Goal: Information Seeking & Learning: Learn about a topic

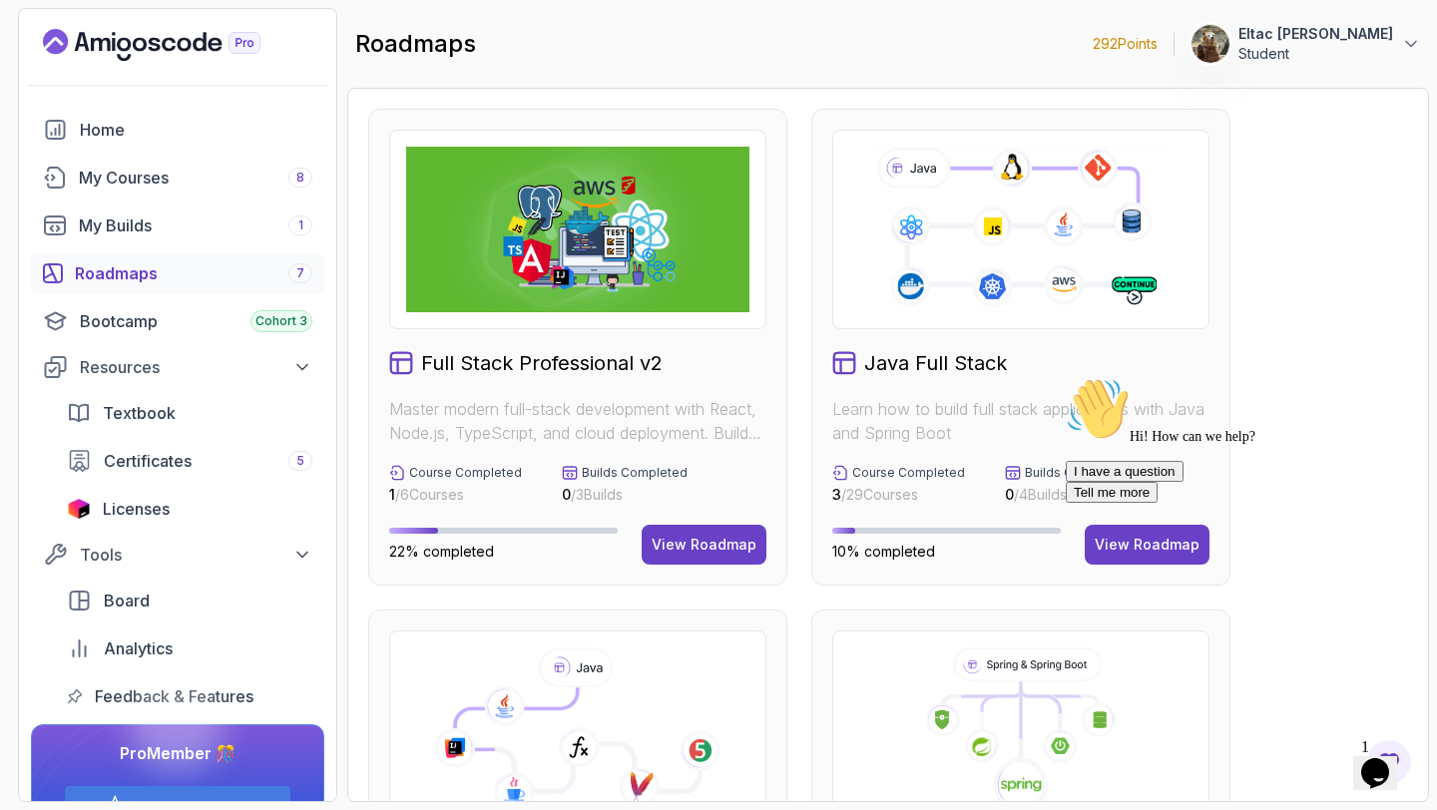
click at [1065, 377] on icon "Chat attention grabber" at bounding box center [1065, 377] width 0 height 0
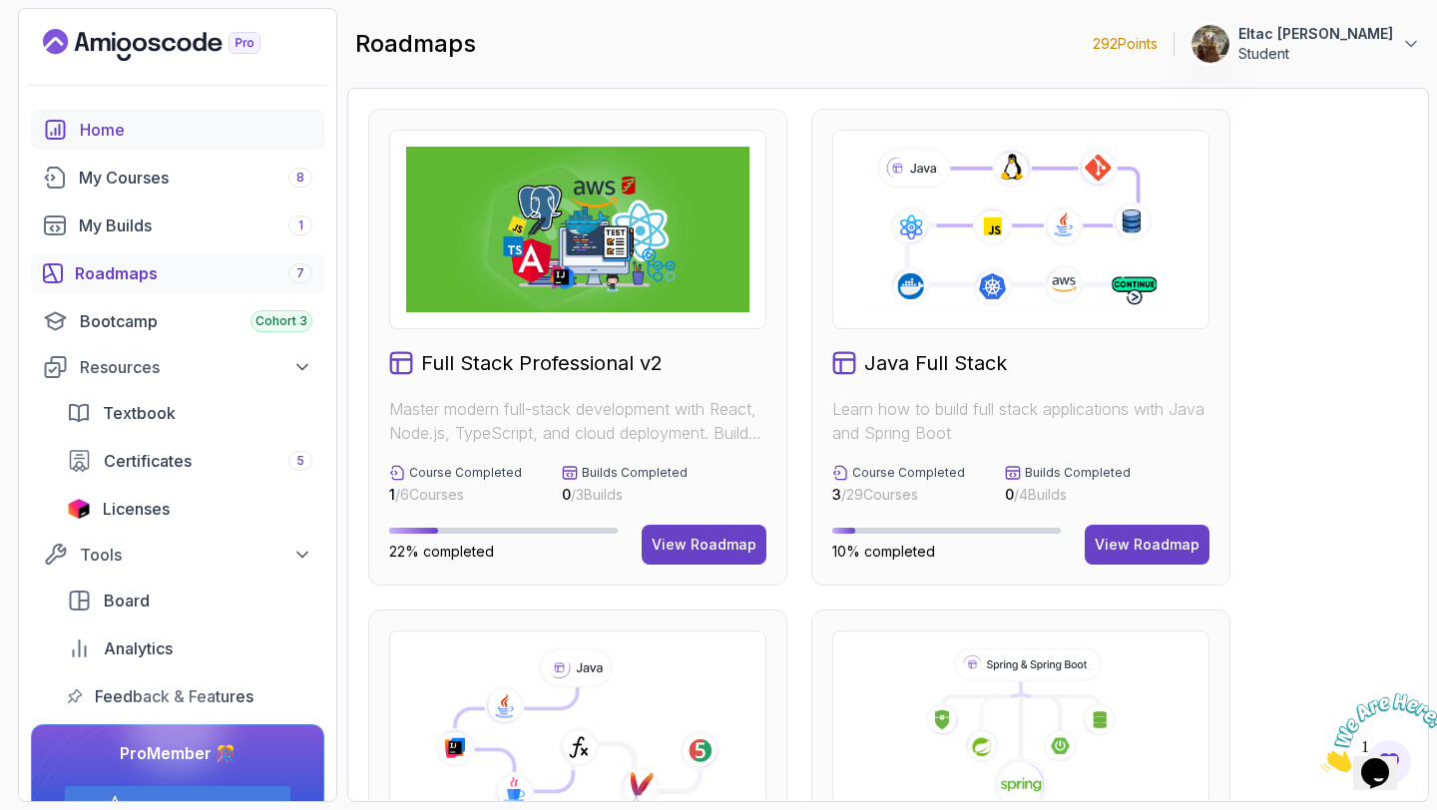
click at [78, 128] on link "Home" at bounding box center [177, 130] width 293 height 40
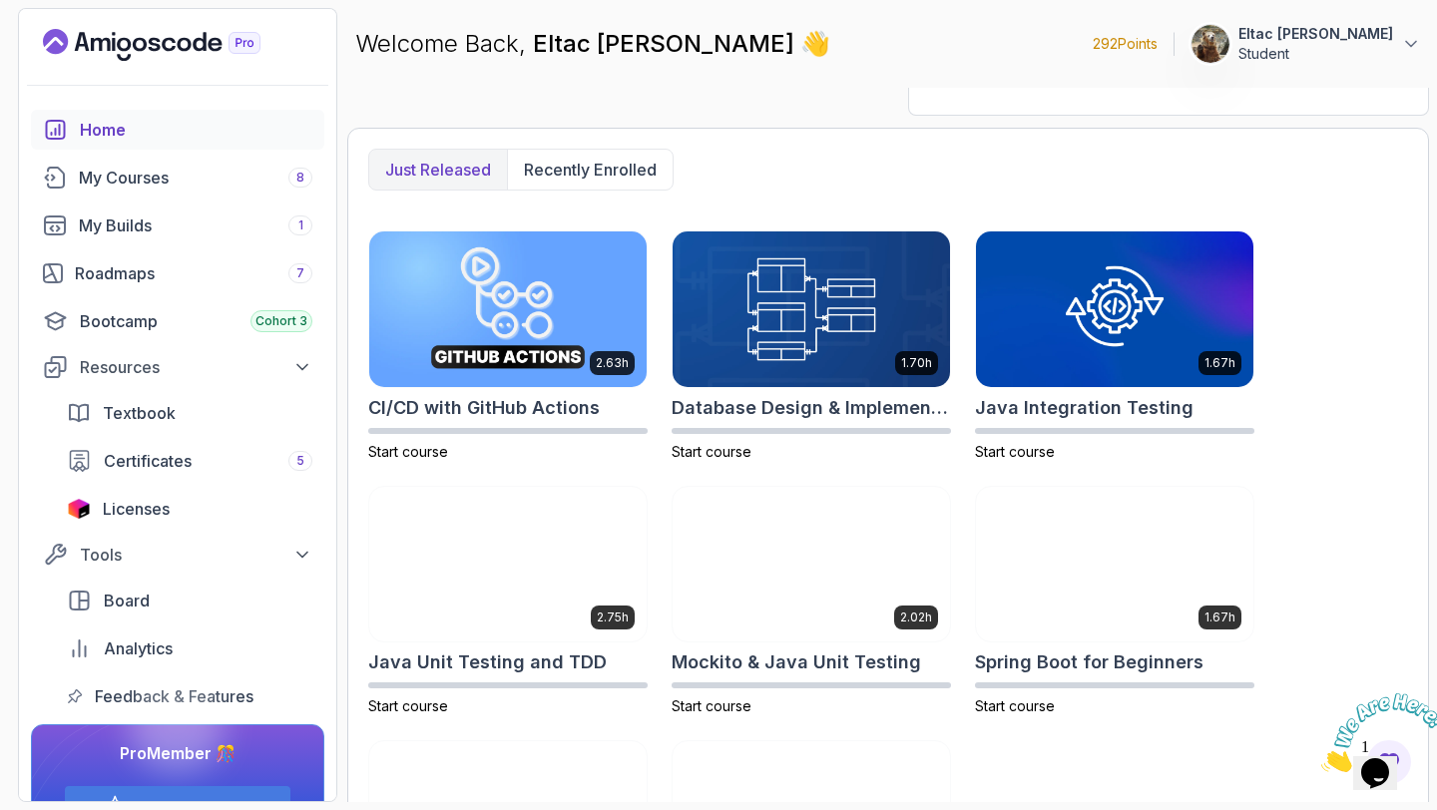
scroll to position [667, 0]
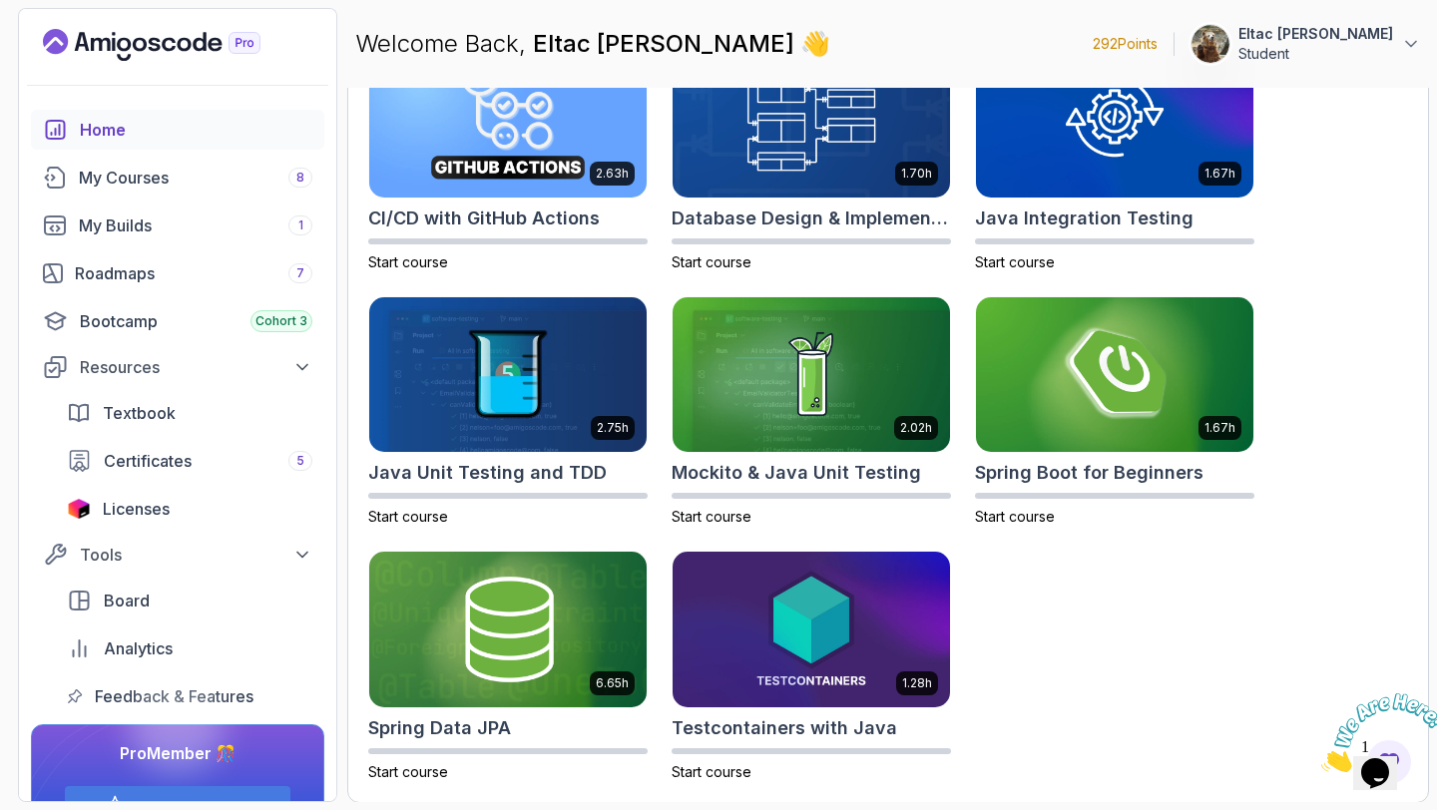
click at [1059, 559] on div "2.63h CI/CD with GitHub Actions Start course 1.70h Database Design & Implementa…" at bounding box center [887, 411] width 1039 height 741
click at [1115, 480] on h2 "Spring Boot for Beginners" at bounding box center [1089, 473] width 228 height 28
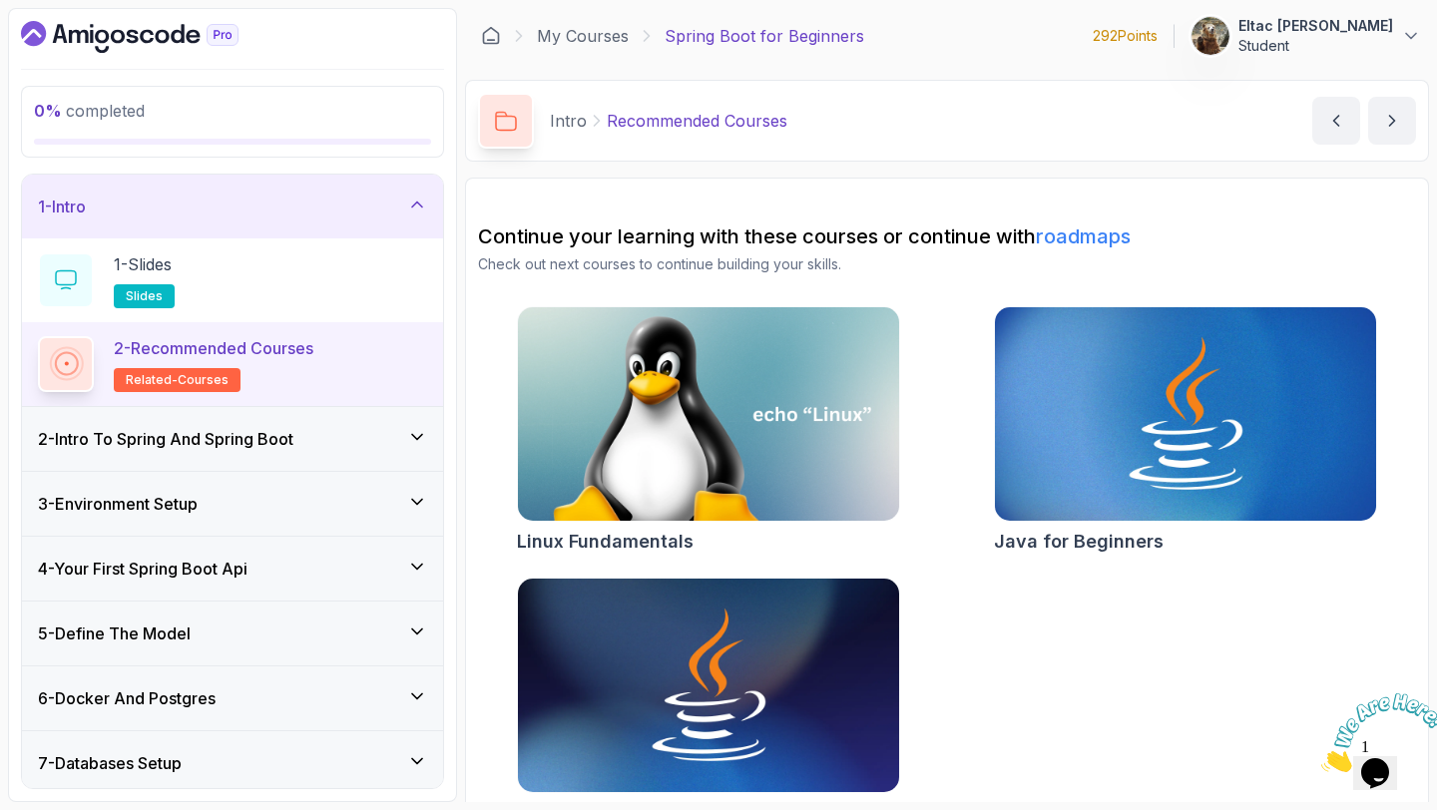
click at [573, 126] on p "Intro" at bounding box center [568, 121] width 37 height 24
click at [594, 34] on link "My Courses" at bounding box center [583, 36] width 92 height 24
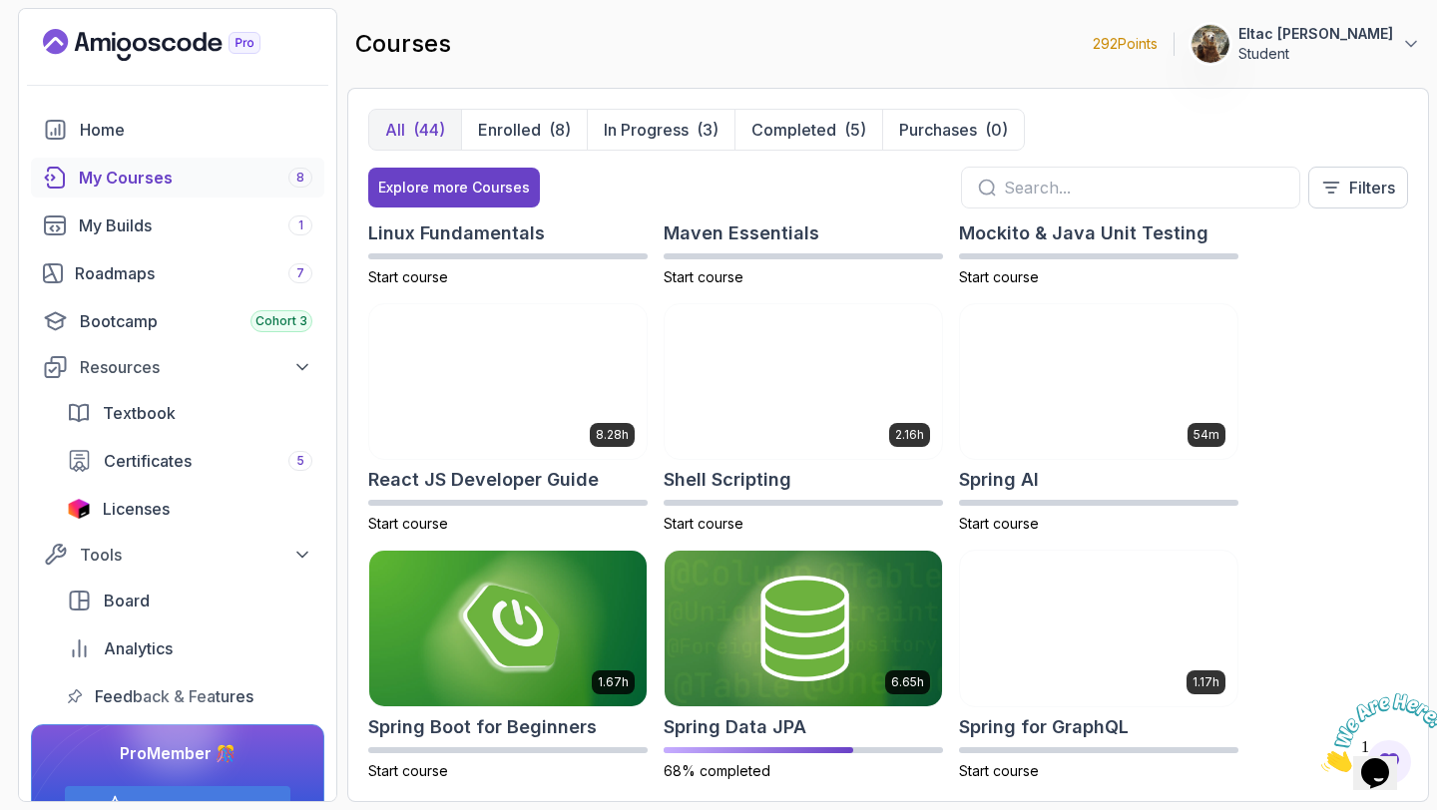
scroll to position [2637, 0]
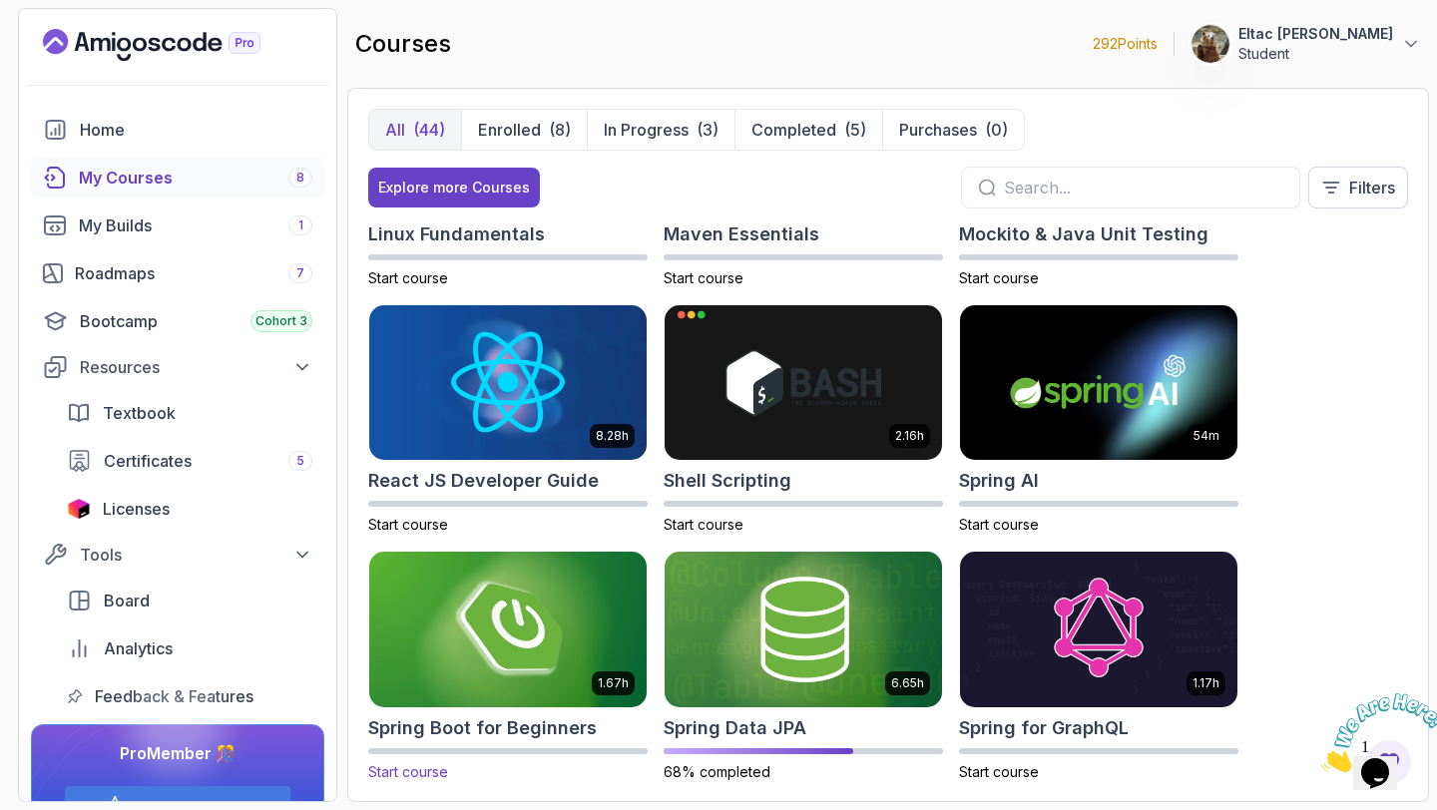
click at [502, 672] on img at bounding box center [507, 629] width 291 height 163
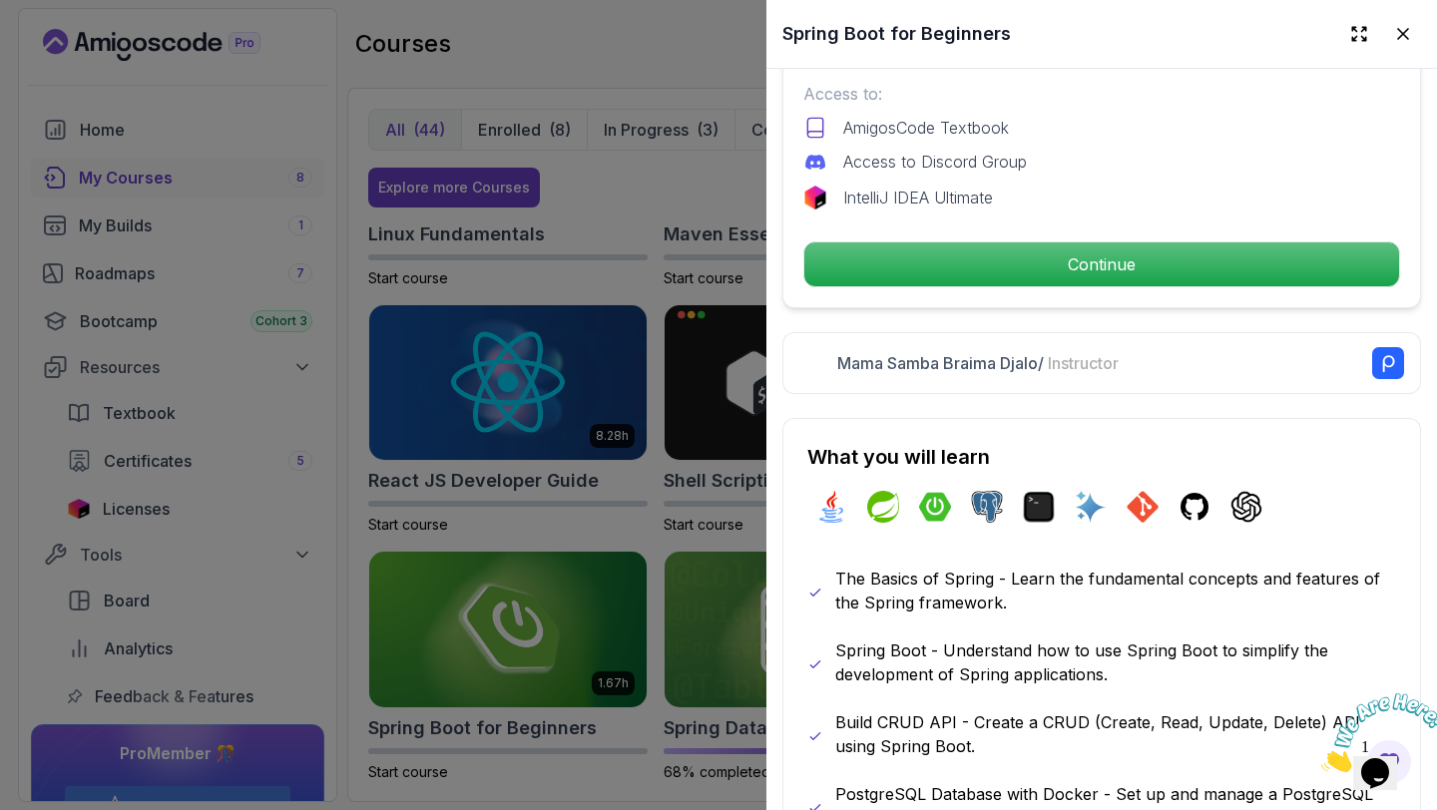
scroll to position [693, 0]
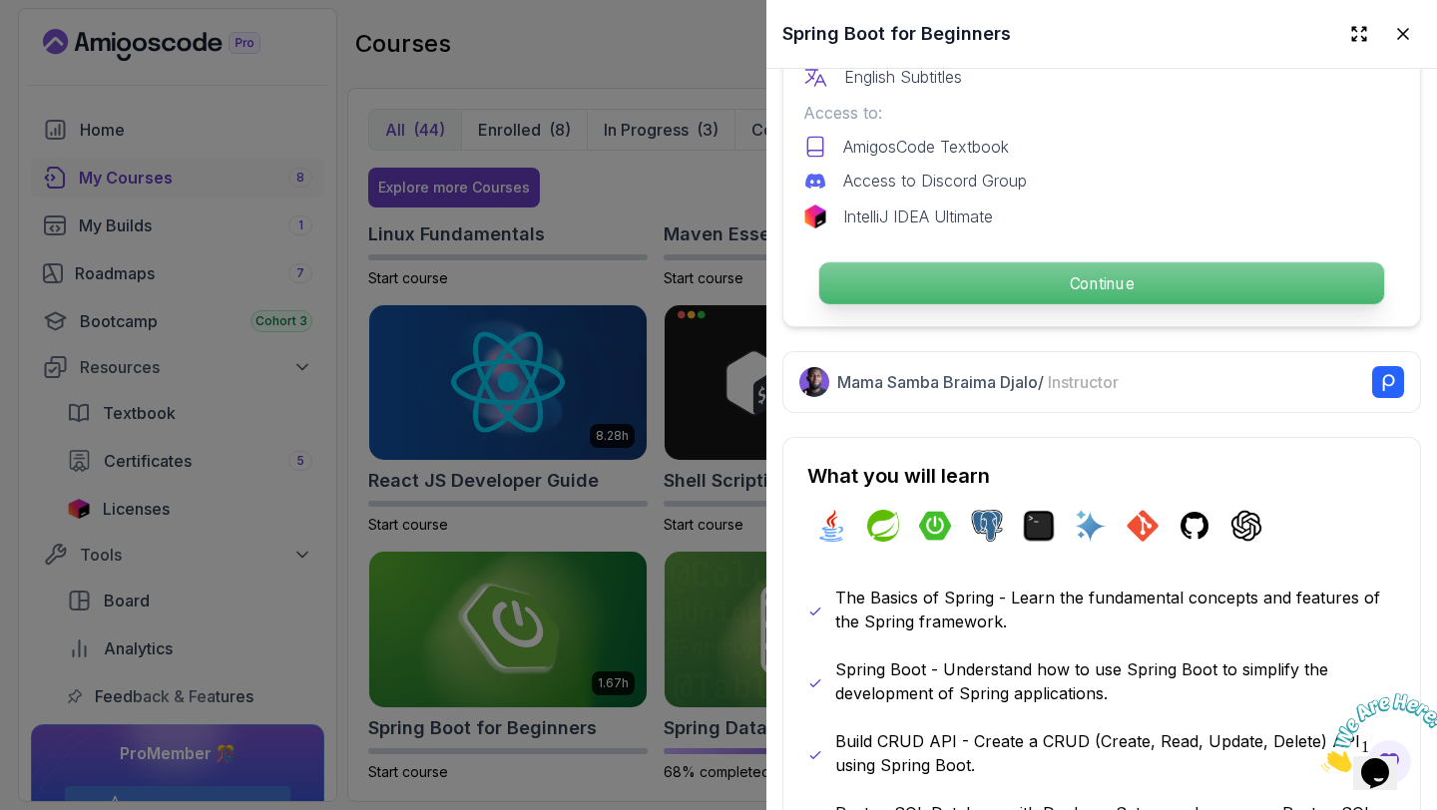
click at [1042, 290] on p "Continue" at bounding box center [1101, 283] width 565 height 42
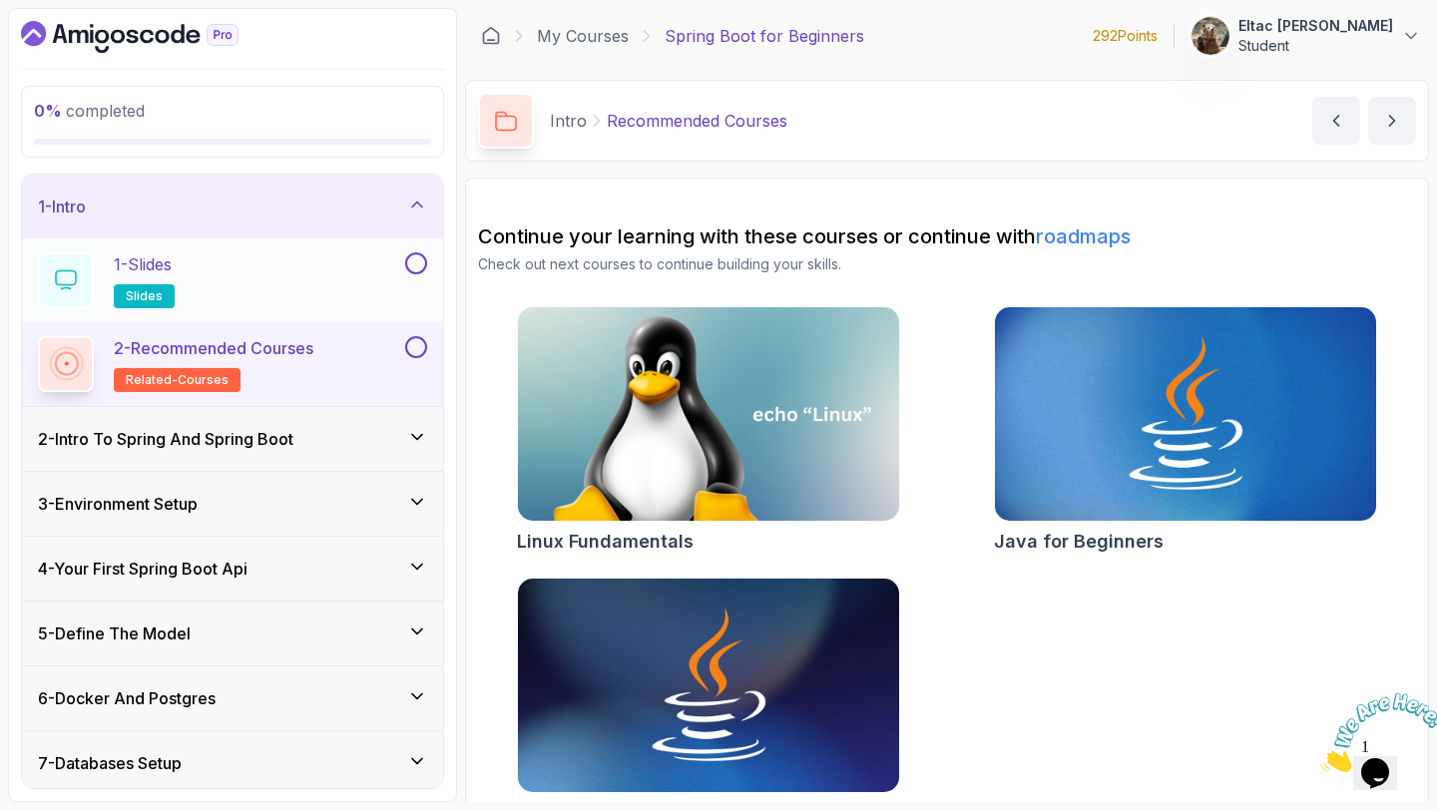
click at [190, 277] on div "1 - Slides slides" at bounding box center [219, 280] width 363 height 56
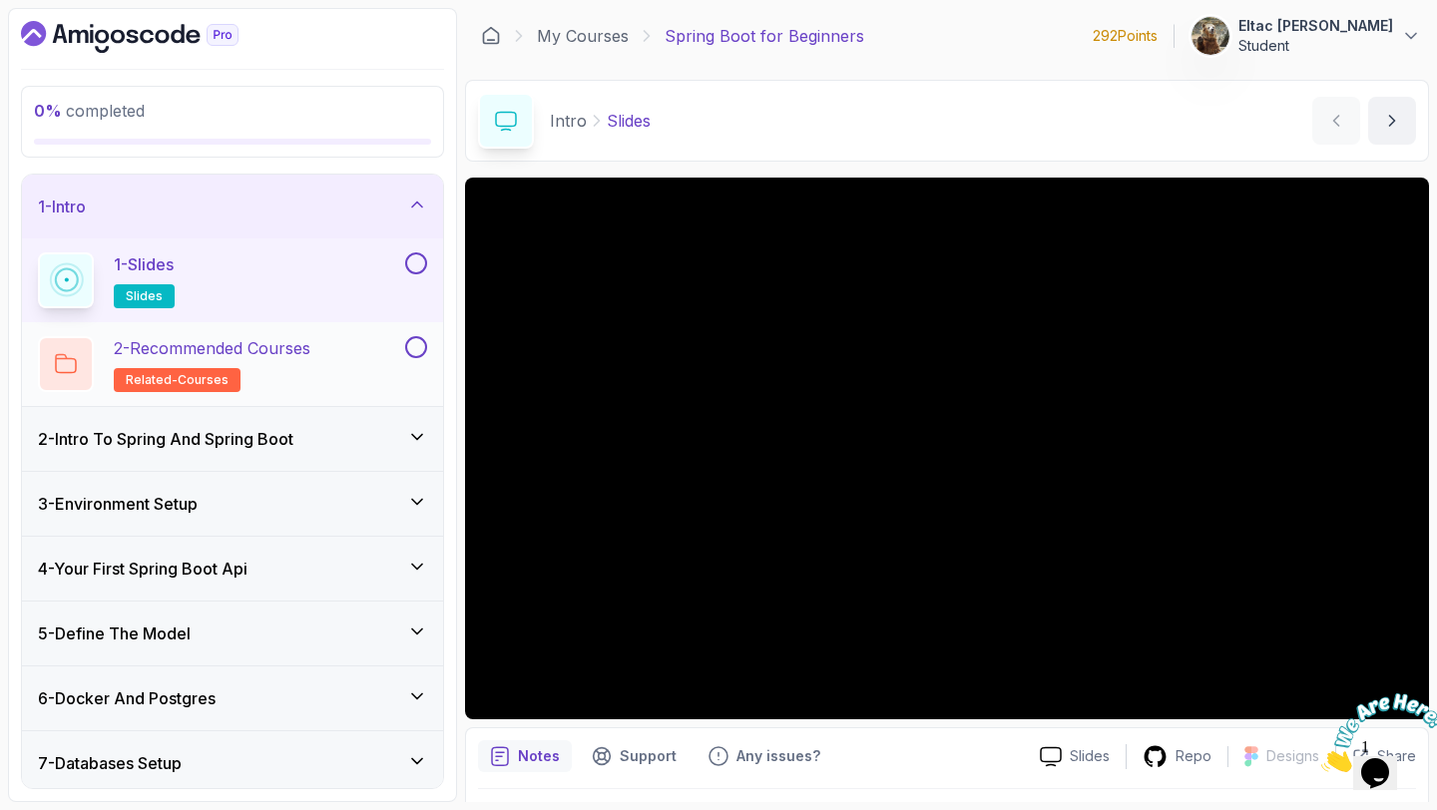
click at [421, 349] on button at bounding box center [416, 347] width 22 height 22
click at [423, 261] on button at bounding box center [416, 263] width 22 height 22
click at [344, 420] on div "2 - Intro To Spring And Spring Boot" at bounding box center [232, 439] width 421 height 64
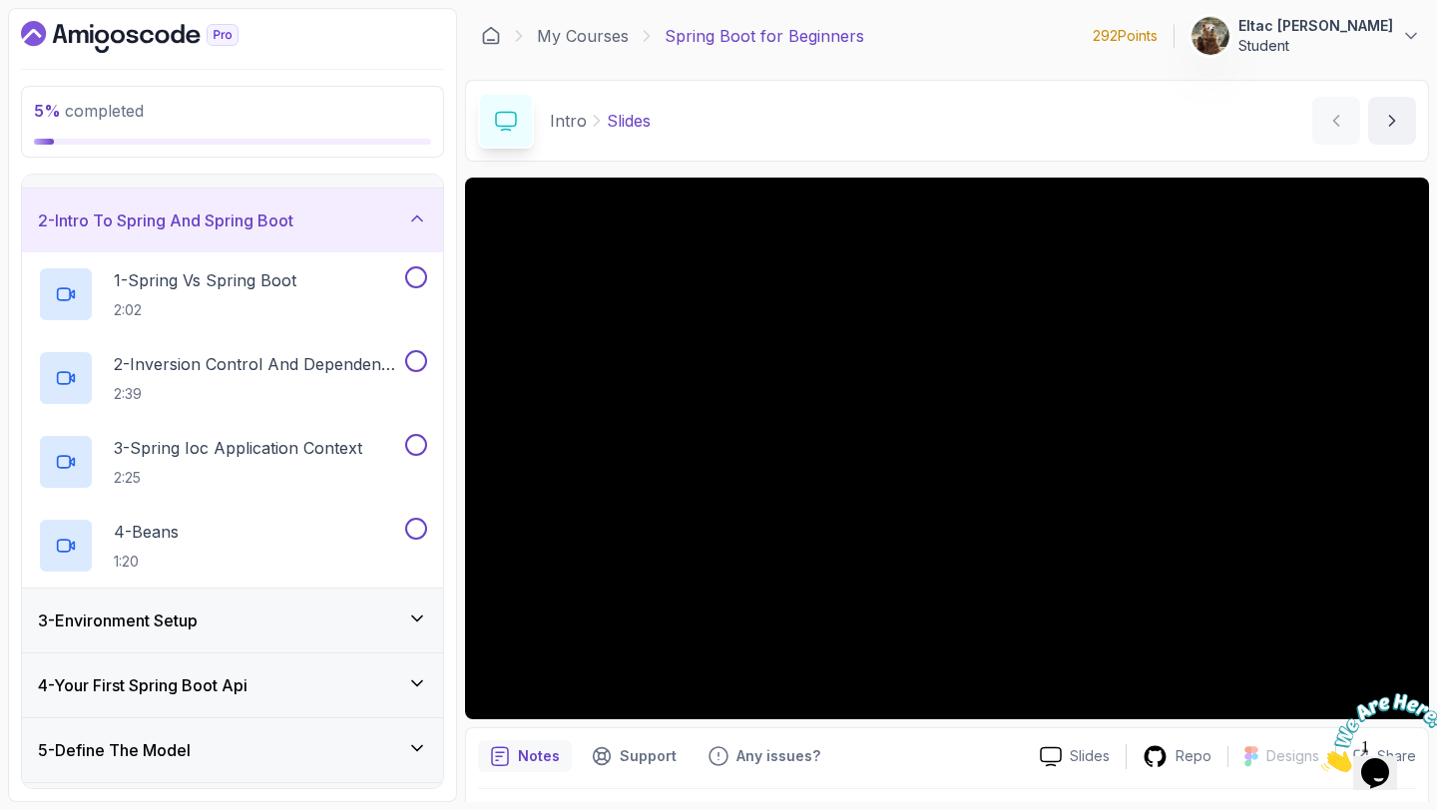
scroll to position [55, 0]
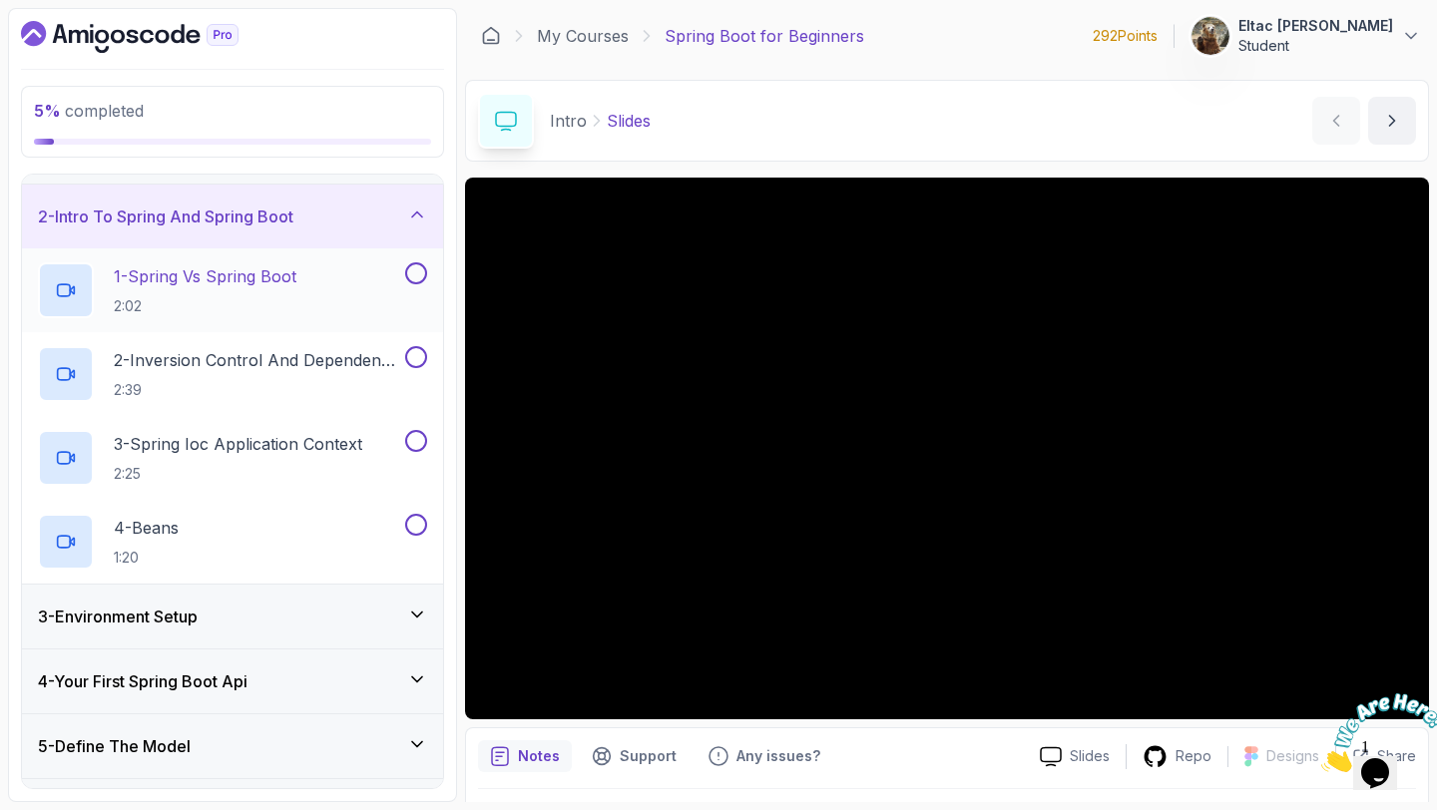
click at [410, 276] on button at bounding box center [416, 273] width 22 height 22
click at [411, 359] on button at bounding box center [416, 357] width 22 height 22
click at [418, 439] on button at bounding box center [416, 441] width 22 height 22
click at [419, 531] on button at bounding box center [416, 525] width 22 height 22
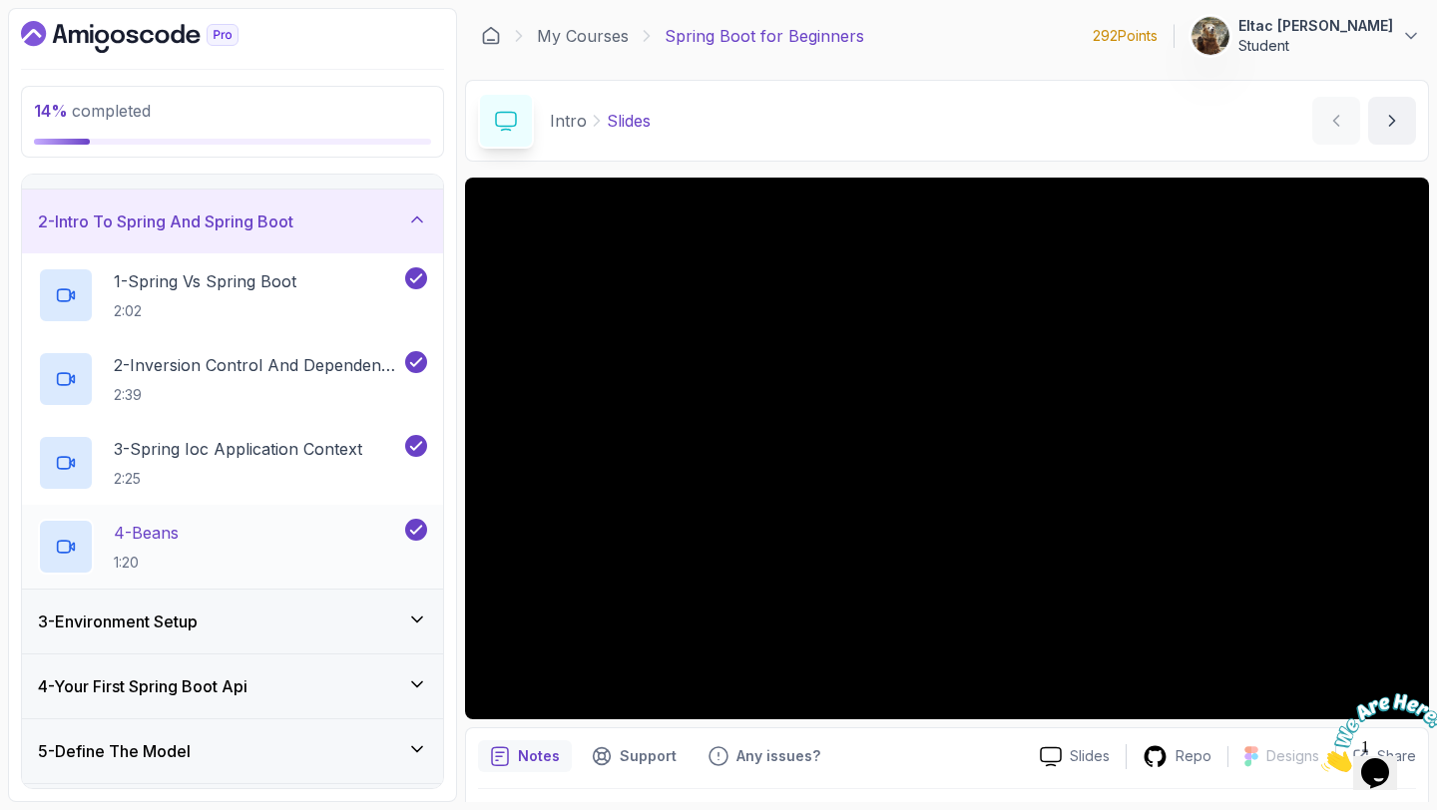
scroll to position [49, 0]
click at [325, 370] on p "2 - Inversion Control And Dependency Injection" at bounding box center [257, 366] width 287 height 24
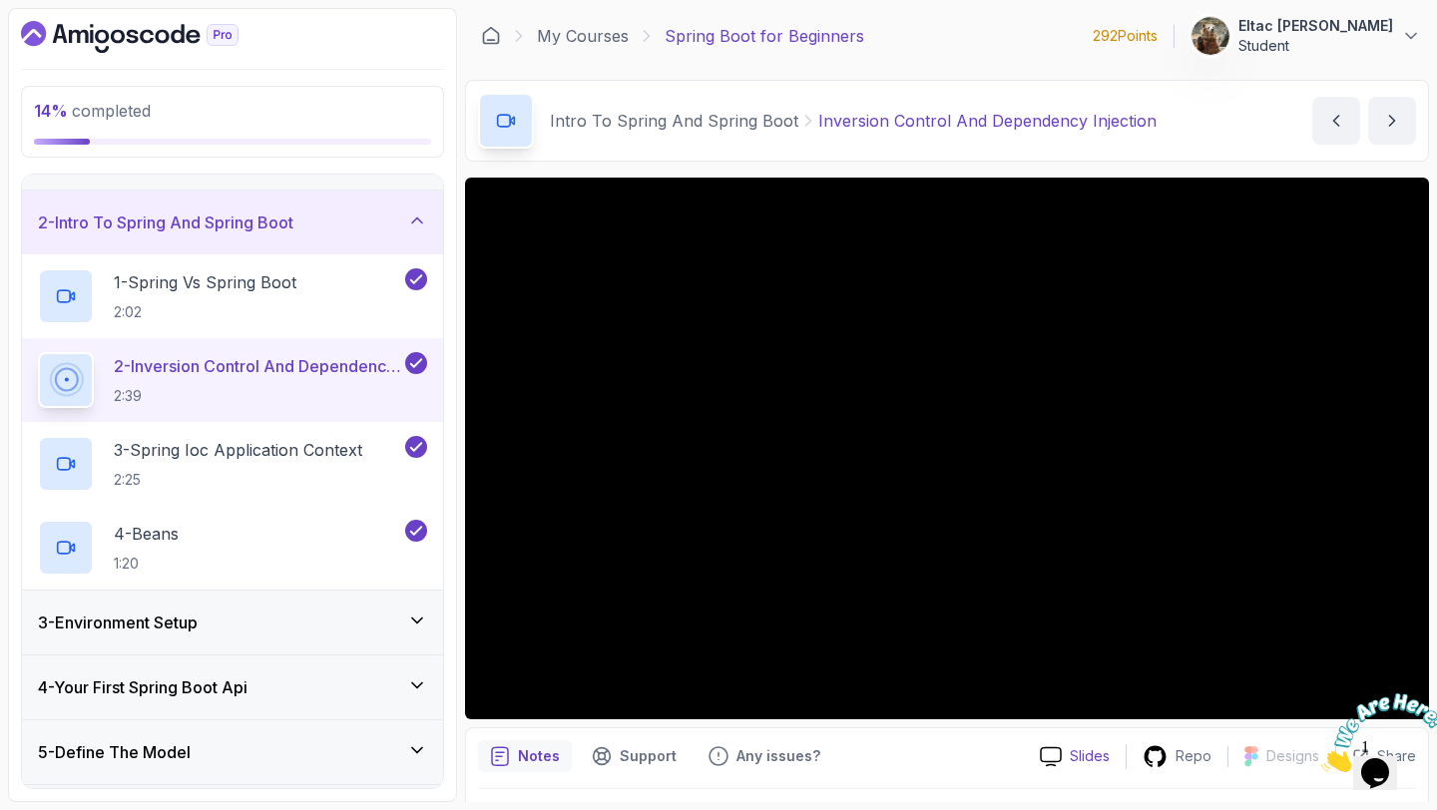
click at [1066, 760] on div "Slides" at bounding box center [1075, 756] width 102 height 21
click at [369, 450] on div "3 - Spring Ioc Application Context 2:25" at bounding box center [219, 464] width 363 height 56
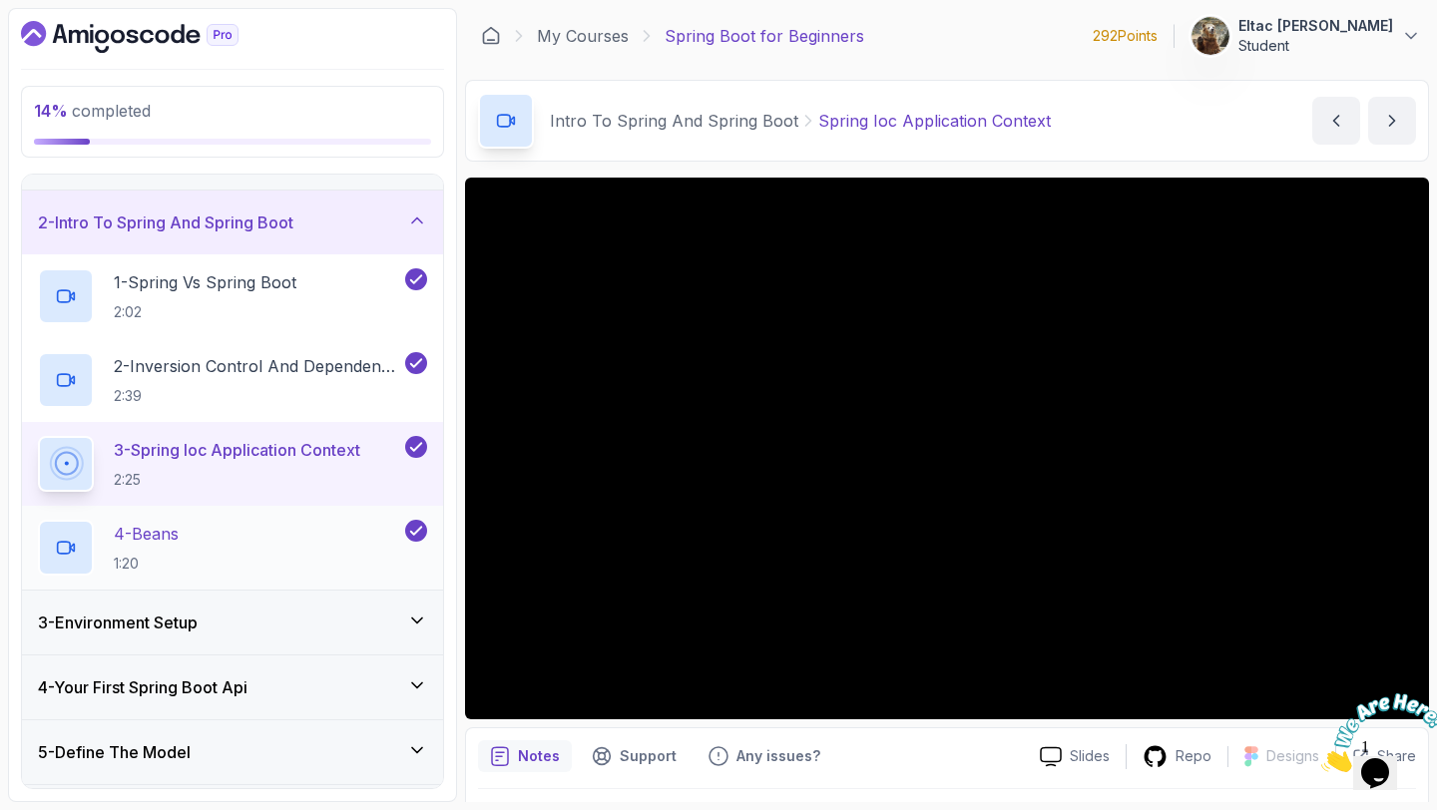
click at [193, 521] on div "4 - Beans 1:20" at bounding box center [219, 548] width 363 height 56
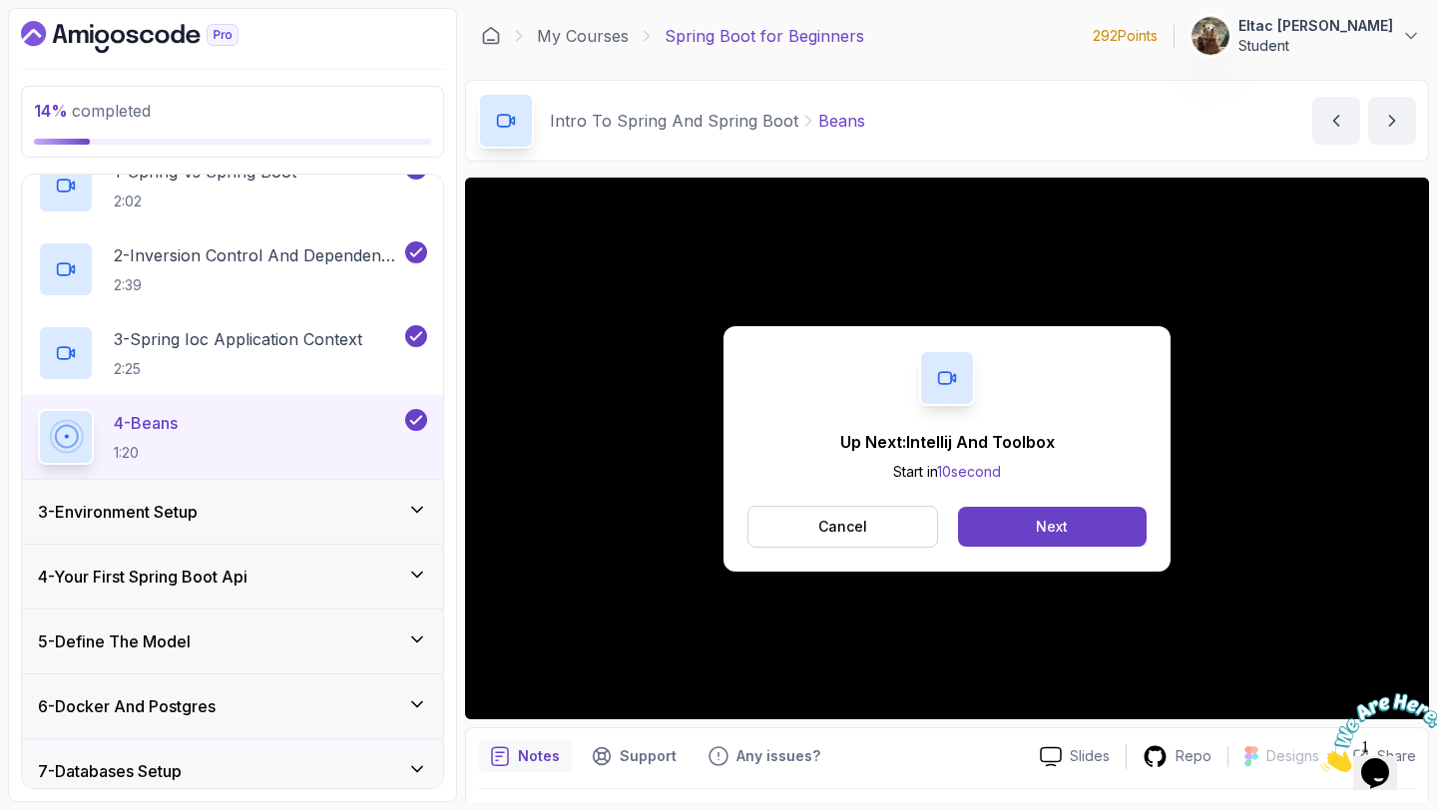
click at [348, 516] on div "3 - Environment Setup" at bounding box center [232, 512] width 389 height 24
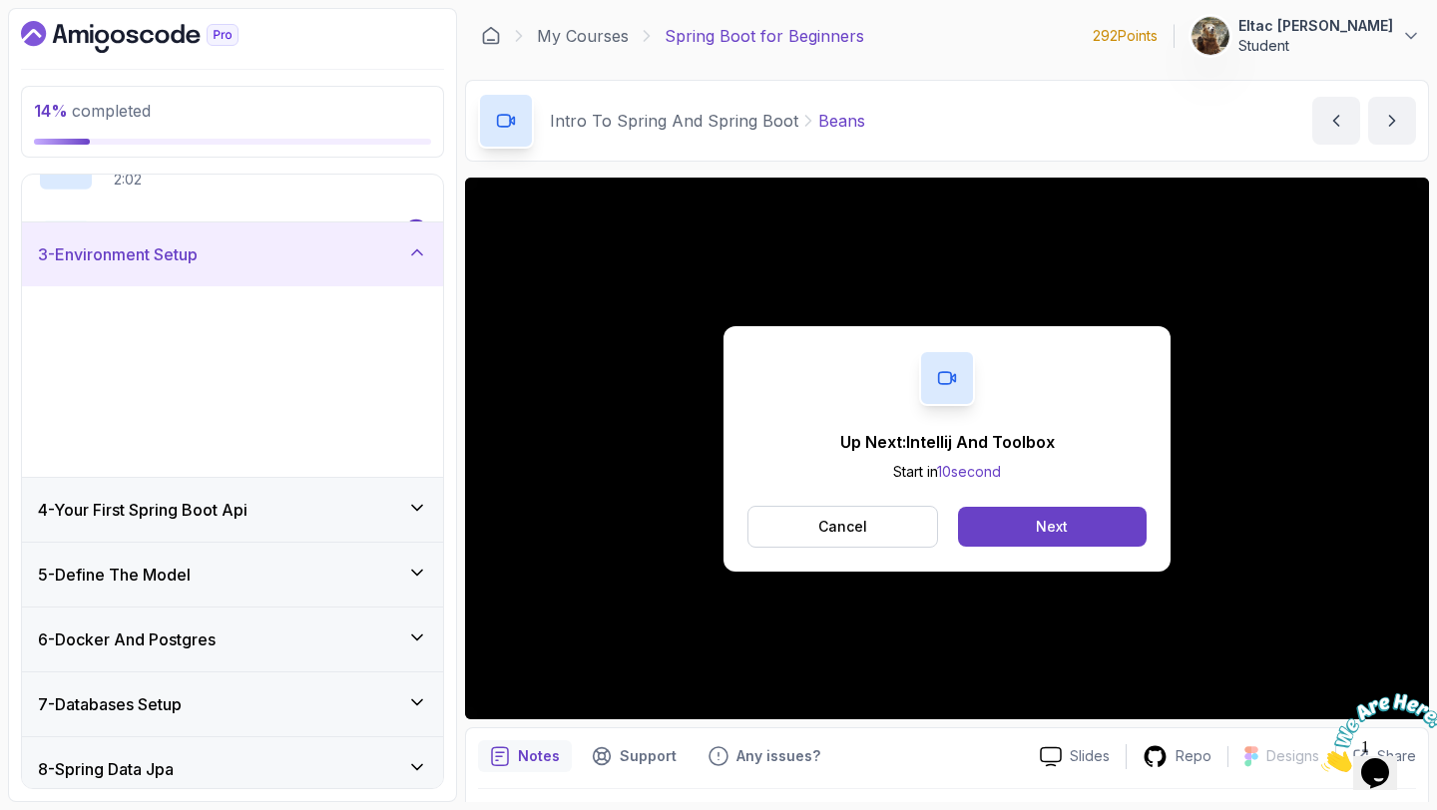
scroll to position [139, 0]
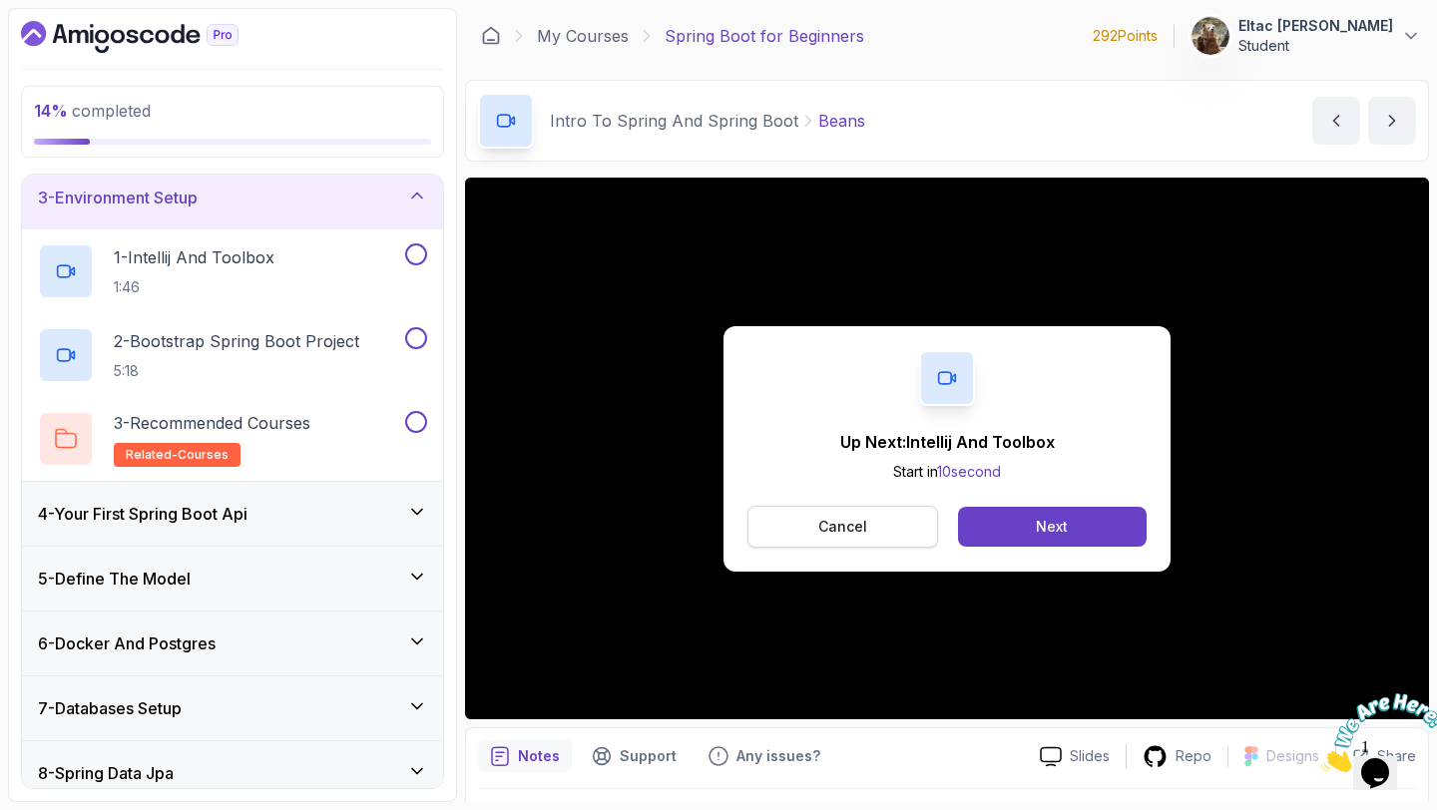
click at [818, 529] on button "Cancel" at bounding box center [842, 527] width 191 height 42
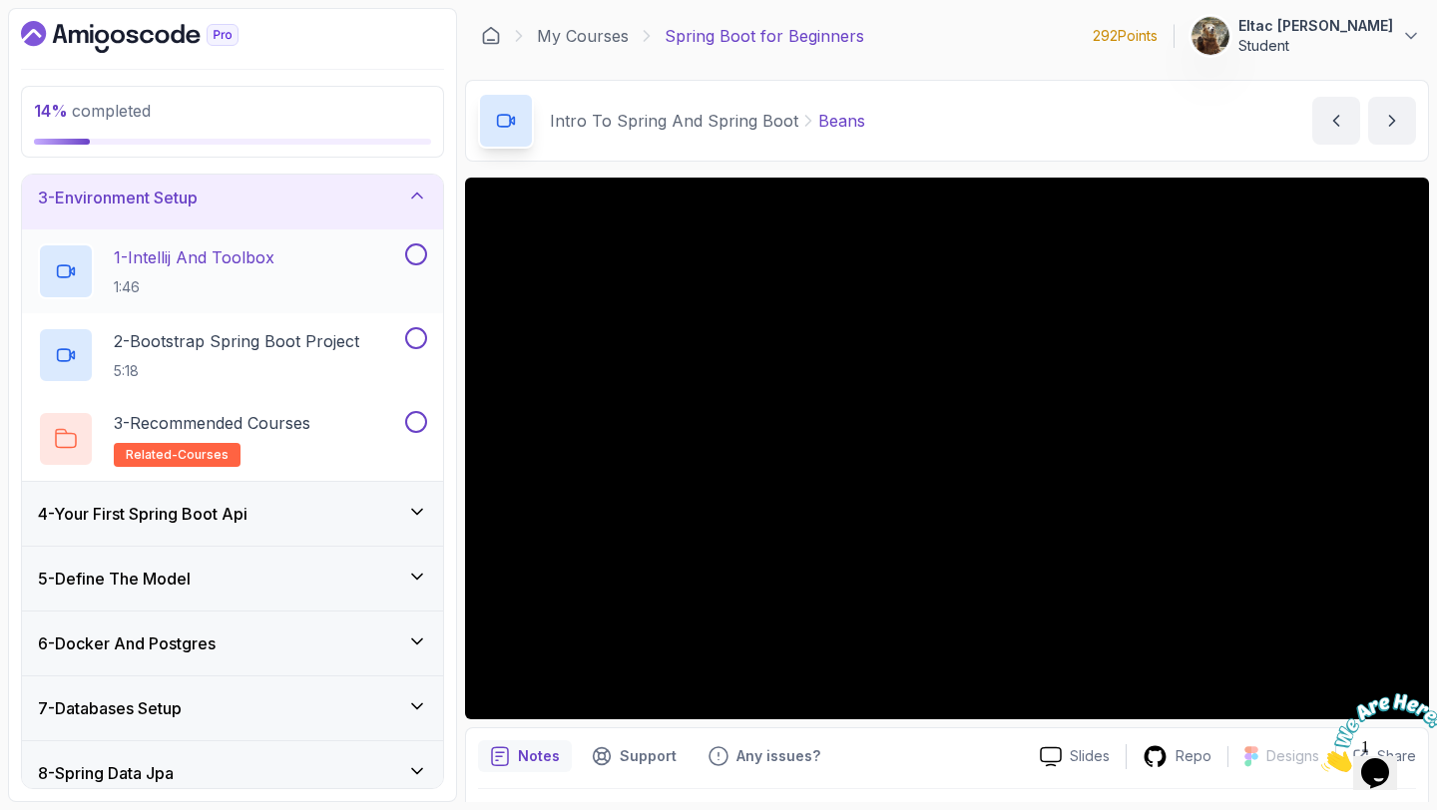
click at [415, 263] on button at bounding box center [416, 254] width 22 height 22
click at [413, 344] on button at bounding box center [416, 338] width 22 height 22
click at [414, 417] on button at bounding box center [416, 422] width 22 height 22
click at [294, 340] on p "2 - Bootstrap Spring Boot Project" at bounding box center [236, 341] width 245 height 24
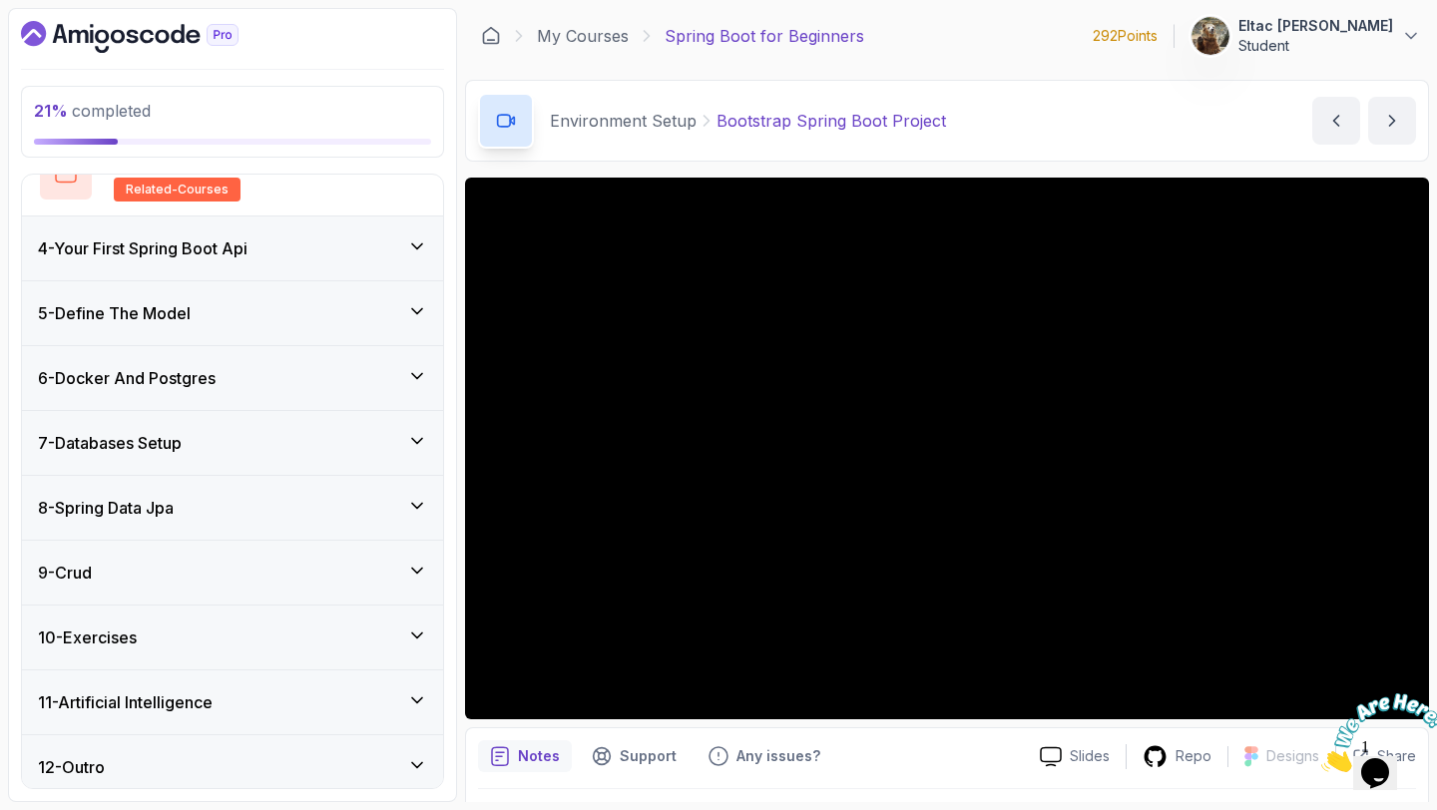
scroll to position [414, 0]
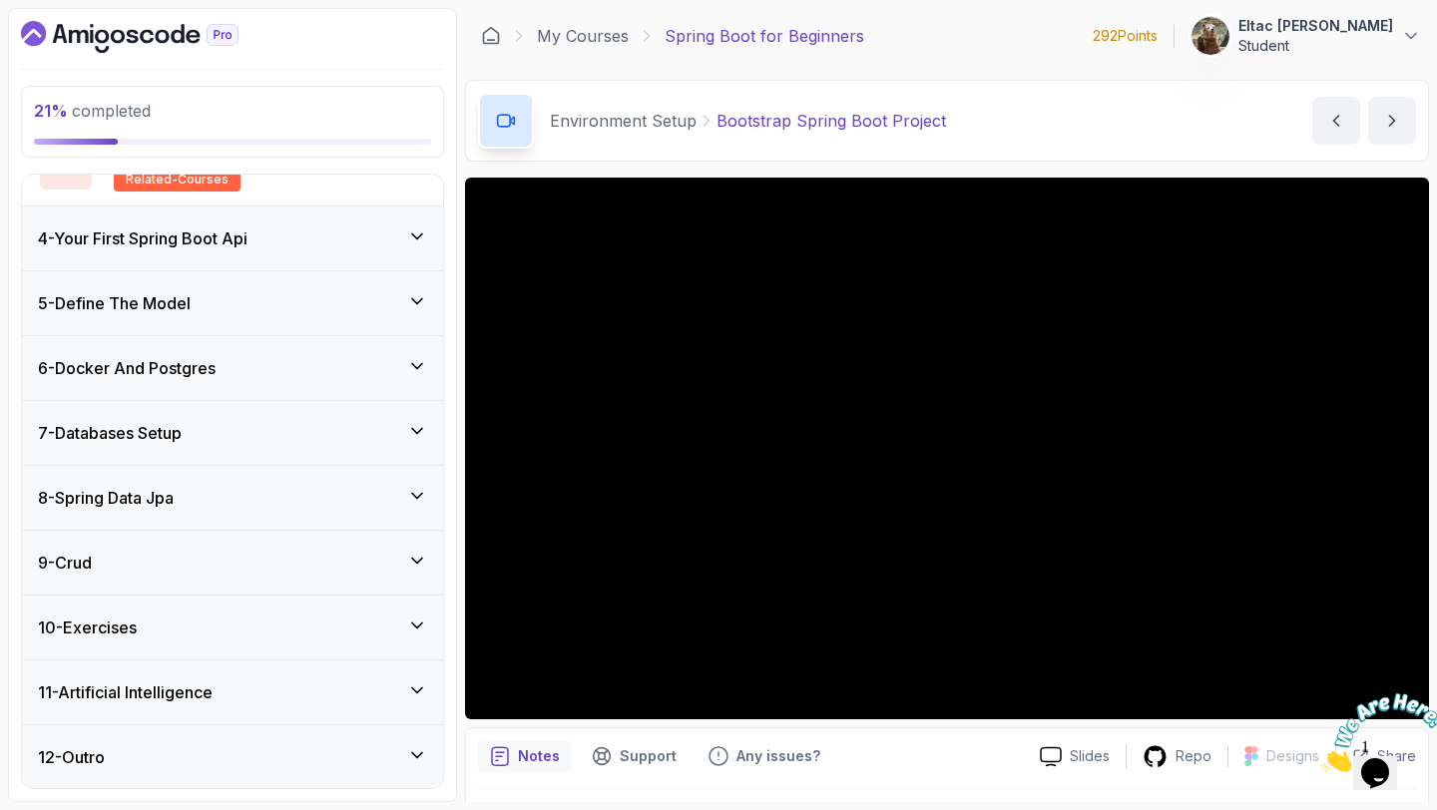
click at [267, 252] on div "4 - Your First Spring Boot Api" at bounding box center [232, 238] width 421 height 64
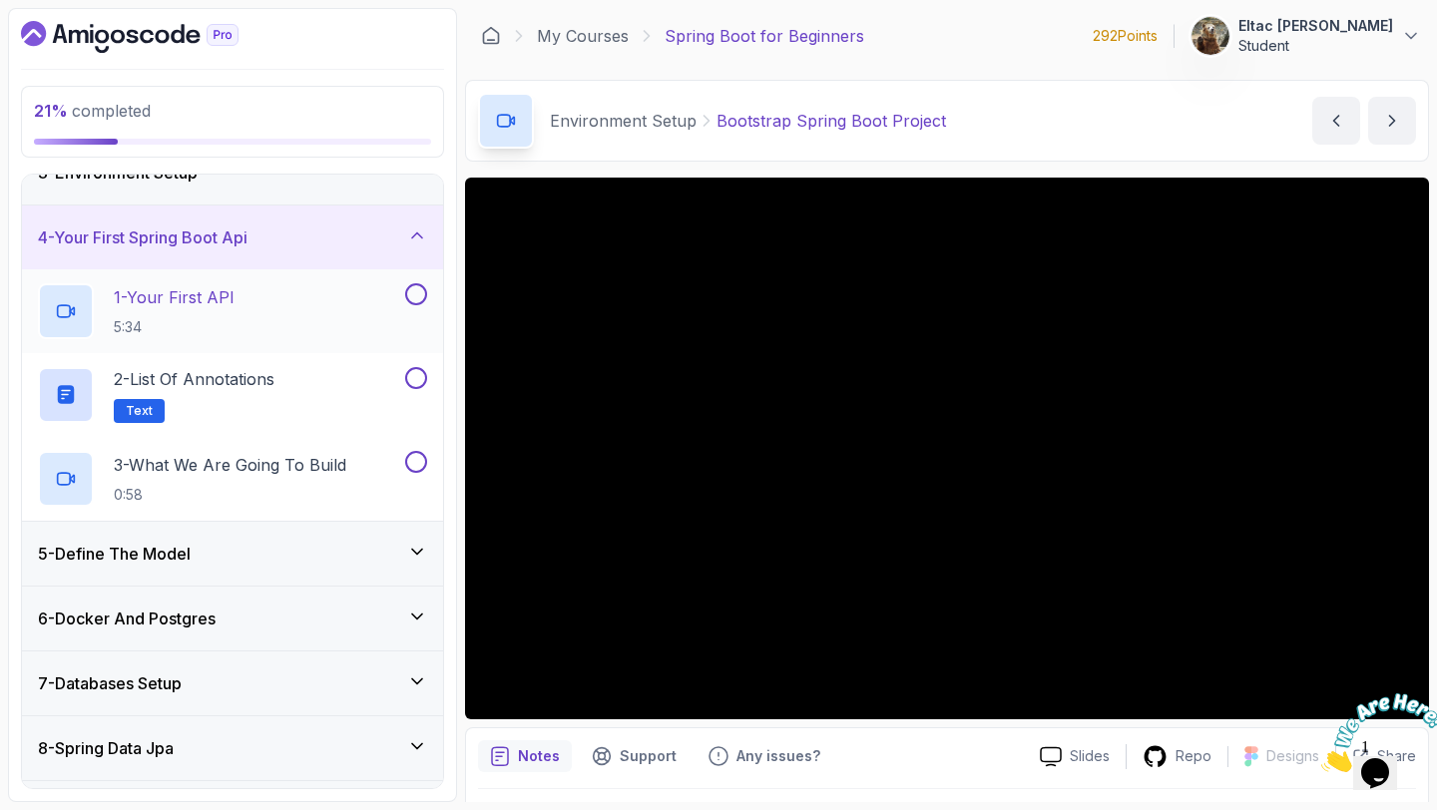
click at [253, 295] on div "1 - Your First API 5:34" at bounding box center [219, 311] width 363 height 56
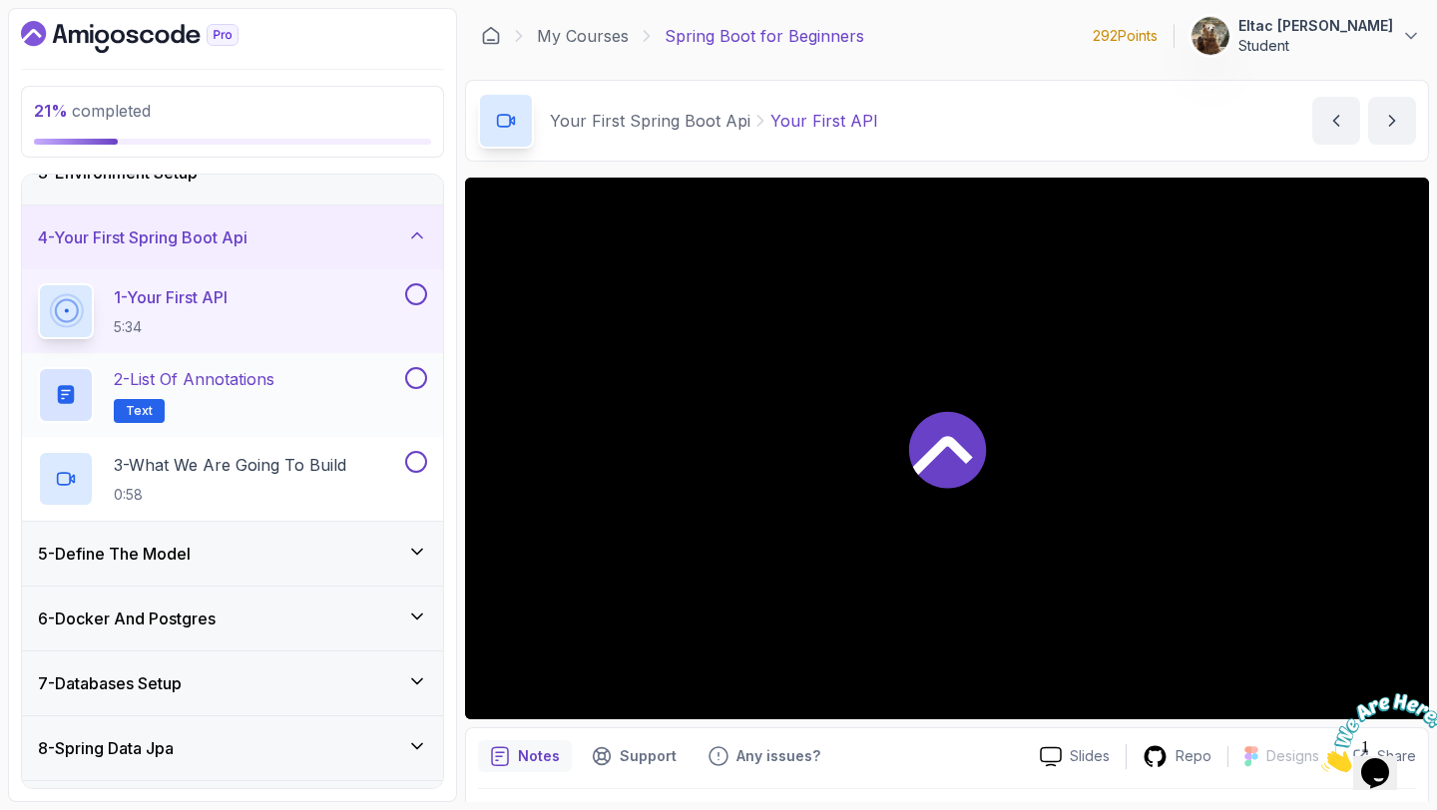
click at [214, 380] on p "2 - List of Annotations" at bounding box center [194, 379] width 161 height 24
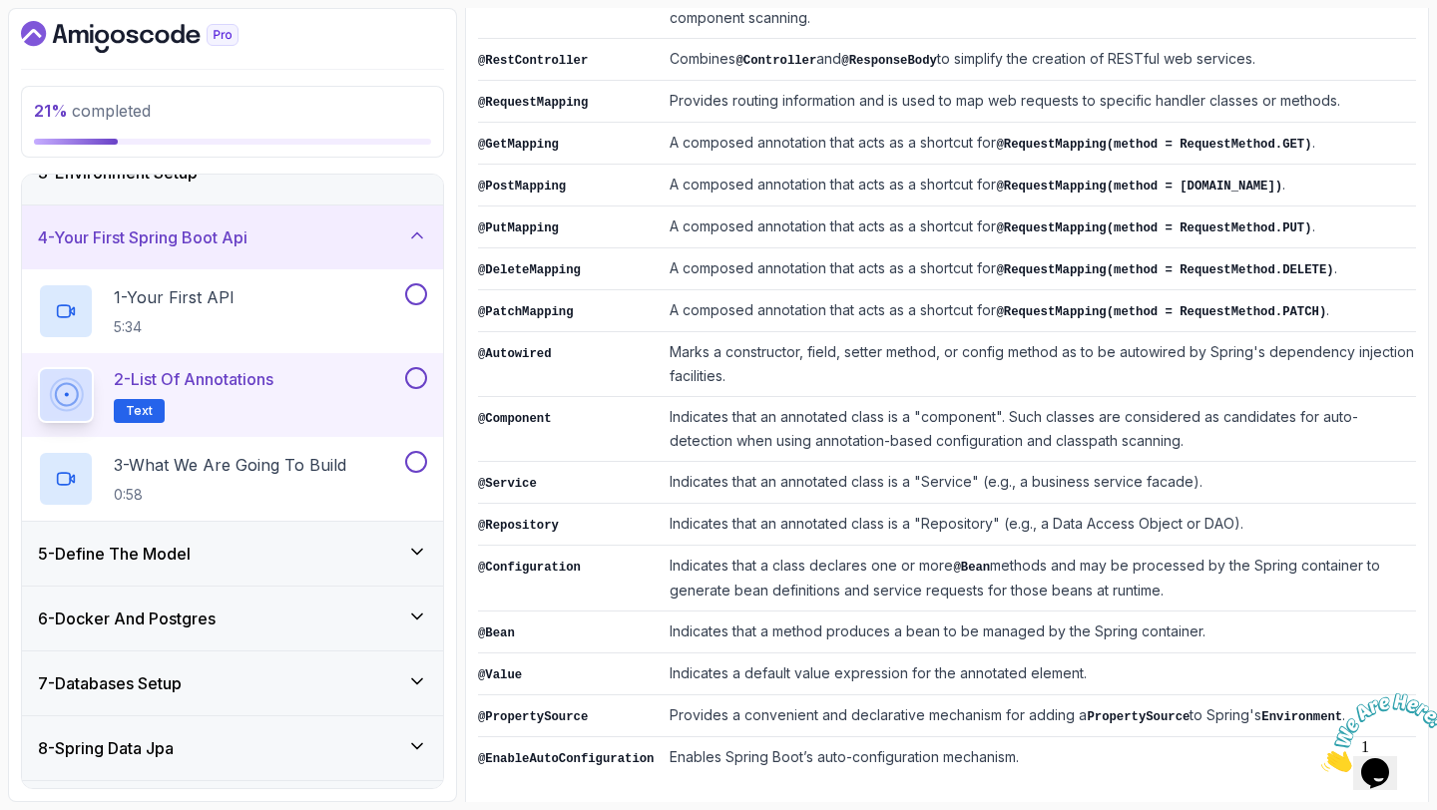
scroll to position [438, 0]
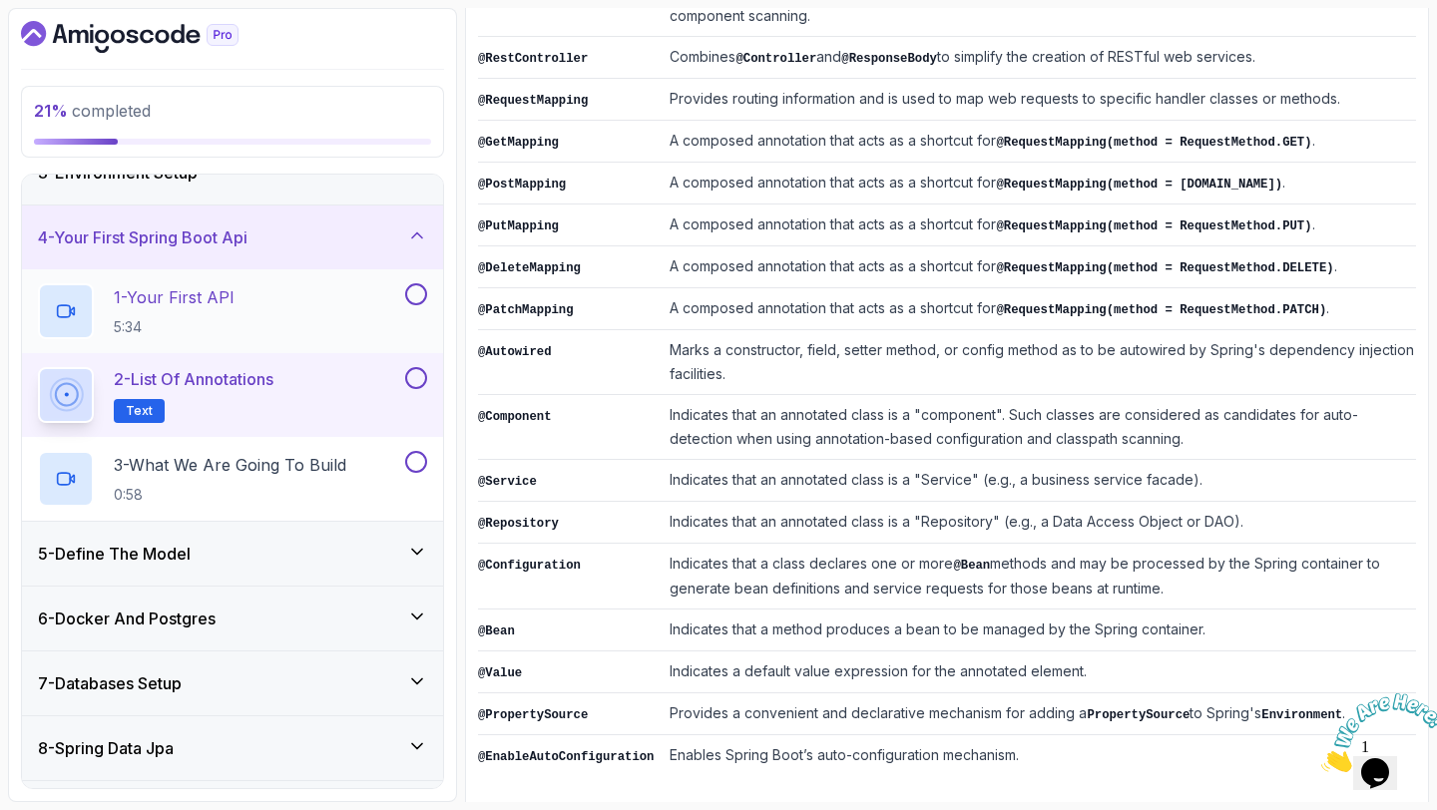
click at [417, 297] on button at bounding box center [416, 294] width 22 height 22
click at [413, 375] on button at bounding box center [416, 378] width 22 height 22
click at [417, 463] on button at bounding box center [416, 462] width 22 height 22
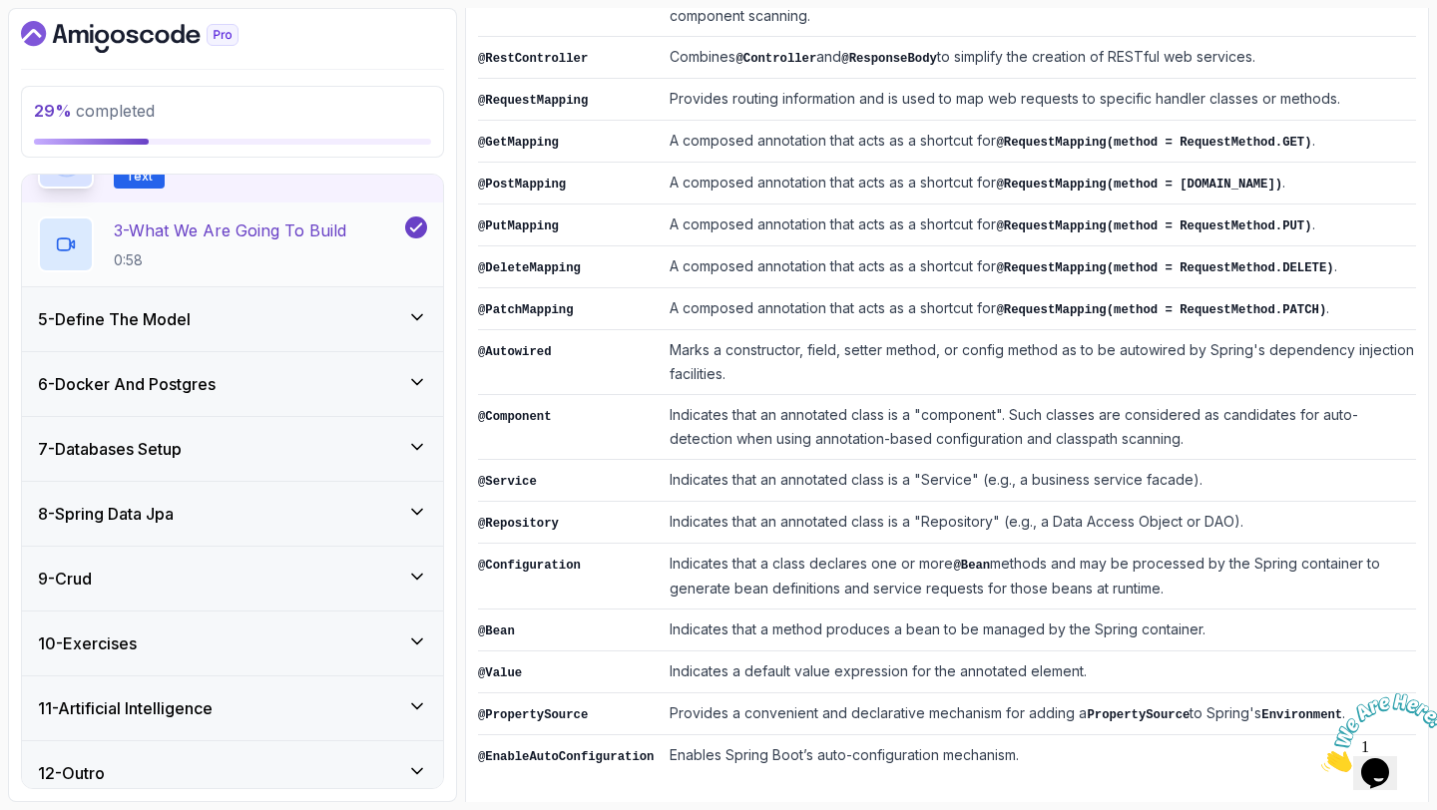
scroll to position [414, 0]
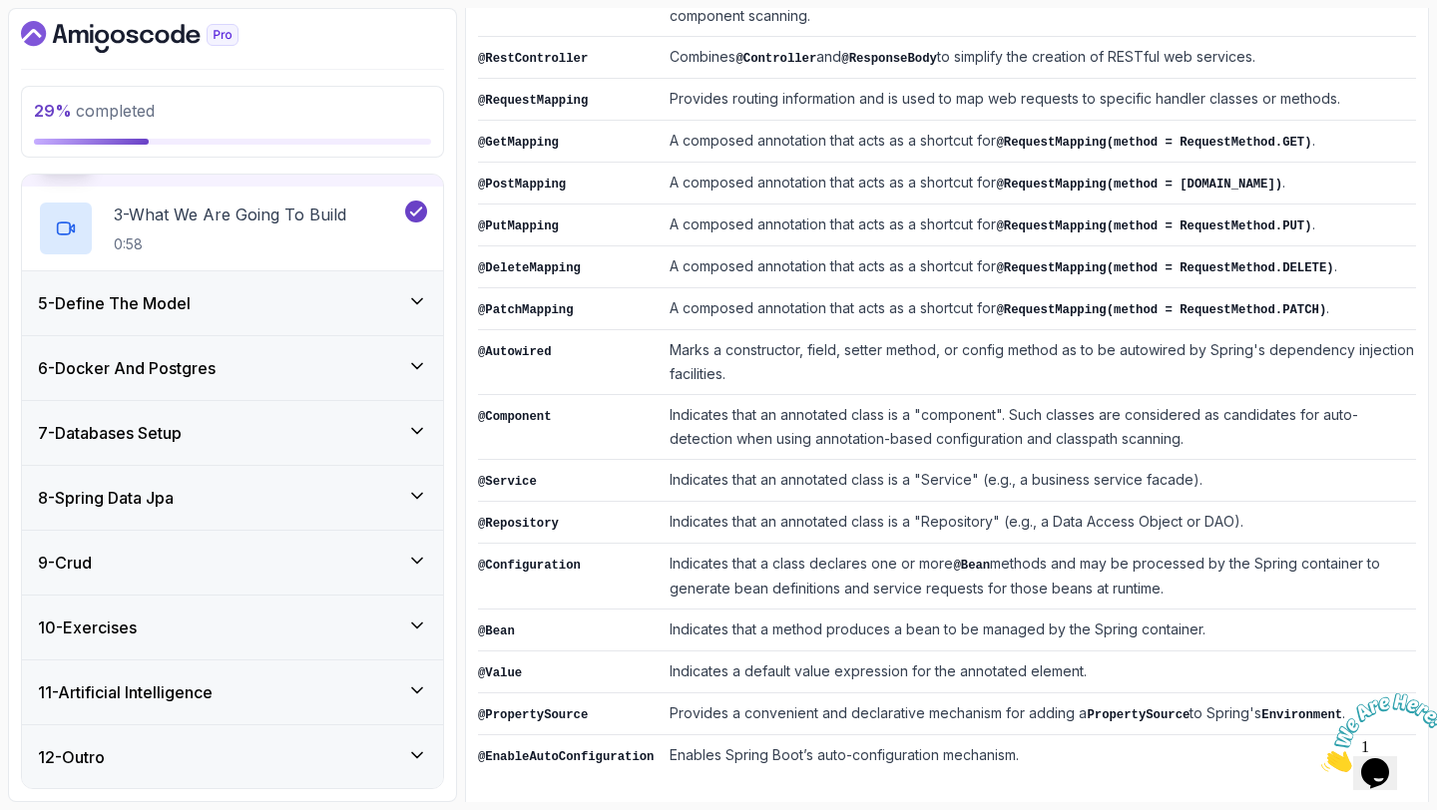
click at [294, 310] on div "5 - Define The Model" at bounding box center [232, 303] width 389 height 24
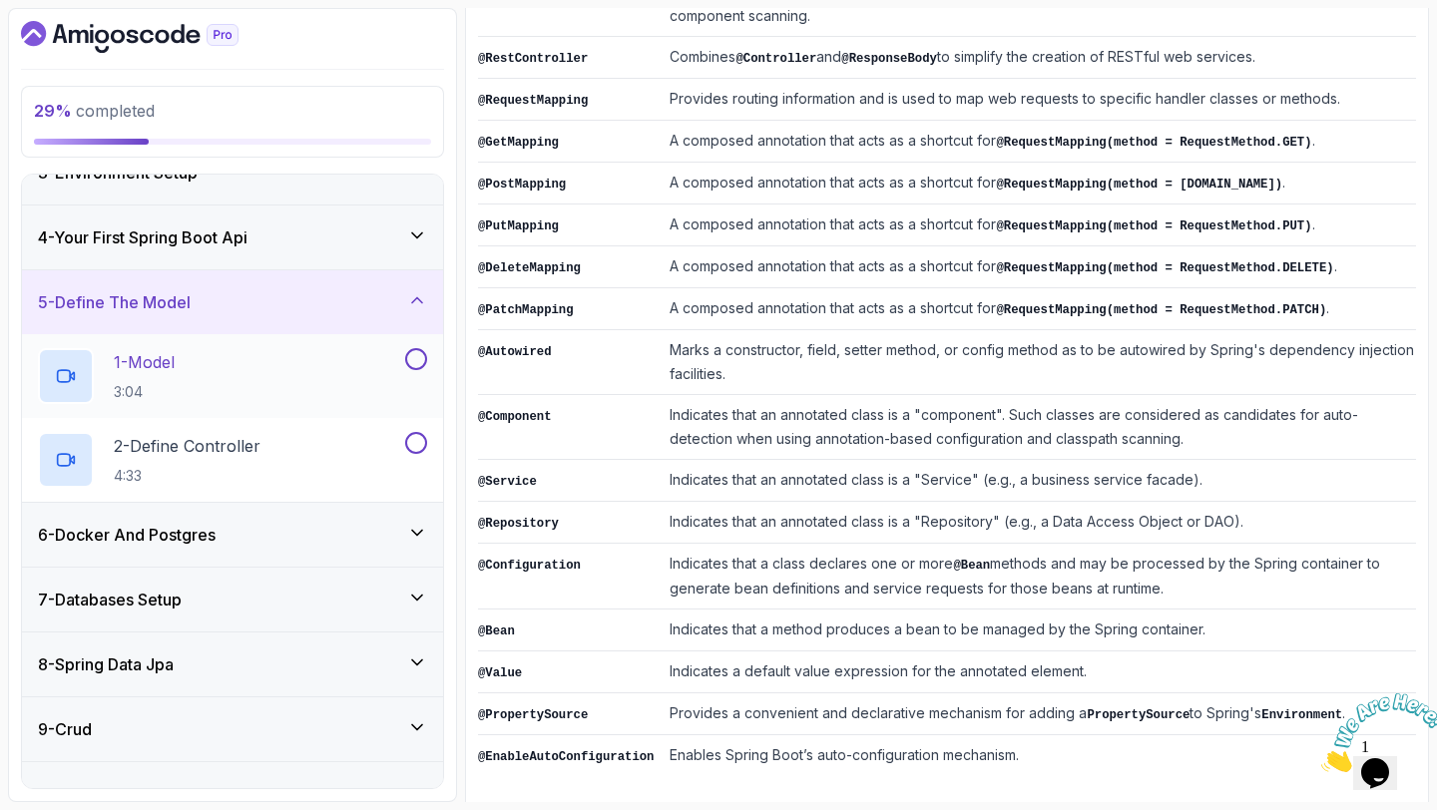
click at [350, 349] on div "1 - Model 3:04" at bounding box center [219, 376] width 363 height 56
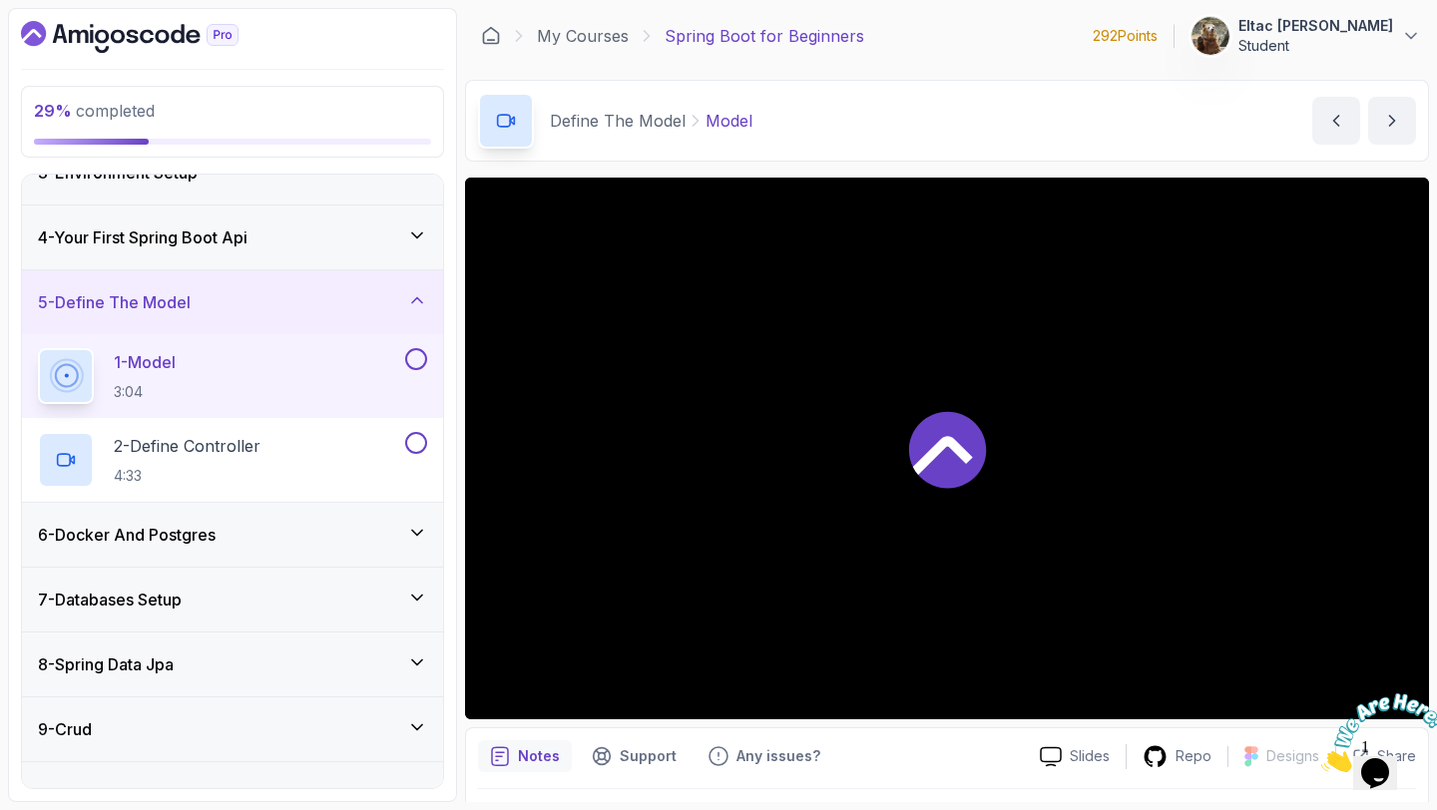
click at [409, 357] on button at bounding box center [416, 359] width 22 height 22
click at [420, 436] on button at bounding box center [416, 443] width 22 height 22
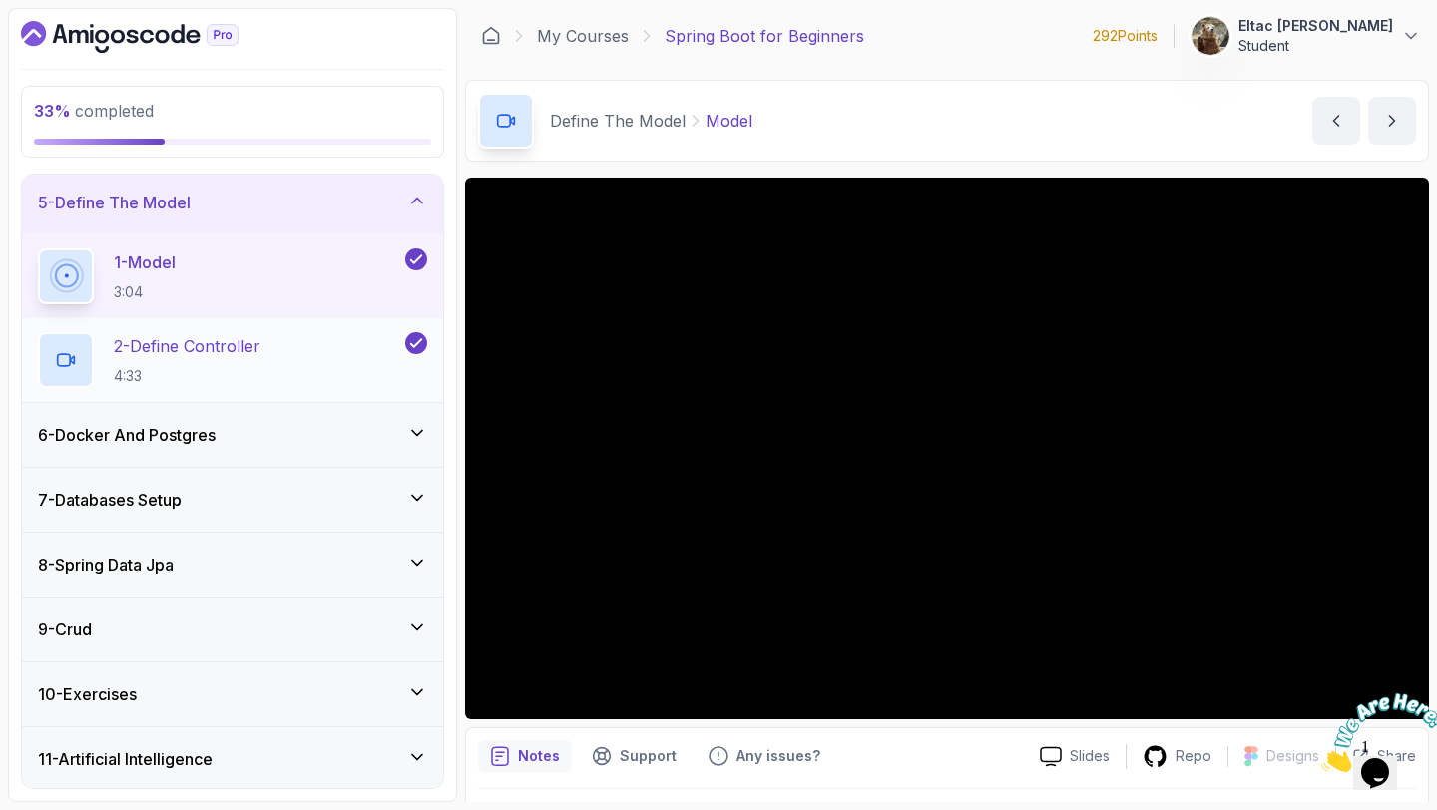
scroll to position [264, 0]
click at [407, 405] on div "6 - Docker And Postgres" at bounding box center [232, 434] width 421 height 64
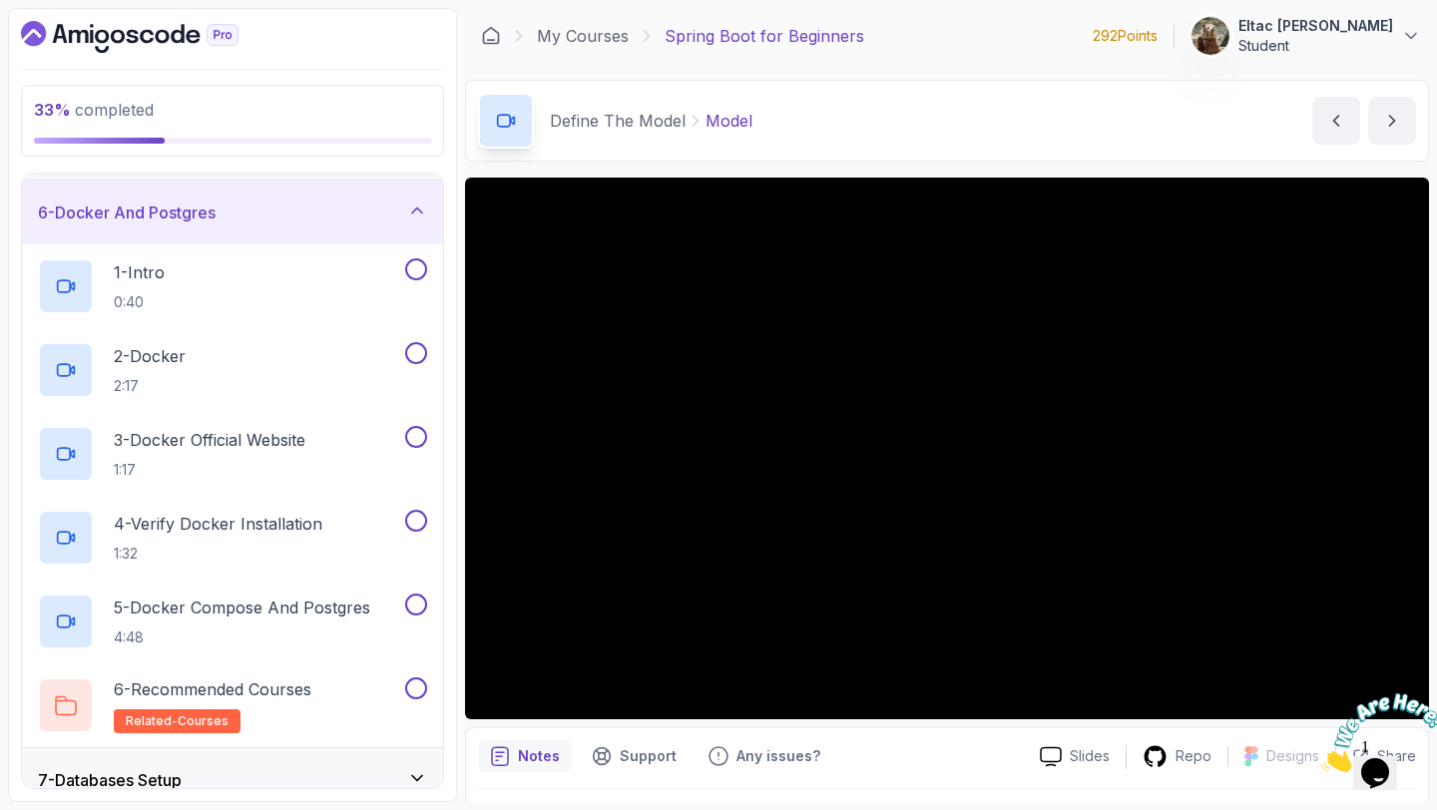
scroll to position [317, 0]
click at [418, 269] on button at bounding box center [416, 269] width 22 height 22
click at [411, 349] on button at bounding box center [416, 353] width 22 height 22
click at [417, 431] on button at bounding box center [416, 437] width 22 height 22
click at [419, 517] on button at bounding box center [416, 521] width 22 height 22
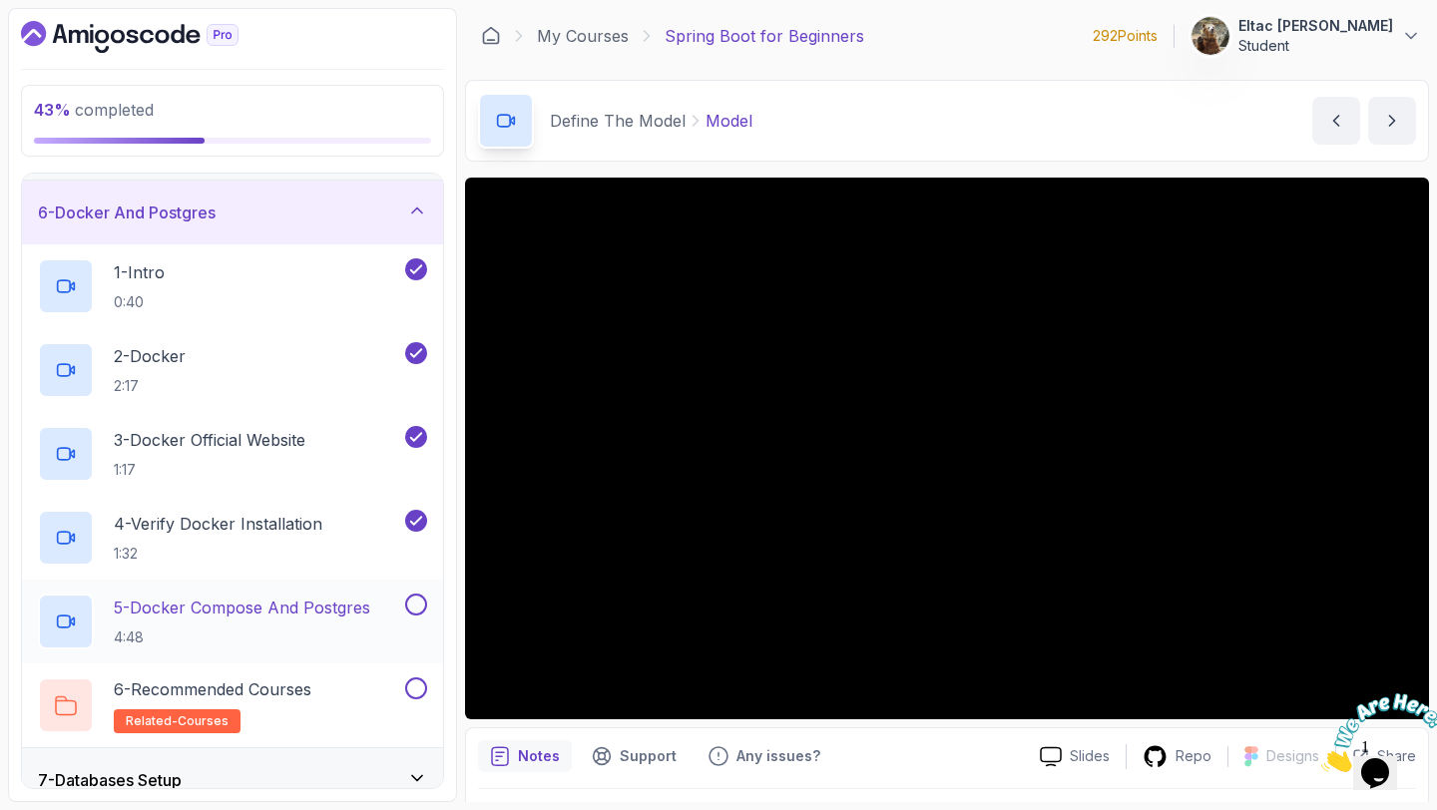
click at [418, 600] on button at bounding box center [416, 605] width 22 height 22
click at [418, 687] on button at bounding box center [416, 688] width 22 height 22
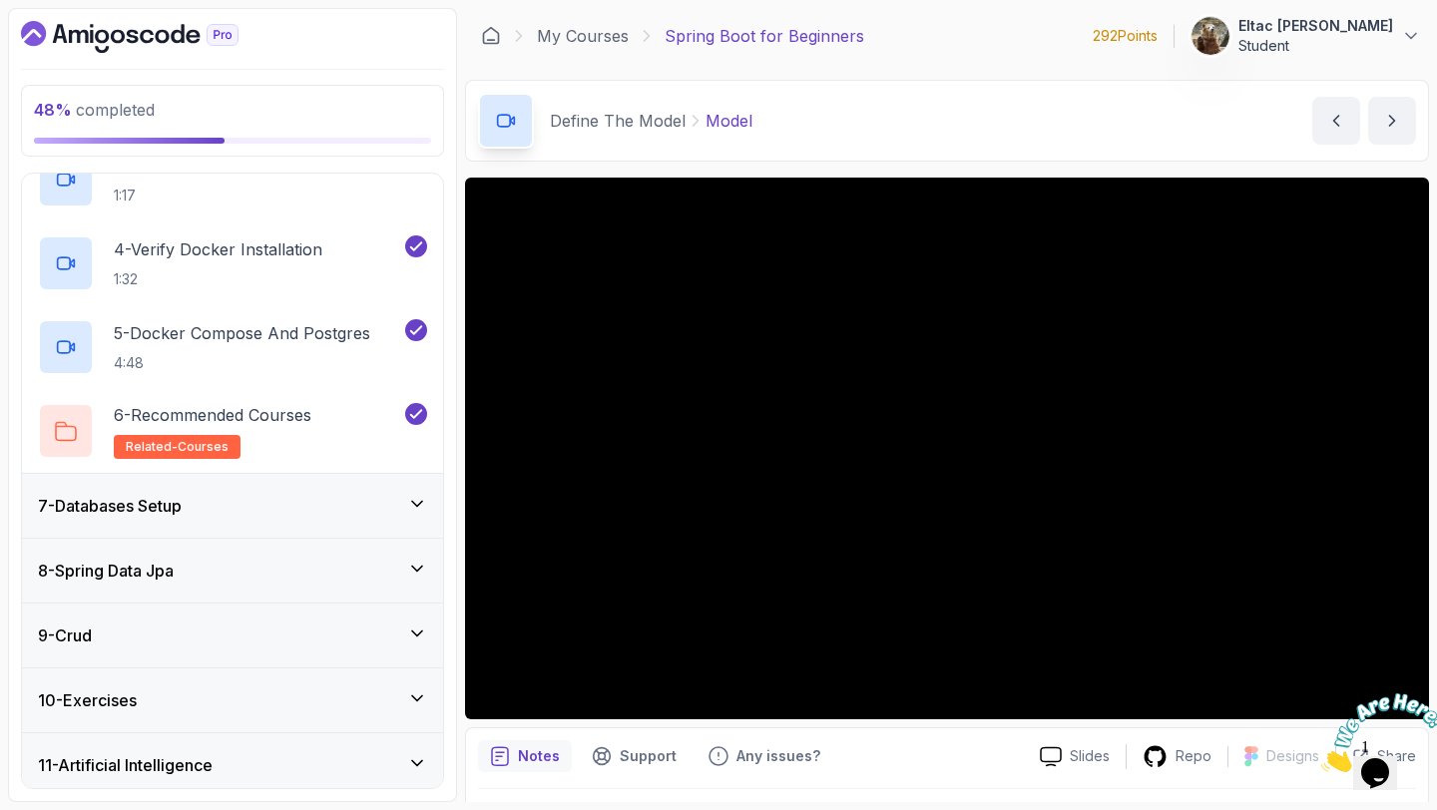
click at [387, 486] on div "7 - Databases Setup" at bounding box center [232, 506] width 421 height 64
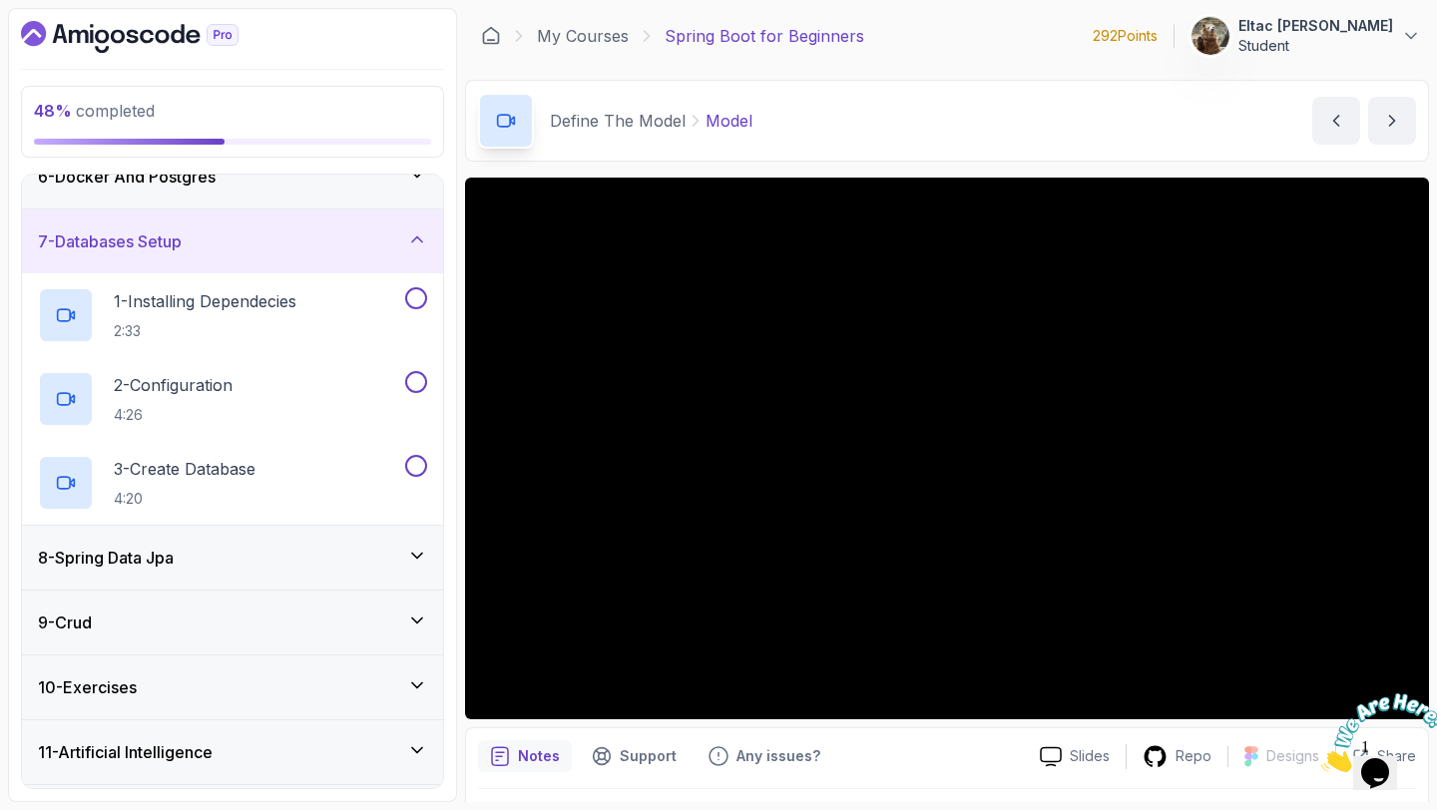
scroll to position [371, 0]
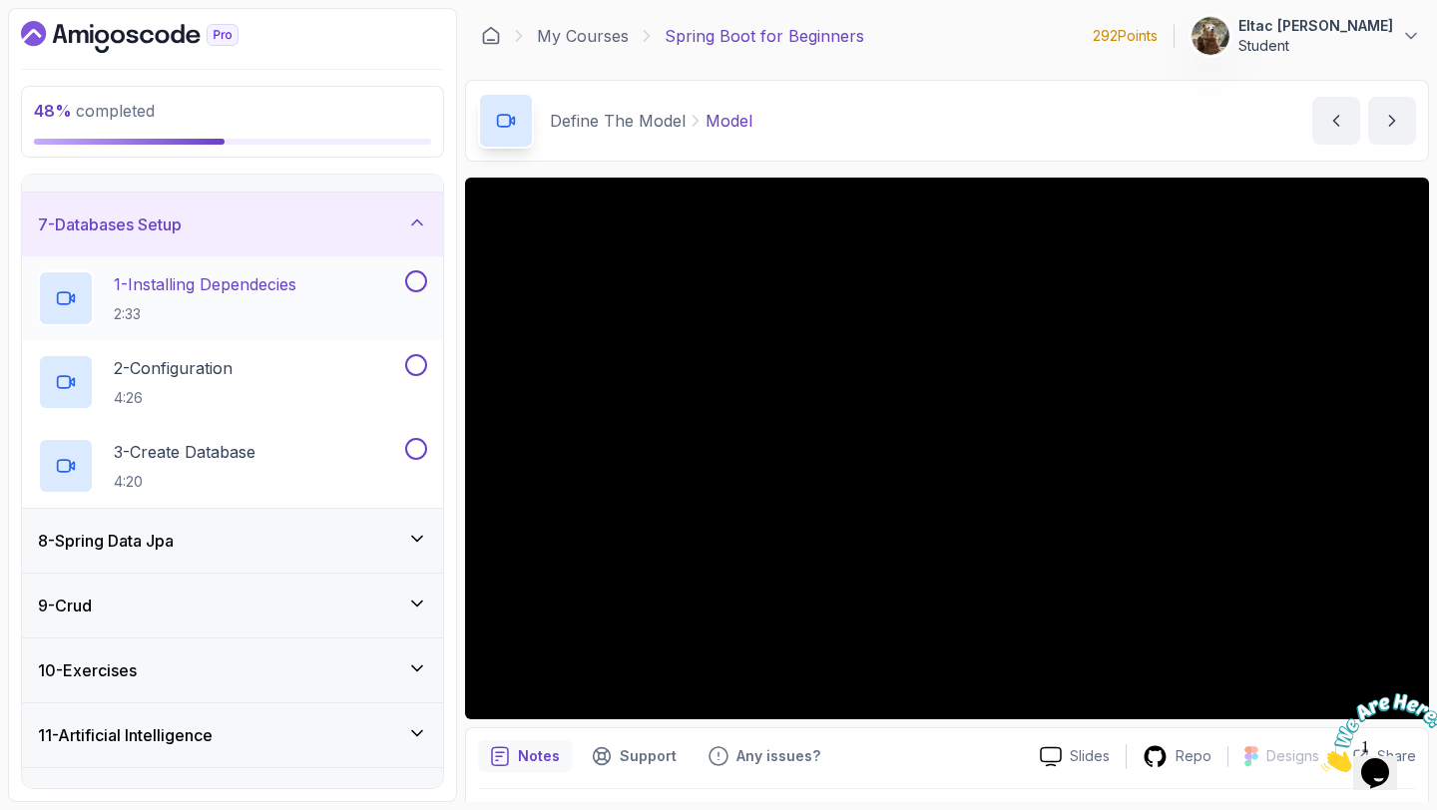
click at [412, 278] on button at bounding box center [416, 281] width 22 height 22
click at [417, 364] on button at bounding box center [416, 365] width 22 height 22
click at [419, 445] on button at bounding box center [416, 449] width 22 height 22
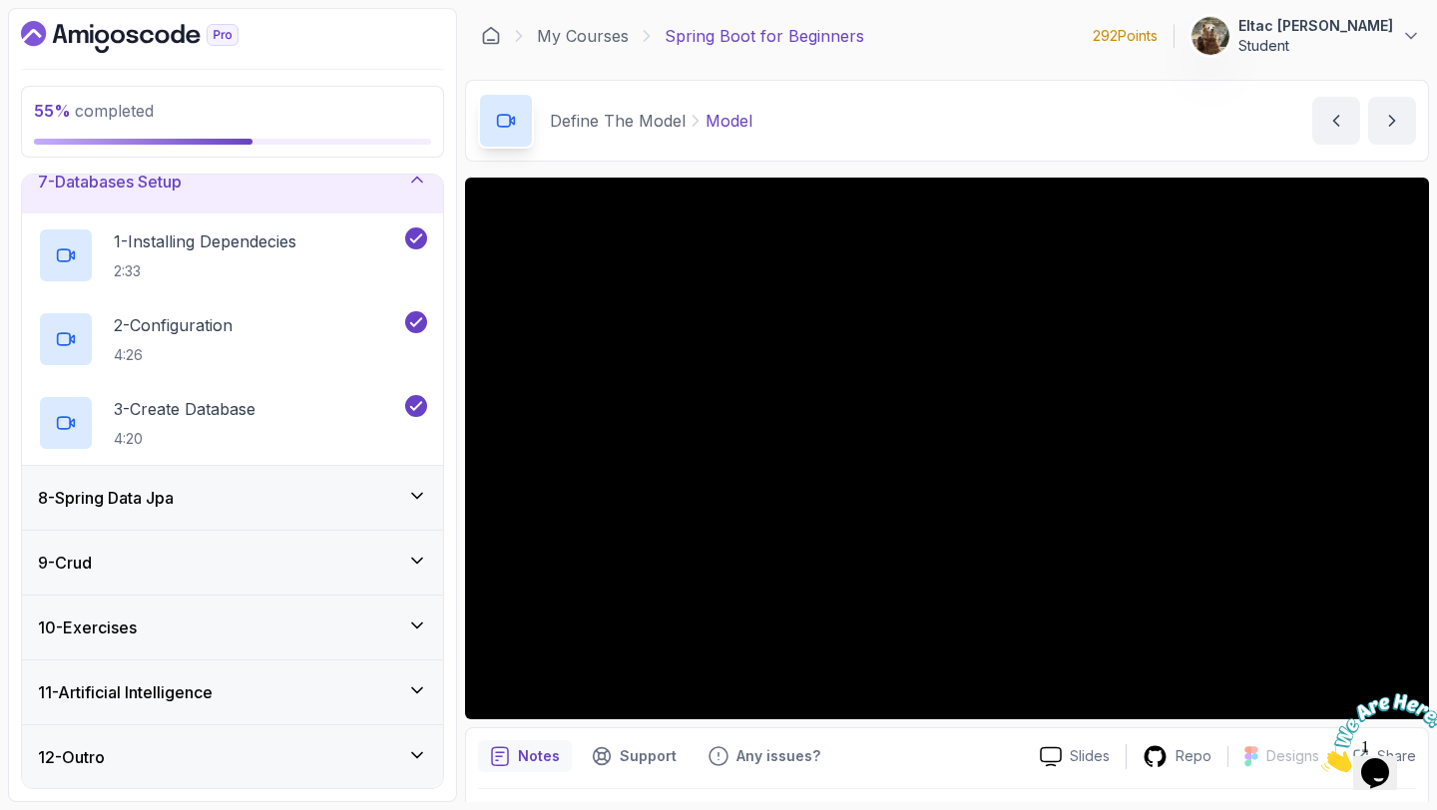
click at [375, 495] on div "8 - Spring Data Jpa" at bounding box center [232, 498] width 389 height 24
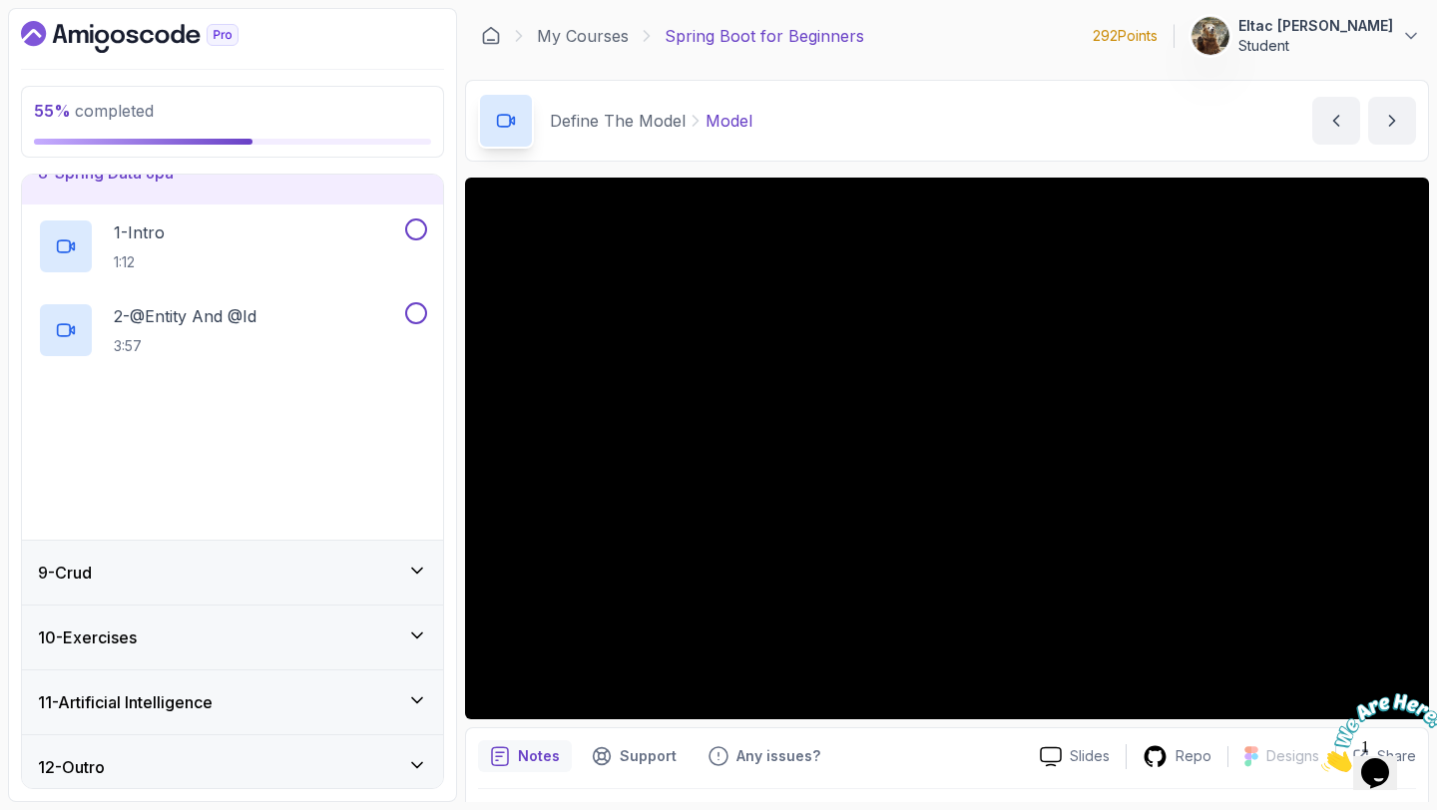
scroll to position [495, 0]
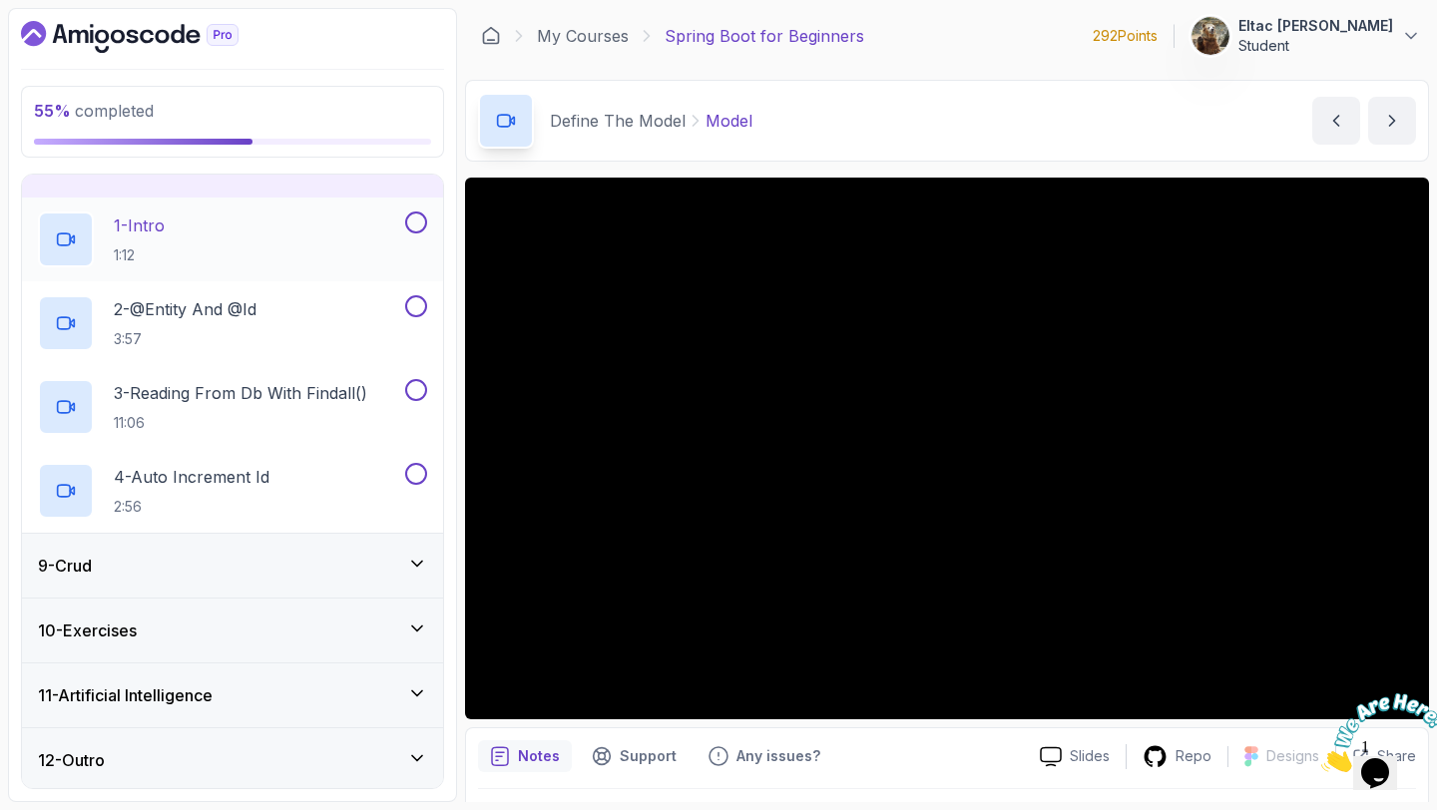
click at [409, 215] on button at bounding box center [416, 222] width 22 height 22
click at [419, 307] on button at bounding box center [416, 306] width 22 height 22
click at [420, 387] on button at bounding box center [416, 390] width 22 height 22
click at [418, 473] on button at bounding box center [416, 474] width 22 height 22
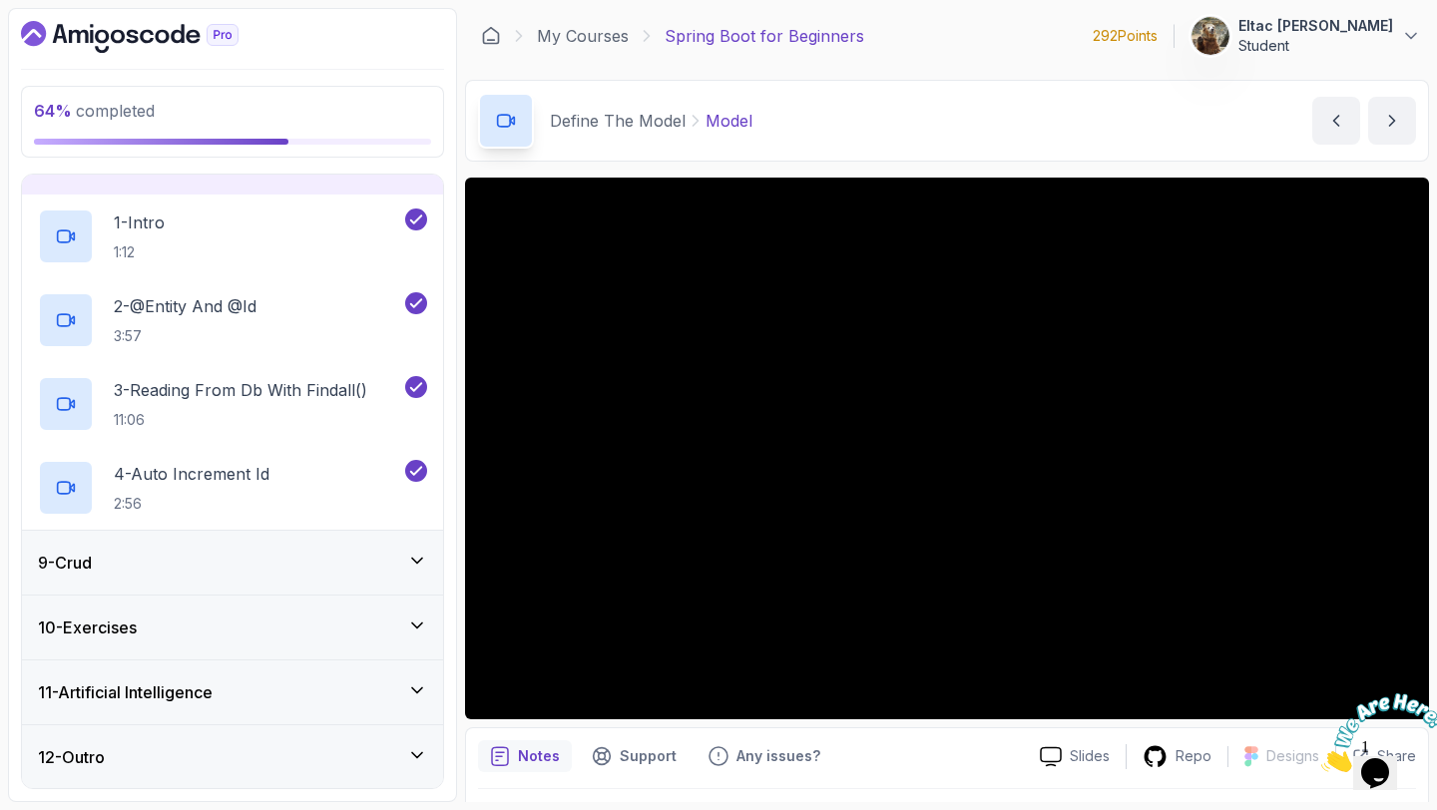
click at [363, 545] on div "9 - Crud" at bounding box center [232, 563] width 421 height 64
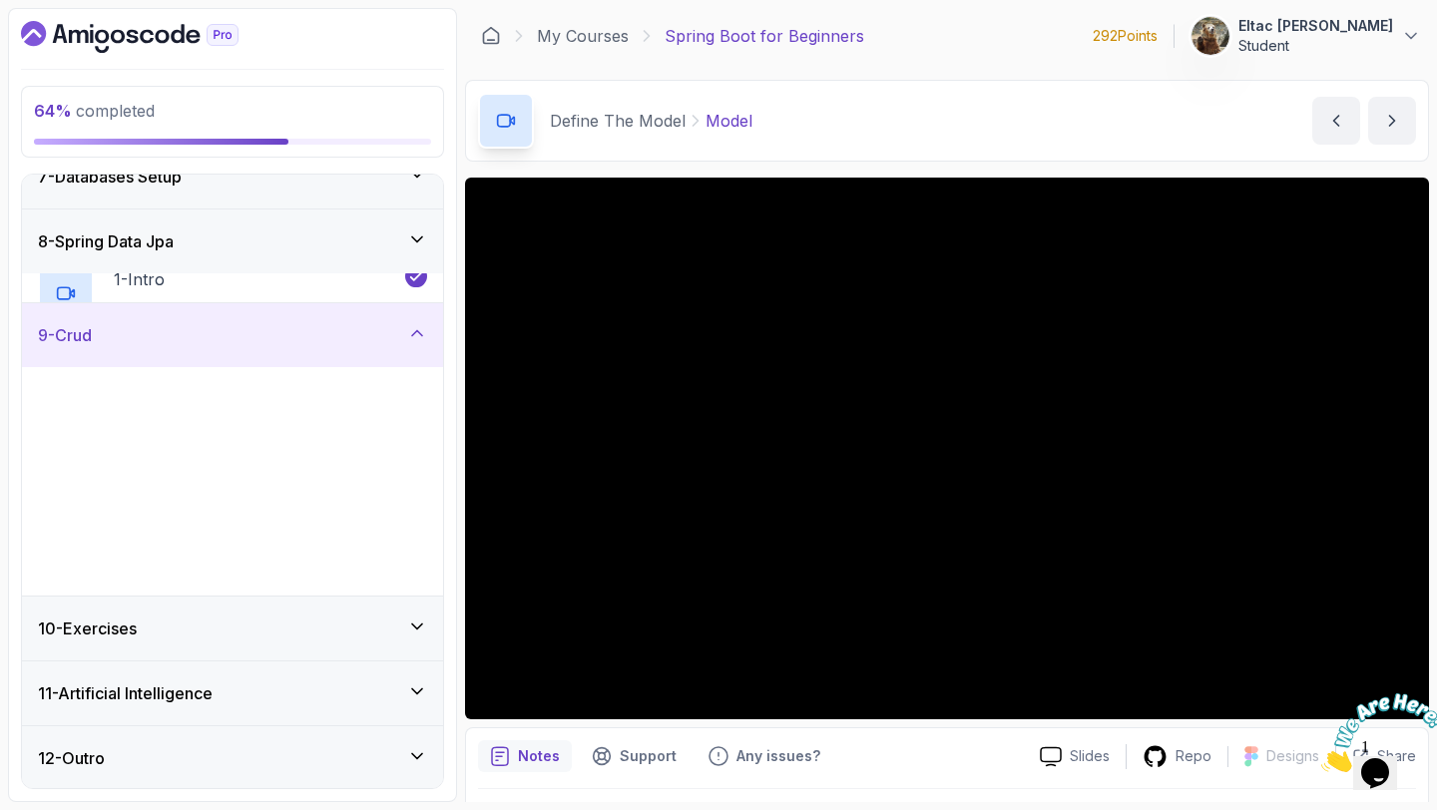
scroll to position [414, 0]
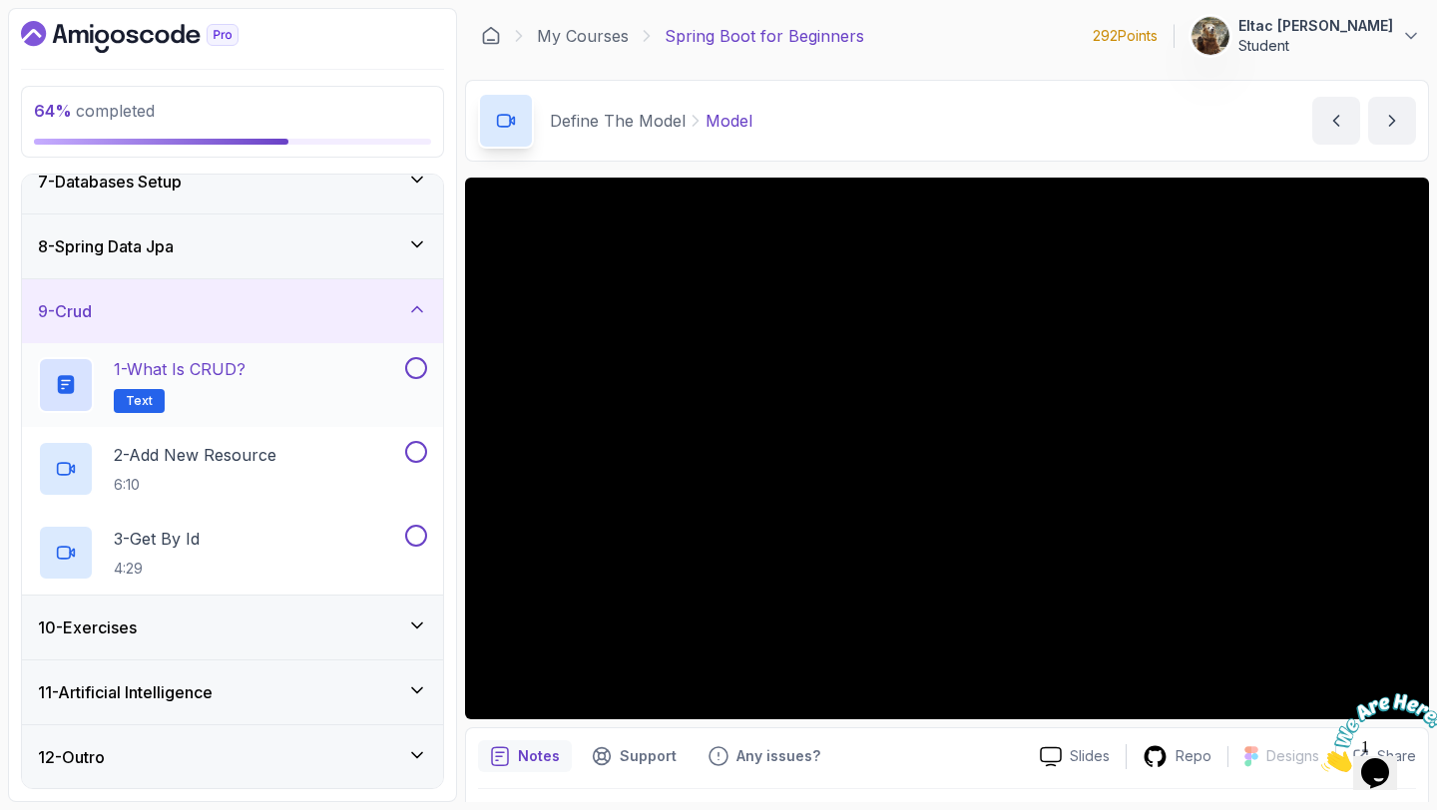
click at [412, 367] on button at bounding box center [416, 368] width 22 height 22
click at [410, 451] on button at bounding box center [416, 452] width 22 height 22
click at [417, 540] on button at bounding box center [416, 536] width 22 height 22
click at [358, 624] on div "10 - Exercises" at bounding box center [232, 628] width 389 height 24
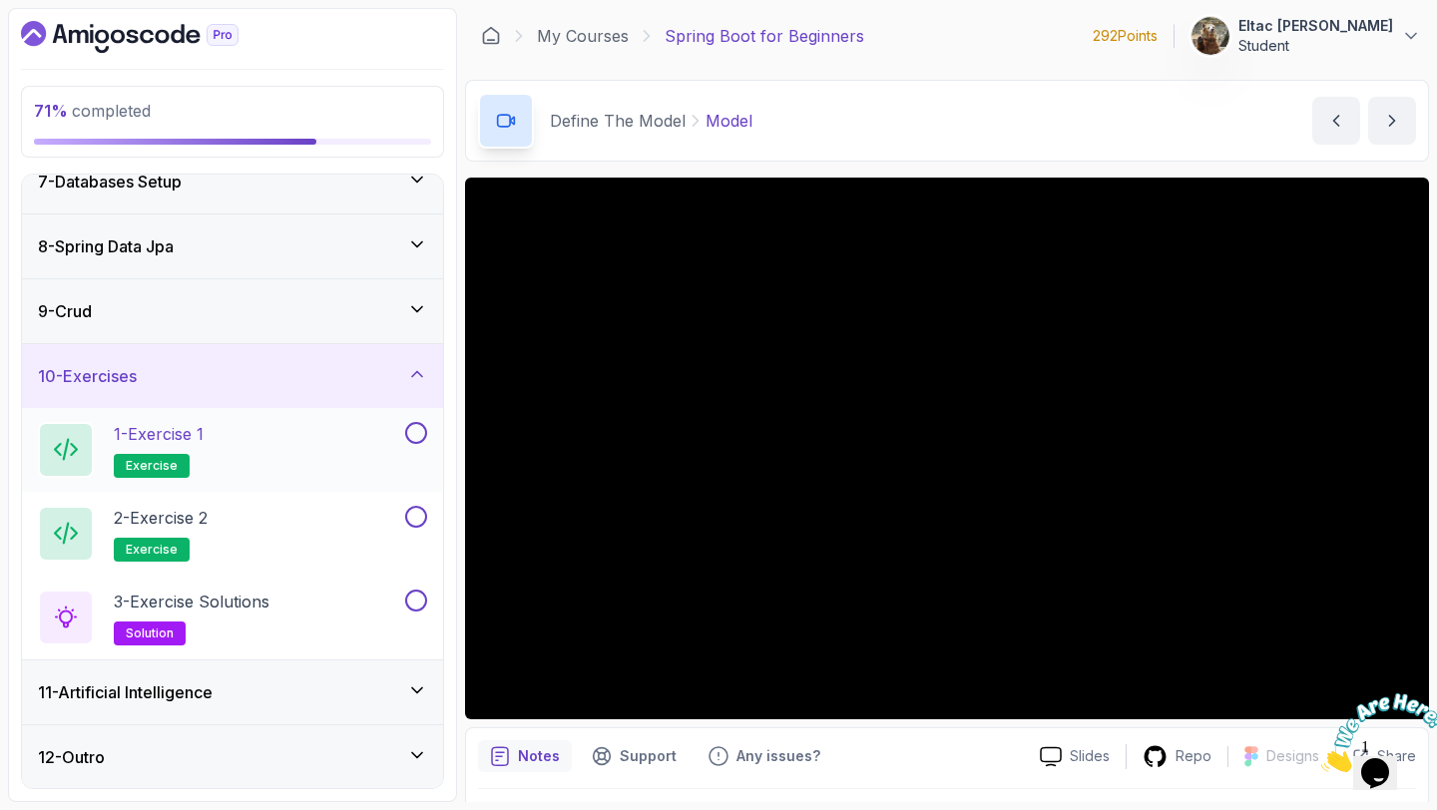
click at [420, 428] on button at bounding box center [416, 433] width 22 height 22
click at [417, 516] on button at bounding box center [416, 517] width 22 height 22
click at [415, 611] on button "3 - Exercise Solutions solution" at bounding box center [232, 618] width 389 height 56
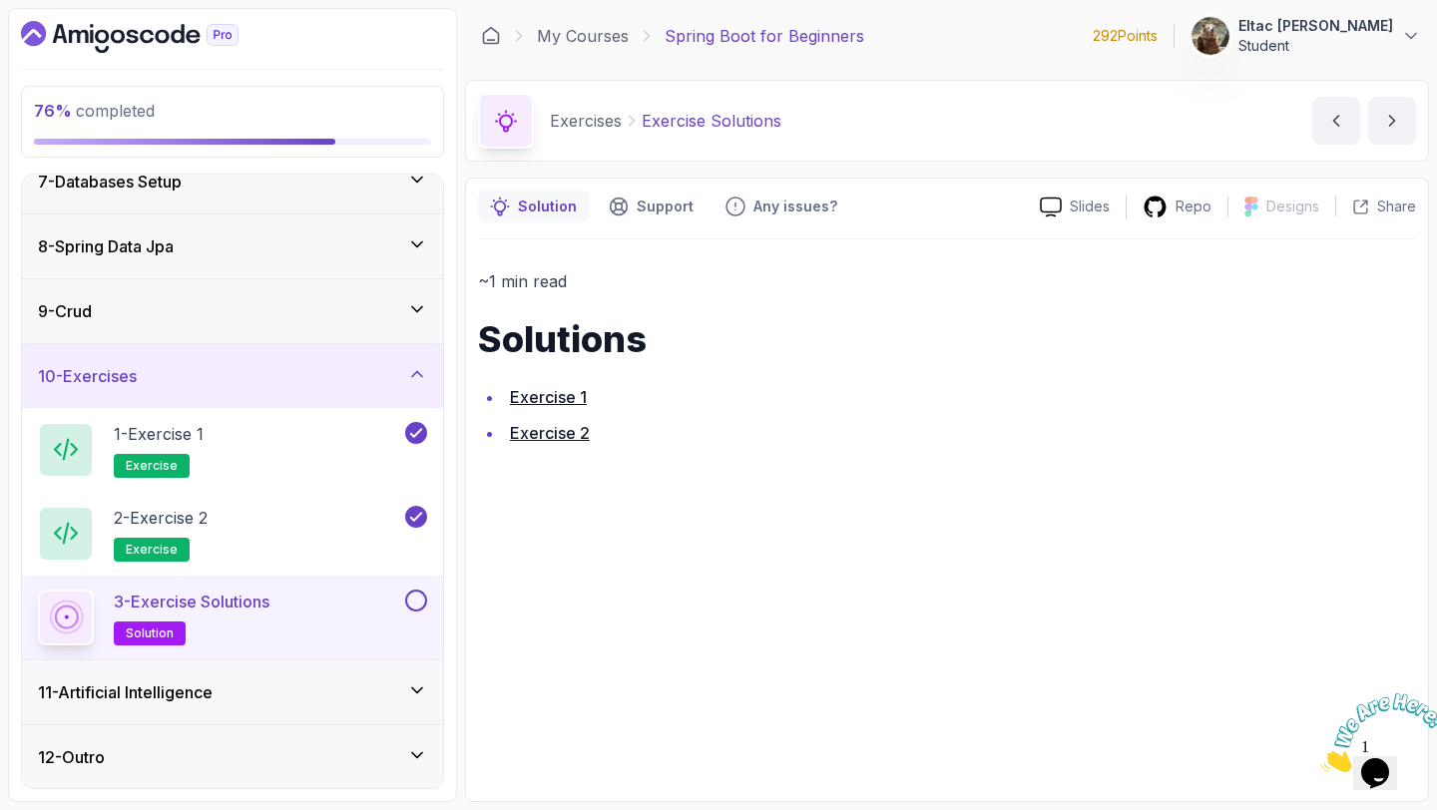
click at [416, 597] on button at bounding box center [416, 601] width 22 height 22
click at [339, 696] on div "11 - Artificial Intelligence" at bounding box center [232, 692] width 389 height 24
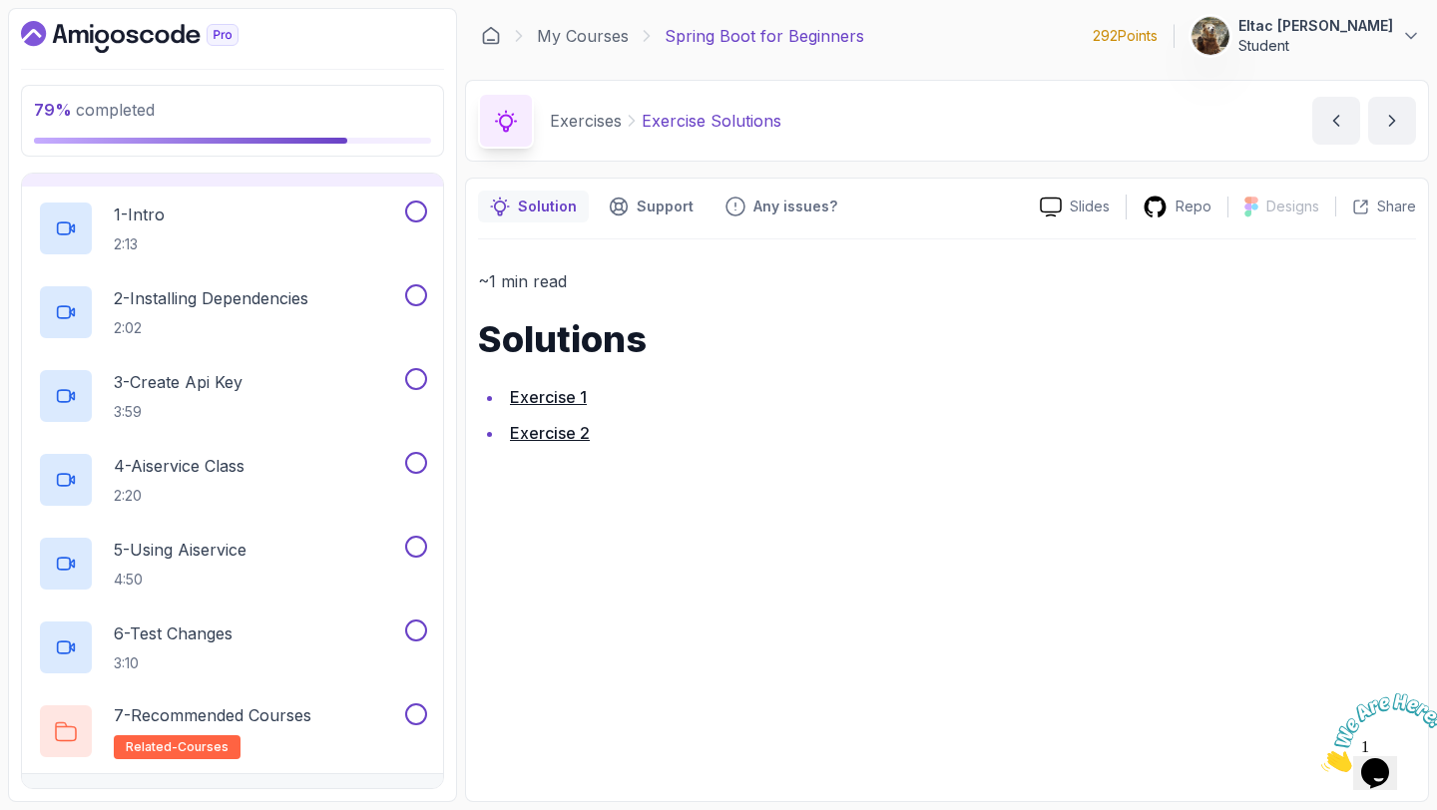
scroll to position [696, 0]
click at [415, 225] on button "1 - Intro 2:13" at bounding box center [232, 232] width 389 height 56
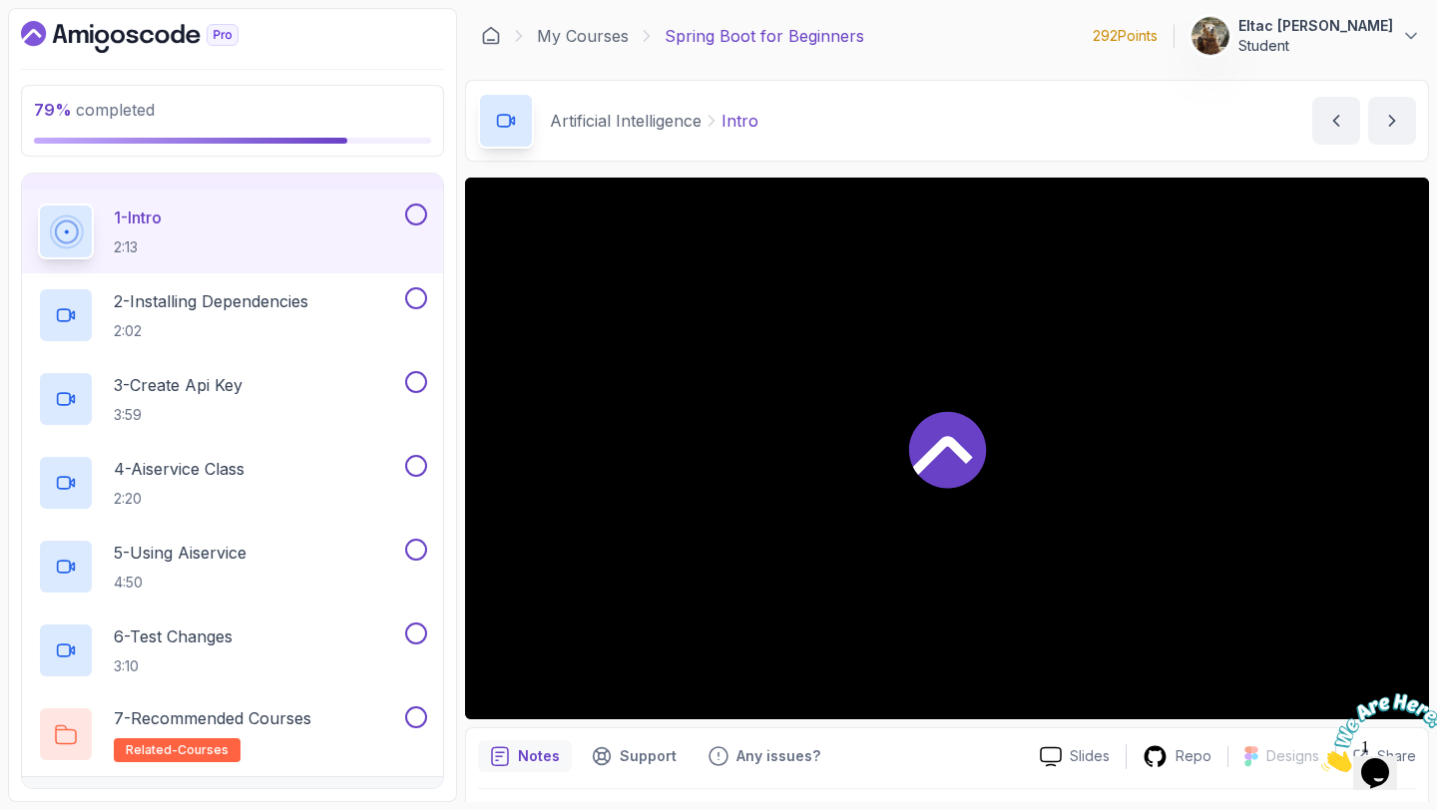
click at [418, 218] on button at bounding box center [416, 215] width 22 height 22
click at [414, 295] on button at bounding box center [416, 298] width 22 height 22
click at [419, 383] on button at bounding box center [416, 382] width 22 height 22
click at [420, 469] on button at bounding box center [416, 466] width 22 height 22
click at [415, 547] on button at bounding box center [416, 550] width 22 height 22
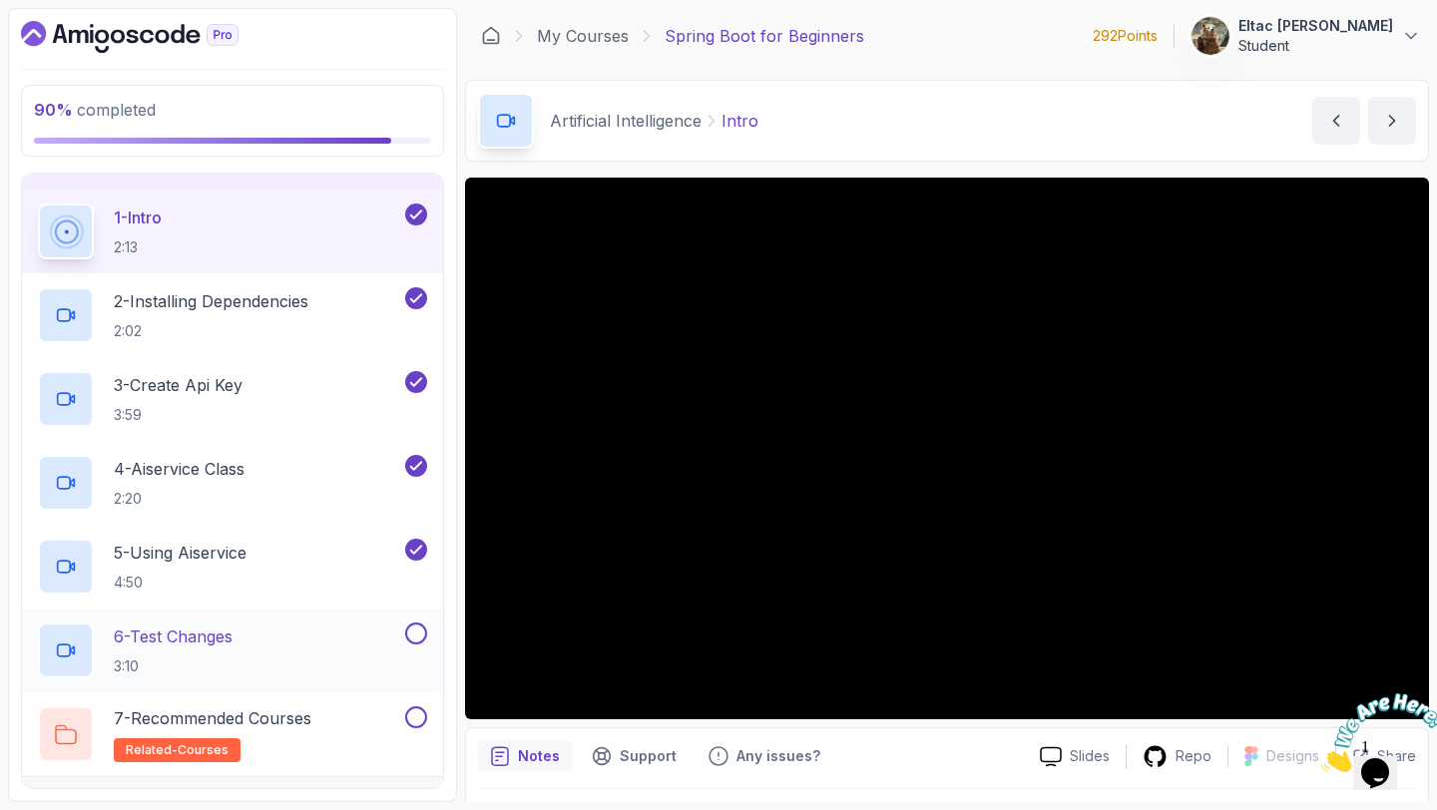
click at [420, 631] on button at bounding box center [416, 633] width 22 height 22
click at [415, 710] on button at bounding box center [416, 717] width 22 height 22
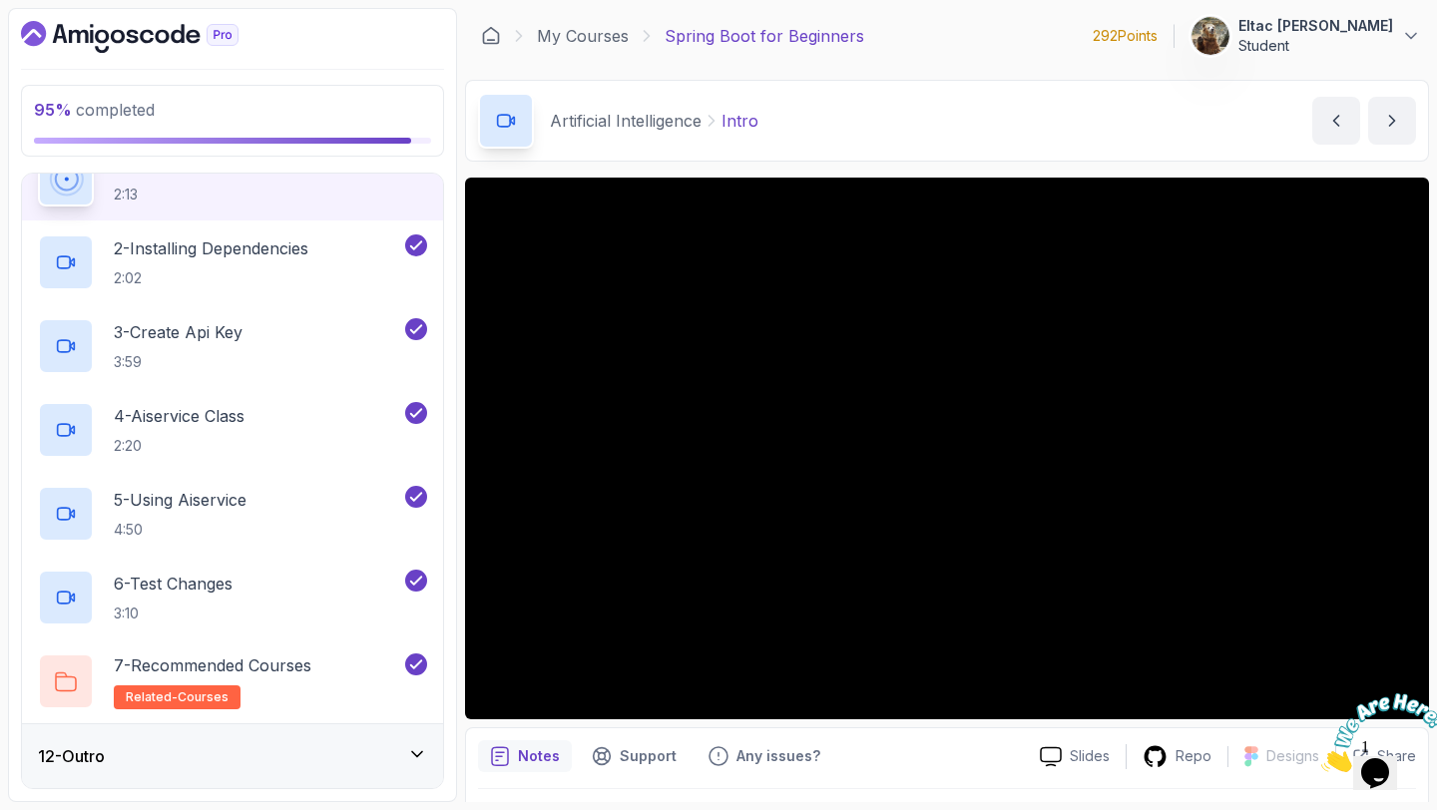
click at [381, 745] on div "12 - Outro" at bounding box center [232, 756] width 389 height 24
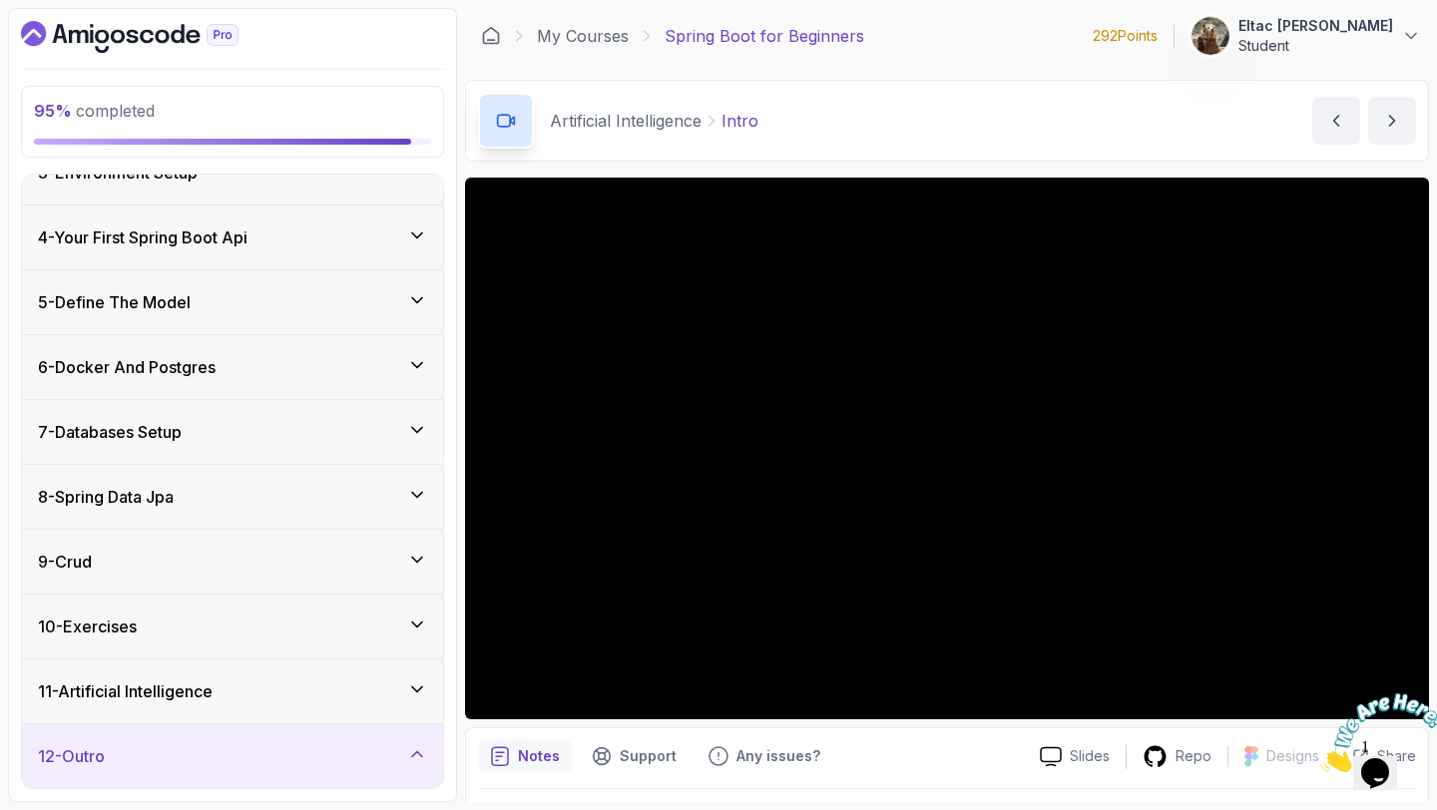
scroll to position [330, 0]
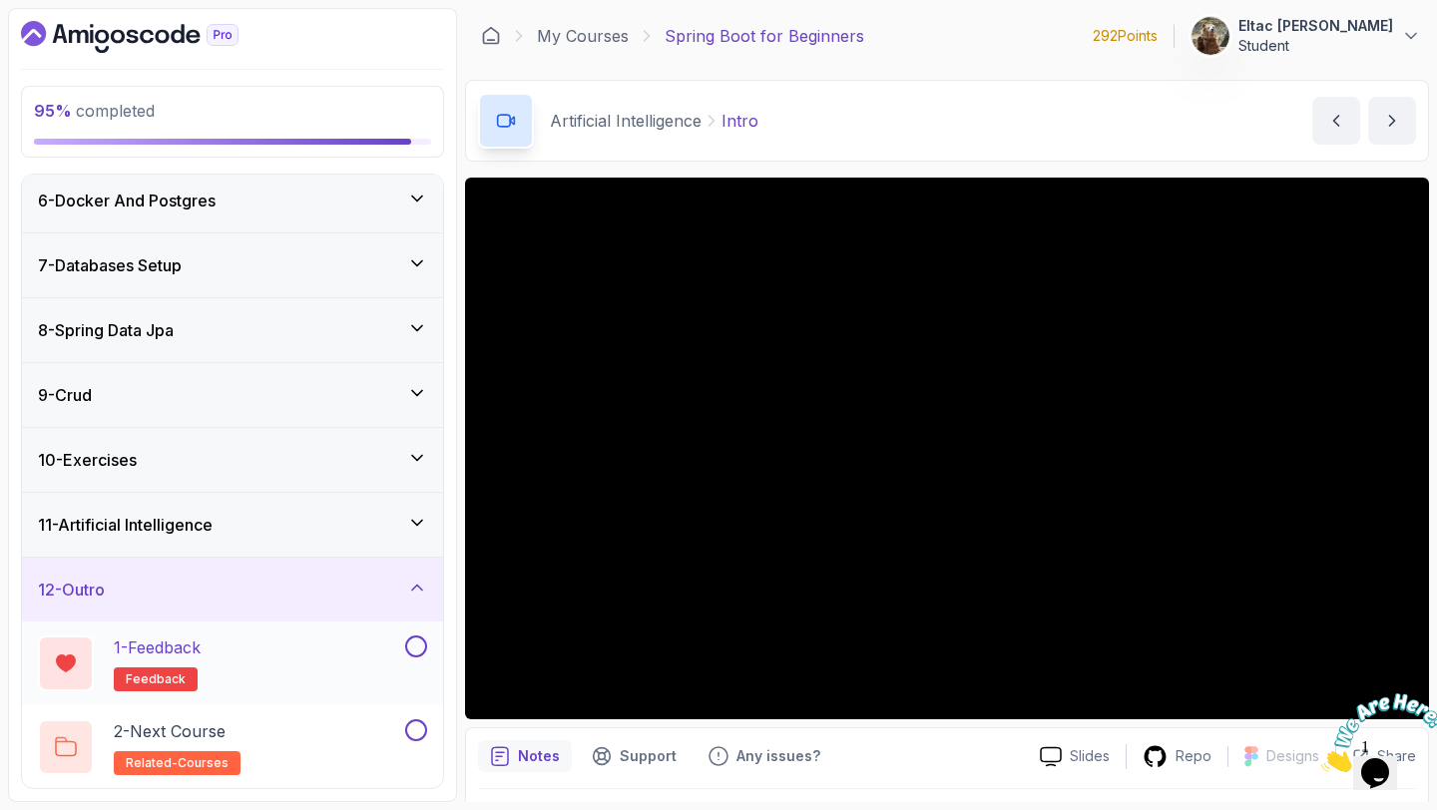
click at [416, 651] on button at bounding box center [416, 646] width 22 height 22
click at [418, 725] on button at bounding box center [416, 730] width 22 height 22
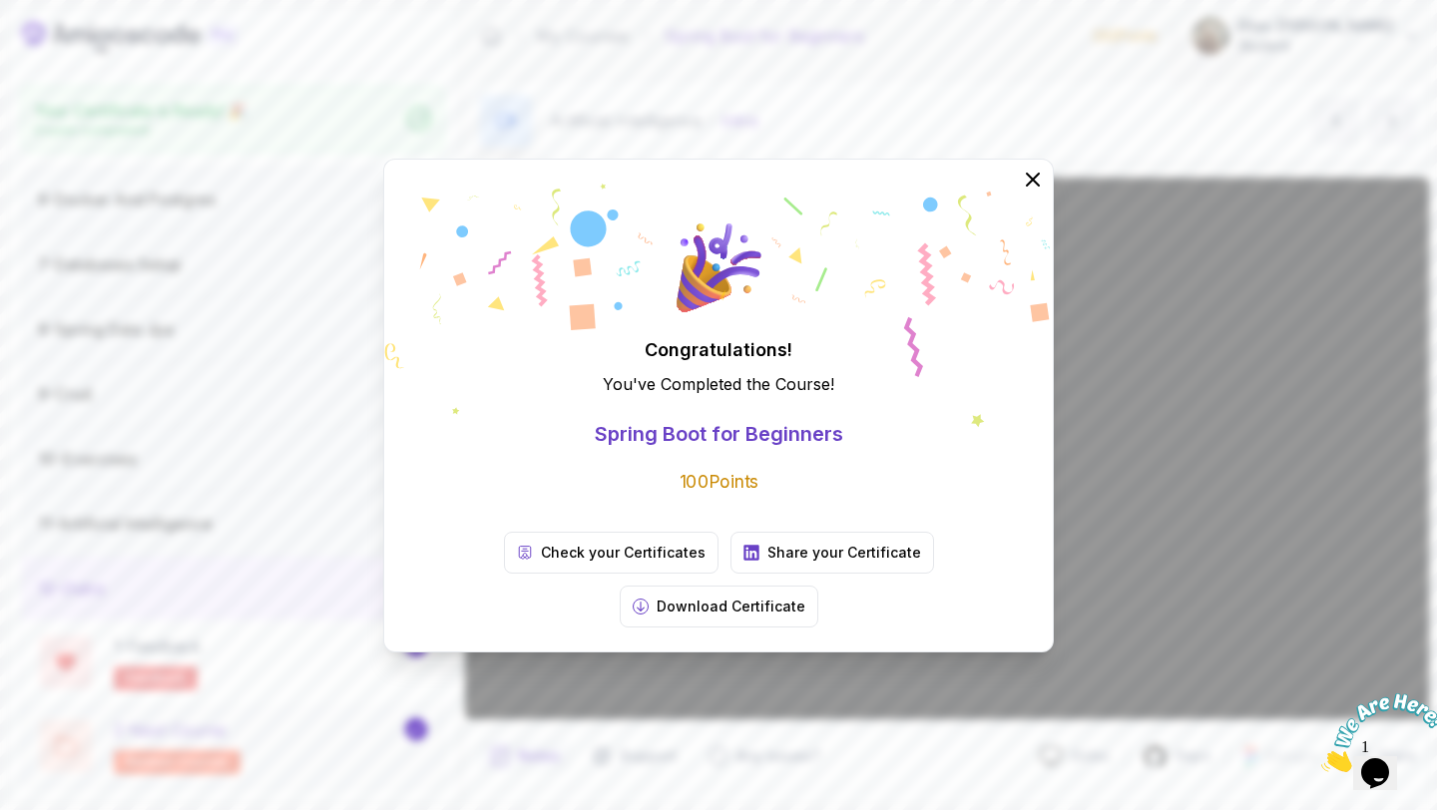
scroll to position [324, 0]
click at [1033, 192] on icon at bounding box center [1033, 179] width 26 height 26
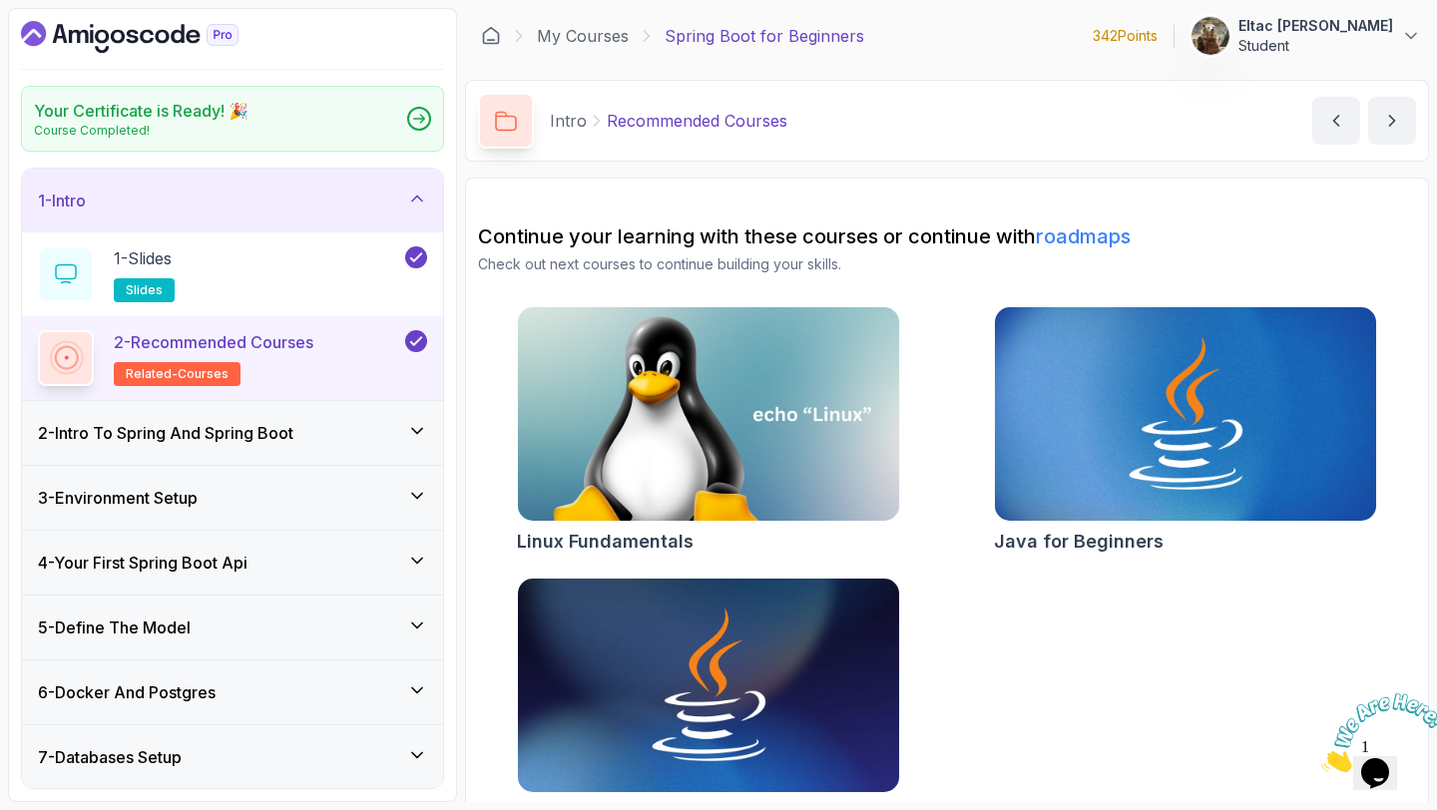
click at [104, 37] on icon "Dashboard" at bounding box center [129, 37] width 217 height 32
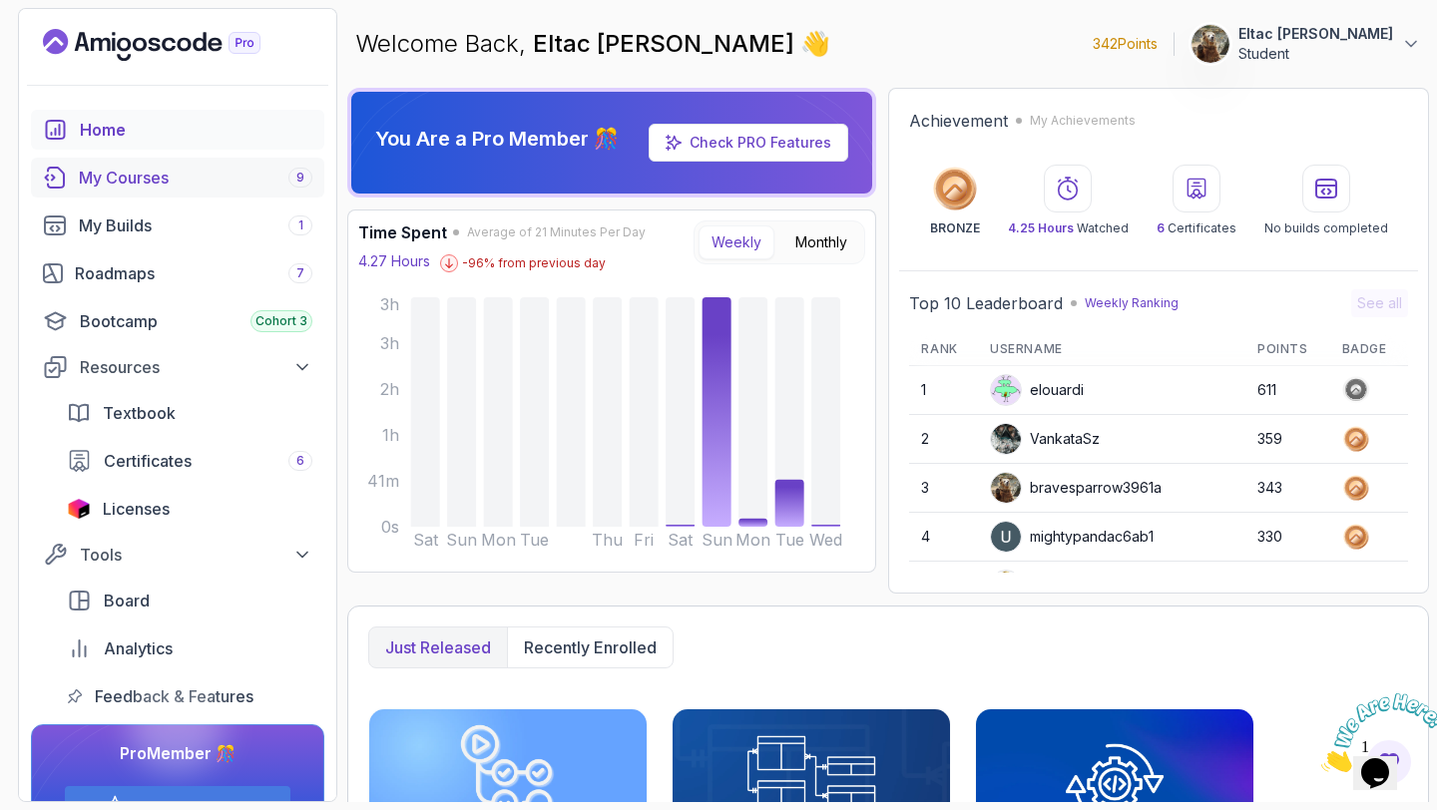
click at [182, 194] on link "My Courses 9" at bounding box center [177, 178] width 293 height 40
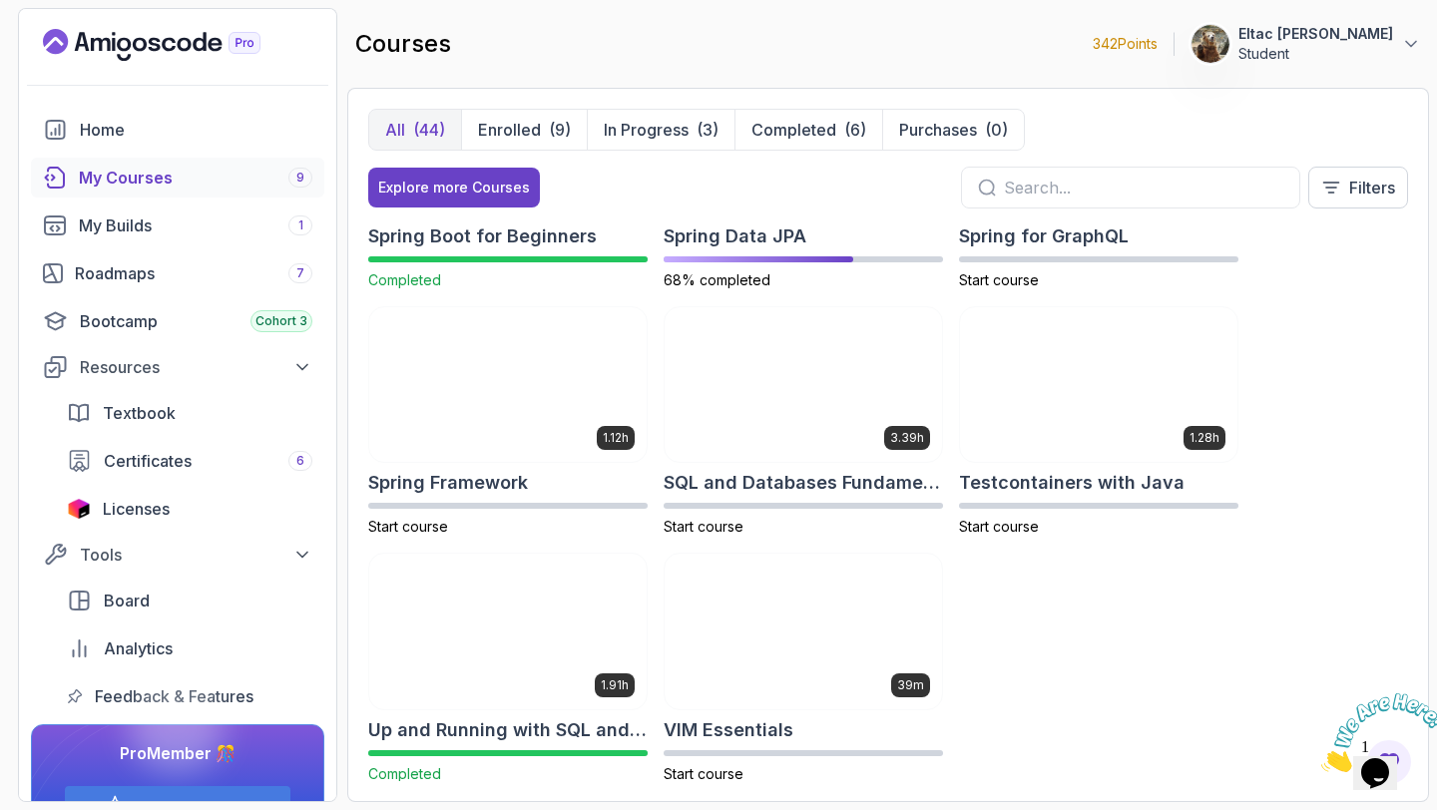
scroll to position [3154, 0]
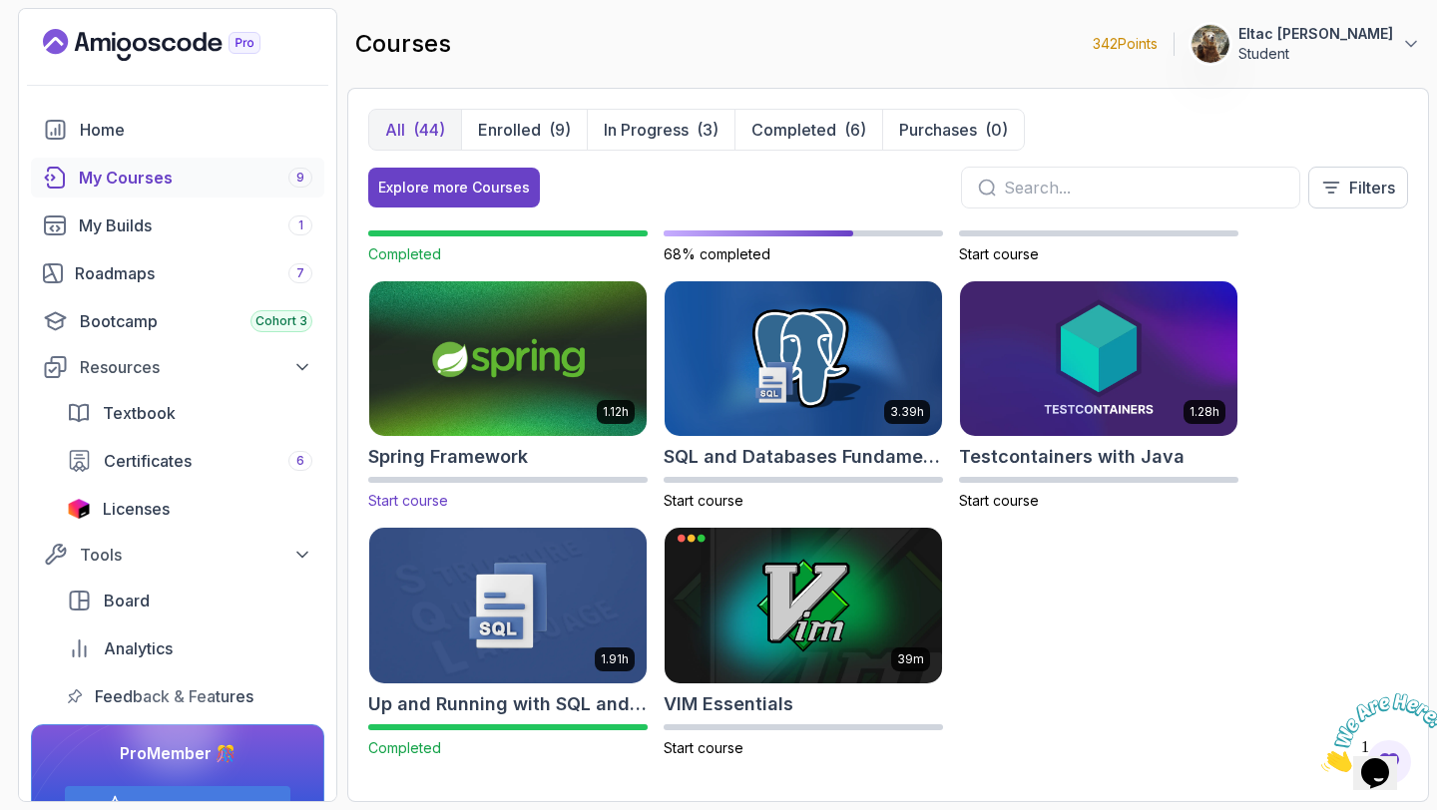
click at [497, 452] on h2 "Spring Framework" at bounding box center [448, 457] width 160 height 28
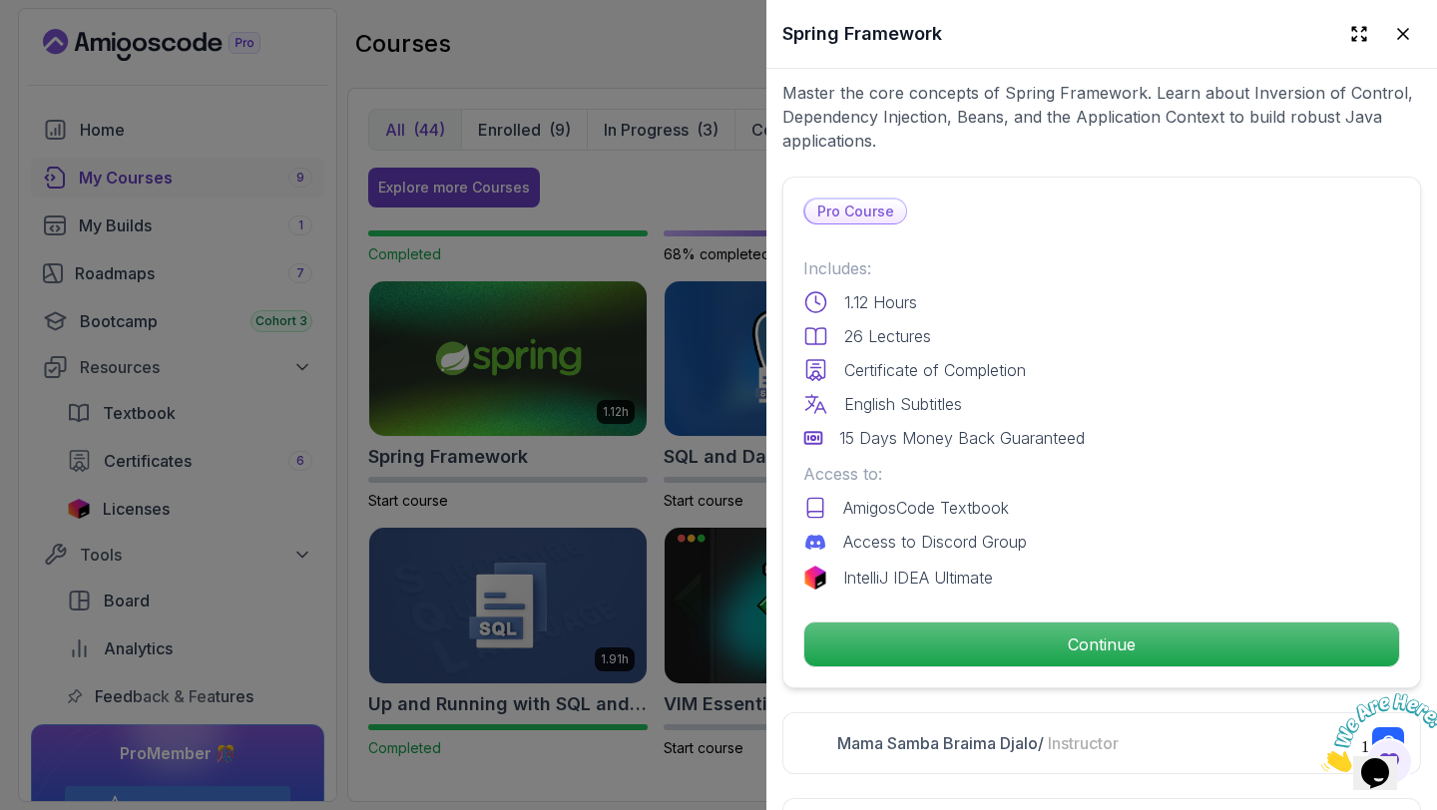
scroll to position [408, 0]
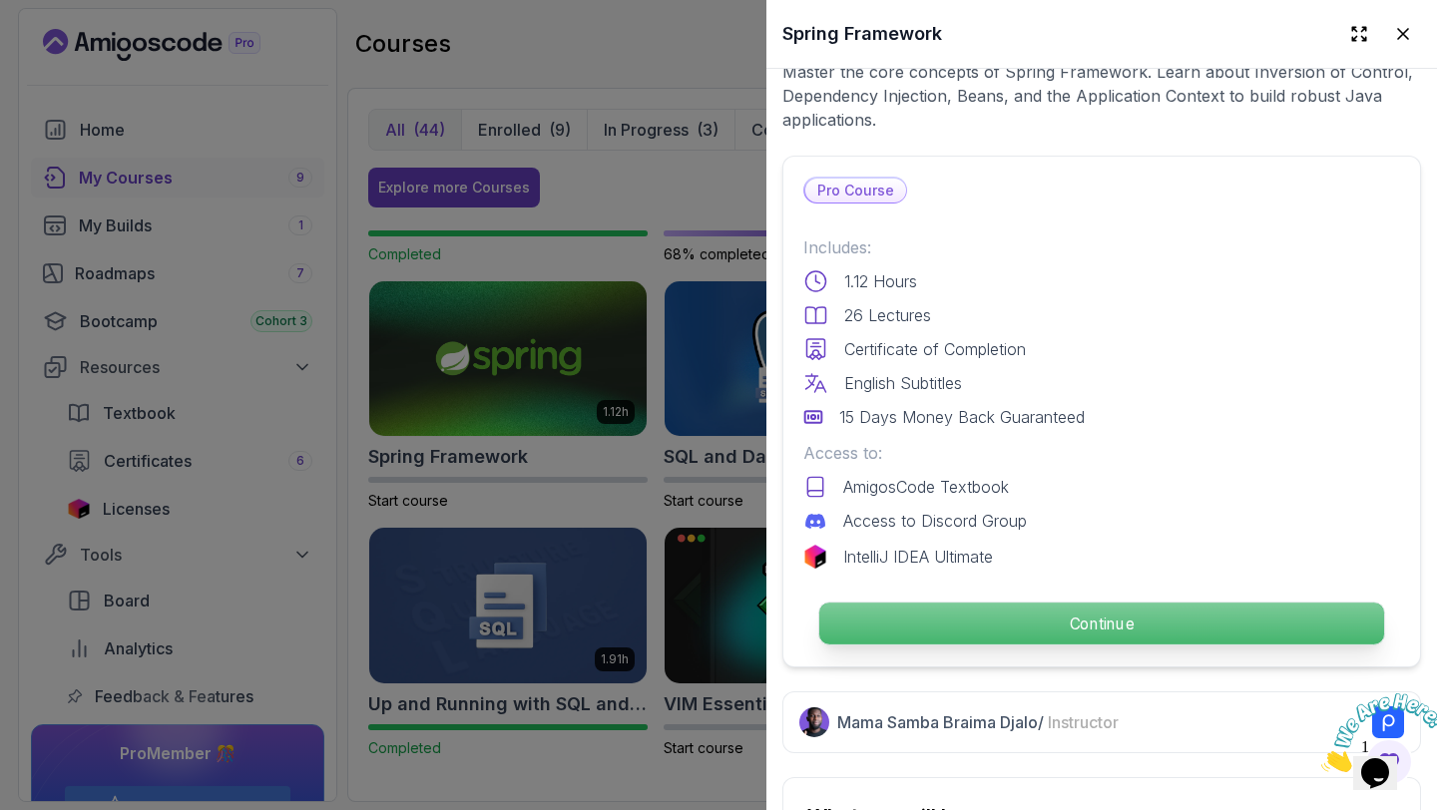
click at [1038, 609] on p "Continue" at bounding box center [1101, 624] width 565 height 42
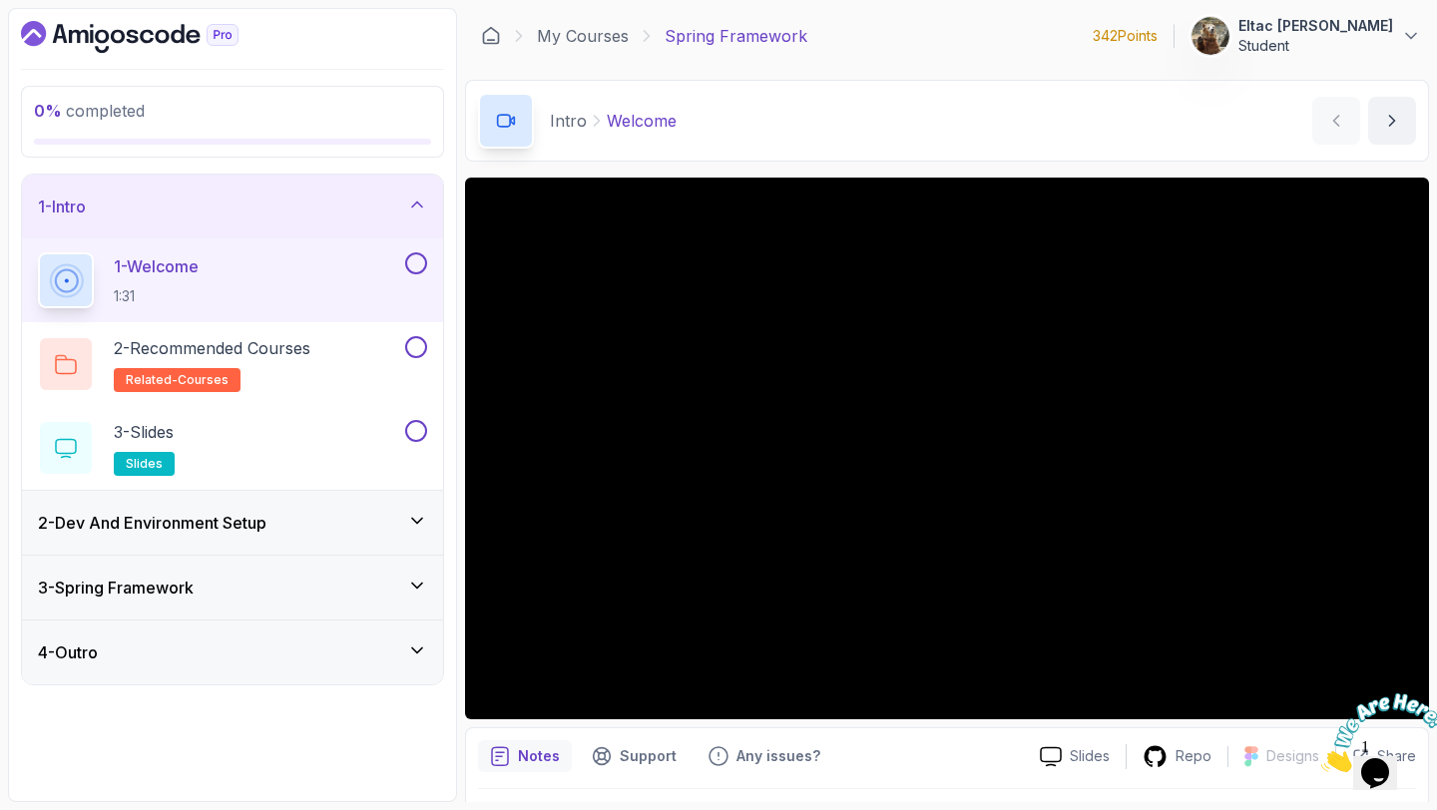
click at [414, 263] on button at bounding box center [416, 263] width 22 height 22
click at [415, 342] on button at bounding box center [416, 347] width 22 height 22
click at [196, 427] on div "3 - Slides slides" at bounding box center [219, 448] width 363 height 56
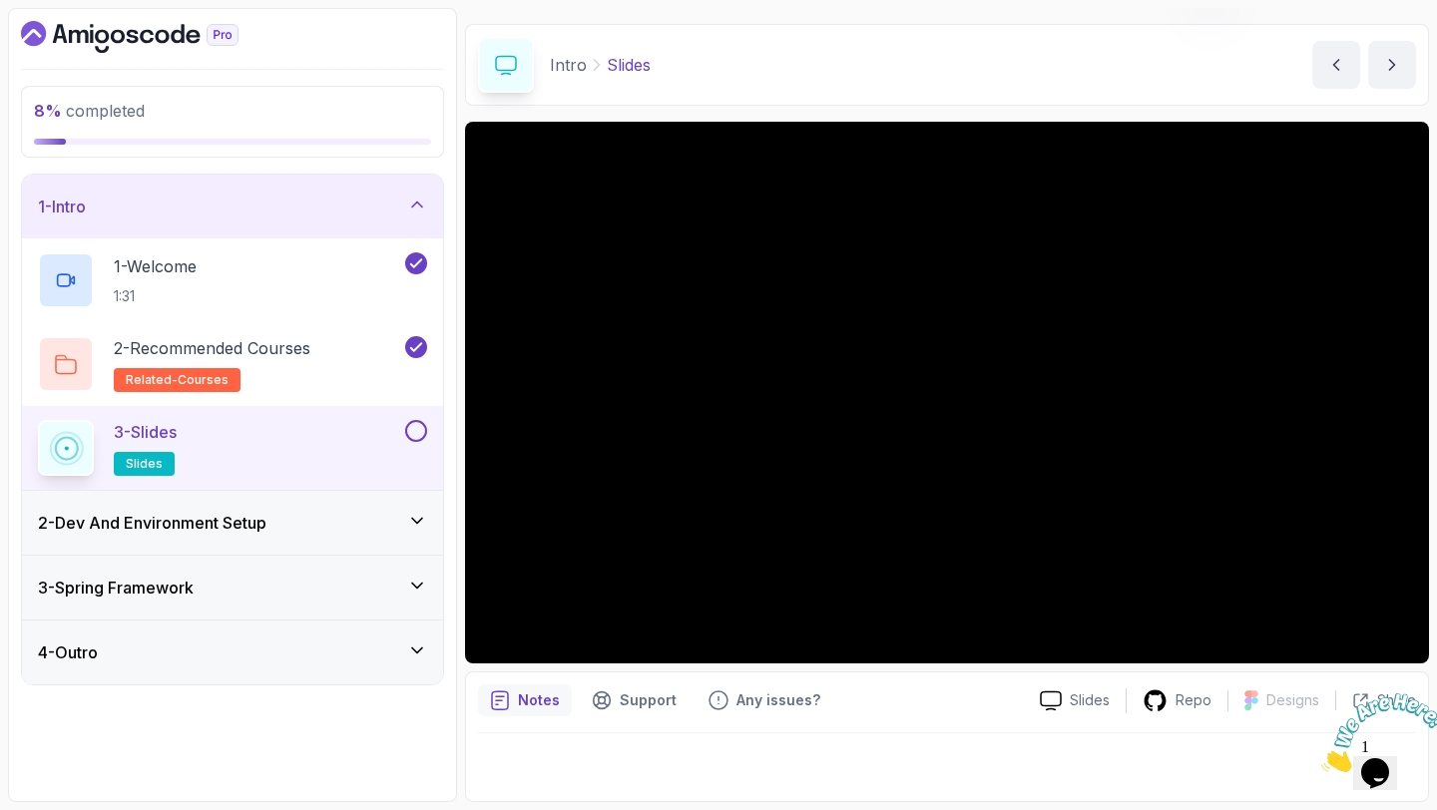
scroll to position [56, 0]
click at [417, 422] on button at bounding box center [416, 431] width 22 height 22
click at [368, 518] on div "2 - Dev And Environment Setup" at bounding box center [232, 523] width 389 height 24
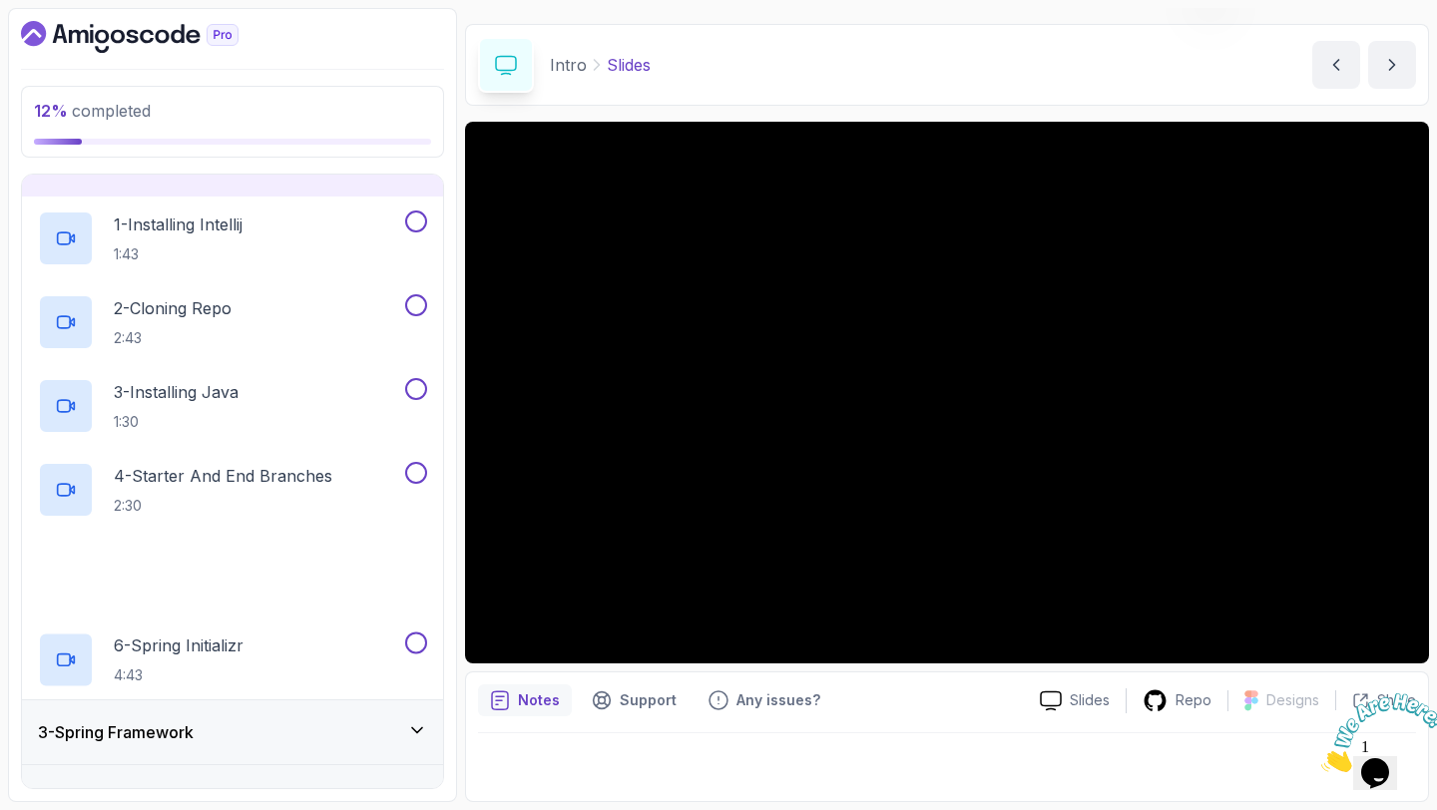
scroll to position [114, 0]
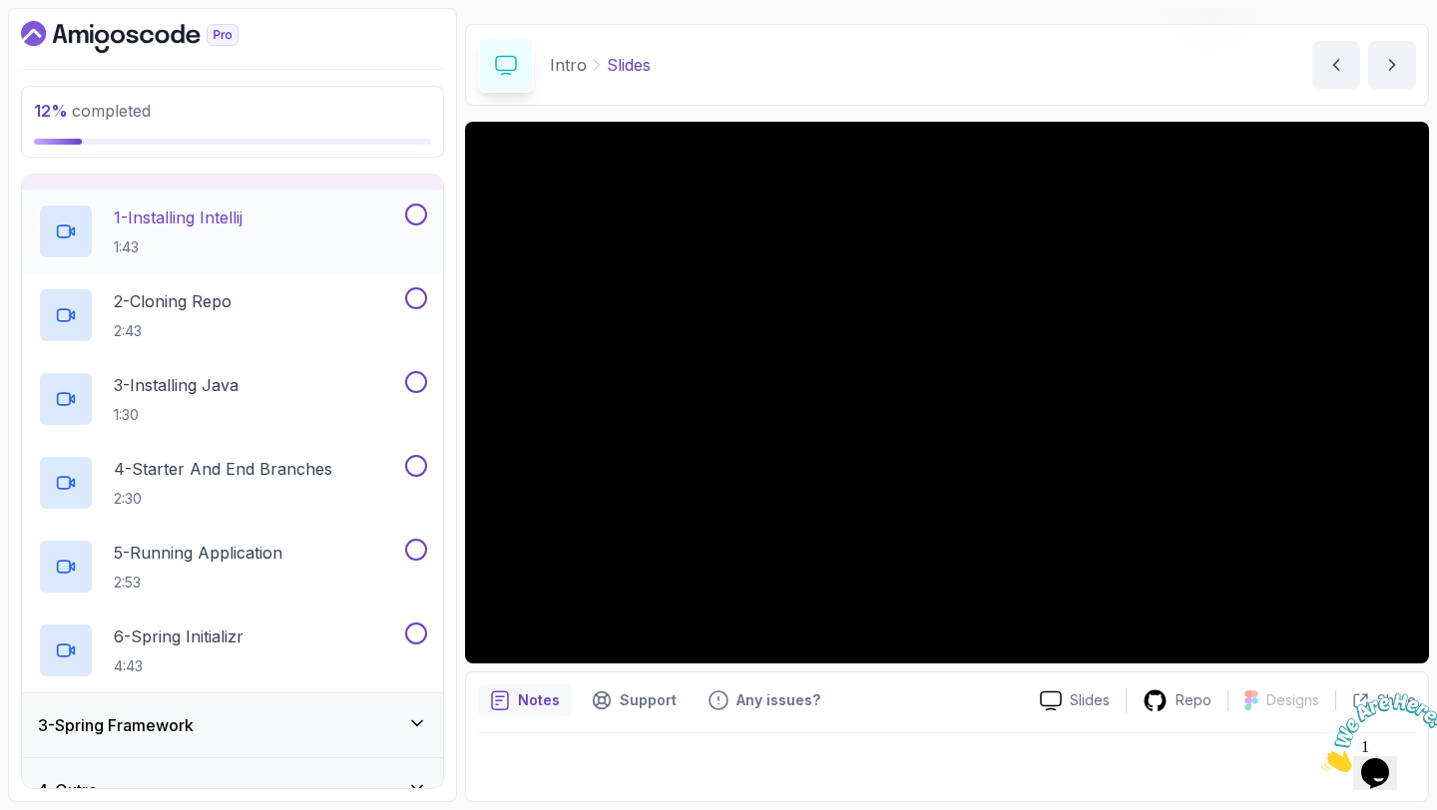
click at [414, 214] on button at bounding box center [416, 215] width 22 height 22
click at [422, 304] on button at bounding box center [416, 298] width 22 height 22
click at [417, 387] on button at bounding box center [416, 382] width 22 height 22
click at [412, 473] on button at bounding box center [416, 466] width 22 height 22
click at [414, 555] on button at bounding box center [416, 550] width 22 height 22
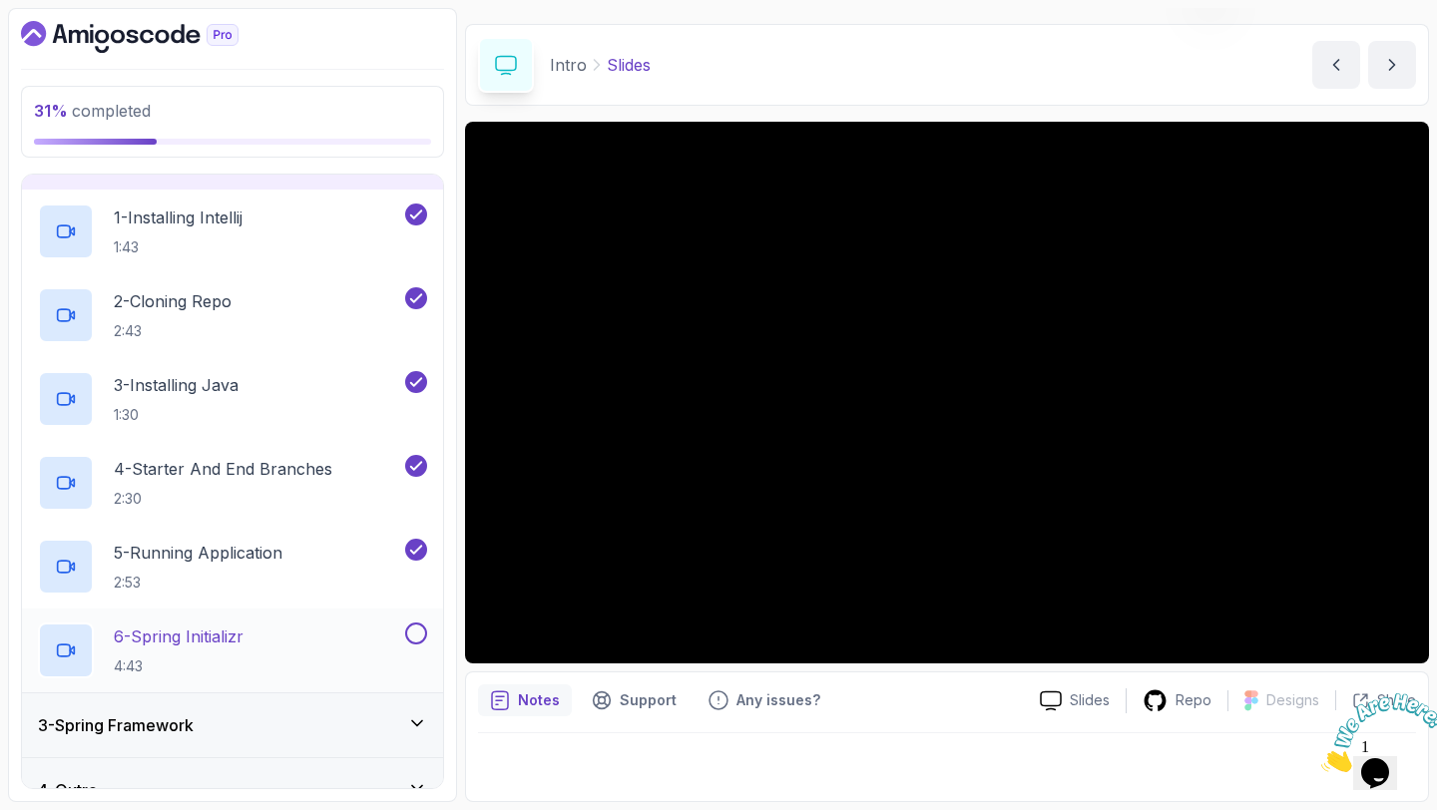
click at [414, 632] on button at bounding box center [416, 633] width 22 height 22
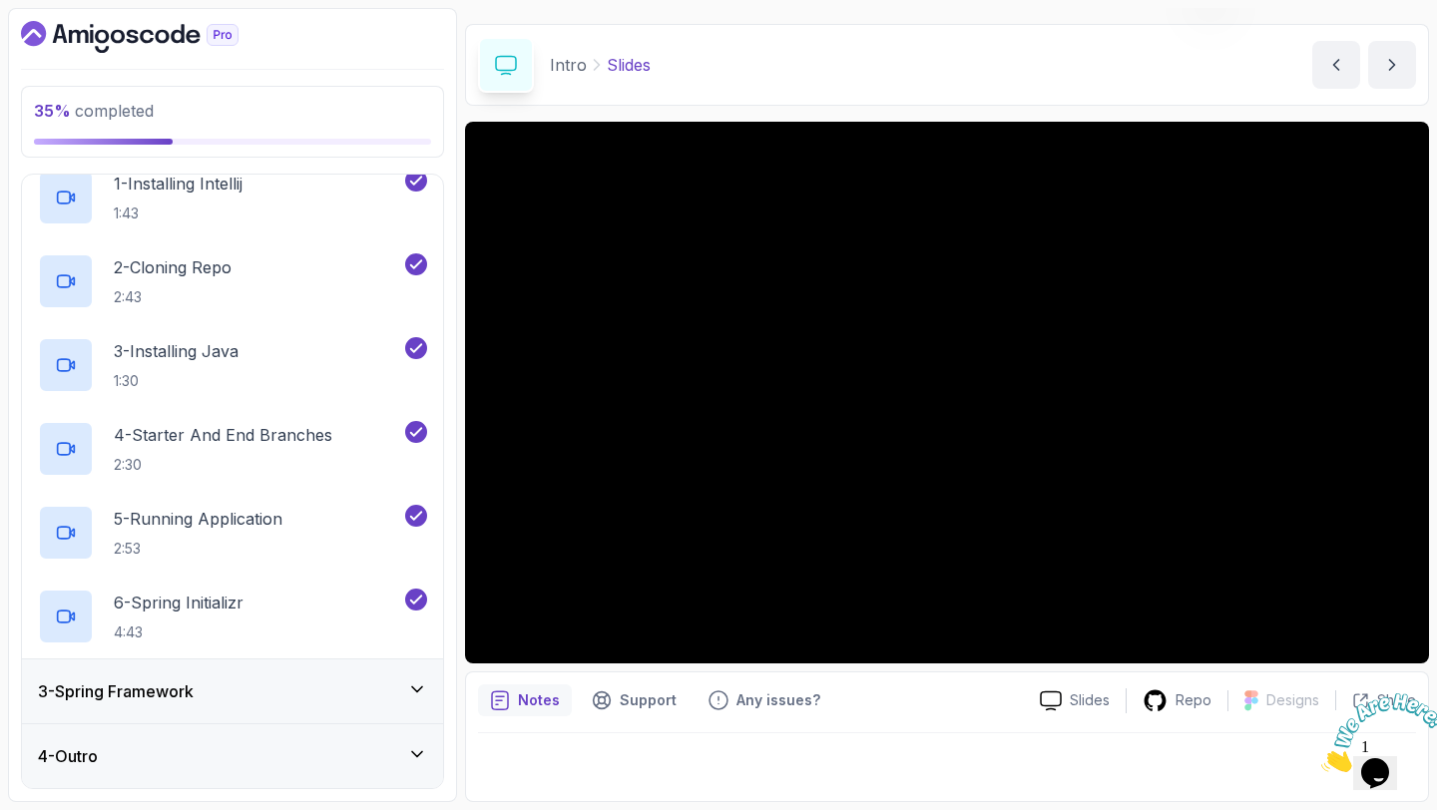
click at [379, 697] on div "3 - Spring Framework" at bounding box center [232, 691] width 389 height 24
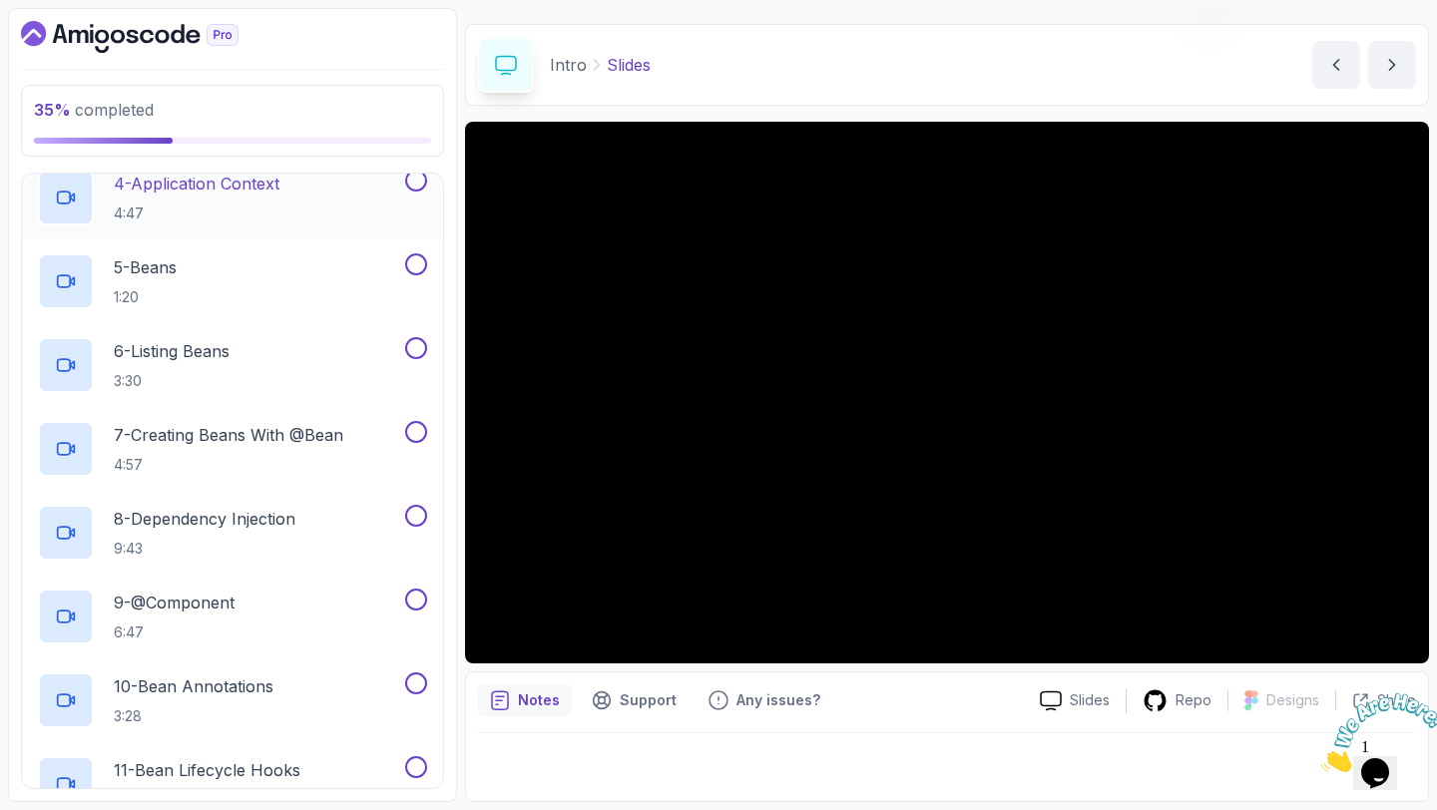
scroll to position [817, 0]
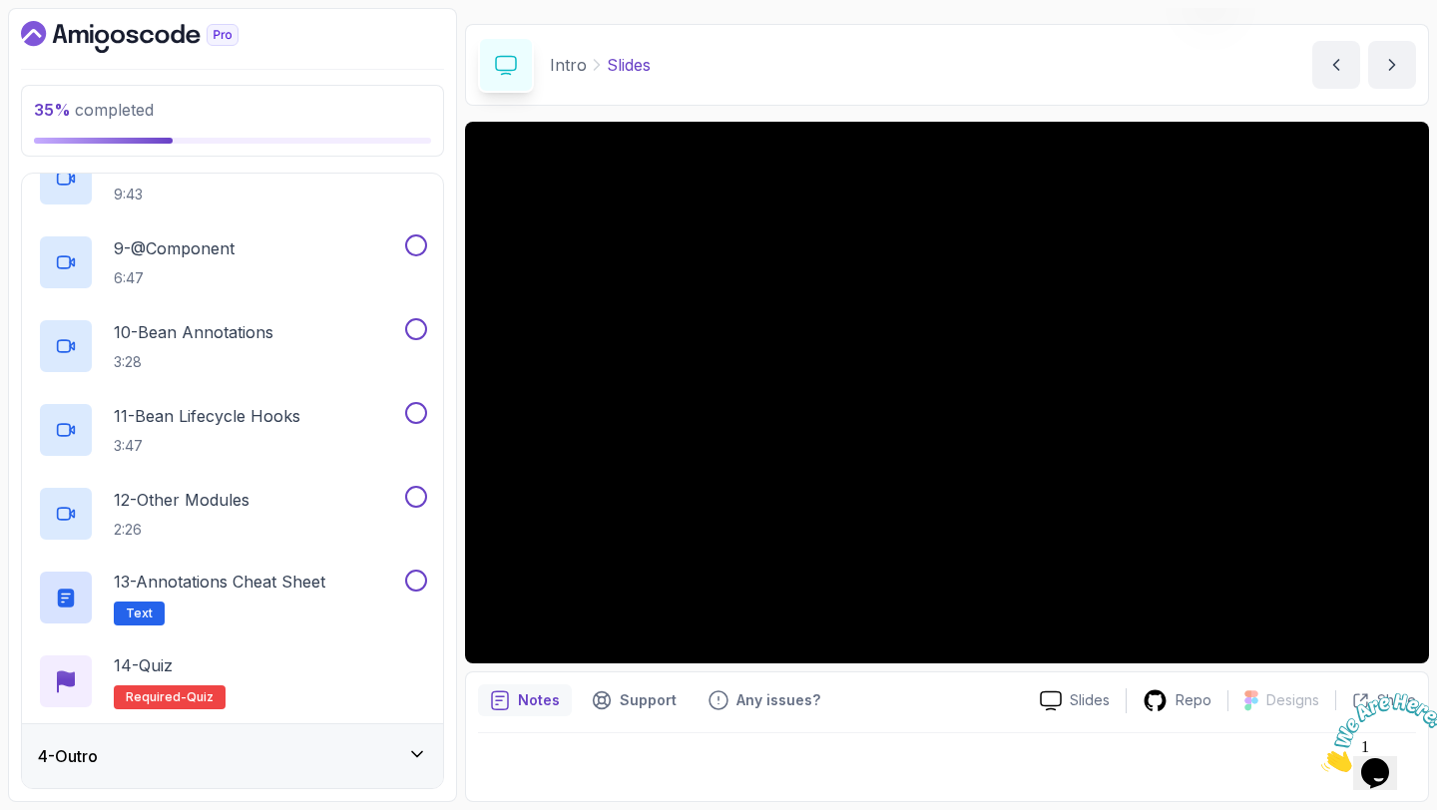
click at [260, 766] on div "4 - Outro" at bounding box center [232, 756] width 389 height 24
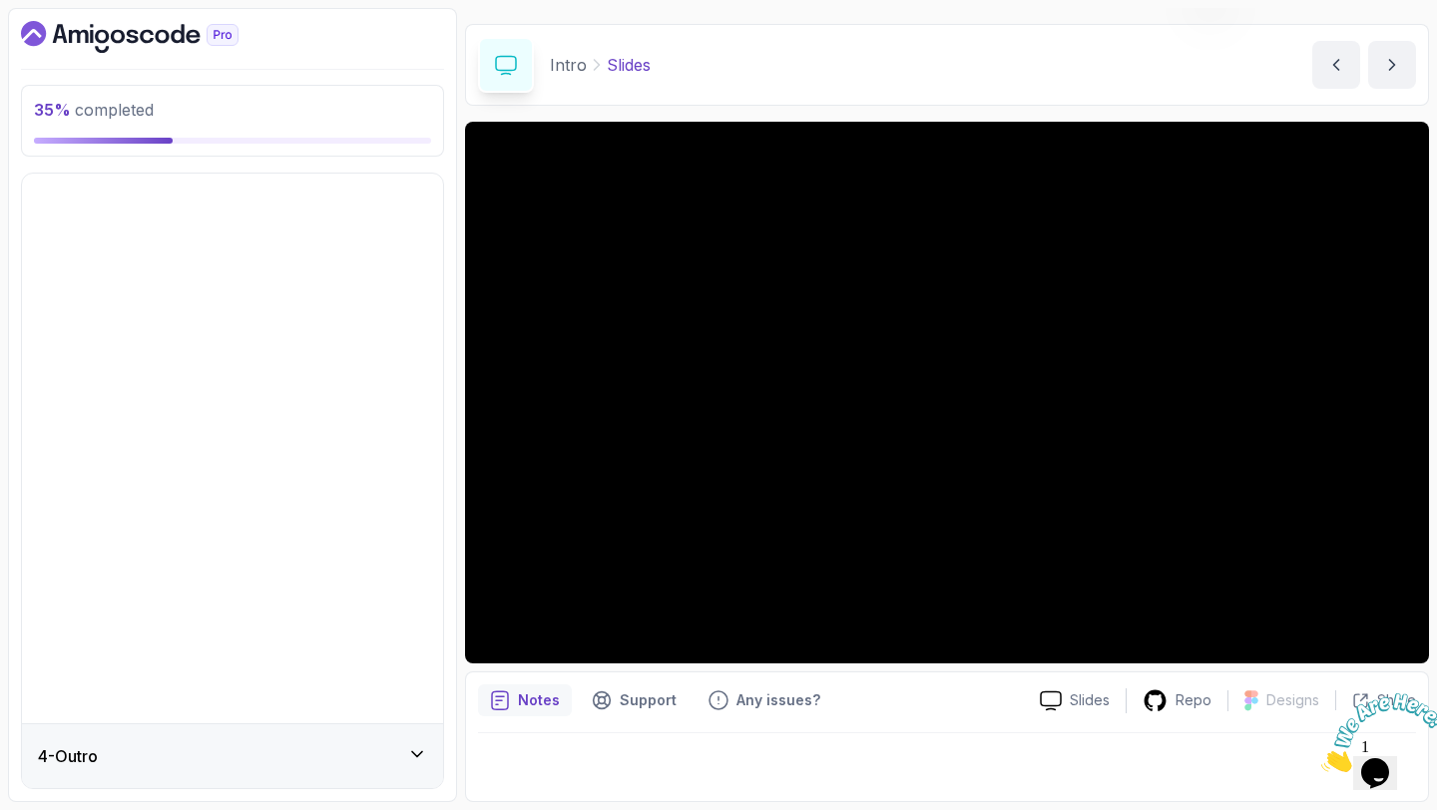
scroll to position [0, 0]
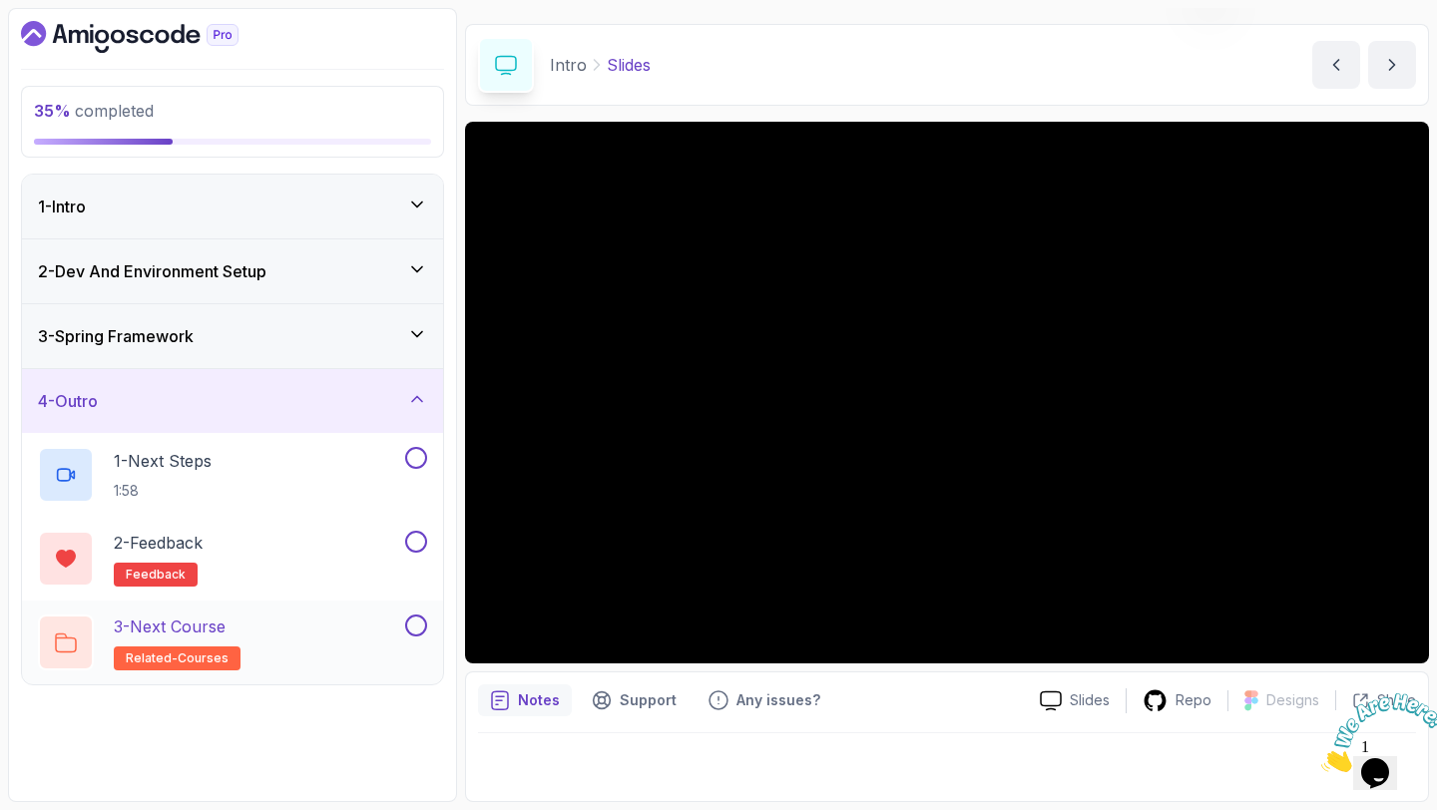
click at [409, 624] on button at bounding box center [416, 626] width 22 height 22
click at [413, 533] on button at bounding box center [416, 542] width 22 height 22
click at [413, 465] on button at bounding box center [416, 458] width 22 height 22
click at [415, 410] on div "4 - Outro" at bounding box center [232, 401] width 389 height 24
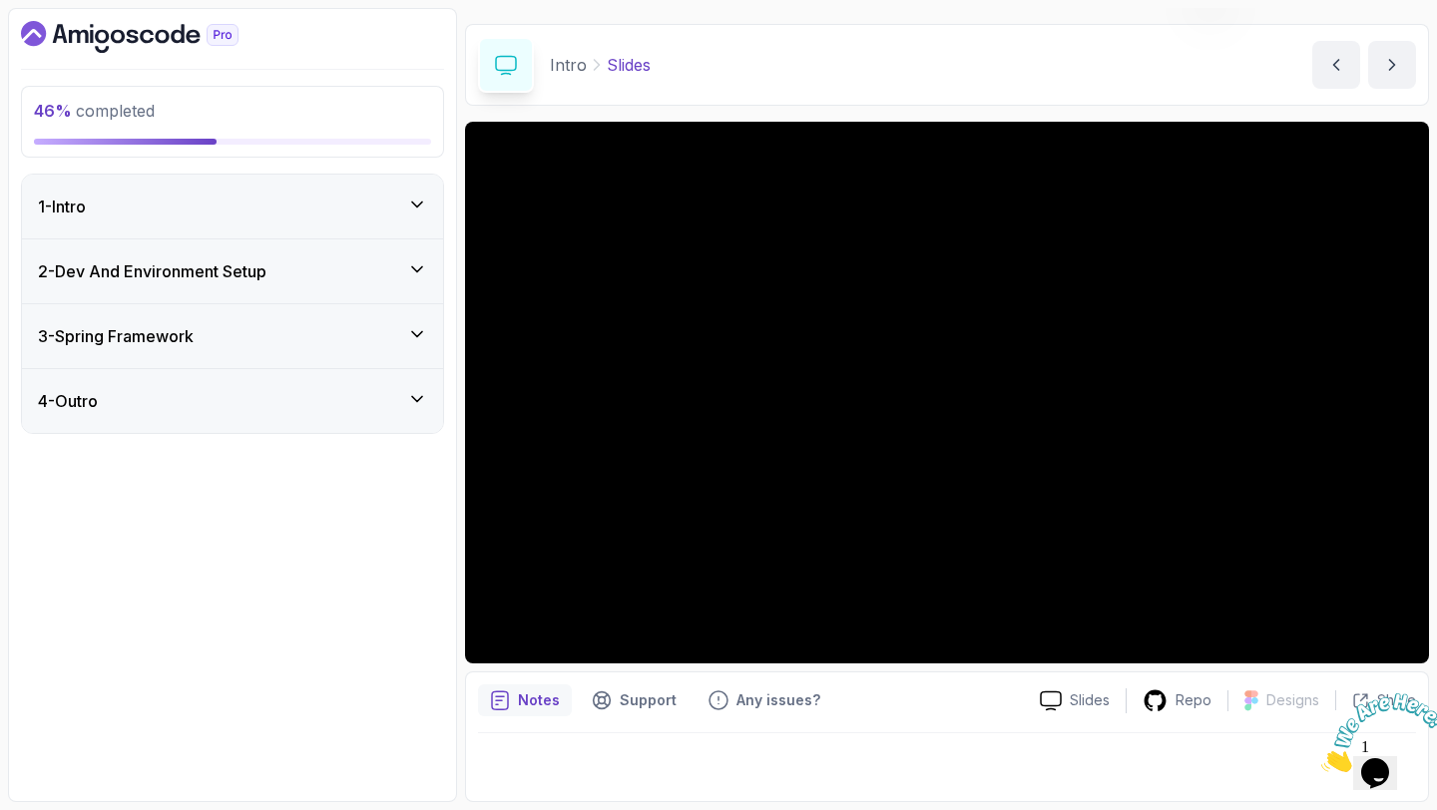
click at [411, 335] on icon at bounding box center [417, 334] width 20 height 20
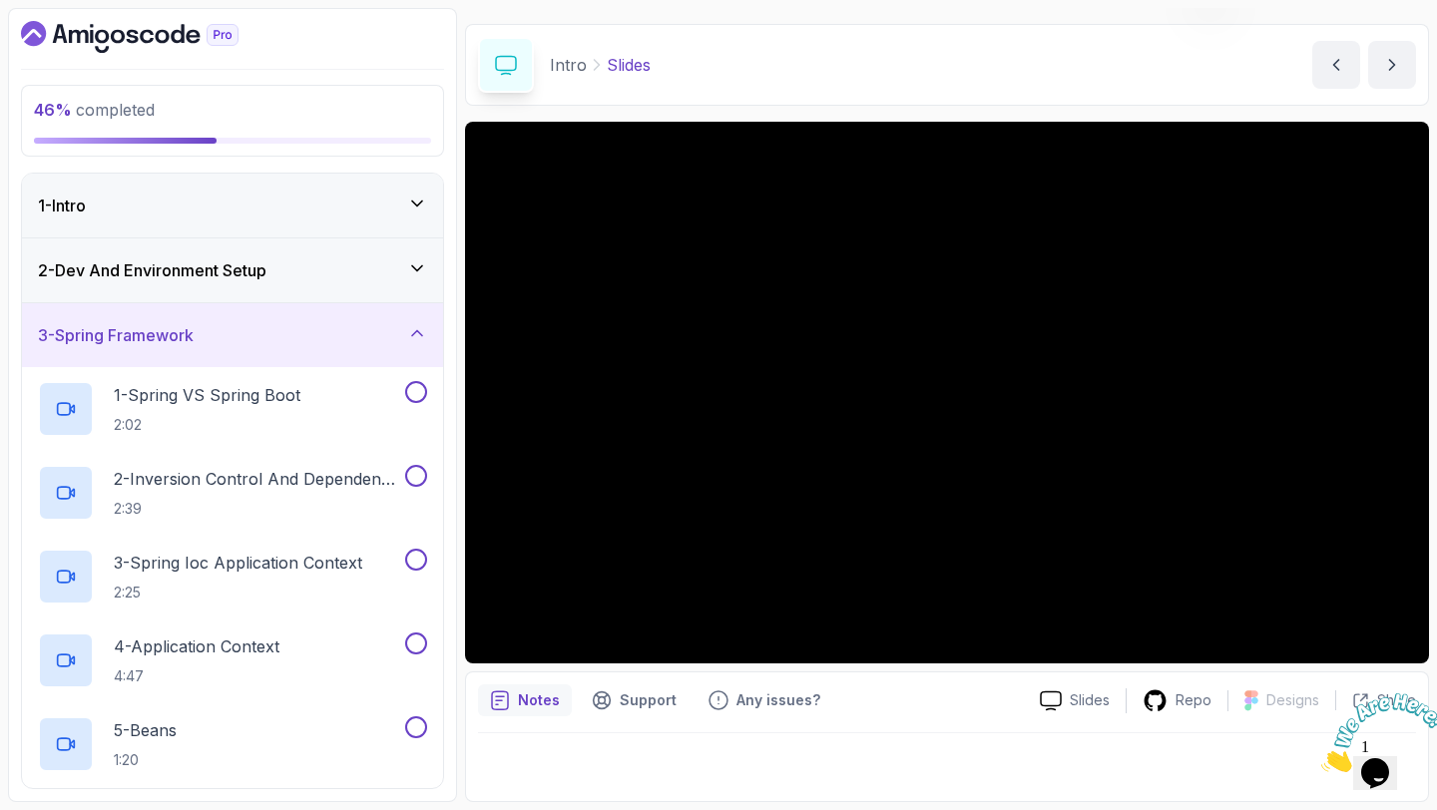
scroll to position [9, 0]
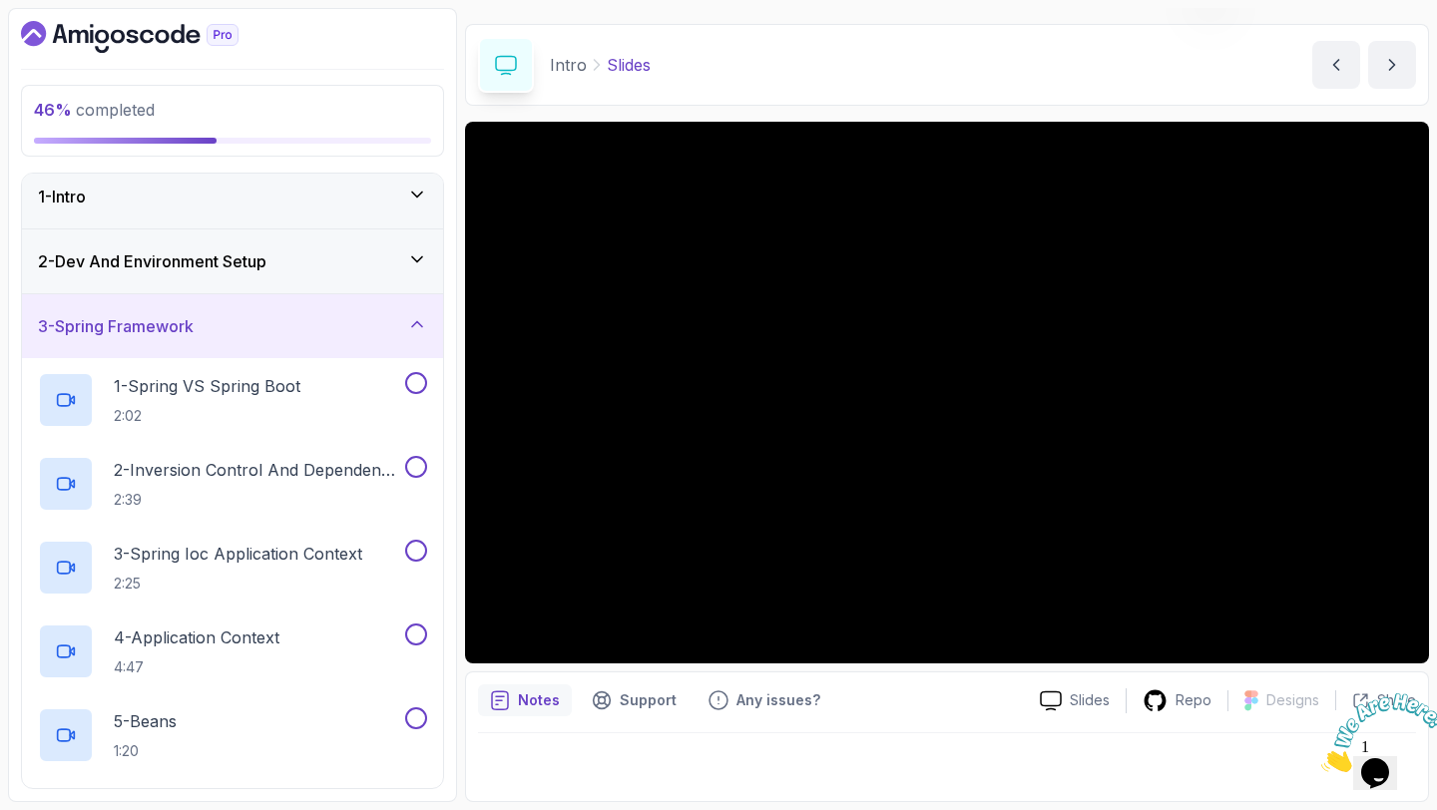
click at [383, 249] on div "2 - Dev And Environment Setup" at bounding box center [232, 261] width 389 height 24
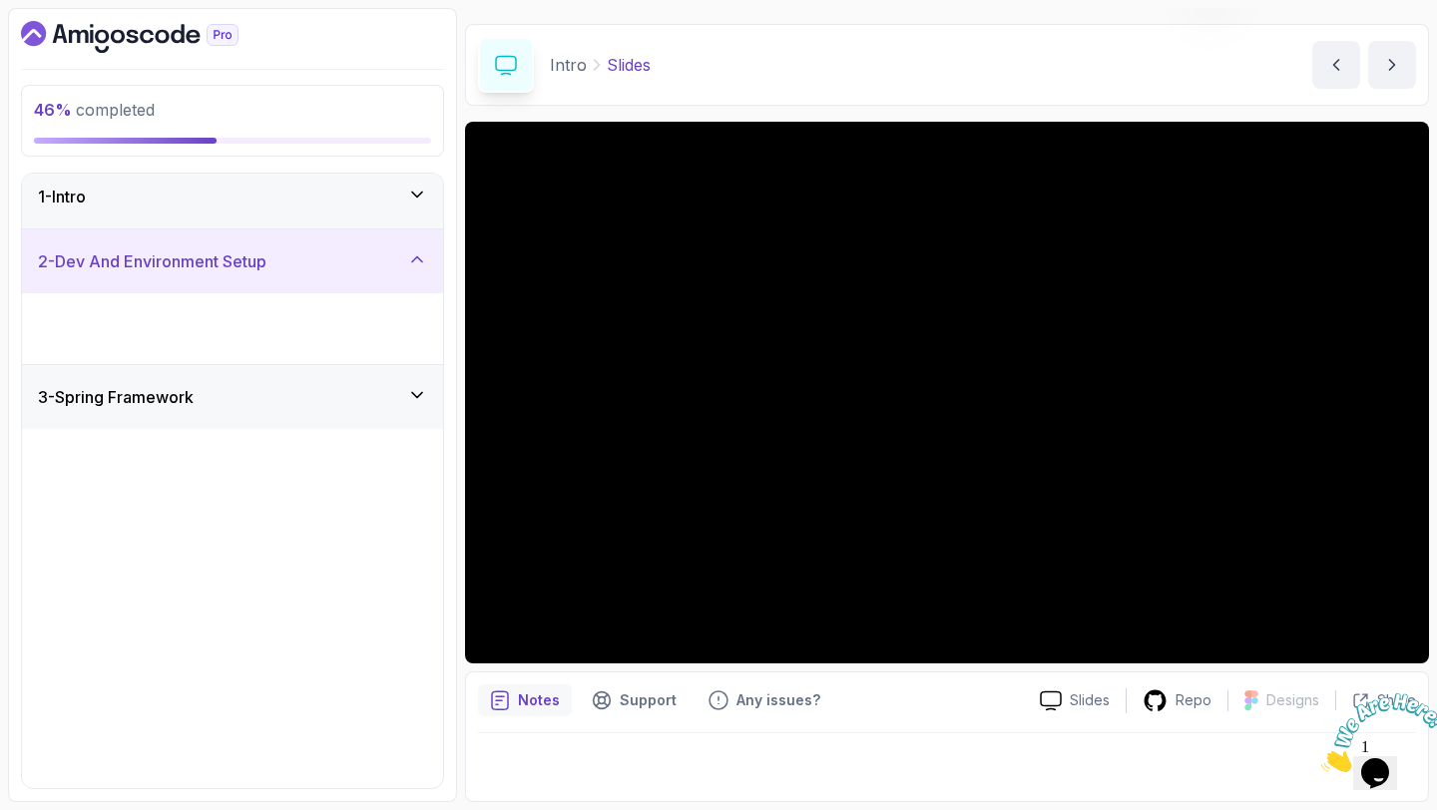
scroll to position [0, 0]
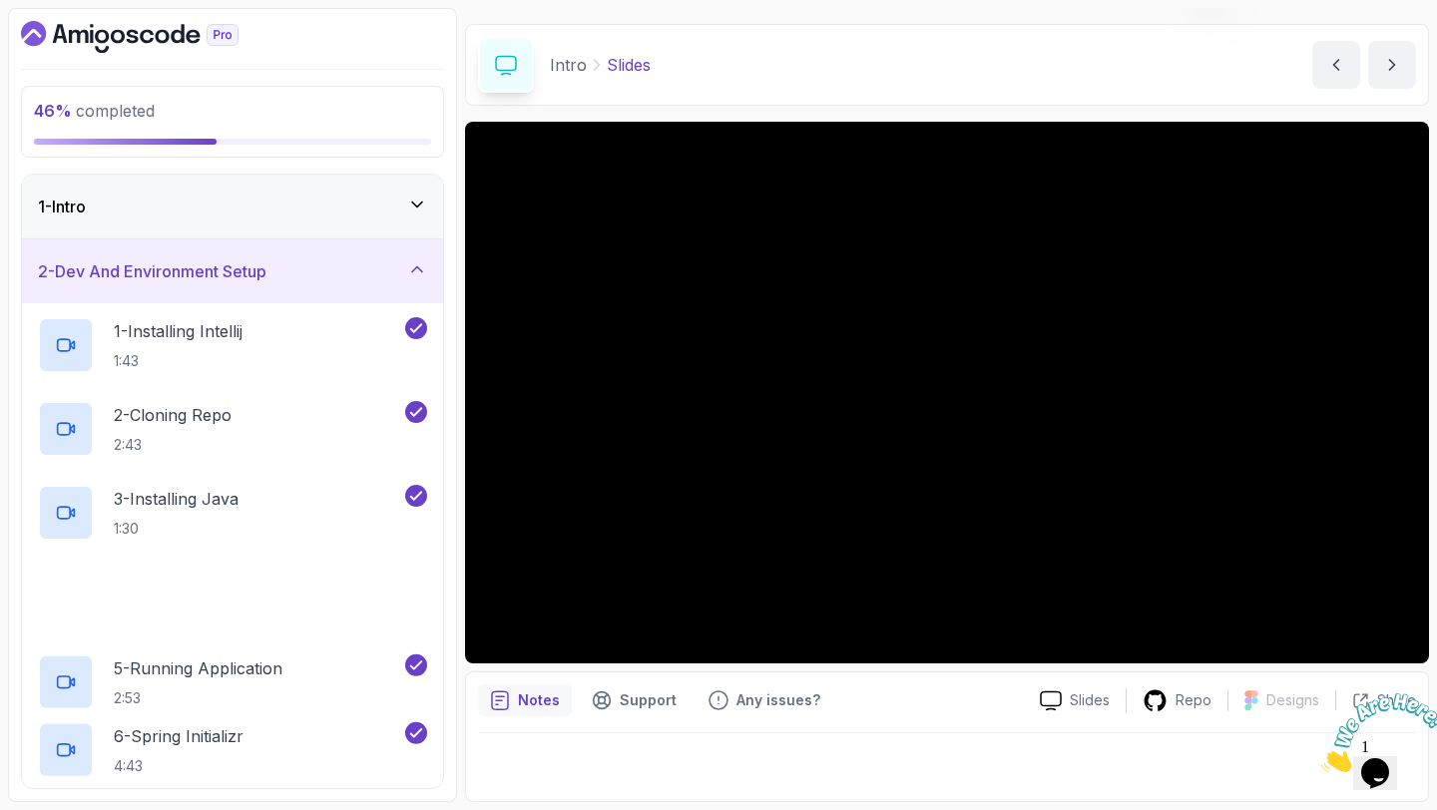
click at [383, 249] on div "2 - Dev And Environment Setup" at bounding box center [232, 271] width 421 height 64
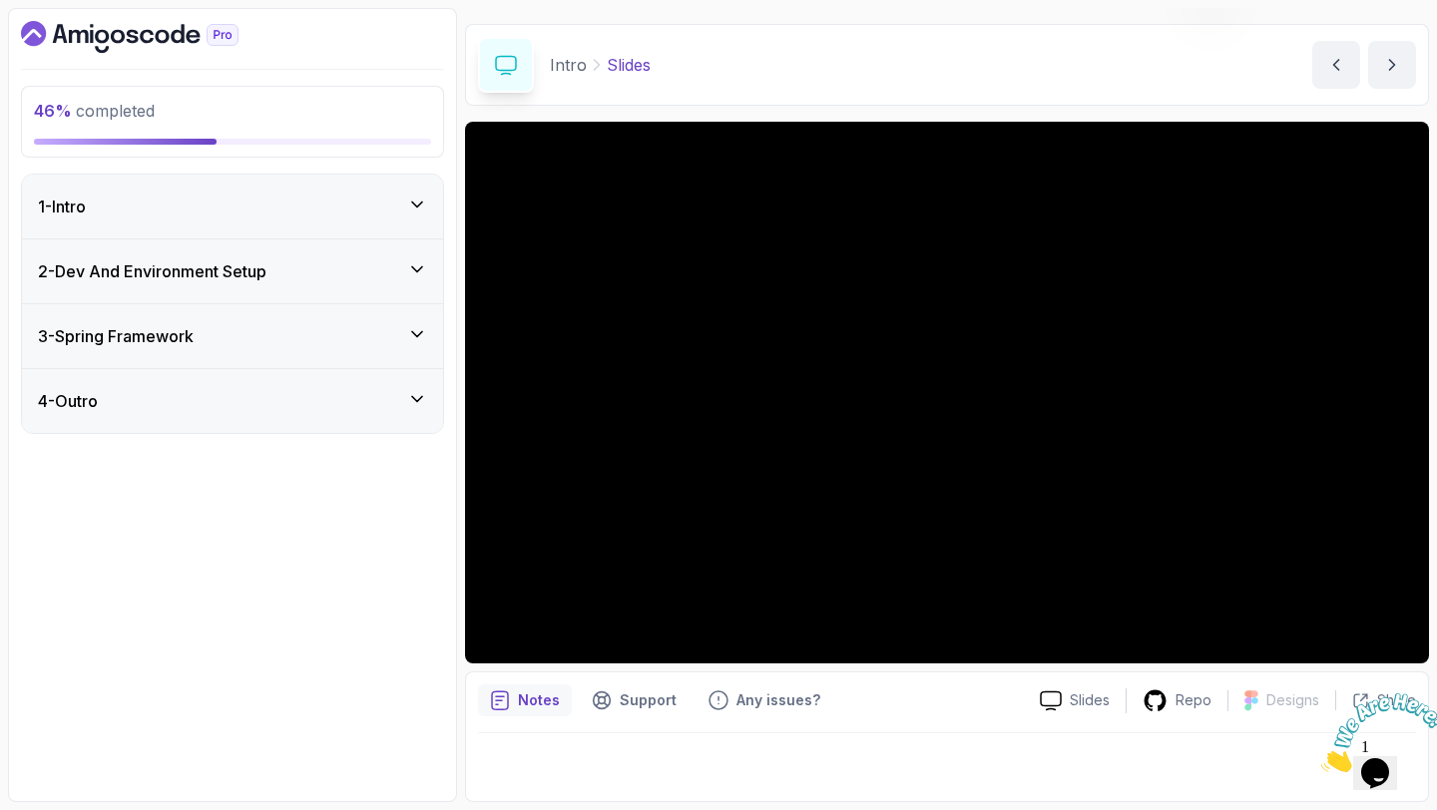
click at [335, 317] on div "3 - Spring Framework" at bounding box center [232, 336] width 421 height 64
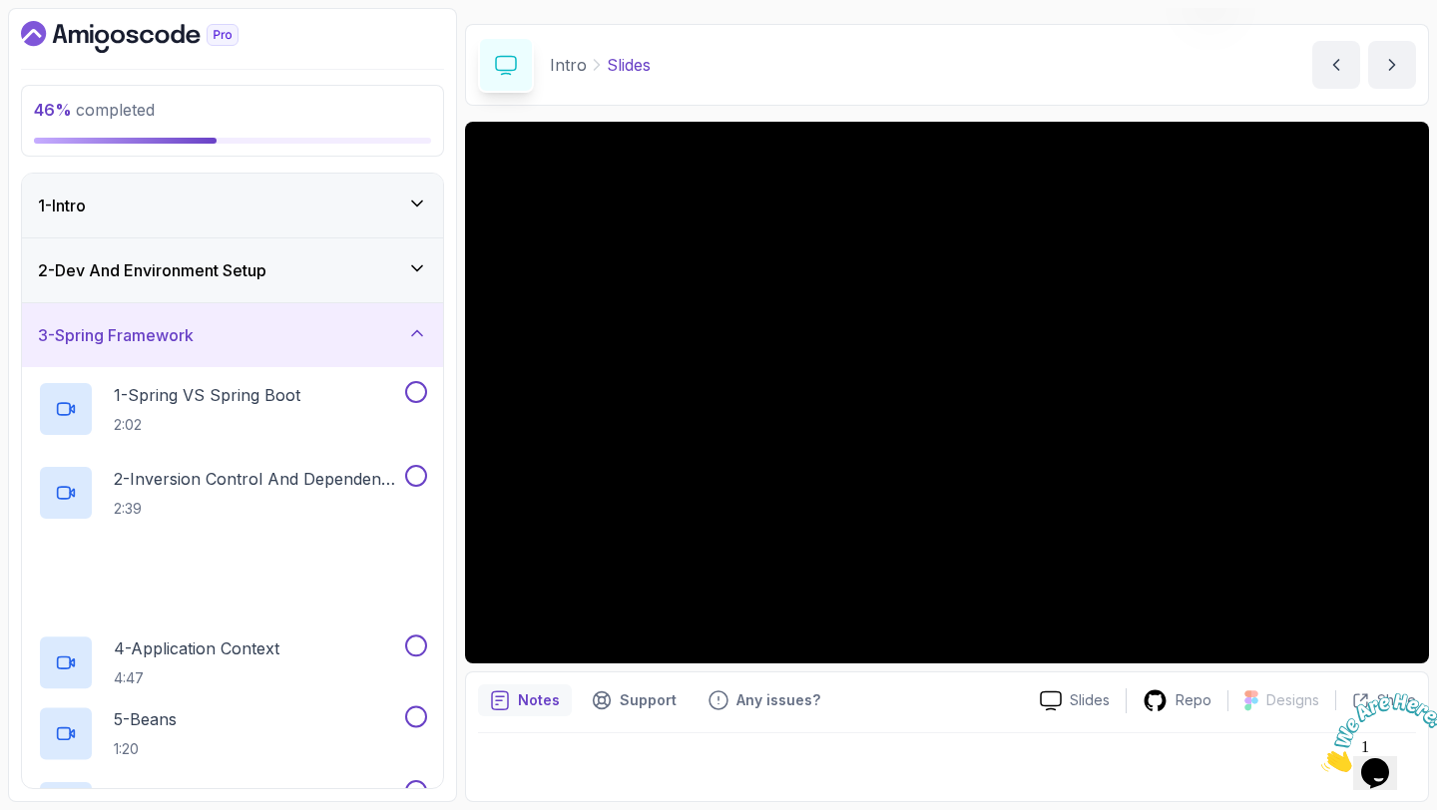
scroll to position [817, 0]
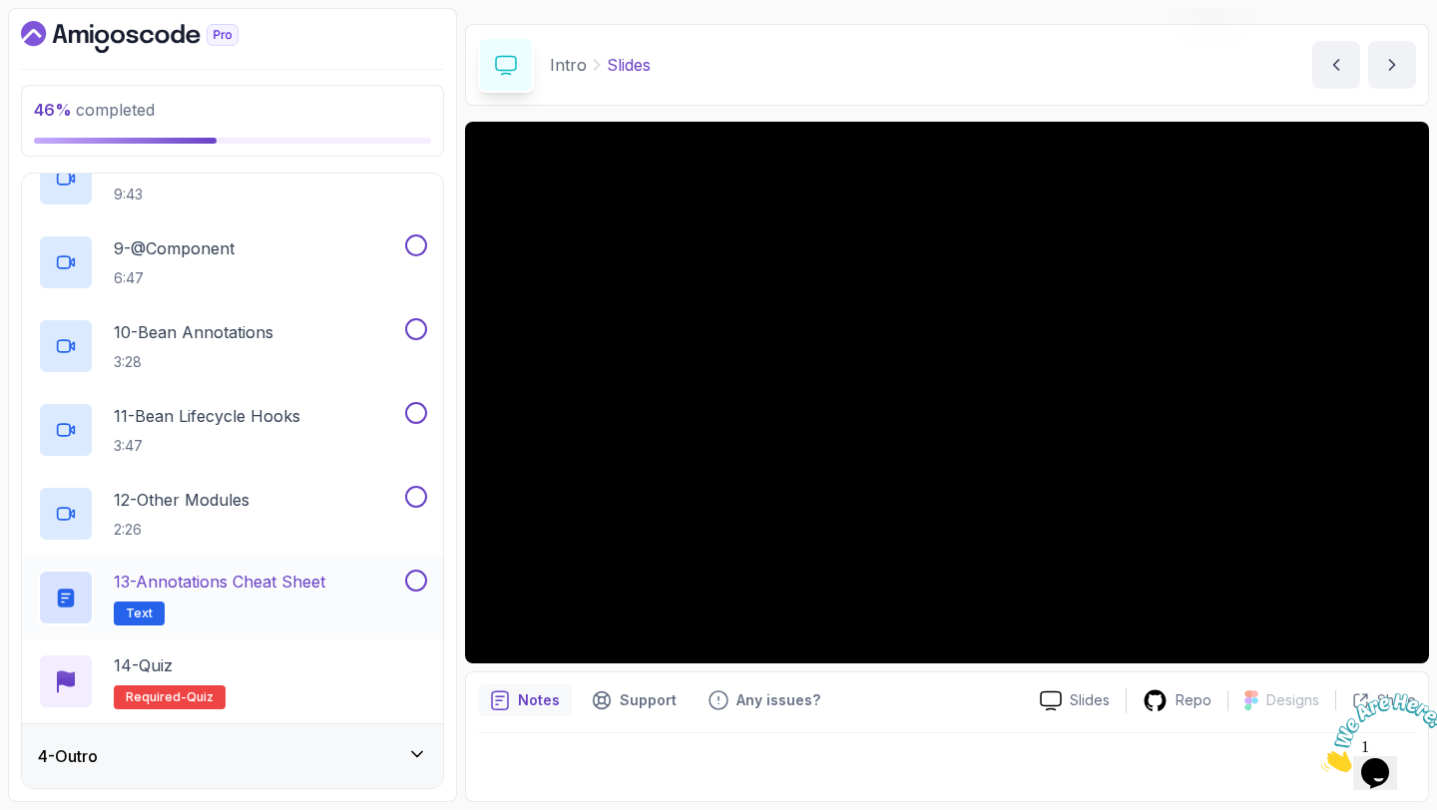
click at [340, 584] on div "13 - Annotations Cheat Sheet Text" at bounding box center [219, 598] width 363 height 56
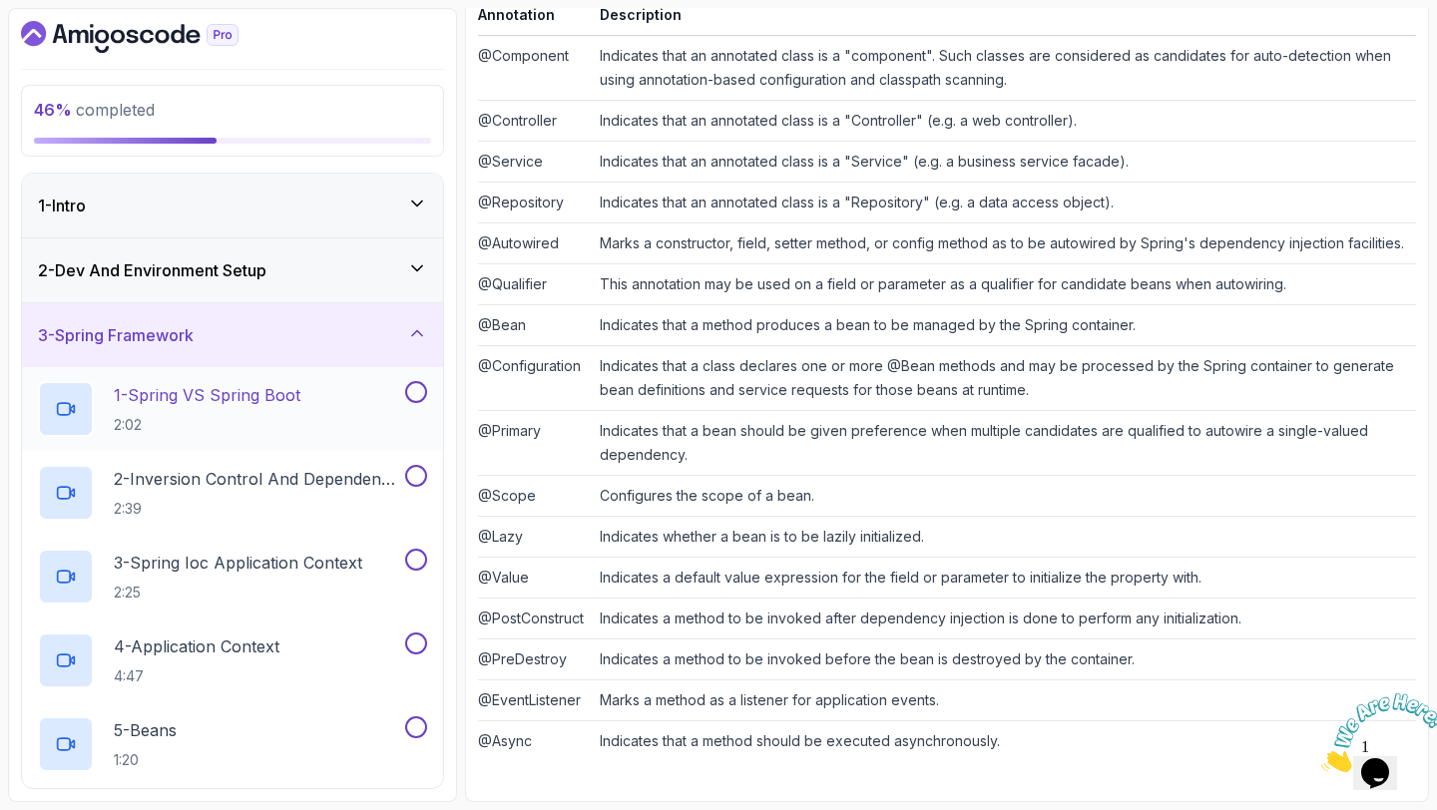
click at [267, 388] on p "1 - Spring VS Spring Boot" at bounding box center [207, 395] width 187 height 24
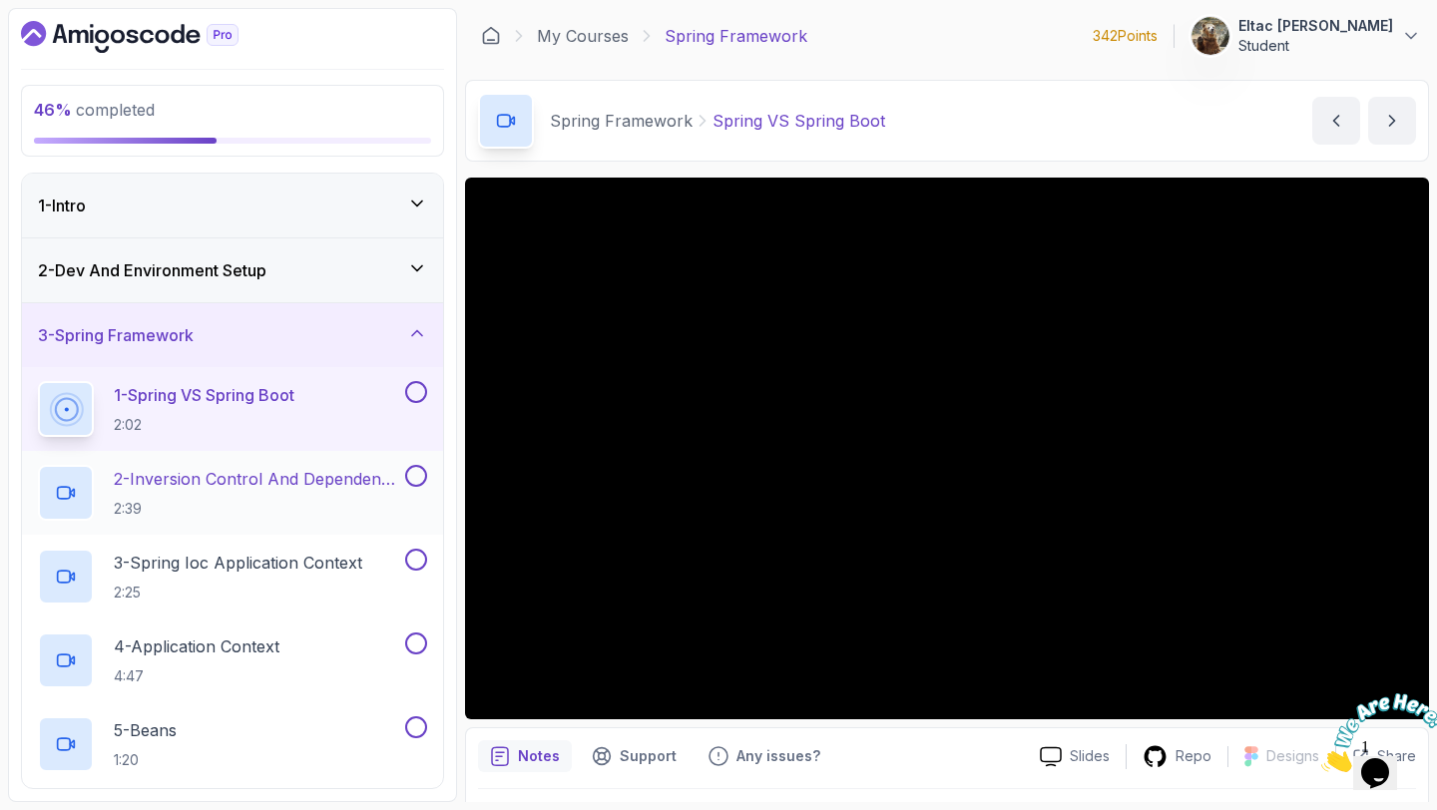
scroll to position [38, 0]
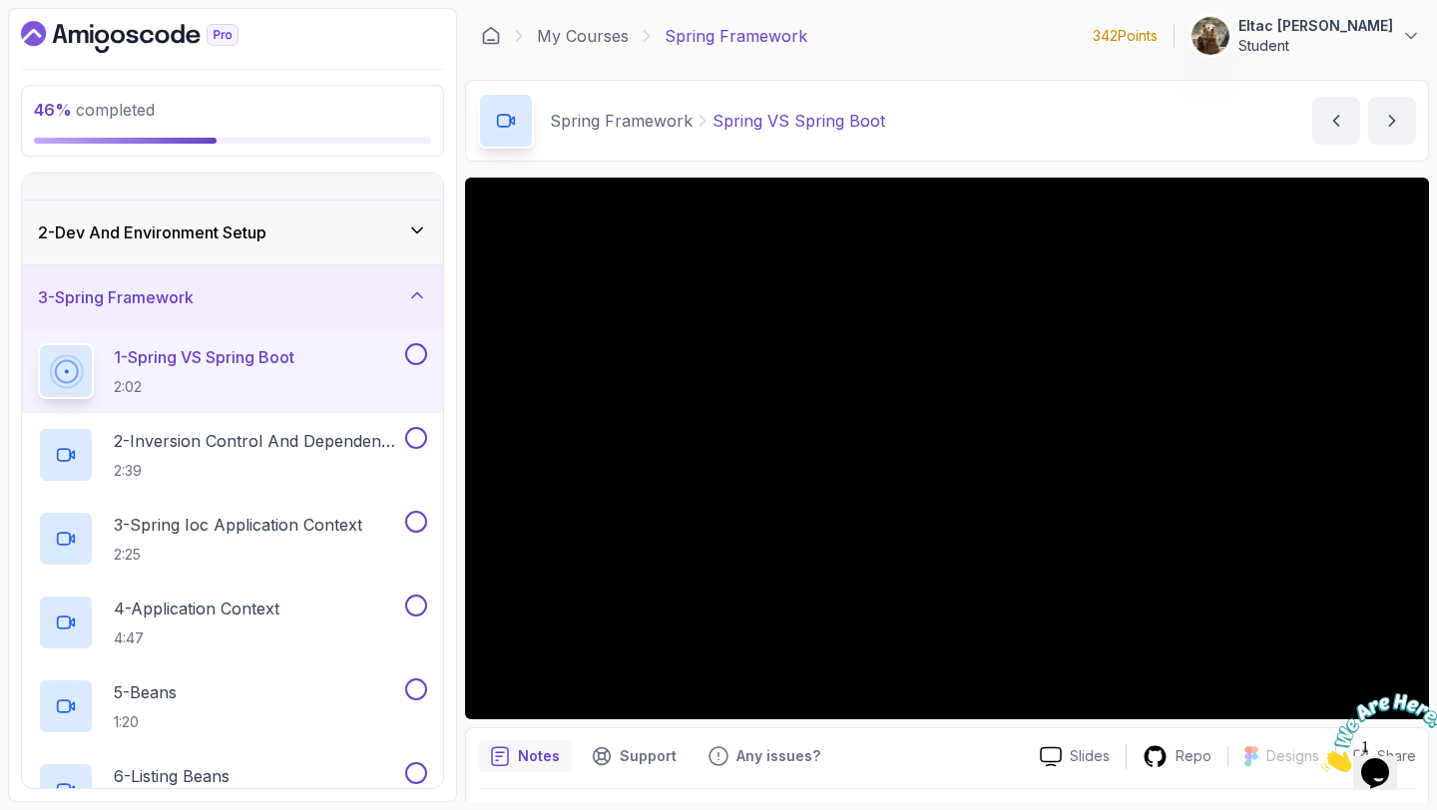
click at [421, 361] on button at bounding box center [416, 354] width 22 height 22
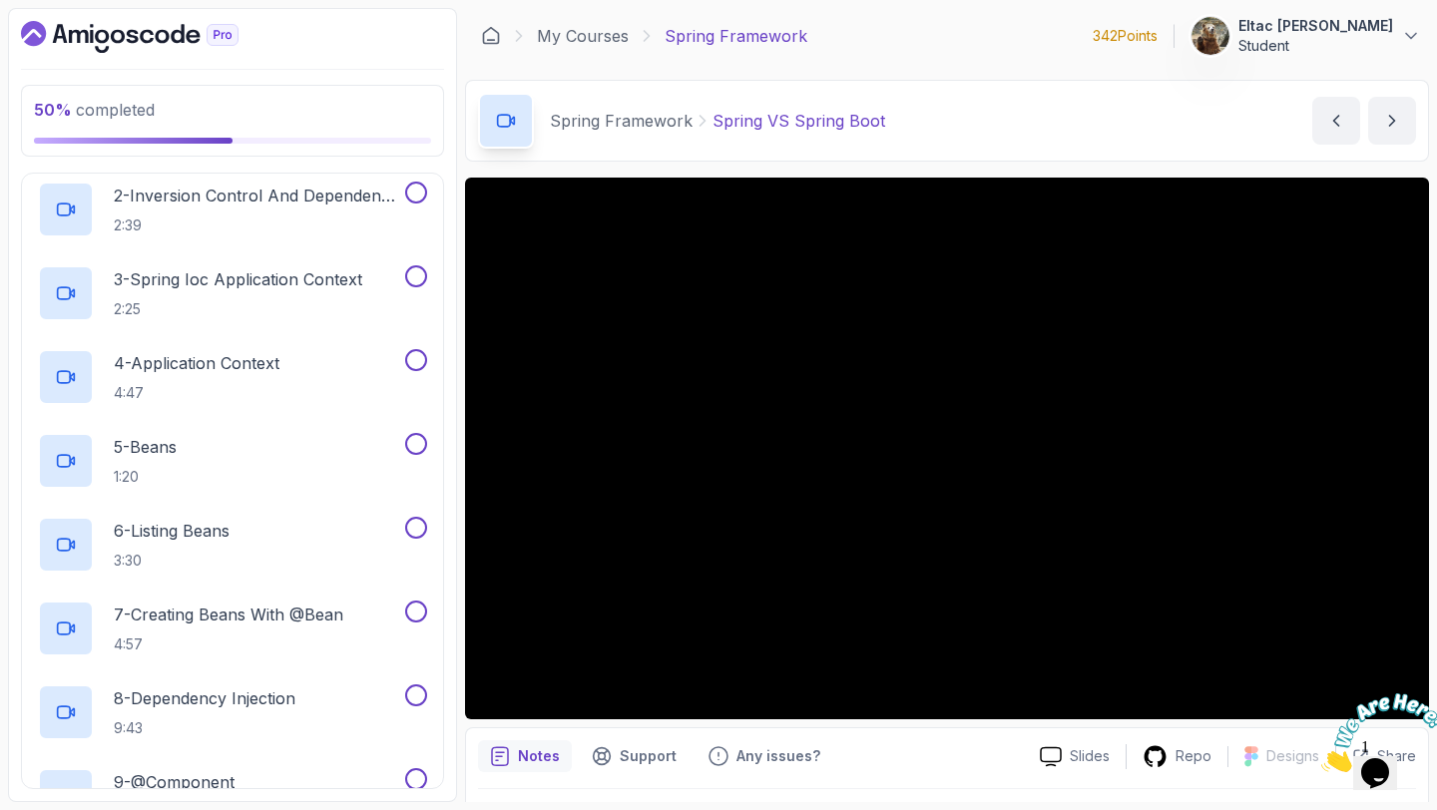
scroll to position [288, 0]
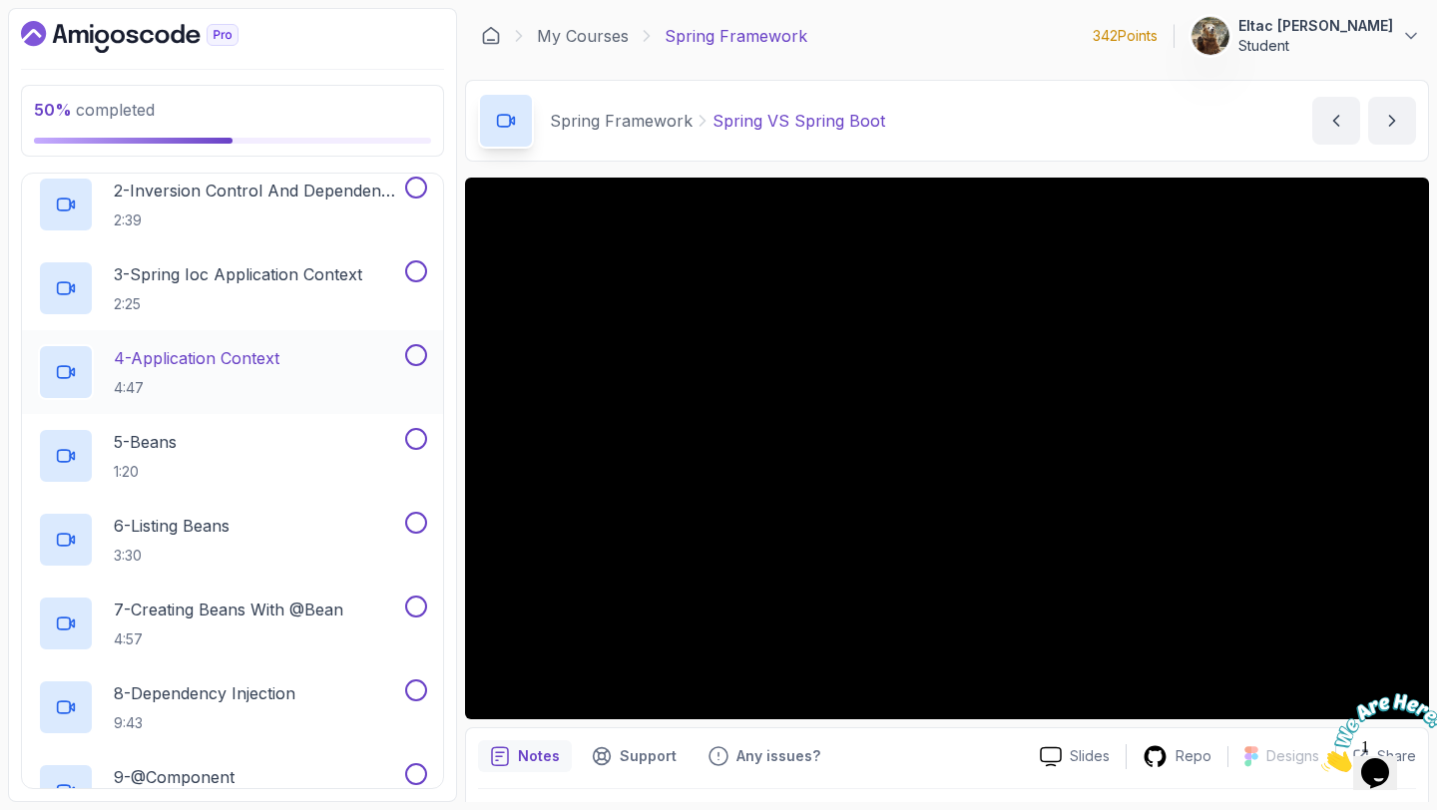
click at [420, 361] on button at bounding box center [416, 355] width 22 height 22
click at [420, 435] on button at bounding box center [416, 439] width 22 height 22
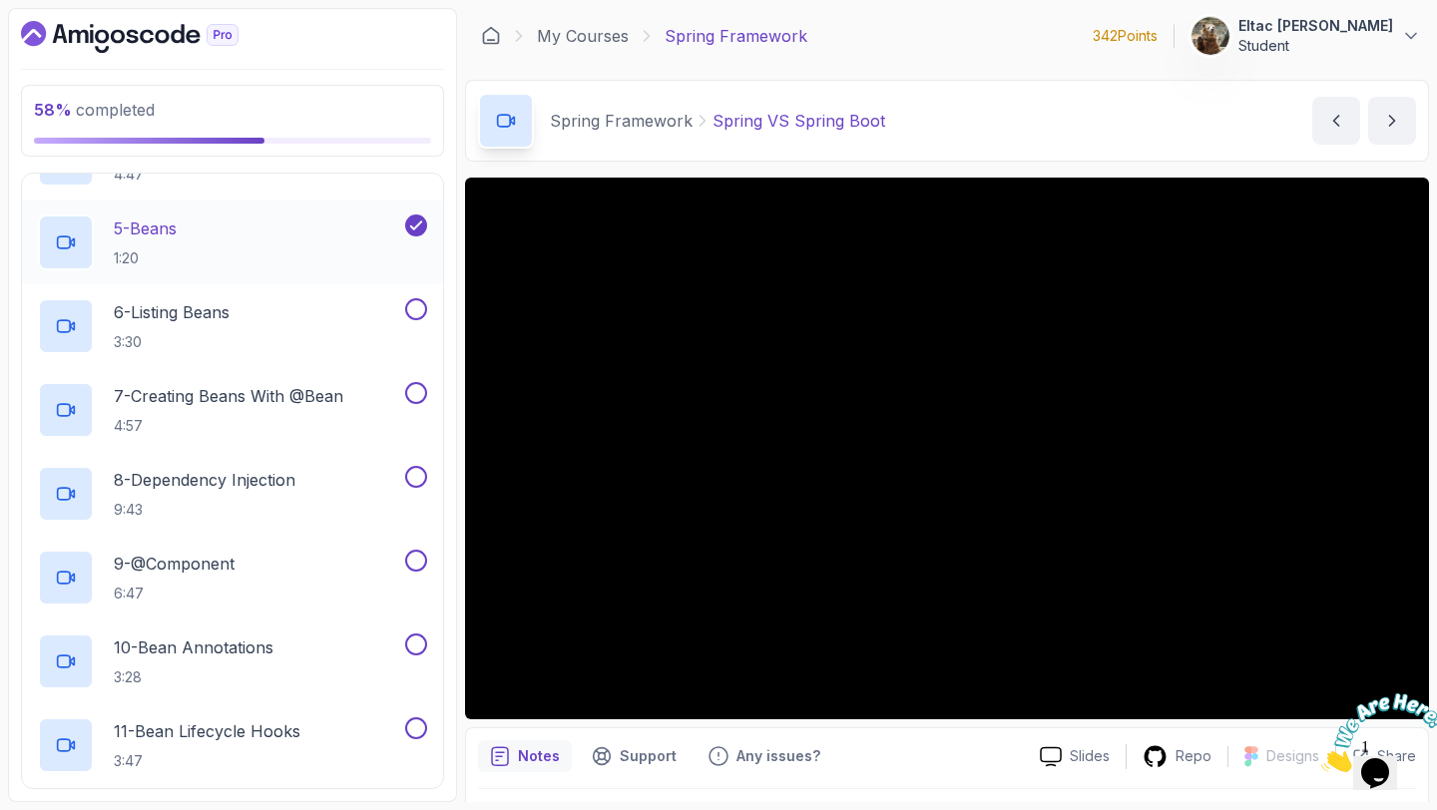
scroll to position [543, 0]
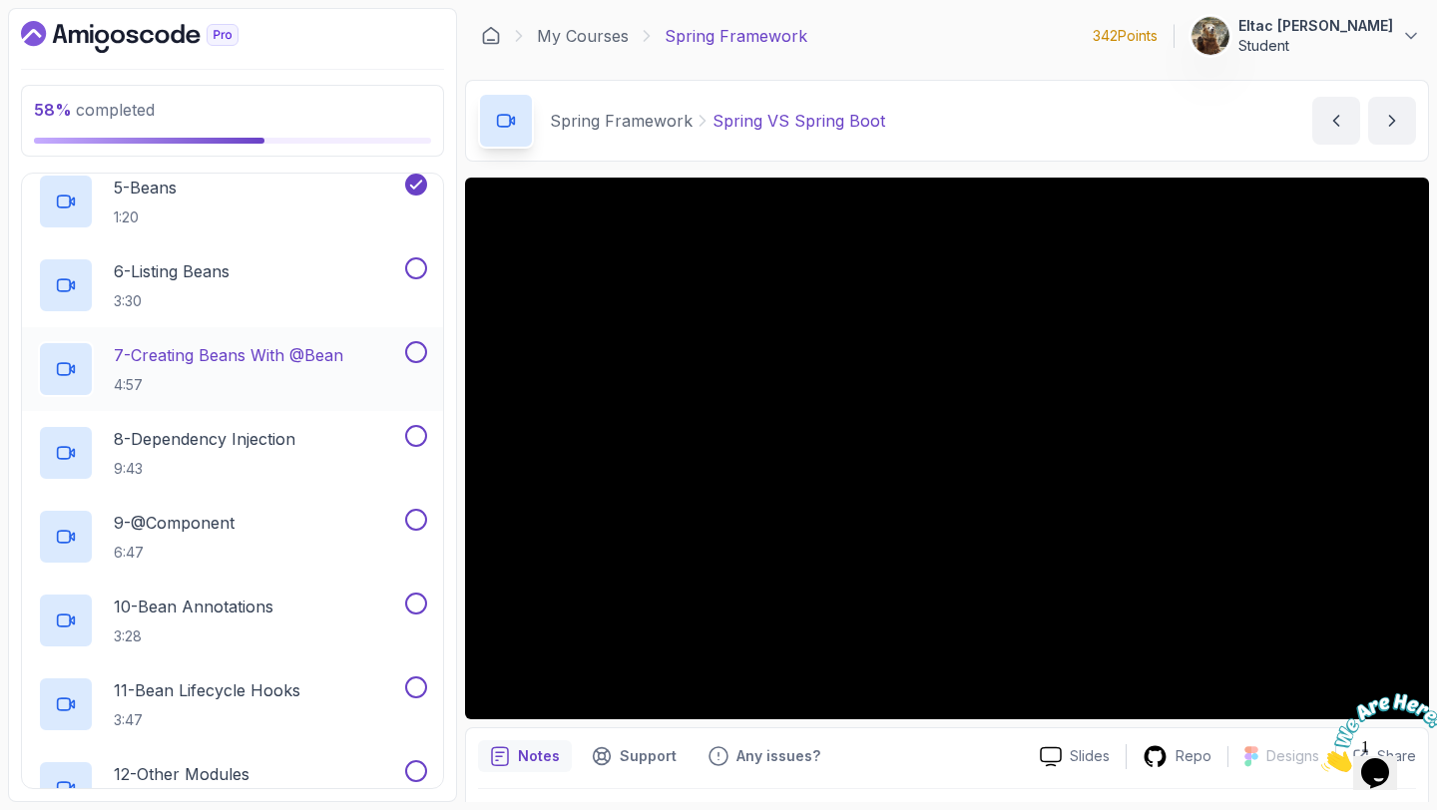
click at [415, 359] on button at bounding box center [416, 352] width 22 height 22
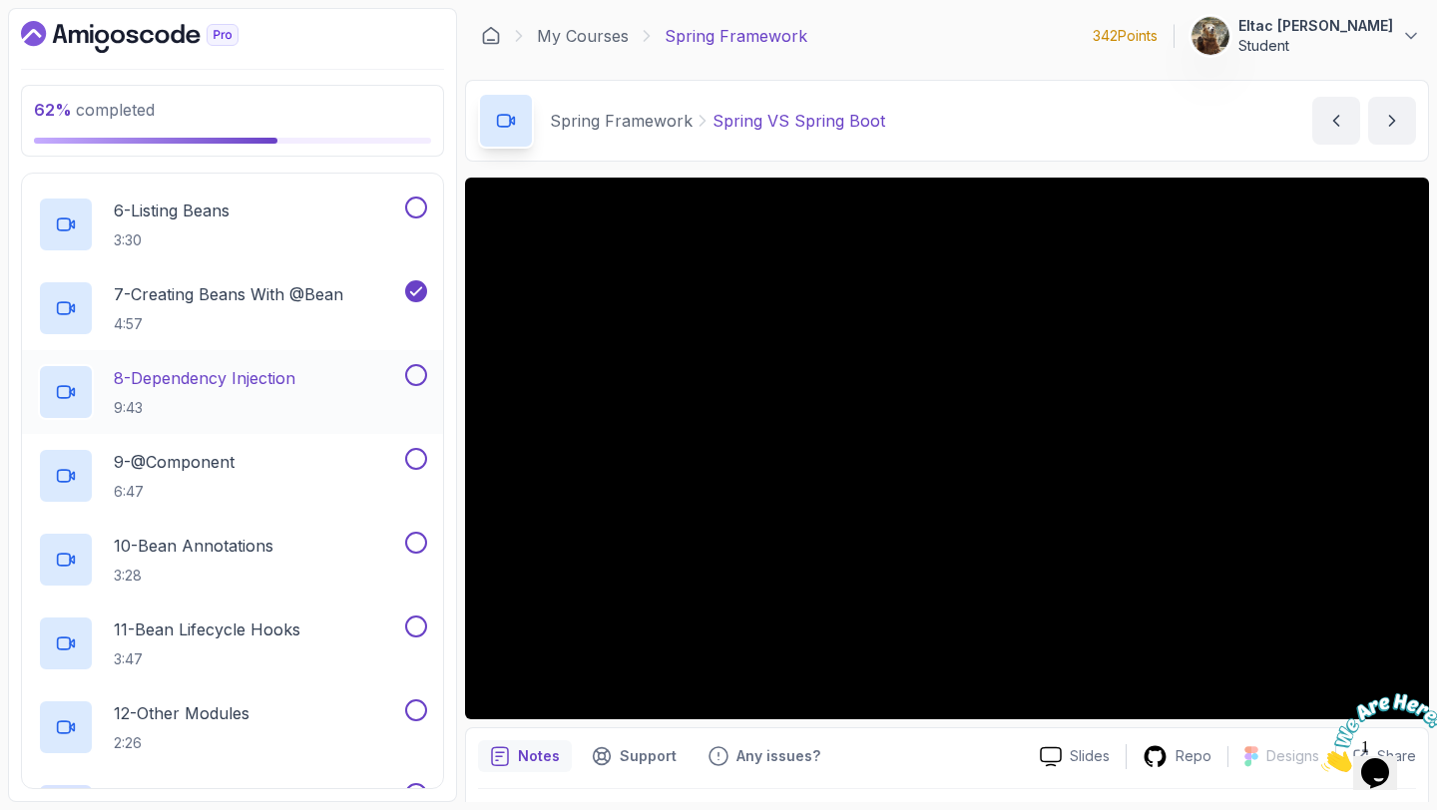
scroll to position [605, 0]
click at [414, 370] on button at bounding box center [416, 374] width 22 height 22
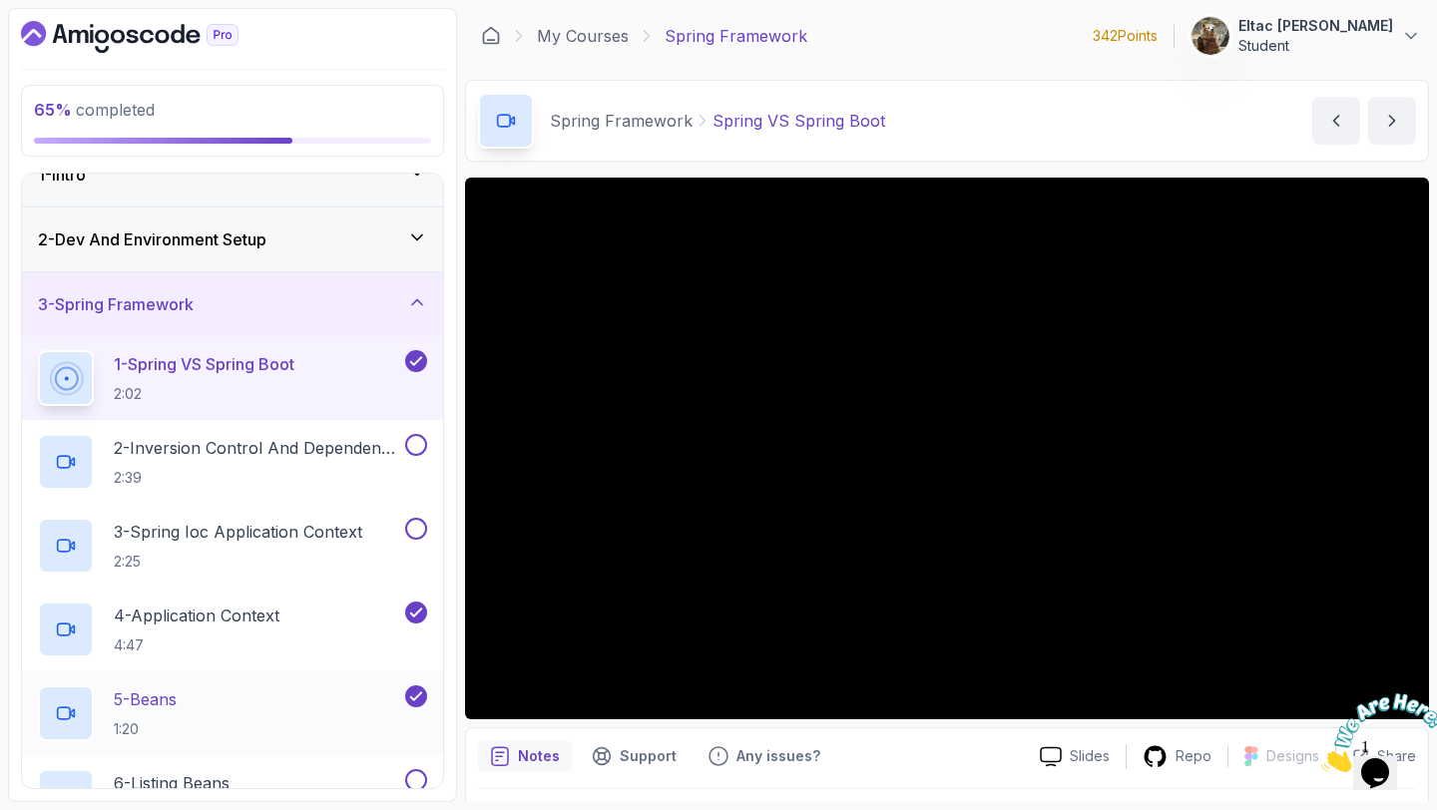
scroll to position [39, 0]
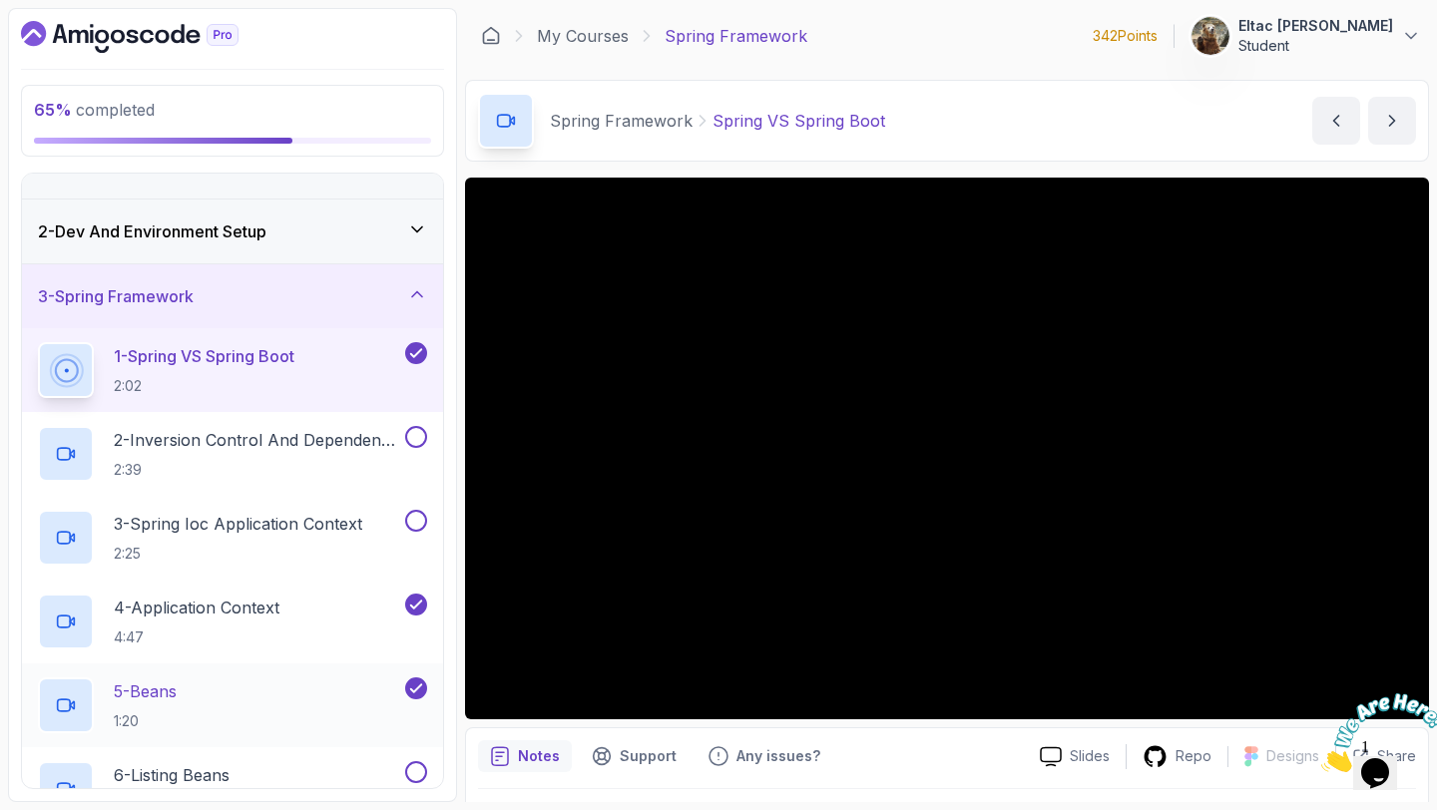
click at [271, 443] on p "2 - Inversion Control And Dependency Injection" at bounding box center [257, 440] width 287 height 24
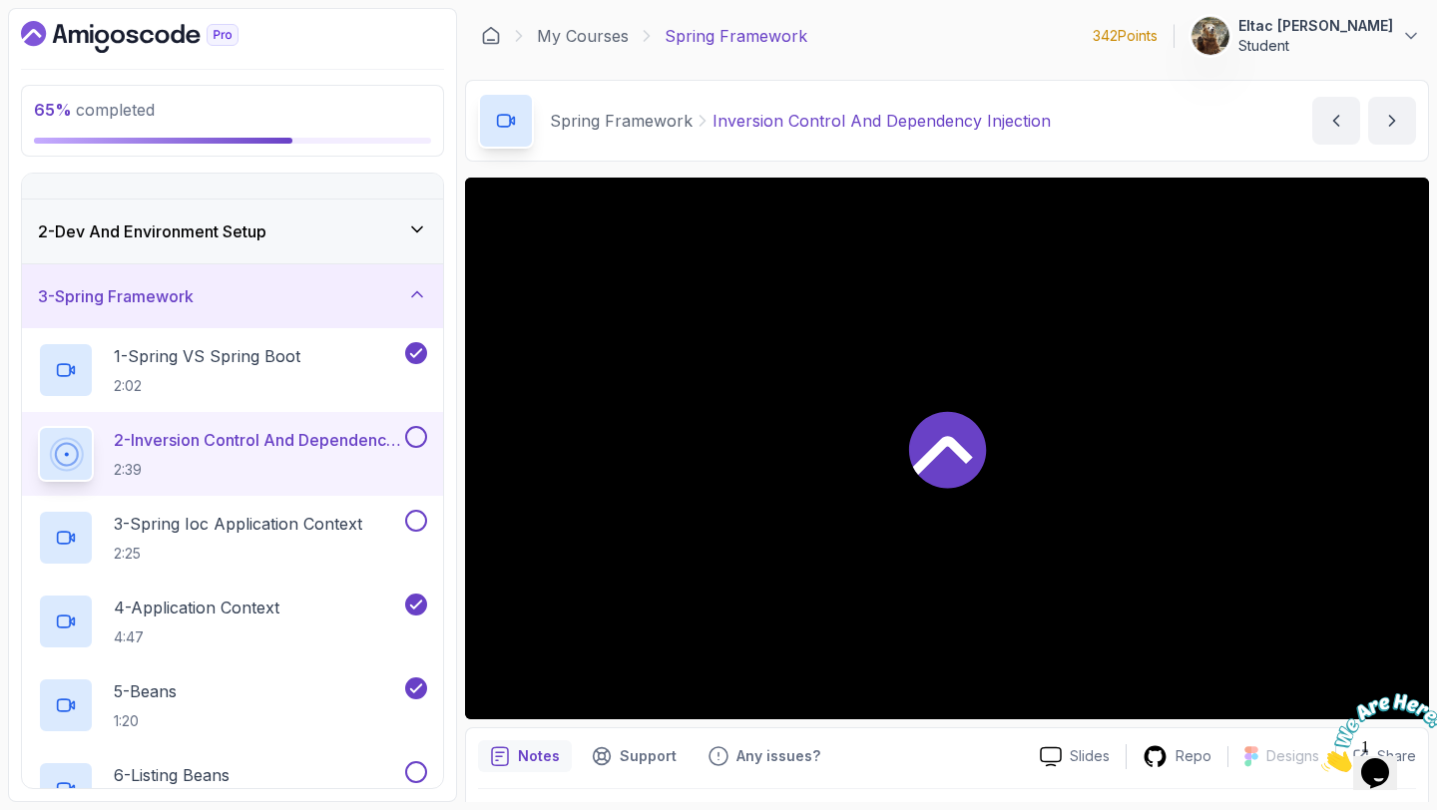
click at [412, 439] on button at bounding box center [416, 437] width 22 height 22
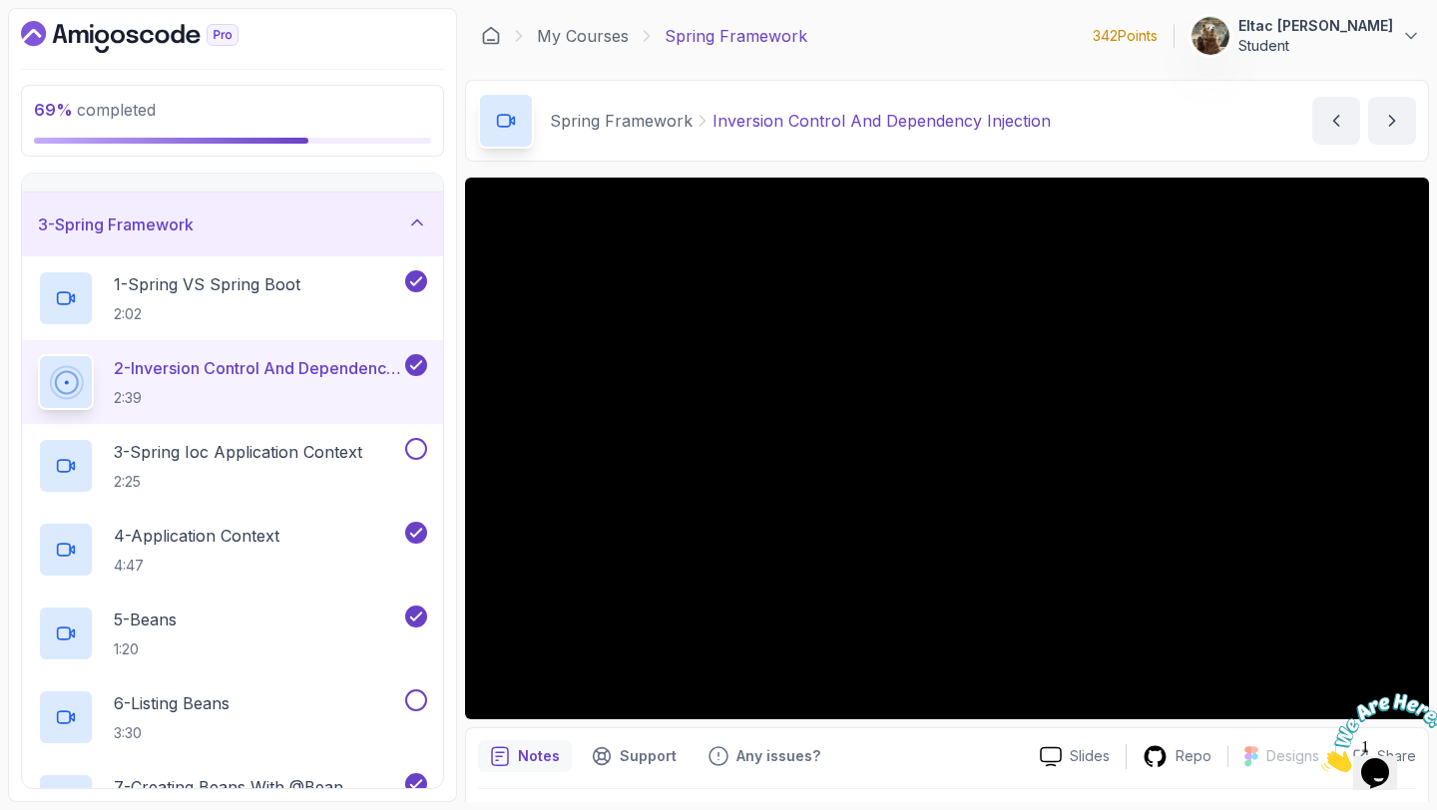
scroll to position [112, 0]
click at [410, 443] on button at bounding box center [416, 448] width 22 height 22
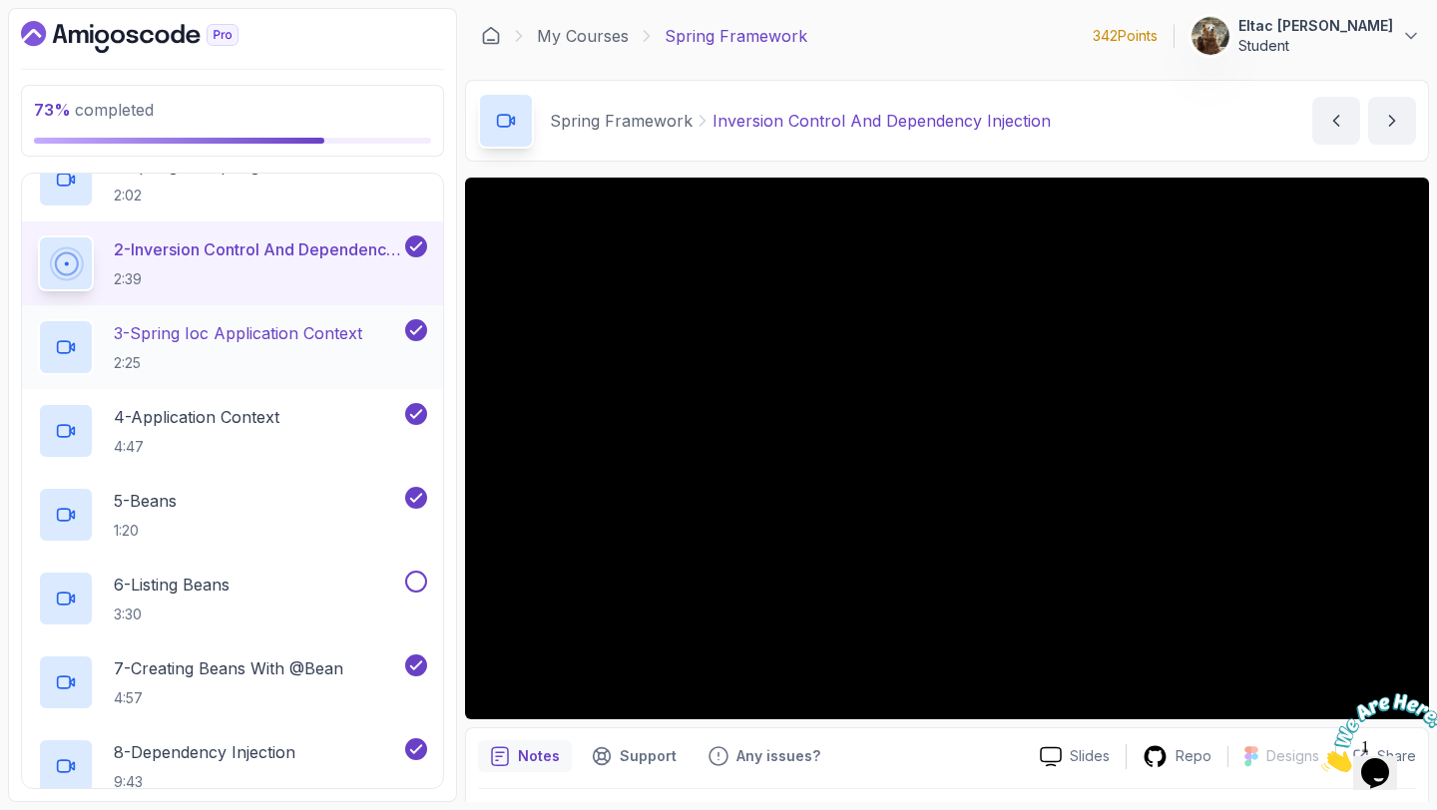
scroll to position [247, 0]
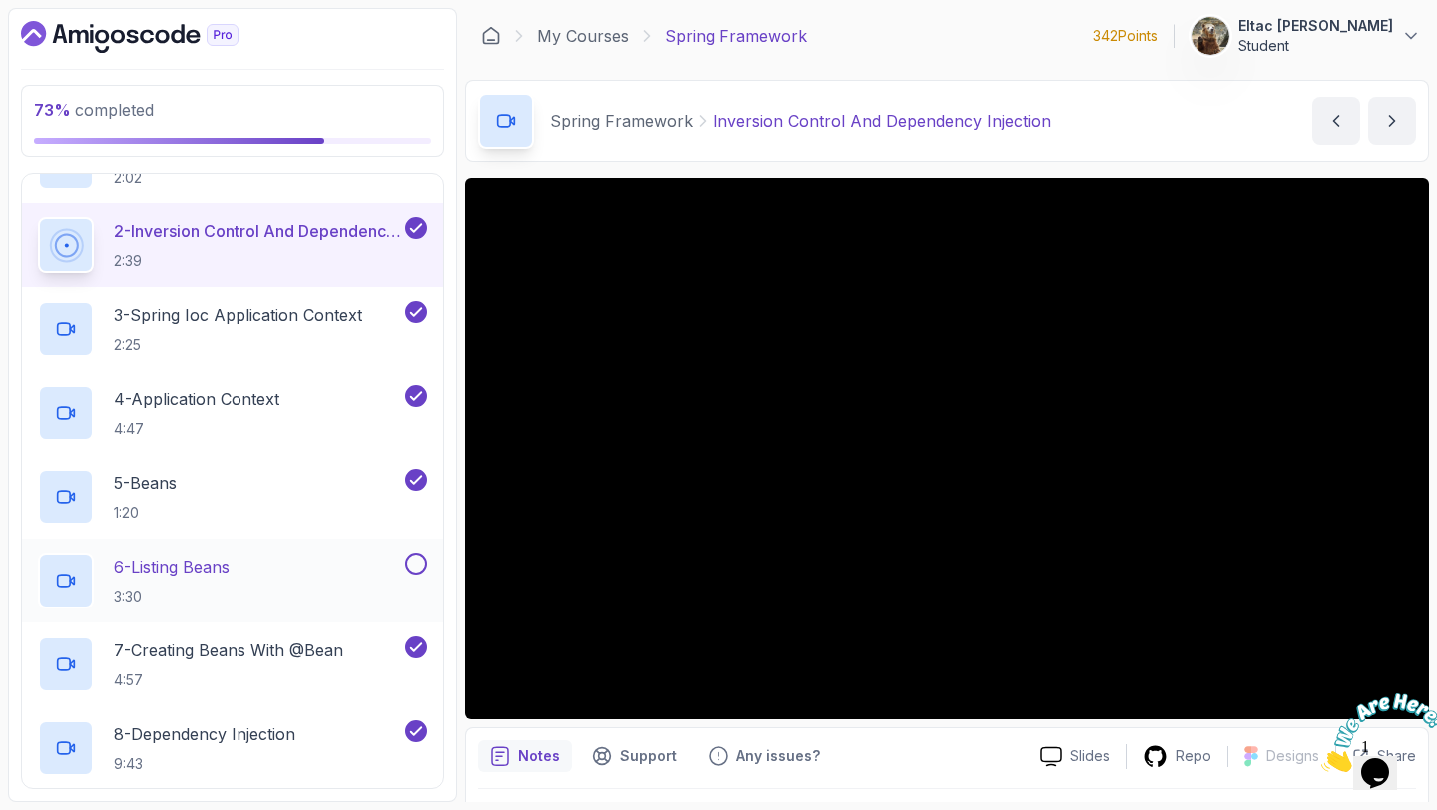
click at [398, 576] on div "6 - Listing Beans 3:30" at bounding box center [219, 581] width 363 height 56
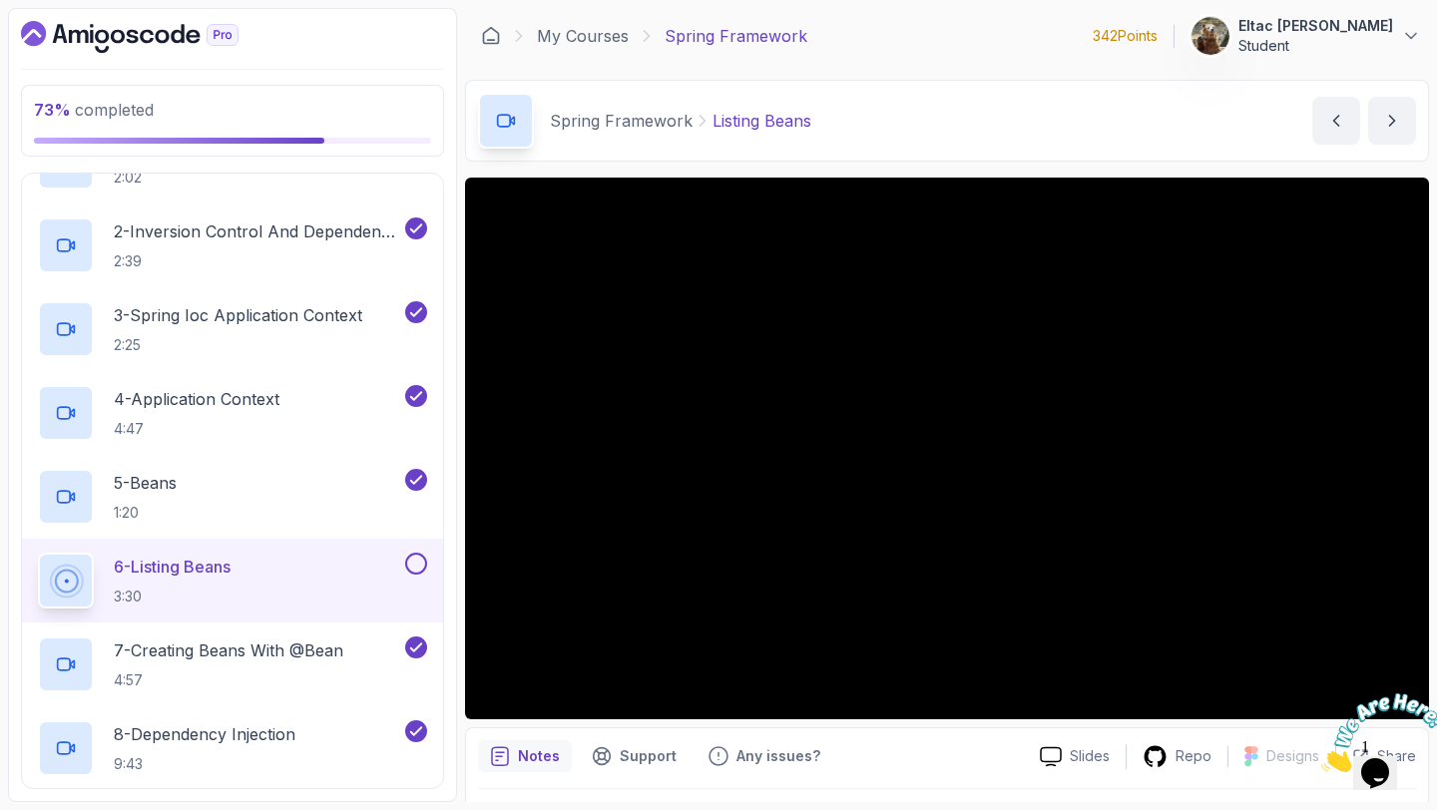
click at [411, 570] on button at bounding box center [416, 564] width 22 height 22
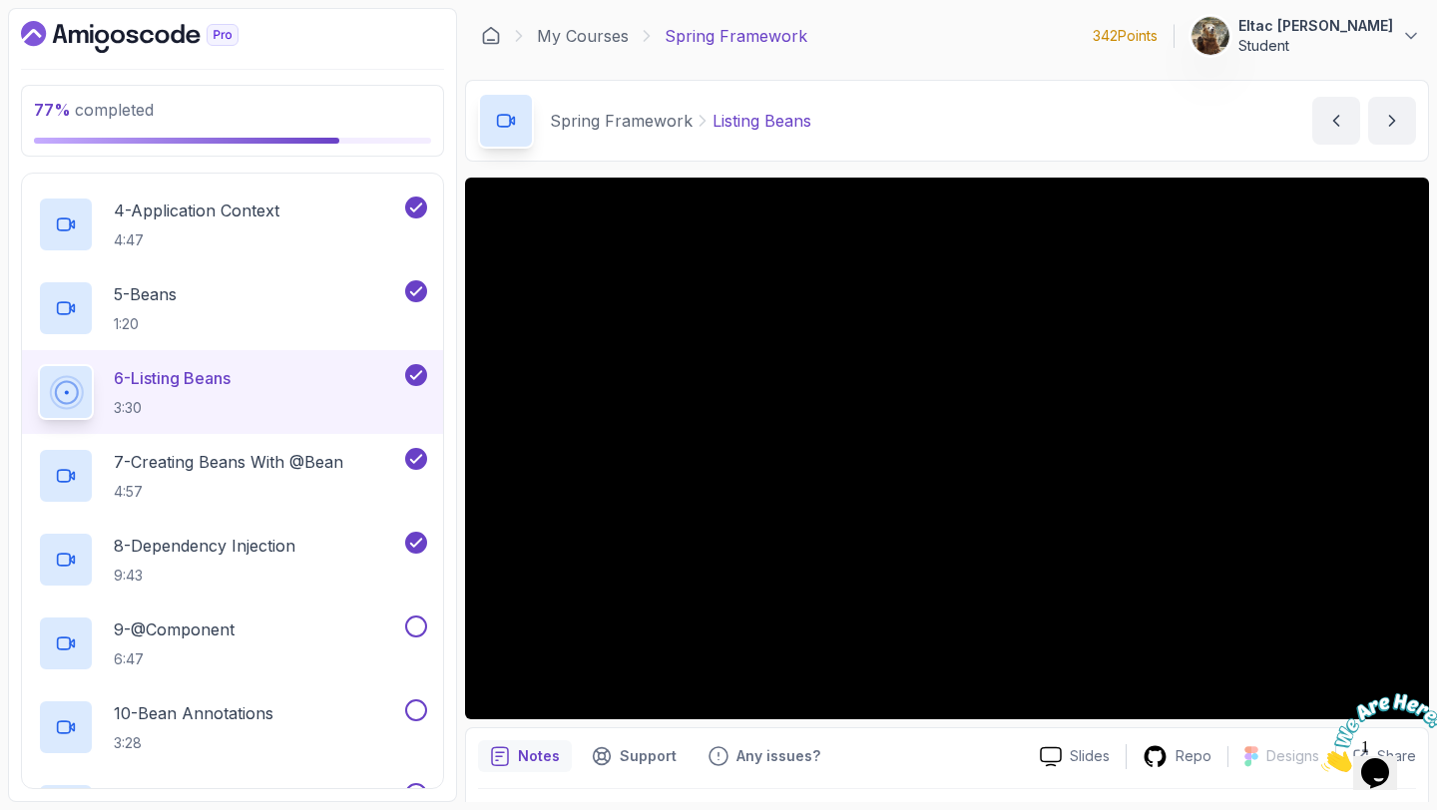
scroll to position [445, 0]
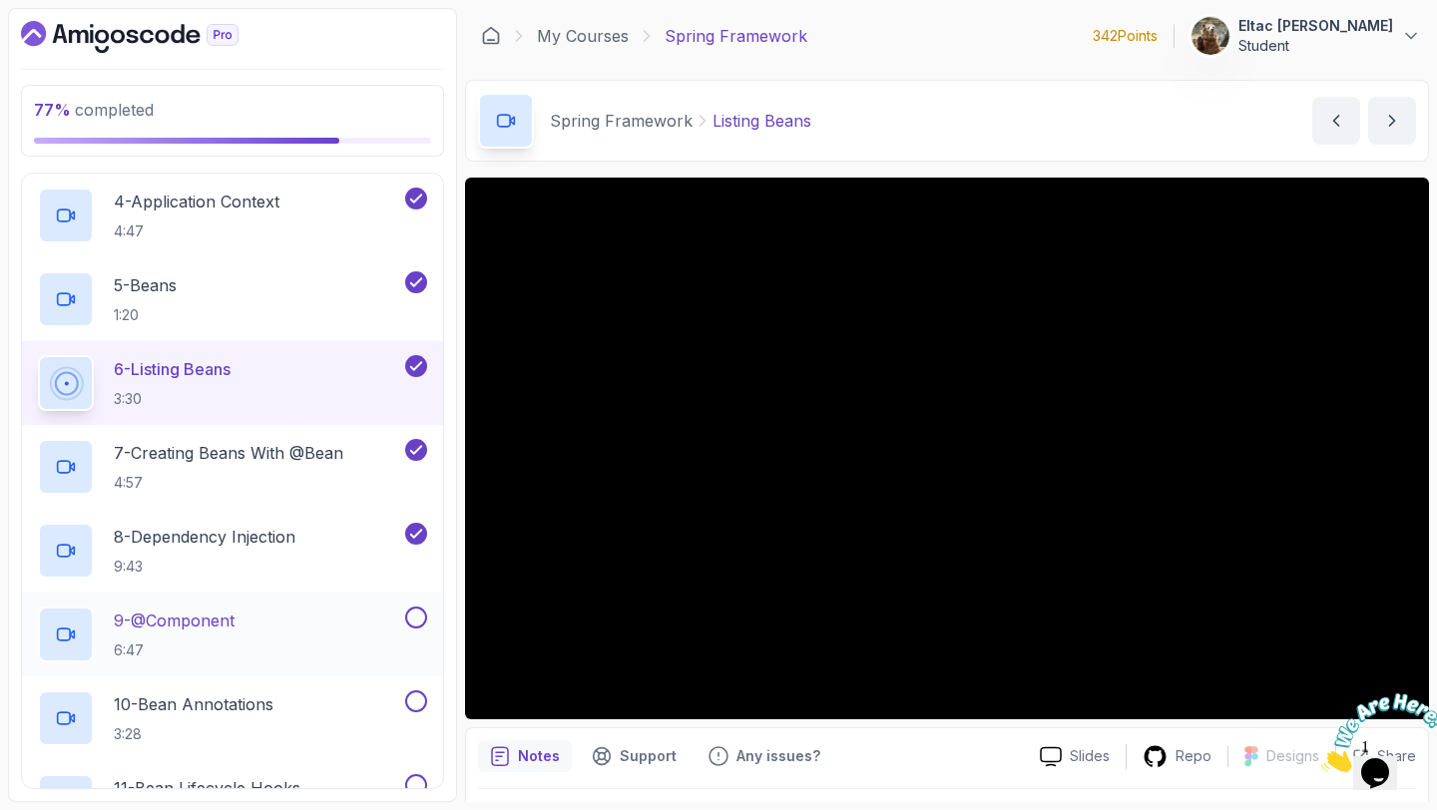
click at [376, 619] on div "9 - @Component 6:47" at bounding box center [219, 635] width 363 height 56
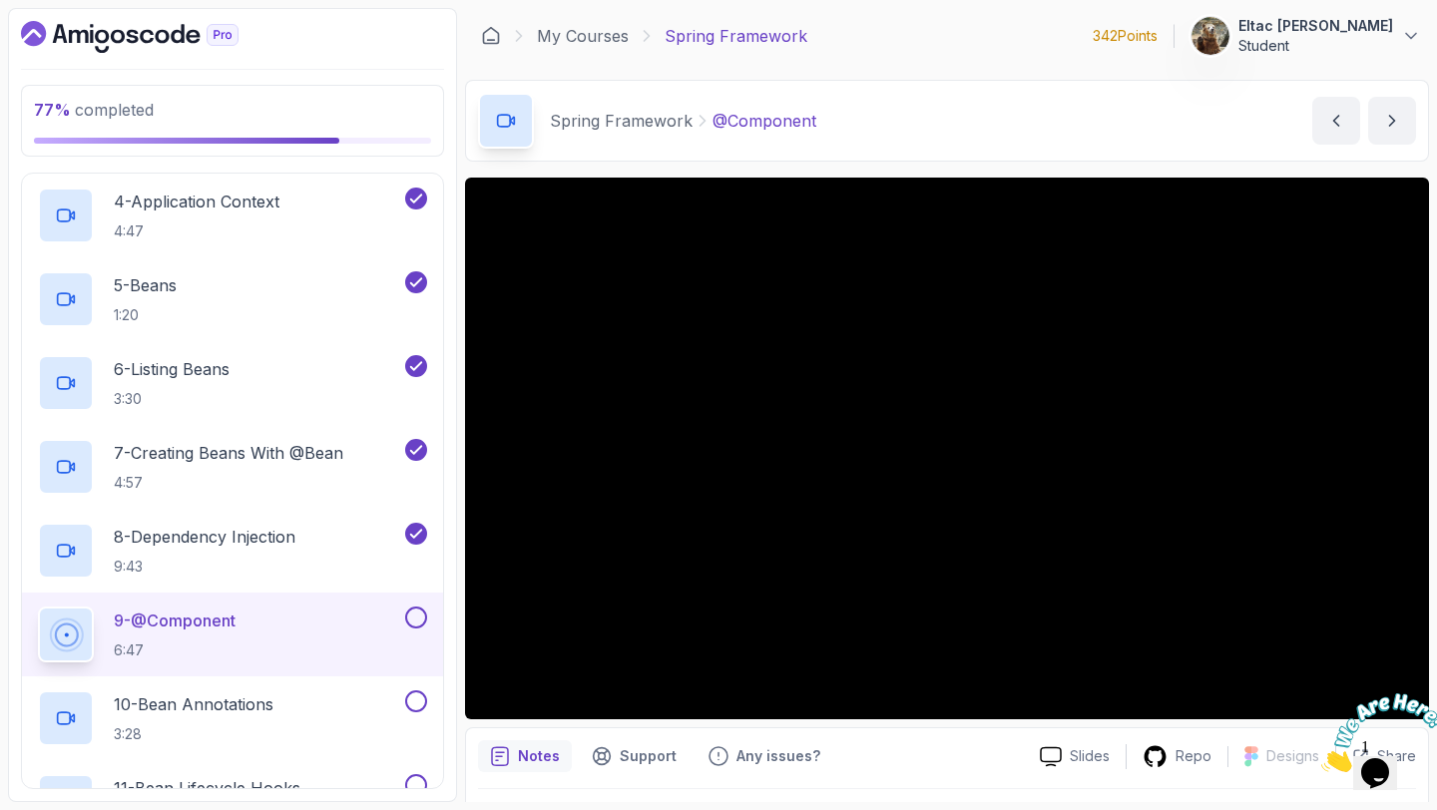
click at [420, 618] on button at bounding box center [416, 618] width 22 height 22
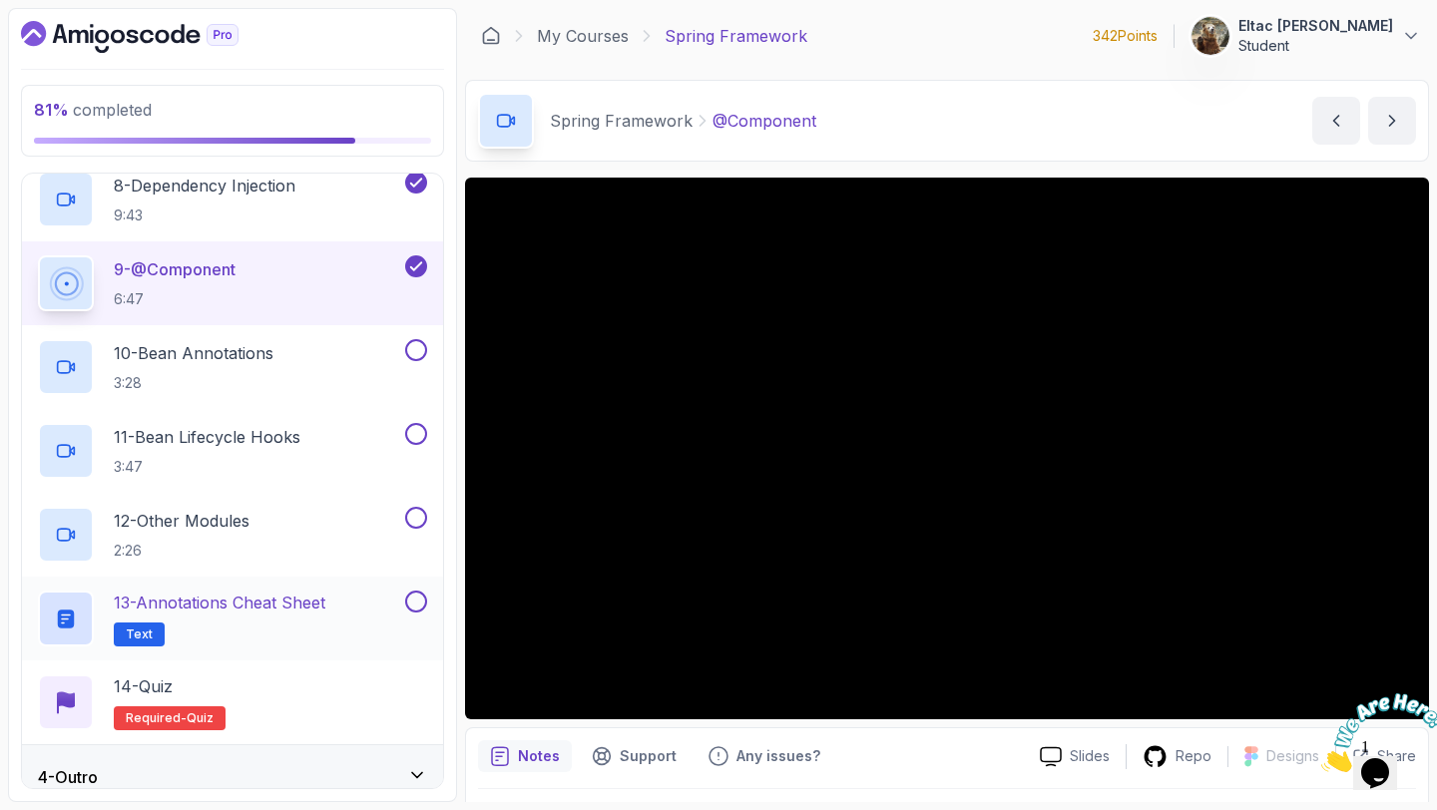
scroll to position [797, 0]
click at [272, 366] on h2 "10 - Bean Annotations 3:28" at bounding box center [194, 366] width 160 height 52
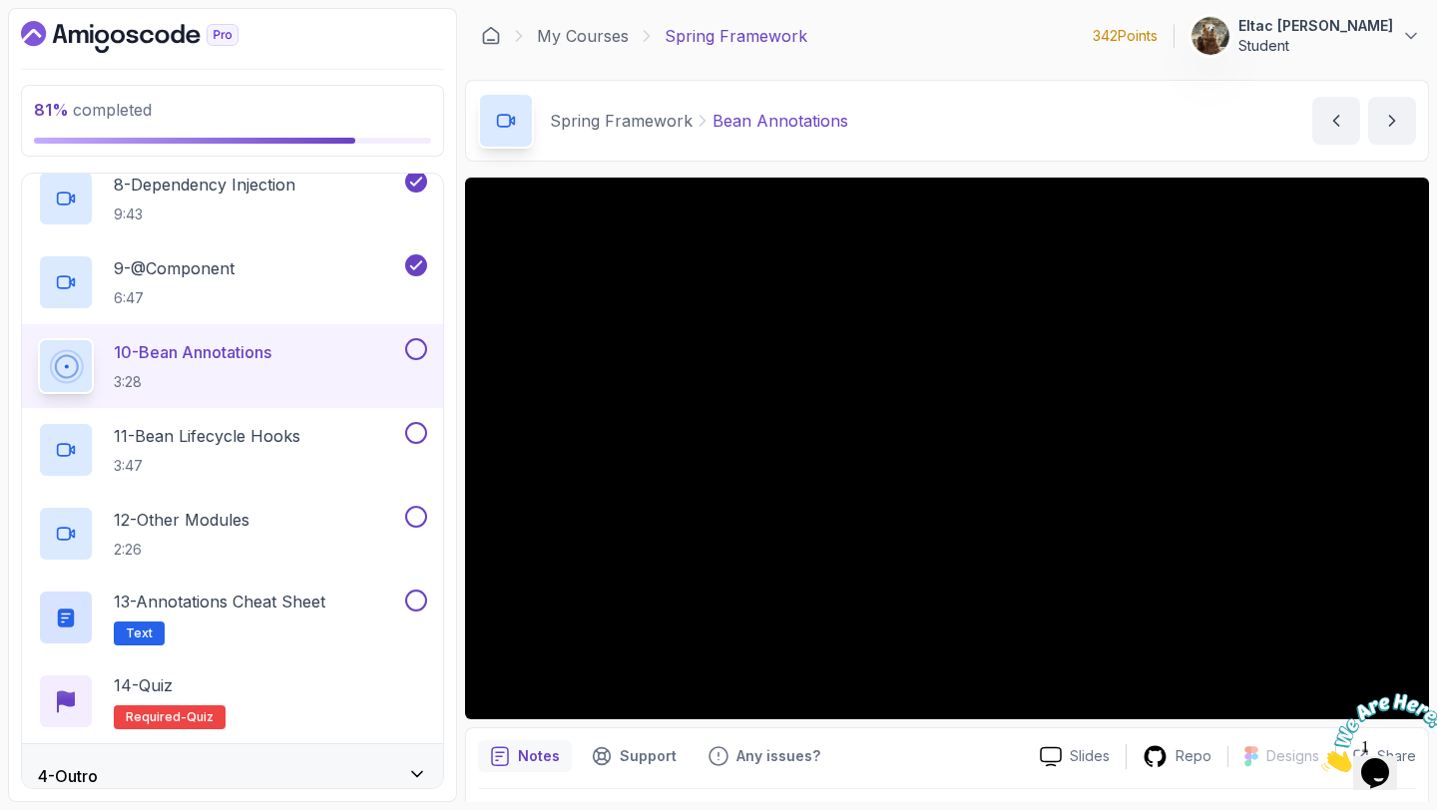
click at [416, 356] on button at bounding box center [416, 349] width 22 height 22
click at [328, 454] on div "11 - Bean Lifecycle Hooks 3:47" at bounding box center [219, 450] width 363 height 56
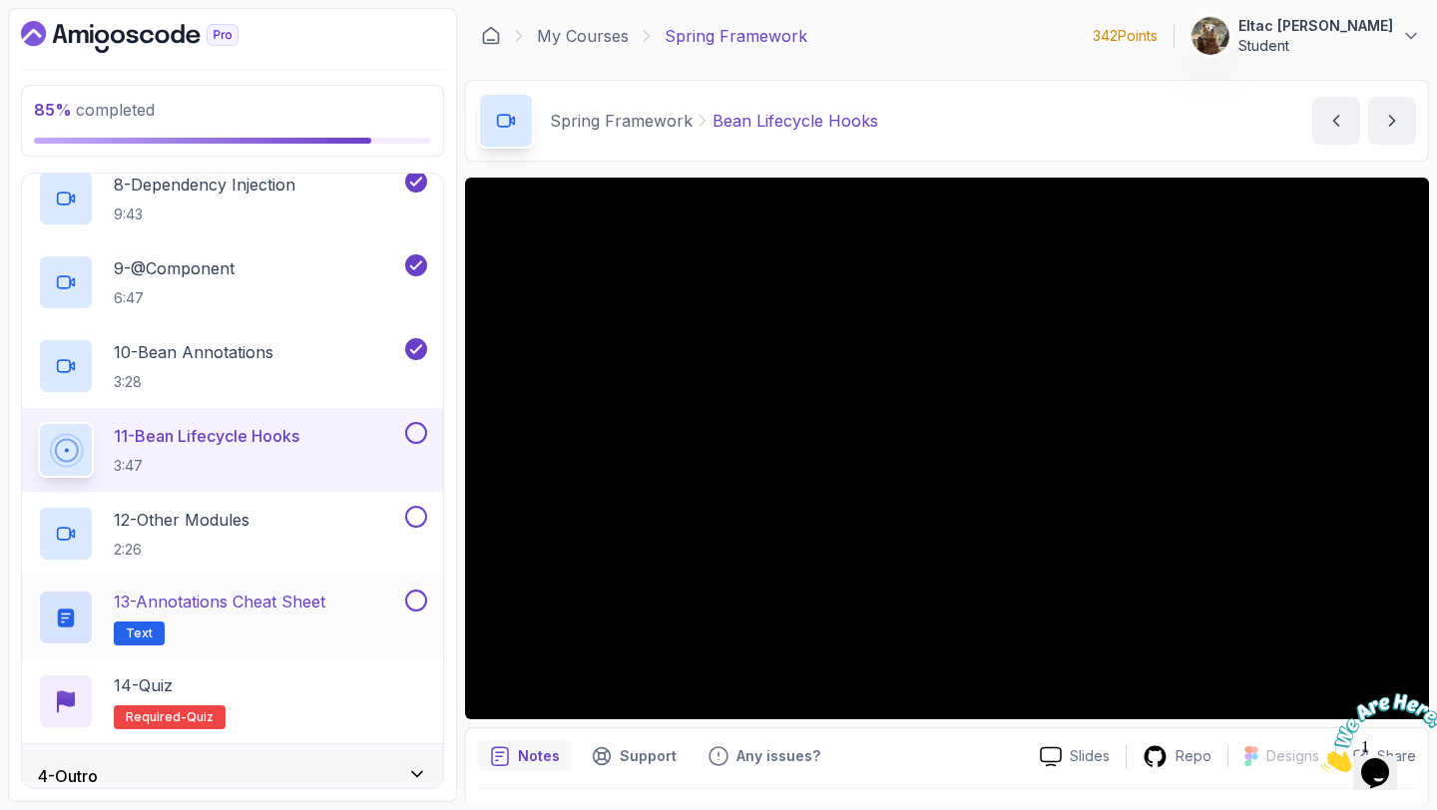
click at [414, 600] on button at bounding box center [416, 601] width 22 height 22
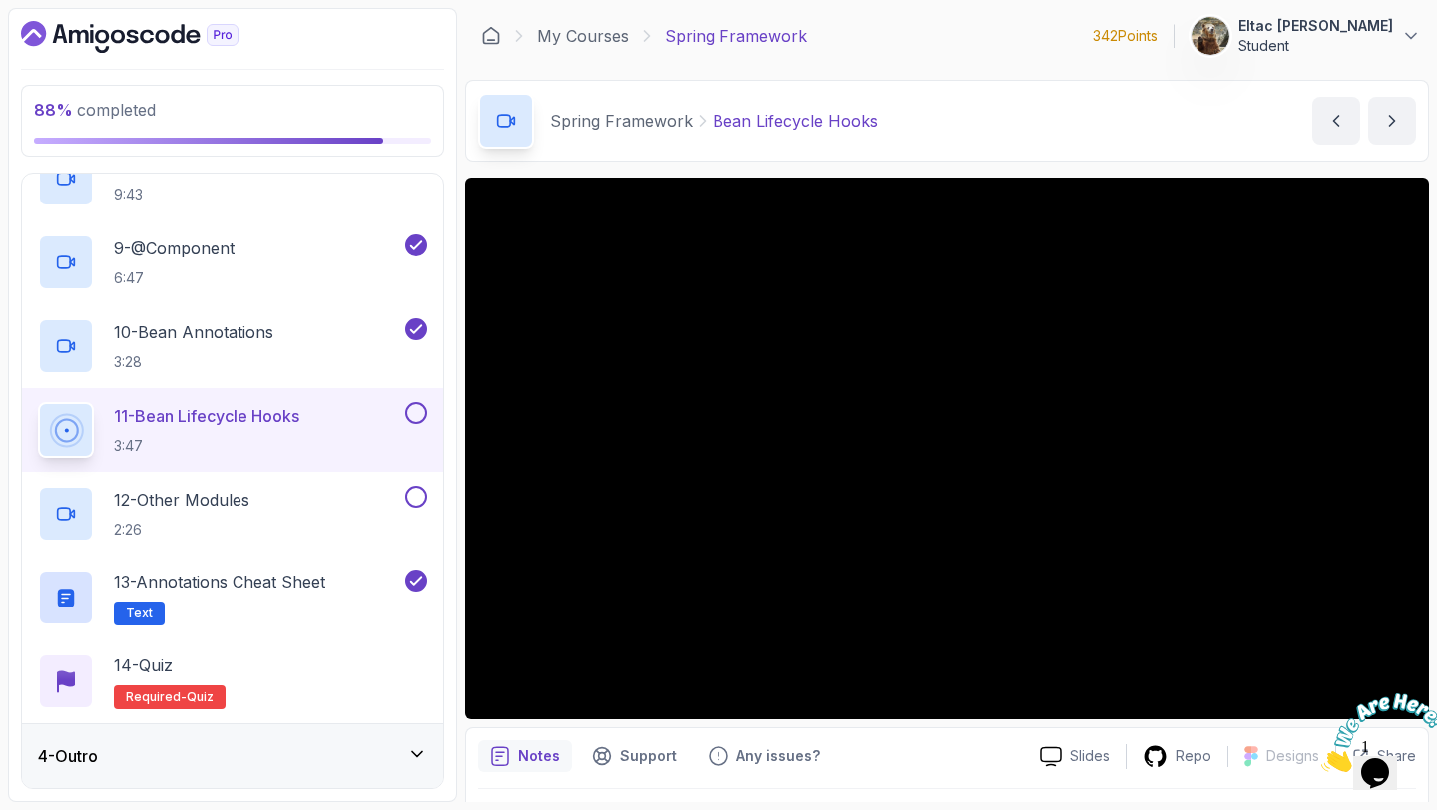
click at [420, 418] on button at bounding box center [416, 413] width 22 height 22
click at [276, 496] on div "12 - Other Modules 2:26" at bounding box center [219, 514] width 363 height 56
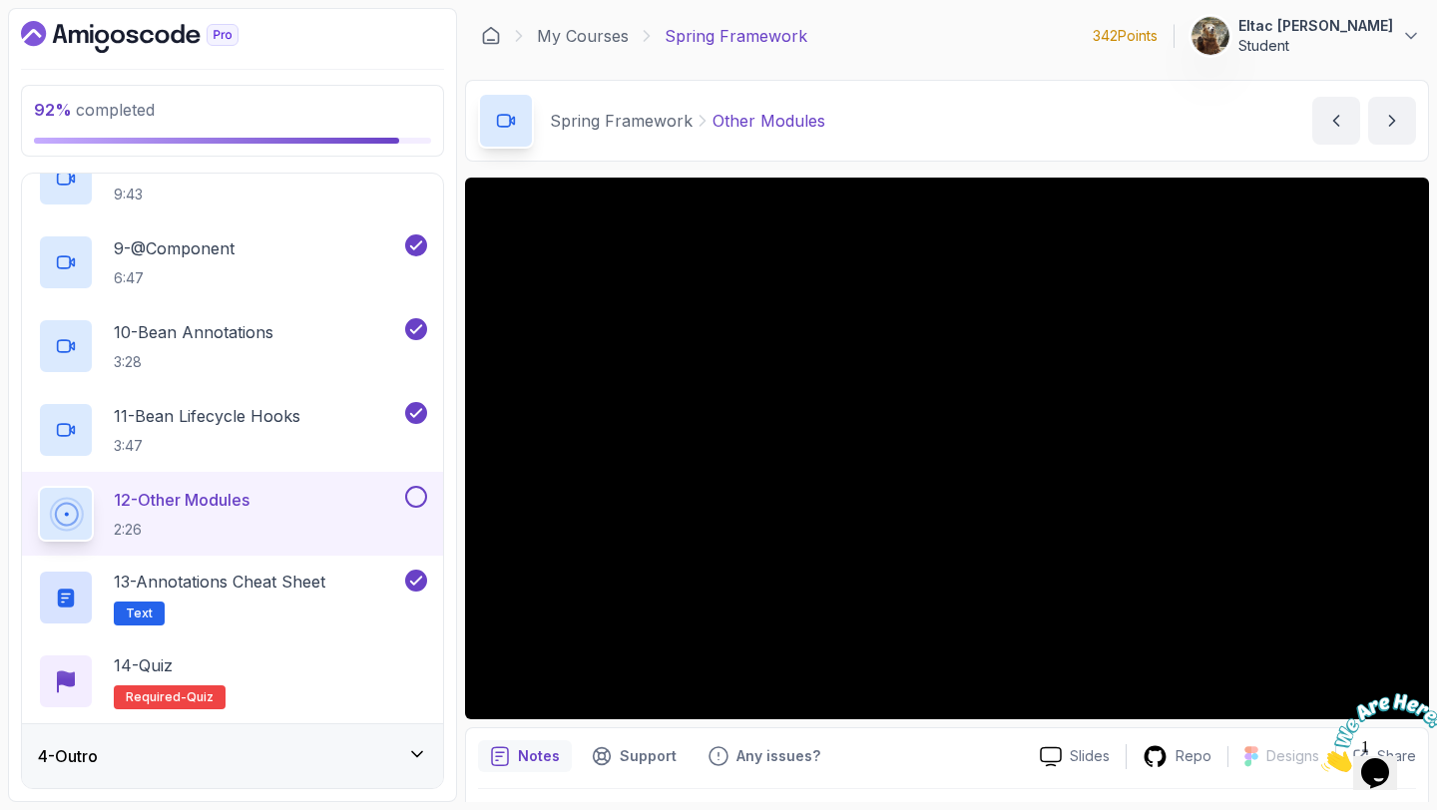
click at [423, 497] on button at bounding box center [416, 497] width 22 height 22
click at [215, 681] on h2 "14 - Quiz Required- quiz" at bounding box center [170, 681] width 112 height 56
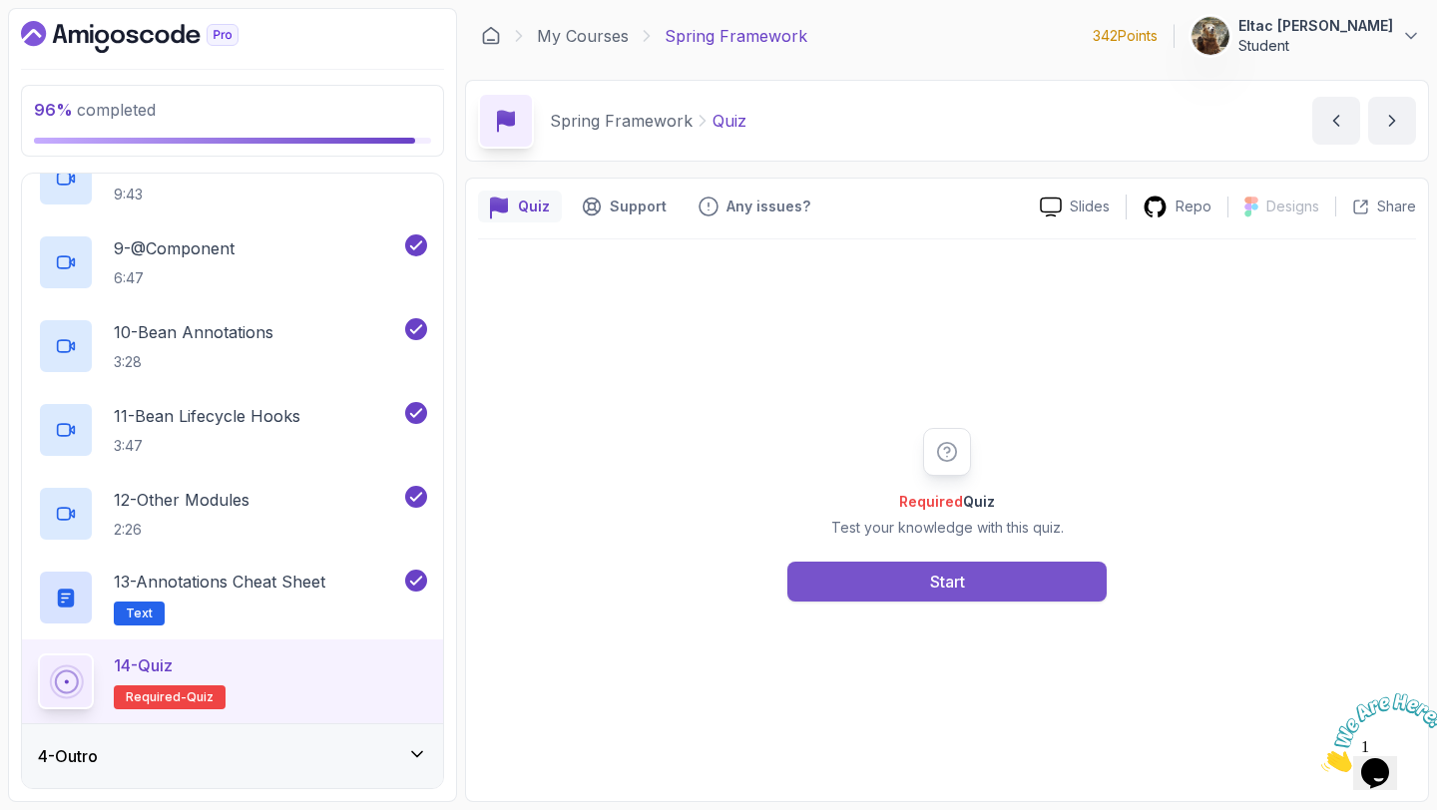
click at [896, 568] on button "Start" at bounding box center [946, 582] width 319 height 40
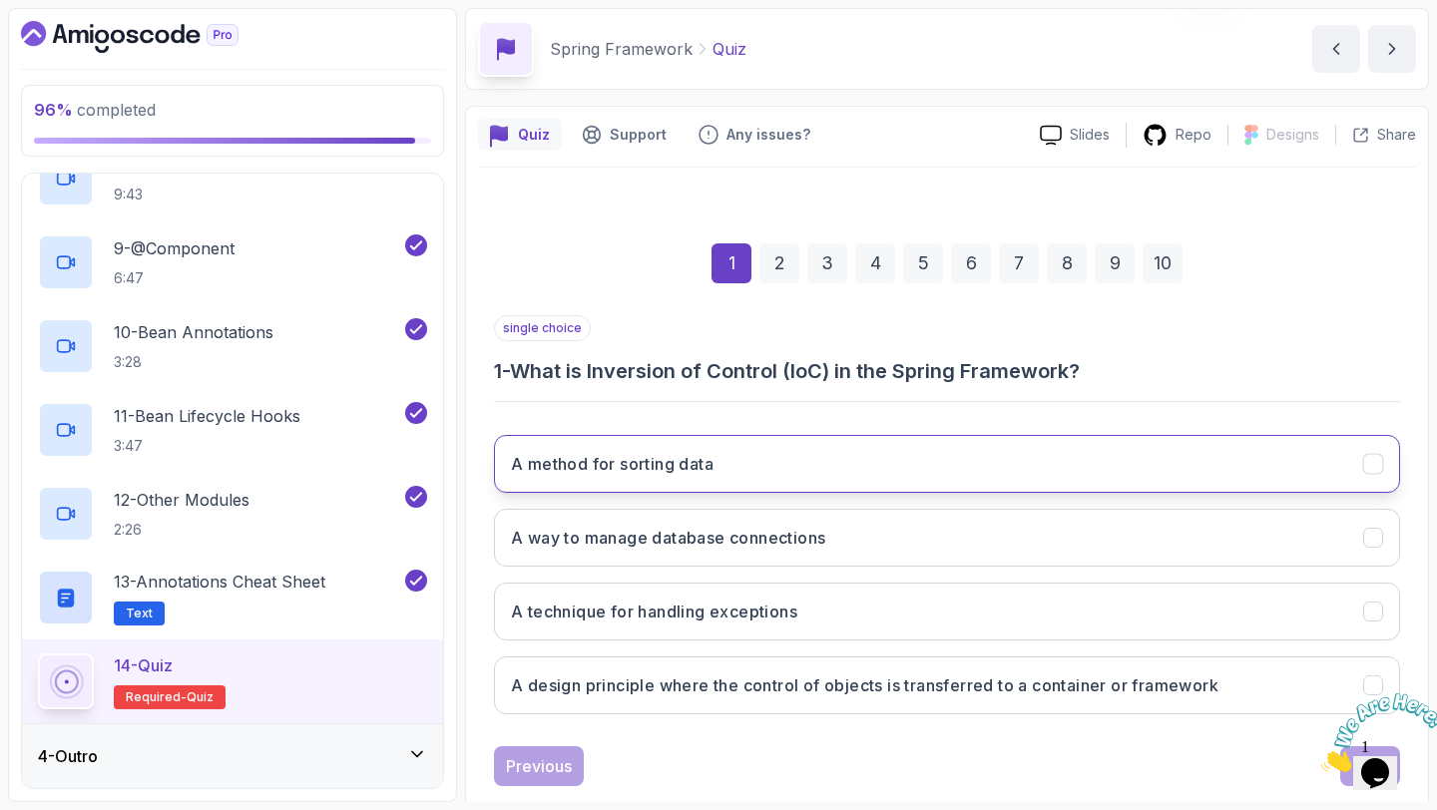
scroll to position [113, 0]
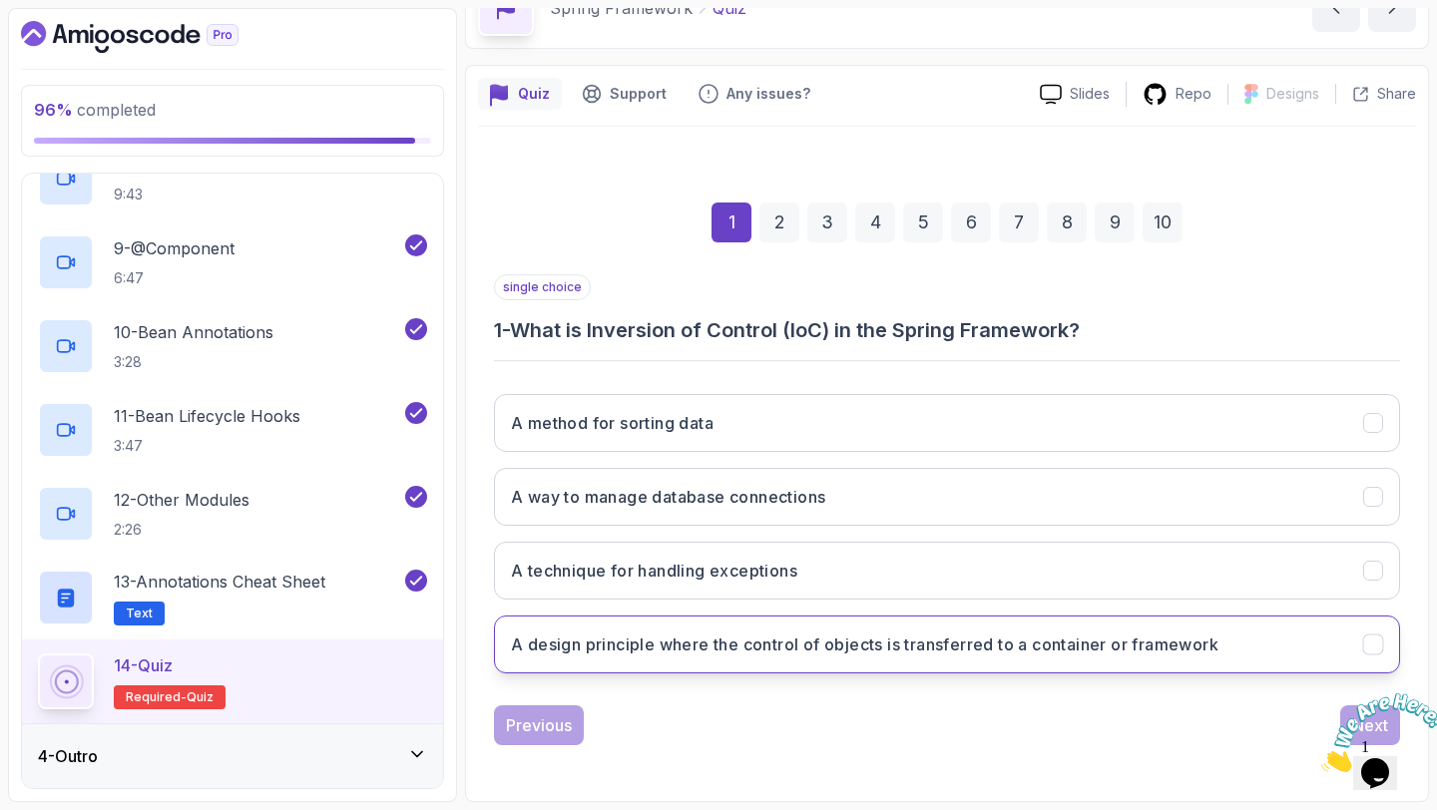
click at [855, 646] on h3 "A design principle where the control of objects is transferred to a container o…" at bounding box center [864, 644] width 707 height 24
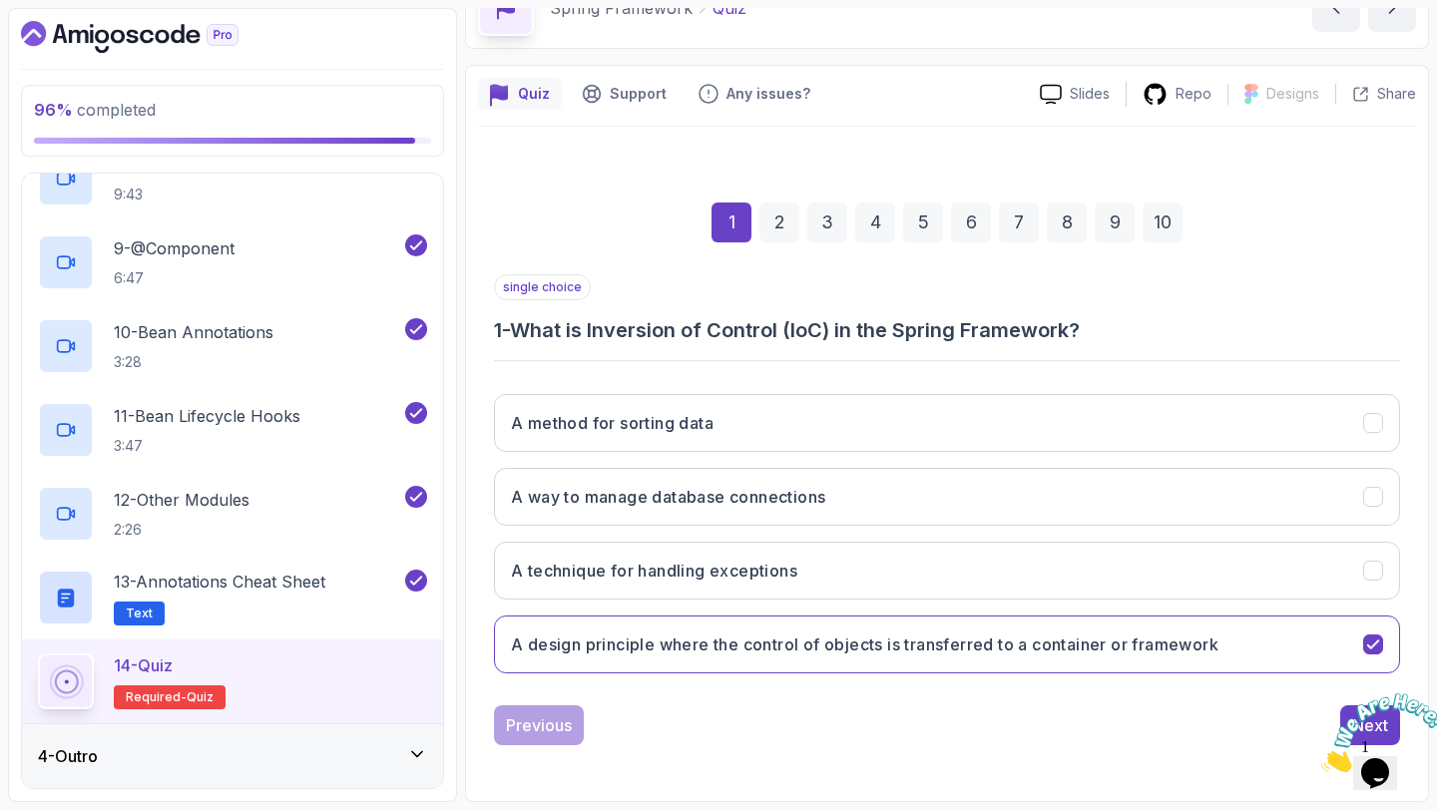
click at [1321, 758] on icon "Close" at bounding box center [1321, 766] width 0 height 17
click at [1370, 715] on div "Next" at bounding box center [1370, 725] width 36 height 24
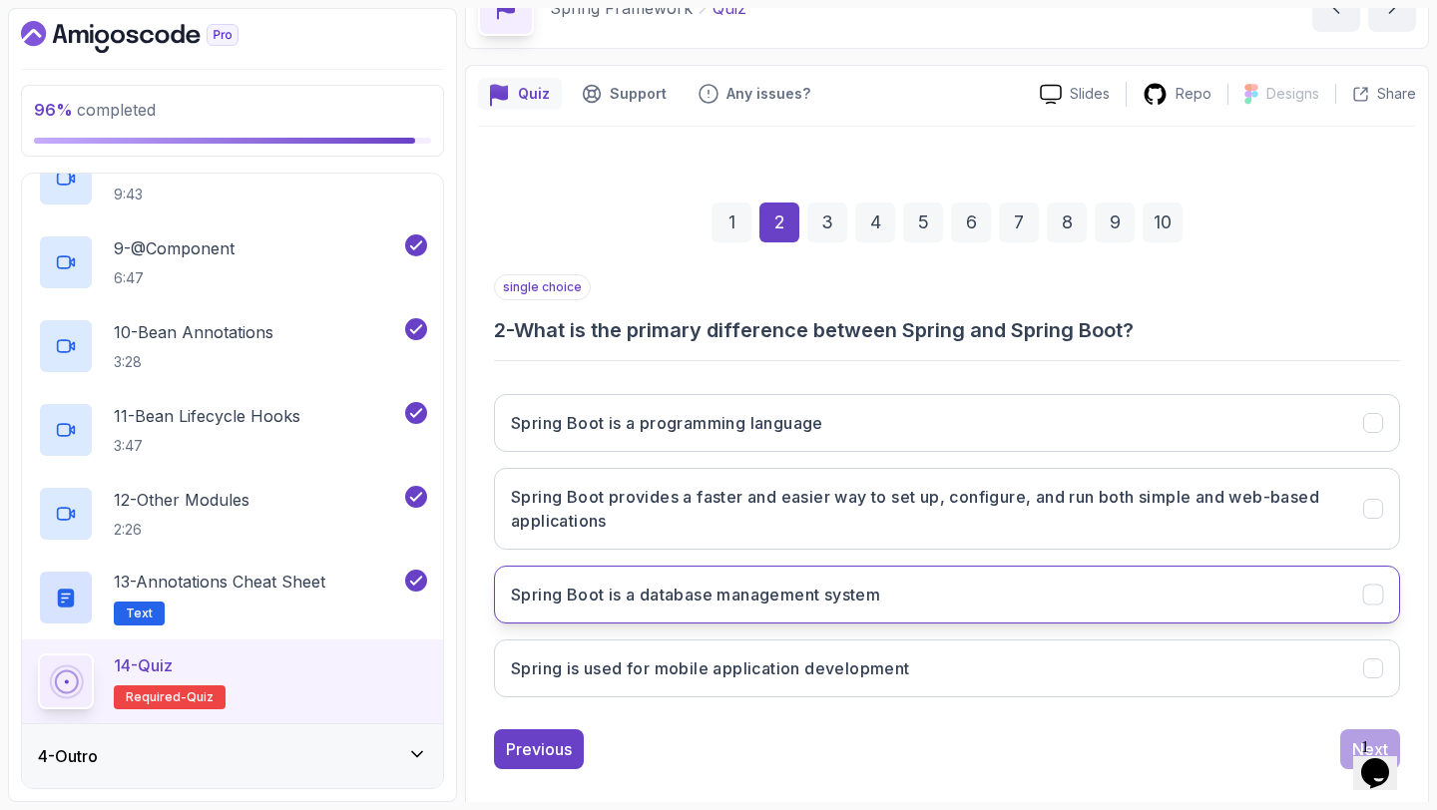
scroll to position [137, 0]
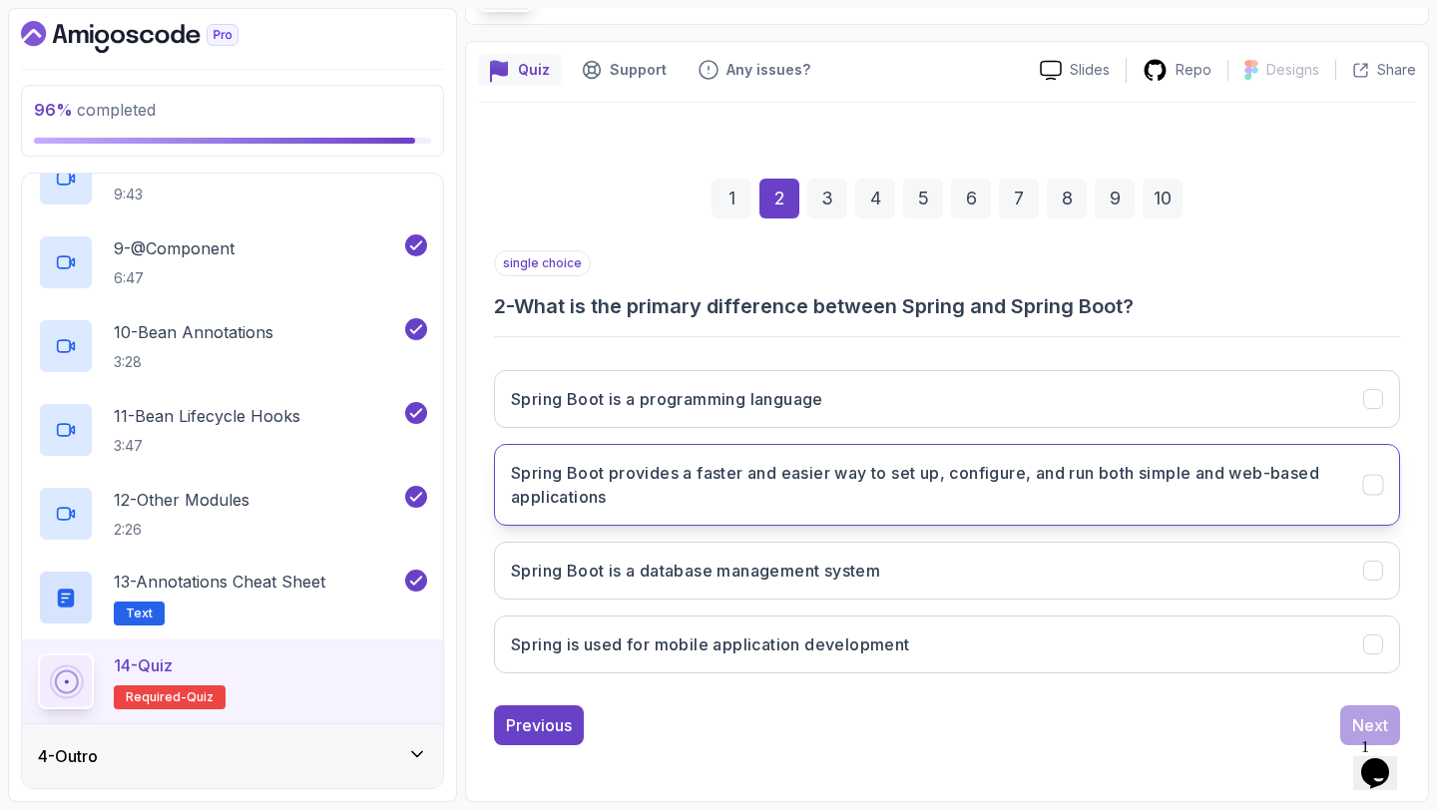
click at [961, 489] on h3 "Spring Boot provides a faster and easier way to set up, configure, and run both…" at bounding box center [925, 485] width 828 height 48
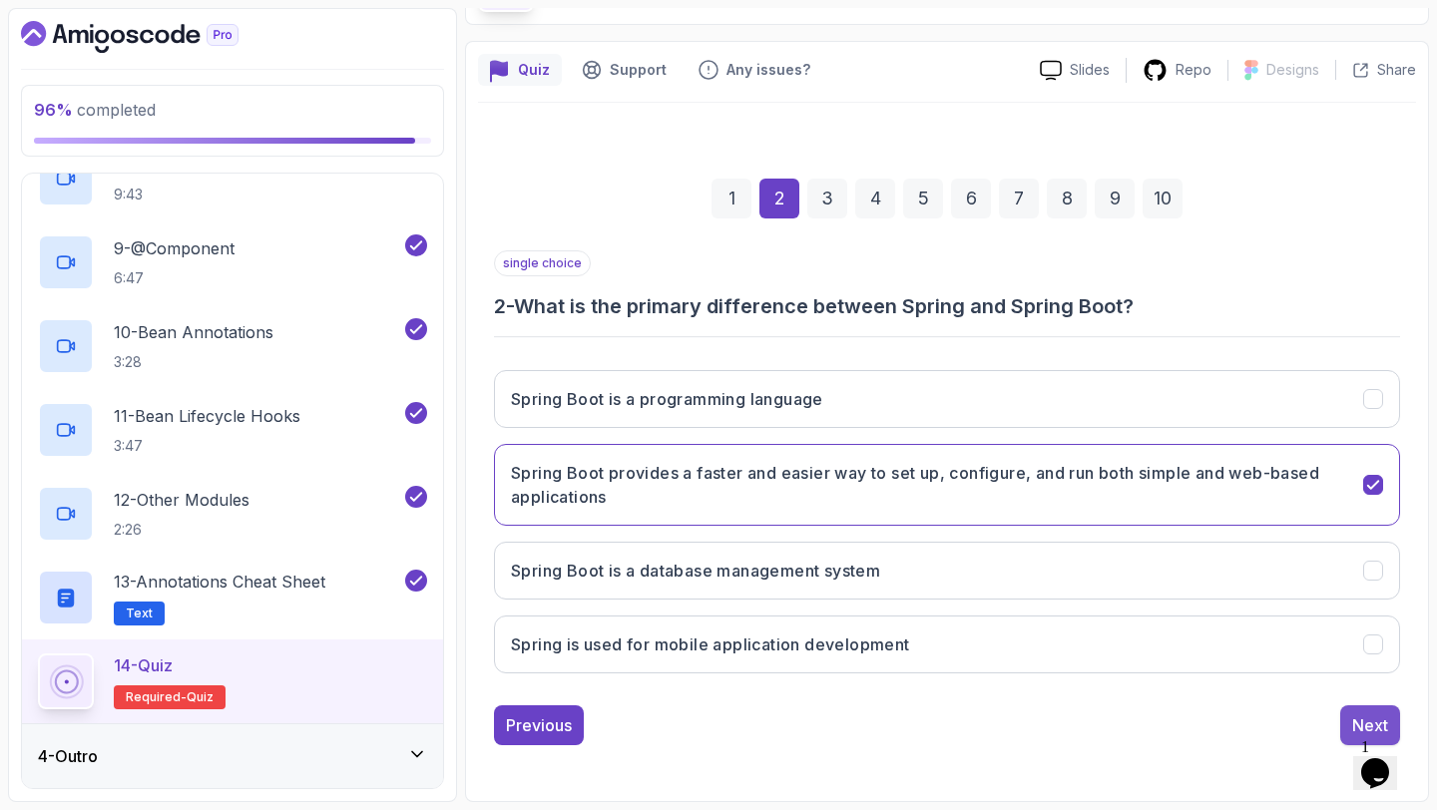
click at [1345, 713] on button "Next" at bounding box center [1370, 725] width 60 height 40
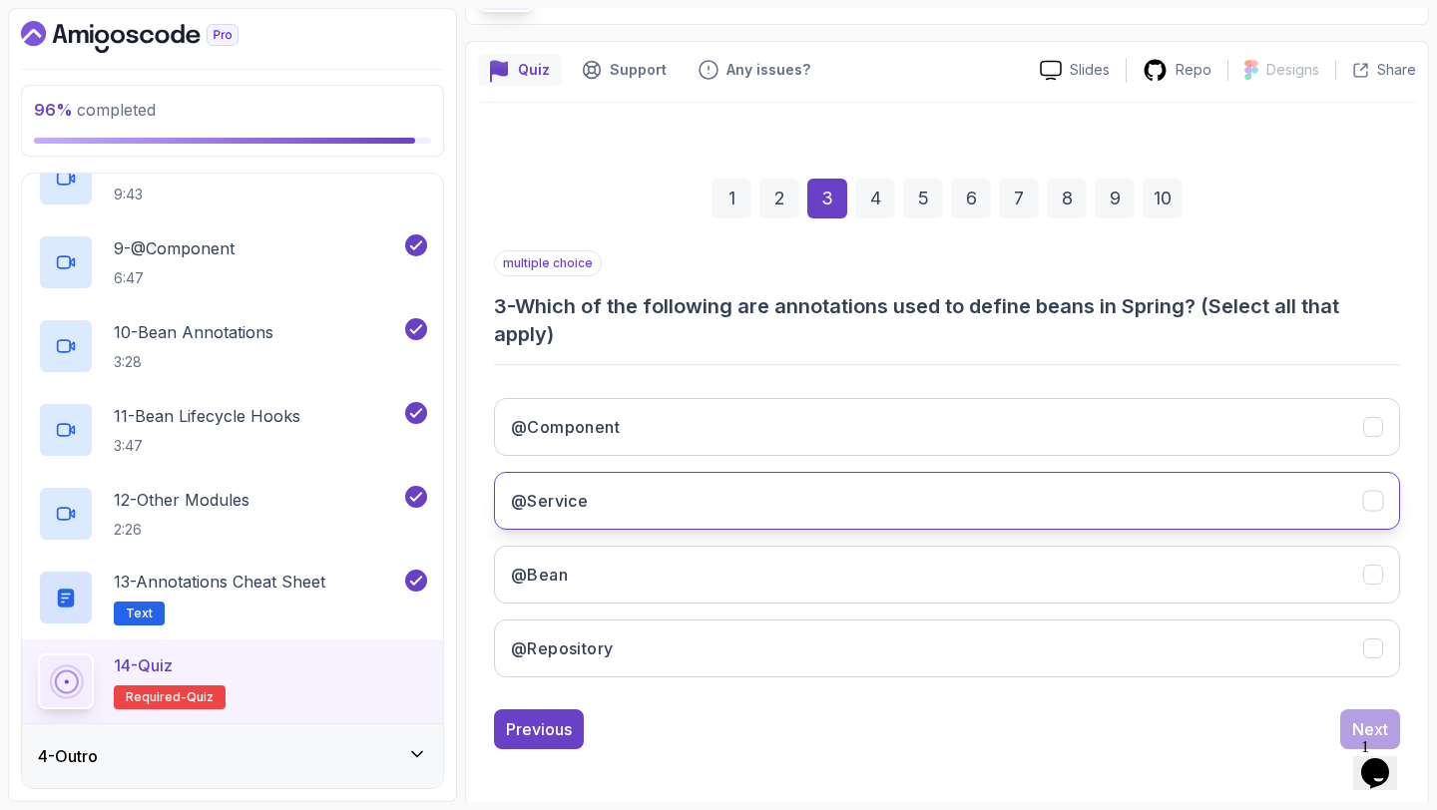
scroll to position [141, 0]
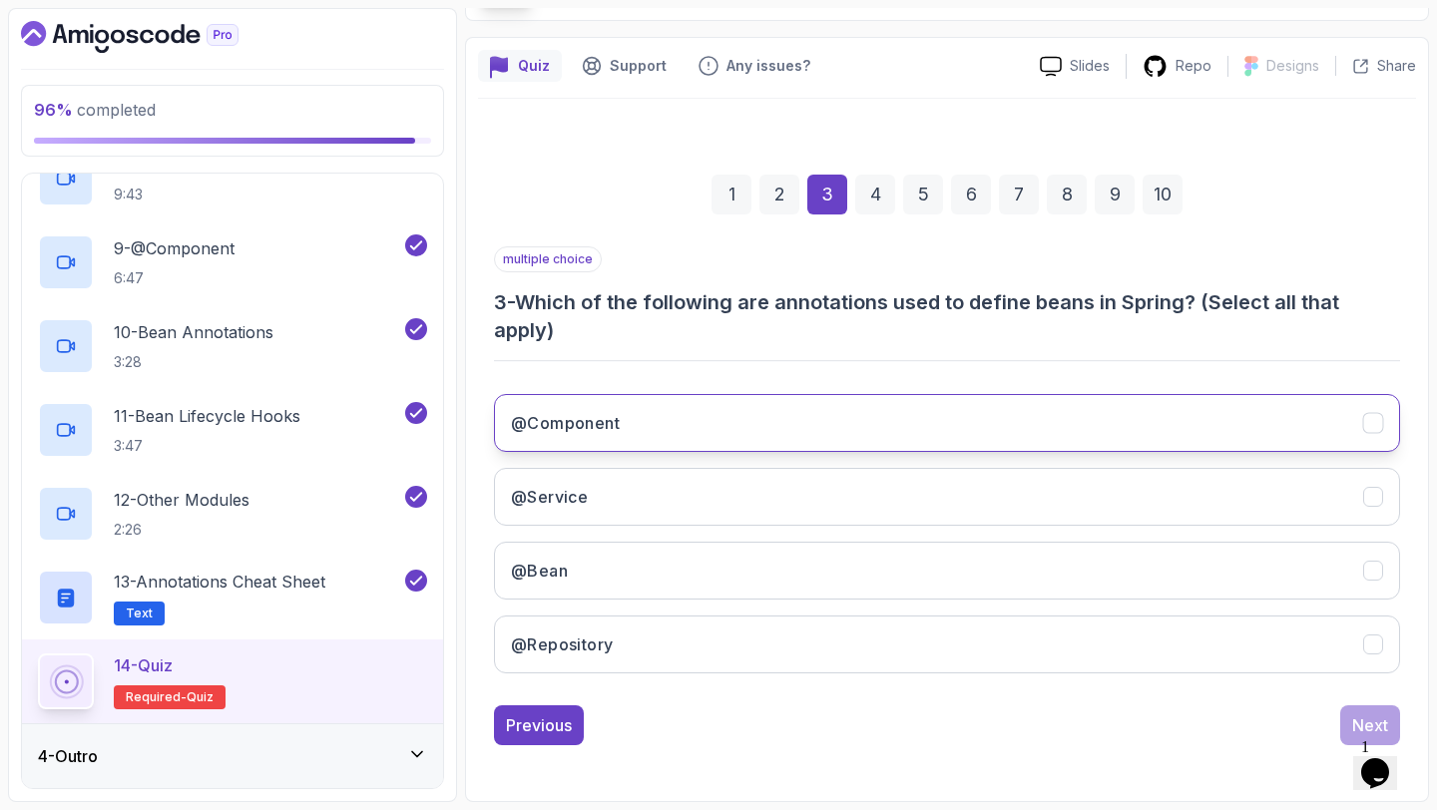
click at [1009, 442] on button "@Component" at bounding box center [947, 423] width 906 height 58
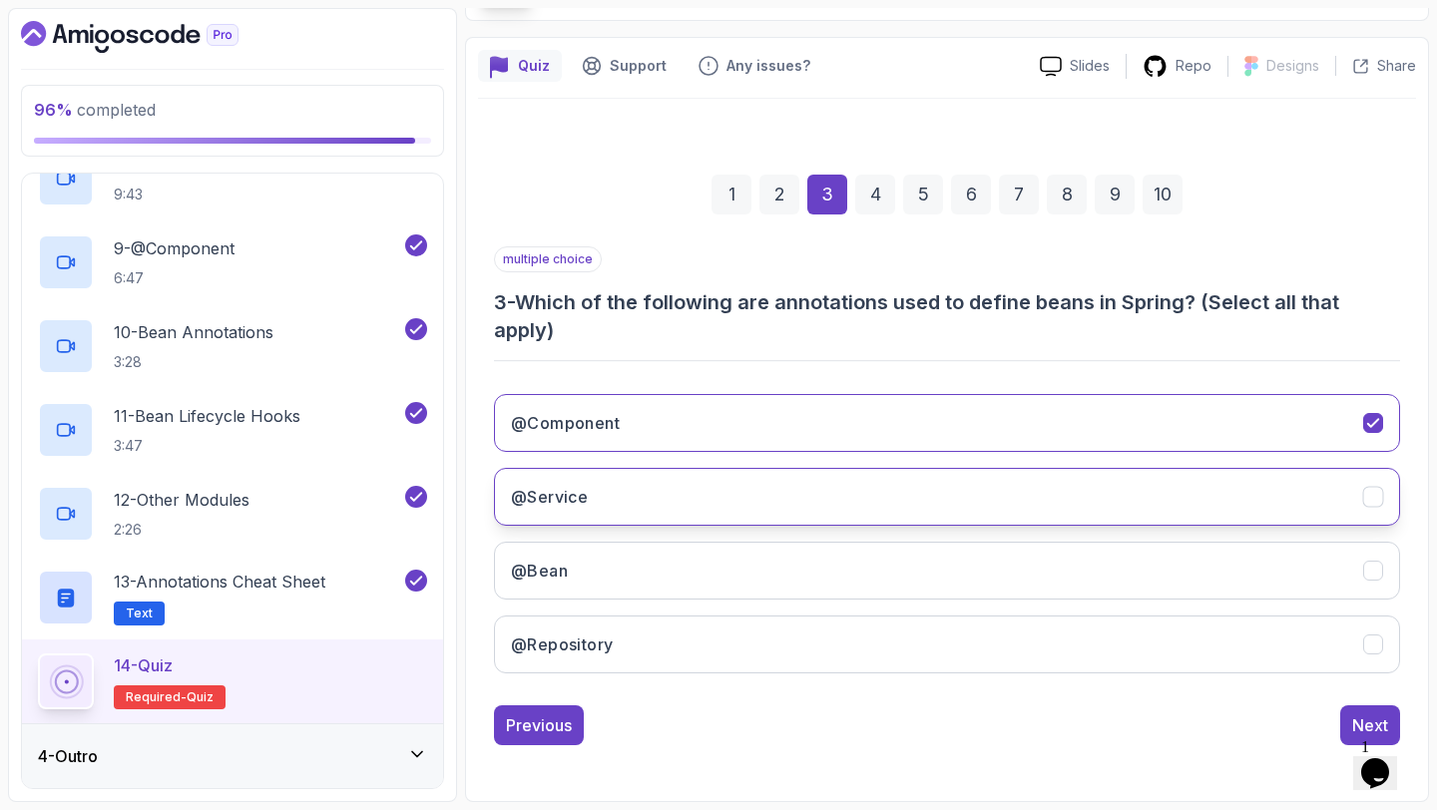
click at [966, 478] on button "@Service" at bounding box center [947, 497] width 906 height 58
click at [923, 535] on div "@Component @Service @Bean @Repository" at bounding box center [947, 533] width 906 height 311
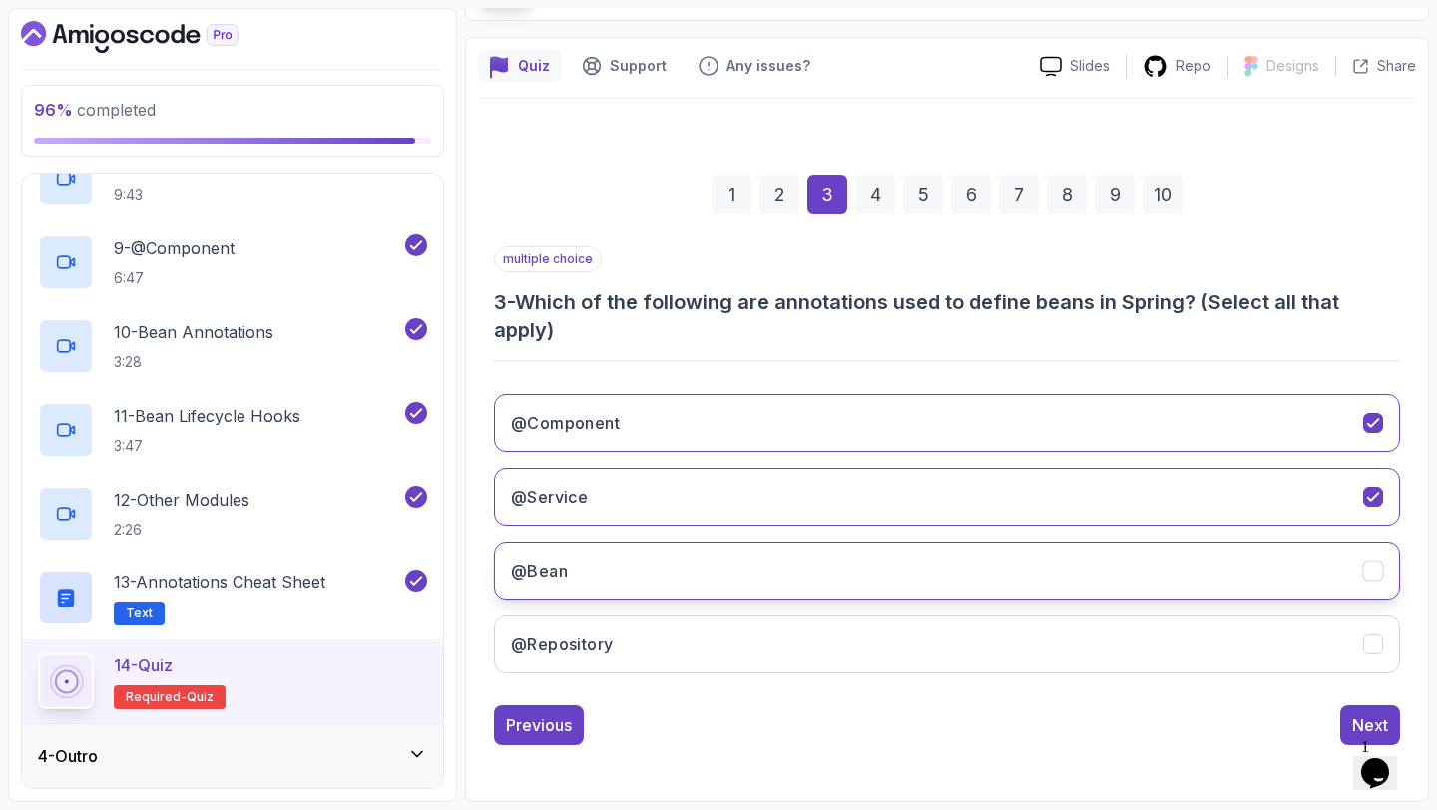
click at [910, 555] on button "@Bean" at bounding box center [947, 571] width 906 height 58
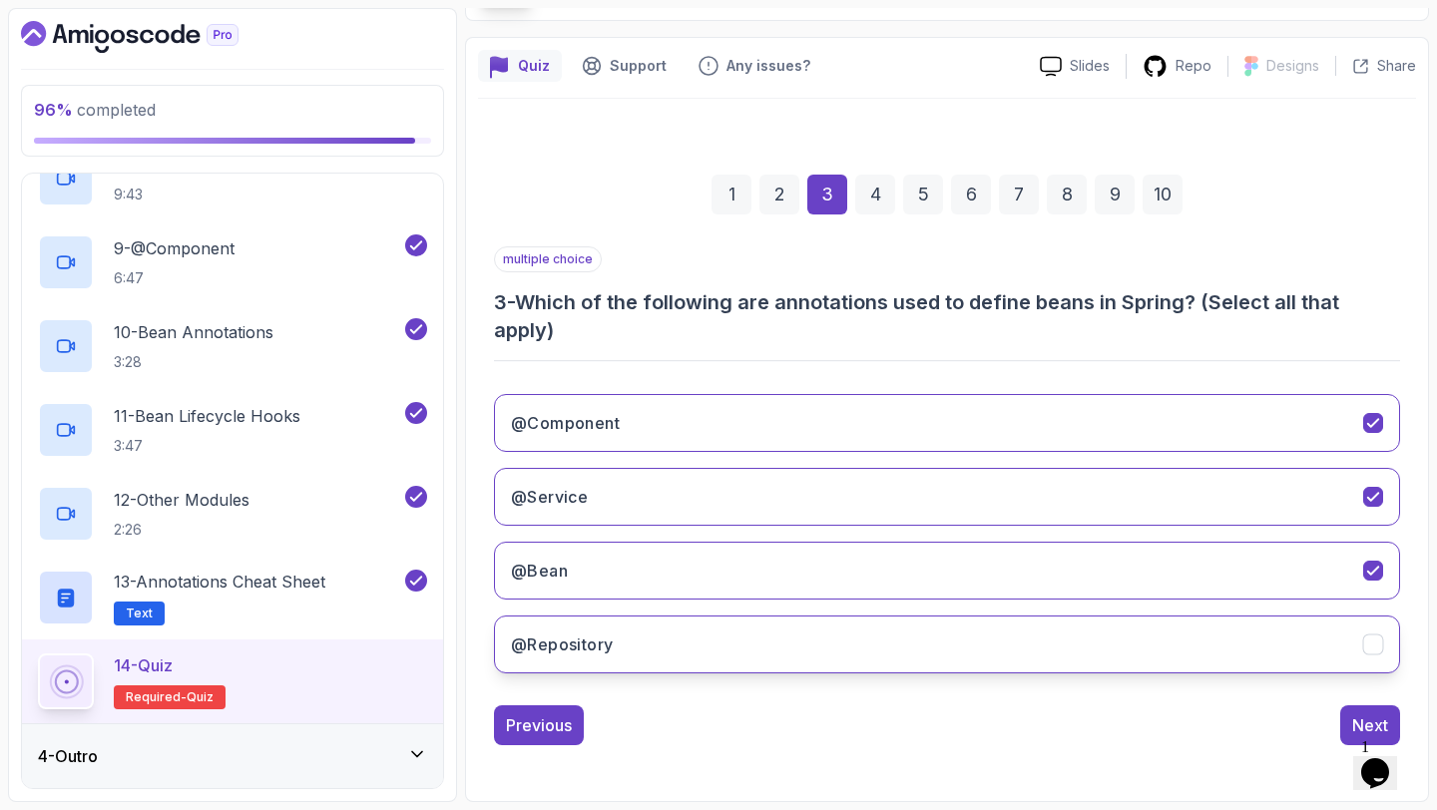
click at [865, 642] on button "@Repository" at bounding box center [947, 645] width 906 height 58
click at [1361, 720] on div "Next" at bounding box center [1370, 725] width 36 height 24
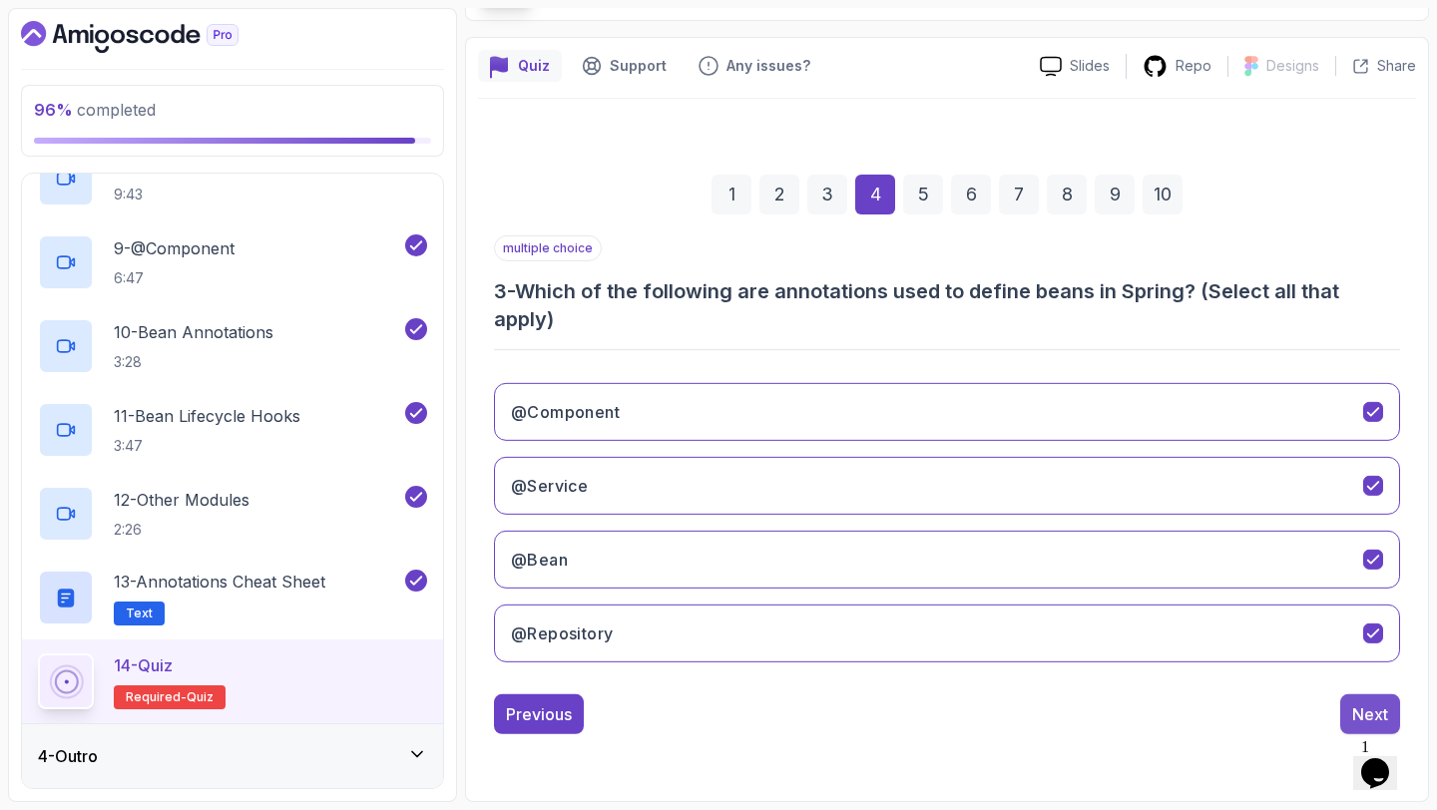
scroll to position [113, 0]
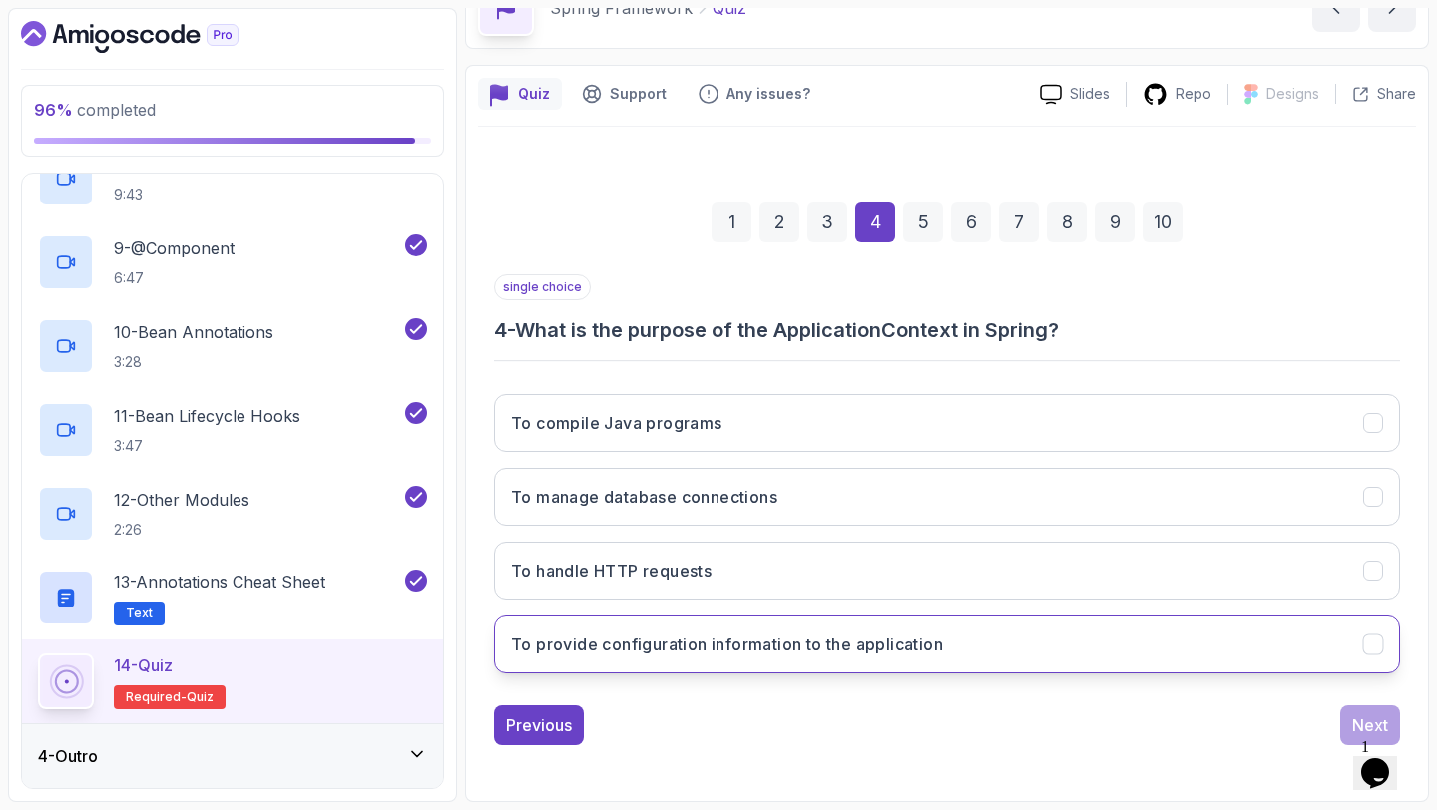
click at [792, 632] on h3 "To provide configuration information to the application" at bounding box center [727, 644] width 432 height 24
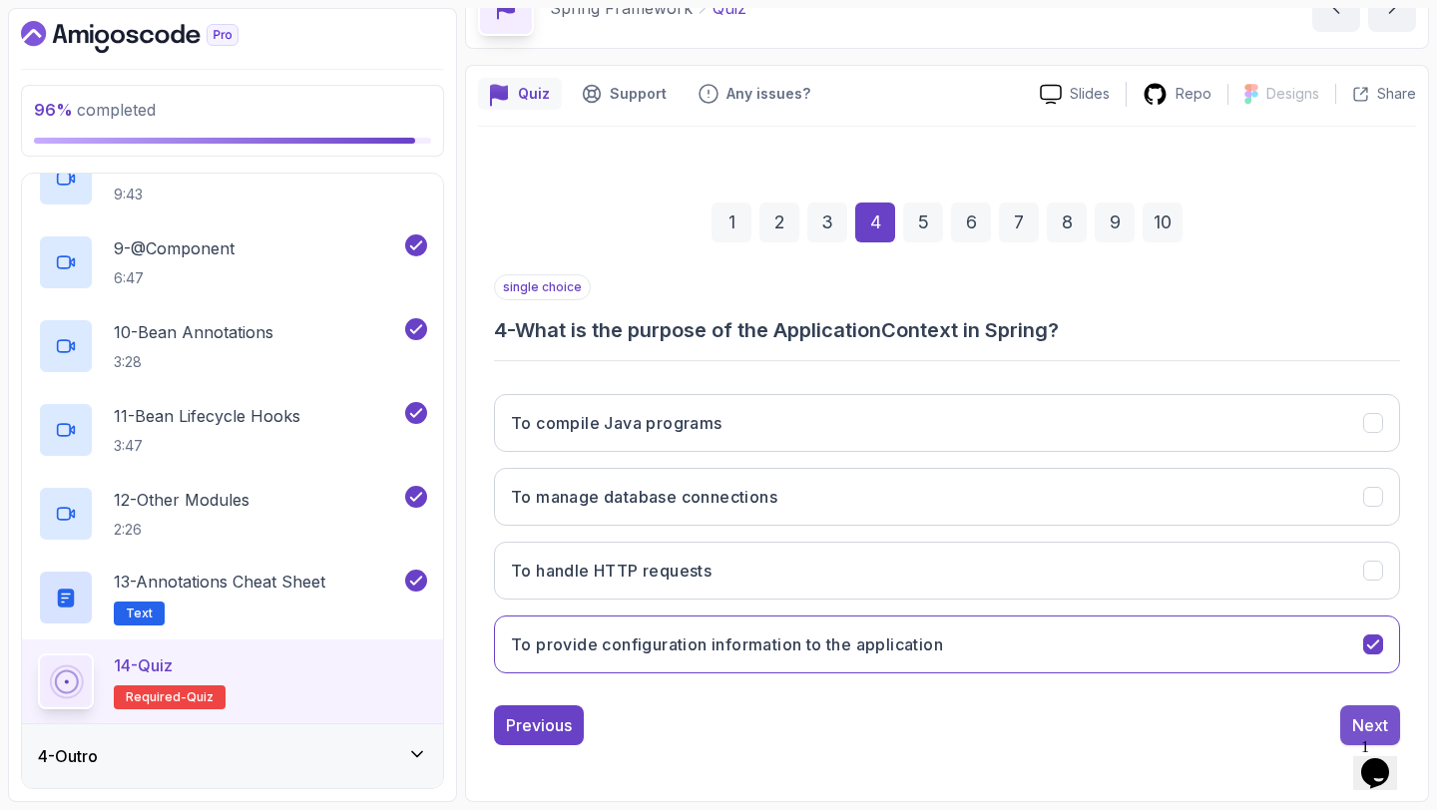
click at [1354, 715] on div "Next" at bounding box center [1370, 725] width 36 height 24
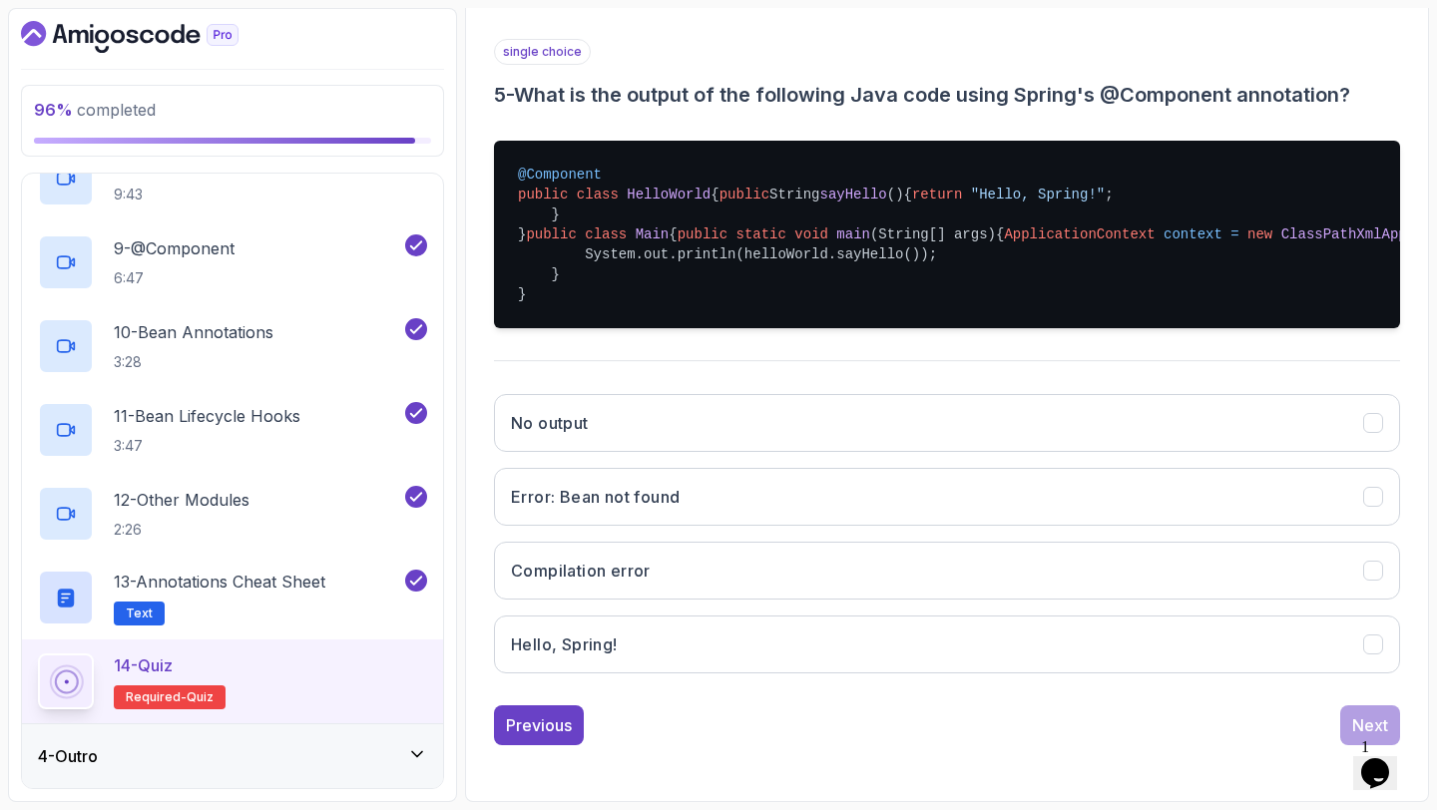
scroll to position [469, 0]
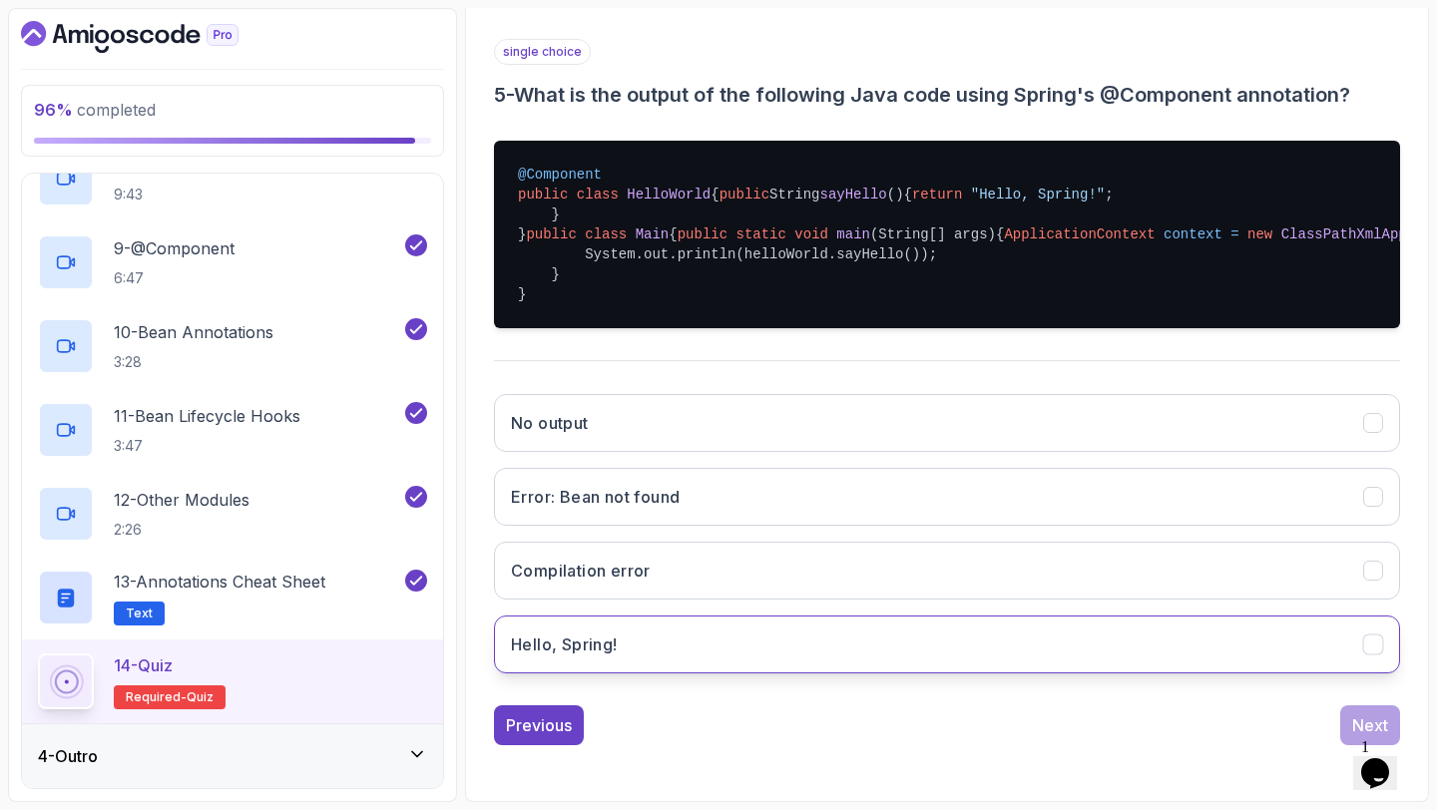
click at [871, 667] on button "Hello, Spring!" at bounding box center [947, 645] width 906 height 58
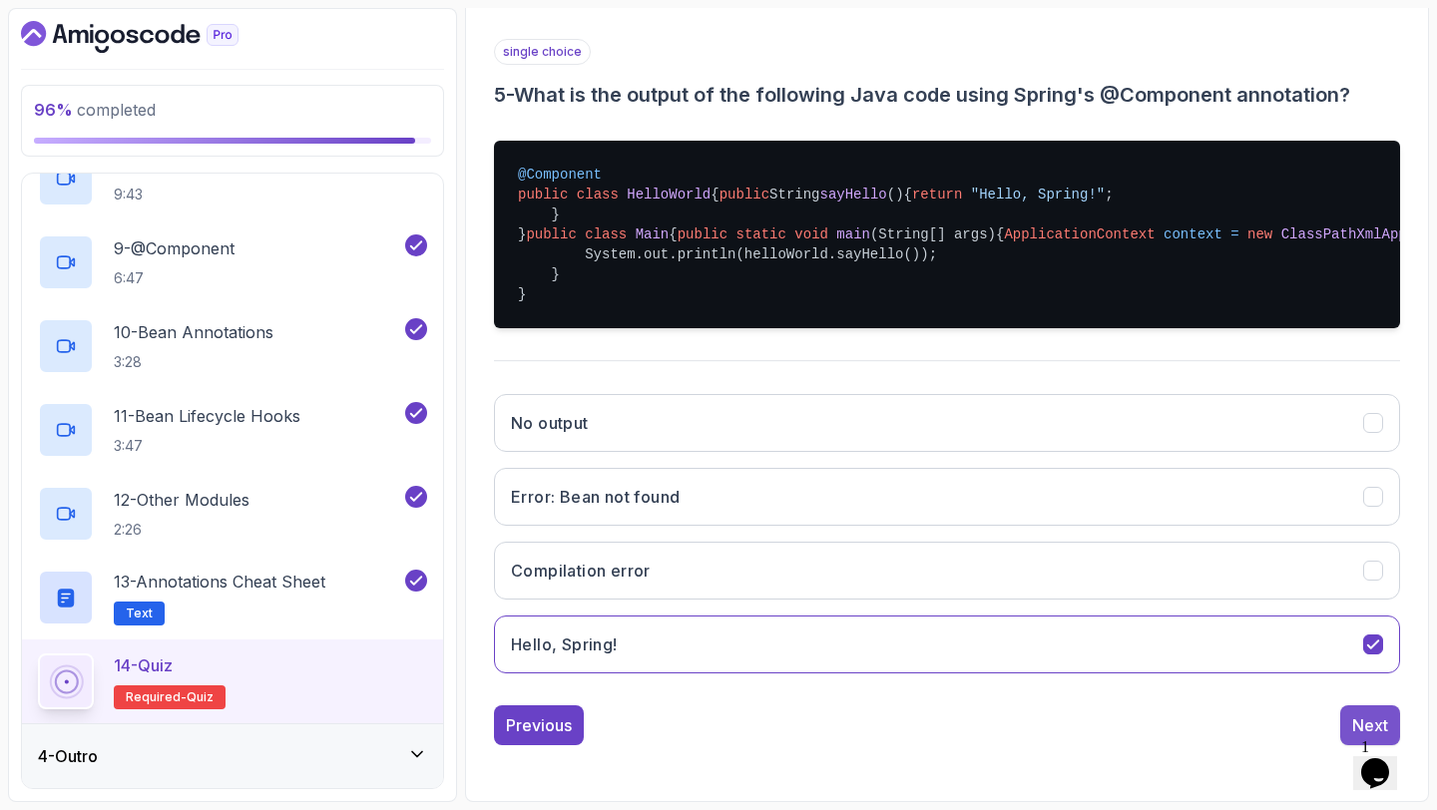
click at [1341, 740] on button "Next" at bounding box center [1370, 725] width 60 height 40
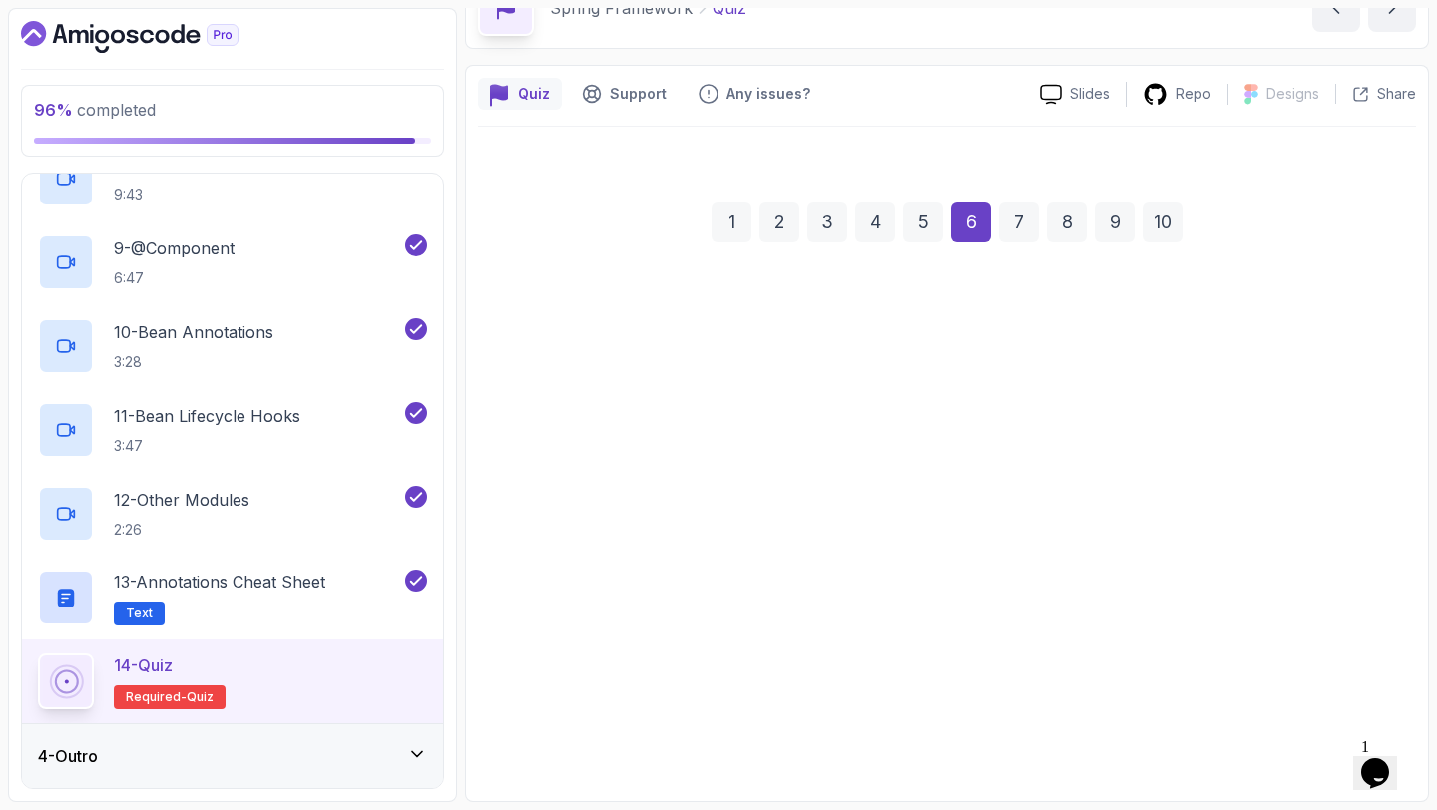
scroll to position [113, 0]
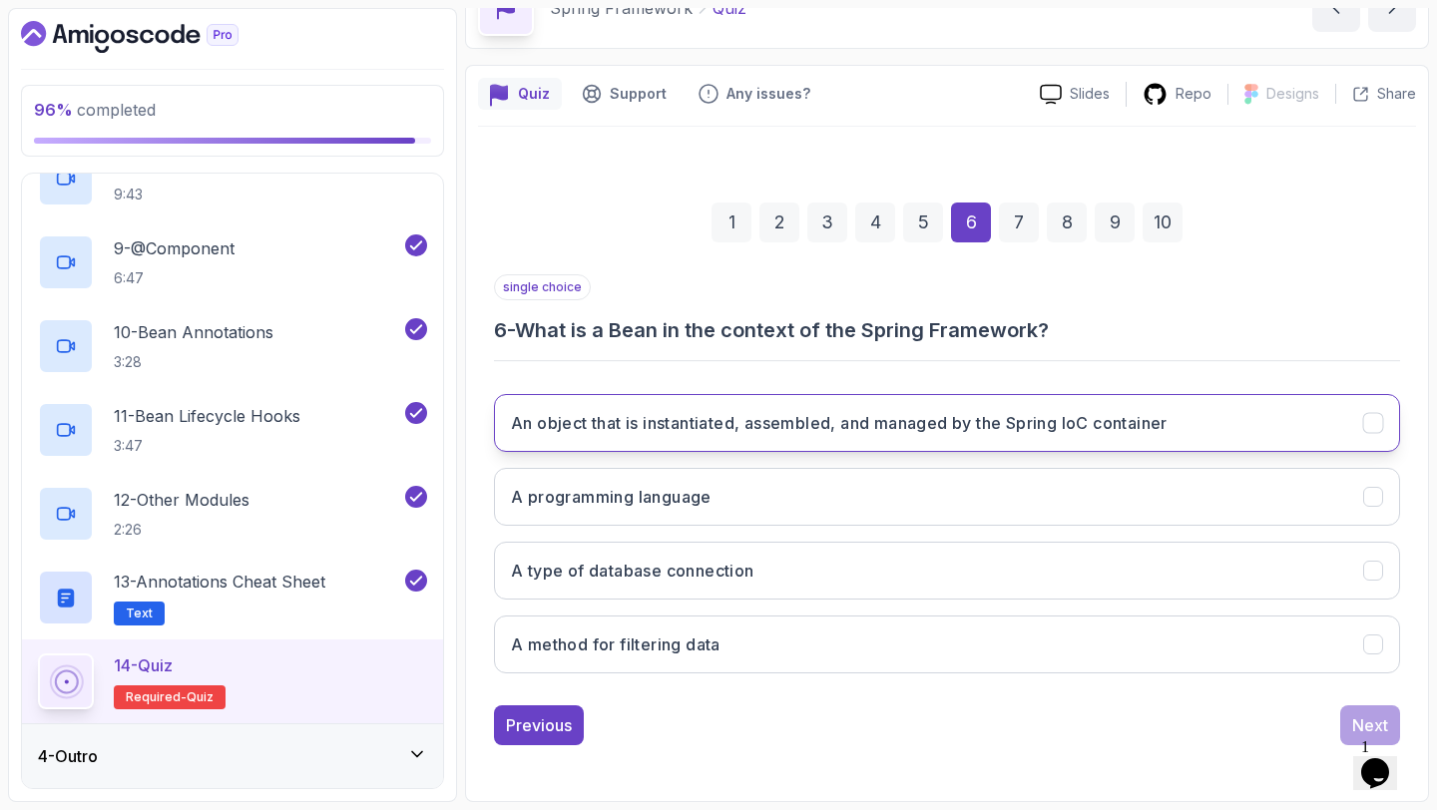
click at [869, 431] on h3 "An object that is instantiated, assembled, and managed by the Spring IoC contai…" at bounding box center [839, 423] width 656 height 24
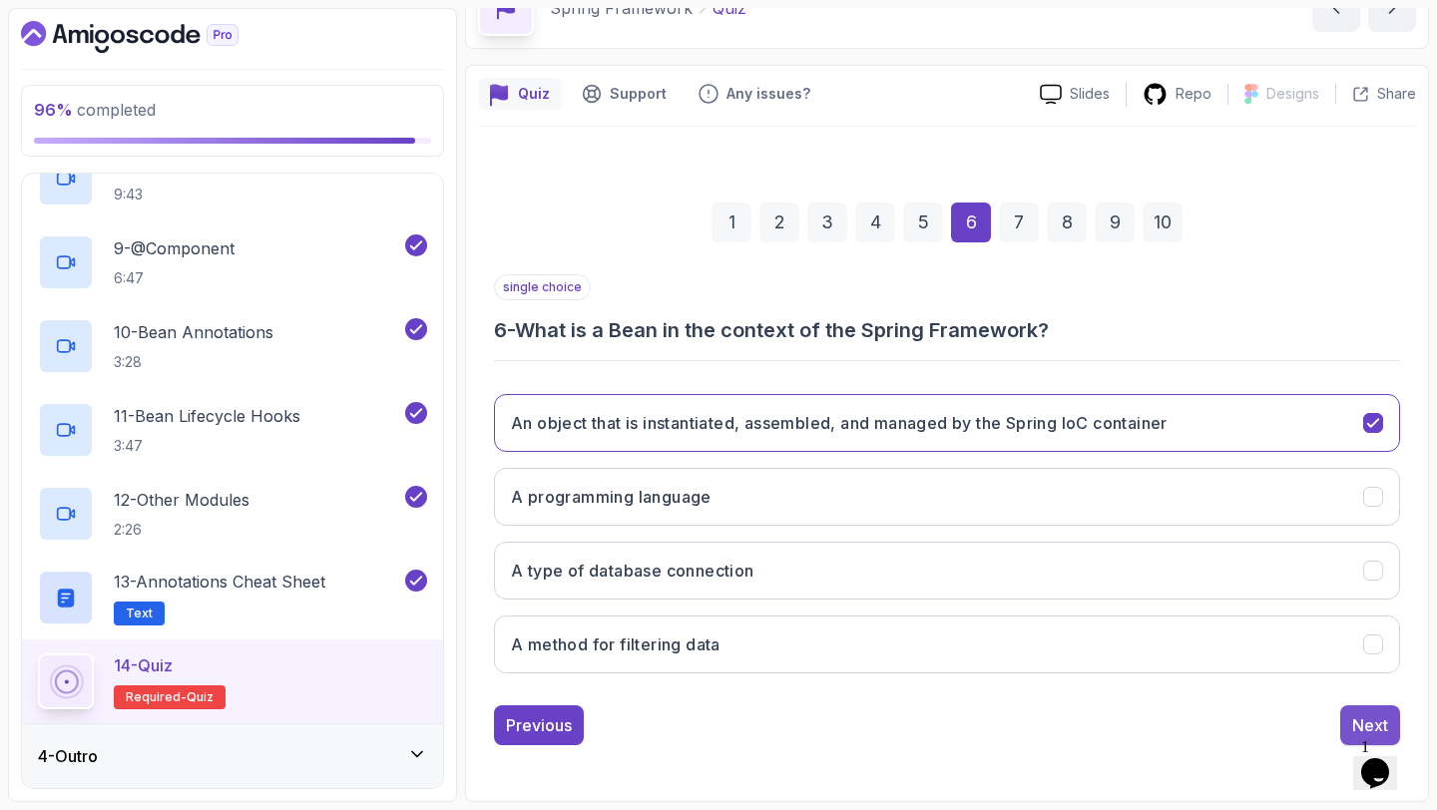
click at [1352, 713] on div "Next" at bounding box center [1370, 725] width 36 height 24
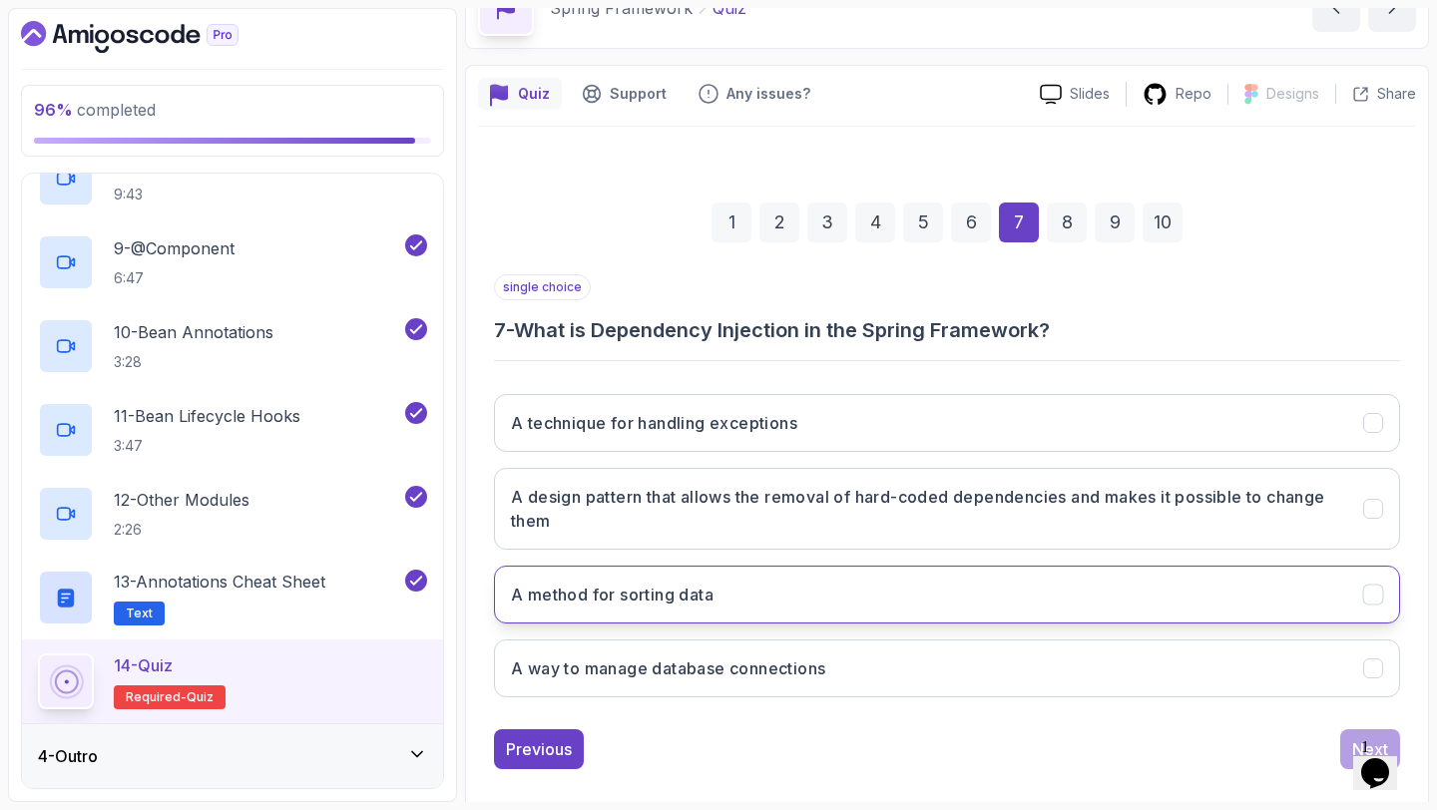
scroll to position [137, 0]
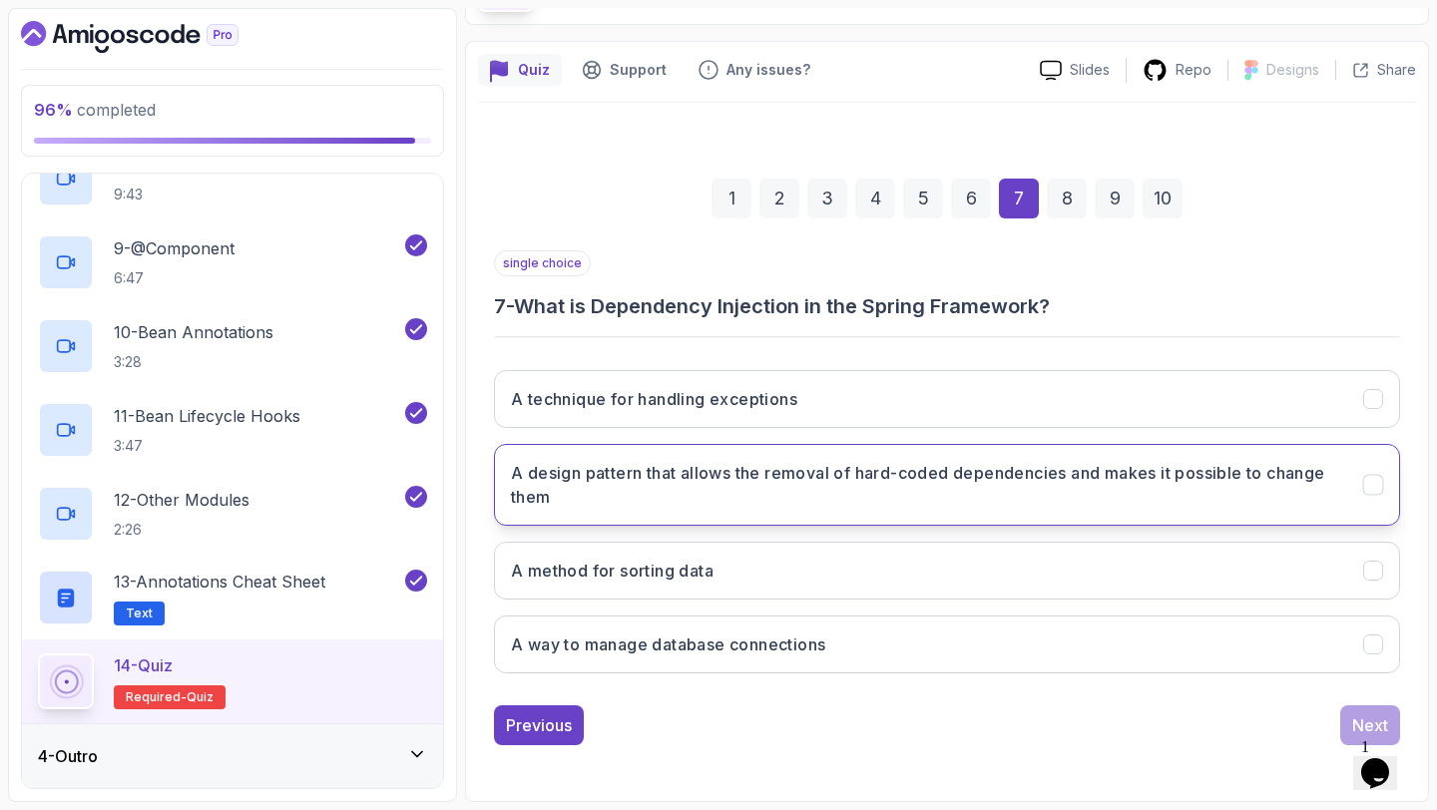
click at [913, 492] on h3 "A design pattern that allows the removal of hard-coded dependencies and makes i…" at bounding box center [925, 485] width 828 height 48
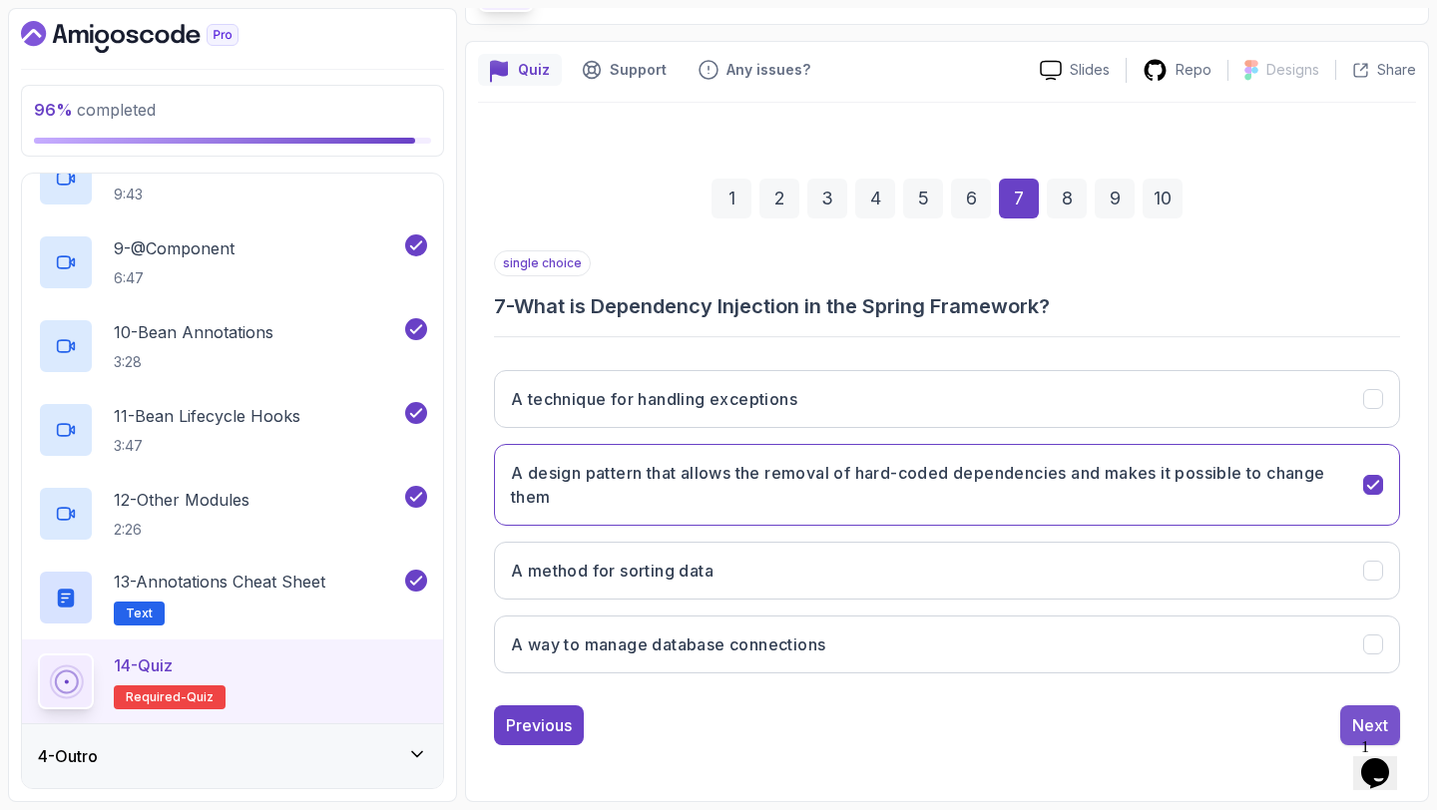
click at [1351, 712] on button "Next" at bounding box center [1370, 725] width 60 height 40
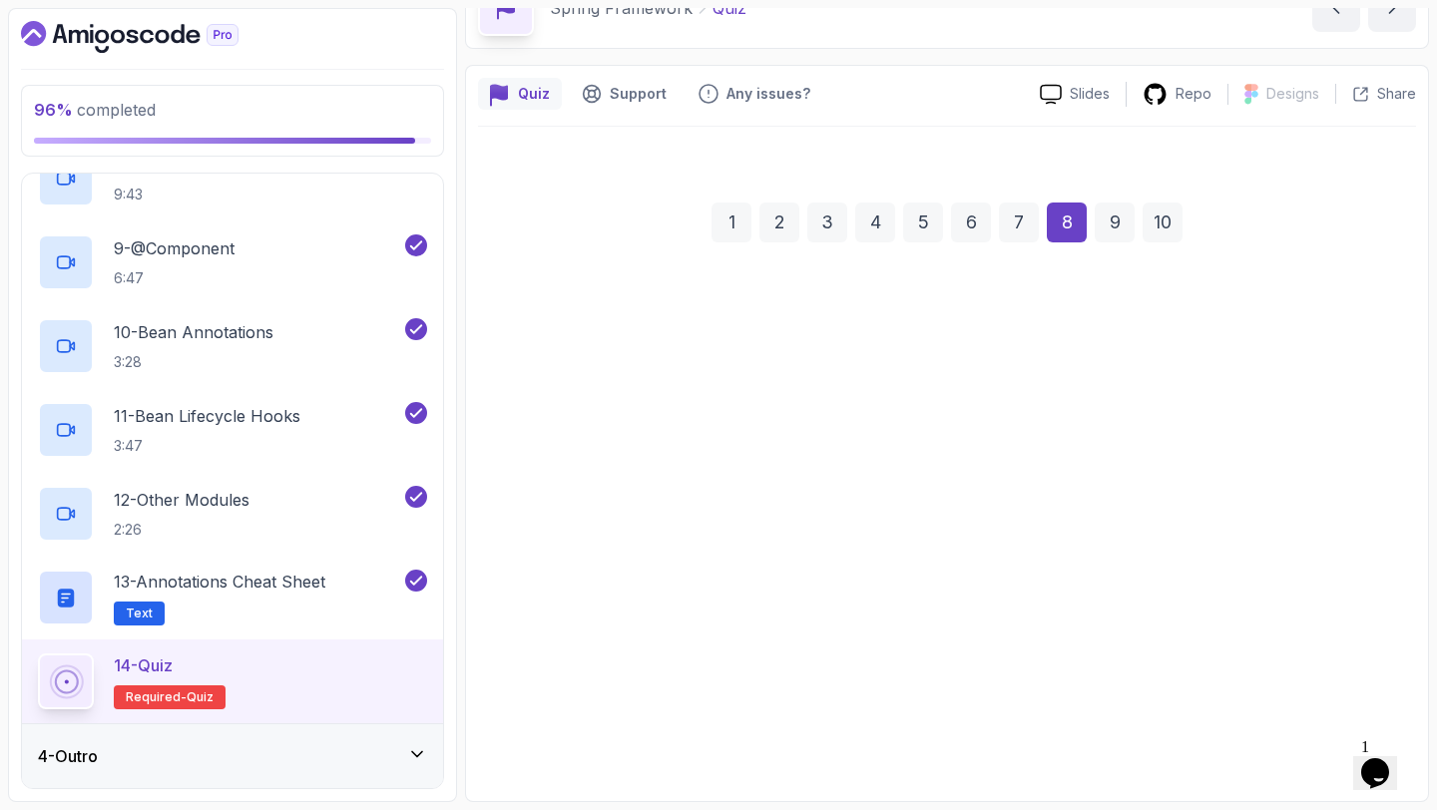
scroll to position [113, 0]
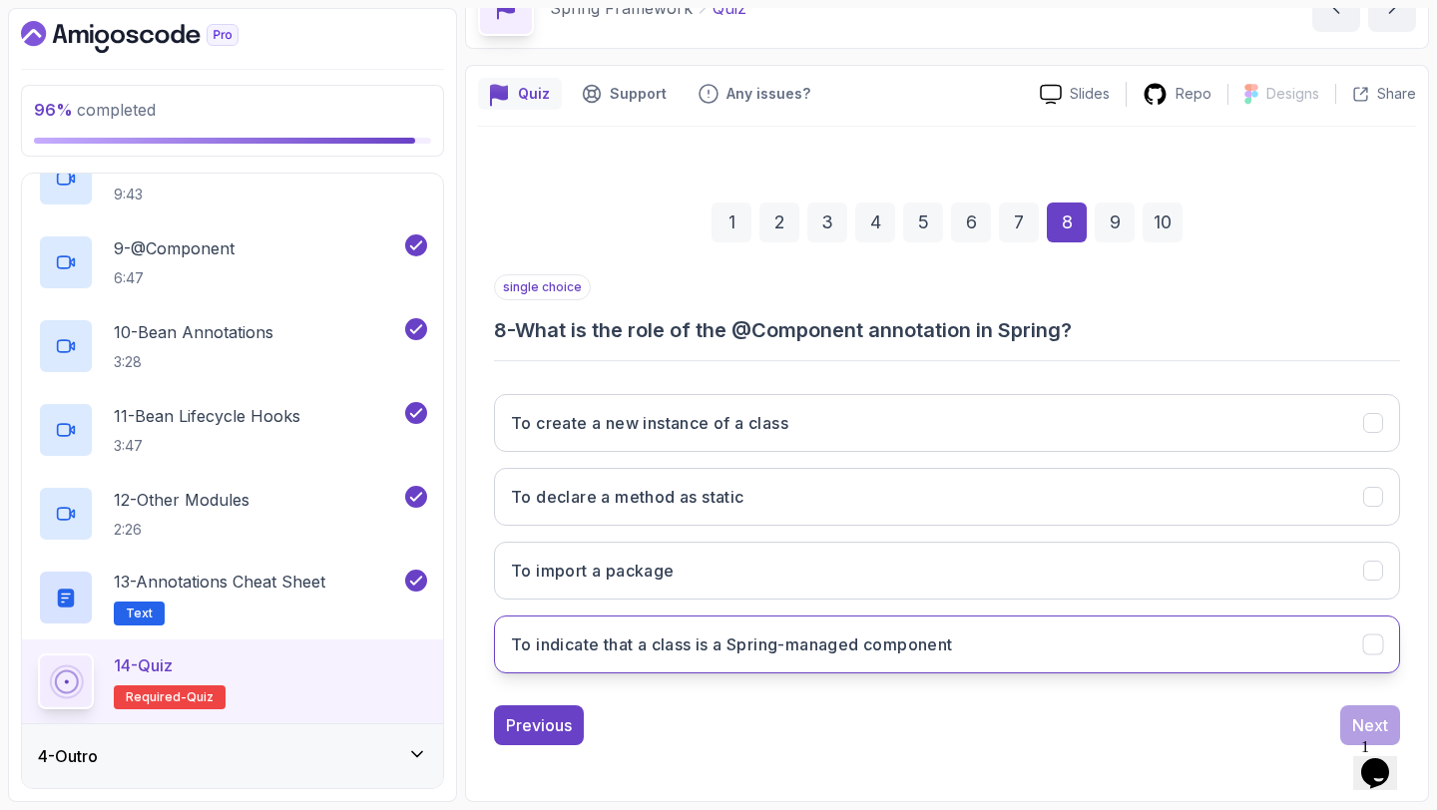
click at [716, 635] on h3 "To indicate that a class is a Spring-managed component" at bounding box center [732, 644] width 442 height 24
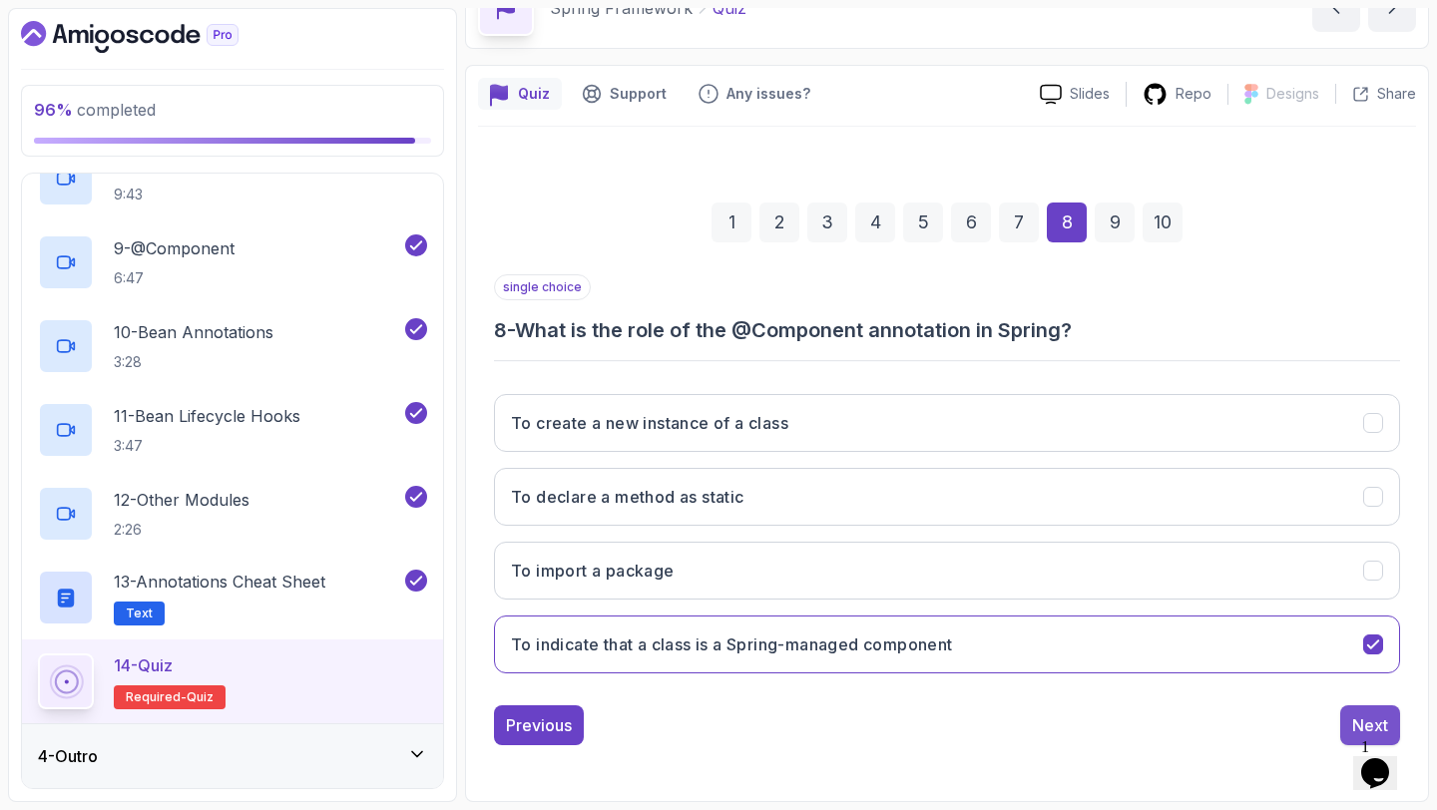
click at [1366, 715] on div "Next" at bounding box center [1370, 725] width 36 height 24
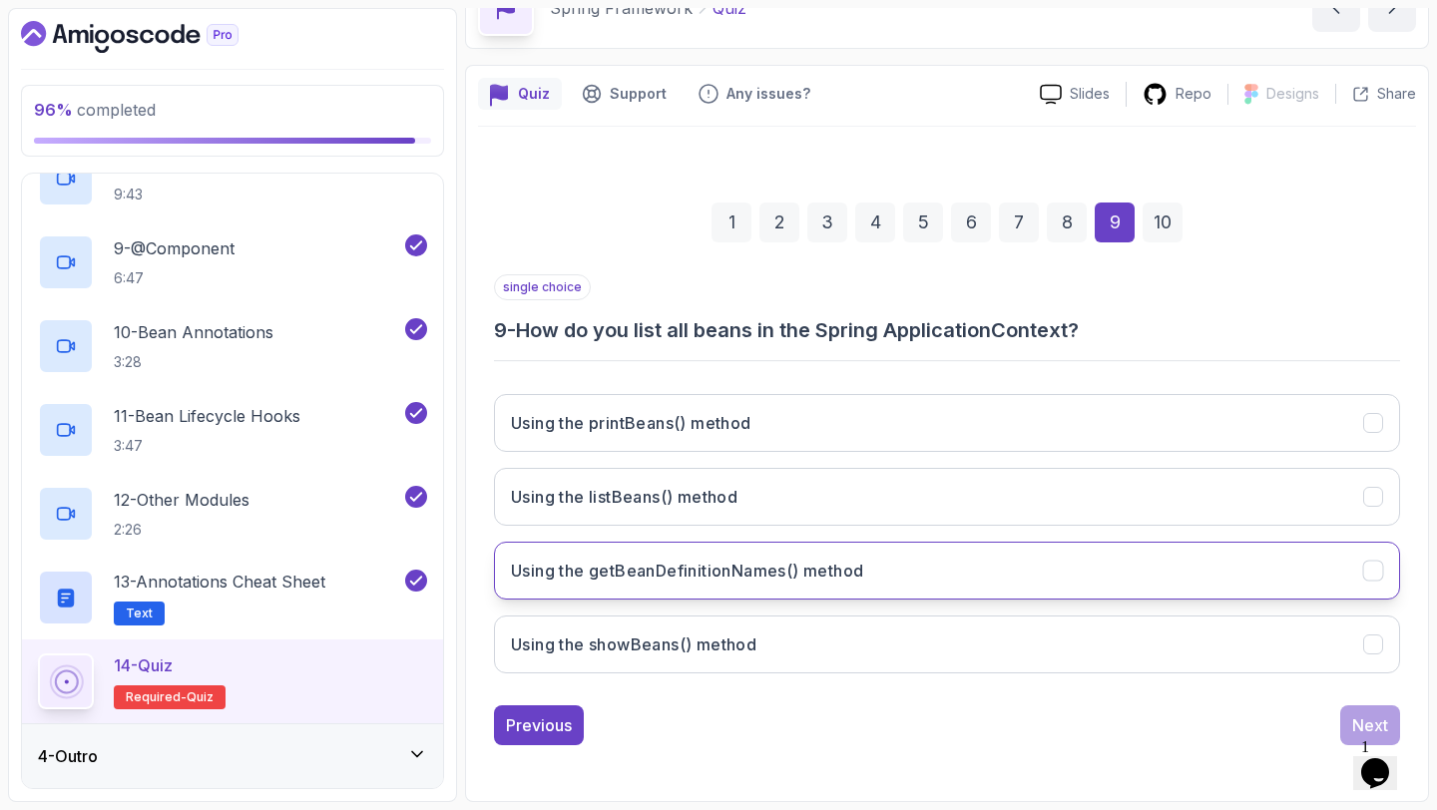
click at [883, 580] on button "Using the getBeanDefinitionNames() method" at bounding box center [947, 571] width 906 height 58
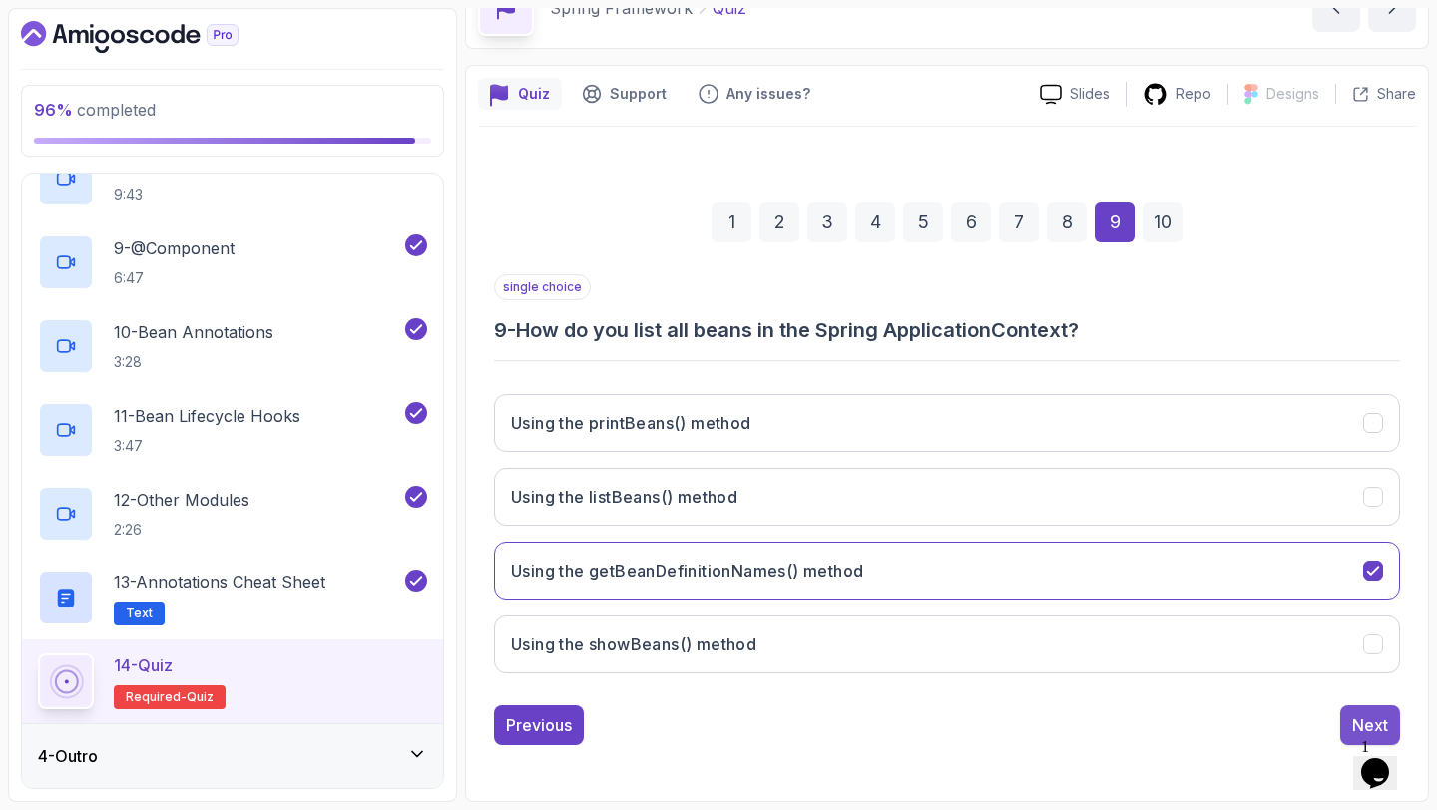
click at [1352, 718] on div "Next" at bounding box center [1370, 725] width 36 height 24
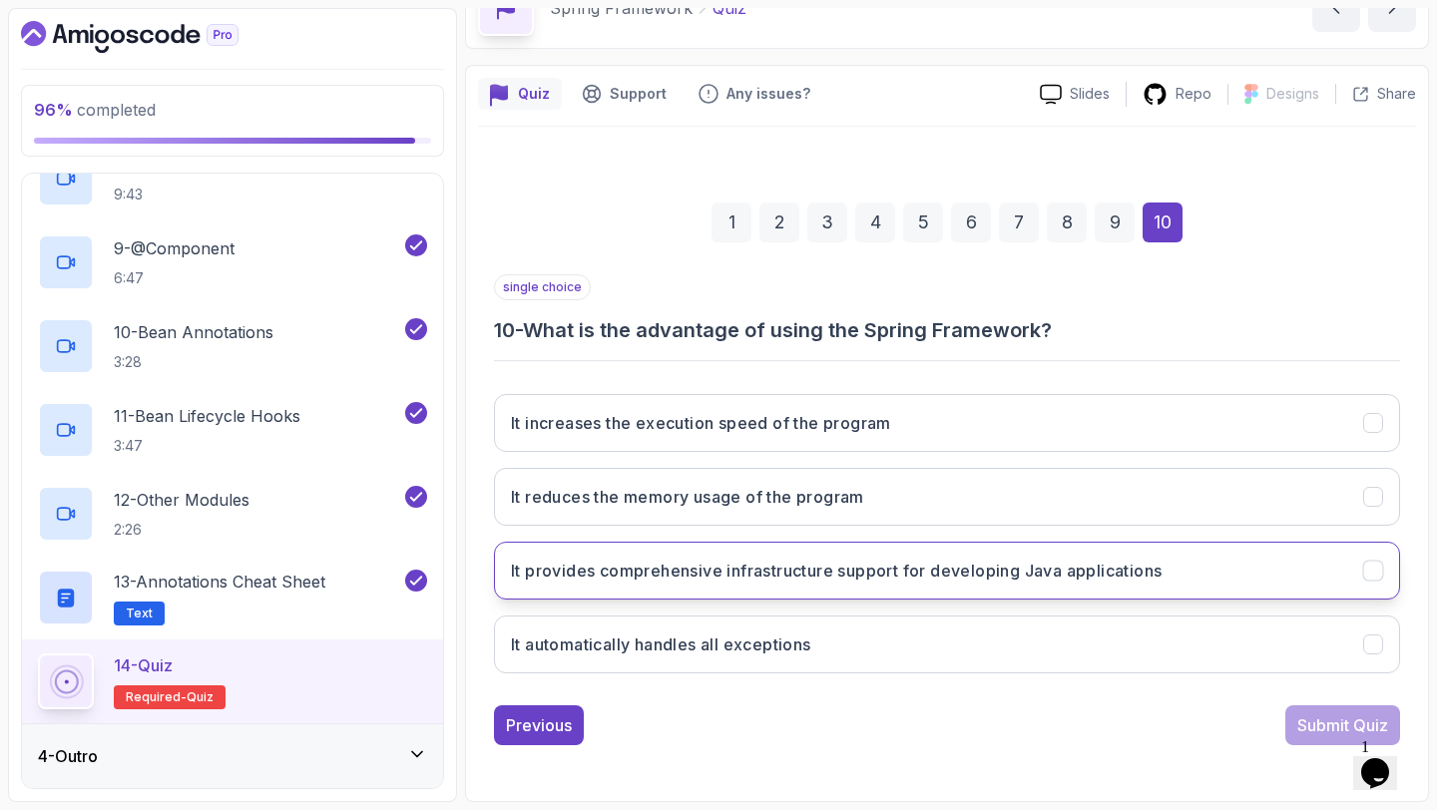
click at [993, 584] on button "It provides comprehensive infrastructure support for developing Java applicatio…" at bounding box center [947, 571] width 906 height 58
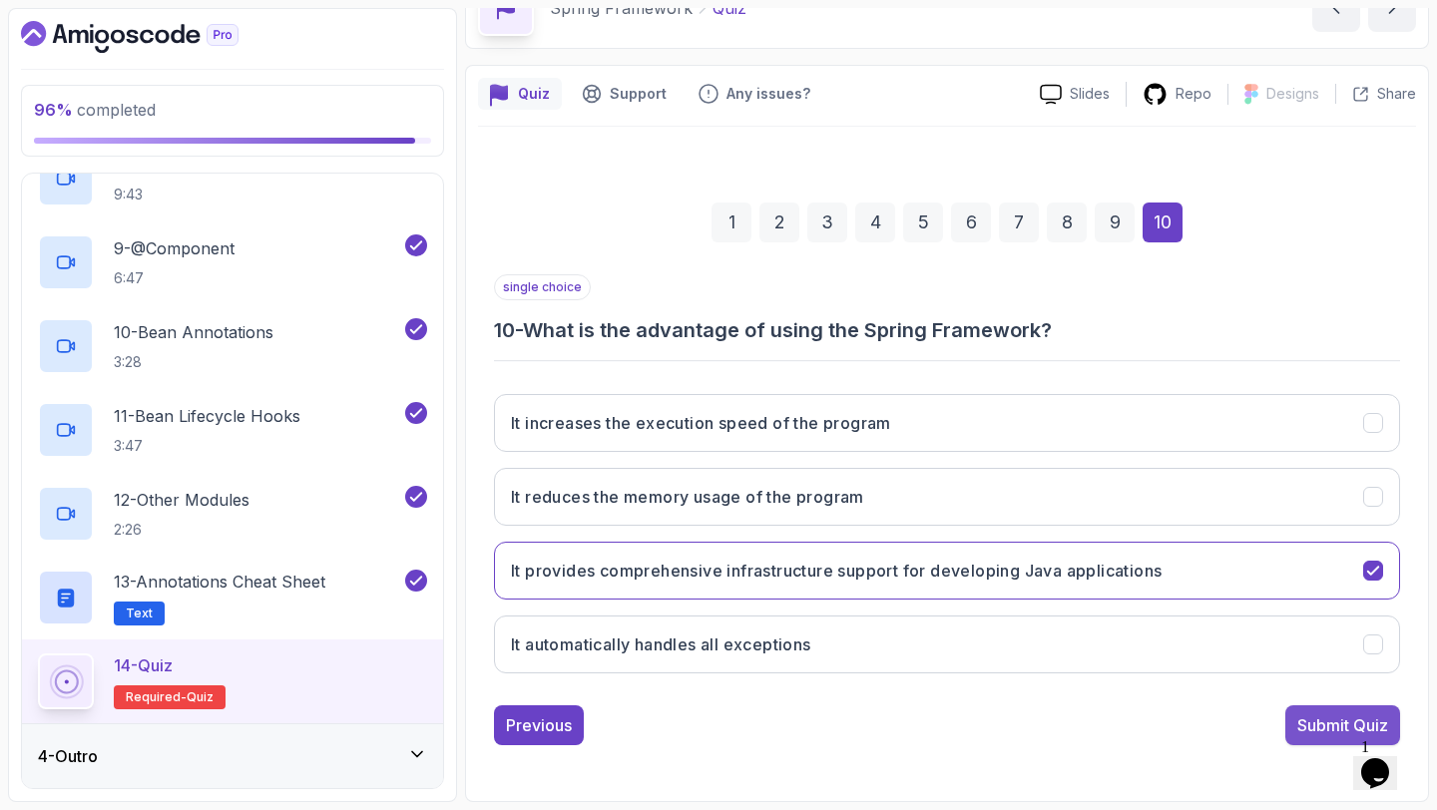
click at [1313, 716] on div "Submit Quiz" at bounding box center [1342, 725] width 91 height 24
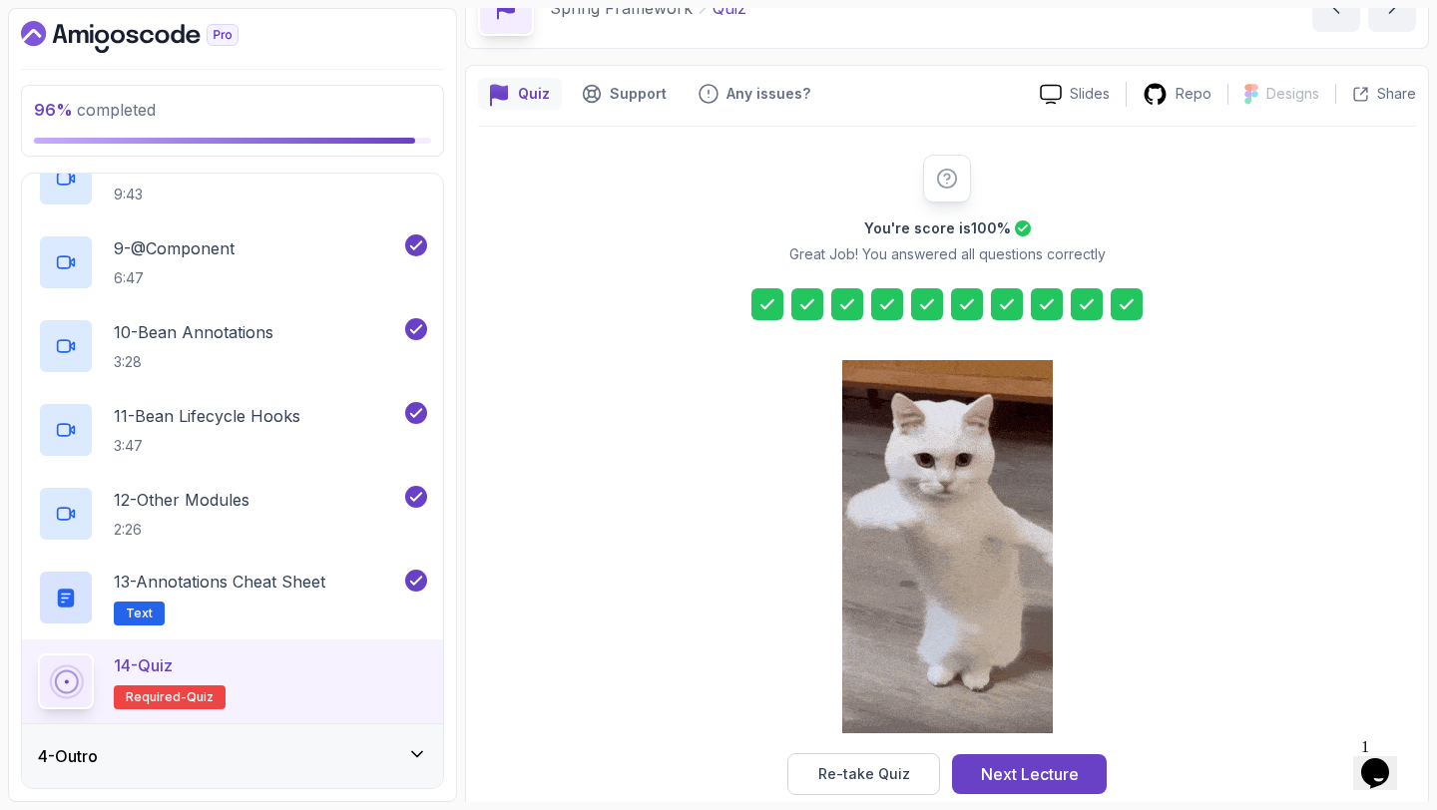
scroll to position [147, 0]
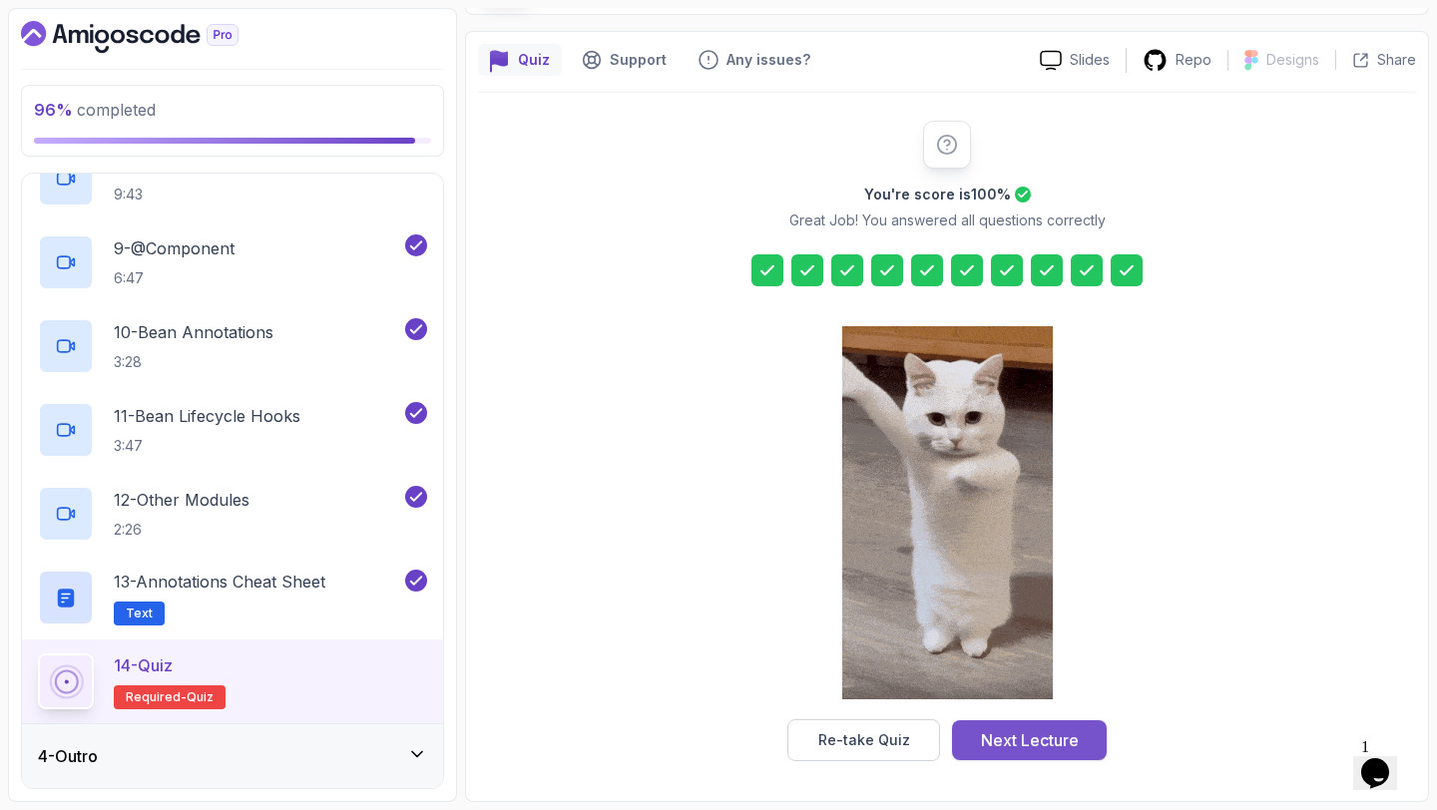
click at [1019, 729] on div "Next Lecture" at bounding box center [1030, 740] width 98 height 24
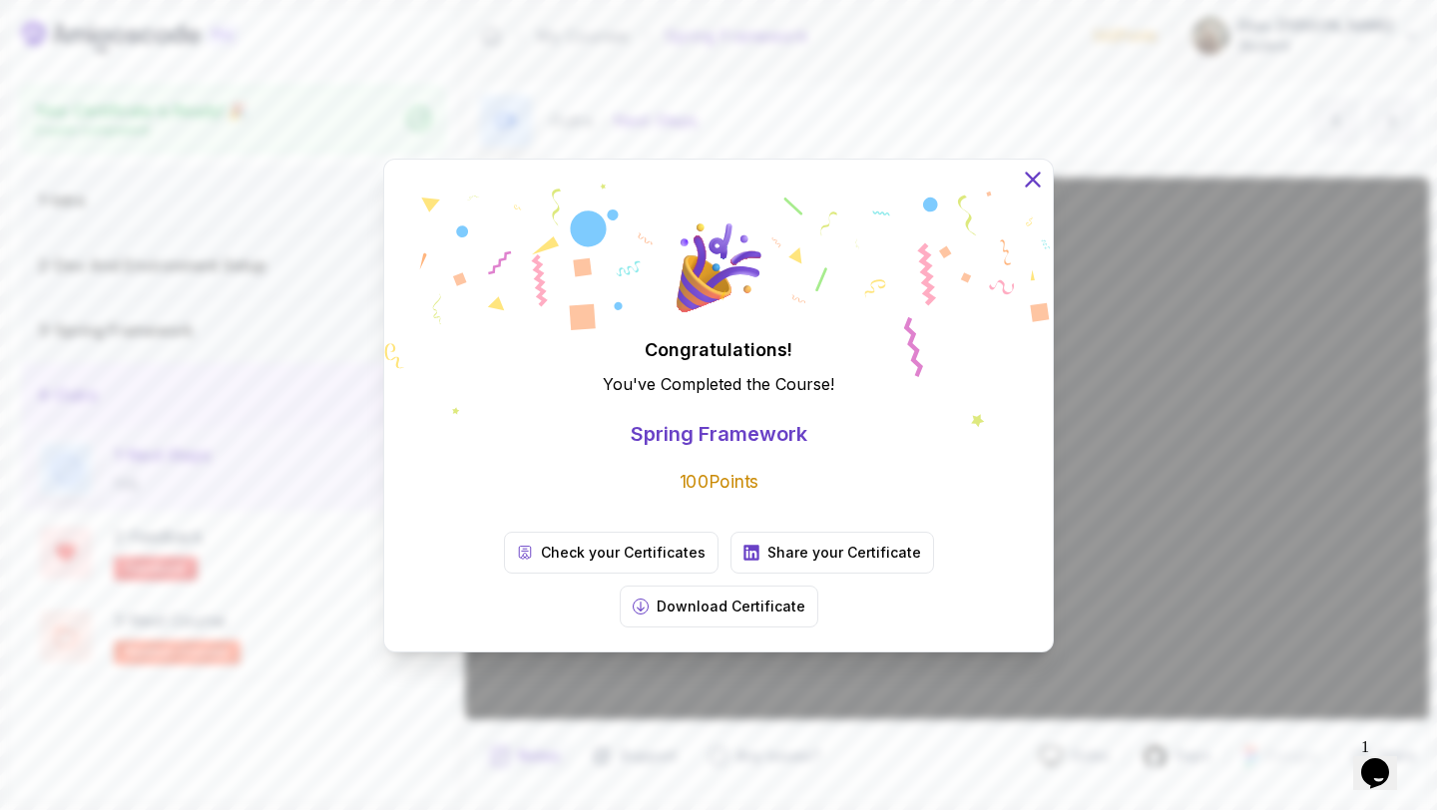
click at [1034, 186] on icon at bounding box center [1032, 179] width 13 height 13
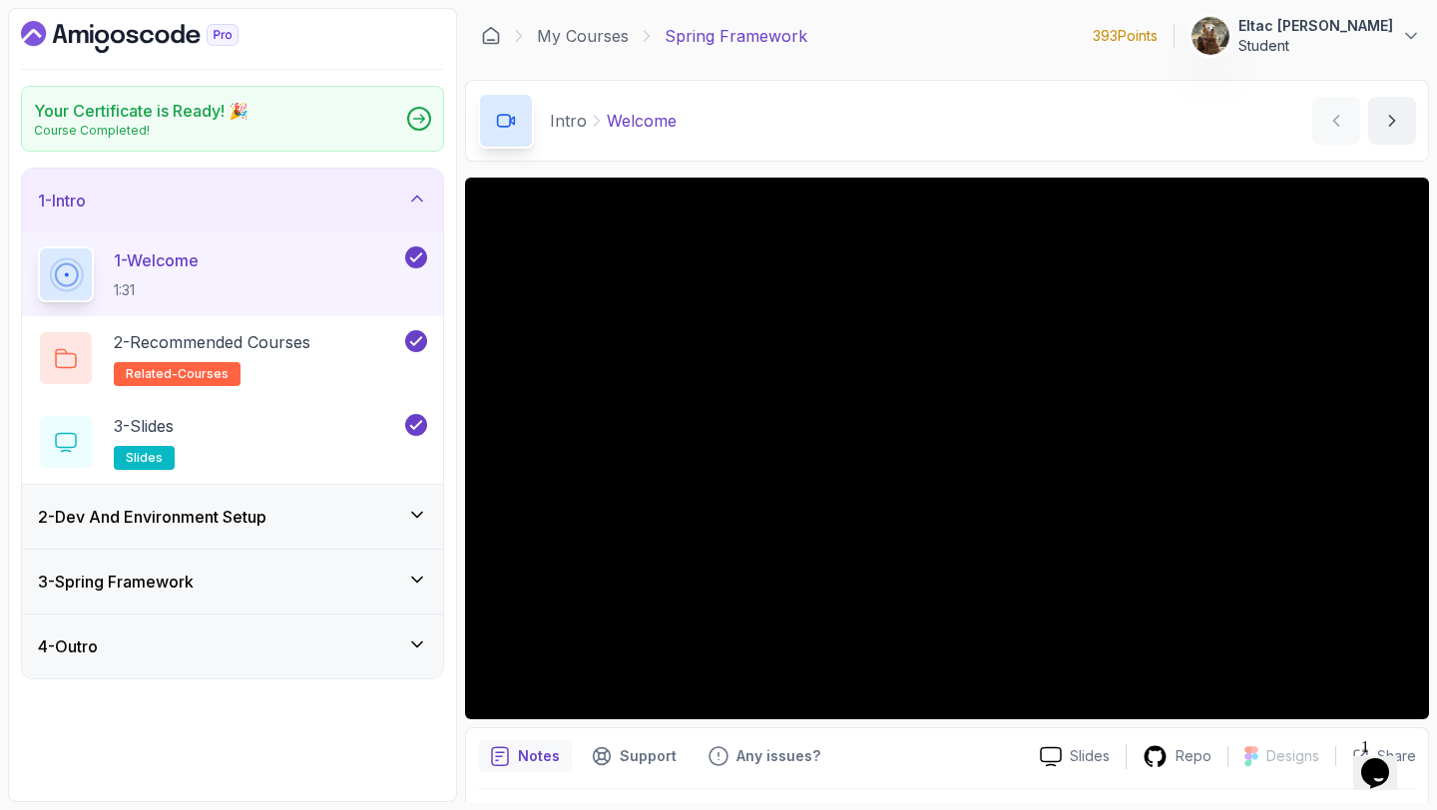
click at [771, 70] on main "My Courses Spring Framework 393 Points 1 Eltac Shikhsaidov Student 2 - Intro Yo…" at bounding box center [947, 405] width 964 height 794
click at [137, 37] on icon "Dashboard" at bounding box center [133, 37] width 12 height 14
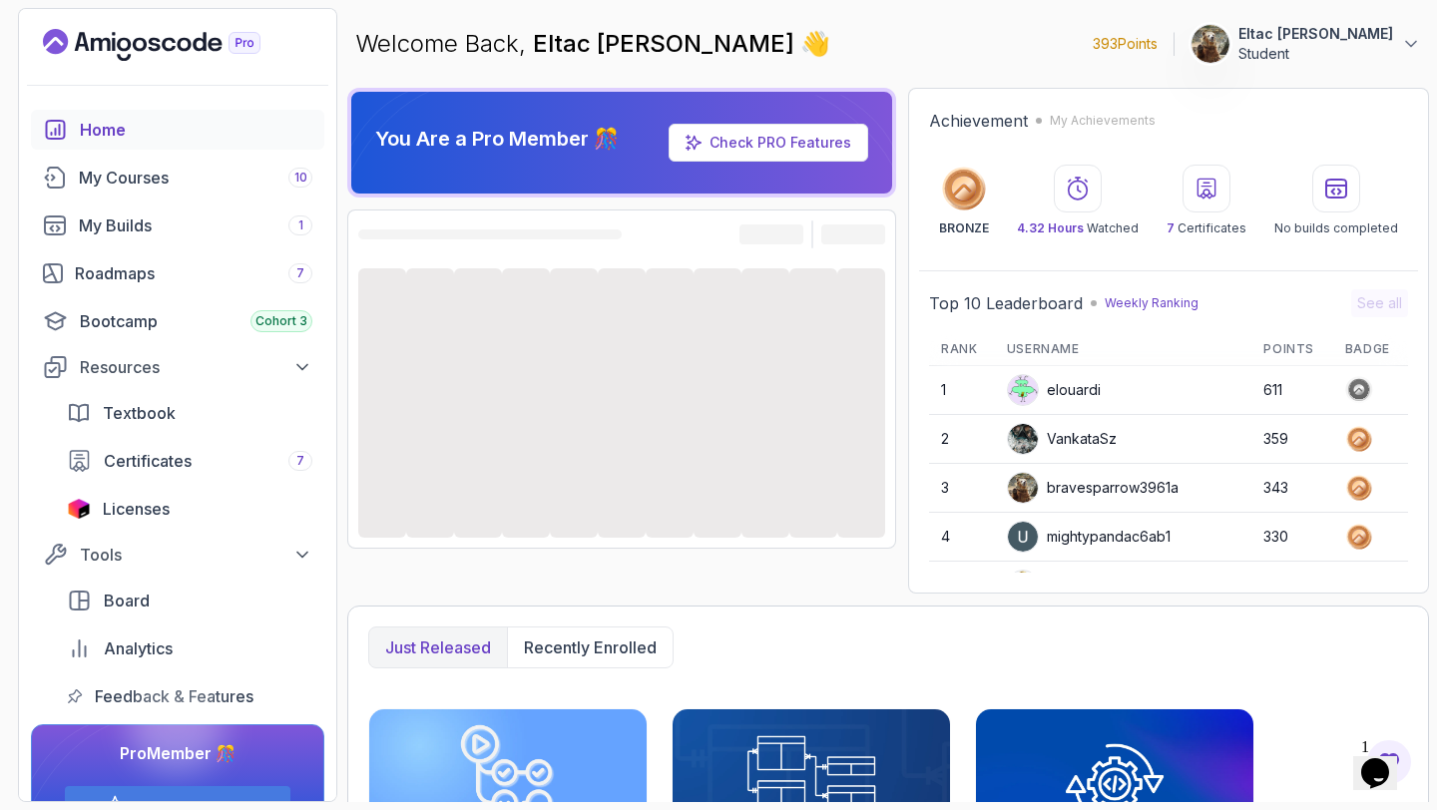
click at [1251, 472] on td "343" at bounding box center [1291, 488] width 81 height 49
click at [1270, 493] on td "343" at bounding box center [1291, 488] width 81 height 49
click at [1251, 505] on td "343" at bounding box center [1291, 488] width 81 height 49
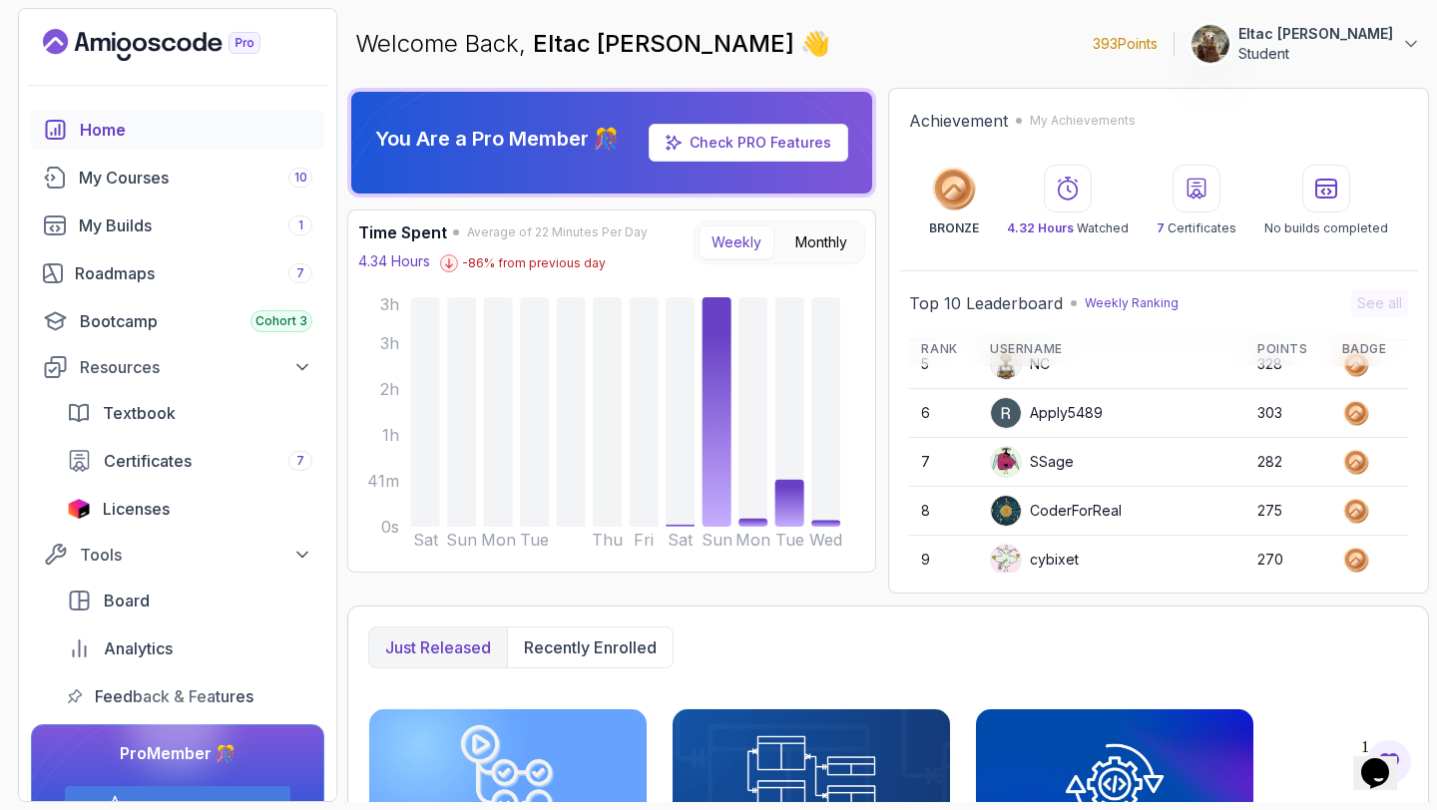
scroll to position [281, 0]
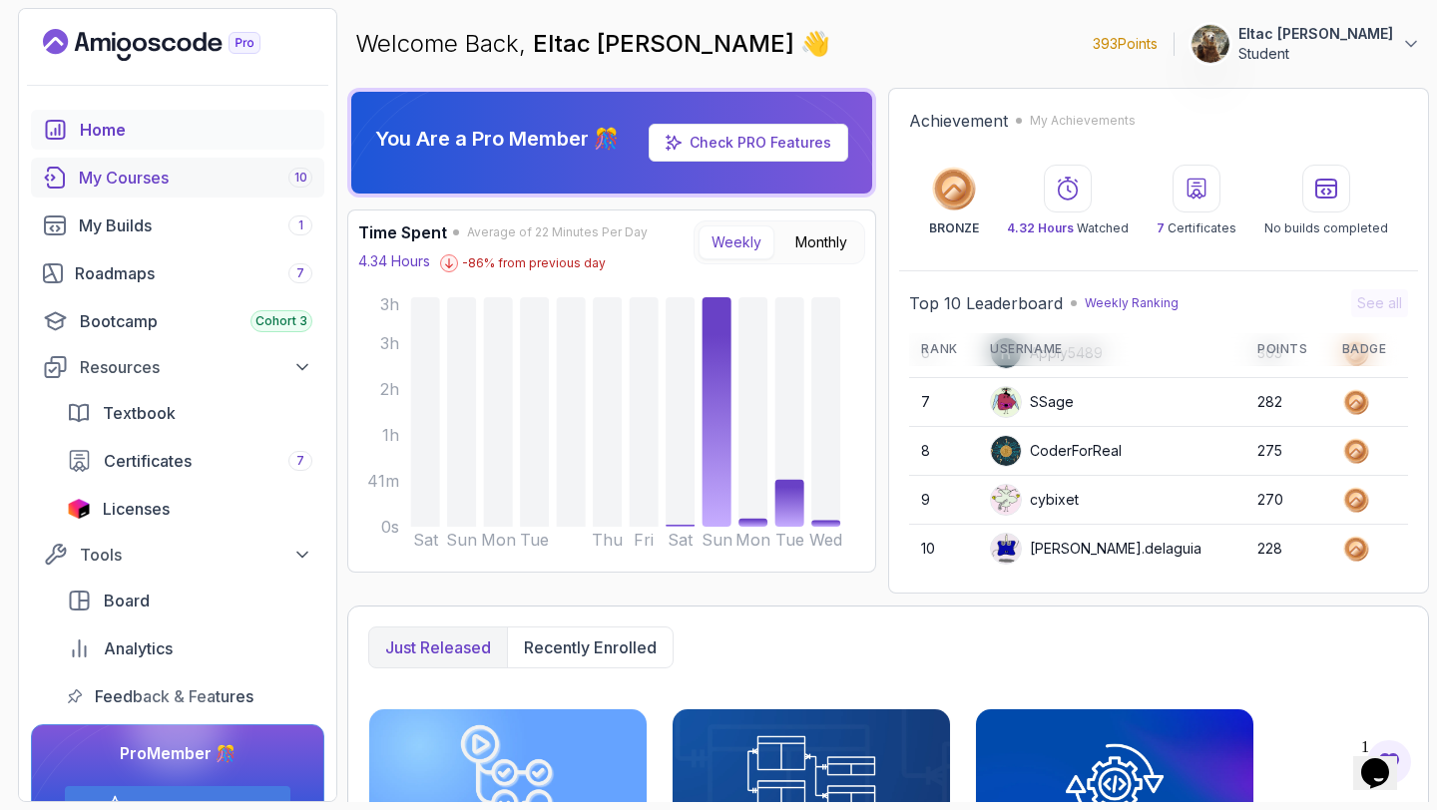
click at [198, 178] on div "My Courses 10" at bounding box center [195, 178] width 233 height 24
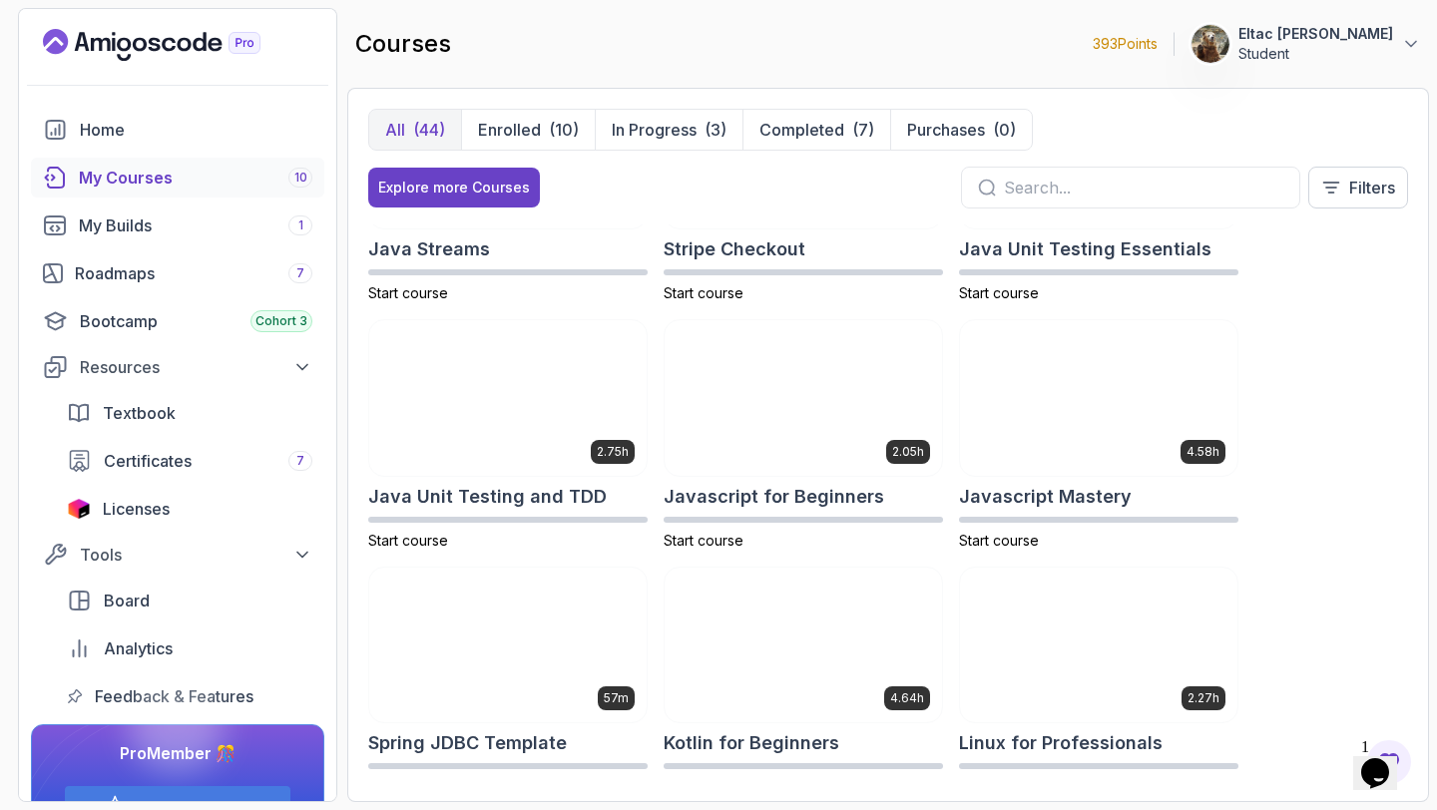
scroll to position [1879, 0]
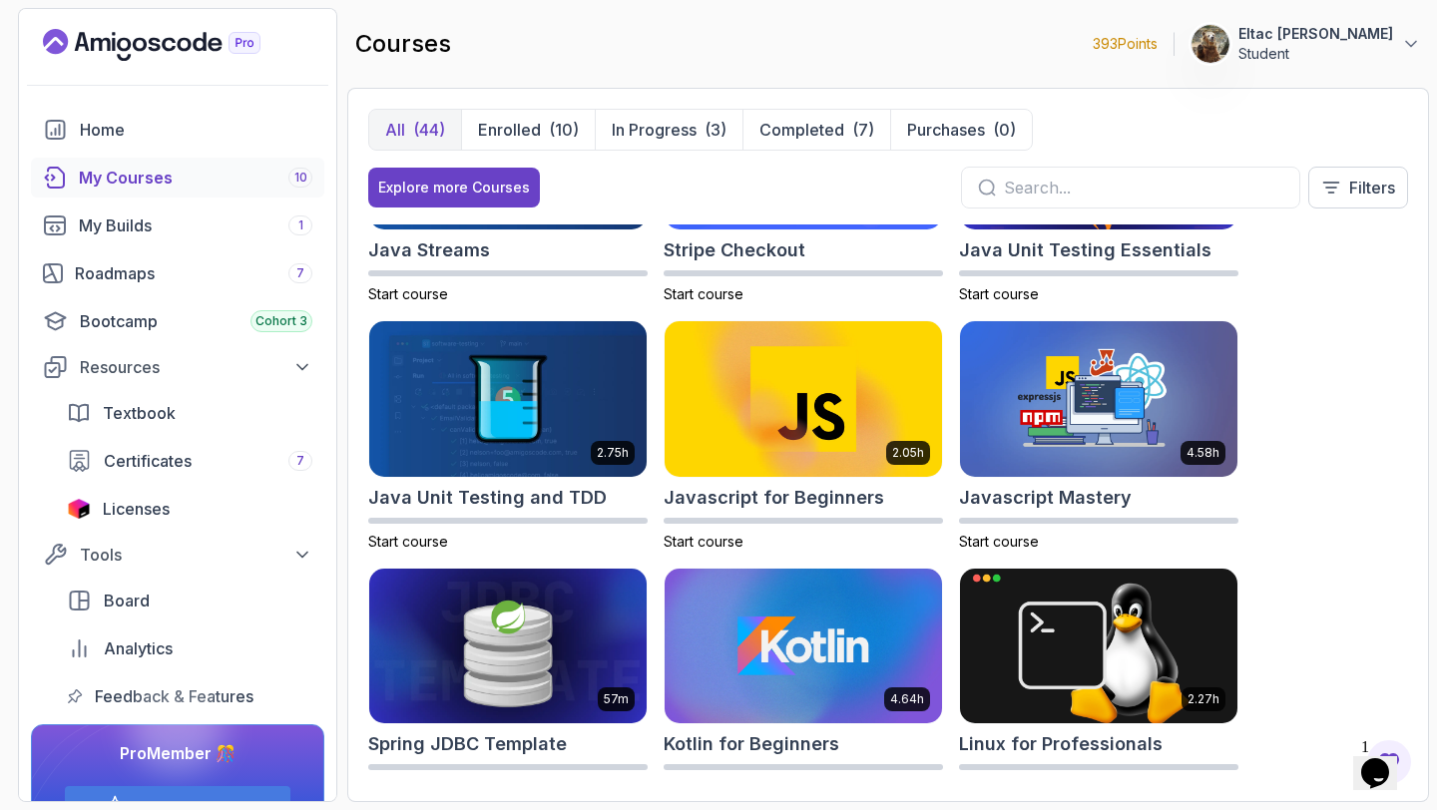
click at [506, 738] on h2 "Spring JDBC Template" at bounding box center [467, 744] width 199 height 28
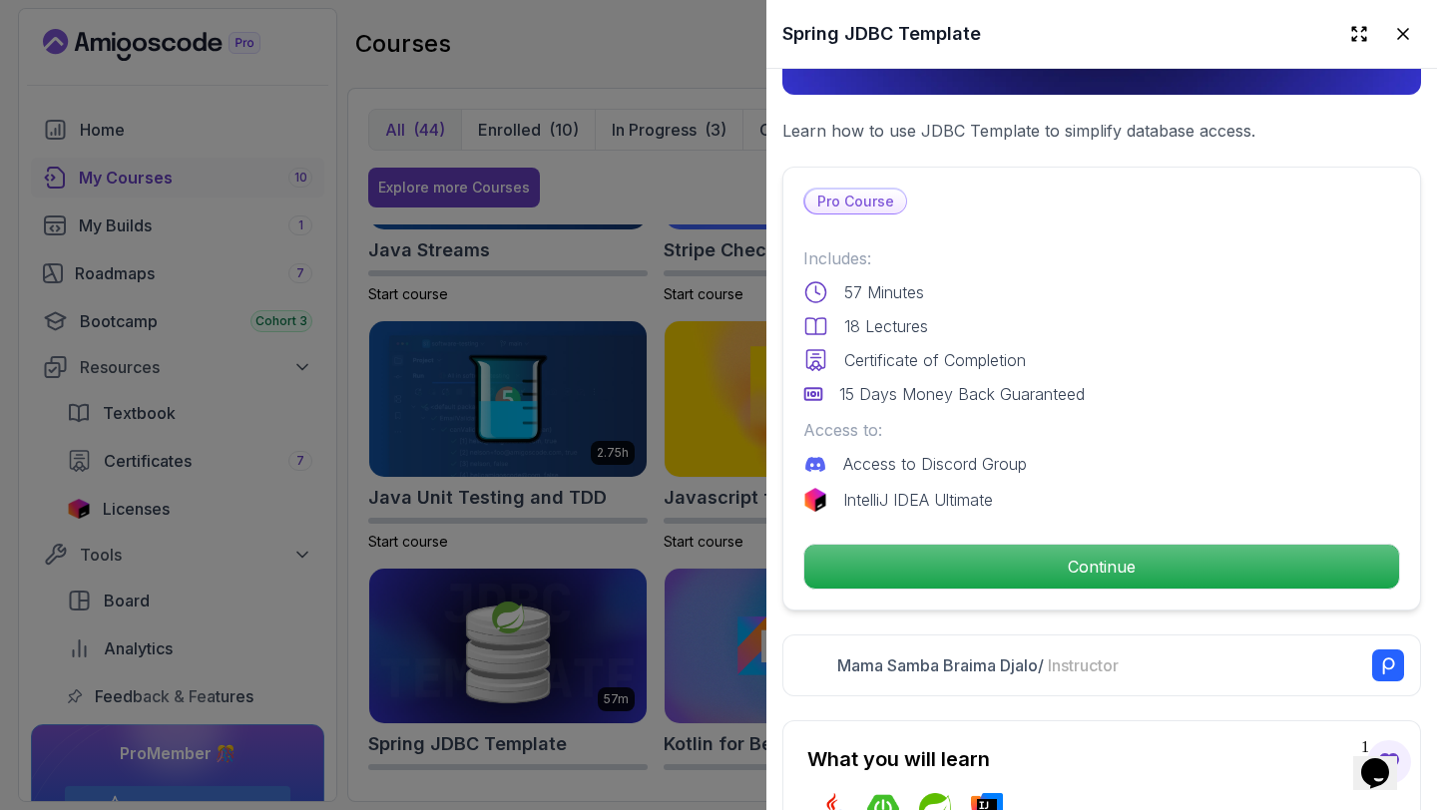
scroll to position [351, 0]
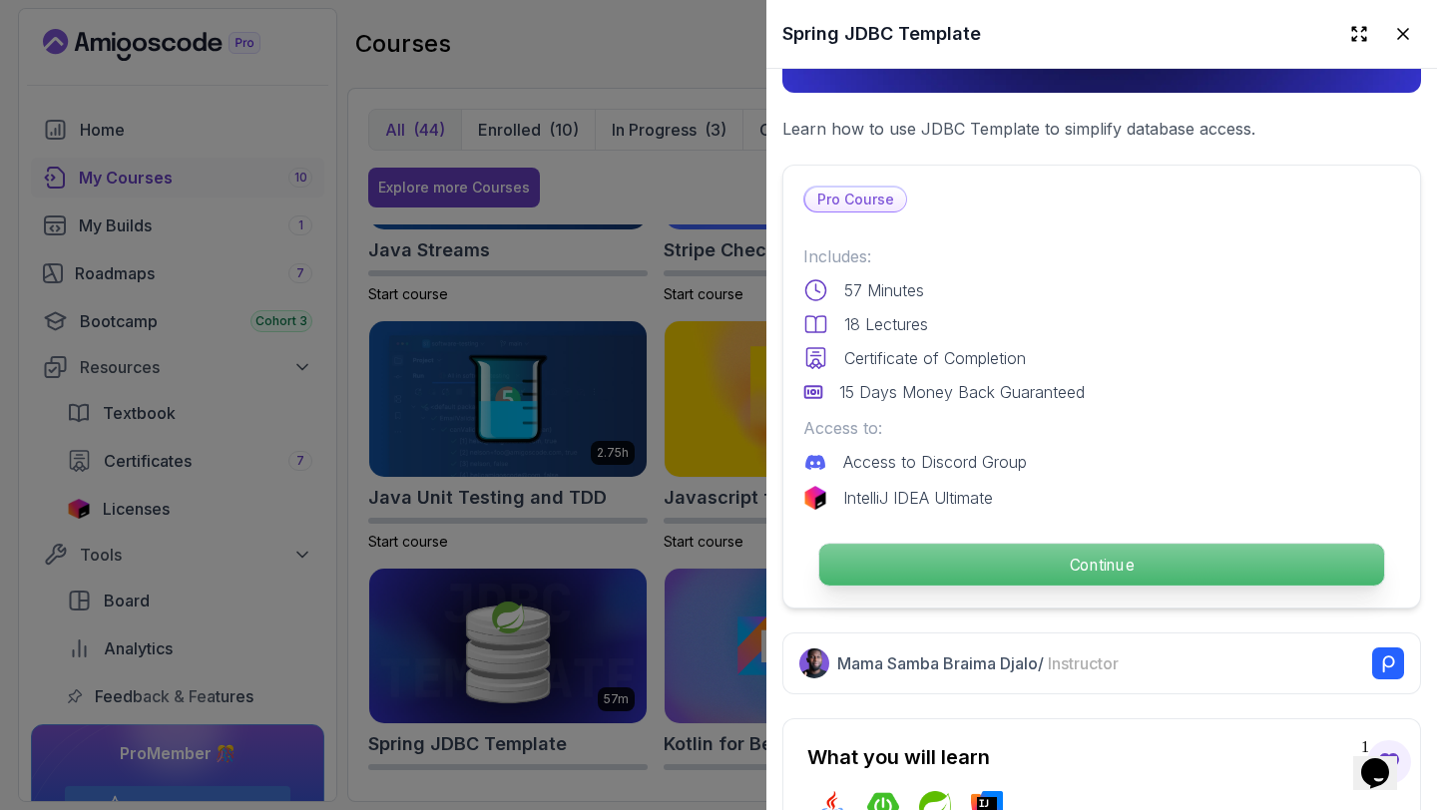
click at [1115, 565] on p "Continue" at bounding box center [1101, 565] width 565 height 42
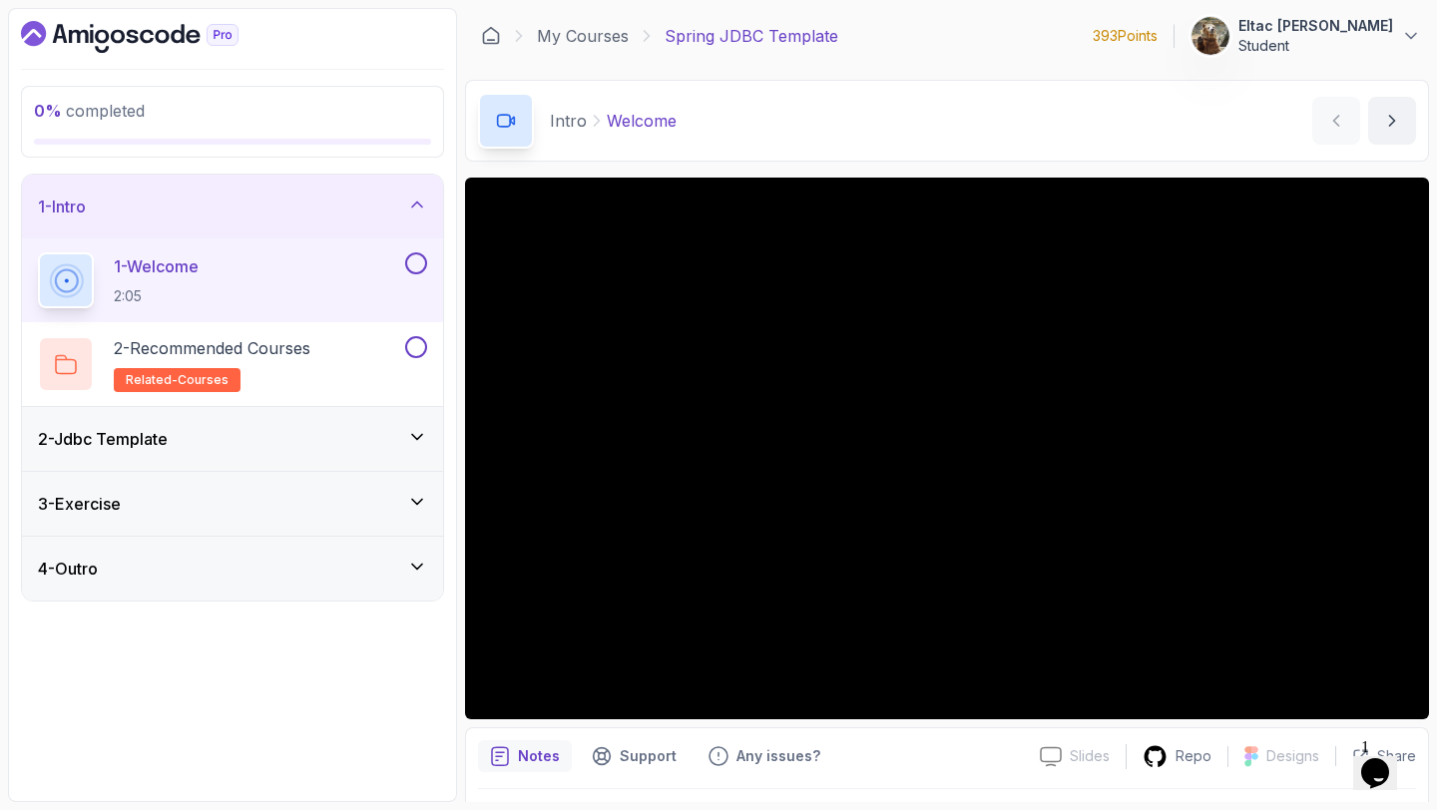
click at [342, 562] on div "4 - Outro" at bounding box center [232, 569] width 389 height 24
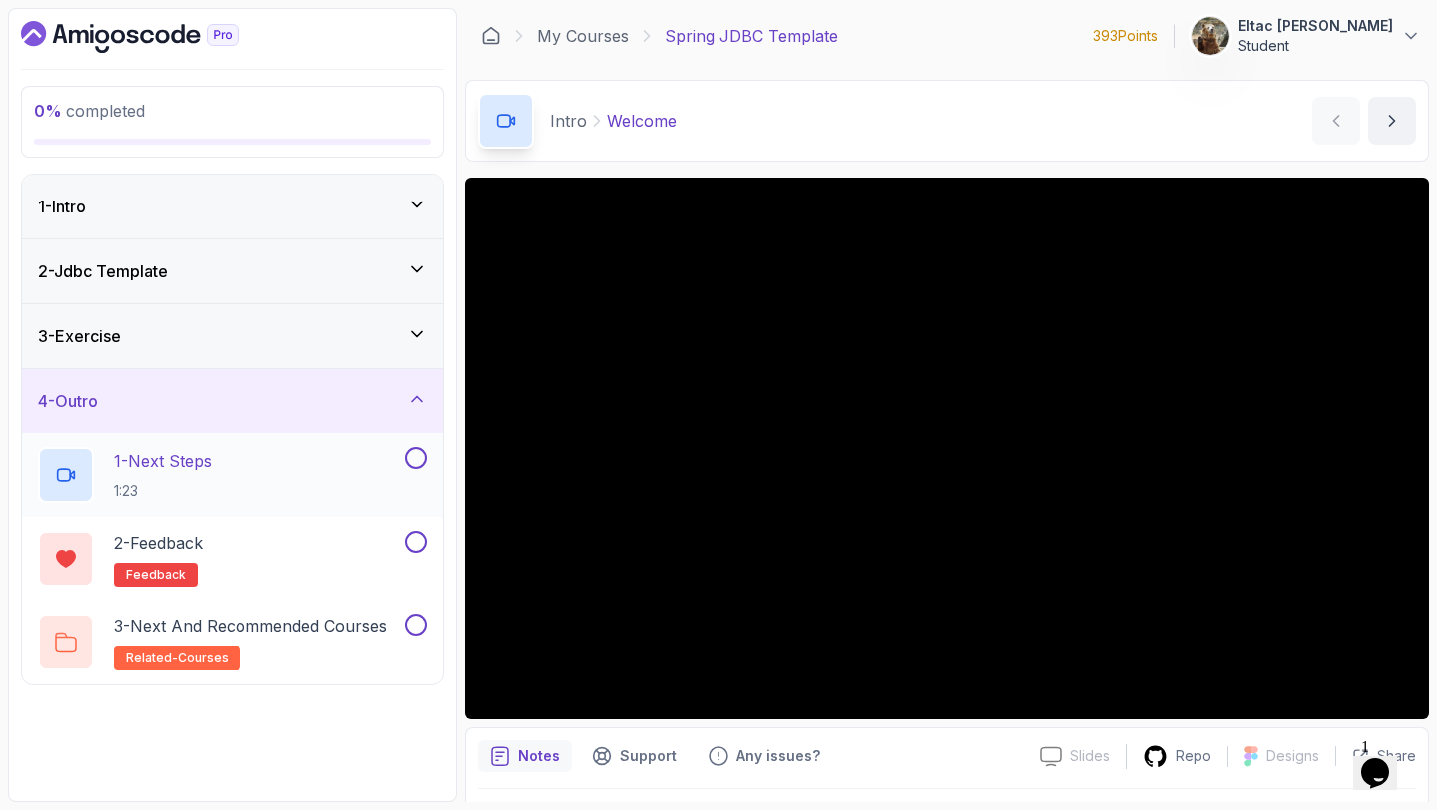
click at [415, 461] on button at bounding box center [416, 458] width 22 height 22
click at [411, 540] on button at bounding box center [416, 542] width 22 height 22
click at [419, 622] on button at bounding box center [416, 626] width 22 height 22
click at [426, 402] on icon at bounding box center [417, 399] width 20 height 20
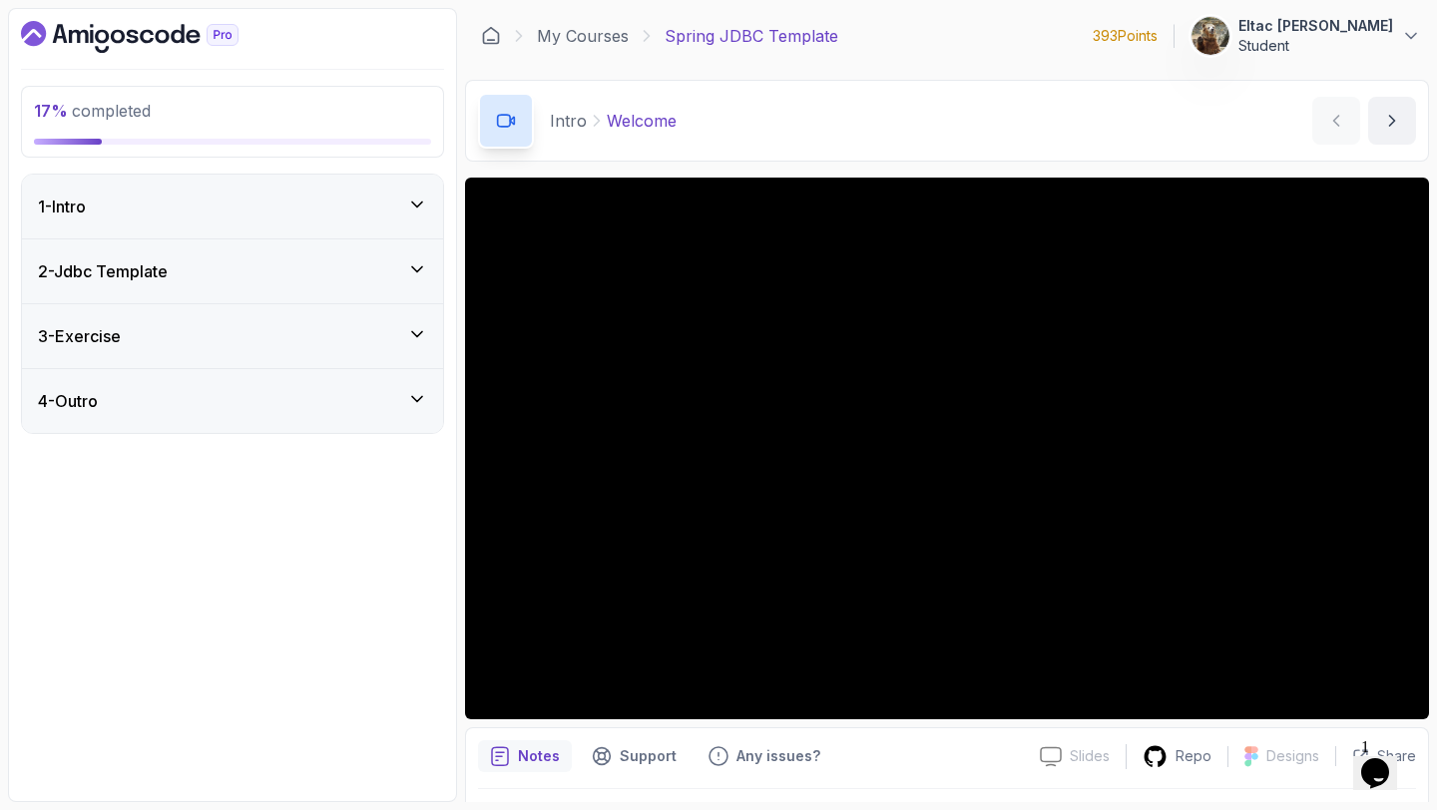
click at [393, 341] on div "3 - Exercise" at bounding box center [232, 336] width 389 height 24
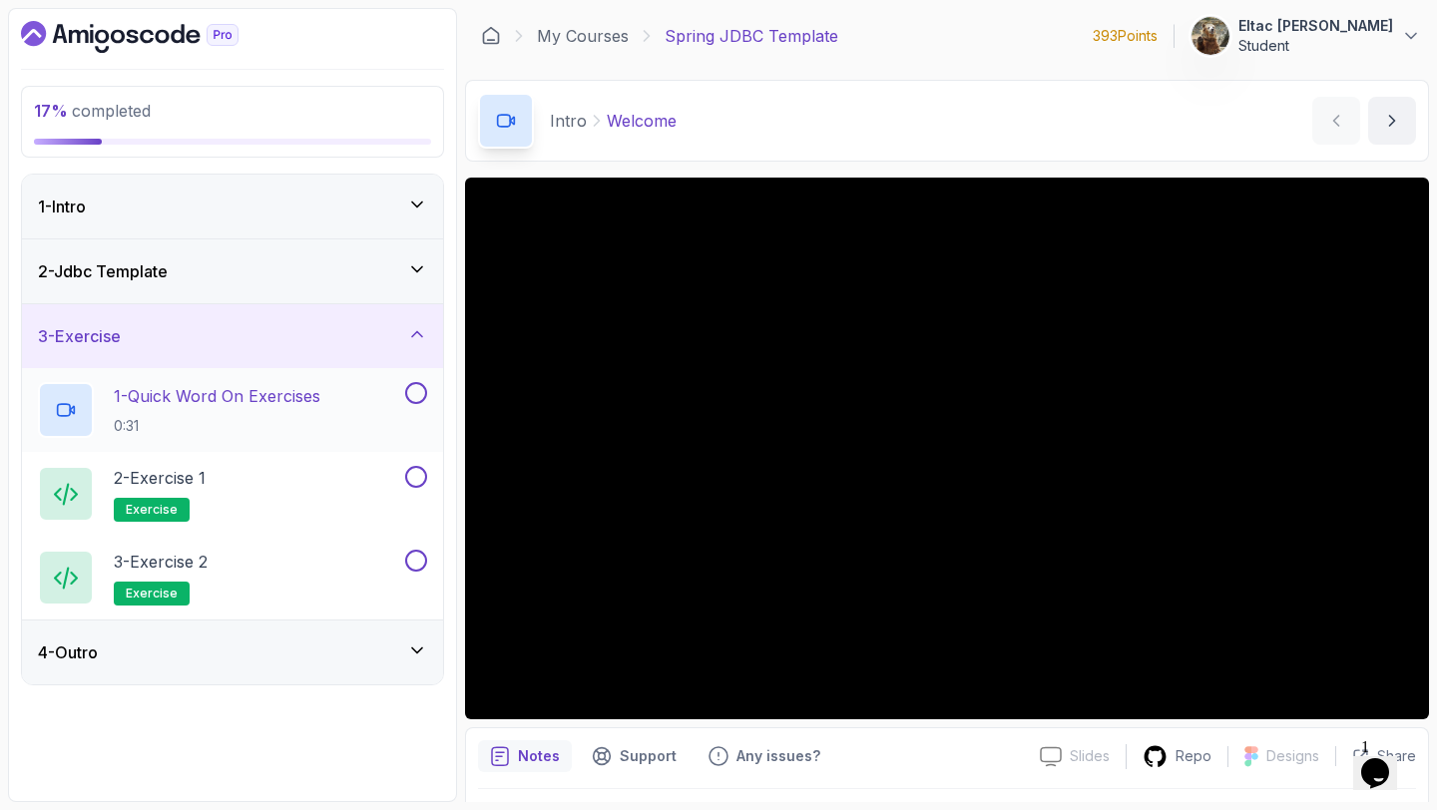
click at [427, 396] on div "1 - Quick Word On Exercises 0:31" at bounding box center [232, 410] width 421 height 84
click at [419, 481] on button at bounding box center [416, 477] width 22 height 22
click at [410, 562] on button at bounding box center [416, 561] width 22 height 22
click at [414, 382] on button at bounding box center [416, 393] width 22 height 22
click at [414, 333] on icon at bounding box center [417, 334] width 10 height 5
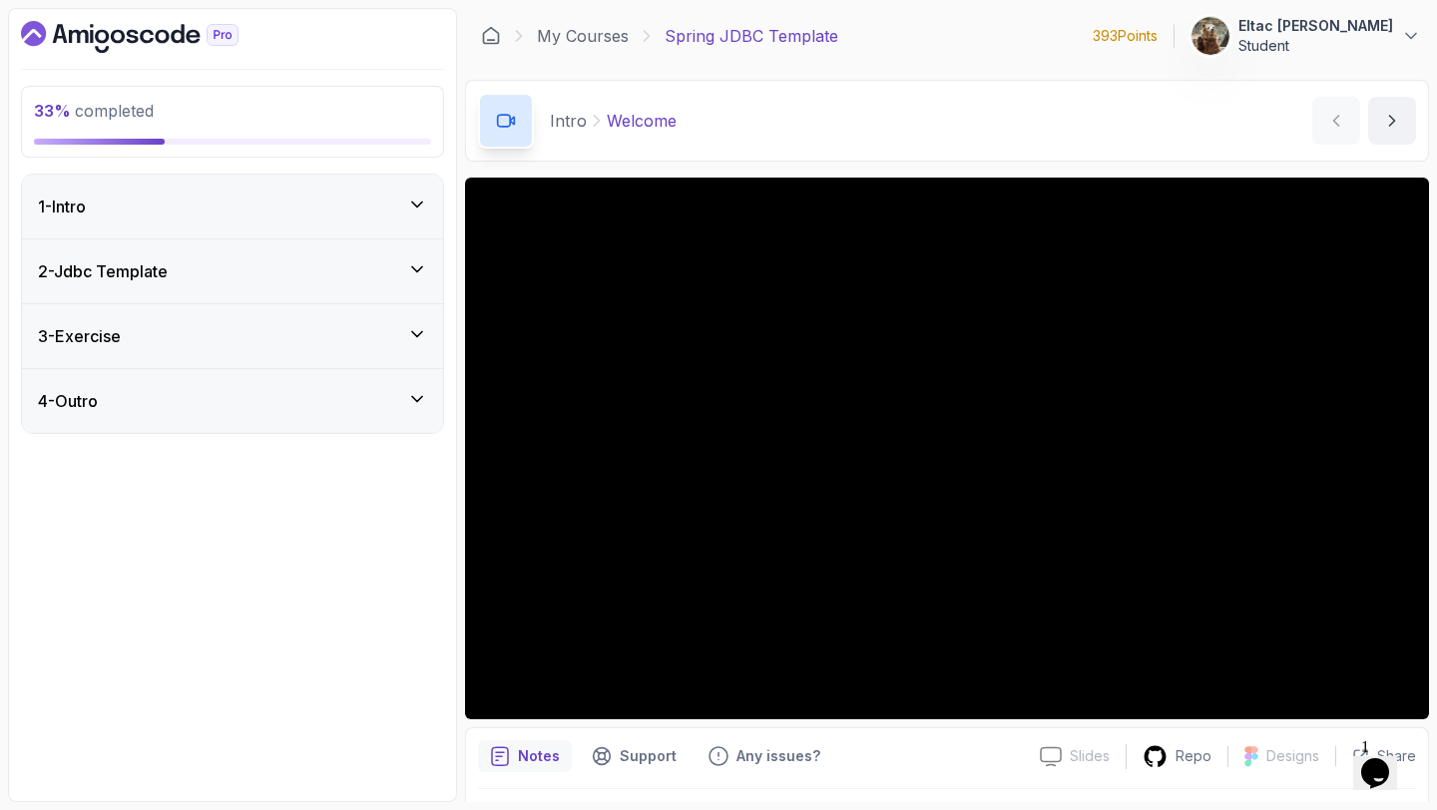
click at [419, 211] on icon at bounding box center [417, 205] width 20 height 20
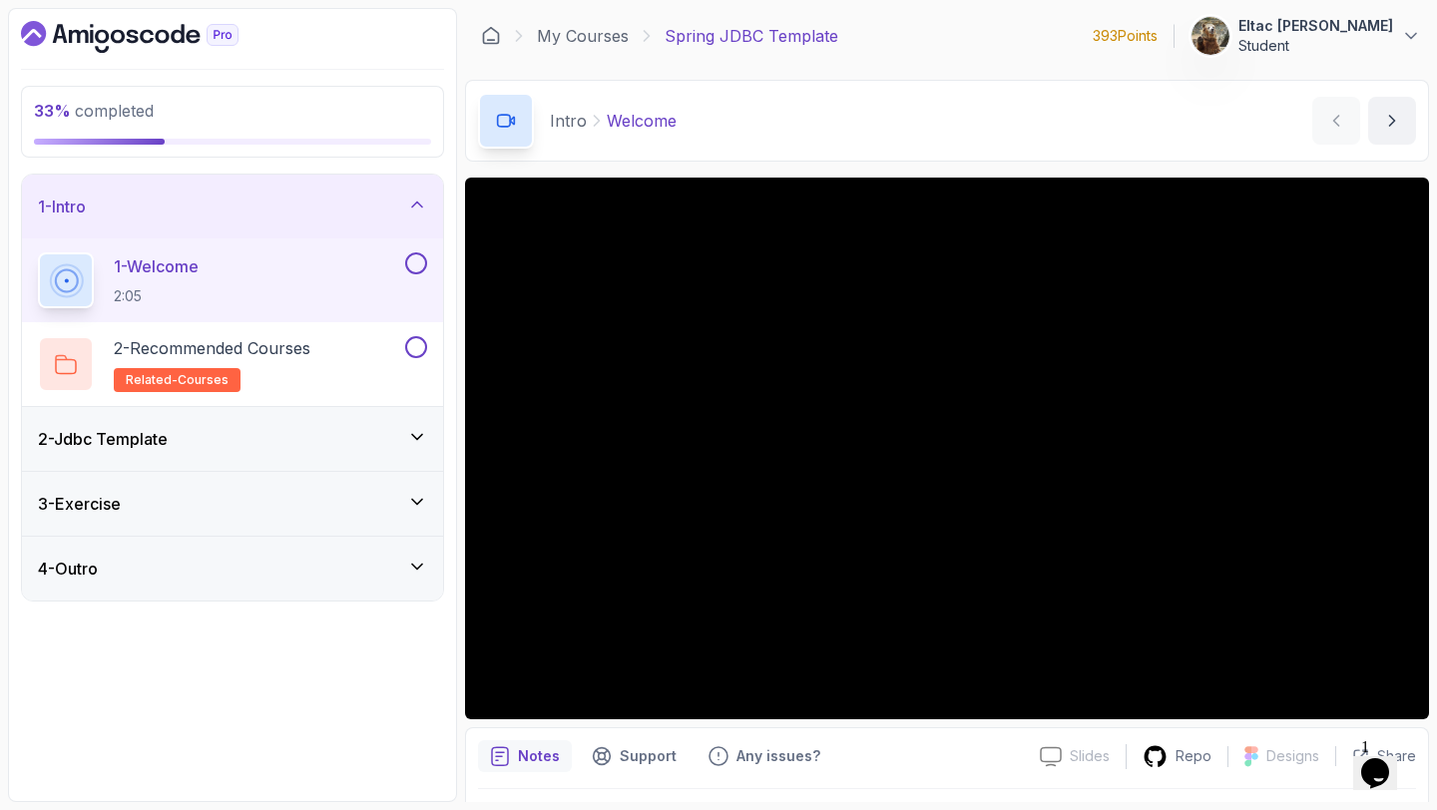
click at [410, 262] on button at bounding box center [416, 263] width 22 height 22
click at [414, 348] on button at bounding box center [416, 347] width 22 height 22
click at [399, 442] on div "2 - Jdbc Template" at bounding box center [232, 439] width 389 height 24
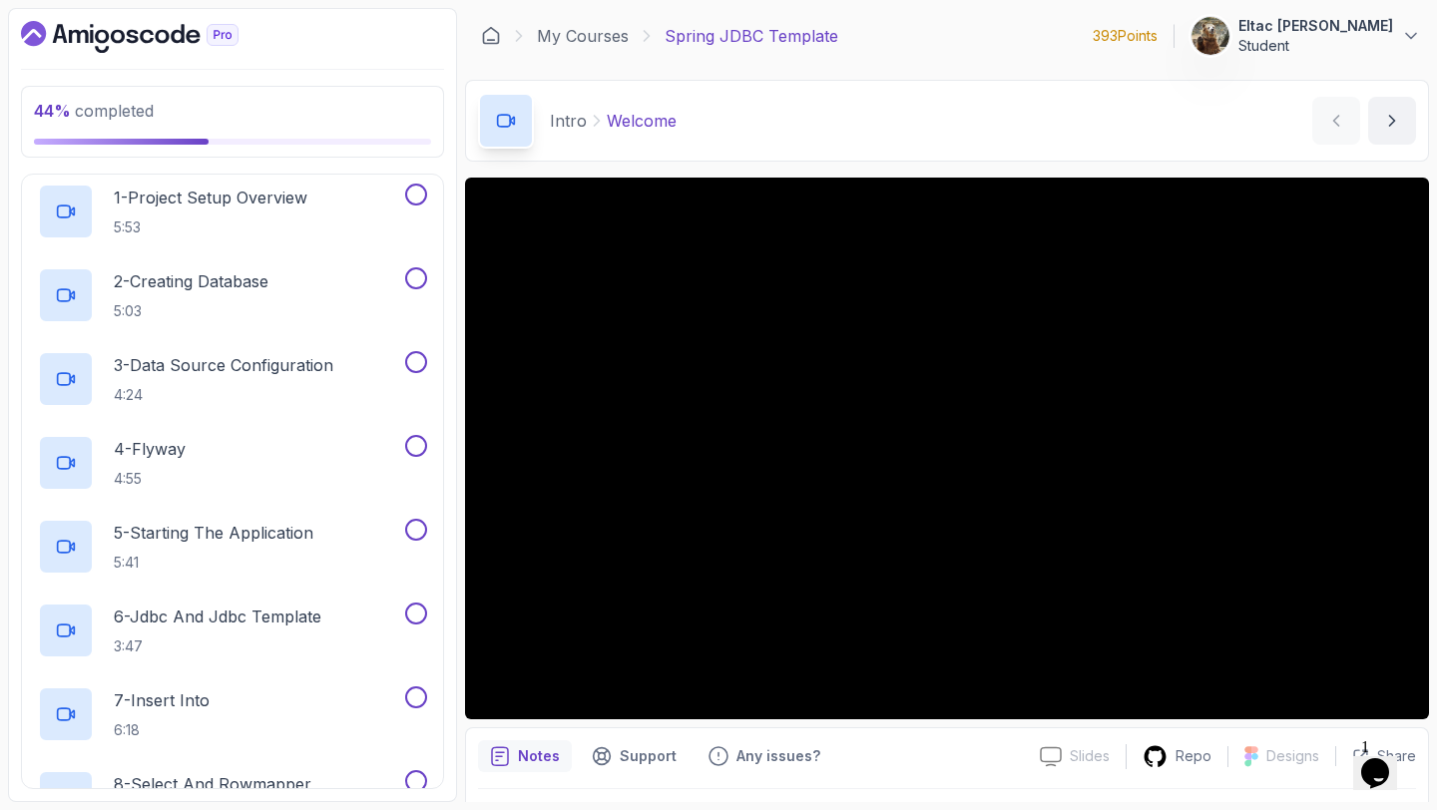
scroll to position [80, 0]
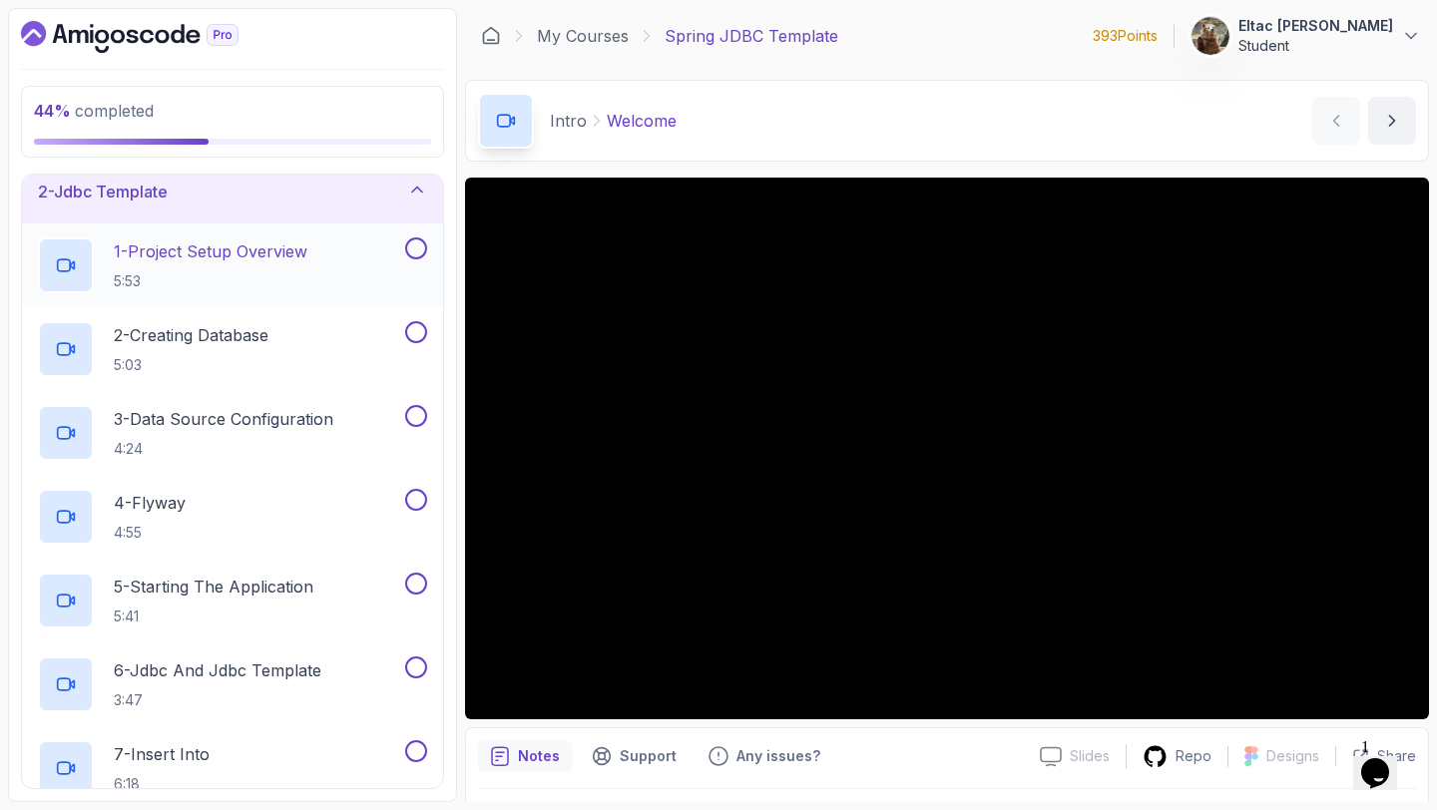
click at [301, 264] on h2 "1 - Project Setup Overview 5:53" at bounding box center [211, 265] width 194 height 52
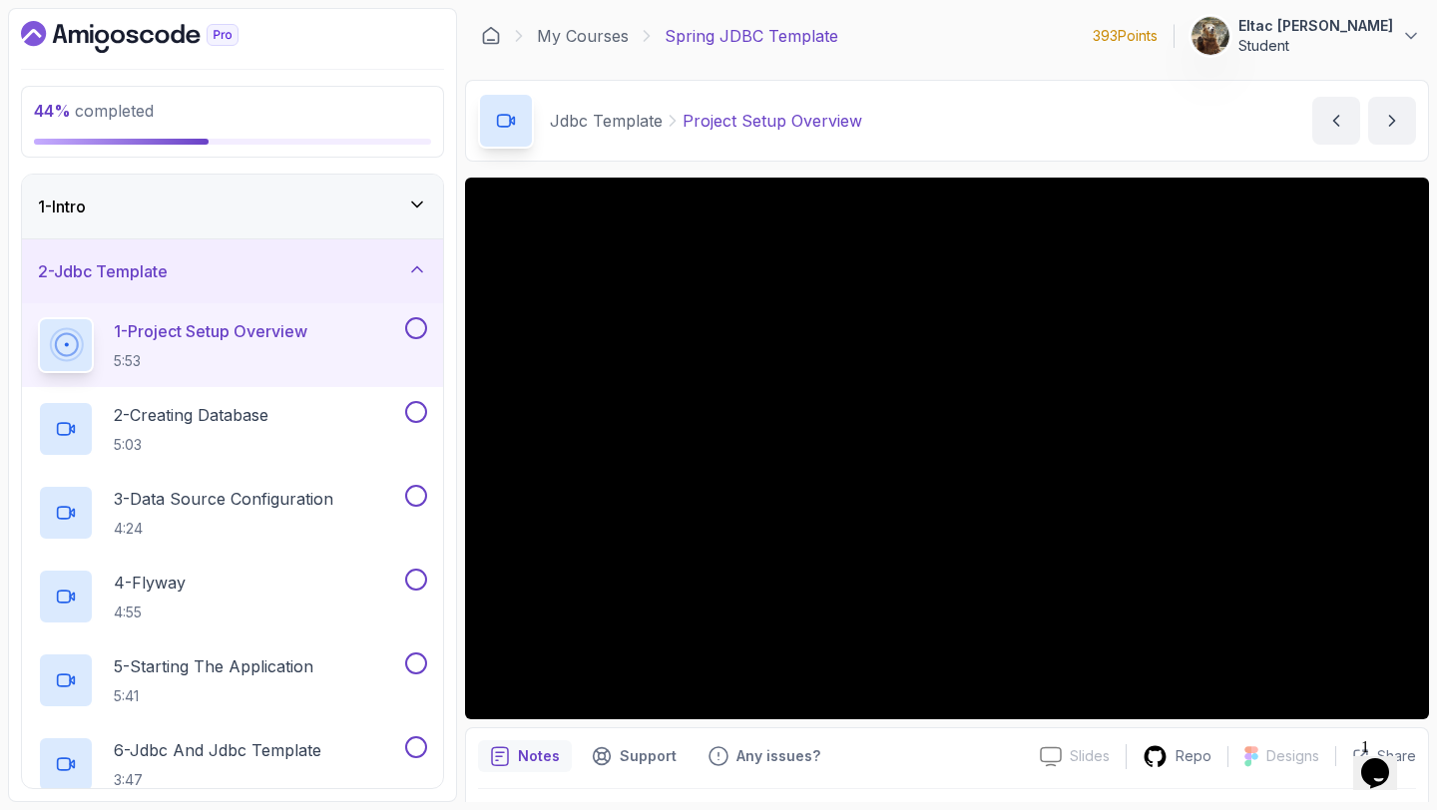
click at [418, 331] on button at bounding box center [416, 328] width 22 height 22
click at [290, 413] on div "2 - Creating Database 5:03" at bounding box center [219, 429] width 363 height 56
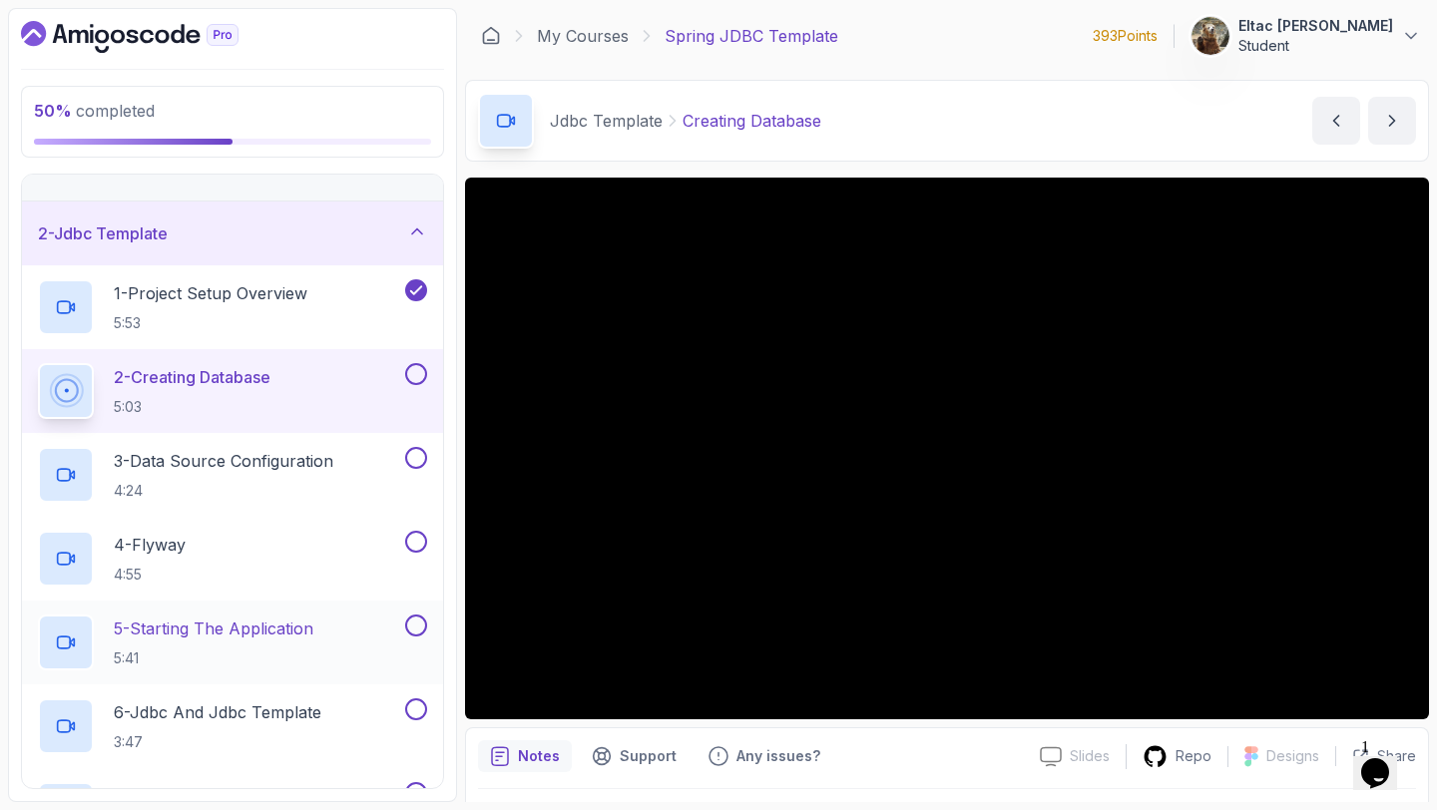
scroll to position [51, 0]
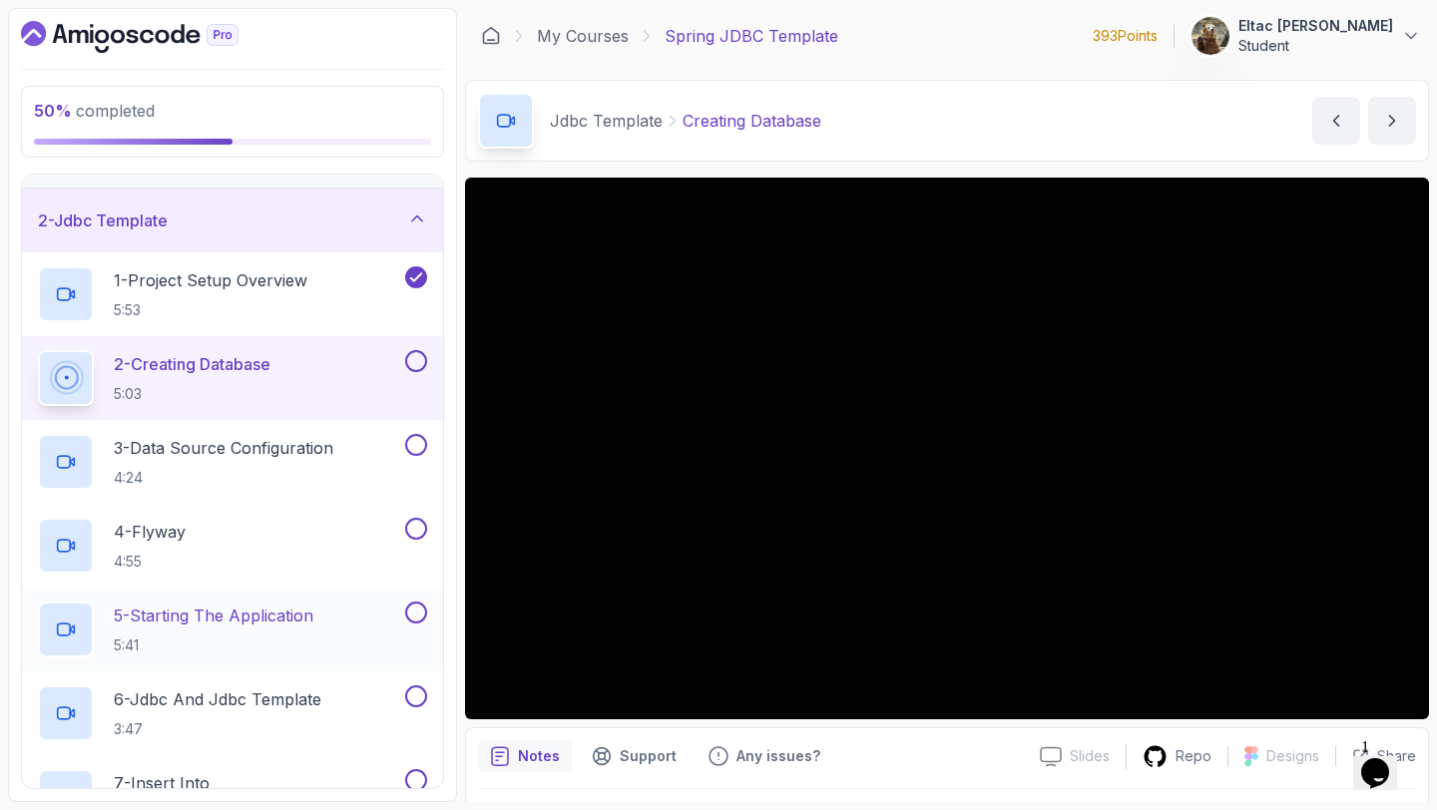
click at [403, 617] on div at bounding box center [414, 613] width 26 height 22
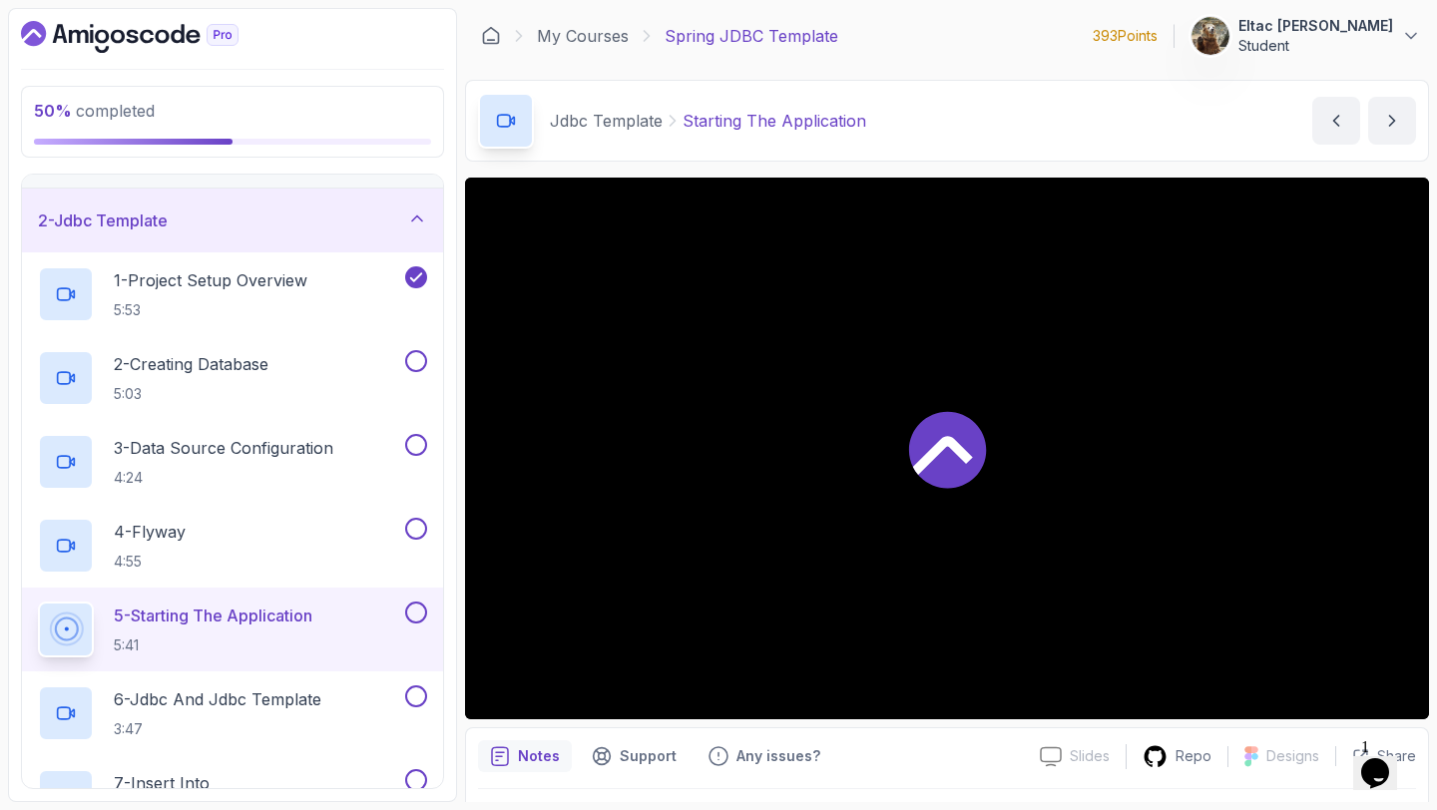
click at [415, 613] on button at bounding box center [416, 613] width 22 height 22
click at [266, 370] on p "2 - Creating Database" at bounding box center [191, 364] width 155 height 24
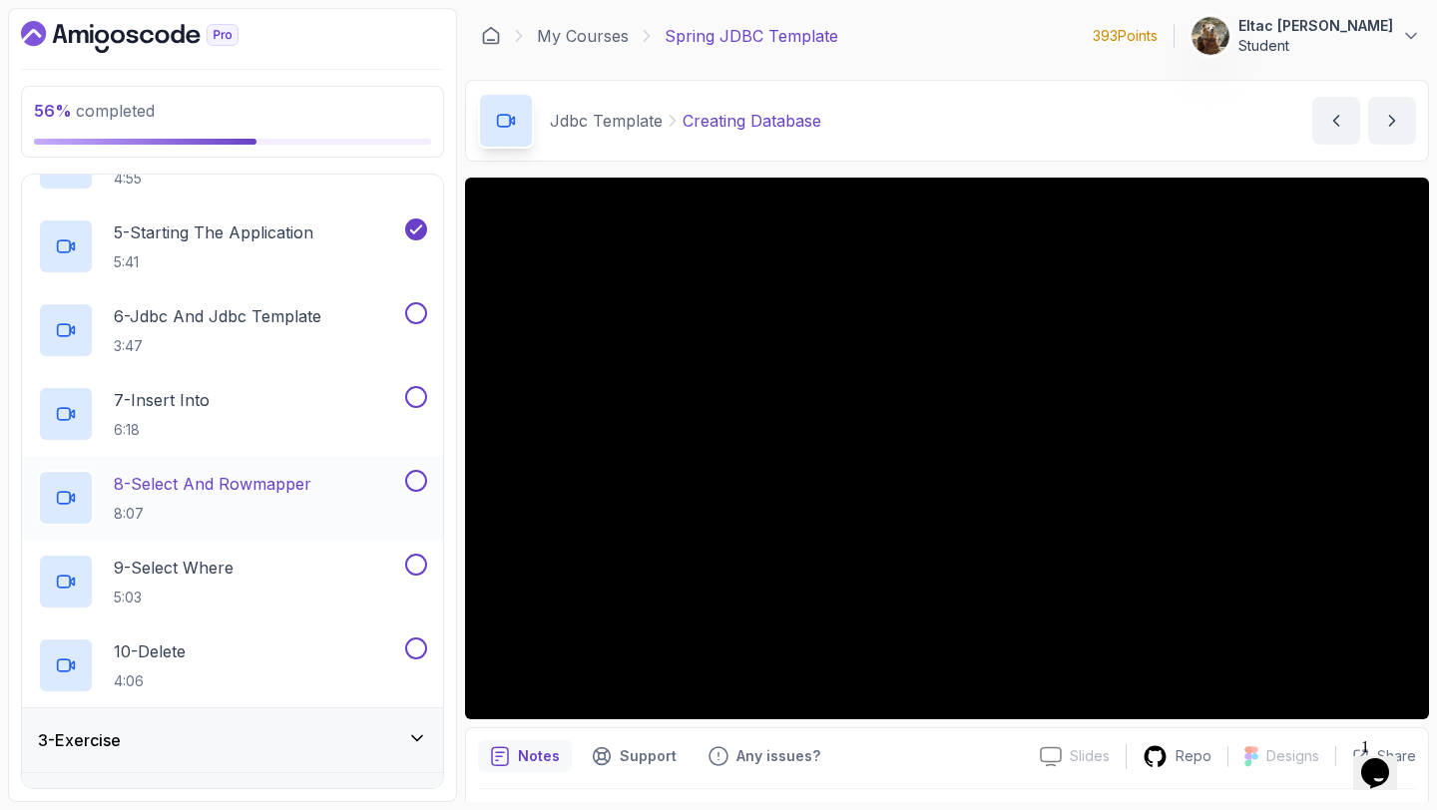
scroll to position [367, 0]
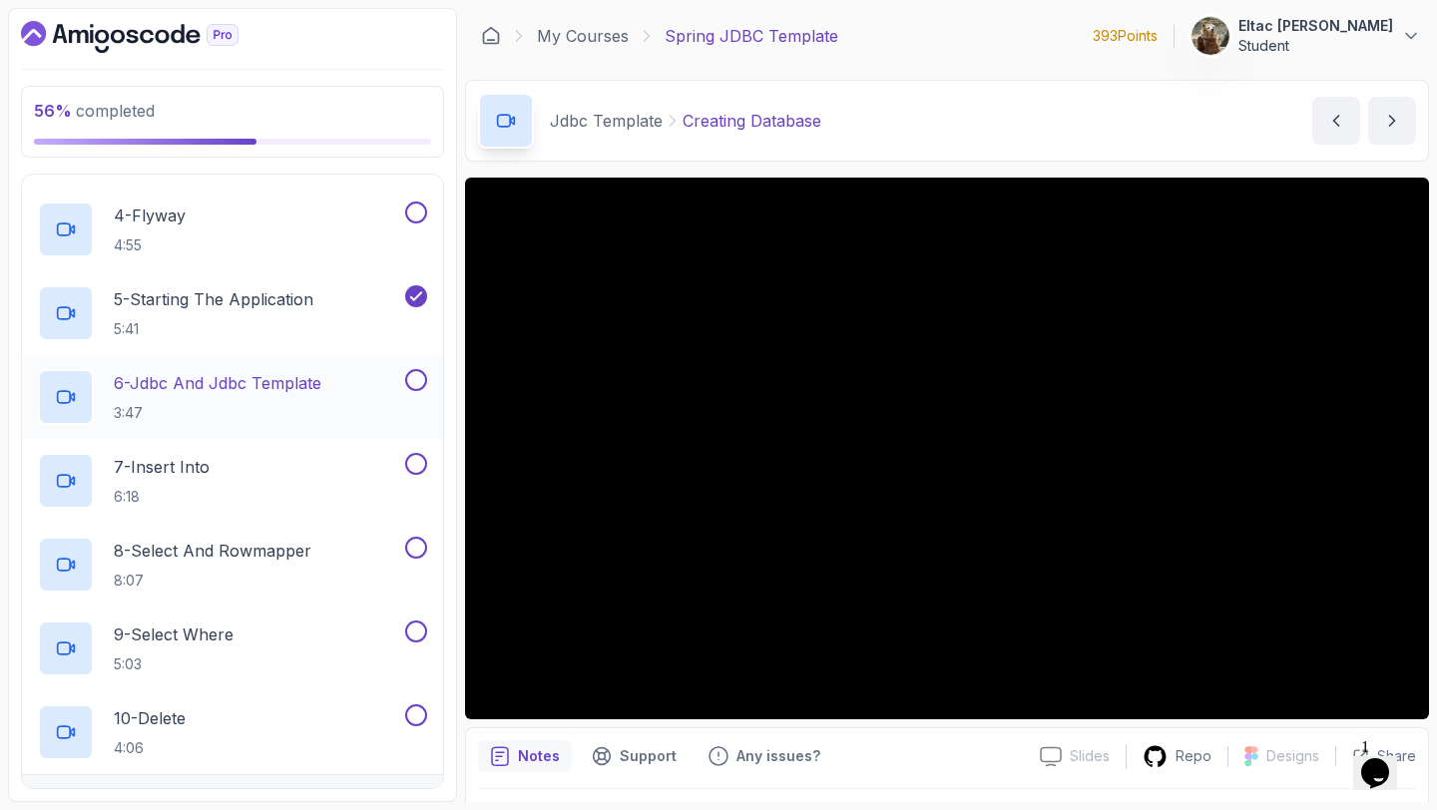
click at [414, 382] on button at bounding box center [416, 380] width 22 height 22
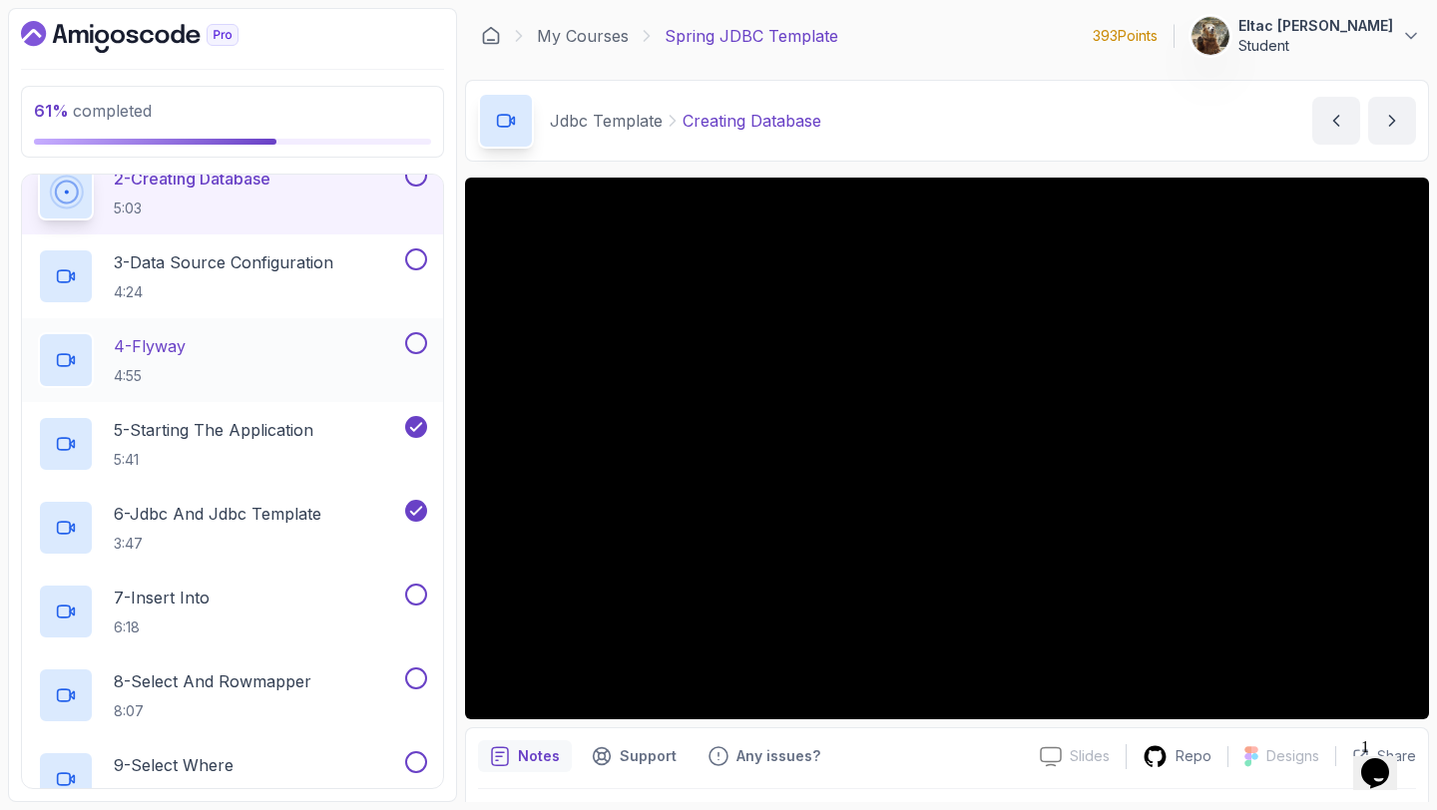
scroll to position [237, 0]
click at [418, 338] on button at bounding box center [416, 342] width 22 height 22
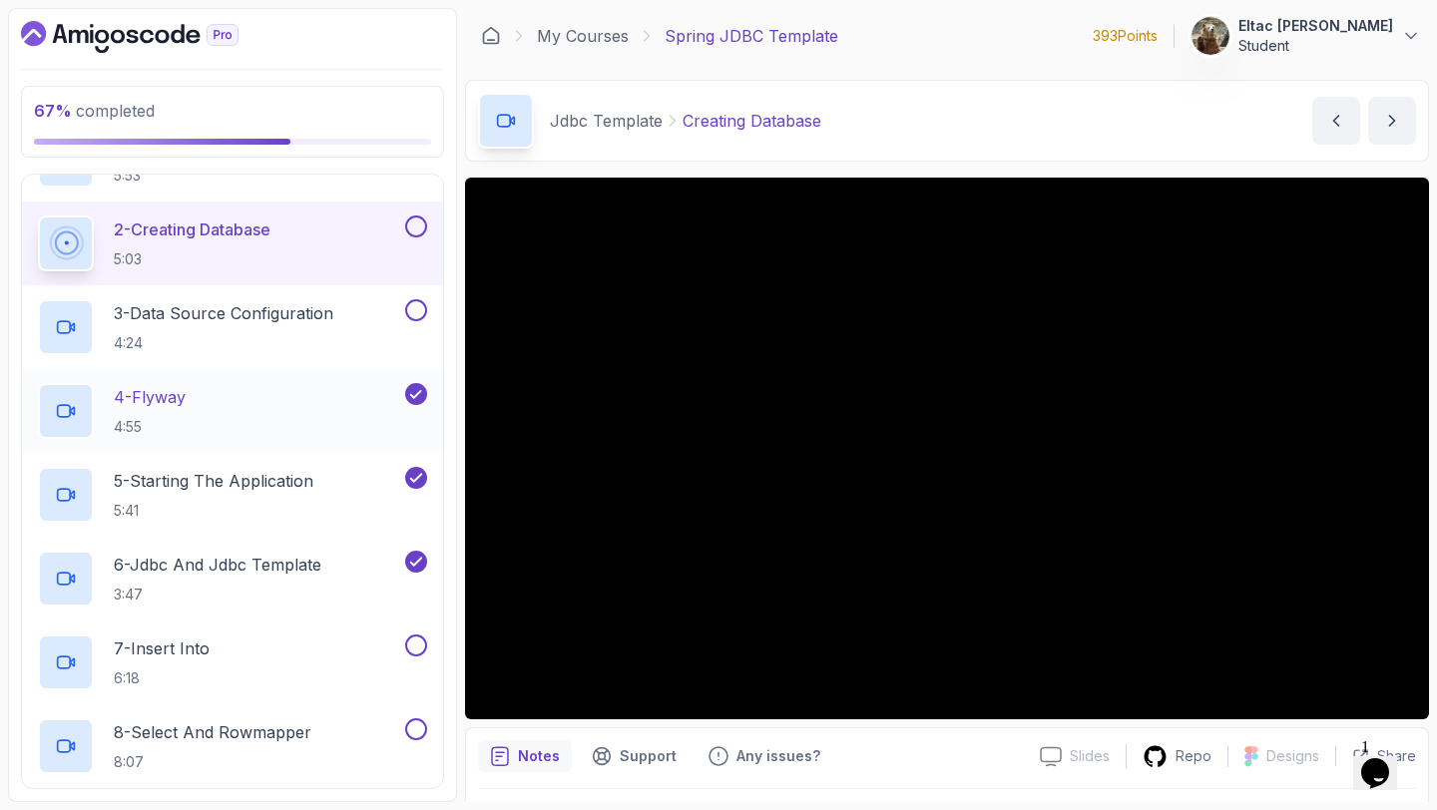
scroll to position [169, 0]
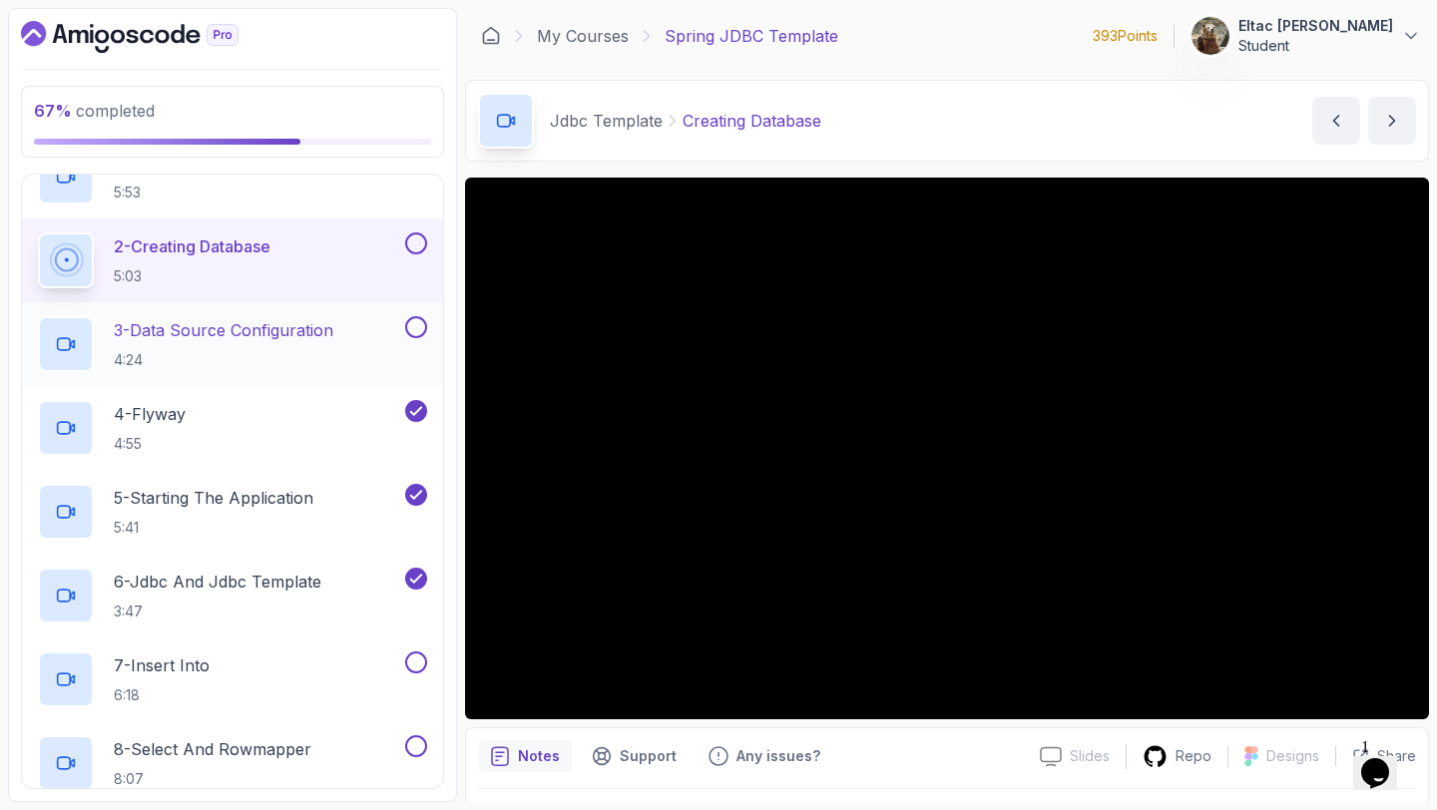
click at [416, 331] on button at bounding box center [416, 327] width 22 height 22
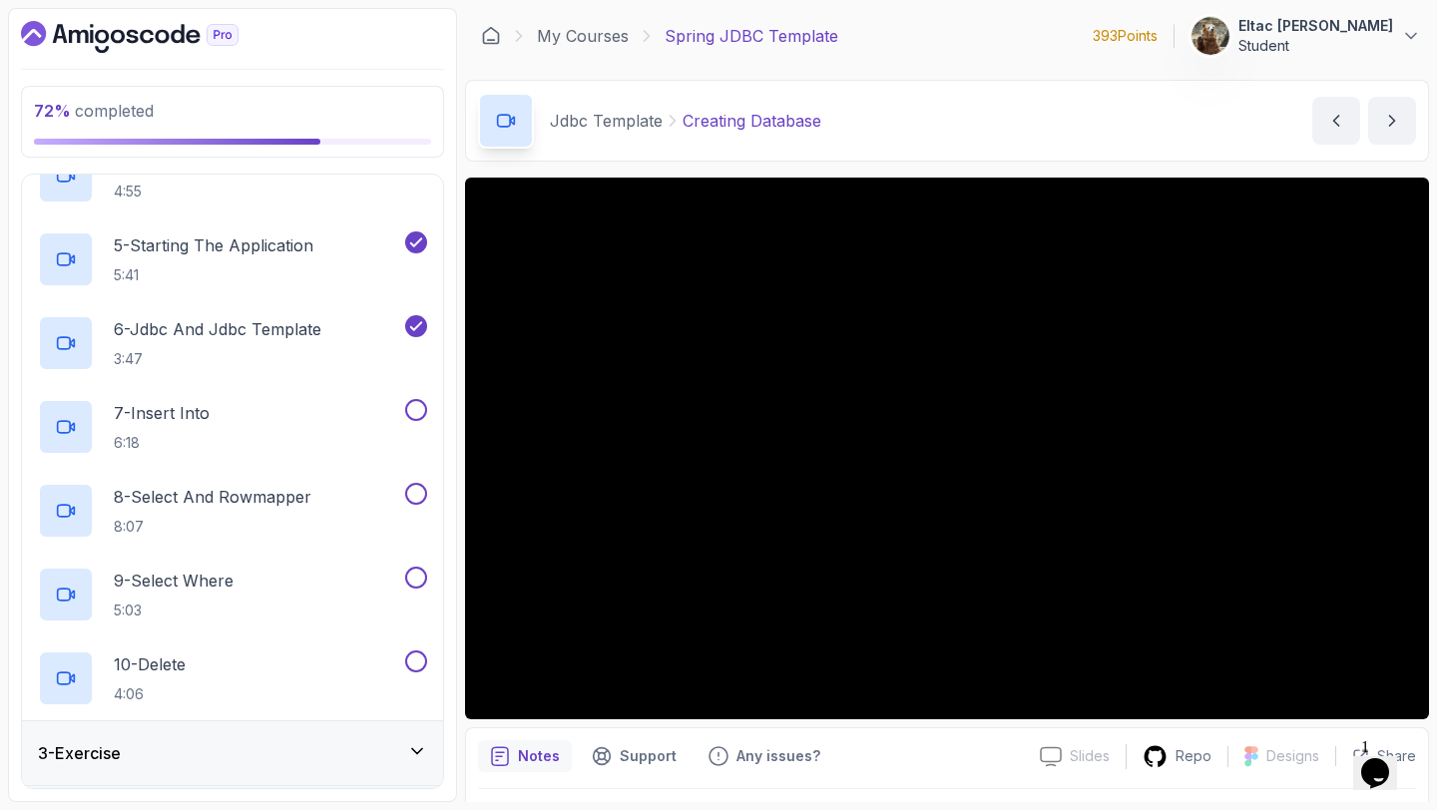
scroll to position [482, 0]
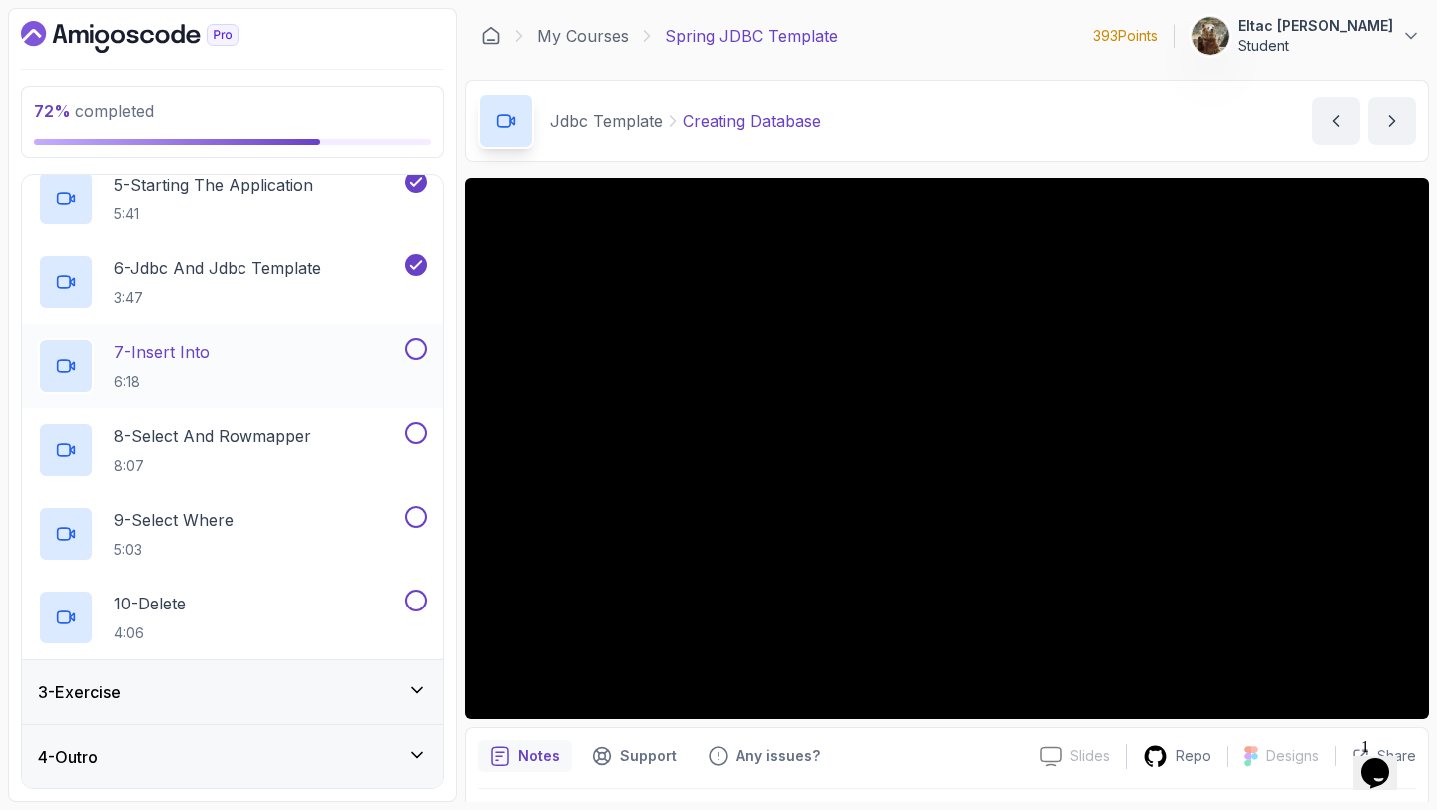
click at [414, 350] on button at bounding box center [416, 349] width 22 height 22
click at [414, 432] on button at bounding box center [416, 433] width 22 height 22
click at [420, 516] on button at bounding box center [416, 517] width 22 height 22
click at [412, 595] on button at bounding box center [416, 601] width 22 height 22
click at [390, 689] on div "3 - Exercise" at bounding box center [232, 692] width 389 height 24
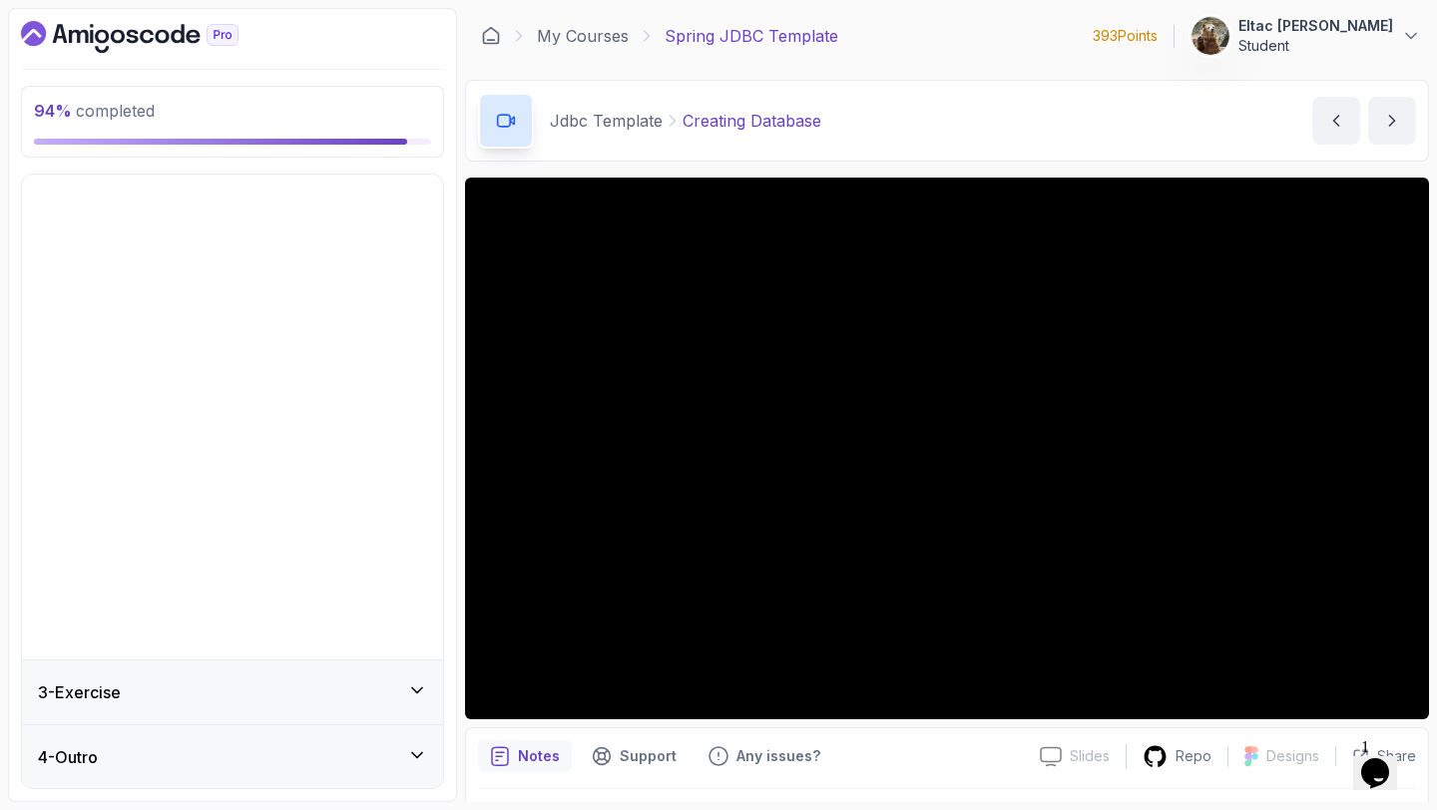
scroll to position [0, 0]
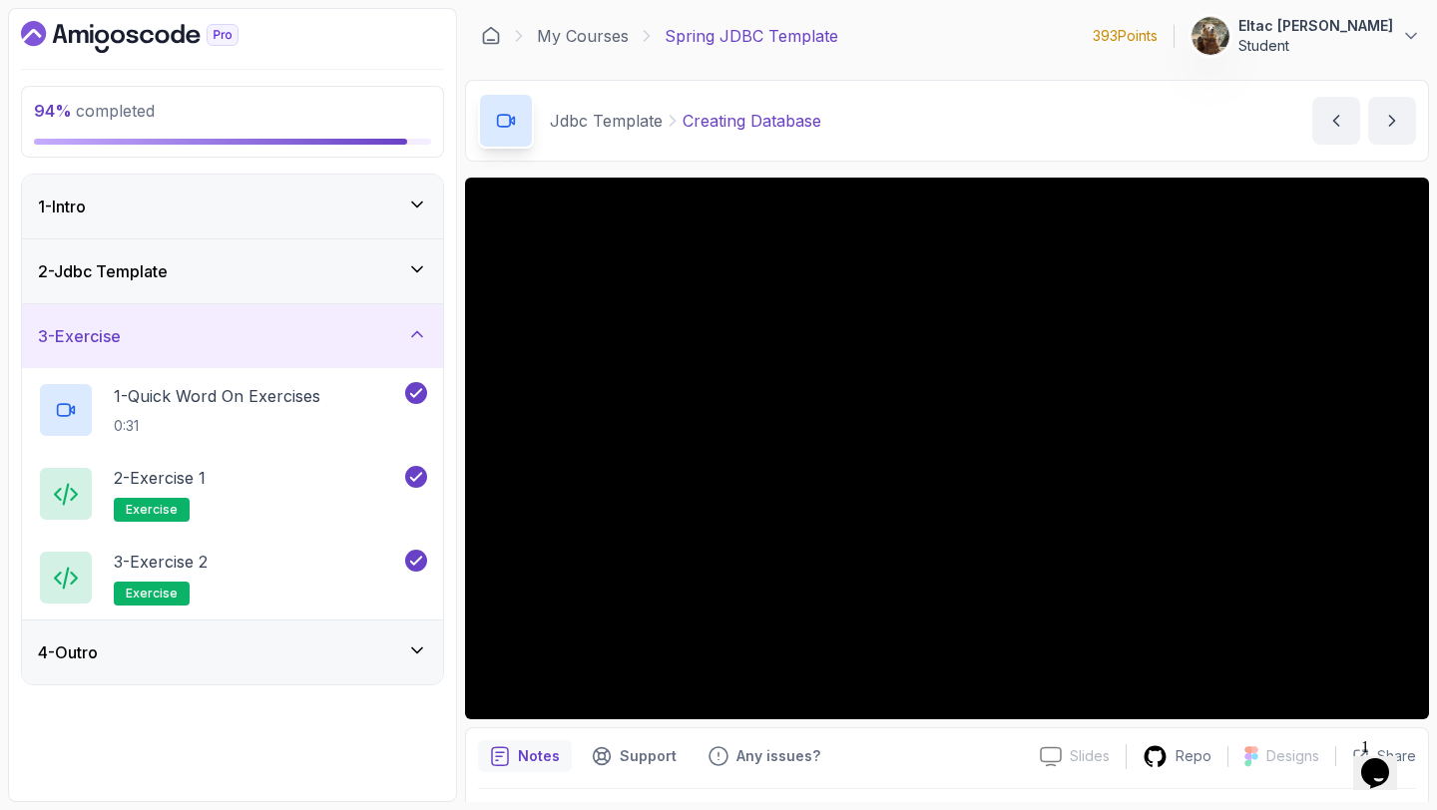
click at [399, 663] on div "4 - Outro" at bounding box center [232, 652] width 389 height 24
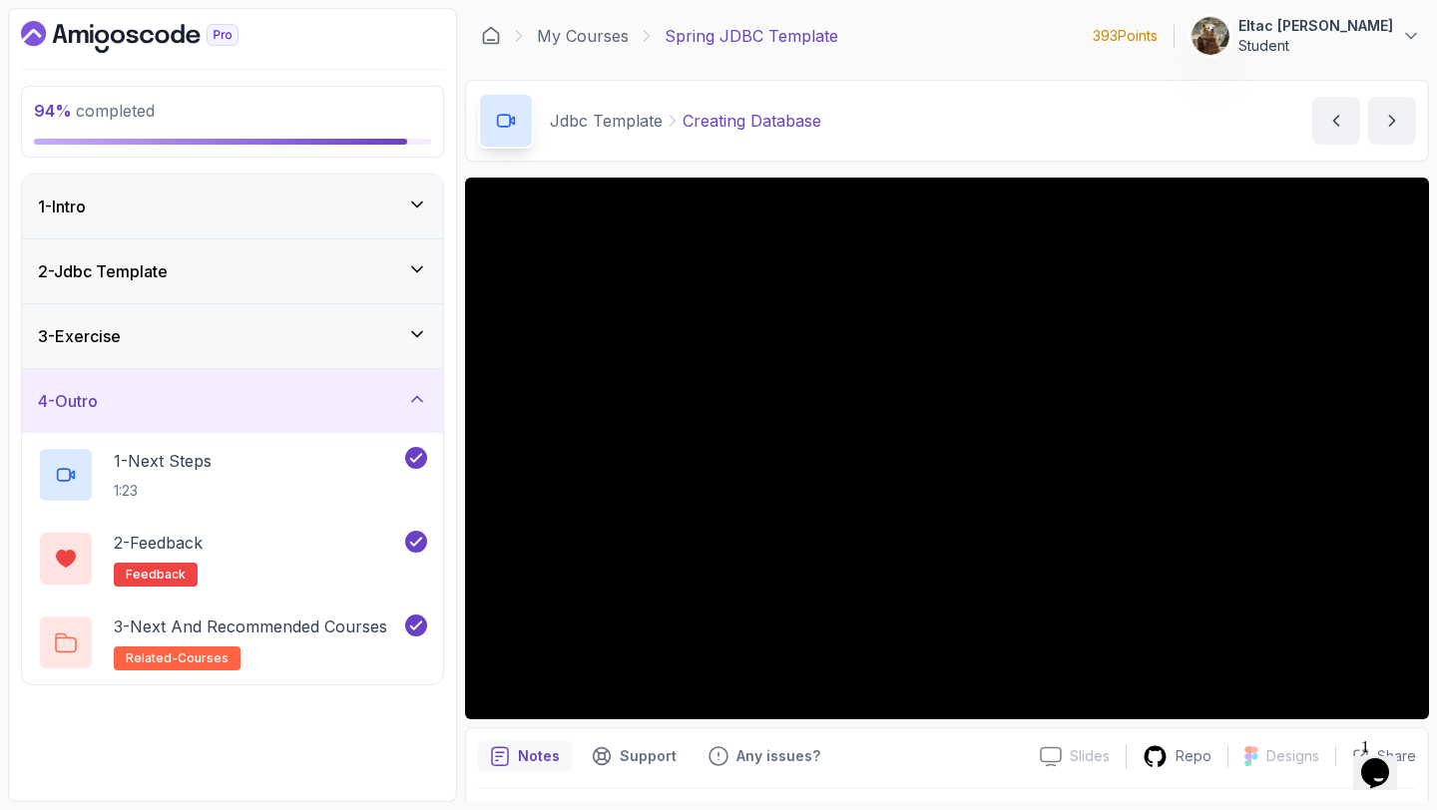
click at [369, 214] on div "1 - Intro" at bounding box center [232, 207] width 389 height 24
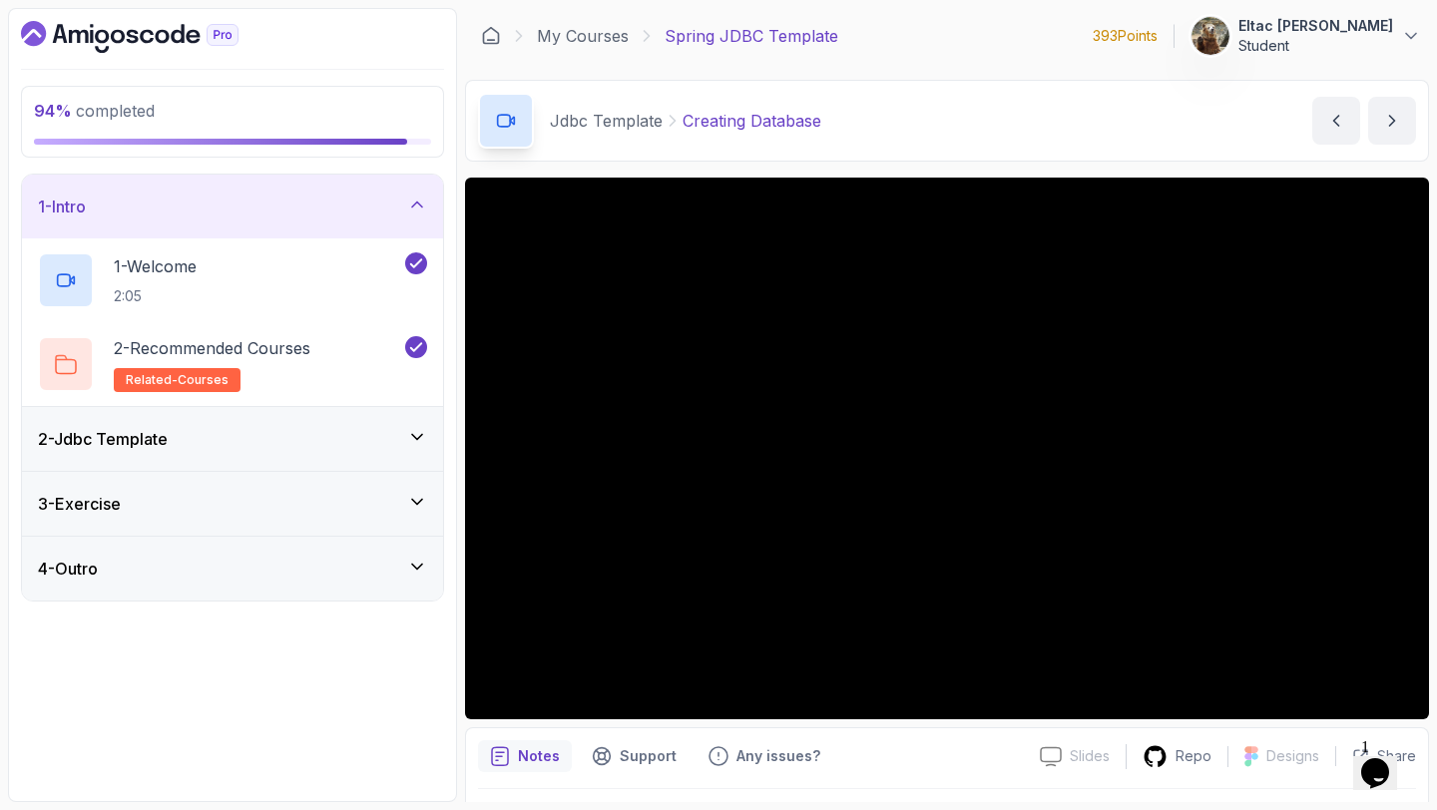
click at [369, 423] on div "2 - Jdbc Template" at bounding box center [232, 439] width 421 height 64
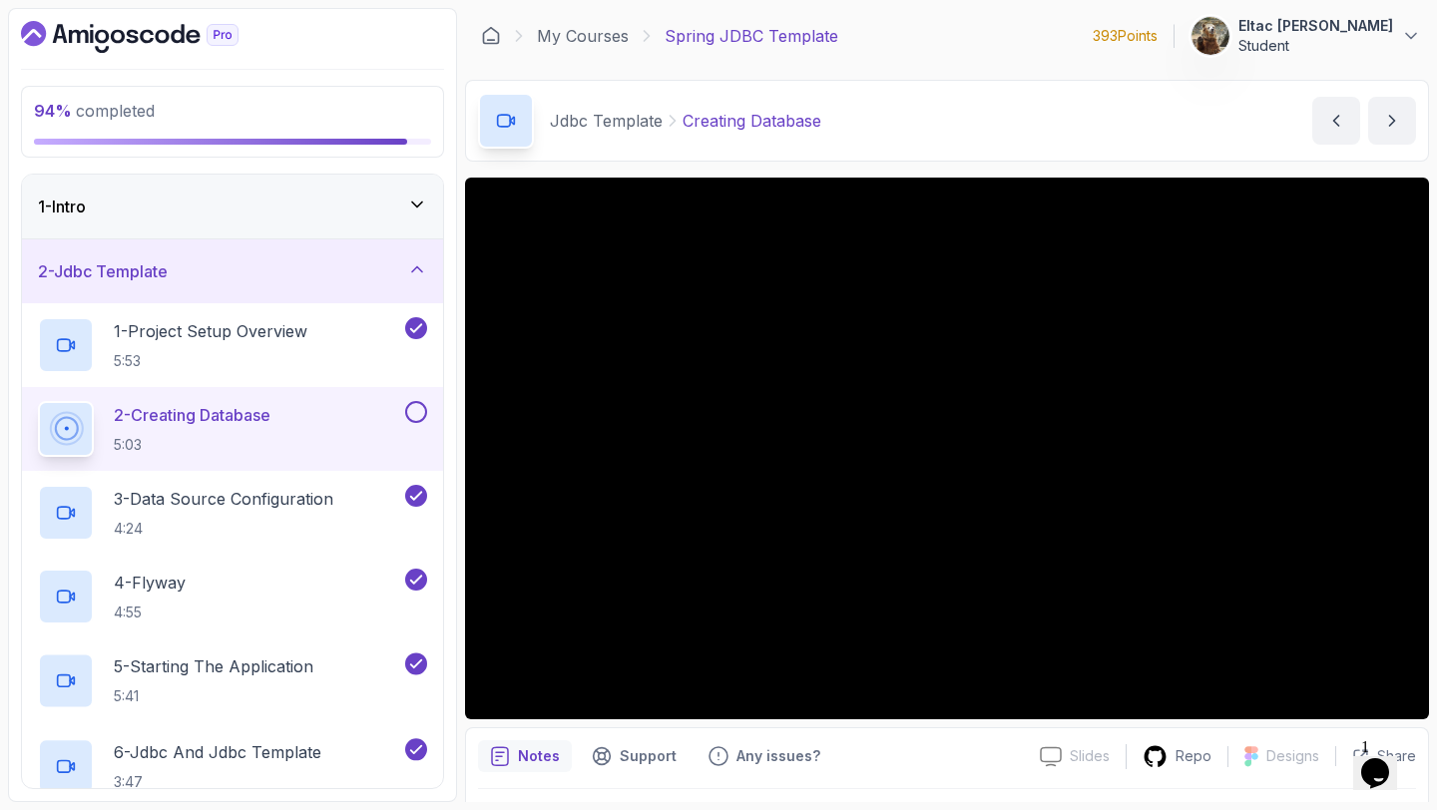
scroll to position [21, 0]
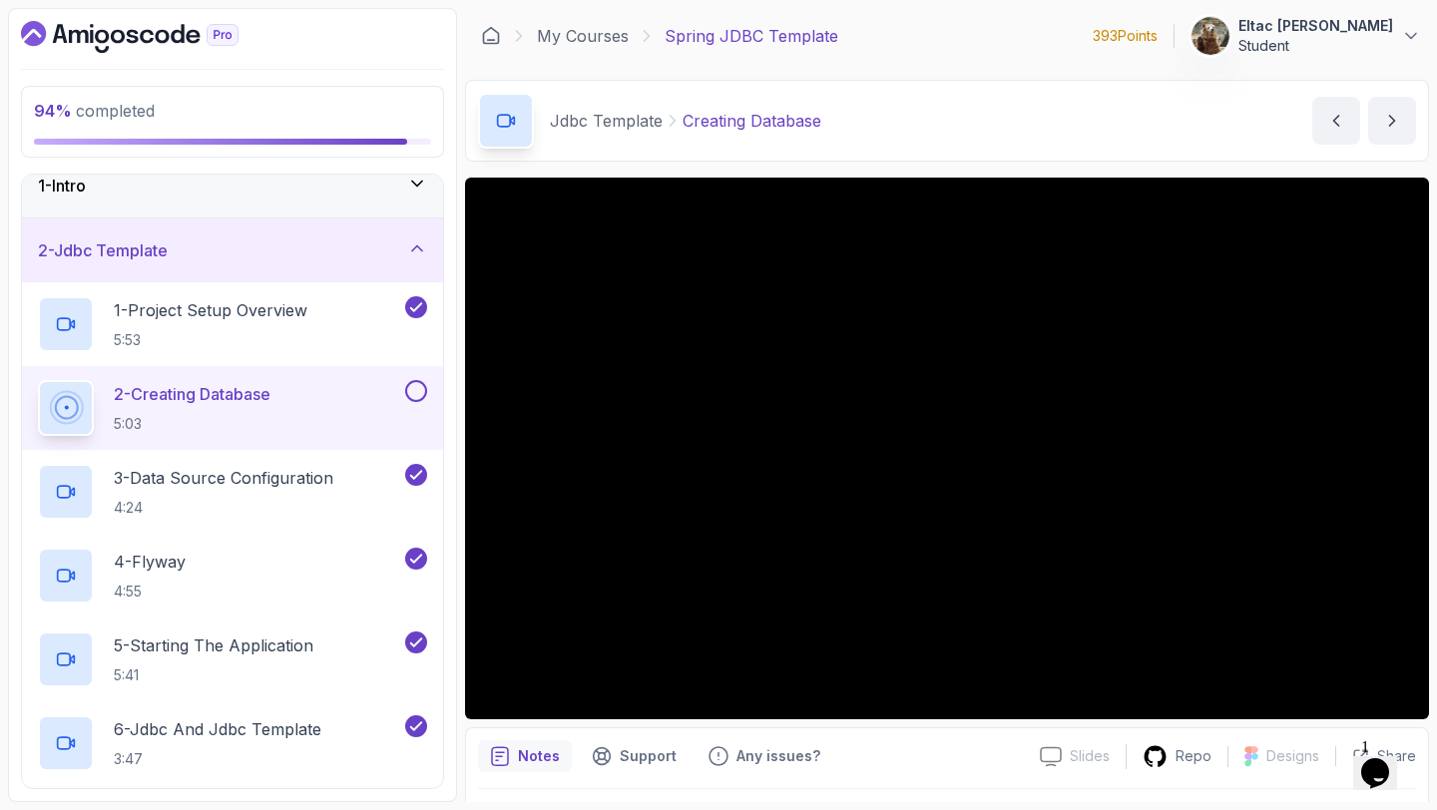
click at [412, 392] on button at bounding box center [416, 391] width 22 height 22
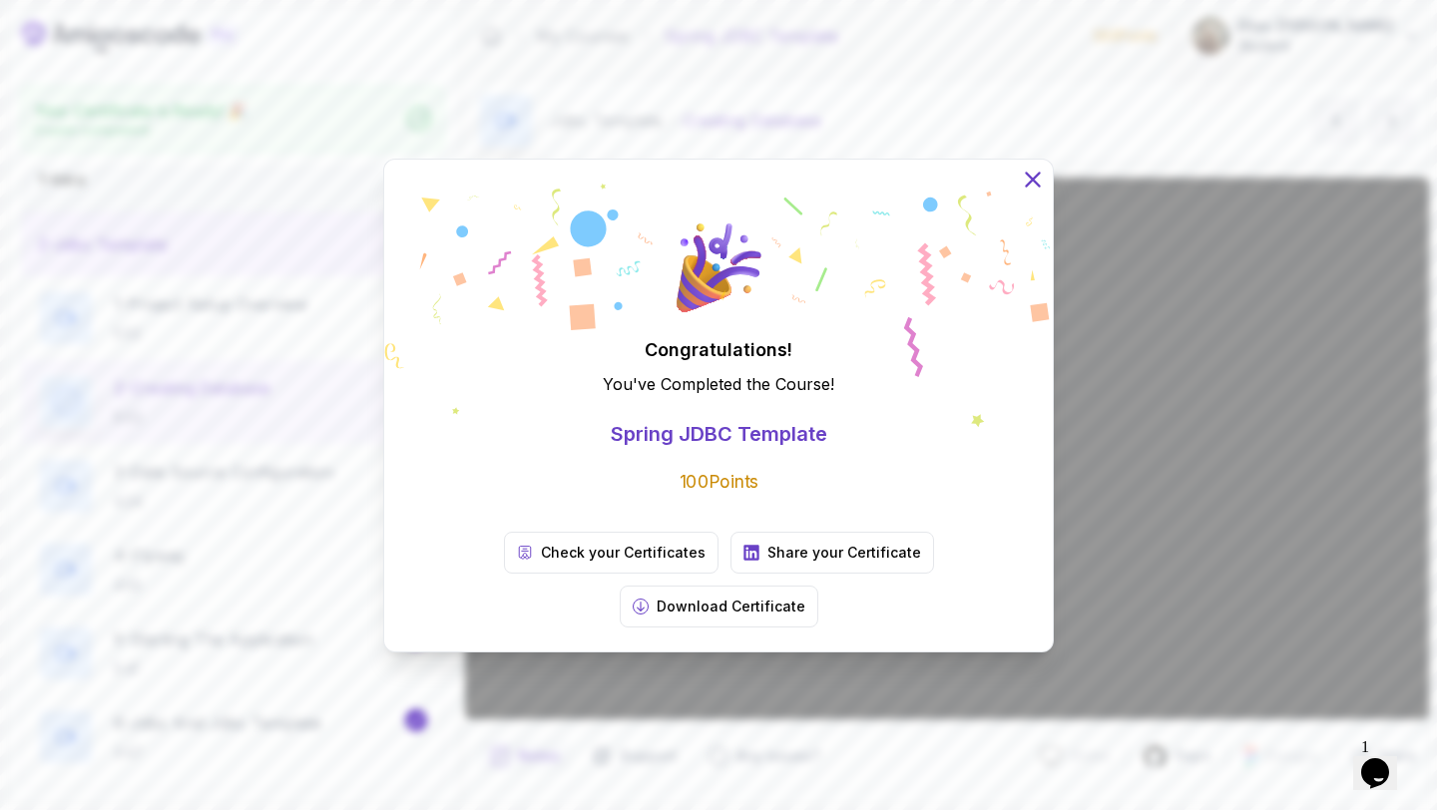
click at [1023, 192] on icon at bounding box center [1033, 179] width 26 height 26
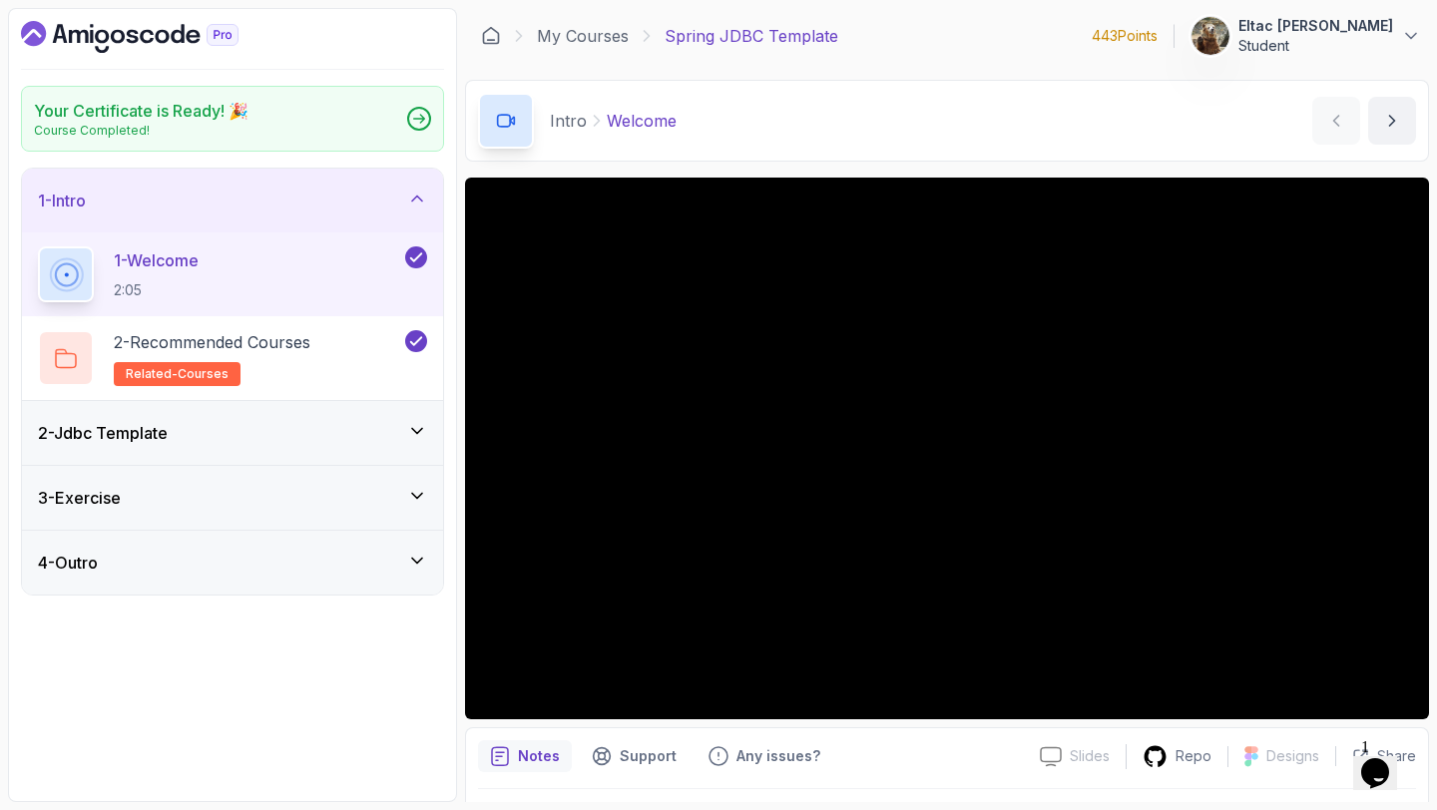
click at [122, 30] on icon "Dashboard" at bounding box center [129, 37] width 217 height 32
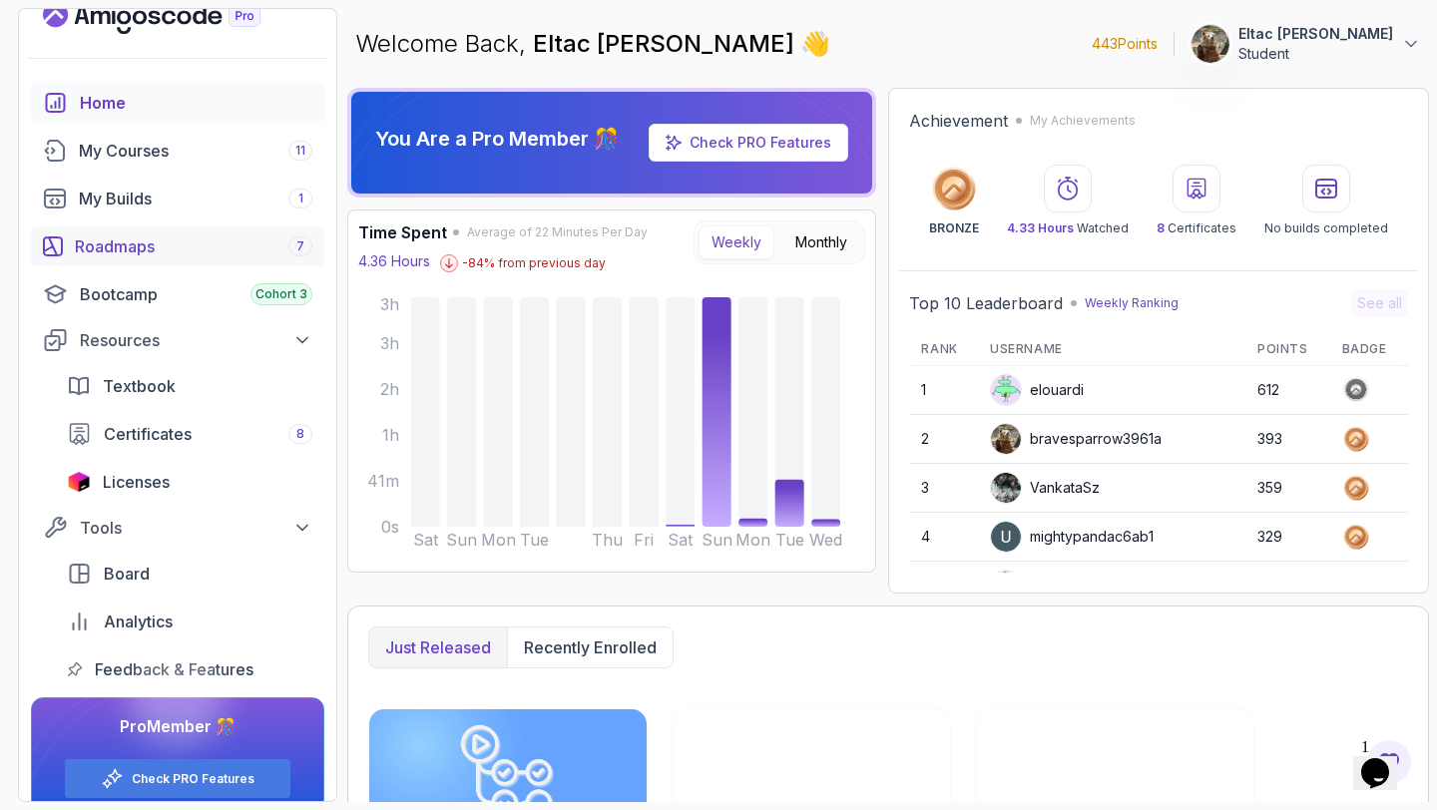
scroll to position [54, 0]
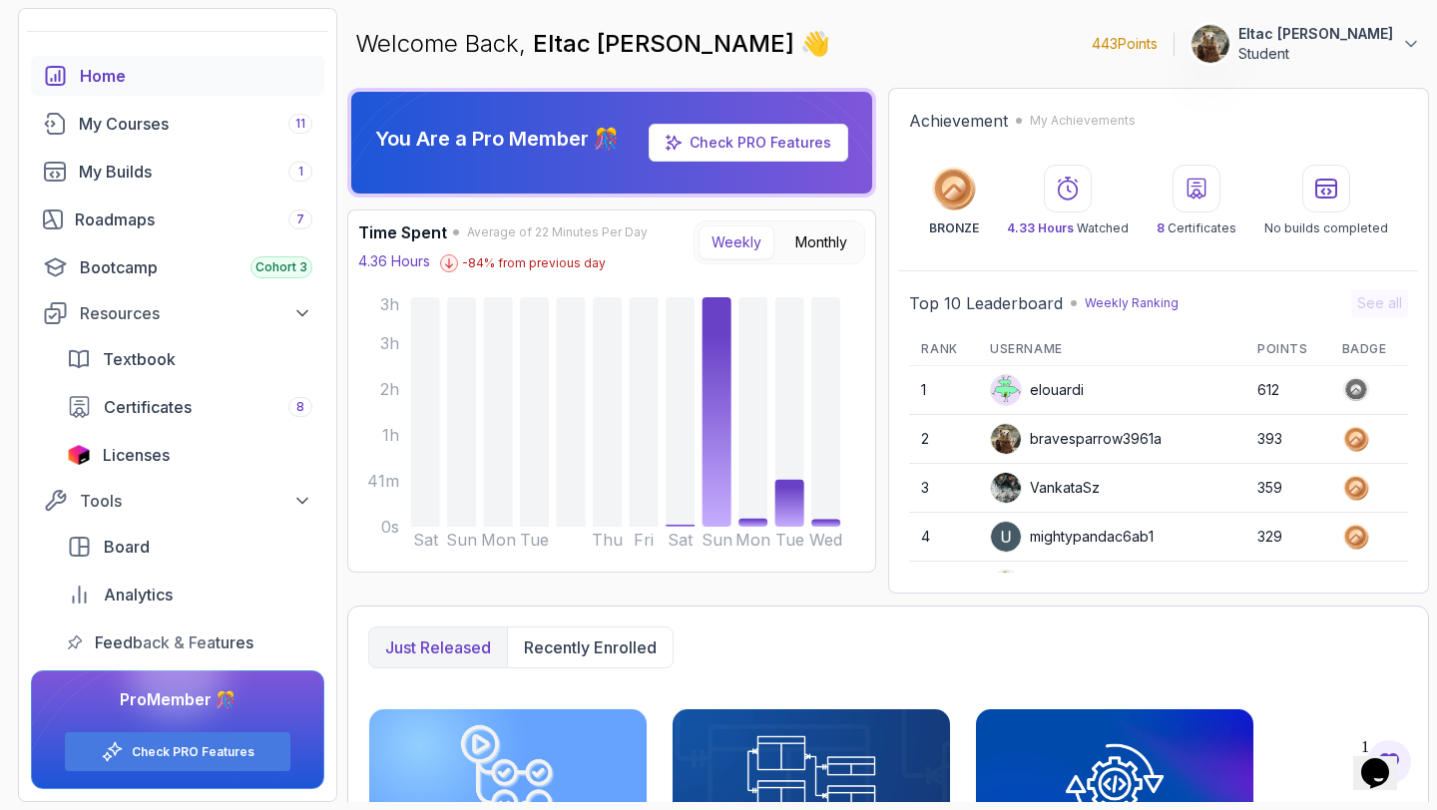
click at [469, 258] on p "-84 % from previous day" at bounding box center [534, 263] width 144 height 16
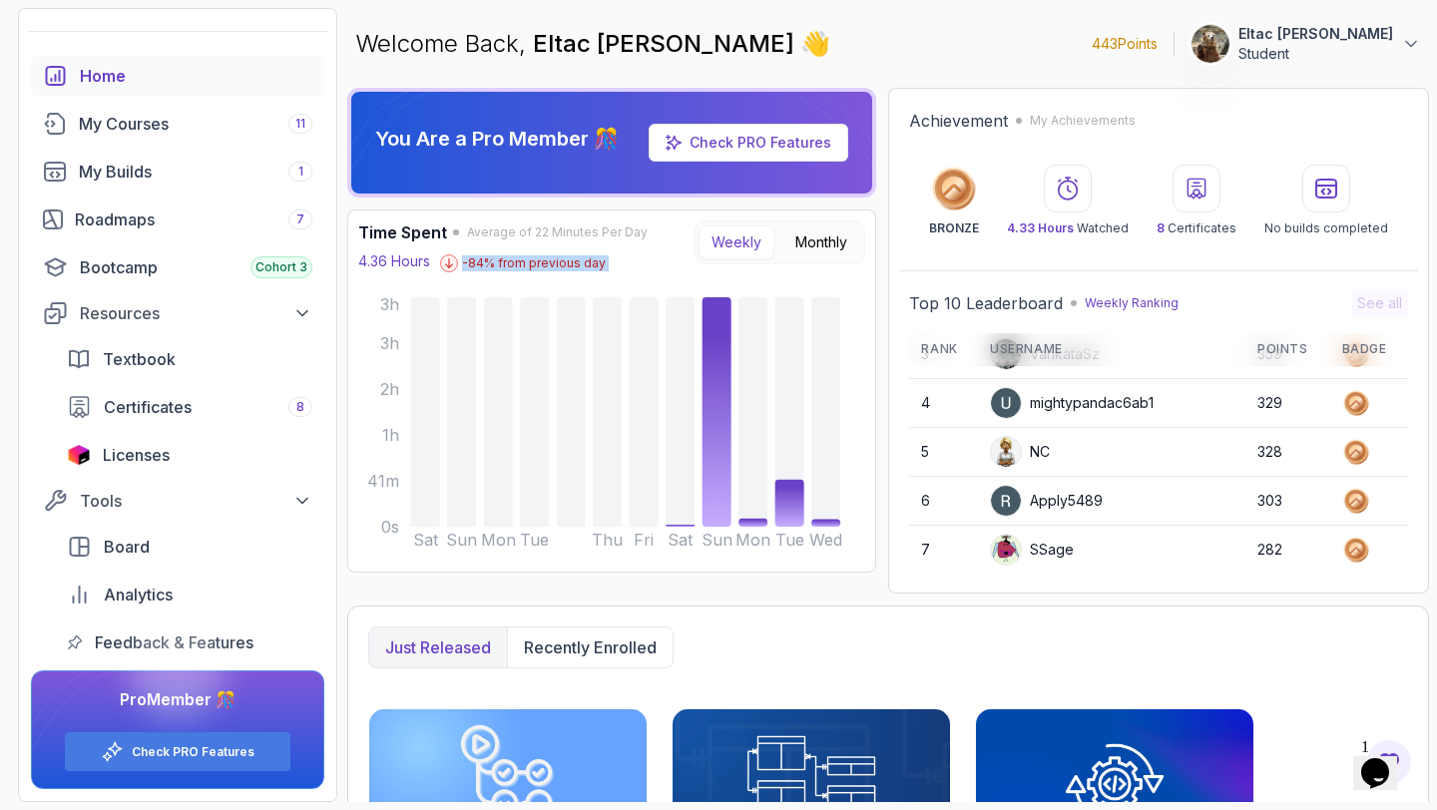
scroll to position [0, 0]
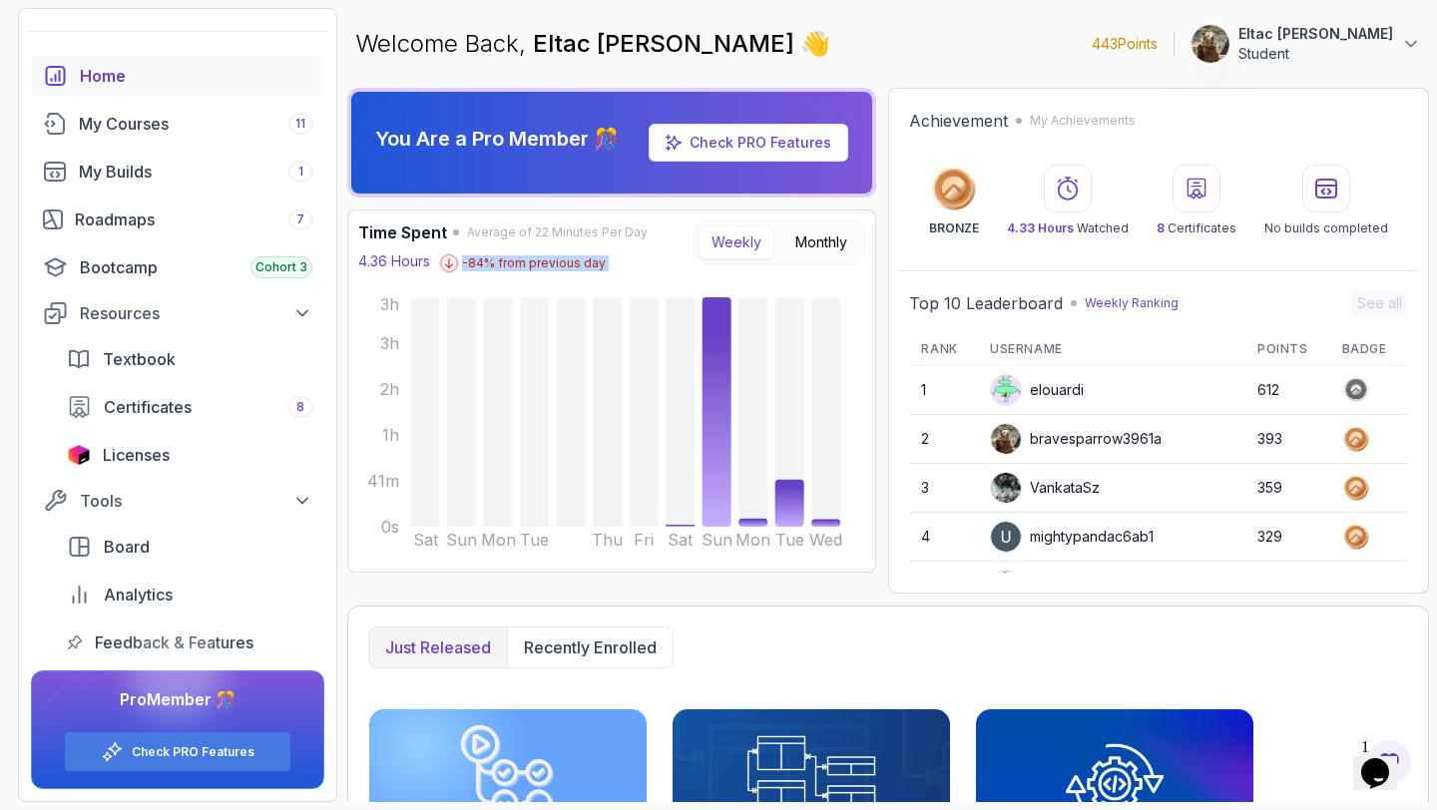
click at [1366, 32] on p "Eltac [PERSON_NAME]" at bounding box center [1315, 34] width 155 height 20
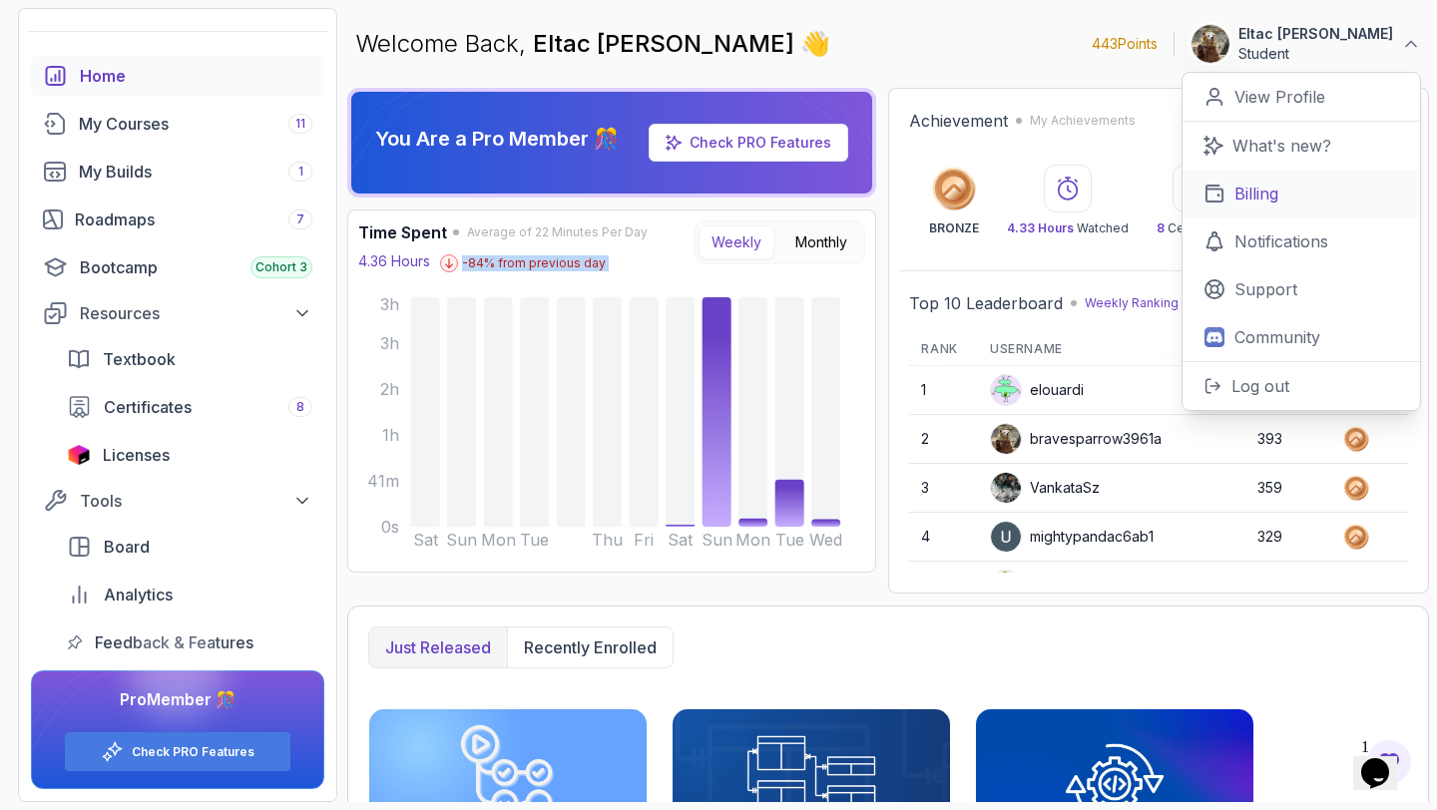
click at [1267, 195] on p "Billing" at bounding box center [1256, 194] width 44 height 24
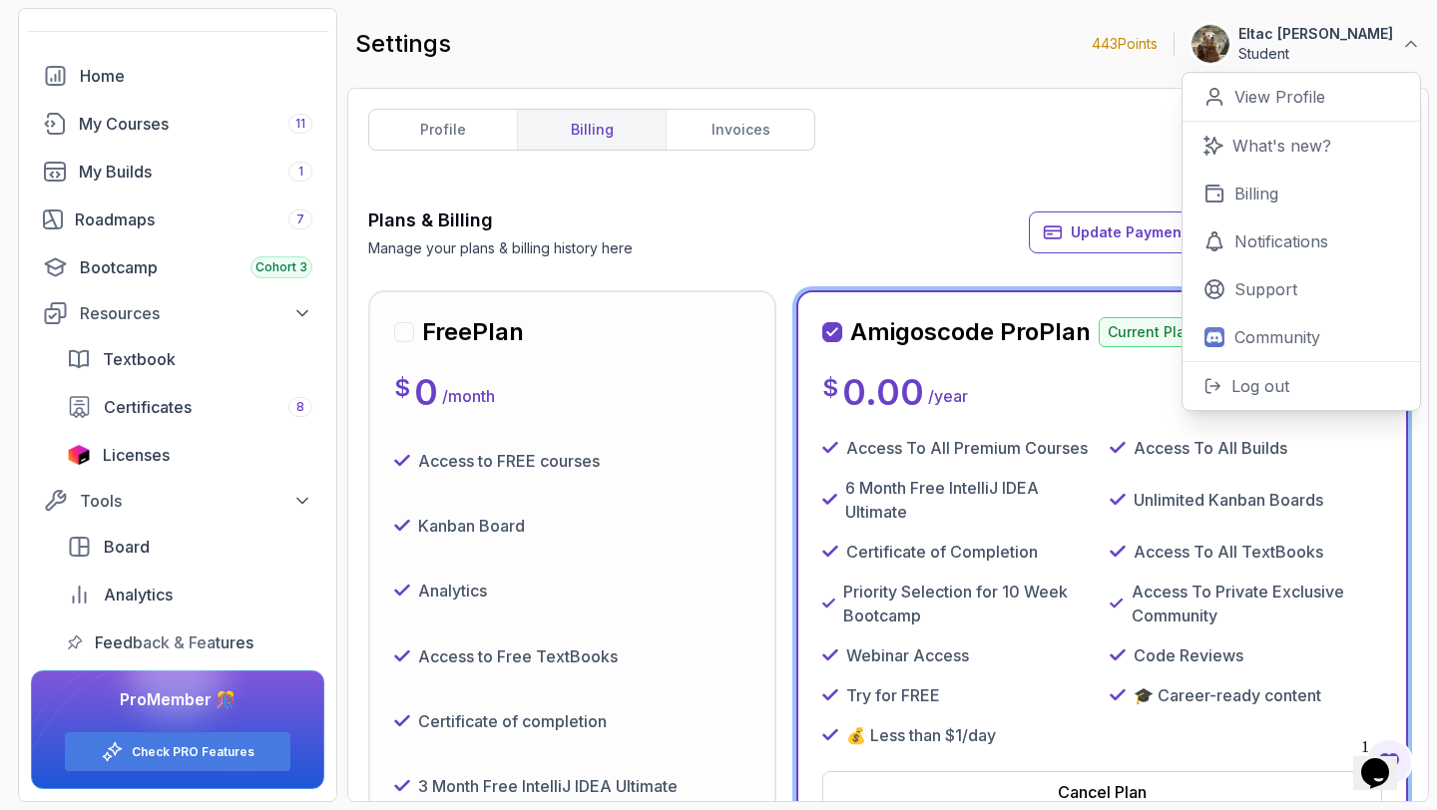
click at [1024, 466] on div "Access To All Premium Courses Access To All Builds 6 Month Free IntelliJ IDEA U…" at bounding box center [1102, 591] width 560 height 311
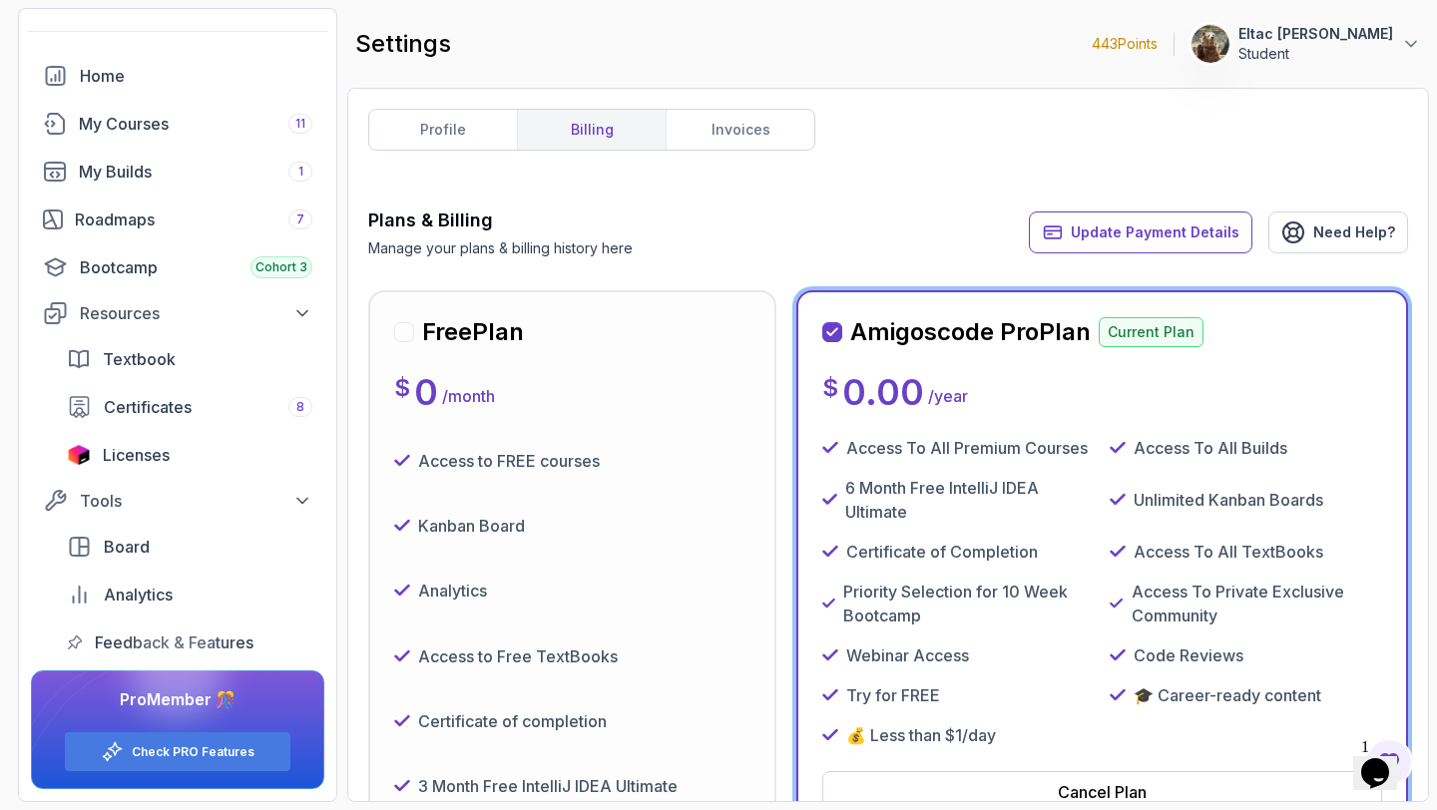
click at [1024, 466] on div "Access To All Premium Courses Access To All Builds 6 Month Free IntelliJ IDEA U…" at bounding box center [1102, 591] width 560 height 311
click at [126, 92] on link "Home" at bounding box center [177, 76] width 293 height 40
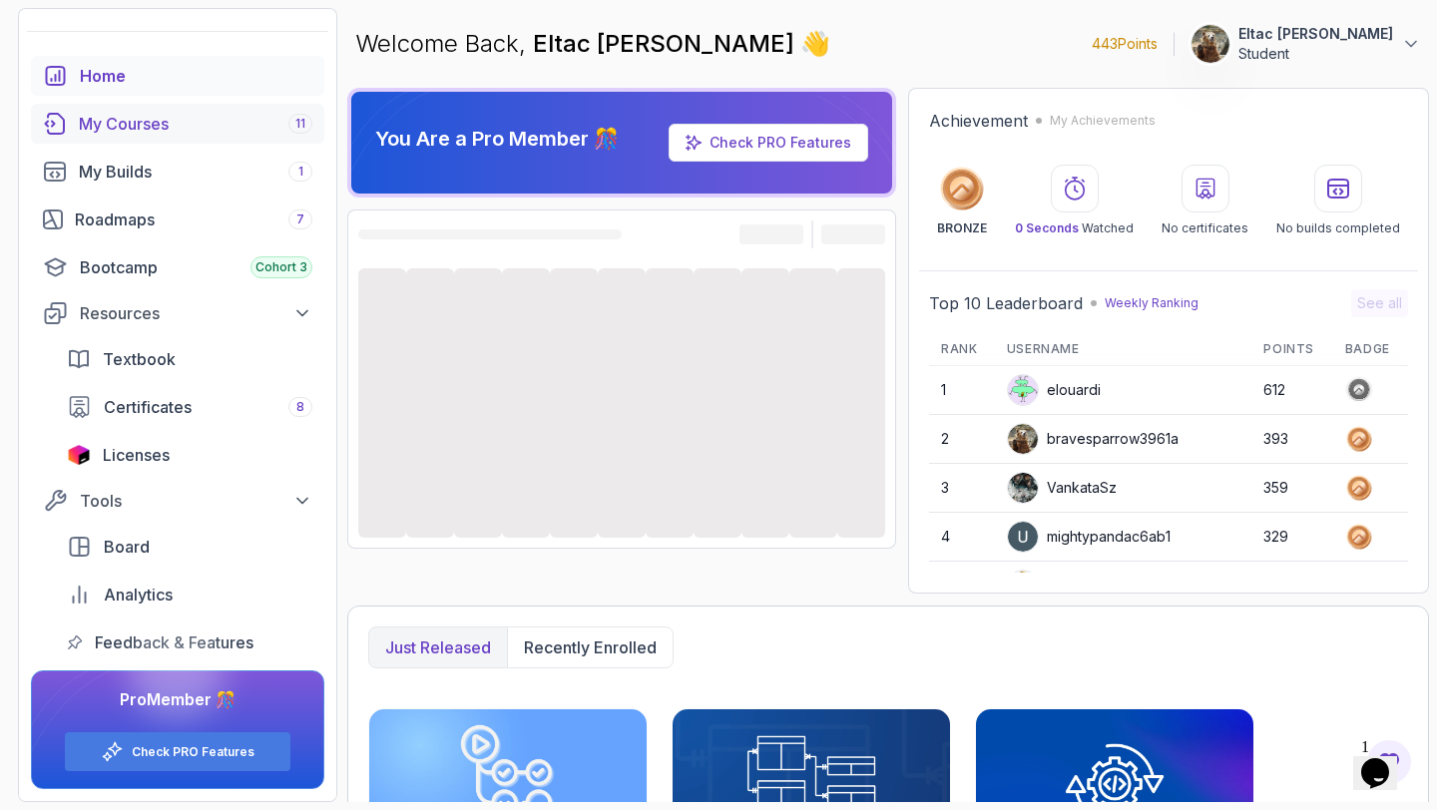
click at [117, 118] on div "My Courses 11" at bounding box center [195, 124] width 233 height 24
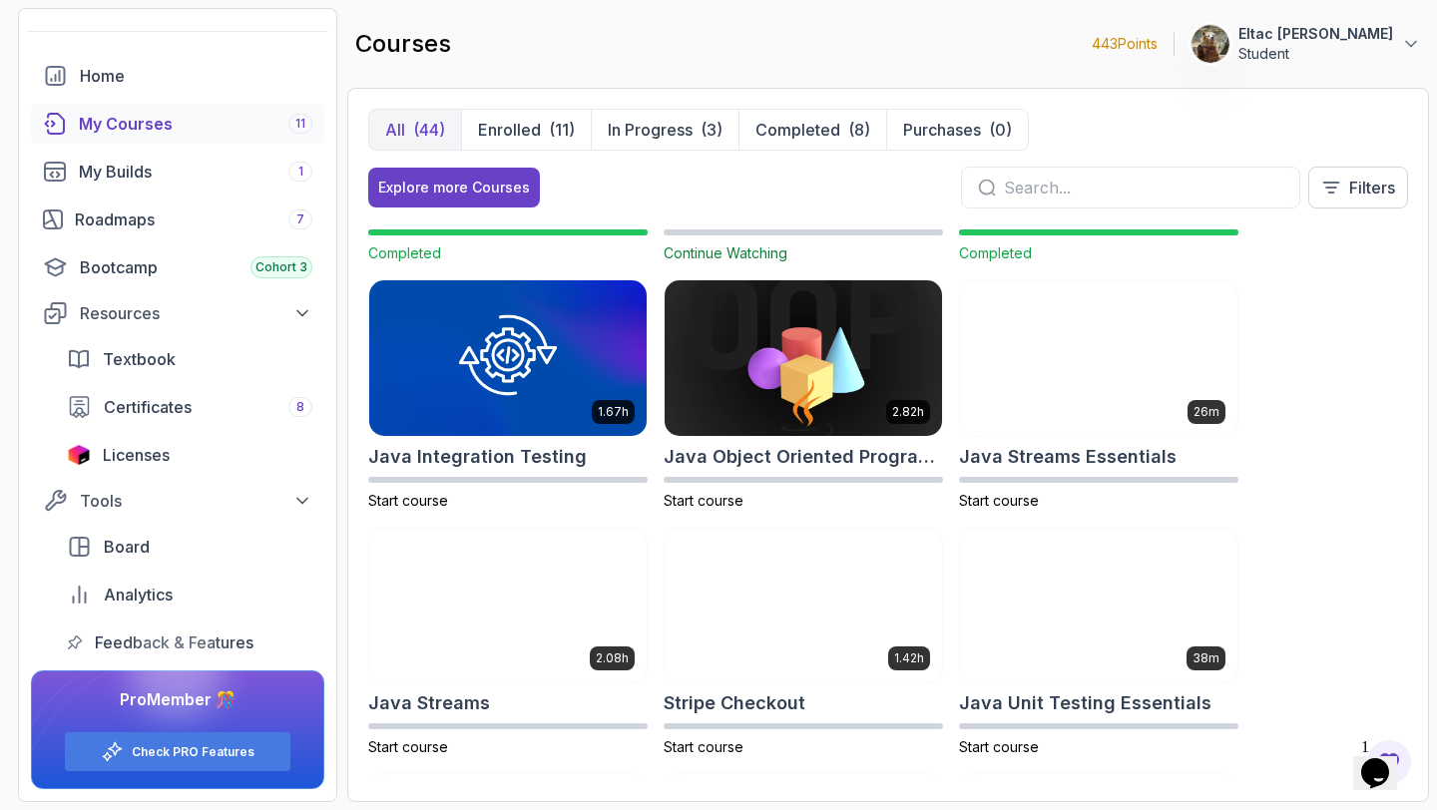
scroll to position [499, 0]
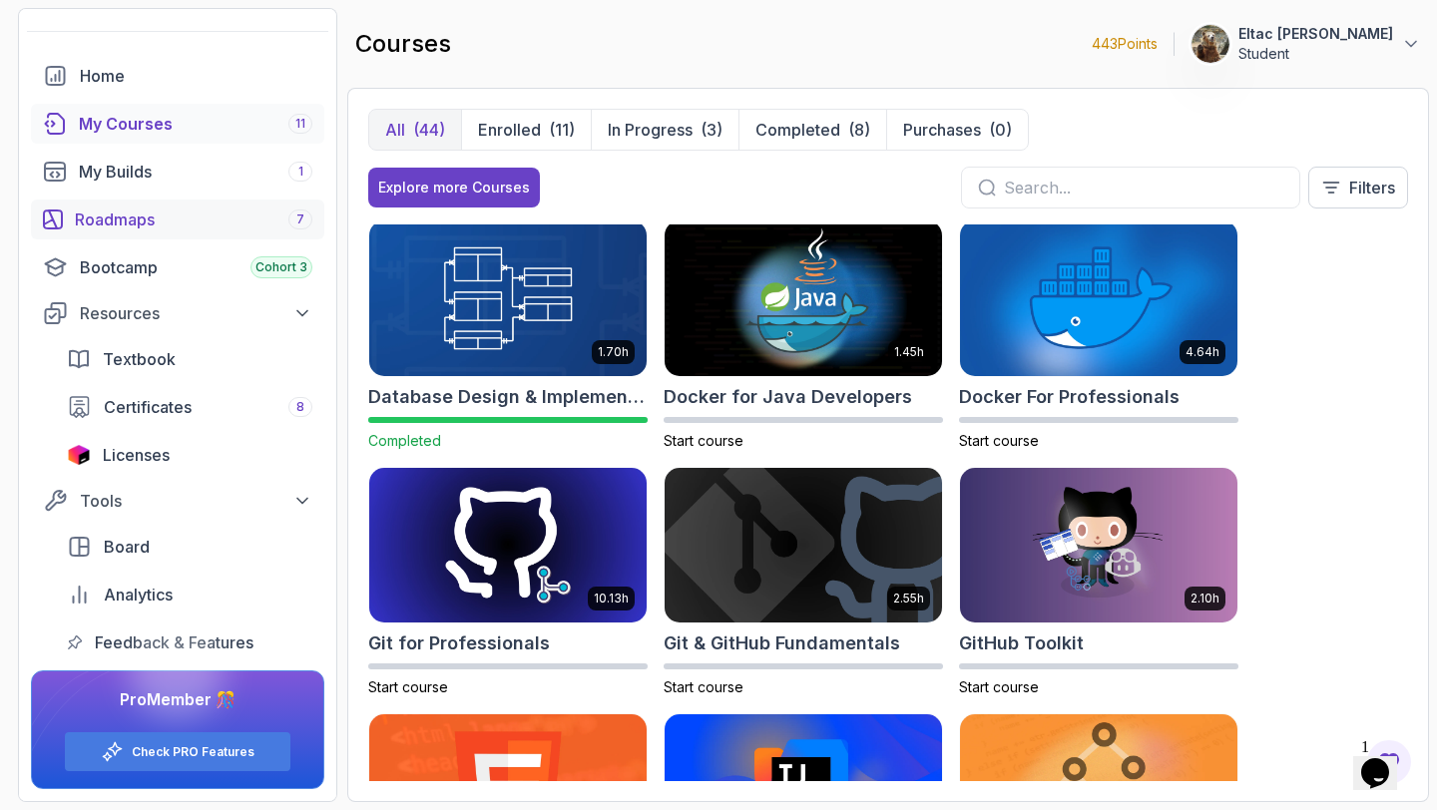
click at [118, 232] on link "Roadmaps 7" at bounding box center [177, 220] width 293 height 40
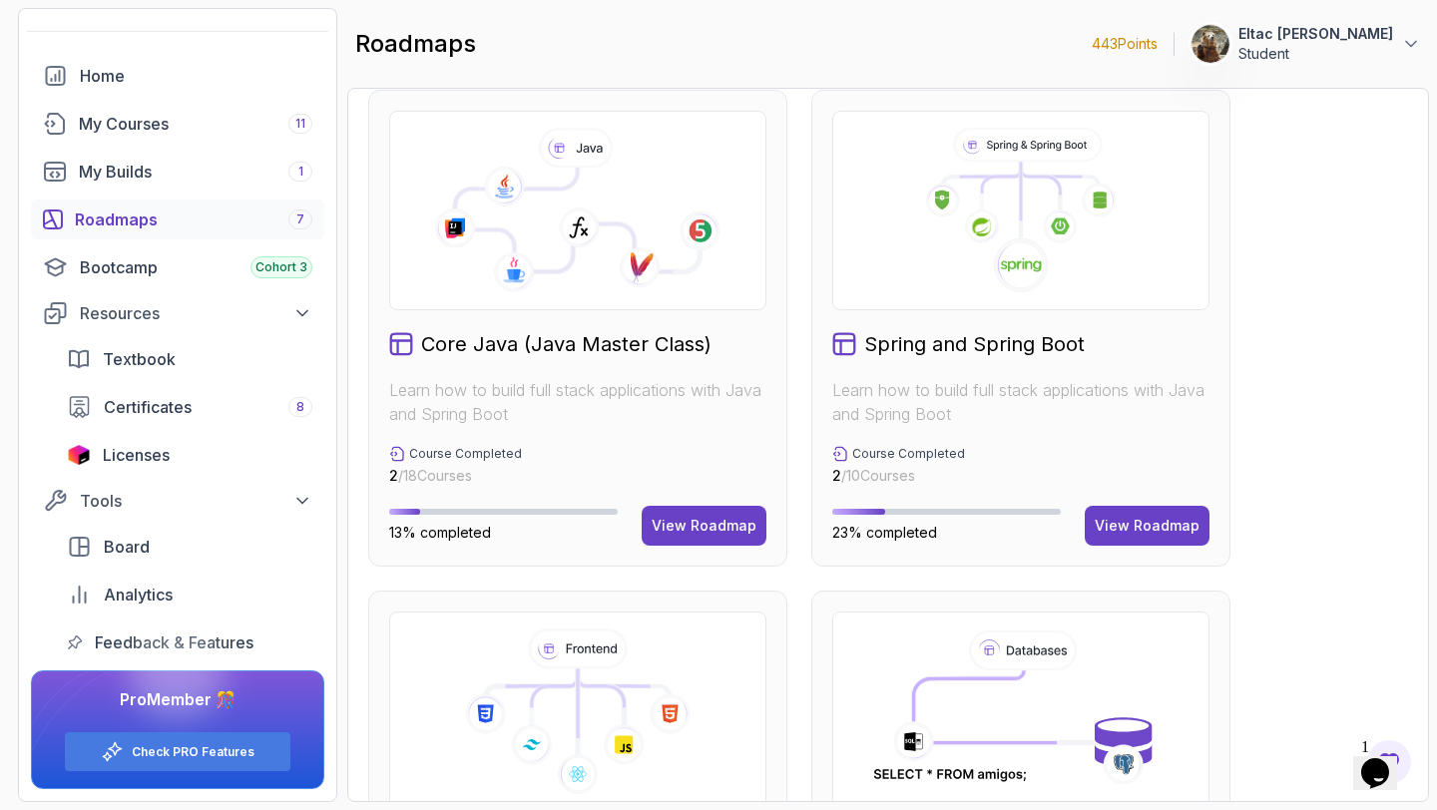
scroll to position [519, 0]
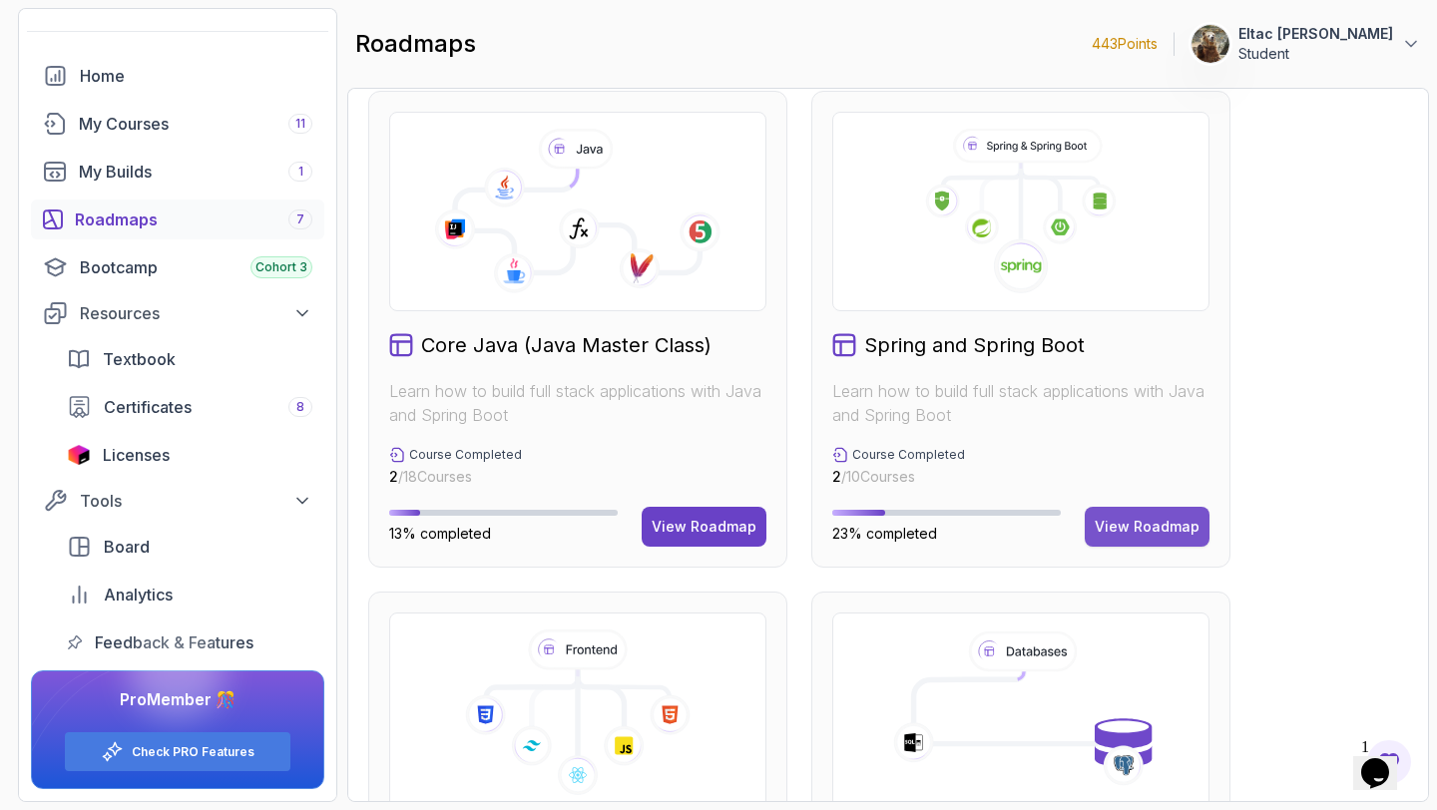
click at [1180, 539] on button "View Roadmap" at bounding box center [1146, 527] width 125 height 40
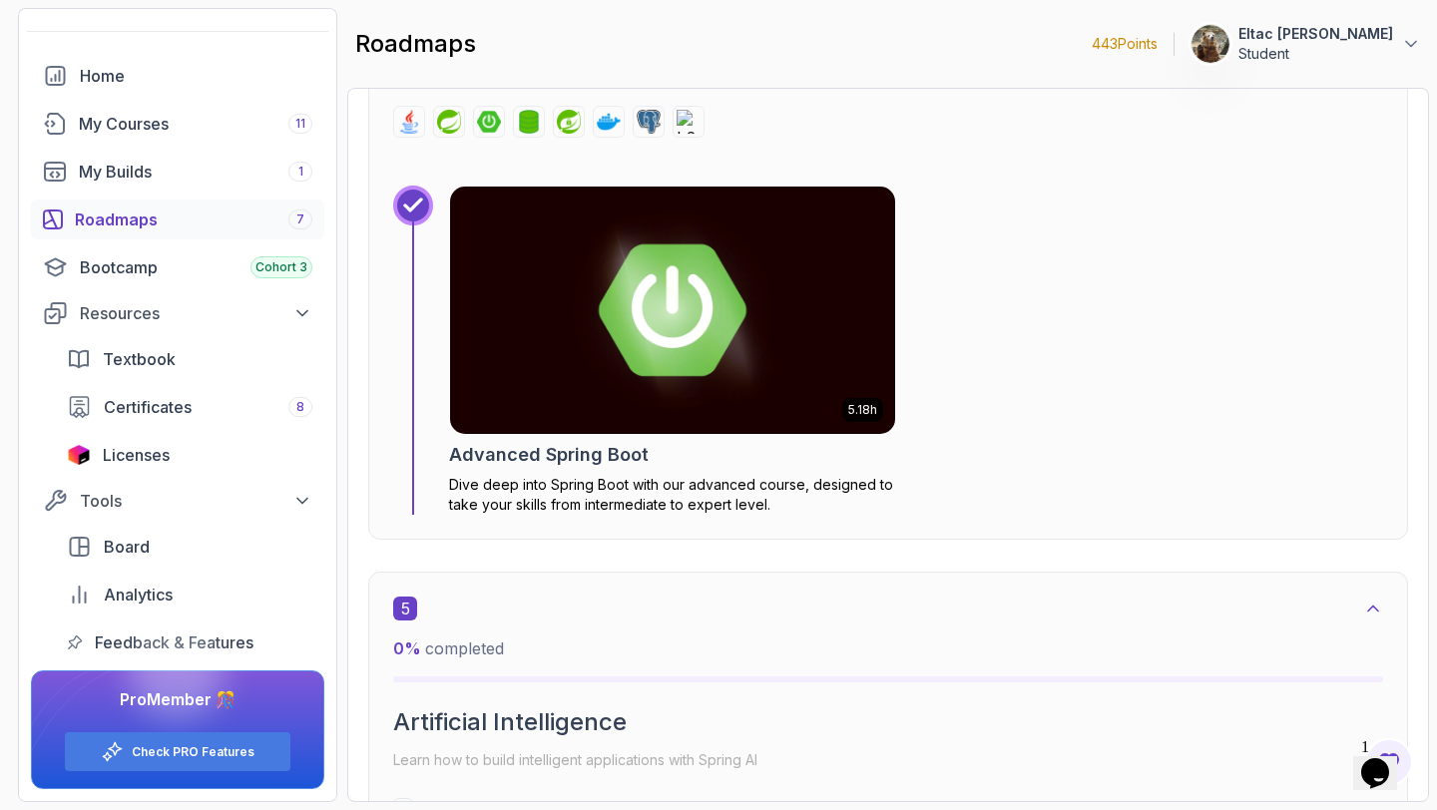
scroll to position [3306, 0]
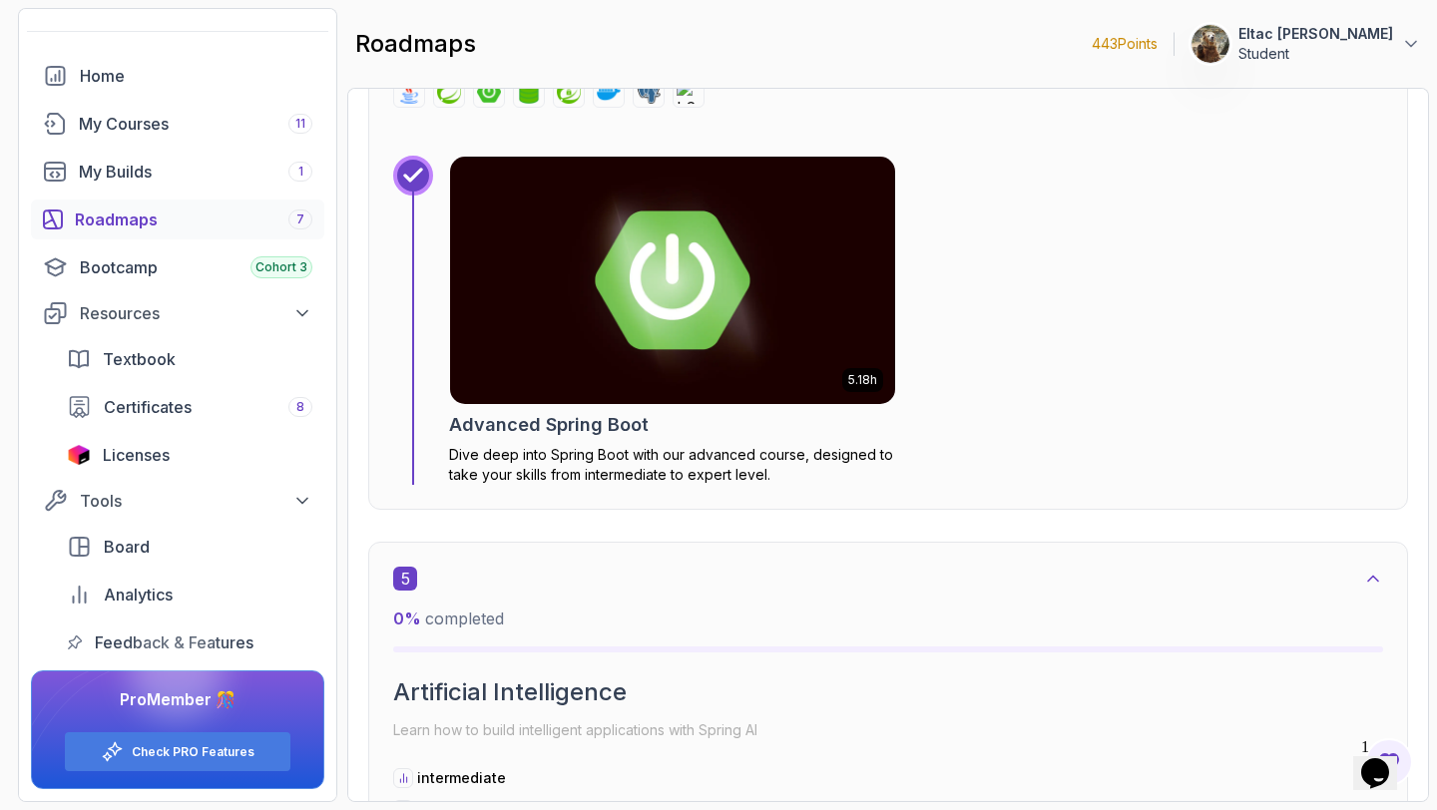
click at [613, 428] on h2 "Advanced Spring Boot" at bounding box center [549, 425] width 200 height 28
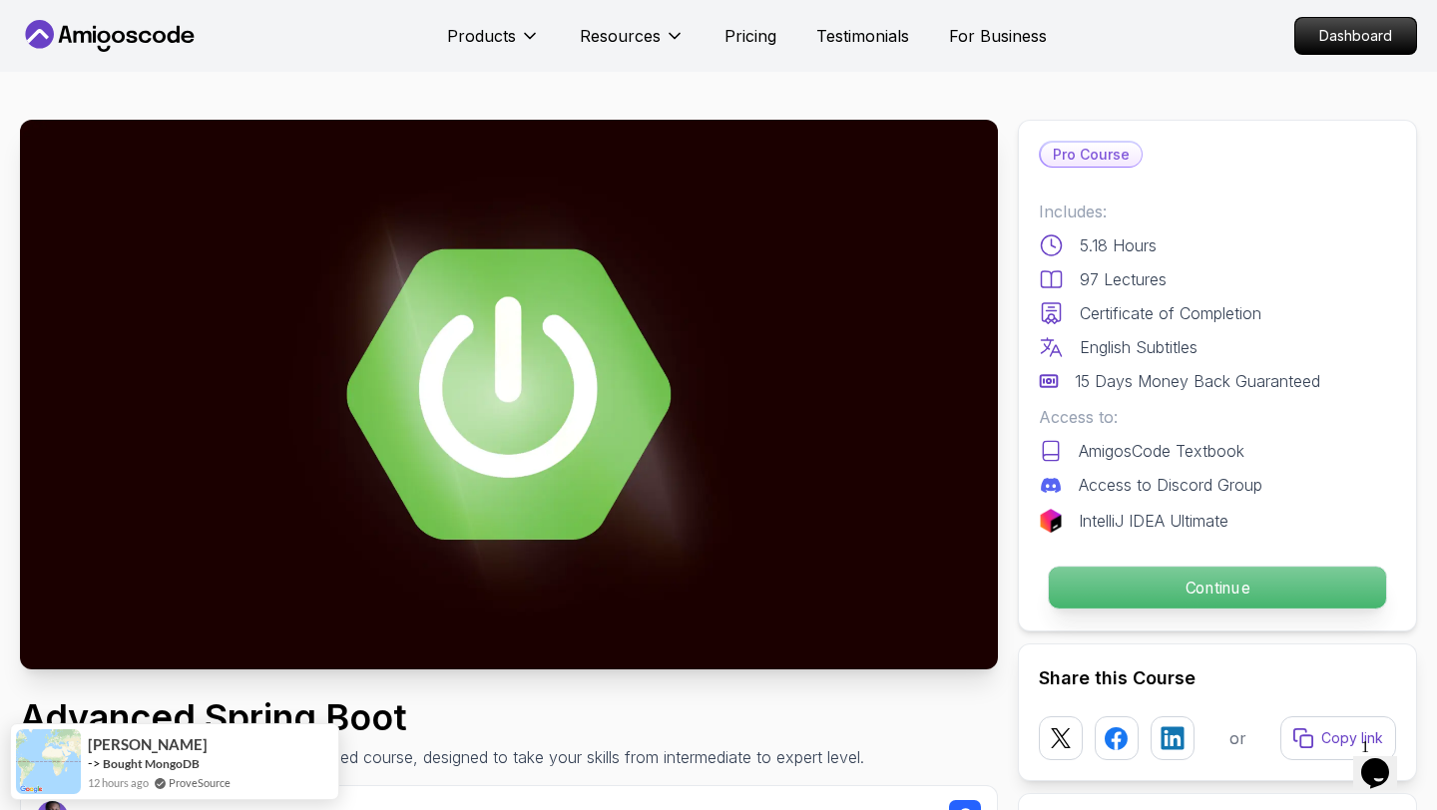
click at [1162, 602] on p "Continue" at bounding box center [1216, 588] width 337 height 42
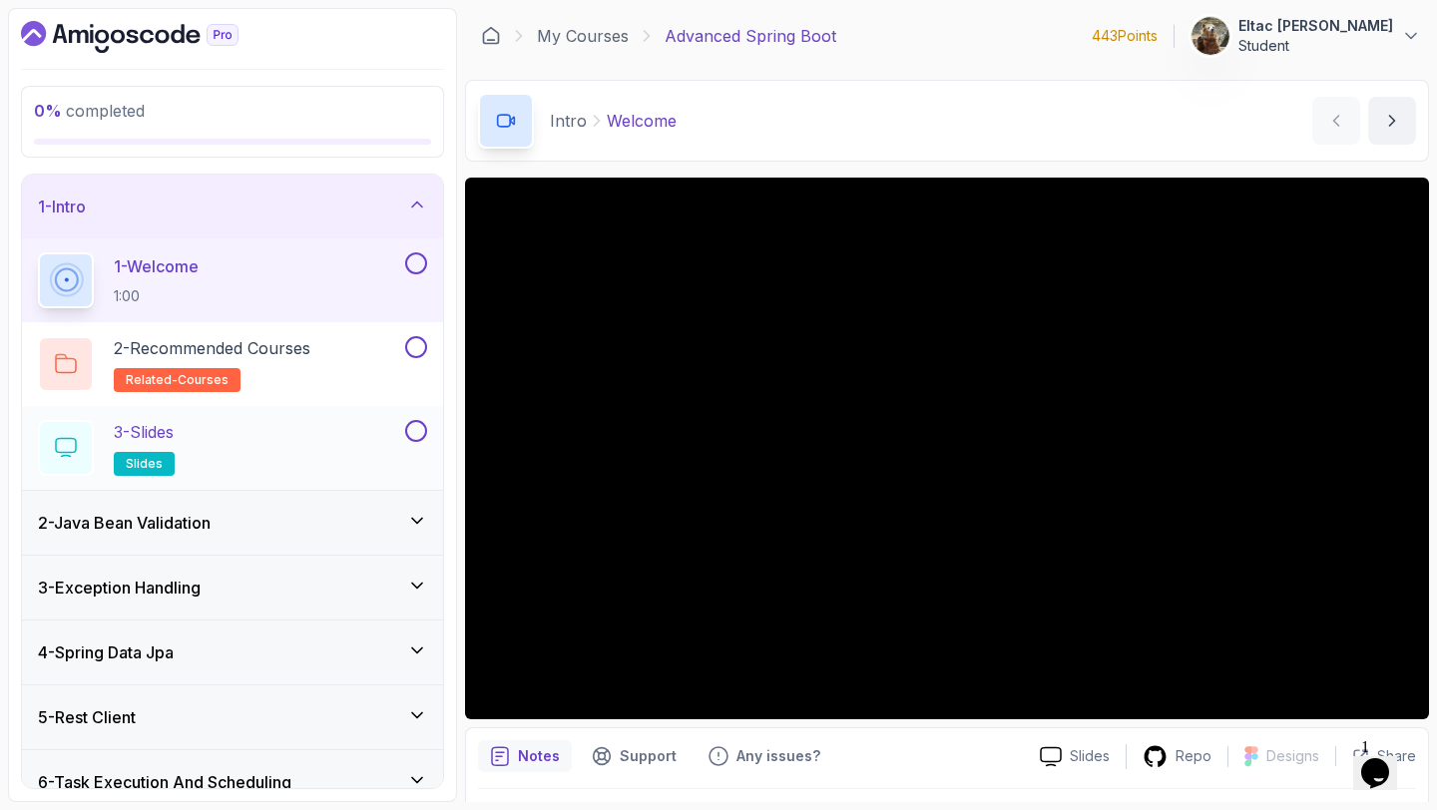
click at [241, 435] on div "3 - Slides slides" at bounding box center [219, 448] width 363 height 56
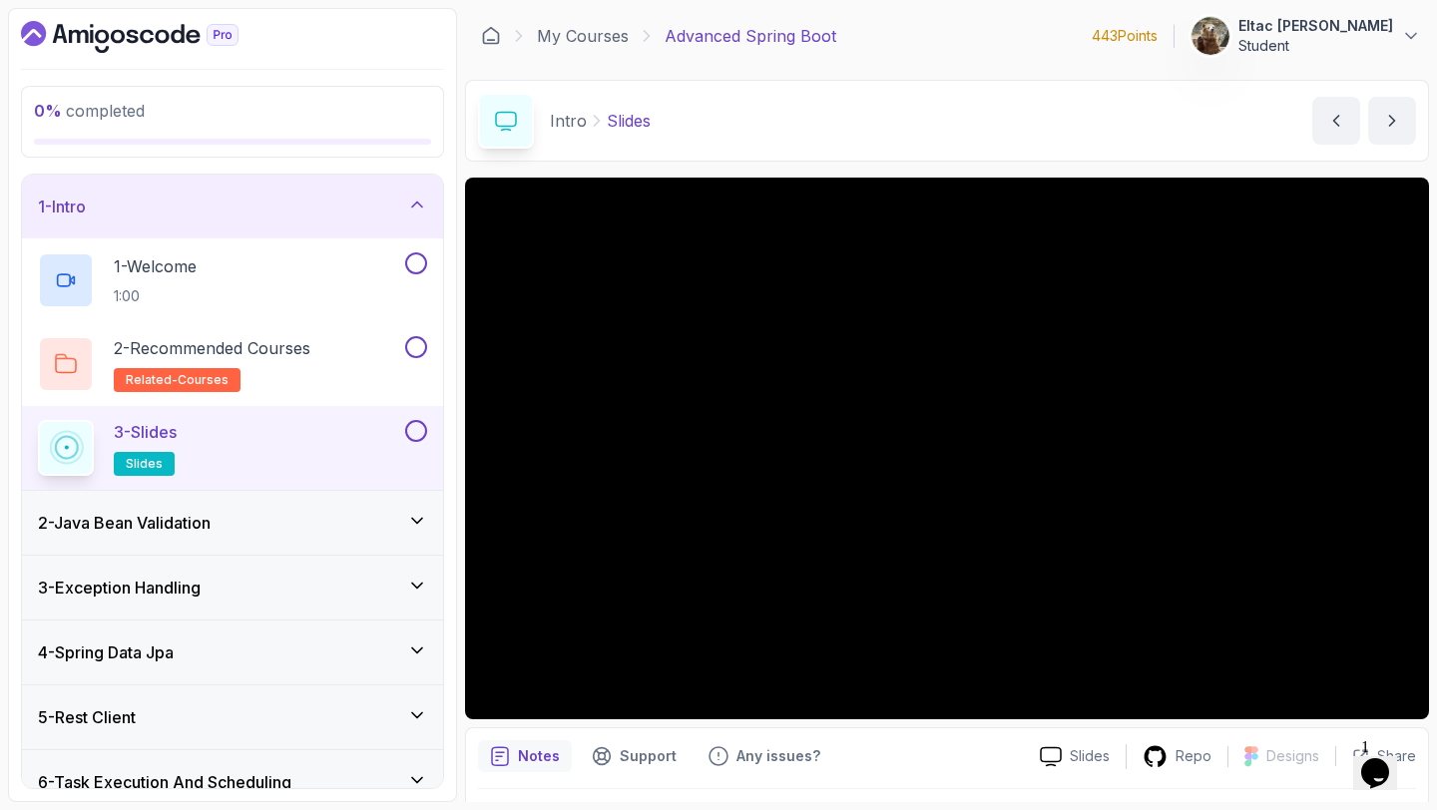
click at [329, 621] on div "4 - Spring Data Jpa" at bounding box center [232, 652] width 421 height 64
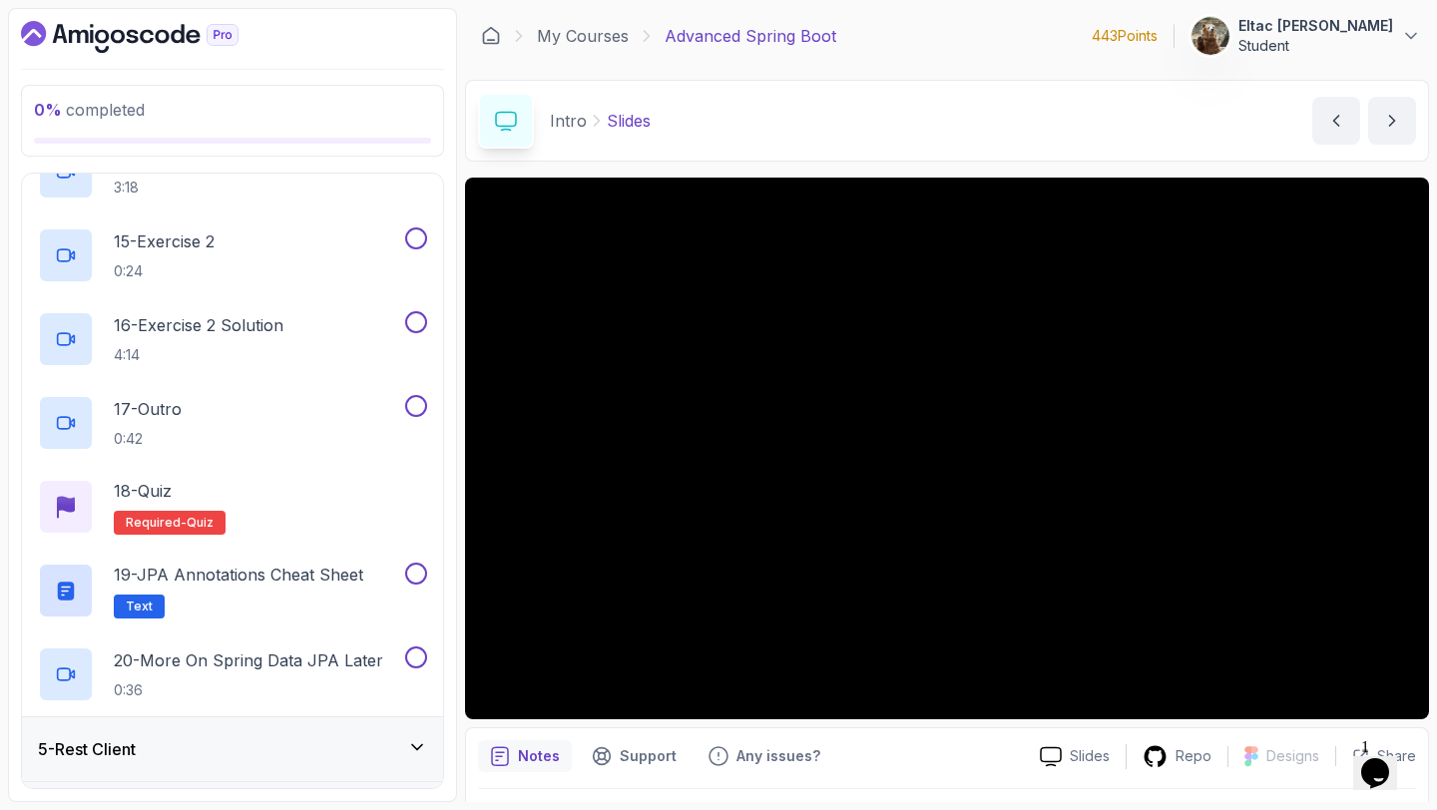
scroll to position [1396, 0]
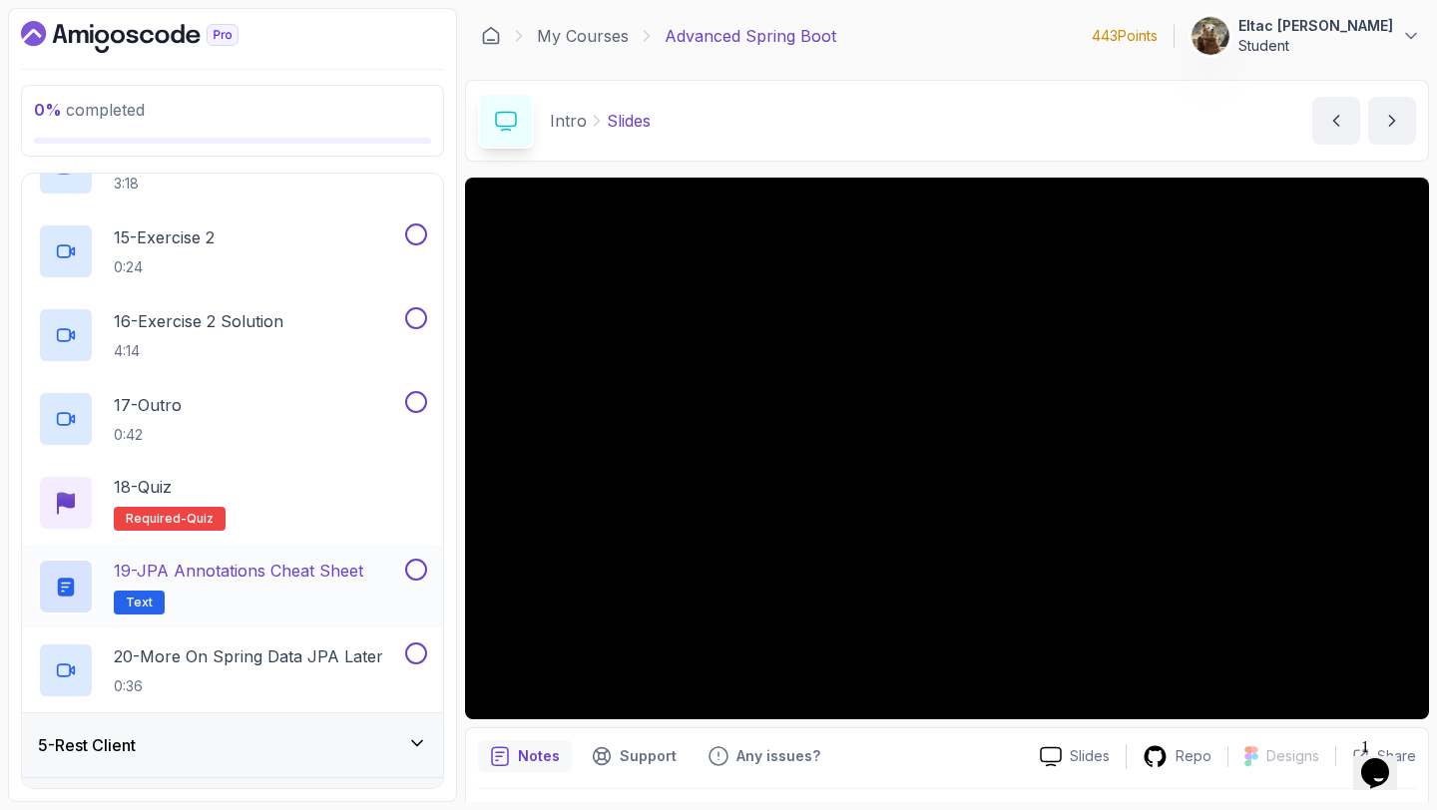
click at [329, 586] on h2 "19 - JPA Annotations Cheat Sheet Text" at bounding box center [238, 587] width 249 height 56
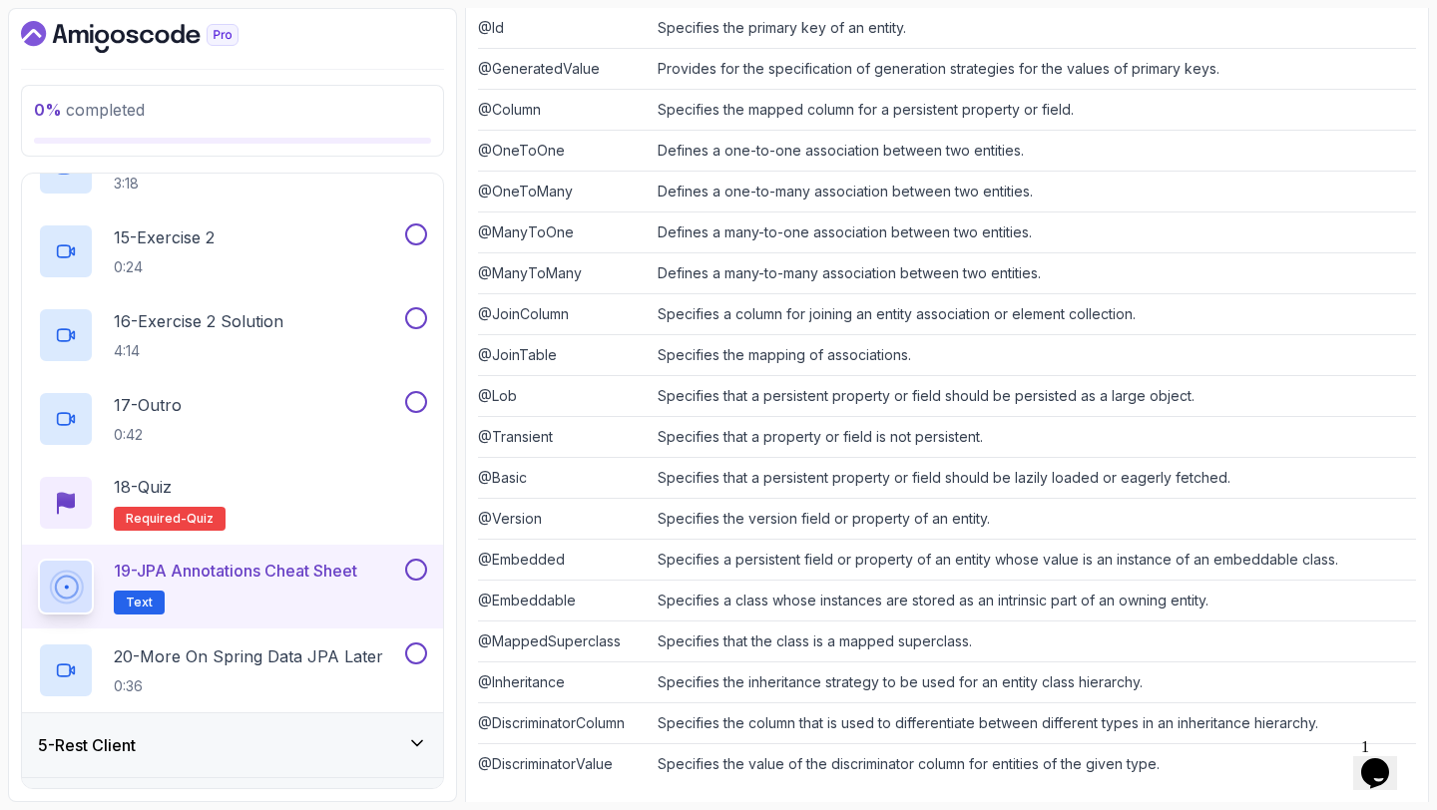
scroll to position [514, 0]
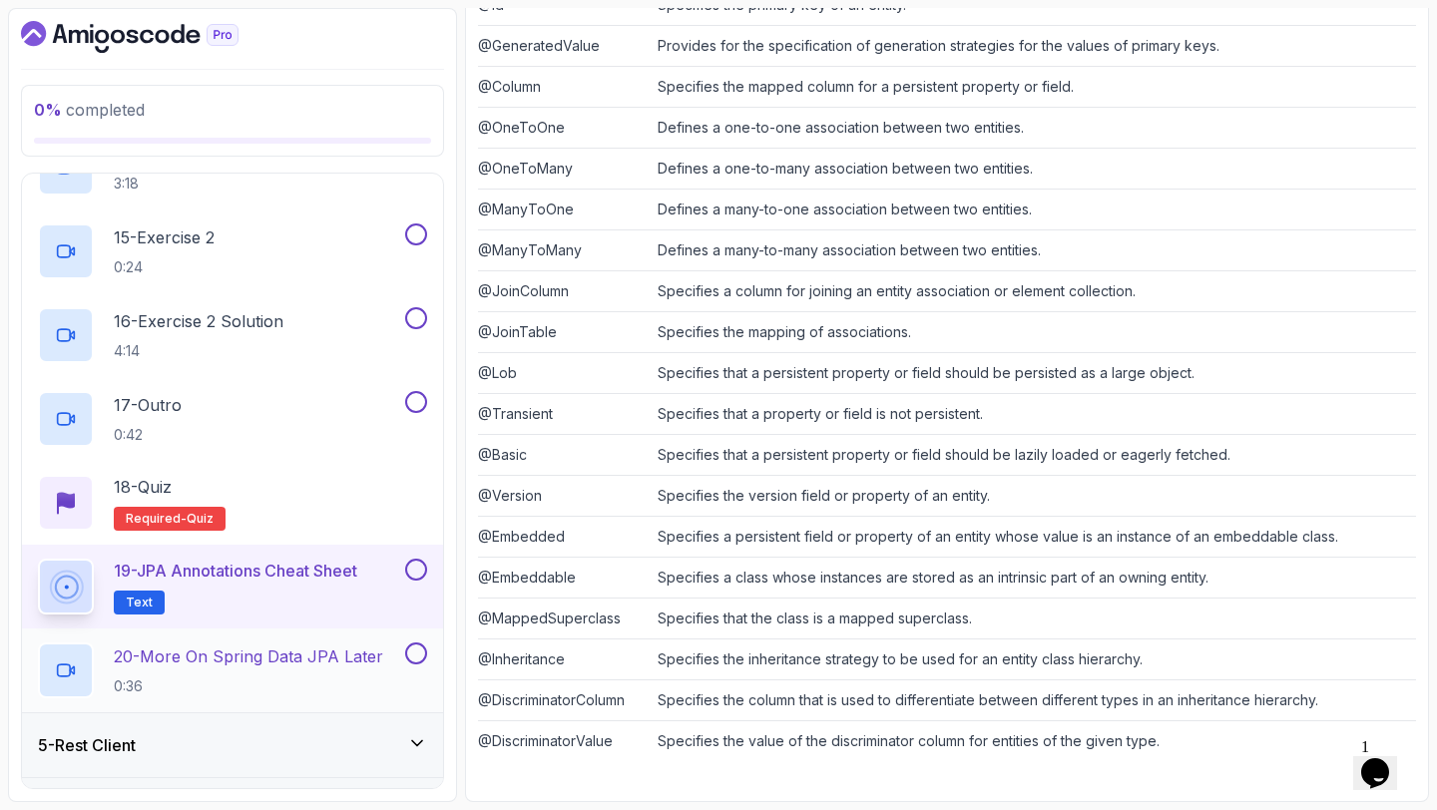
click at [415, 655] on button at bounding box center [416, 653] width 22 height 22
click at [417, 575] on button at bounding box center [416, 570] width 22 height 22
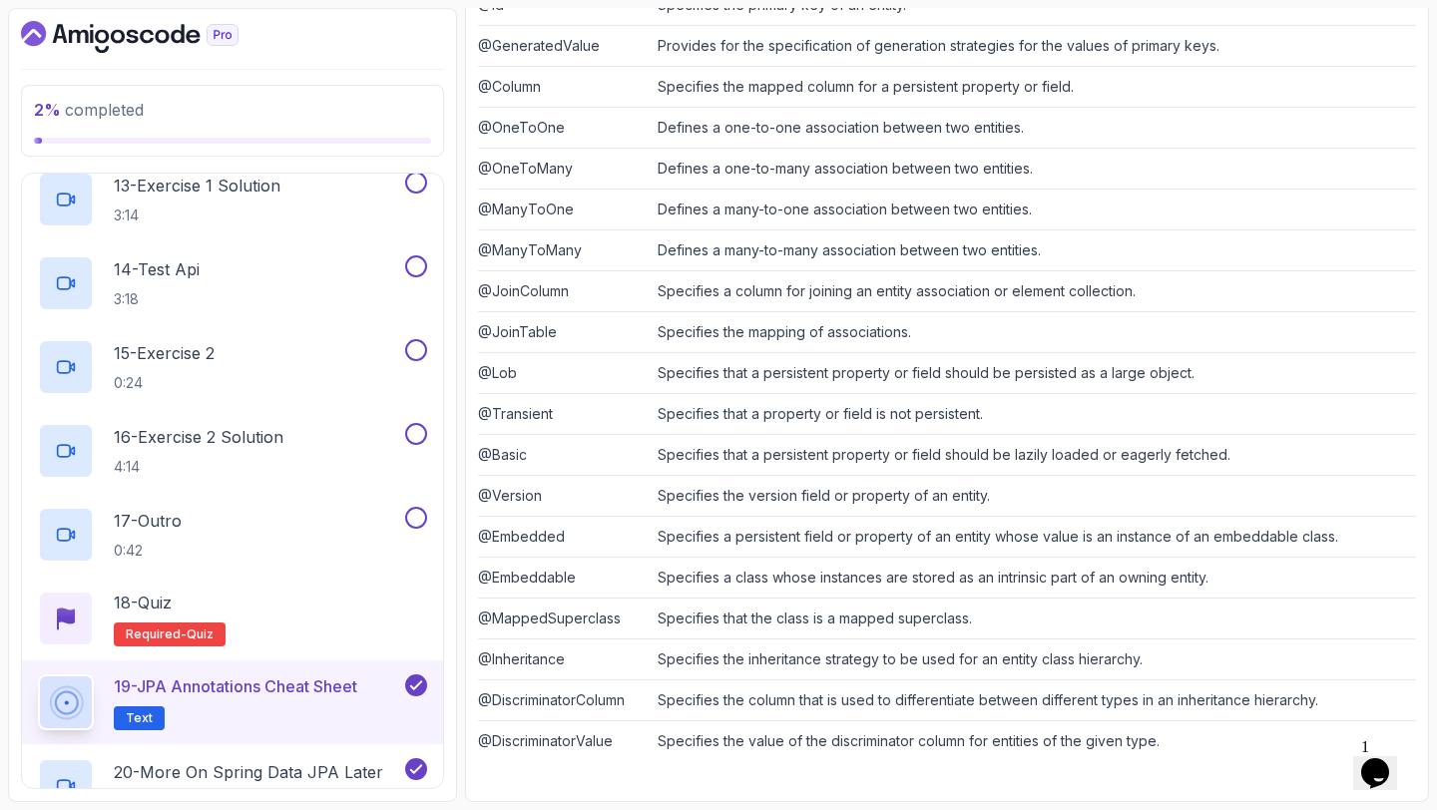
scroll to position [1279, 0]
click at [418, 514] on button at bounding box center [416, 519] width 22 height 22
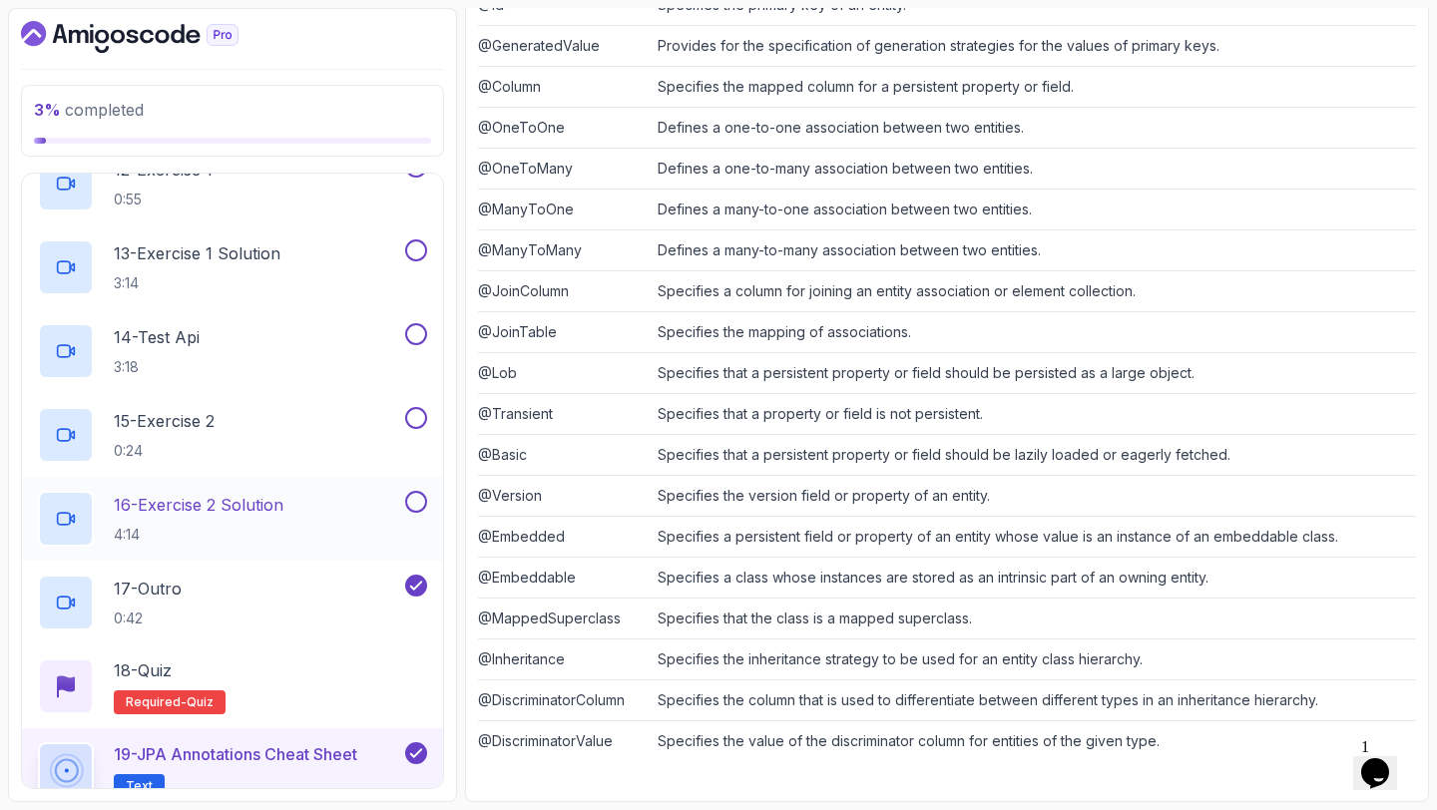
click at [418, 509] on button at bounding box center [416, 502] width 22 height 22
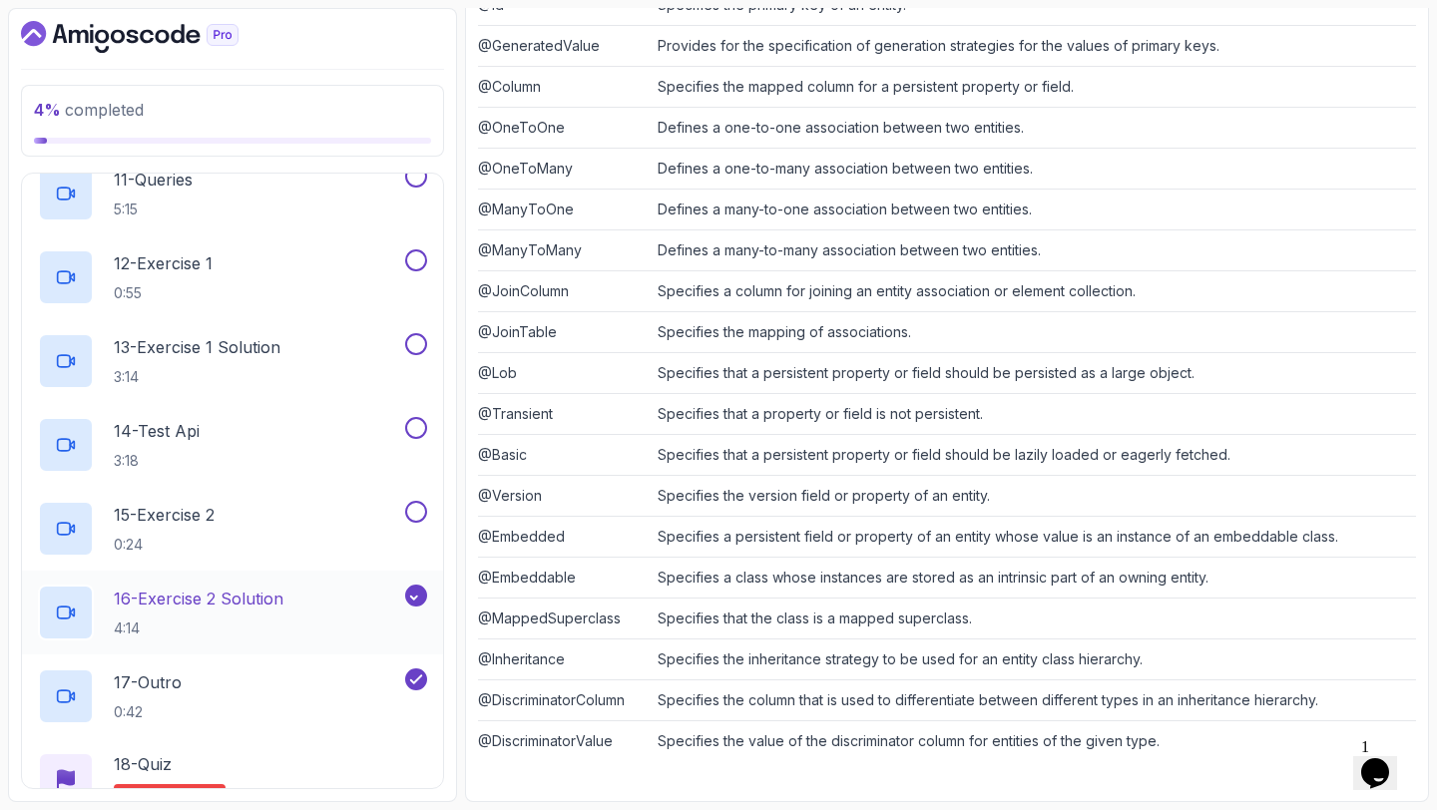
scroll to position [1112, 0]
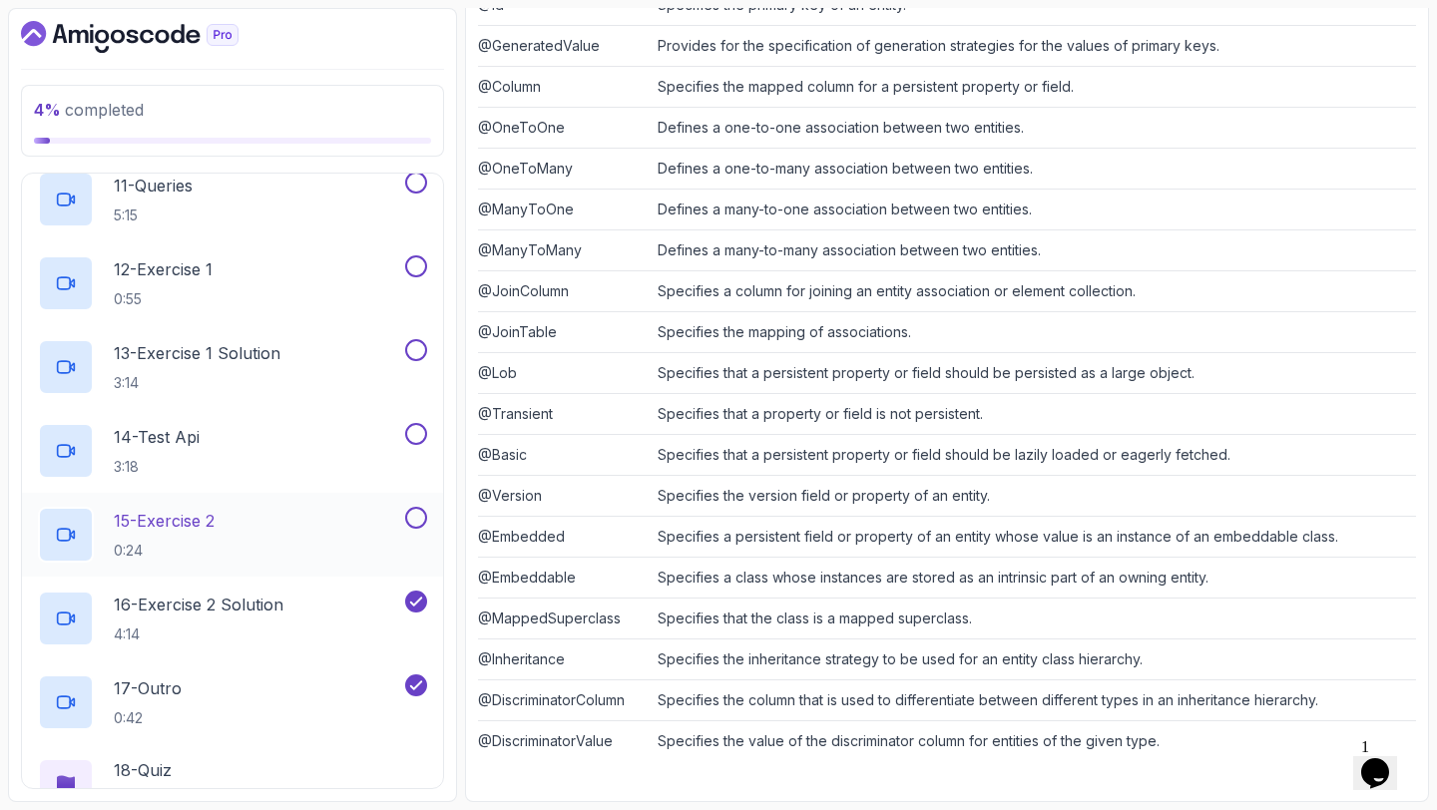
click at [418, 514] on button at bounding box center [416, 518] width 22 height 22
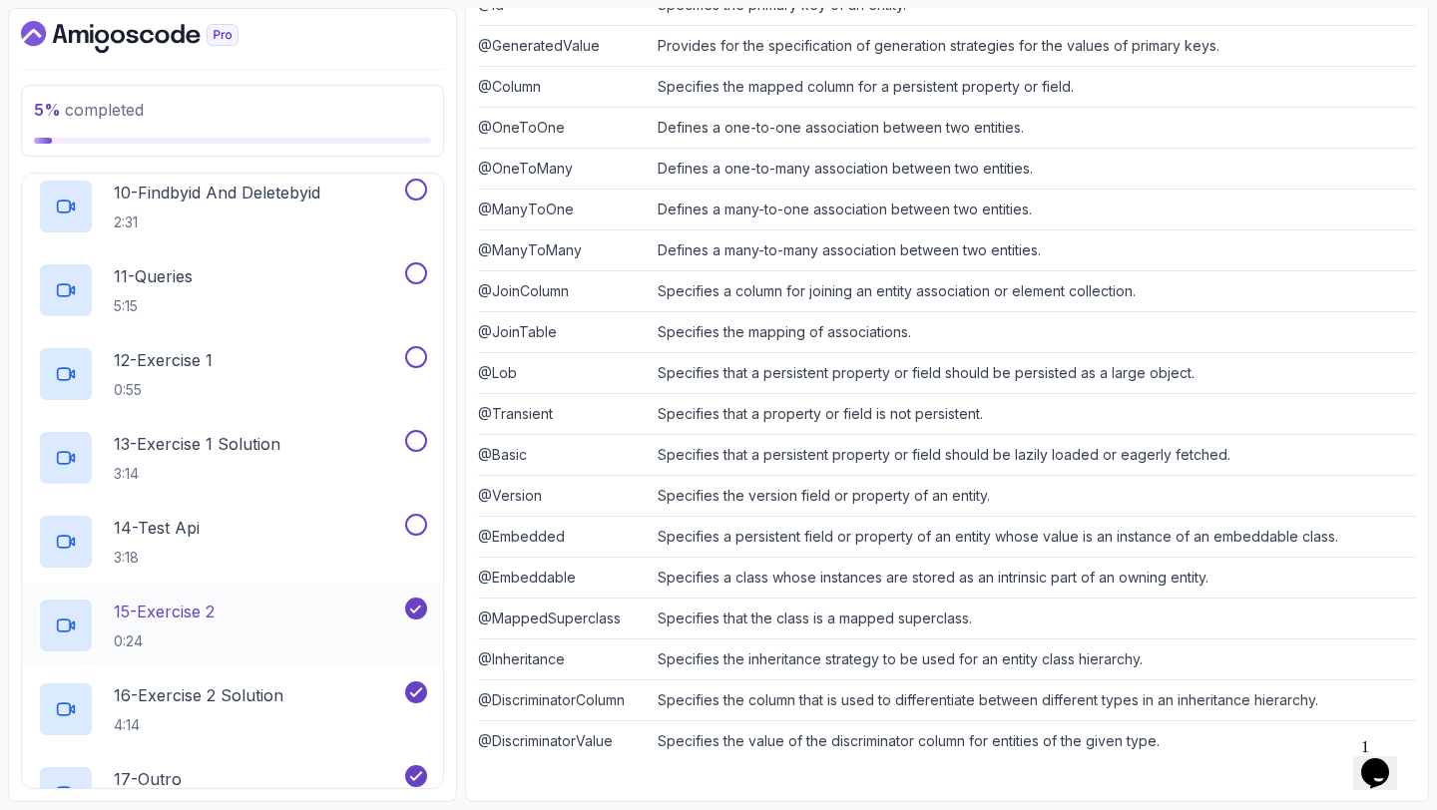
scroll to position [1020, 0]
click at [418, 524] on button at bounding box center [416, 527] width 22 height 22
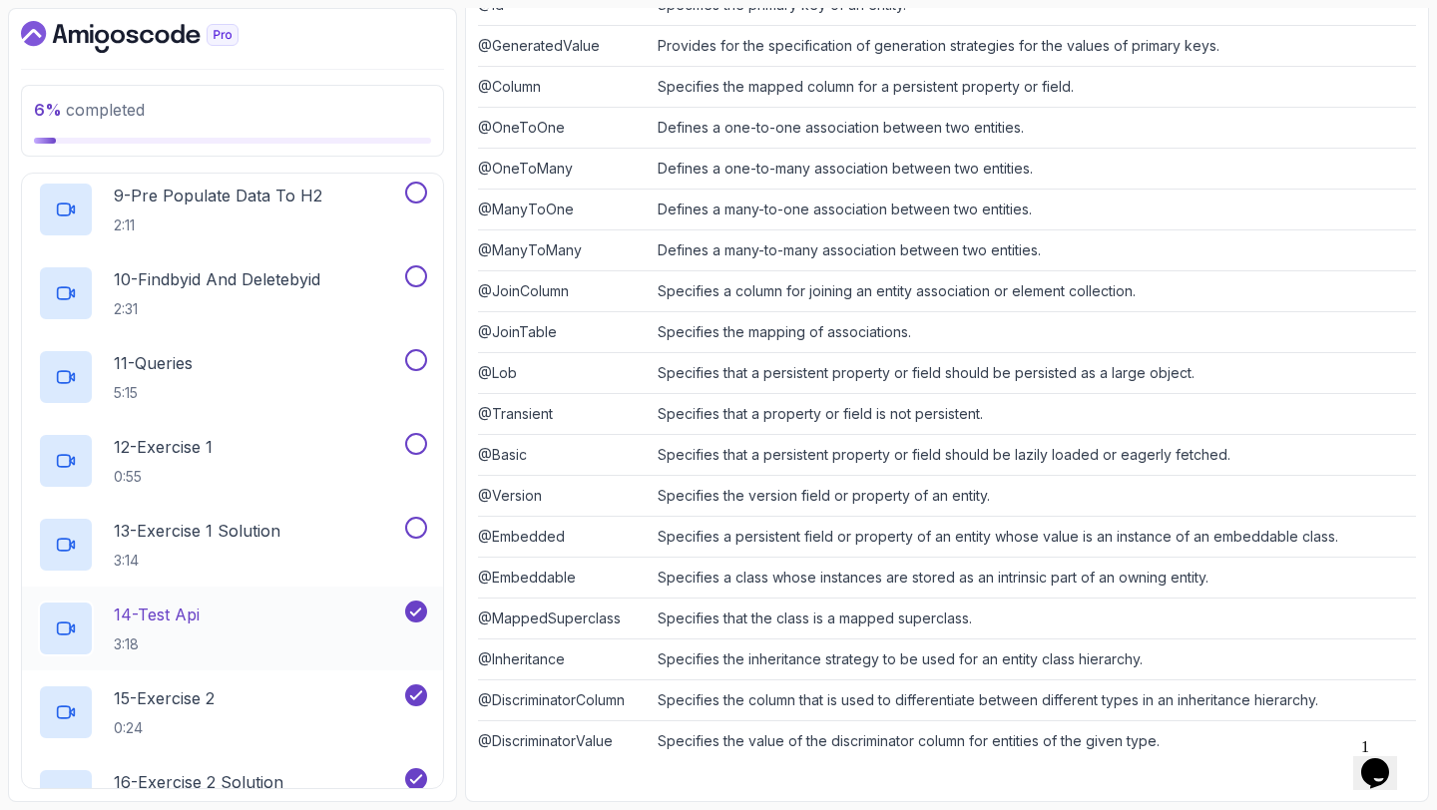
click at [418, 524] on button at bounding box center [416, 528] width 22 height 22
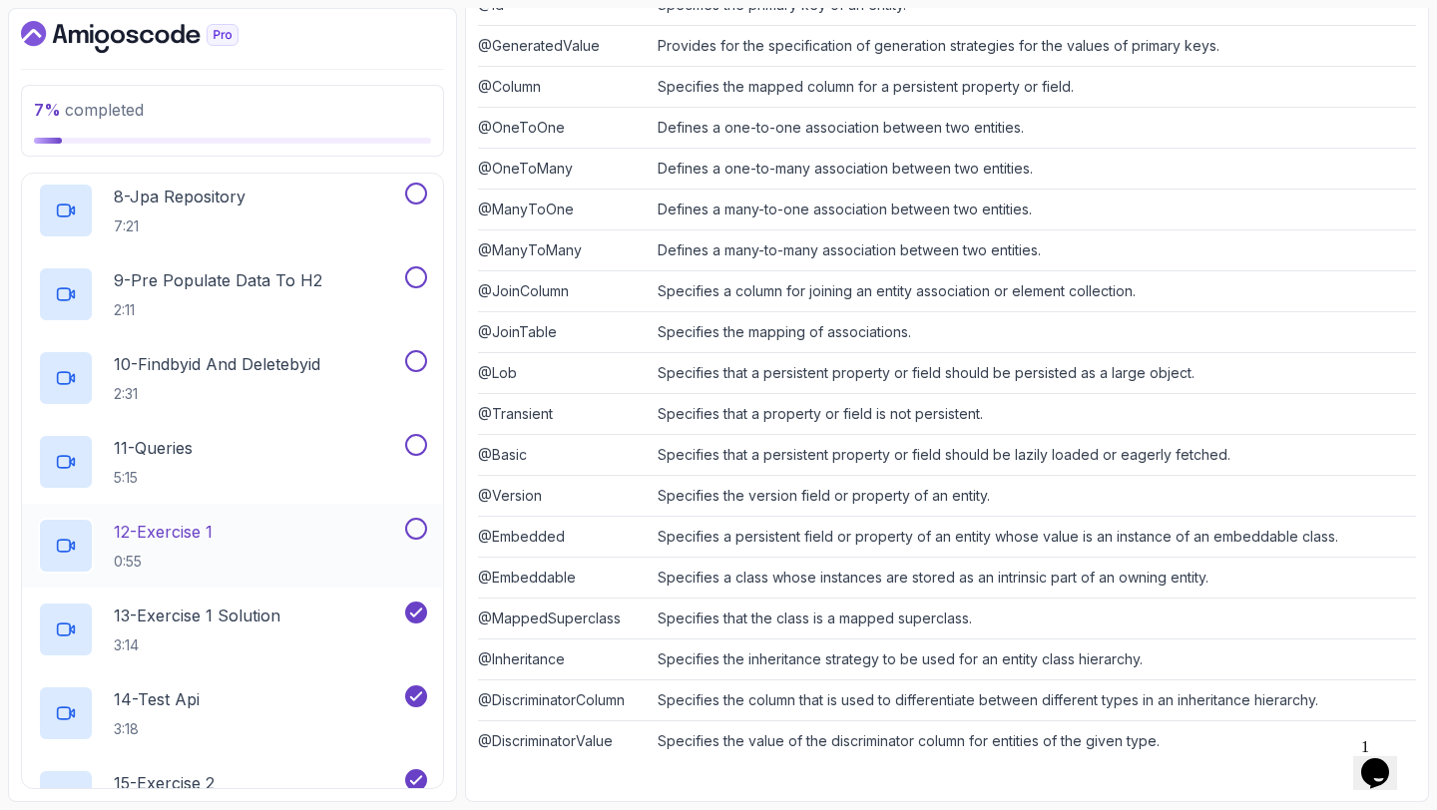
click at [418, 524] on button at bounding box center [416, 529] width 22 height 22
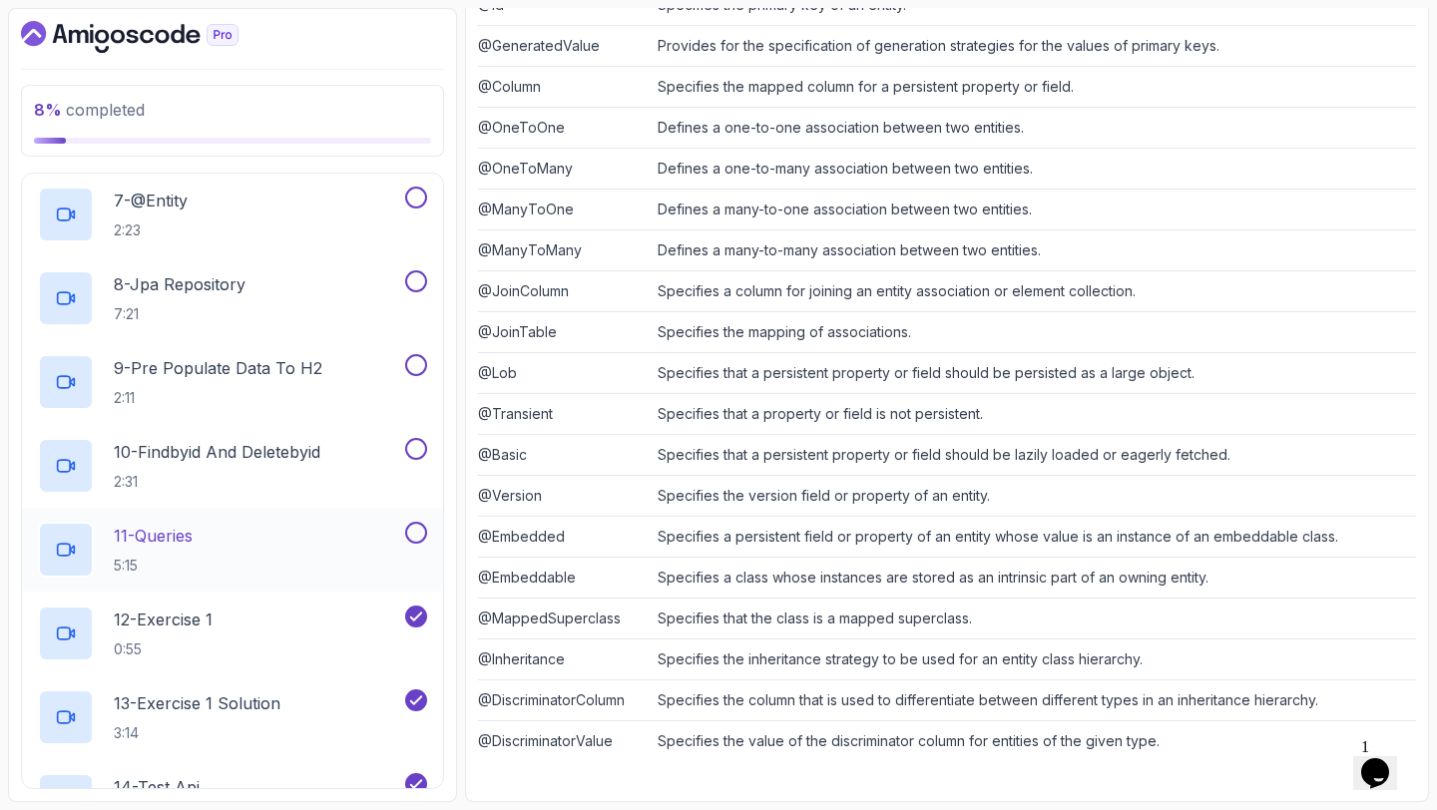
click at [418, 524] on button at bounding box center [416, 533] width 22 height 22
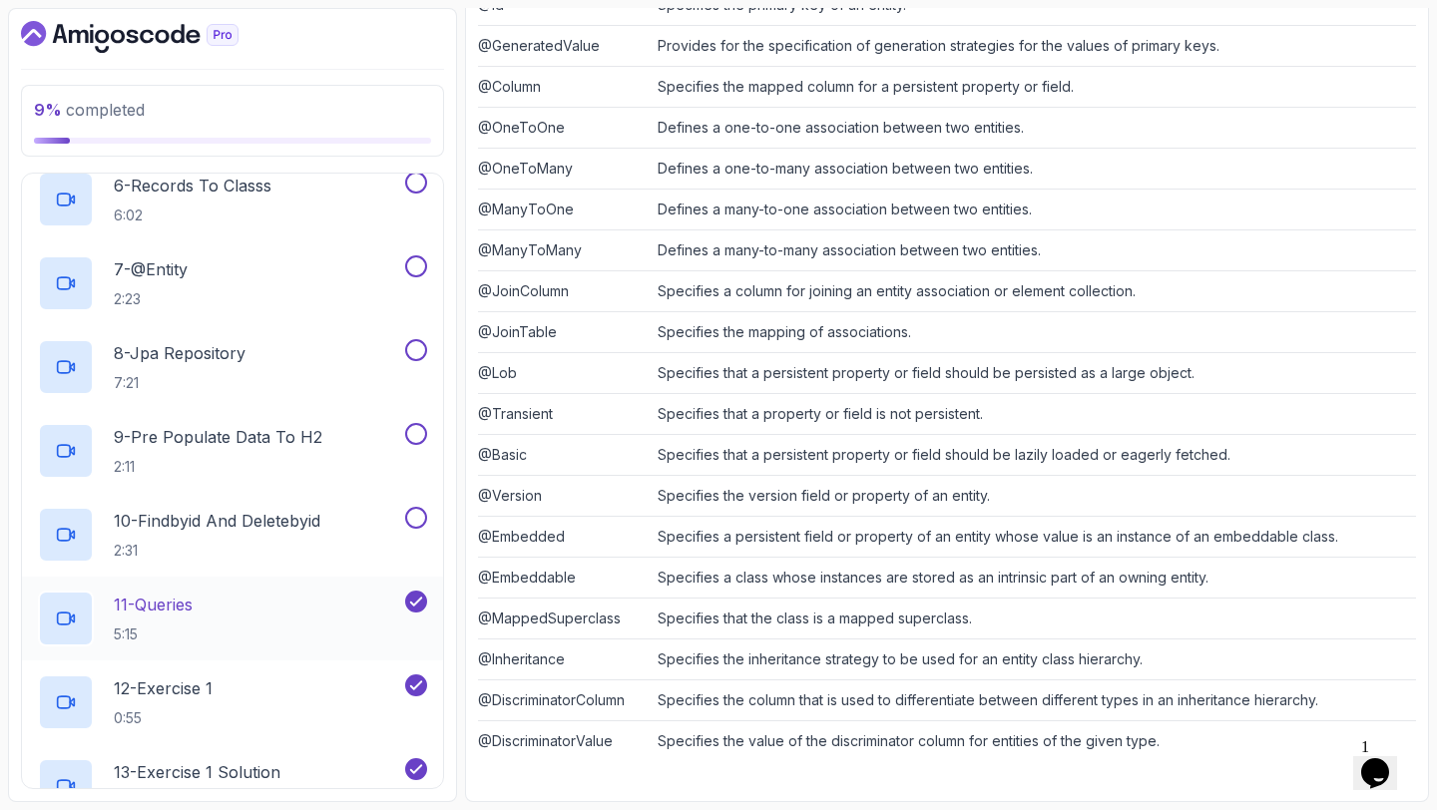
click at [418, 524] on button at bounding box center [416, 518] width 22 height 22
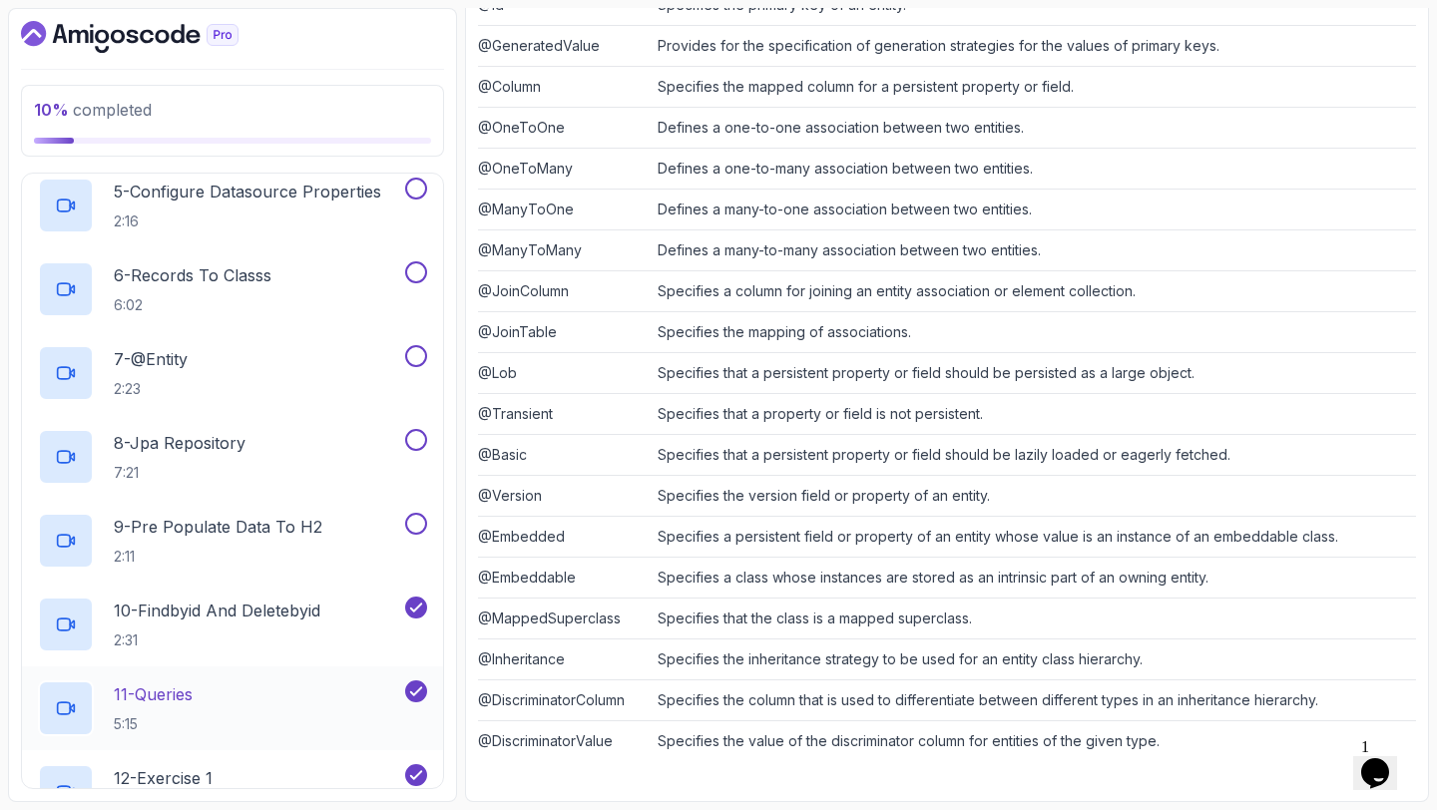
click at [418, 524] on button at bounding box center [416, 524] width 22 height 22
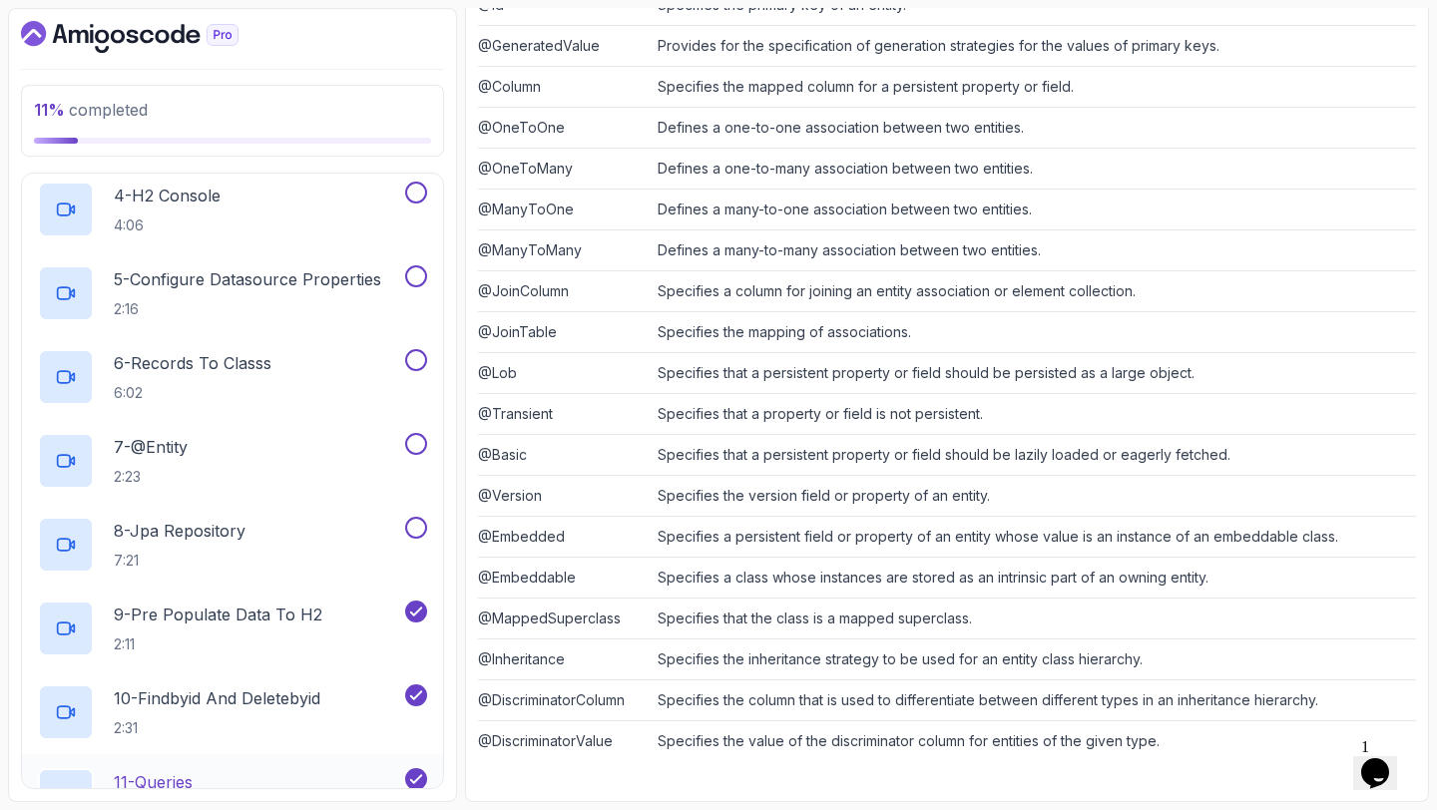
click at [418, 524] on button at bounding box center [416, 528] width 22 height 22
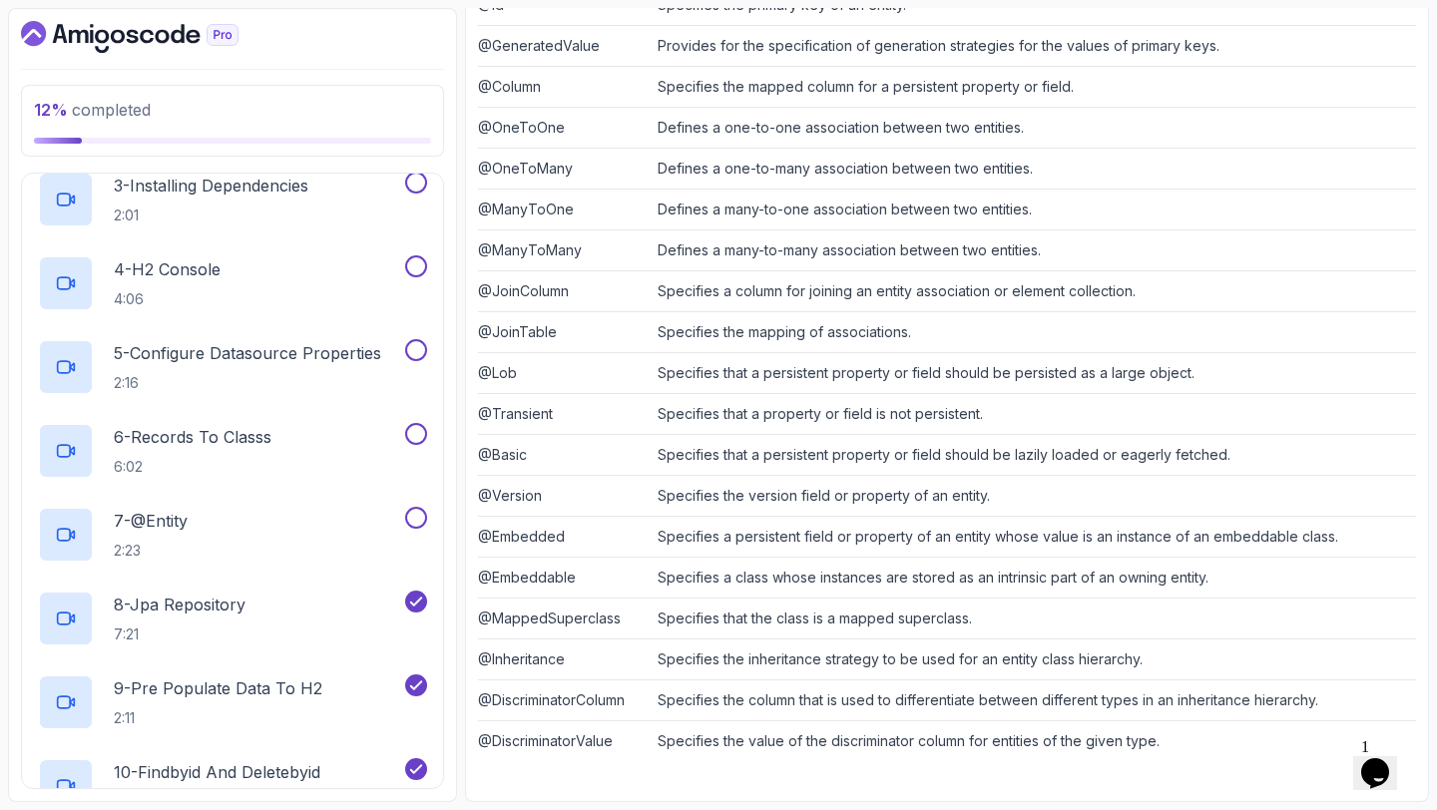
click at [418, 524] on button at bounding box center [416, 518] width 22 height 22
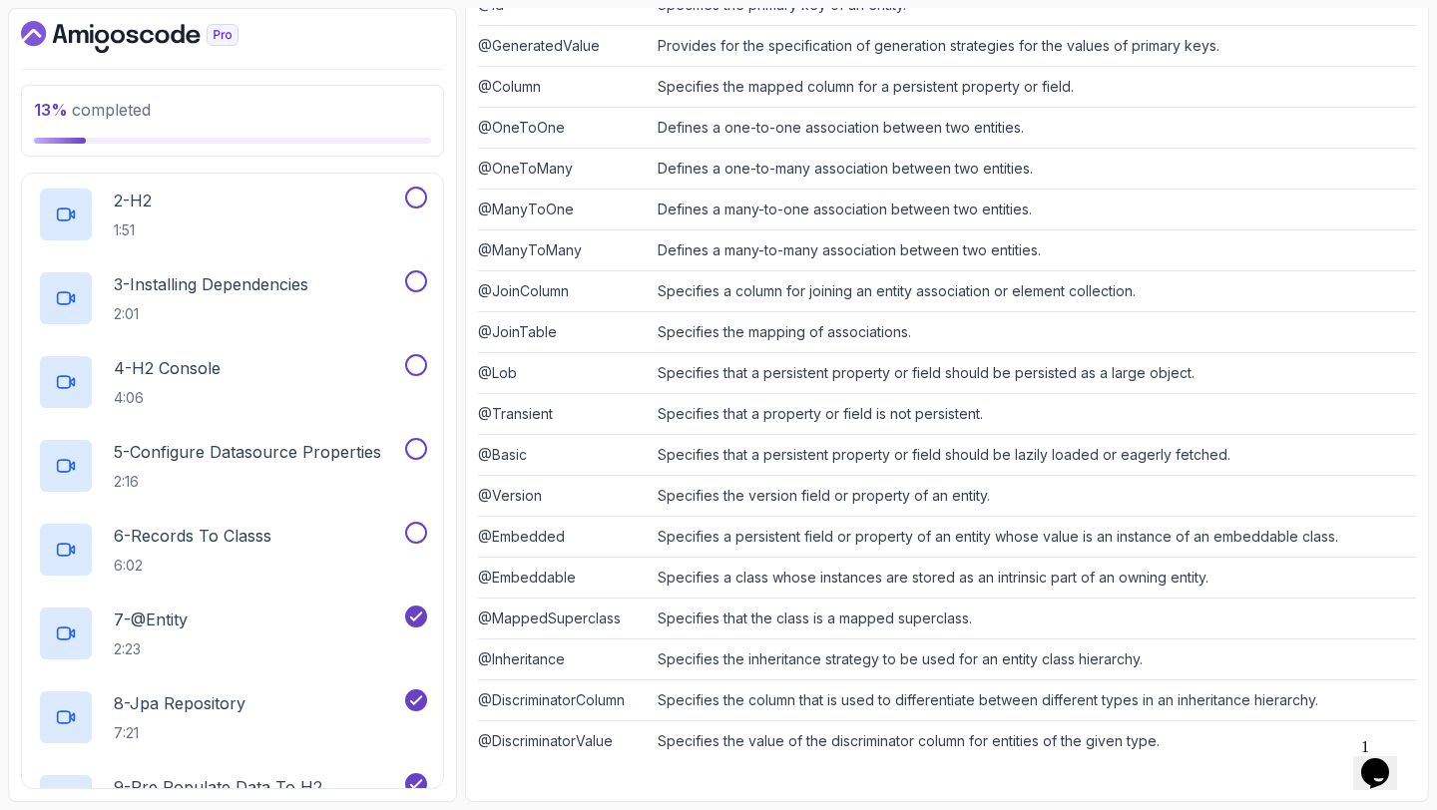
click at [418, 524] on button at bounding box center [416, 533] width 22 height 22
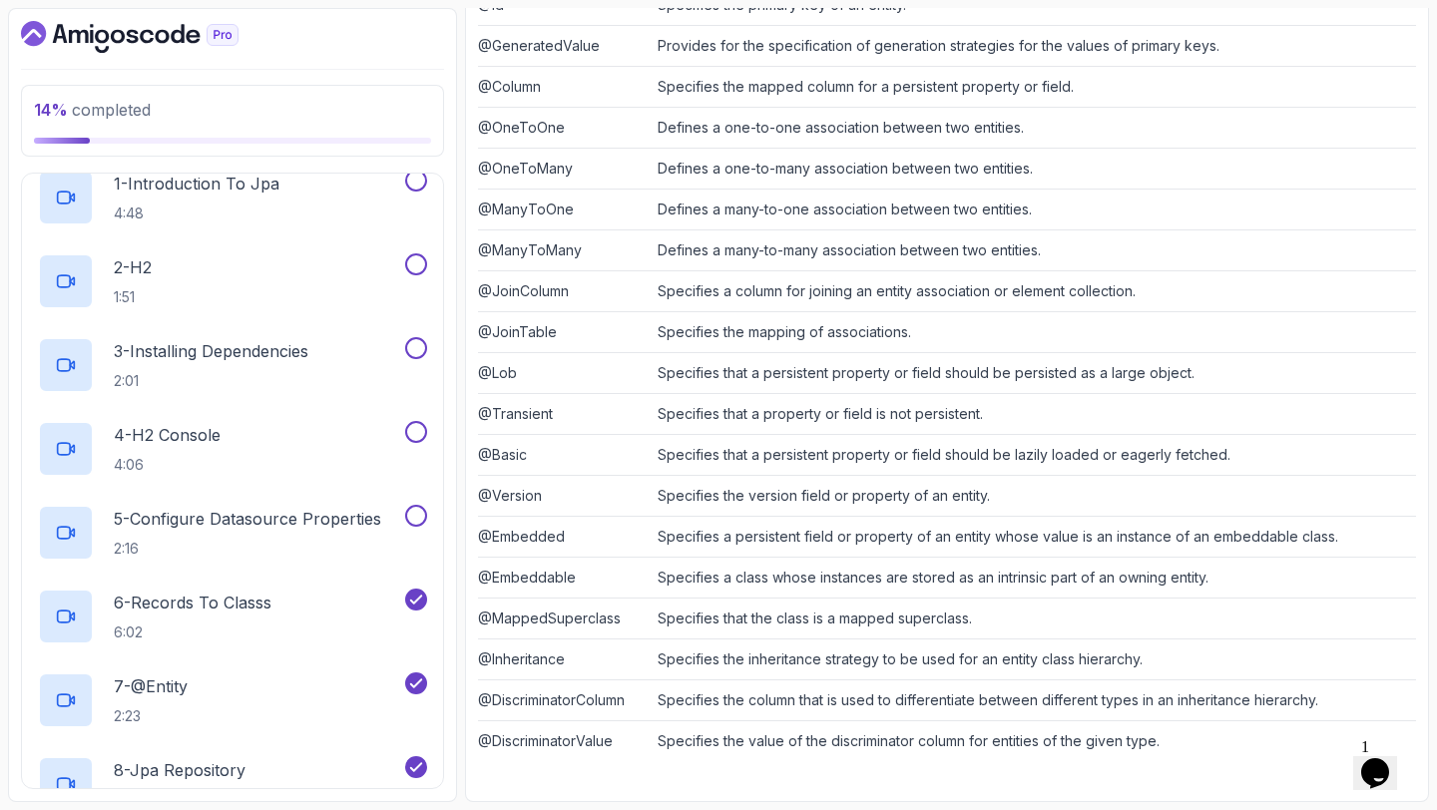
scroll to position [274, 0]
click at [418, 524] on button at bounding box center [416, 518] width 22 height 22
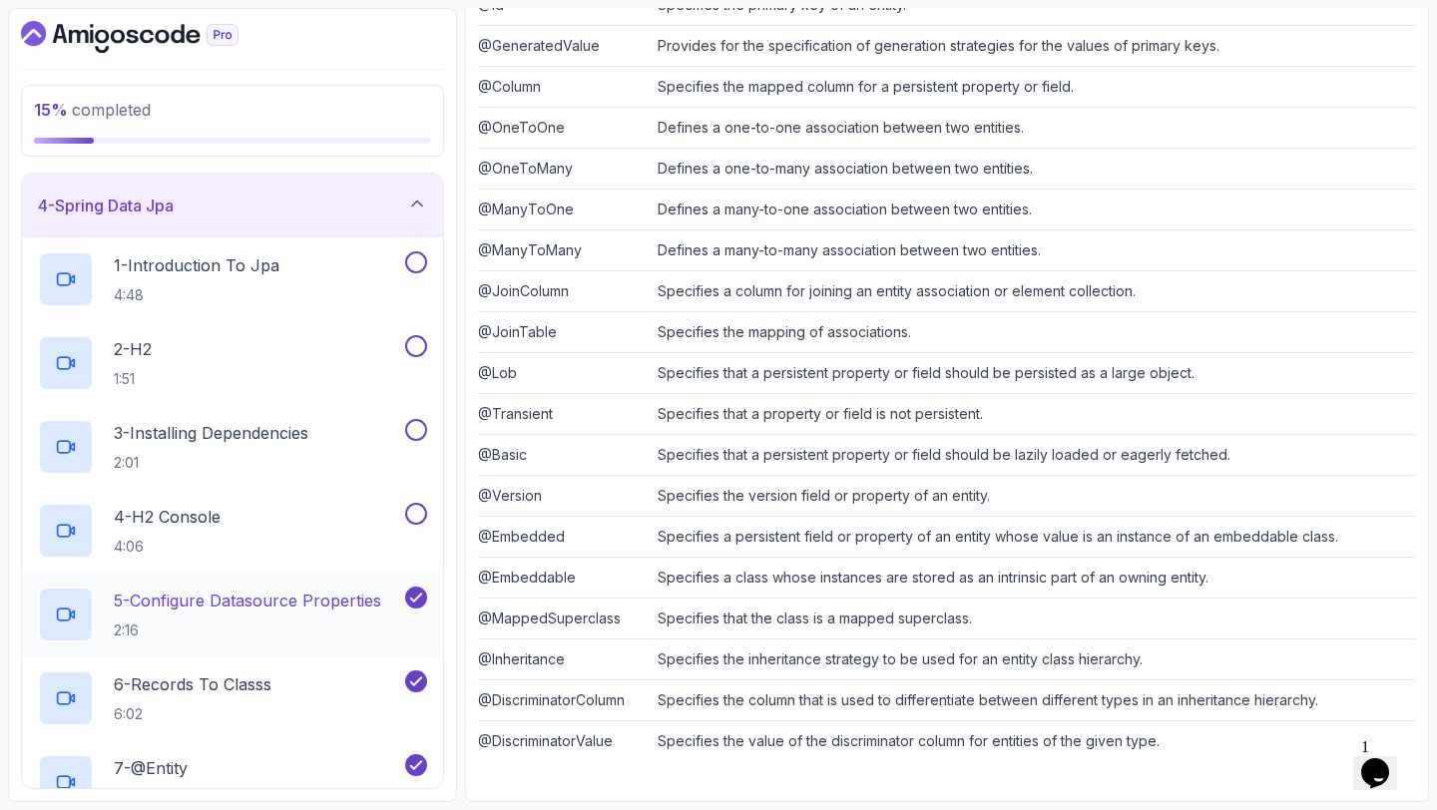
scroll to position [193, 0]
click at [418, 524] on button at bounding box center [416, 516] width 22 height 22
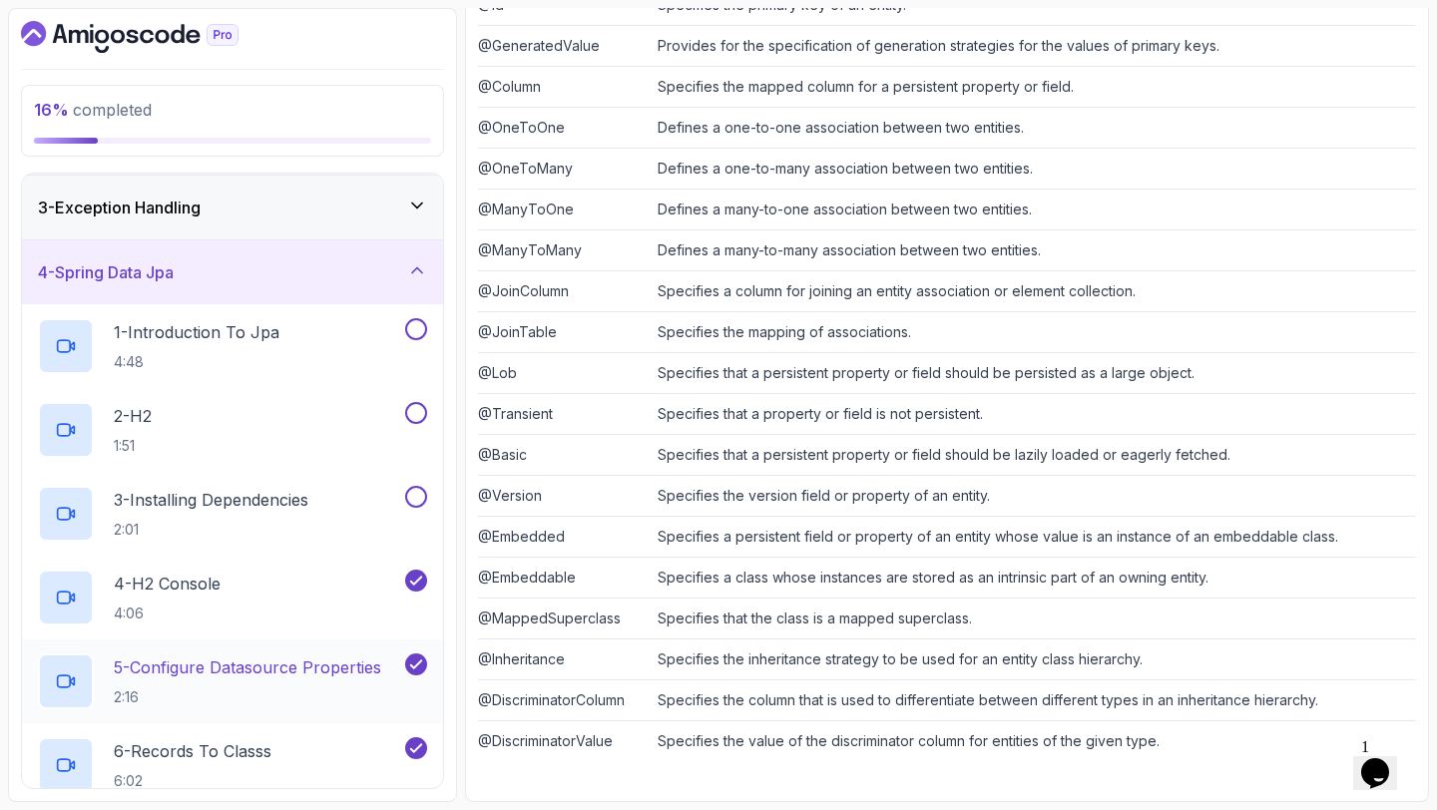
scroll to position [98, 0]
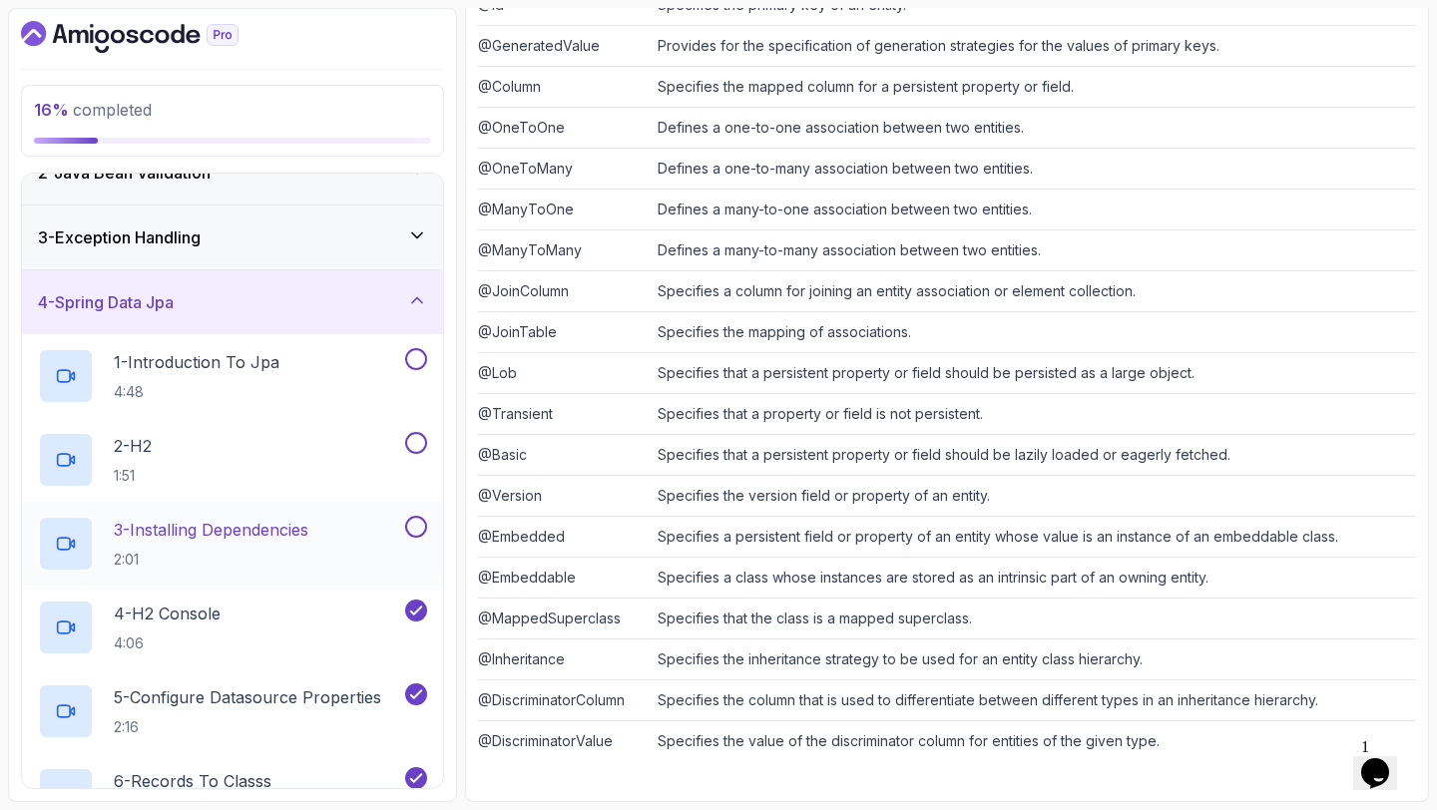
click at [418, 525] on button at bounding box center [416, 527] width 22 height 22
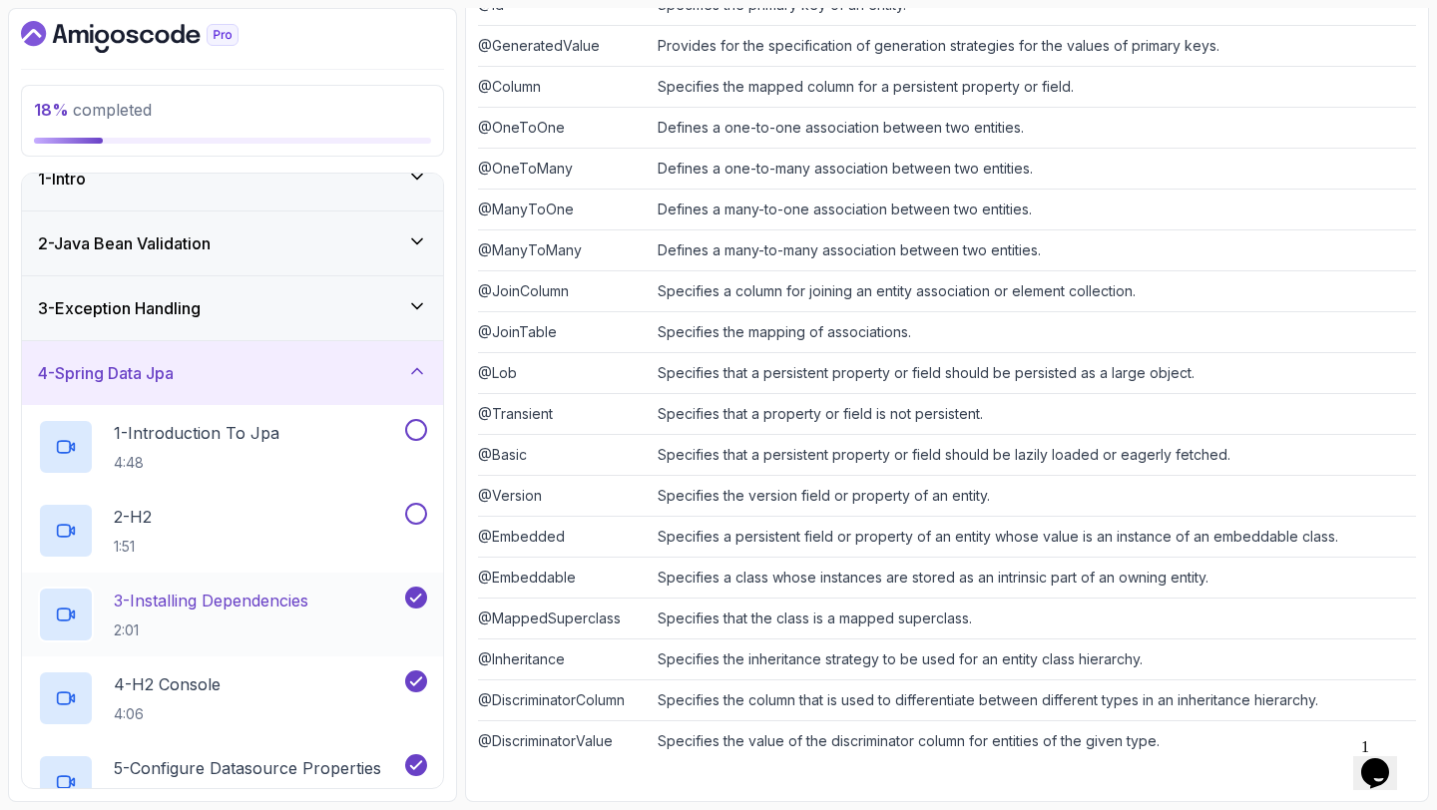
scroll to position [21, 0]
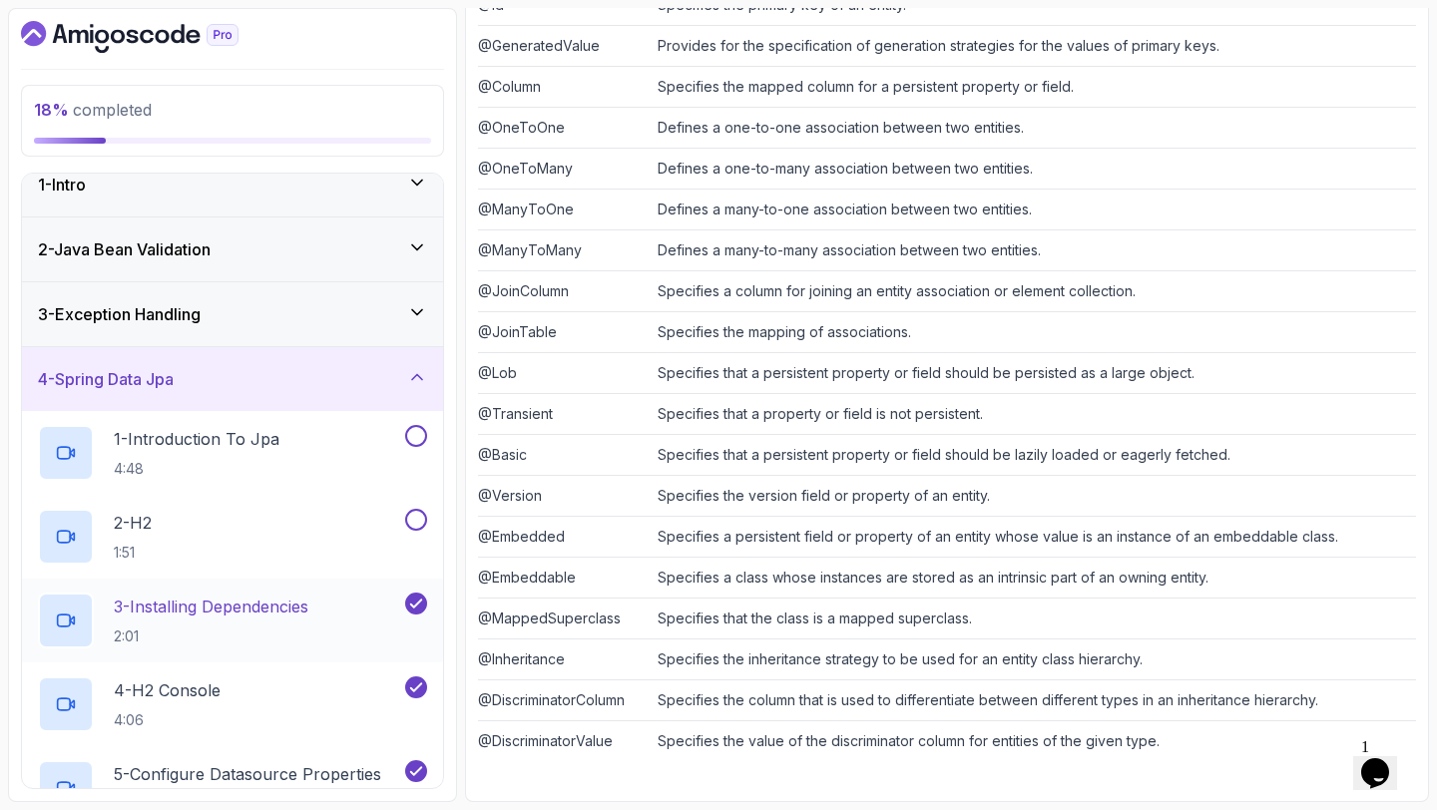
click at [418, 525] on button at bounding box center [416, 520] width 22 height 22
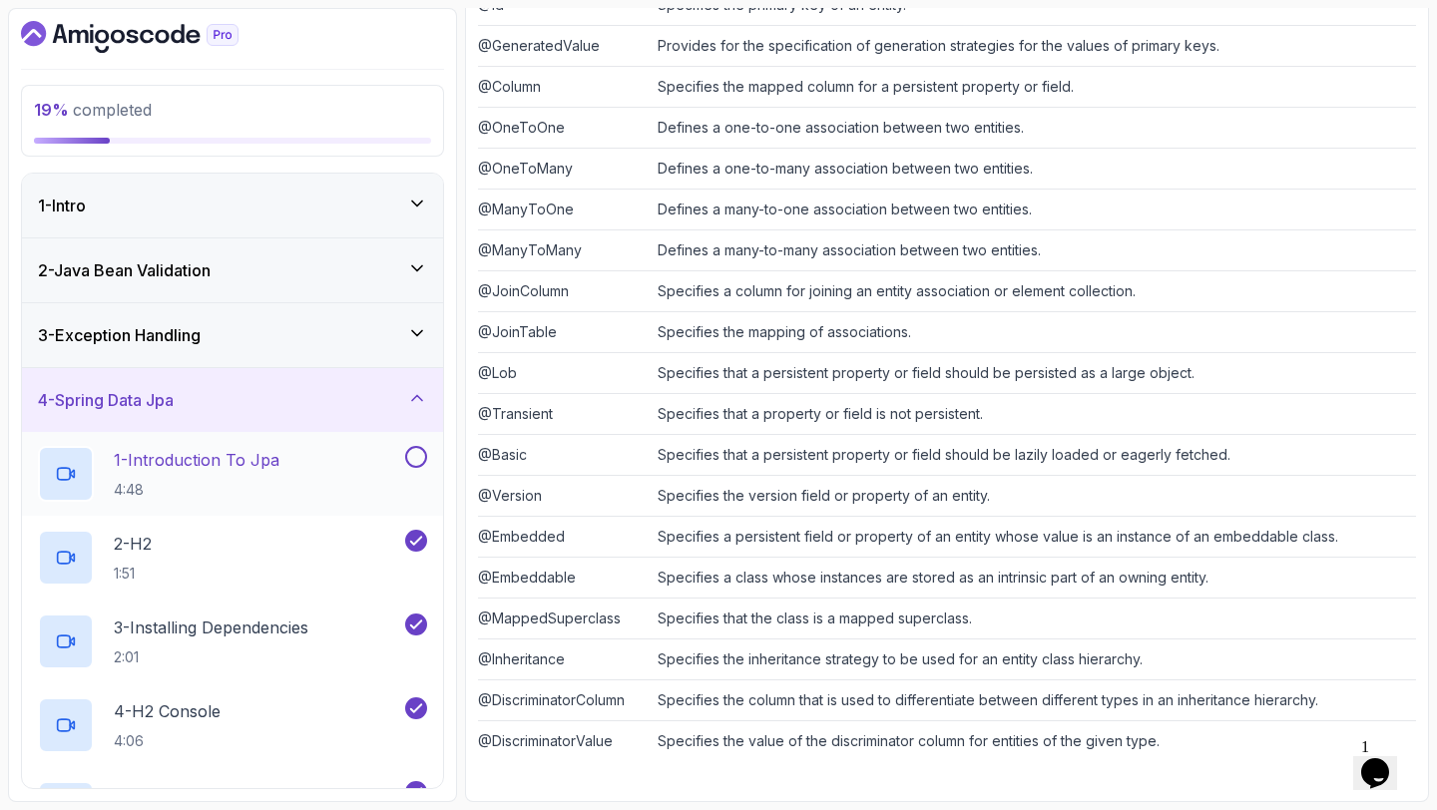
click at [410, 453] on button at bounding box center [416, 457] width 22 height 22
click at [388, 206] on div "1 - Intro" at bounding box center [232, 206] width 389 height 24
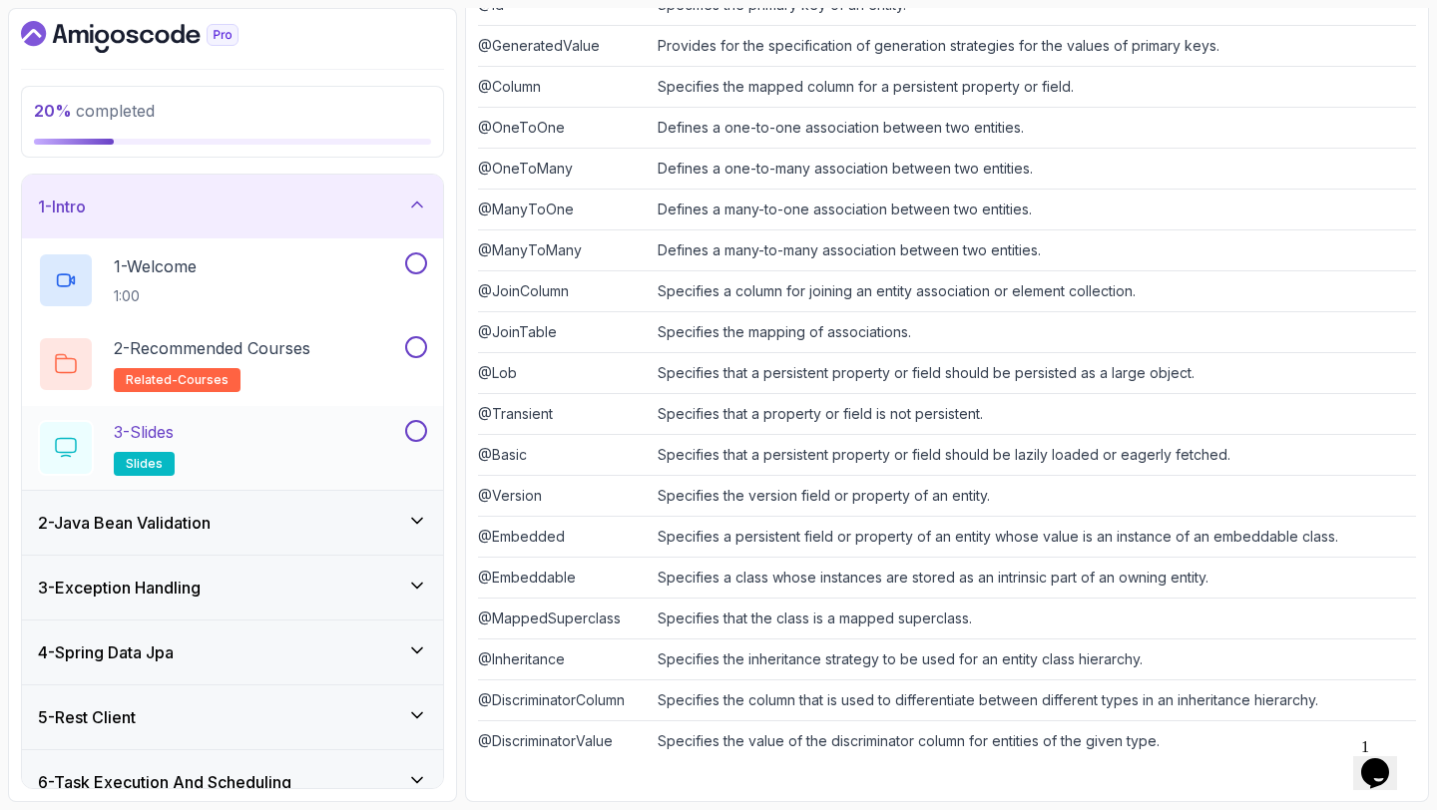
click at [175, 453] on h2 "3 - Slides slides" at bounding box center [144, 448] width 61 height 56
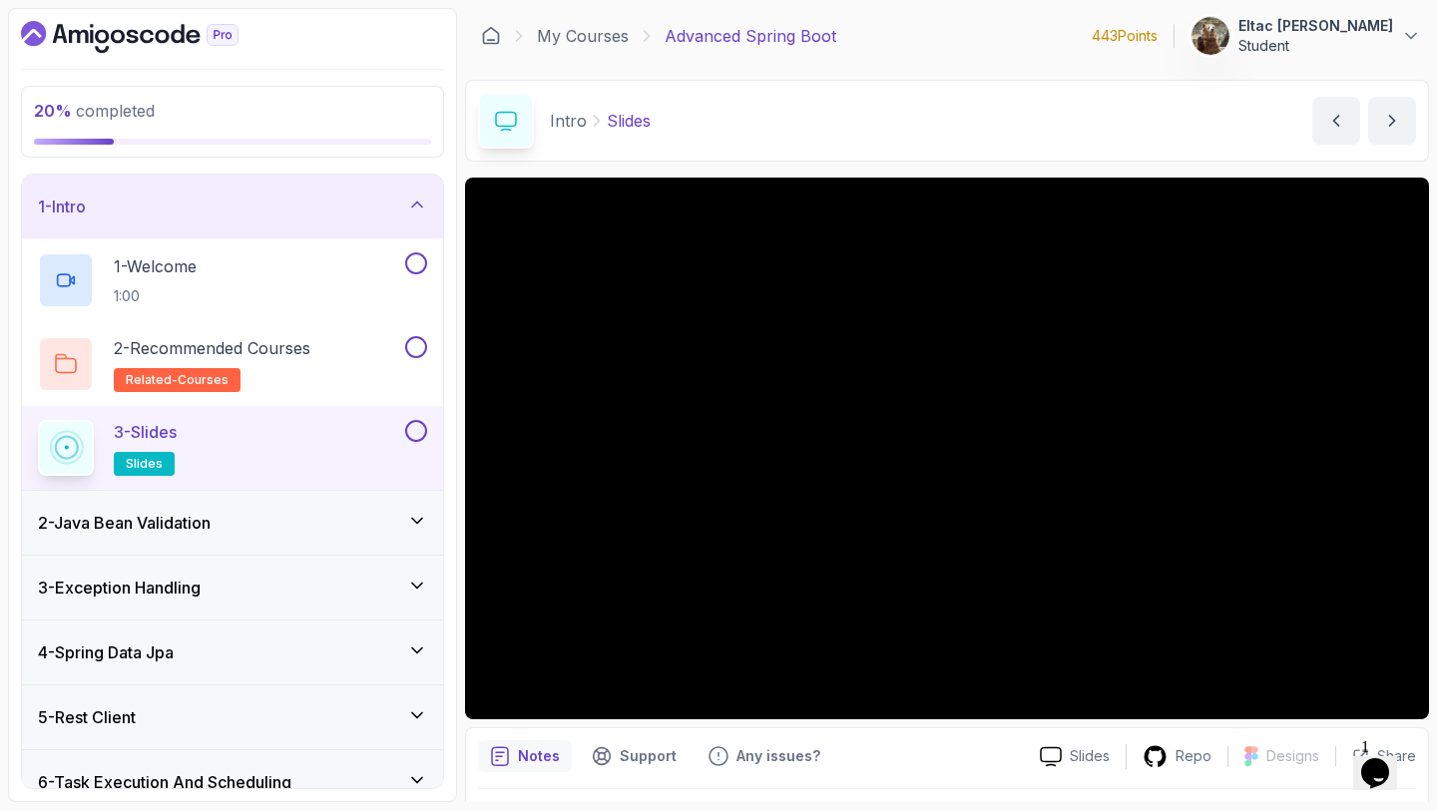
click at [1081, 781] on div "Notes Support Any issues? Slides Repo Designs Design not available Share" at bounding box center [947, 792] width 964 height 131
click at [1083, 760] on p "Slides" at bounding box center [1089, 756] width 40 height 20
click at [413, 260] on button at bounding box center [416, 263] width 22 height 22
click at [413, 333] on div "2 - Recommended Courses related-courses" at bounding box center [232, 364] width 421 height 84
click at [421, 352] on button at bounding box center [416, 347] width 22 height 22
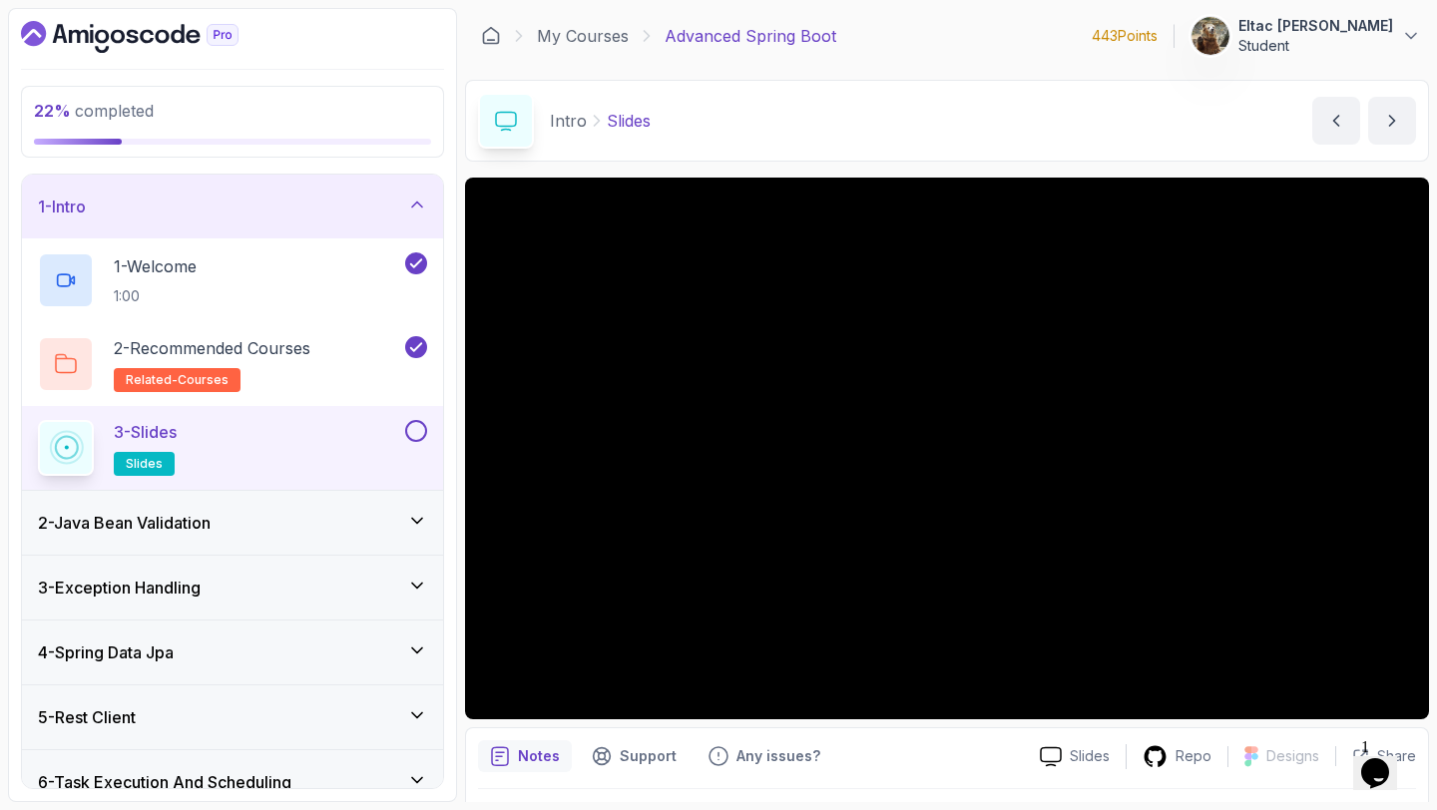
click at [420, 429] on button at bounding box center [416, 431] width 22 height 22
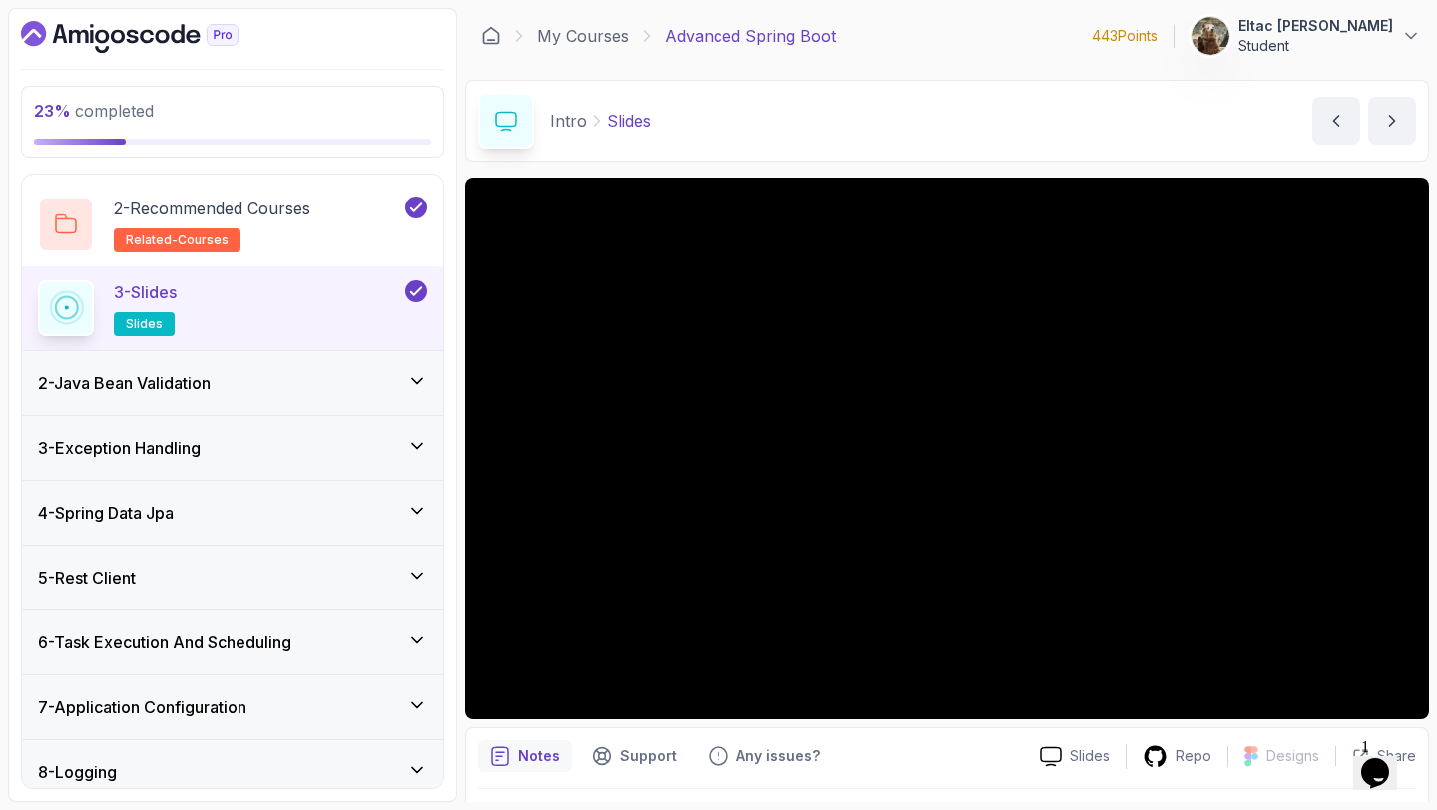
click at [397, 357] on div "2 - Java Bean Validation" at bounding box center [232, 383] width 421 height 64
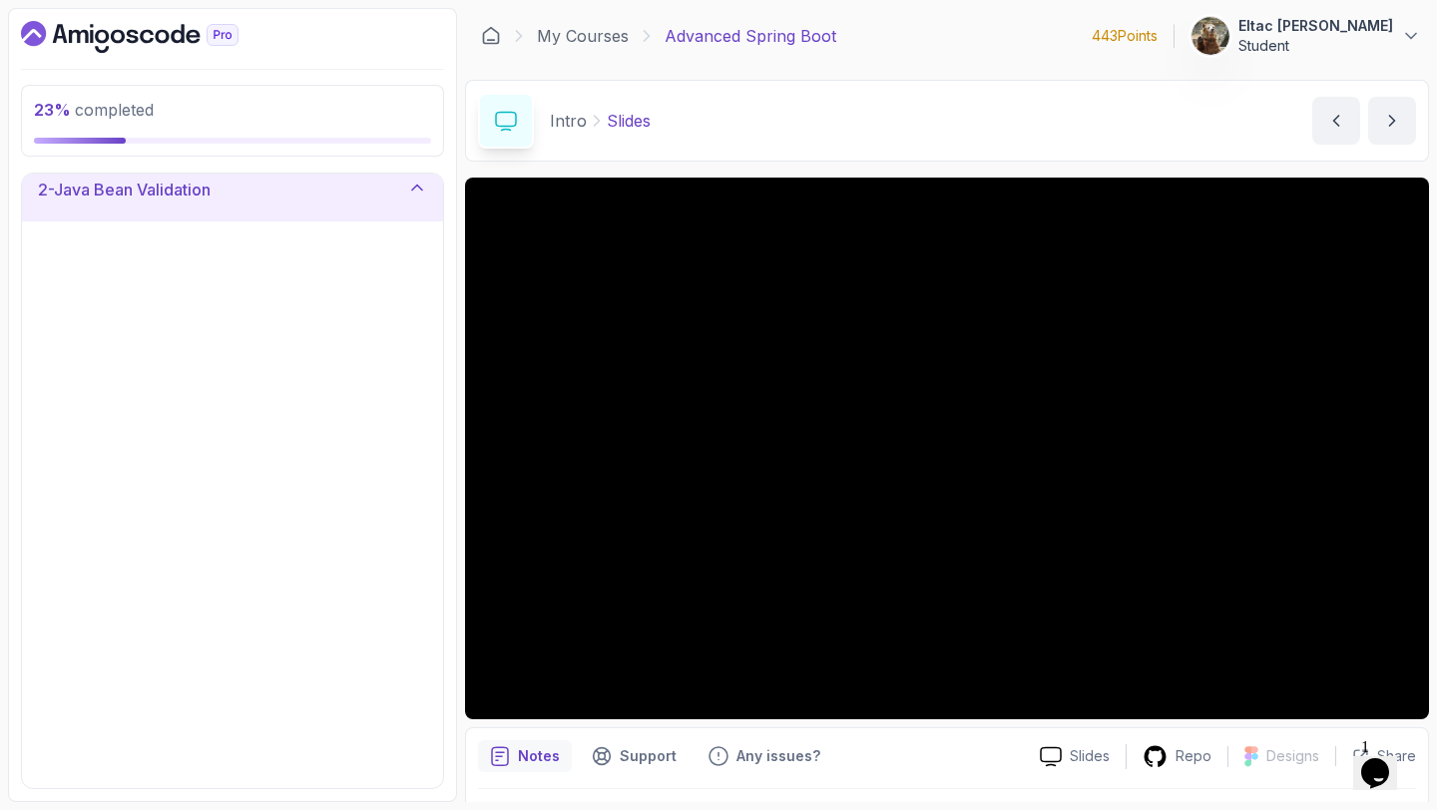
scroll to position [81, 0]
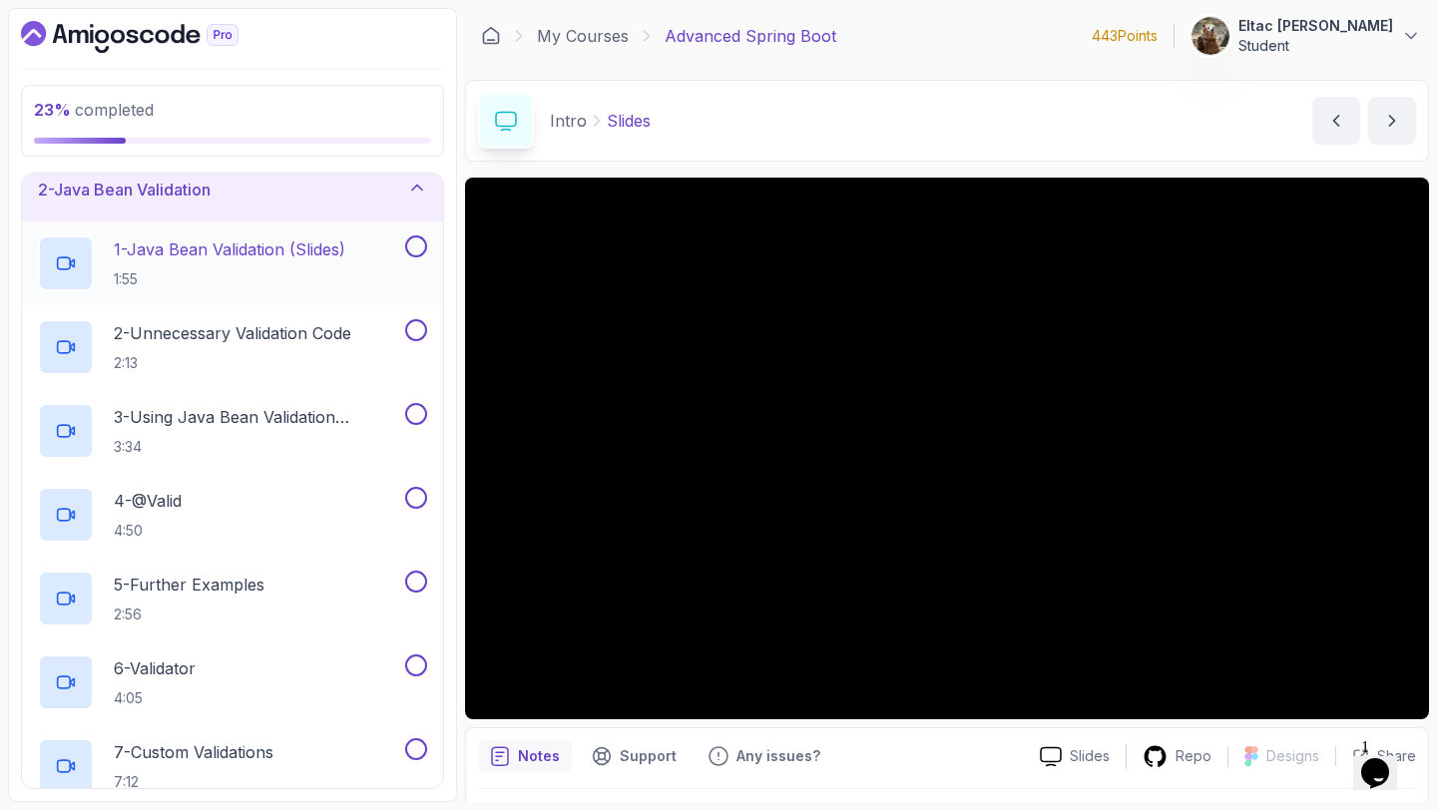
click at [417, 245] on button at bounding box center [416, 246] width 22 height 22
click at [414, 328] on button at bounding box center [416, 330] width 22 height 22
click at [415, 412] on button at bounding box center [416, 414] width 22 height 22
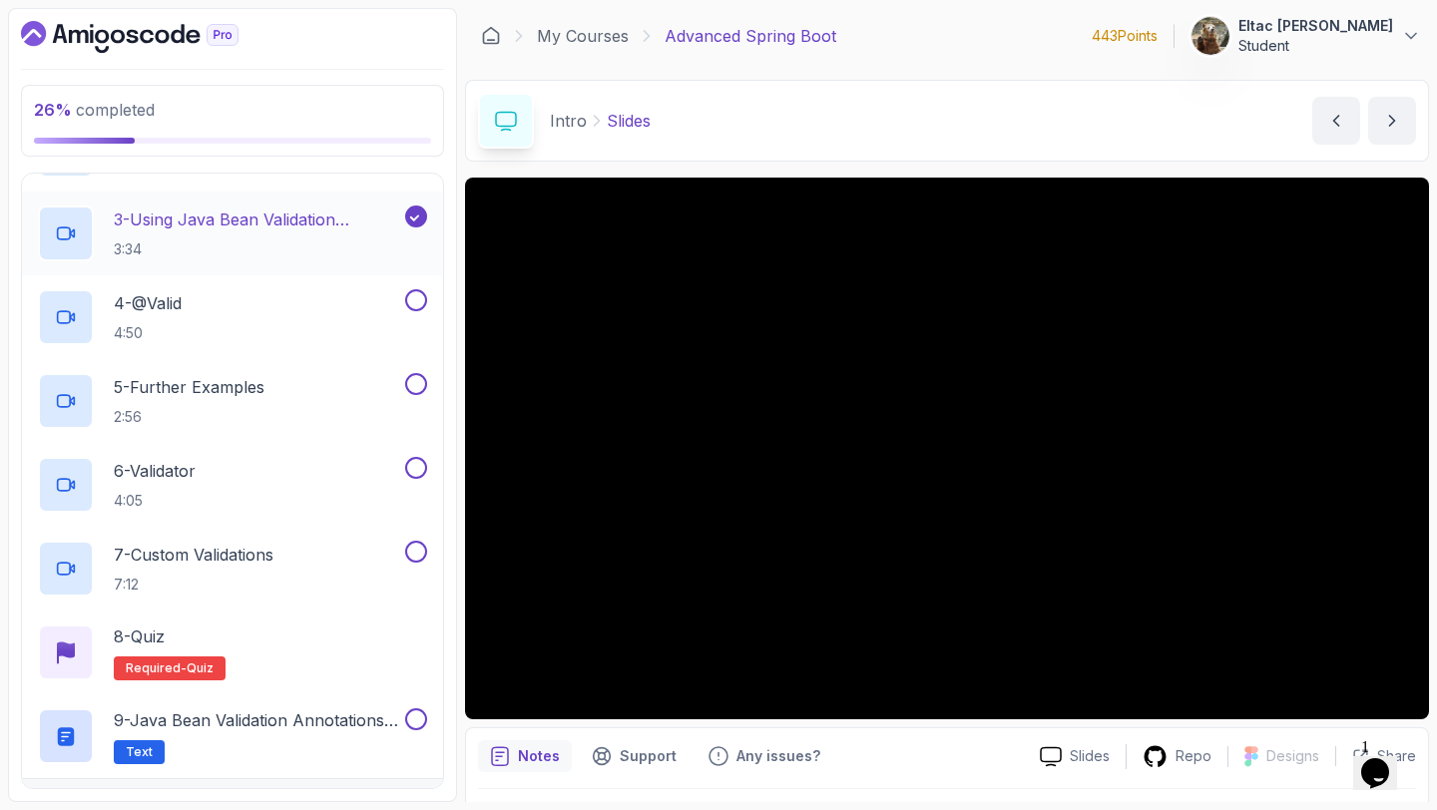
scroll to position [281, 0]
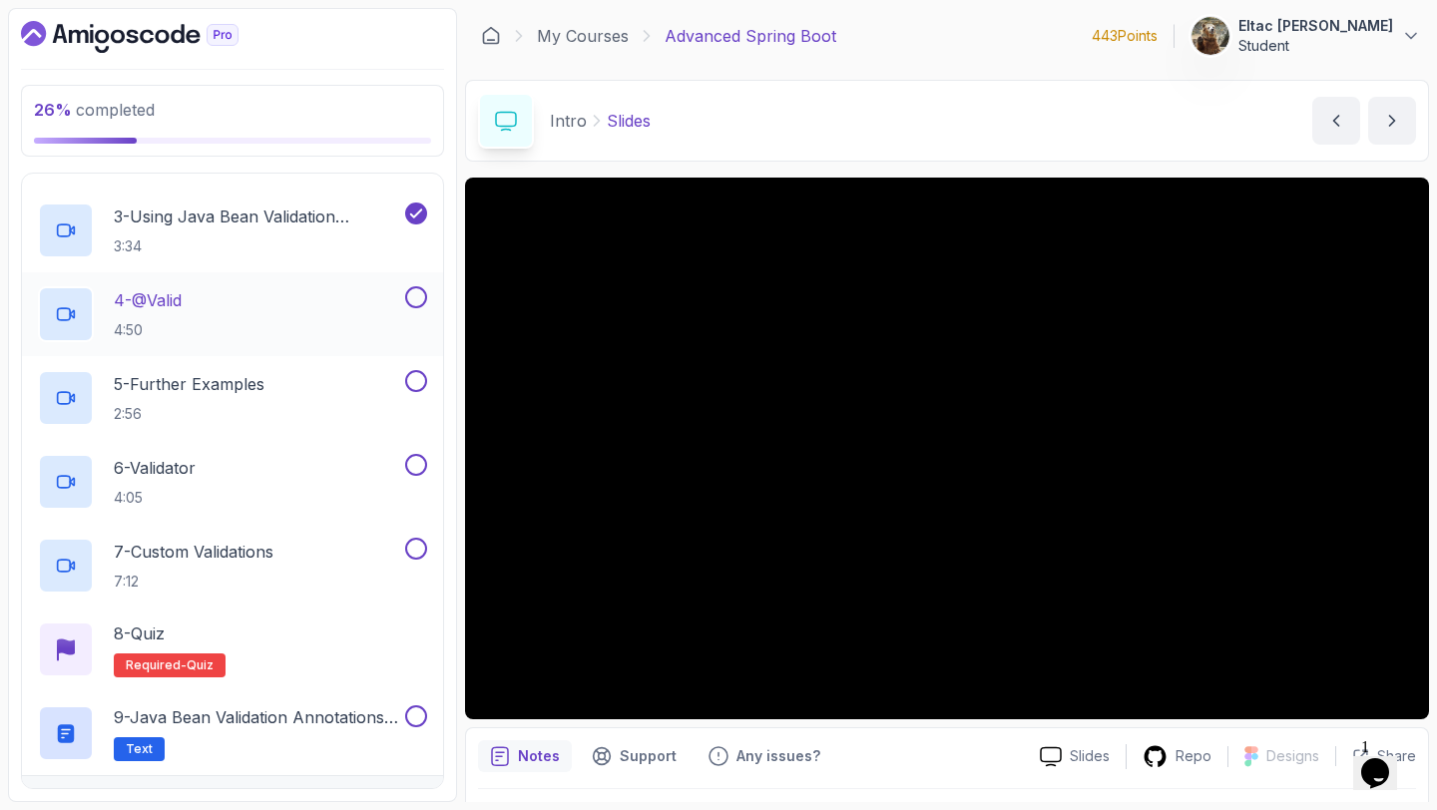
click at [414, 305] on button at bounding box center [416, 297] width 22 height 22
click at [418, 383] on button at bounding box center [416, 381] width 22 height 22
click at [422, 460] on button at bounding box center [416, 465] width 22 height 22
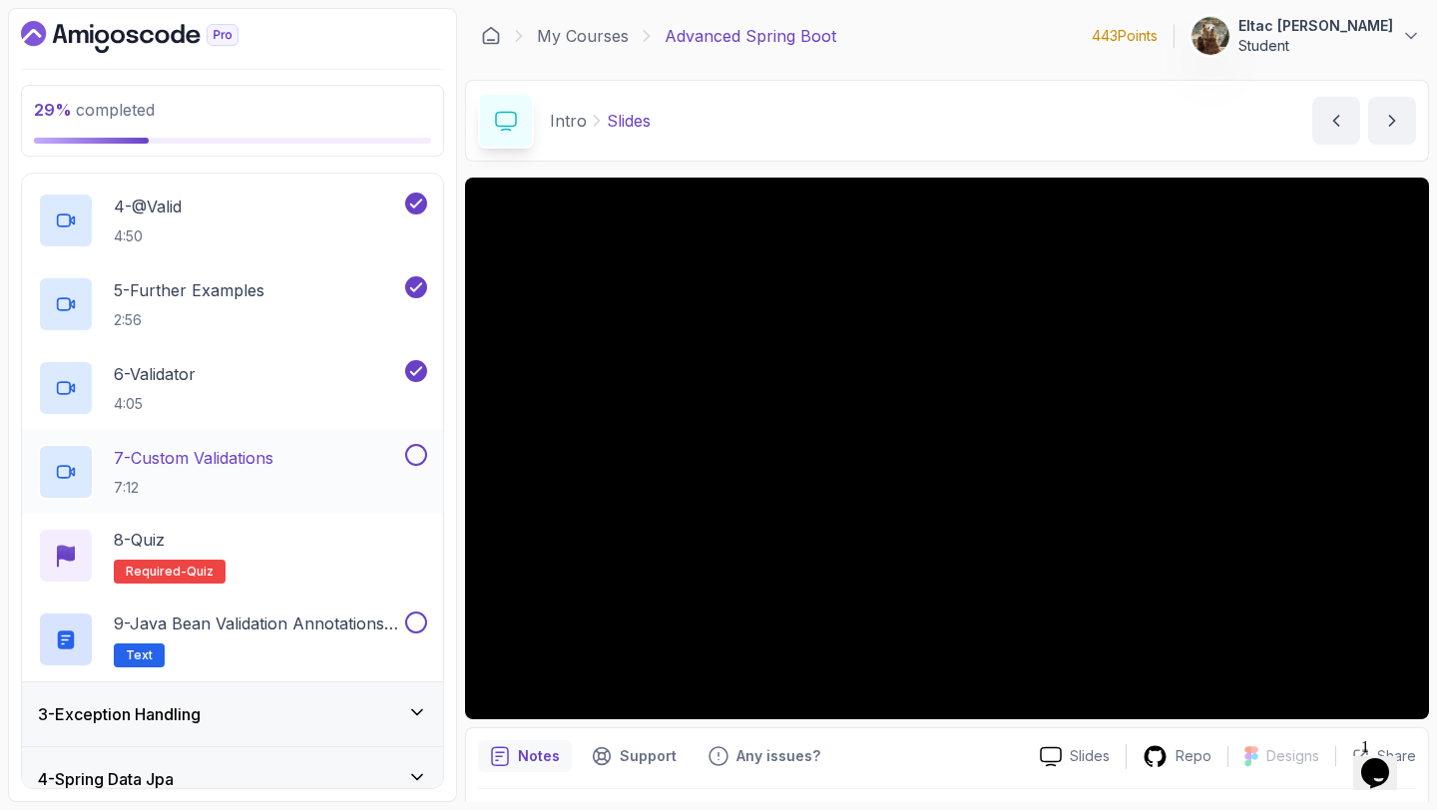
click at [422, 460] on button at bounding box center [416, 455] width 22 height 22
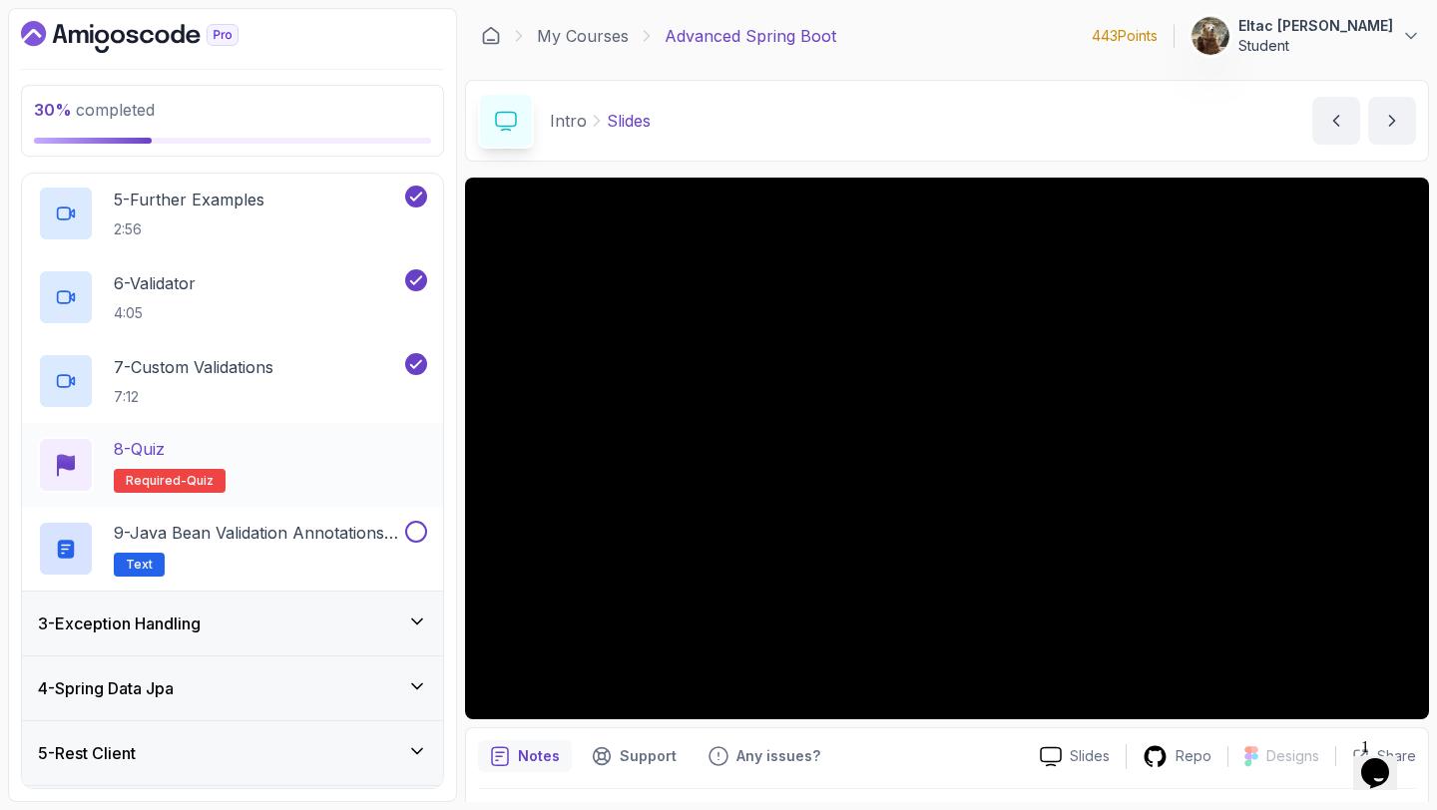
scroll to position [467, 0]
click at [414, 531] on button at bounding box center [416, 531] width 22 height 22
click at [363, 535] on p "9 - Java Bean Validation Annotations Cheat Sheet" at bounding box center [257, 532] width 287 height 24
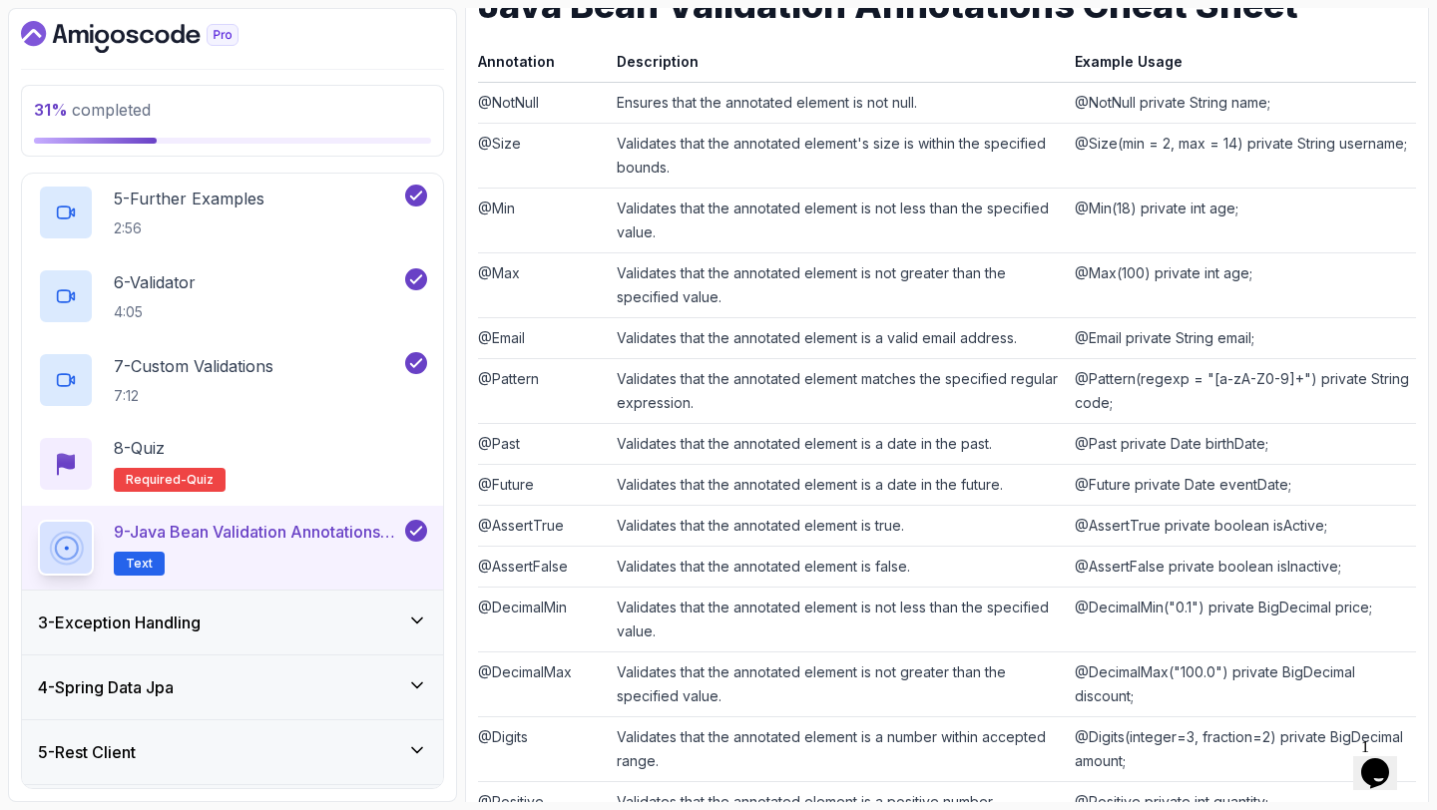
scroll to position [688, 0]
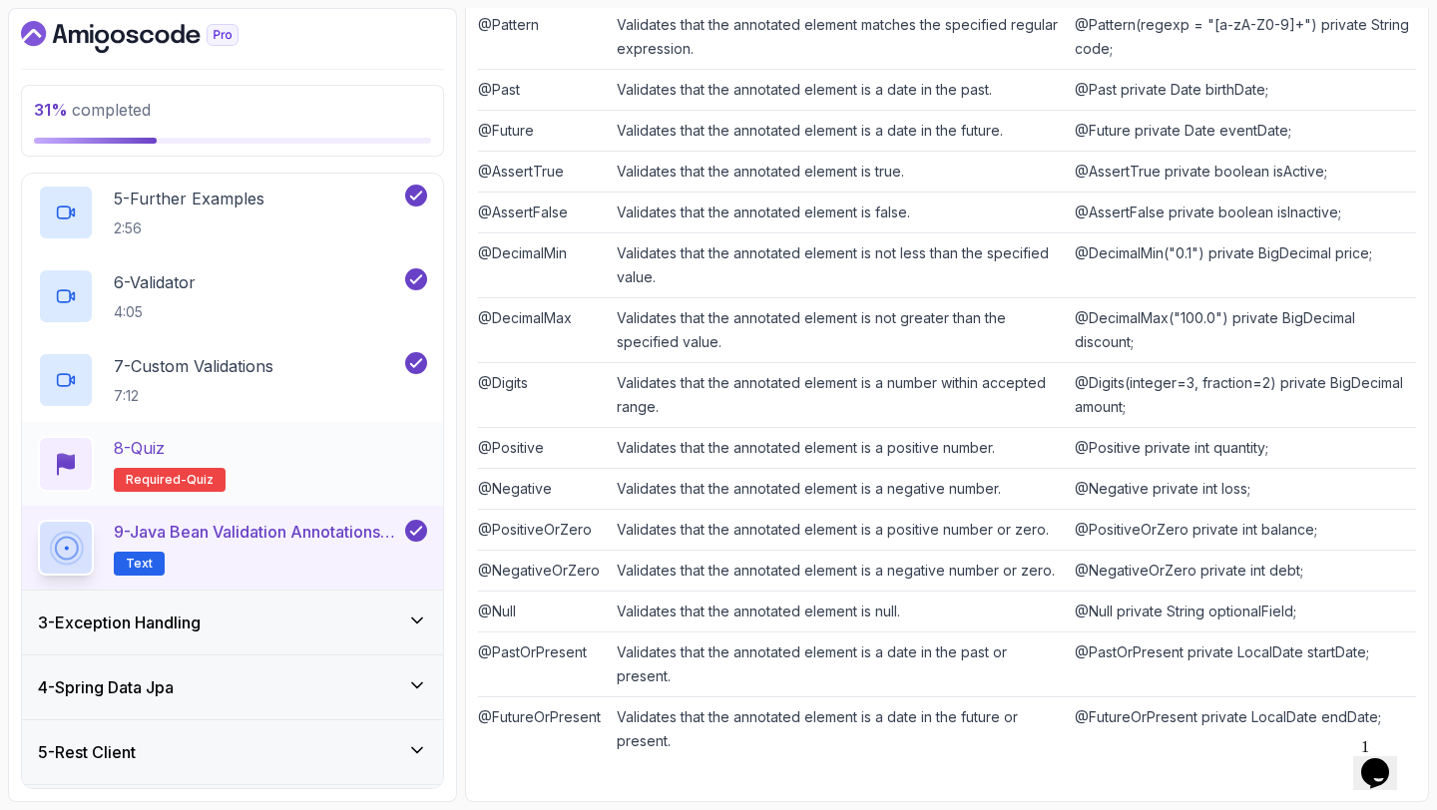
click at [187, 475] on span "quiz" at bounding box center [200, 480] width 27 height 16
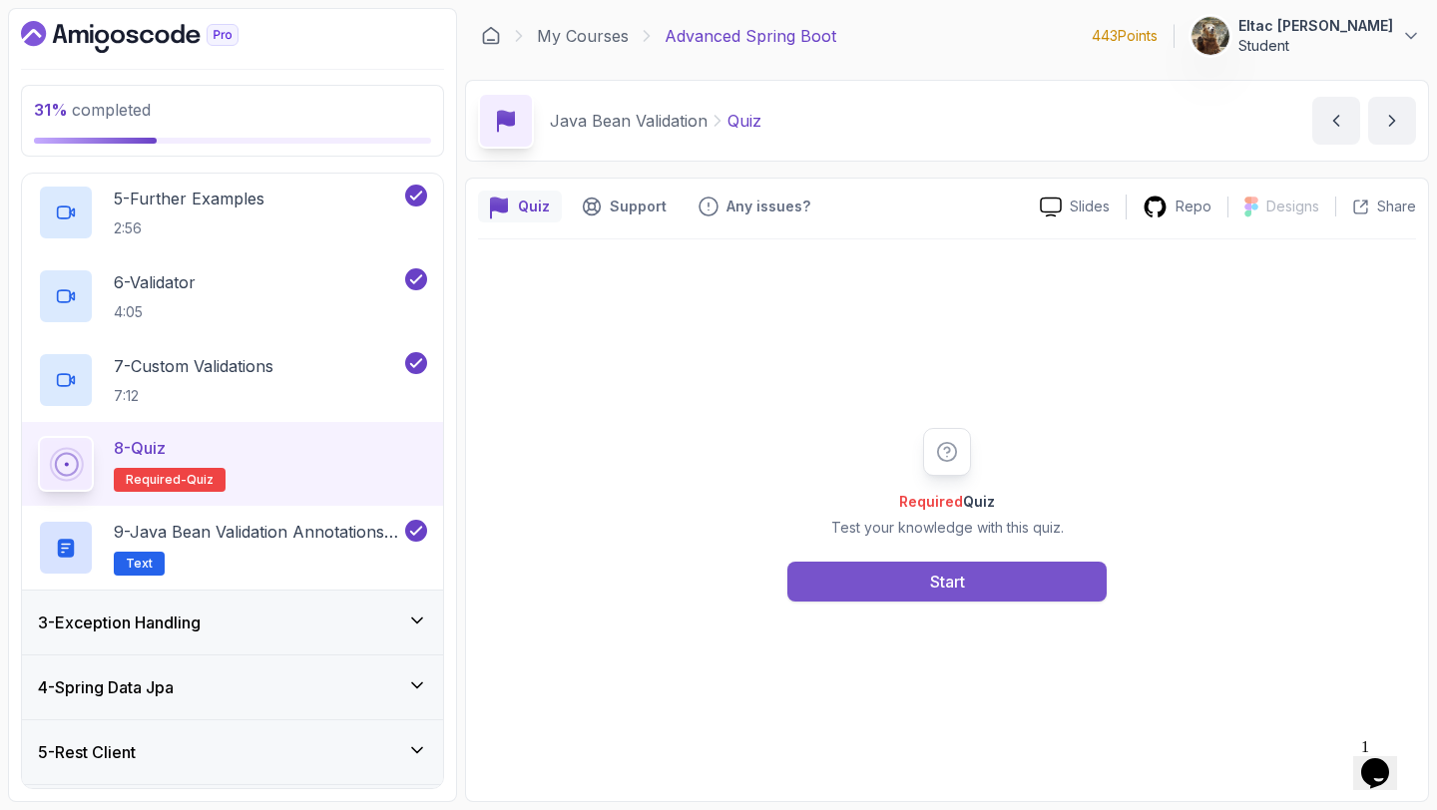
click at [903, 572] on button "Start" at bounding box center [946, 582] width 319 height 40
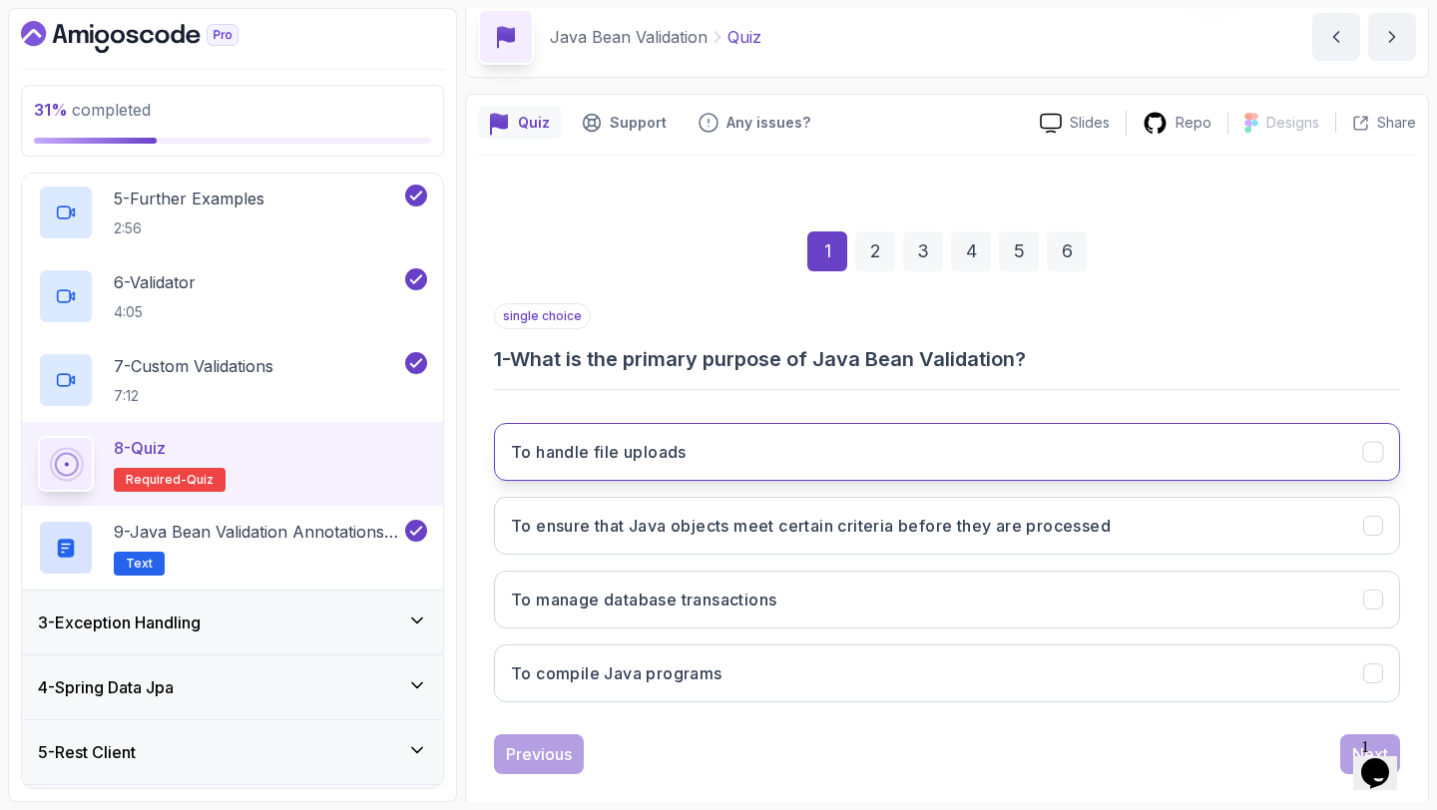
scroll to position [113, 0]
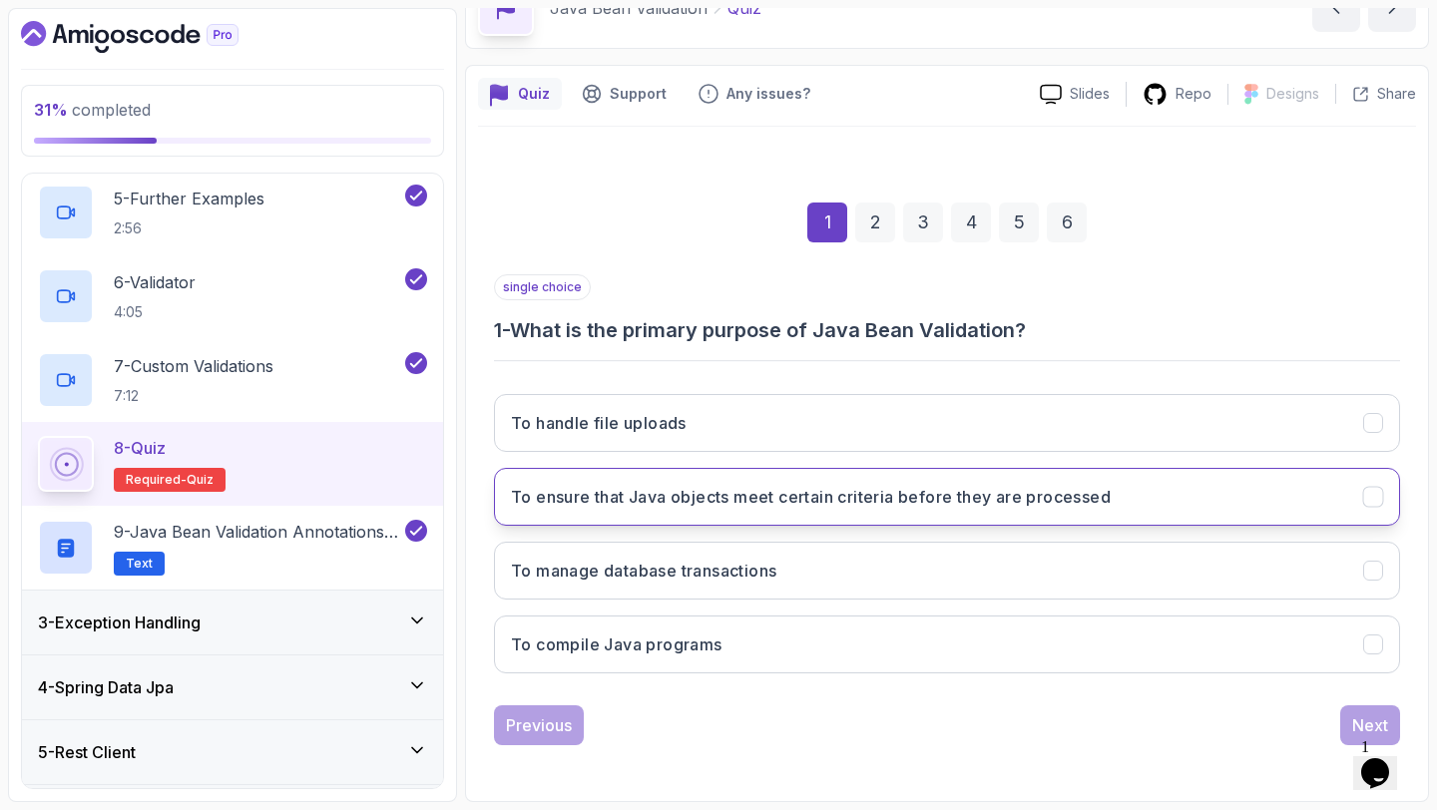
click at [826, 505] on h3 "To ensure that Java objects meet certain criteria before they are processed" at bounding box center [811, 497] width 600 height 24
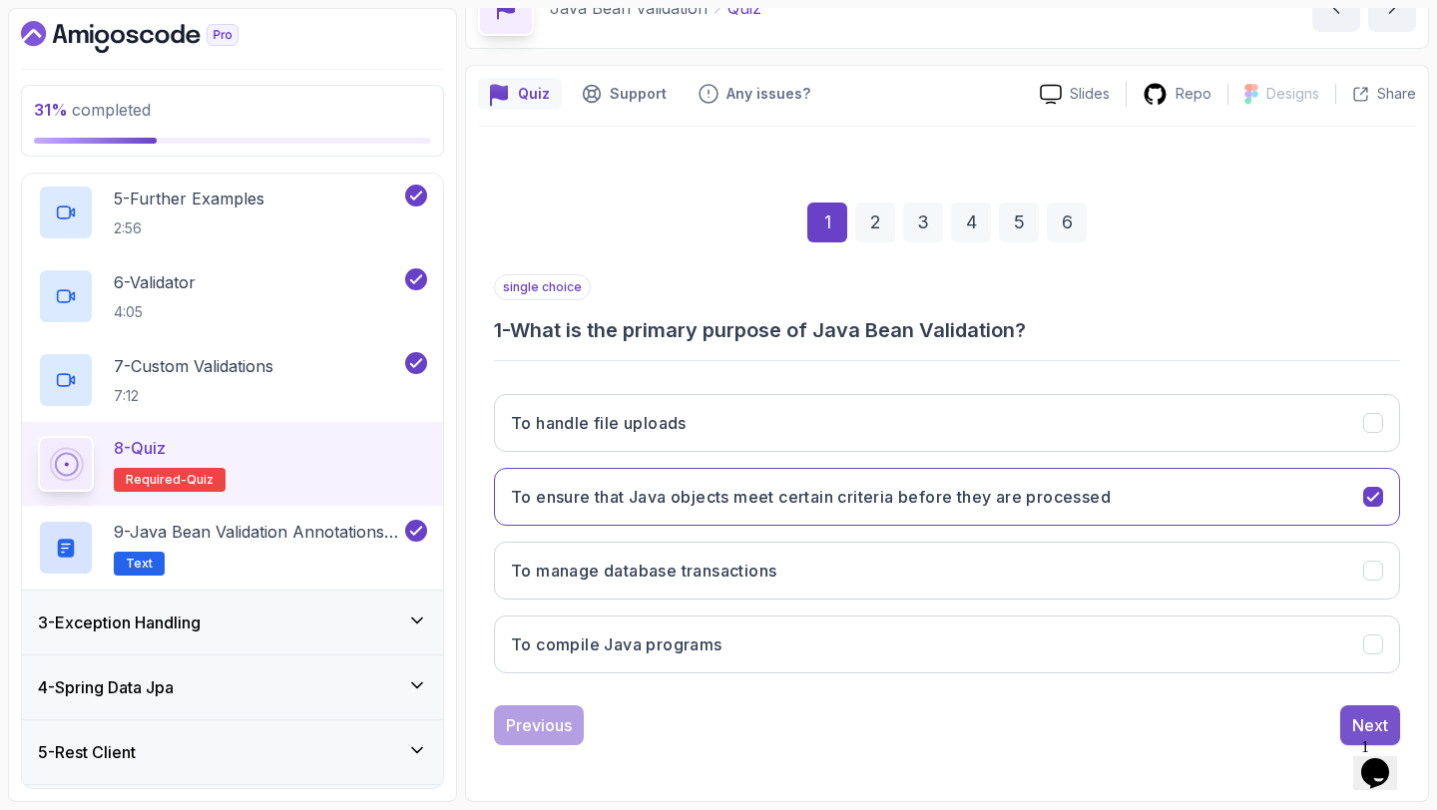
click at [1354, 713] on div "Next" at bounding box center [1370, 725] width 36 height 24
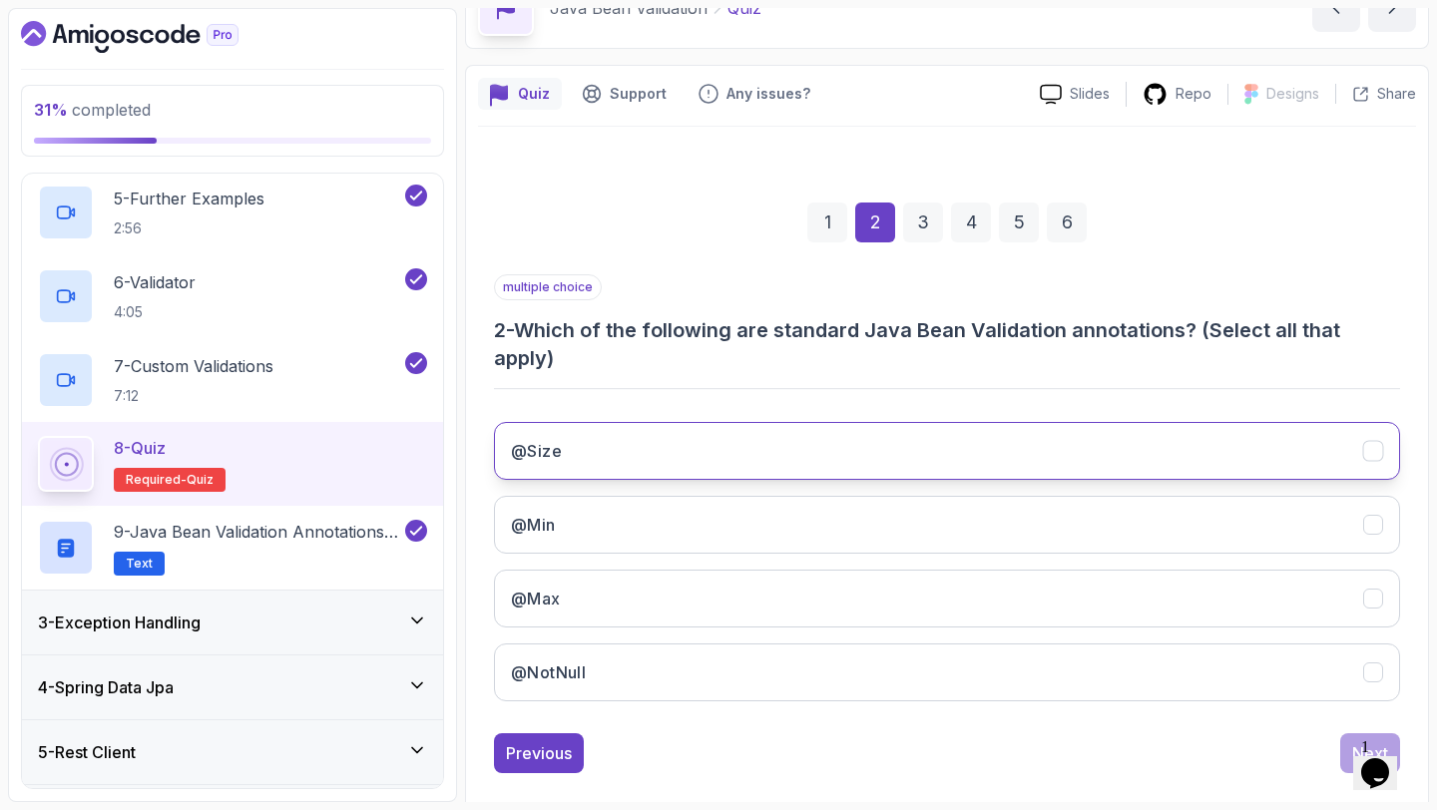
click at [929, 463] on button "@Size" at bounding box center [947, 451] width 906 height 58
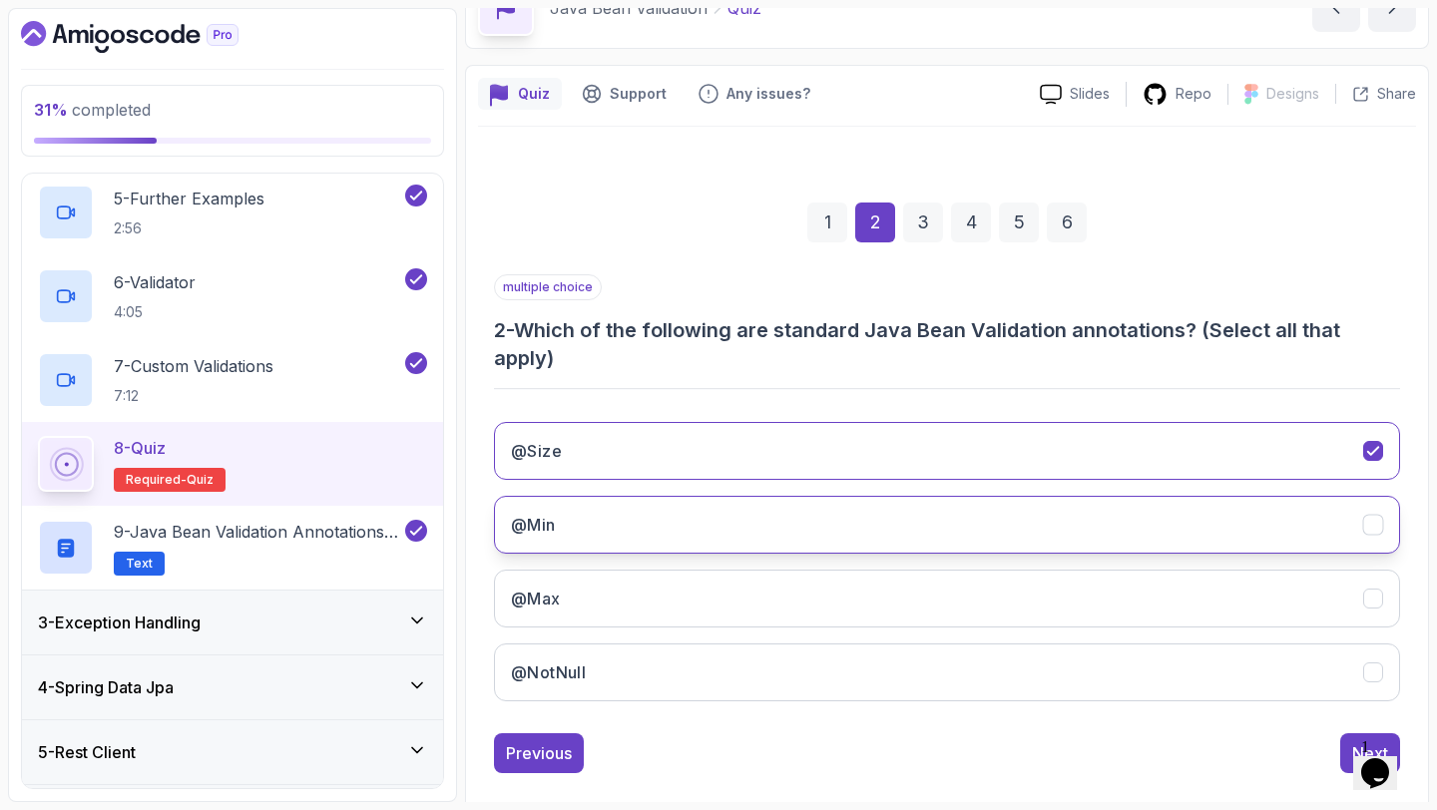
click at [884, 507] on button "@Min" at bounding box center [947, 525] width 906 height 58
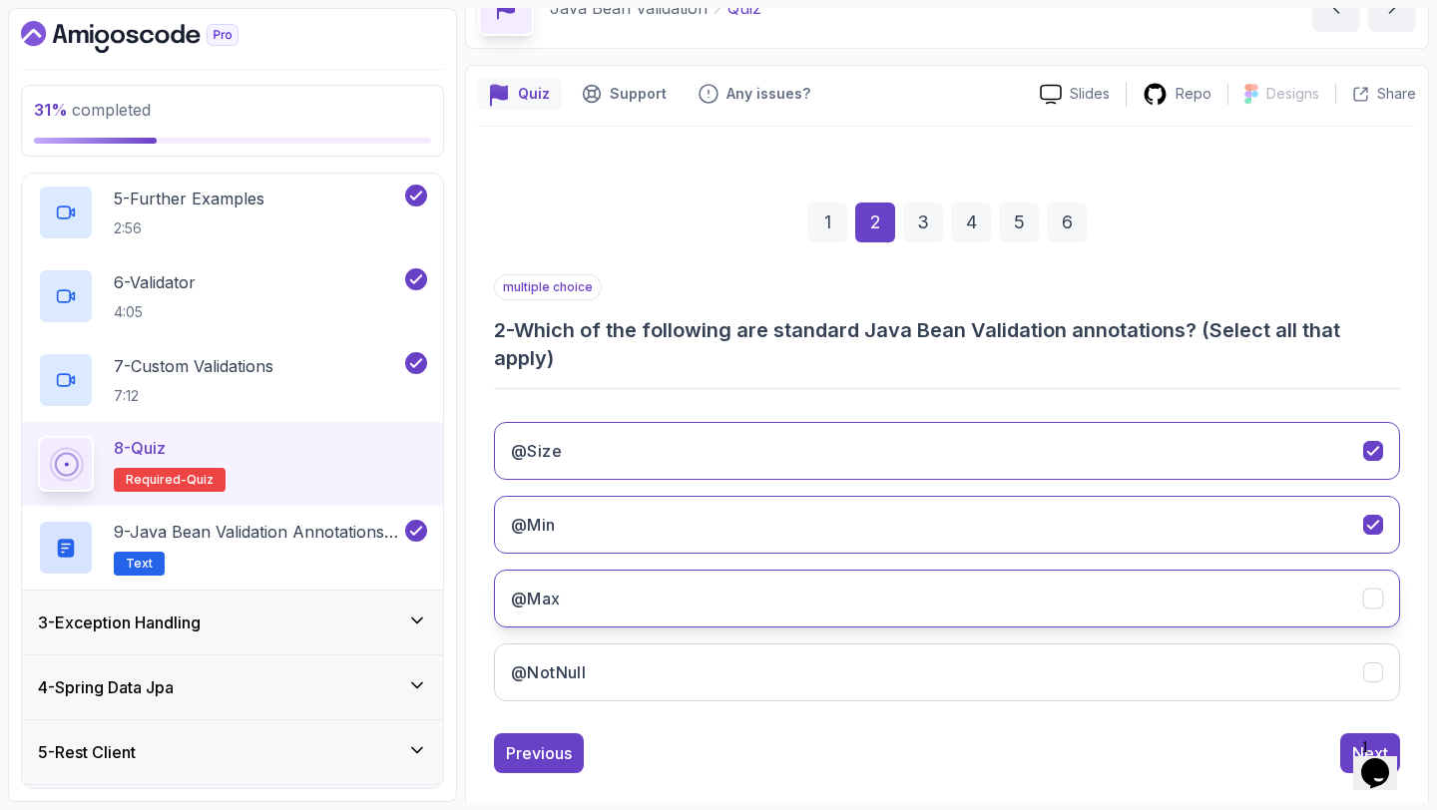
click at [842, 598] on button "@Max" at bounding box center [947, 599] width 906 height 58
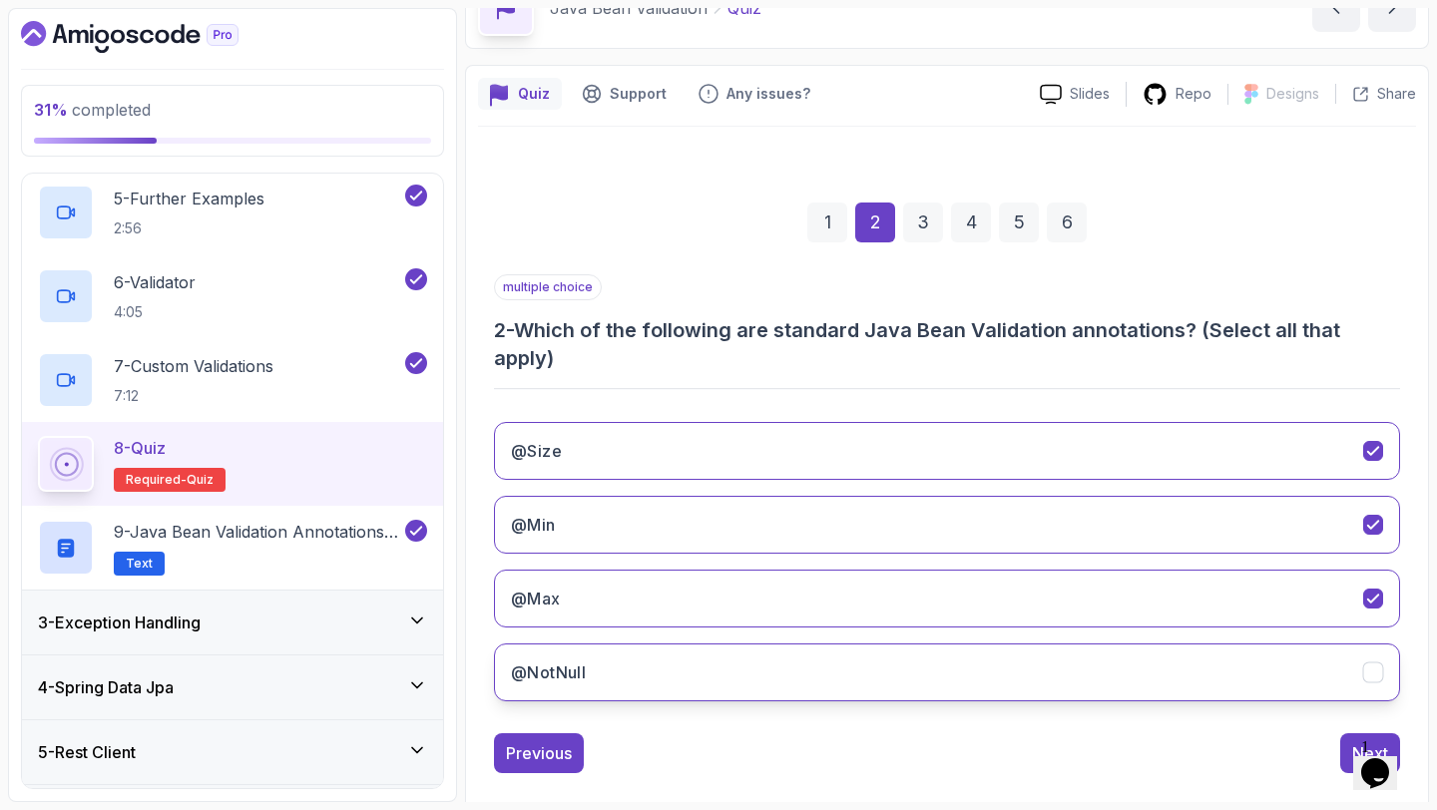
click at [815, 689] on button "@NotNull" at bounding box center [947, 672] width 906 height 58
click at [1343, 750] on button "Next" at bounding box center [1370, 753] width 60 height 40
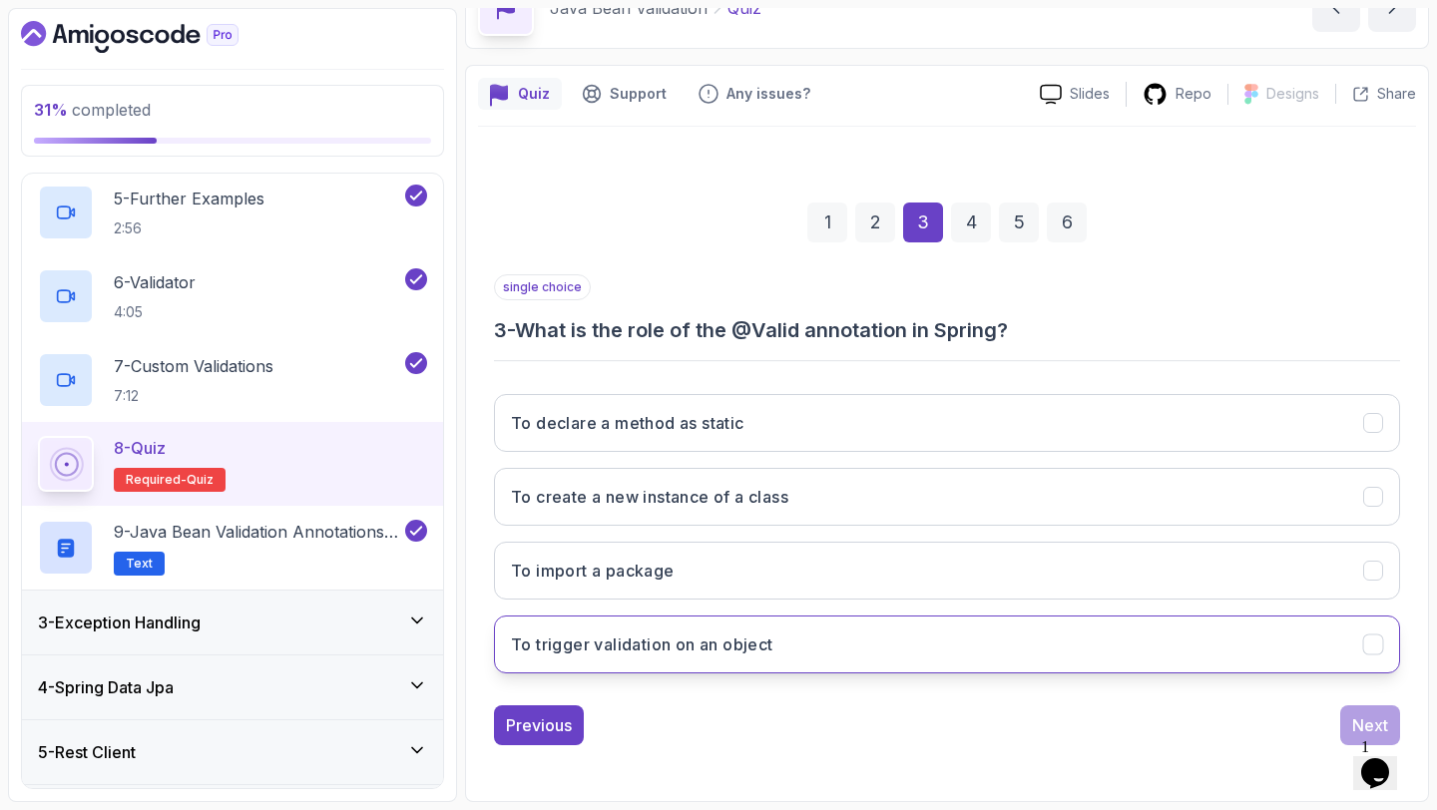
click at [757, 629] on button "To trigger validation on an object" at bounding box center [947, 645] width 906 height 58
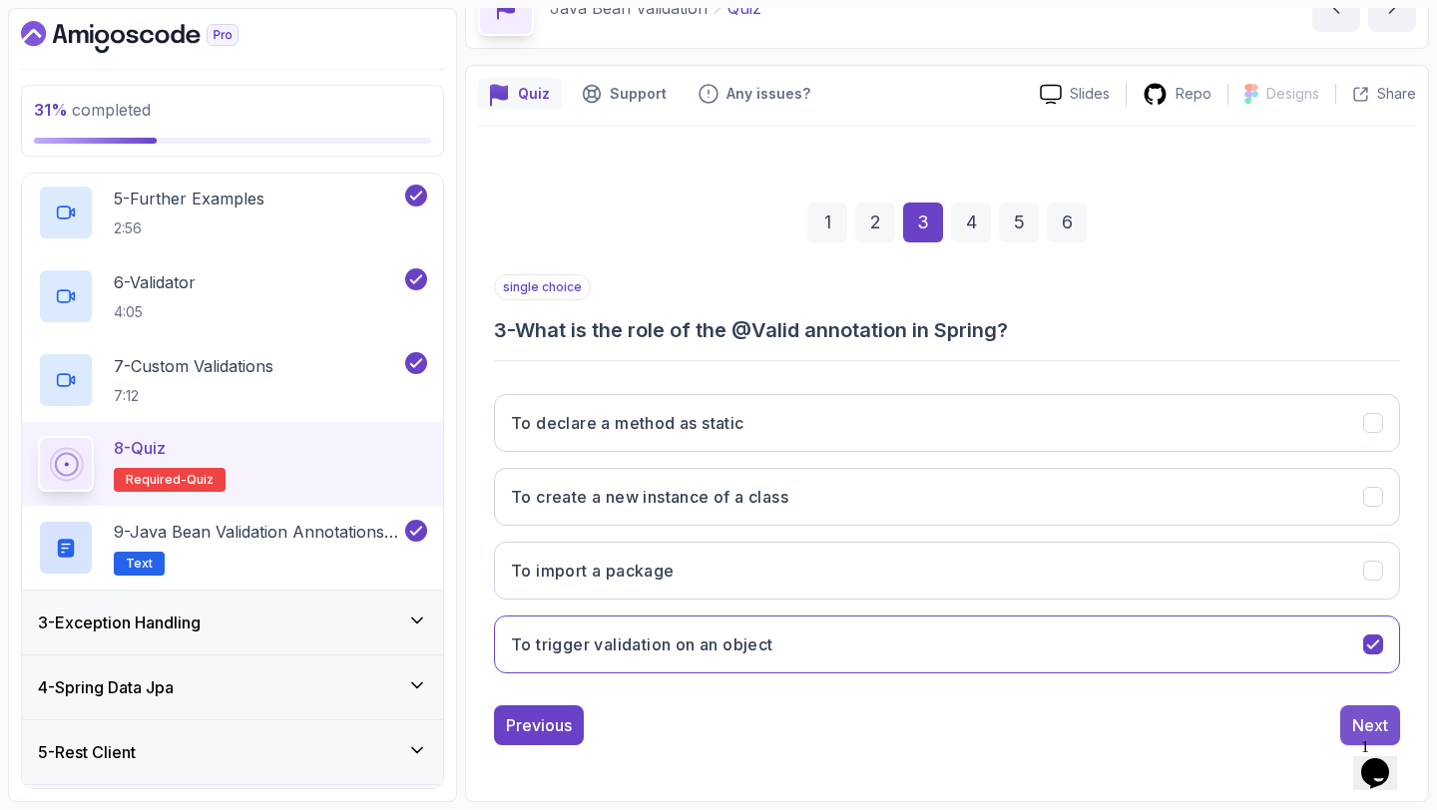
click at [1347, 712] on button "Next" at bounding box center [1370, 725] width 60 height 40
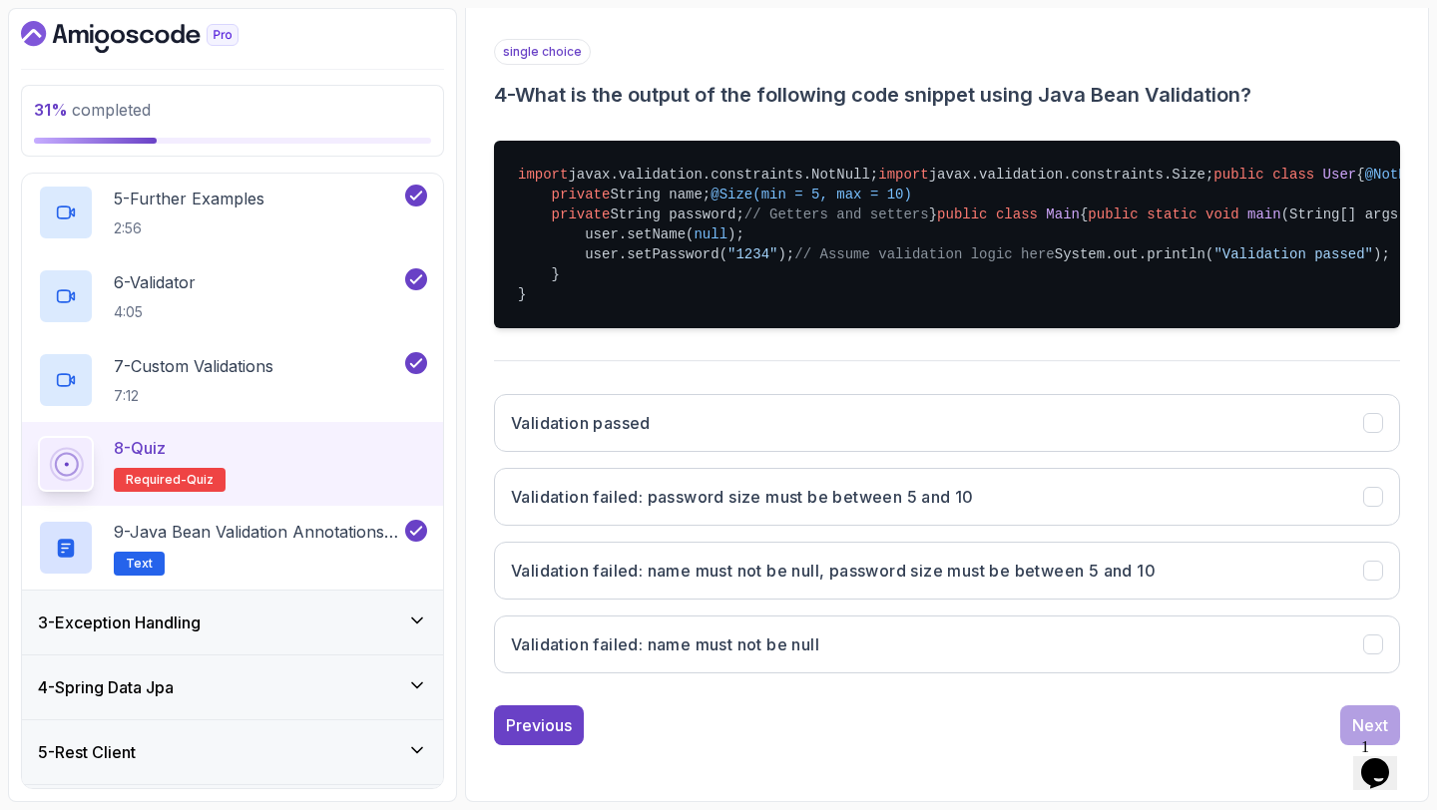
scroll to position [647, 0]
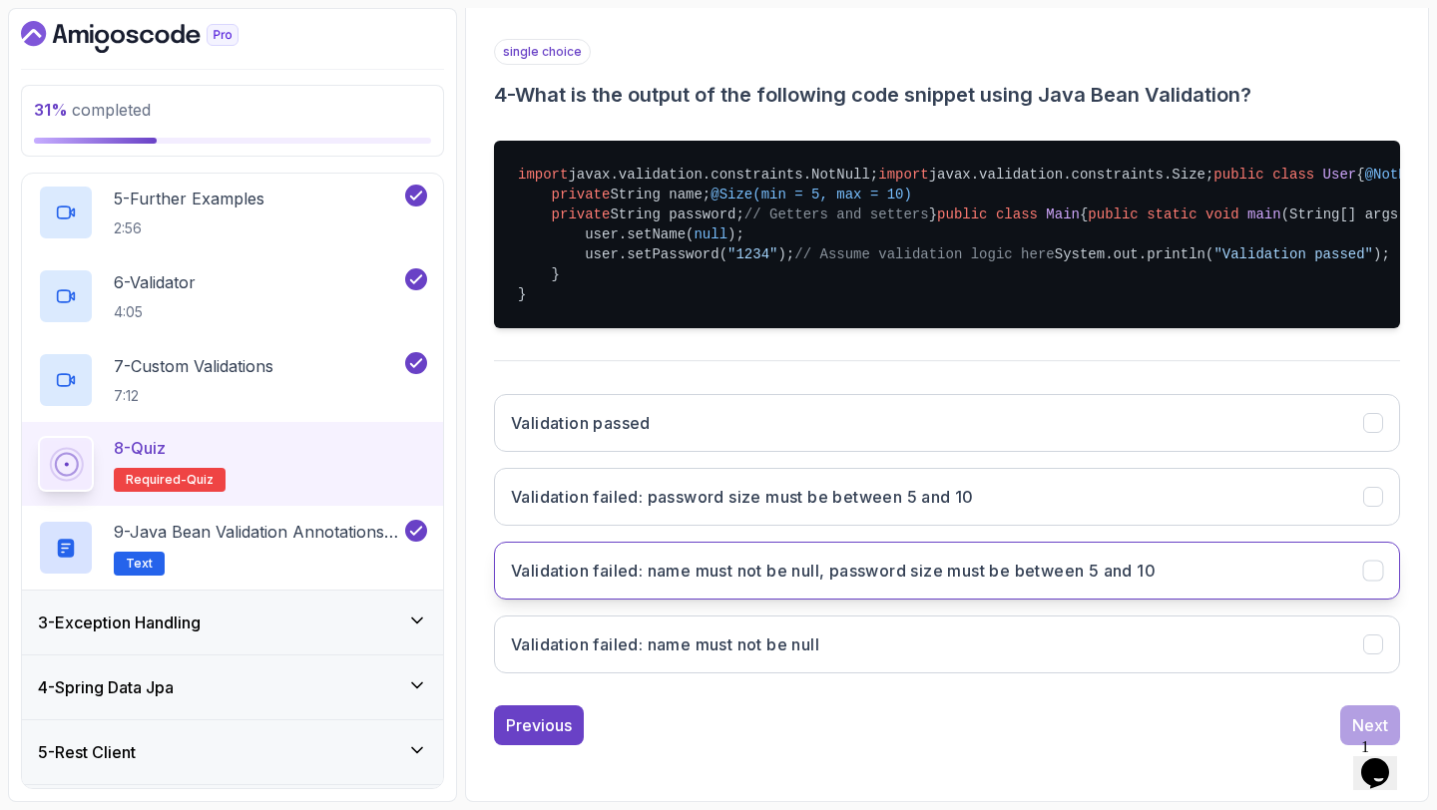
click at [996, 592] on button "Validation failed: name must not be null, password size must be between 5 and 10" at bounding box center [947, 571] width 906 height 58
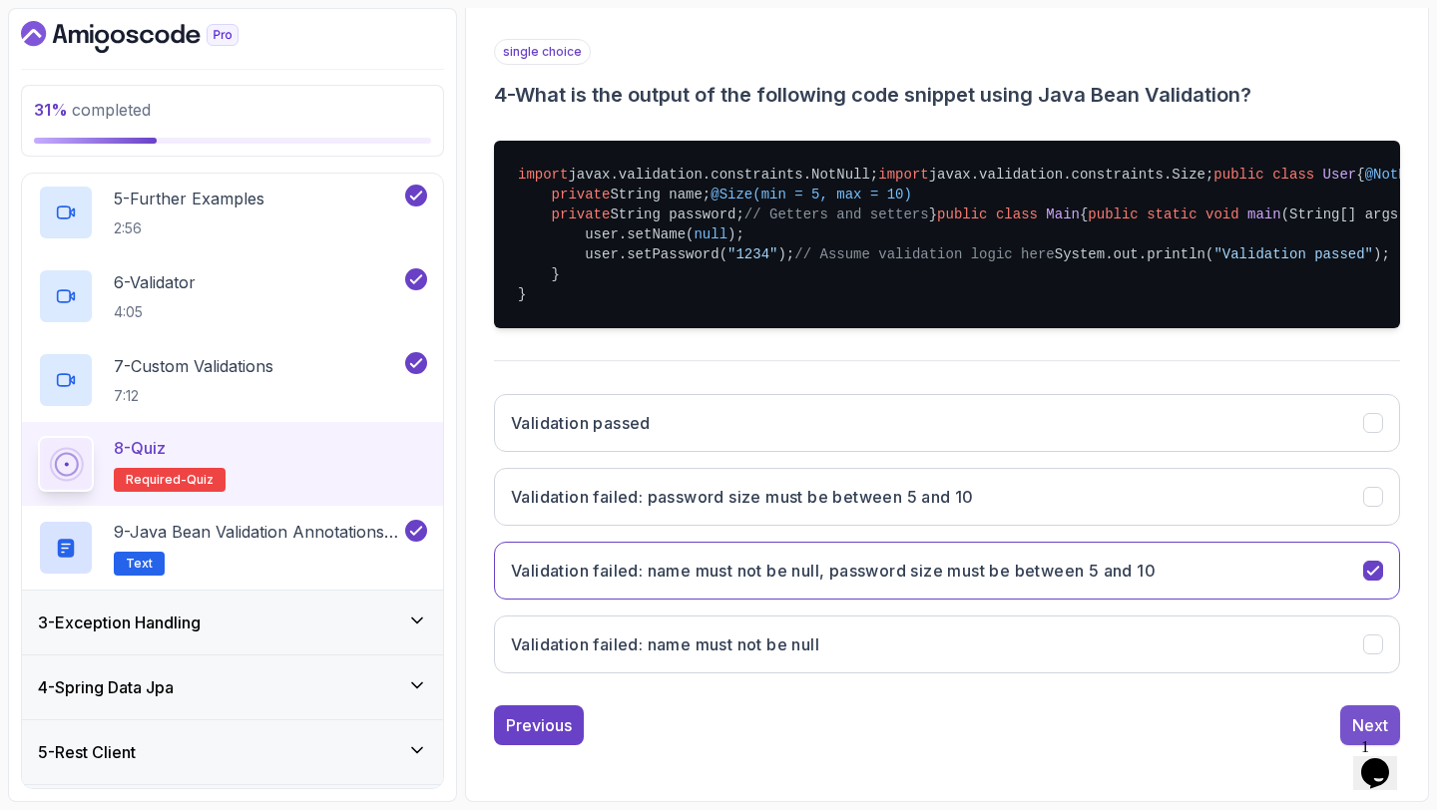
click at [1347, 719] on button "Next" at bounding box center [1370, 725] width 60 height 40
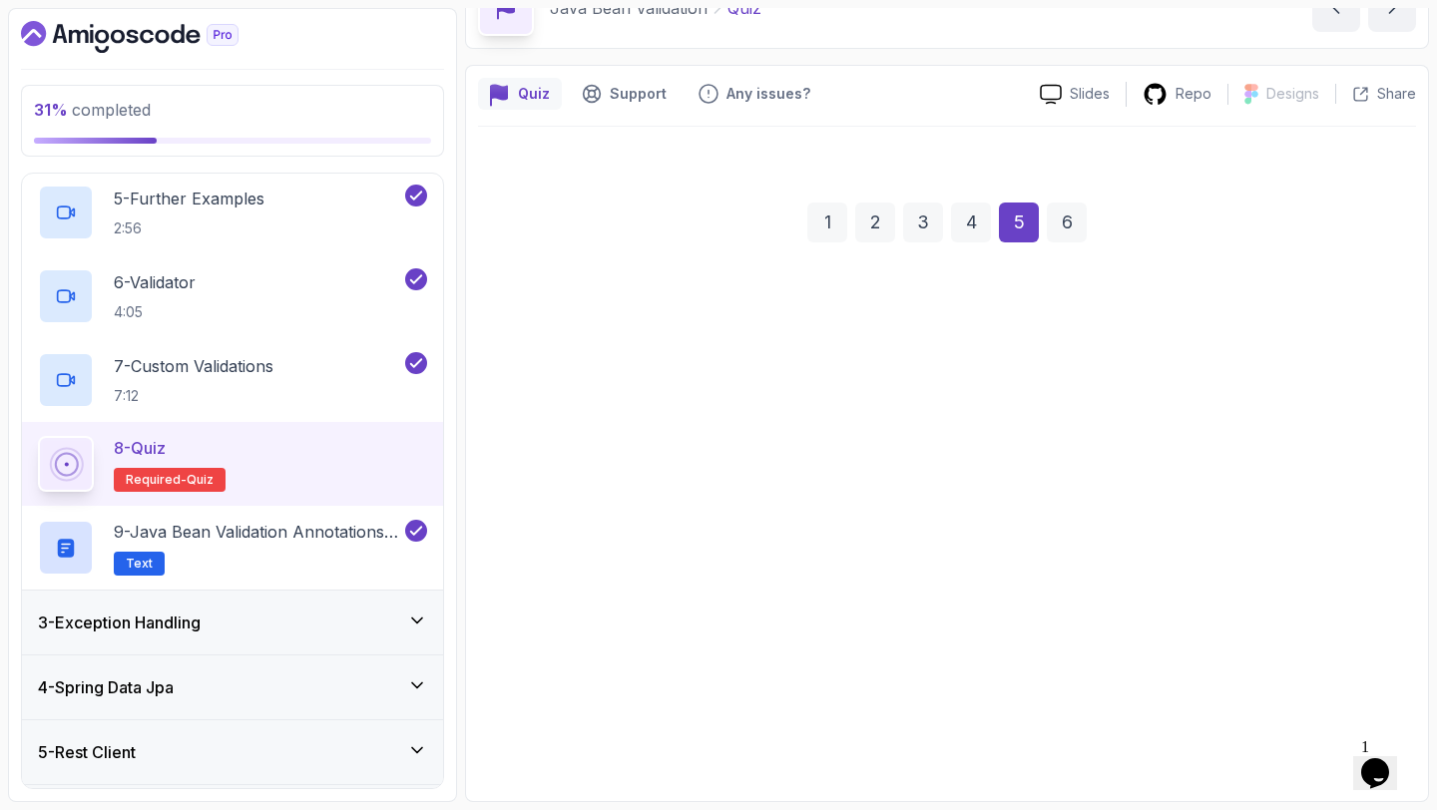
scroll to position [113, 0]
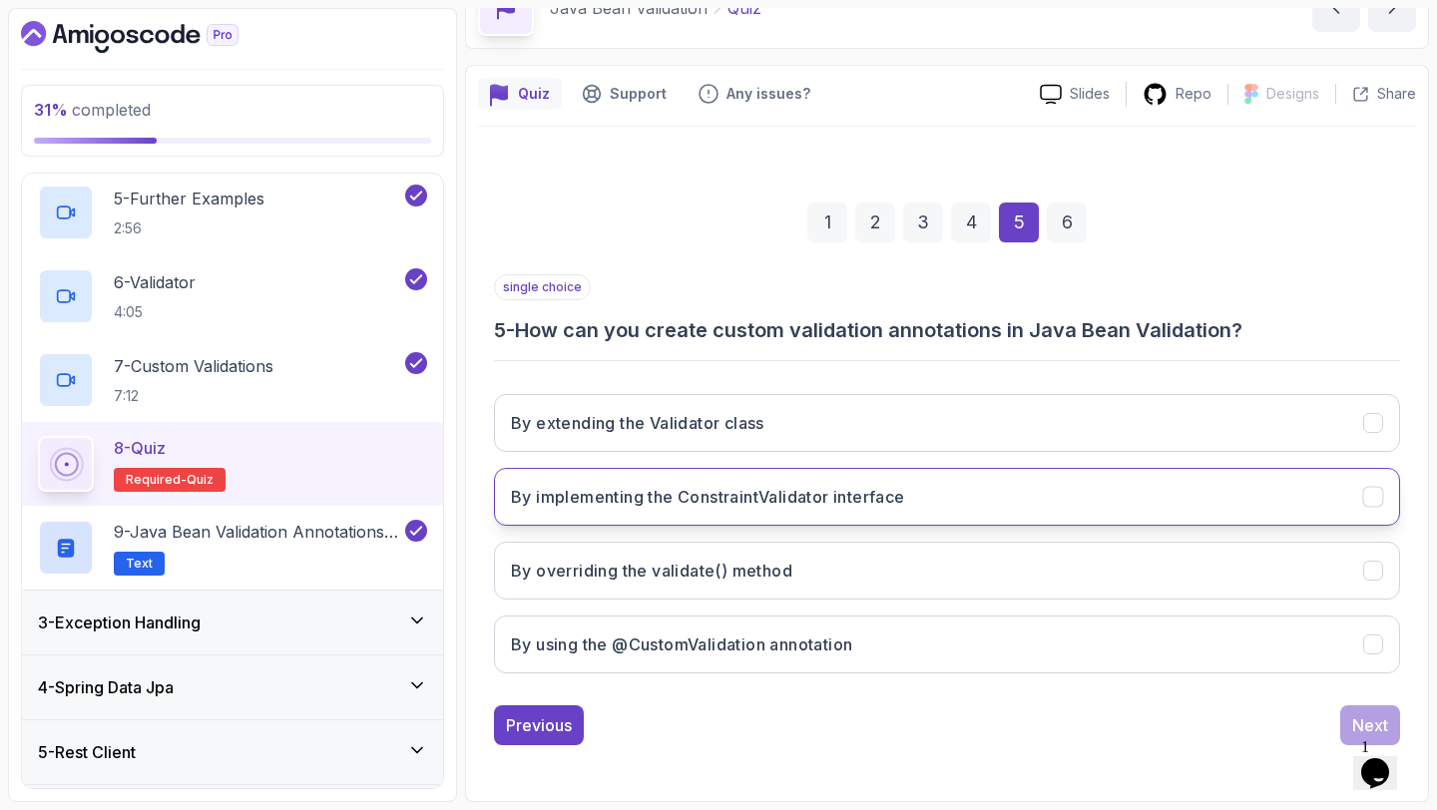
click at [866, 514] on button "By implementing the ConstraintValidator interface" at bounding box center [947, 497] width 906 height 58
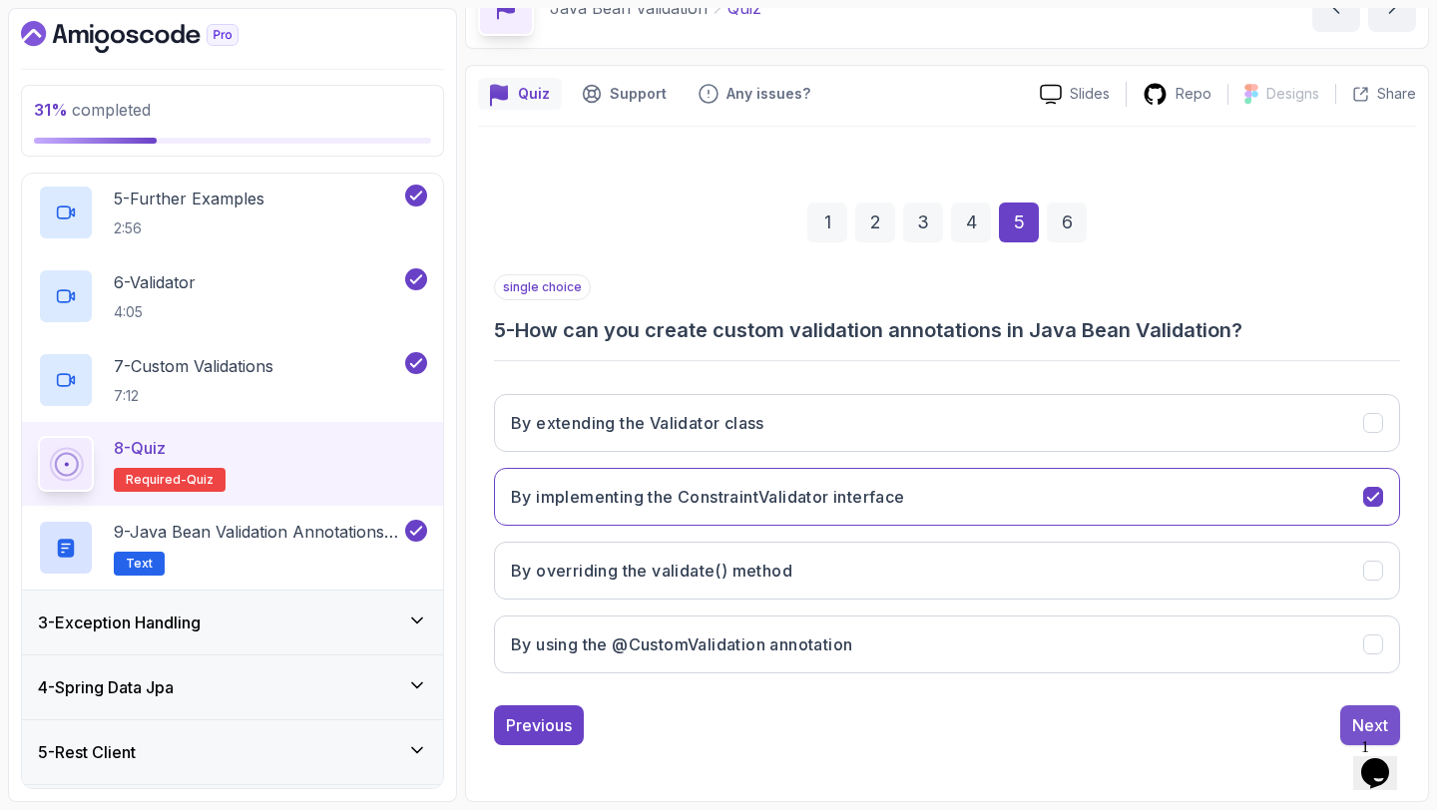
click at [1362, 717] on div "Next" at bounding box center [1370, 725] width 36 height 24
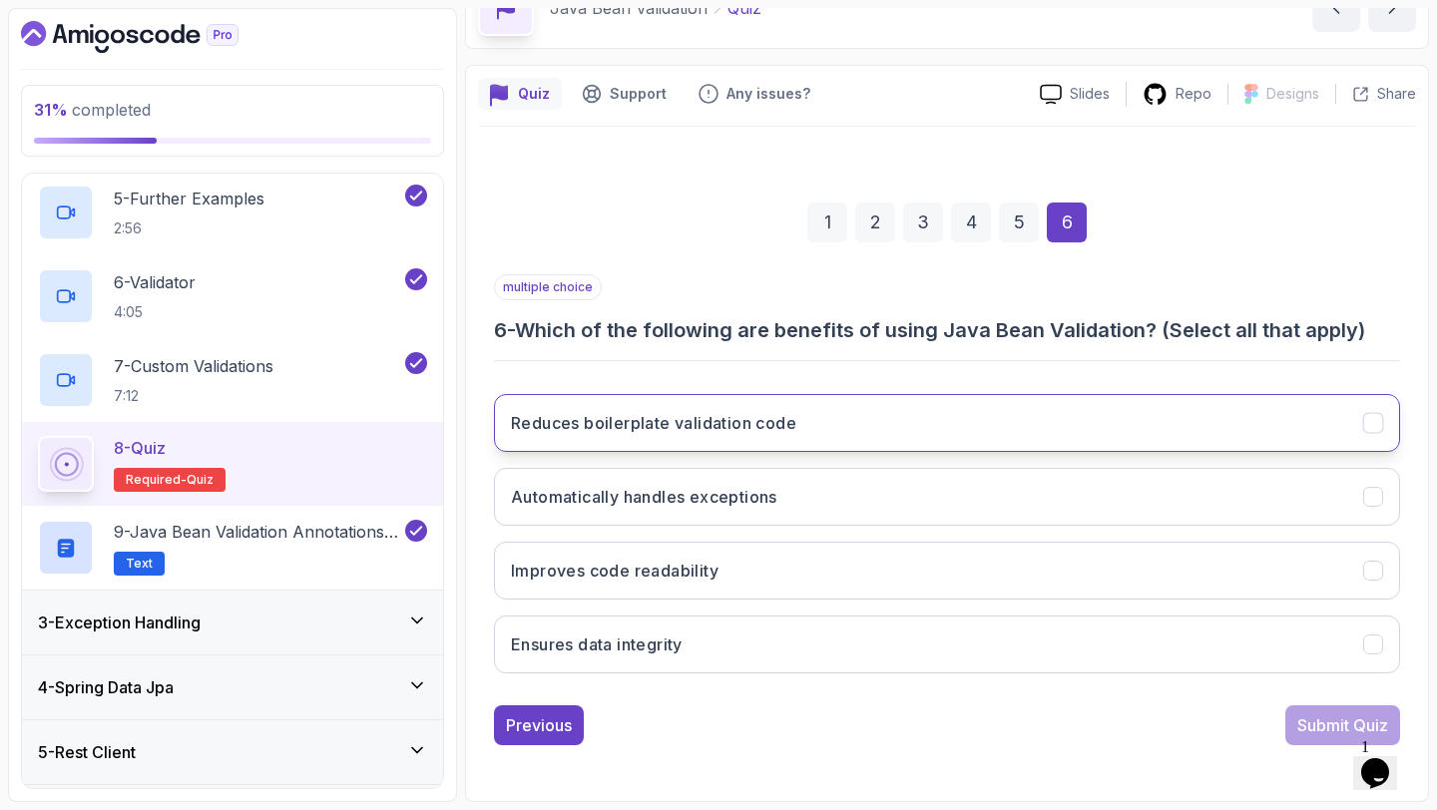
click at [844, 439] on button "Reduces boilerplate validation code" at bounding box center [947, 423] width 906 height 58
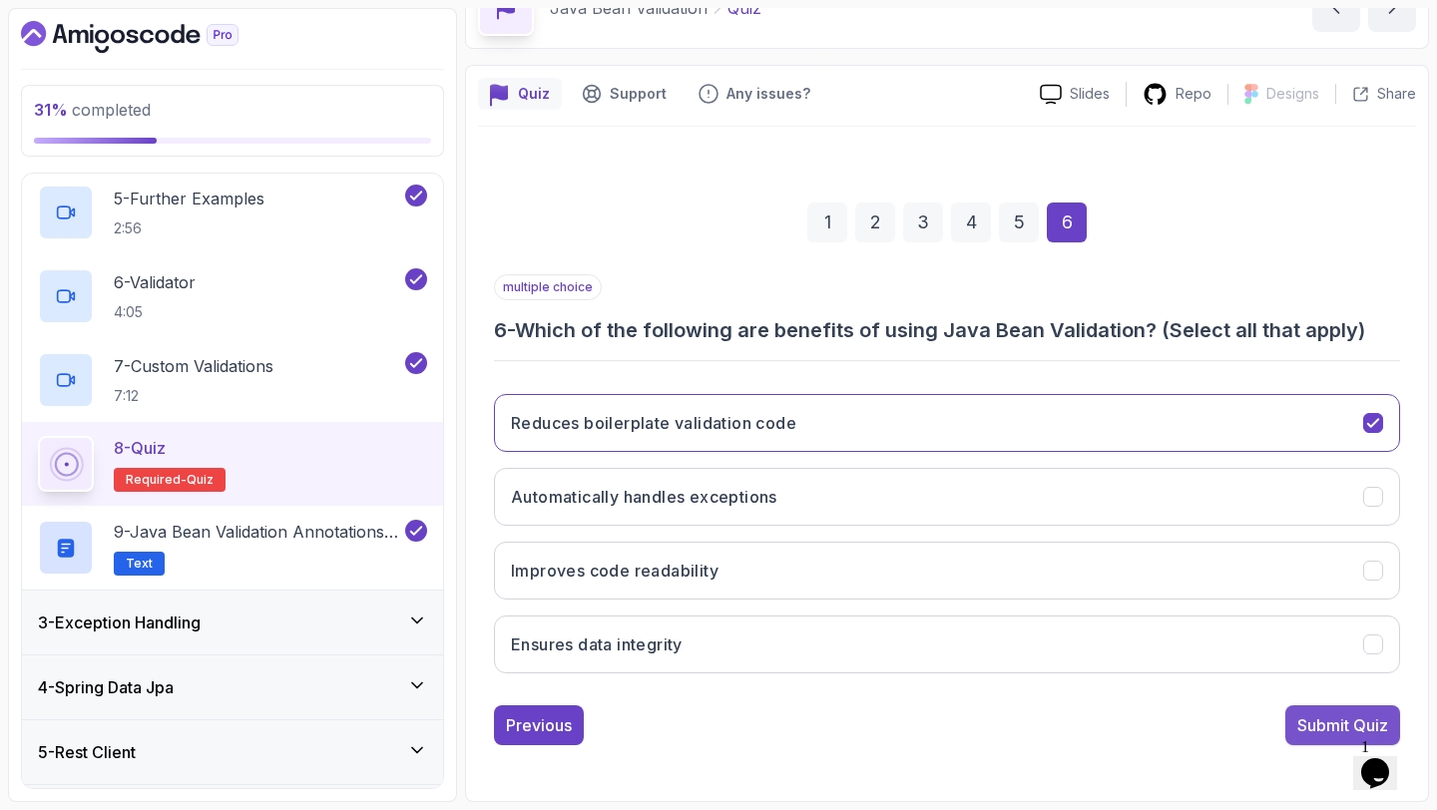
click at [1304, 717] on div "Submit Quiz" at bounding box center [1342, 725] width 91 height 24
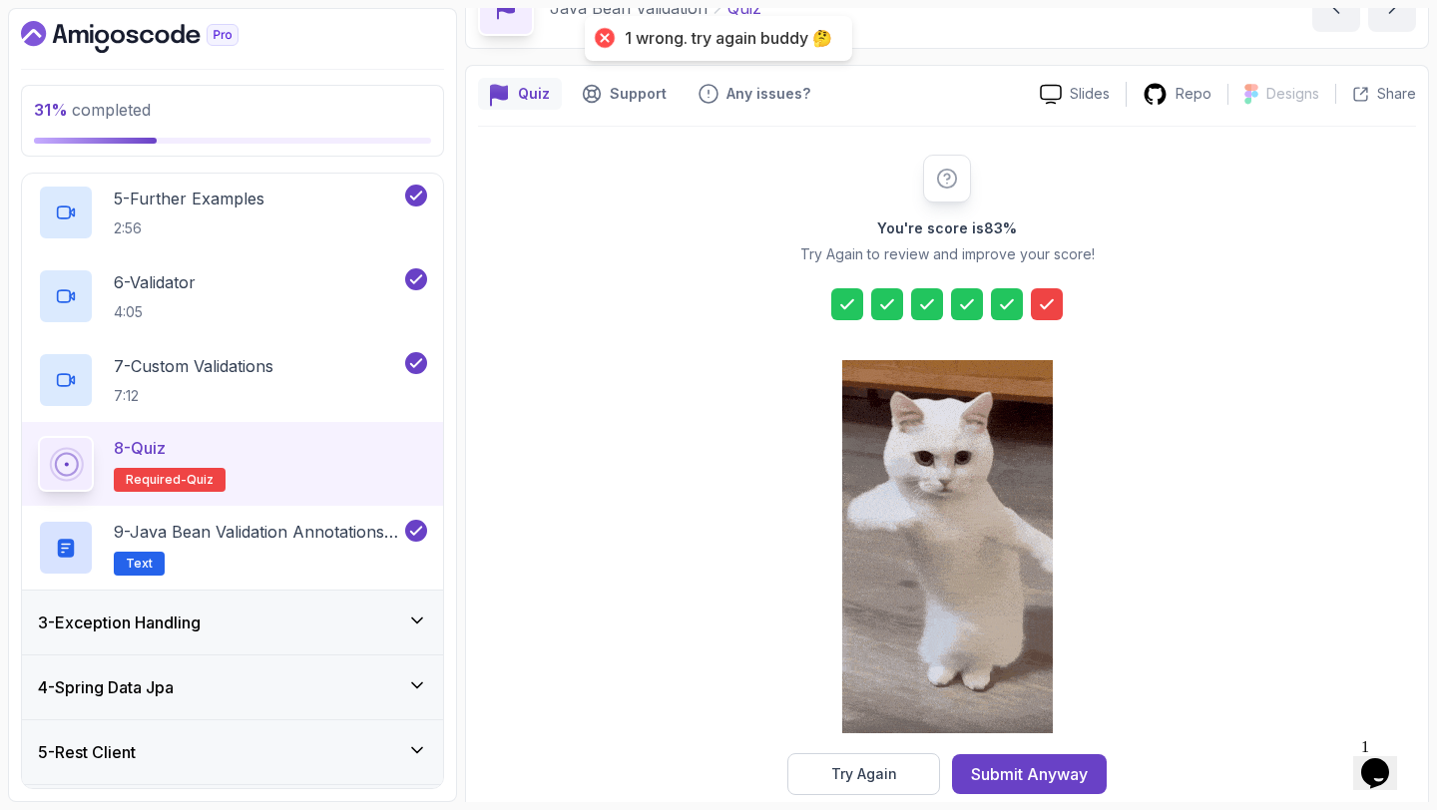
scroll to position [147, 0]
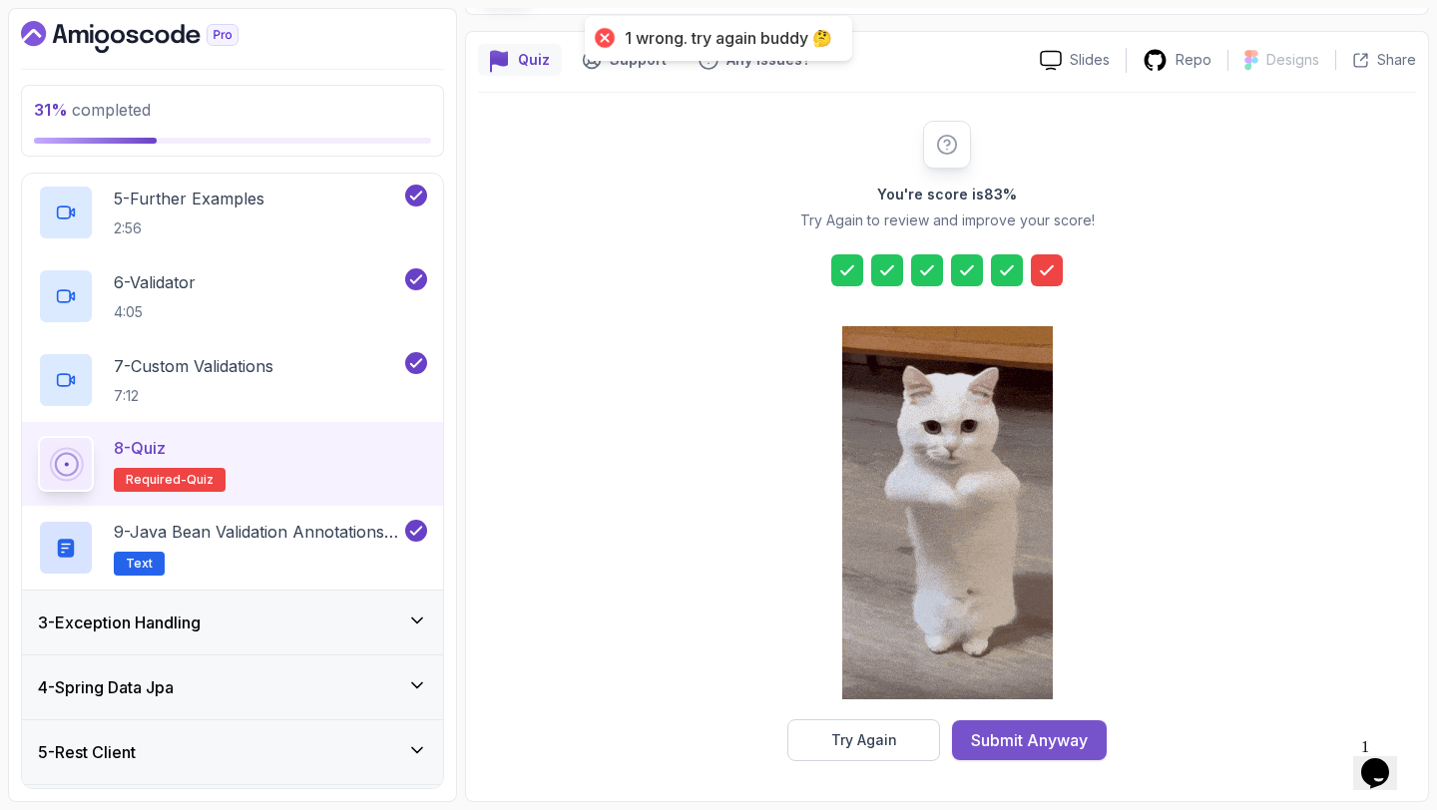
click at [1022, 728] on div "Submit Anyway" at bounding box center [1029, 740] width 117 height 24
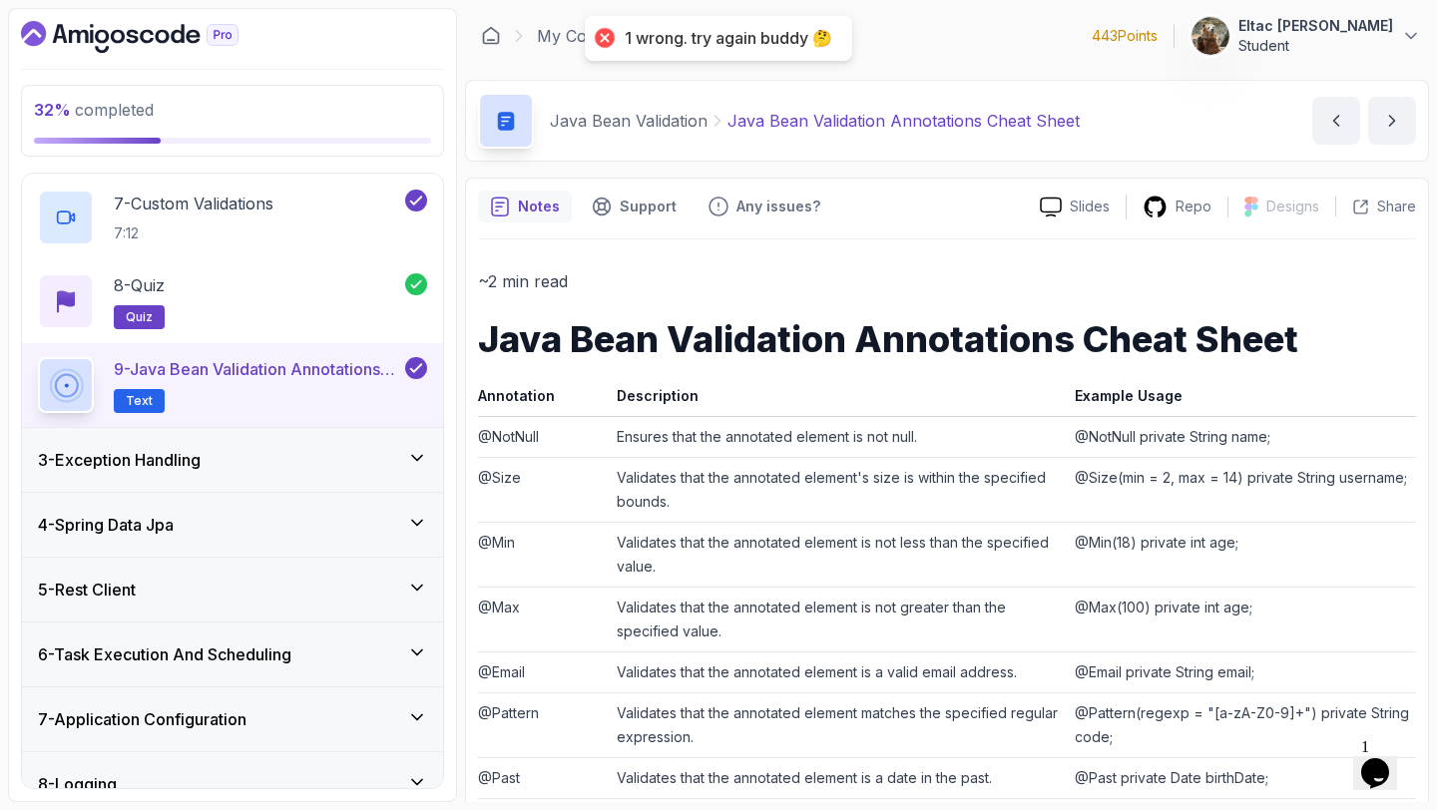
click at [359, 459] on div "3 - Exception Handling" at bounding box center [232, 460] width 389 height 24
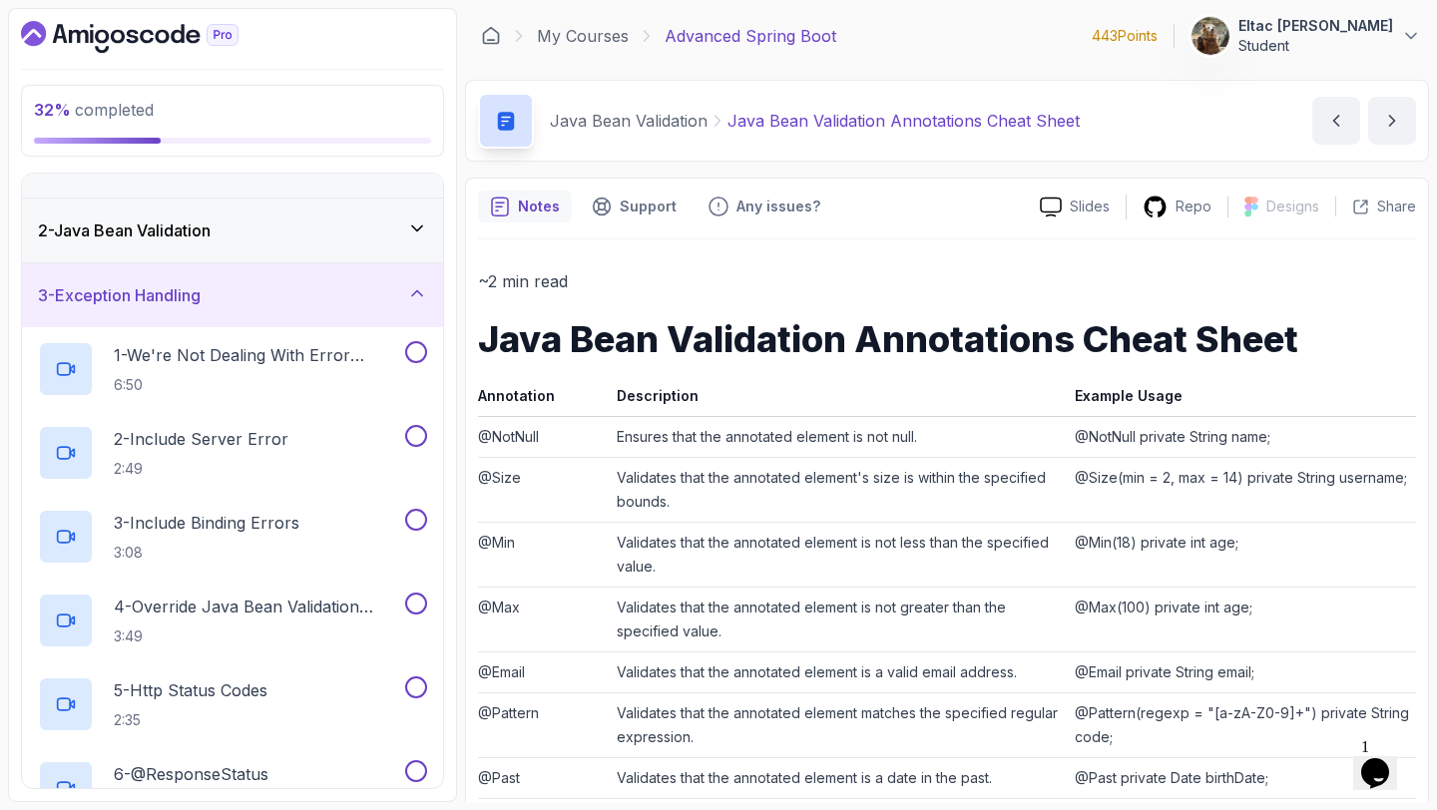
scroll to position [25, 0]
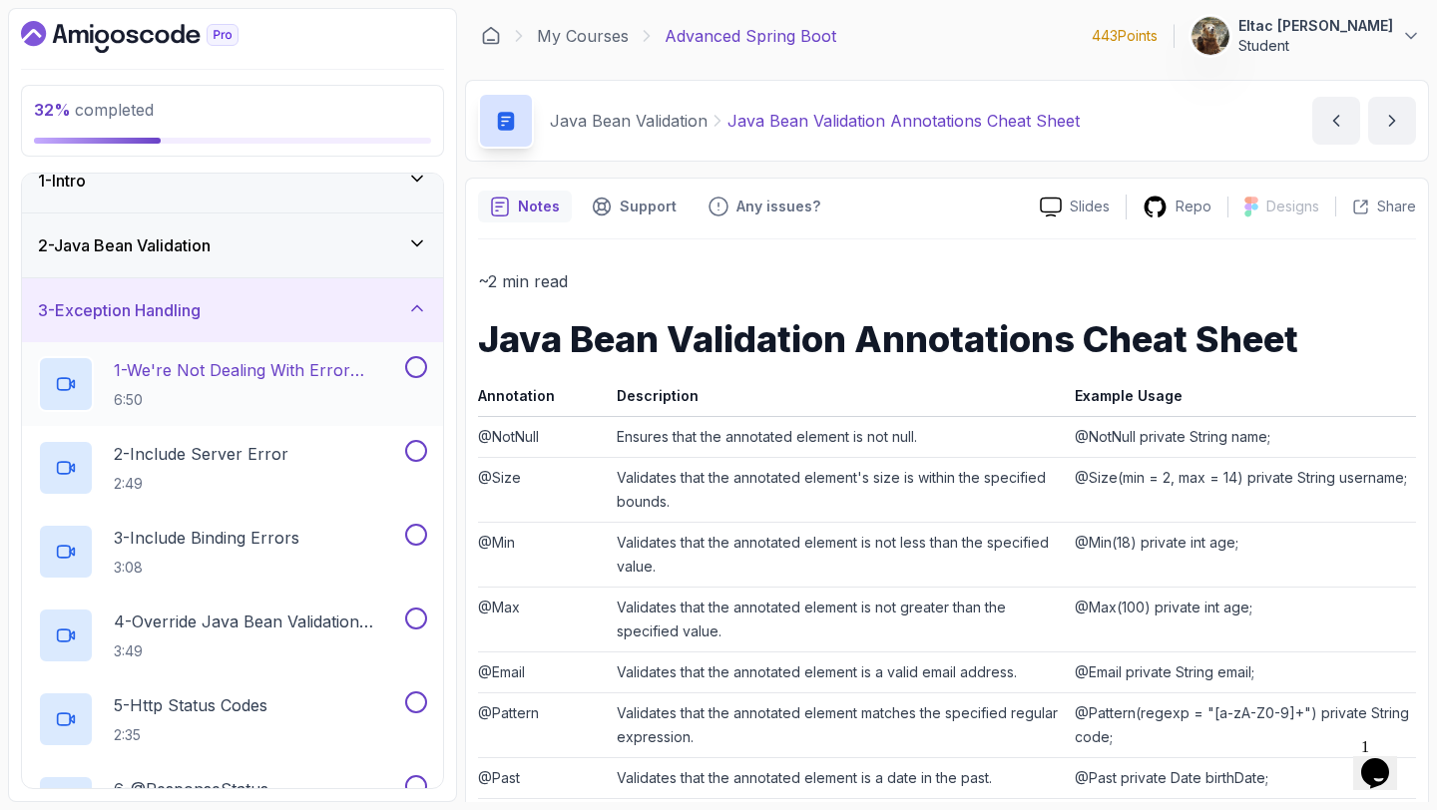
click at [411, 370] on button at bounding box center [416, 367] width 22 height 22
click at [414, 447] on button at bounding box center [416, 451] width 22 height 22
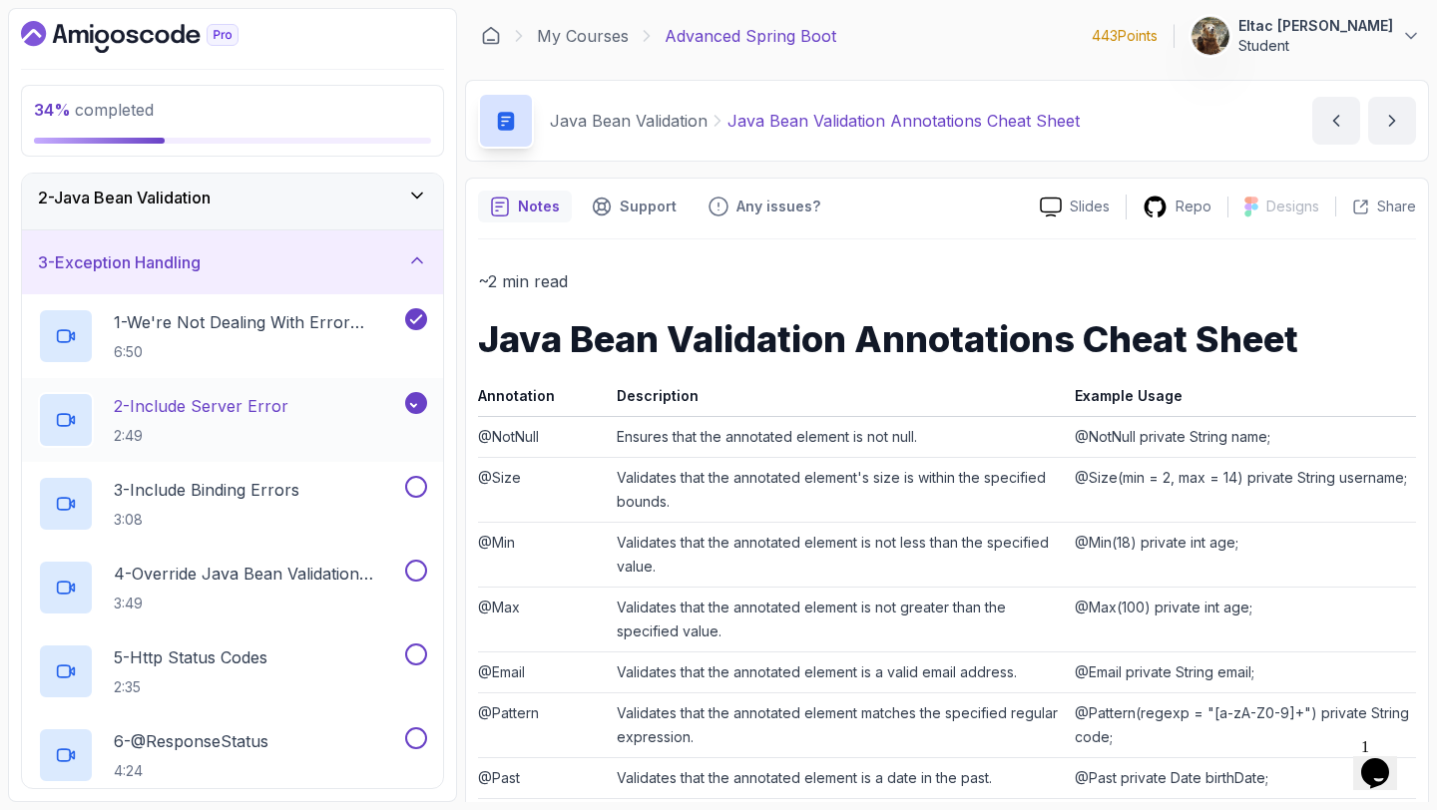
scroll to position [82, 0]
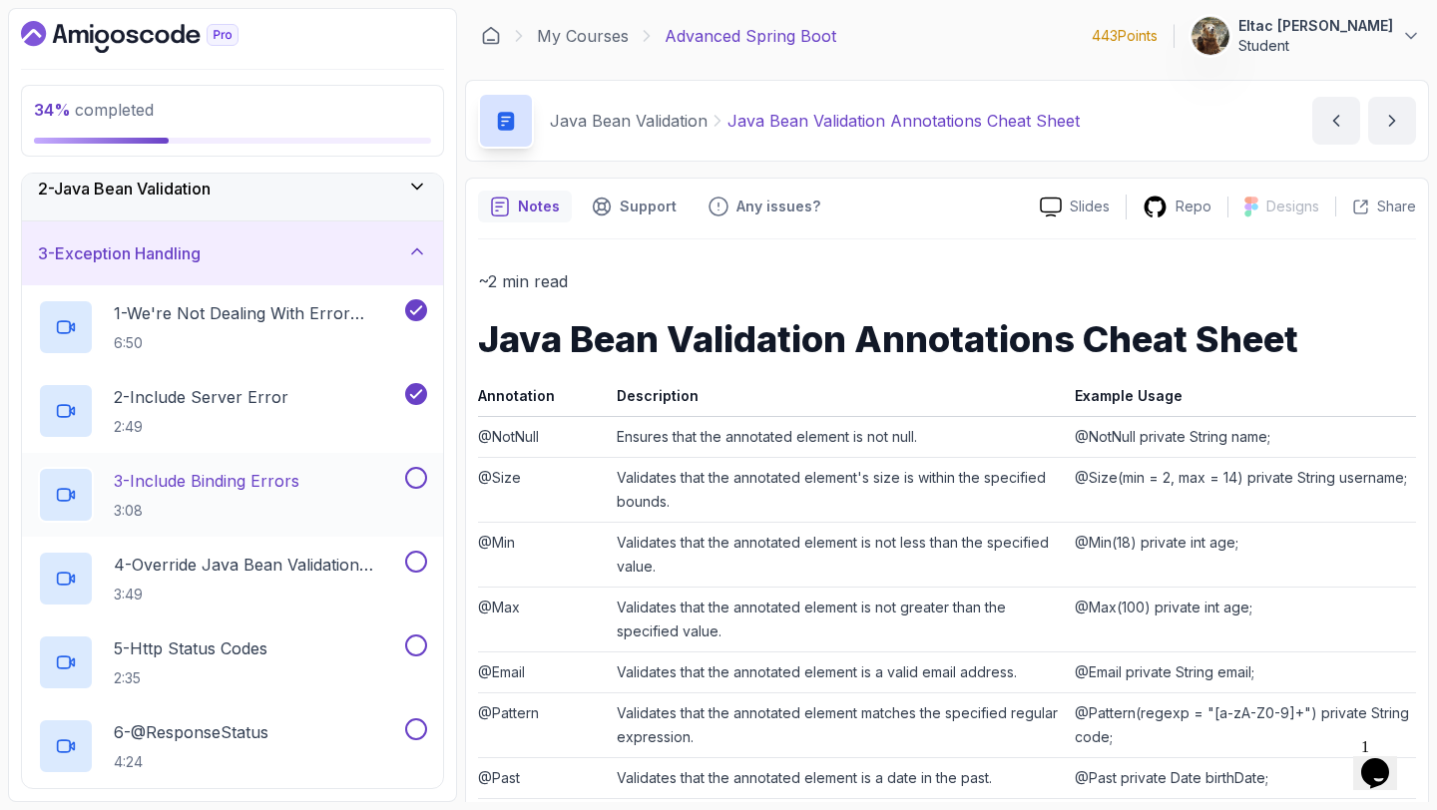
click at [413, 478] on button at bounding box center [416, 478] width 22 height 22
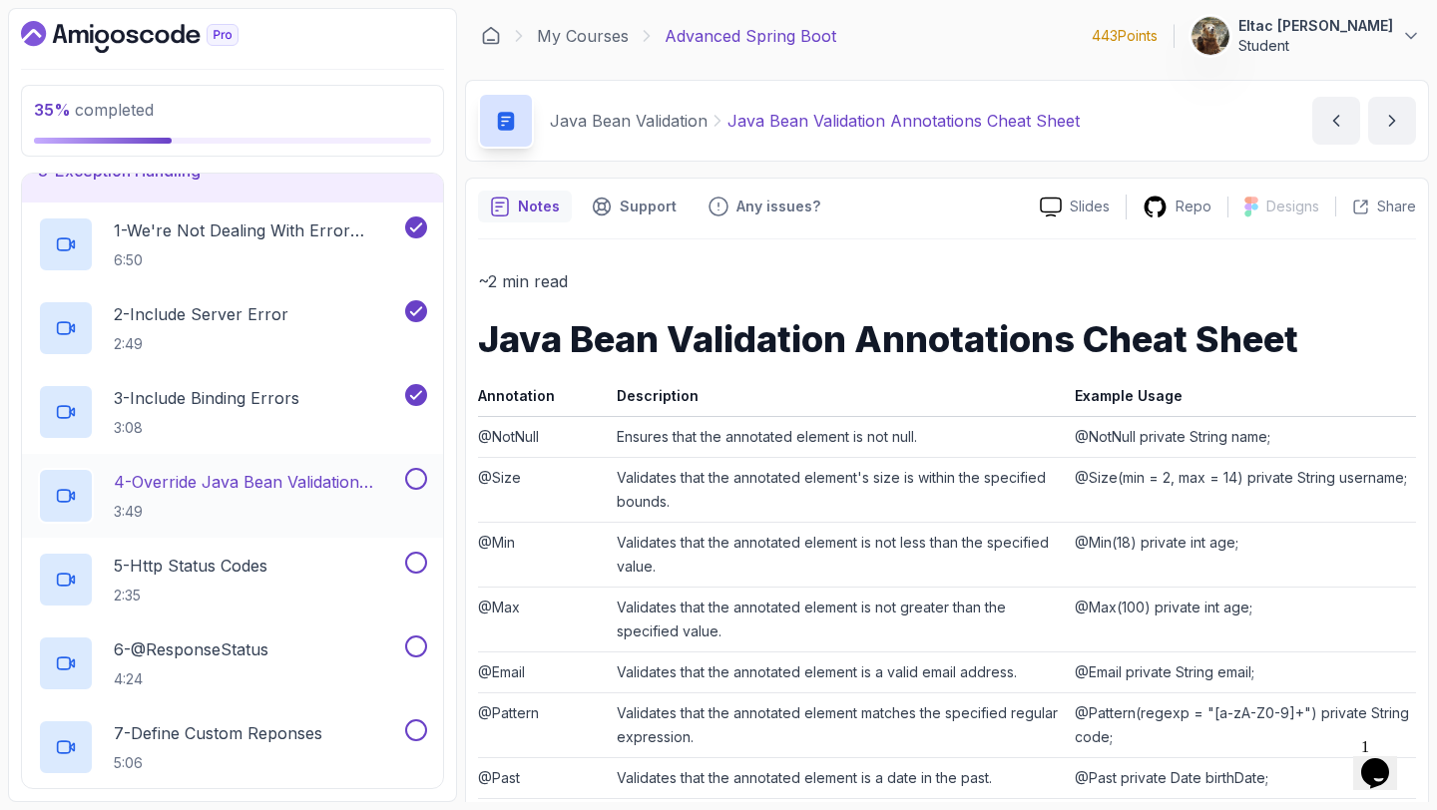
click at [411, 488] on button at bounding box center [416, 479] width 22 height 22
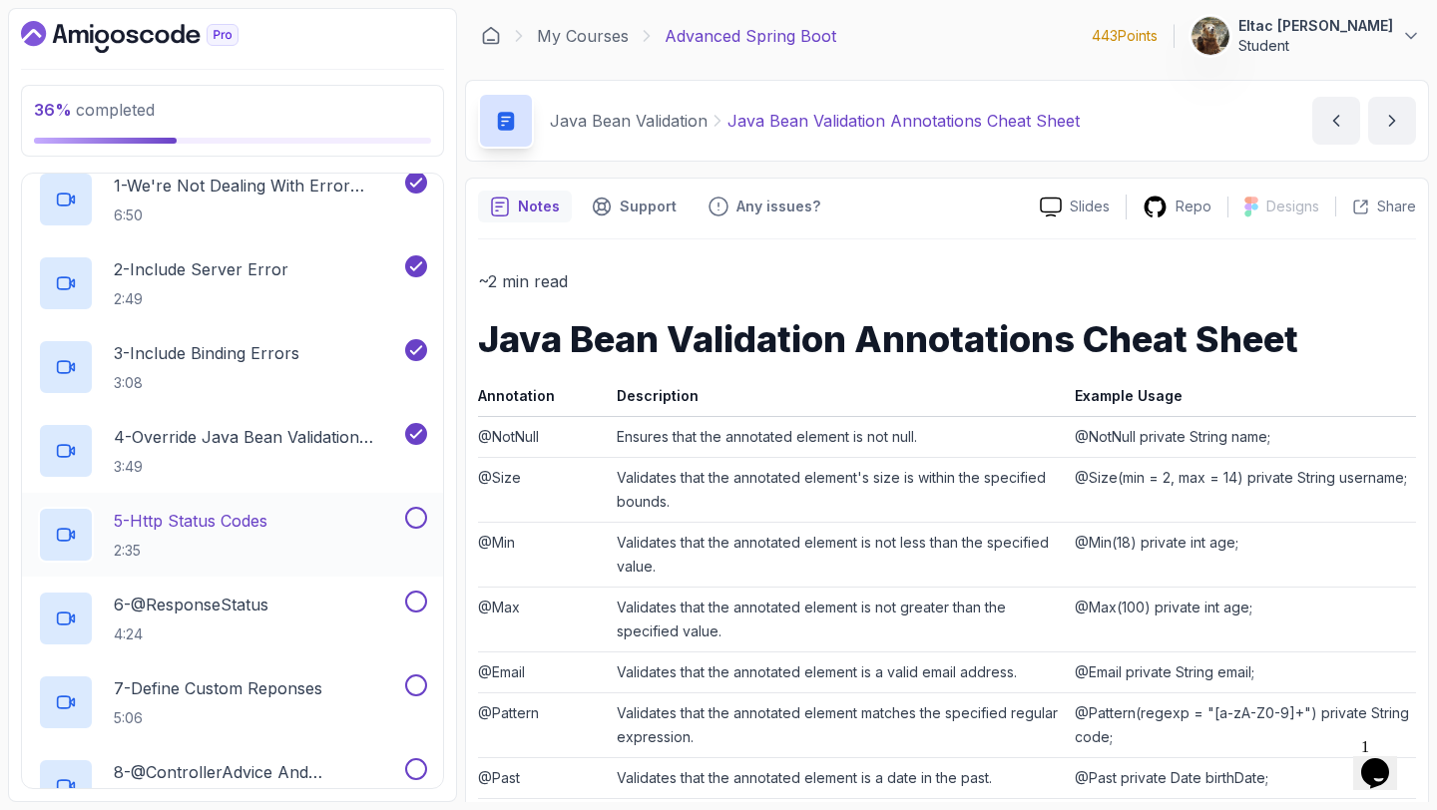
click at [412, 510] on button at bounding box center [416, 518] width 22 height 22
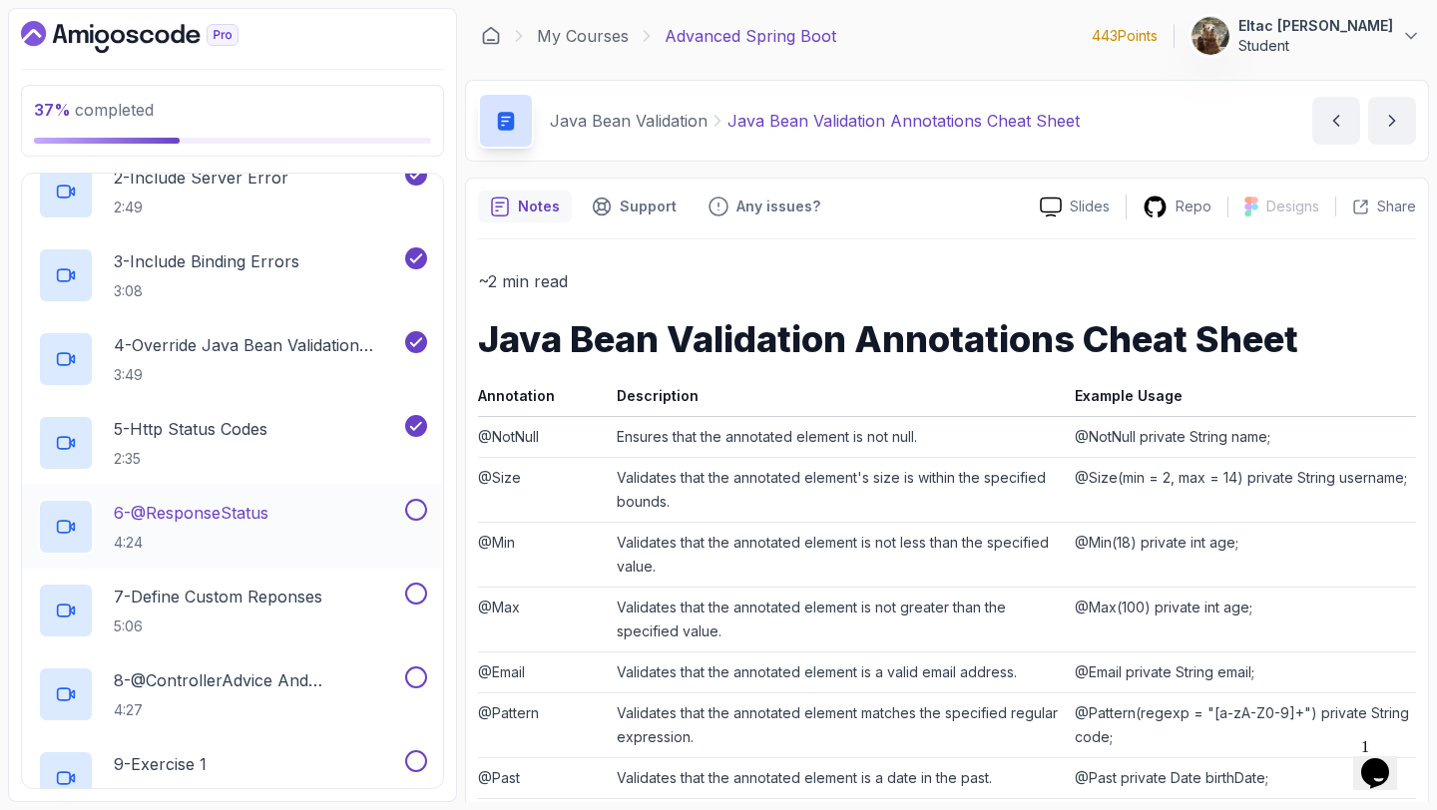
click at [411, 511] on button at bounding box center [416, 510] width 22 height 22
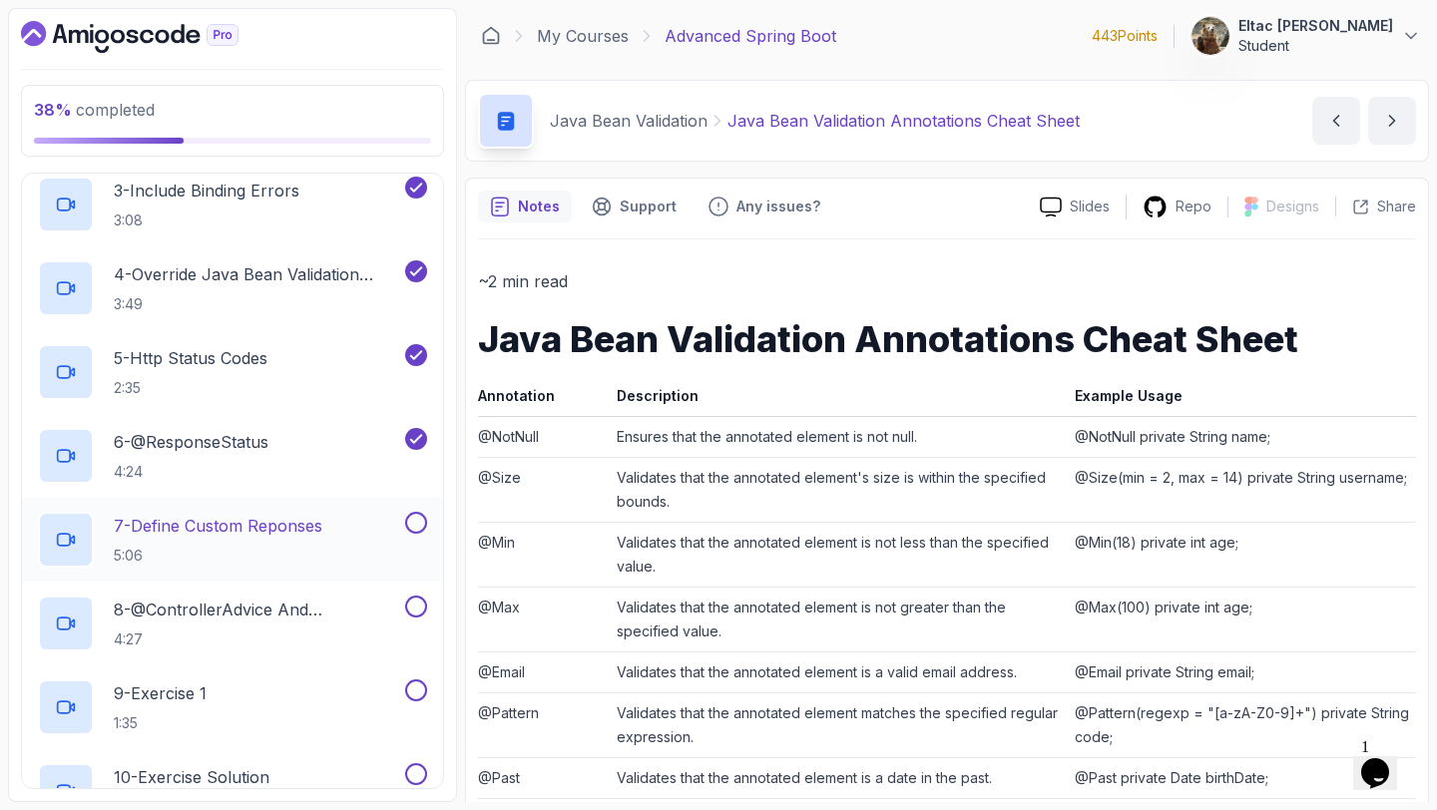
click at [411, 512] on div at bounding box center [414, 523] width 26 height 22
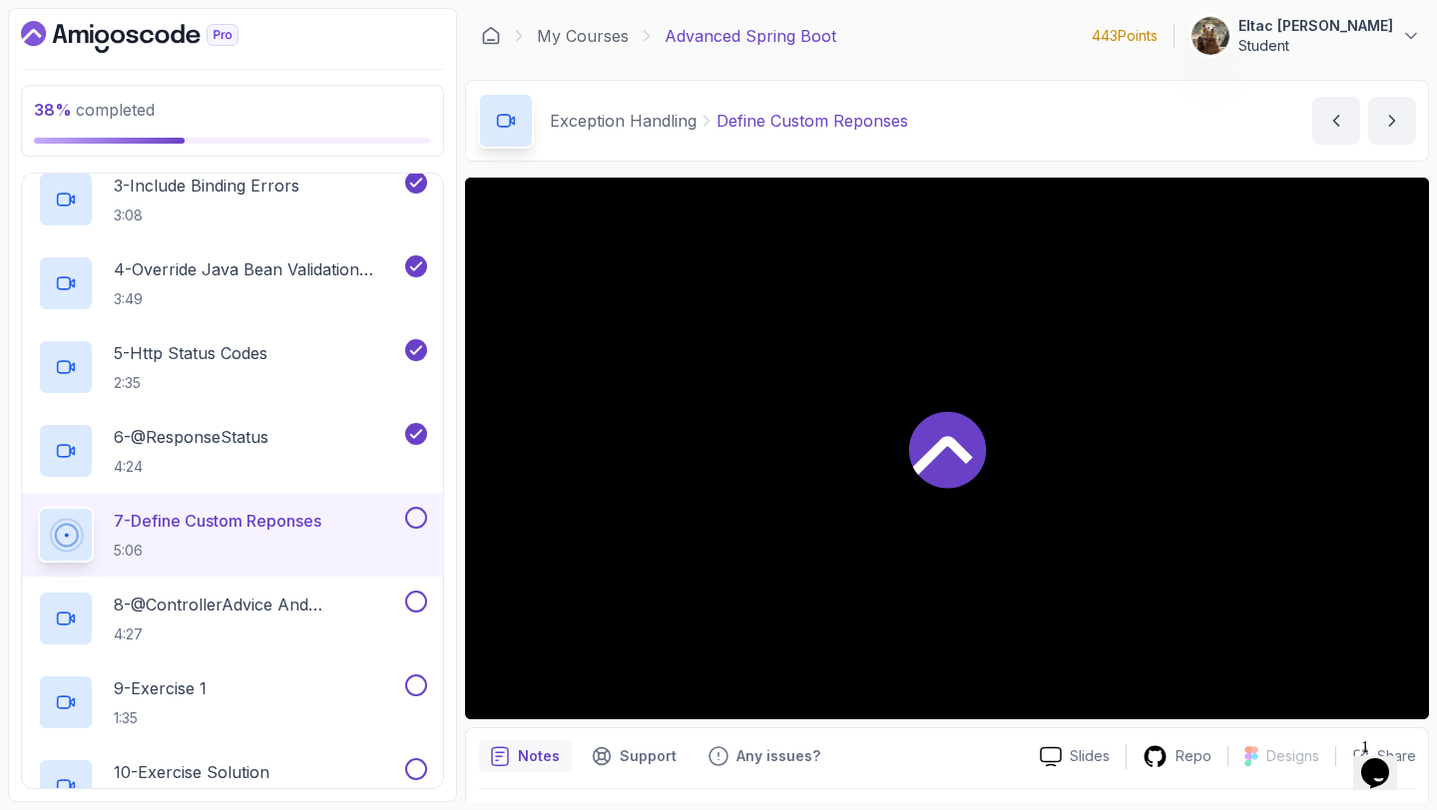
click at [411, 520] on button at bounding box center [416, 518] width 22 height 22
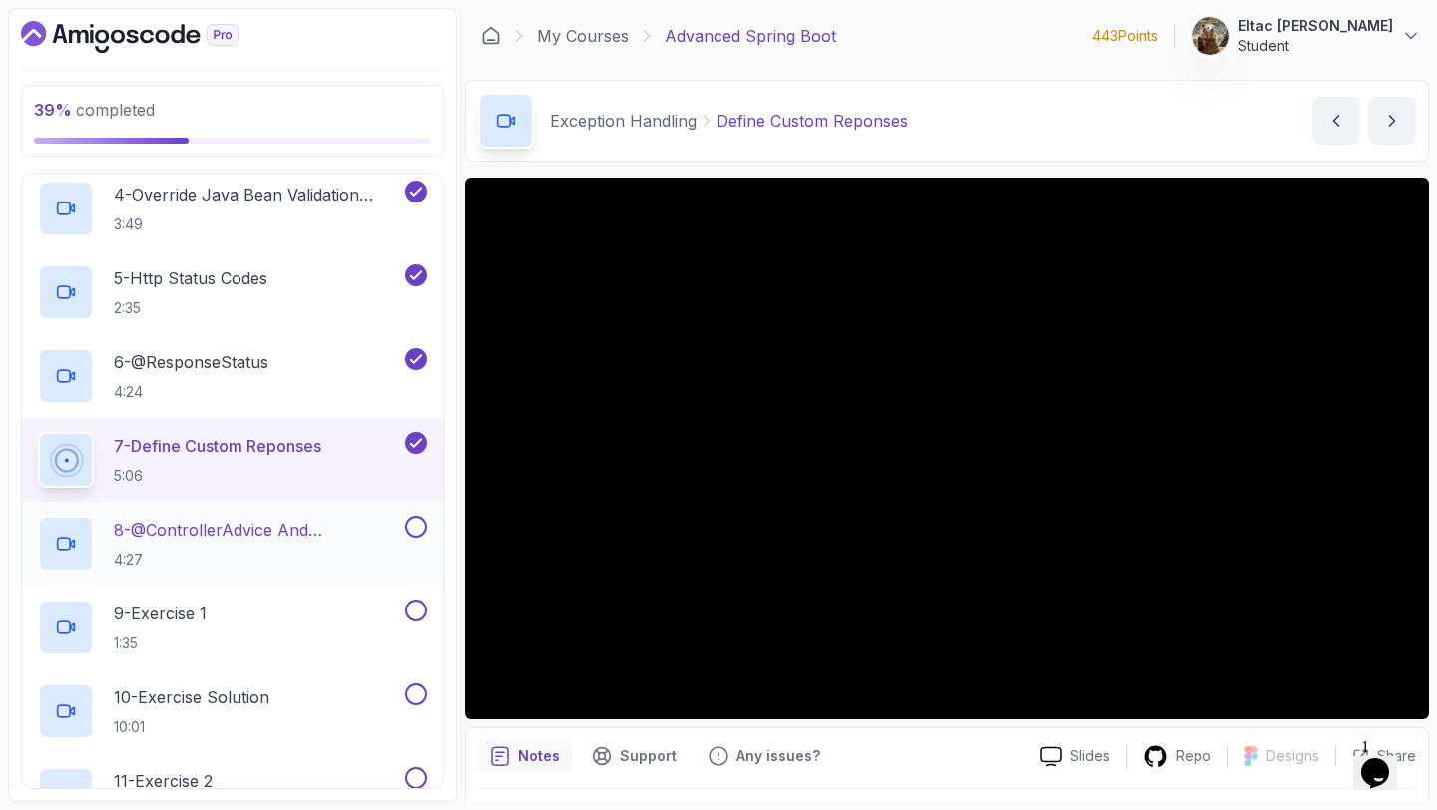
click at [411, 523] on button at bounding box center [416, 527] width 22 height 22
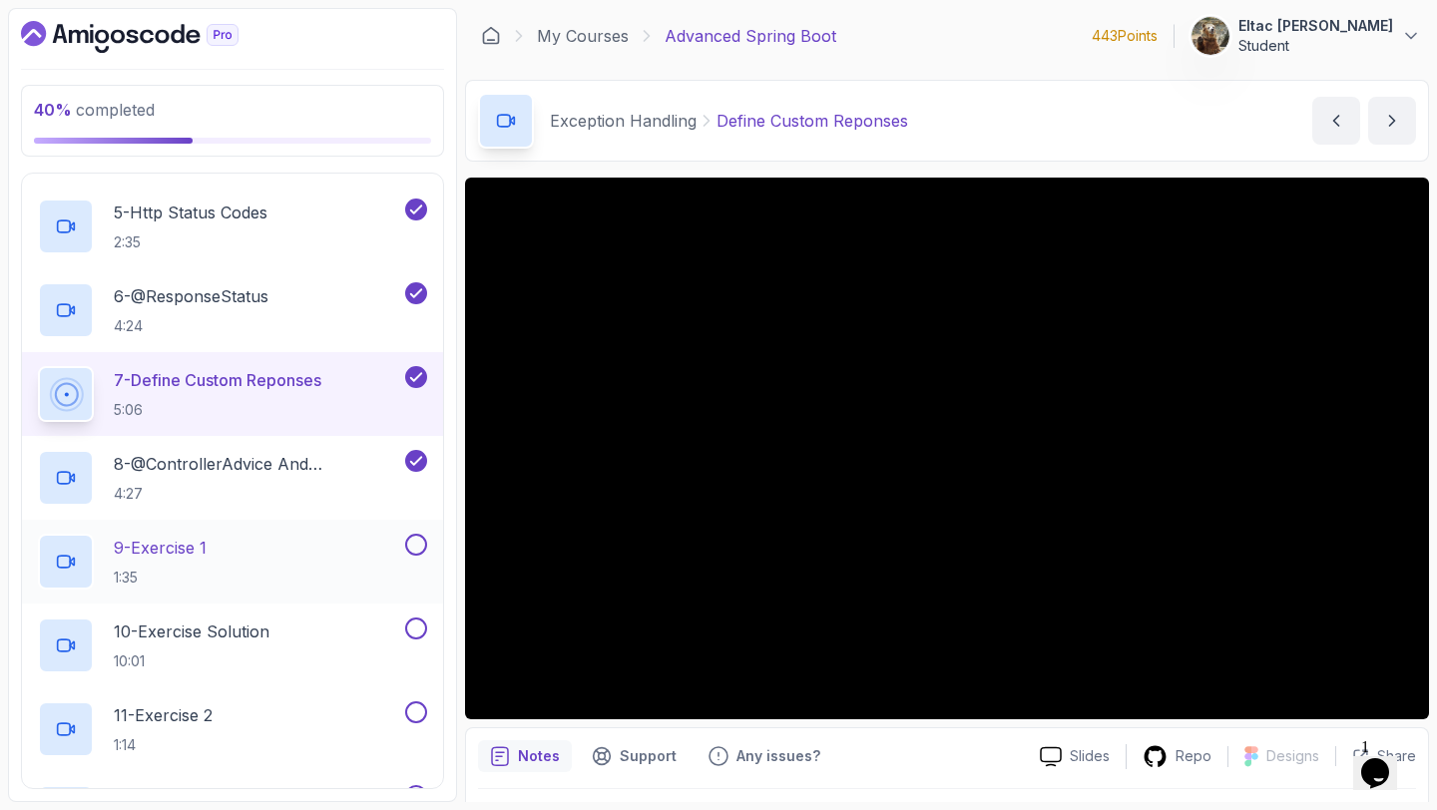
click at [414, 542] on button at bounding box center [416, 545] width 22 height 22
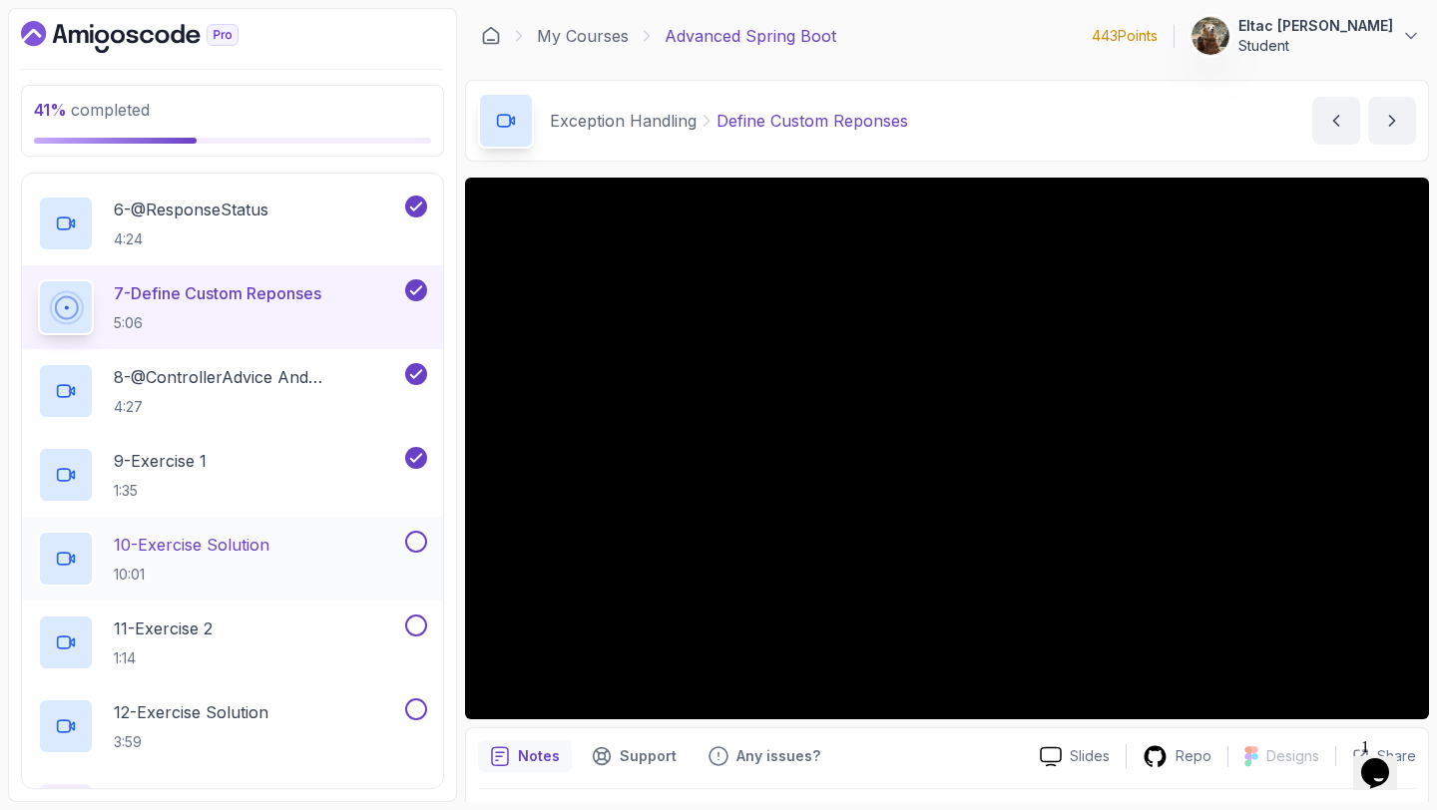
click at [414, 543] on button at bounding box center [416, 542] width 22 height 22
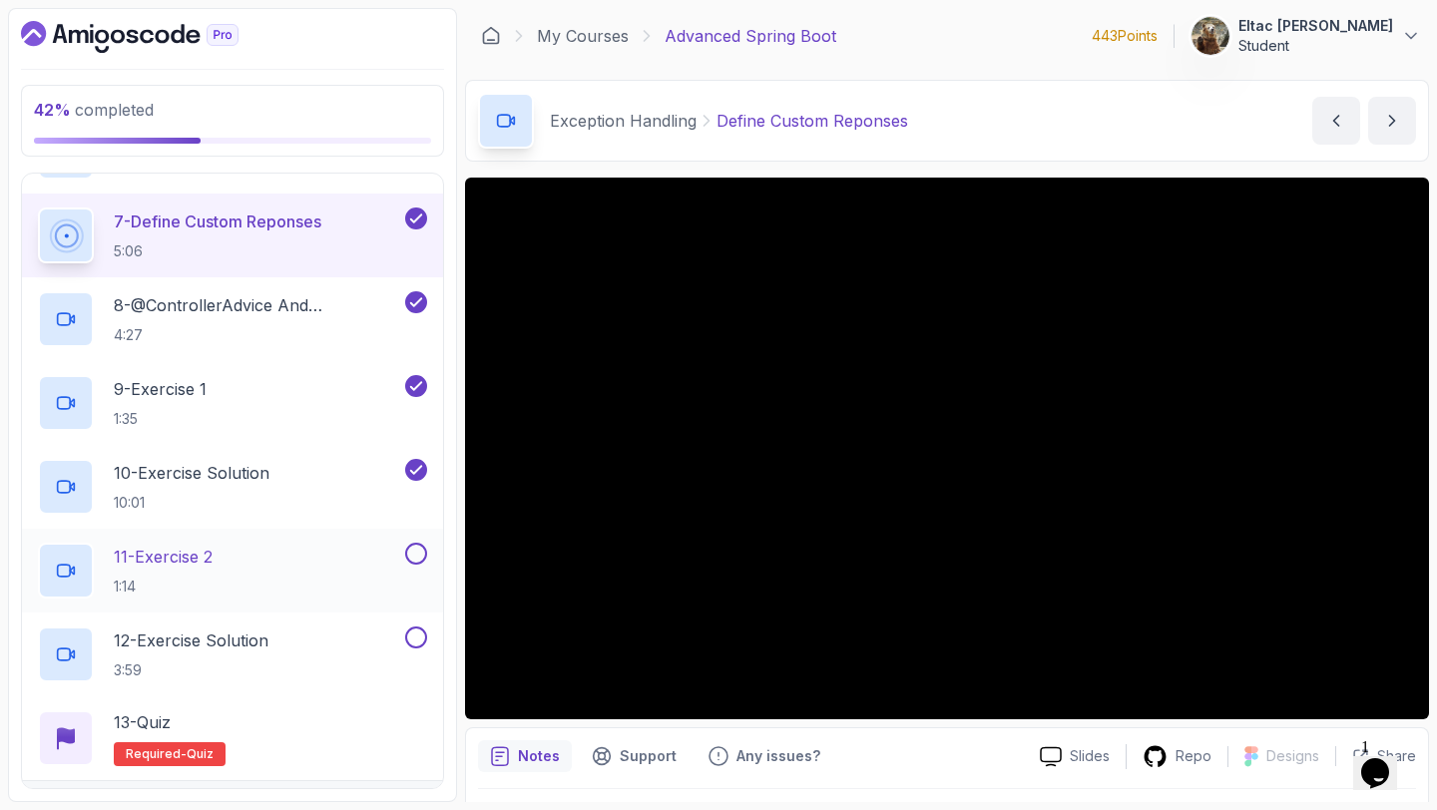
click at [414, 546] on button at bounding box center [416, 554] width 22 height 22
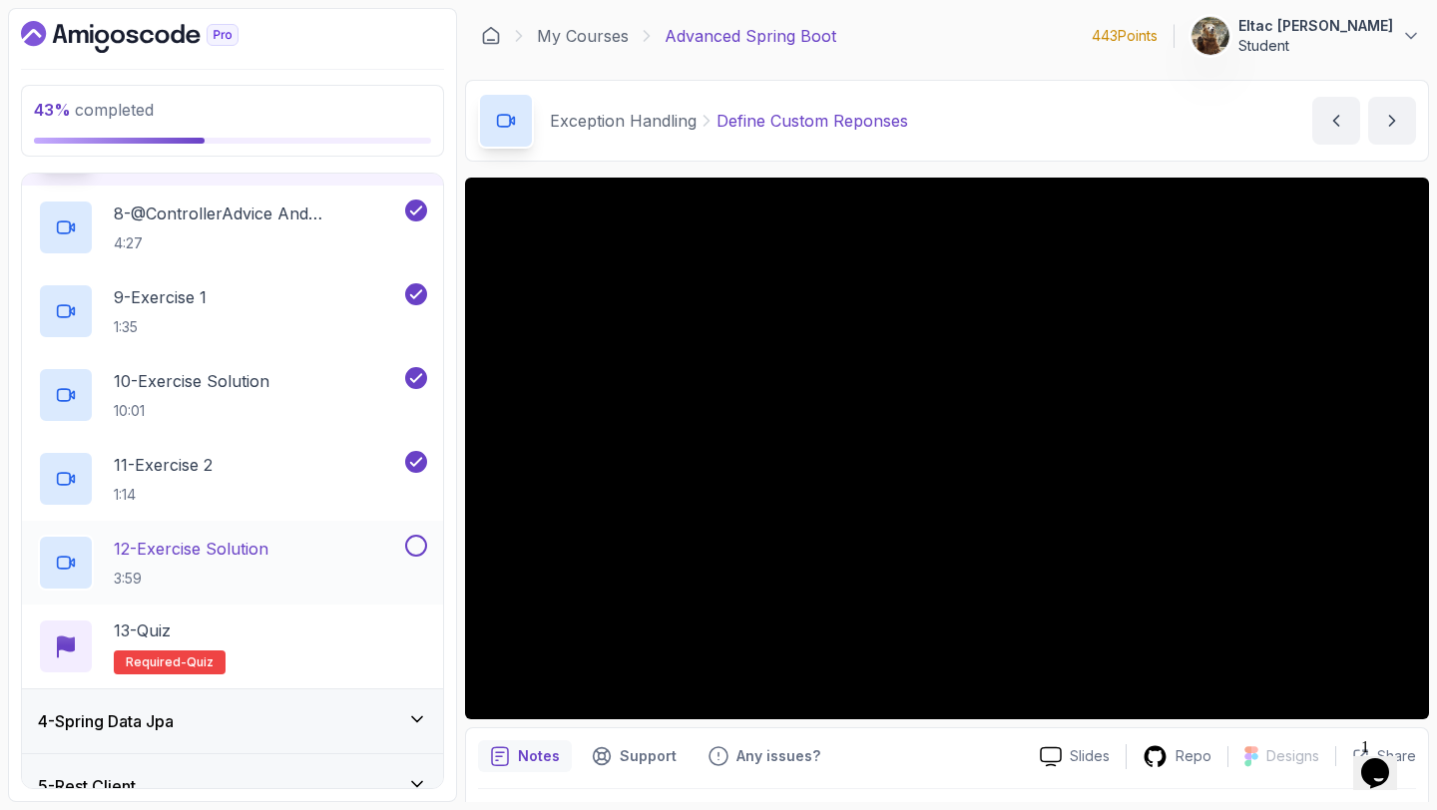
click at [414, 546] on button at bounding box center [416, 546] width 22 height 22
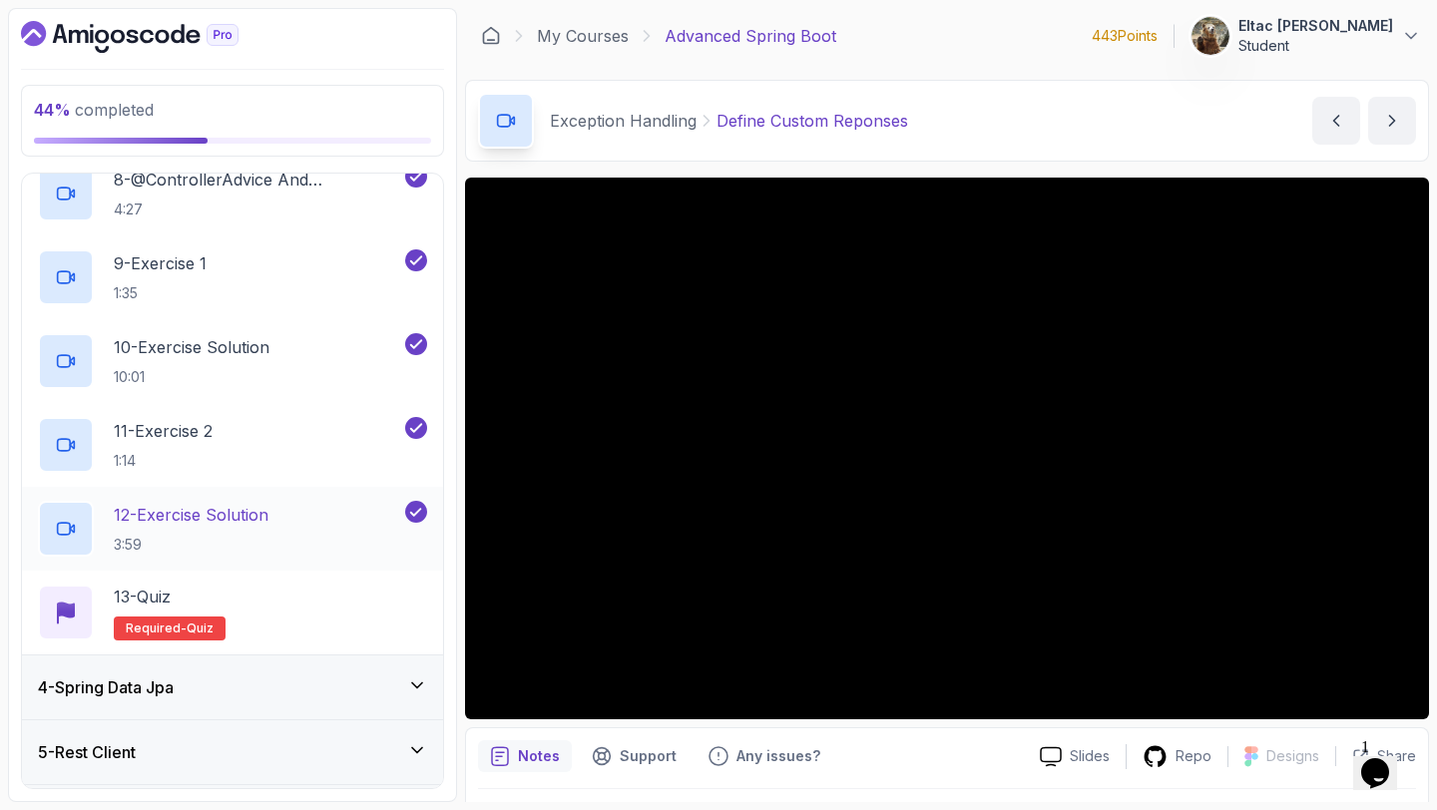
scroll to position [815, 0]
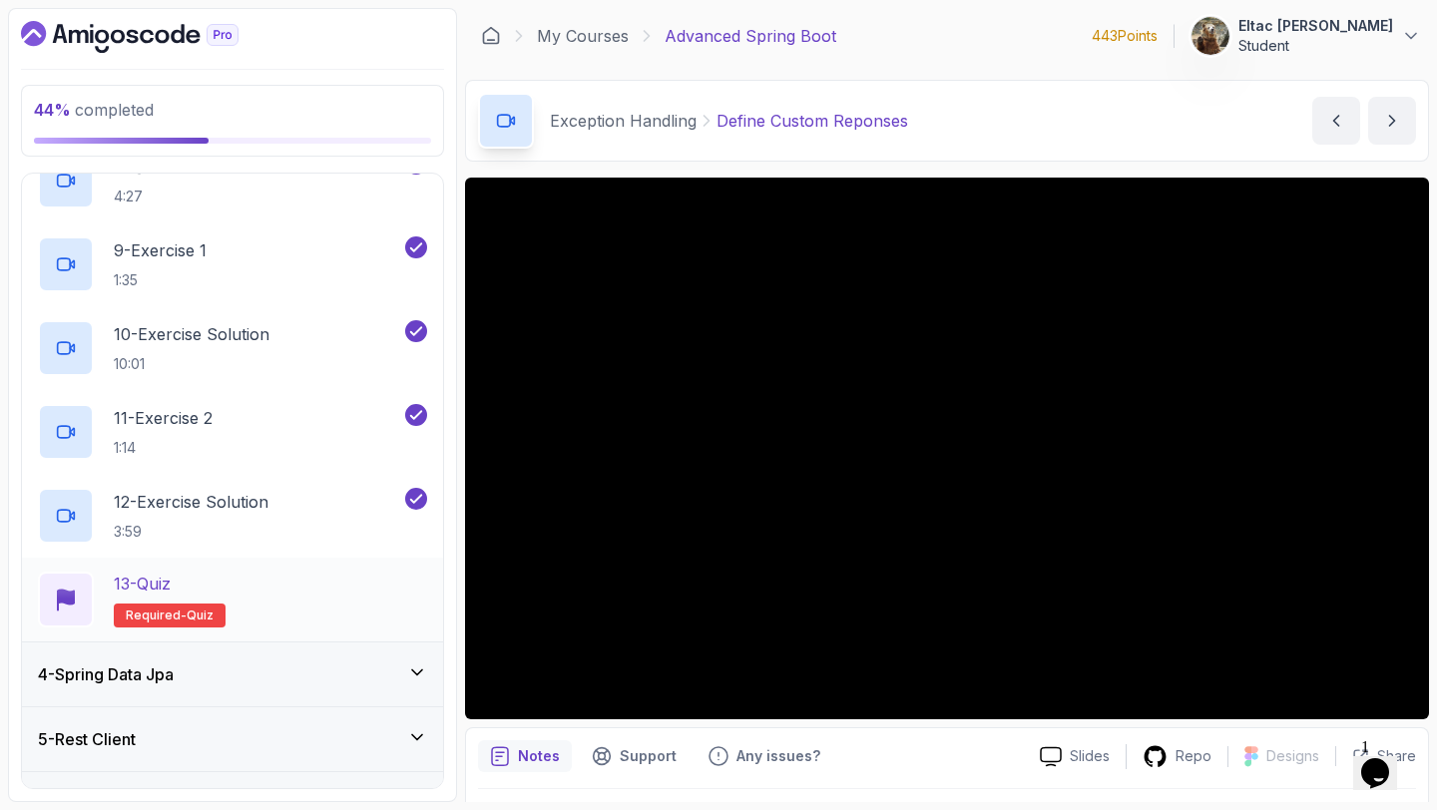
click at [350, 582] on div "13 - Quiz Required- quiz" at bounding box center [232, 600] width 389 height 56
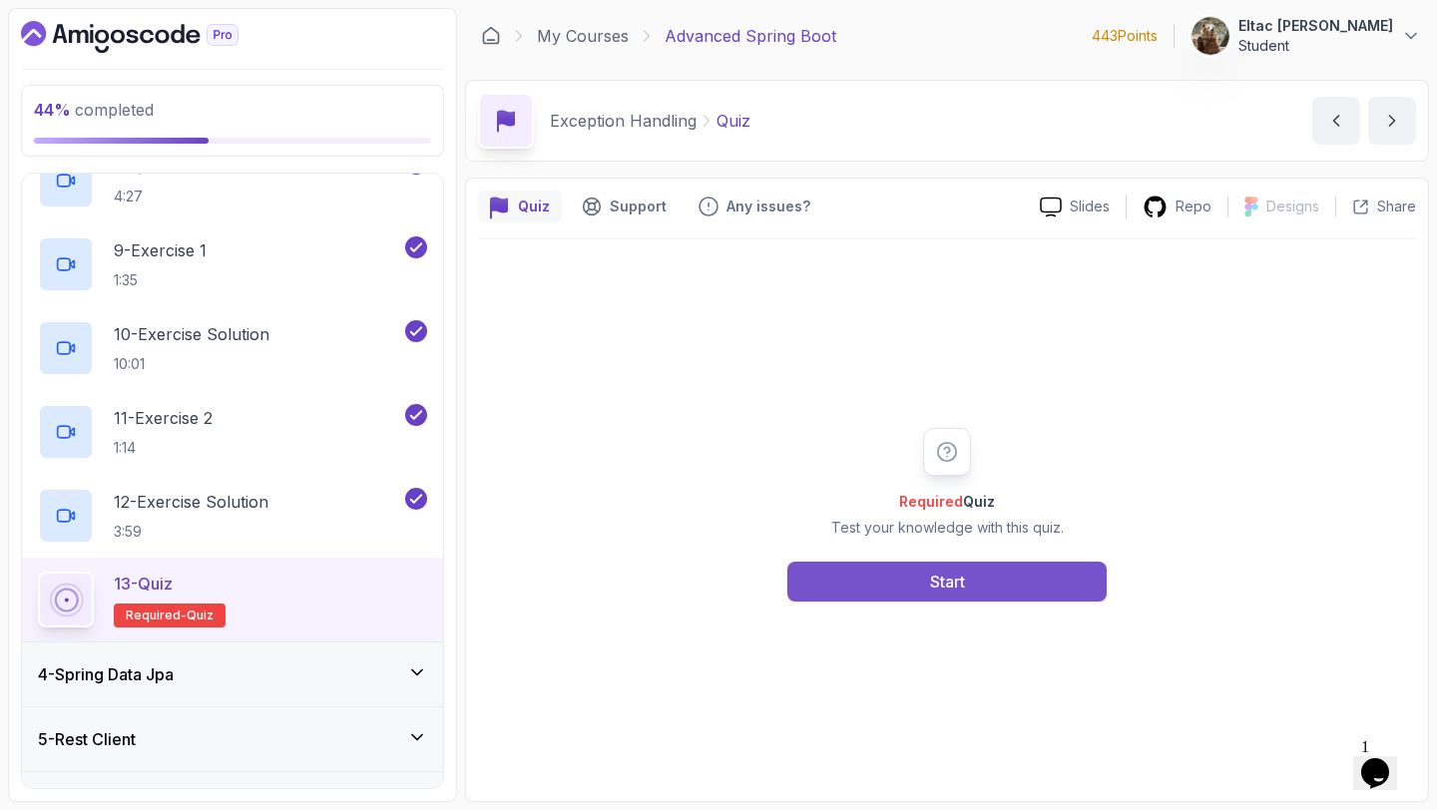
click at [901, 586] on button "Start" at bounding box center [946, 582] width 319 height 40
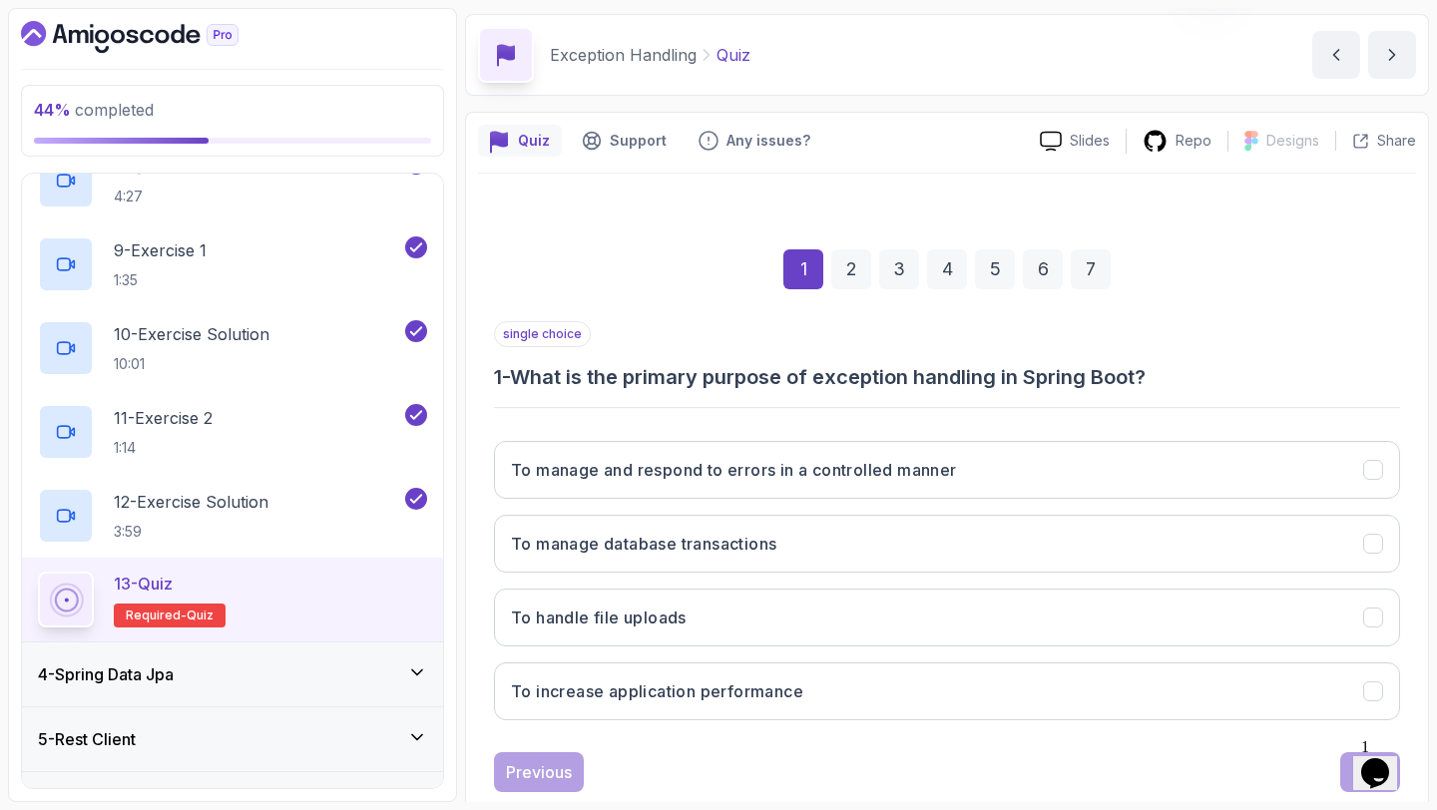
scroll to position [113, 0]
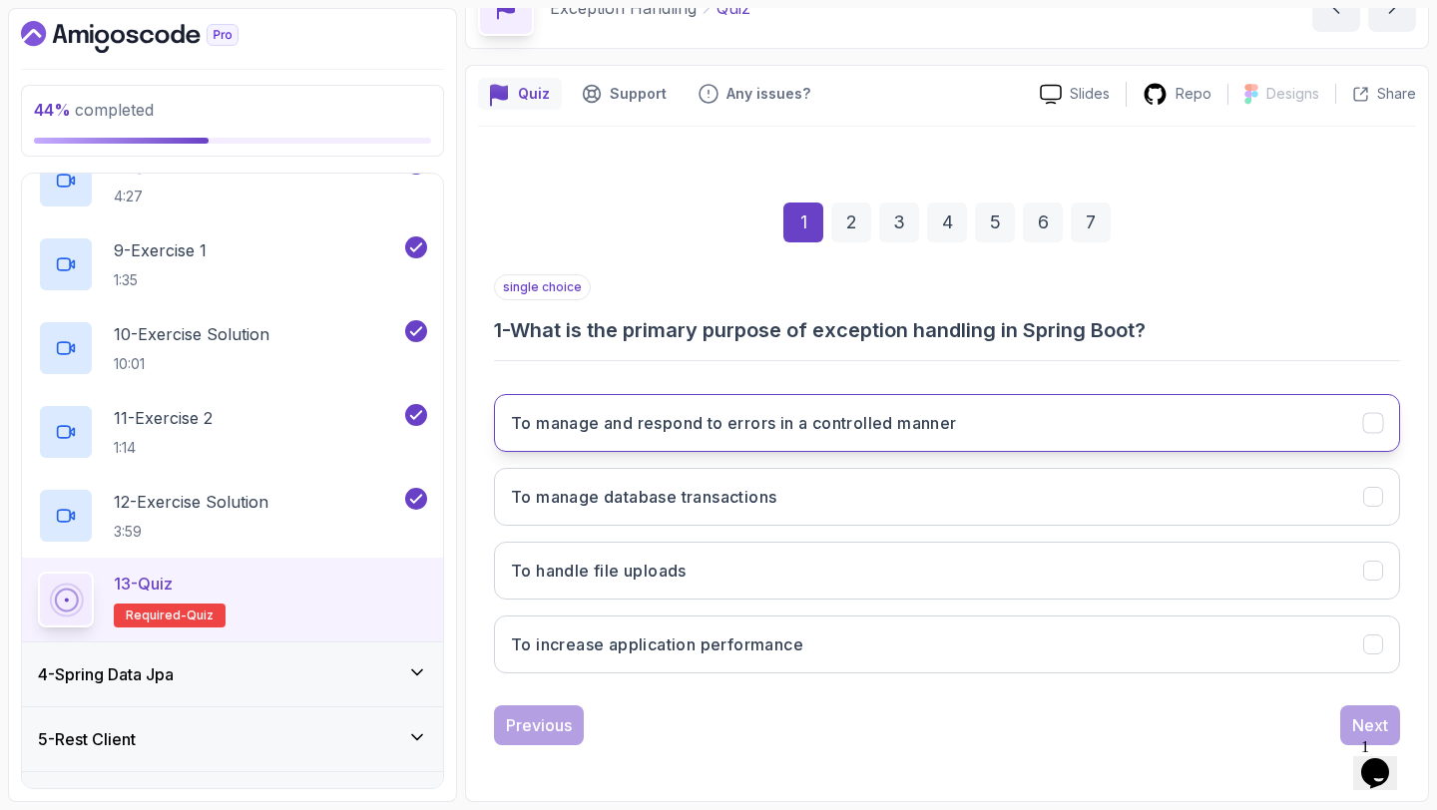
click at [813, 428] on h3 "To manage and respond to errors in a controlled manner" at bounding box center [734, 423] width 446 height 24
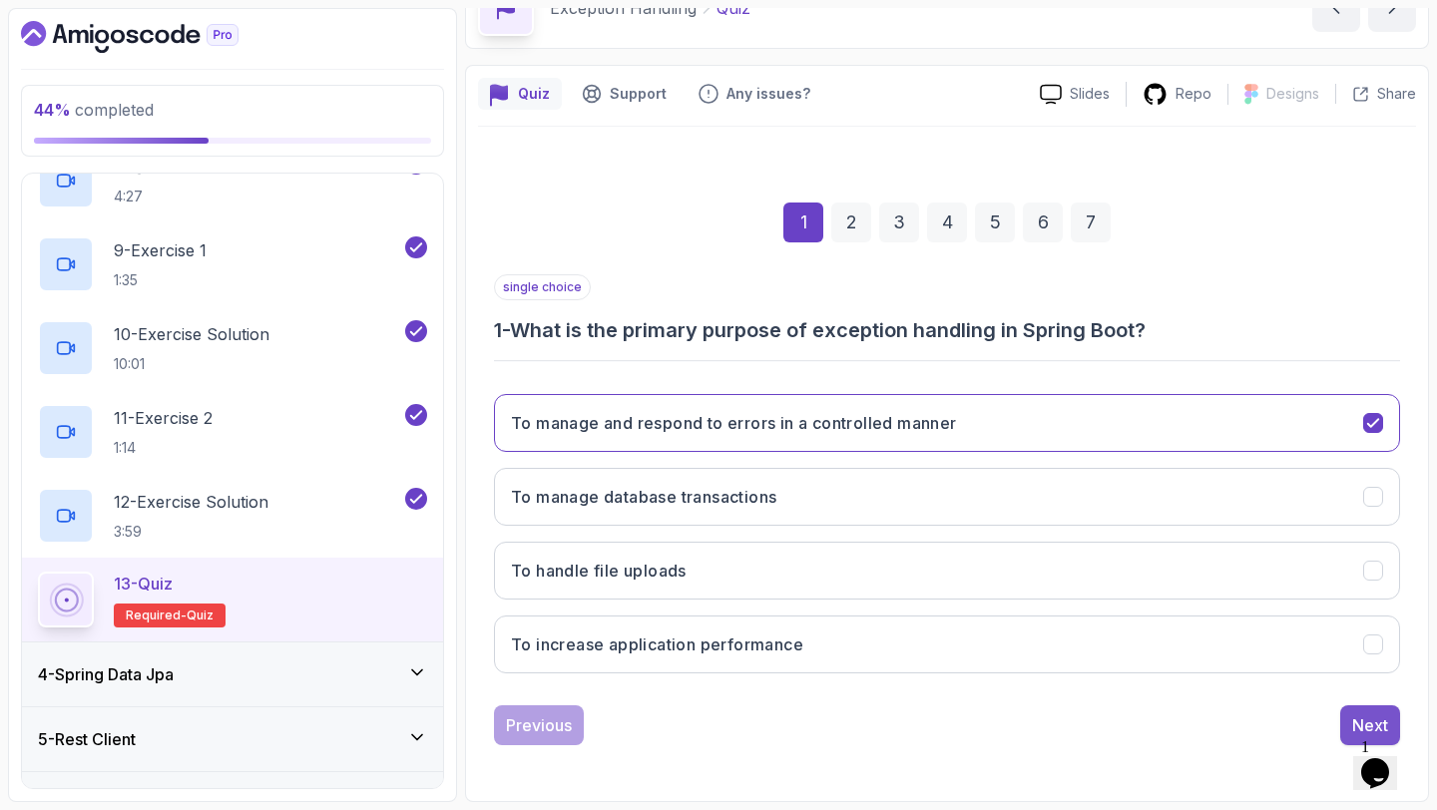
click at [1361, 718] on div "Next" at bounding box center [1370, 725] width 36 height 24
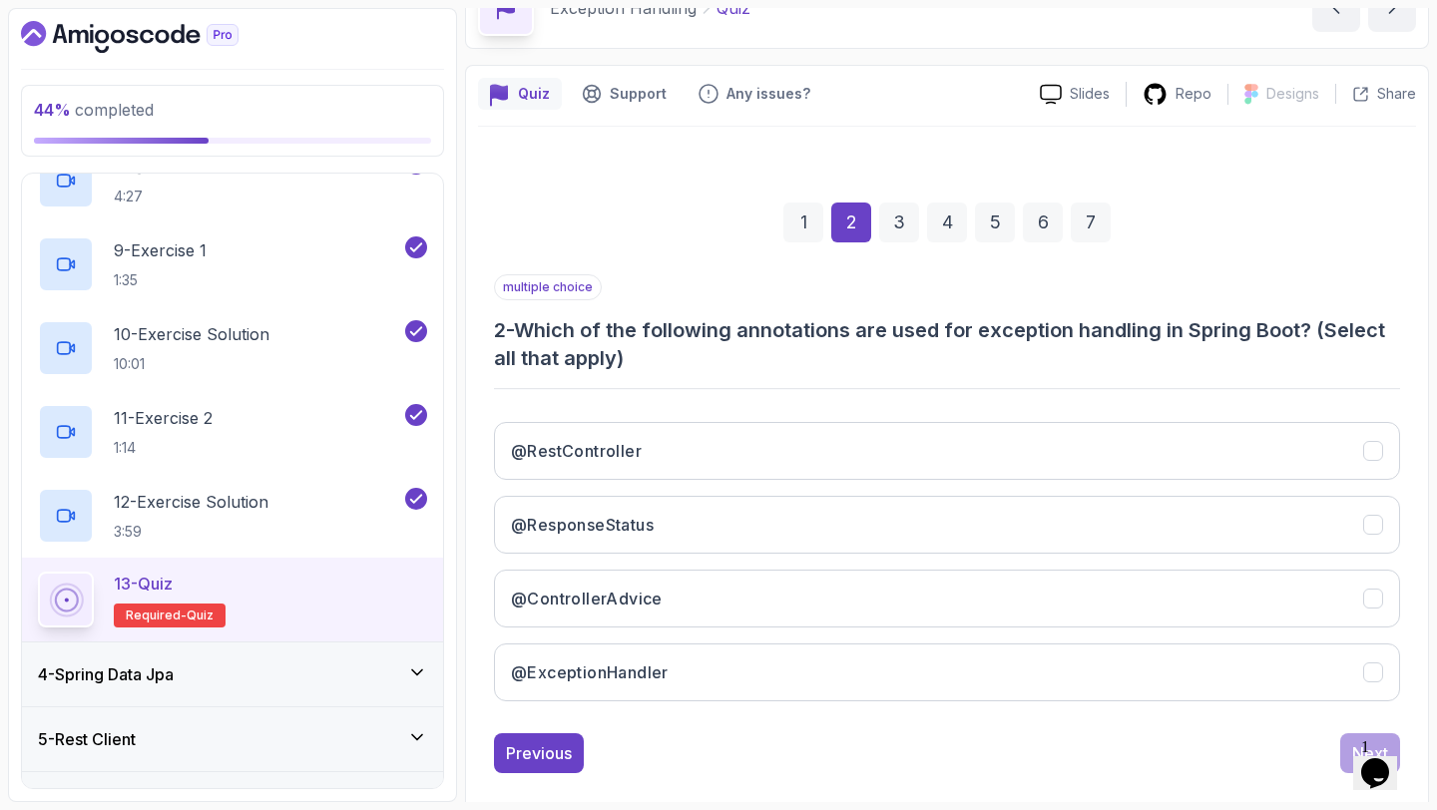
scroll to position [141, 0]
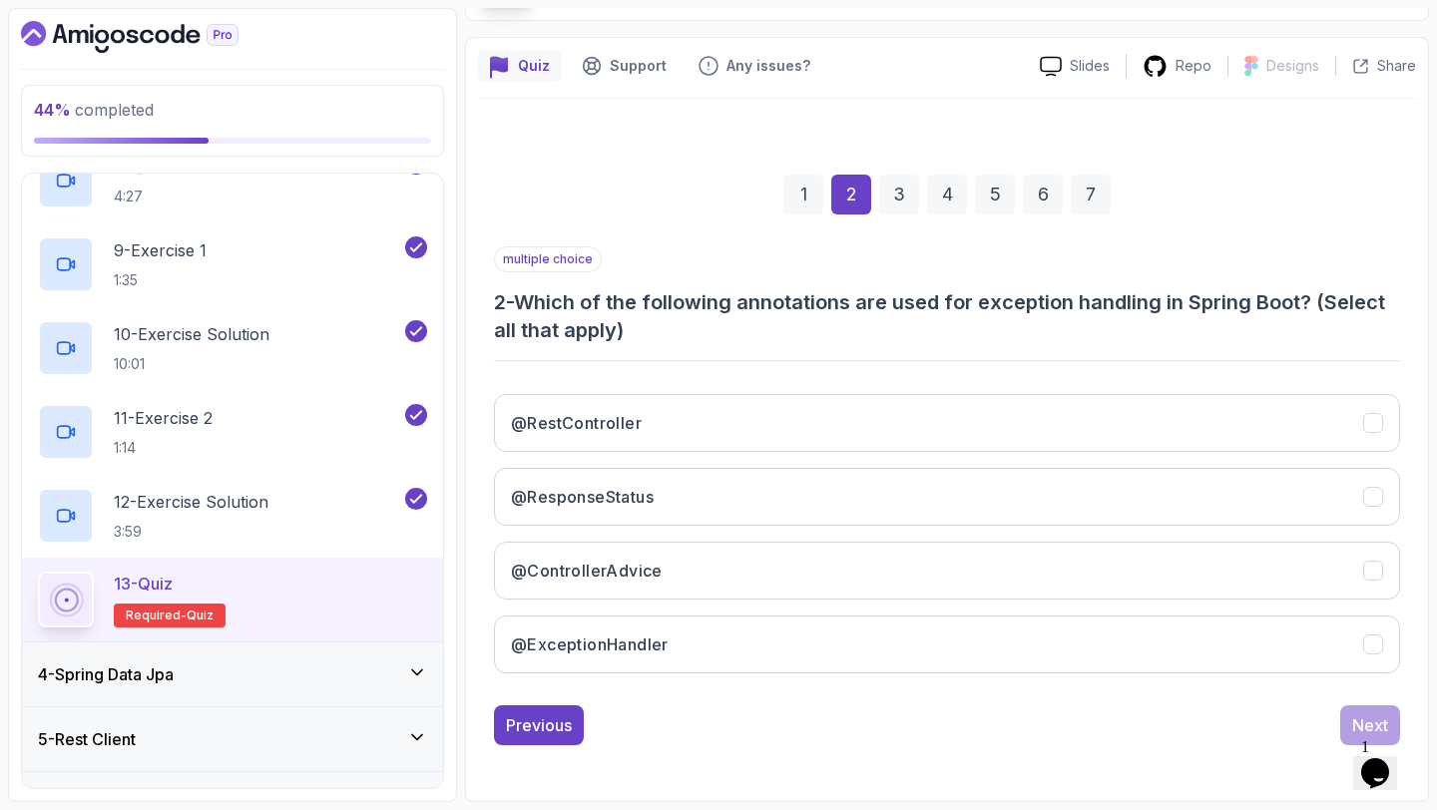
click at [837, 560] on button "@ControllerAdvice" at bounding box center [947, 571] width 906 height 58
click at [1344, 714] on button "Next" at bounding box center [1370, 725] width 60 height 40
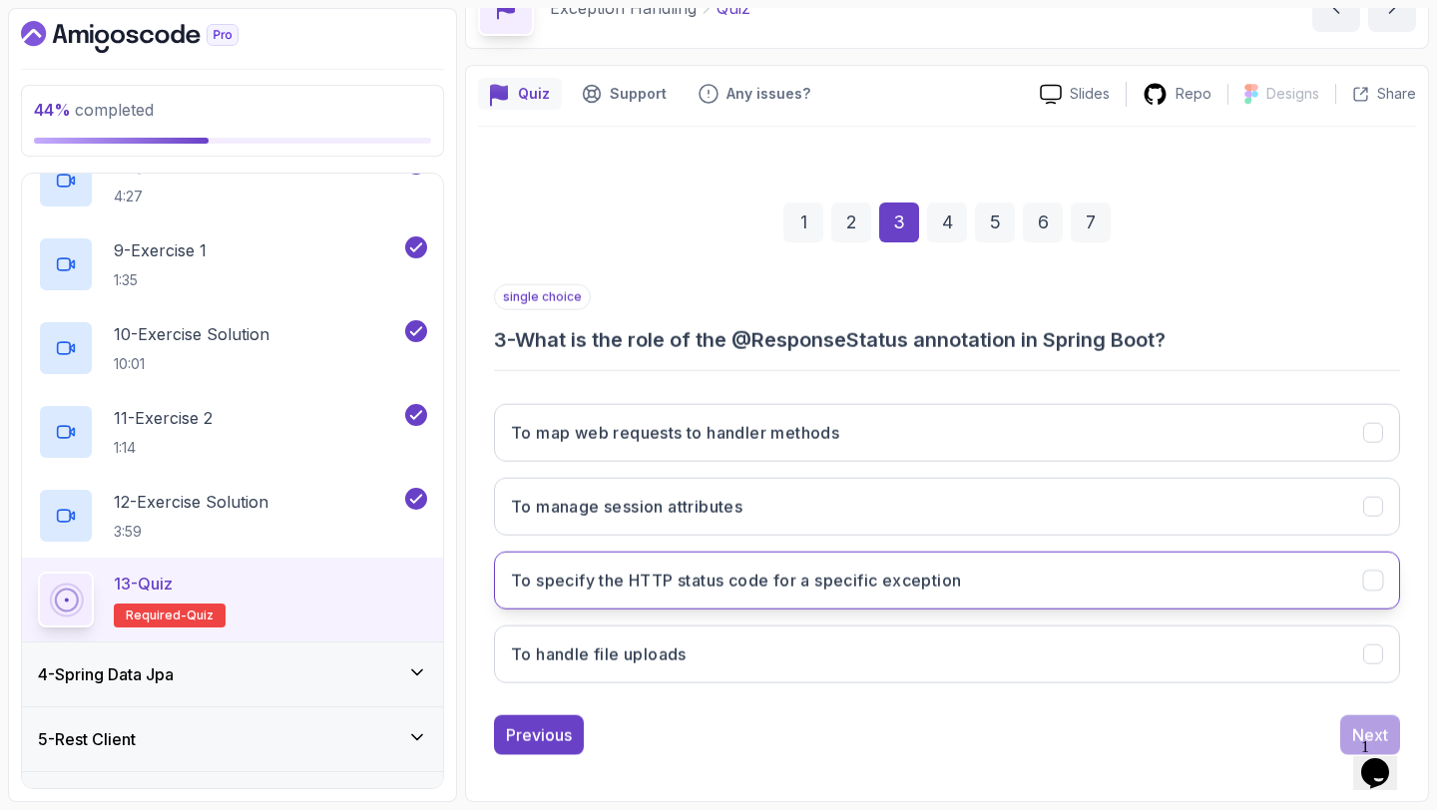
scroll to position [113, 0]
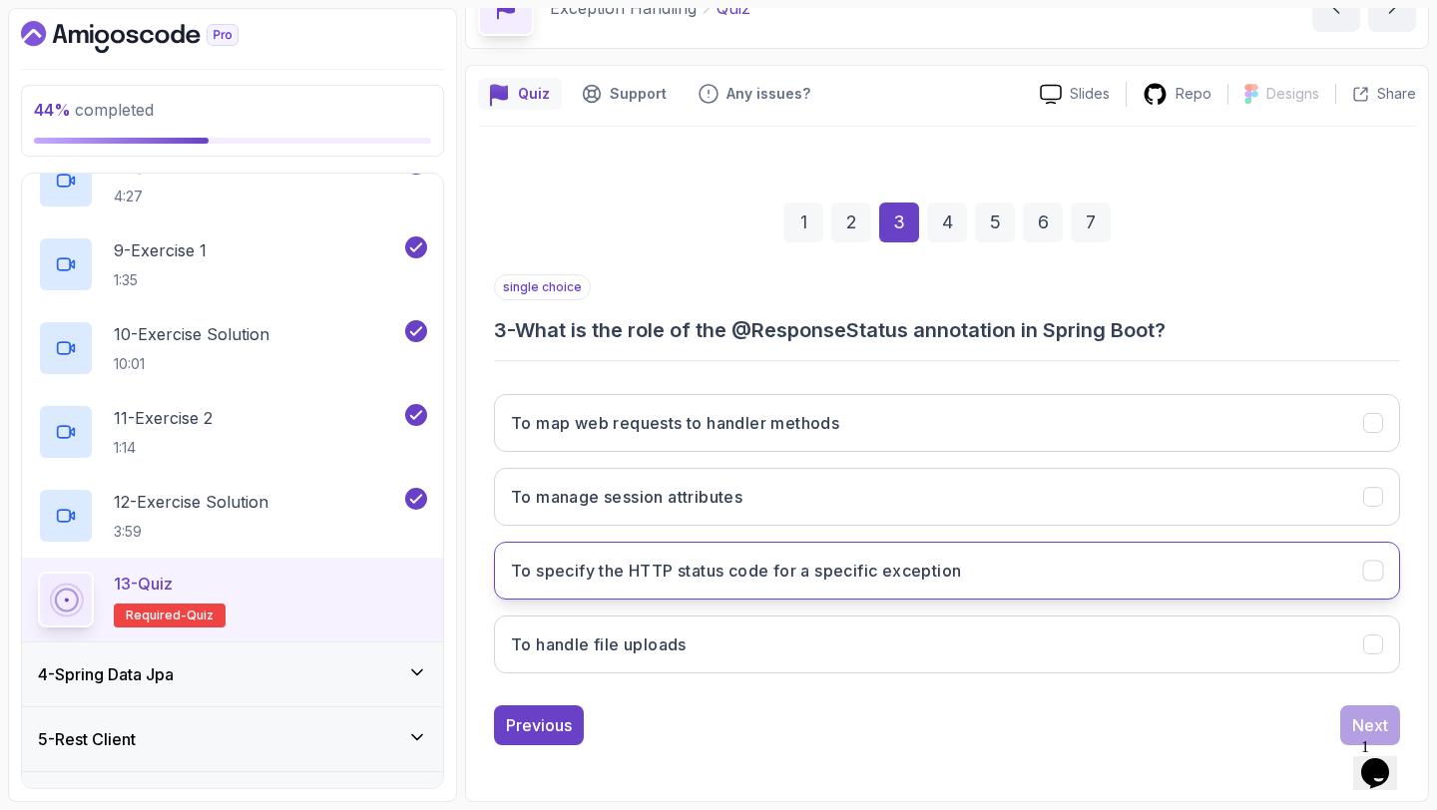
click at [912, 572] on h3 "To specify the HTTP status code for a specific exception" at bounding box center [736, 571] width 450 height 24
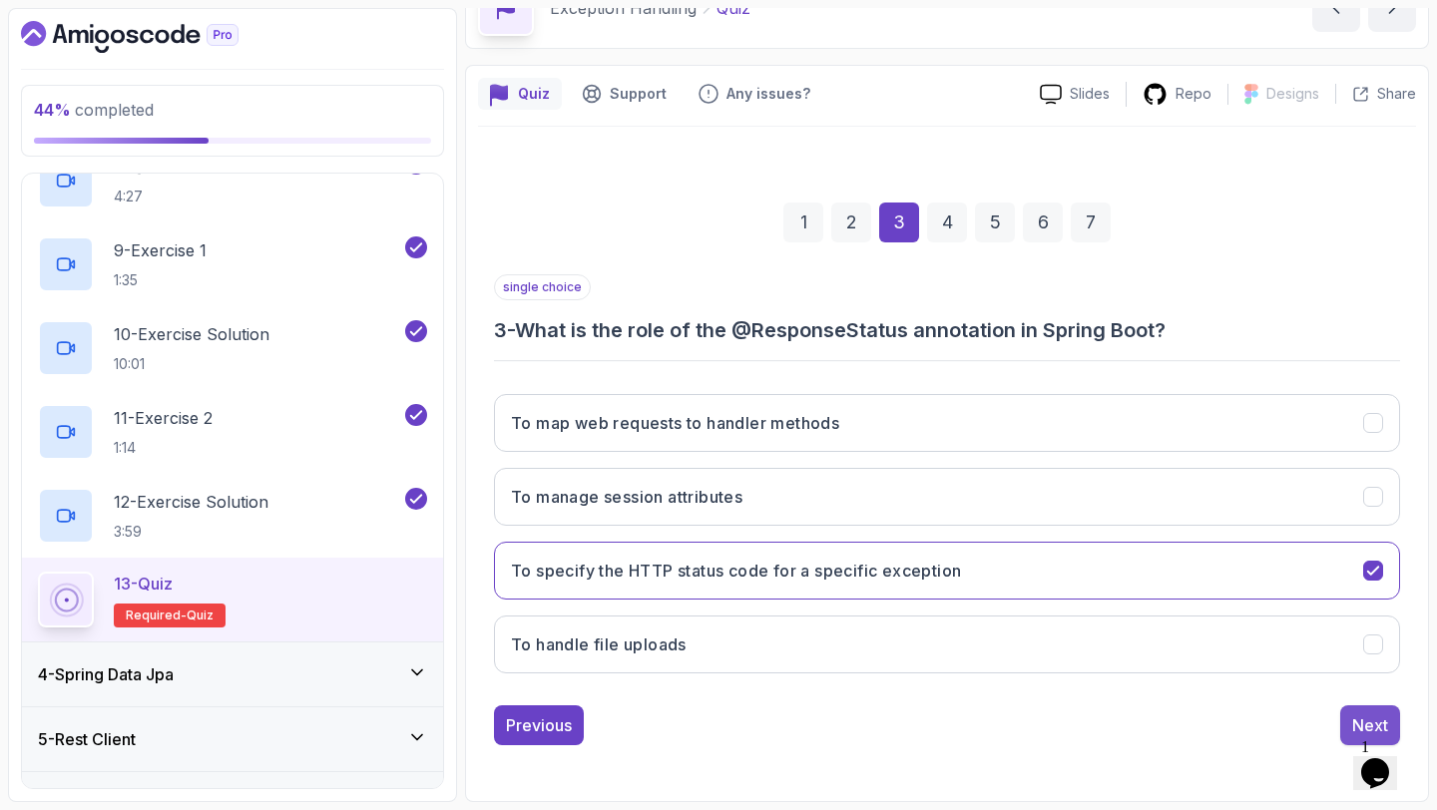
click at [1362, 715] on div "Next" at bounding box center [1370, 725] width 36 height 24
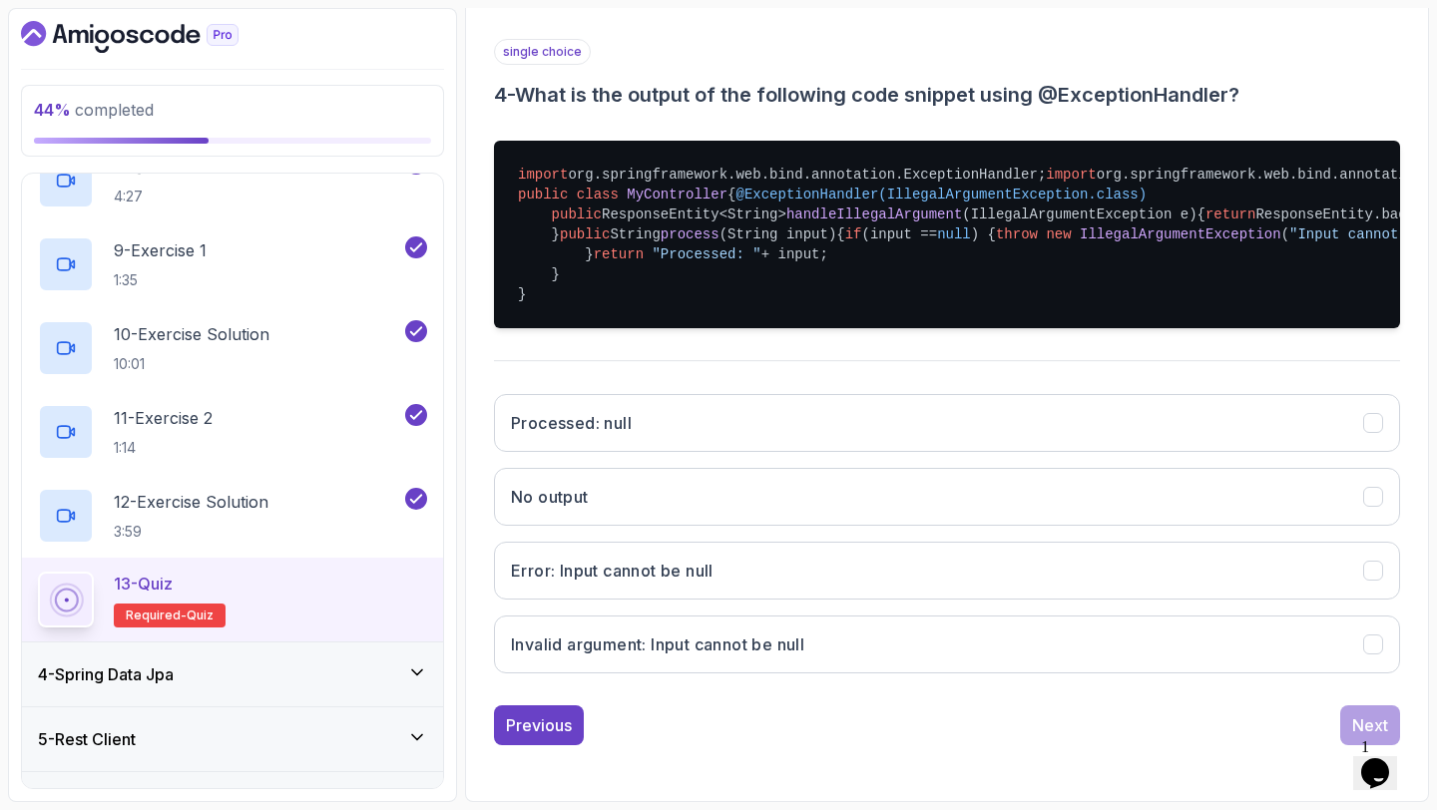
scroll to position [524, 0]
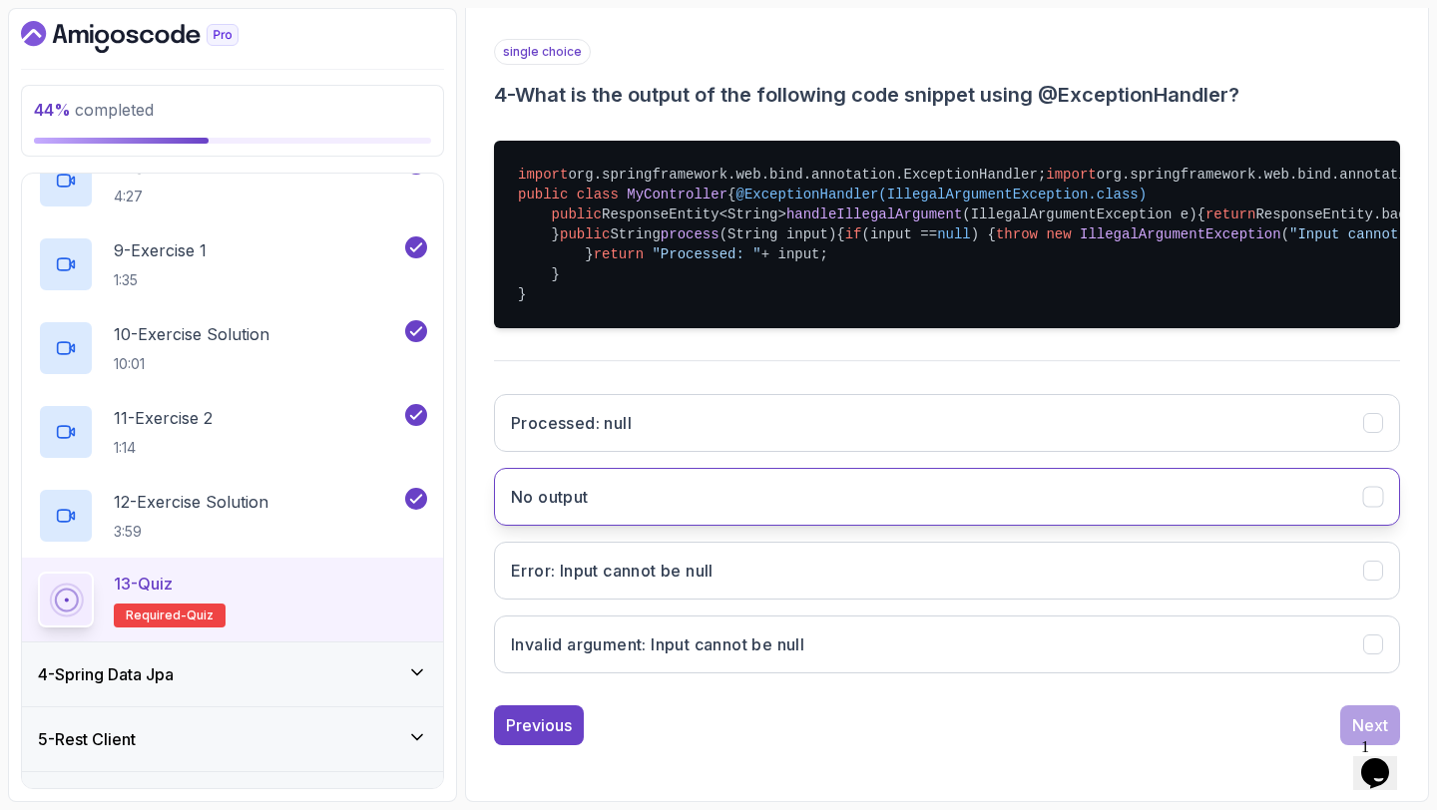
click at [861, 526] on button "No output" at bounding box center [947, 497] width 906 height 58
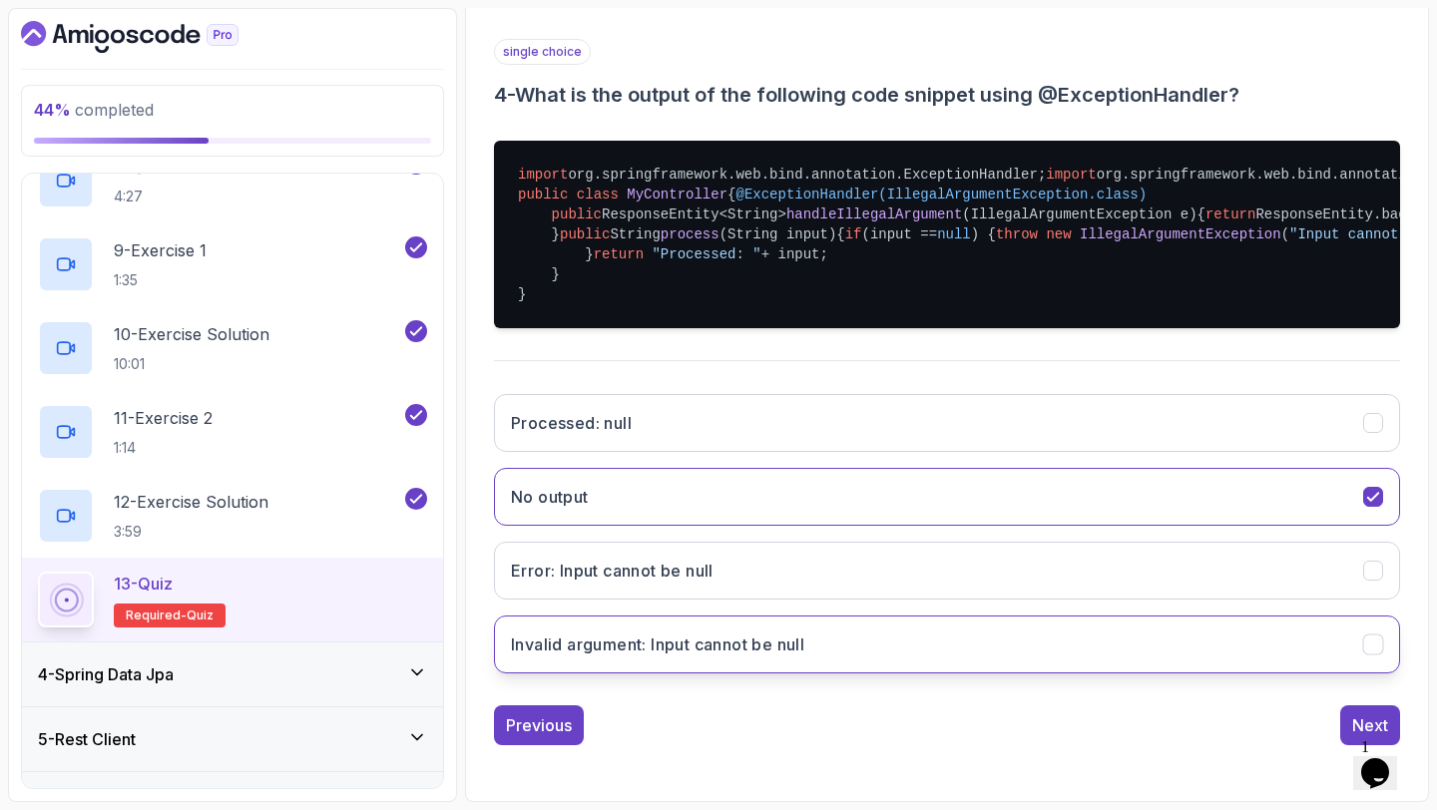
scroll to position [588, 0]
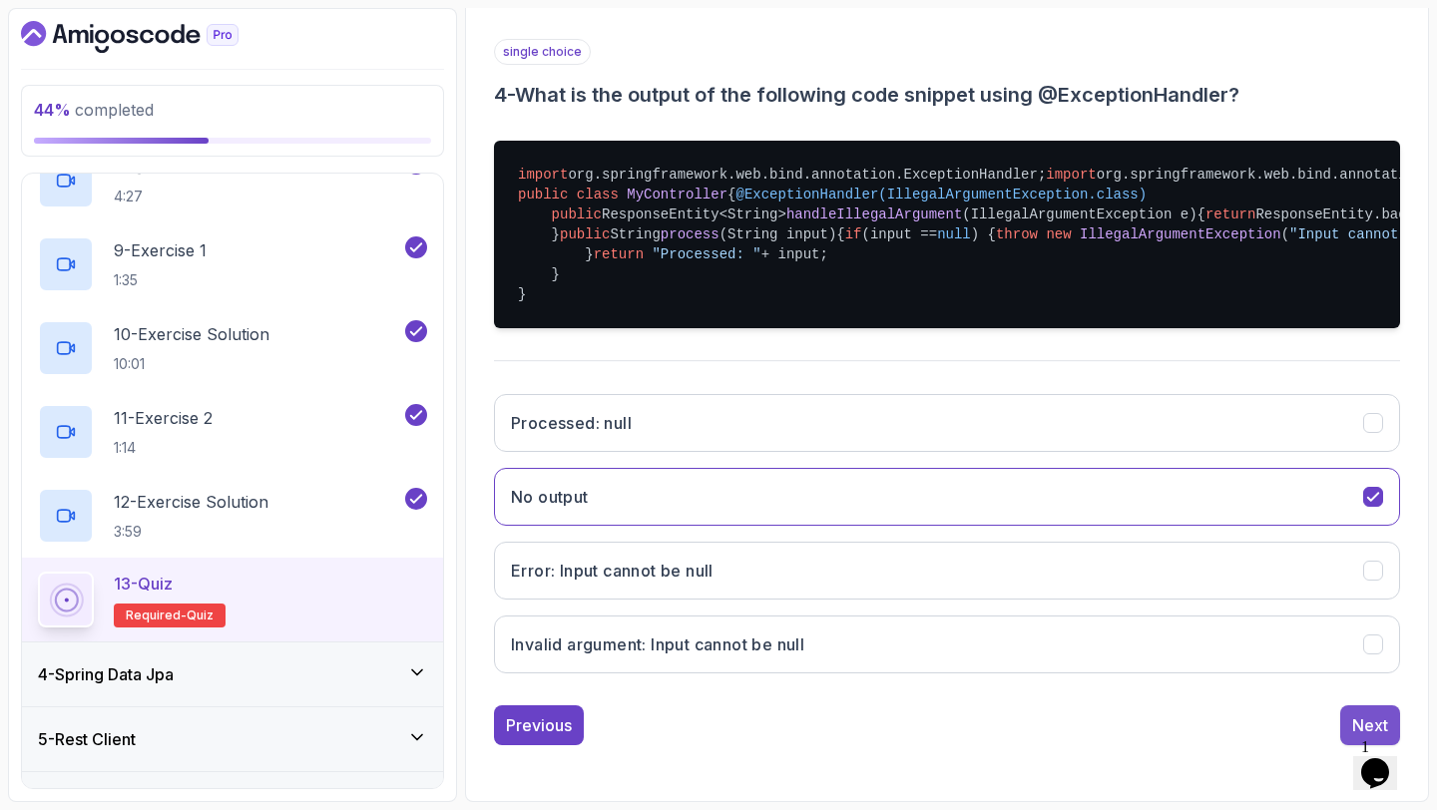
click at [1358, 726] on div "Next" at bounding box center [1370, 725] width 36 height 24
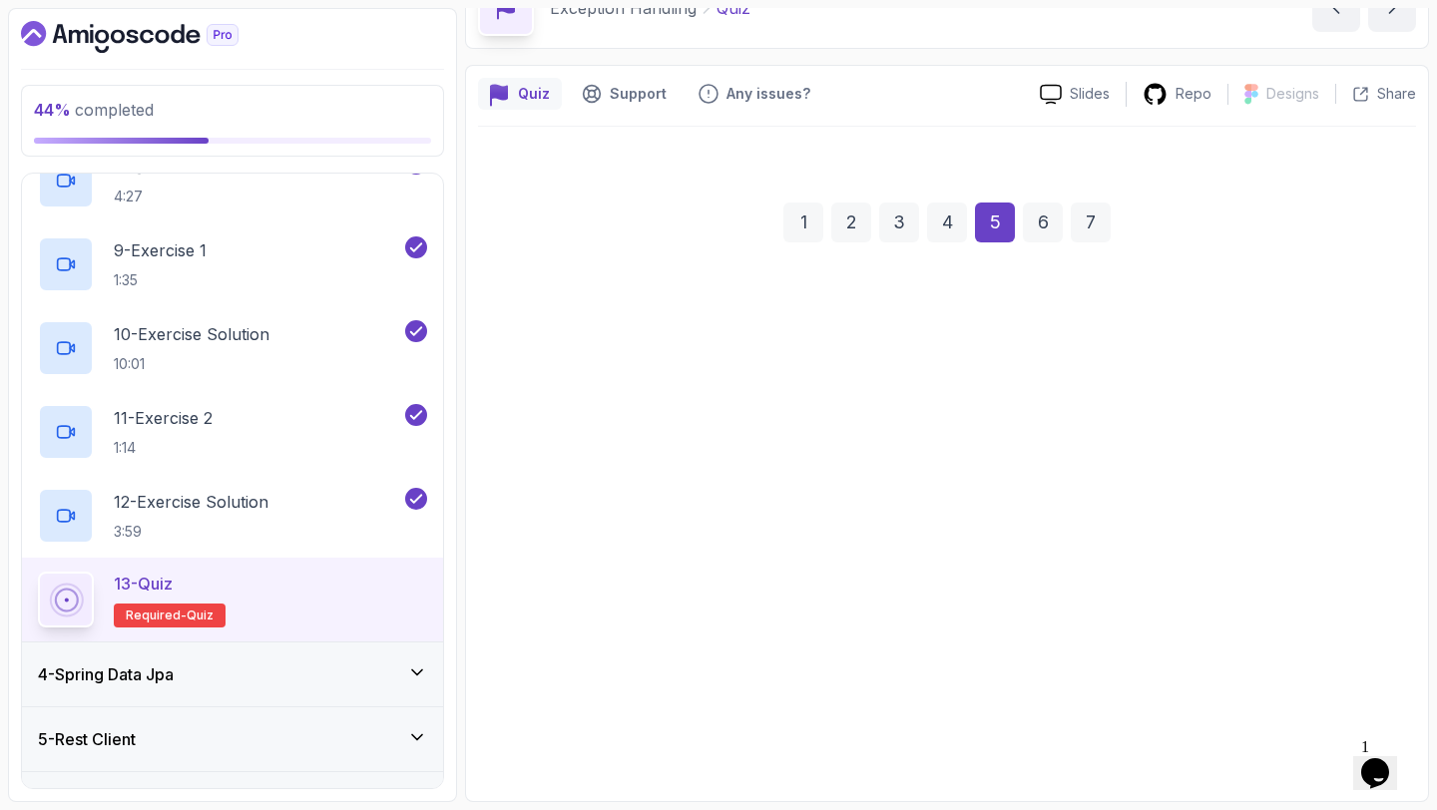
scroll to position [113, 0]
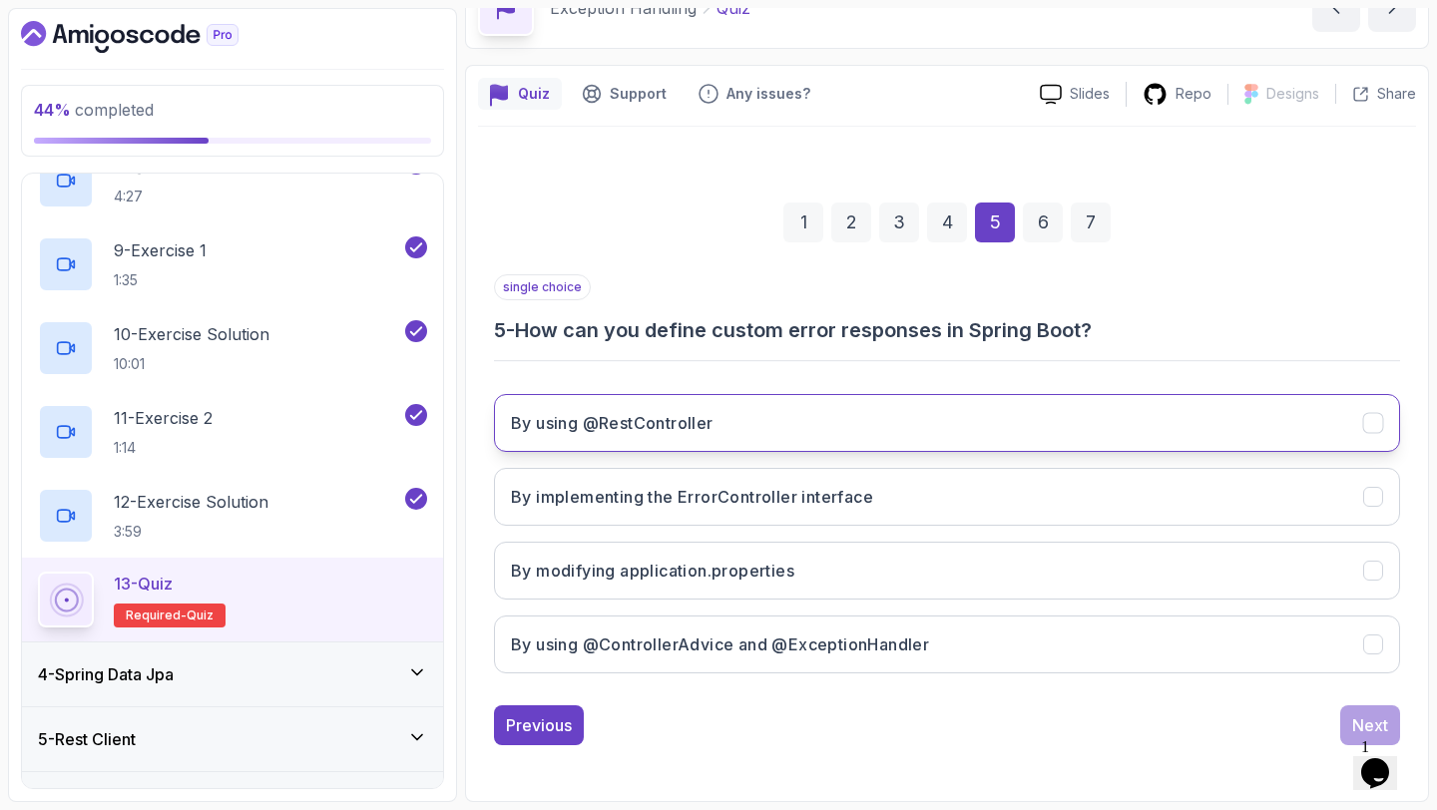
click at [868, 412] on button "By using @RestController" at bounding box center [947, 423] width 906 height 58
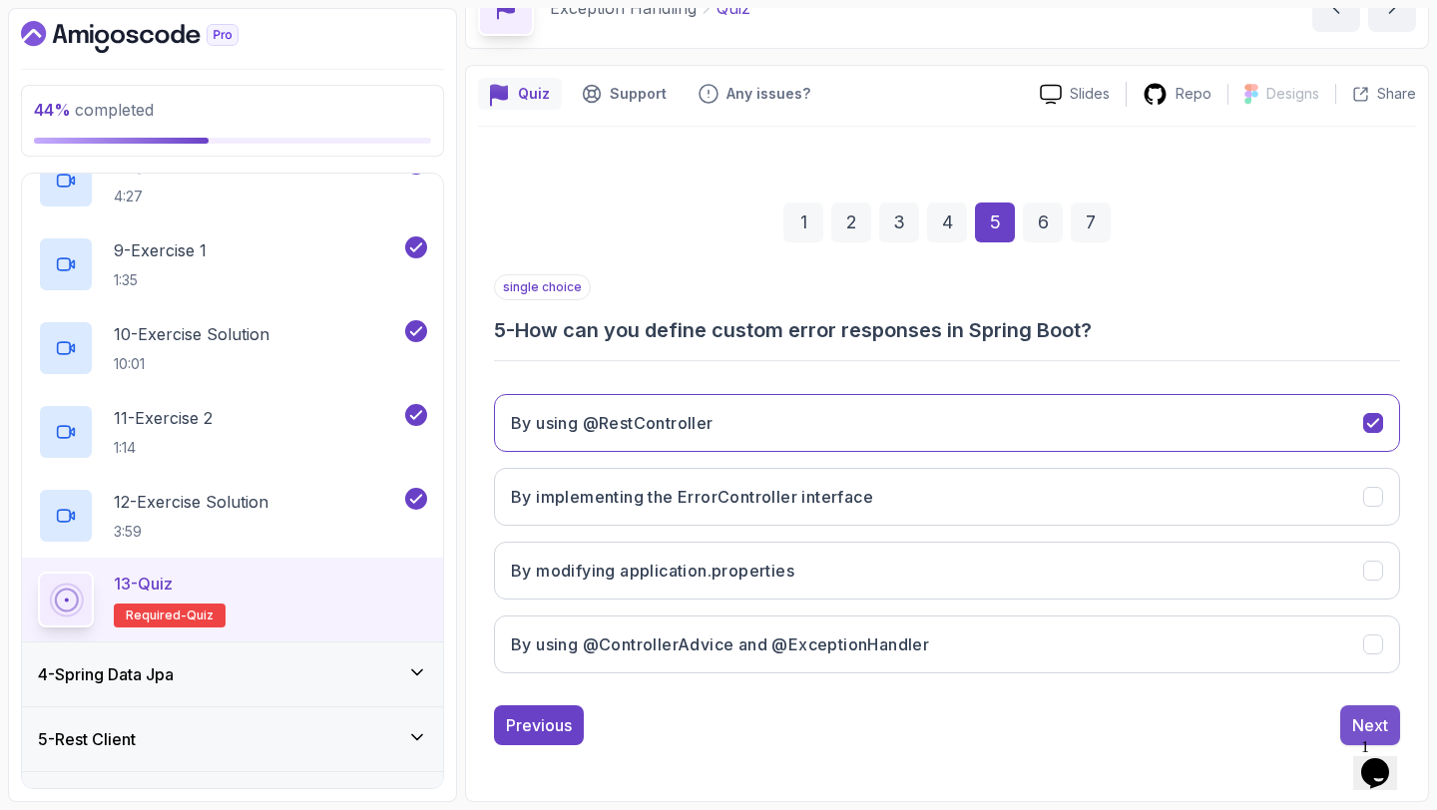
click at [1350, 714] on button "Next" at bounding box center [1370, 725] width 60 height 40
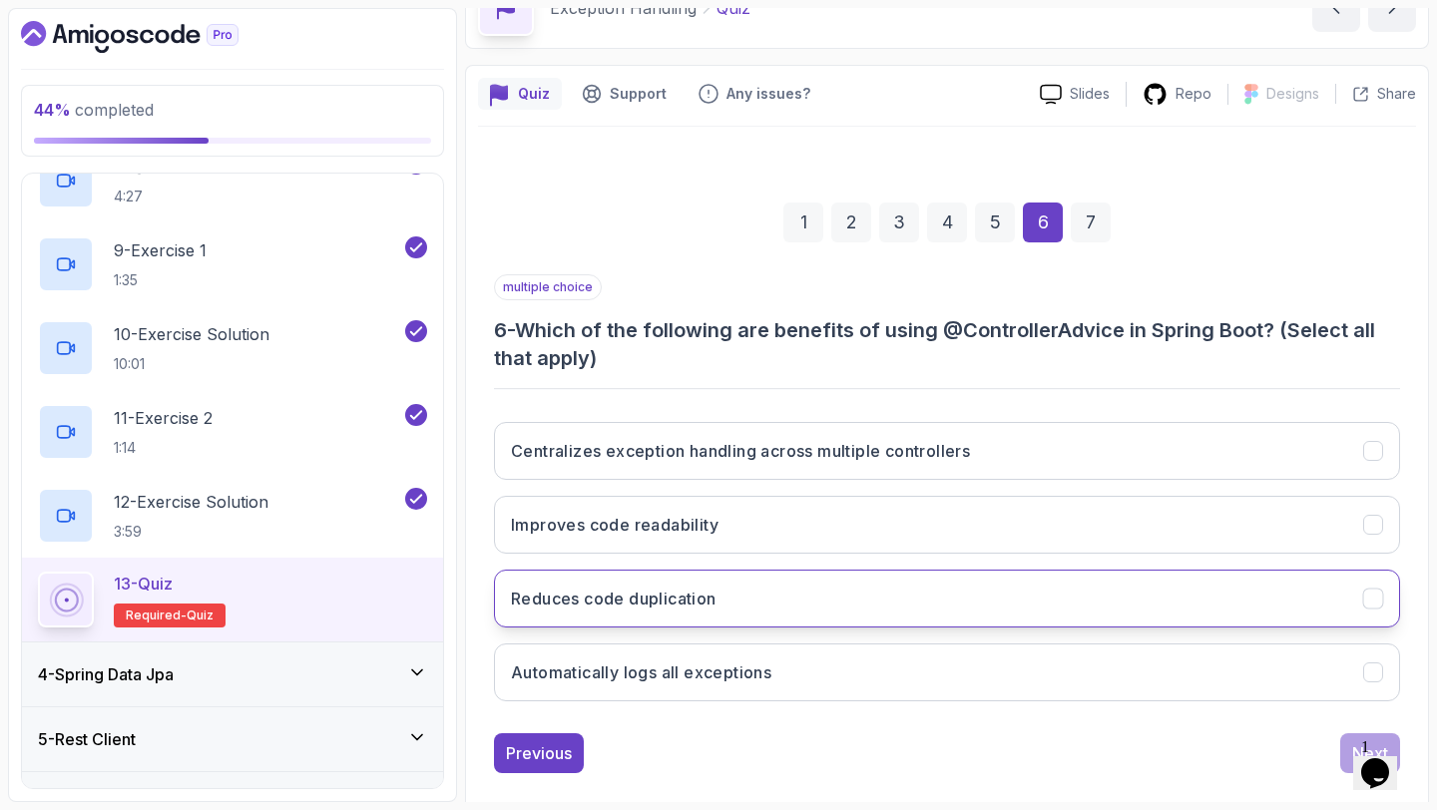
scroll to position [141, 0]
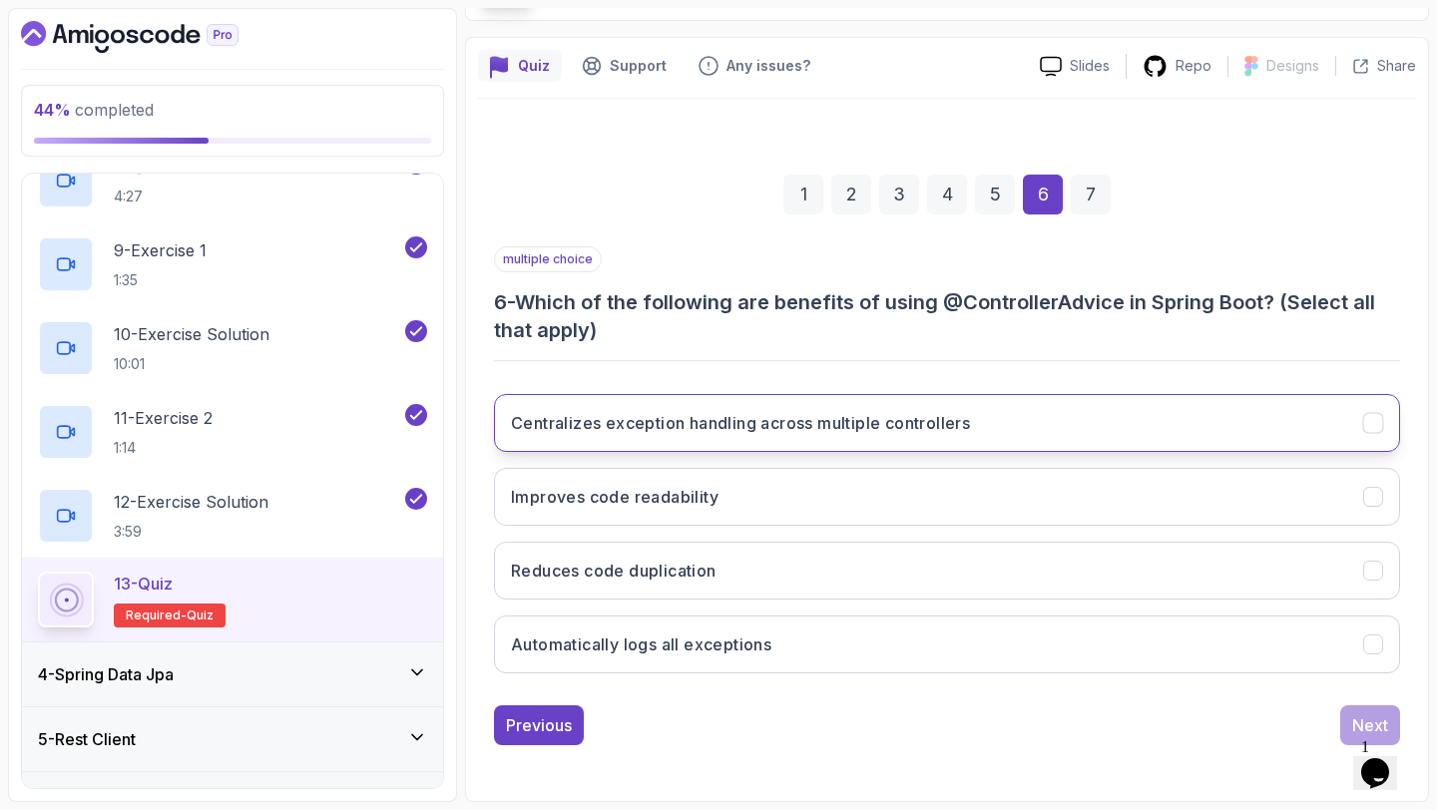
click at [794, 422] on h3 "Centralizes exception handling across multiple controllers" at bounding box center [740, 423] width 459 height 24
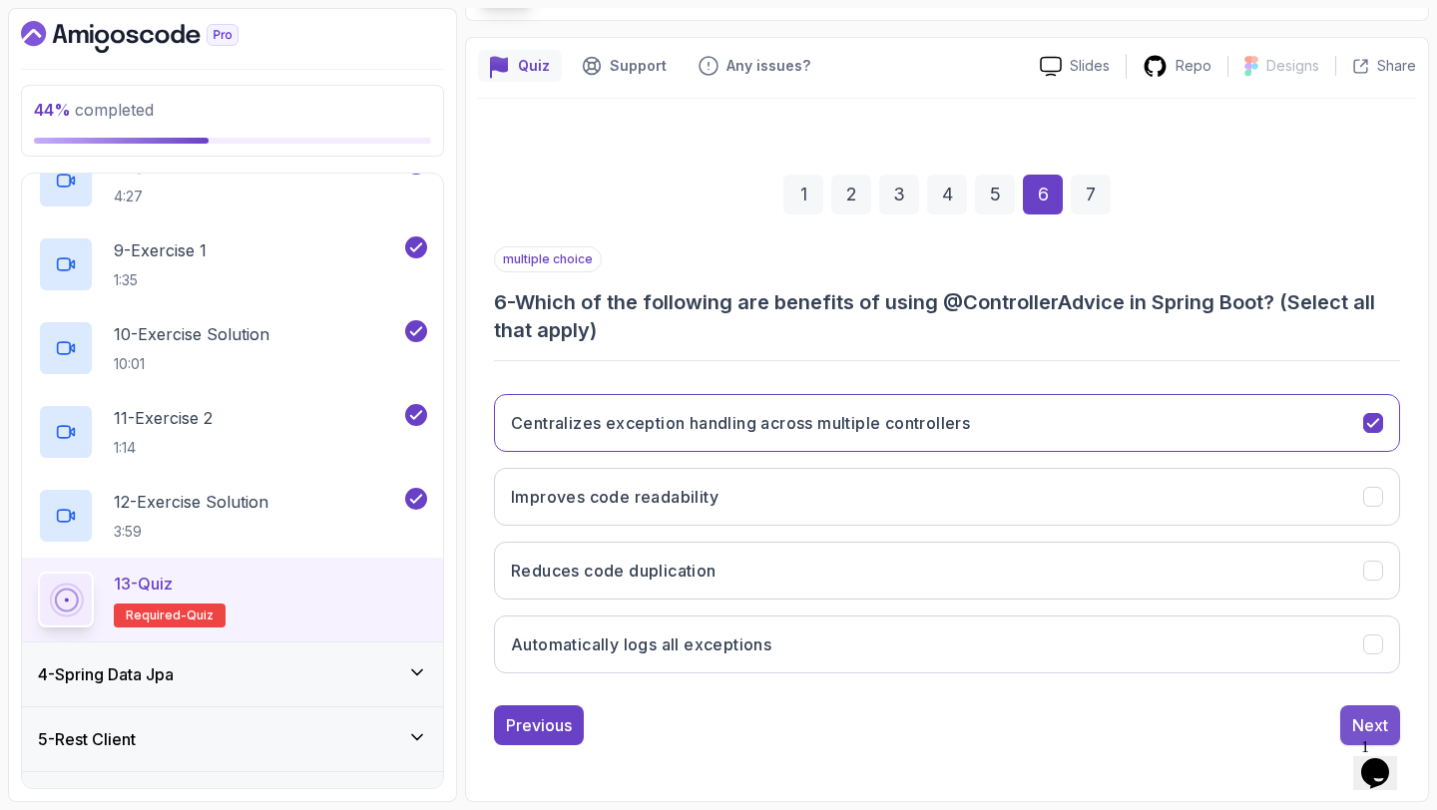
click at [1350, 714] on button "Next" at bounding box center [1370, 725] width 60 height 40
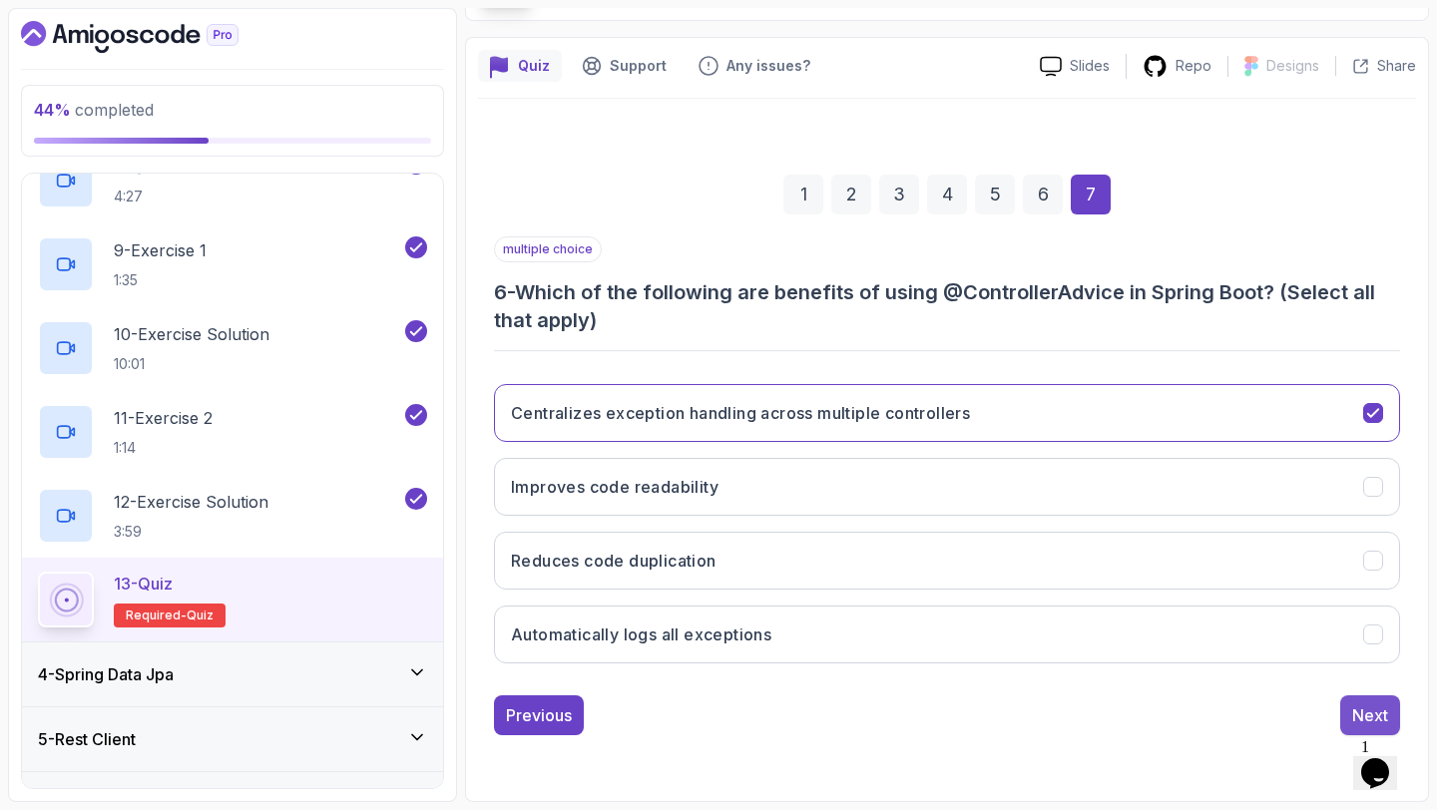
scroll to position [113, 0]
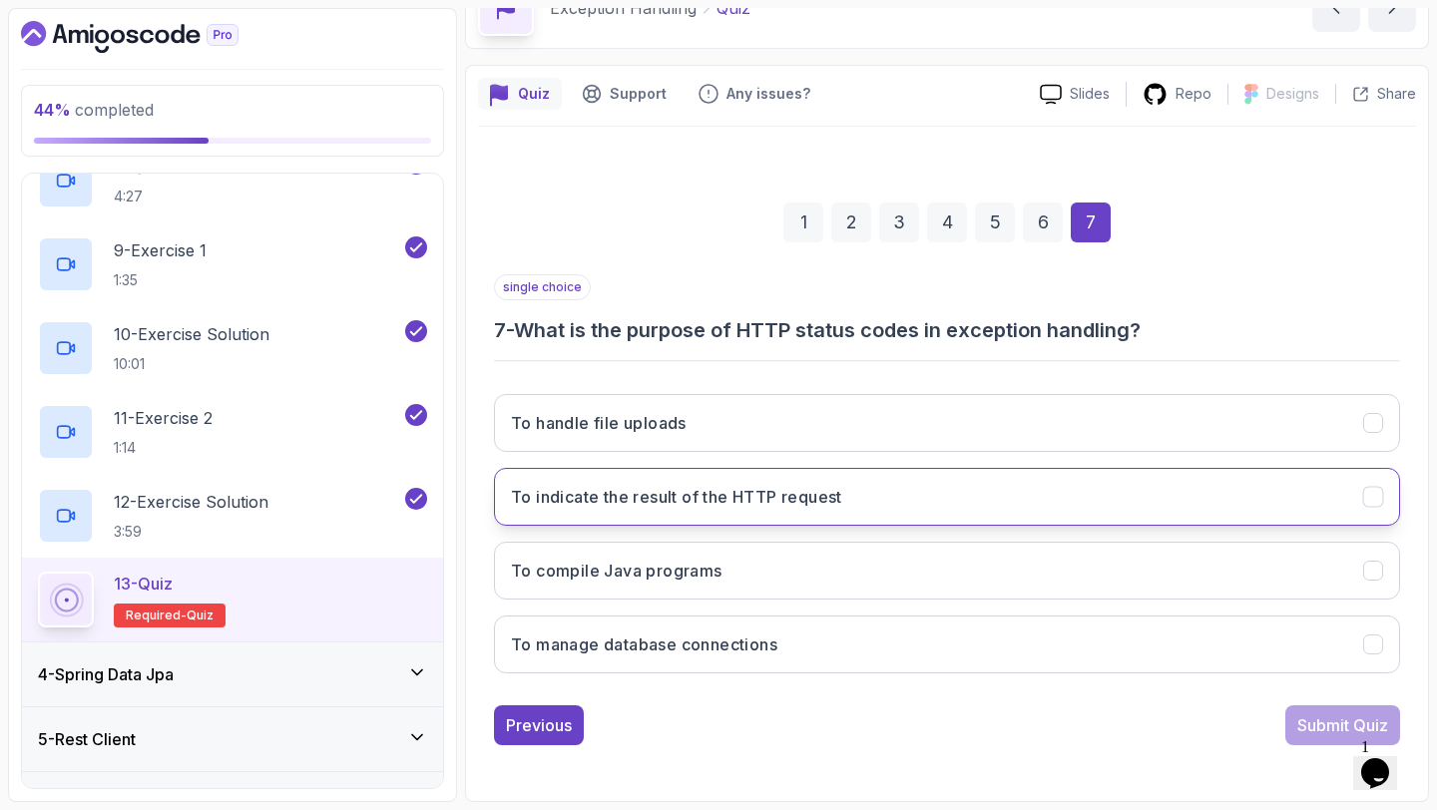
click at [808, 507] on h3 "To indicate the result of the HTTP request" at bounding box center [676, 497] width 331 height 24
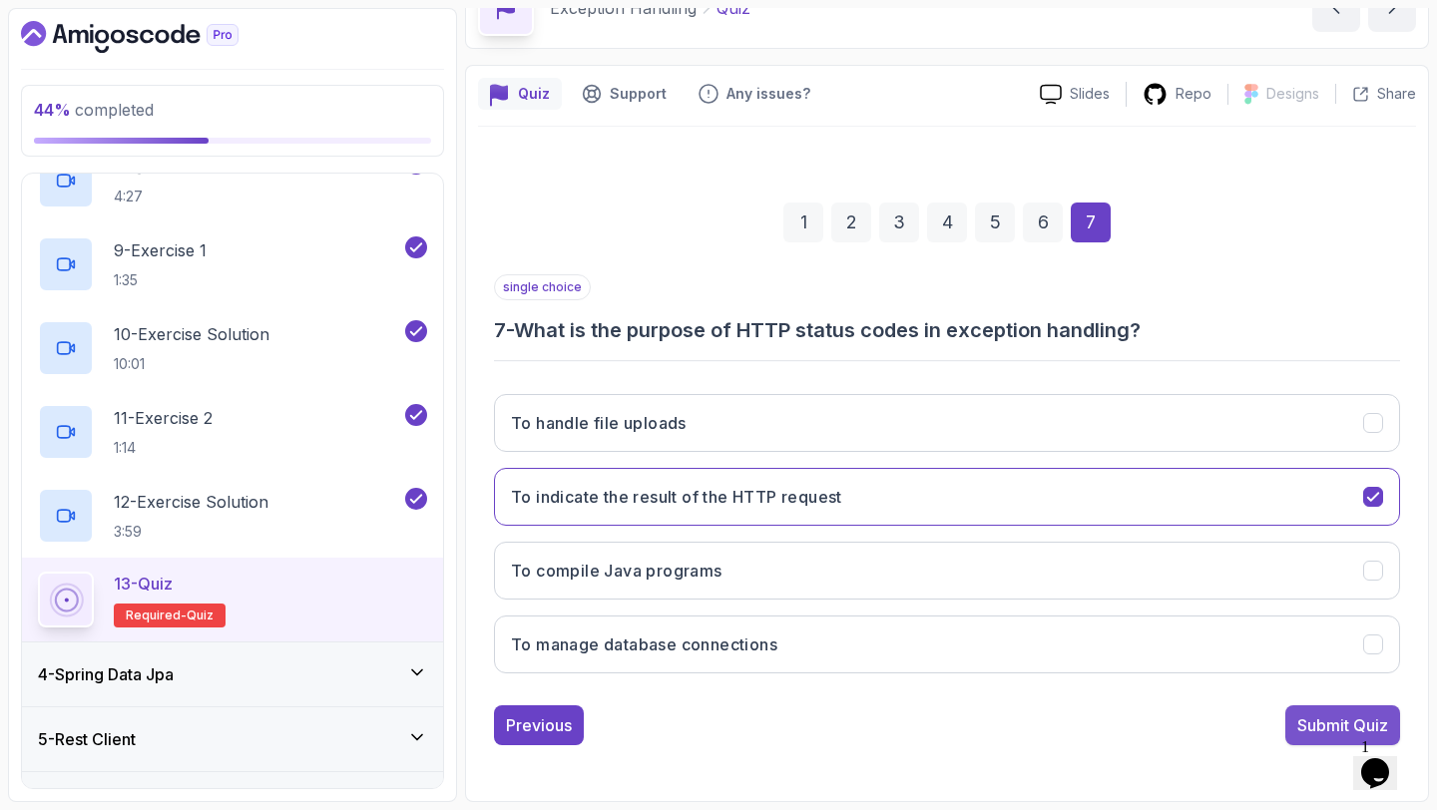
click at [1334, 728] on div "Submit Quiz" at bounding box center [1342, 725] width 91 height 24
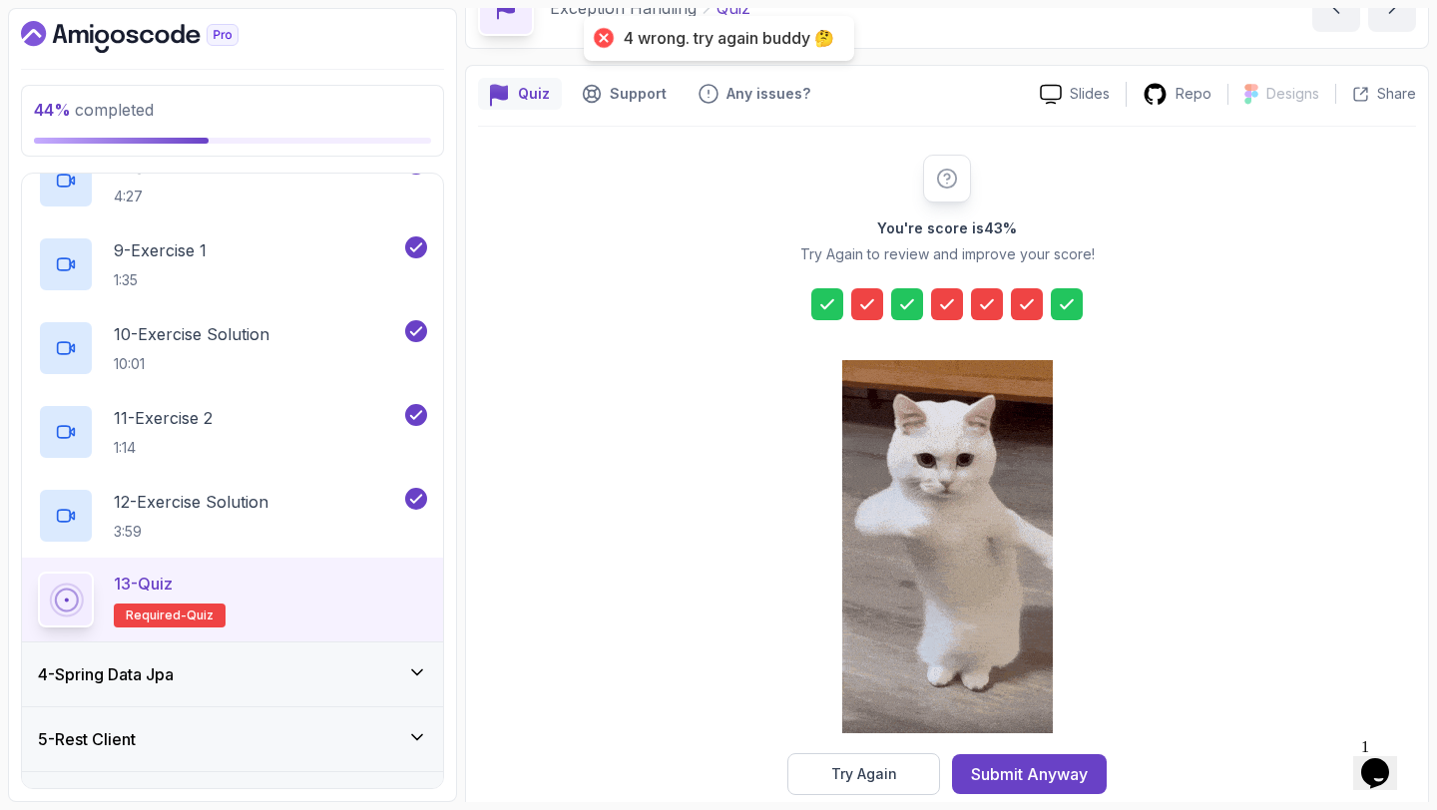
scroll to position [147, 0]
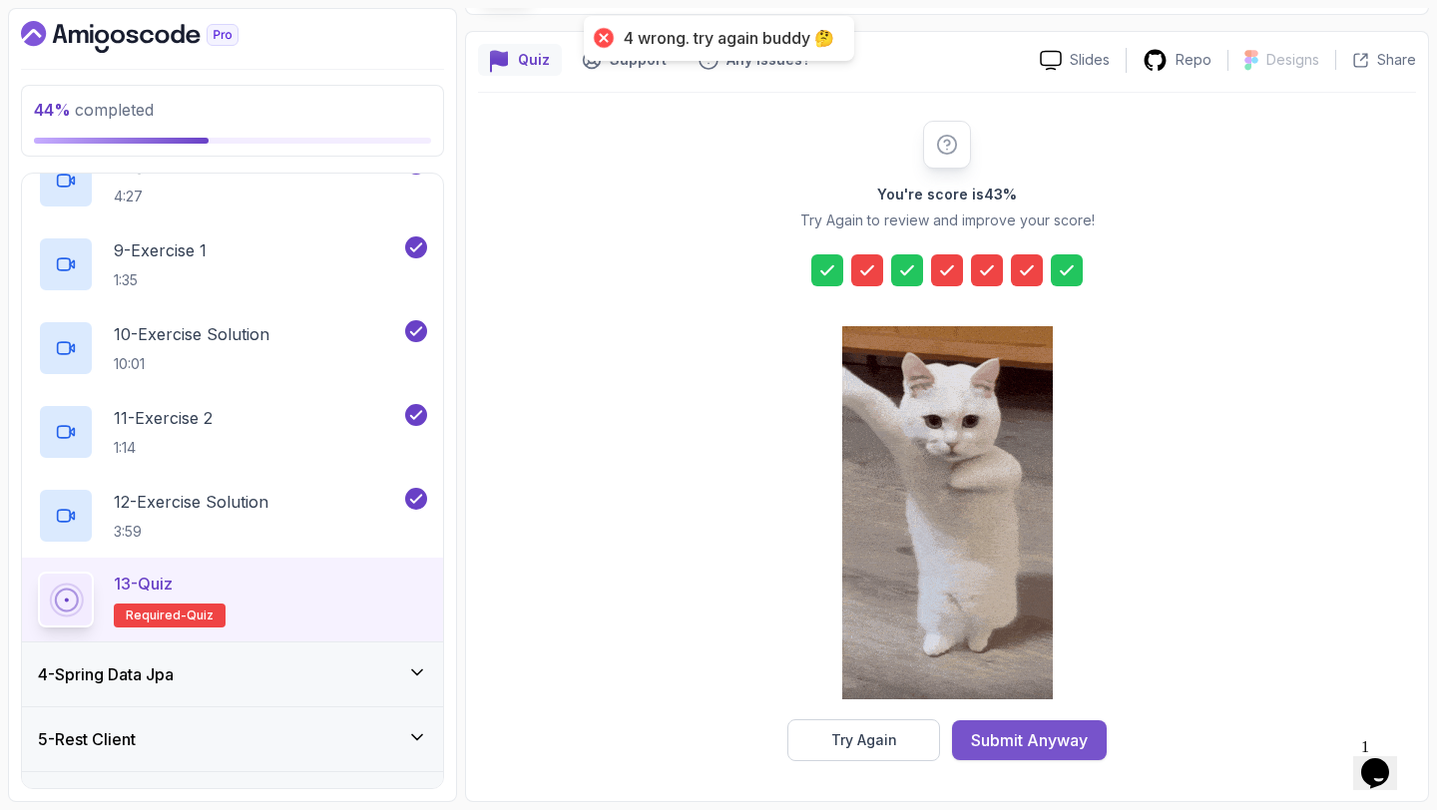
click at [974, 736] on div "Submit Anyway" at bounding box center [1029, 740] width 117 height 24
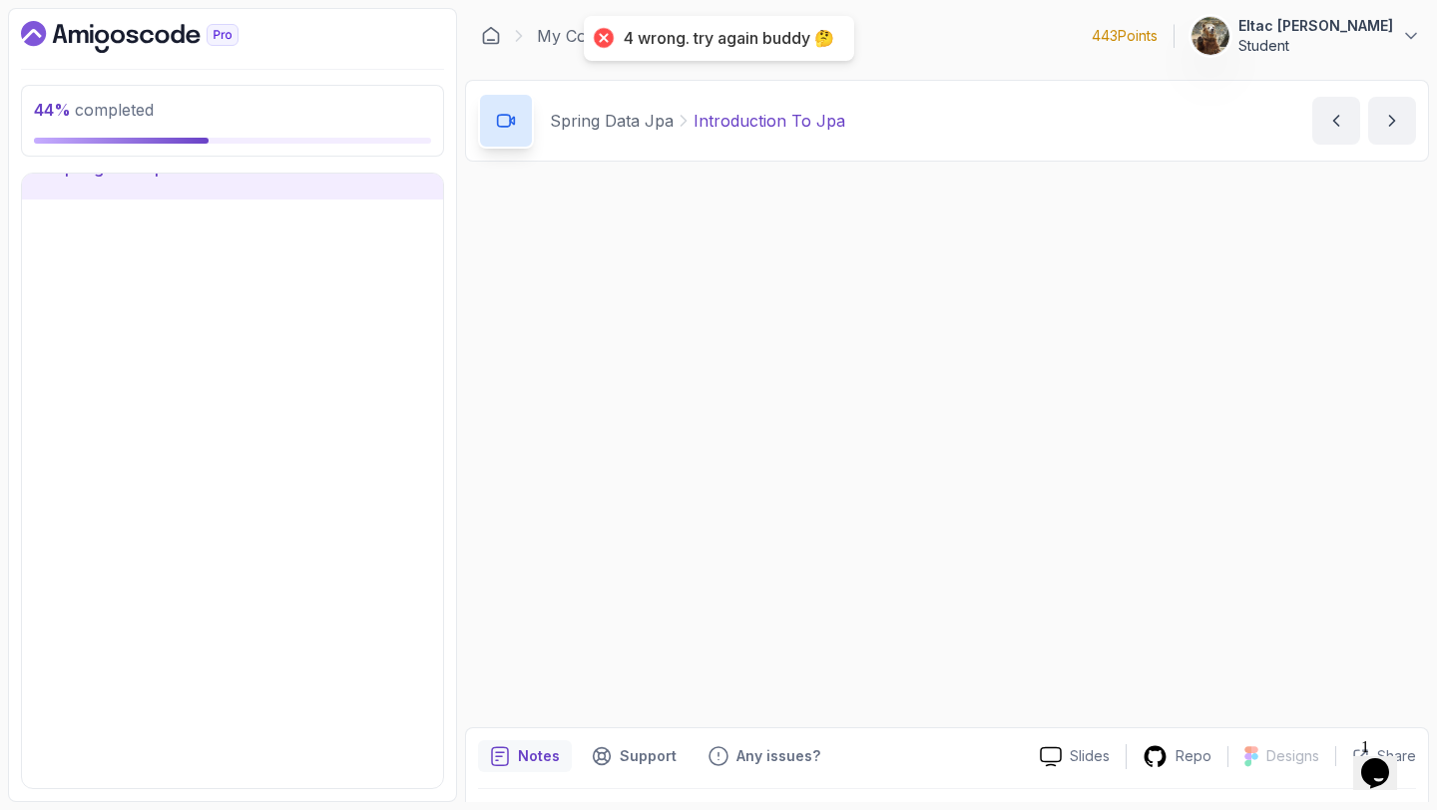
scroll to position [227, 0]
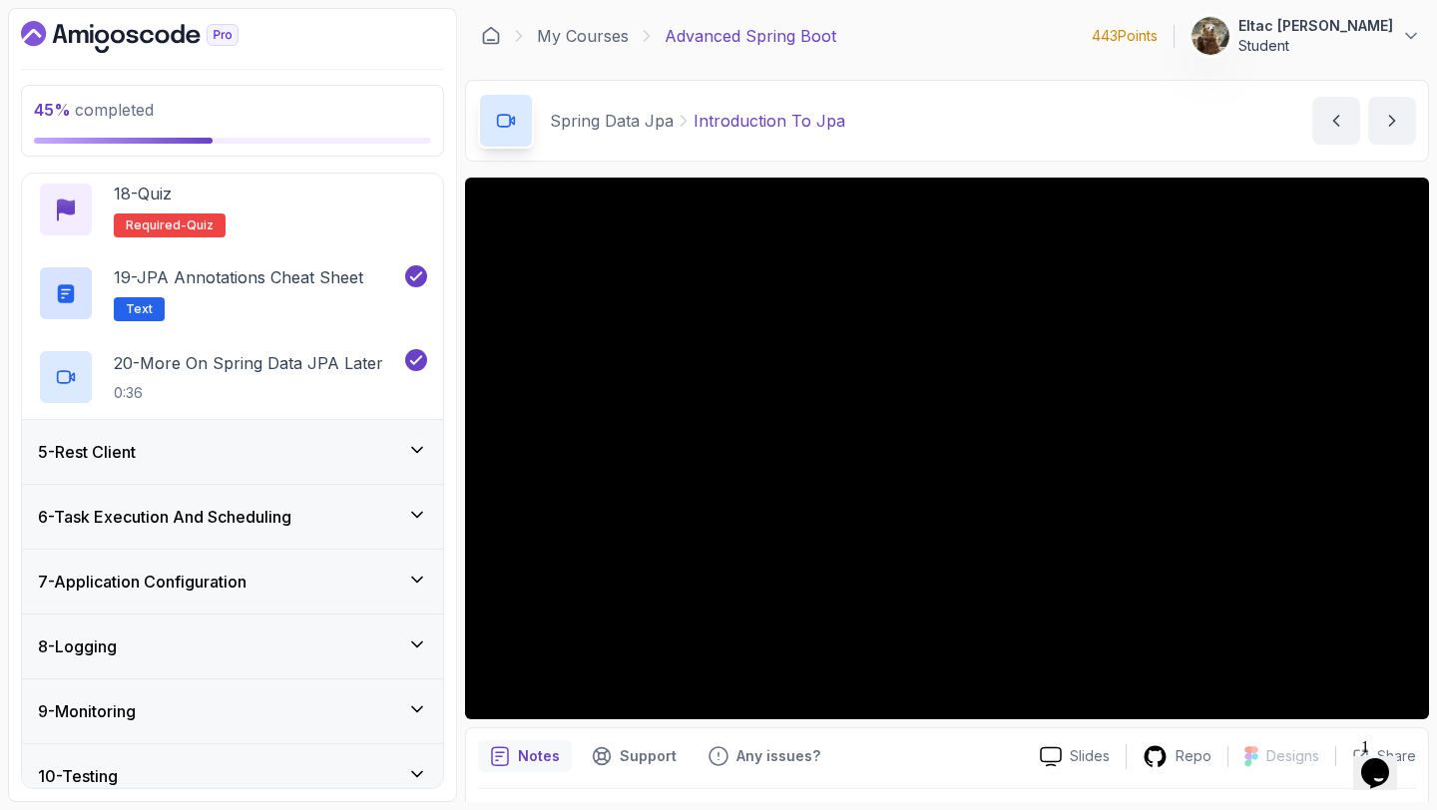
click at [371, 460] on div "5 - Rest Client" at bounding box center [232, 452] width 389 height 24
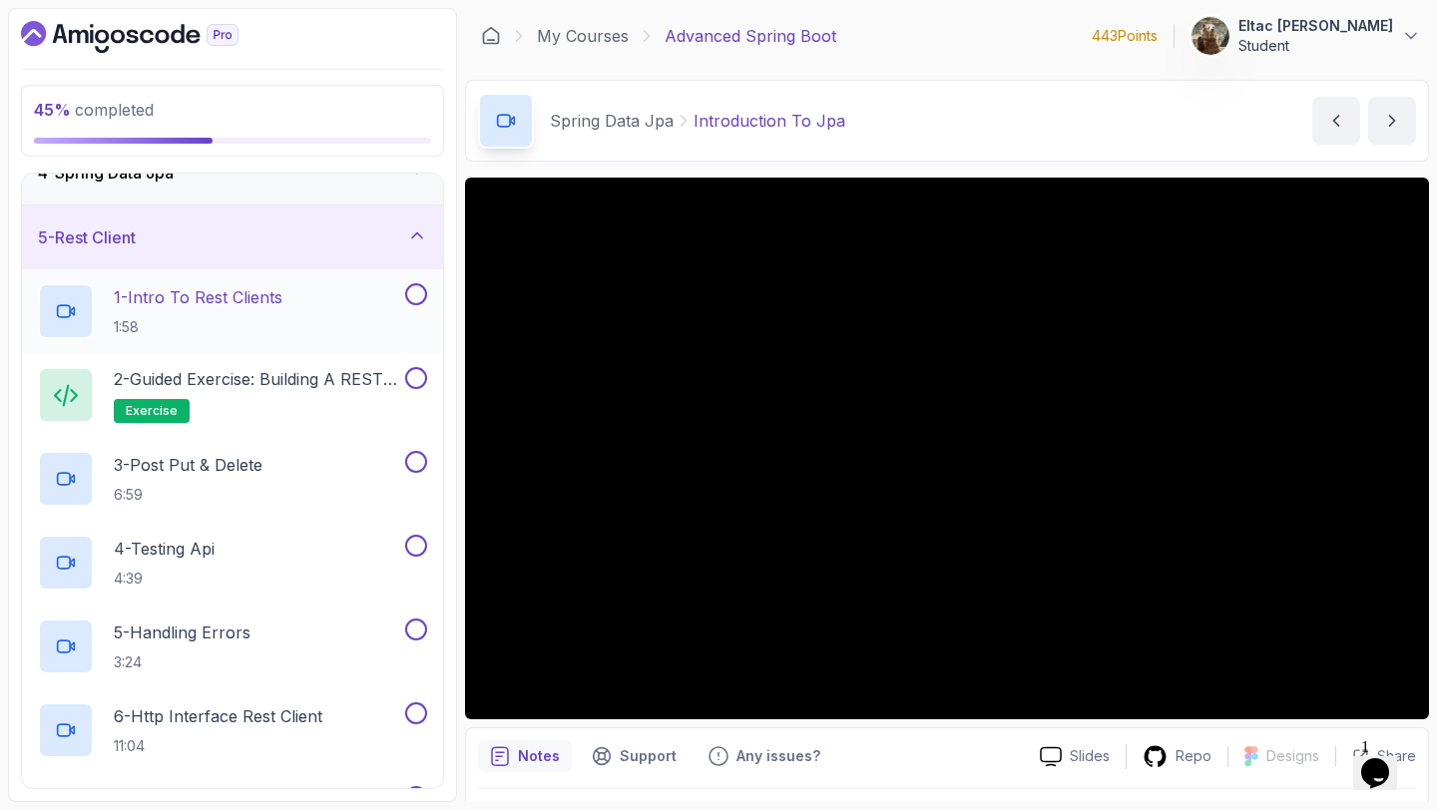
click at [407, 295] on button at bounding box center [416, 294] width 22 height 22
click at [426, 376] on button at bounding box center [416, 378] width 22 height 22
click at [420, 454] on button at bounding box center [416, 462] width 22 height 22
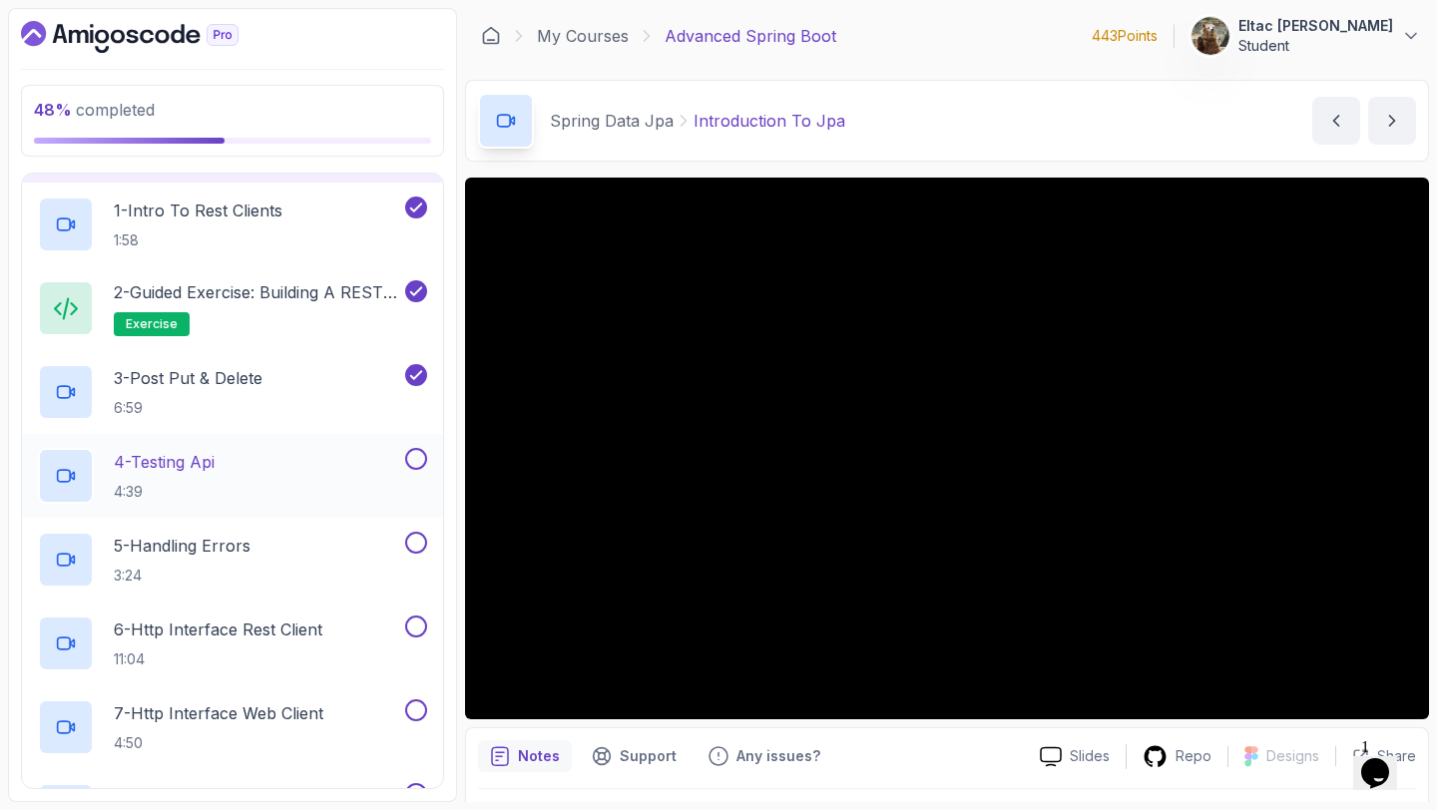
click at [419, 458] on button at bounding box center [416, 459] width 22 height 22
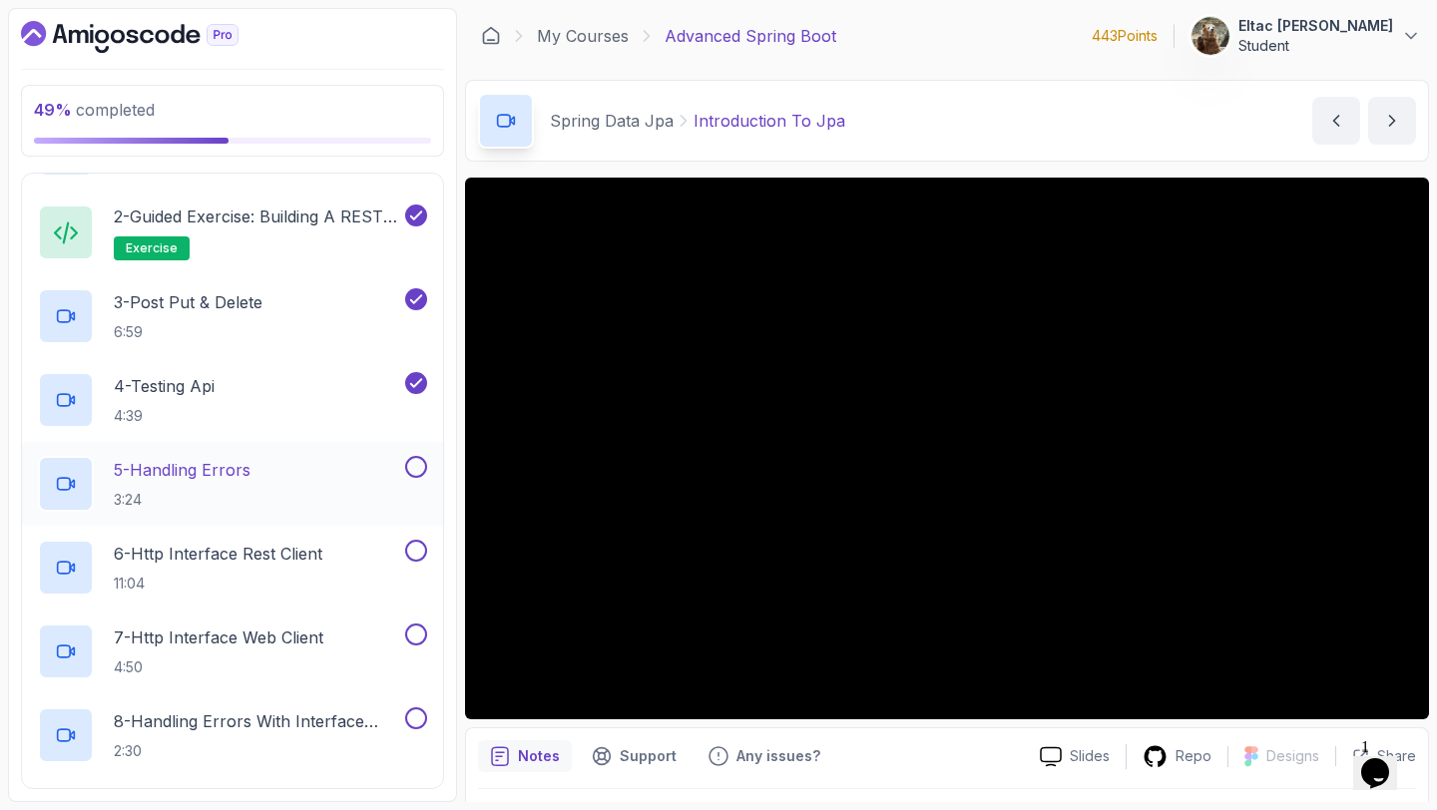
click at [418, 463] on button at bounding box center [416, 467] width 22 height 22
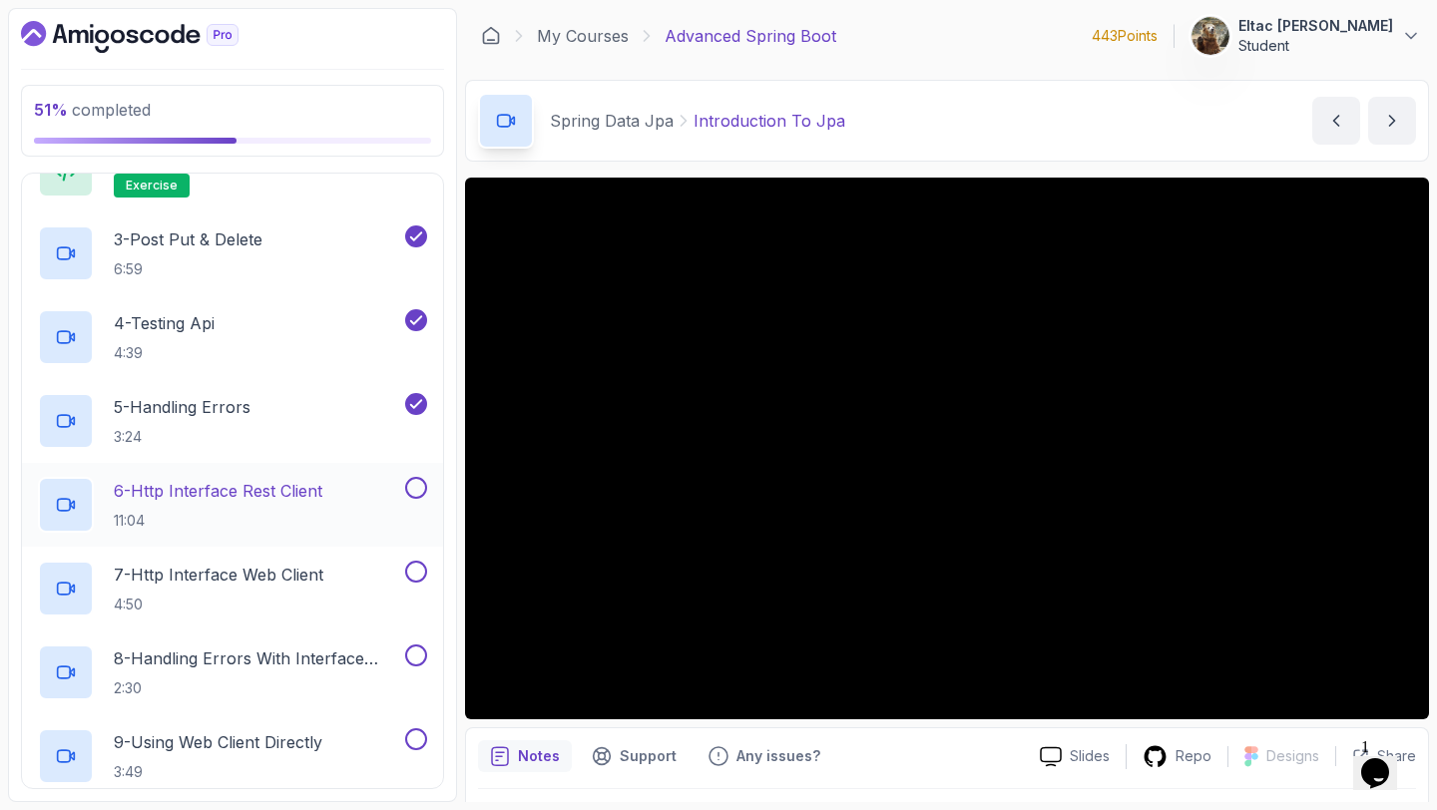
click at [415, 484] on button at bounding box center [416, 488] width 22 height 22
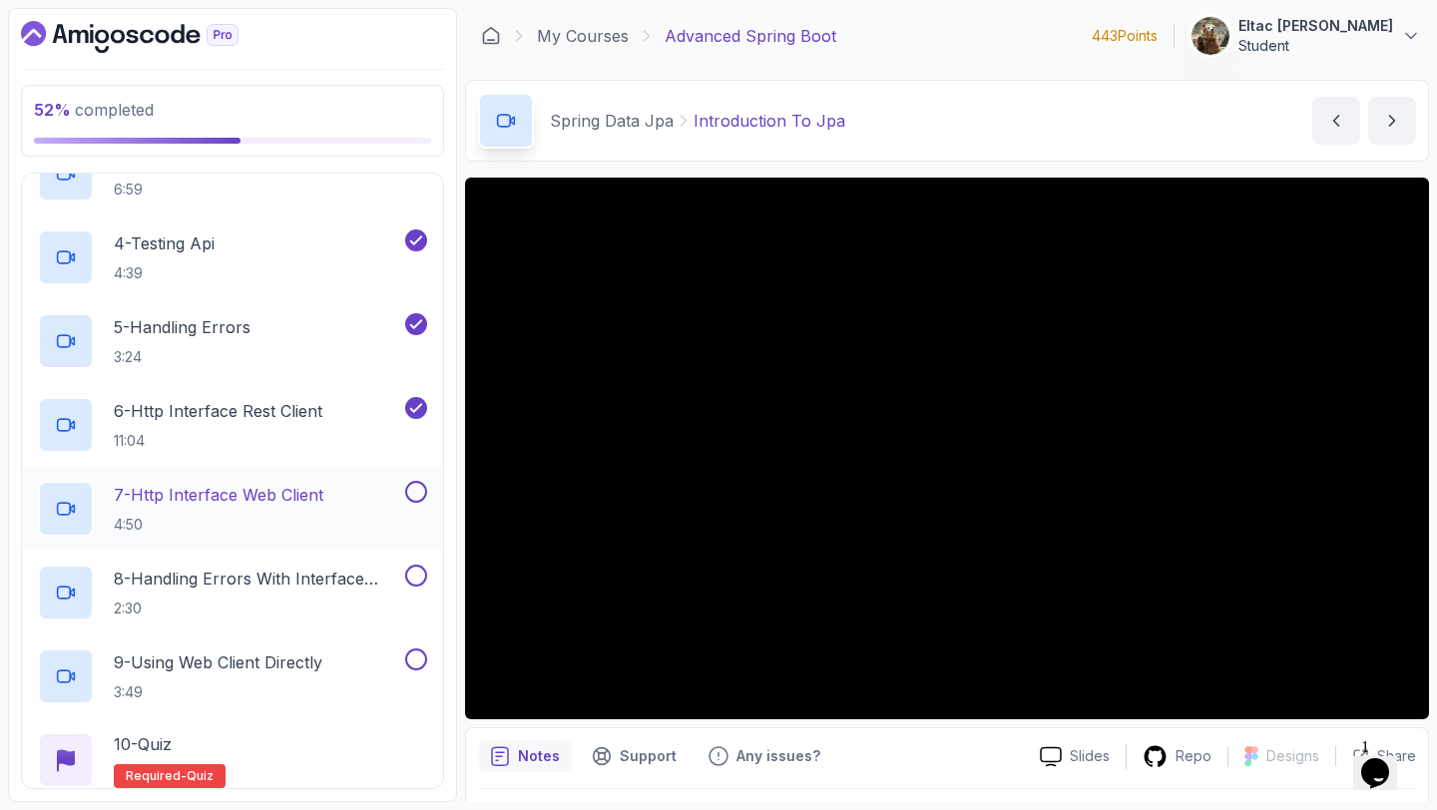
click at [414, 487] on button at bounding box center [416, 492] width 22 height 22
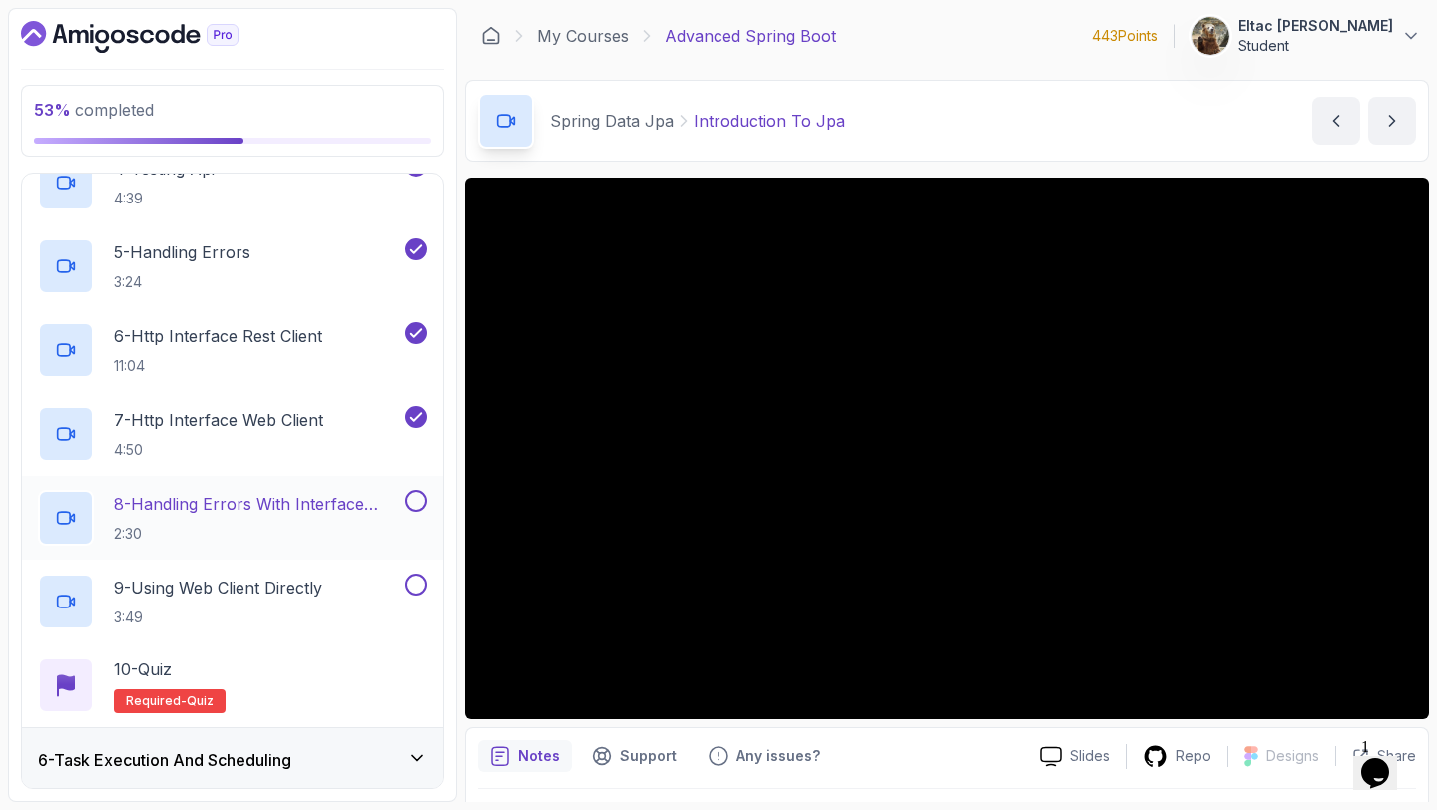
click at [412, 498] on button at bounding box center [416, 501] width 22 height 22
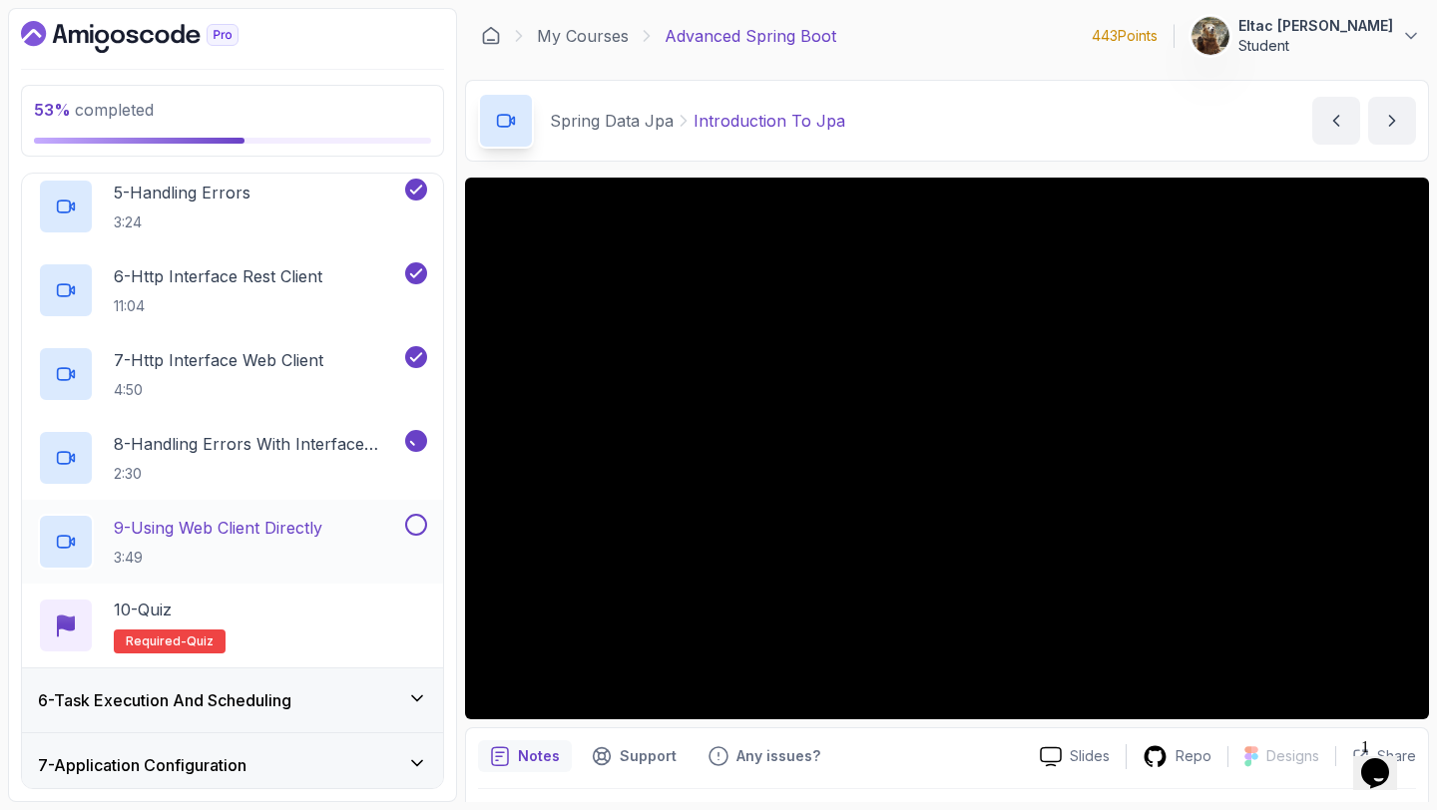
scroll to position [668, 0]
click at [412, 523] on button at bounding box center [416, 524] width 22 height 22
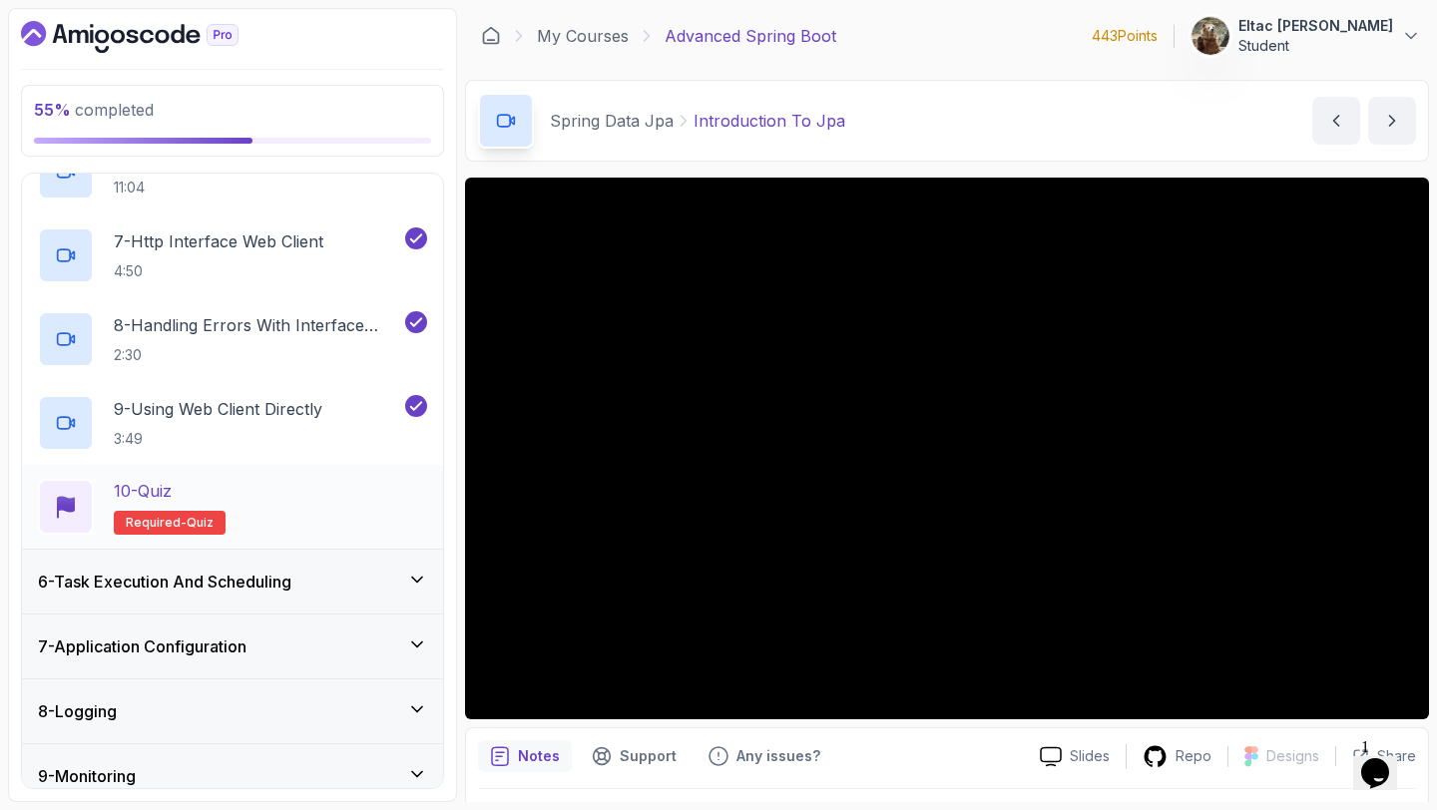
scroll to position [1065, 0]
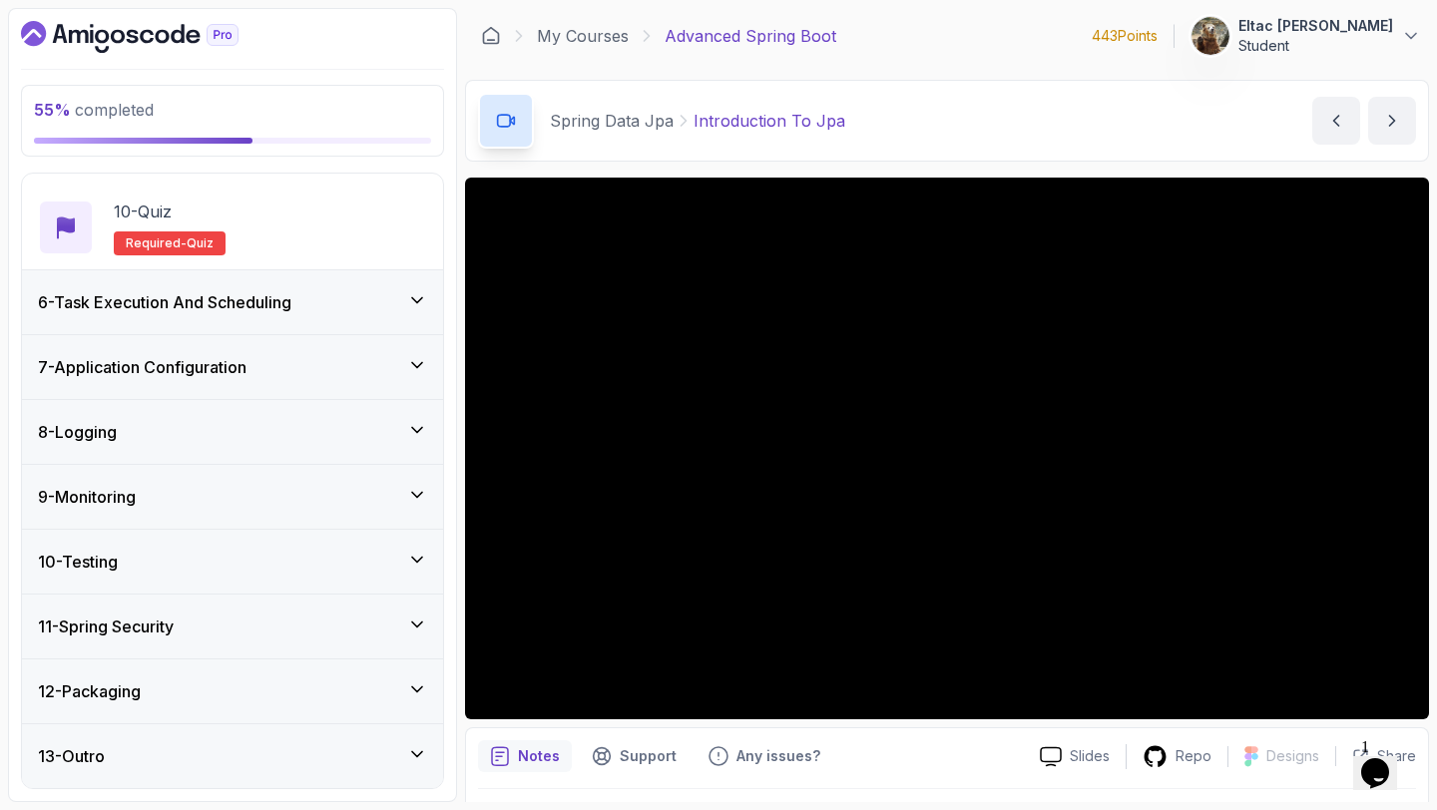
click at [278, 676] on div "12 - Packaging" at bounding box center [232, 691] width 421 height 64
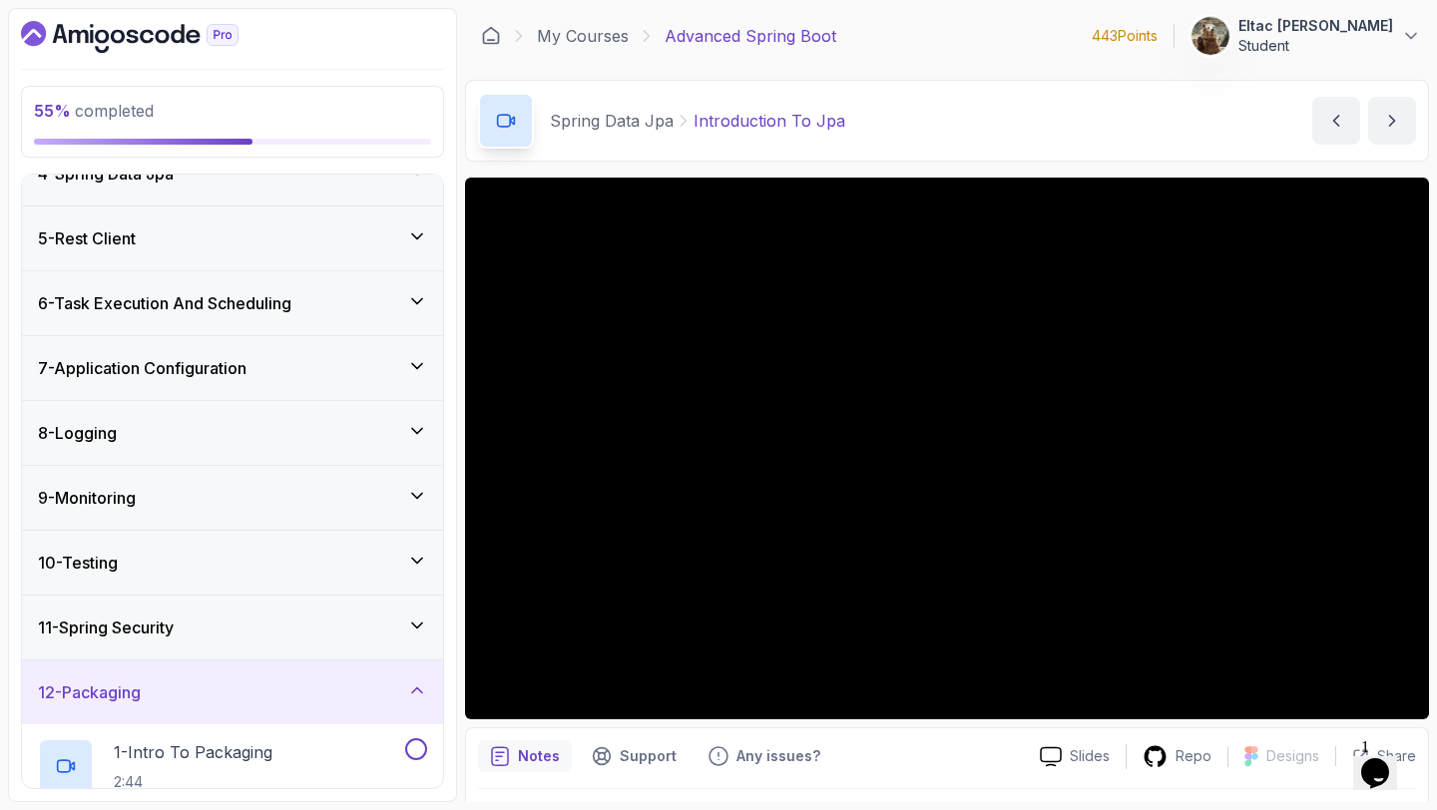
scroll to position [563, 0]
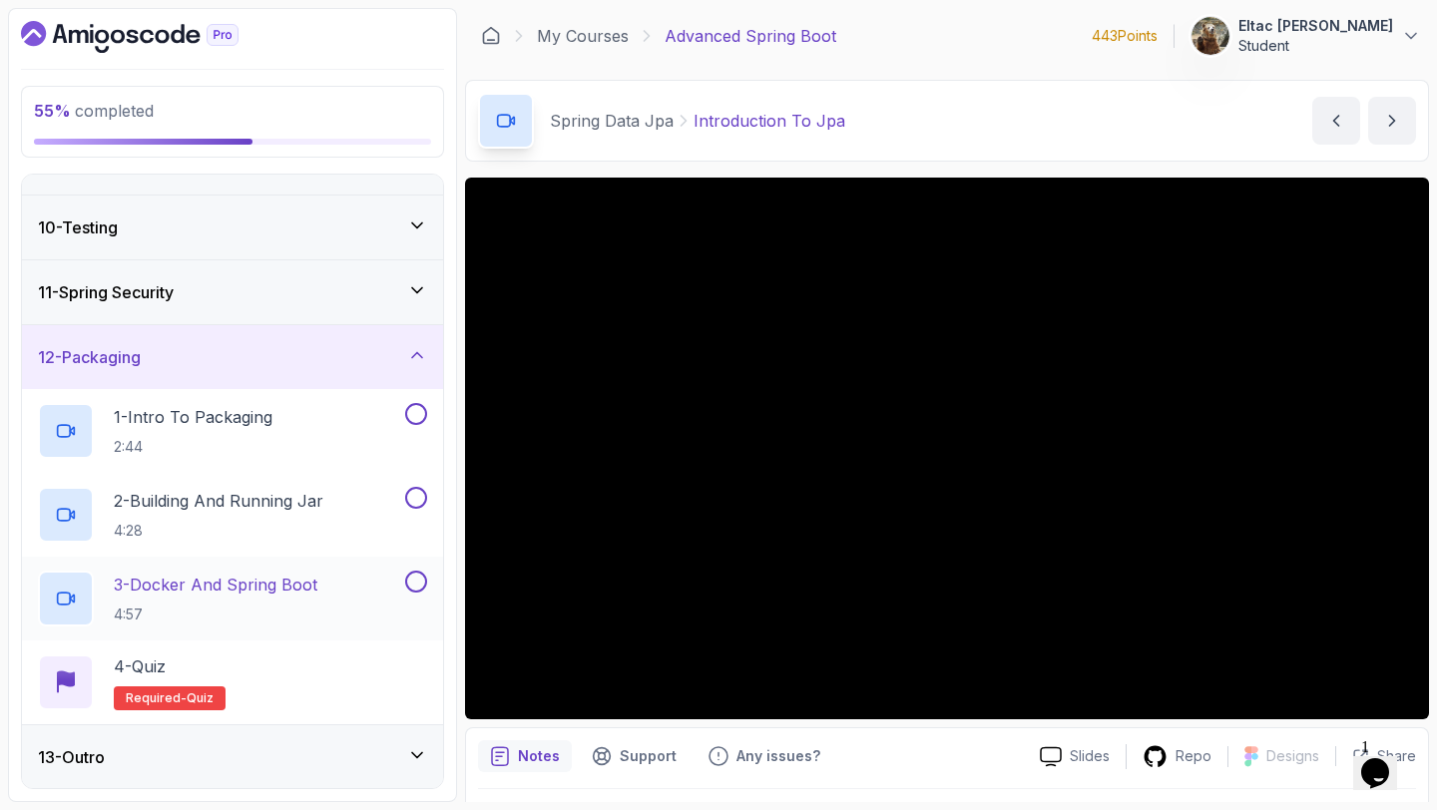
click at [411, 579] on button at bounding box center [416, 582] width 22 height 22
click at [416, 494] on button at bounding box center [416, 498] width 22 height 22
click at [415, 414] on button at bounding box center [416, 414] width 22 height 22
click at [398, 301] on div "11 - Spring Security" at bounding box center [232, 292] width 389 height 24
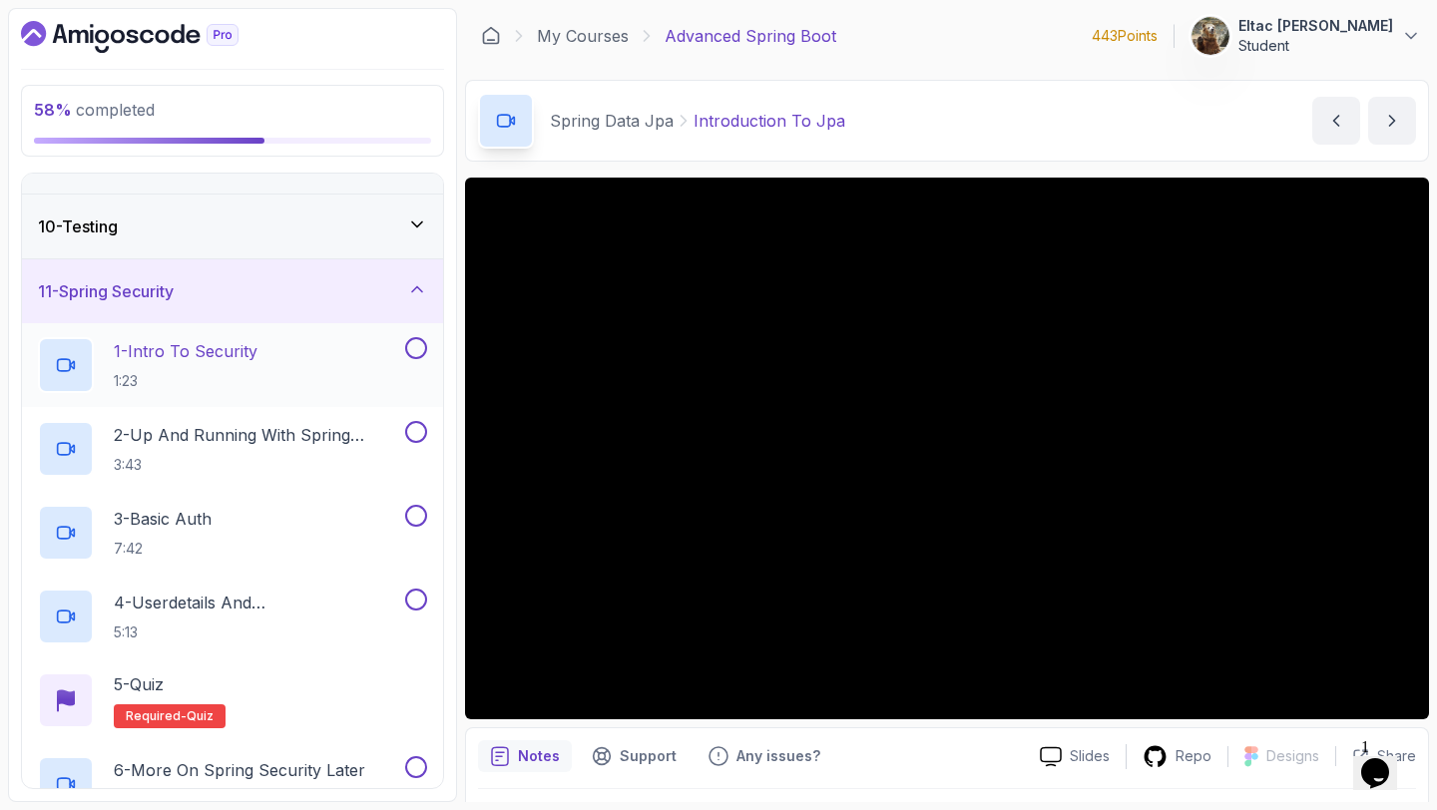
click at [409, 348] on button at bounding box center [416, 348] width 22 height 22
click at [412, 440] on button at bounding box center [416, 432] width 22 height 22
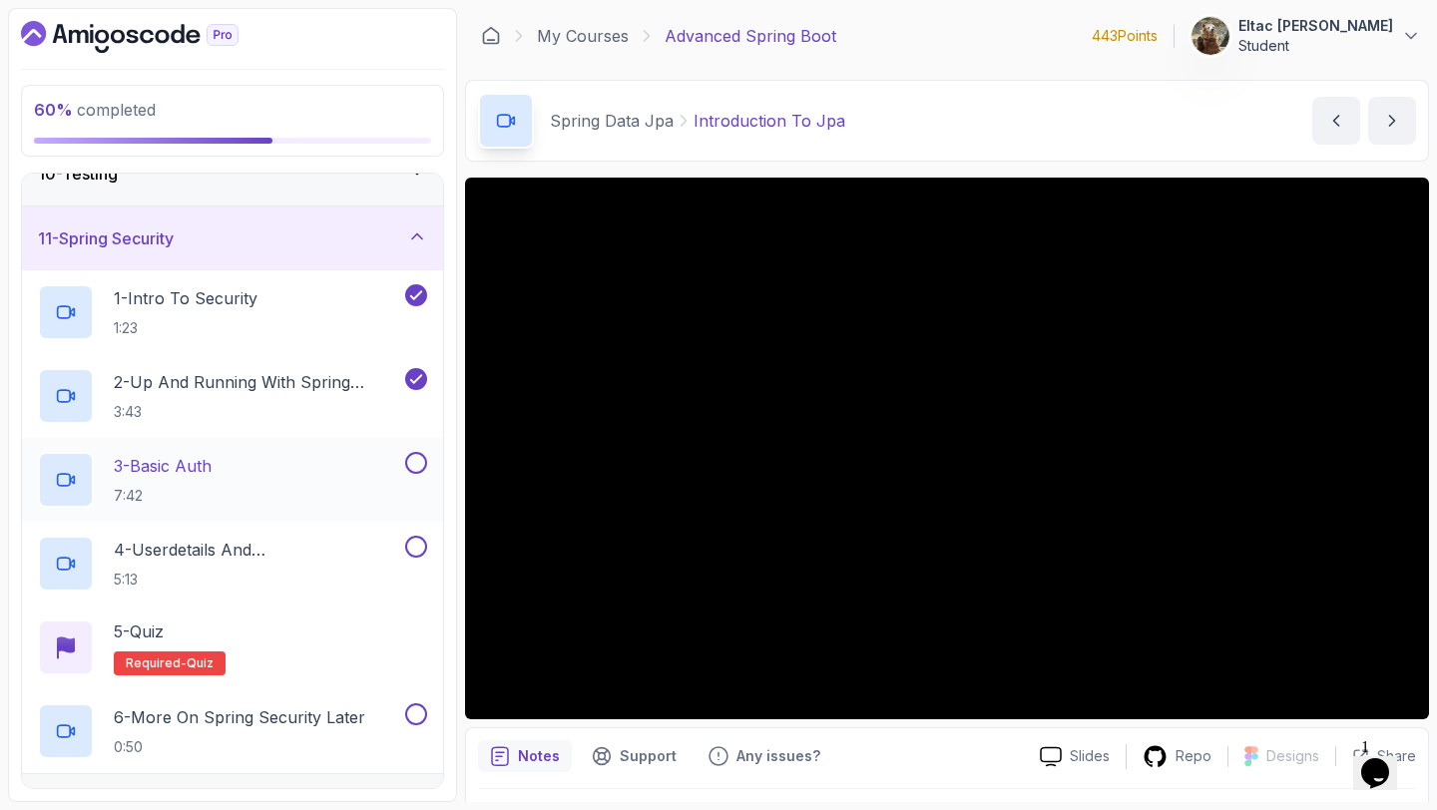
click at [417, 458] on button at bounding box center [416, 463] width 22 height 22
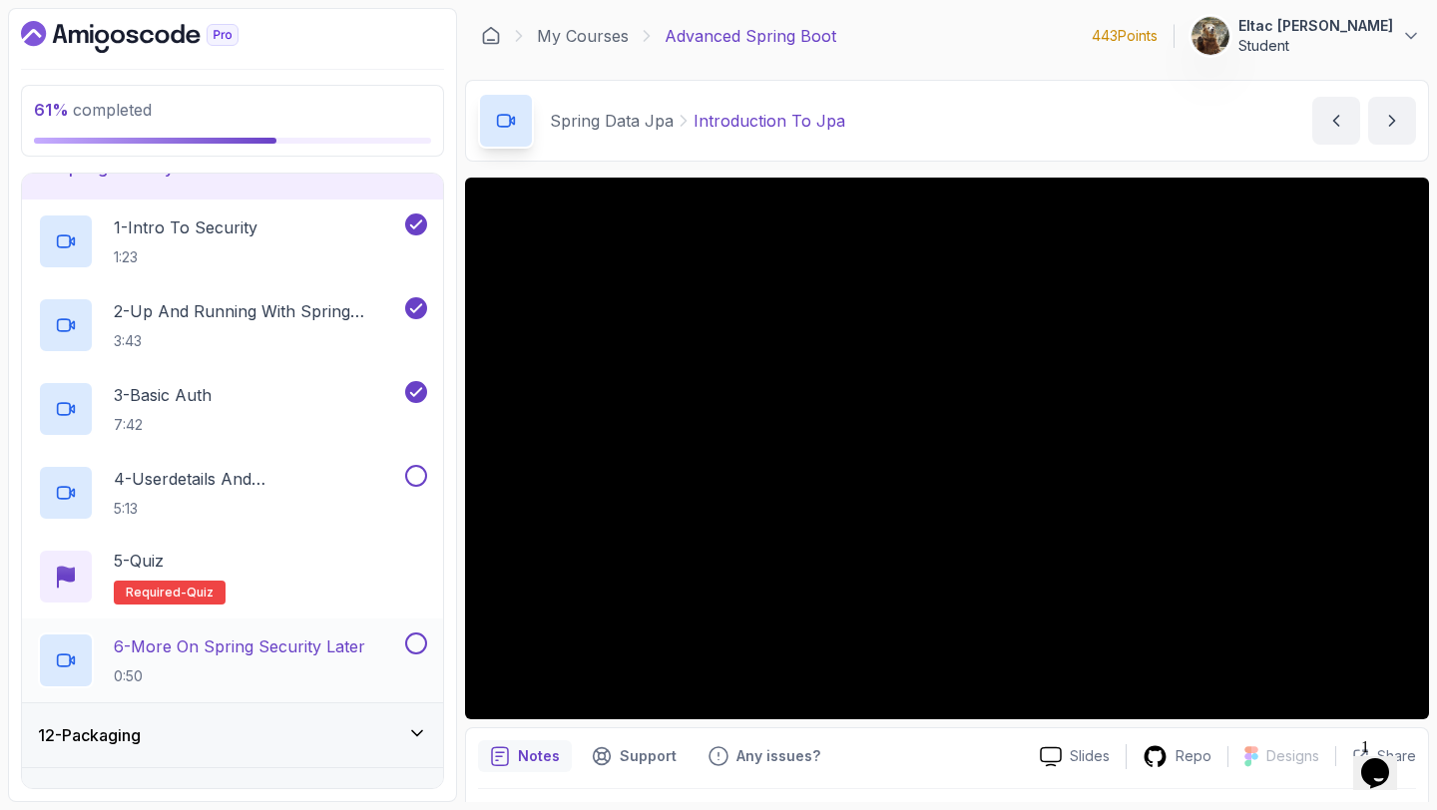
click at [417, 644] on button at bounding box center [416, 643] width 22 height 22
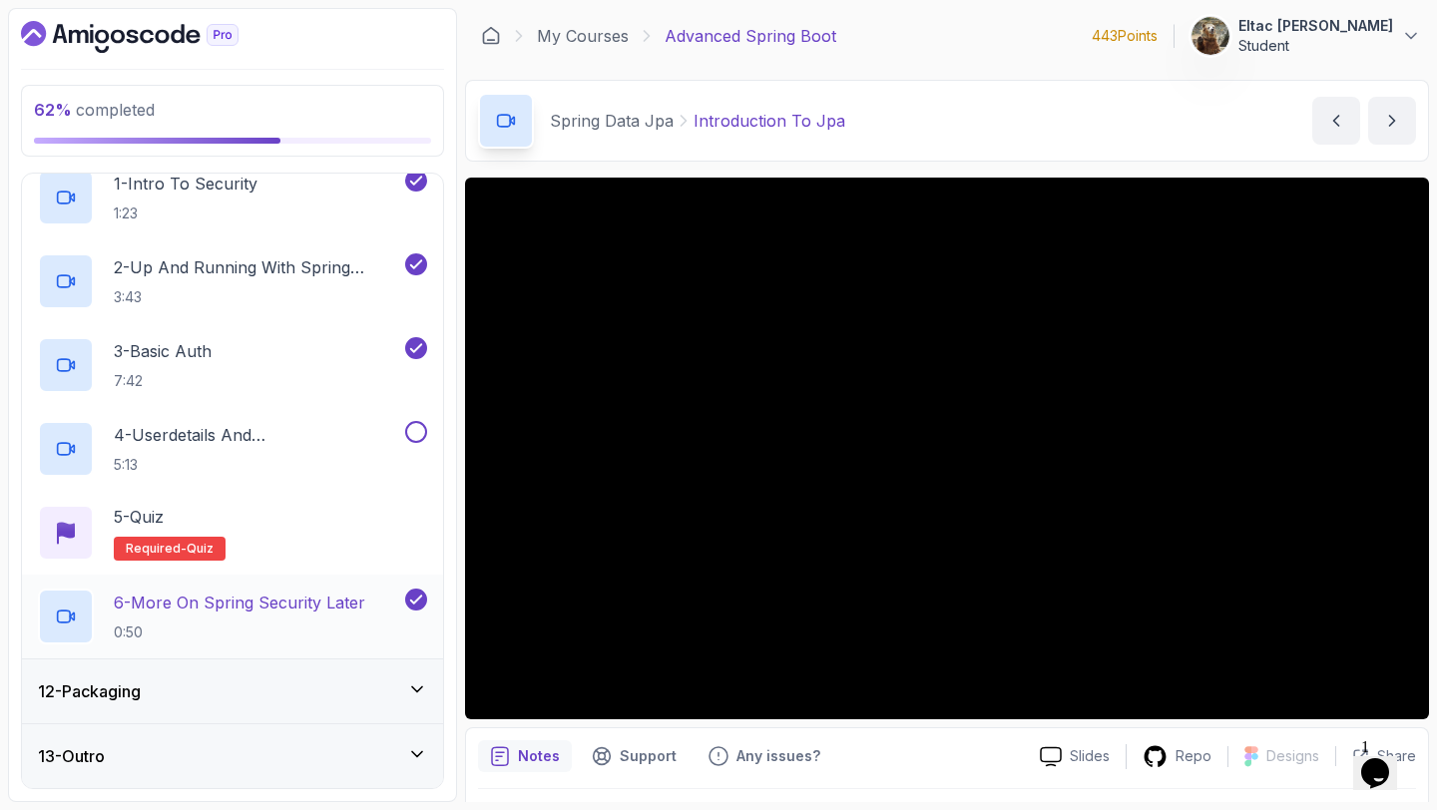
scroll to position [0, 0]
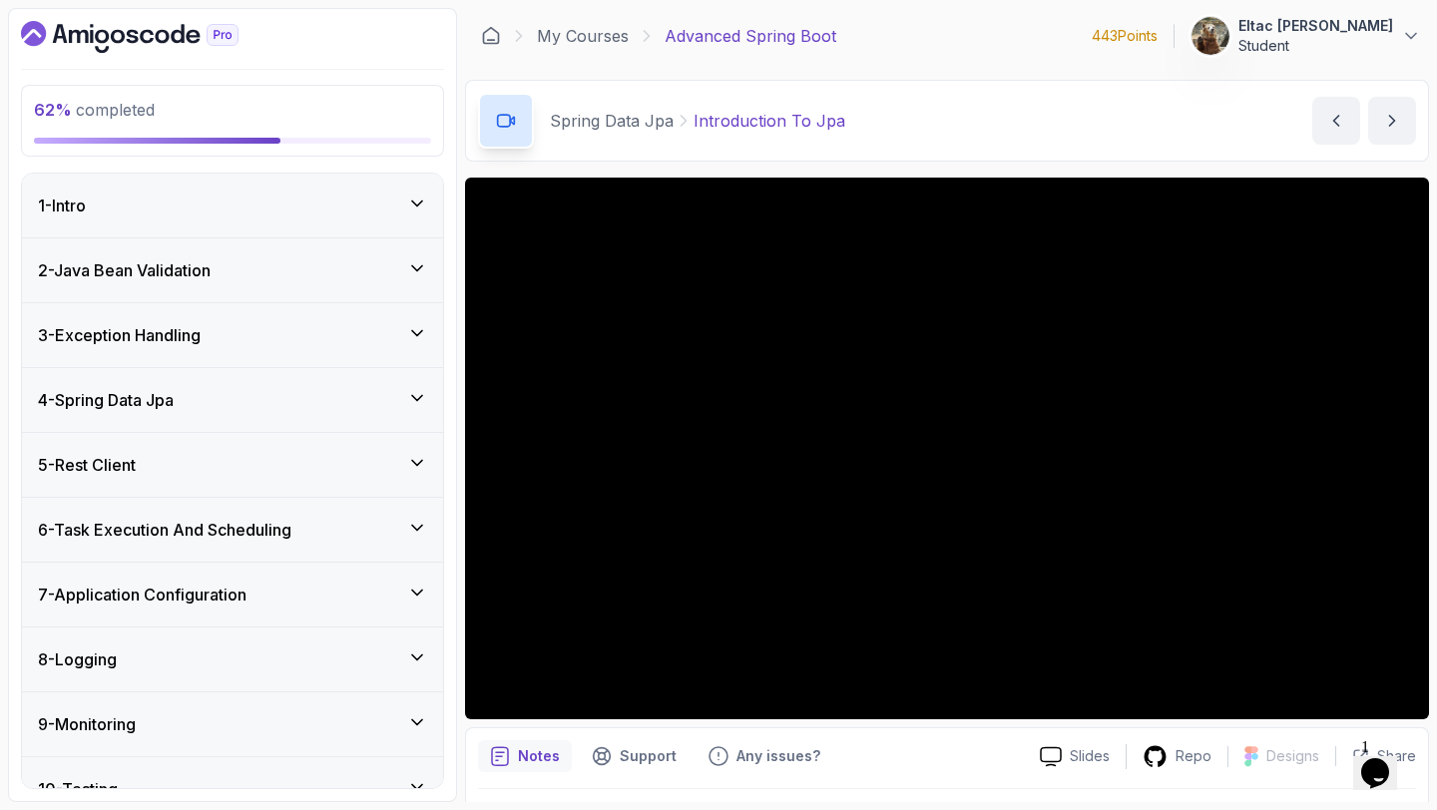
click at [336, 532] on div "6 - Task Execution And Scheduling" at bounding box center [232, 530] width 389 height 24
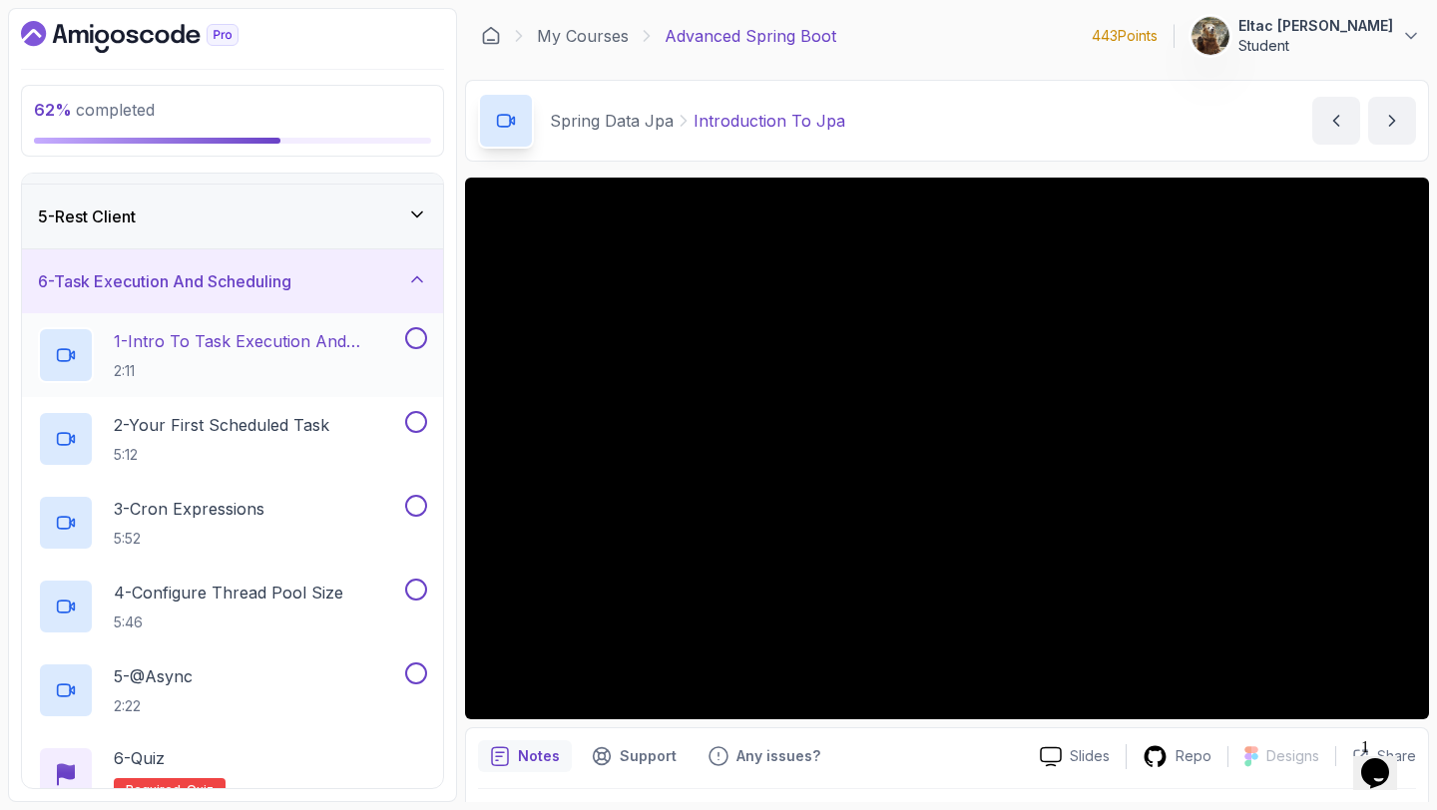
scroll to position [322, 0]
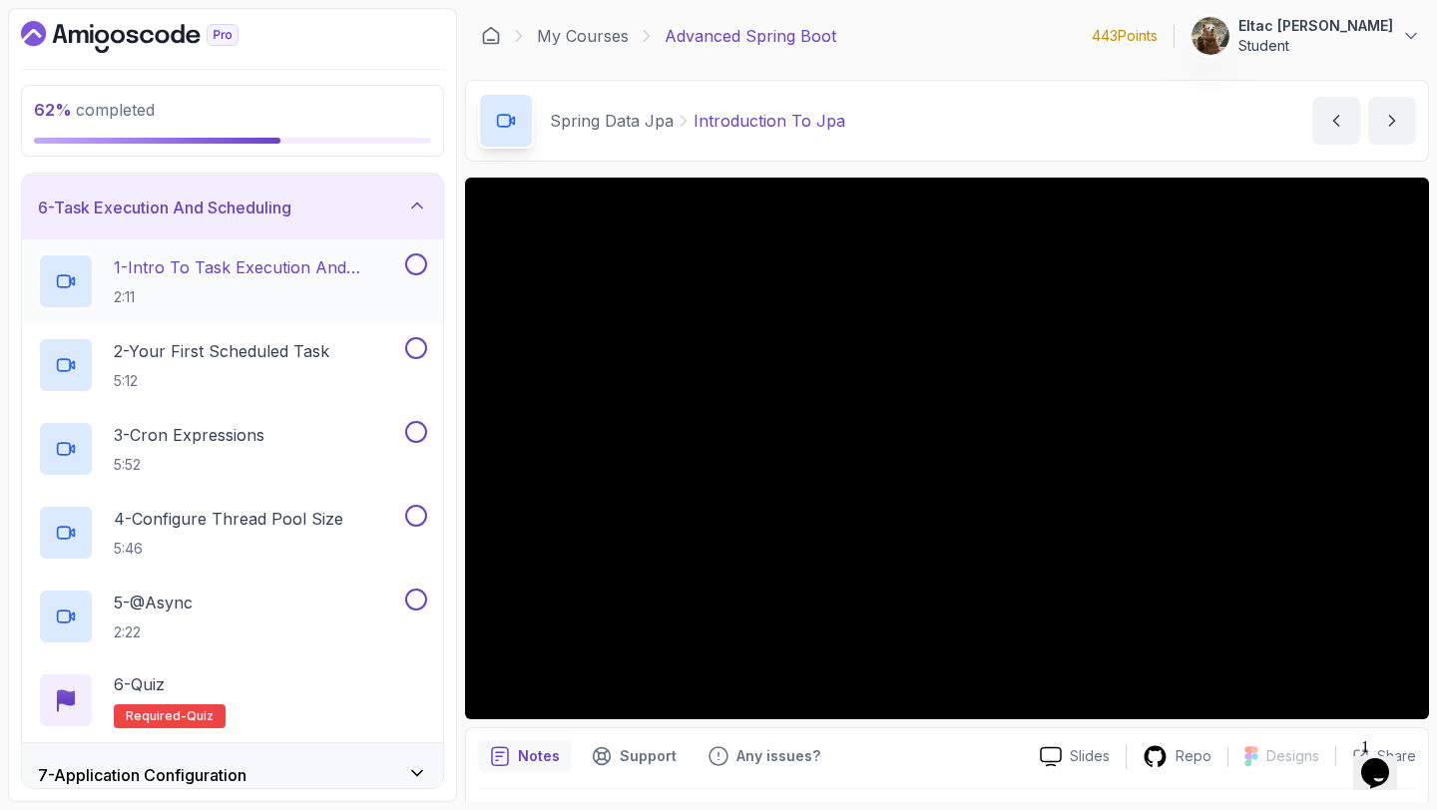
click at [417, 263] on button at bounding box center [416, 264] width 22 height 22
click at [415, 338] on button at bounding box center [416, 348] width 22 height 22
click at [415, 434] on button at bounding box center [416, 432] width 22 height 22
click at [423, 514] on button at bounding box center [416, 516] width 22 height 22
click at [412, 600] on button at bounding box center [416, 600] width 22 height 22
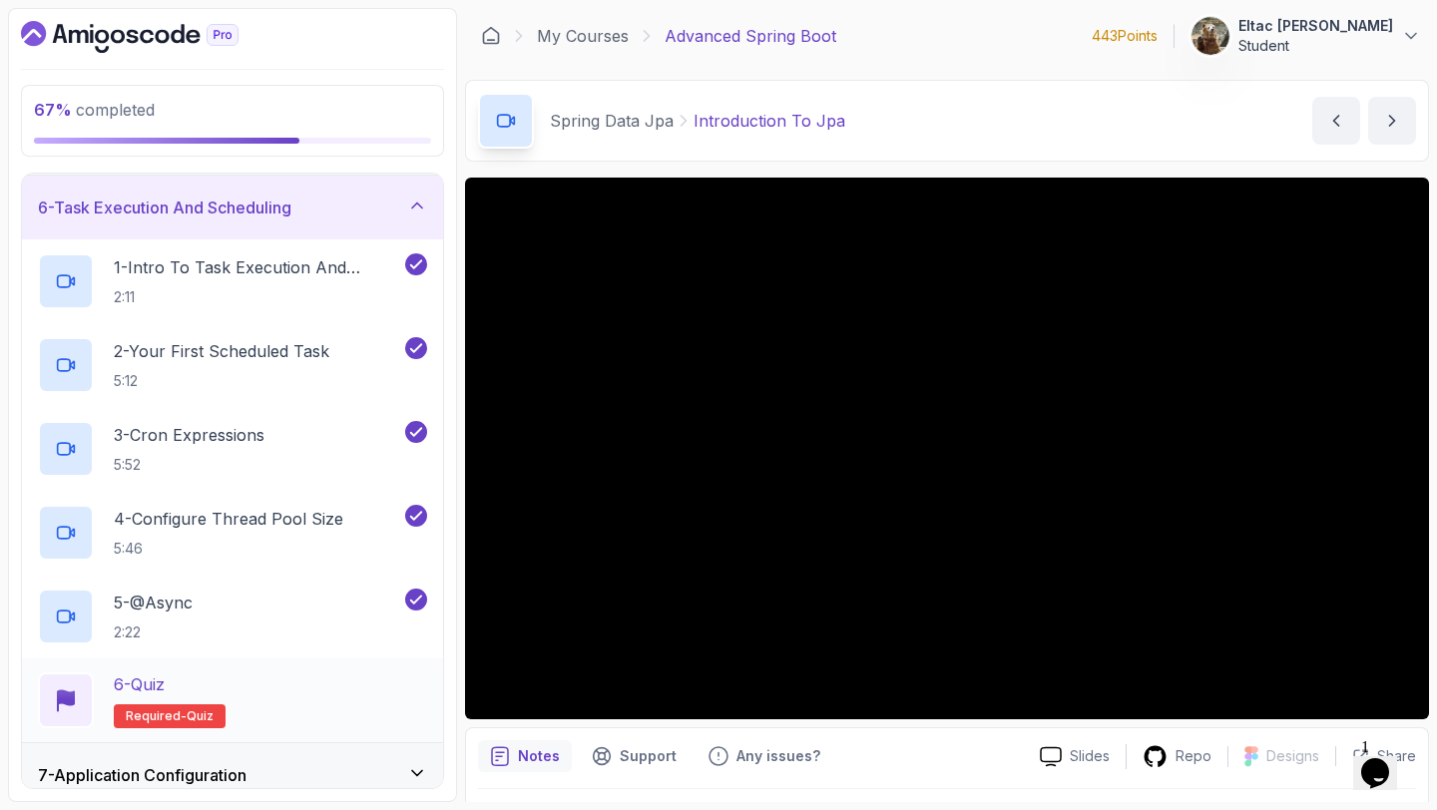
click at [344, 674] on div "6 - Quiz Required- quiz" at bounding box center [232, 700] width 389 height 56
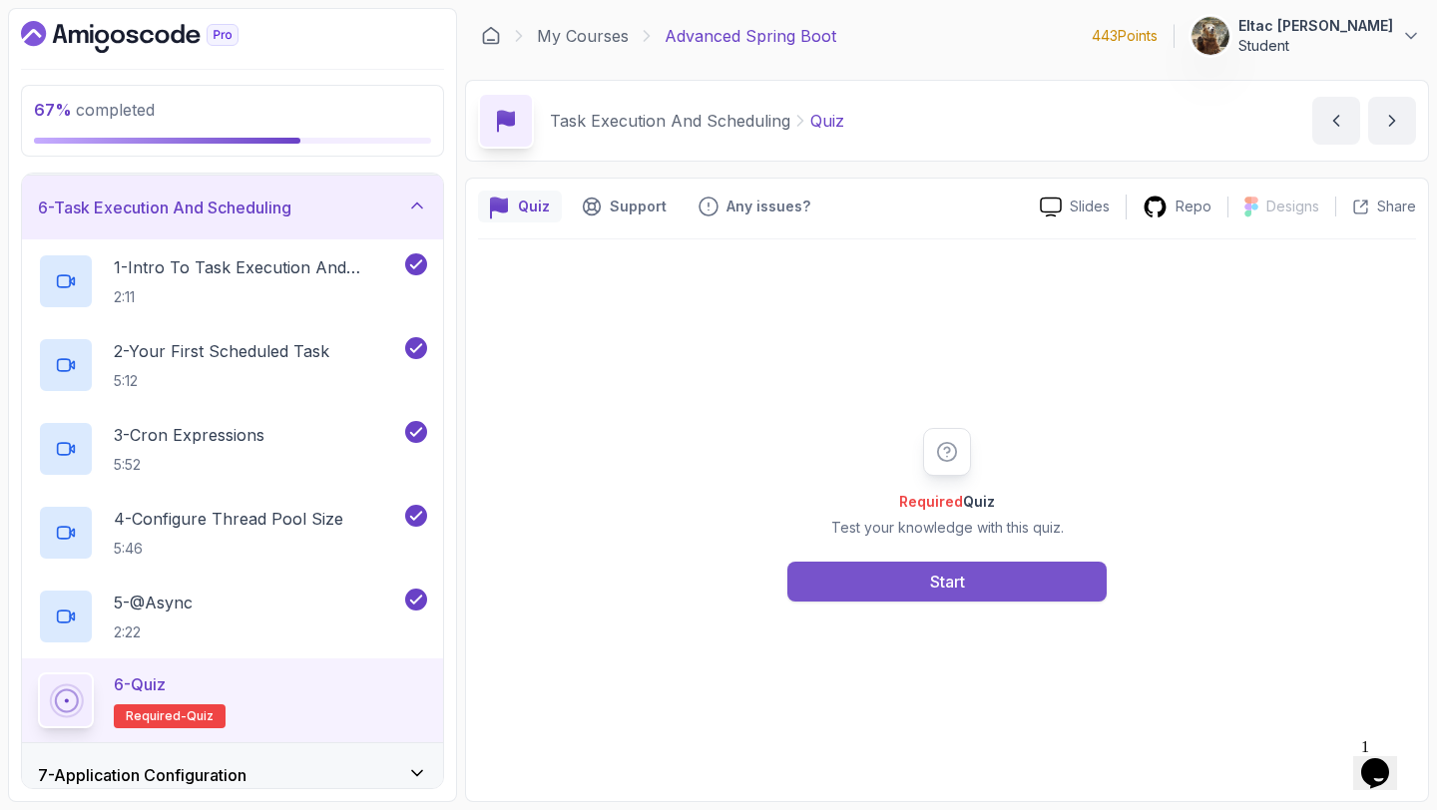
click at [937, 570] on div "Start" at bounding box center [947, 582] width 35 height 24
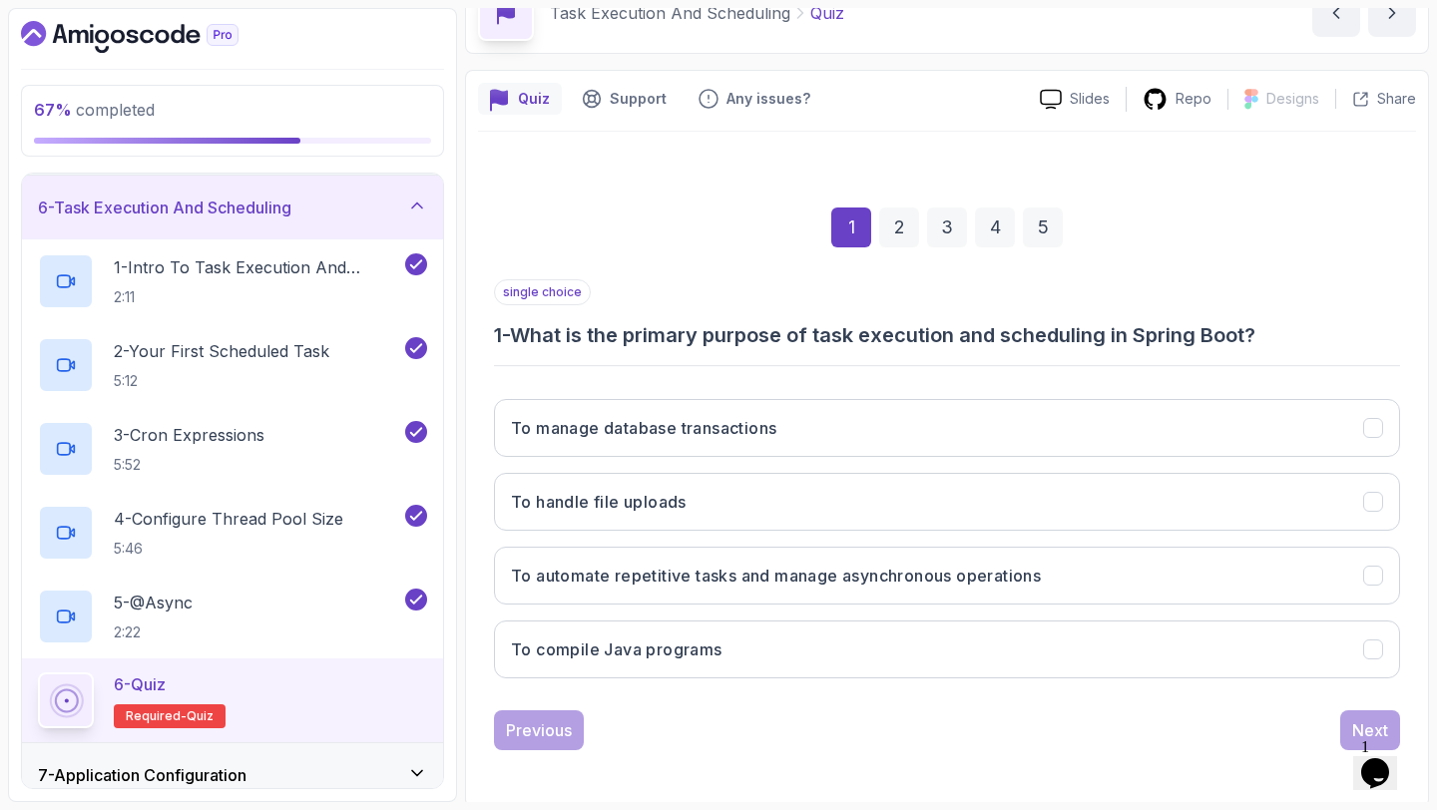
scroll to position [113, 0]
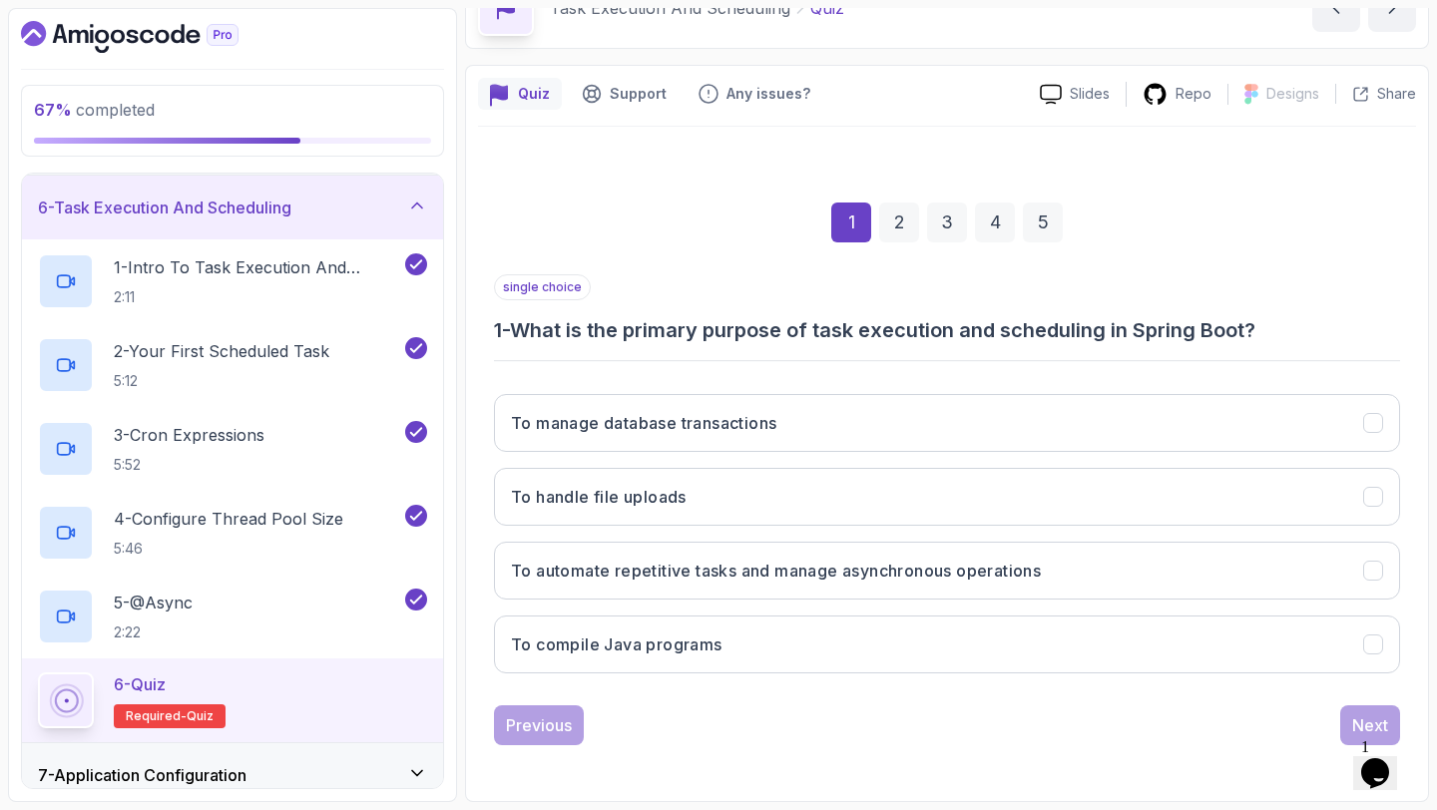
click at [937, 570] on h3 "To automate repetitive tasks and manage asynchronous operations" at bounding box center [776, 571] width 530 height 24
click at [1344, 709] on button "Next" at bounding box center [1370, 725] width 60 height 40
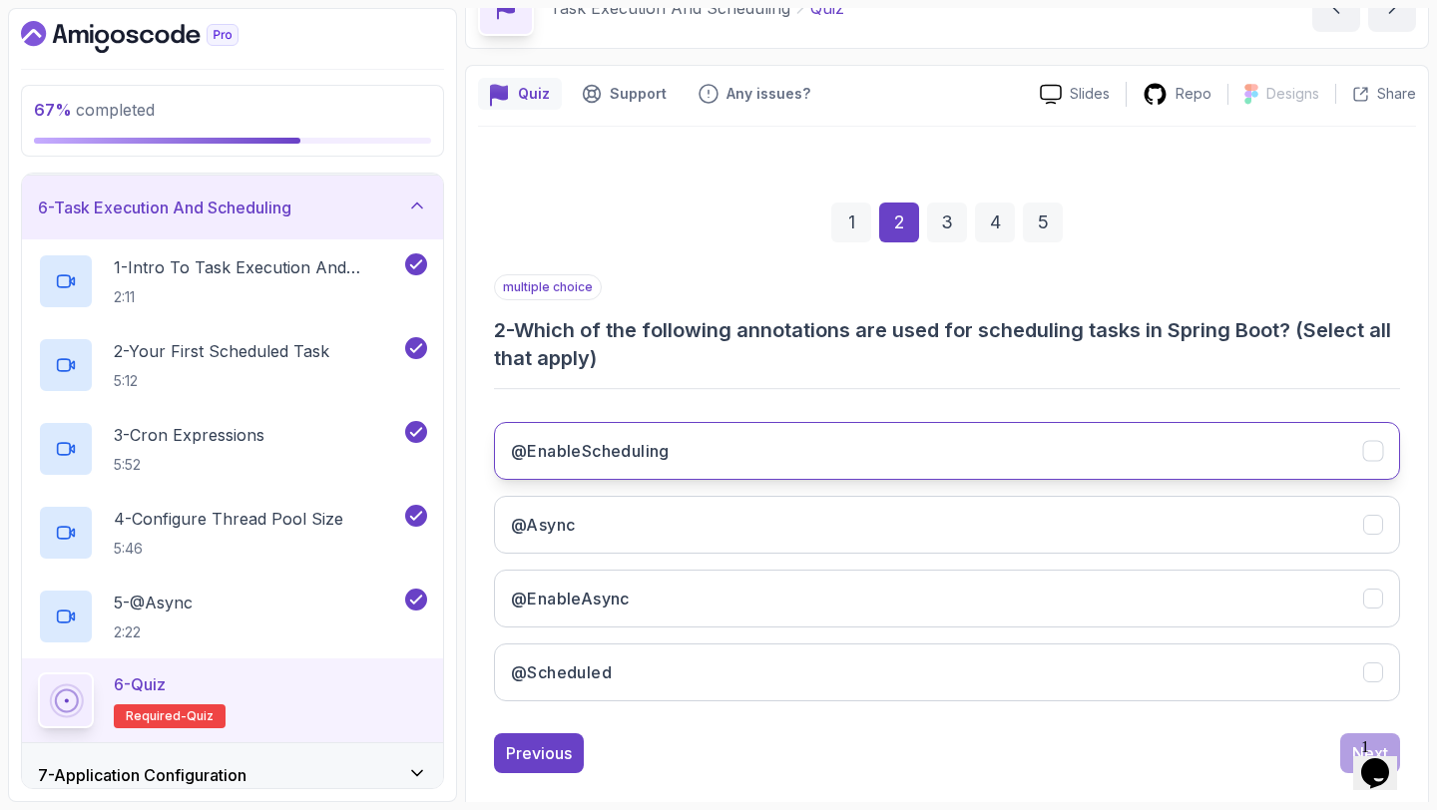
click at [783, 451] on button "@EnableScheduling" at bounding box center [947, 451] width 906 height 58
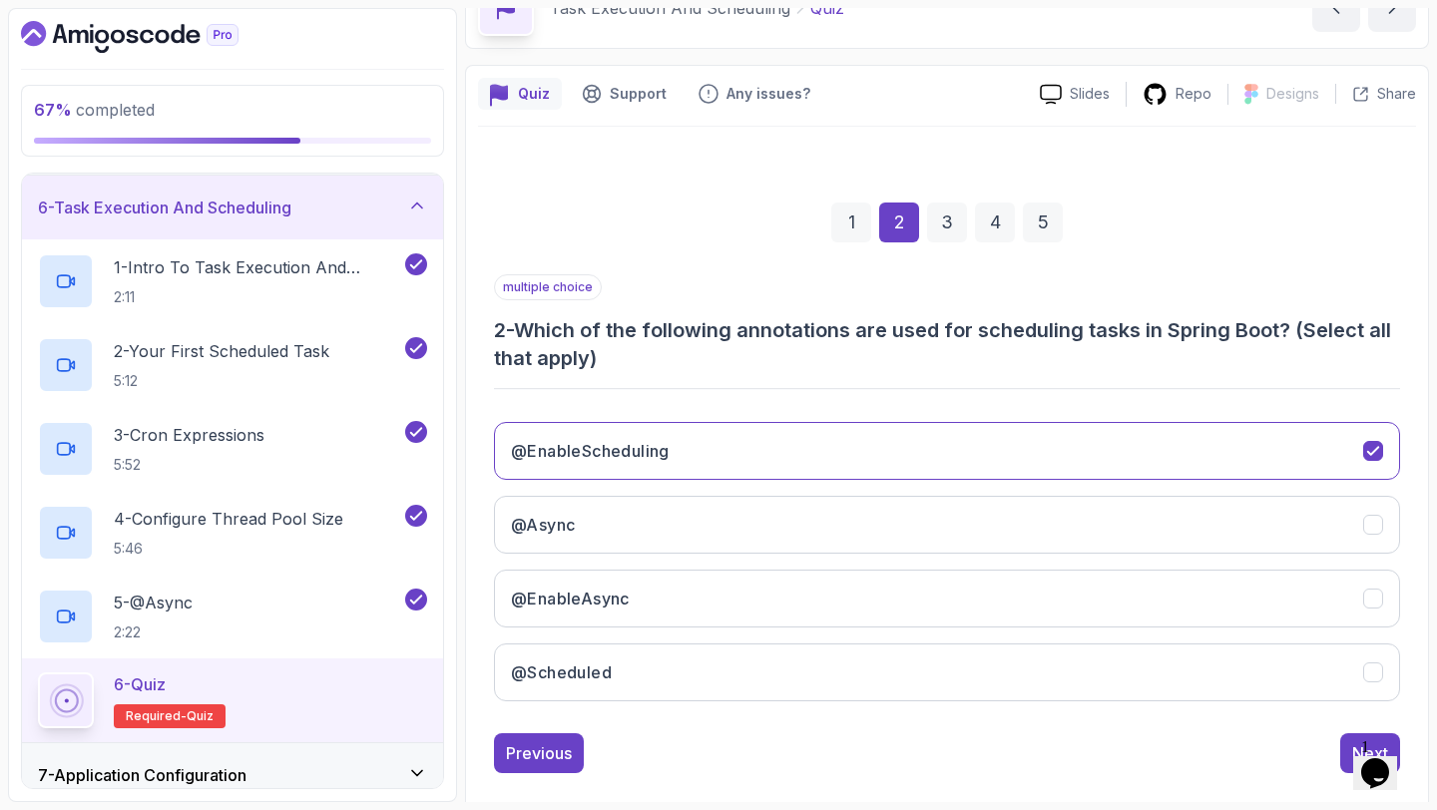
scroll to position [141, 0]
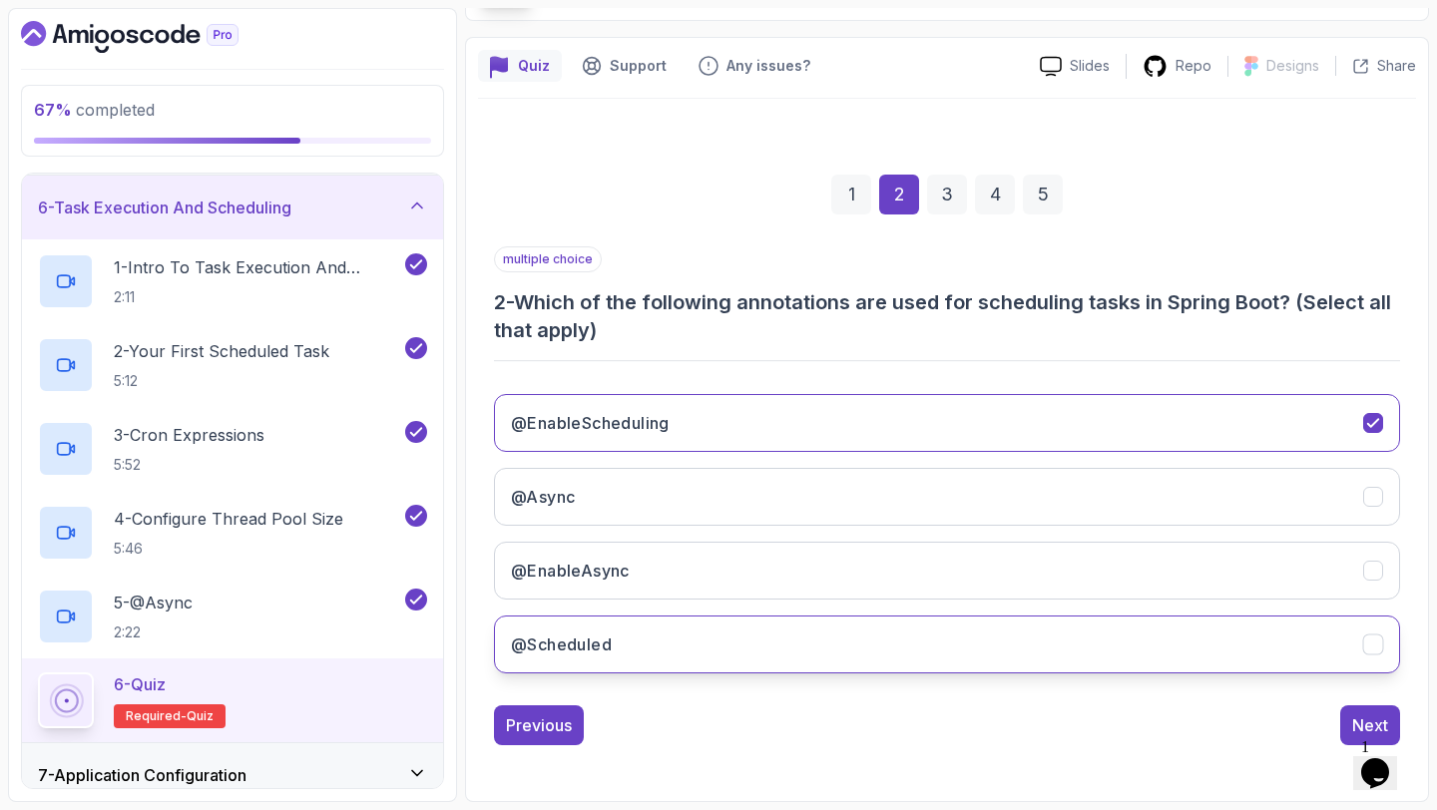
click at [1122, 657] on button "@Scheduled" at bounding box center [947, 645] width 906 height 58
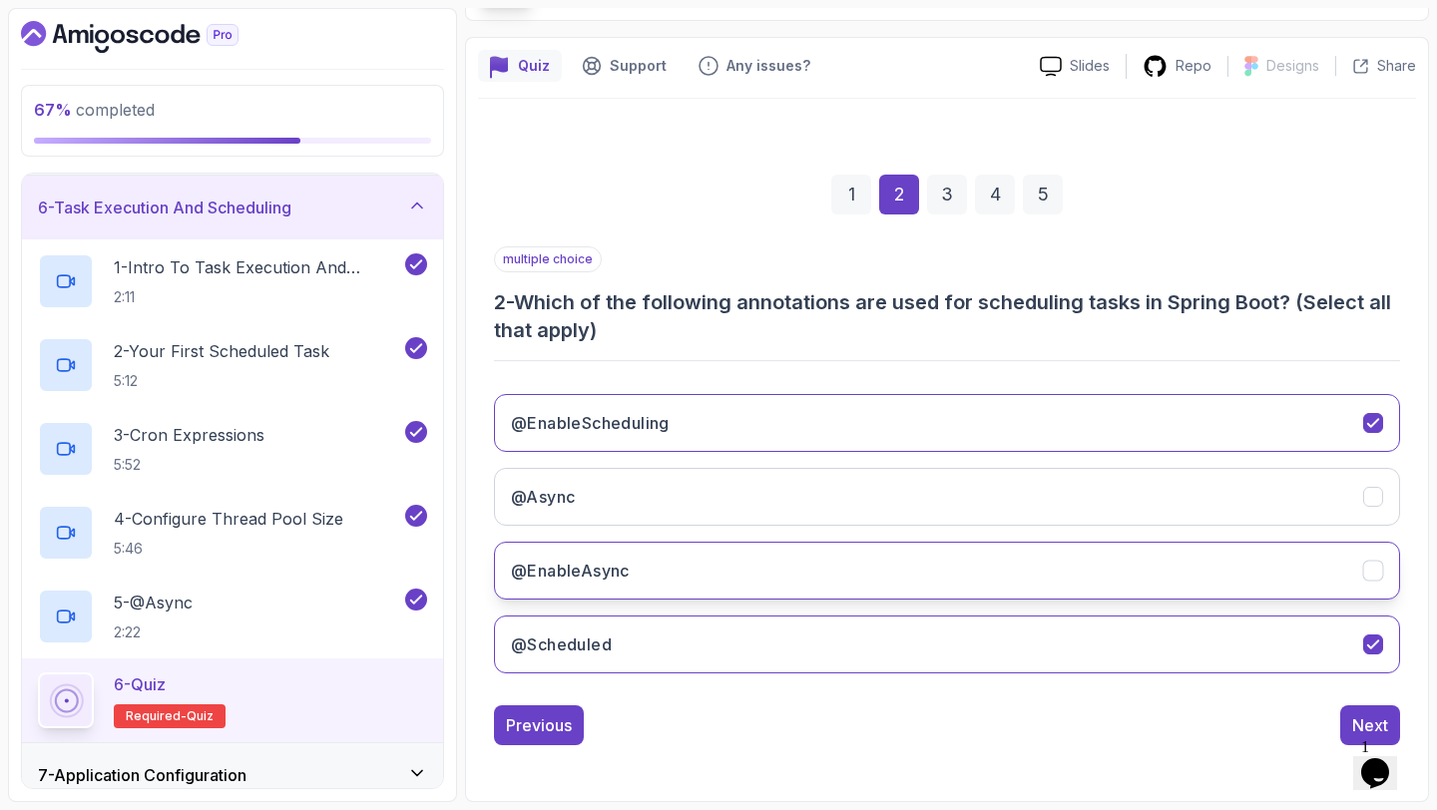
click at [1178, 544] on button "@EnableAsync" at bounding box center [947, 571] width 906 height 58
click at [1184, 593] on button "@EnableAsync" at bounding box center [947, 571] width 906 height 58
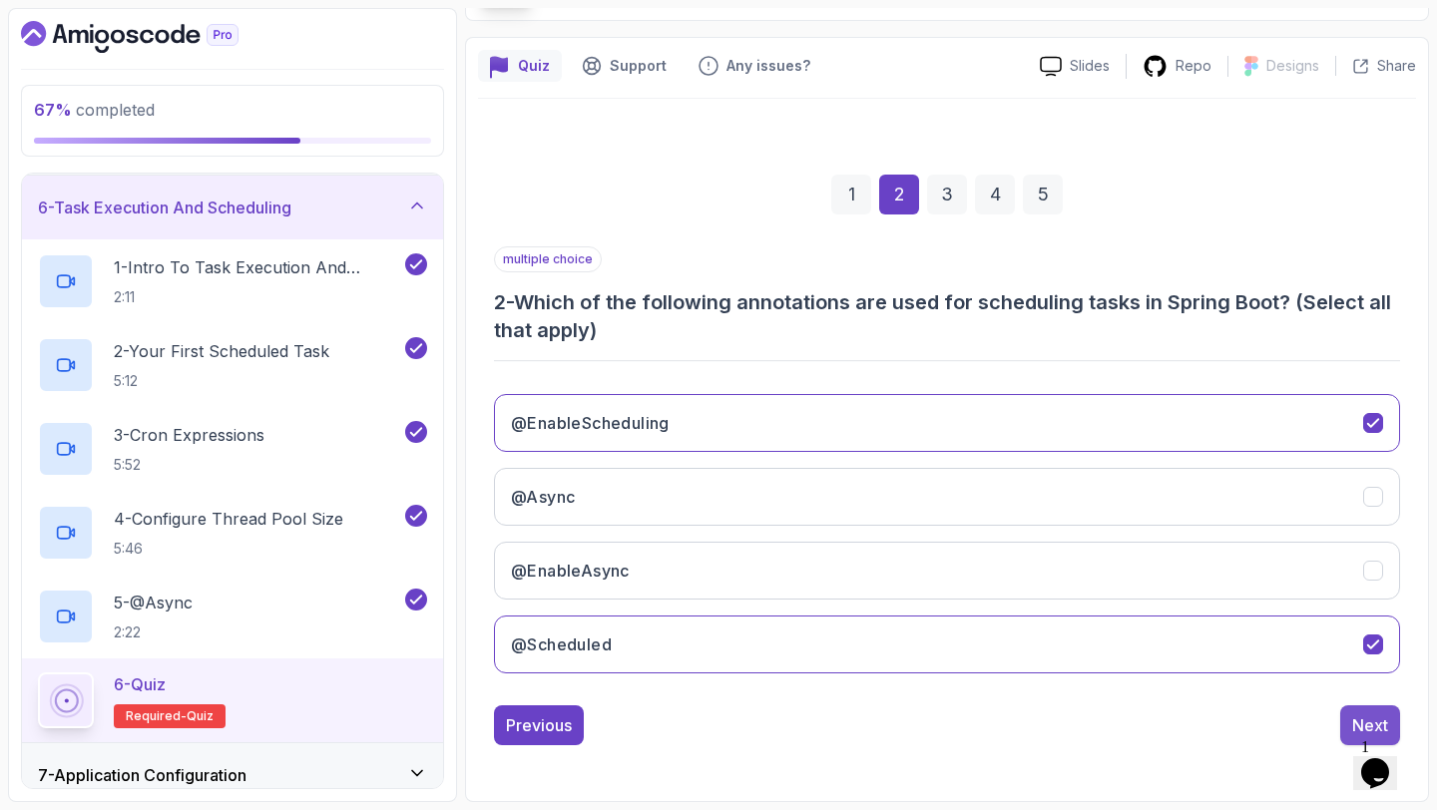
click at [1373, 720] on div "Next" at bounding box center [1370, 725] width 36 height 24
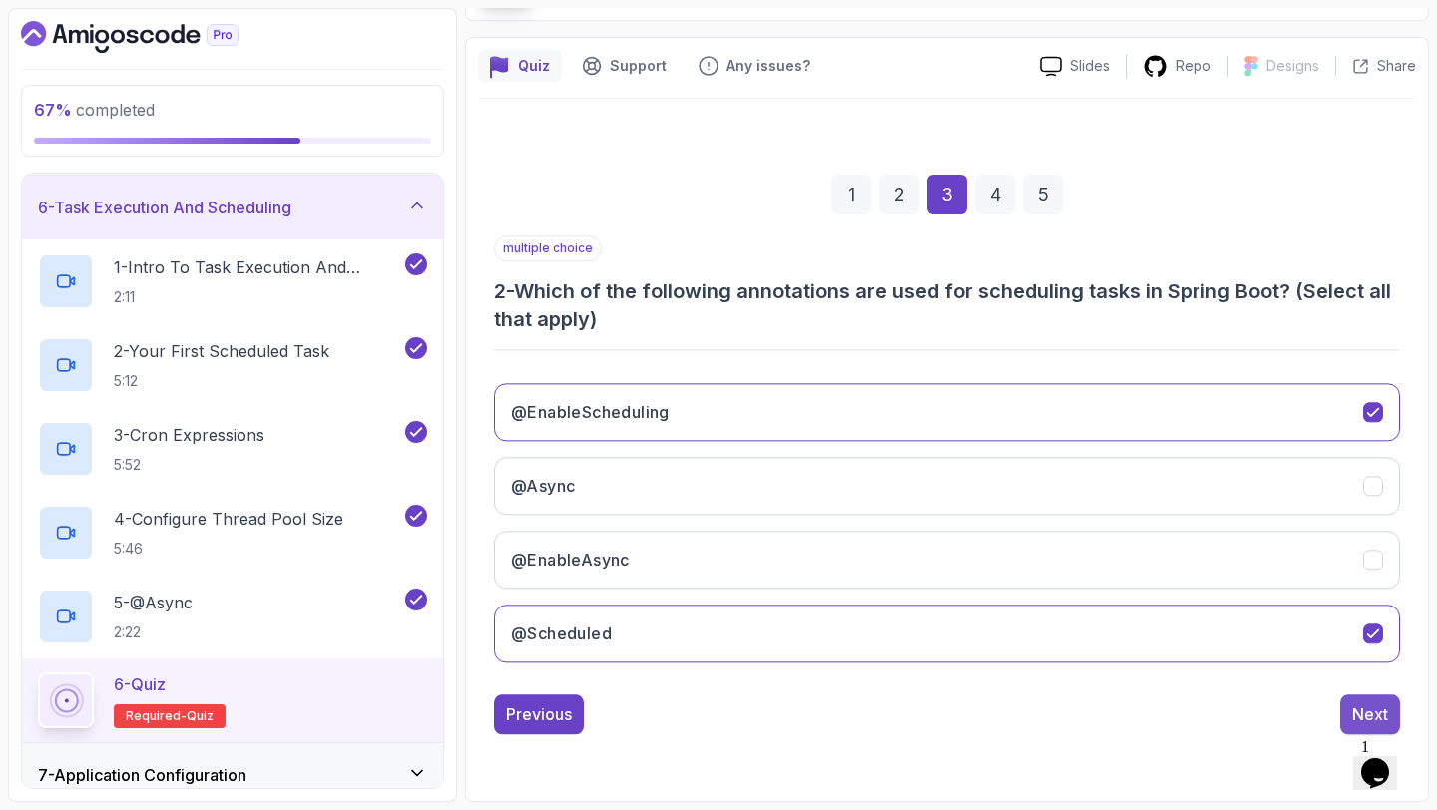
scroll to position [113, 0]
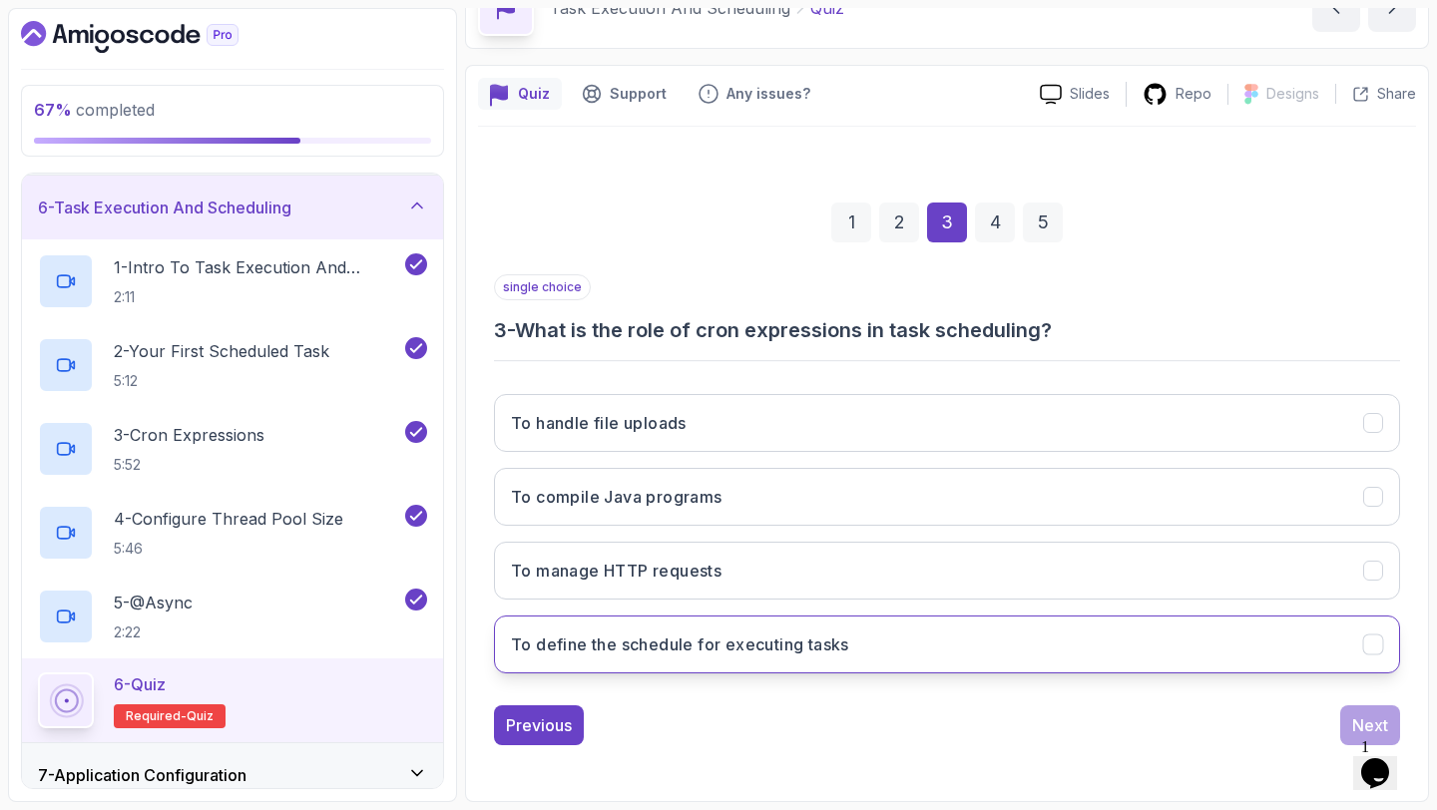
click at [775, 633] on h3 "To define the schedule for executing tasks" at bounding box center [680, 644] width 338 height 24
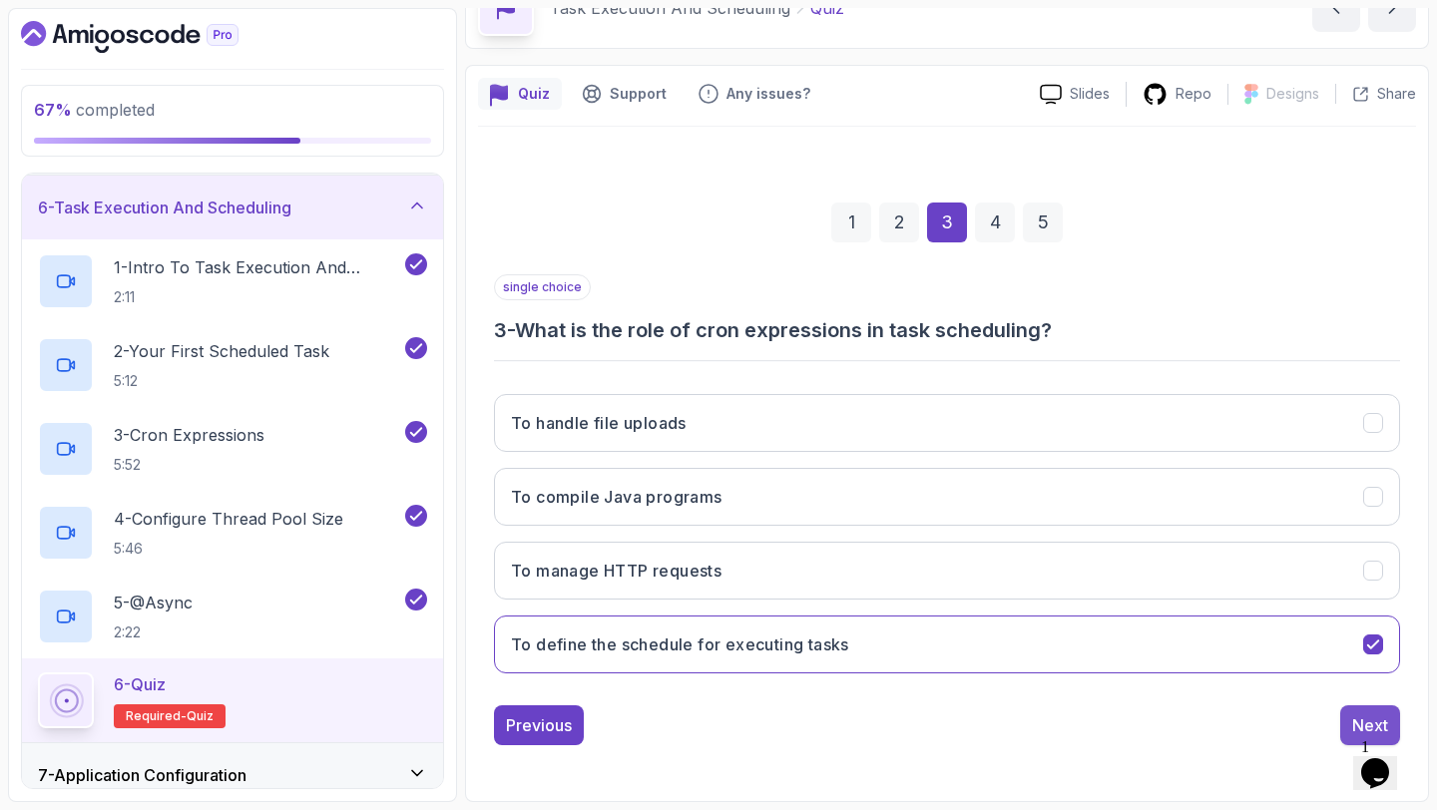
click at [1352, 723] on div "Next" at bounding box center [1370, 725] width 36 height 24
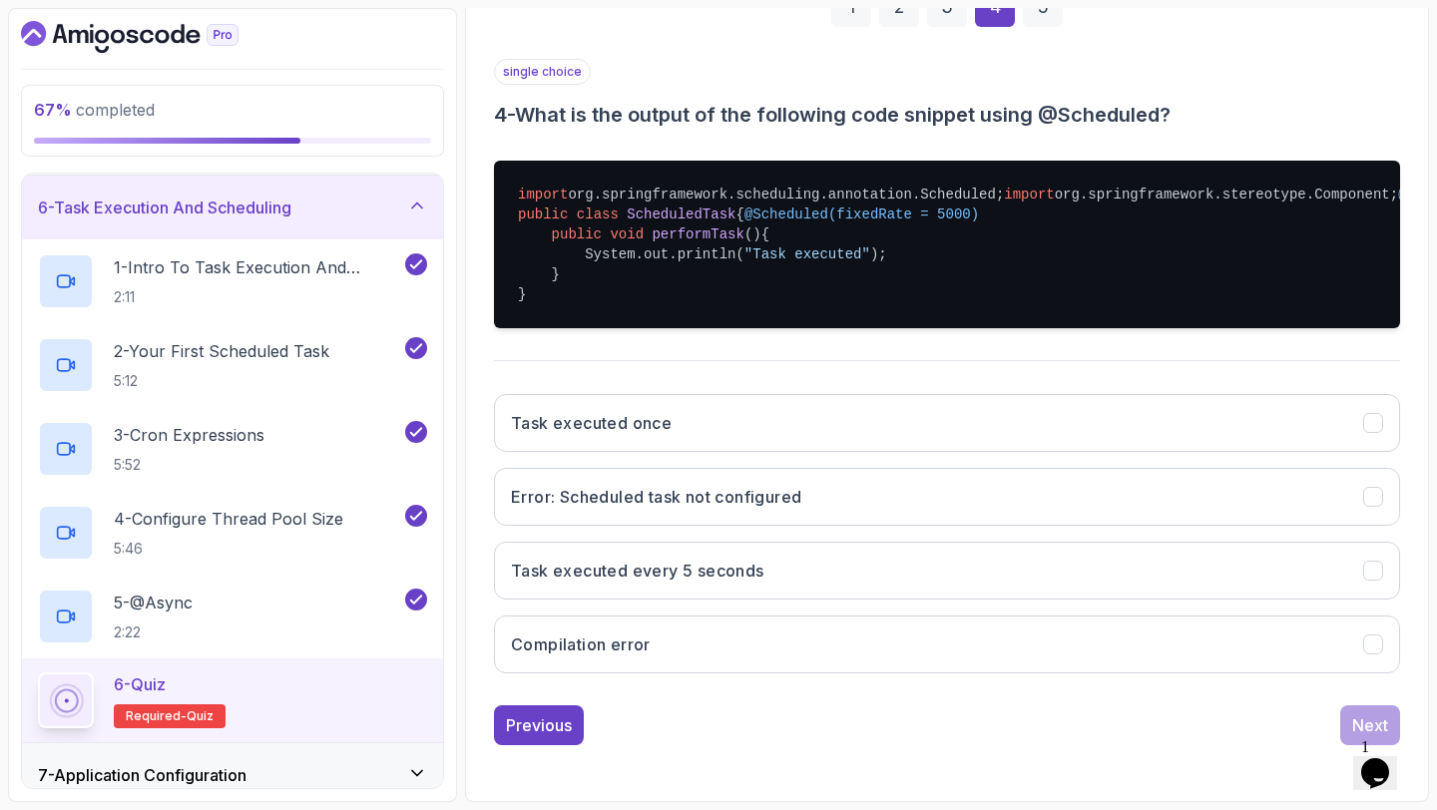
scroll to position [428, 0]
click at [976, 559] on button "Task executed every 5 seconds" at bounding box center [947, 571] width 906 height 58
click at [1356, 718] on div "Next" at bounding box center [1370, 725] width 36 height 24
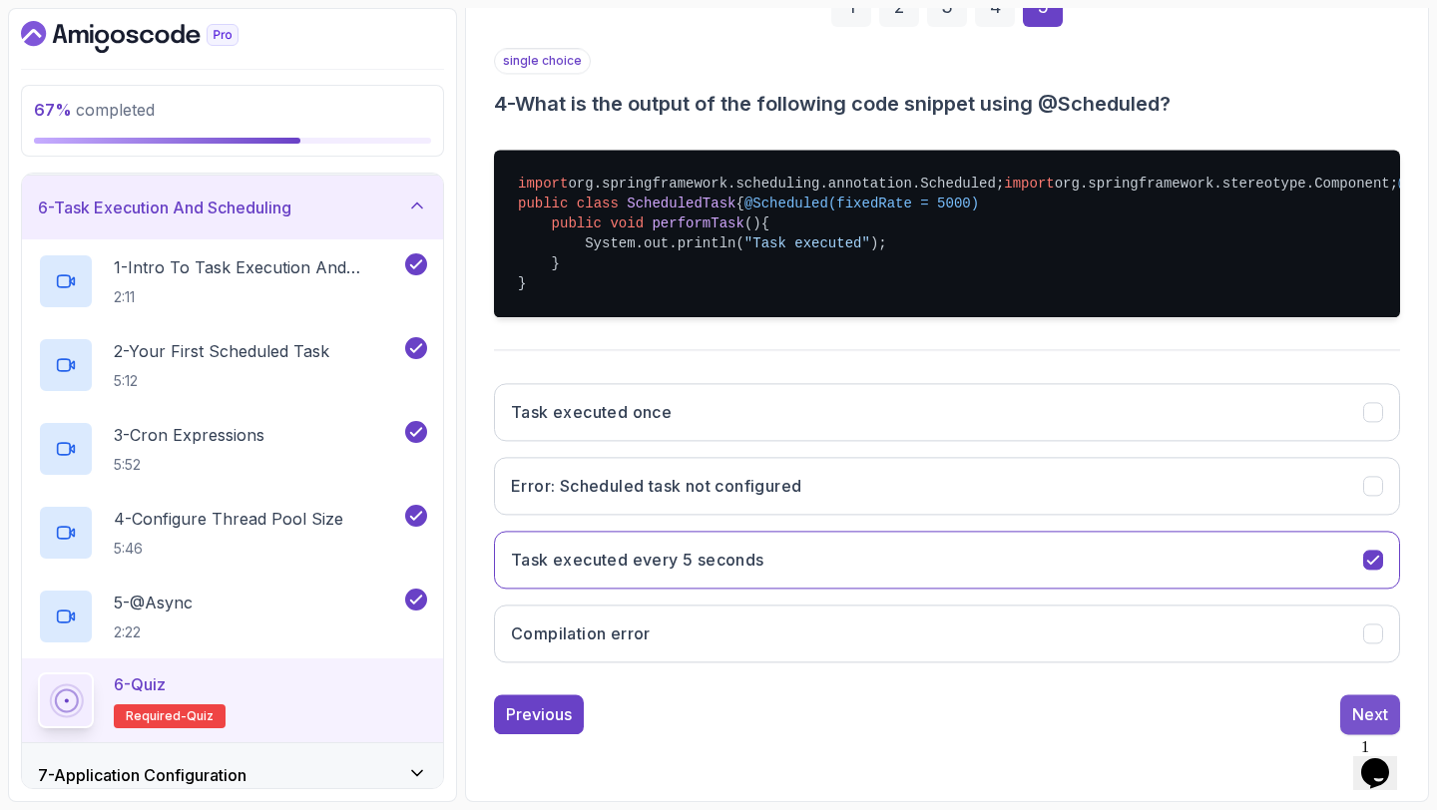
scroll to position [113, 0]
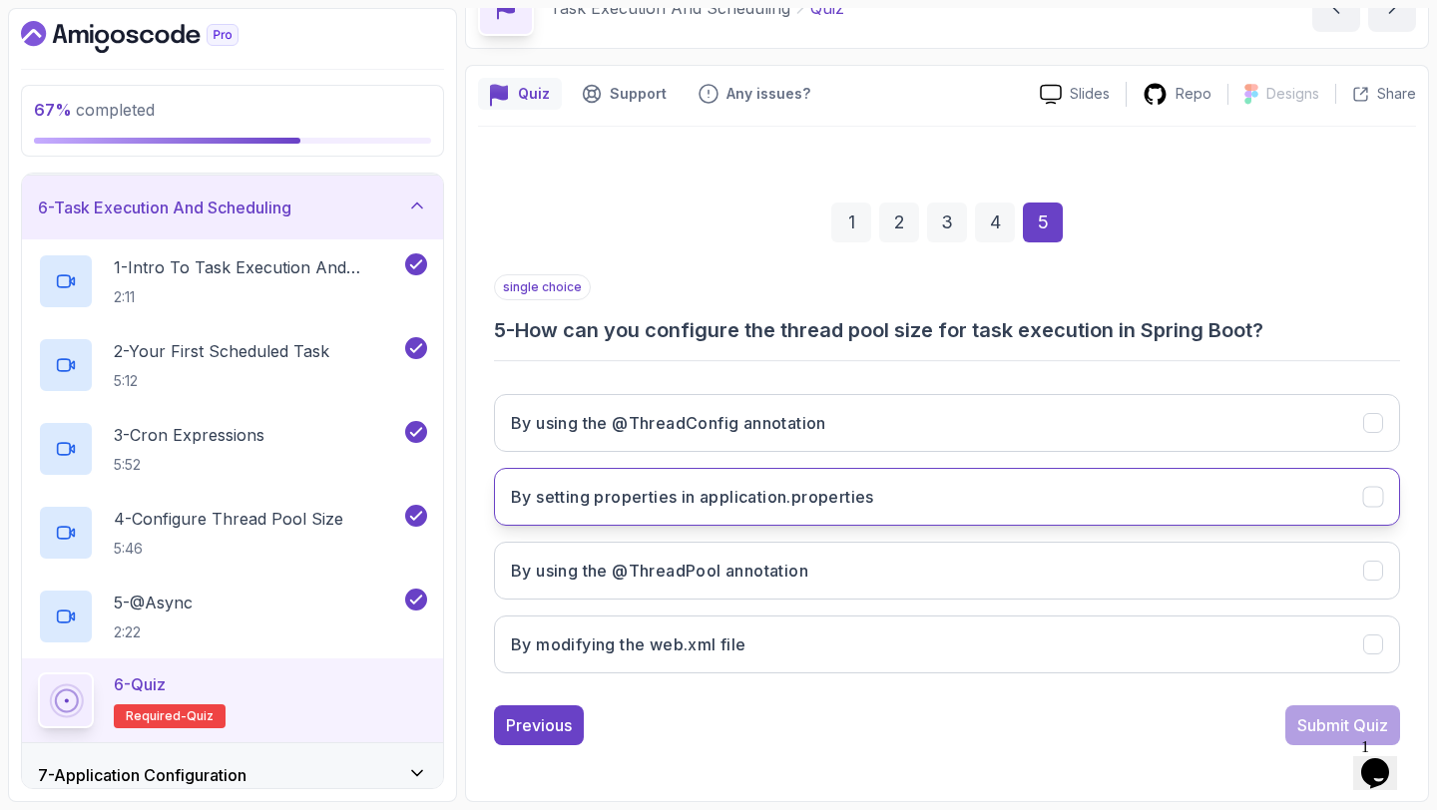
click at [858, 502] on h3 "By setting properties in application.properties" at bounding box center [692, 497] width 363 height 24
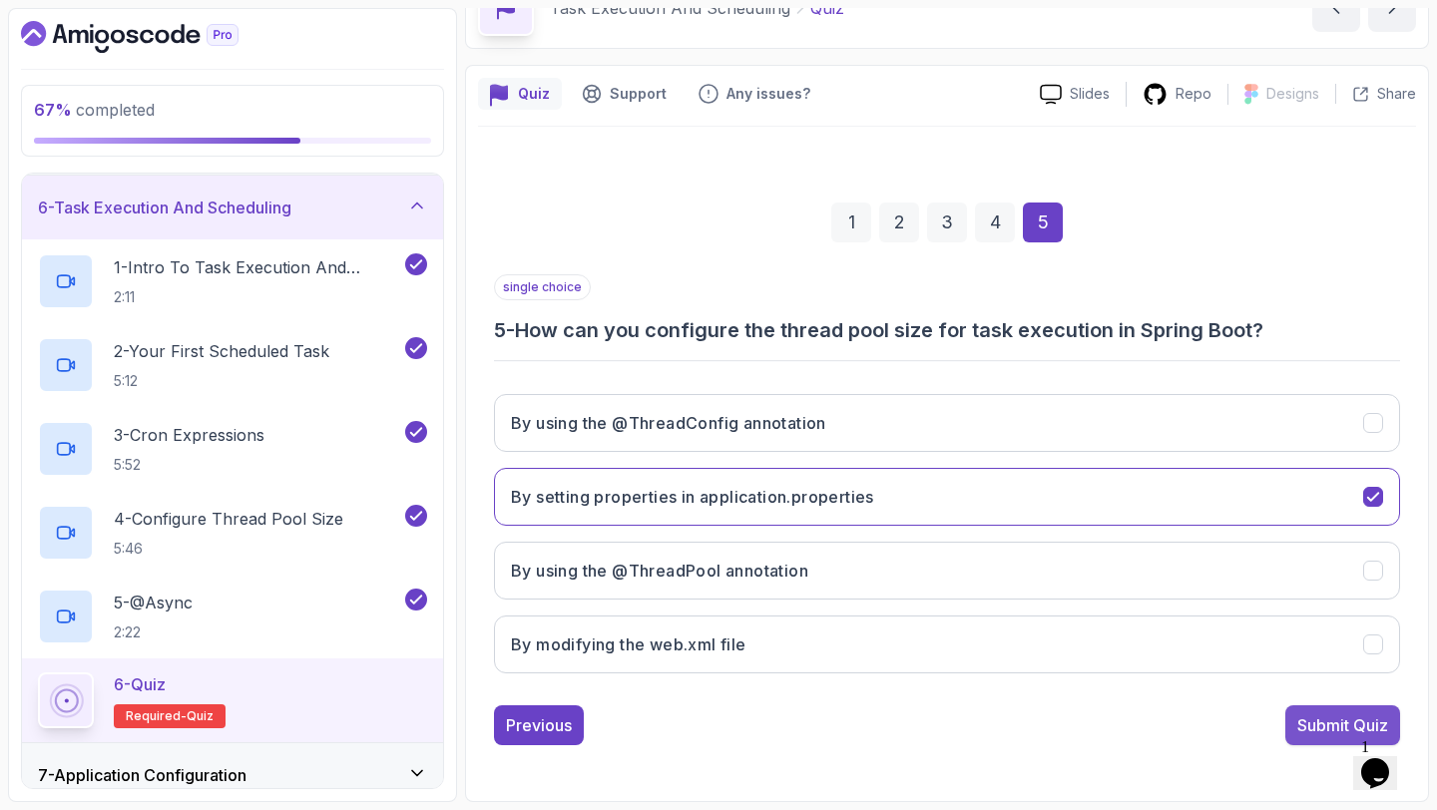
click at [1312, 719] on div "Submit Quiz" at bounding box center [1342, 725] width 91 height 24
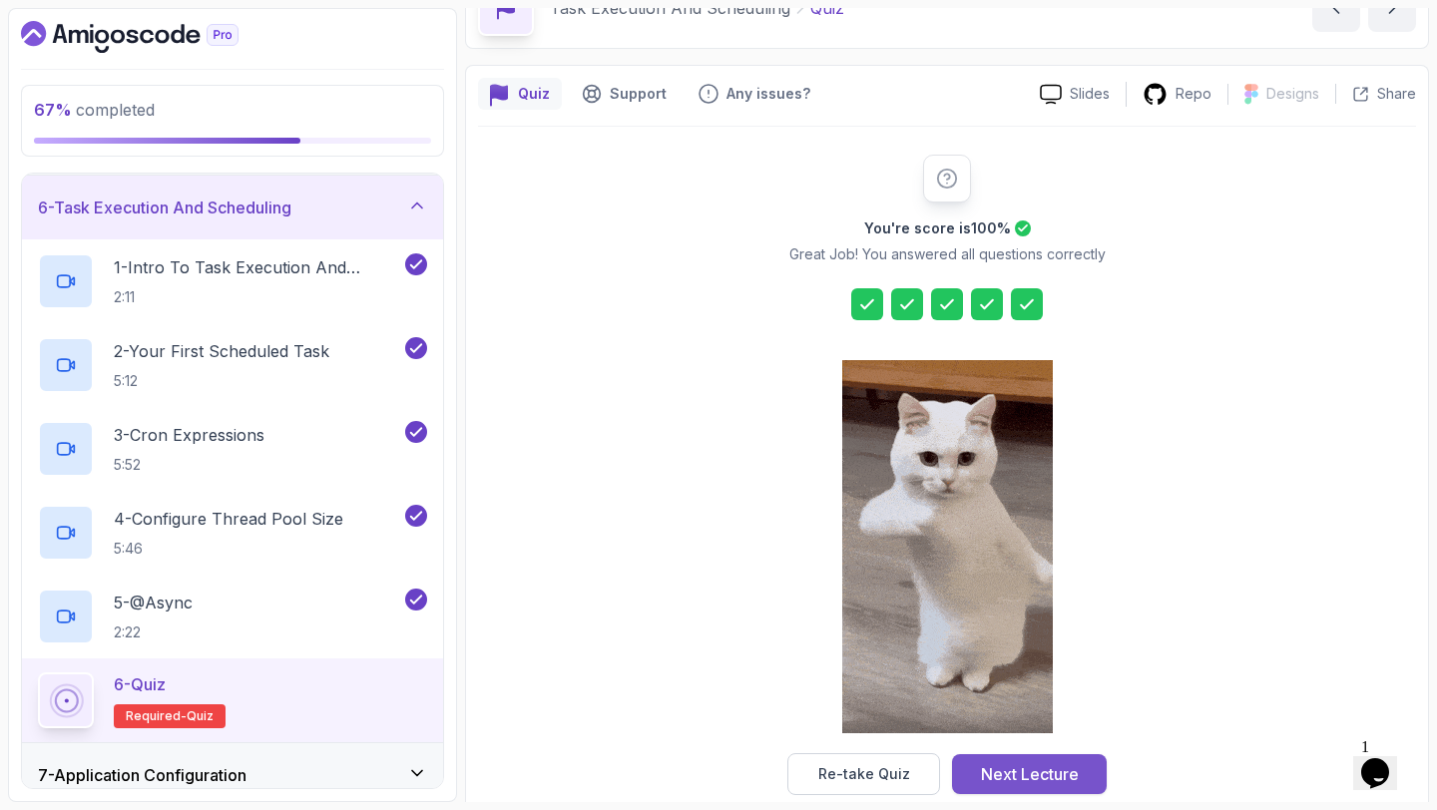
click at [1029, 769] on div "Next Lecture" at bounding box center [1030, 774] width 98 height 24
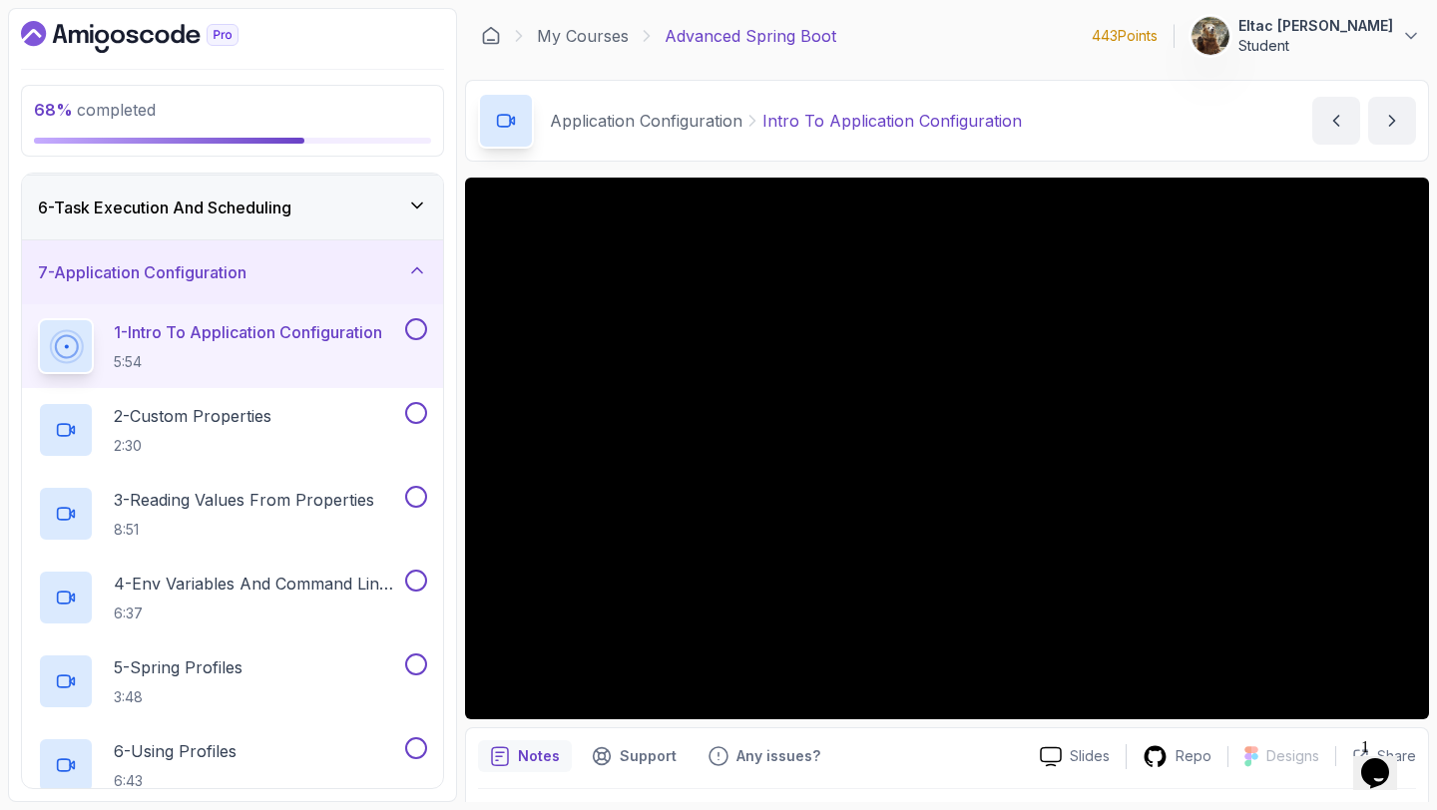
click at [412, 336] on button at bounding box center [416, 329] width 22 height 22
click at [417, 406] on button at bounding box center [416, 413] width 22 height 22
click at [414, 491] on button at bounding box center [416, 497] width 22 height 22
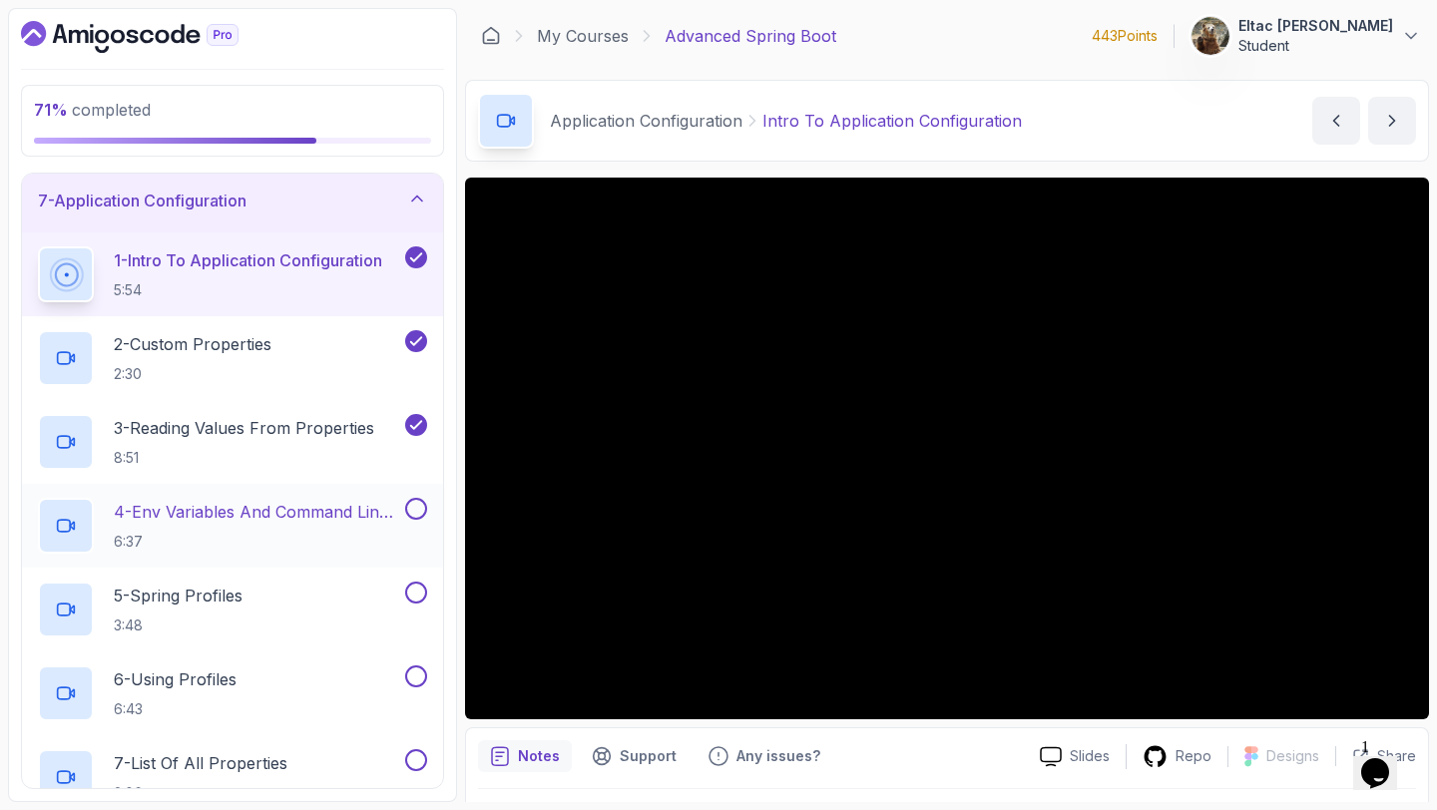
click at [414, 504] on button at bounding box center [416, 509] width 22 height 22
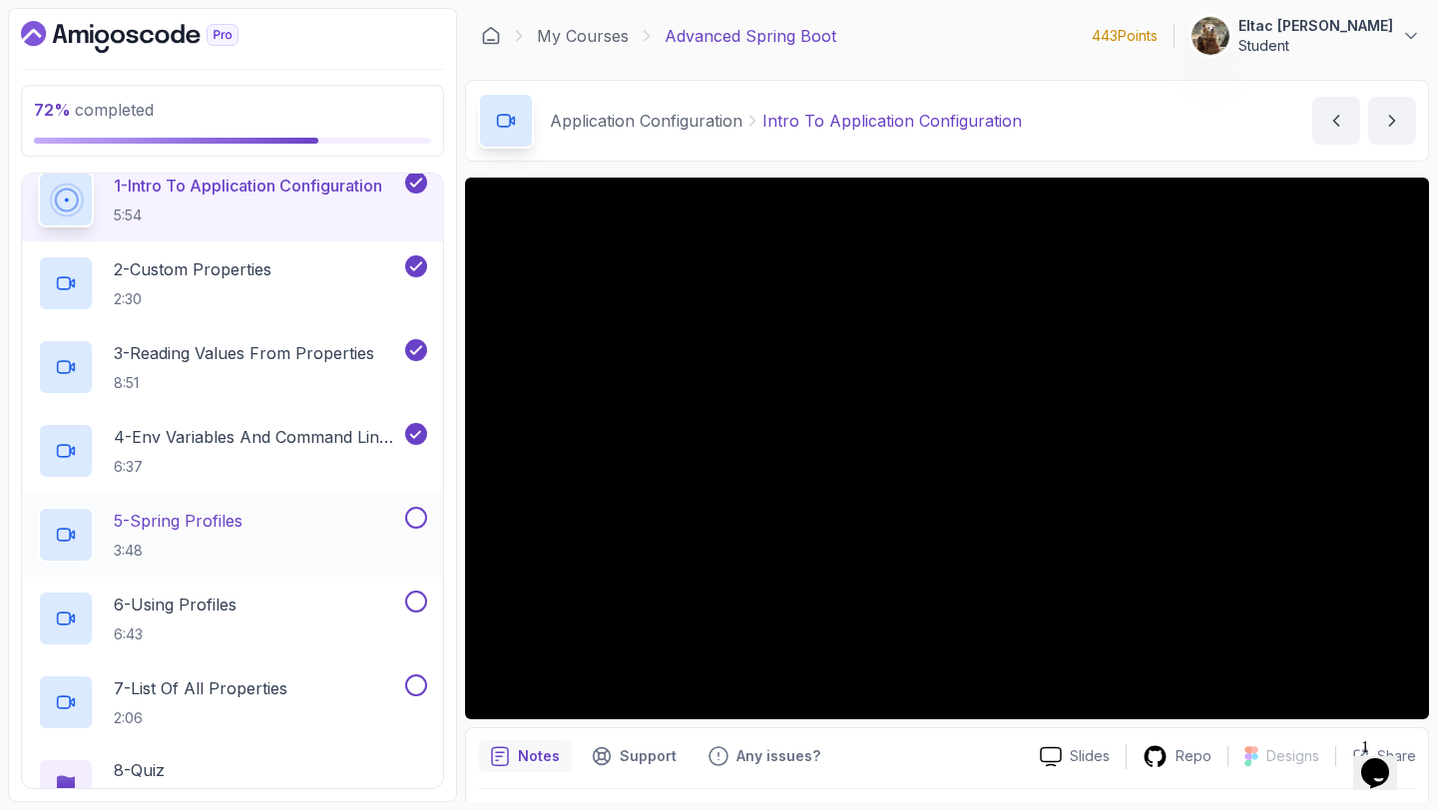
click at [411, 515] on button at bounding box center [416, 518] width 22 height 22
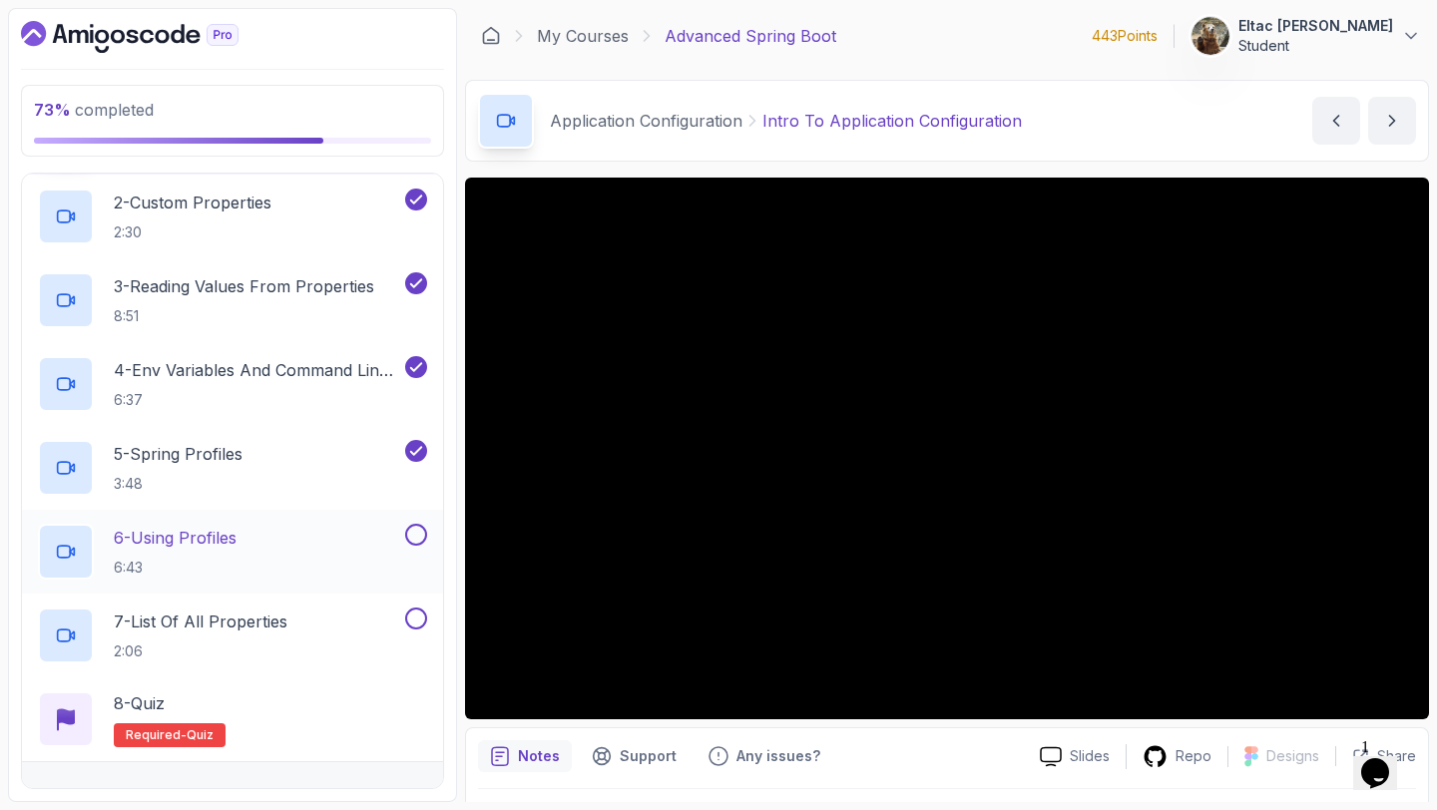
click at [415, 532] on button at bounding box center [416, 535] width 22 height 22
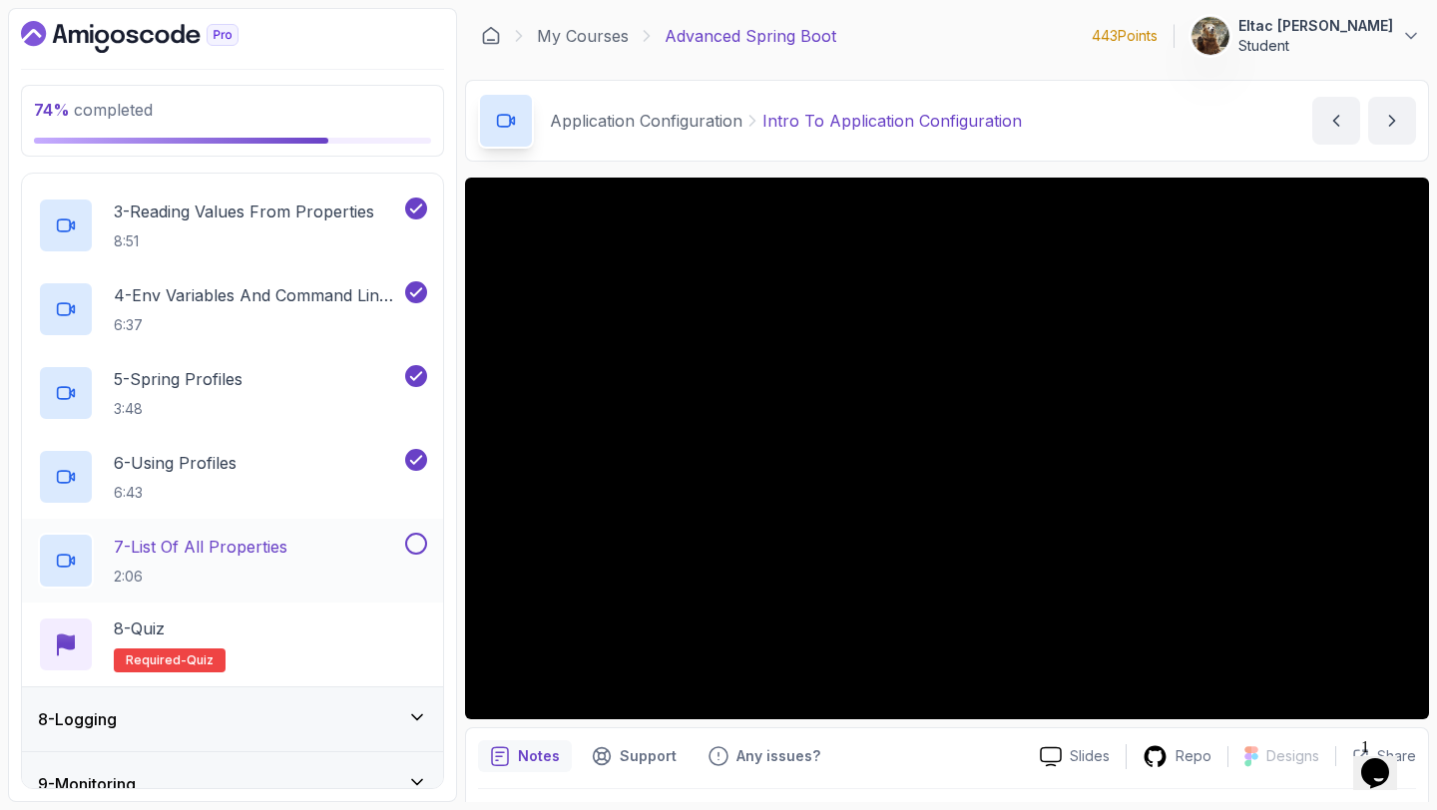
click at [414, 536] on button at bounding box center [416, 544] width 22 height 22
click at [298, 604] on div "8 - Quiz Required- quiz" at bounding box center [232, 645] width 421 height 84
click at [234, 645] on div "8 - Quiz Required- quiz" at bounding box center [232, 645] width 389 height 56
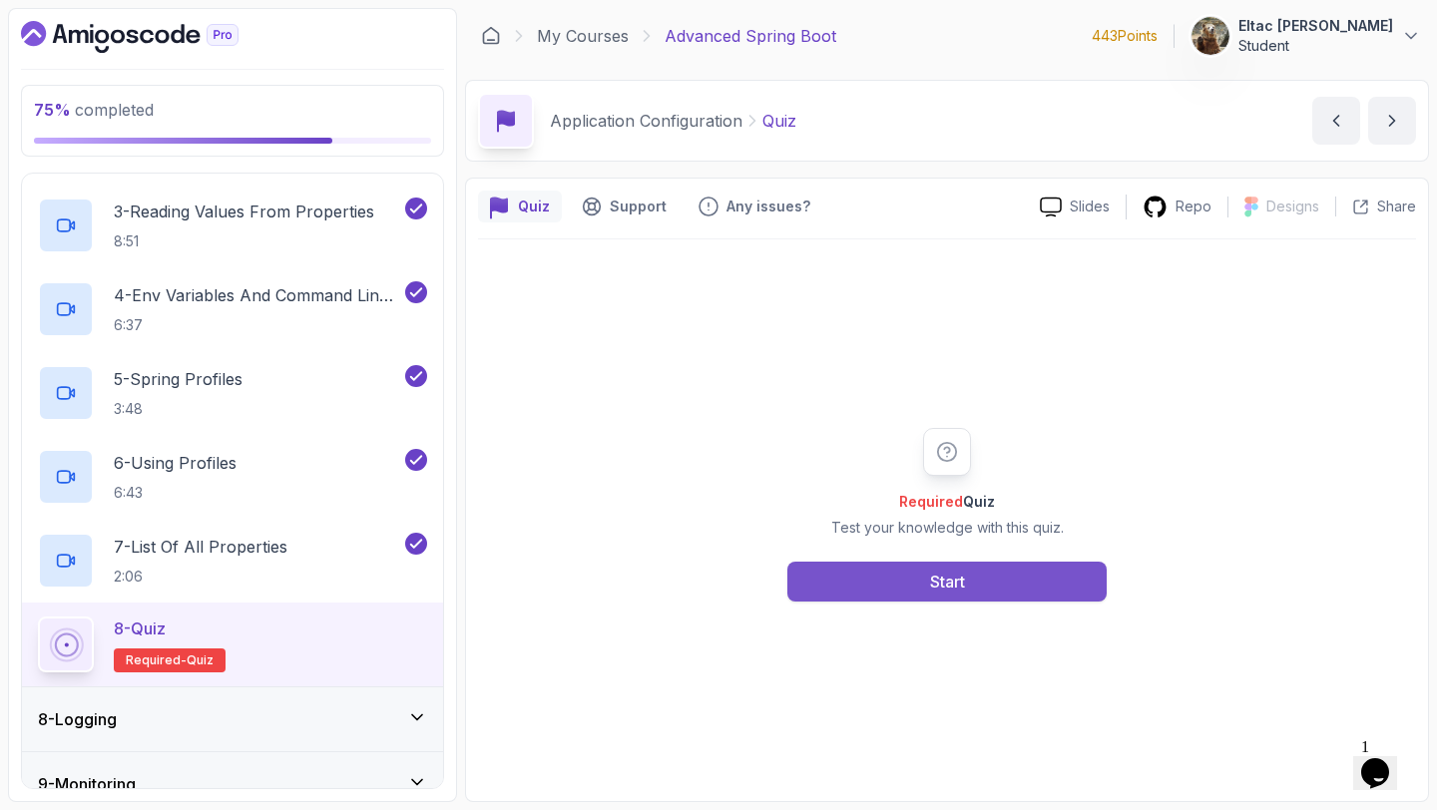
click at [909, 598] on button "Start" at bounding box center [946, 582] width 319 height 40
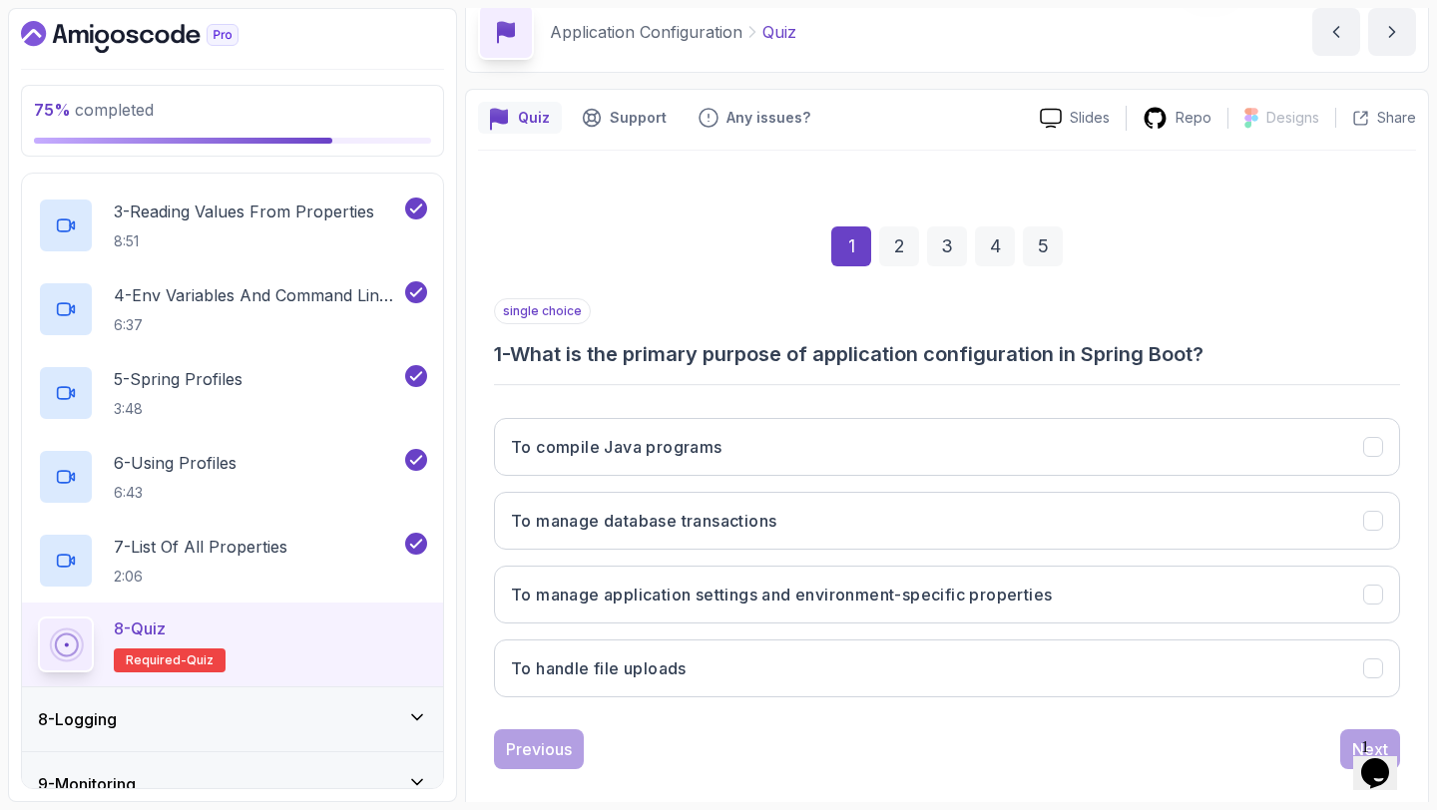
scroll to position [113, 0]
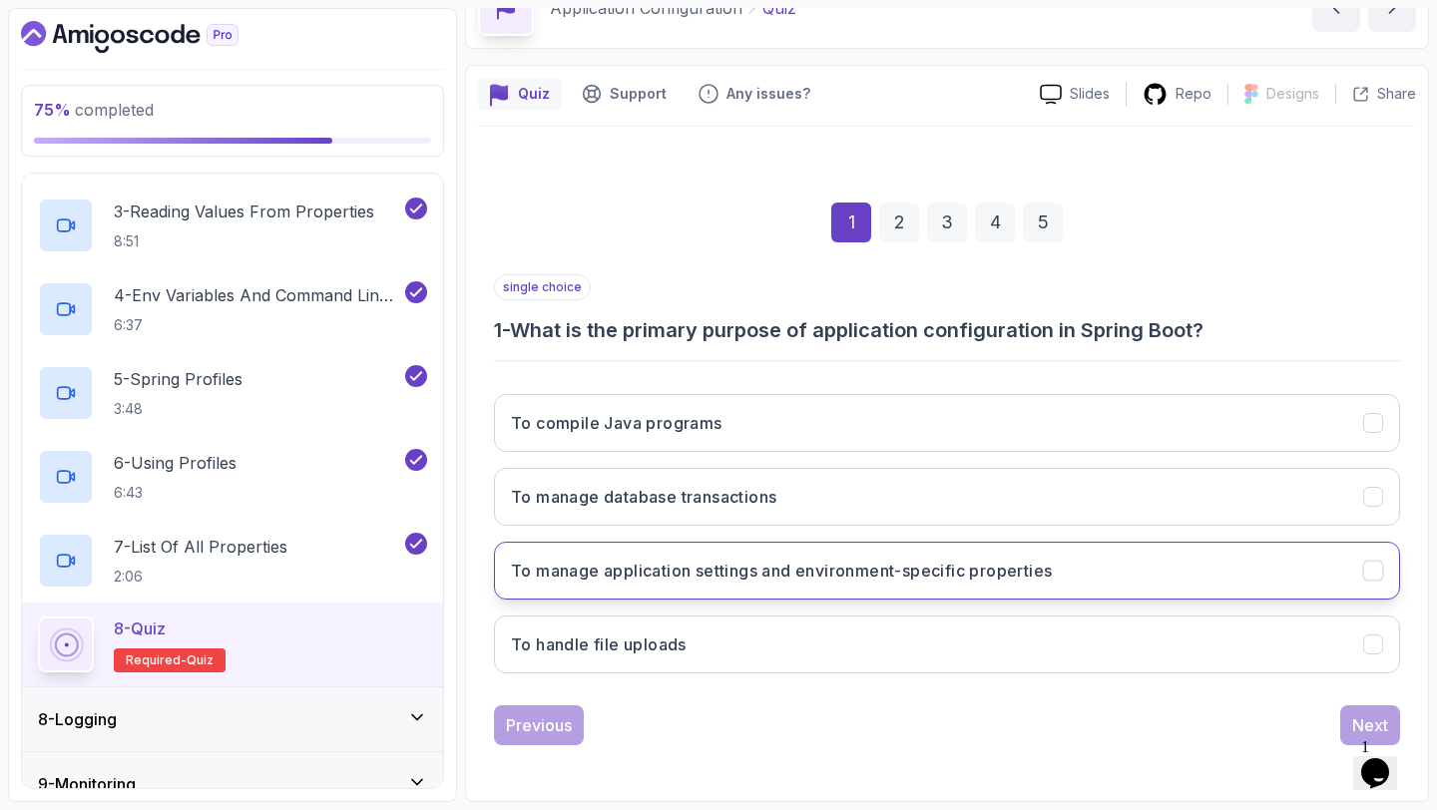
click at [827, 565] on h3 "To manage application settings and environment-specific properties" at bounding box center [781, 571] width 541 height 24
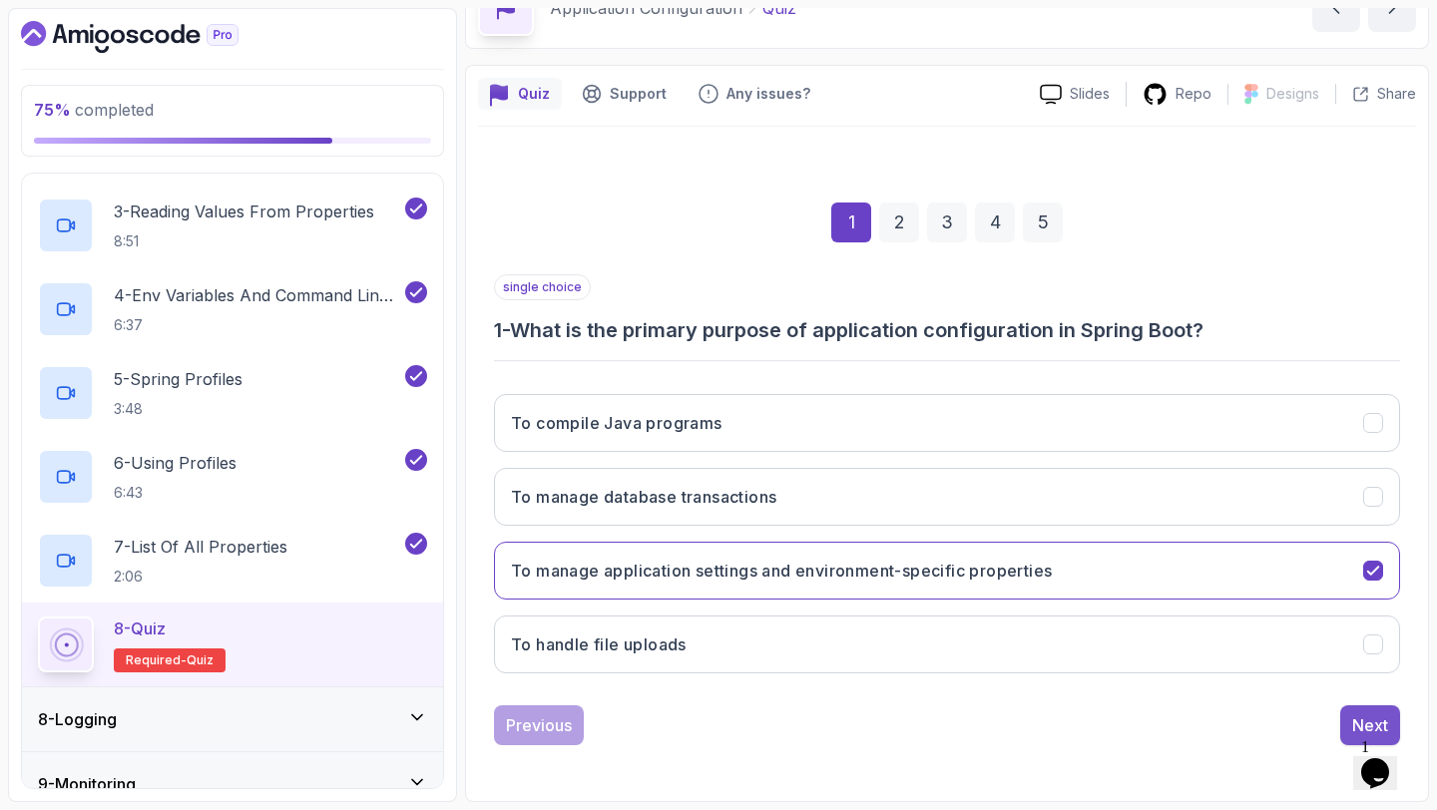
click at [1351, 720] on button "Next" at bounding box center [1370, 725] width 60 height 40
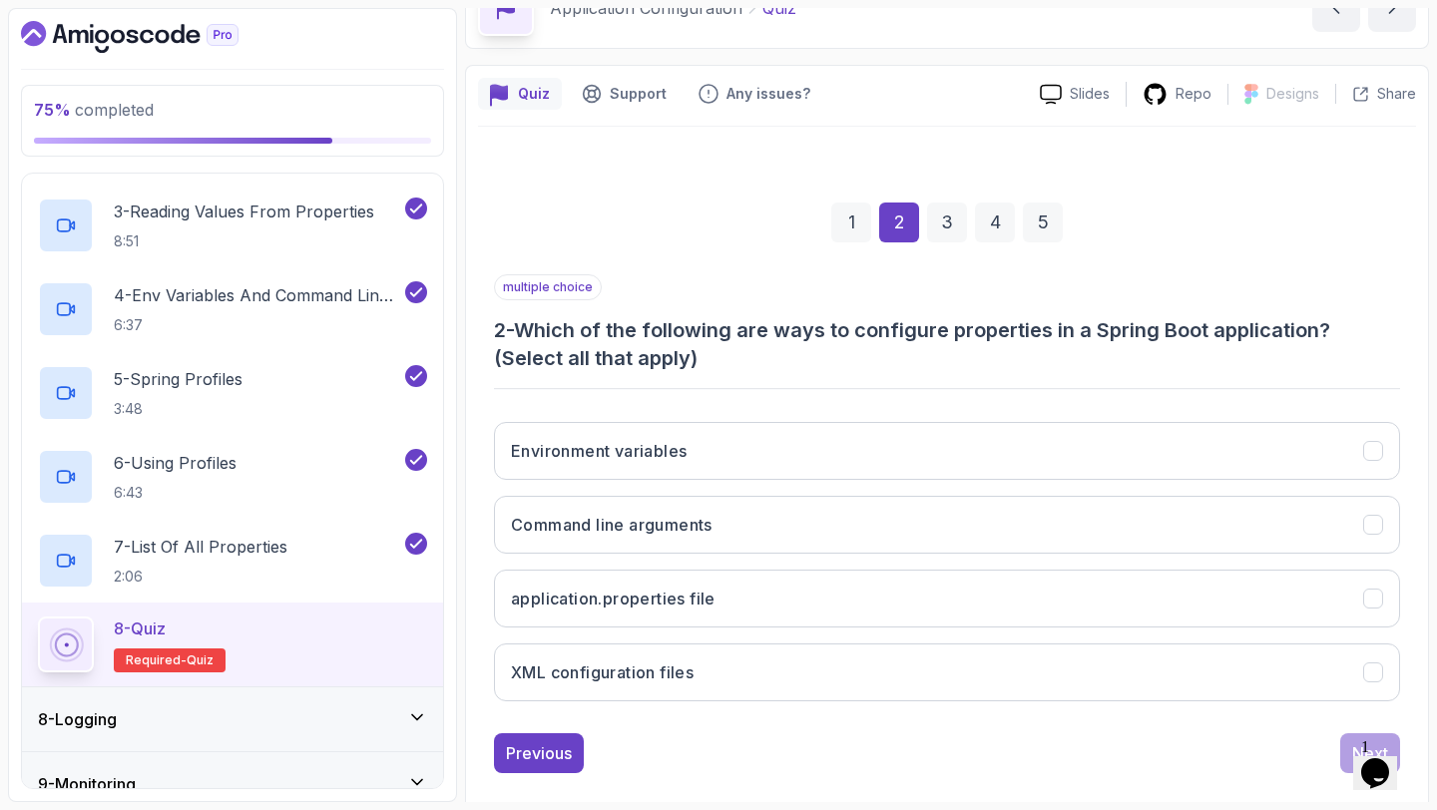
scroll to position [141, 0]
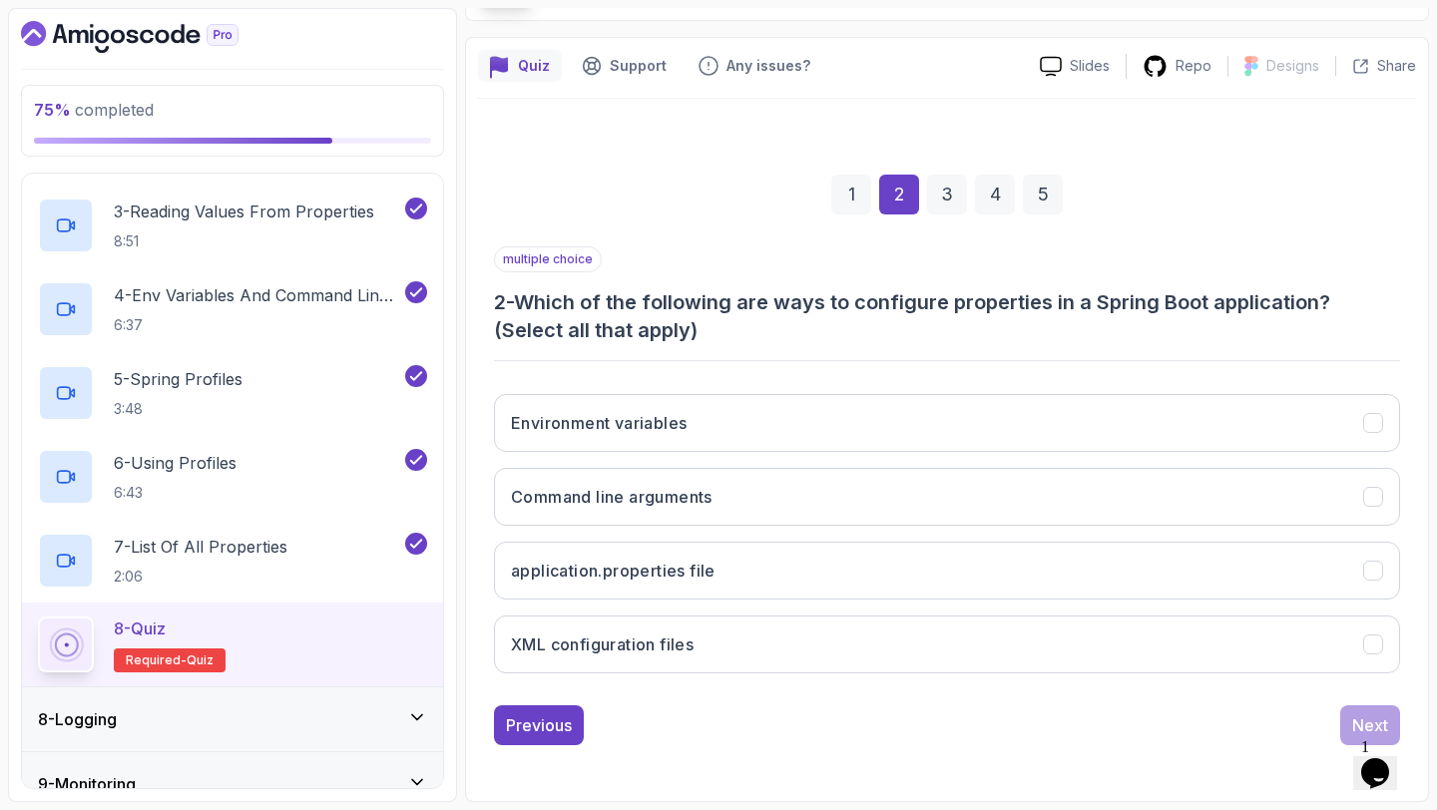
click at [993, 570] on button "application.properties file" at bounding box center [947, 571] width 906 height 58
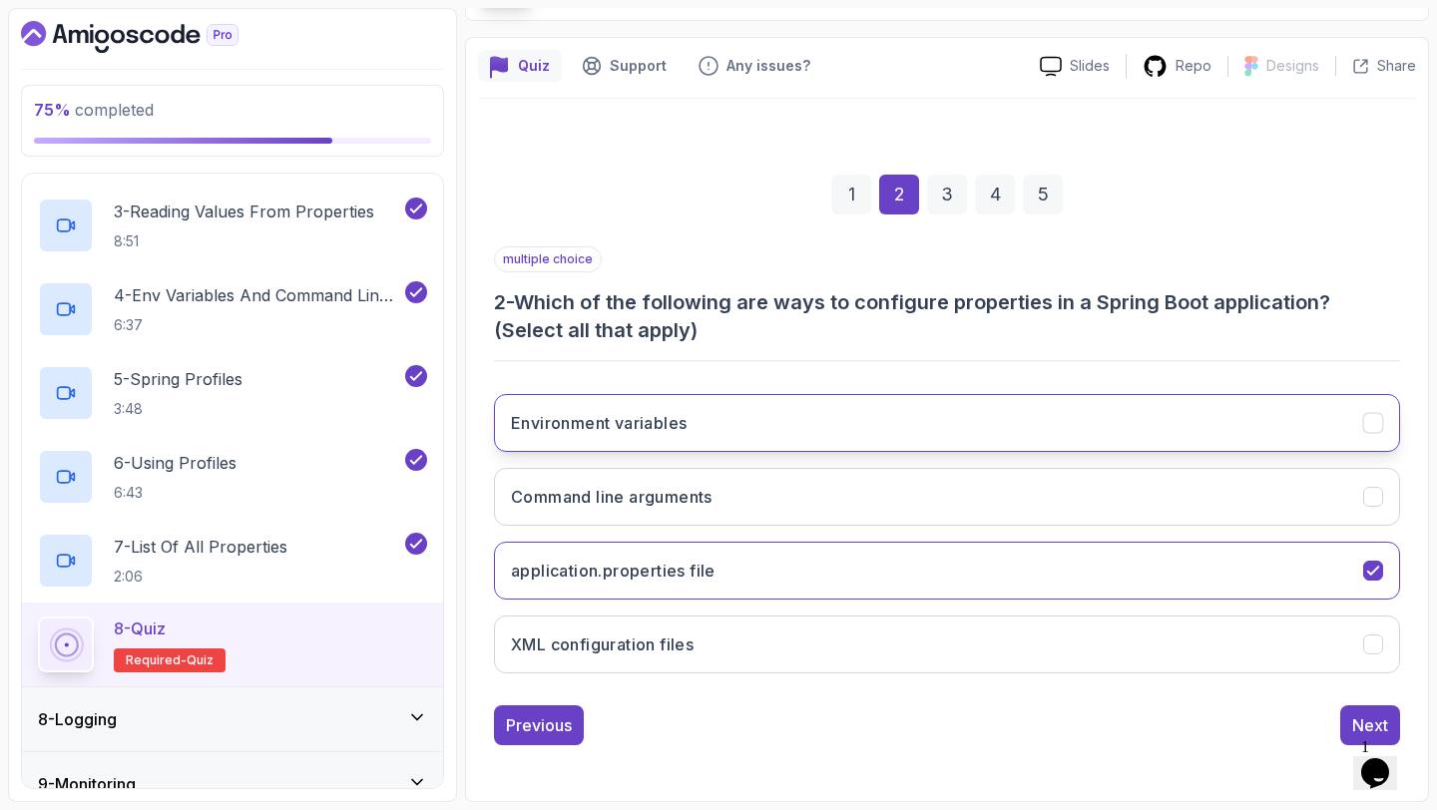
click at [951, 439] on button "Environment variables" at bounding box center [947, 423] width 906 height 58
click at [1364, 718] on div "Next" at bounding box center [1370, 725] width 36 height 24
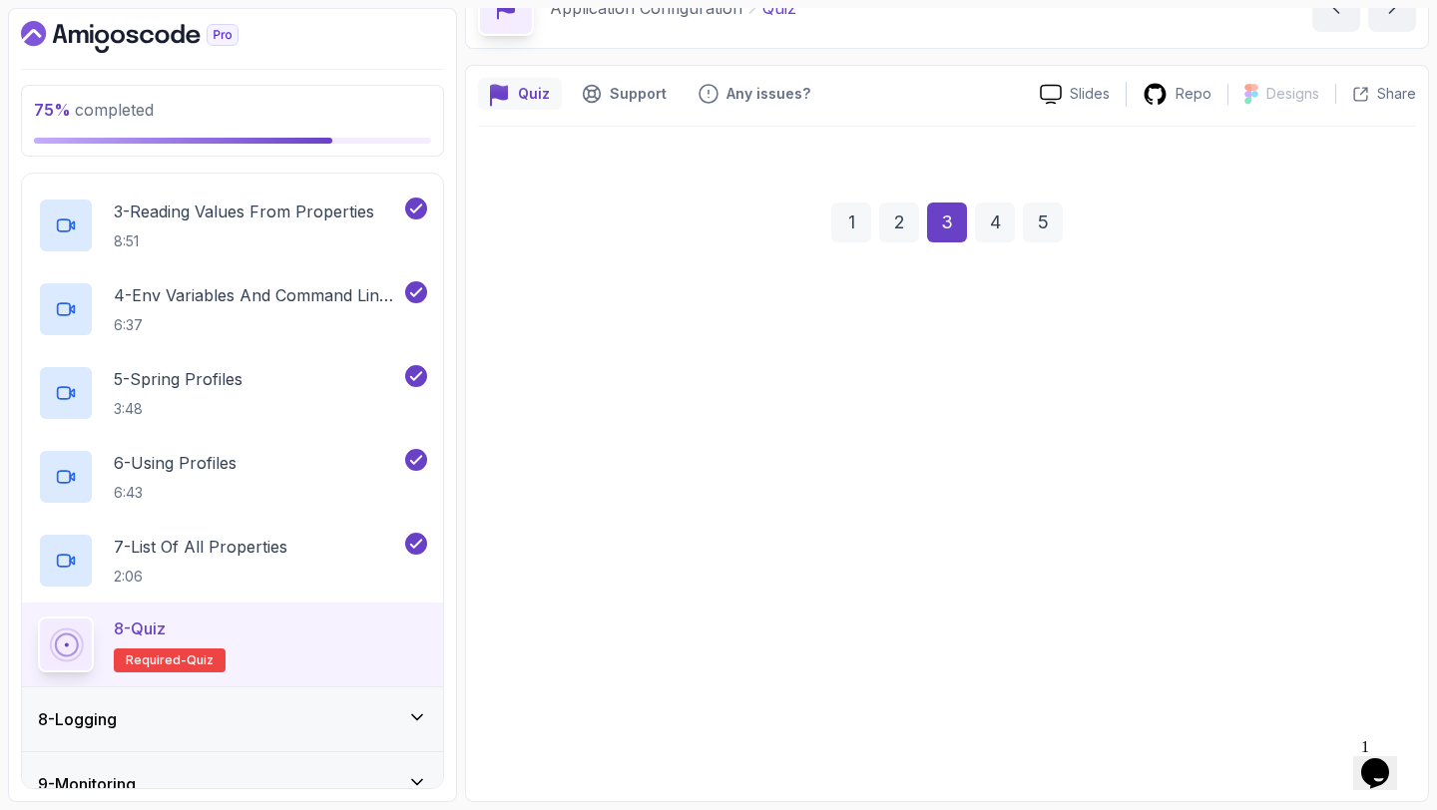
scroll to position [113, 0]
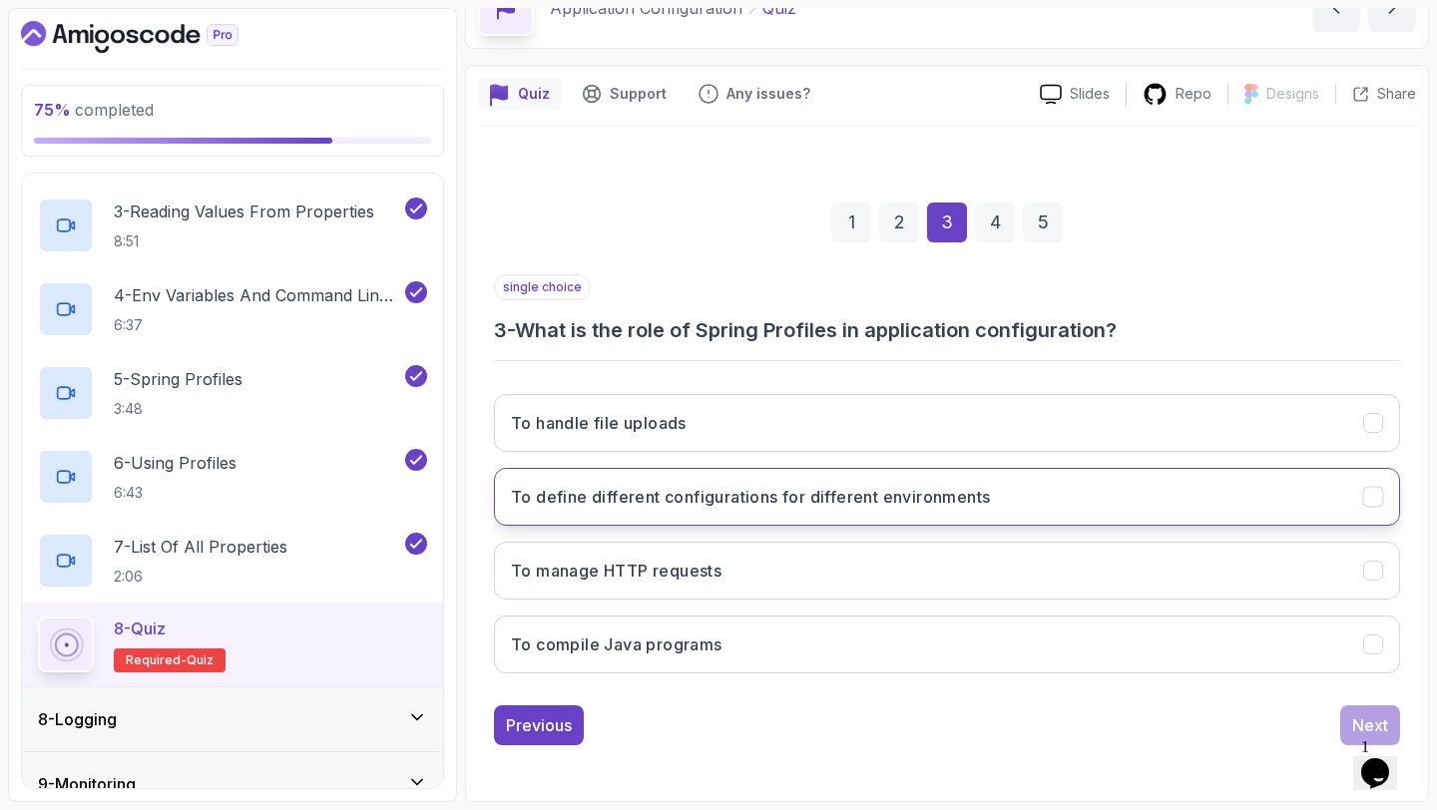
click at [834, 485] on h3 "To define different configurations for different environments" at bounding box center [750, 497] width 479 height 24
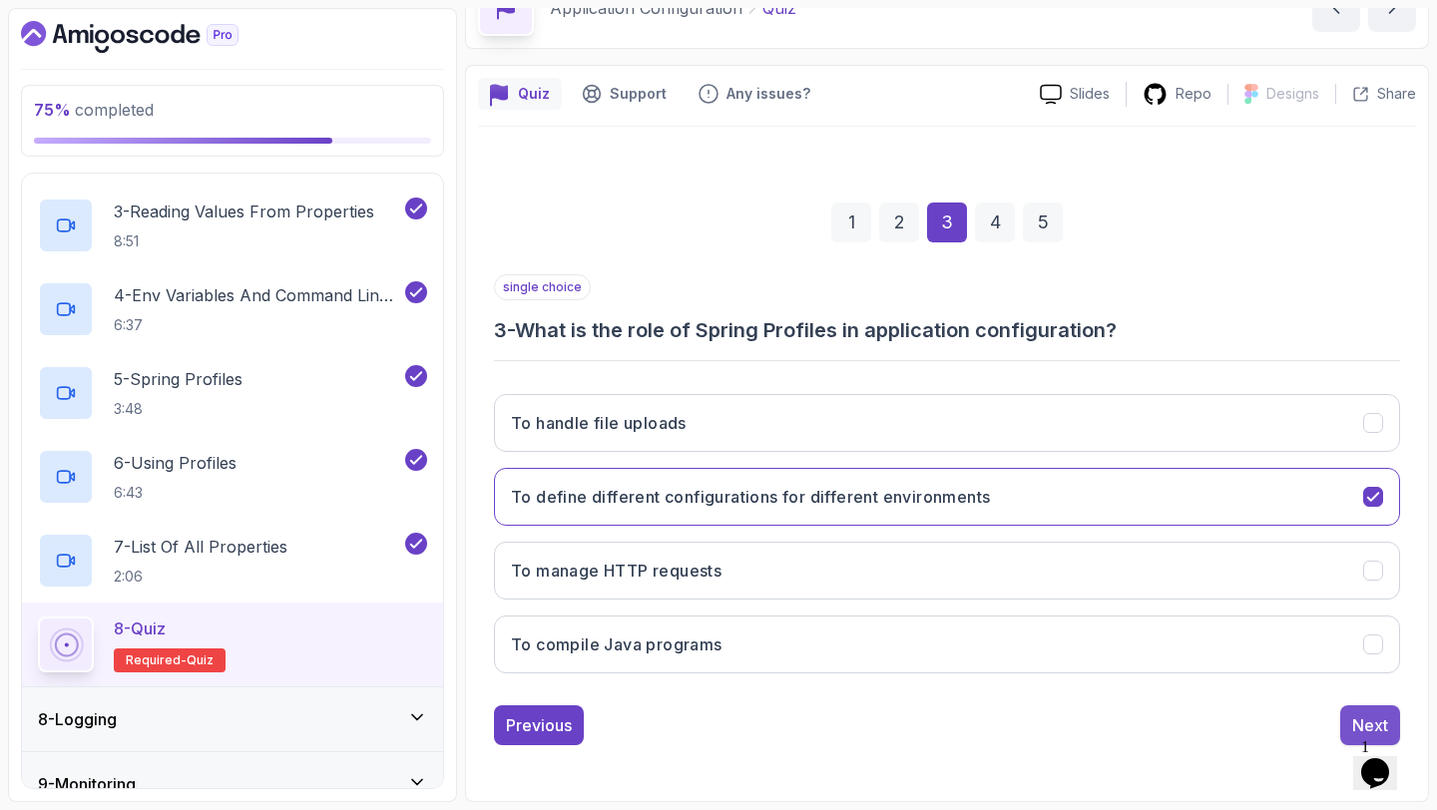
click at [1349, 715] on button "Next" at bounding box center [1370, 725] width 60 height 40
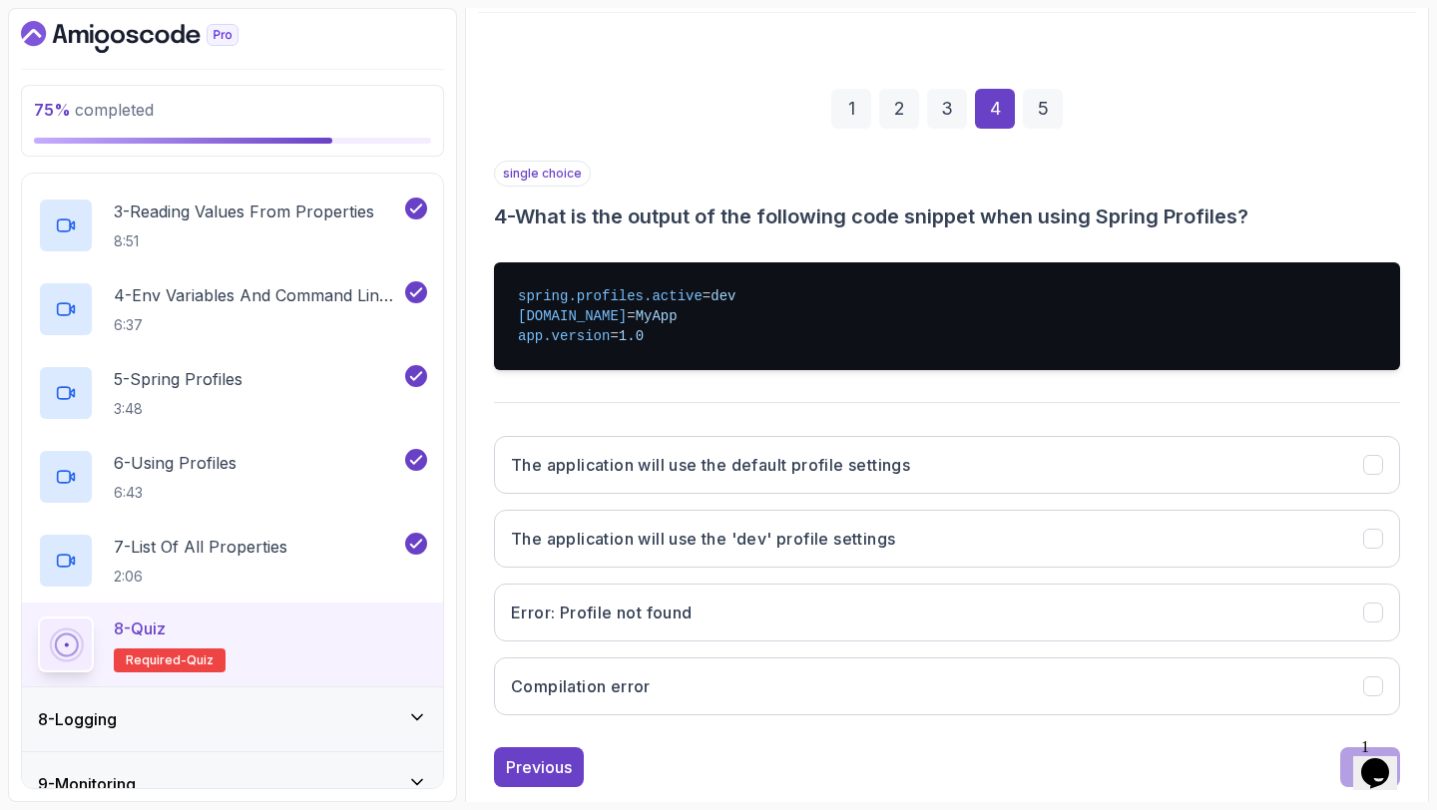
scroll to position [229, 0]
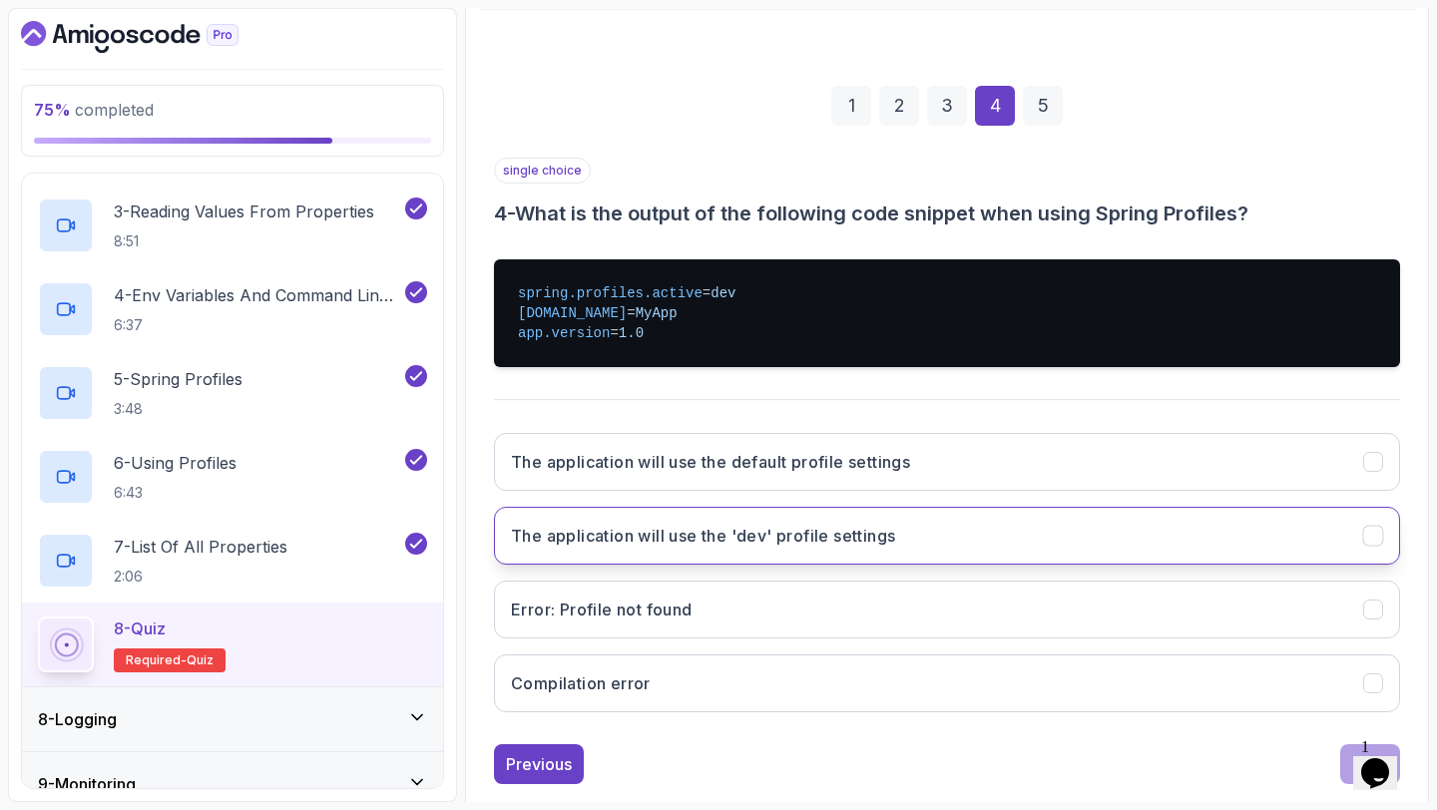
click at [886, 539] on h3 "The application will use the 'dev' profile settings" at bounding box center [703, 536] width 384 height 24
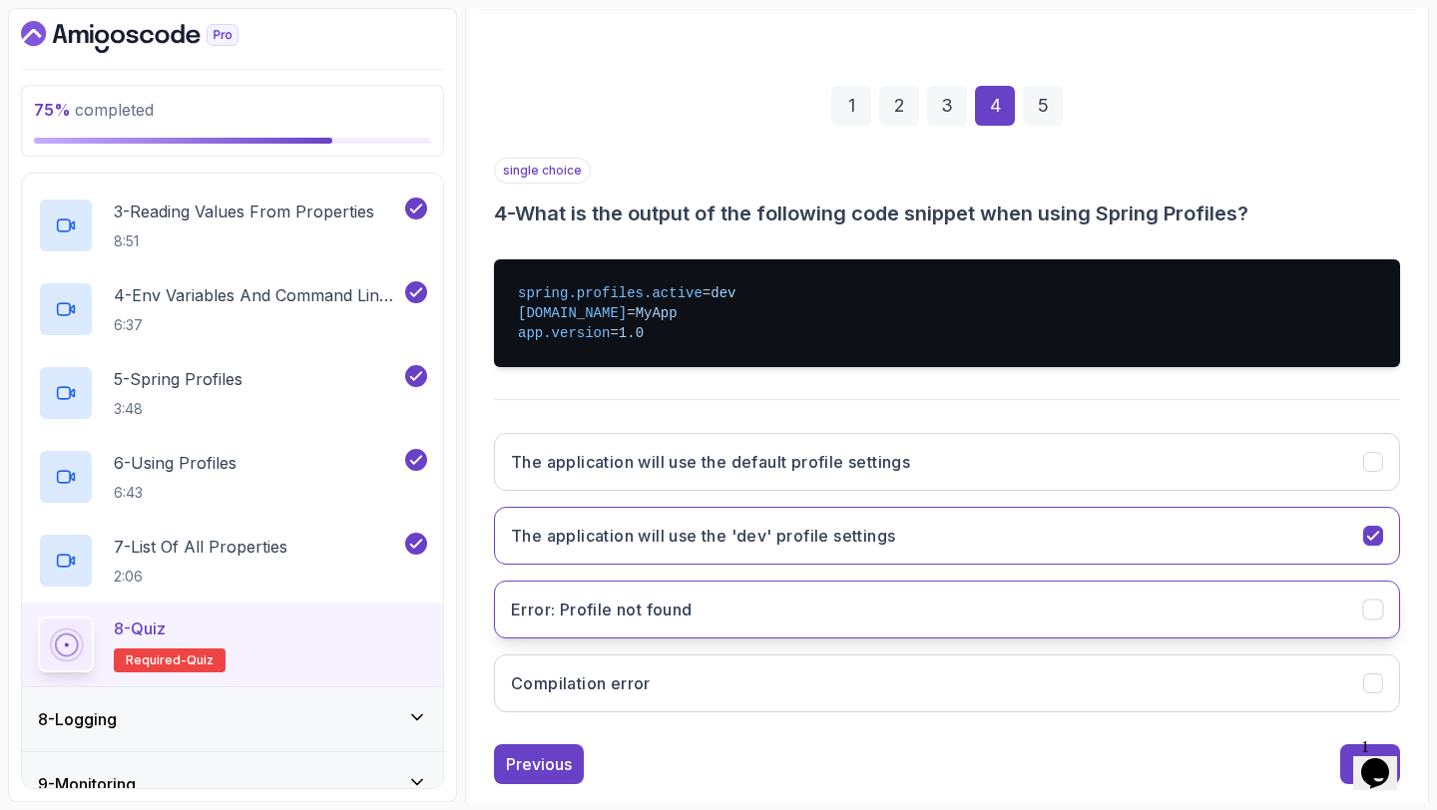
scroll to position [268, 0]
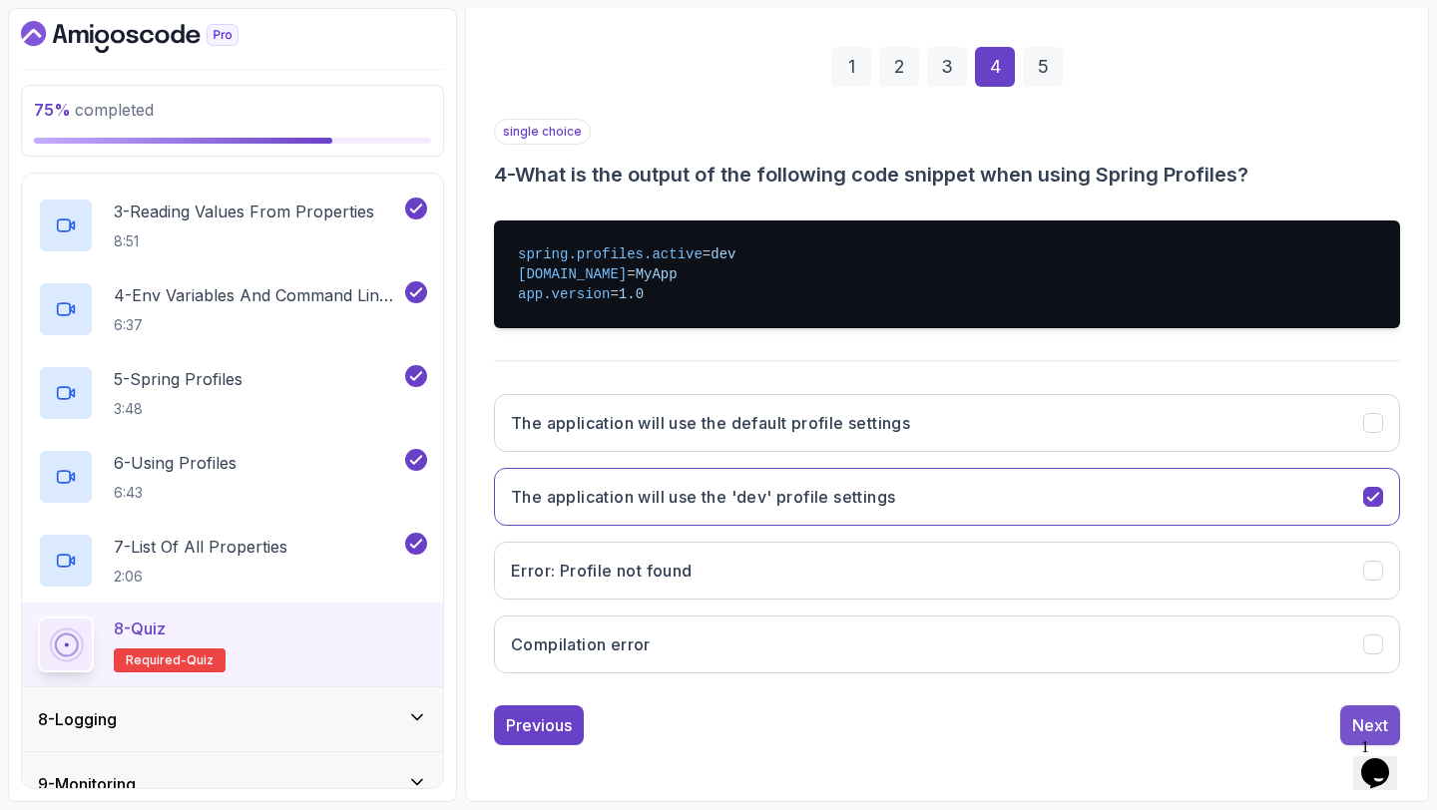
click at [1355, 710] on button "Next" at bounding box center [1370, 725] width 60 height 40
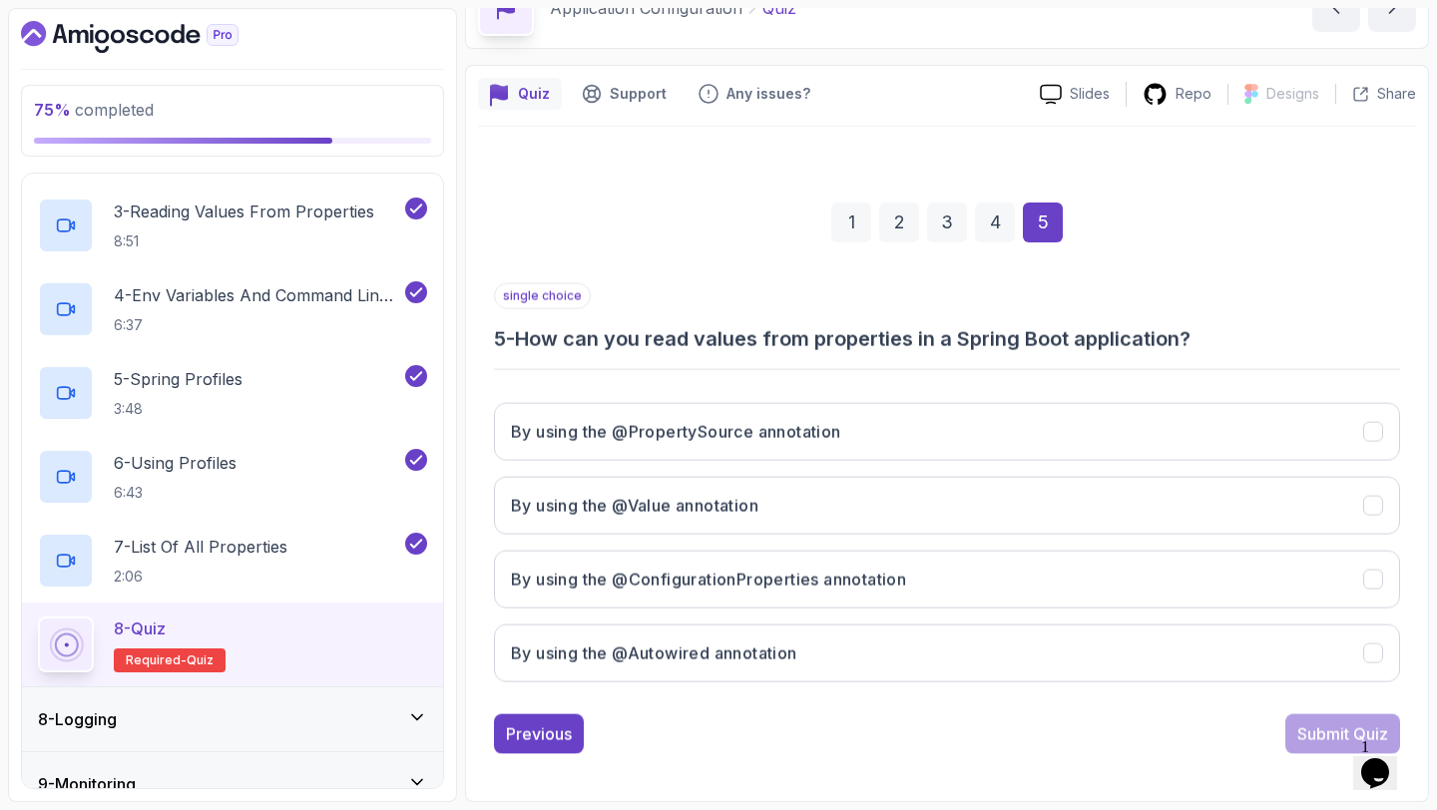
scroll to position [113, 0]
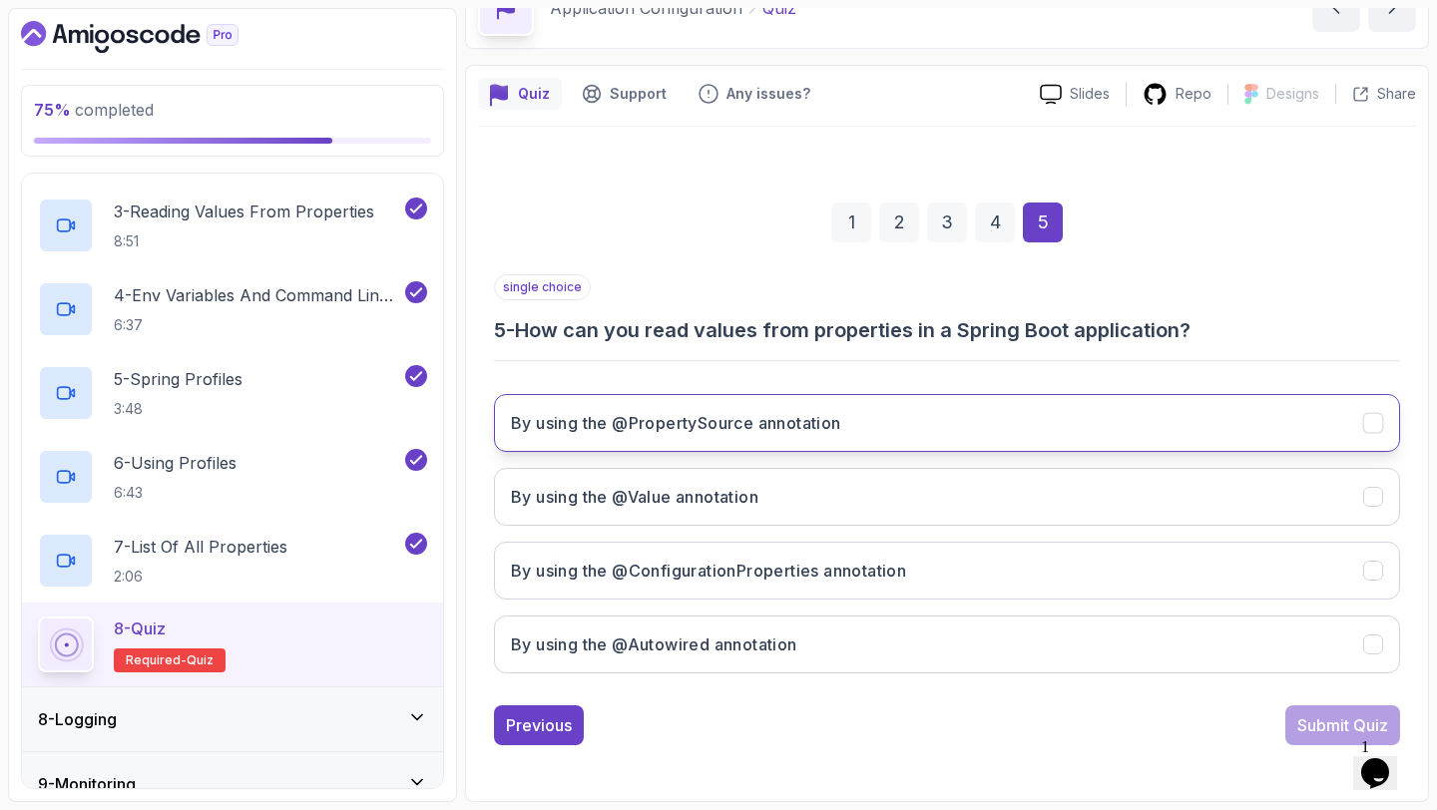
click at [855, 436] on button "By using the @PropertySource annotation" at bounding box center [947, 423] width 906 height 58
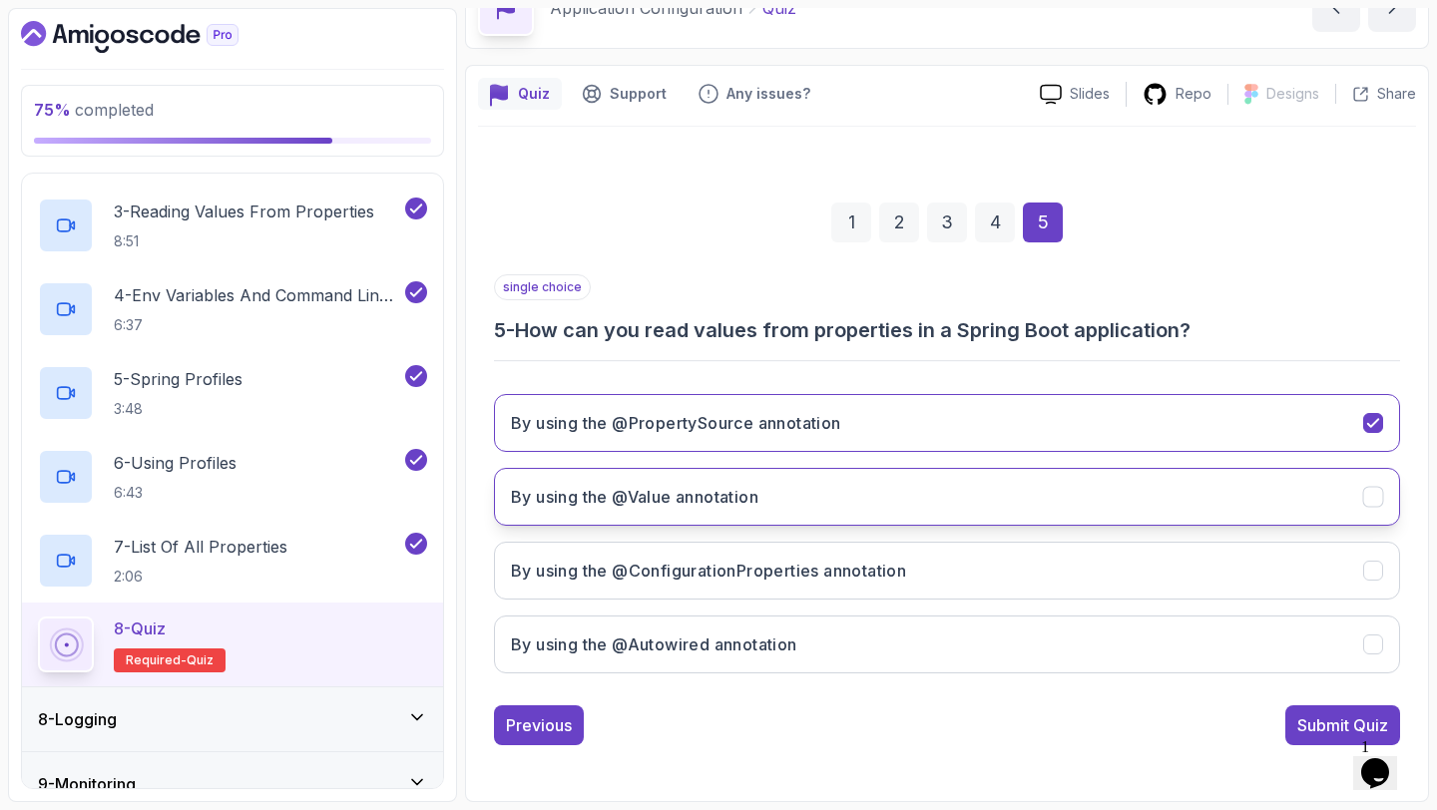
click at [817, 483] on button "By using the @Value annotation" at bounding box center [947, 497] width 906 height 58
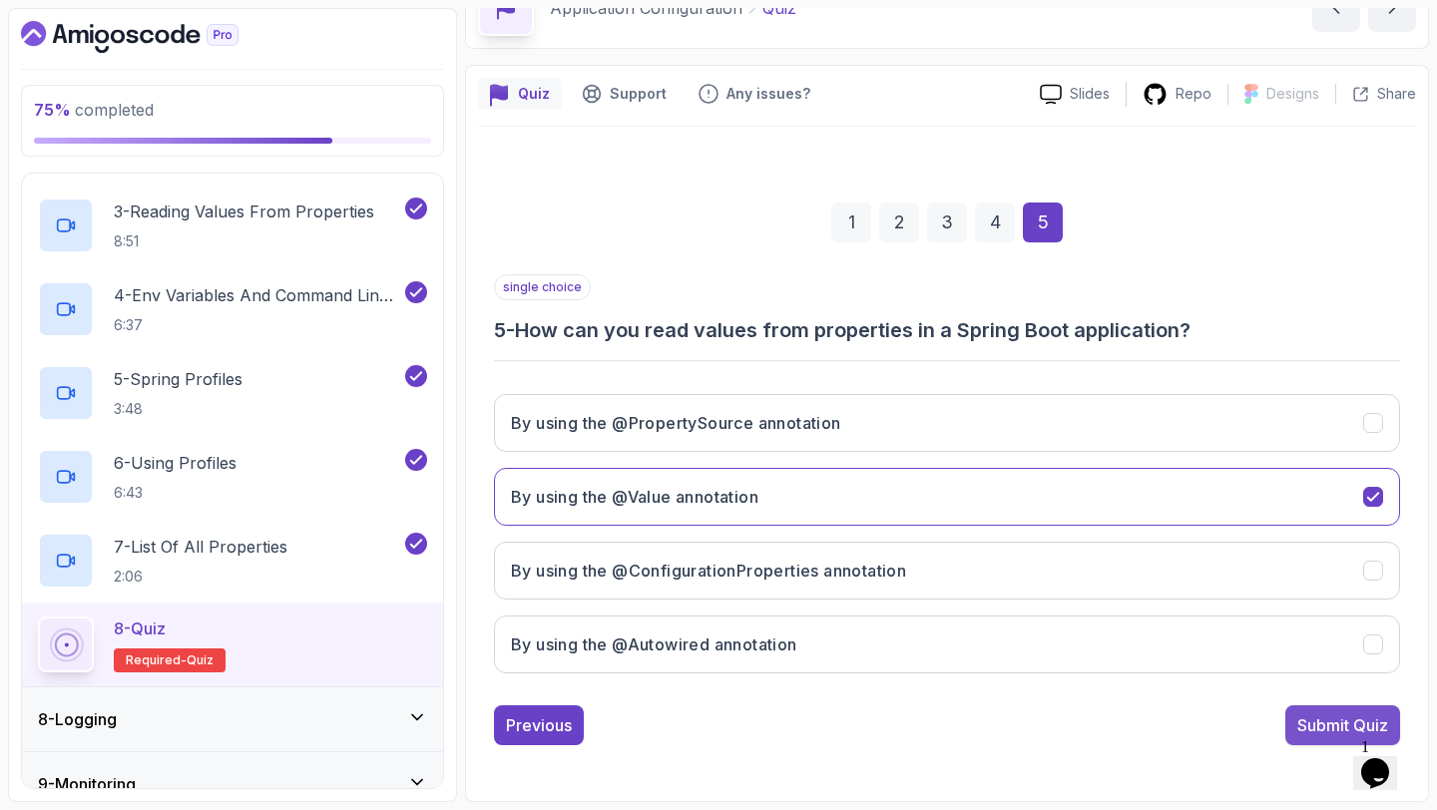
click at [1330, 741] on button "Submit Quiz" at bounding box center [1342, 725] width 115 height 40
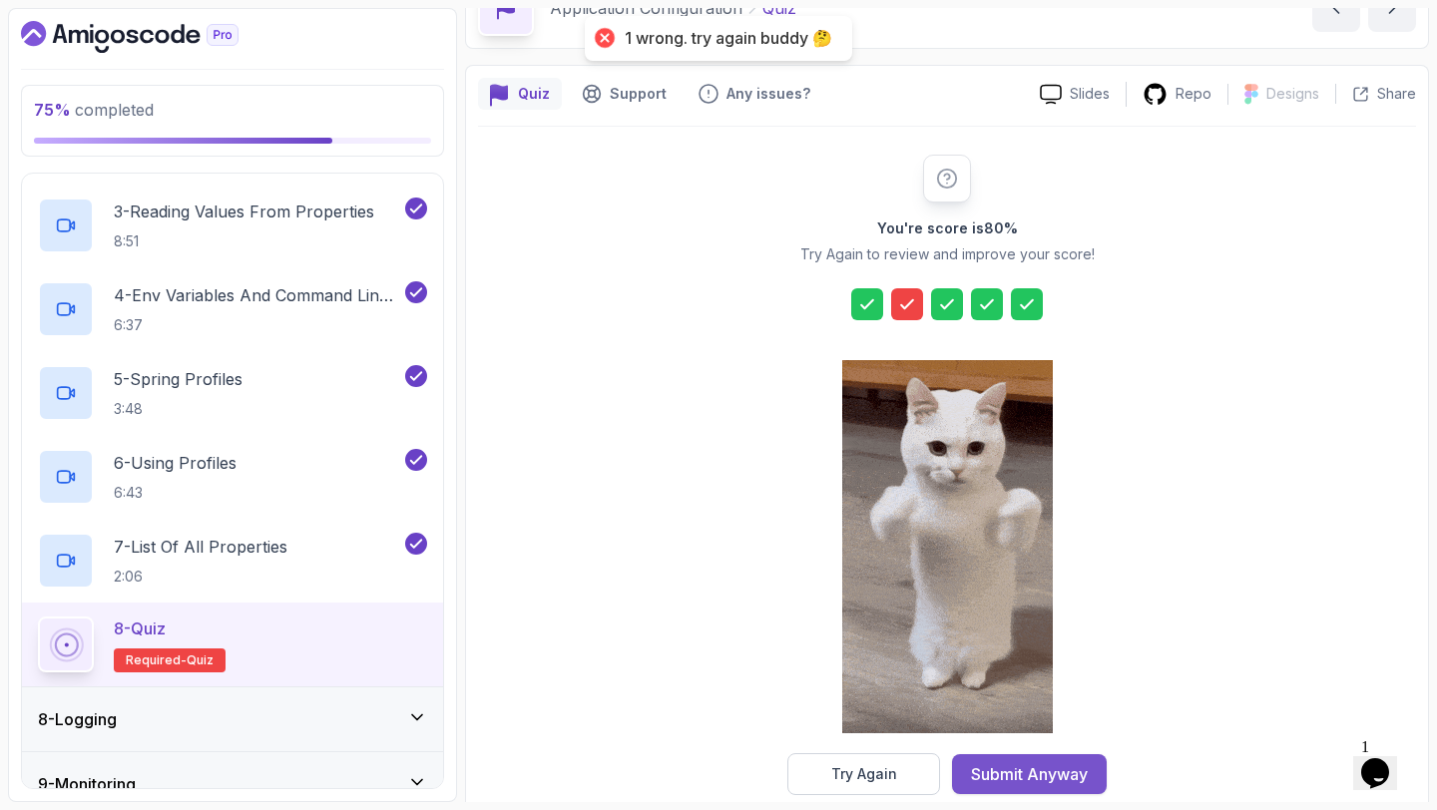
click at [1024, 758] on button "Submit Anyway" at bounding box center [1029, 774] width 155 height 40
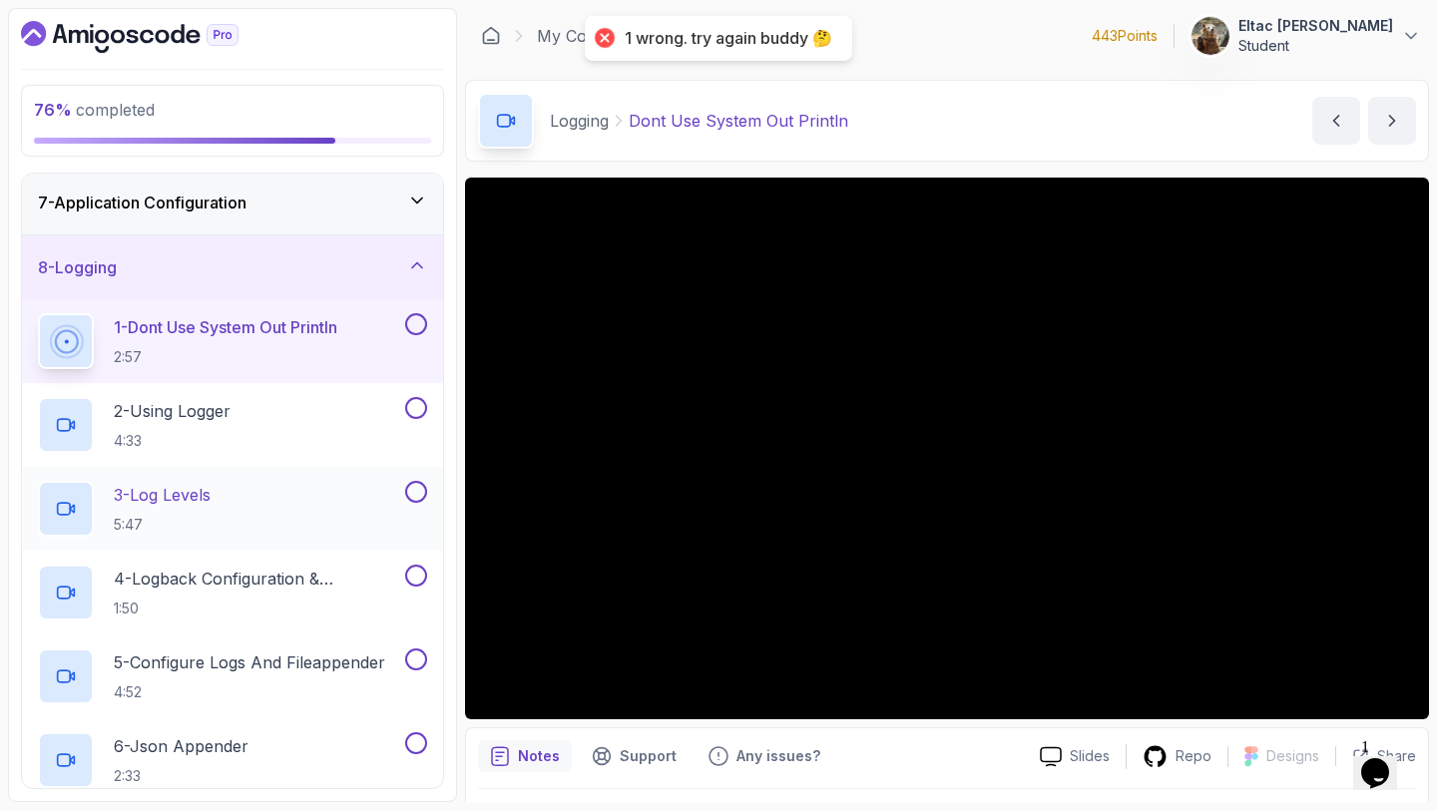
scroll to position [413, 0]
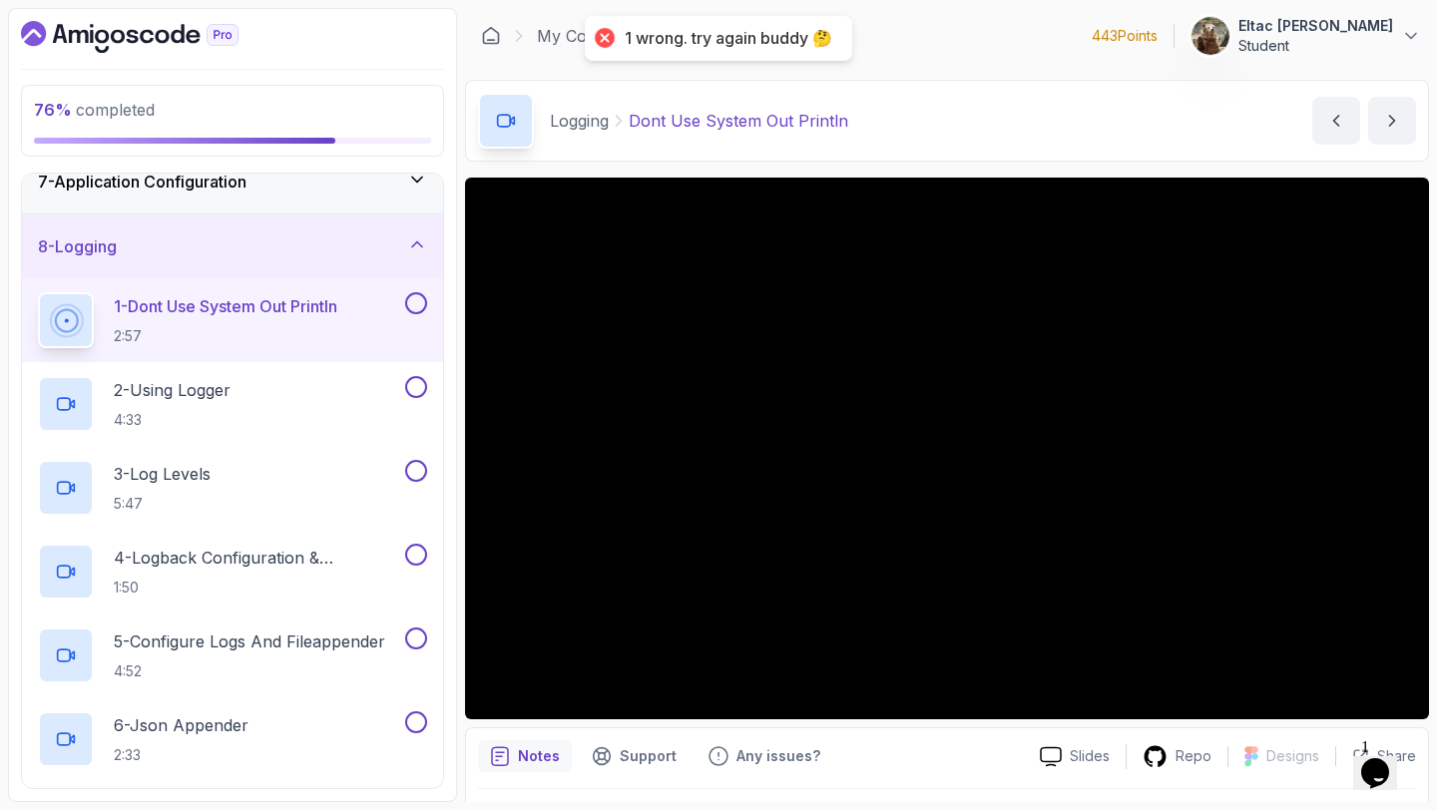
click at [415, 311] on button at bounding box center [416, 303] width 22 height 22
click at [415, 376] on button at bounding box center [416, 387] width 22 height 22
click at [422, 475] on button at bounding box center [416, 471] width 22 height 22
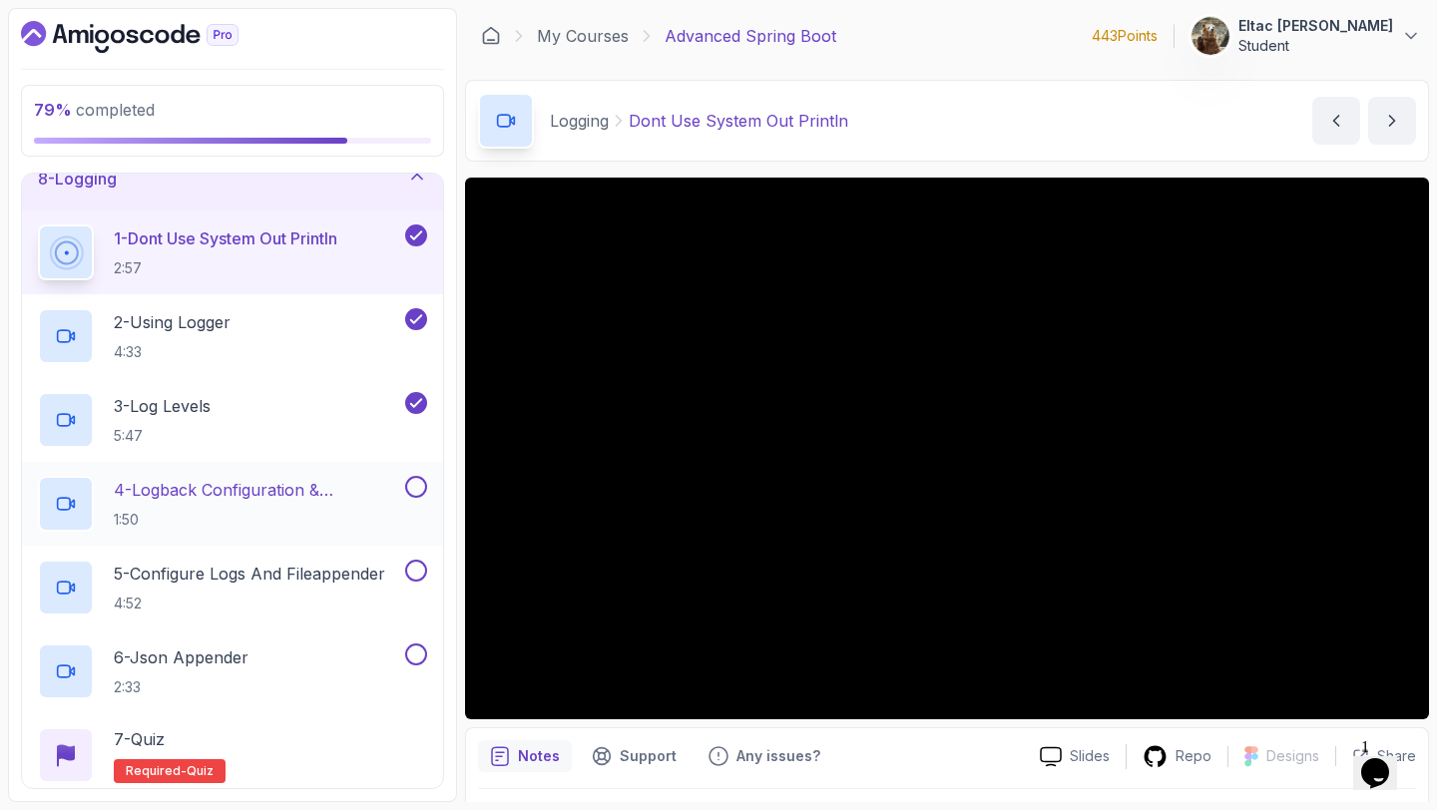
click at [413, 490] on button at bounding box center [416, 487] width 22 height 22
click at [424, 576] on button at bounding box center [416, 571] width 22 height 22
click at [418, 653] on button at bounding box center [416, 654] width 22 height 22
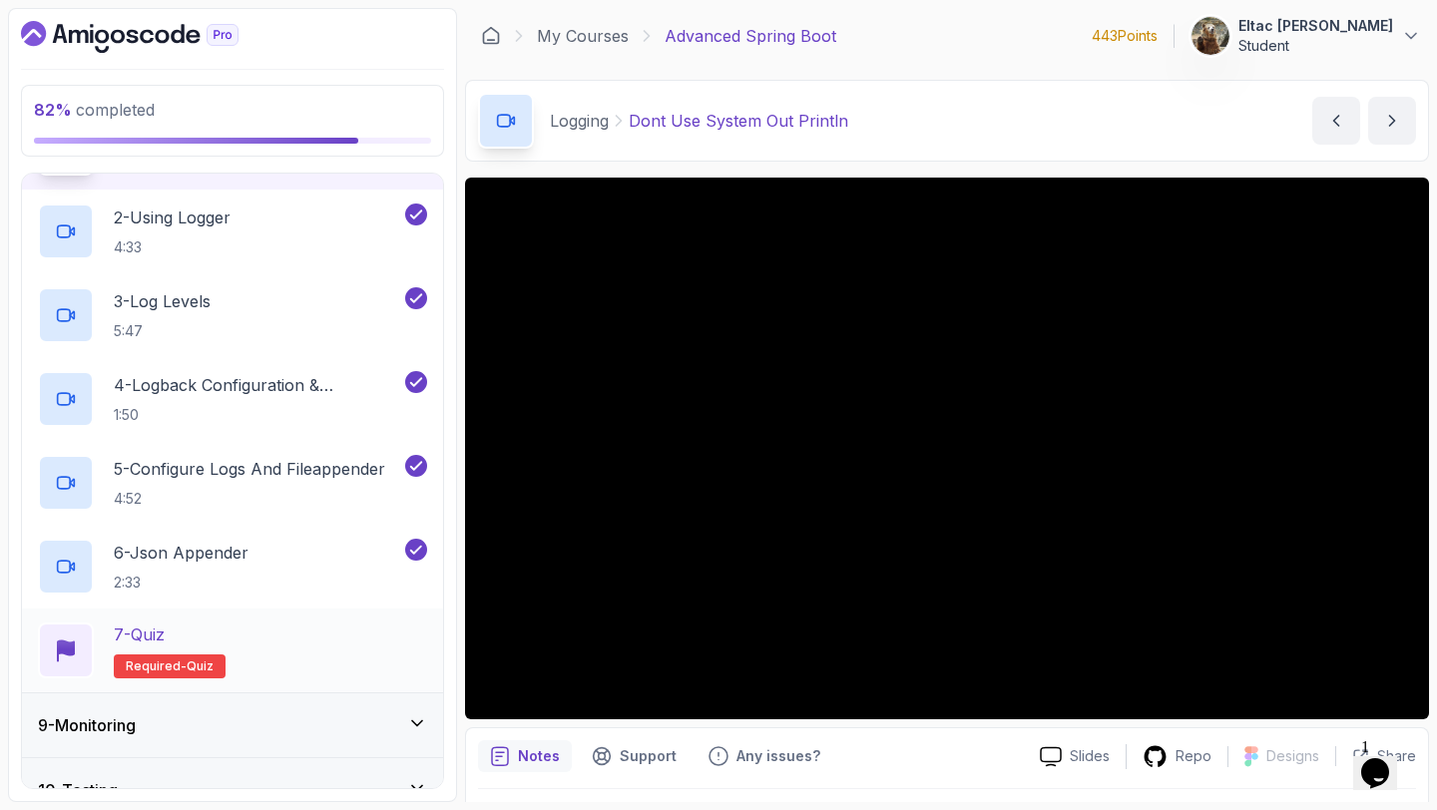
scroll to position [587, 0]
click at [318, 643] on div "7 - Quiz Required- quiz" at bounding box center [232, 649] width 389 height 56
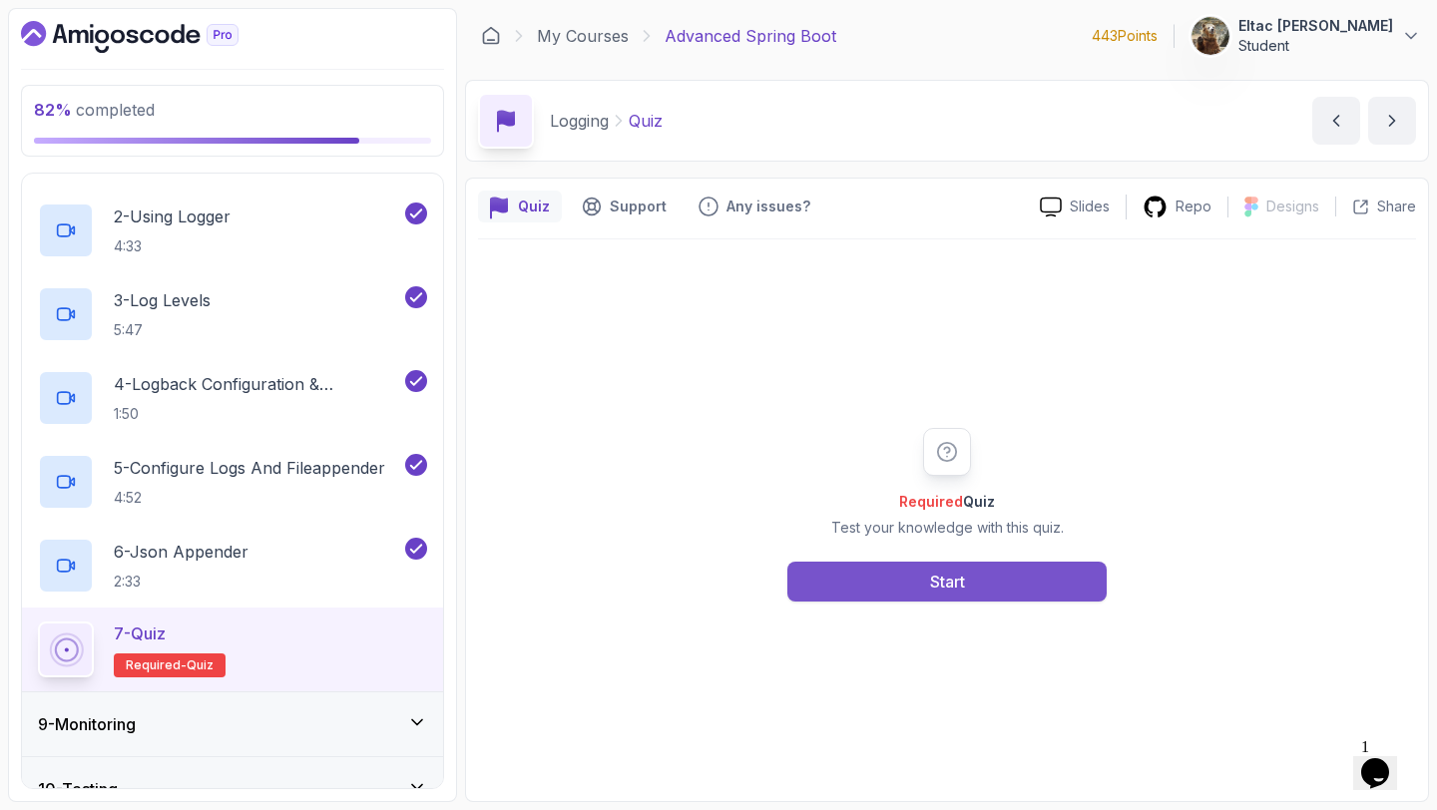
click at [863, 586] on button "Start" at bounding box center [946, 582] width 319 height 40
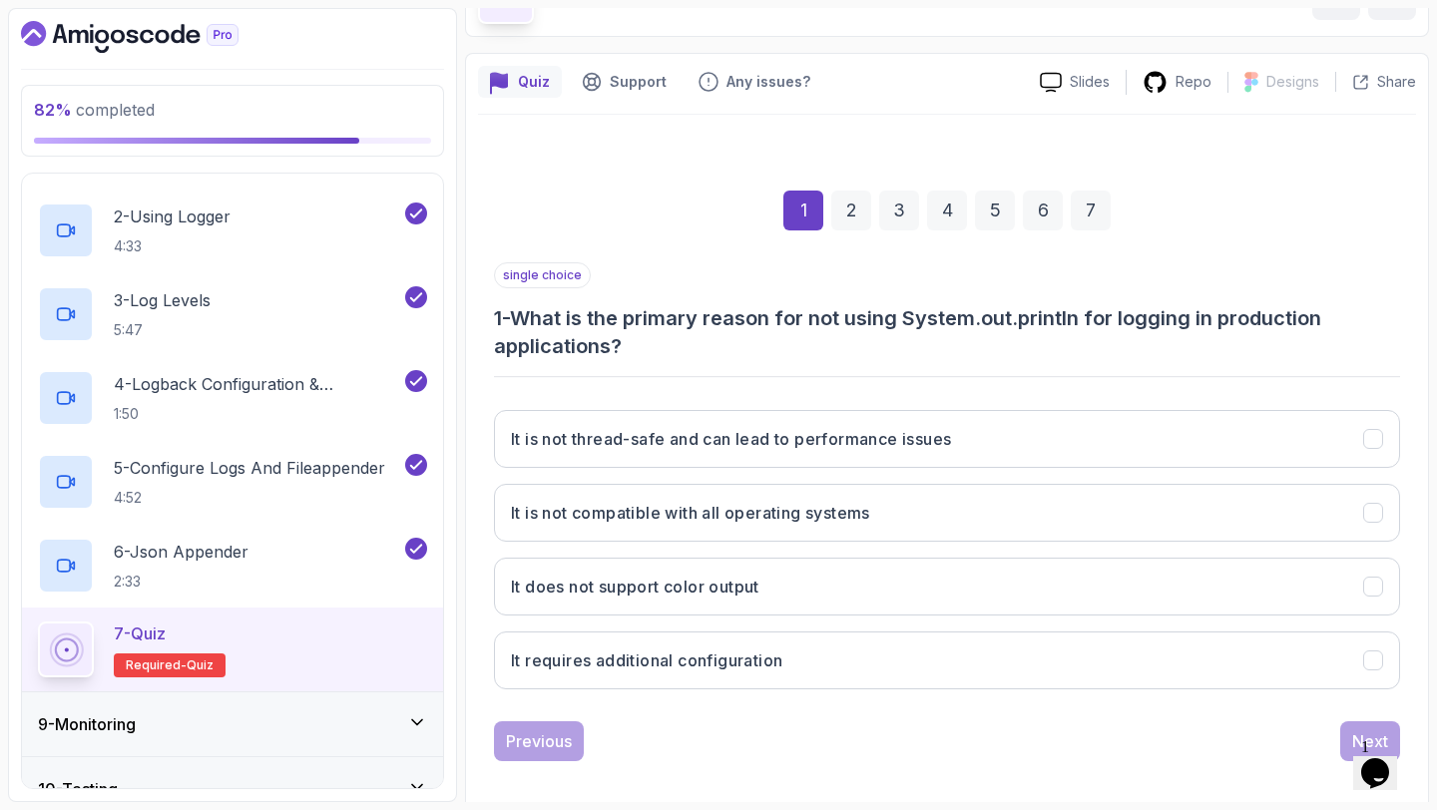
scroll to position [141, 0]
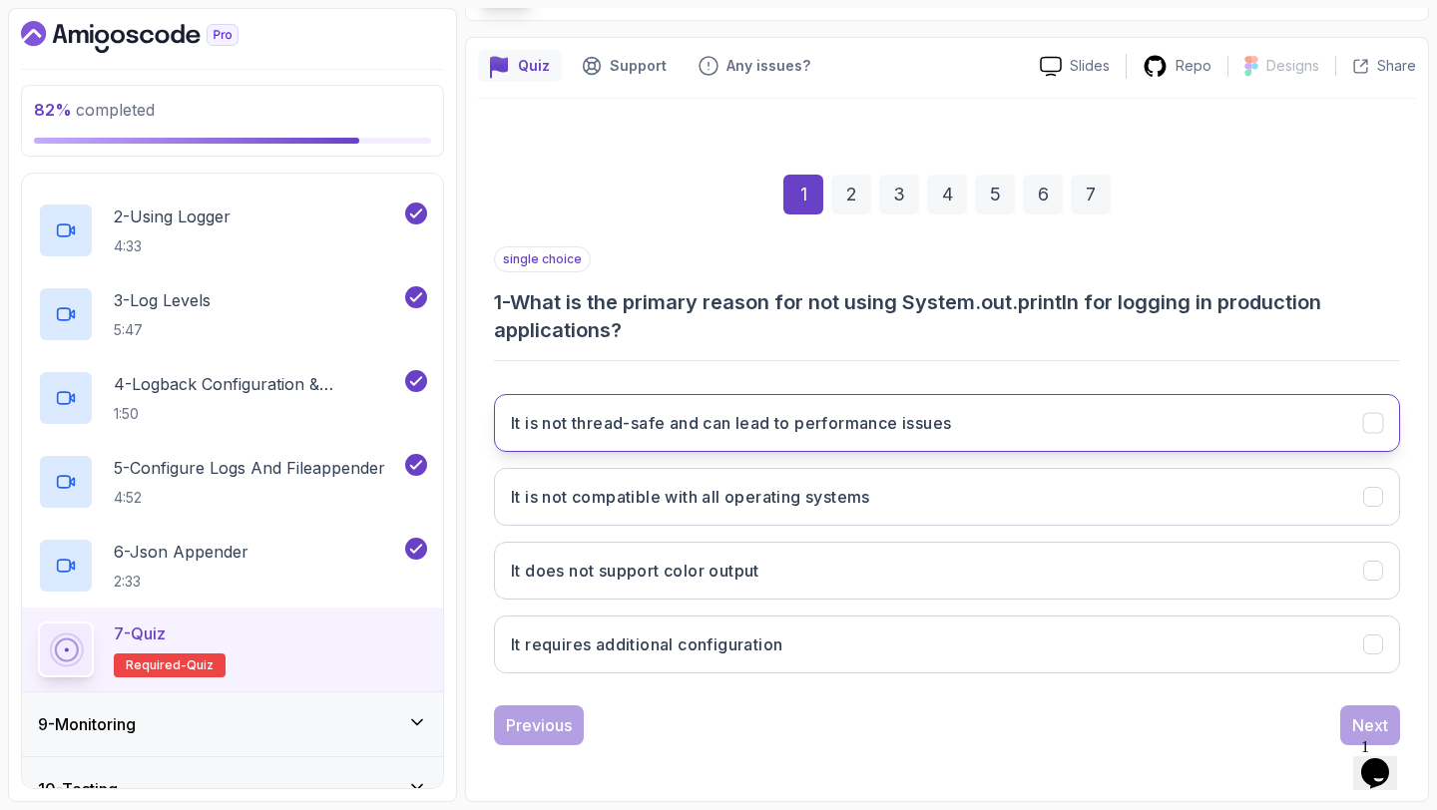
click at [708, 441] on button "It is not thread-safe and can lead to performance issues" at bounding box center [947, 423] width 906 height 58
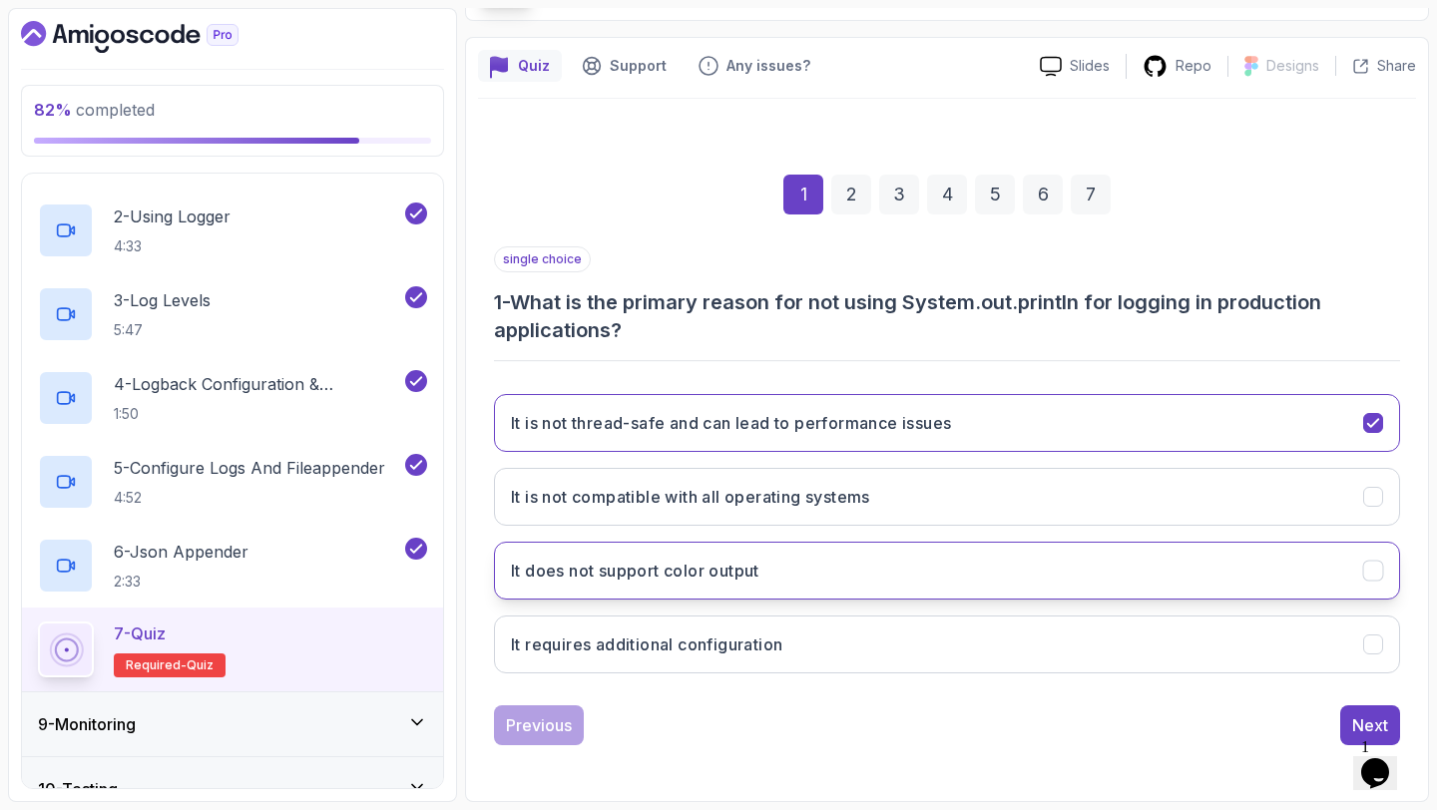
click at [1180, 554] on button "It does not support color output" at bounding box center [947, 571] width 906 height 58
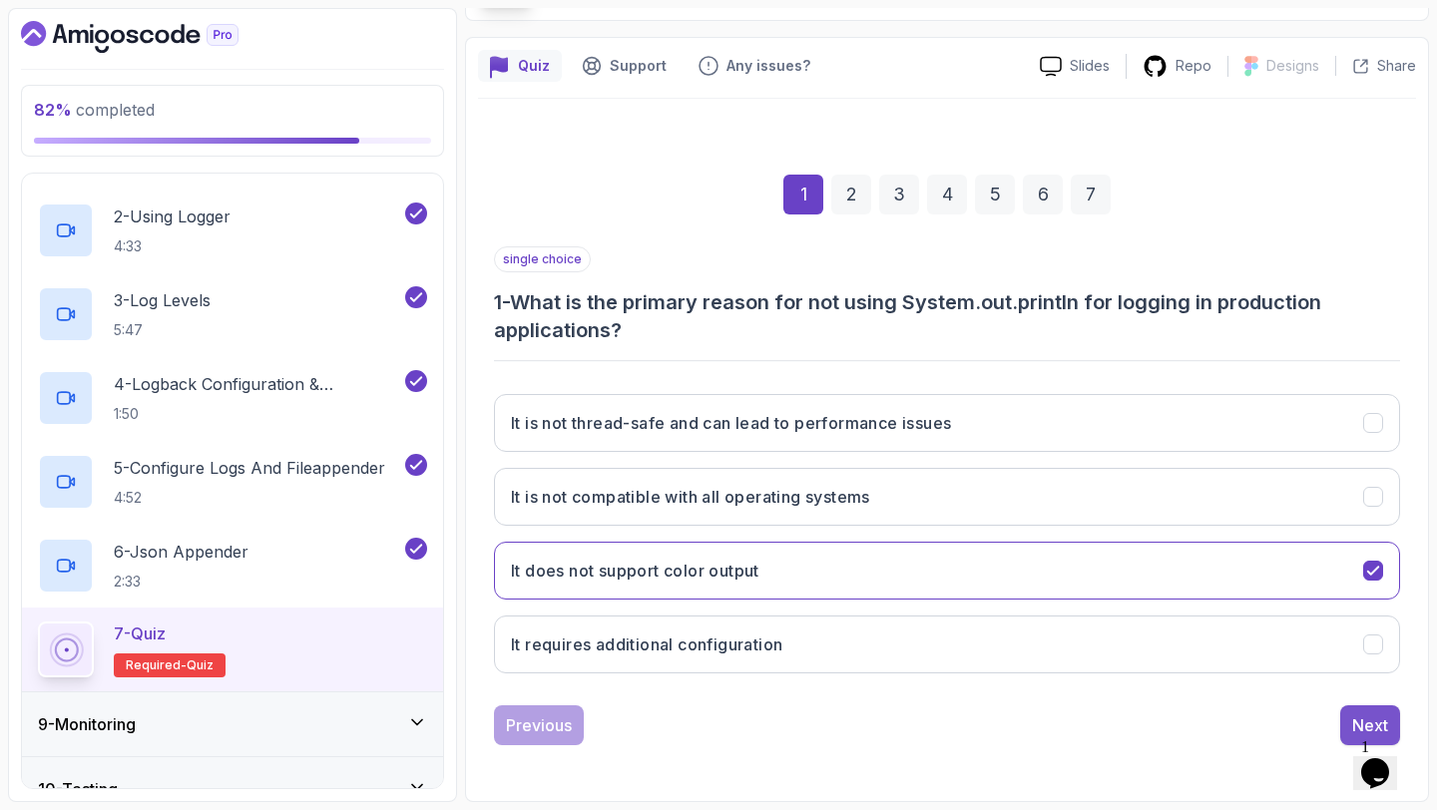
click at [1369, 715] on div "Next" at bounding box center [1370, 725] width 36 height 24
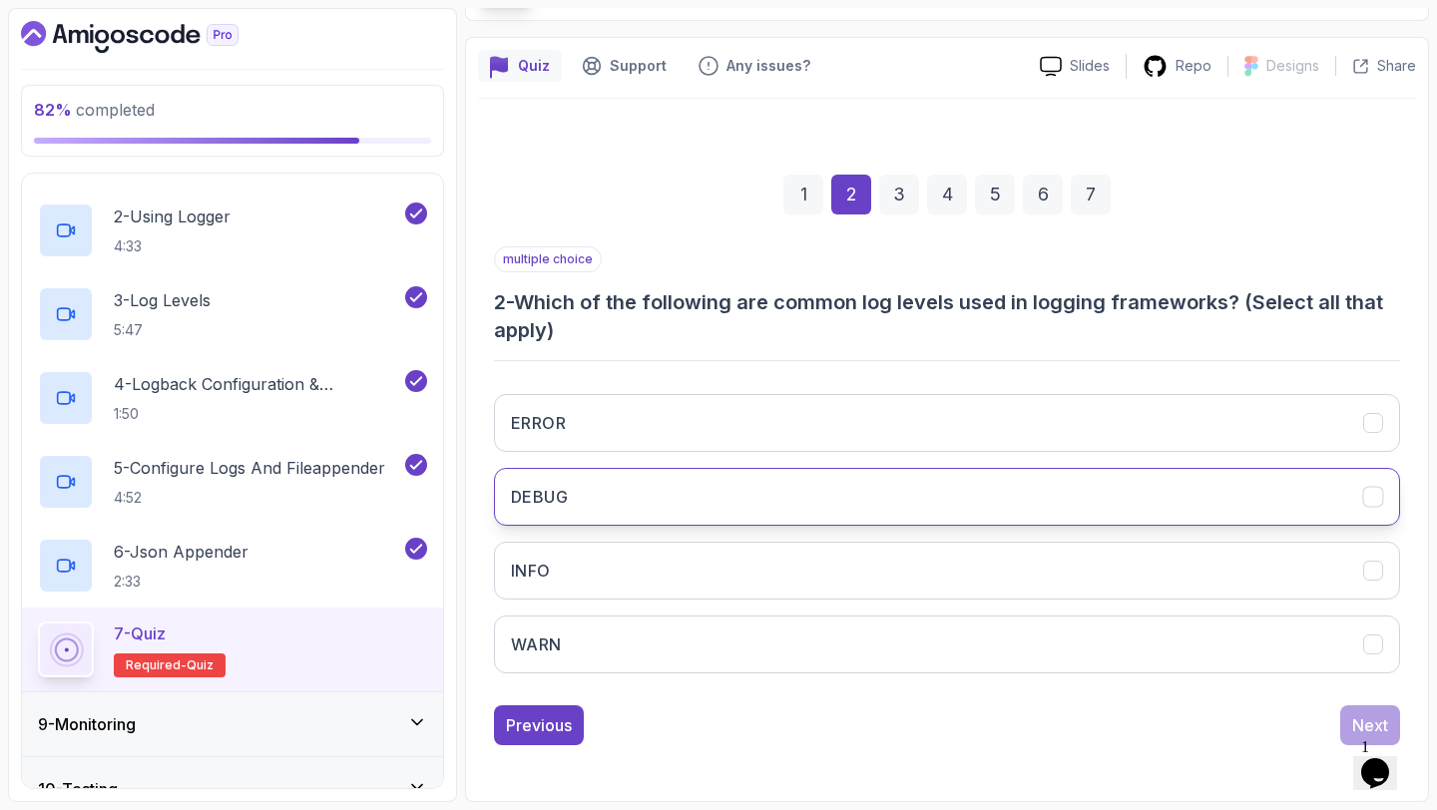
click at [999, 491] on button "DEBUG" at bounding box center [947, 497] width 906 height 58
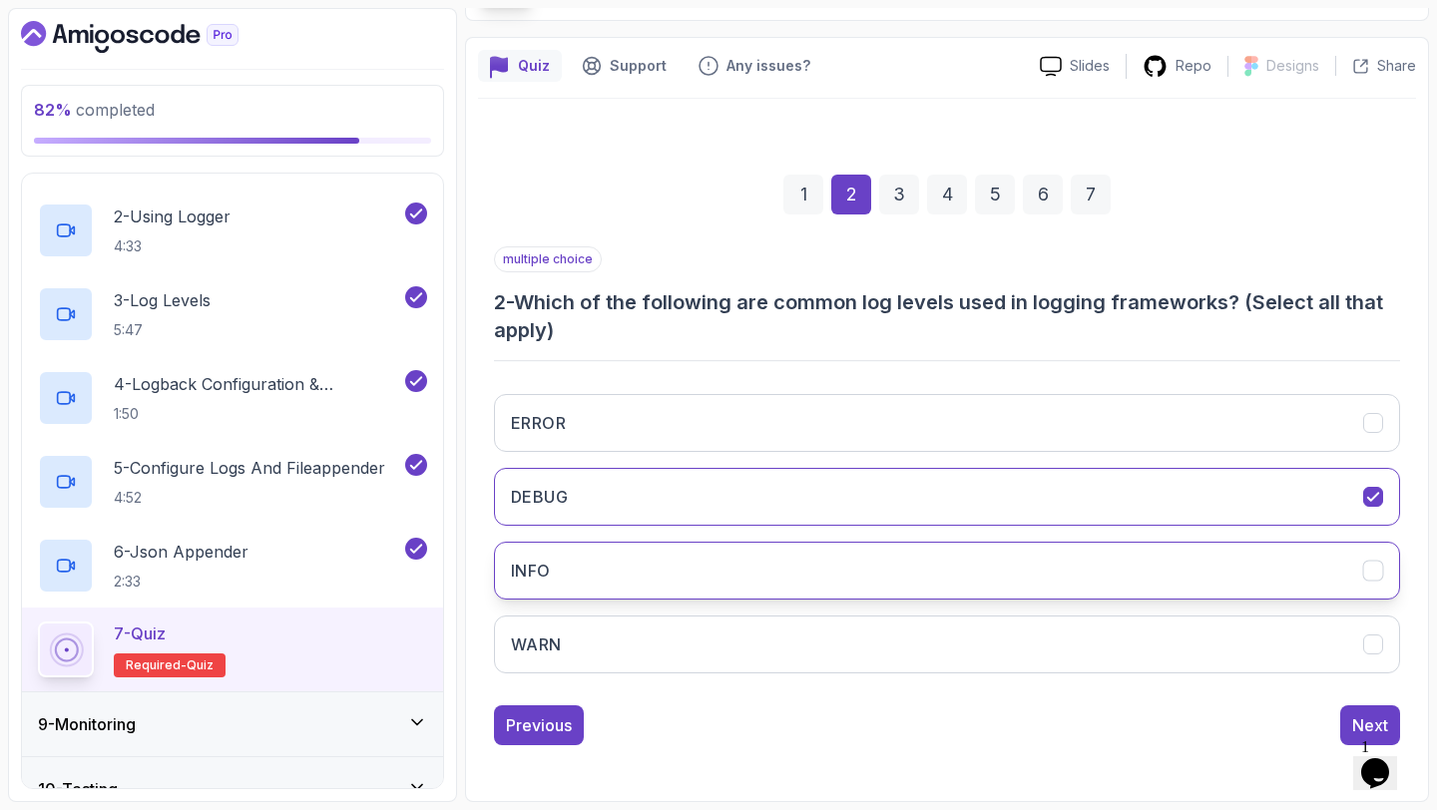
click at [980, 565] on button "INFO" at bounding box center [947, 571] width 906 height 58
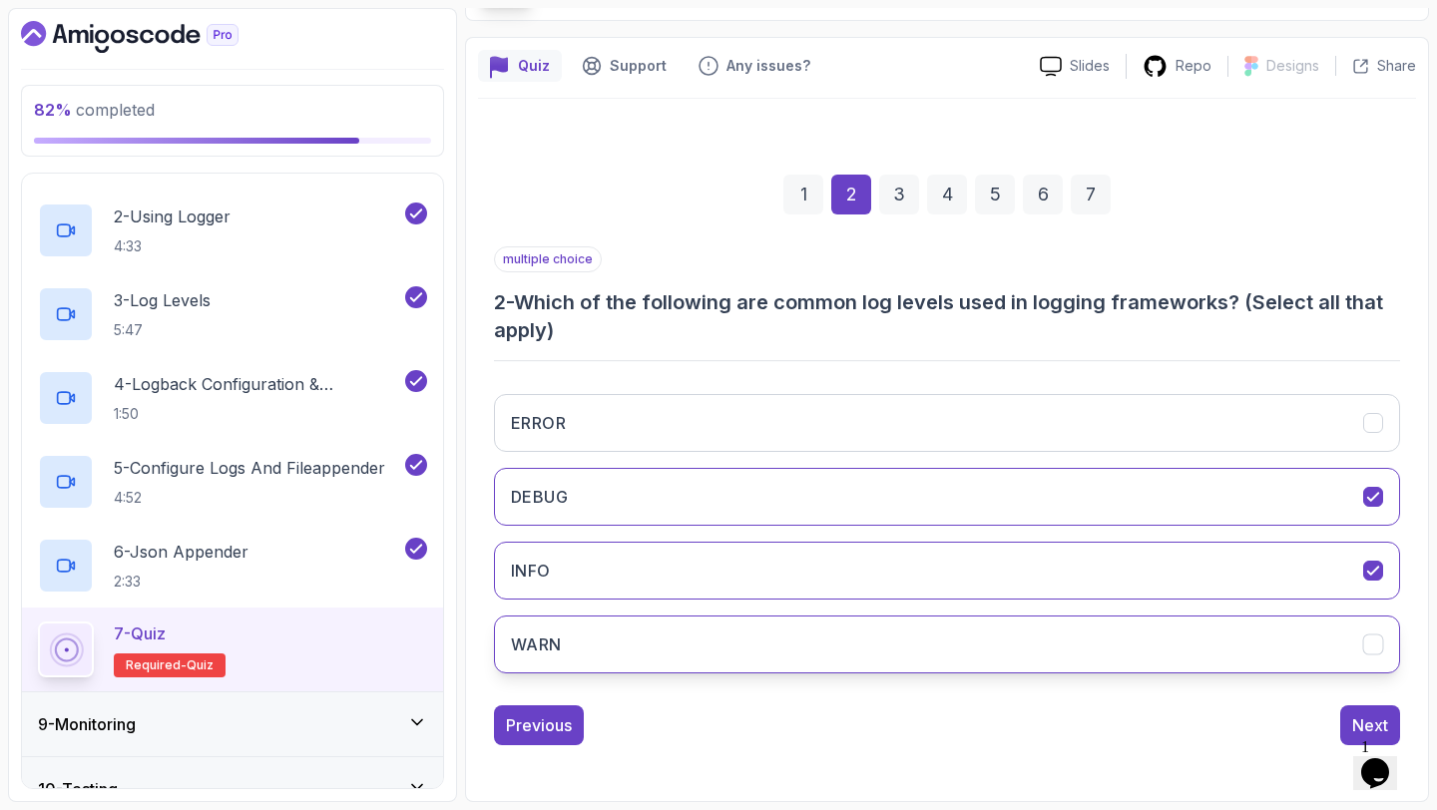
click at [973, 643] on button "WARN" at bounding box center [947, 645] width 906 height 58
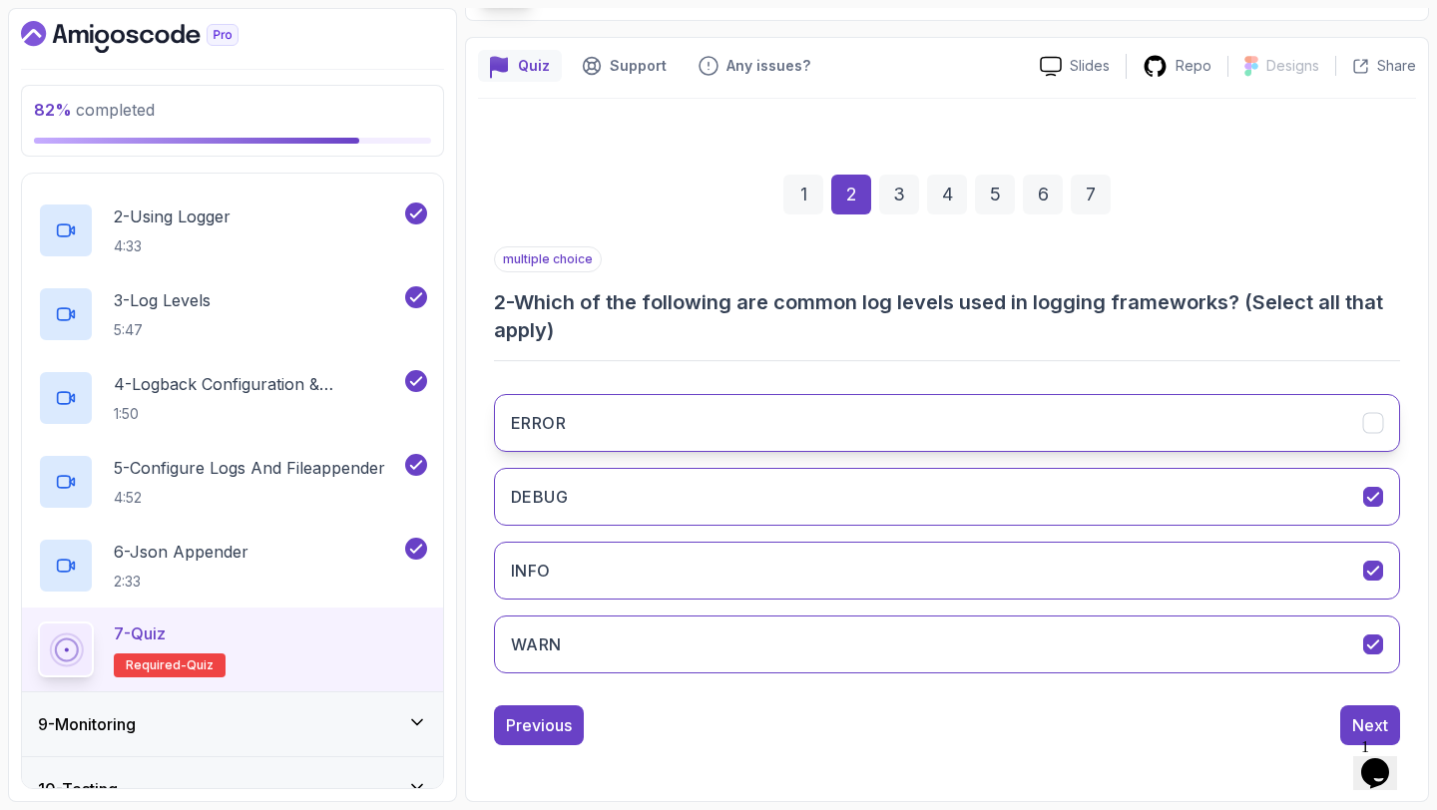
click at [1049, 436] on button "ERROR" at bounding box center [947, 423] width 906 height 58
click at [1354, 721] on div "Next" at bounding box center [1370, 725] width 36 height 24
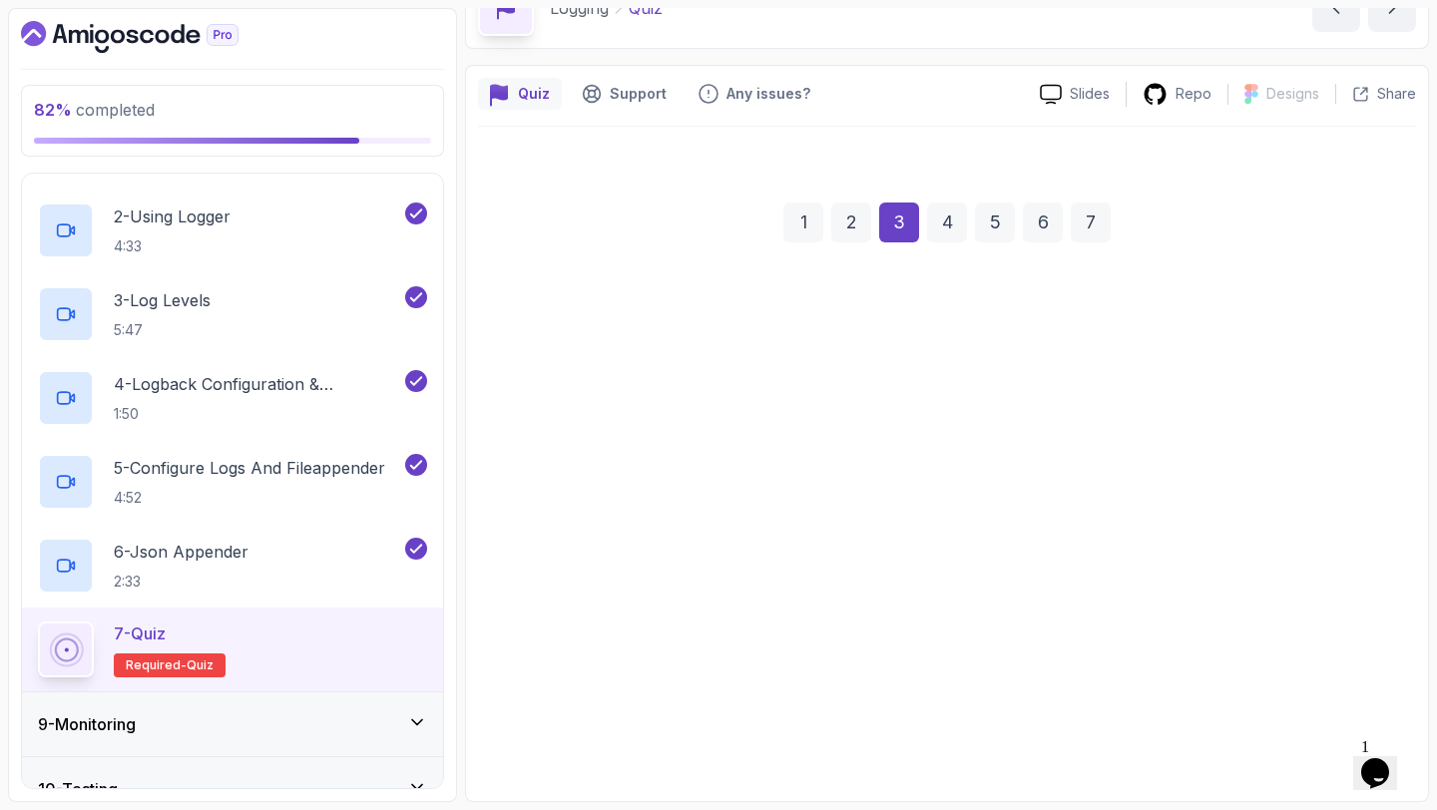
scroll to position [113, 0]
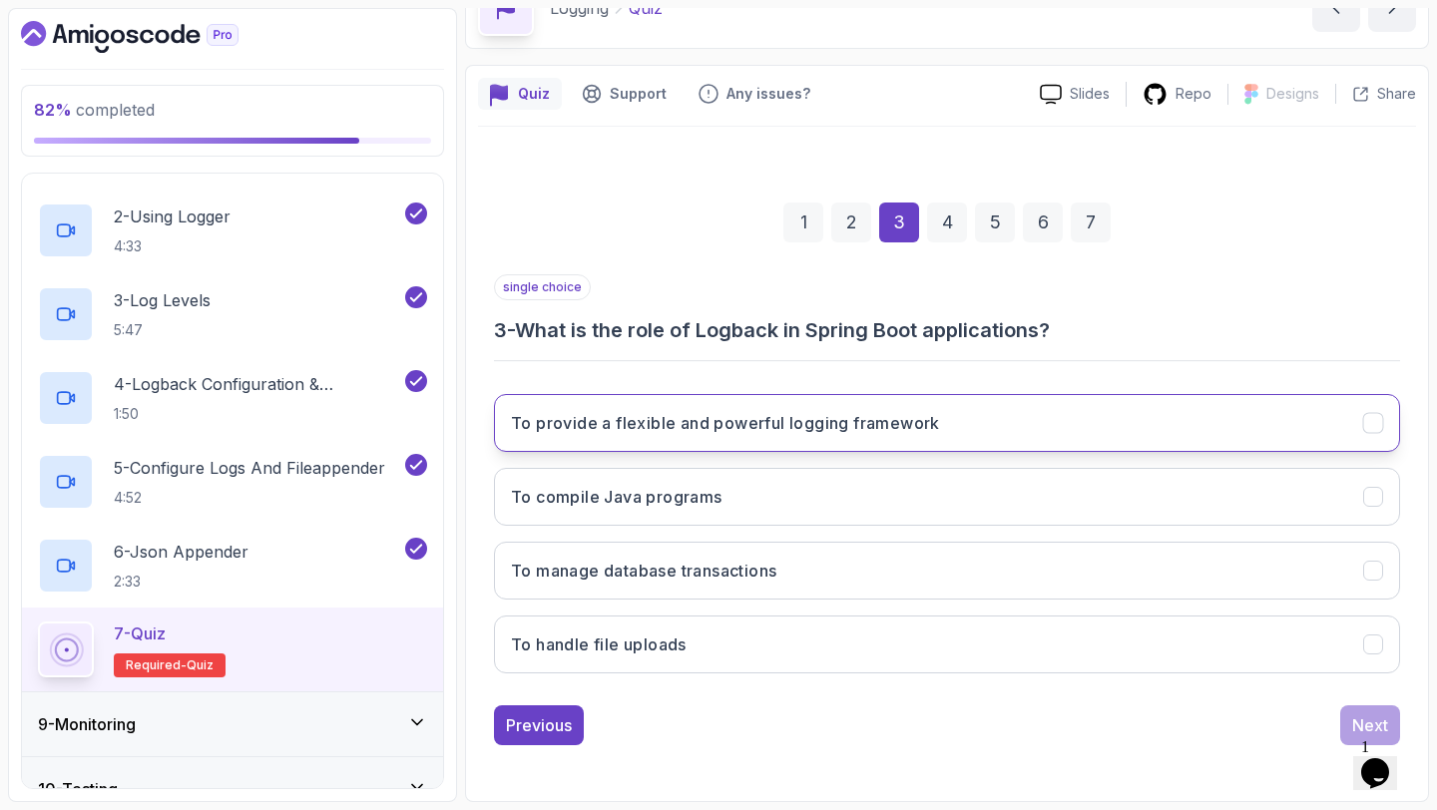
click at [909, 438] on button "To provide a flexible and powerful logging framework" at bounding box center [947, 423] width 906 height 58
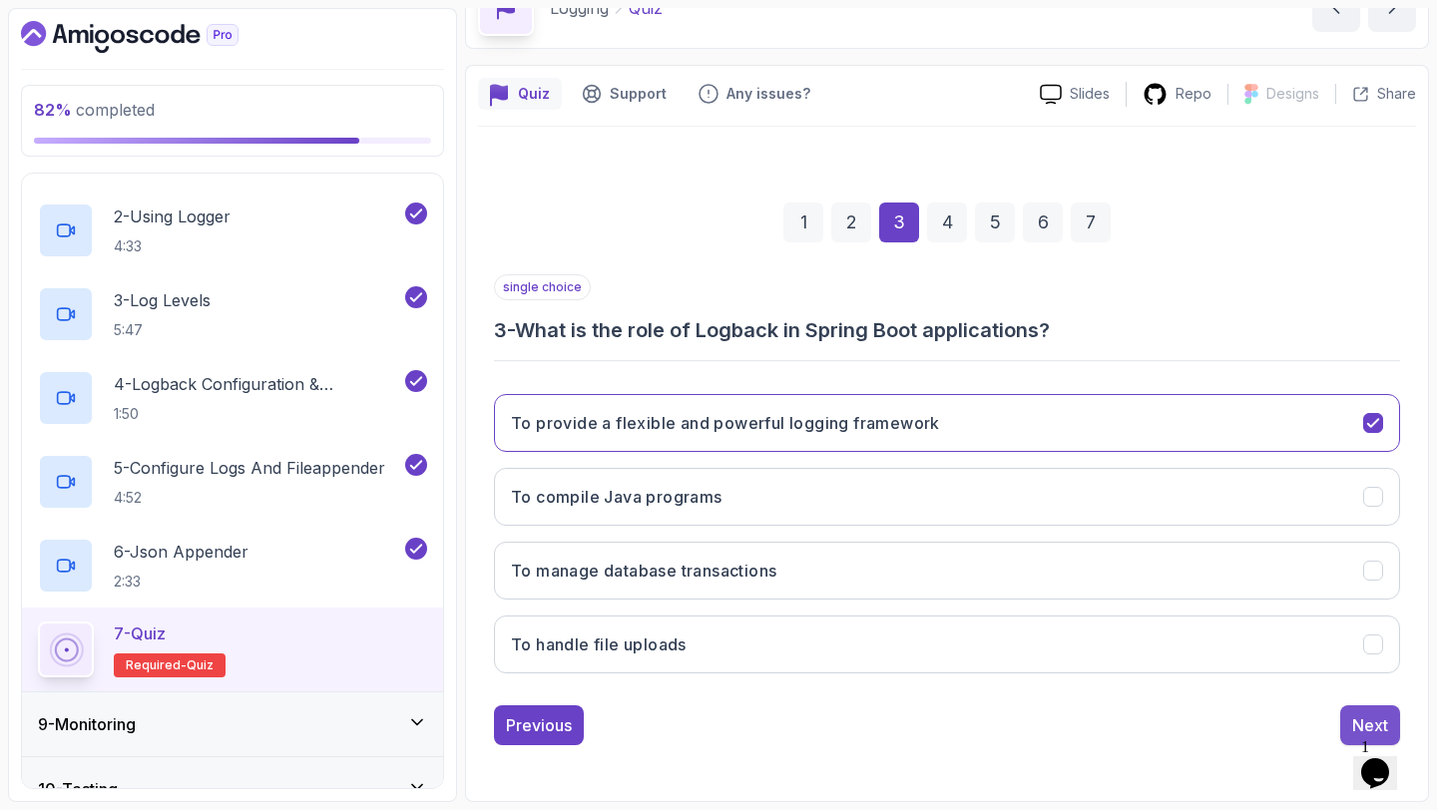
click at [1361, 712] on button "Next" at bounding box center [1370, 725] width 60 height 40
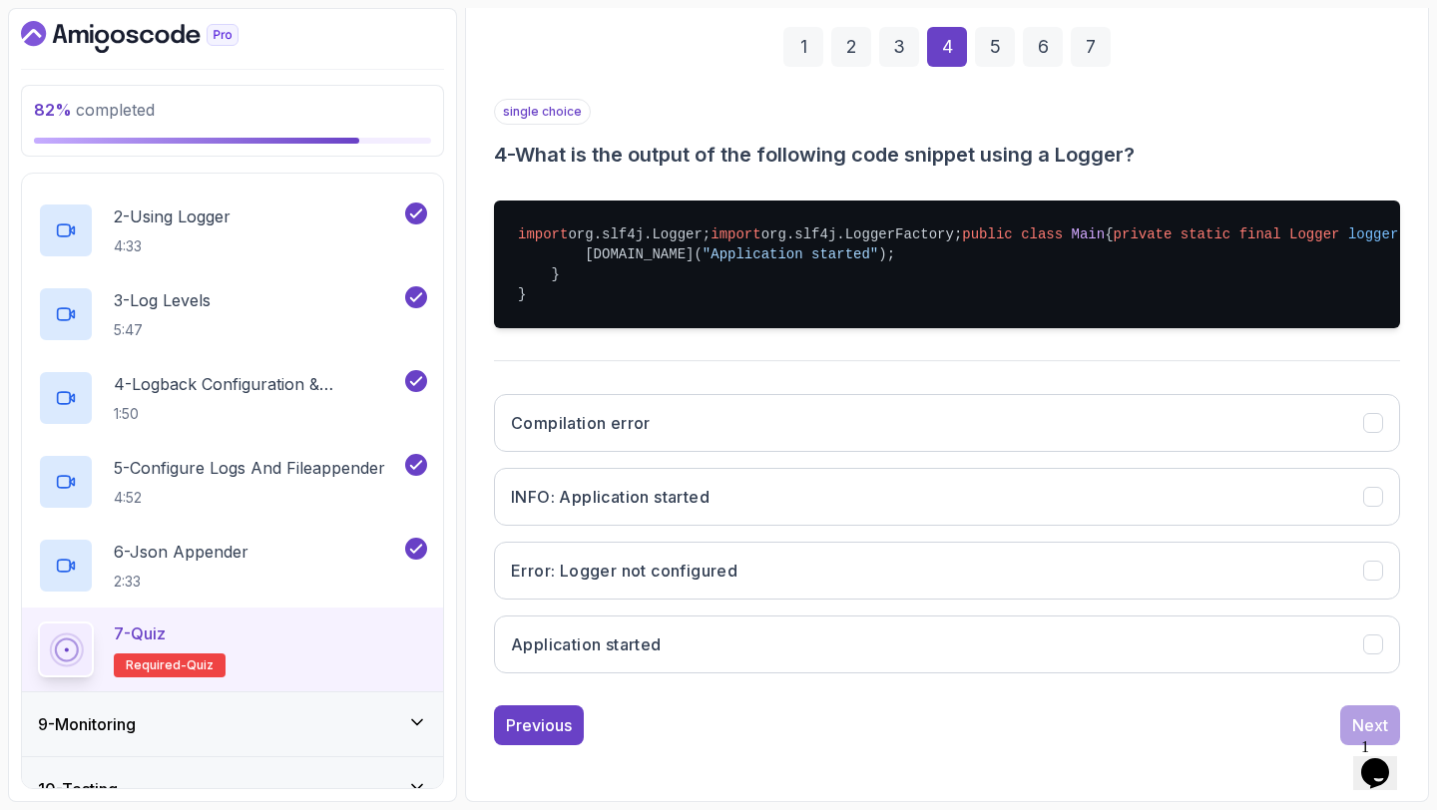
scroll to position [394, 0]
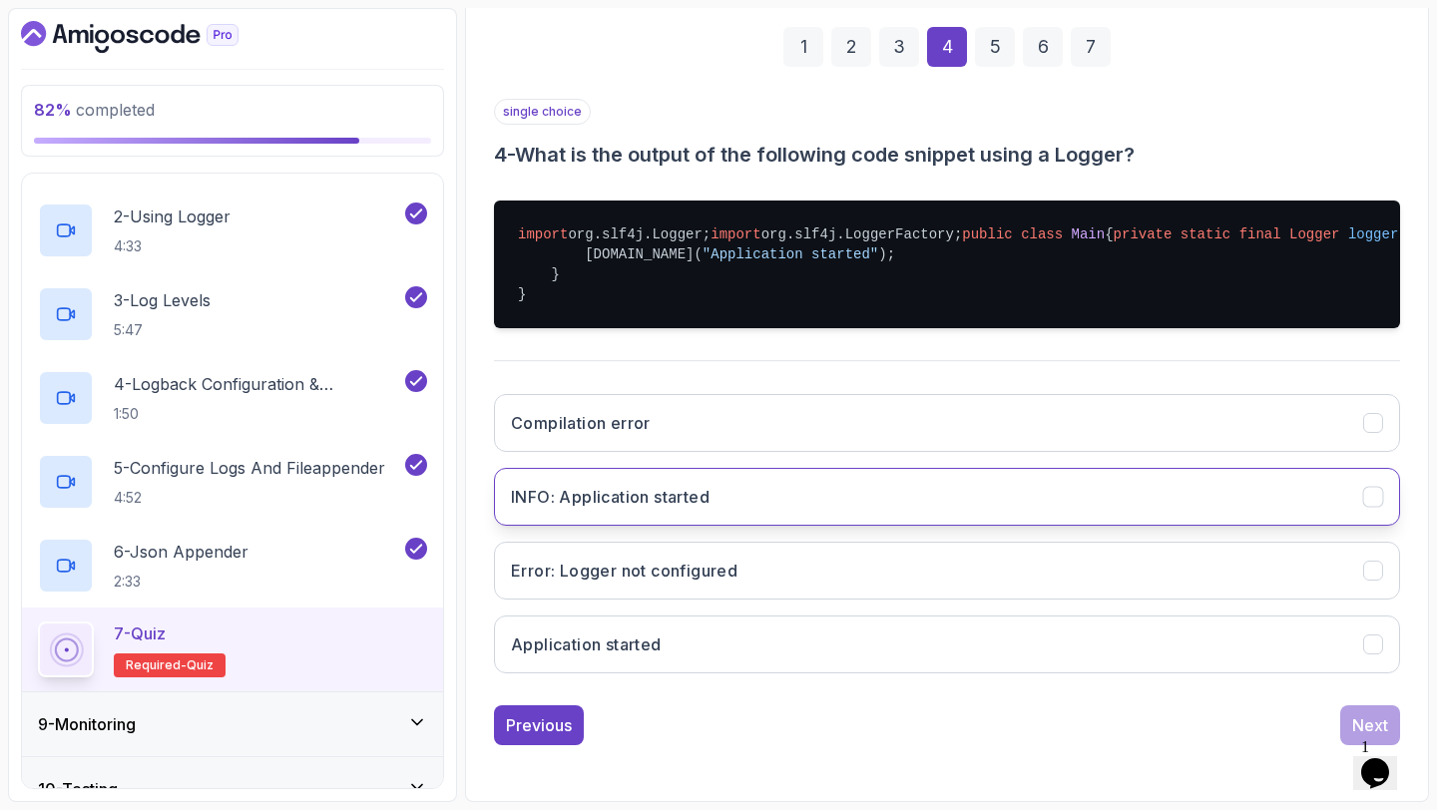
click at [1080, 526] on button "INFO: Application started" at bounding box center [947, 497] width 906 height 58
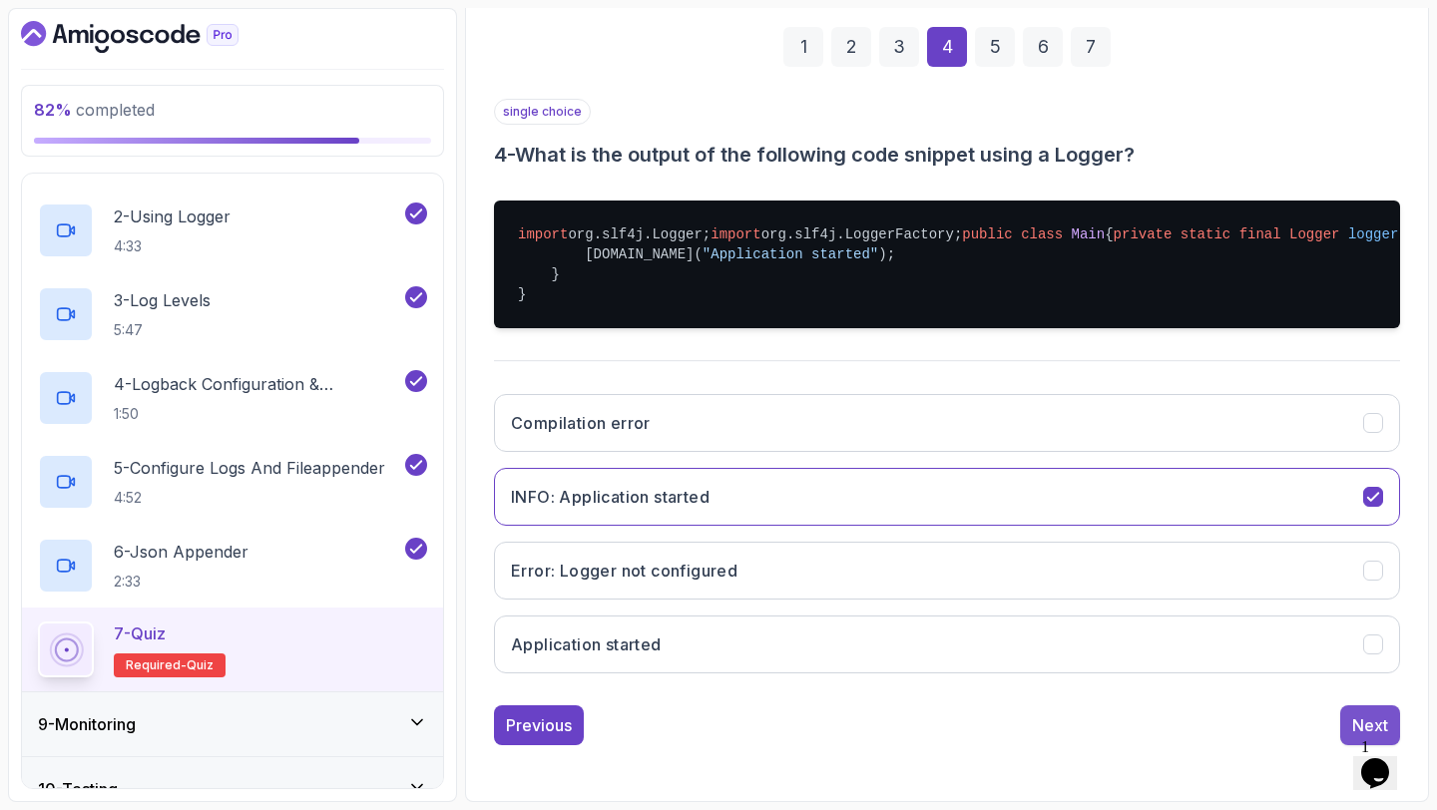
click at [1358, 725] on button "Next" at bounding box center [1370, 725] width 60 height 40
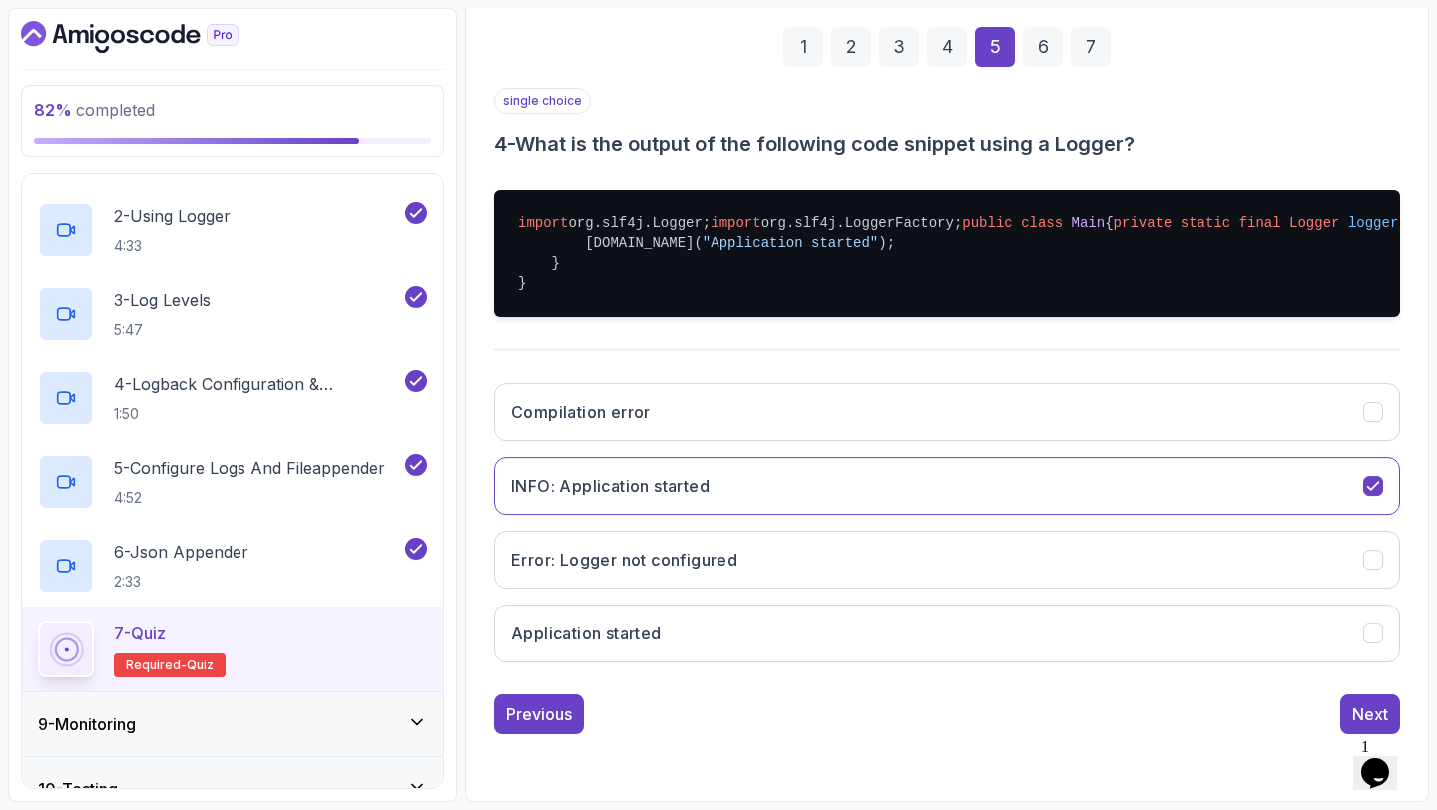
scroll to position [113, 0]
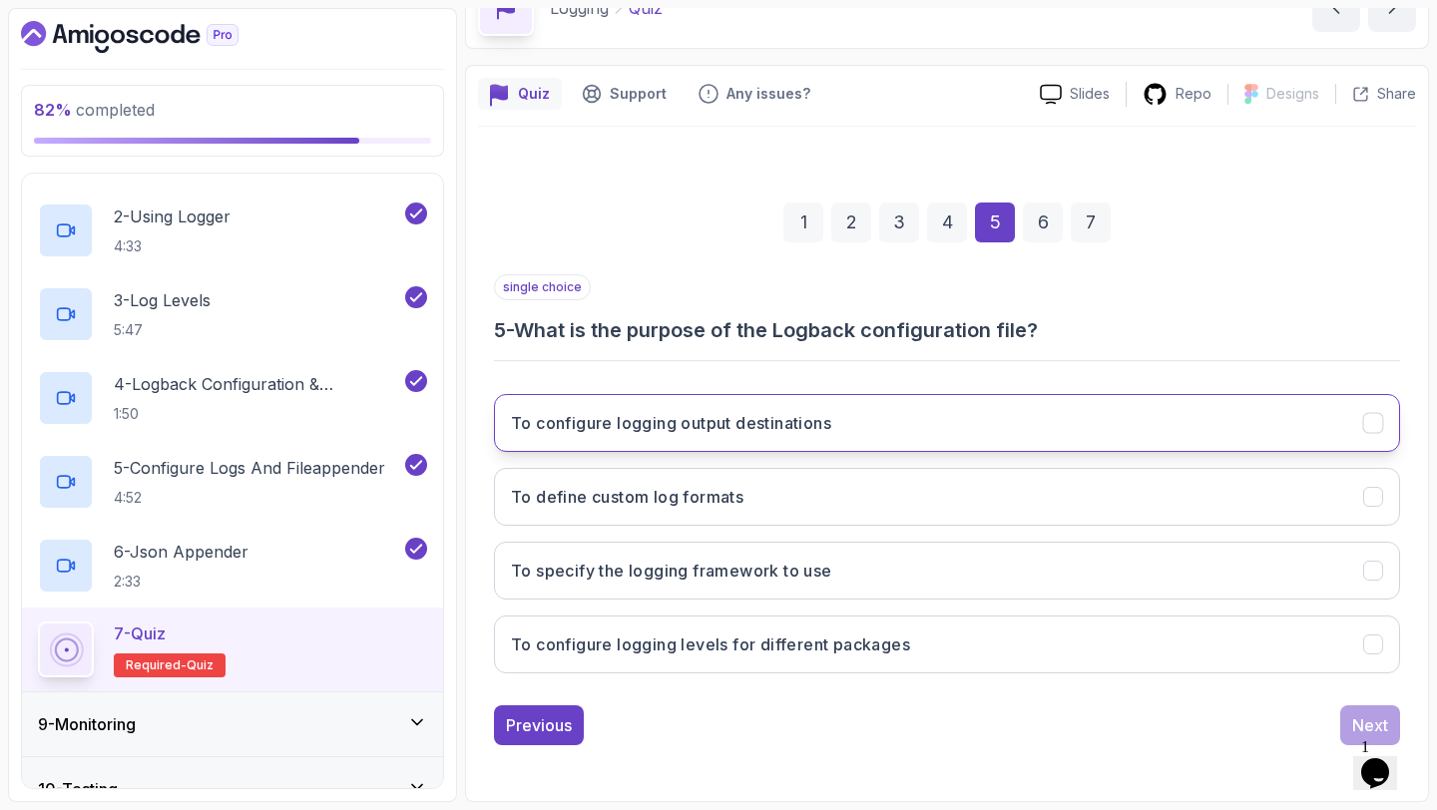
click at [984, 417] on button "To configure logging output destinations" at bounding box center [947, 423] width 906 height 58
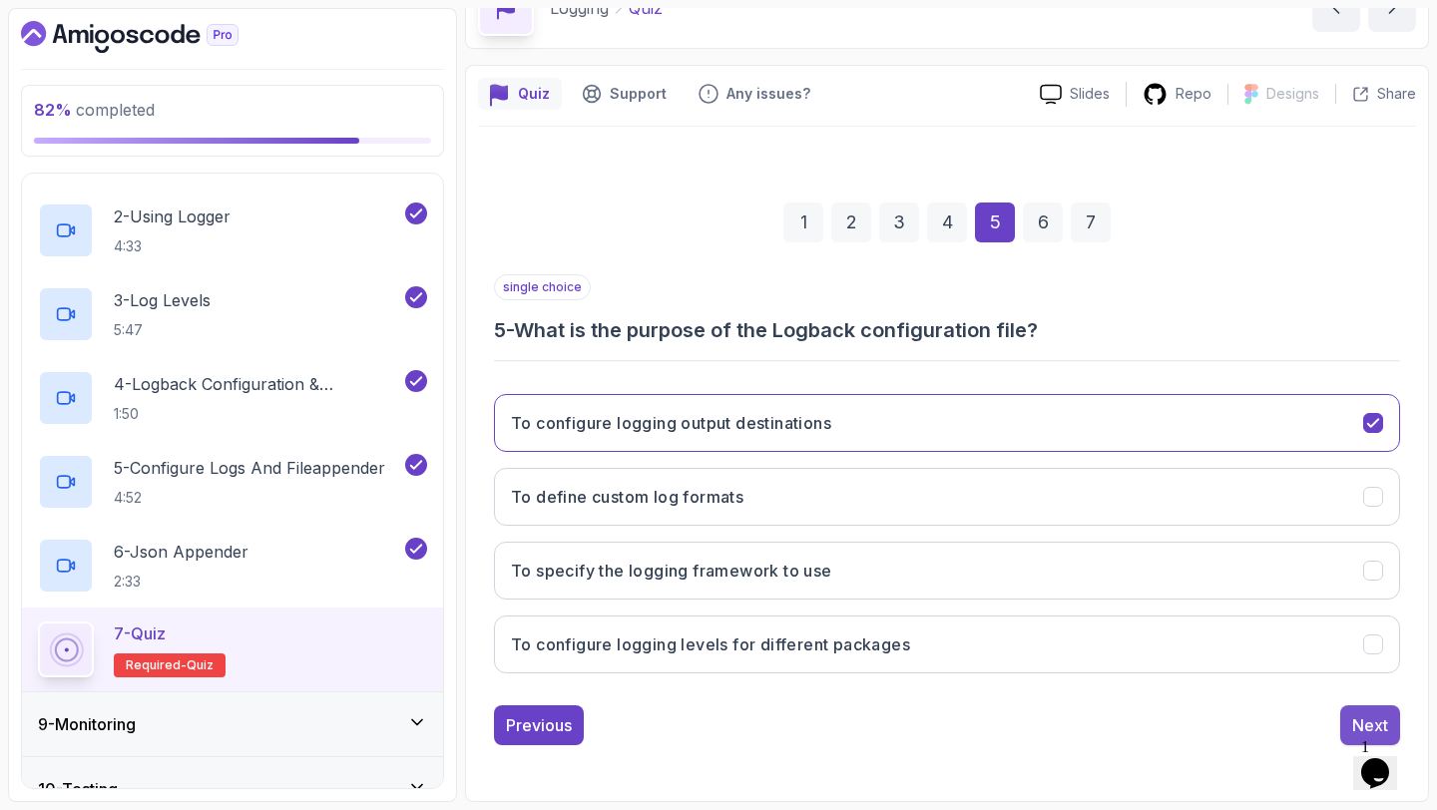
click at [1344, 719] on button "Next" at bounding box center [1370, 725] width 60 height 40
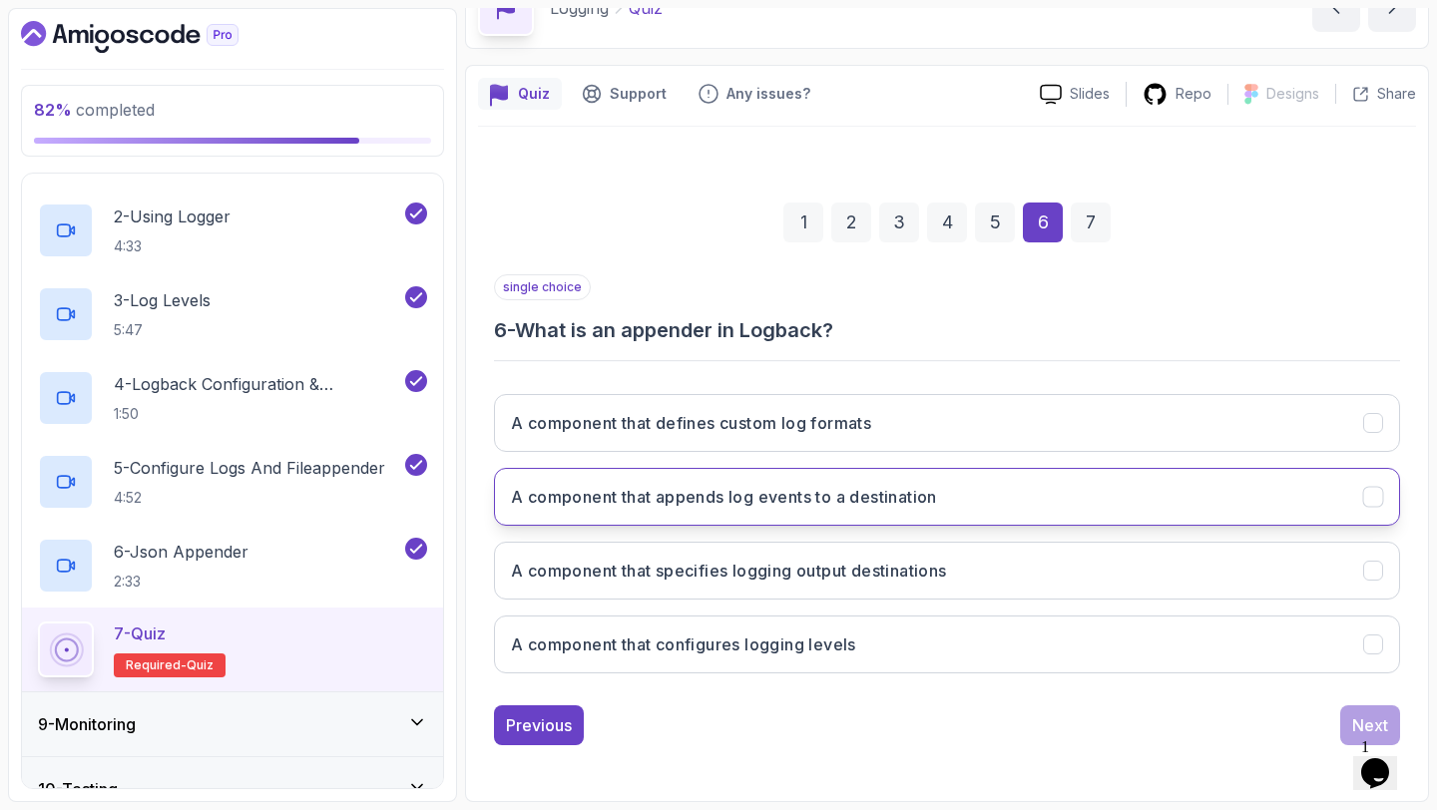
click at [882, 510] on button "A component that appends log events to a destination" at bounding box center [947, 497] width 906 height 58
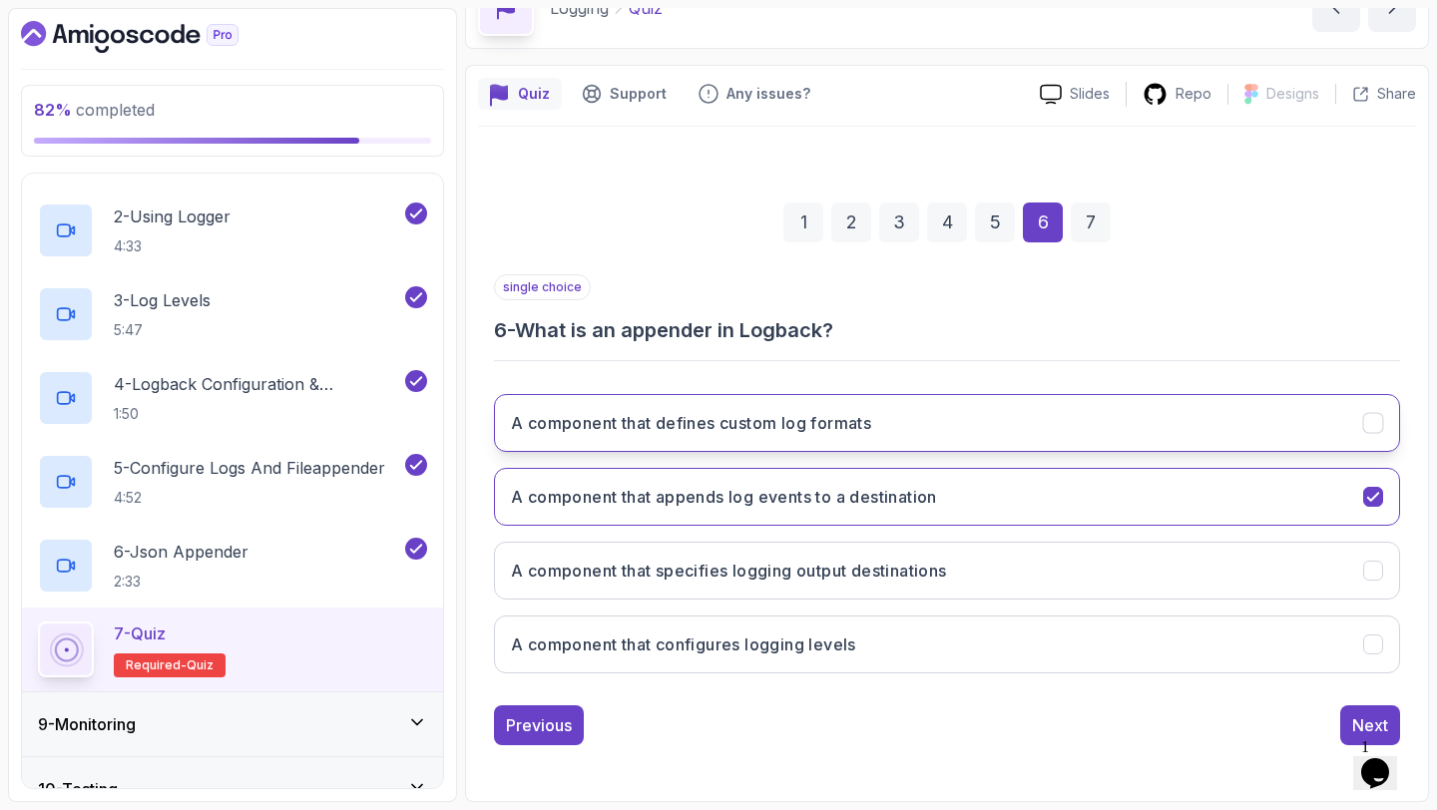
click at [1051, 439] on button "A component that defines custom log formats" at bounding box center [947, 423] width 906 height 58
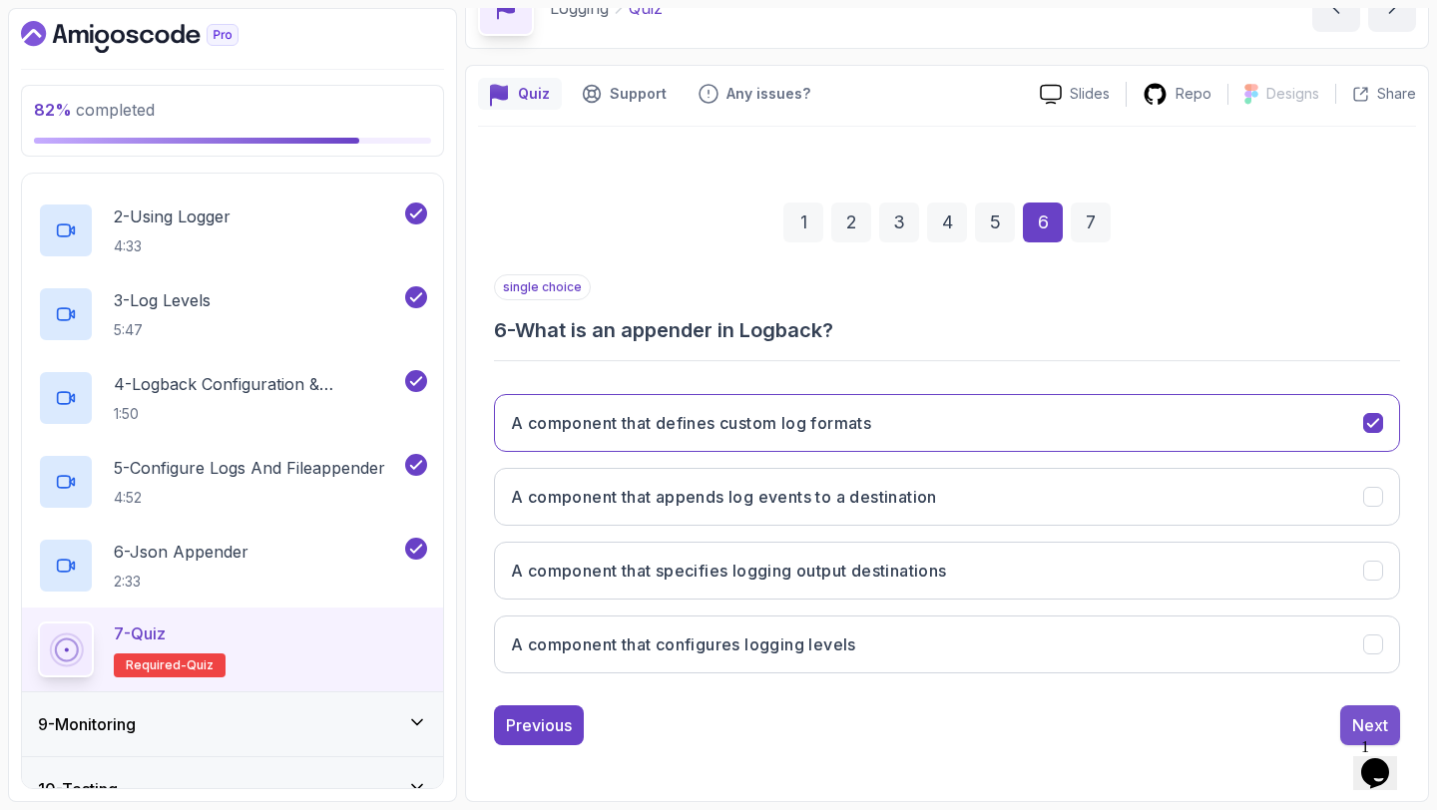
click at [1364, 717] on div "Next" at bounding box center [1370, 725] width 36 height 24
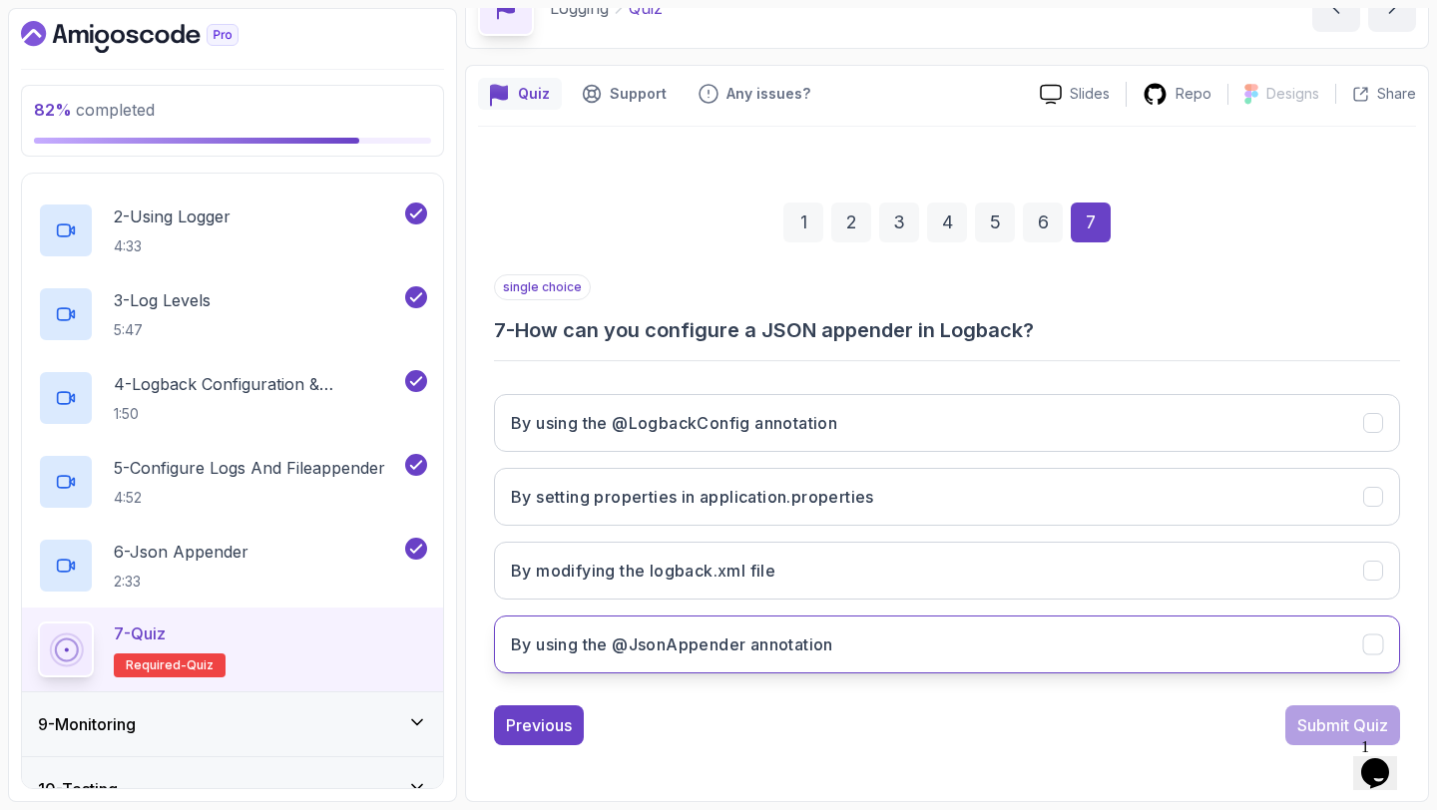
click at [767, 621] on button "By using the @JsonAppender annotation" at bounding box center [947, 645] width 906 height 58
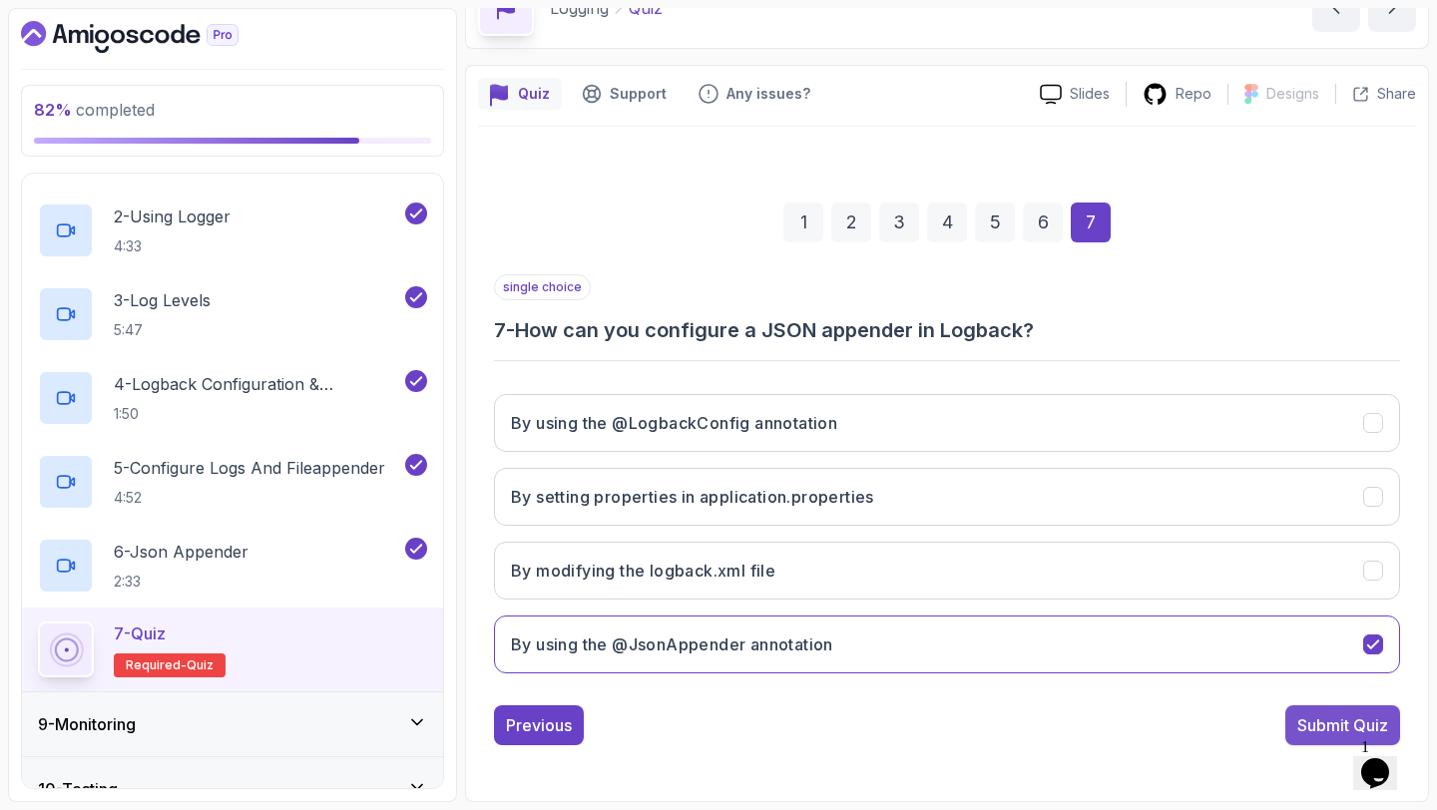
click at [1351, 733] on div "Submit Quiz" at bounding box center [1342, 725] width 91 height 24
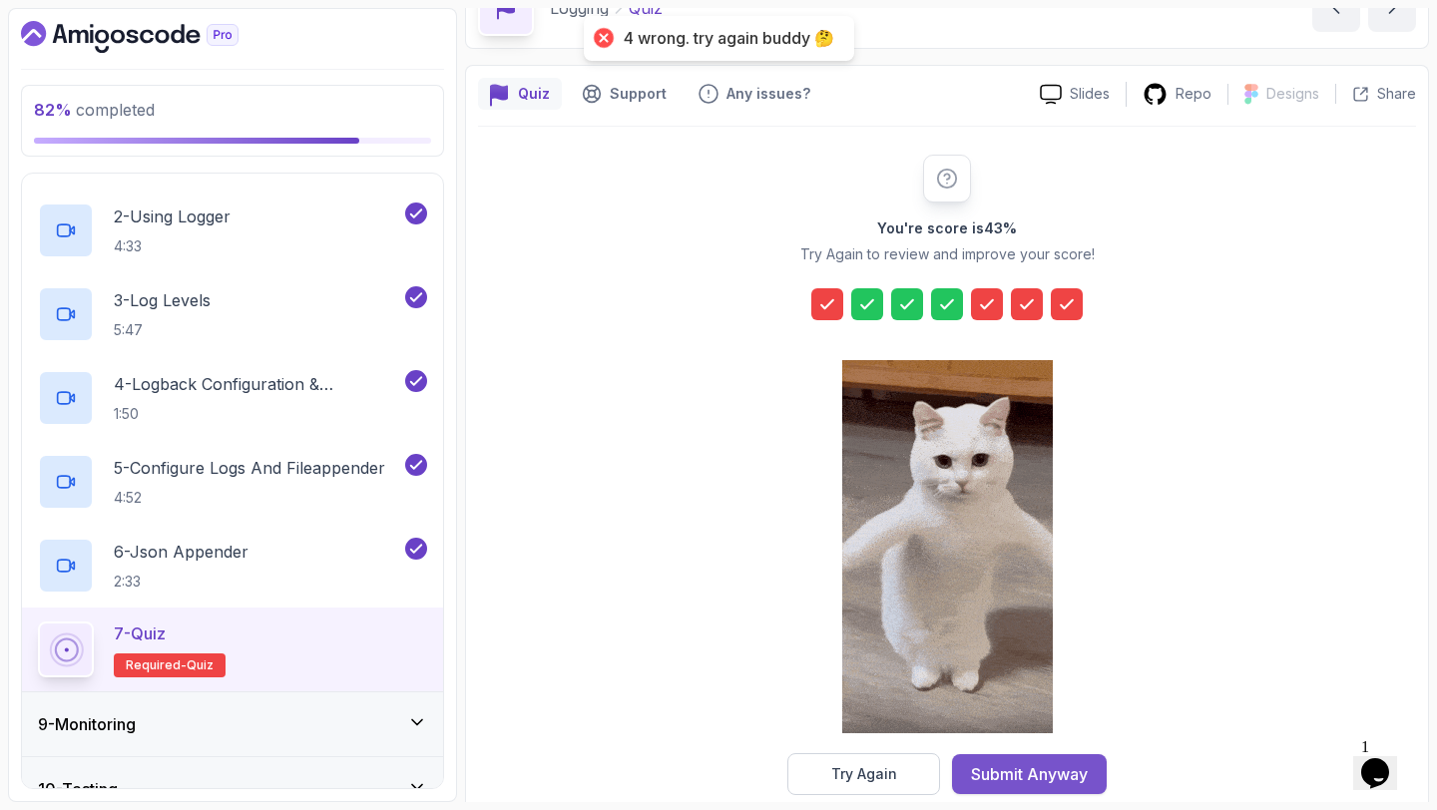
click at [1009, 765] on div "Submit Anyway" at bounding box center [1029, 774] width 117 height 24
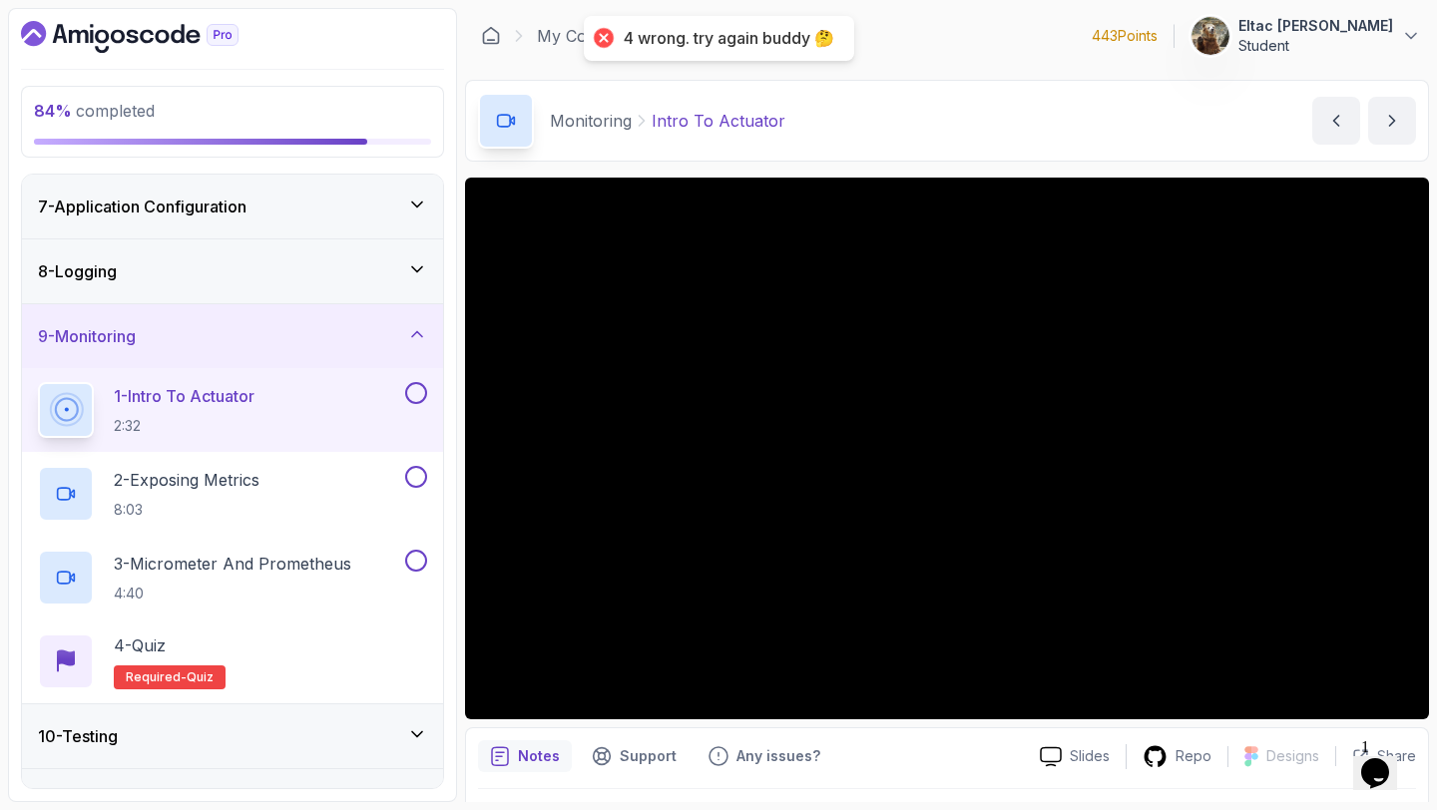
scroll to position [400, 0]
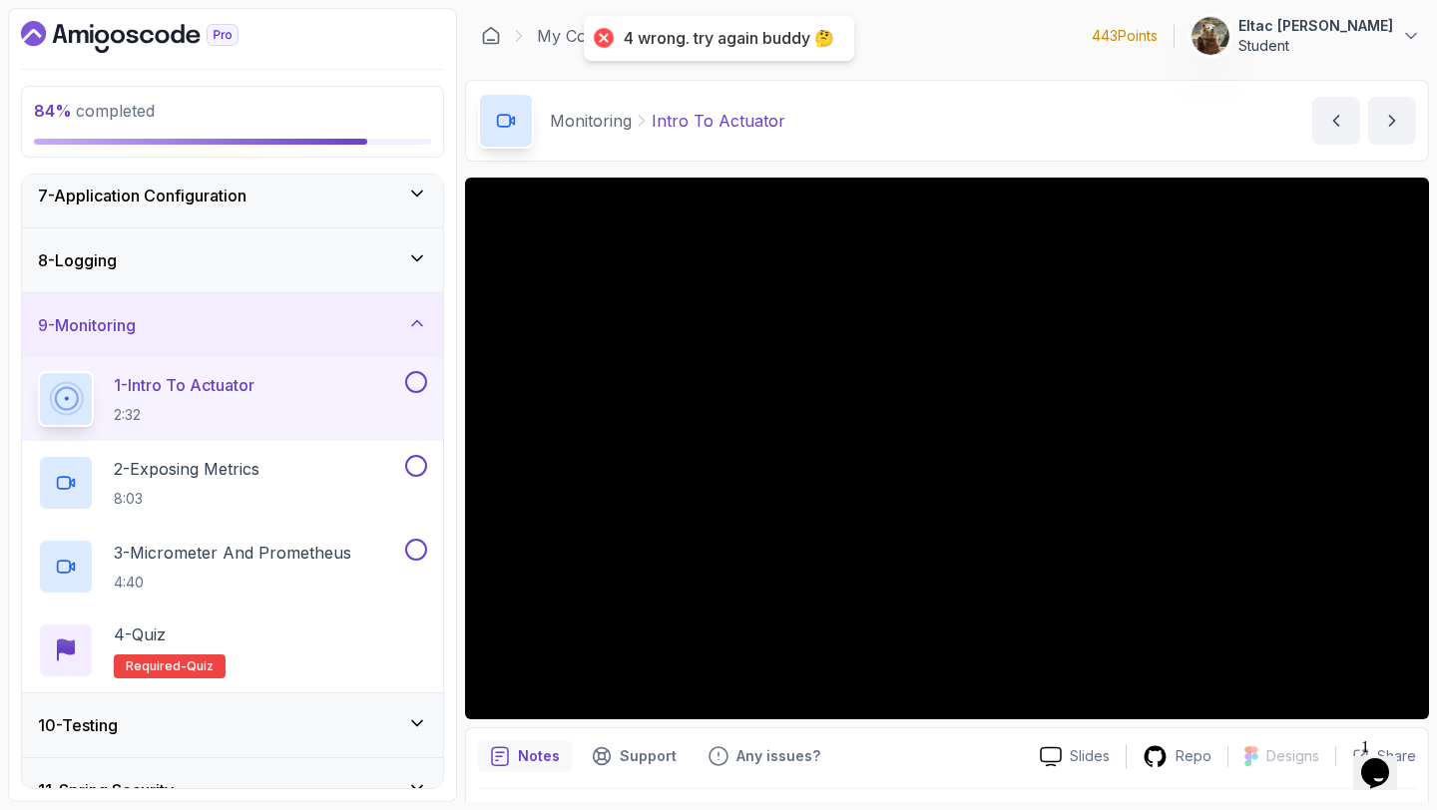
click at [422, 380] on button at bounding box center [416, 382] width 22 height 22
click at [402, 469] on div at bounding box center [414, 466] width 26 height 22
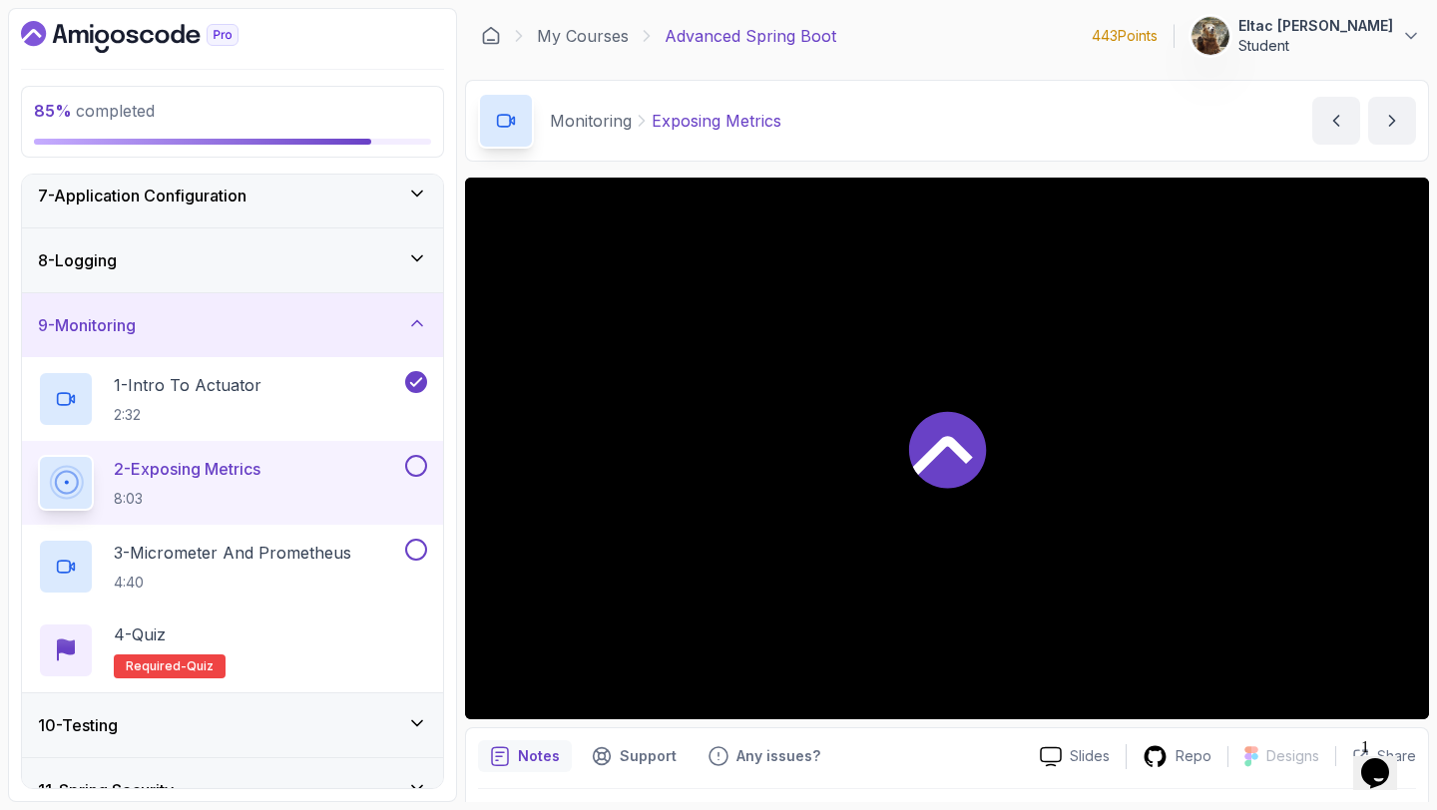
click at [411, 467] on button at bounding box center [416, 466] width 22 height 22
click at [415, 557] on button at bounding box center [416, 550] width 22 height 22
click at [273, 634] on div "4 - Quiz Required- quiz" at bounding box center [232, 650] width 389 height 56
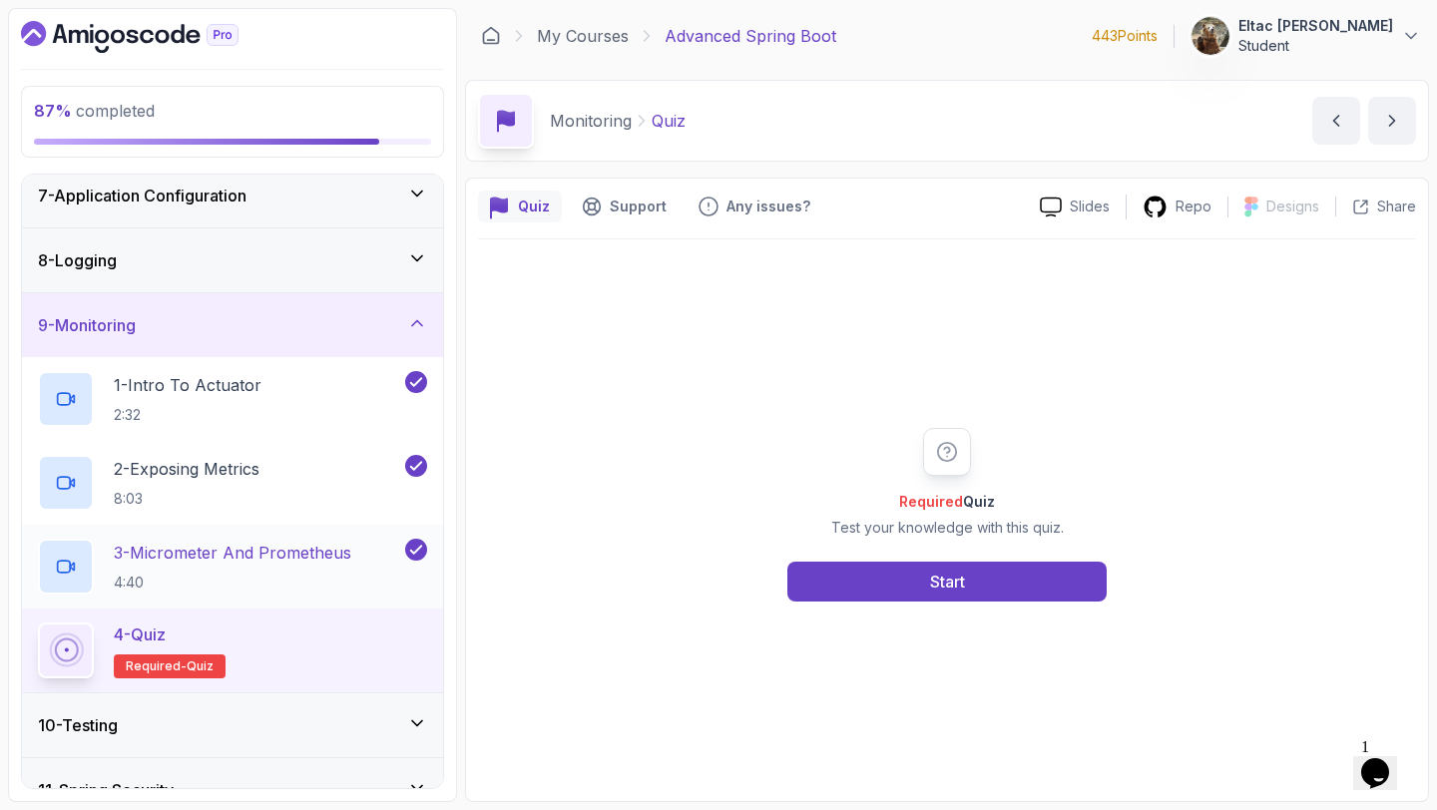
click at [302, 606] on div "3 - Micrometer And Prometheus 4:40" at bounding box center [232, 567] width 421 height 84
click at [211, 633] on div "4 - Quiz" at bounding box center [170, 634] width 112 height 24
click at [950, 591] on div "Start" at bounding box center [947, 582] width 35 height 24
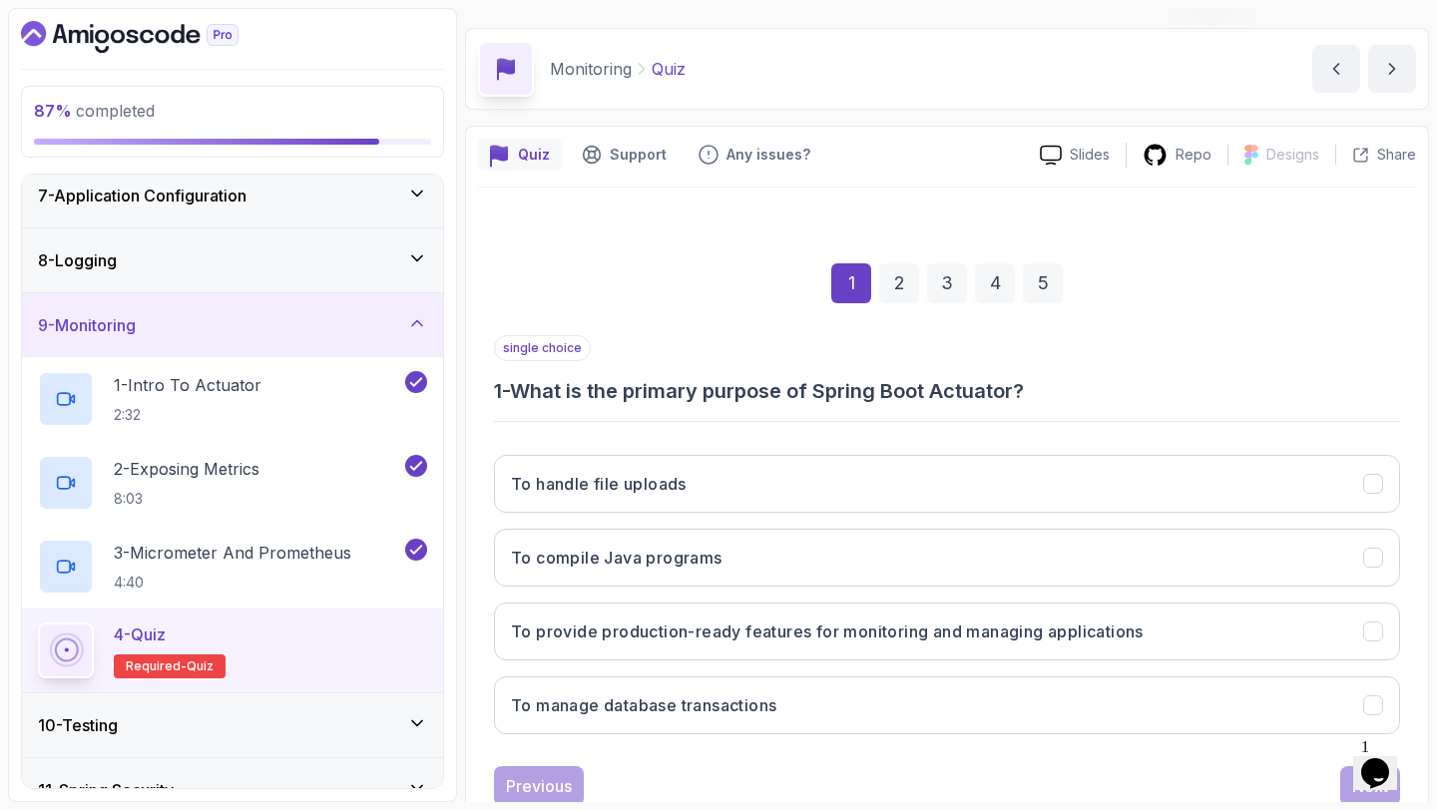
scroll to position [113, 0]
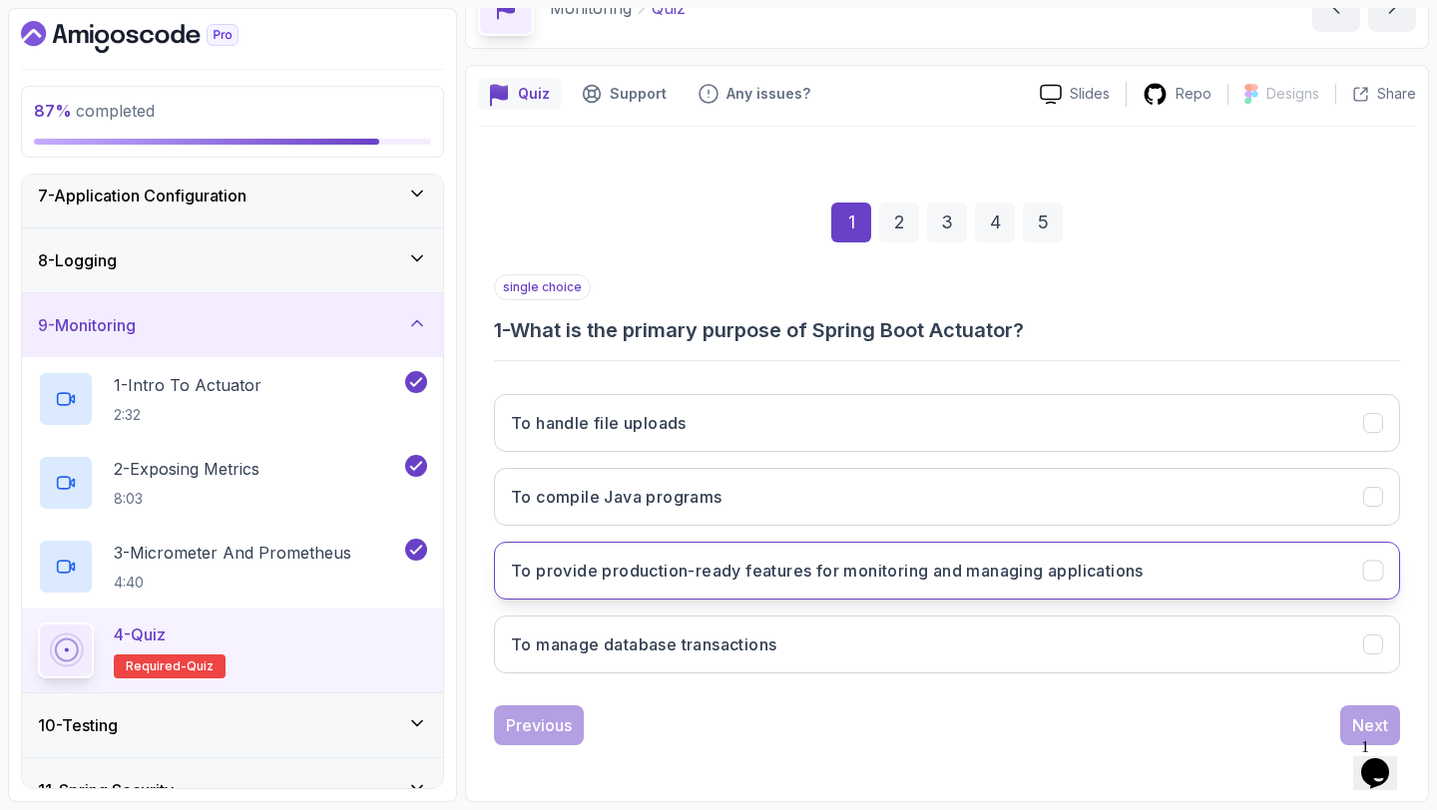
click at [663, 566] on h3 "To provide production-ready features for monitoring and managing applications" at bounding box center [827, 571] width 632 height 24
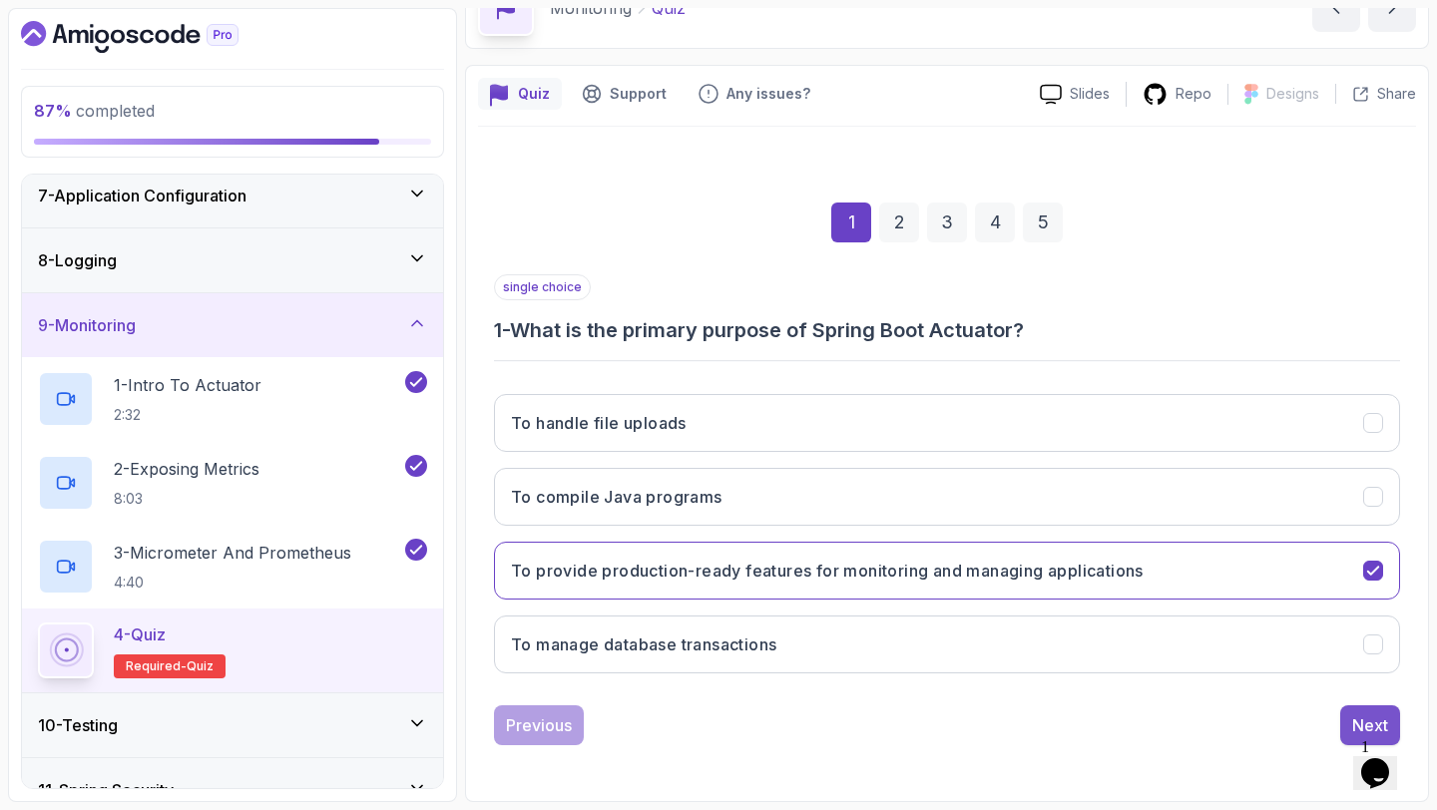
click at [1344, 717] on button "Next" at bounding box center [1370, 725] width 60 height 40
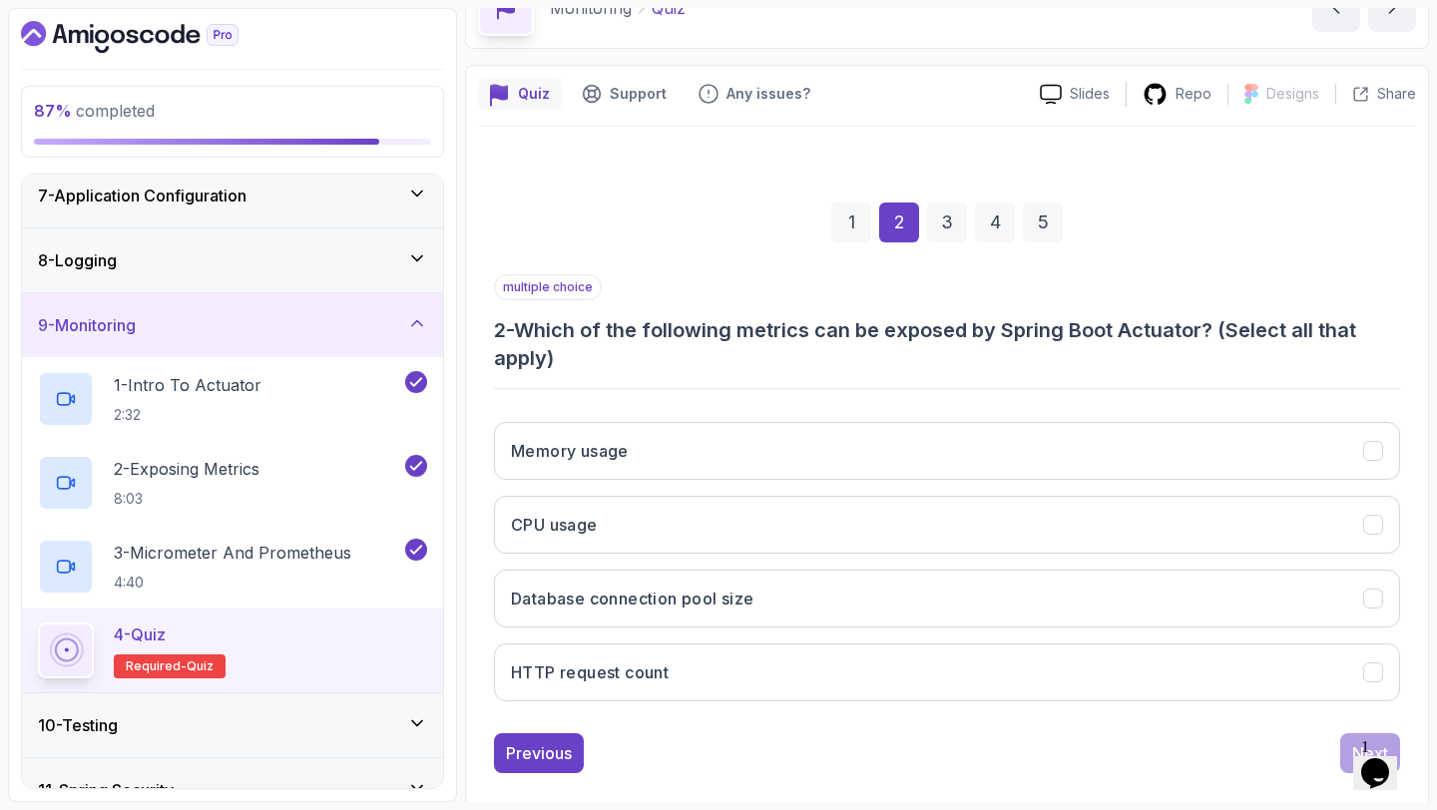
scroll to position [141, 0]
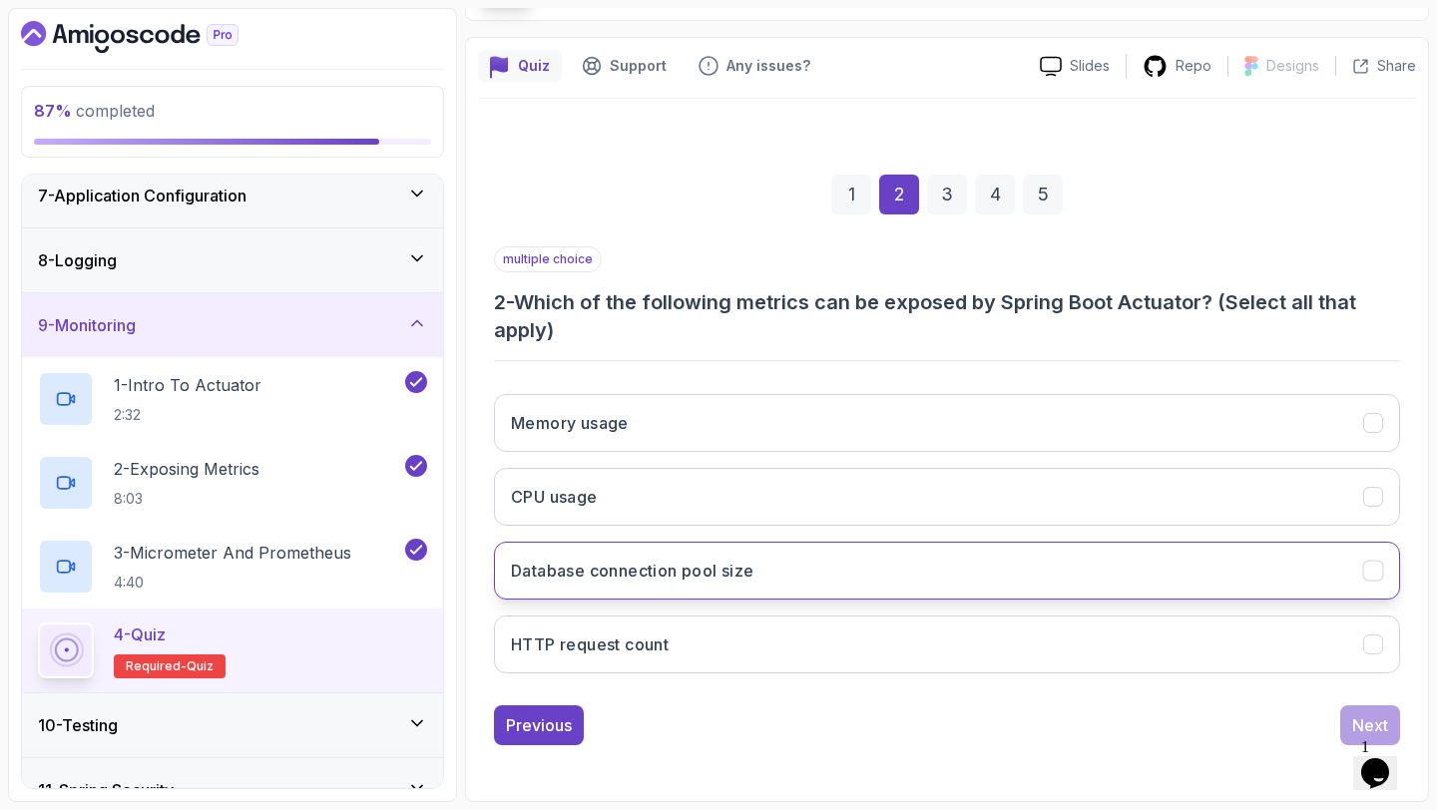
click at [796, 577] on button "Database connection pool size" at bounding box center [947, 571] width 906 height 58
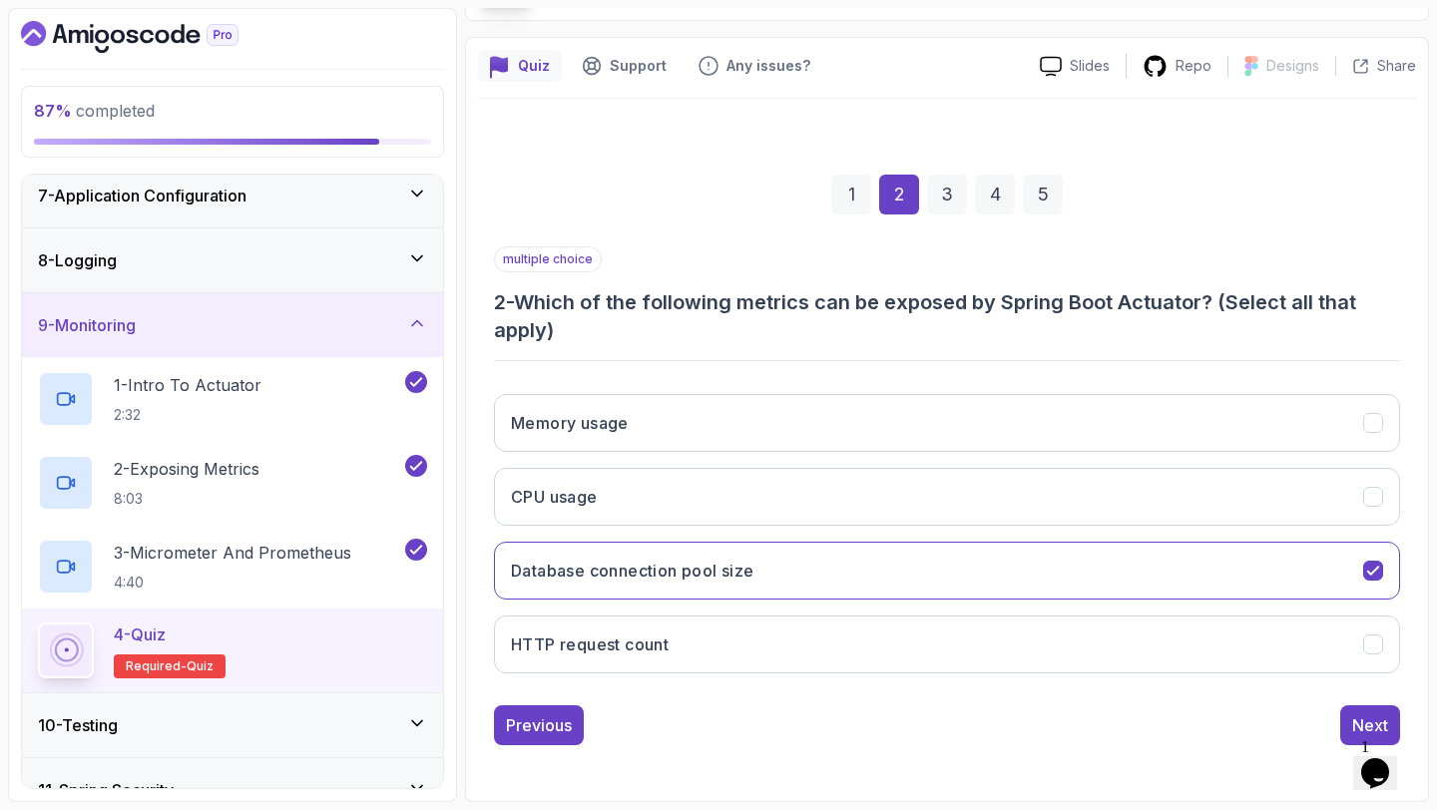
click at [1162, 462] on div "Memory usage CPU usage Database connection pool size HTTP request count" at bounding box center [947, 533] width 906 height 311
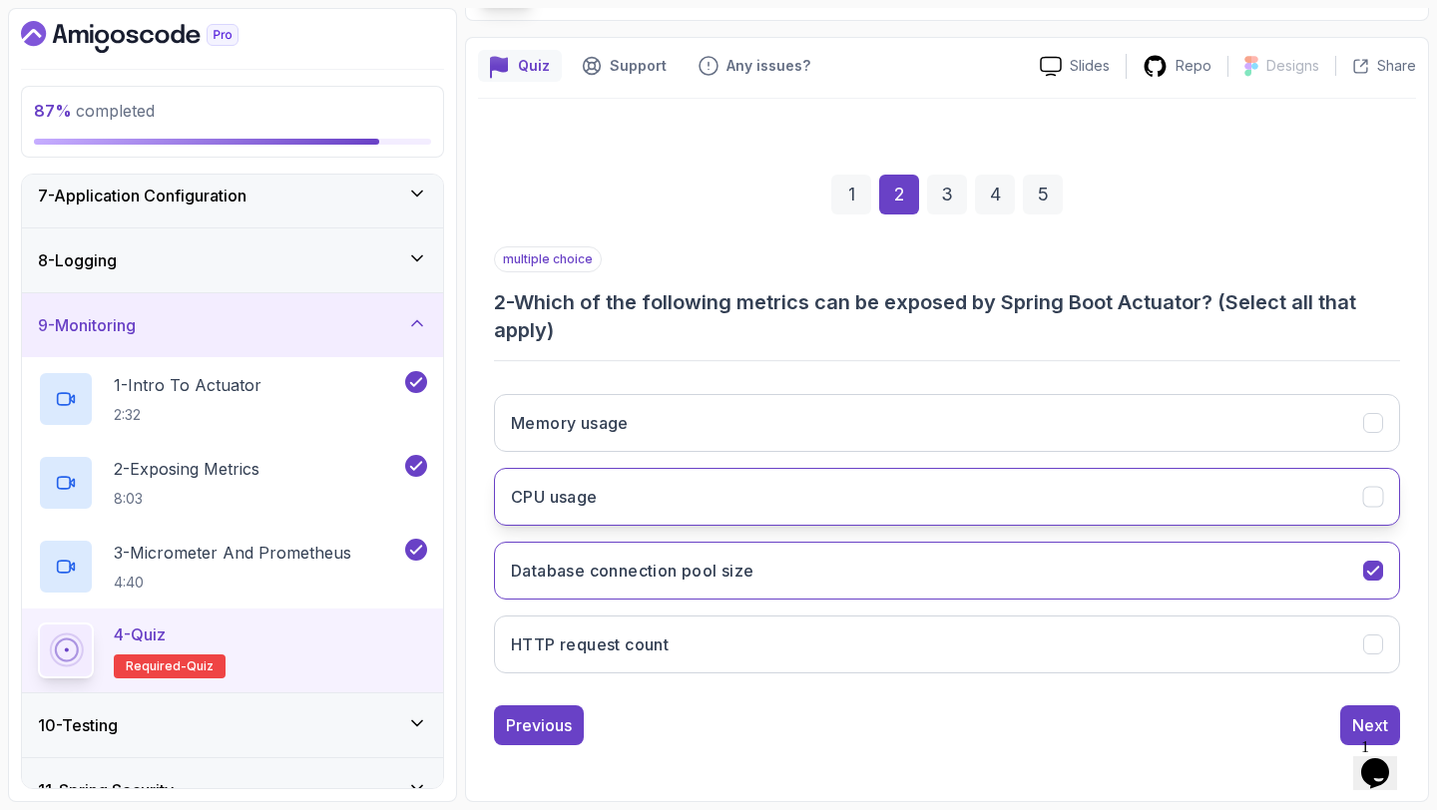
click at [1143, 499] on button "CPU usage" at bounding box center [947, 497] width 906 height 58
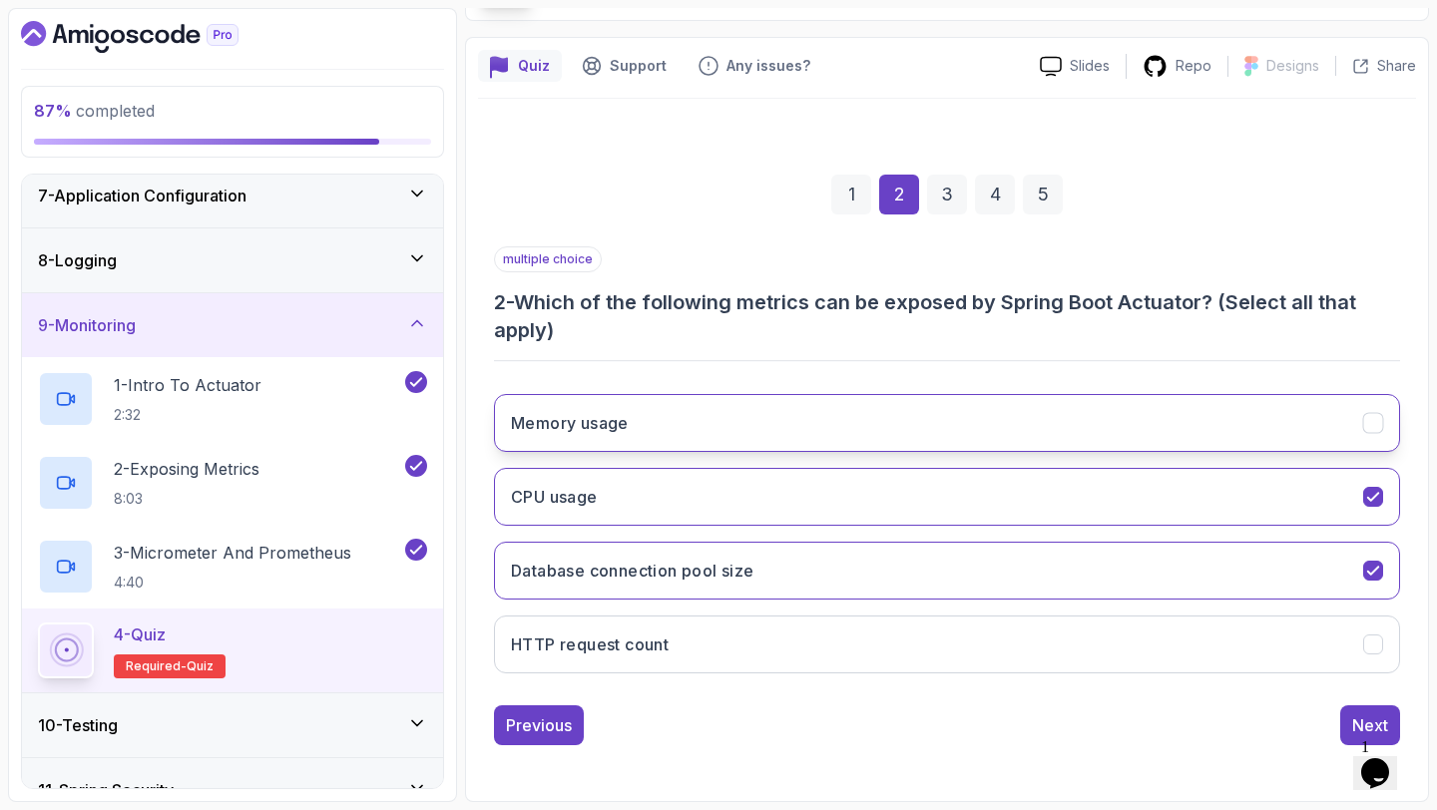
click at [1129, 400] on button "Memory usage" at bounding box center [947, 423] width 906 height 58
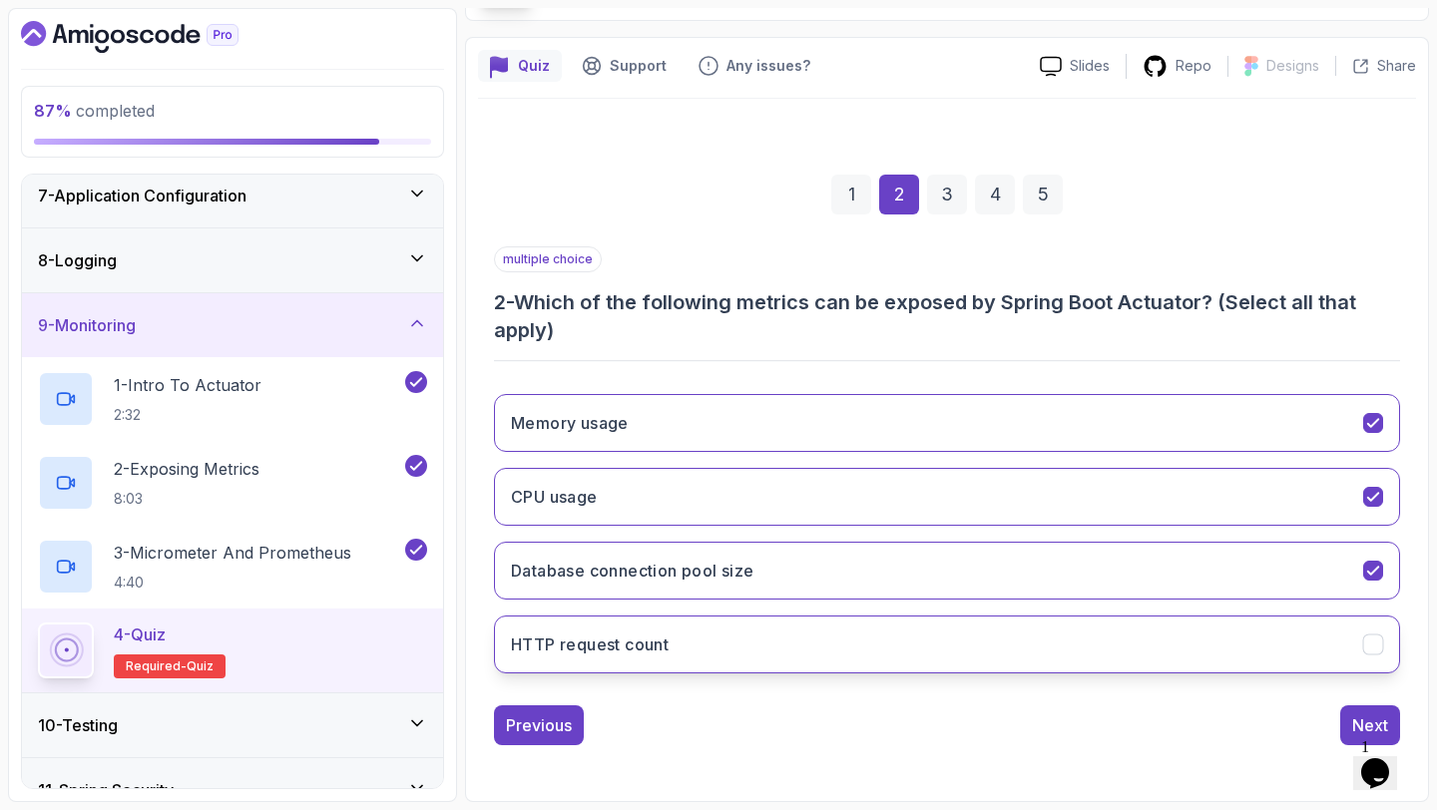
click at [1064, 657] on button "HTTP request count" at bounding box center [947, 645] width 906 height 58
click at [1382, 726] on div "Next" at bounding box center [1370, 725] width 36 height 24
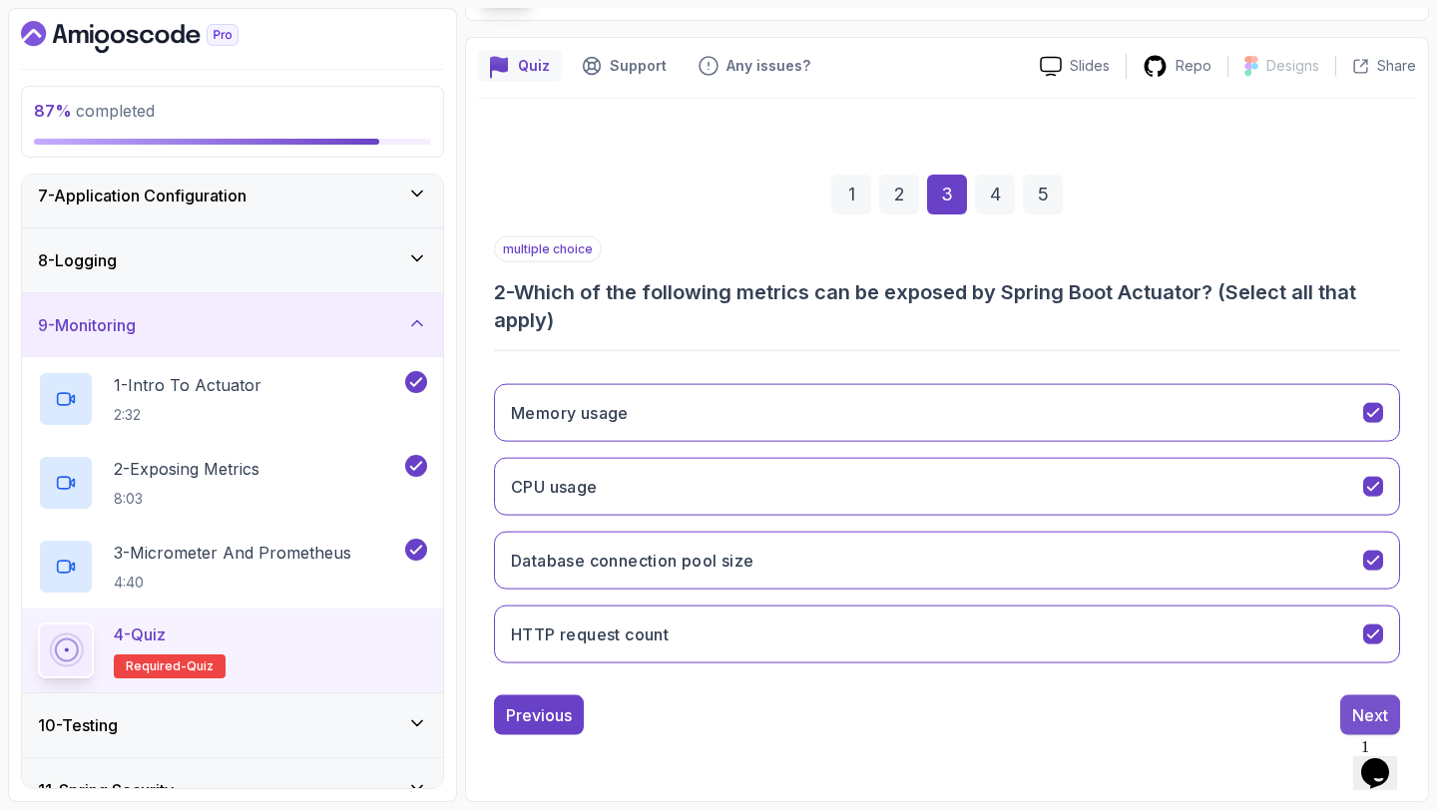
scroll to position [113, 0]
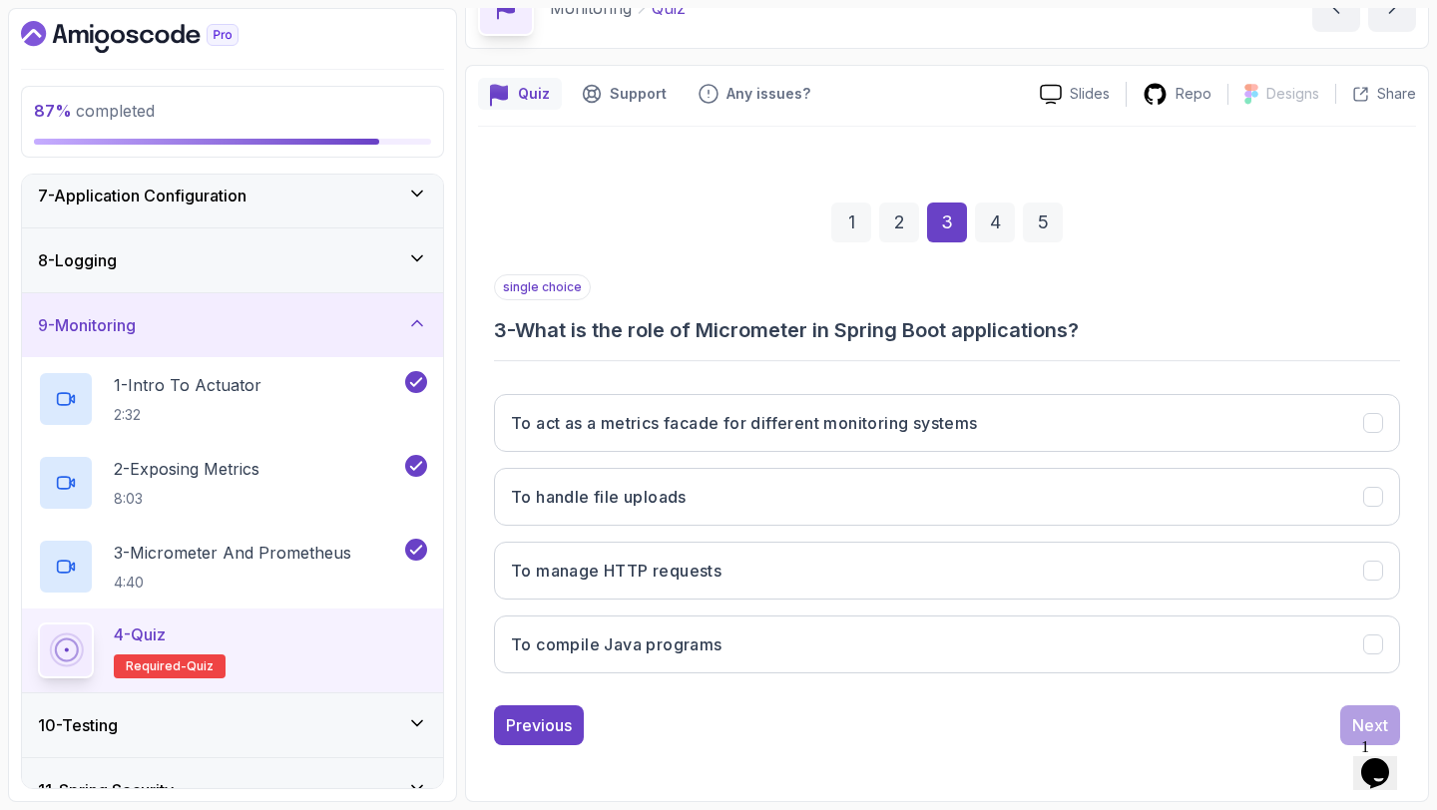
click at [1003, 498] on button "To handle file uploads" at bounding box center [947, 497] width 906 height 58
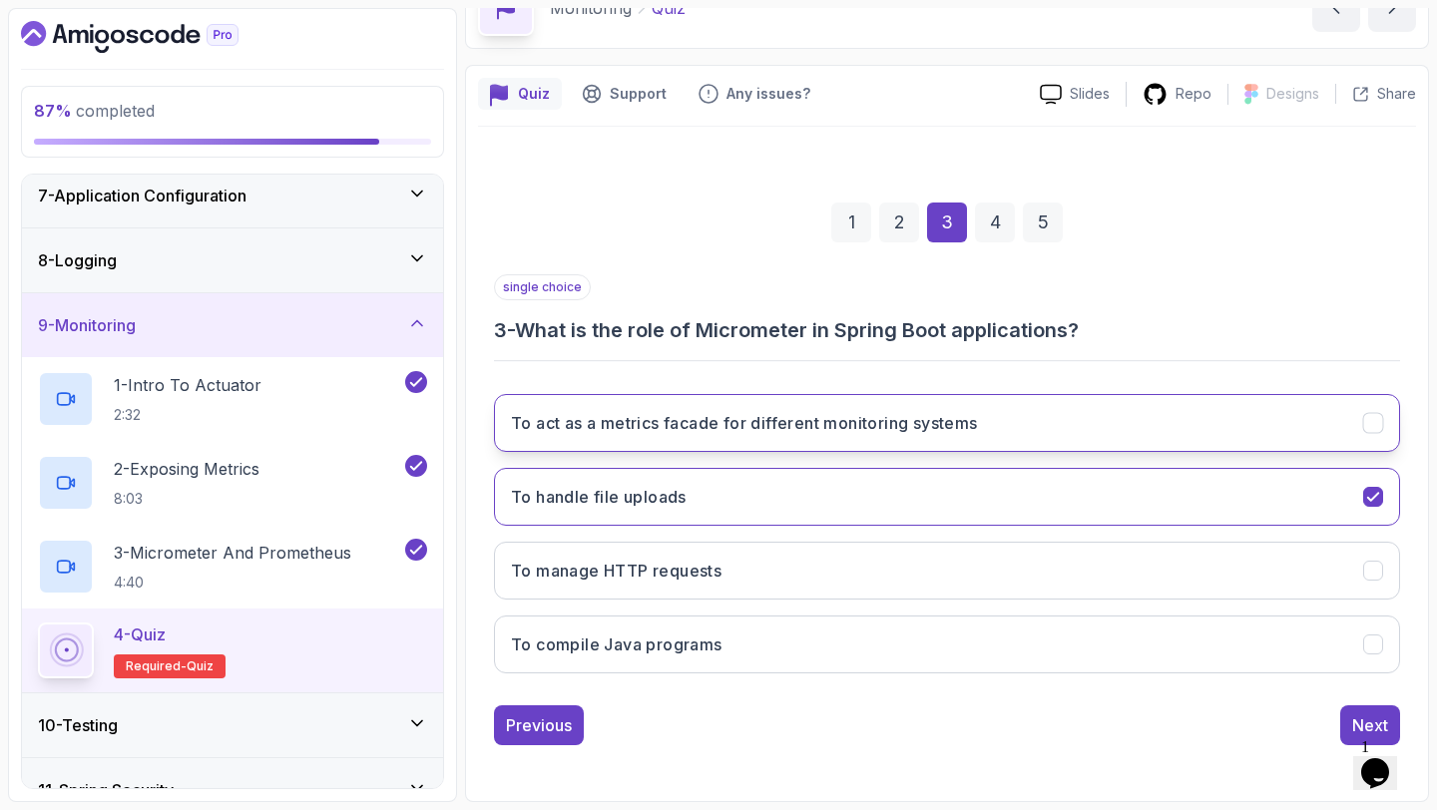
click at [1139, 434] on button "To act as a metrics facade for different monitoring systems" at bounding box center [947, 423] width 906 height 58
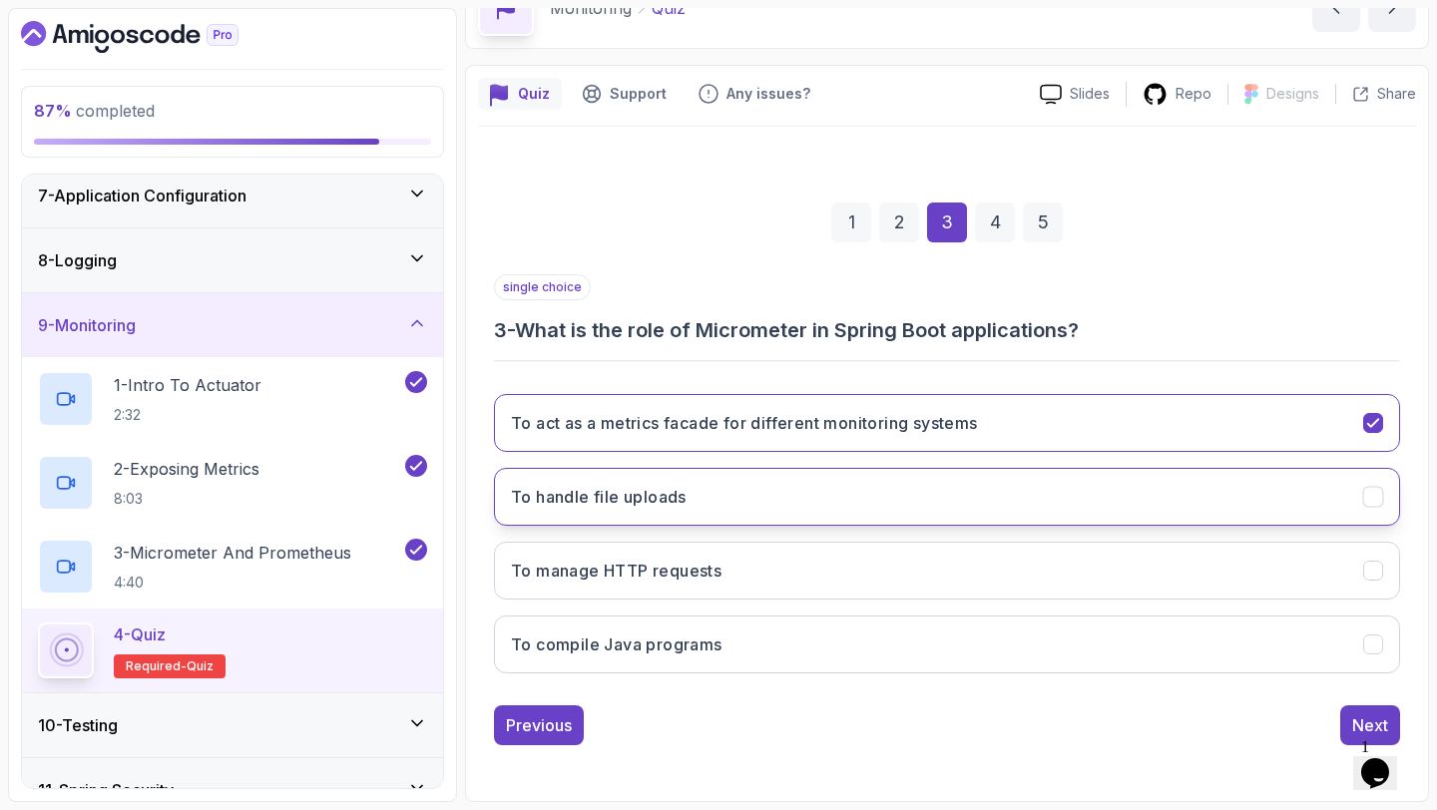
click at [1131, 491] on button "To handle file uploads" at bounding box center [947, 497] width 906 height 58
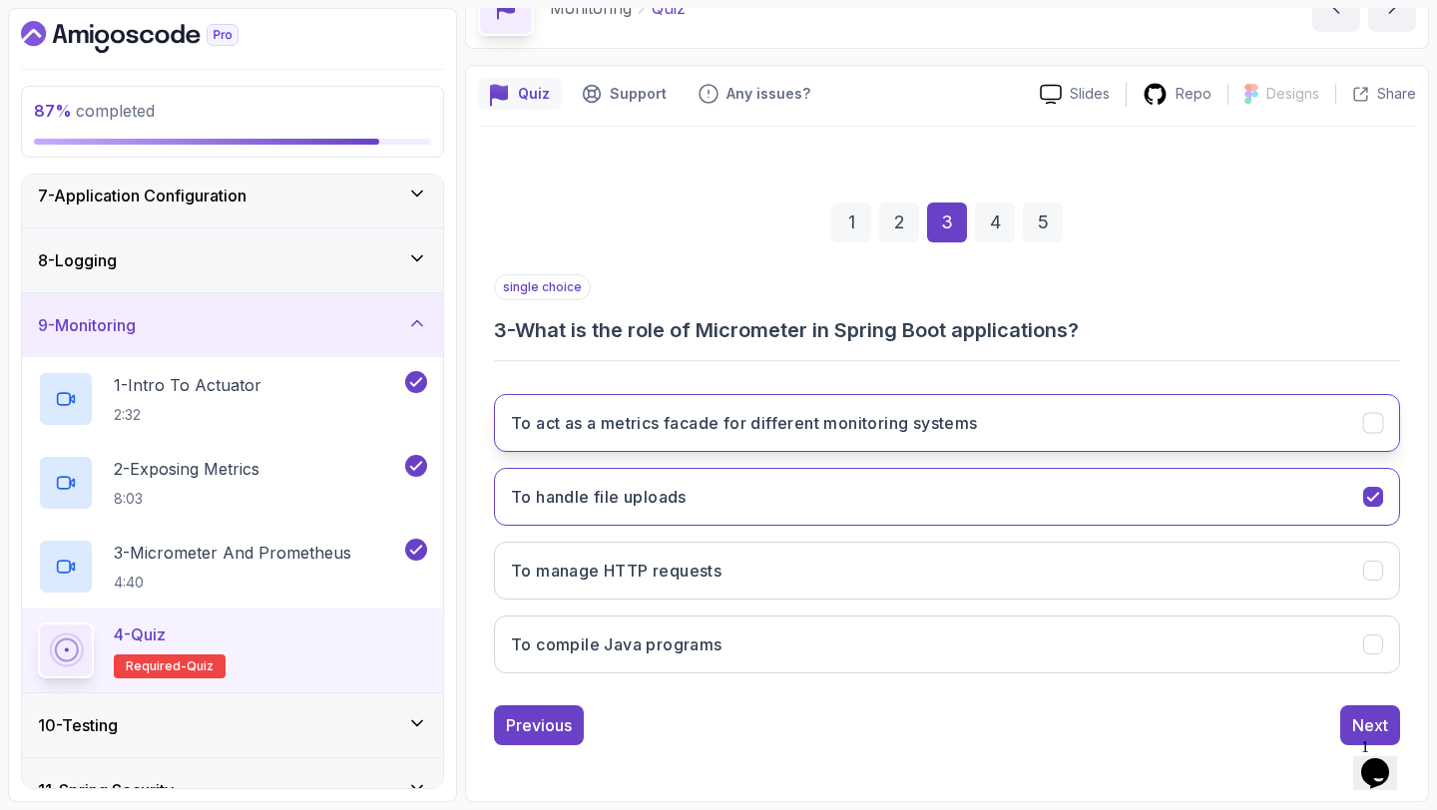
click at [1151, 411] on button "To act as a metrics facade for different monitoring systems" at bounding box center [947, 423] width 906 height 58
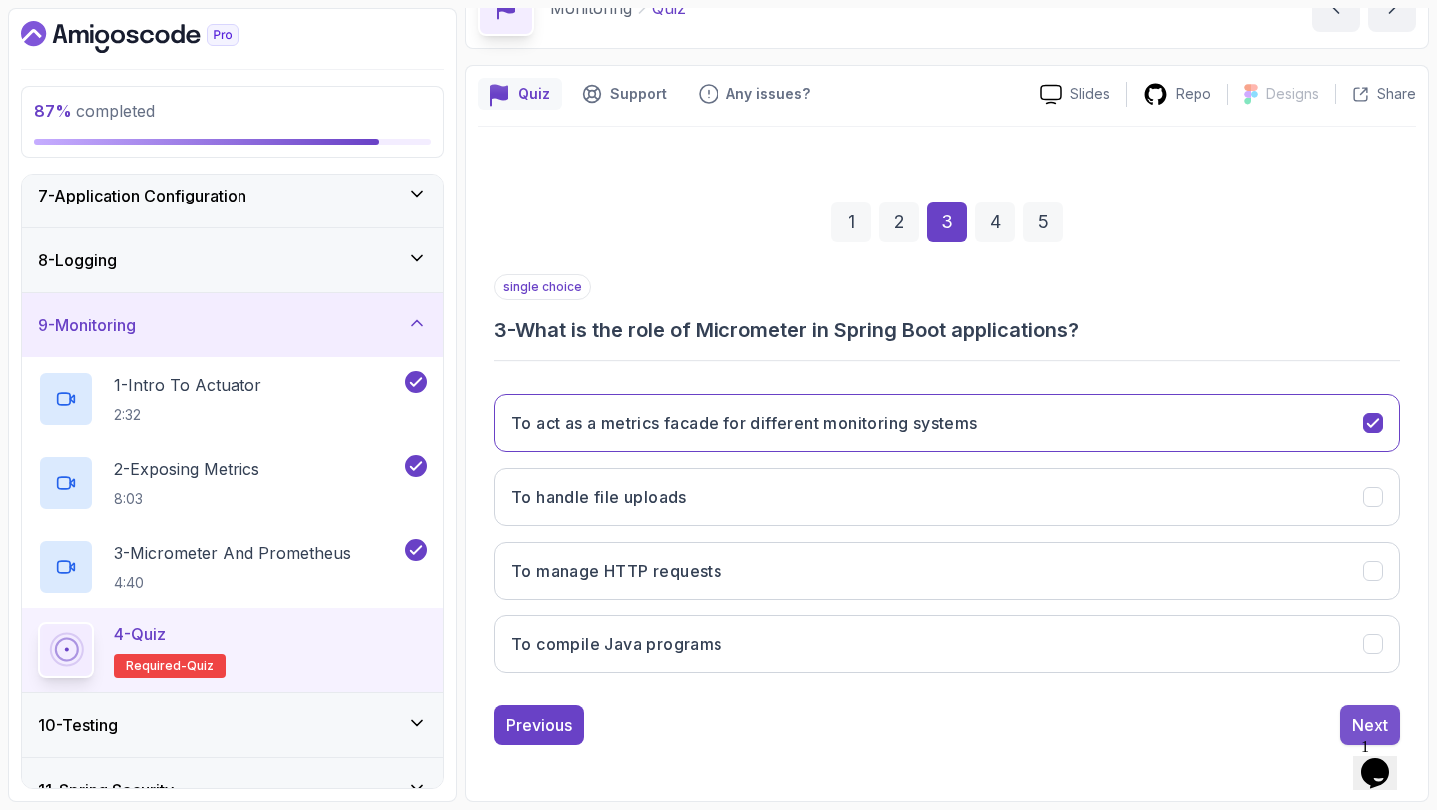
click at [1365, 709] on button "Next" at bounding box center [1370, 725] width 60 height 40
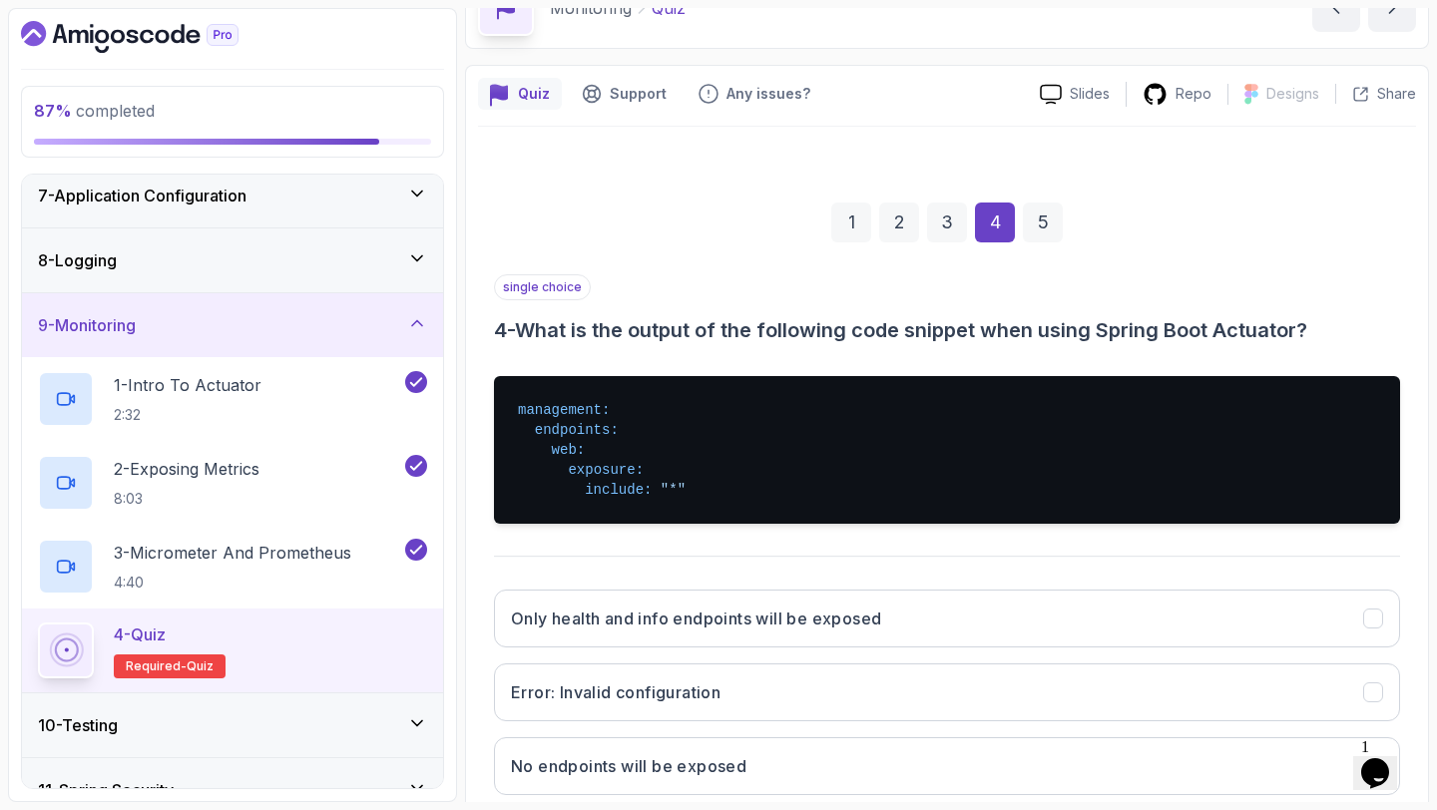
scroll to position [308, 0]
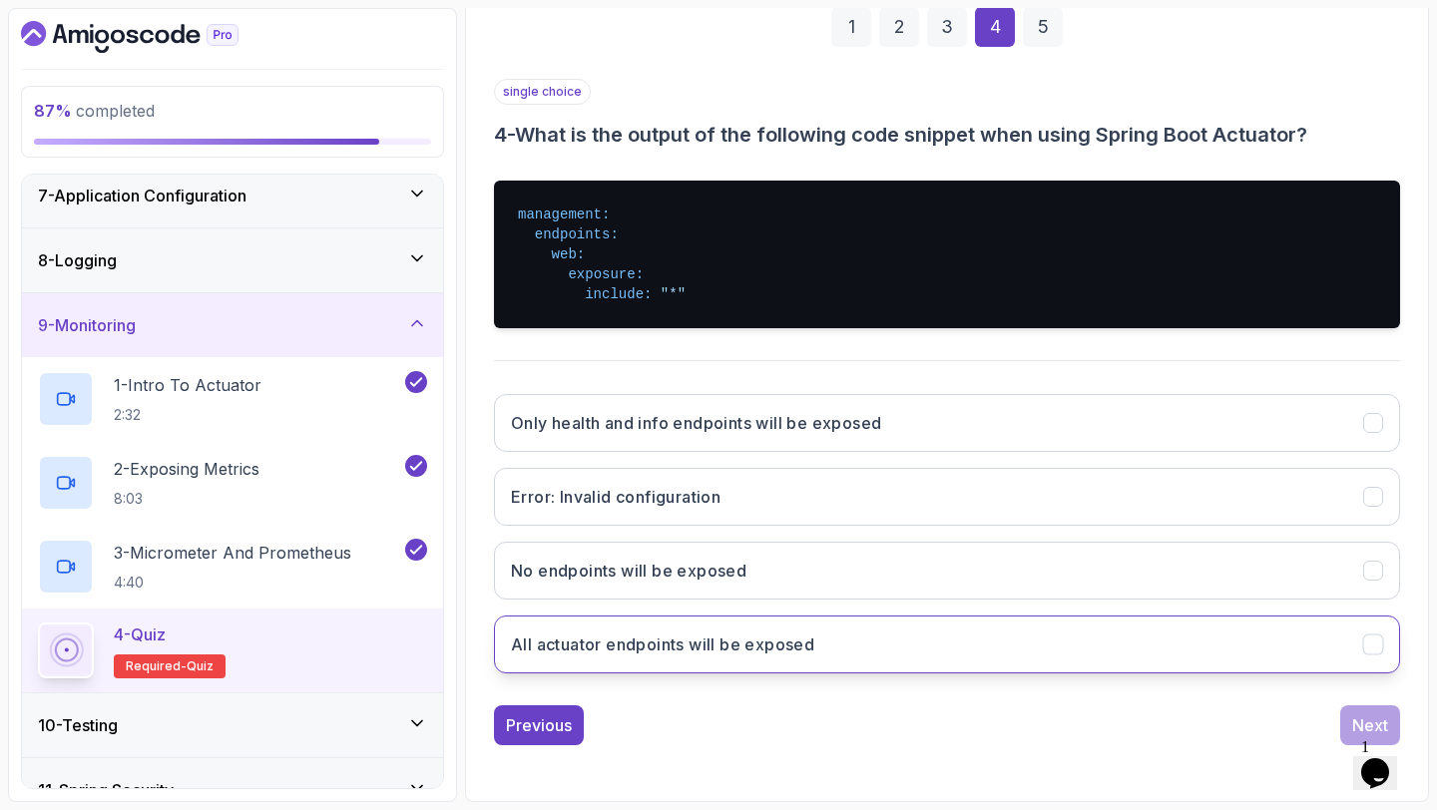
click at [739, 638] on h3 "All actuator endpoints will be exposed" at bounding box center [662, 644] width 303 height 24
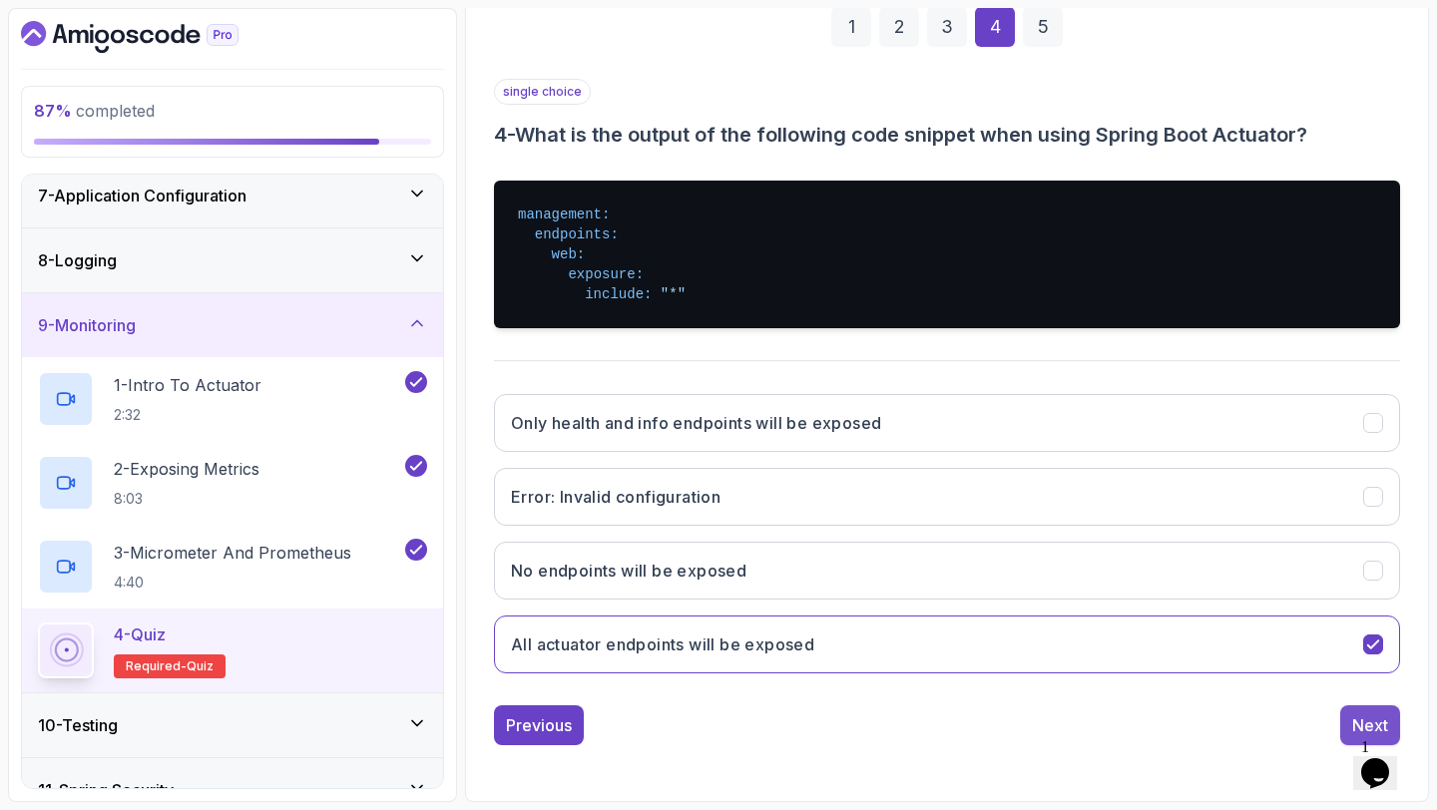
click at [1354, 709] on button "Next" at bounding box center [1370, 725] width 60 height 40
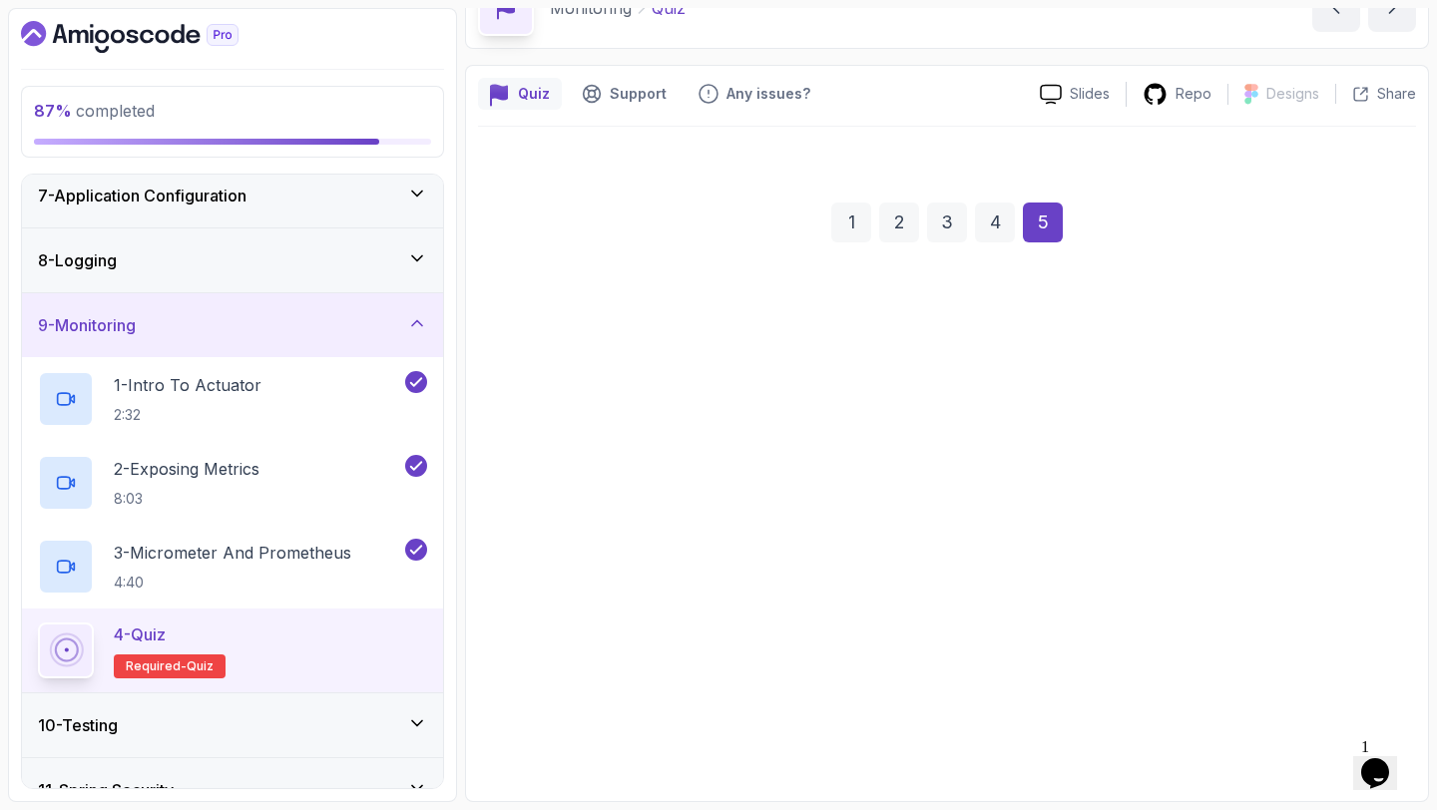
scroll to position [113, 0]
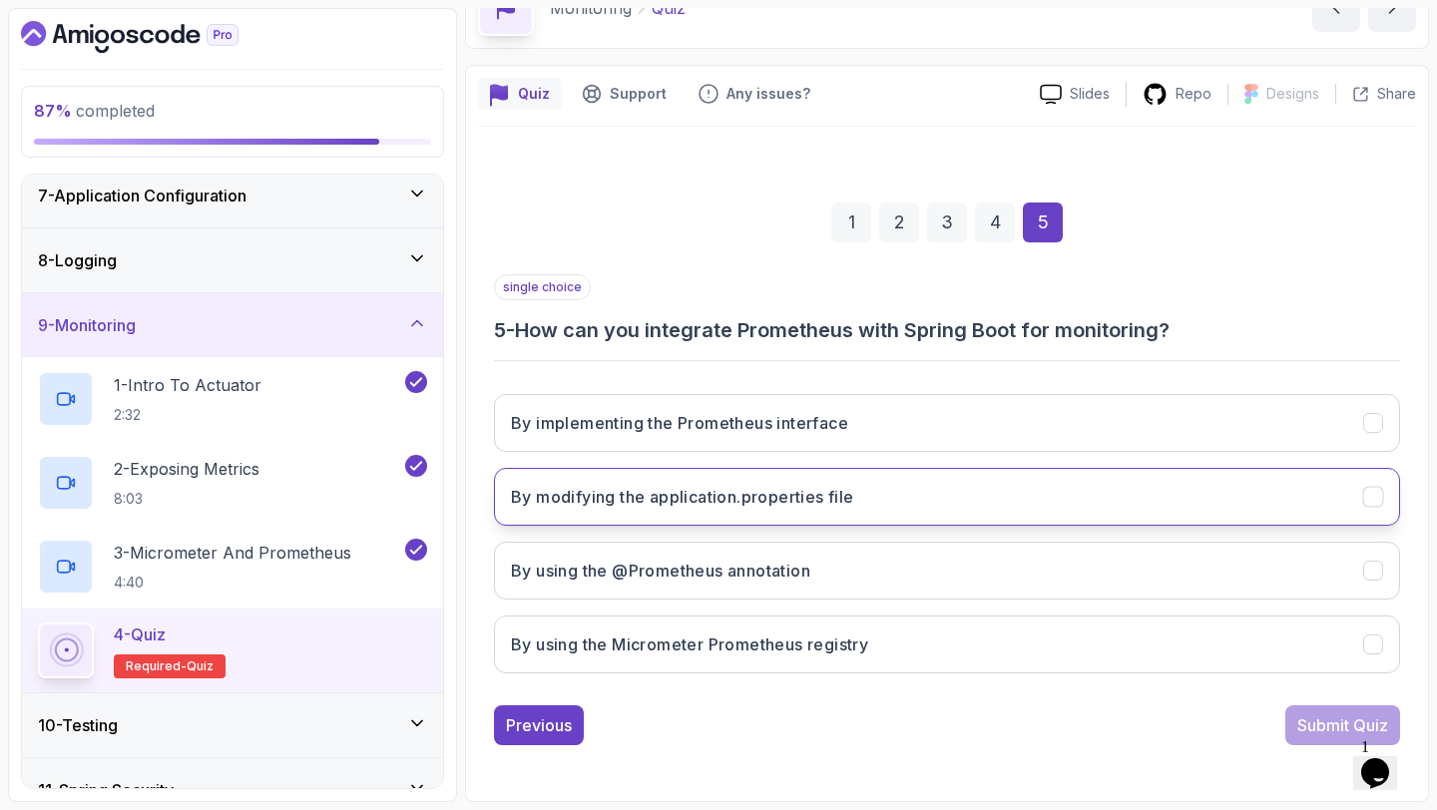
click at [944, 496] on button "By modifying the application.properties file" at bounding box center [947, 497] width 906 height 58
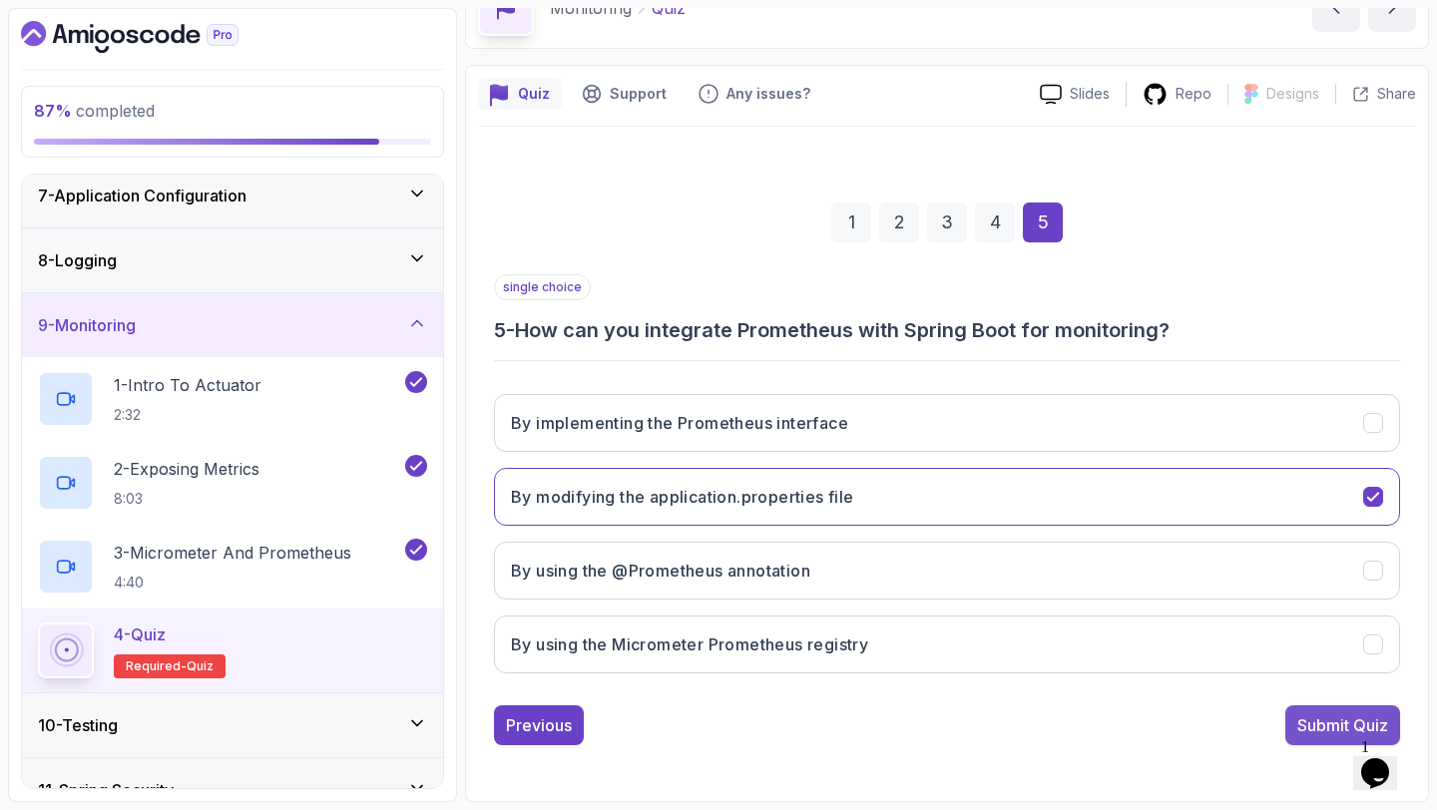
click at [1317, 708] on button "Submit Quiz" at bounding box center [1342, 725] width 115 height 40
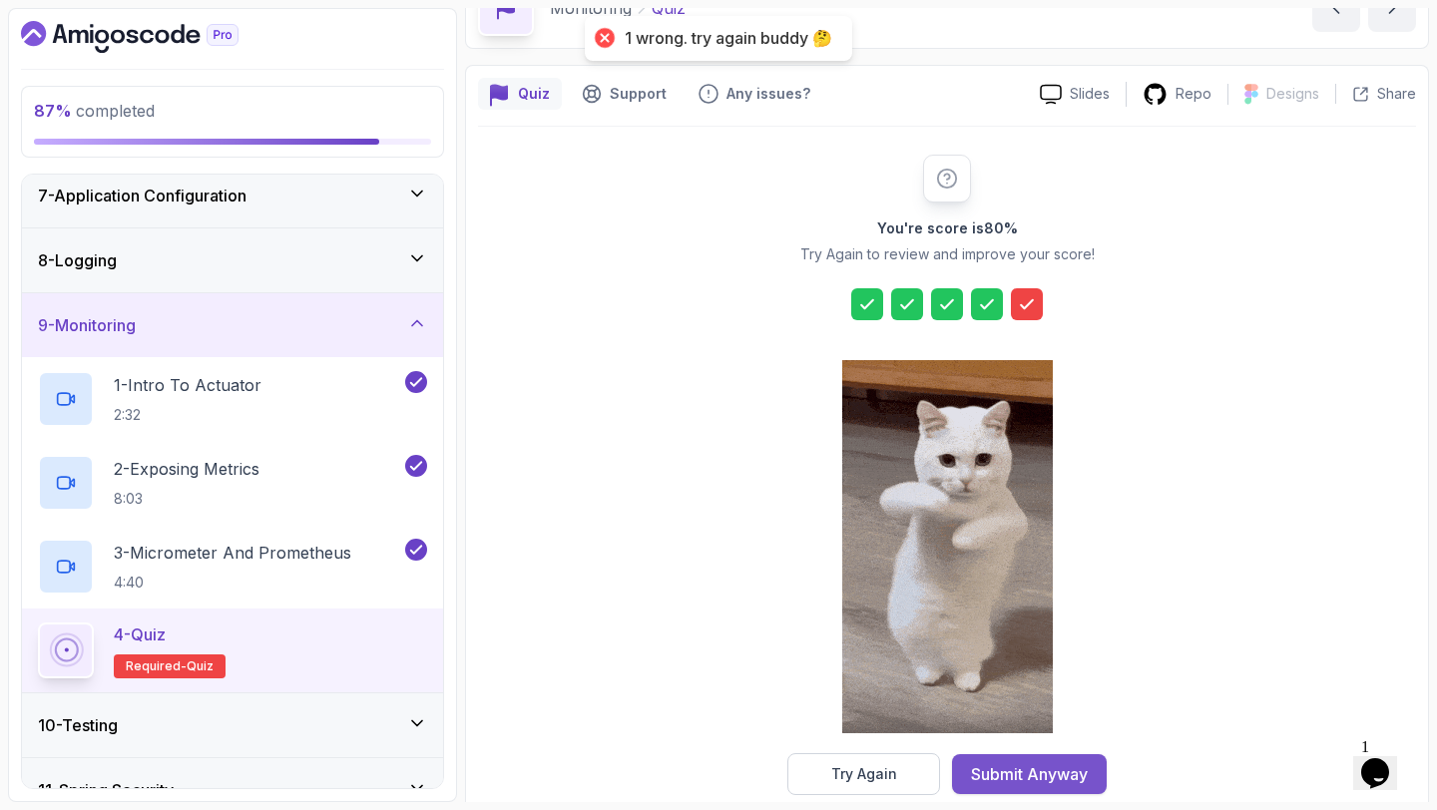
click at [1048, 769] on div "Submit Anyway" at bounding box center [1029, 774] width 117 height 24
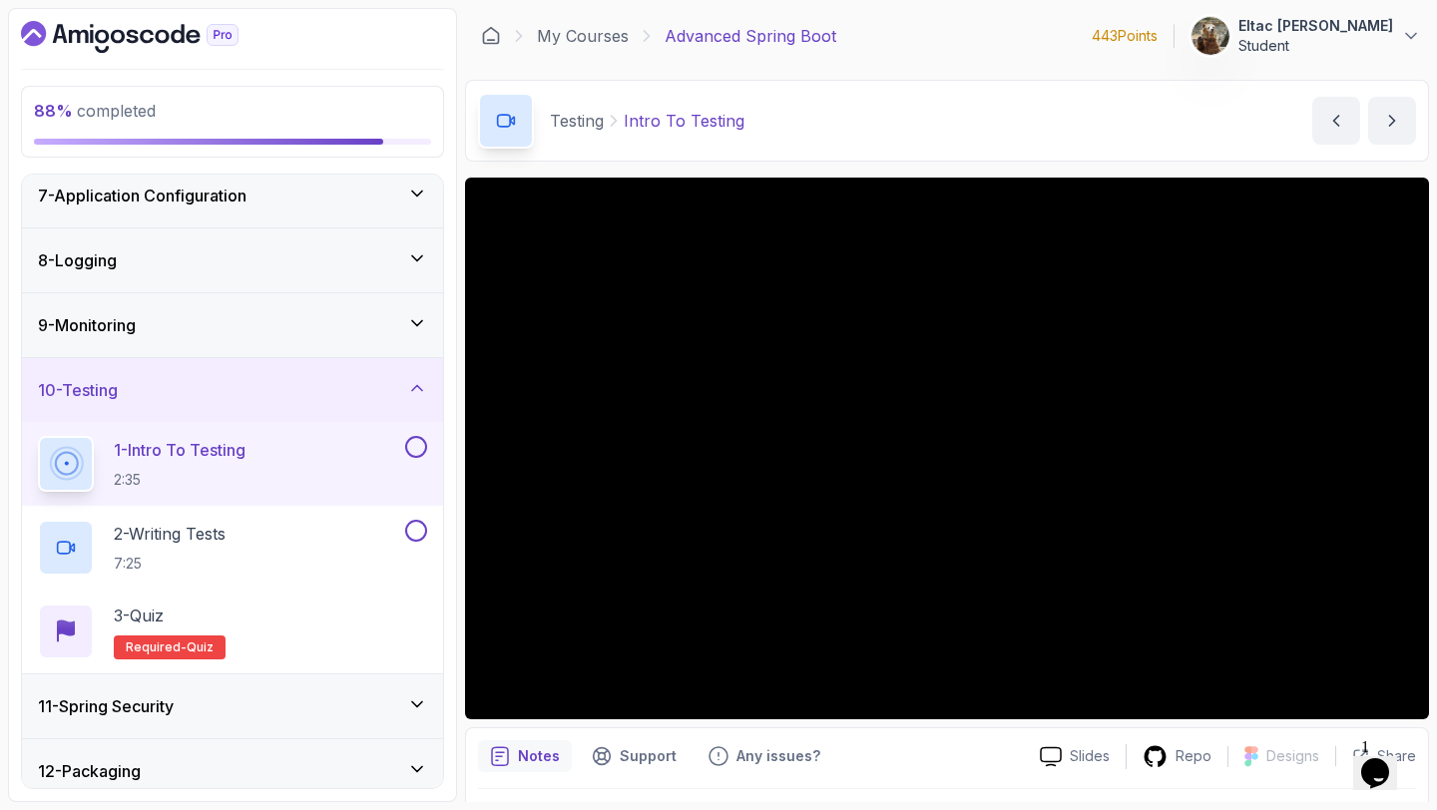
click at [422, 452] on button at bounding box center [416, 447] width 22 height 22
click at [324, 532] on div "2 - Writing Tests 7:25" at bounding box center [219, 548] width 363 height 56
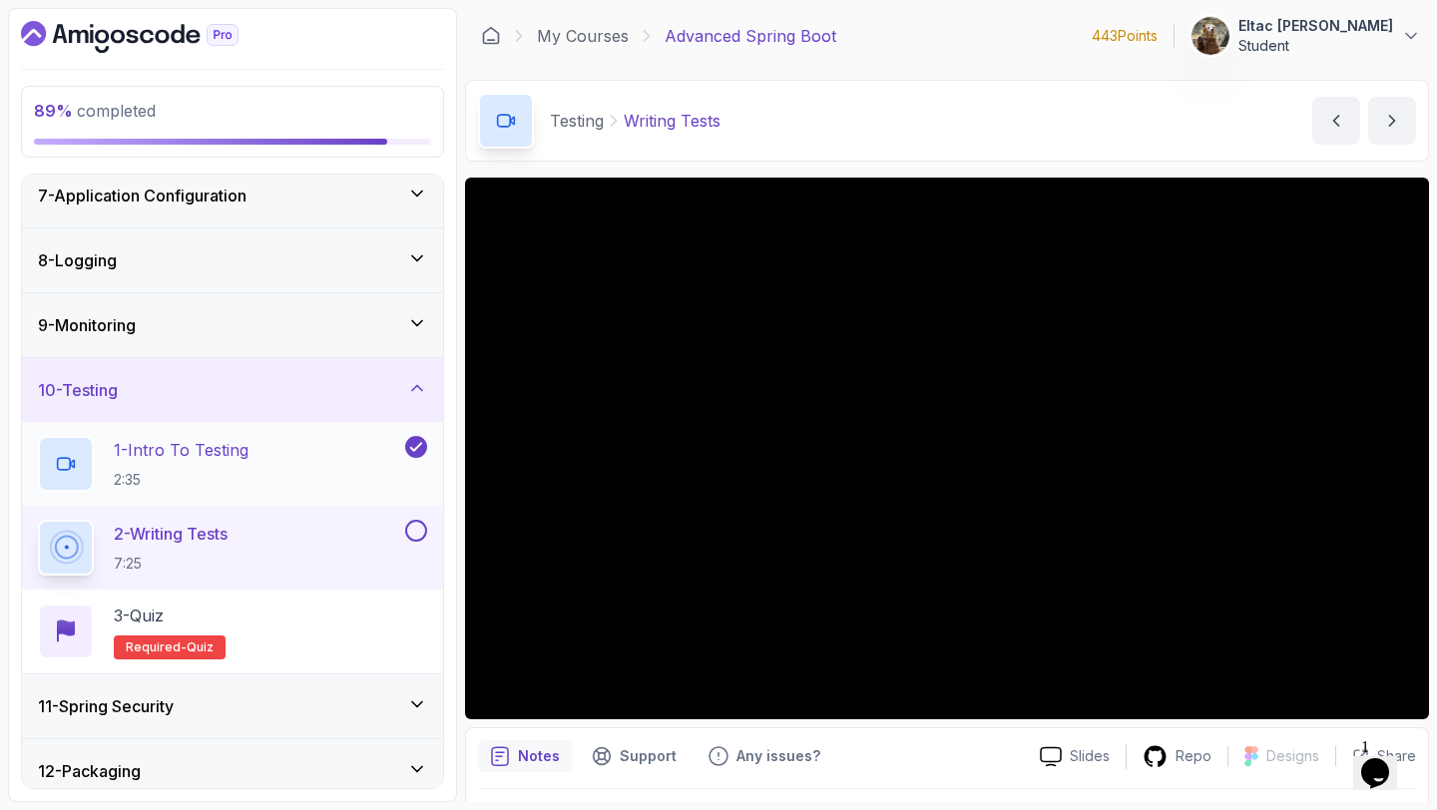
scroll to position [479, 0]
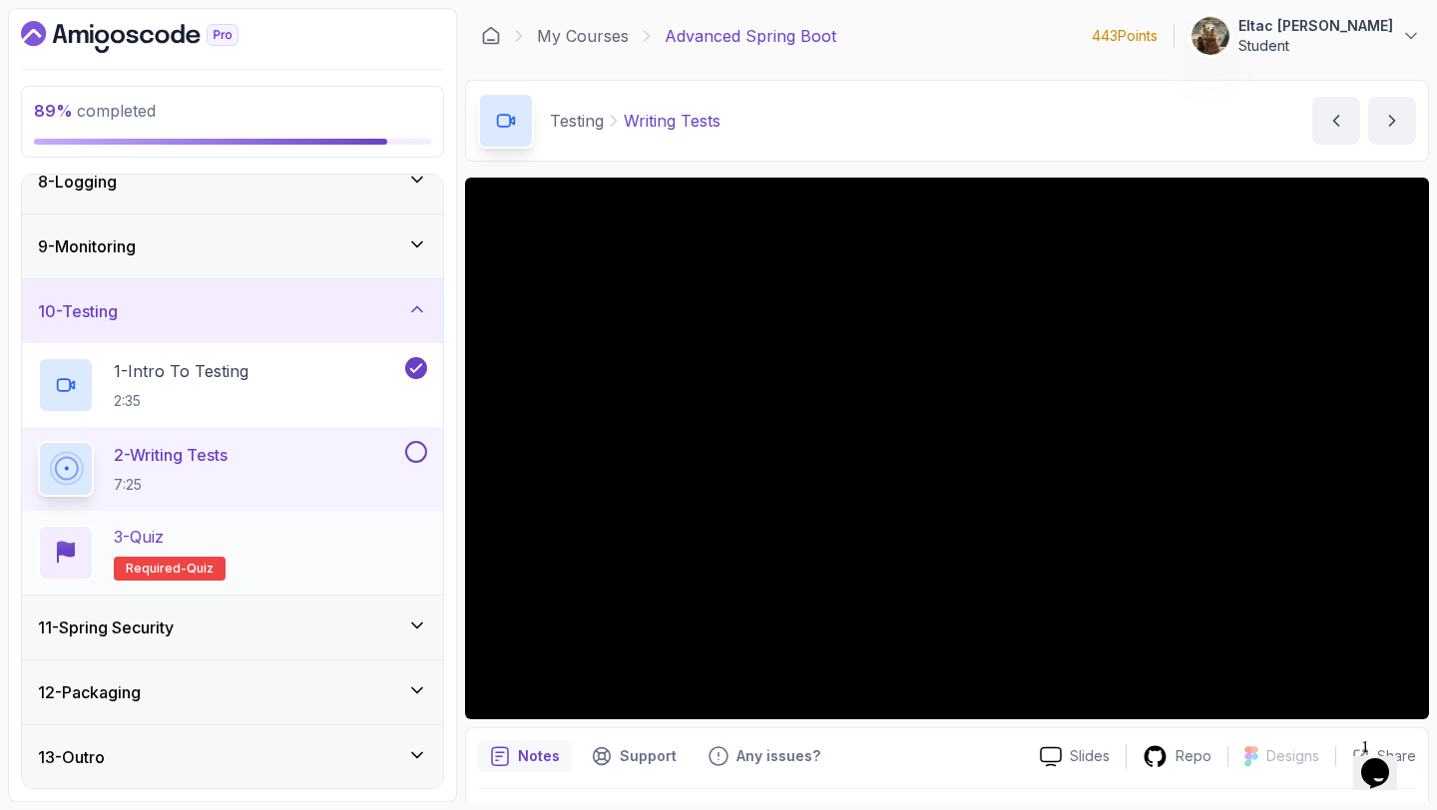
click at [297, 547] on div "3 - Quiz Required- quiz" at bounding box center [232, 553] width 389 height 56
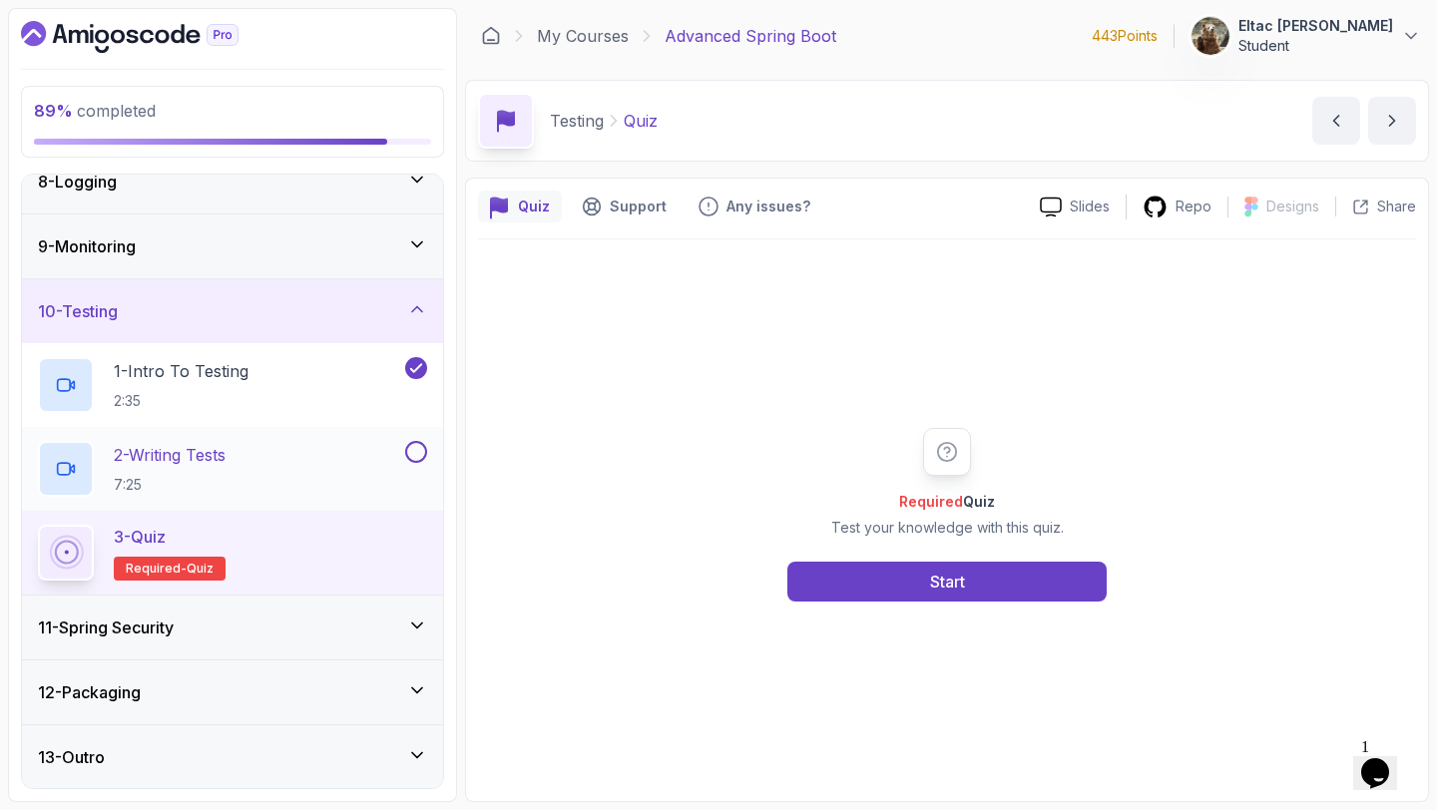
click at [413, 456] on button at bounding box center [416, 452] width 22 height 22
click at [898, 588] on button "Start" at bounding box center [946, 582] width 319 height 40
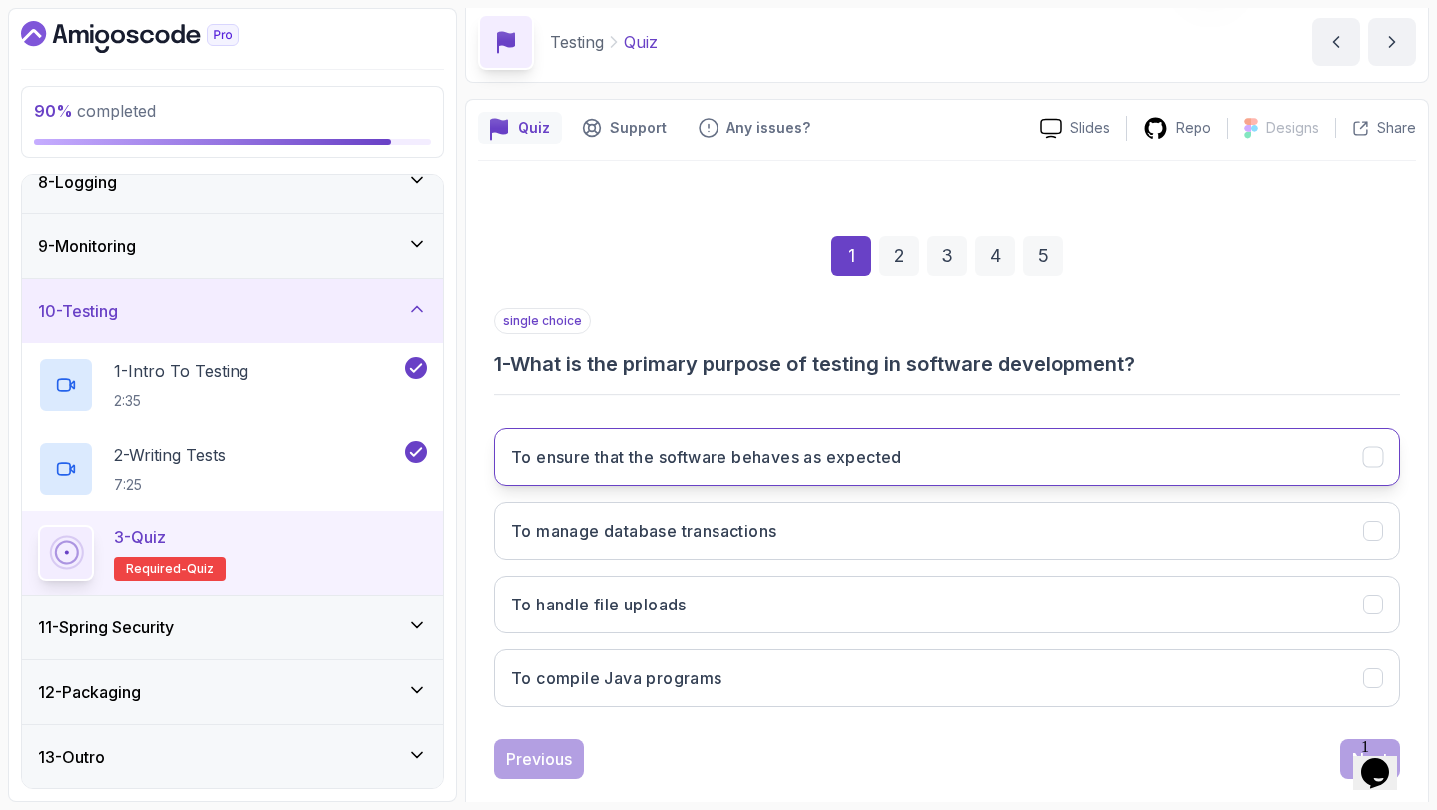
scroll to position [113, 0]
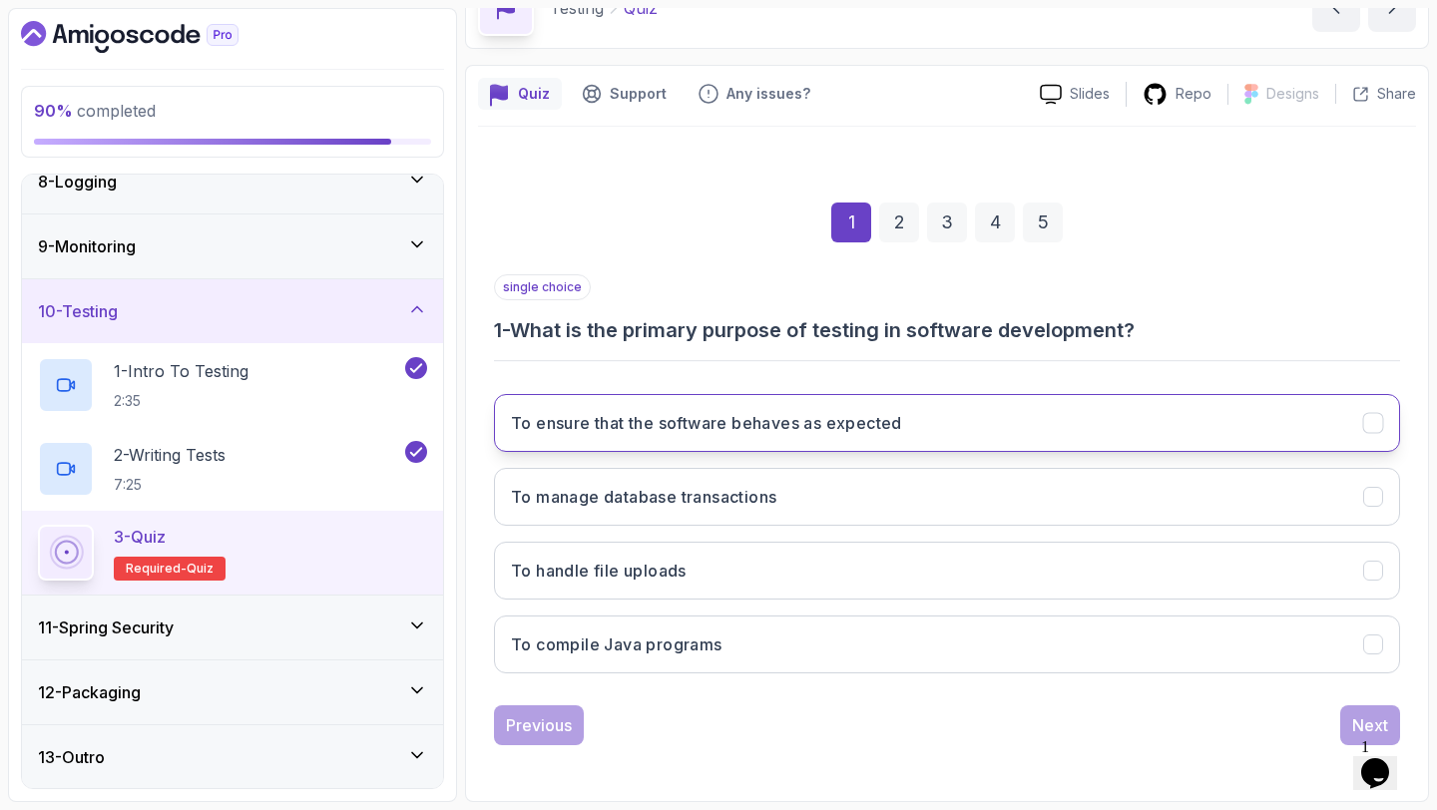
click at [856, 427] on h3 "To ensure that the software behaves as expected" at bounding box center [706, 423] width 391 height 24
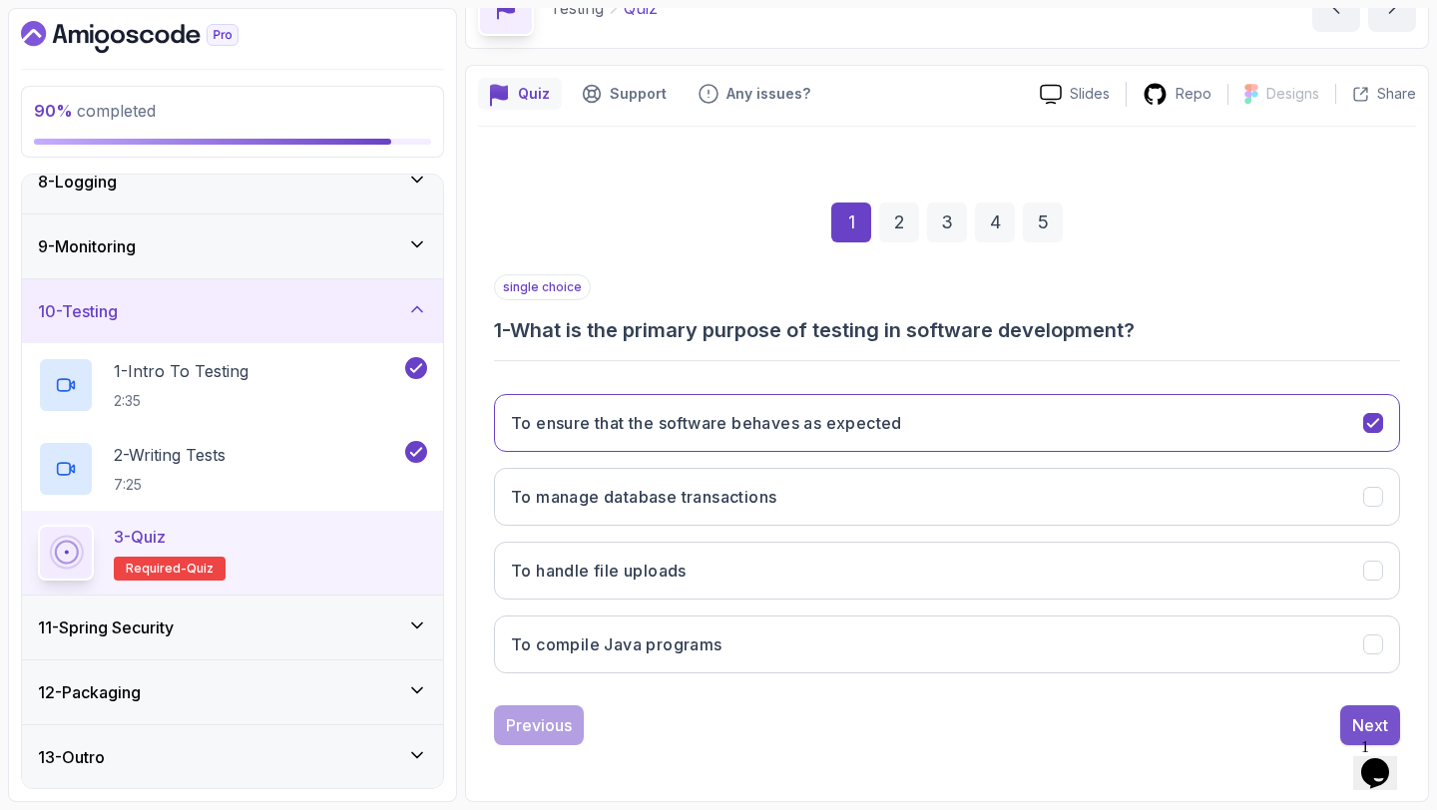
click at [1346, 731] on button "Next" at bounding box center [1370, 725] width 60 height 40
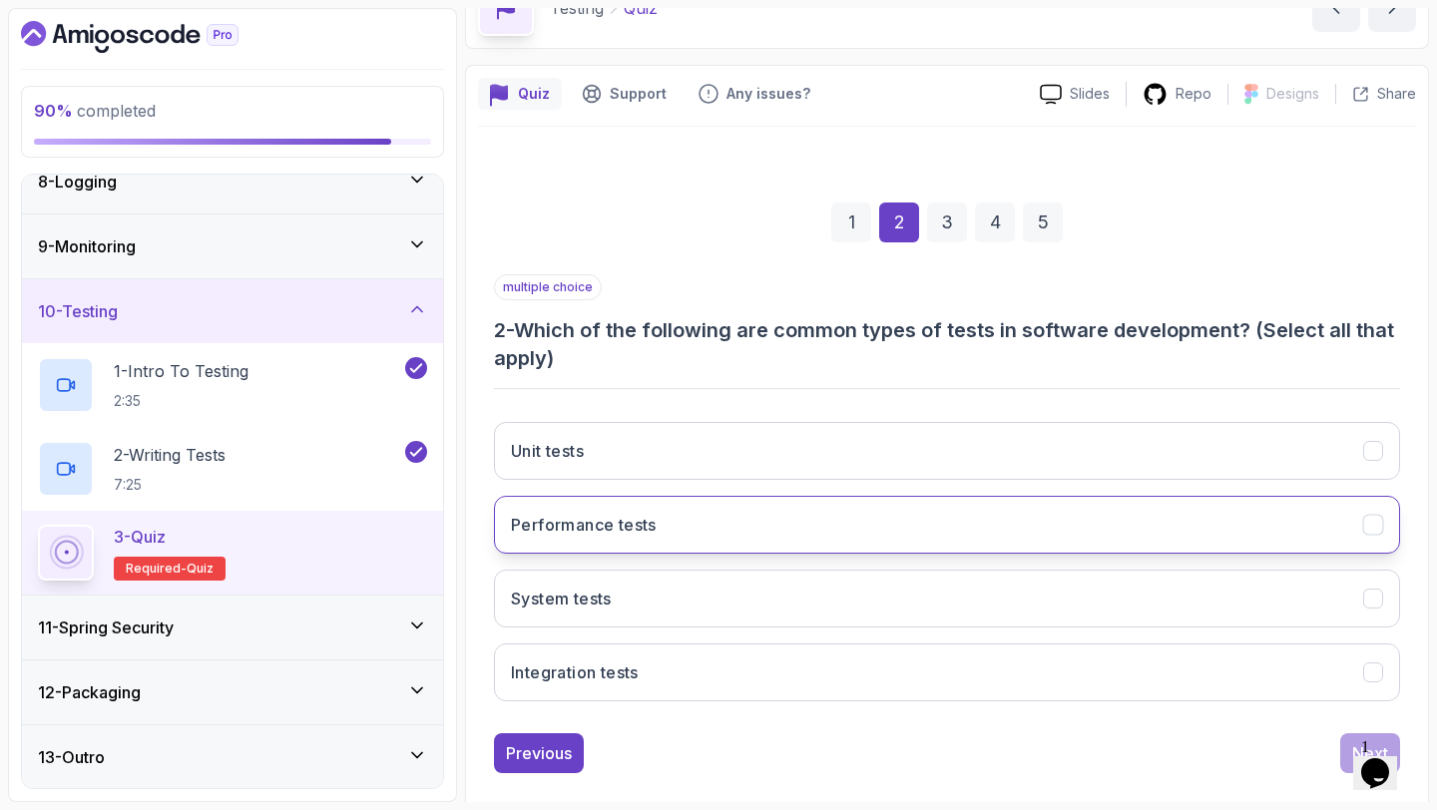
scroll to position [141, 0]
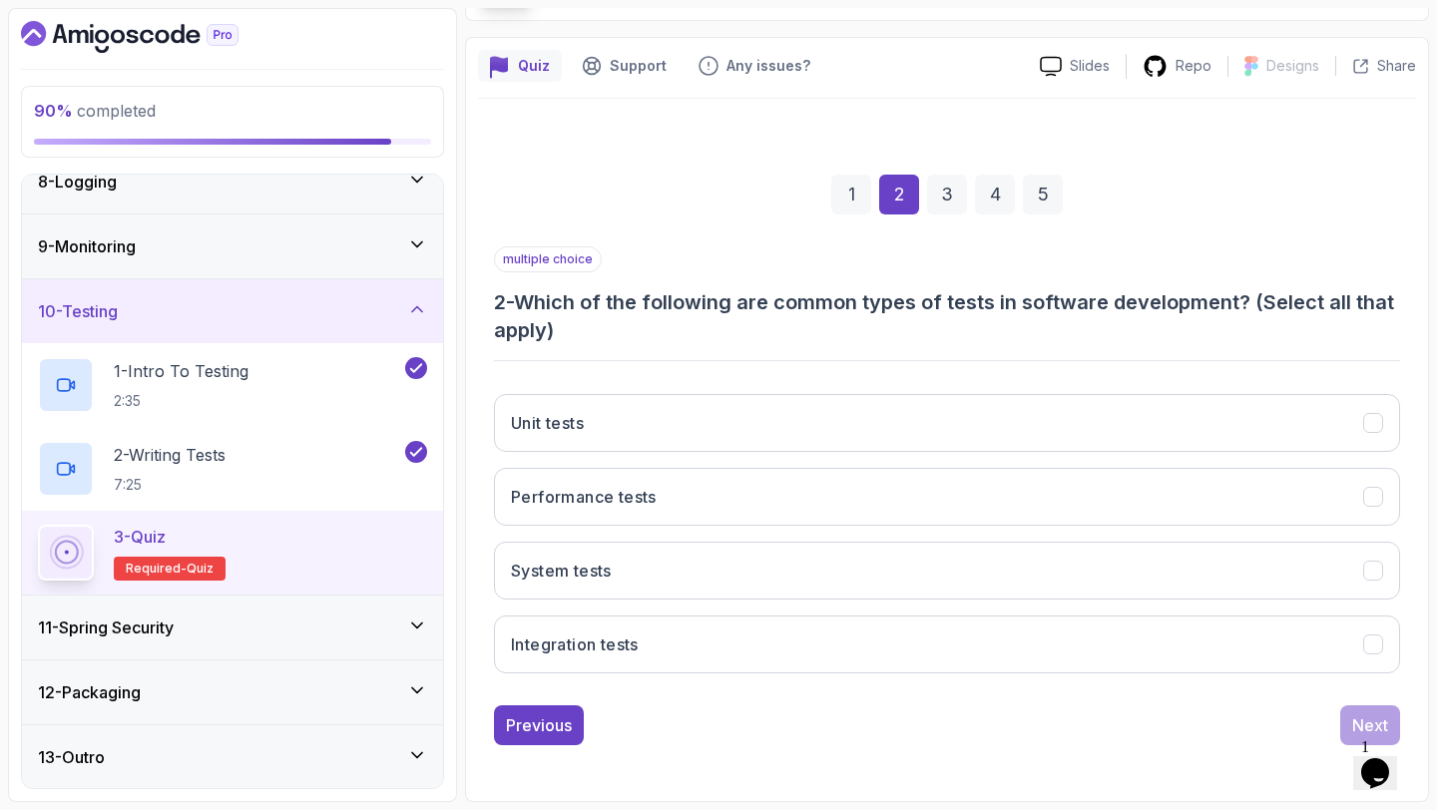
click at [1037, 526] on div "Unit tests Performance tests System tests Integration tests" at bounding box center [947, 533] width 906 height 311
click at [1006, 463] on div "Unit tests Performance tests System tests Integration tests" at bounding box center [947, 533] width 906 height 311
click at [994, 428] on button "Unit tests" at bounding box center [947, 423] width 906 height 58
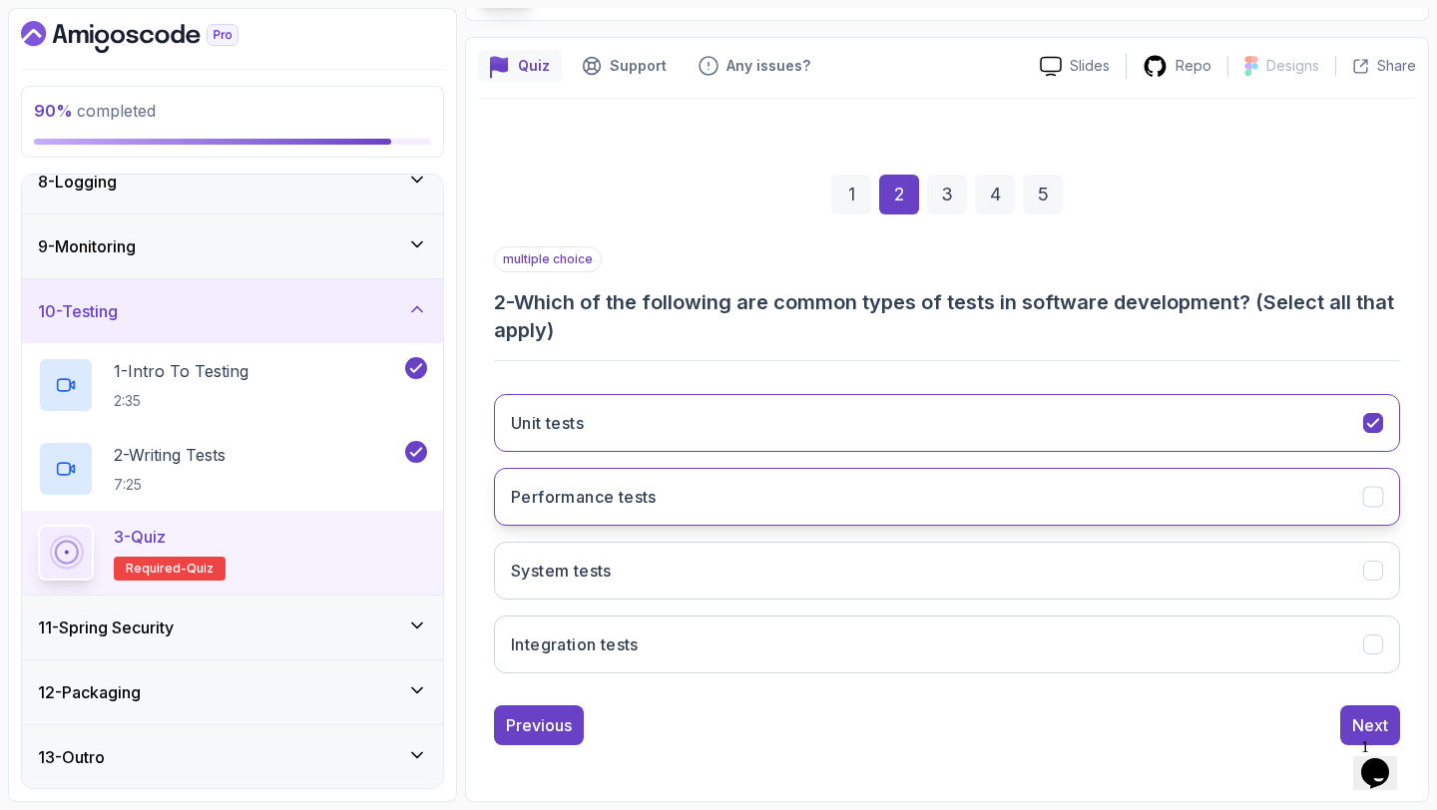
click at [966, 478] on button "Performance tests" at bounding box center [947, 497] width 906 height 58
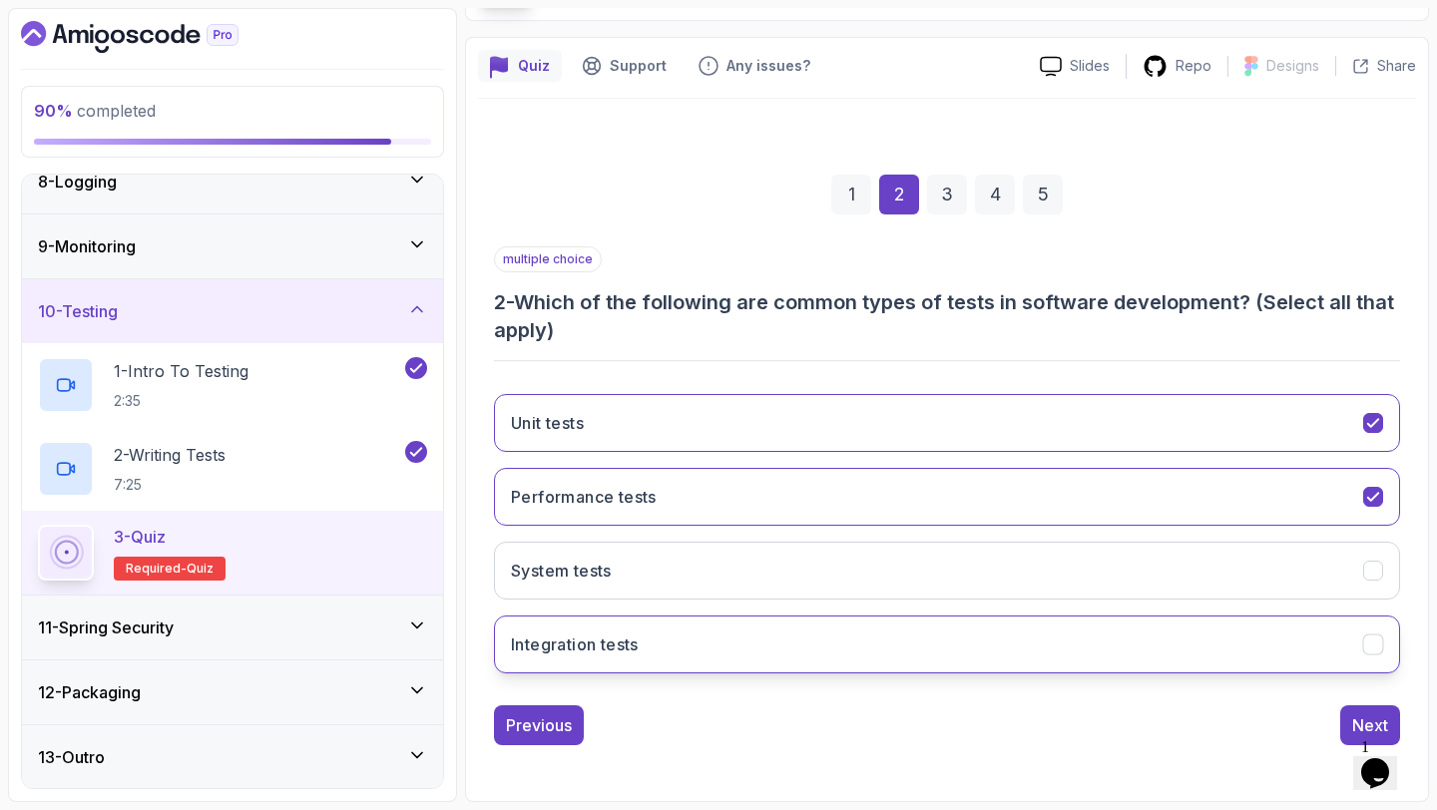
click at [874, 639] on button "Integration tests" at bounding box center [947, 645] width 906 height 58
click at [1355, 721] on div "Next" at bounding box center [1370, 725] width 36 height 24
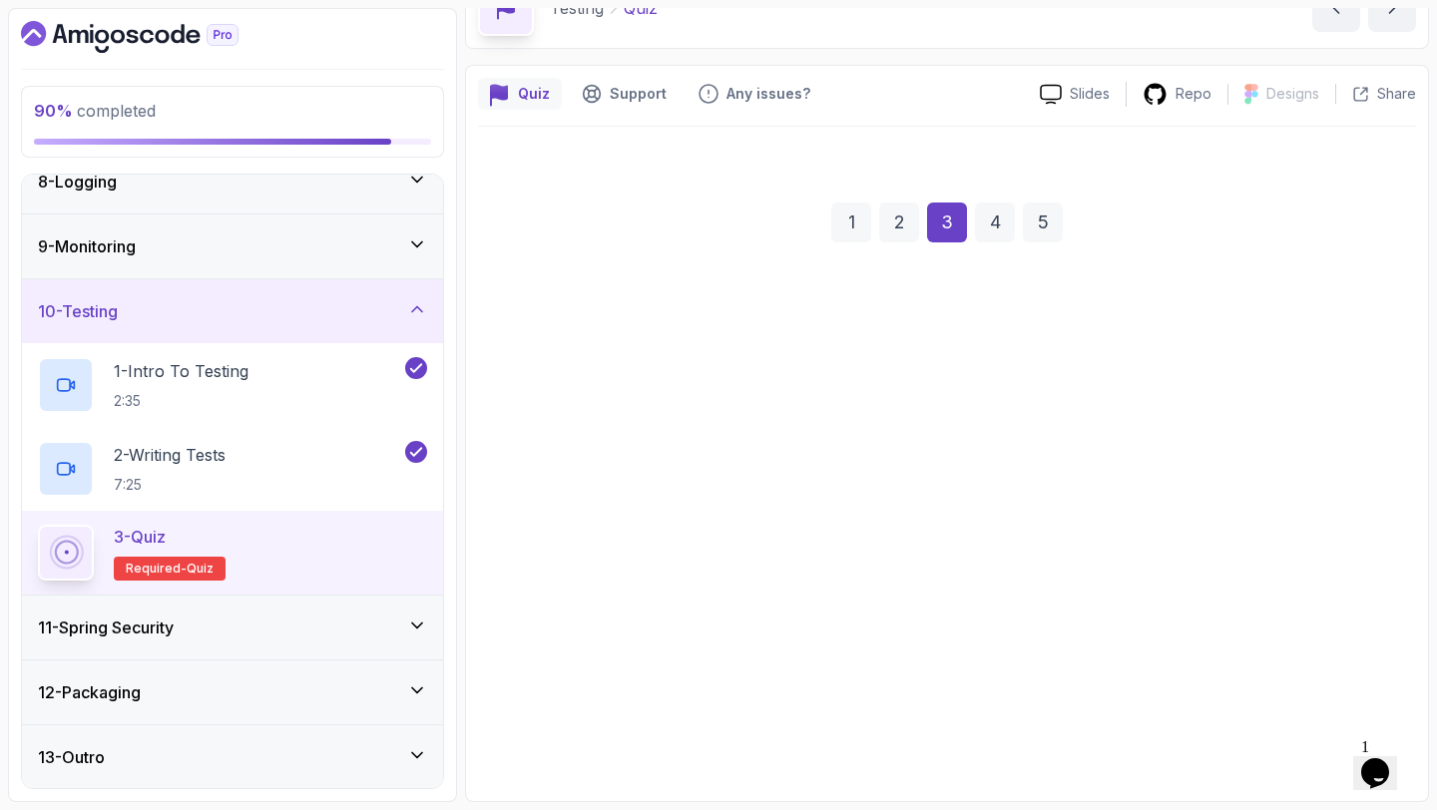
scroll to position [113, 0]
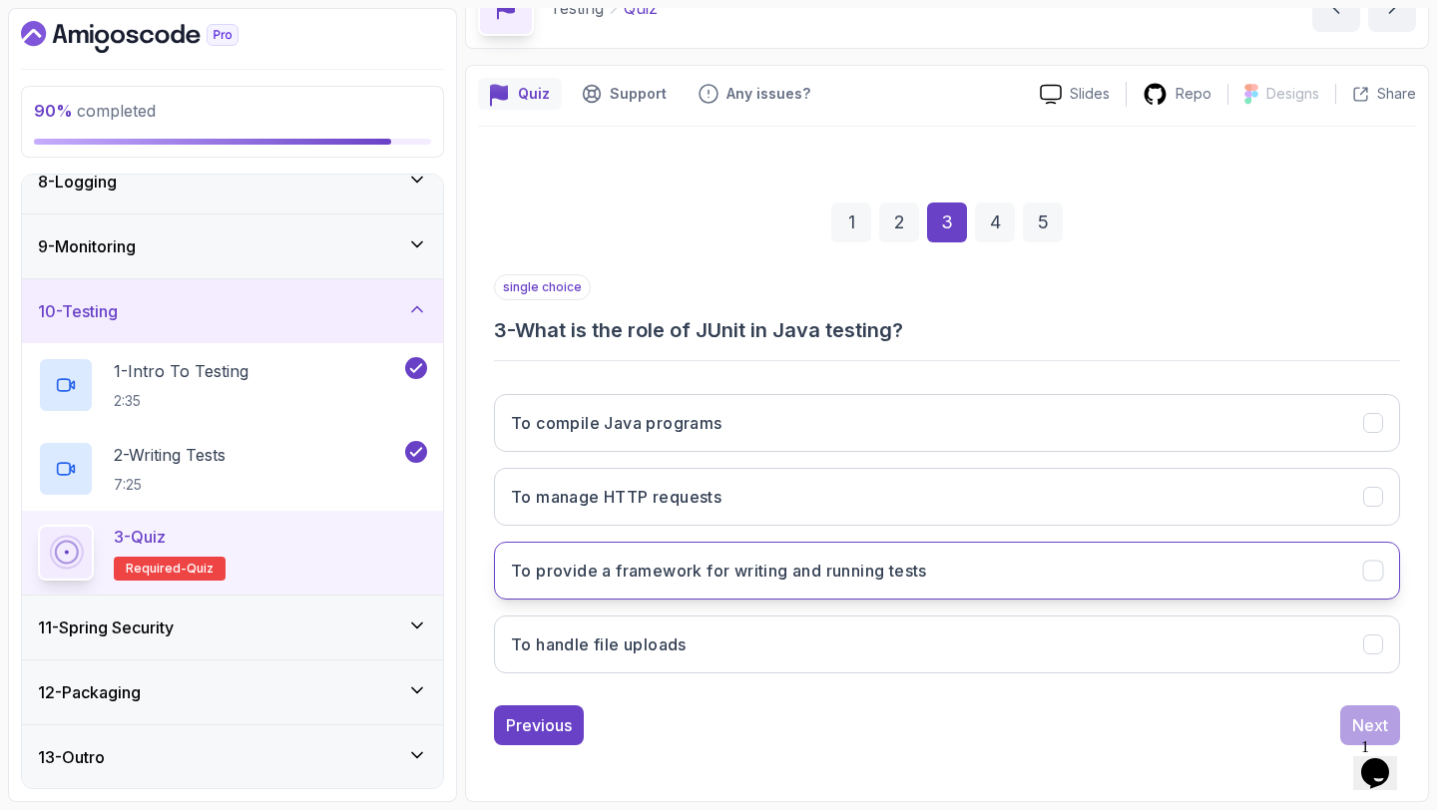
click at [759, 559] on h3 "To provide a framework for writing and running tests" at bounding box center [719, 571] width 416 height 24
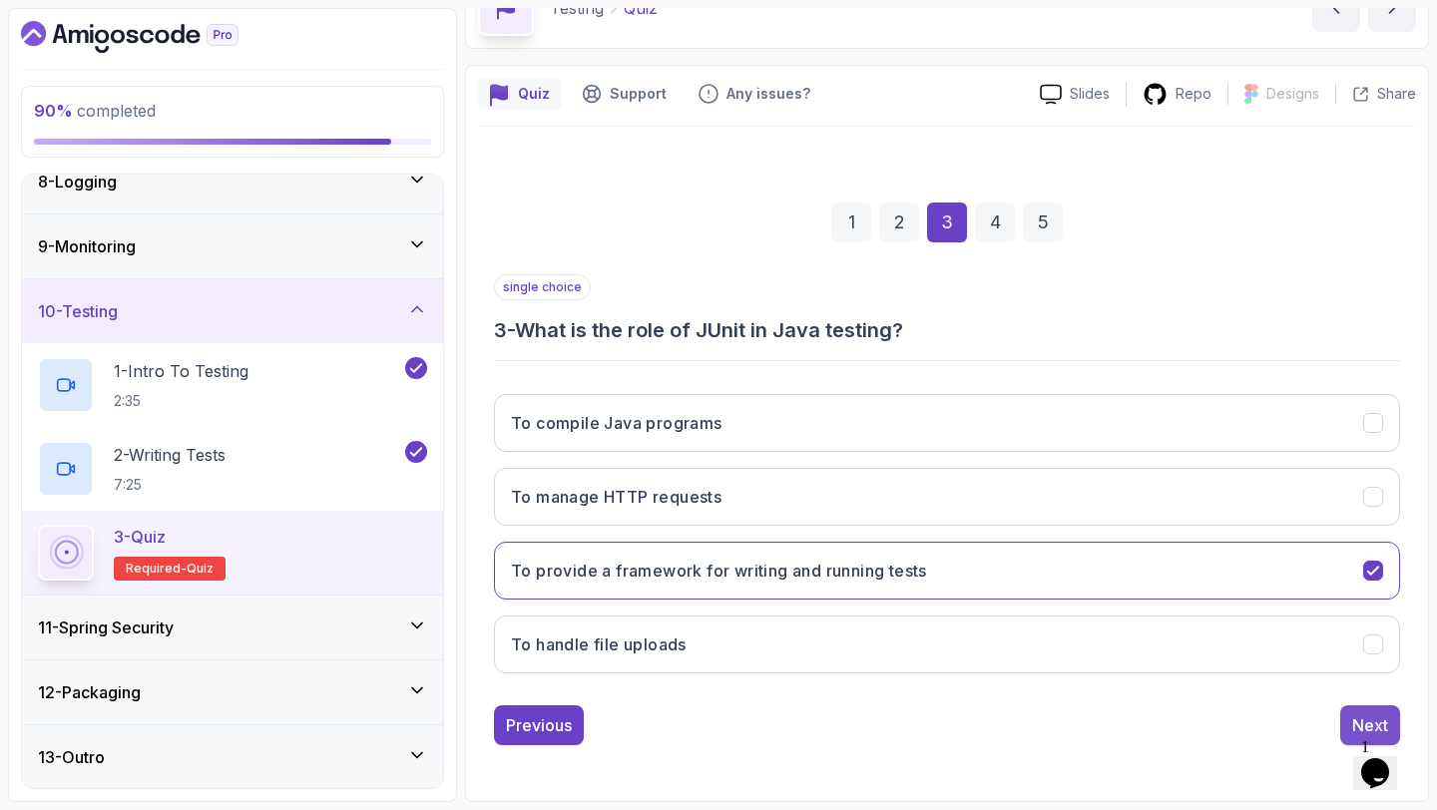
click at [1343, 710] on button "Next" at bounding box center [1370, 725] width 60 height 40
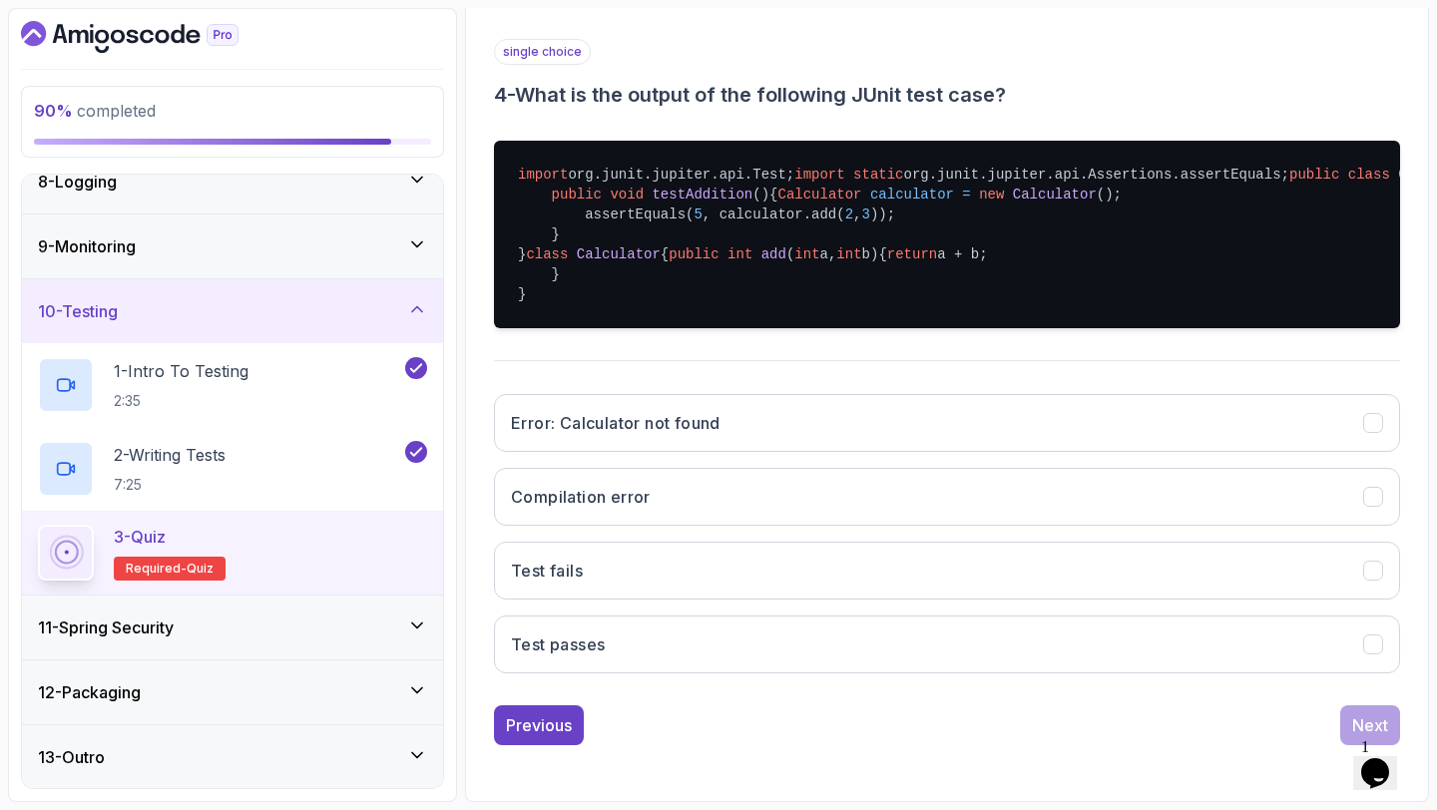
scroll to position [548, 0]
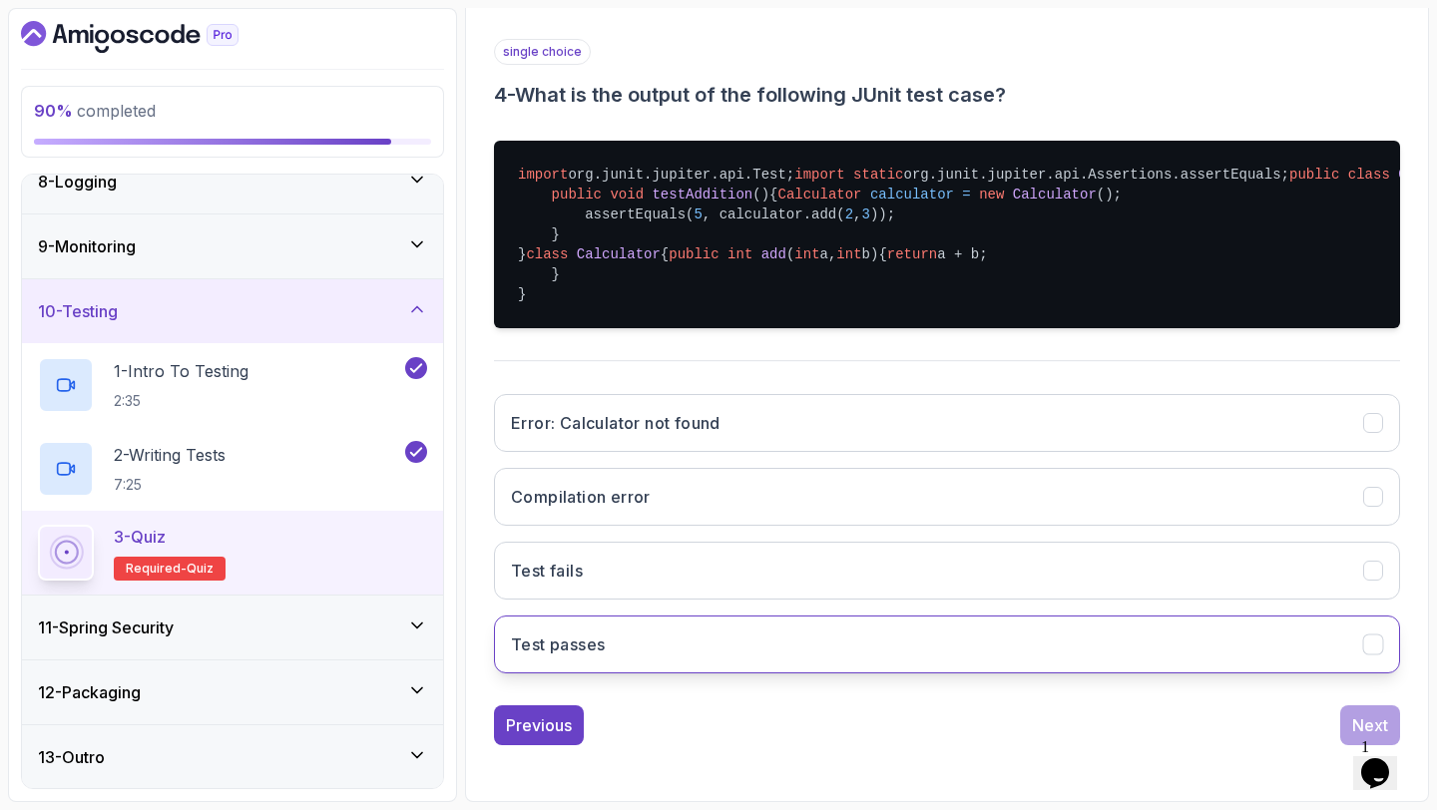
click at [775, 635] on button "Test passes" at bounding box center [947, 645] width 906 height 58
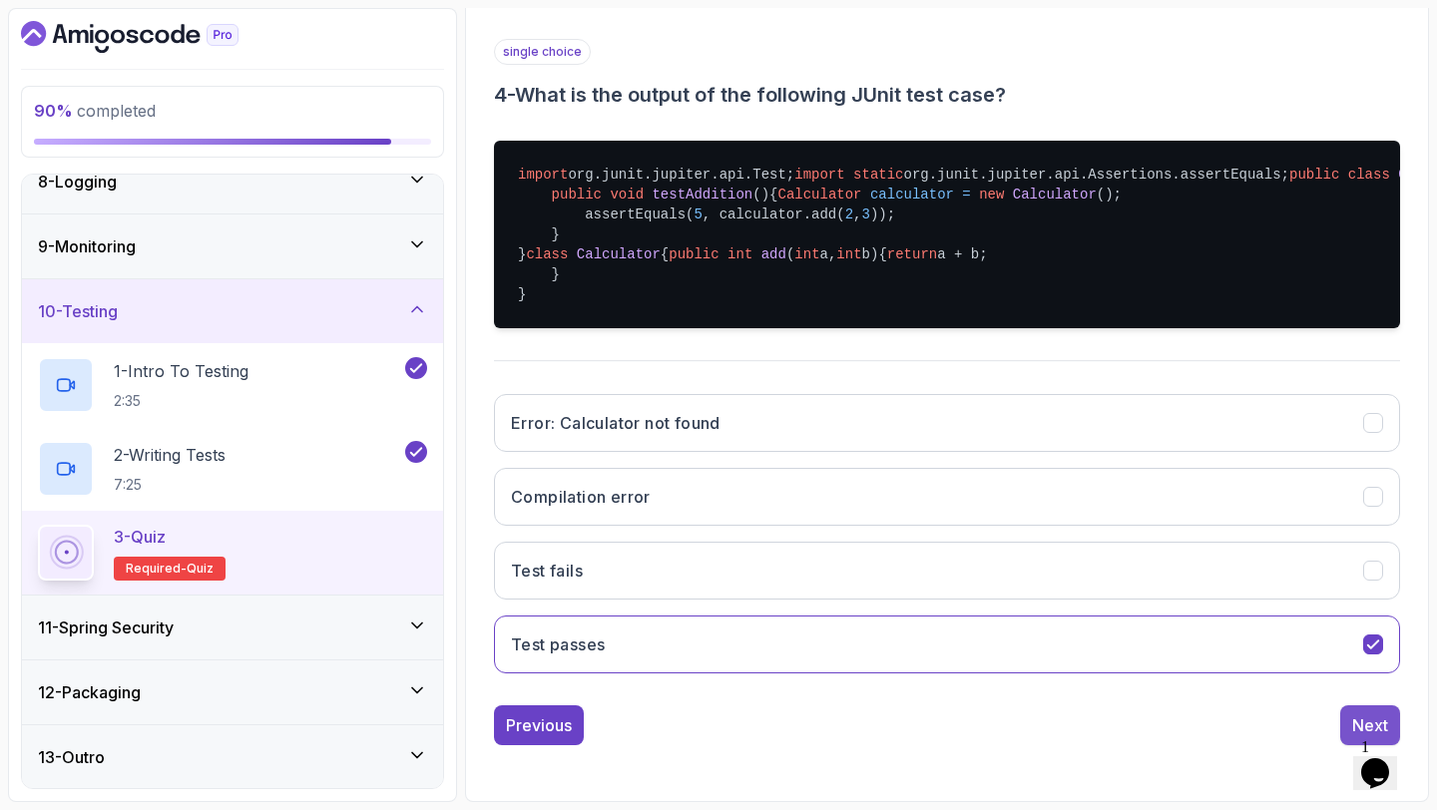
click at [1361, 713] on div "Next" at bounding box center [1370, 725] width 36 height 24
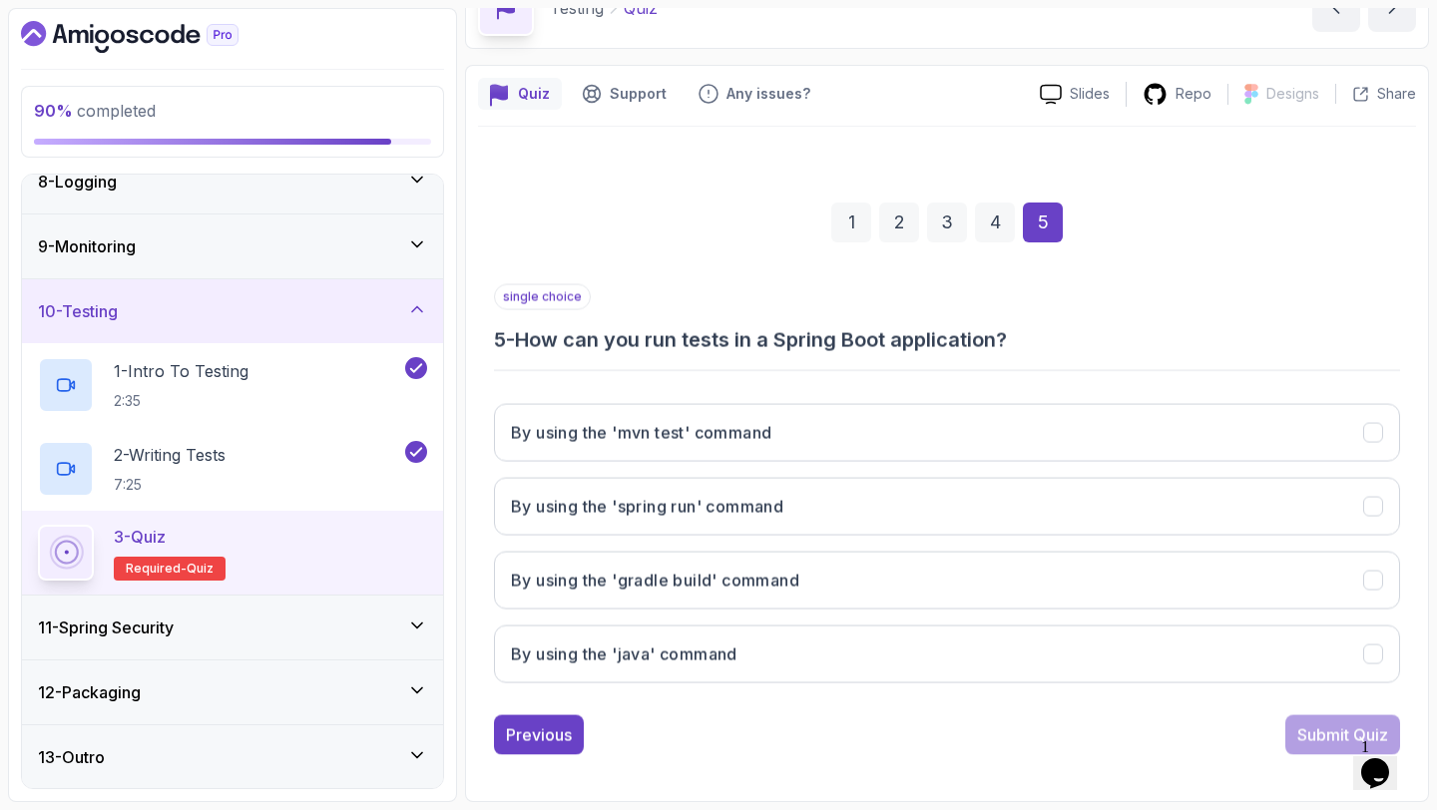
scroll to position [113, 0]
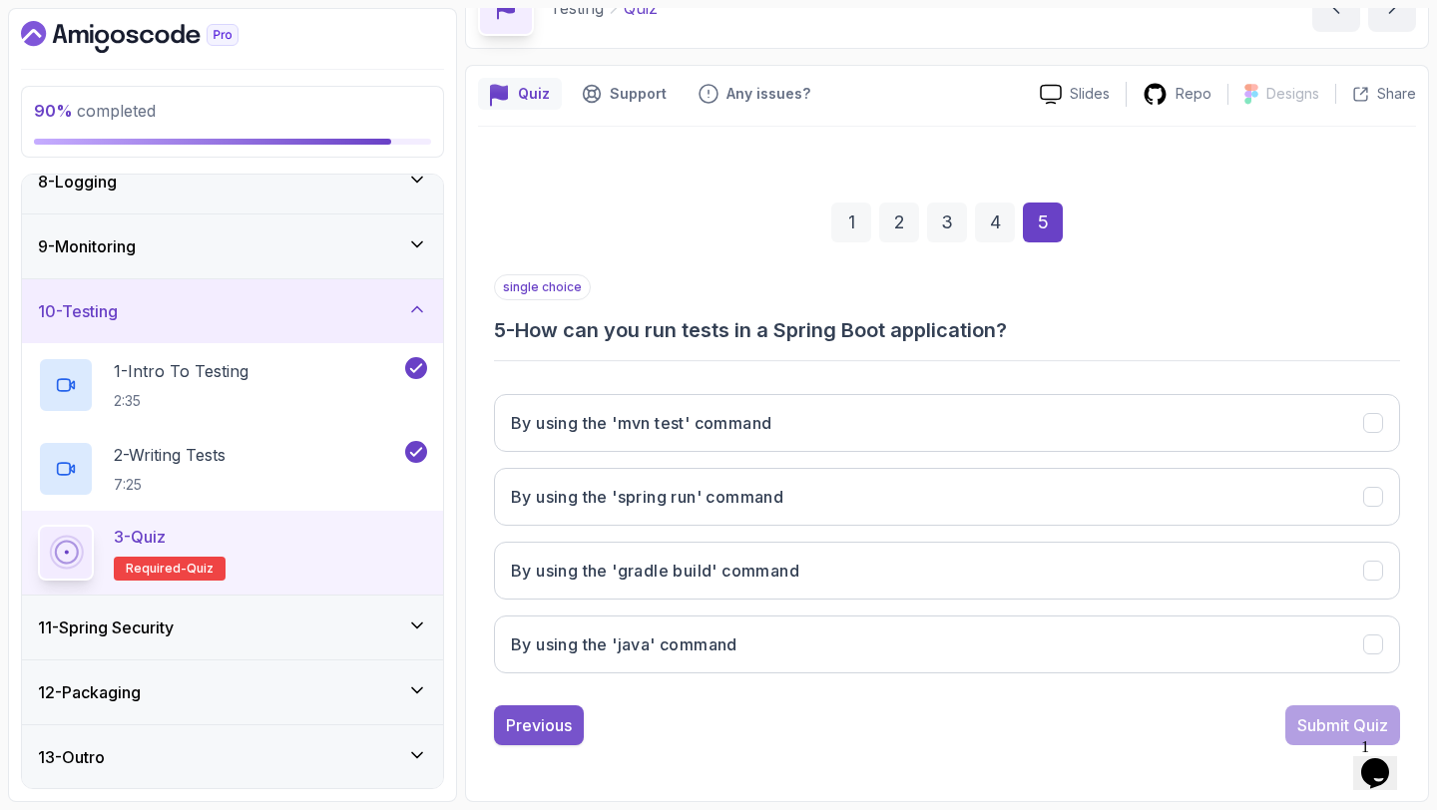
click at [536, 734] on div "Previous" at bounding box center [539, 725] width 66 height 24
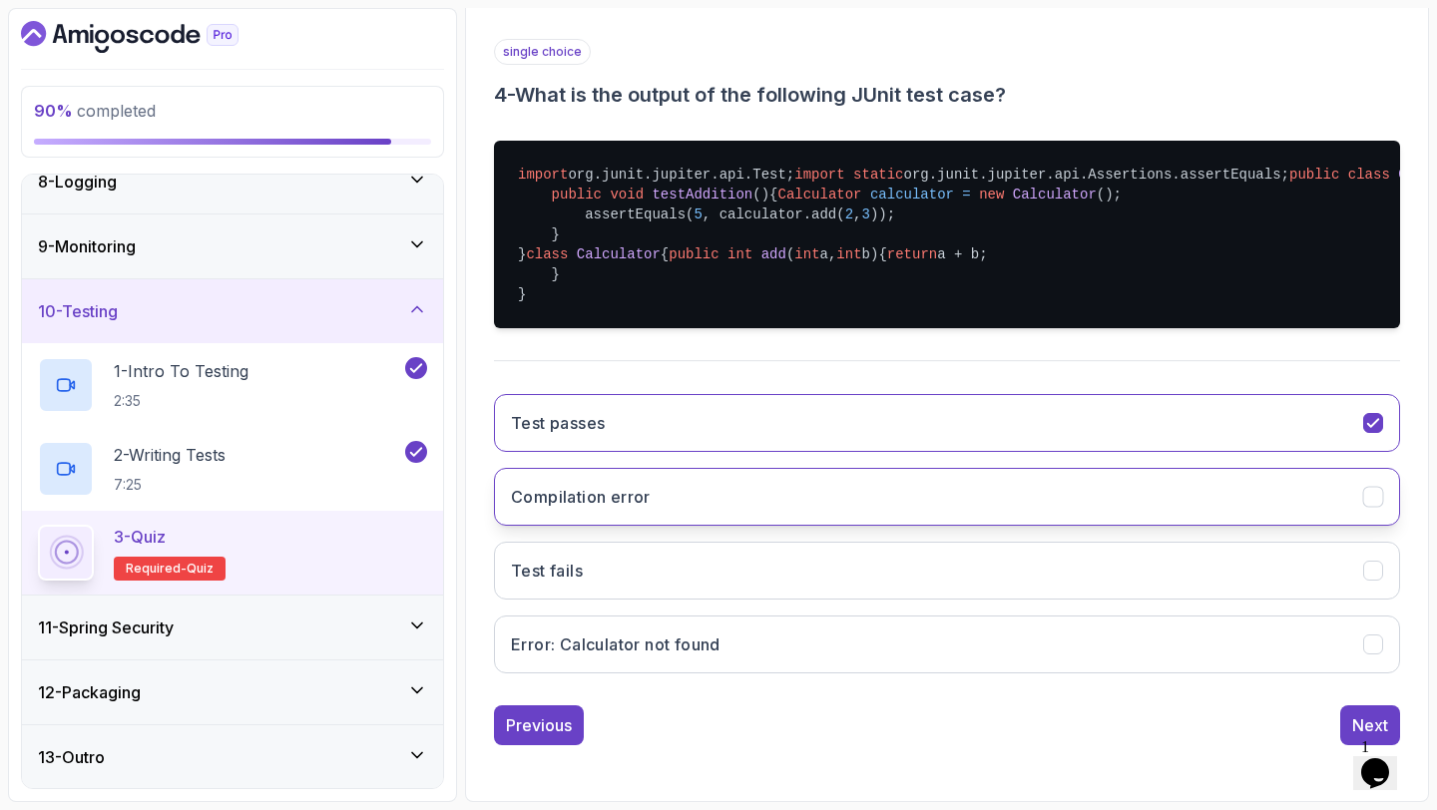
scroll to position [548, 0]
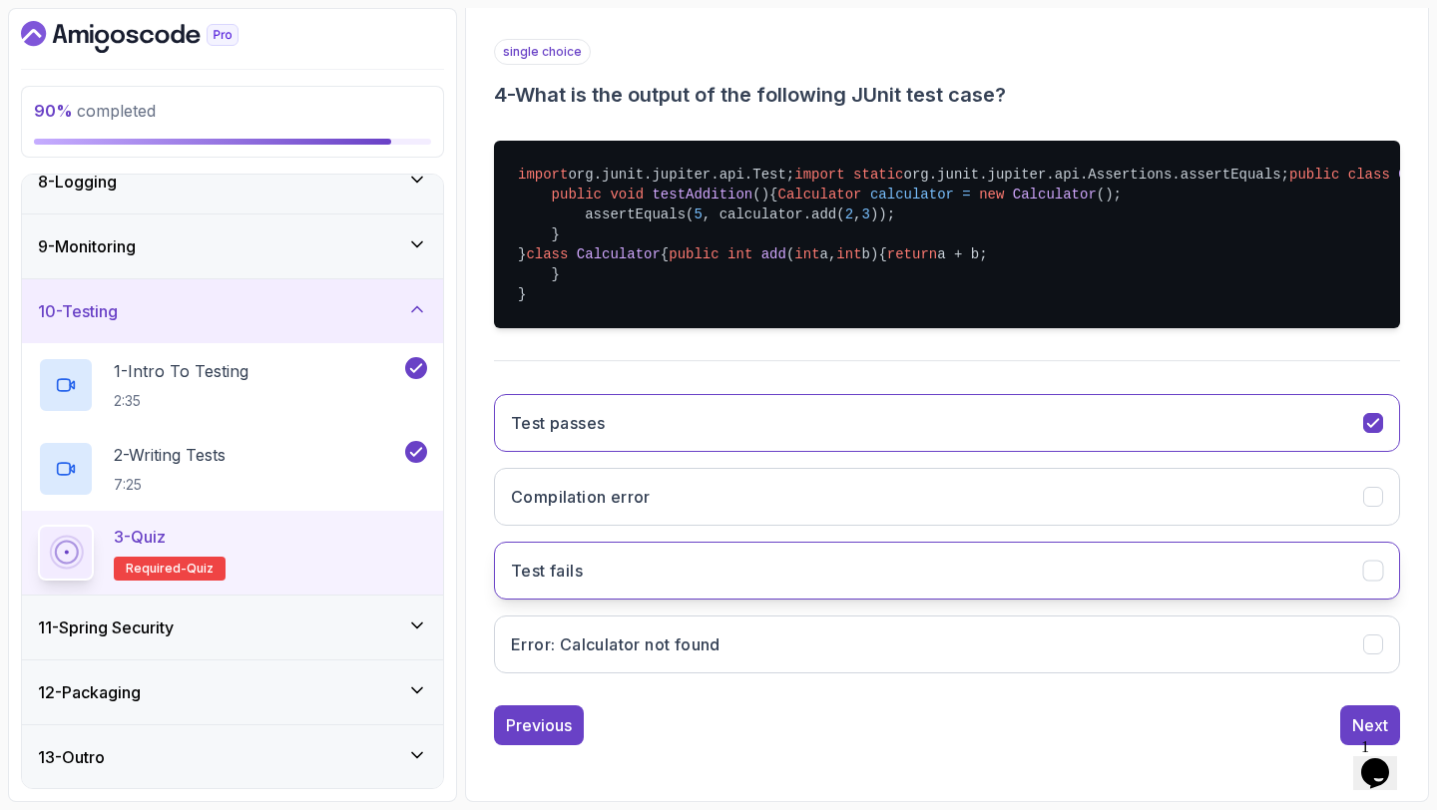
click at [856, 572] on button "Test fails" at bounding box center [947, 571] width 906 height 58
click at [907, 461] on div "Test passes Compilation error Test fails Error: Calculator not found" at bounding box center [947, 533] width 906 height 311
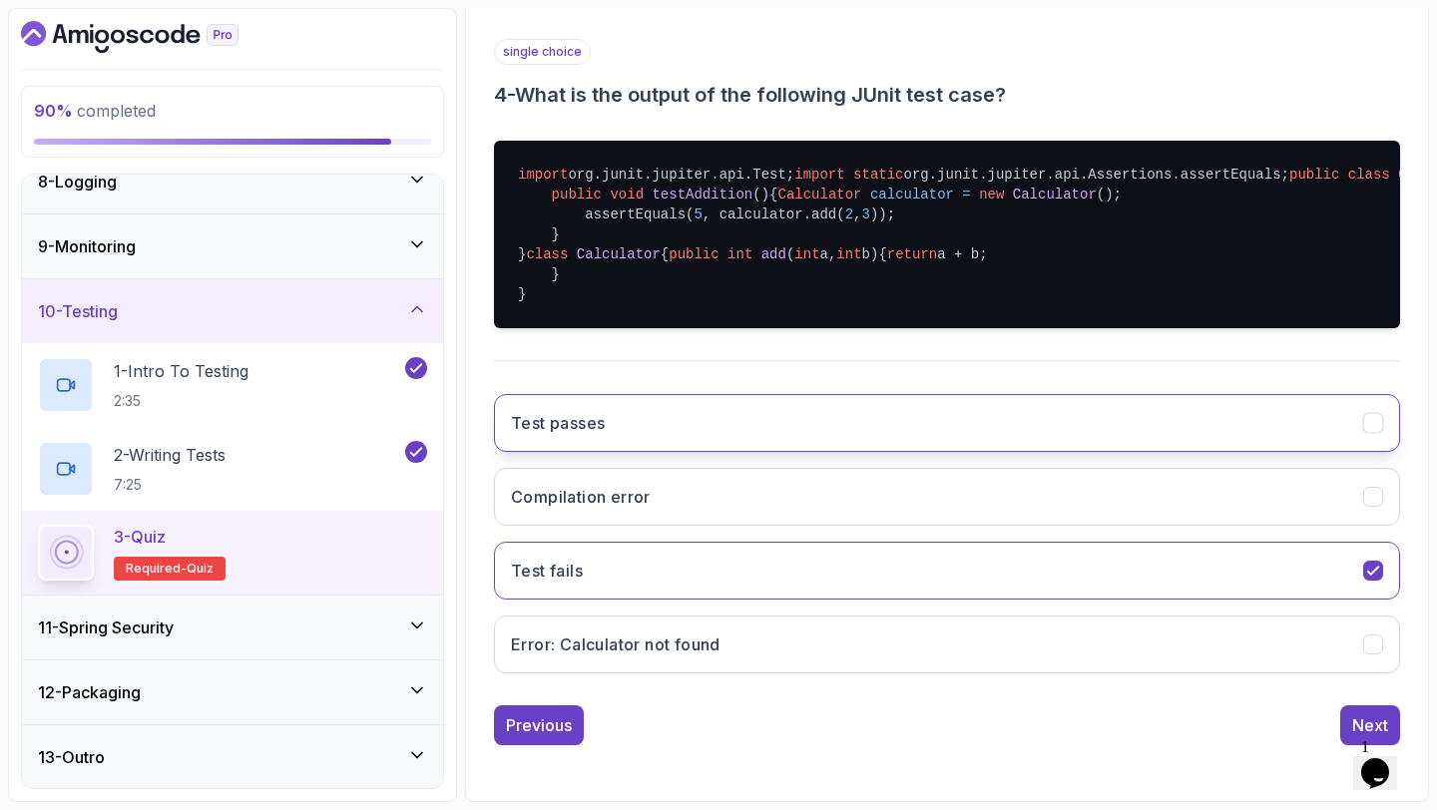
click at [916, 438] on button "Test passes" at bounding box center [947, 423] width 906 height 58
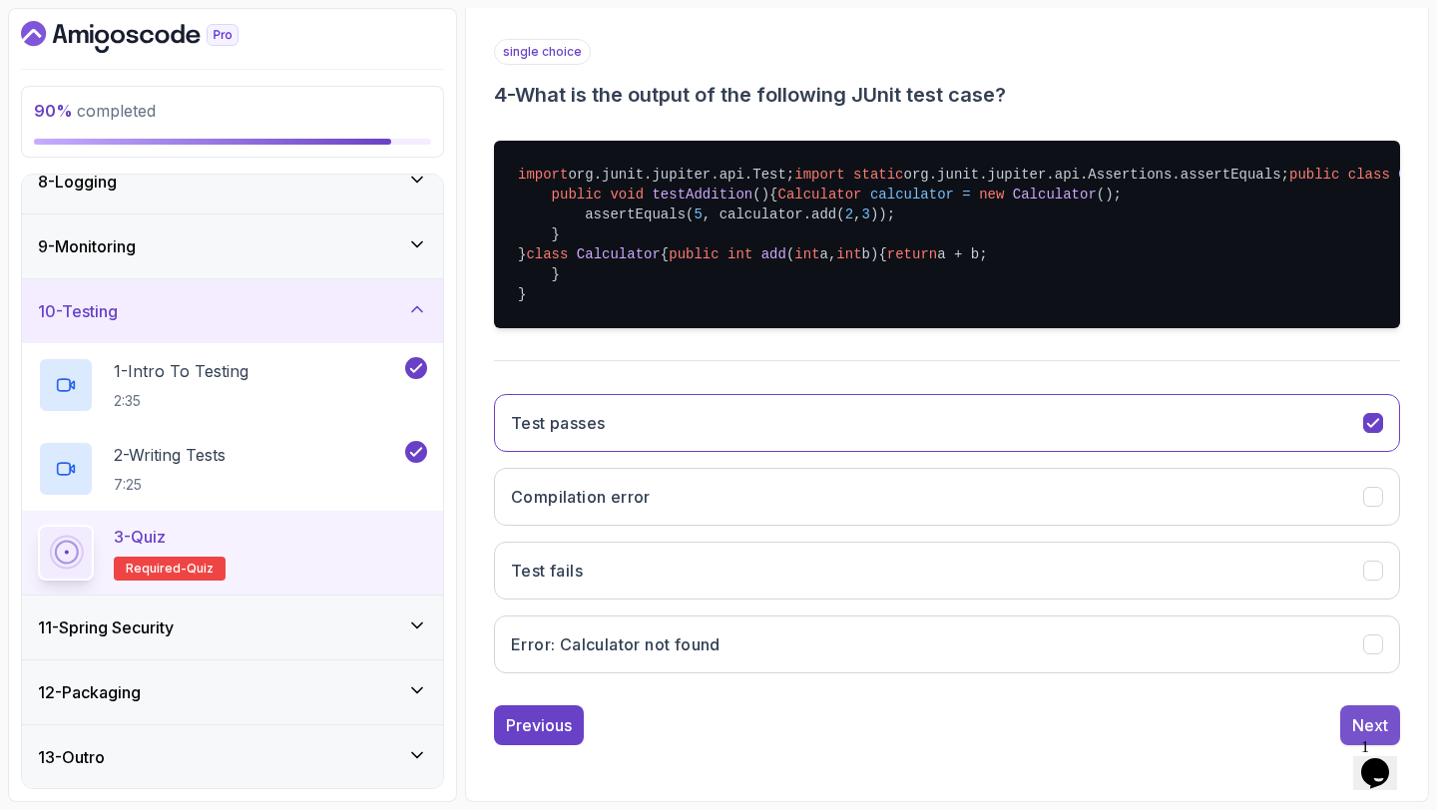
click at [1355, 713] on div "Next" at bounding box center [1370, 725] width 36 height 24
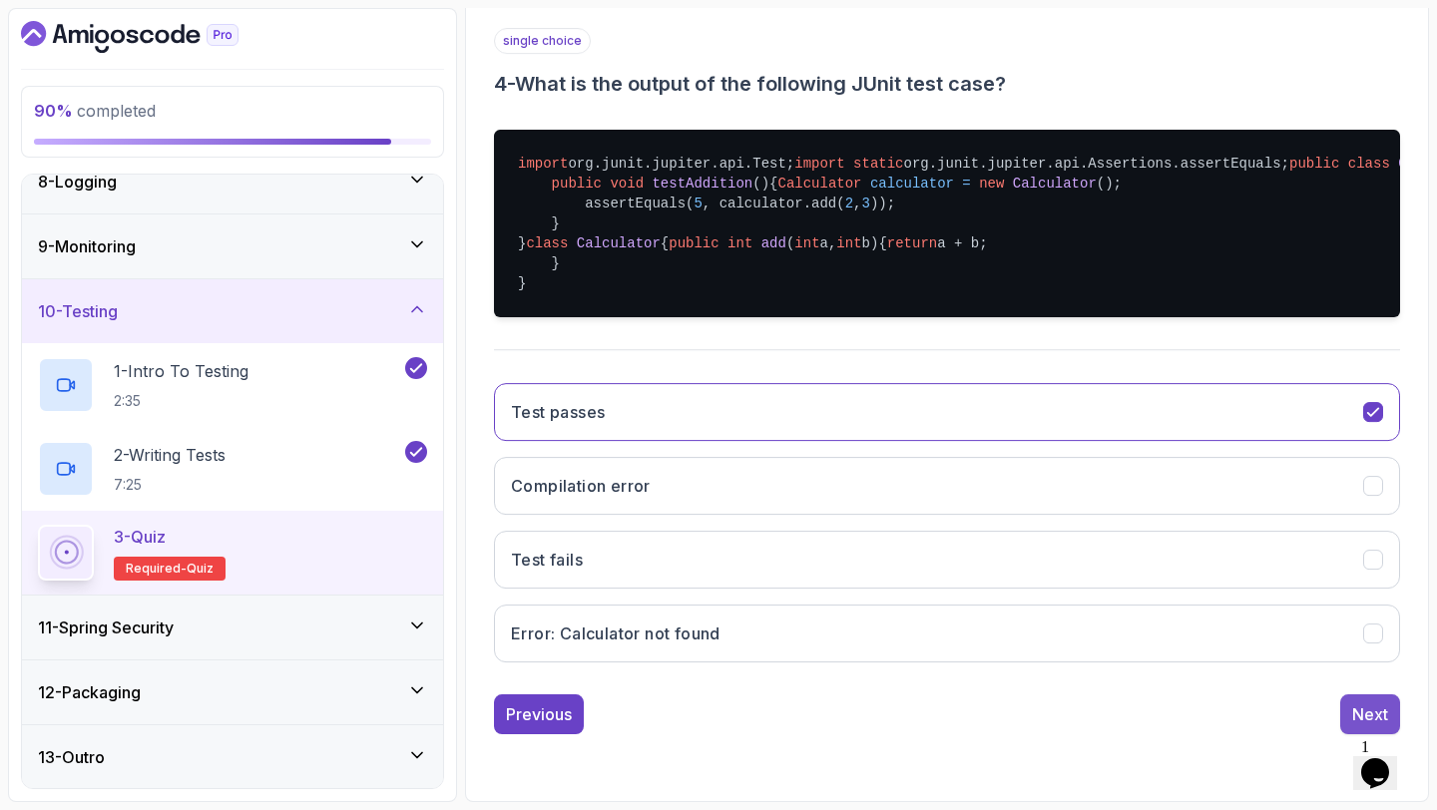
scroll to position [113, 0]
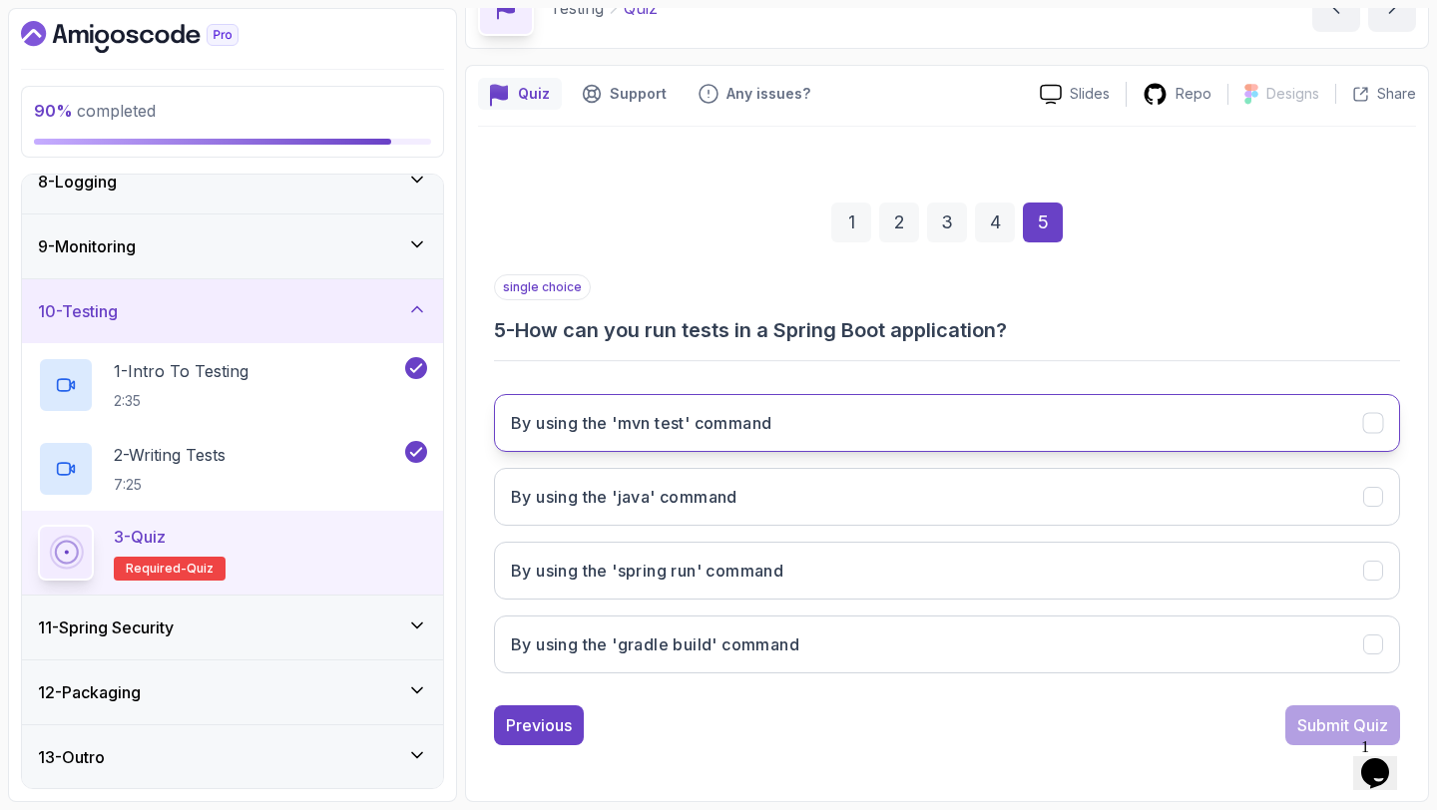
click at [919, 445] on button "By using the 'mvn test' command" at bounding box center [947, 423] width 906 height 58
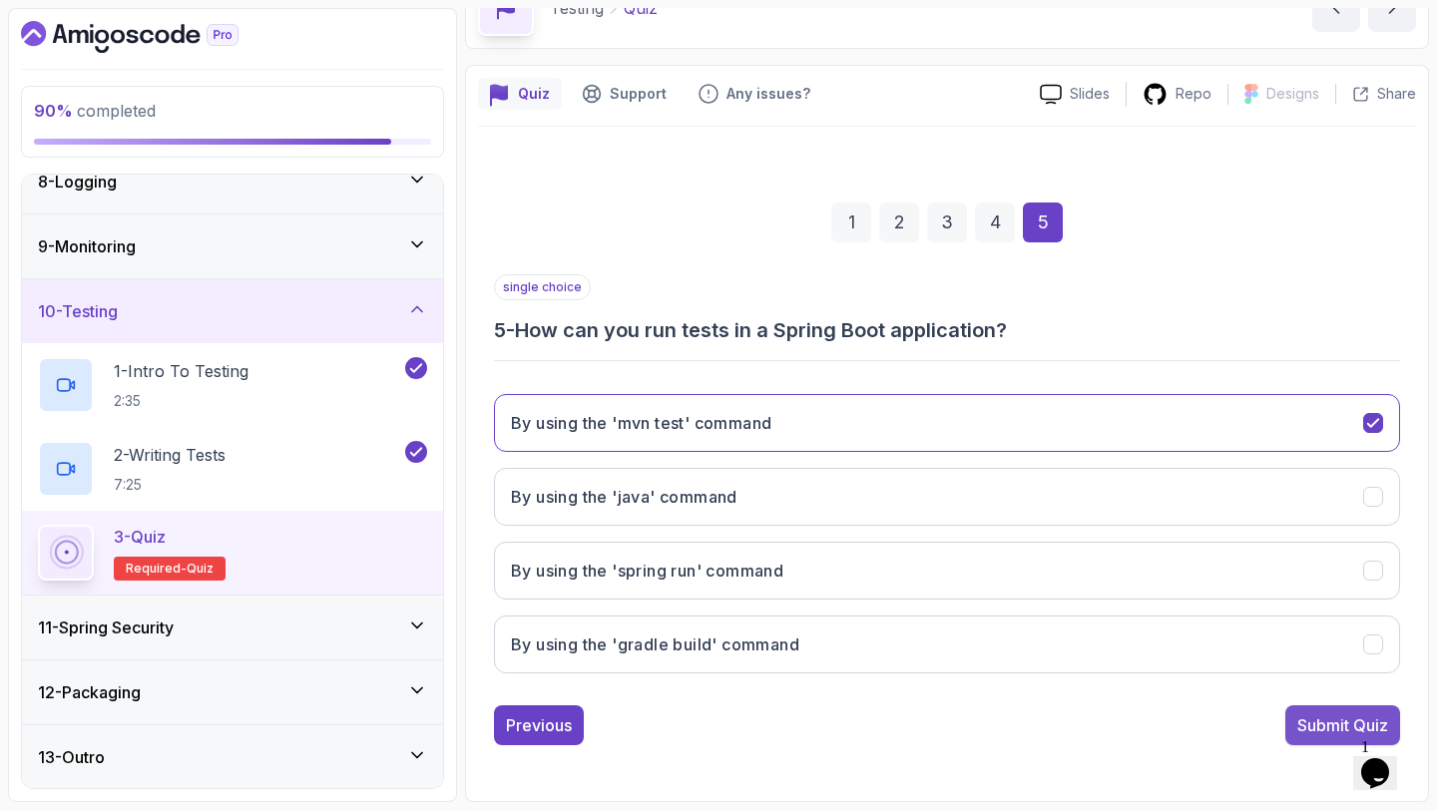
click at [1300, 719] on div "Submit Quiz" at bounding box center [1342, 725] width 91 height 24
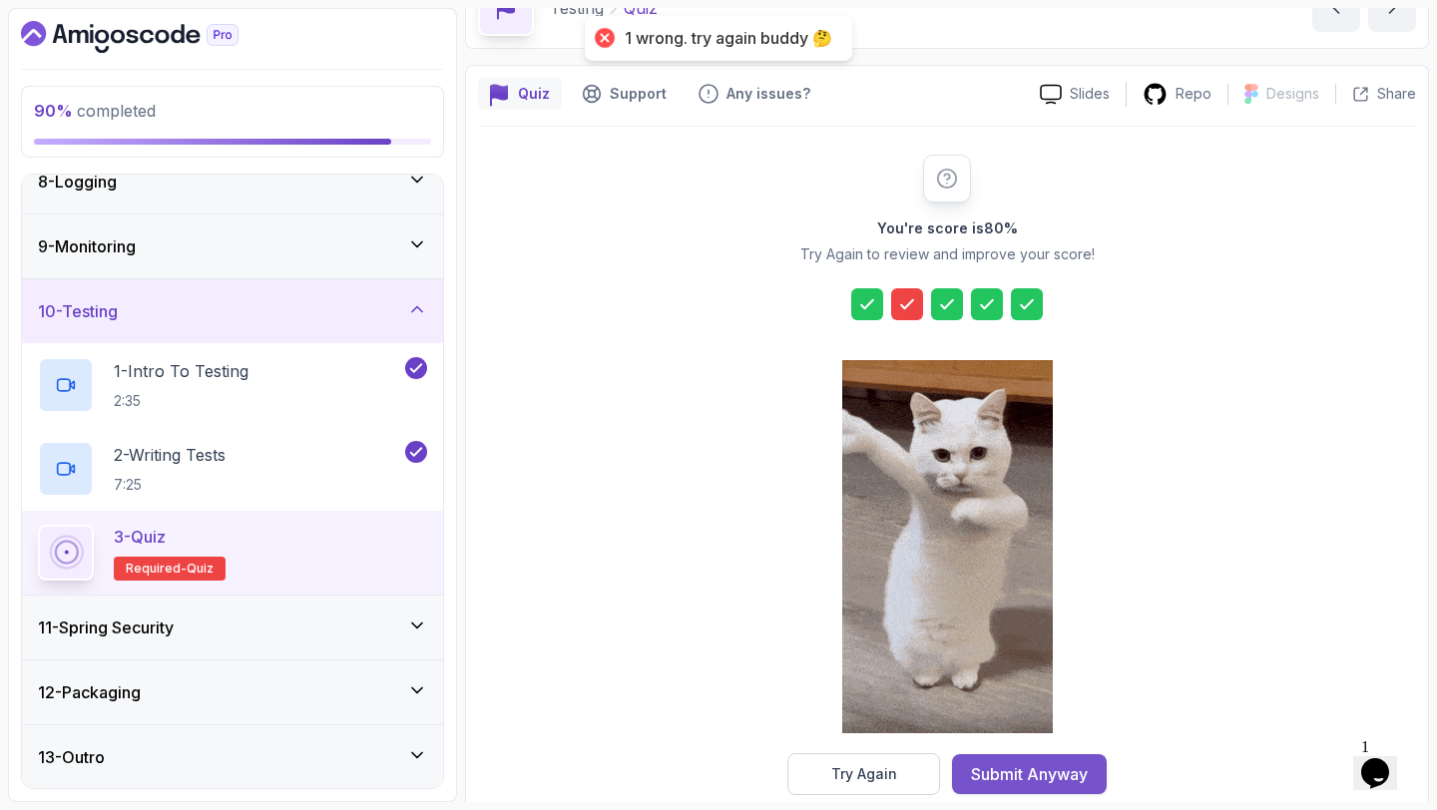
click at [1017, 777] on div "Submit Anyway" at bounding box center [1029, 774] width 117 height 24
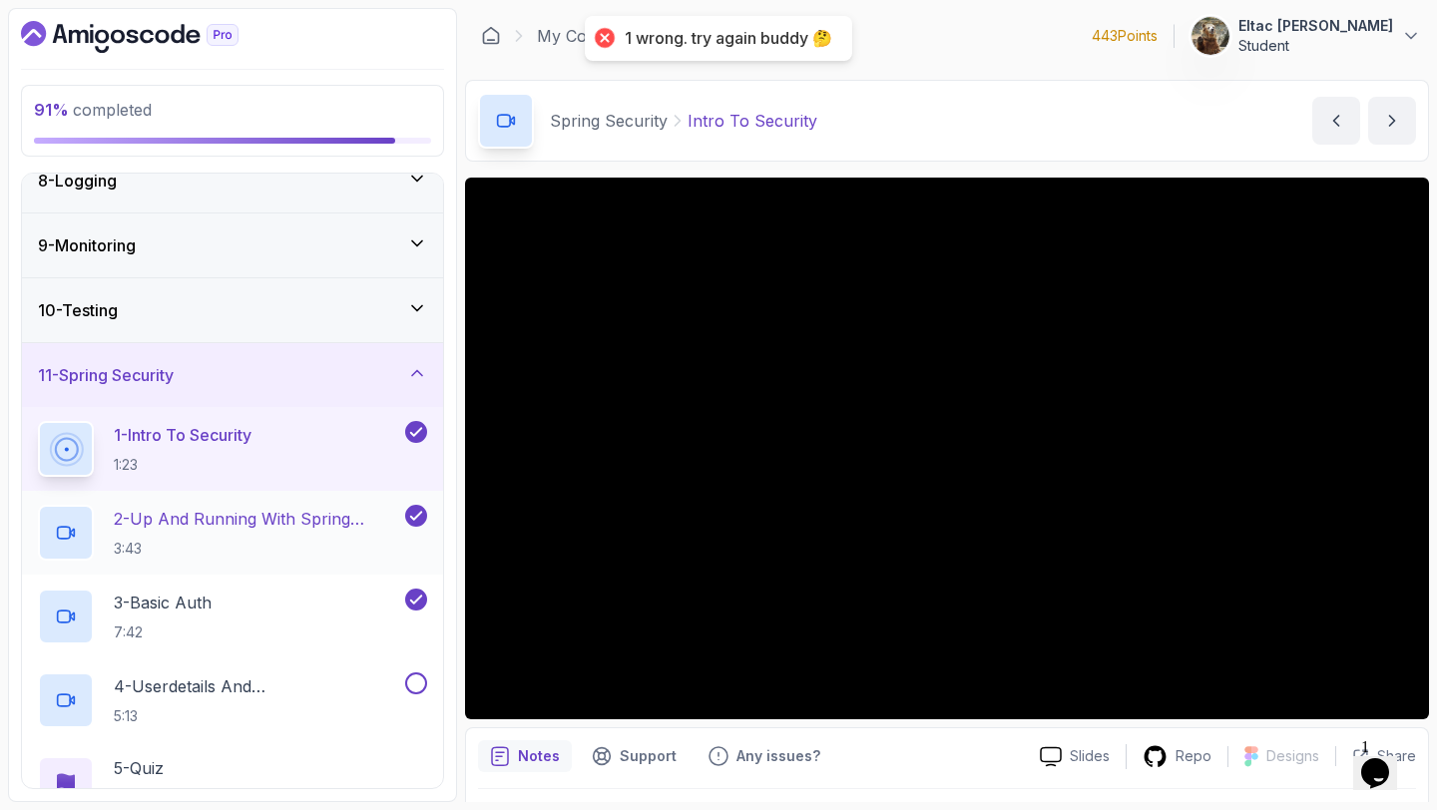
scroll to position [730, 0]
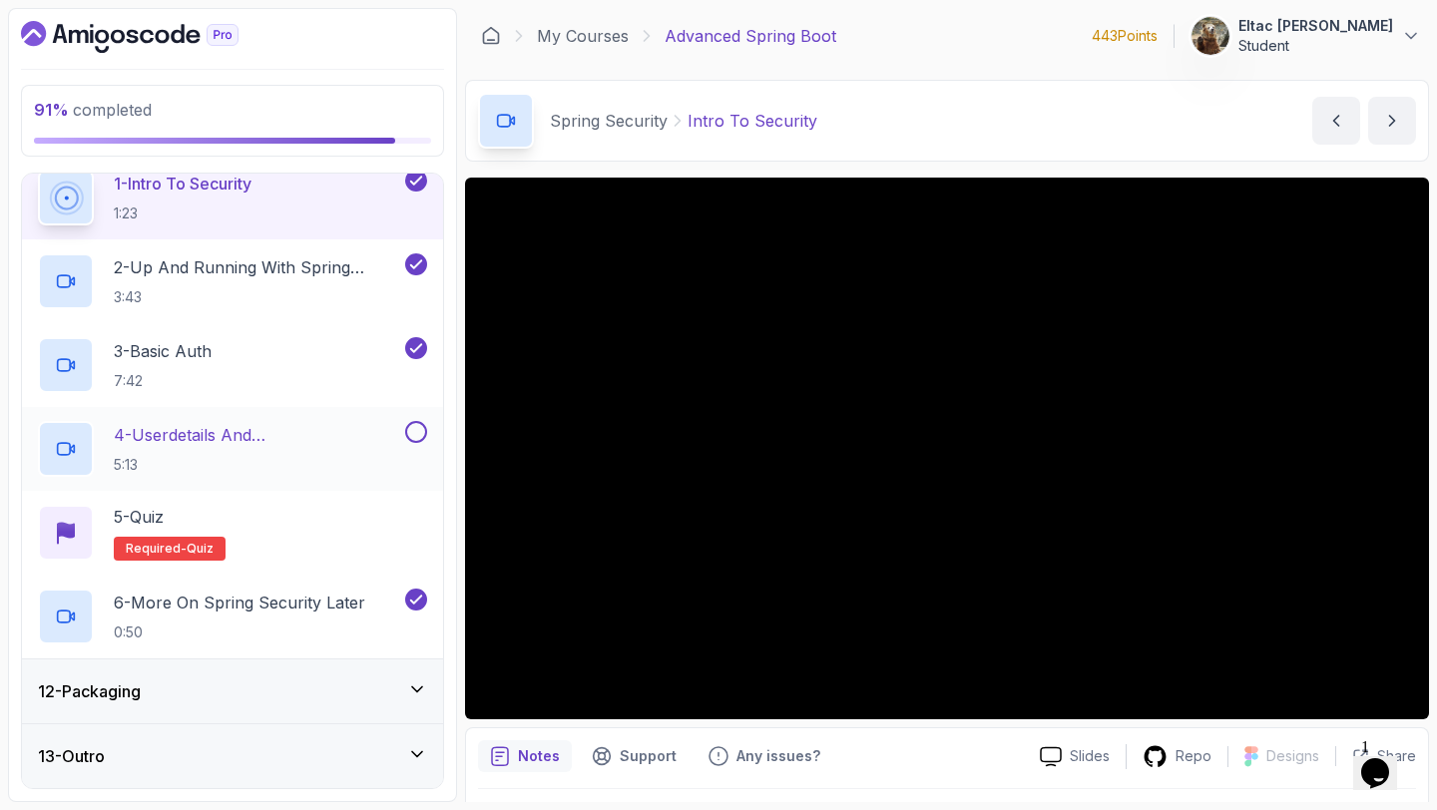
click at [424, 433] on button at bounding box center [416, 432] width 22 height 22
click at [135, 514] on p "5 - Quiz" at bounding box center [139, 517] width 50 height 24
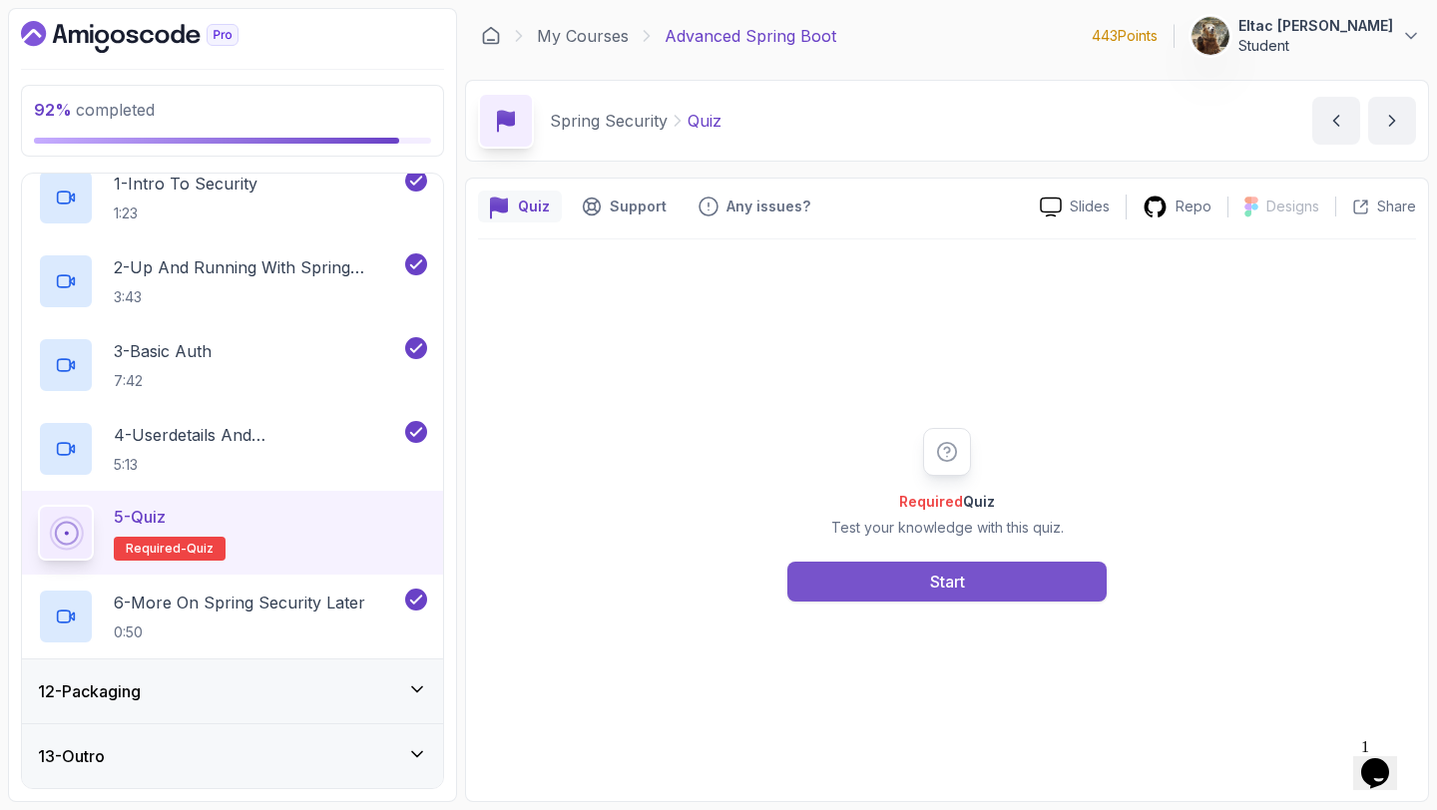
click at [898, 595] on button "Start" at bounding box center [946, 582] width 319 height 40
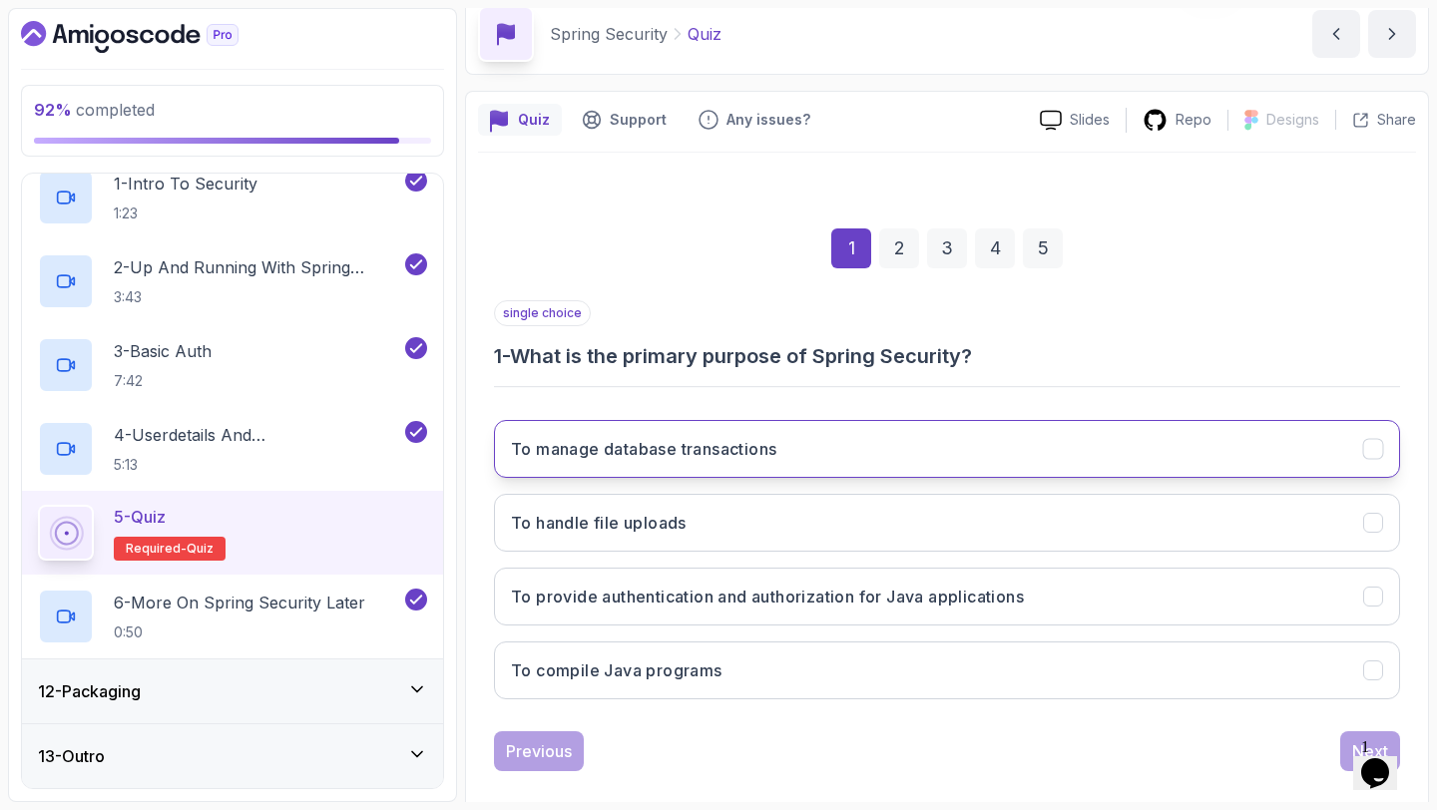
scroll to position [97, 0]
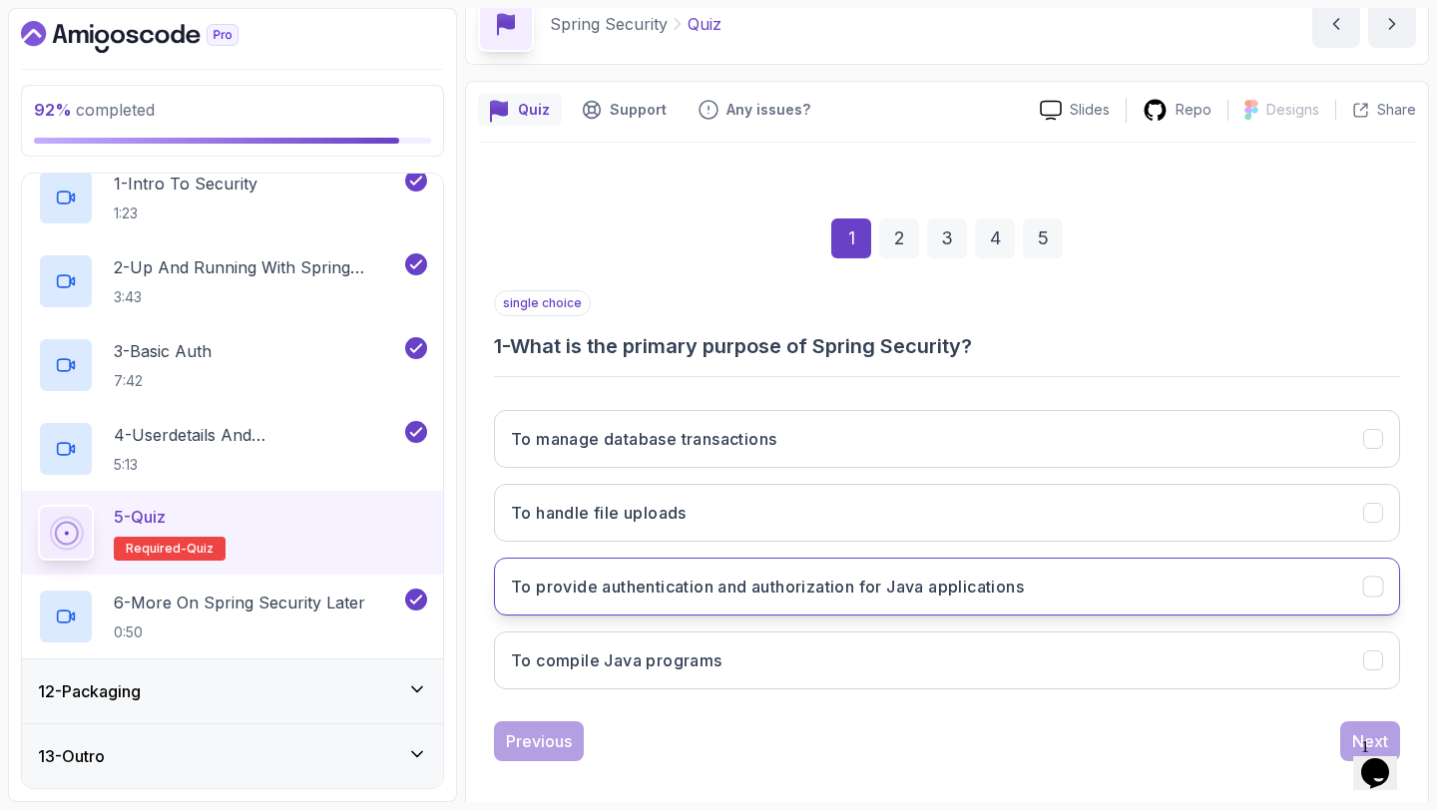
click at [744, 586] on h3 "To provide authentication and authorization for Java applications" at bounding box center [767, 587] width 513 height 24
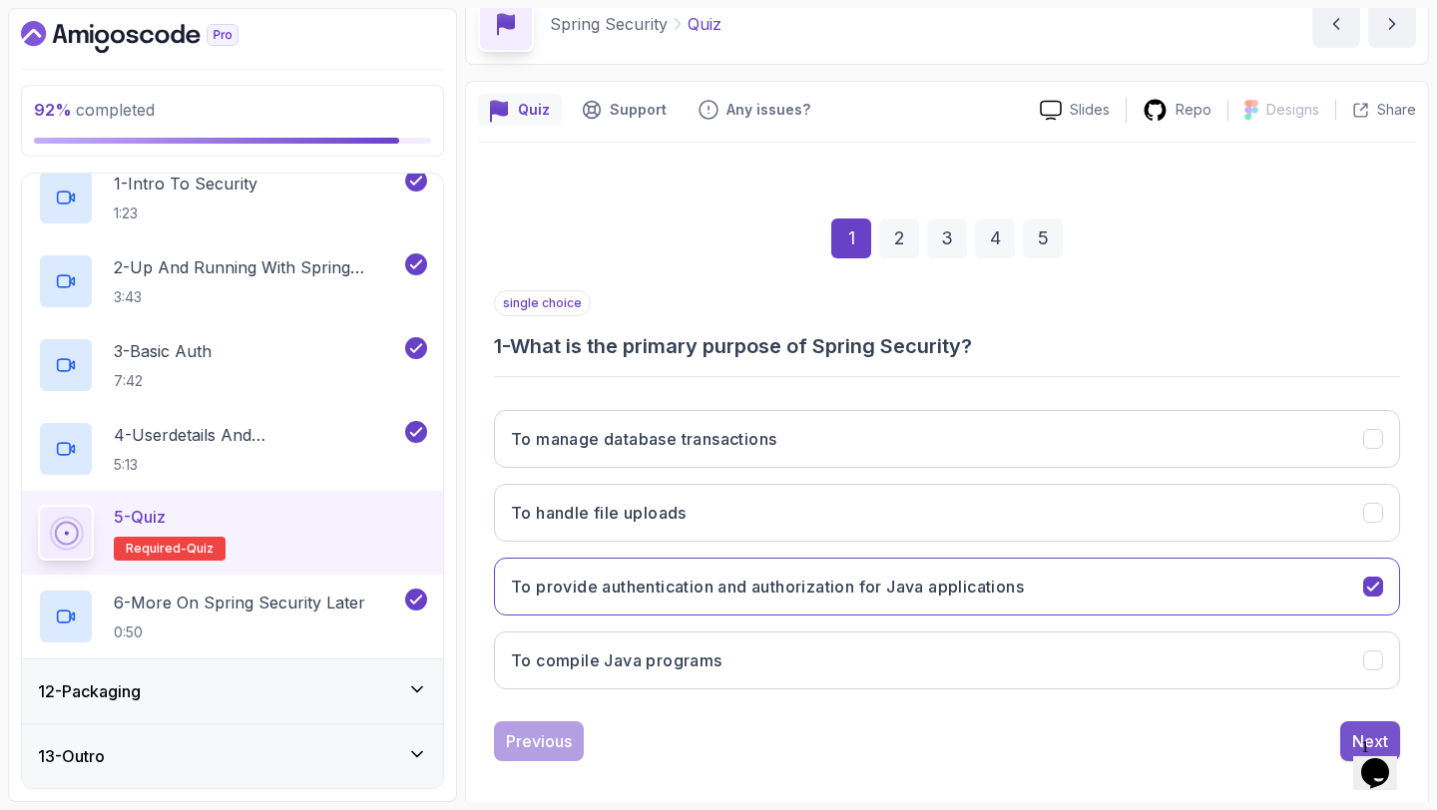
click at [1346, 735] on button "Next" at bounding box center [1370, 741] width 60 height 40
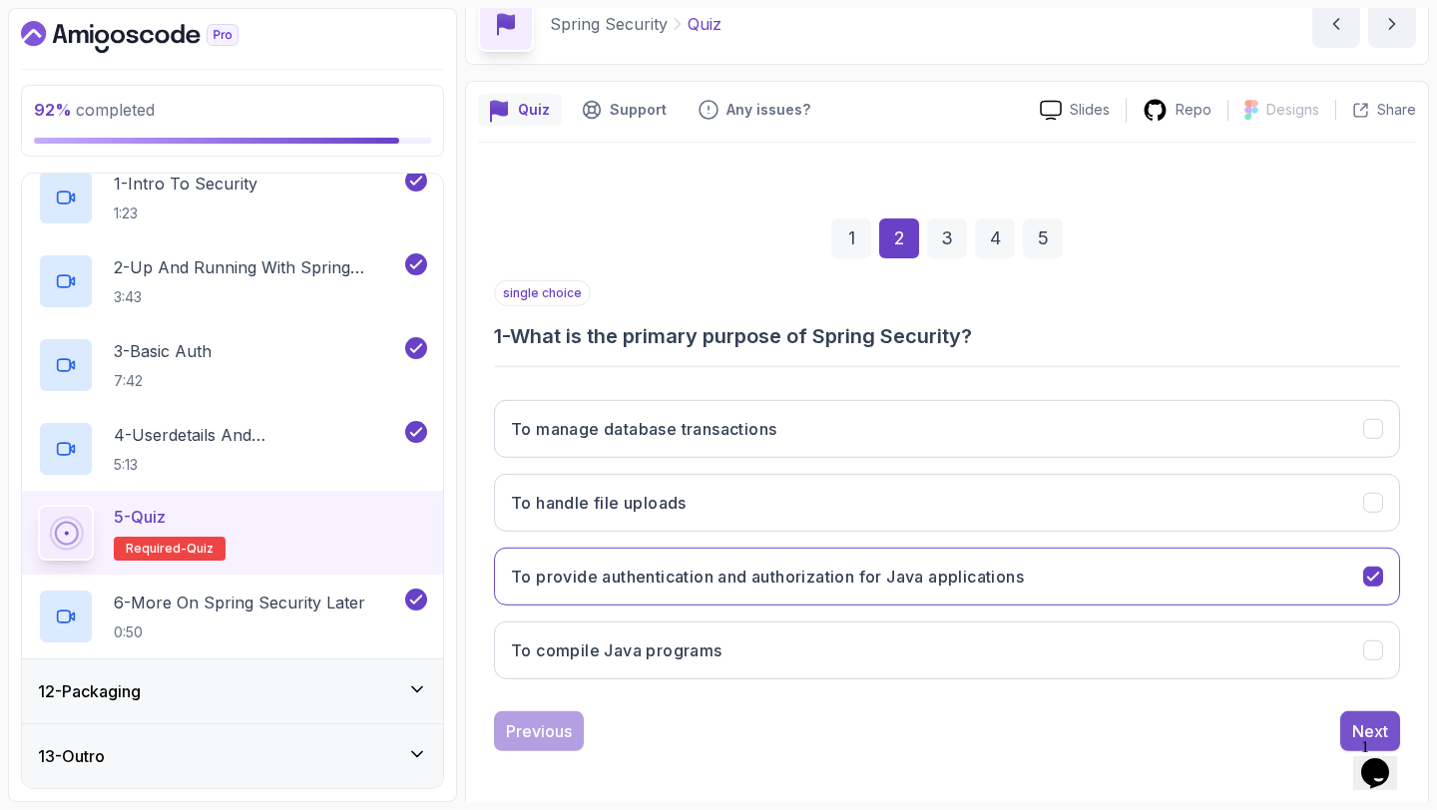
scroll to position [113, 0]
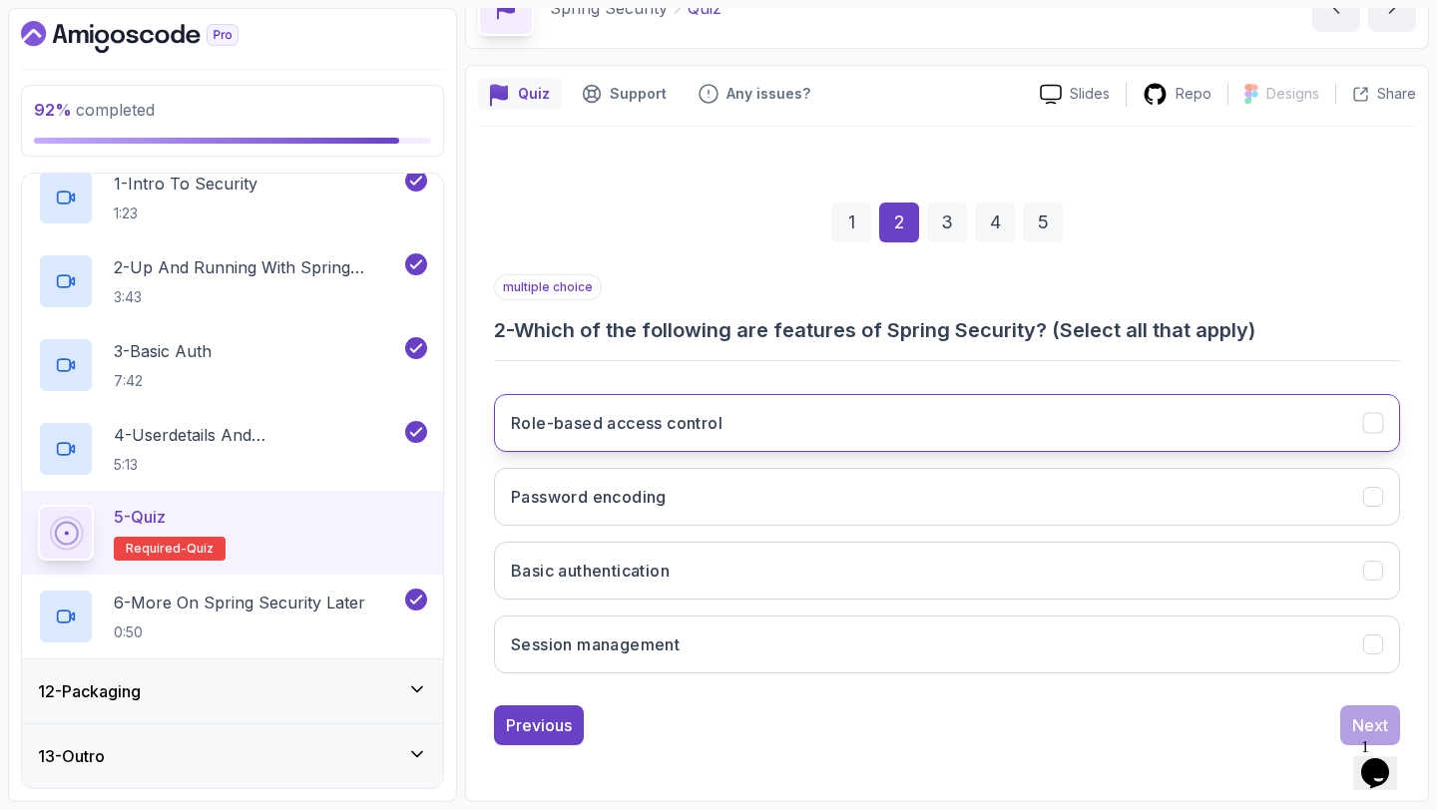
click at [1005, 421] on button "Role-based access control" at bounding box center [947, 423] width 906 height 58
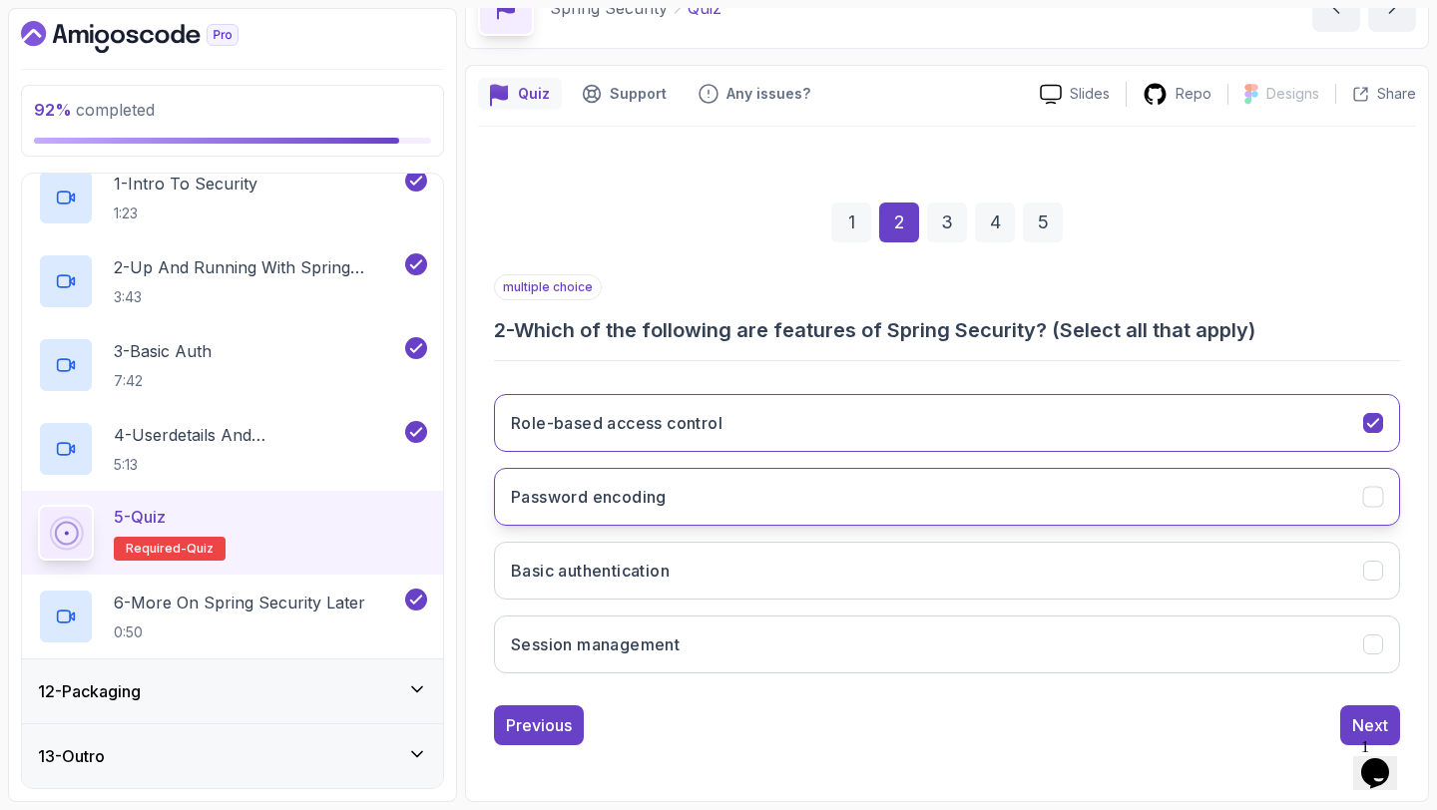
click at [990, 495] on button "Password encoding" at bounding box center [947, 497] width 906 height 58
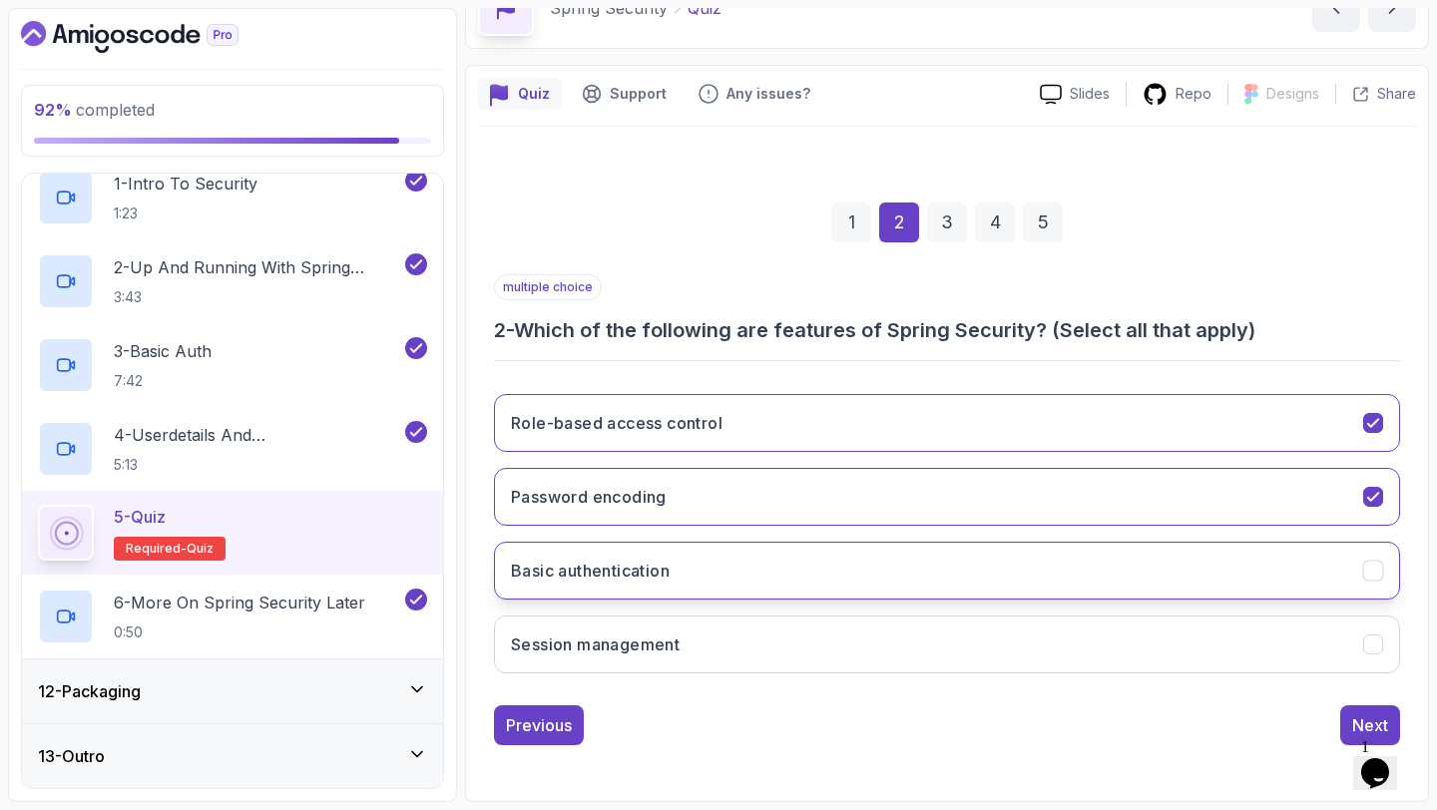
click at [981, 545] on button "Basic authentication" at bounding box center [947, 571] width 906 height 58
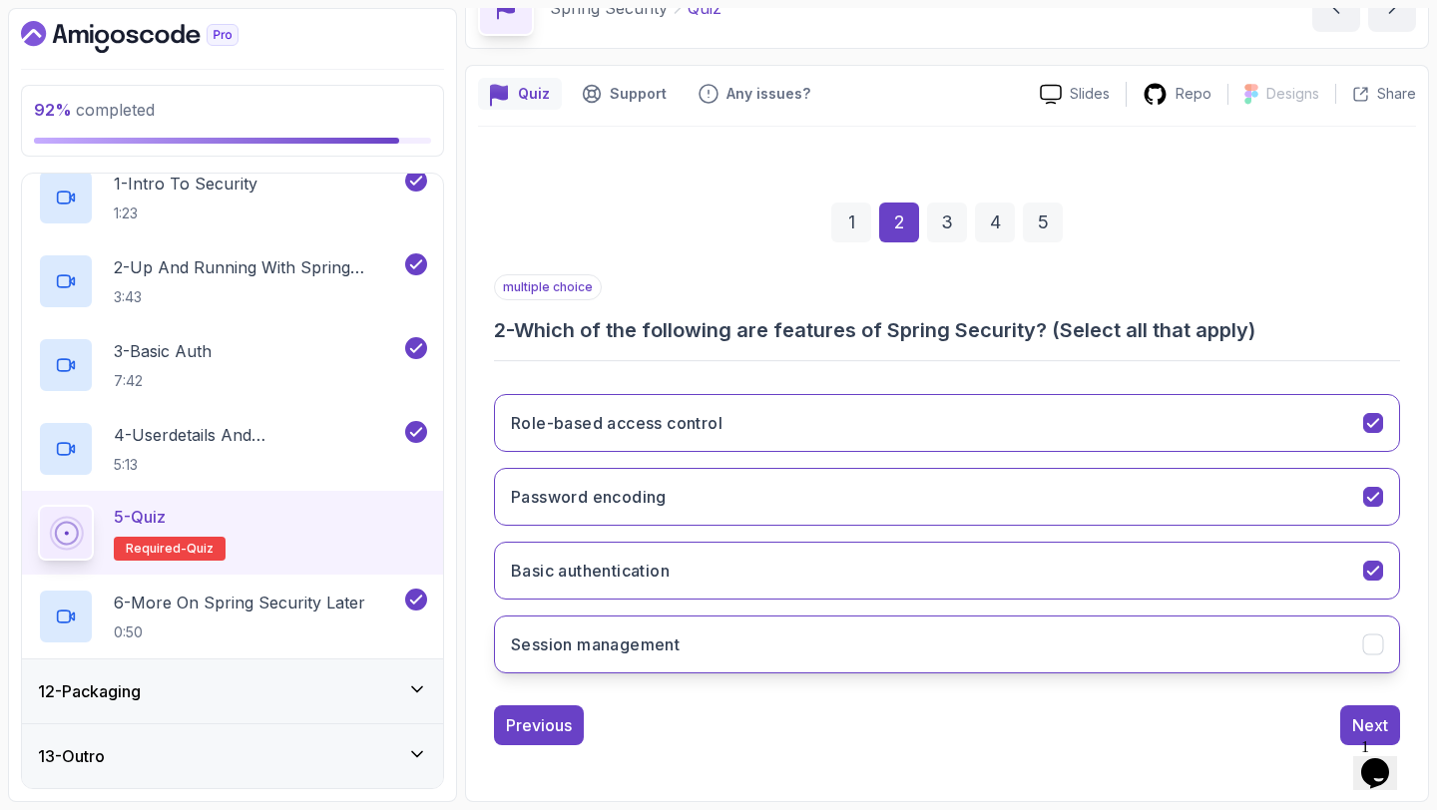
click at [979, 641] on button "Session management" at bounding box center [947, 645] width 906 height 58
click at [1358, 711] on button "Next" at bounding box center [1370, 725] width 60 height 40
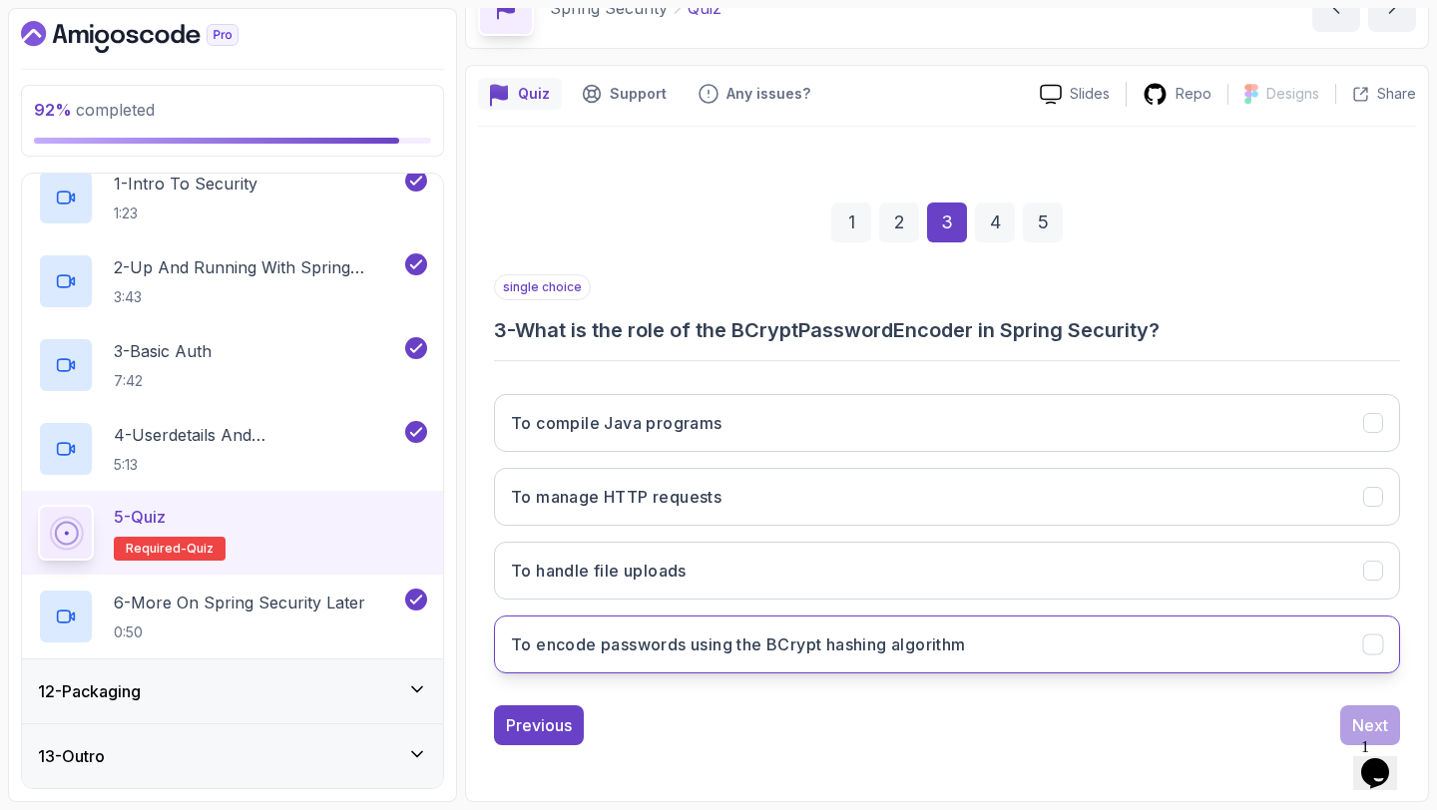
click at [942, 644] on h3 "To encode passwords using the BCrypt hashing algorithm" at bounding box center [738, 644] width 455 height 24
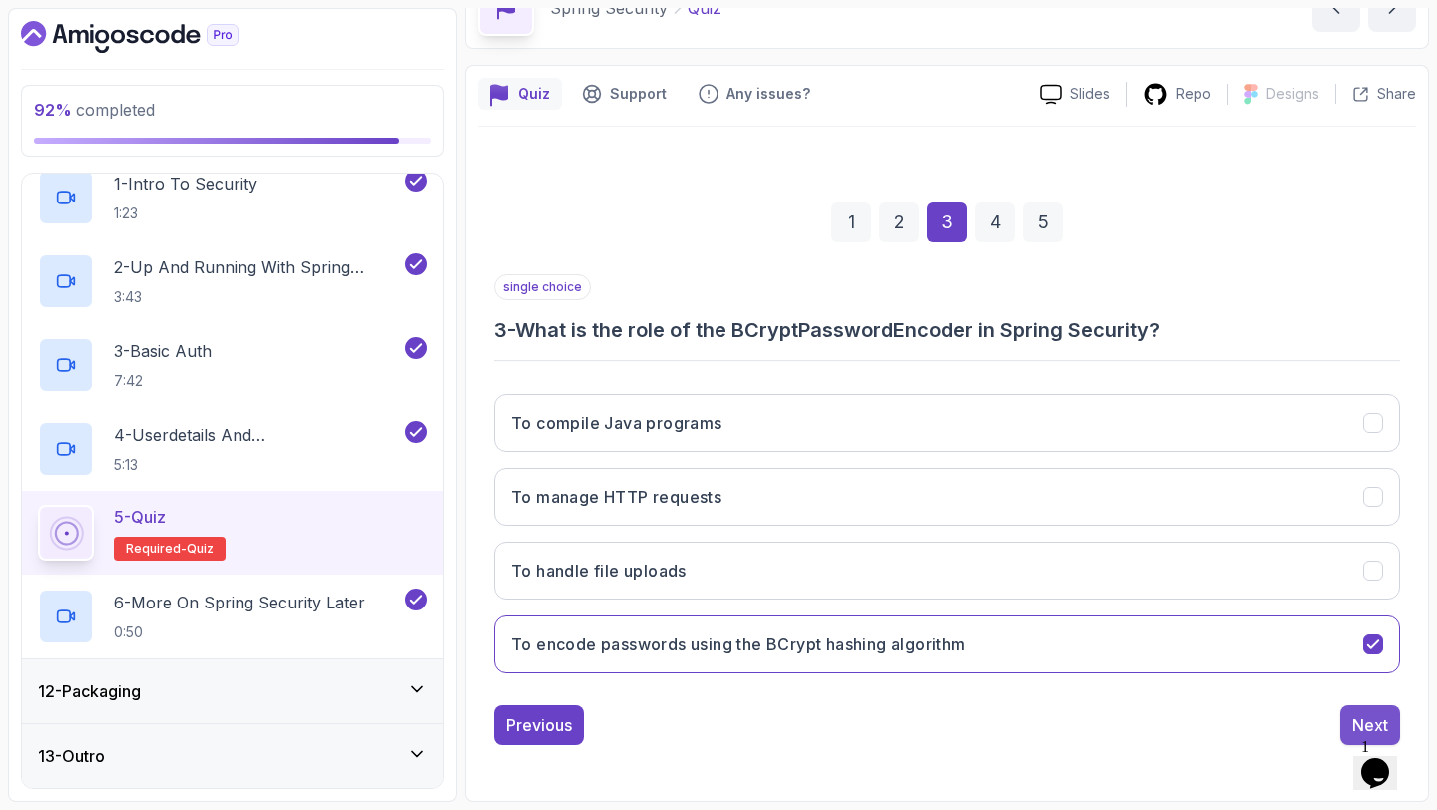
click at [1368, 725] on div "Next" at bounding box center [1370, 725] width 36 height 24
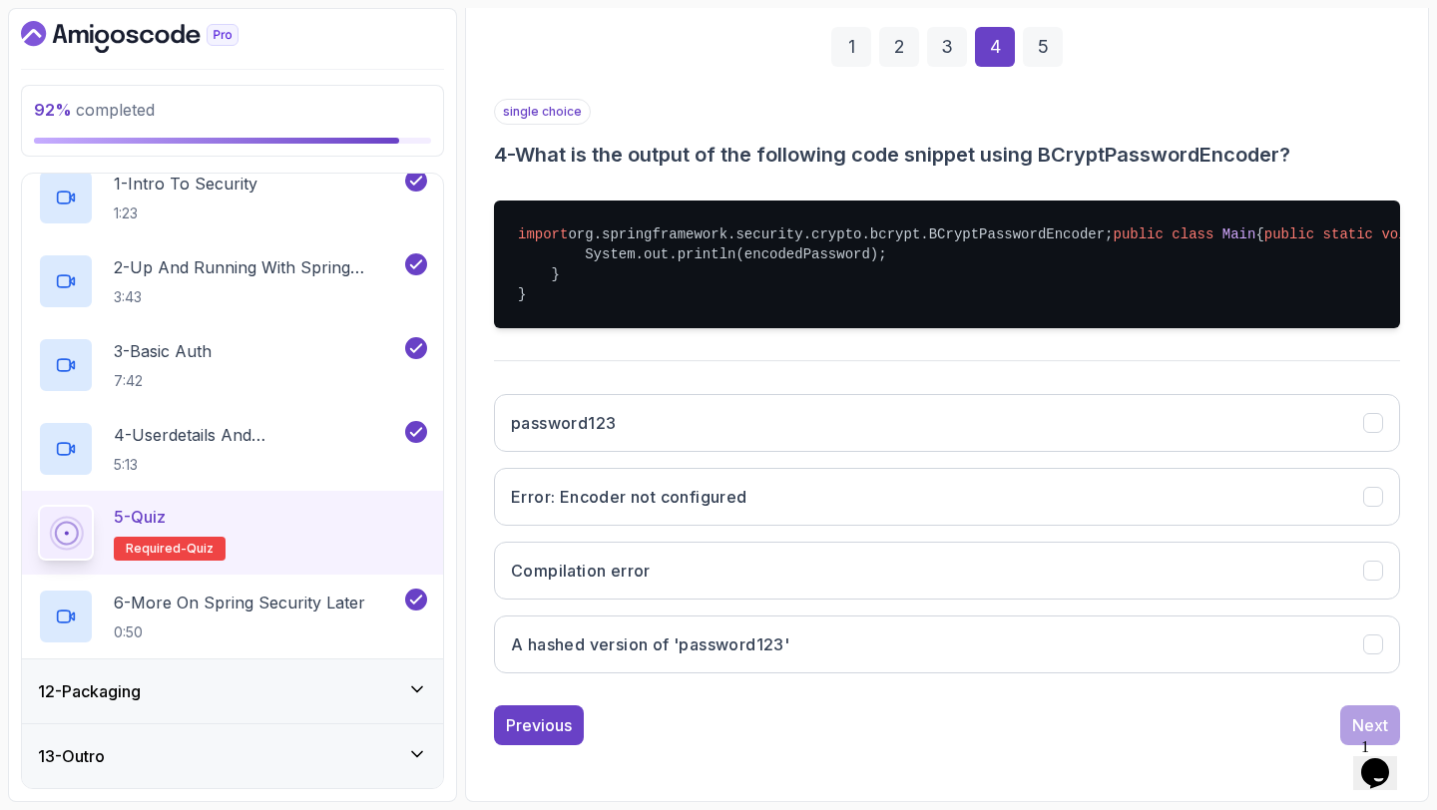
scroll to position [340, 0]
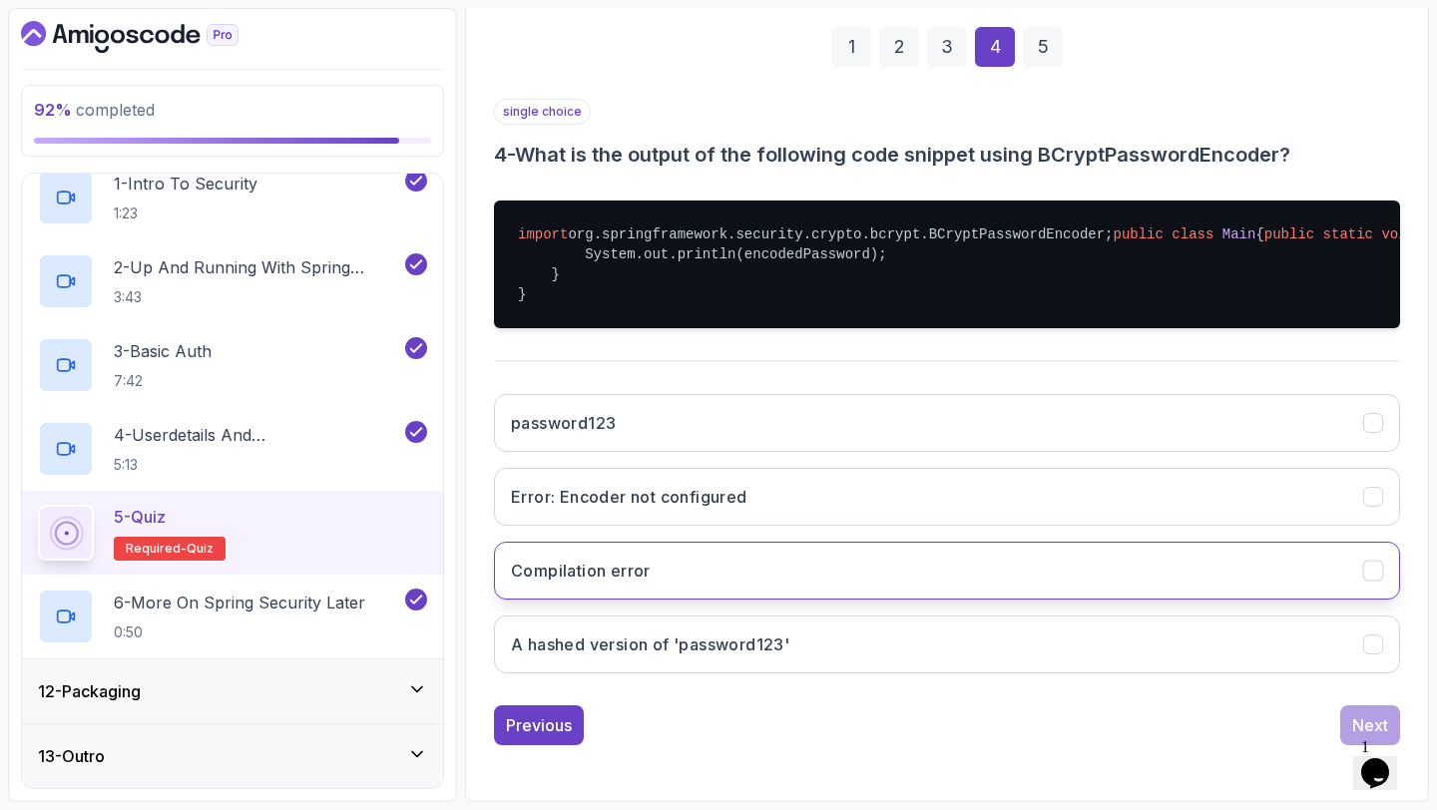
click at [1004, 600] on button "Compilation error" at bounding box center [947, 571] width 906 height 58
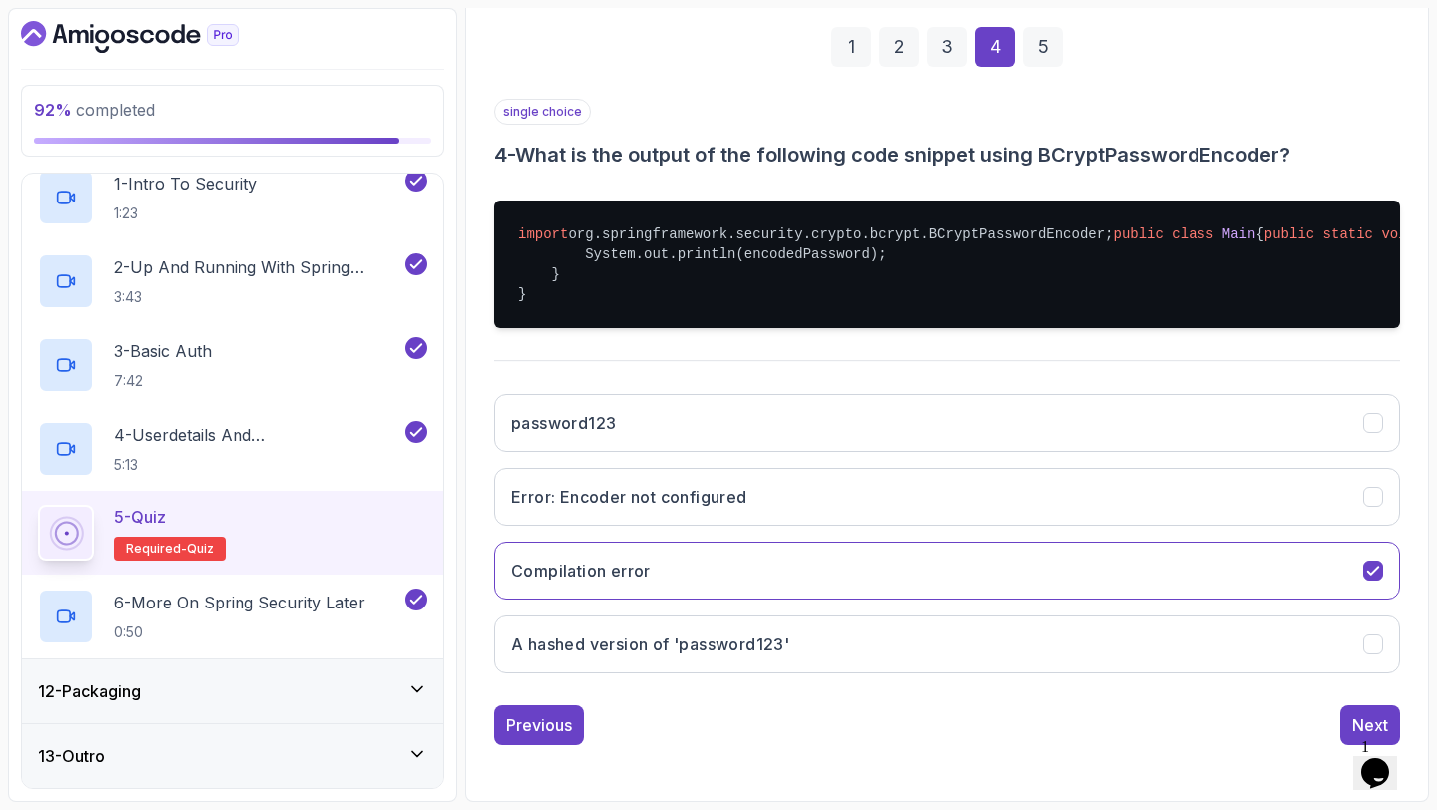
scroll to position [389, 0]
click at [1343, 744] on button "Next" at bounding box center [1370, 725] width 60 height 40
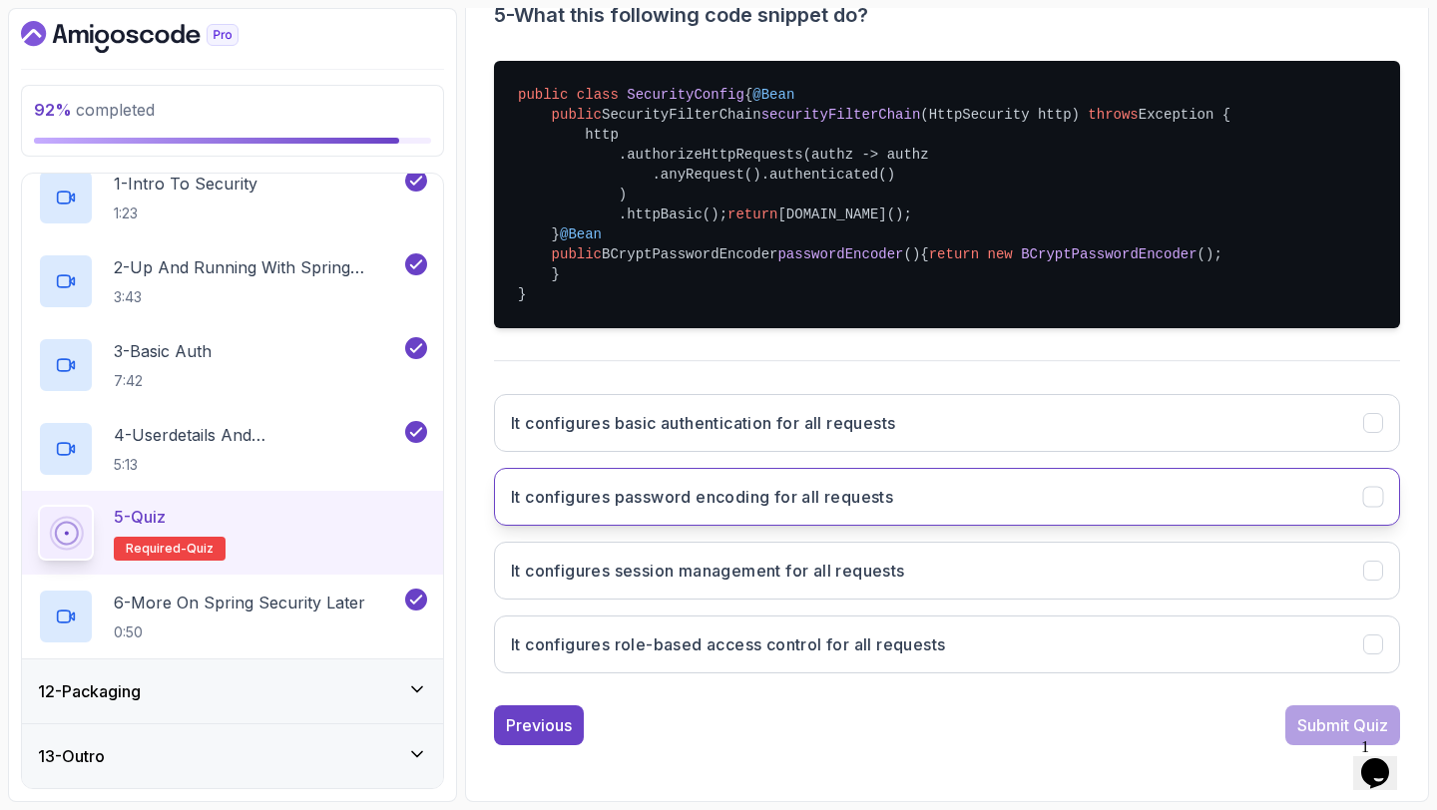
scroll to position [548, 0]
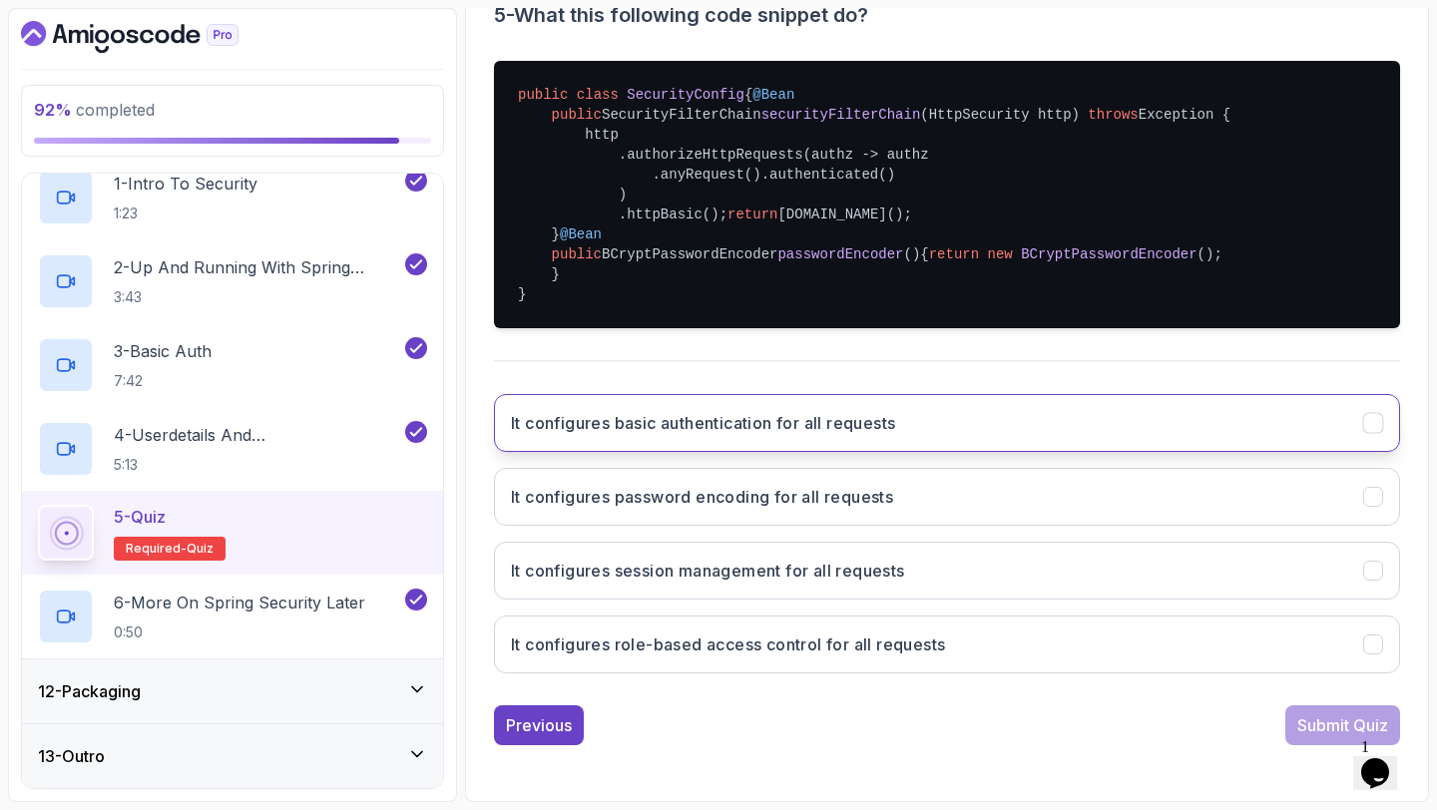
click at [1137, 425] on button "It configures basic authentication for all requests" at bounding box center [947, 423] width 906 height 58
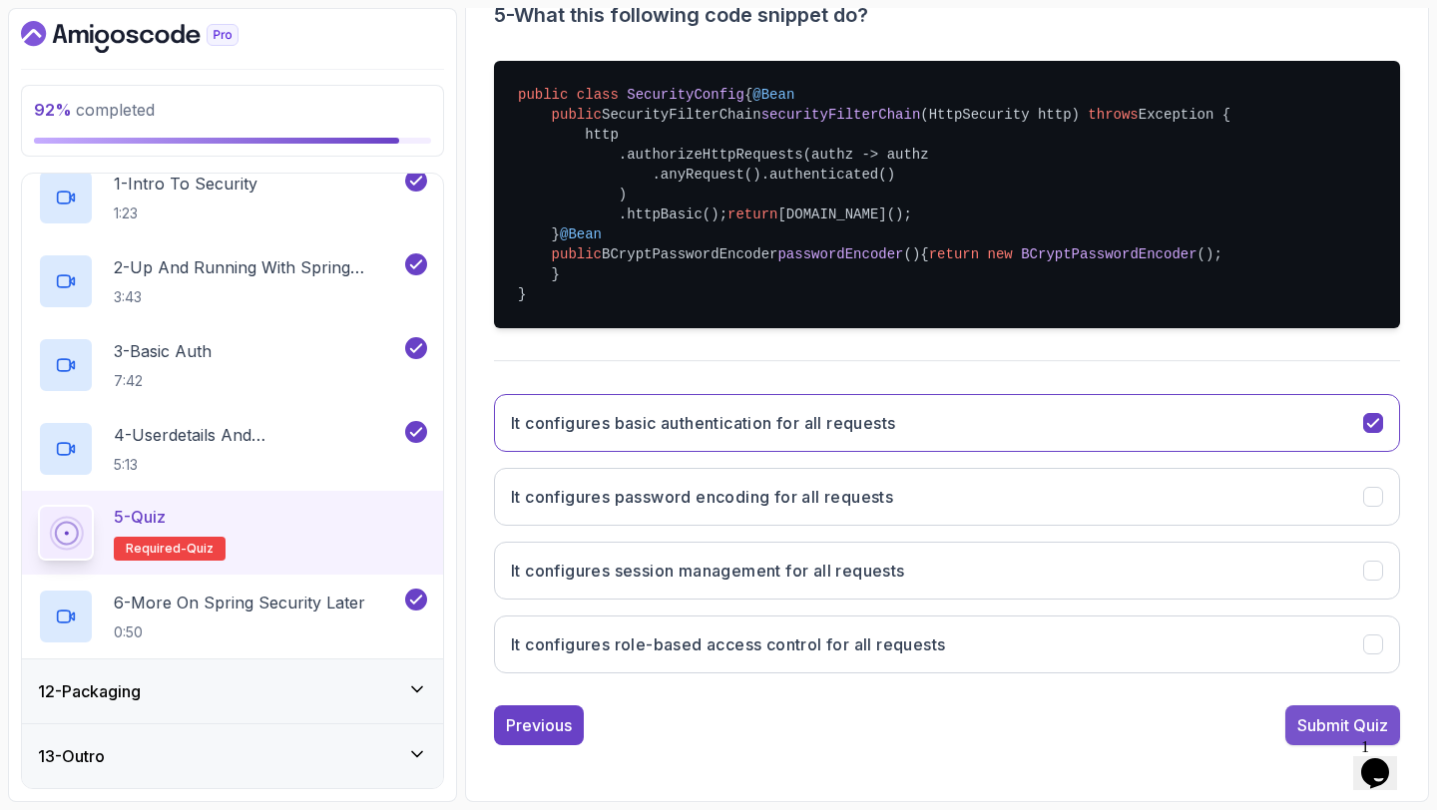
click at [1297, 728] on div "Submit Quiz" at bounding box center [1342, 725] width 91 height 24
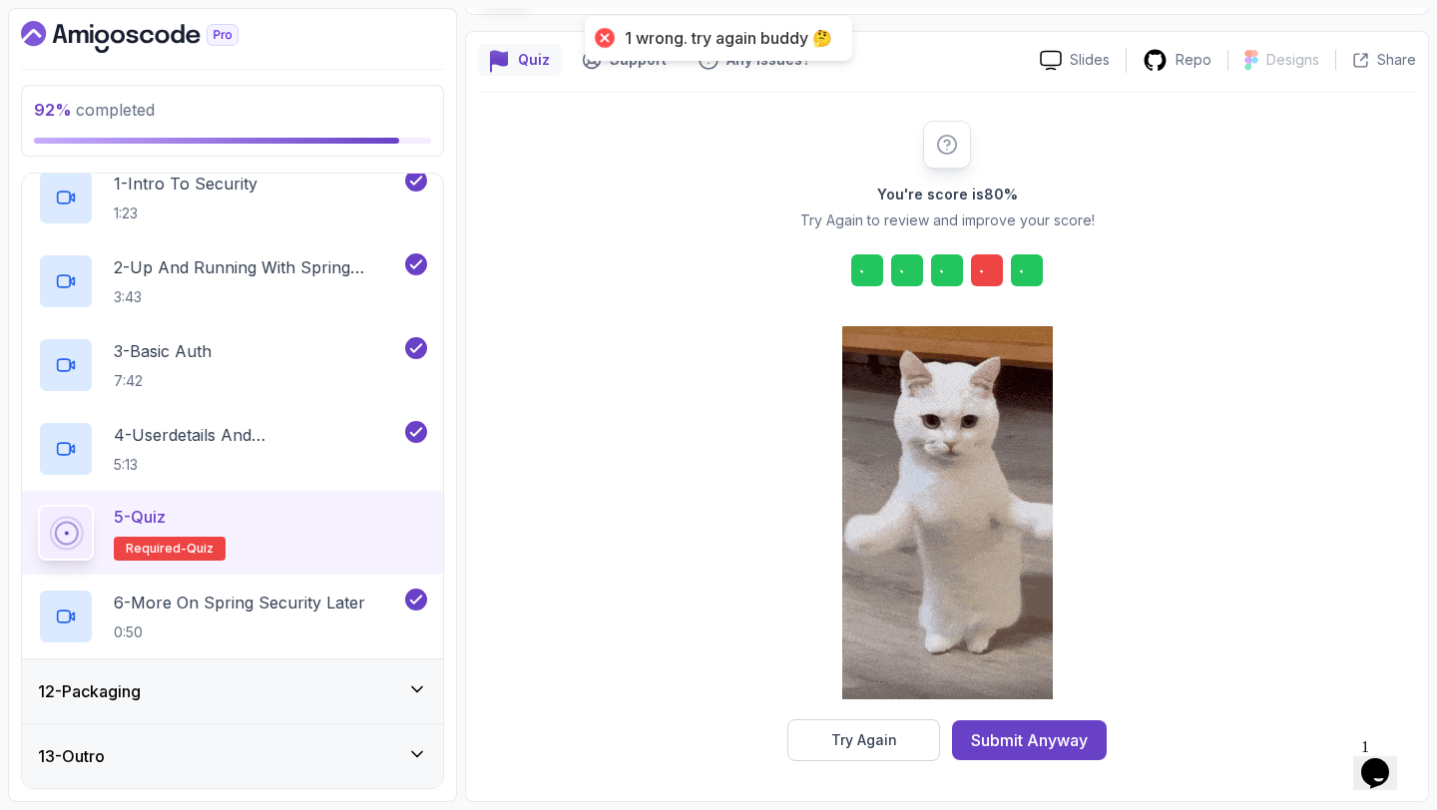
scroll to position [147, 0]
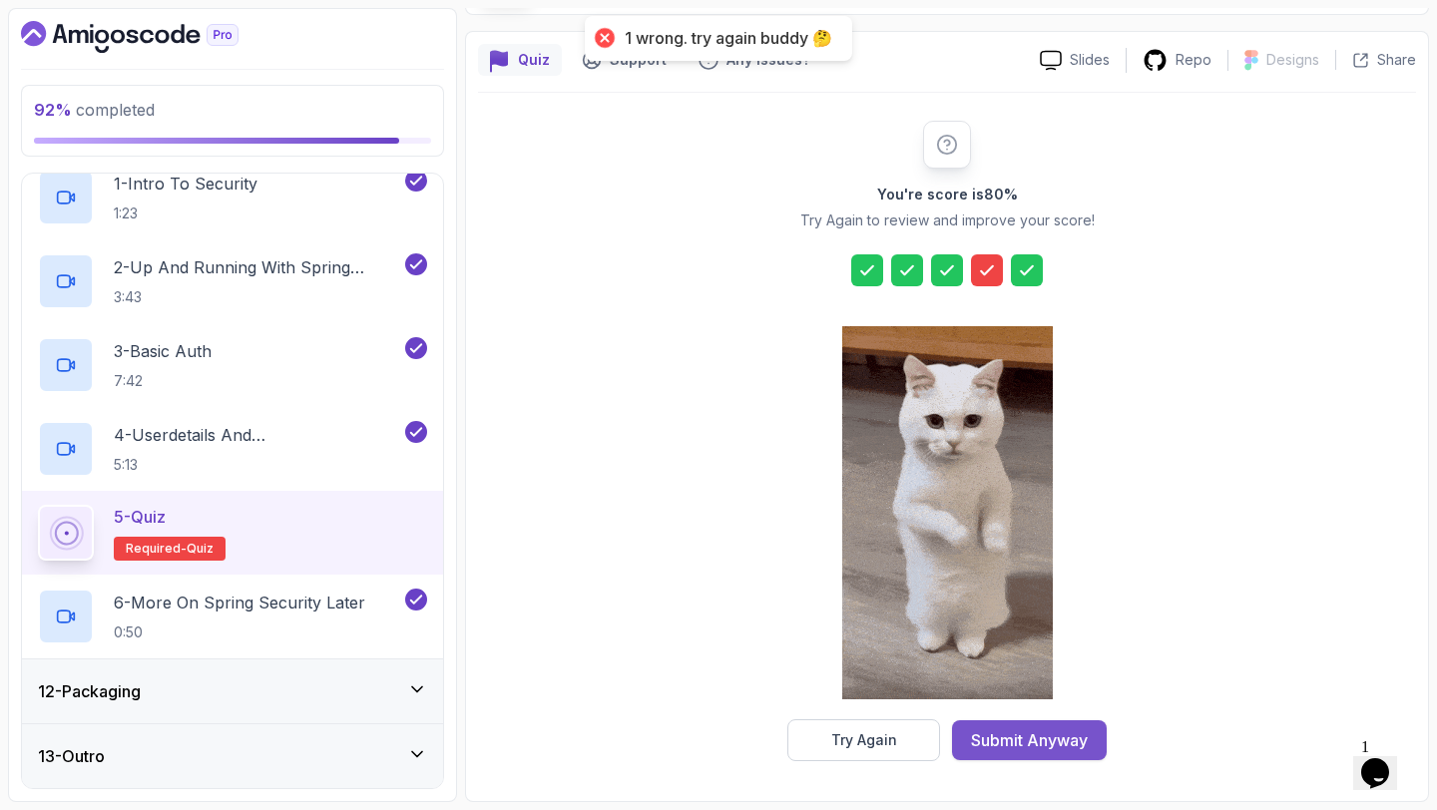
click at [1067, 734] on div "Submit Anyway" at bounding box center [1029, 740] width 117 height 24
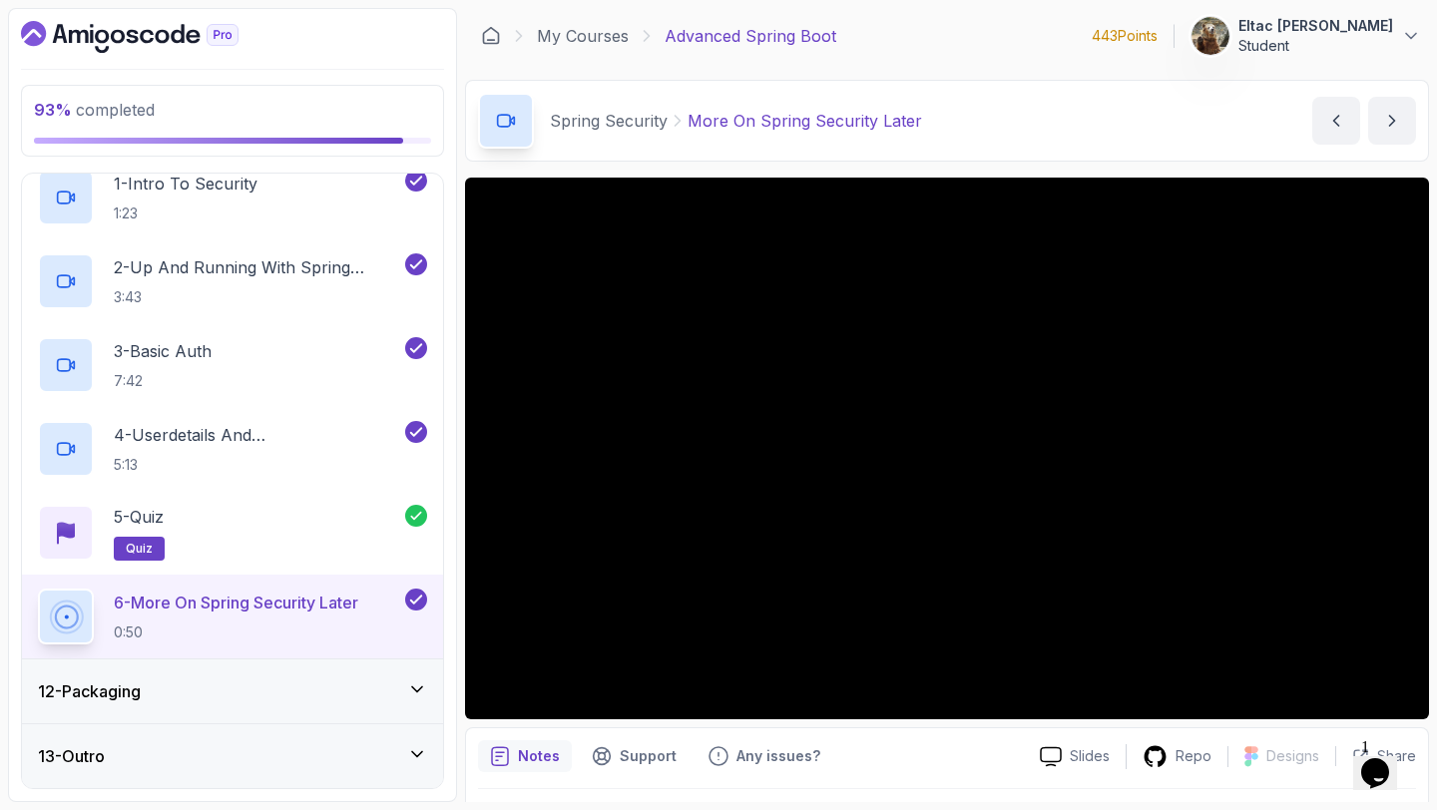
click at [287, 750] on div "13 - Outro" at bounding box center [232, 756] width 389 height 24
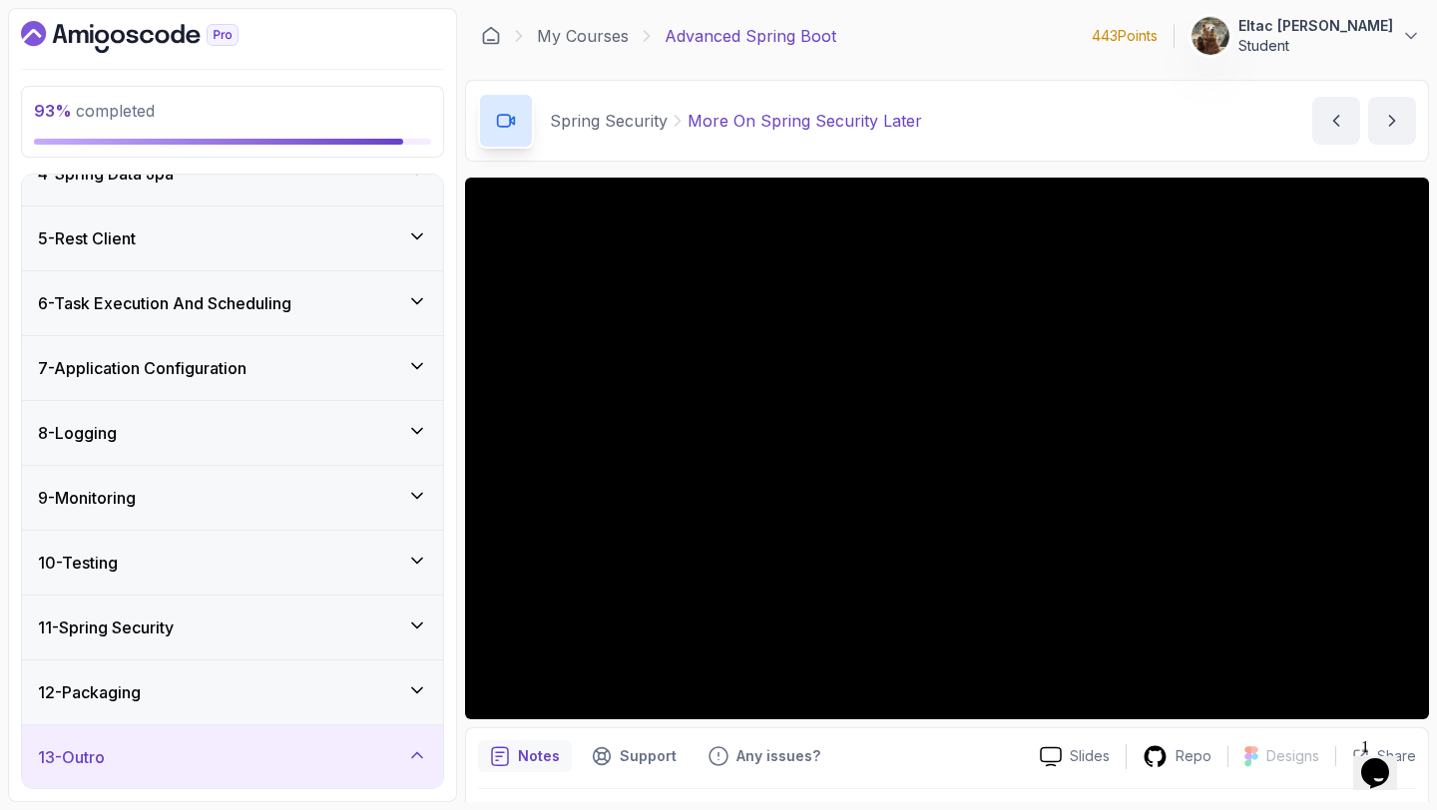
scroll to position [563, 0]
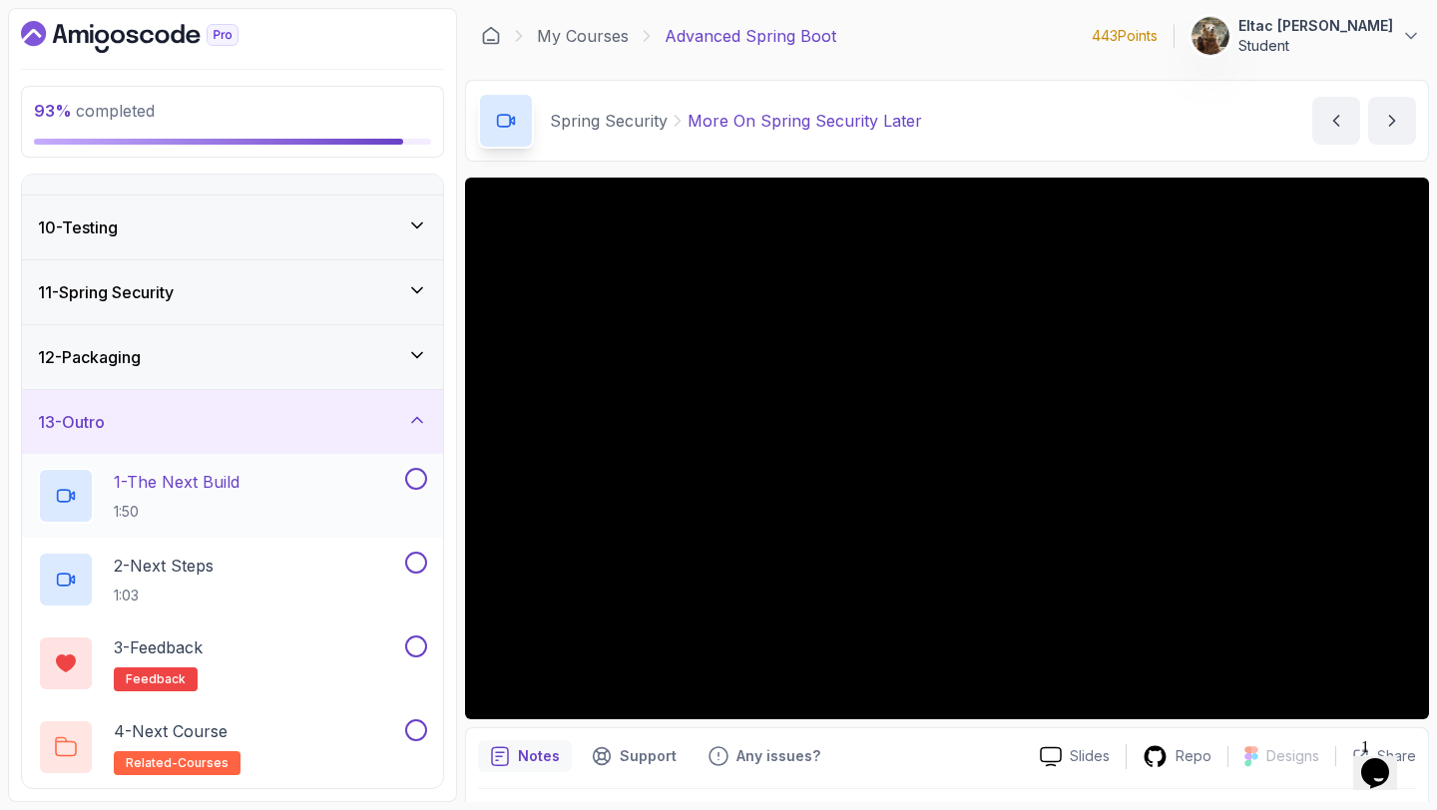
click at [417, 479] on button at bounding box center [416, 479] width 22 height 22
click at [417, 563] on button at bounding box center [416, 563] width 22 height 22
click at [418, 648] on button at bounding box center [416, 646] width 22 height 22
click at [418, 733] on button at bounding box center [416, 730] width 22 height 22
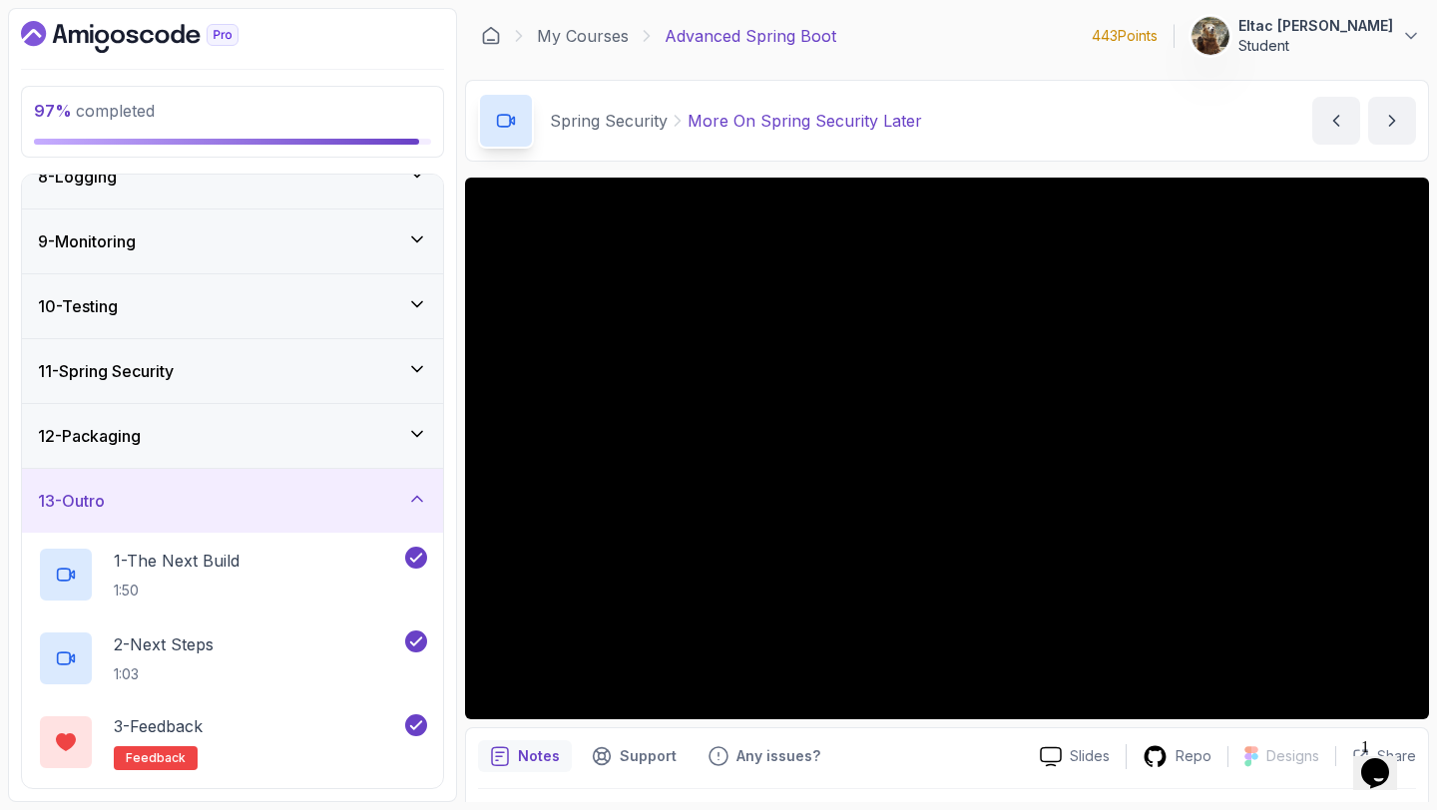
click at [342, 505] on div "13 - Outro" at bounding box center [232, 501] width 389 height 24
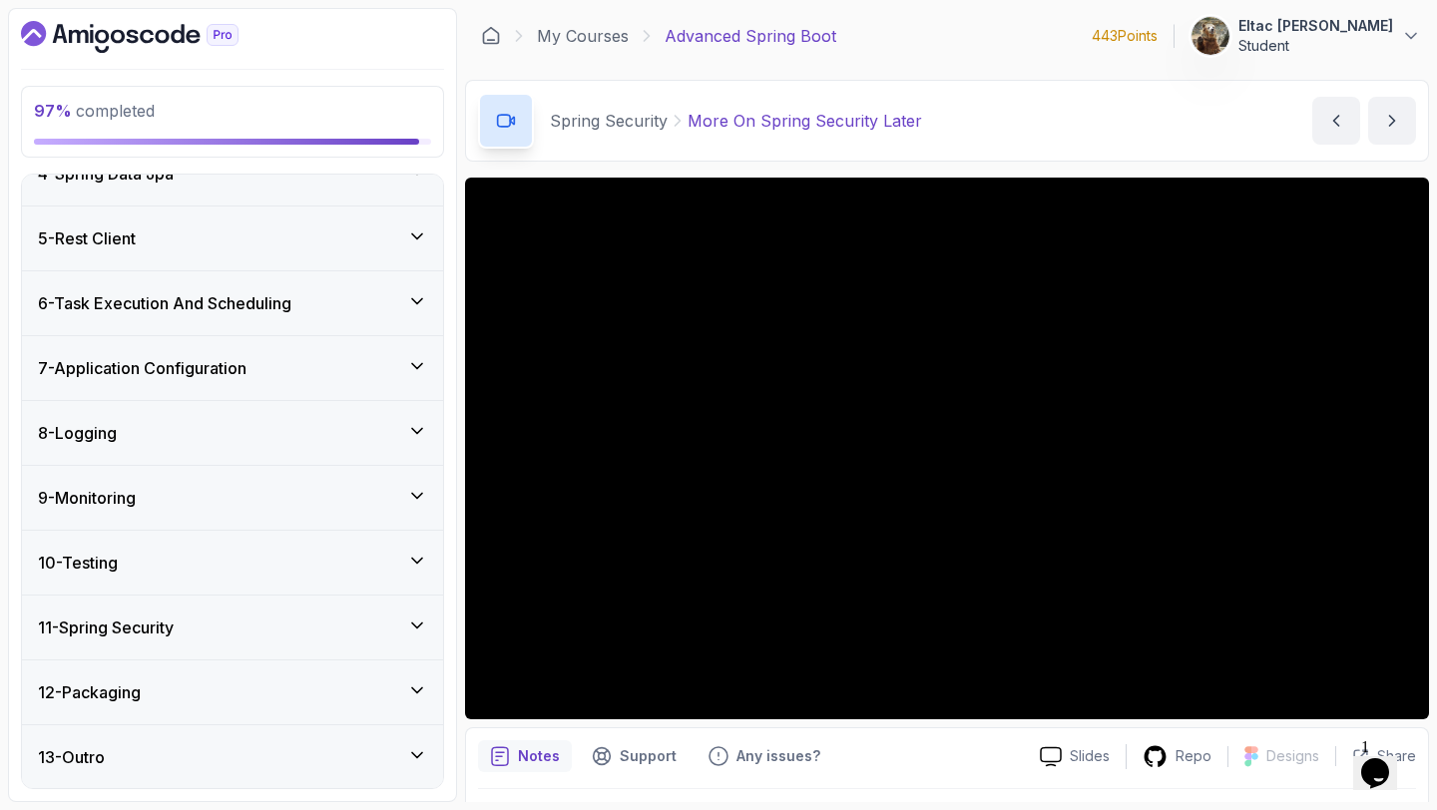
scroll to position [227, 0]
click at [322, 692] on div "12 - Packaging" at bounding box center [232, 692] width 389 height 24
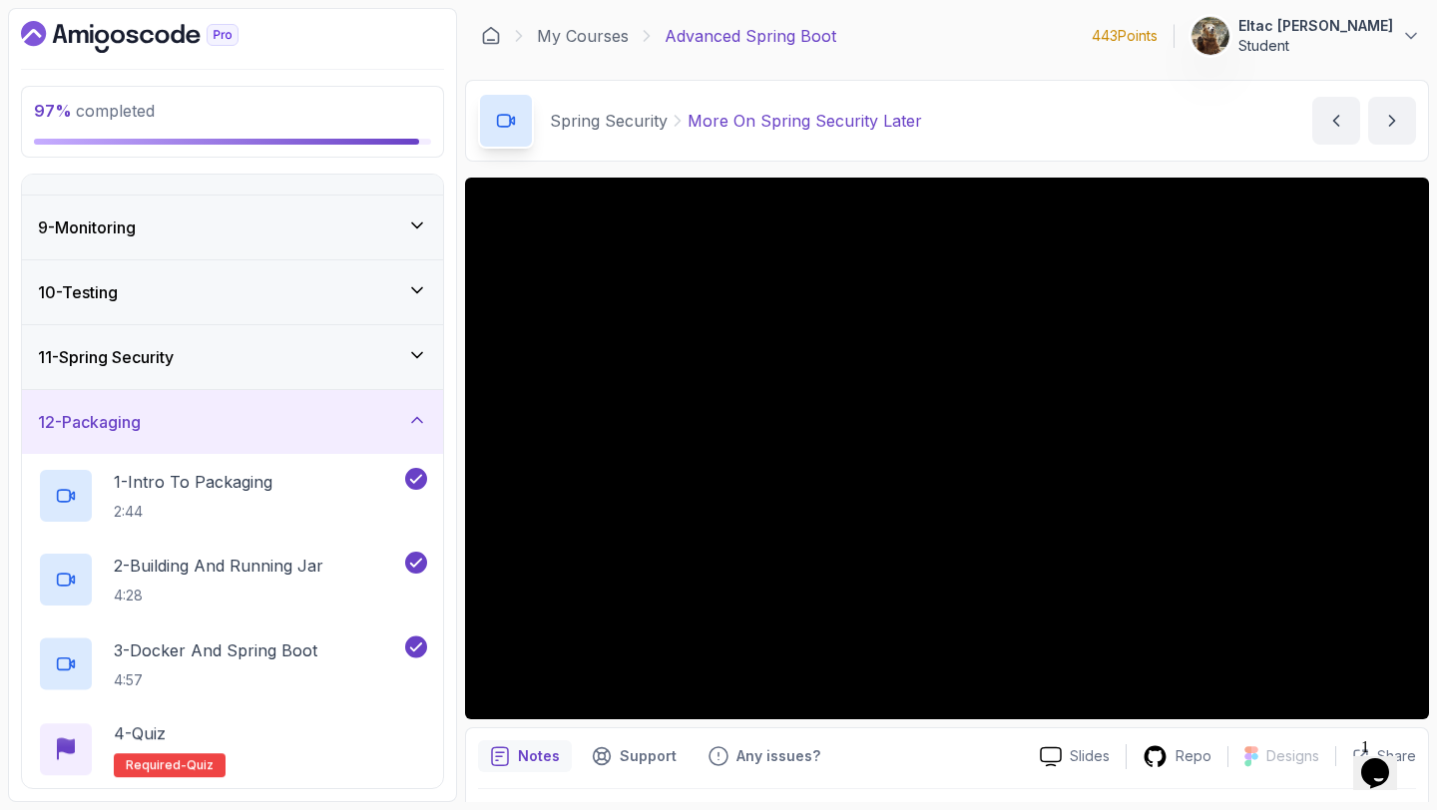
scroll to position [563, 0]
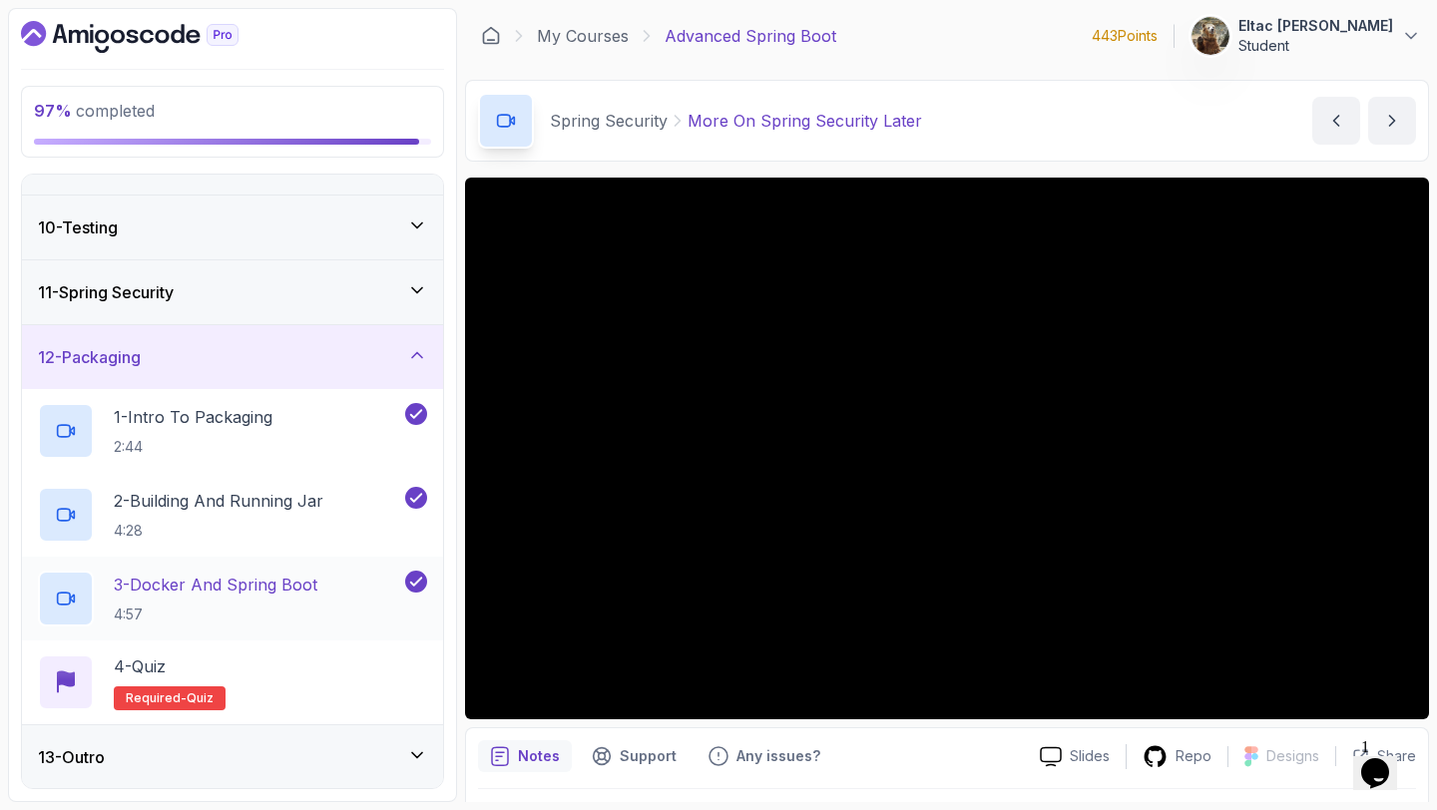
click at [324, 633] on div "3 - Docker And Spring Boot 4:57" at bounding box center [232, 599] width 421 height 84
click at [289, 690] on div "4 - Quiz Required- quiz" at bounding box center [232, 682] width 389 height 56
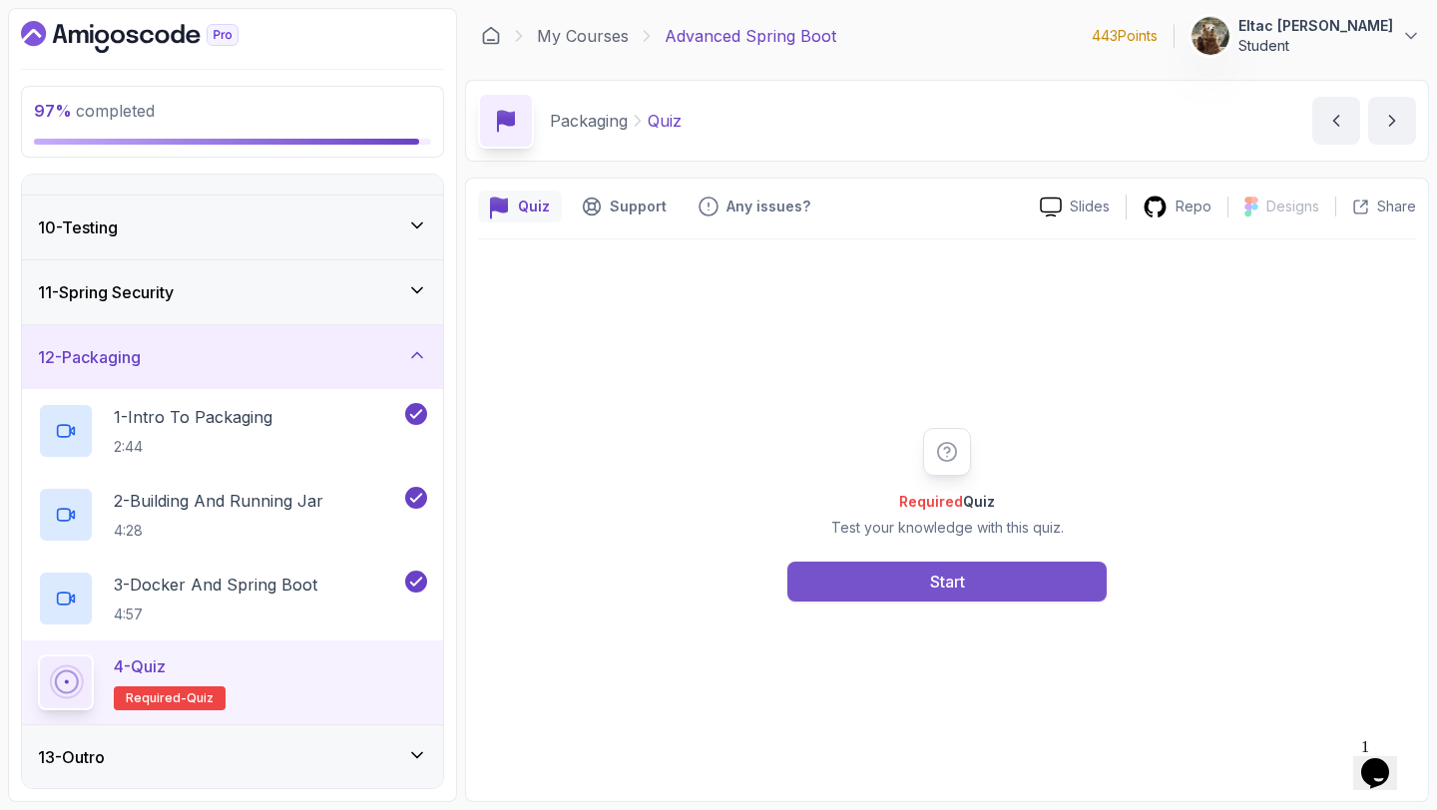
click at [841, 588] on button "Start" at bounding box center [946, 582] width 319 height 40
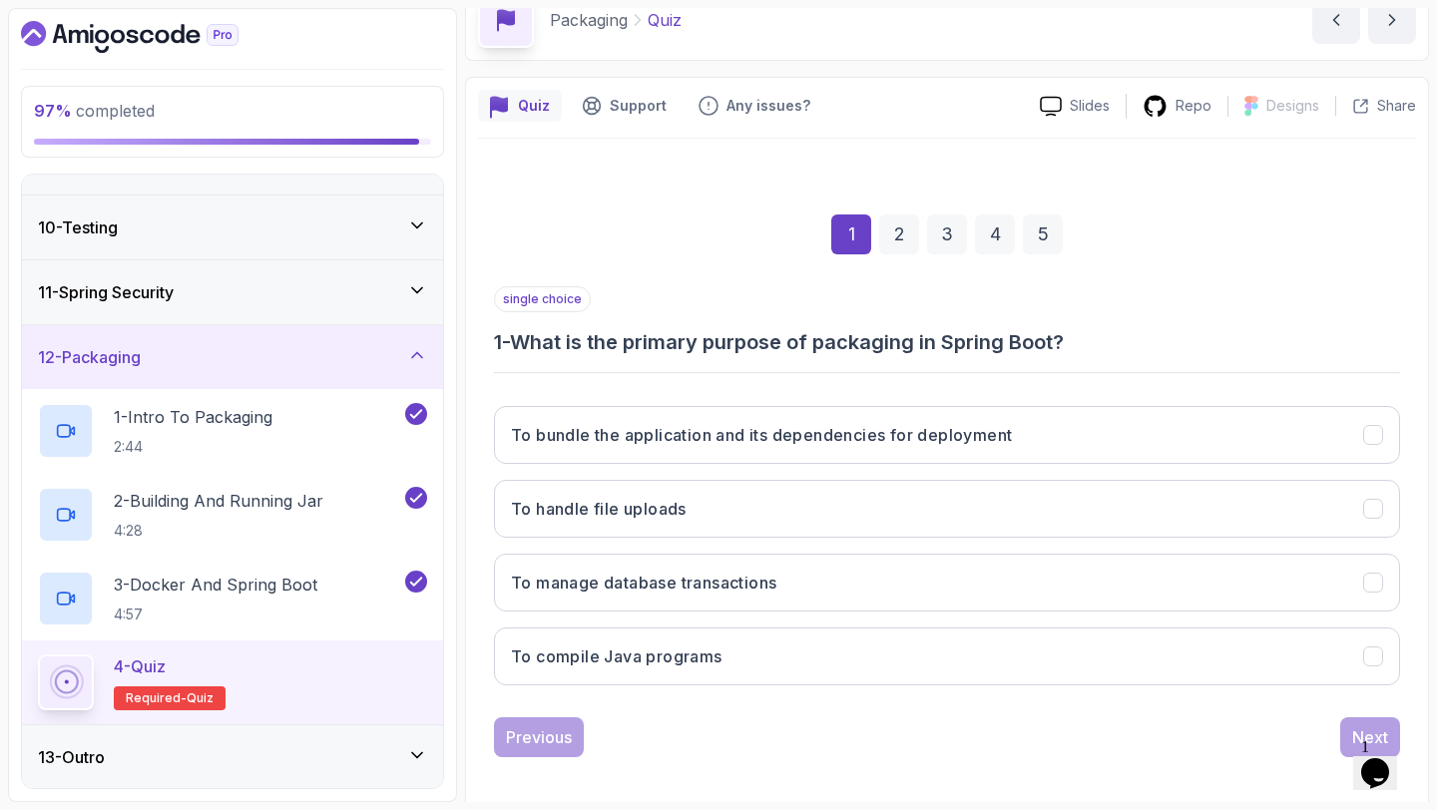
scroll to position [113, 0]
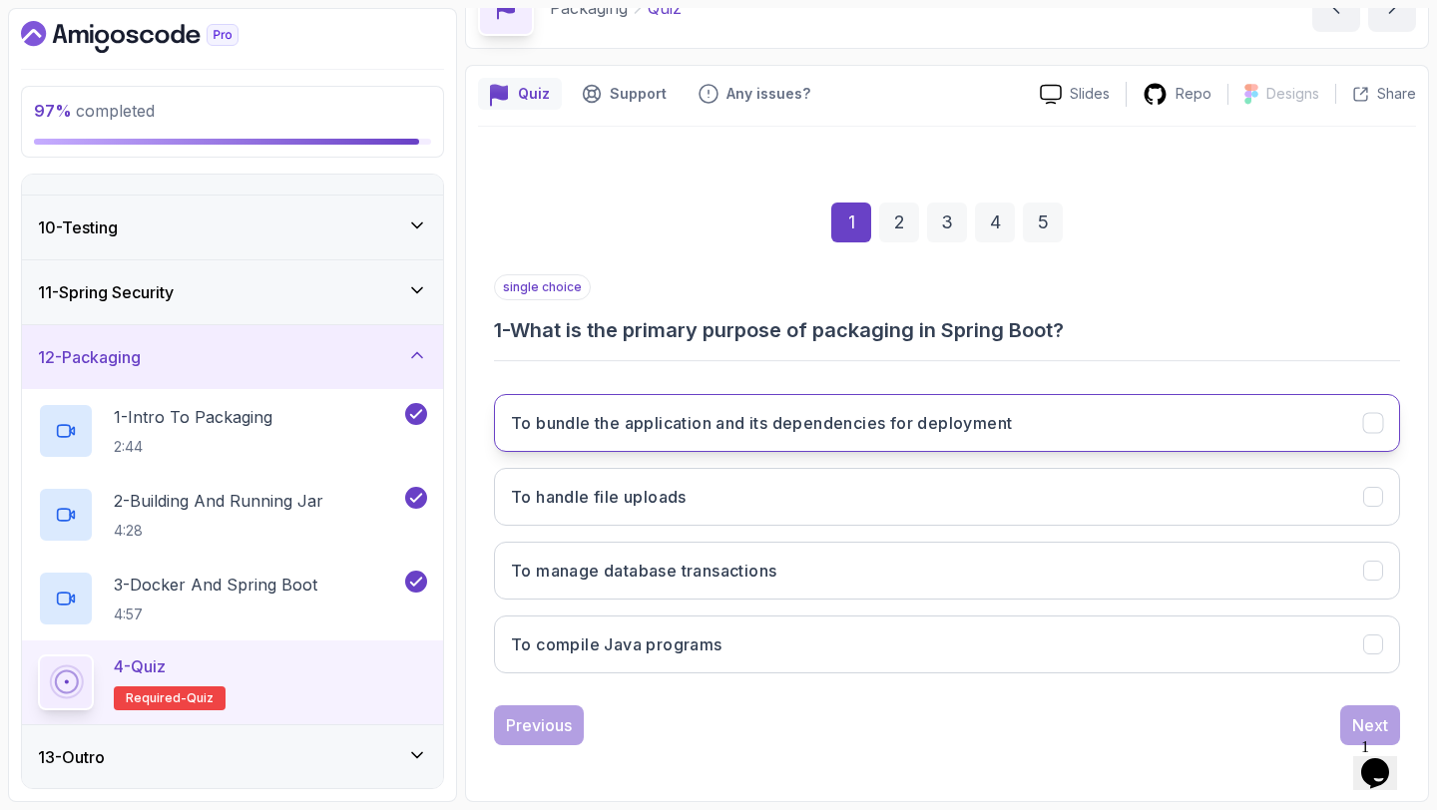
click at [838, 416] on h3 "To bundle the application and its dependencies for deployment" at bounding box center [761, 423] width 501 height 24
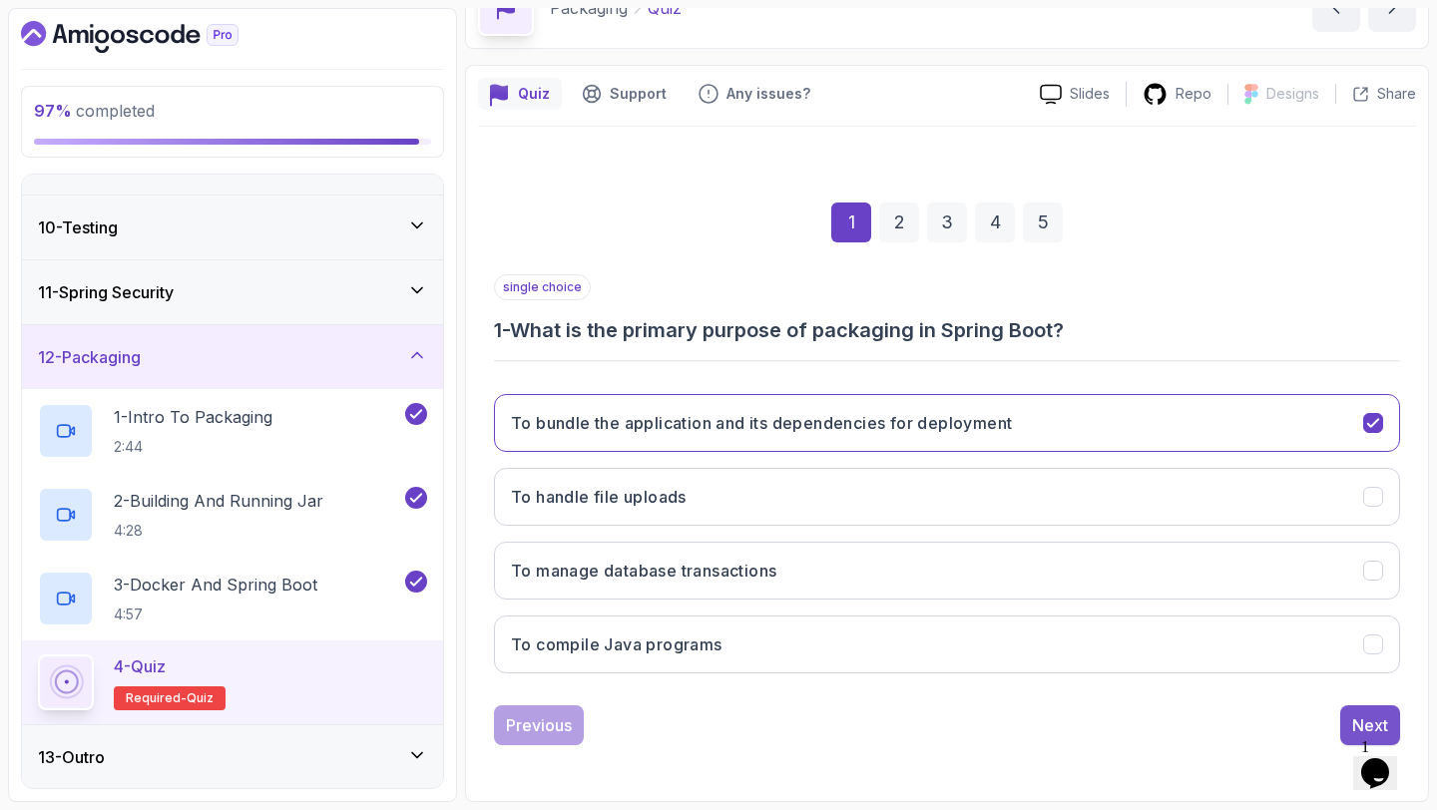
click at [1346, 719] on button "Next" at bounding box center [1370, 725] width 60 height 40
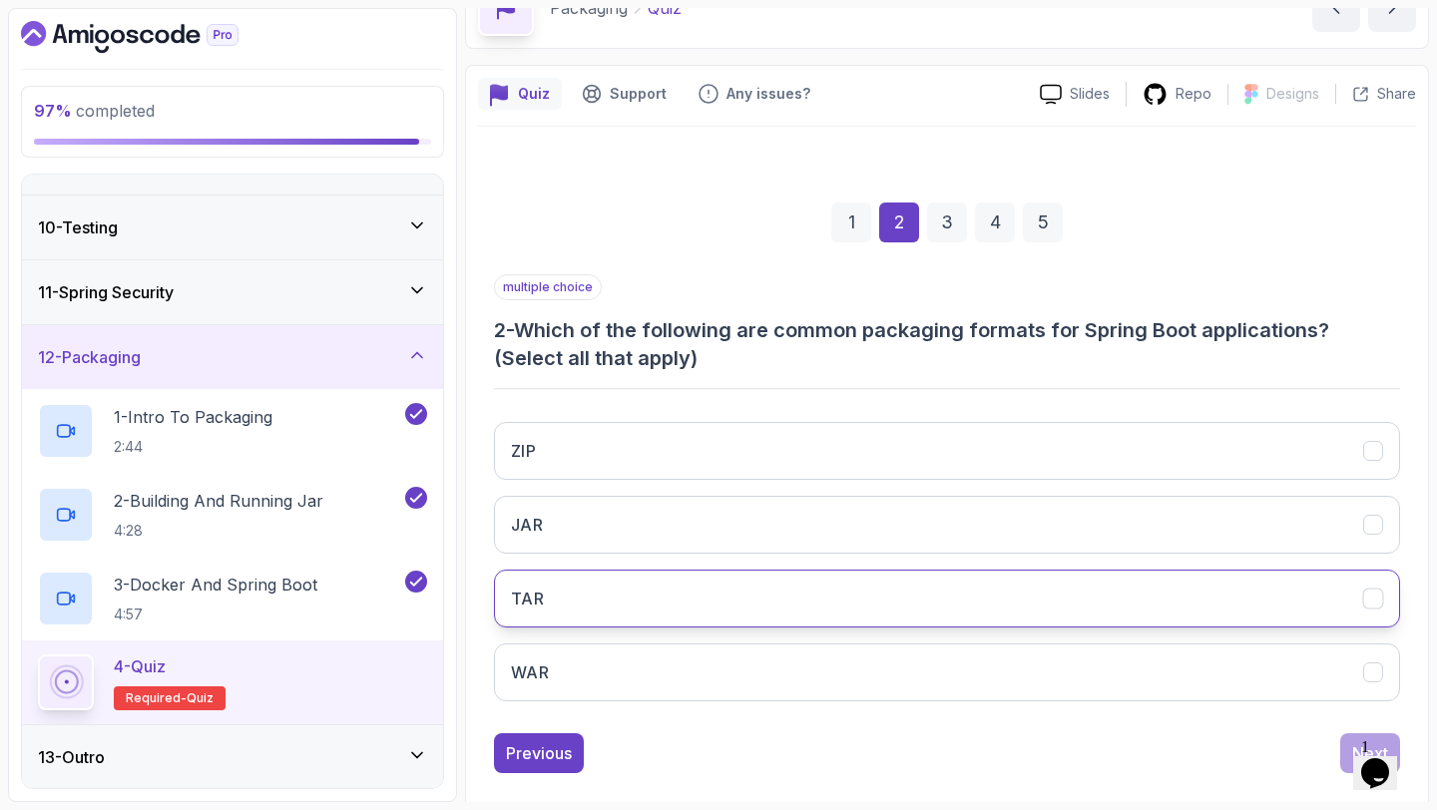
scroll to position [141, 0]
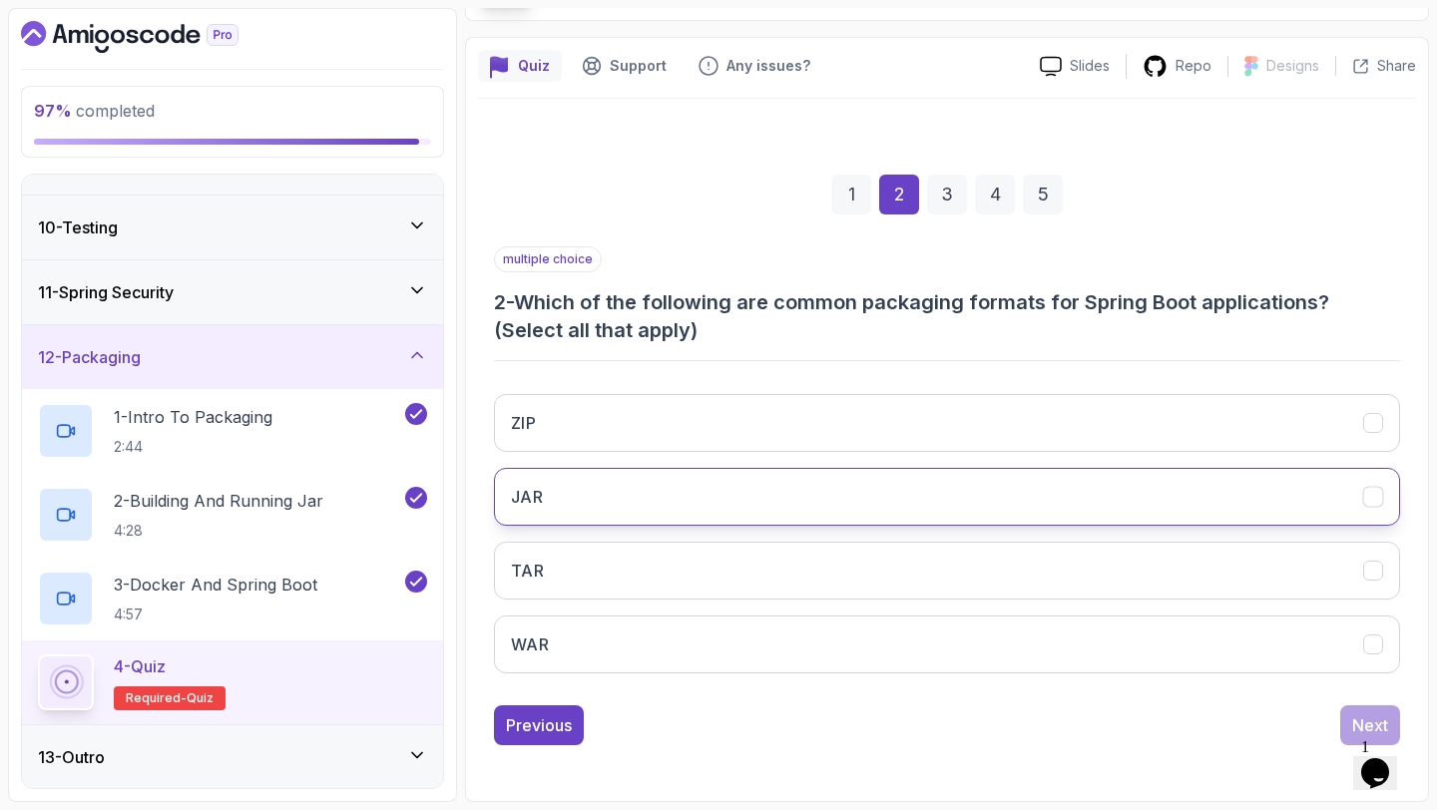
click at [882, 500] on button "JAR" at bounding box center [947, 497] width 906 height 58
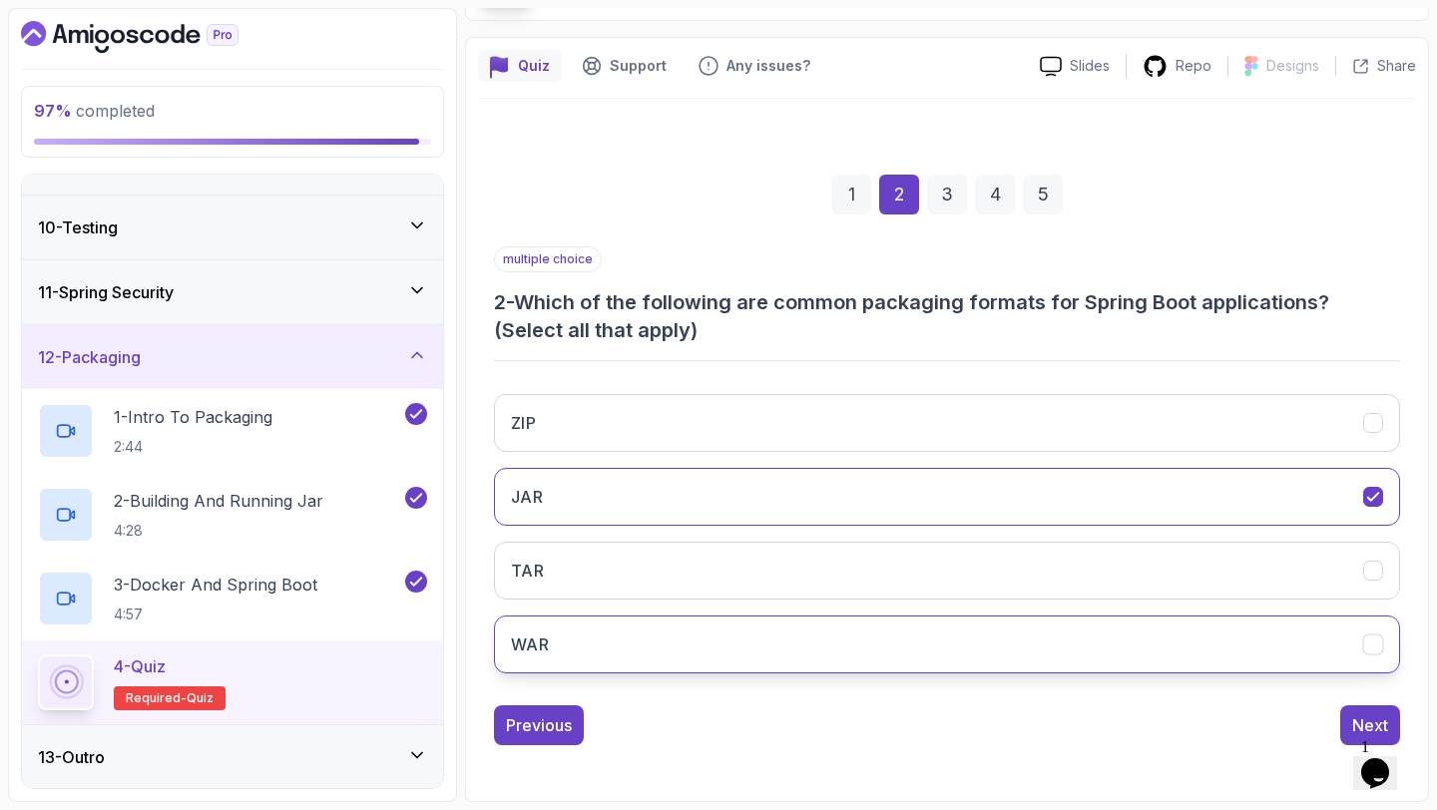
click at [852, 631] on button "WAR" at bounding box center [947, 645] width 906 height 58
click at [1361, 723] on div "Next" at bounding box center [1370, 725] width 36 height 24
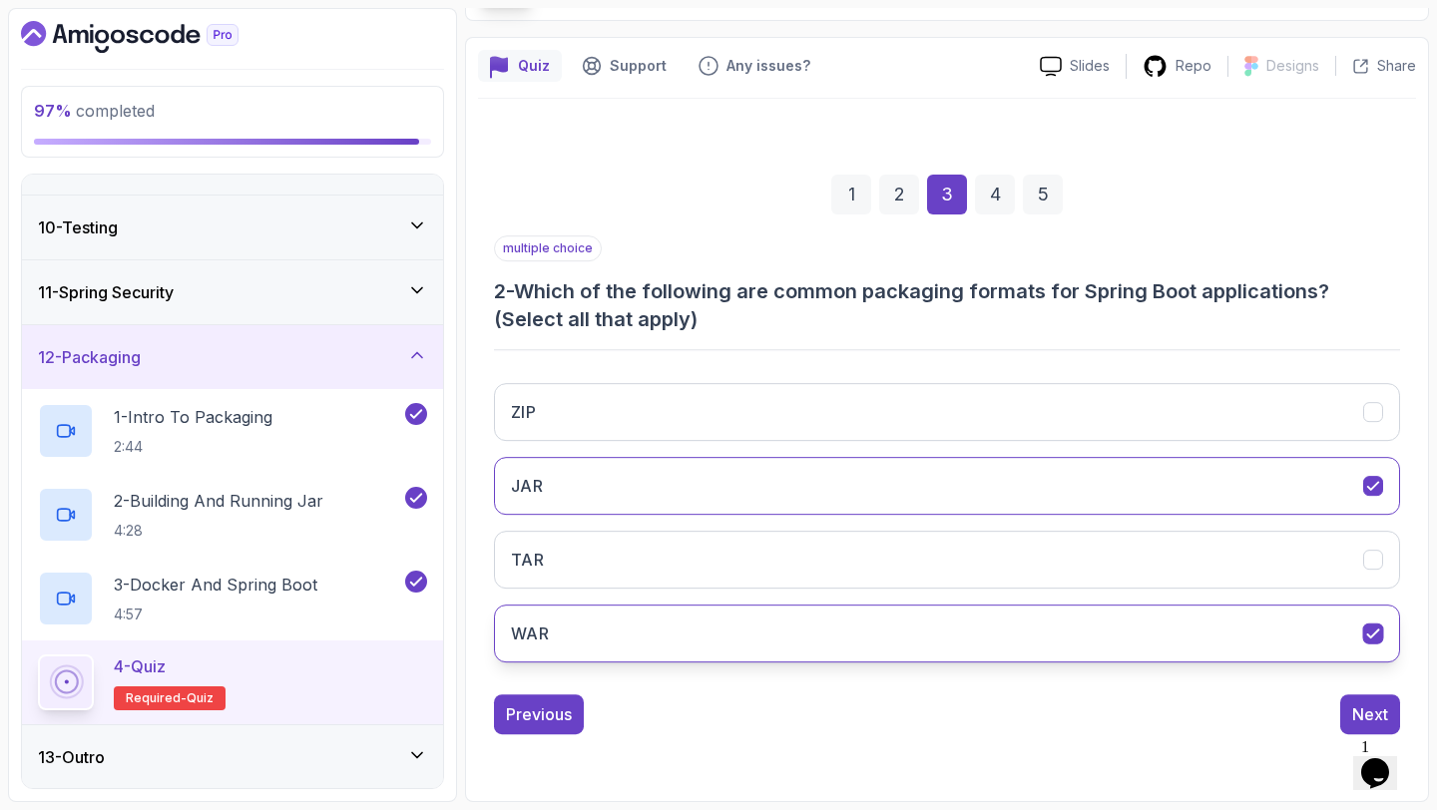
scroll to position [113, 0]
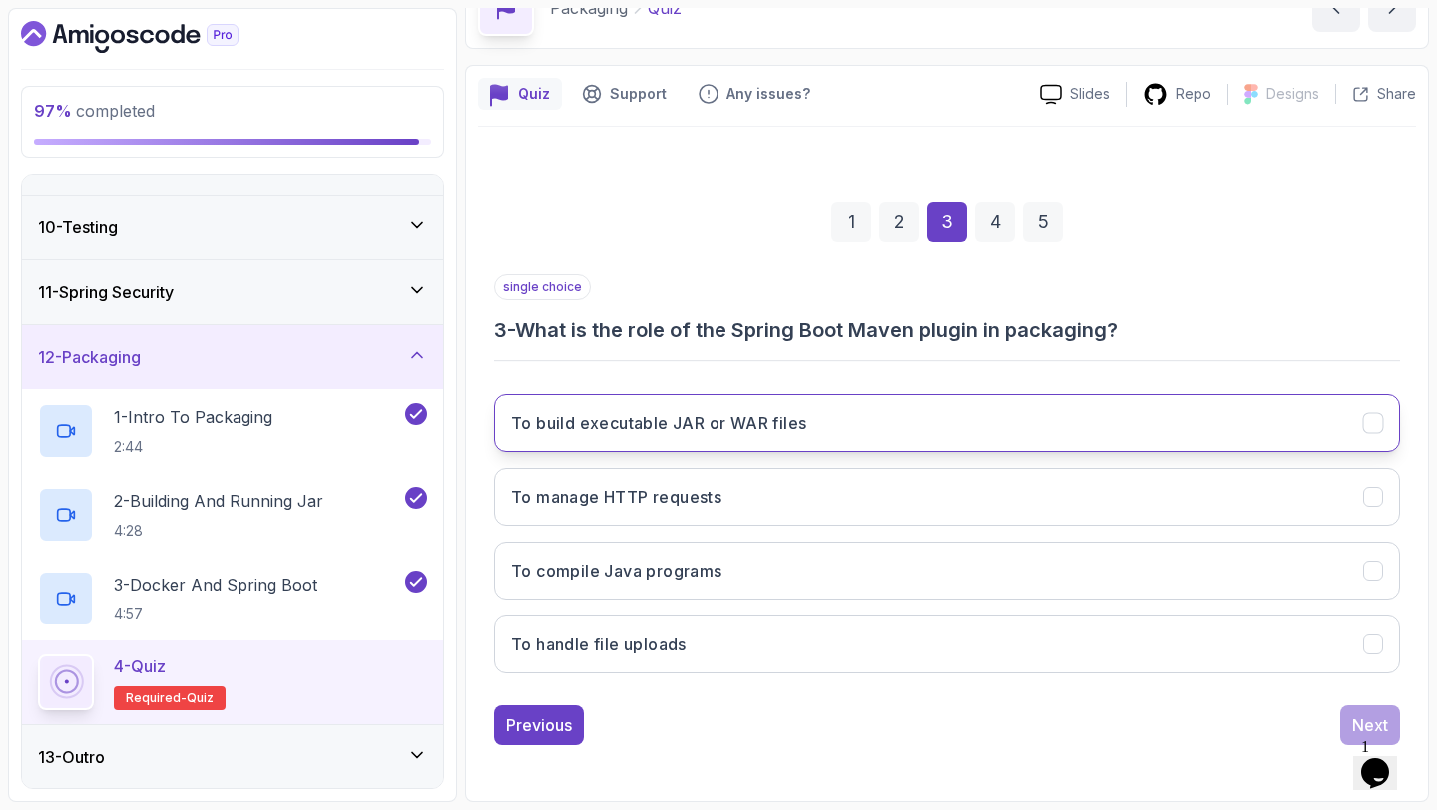
click at [879, 436] on button "To build executable JAR or WAR files" at bounding box center [947, 423] width 906 height 58
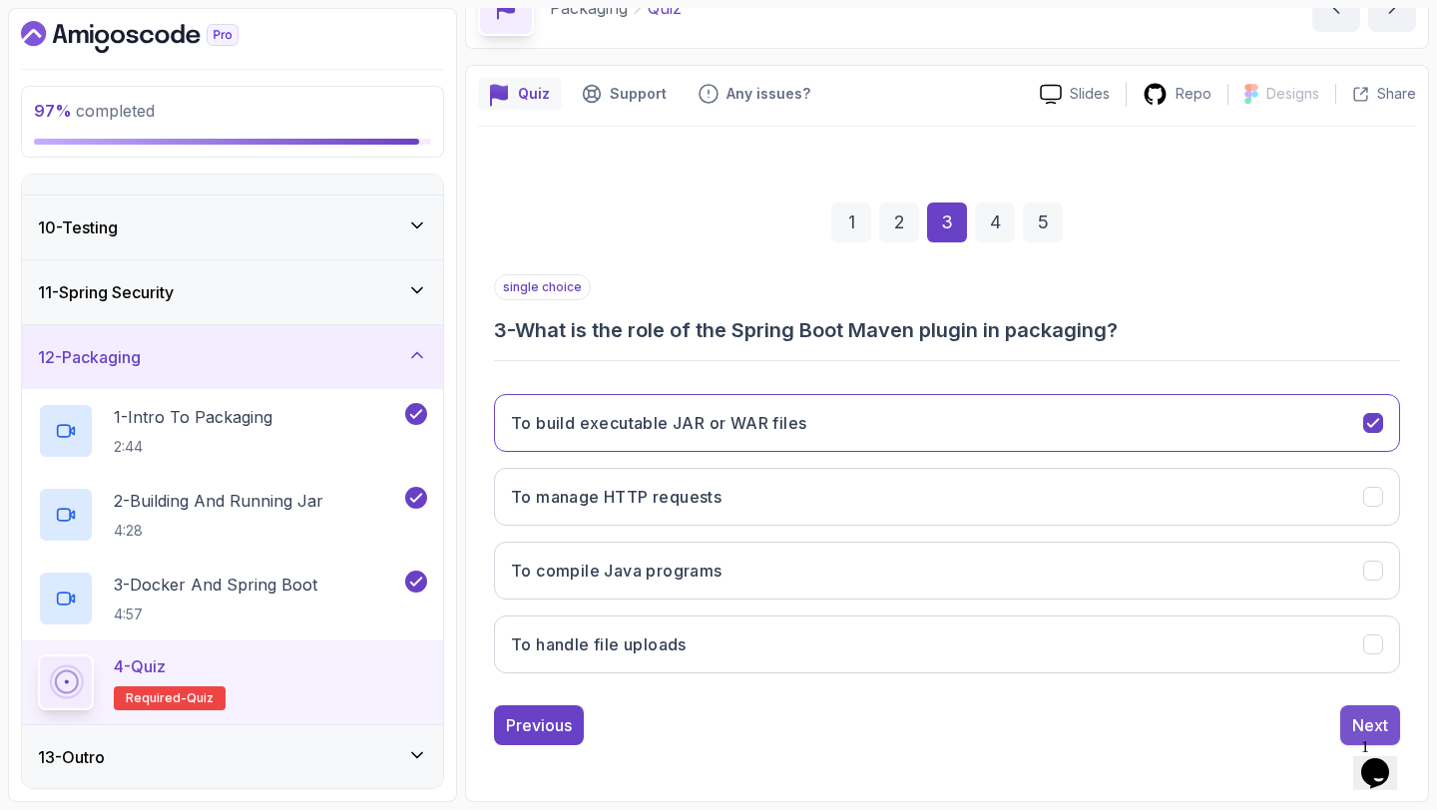
click at [1348, 720] on button "Next" at bounding box center [1370, 725] width 60 height 40
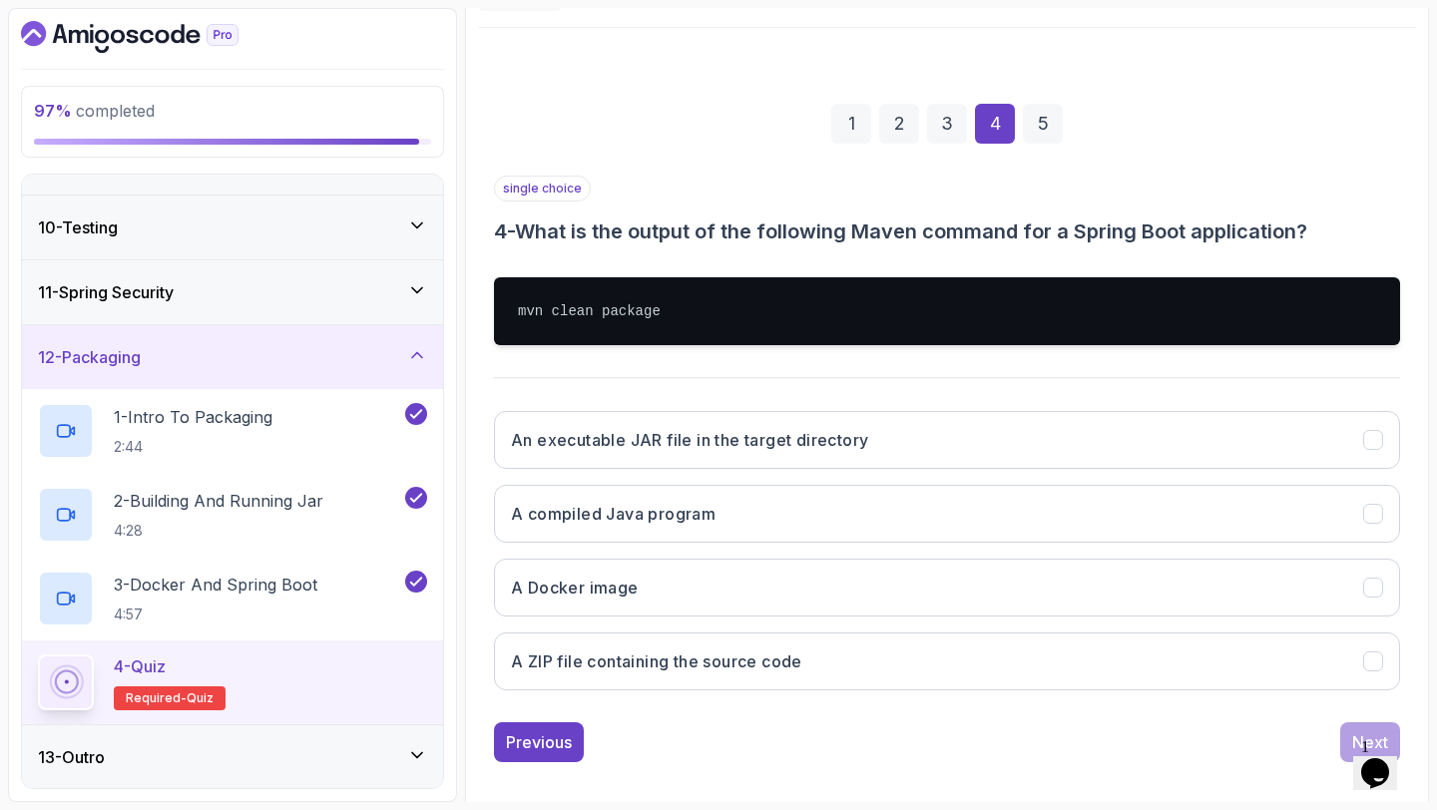
scroll to position [228, 0]
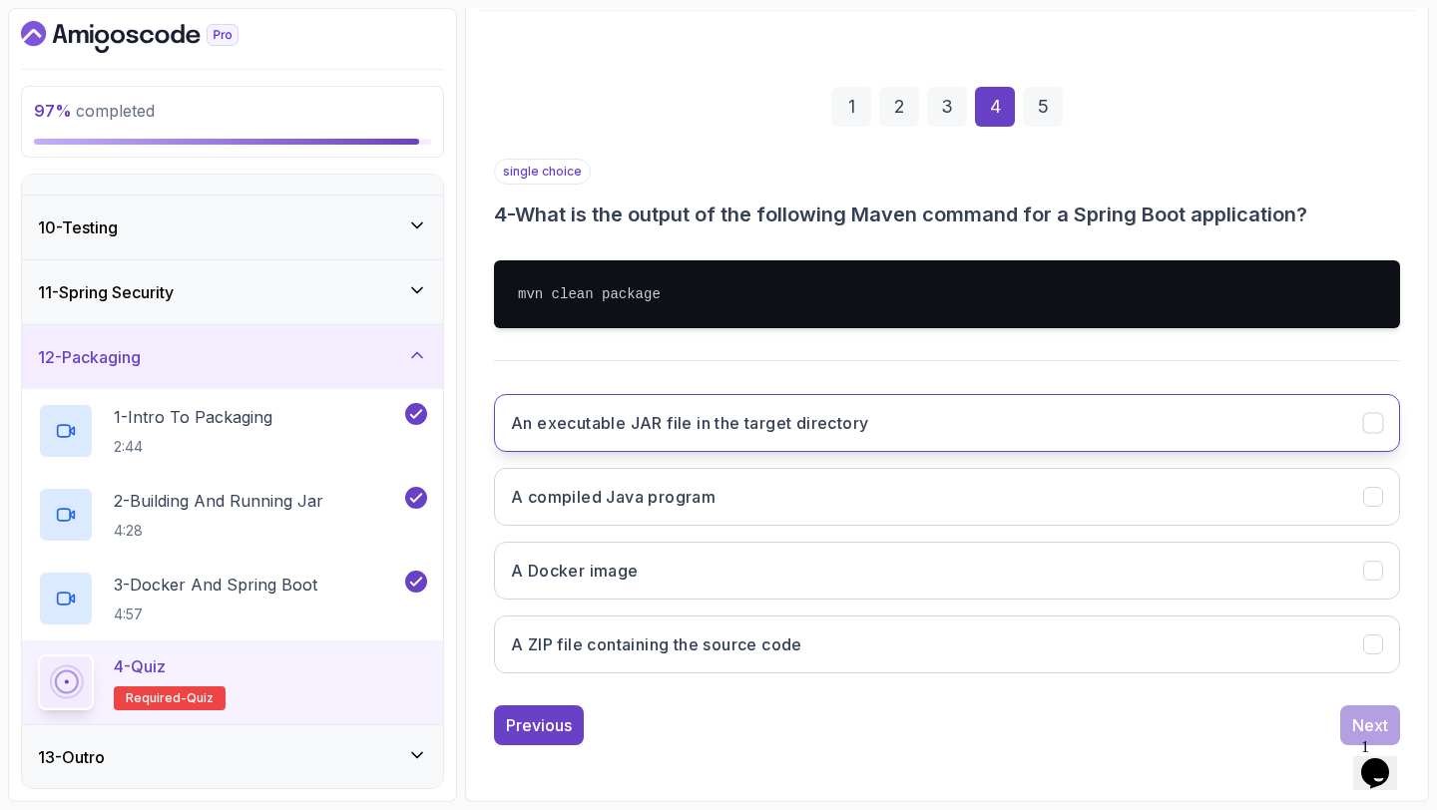
click at [933, 413] on button "An executable JAR file in the target directory" at bounding box center [947, 423] width 906 height 58
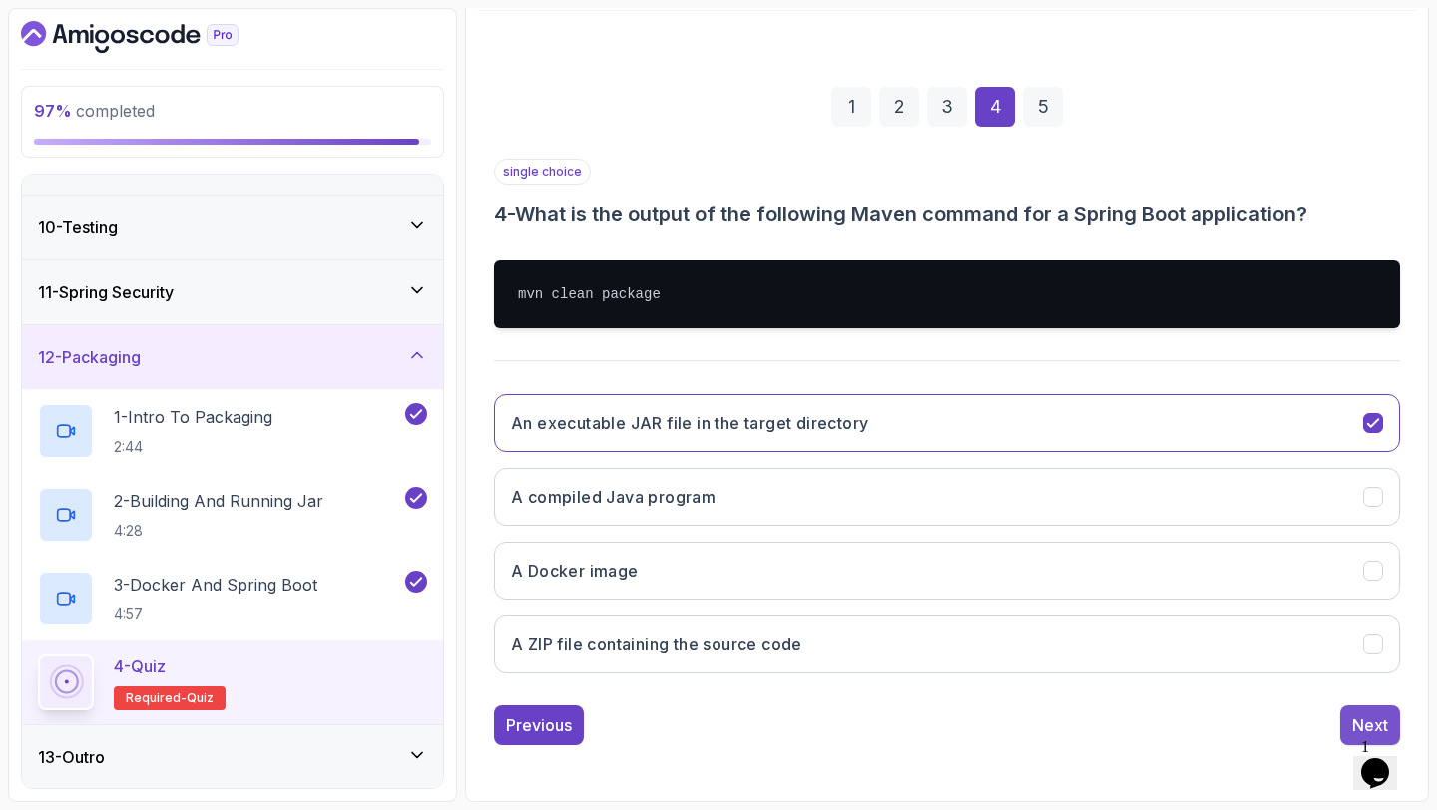
click at [1349, 722] on button "Next" at bounding box center [1370, 725] width 60 height 40
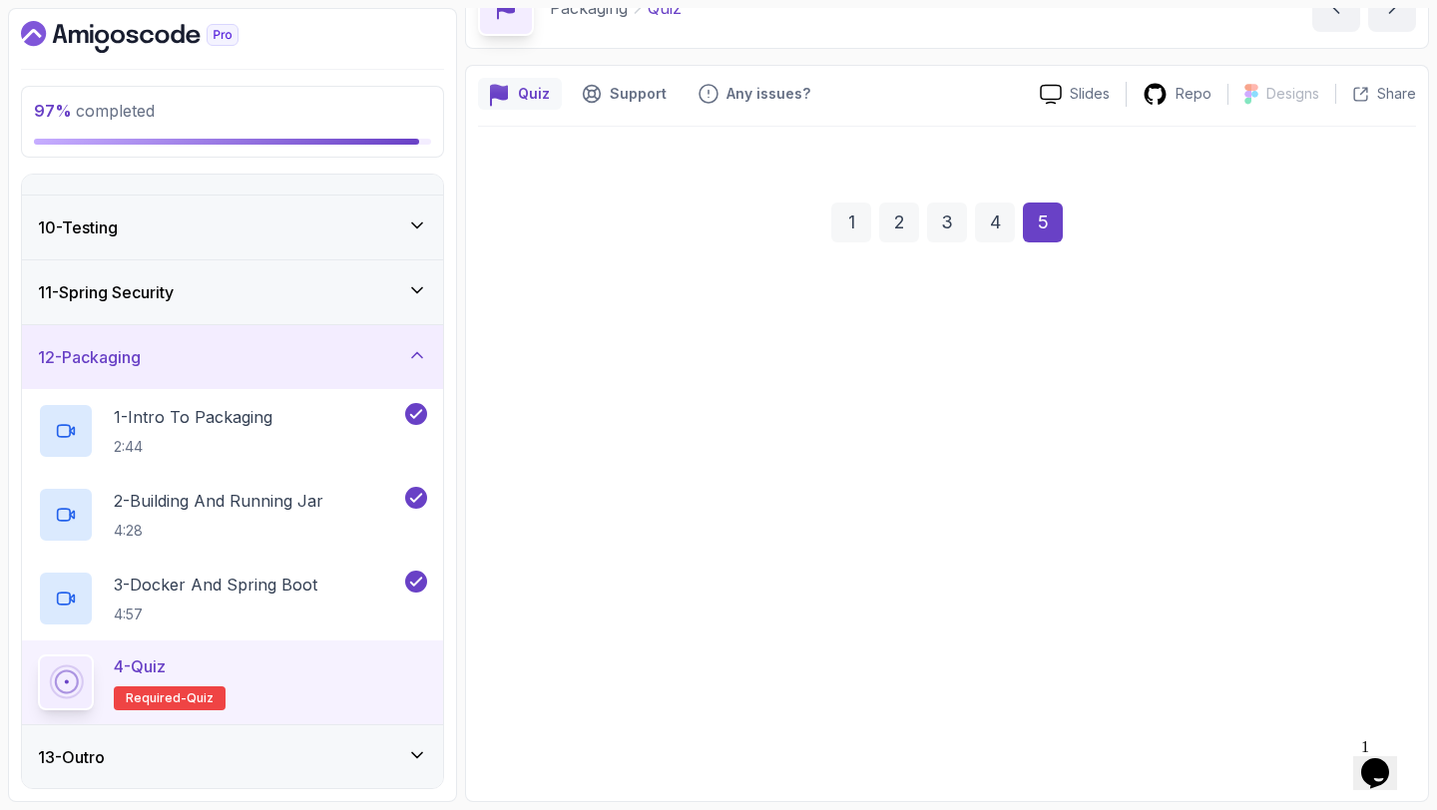
scroll to position [113, 0]
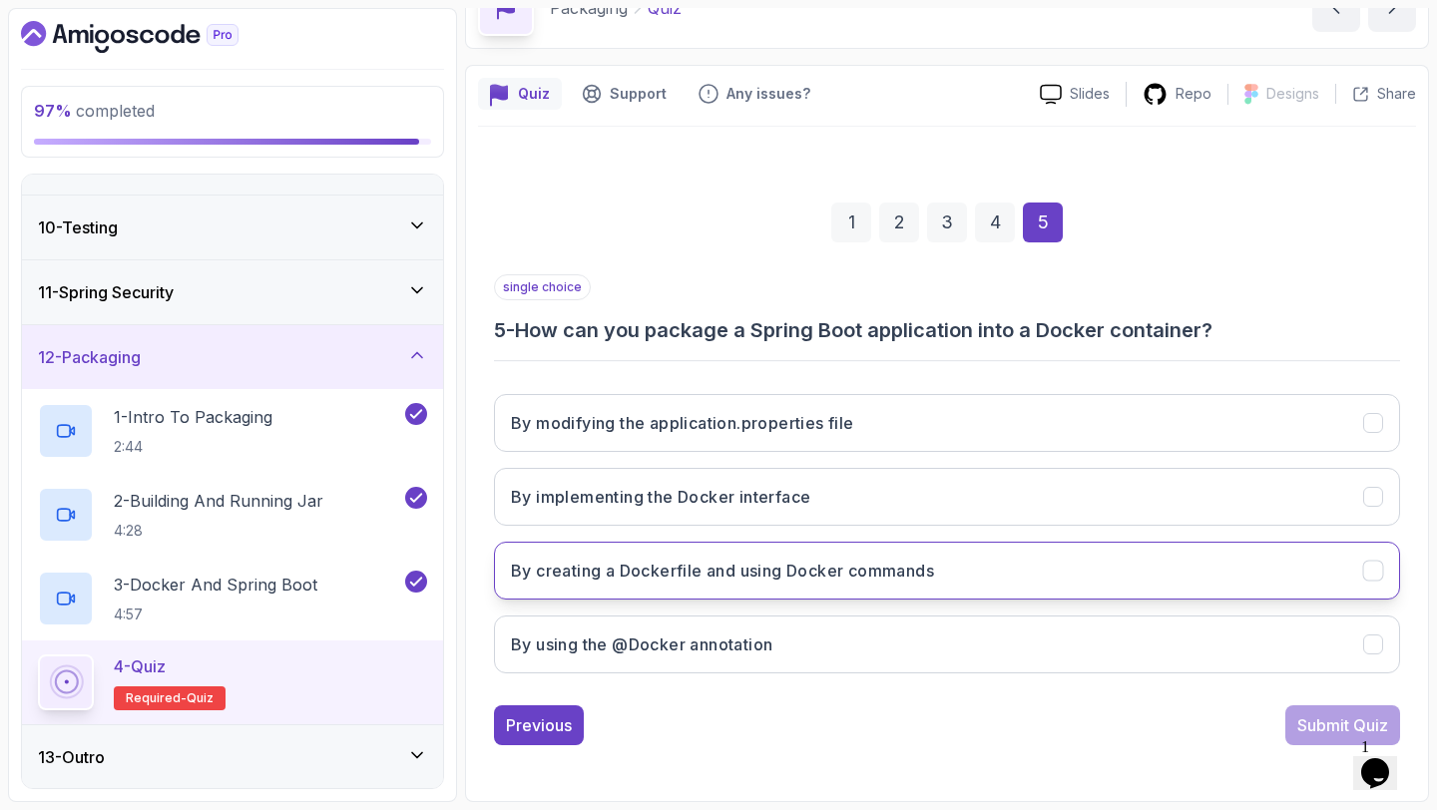
click at [915, 573] on h3 "By creating a Dockerfile and using Docker commands" at bounding box center [722, 571] width 423 height 24
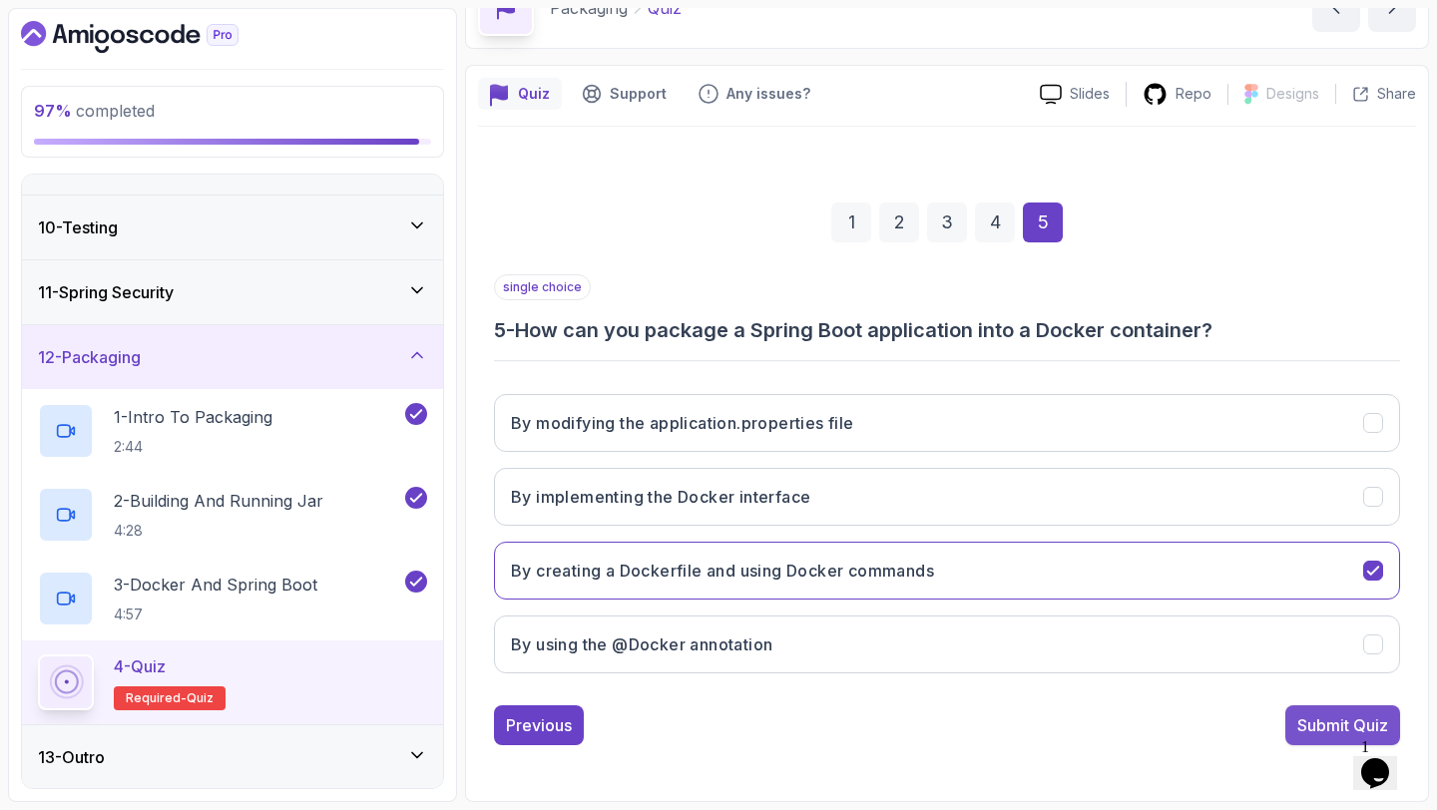
click at [1341, 729] on div "Submit Quiz" at bounding box center [1342, 725] width 91 height 24
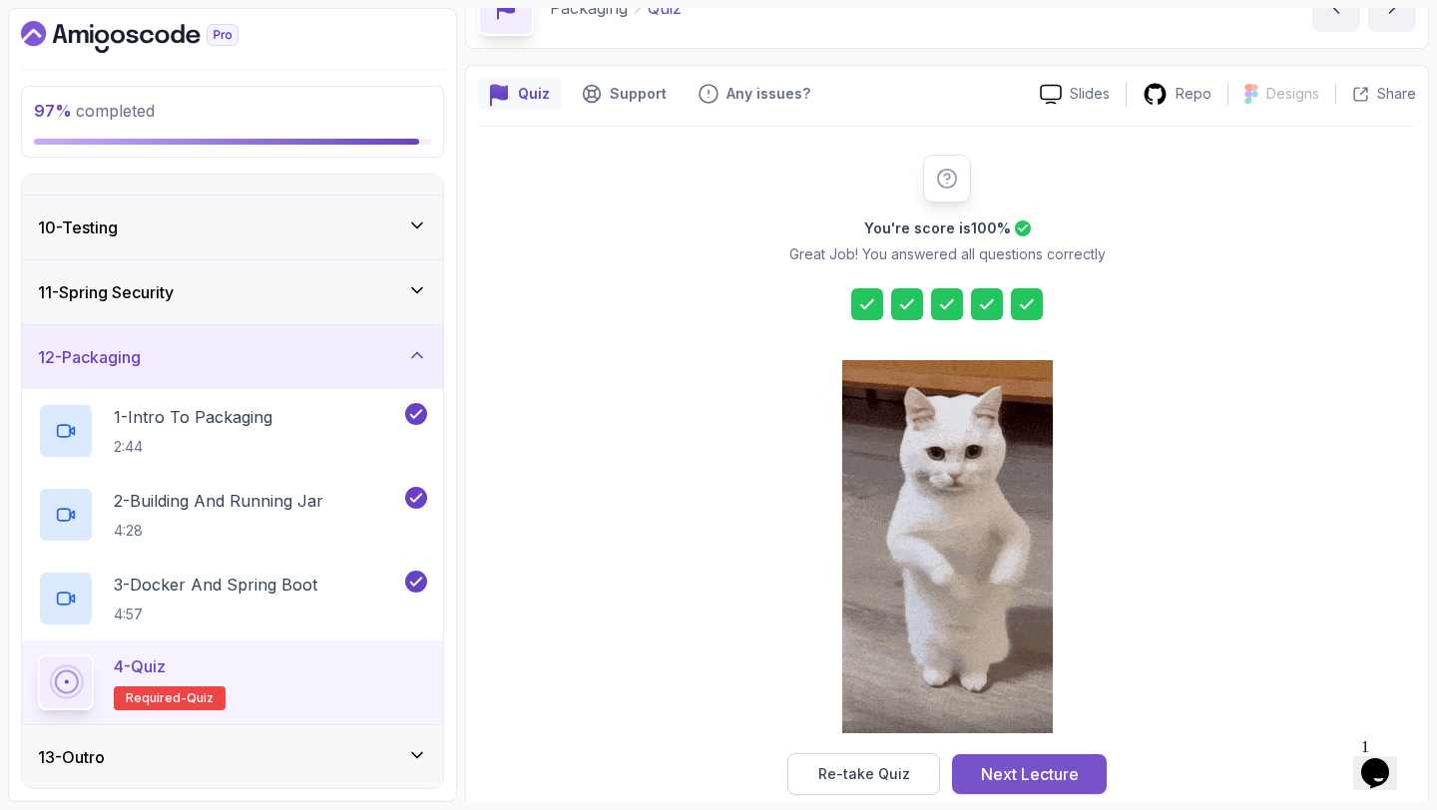
click at [982, 777] on div "Next Lecture" at bounding box center [1030, 774] width 98 height 24
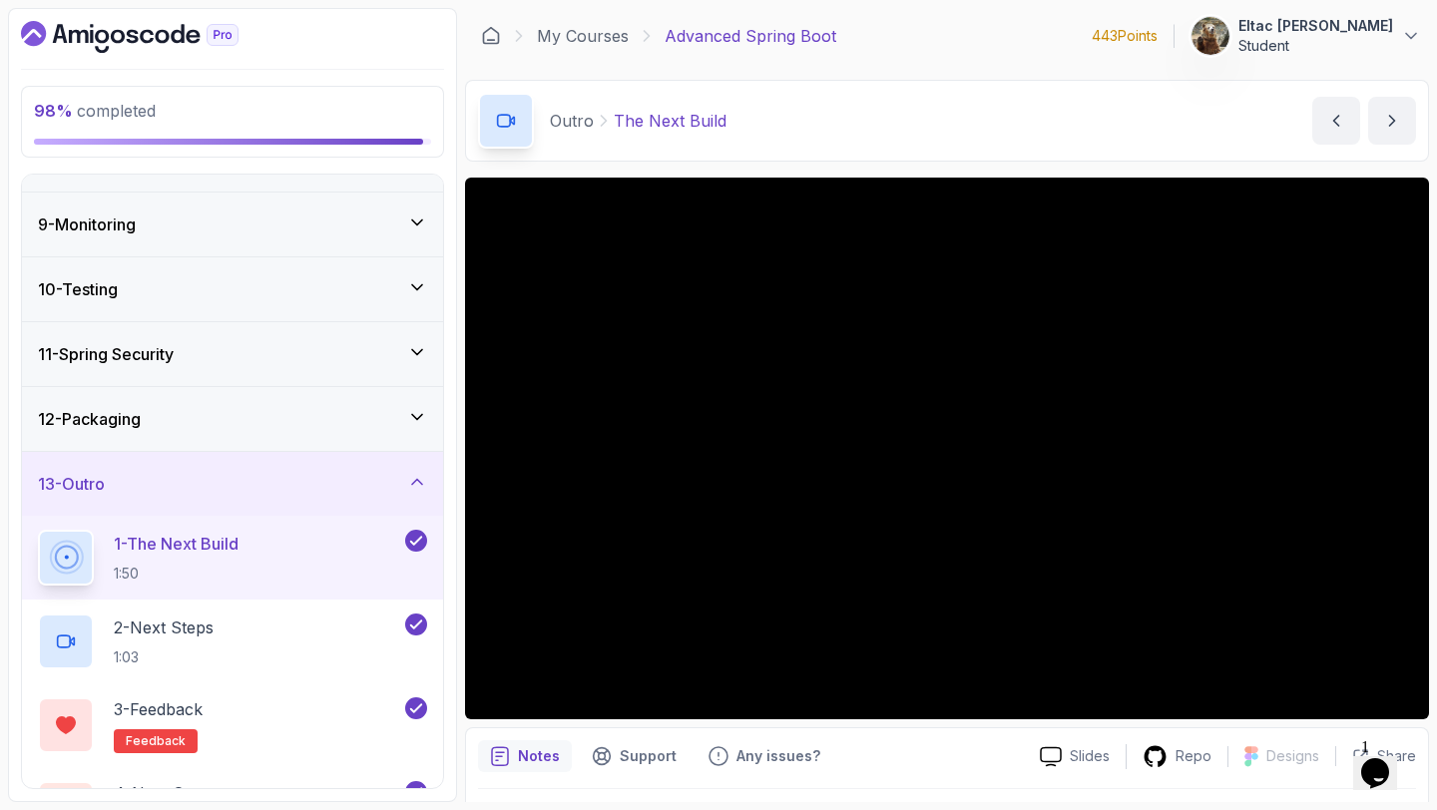
click at [418, 485] on icon at bounding box center [417, 482] width 20 height 20
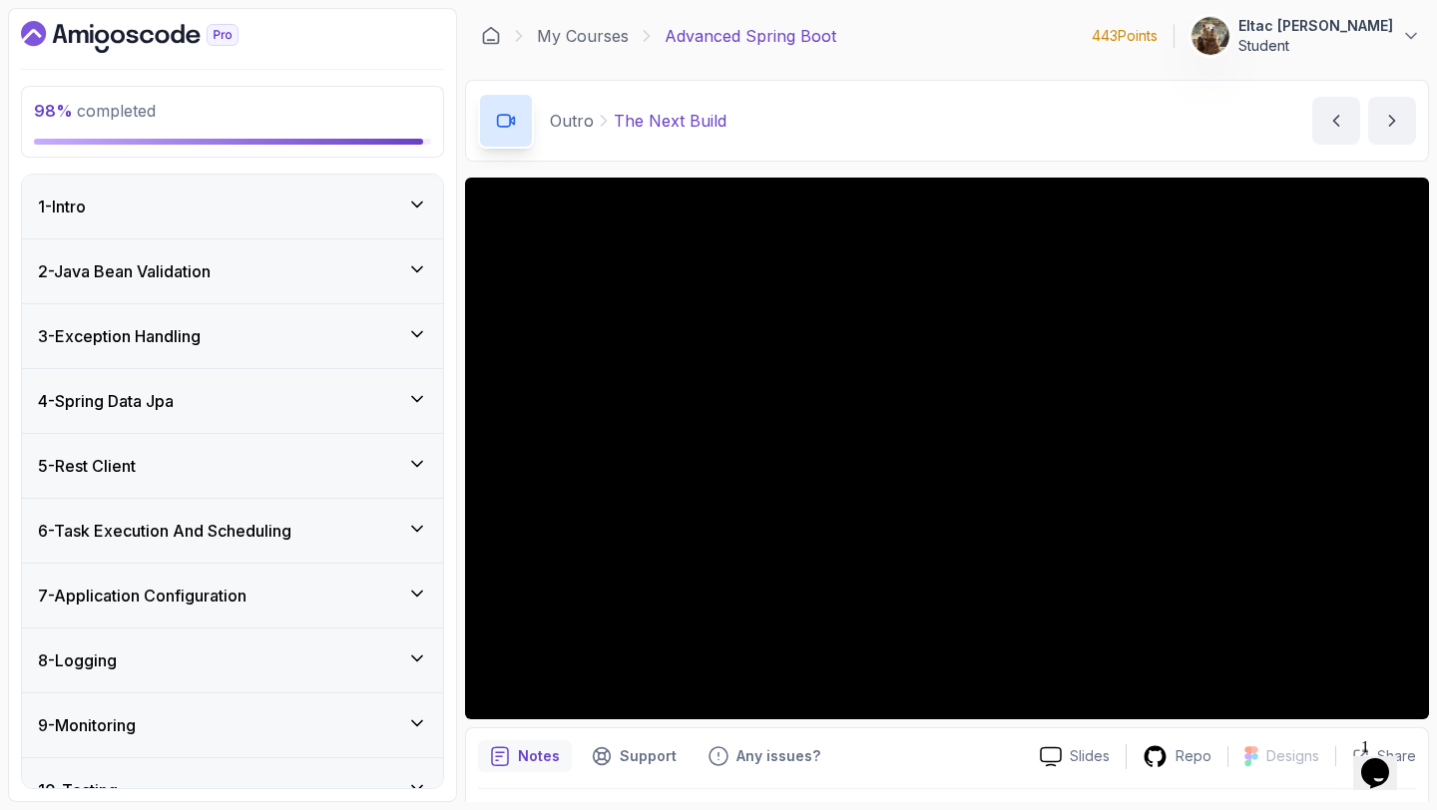
click at [410, 214] on div "1 - Intro" at bounding box center [232, 207] width 389 height 24
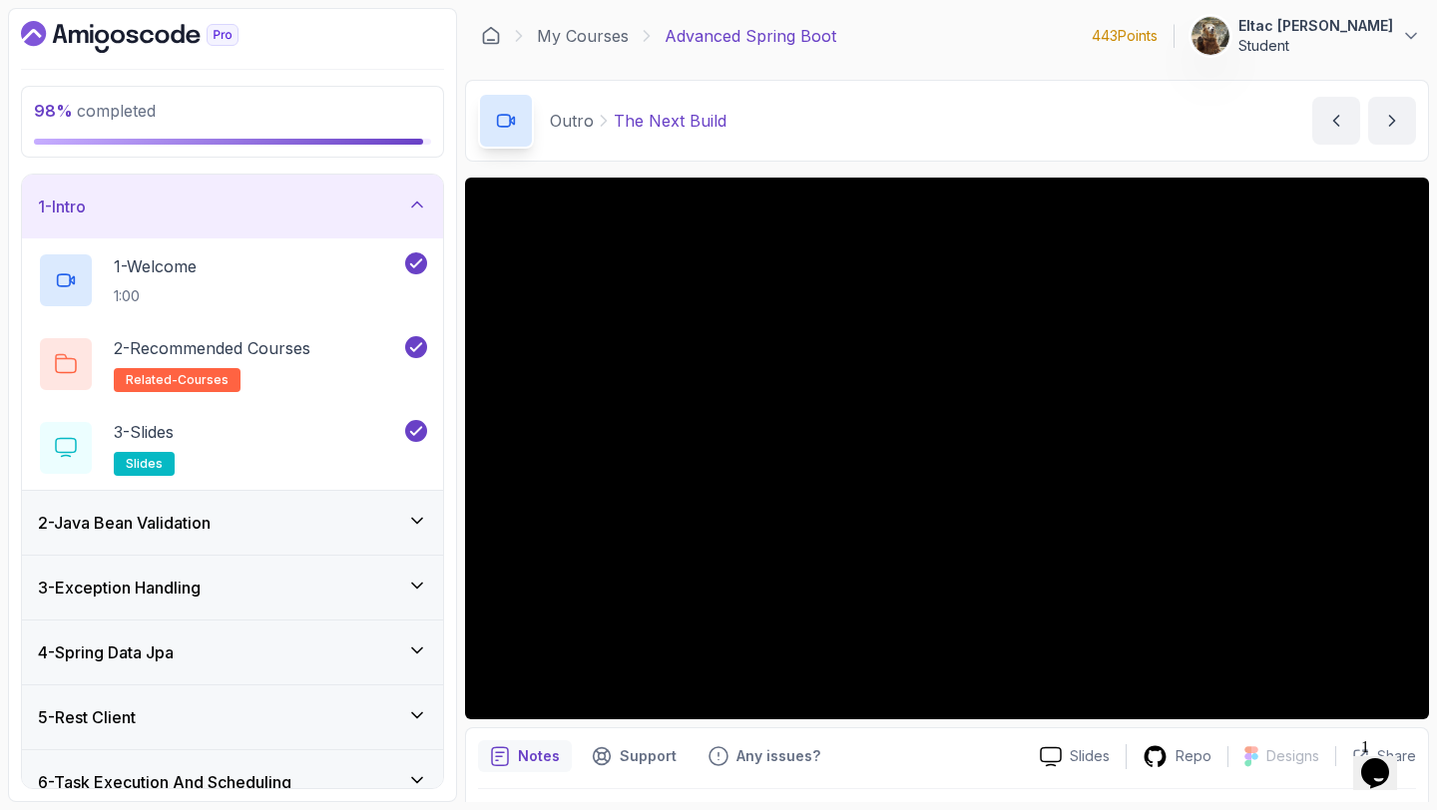
click at [410, 214] on div "1 - Intro" at bounding box center [232, 207] width 389 height 24
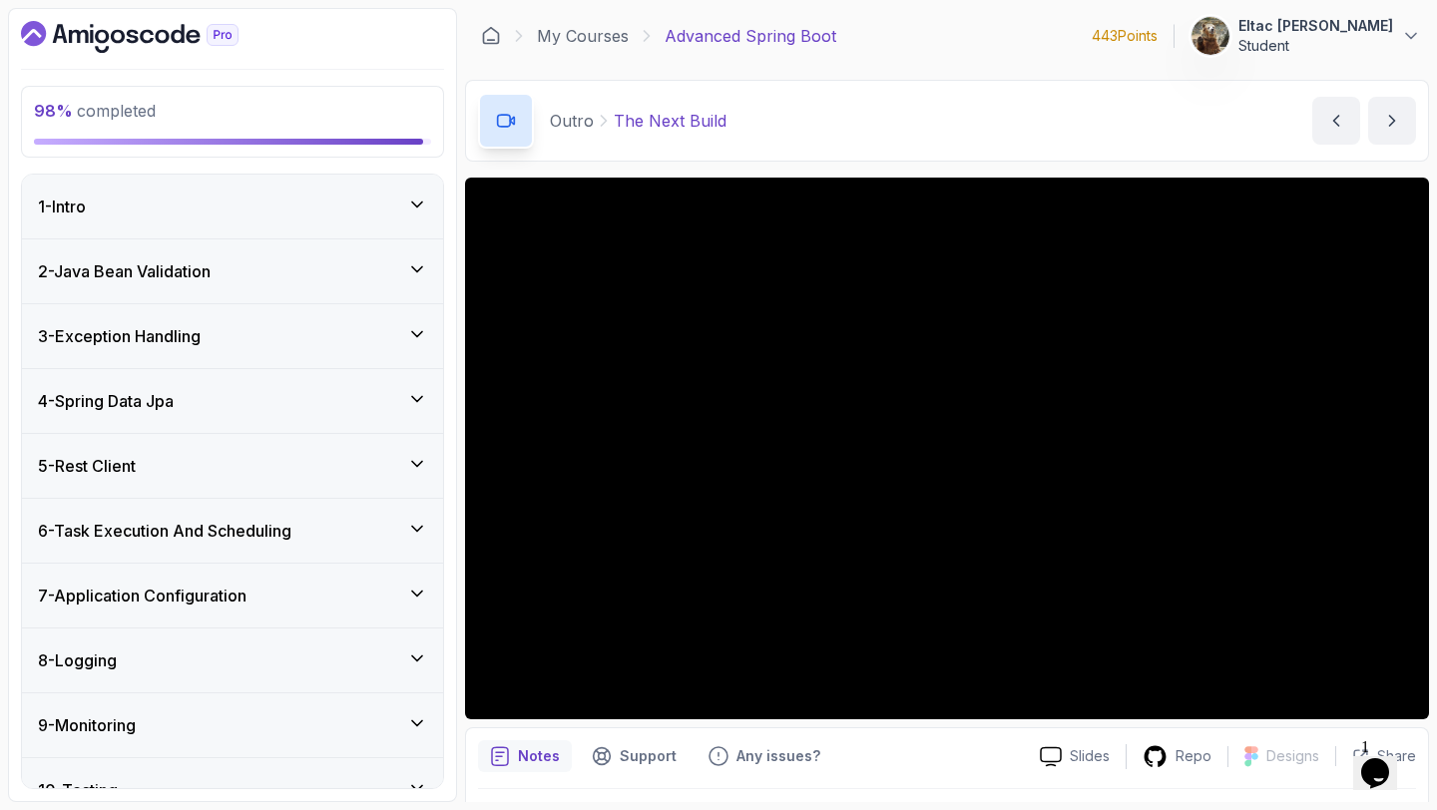
click at [399, 283] on div "2 - Java Bean Validation" at bounding box center [232, 271] width 421 height 64
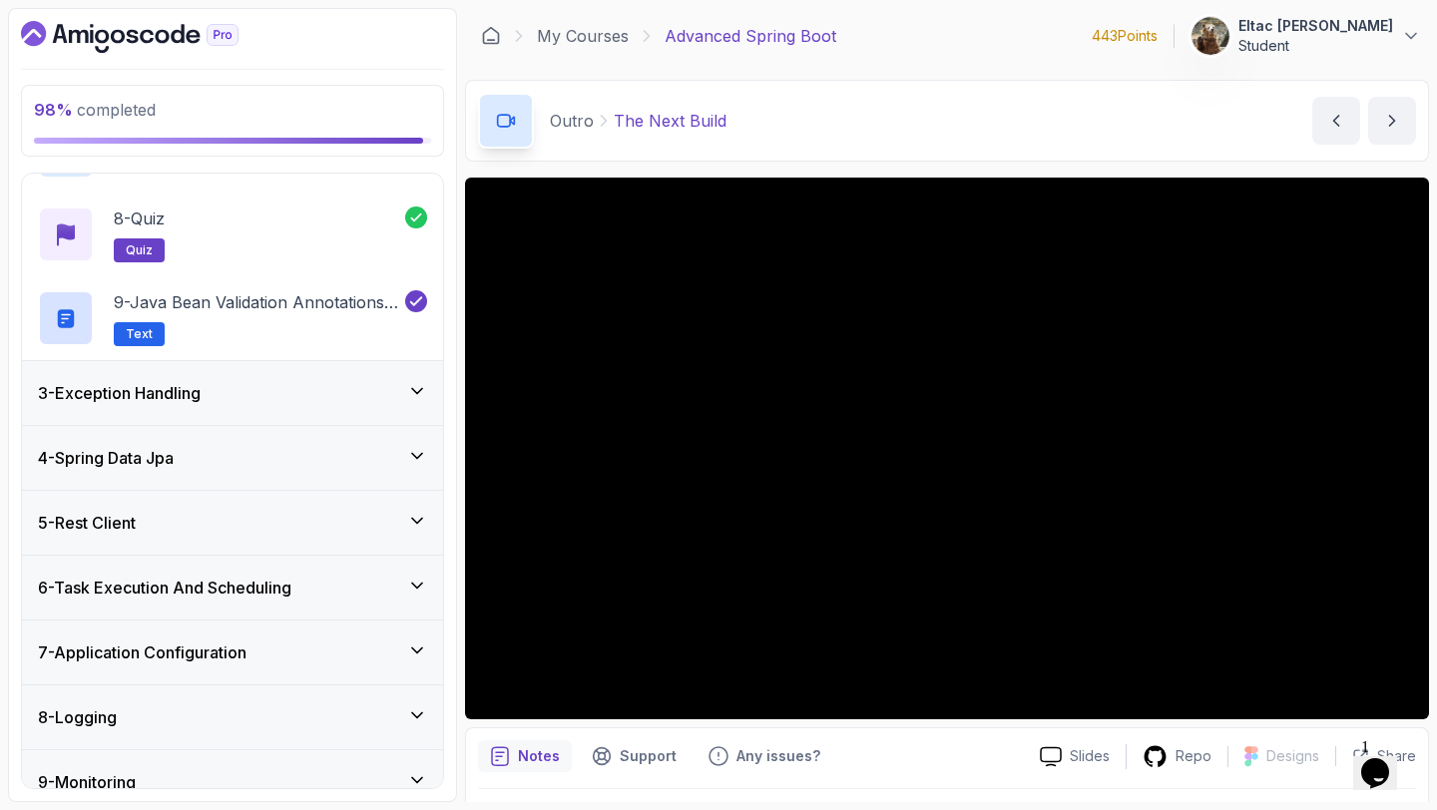
click at [370, 366] on div "3 - Exception Handling" at bounding box center [232, 393] width 421 height 64
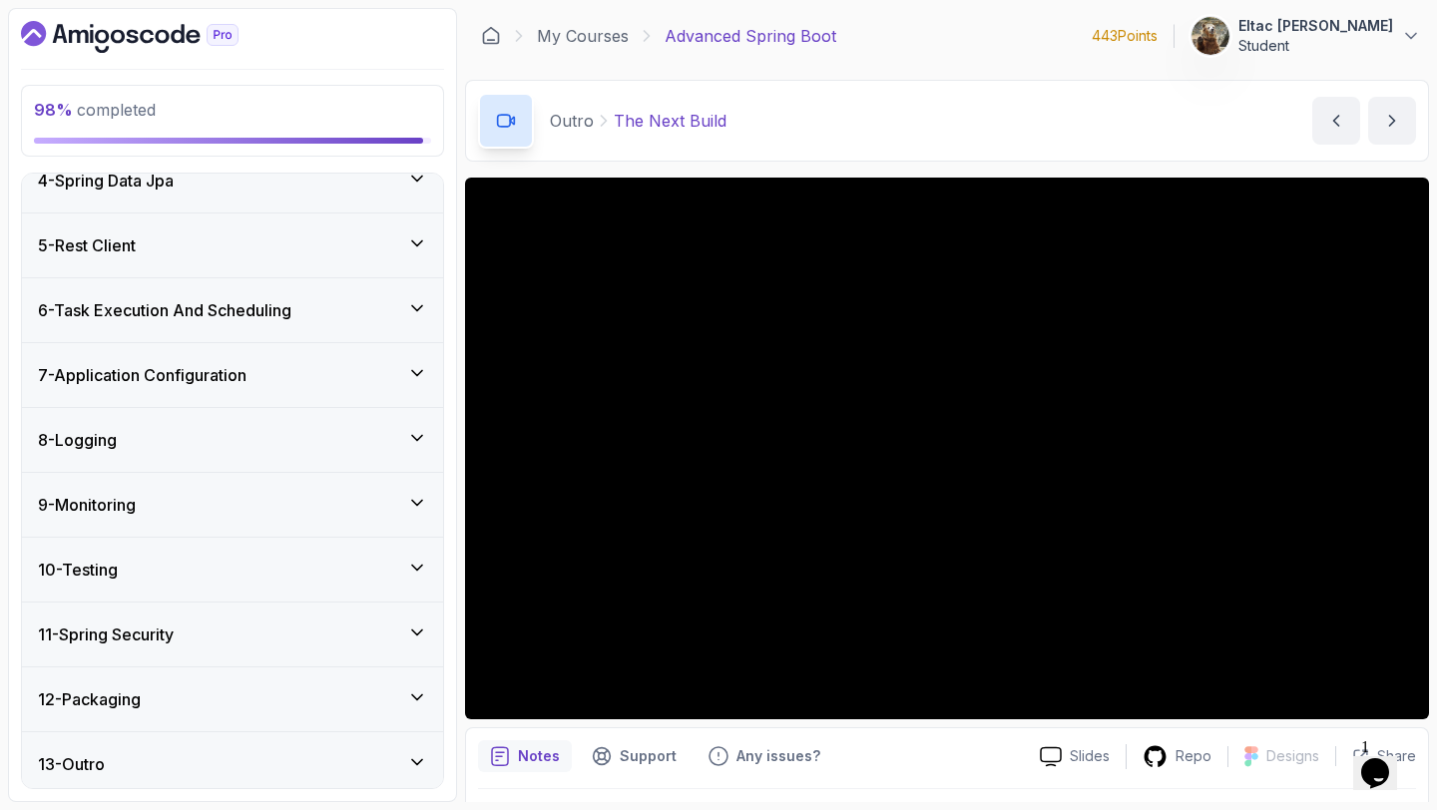
scroll to position [1317, 0]
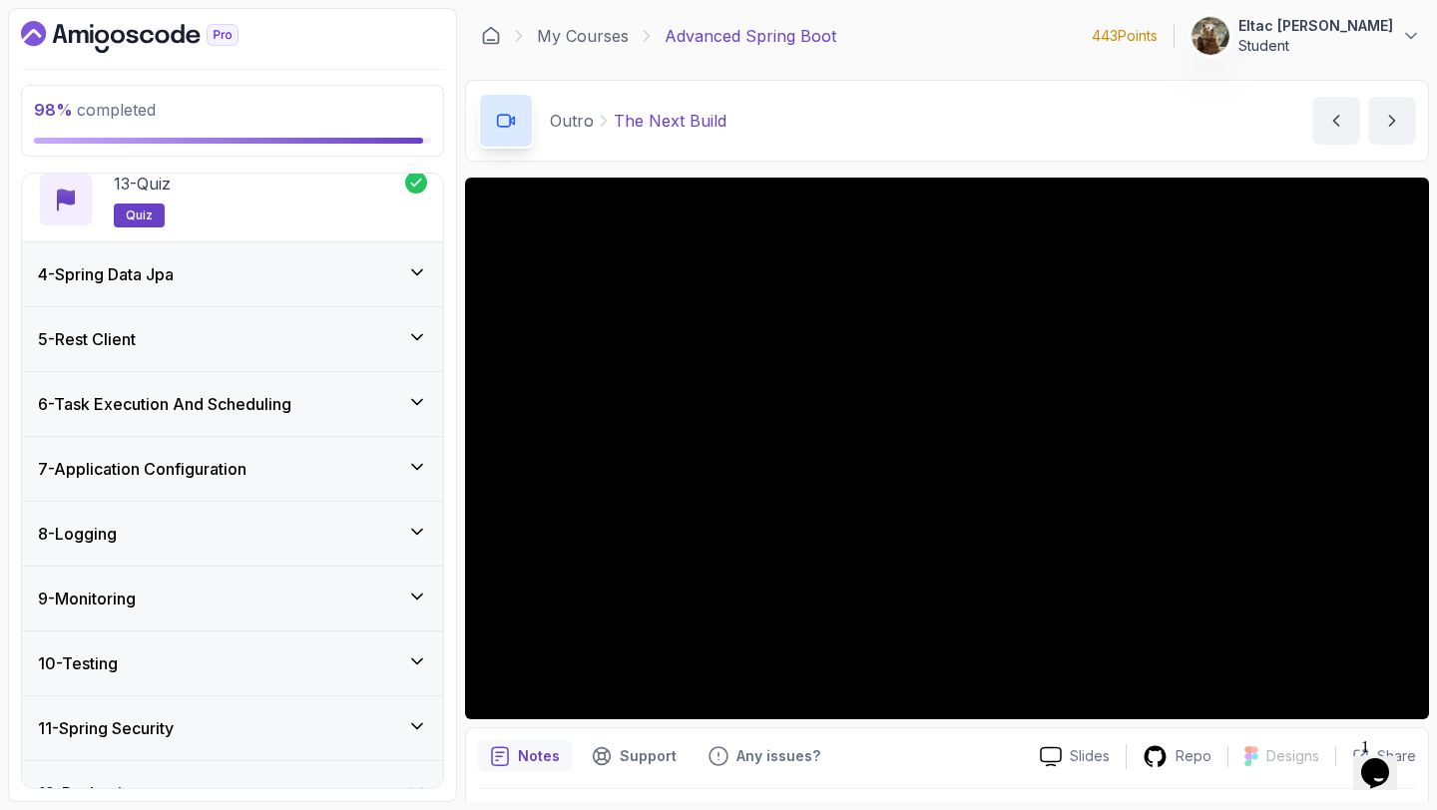
click at [385, 296] on div "4 - Spring Data Jpa" at bounding box center [232, 274] width 421 height 64
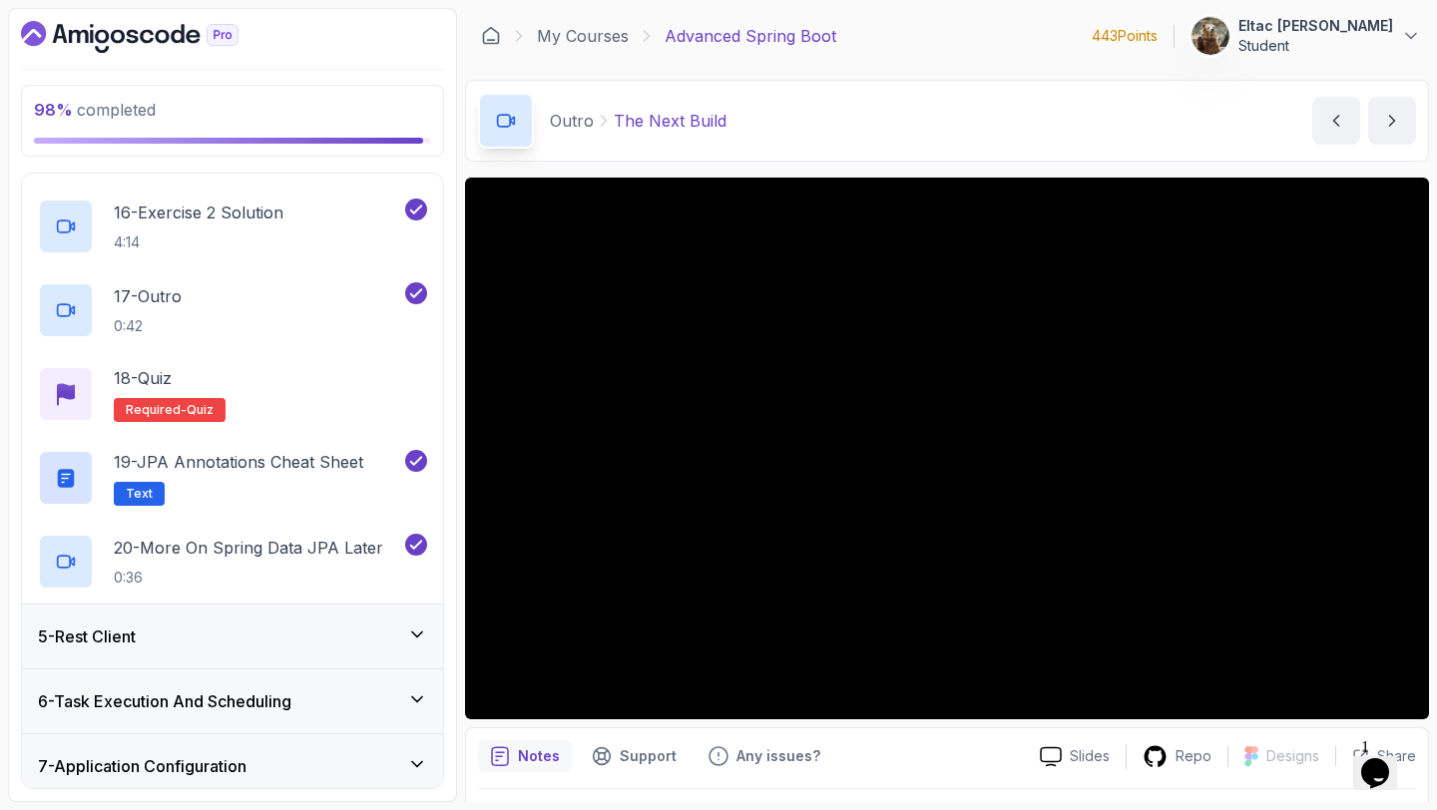
scroll to position [1507, 0]
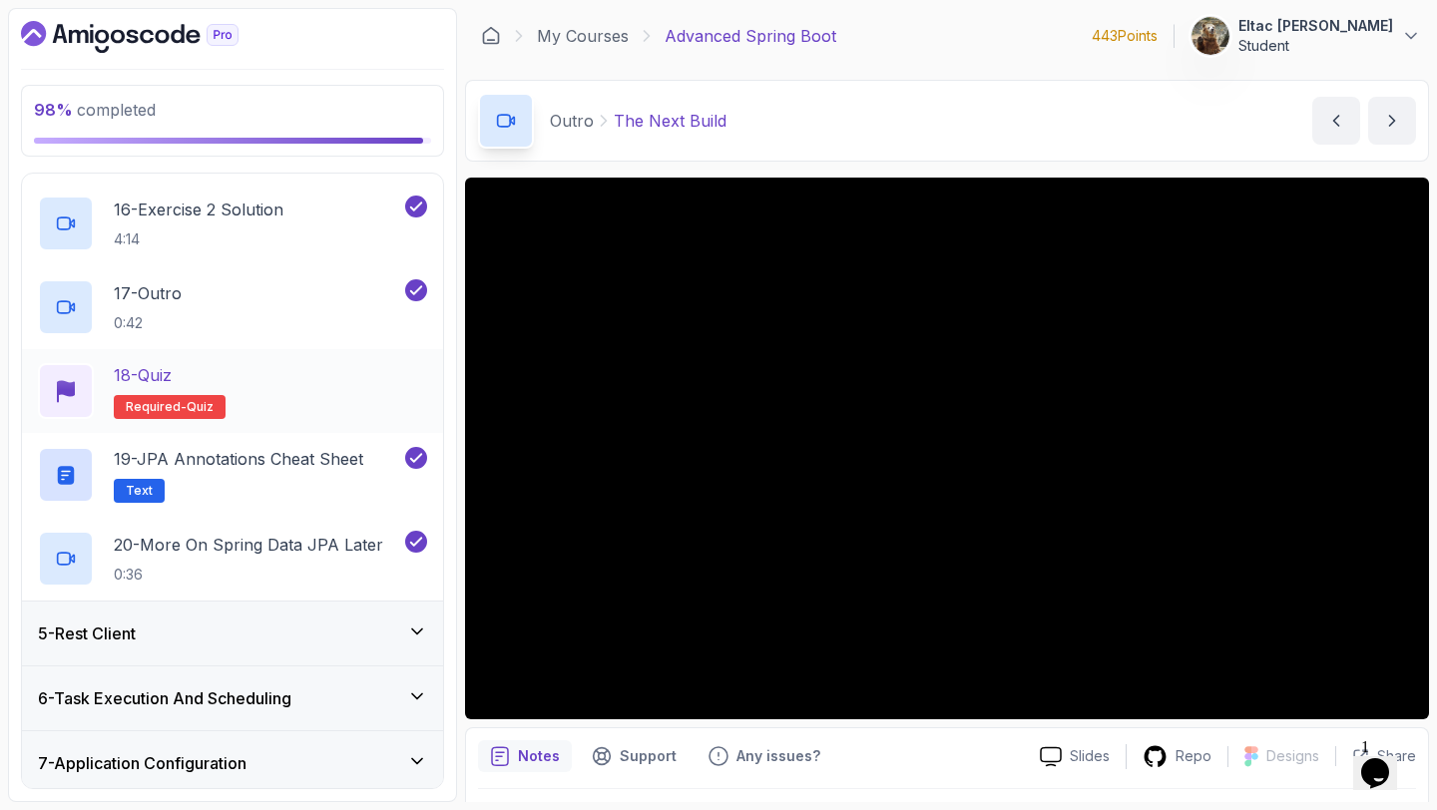
click at [271, 367] on div "18 - Quiz Required- quiz" at bounding box center [232, 391] width 389 height 56
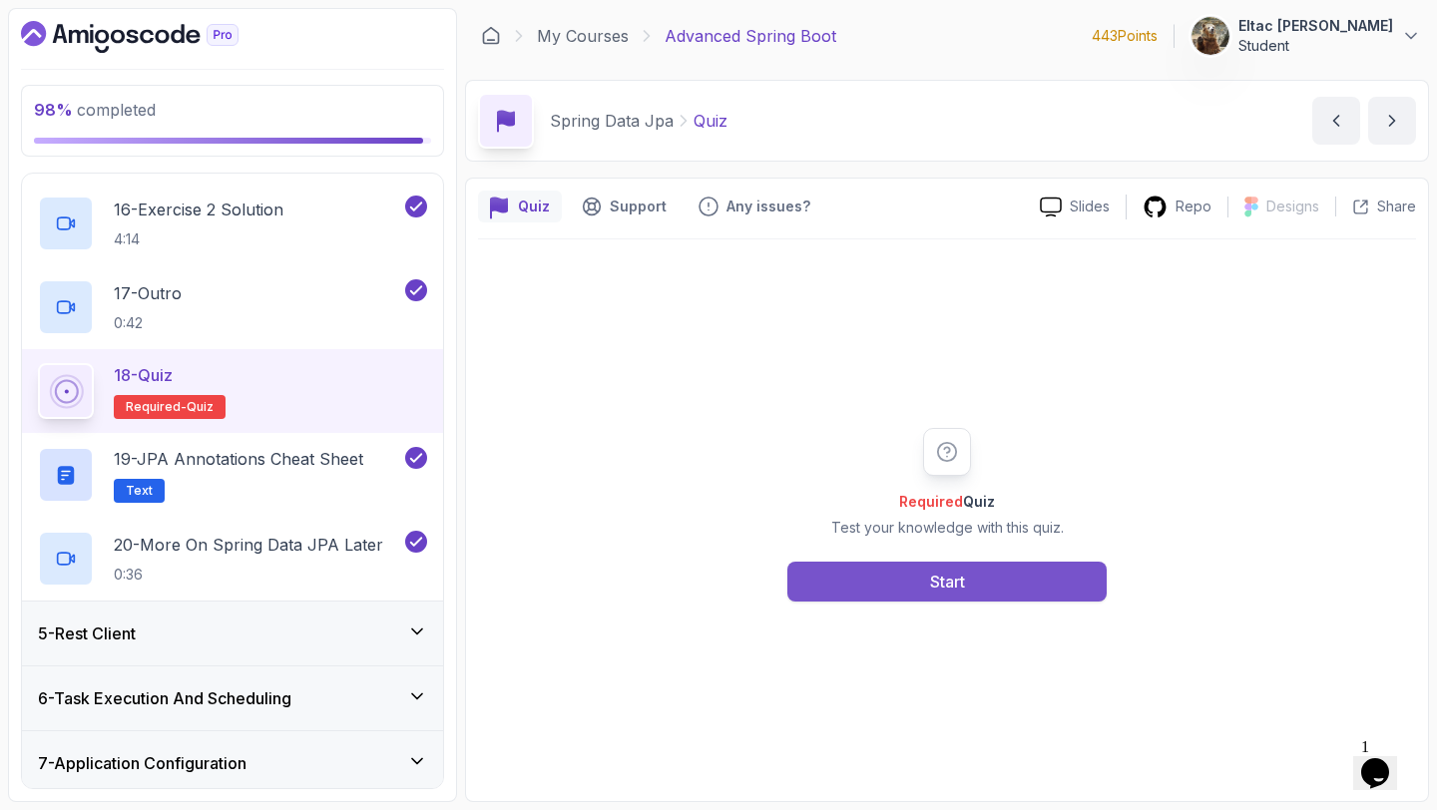
click at [916, 573] on button "Start" at bounding box center [946, 582] width 319 height 40
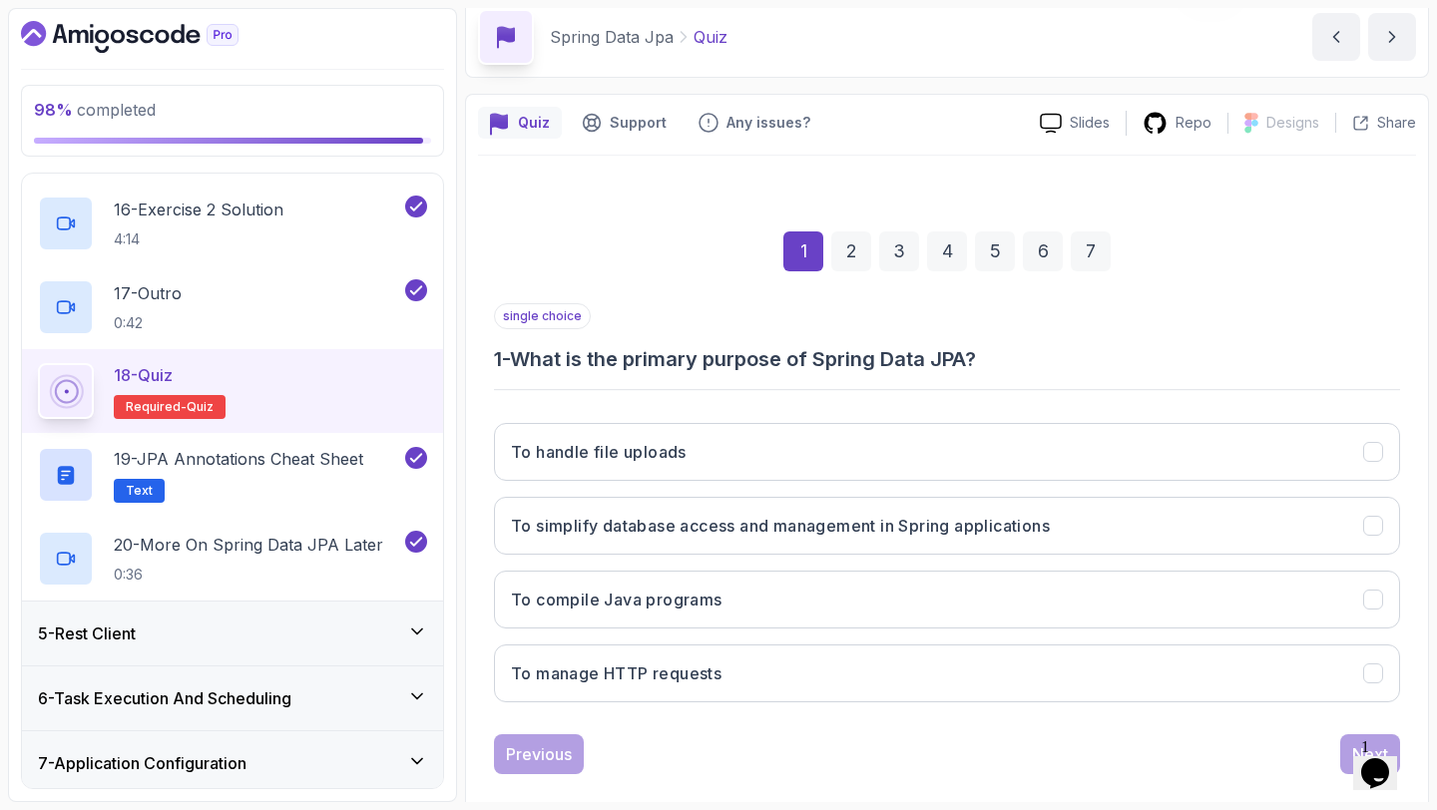
scroll to position [113, 0]
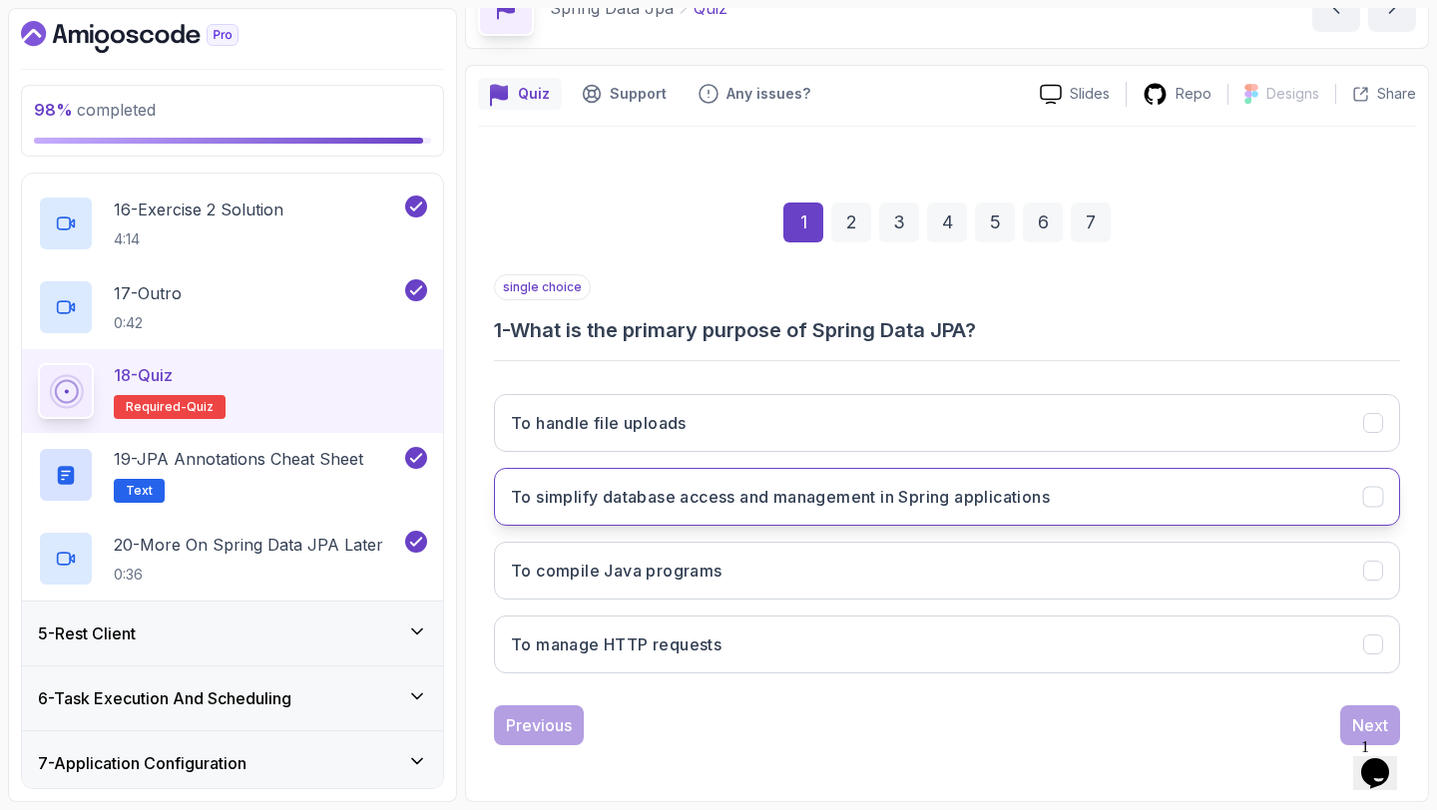
click at [844, 480] on button "To simplify database access and management in Spring applications" at bounding box center [947, 497] width 906 height 58
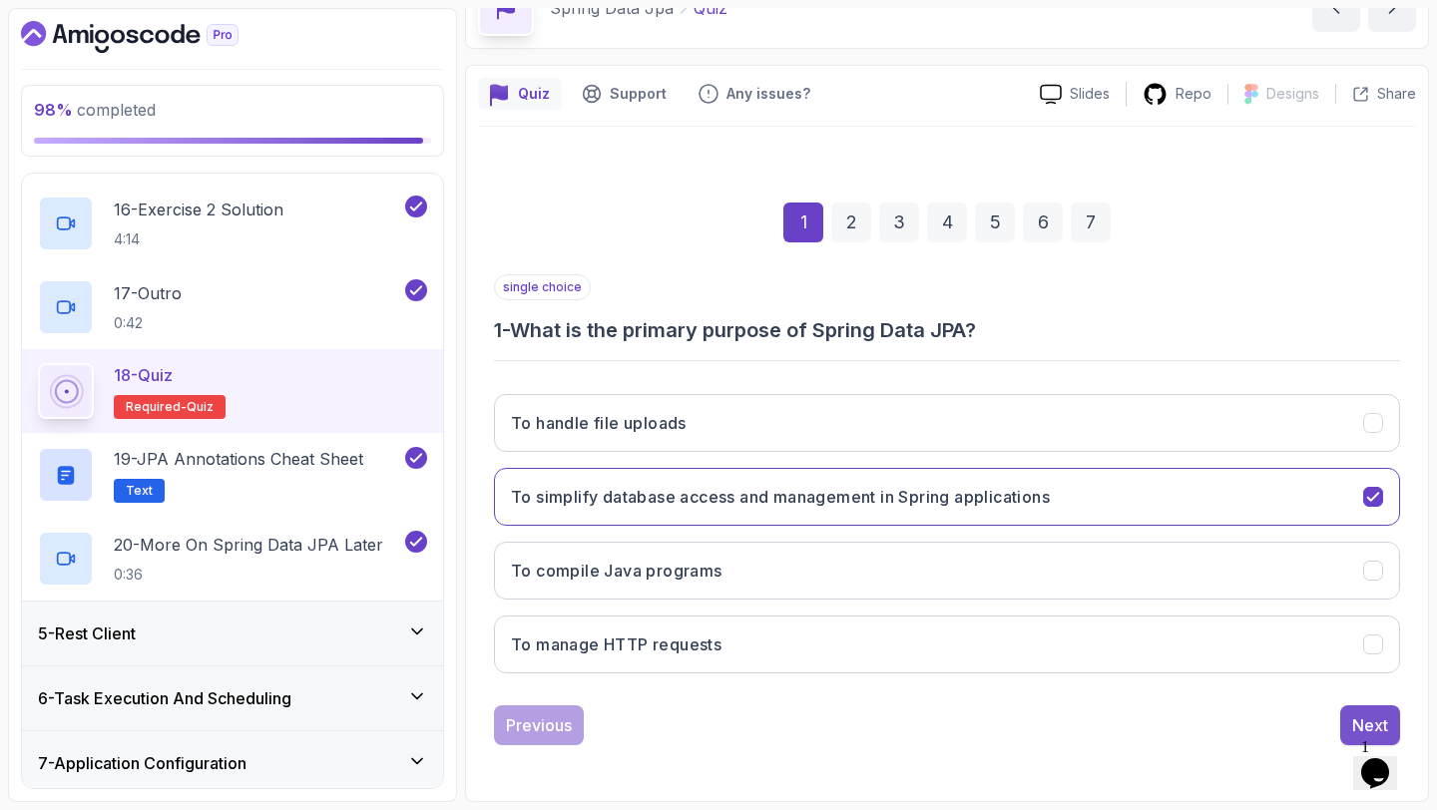
click at [1353, 716] on div "Next" at bounding box center [1370, 725] width 36 height 24
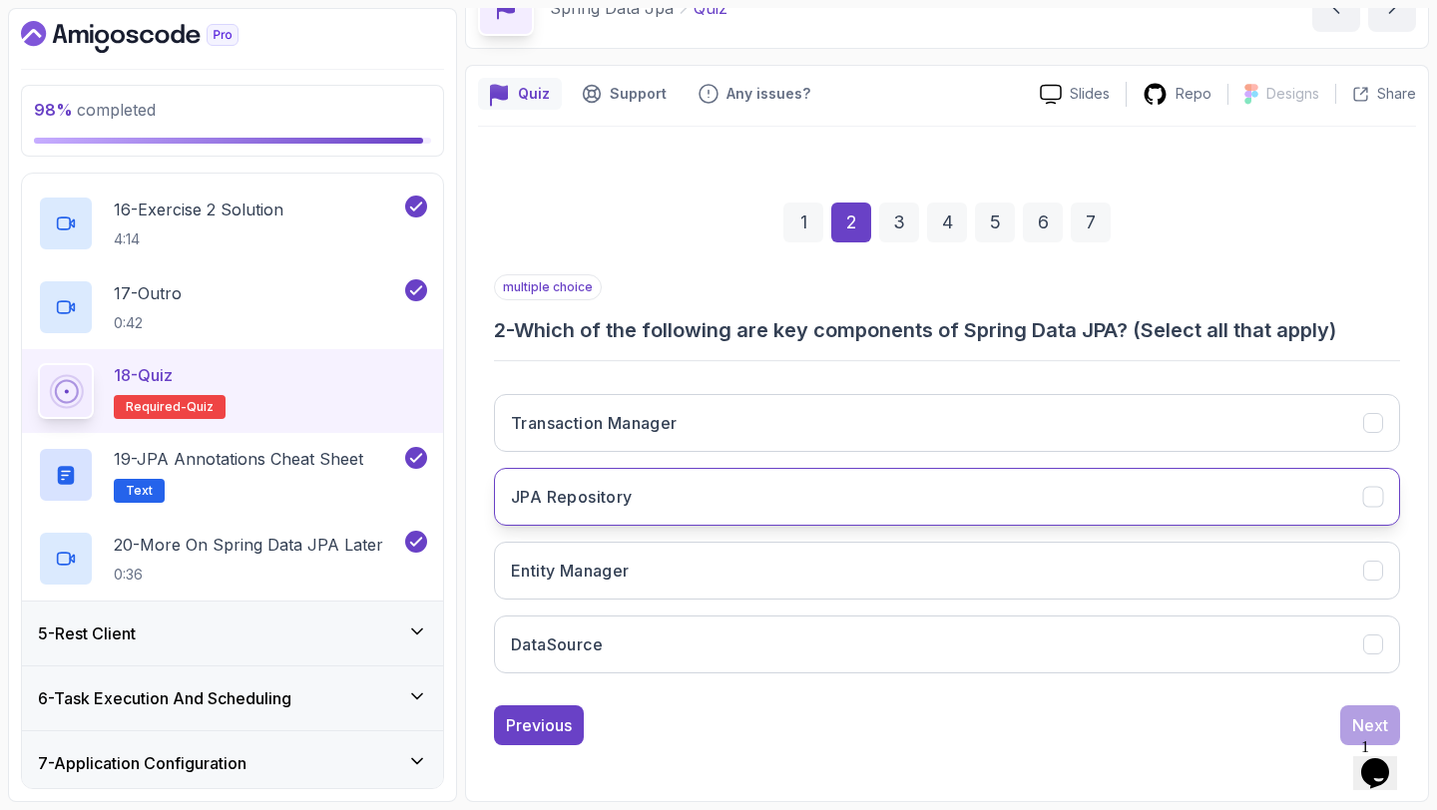
click at [956, 512] on button "JPA Repository" at bounding box center [947, 497] width 906 height 58
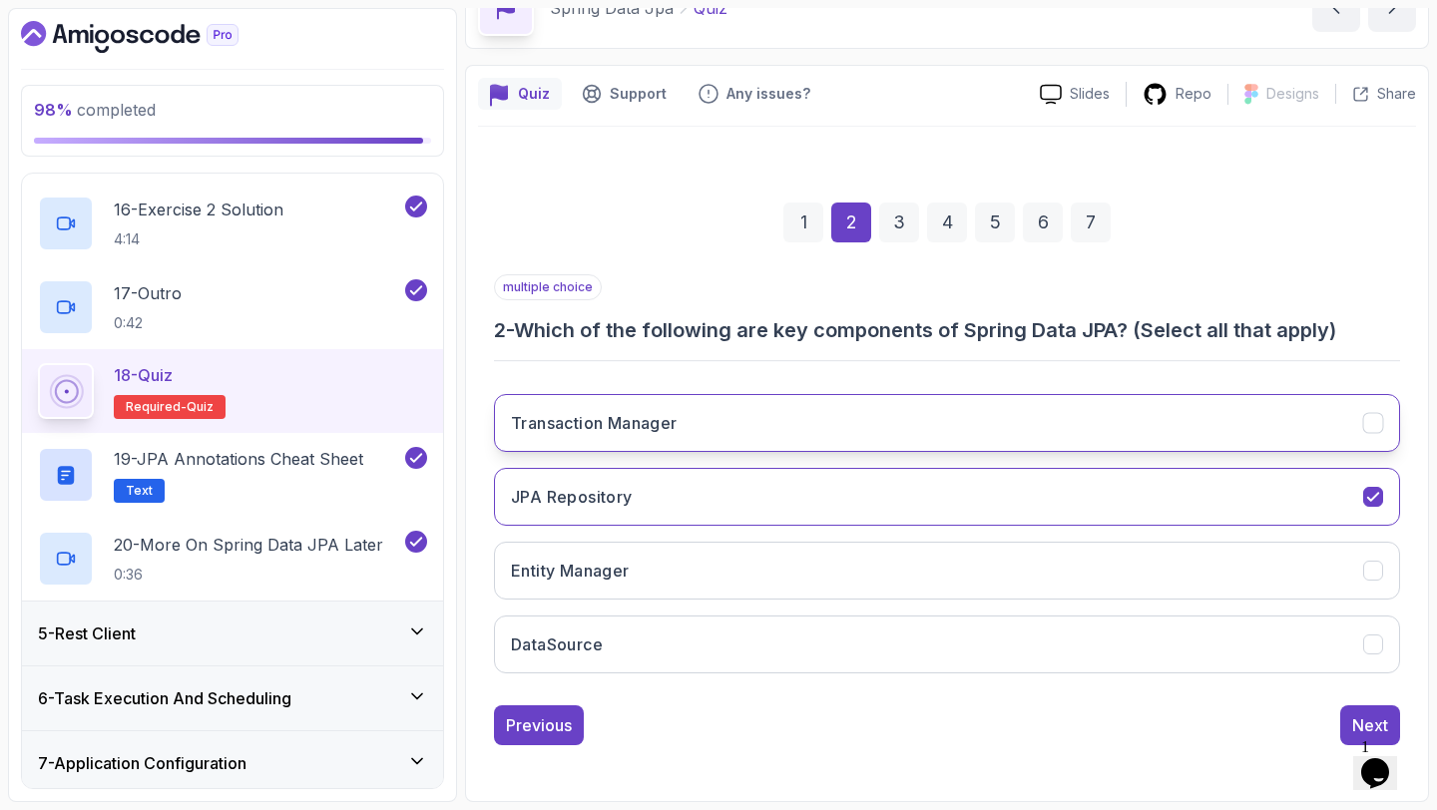
click at [1008, 437] on button "Transaction Manager" at bounding box center [947, 423] width 906 height 58
click at [1375, 722] on div "Next" at bounding box center [1370, 725] width 36 height 24
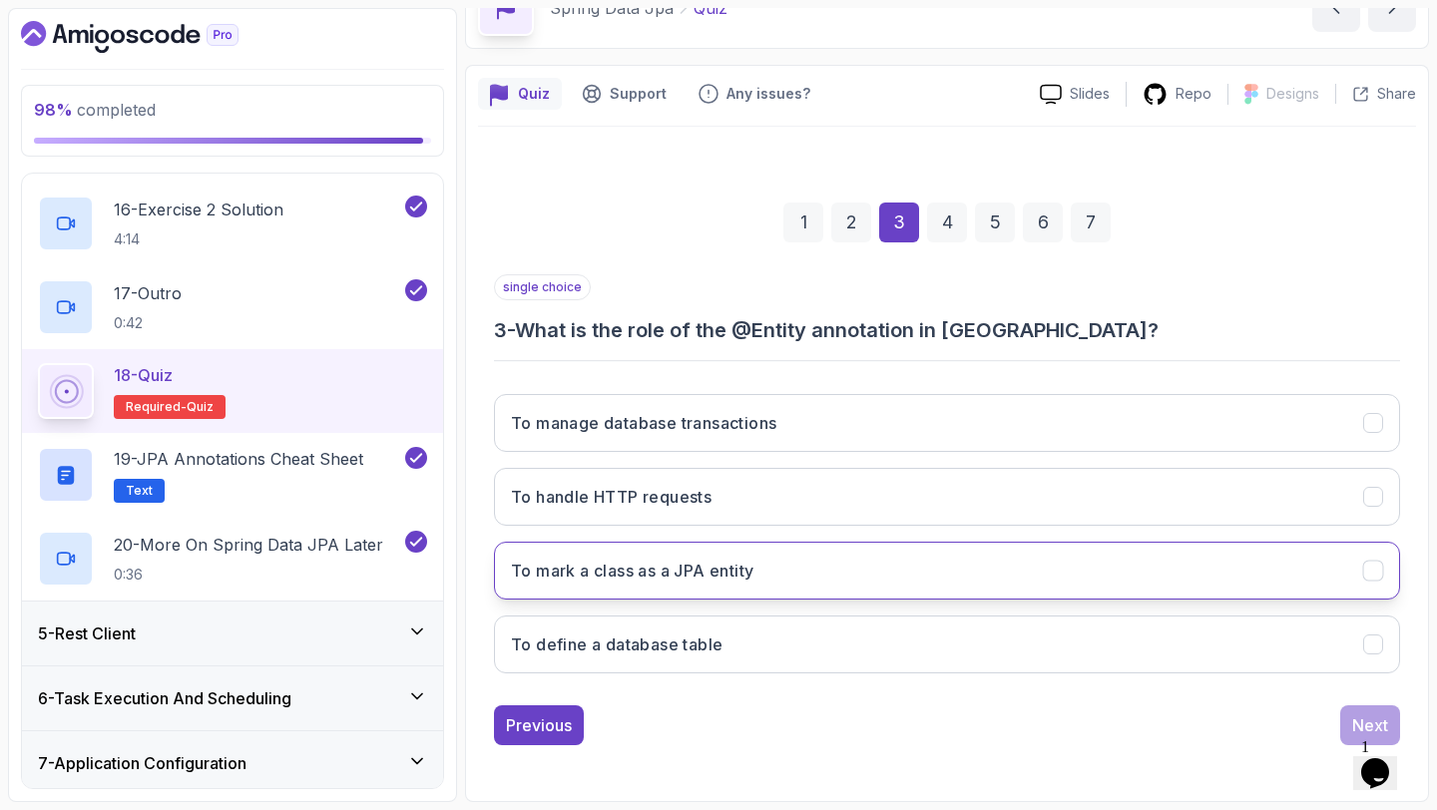
click at [836, 571] on button "To mark a class as a JPA entity" at bounding box center [947, 571] width 906 height 58
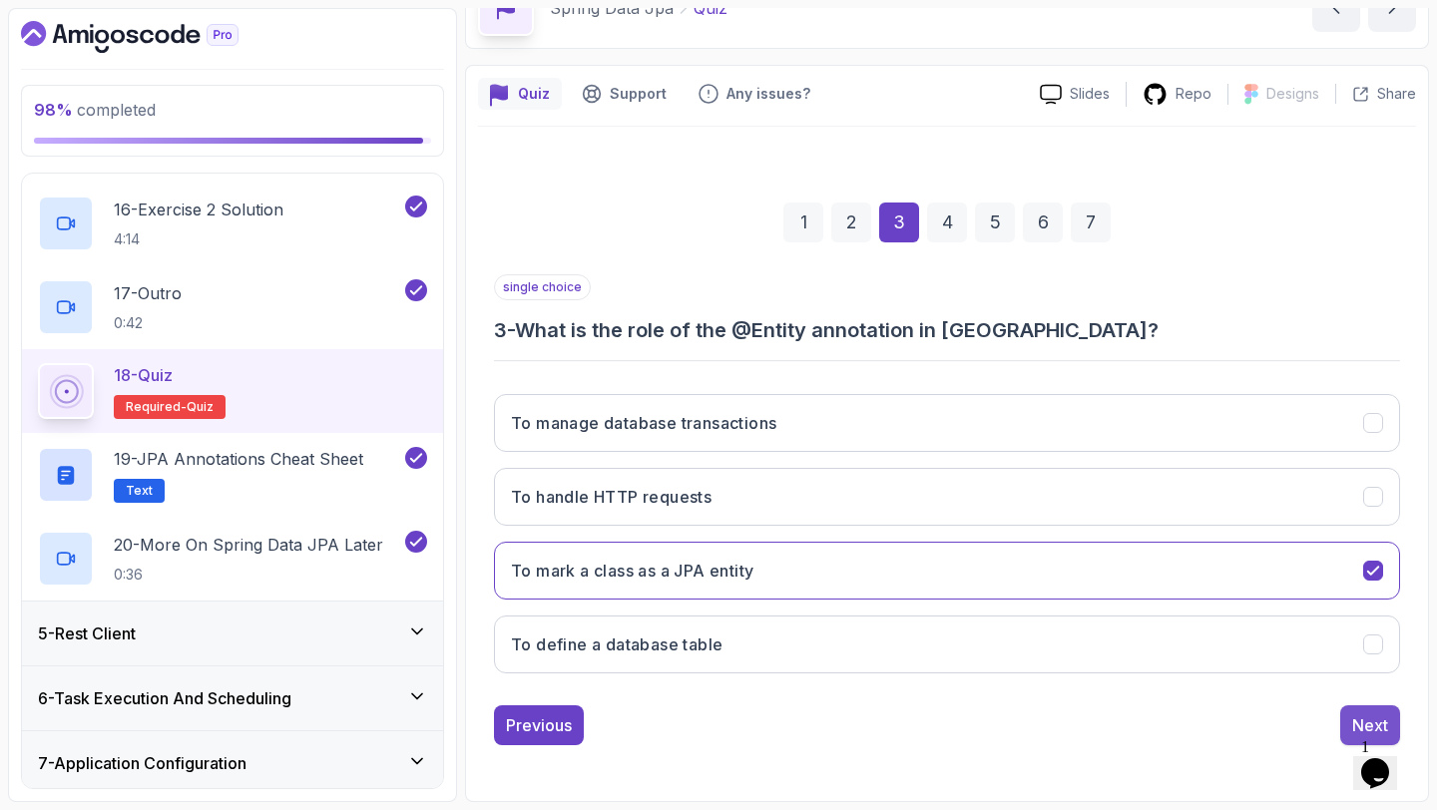
click at [1353, 714] on div "Next" at bounding box center [1370, 725] width 36 height 24
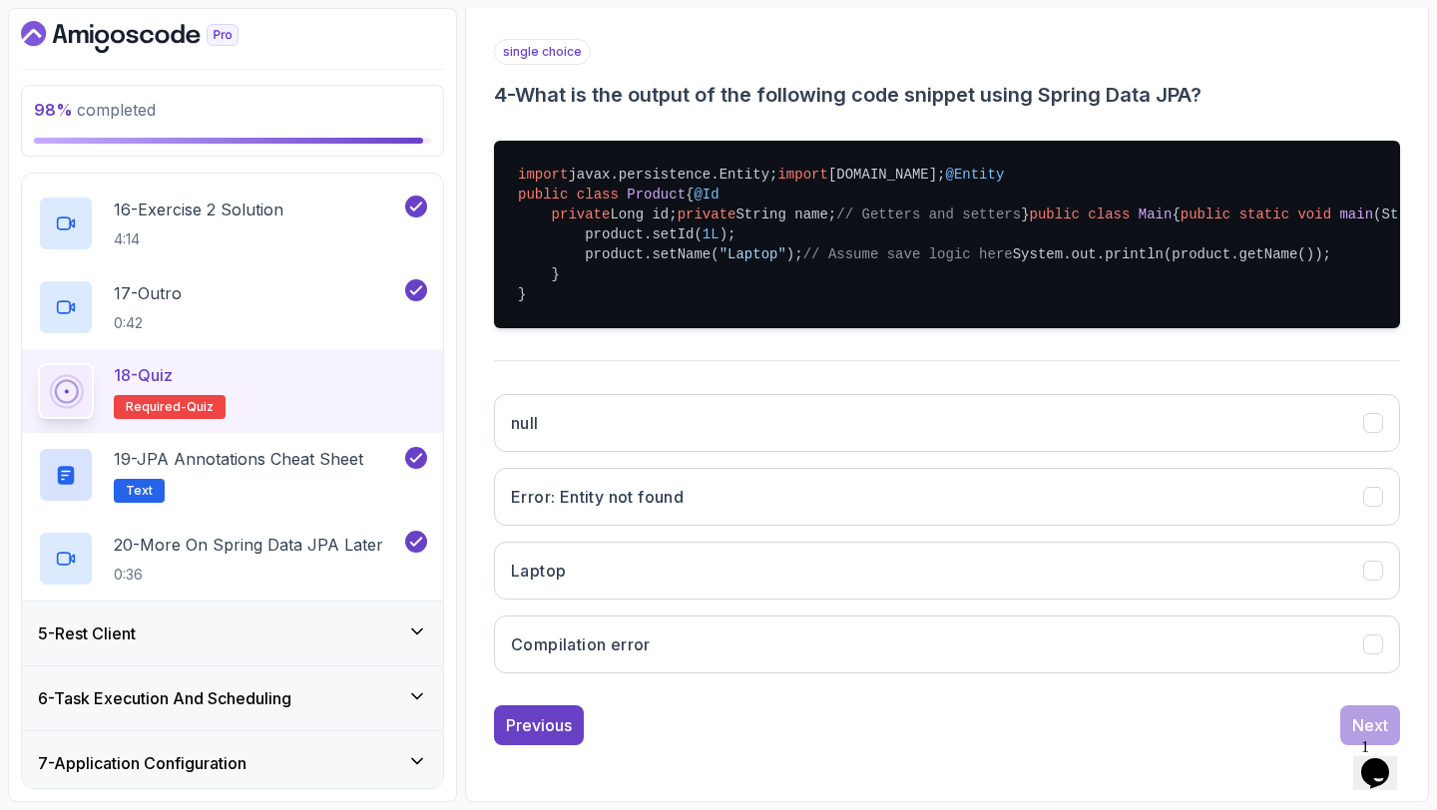
scroll to position [627, 0]
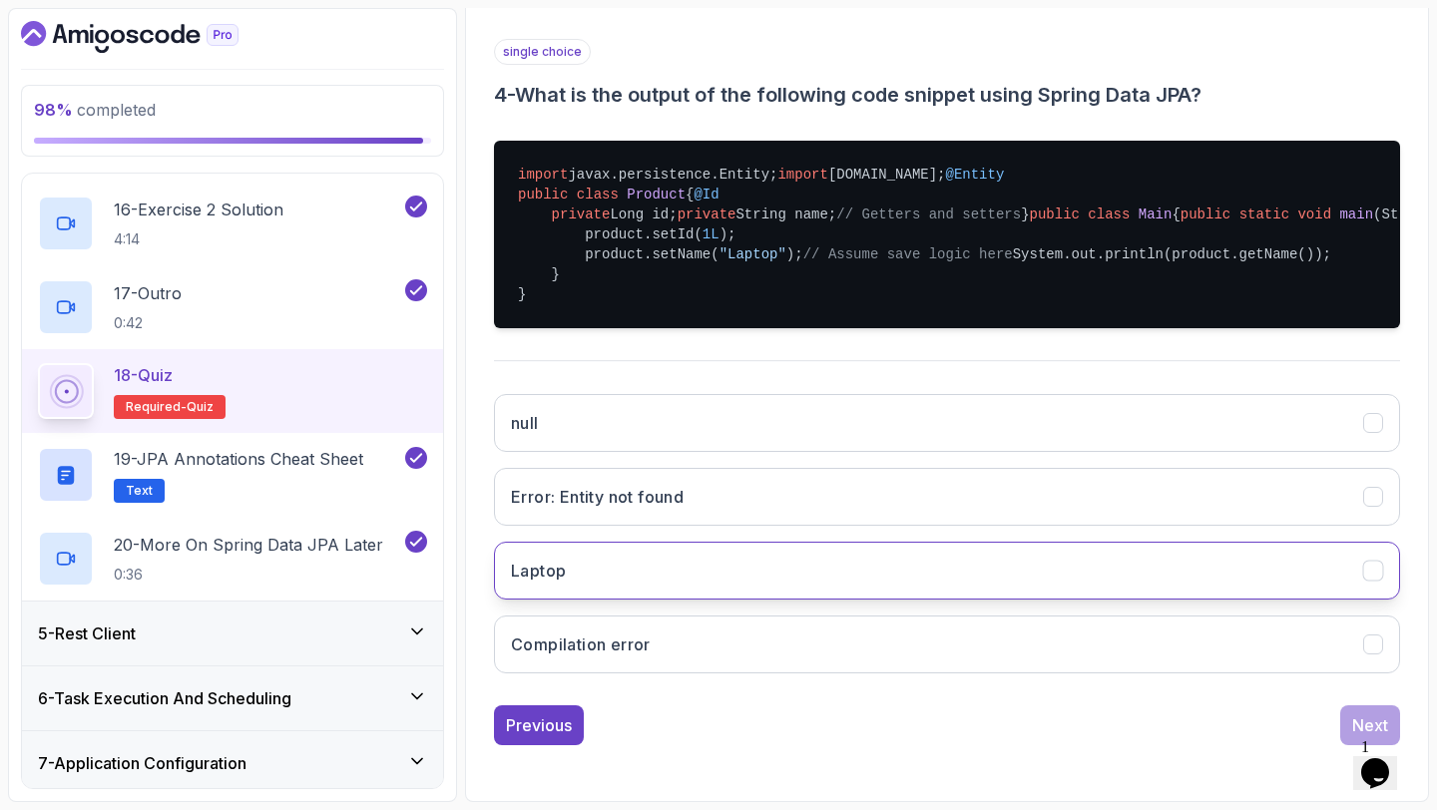
click at [933, 562] on button "Laptop" at bounding box center [947, 571] width 906 height 58
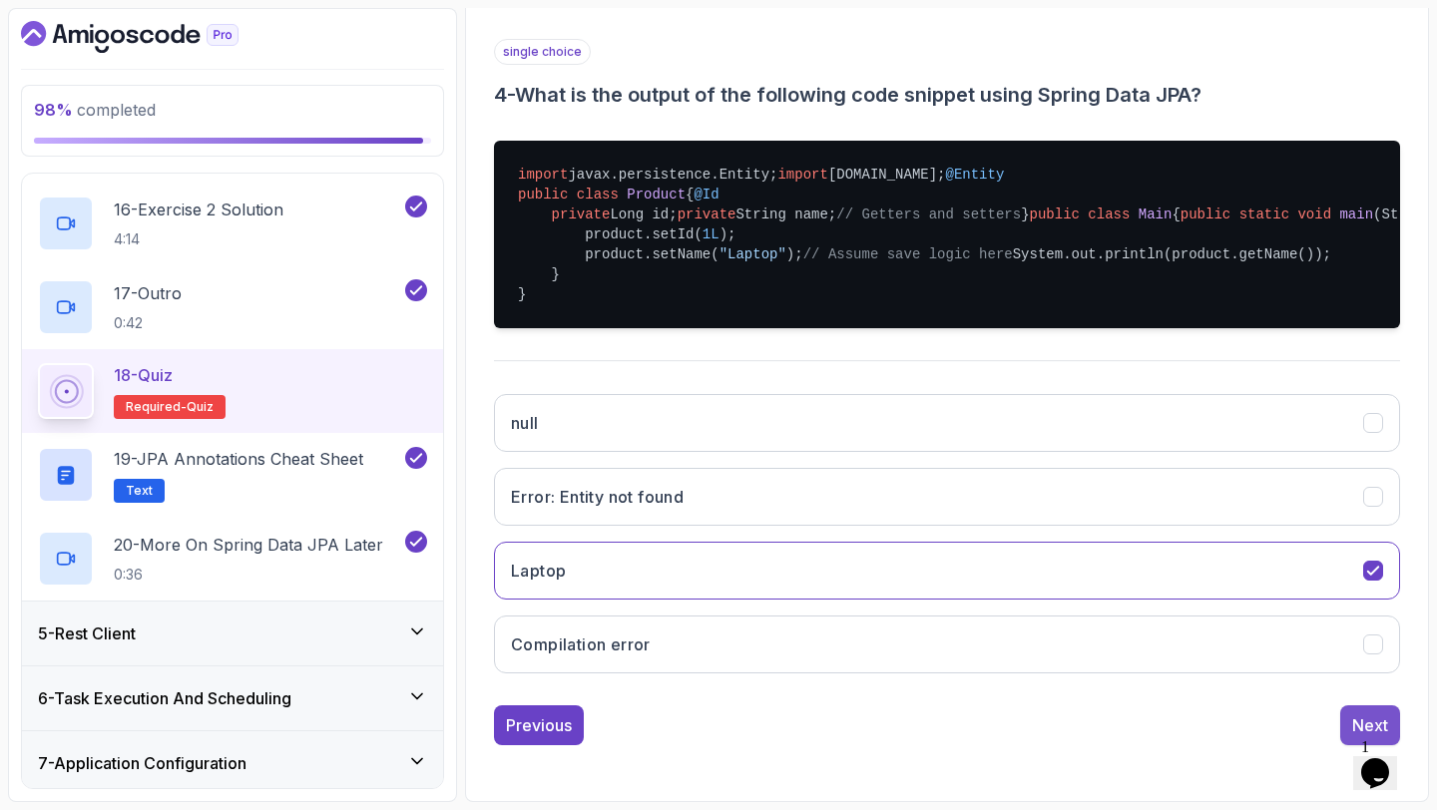
click at [1376, 707] on button "Next" at bounding box center [1370, 725] width 60 height 40
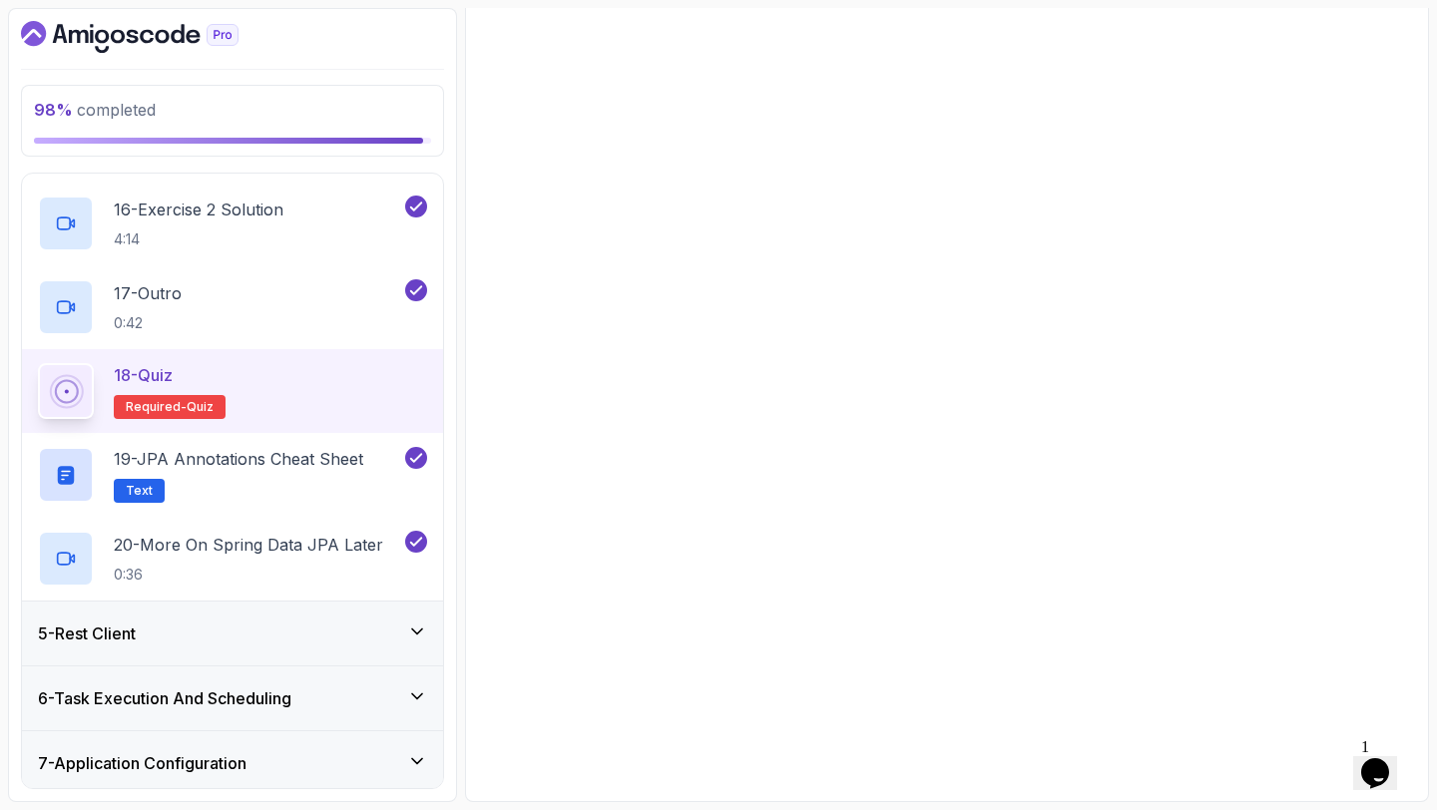
scroll to position [113, 0]
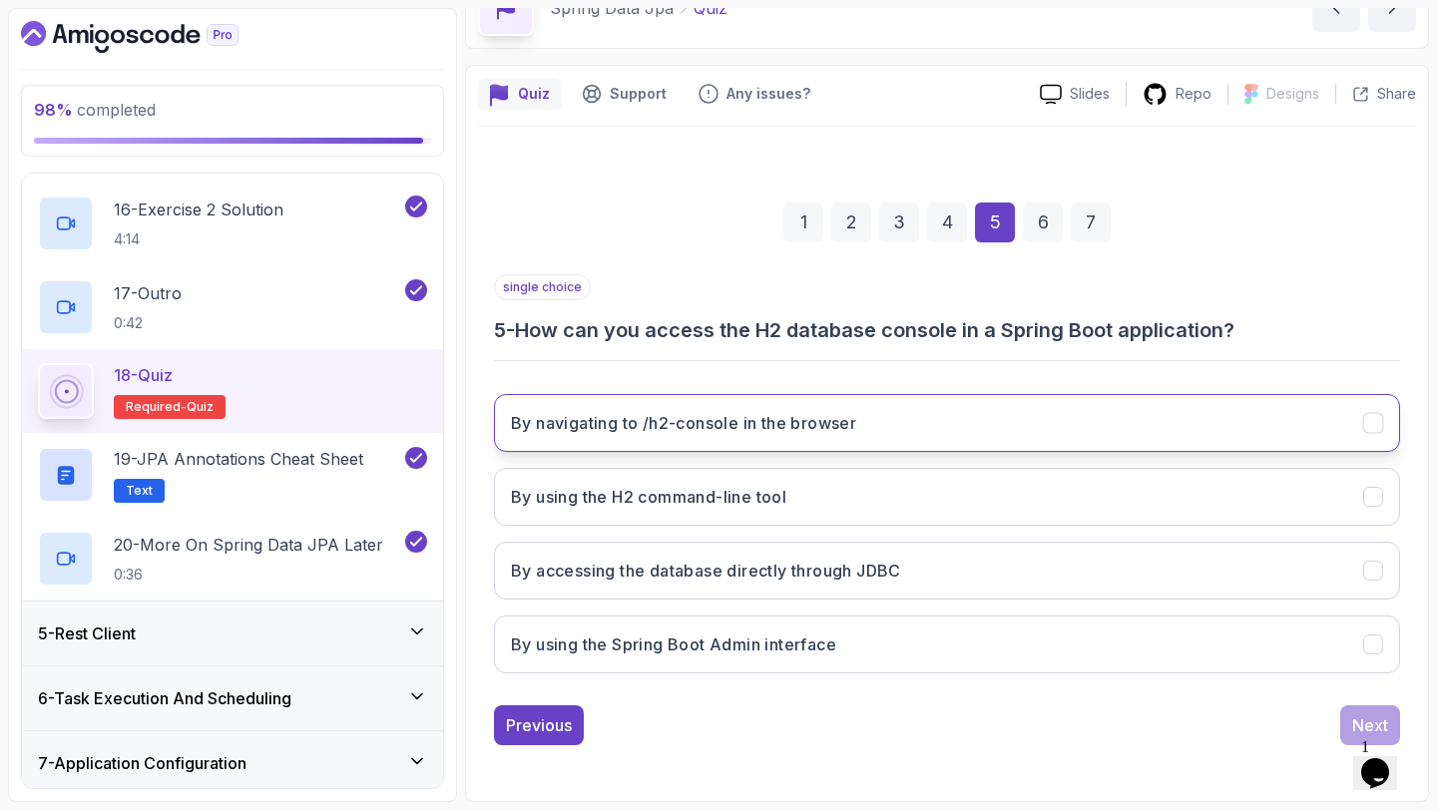
click at [1043, 426] on button "By navigating to /h2-console in the browser" at bounding box center [947, 423] width 906 height 58
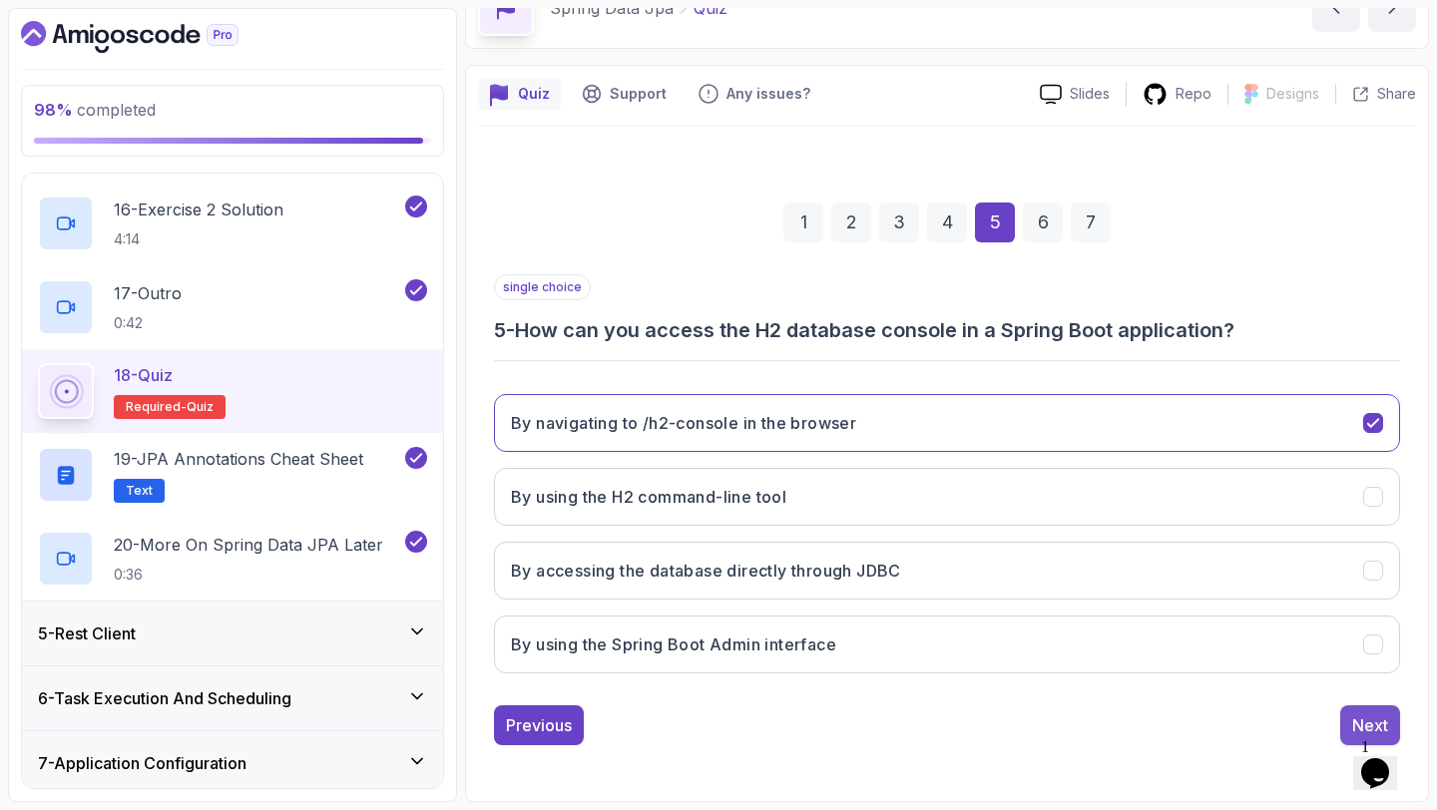
click at [1372, 715] on div "Next" at bounding box center [1370, 725] width 36 height 24
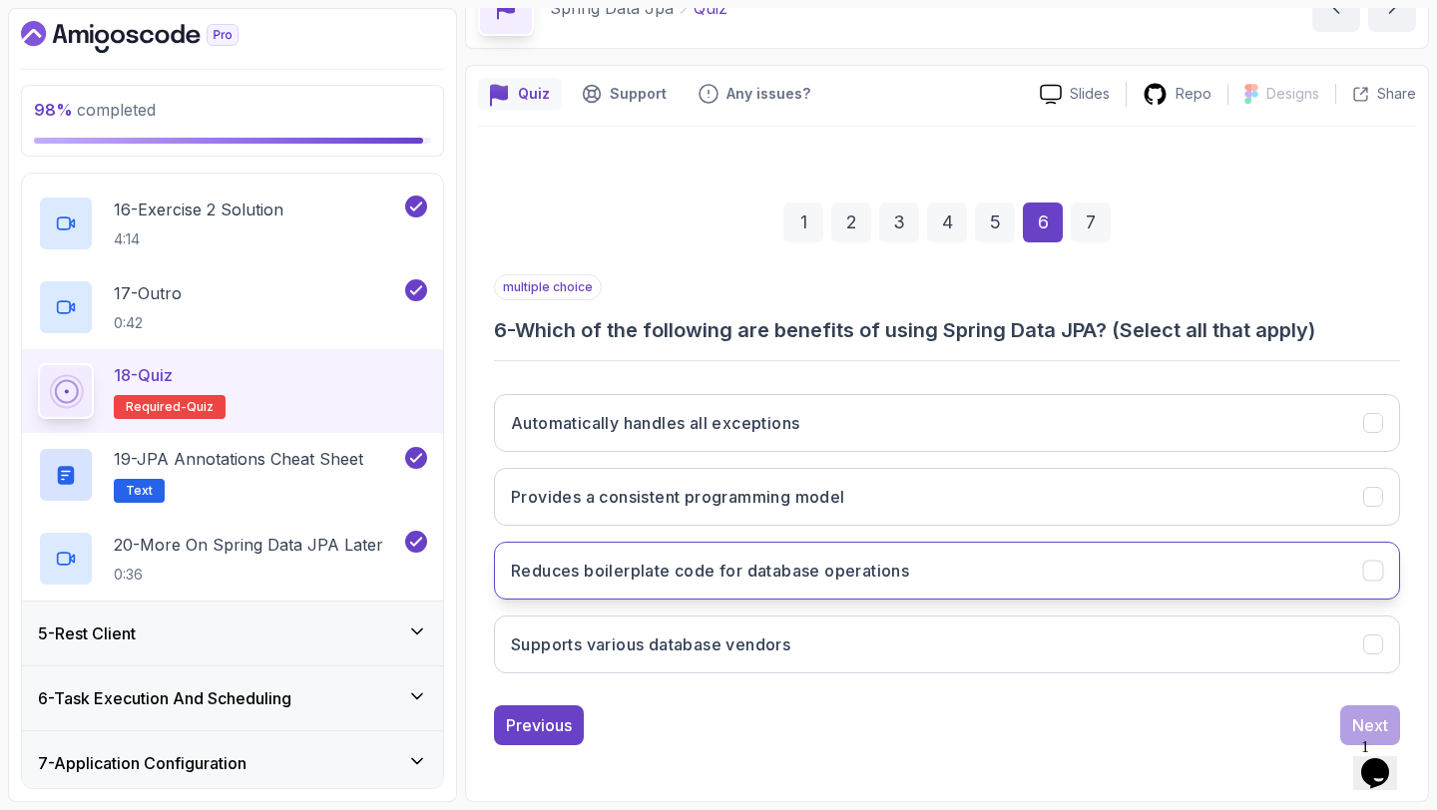
click at [1051, 557] on button "Reduces boilerplate code for database operations" at bounding box center [947, 571] width 906 height 58
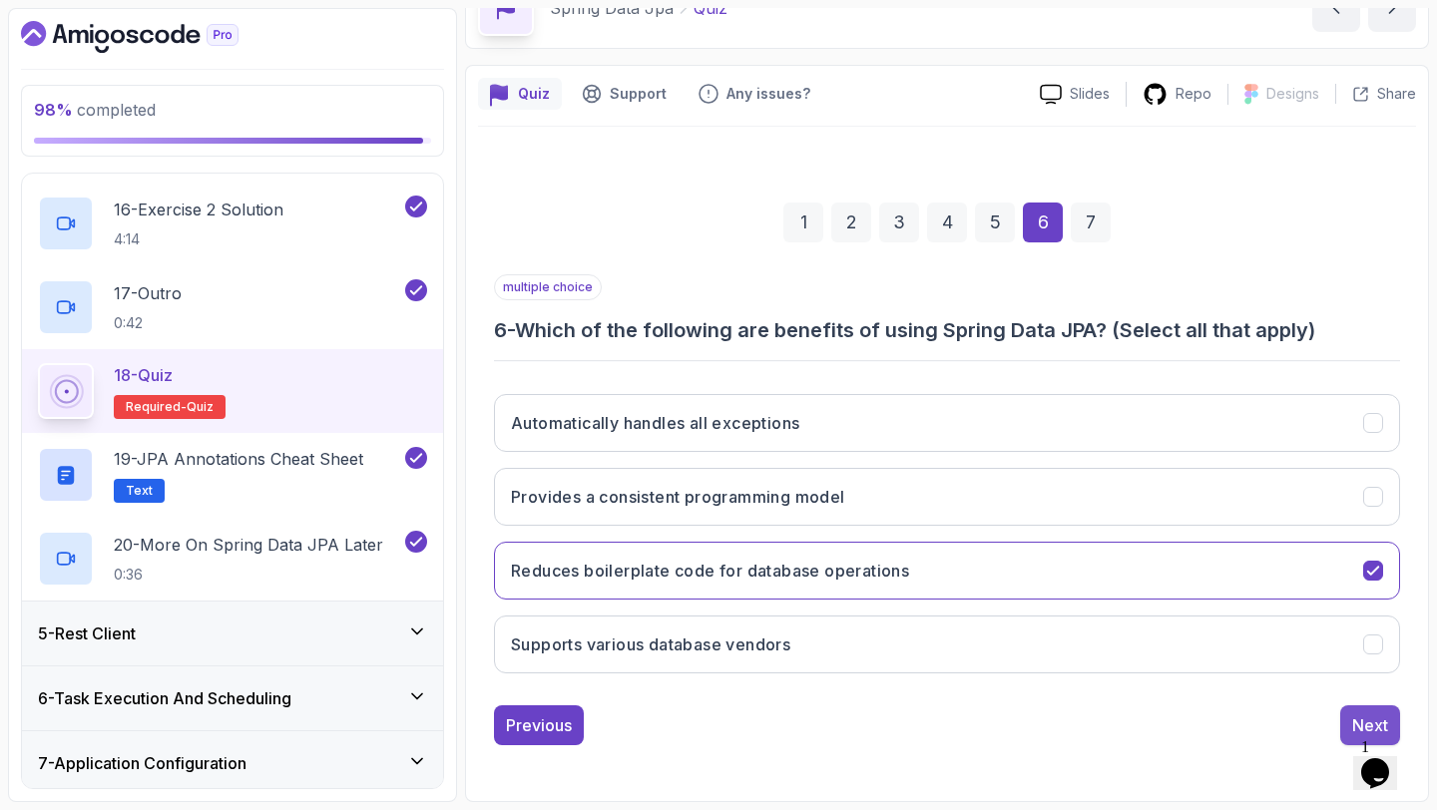
click at [1358, 714] on div "Next" at bounding box center [1370, 725] width 36 height 24
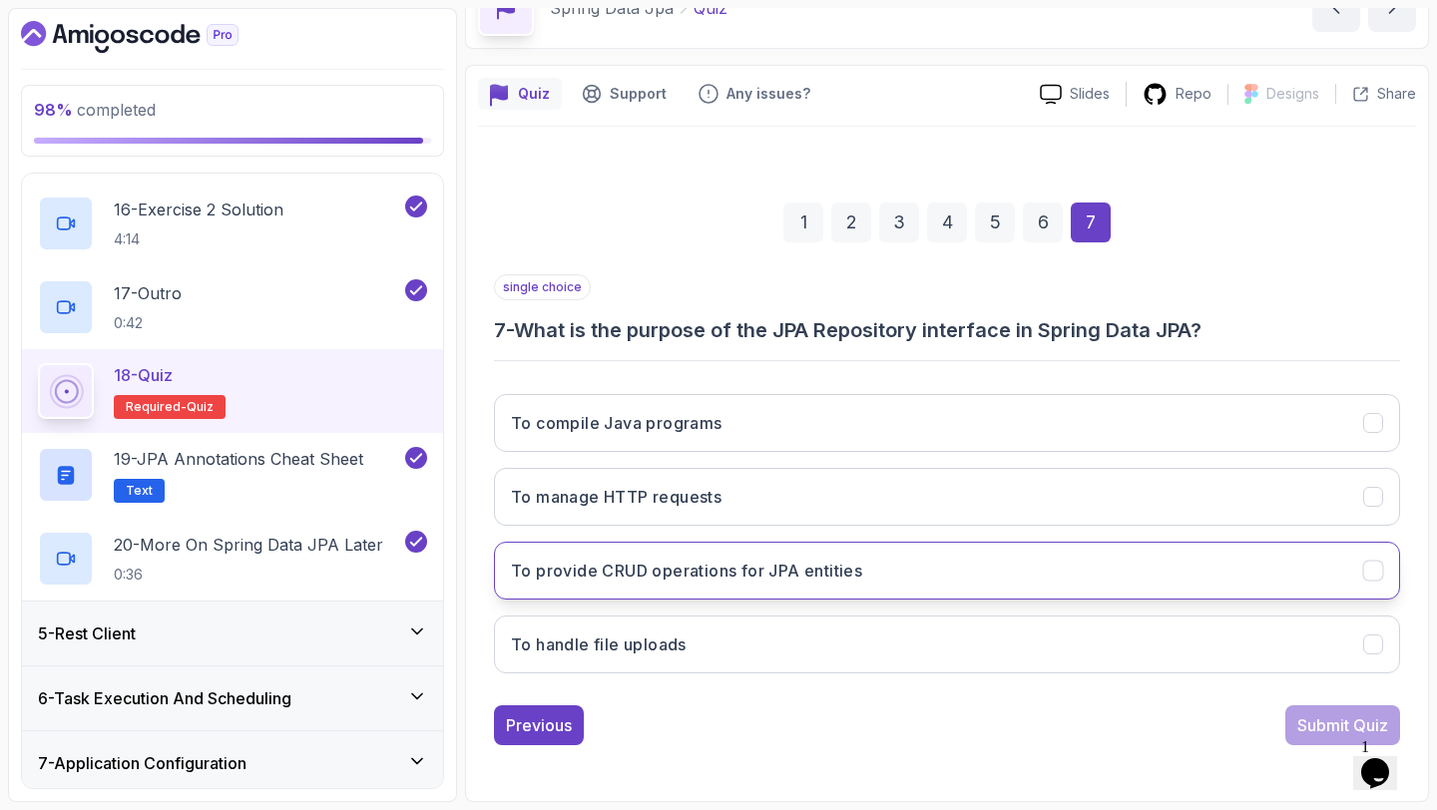
click at [972, 564] on button "To provide CRUD operations for JPA entities" at bounding box center [947, 571] width 906 height 58
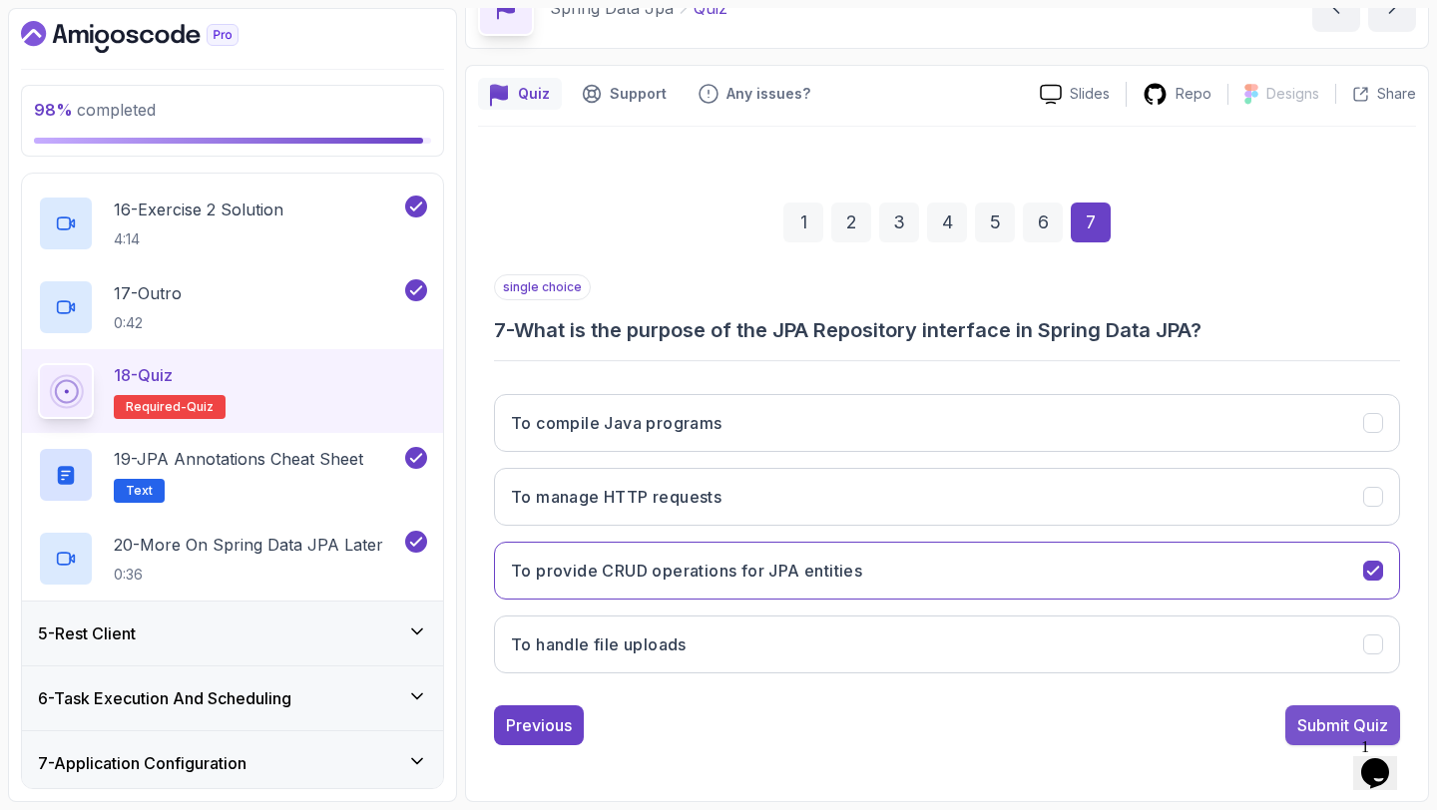
click at [1302, 717] on div "Submit Quiz" at bounding box center [1342, 725] width 91 height 24
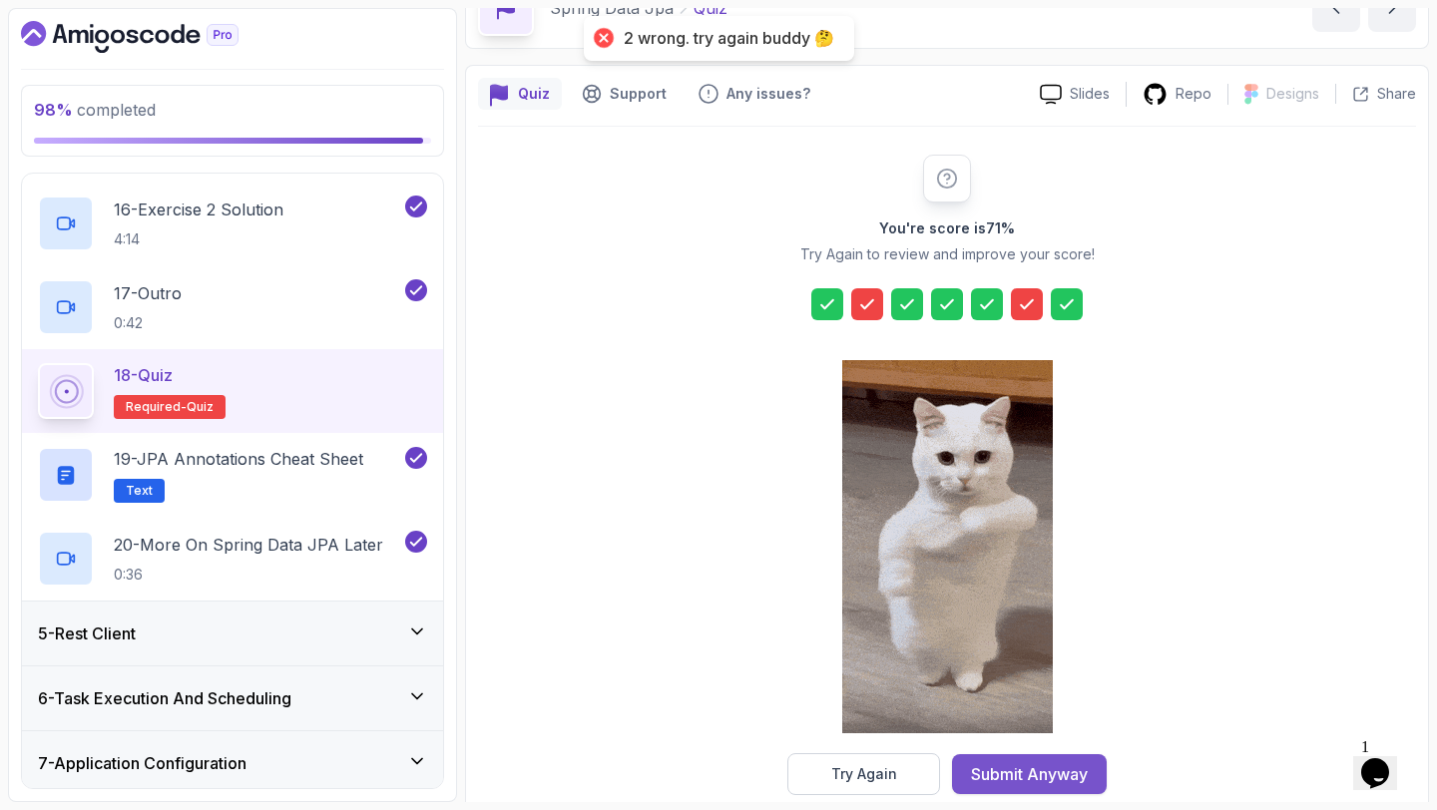
click at [1074, 771] on div "Submit Anyway" at bounding box center [1029, 774] width 117 height 24
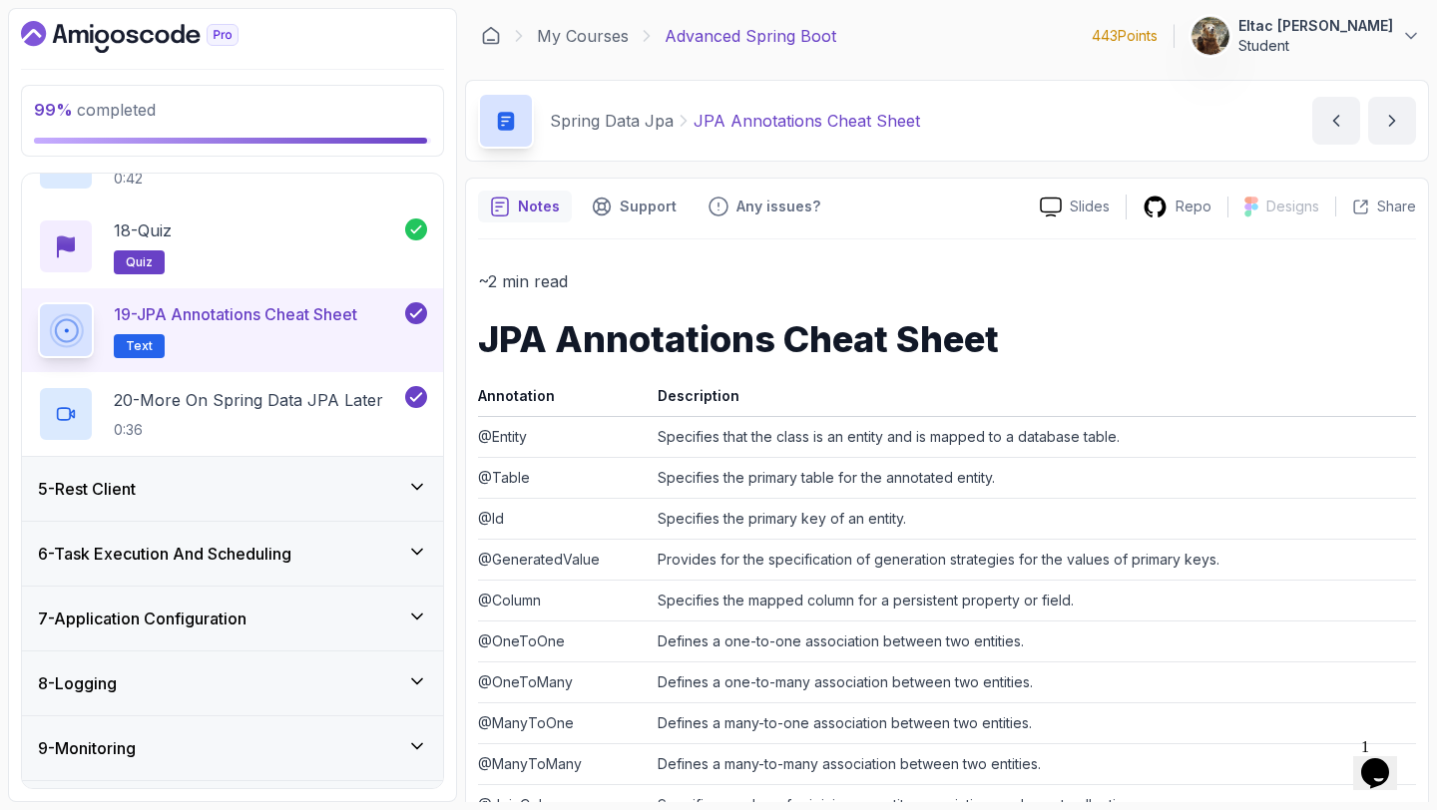
click at [138, 473] on div "5 - Rest Client" at bounding box center [232, 489] width 421 height 64
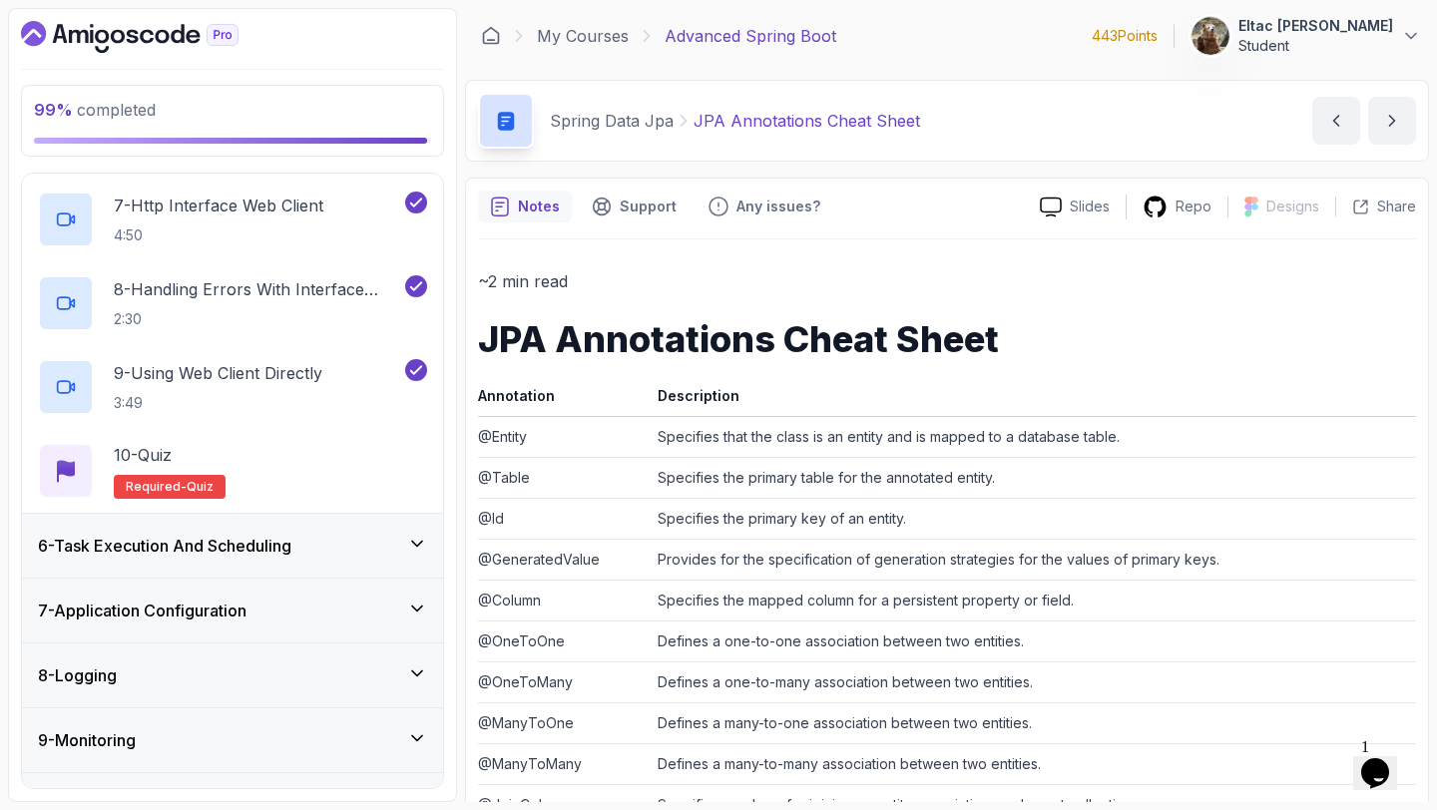
scroll to position [834, 0]
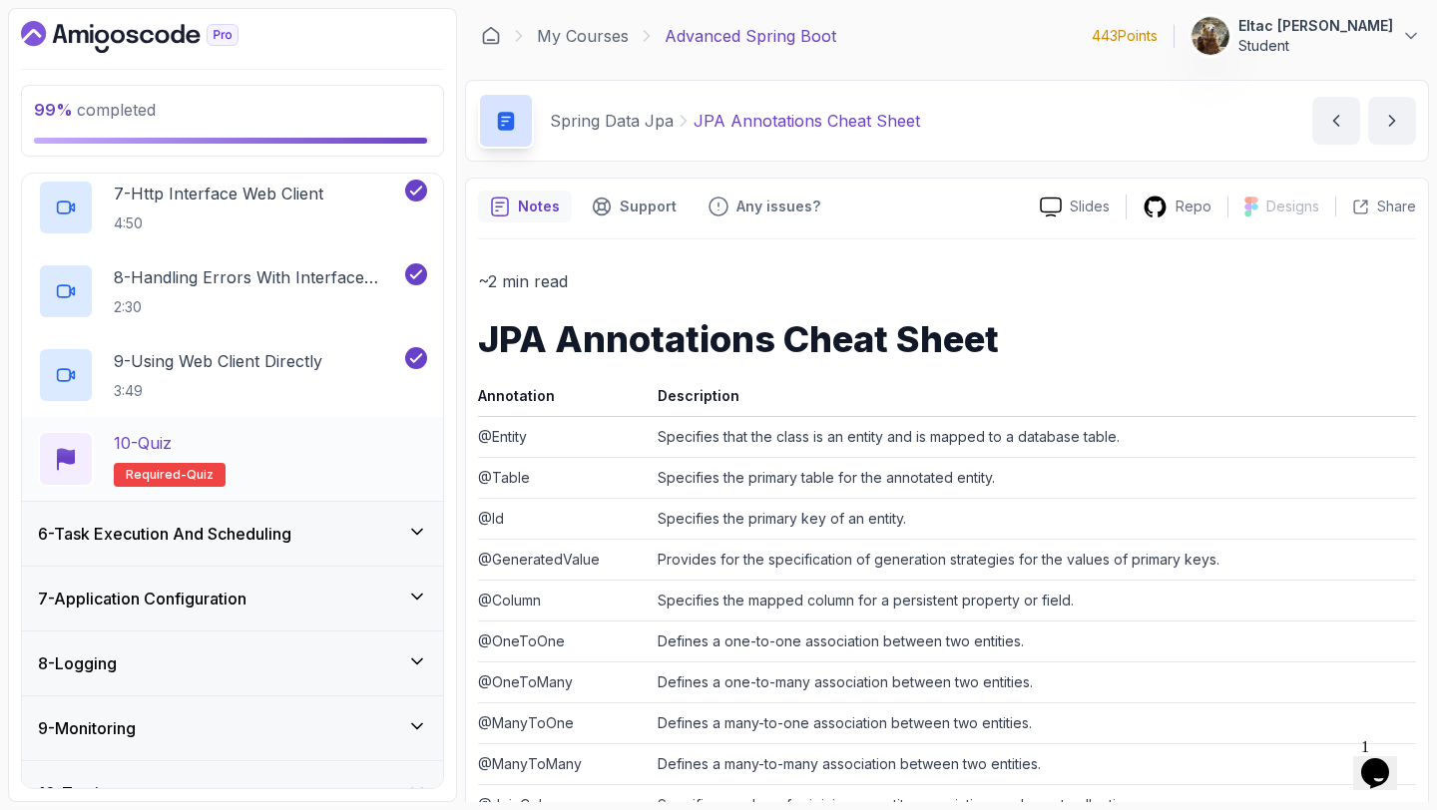
click at [147, 458] on h2 "10 - Quiz Required- quiz" at bounding box center [170, 459] width 112 height 56
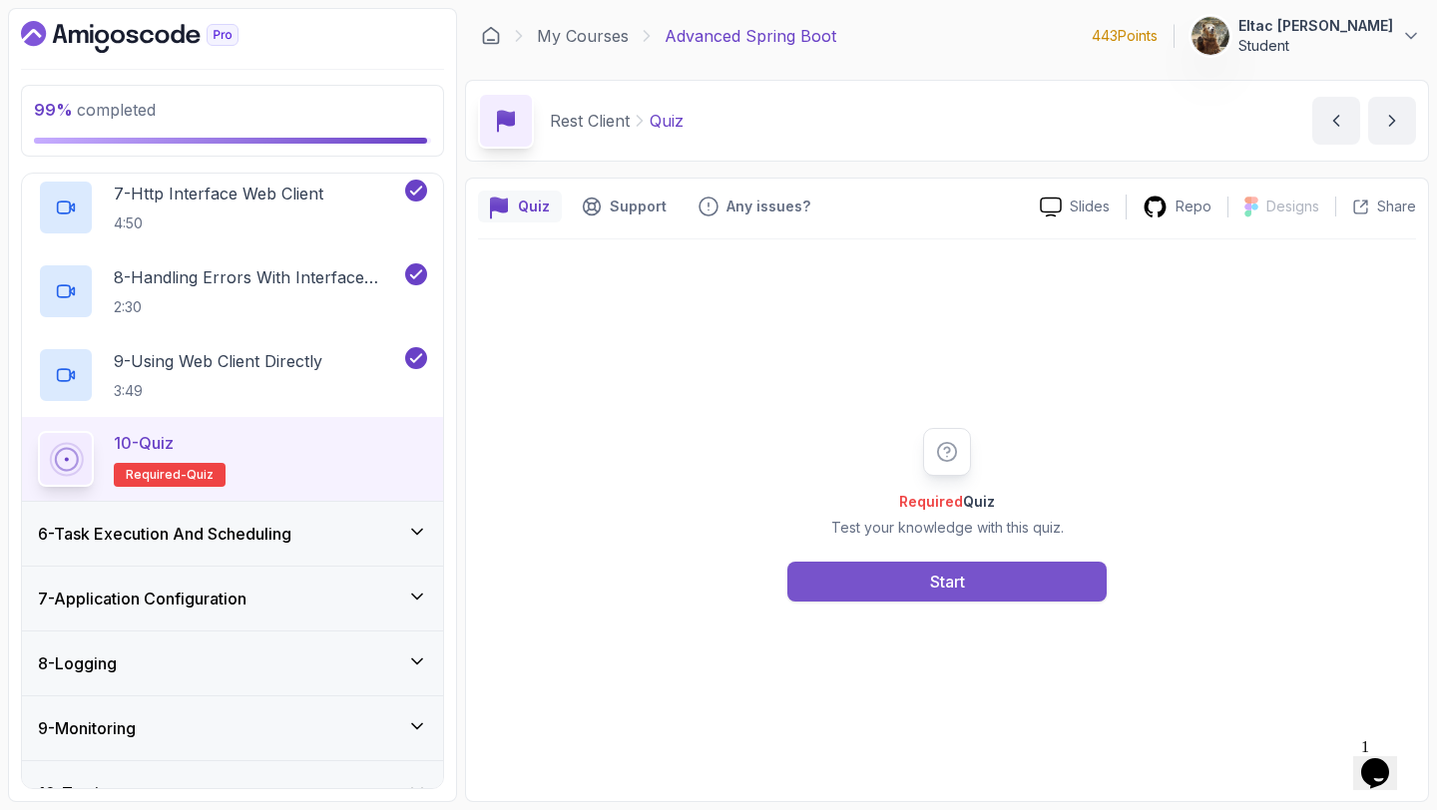
click at [851, 581] on button "Start" at bounding box center [946, 582] width 319 height 40
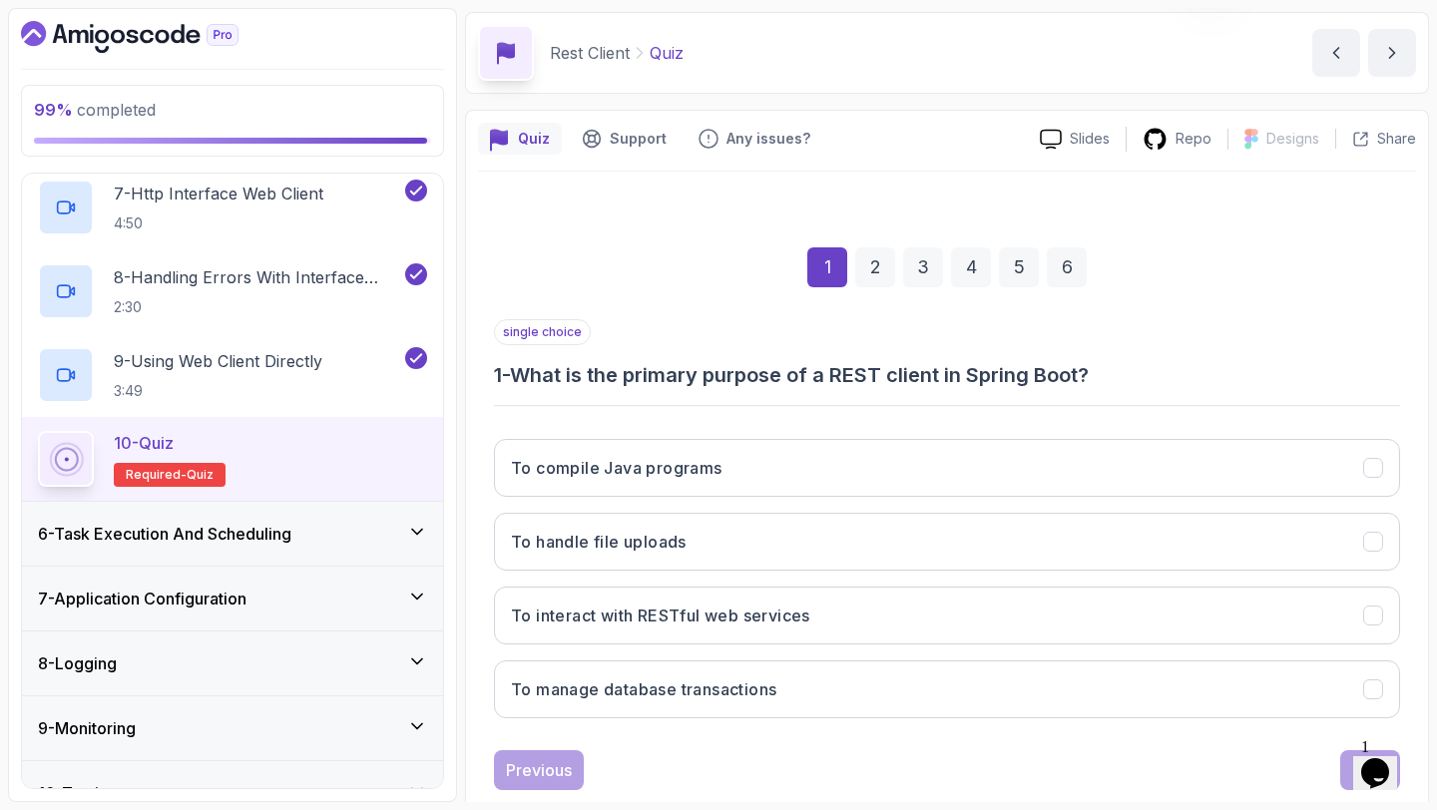
scroll to position [113, 0]
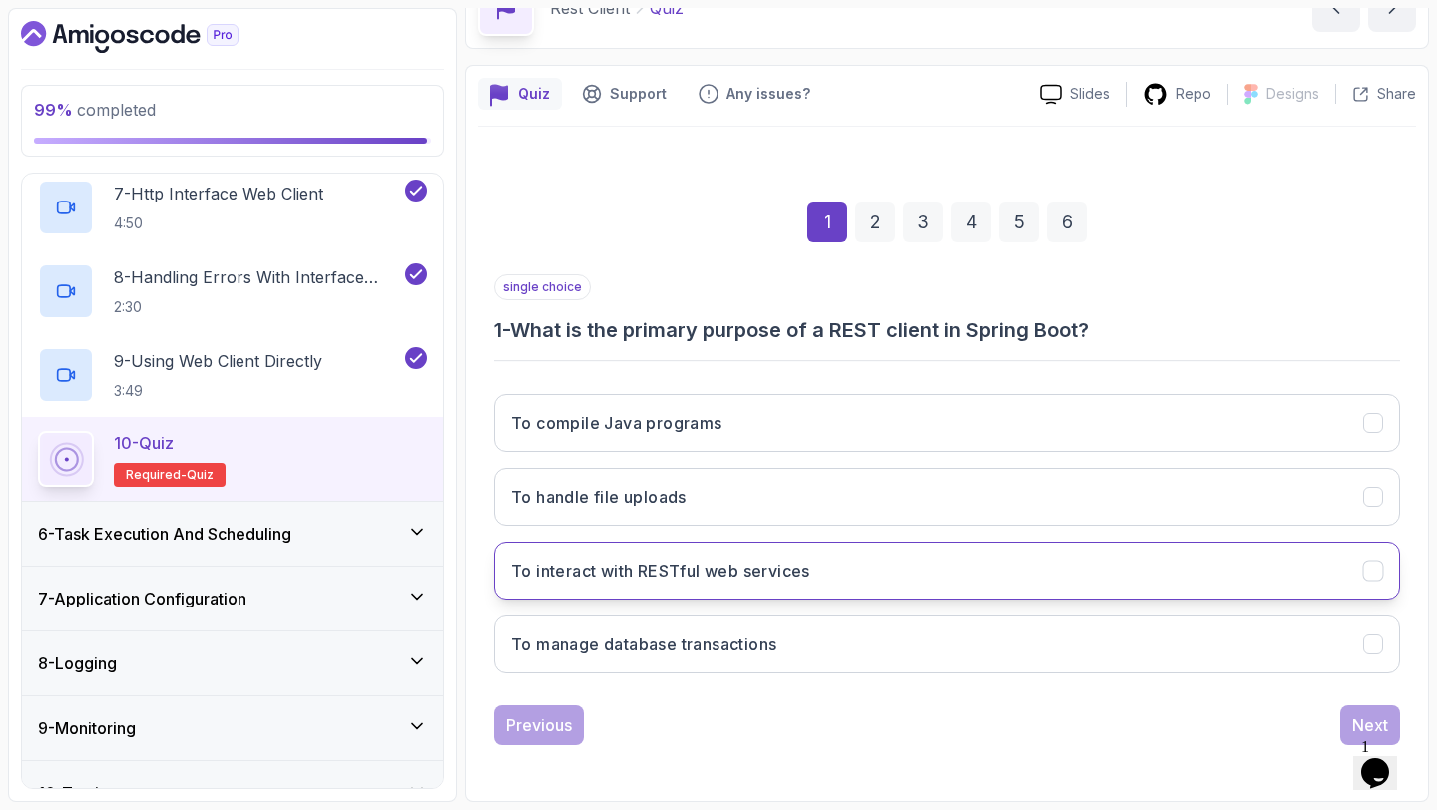
click at [770, 563] on h3 "To interact with RESTful web services" at bounding box center [660, 571] width 299 height 24
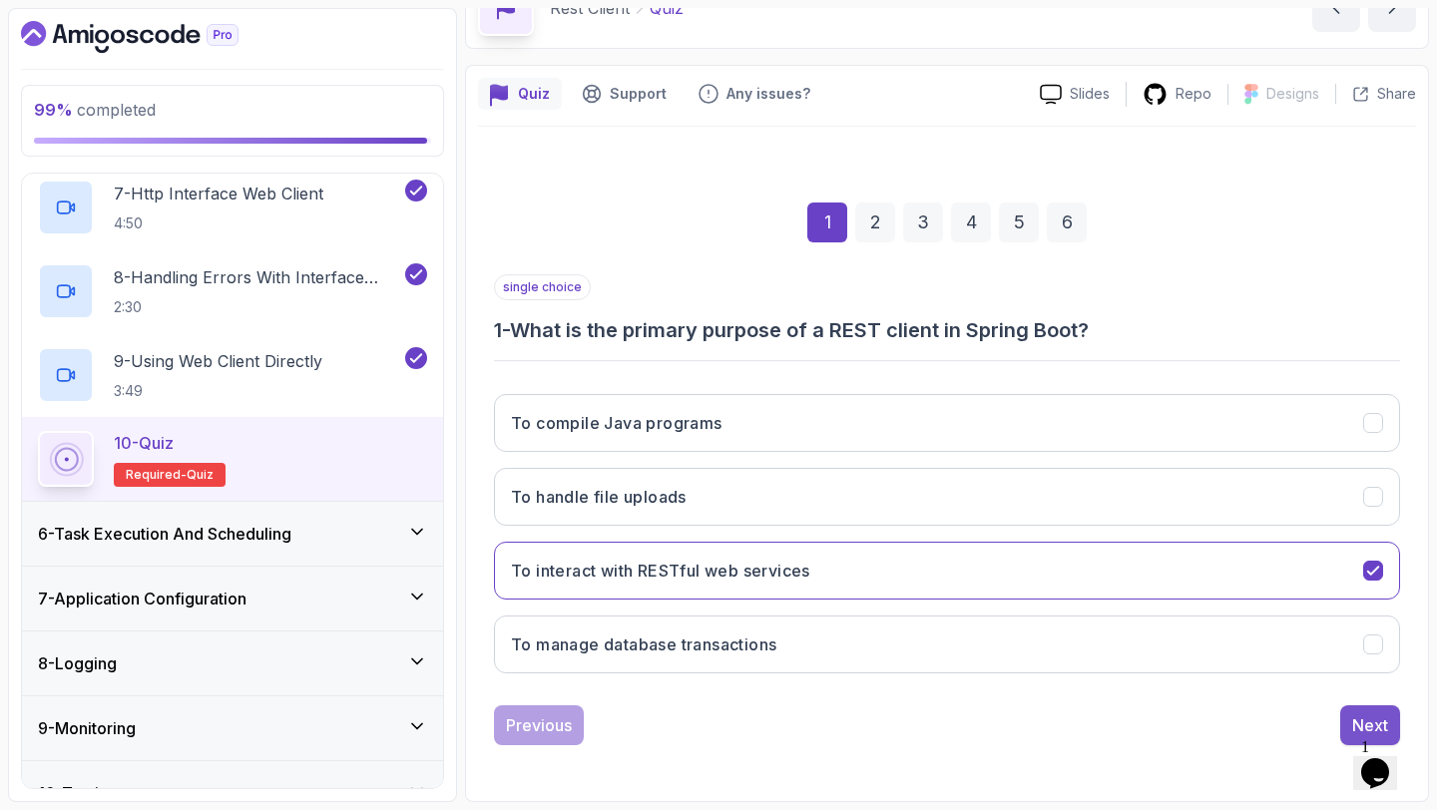
click at [1348, 716] on button "Next" at bounding box center [1370, 725] width 60 height 40
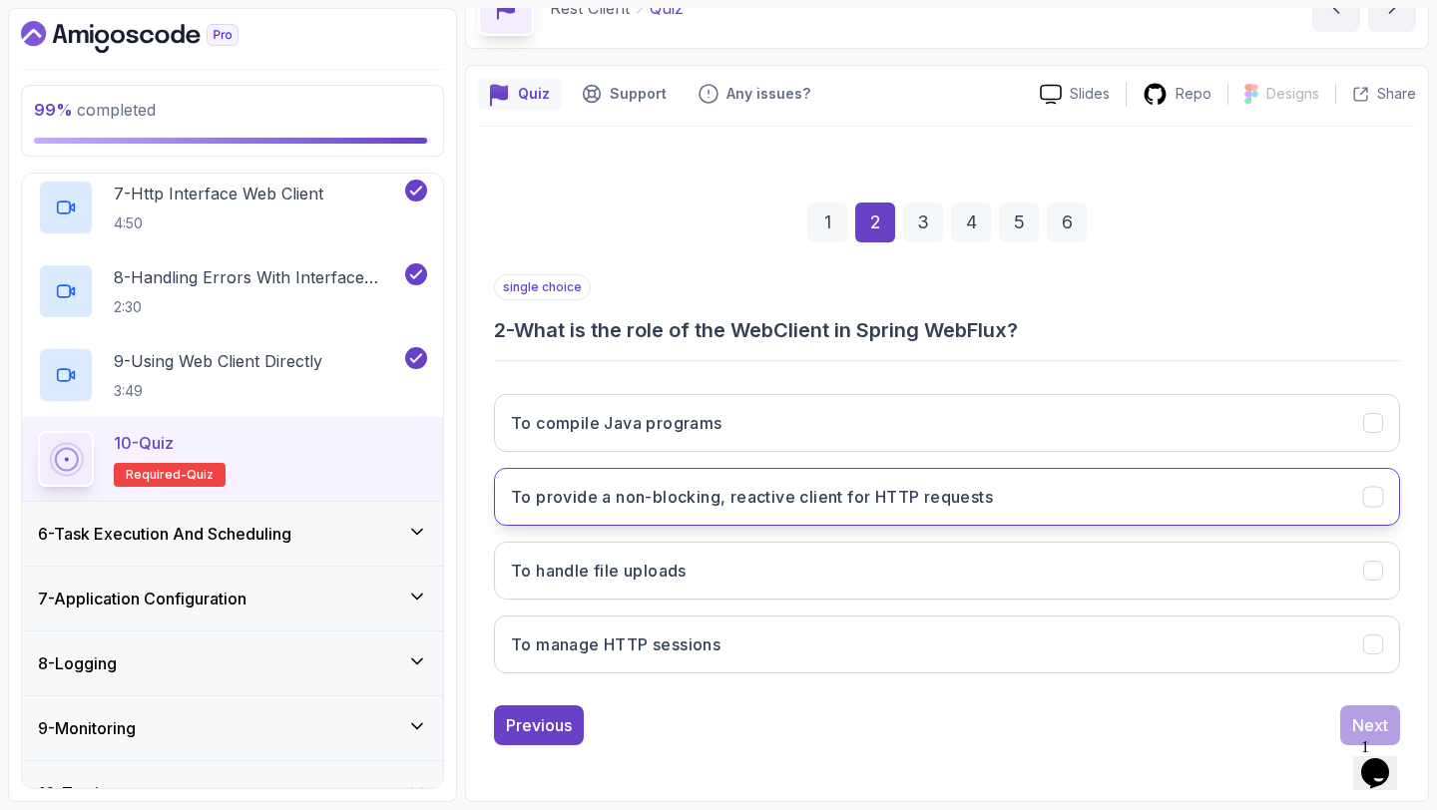
click at [836, 483] on button "To provide a non-blocking, reactive client for HTTP requests" at bounding box center [947, 497] width 906 height 58
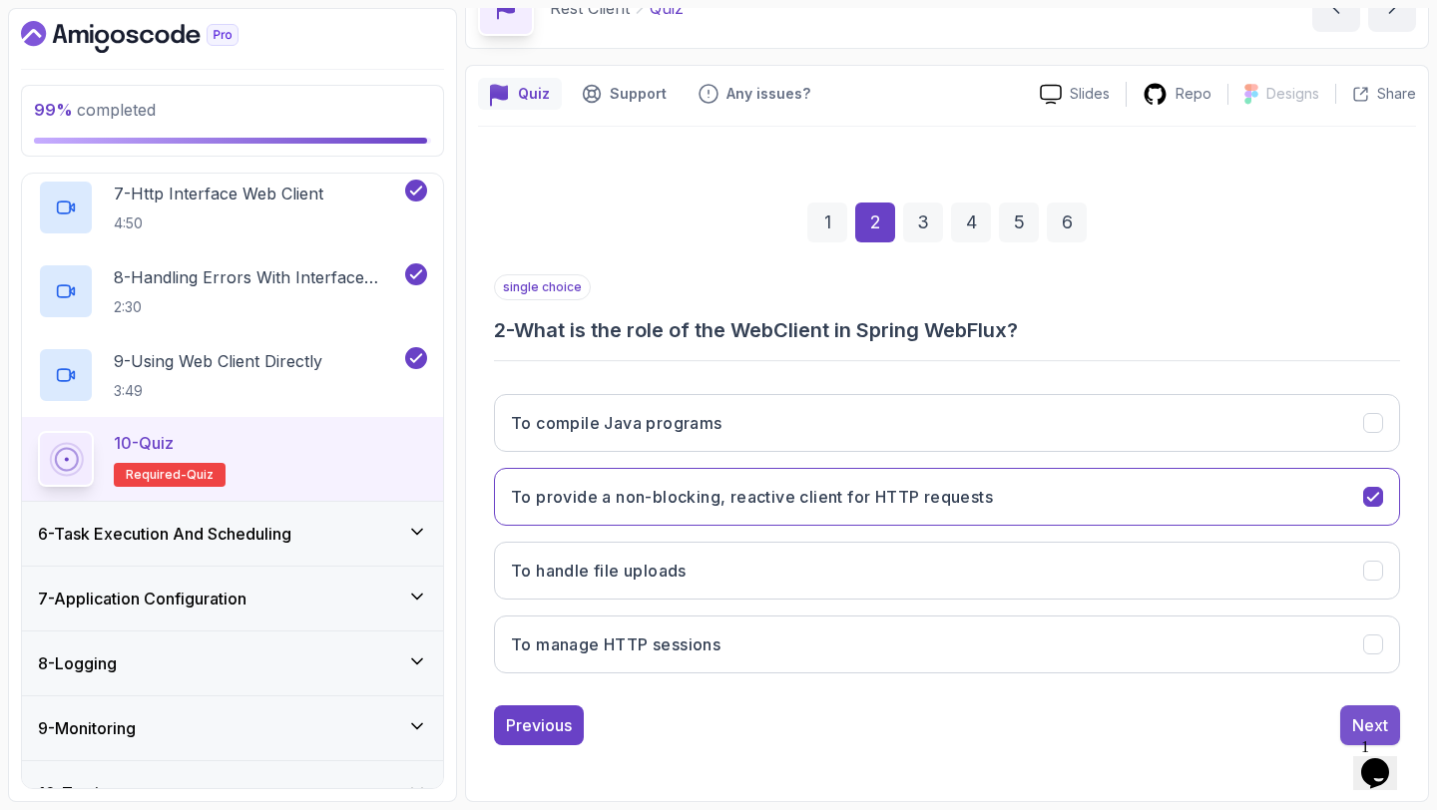
click at [1351, 708] on button "Next" at bounding box center [1370, 725] width 60 height 40
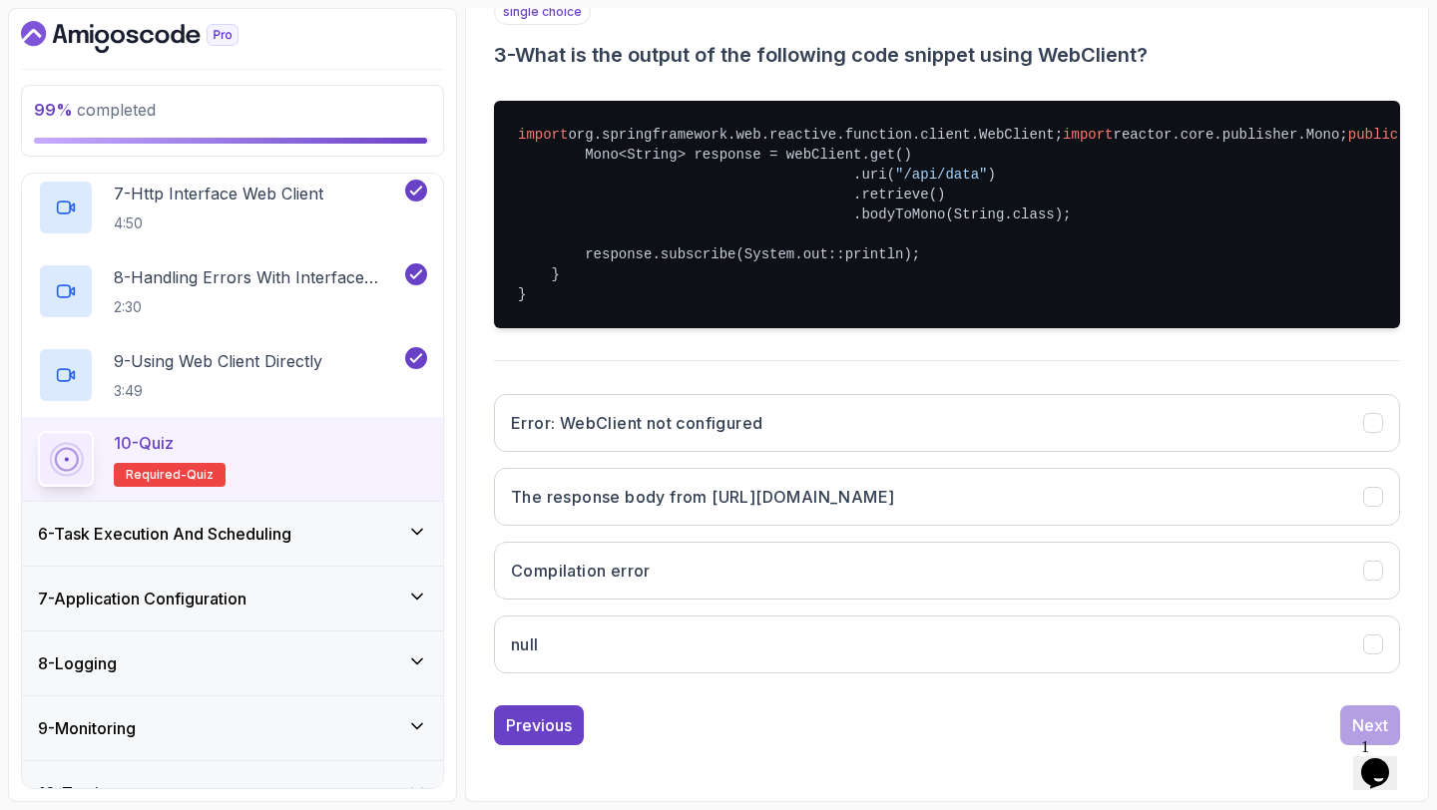
scroll to position [441, 0]
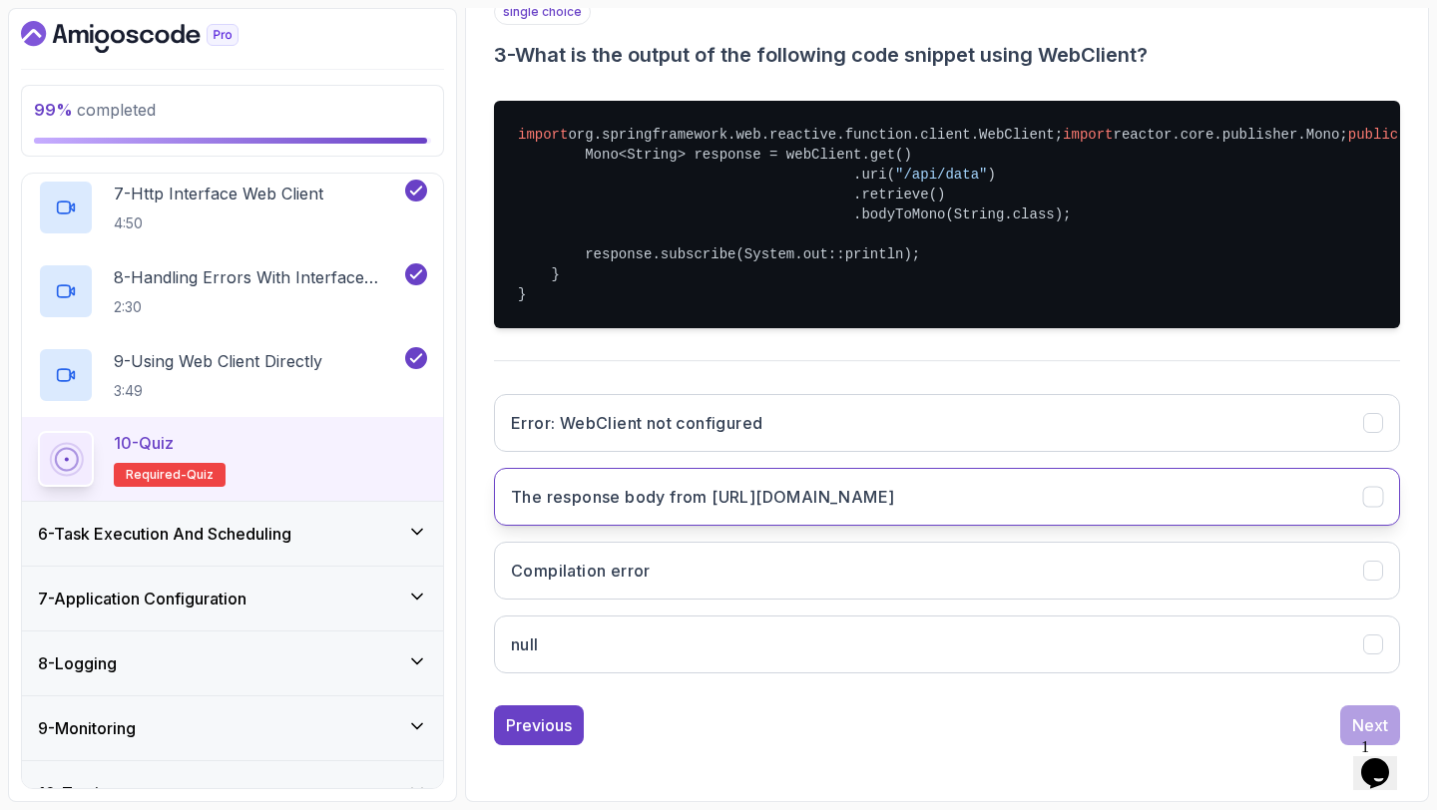
click at [974, 526] on button "The response body from http://example.com/api/data" at bounding box center [947, 497] width 906 height 58
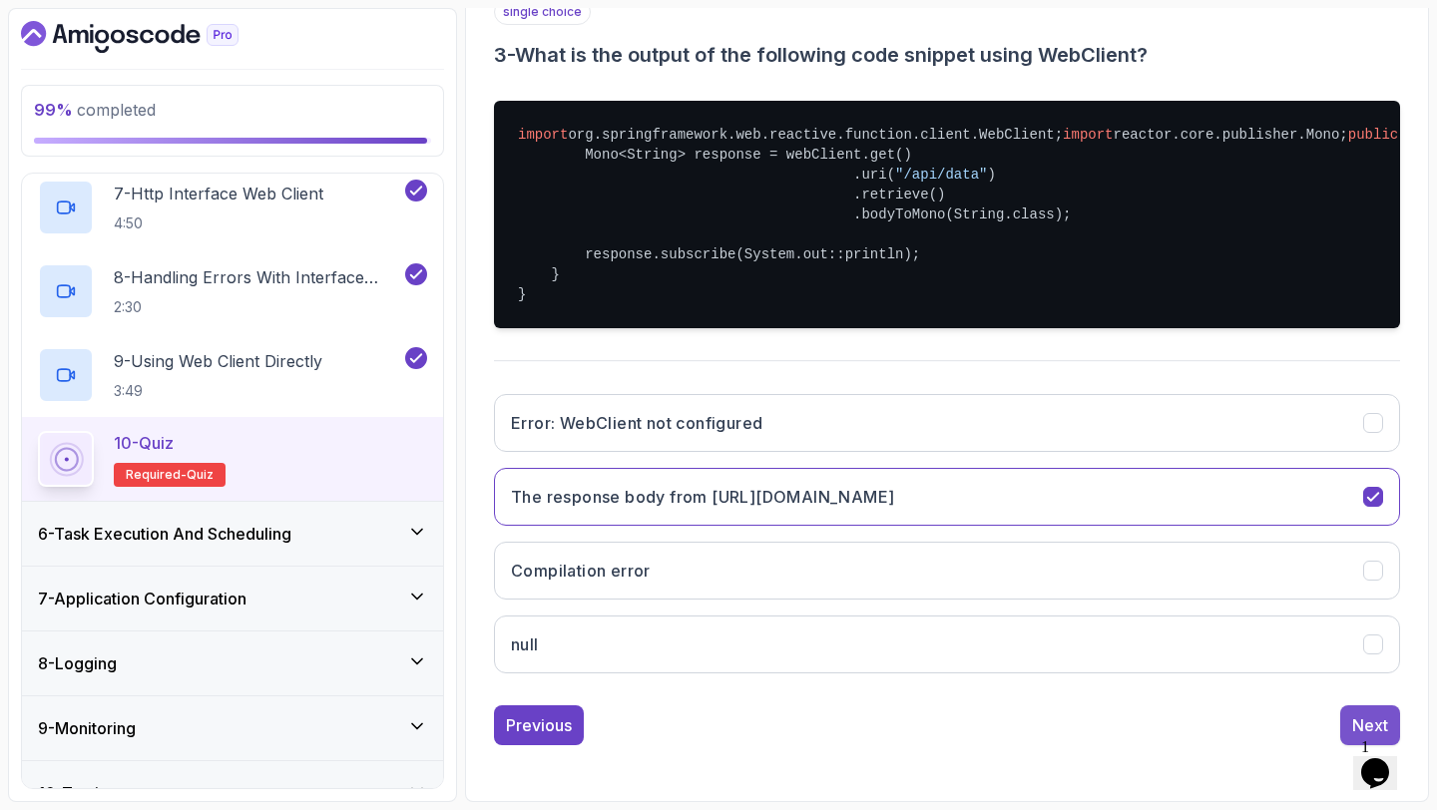
click at [1344, 745] on button "Next" at bounding box center [1370, 725] width 60 height 40
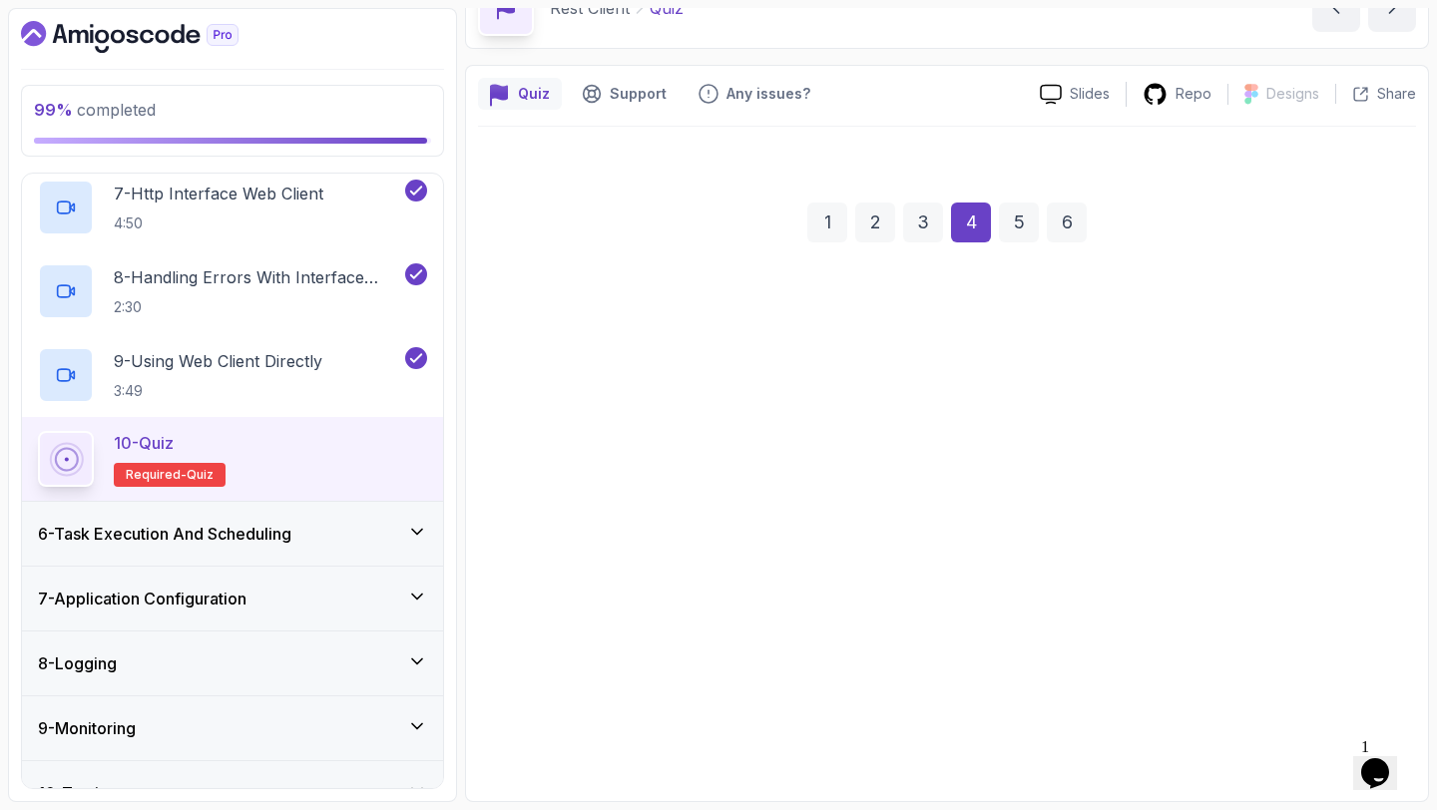
scroll to position [113, 0]
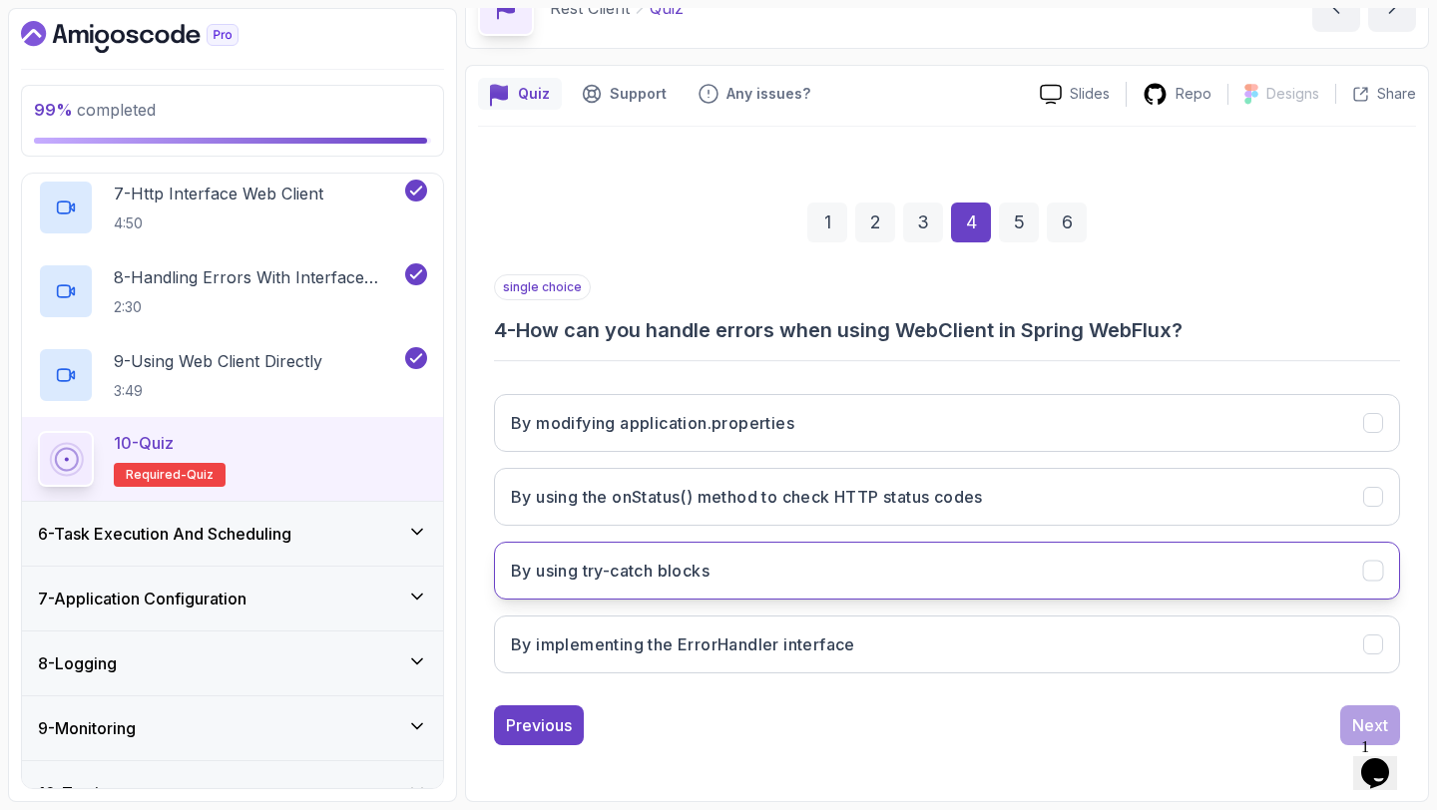
click at [955, 562] on button "By using try-catch blocks" at bounding box center [947, 571] width 906 height 58
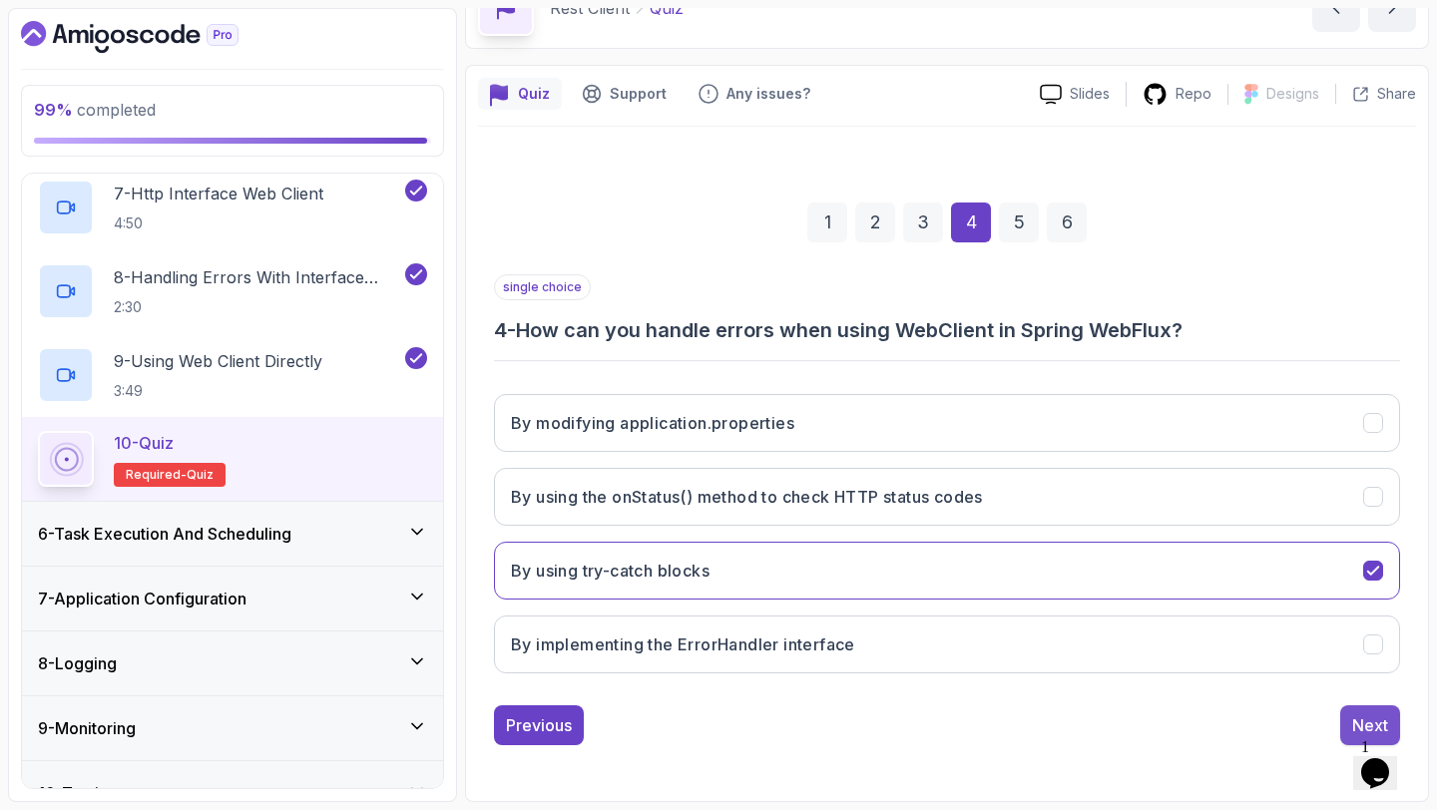
click at [1348, 721] on button "Next" at bounding box center [1370, 725] width 60 height 40
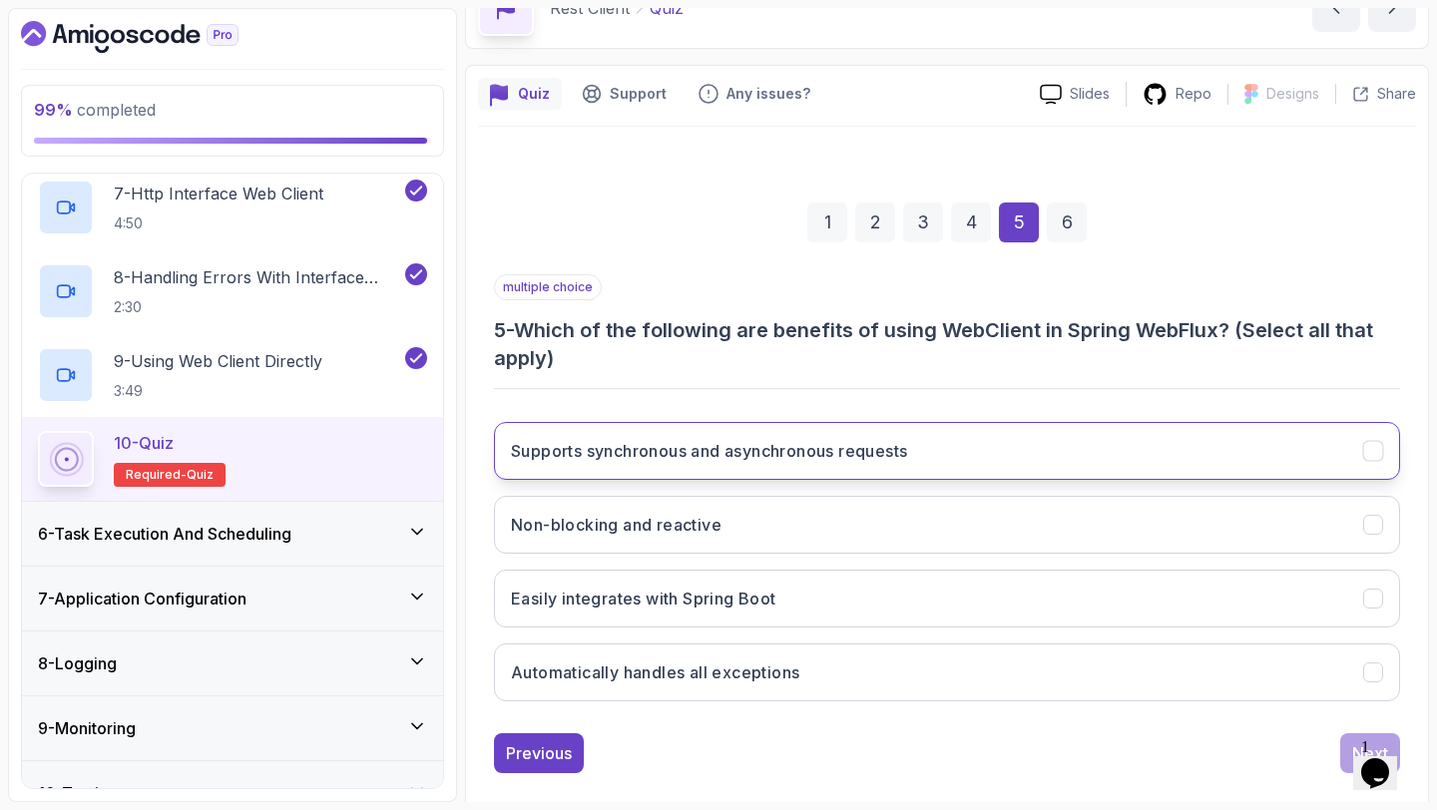
scroll to position [141, 0]
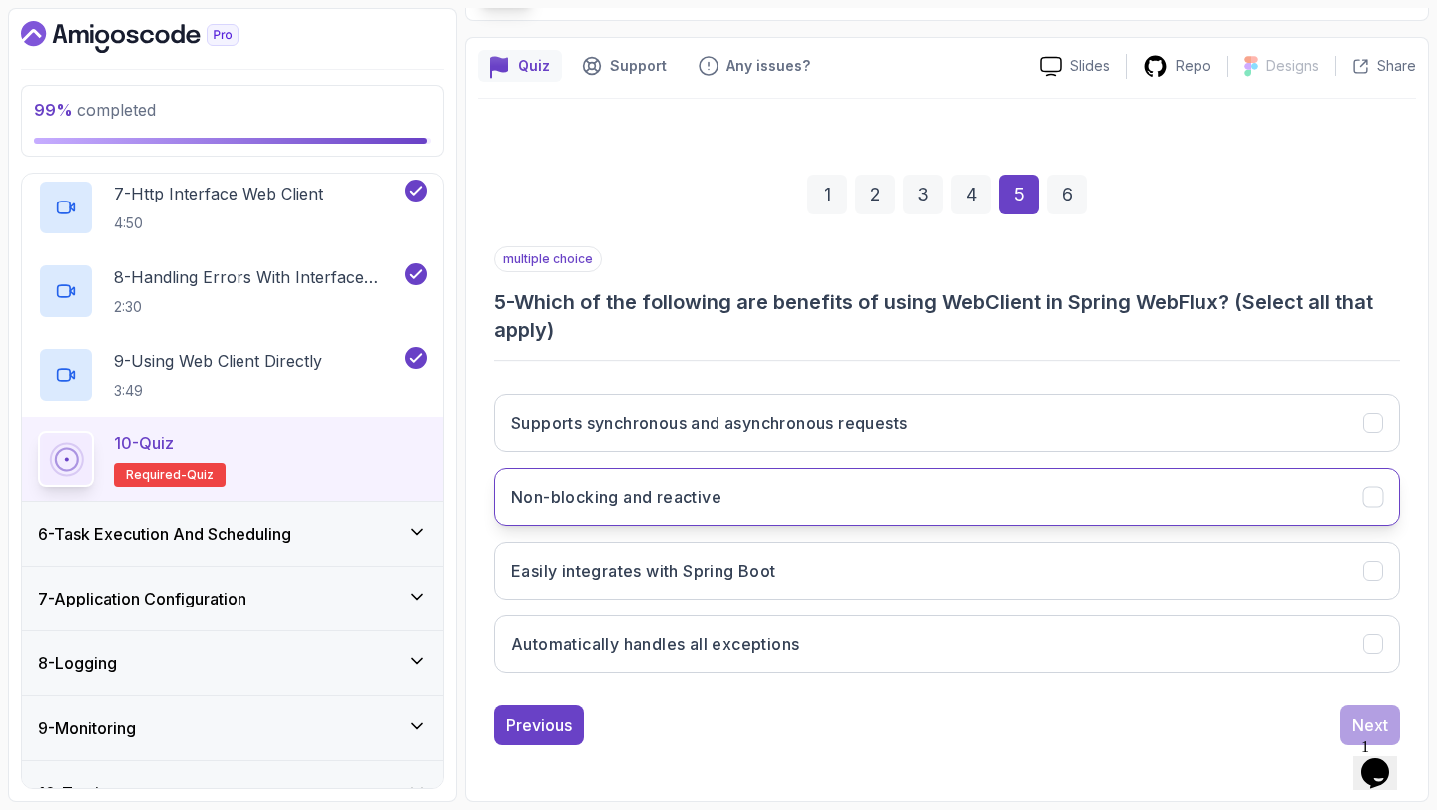
click at [865, 476] on button "Non-blocking and reactive" at bounding box center [947, 497] width 906 height 58
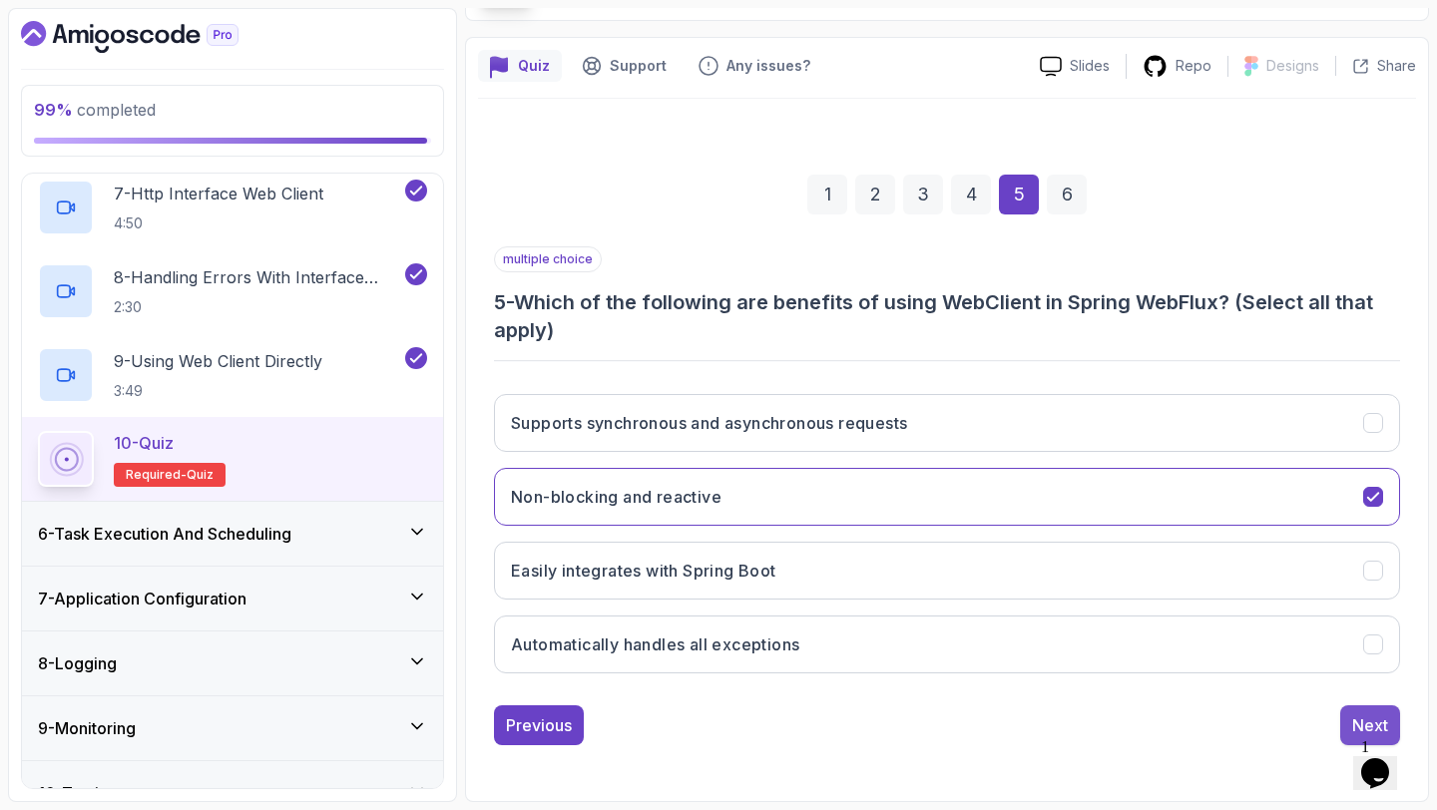
click at [1358, 712] on button "Next" at bounding box center [1370, 725] width 60 height 40
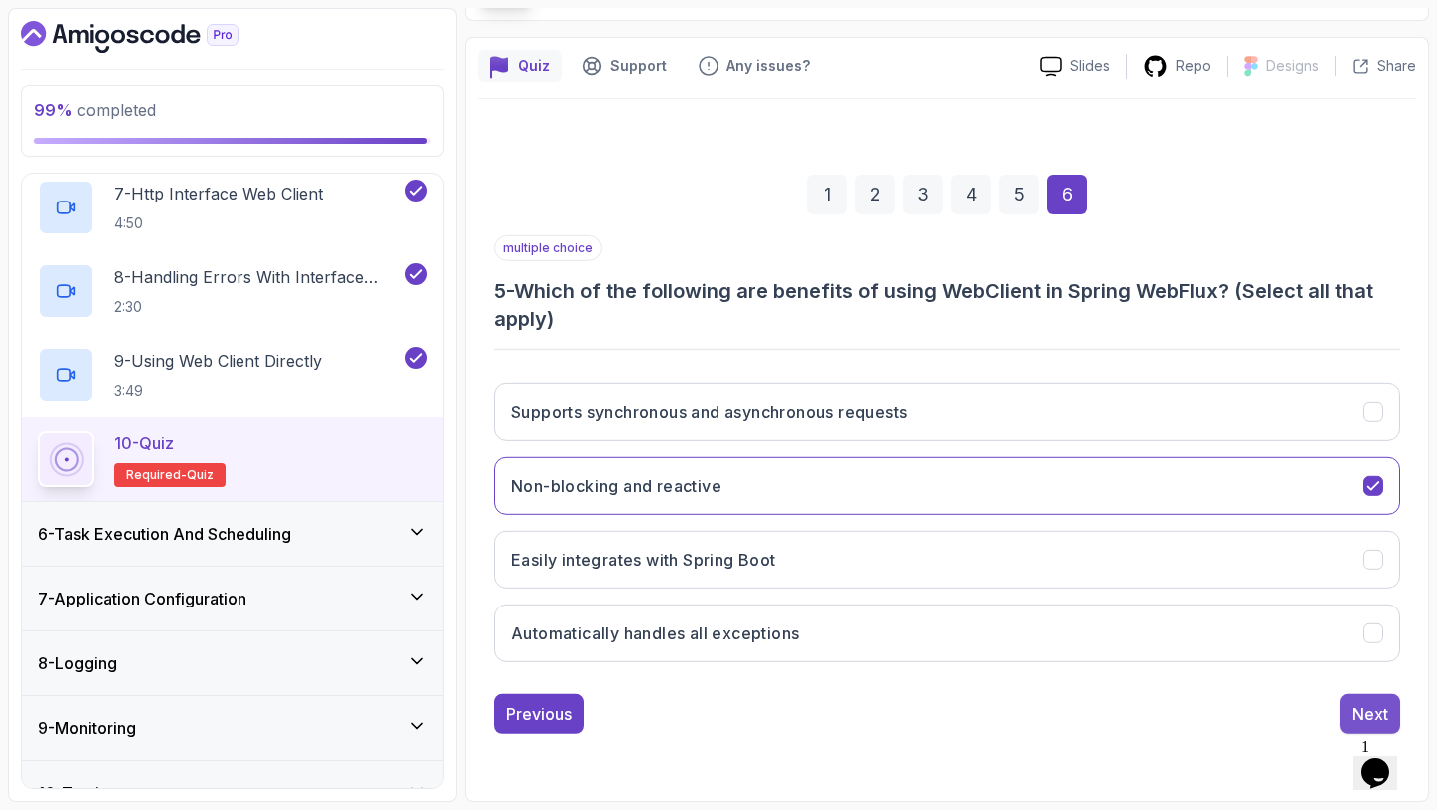
scroll to position [113, 0]
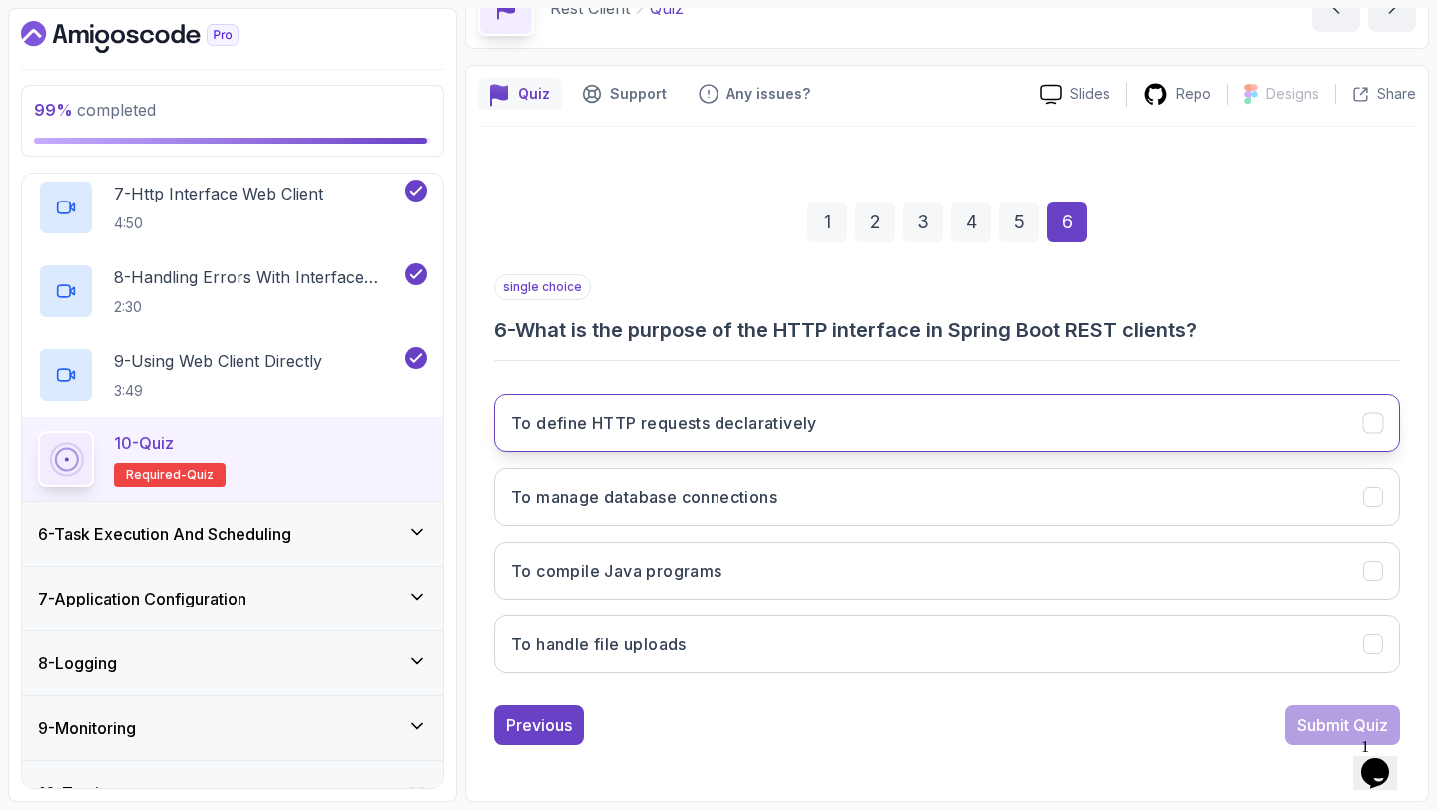
click at [806, 414] on h3 "To define HTTP requests declaratively" at bounding box center [664, 423] width 306 height 24
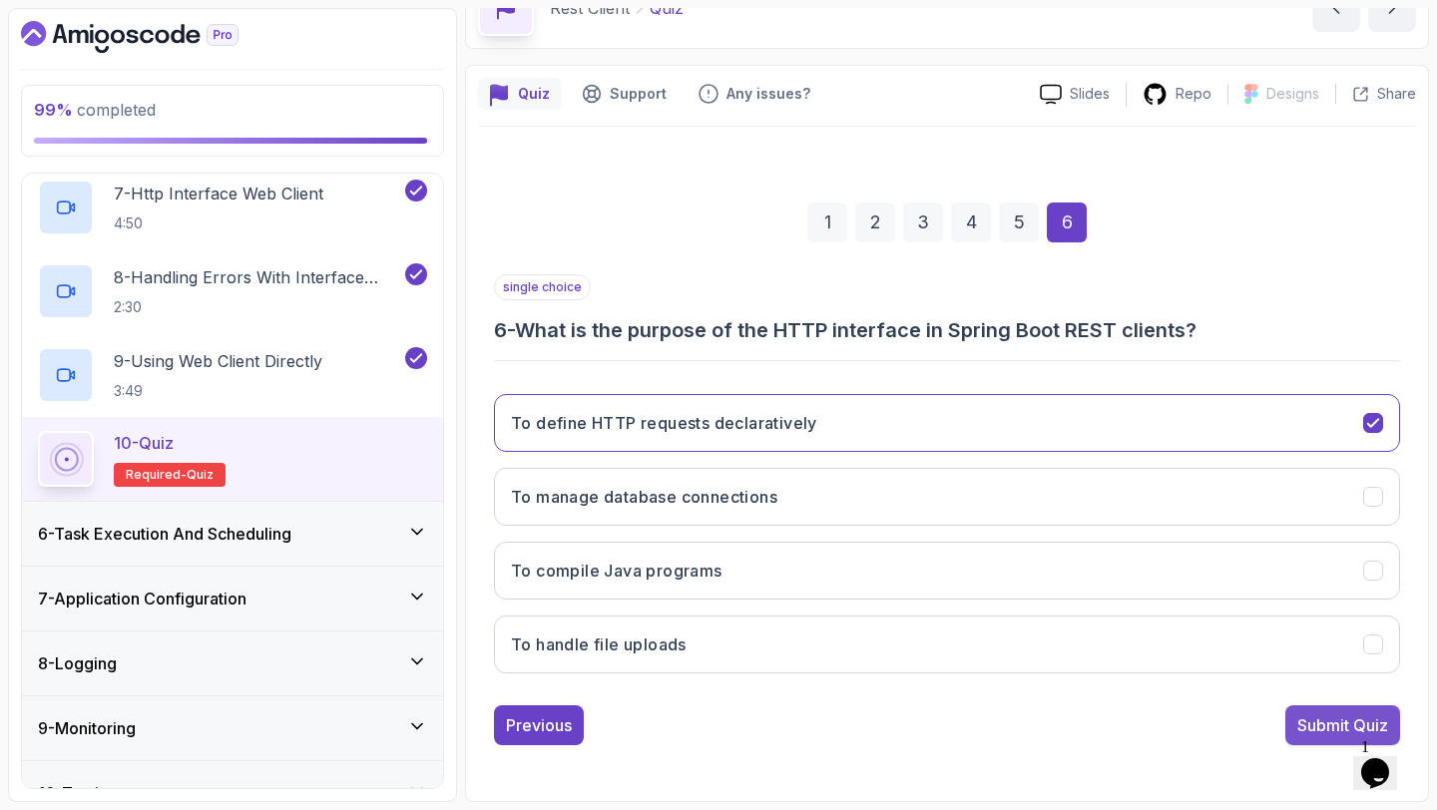
click at [1311, 718] on div "Submit Quiz" at bounding box center [1342, 725] width 91 height 24
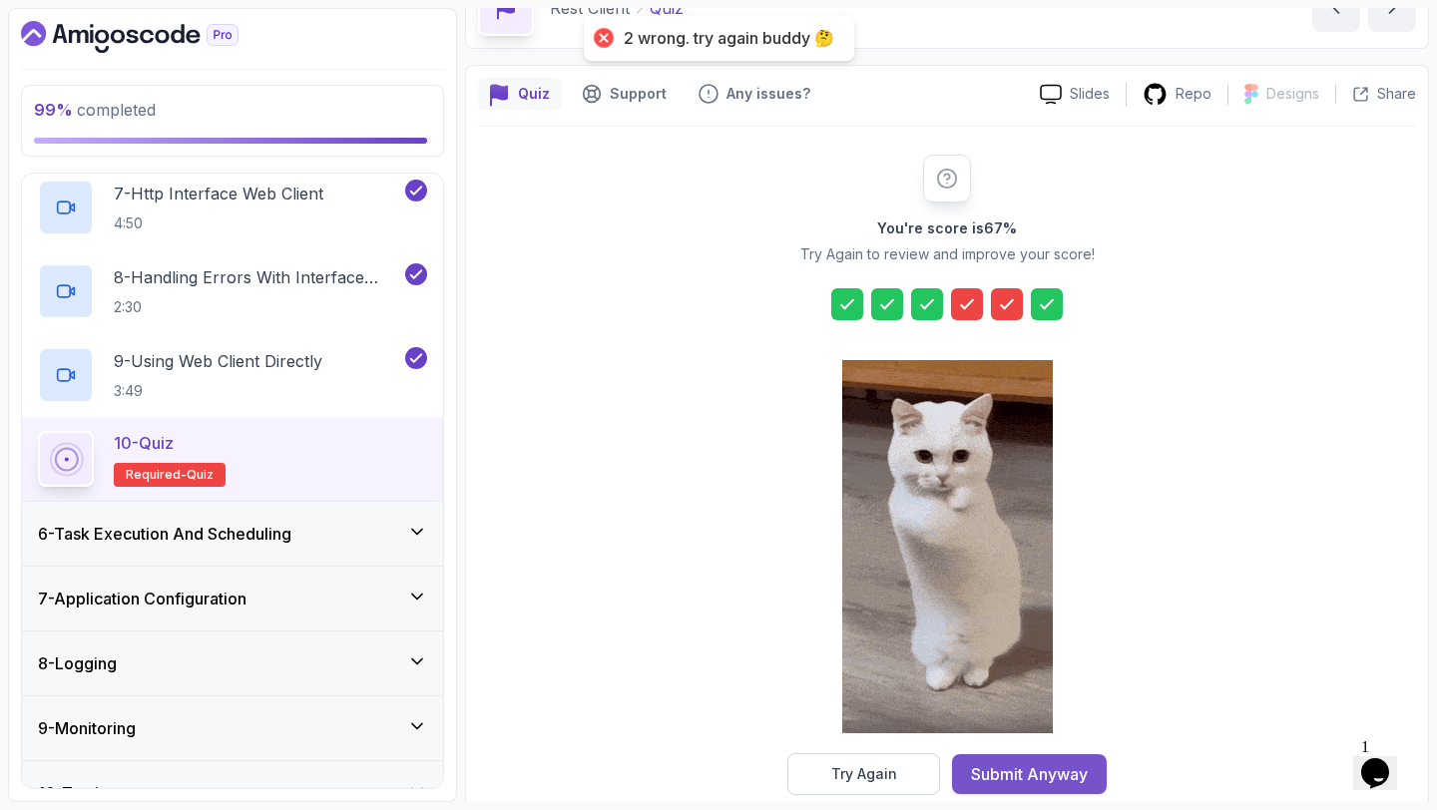
click at [1038, 757] on button "Submit Anyway" at bounding box center [1029, 774] width 155 height 40
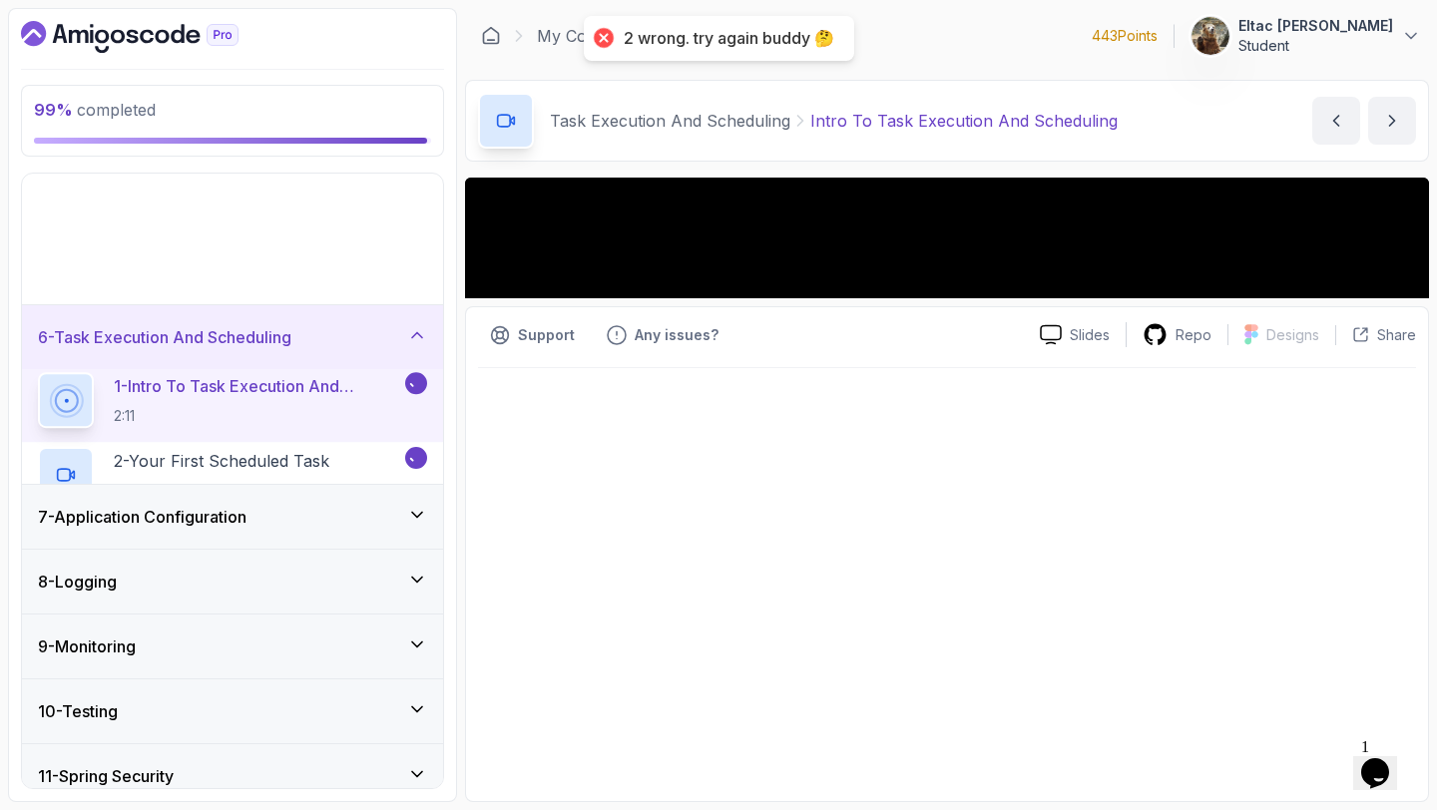
scroll to position [227, 0]
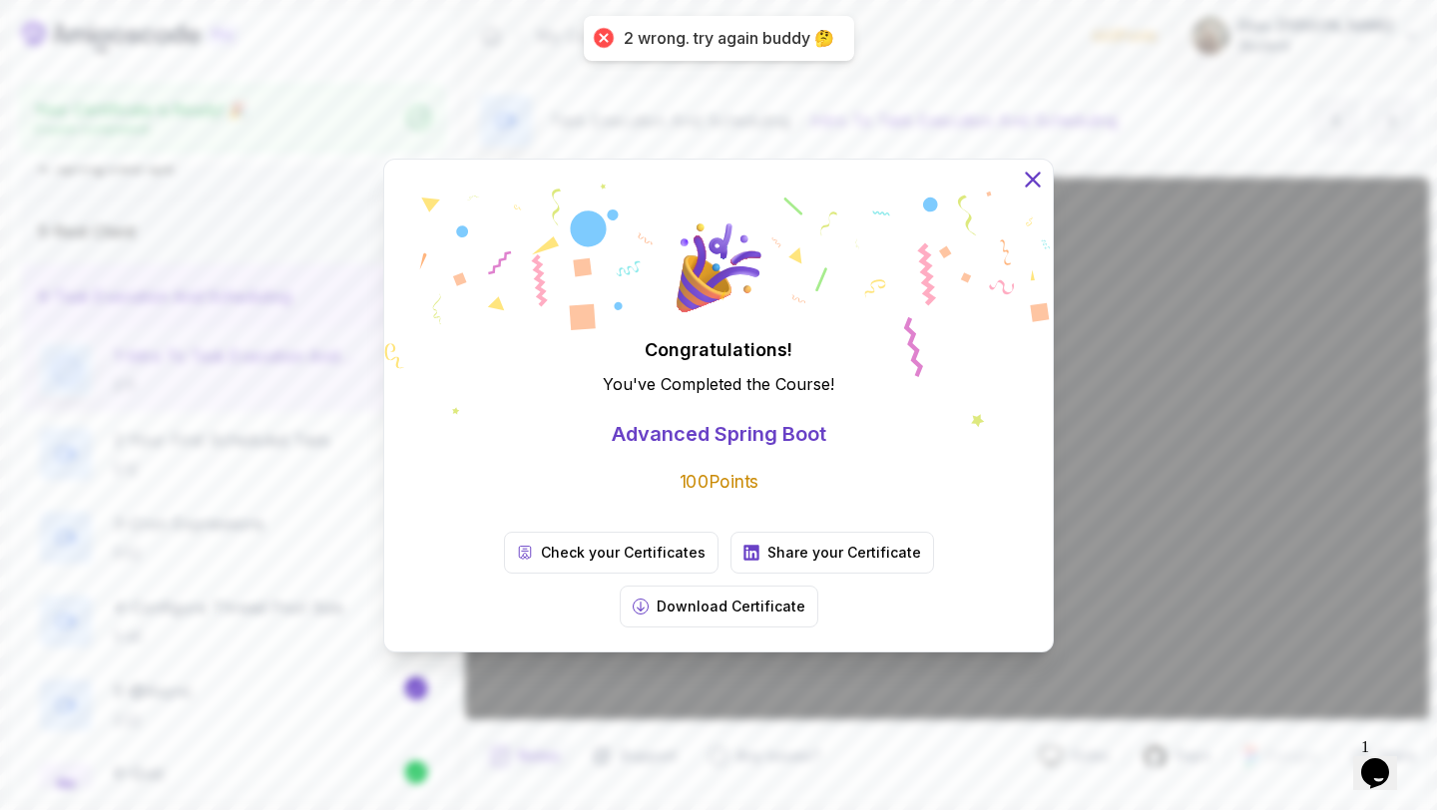
click at [1034, 192] on icon at bounding box center [1033, 179] width 26 height 26
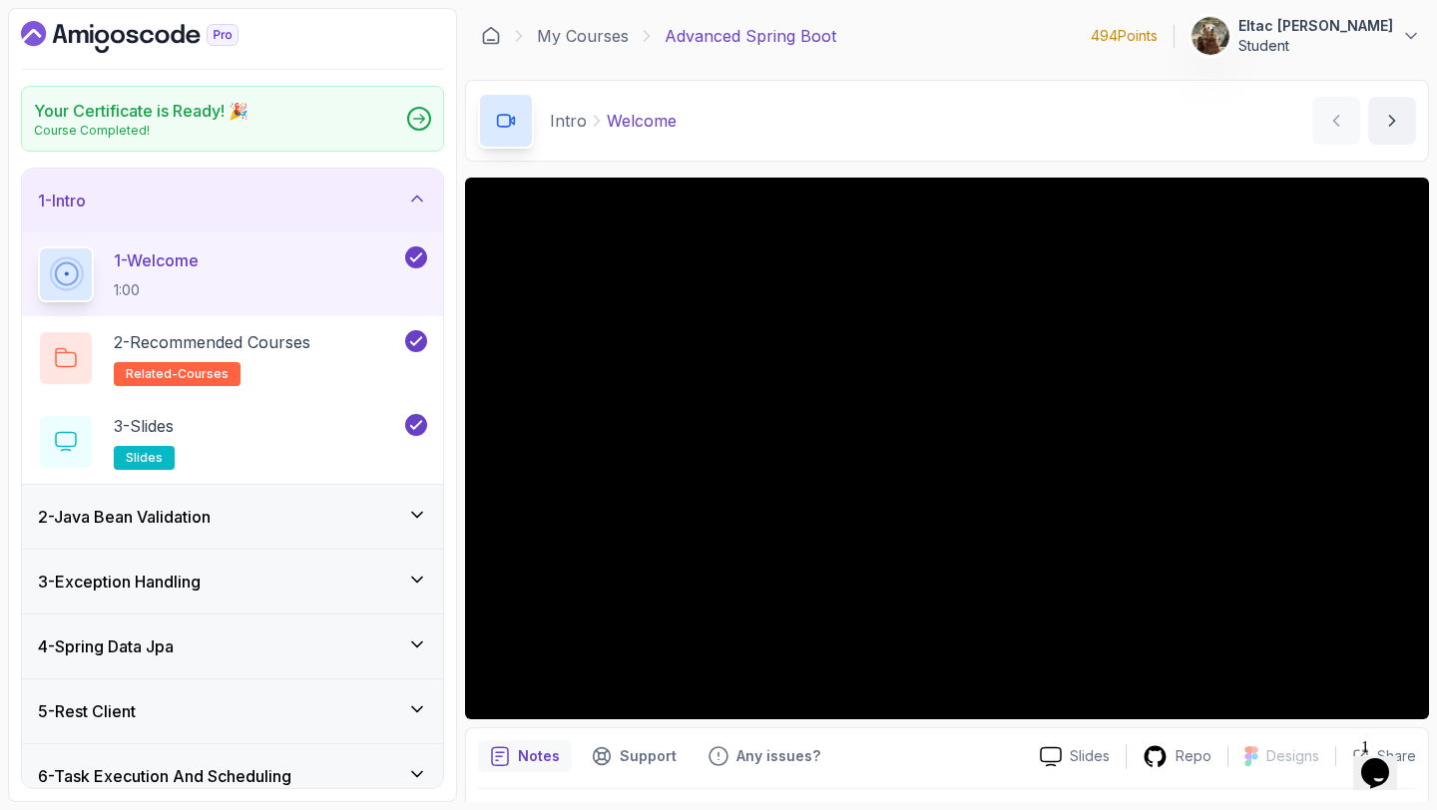
click at [57, 22] on icon "Dashboard" at bounding box center [129, 37] width 217 height 32
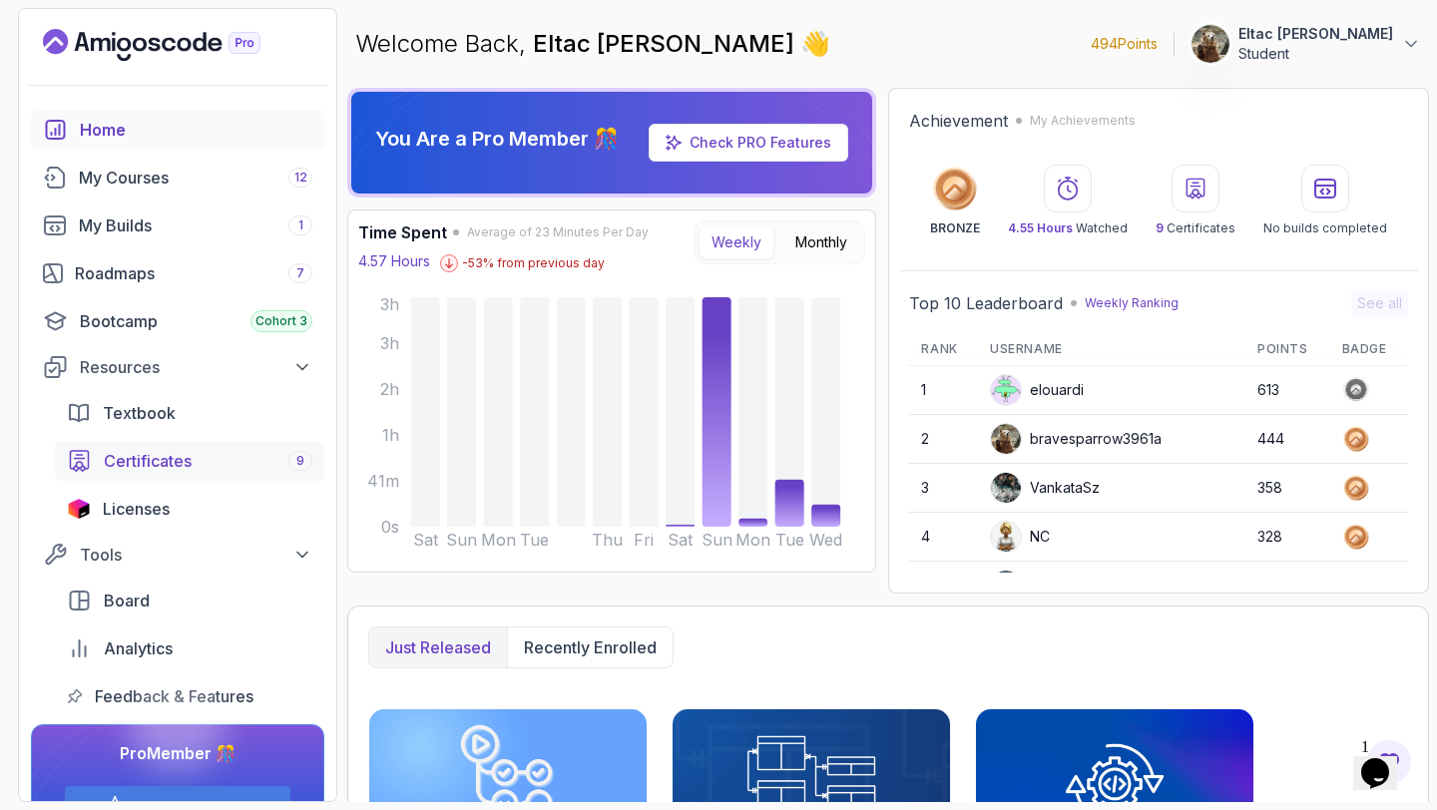
click at [201, 468] on div "Certificates 9" at bounding box center [208, 461] width 208 height 24
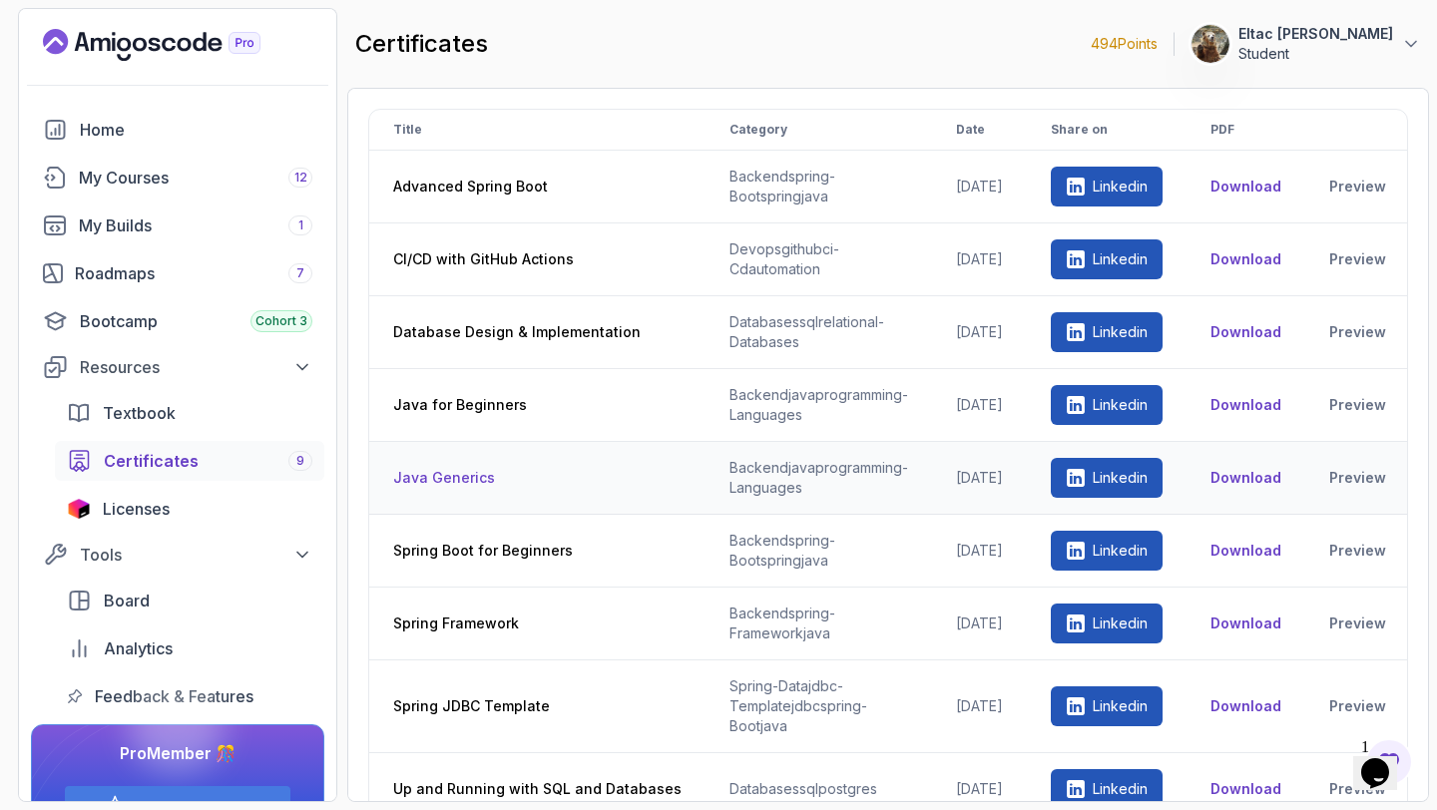
scroll to position [25, 0]
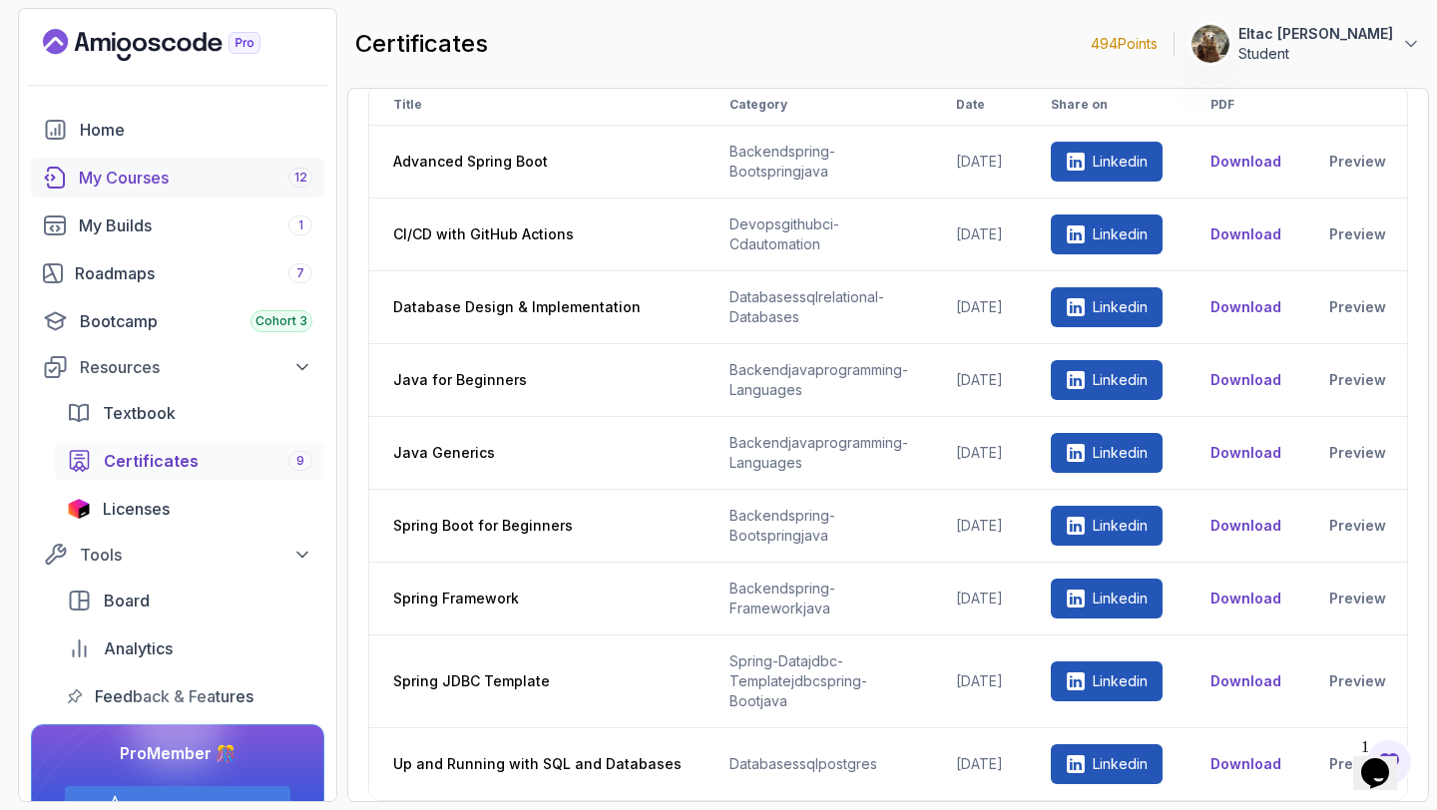
click at [204, 194] on link "My Courses 12" at bounding box center [177, 178] width 293 height 40
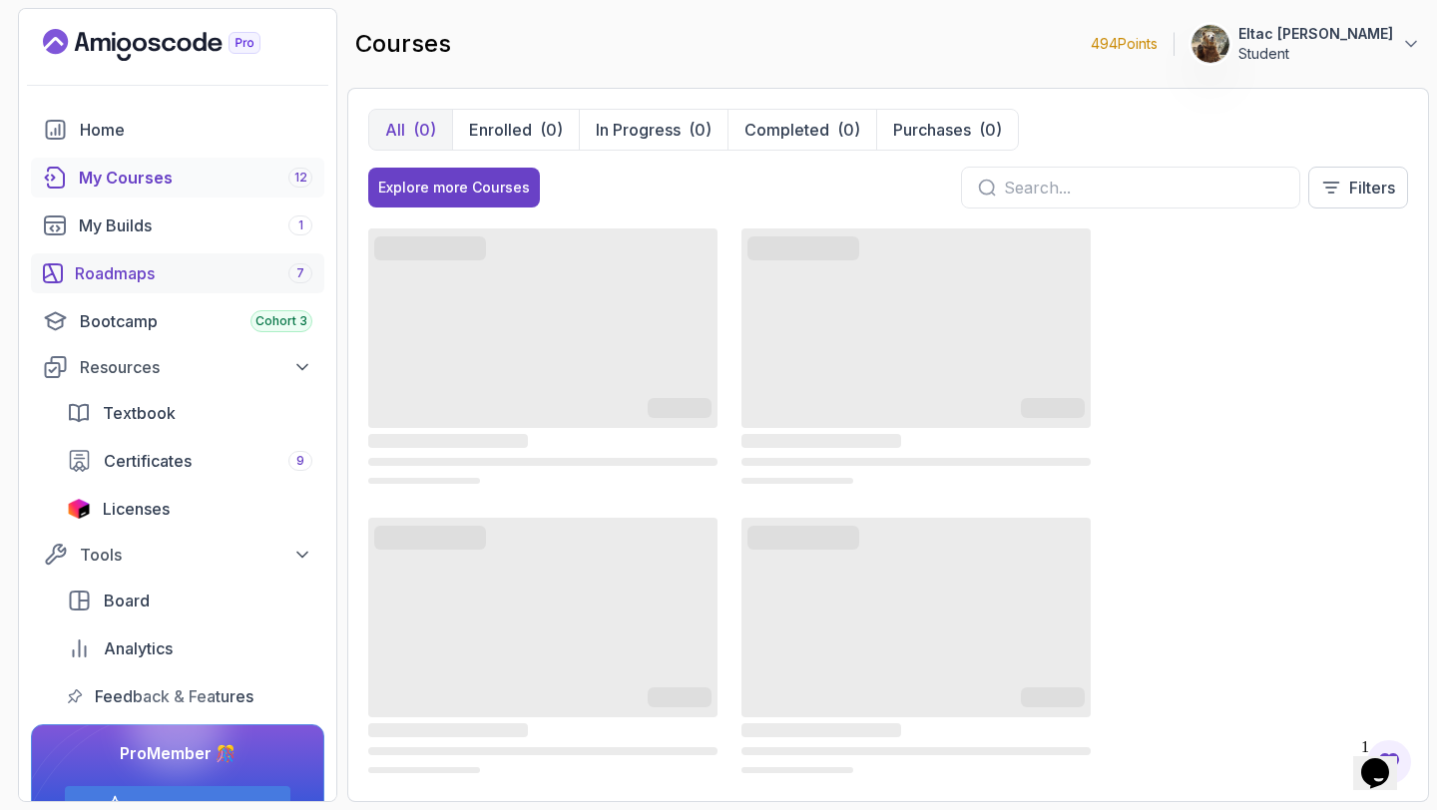
click at [200, 278] on div "Roadmaps 7" at bounding box center [193, 273] width 237 height 24
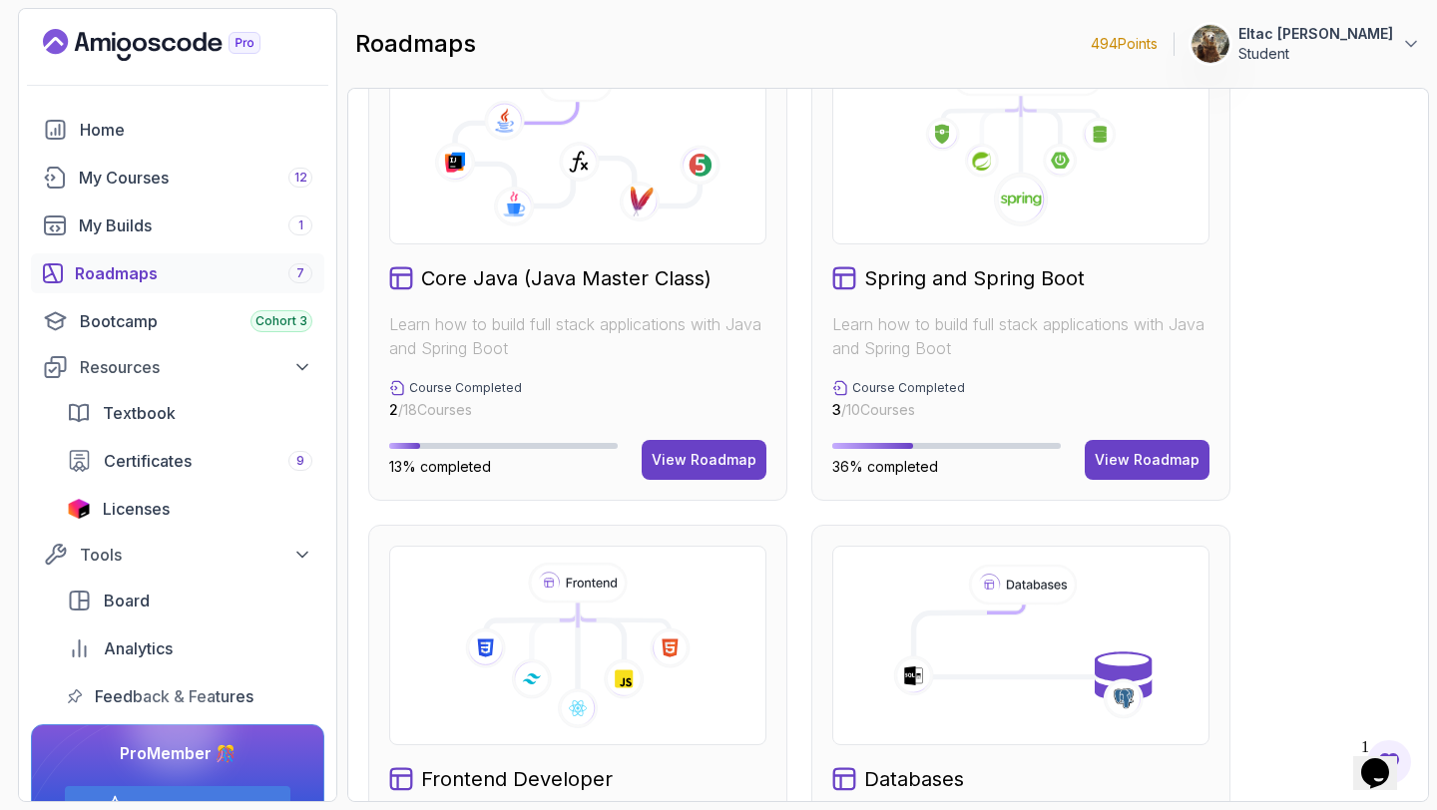
scroll to position [602, 0]
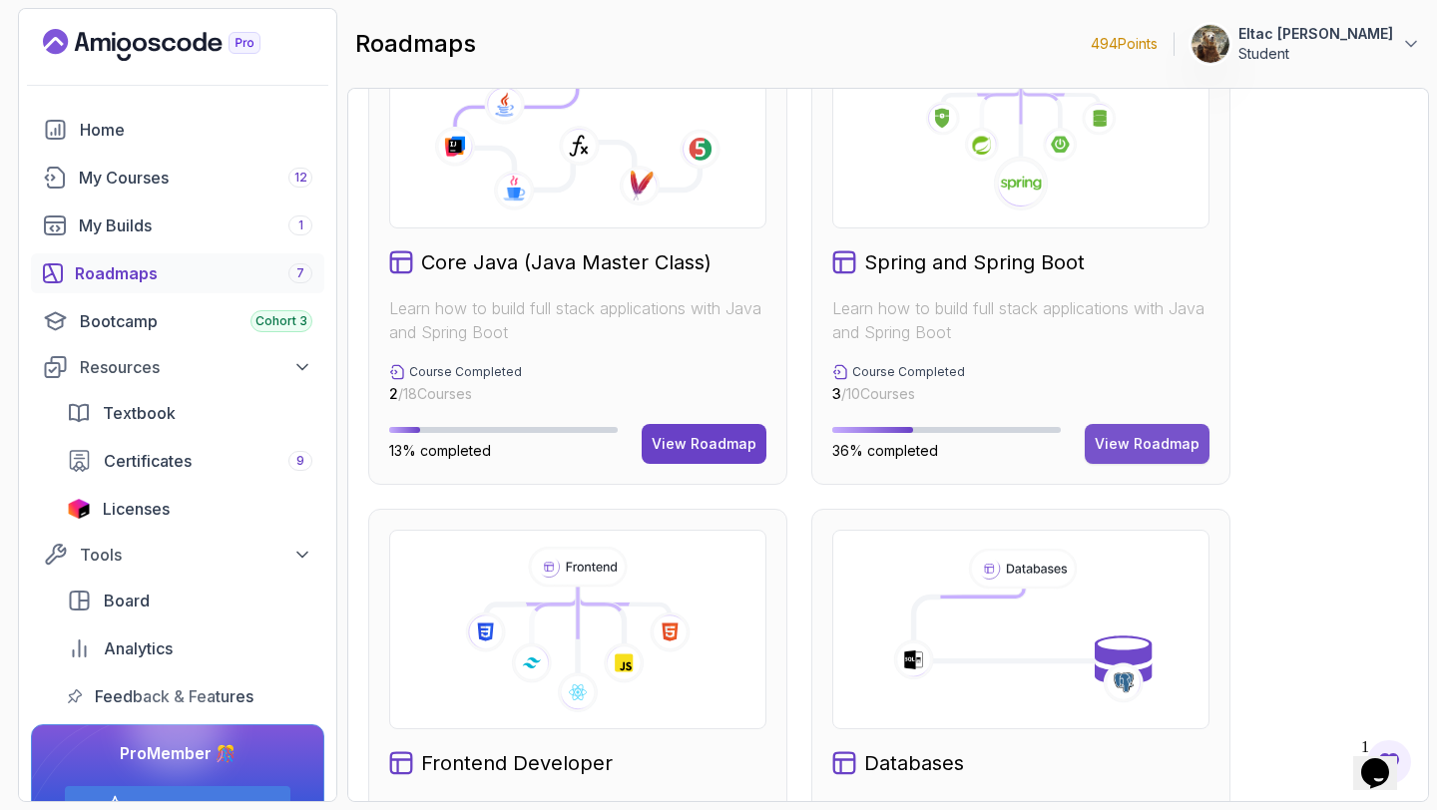
click at [1135, 434] on div "View Roadmap" at bounding box center [1146, 444] width 105 height 20
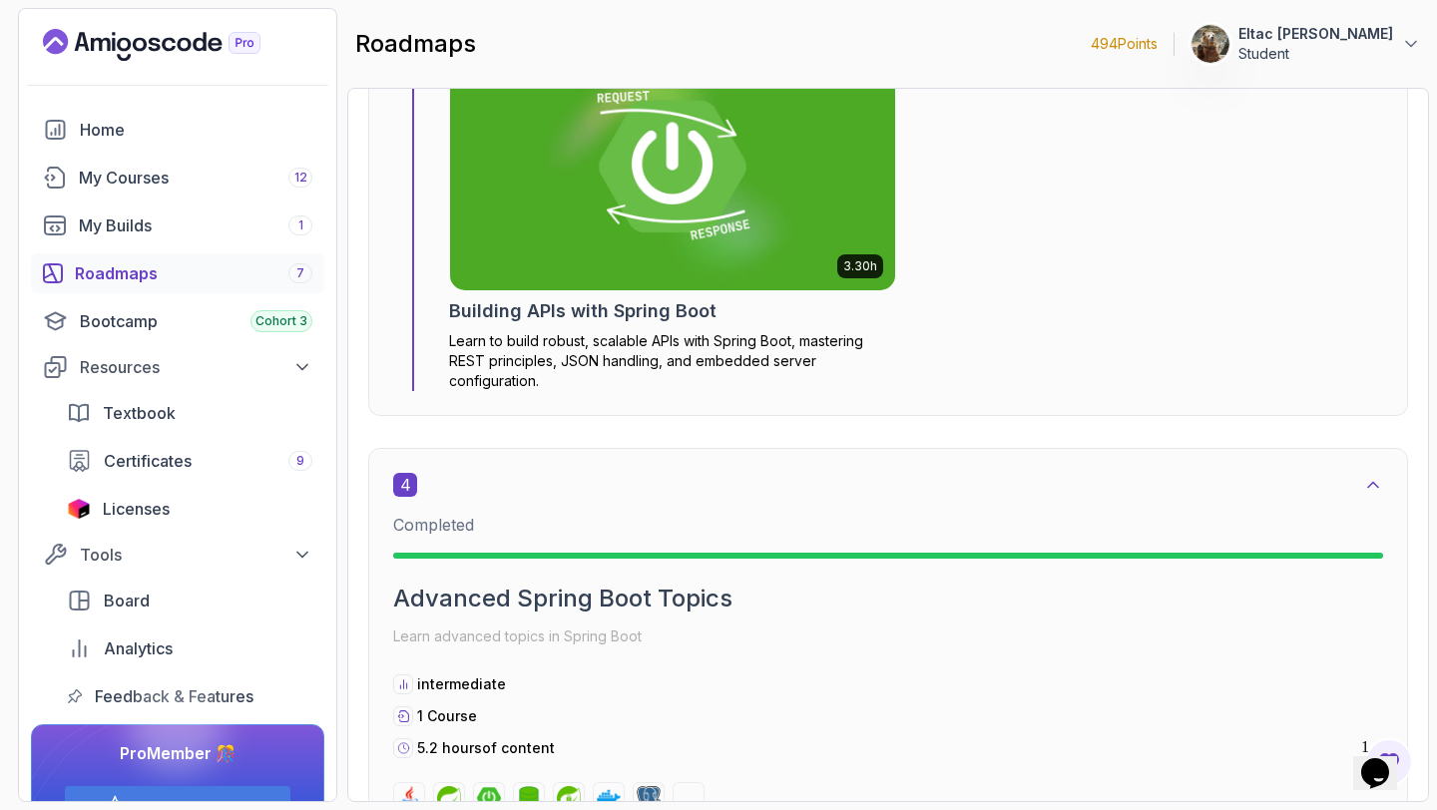
scroll to position [2598, 0]
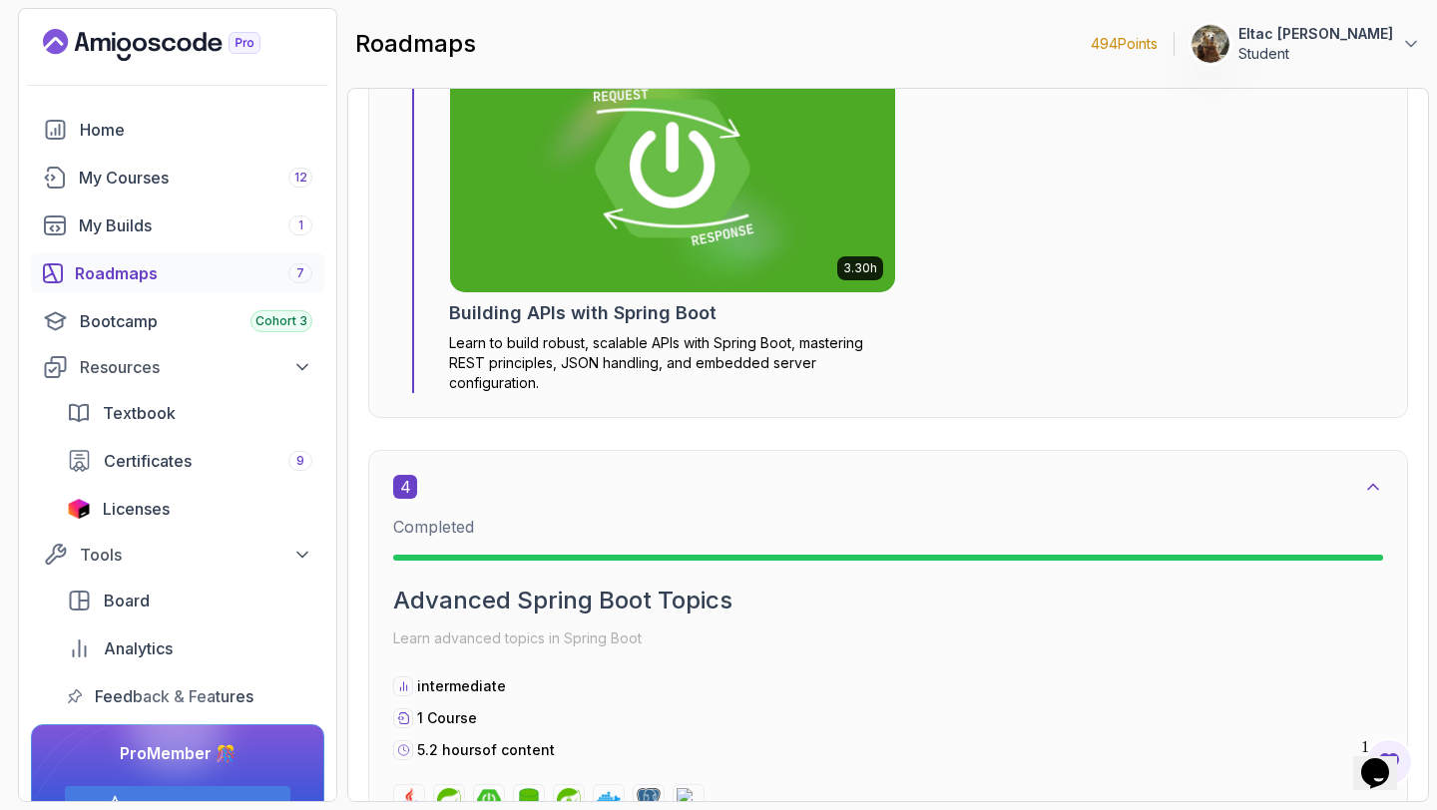
click at [740, 259] on img at bounding box center [672, 168] width 467 height 259
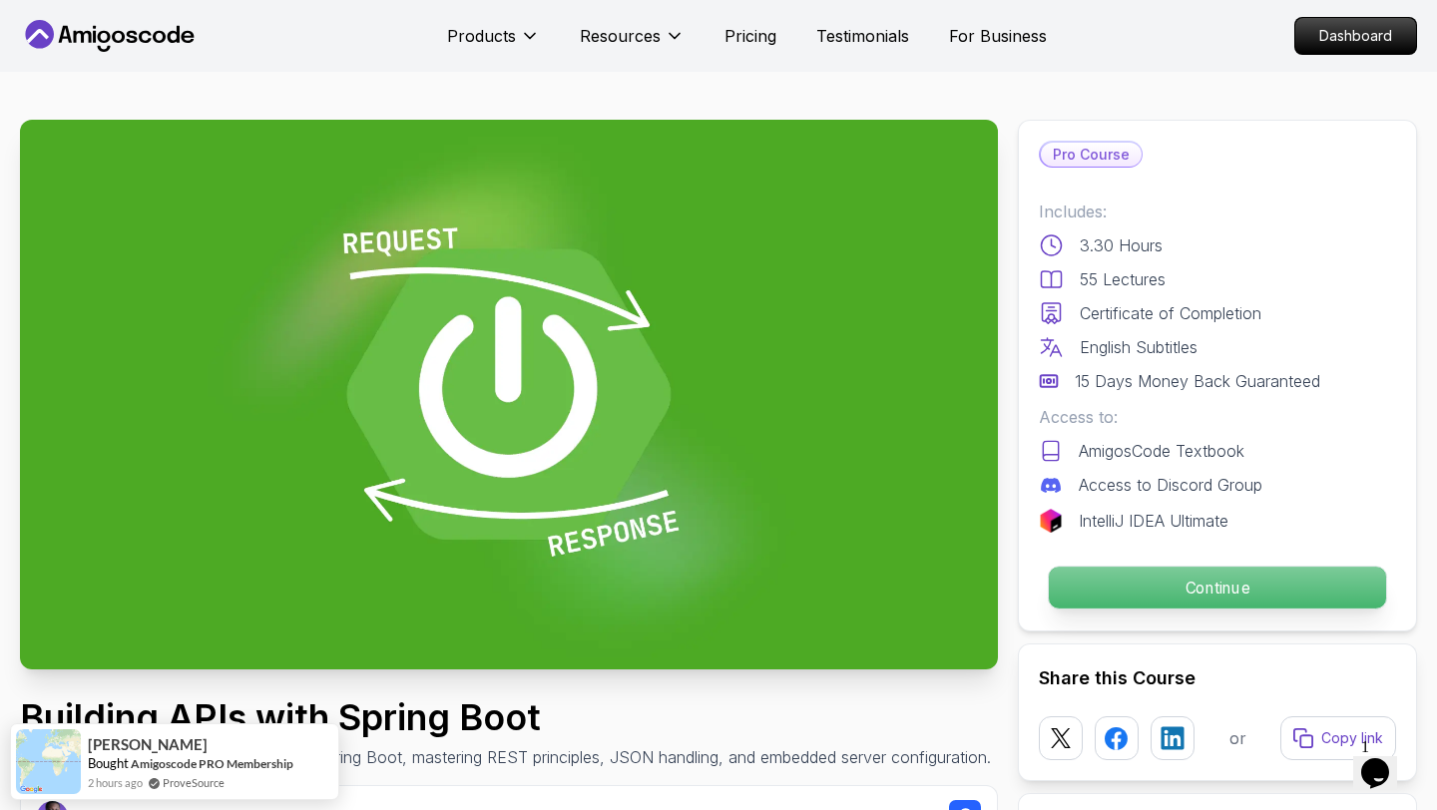
click at [1188, 594] on p "Continue" at bounding box center [1216, 588] width 337 height 42
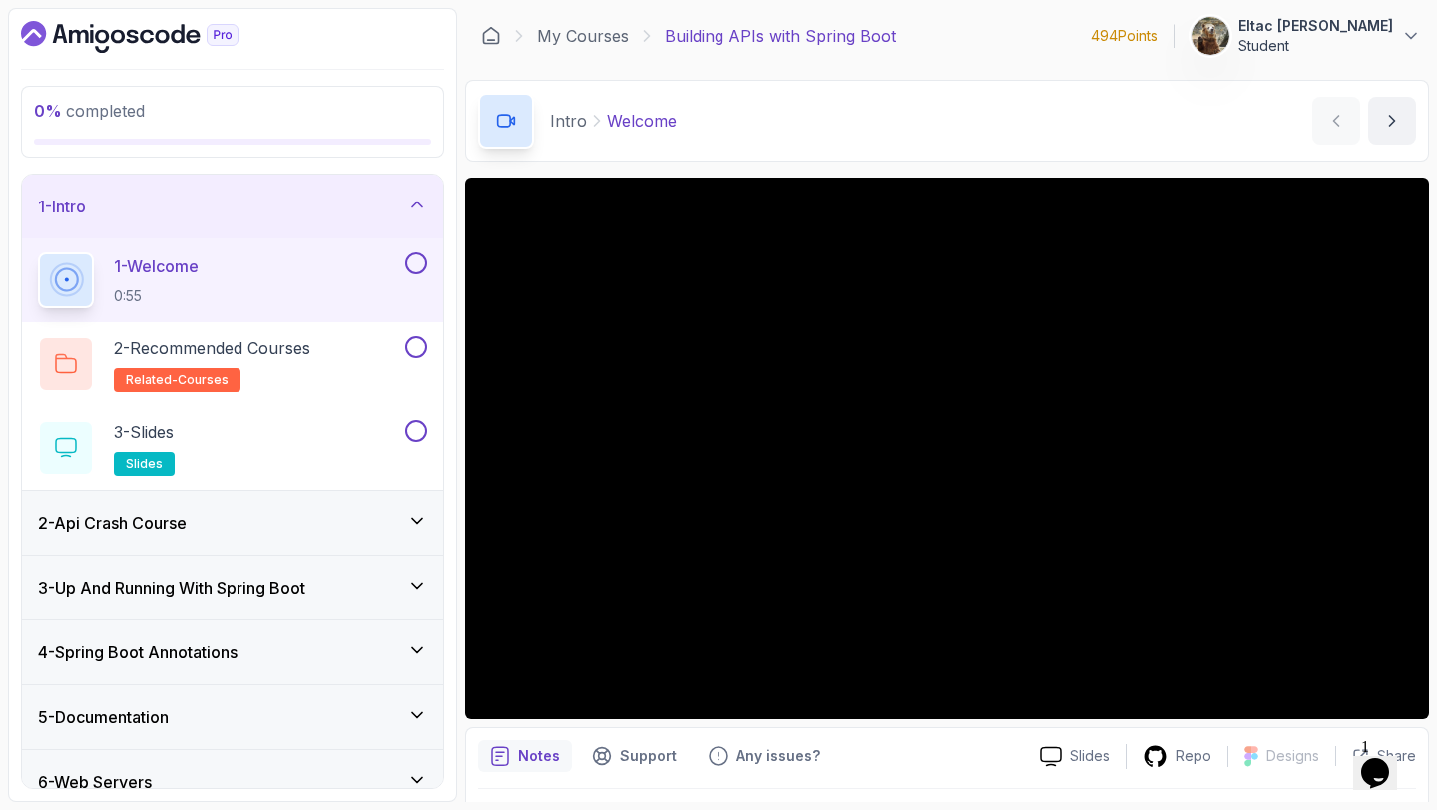
click at [415, 271] on button at bounding box center [416, 263] width 22 height 22
click at [422, 346] on button at bounding box center [416, 347] width 22 height 22
click at [168, 436] on p "3 - Slides" at bounding box center [144, 432] width 60 height 24
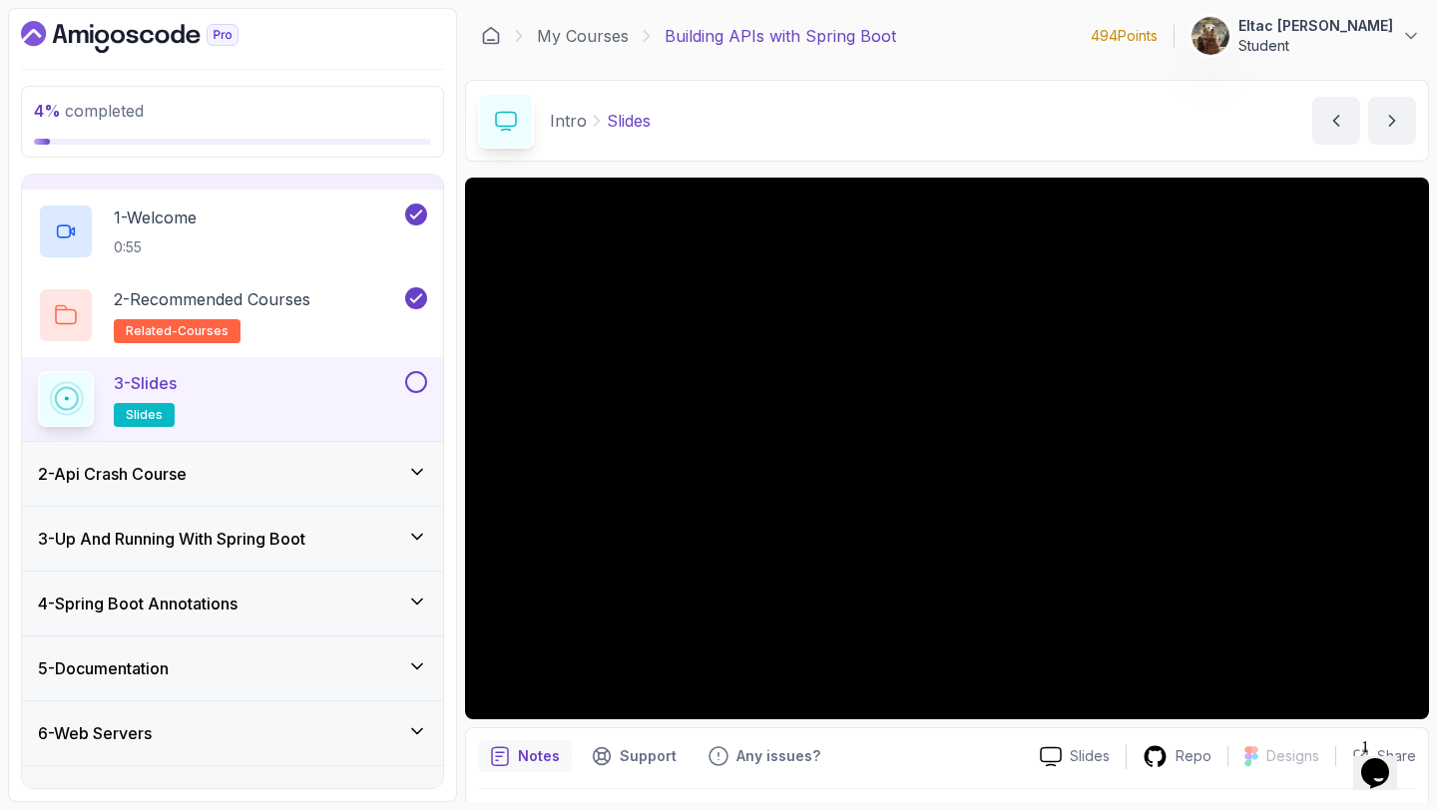
scroll to position [62, 0]
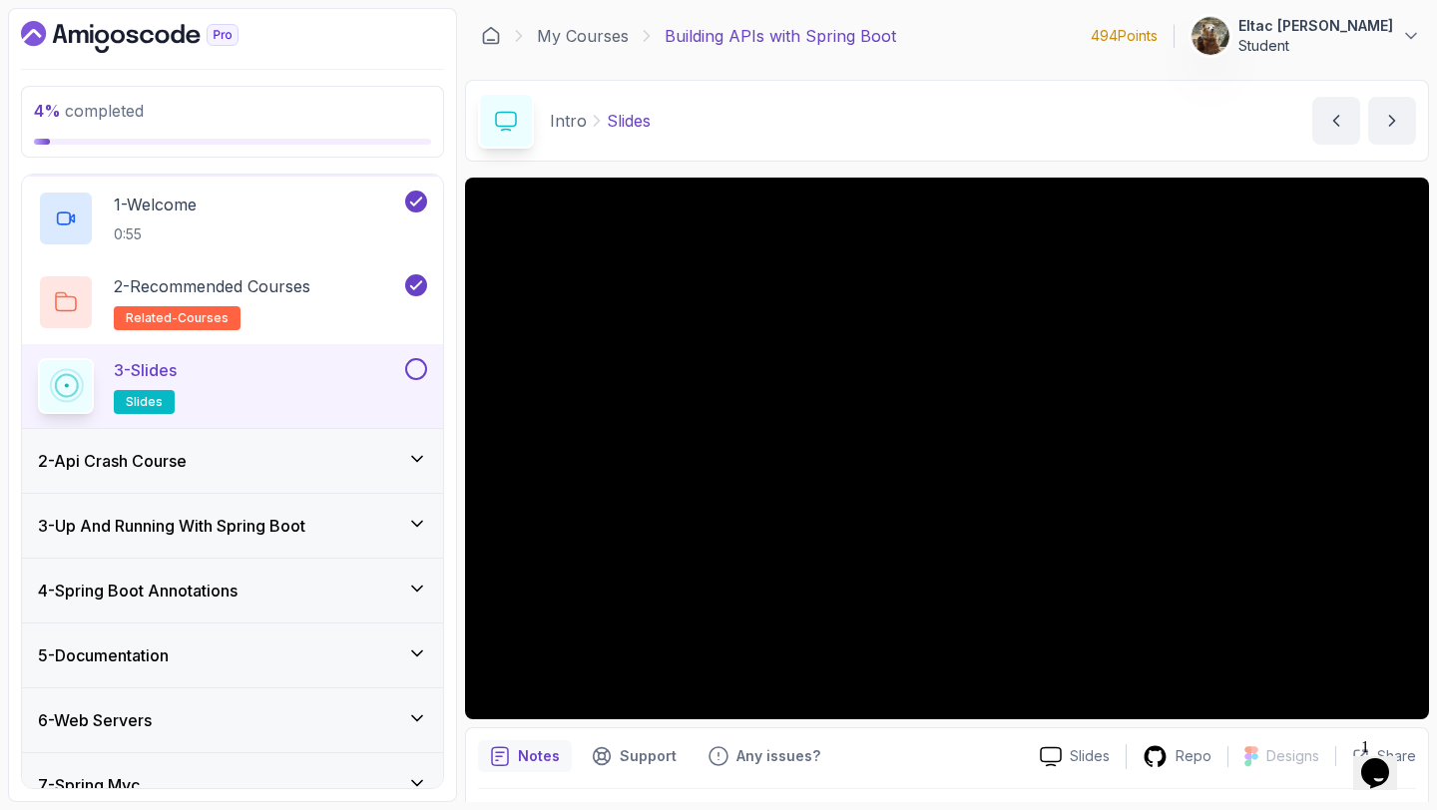
click at [295, 463] on div "2 - Api Crash Course" at bounding box center [232, 461] width 389 height 24
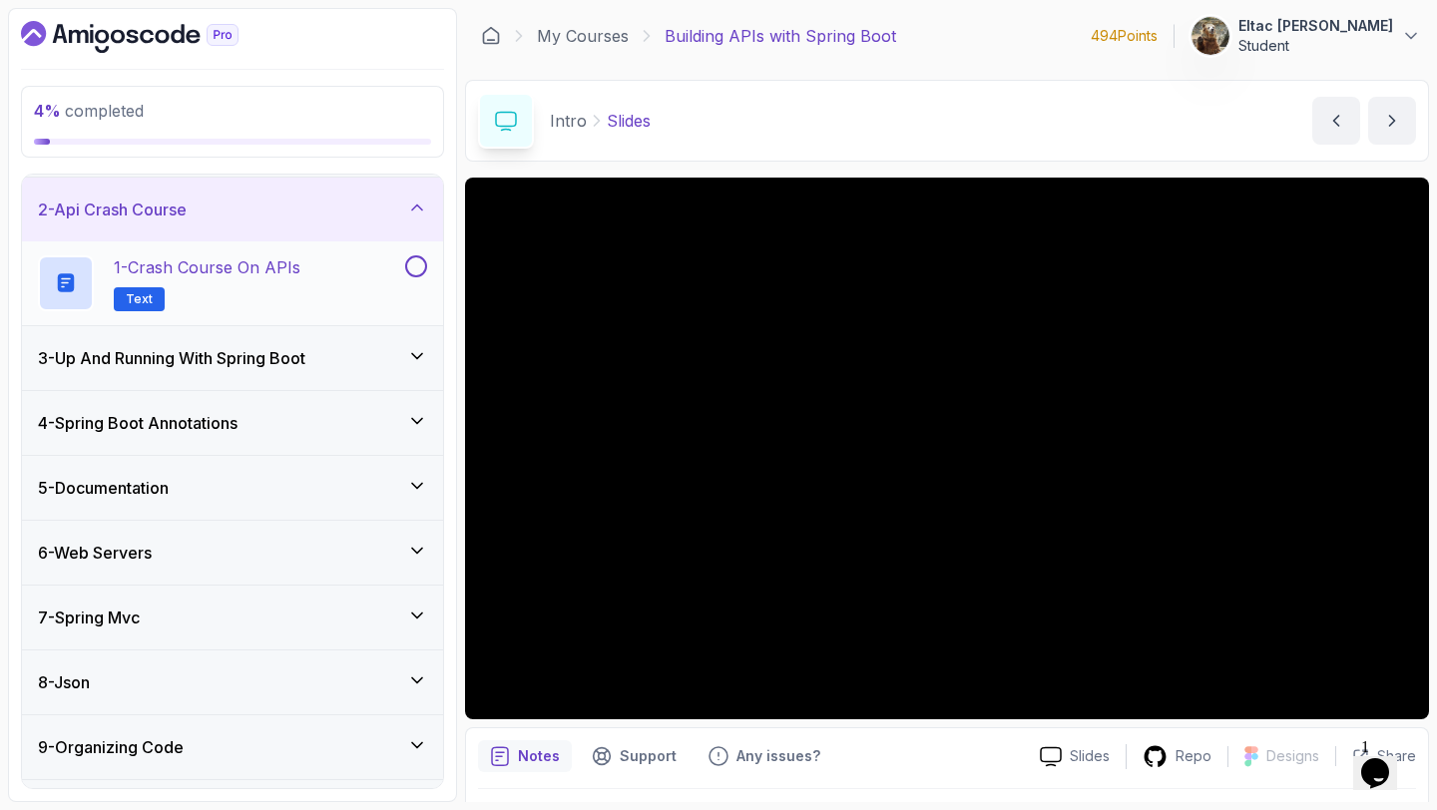
click at [307, 286] on div "1 - Crash Course on APIs Text" at bounding box center [219, 283] width 363 height 56
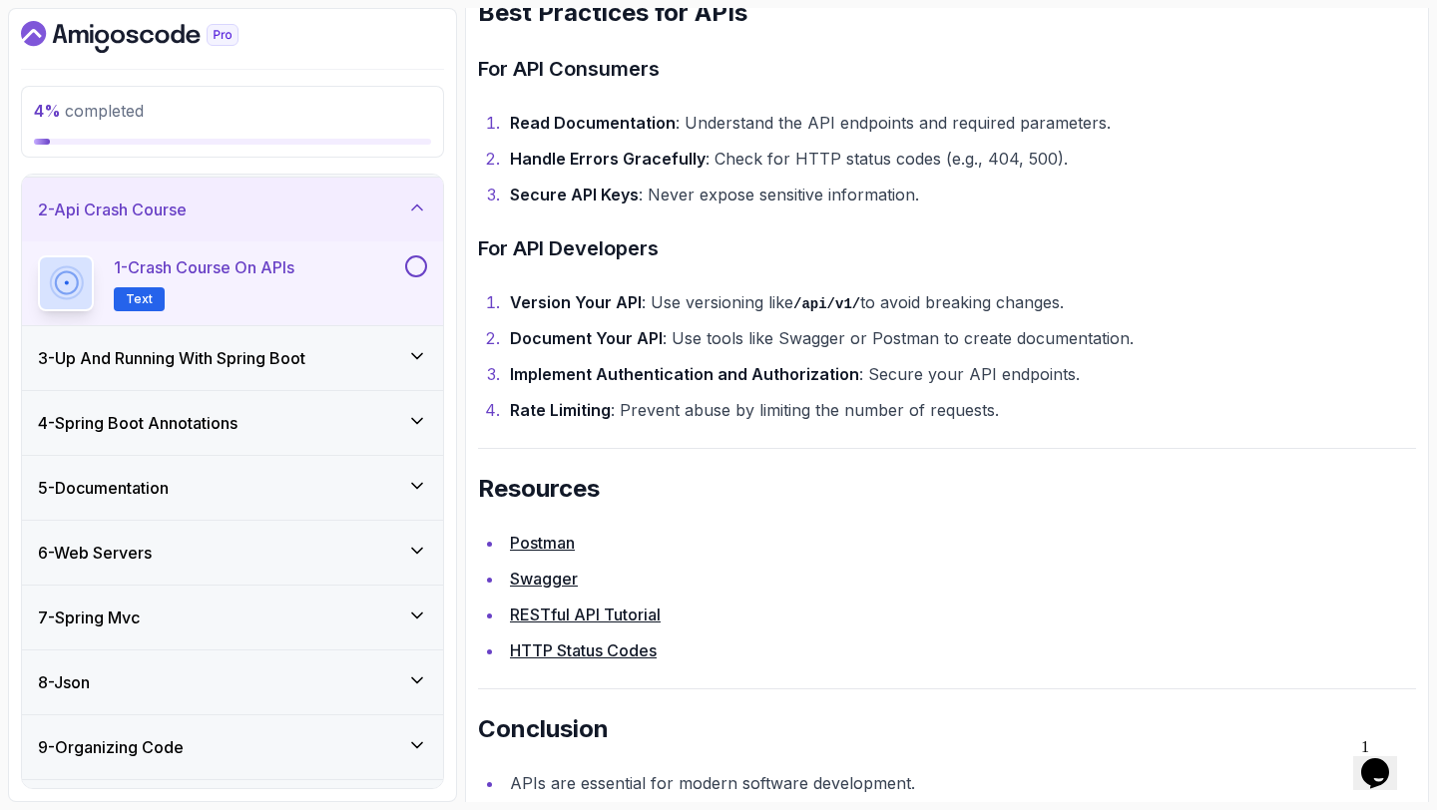
scroll to position [4194, 0]
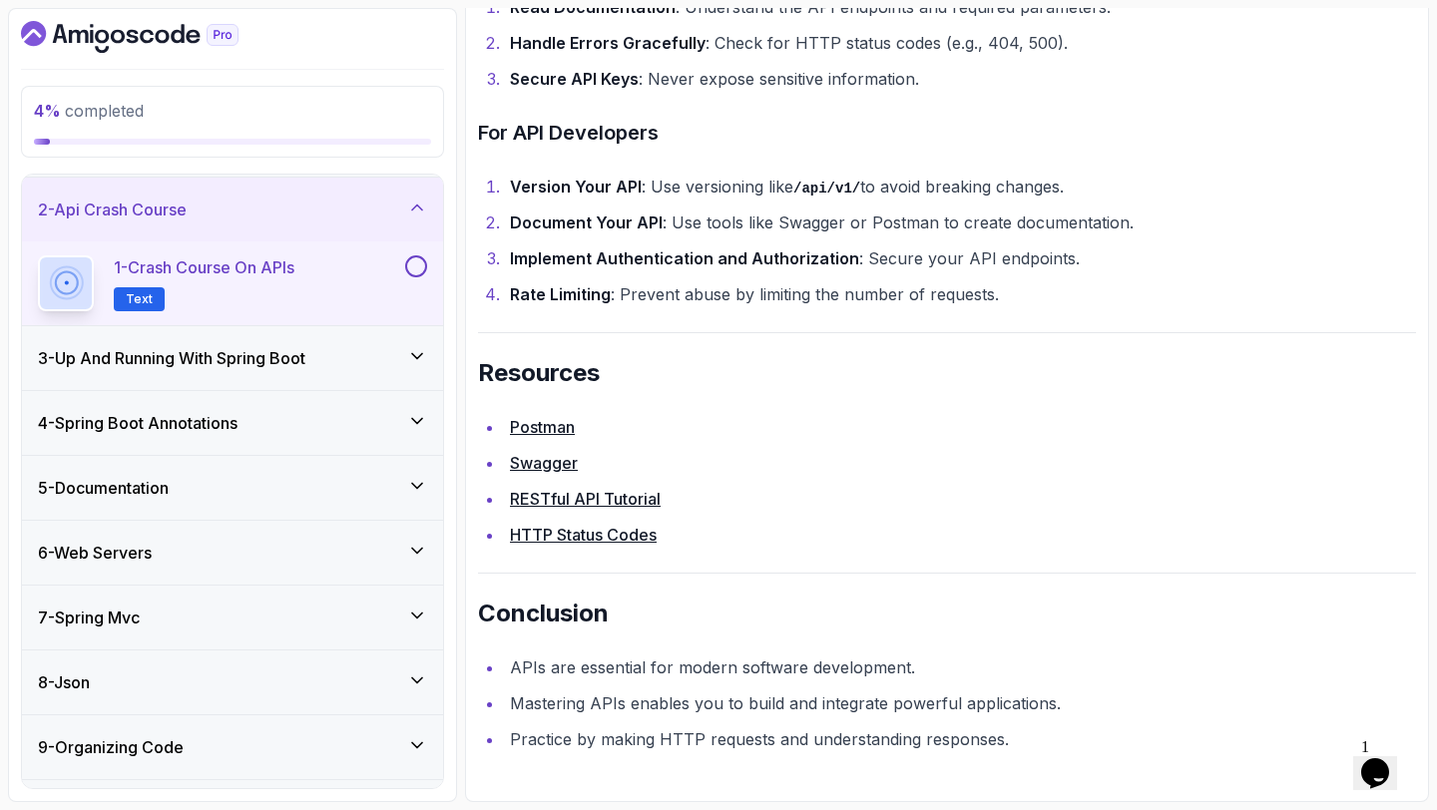
click at [417, 272] on button at bounding box center [416, 266] width 22 height 22
click at [374, 350] on div "3 - Up And Running With Spring Boot" at bounding box center [232, 358] width 389 height 24
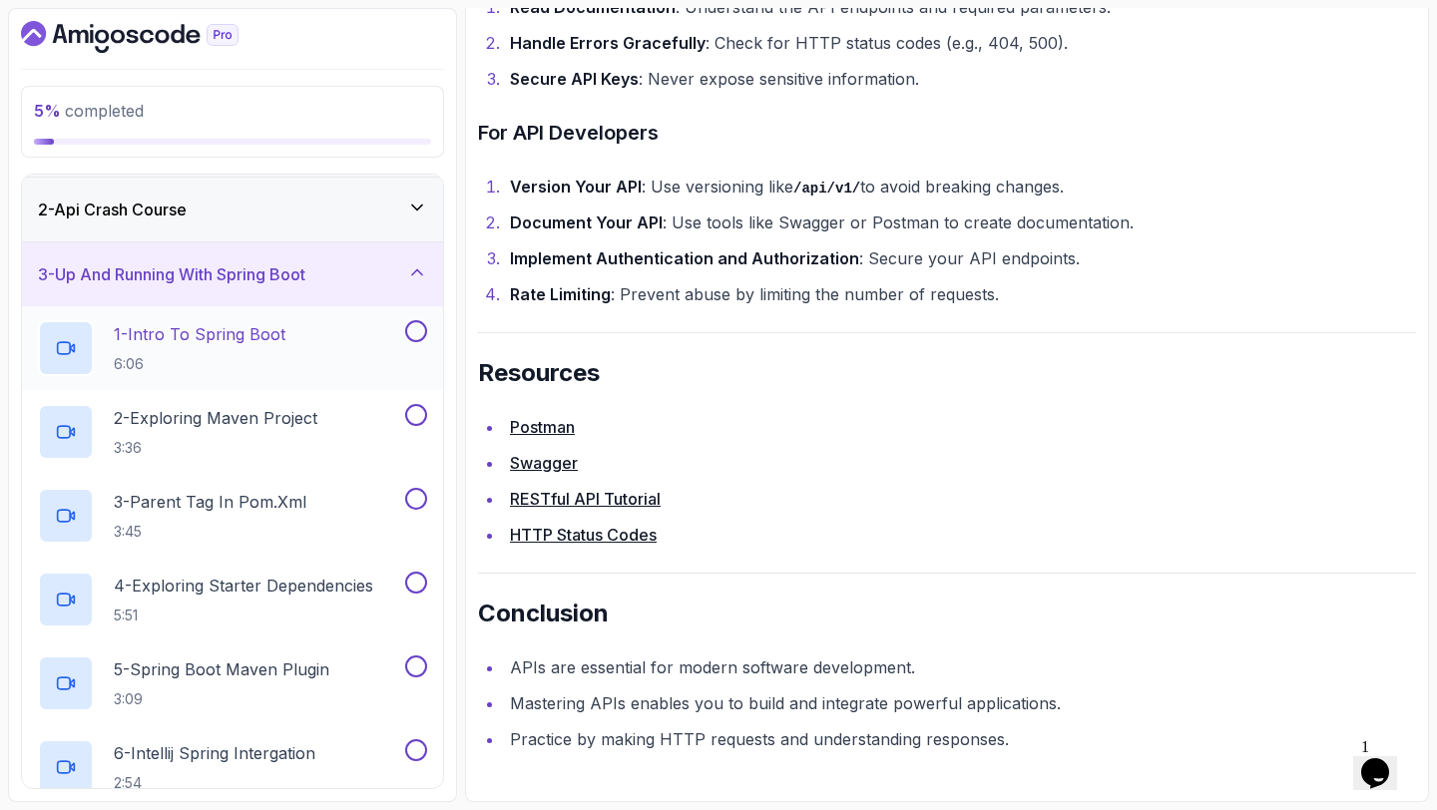
click at [411, 333] on button at bounding box center [416, 331] width 22 height 22
click at [422, 420] on button at bounding box center [416, 415] width 22 height 22
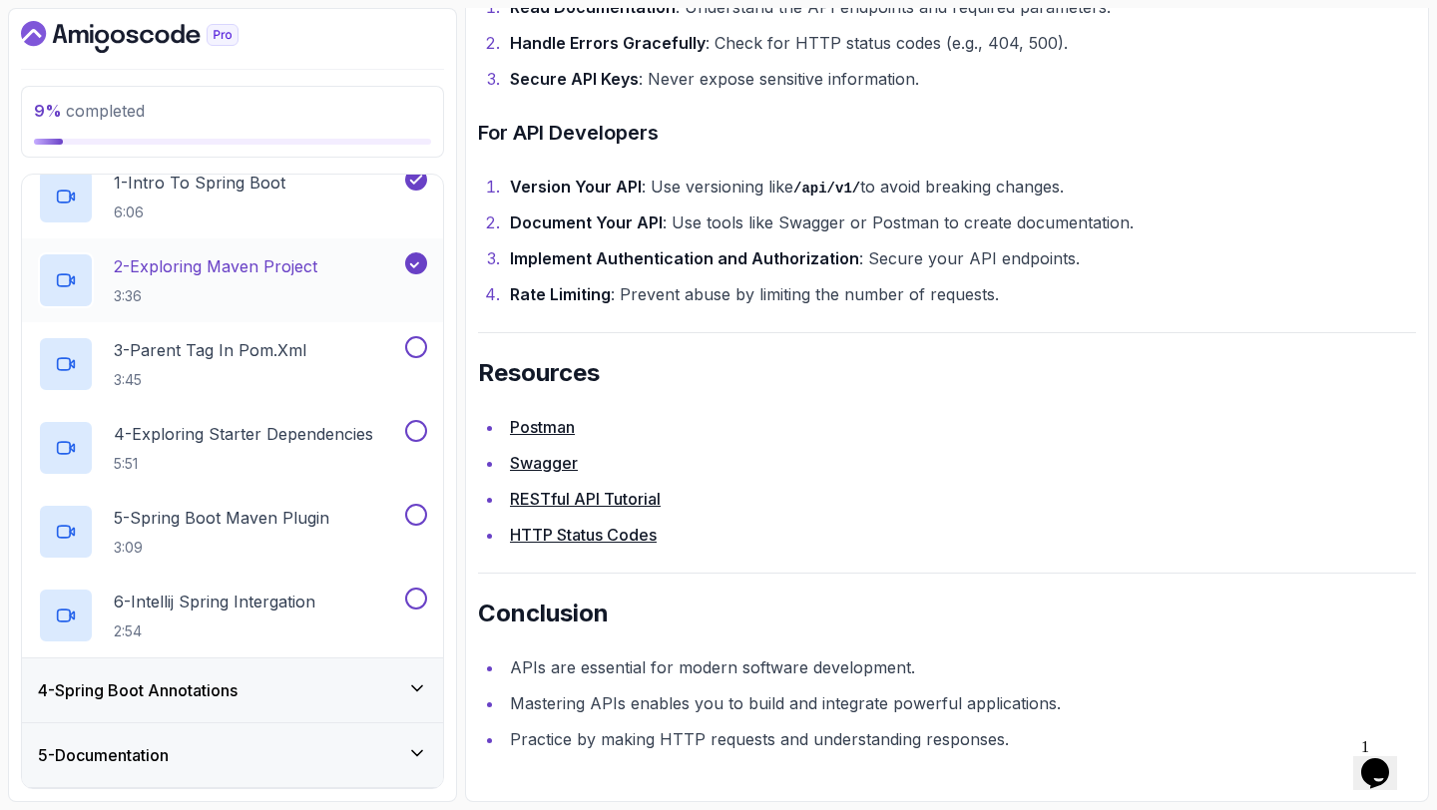
scroll to position [212, 0]
click at [410, 349] on button at bounding box center [416, 348] width 22 height 22
click at [409, 433] on button at bounding box center [416, 432] width 22 height 22
click at [414, 519] on button at bounding box center [416, 516] width 22 height 22
click at [412, 600] on button at bounding box center [416, 600] width 22 height 22
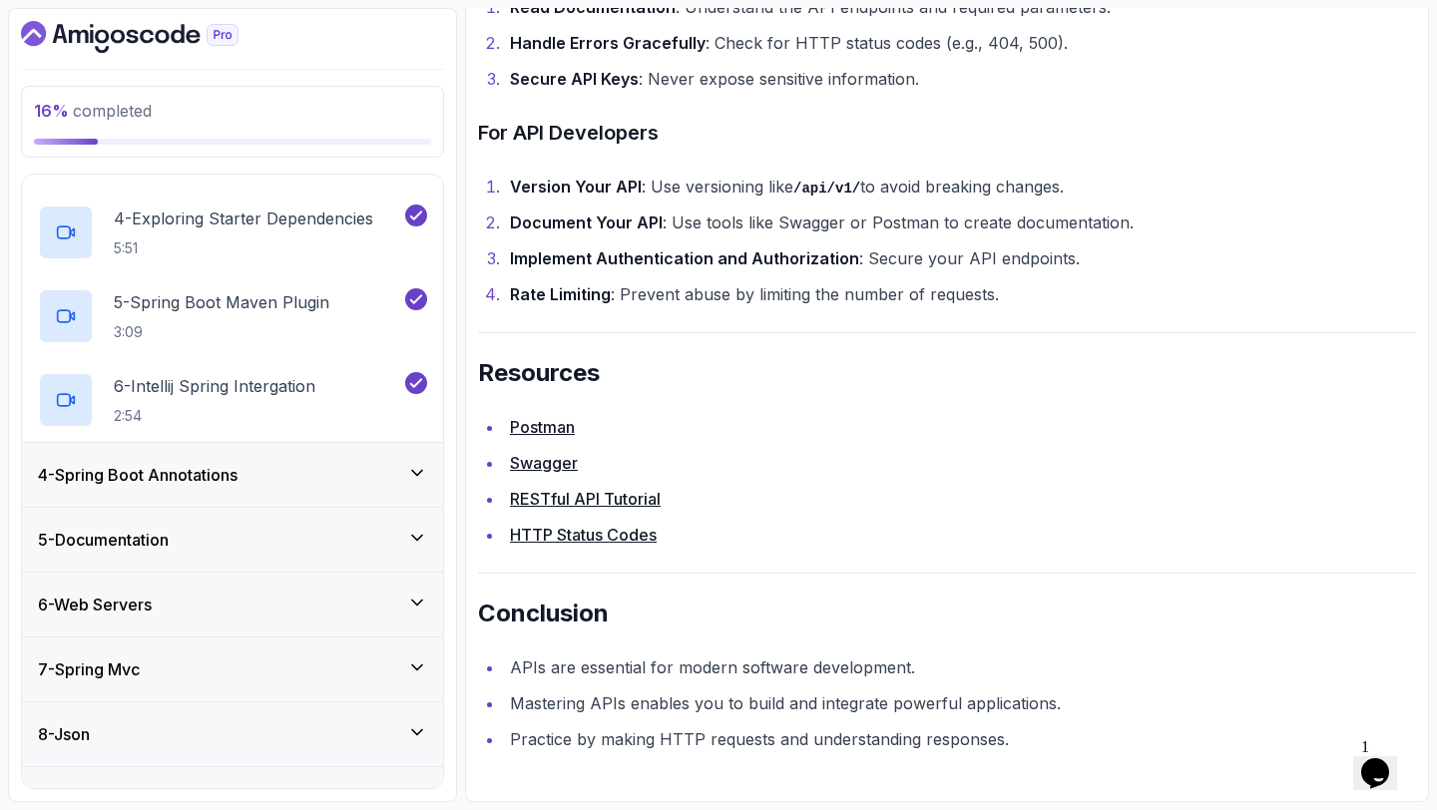
click at [402, 479] on div "4 - Spring Boot Annotations" at bounding box center [232, 475] width 389 height 24
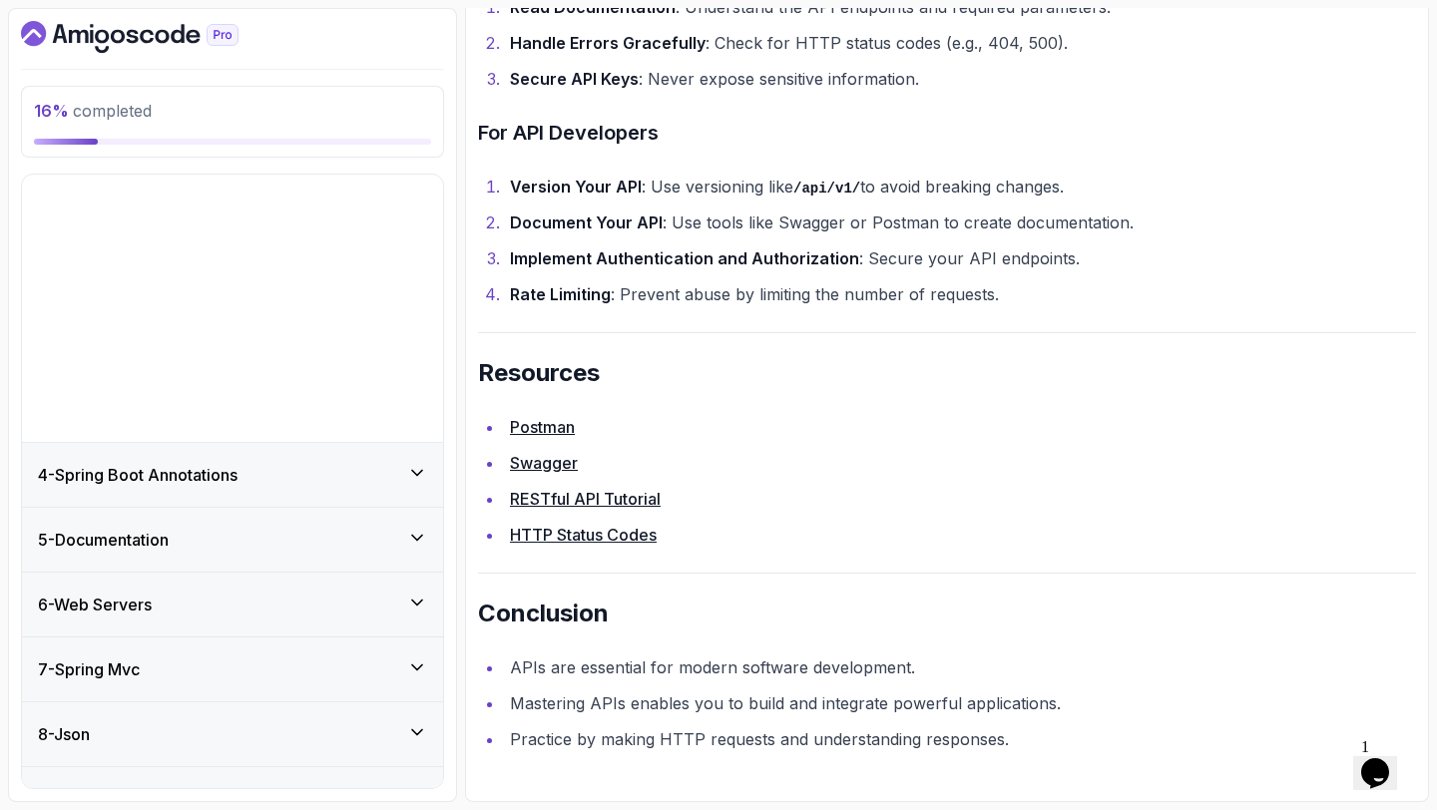
scroll to position [34, 0]
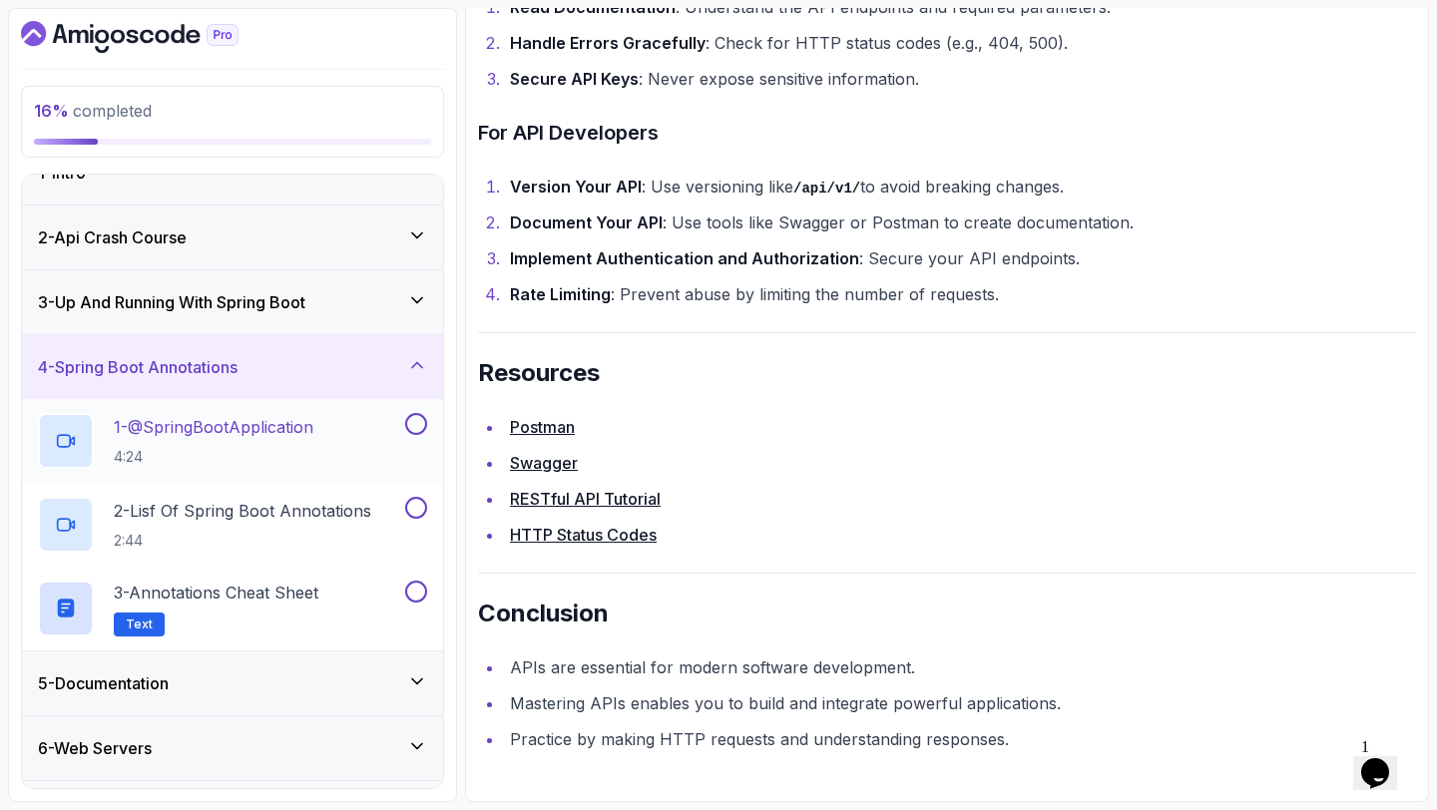
click at [419, 421] on button at bounding box center [416, 424] width 22 height 22
click at [418, 498] on button at bounding box center [416, 508] width 22 height 22
click at [303, 593] on p "3 - Annotations Cheat Sheet" at bounding box center [216, 593] width 205 height 24
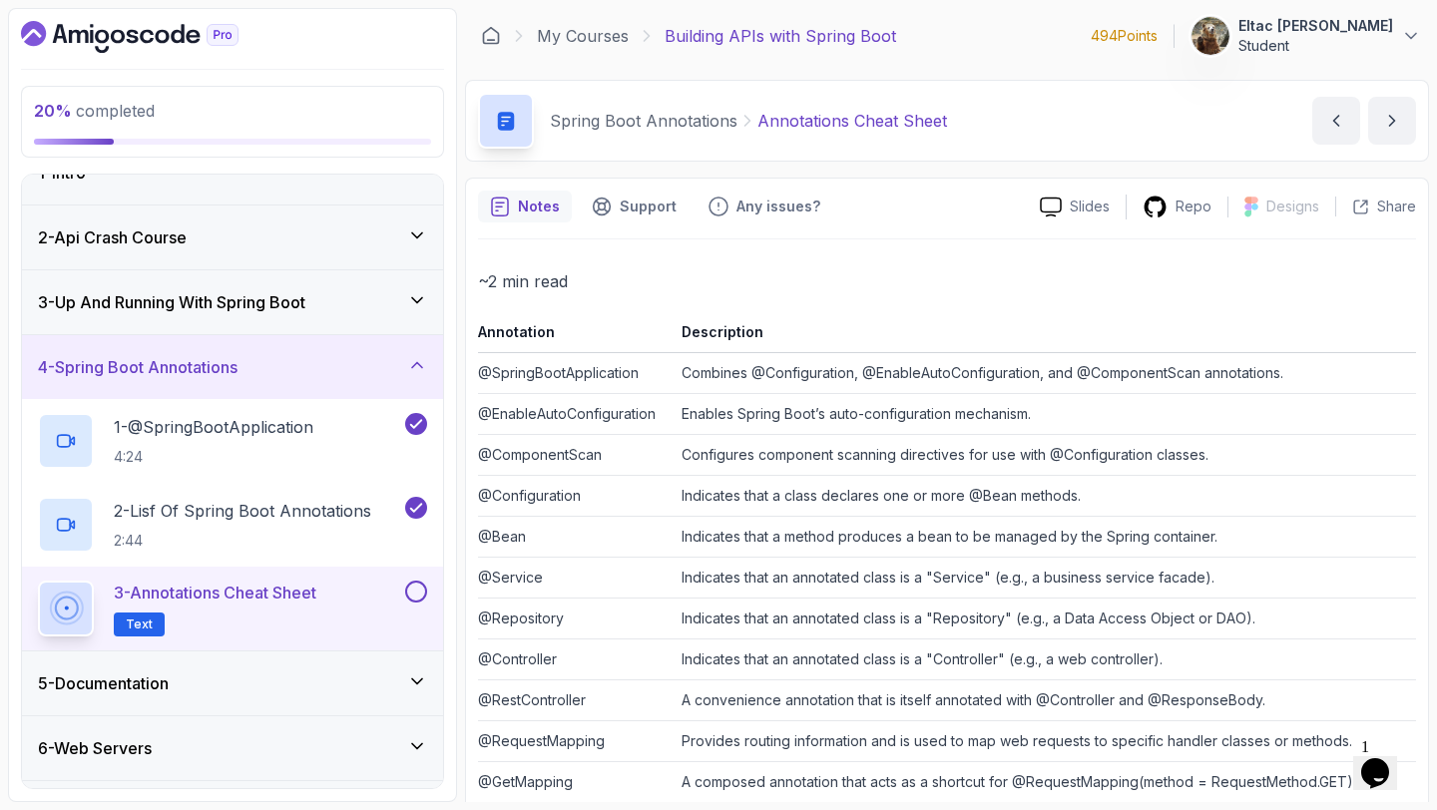
click at [417, 594] on button at bounding box center [416, 592] width 22 height 22
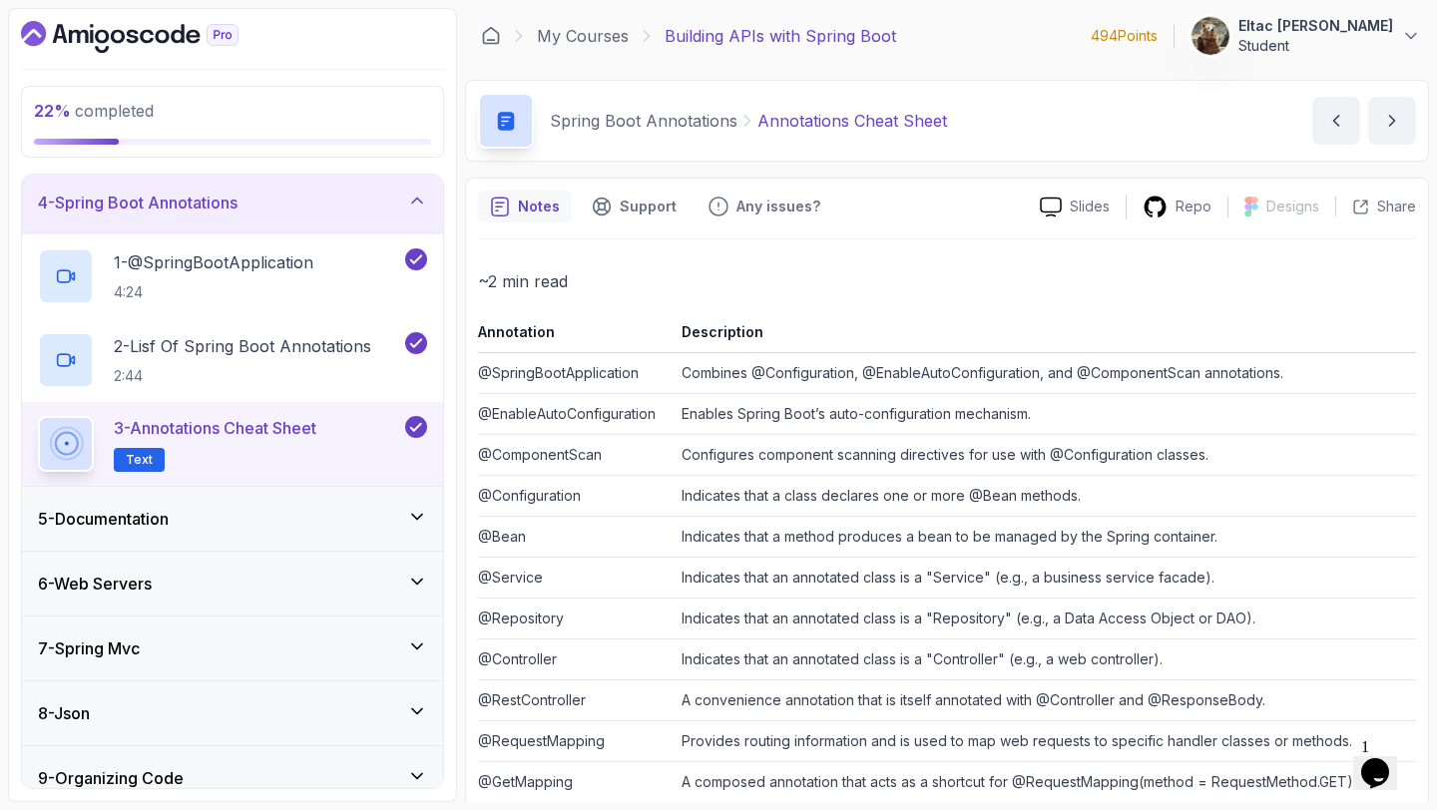
scroll to position [200, 0]
click at [398, 518] on div "5 - Documentation" at bounding box center [232, 518] width 389 height 24
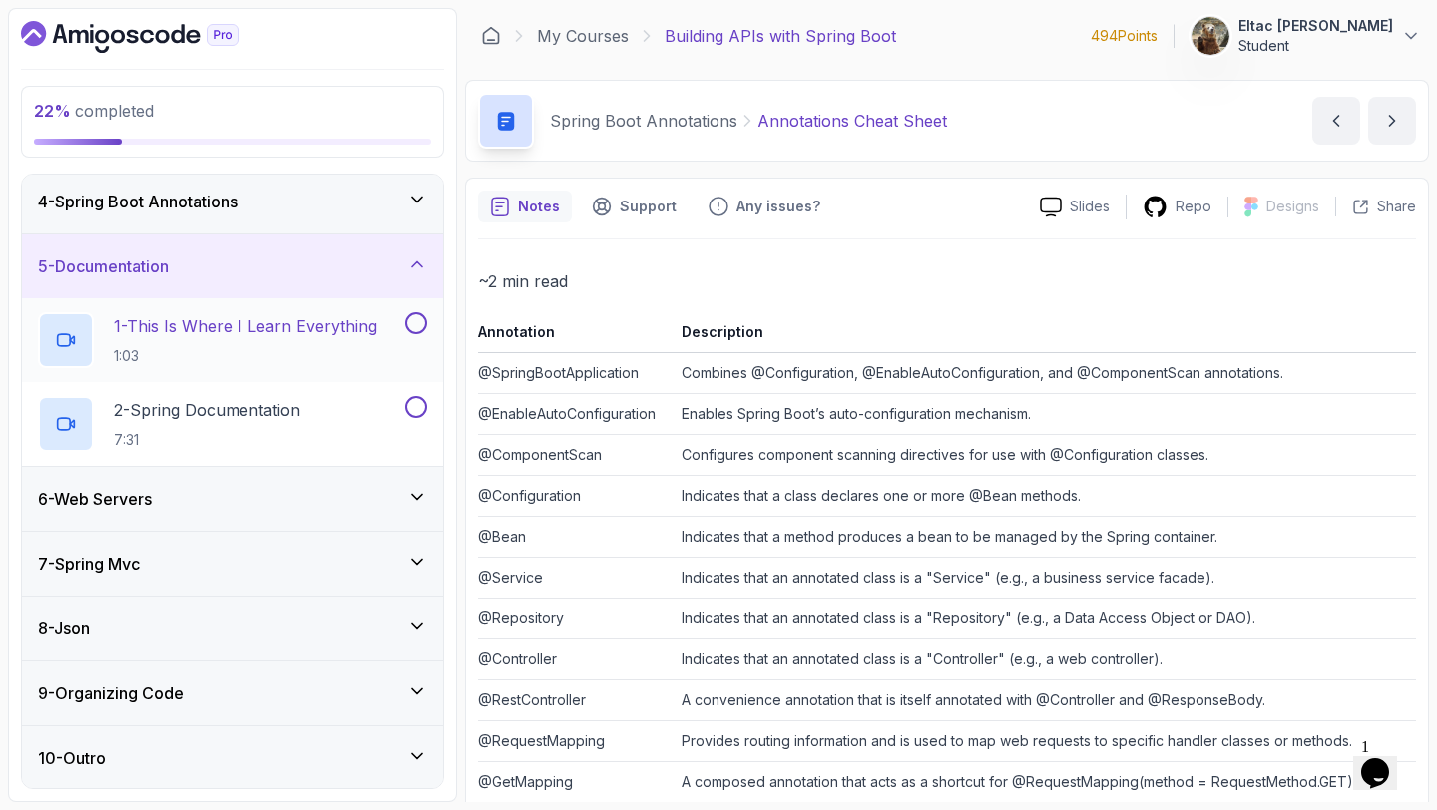
click at [412, 317] on button at bounding box center [416, 323] width 22 height 22
click at [415, 414] on button at bounding box center [416, 407] width 22 height 22
click at [370, 502] on div "6 - Web Servers" at bounding box center [232, 498] width 389 height 24
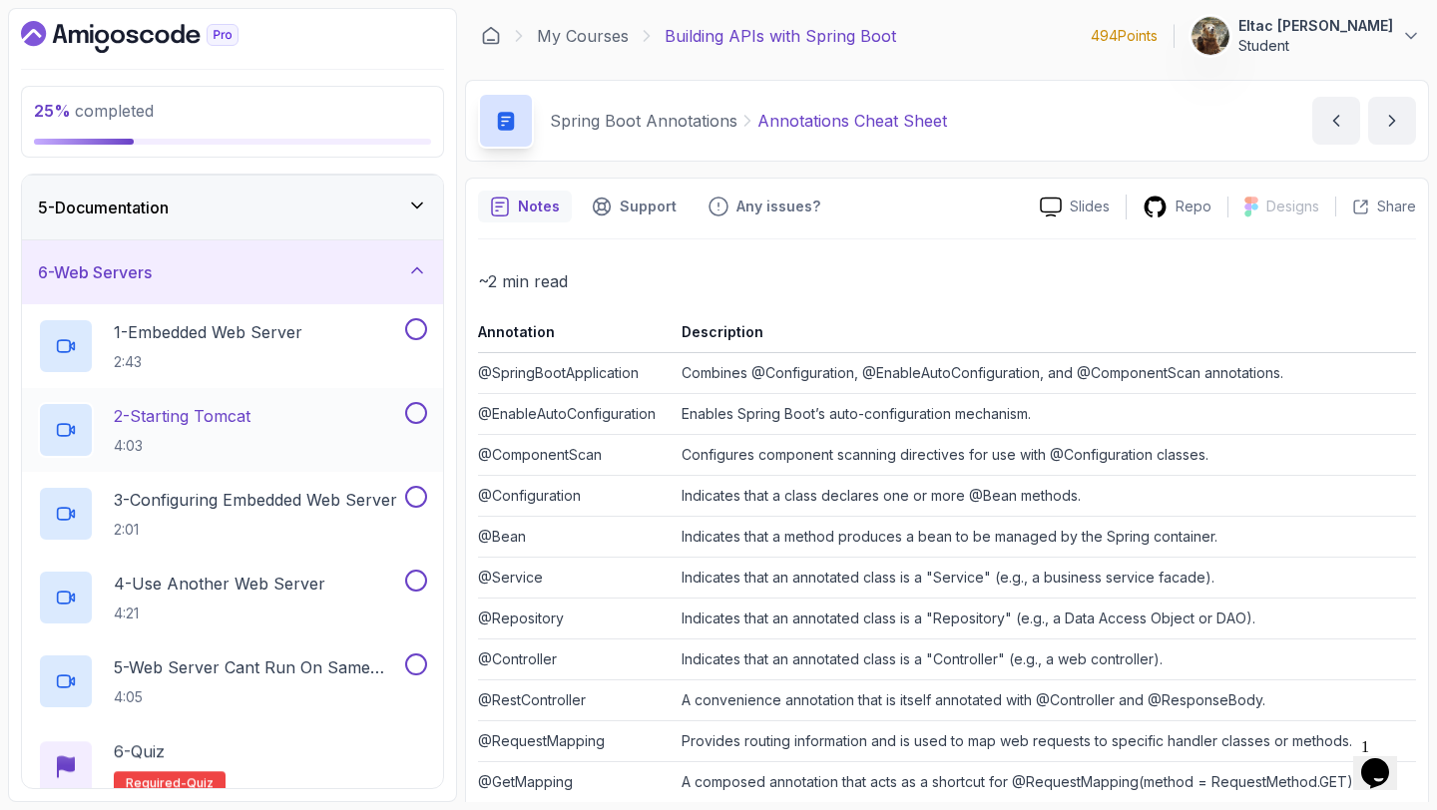
scroll to position [259, 0]
click at [423, 323] on button at bounding box center [416, 328] width 22 height 22
click at [413, 421] on button at bounding box center [416, 412] width 22 height 22
click at [414, 499] on button at bounding box center [416, 496] width 22 height 22
click at [415, 571] on button at bounding box center [416, 580] width 22 height 22
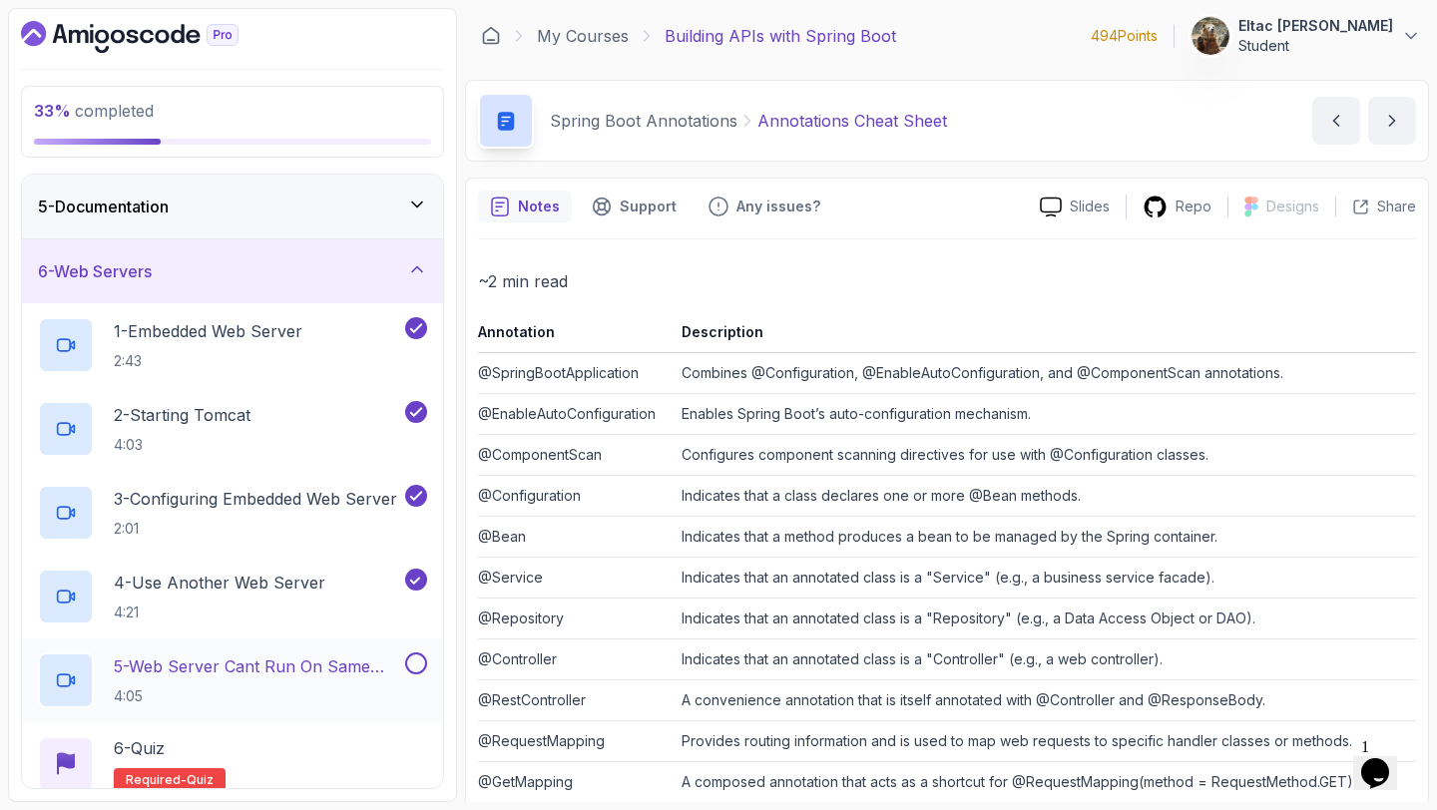
click at [418, 665] on button at bounding box center [416, 663] width 22 height 22
click at [252, 750] on div "6 - Quiz Required- quiz" at bounding box center [232, 764] width 389 height 56
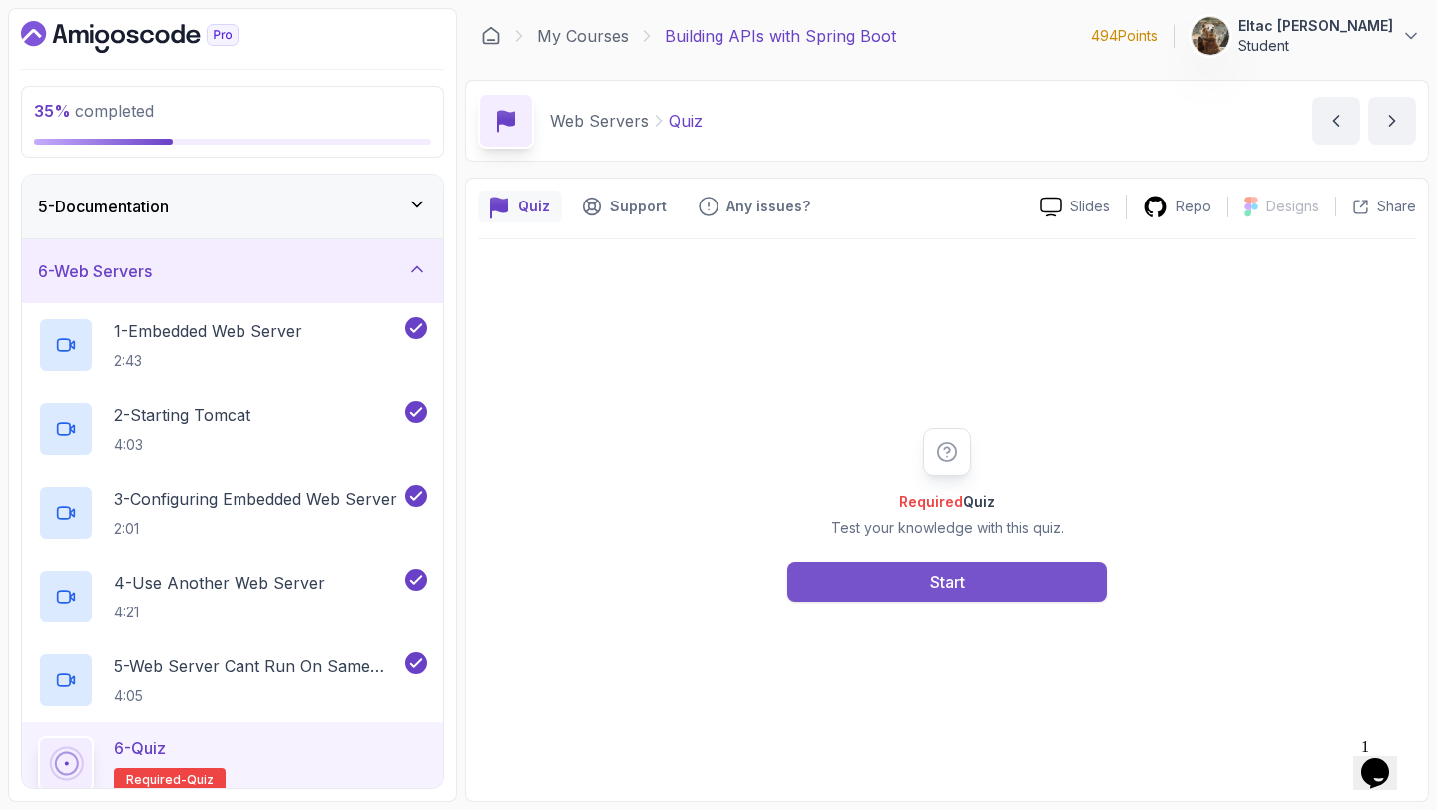
click at [869, 578] on button "Start" at bounding box center [946, 582] width 319 height 40
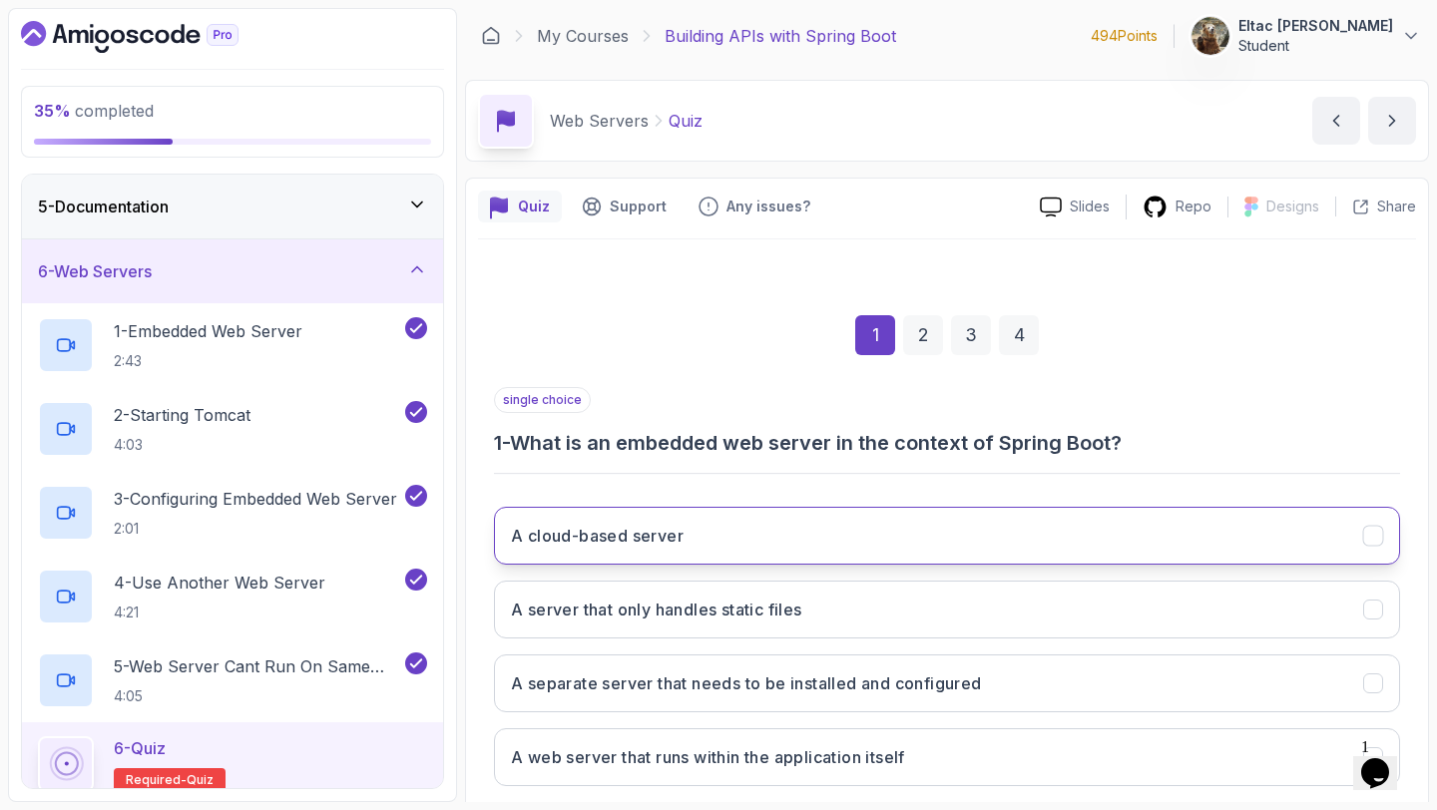
scroll to position [113, 0]
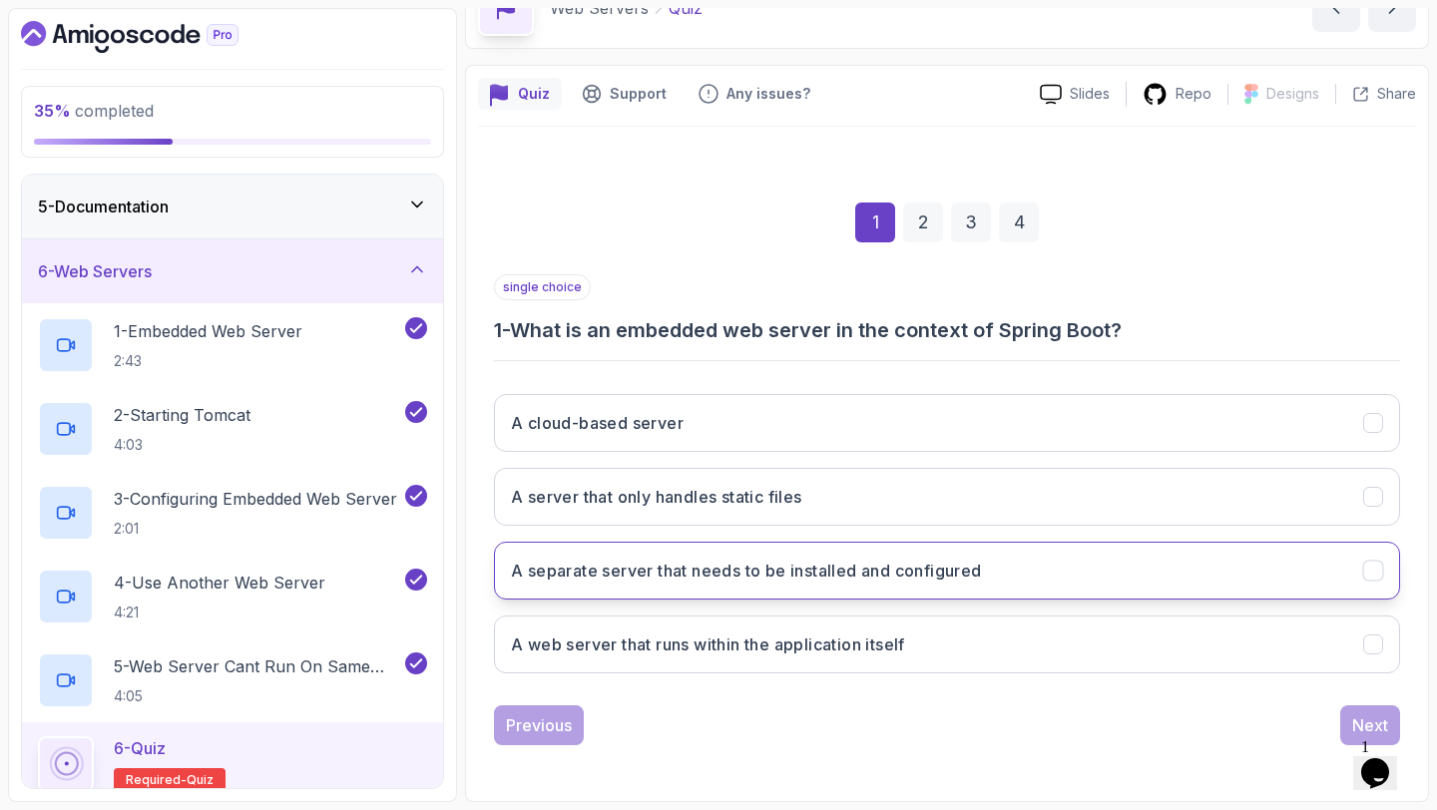
click at [823, 578] on h3 "A separate server that needs to be installed and configured" at bounding box center [746, 571] width 471 height 24
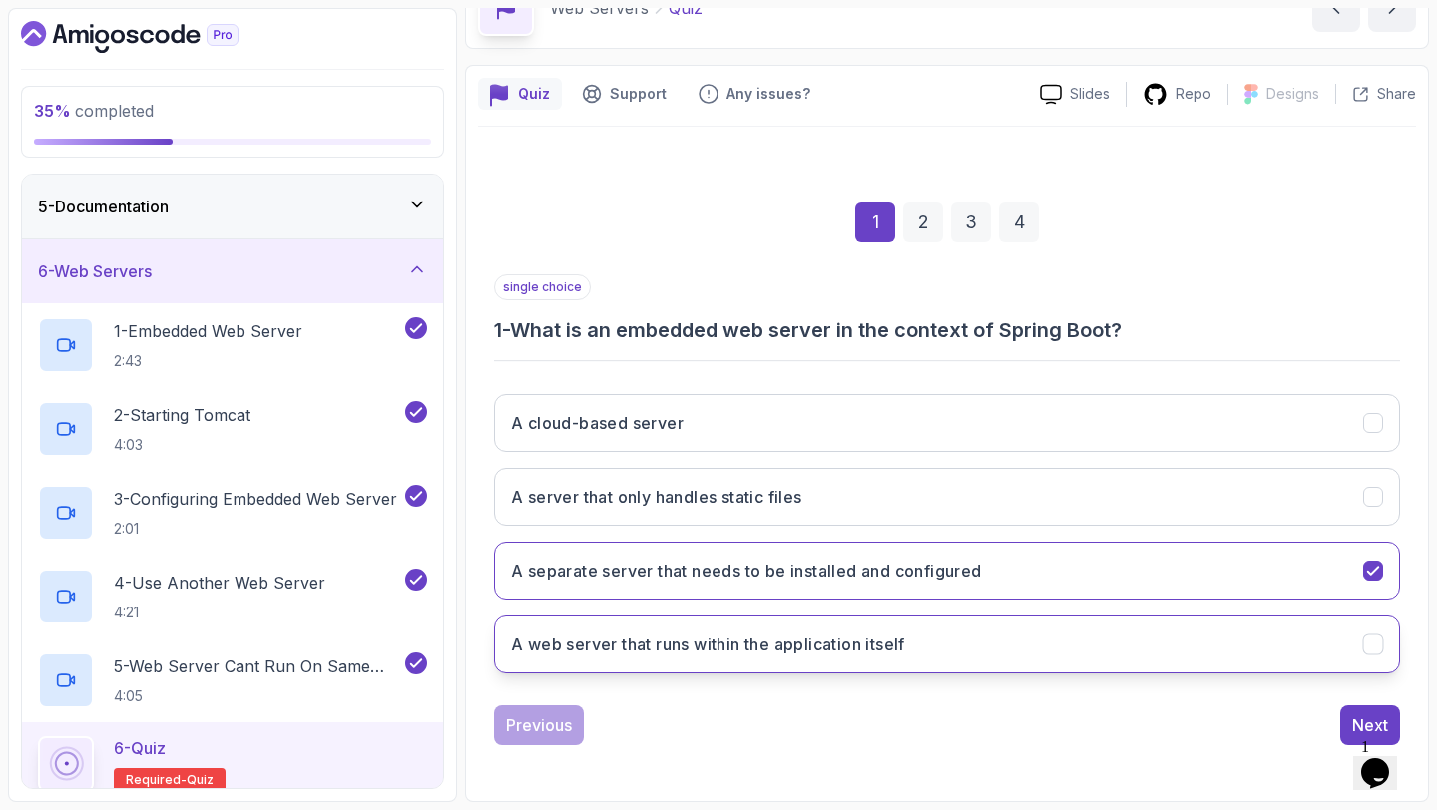
click at [1091, 628] on button "A web server that runs within the application itself" at bounding box center [947, 645] width 906 height 58
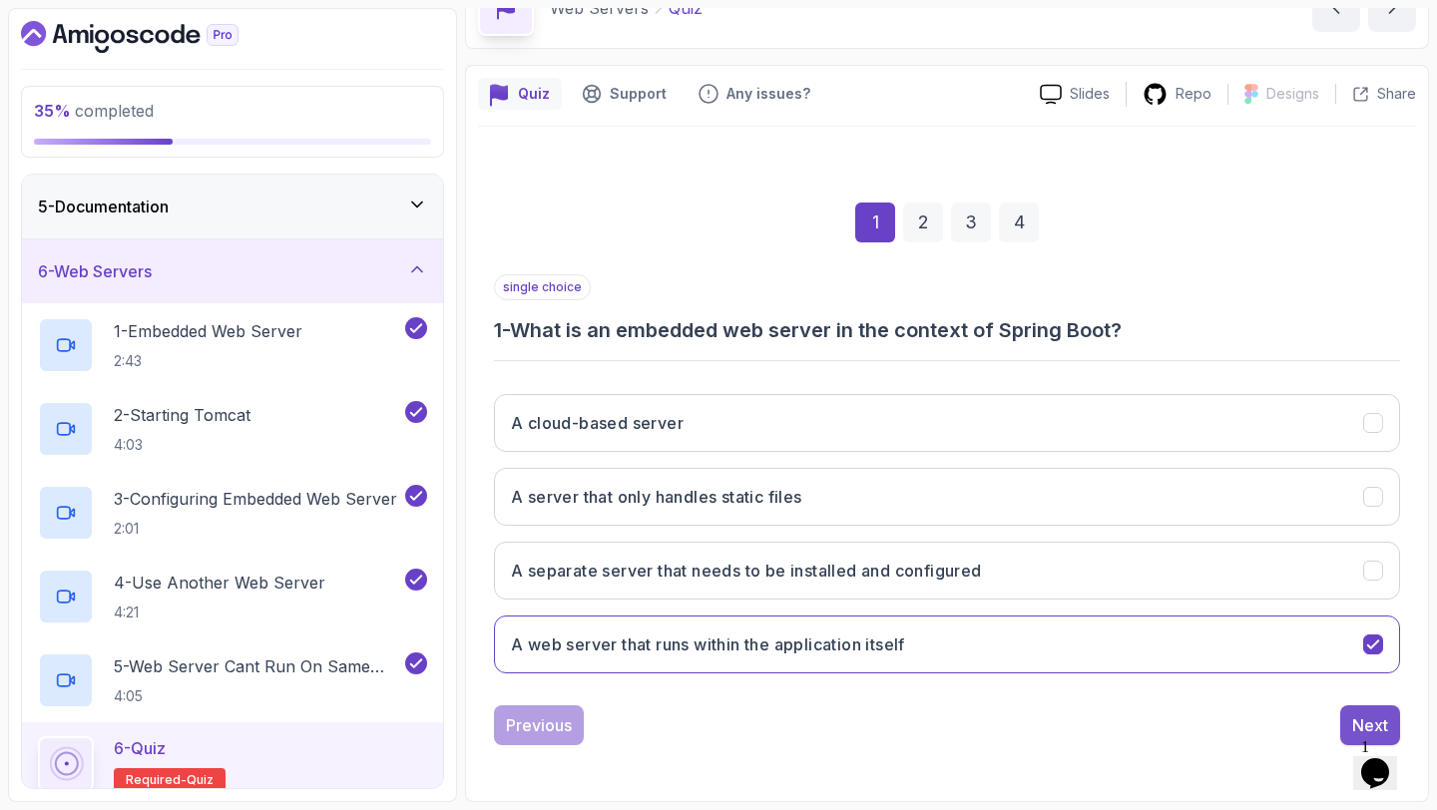
click at [1354, 719] on div "Next" at bounding box center [1370, 725] width 36 height 24
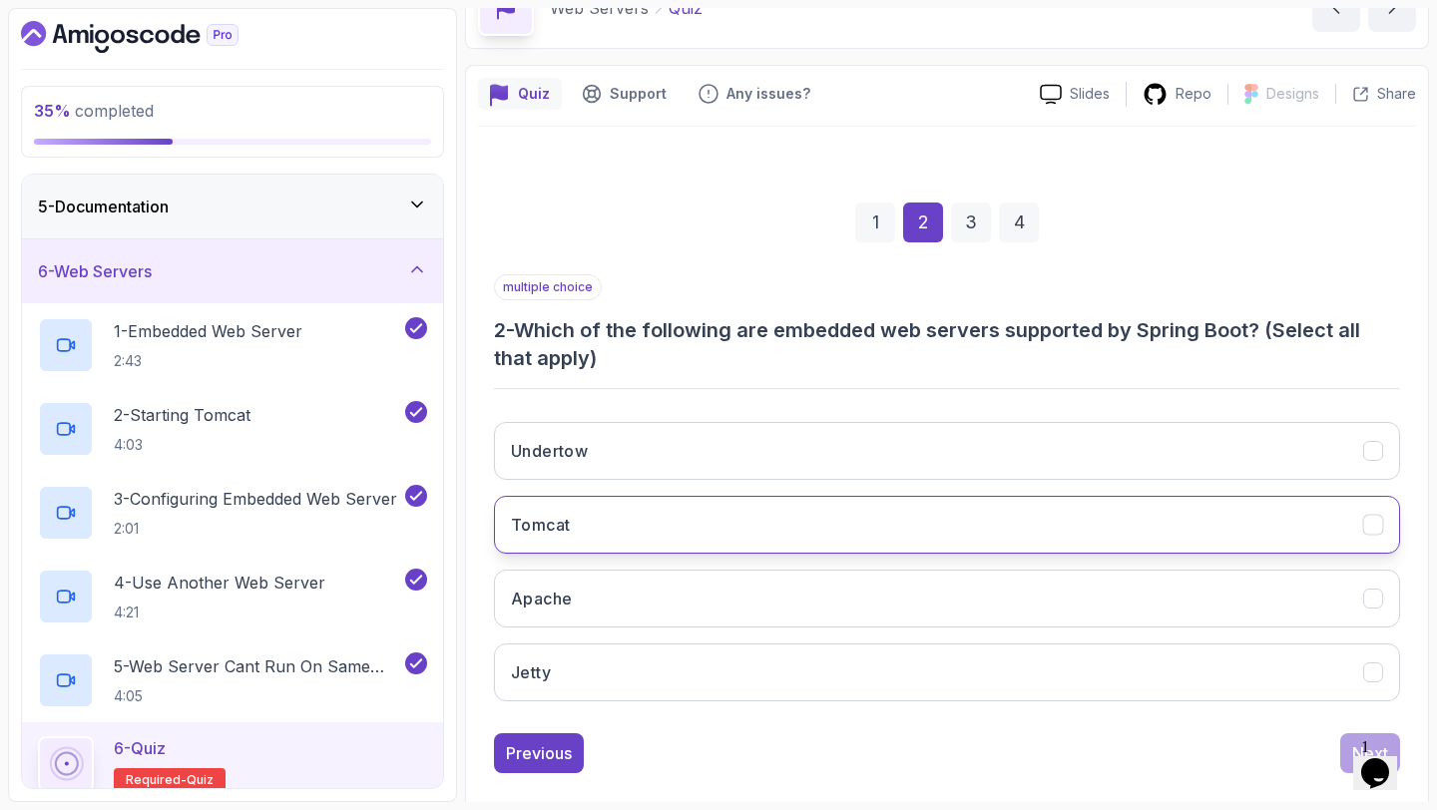
click at [966, 504] on button "Tomcat" at bounding box center [947, 525] width 906 height 58
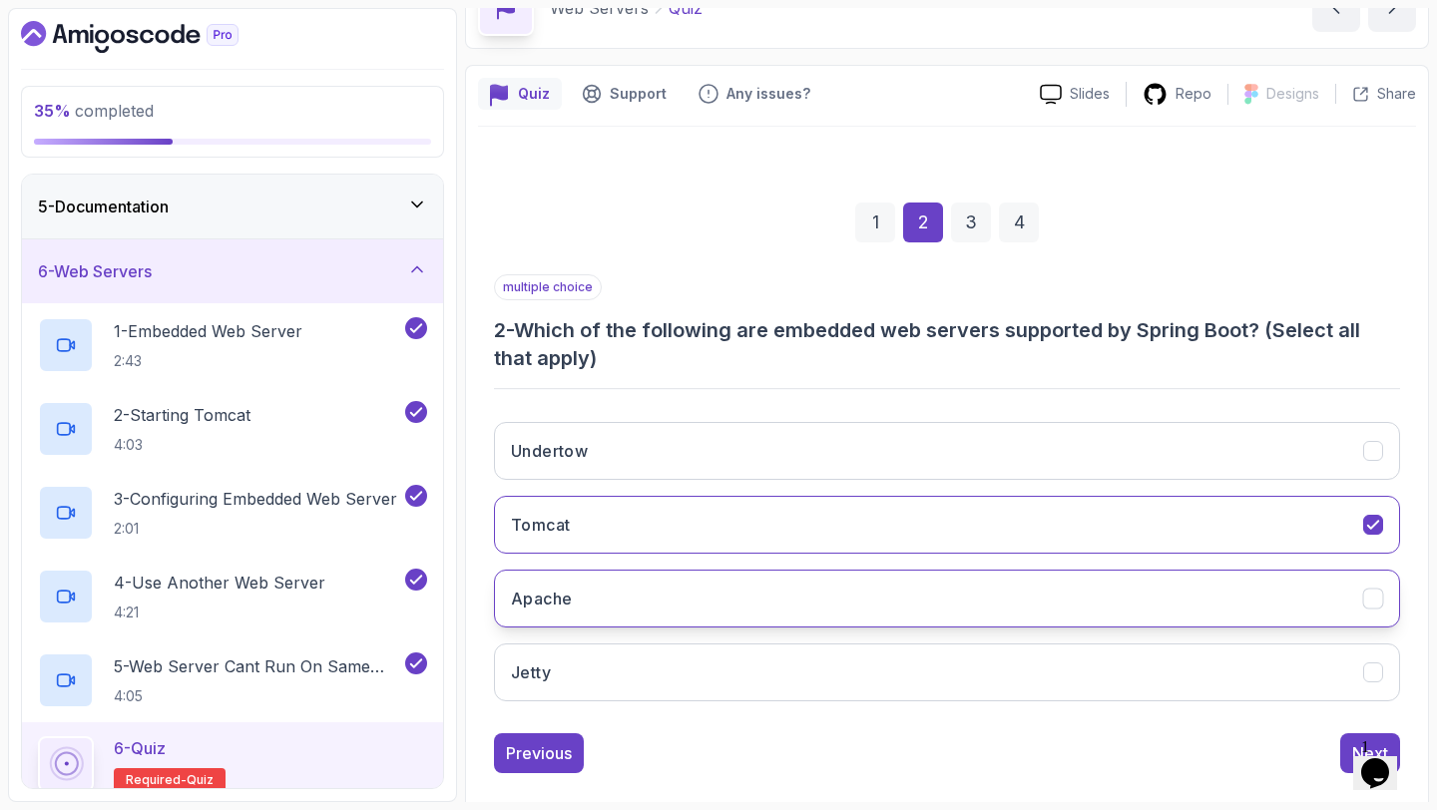
click at [1217, 605] on button "Apache" at bounding box center [947, 599] width 906 height 58
click at [1351, 745] on button "Next" at bounding box center [1370, 753] width 60 height 40
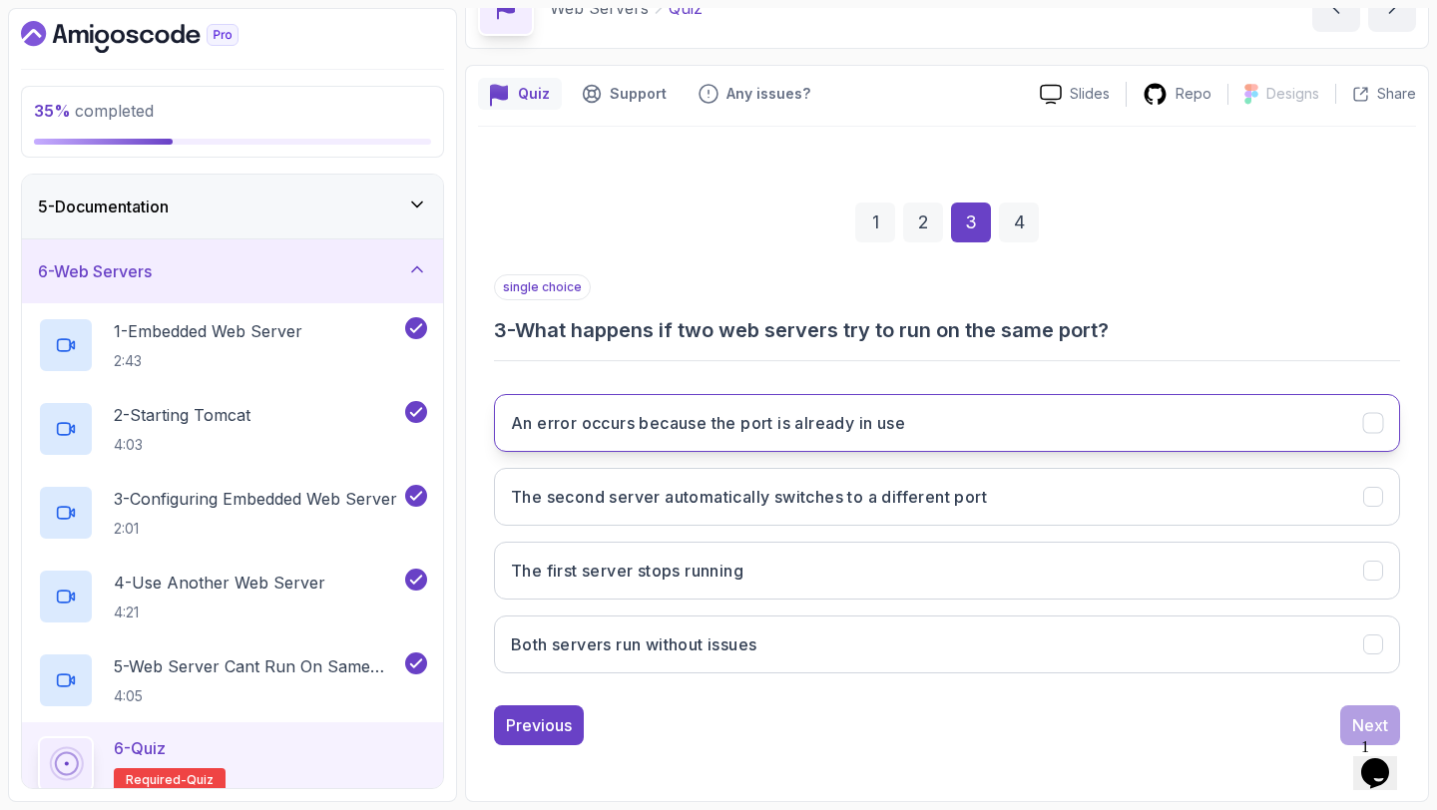
click at [806, 408] on button "An error occurs because the port is already in use" at bounding box center [947, 423] width 906 height 58
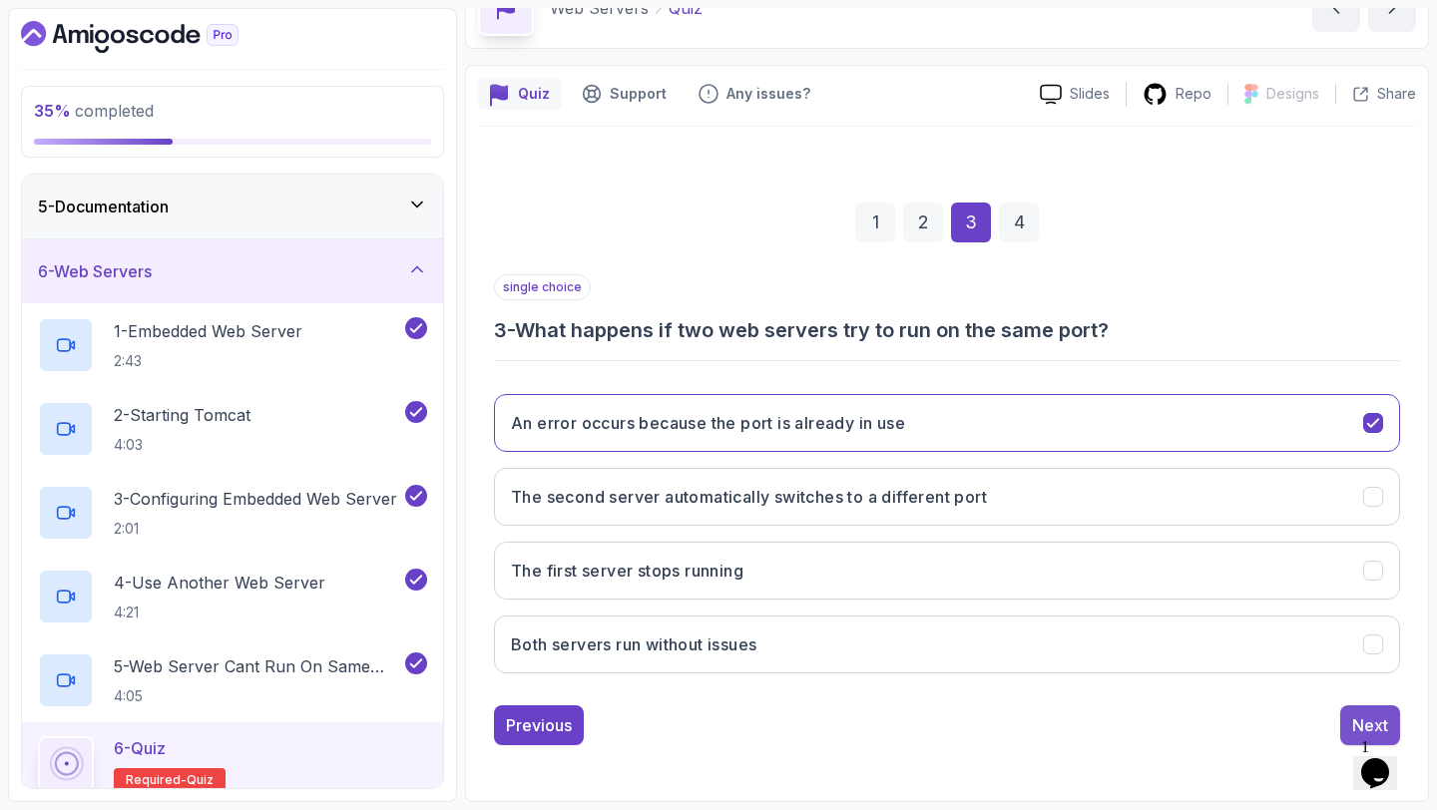
click at [1351, 725] on button "Next" at bounding box center [1370, 725] width 60 height 40
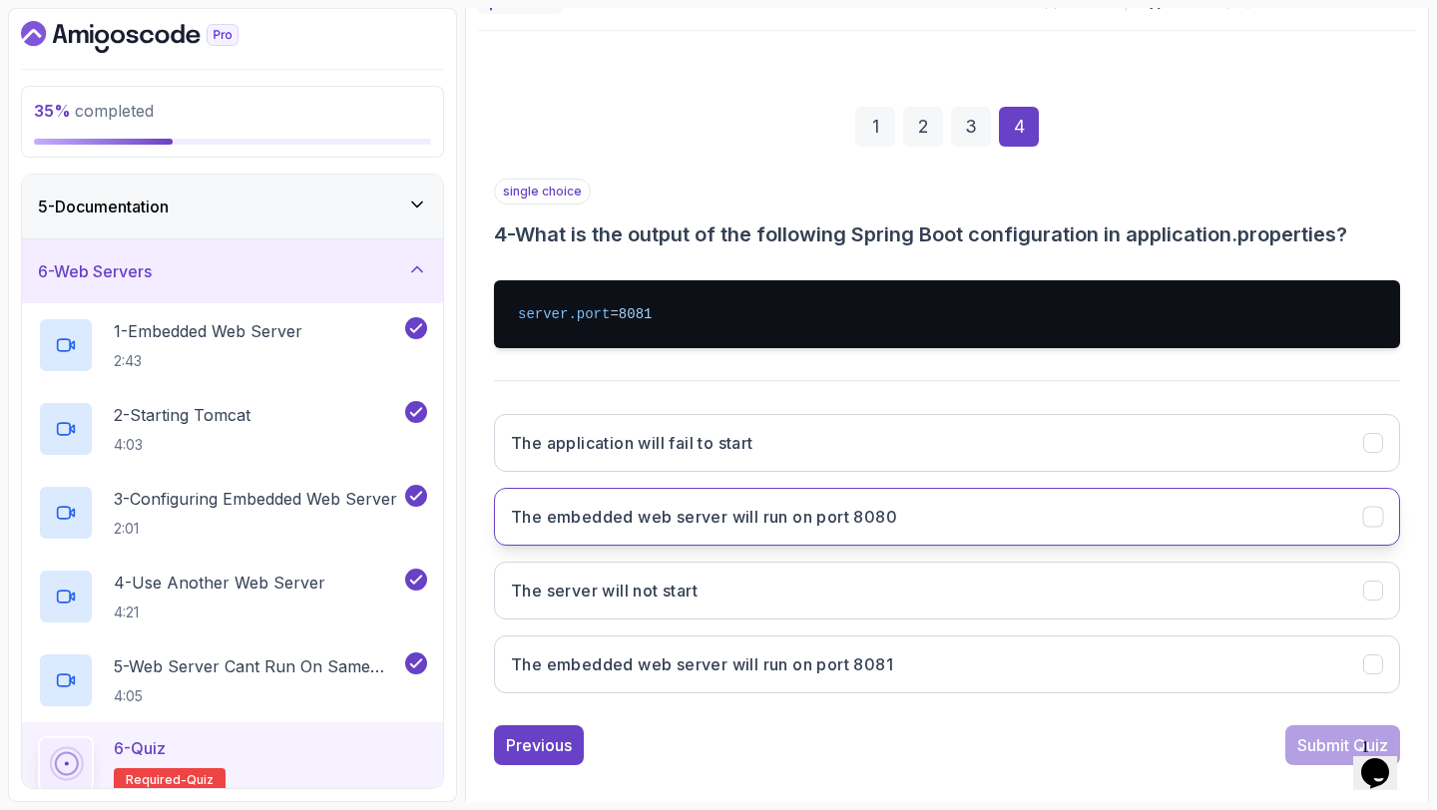
scroll to position [228, 0]
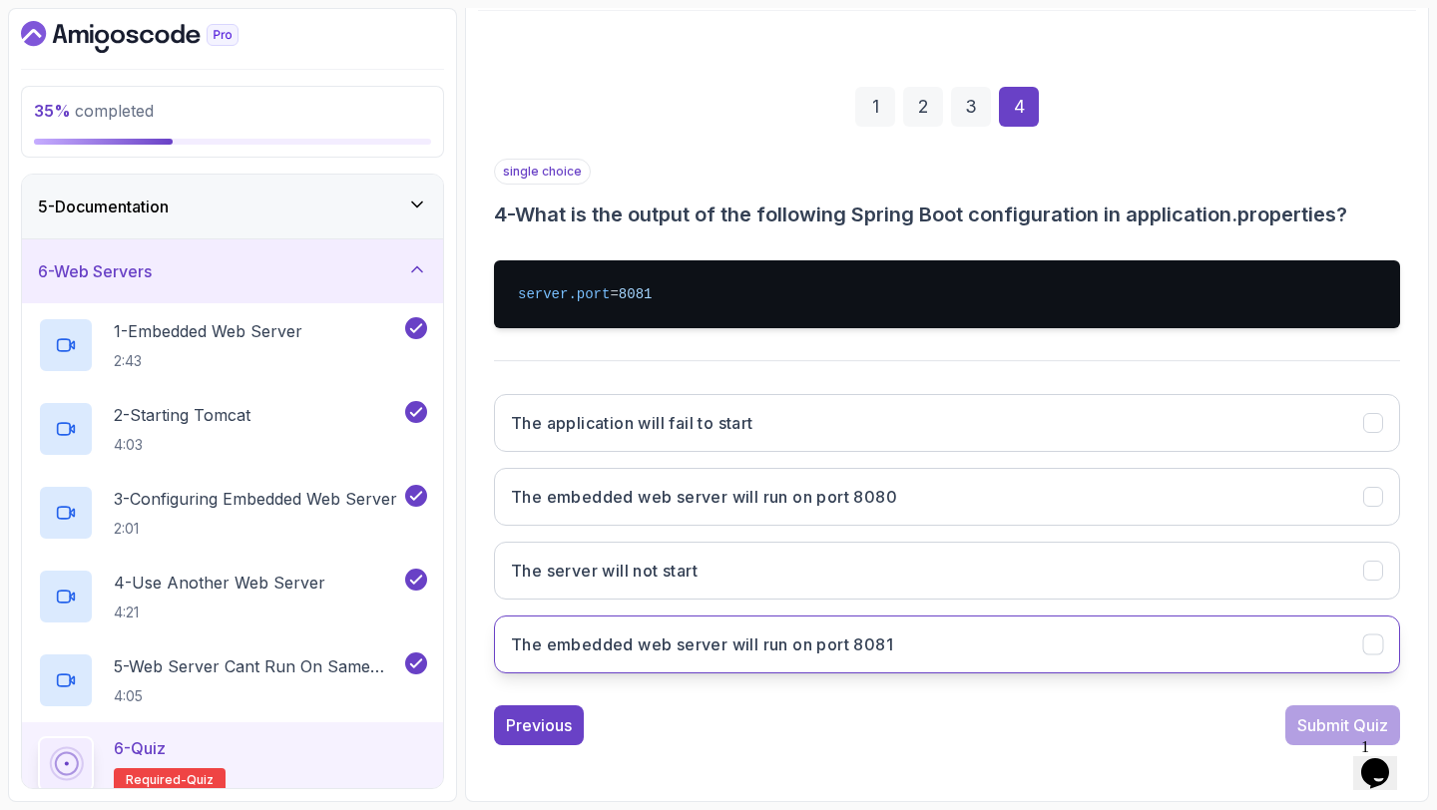
click at [934, 656] on button "The embedded web server will run on port 8081" at bounding box center [947, 645] width 906 height 58
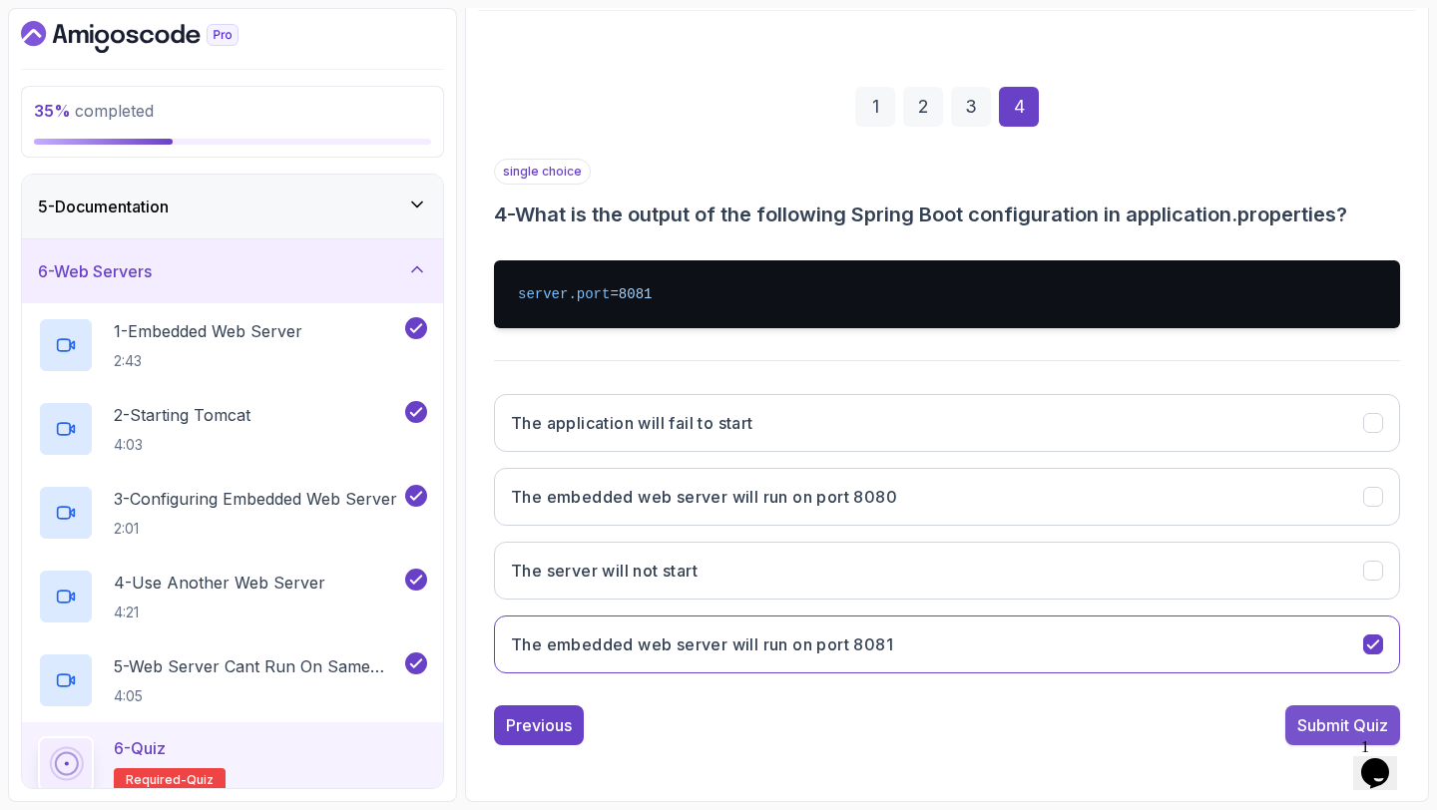
click at [1297, 717] on div "Submit Quiz" at bounding box center [1342, 725] width 91 height 24
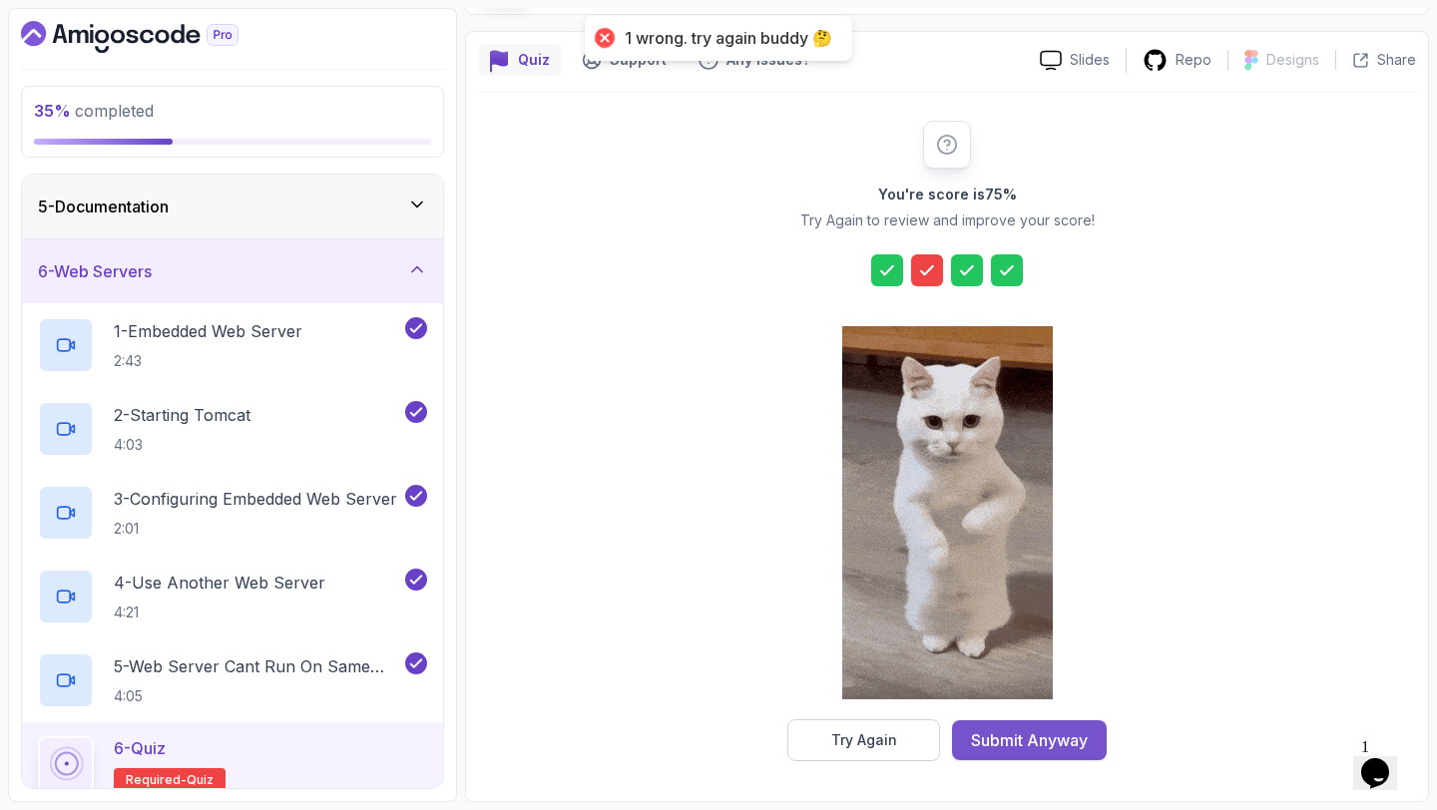
click at [966, 733] on button "Submit Anyway" at bounding box center [1029, 740] width 155 height 40
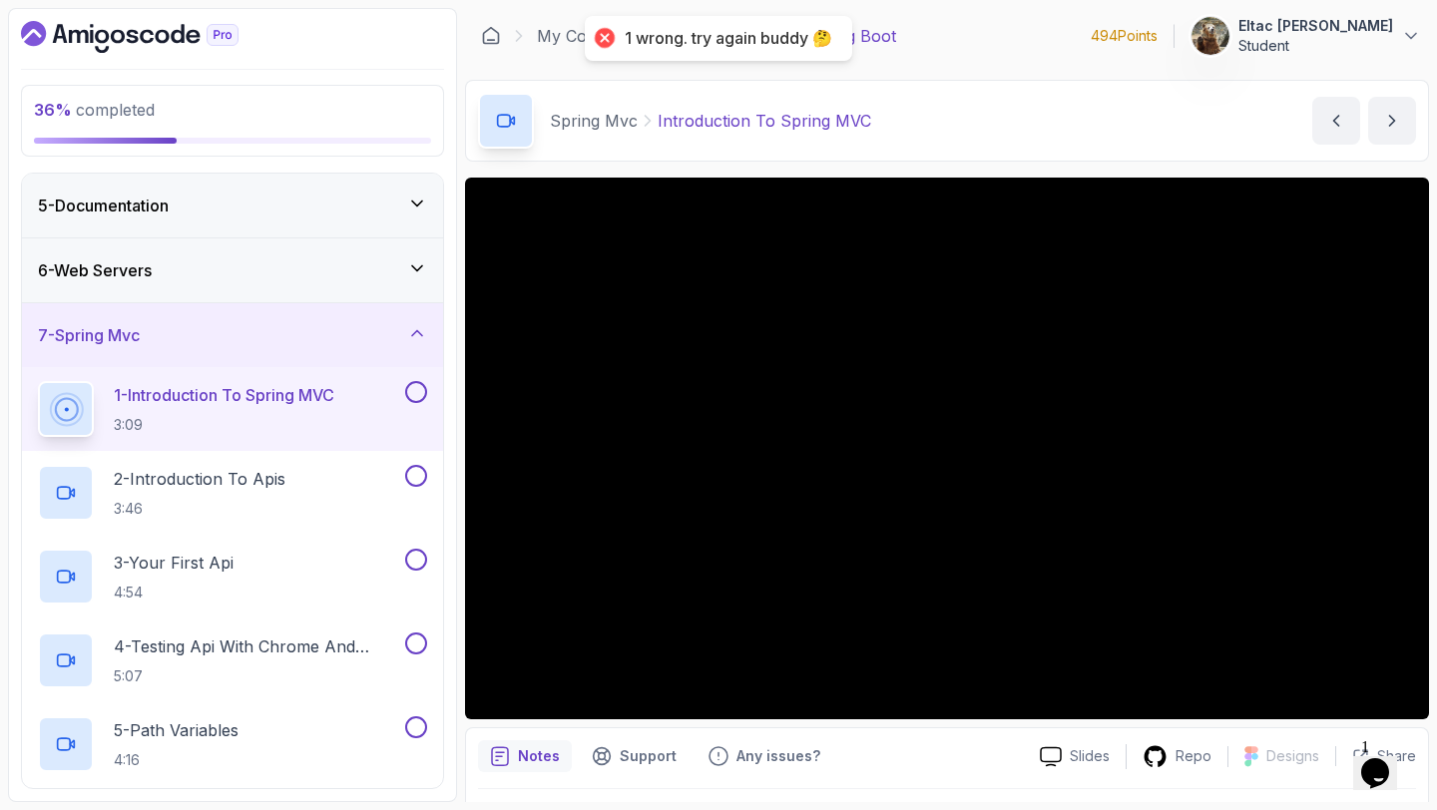
click at [409, 393] on button at bounding box center [416, 392] width 22 height 22
click at [417, 470] on button at bounding box center [416, 476] width 22 height 22
click at [416, 555] on button at bounding box center [416, 560] width 22 height 22
click at [420, 643] on button at bounding box center [416, 643] width 22 height 22
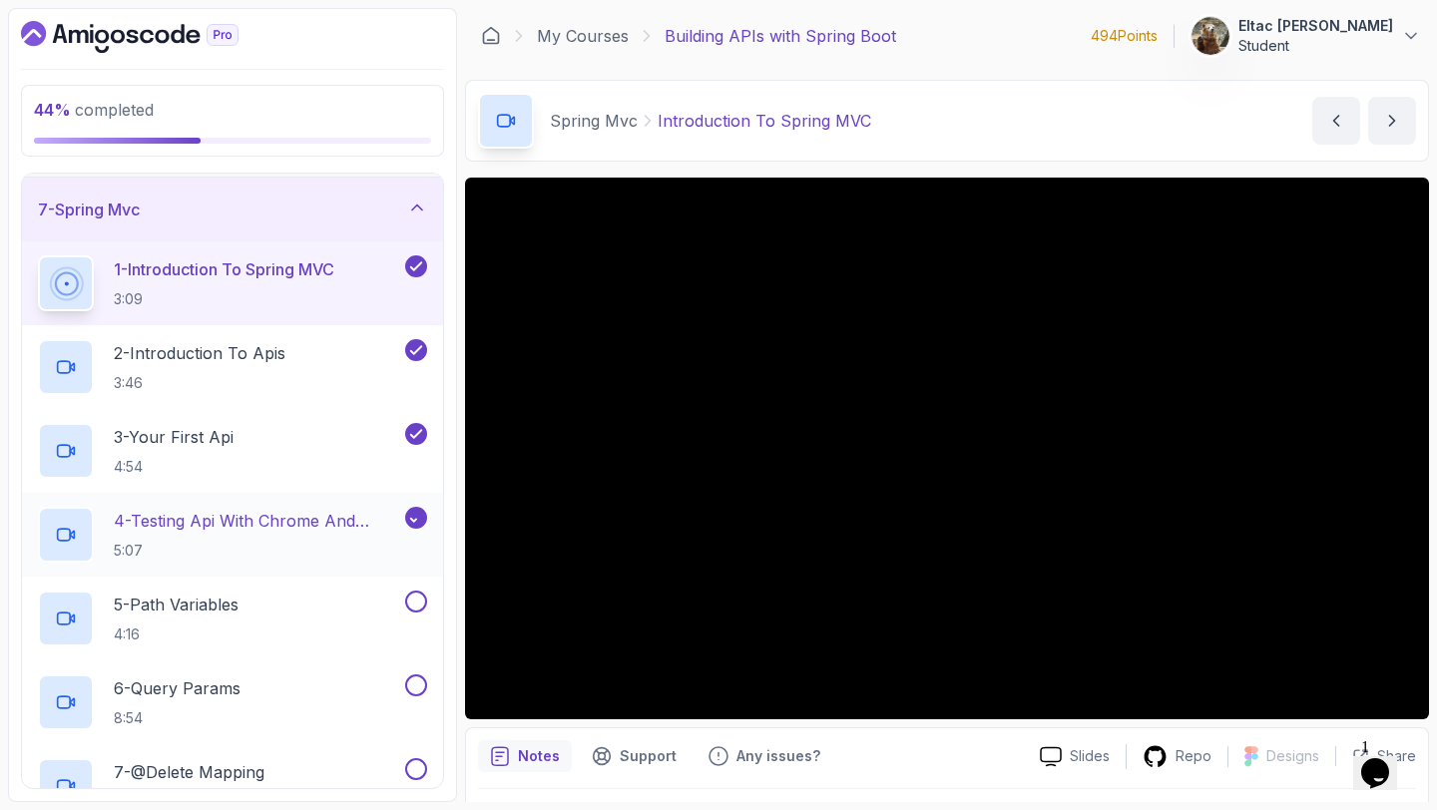
scroll to position [430, 0]
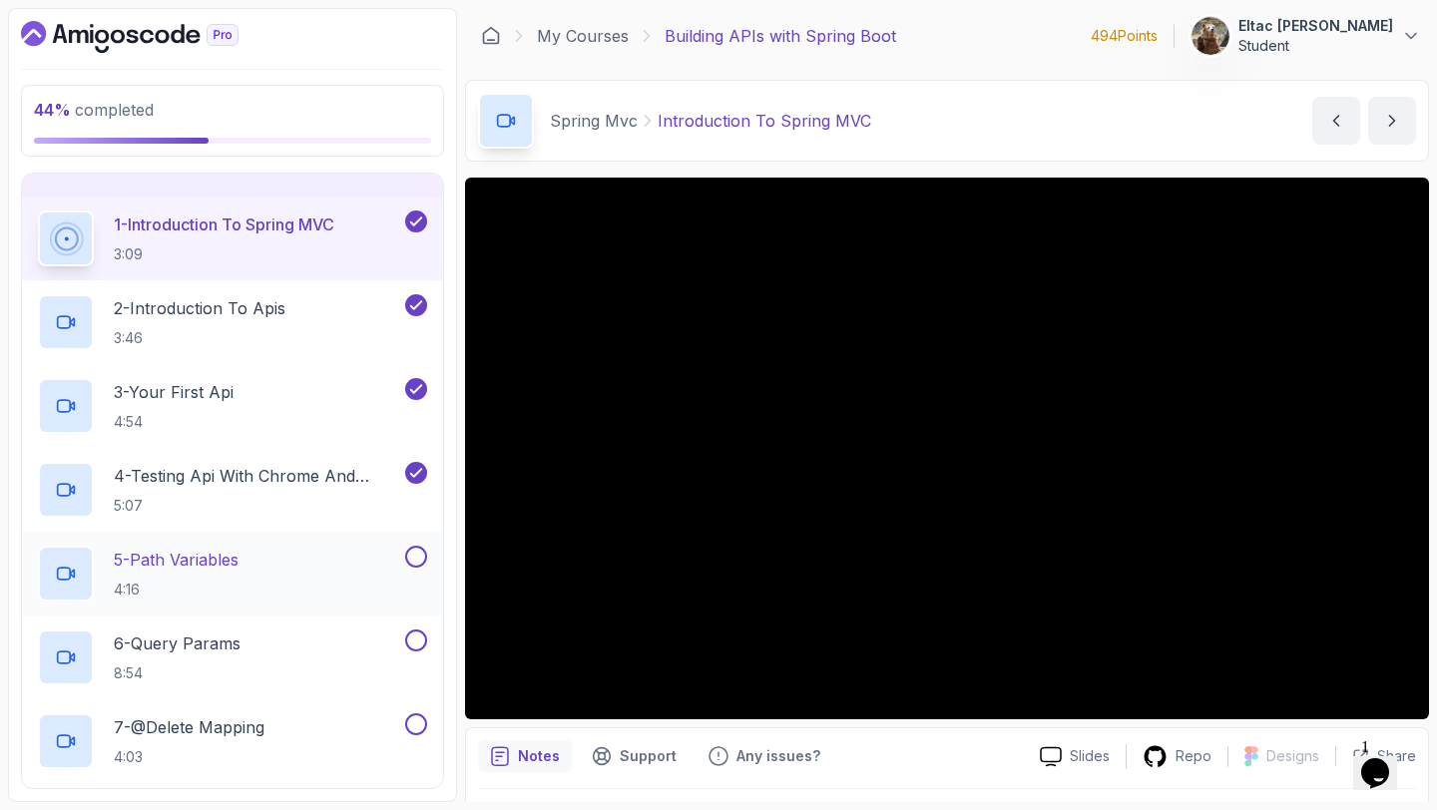
click at [415, 555] on button at bounding box center [416, 557] width 22 height 22
click at [421, 645] on button at bounding box center [416, 640] width 22 height 22
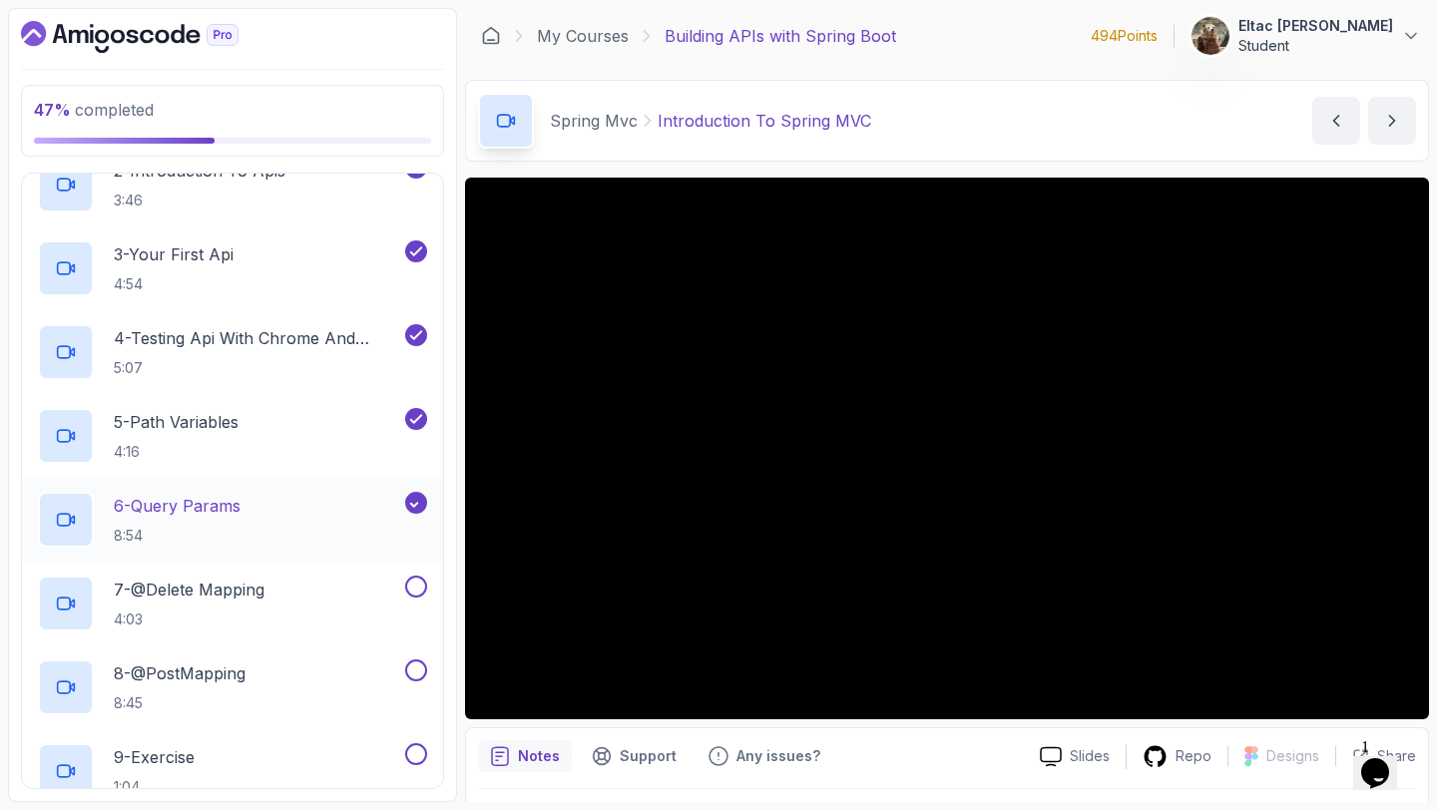
scroll to position [569, 0]
click at [417, 589] on button at bounding box center [416, 586] width 22 height 22
click at [417, 679] on button at bounding box center [416, 669] width 22 height 22
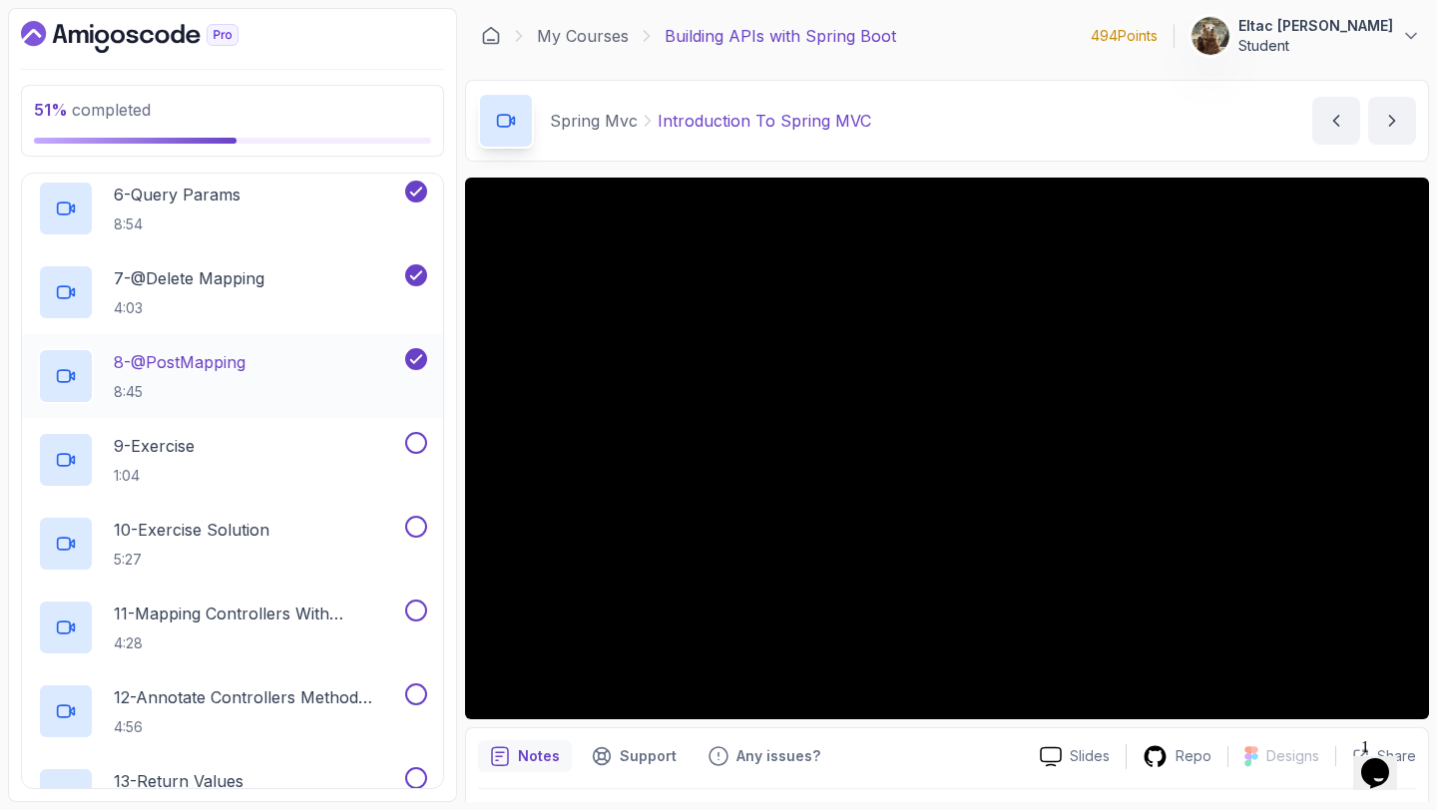
scroll to position [910, 0]
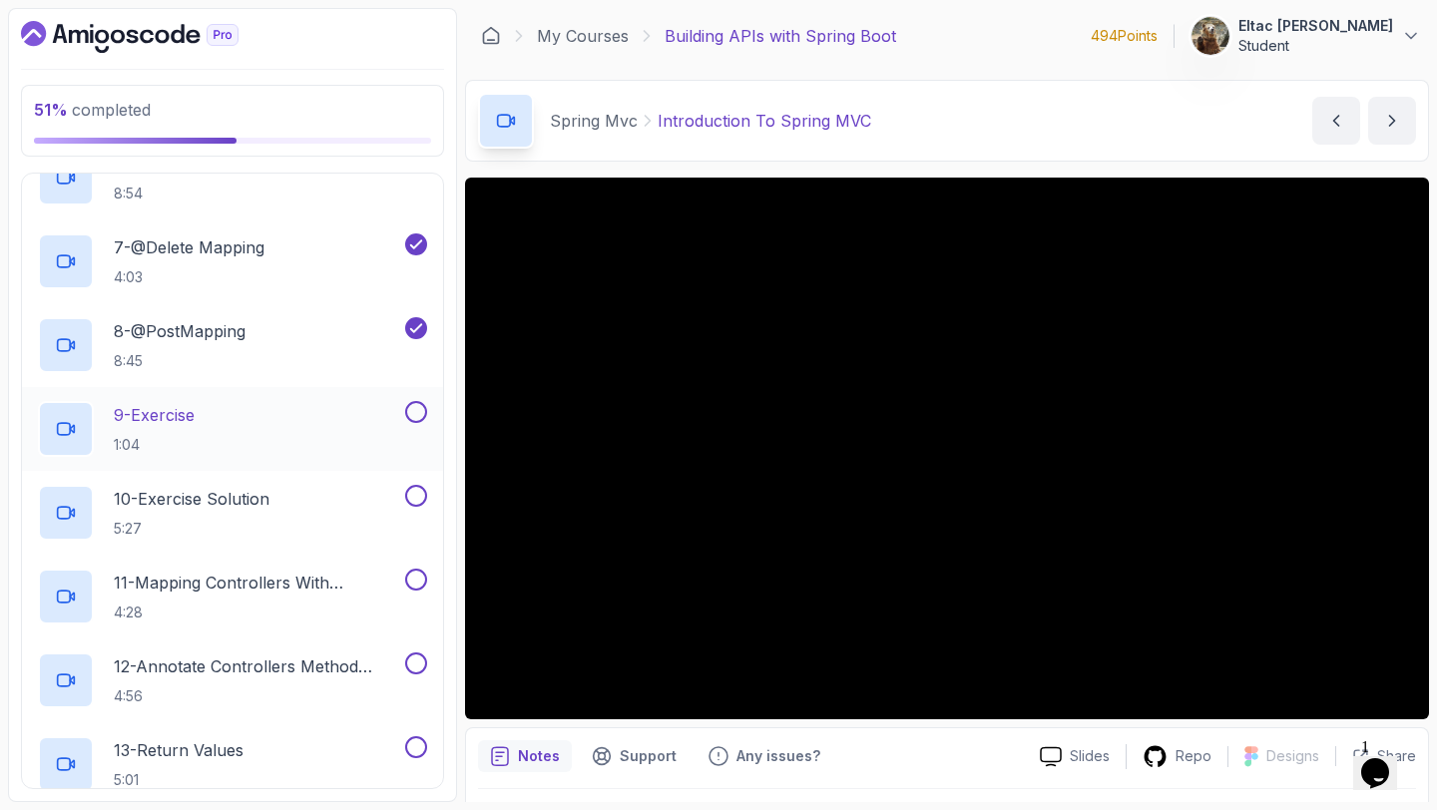
click at [413, 402] on button at bounding box center [416, 412] width 22 height 22
click at [415, 492] on button at bounding box center [416, 496] width 22 height 22
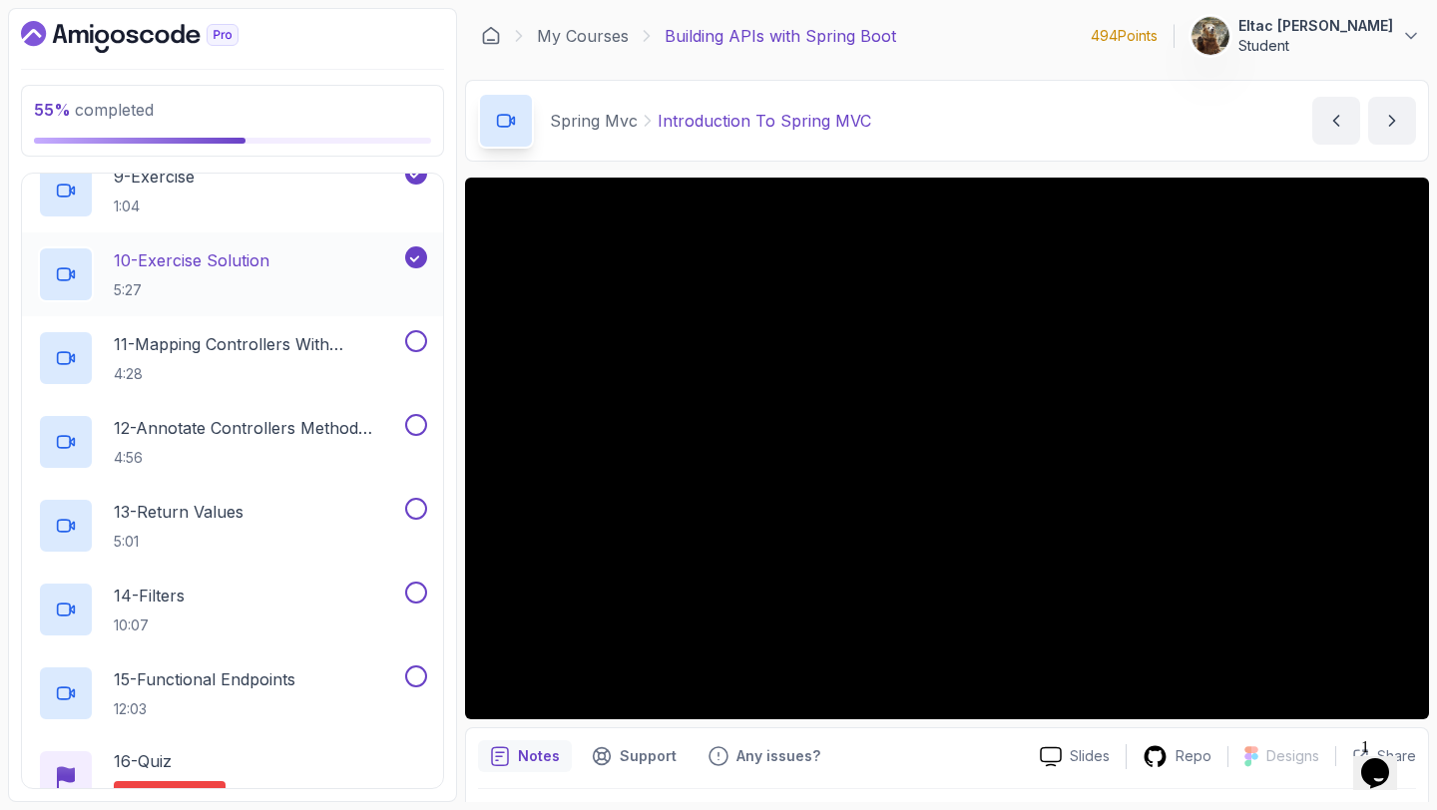
scroll to position [1164, 0]
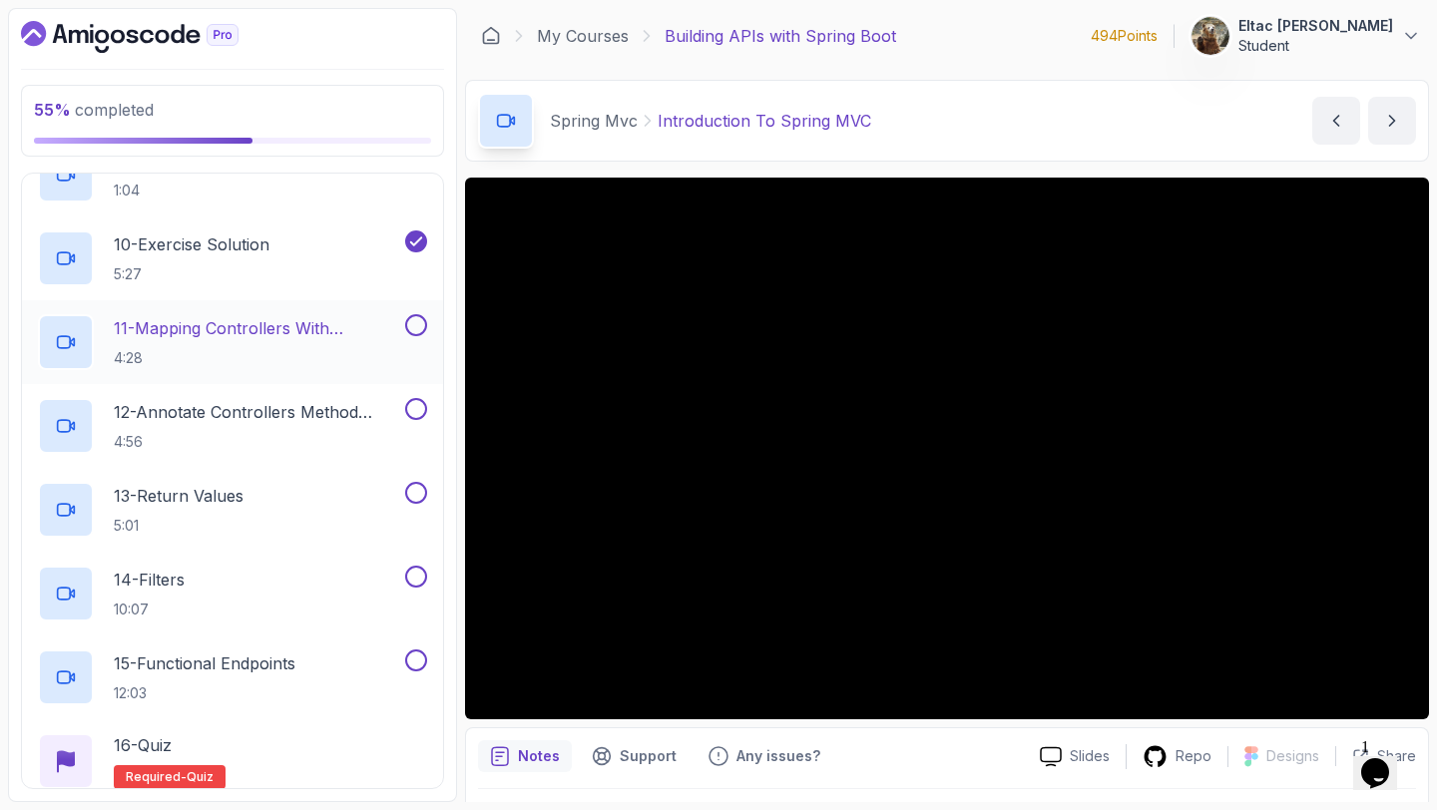
click at [414, 322] on button at bounding box center [416, 325] width 22 height 22
click at [413, 403] on button at bounding box center [416, 409] width 22 height 22
click at [415, 489] on button at bounding box center [416, 493] width 22 height 22
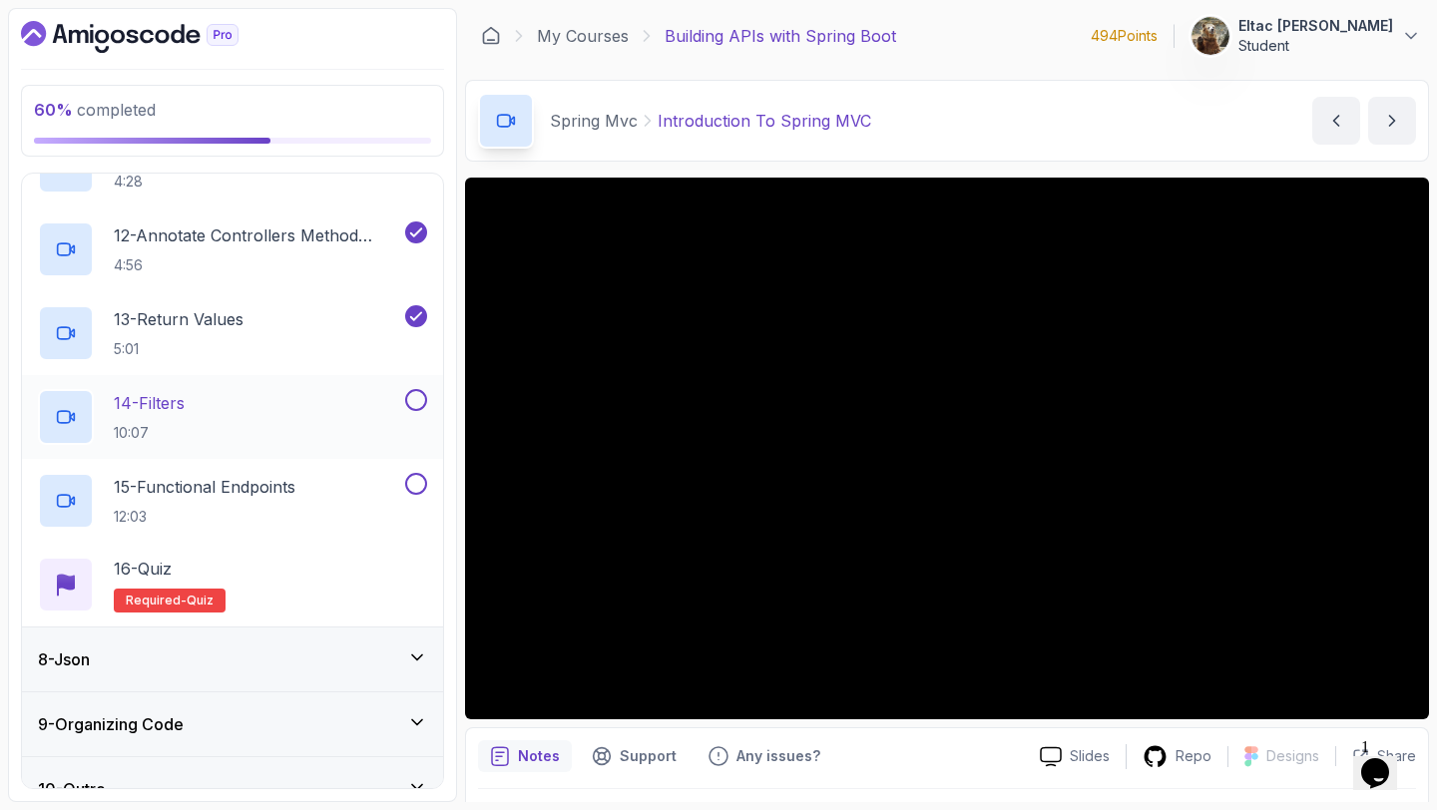
scroll to position [1346, 0]
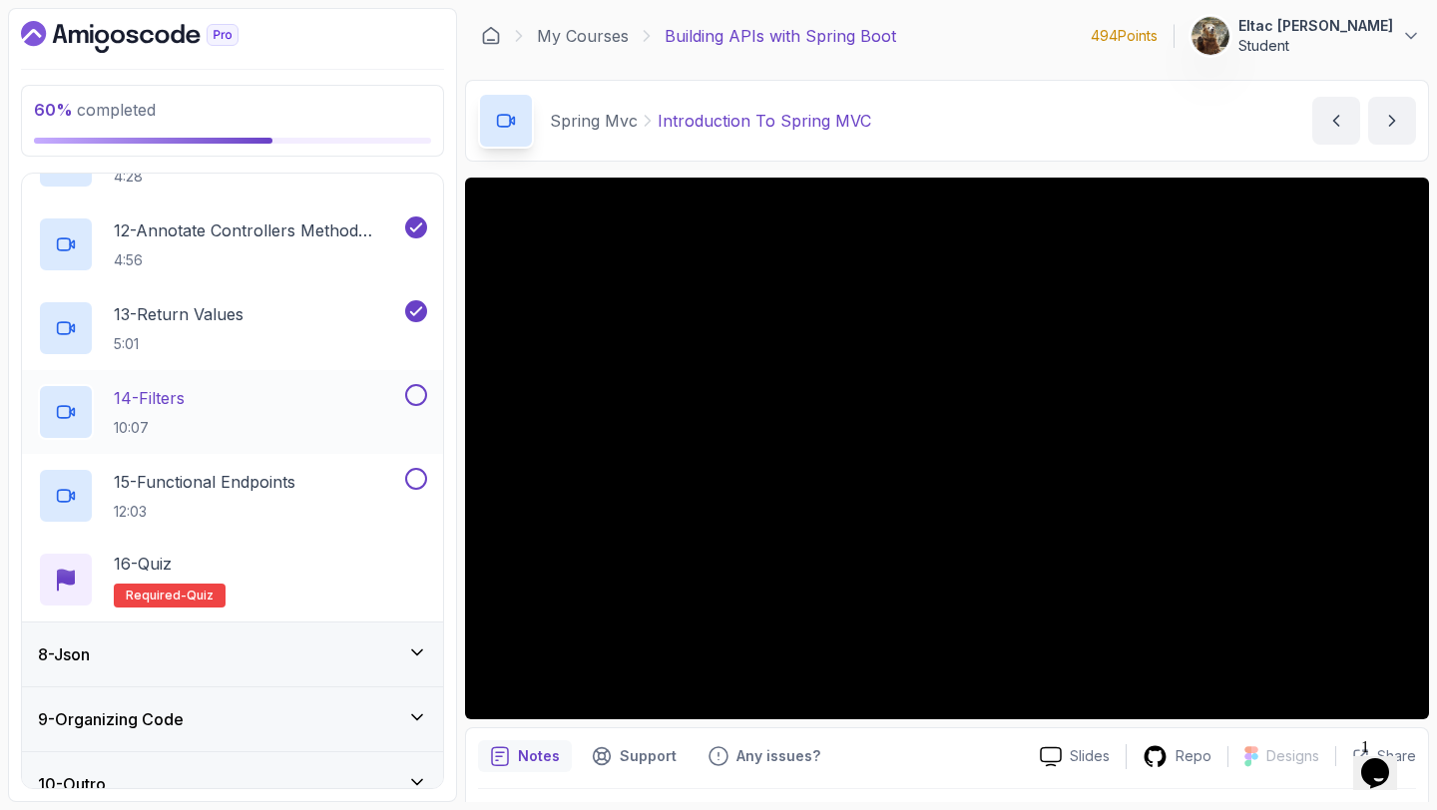
click at [416, 395] on button at bounding box center [416, 395] width 22 height 22
click at [408, 468] on div at bounding box center [414, 479] width 26 height 22
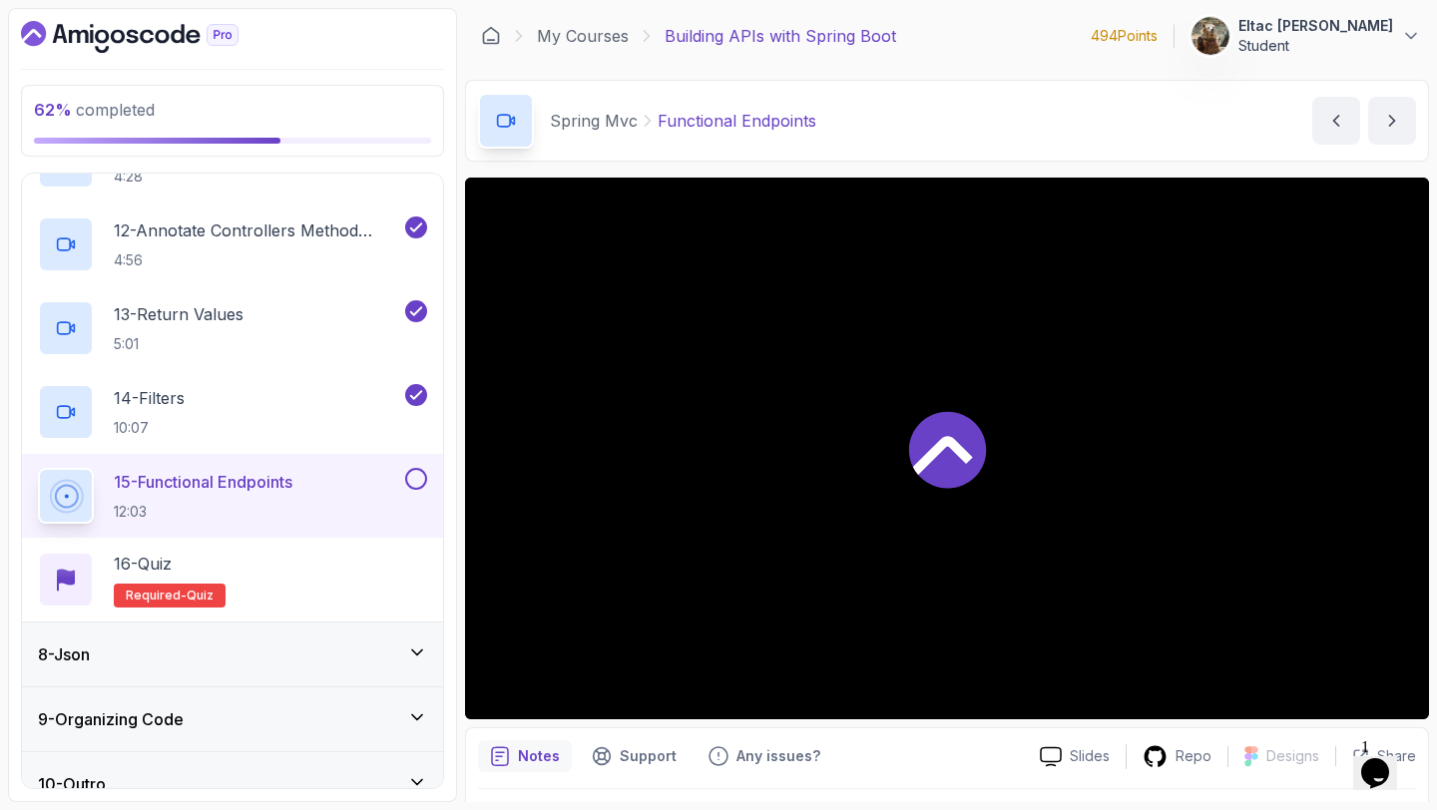
click at [415, 480] on button at bounding box center [416, 479] width 22 height 22
click at [280, 498] on h2 "15 - Functional Endpoints 12:03" at bounding box center [203, 496] width 179 height 52
click at [255, 552] on div "16 - Quiz Required- quiz" at bounding box center [232, 580] width 389 height 56
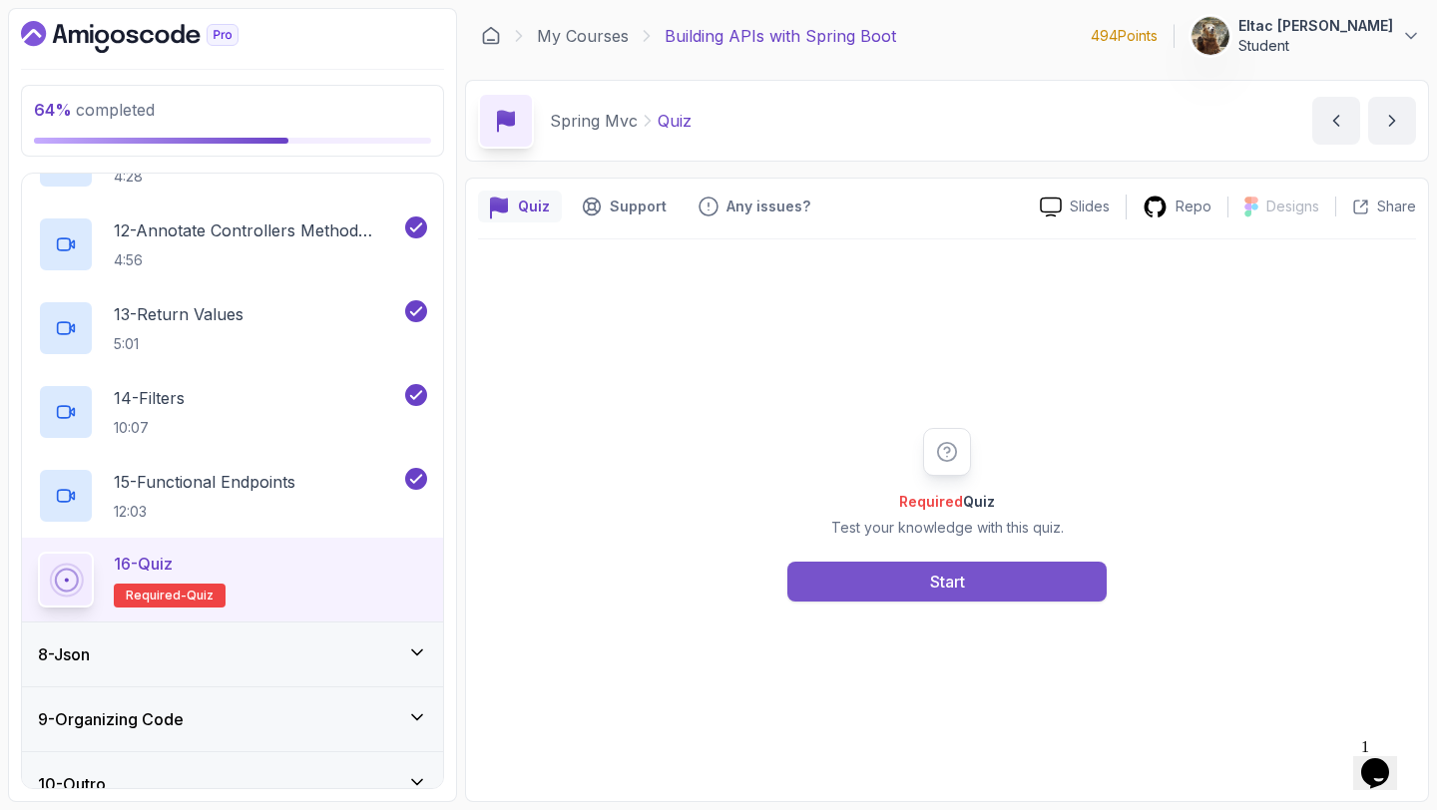
click at [842, 573] on button "Start" at bounding box center [946, 582] width 319 height 40
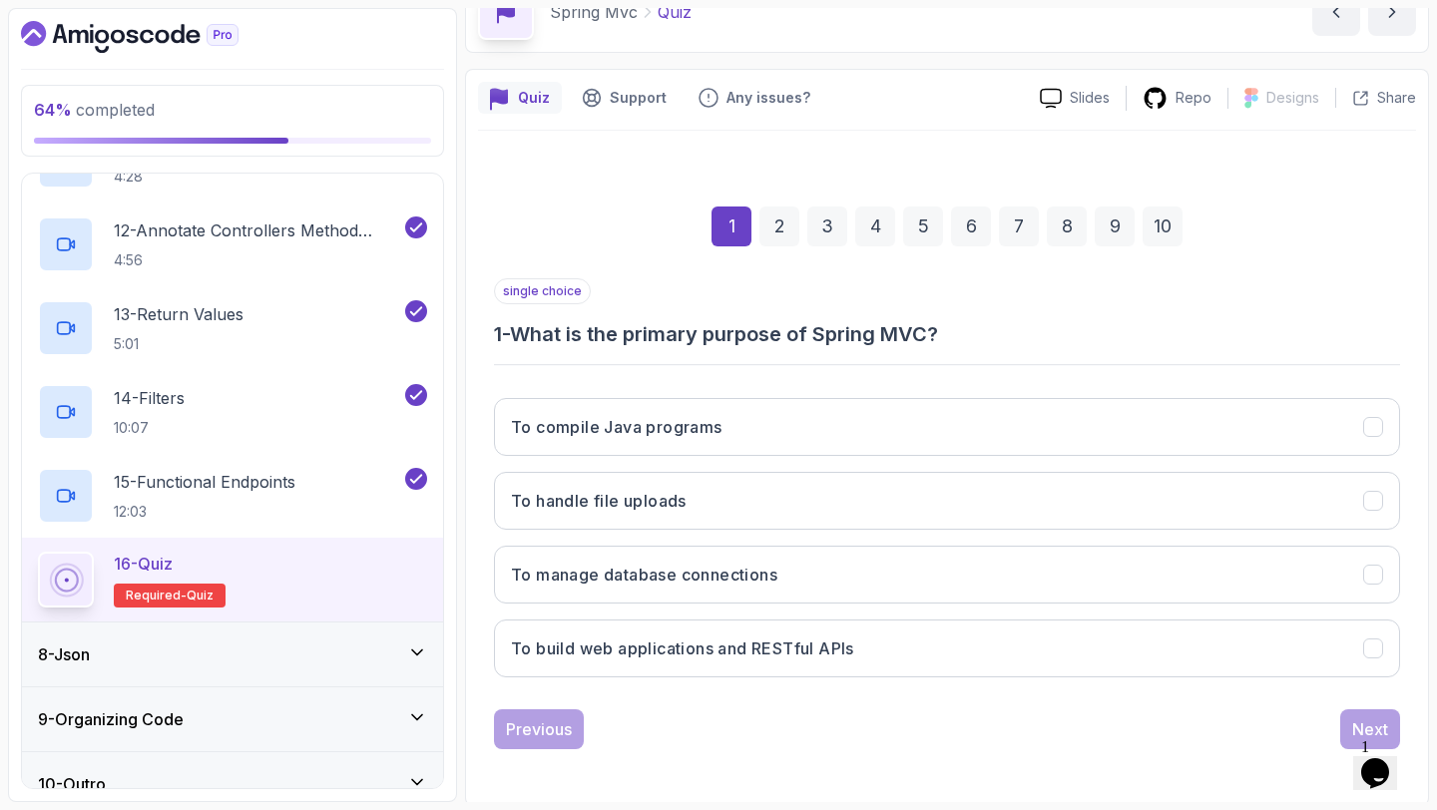
scroll to position [113, 0]
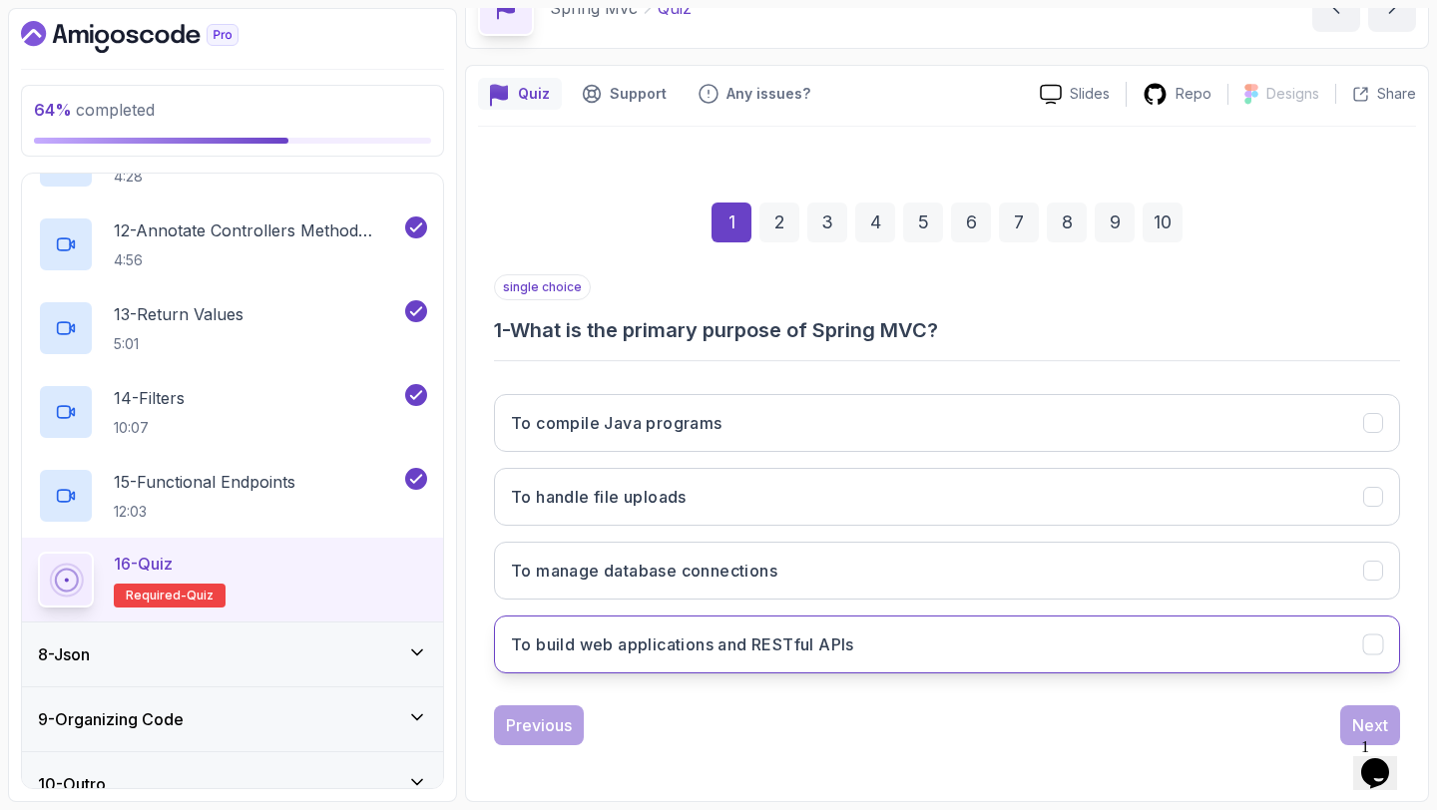
click at [783, 656] on button "To build web applications and RESTful APIs" at bounding box center [947, 645] width 906 height 58
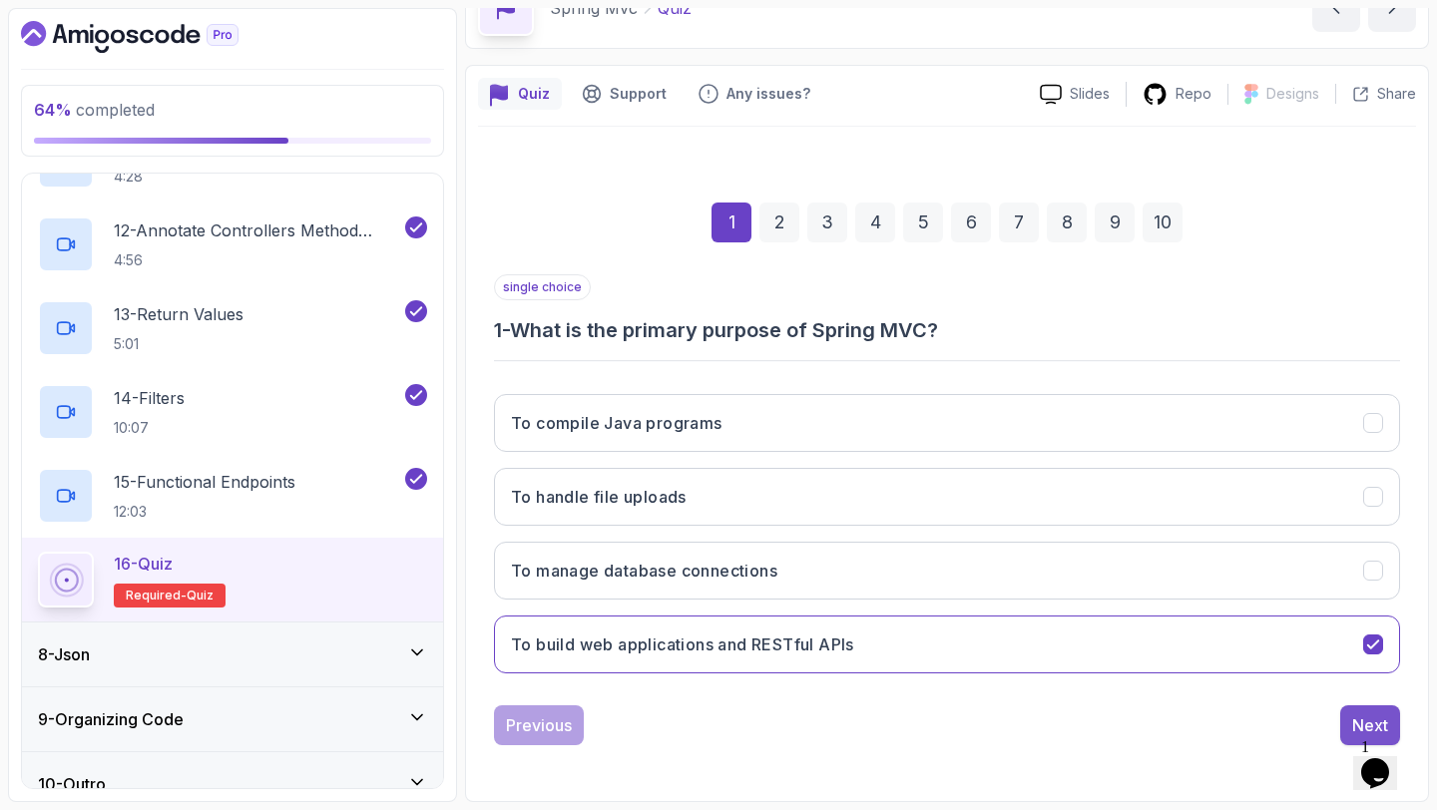
click at [1365, 714] on div "Next" at bounding box center [1370, 725] width 36 height 24
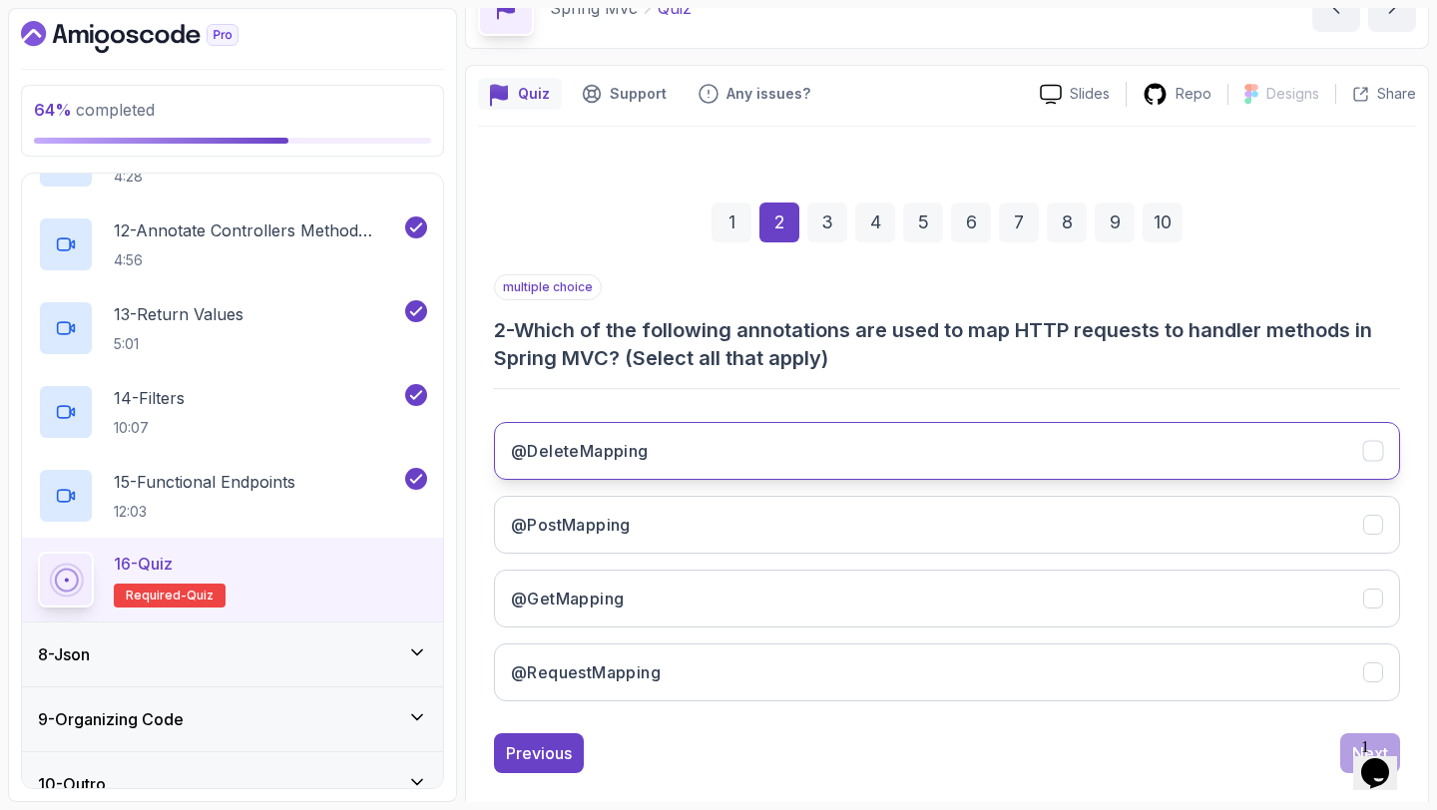
click at [910, 461] on button "@DeleteMapping" at bounding box center [947, 451] width 906 height 58
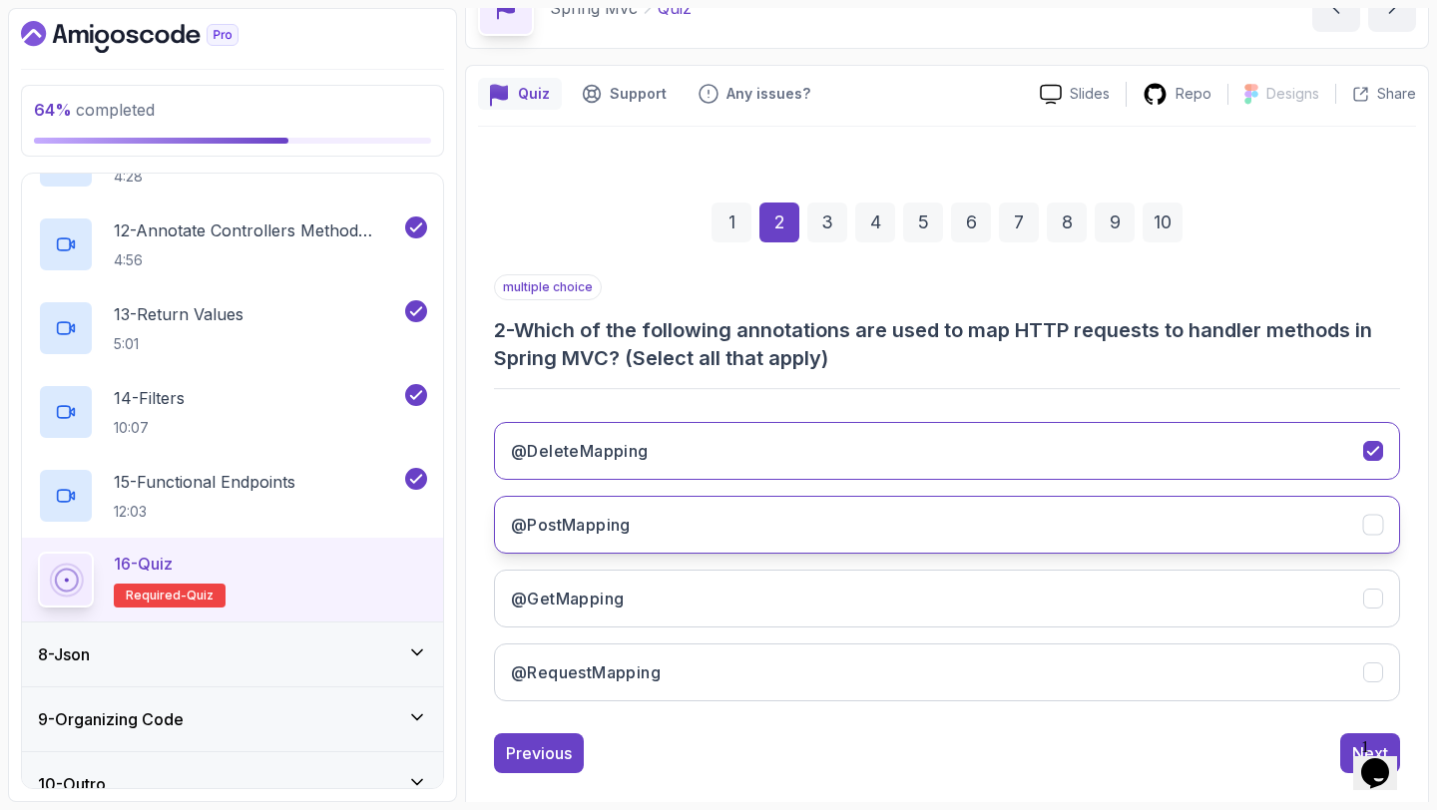
click at [858, 530] on button "@PostMapping" at bounding box center [947, 525] width 906 height 58
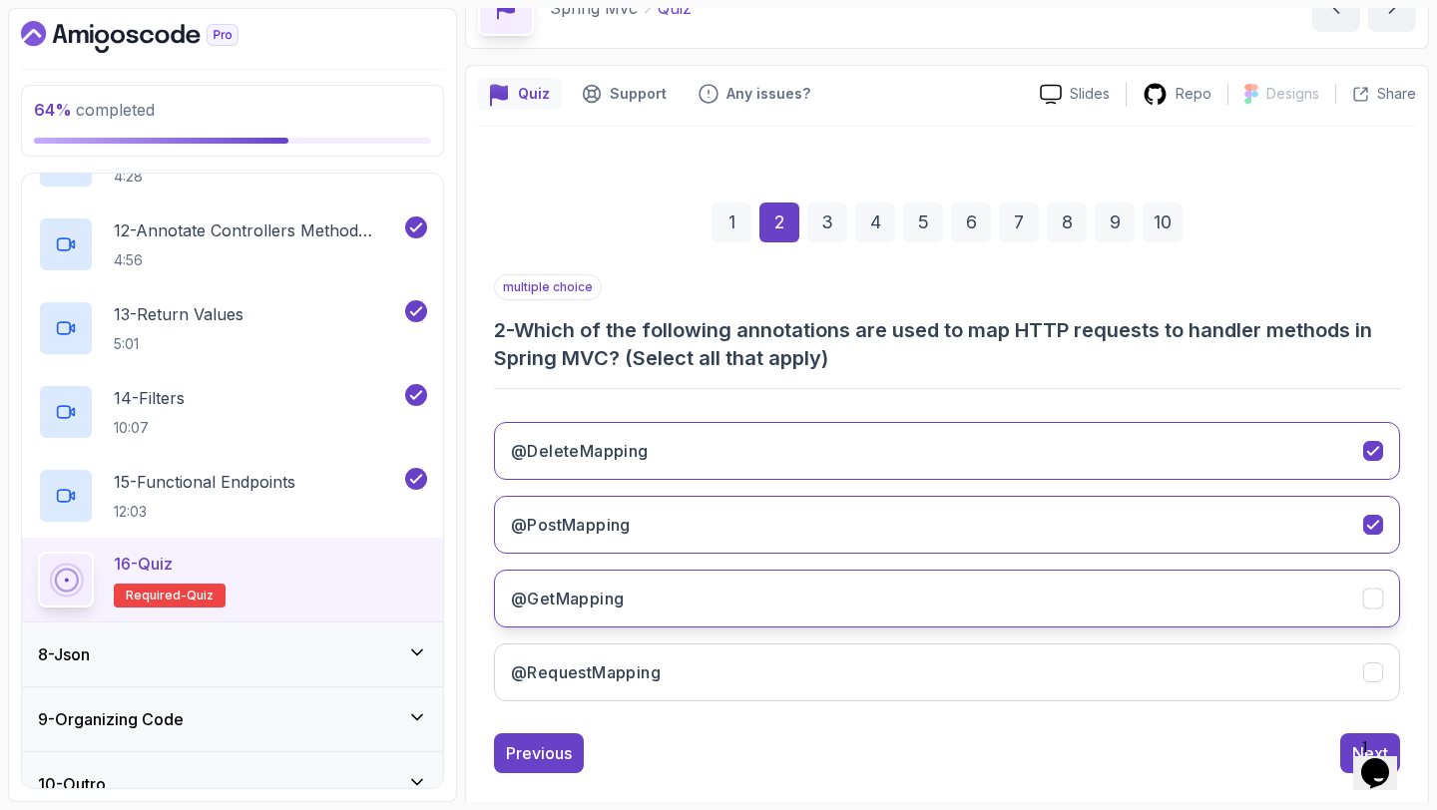
click at [834, 576] on button "@GetMapping" at bounding box center [947, 599] width 906 height 58
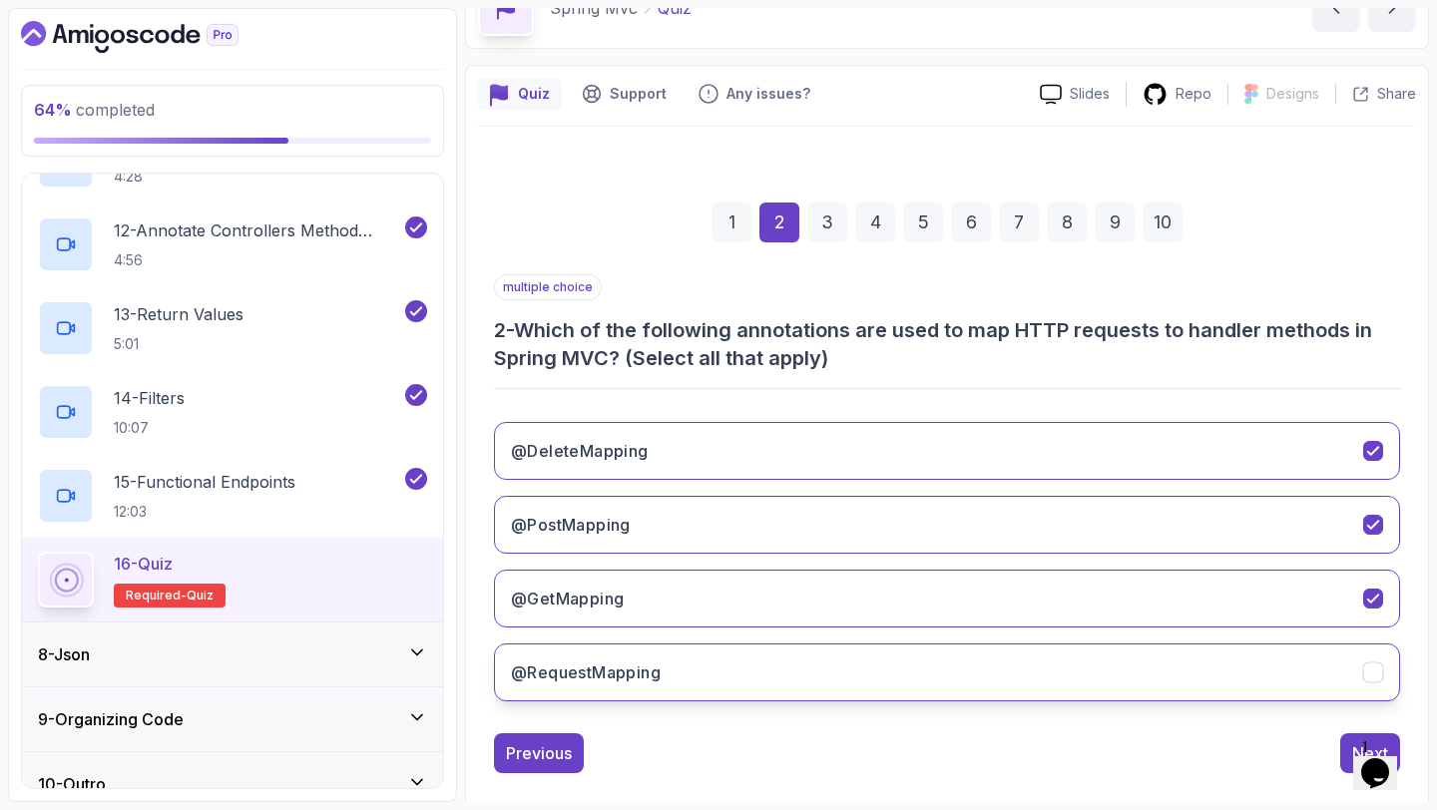
click at [814, 673] on button "@RequestMapping" at bounding box center [947, 672] width 906 height 58
click at [1340, 745] on button "Next" at bounding box center [1370, 753] width 60 height 40
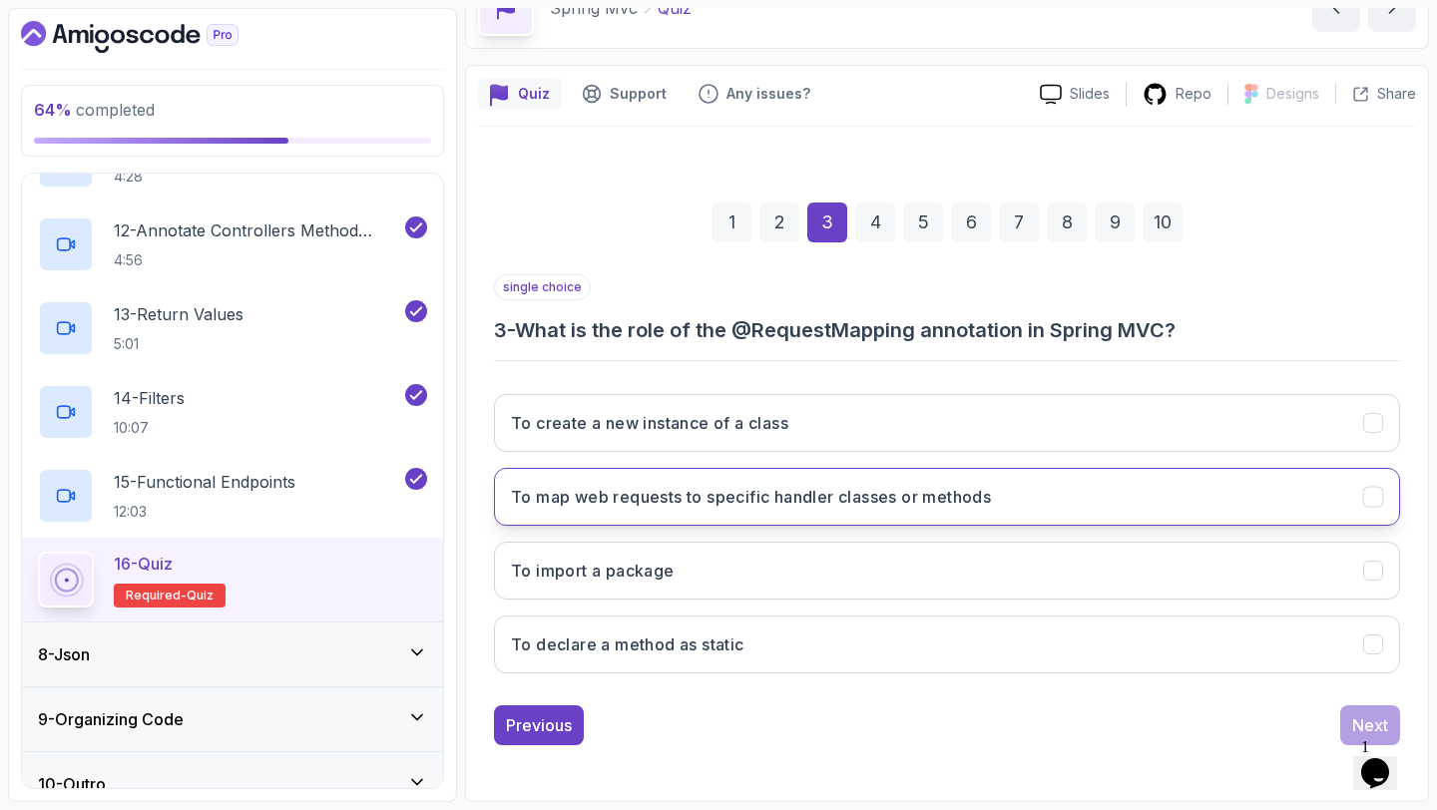
click at [986, 499] on h3 "To map web requests to specific handler classes or methods" at bounding box center [751, 497] width 480 height 24
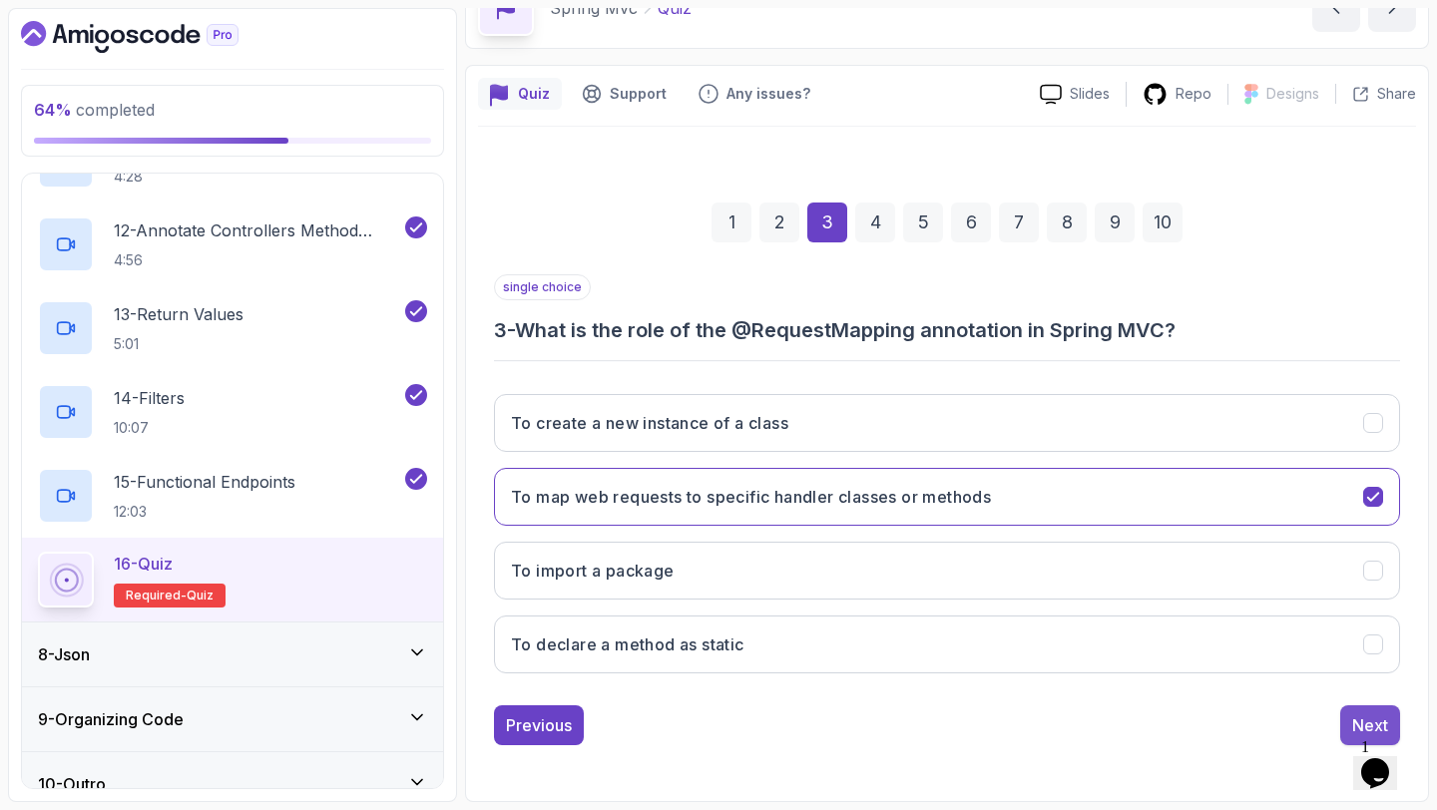
click at [1354, 721] on div "Next" at bounding box center [1370, 725] width 36 height 24
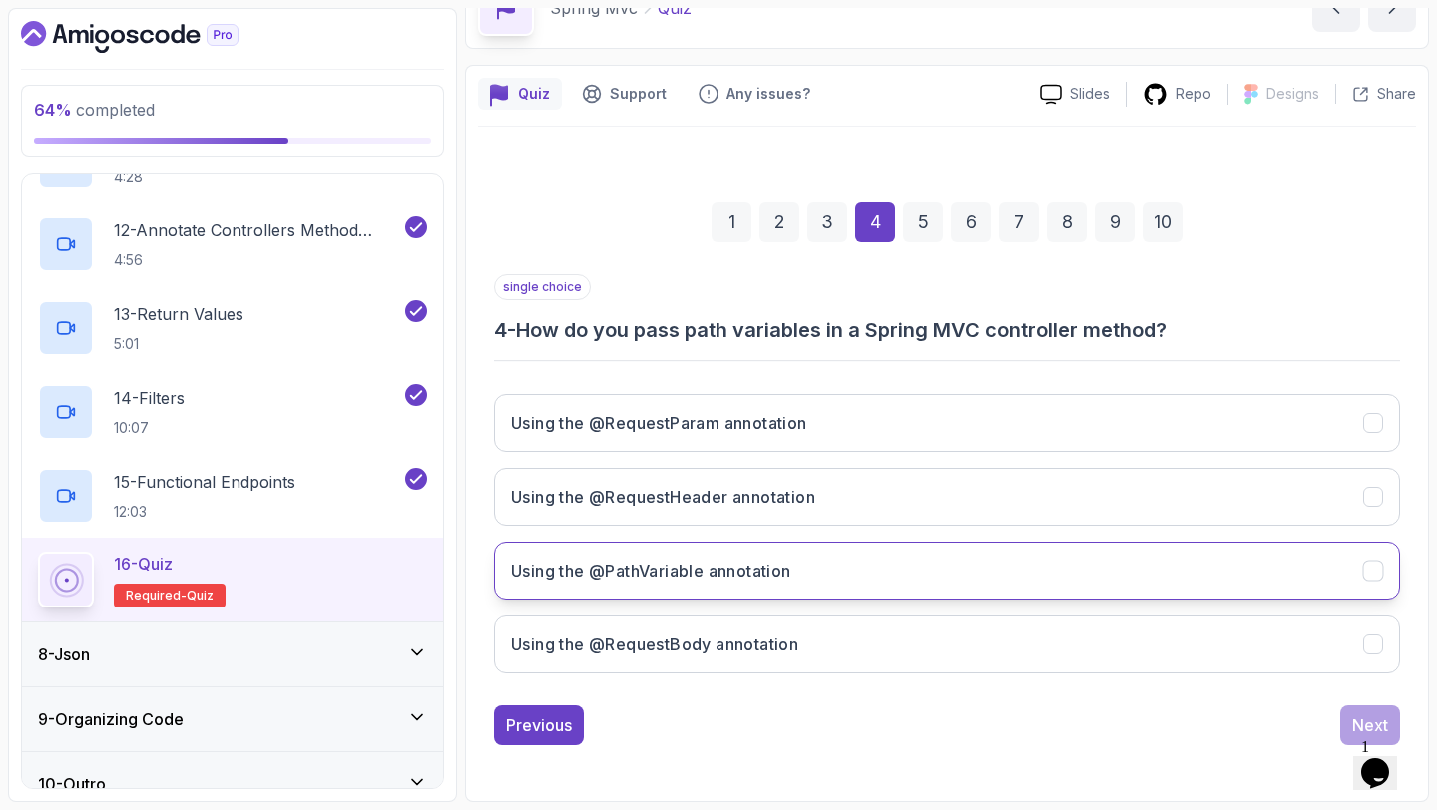
click at [765, 560] on h3 "Using the @PathVariable annotation" at bounding box center [651, 571] width 280 height 24
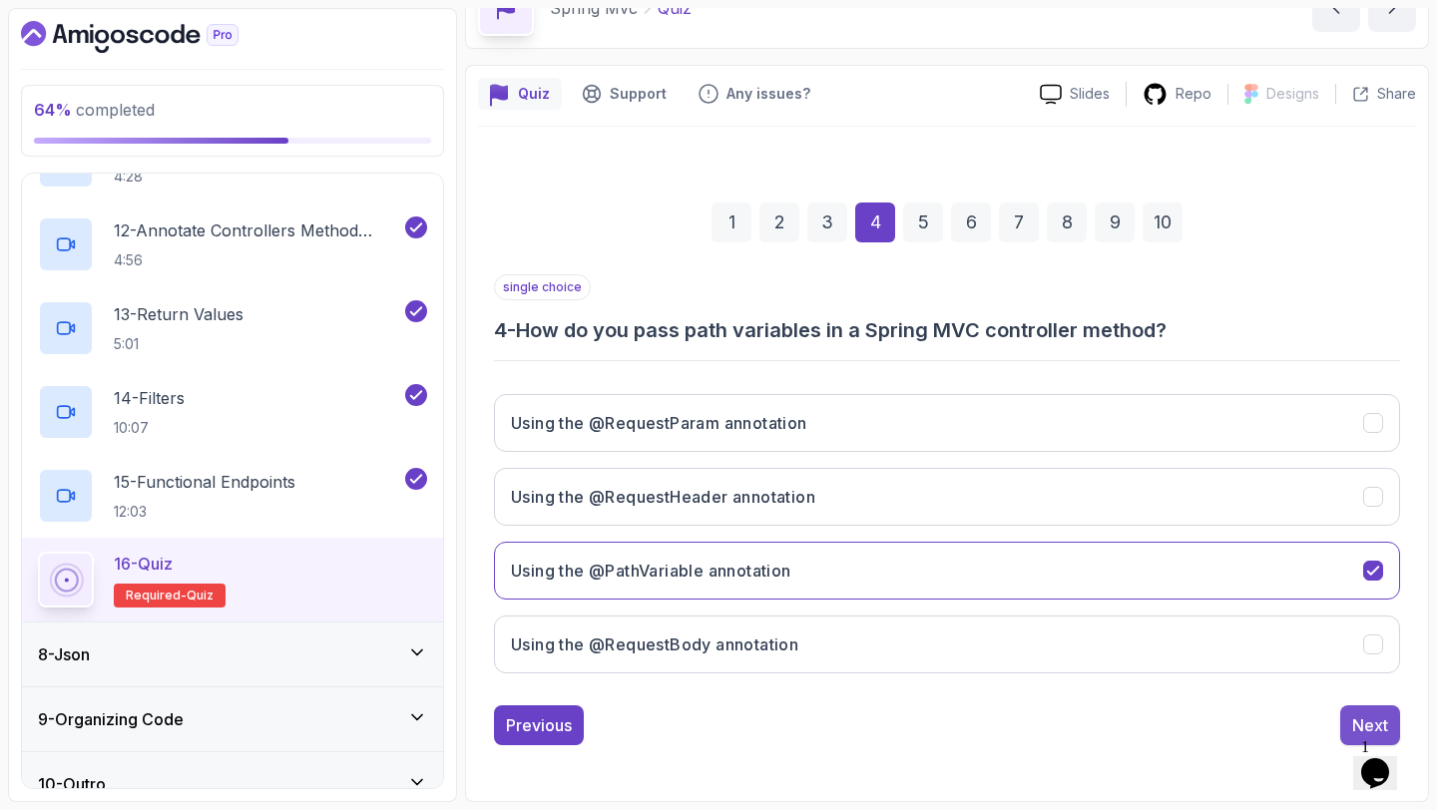
click at [1352, 707] on button "Next" at bounding box center [1370, 725] width 60 height 40
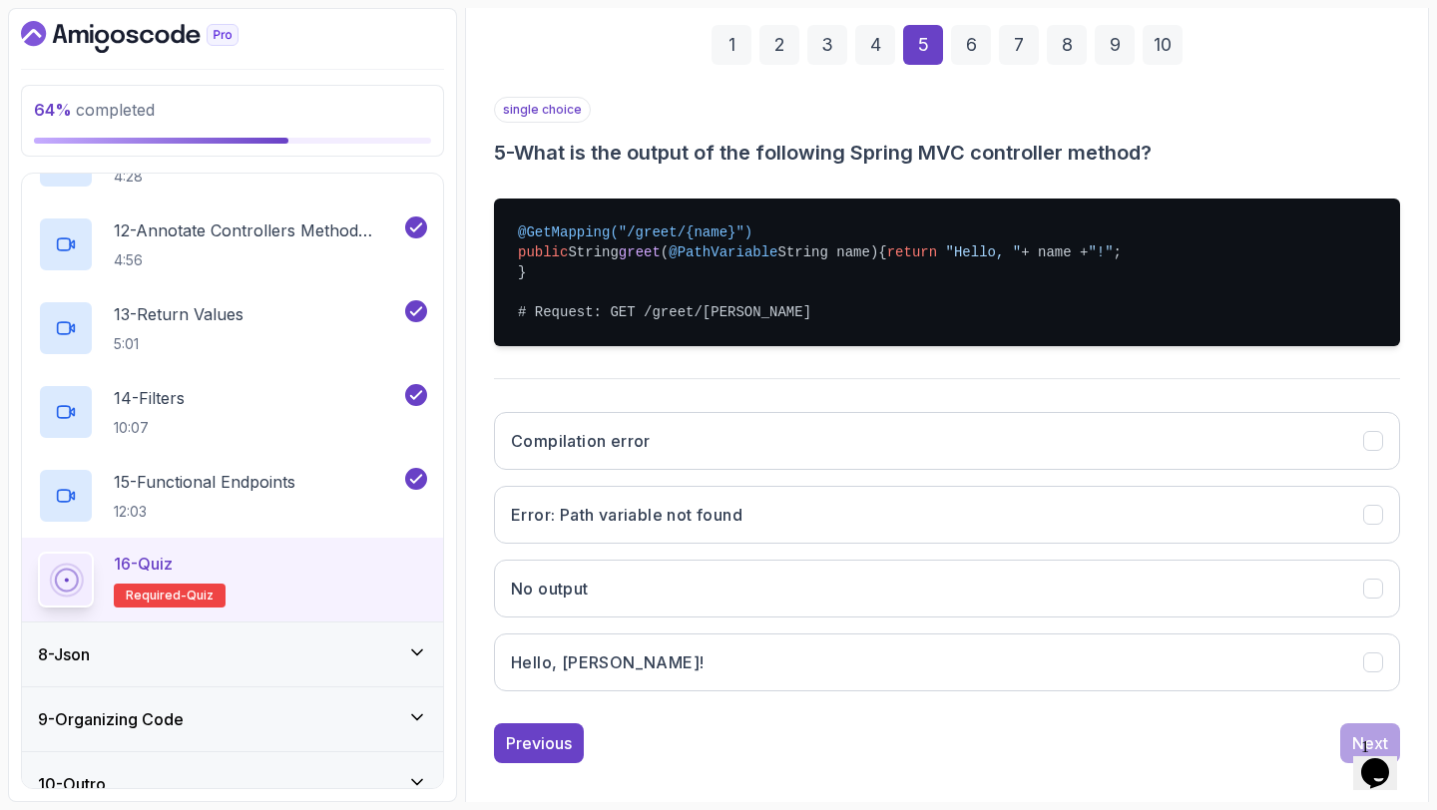
scroll to position [328, 0]
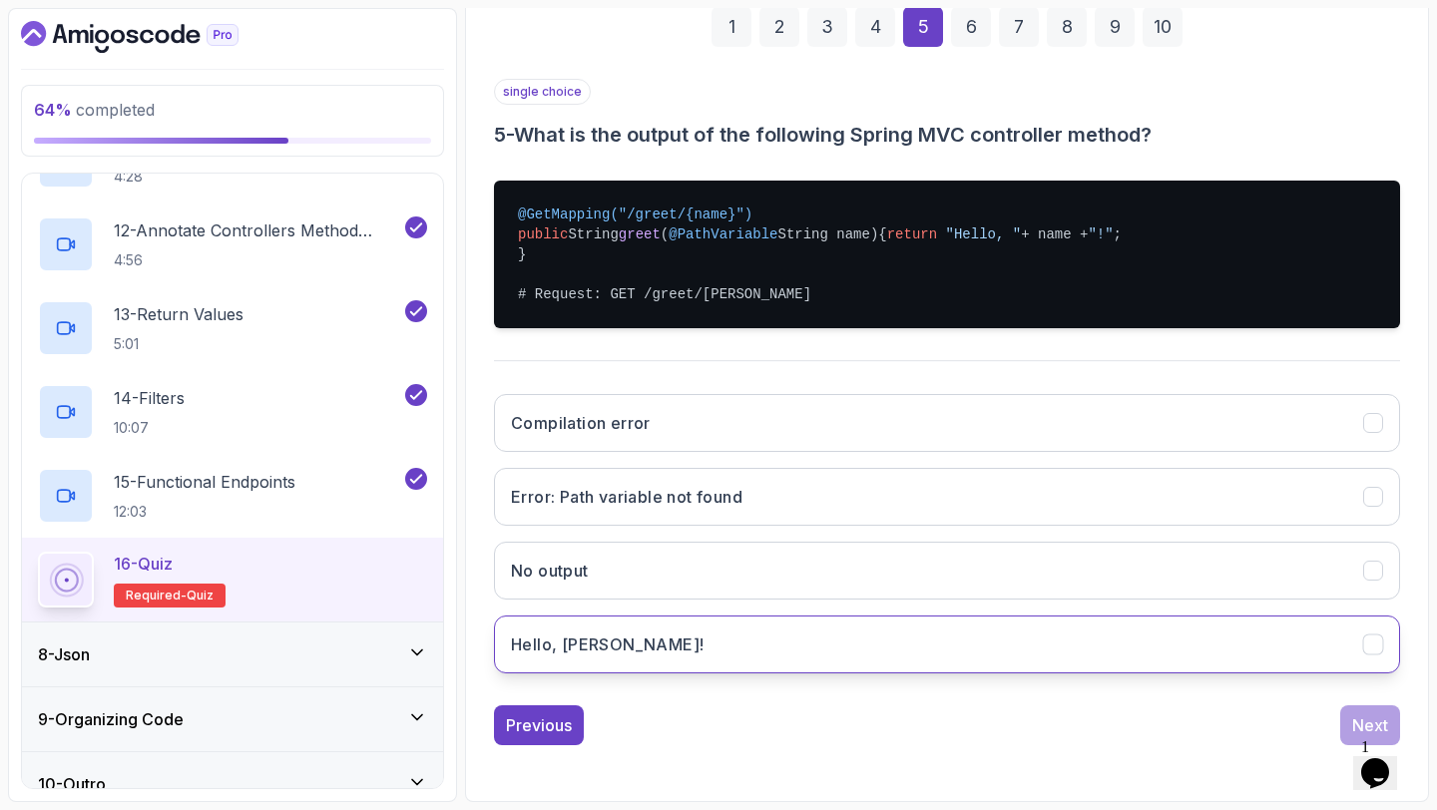
click at [988, 636] on button "Hello, John!" at bounding box center [947, 645] width 906 height 58
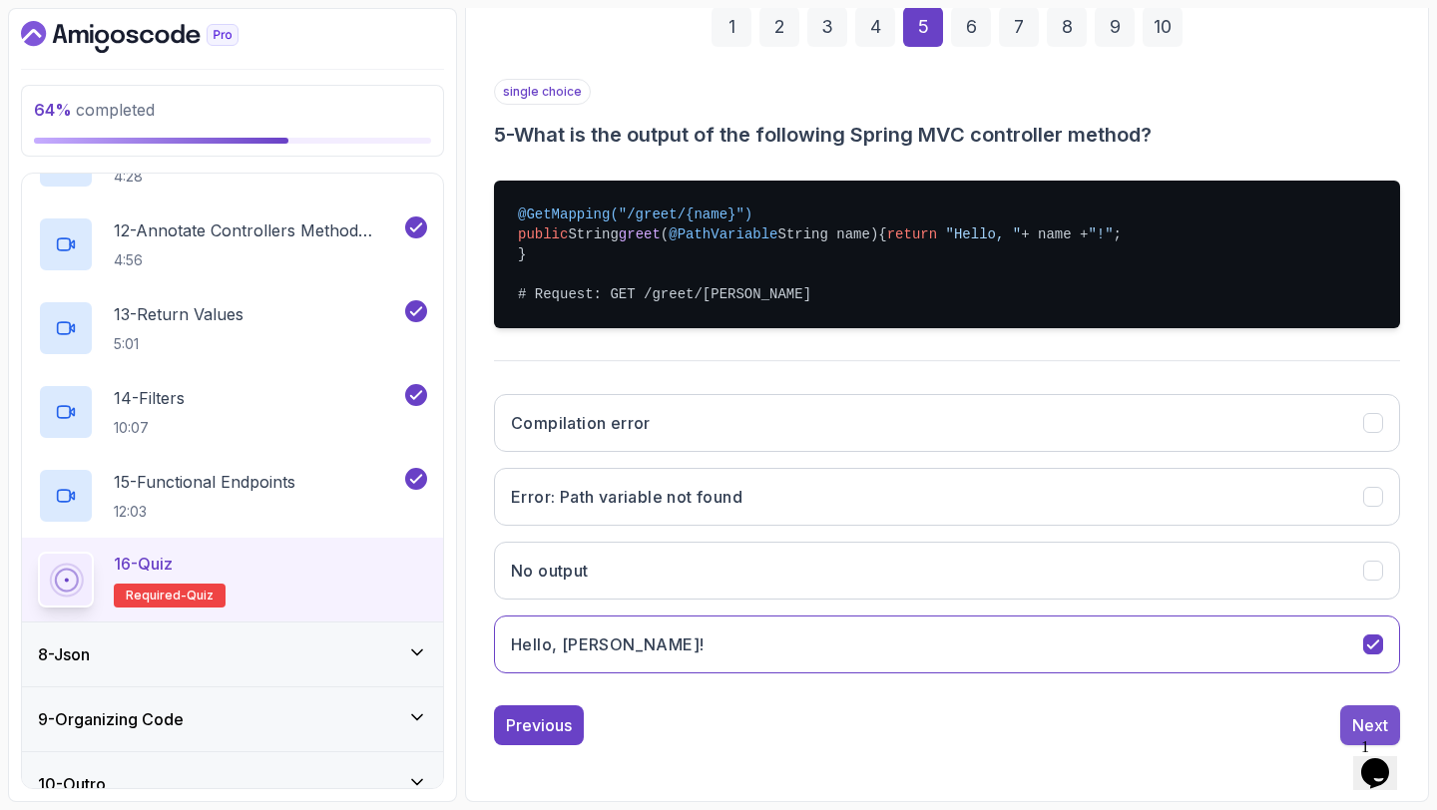
click at [1353, 725] on div "Next" at bounding box center [1370, 725] width 36 height 24
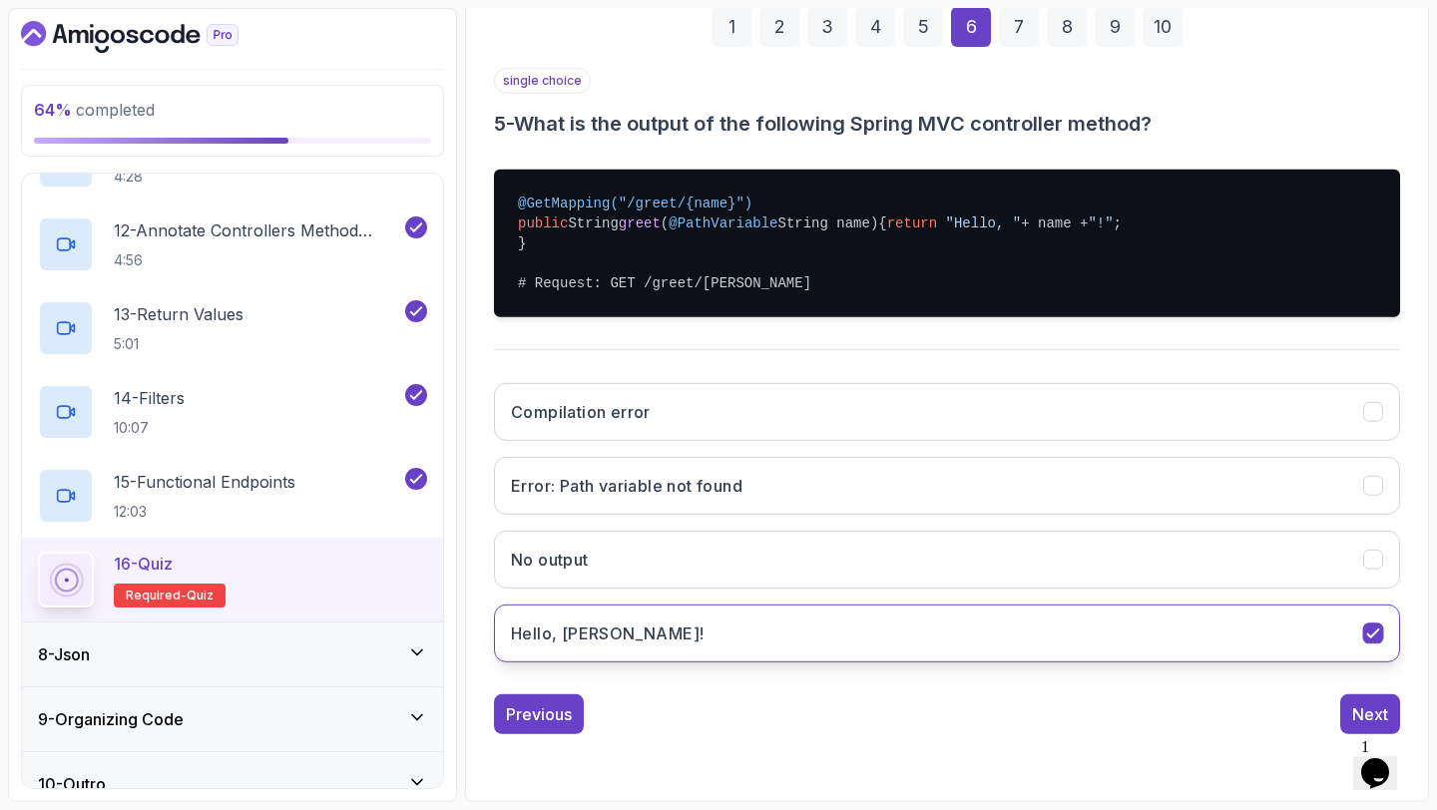
scroll to position [113, 0]
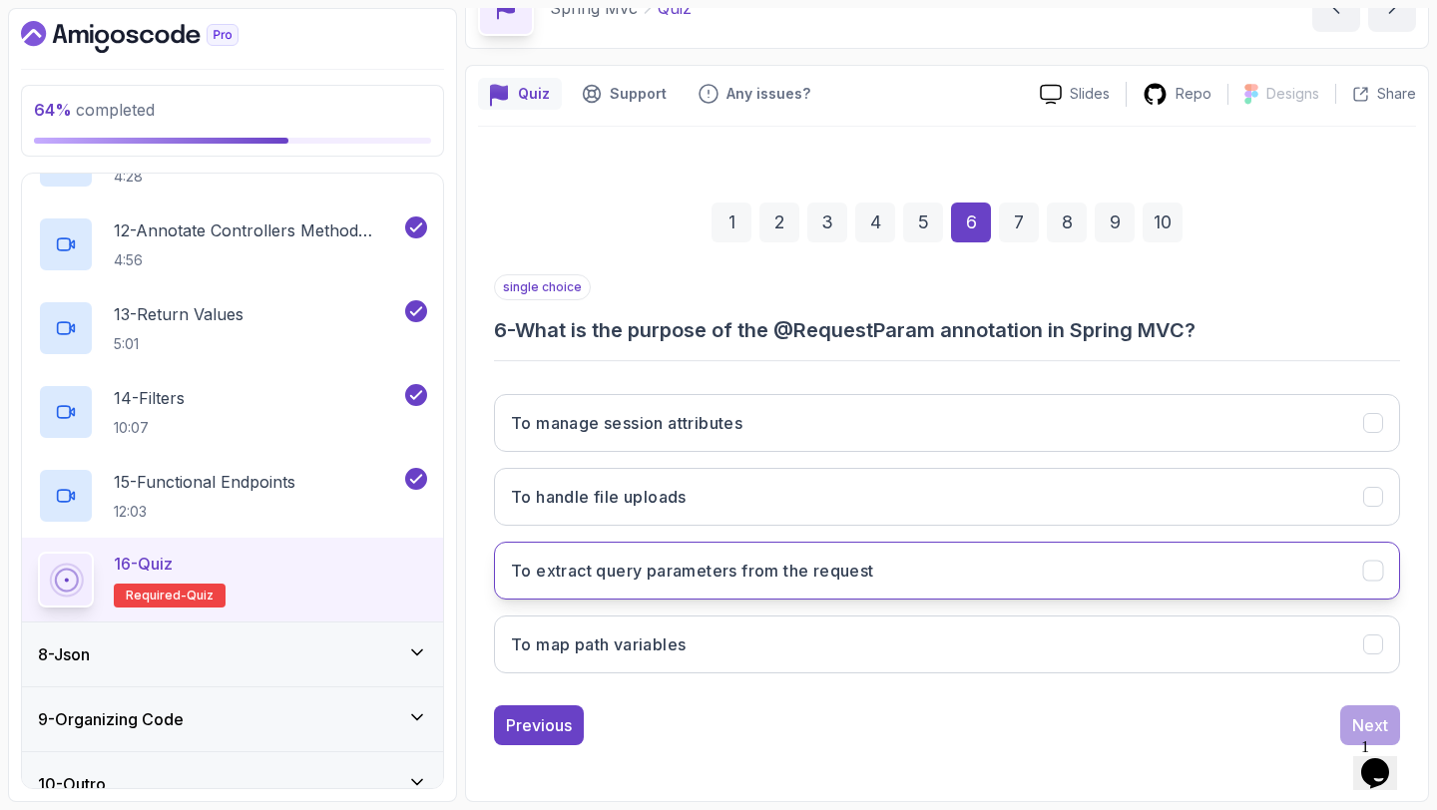
click at [835, 563] on h3 "To extract query parameters from the request" at bounding box center [692, 571] width 363 height 24
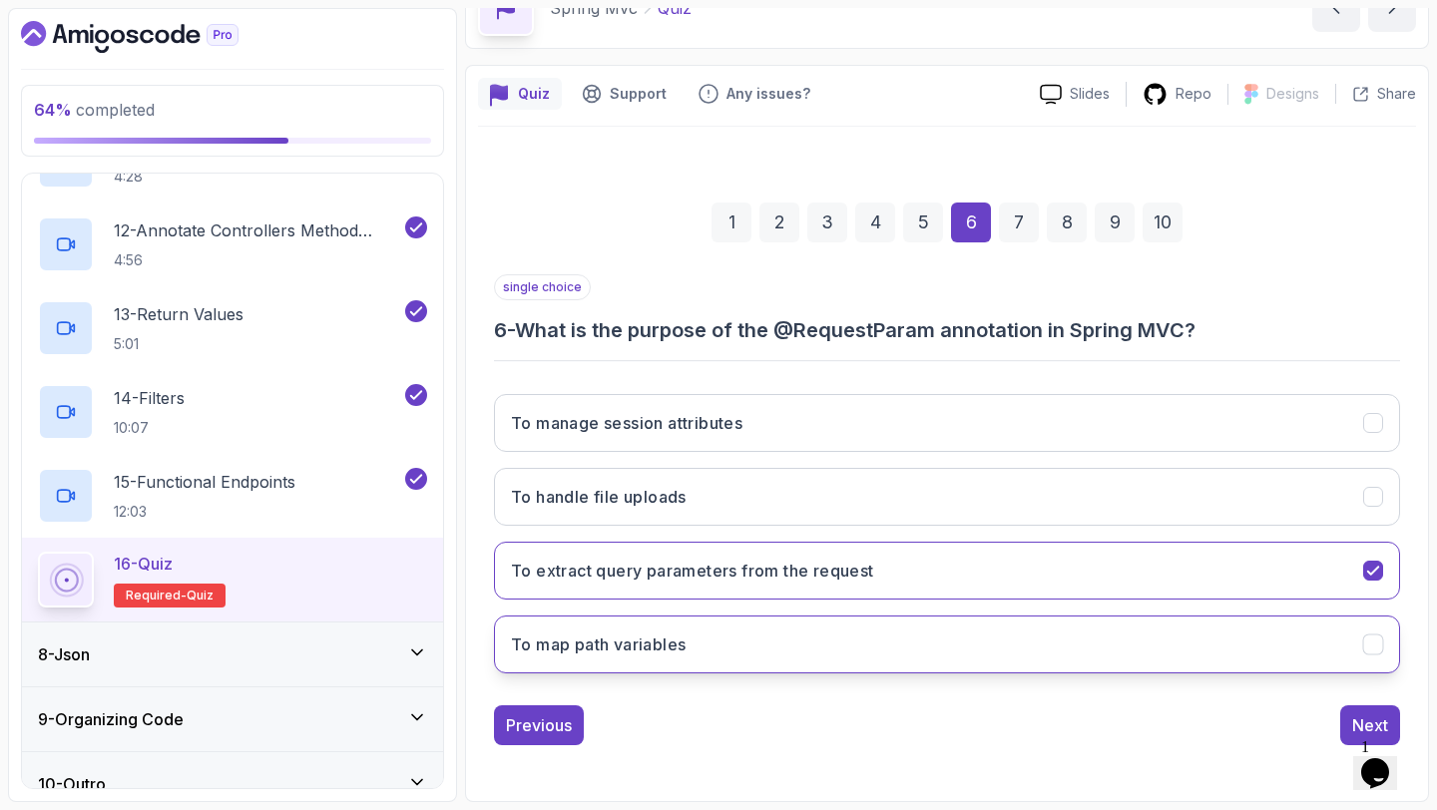
click at [839, 641] on button "To map path variables" at bounding box center [947, 645] width 906 height 58
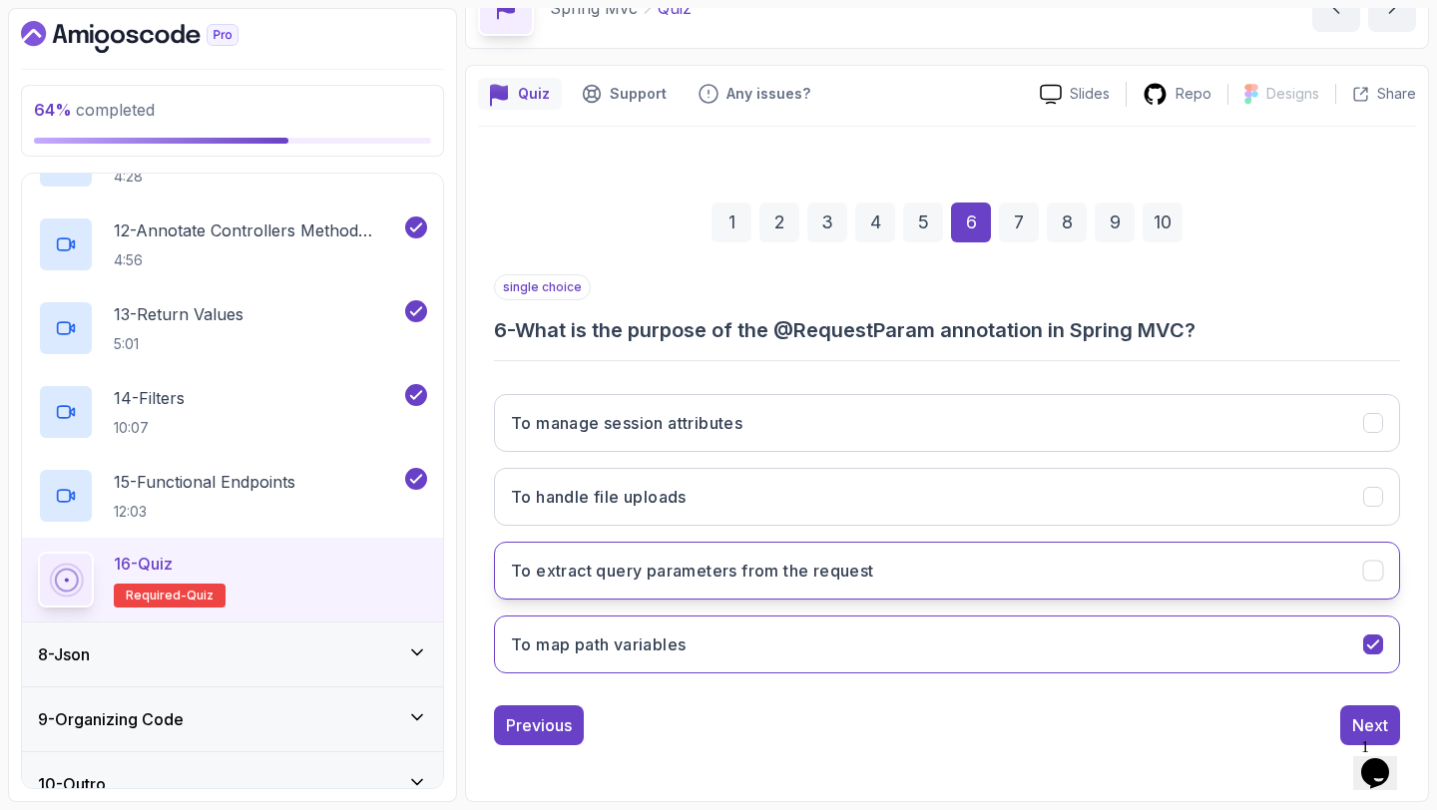
click at [930, 593] on button "To extract query parameters from the request" at bounding box center [947, 571] width 906 height 58
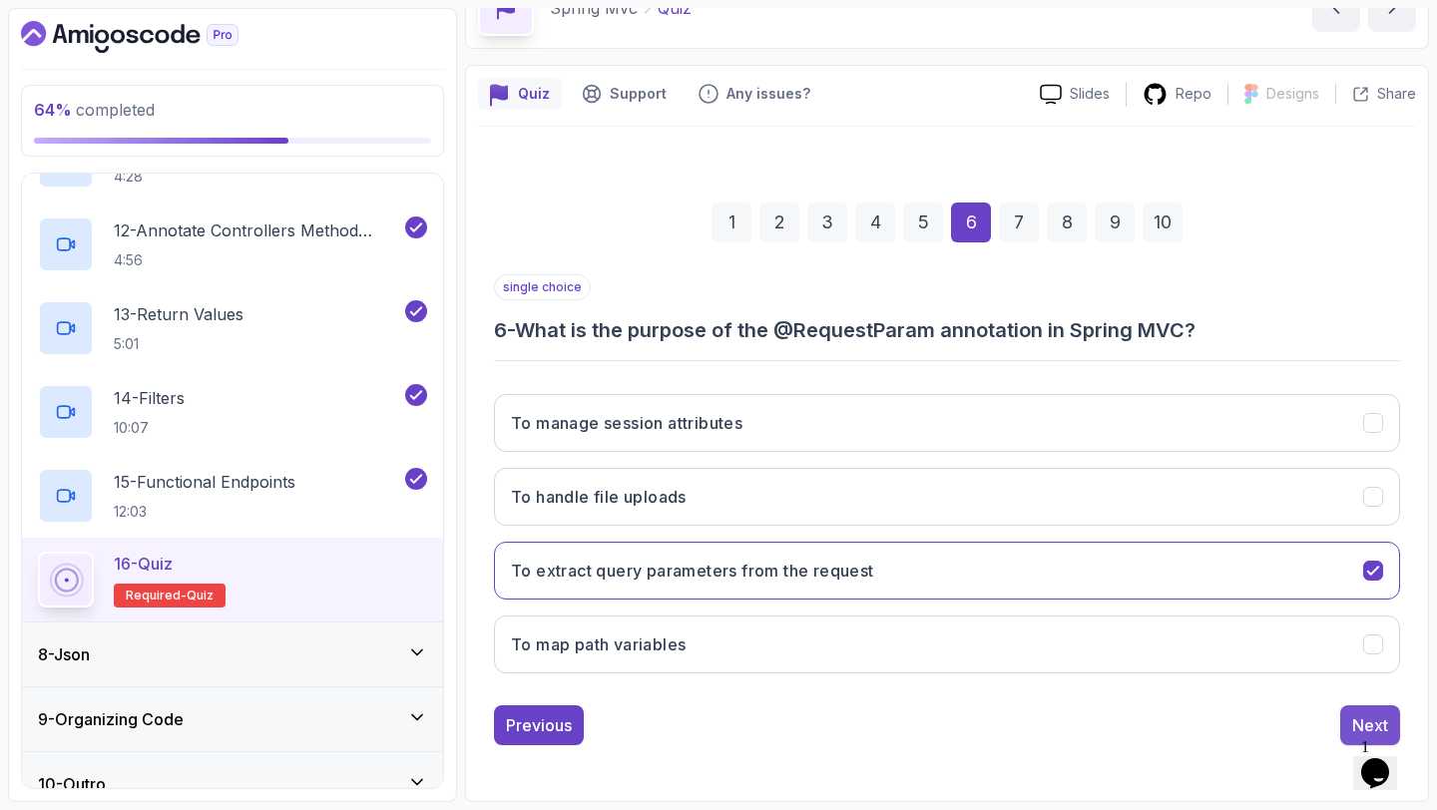
click at [1345, 716] on button "Next" at bounding box center [1370, 725] width 60 height 40
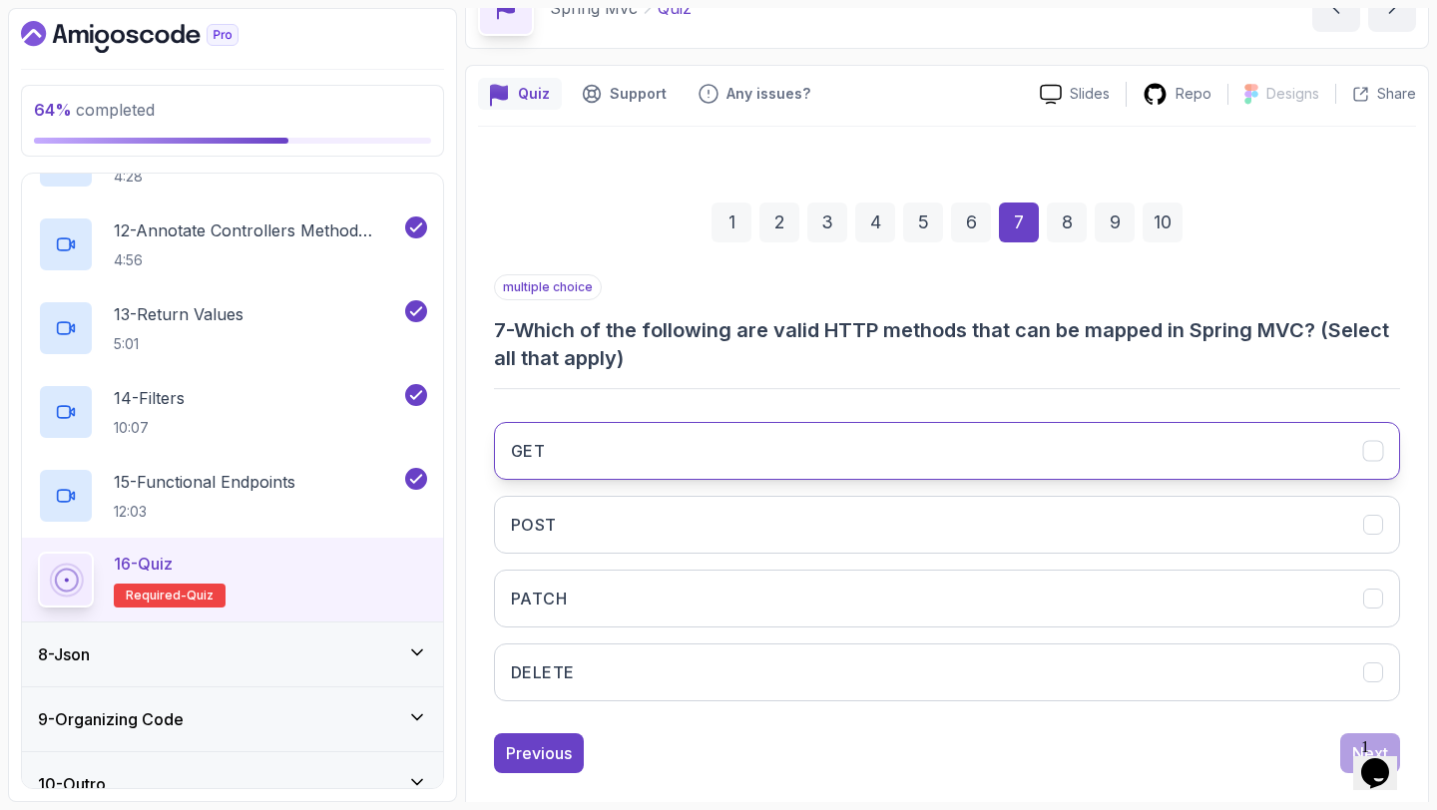
click at [963, 454] on button "GET" at bounding box center [947, 451] width 906 height 58
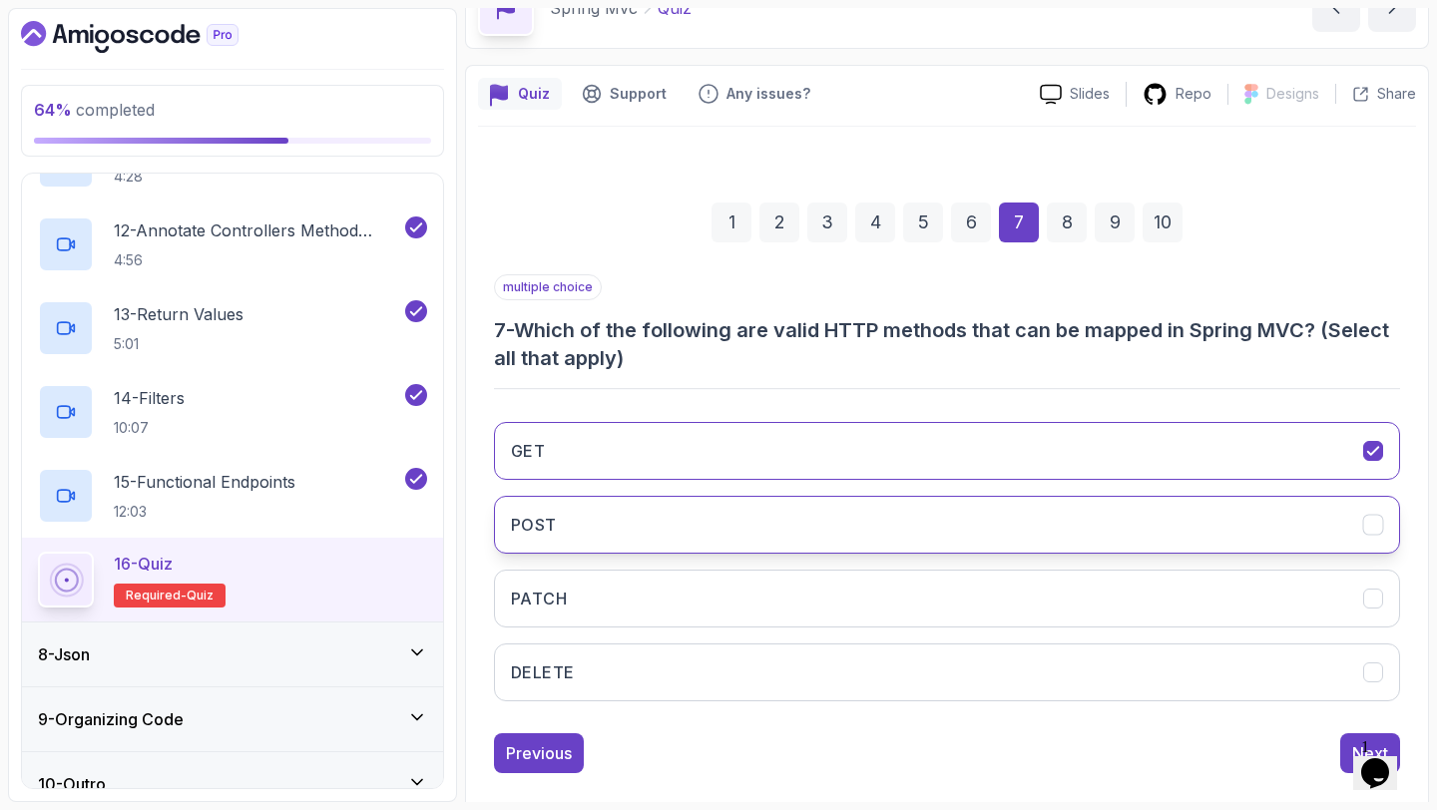
click at [935, 505] on button "POST" at bounding box center [947, 525] width 906 height 58
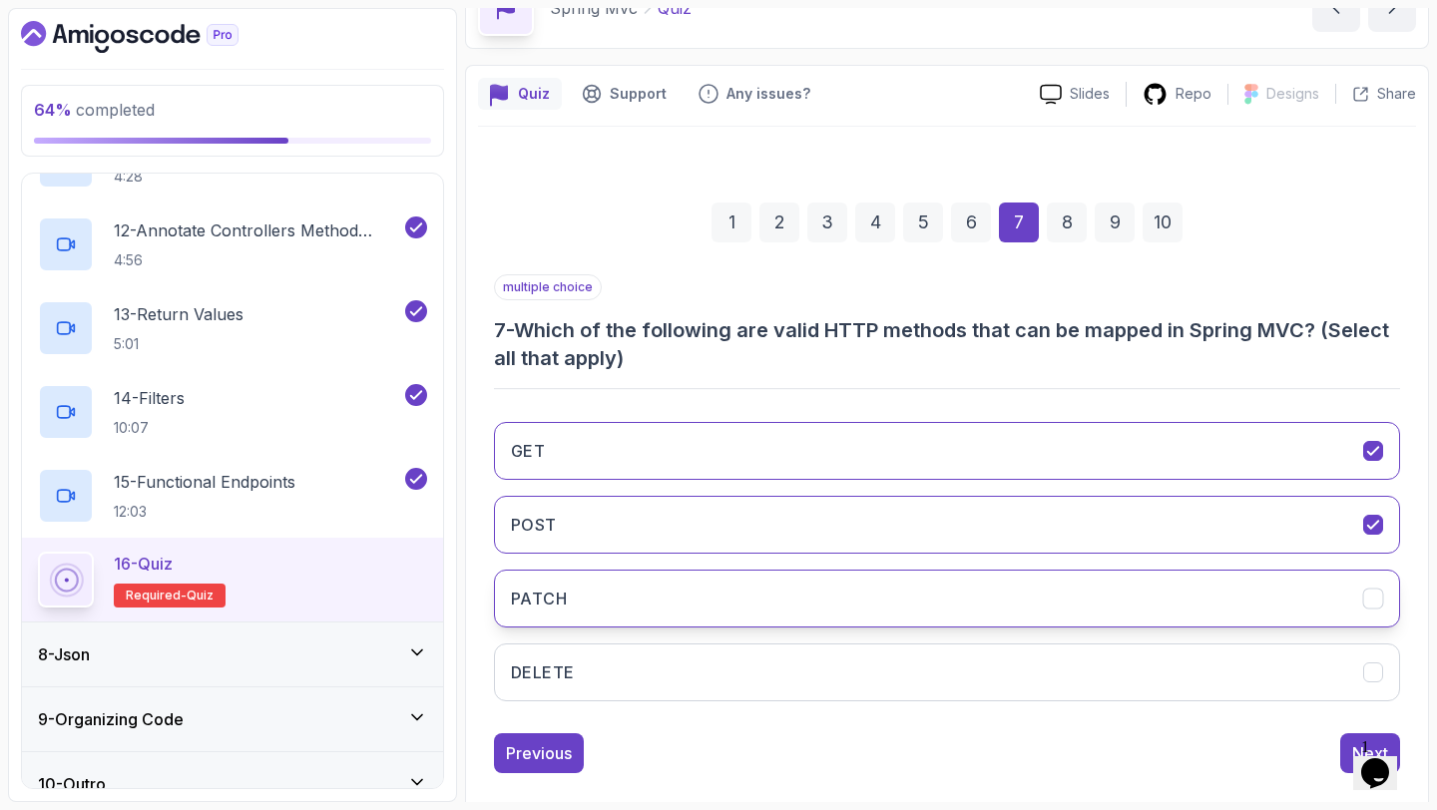
click at [879, 594] on button "PATCH" at bounding box center [947, 599] width 906 height 58
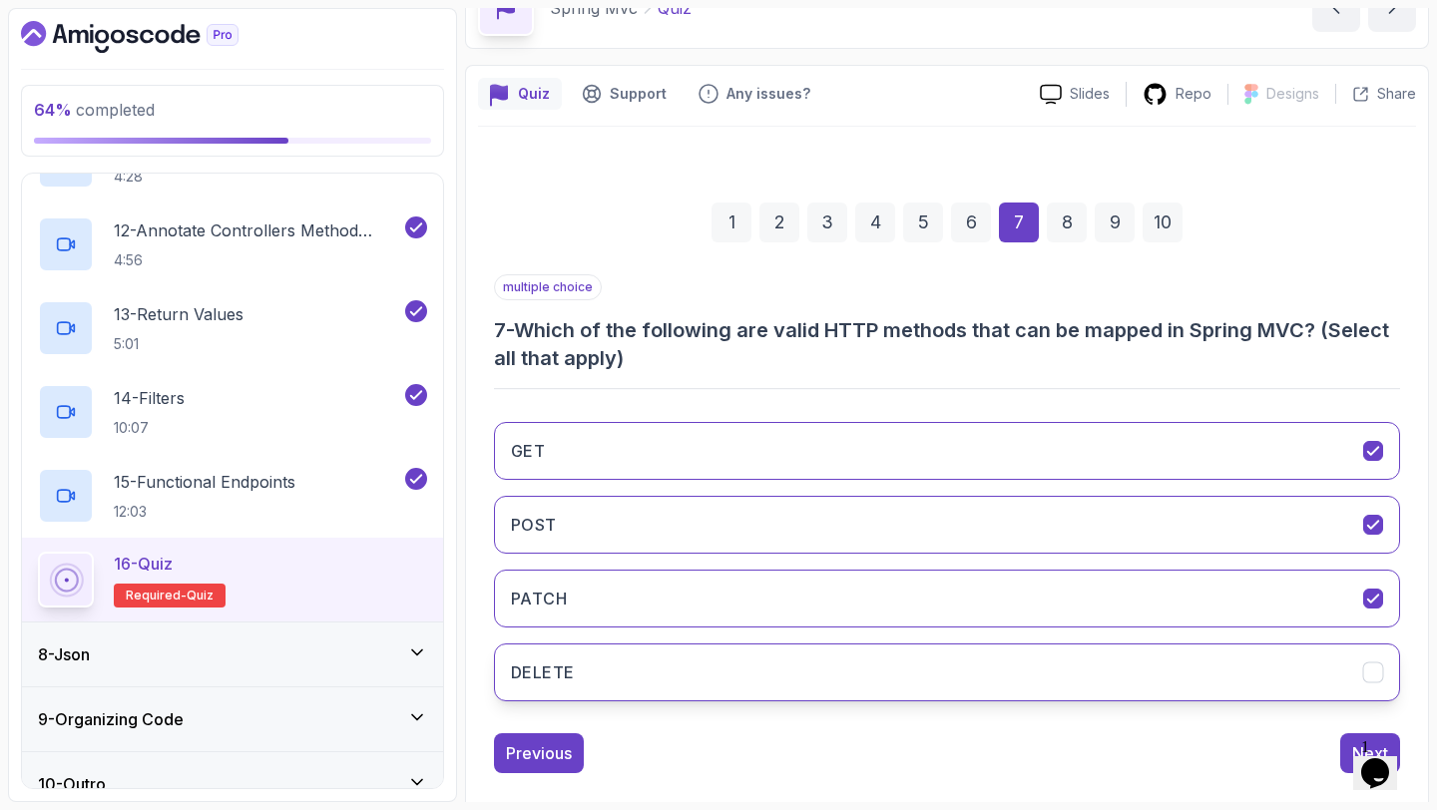
click at [855, 658] on button "DELETE" at bounding box center [947, 672] width 906 height 58
click at [1341, 741] on button "Next" at bounding box center [1370, 753] width 60 height 40
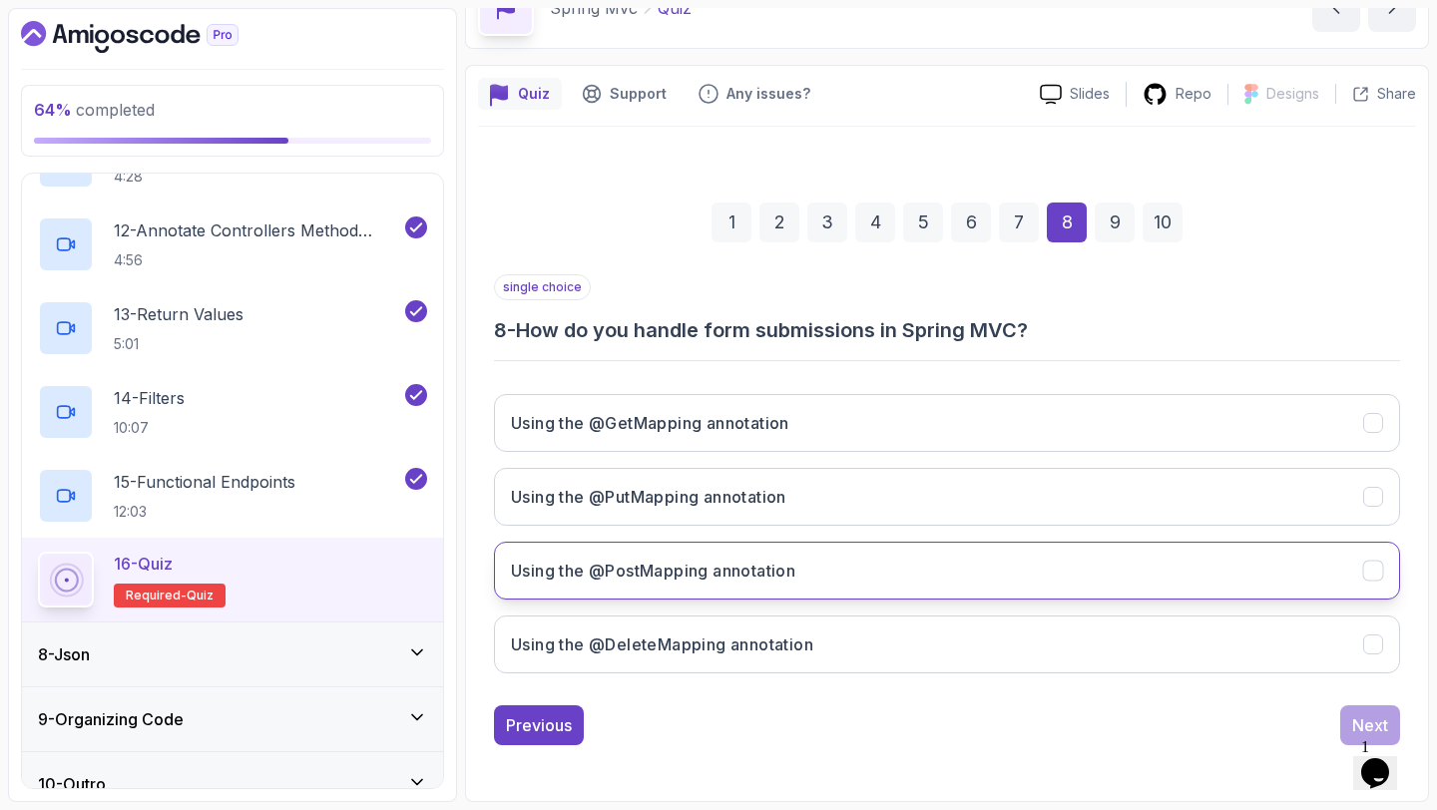
click at [1001, 579] on button "Using the @PostMapping annotation" at bounding box center [947, 571] width 906 height 58
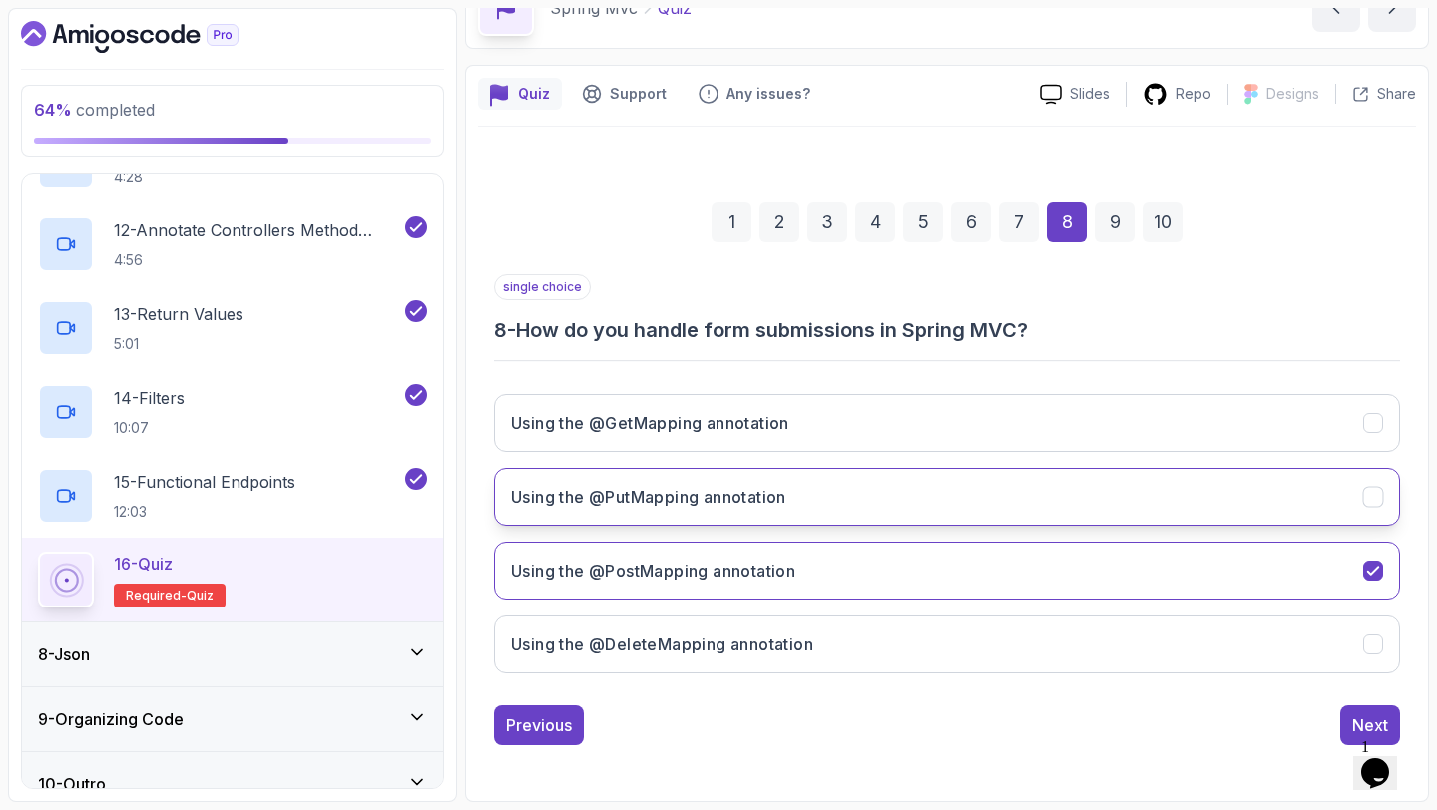
click at [1069, 491] on button "Using the @PutMapping annotation" at bounding box center [947, 497] width 906 height 58
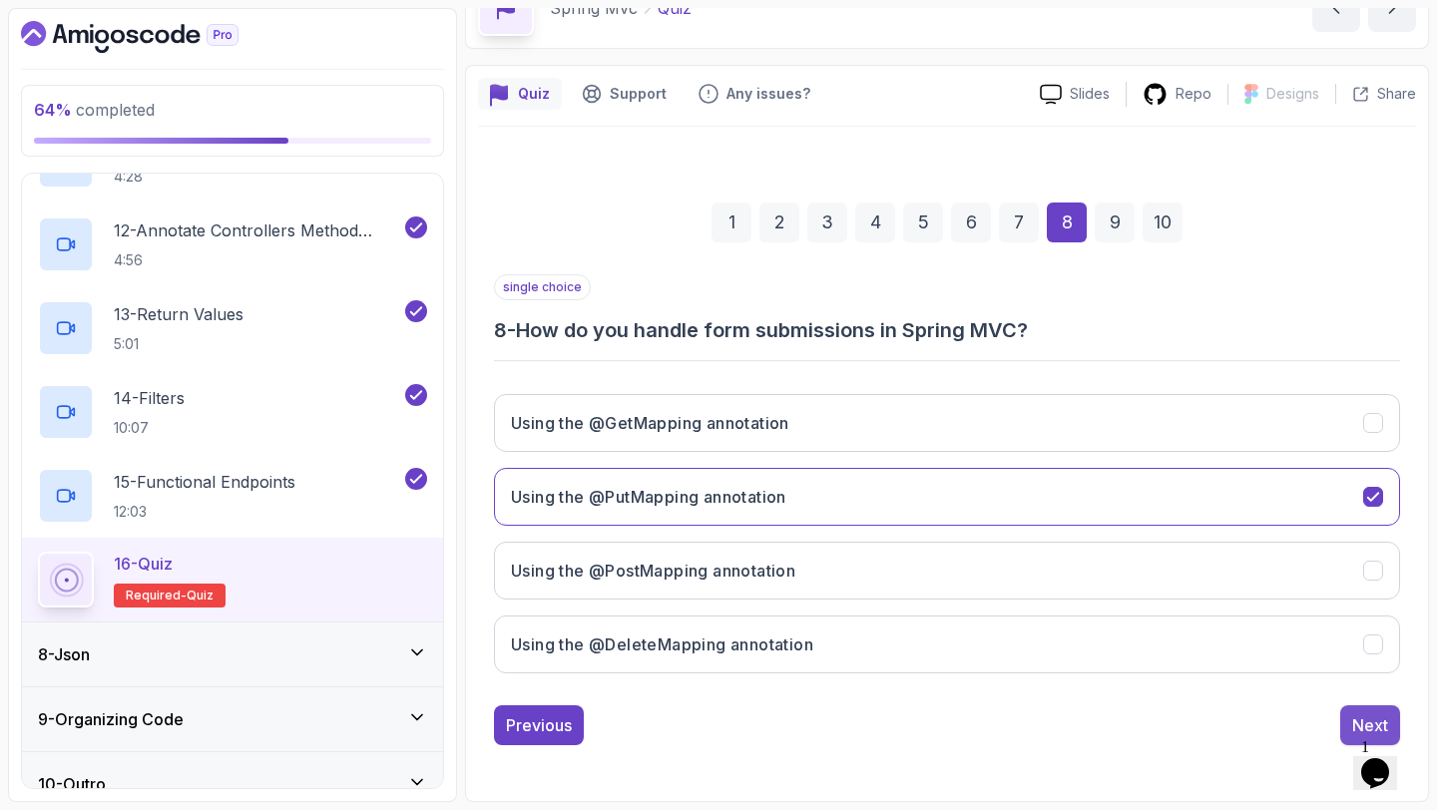
click at [1347, 722] on button "Next" at bounding box center [1370, 725] width 60 height 40
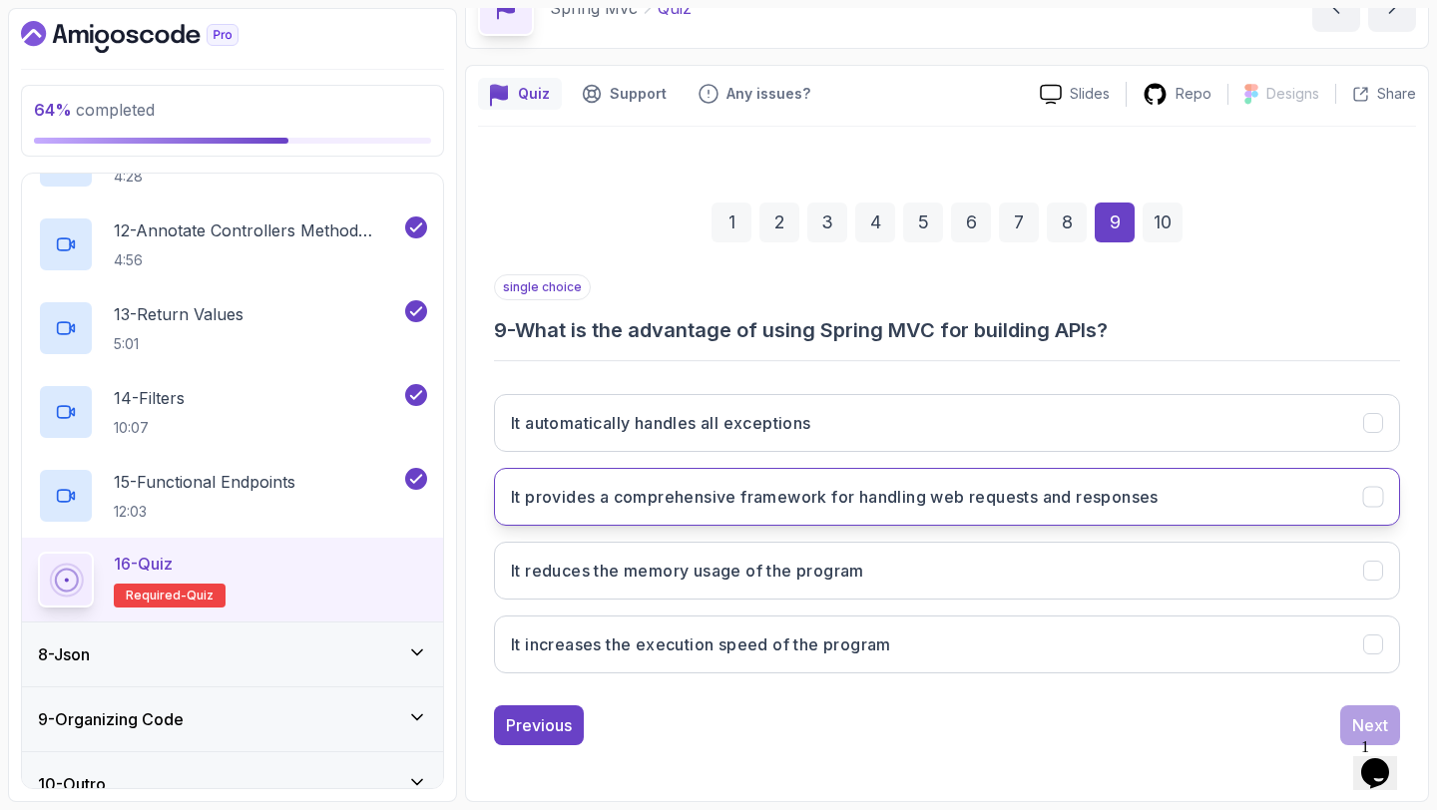
click at [1047, 513] on button "It provides a comprehensive framework for handling web requests and responses" at bounding box center [947, 497] width 906 height 58
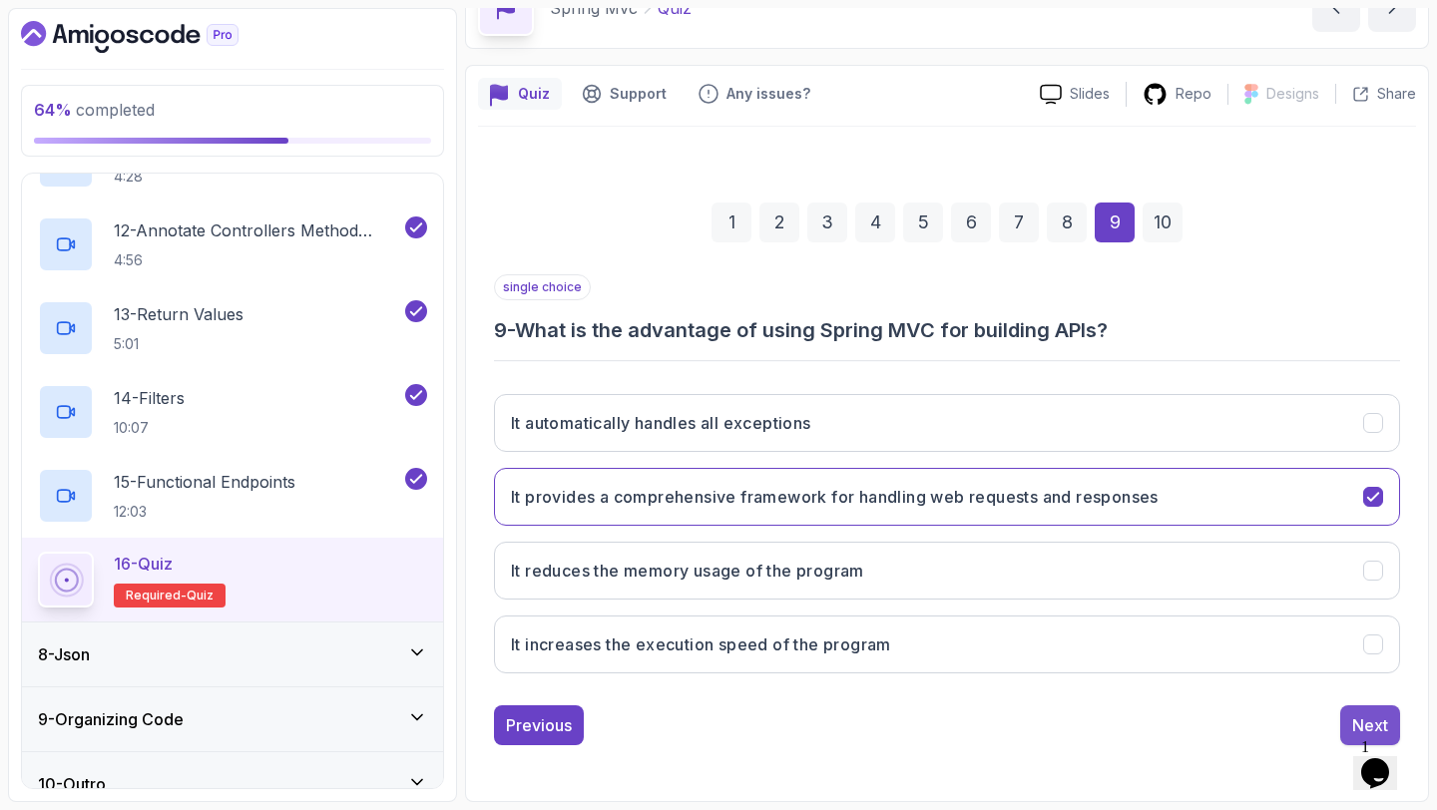
click at [1370, 718] on div "Next" at bounding box center [1370, 725] width 36 height 24
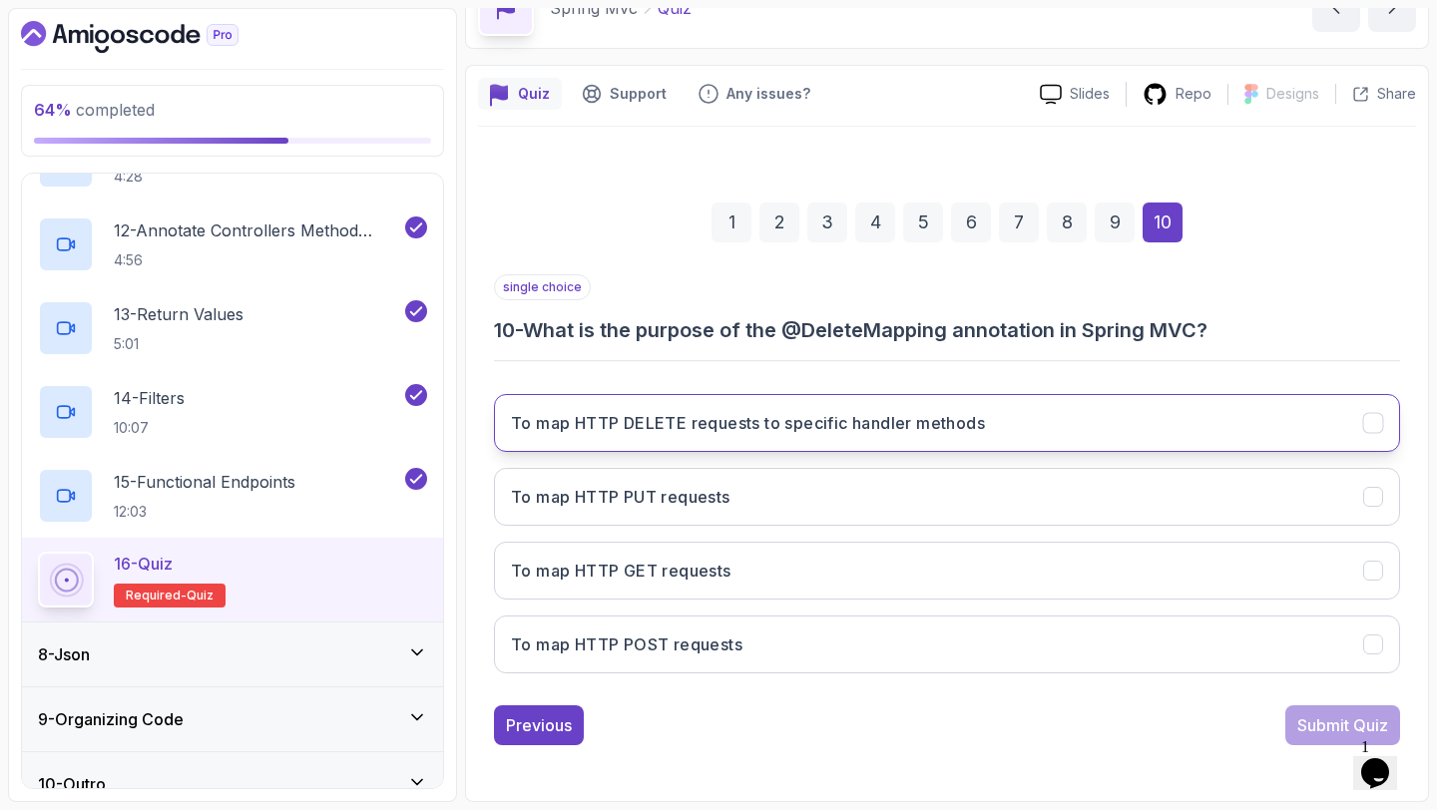
click at [743, 410] on button "To map HTTP DELETE requests to specific handler methods" at bounding box center [947, 423] width 906 height 58
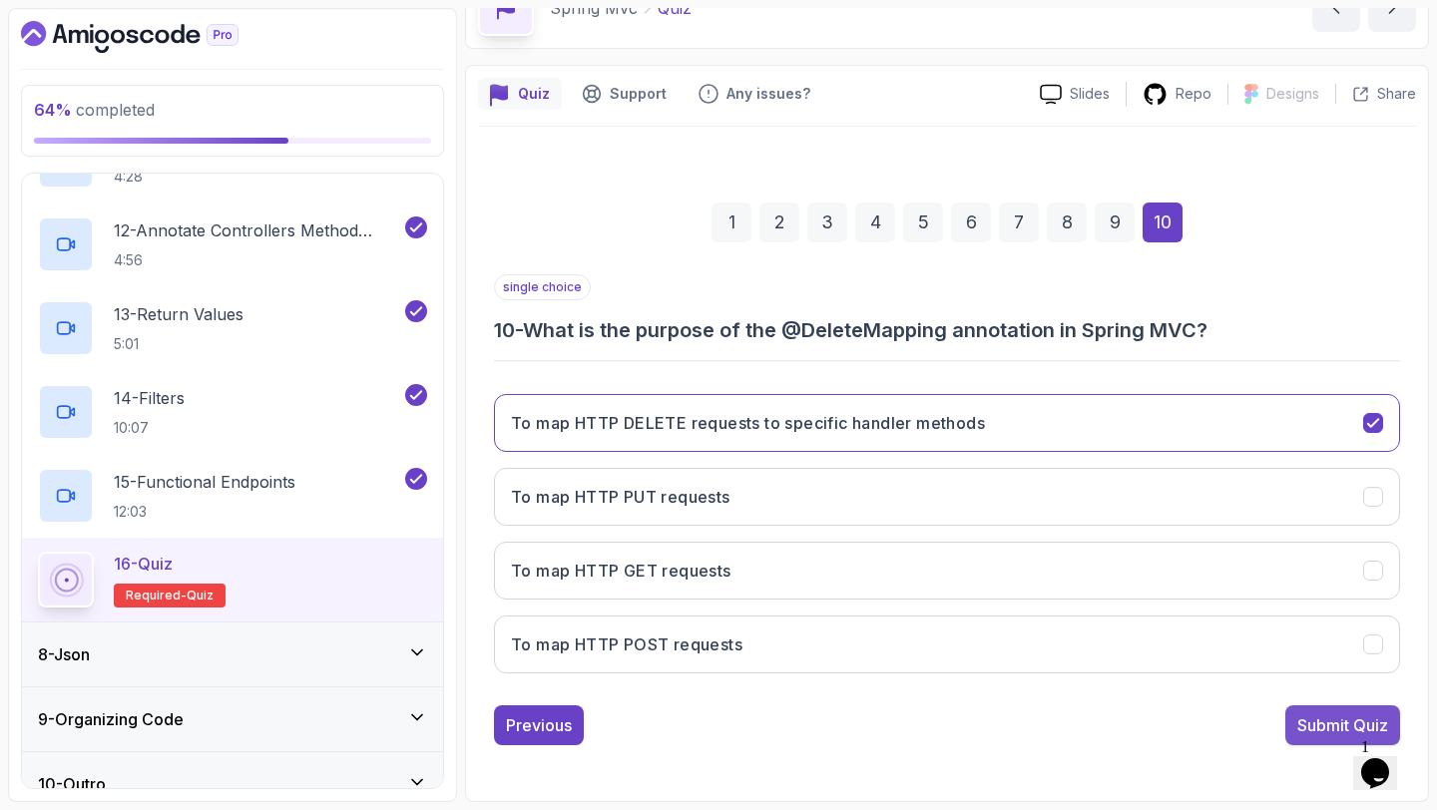
click at [1299, 716] on div "Submit Quiz" at bounding box center [1342, 725] width 91 height 24
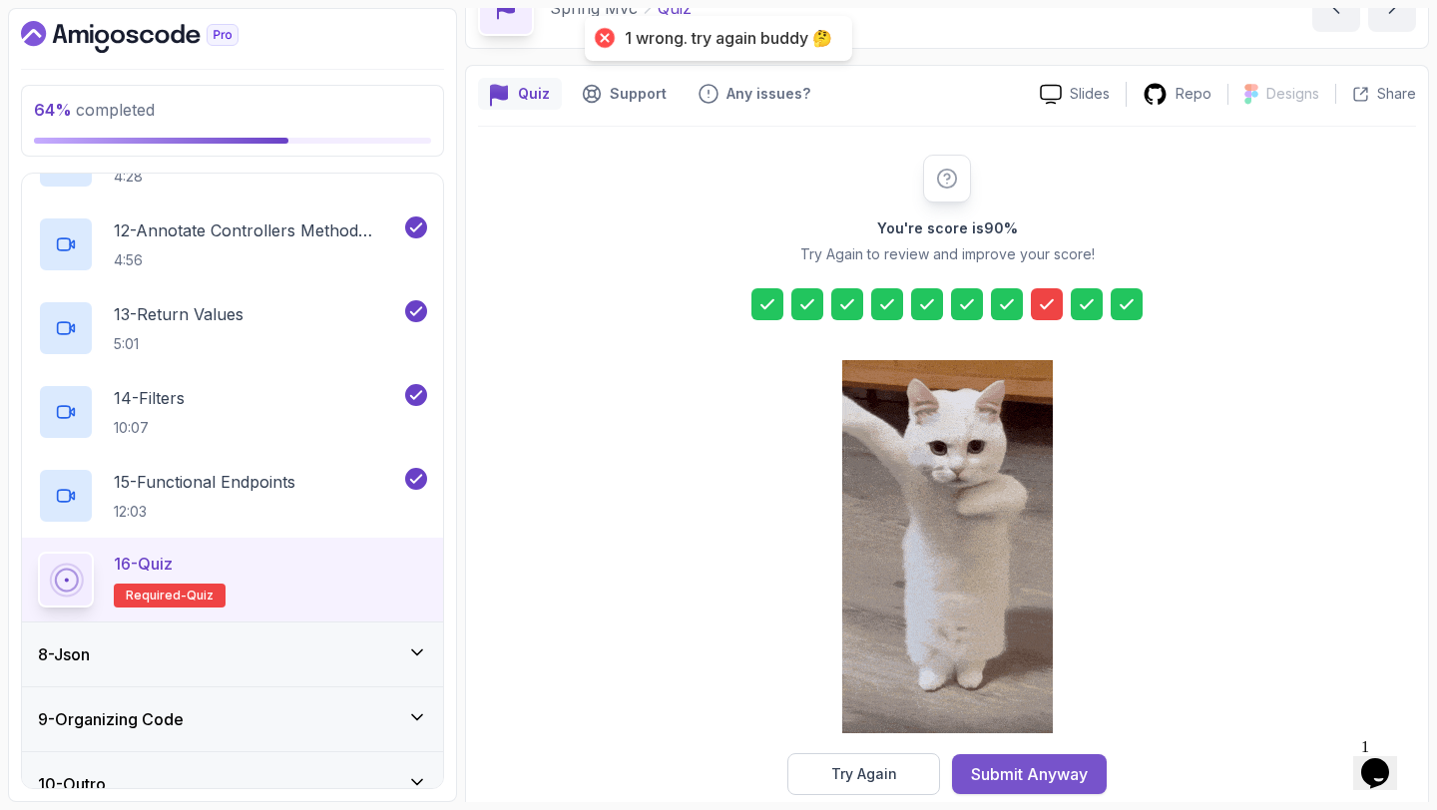
click at [976, 772] on div "Submit Anyway" at bounding box center [1029, 774] width 117 height 24
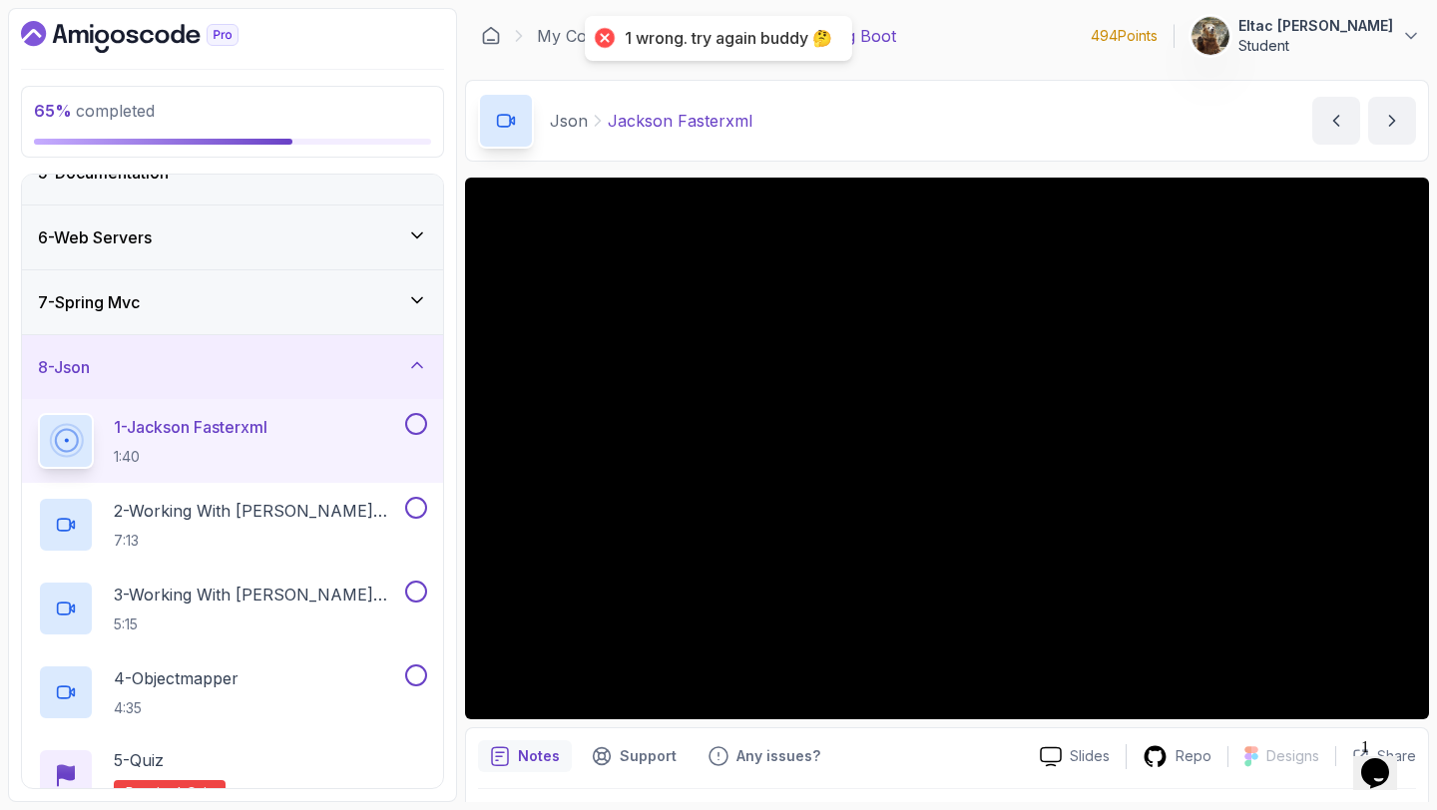
scroll to position [317, 0]
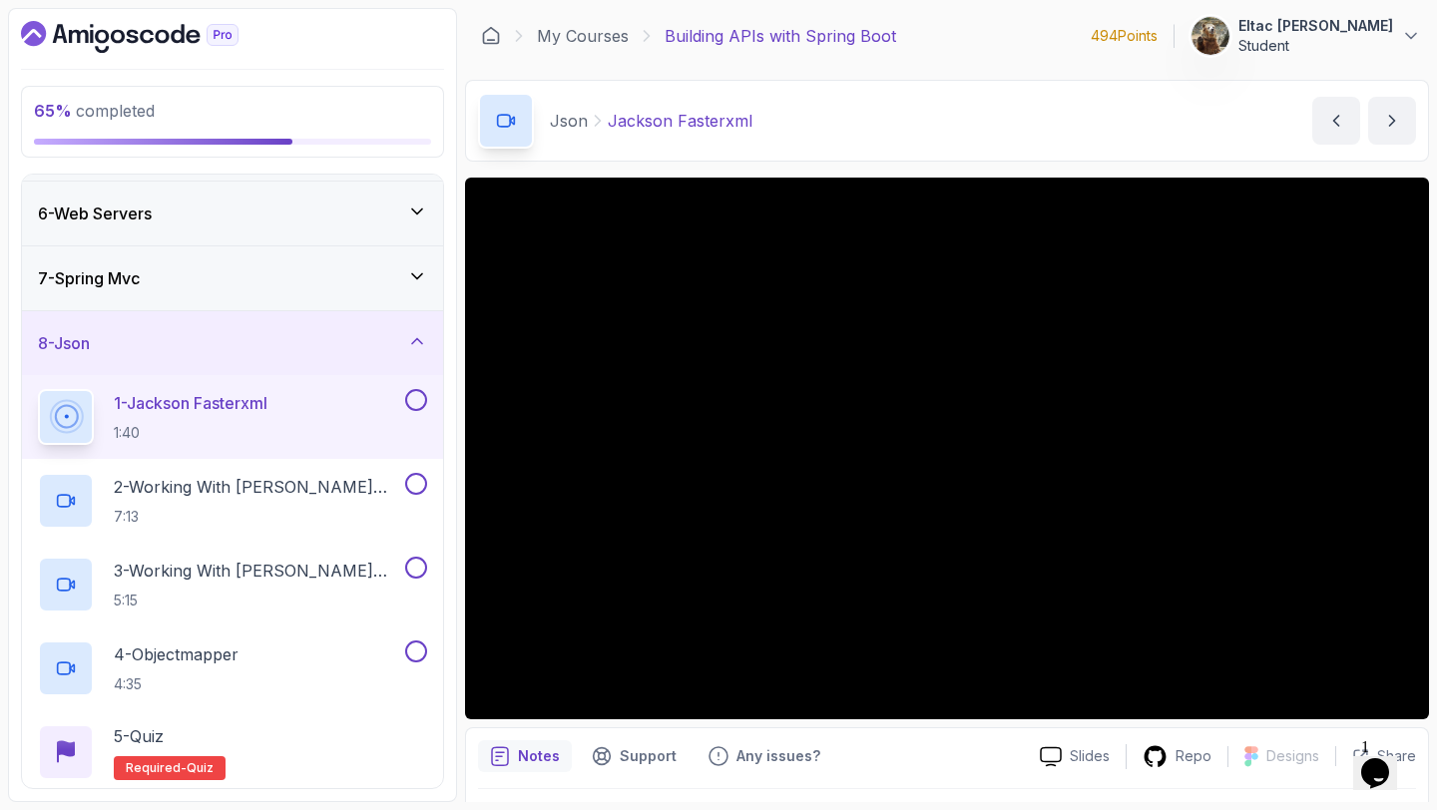
click at [410, 408] on button at bounding box center [416, 400] width 22 height 22
click at [416, 477] on button at bounding box center [416, 484] width 22 height 22
click at [419, 566] on button at bounding box center [416, 568] width 22 height 22
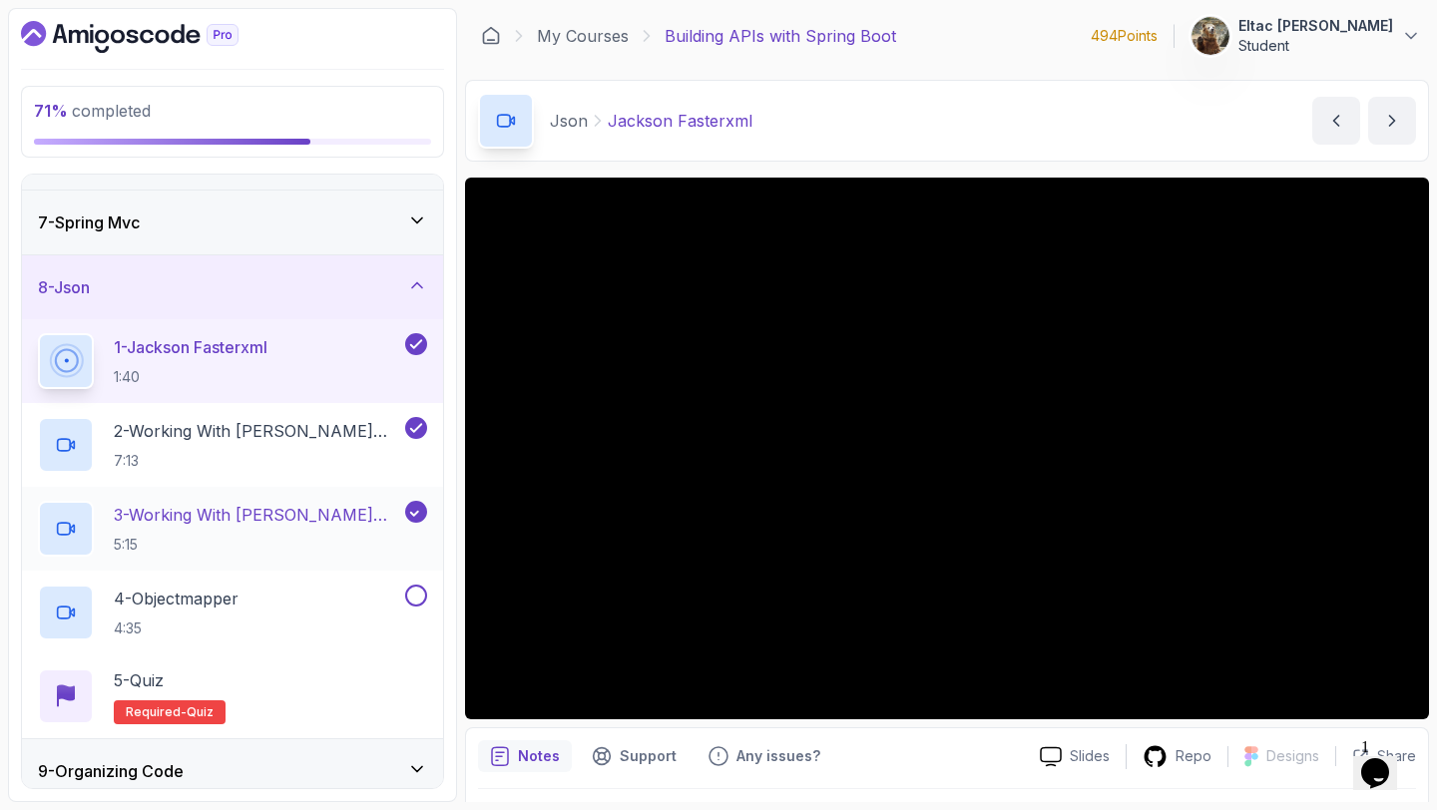
scroll to position [380, 0]
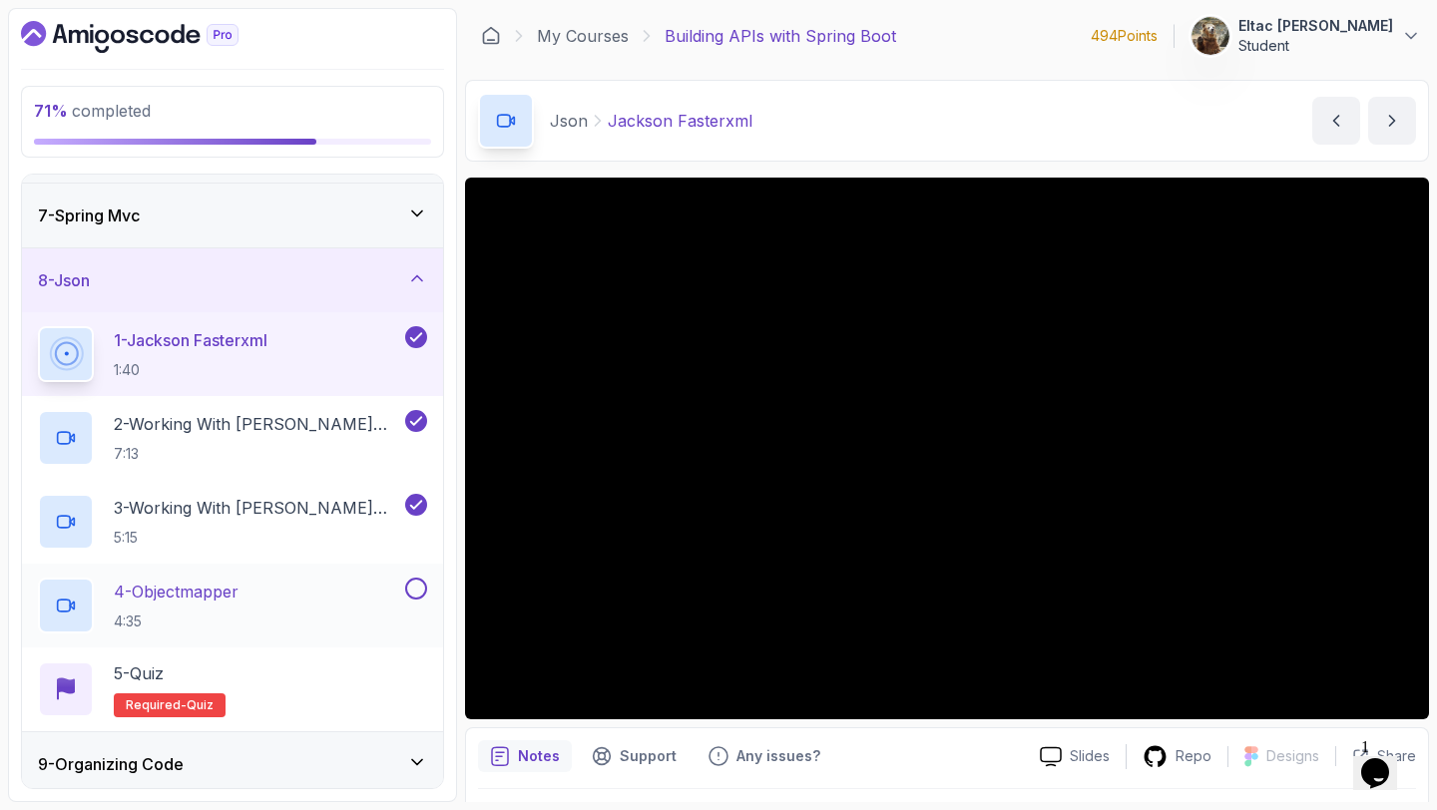
click at [420, 593] on button at bounding box center [416, 589] width 22 height 22
click at [287, 706] on div "5 - Quiz Required- quiz" at bounding box center [232, 689] width 389 height 56
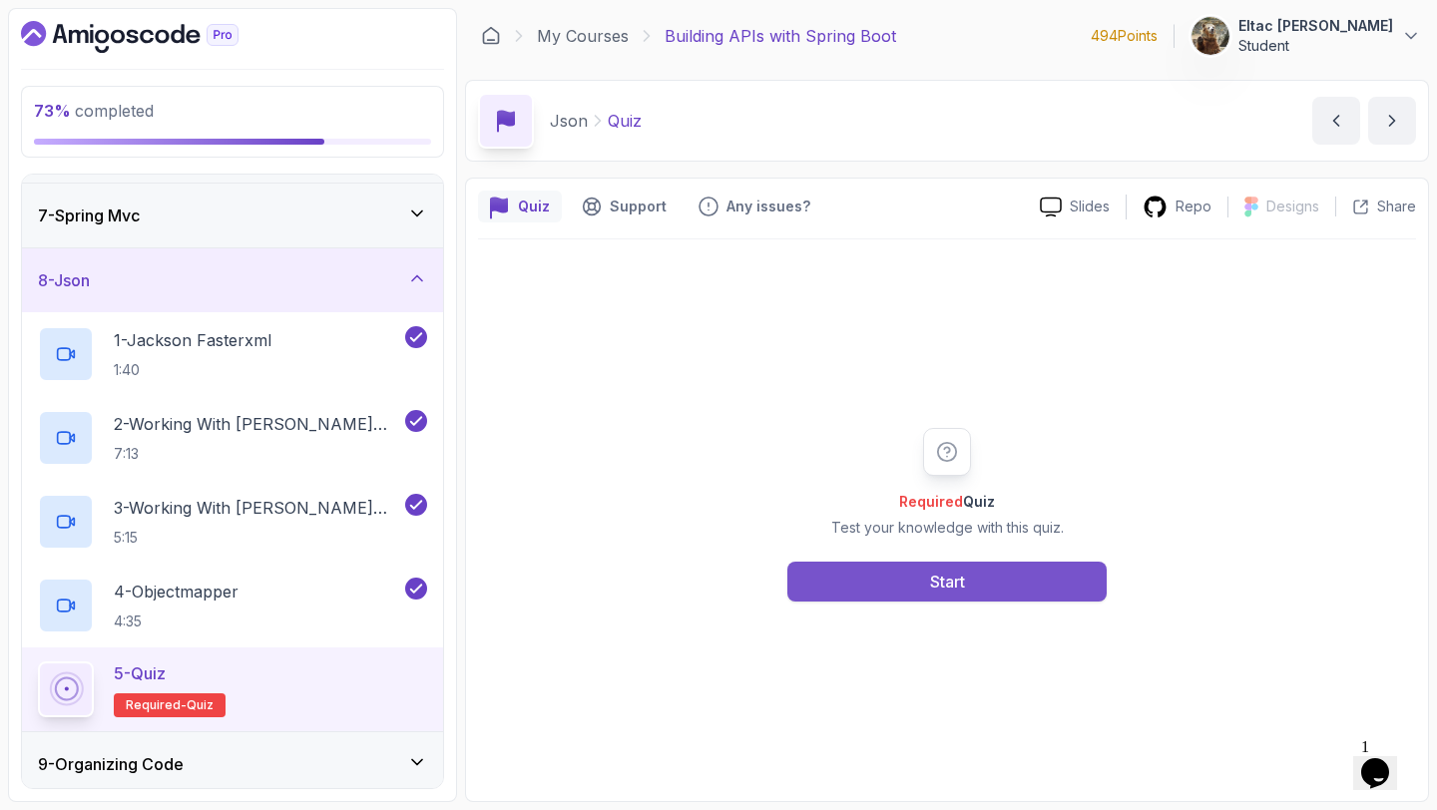
click at [915, 585] on button "Start" at bounding box center [946, 582] width 319 height 40
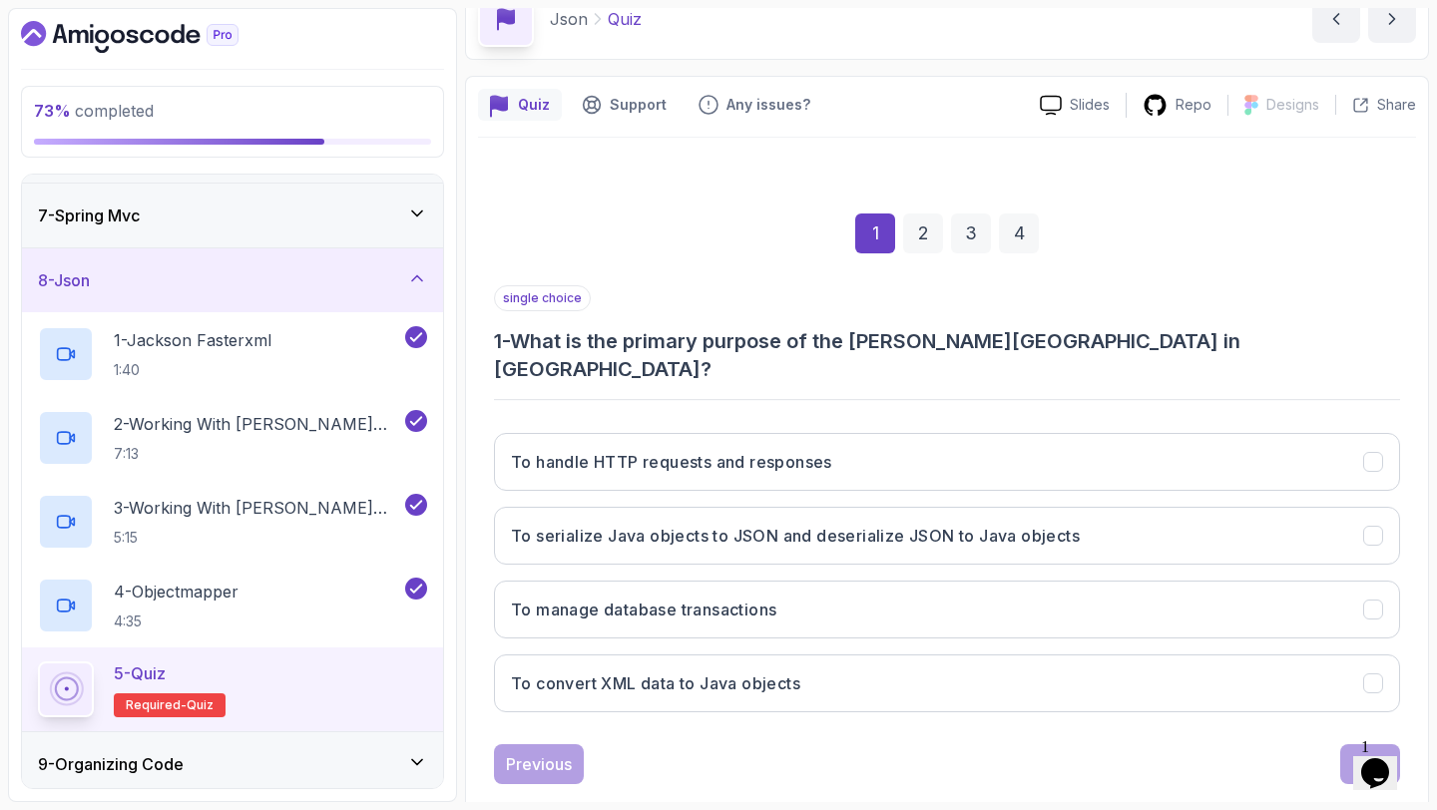
scroll to position [113, 0]
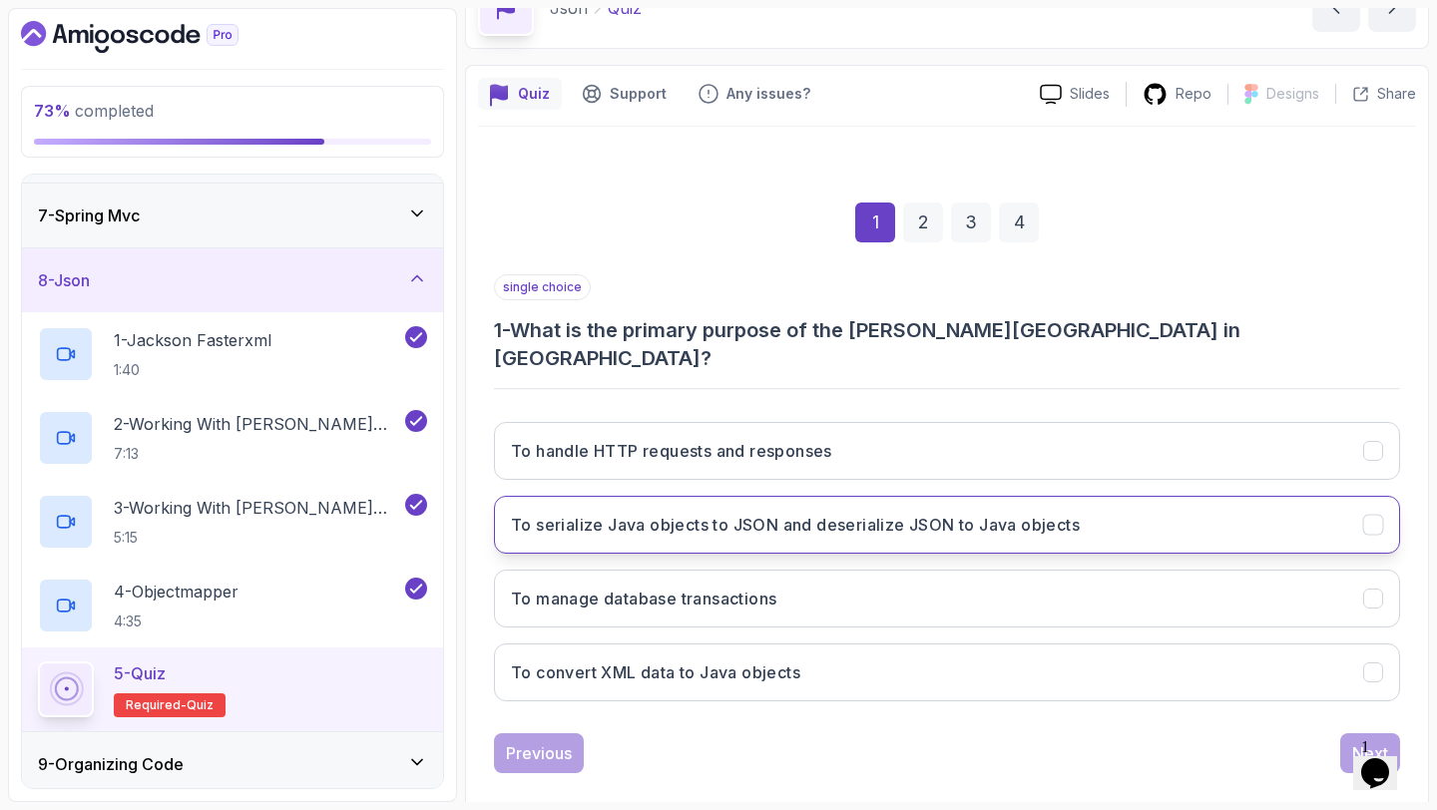
click at [830, 513] on h3 "To serialize Java objects to JSON and deserialize JSON to Java objects" at bounding box center [795, 525] width 569 height 24
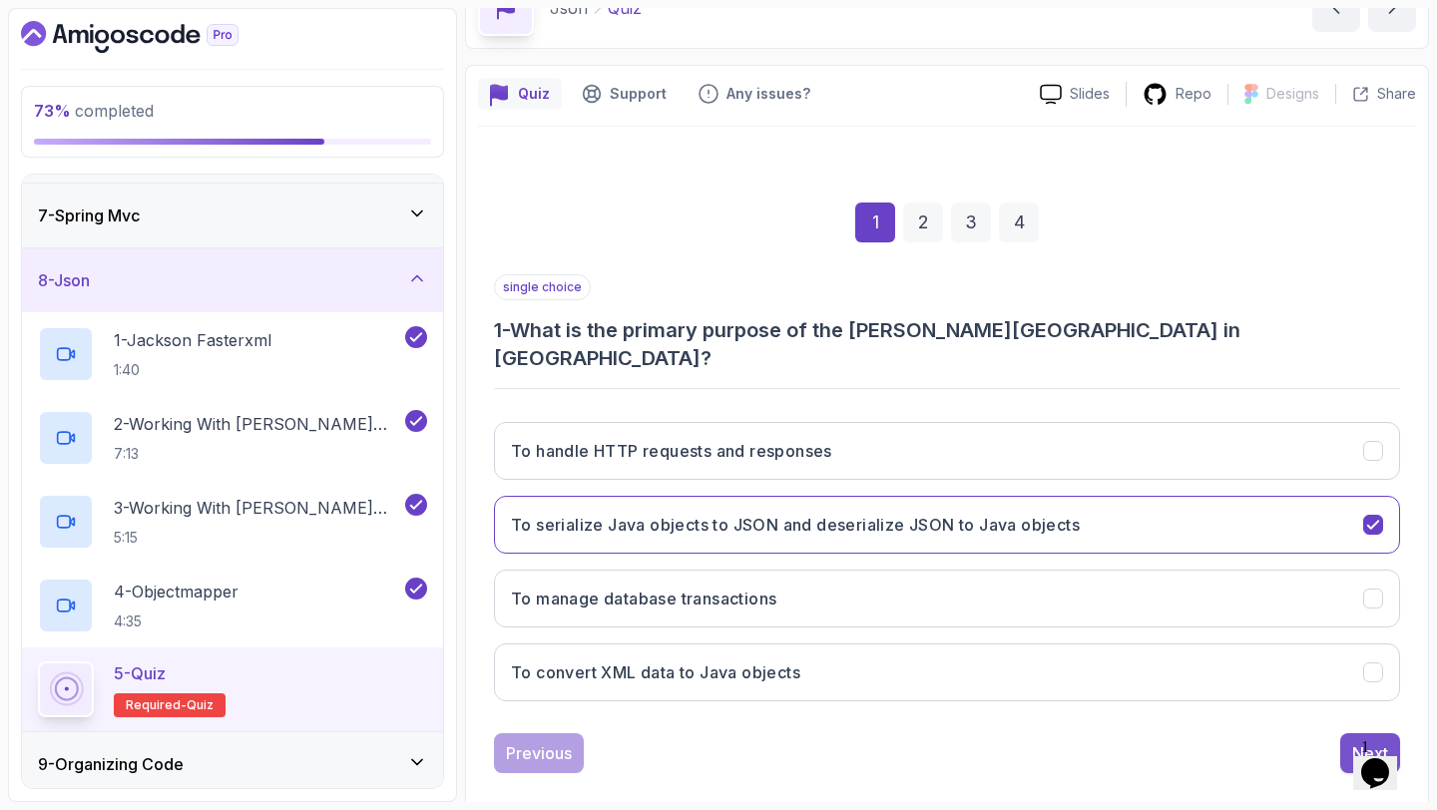
click at [1355, 741] on div "Next" at bounding box center [1370, 753] width 36 height 24
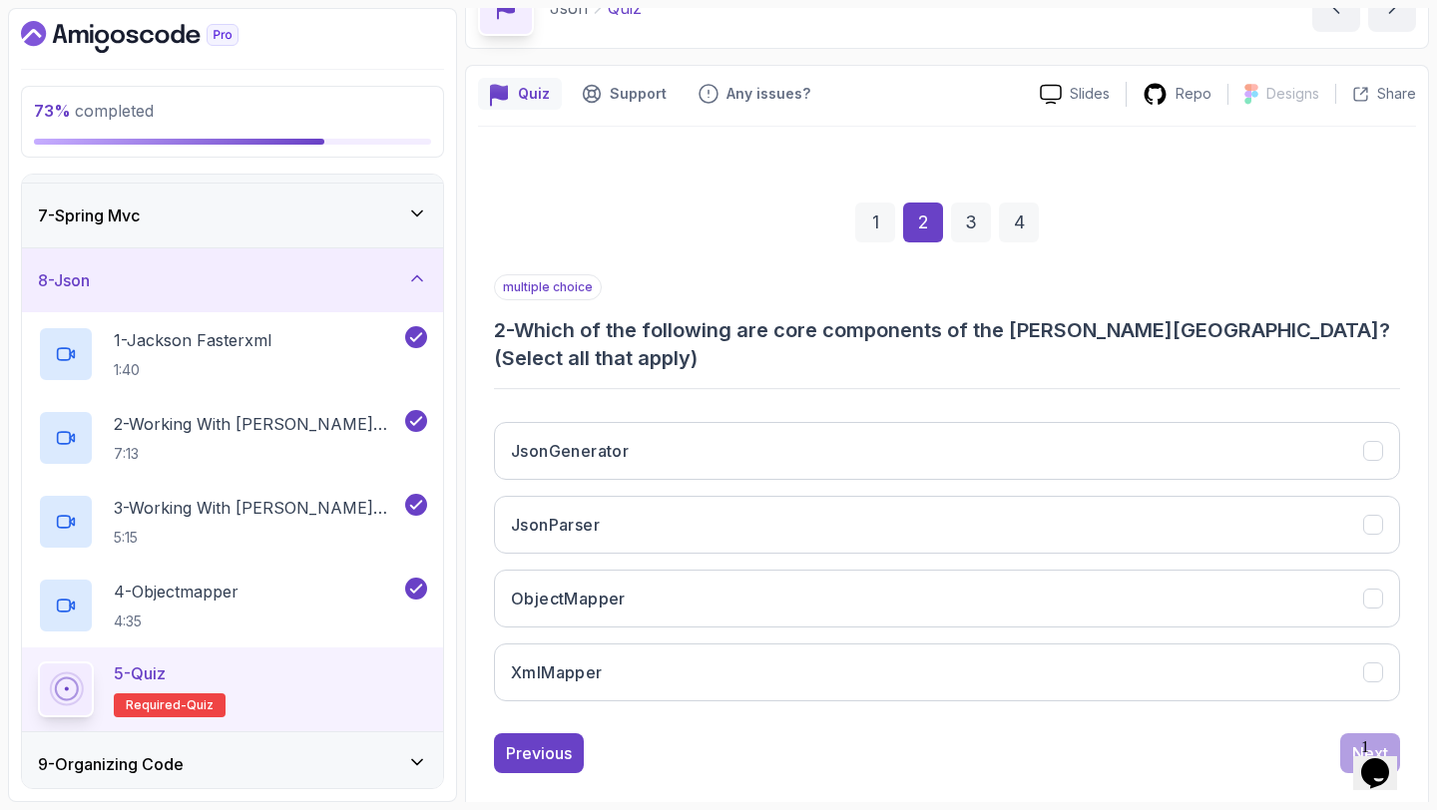
click at [911, 570] on button "ObjectMapper" at bounding box center [947, 599] width 906 height 58
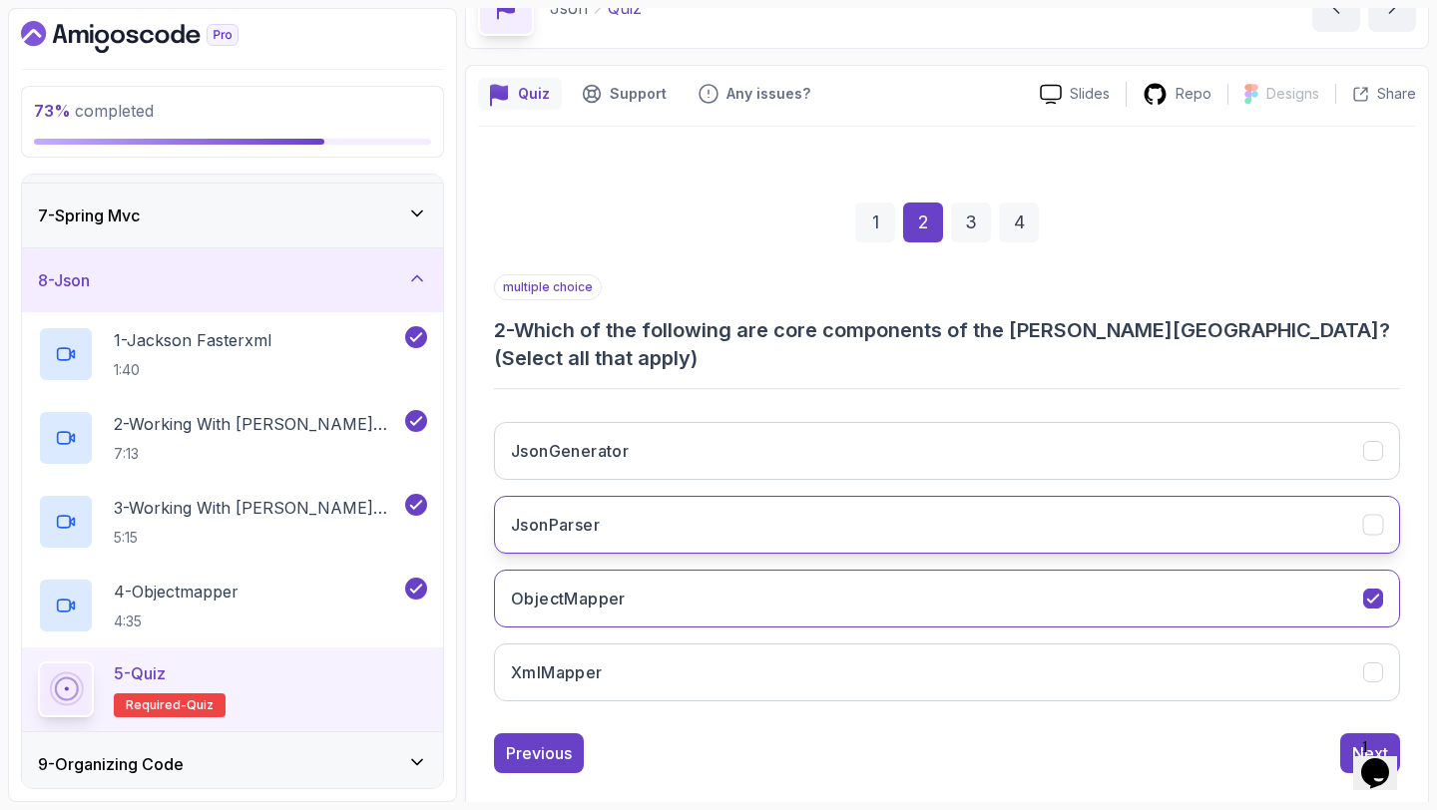
click at [931, 496] on button "JsonParser" at bounding box center [947, 525] width 906 height 58
click at [1345, 733] on button "Next" at bounding box center [1370, 753] width 60 height 40
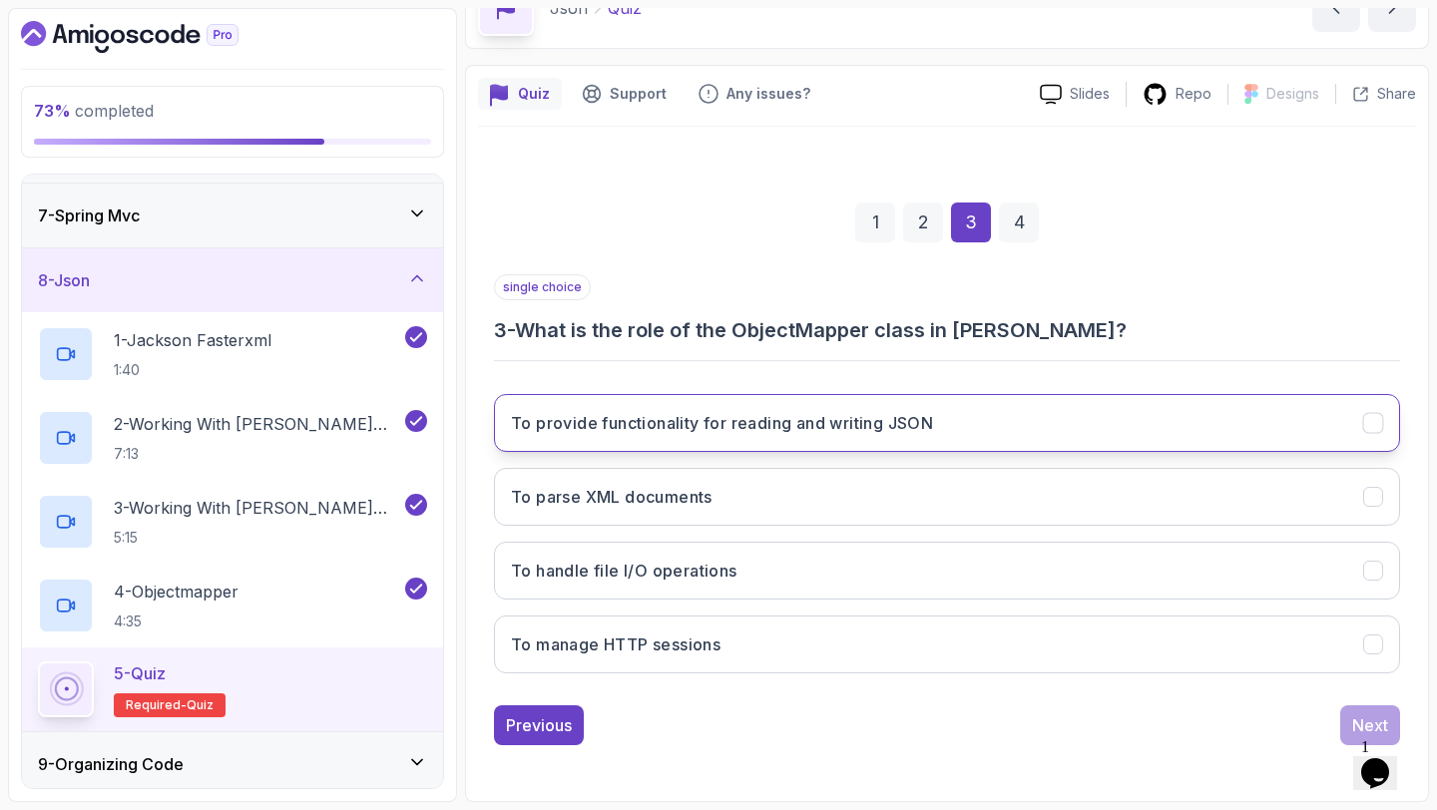
click at [832, 435] on button "To provide functionality for reading and writing JSON" at bounding box center [947, 423] width 906 height 58
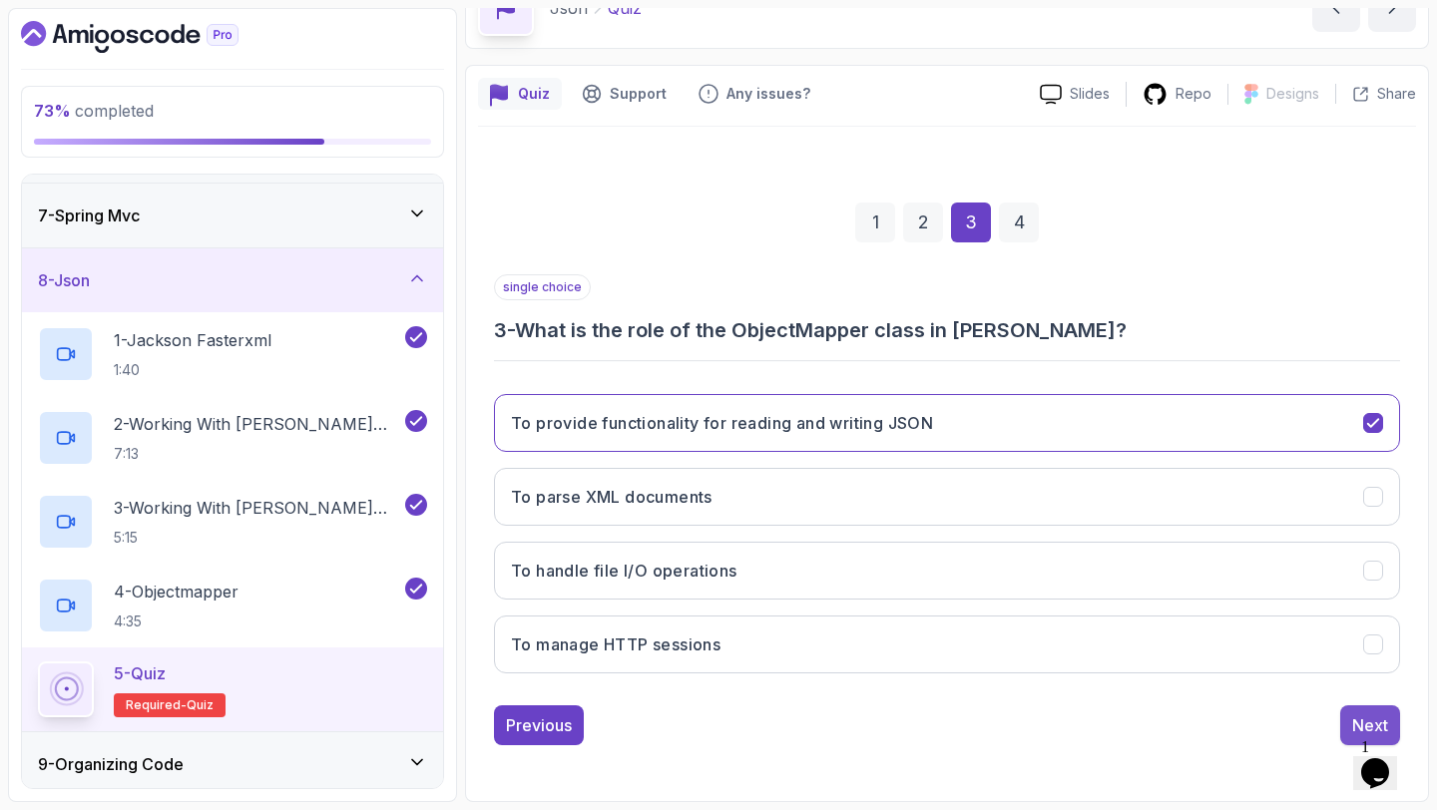
click at [1360, 727] on div "Next" at bounding box center [1370, 725] width 36 height 24
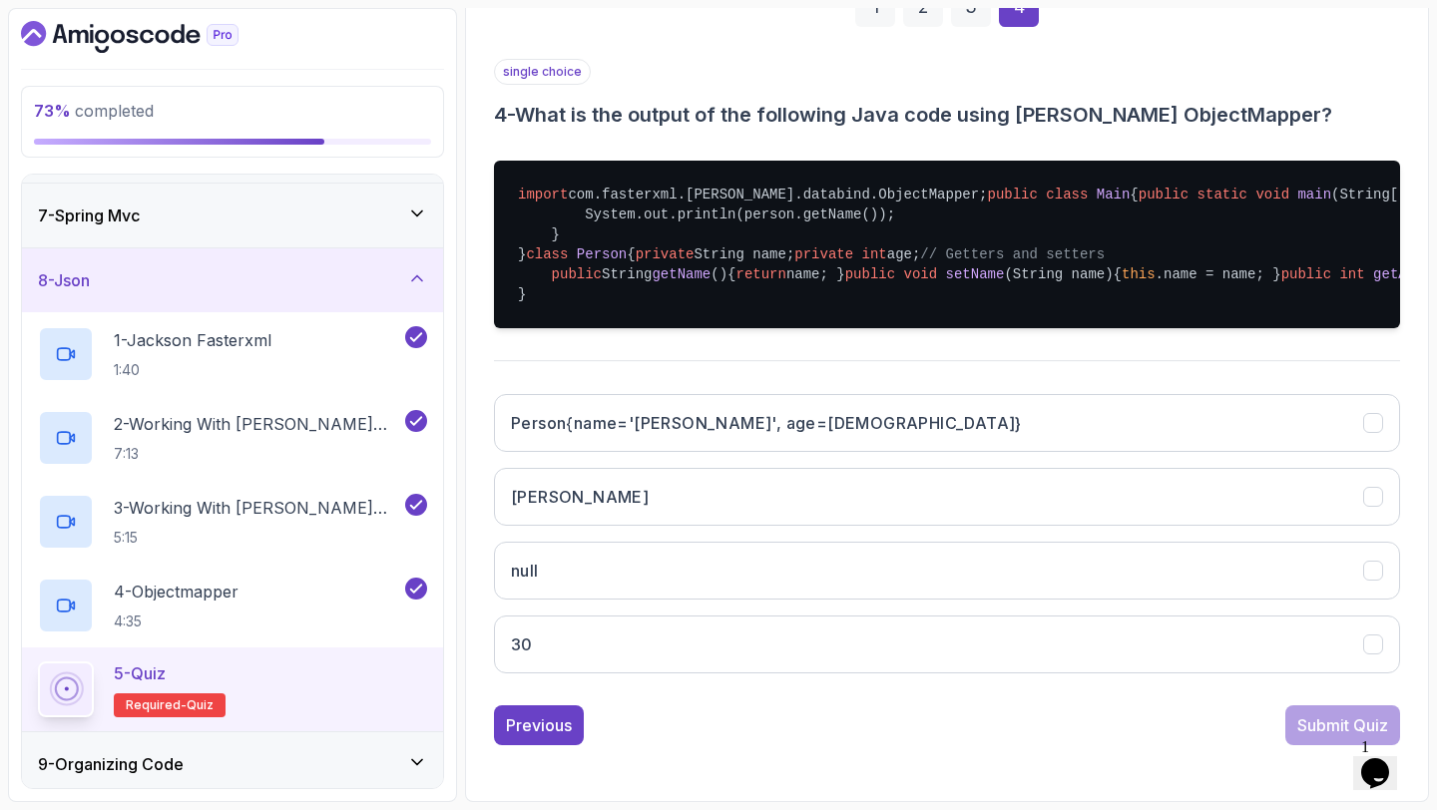
scroll to position [570, 0]
click at [882, 452] on button "Person{name='John', age=30}" at bounding box center [947, 423] width 906 height 58
click at [1299, 737] on div "Submit Quiz" at bounding box center [1342, 725] width 91 height 24
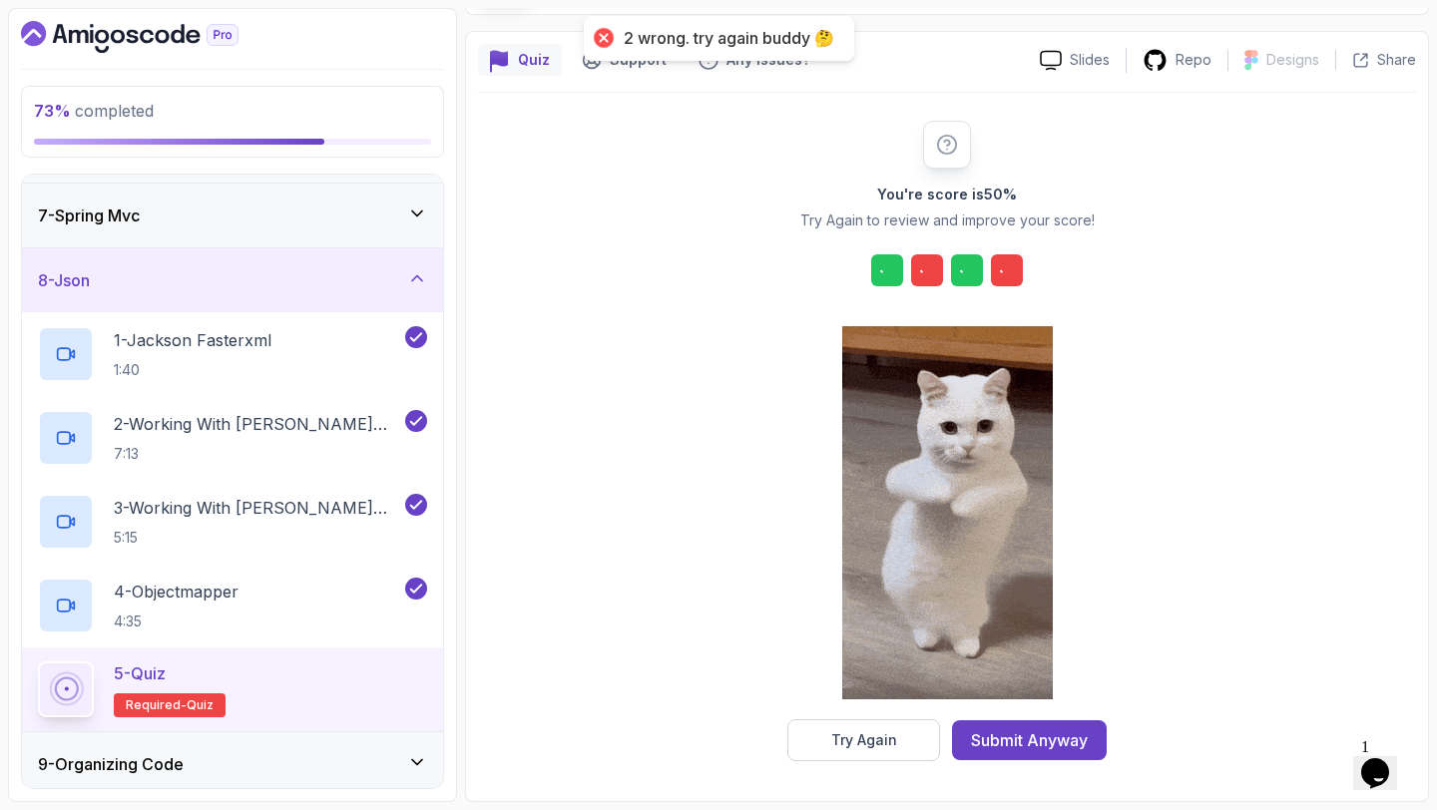
scroll to position [147, 0]
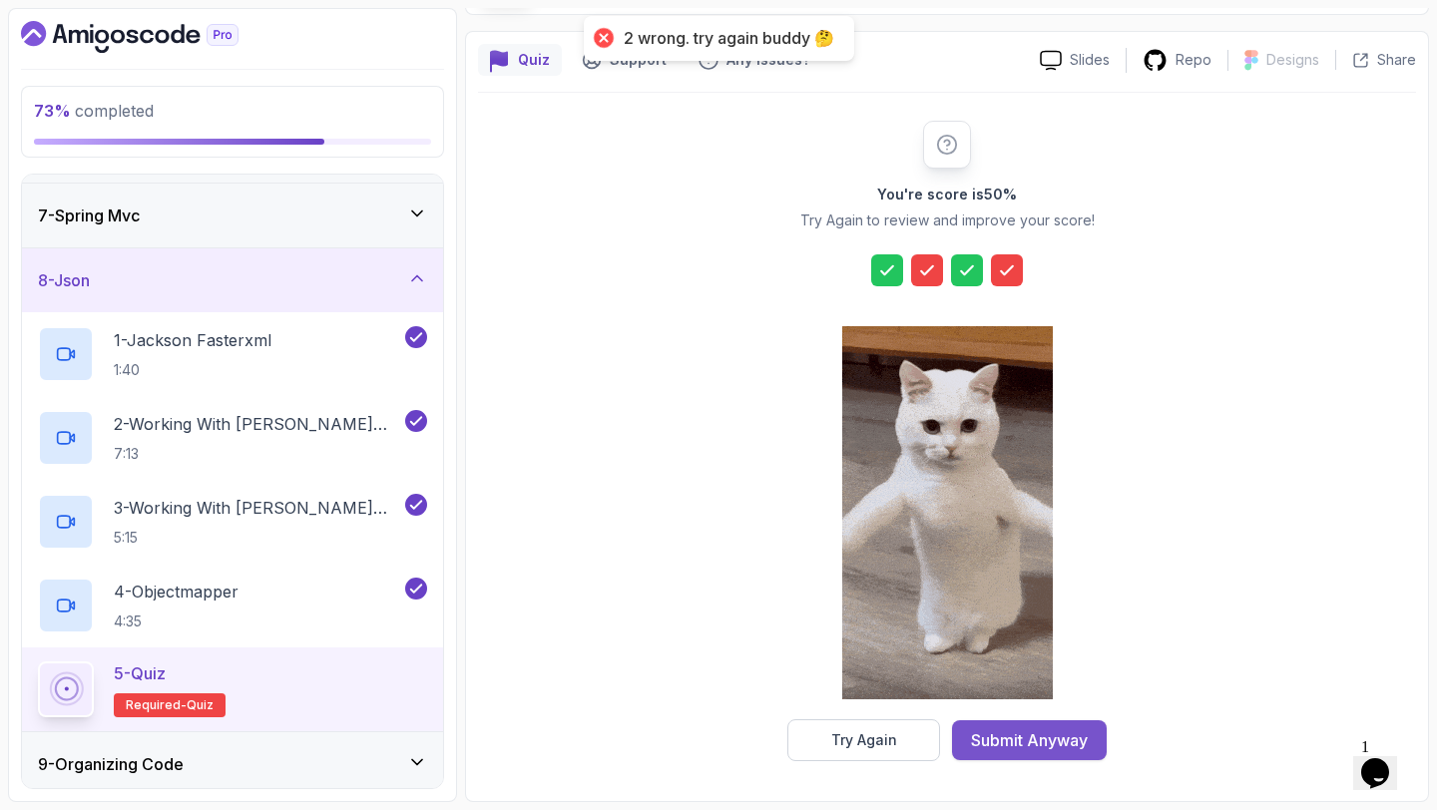
click at [1052, 740] on div "Submit Anyway" at bounding box center [1029, 740] width 117 height 24
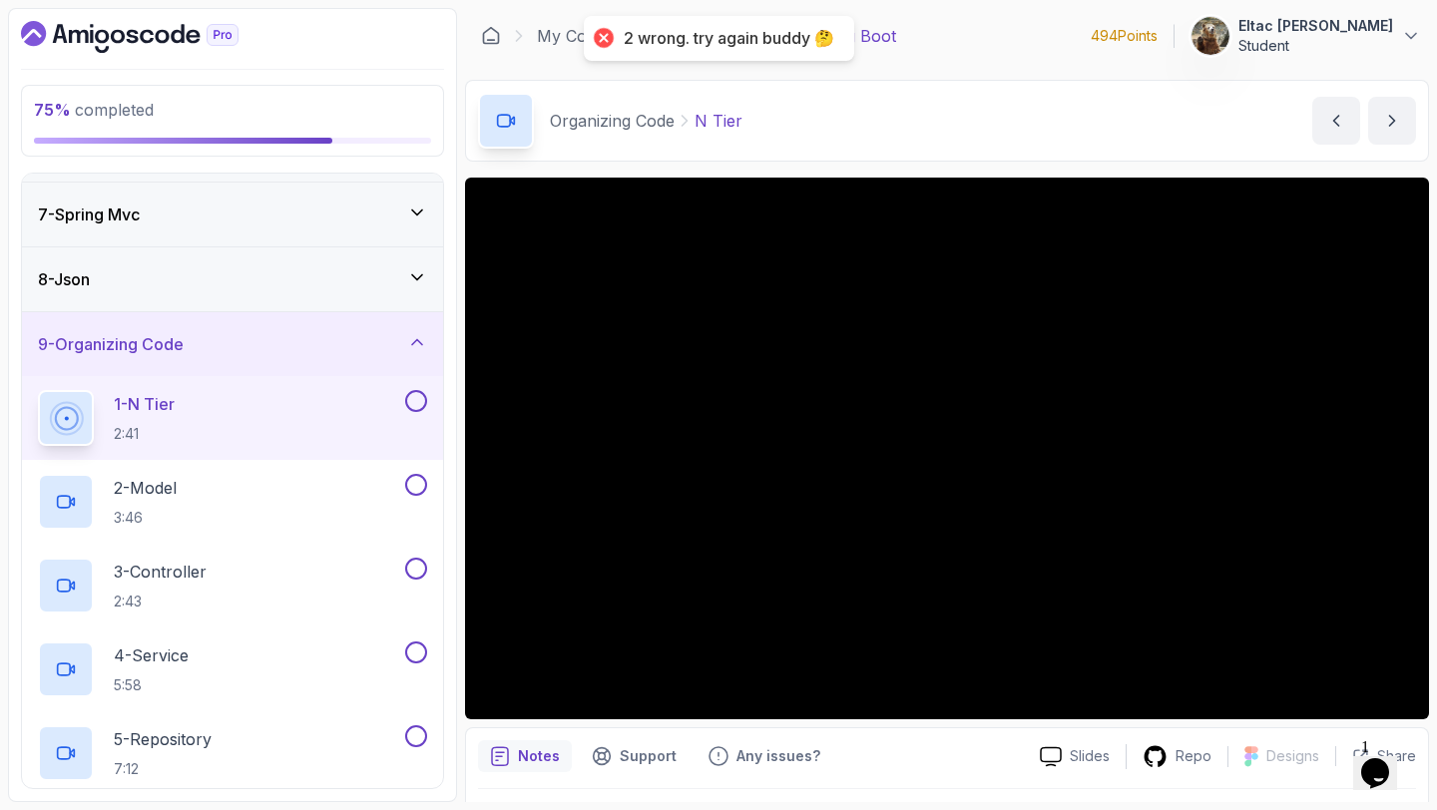
scroll to position [442, 0]
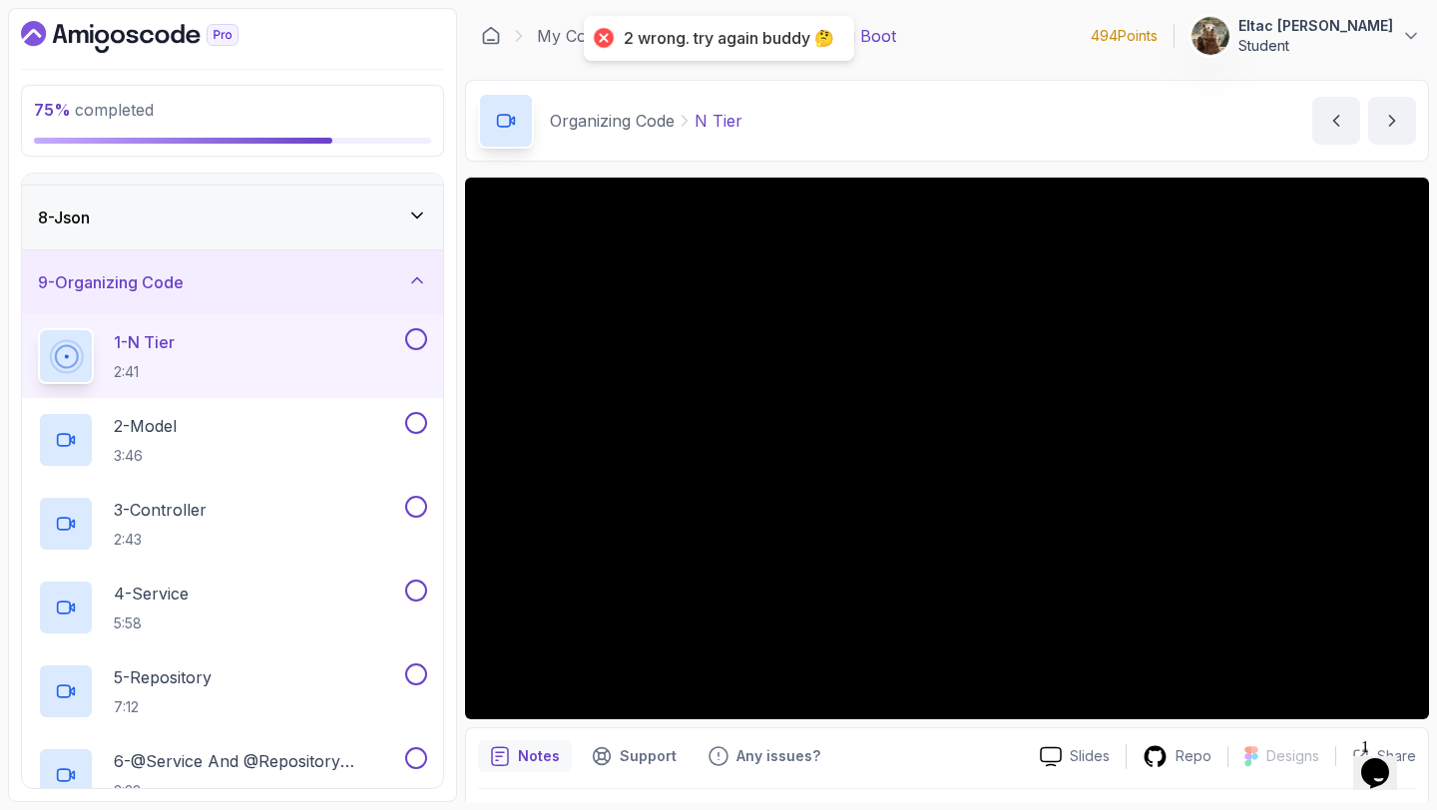
click at [420, 337] on button at bounding box center [416, 339] width 22 height 22
click at [414, 420] on button at bounding box center [416, 423] width 22 height 22
click at [412, 505] on button at bounding box center [416, 507] width 22 height 22
click at [415, 596] on button at bounding box center [416, 591] width 22 height 22
click at [418, 678] on button at bounding box center [416, 674] width 22 height 22
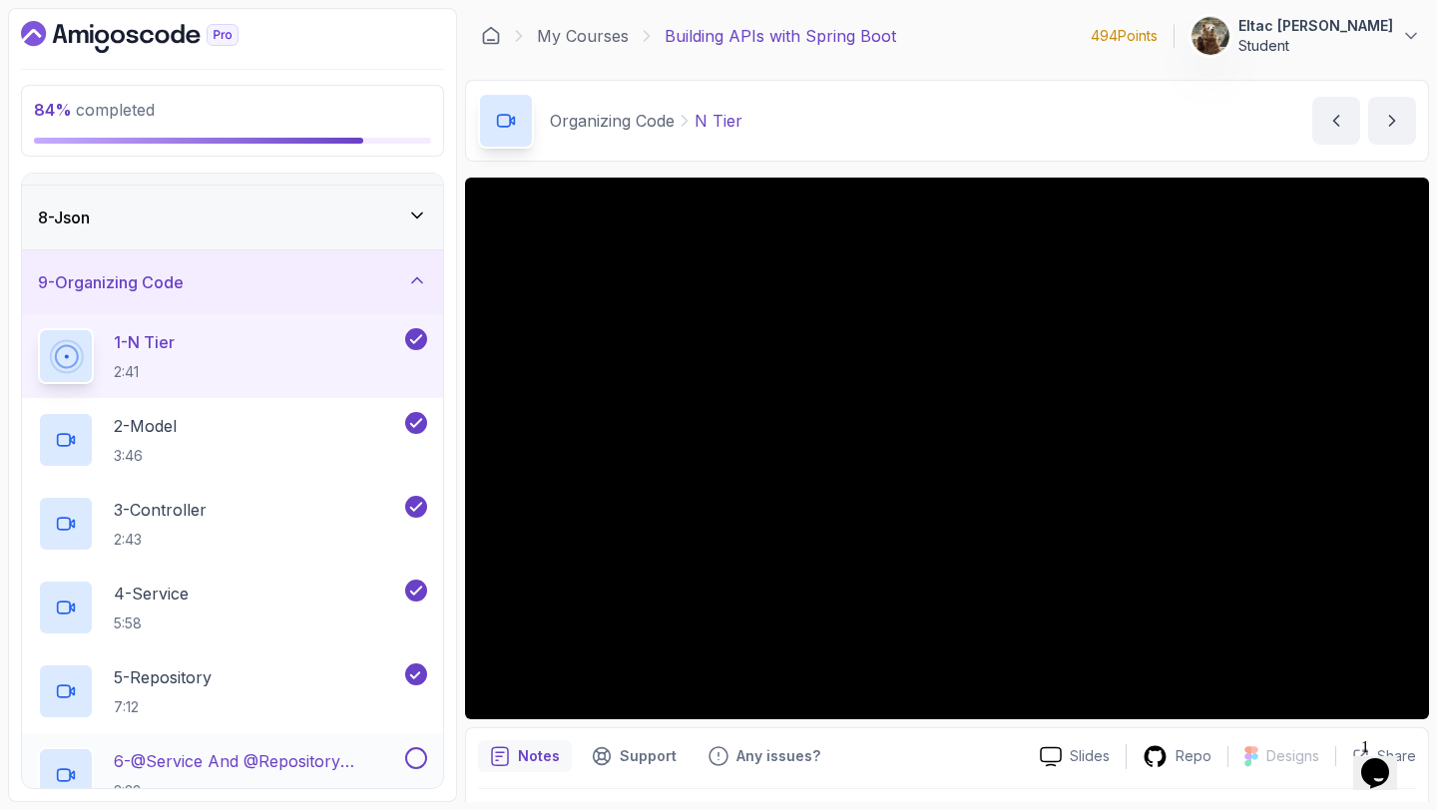
click at [415, 761] on button at bounding box center [416, 758] width 22 height 22
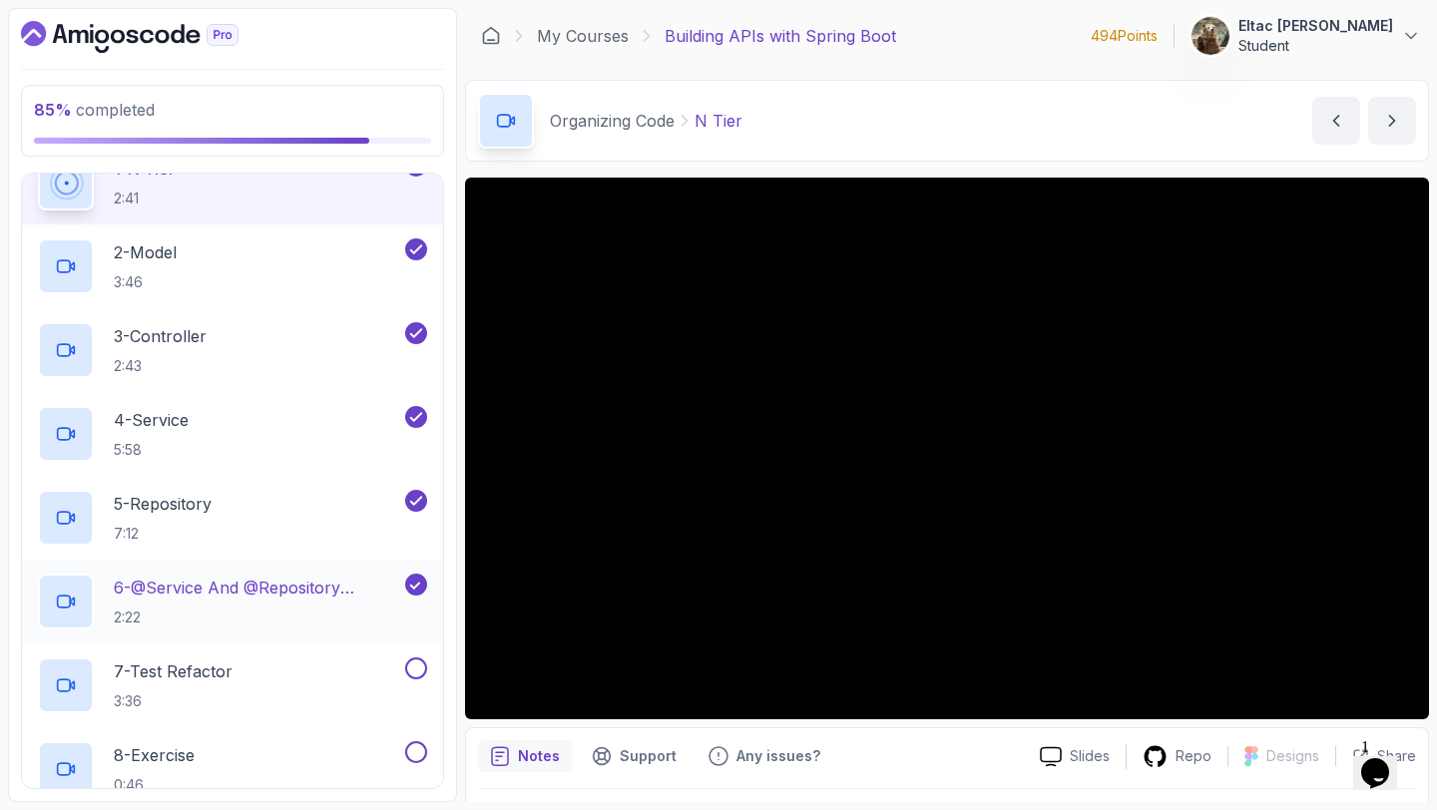
scroll to position [671, 0]
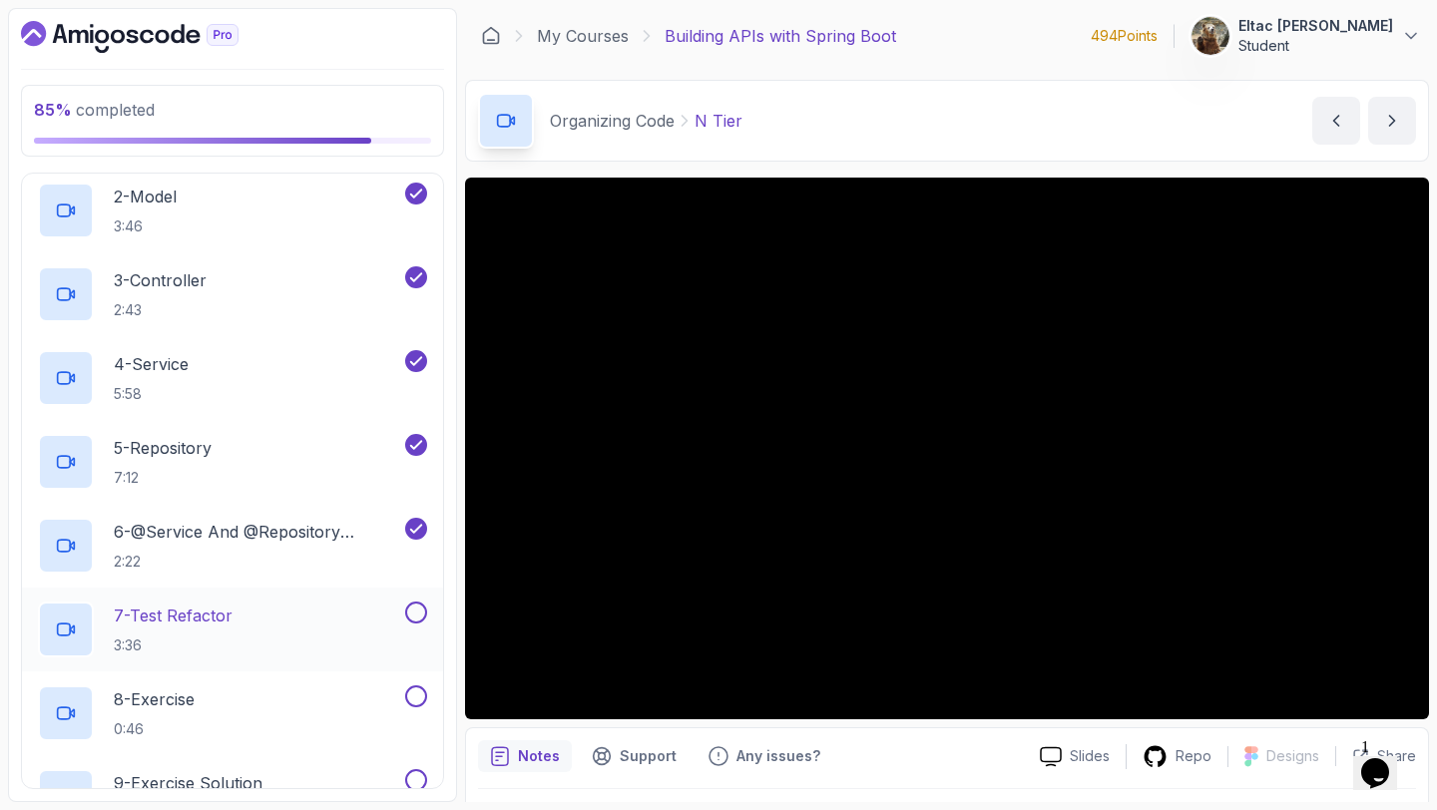
click at [411, 611] on button at bounding box center [416, 613] width 22 height 22
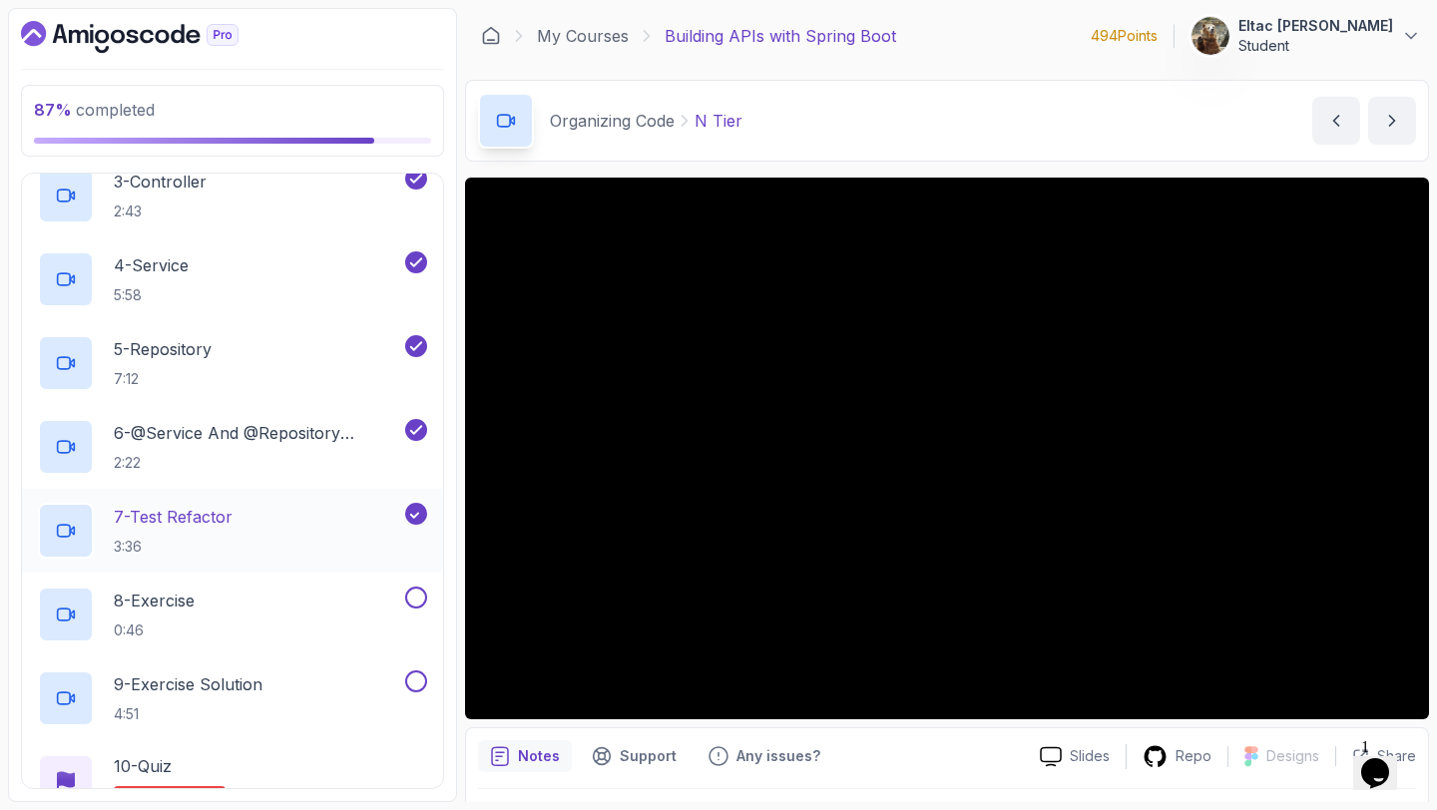
scroll to position [811, 0]
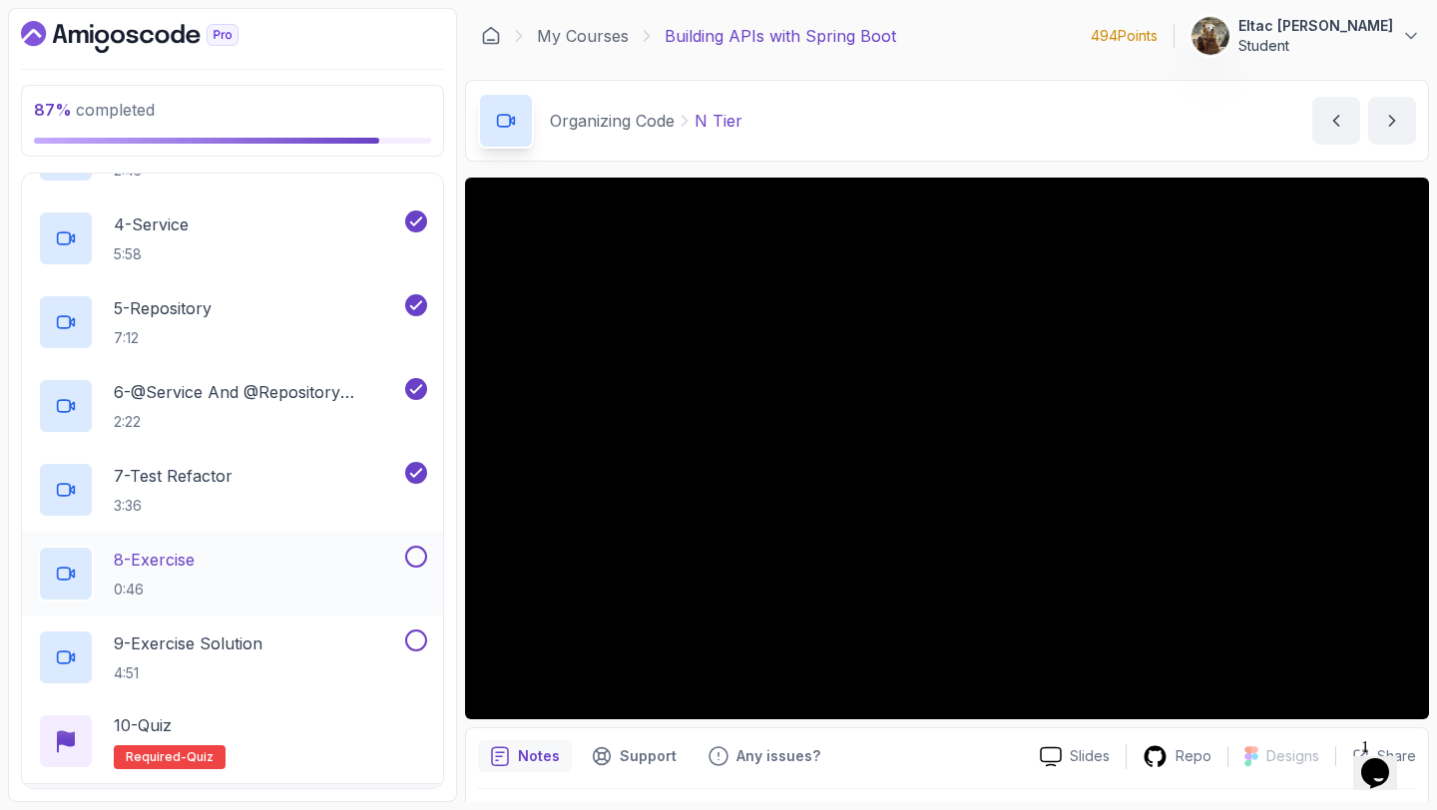
click at [416, 561] on button at bounding box center [416, 557] width 22 height 22
click at [421, 644] on button at bounding box center [416, 640] width 22 height 22
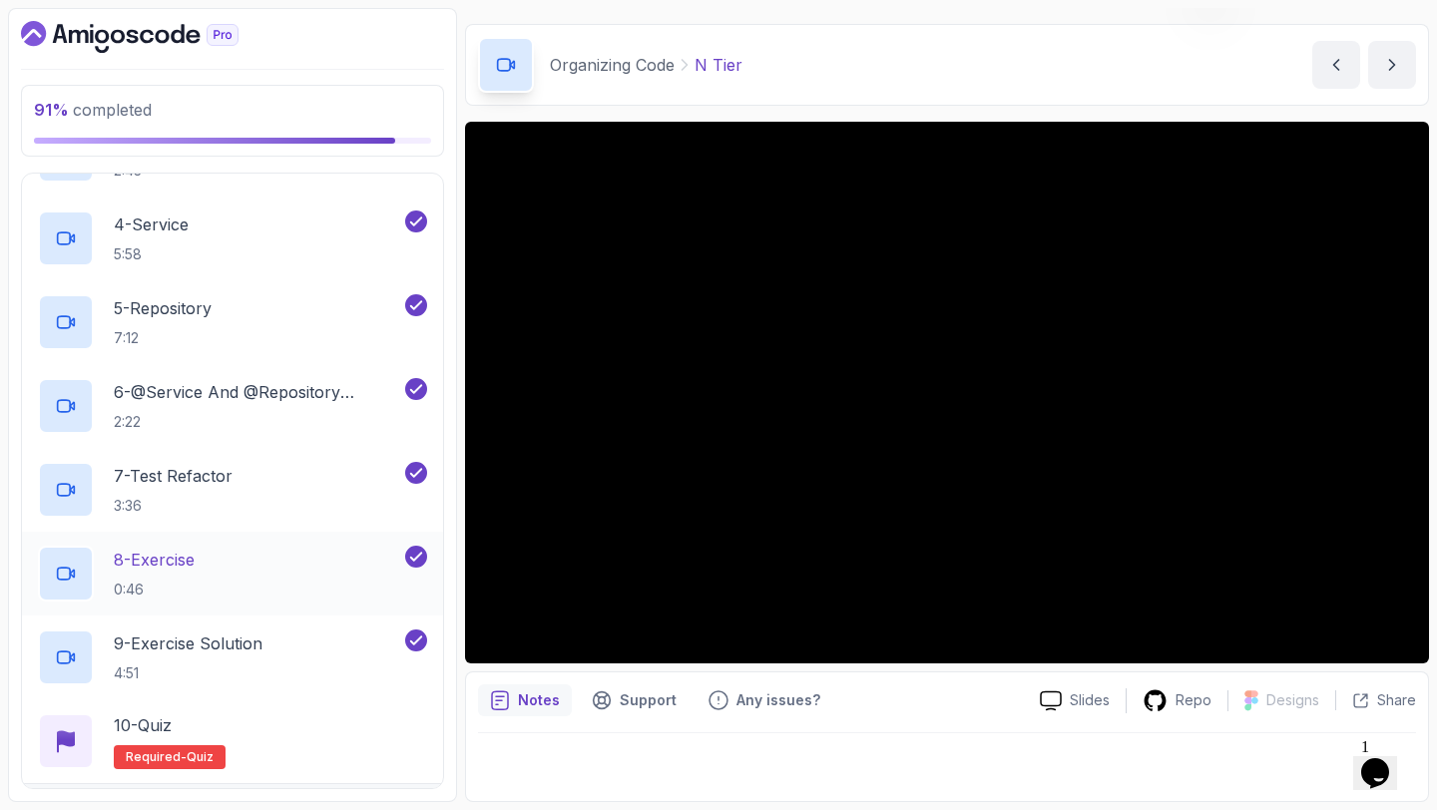
scroll to position [871, 0]
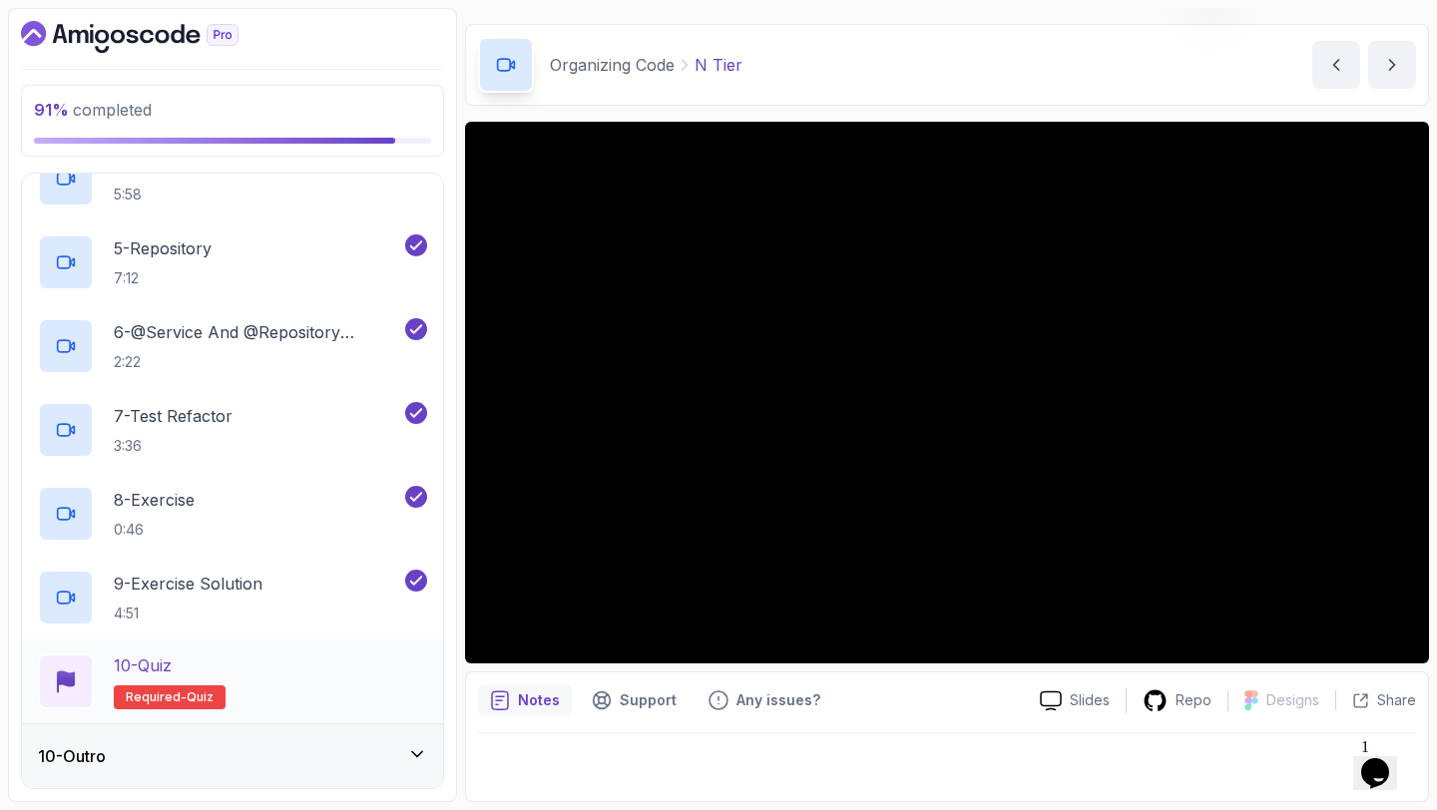
click at [268, 696] on div "10 - Quiz Required- quiz" at bounding box center [232, 681] width 389 height 56
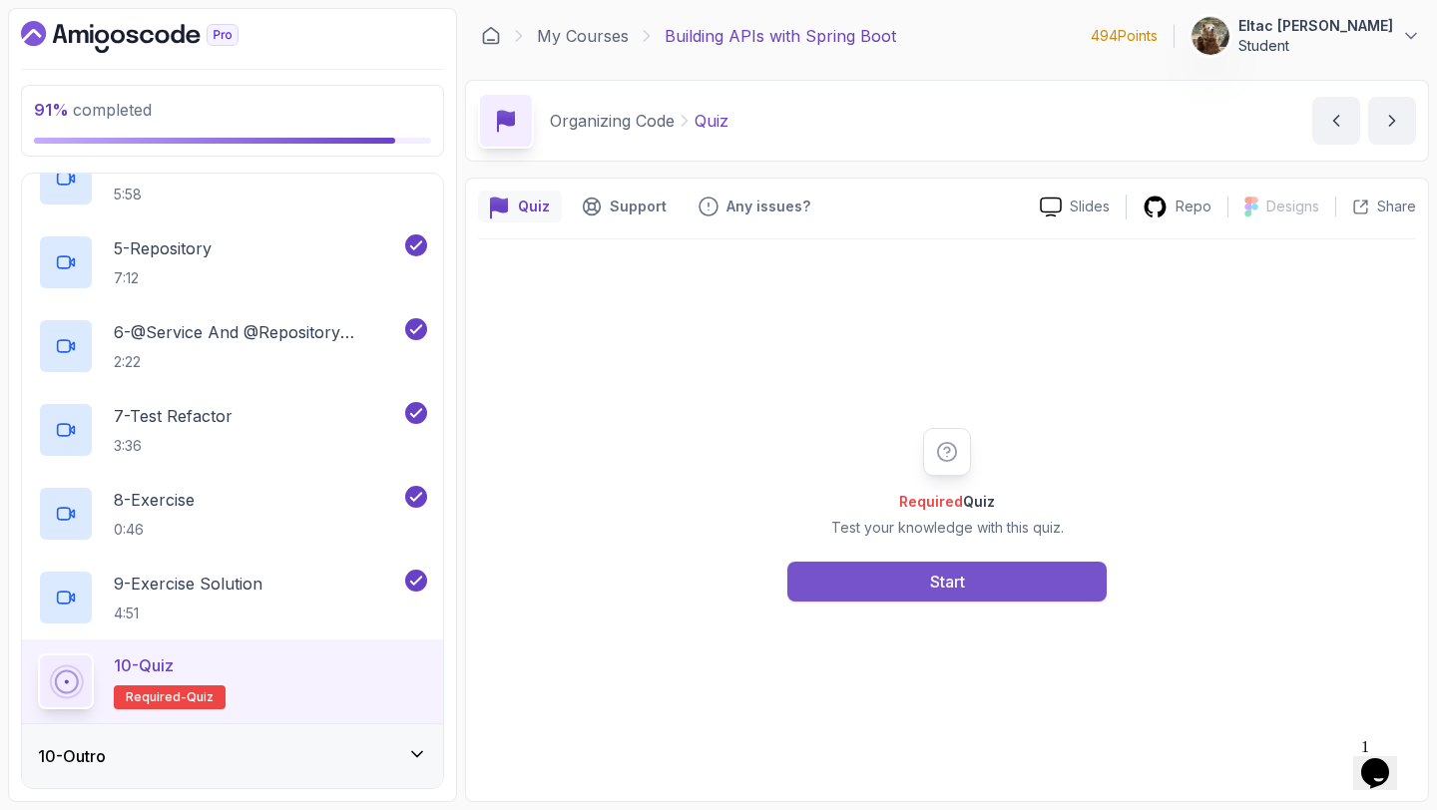
click at [948, 589] on div "Start" at bounding box center [947, 582] width 35 height 24
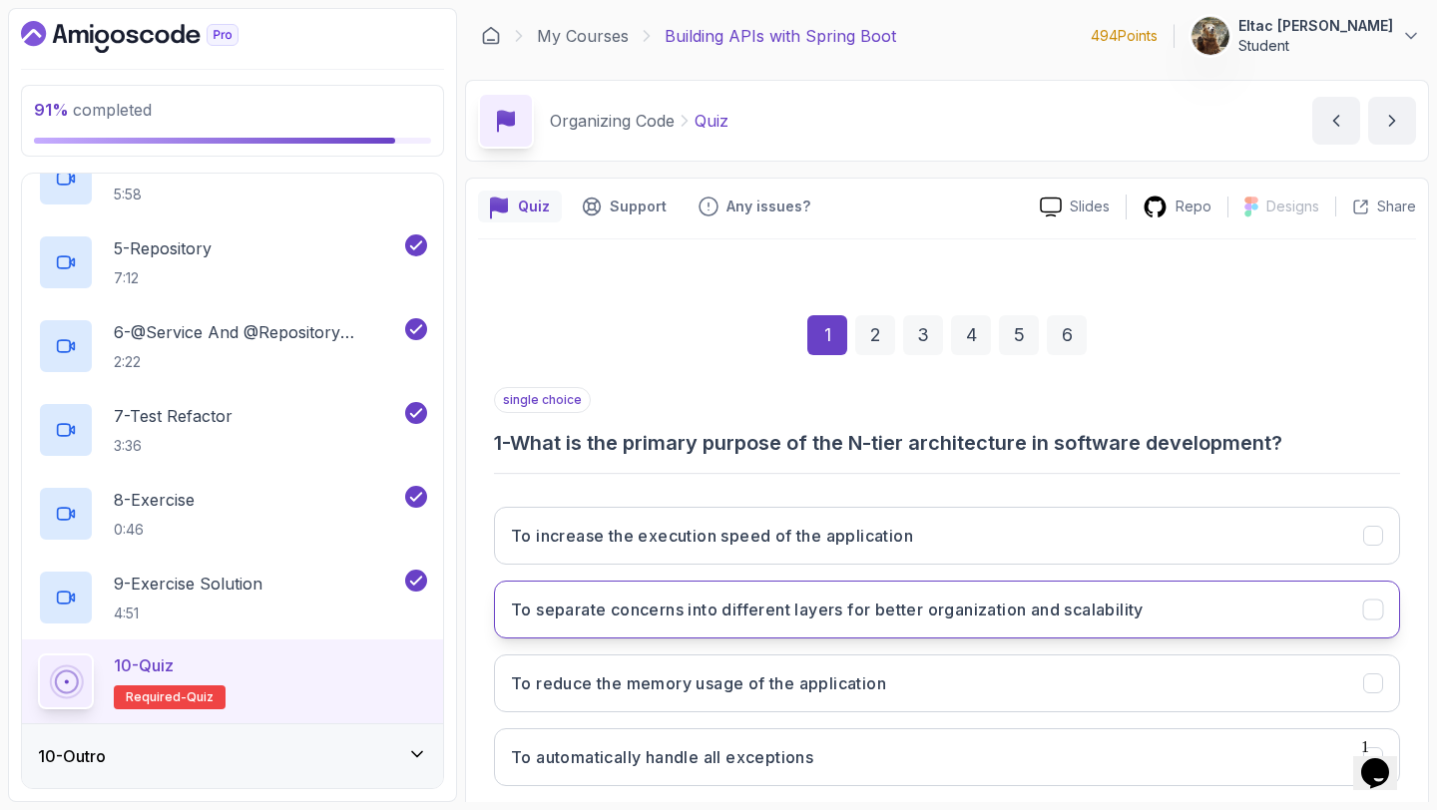
scroll to position [113, 0]
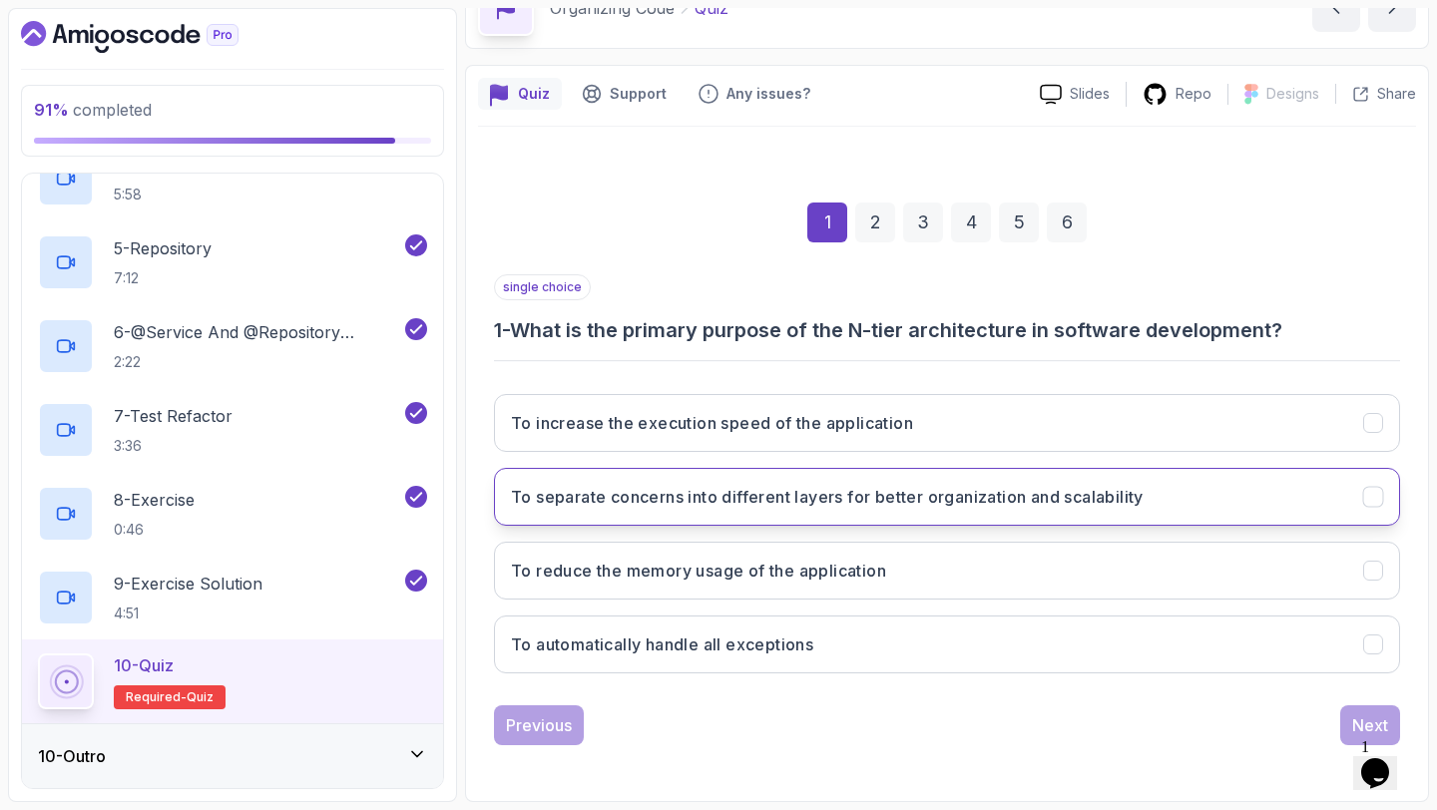
click at [816, 517] on button "To separate concerns into different layers for better organization and scalabil…" at bounding box center [947, 497] width 906 height 58
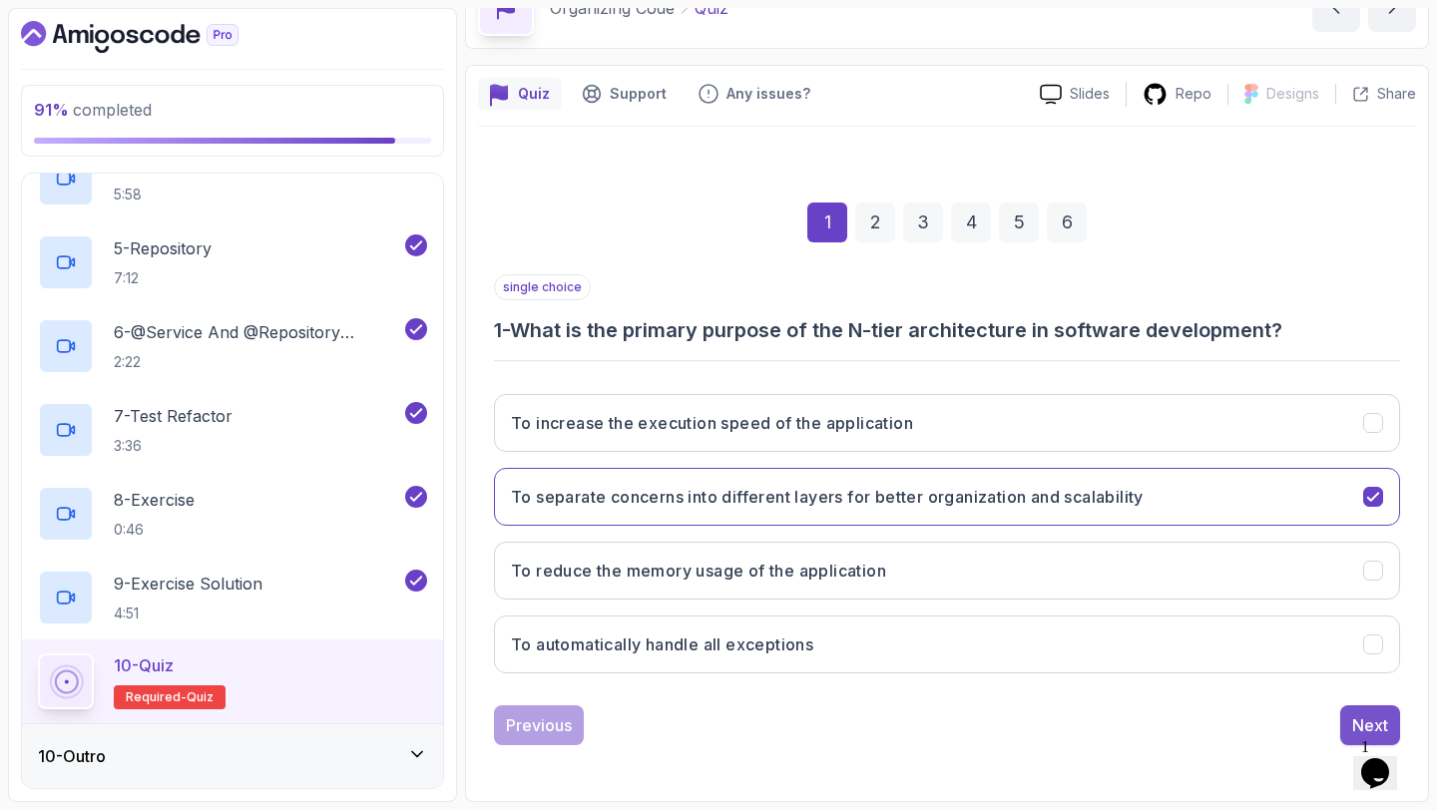
click at [1347, 717] on button "Next" at bounding box center [1370, 725] width 60 height 40
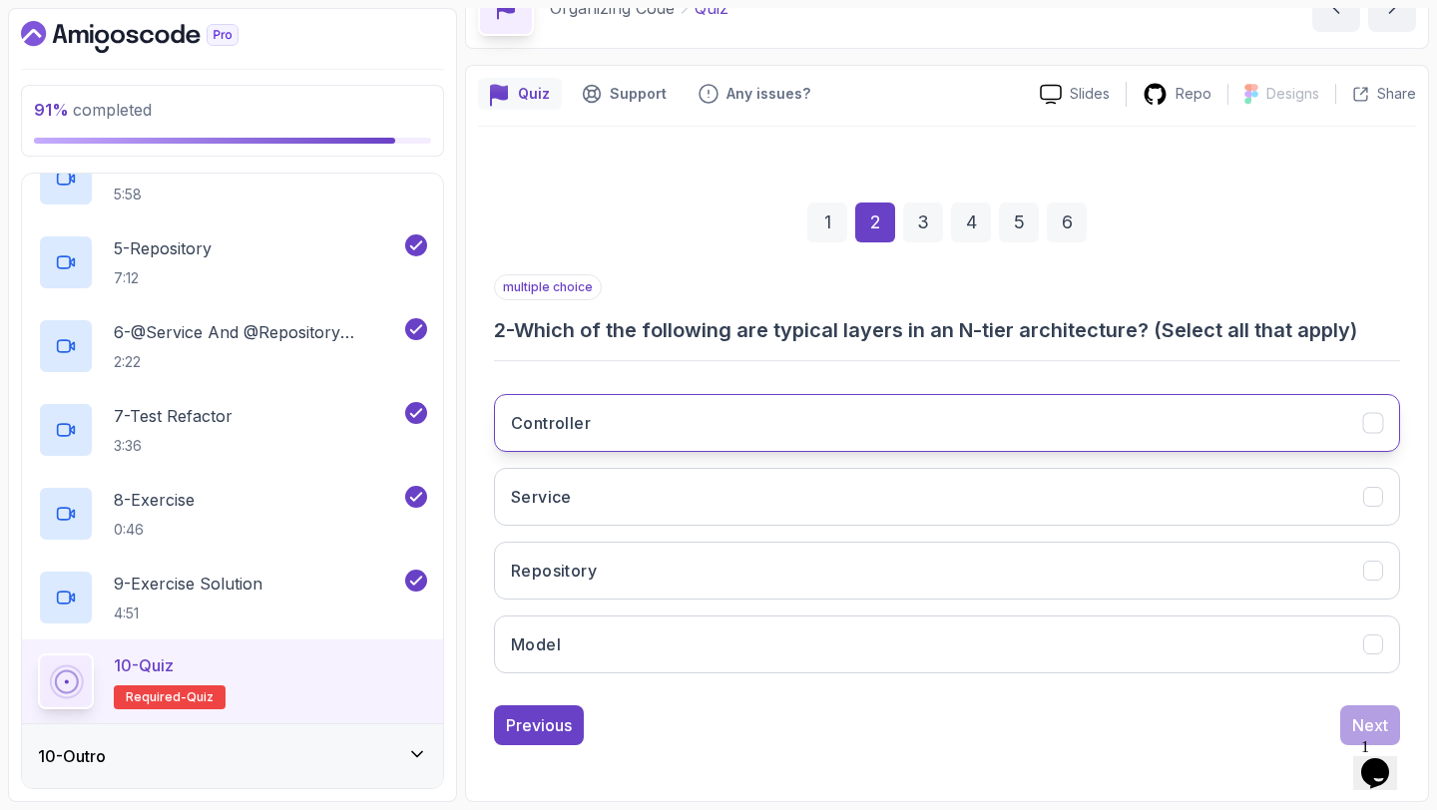
click at [827, 411] on button "Controller" at bounding box center [947, 423] width 906 height 58
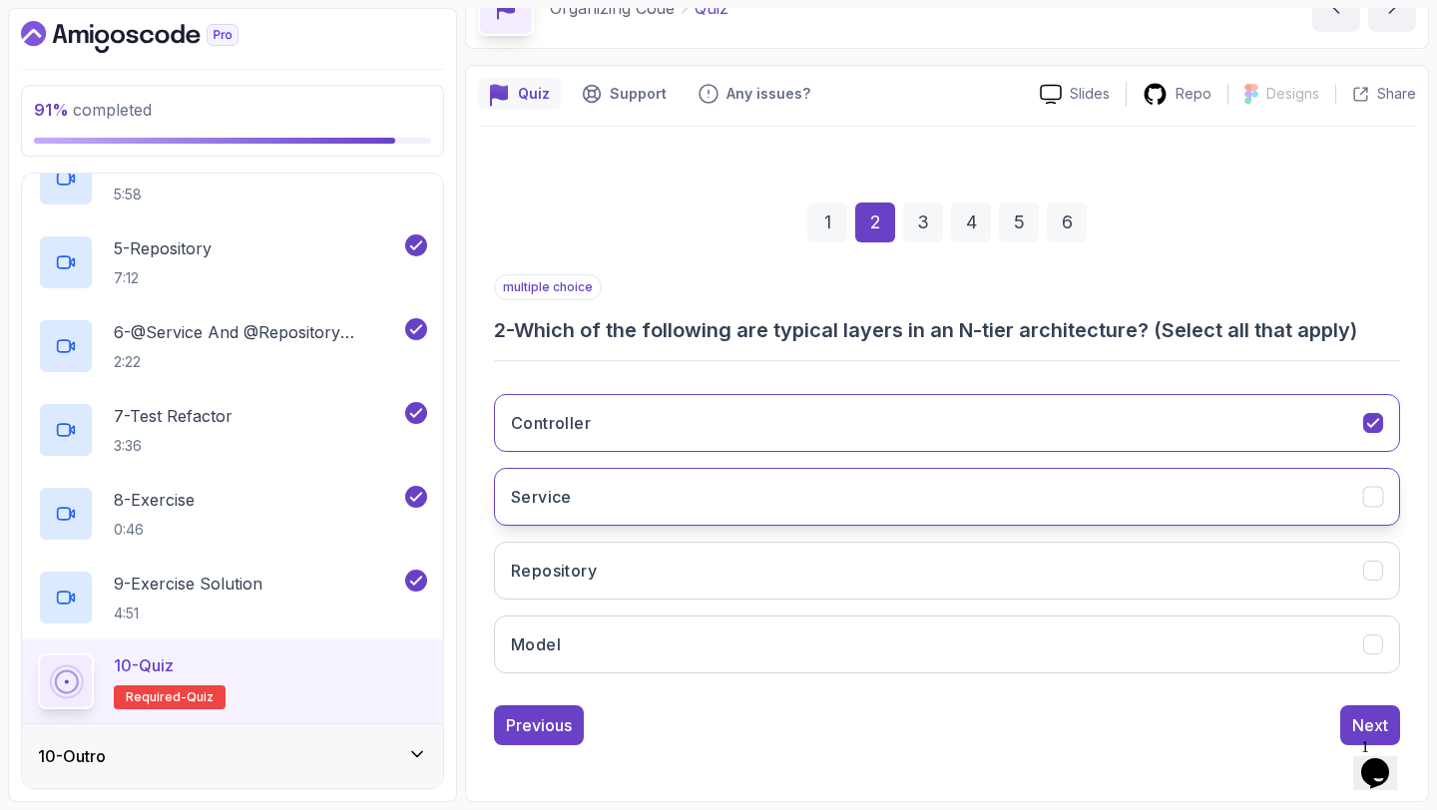
click at [768, 496] on button "Service" at bounding box center [947, 497] width 906 height 58
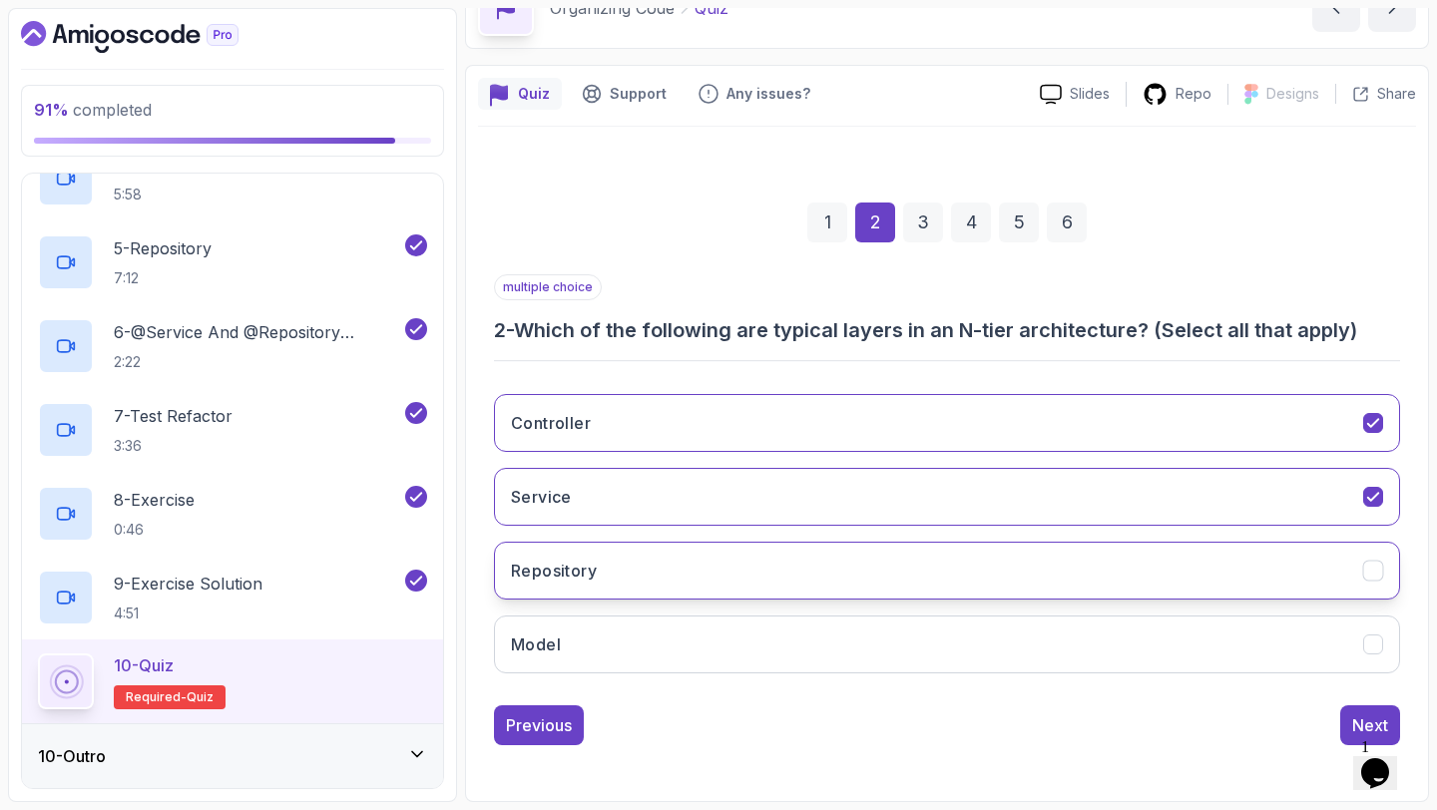
click at [710, 576] on button "Repository" at bounding box center [947, 571] width 906 height 58
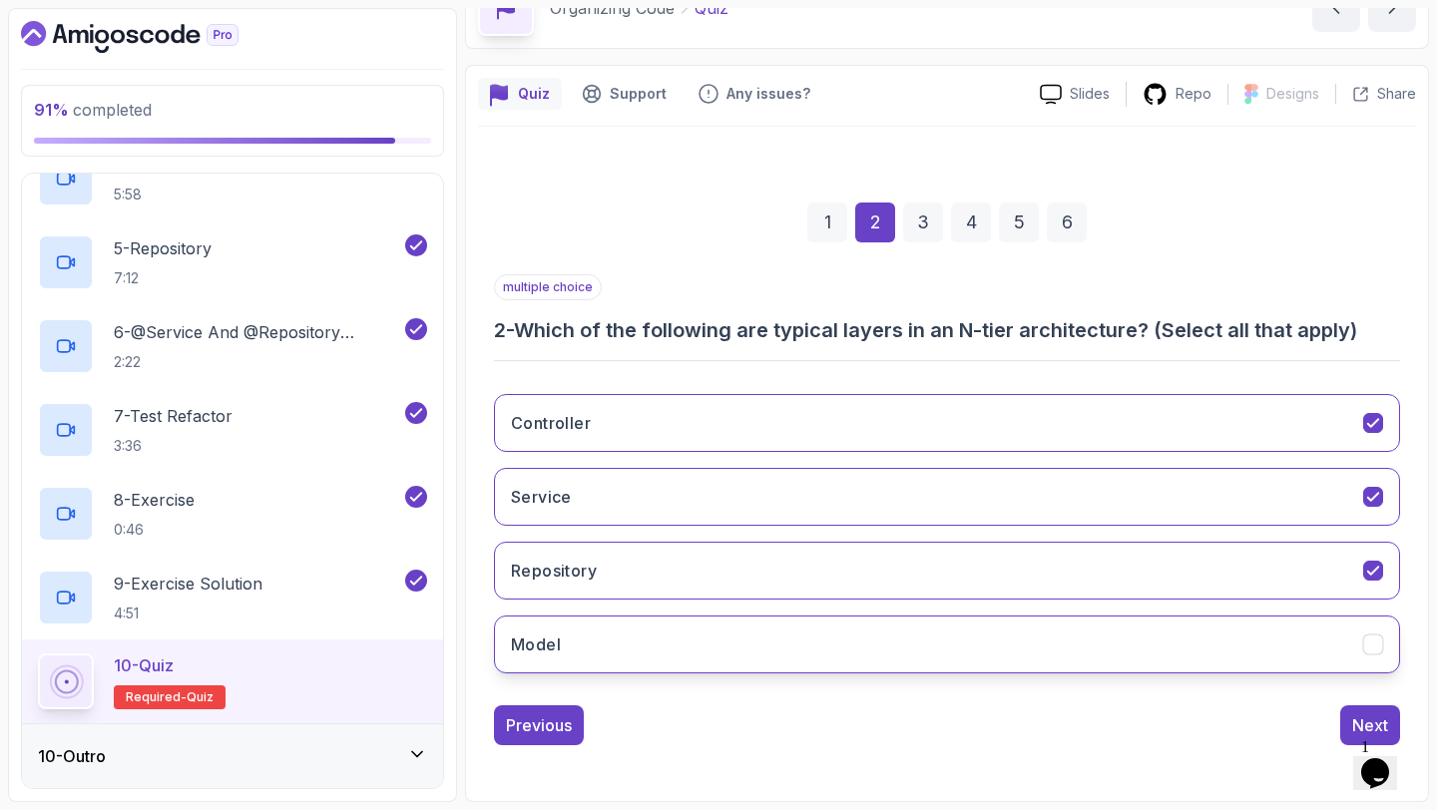
click at [662, 650] on button "Model" at bounding box center [947, 645] width 906 height 58
click at [1354, 719] on div "Next" at bounding box center [1370, 725] width 36 height 24
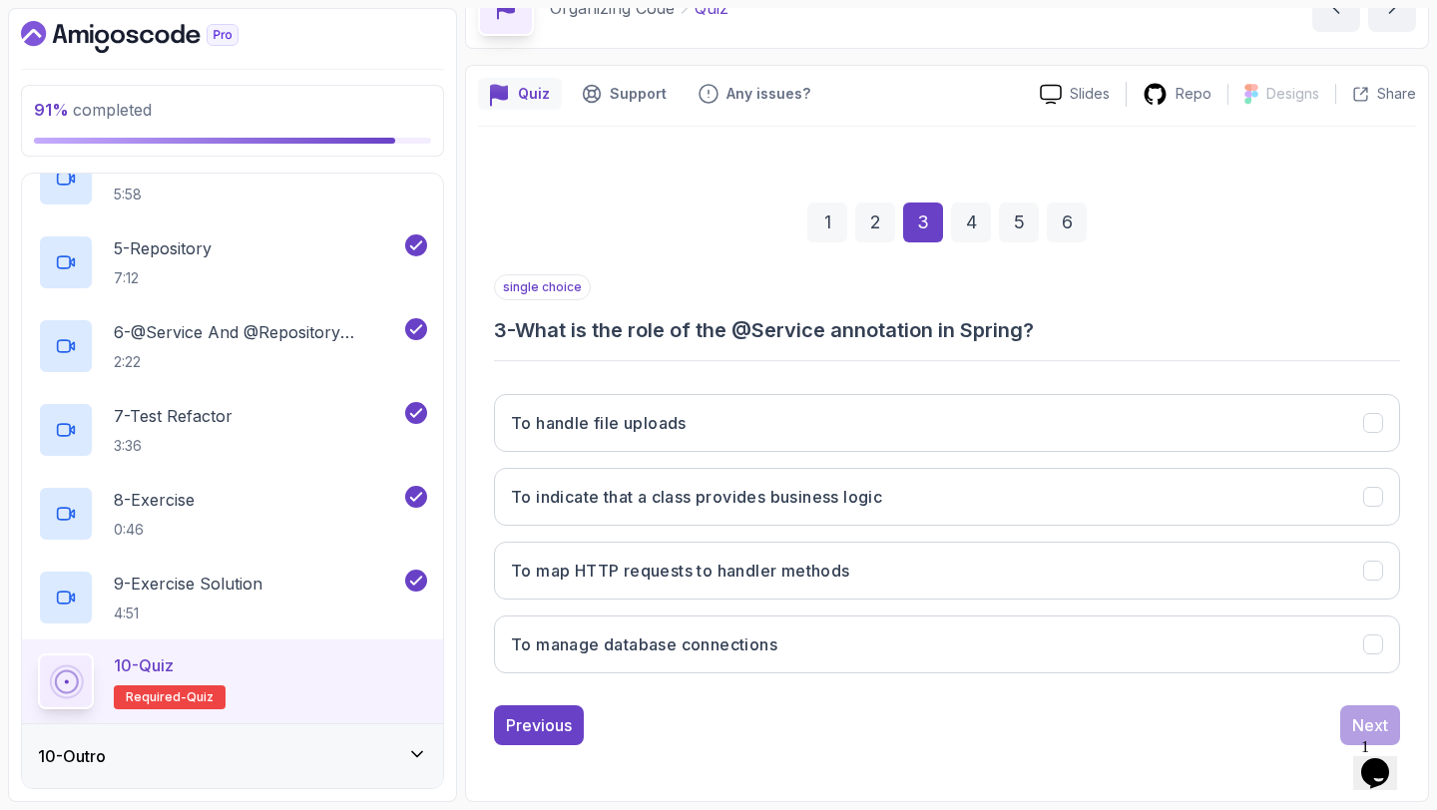
click at [814, 522] on button "To indicate that a class provides business logic" at bounding box center [947, 497] width 906 height 58
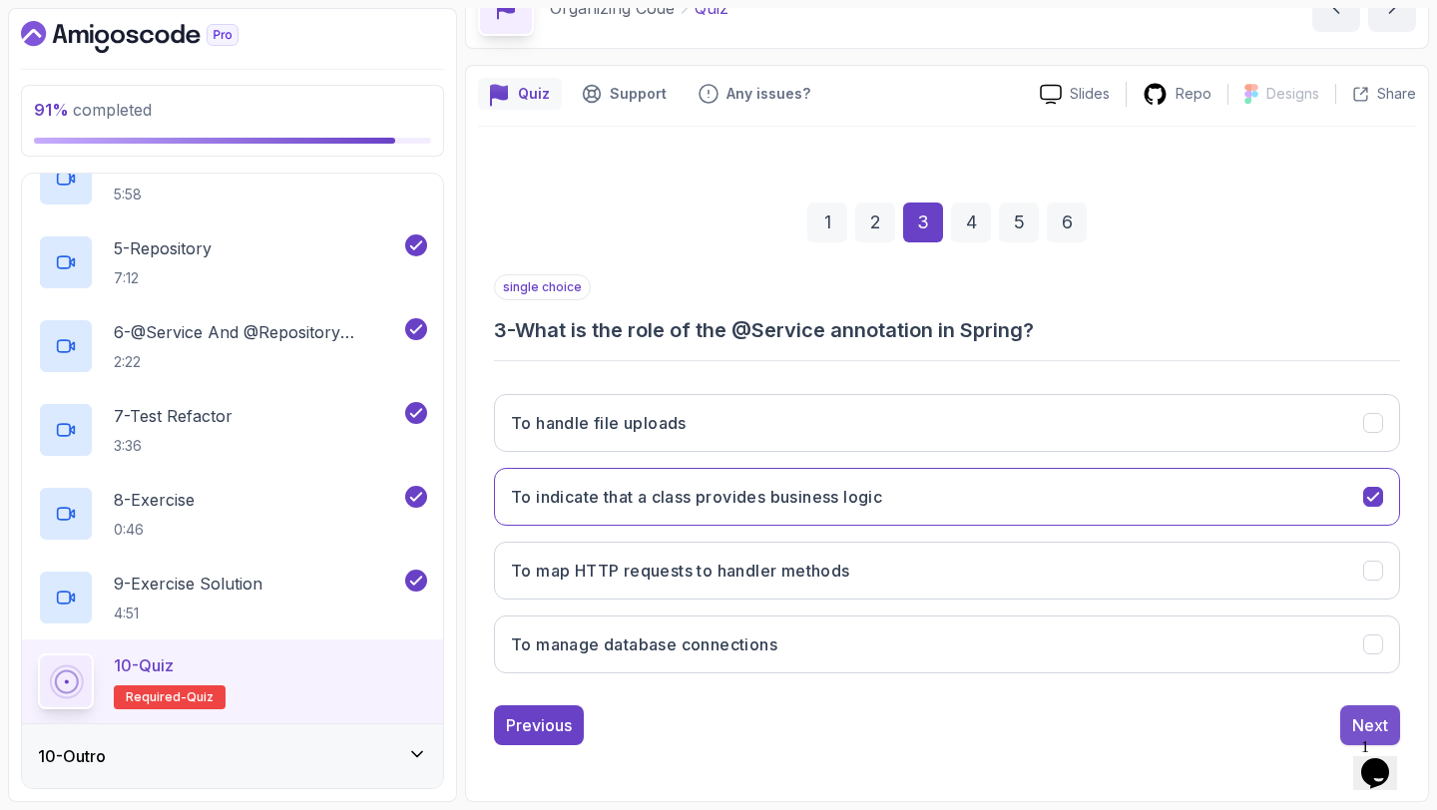
click at [1363, 723] on div "Next" at bounding box center [1370, 725] width 36 height 24
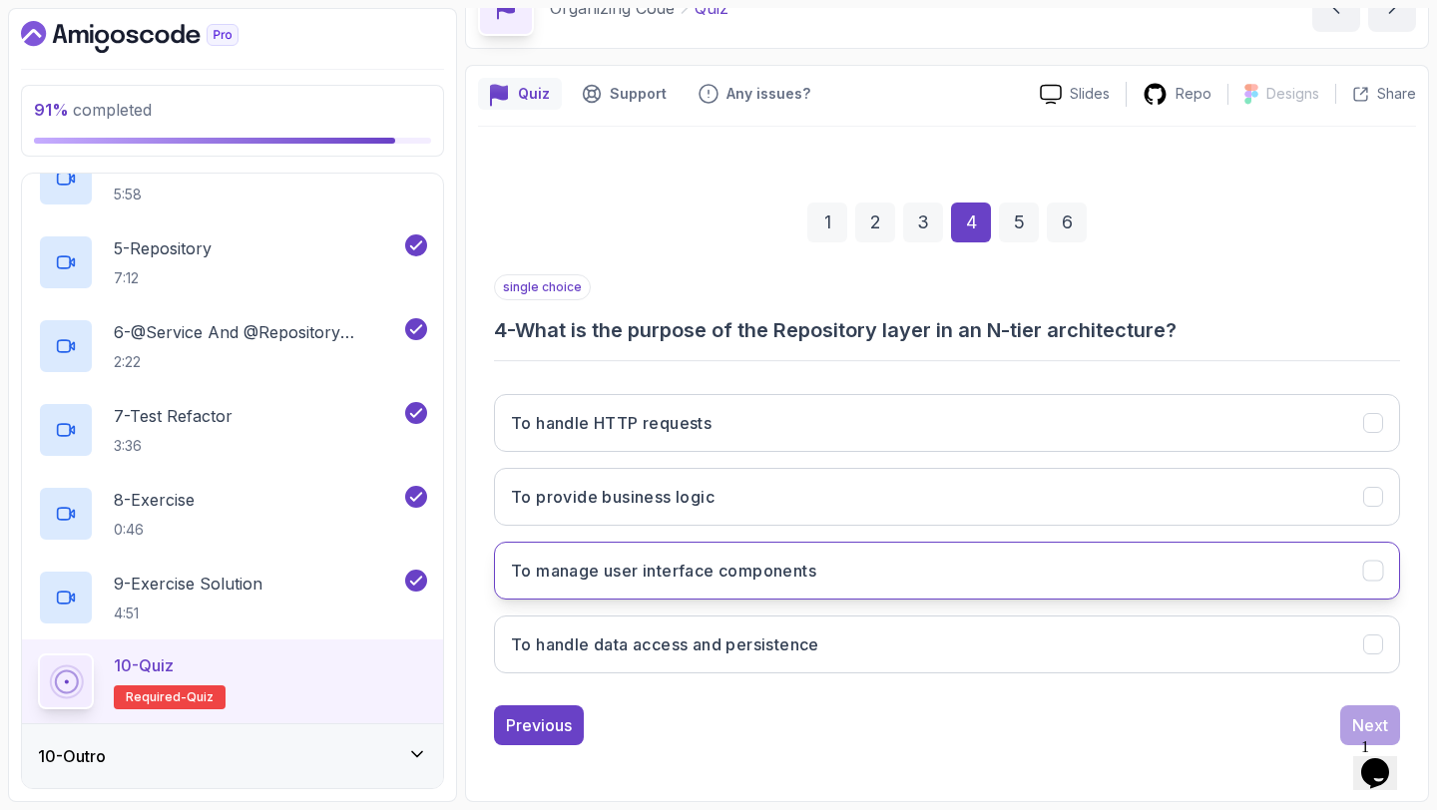
click at [821, 565] on button "To manage user interface components" at bounding box center [947, 571] width 906 height 58
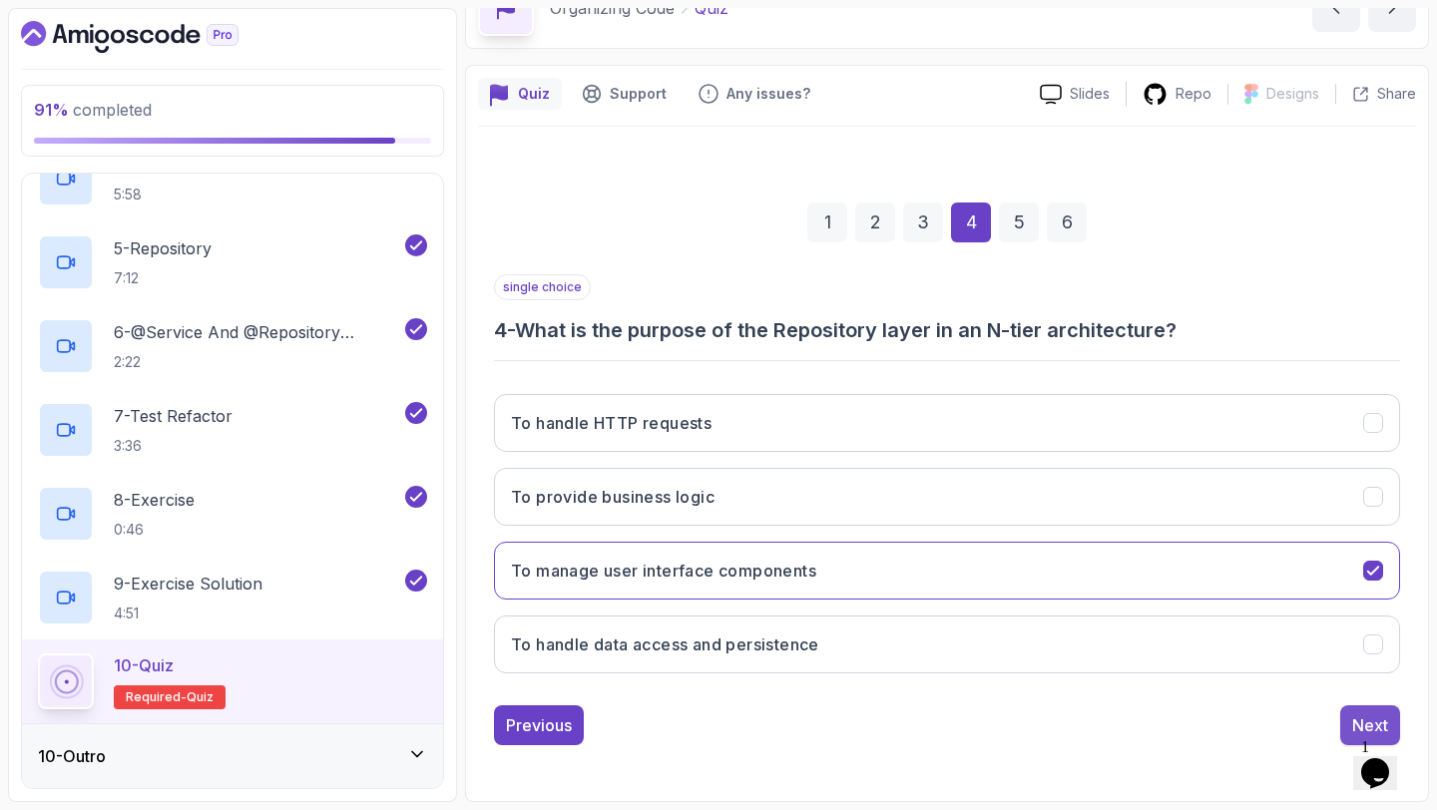
click at [1345, 713] on button "Next" at bounding box center [1370, 725] width 60 height 40
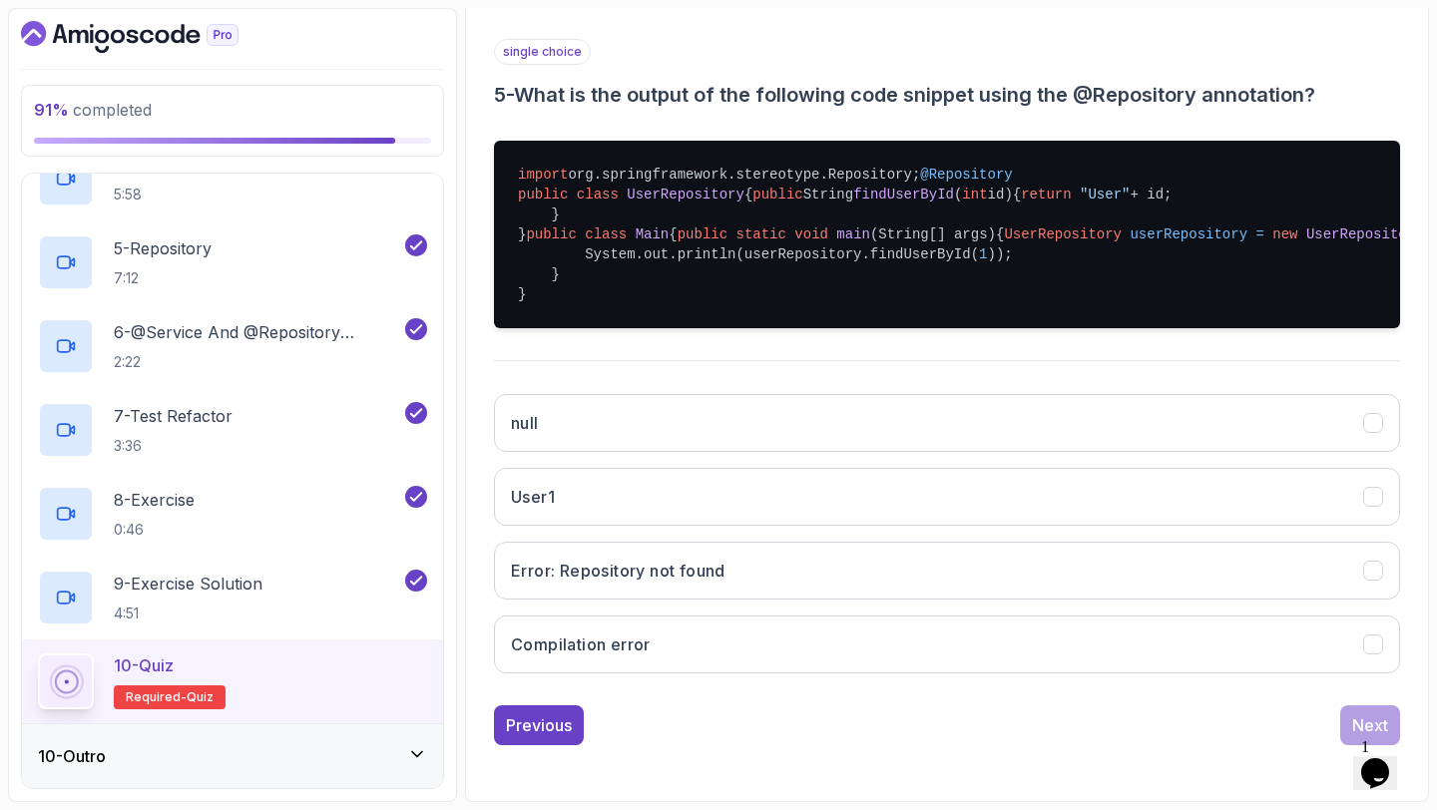
scroll to position [452, 0]
click at [859, 526] on button "User1" at bounding box center [947, 497] width 906 height 58
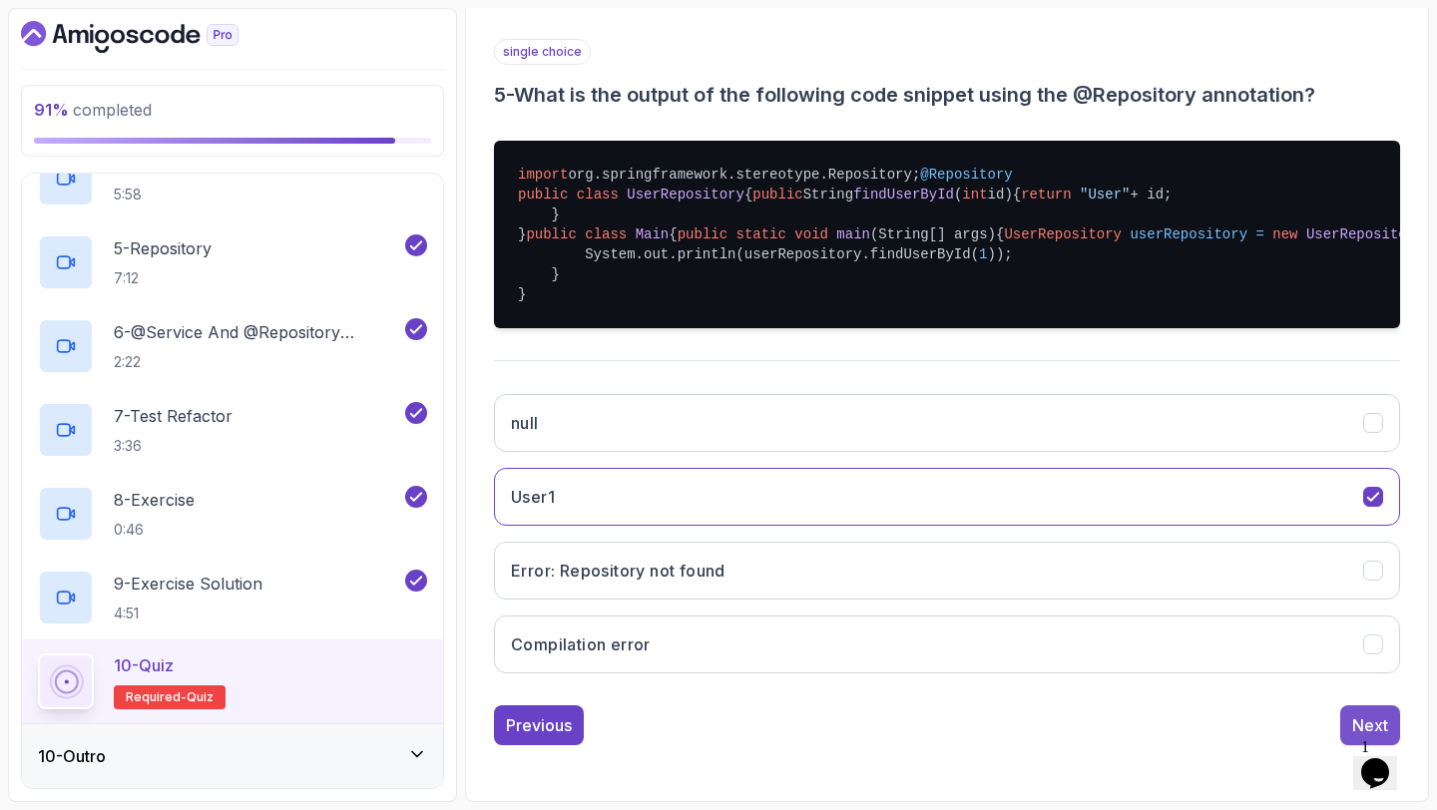
click at [1349, 745] on button "Next" at bounding box center [1370, 725] width 60 height 40
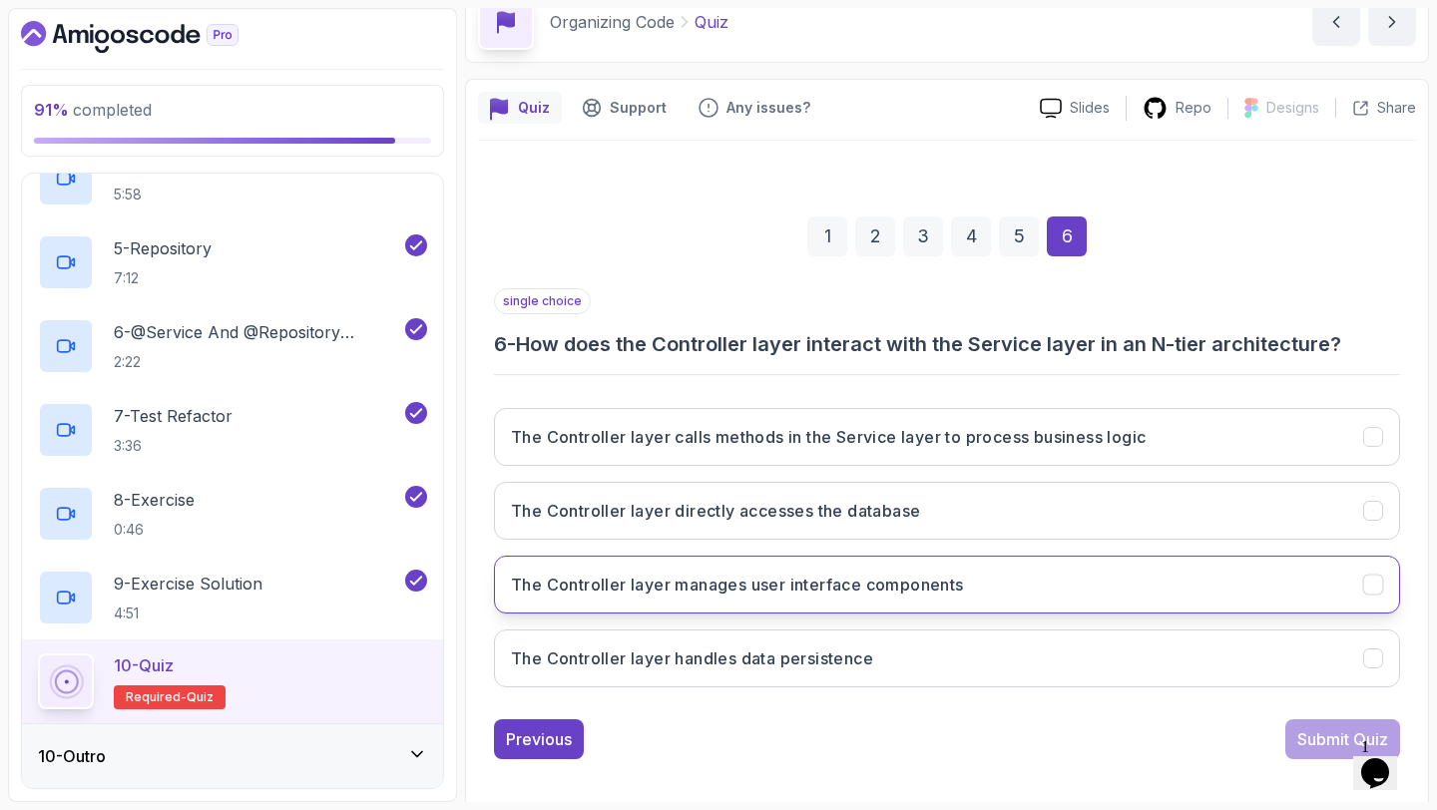
scroll to position [113, 0]
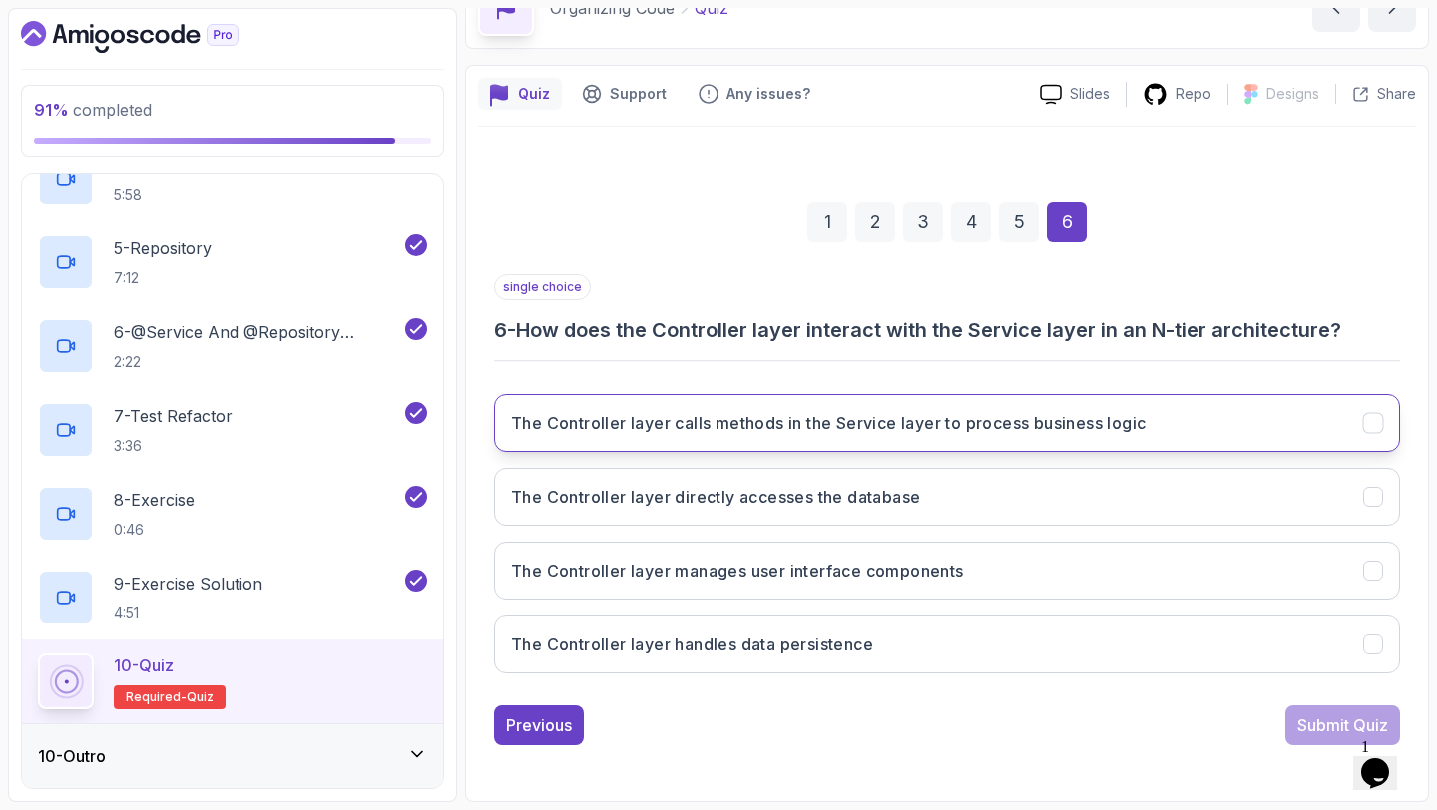
click at [1061, 435] on button "The Controller layer calls methods in the Service layer to process business log…" at bounding box center [947, 423] width 906 height 58
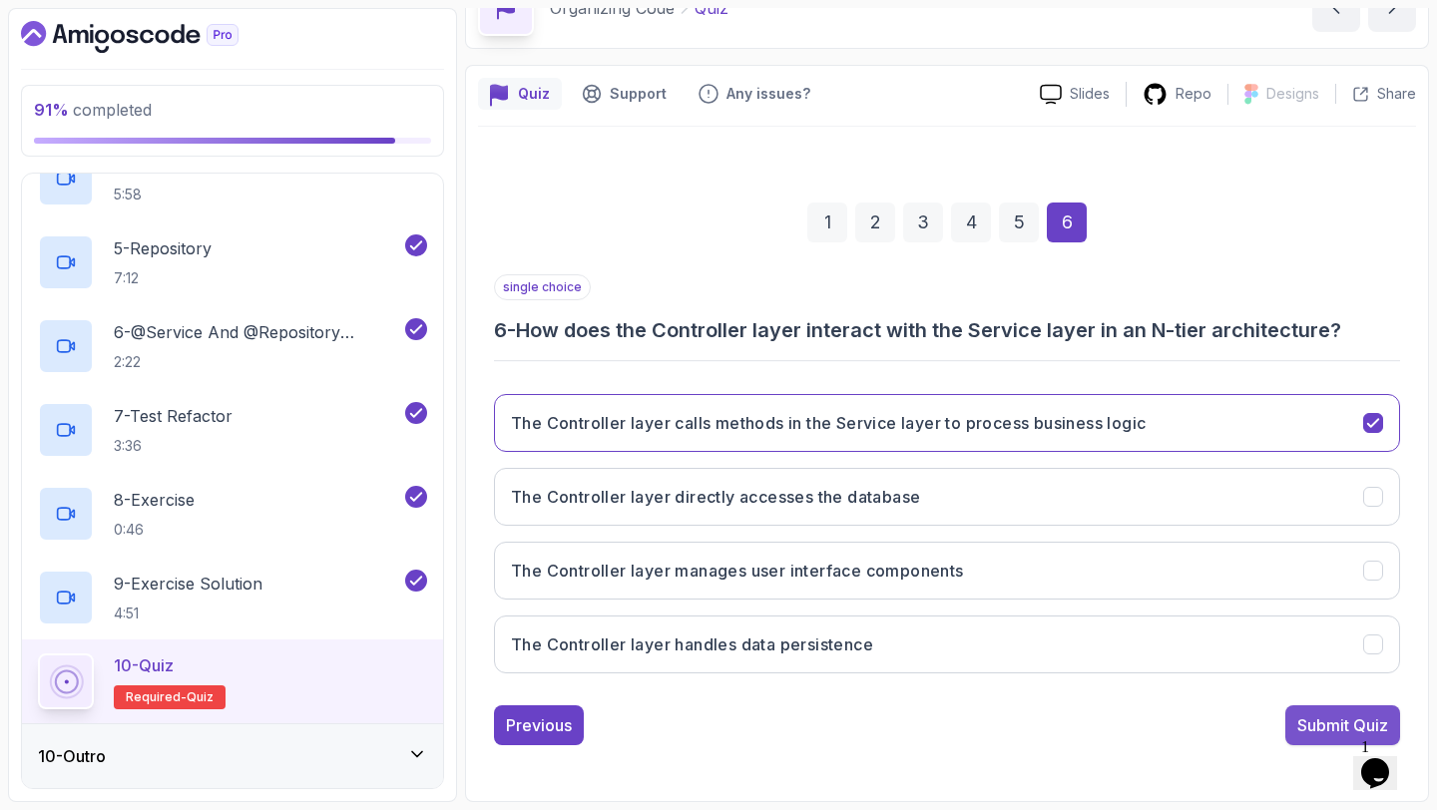
click at [1337, 733] on div "Submit Quiz" at bounding box center [1342, 725] width 91 height 24
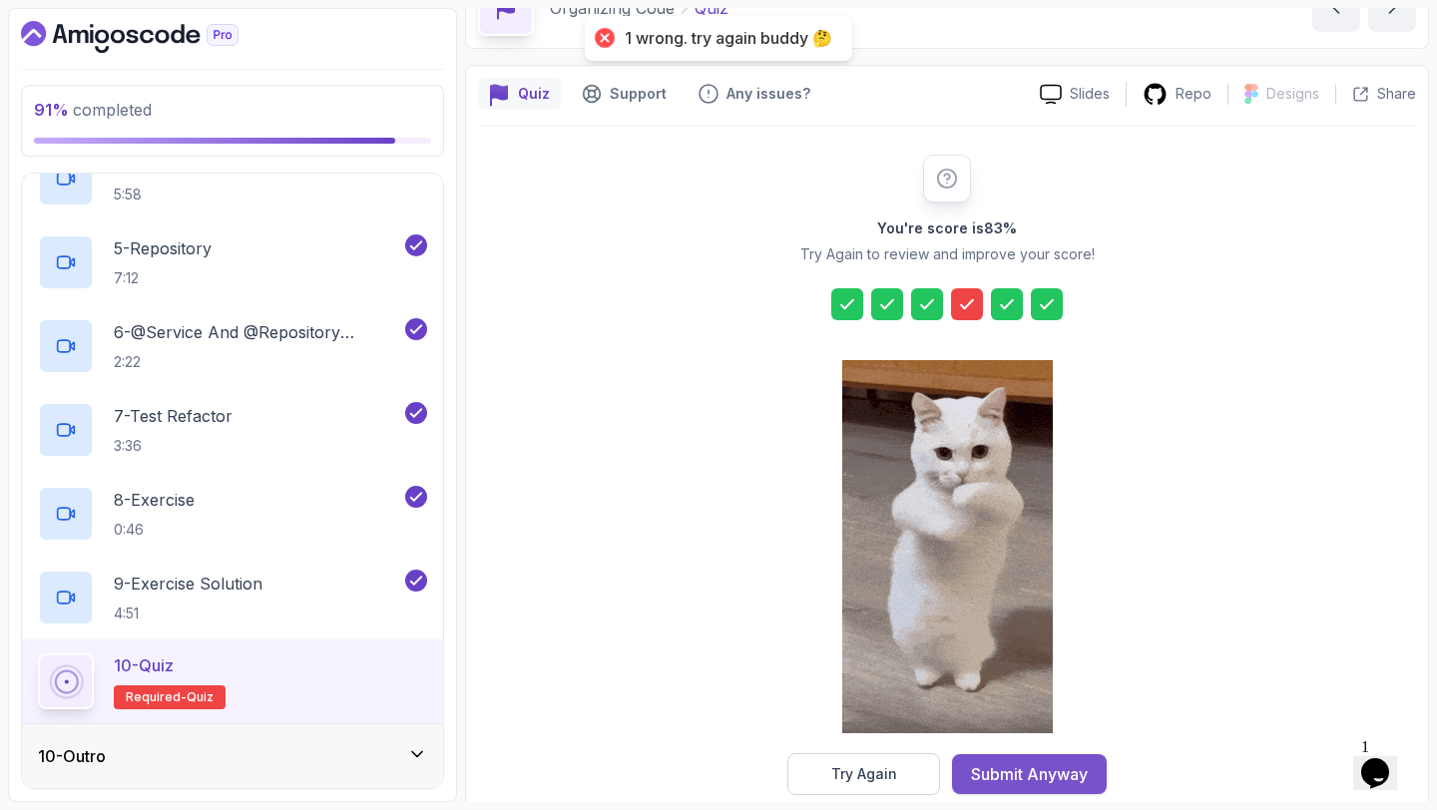
click at [994, 779] on div "Submit Anyway" at bounding box center [1029, 774] width 117 height 24
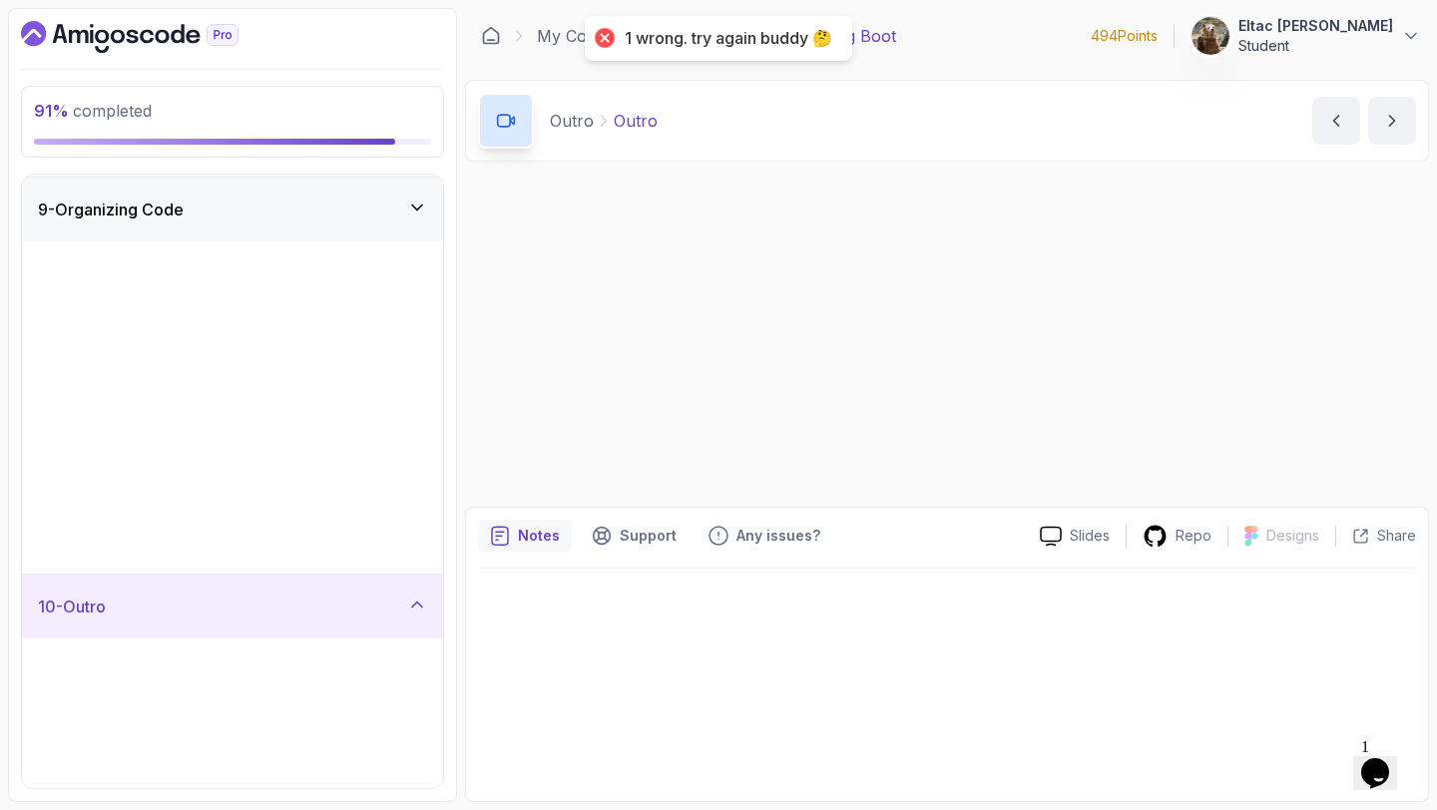
scroll to position [34, 0]
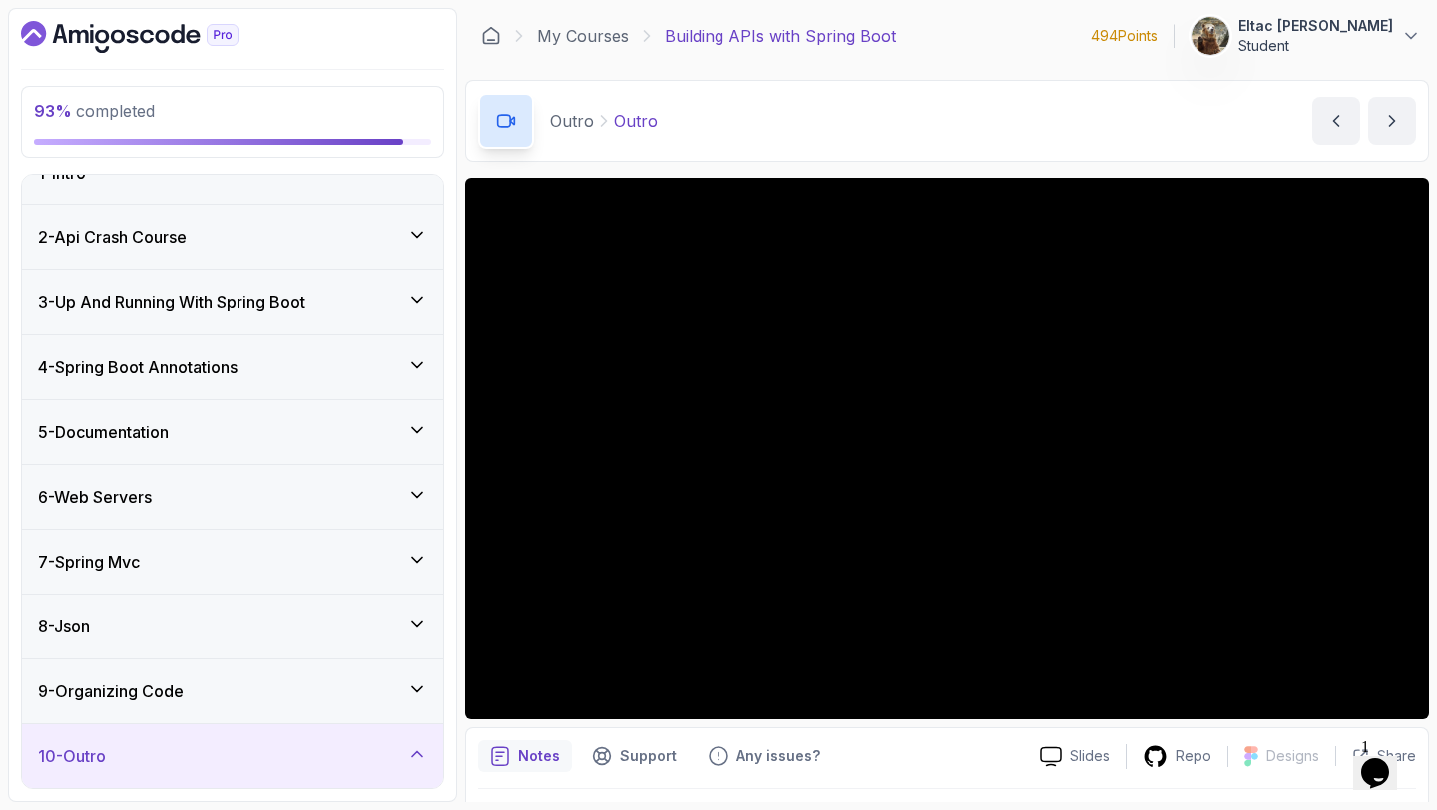
click at [207, 679] on div "9 - Organizing Code" at bounding box center [232, 691] width 389 height 24
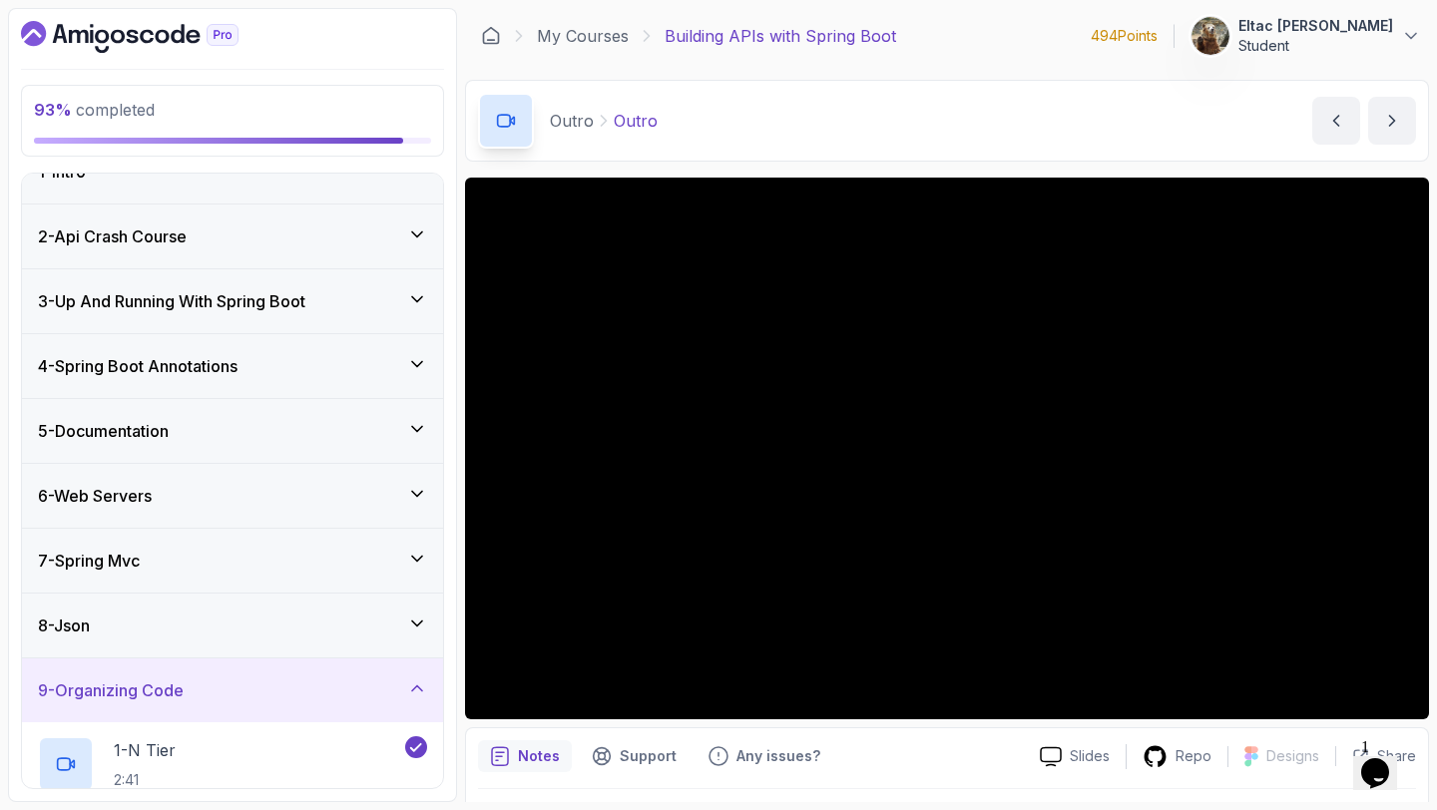
scroll to position [871, 0]
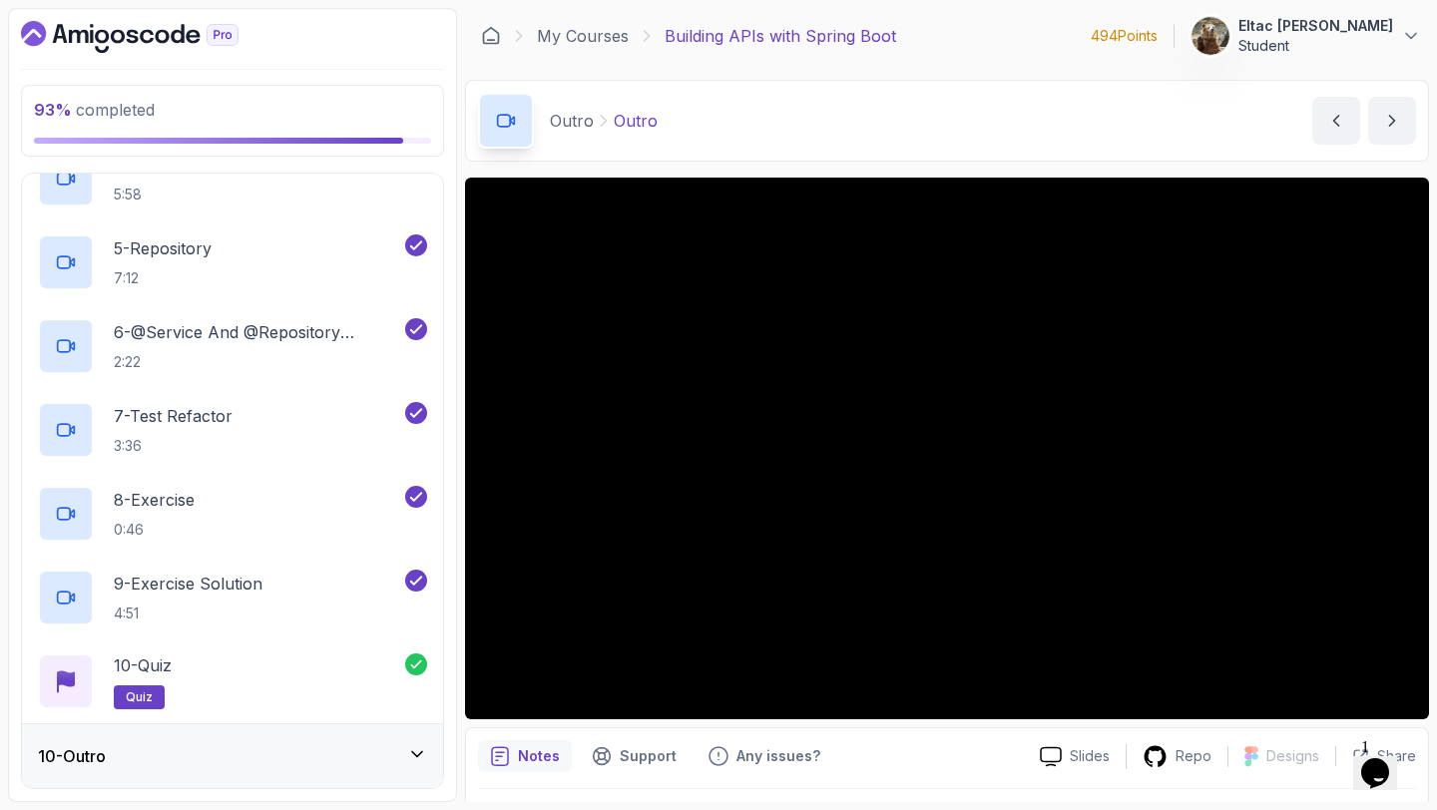
click at [178, 761] on div "10 - Outro" at bounding box center [232, 756] width 389 height 24
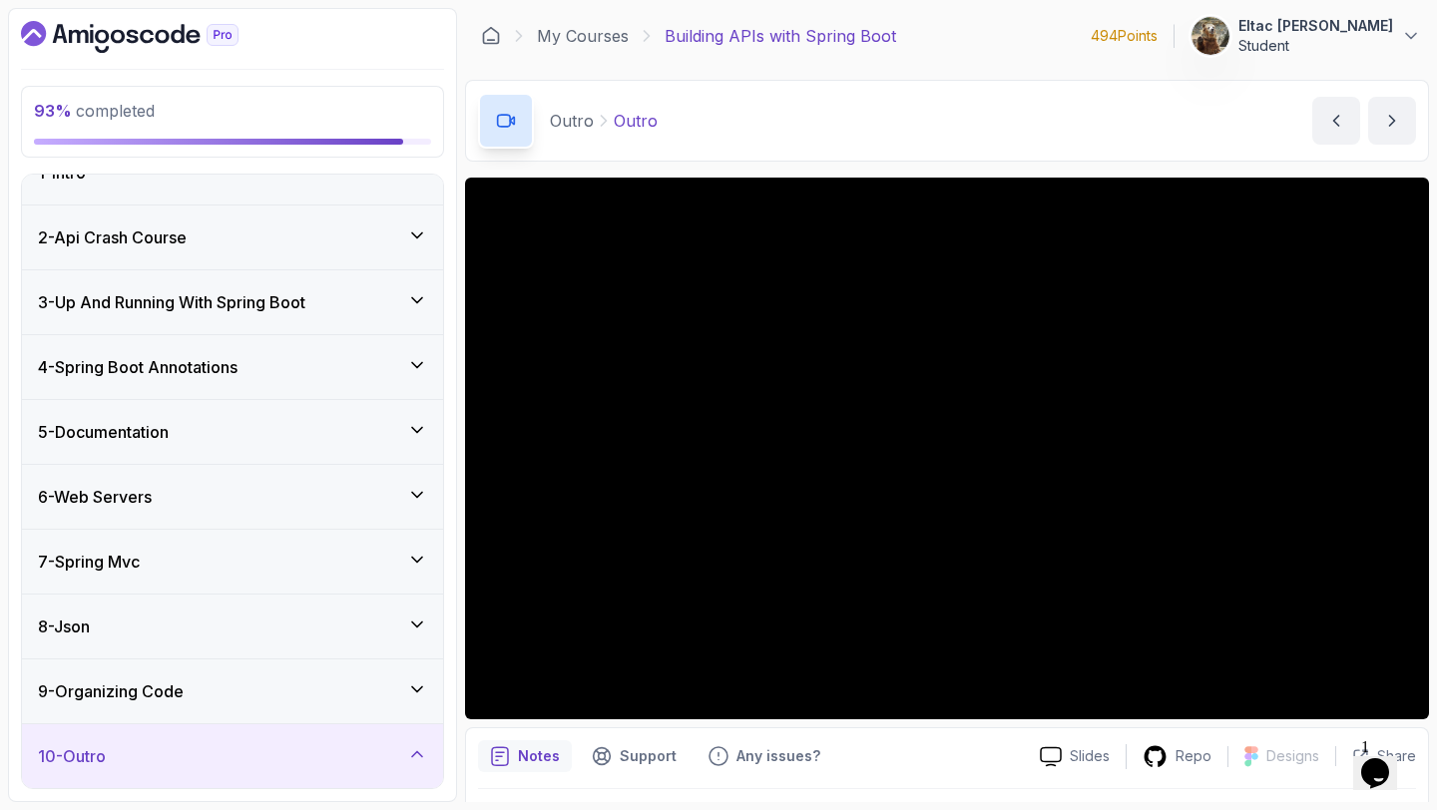
scroll to position [284, 0]
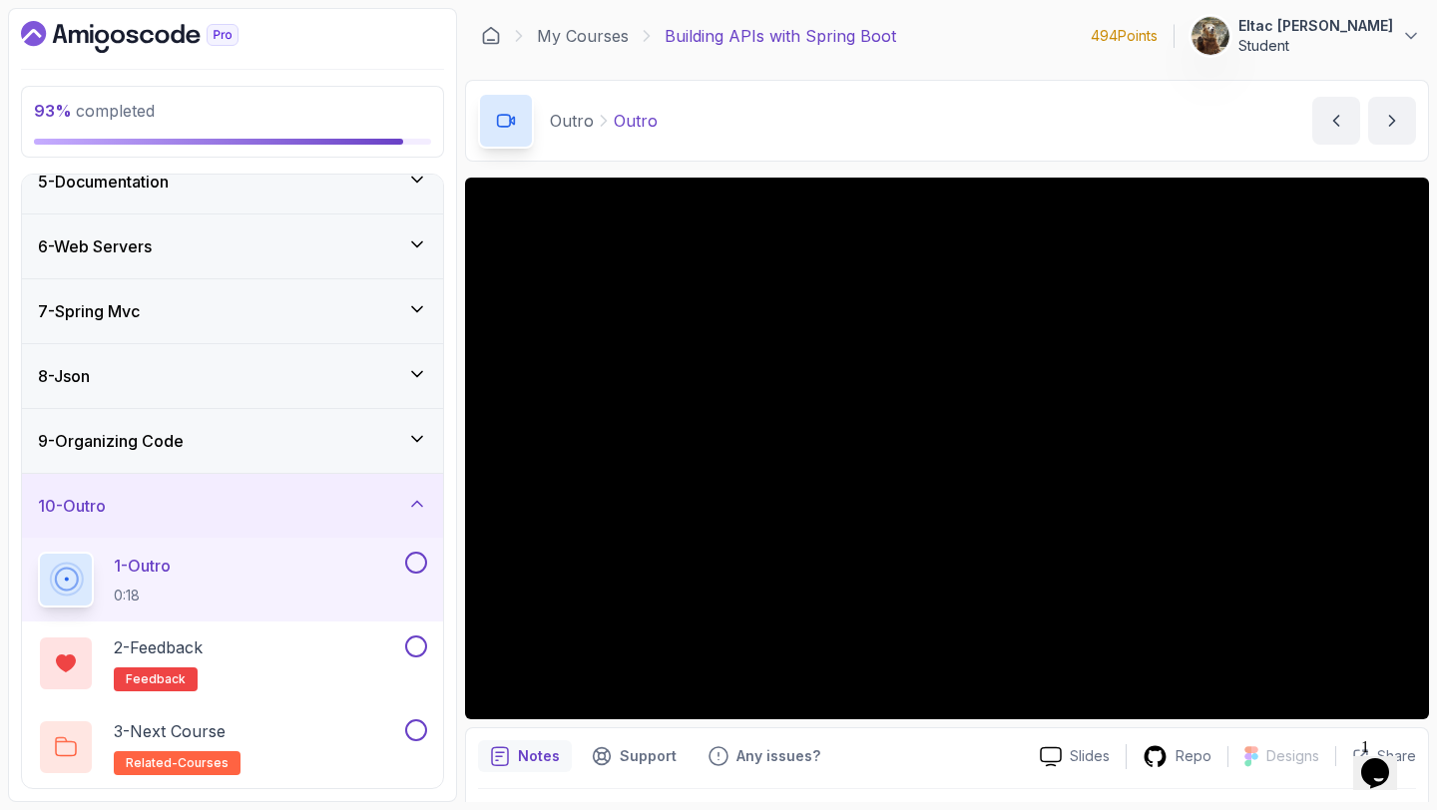
click at [414, 565] on button at bounding box center [416, 563] width 22 height 22
click at [418, 650] on button at bounding box center [416, 646] width 22 height 22
click at [421, 725] on button at bounding box center [416, 730] width 22 height 22
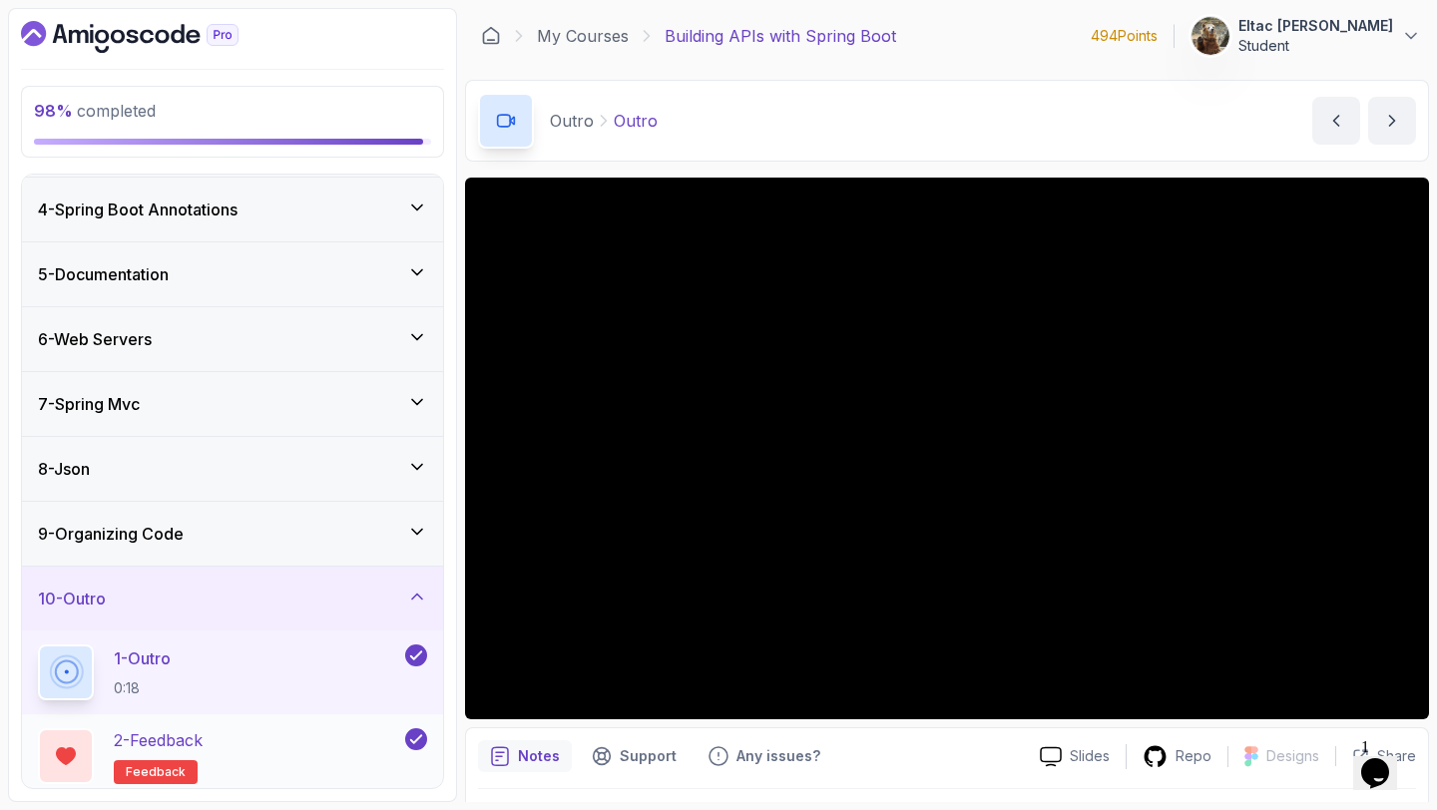
scroll to position [186, 0]
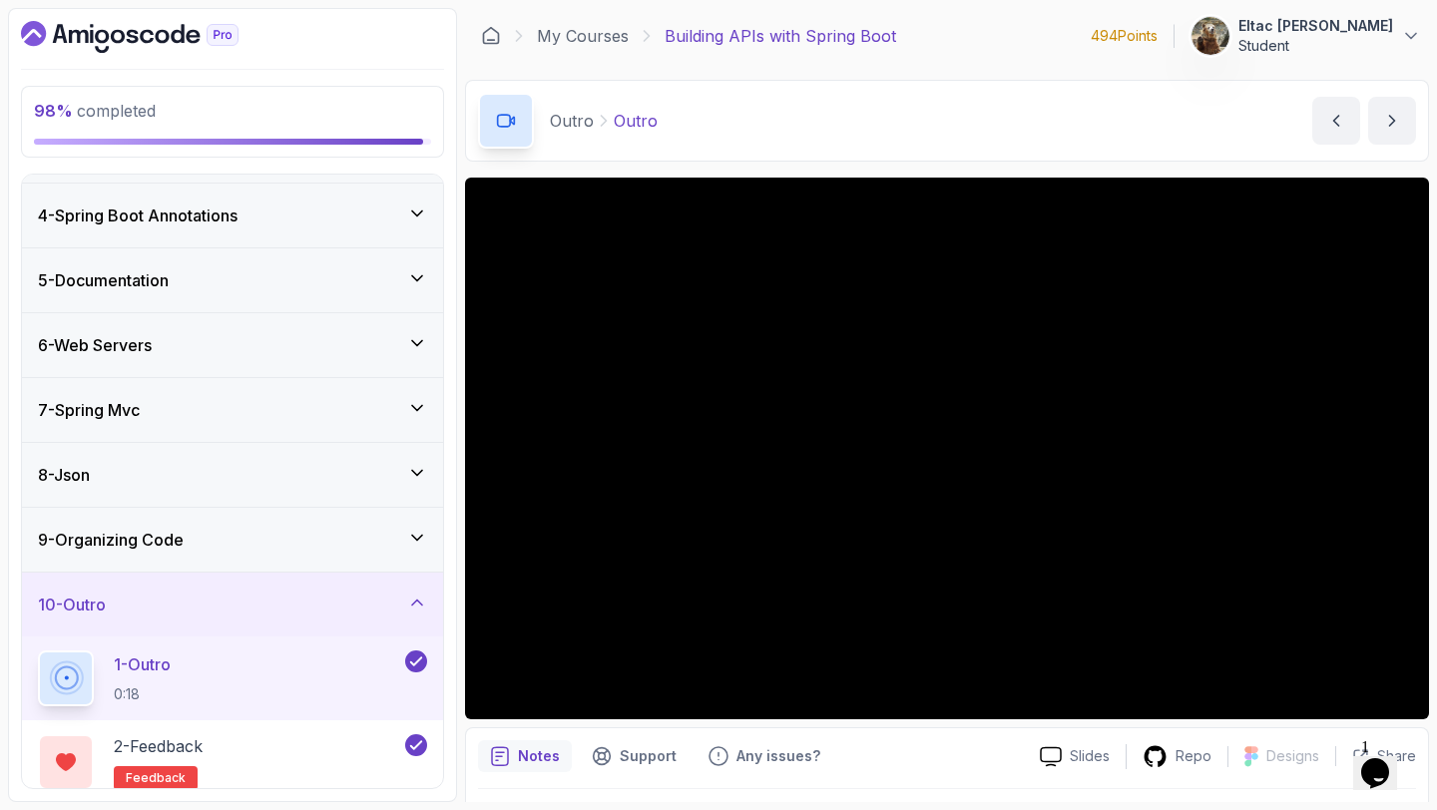
click at [407, 541] on icon at bounding box center [417, 538] width 20 height 20
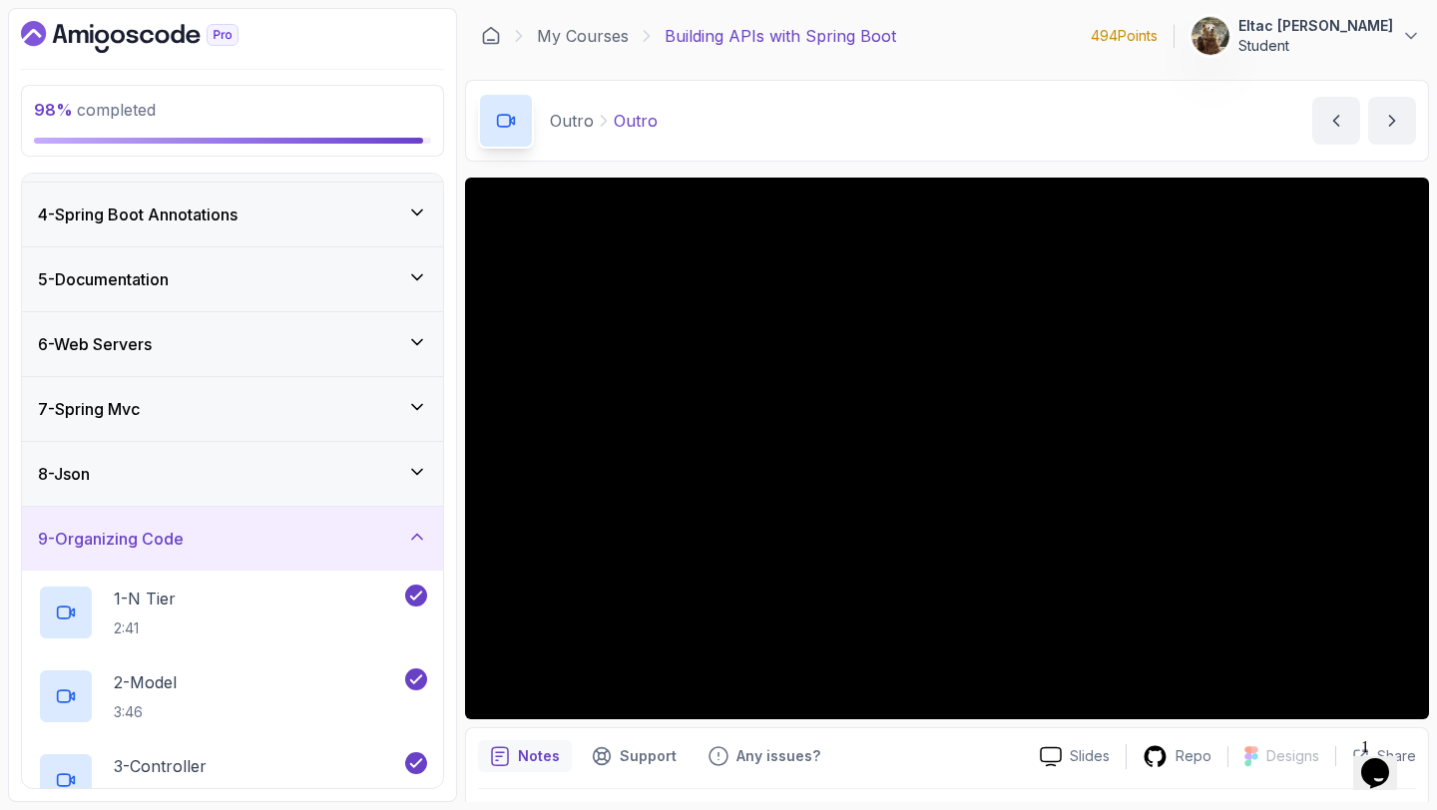
click at [425, 475] on icon at bounding box center [417, 472] width 20 height 20
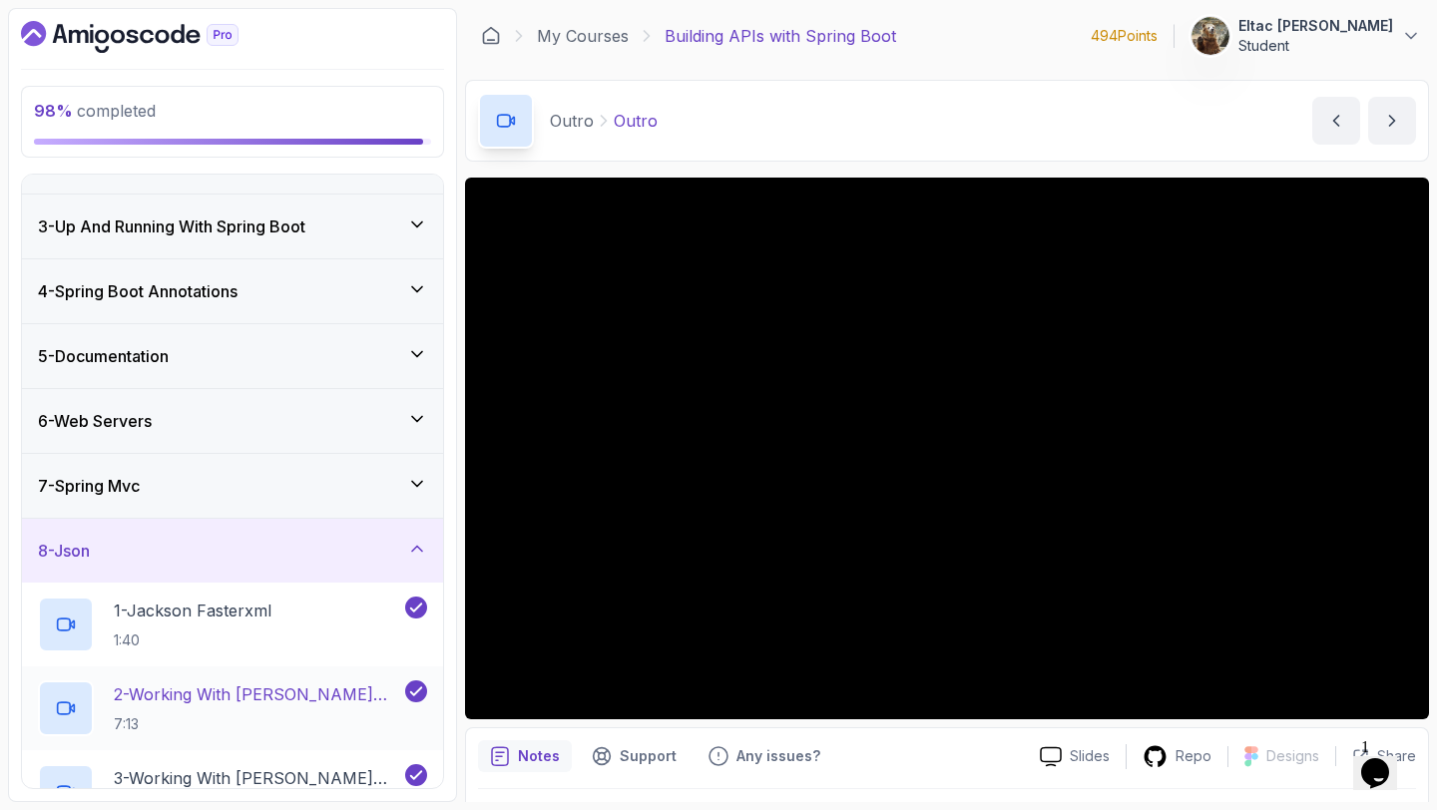
scroll to position [103, 0]
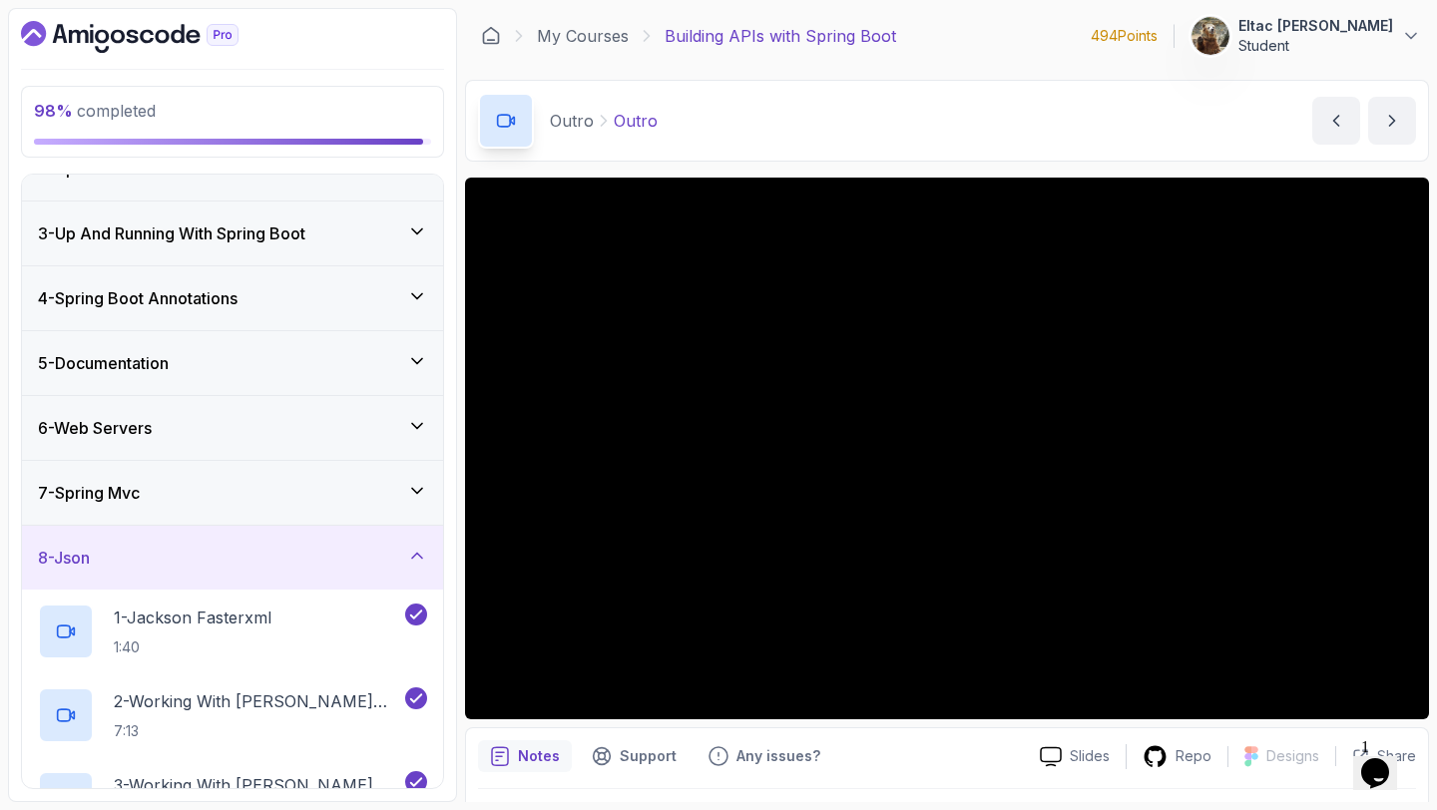
click at [391, 487] on div "7 - Spring Mvc" at bounding box center [232, 493] width 389 height 24
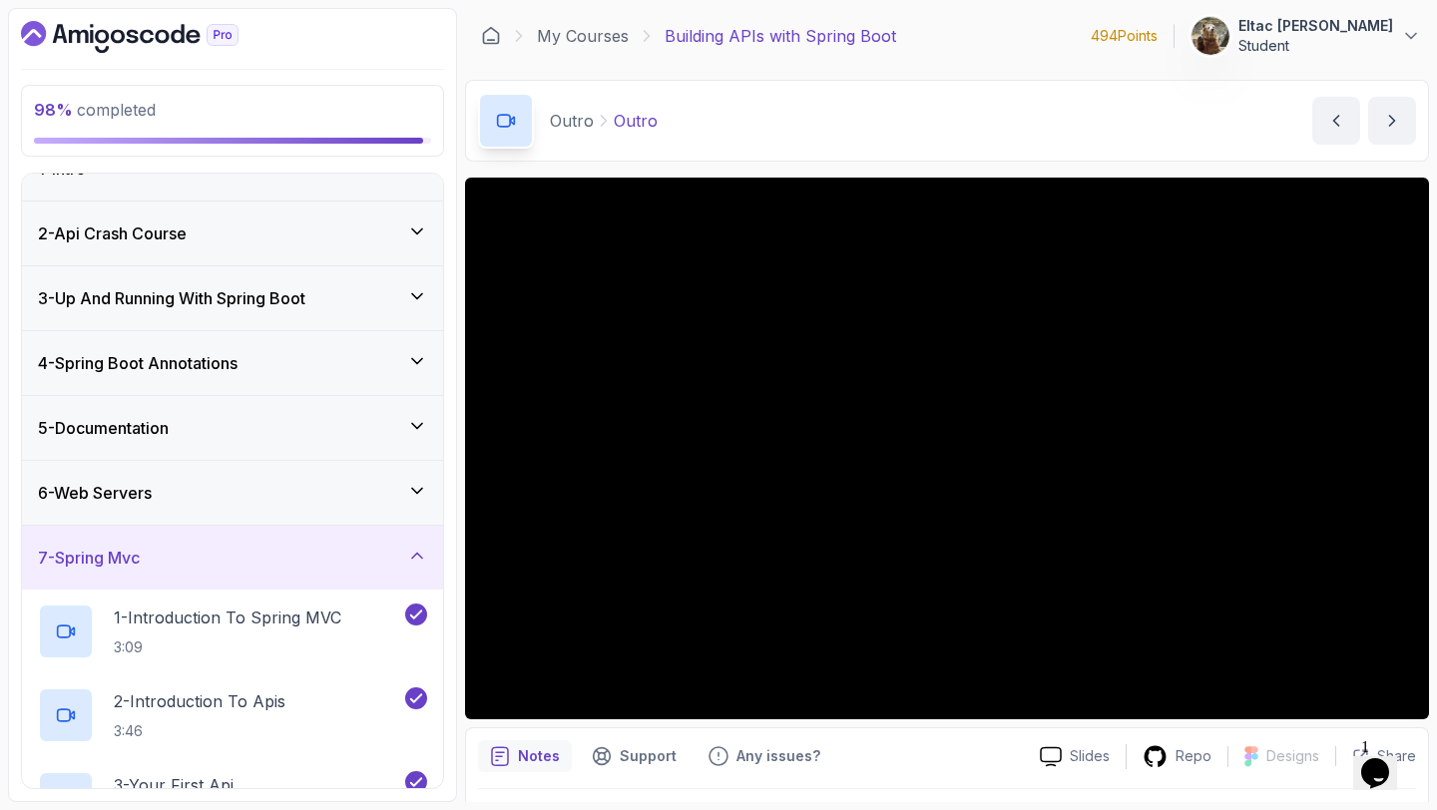
scroll to position [0, 0]
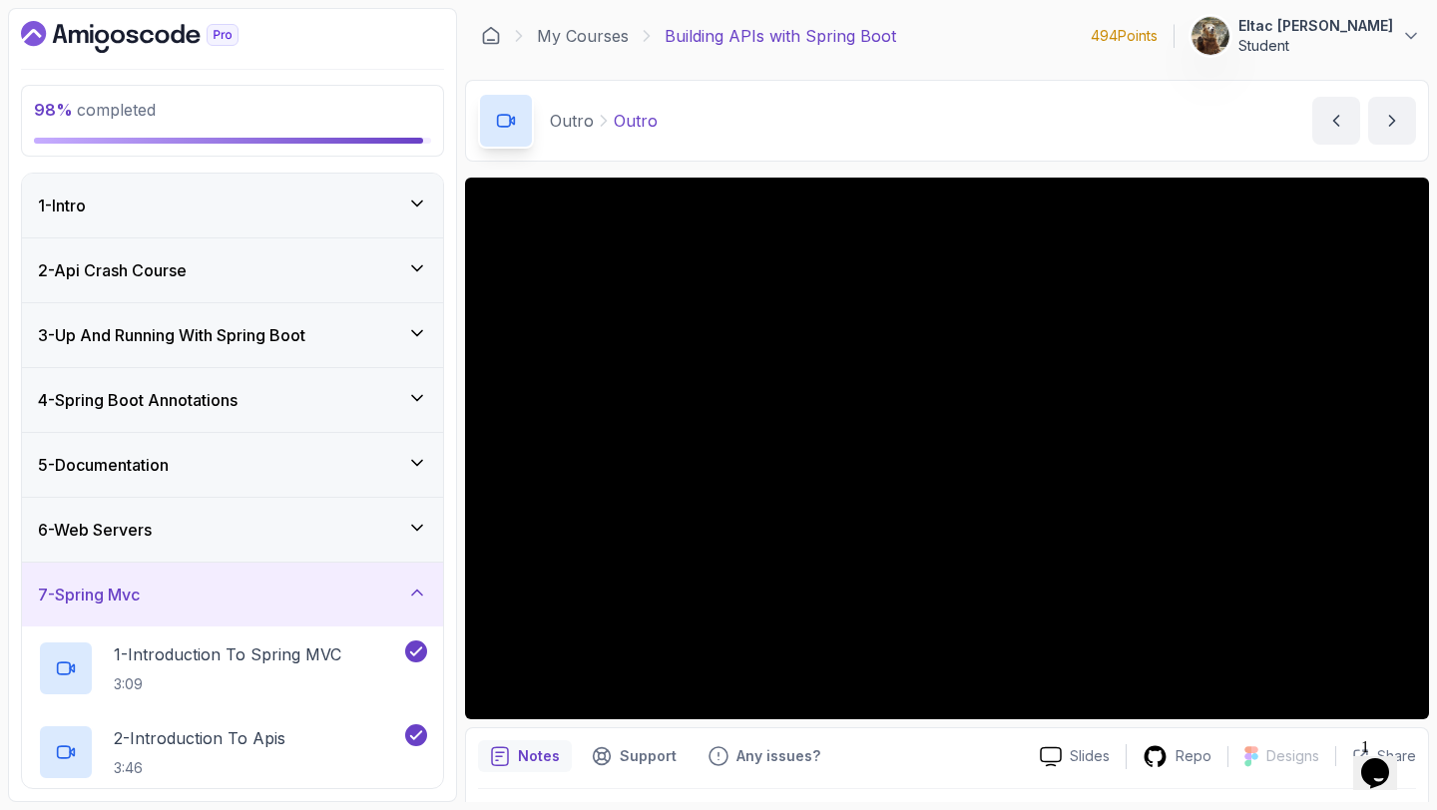
click at [384, 507] on div "6 - Web Servers" at bounding box center [232, 530] width 421 height 64
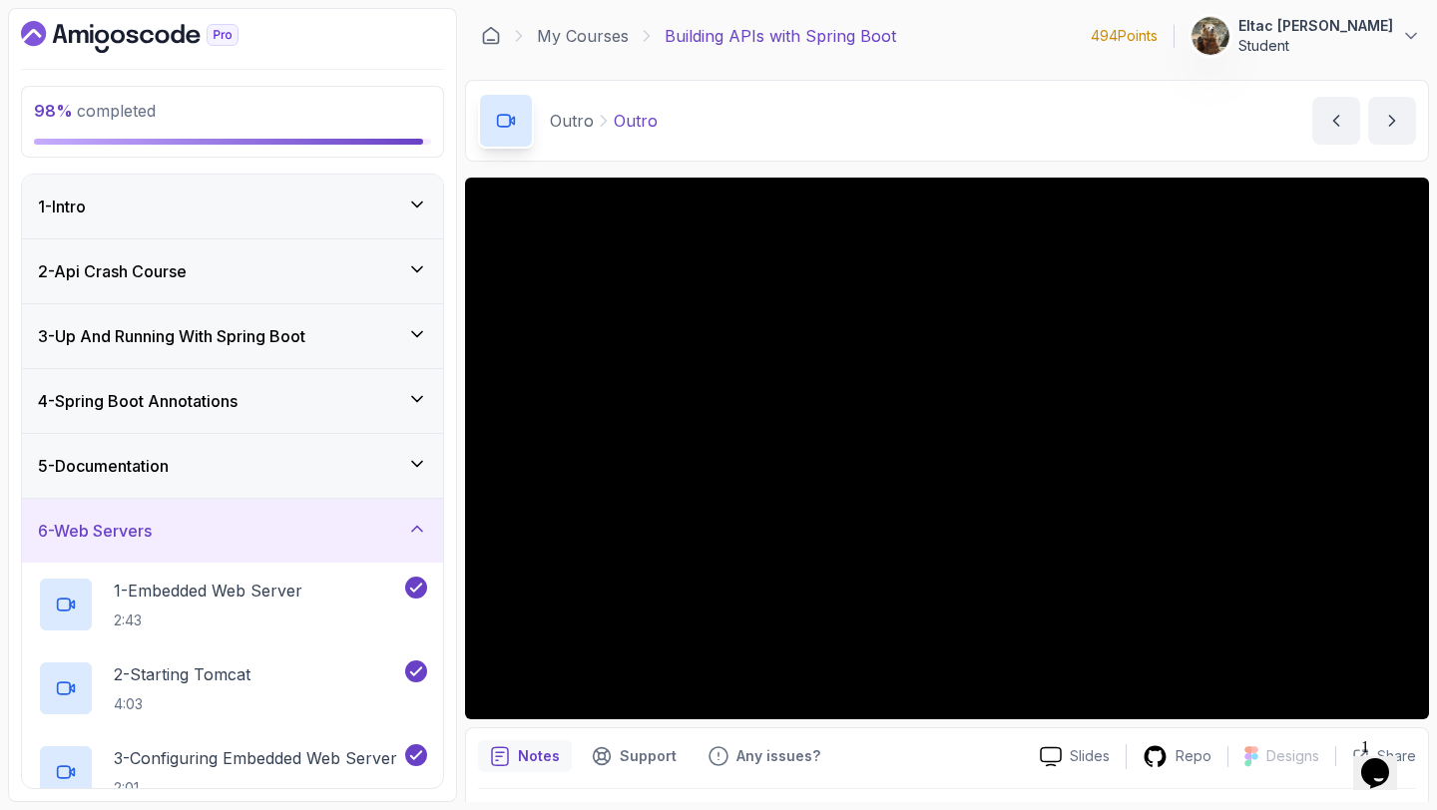
click at [400, 471] on div "5 - Documentation" at bounding box center [232, 466] width 389 height 24
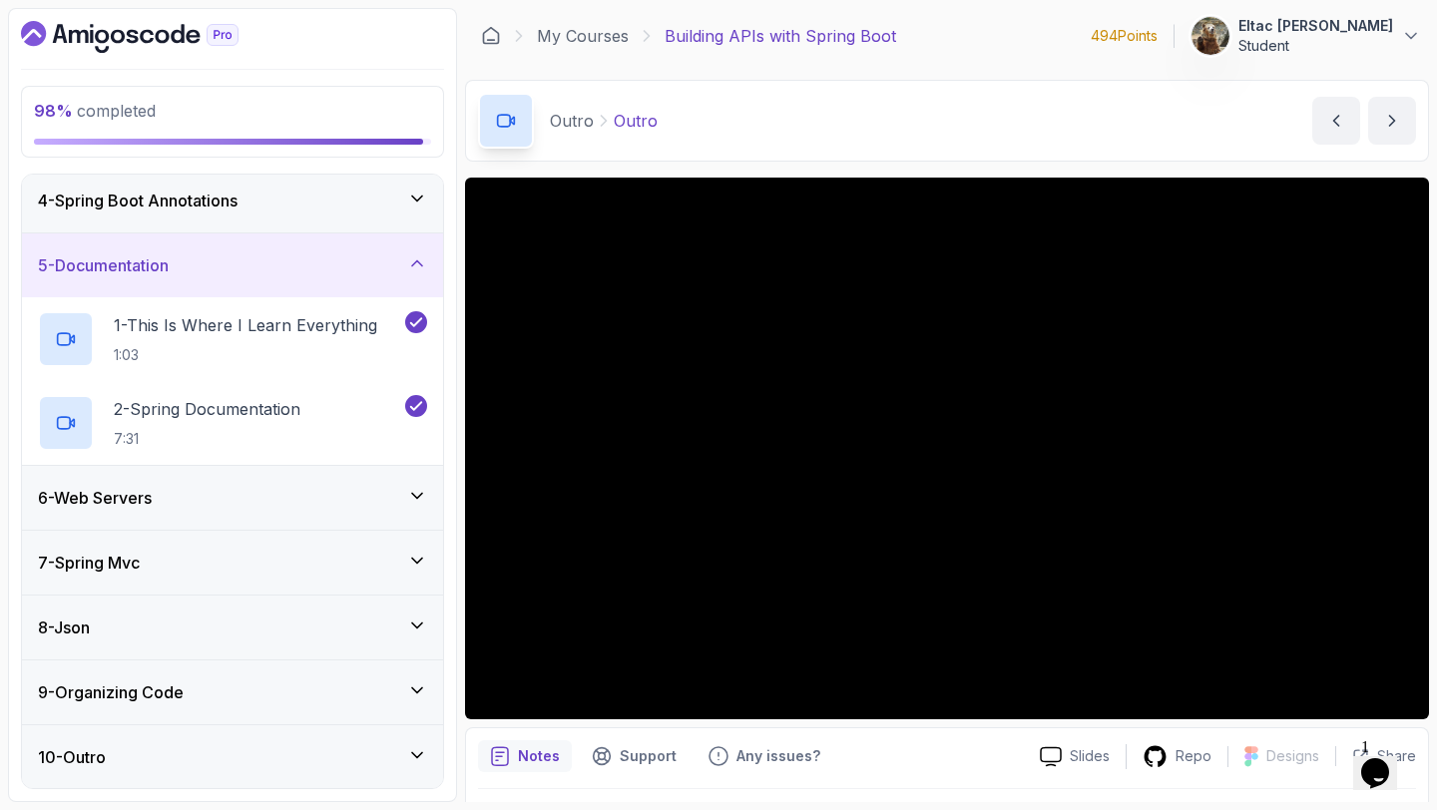
scroll to position [63, 0]
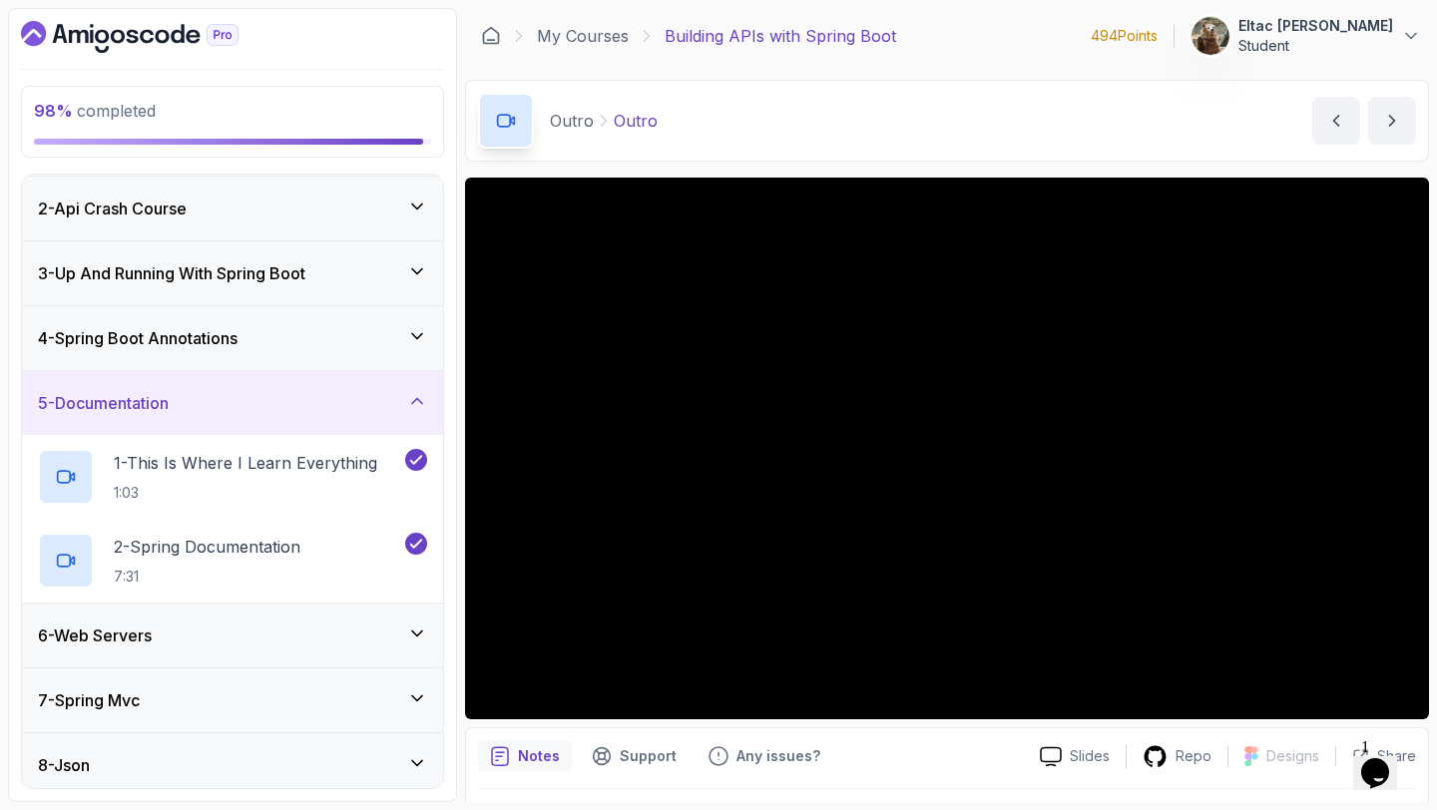
click at [384, 342] on div "4 - Spring Boot Annotations" at bounding box center [232, 338] width 389 height 24
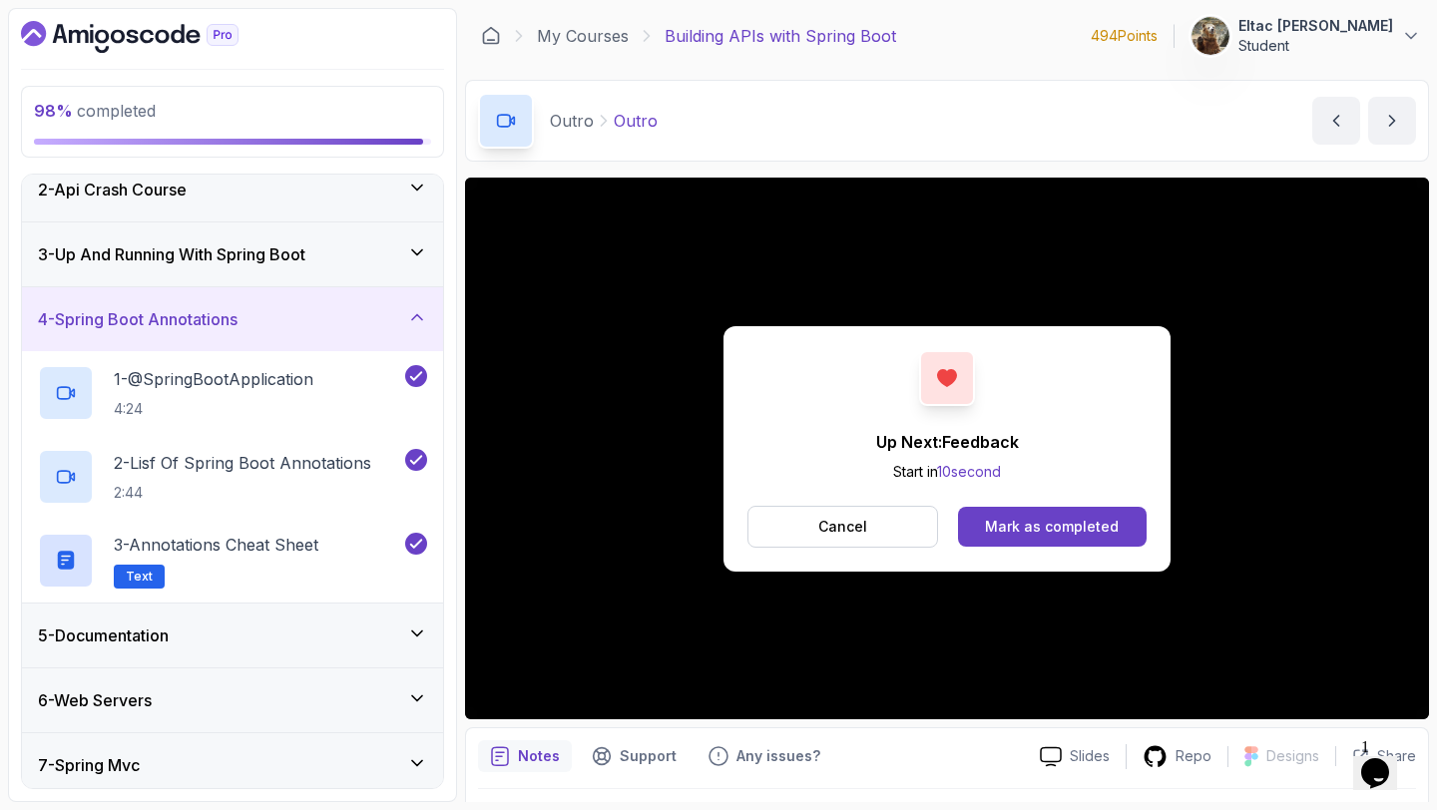
scroll to position [83, 0]
click at [390, 264] on div "3 - Up And Running With Spring Boot" at bounding box center [232, 253] width 421 height 64
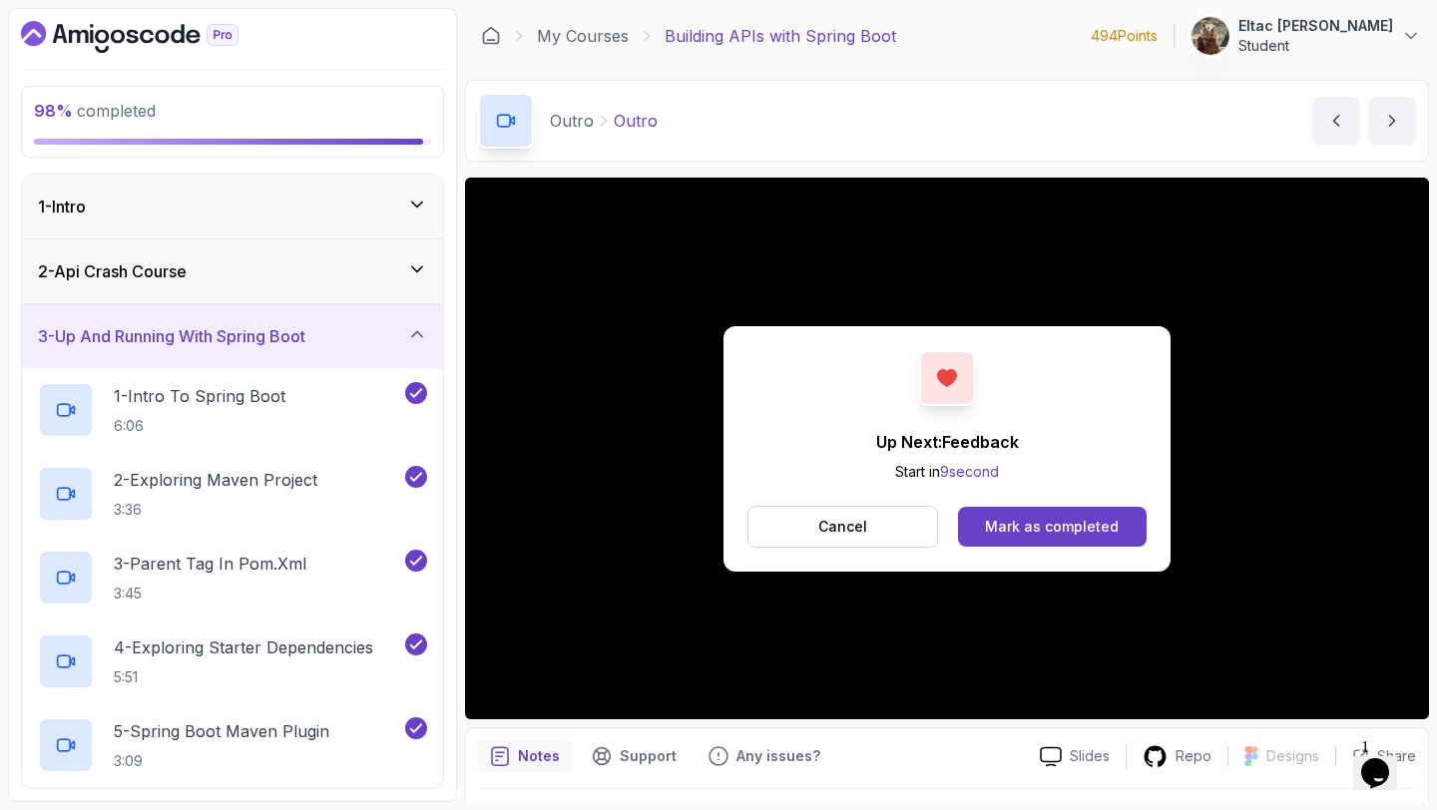
scroll to position [1, 0]
click at [390, 264] on div "2 - Api Crash Course" at bounding box center [232, 270] width 389 height 24
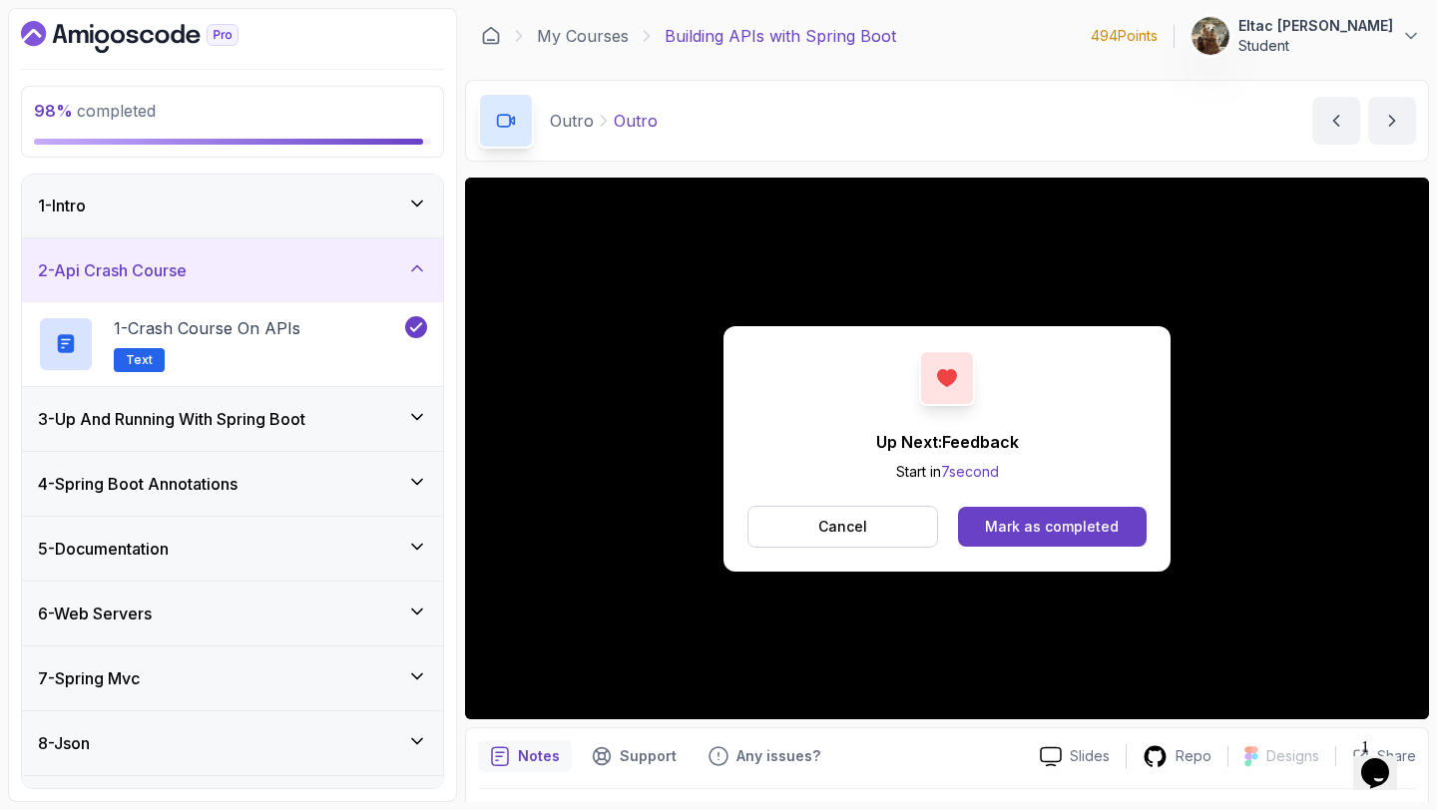
click at [399, 206] on div "1 - Intro" at bounding box center [232, 206] width 389 height 24
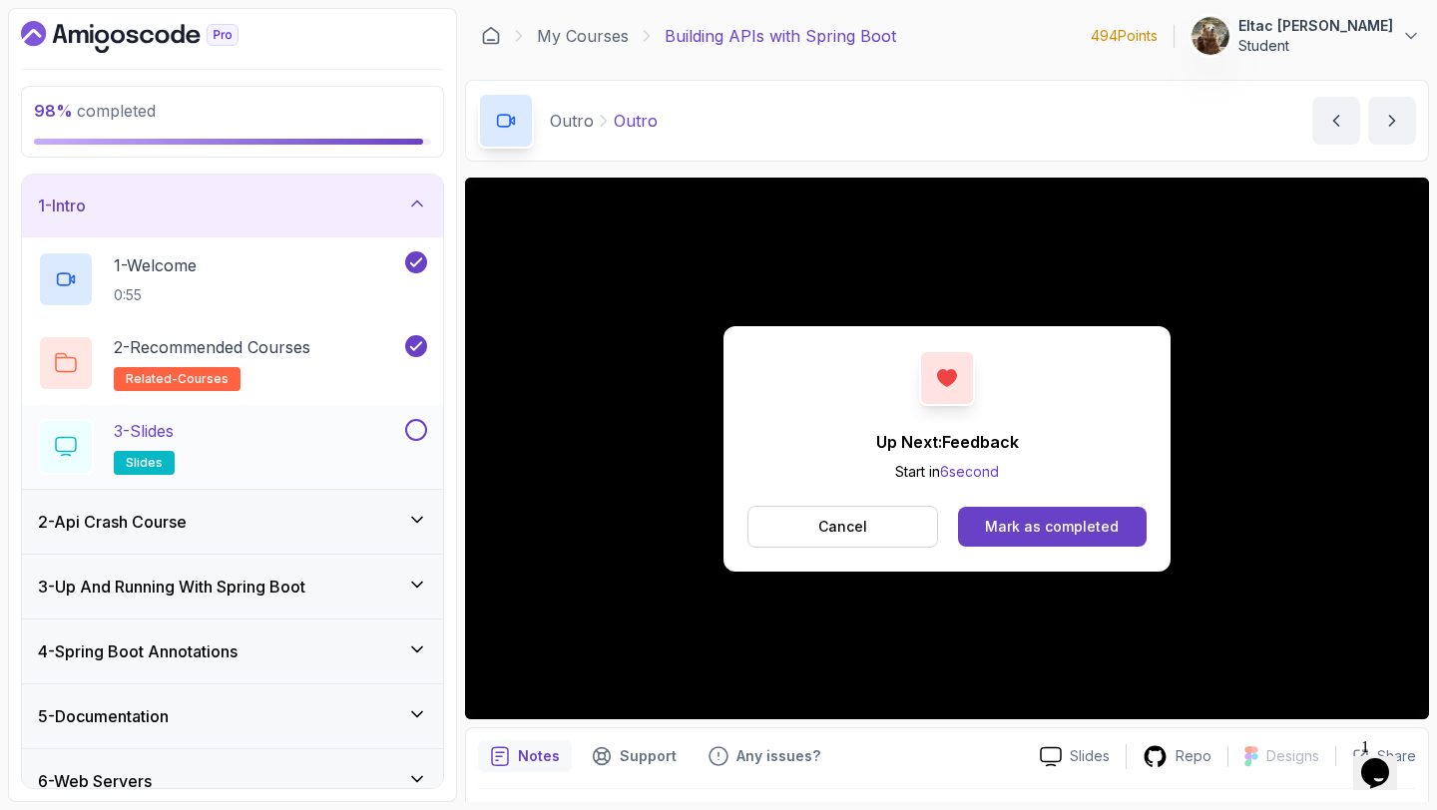
click at [419, 424] on button at bounding box center [416, 430] width 22 height 22
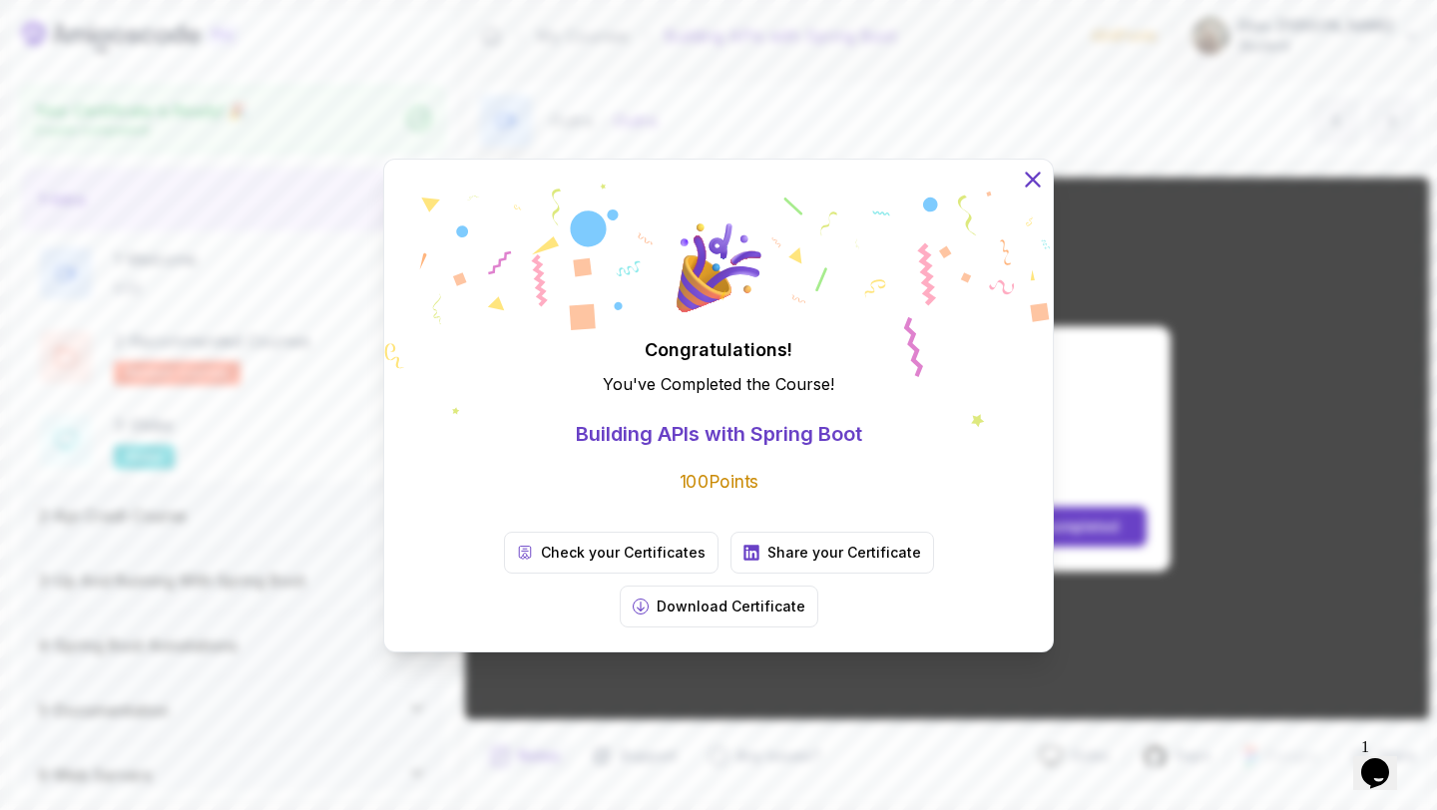
click at [1031, 192] on icon at bounding box center [1033, 179] width 26 height 26
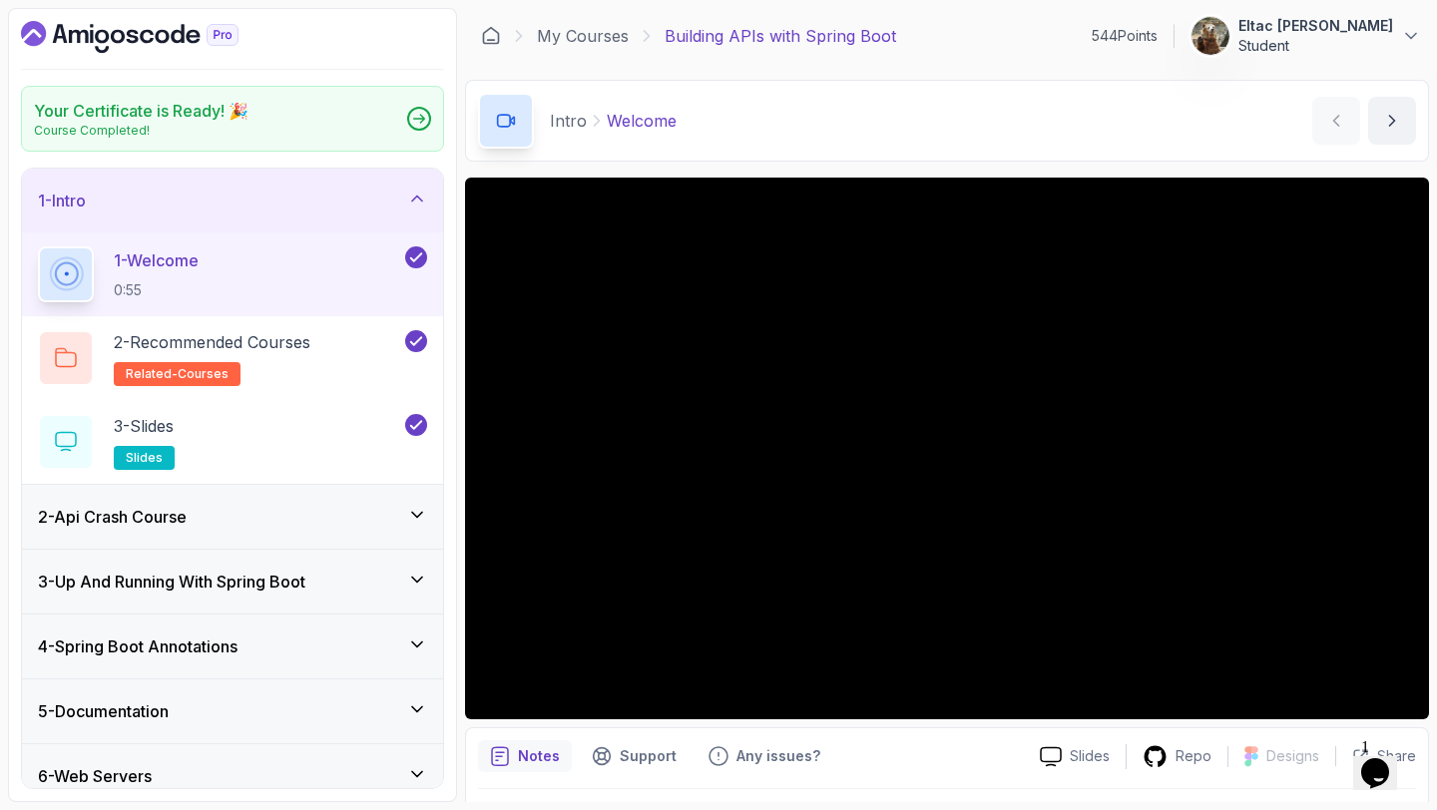
click at [93, 29] on icon "Dashboard" at bounding box center [129, 37] width 217 height 32
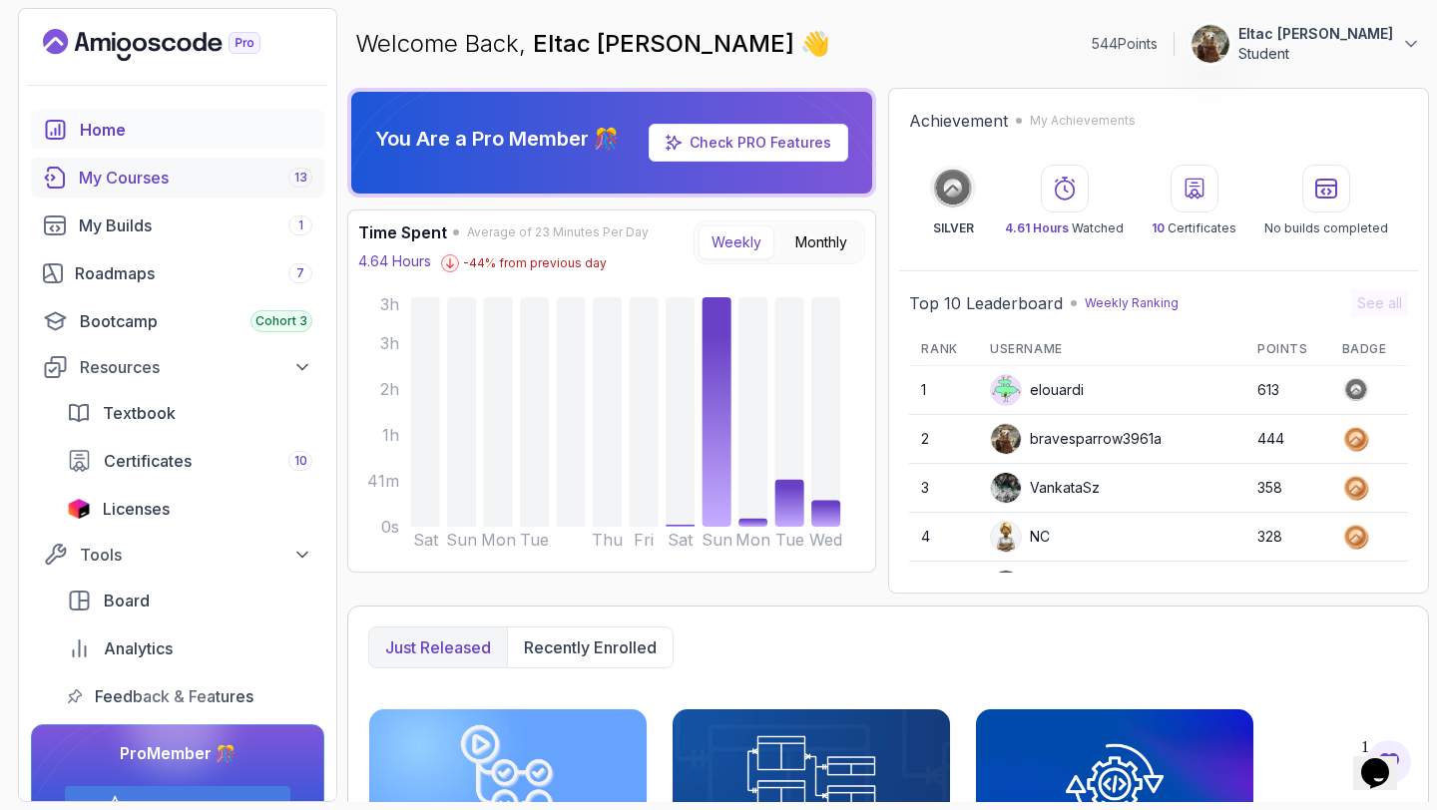
click at [170, 189] on div "My Courses 13" at bounding box center [195, 178] width 233 height 24
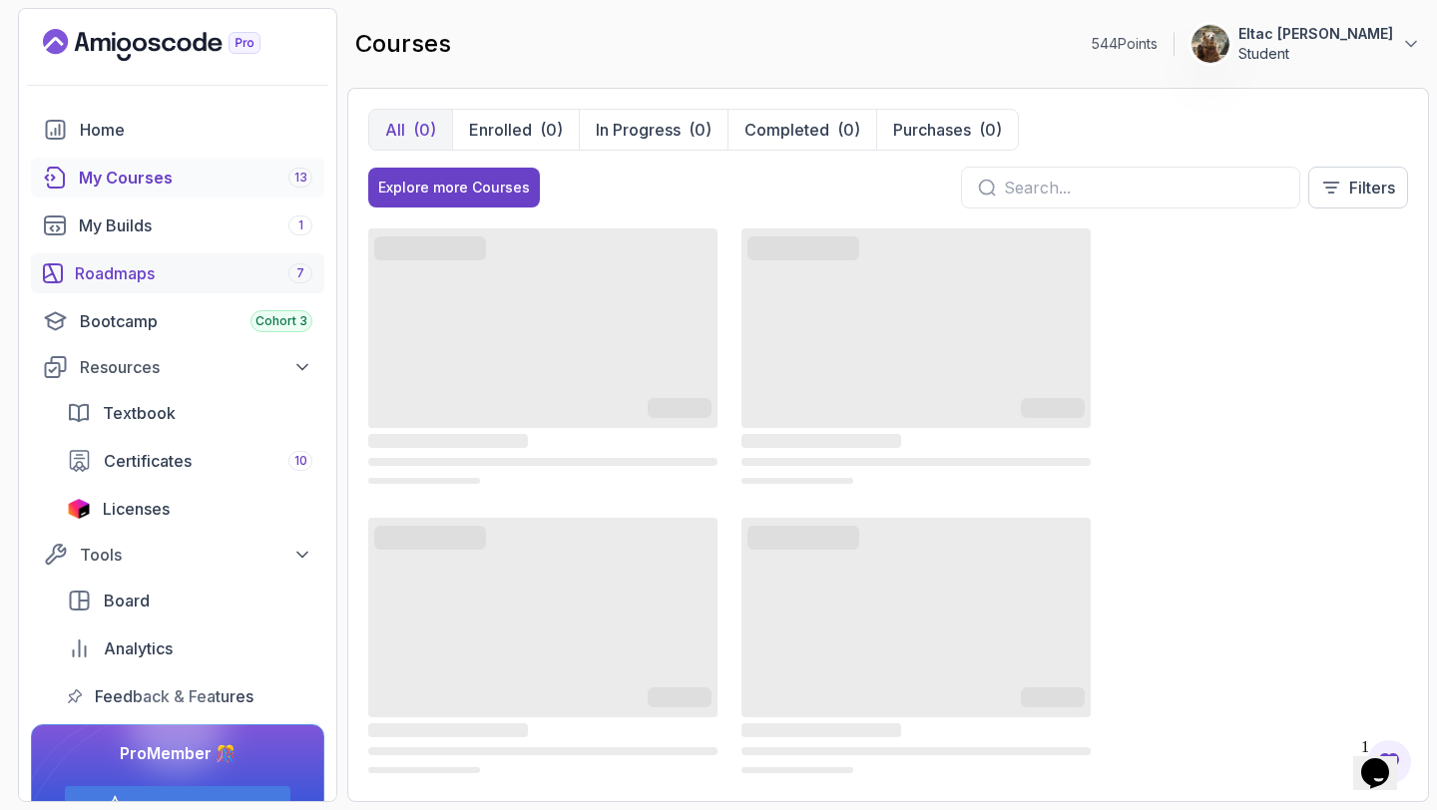
click at [204, 279] on div "Roadmaps 7" at bounding box center [193, 273] width 237 height 24
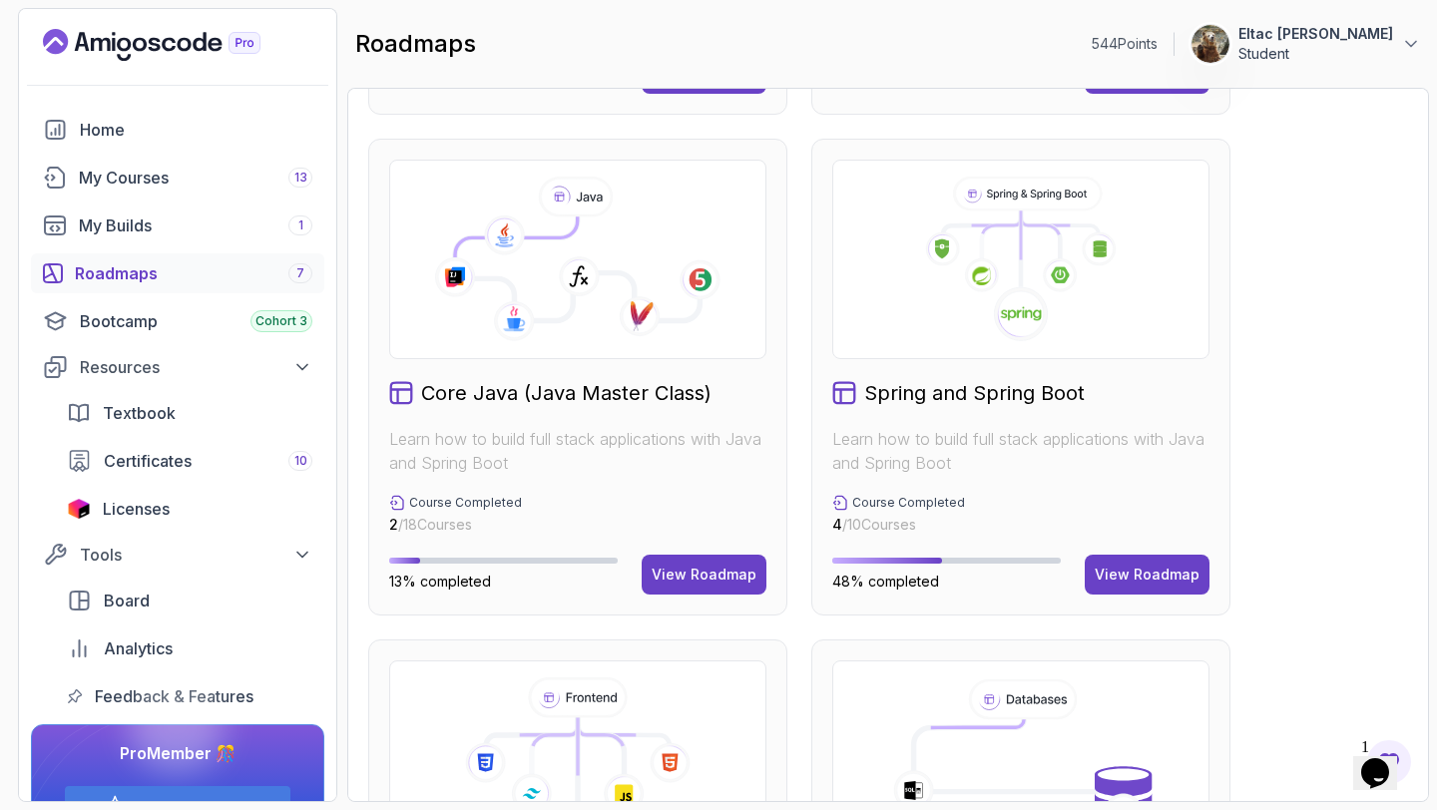
scroll to position [470, 0]
click at [1127, 562] on button "View Roadmap" at bounding box center [1146, 576] width 125 height 40
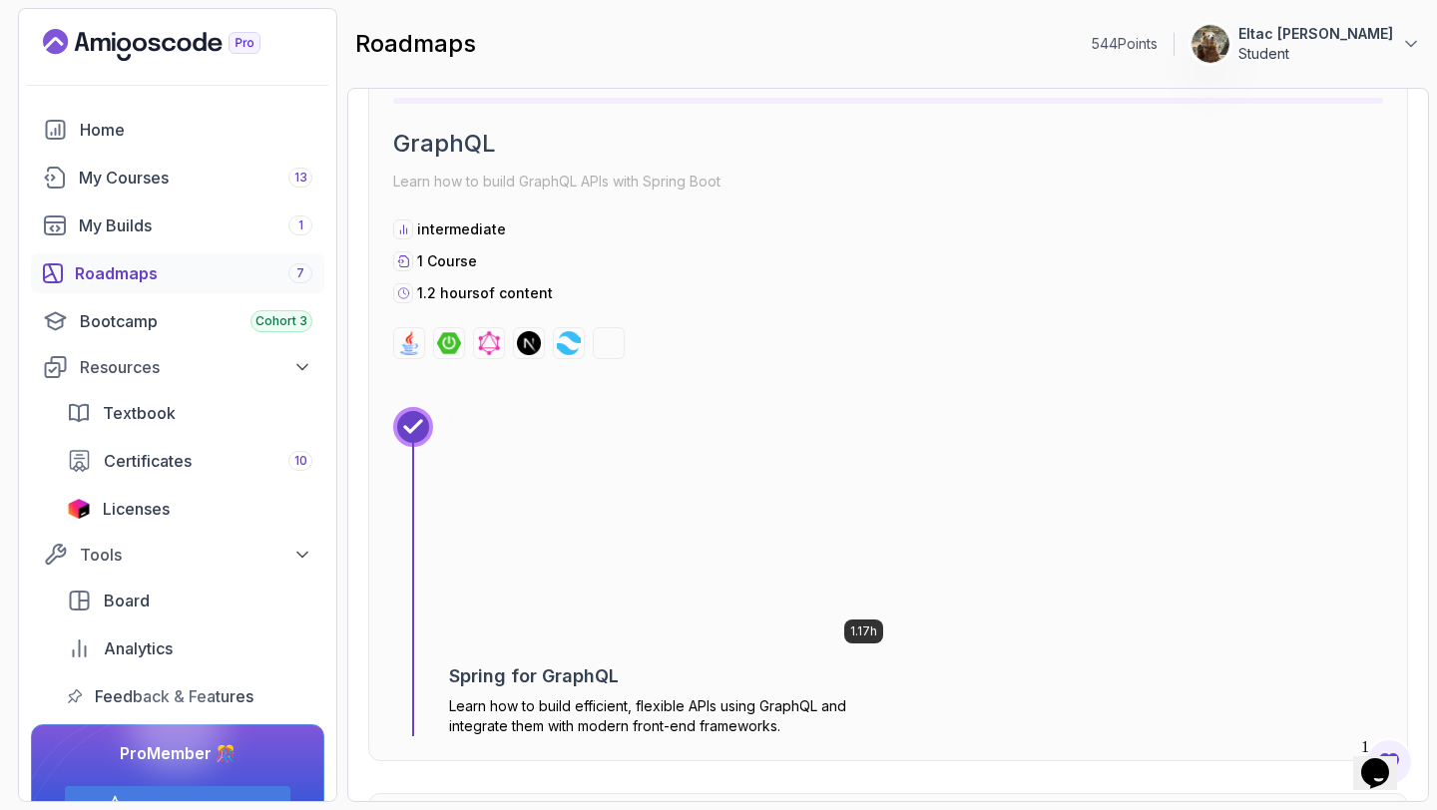
scroll to position [5546, 0]
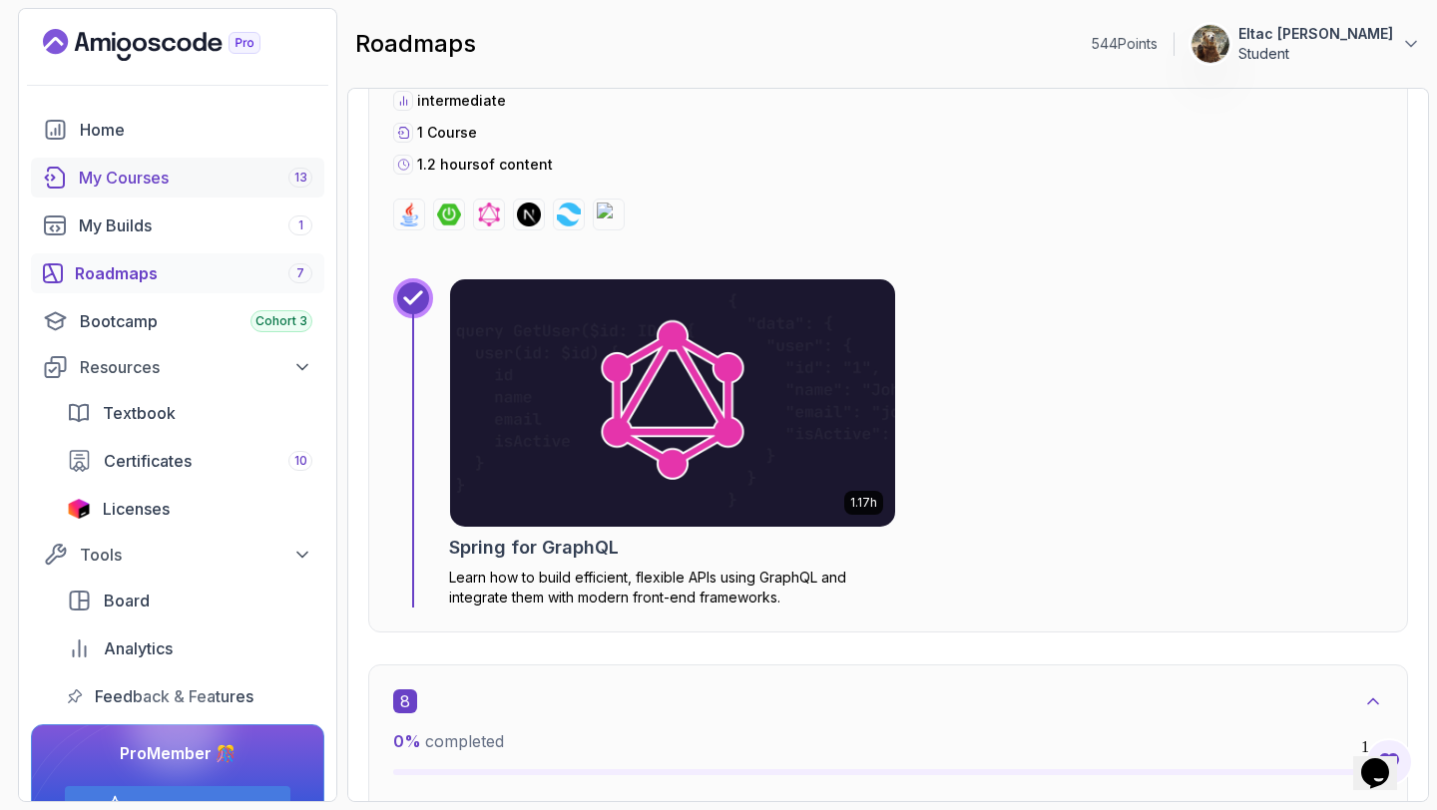
click at [164, 192] on link "My Courses 13" at bounding box center [177, 178] width 293 height 40
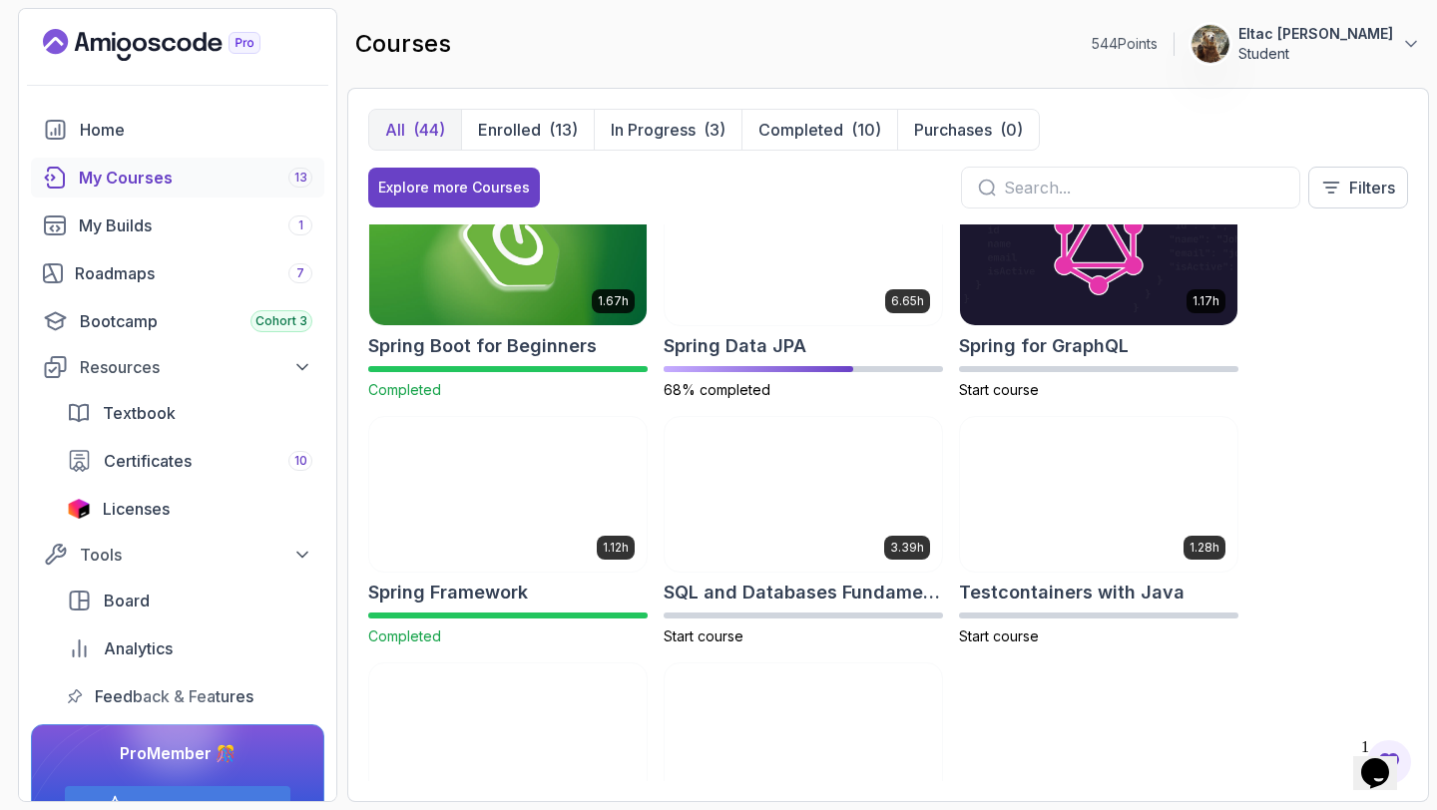
scroll to position [3019, 0]
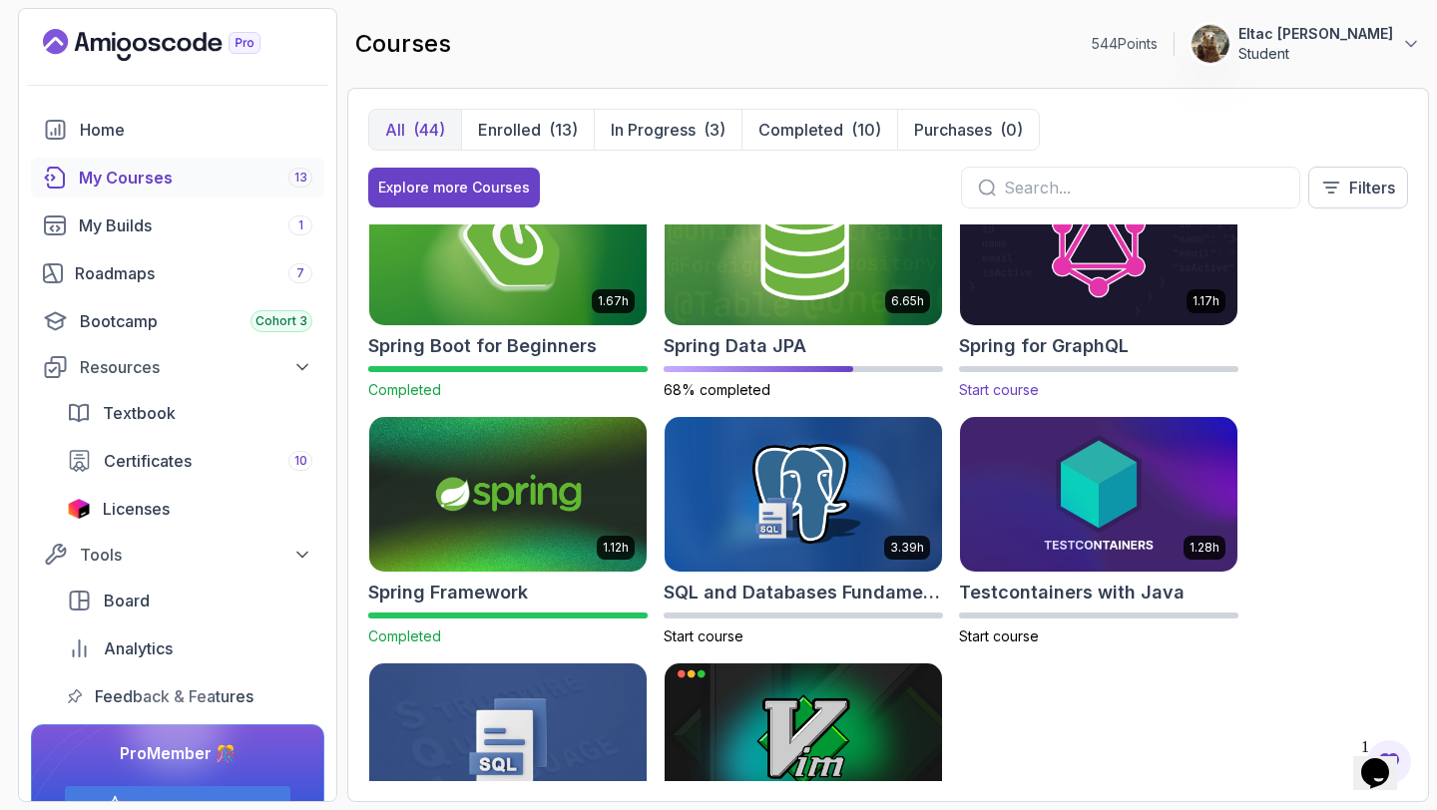
click at [1067, 276] on img at bounding box center [1098, 247] width 291 height 163
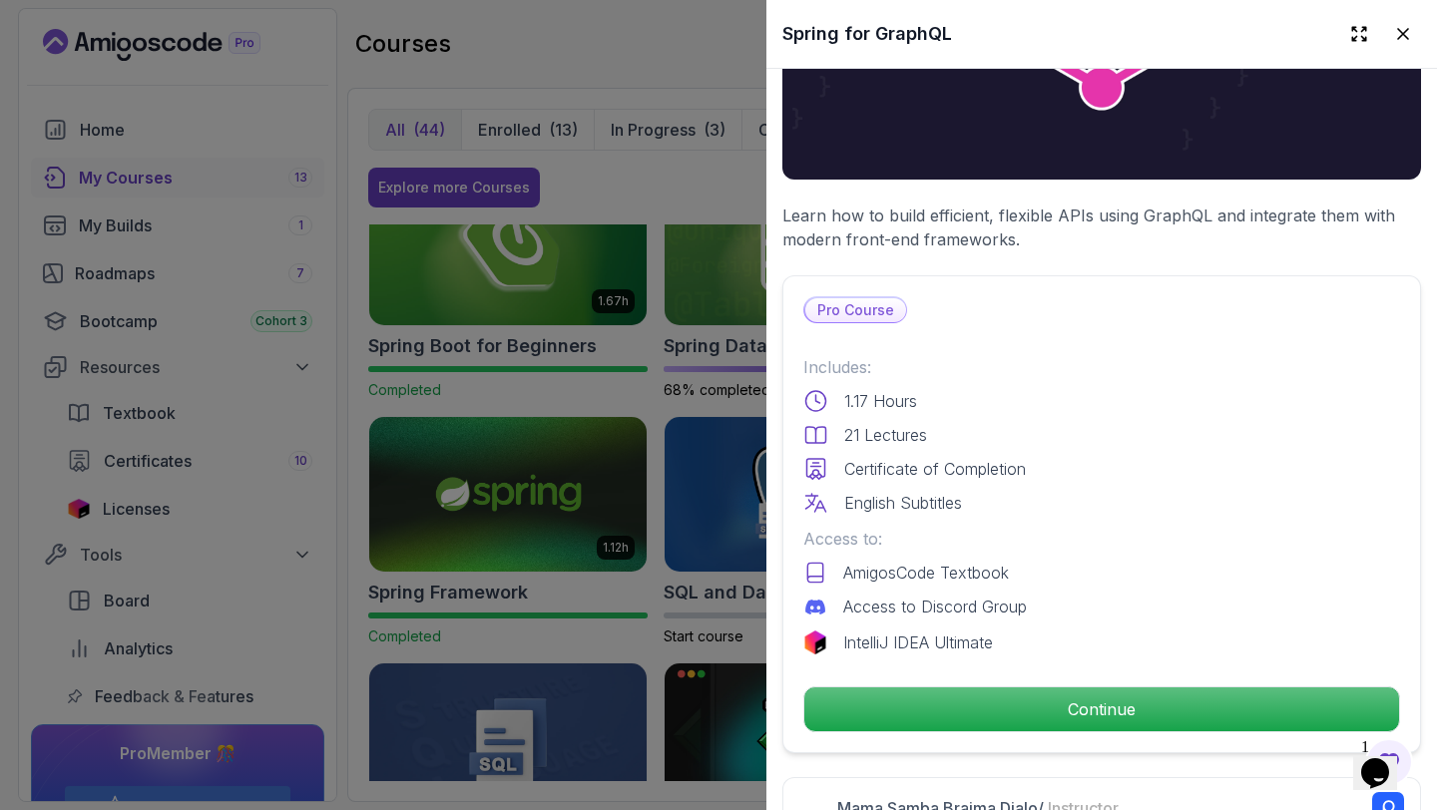
scroll to position [266, 0]
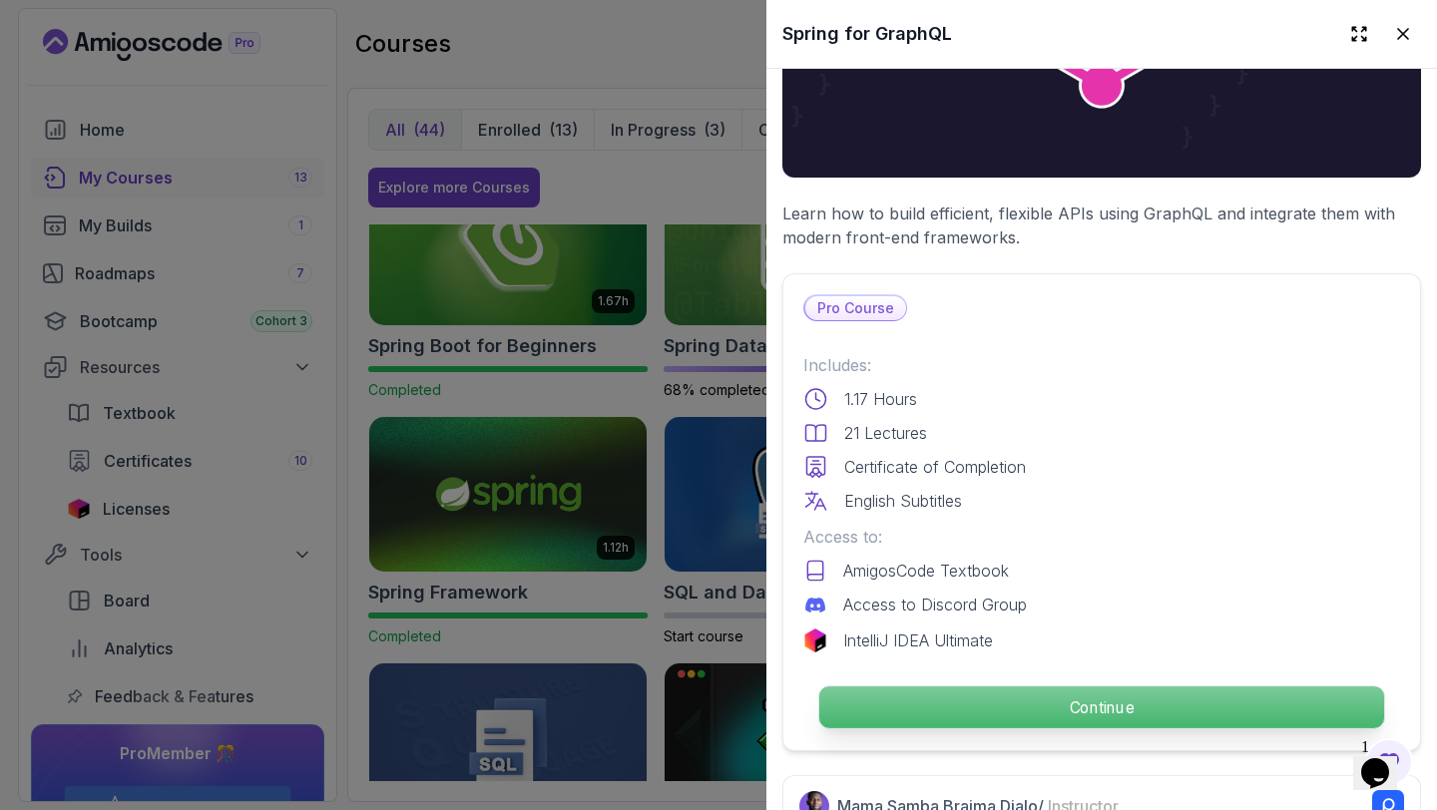
click at [982, 719] on p "Continue" at bounding box center [1101, 707] width 565 height 42
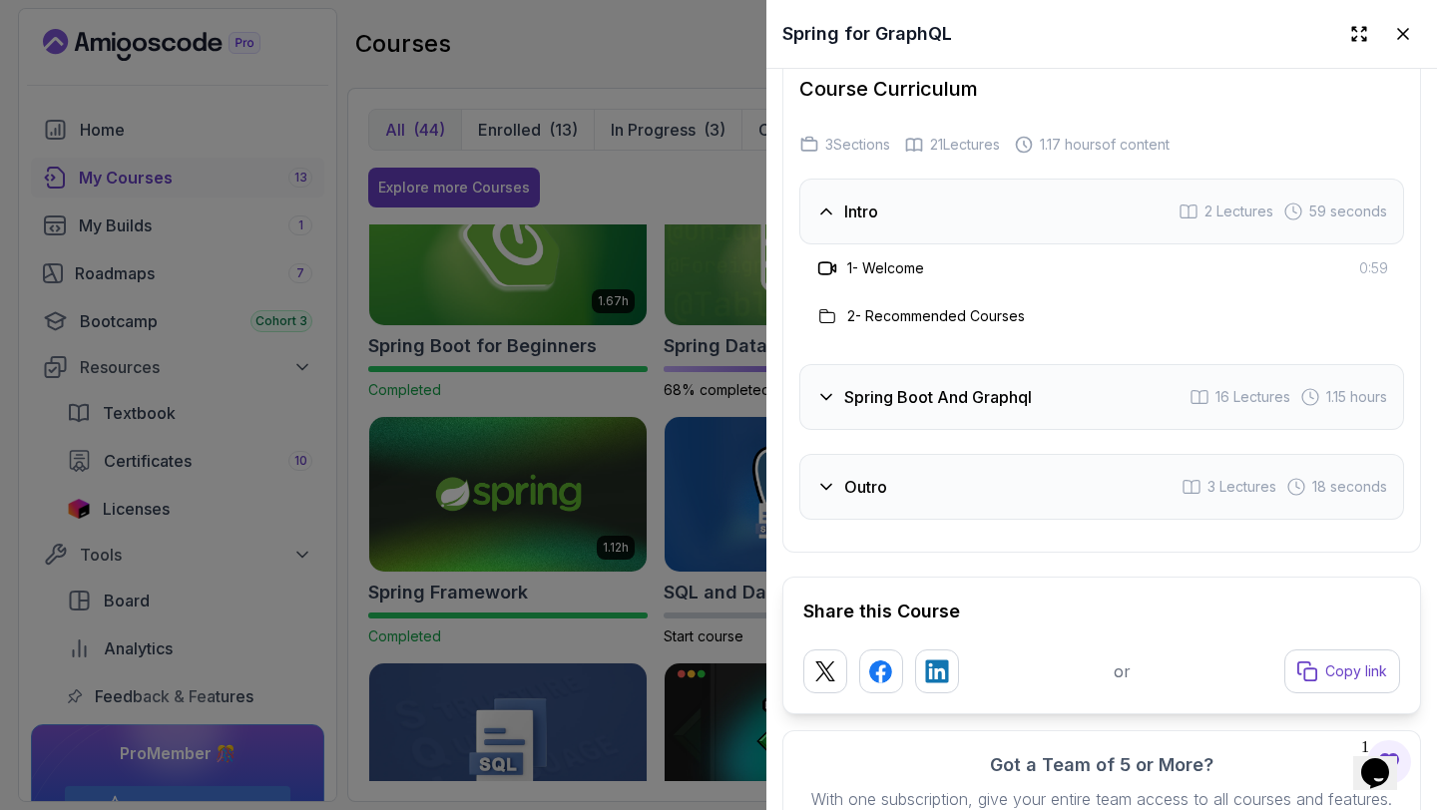
scroll to position [3606, 0]
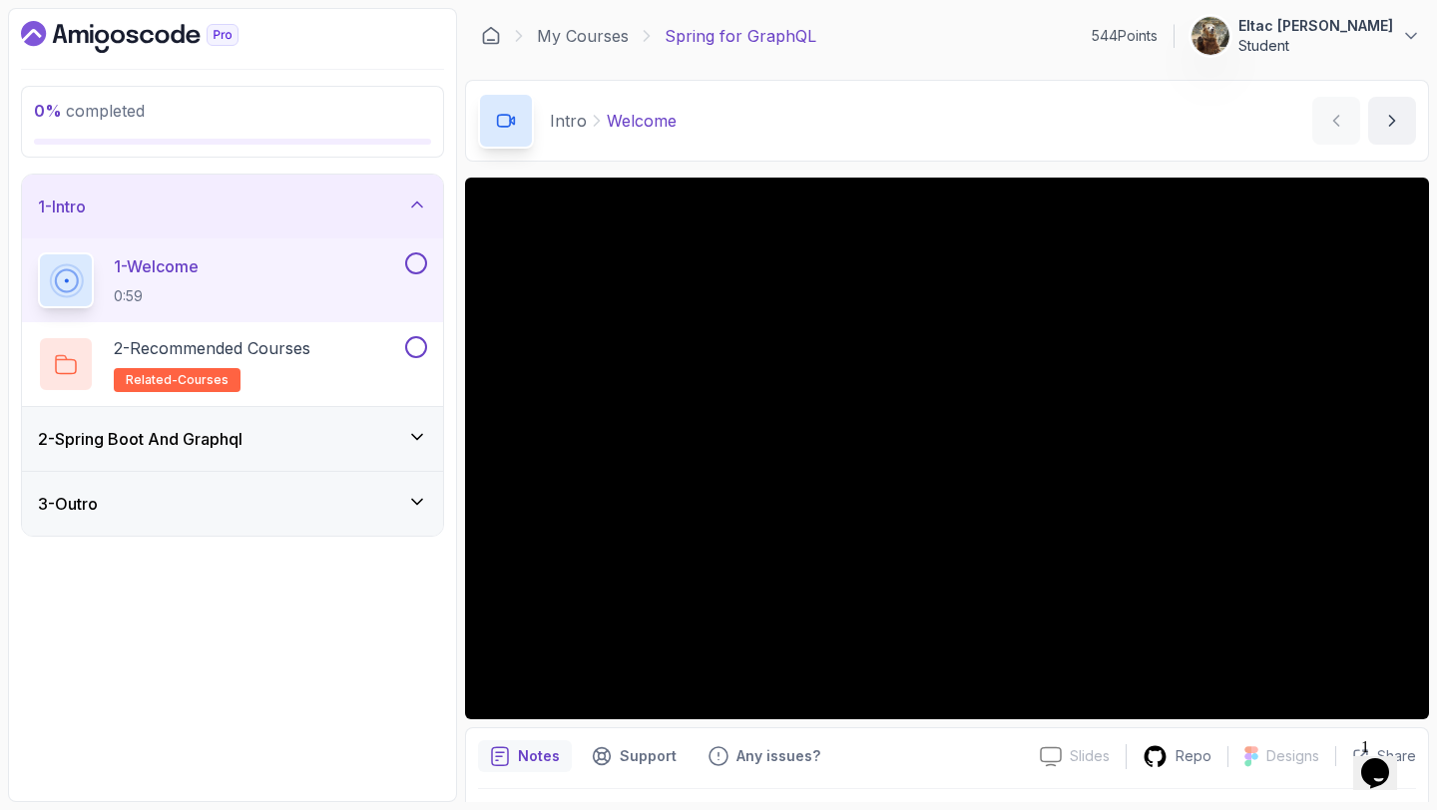
click at [286, 435] on div "2 - Spring Boot And Graphql" at bounding box center [232, 439] width 389 height 24
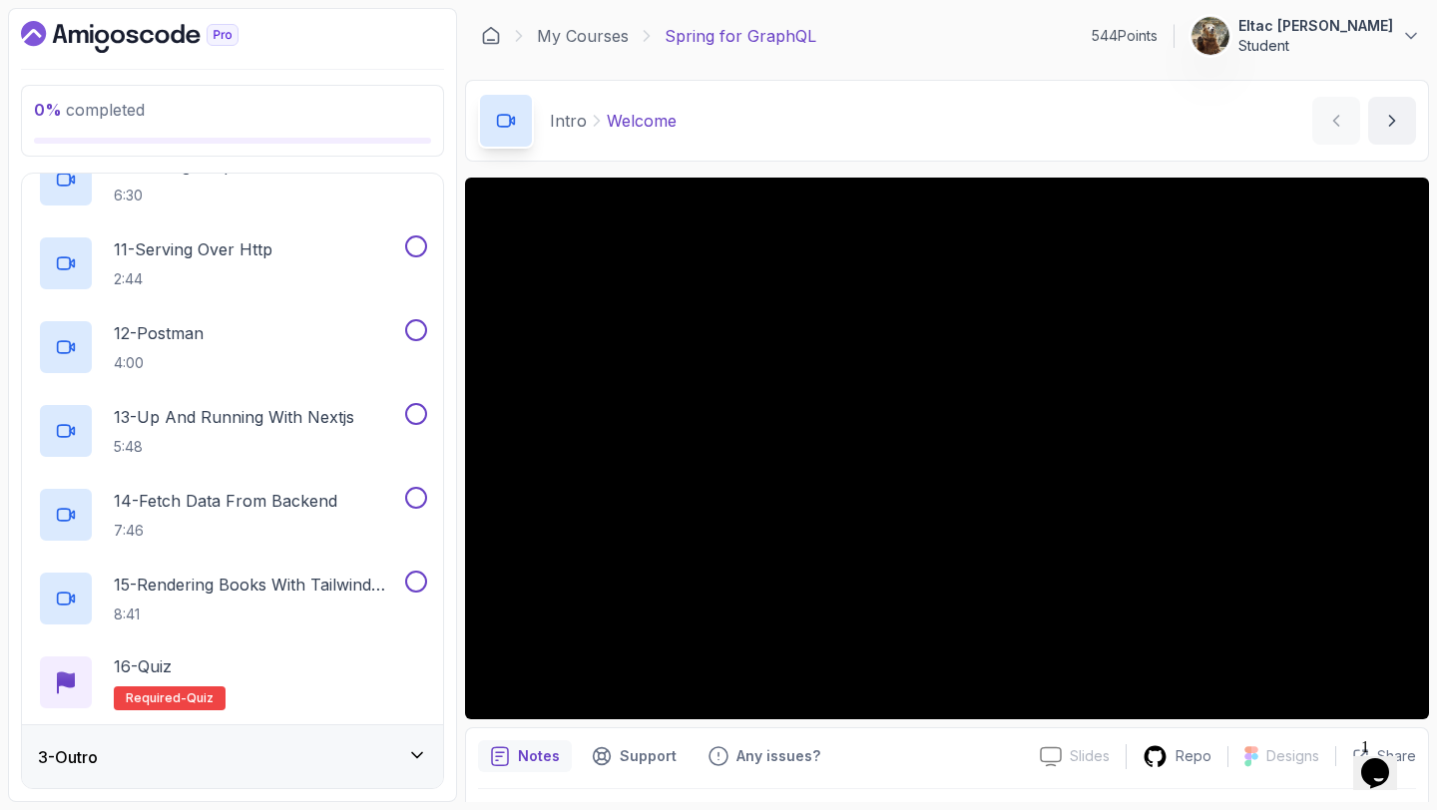
scroll to position [920, 0]
click at [222, 770] on div "3 - Outro" at bounding box center [232, 756] width 421 height 64
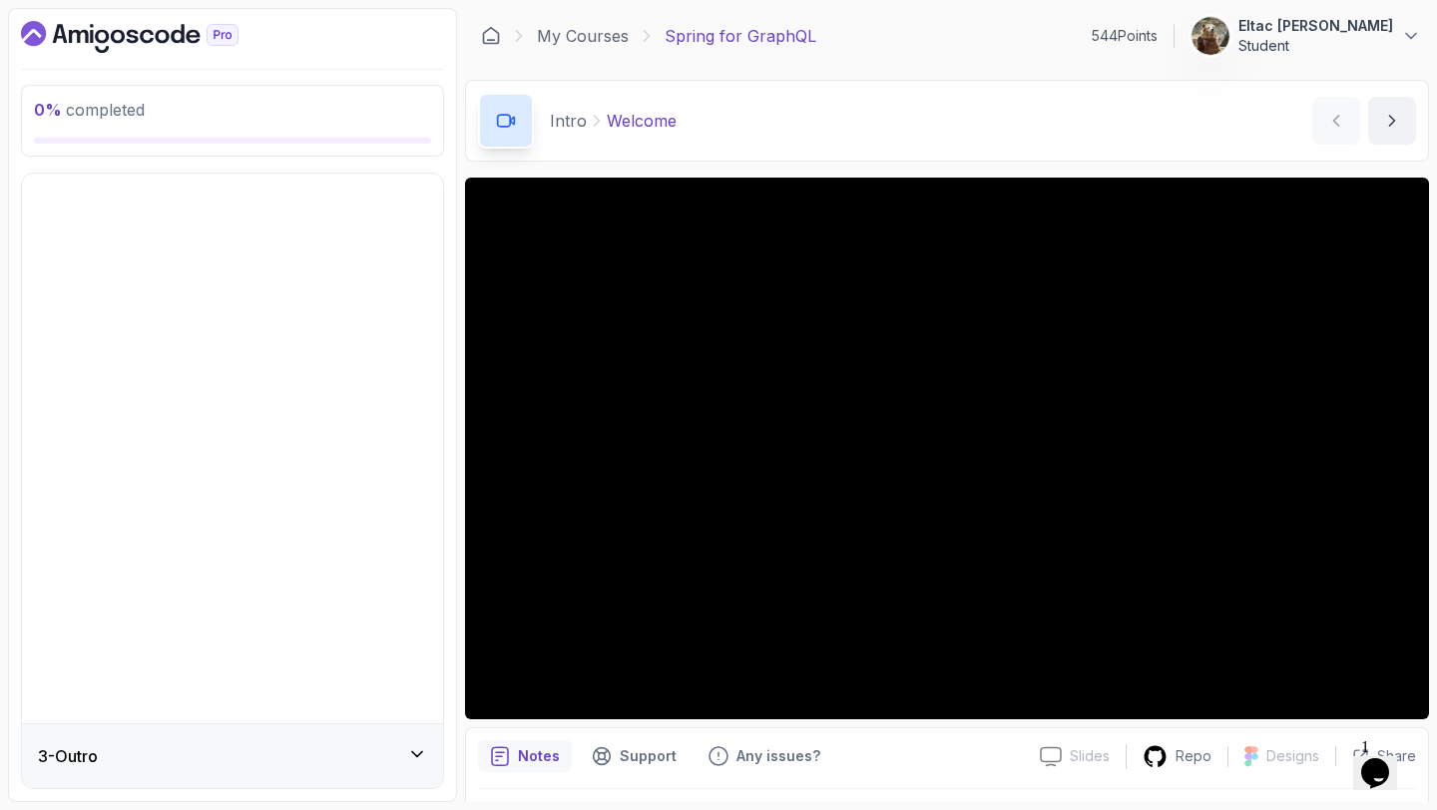
scroll to position [0, 0]
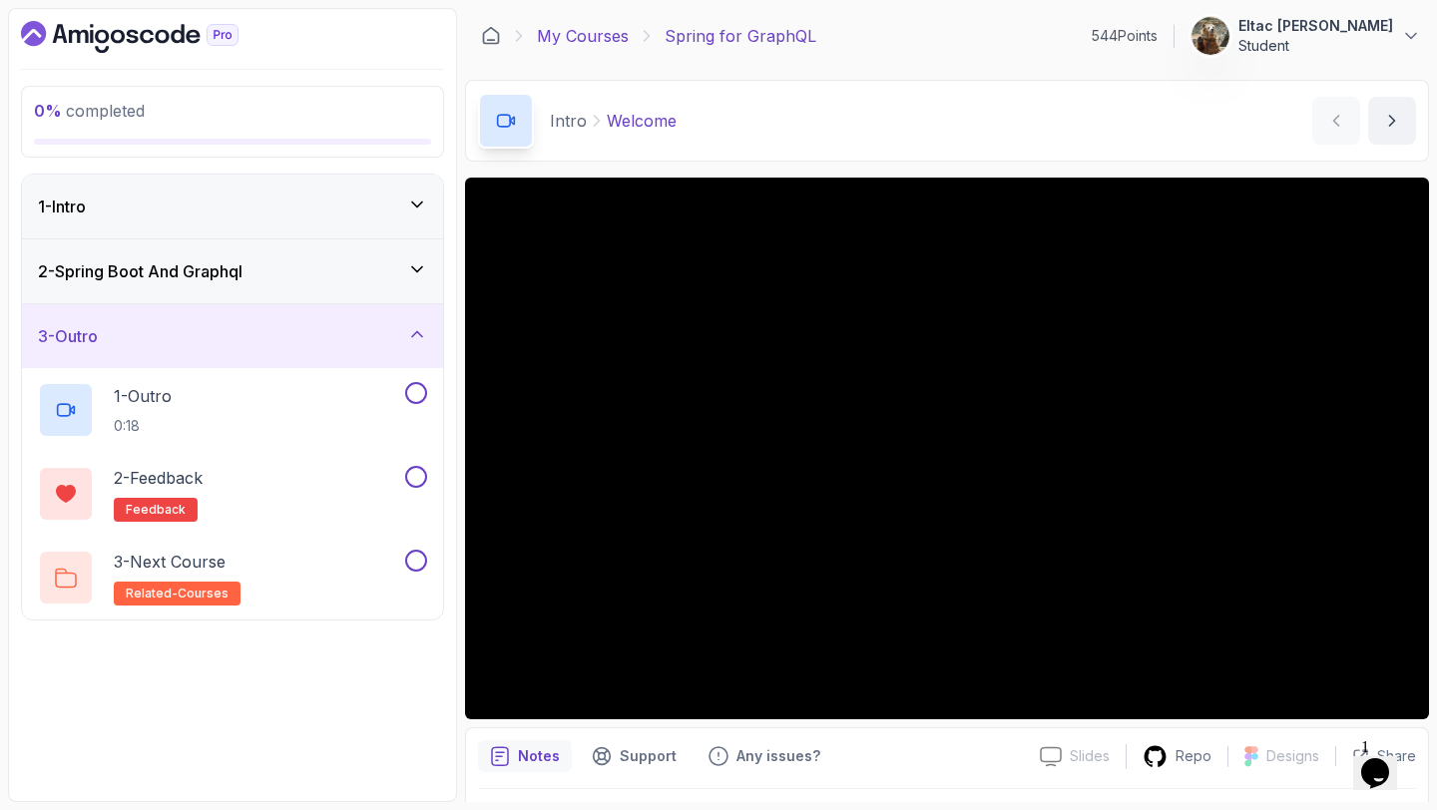
click at [539, 43] on link "My Courses" at bounding box center [583, 36] width 92 height 24
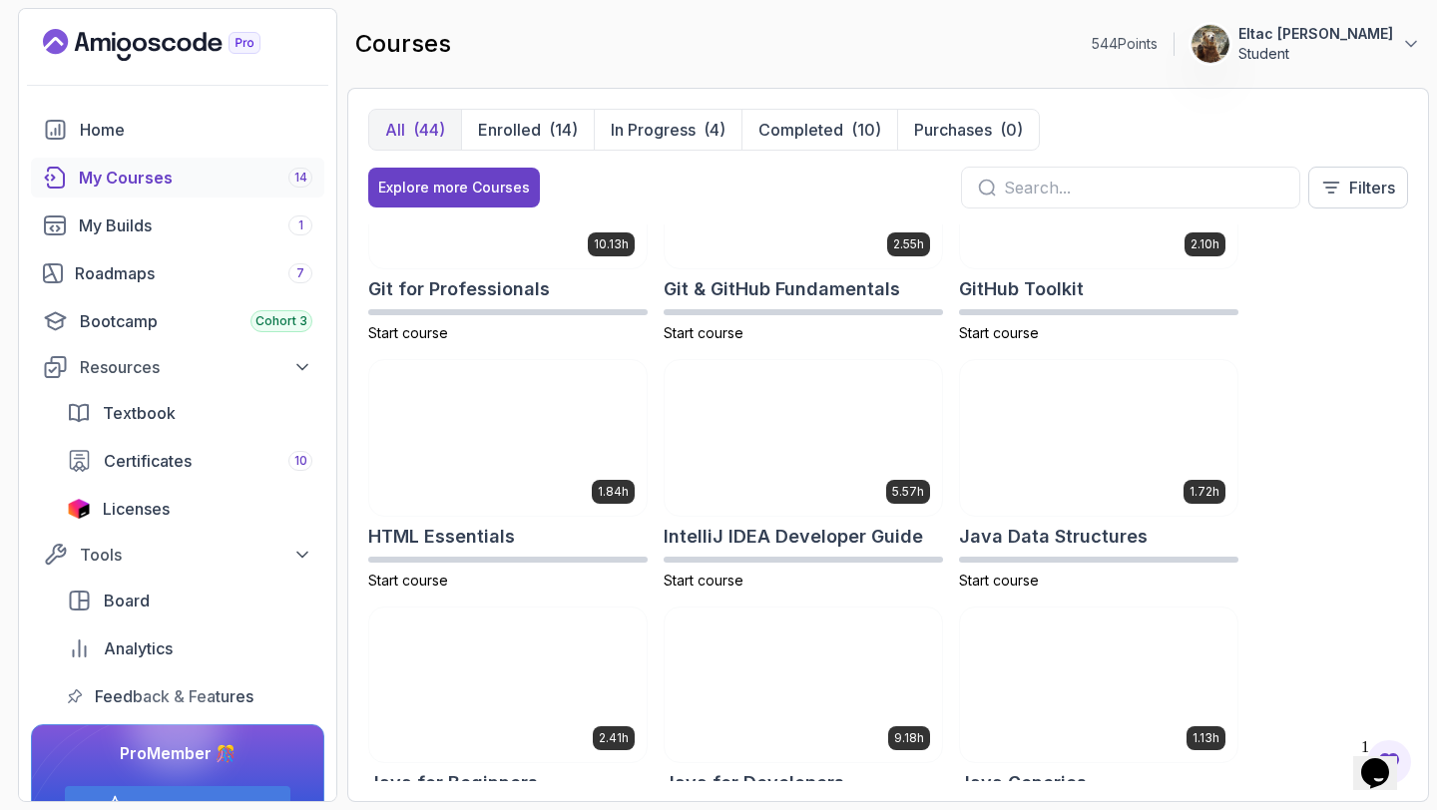
scroll to position [855, 0]
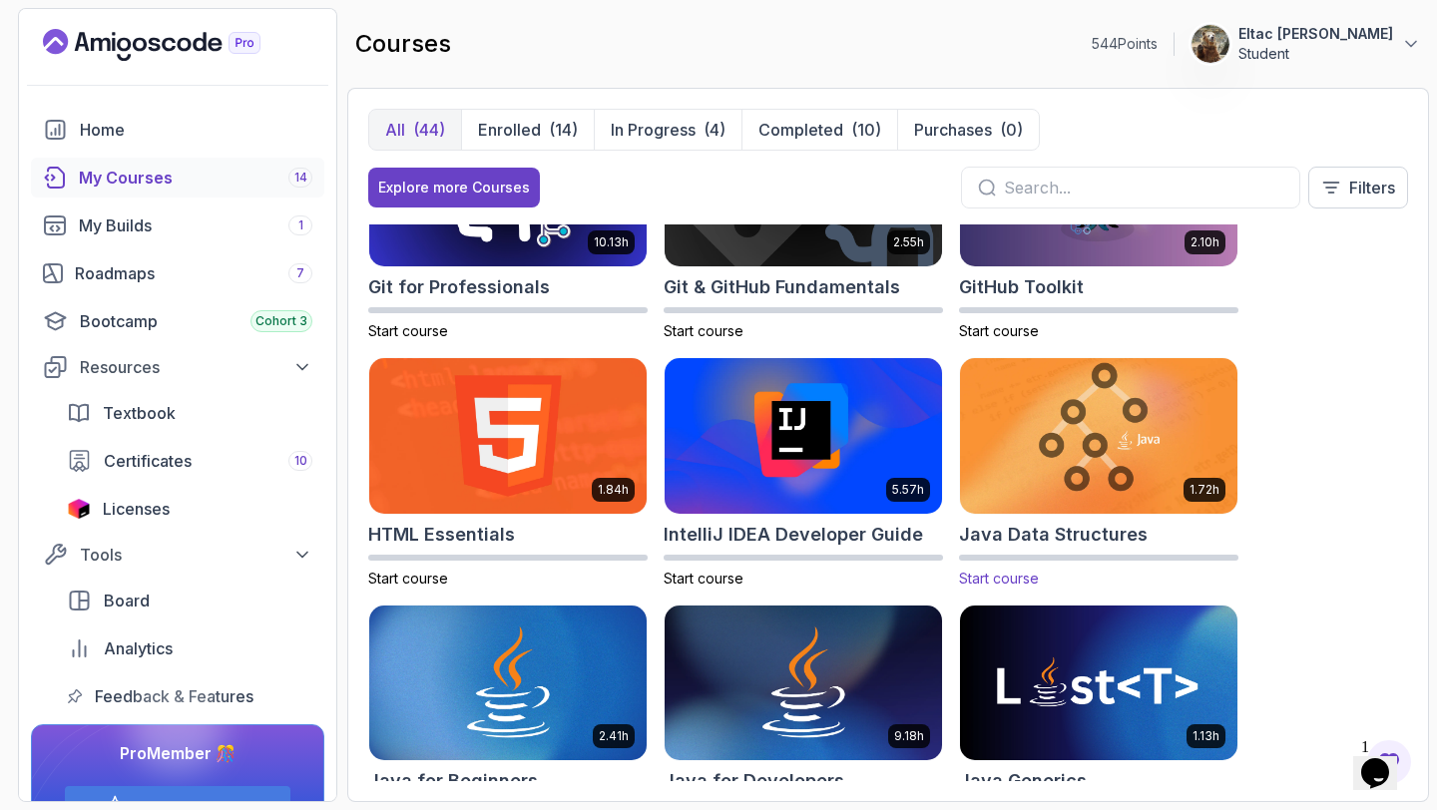
click at [1109, 544] on h2 "Java Data Structures" at bounding box center [1053, 535] width 189 height 28
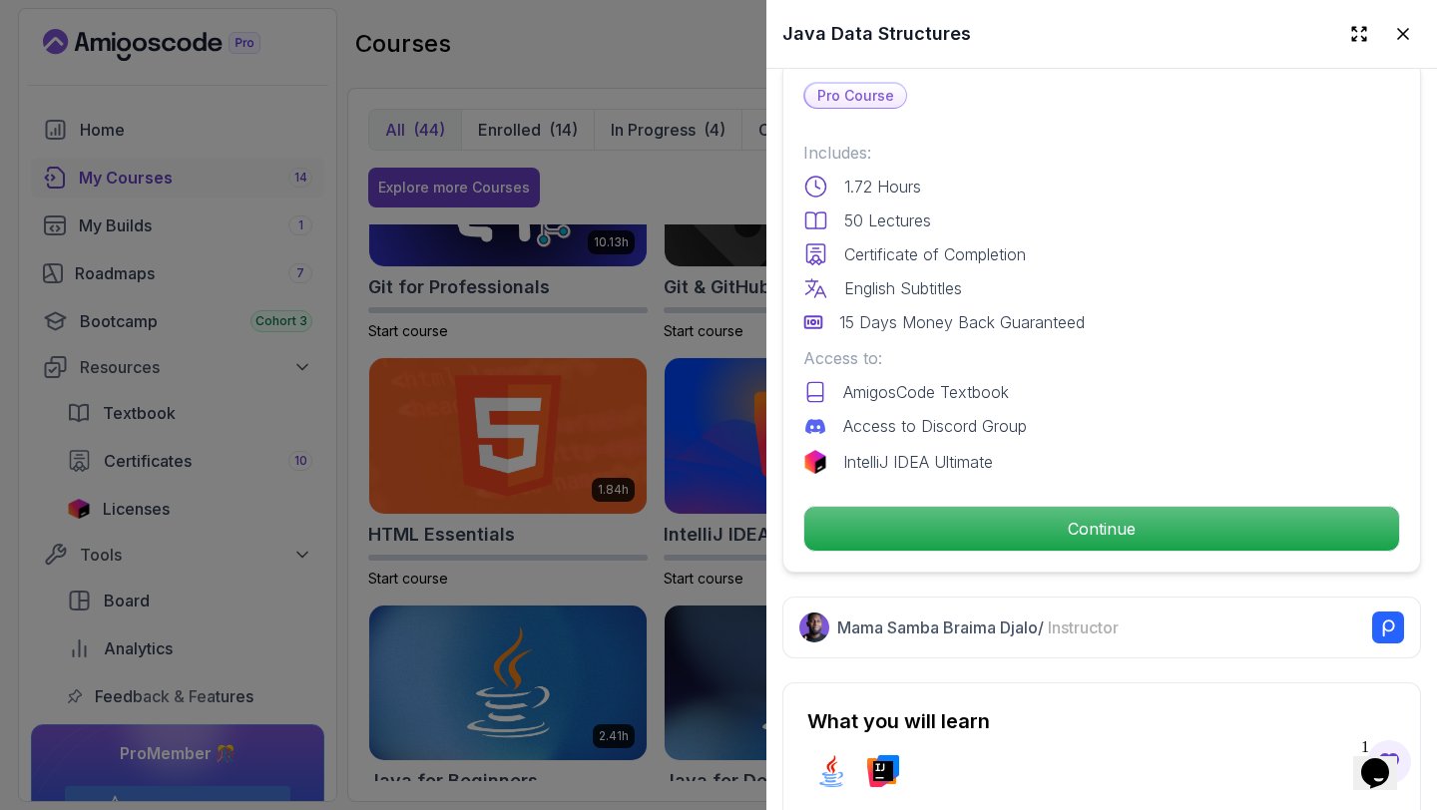
scroll to position [501, 0]
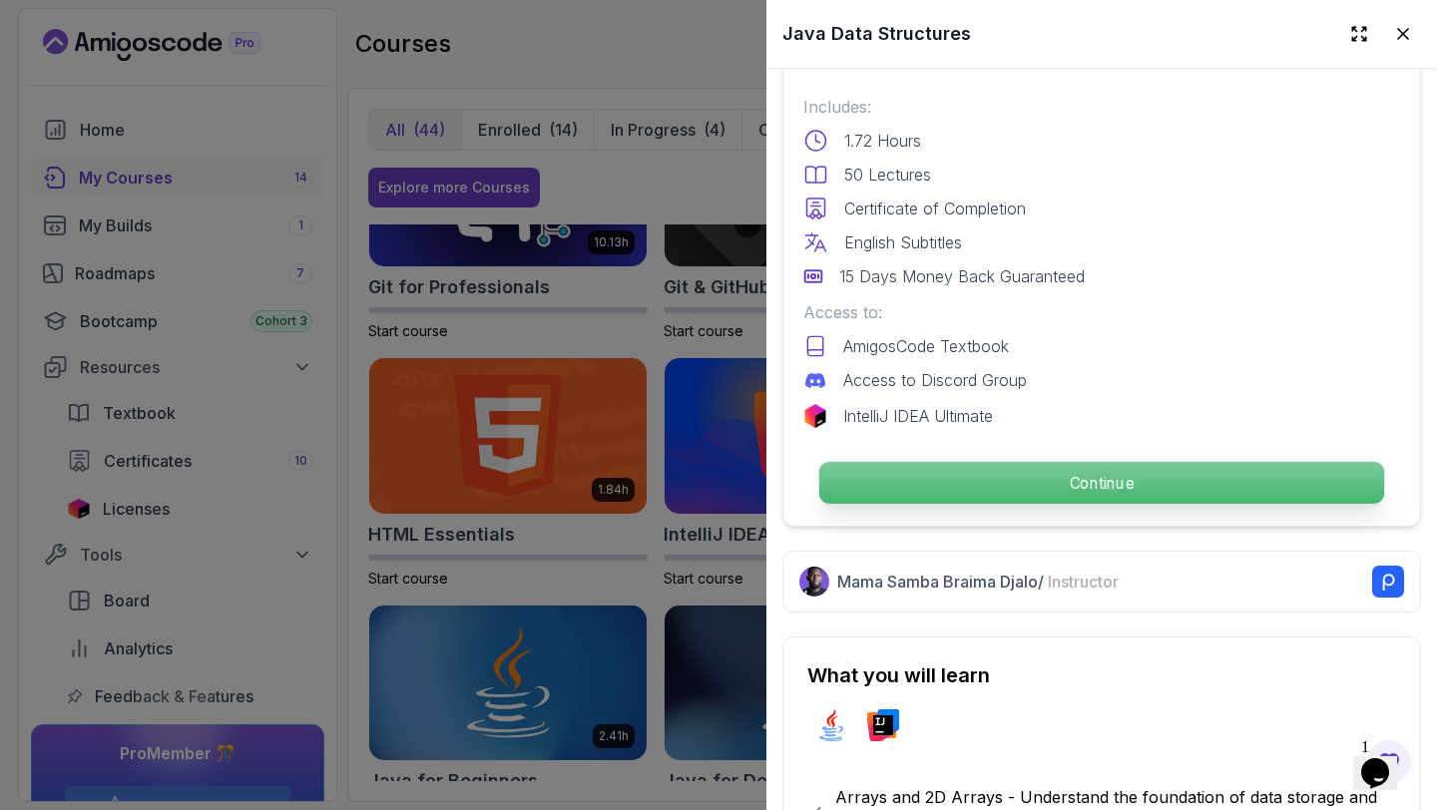
click at [1103, 492] on p "Continue" at bounding box center [1101, 483] width 565 height 42
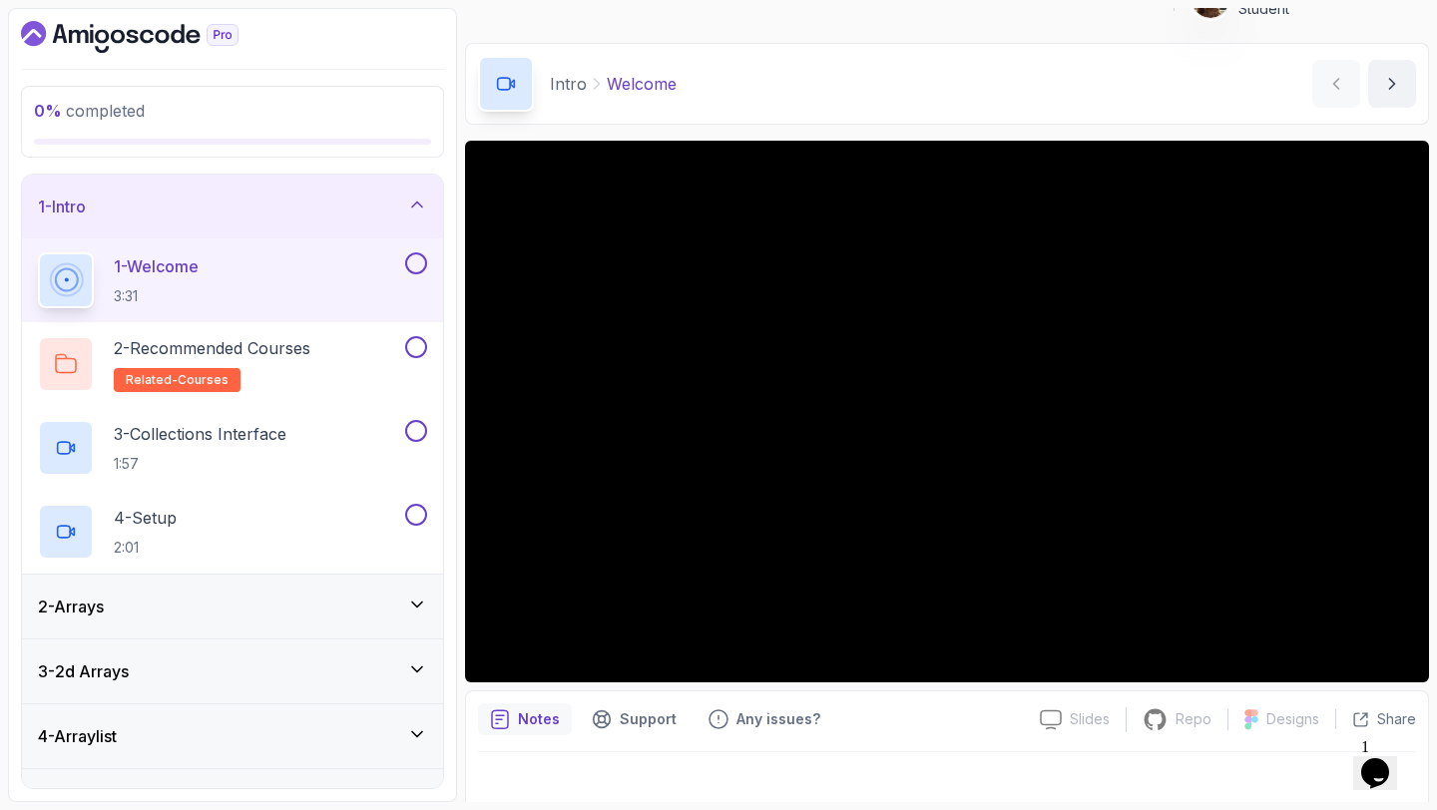
scroll to position [46, 0]
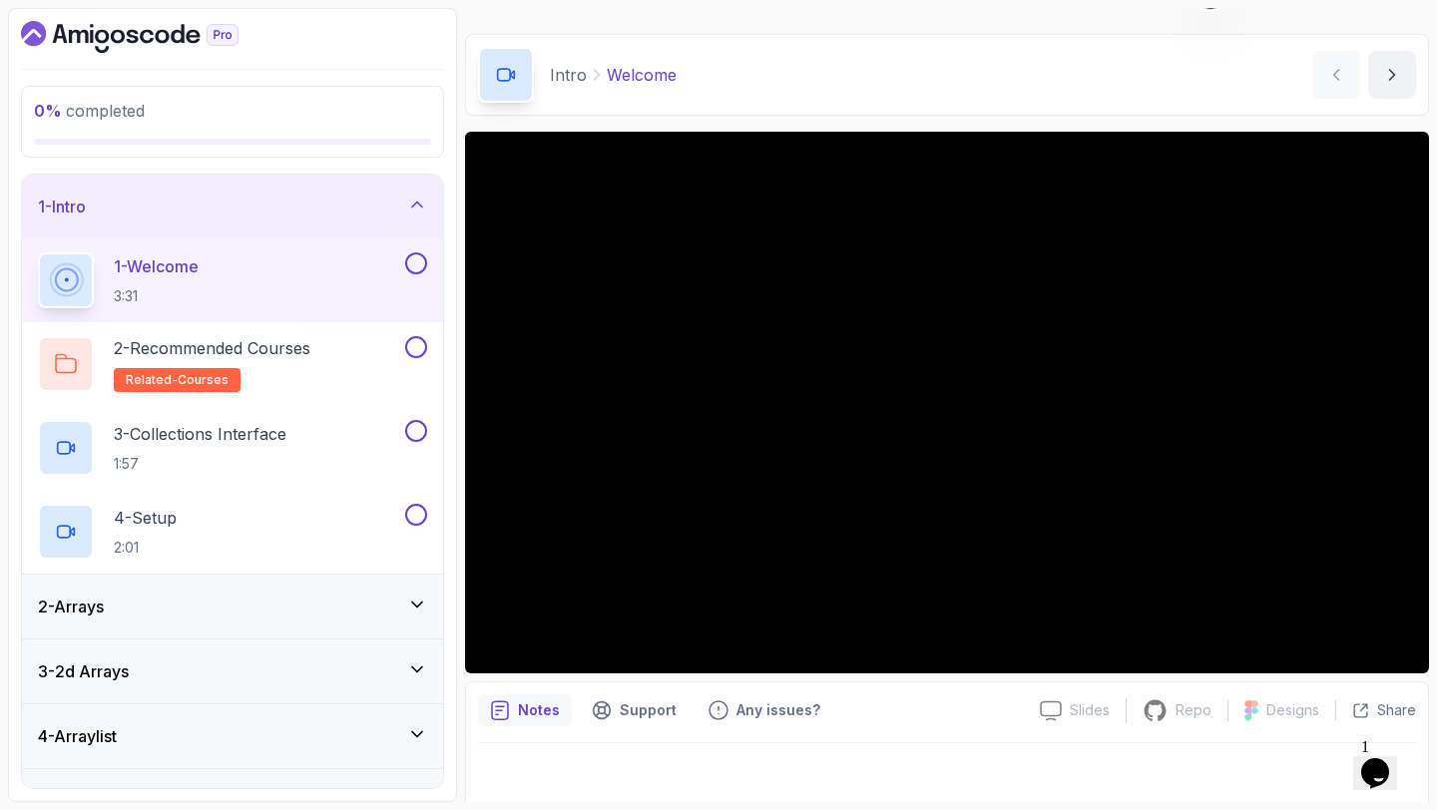
click at [185, 27] on icon "Dashboard" at bounding box center [129, 37] width 217 height 32
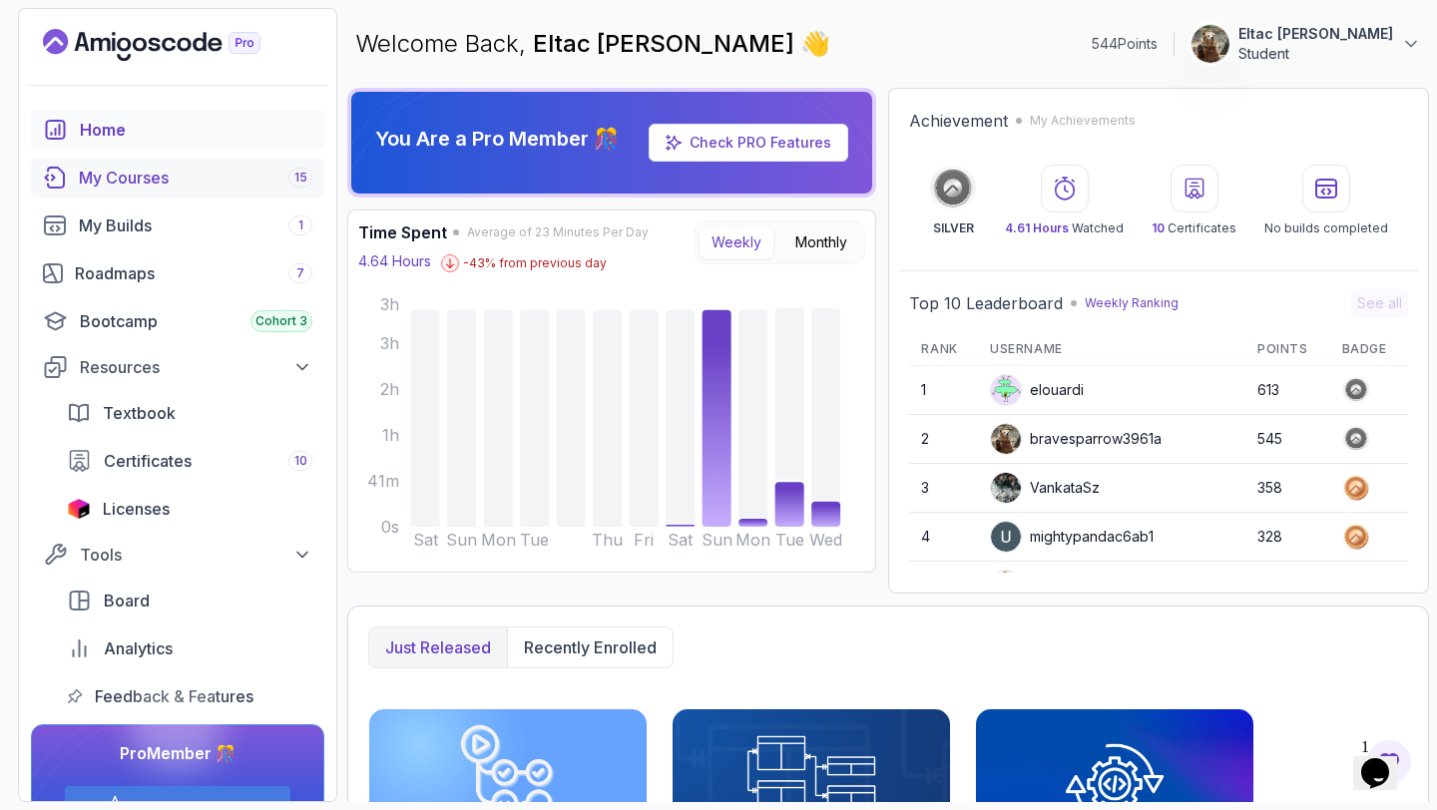
click at [165, 183] on div "My Courses 15" at bounding box center [195, 178] width 233 height 24
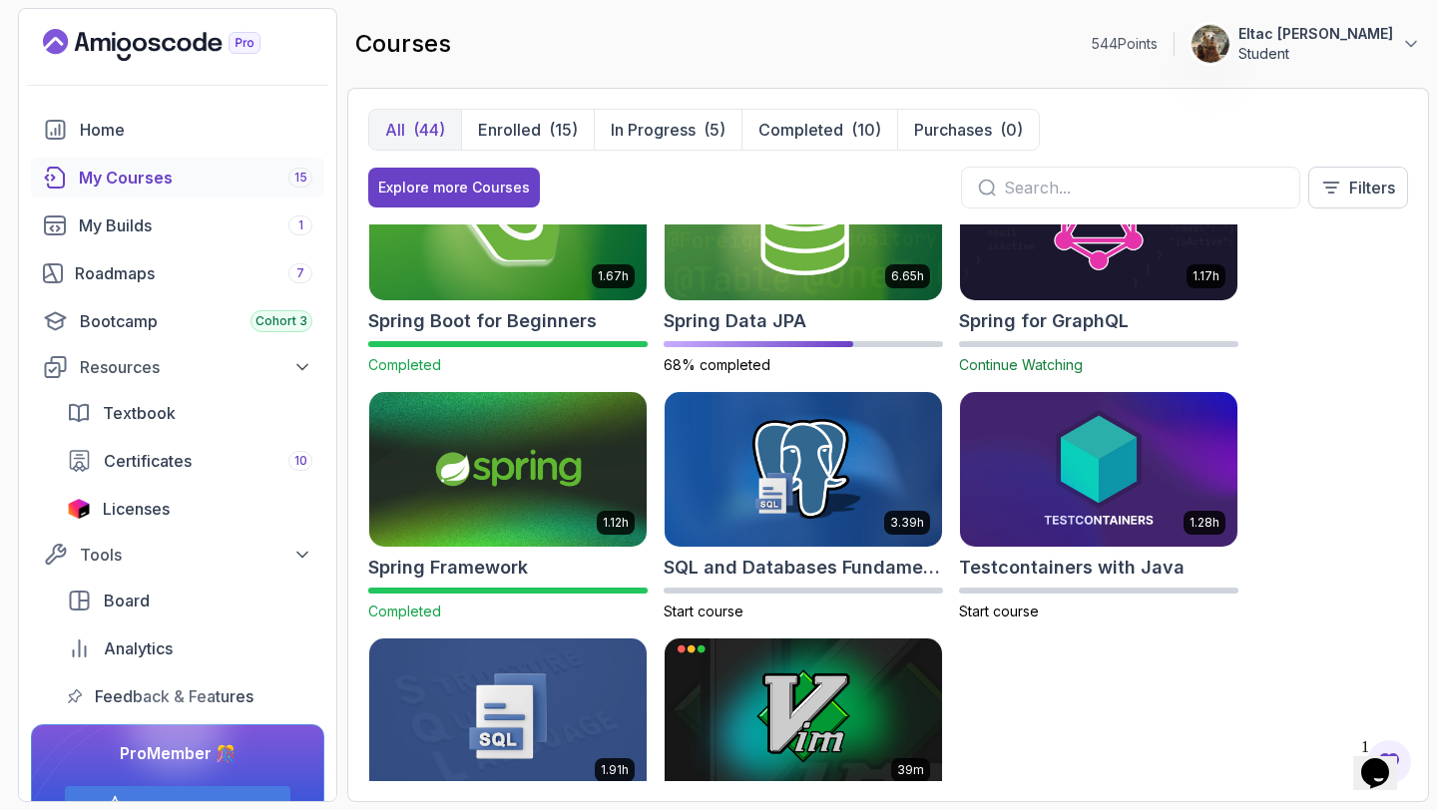
scroll to position [3154, 0]
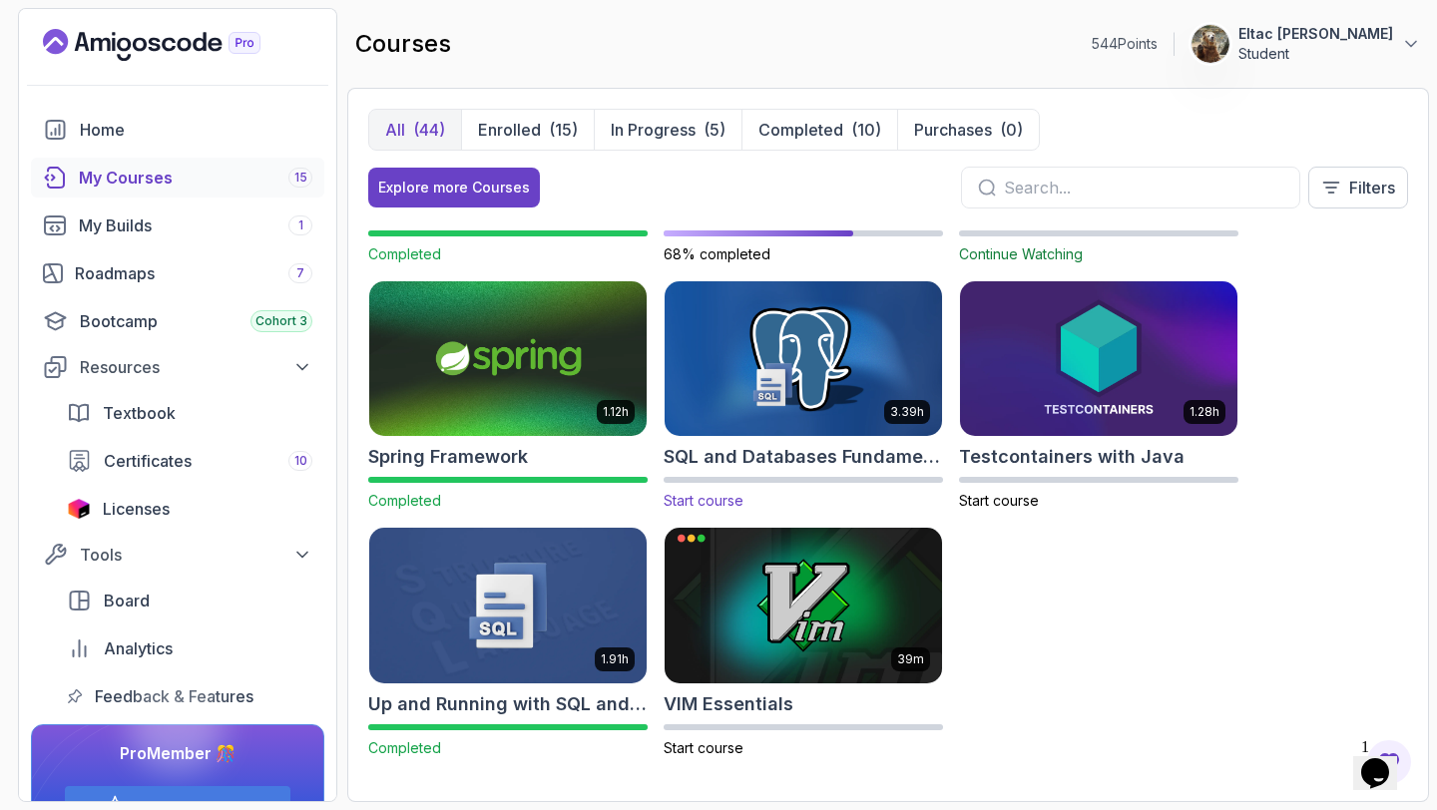
click at [877, 454] on h2 "SQL and Databases Fundamentals" at bounding box center [802, 457] width 279 height 28
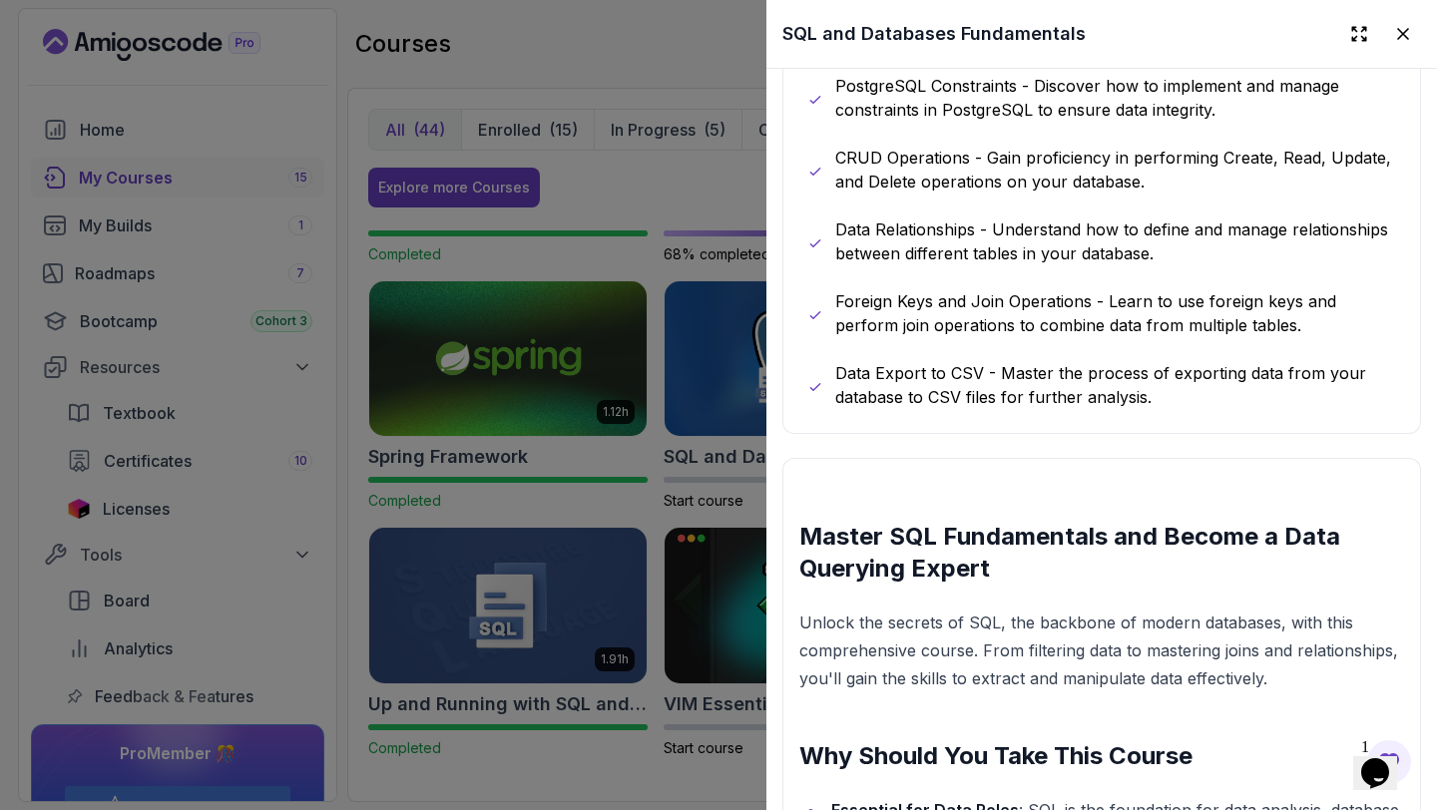
scroll to position [514, 0]
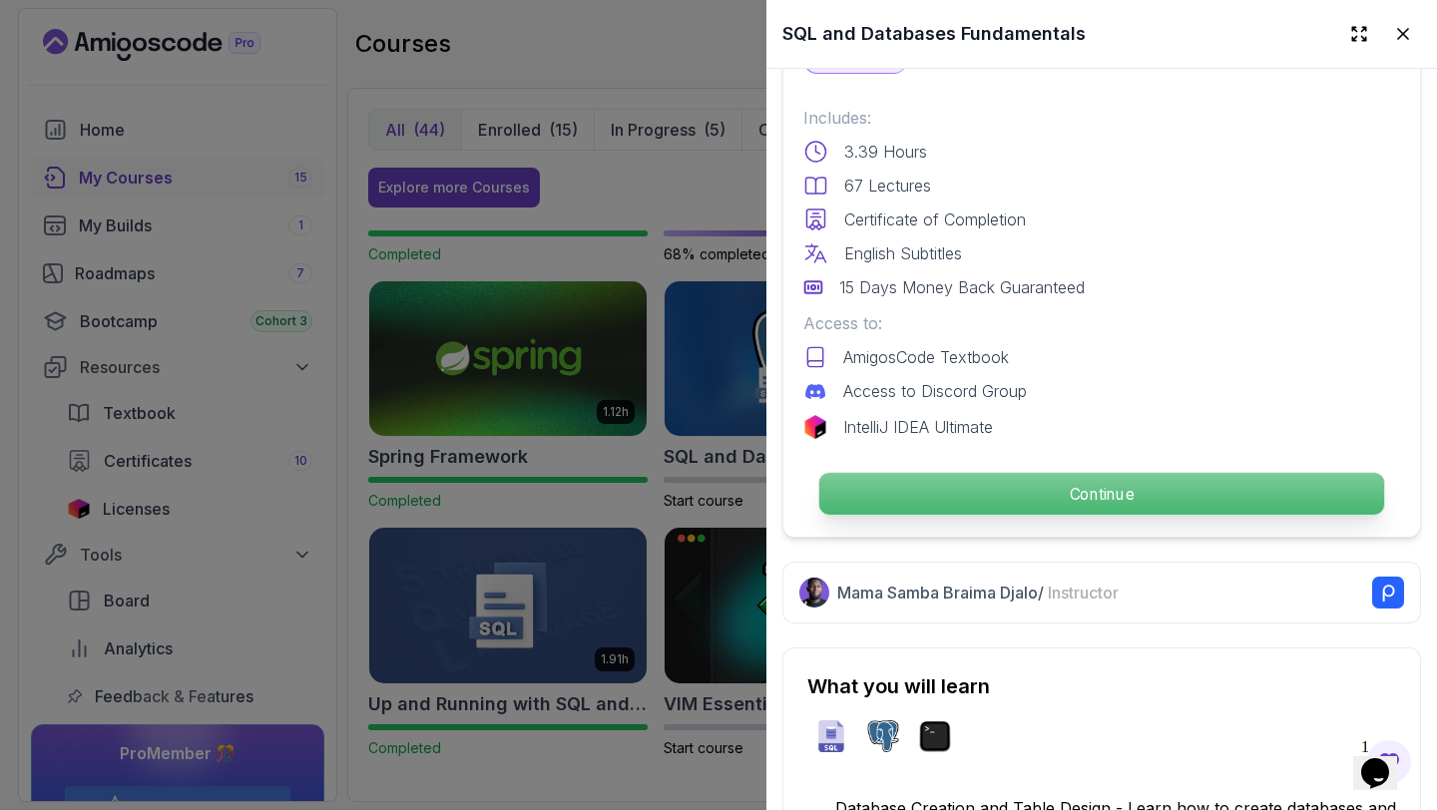
click at [1046, 503] on p "Continue" at bounding box center [1101, 494] width 565 height 42
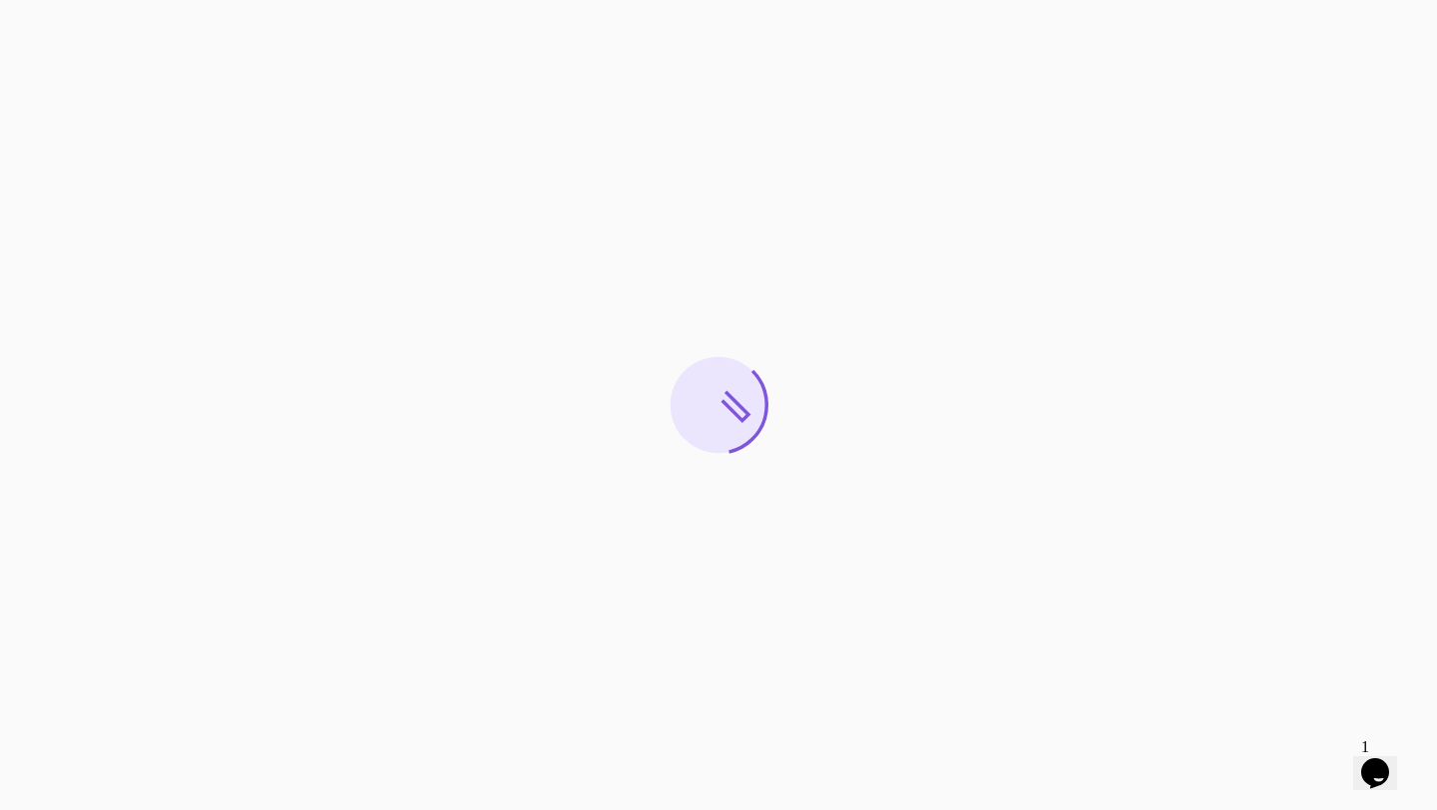
click at [1383, 591] on html "0s" at bounding box center [718, 405] width 1437 height 810
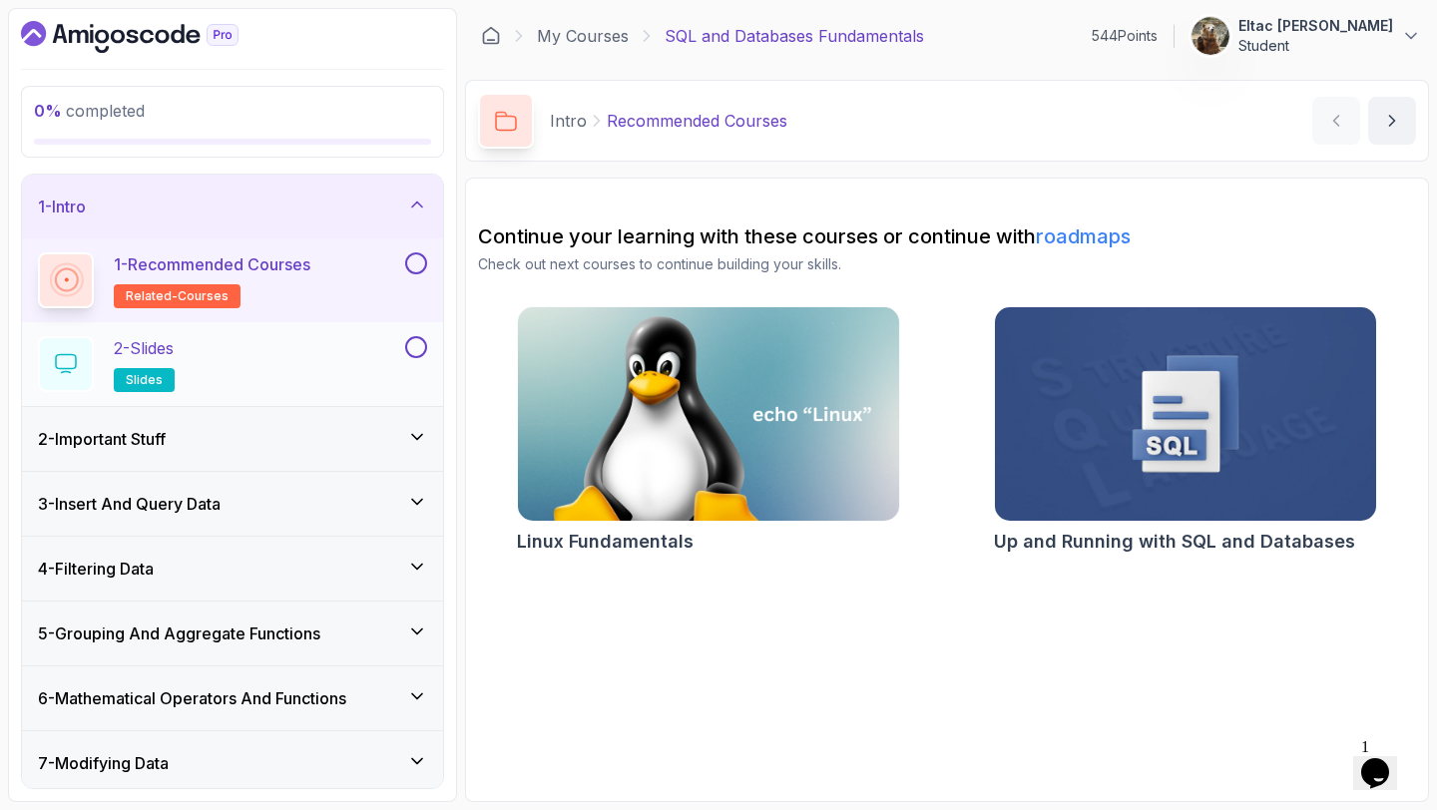
click at [228, 368] on div "2 - Slides slides" at bounding box center [219, 364] width 363 height 56
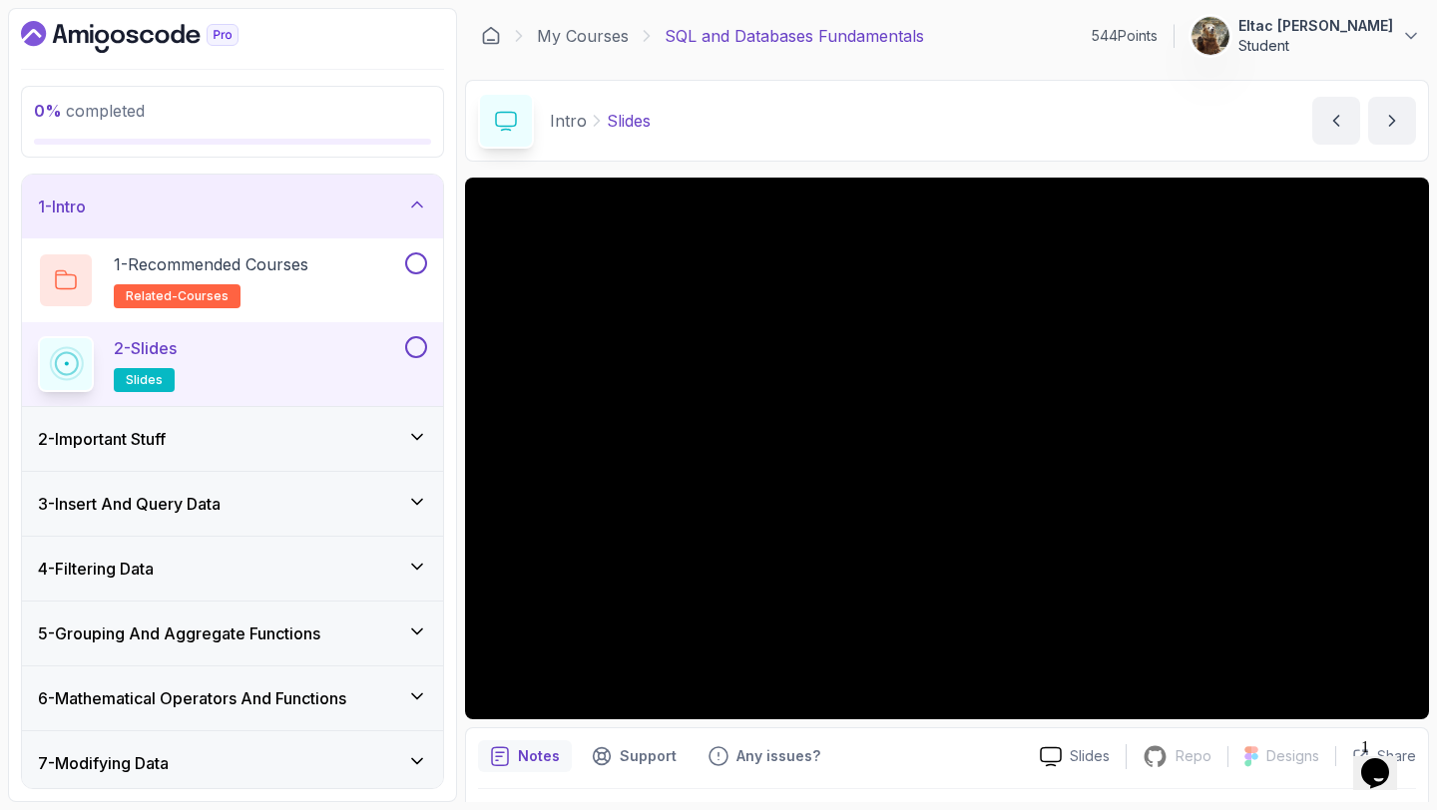
scroll to position [56, 0]
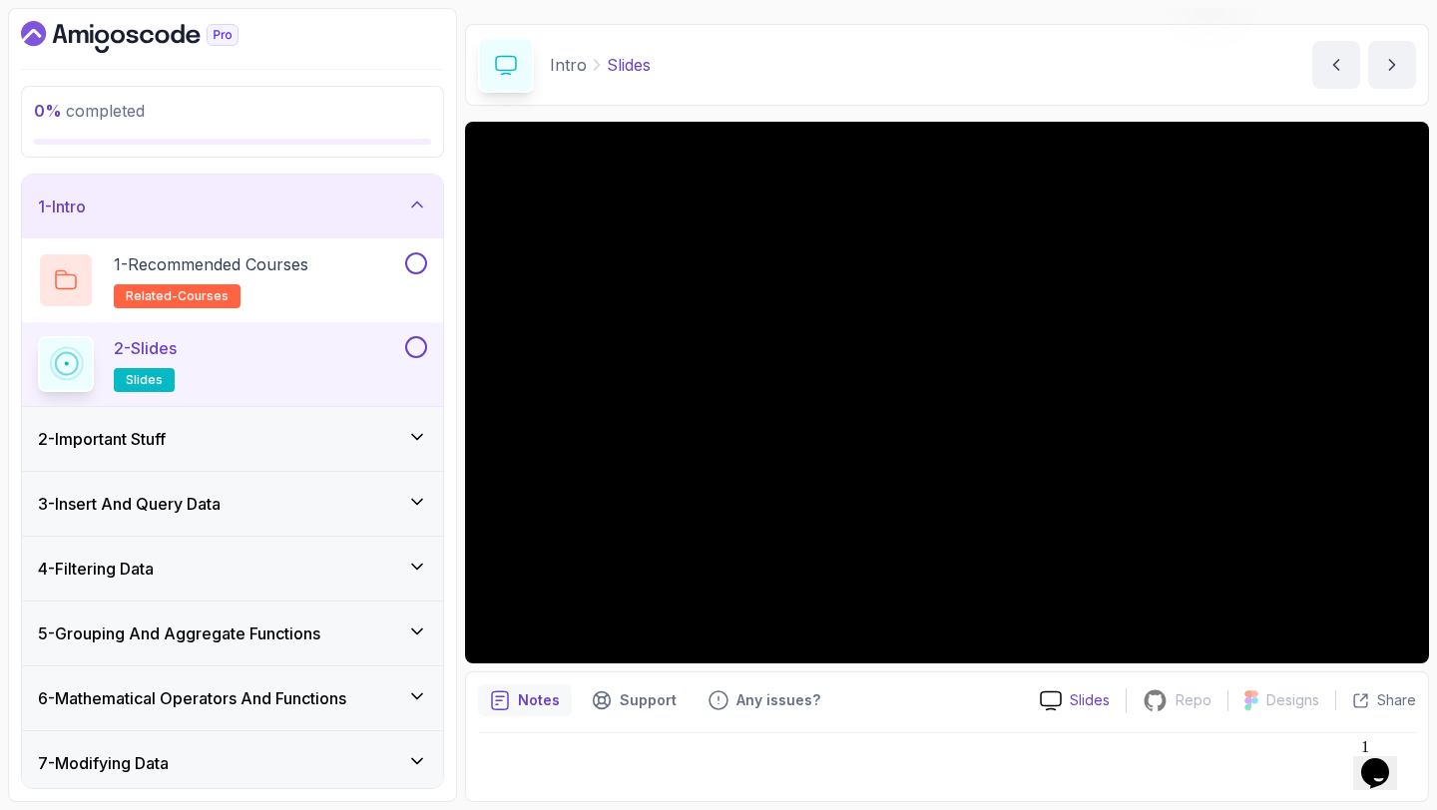
click at [1097, 703] on p "Slides" at bounding box center [1089, 700] width 40 height 20
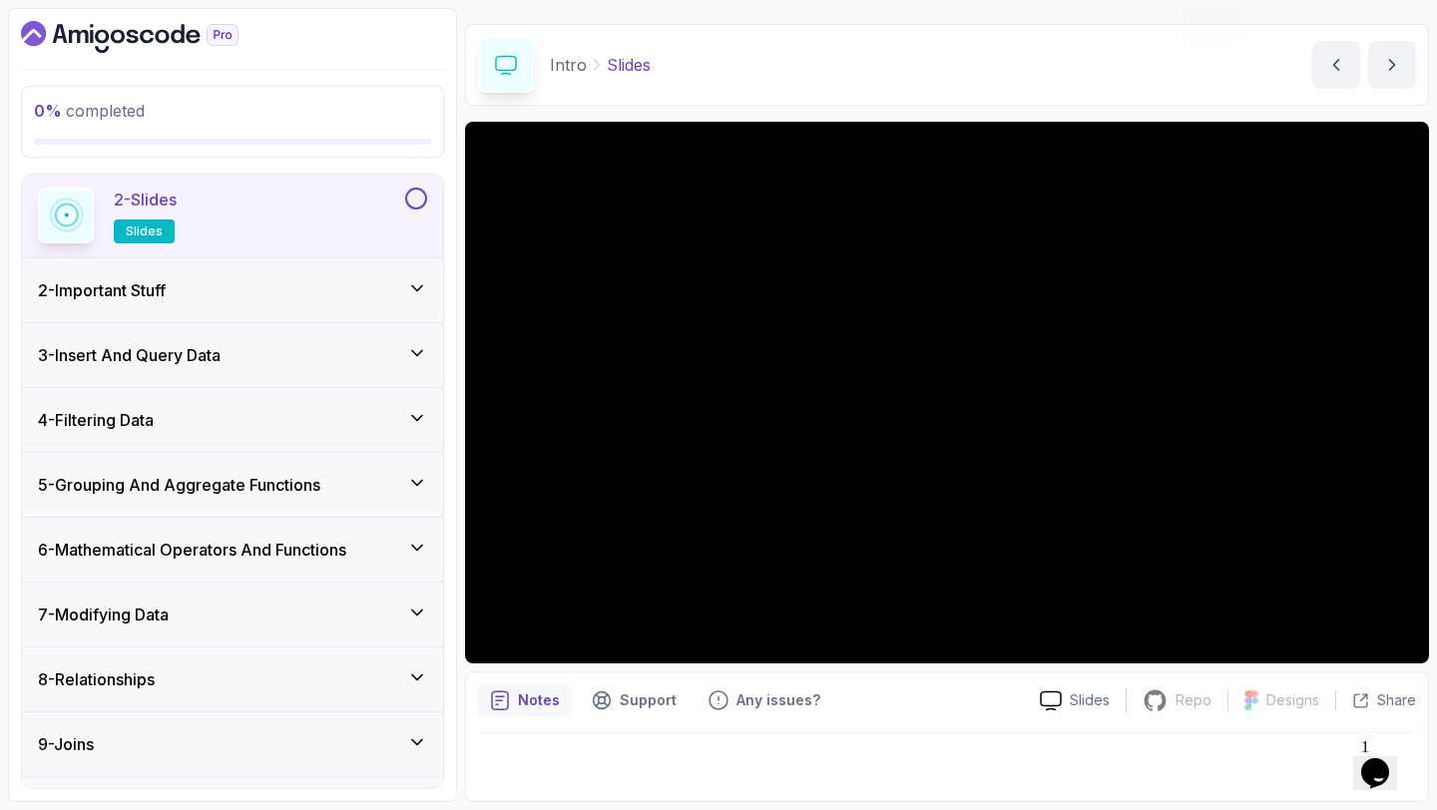
scroll to position [265, 0]
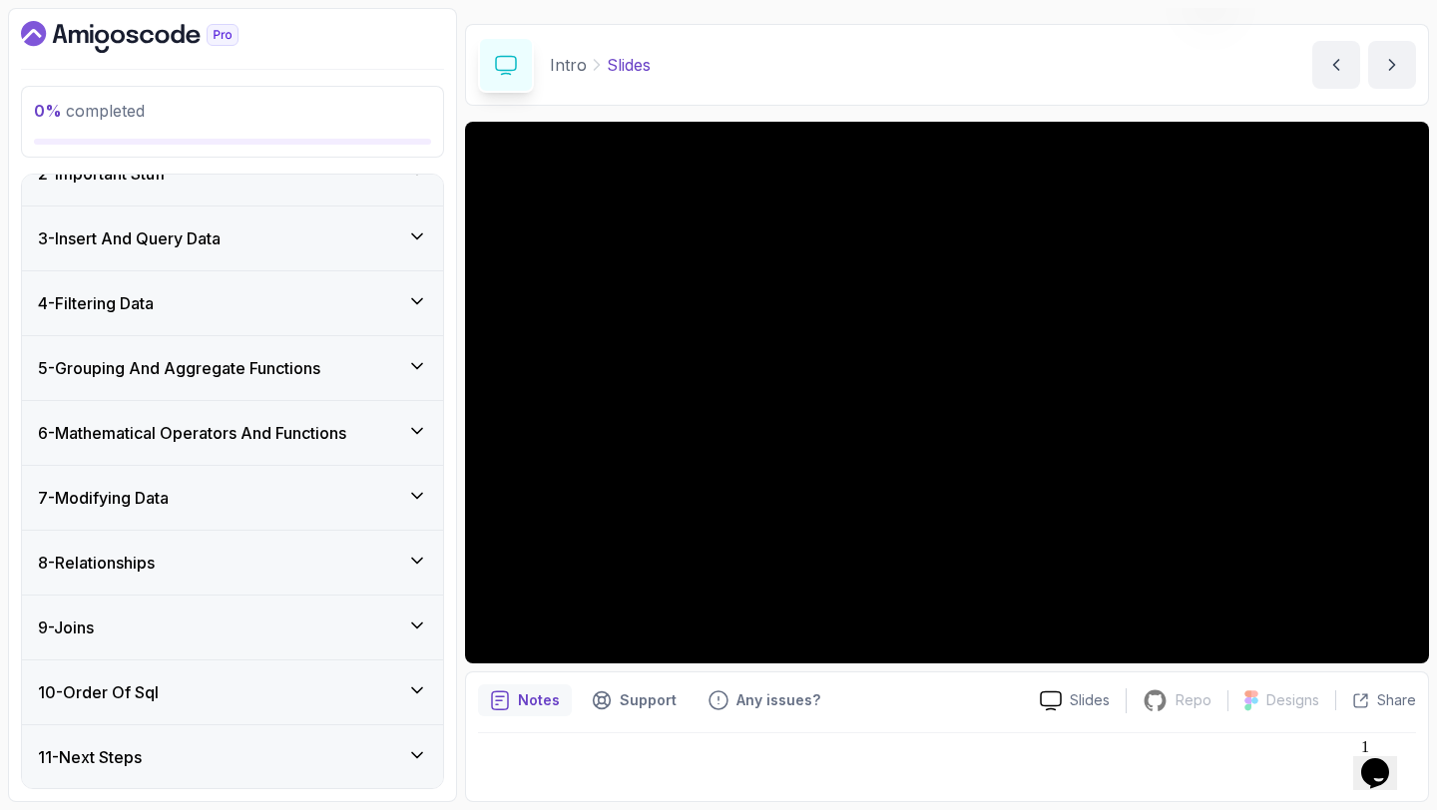
click at [208, 745] on div "11 - Next Steps" at bounding box center [232, 757] width 389 height 24
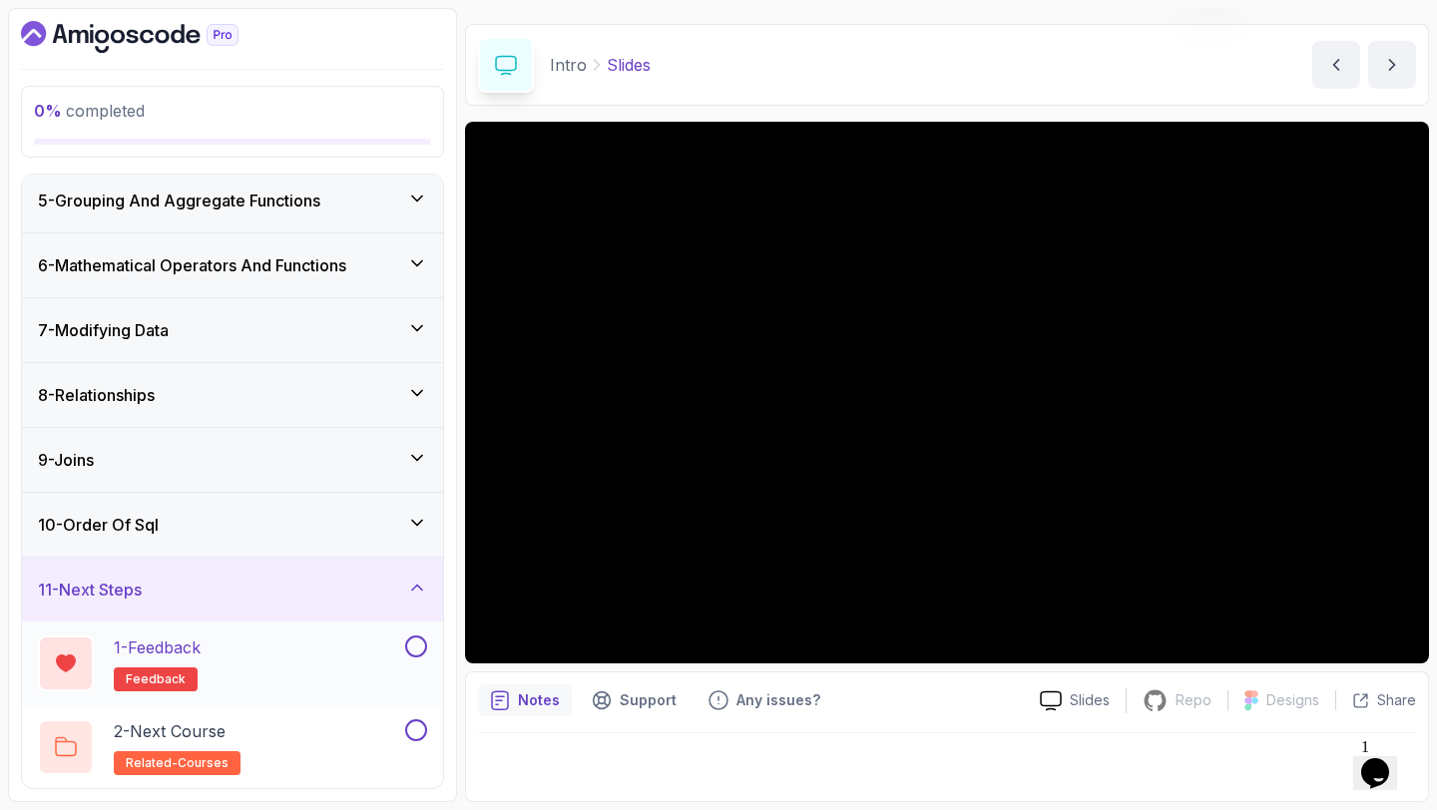
click at [408, 646] on button at bounding box center [416, 646] width 22 height 22
click at [407, 732] on button at bounding box center [416, 730] width 22 height 22
click at [302, 456] on div "9 - Joins" at bounding box center [232, 460] width 389 height 24
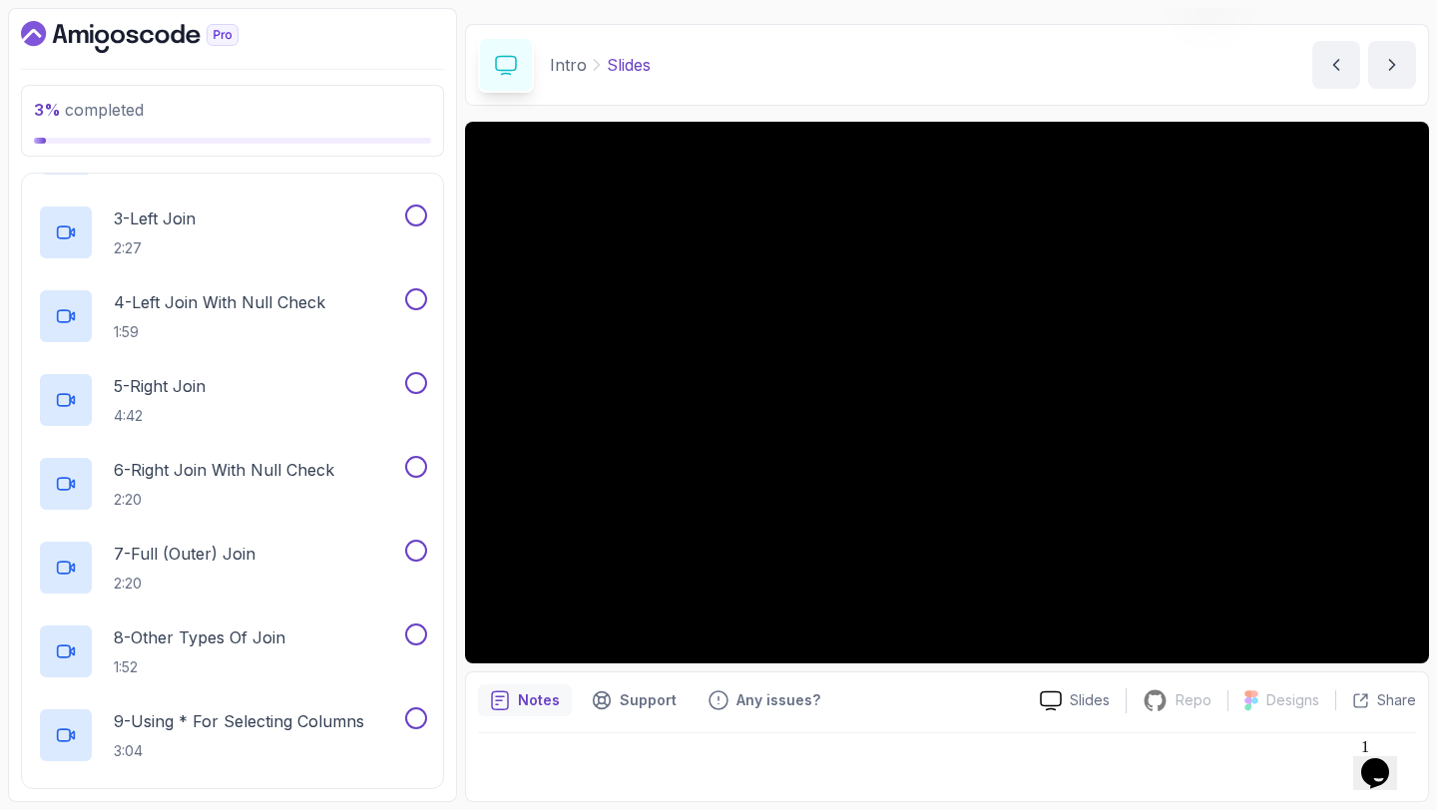
scroll to position [1103, 0]
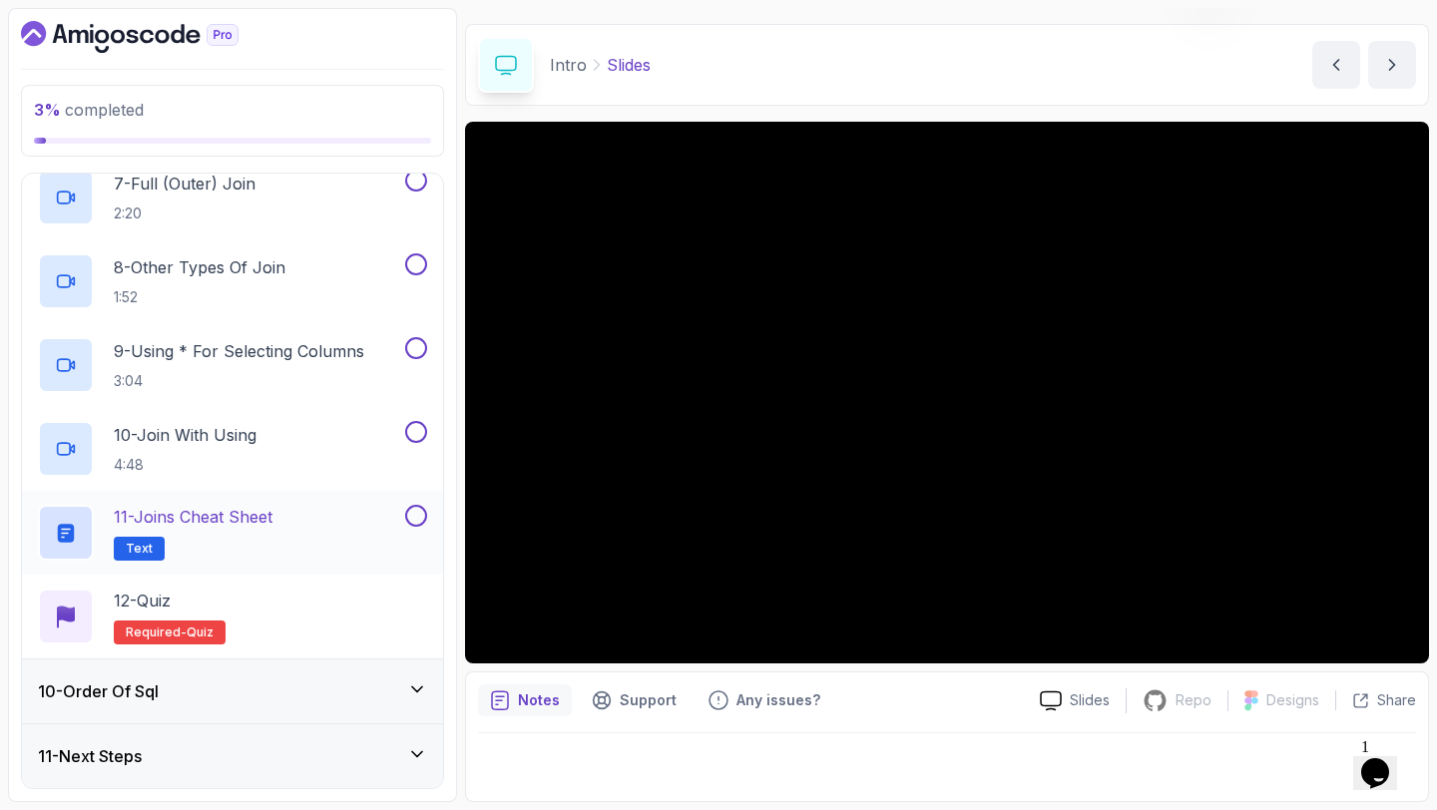
click at [321, 522] on div "11 - Joins Cheat Sheet Text" at bounding box center [219, 533] width 363 height 56
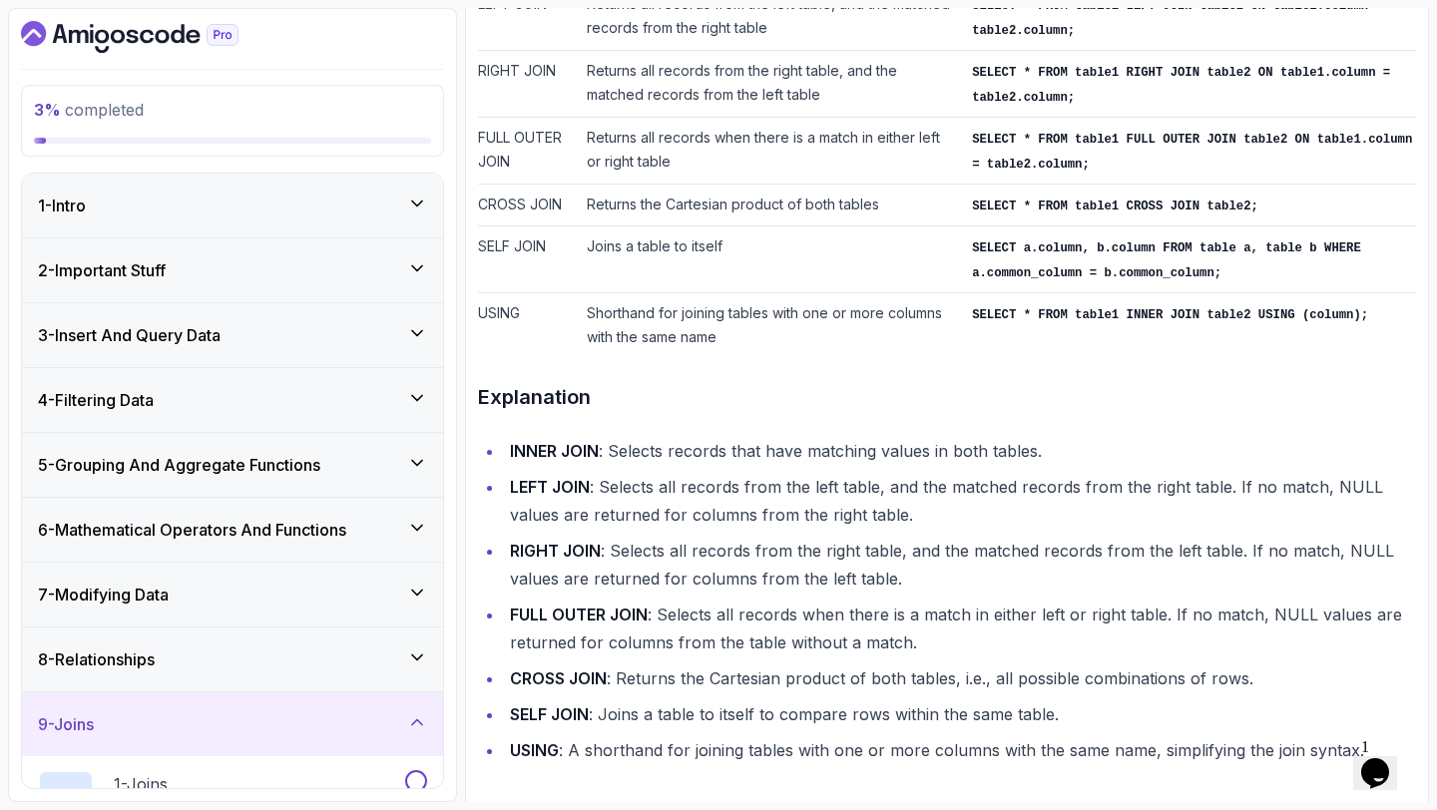
click at [247, 195] on div "1 - Intro" at bounding box center [232, 206] width 389 height 24
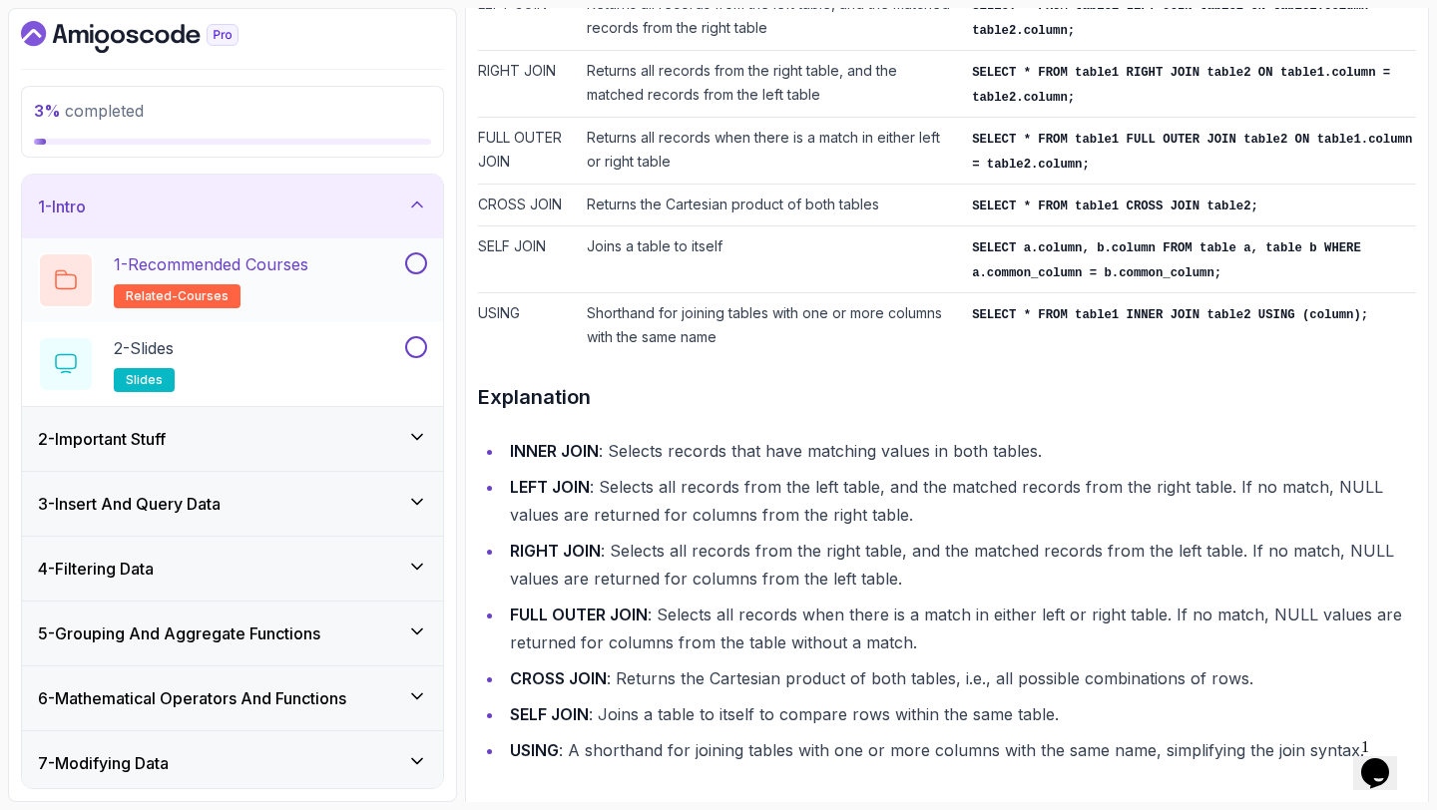
click at [413, 270] on button at bounding box center [416, 263] width 22 height 22
click at [410, 344] on button at bounding box center [416, 347] width 22 height 22
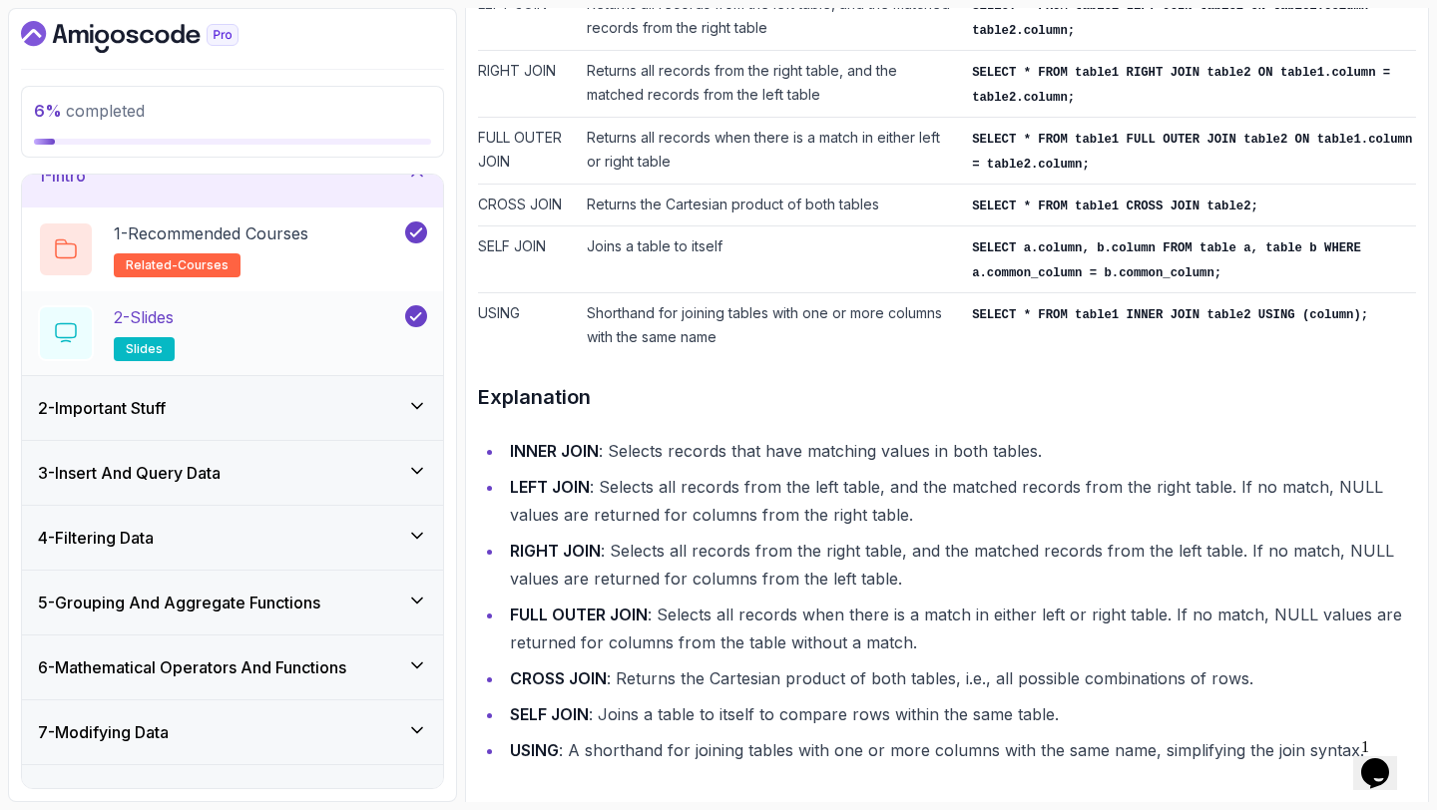
scroll to position [38, 0]
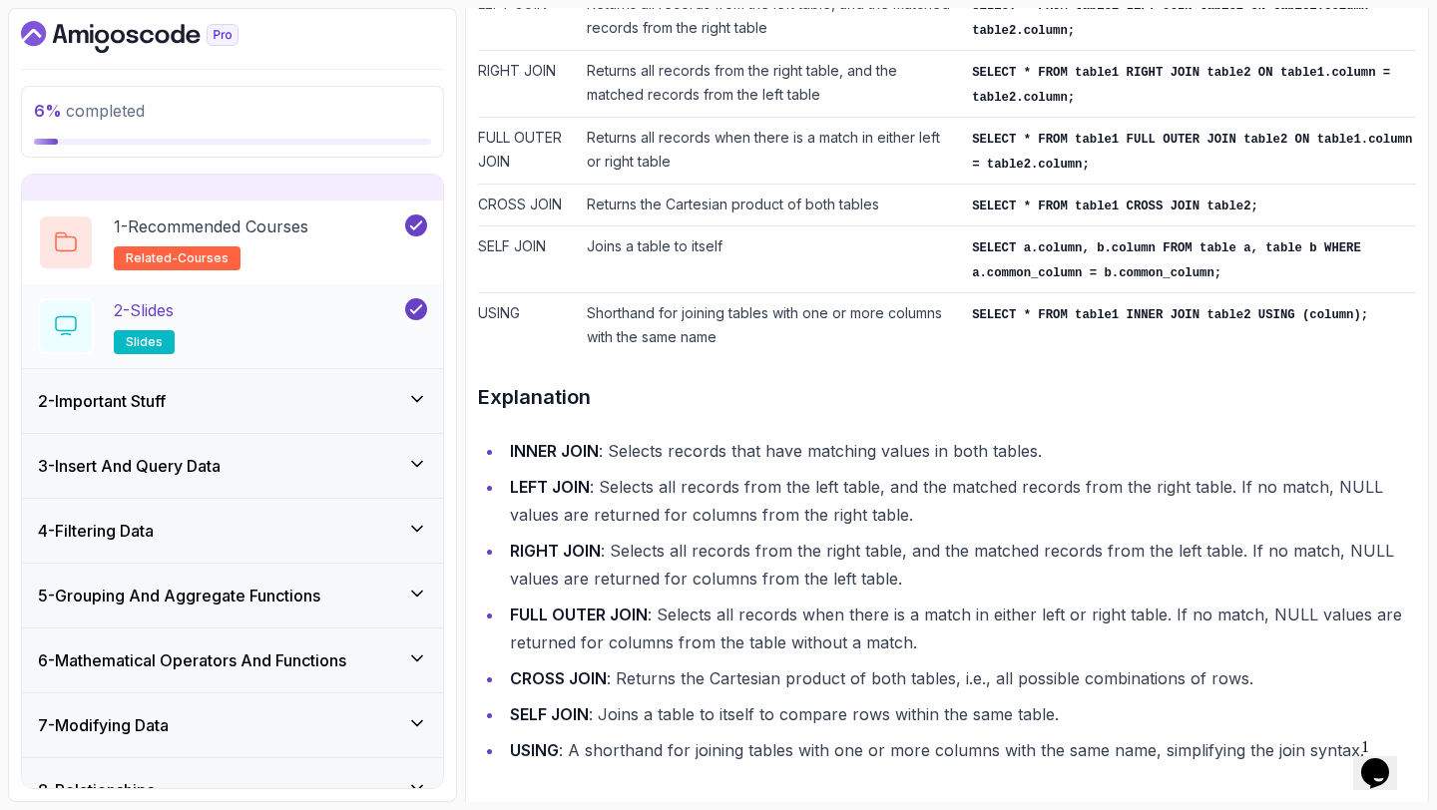
click at [384, 358] on div "2 - Slides slides" at bounding box center [232, 326] width 421 height 84
click at [360, 401] on div "2 - Important Stuff" at bounding box center [232, 401] width 389 height 24
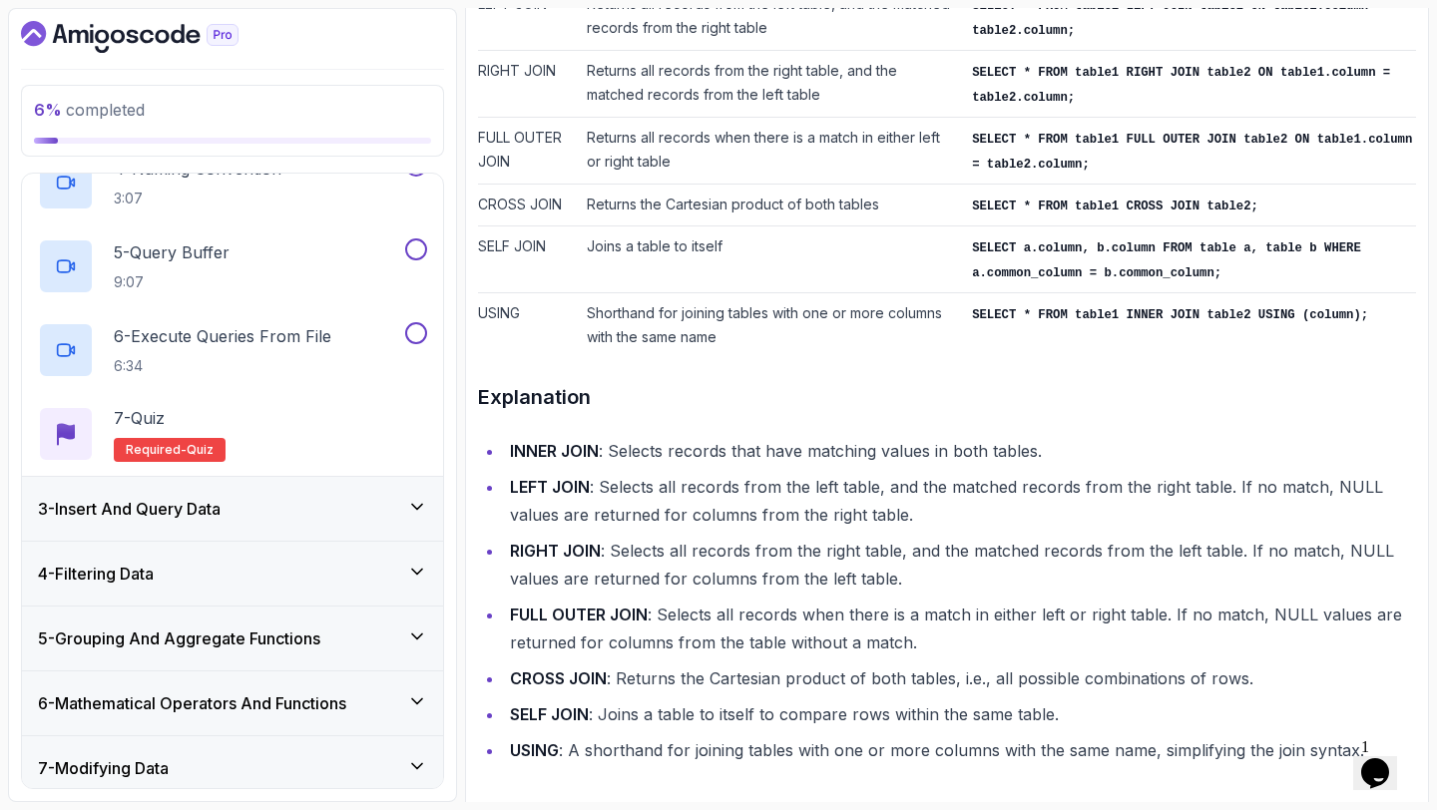
click at [361, 536] on div "3 - Insert And Query Data" at bounding box center [232, 509] width 421 height 64
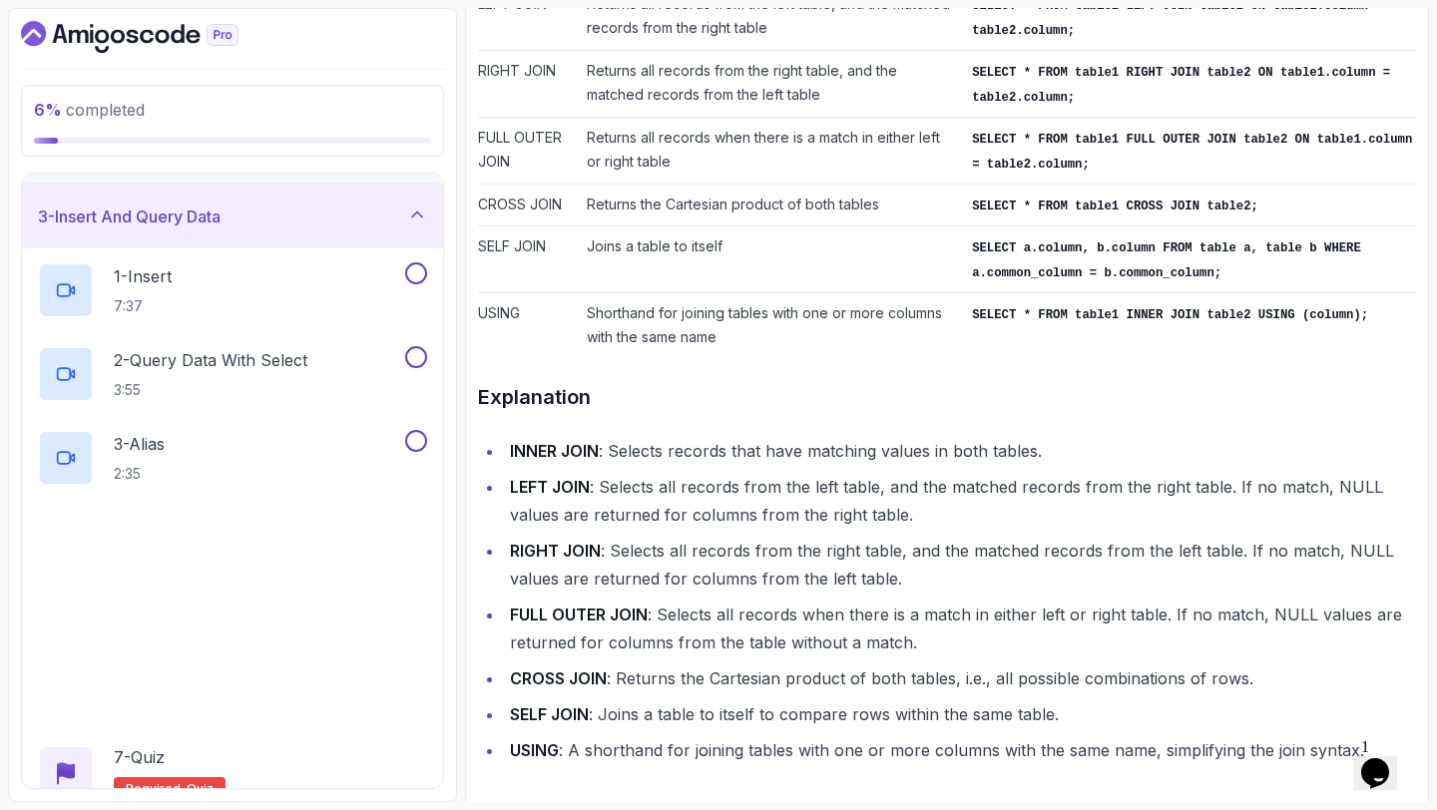
scroll to position [120, 0]
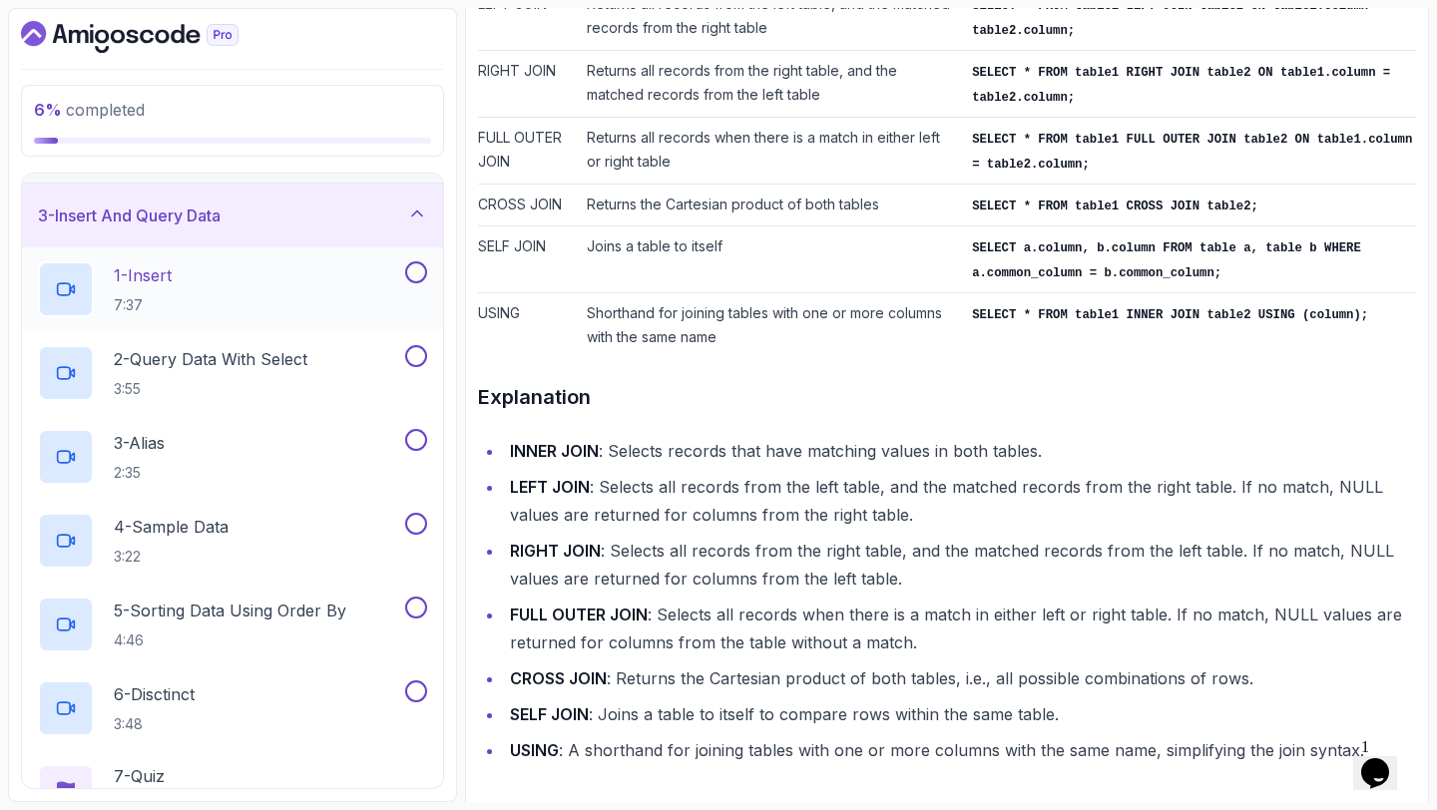
click at [419, 269] on button at bounding box center [416, 272] width 22 height 22
click at [415, 353] on button at bounding box center [416, 356] width 22 height 22
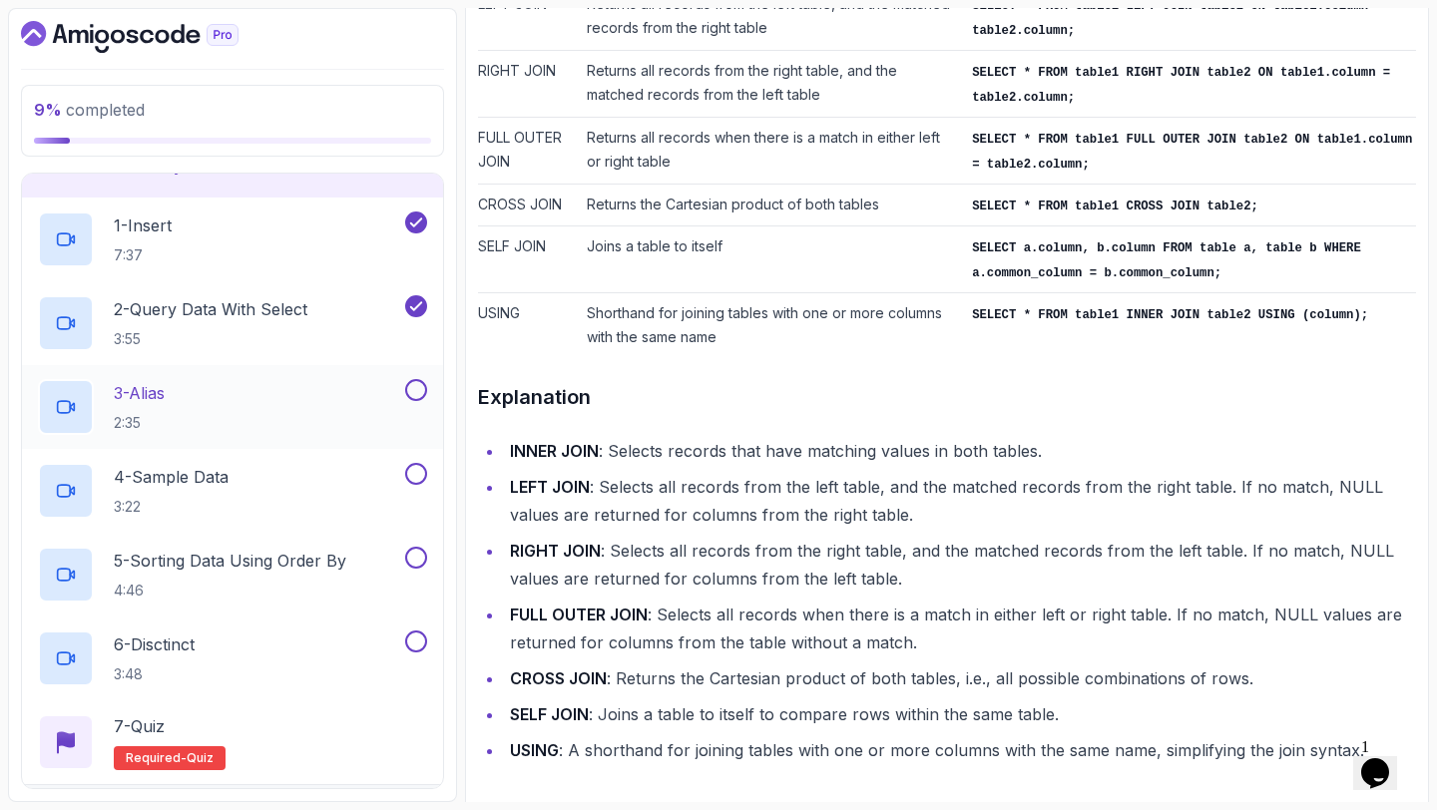
click at [413, 392] on button at bounding box center [416, 390] width 22 height 22
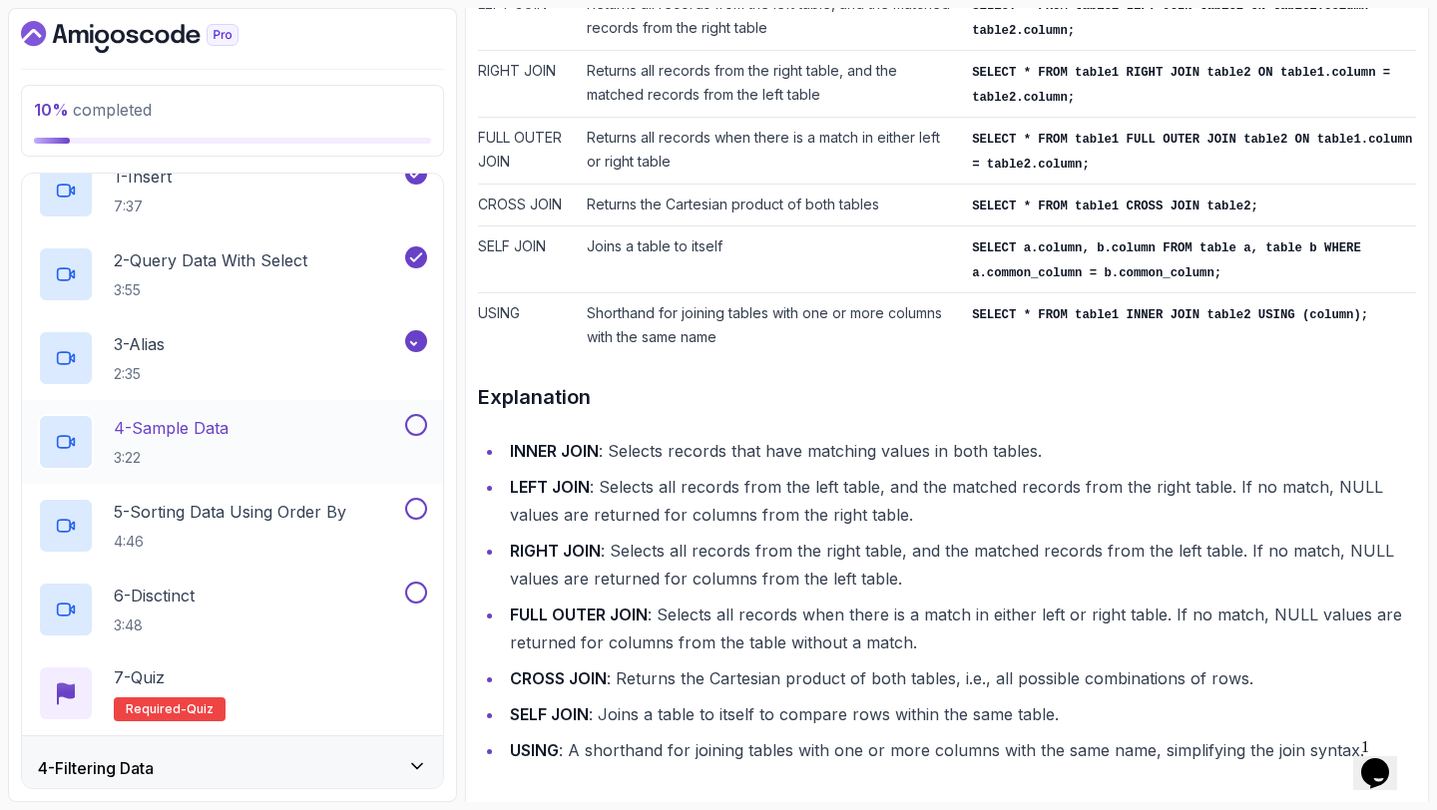
scroll to position [219, 0]
click at [416, 431] on button at bounding box center [416, 424] width 22 height 22
click at [420, 506] on button at bounding box center [416, 508] width 22 height 22
click at [413, 596] on button at bounding box center [416, 592] width 22 height 22
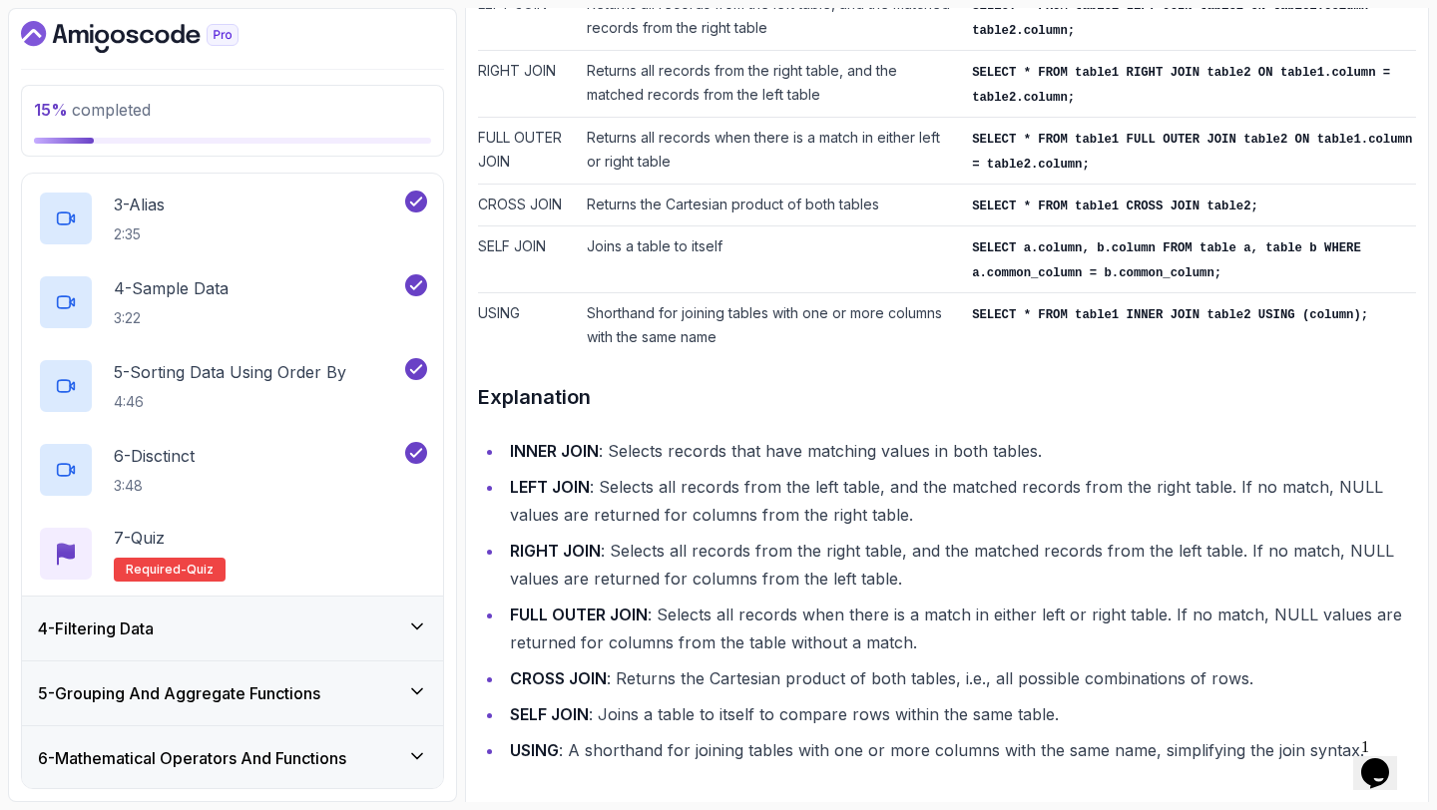
click at [372, 602] on div "4 - Filtering Data" at bounding box center [232, 629] width 421 height 64
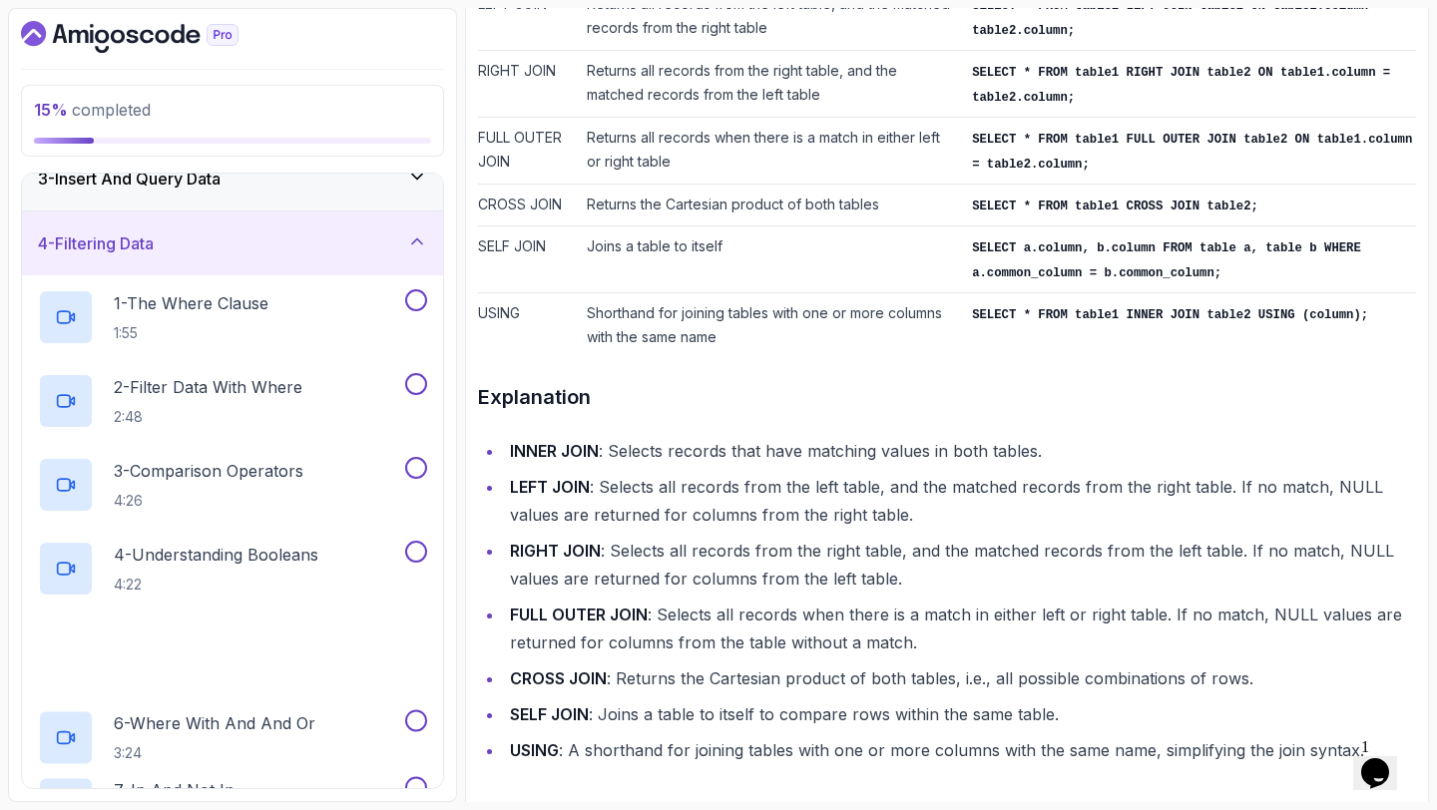
scroll to position [173, 0]
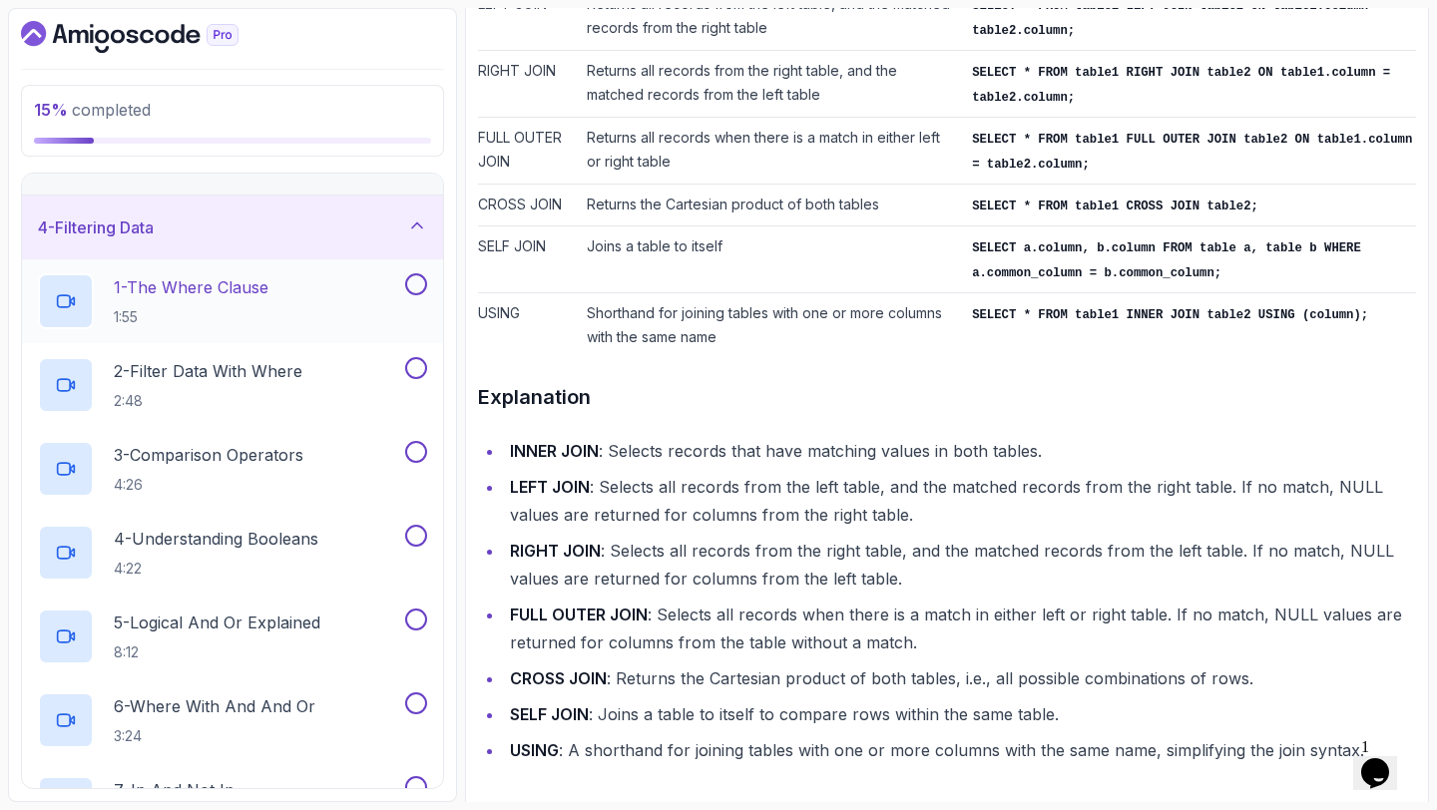
click at [412, 276] on button at bounding box center [416, 284] width 22 height 22
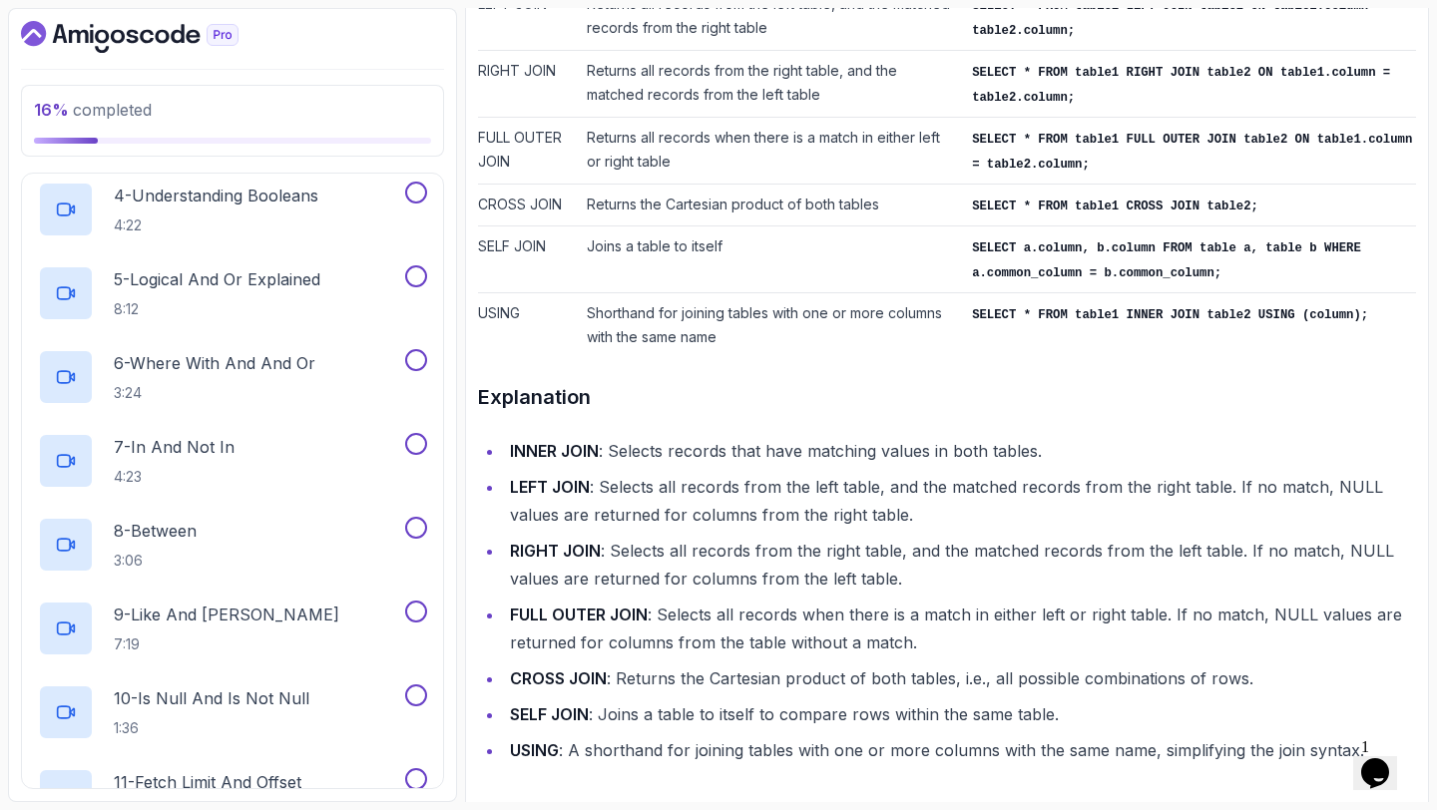
scroll to position [1103, 0]
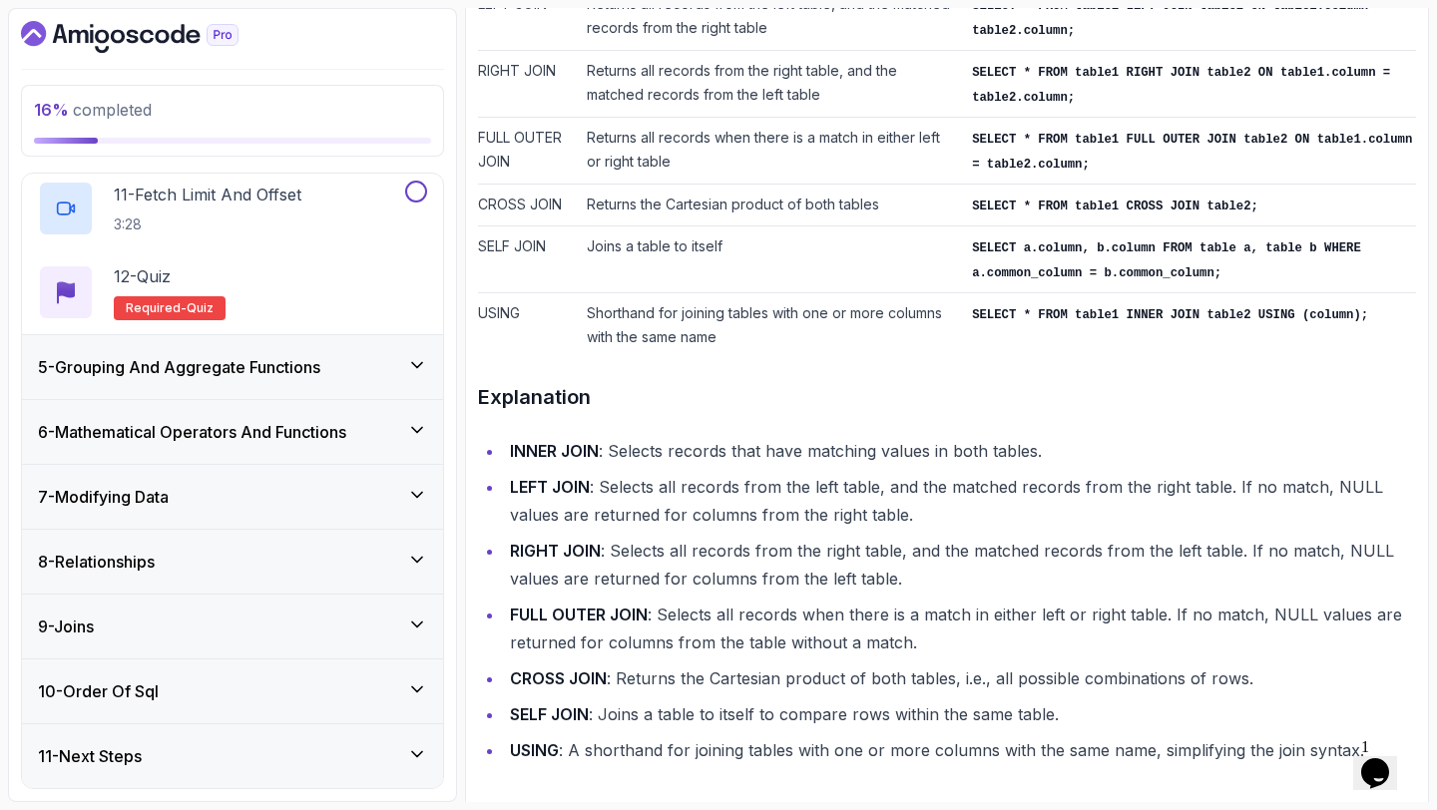
click at [276, 664] on div "10 - Order Of Sql" at bounding box center [232, 691] width 421 height 64
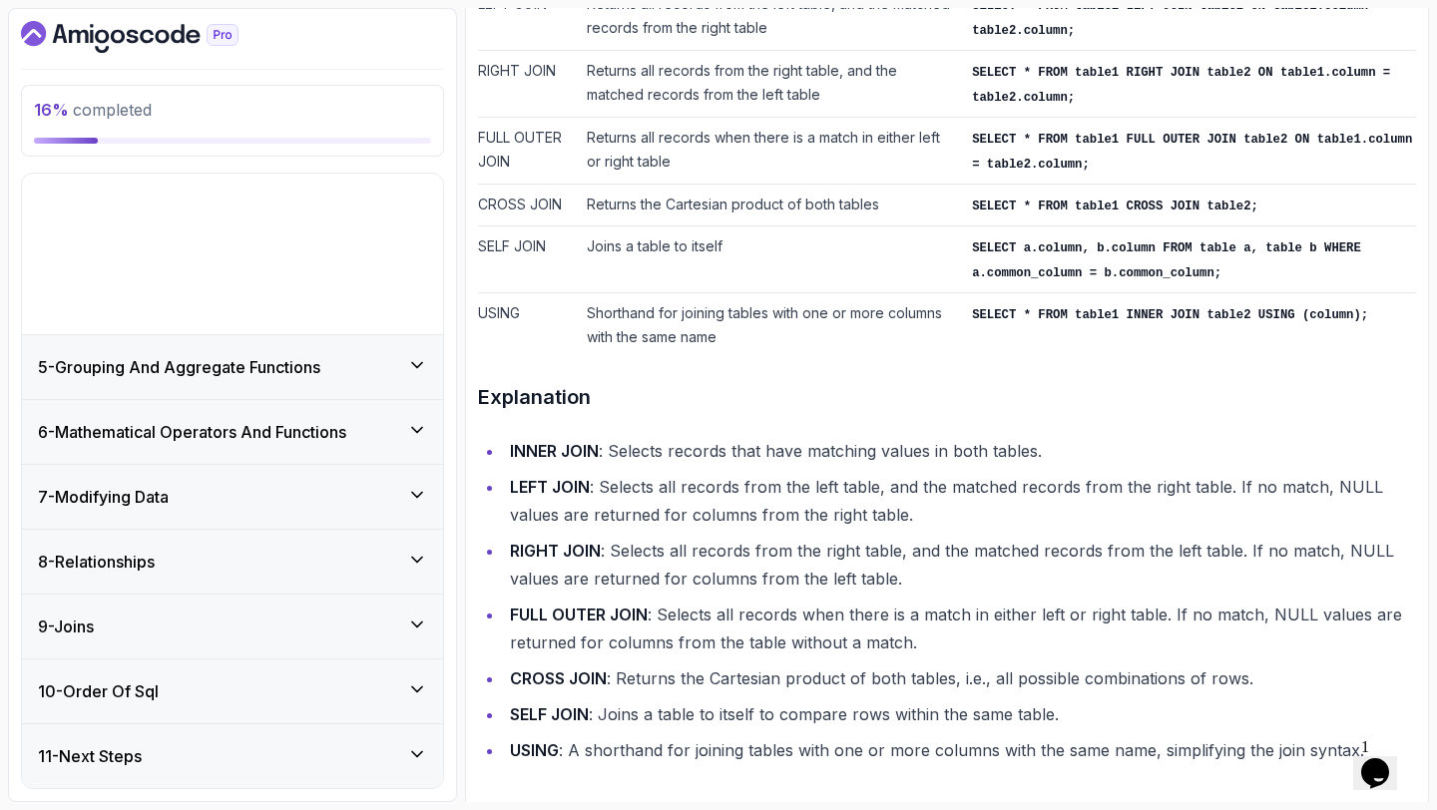
scroll to position [99, 0]
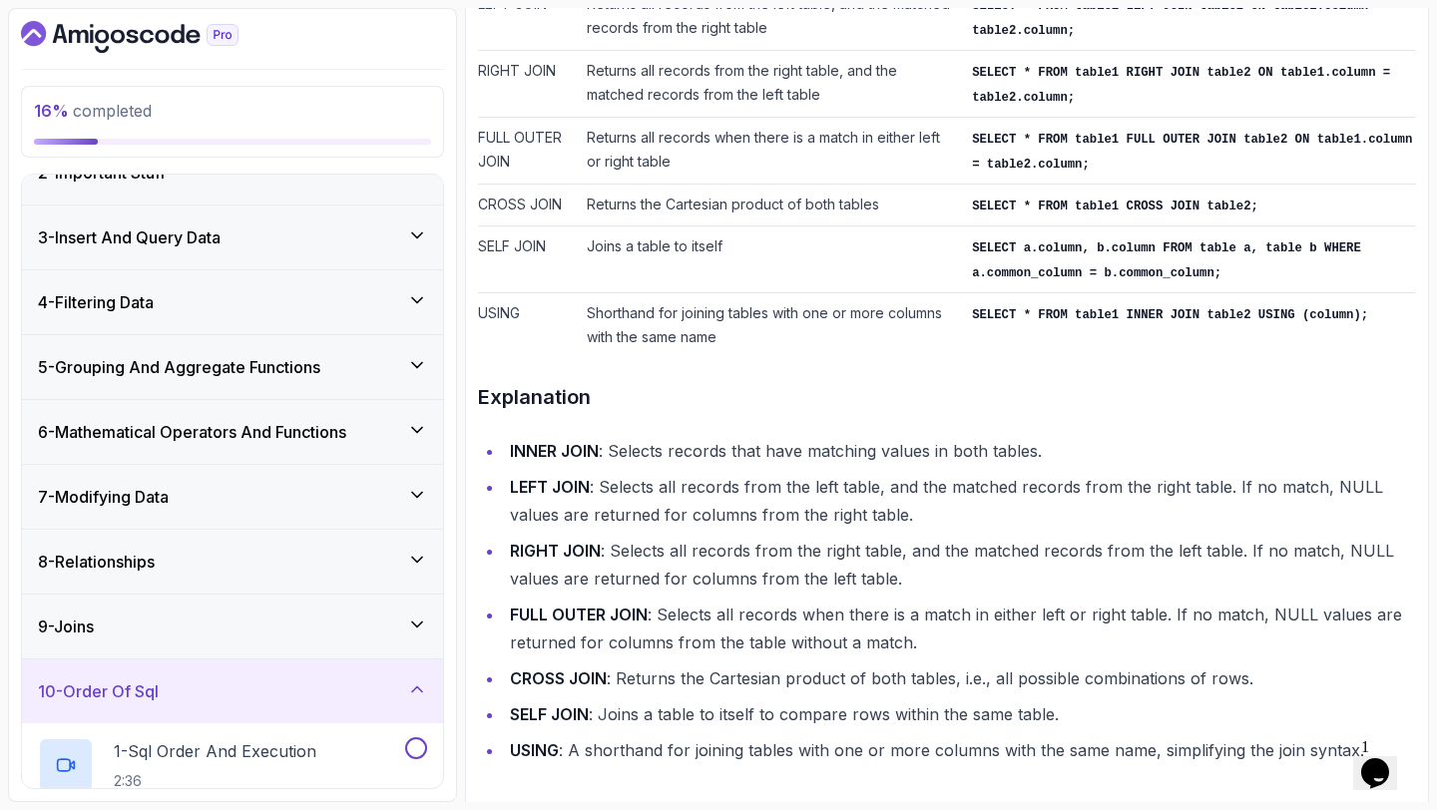
click at [333, 432] on h3 "6 - Mathematical Operators And Functions" at bounding box center [192, 432] width 308 height 24
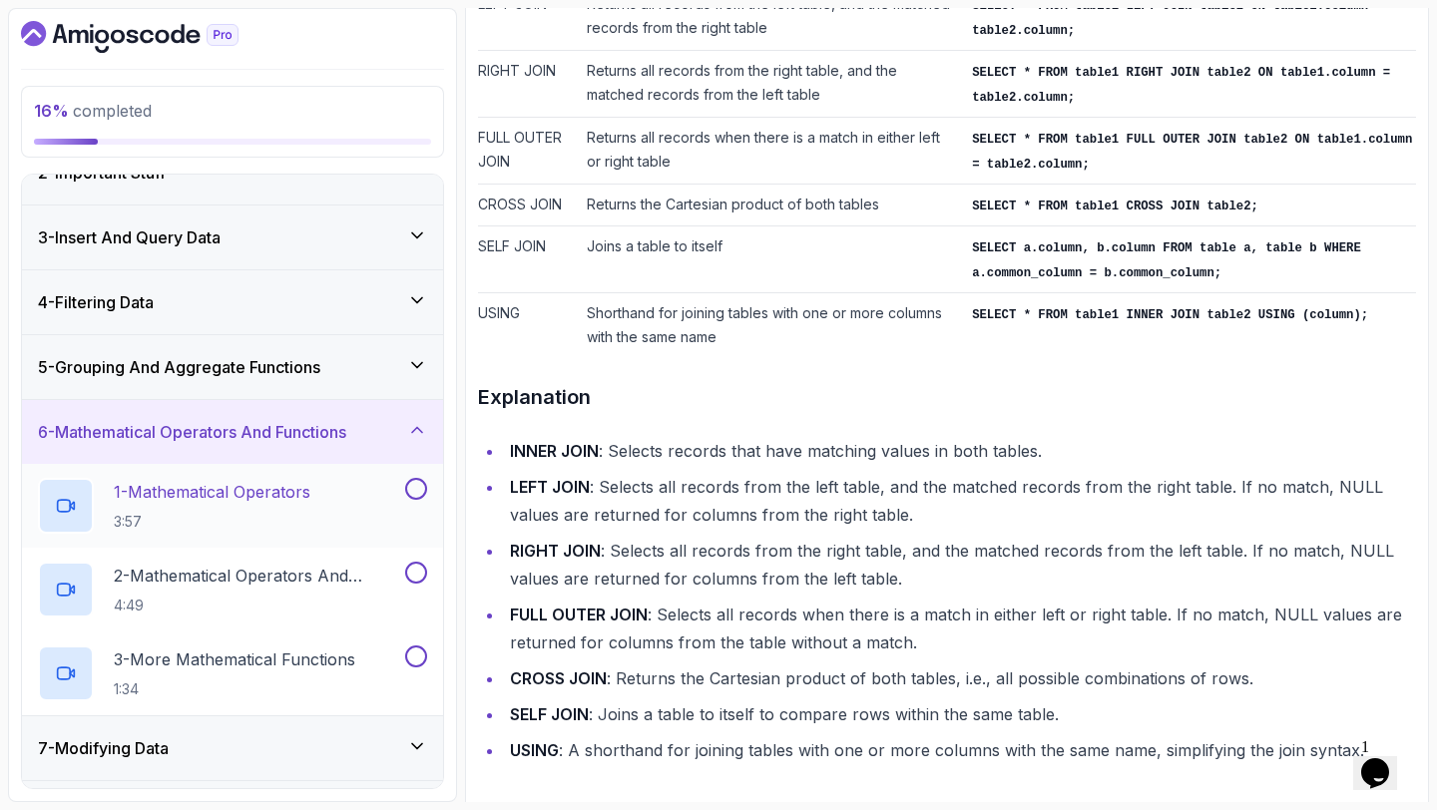
click at [418, 486] on button at bounding box center [416, 489] width 22 height 22
click at [422, 585] on button "2 - Mathematical Operators And Functions On Columns 4:49" at bounding box center [232, 590] width 389 height 56
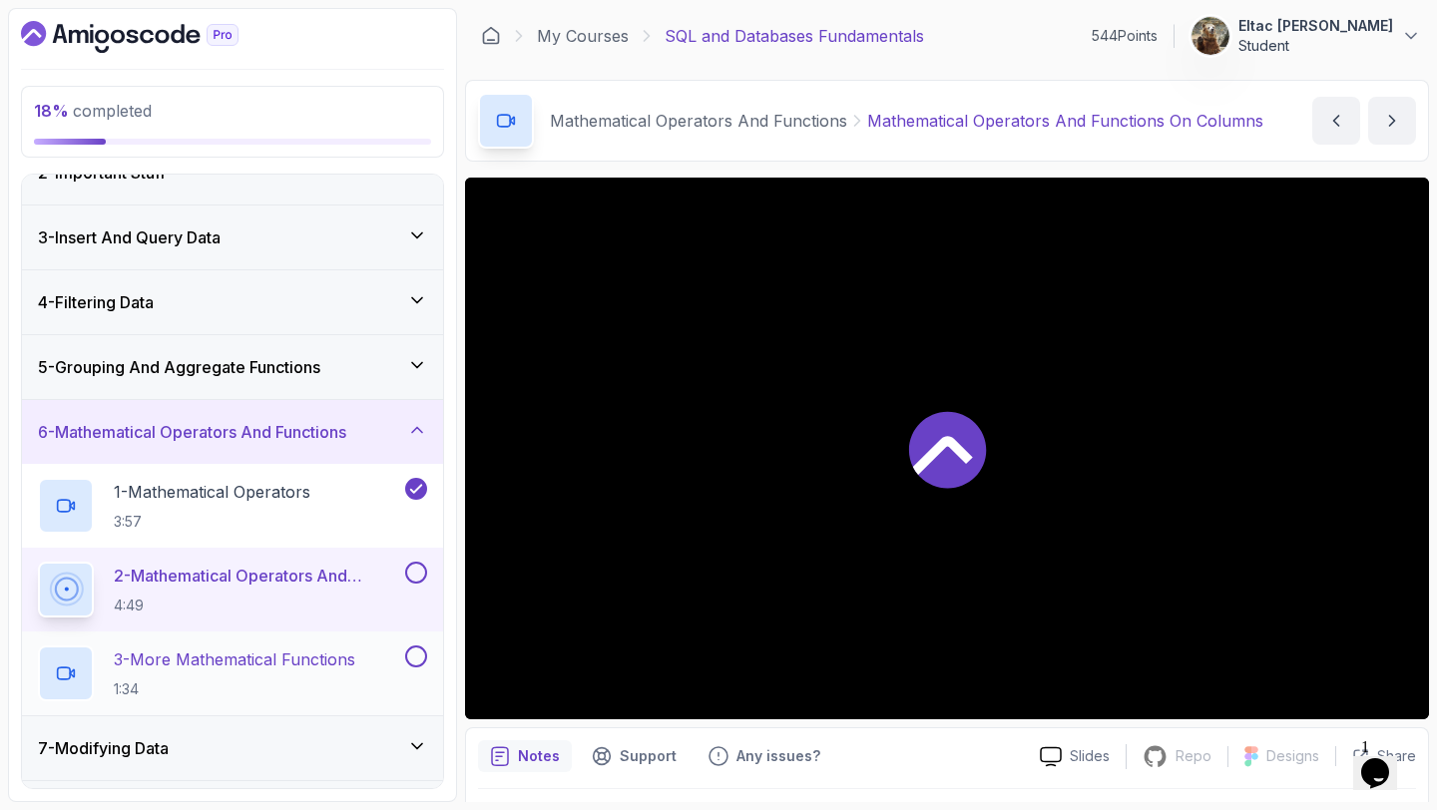
click at [416, 650] on button at bounding box center [416, 656] width 22 height 22
click at [415, 560] on div "2 - Mathematical Operators And Functions On Columns 4:49" at bounding box center [232, 590] width 421 height 84
click at [415, 570] on button at bounding box center [416, 573] width 22 height 22
click at [397, 421] on div "6 - Mathematical Operators And Functions" at bounding box center [232, 432] width 389 height 24
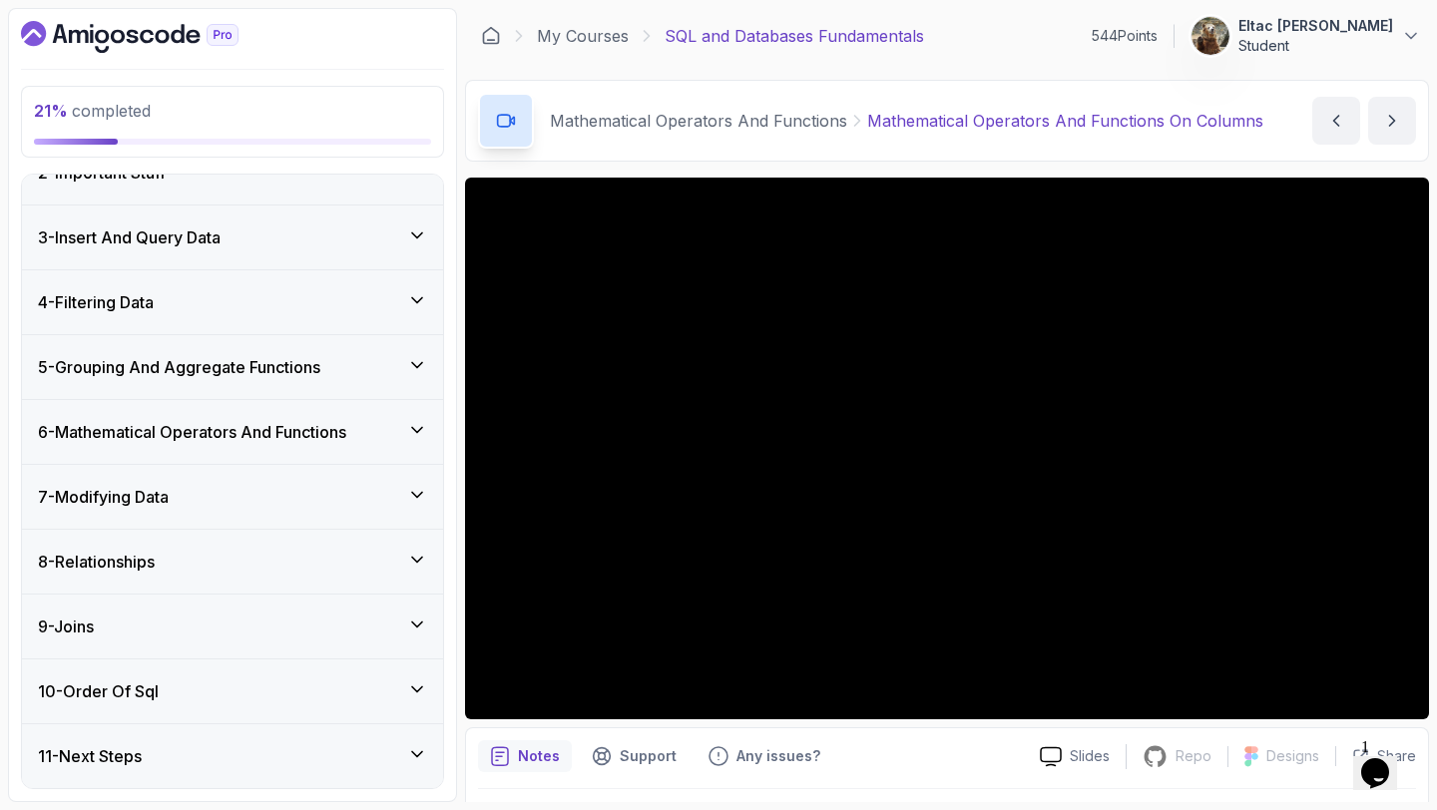
click at [393, 374] on div "5 - Grouping And Aggregate Functions" at bounding box center [232, 367] width 389 height 24
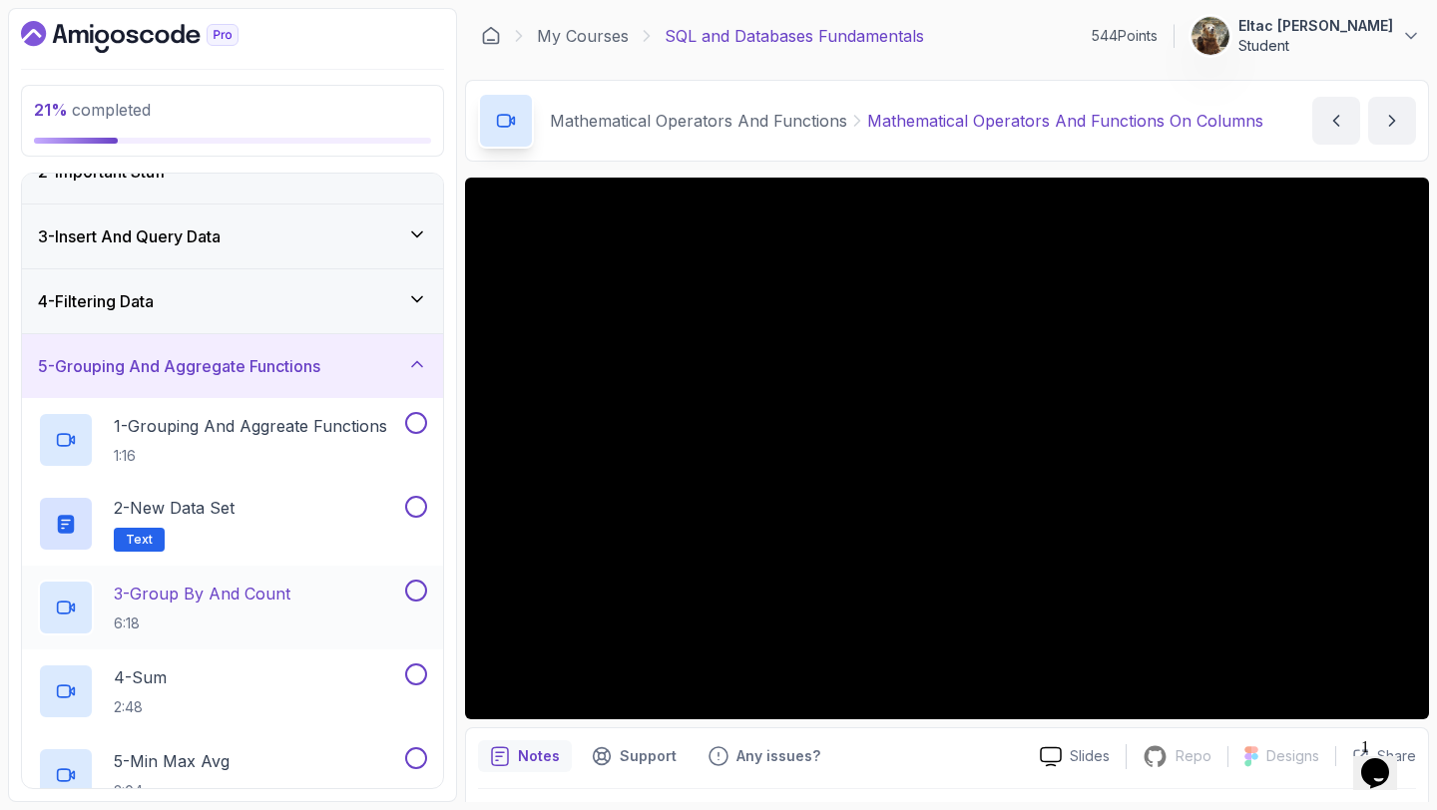
scroll to position [852, 0]
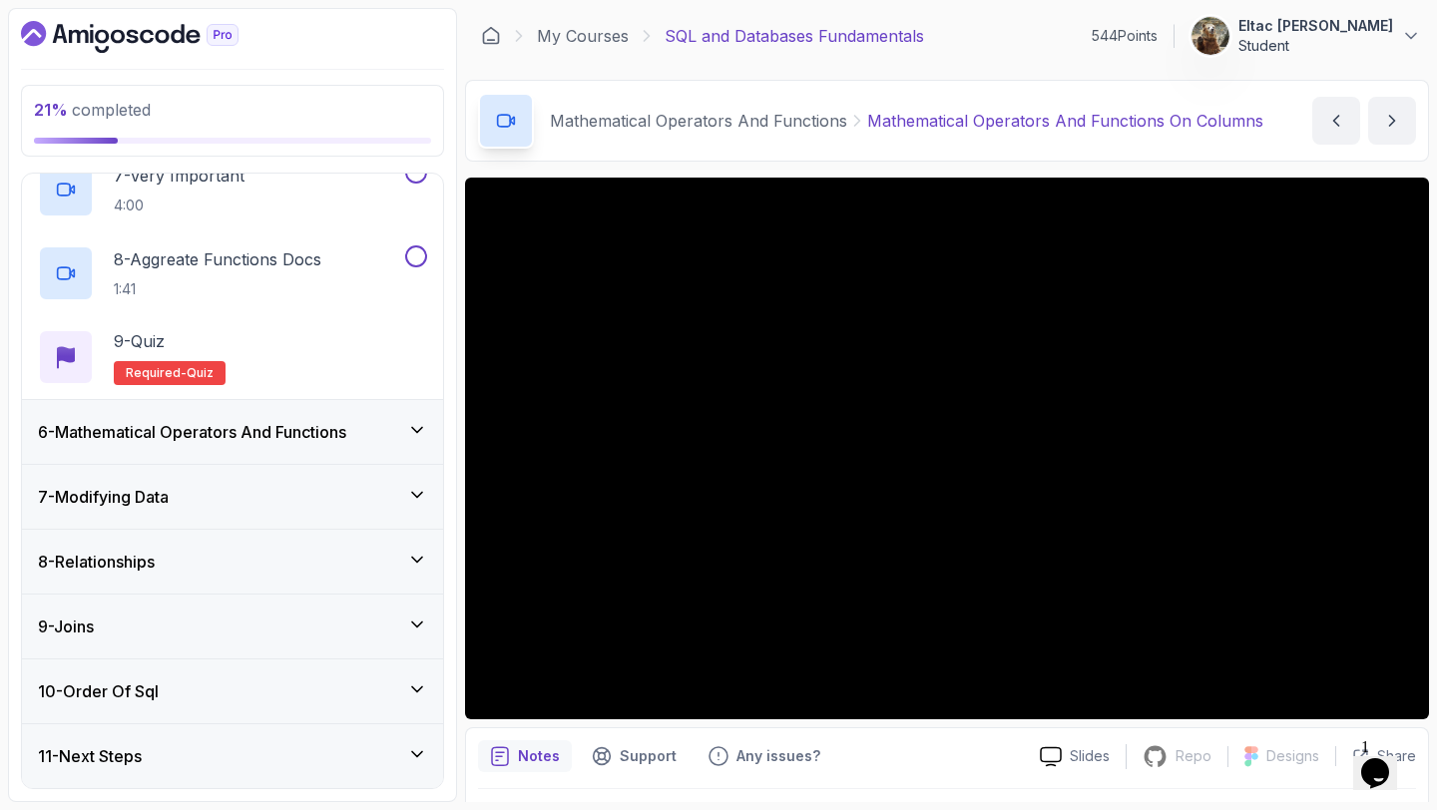
click at [328, 474] on div "7 - Modifying Data" at bounding box center [232, 497] width 421 height 64
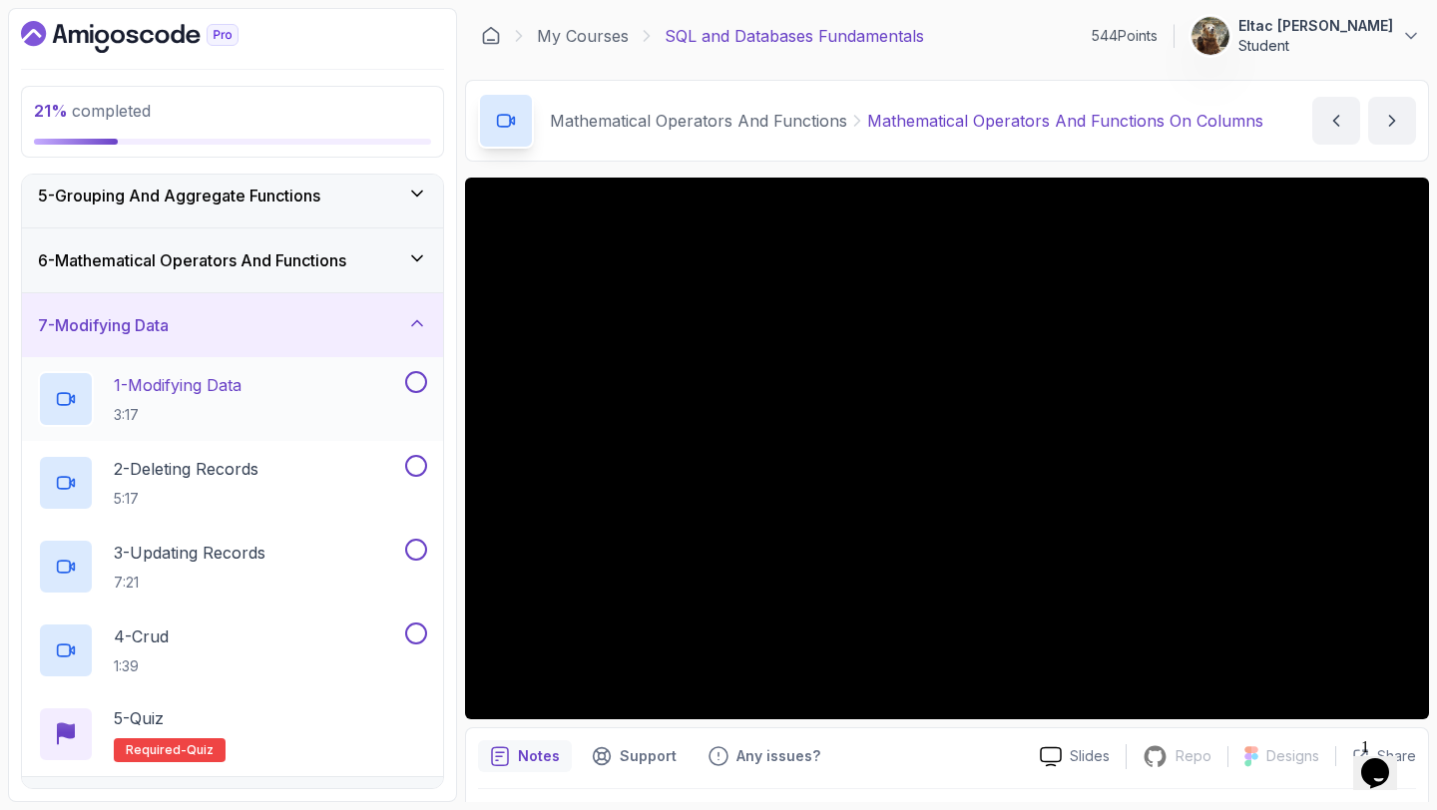
scroll to position [319, 0]
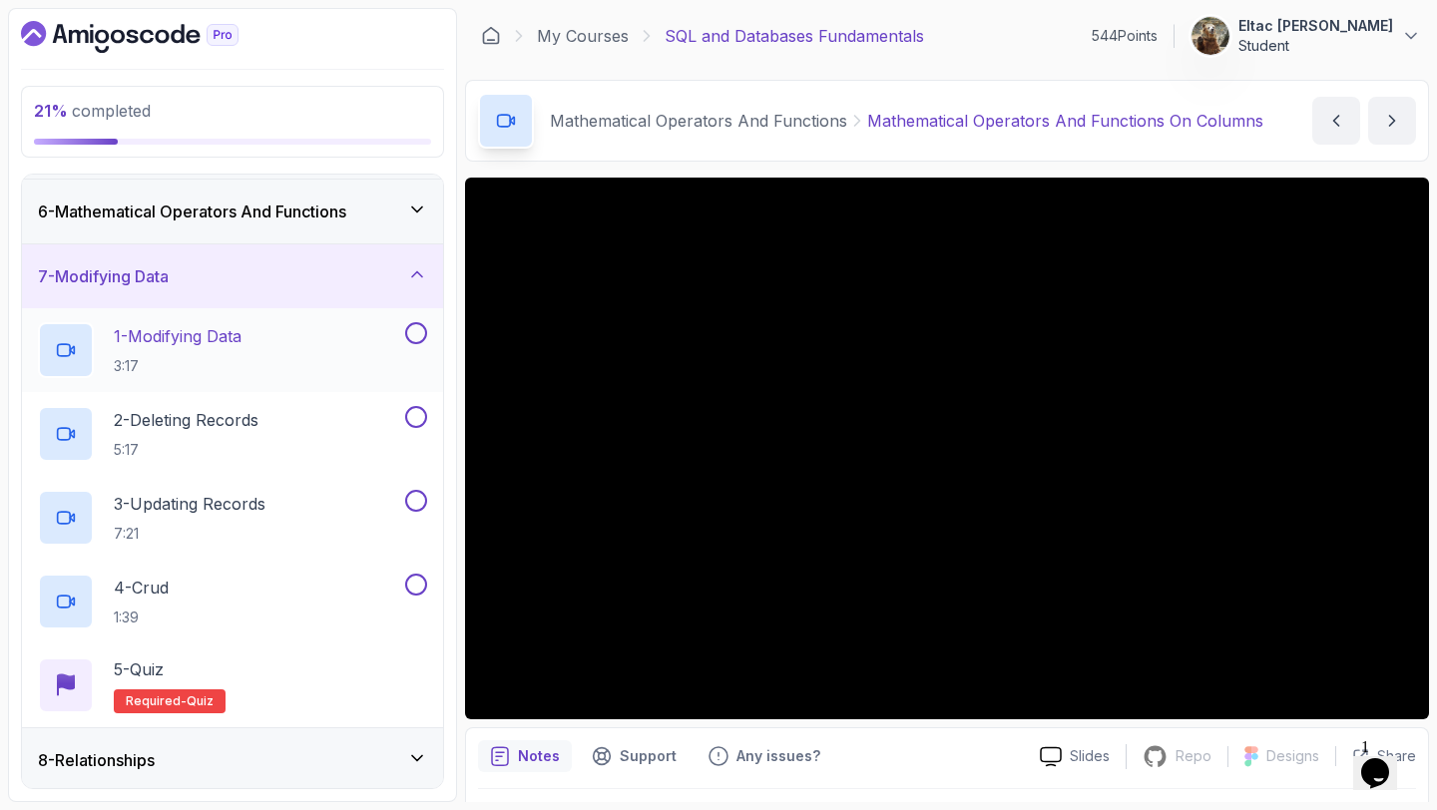
click at [424, 329] on button at bounding box center [416, 333] width 22 height 22
click at [416, 417] on button at bounding box center [416, 417] width 22 height 22
click at [416, 497] on button at bounding box center [416, 501] width 22 height 22
click at [416, 584] on button at bounding box center [416, 585] width 22 height 22
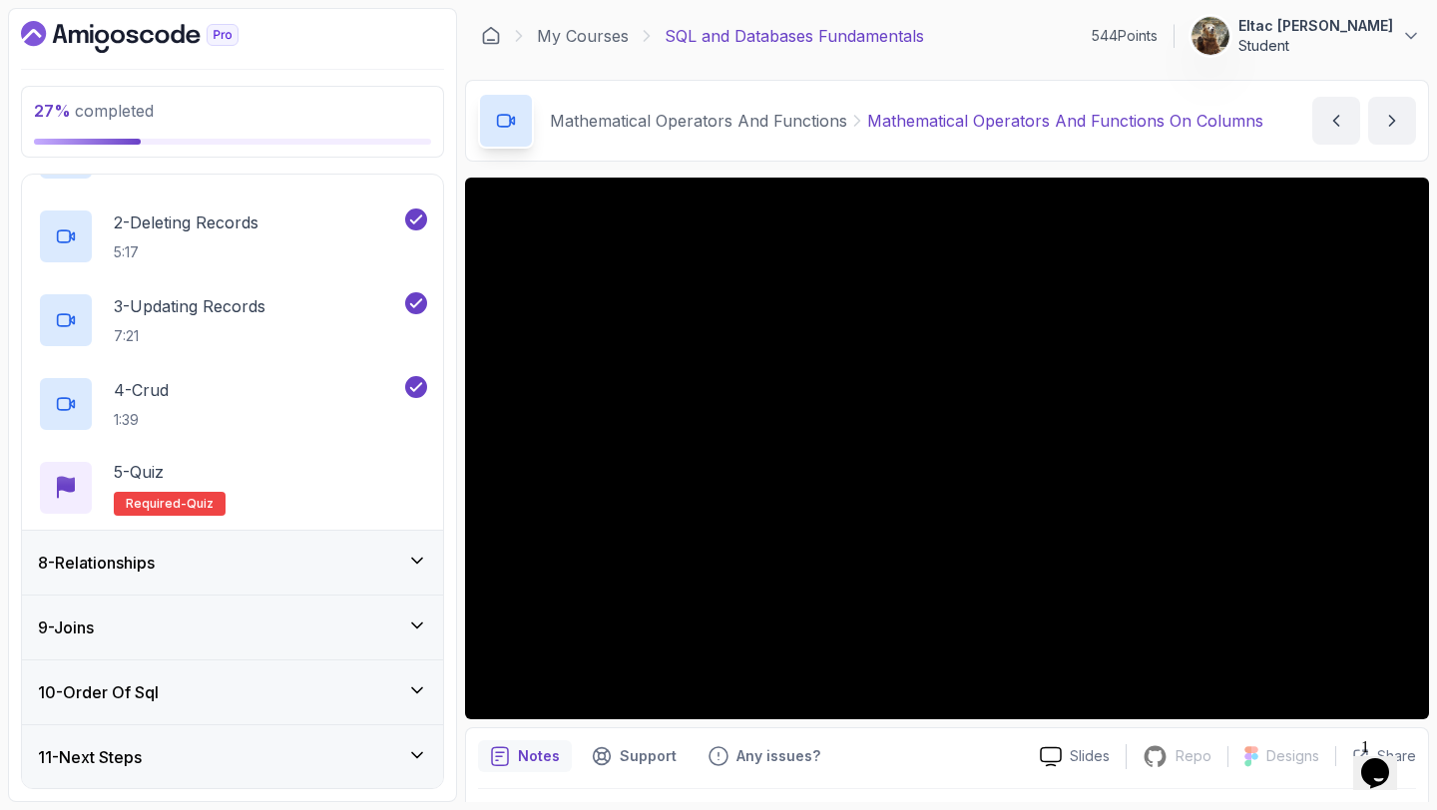
click at [414, 551] on icon at bounding box center [417, 561] width 20 height 20
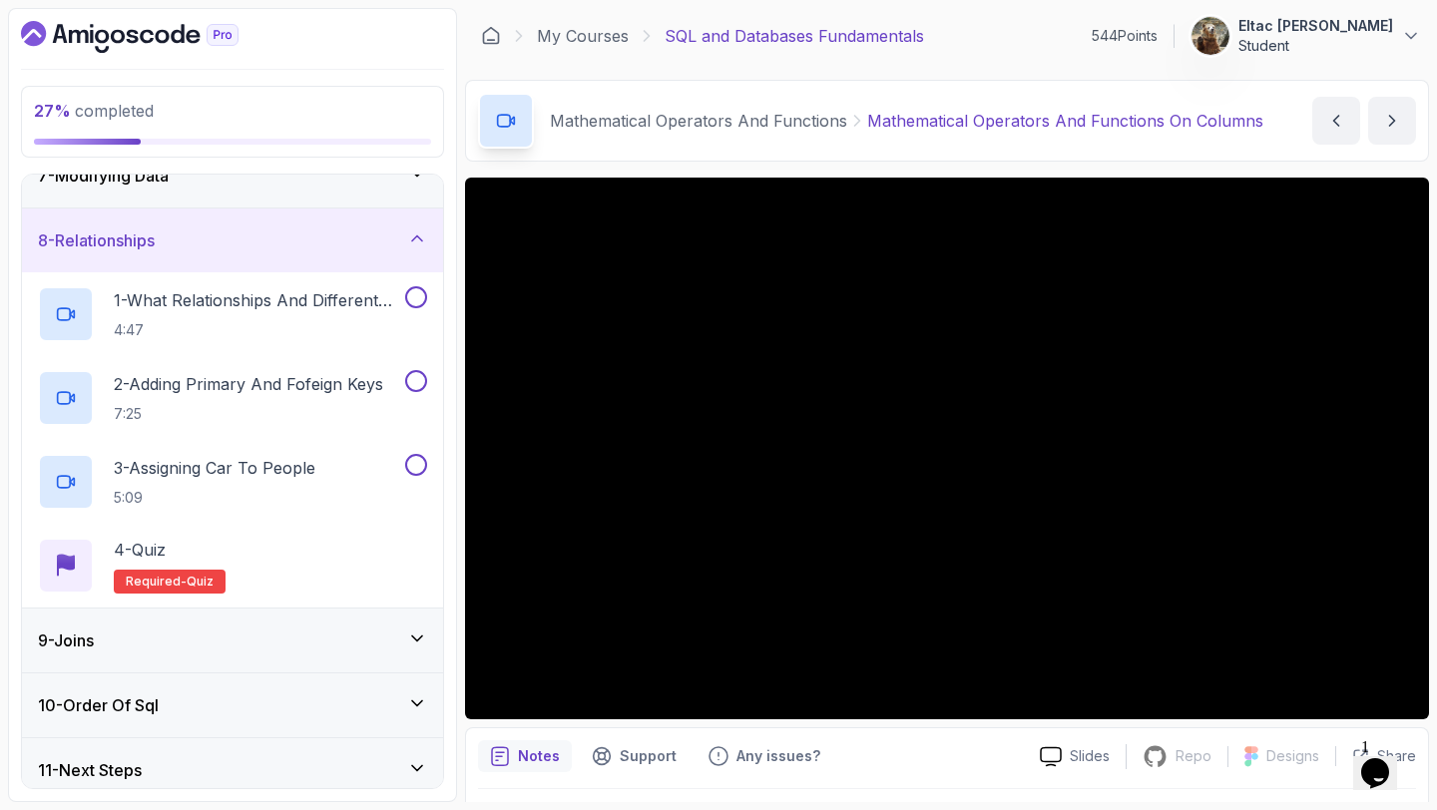
scroll to position [433, 0]
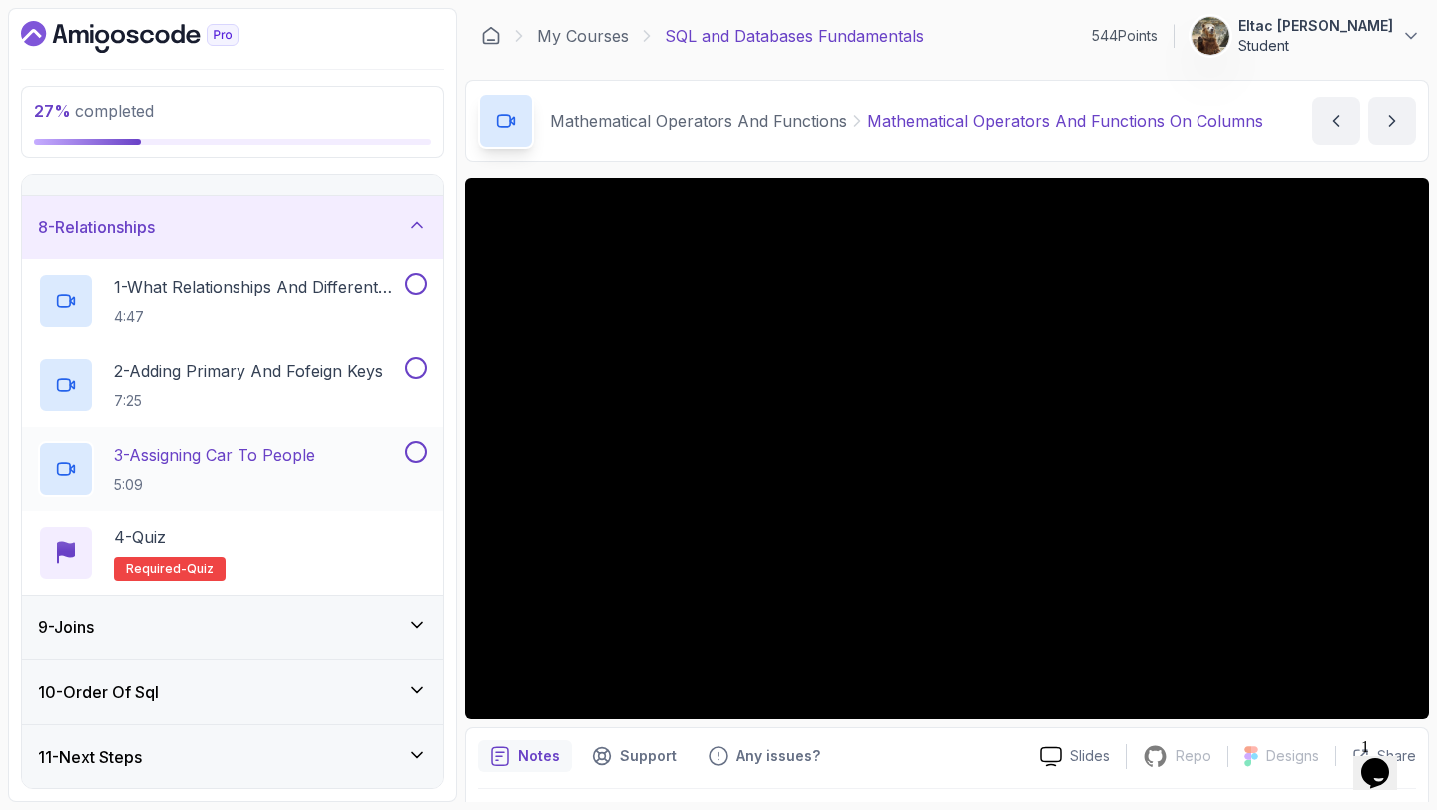
click at [401, 453] on div at bounding box center [414, 452] width 26 height 22
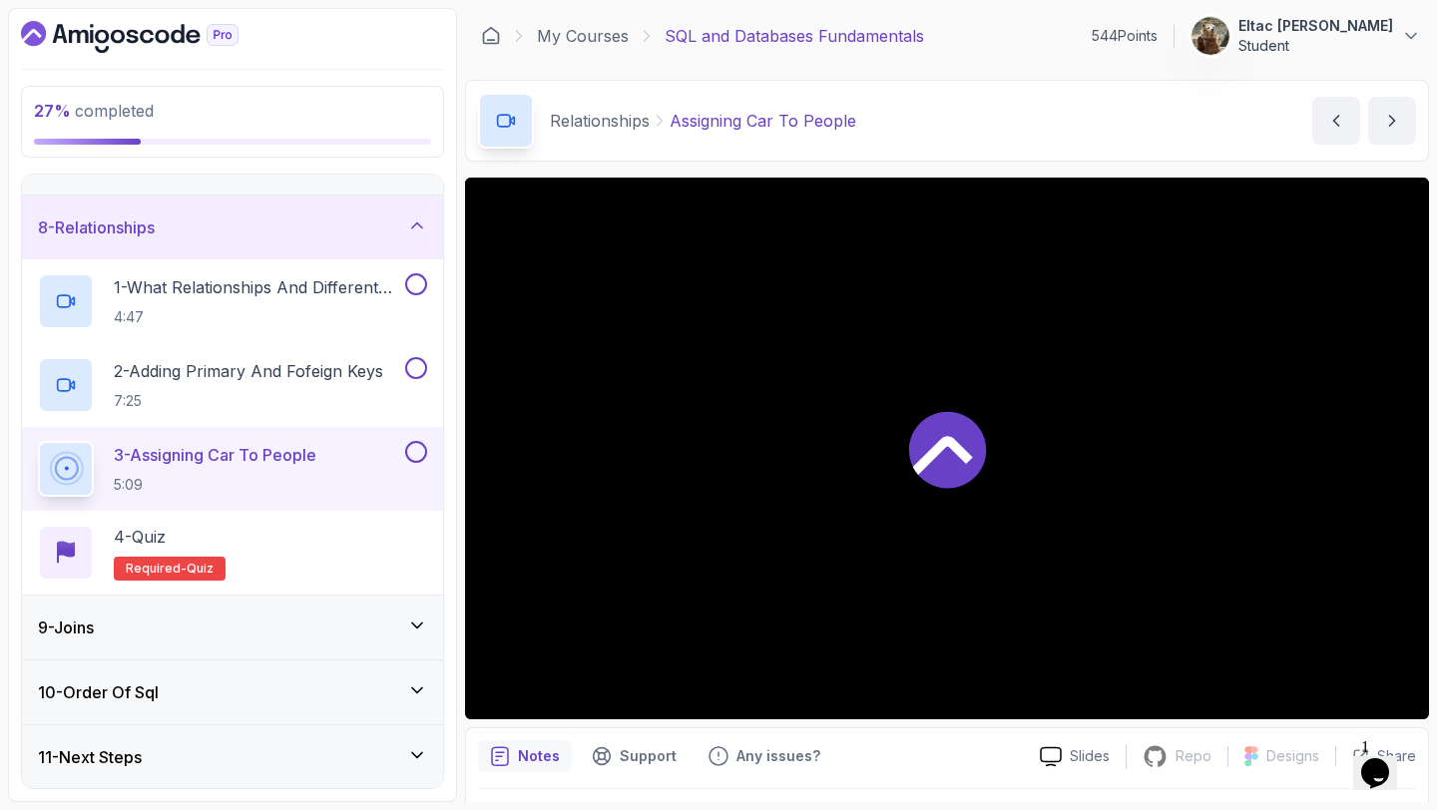
click at [417, 453] on button at bounding box center [416, 452] width 22 height 22
click at [415, 363] on button at bounding box center [416, 368] width 22 height 22
click at [418, 275] on button at bounding box center [416, 284] width 22 height 22
click at [410, 212] on div "8 - Relationships" at bounding box center [232, 228] width 421 height 64
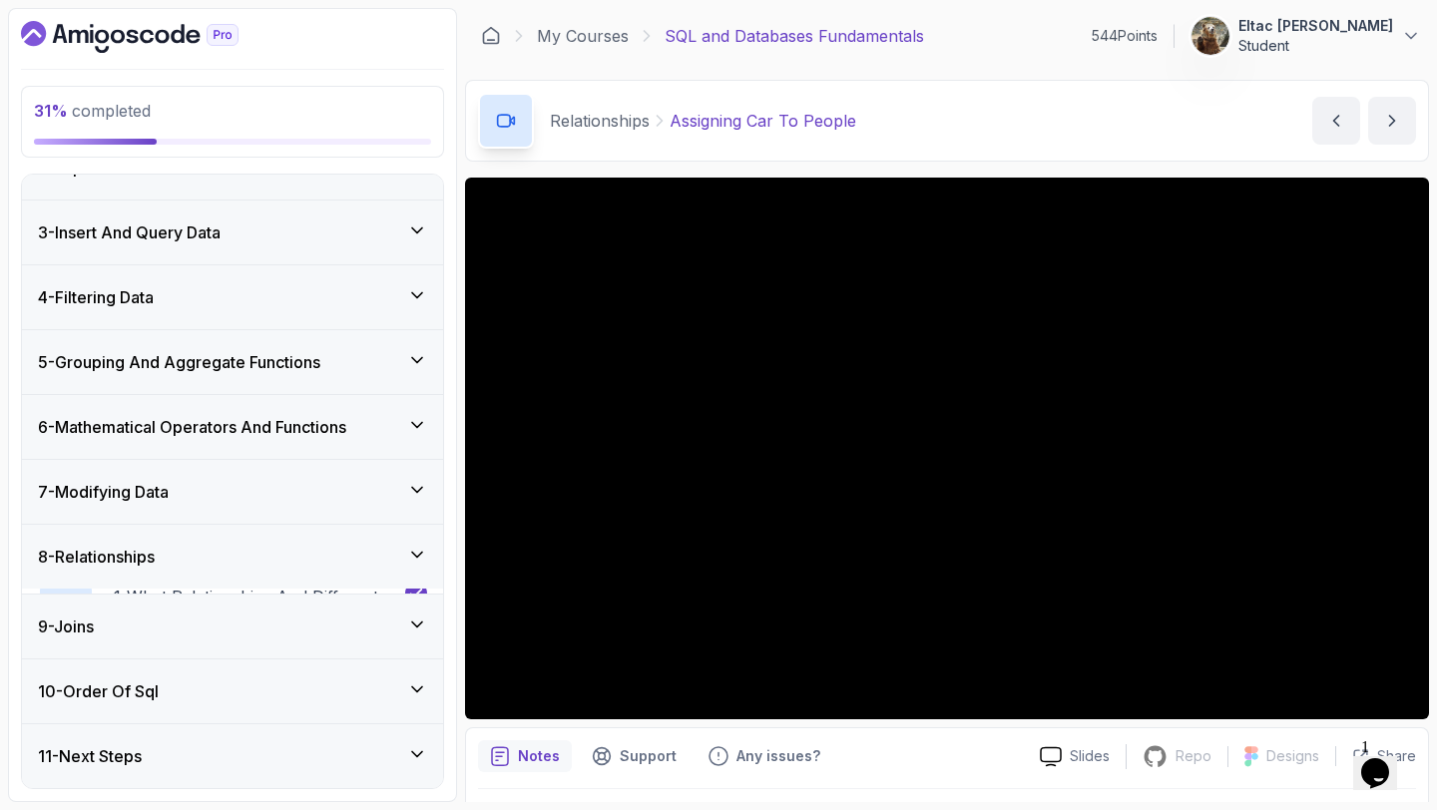
scroll to position [99, 0]
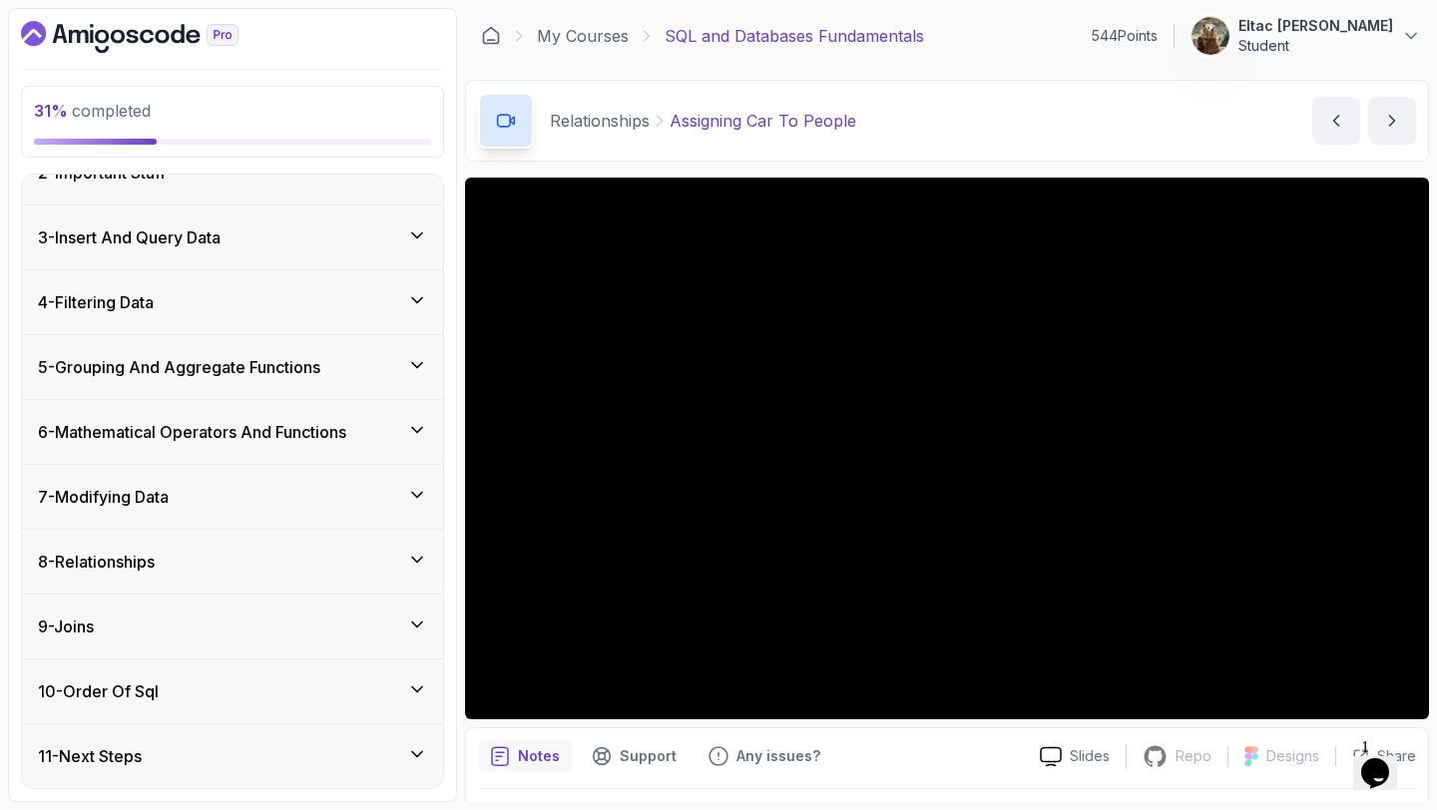
click at [303, 615] on div "9 - Joins" at bounding box center [232, 627] width 389 height 24
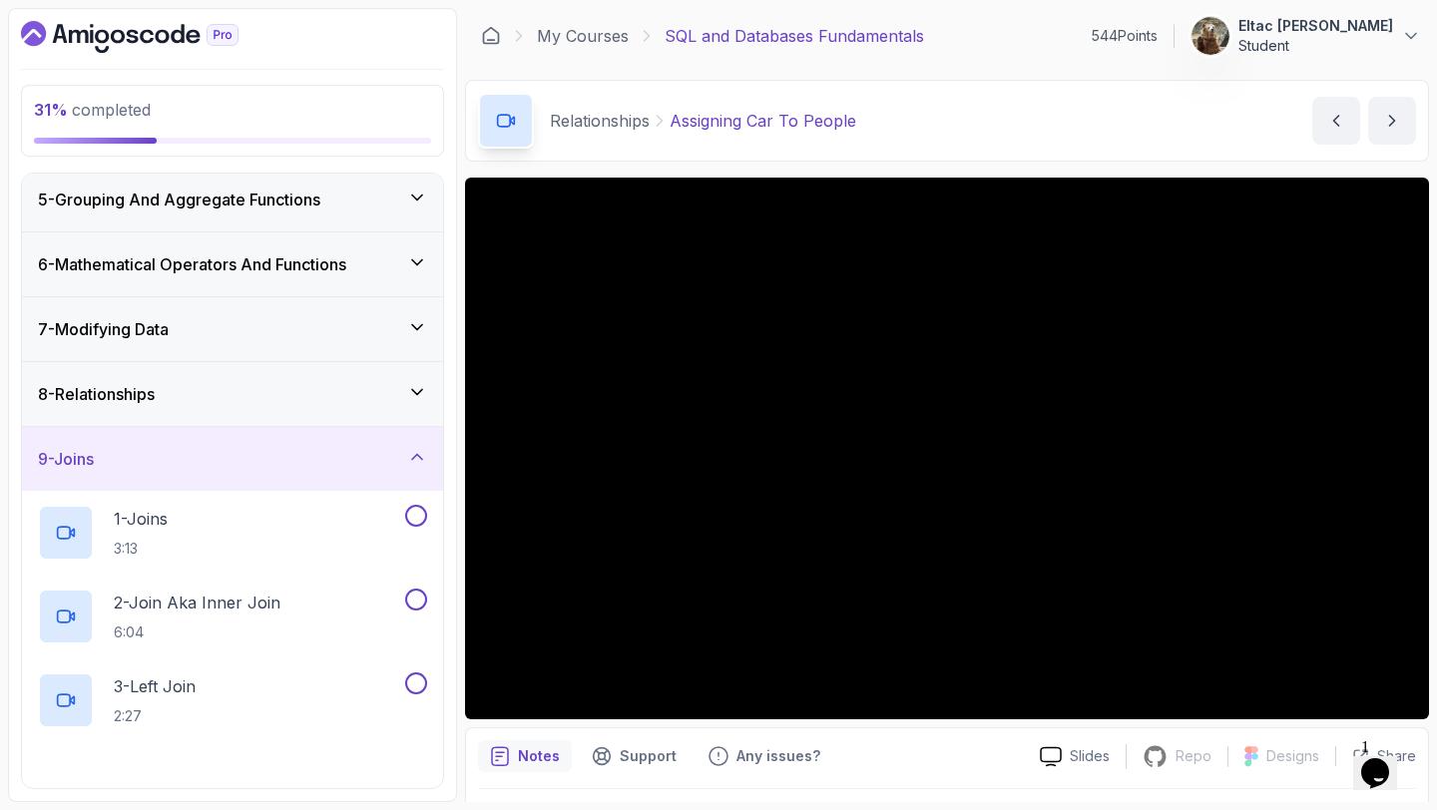
scroll to position [300, 0]
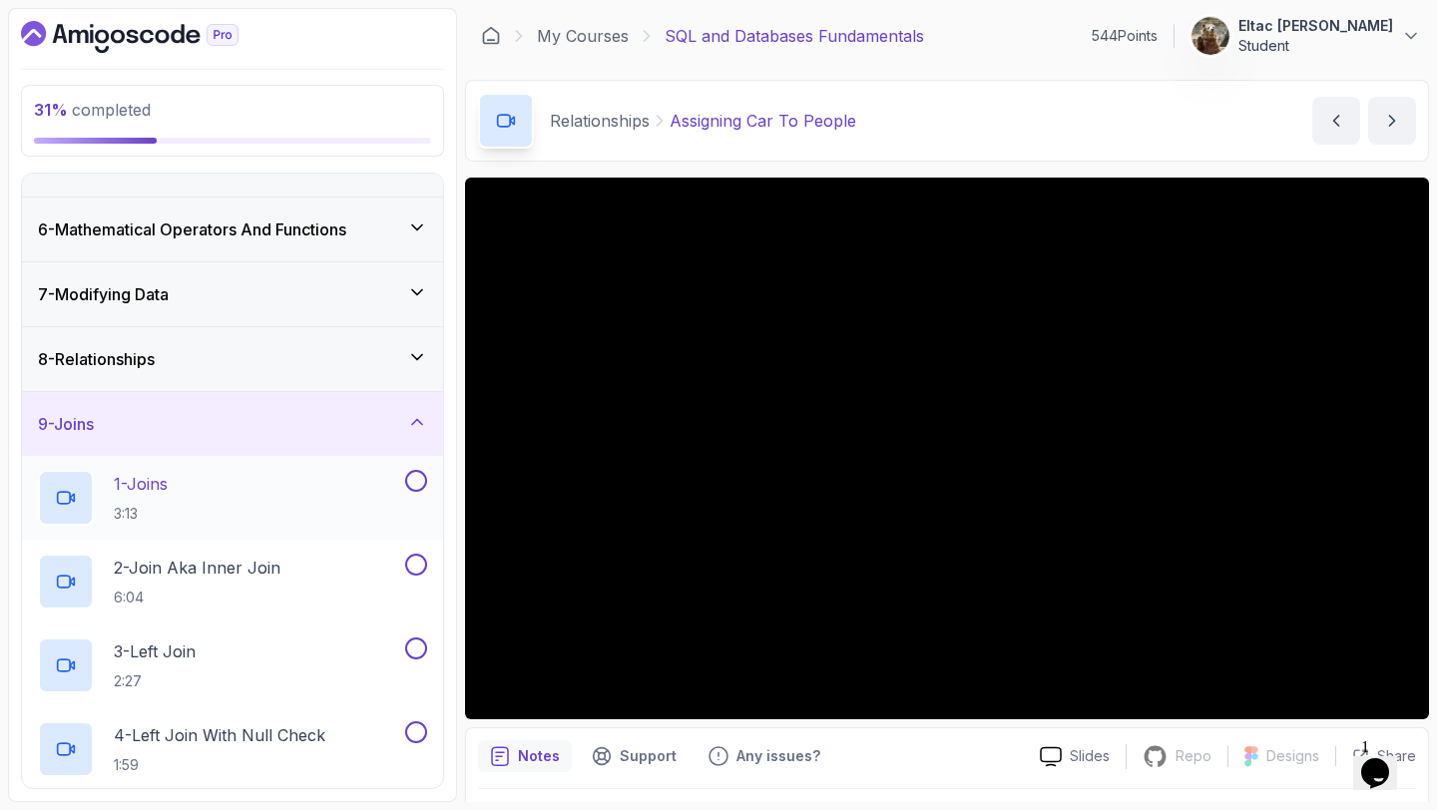
click at [415, 482] on button at bounding box center [416, 481] width 22 height 22
click at [418, 563] on button at bounding box center [416, 565] width 22 height 22
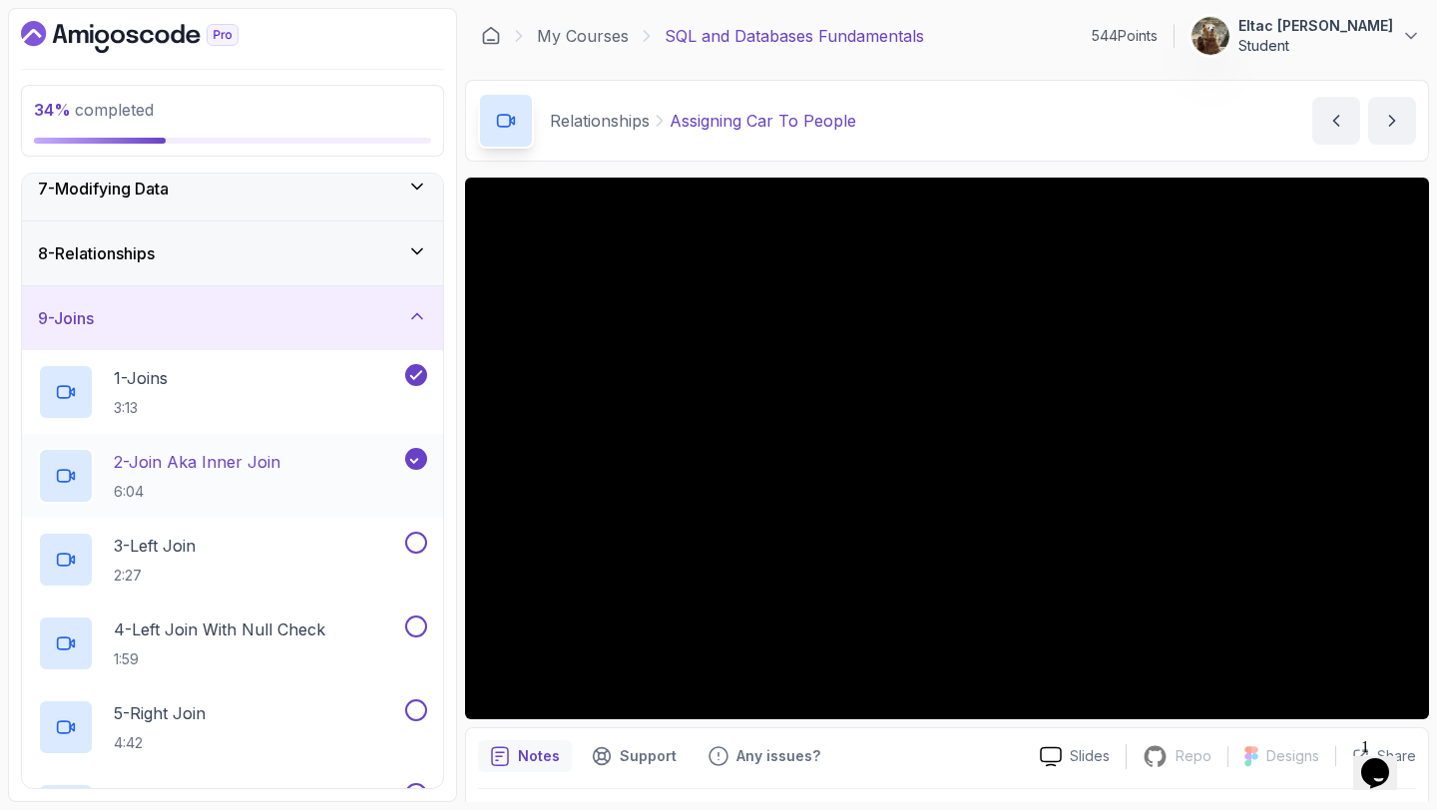
scroll to position [410, 0]
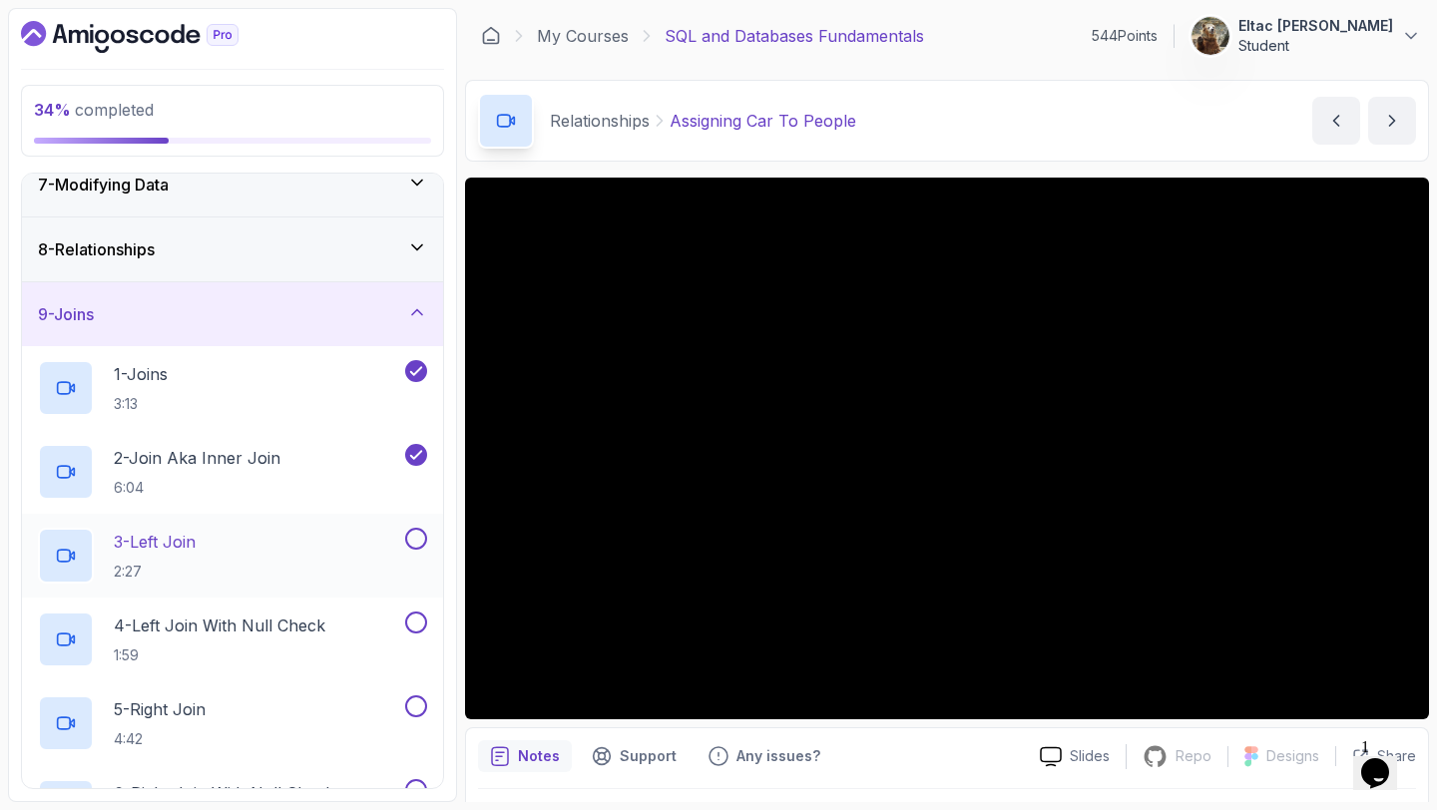
click at [410, 541] on button at bounding box center [416, 539] width 22 height 22
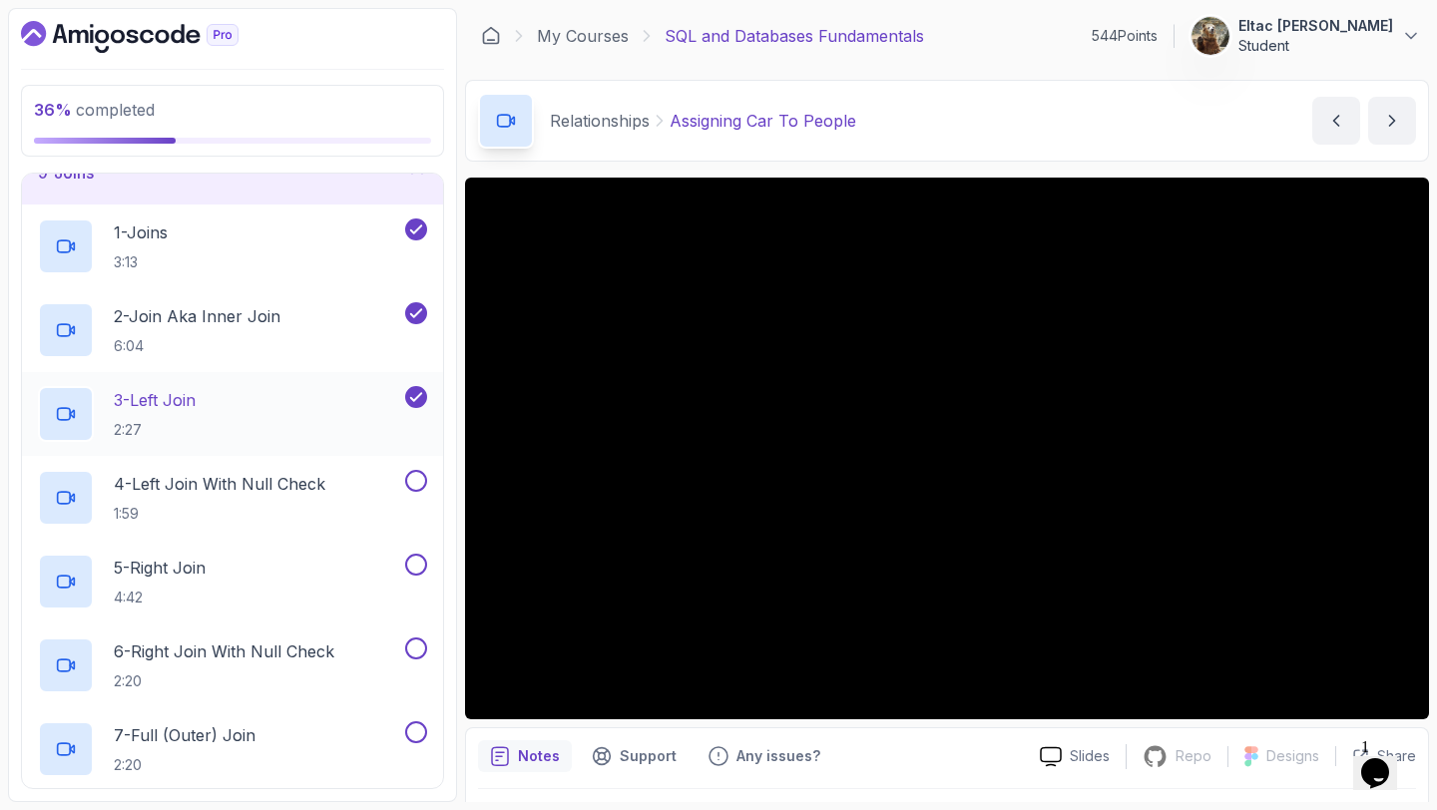
scroll to position [554, 0]
click at [413, 560] on button at bounding box center [416, 563] width 22 height 22
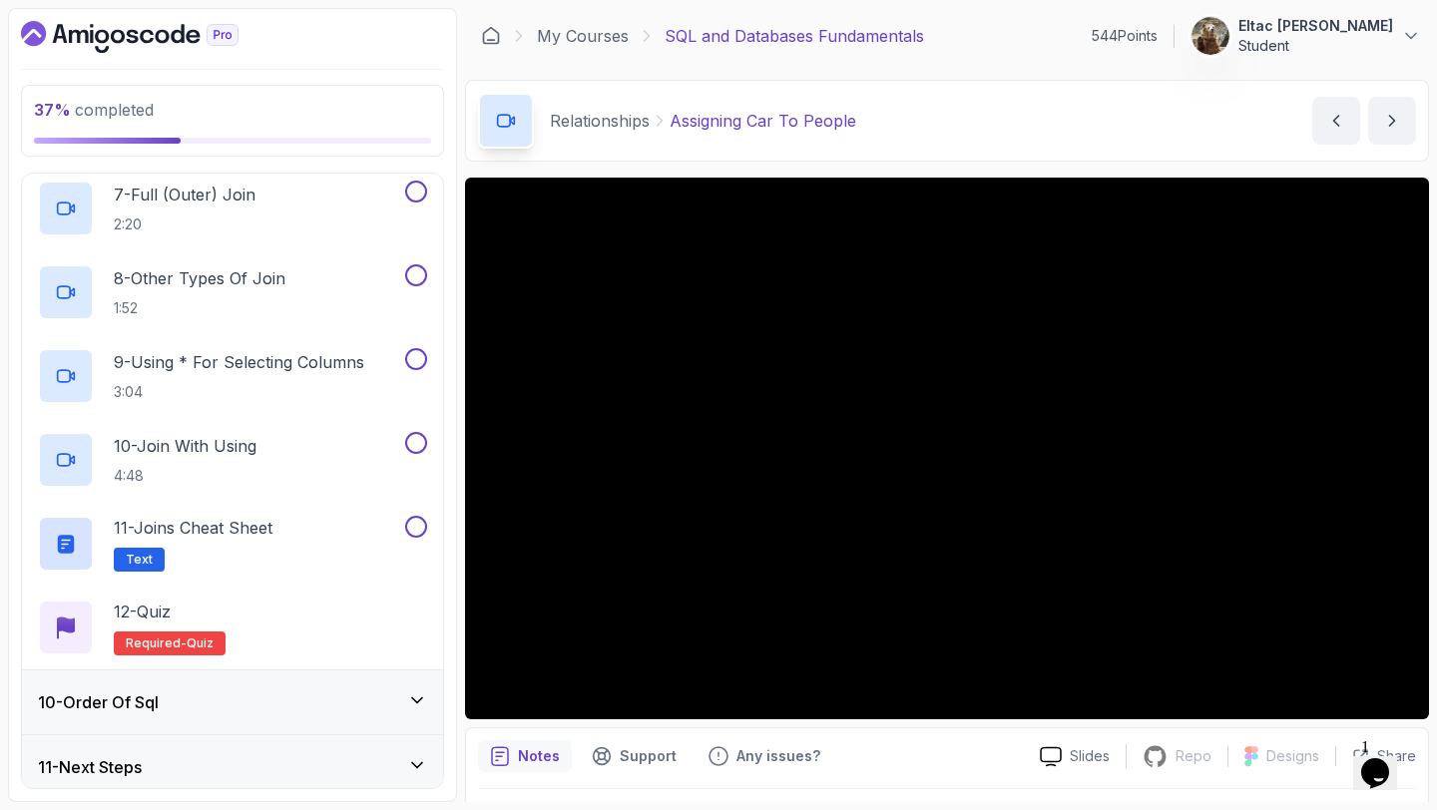
scroll to position [1096, 0]
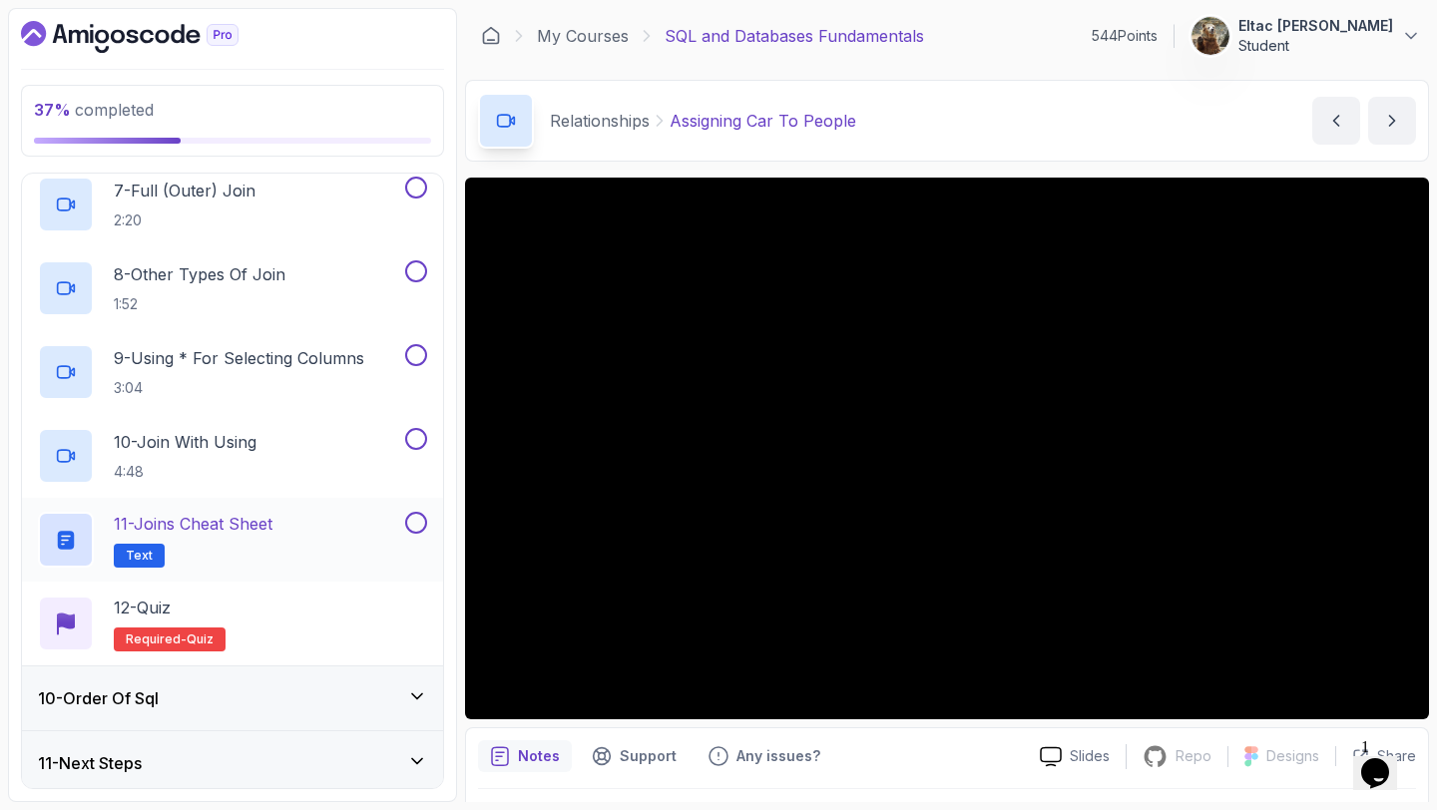
click at [401, 530] on div at bounding box center [414, 523] width 26 height 22
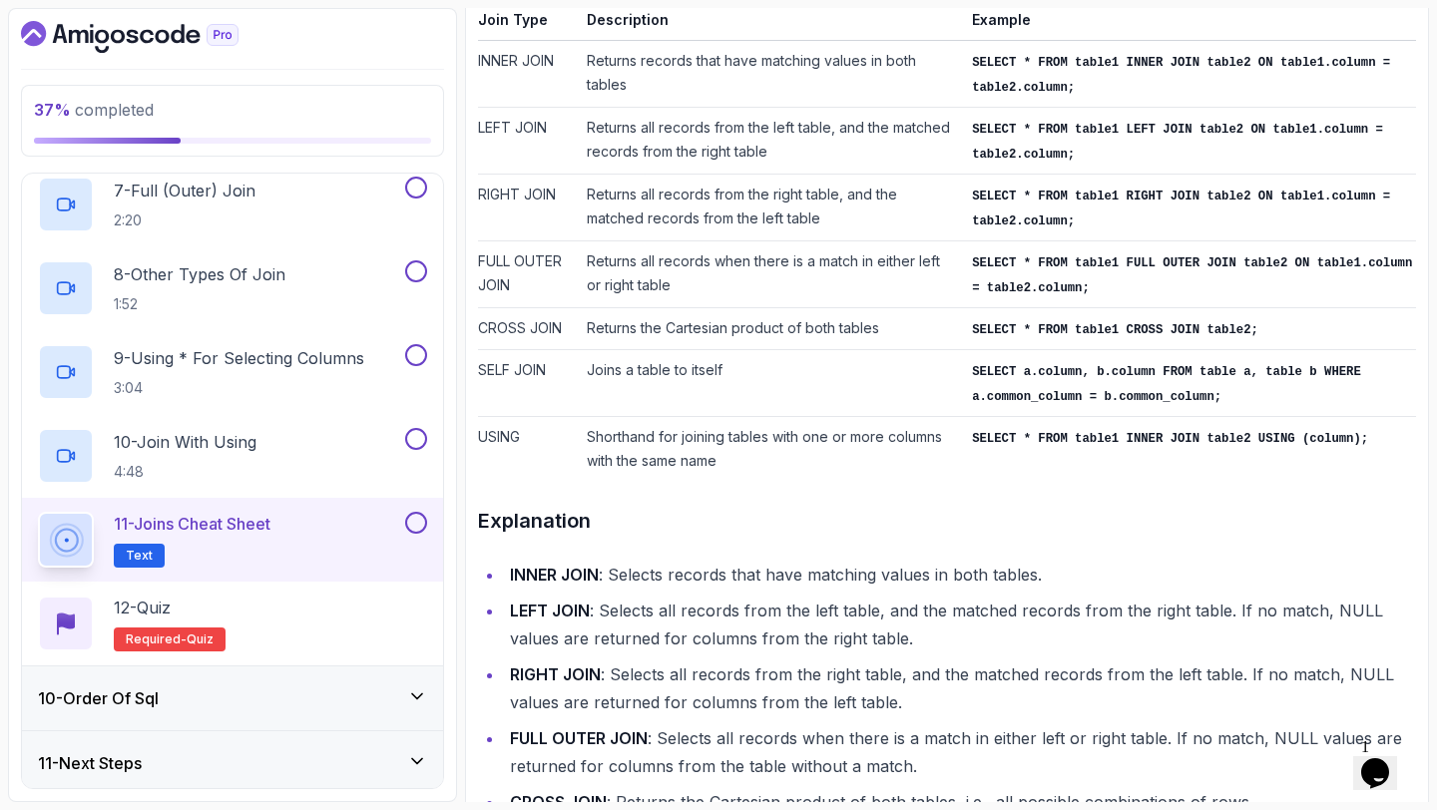
scroll to position [556, 0]
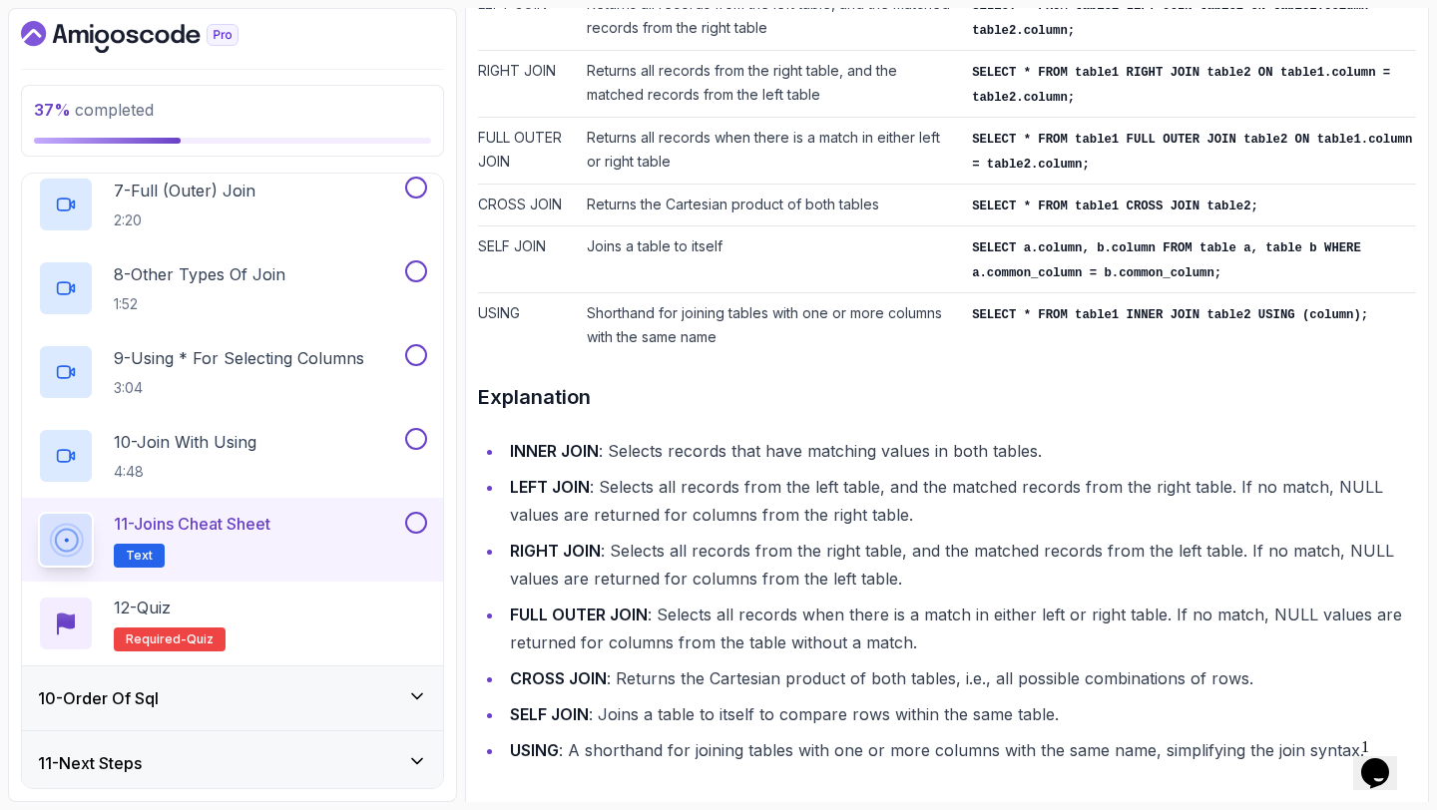
click at [405, 524] on button at bounding box center [416, 523] width 22 height 22
click at [408, 441] on button at bounding box center [416, 439] width 22 height 22
click at [422, 357] on button at bounding box center [416, 355] width 22 height 22
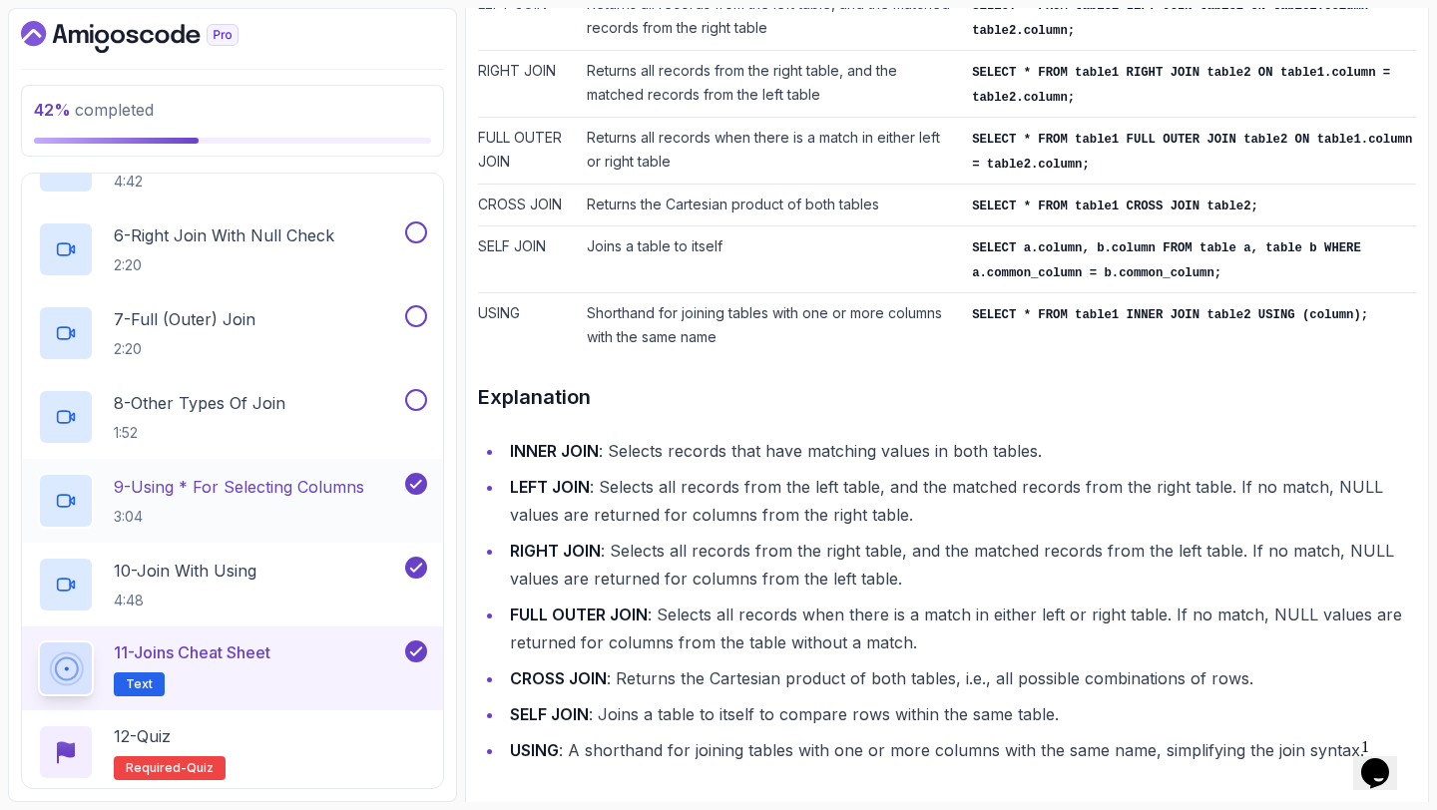
scroll to position [968, 0]
click at [419, 403] on button at bounding box center [416, 400] width 22 height 22
click at [418, 316] on button at bounding box center [416, 316] width 22 height 22
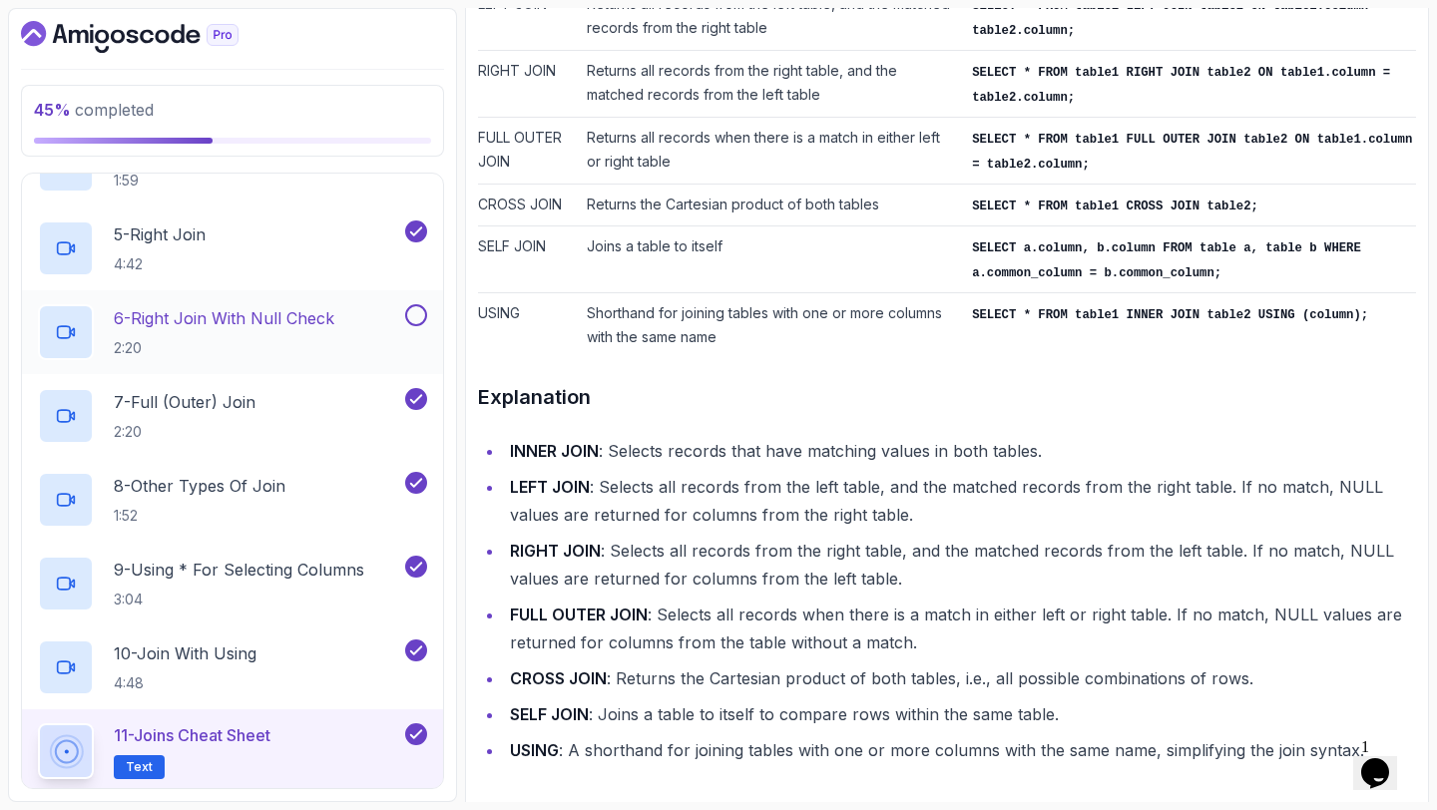
click at [418, 317] on button at bounding box center [416, 315] width 22 height 22
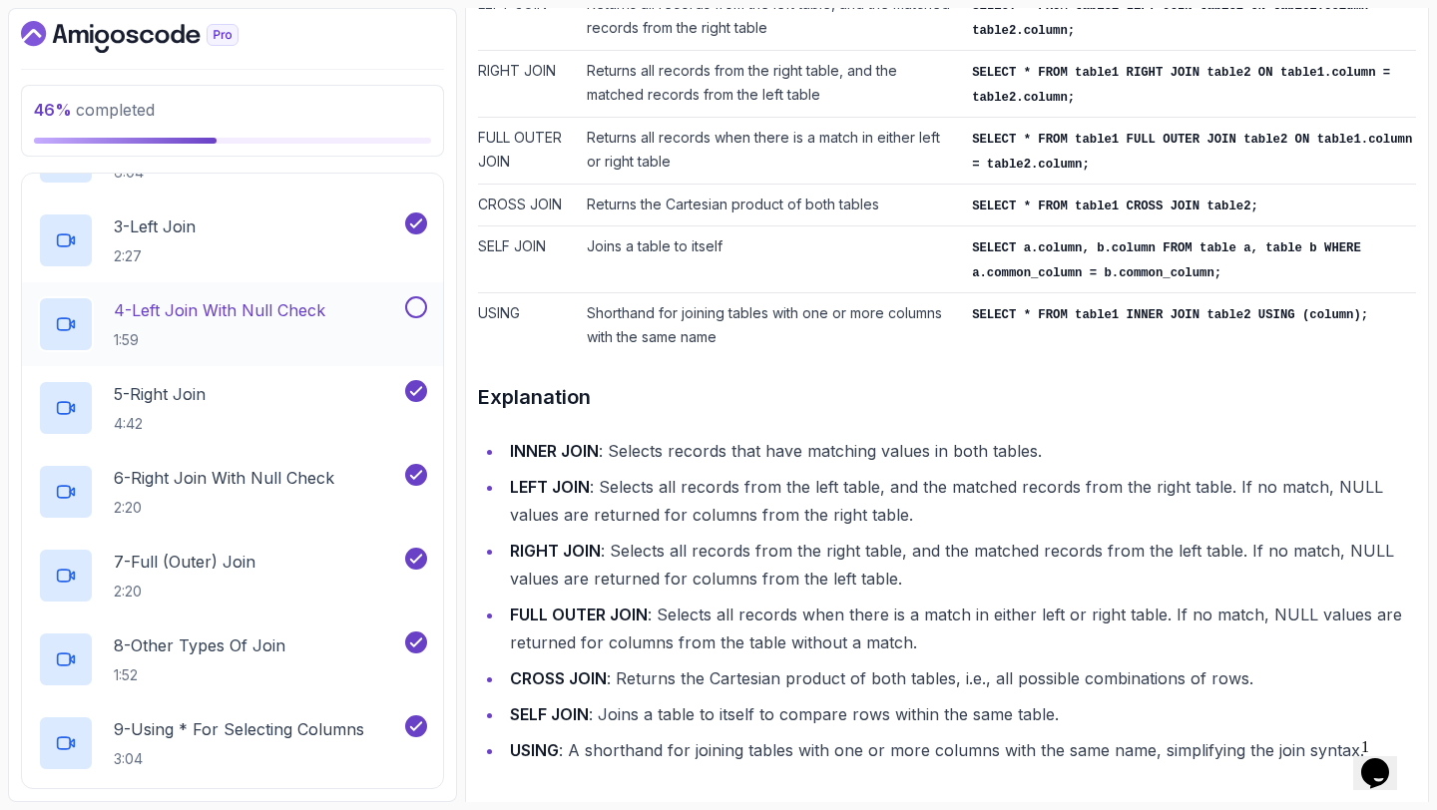
click at [417, 316] on button at bounding box center [416, 307] width 22 height 22
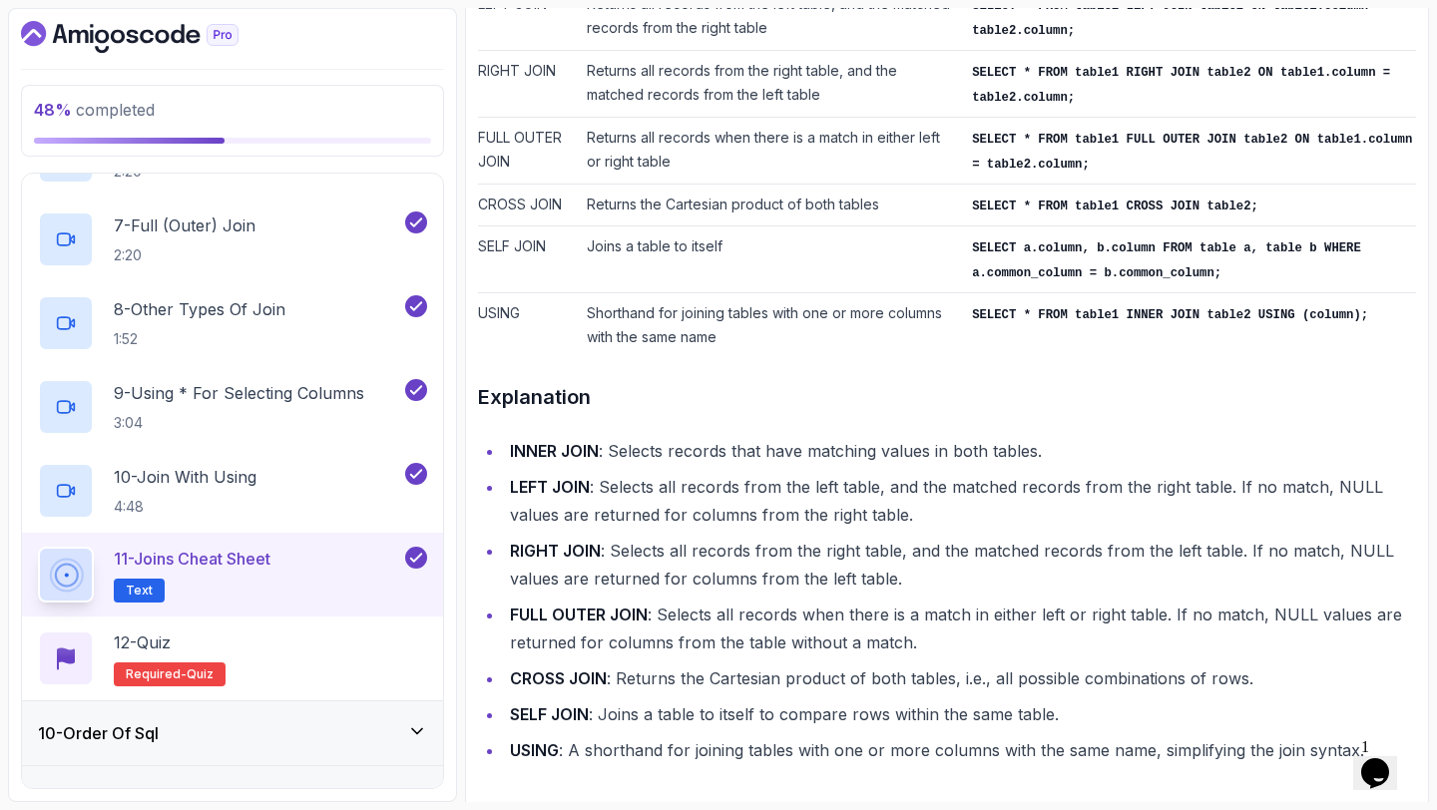
scroll to position [1103, 0]
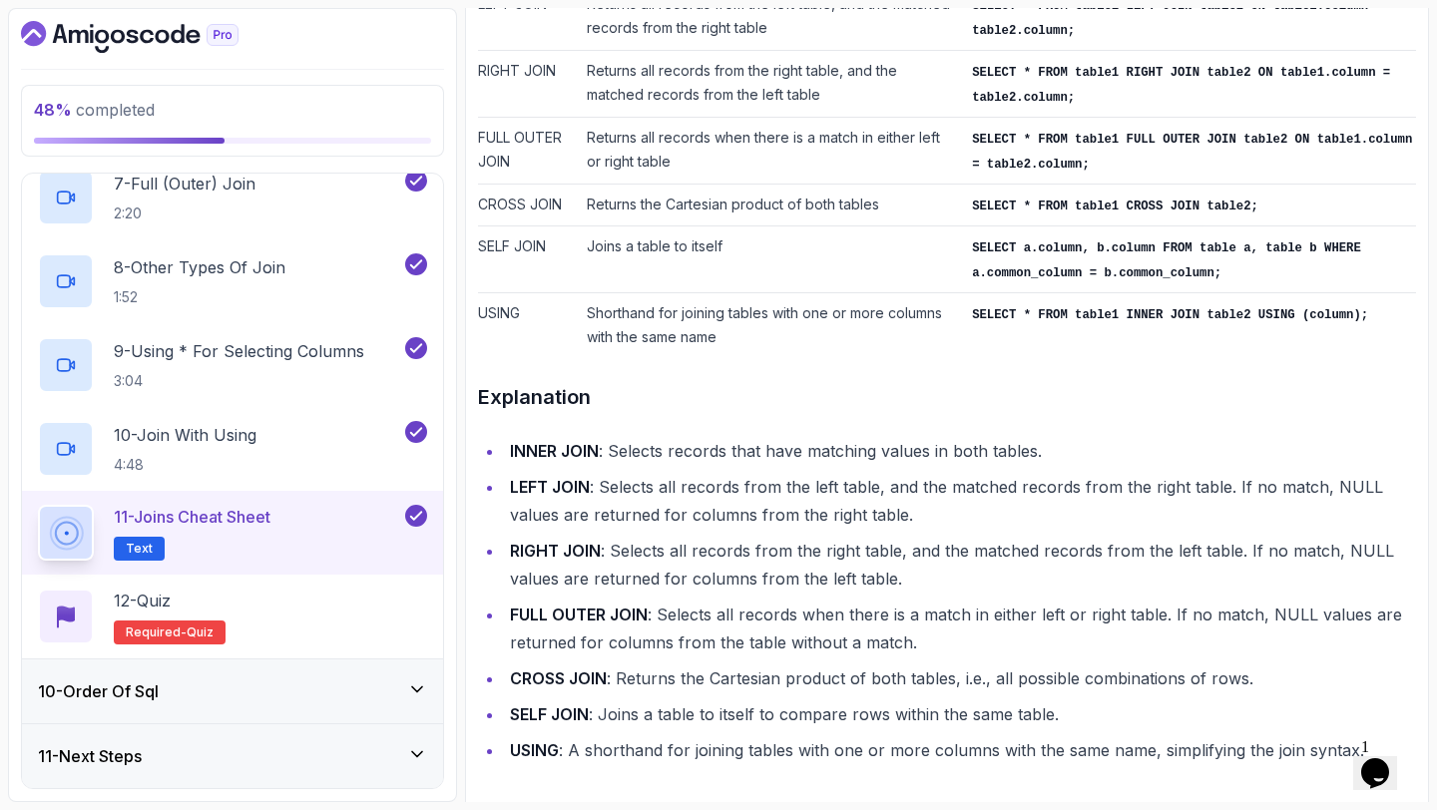
click at [309, 691] on div "10 - Order Of Sql" at bounding box center [232, 691] width 389 height 24
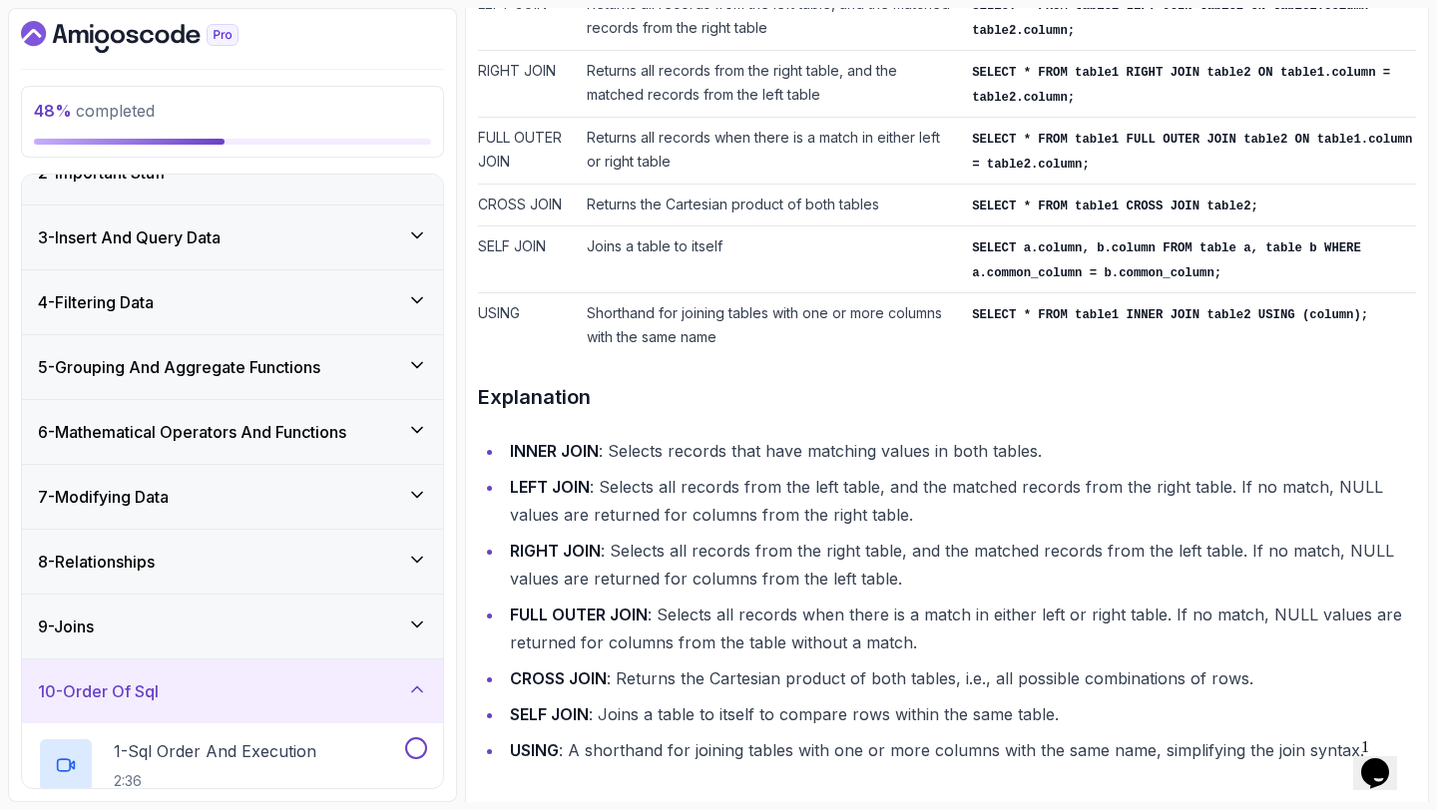
scroll to position [433, 0]
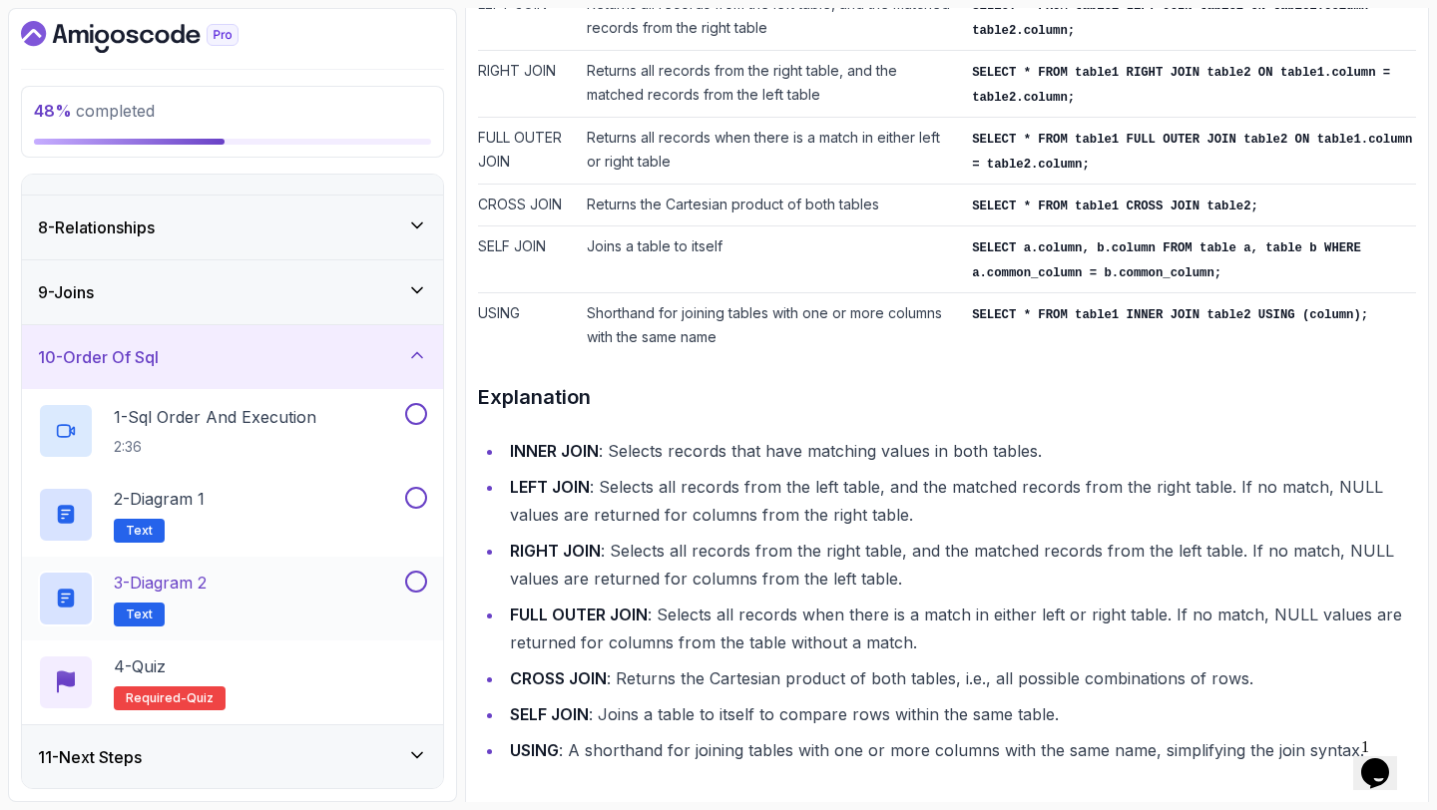
click at [353, 582] on div "3 - Diagram 2 Text" at bounding box center [219, 599] width 363 height 56
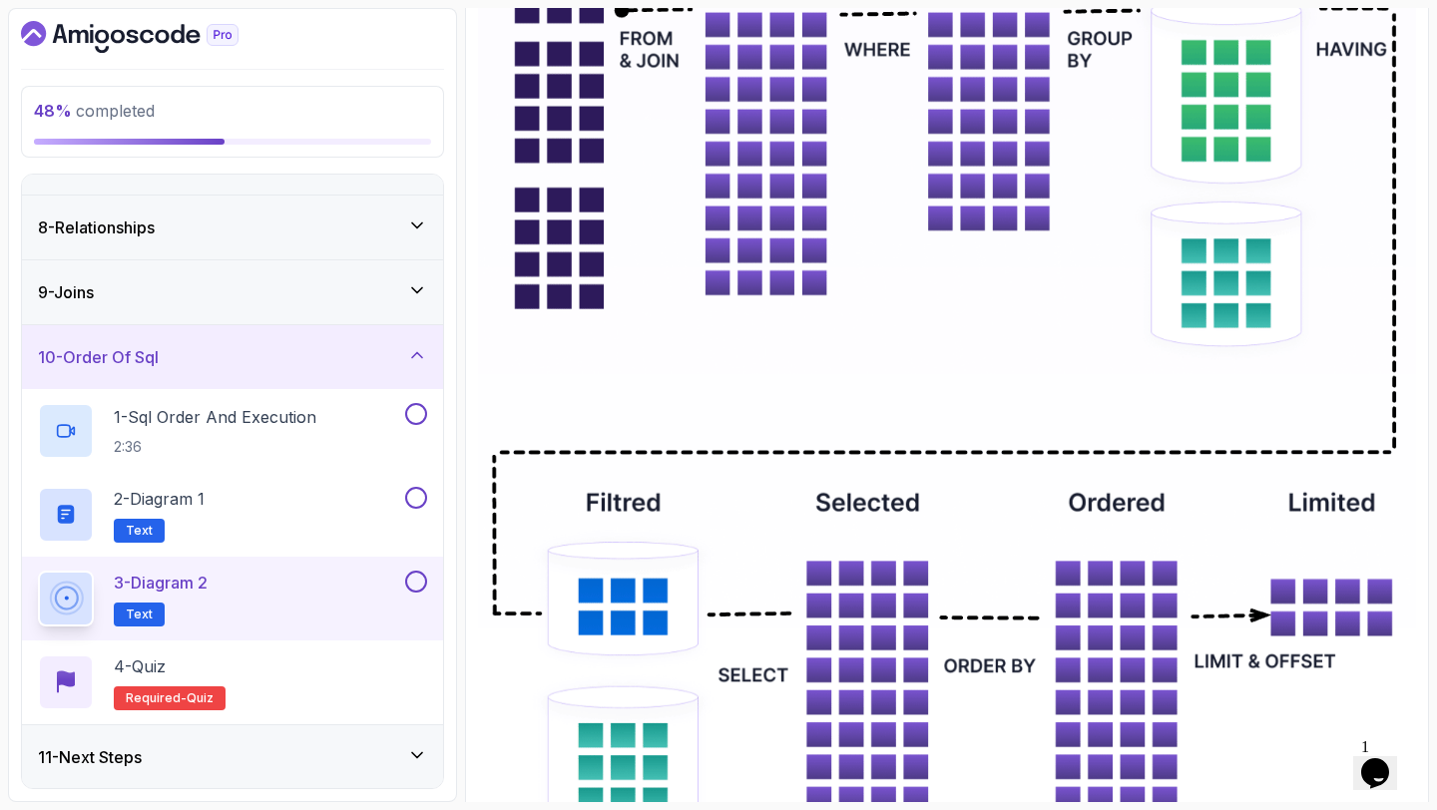
scroll to position [803, 0]
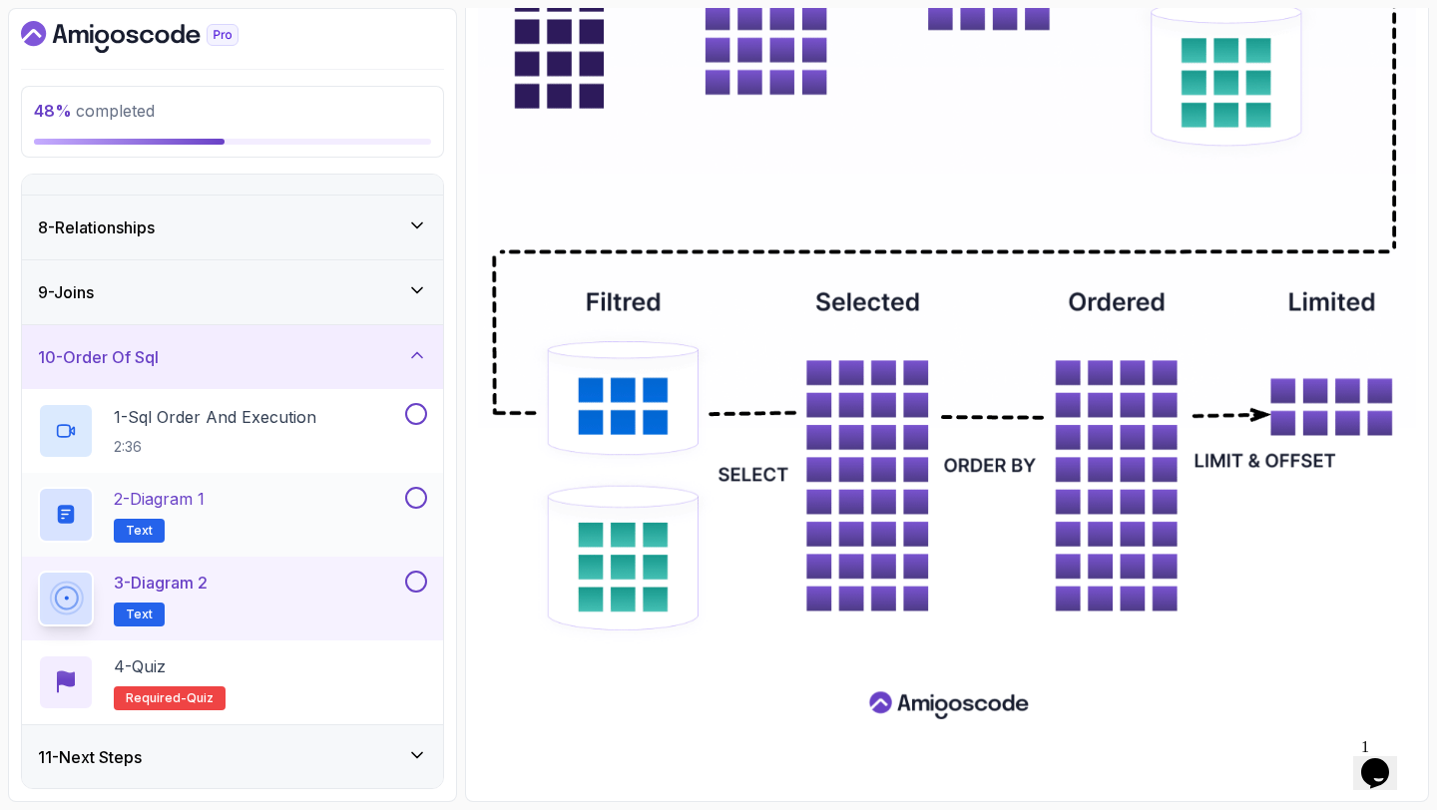
click at [321, 522] on div "2 - Diagram 1 Text" at bounding box center [219, 515] width 363 height 56
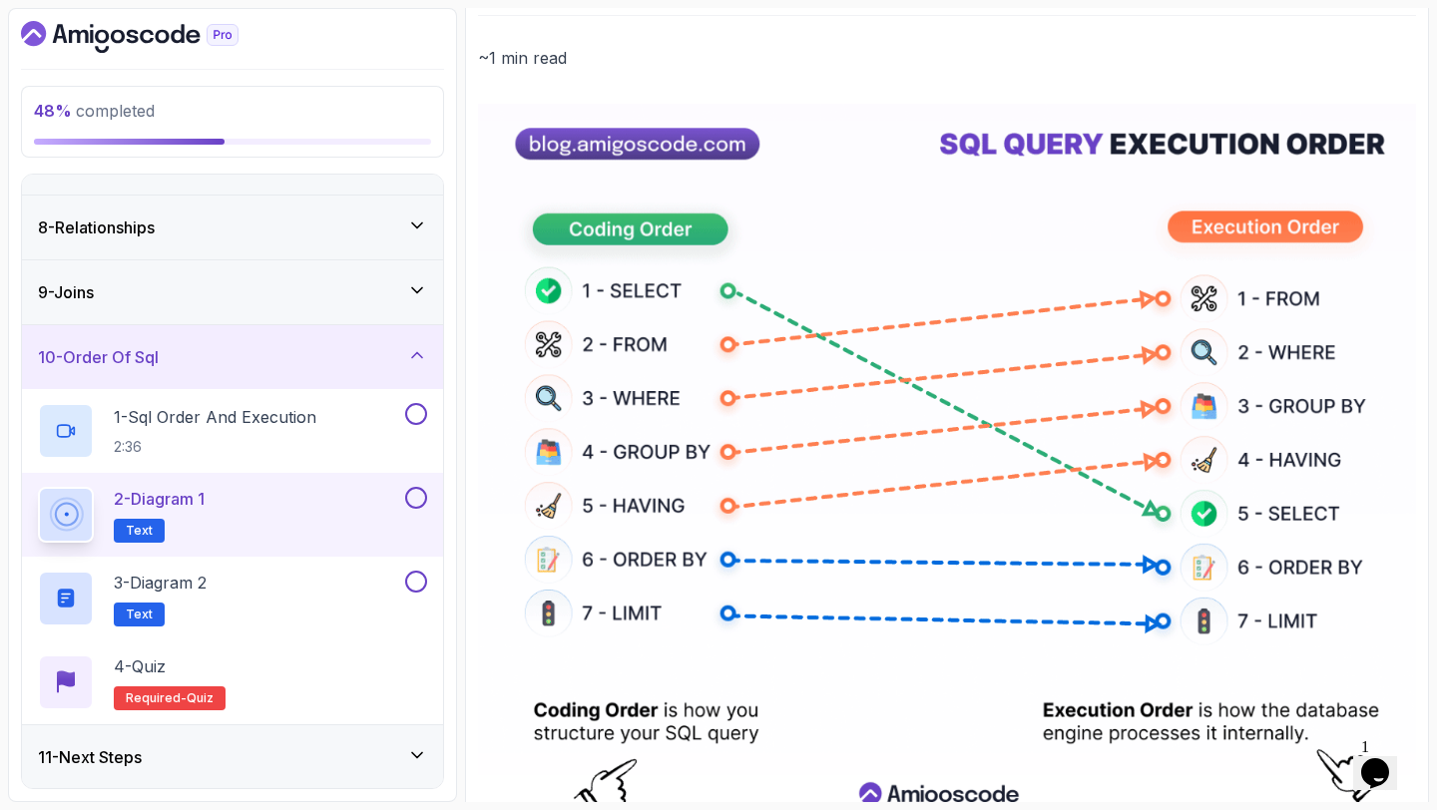
scroll to position [328, 0]
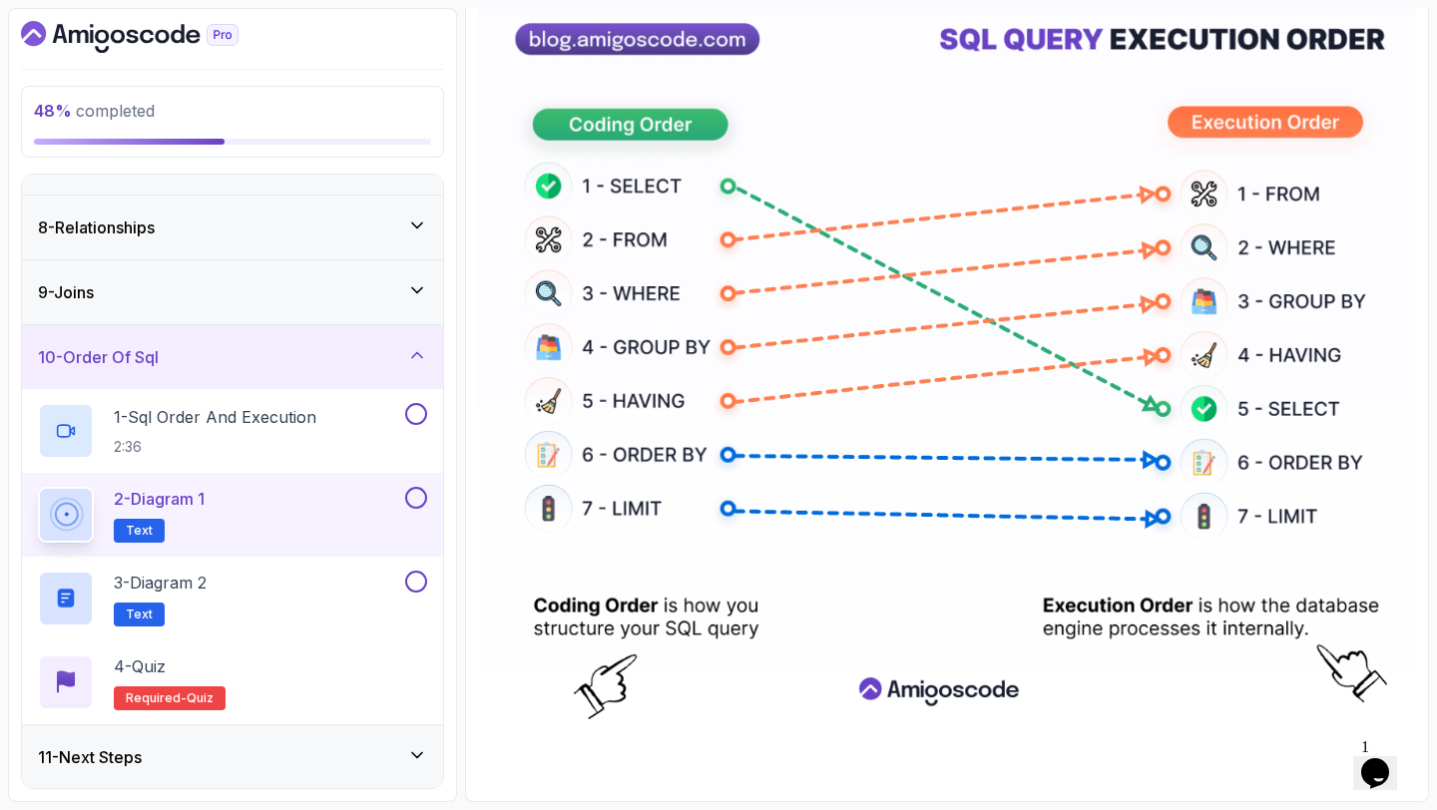
click at [413, 499] on button at bounding box center [416, 498] width 22 height 22
click at [414, 583] on button at bounding box center [416, 582] width 22 height 22
click at [412, 409] on button at bounding box center [416, 414] width 22 height 22
click at [241, 752] on div "11 - Next Steps" at bounding box center [232, 757] width 389 height 24
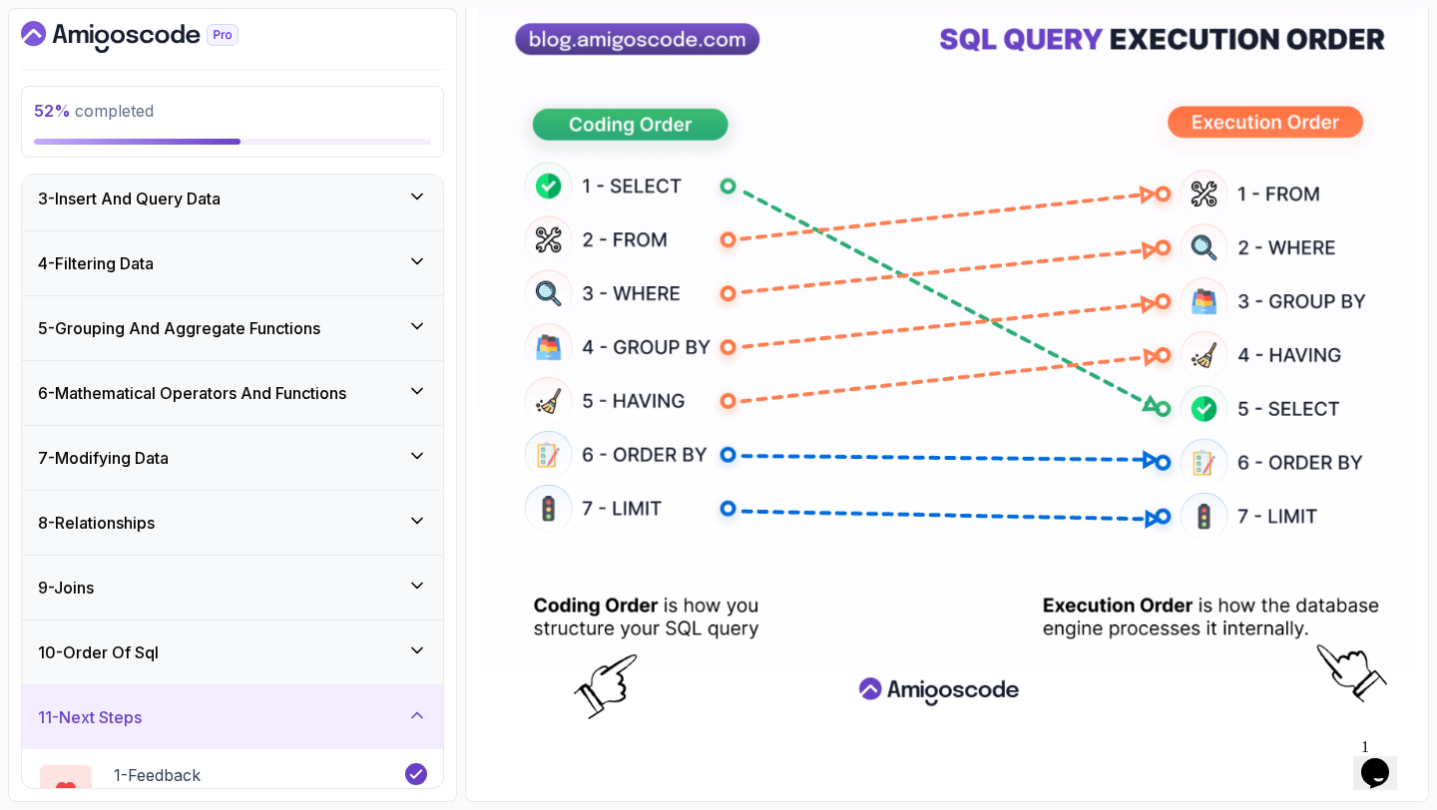
scroll to position [129, 0]
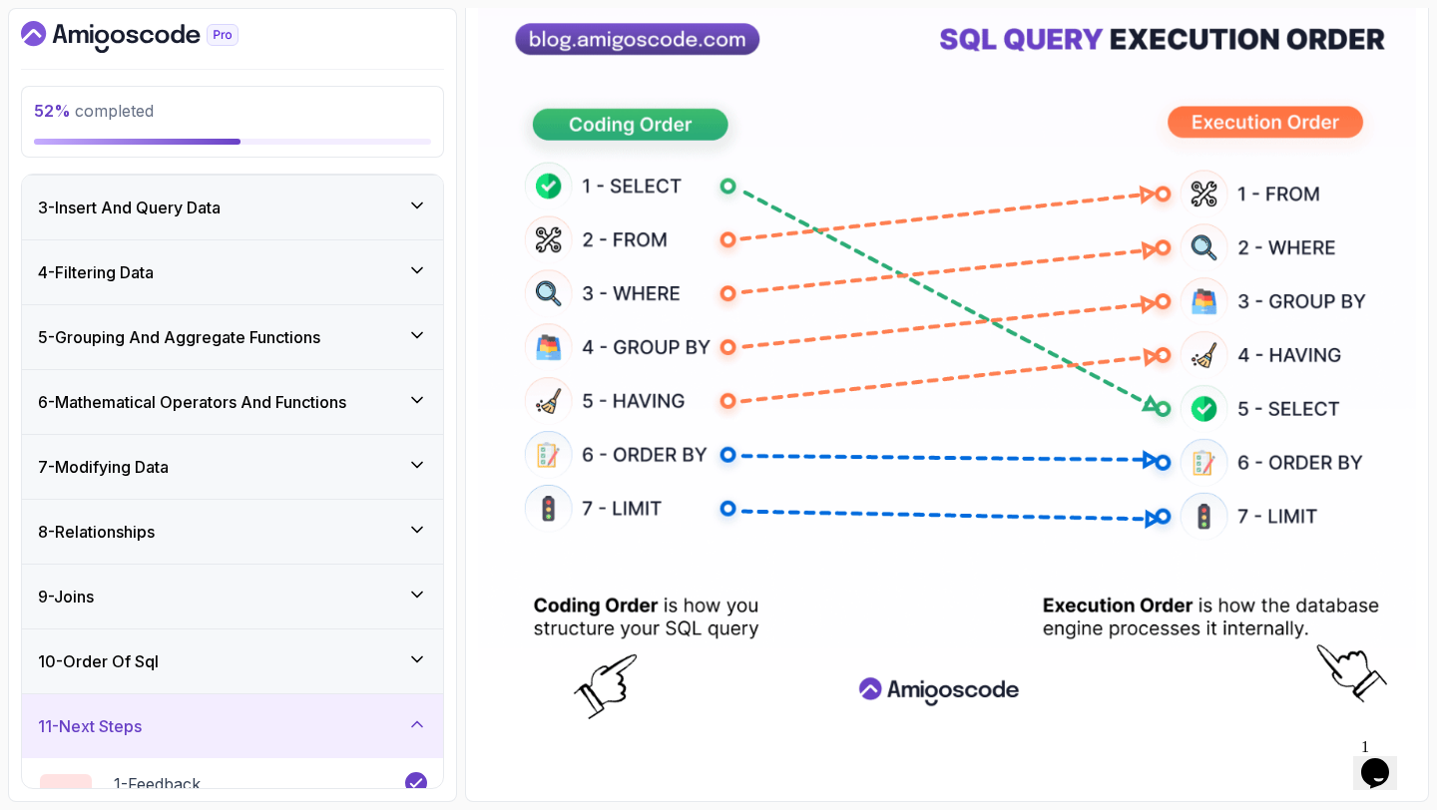
click at [266, 533] on div "8 - Relationships" at bounding box center [232, 532] width 389 height 24
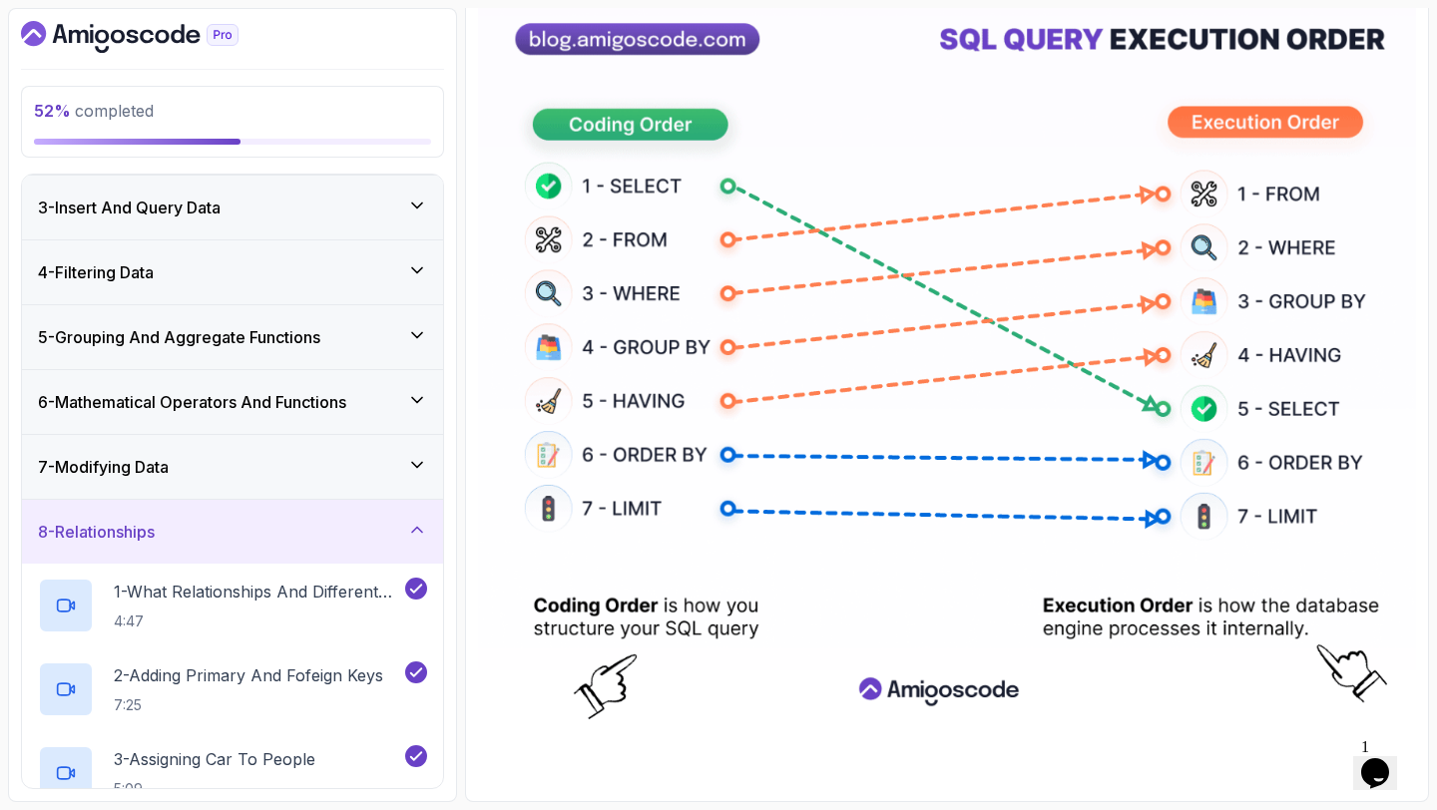
click at [284, 483] on div "7 - Modifying Data" at bounding box center [232, 467] width 421 height 64
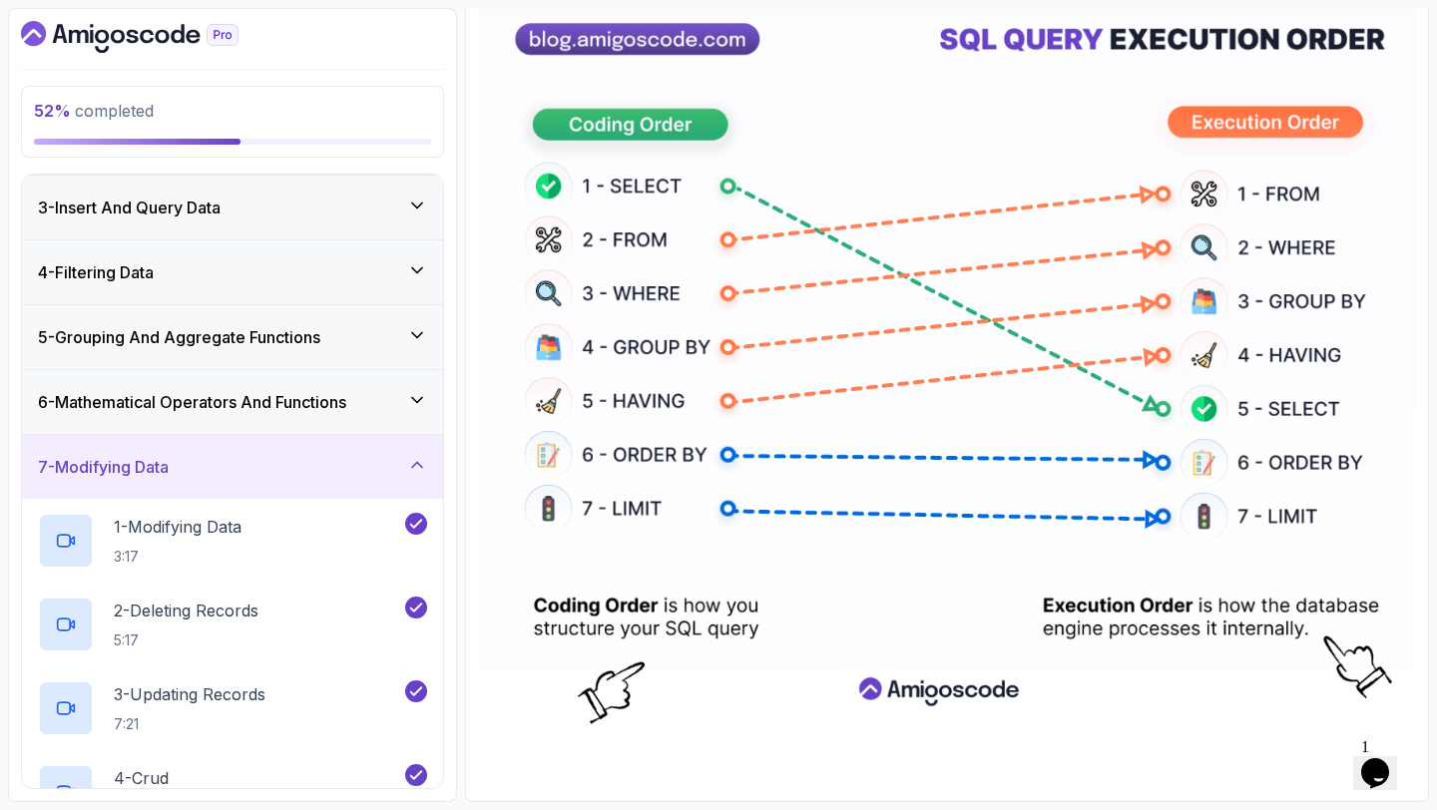
click at [297, 416] on div "6 - Mathematical Operators And Functions" at bounding box center [232, 402] width 421 height 64
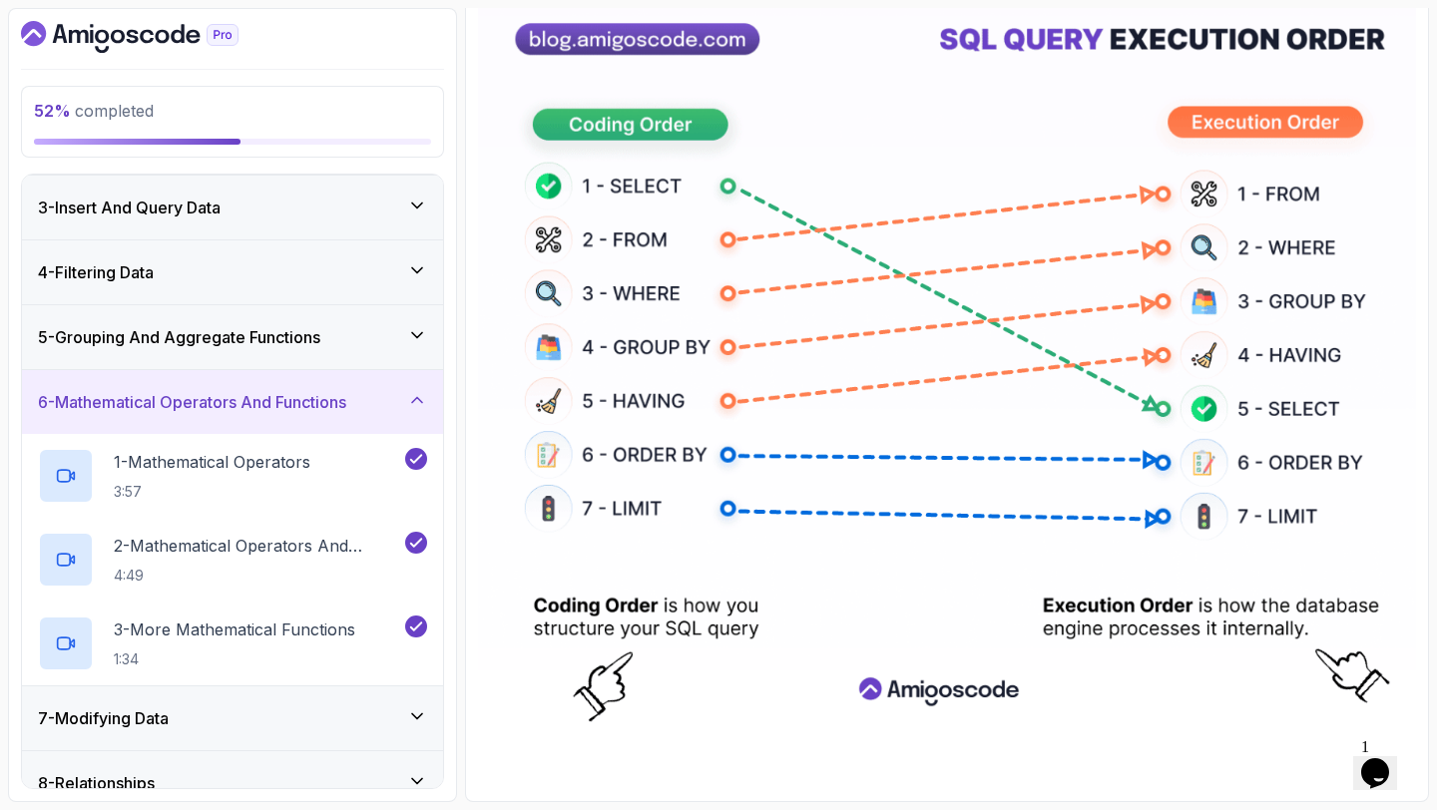
click at [320, 335] on h3 "5 - Grouping And Aggregate Functions" at bounding box center [179, 337] width 282 height 24
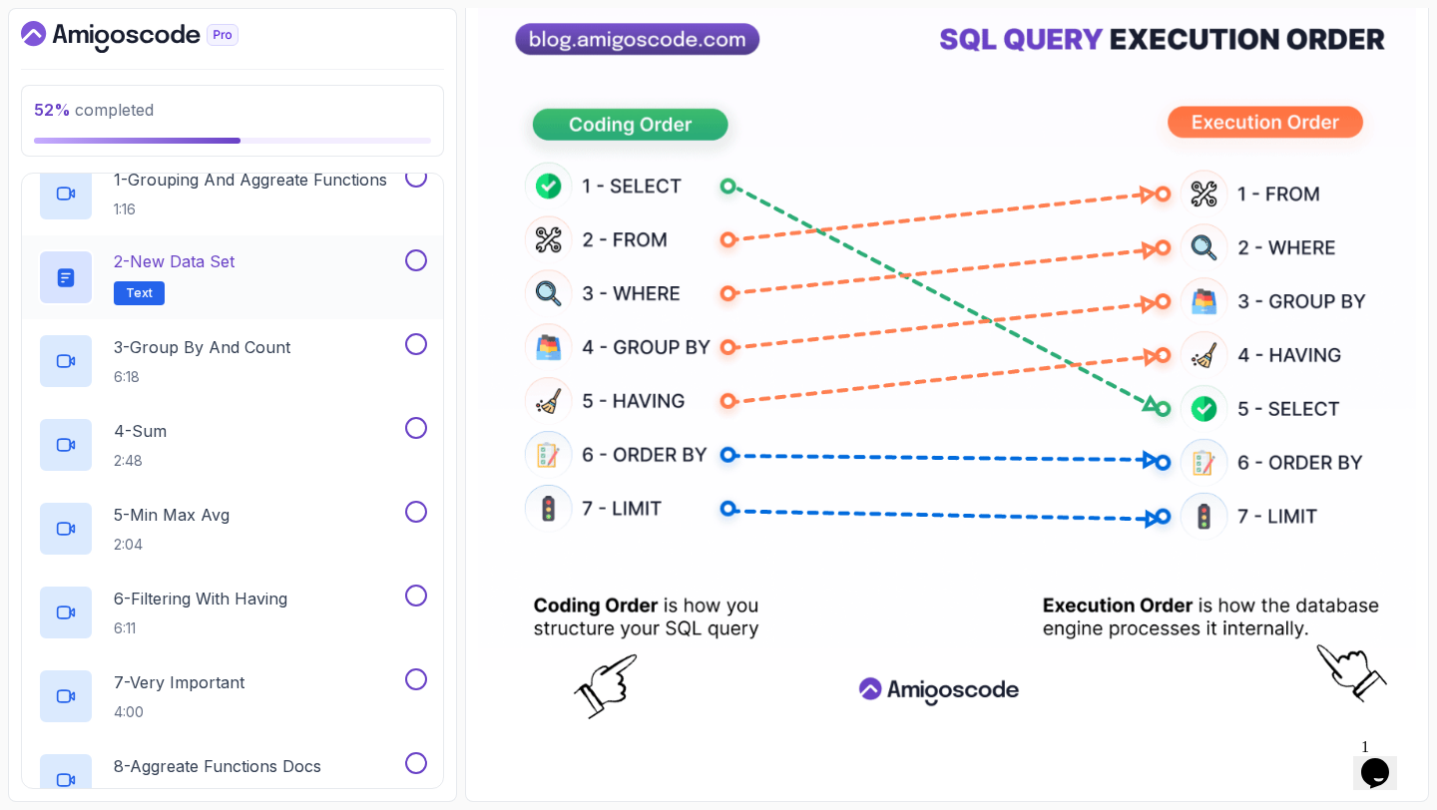
scroll to position [319, 0]
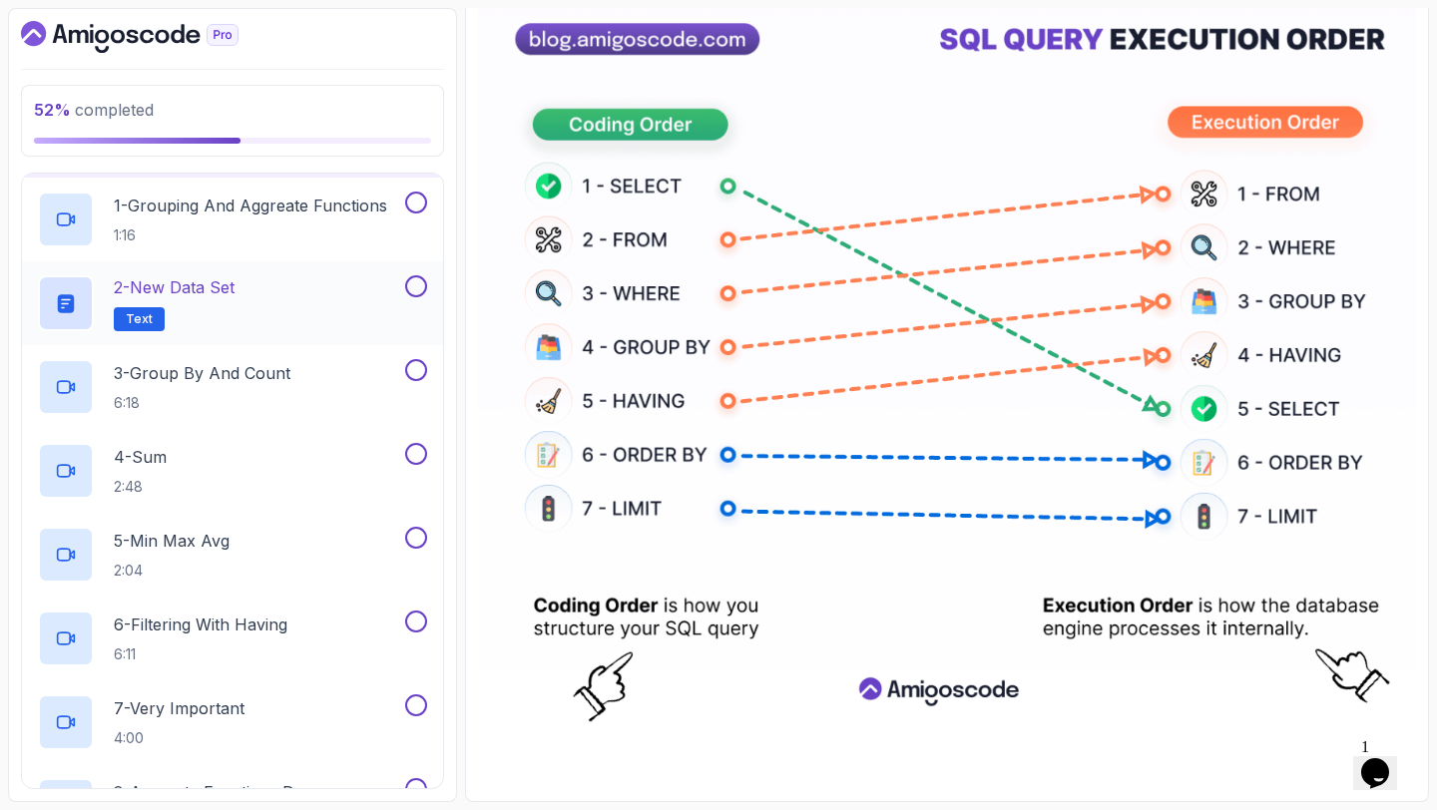
click at [344, 286] on div "2 - New Data Set Text" at bounding box center [219, 303] width 363 height 56
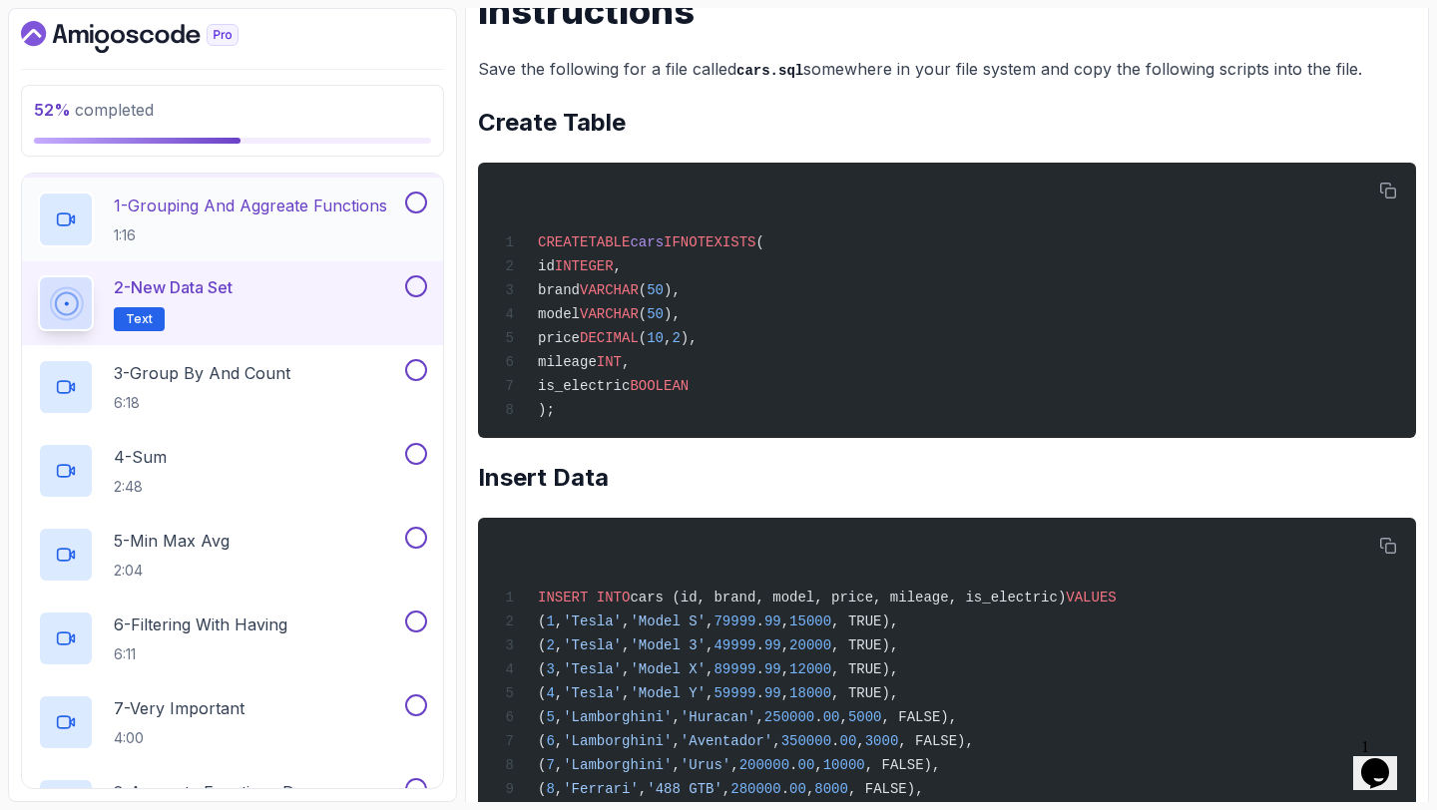
click at [426, 204] on button at bounding box center [416, 203] width 22 height 22
click at [423, 294] on div at bounding box center [414, 286] width 26 height 22
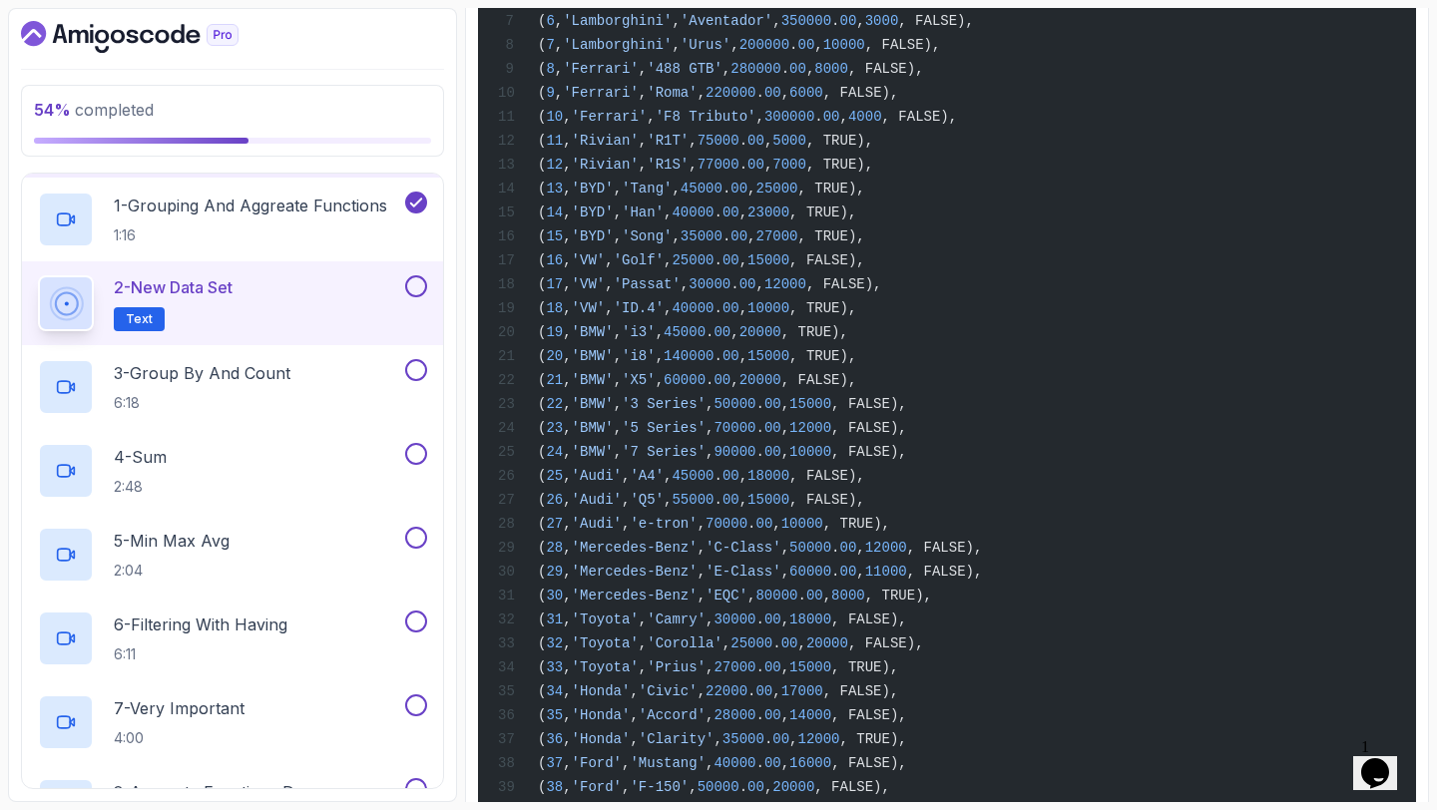
scroll to position [837, 0]
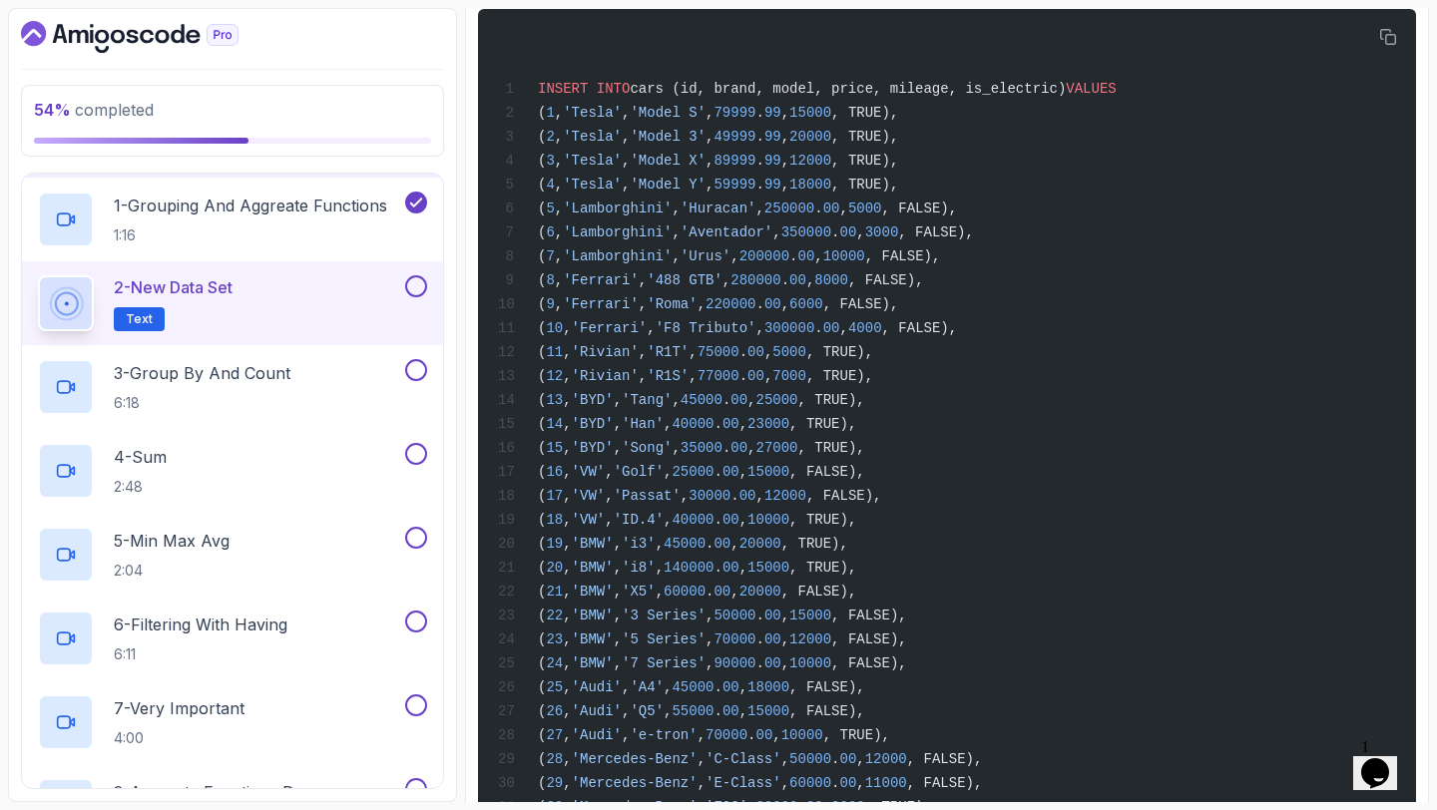
click at [410, 285] on button at bounding box center [416, 286] width 22 height 22
click at [416, 364] on button at bounding box center [416, 370] width 22 height 22
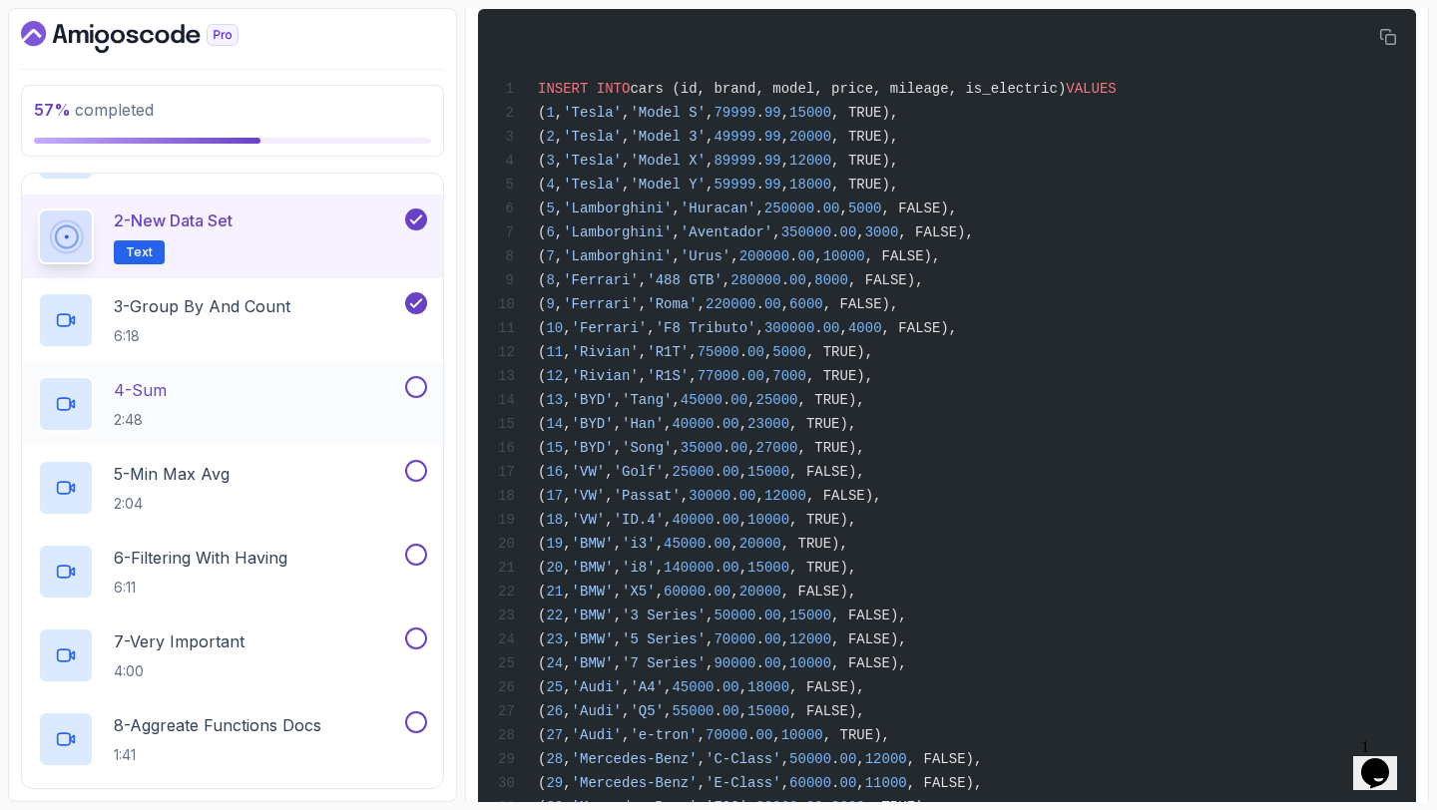
click at [418, 393] on button at bounding box center [416, 387] width 22 height 22
click at [418, 473] on button at bounding box center [416, 471] width 22 height 22
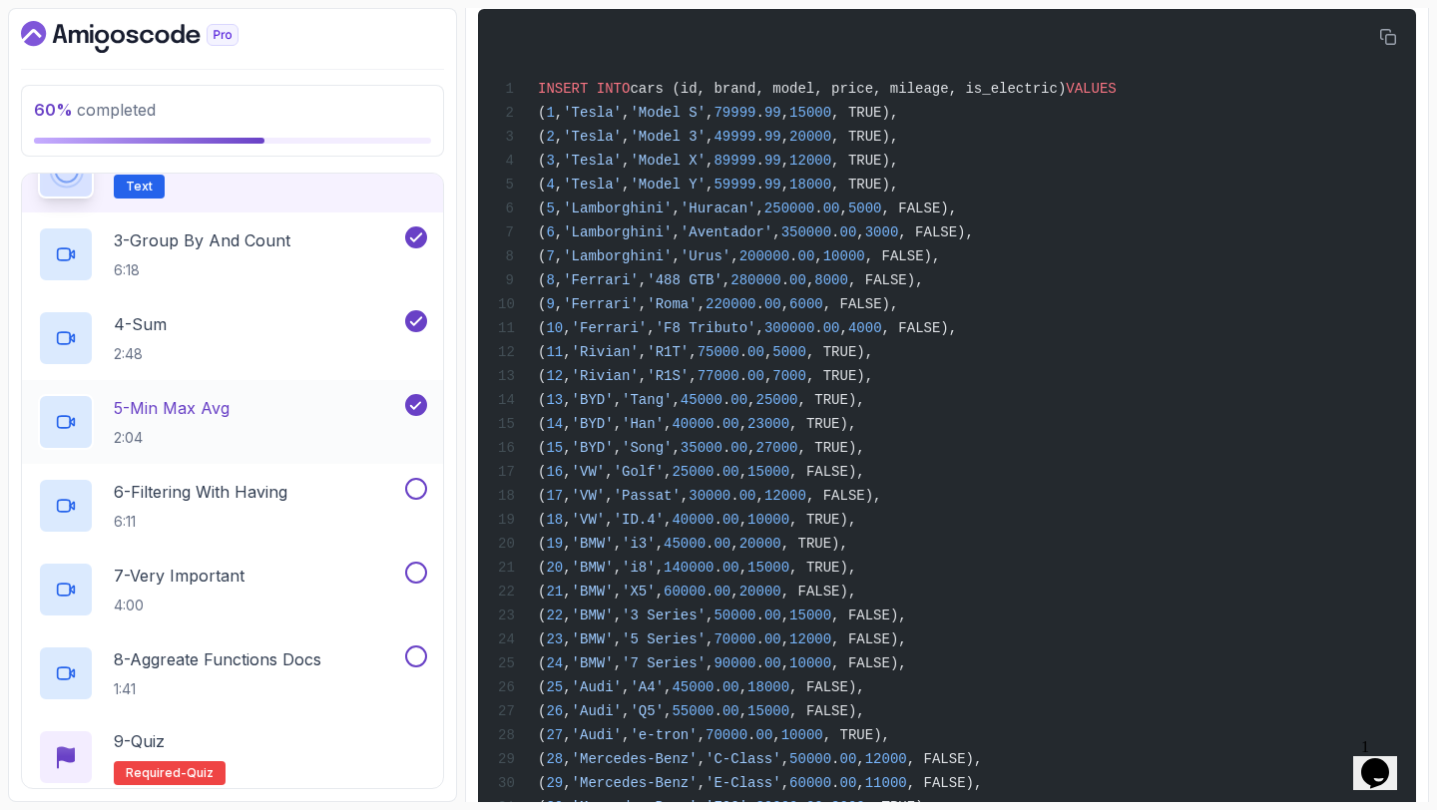
scroll to position [488, 0]
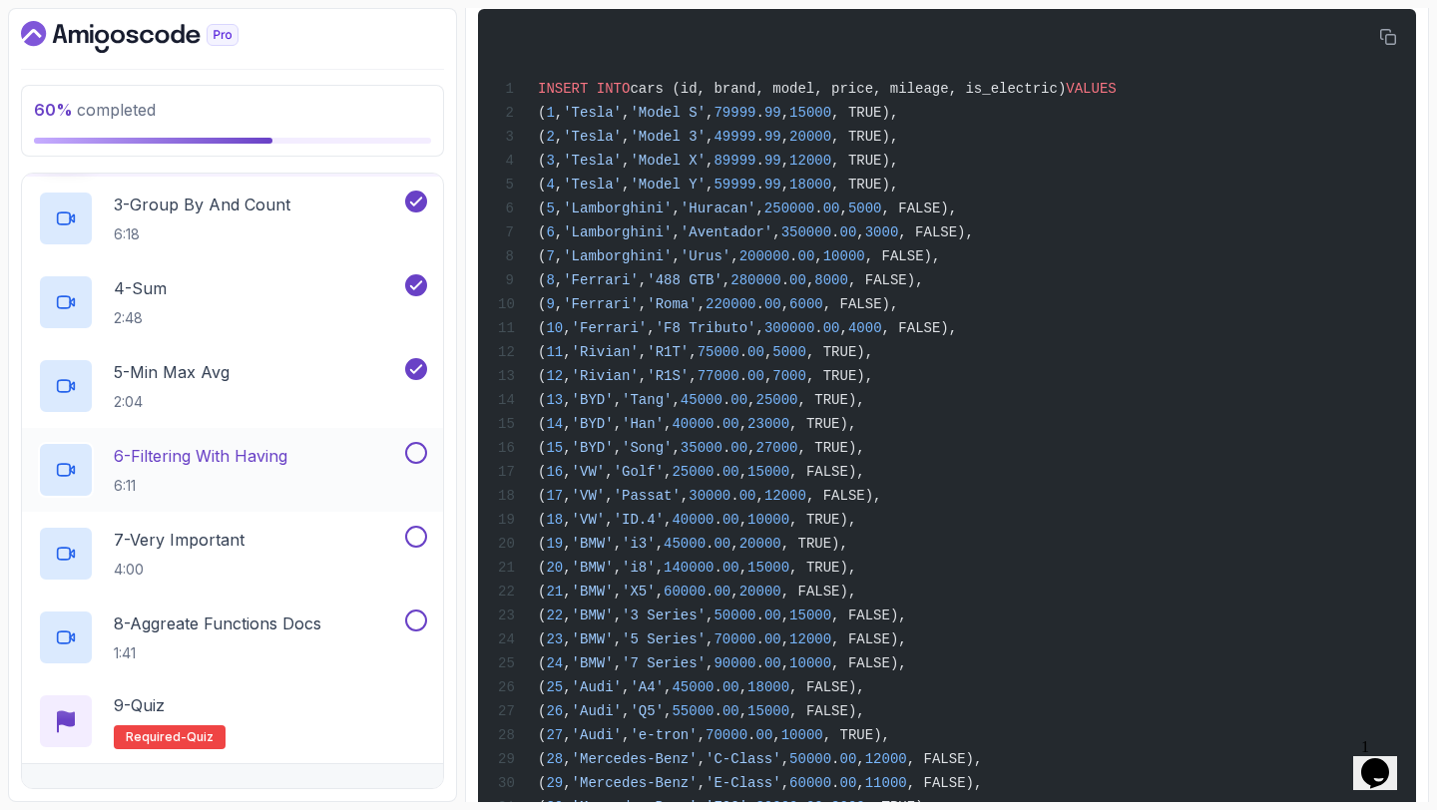
click at [417, 456] on button at bounding box center [416, 453] width 22 height 22
click at [417, 536] on button at bounding box center [416, 537] width 22 height 22
click at [416, 619] on button at bounding box center [416, 621] width 22 height 22
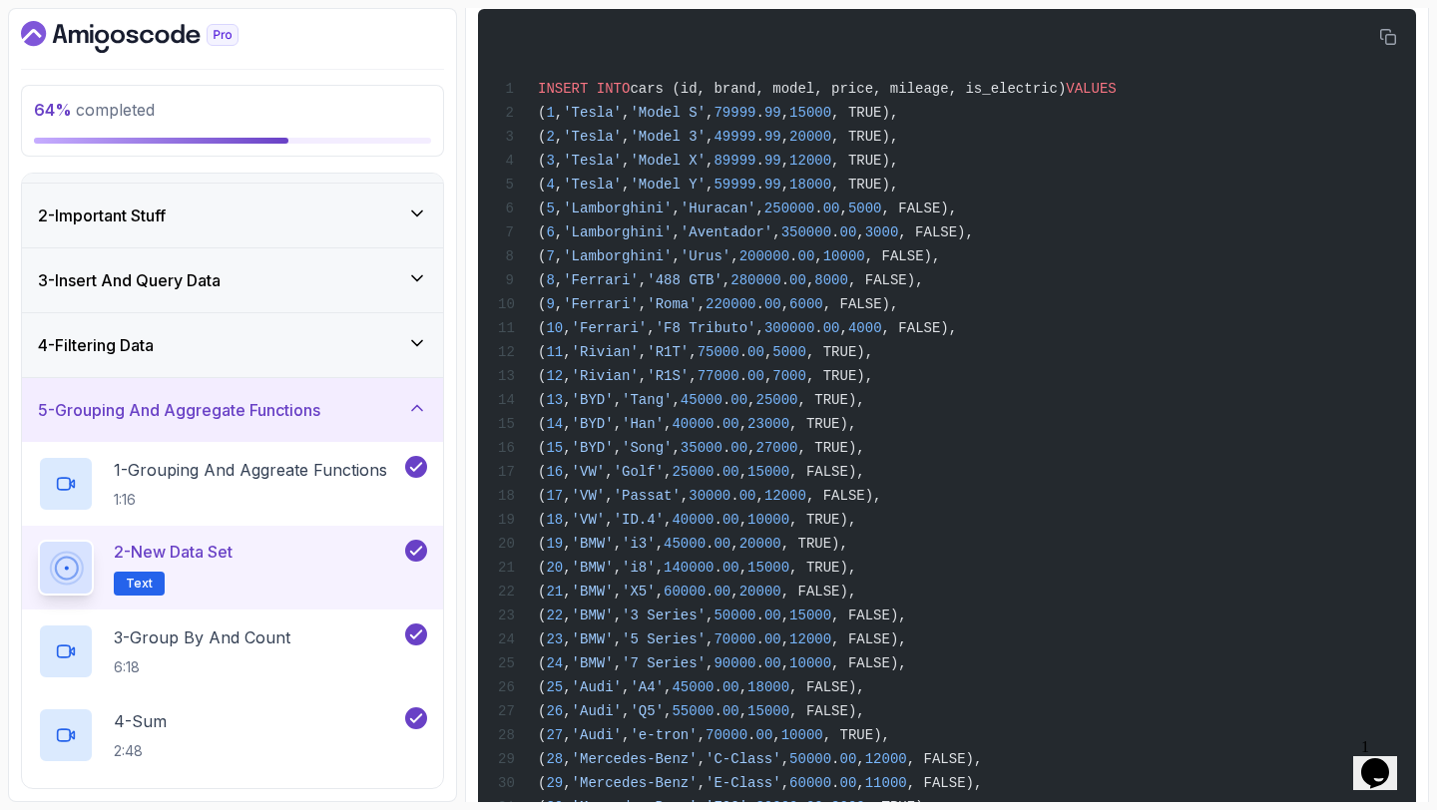
scroll to position [35, 0]
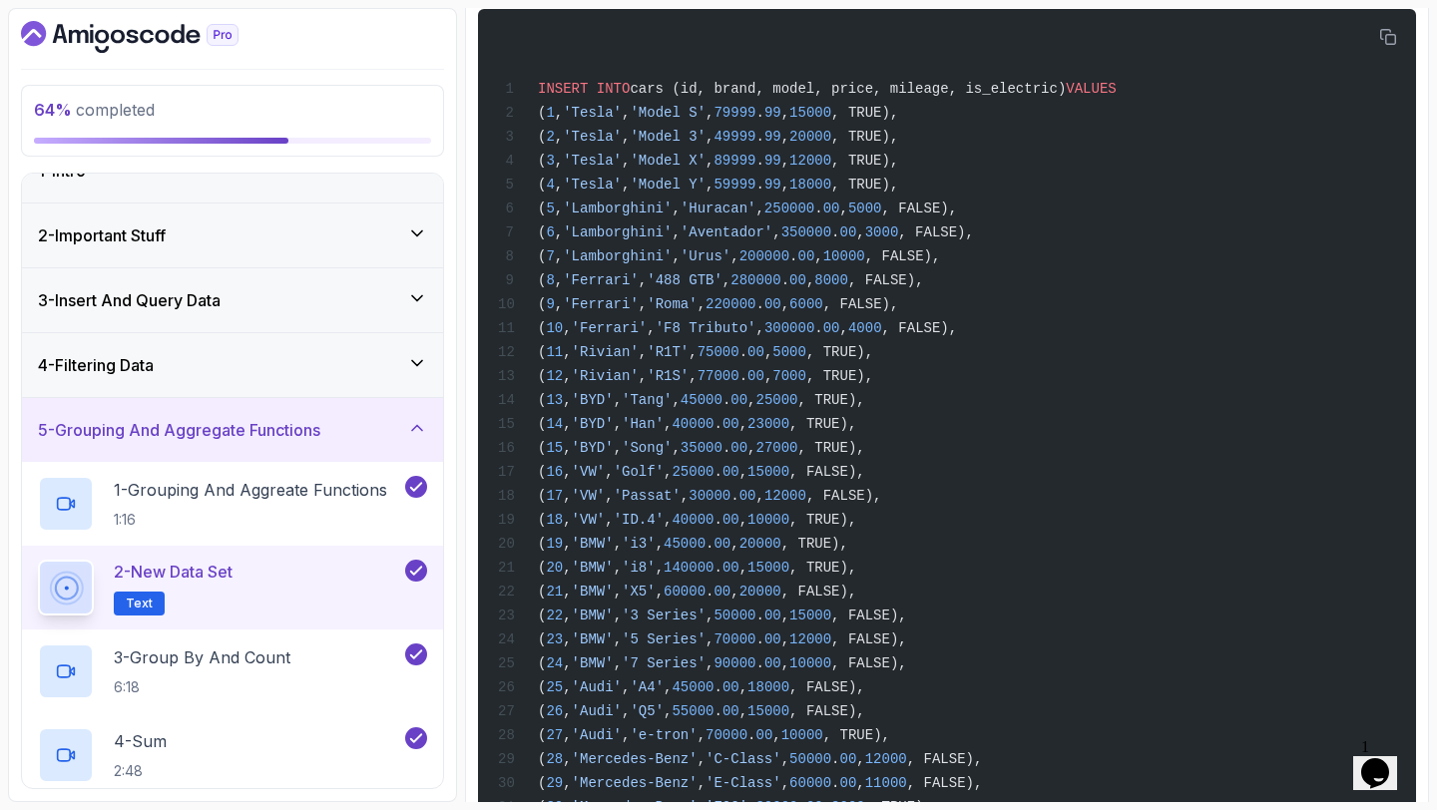
click at [370, 371] on div "4 - Filtering Data" at bounding box center [232, 365] width 389 height 24
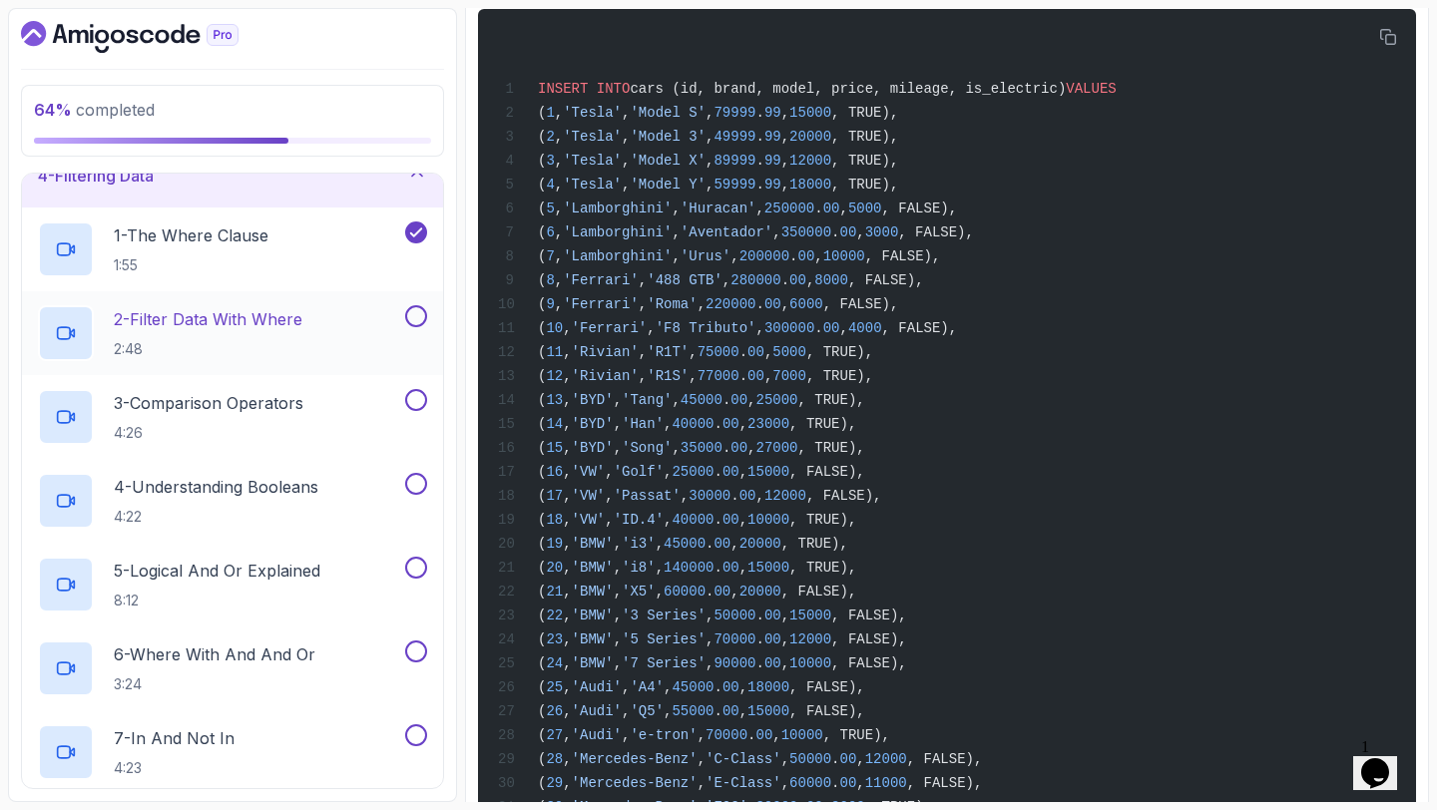
scroll to position [234, 0]
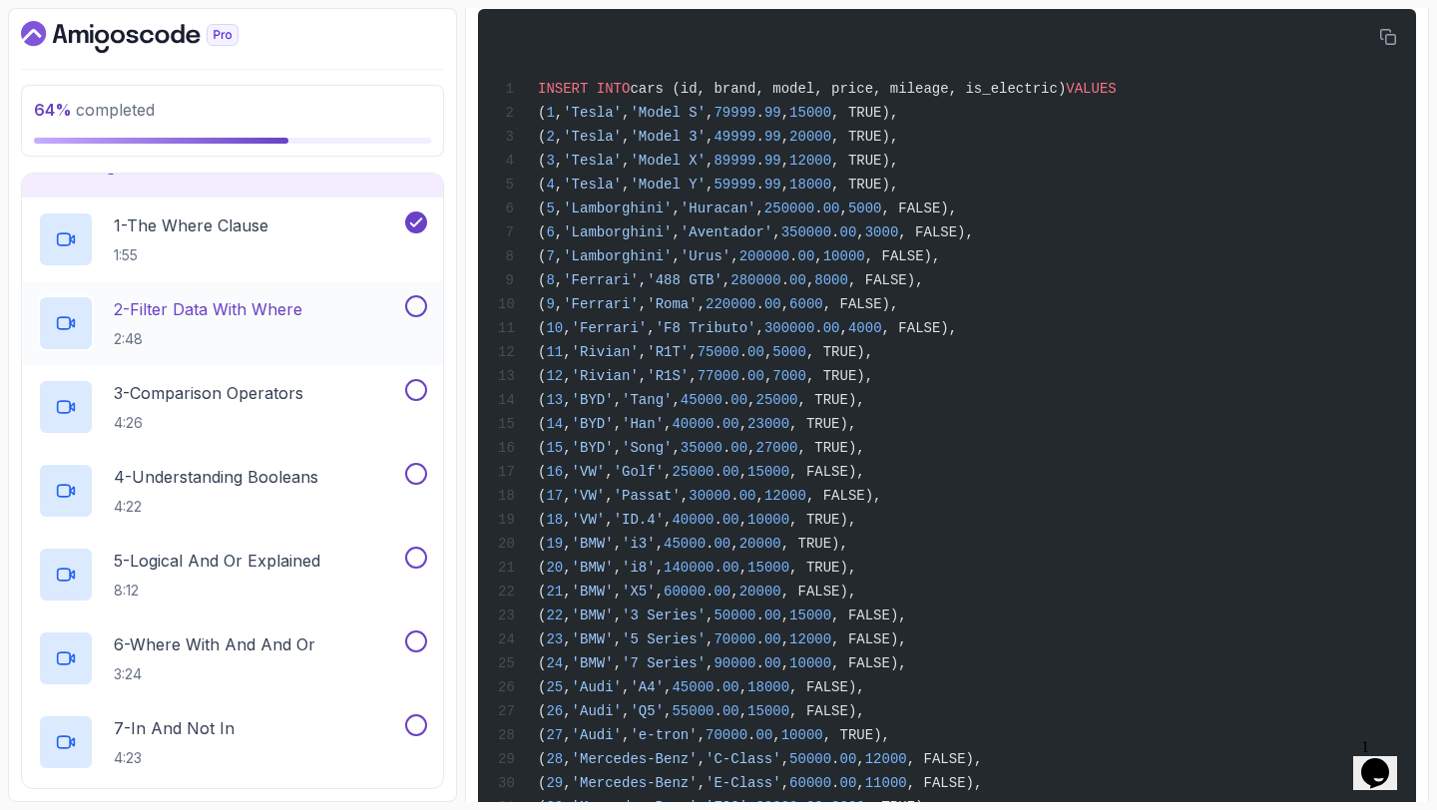
click at [417, 305] on button at bounding box center [416, 306] width 22 height 22
click at [415, 388] on button at bounding box center [416, 390] width 22 height 22
click at [418, 473] on button at bounding box center [416, 474] width 22 height 22
click at [418, 566] on button at bounding box center [416, 558] width 22 height 22
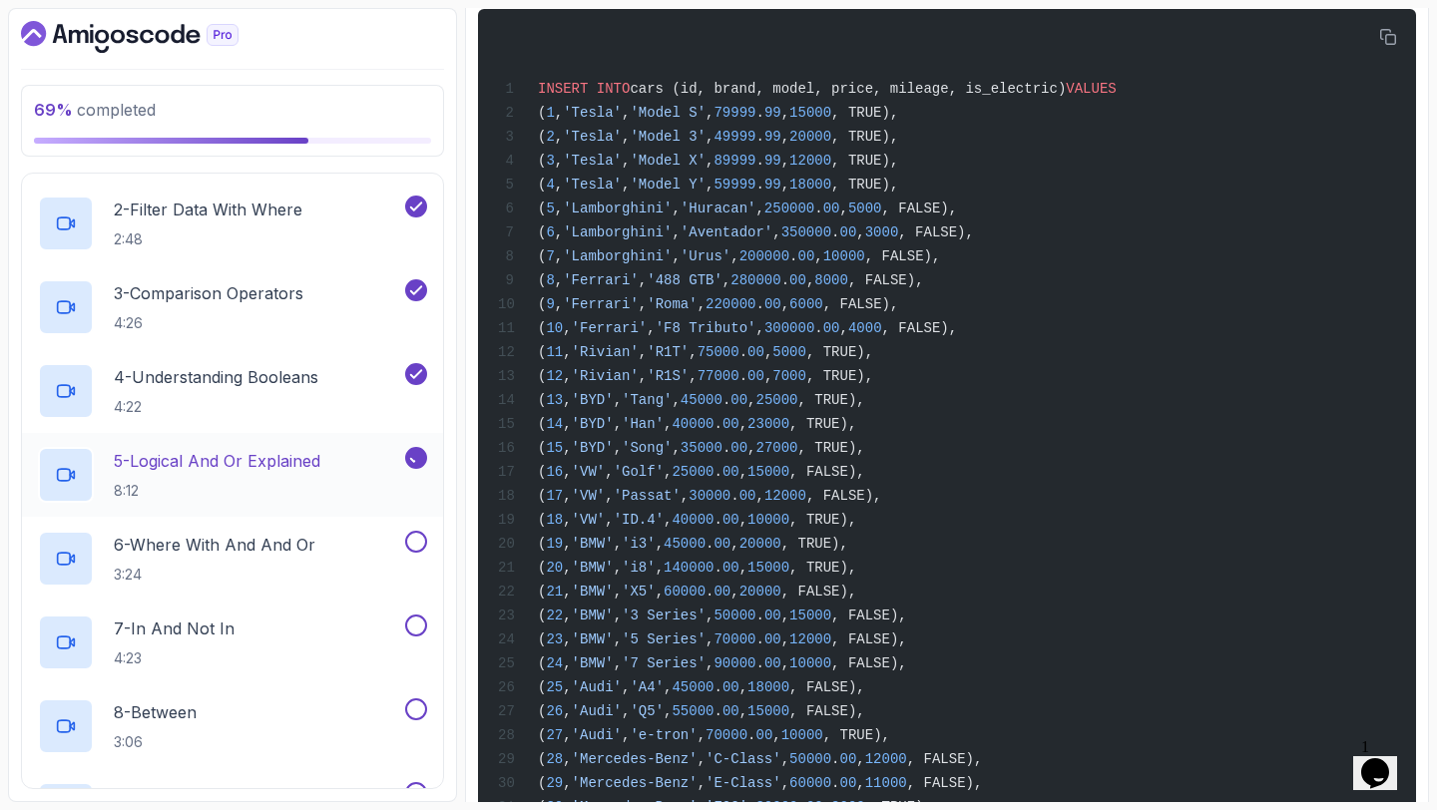
scroll to position [369, 0]
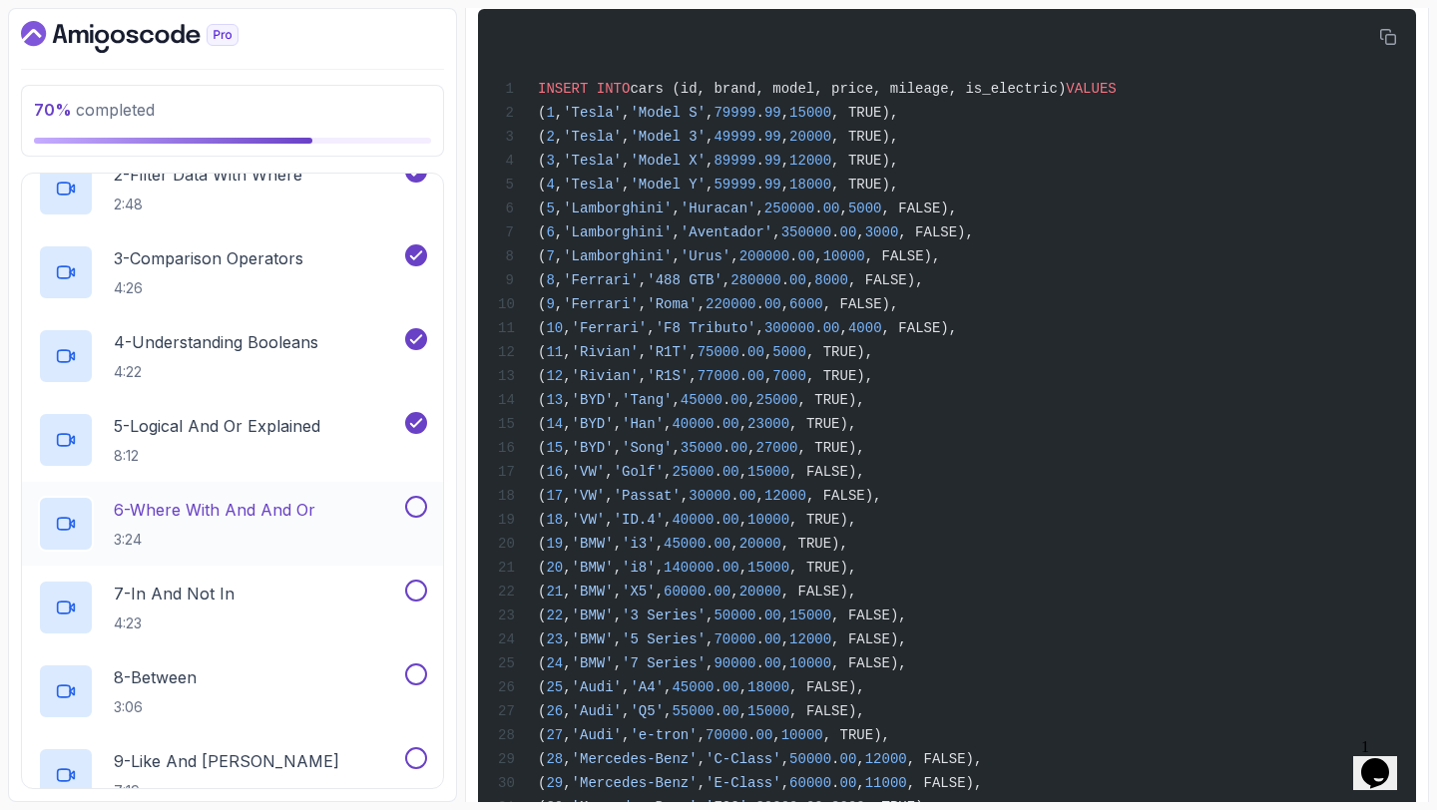
click at [411, 513] on button at bounding box center [416, 507] width 22 height 22
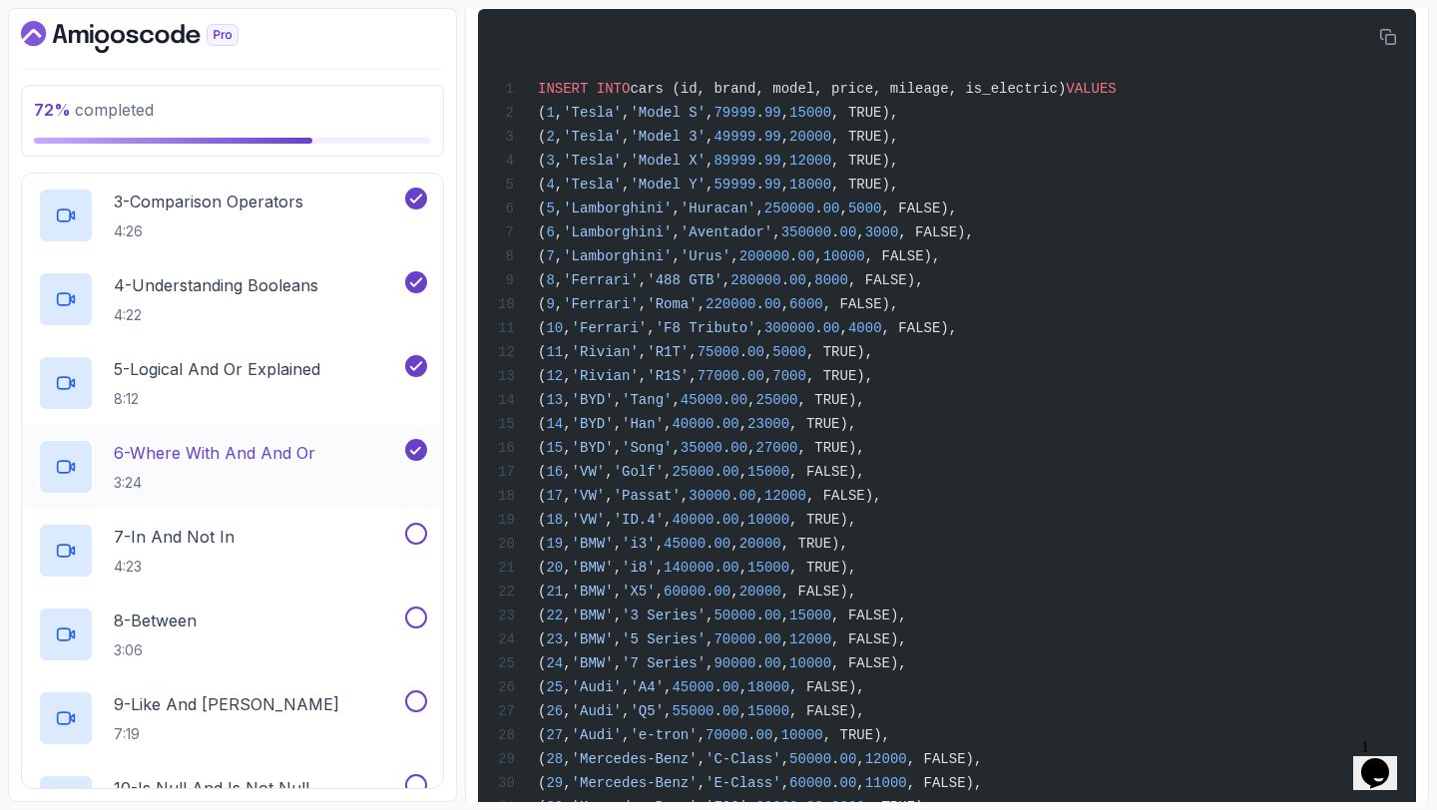
scroll to position [459, 0]
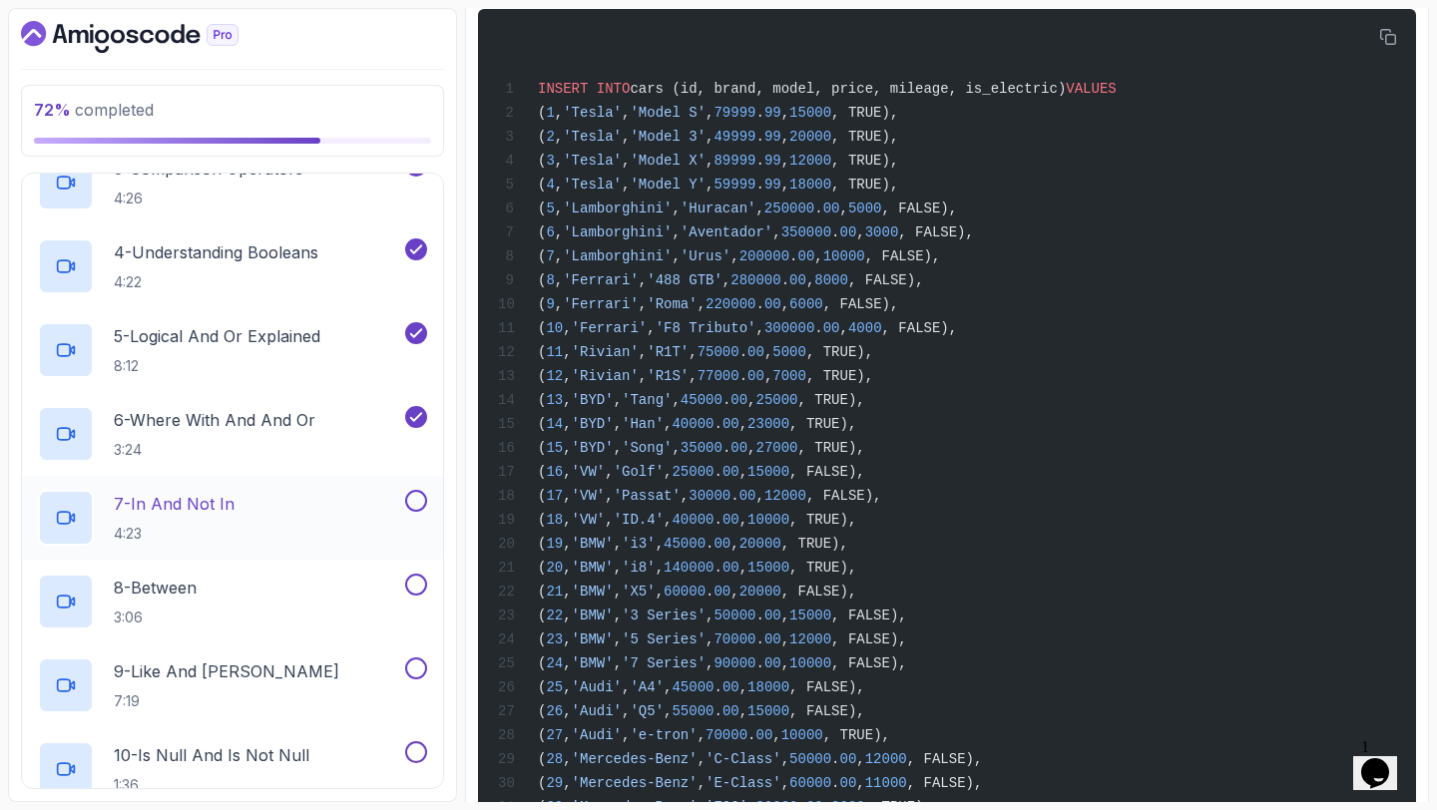
click at [414, 506] on button at bounding box center [416, 501] width 22 height 22
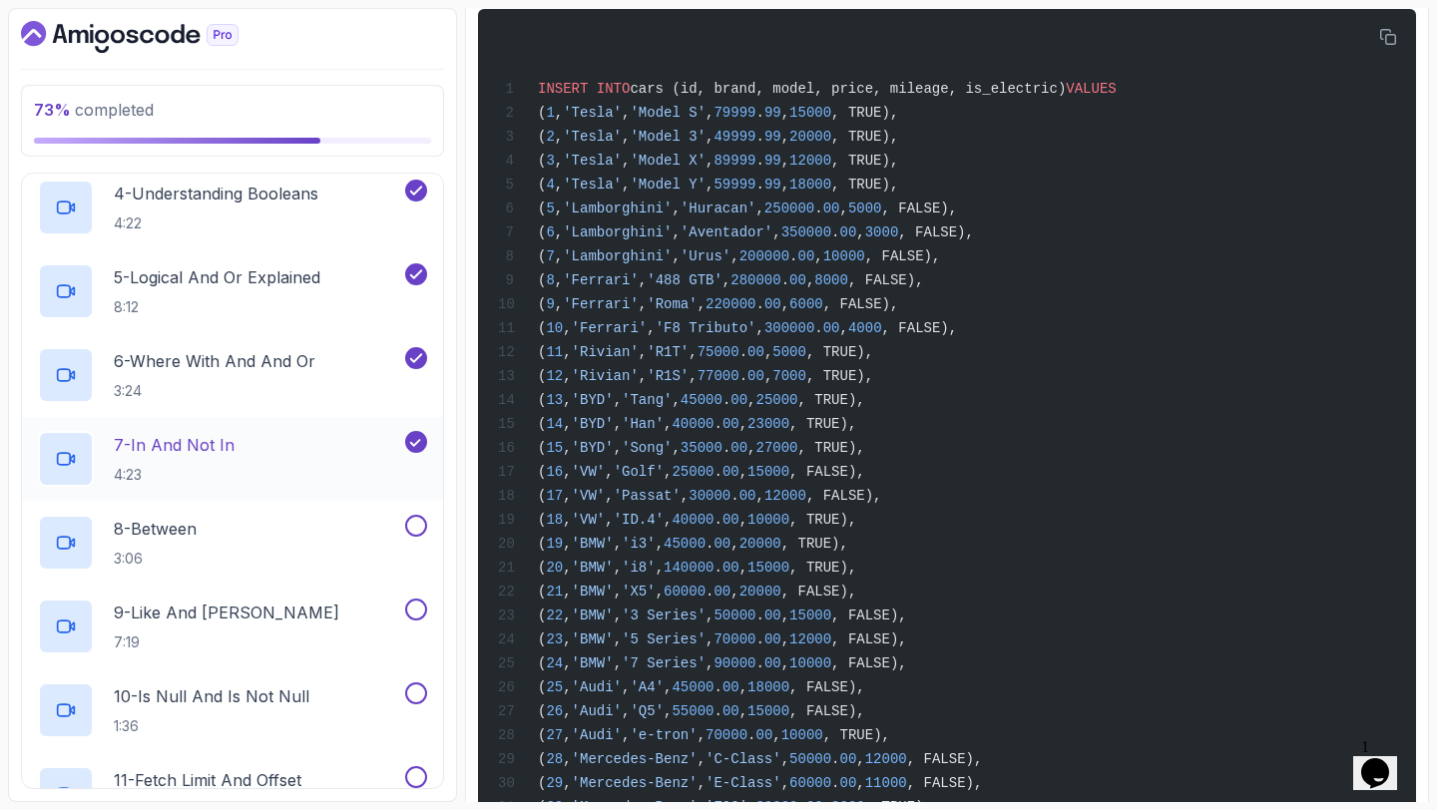
scroll to position [541, 0]
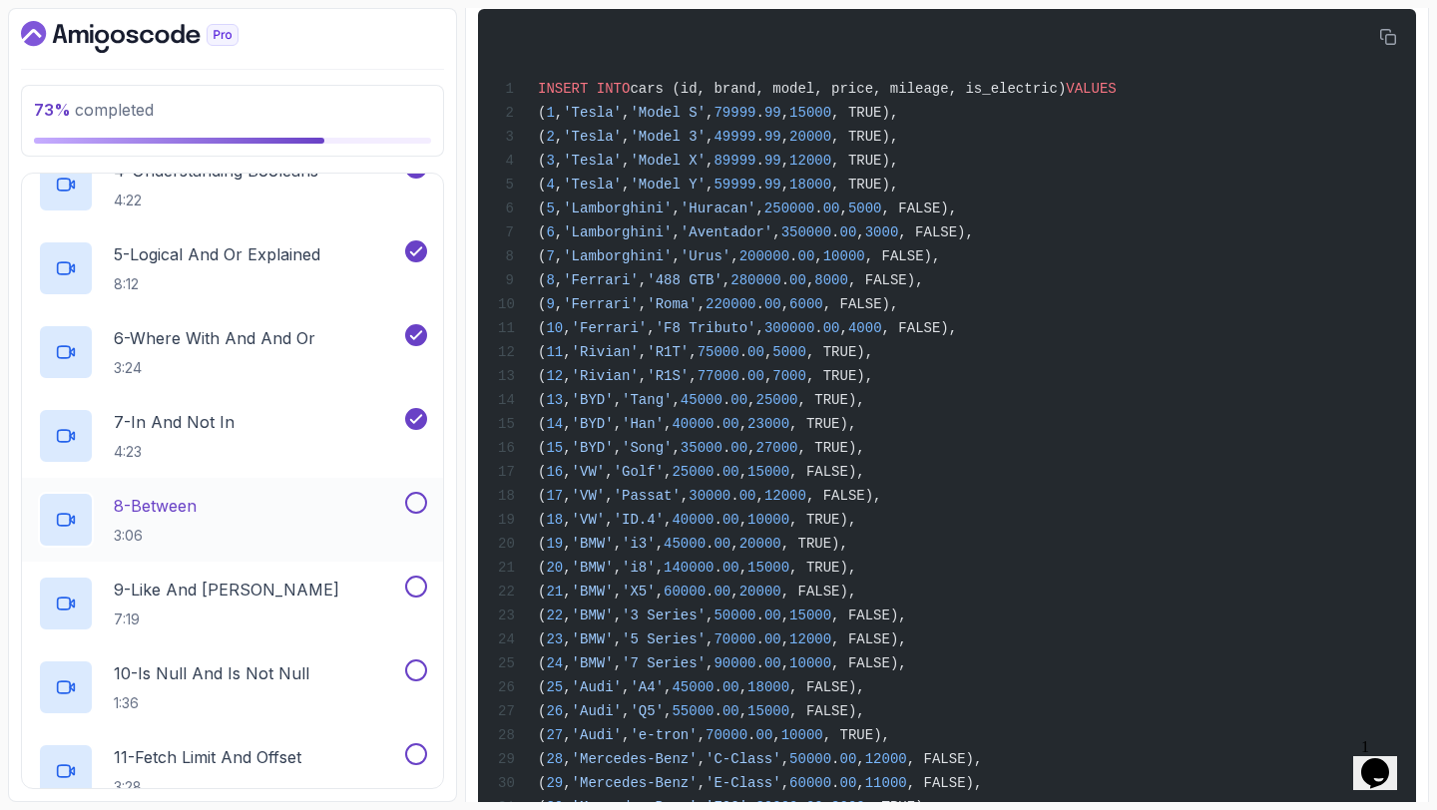
click at [414, 507] on button at bounding box center [416, 503] width 22 height 22
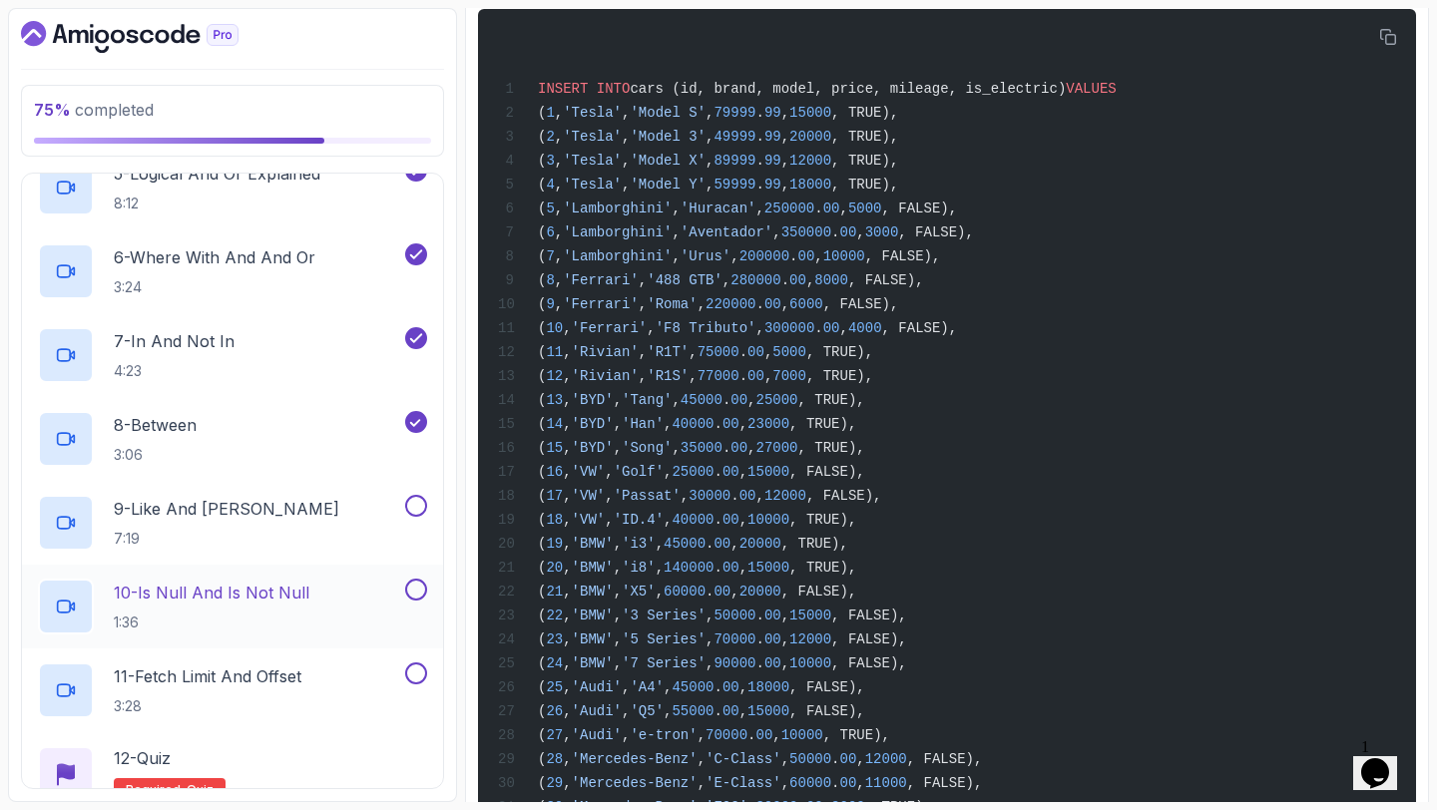
scroll to position [620, 0]
click at [413, 497] on button at bounding box center [416, 507] width 22 height 22
click at [417, 592] on button at bounding box center [416, 591] width 22 height 22
click at [416, 684] on button "11 - Fetch Limit And Offset 3:28" at bounding box center [232, 691] width 389 height 56
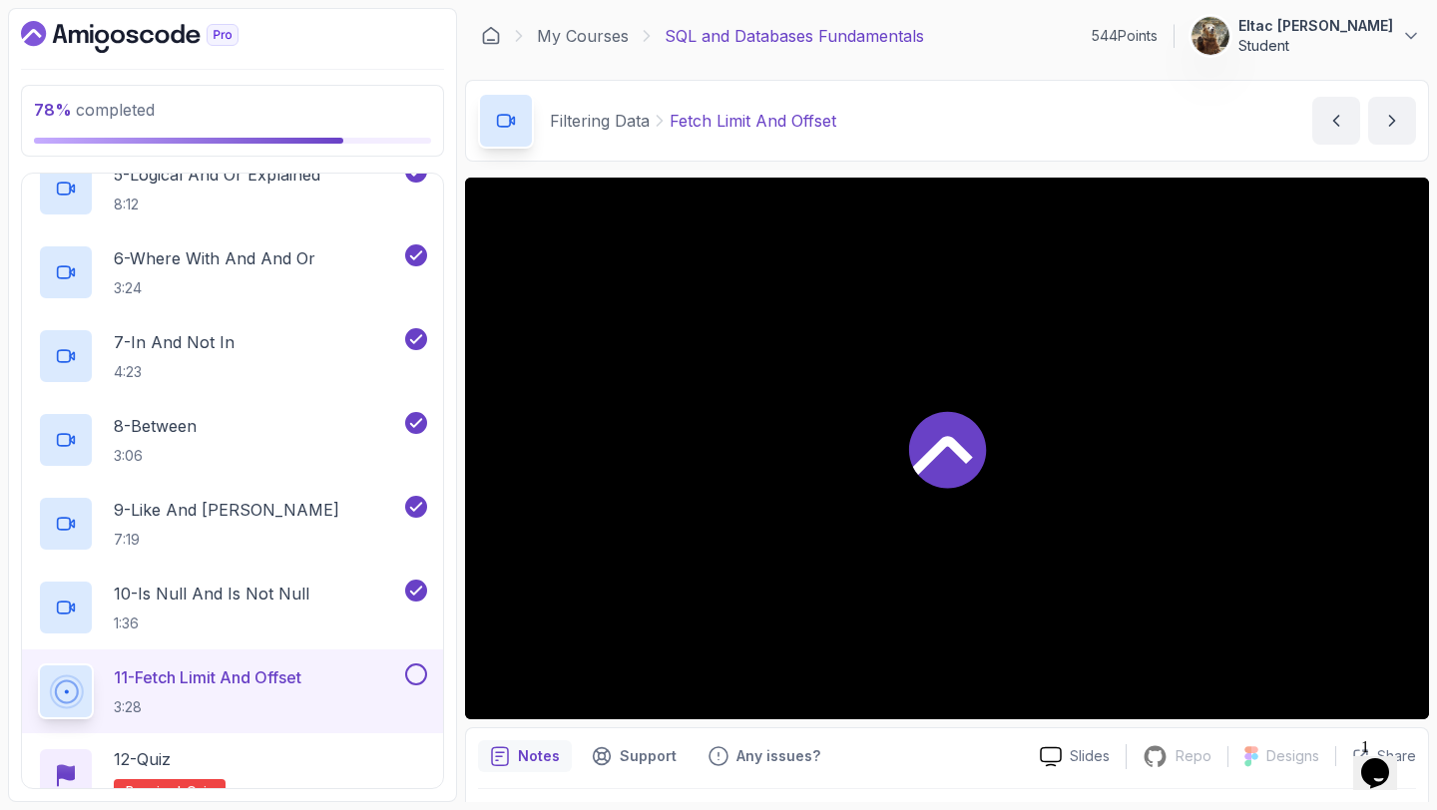
click at [416, 672] on button at bounding box center [416, 674] width 22 height 22
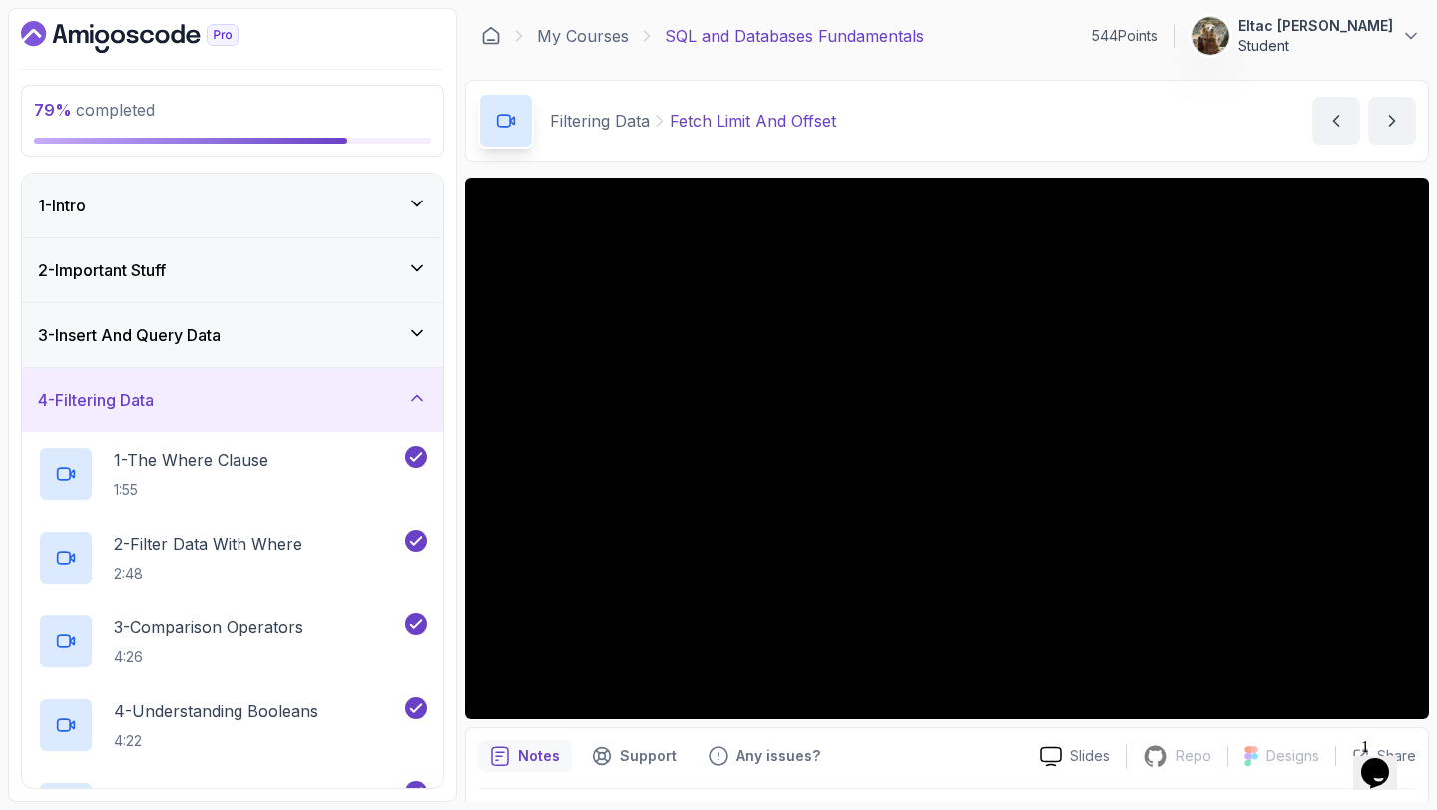
click at [381, 279] on div "2 - Important Stuff" at bounding box center [232, 270] width 389 height 24
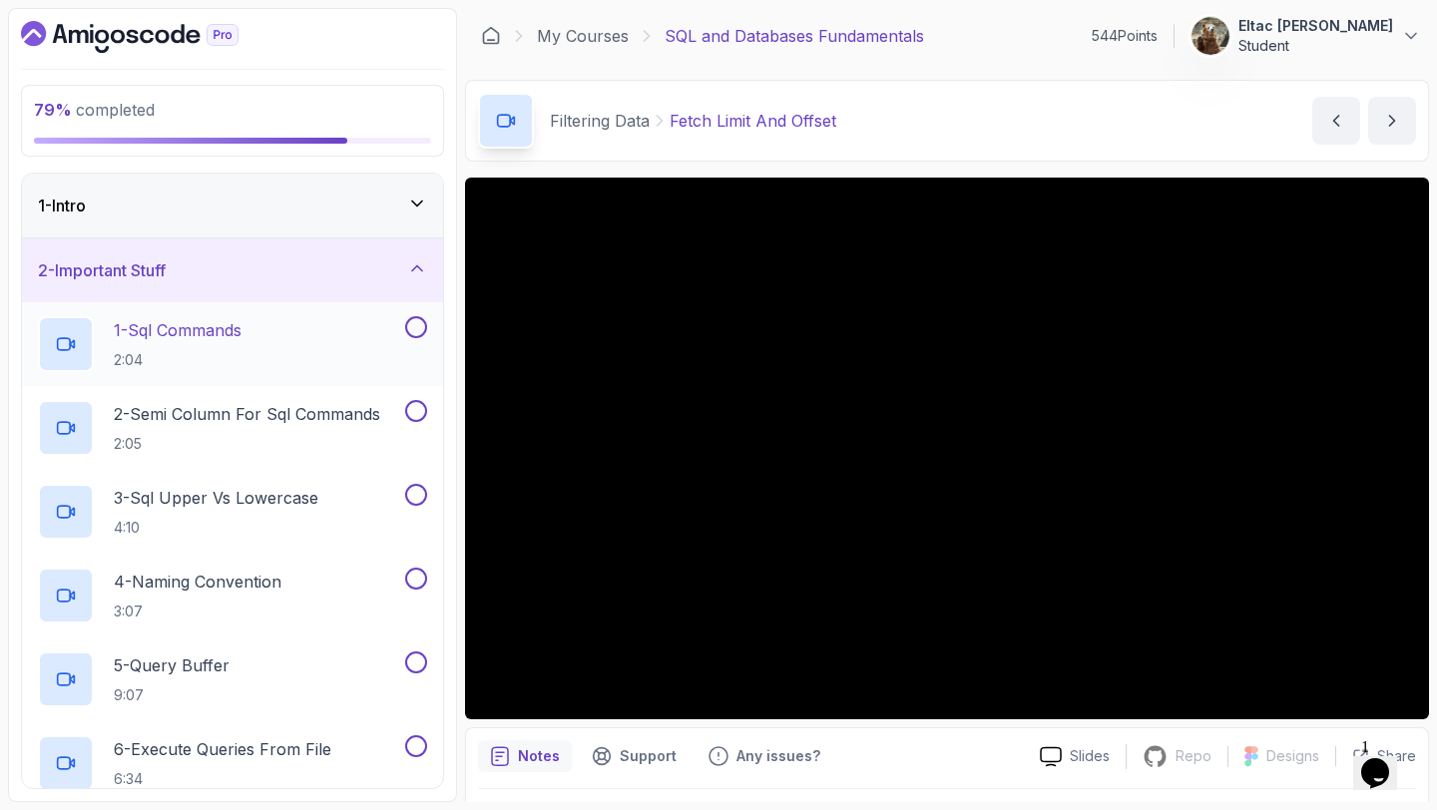
click at [409, 324] on button at bounding box center [416, 327] width 22 height 22
click at [413, 413] on button at bounding box center [416, 411] width 22 height 22
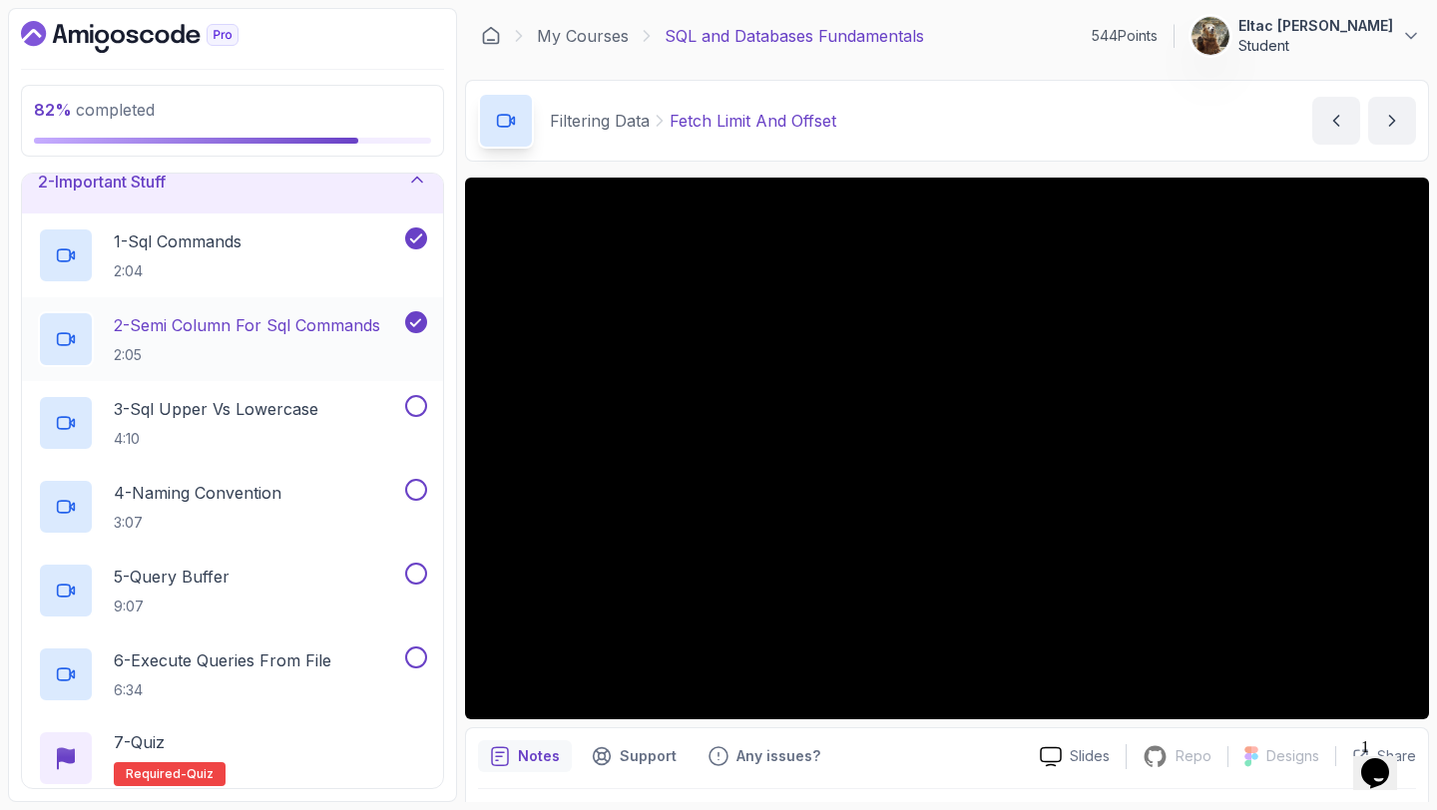
scroll to position [90, 0]
click at [413, 403] on button at bounding box center [416, 405] width 22 height 22
click at [415, 491] on button at bounding box center [416, 489] width 22 height 22
click at [421, 576] on button at bounding box center [416, 573] width 22 height 22
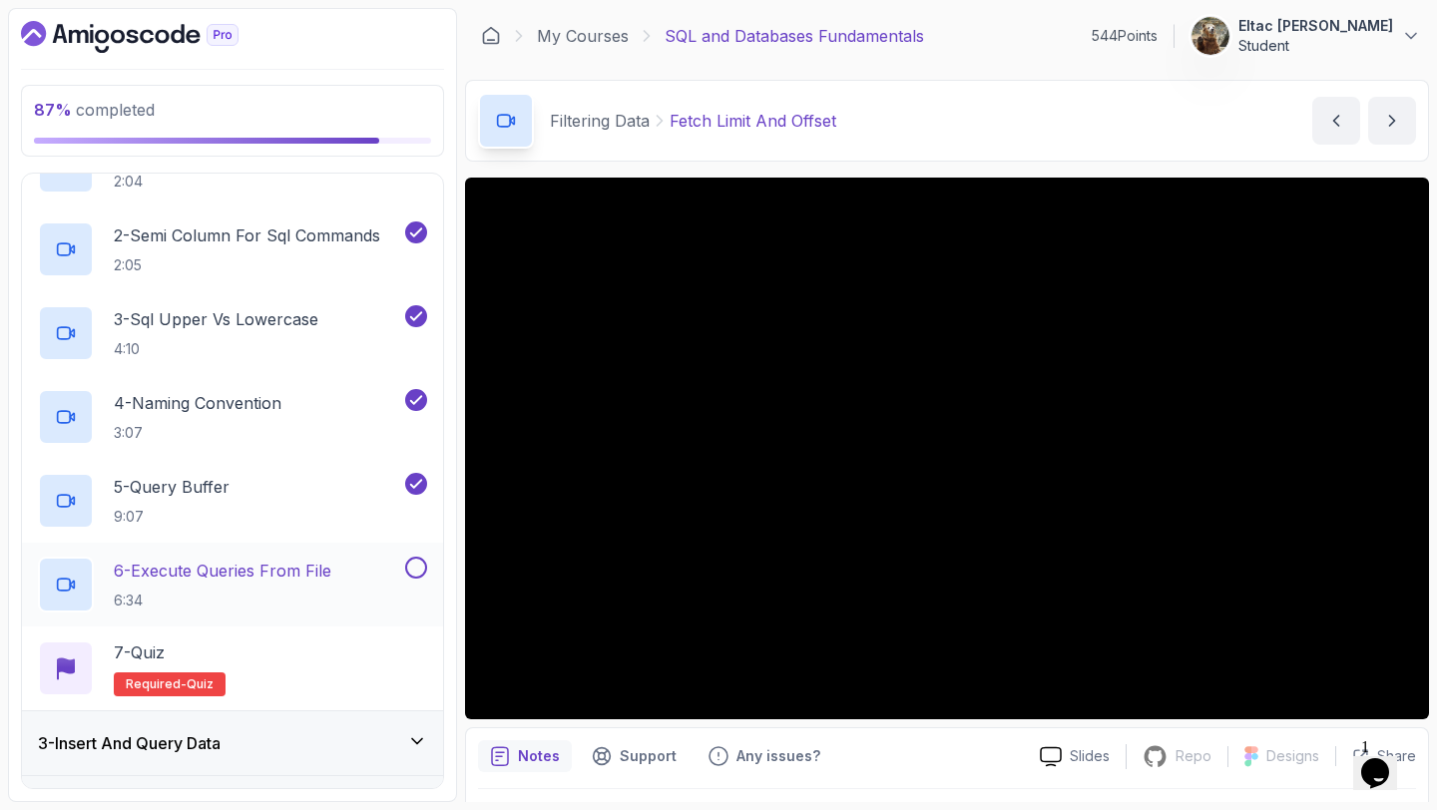
click at [419, 568] on button at bounding box center [416, 568] width 22 height 22
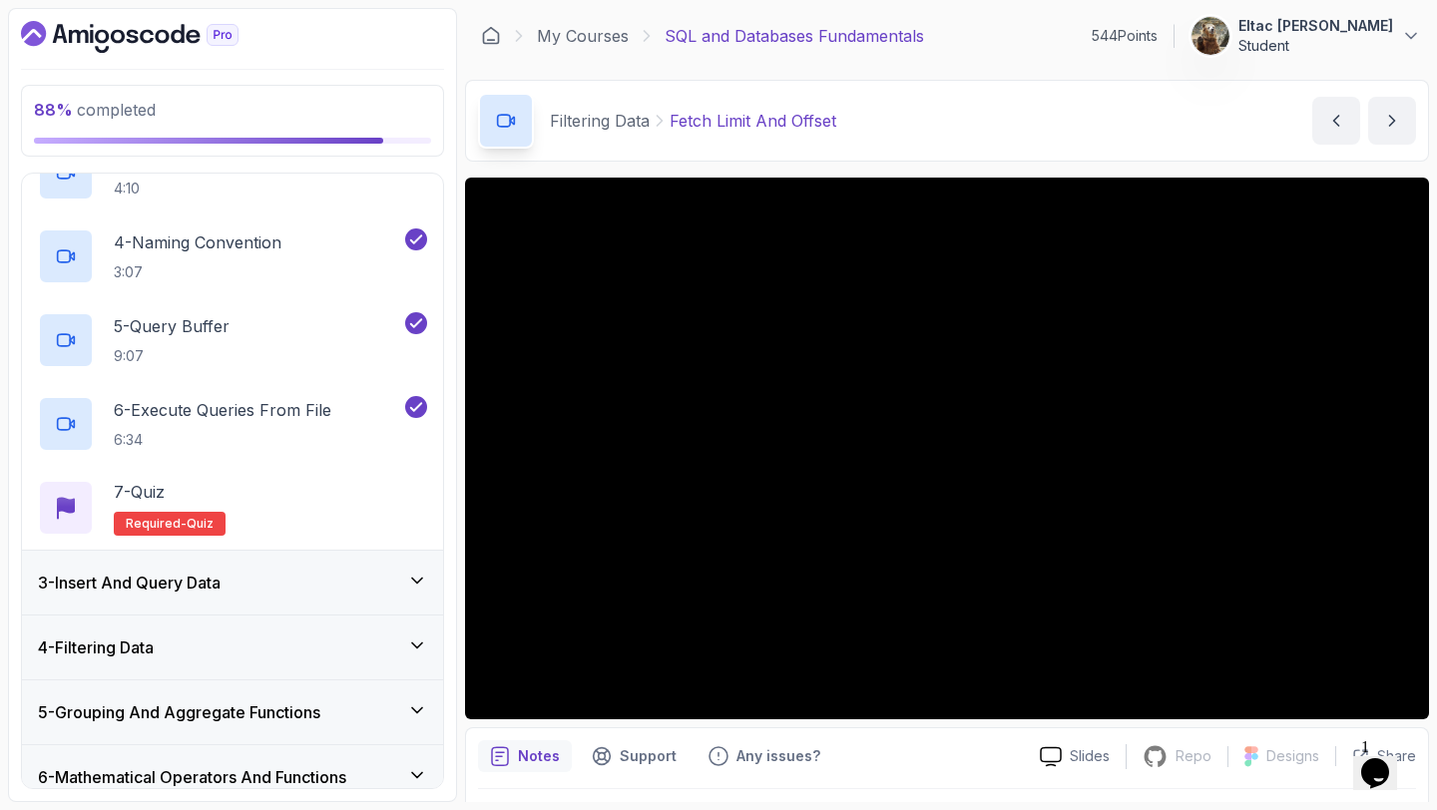
click at [406, 575] on div "3 - Insert And Query Data" at bounding box center [232, 583] width 389 height 24
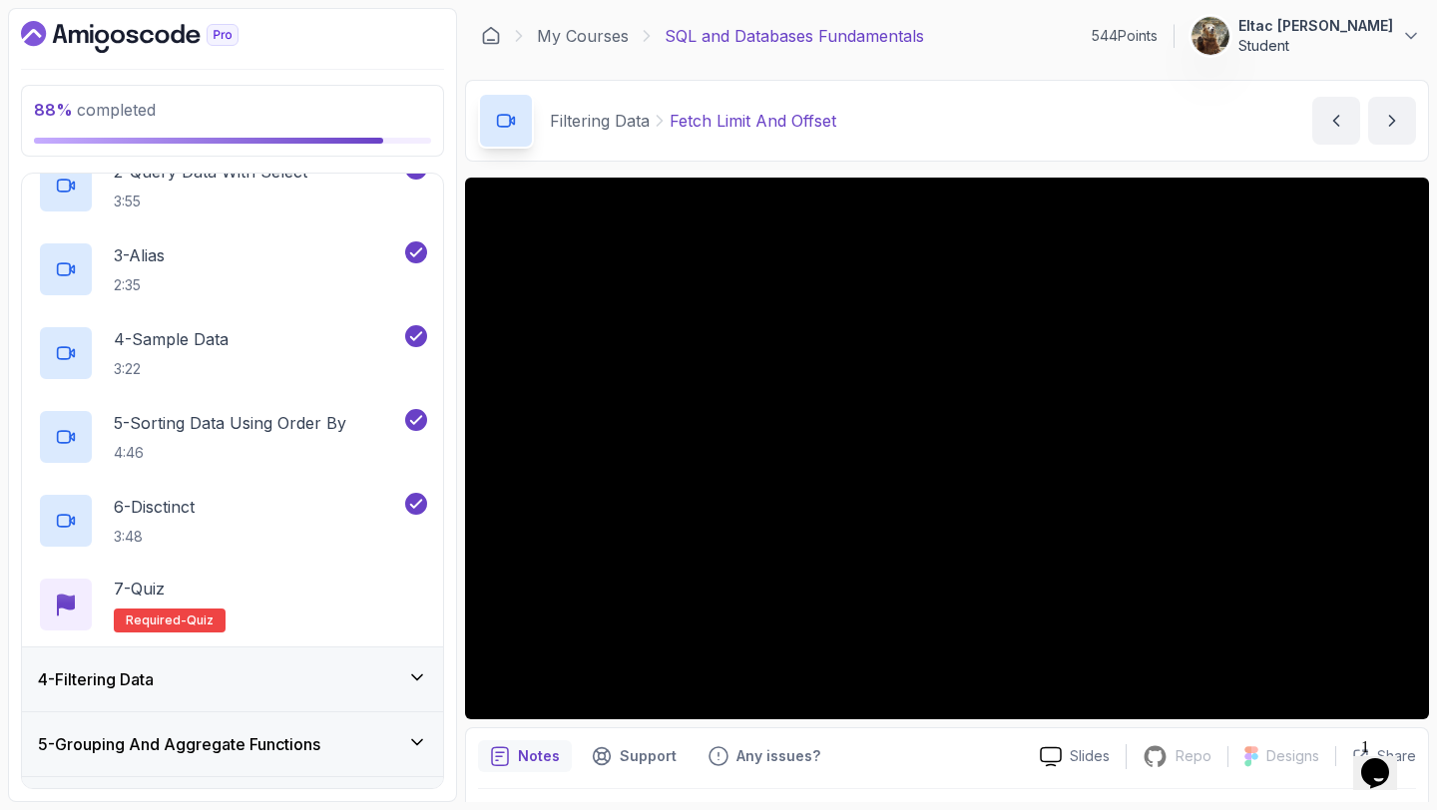
scroll to position [684, 0]
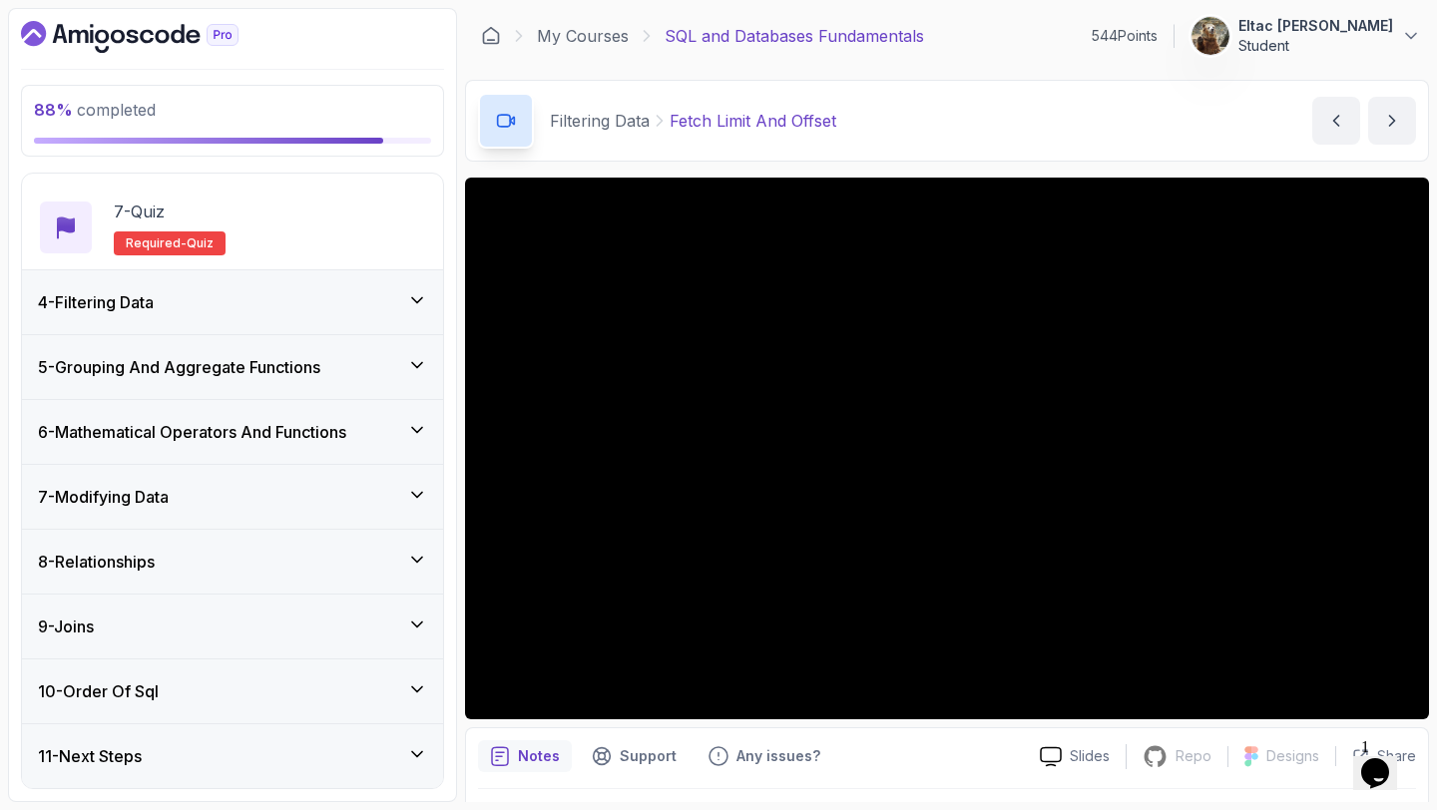
click at [321, 313] on div "4 - Filtering Data" at bounding box center [232, 302] width 389 height 24
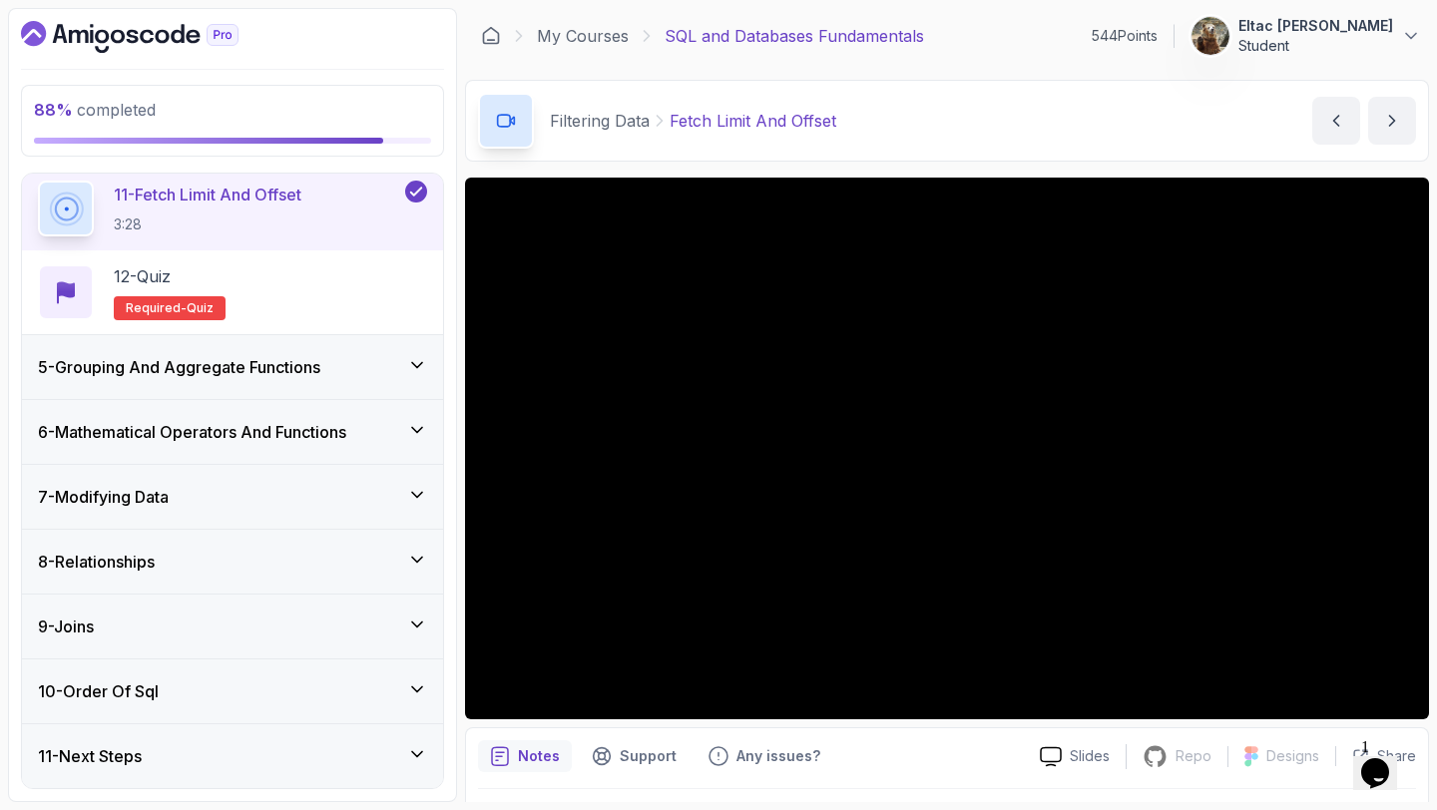
click at [302, 361] on h3 "5 - Grouping And Aggregate Functions" at bounding box center [179, 367] width 282 height 24
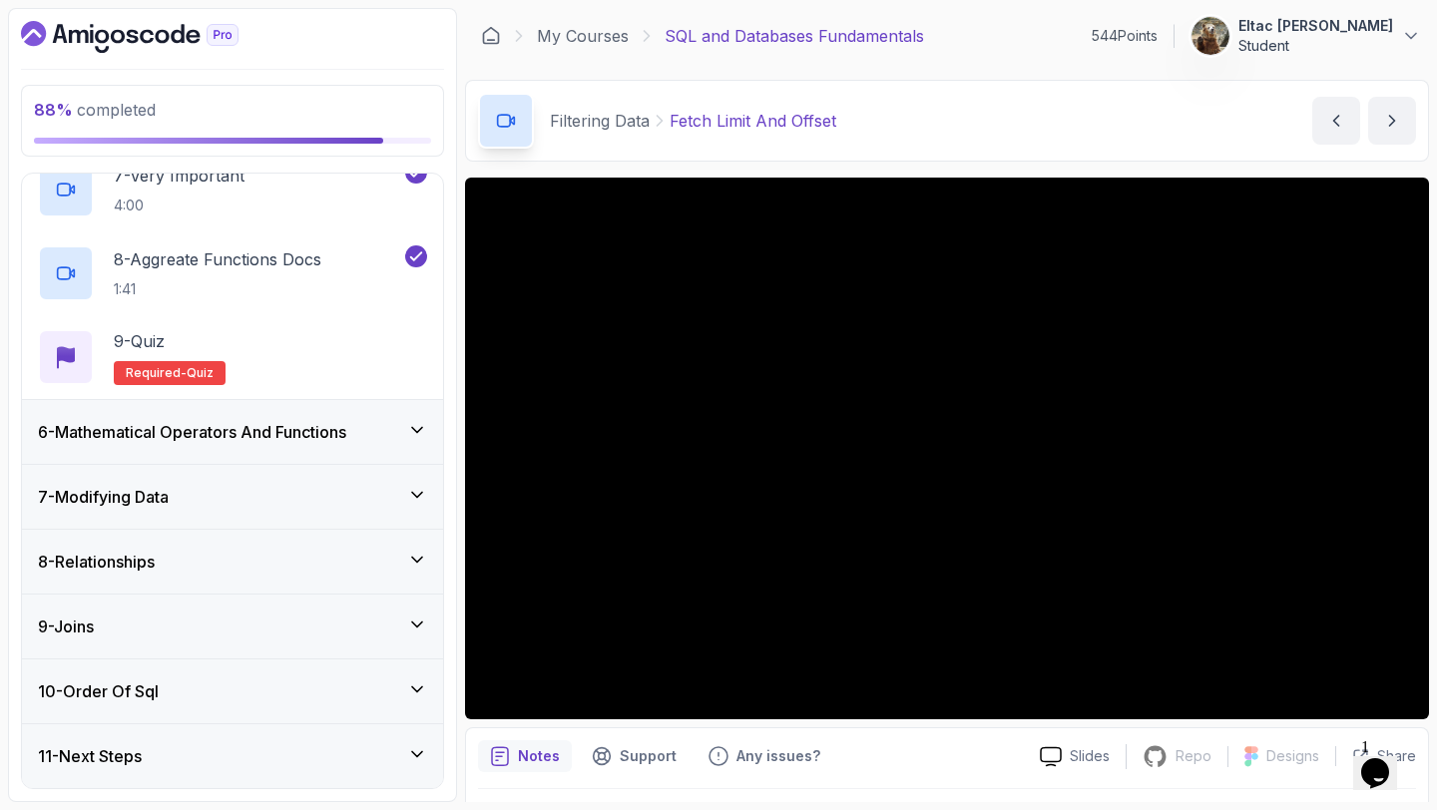
click at [287, 429] on h3 "6 - Mathematical Operators And Functions" at bounding box center [192, 432] width 308 height 24
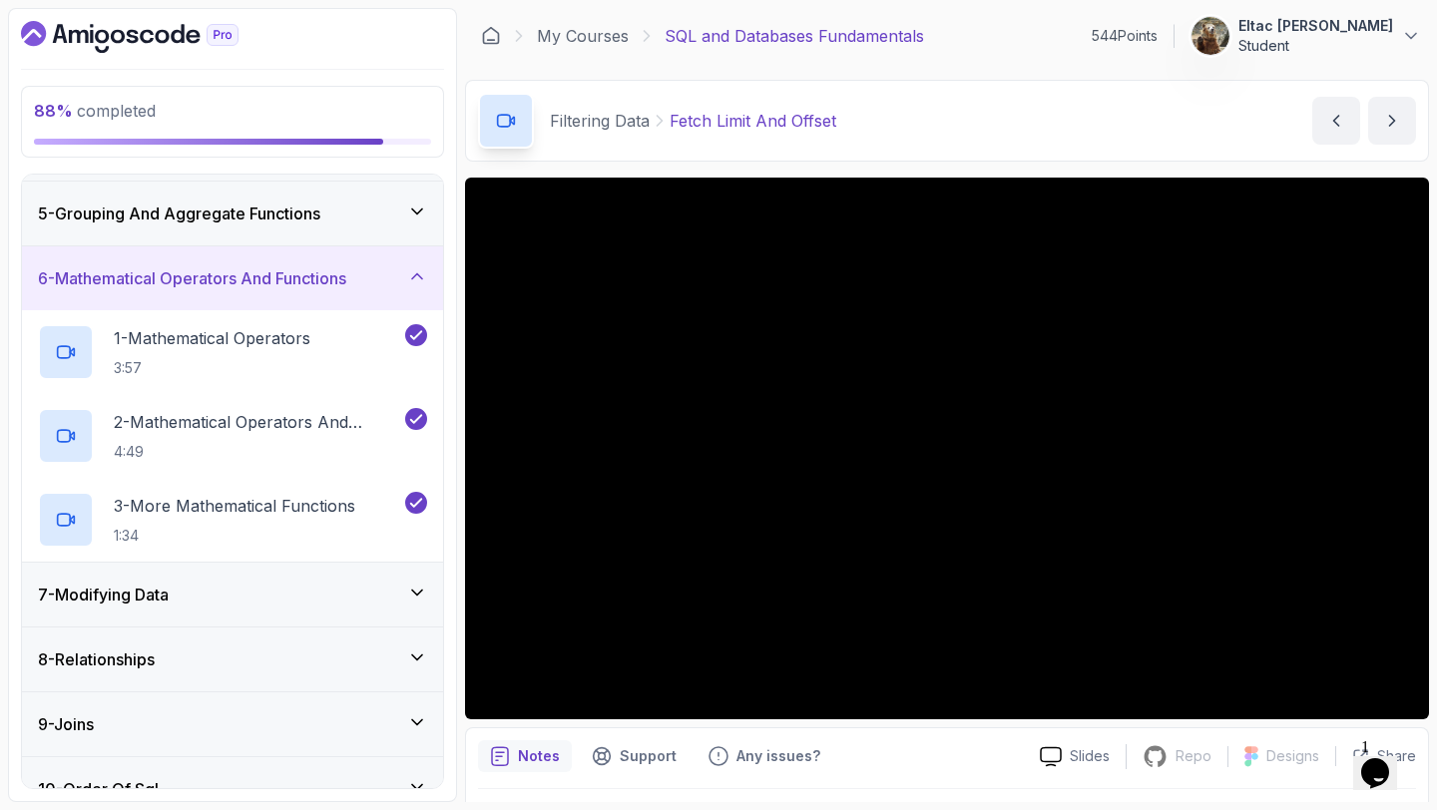
scroll to position [349, 0]
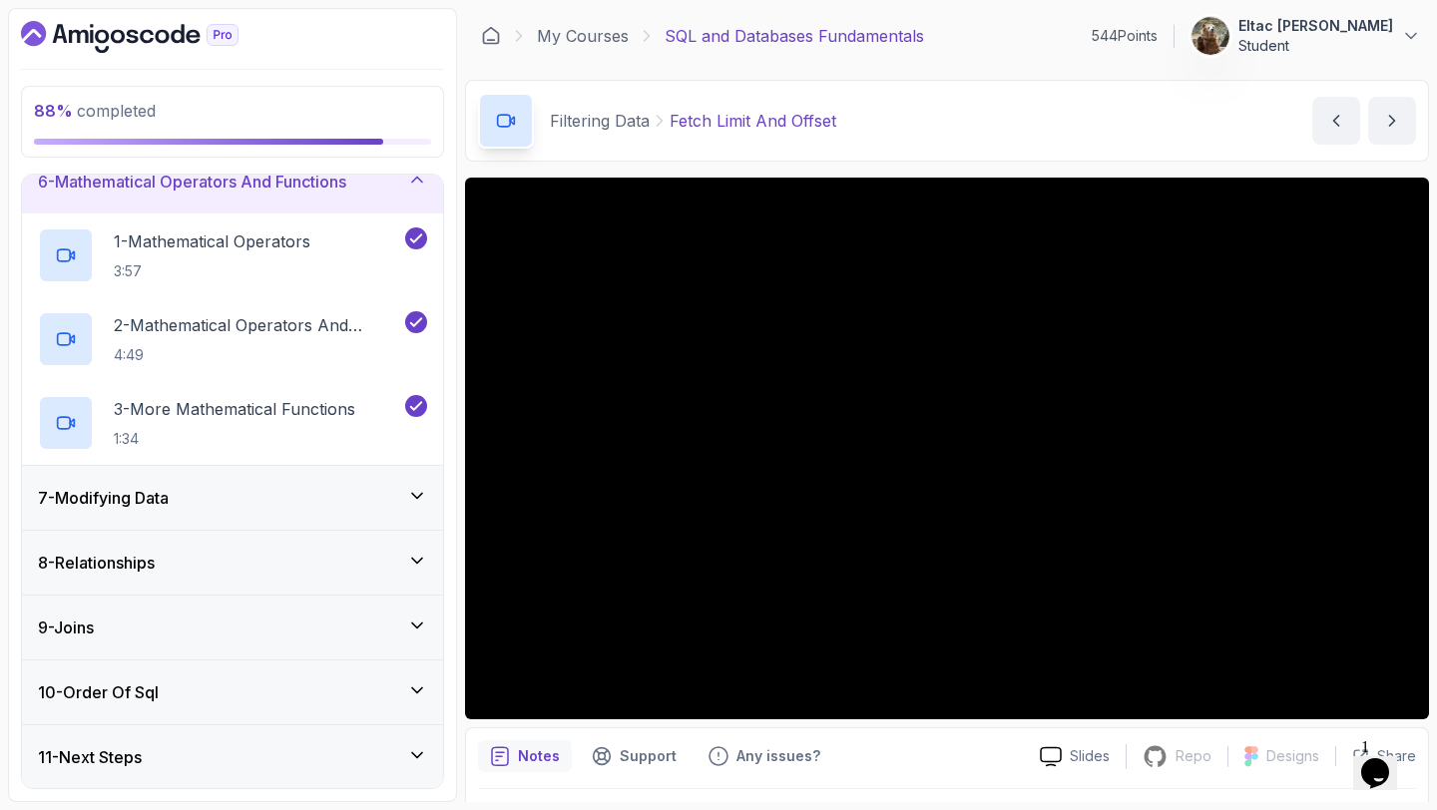
click at [270, 514] on div "7 - Modifying Data" at bounding box center [232, 498] width 421 height 64
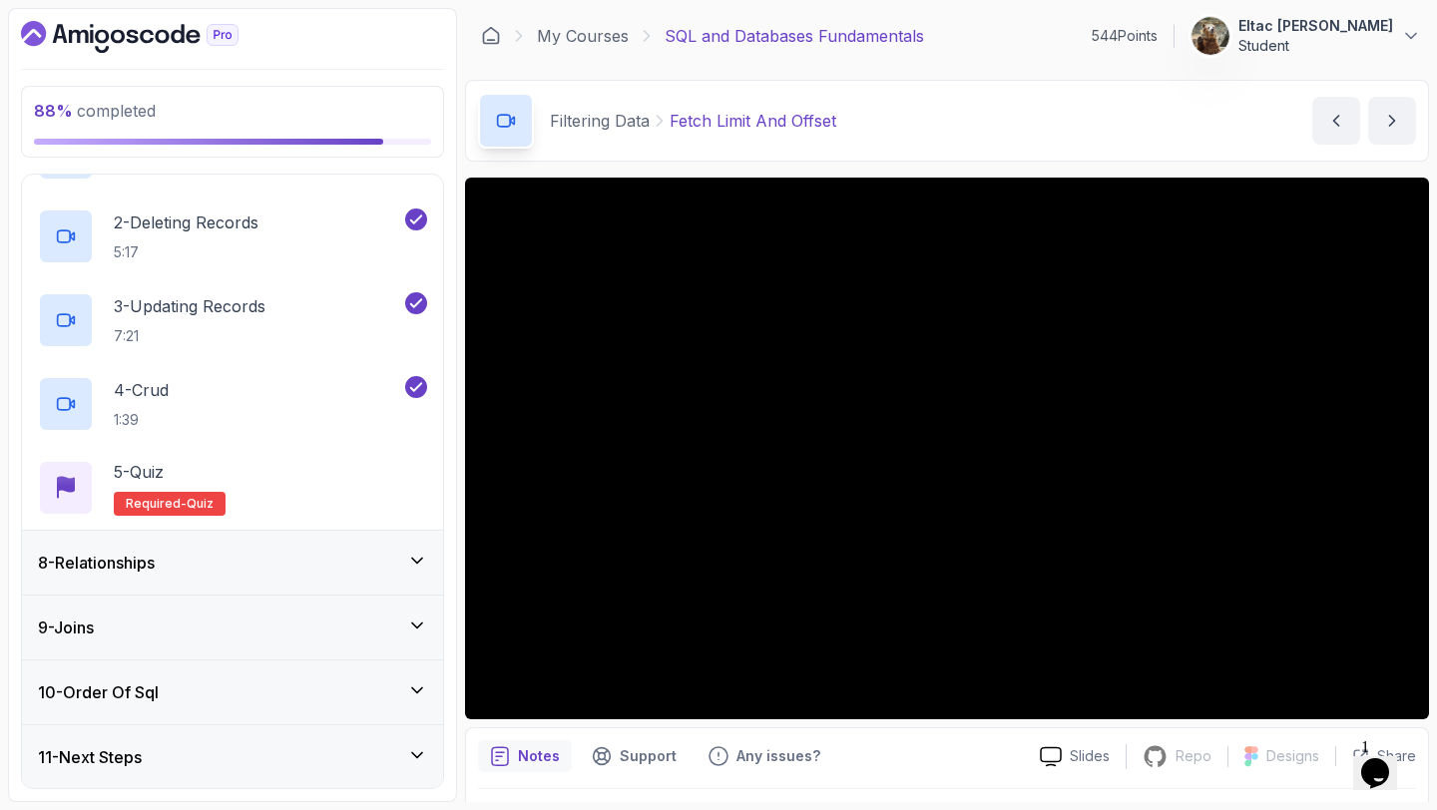
click at [251, 596] on div "9 - Joins" at bounding box center [232, 628] width 421 height 64
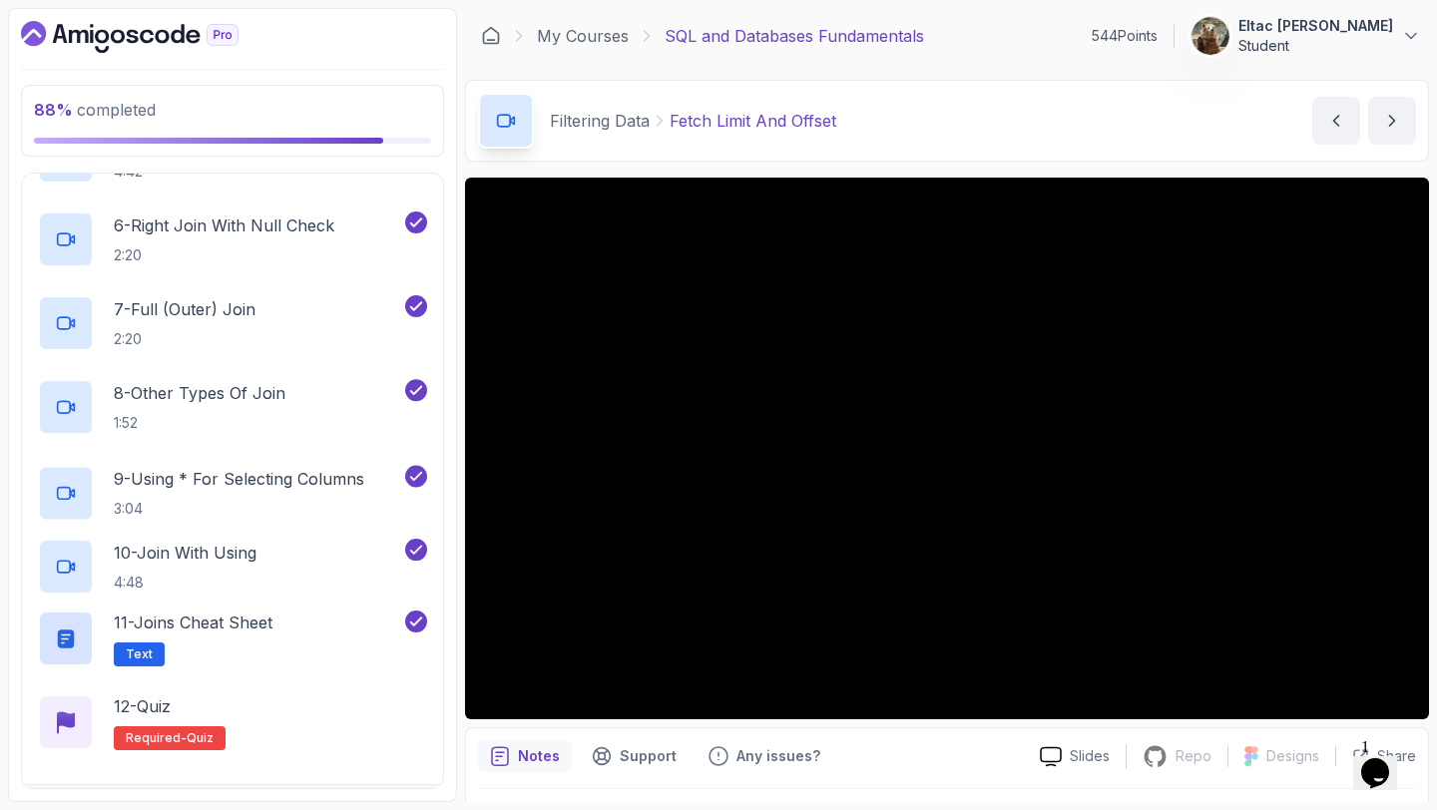
scroll to position [1103, 0]
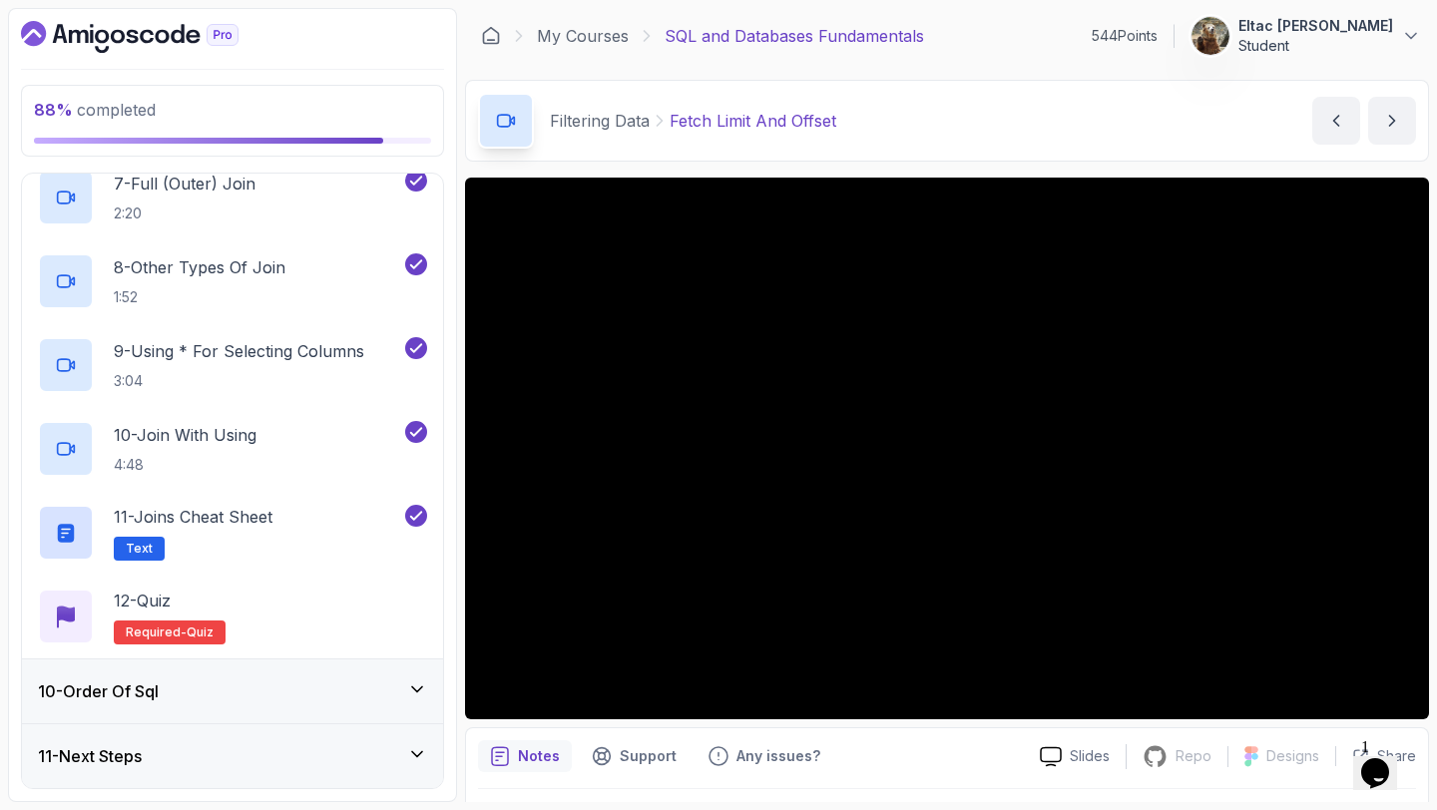
click at [238, 693] on div "10 - Order Of Sql" at bounding box center [232, 691] width 389 height 24
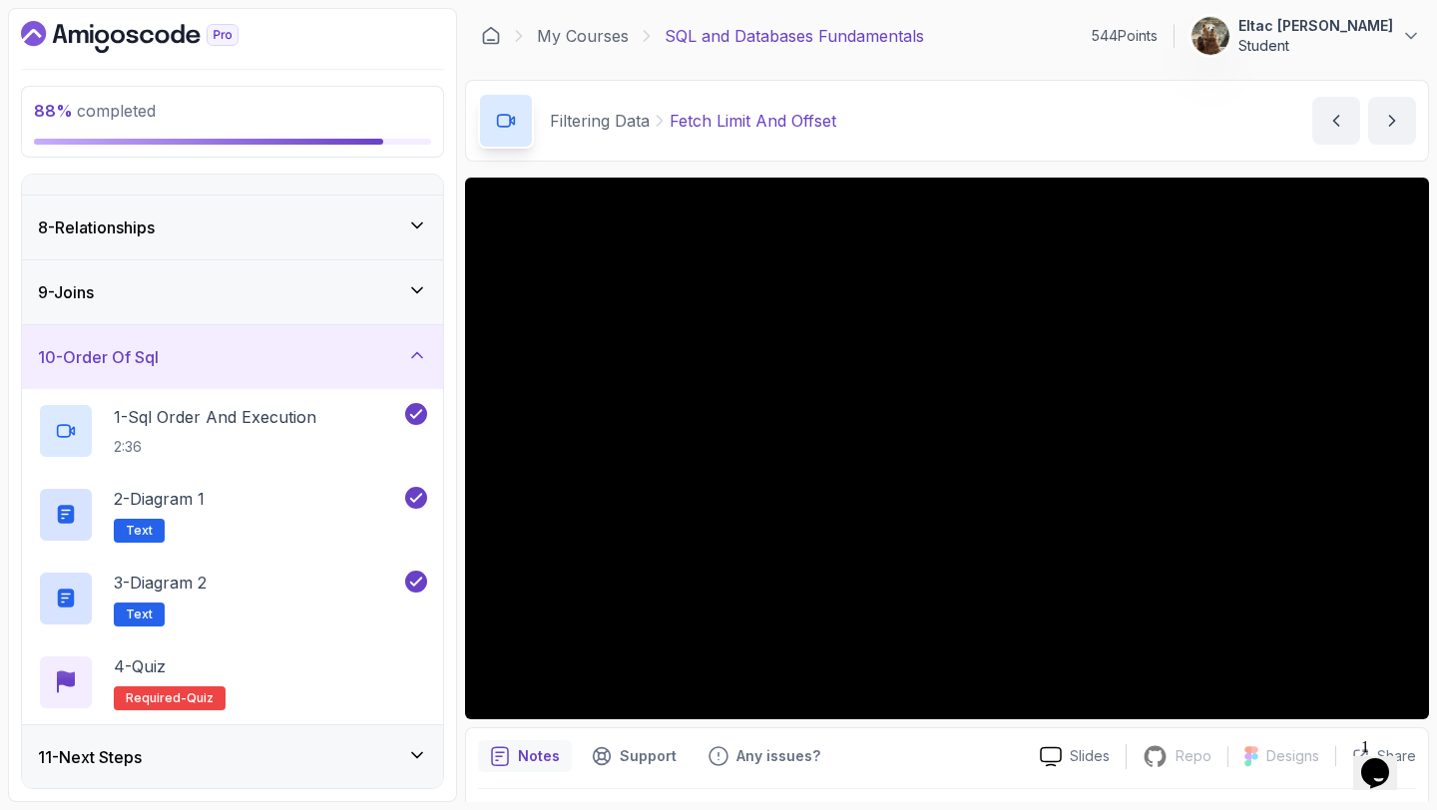
click at [227, 742] on div "11 - Next Steps" at bounding box center [232, 757] width 421 height 64
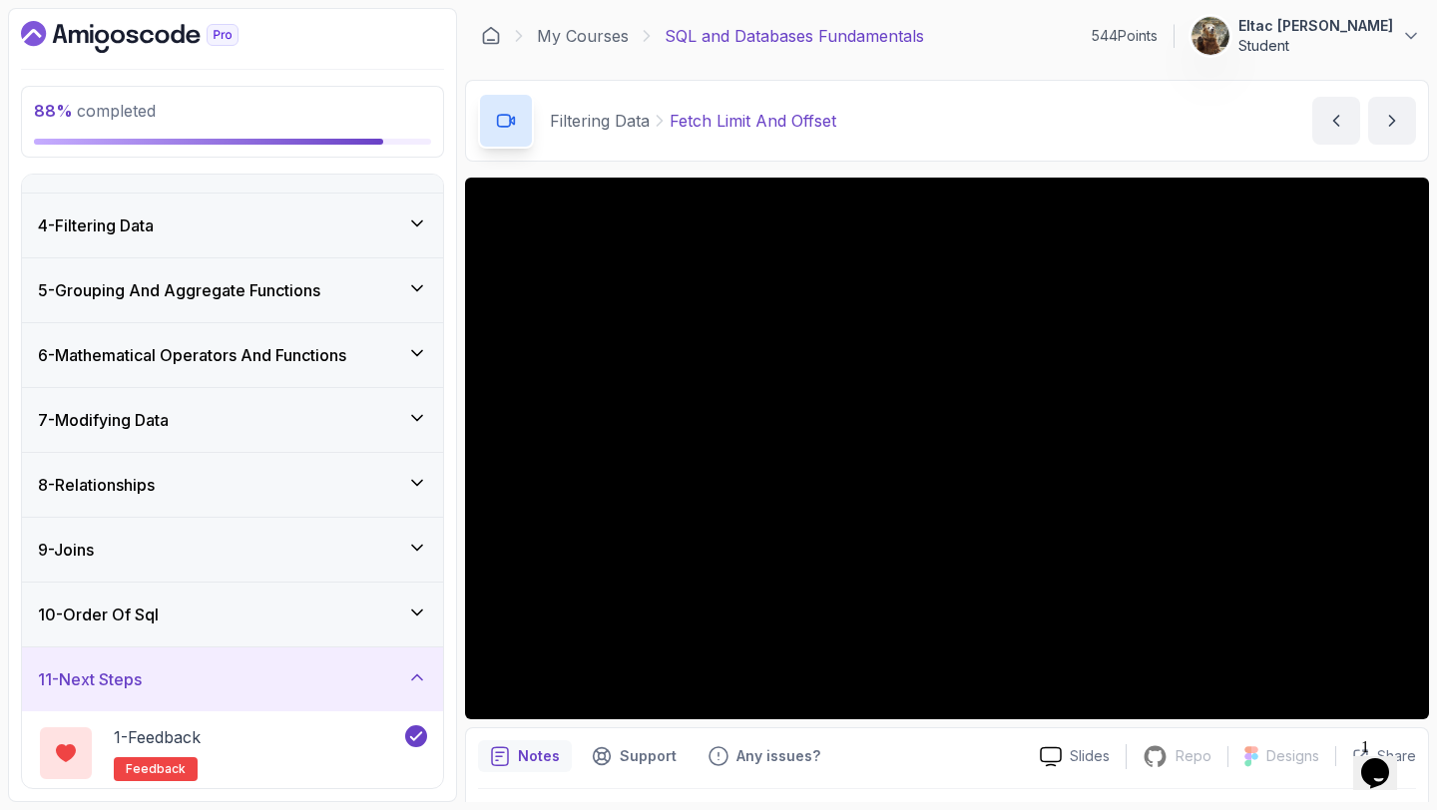
scroll to position [157, 0]
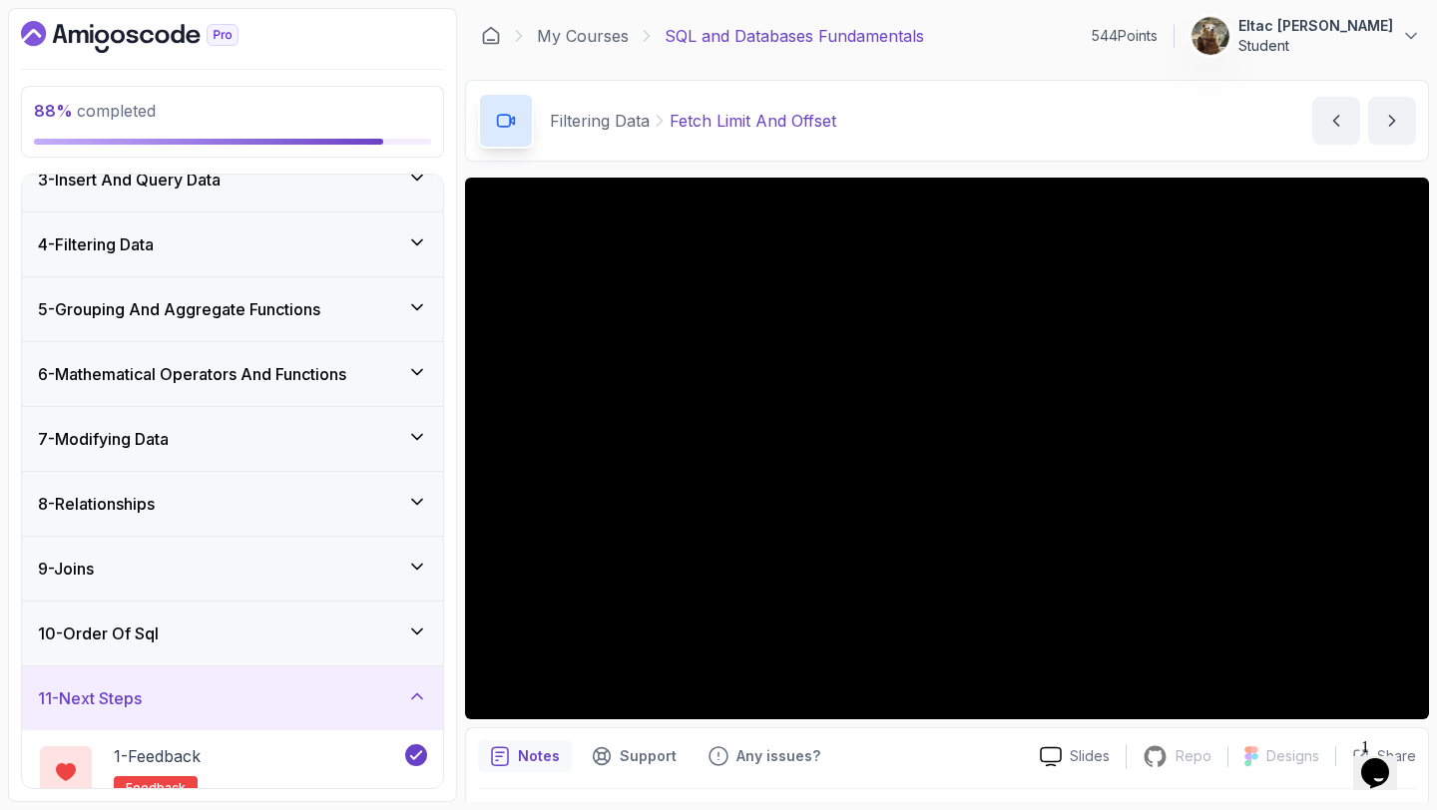
click at [248, 618] on div "10 - Order Of Sql" at bounding box center [232, 634] width 421 height 64
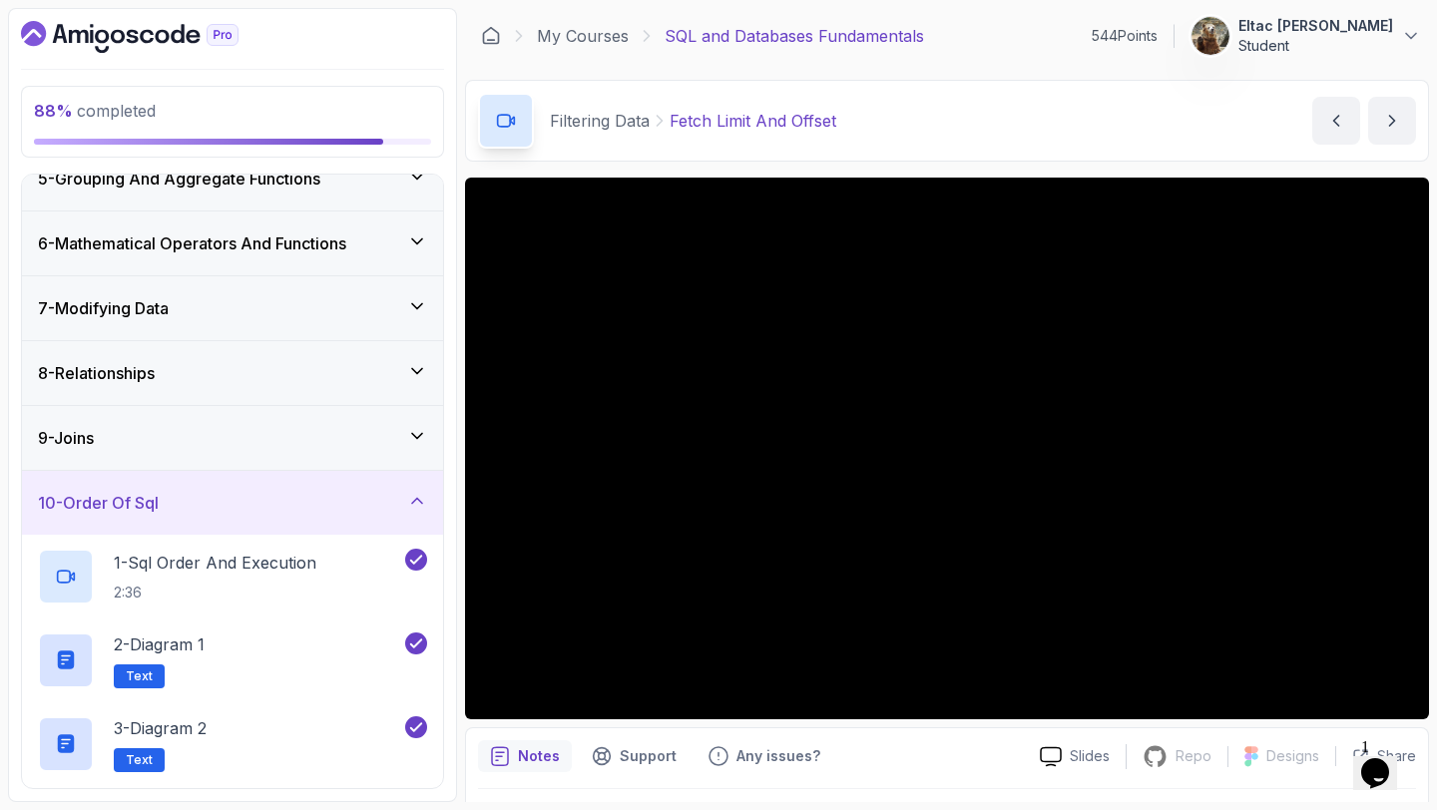
scroll to position [278, 0]
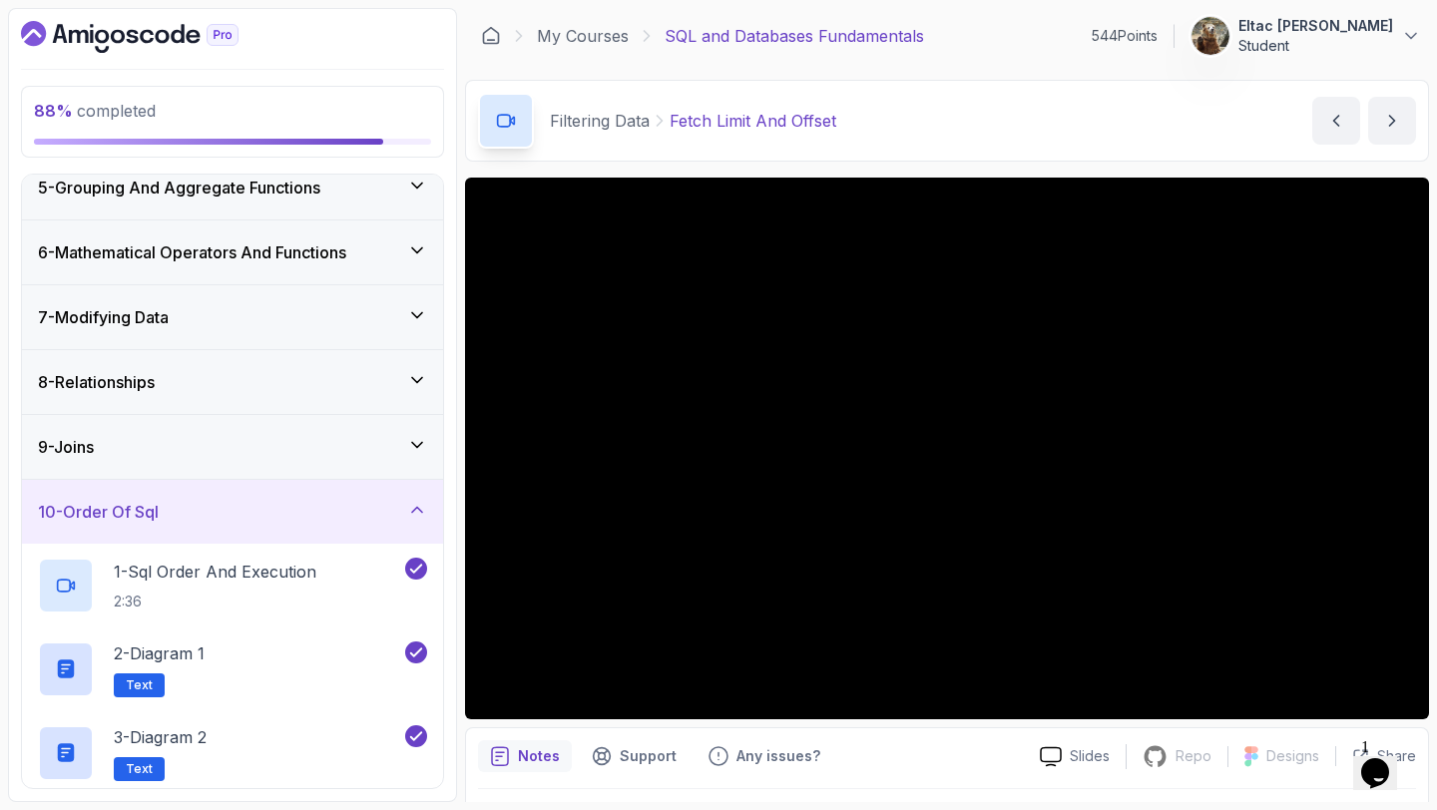
click at [258, 450] on div "9 - Joins" at bounding box center [232, 447] width 389 height 24
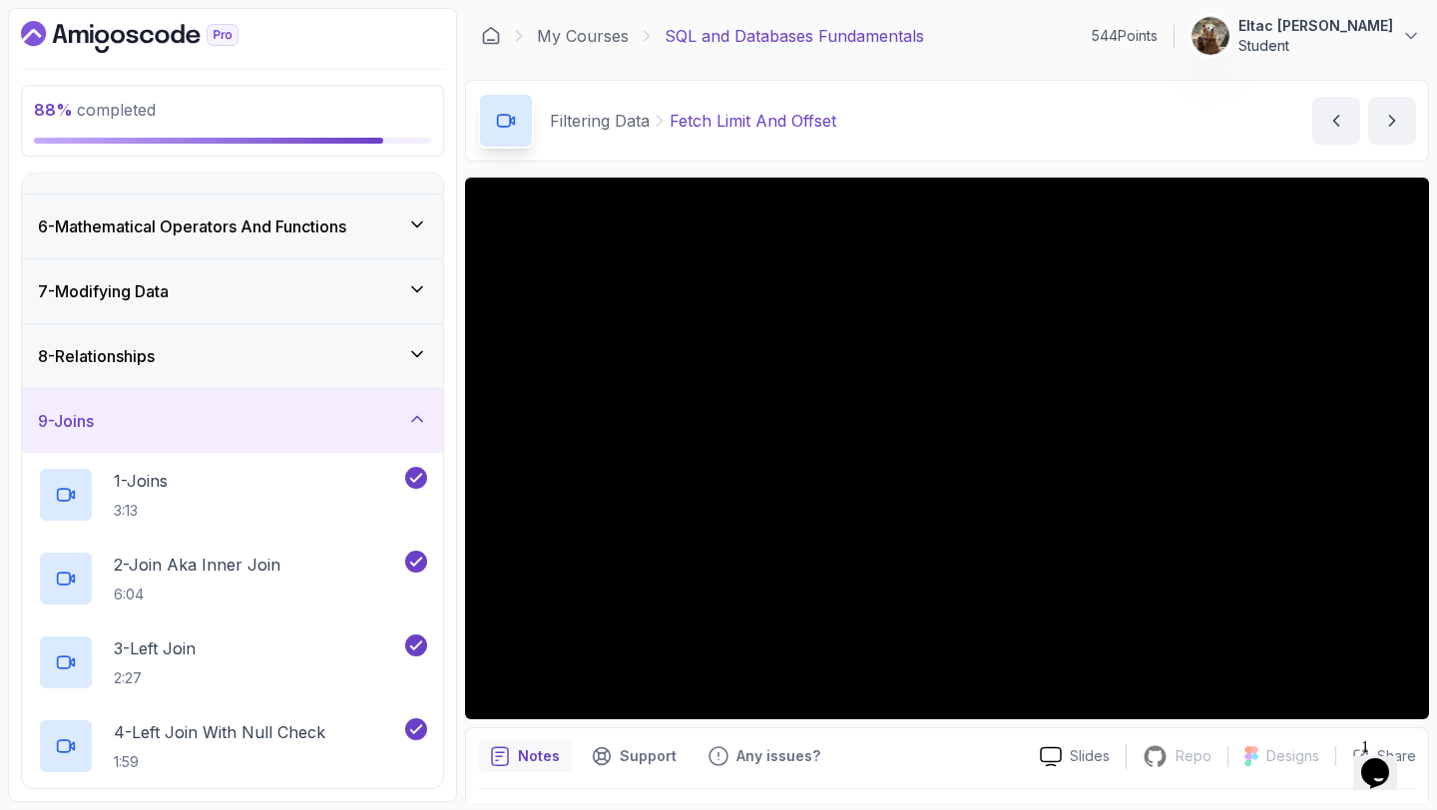
scroll to position [297, 0]
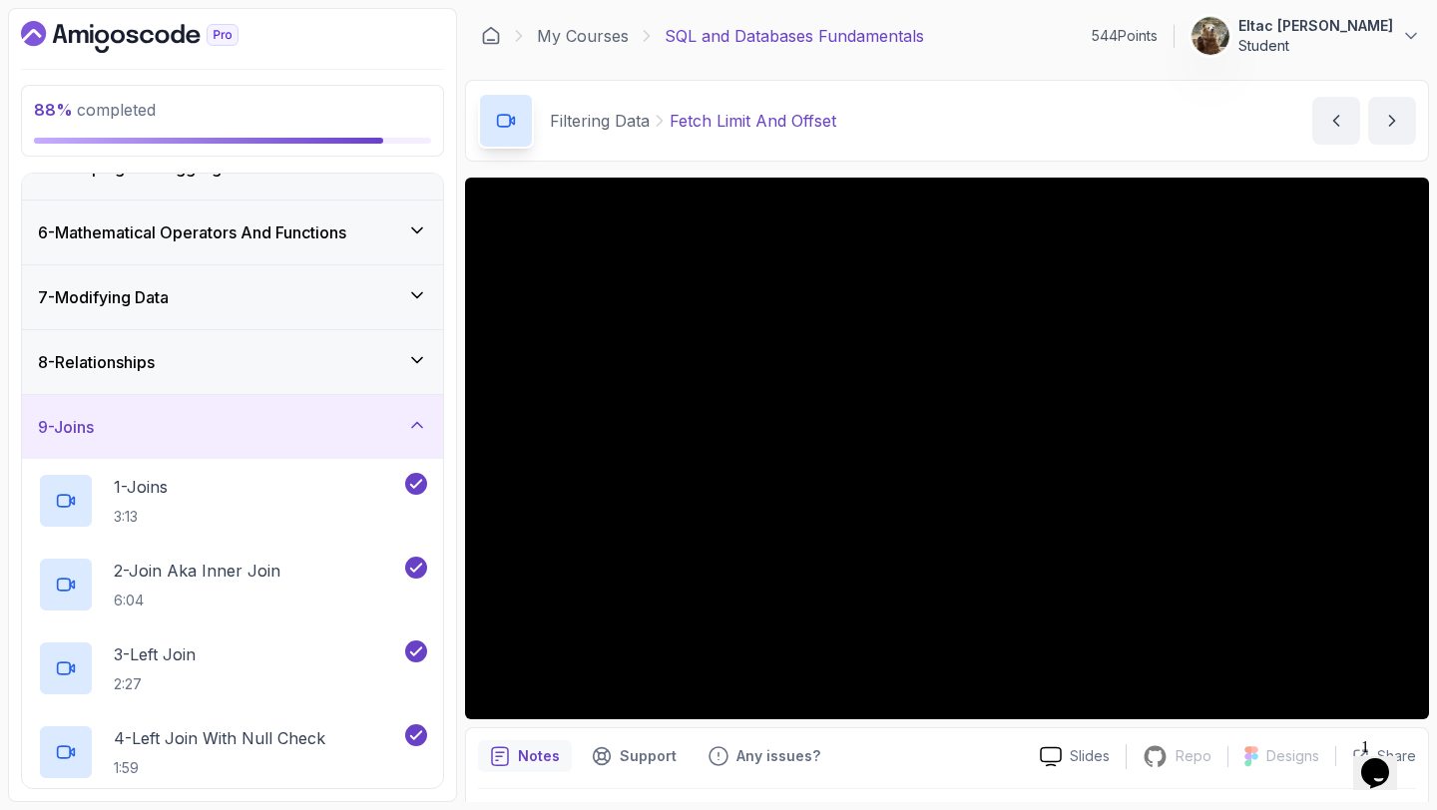
click at [262, 352] on div "8 - Relationships" at bounding box center [232, 362] width 389 height 24
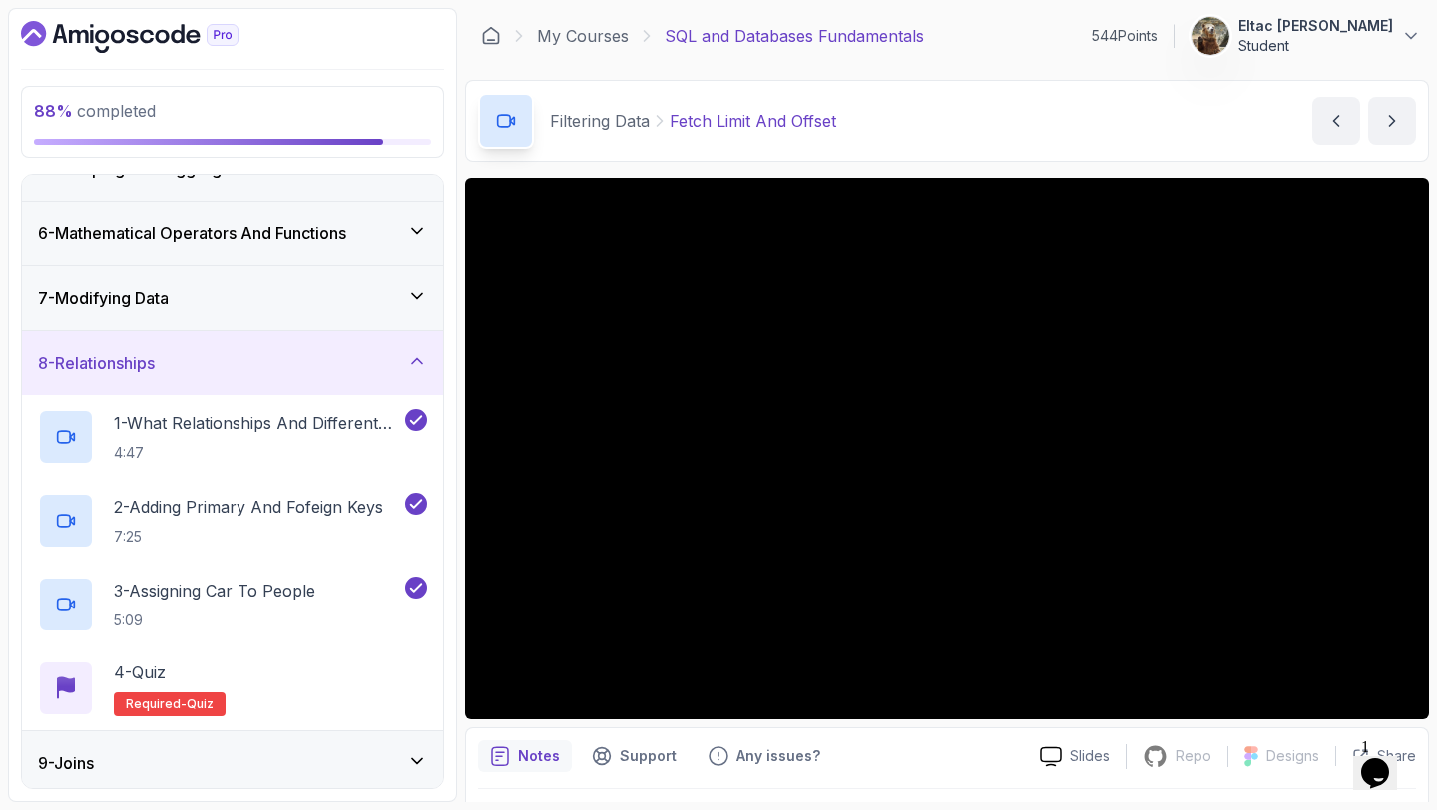
click at [276, 313] on div "7 - Modifying Data" at bounding box center [232, 298] width 421 height 64
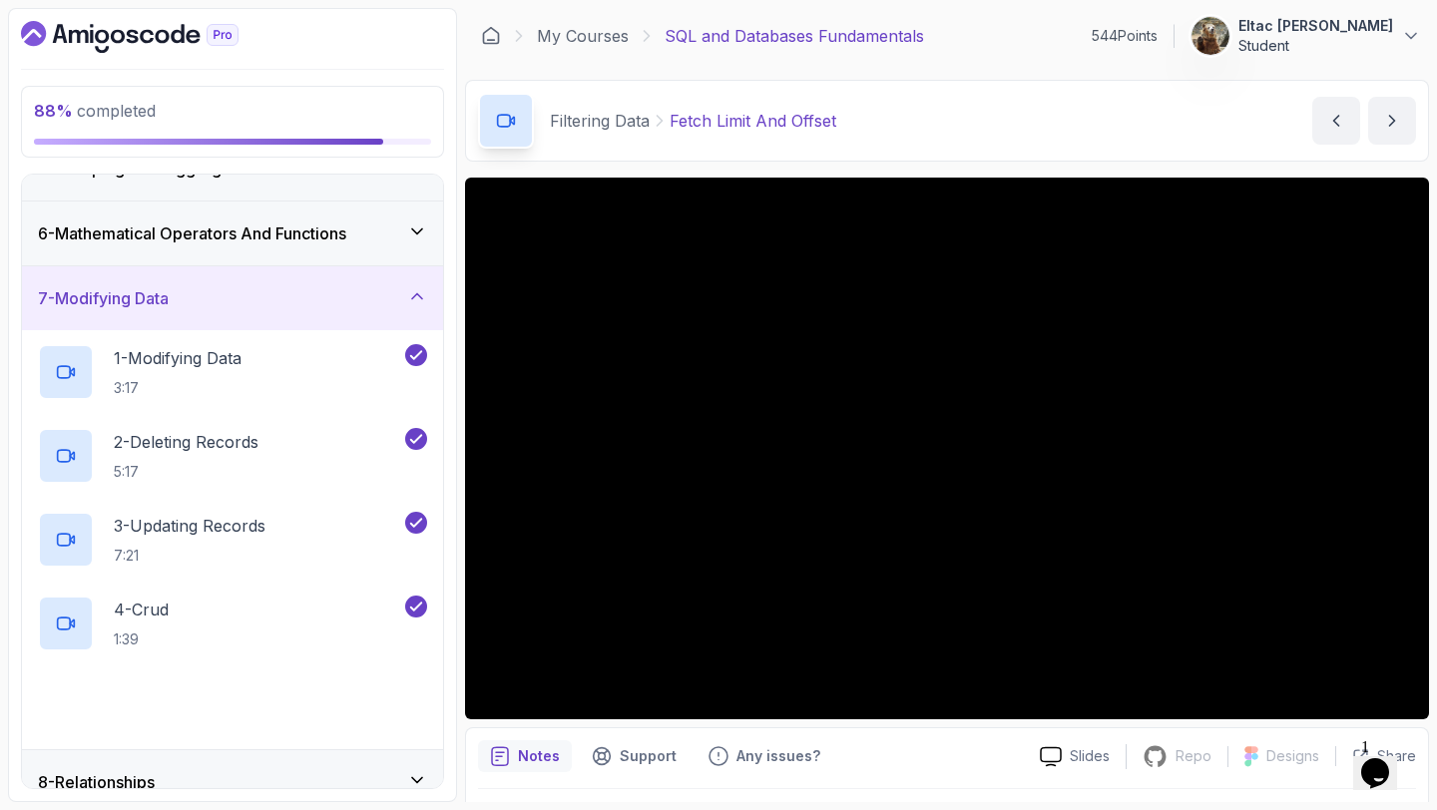
scroll to position [249, 0]
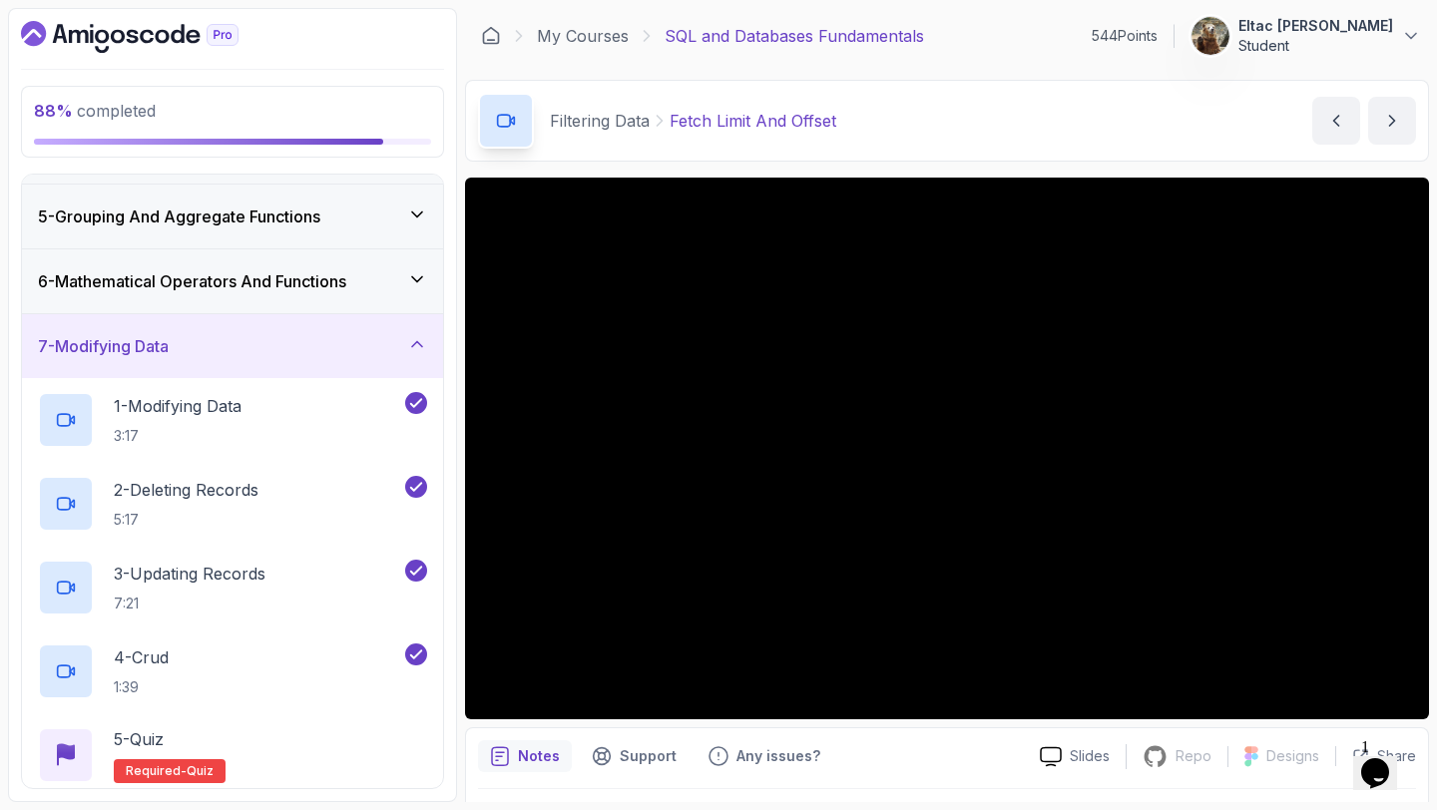
click at [278, 281] on h3 "6 - Mathematical Operators And Functions" at bounding box center [192, 281] width 308 height 24
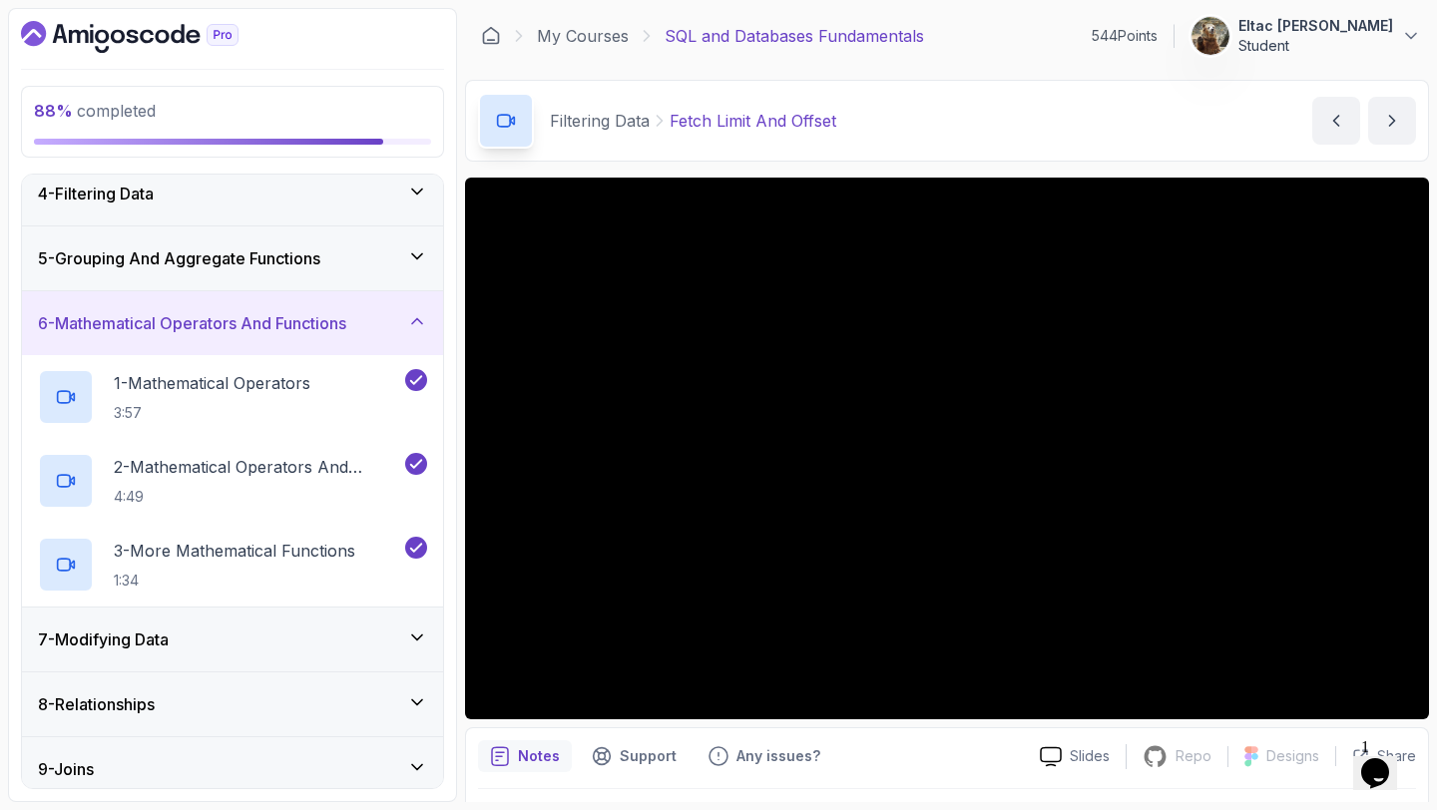
scroll to position [206, 0]
click at [278, 270] on h3 "5 - Grouping And Aggregate Functions" at bounding box center [179, 260] width 282 height 24
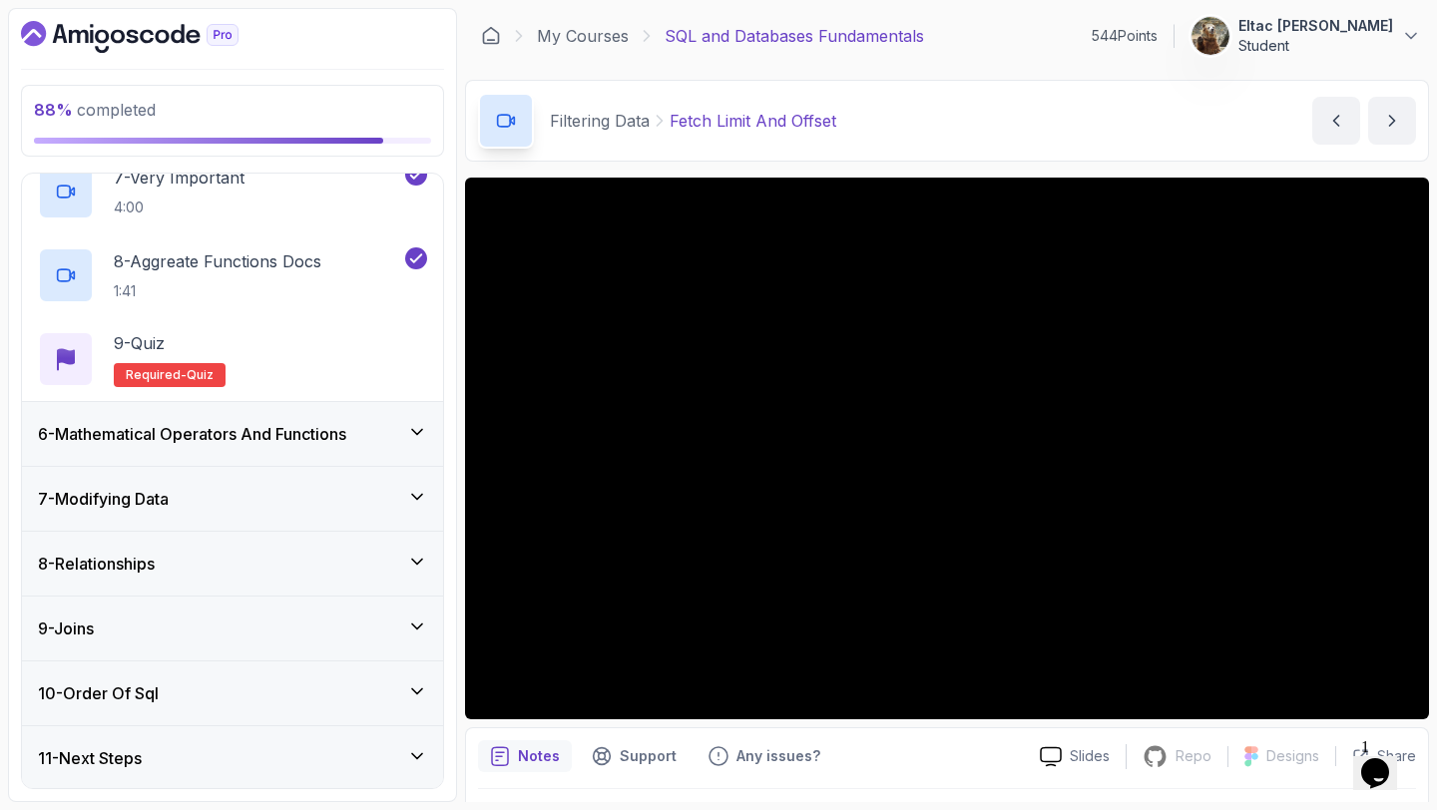
scroll to position [849, 0]
click at [273, 352] on div "9 - Quiz Required- quiz" at bounding box center [232, 360] width 389 height 56
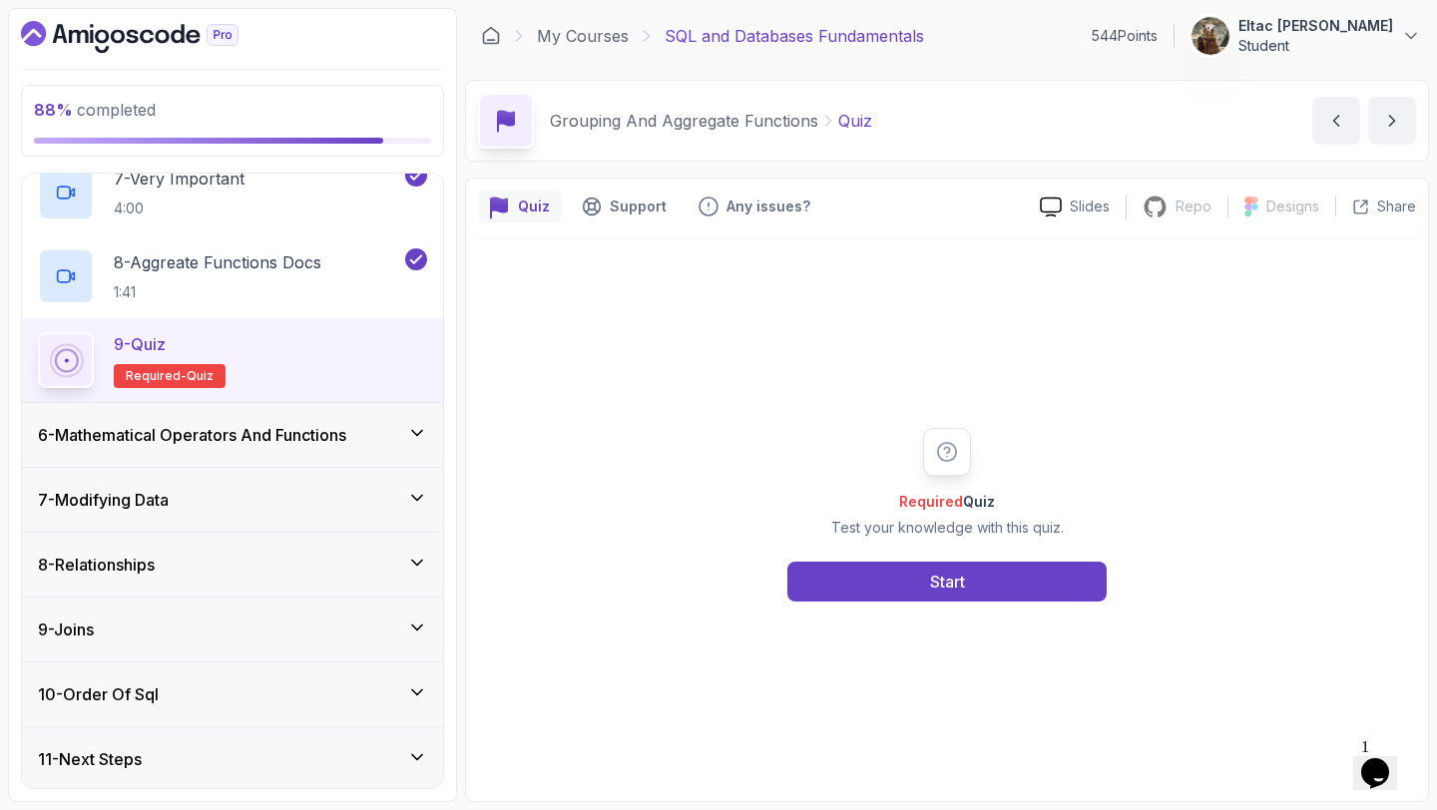
click at [889, 560] on div "Required Quiz Test your knowledge with this quiz. Start" at bounding box center [946, 515] width 383 height 174
click at [885, 574] on button "Start" at bounding box center [946, 582] width 319 height 40
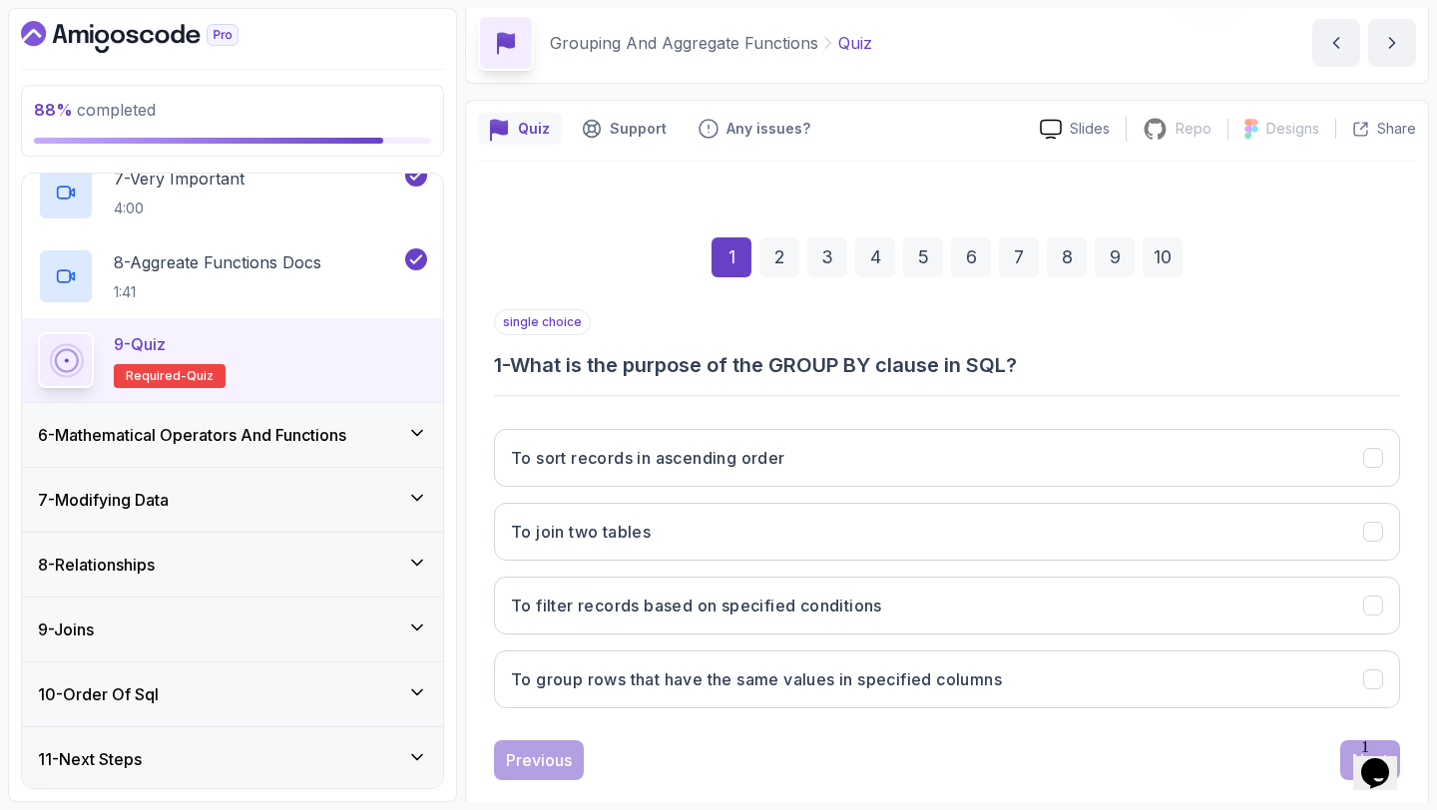
scroll to position [113, 0]
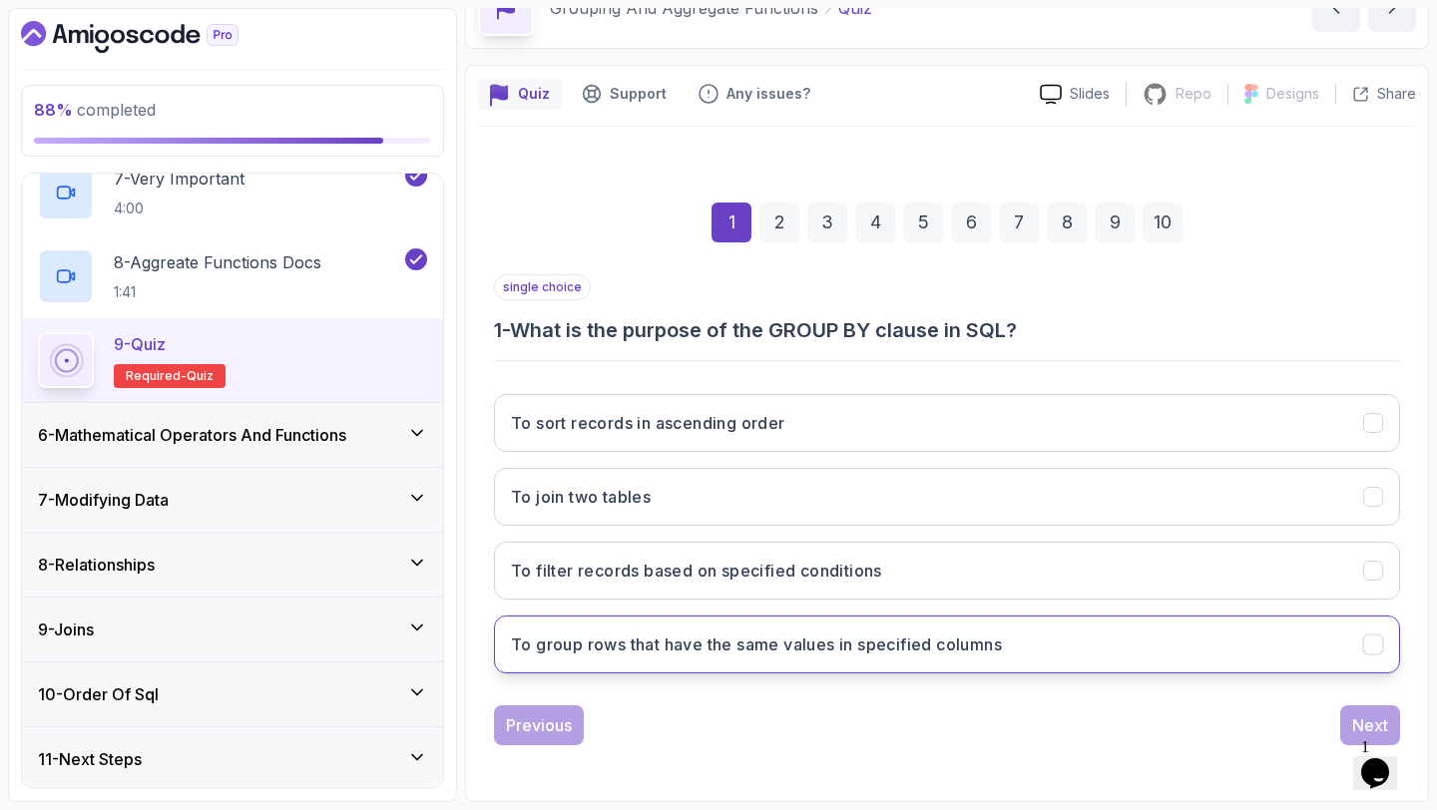
click at [654, 635] on h3 "To group rows that have the same values in specified columns" at bounding box center [756, 644] width 491 height 24
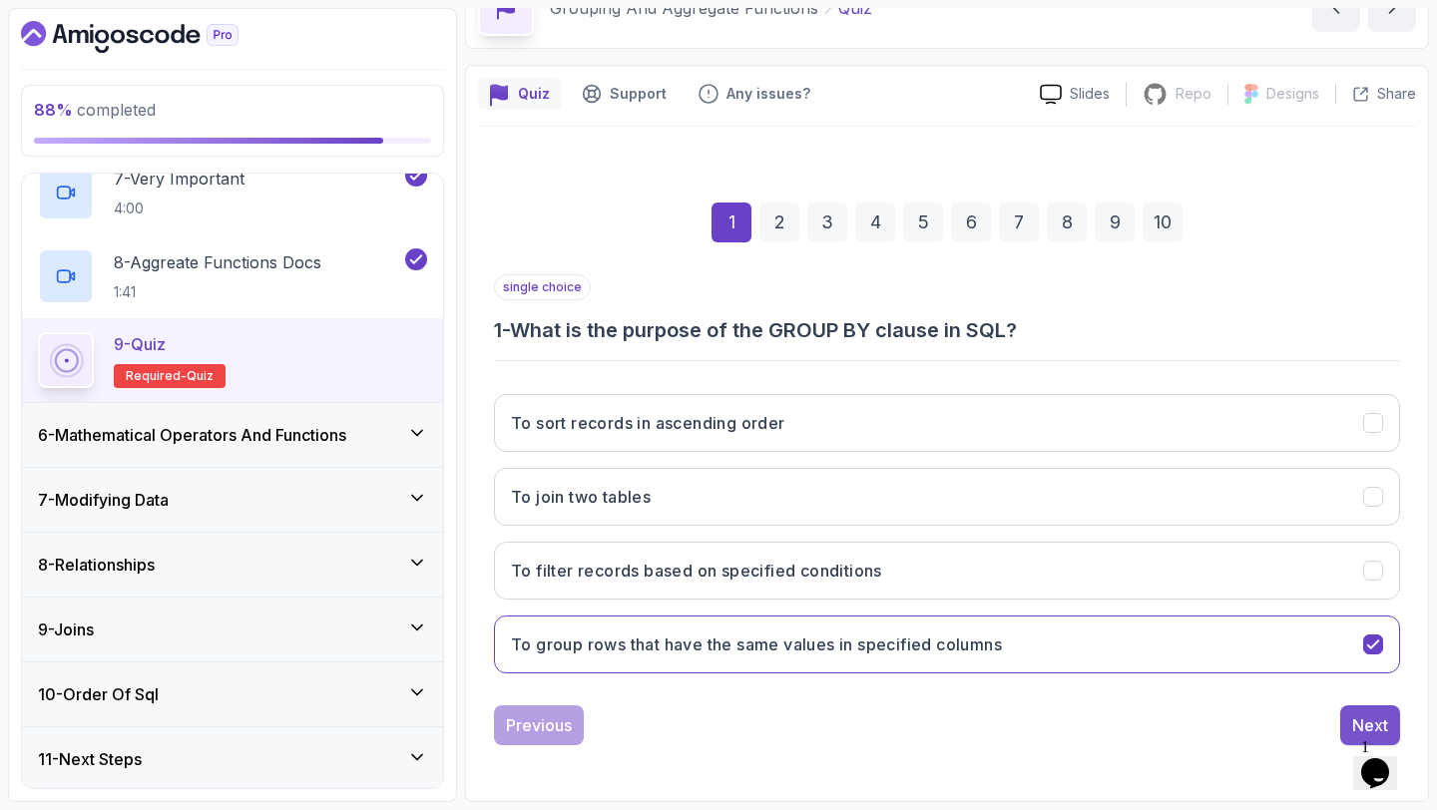
click at [1340, 714] on button "Next" at bounding box center [1370, 725] width 60 height 40
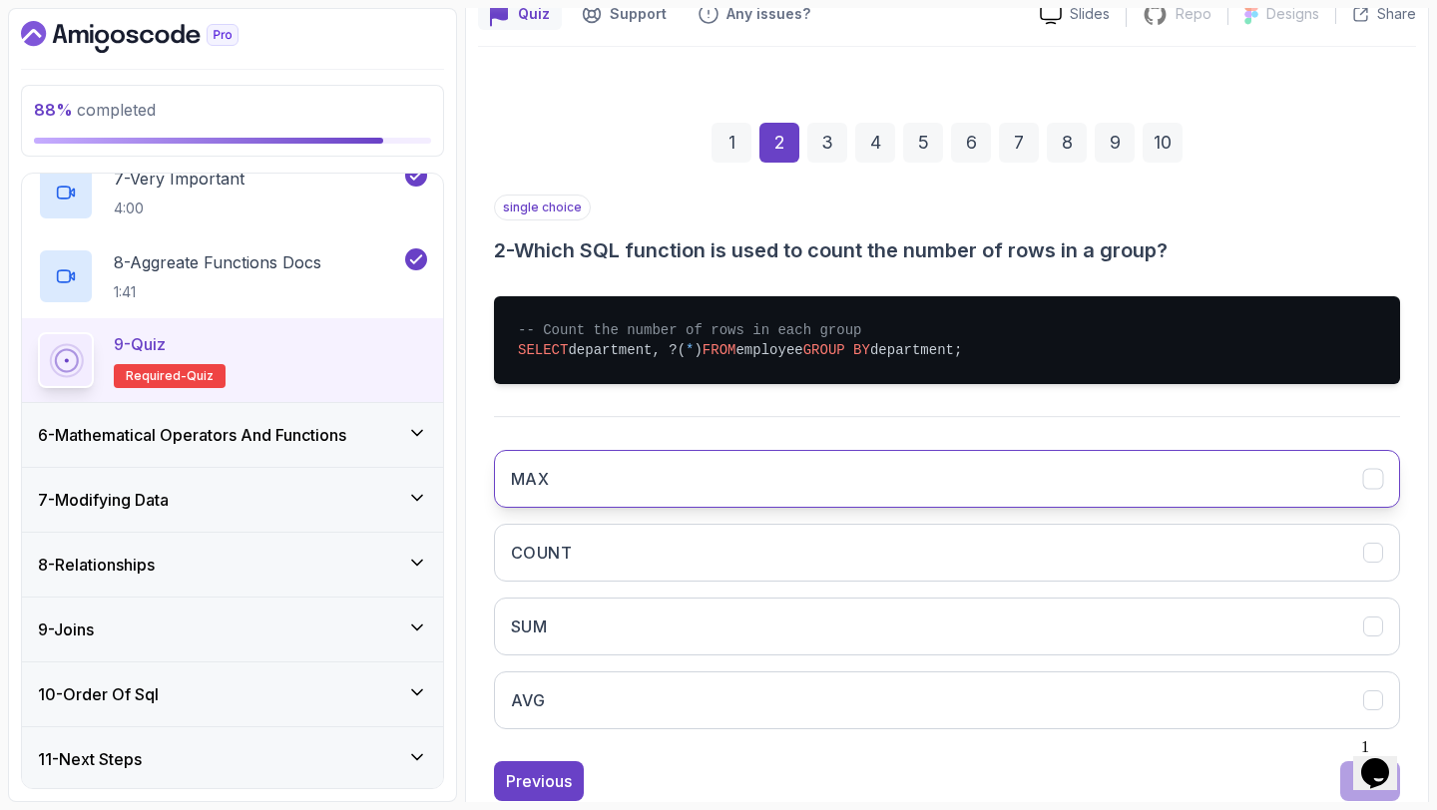
scroll to position [201, 0]
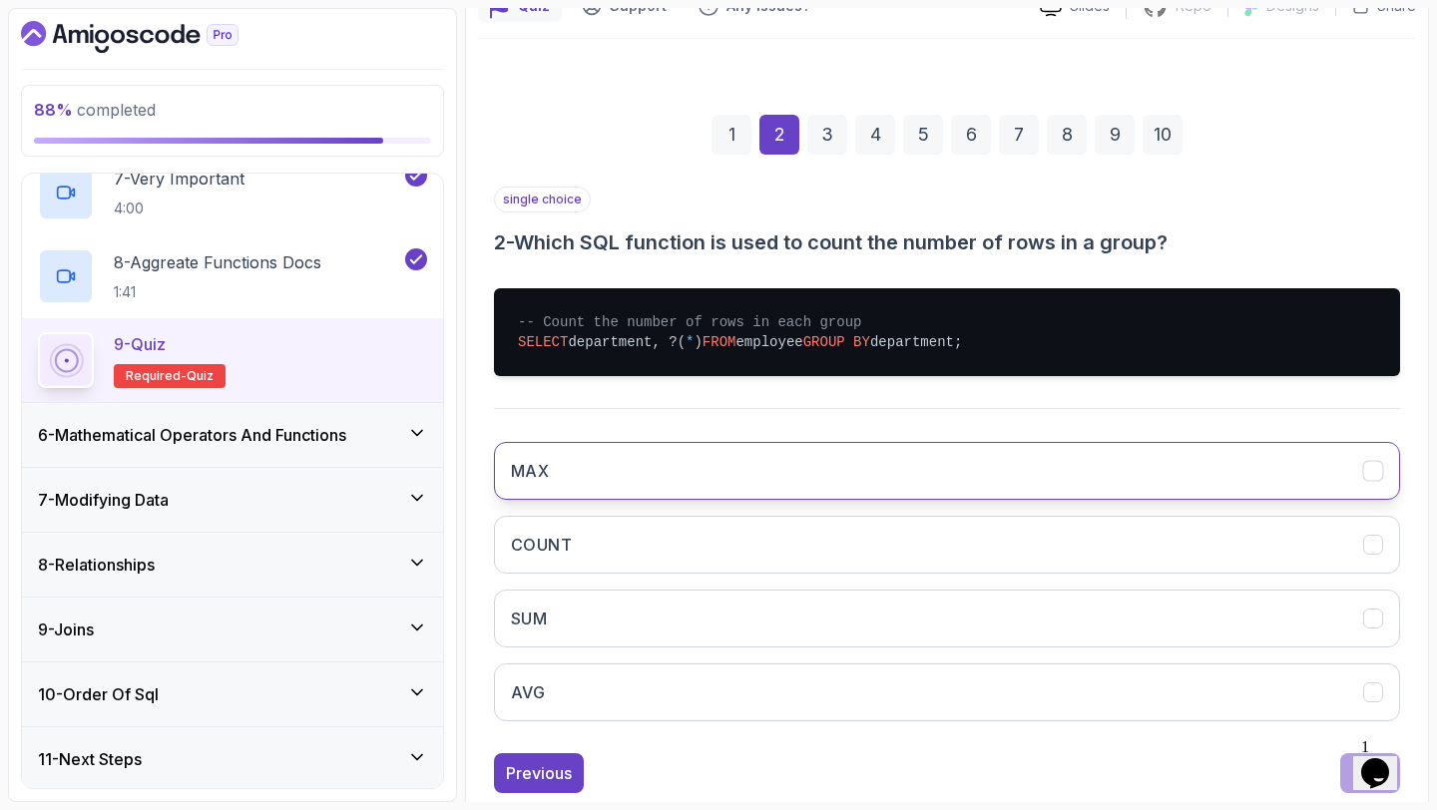
click at [1005, 551] on button "COUNT" at bounding box center [947, 545] width 906 height 58
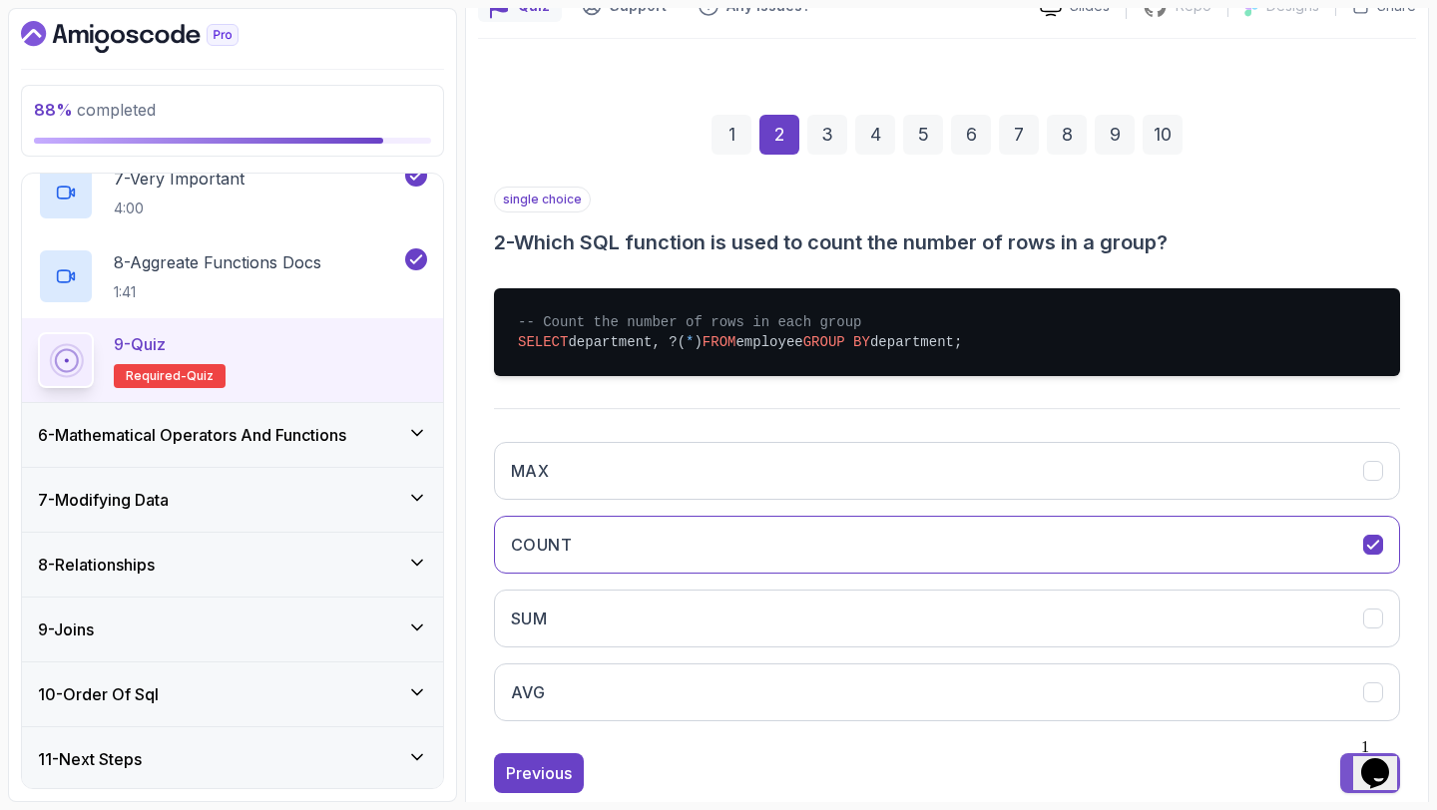
click at [1345, 765] on button "Next" at bounding box center [1370, 773] width 60 height 40
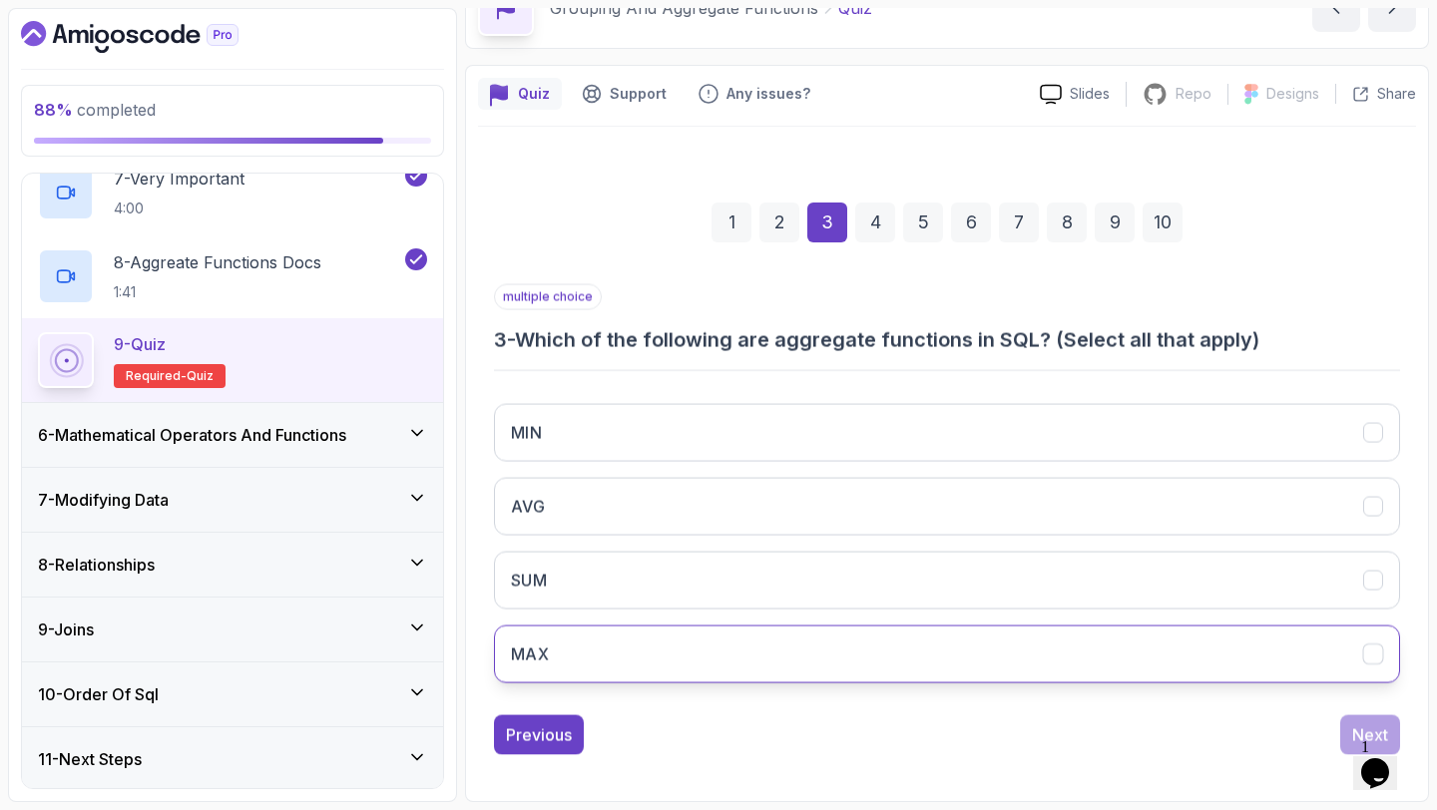
scroll to position [113, 0]
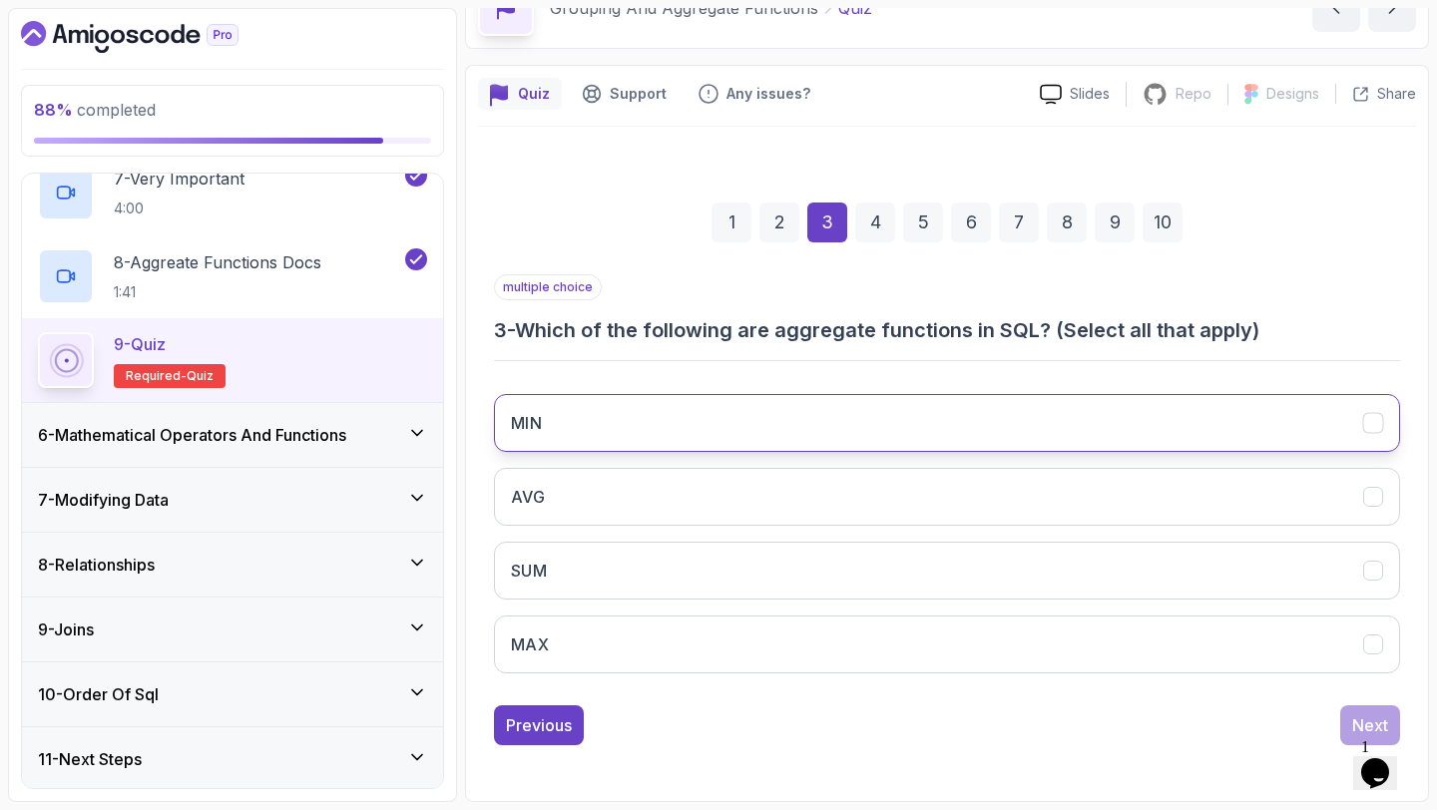
click at [818, 451] on button "MIN" at bounding box center [947, 423] width 906 height 58
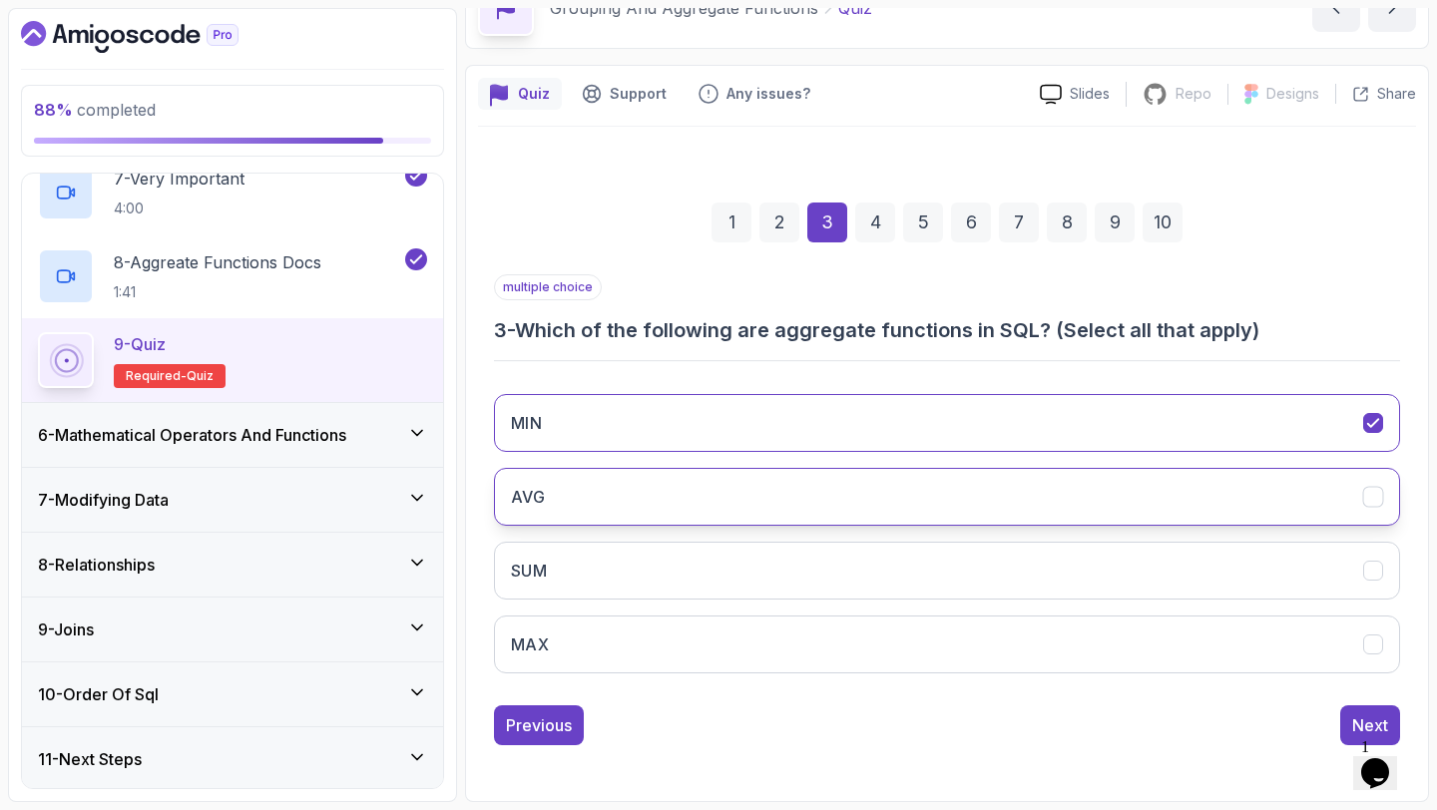
click at [801, 495] on button "AVG" at bounding box center [947, 497] width 906 height 58
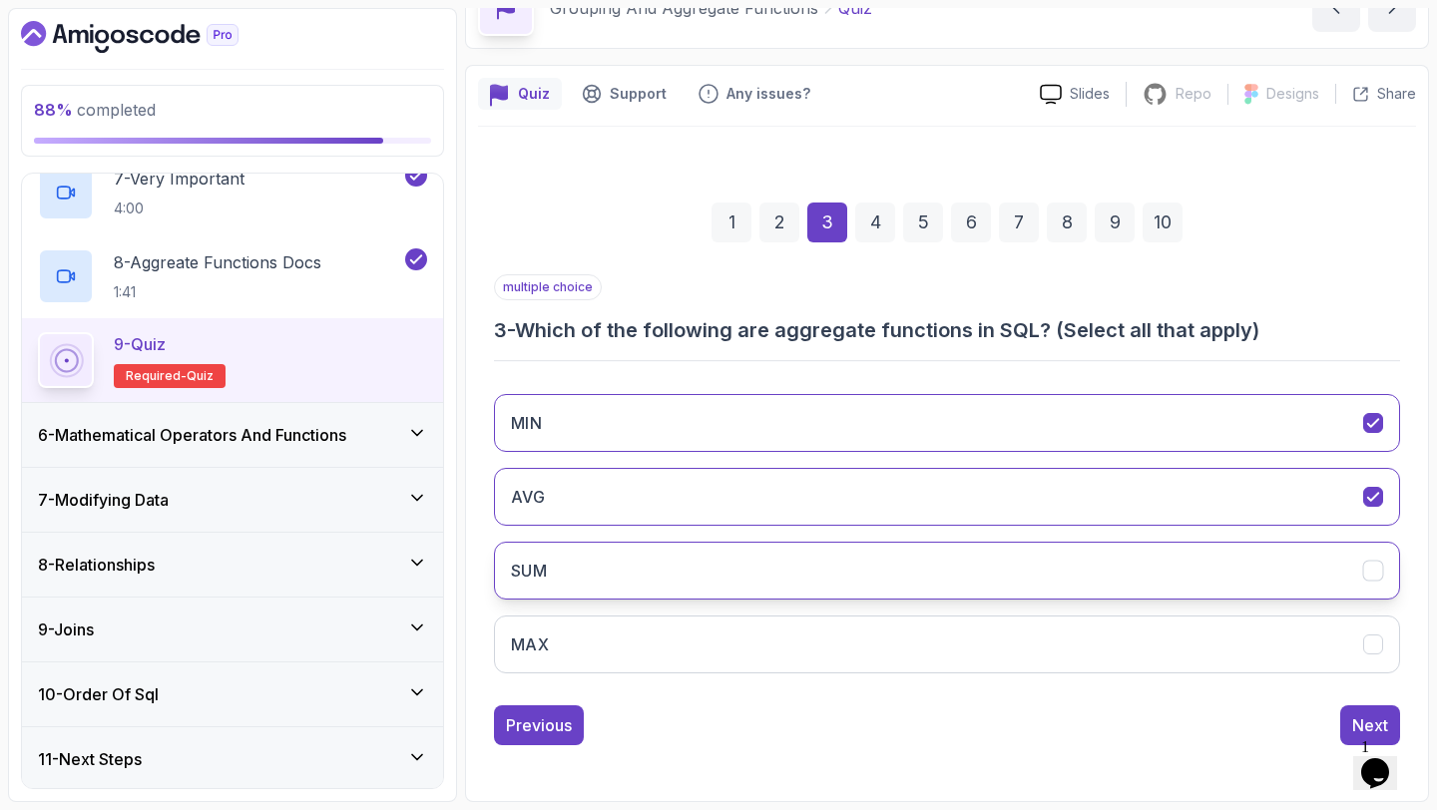
click at [773, 546] on button "SUM" at bounding box center [947, 571] width 906 height 58
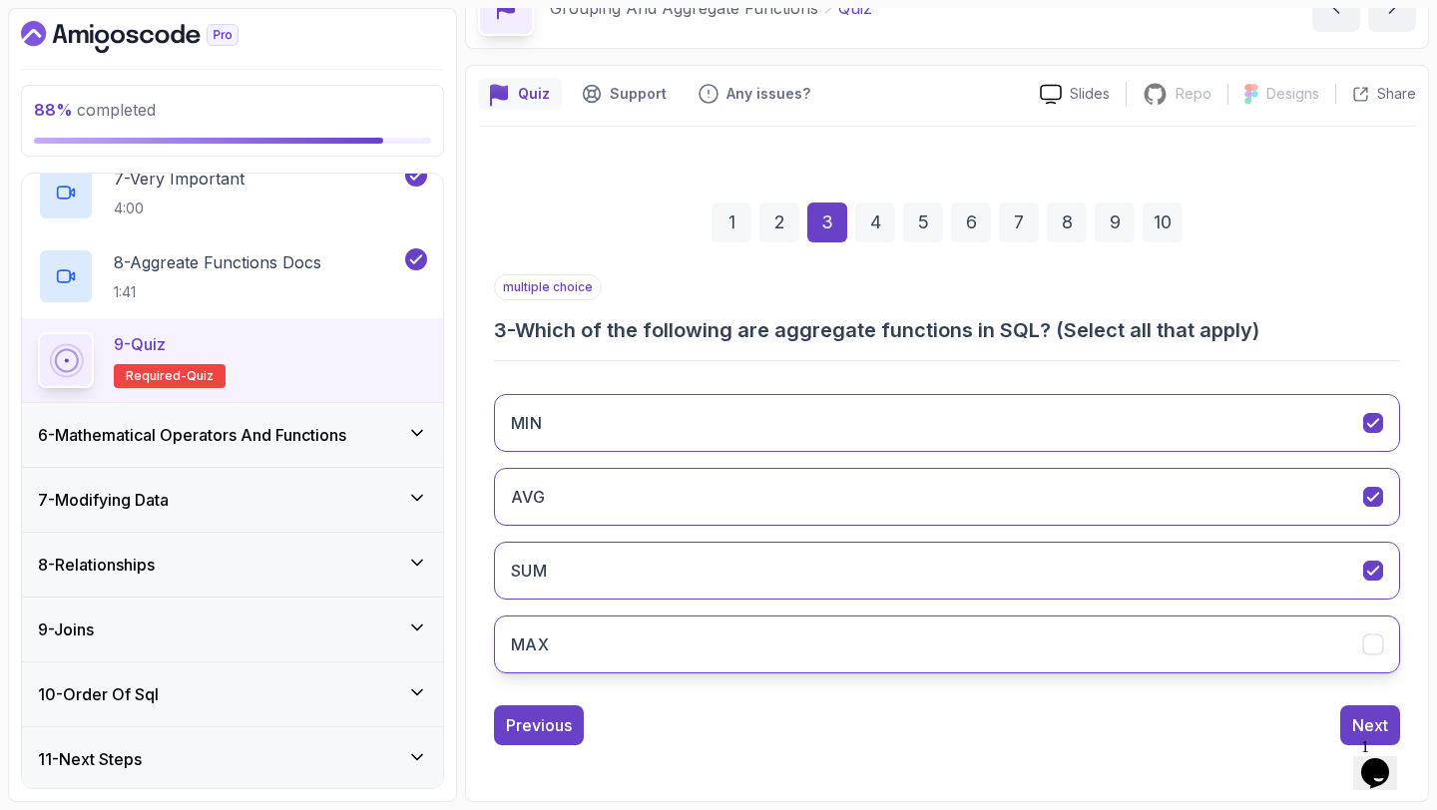
click at [752, 620] on button "MAX" at bounding box center [947, 645] width 906 height 58
click at [1352, 718] on div "Next" at bounding box center [1370, 725] width 36 height 24
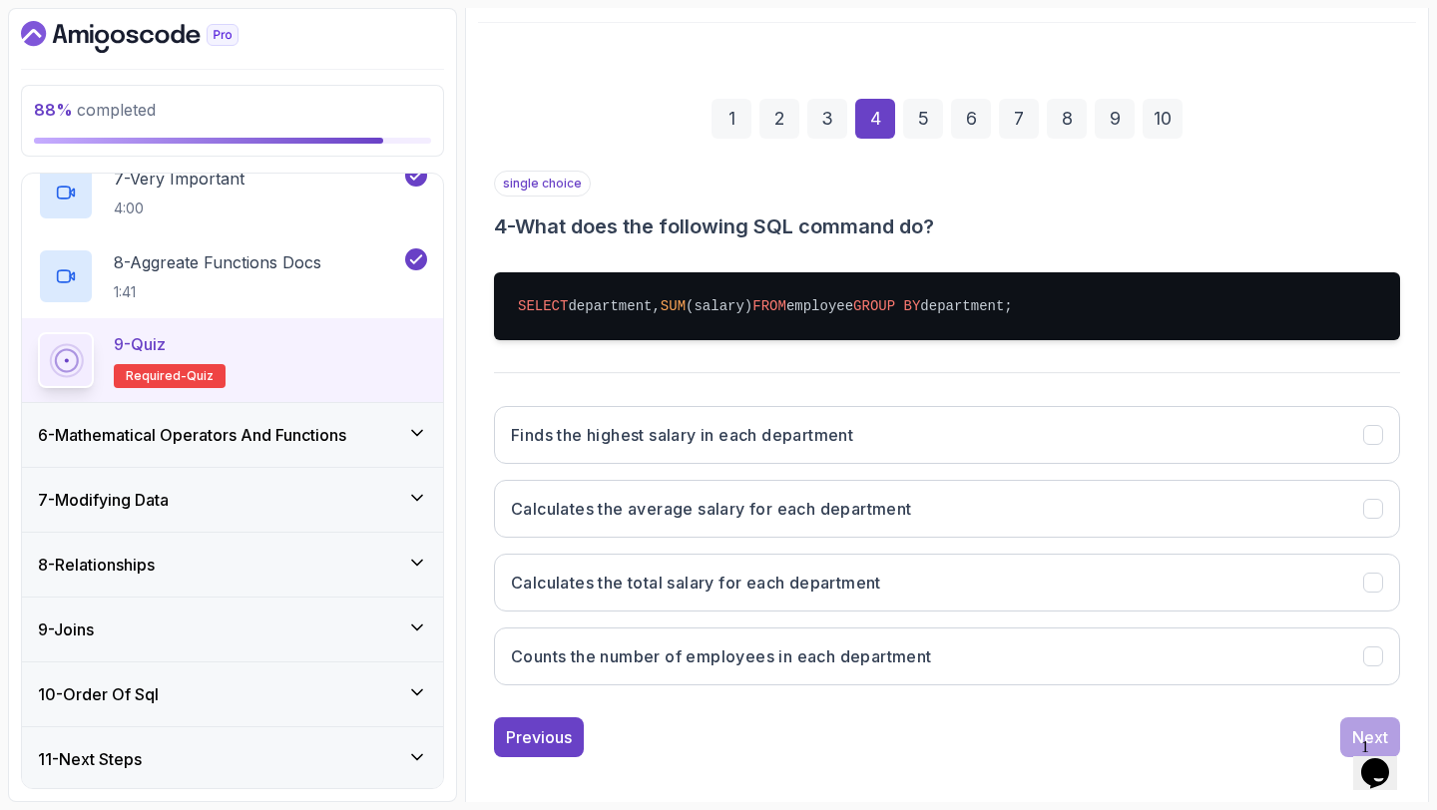
scroll to position [228, 0]
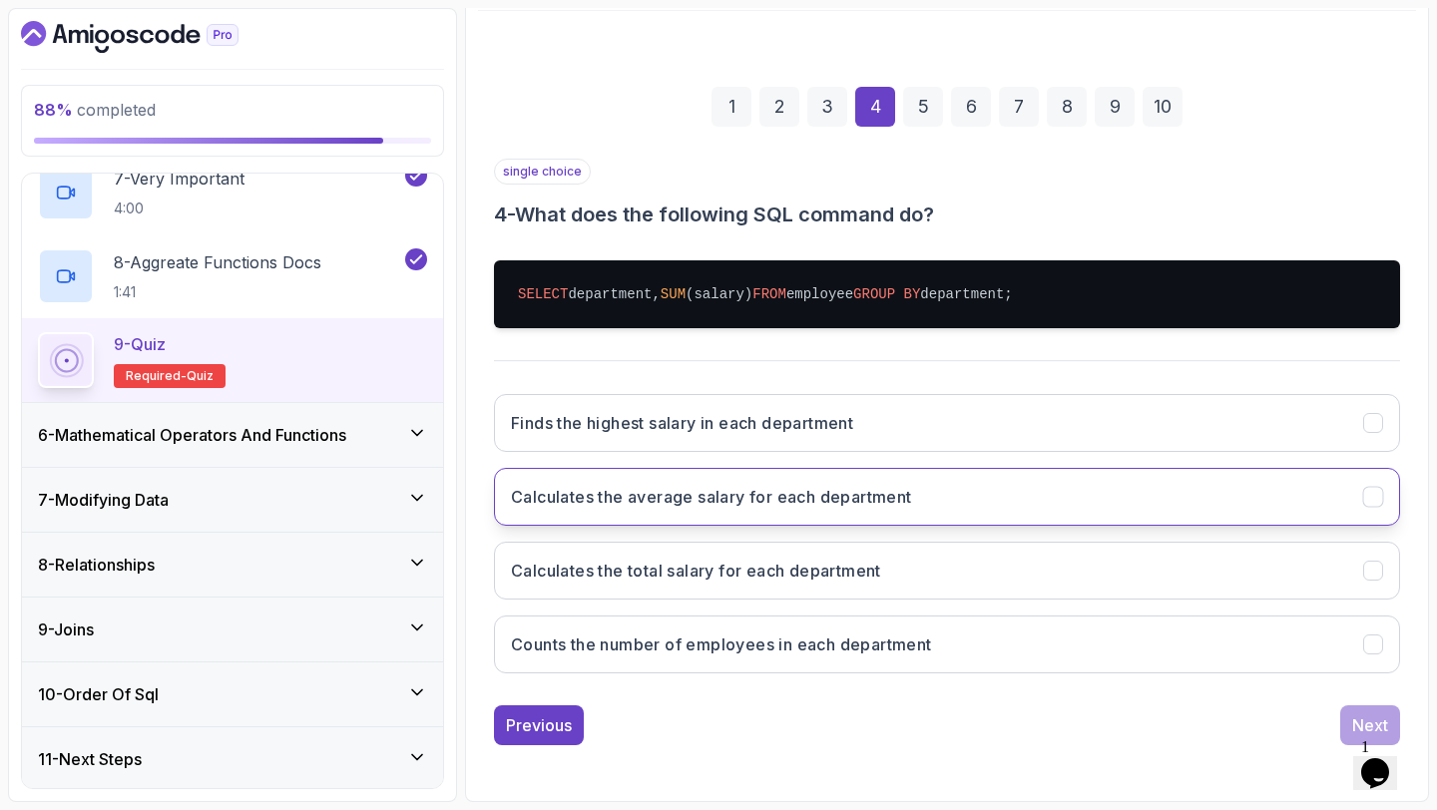
click at [817, 491] on h3 "Calculates the average salary for each department" at bounding box center [711, 497] width 401 height 24
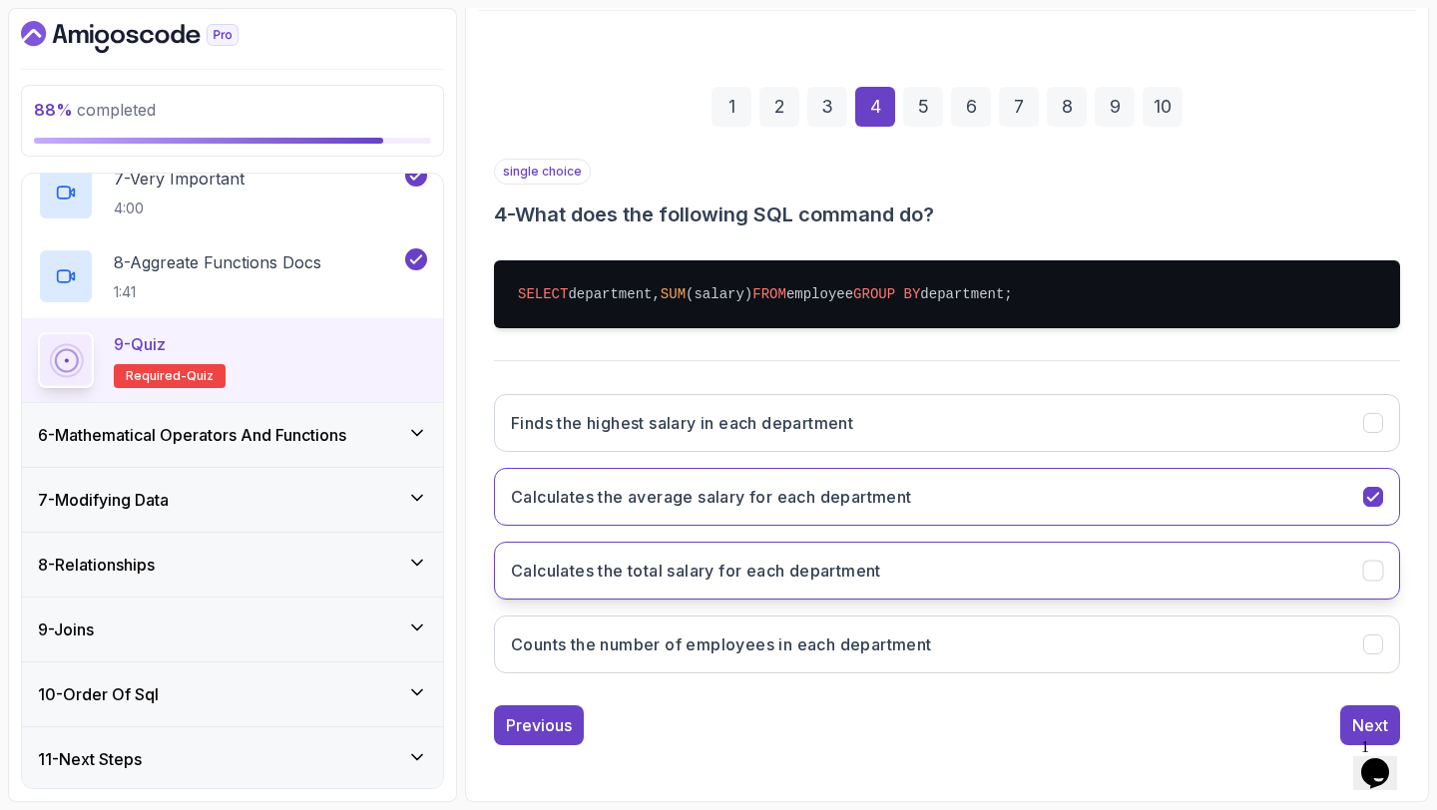
click at [781, 555] on button "Calculates the total salary for each department" at bounding box center [947, 571] width 906 height 58
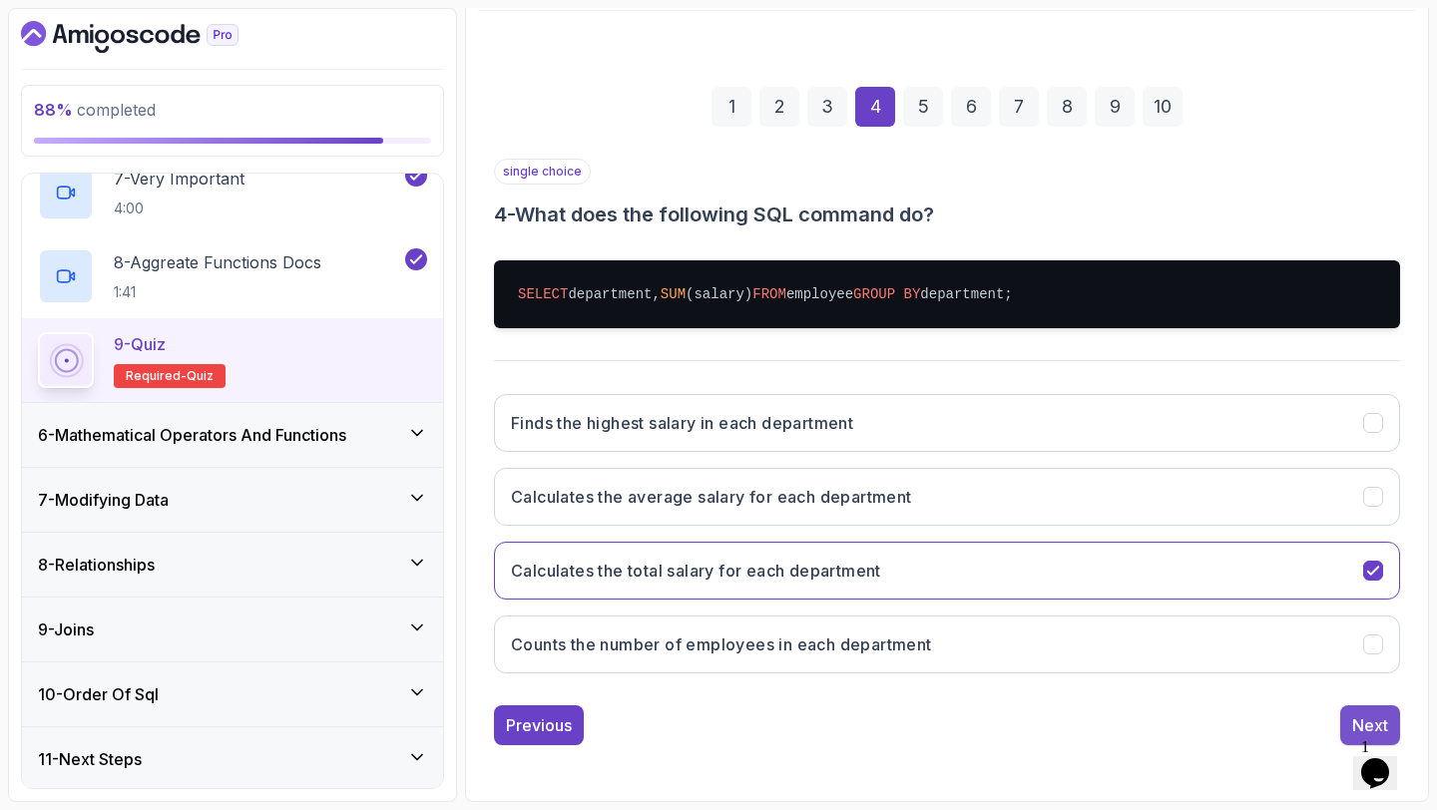
click at [1356, 715] on div "Next" at bounding box center [1370, 725] width 36 height 24
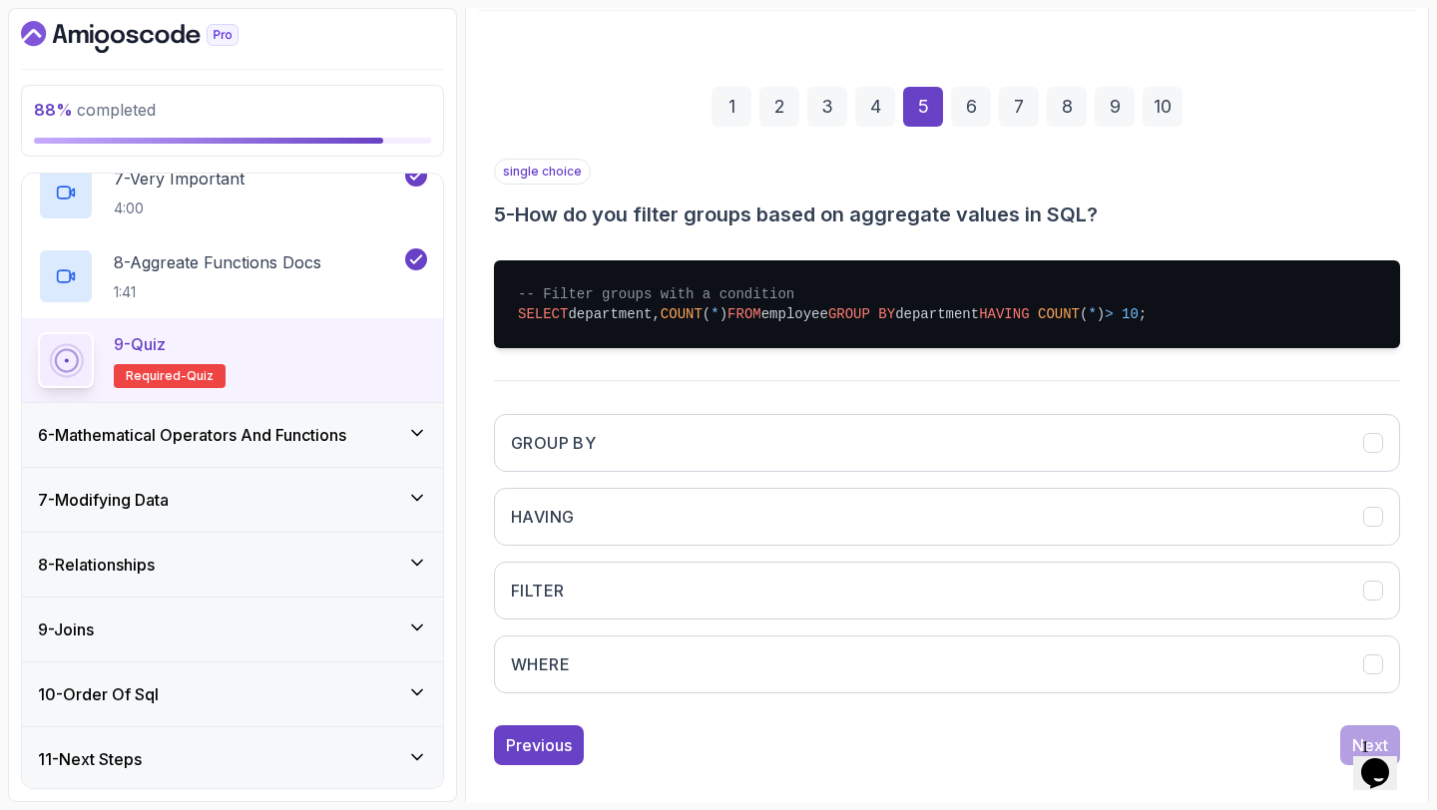
scroll to position [248, 0]
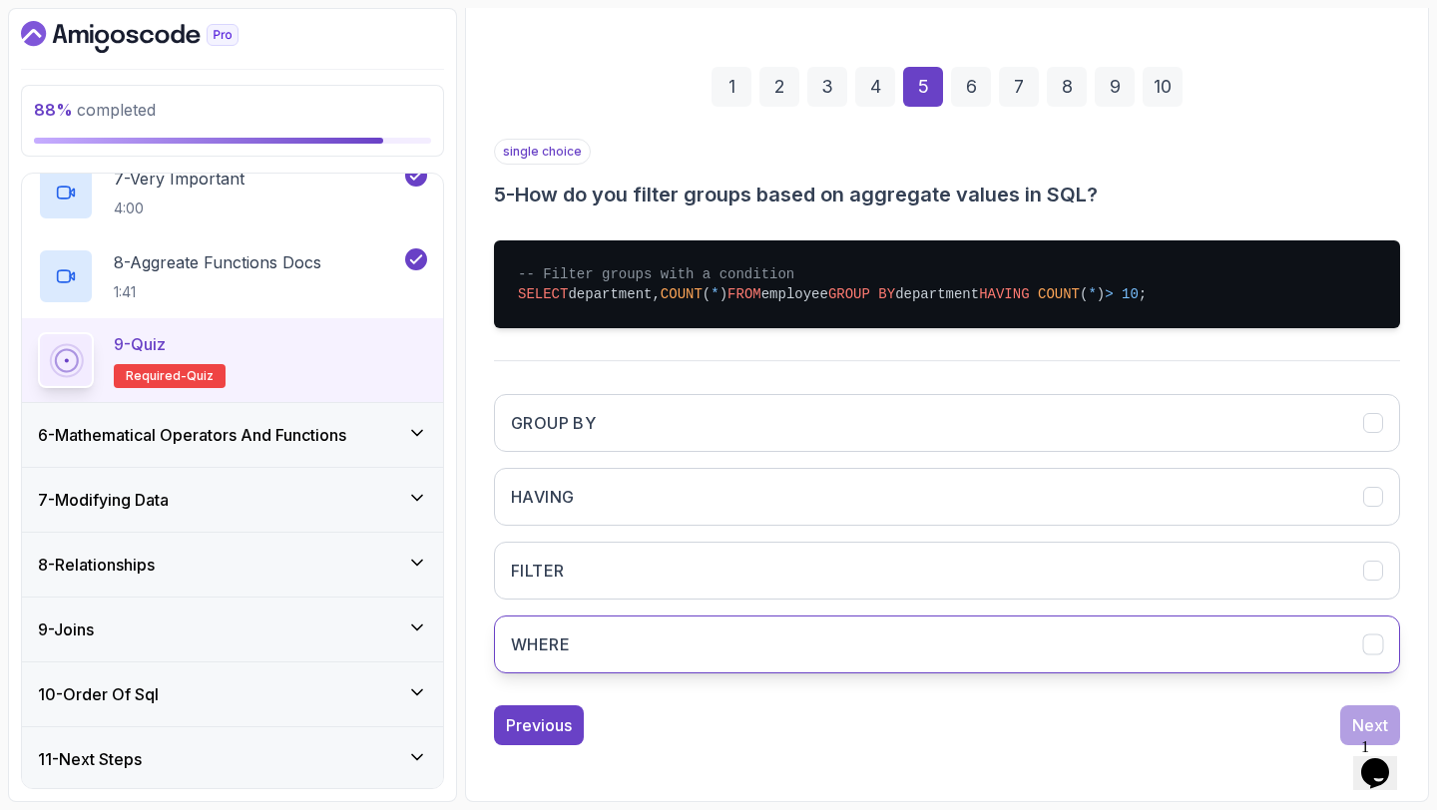
click at [834, 634] on button "WHERE" at bounding box center [947, 645] width 906 height 58
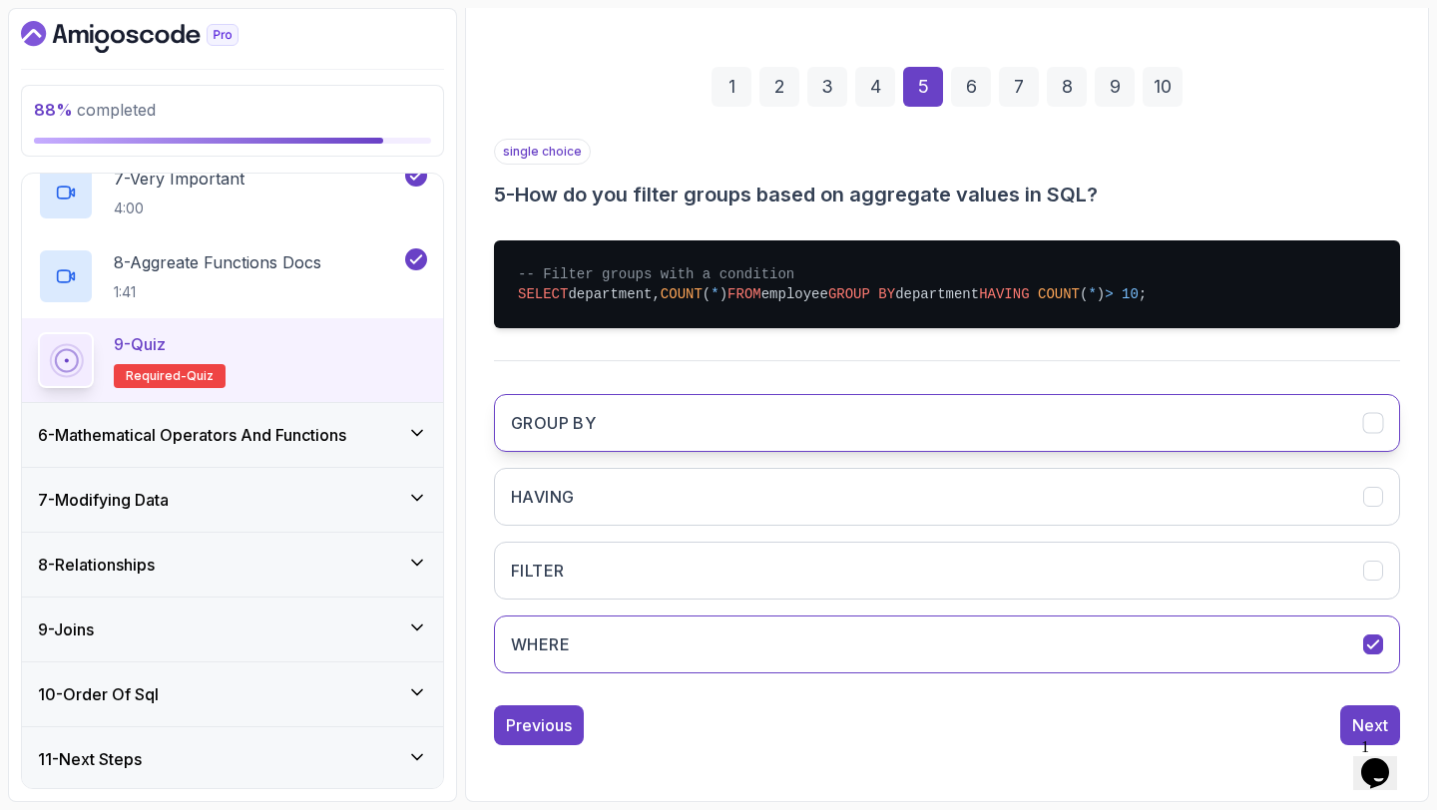
click at [771, 419] on button "GROUP BY" at bounding box center [947, 423] width 906 height 58
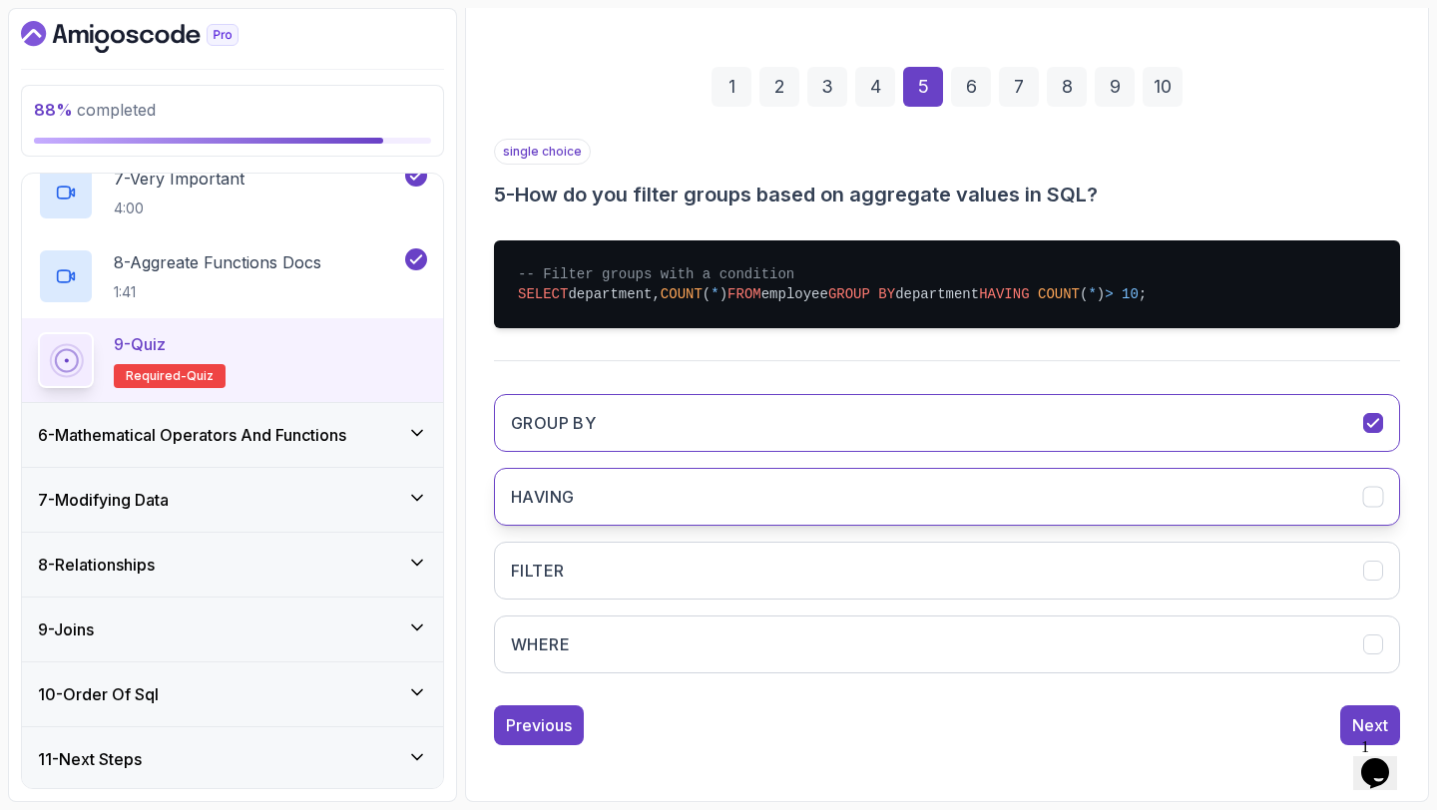
click at [987, 514] on button "HAVING" at bounding box center [947, 497] width 906 height 58
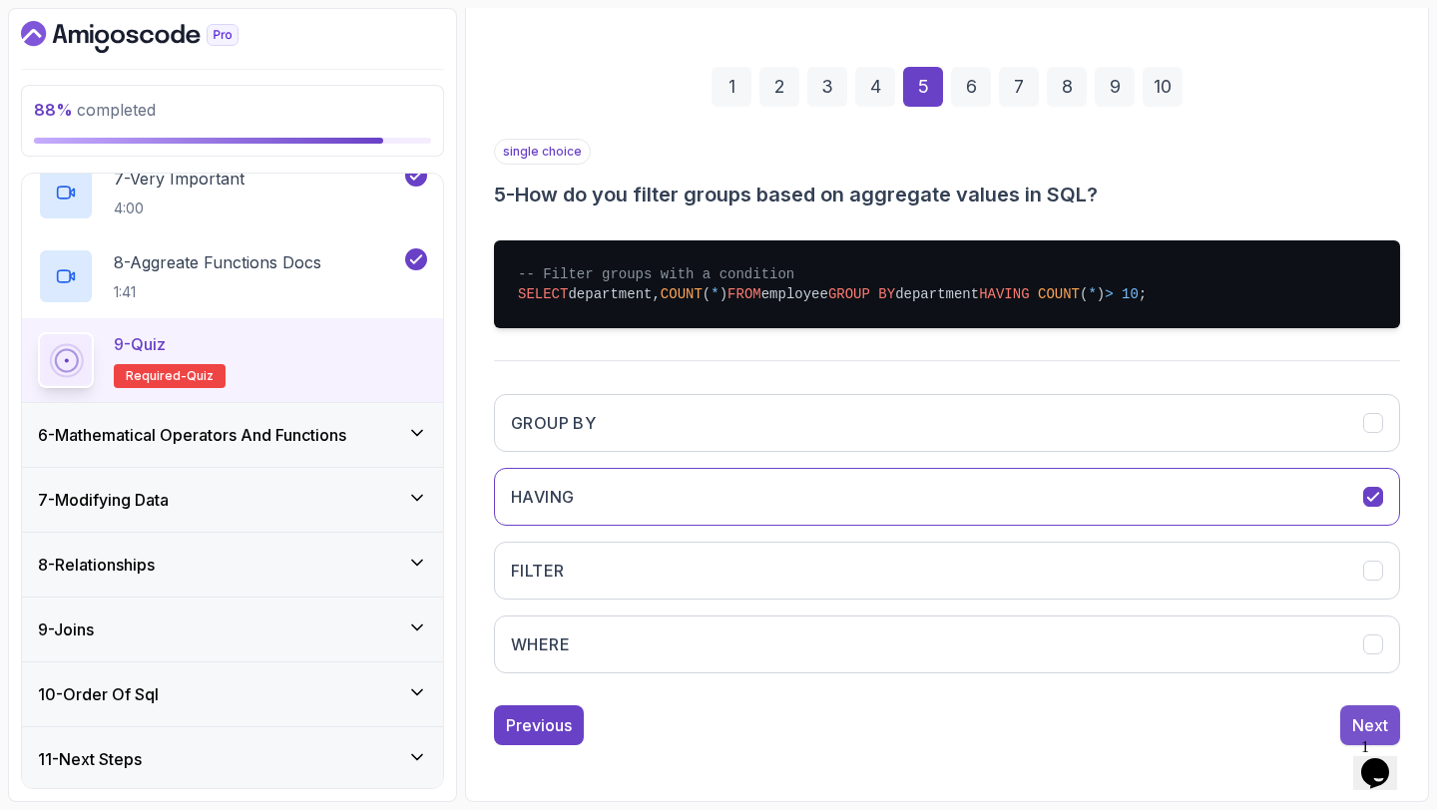
click at [1373, 720] on div "Next" at bounding box center [1370, 725] width 36 height 24
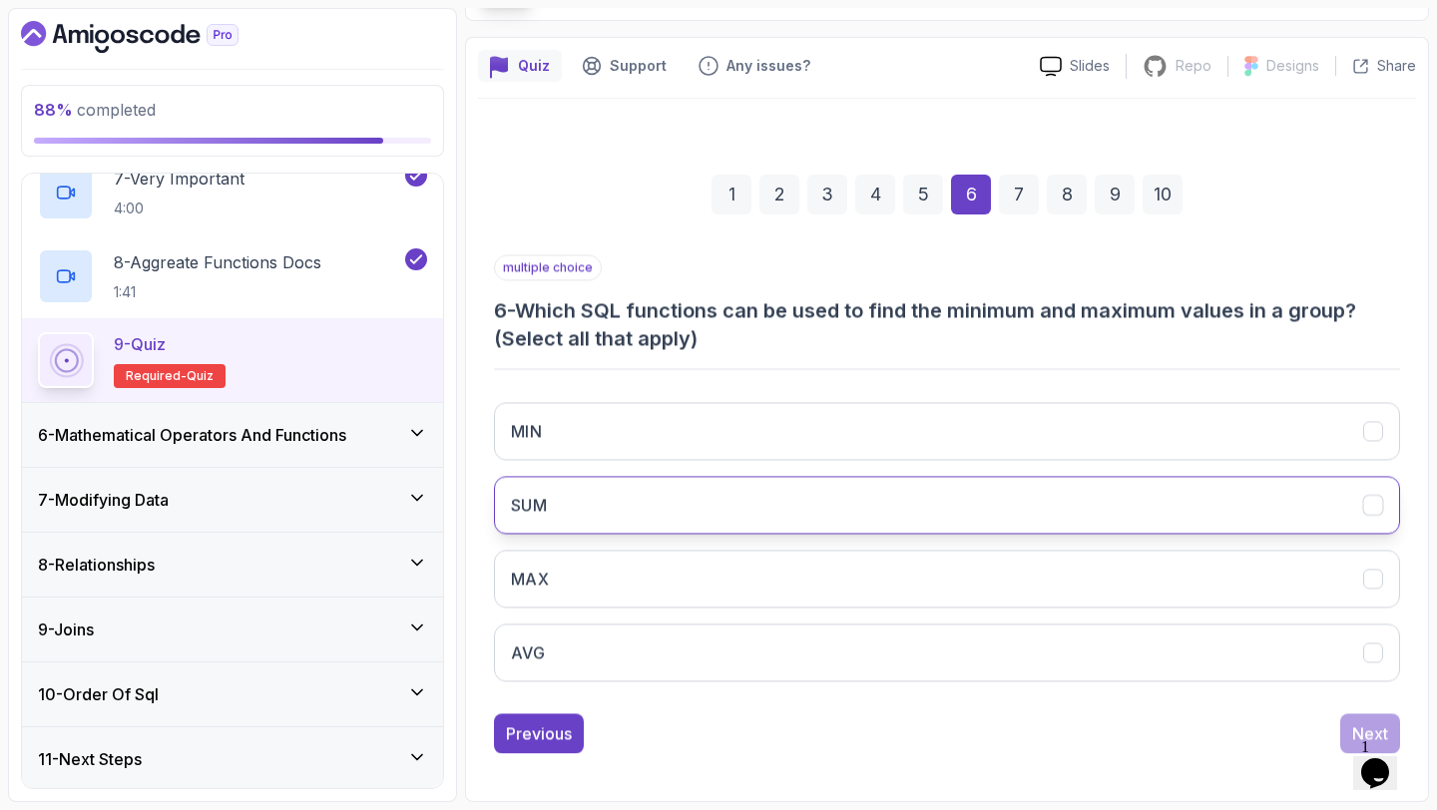
scroll to position [141, 0]
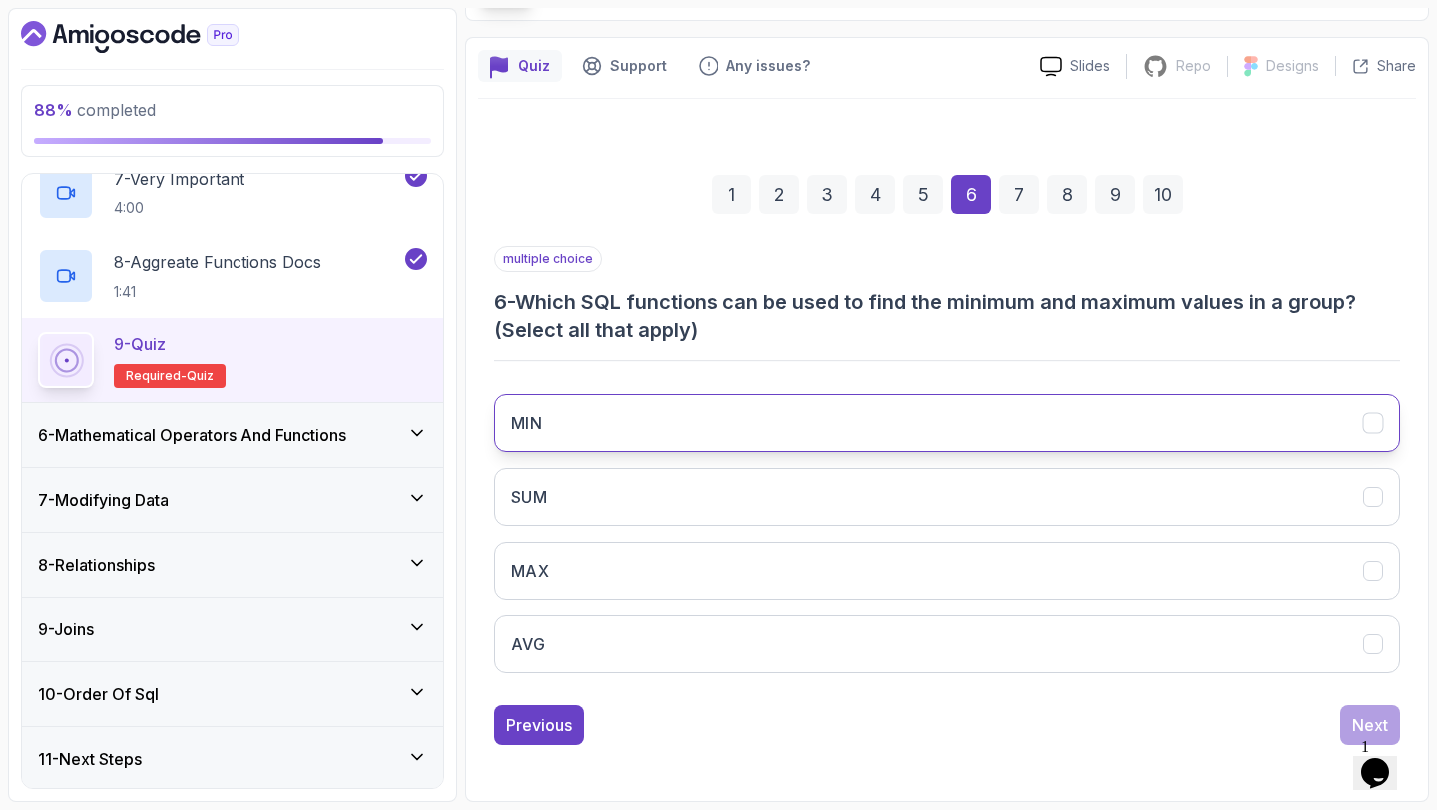
click at [891, 430] on button "MIN" at bounding box center [947, 423] width 906 height 58
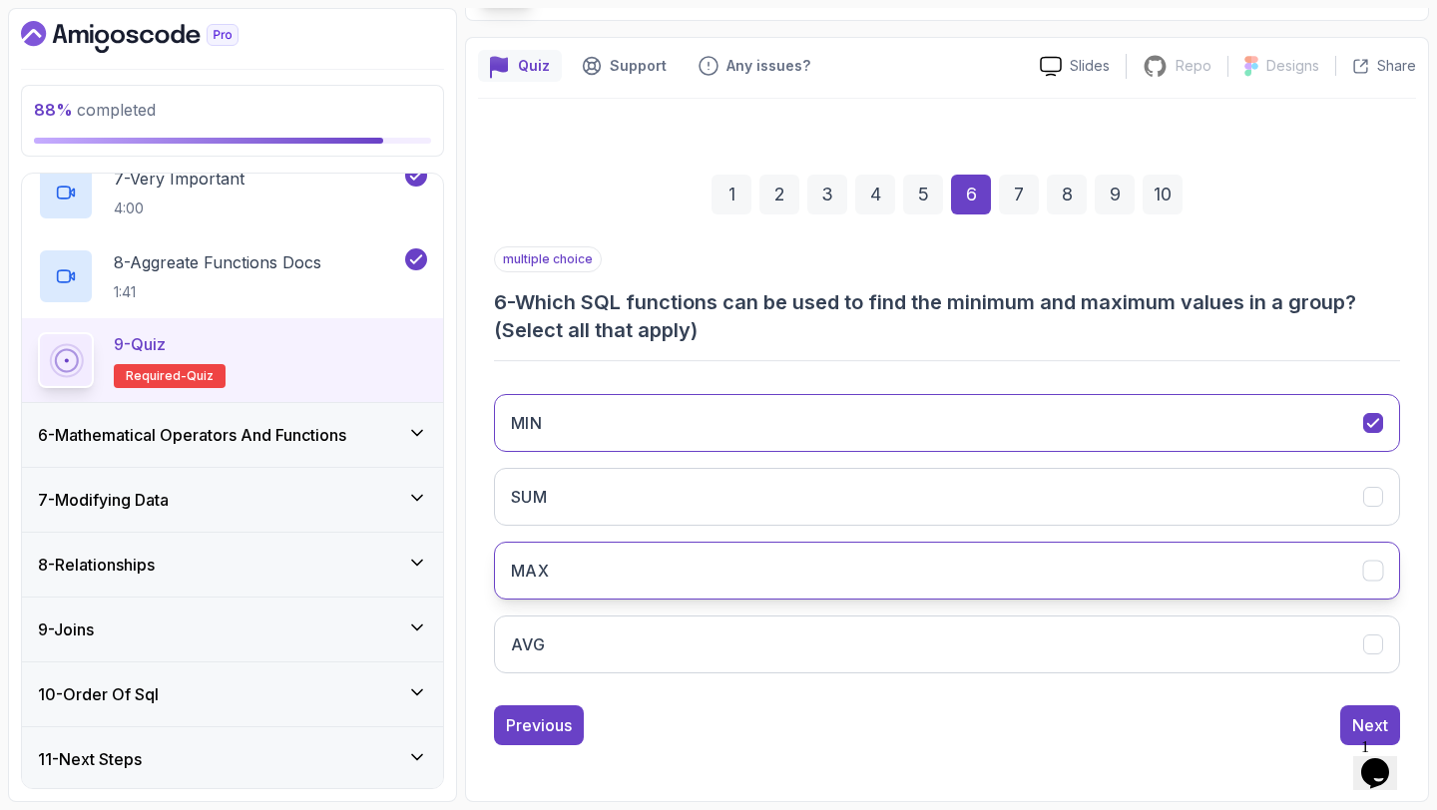
click at [797, 561] on button "MAX" at bounding box center [947, 571] width 906 height 58
click at [1345, 714] on button "Next" at bounding box center [1370, 725] width 60 height 40
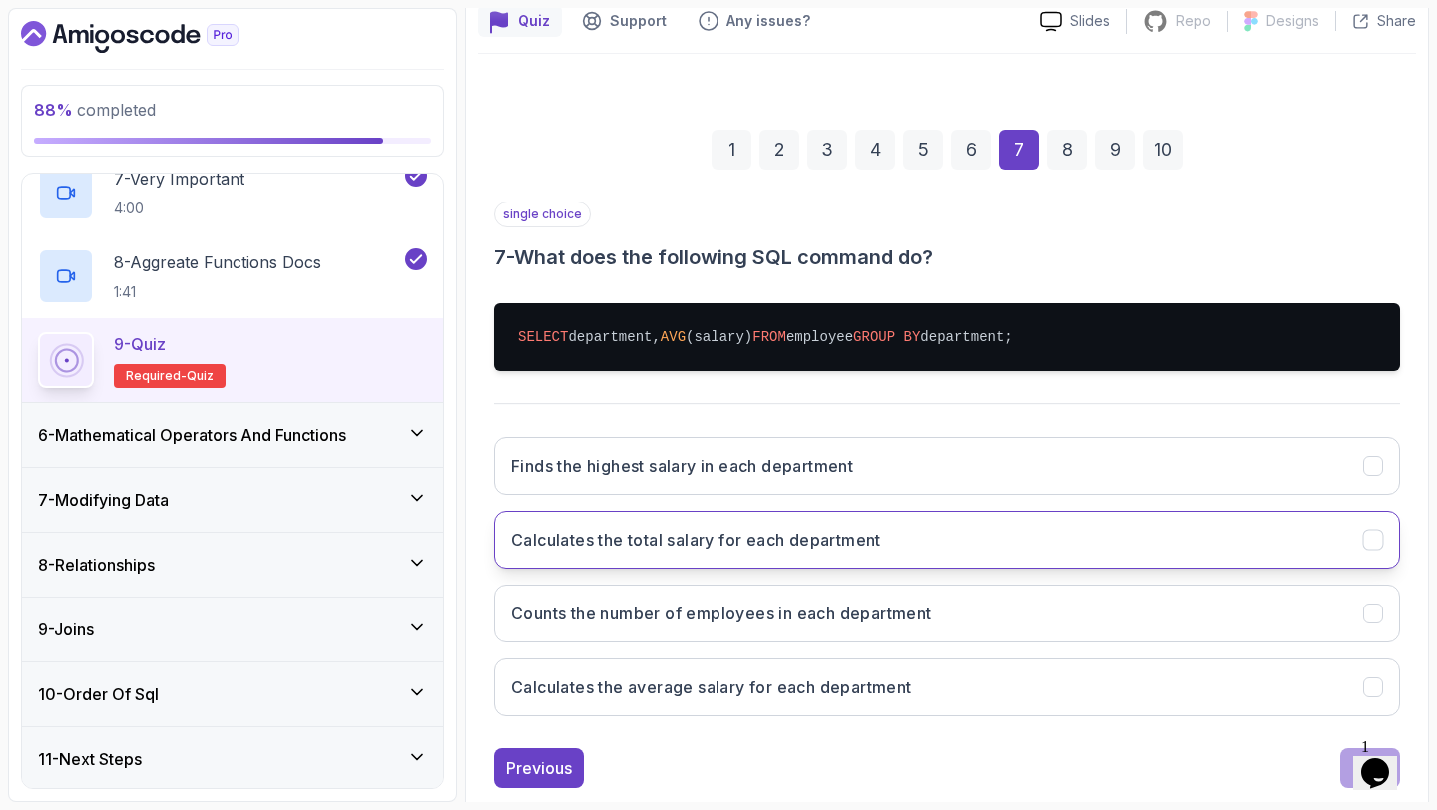
scroll to position [228, 0]
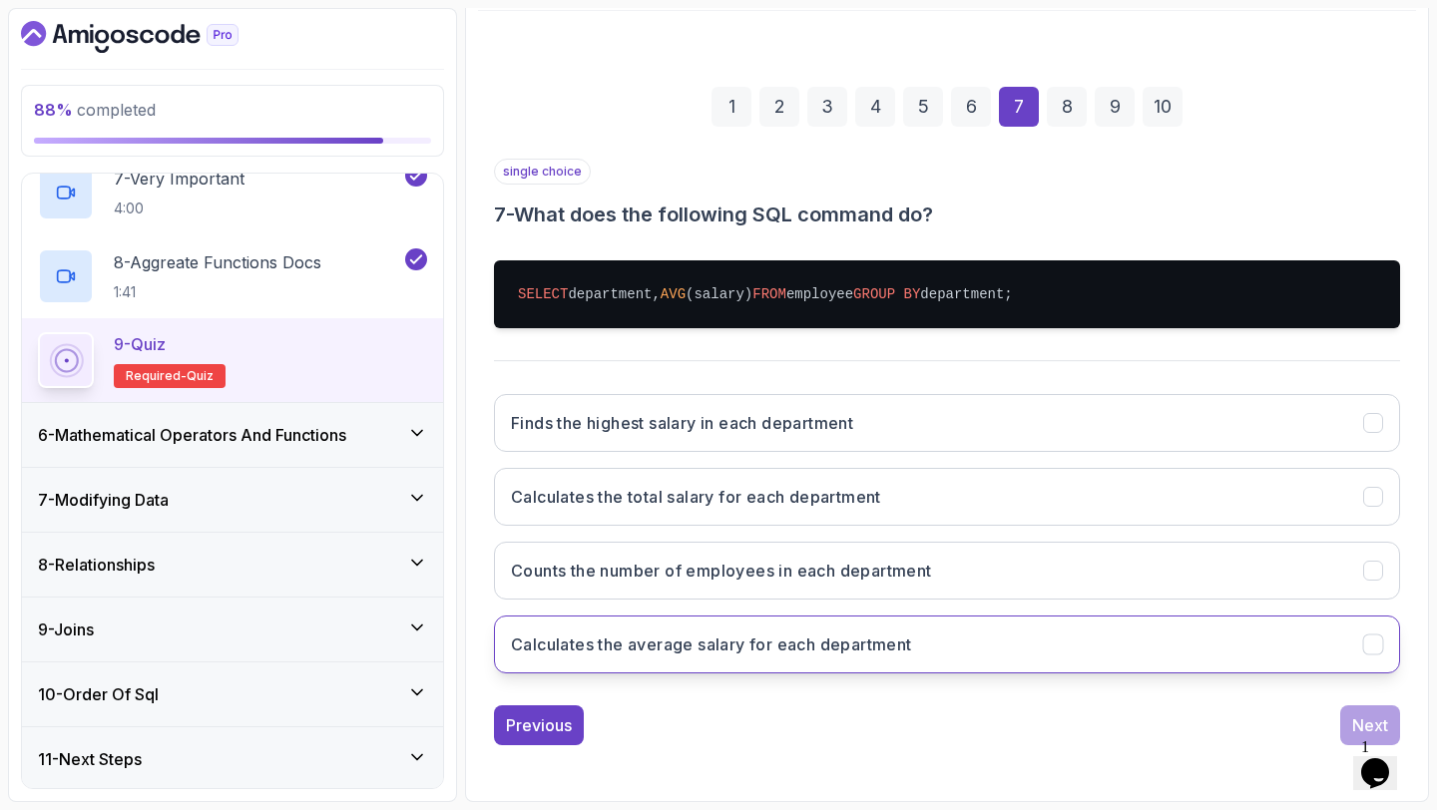
click at [864, 636] on h3 "Calculates the average salary for each department" at bounding box center [711, 644] width 401 height 24
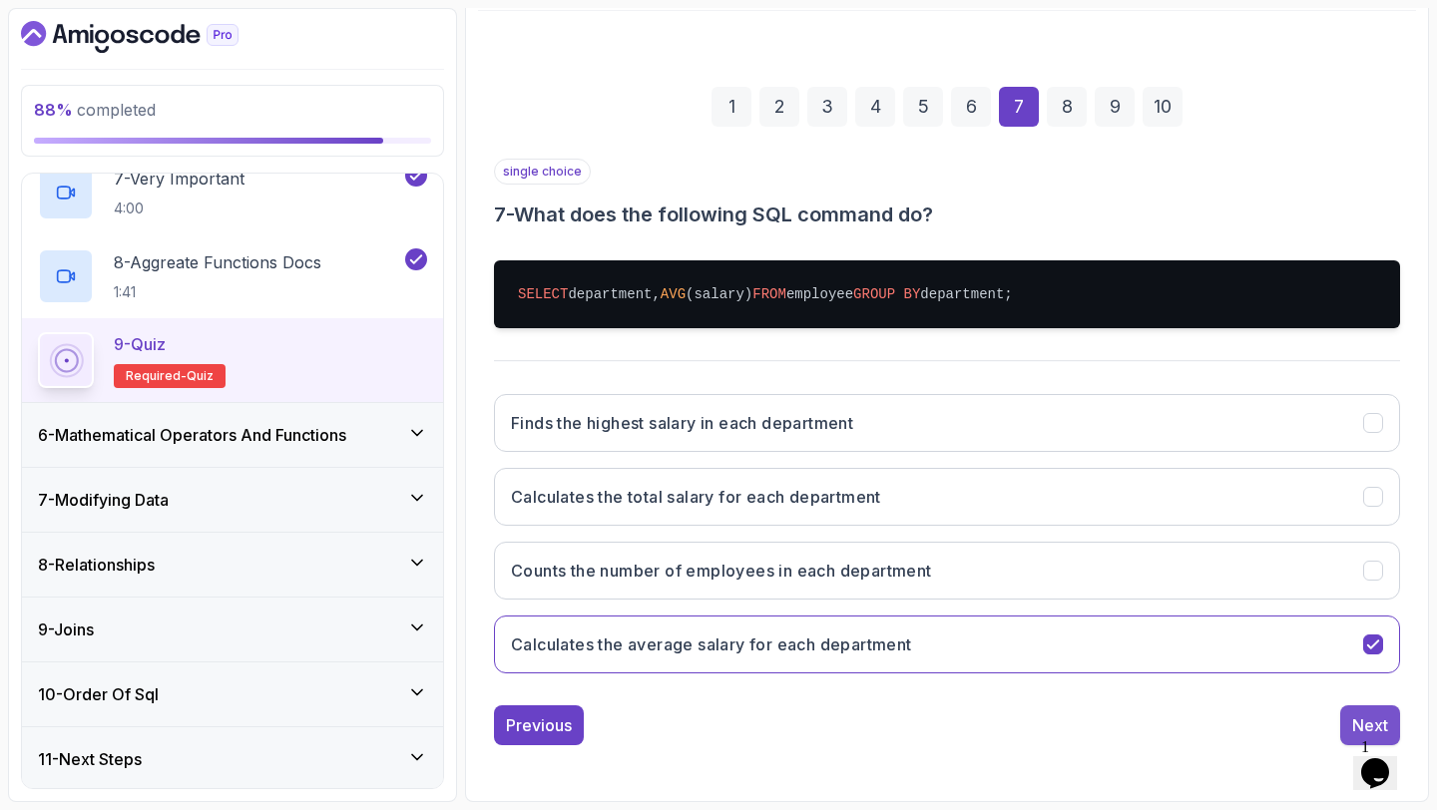
click at [1342, 716] on button "Next" at bounding box center [1370, 725] width 60 height 40
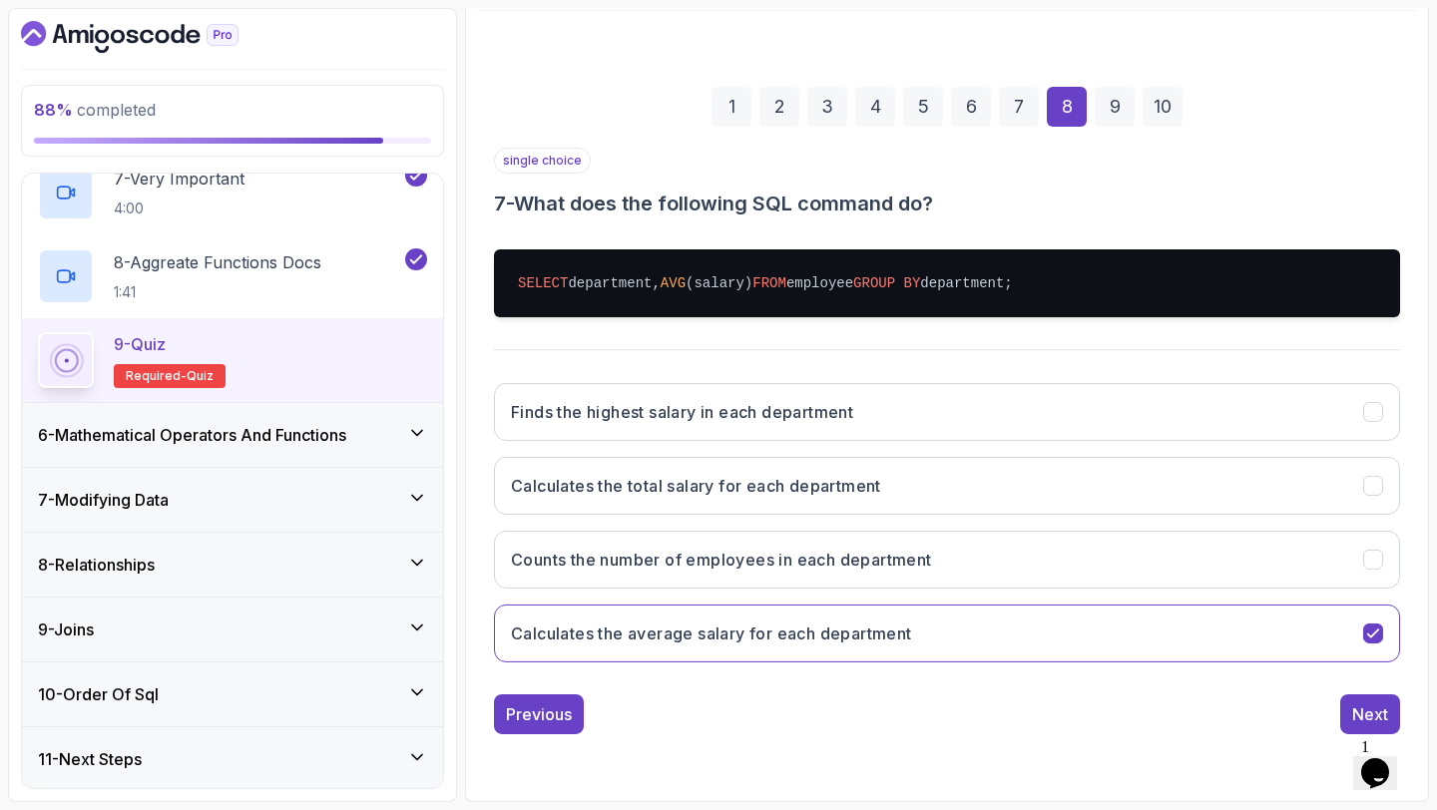
scroll to position [113, 0]
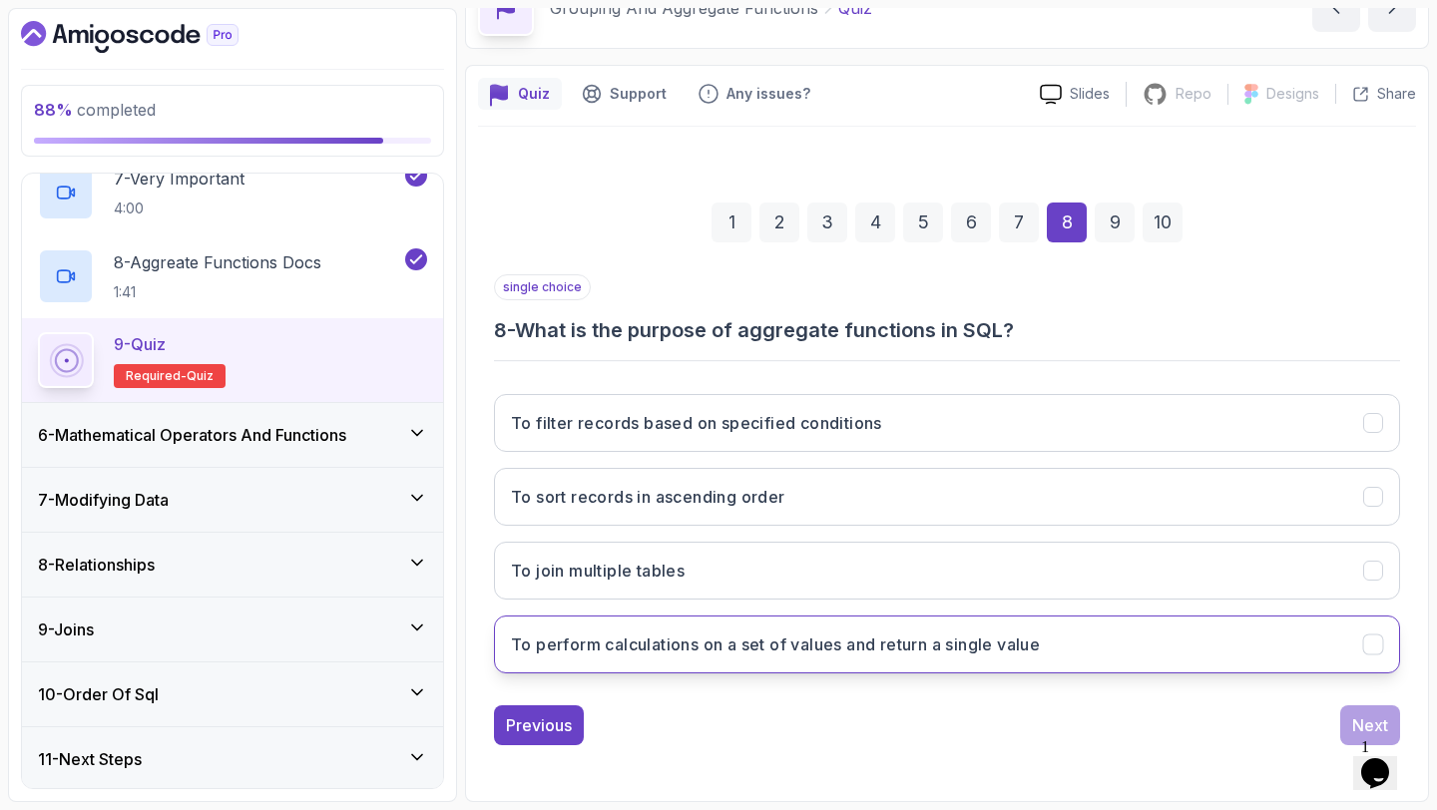
click at [790, 641] on h3 "To perform calculations on a set of values and return a single value" at bounding box center [775, 644] width 529 height 24
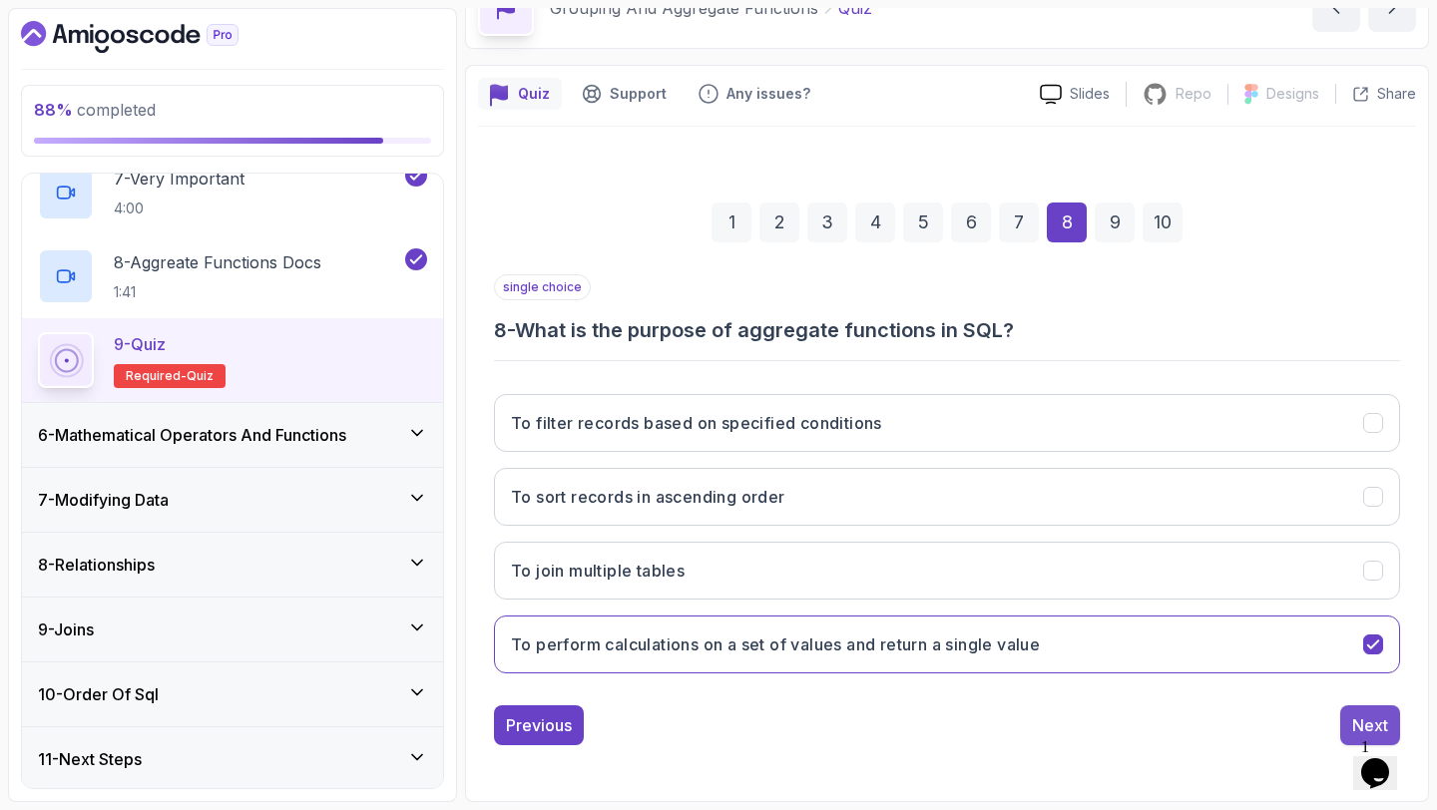
click at [1353, 717] on div "Next" at bounding box center [1370, 725] width 36 height 24
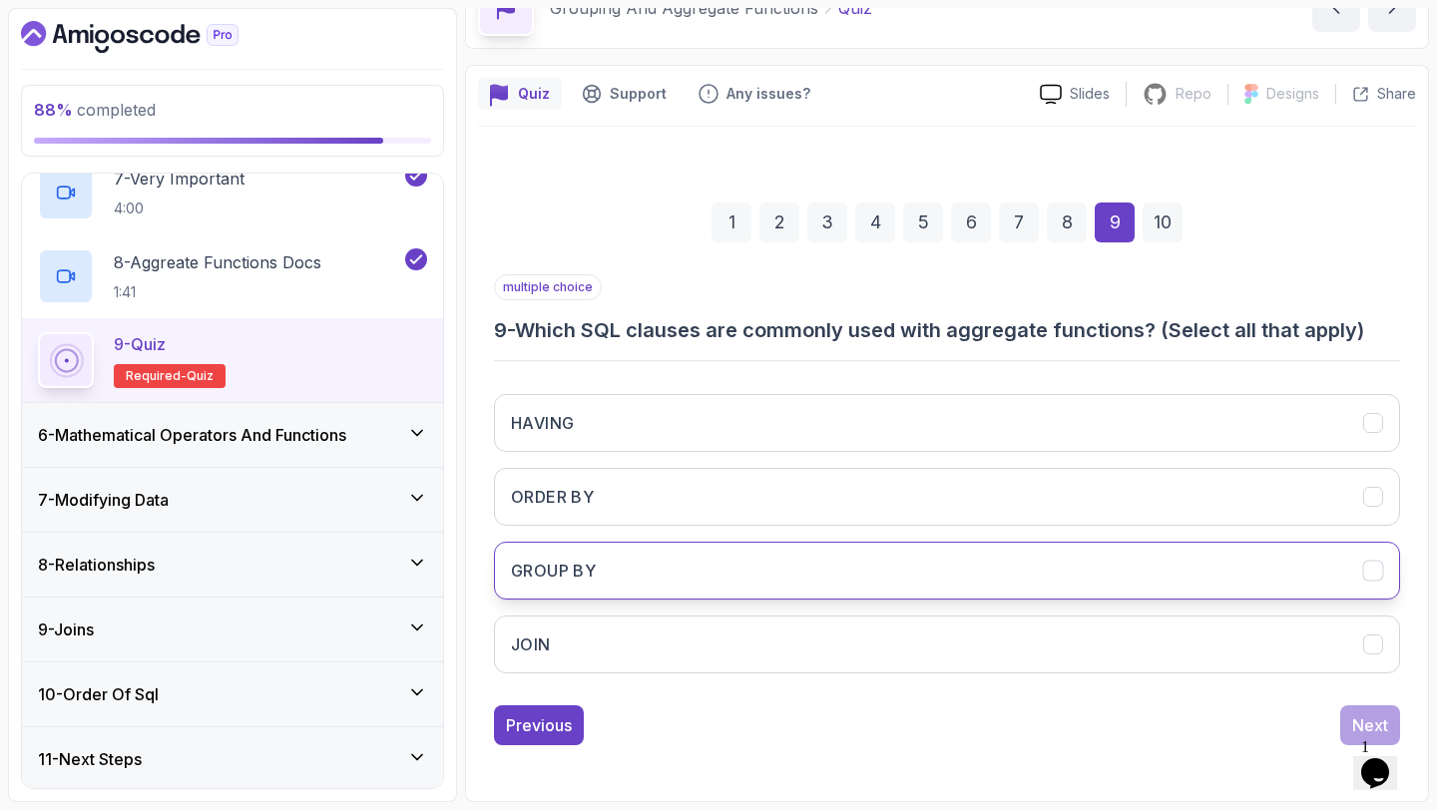
click at [895, 590] on button "GROUP BY" at bounding box center [947, 571] width 906 height 58
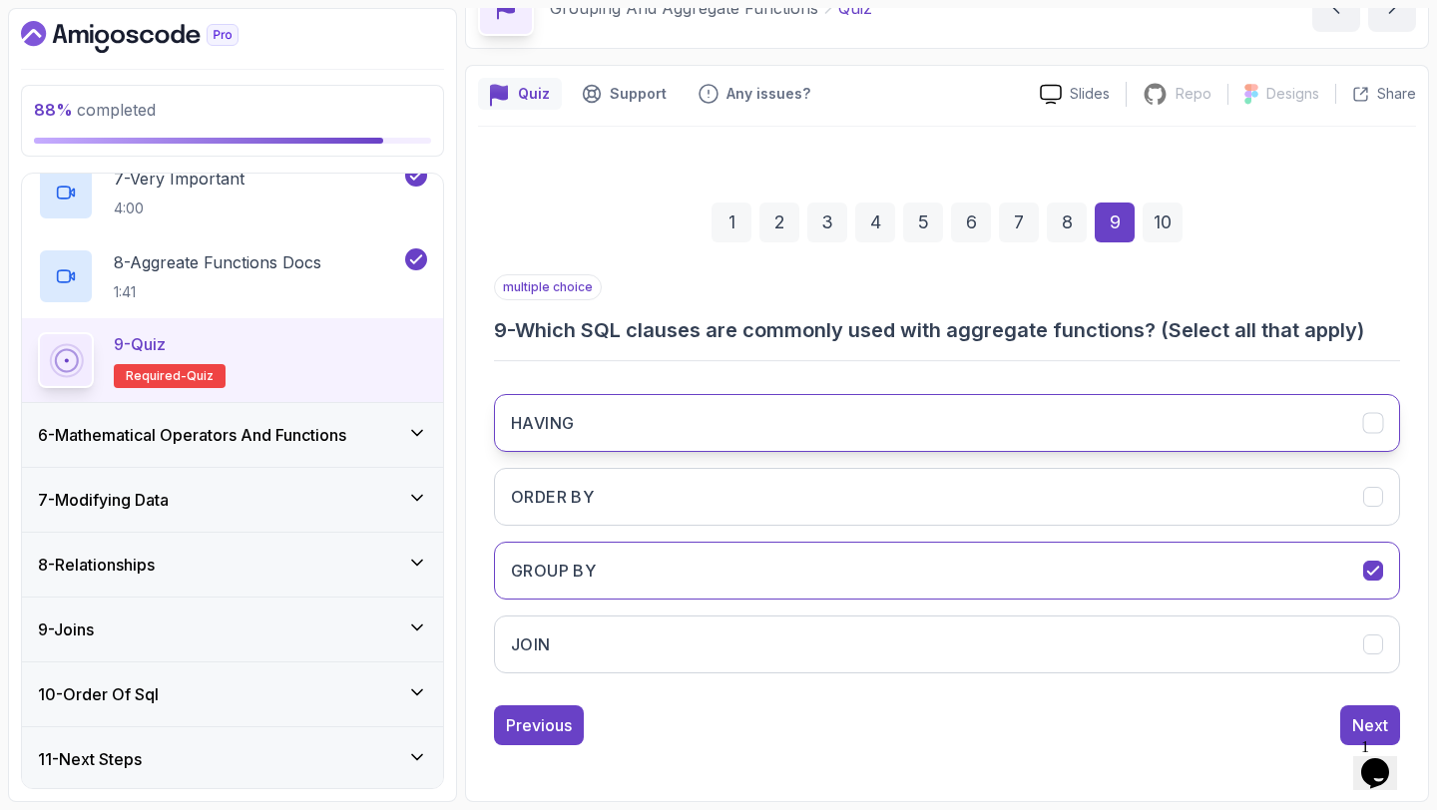
click at [913, 435] on button "HAVING" at bounding box center [947, 423] width 906 height 58
click at [1338, 712] on div "Previous Next" at bounding box center [947, 725] width 906 height 40
click at [1363, 721] on div "Next" at bounding box center [1370, 725] width 36 height 24
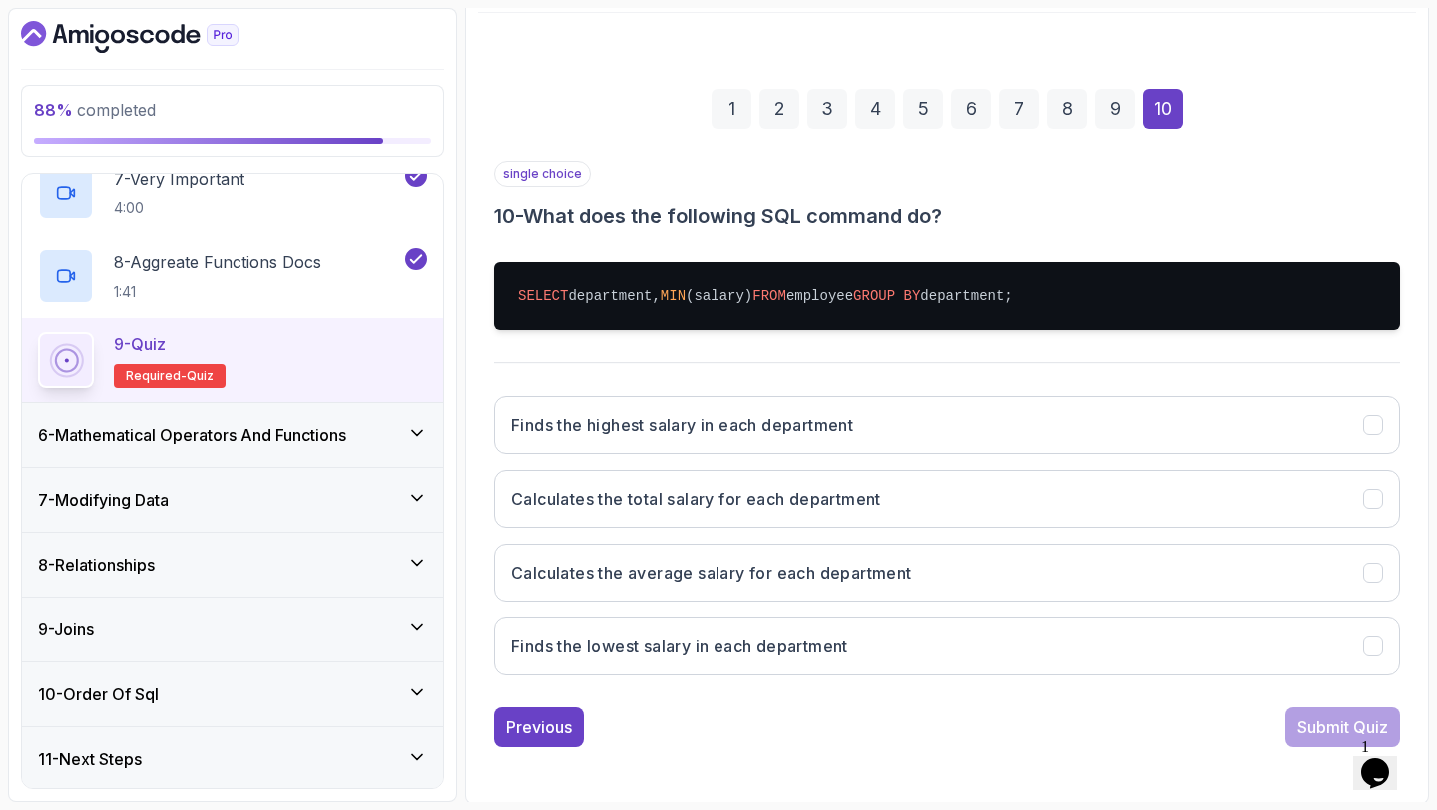
scroll to position [228, 0]
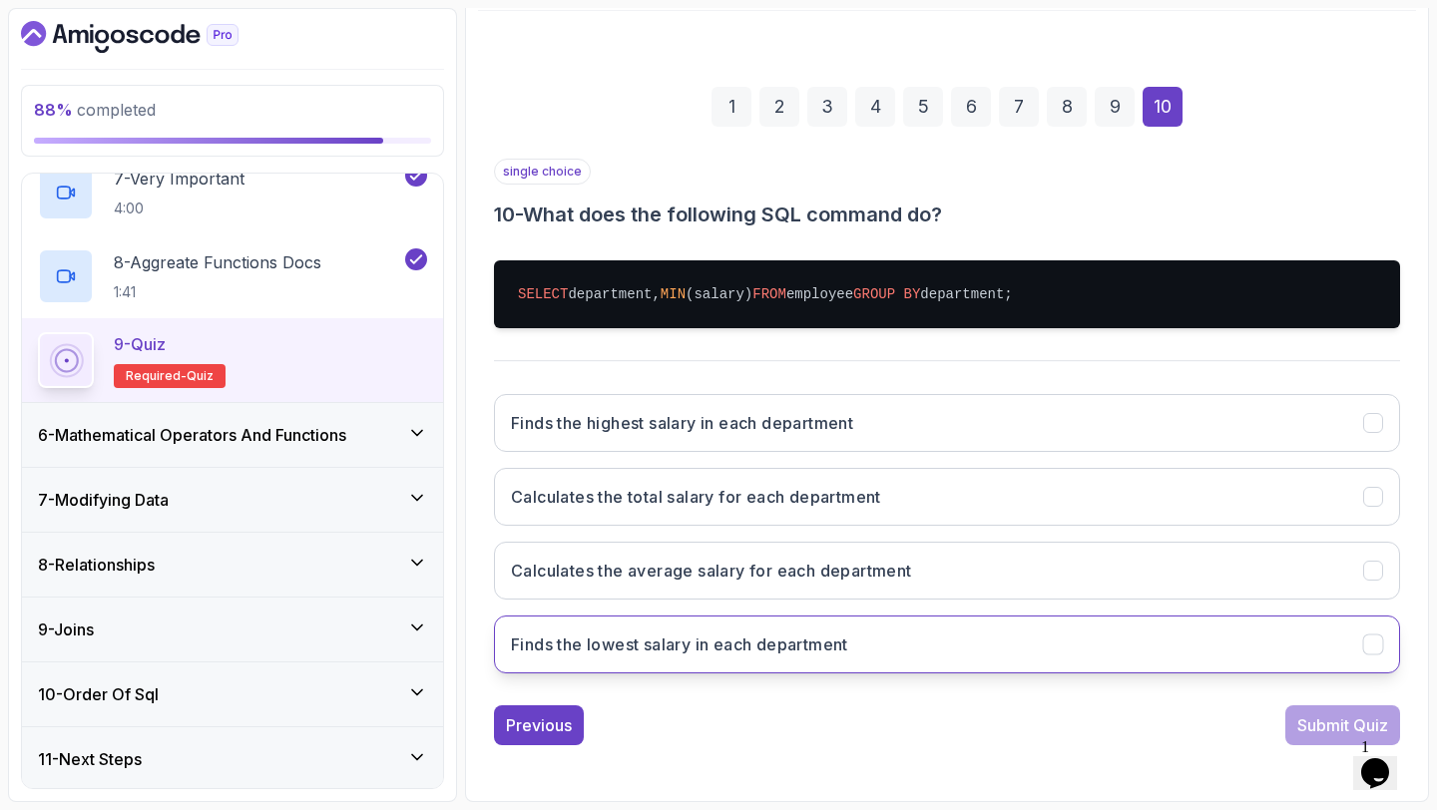
click at [891, 642] on button "Finds the lowest salary in each department" at bounding box center [947, 645] width 906 height 58
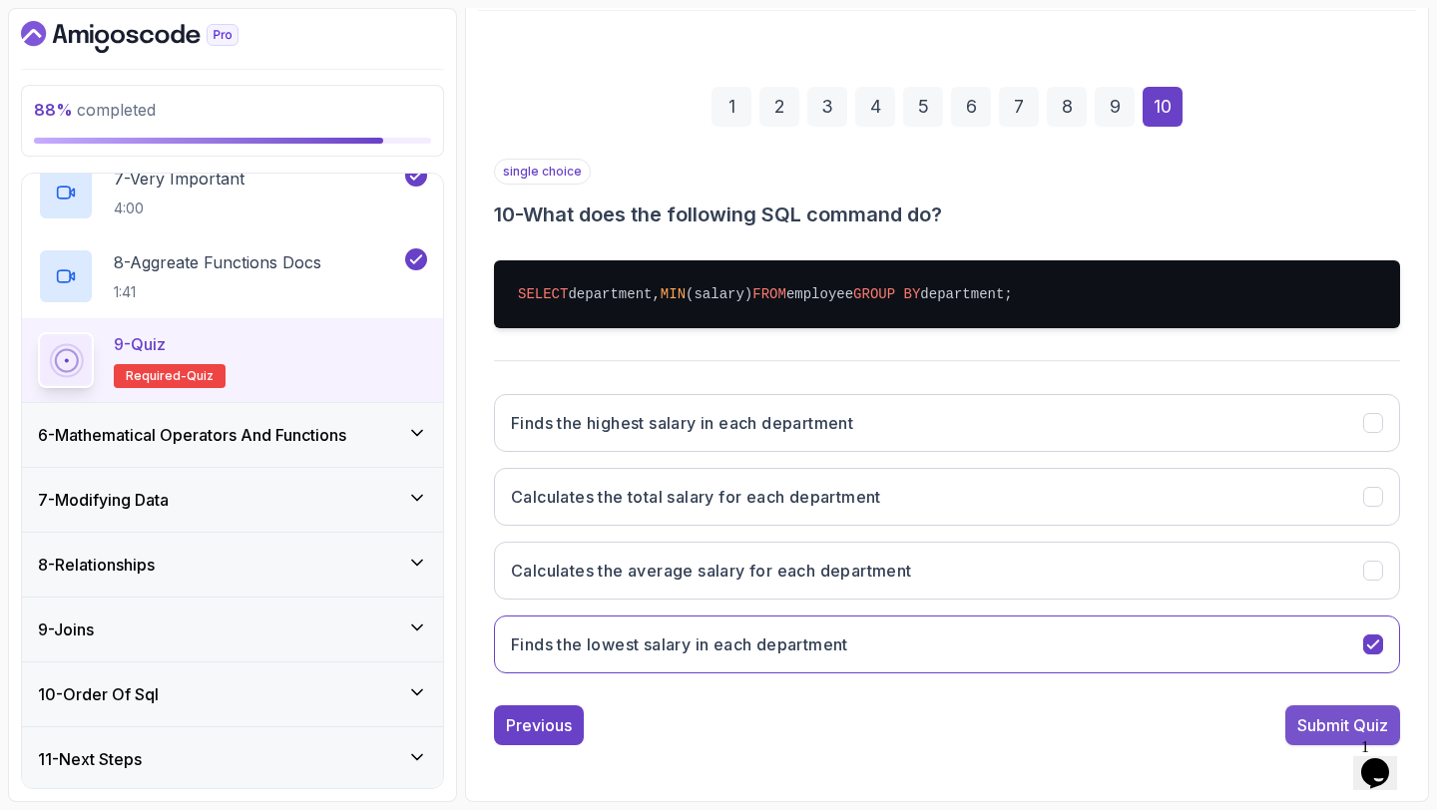
click at [1347, 717] on div "Submit Quiz" at bounding box center [1342, 725] width 91 height 24
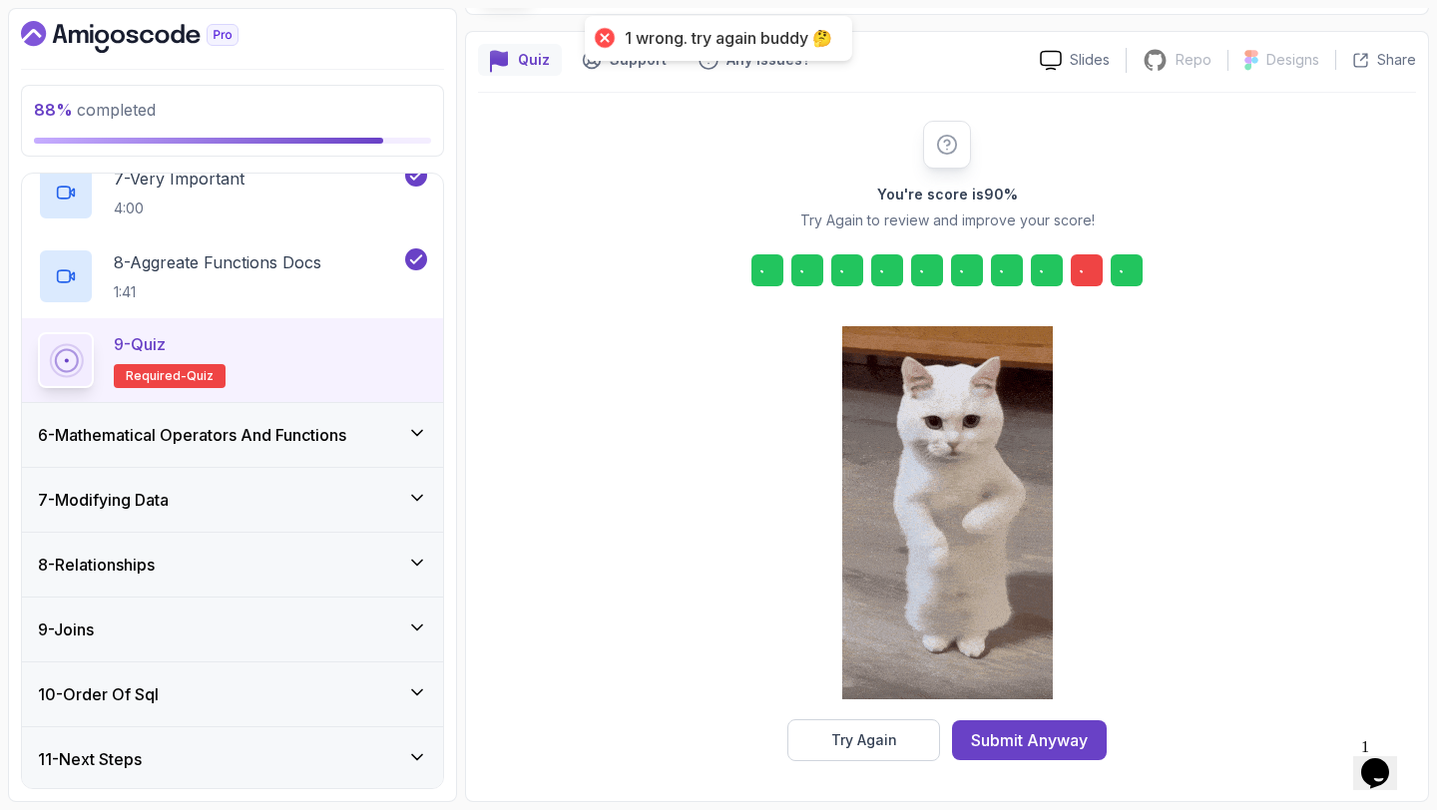
scroll to position [147, 0]
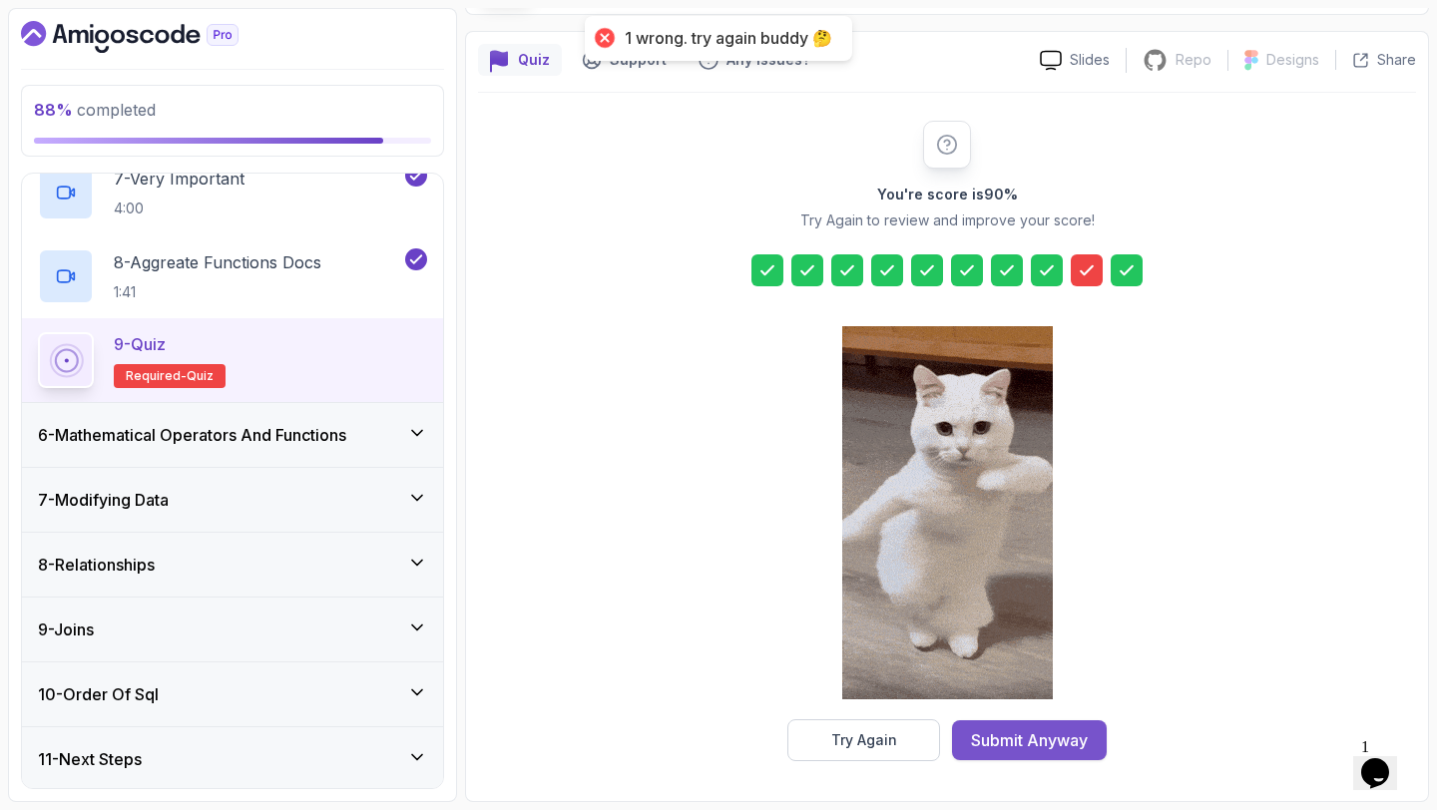
click at [1053, 739] on div "Submit Anyway" at bounding box center [1029, 740] width 117 height 24
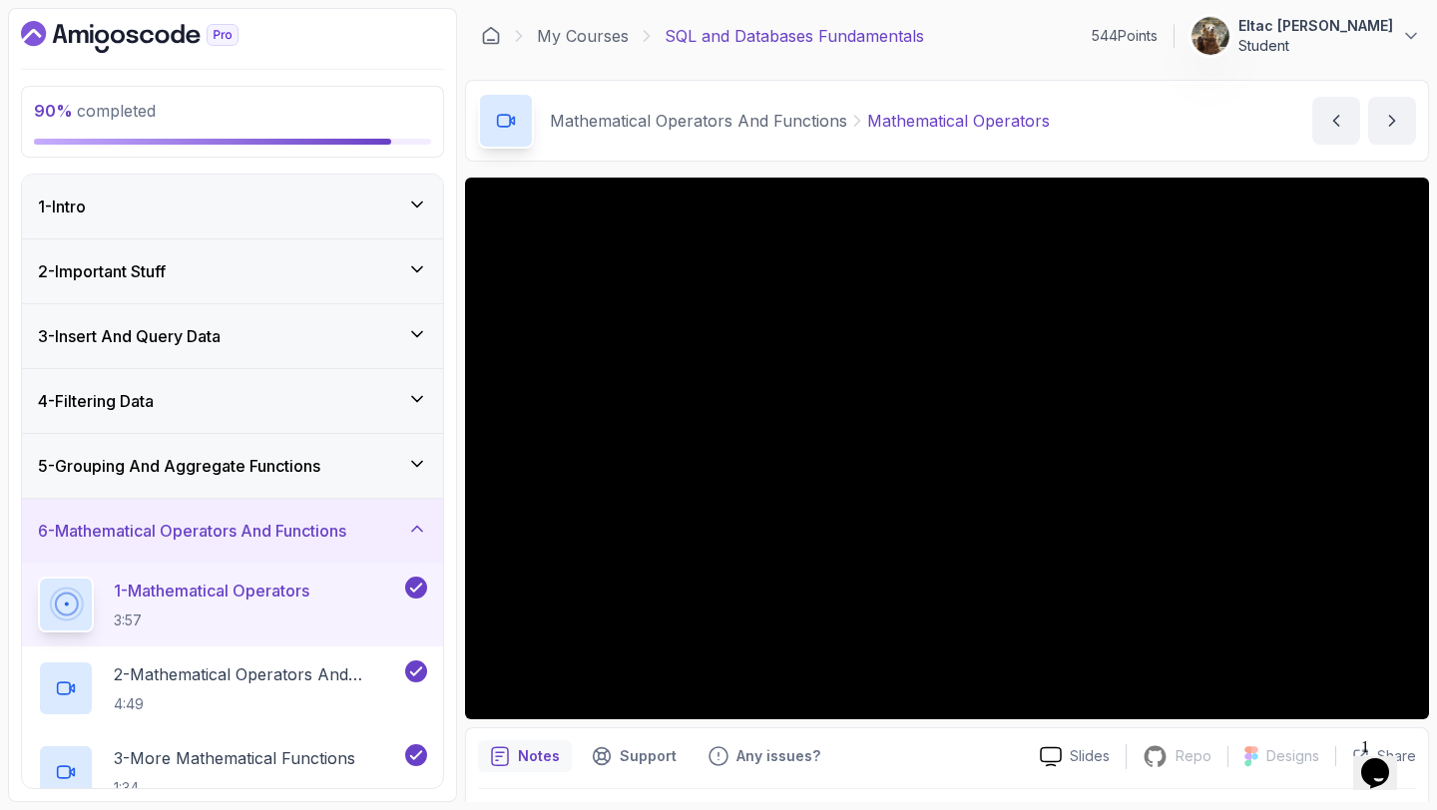
click at [322, 256] on div "2 - Important Stuff" at bounding box center [232, 271] width 421 height 64
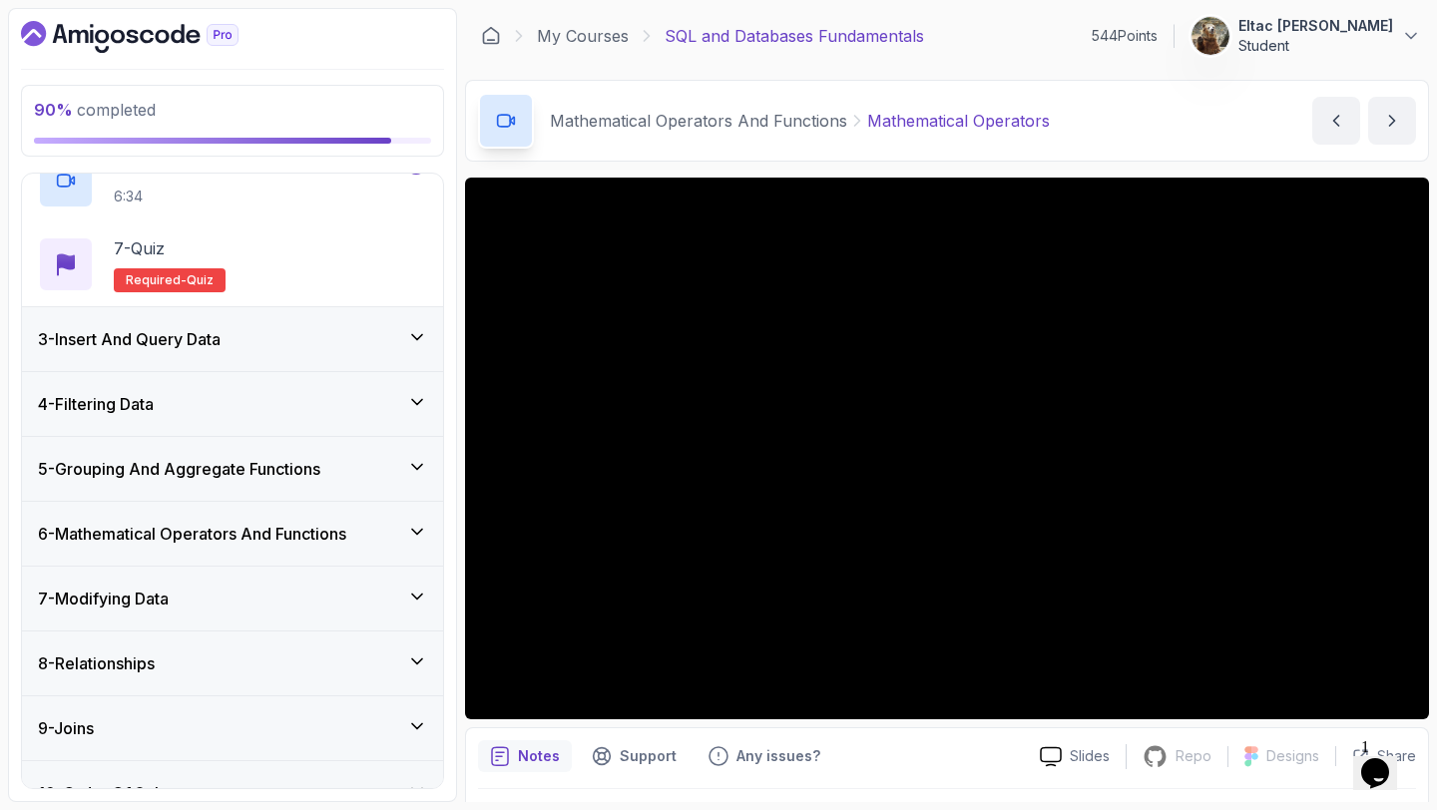
scroll to position [575, 0]
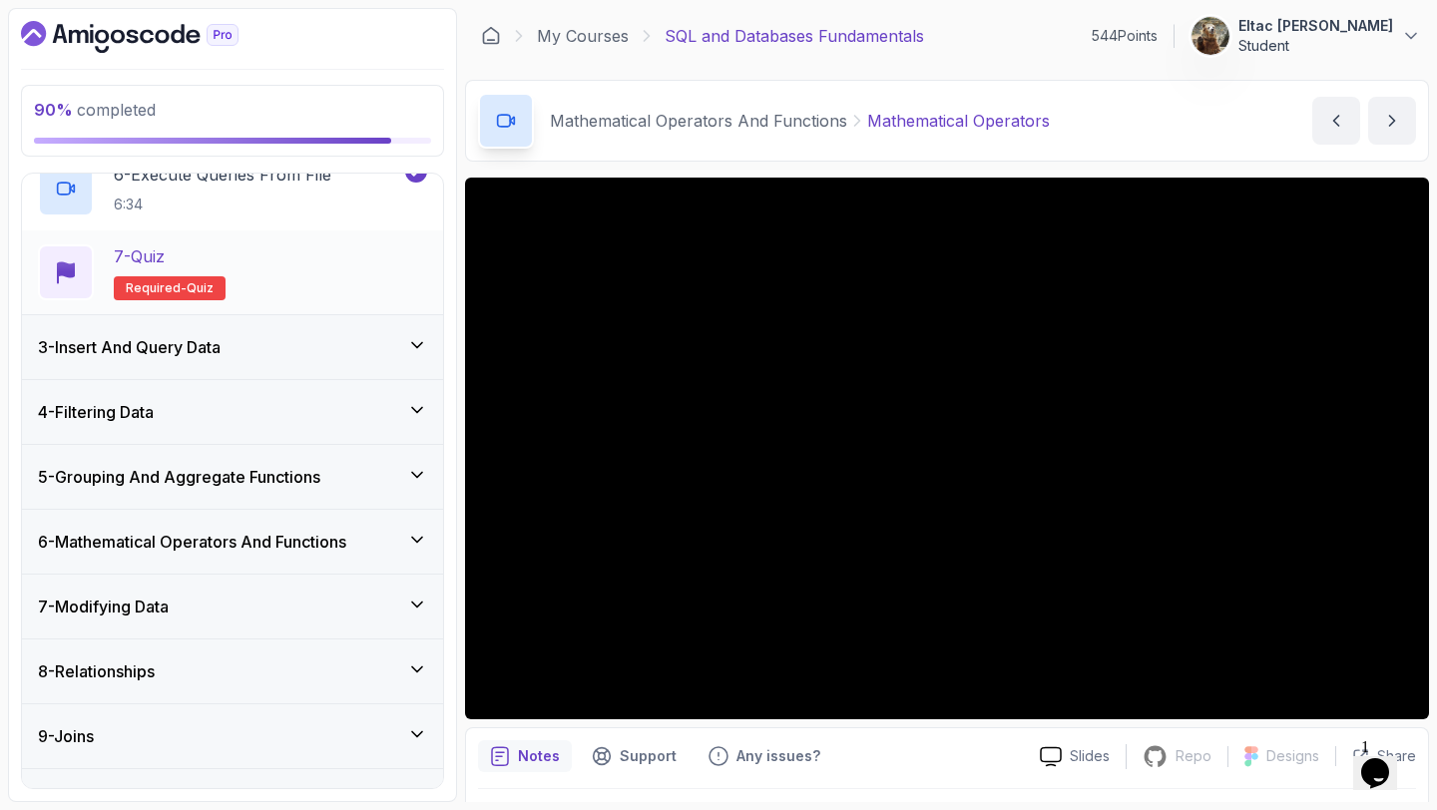
click at [277, 290] on div "7 - Quiz Required- quiz" at bounding box center [232, 272] width 389 height 56
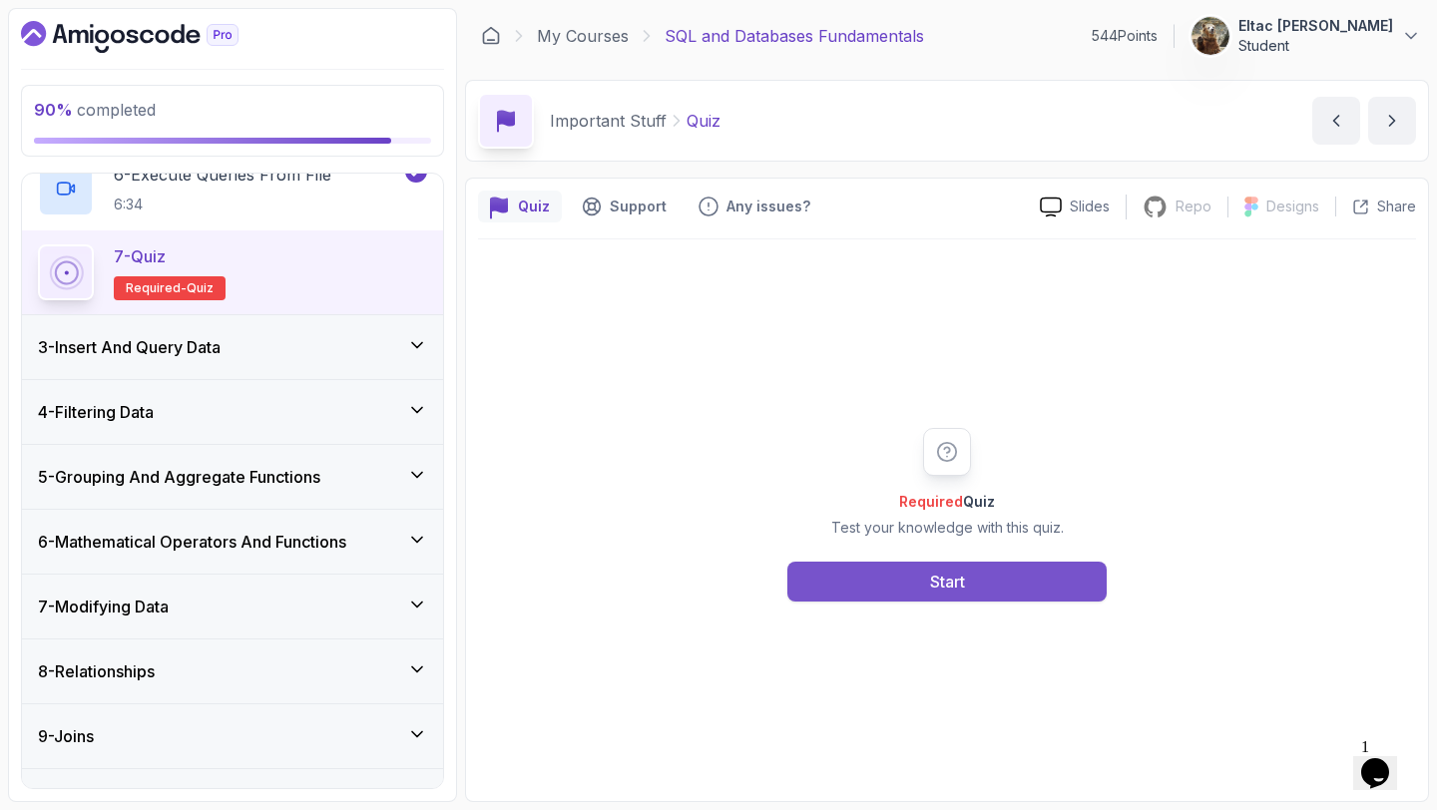
click at [872, 580] on button "Start" at bounding box center [946, 582] width 319 height 40
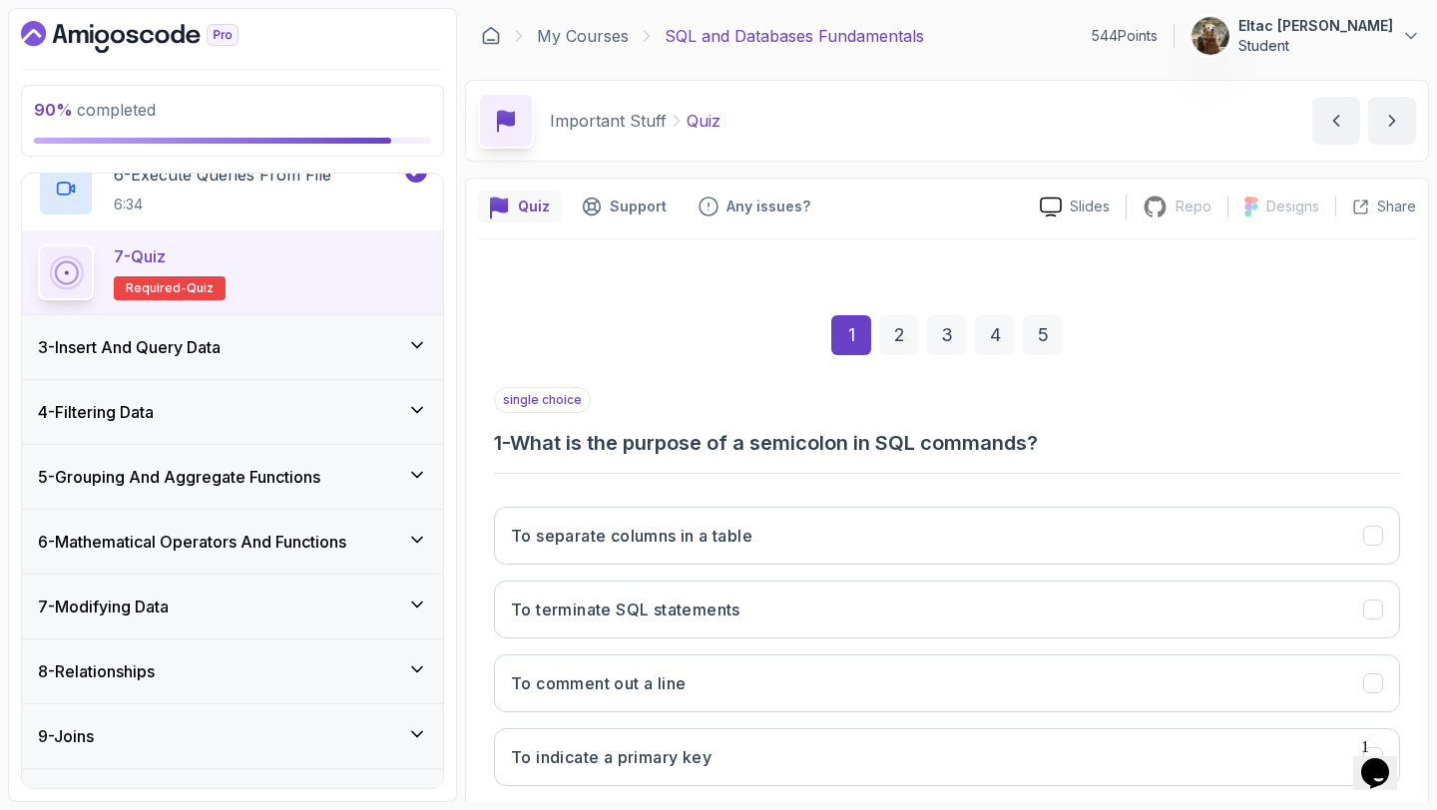
scroll to position [113, 0]
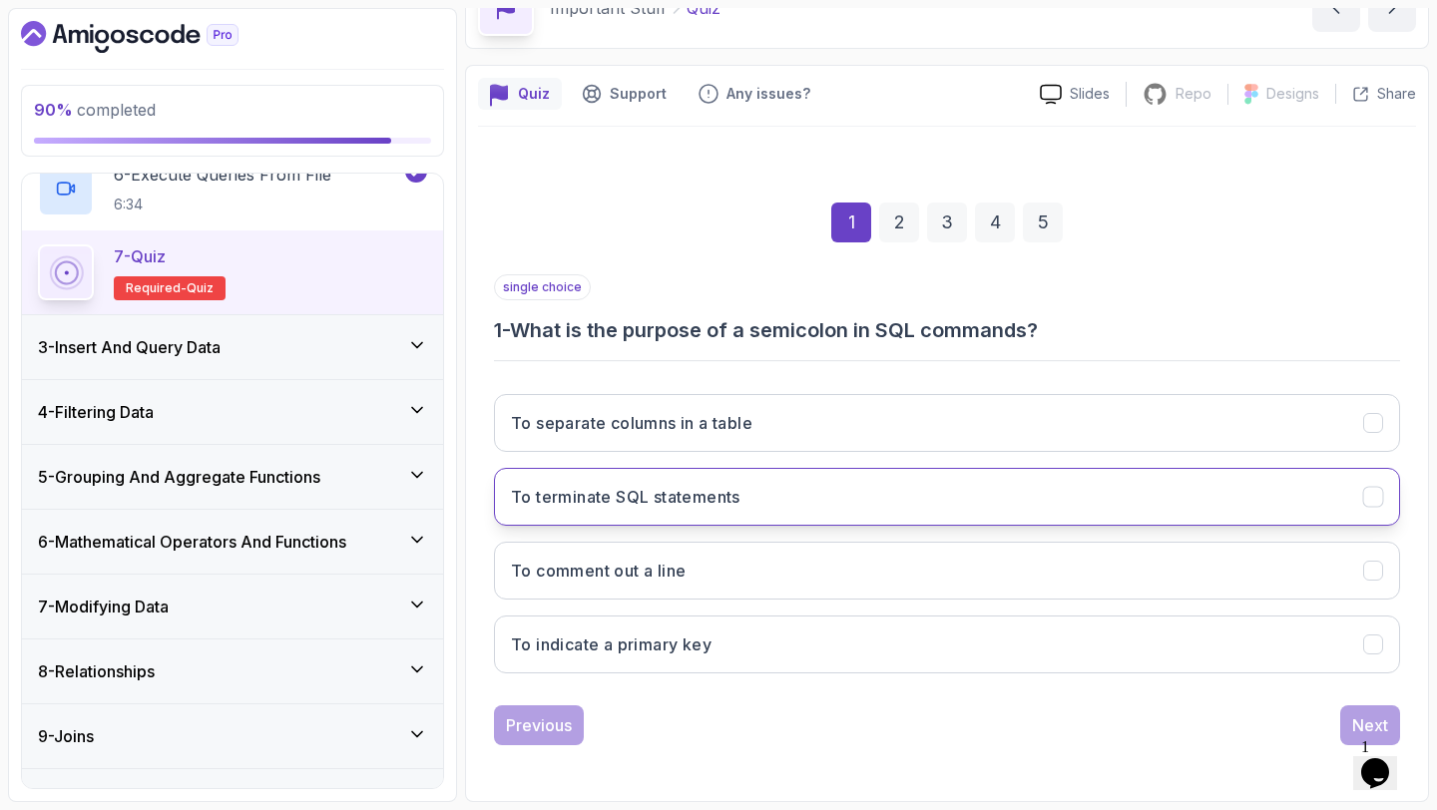
click at [747, 489] on button "To terminate SQL statements" at bounding box center [947, 497] width 906 height 58
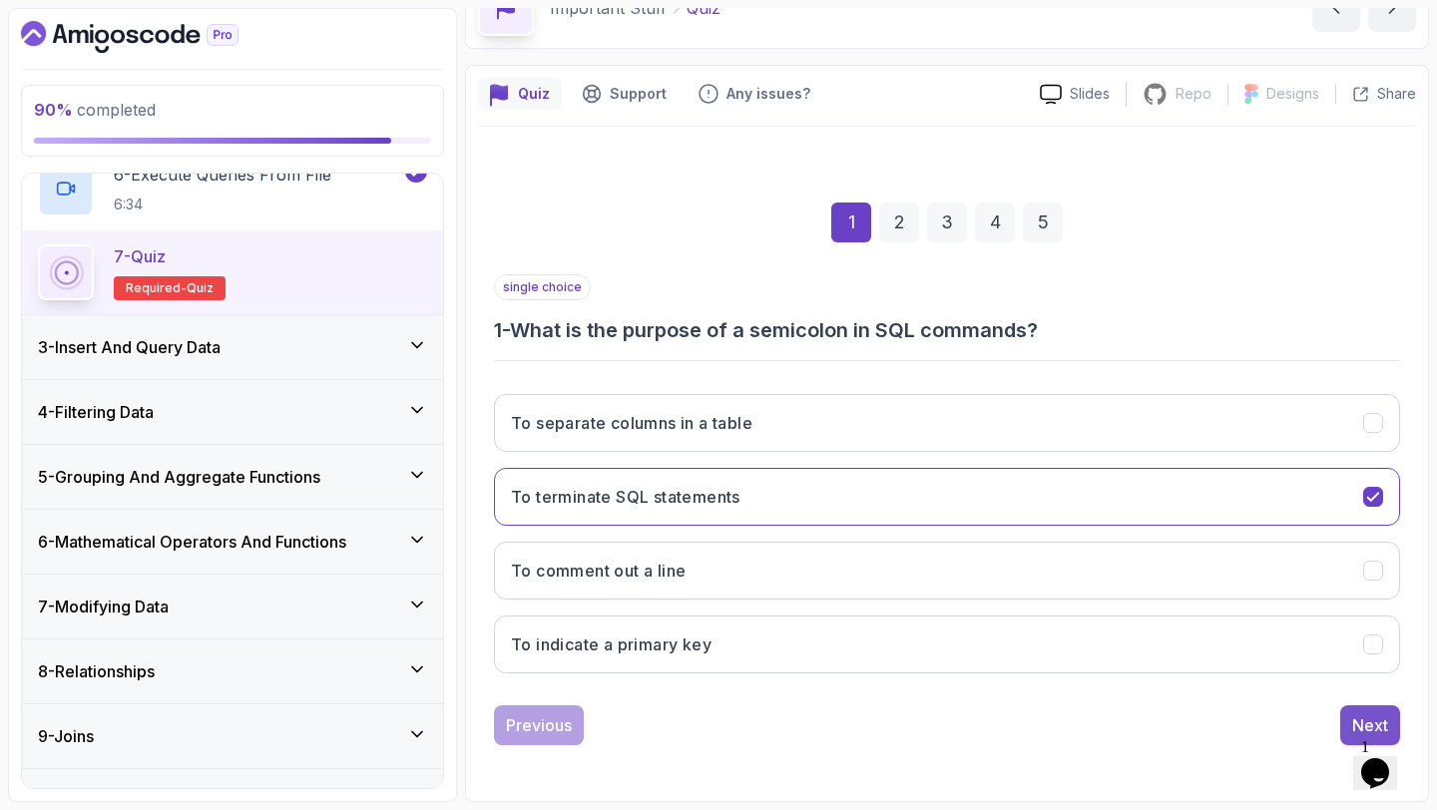
click at [1356, 722] on div "Next" at bounding box center [1370, 725] width 36 height 24
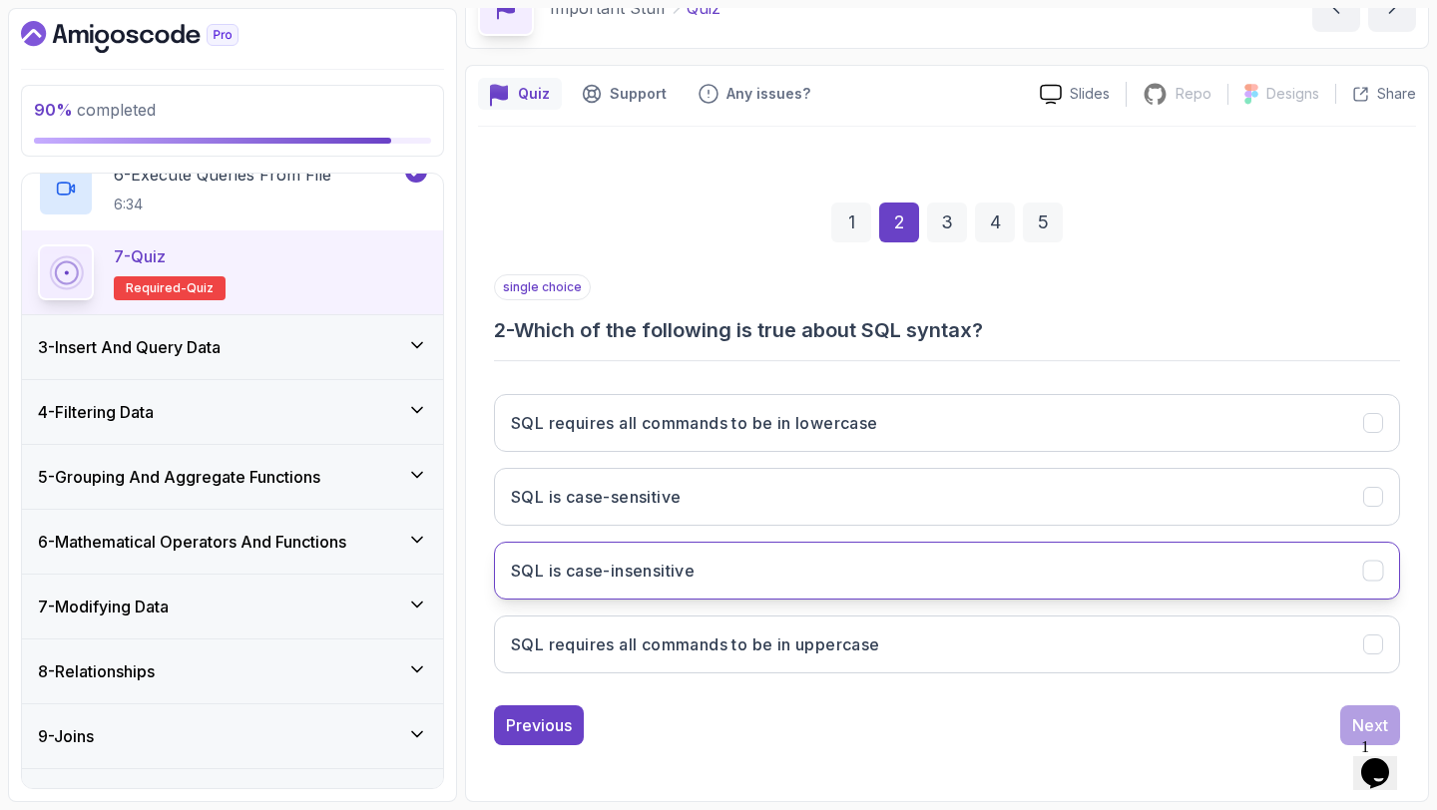
click at [775, 567] on button "SQL is case-insensitive" at bounding box center [947, 571] width 906 height 58
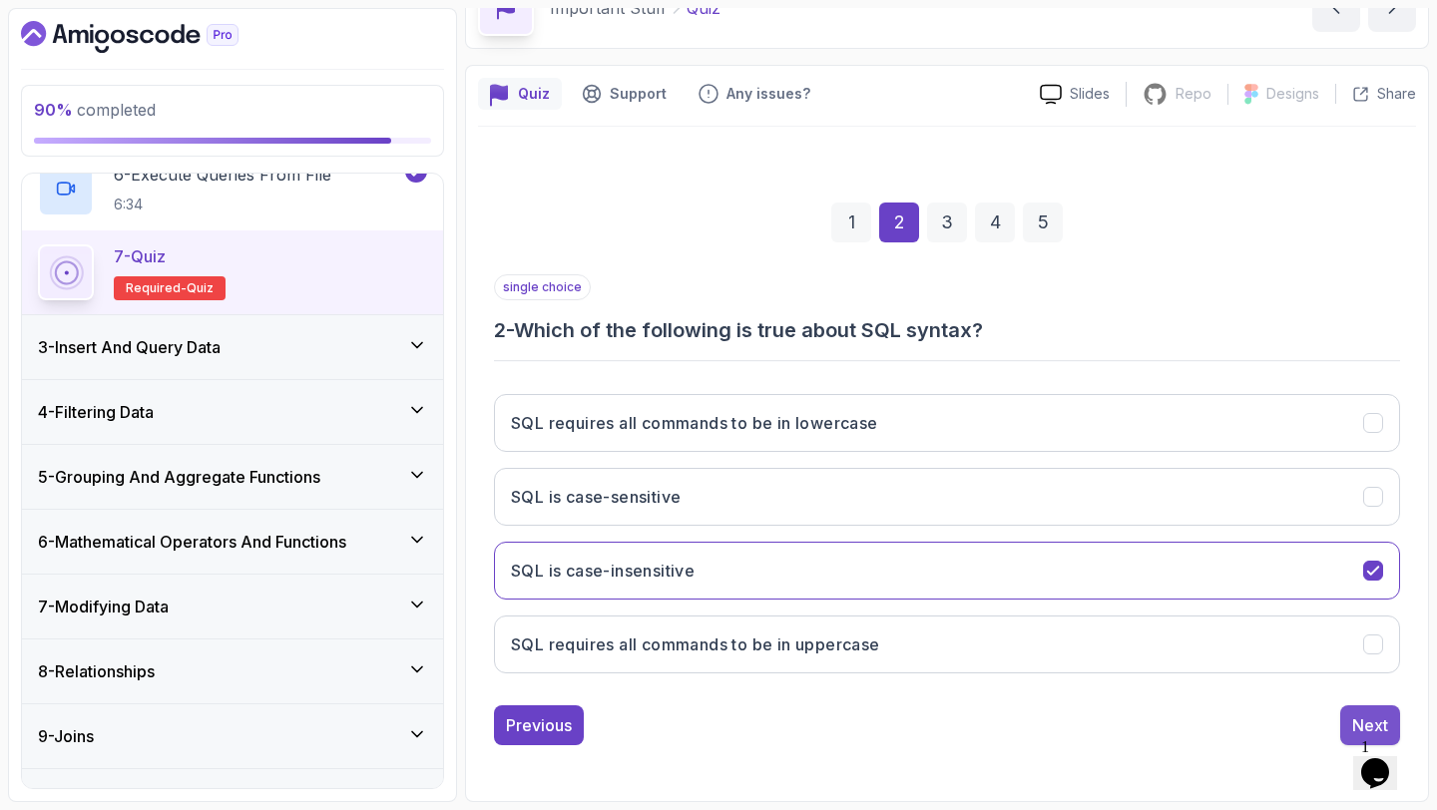
click at [1370, 715] on div "Next" at bounding box center [1370, 725] width 36 height 24
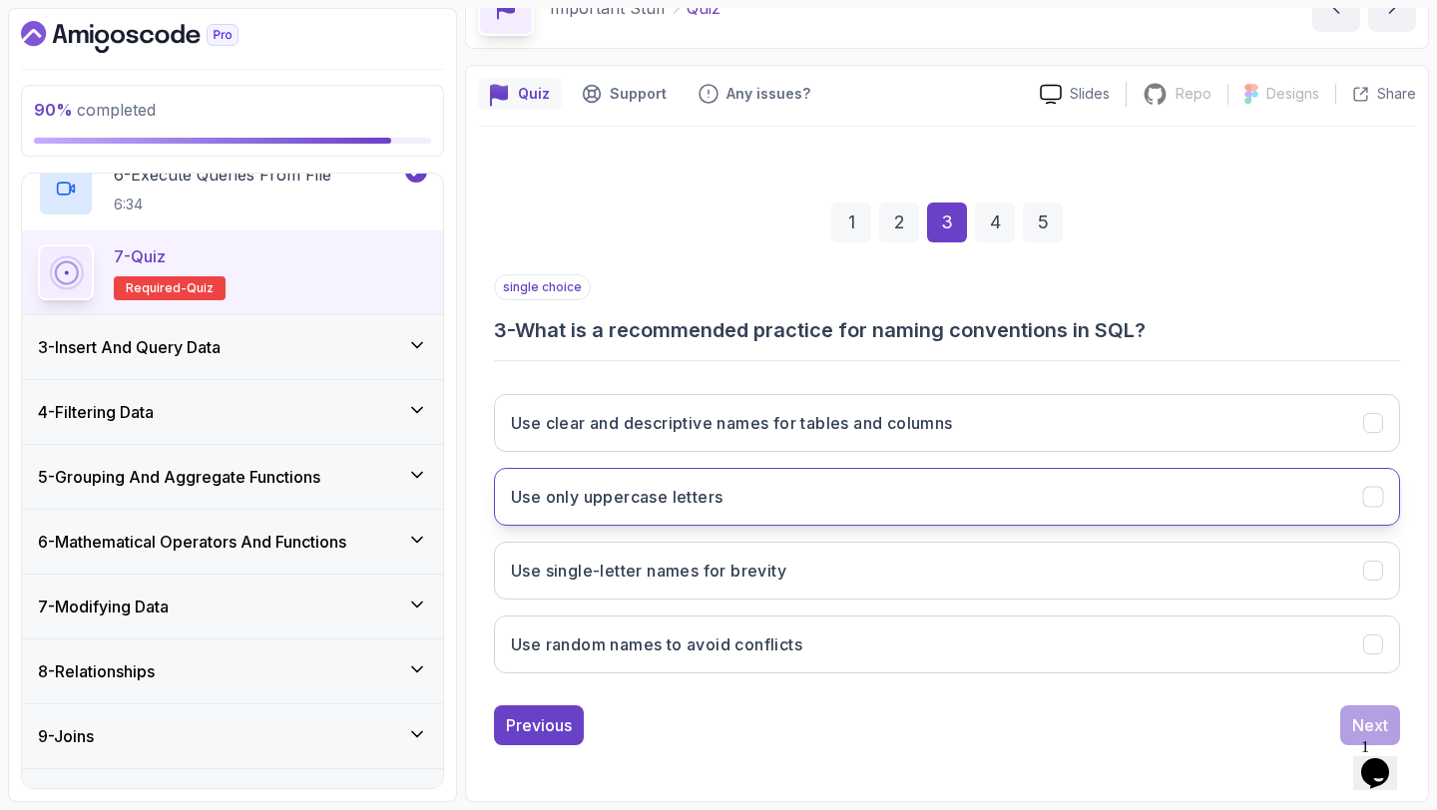
click at [945, 479] on button "Use only uppercase letters" at bounding box center [947, 497] width 906 height 58
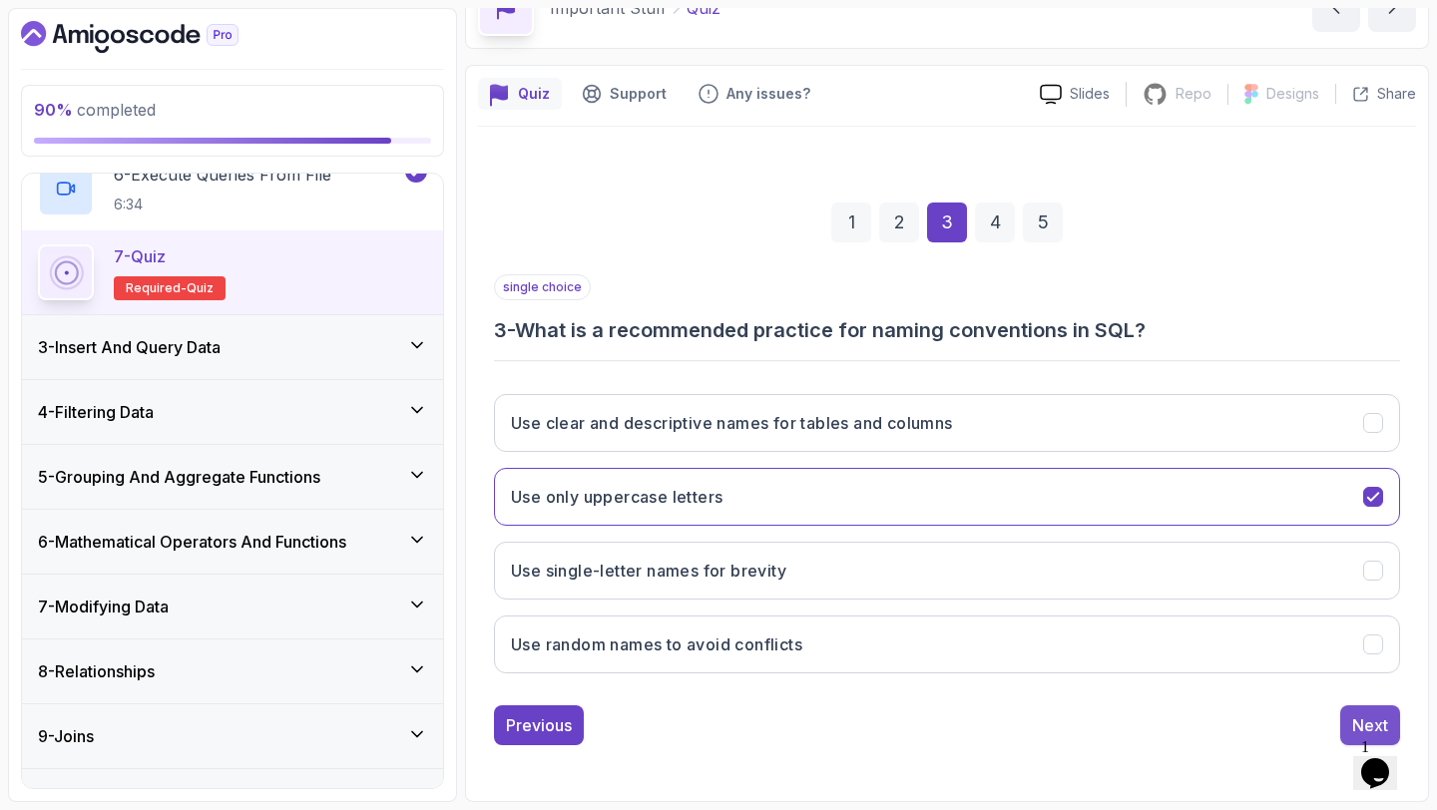
click at [1356, 708] on button "Next" at bounding box center [1370, 725] width 60 height 40
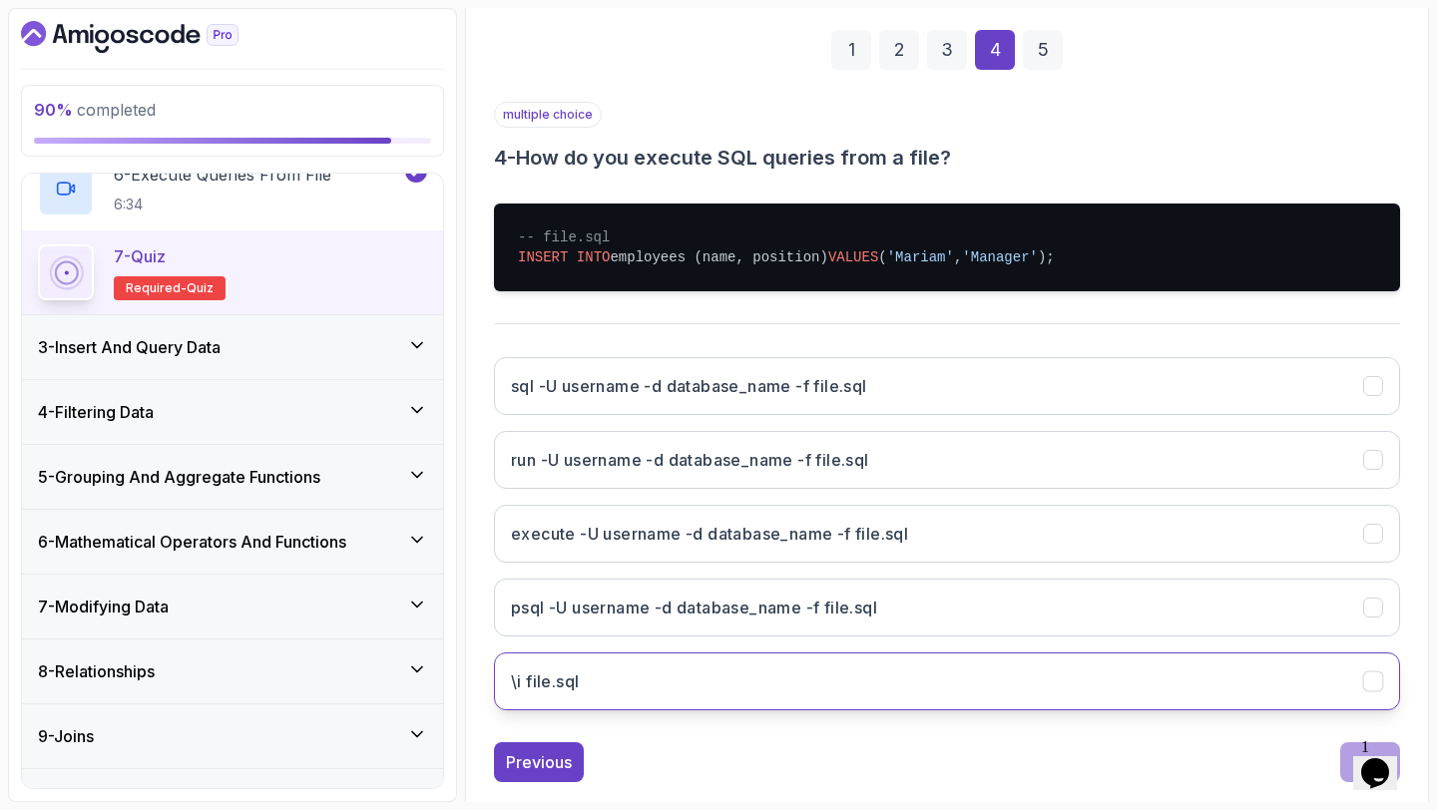
scroll to position [286, 0]
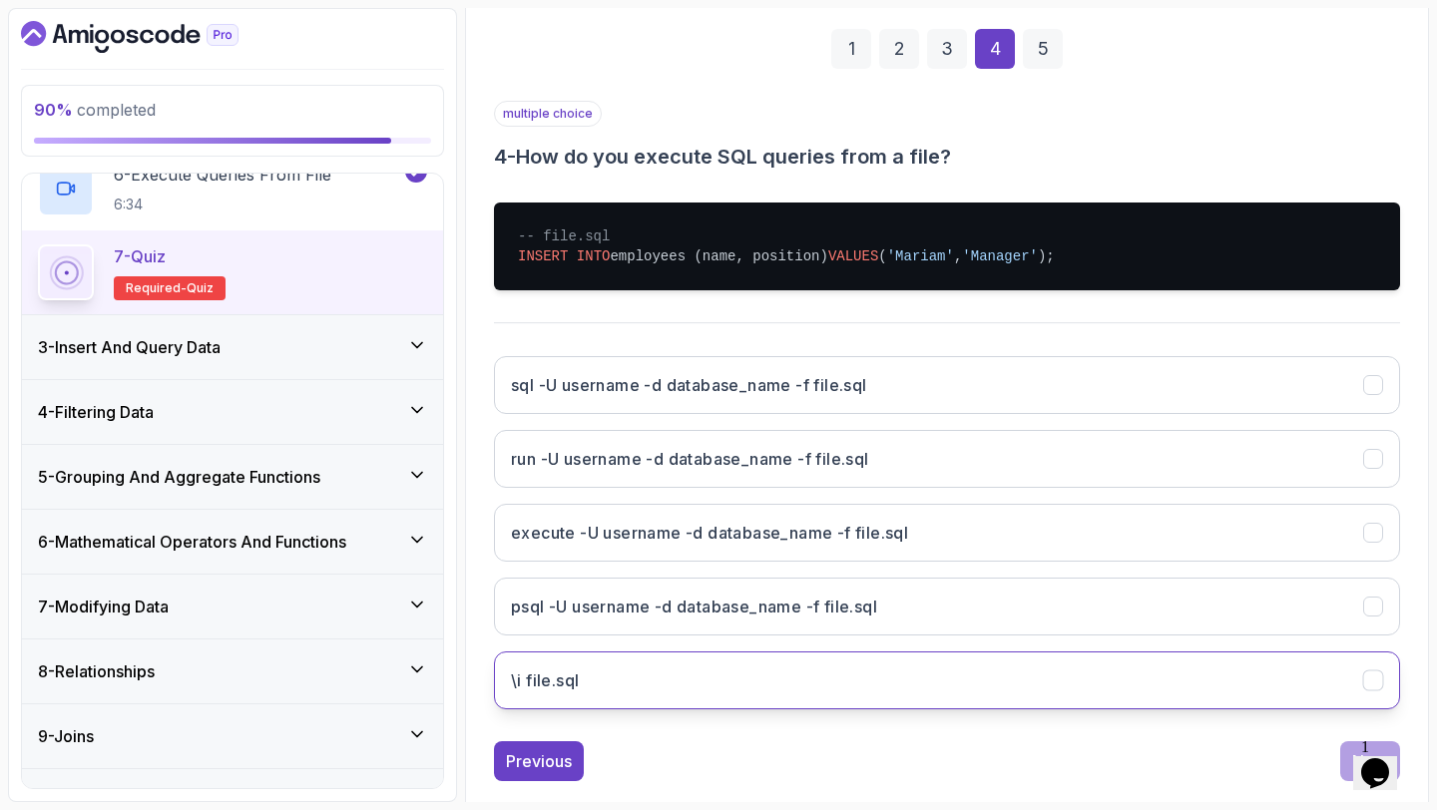
click at [877, 673] on button "\i file.sql" at bounding box center [947, 680] width 906 height 58
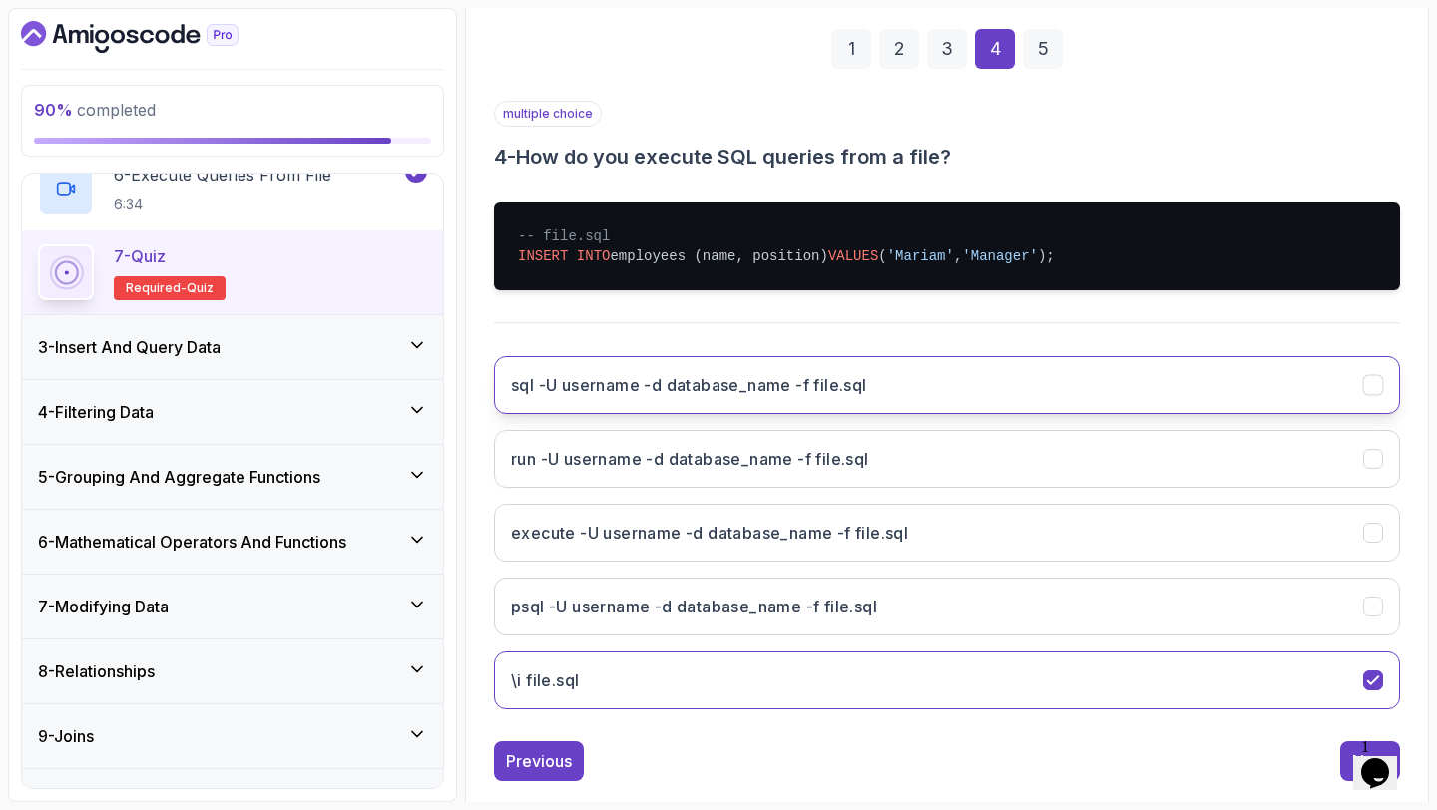
click at [952, 393] on button "sql -U username -d database_name -f file.sql" at bounding box center [947, 385] width 906 height 58
click at [878, 674] on button "\i file.sql" at bounding box center [947, 680] width 906 height 58
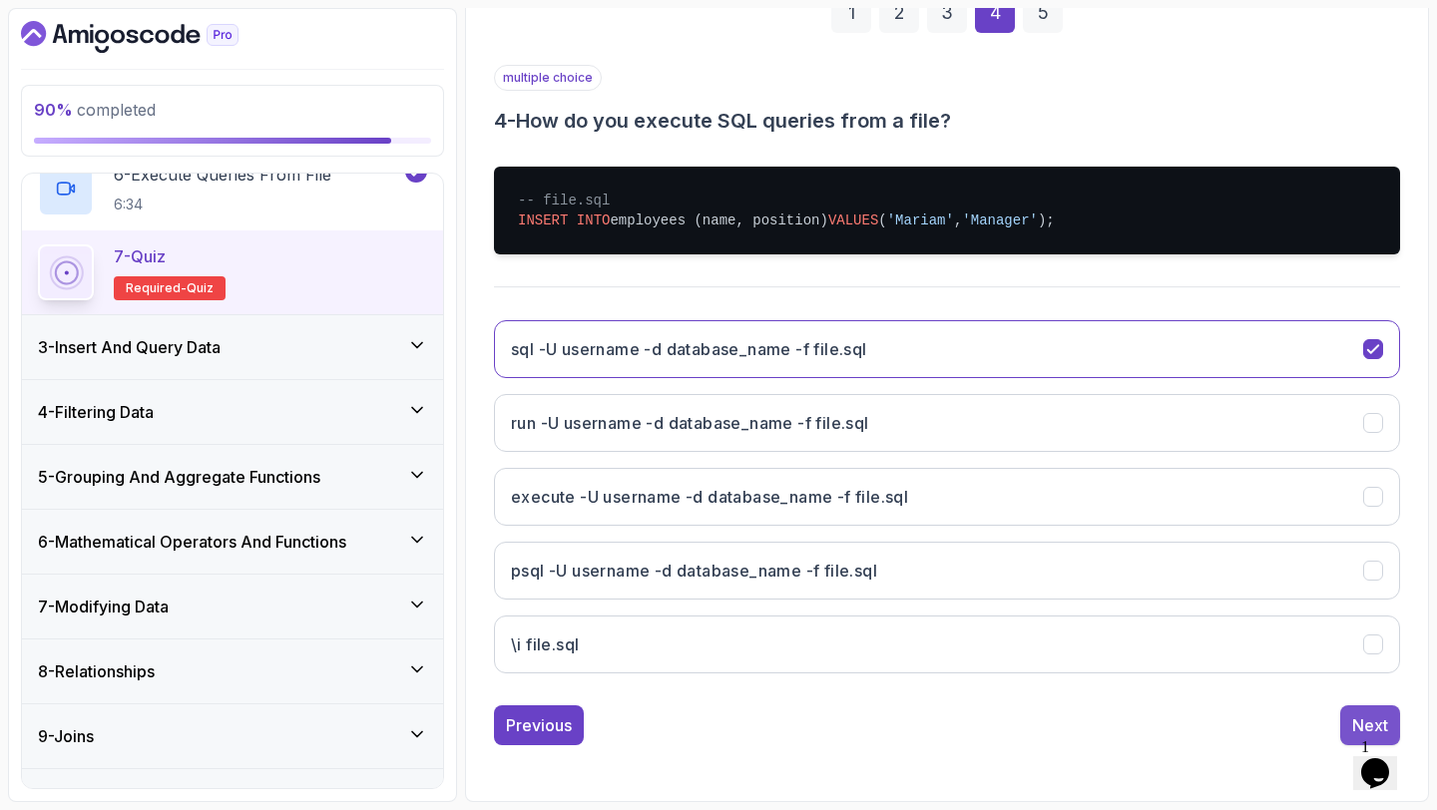
click at [1360, 718] on div "Next" at bounding box center [1370, 725] width 36 height 24
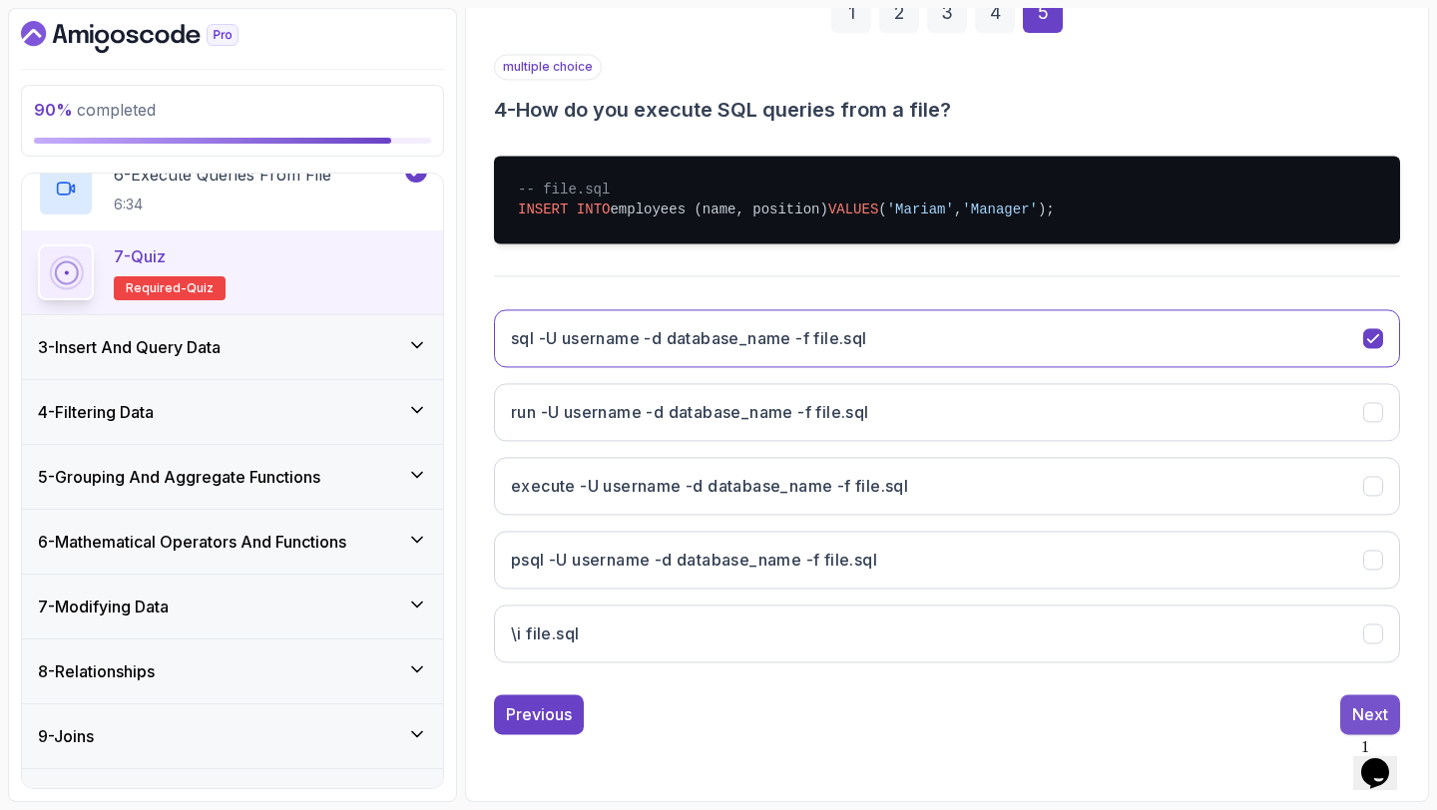
scroll to position [113, 0]
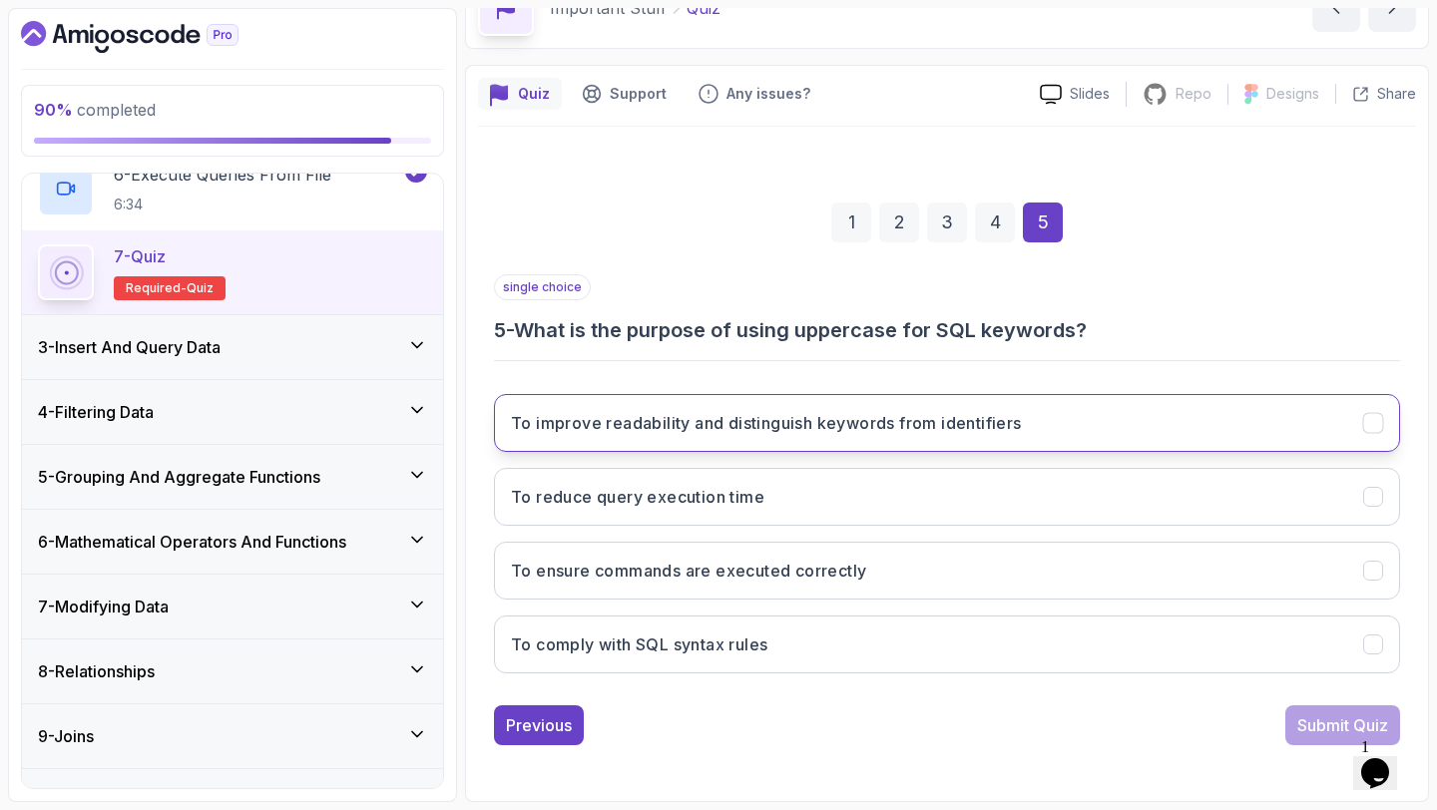
click at [880, 420] on h3 "To improve readability and distinguish keywords from identifiers" at bounding box center [766, 423] width 511 height 24
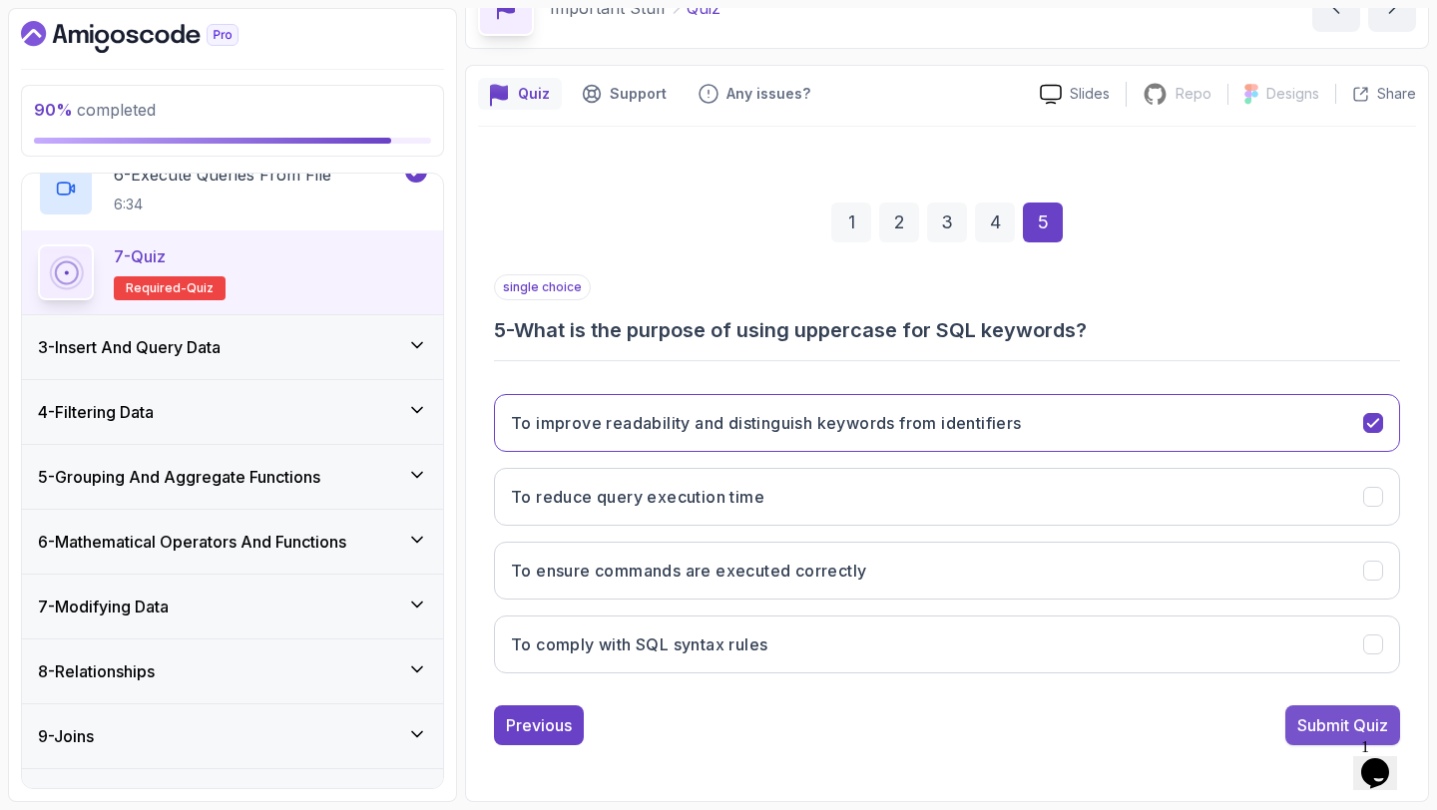
click at [1342, 730] on div "Submit Quiz" at bounding box center [1342, 725] width 91 height 24
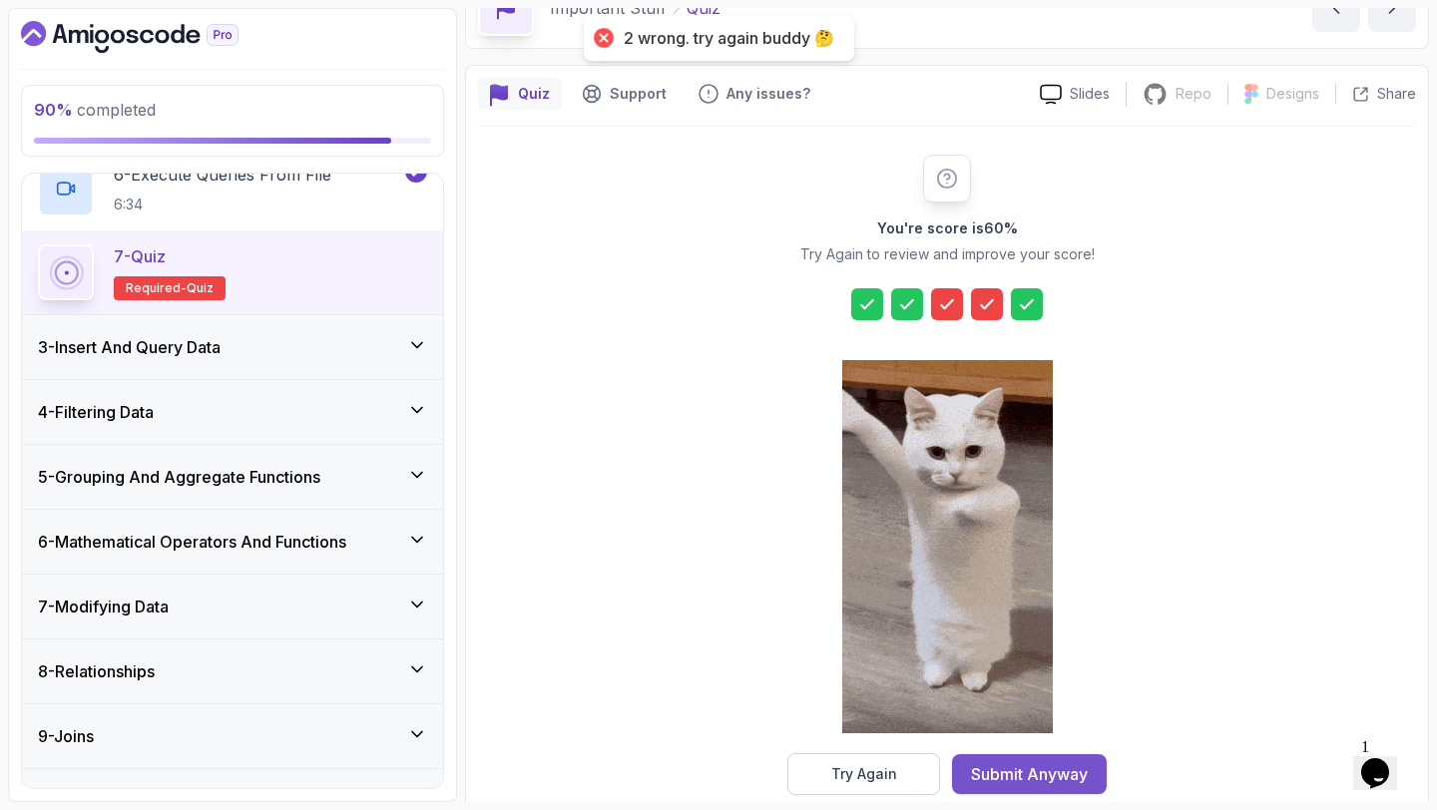
click at [1022, 776] on div "Submit Anyway" at bounding box center [1029, 774] width 117 height 24
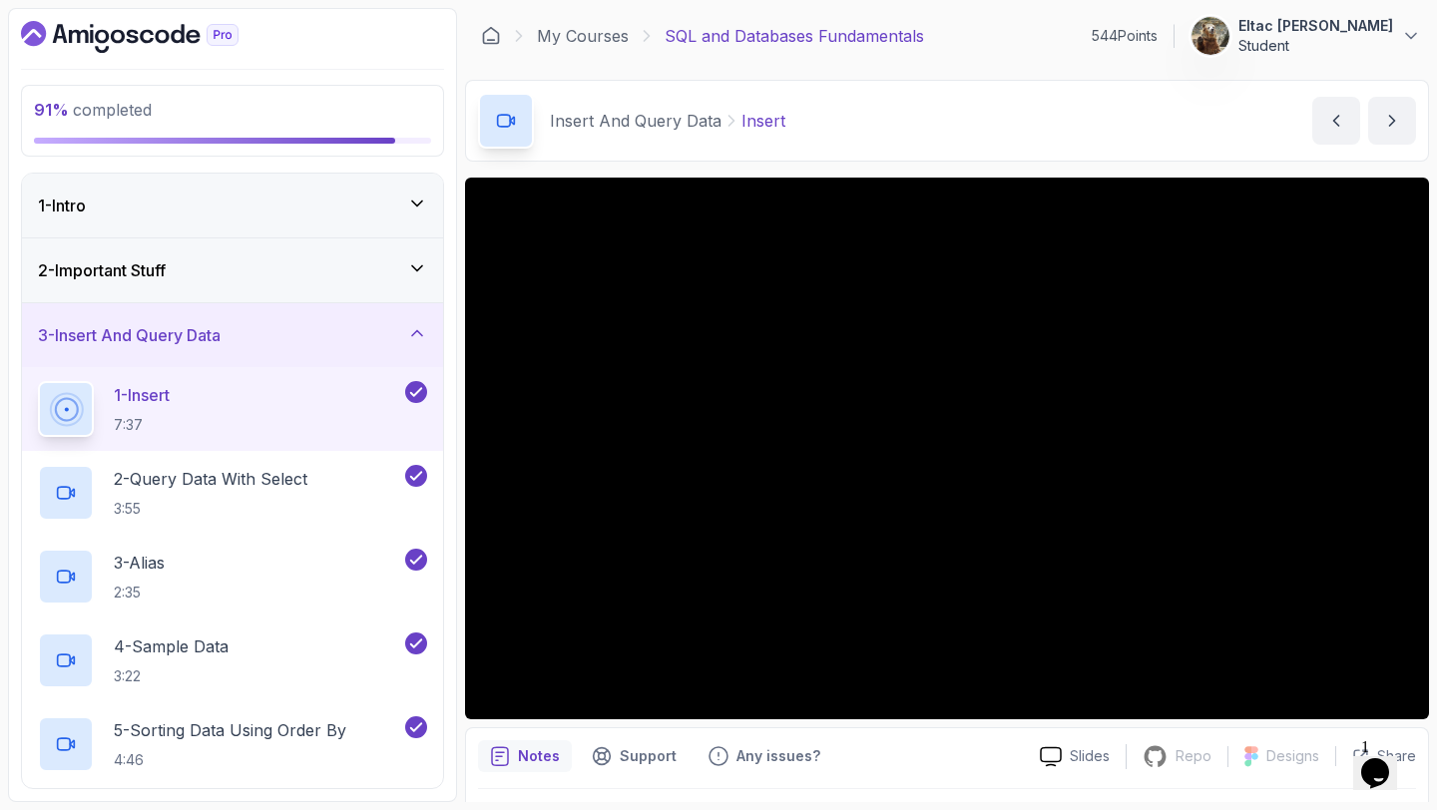
click at [288, 341] on div "3 - Insert And Query Data" at bounding box center [232, 335] width 389 height 24
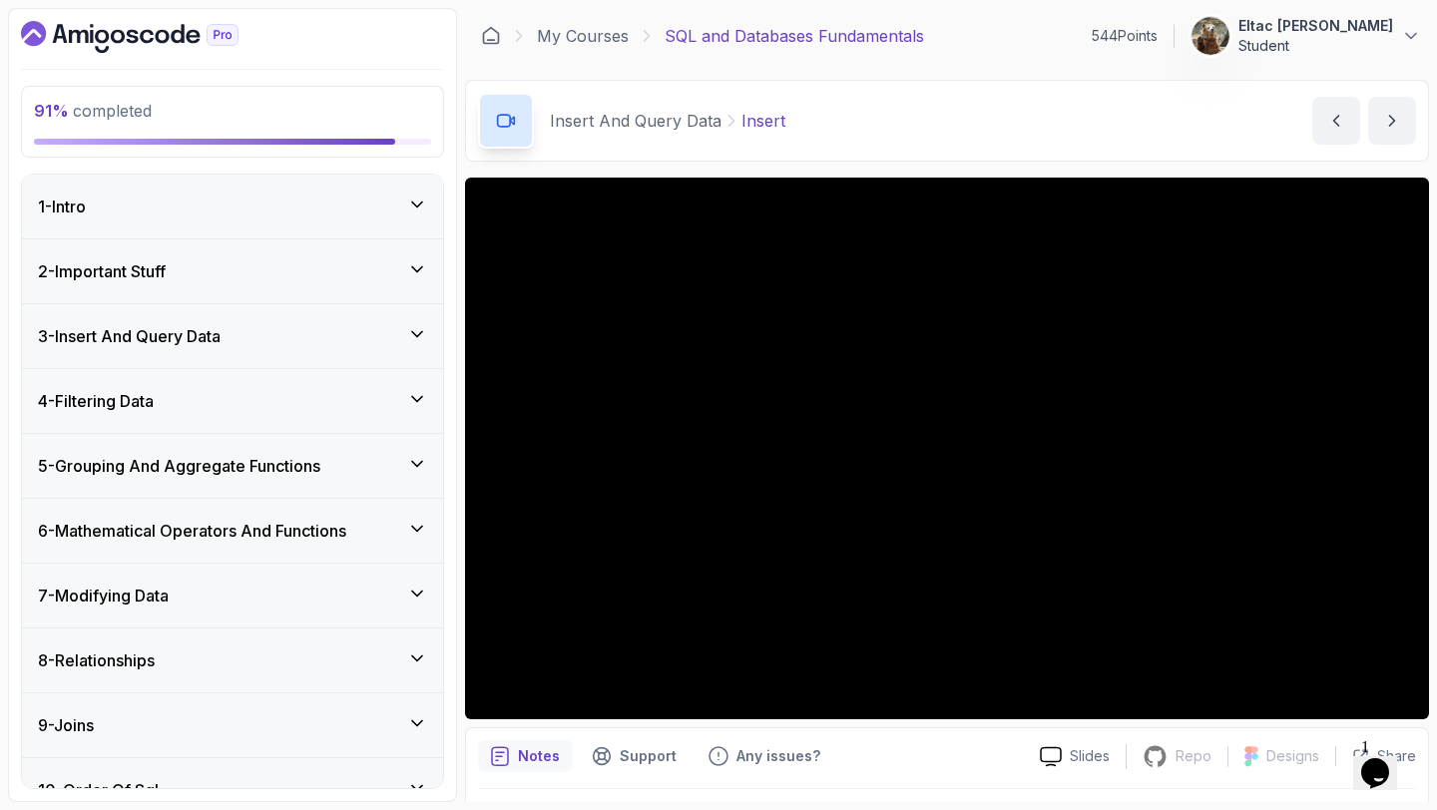
click at [288, 341] on div "3 - Insert And Query Data" at bounding box center [232, 336] width 389 height 24
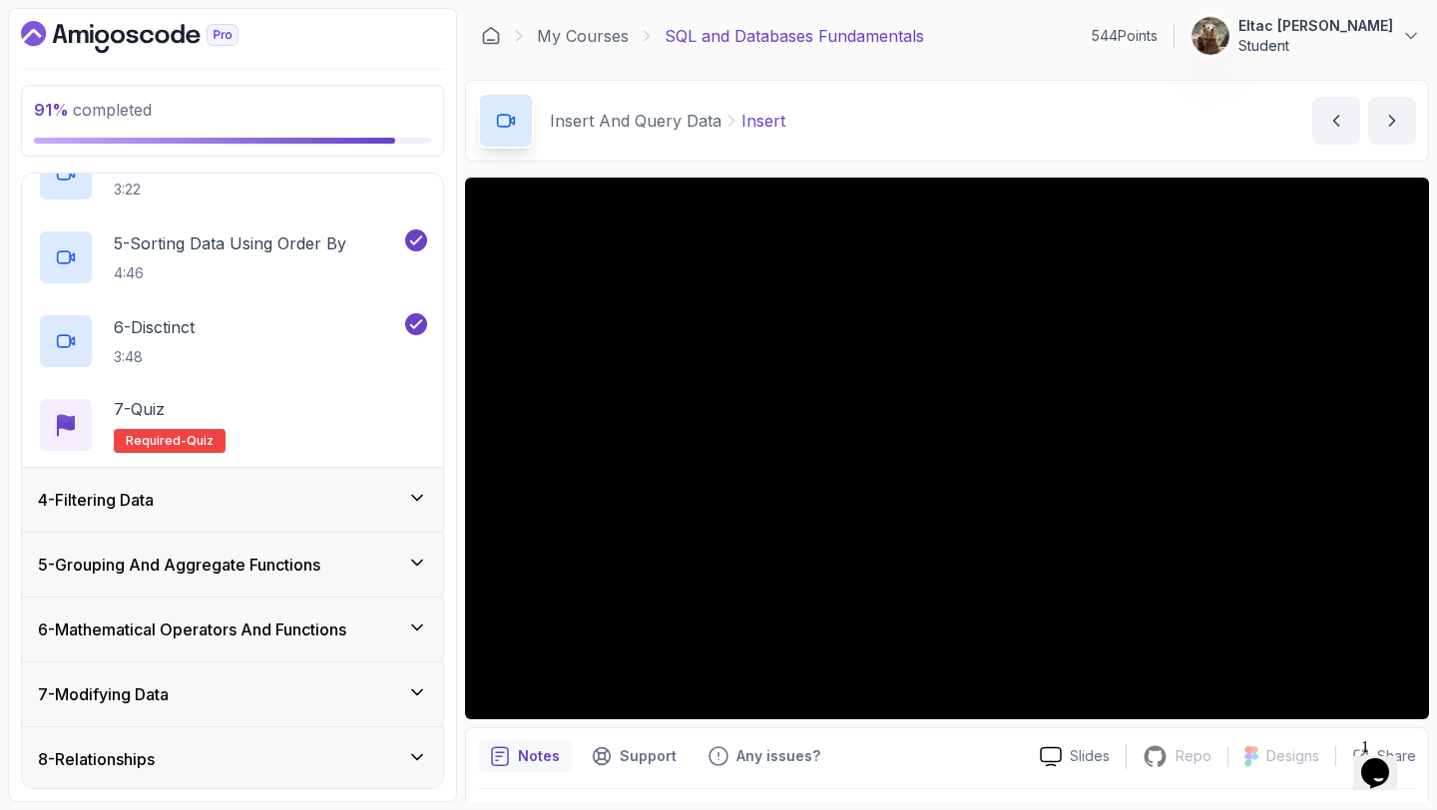
scroll to position [489, 0]
click at [241, 424] on div "7 - Quiz Required- quiz" at bounding box center [232, 423] width 389 height 56
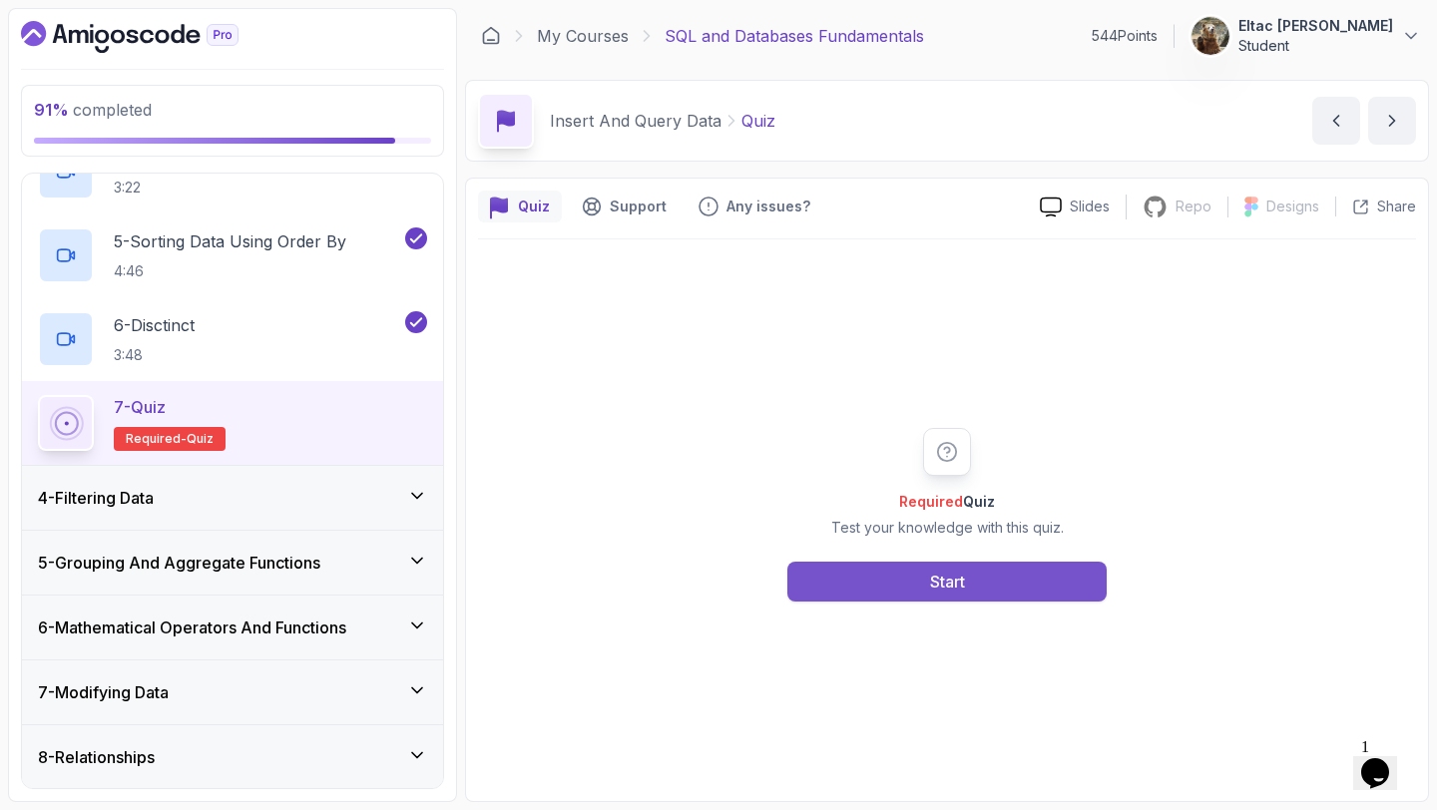
click at [880, 578] on button "Start" at bounding box center [946, 582] width 319 height 40
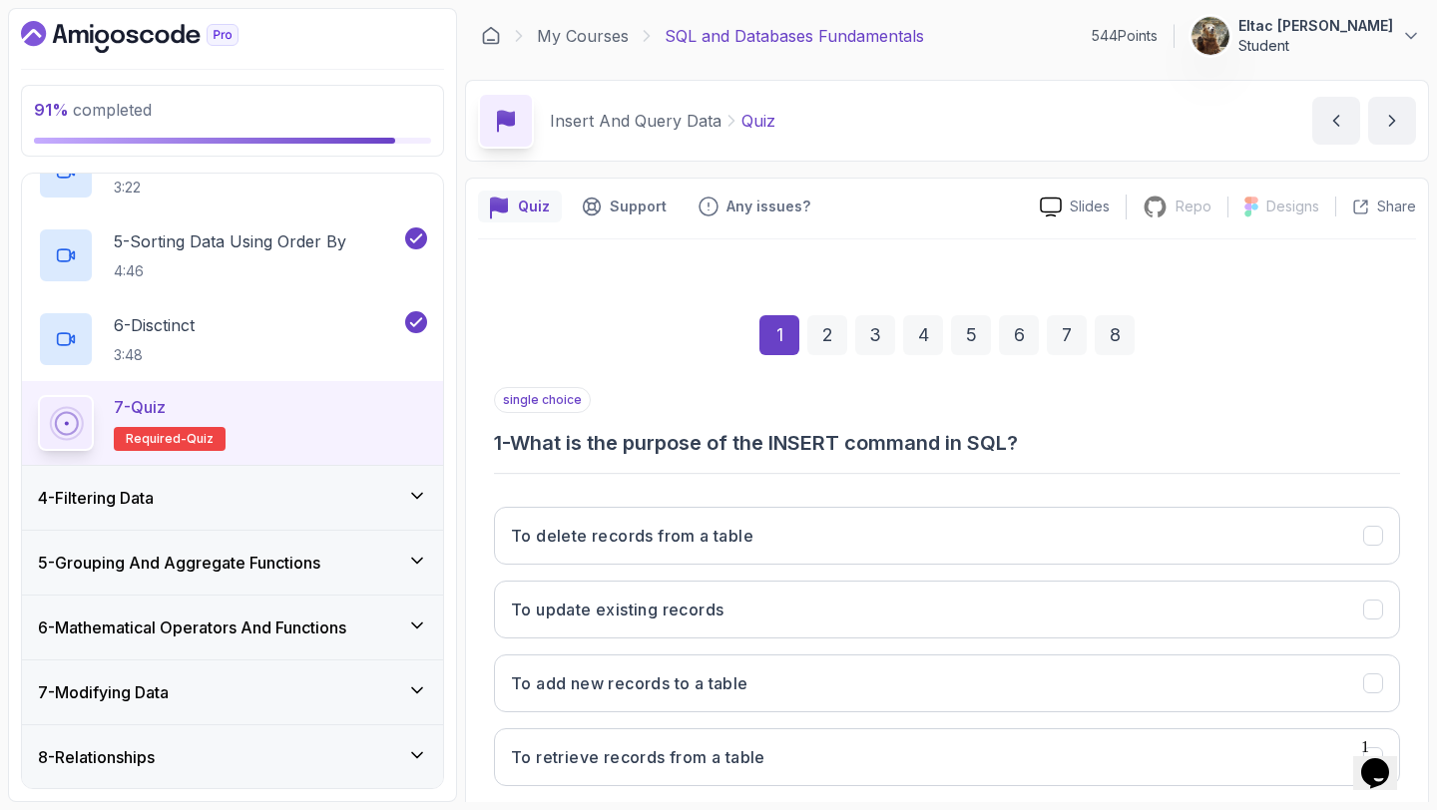
scroll to position [113, 0]
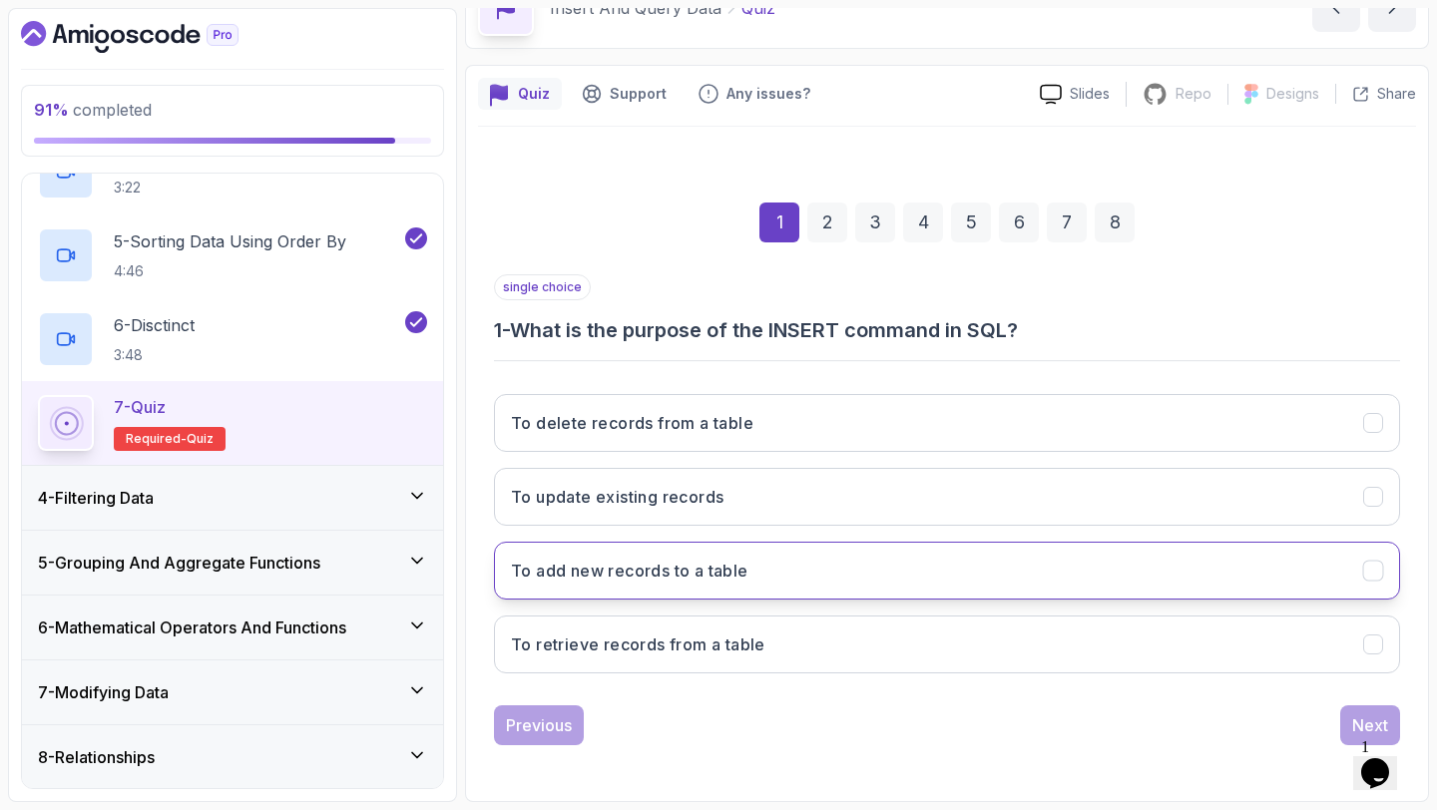
click at [756, 583] on button "To add new records to a table" at bounding box center [947, 571] width 906 height 58
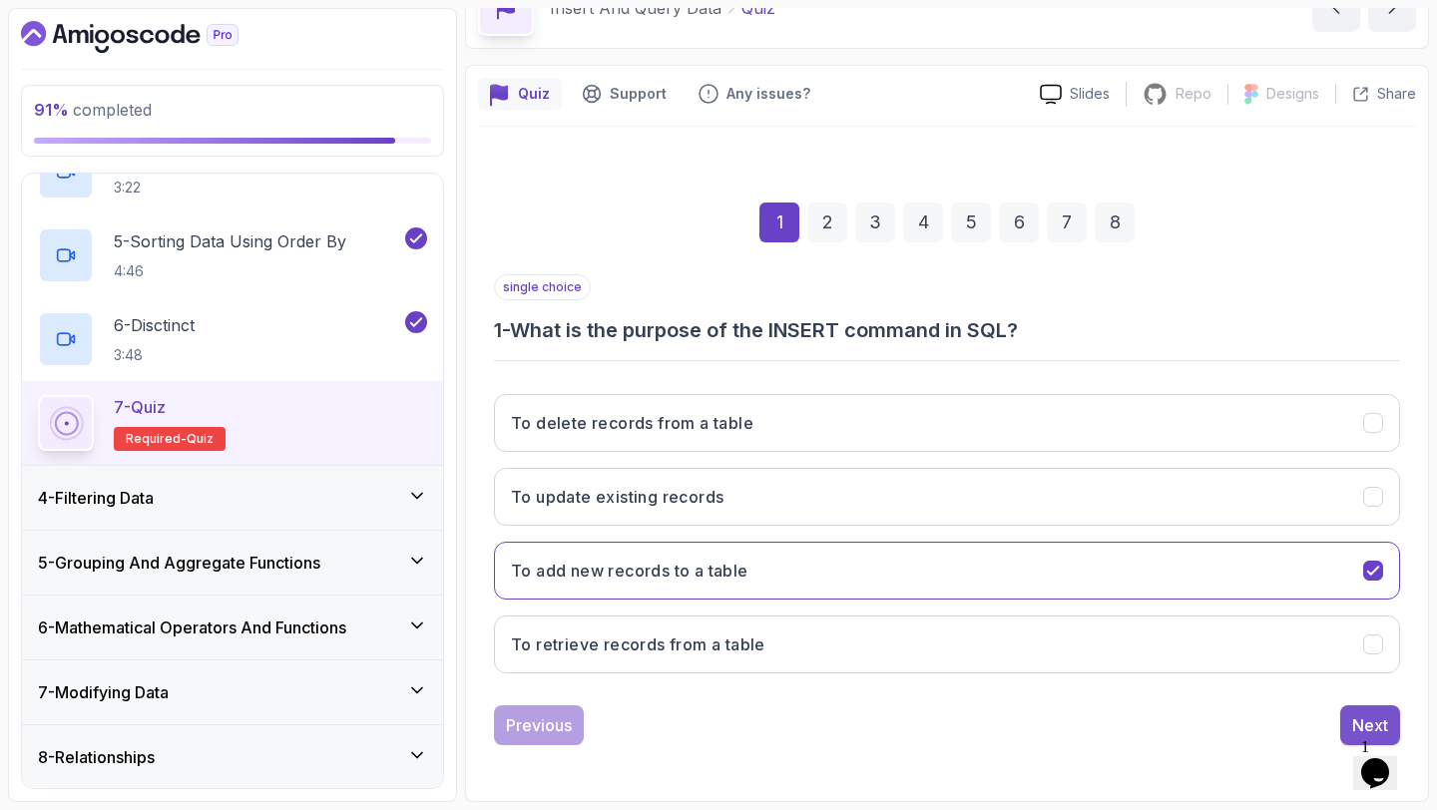
click at [1347, 718] on button "Next" at bounding box center [1370, 725] width 60 height 40
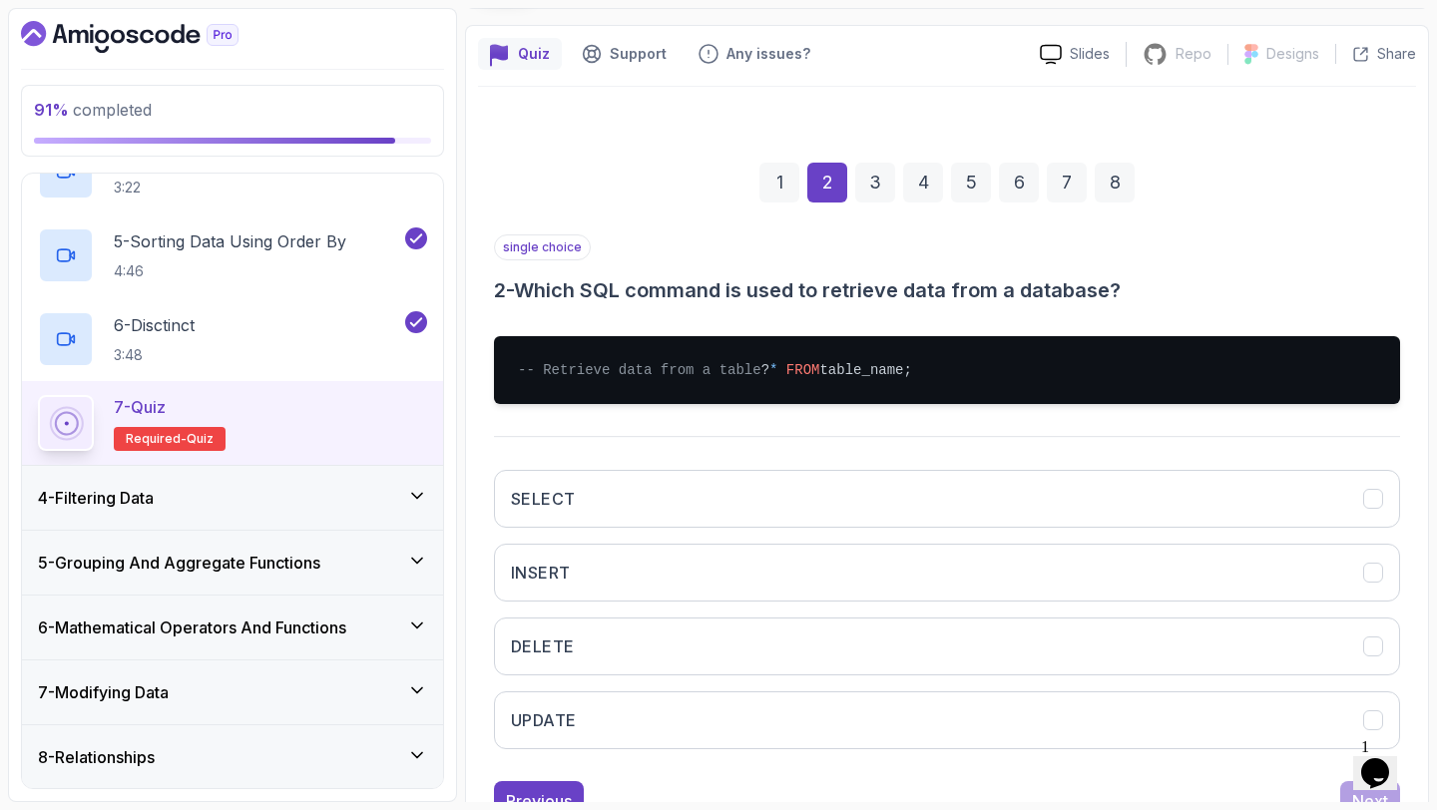
scroll to position [159, 0]
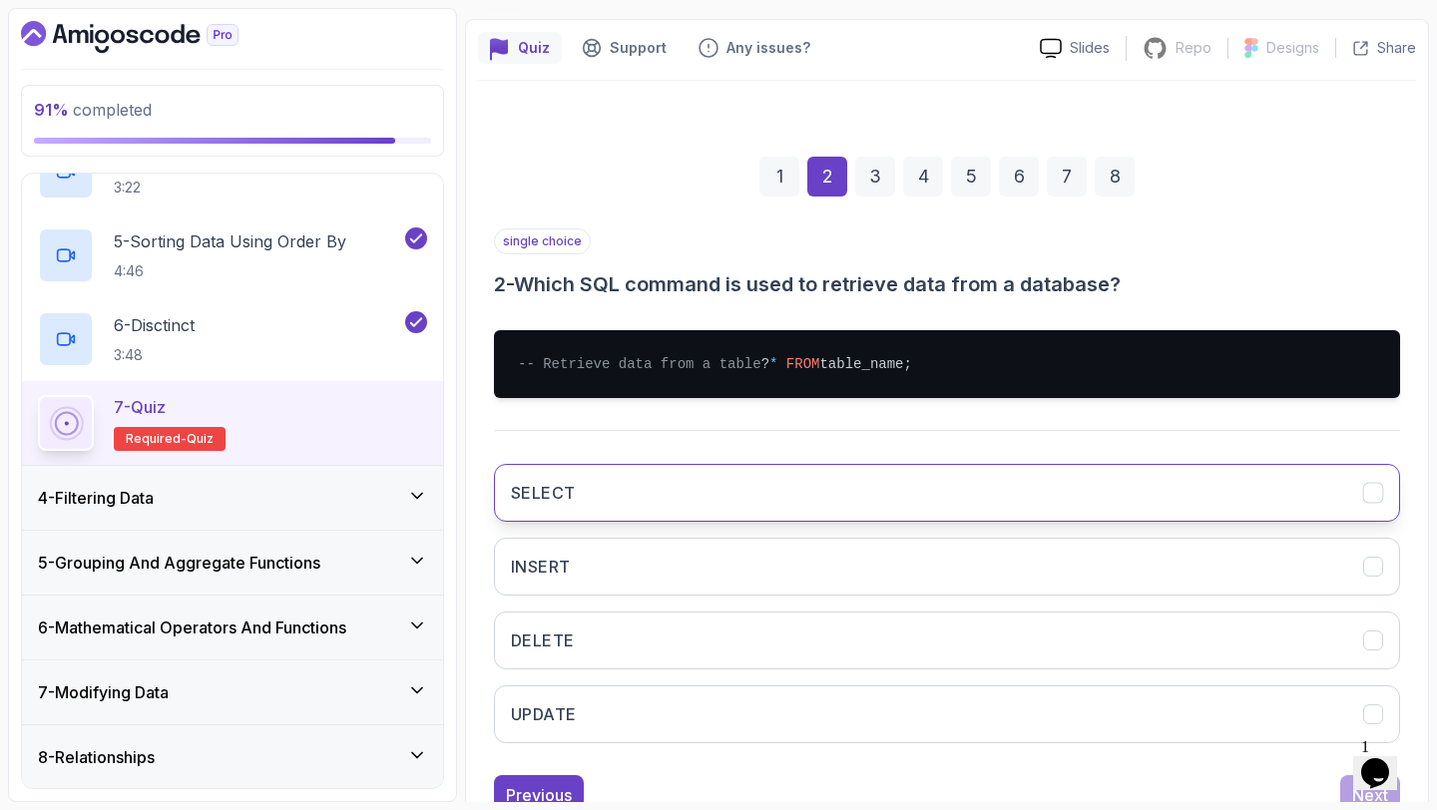
click at [933, 522] on button "SELECT" at bounding box center [947, 493] width 906 height 58
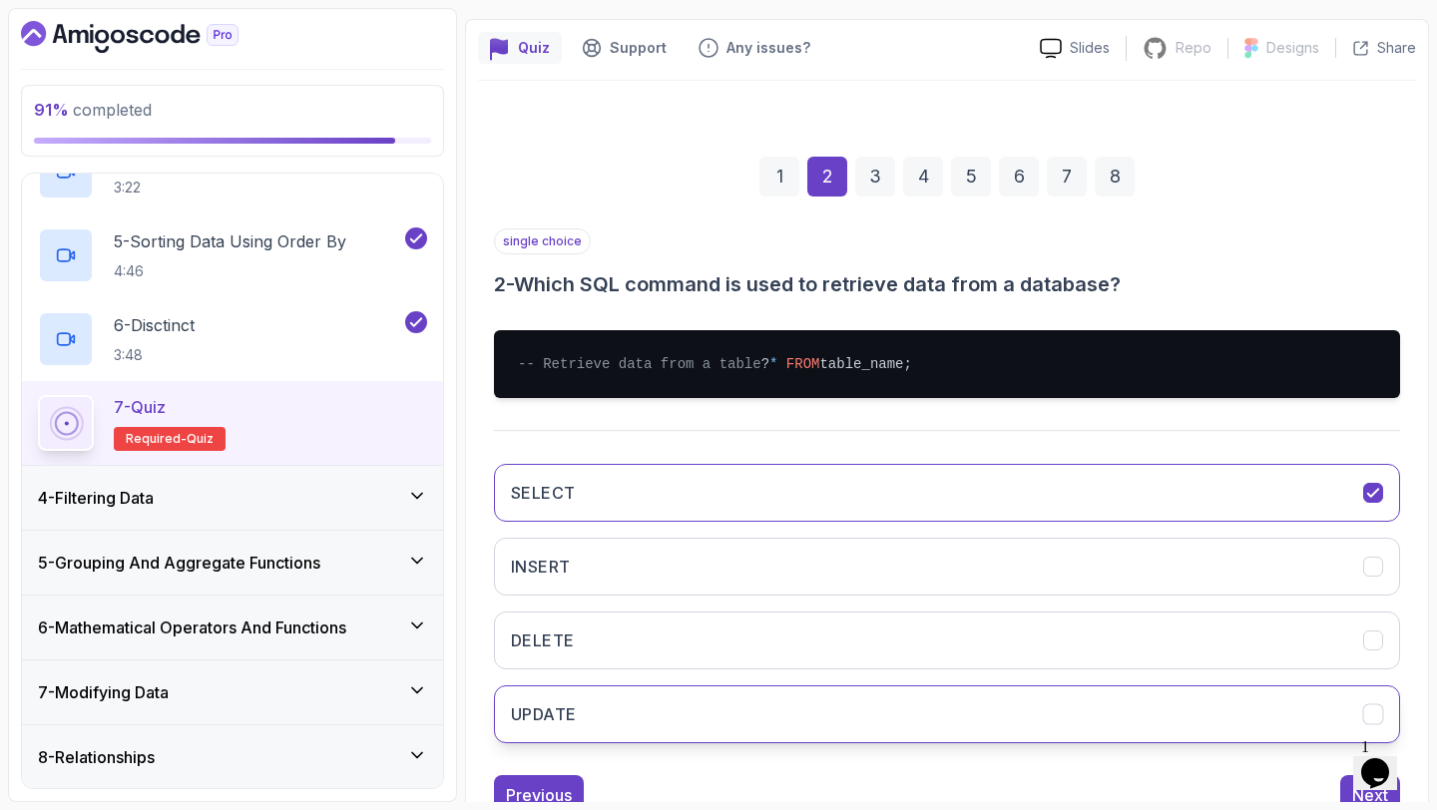
scroll to position [248, 0]
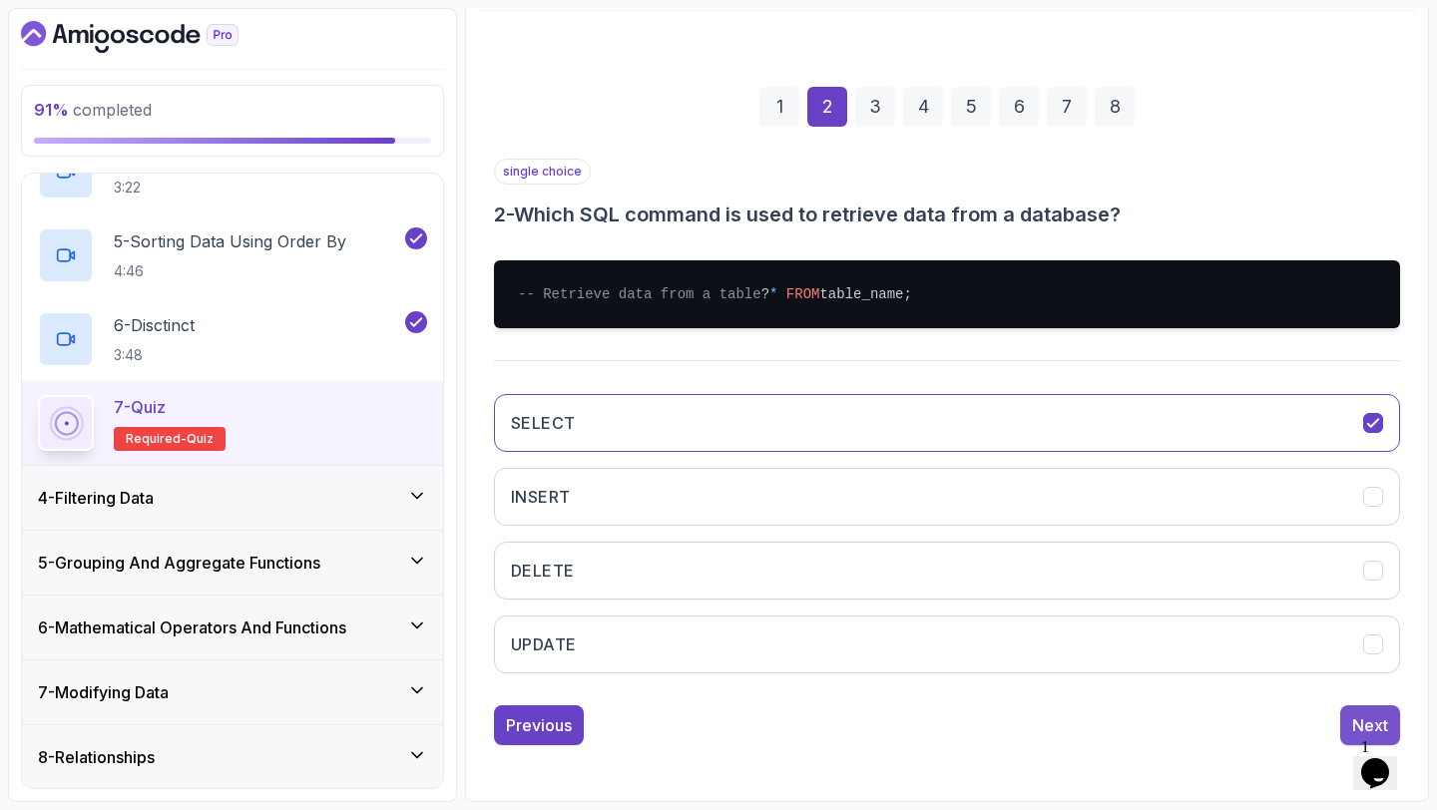
click at [1350, 715] on button "Next" at bounding box center [1370, 725] width 60 height 40
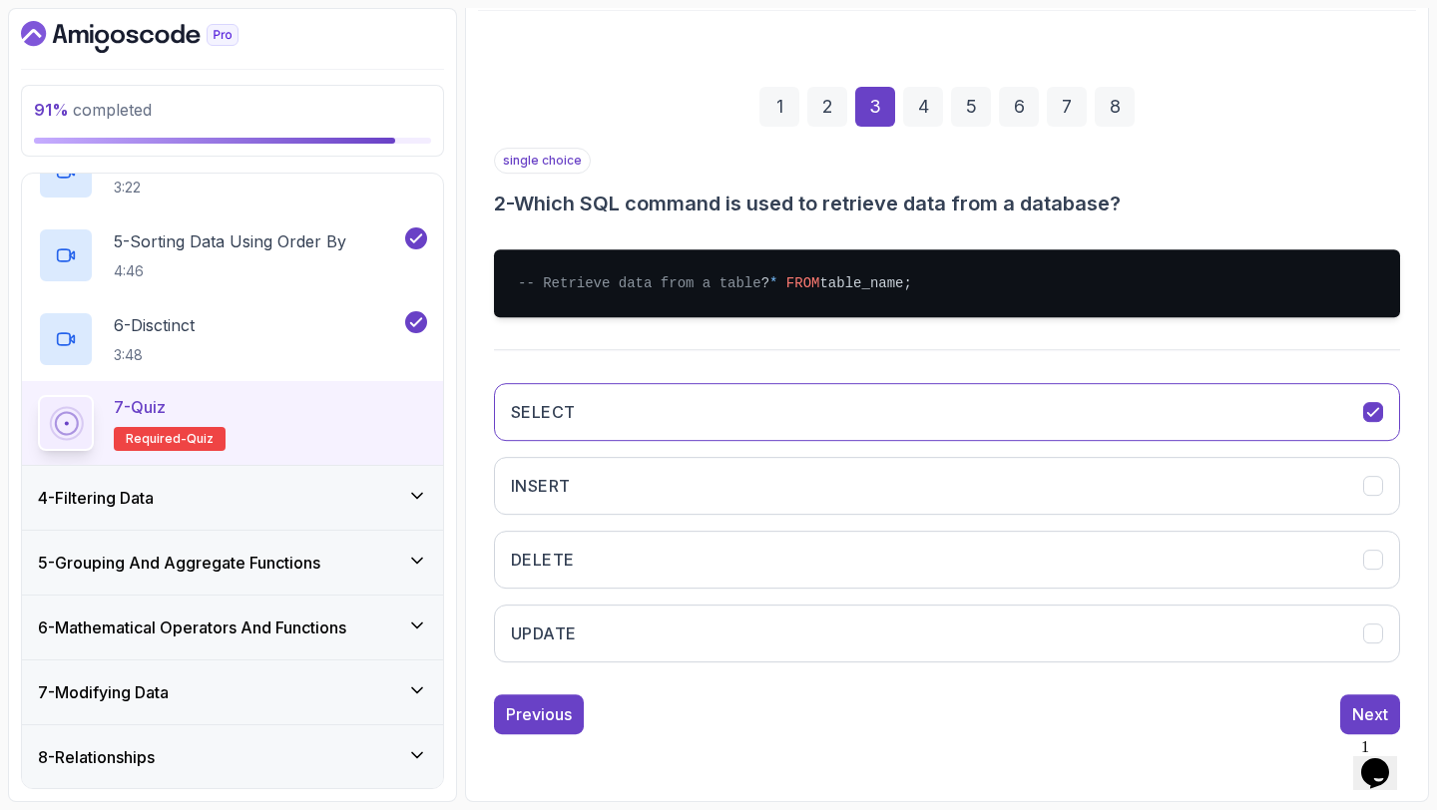
scroll to position [113, 0]
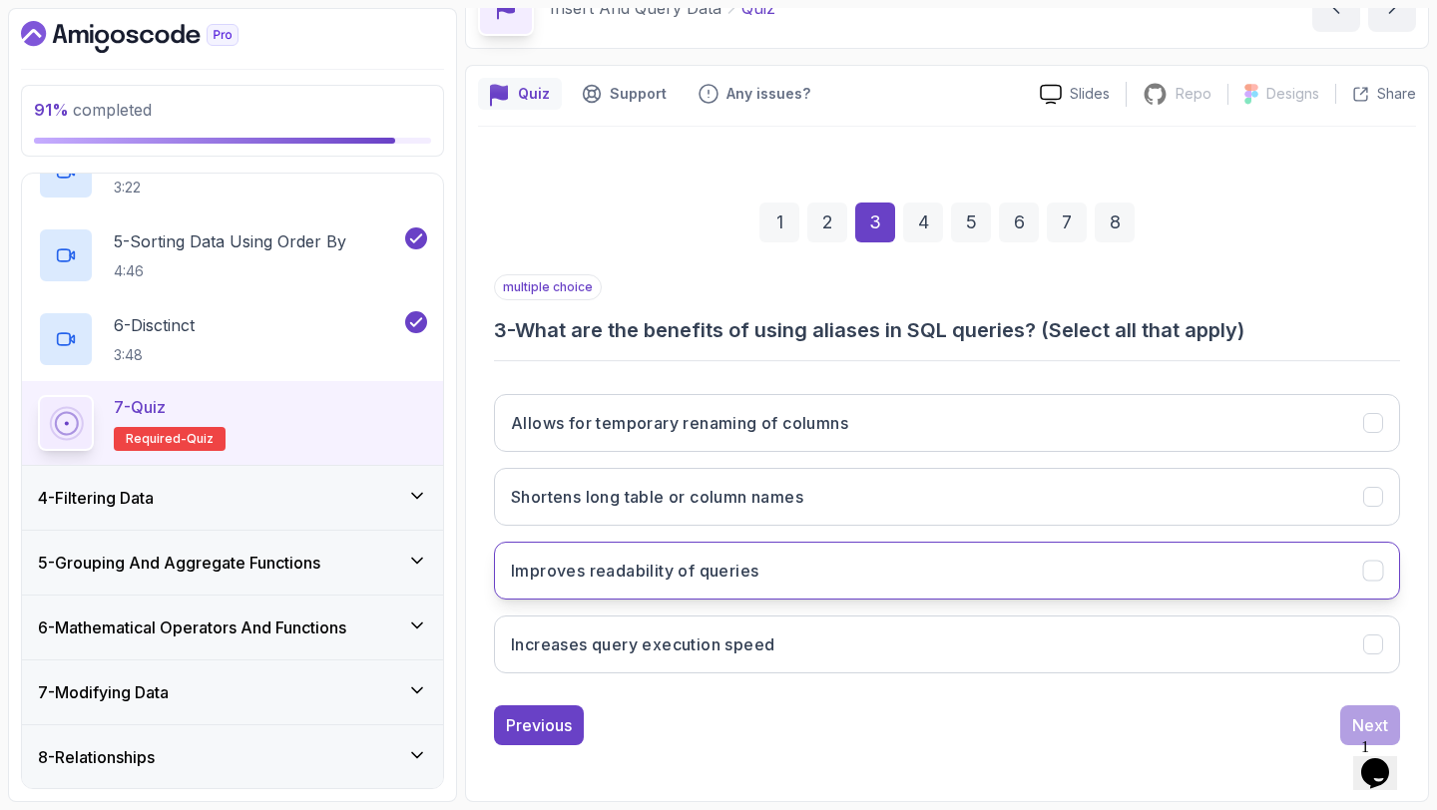
click at [907, 558] on button "Improves readability of queries" at bounding box center [947, 571] width 906 height 58
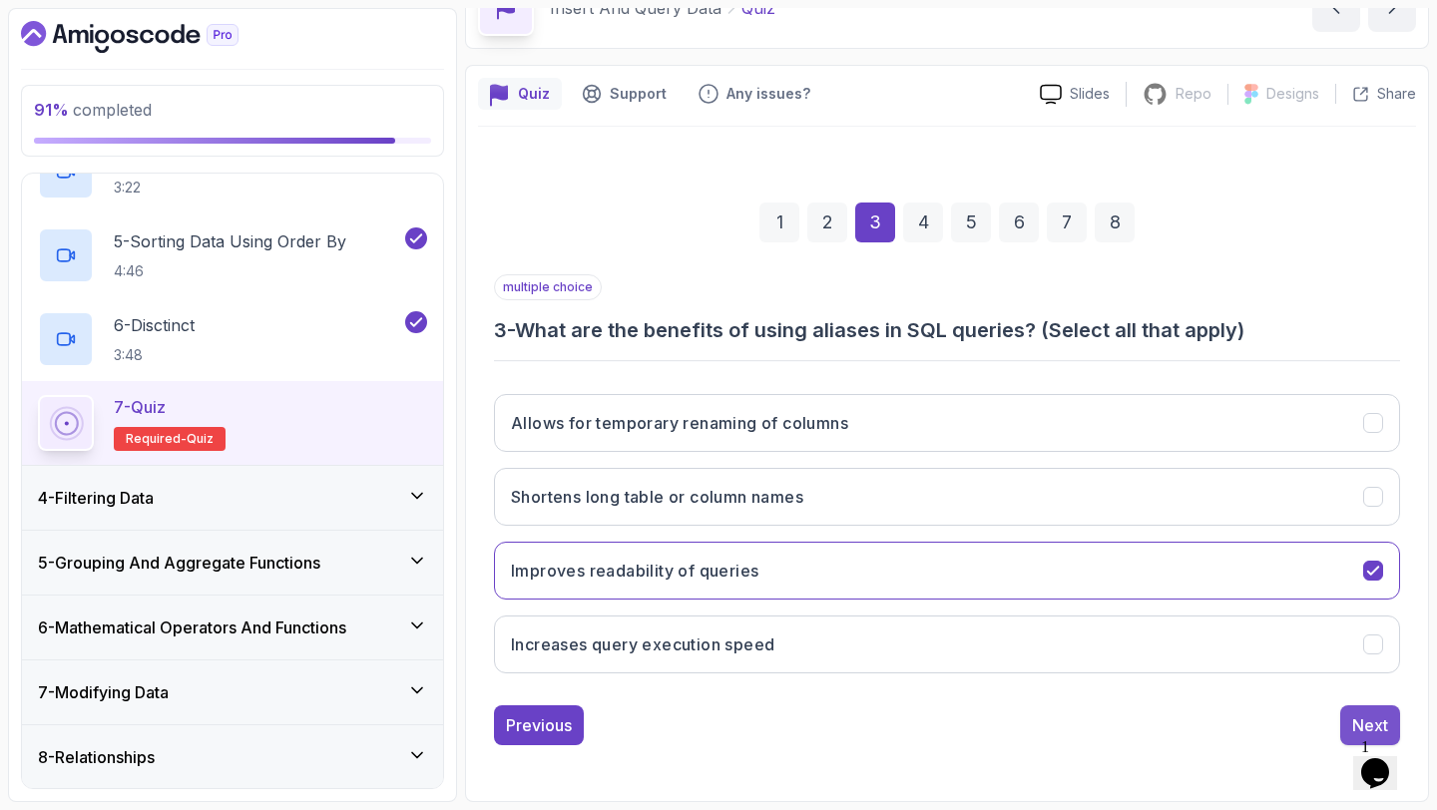
click at [1349, 722] on button "Next" at bounding box center [1370, 725] width 60 height 40
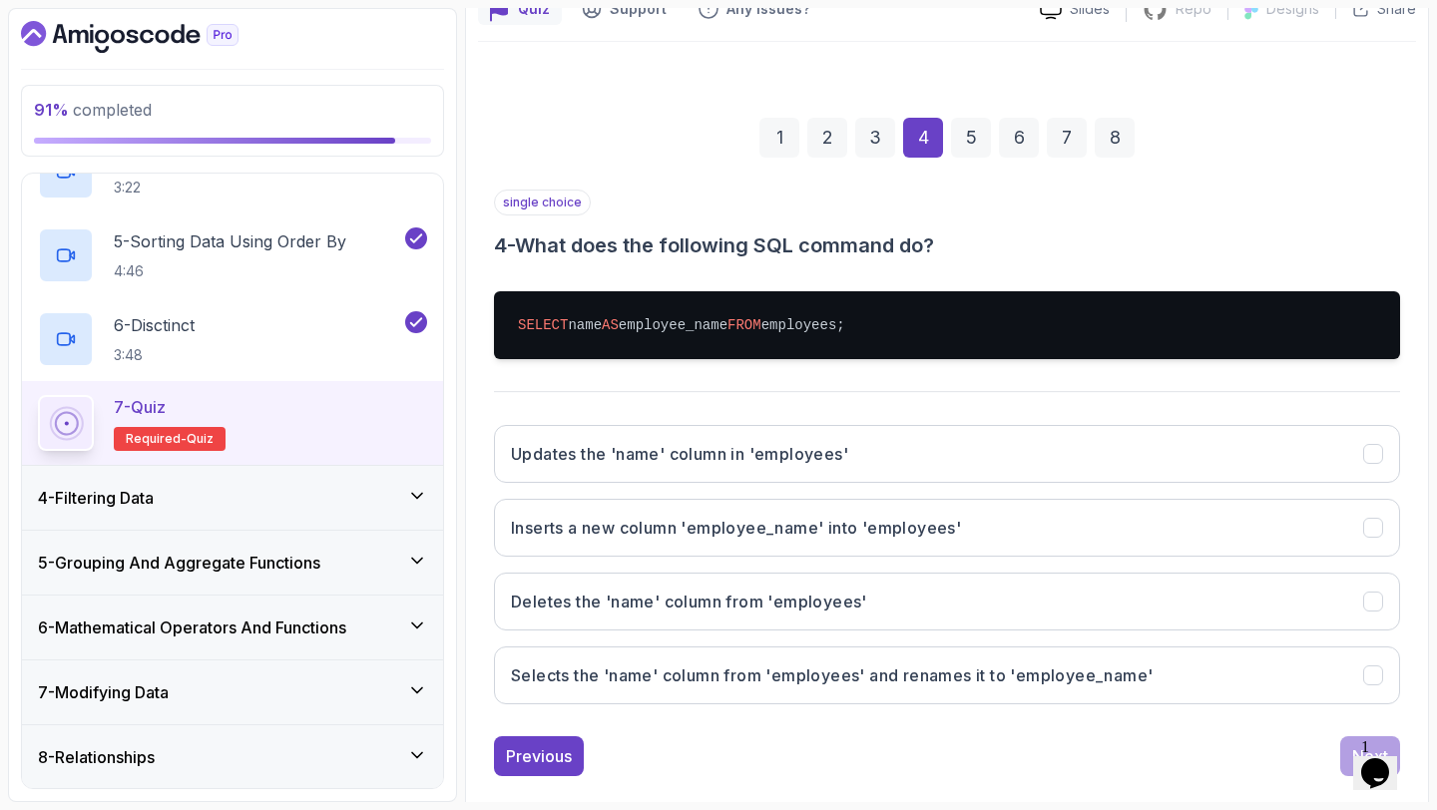
scroll to position [228, 0]
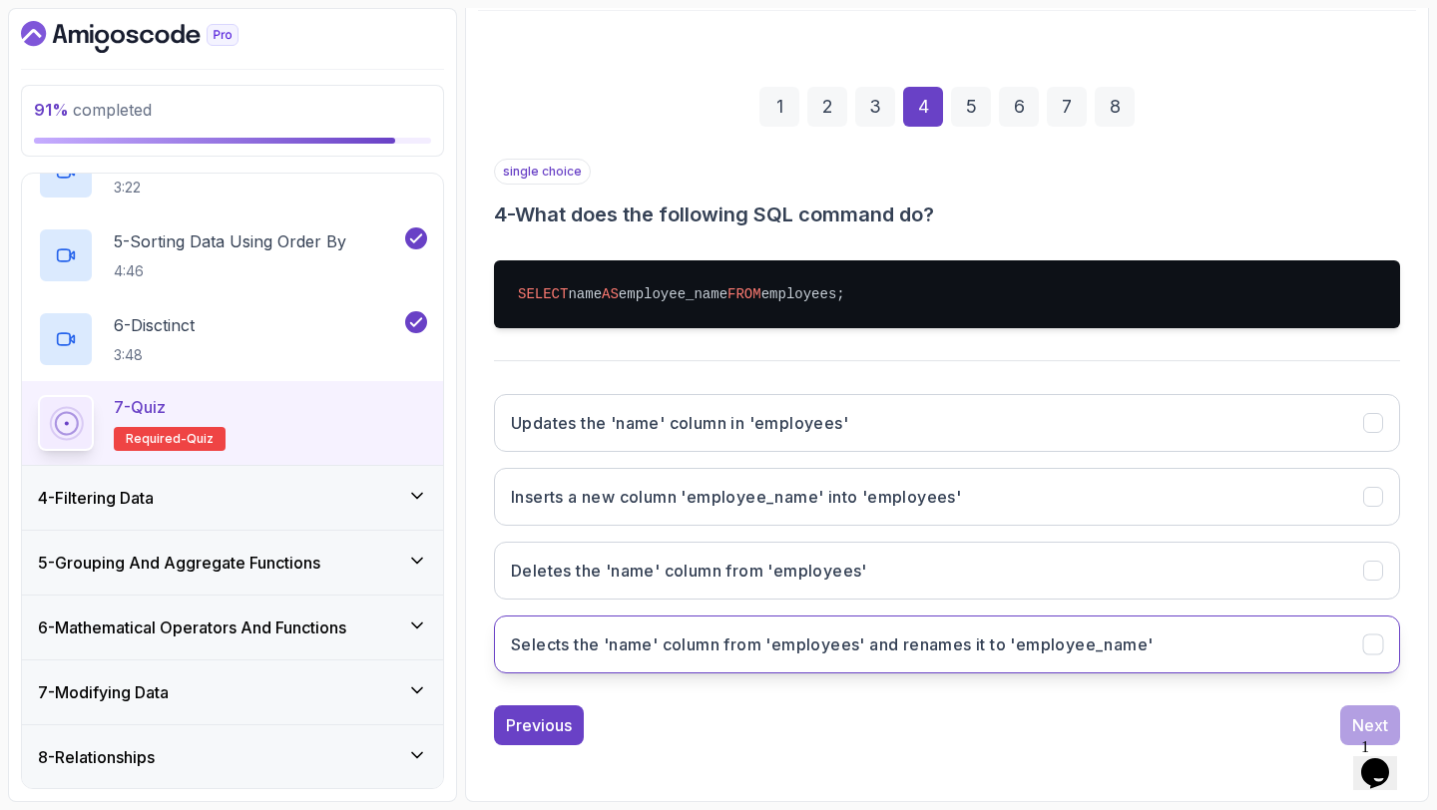
click at [829, 637] on h3 "Selects the 'name' column from 'employees' and renames it to 'employee_name'" at bounding box center [831, 644] width 641 height 24
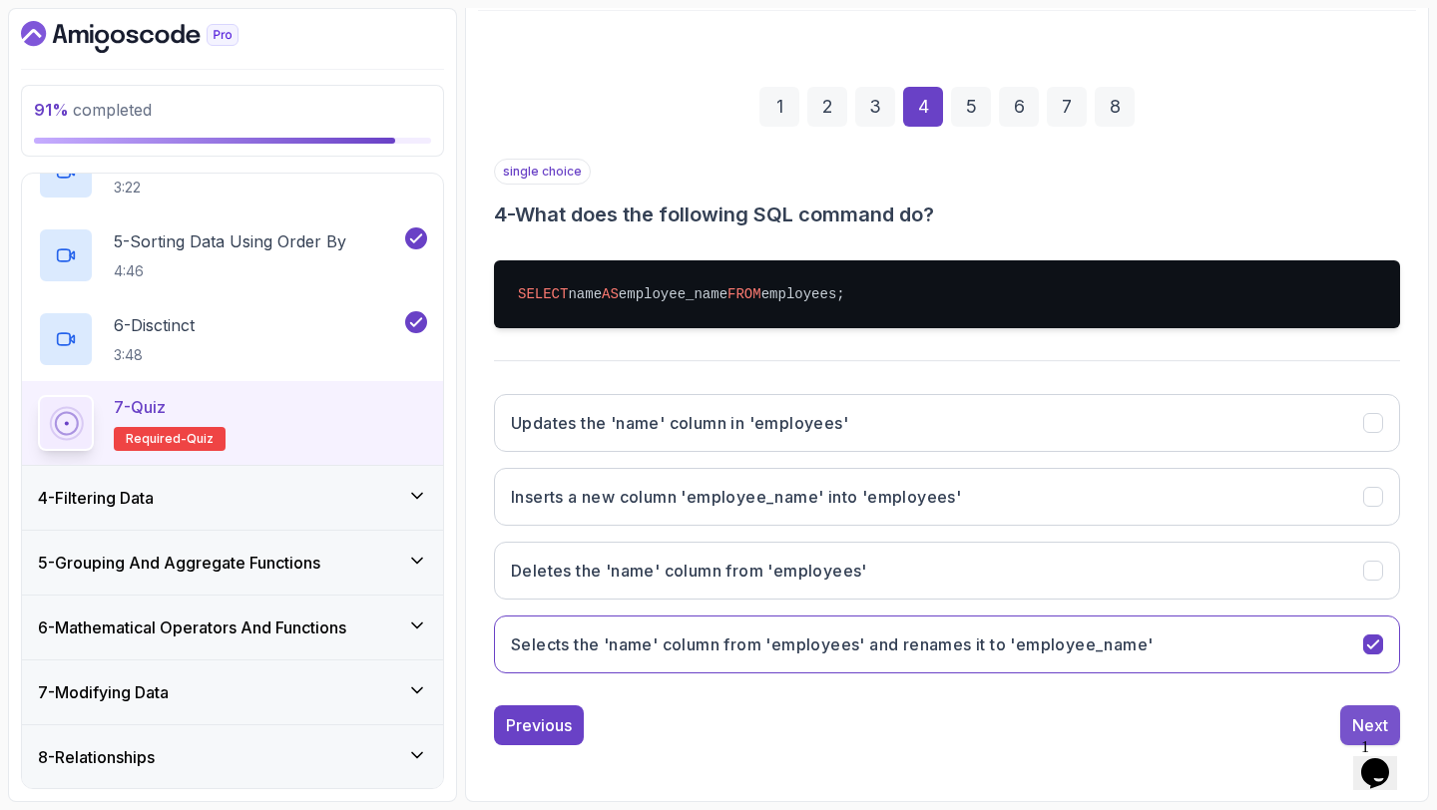
click at [1343, 714] on button "Next" at bounding box center [1370, 725] width 60 height 40
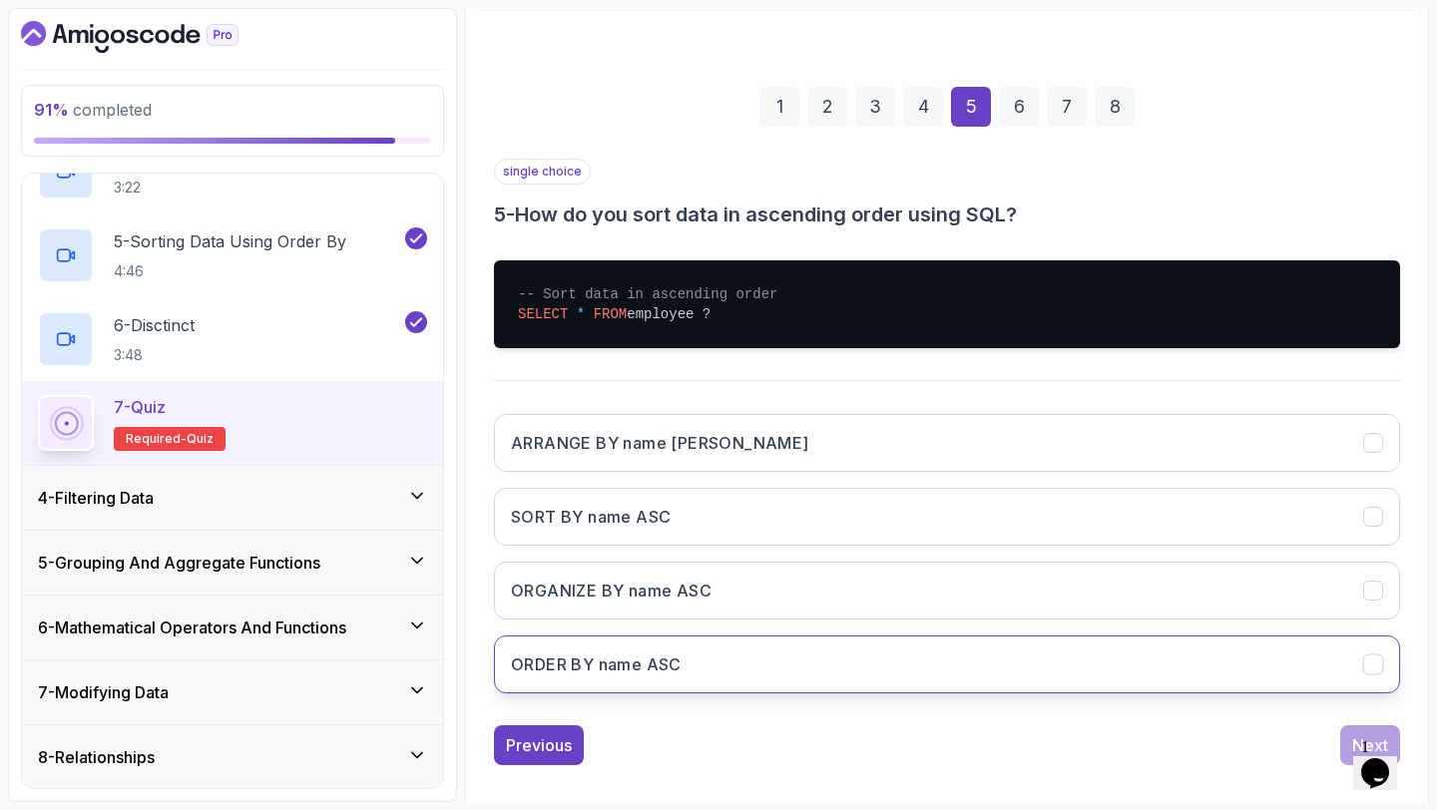
click at [646, 648] on button "ORDER BY name ASC" at bounding box center [947, 664] width 906 height 58
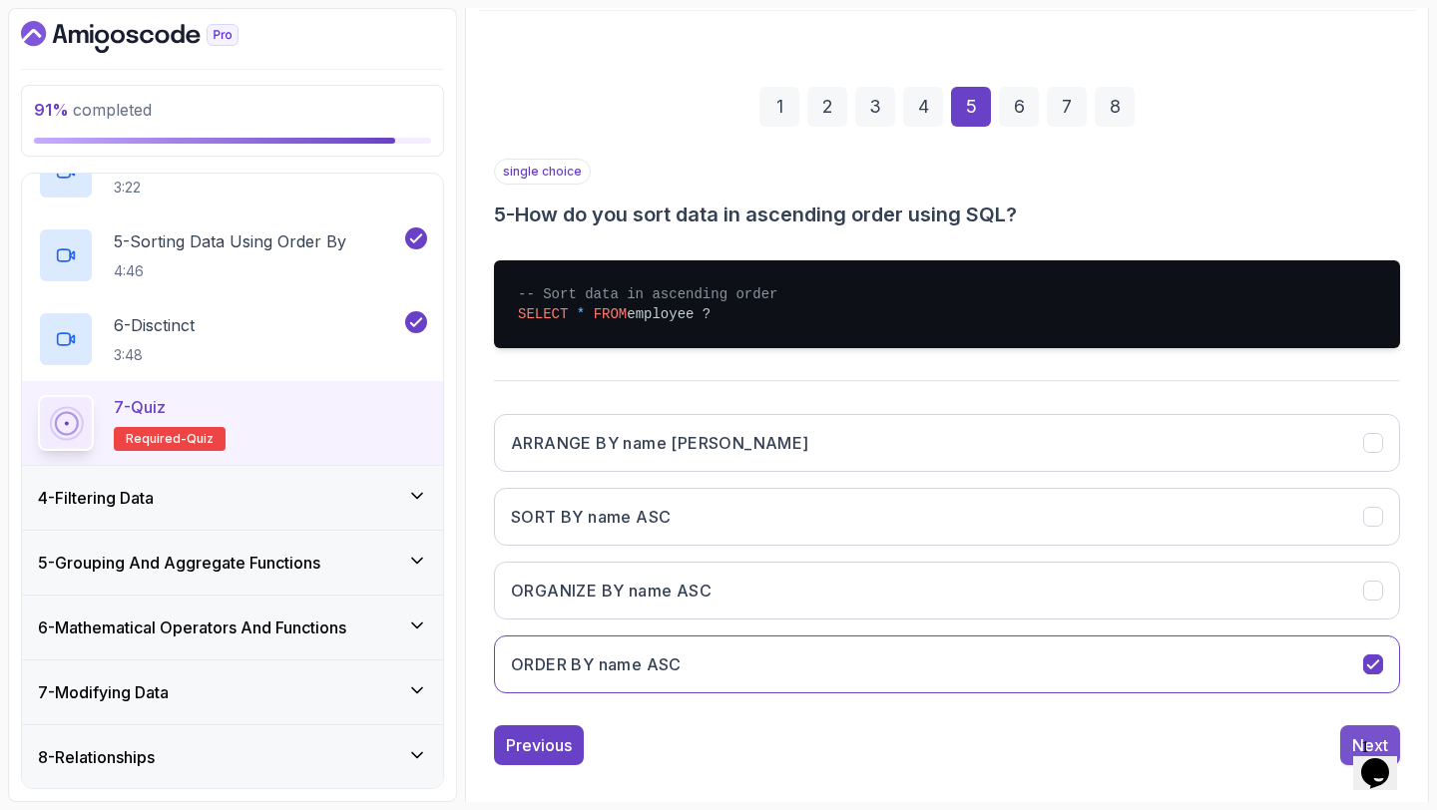
click at [1345, 738] on button "Next" at bounding box center [1370, 745] width 60 height 40
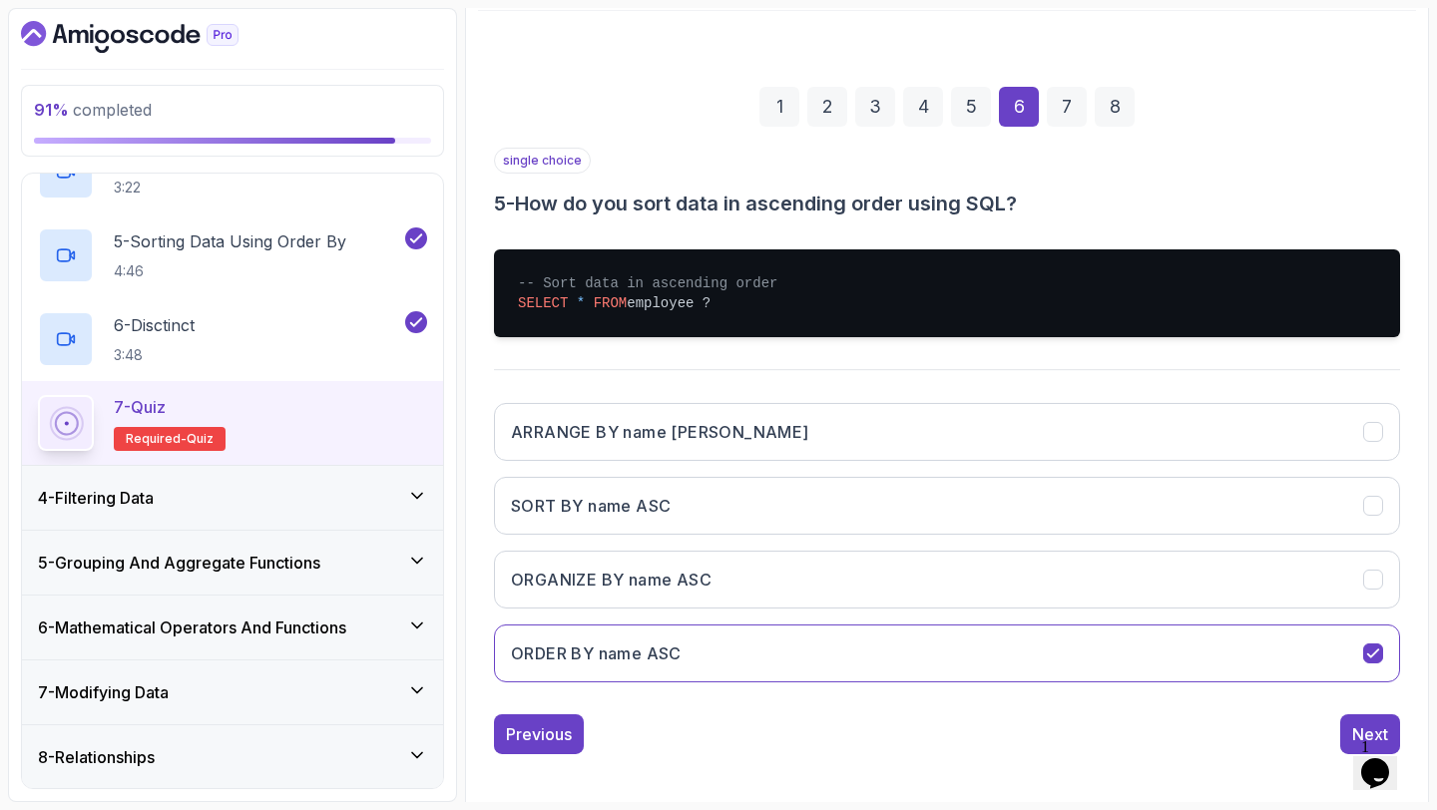
scroll to position [113, 0]
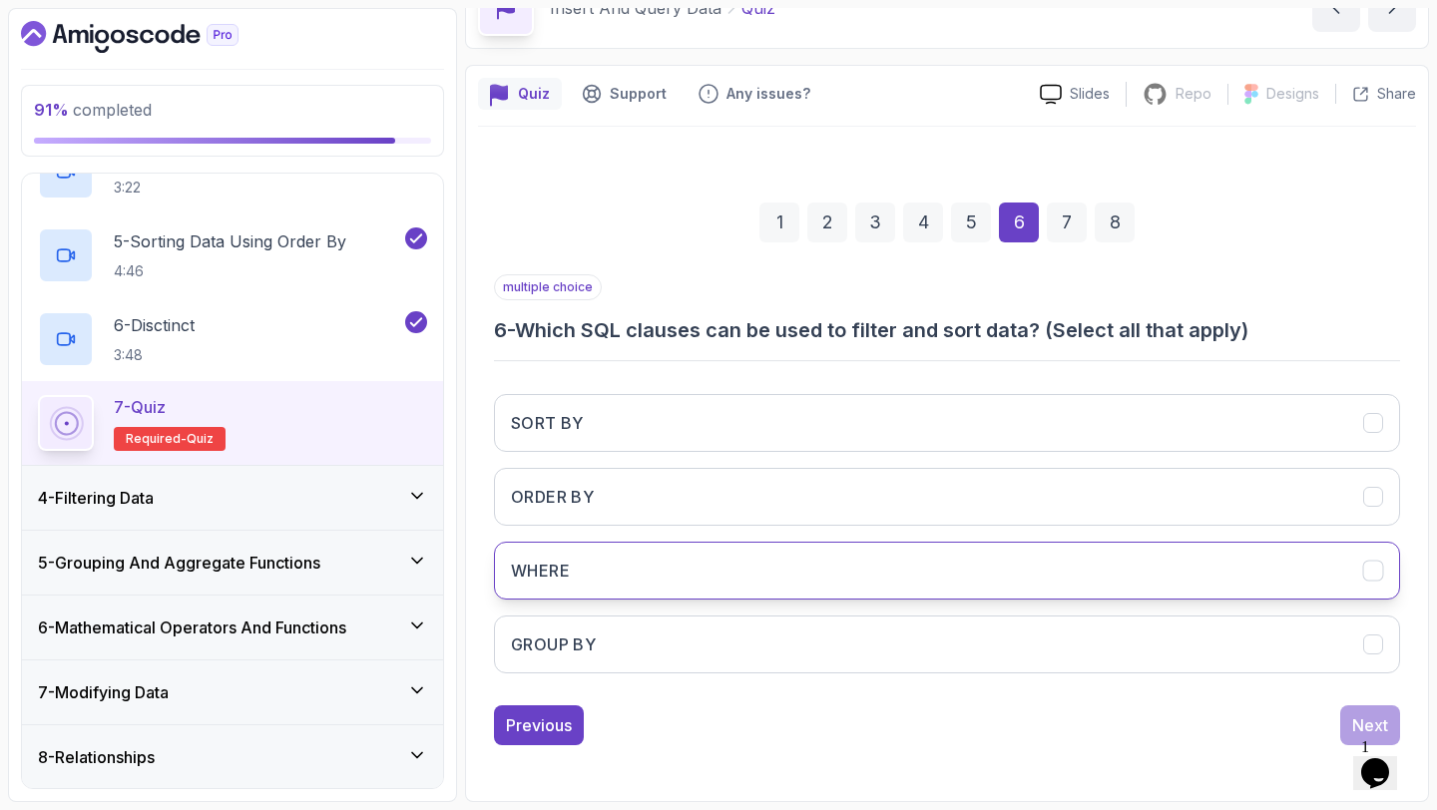
click at [674, 567] on button "WHERE" at bounding box center [947, 571] width 906 height 58
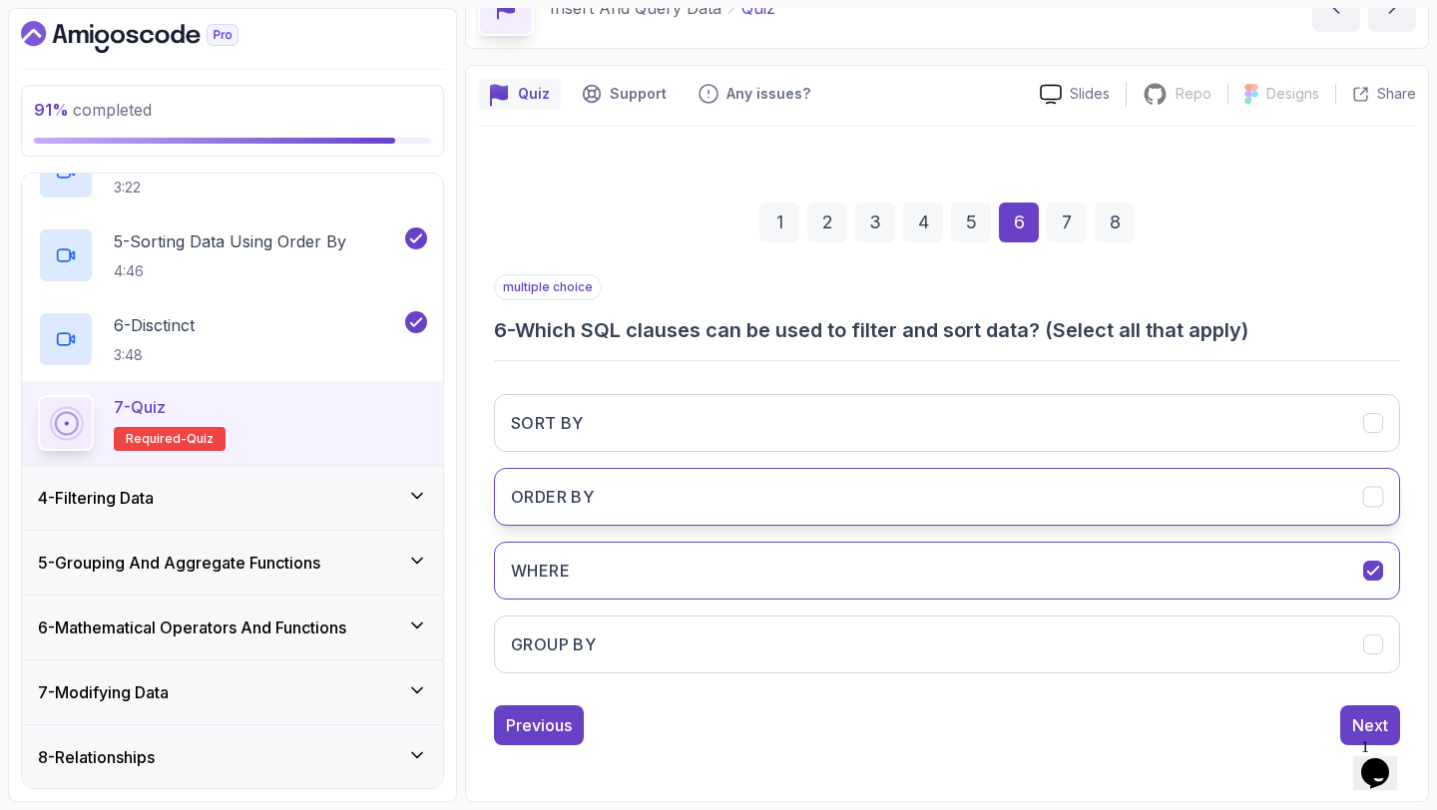
click at [687, 480] on button "ORDER BY" at bounding box center [947, 497] width 906 height 58
click at [1361, 722] on div "Next" at bounding box center [1370, 725] width 36 height 24
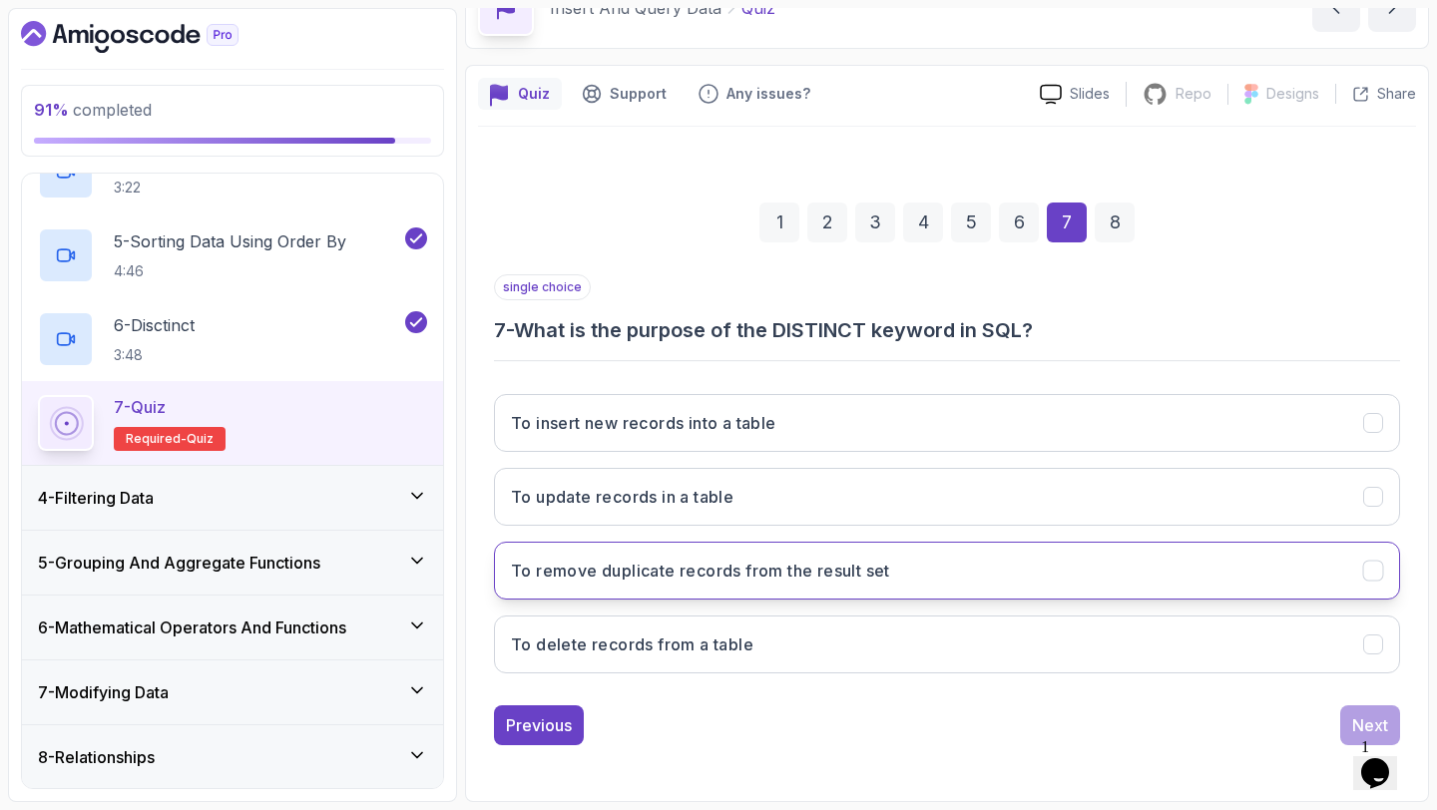
click at [758, 579] on h3 "To remove duplicate records from the result set" at bounding box center [700, 571] width 379 height 24
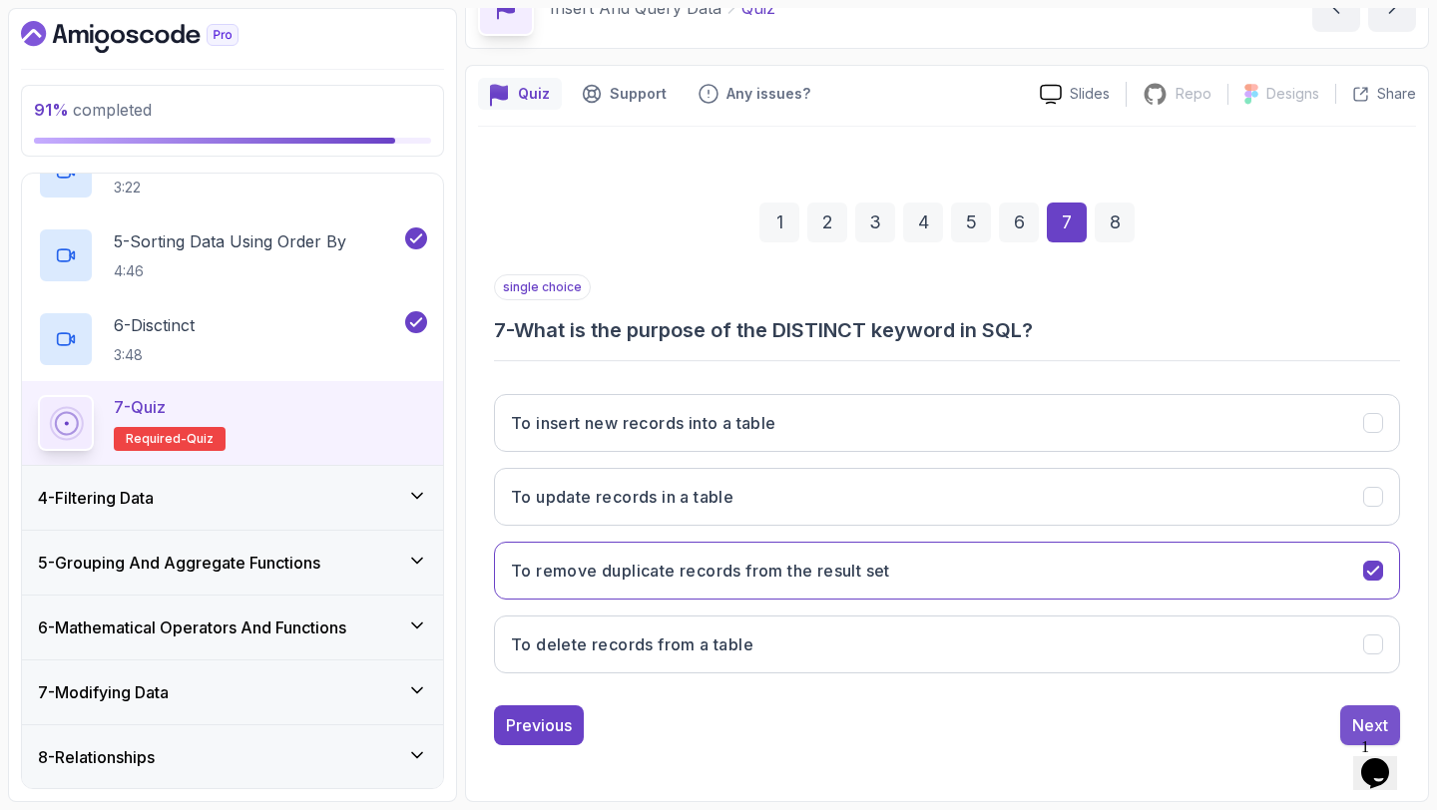
click at [1346, 725] on button "Next" at bounding box center [1370, 725] width 60 height 40
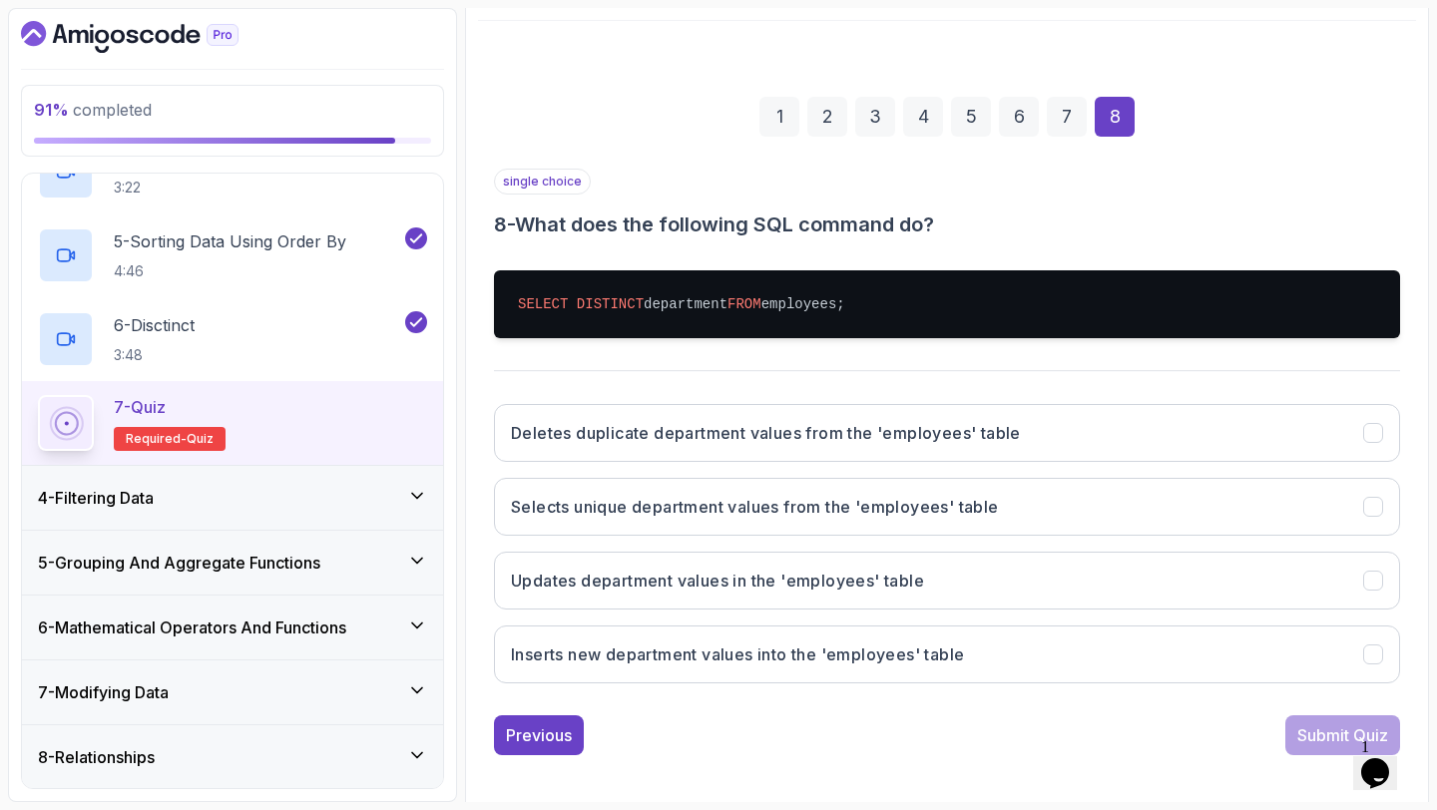
scroll to position [228, 0]
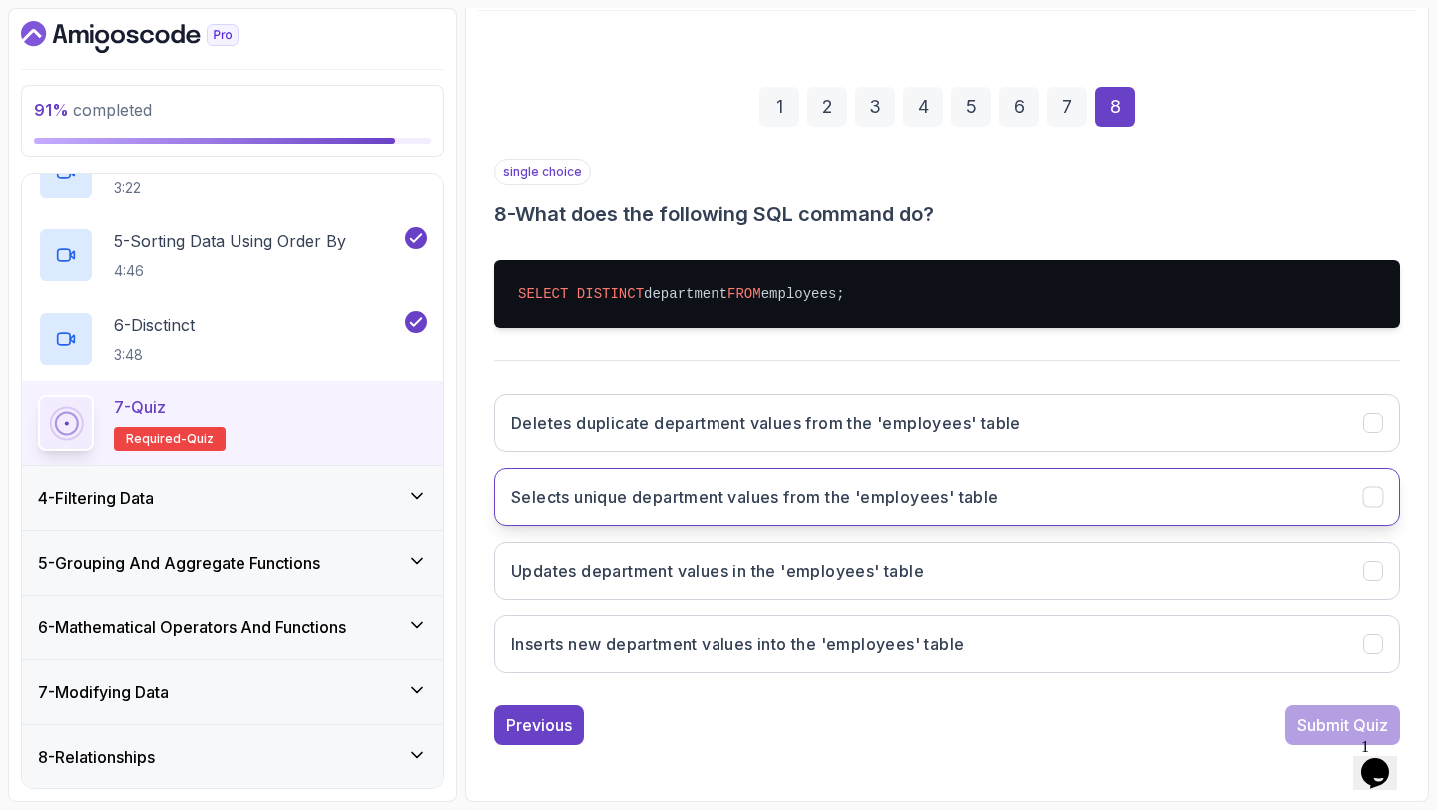
click at [881, 501] on h3 "Selects unique department values from the 'employees' table" at bounding box center [755, 497] width 488 height 24
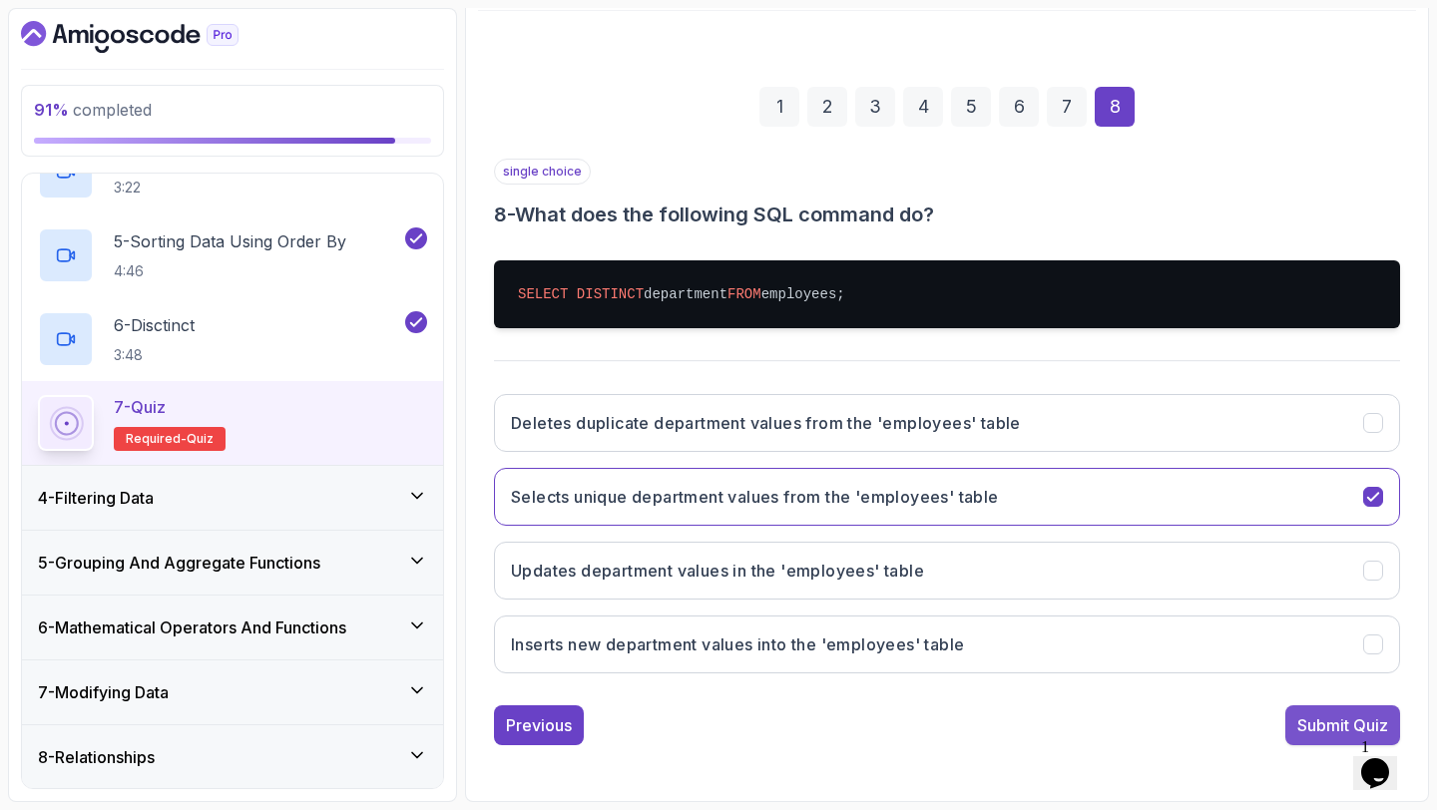
click at [1297, 715] on div "Submit Quiz" at bounding box center [1342, 725] width 91 height 24
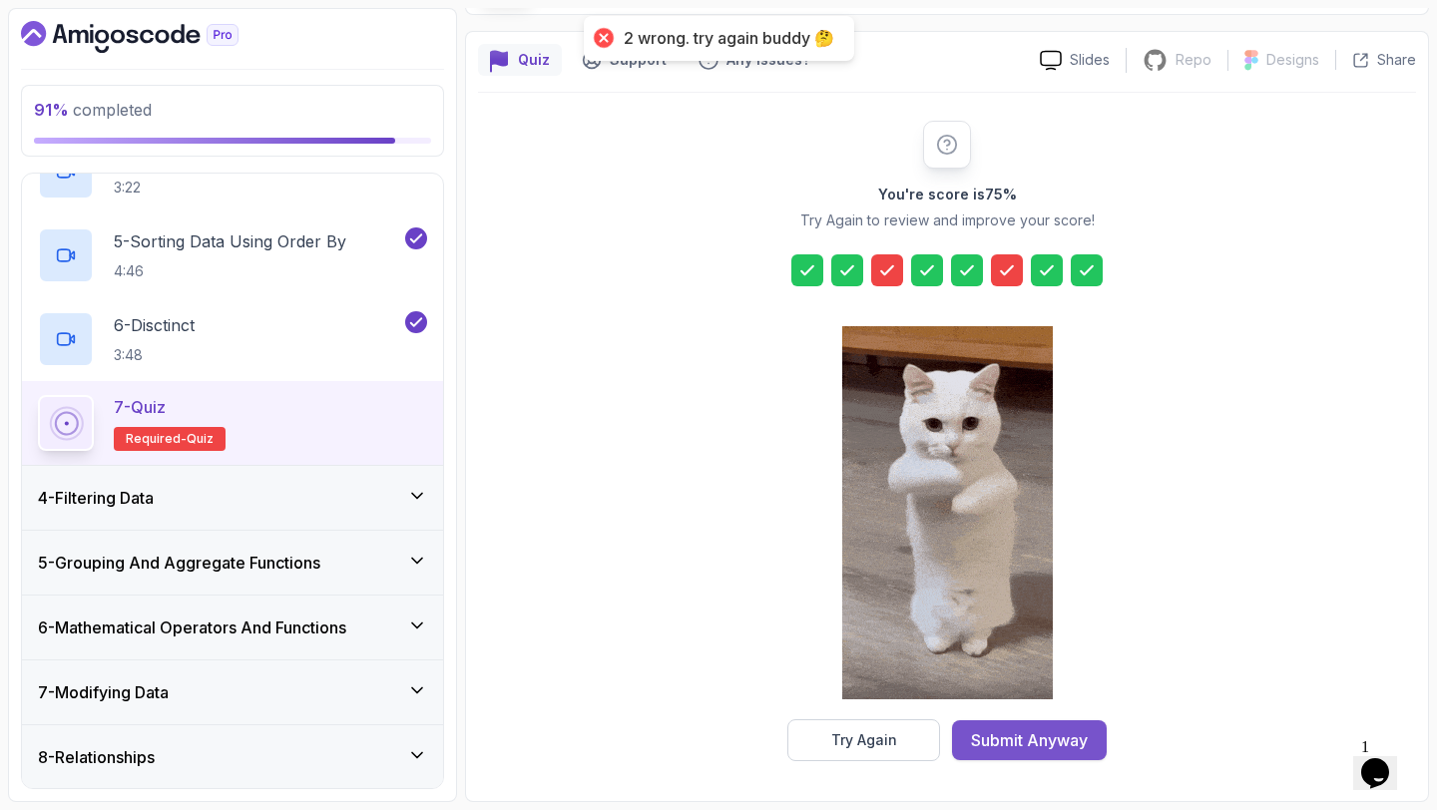
click at [1059, 739] on div "Submit Anyway" at bounding box center [1029, 740] width 117 height 24
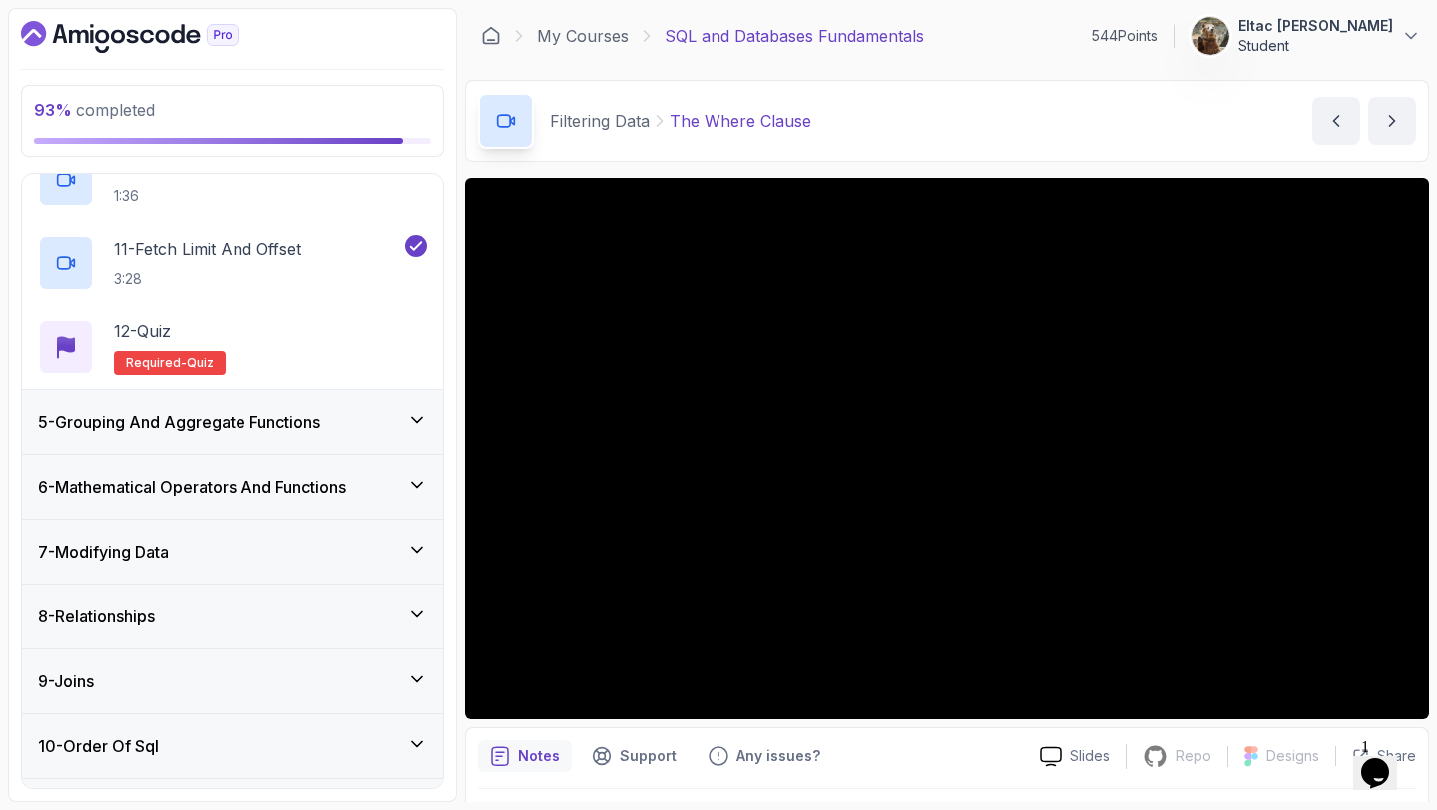
scroll to position [1049, 0]
click at [138, 346] on h2 "12 - Quiz Required- quiz" at bounding box center [170, 346] width 112 height 56
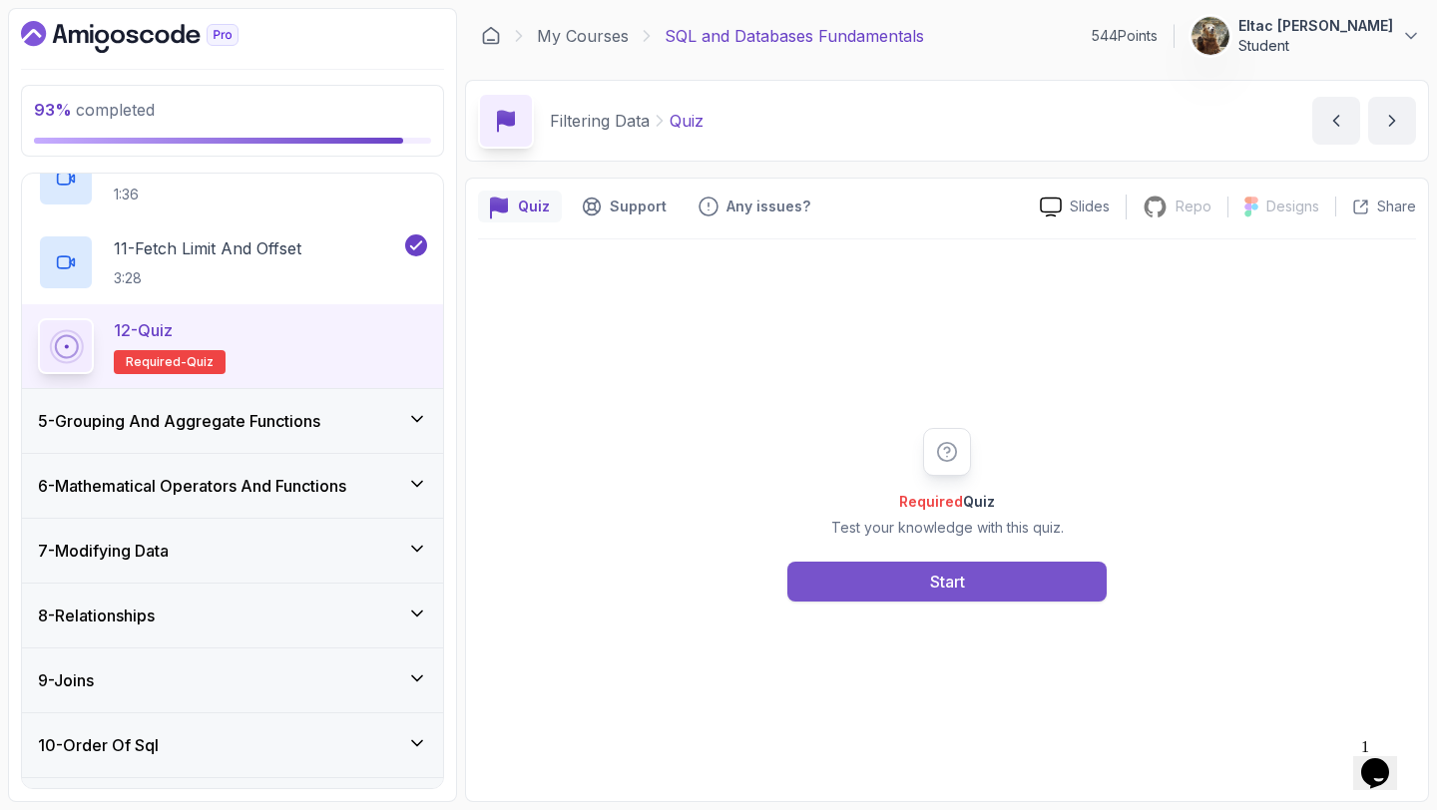
click at [975, 587] on button "Start" at bounding box center [946, 582] width 319 height 40
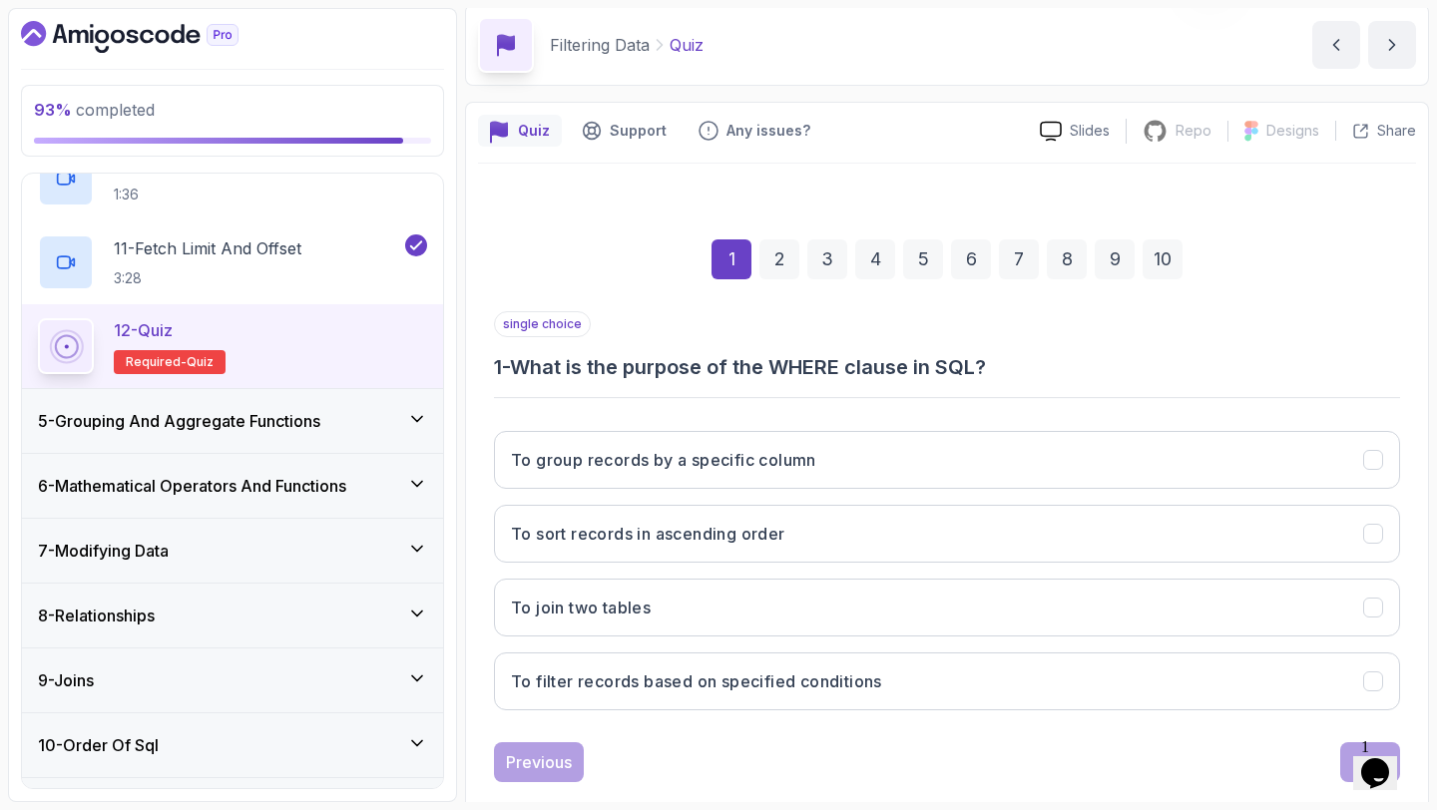
scroll to position [113, 0]
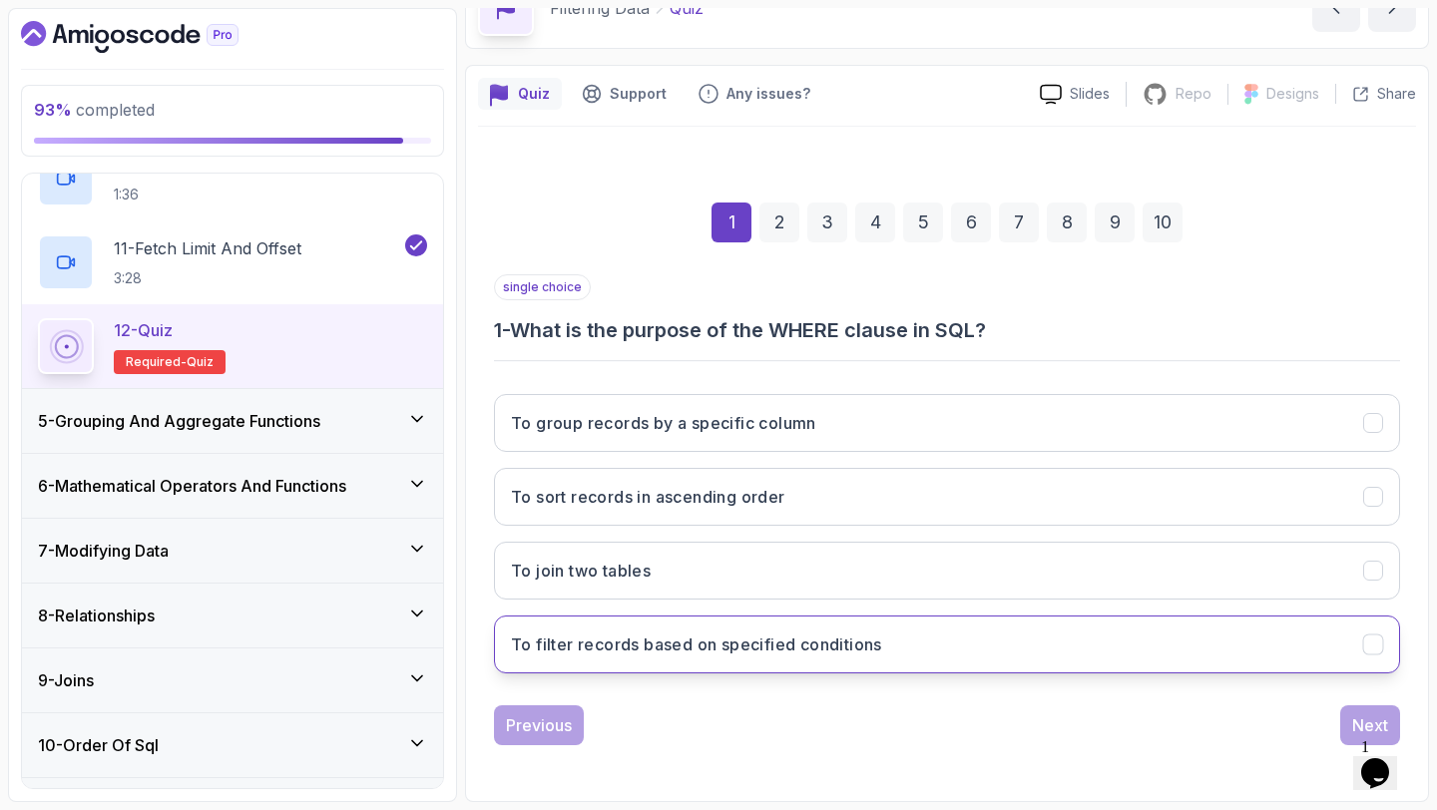
click at [698, 639] on h3 "To filter records based on specified conditions" at bounding box center [696, 644] width 371 height 24
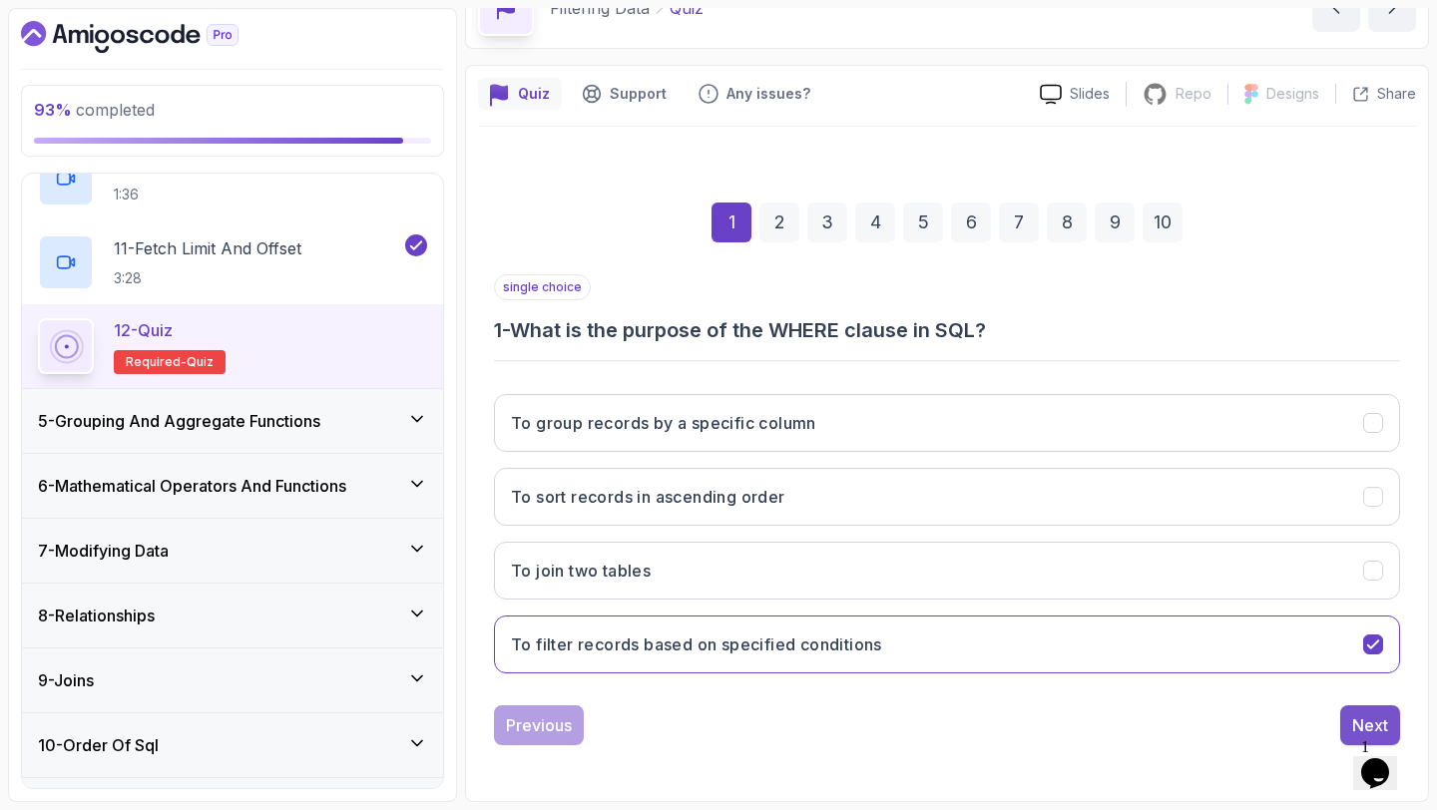
click at [1346, 717] on button "Next" at bounding box center [1370, 725] width 60 height 40
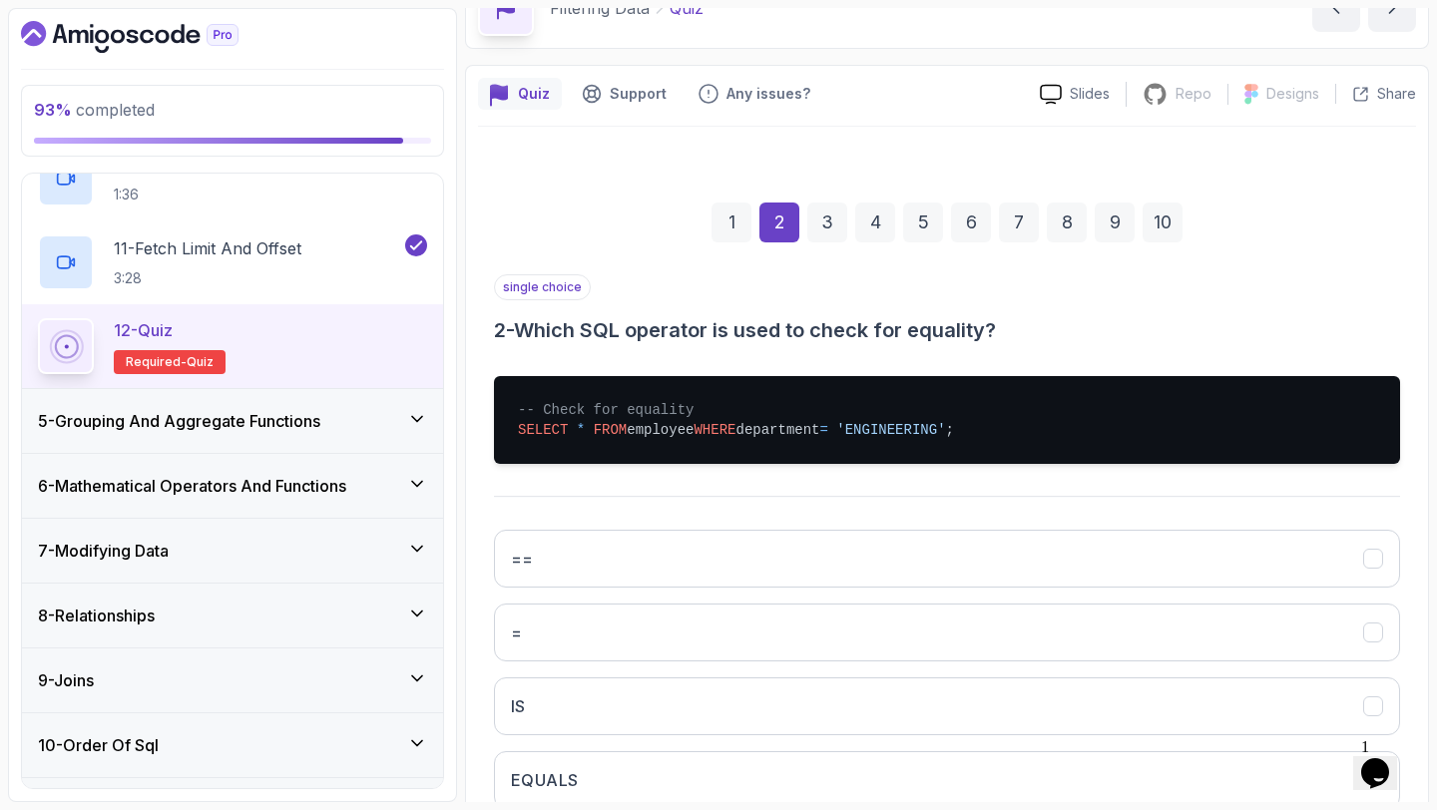
scroll to position [248, 0]
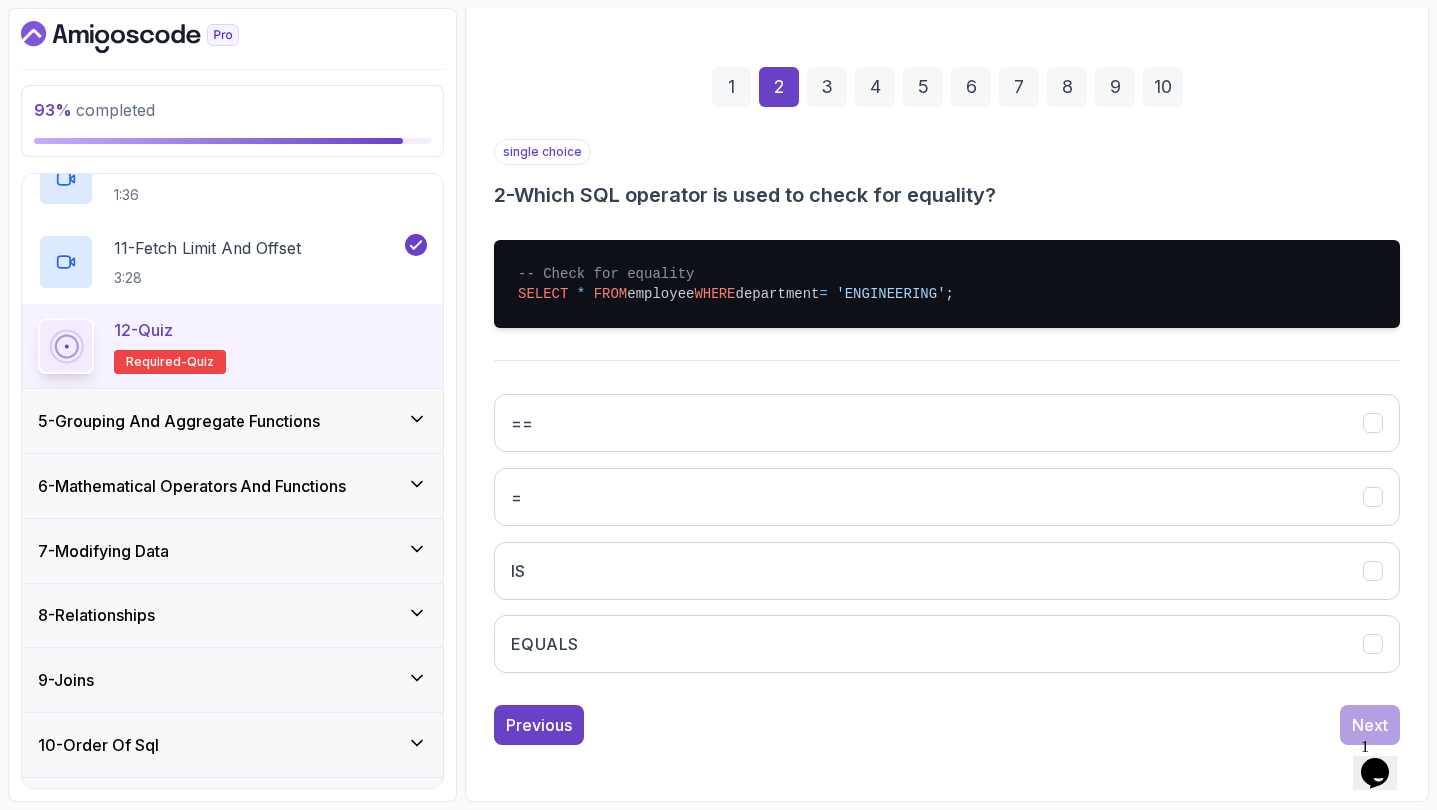
click at [848, 511] on button "=" at bounding box center [947, 497] width 906 height 58
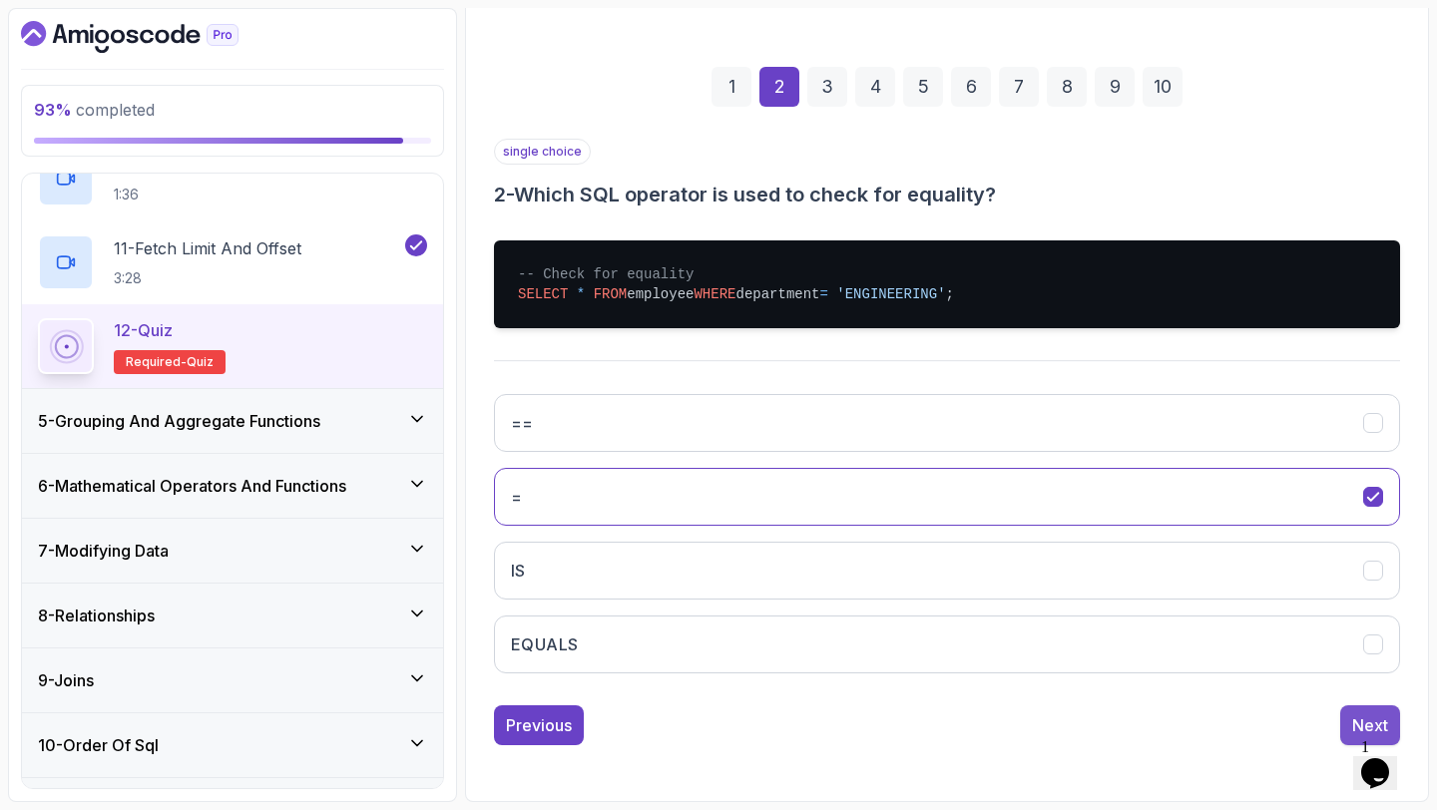
click at [1352, 717] on div "Next" at bounding box center [1370, 725] width 36 height 24
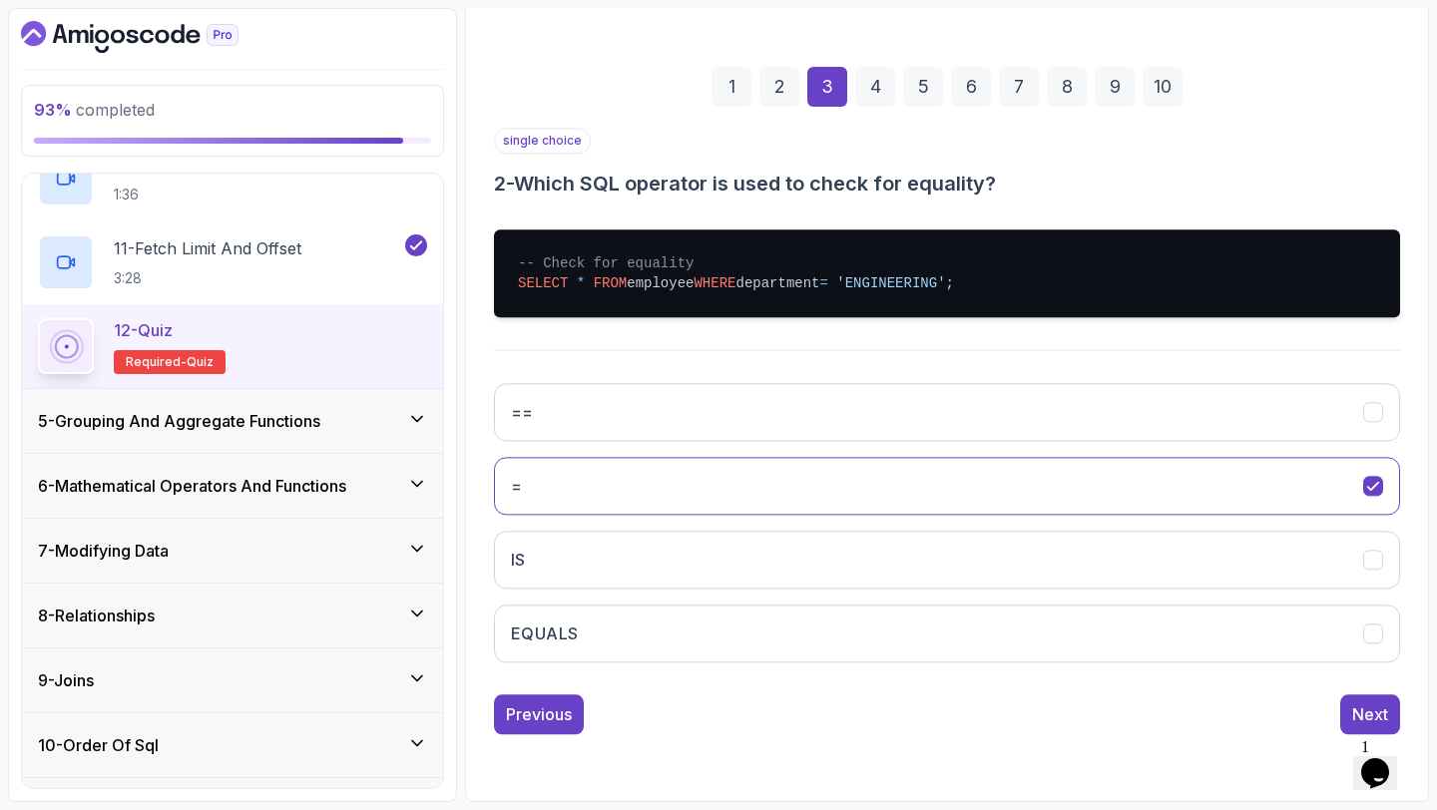
scroll to position [113, 0]
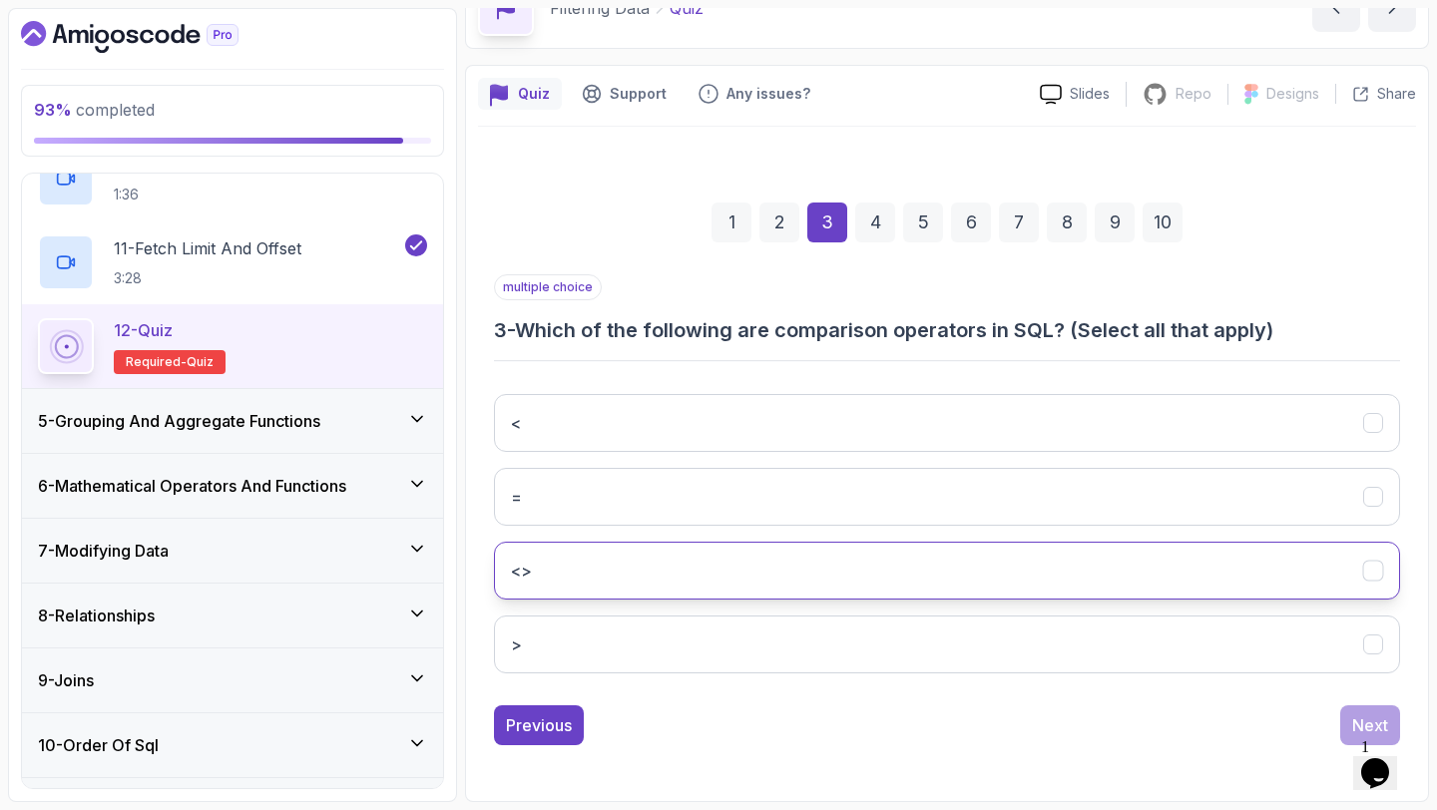
click at [1005, 571] on button "<>" at bounding box center [947, 571] width 906 height 58
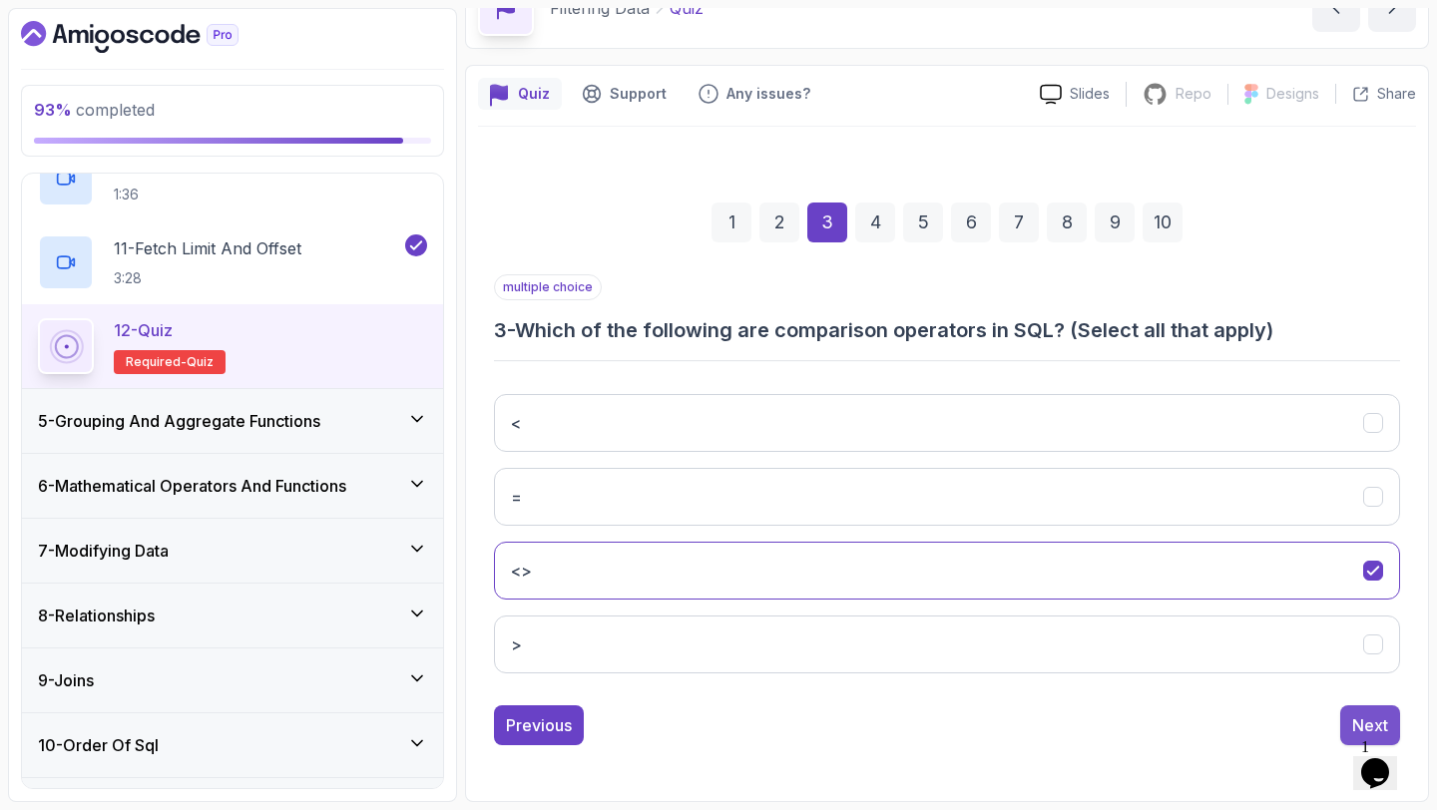
click at [1359, 723] on div "Next" at bounding box center [1370, 725] width 36 height 24
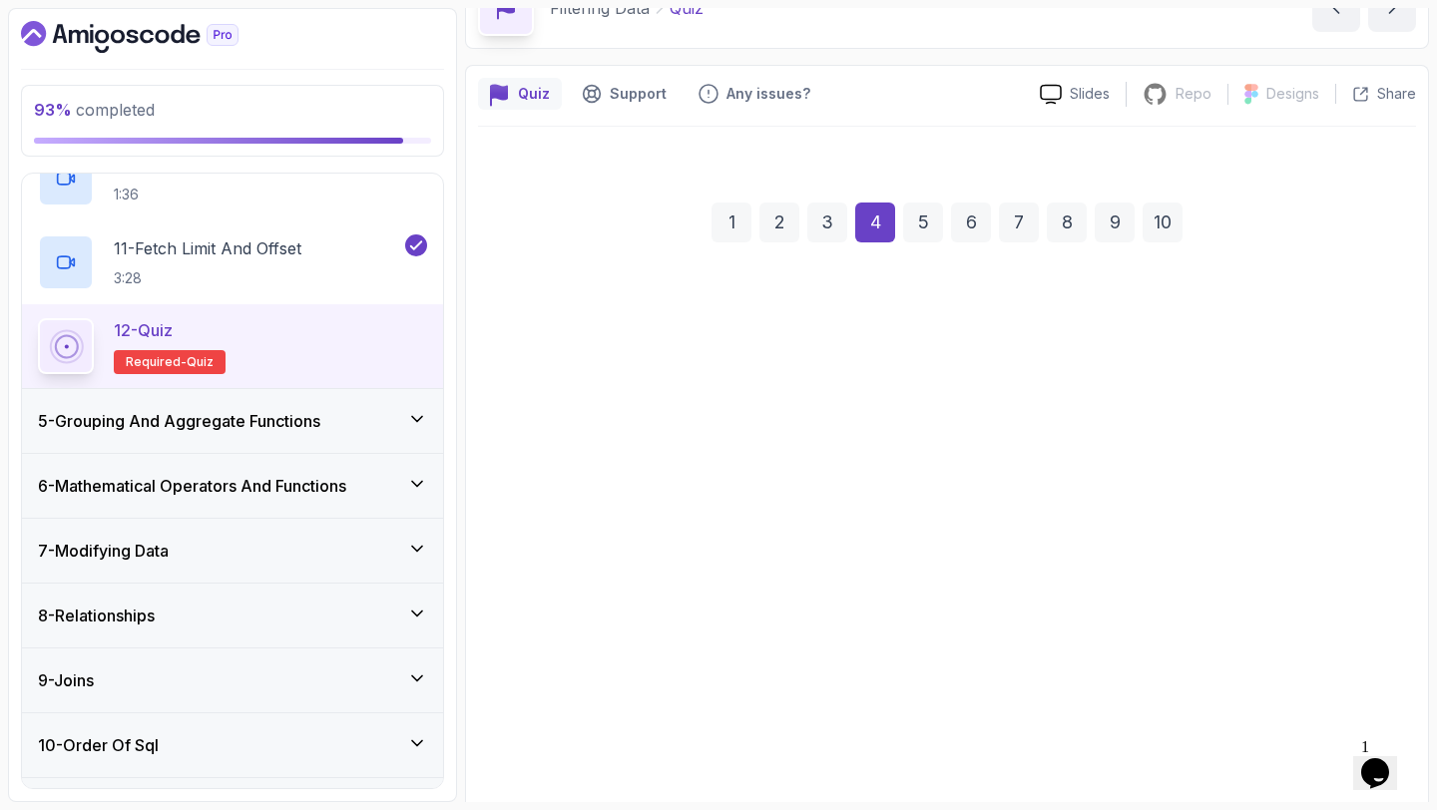
click at [1005, 509] on div "Selects employees with salaries greater than 100,000 Selects employees with sal…" at bounding box center [947, 648] width 906 height 311
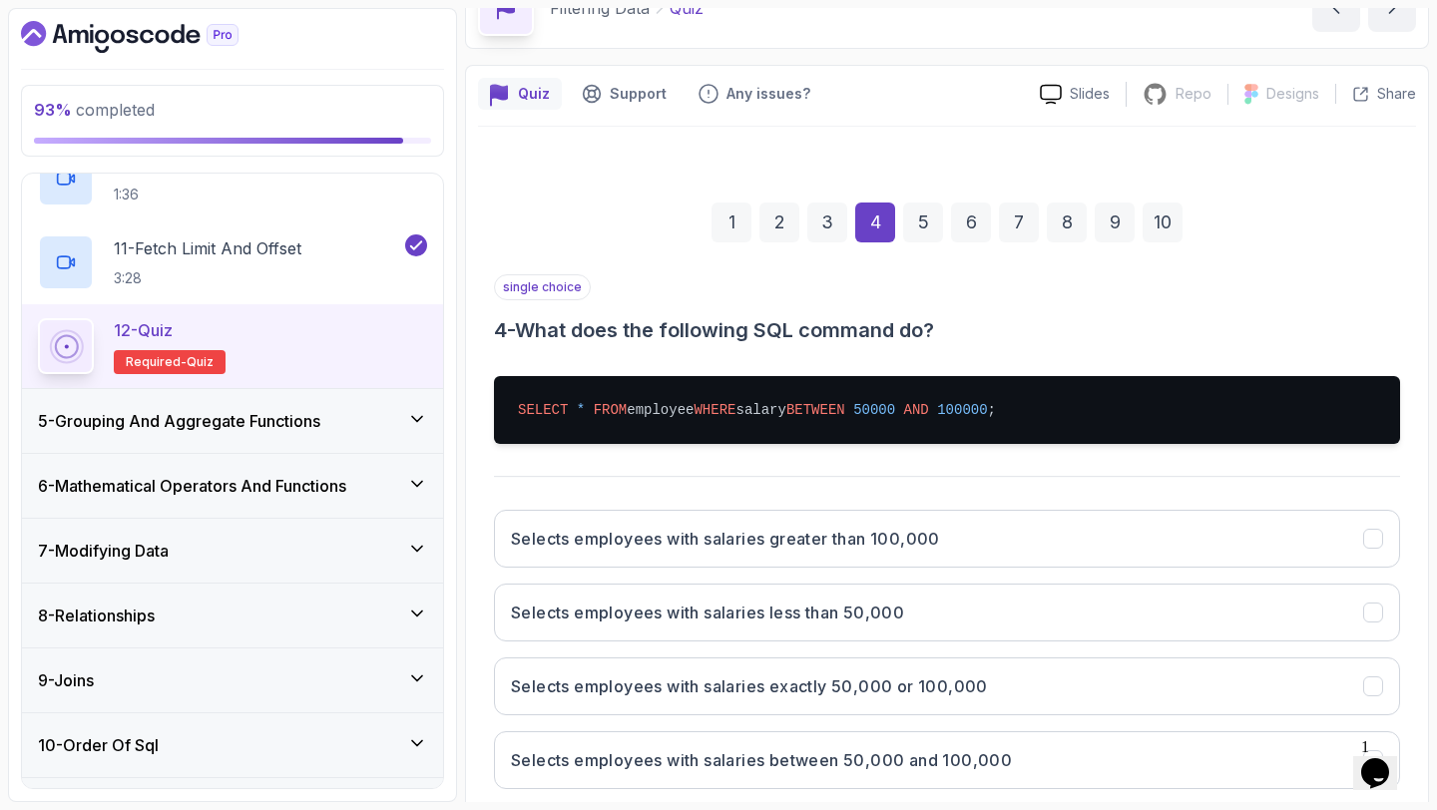
scroll to position [228, 0]
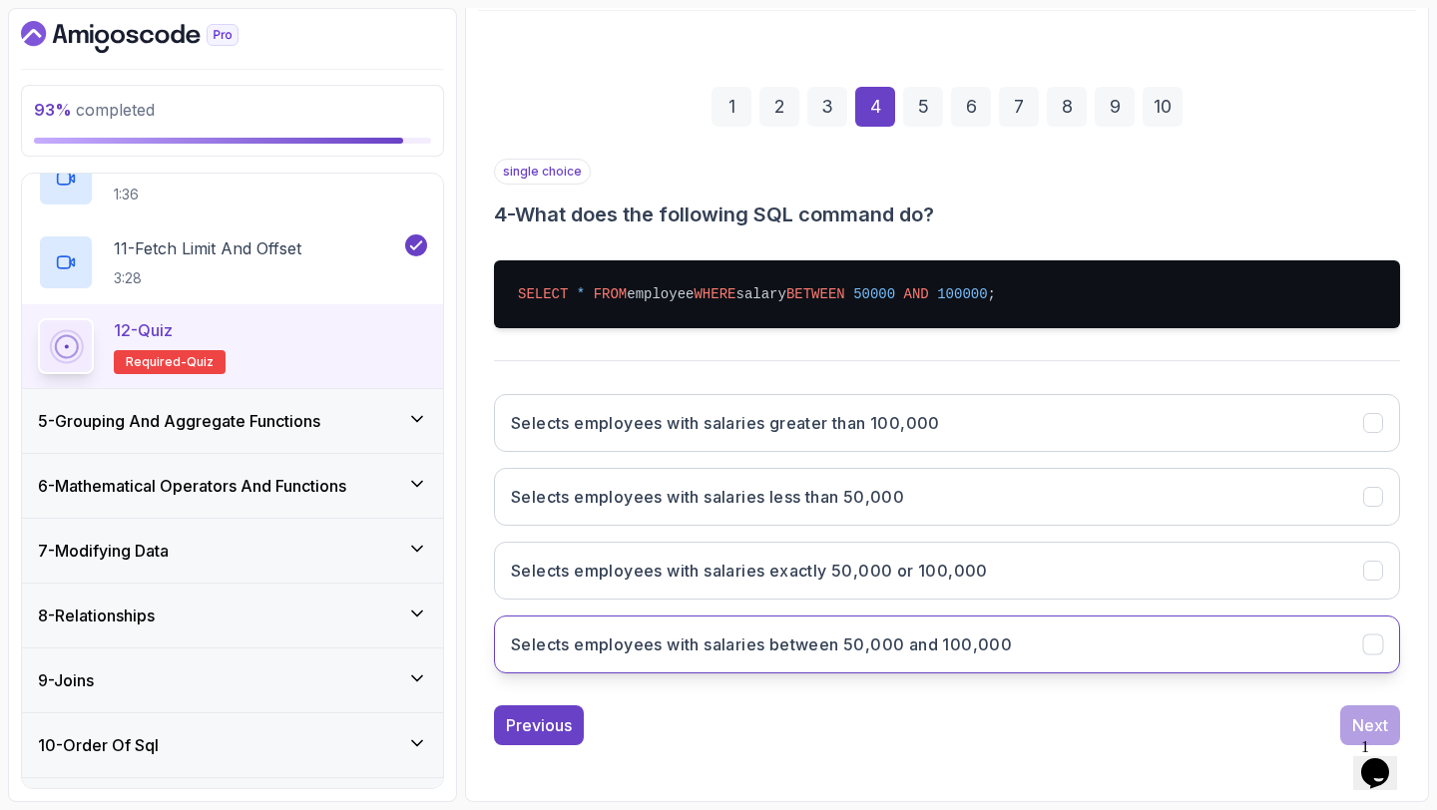
click at [1062, 655] on button "Selects employees with salaries between 50,000 and 100,000" at bounding box center [947, 645] width 906 height 58
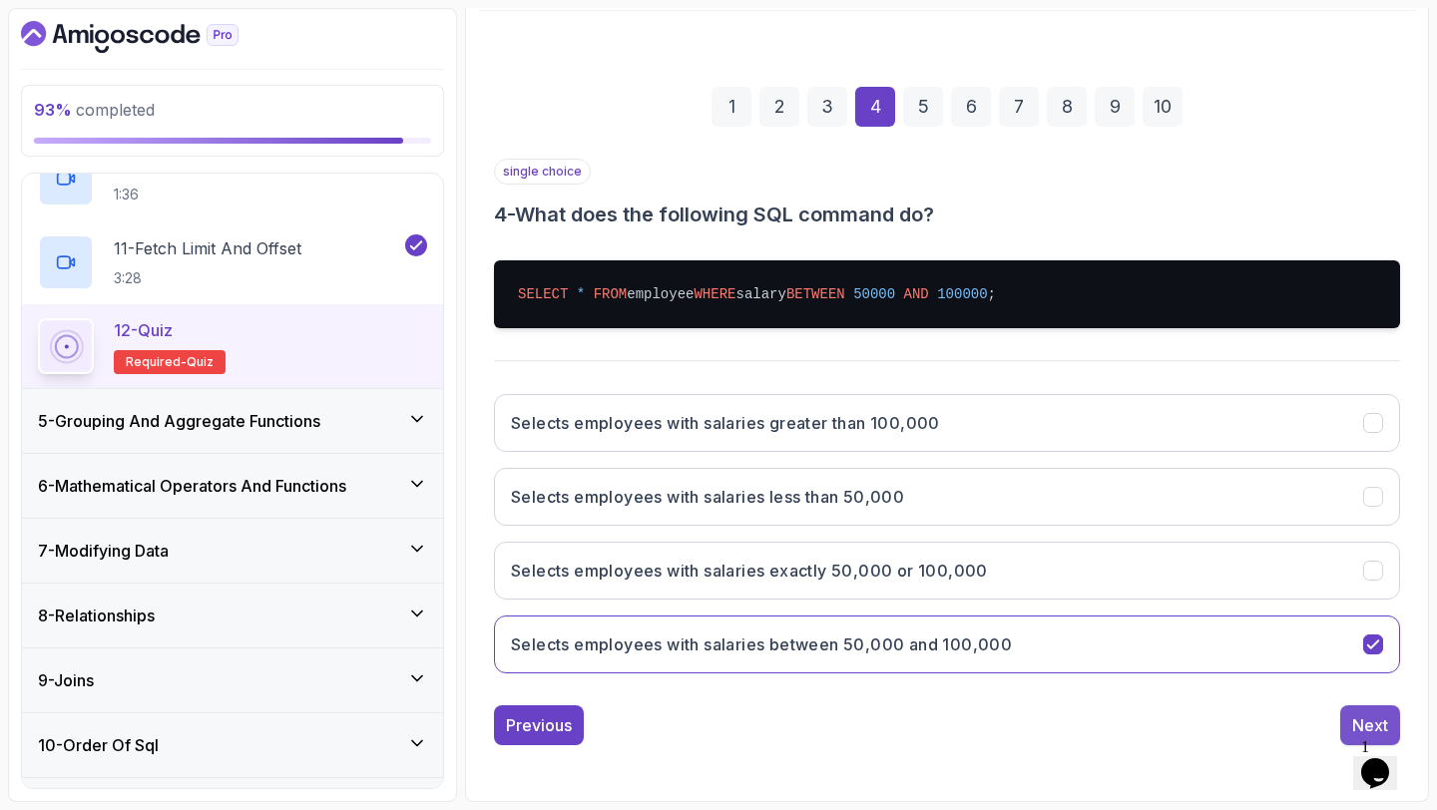
click at [1343, 726] on button "Next" at bounding box center [1370, 725] width 60 height 40
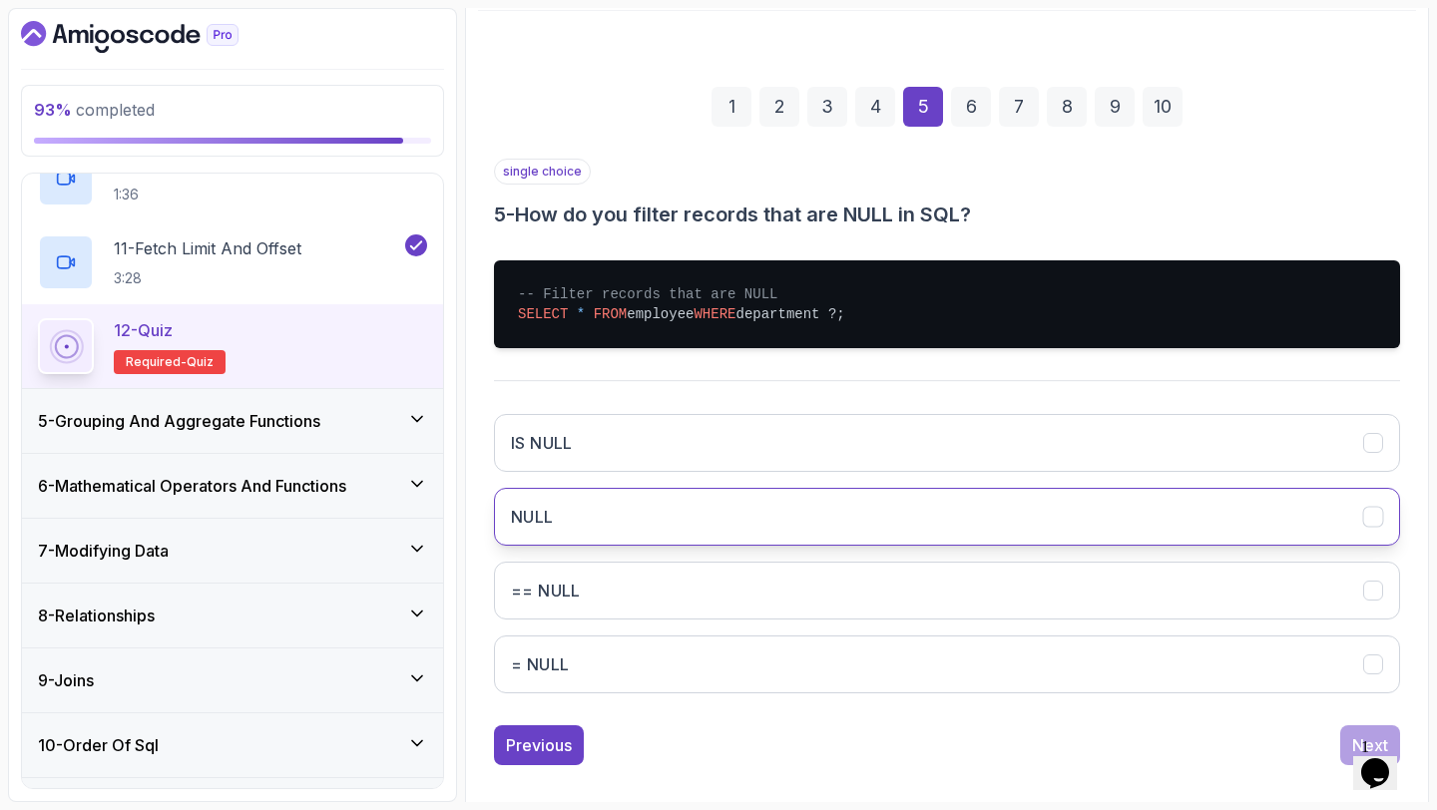
click at [1075, 498] on button "NULL" at bounding box center [947, 517] width 906 height 58
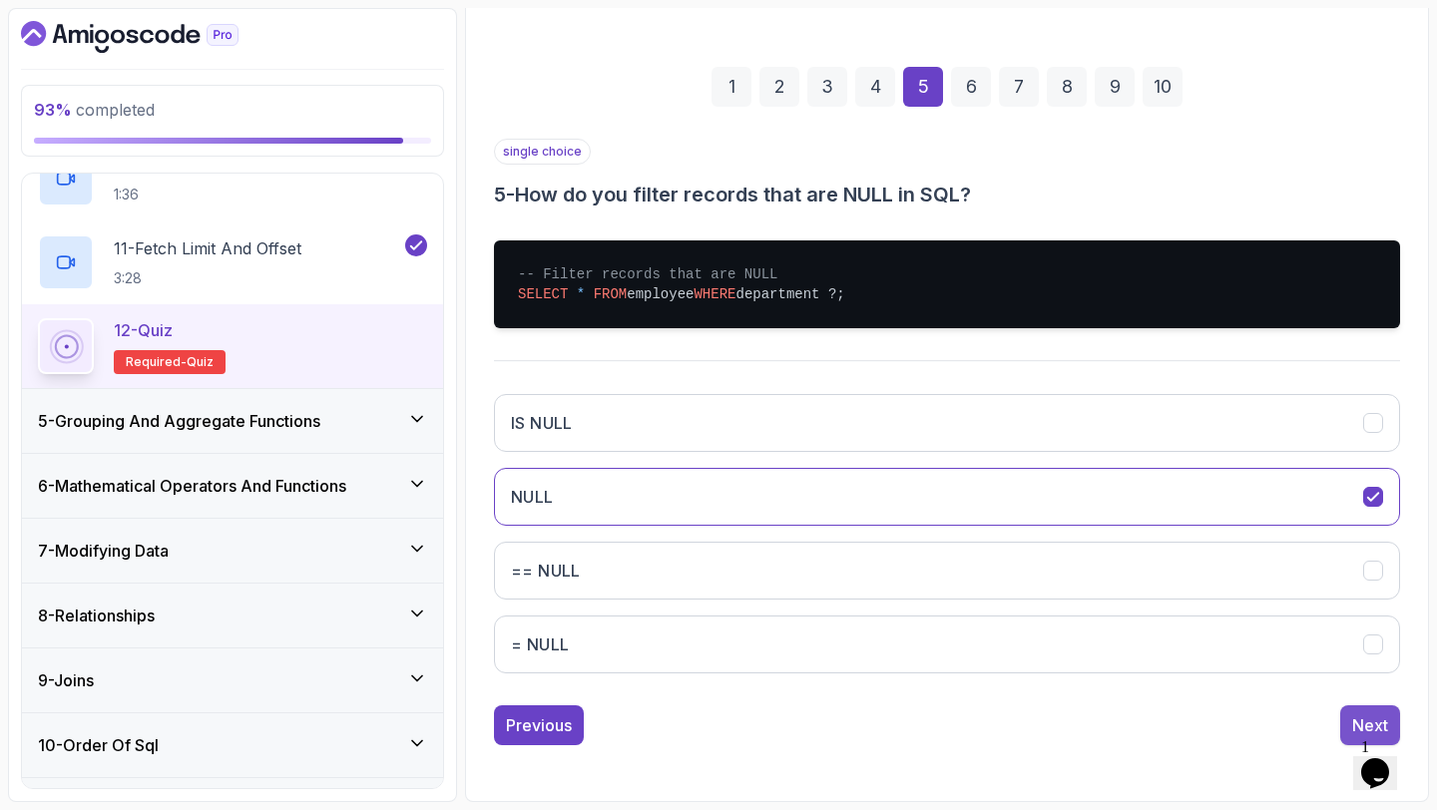
click at [1366, 727] on div "Next" at bounding box center [1370, 725] width 36 height 24
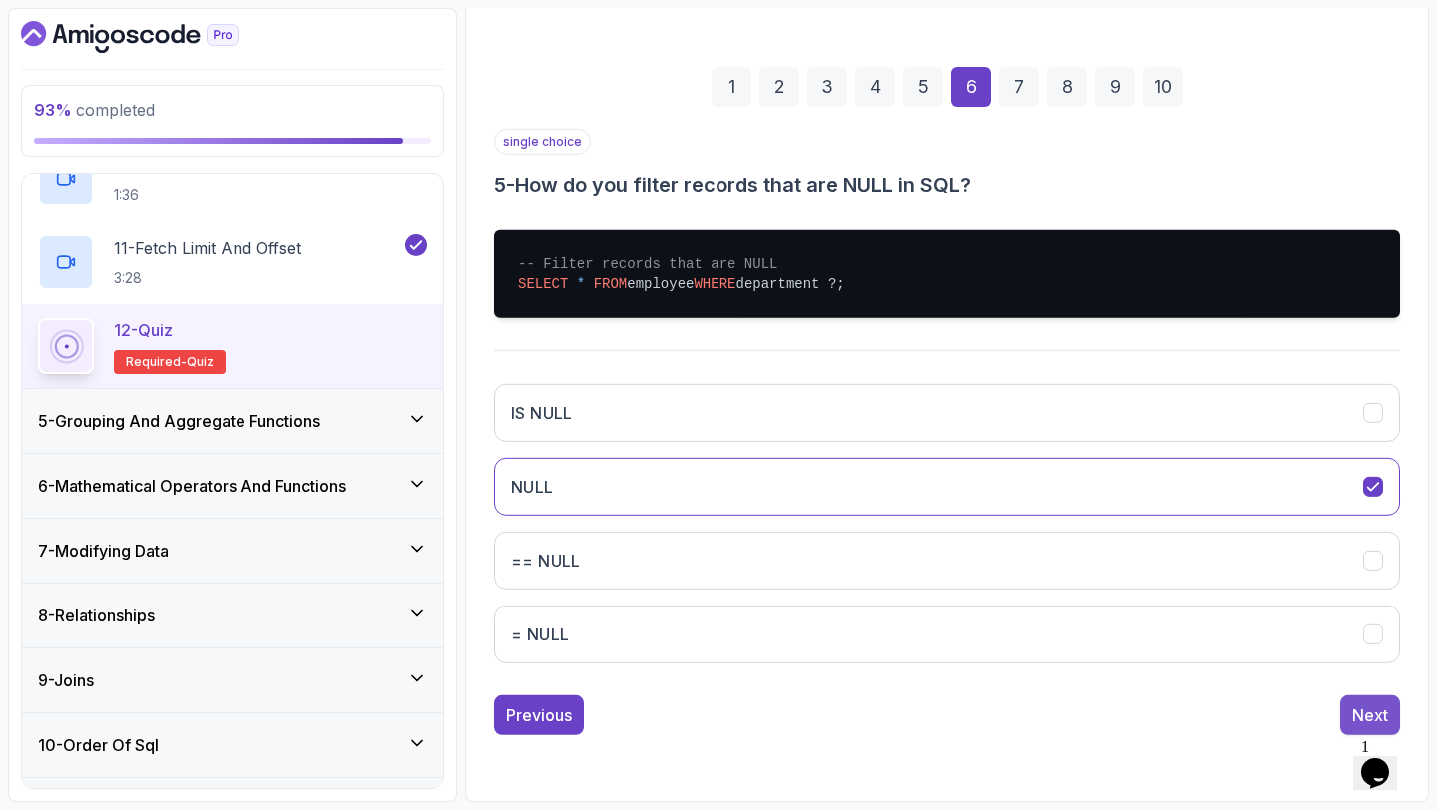
scroll to position [113, 0]
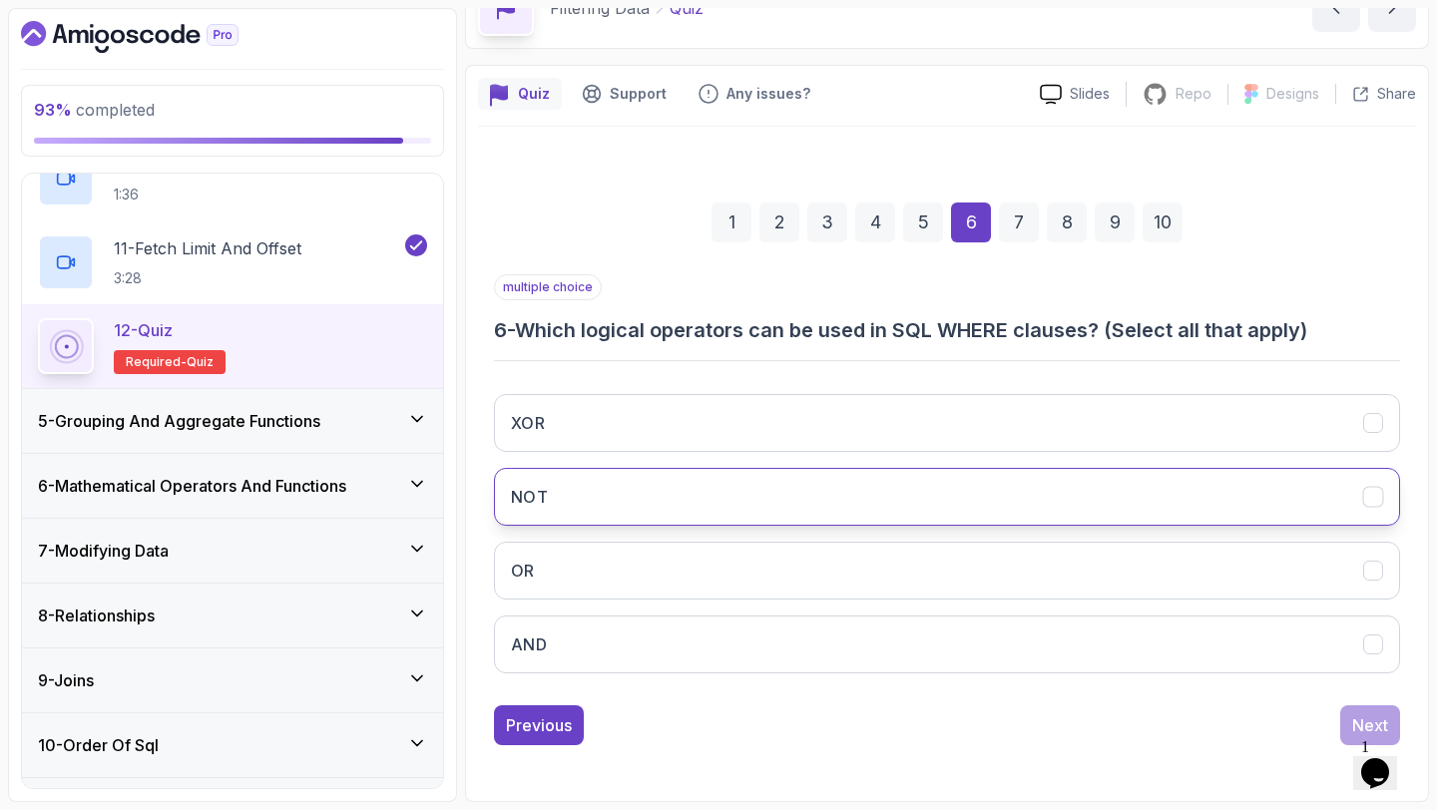
click at [1007, 492] on button "NOT" at bounding box center [947, 497] width 906 height 58
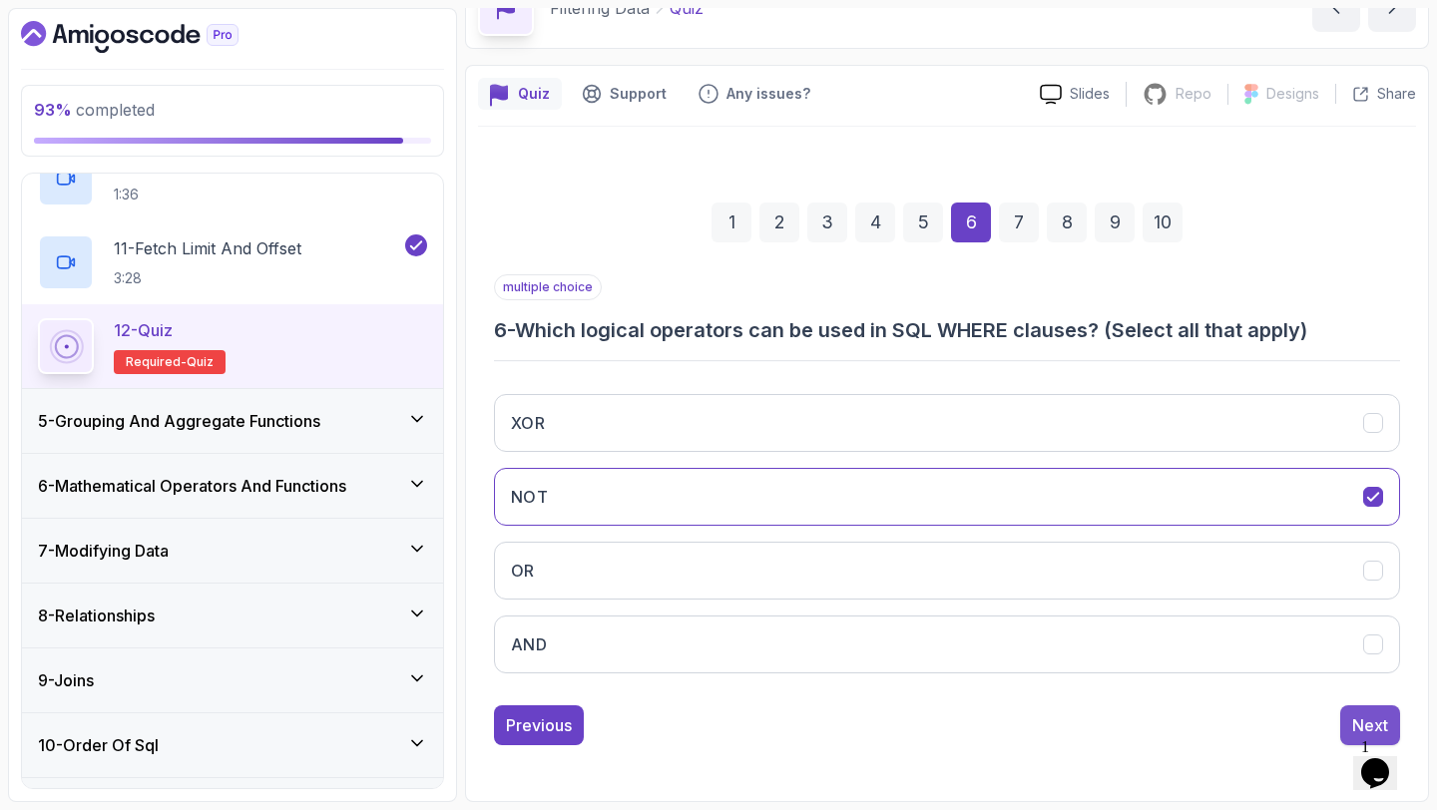
click at [1371, 718] on div "Next" at bounding box center [1370, 725] width 36 height 24
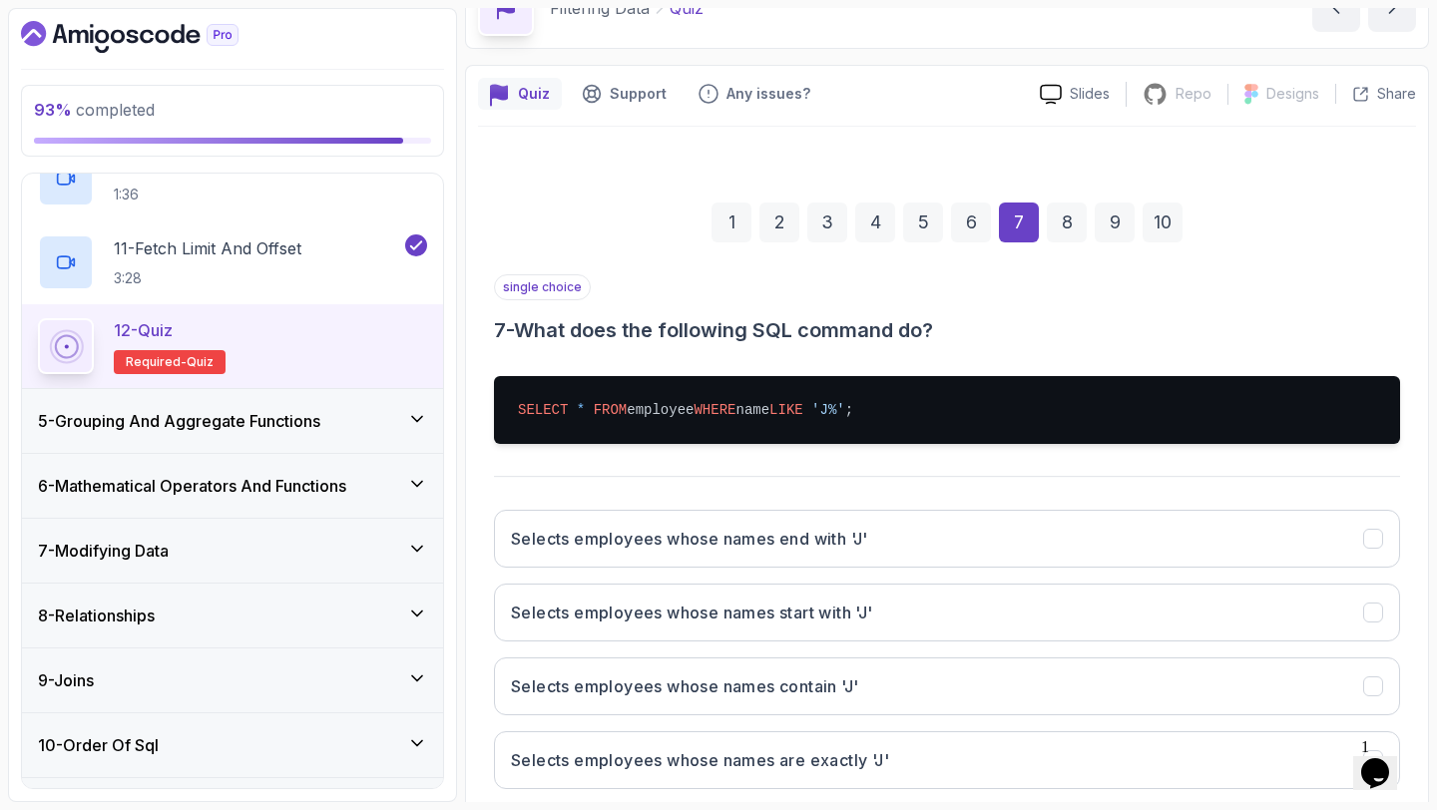
click at [1043, 492] on div "single choice 7 - What does the following SQL command do? SELECT * FROM employe…" at bounding box center [947, 539] width 906 height 531
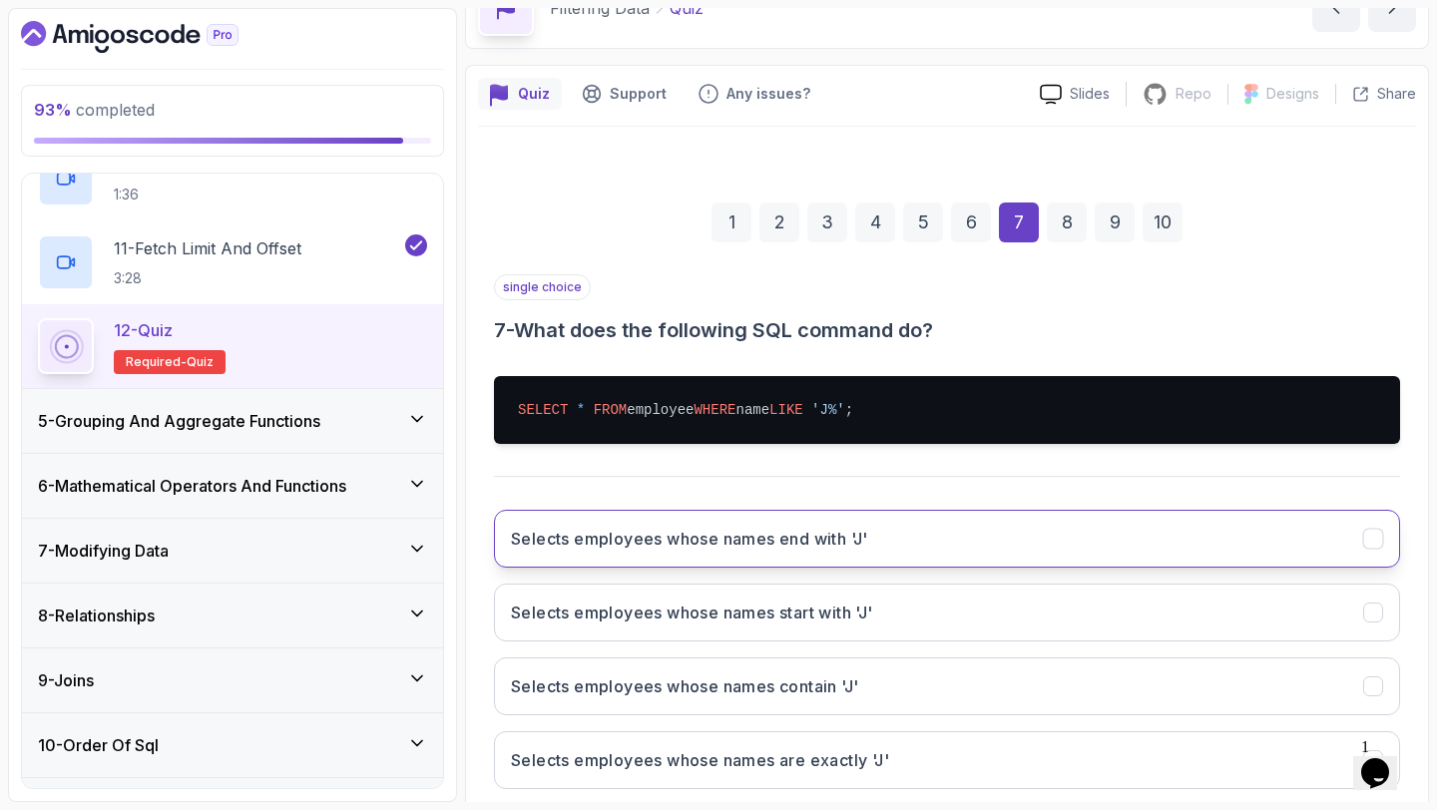
click at [1049, 539] on button "Selects employees whose names end with 'J'" at bounding box center [947, 539] width 906 height 58
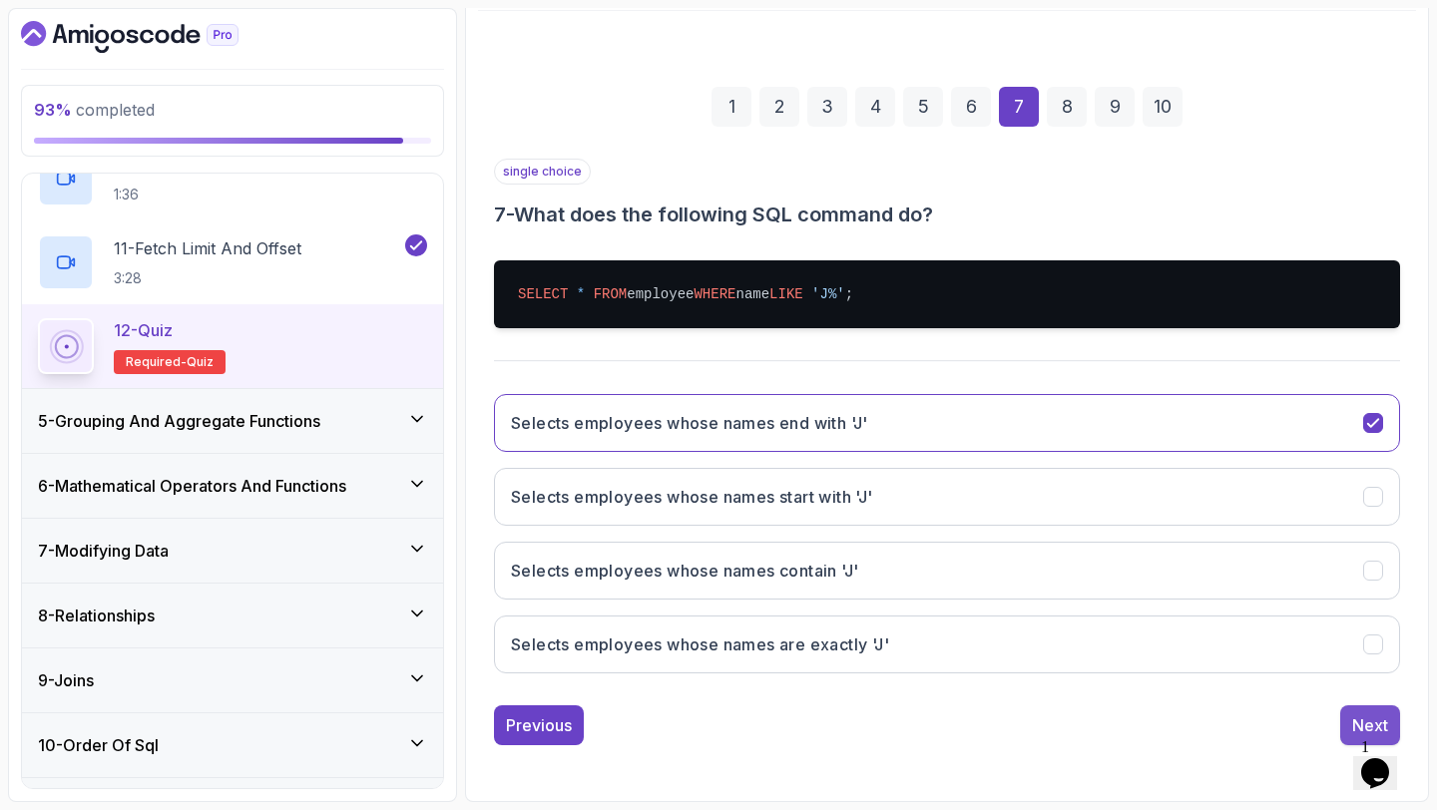
click at [1340, 720] on button "Next" at bounding box center [1370, 725] width 60 height 40
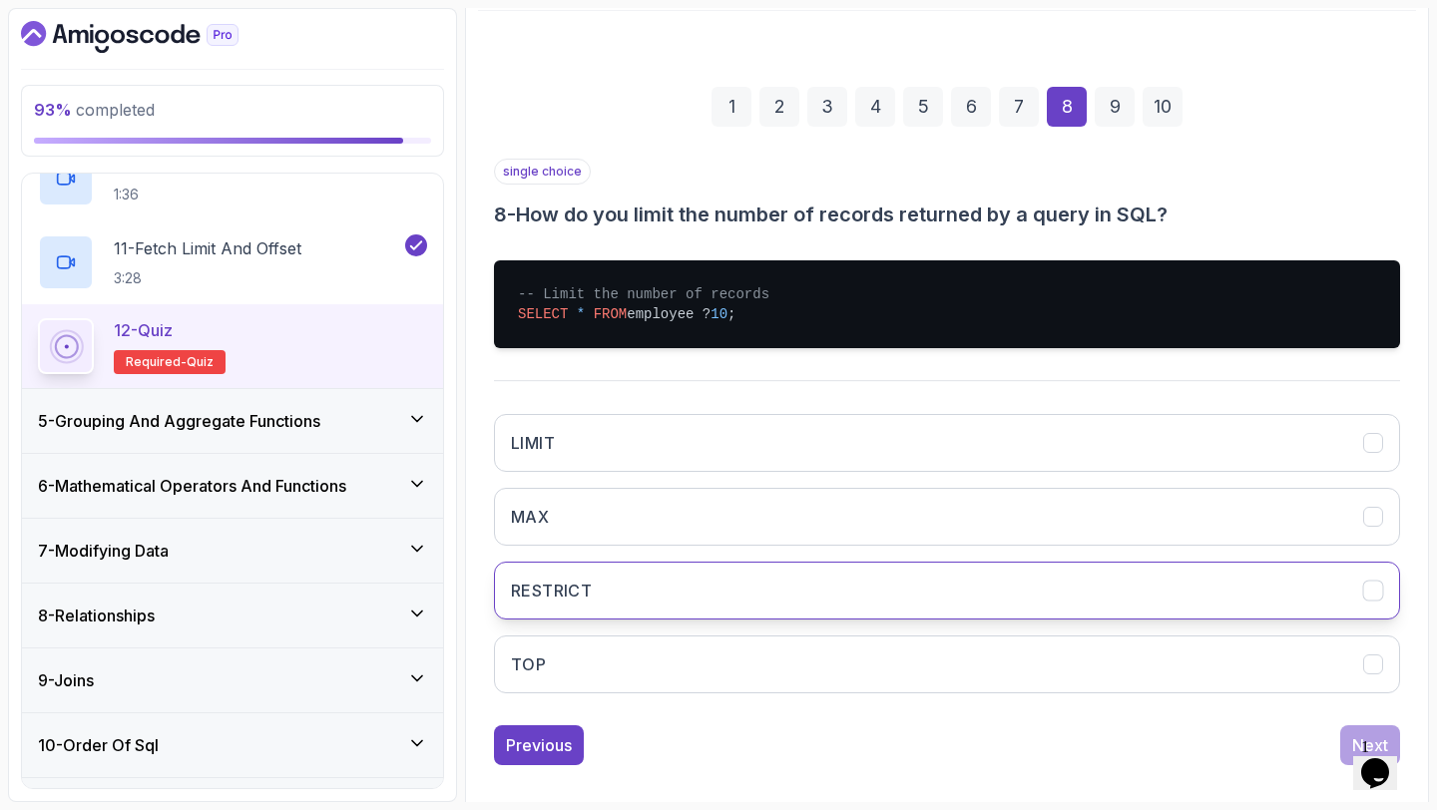
click at [1220, 588] on button "RESTRICT" at bounding box center [947, 591] width 906 height 58
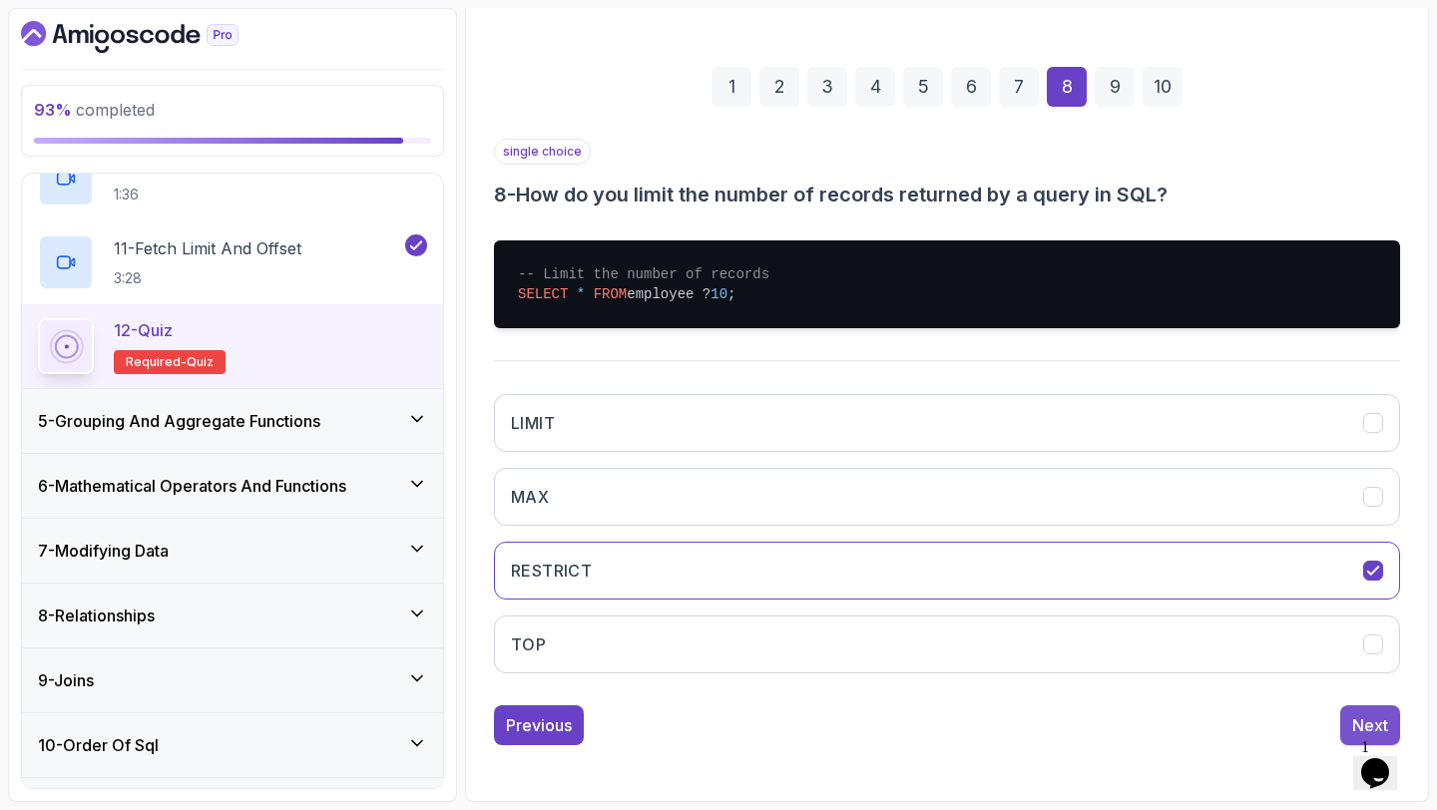
click at [1362, 717] on div "Next" at bounding box center [1370, 725] width 36 height 24
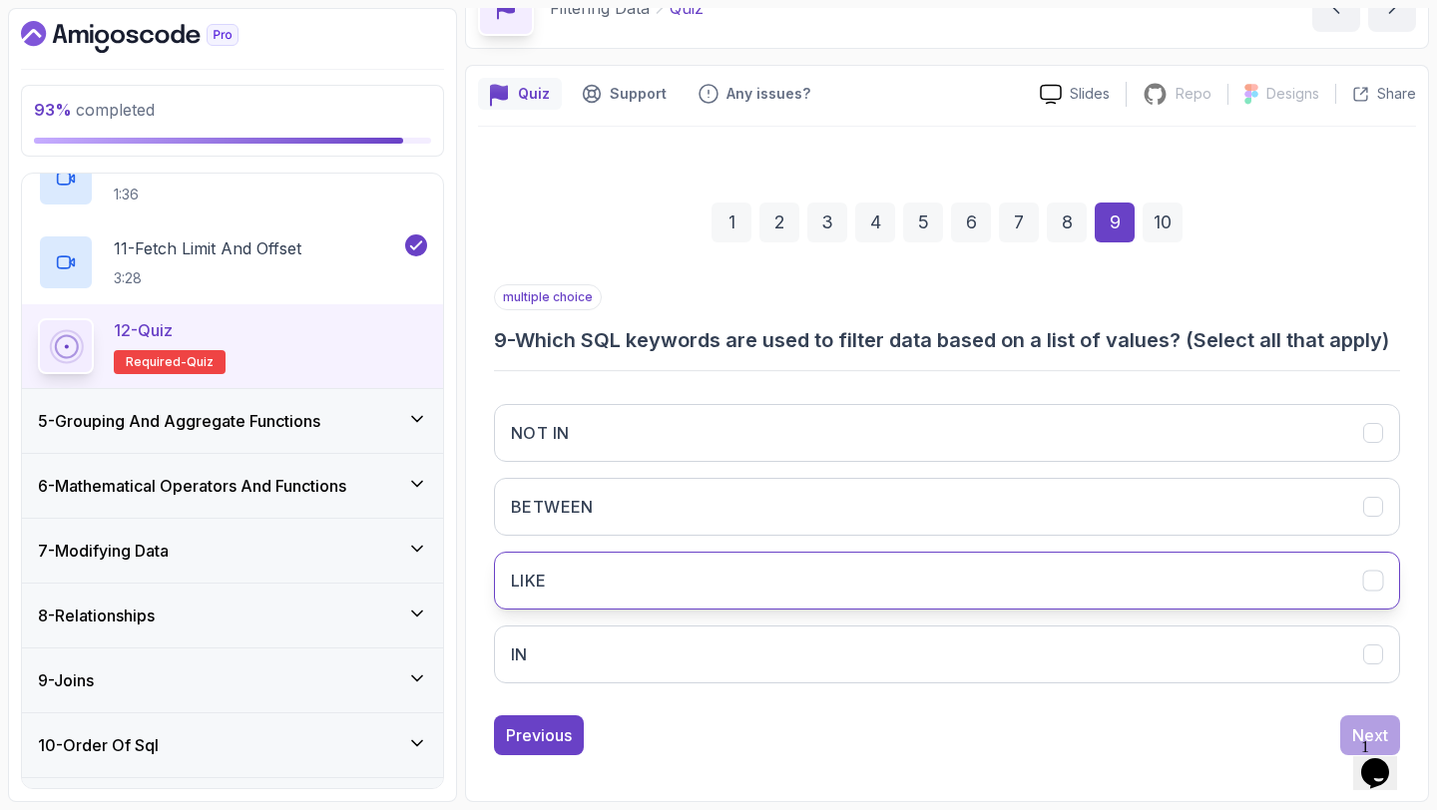
scroll to position [113, 0]
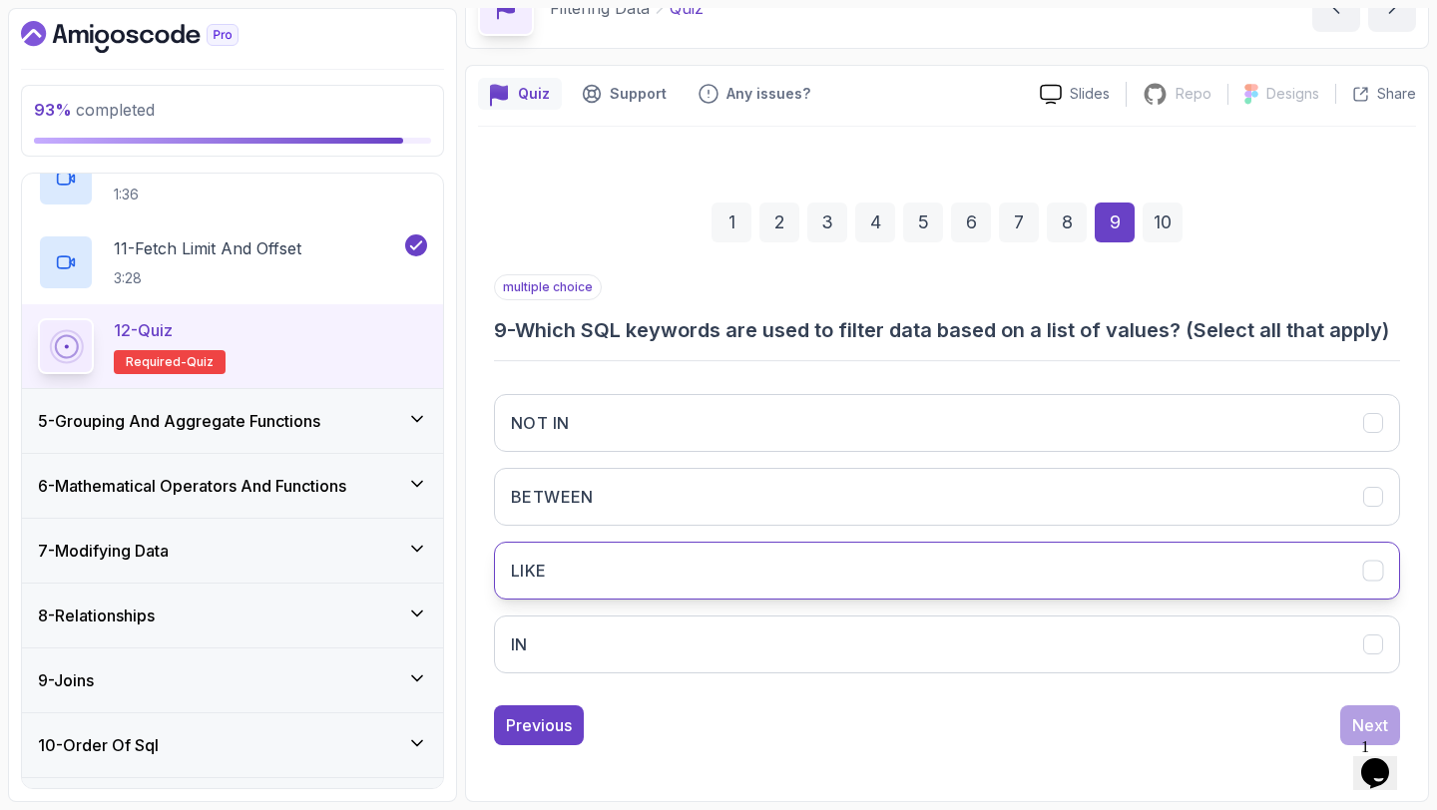
click at [1060, 582] on button "LIKE" at bounding box center [947, 571] width 906 height 58
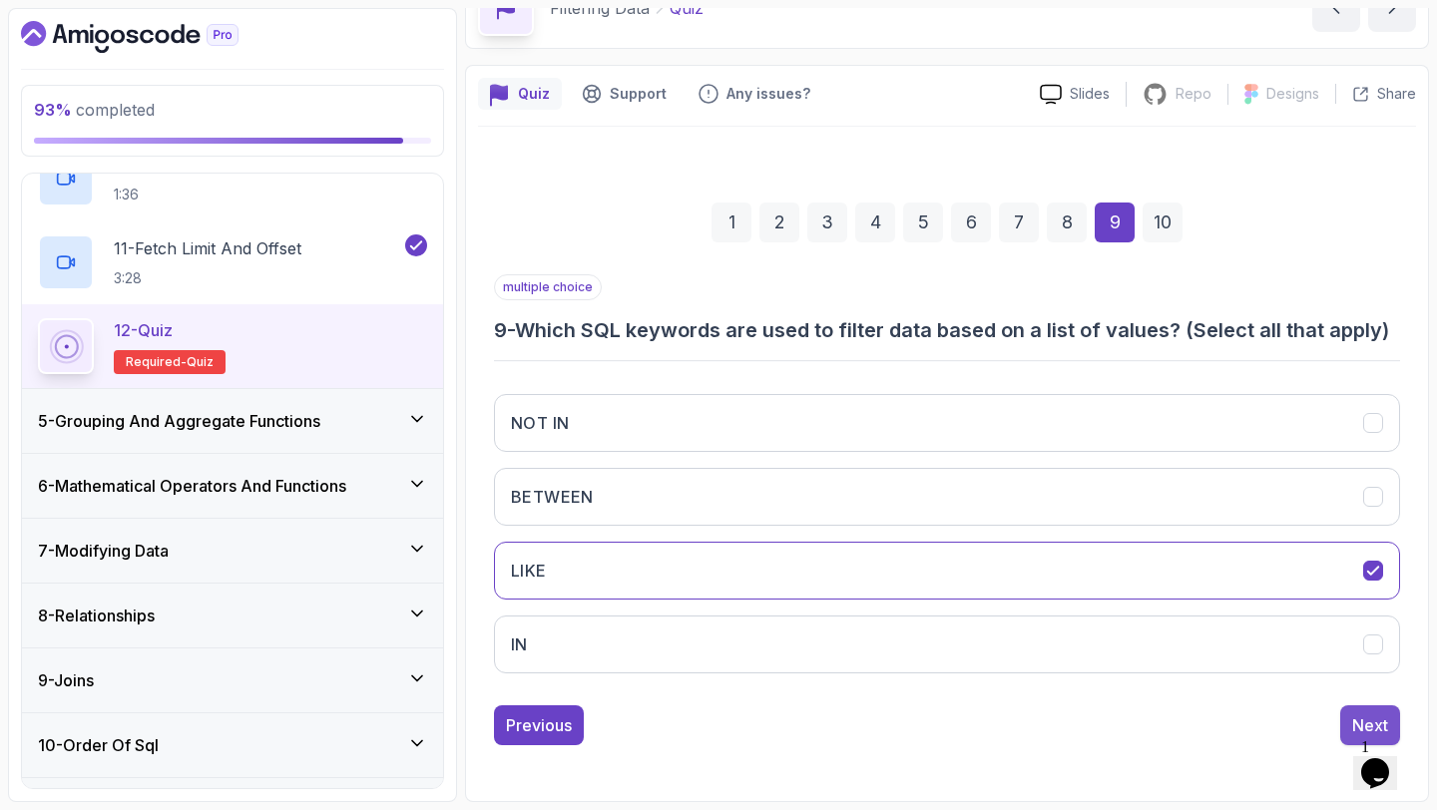
click at [1379, 726] on div "Next" at bounding box center [1370, 725] width 36 height 24
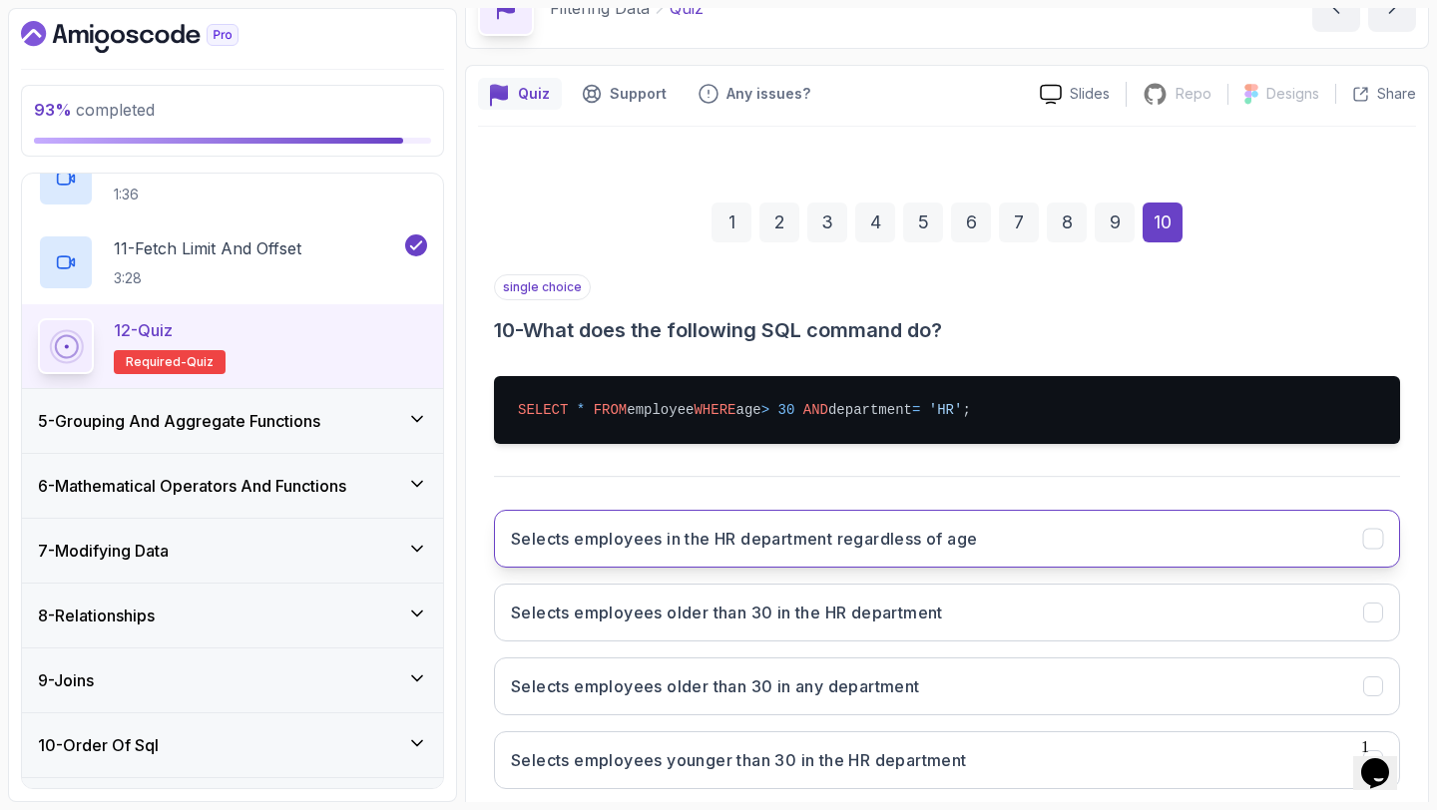
click at [1095, 521] on button "Selects employees in the HR department regardless of age" at bounding box center [947, 539] width 906 height 58
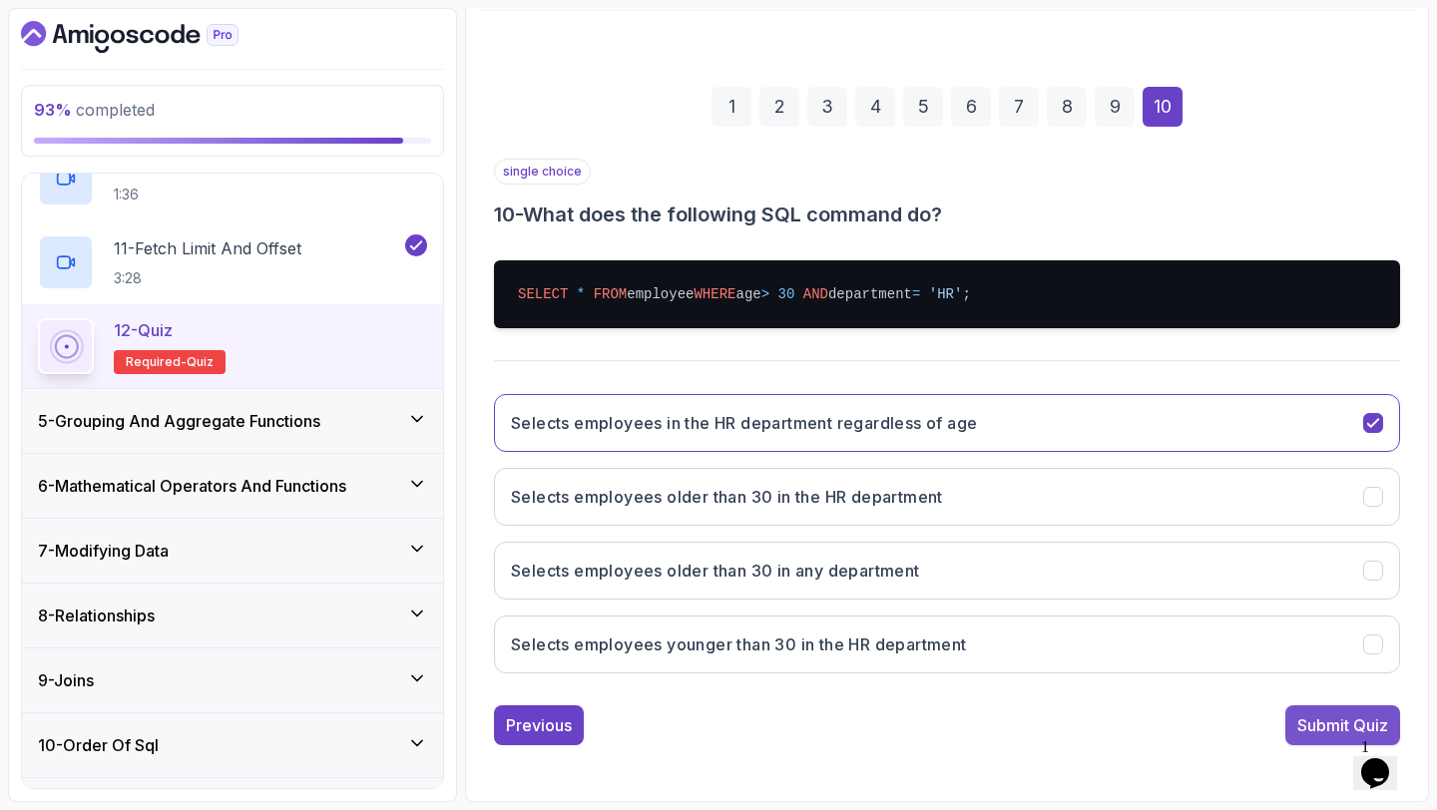
click at [1319, 727] on div "Submit Quiz" at bounding box center [1342, 725] width 91 height 24
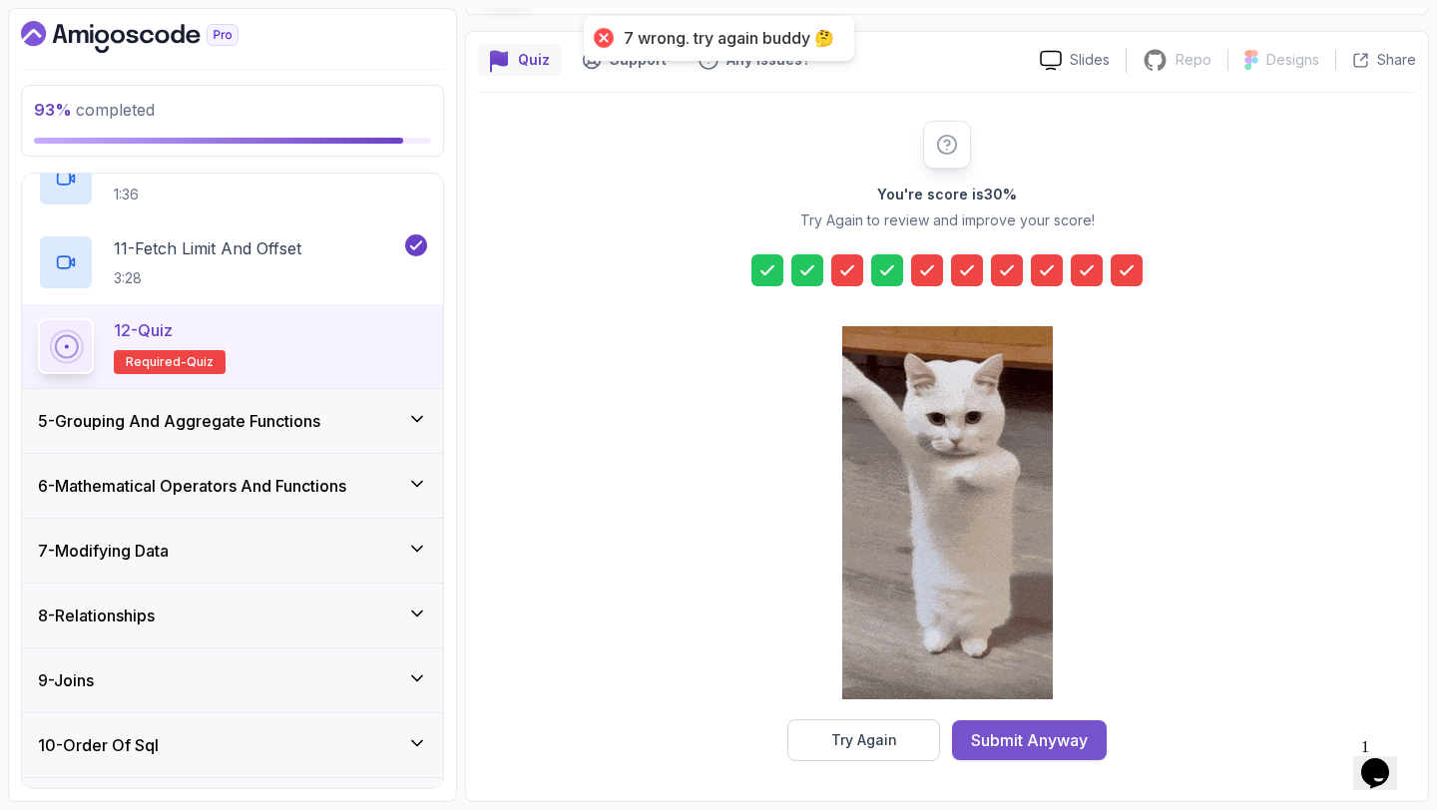
click at [1015, 738] on div "Submit Anyway" at bounding box center [1029, 740] width 117 height 24
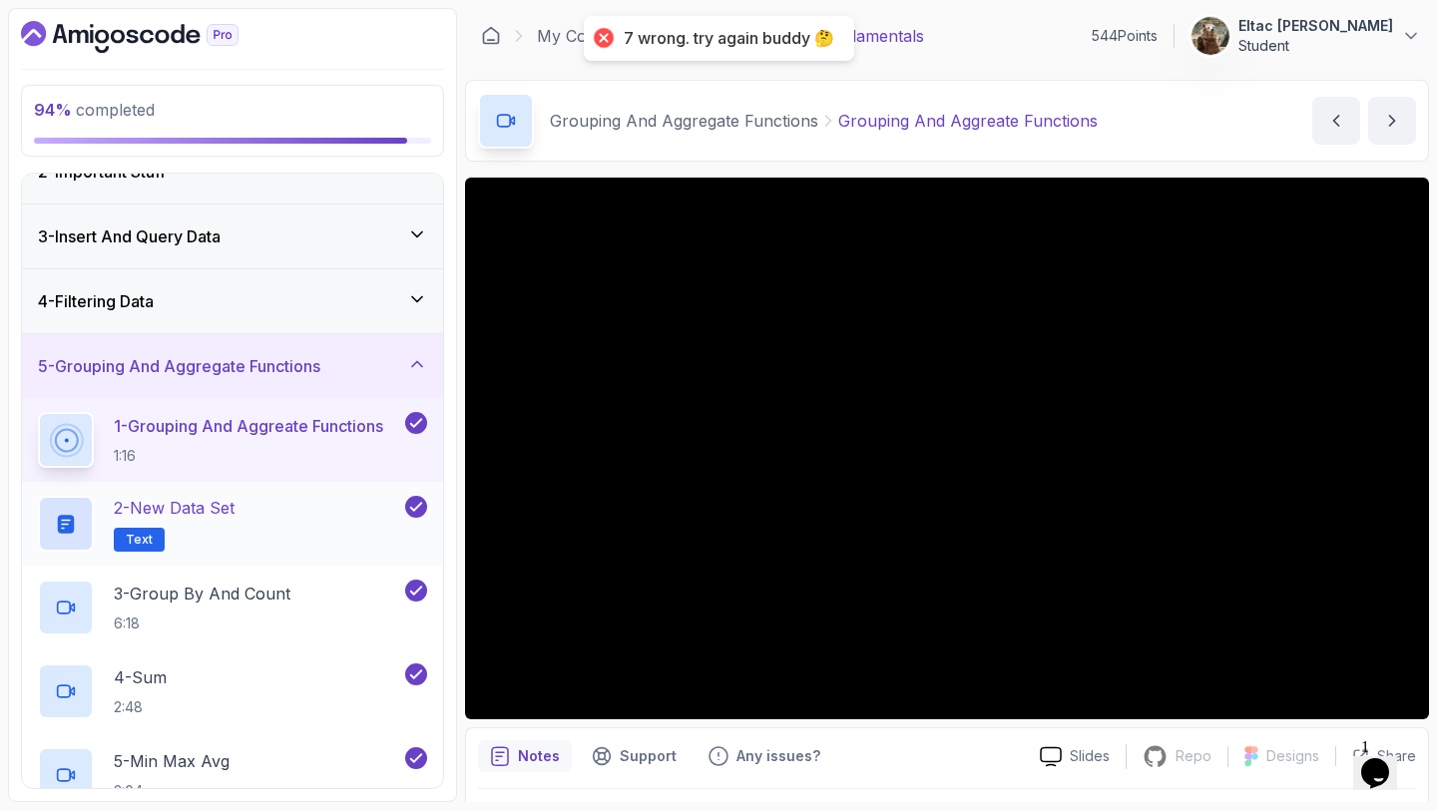
scroll to position [188, 0]
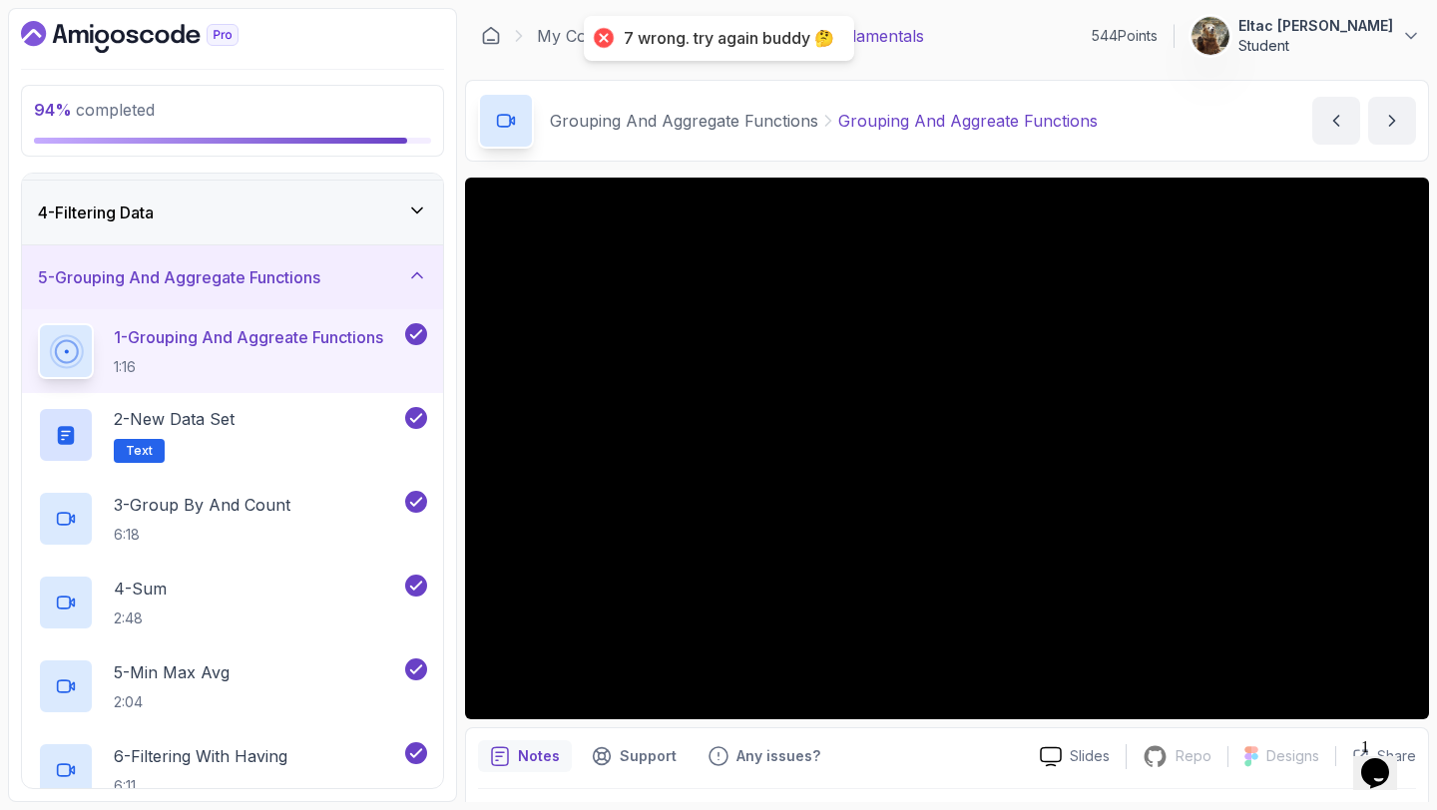
click at [347, 274] on div "5 - Grouping And Aggregate Functions" at bounding box center [232, 277] width 389 height 24
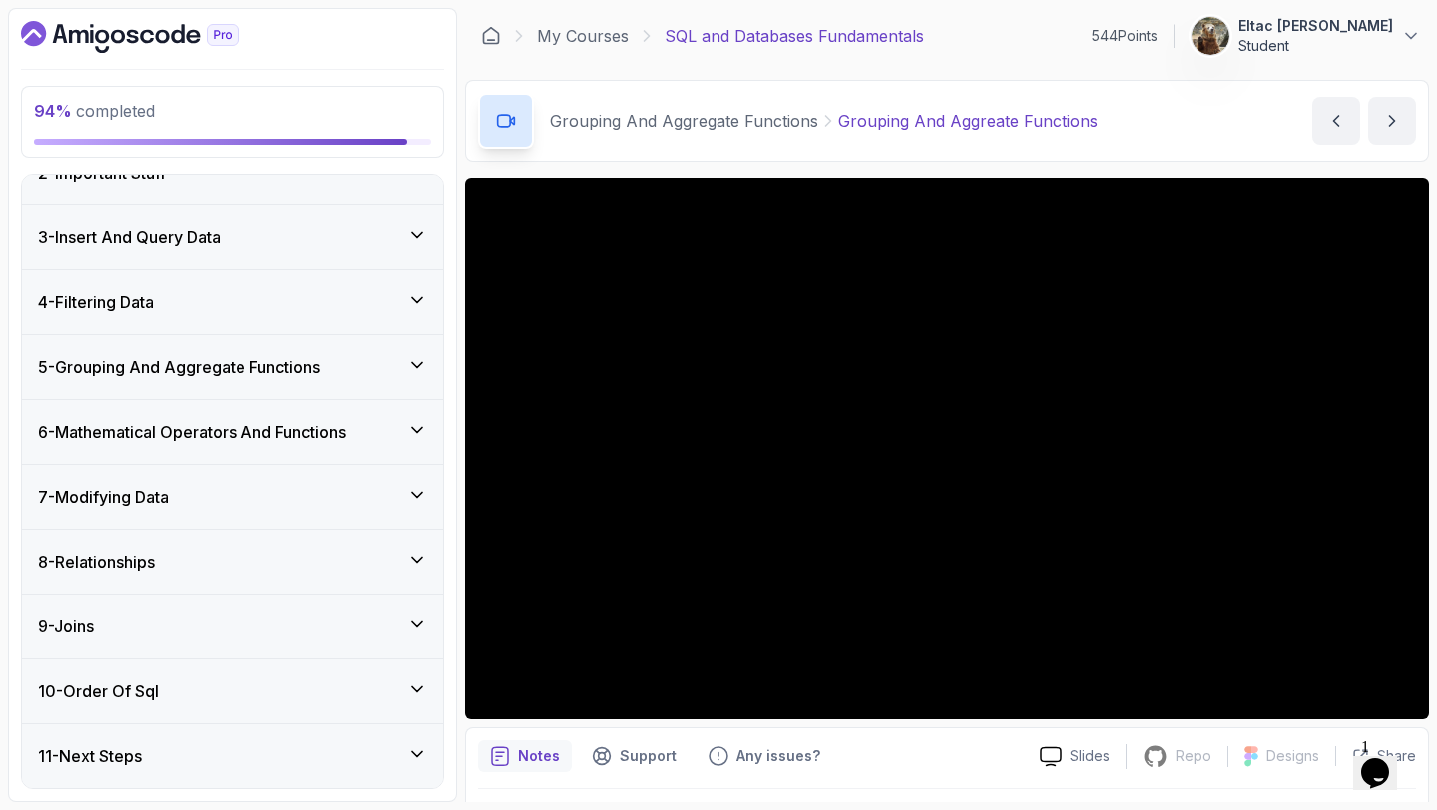
scroll to position [0, 0]
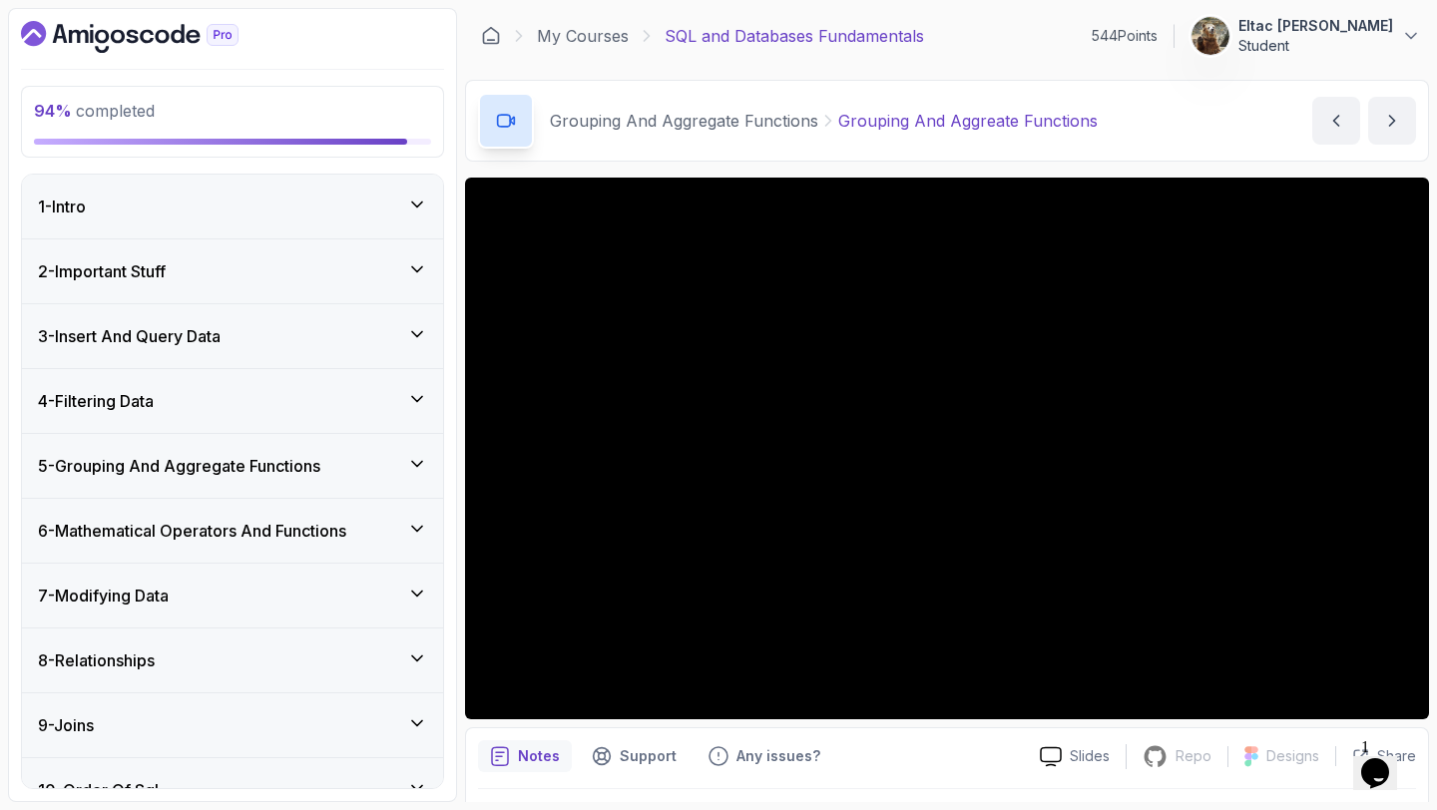
click at [288, 448] on div "5 - Grouping And Aggregate Functions" at bounding box center [232, 466] width 421 height 64
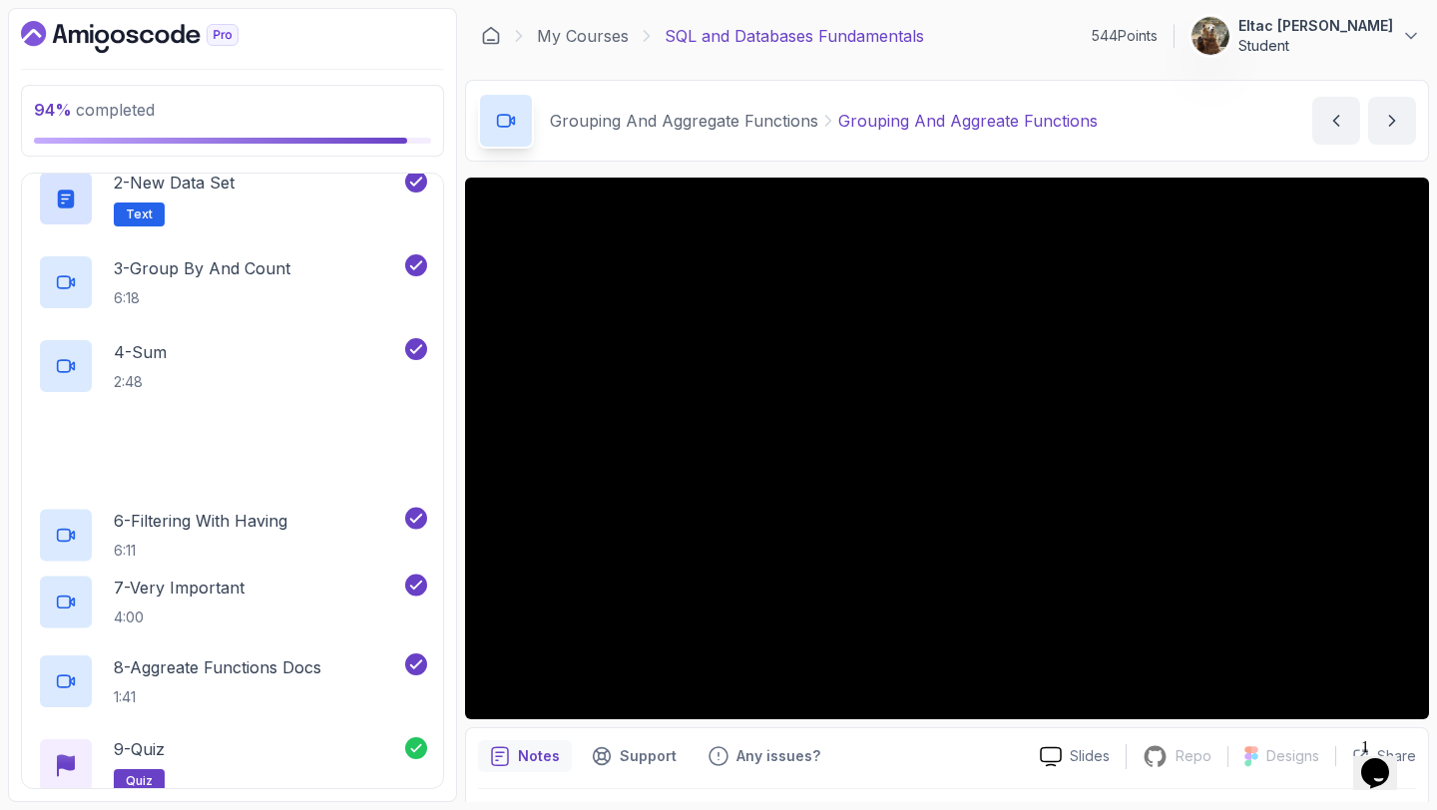
scroll to position [852, 0]
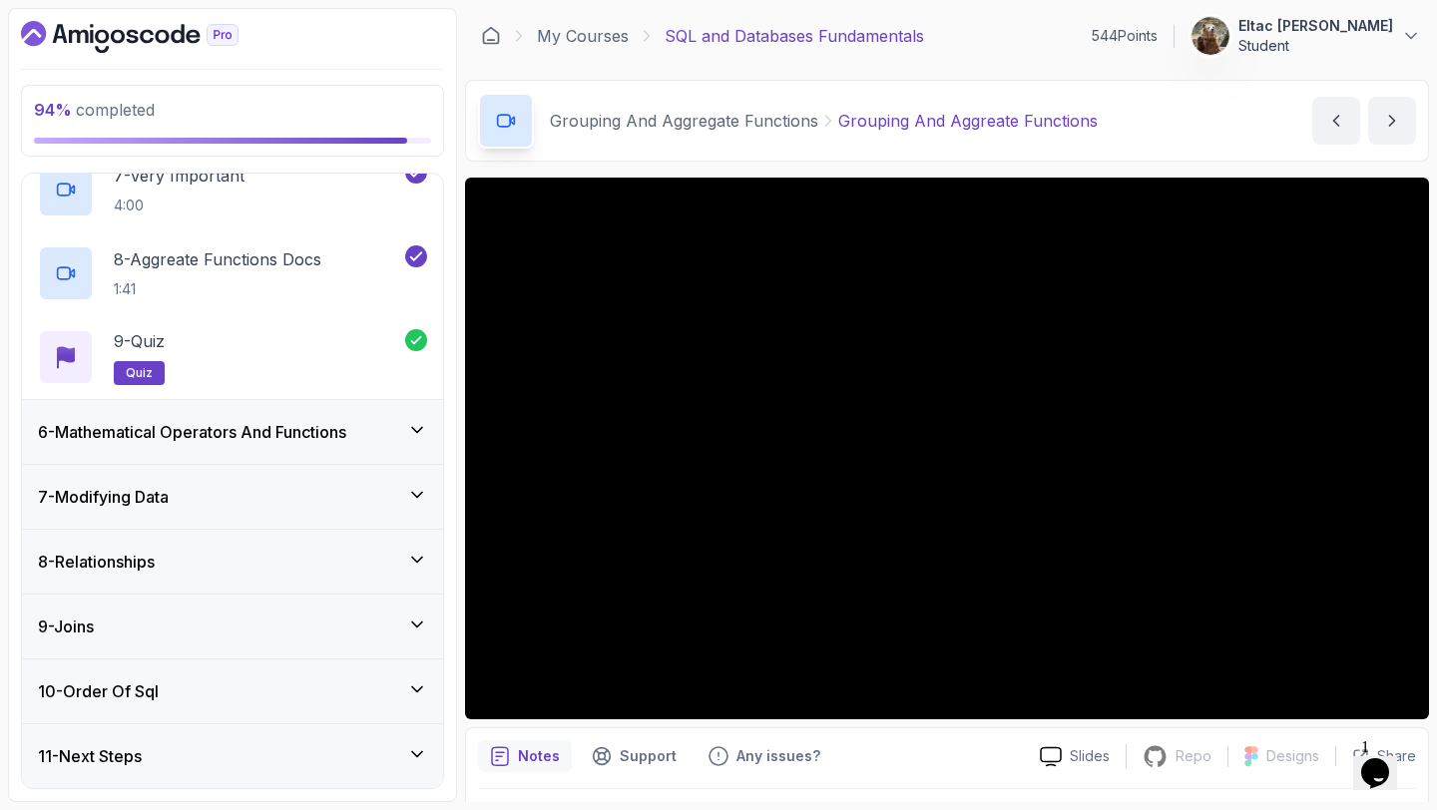
click at [288, 448] on div "6 - Mathematical Operators And Functions" at bounding box center [232, 432] width 421 height 64
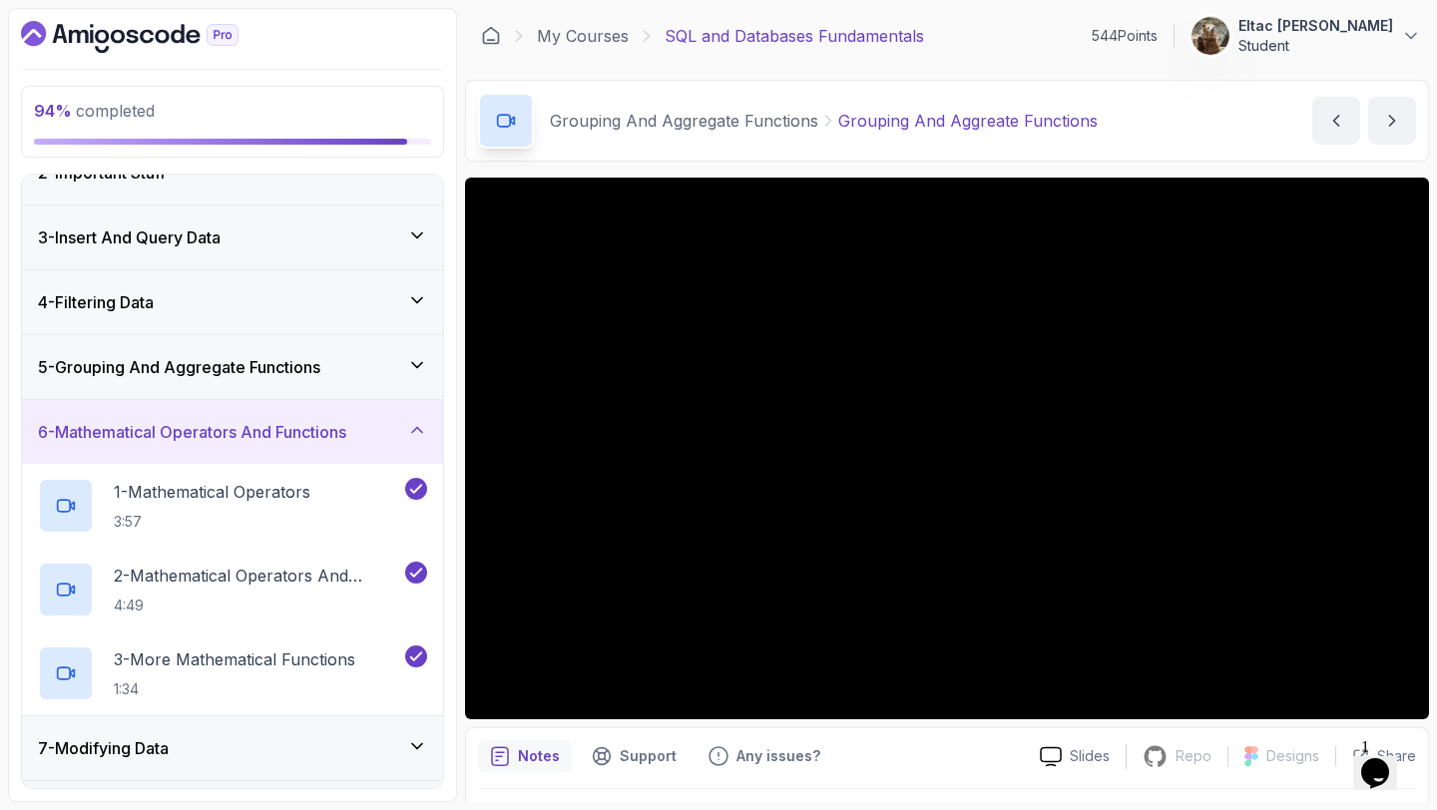
scroll to position [349, 0]
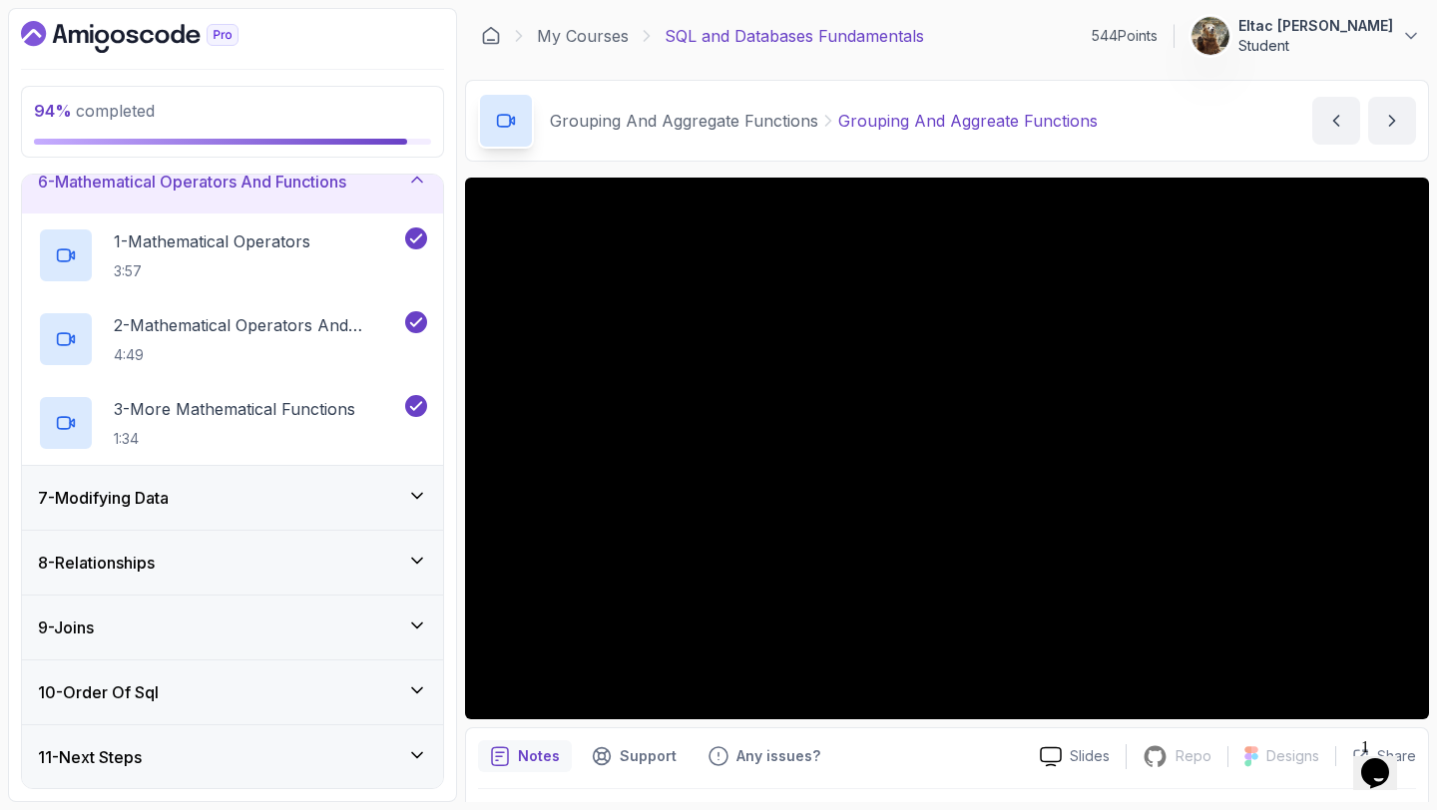
click at [288, 448] on div "3 - More Mathematical Functions 1:34" at bounding box center [219, 423] width 363 height 56
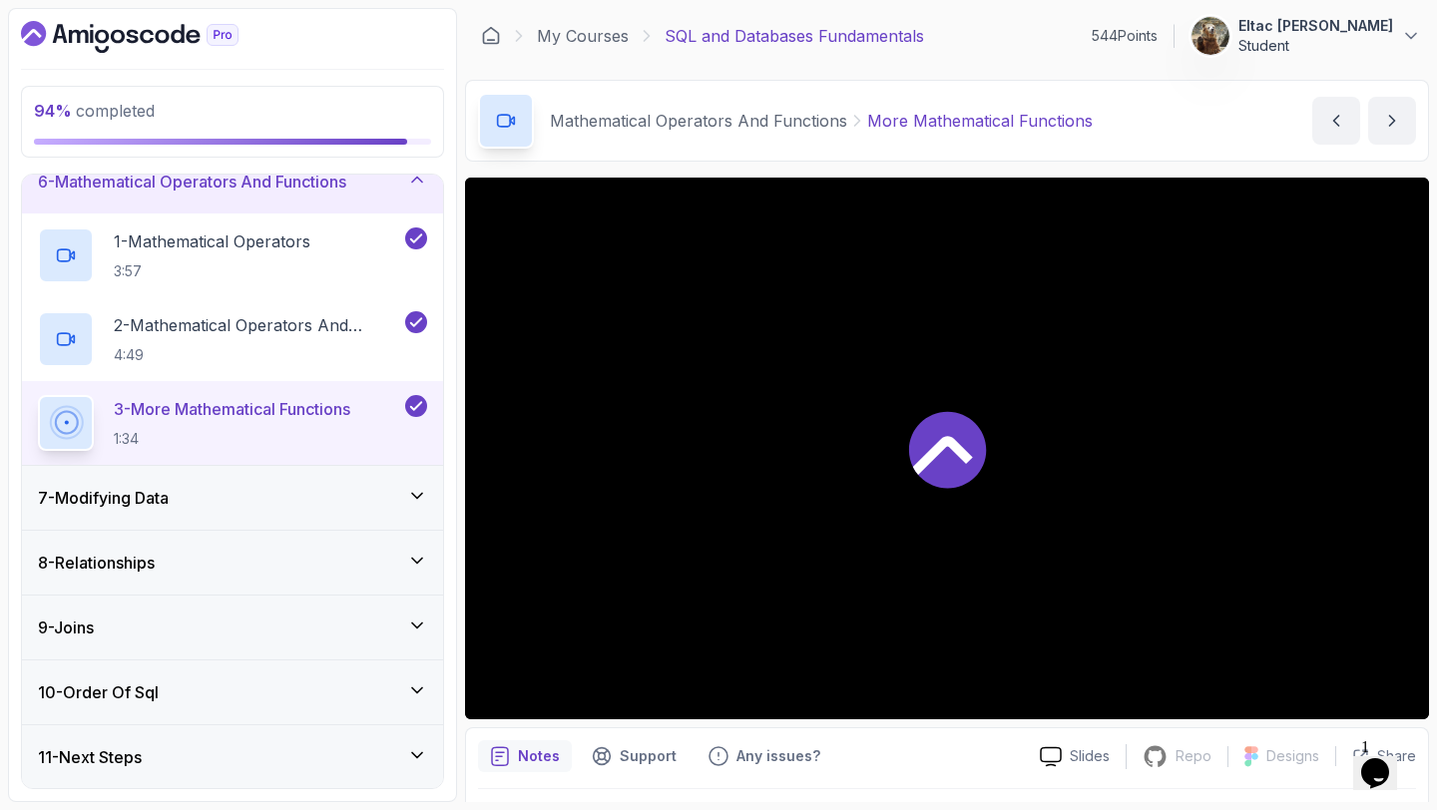
click at [279, 493] on div "7 - Modifying Data" at bounding box center [232, 498] width 389 height 24
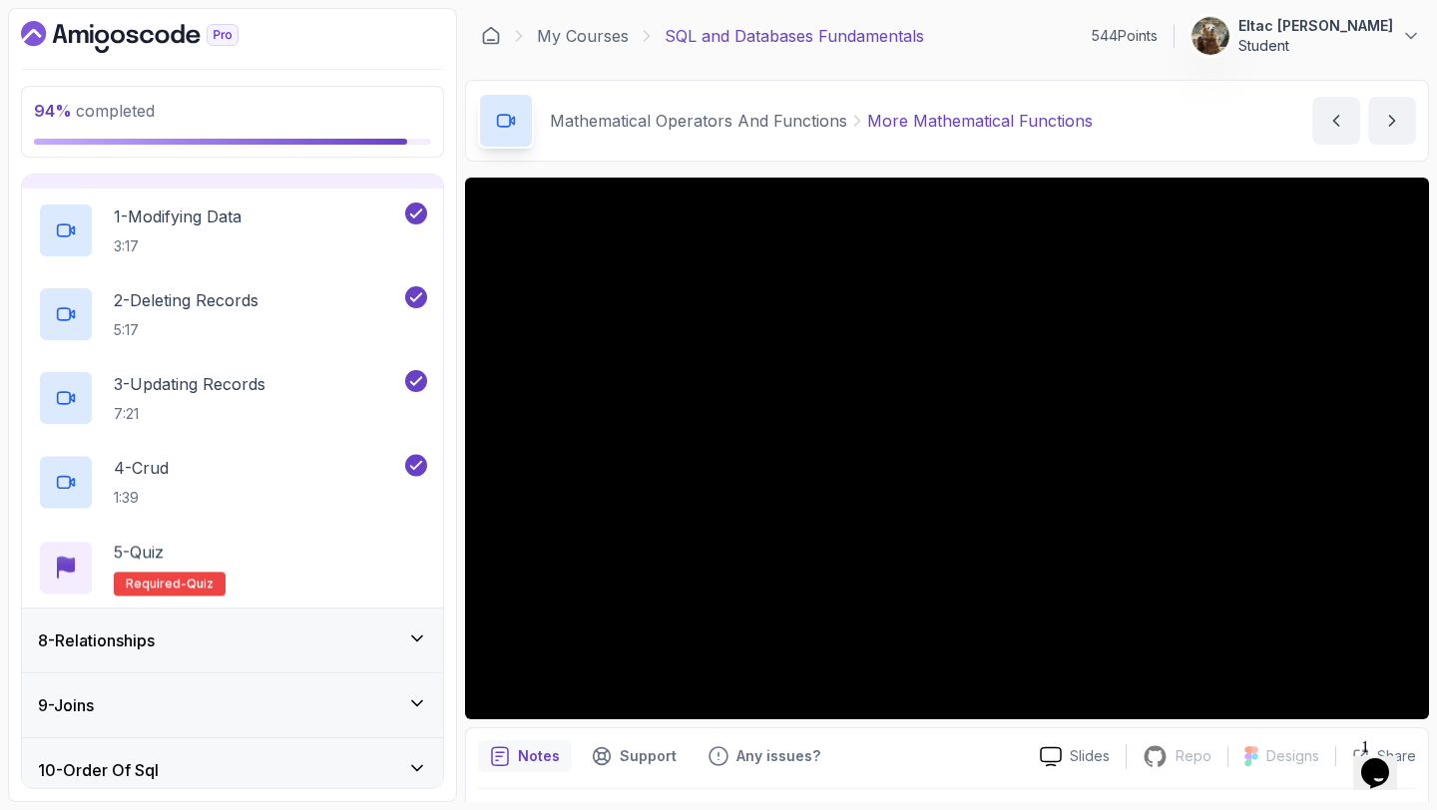
scroll to position [517, 0]
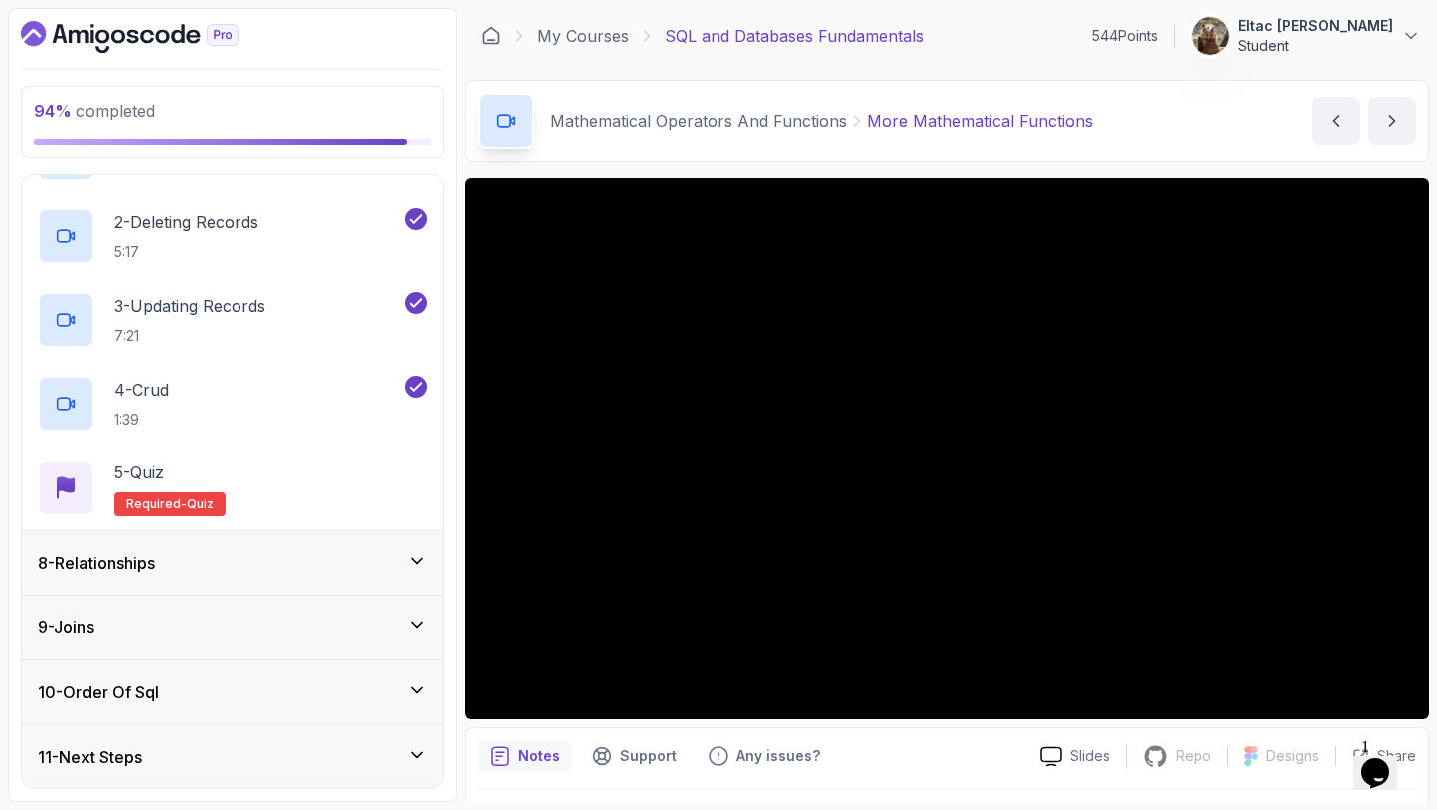
click at [279, 493] on div "5 - Quiz Required- quiz" at bounding box center [232, 488] width 389 height 56
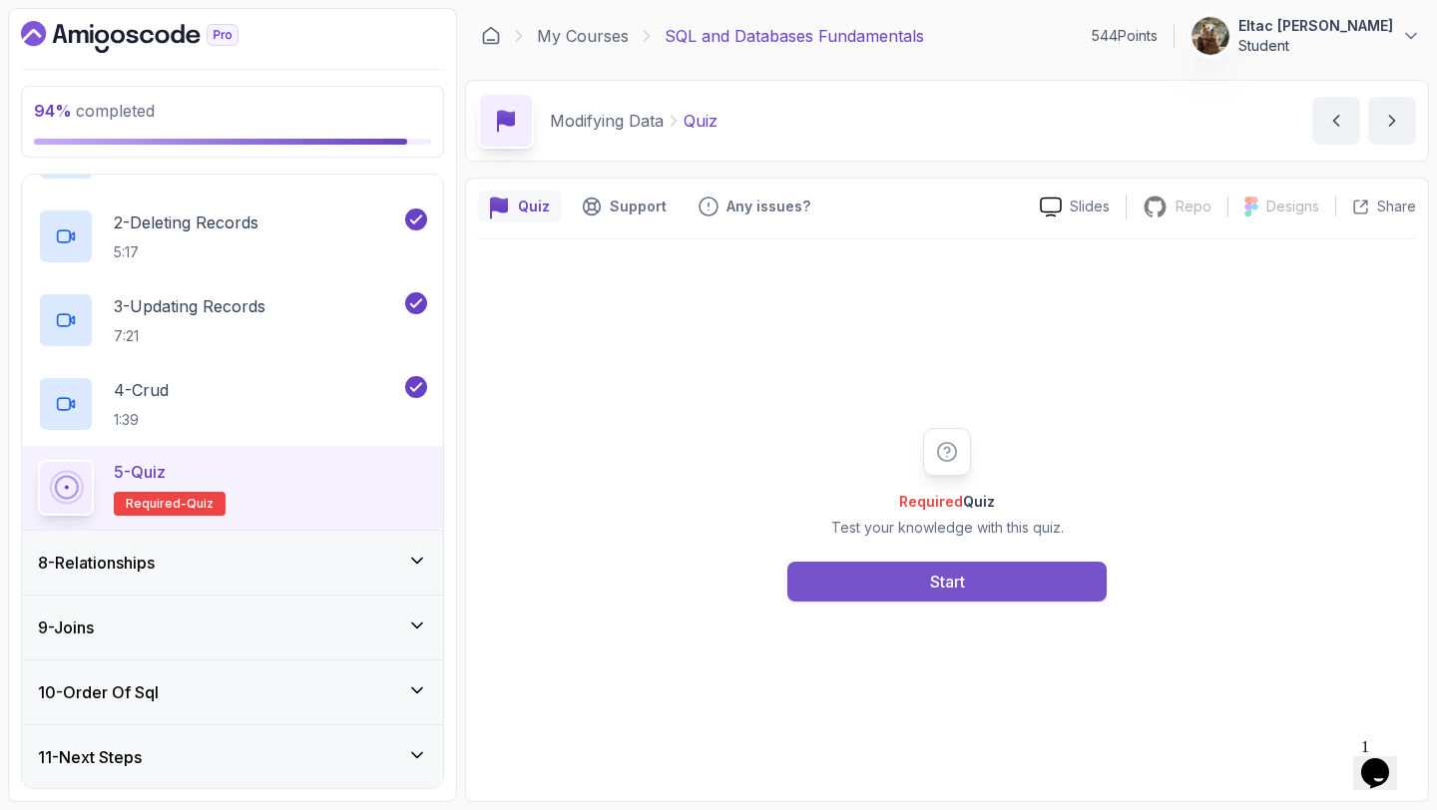
click at [853, 594] on button "Start" at bounding box center [946, 582] width 319 height 40
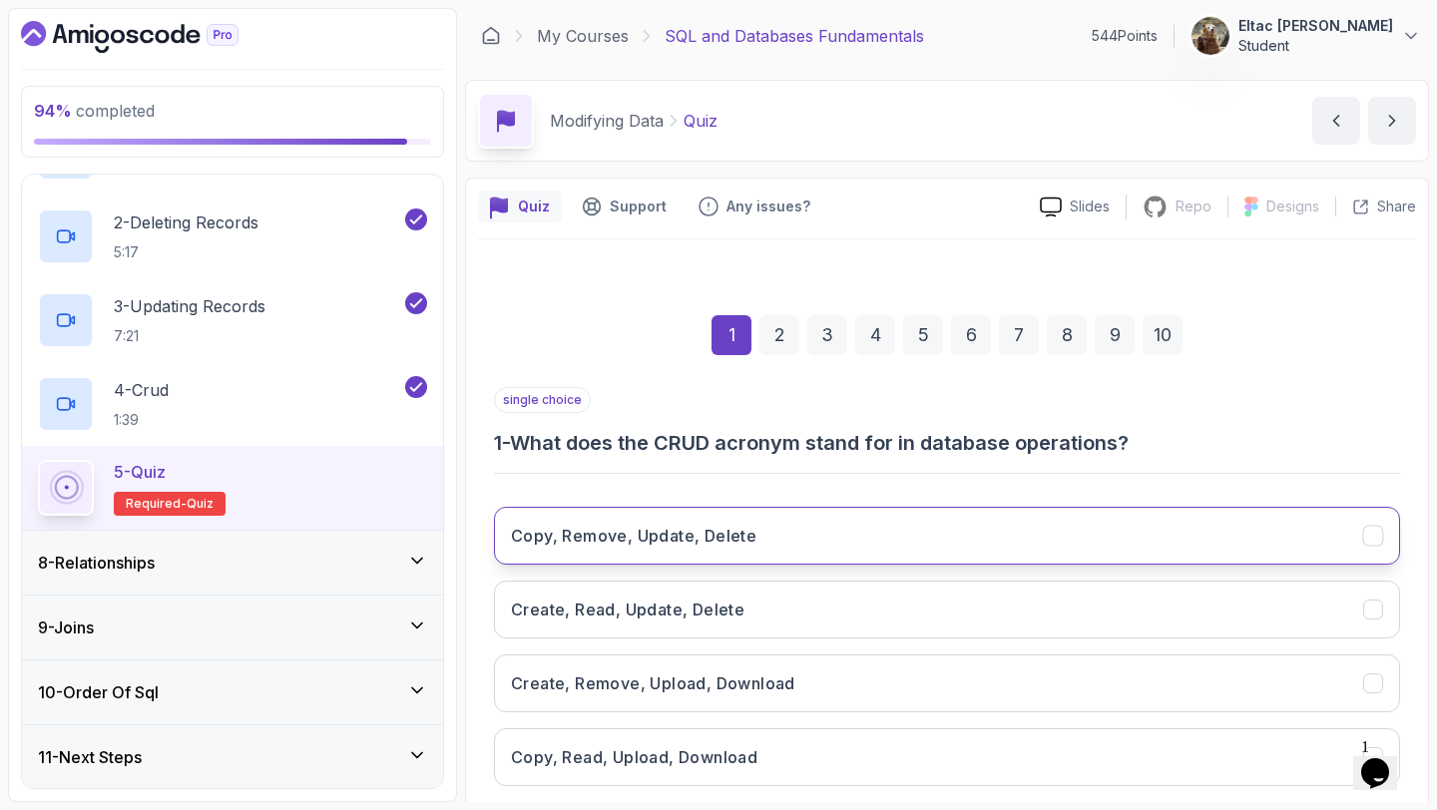
scroll to position [113, 0]
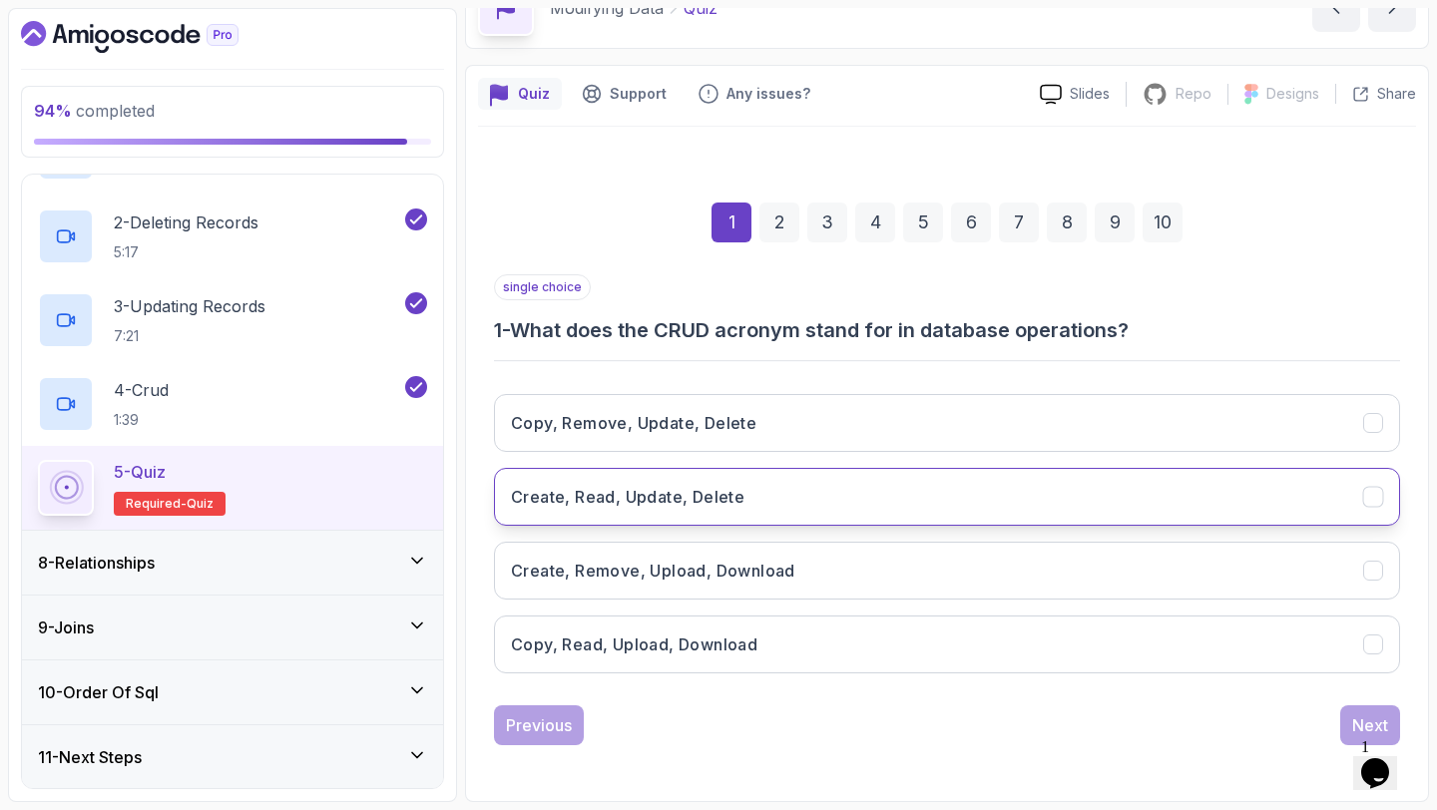
click at [704, 491] on h3 "Create, Read, Update, Delete" at bounding box center [627, 497] width 233 height 24
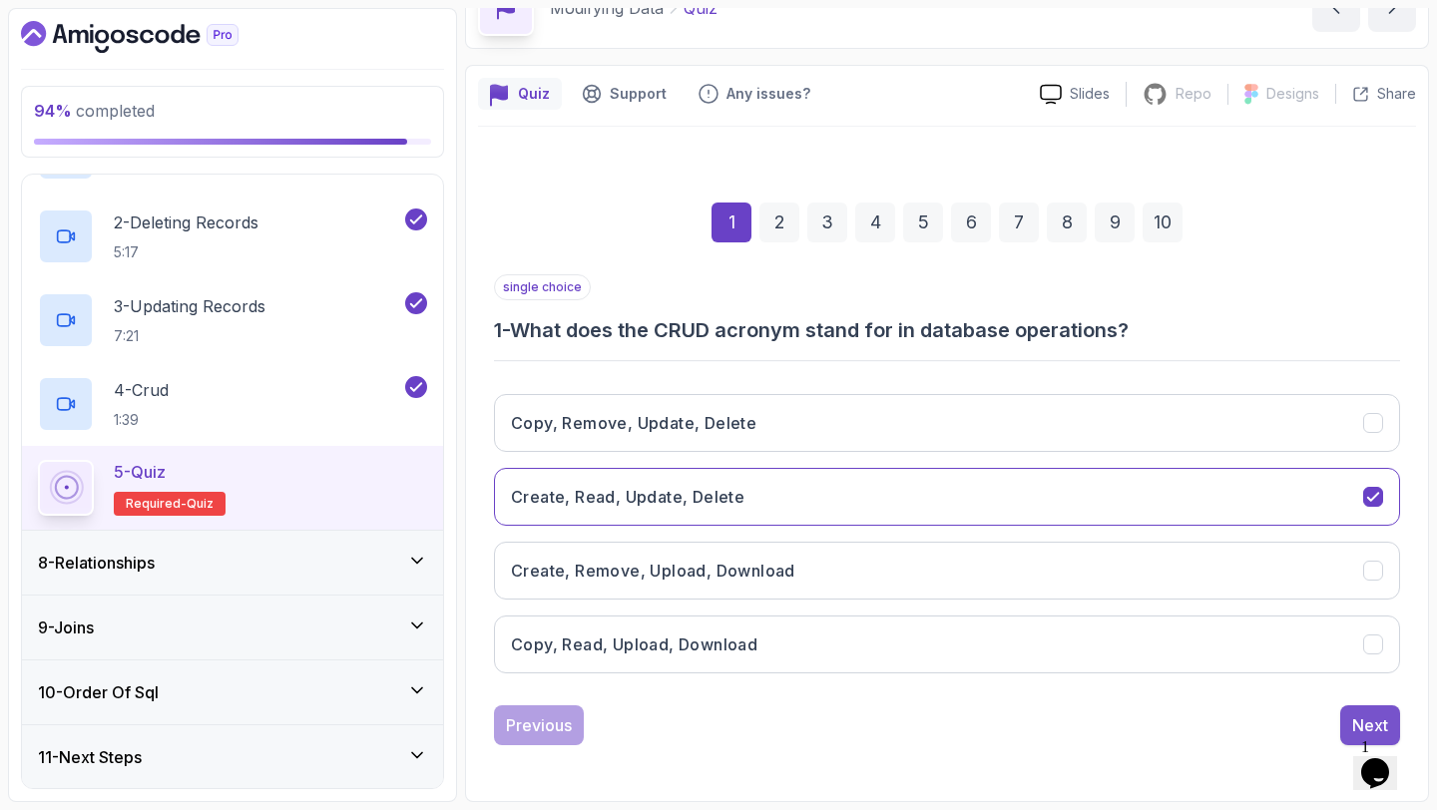
click at [1345, 721] on button "Next" at bounding box center [1370, 725] width 60 height 40
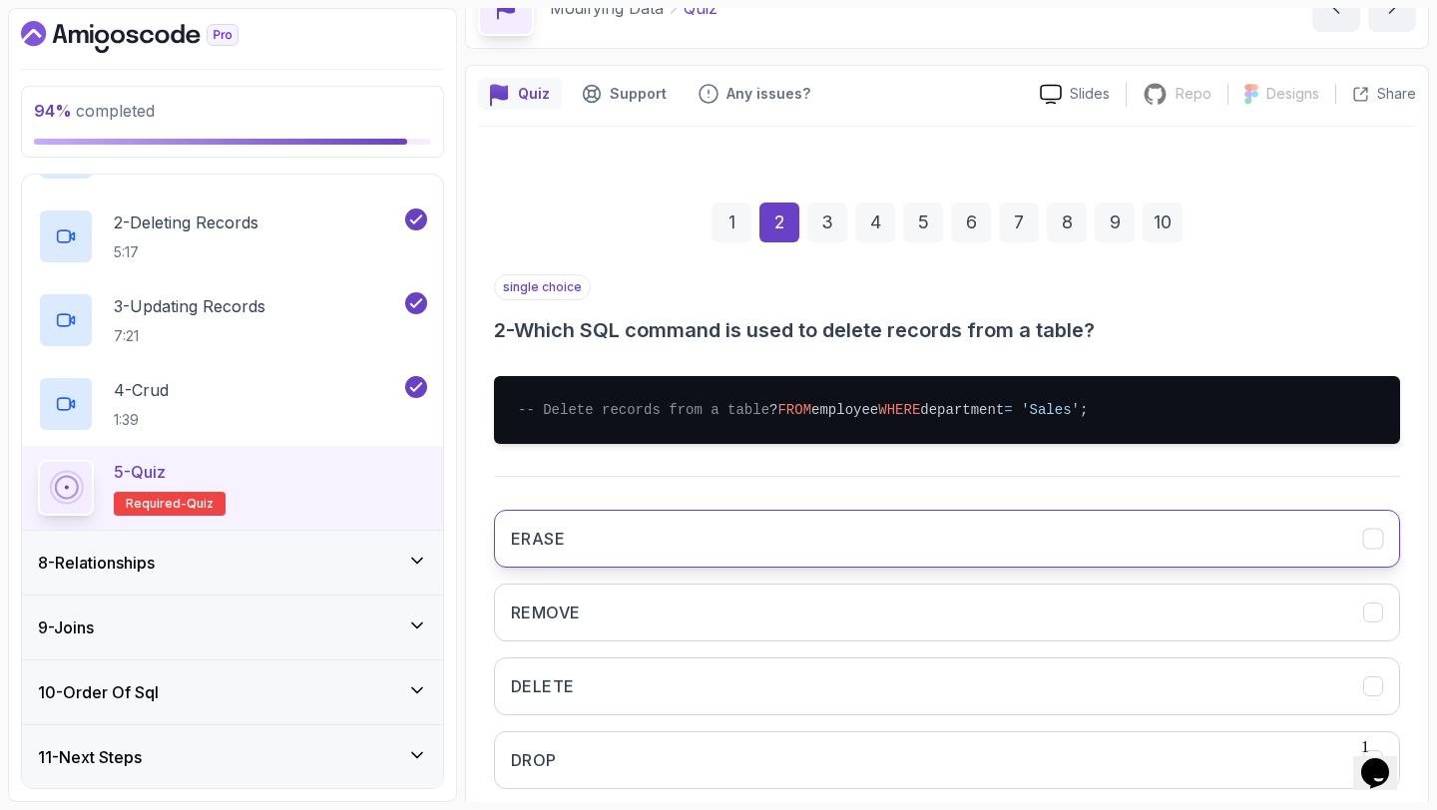
scroll to position [248, 0]
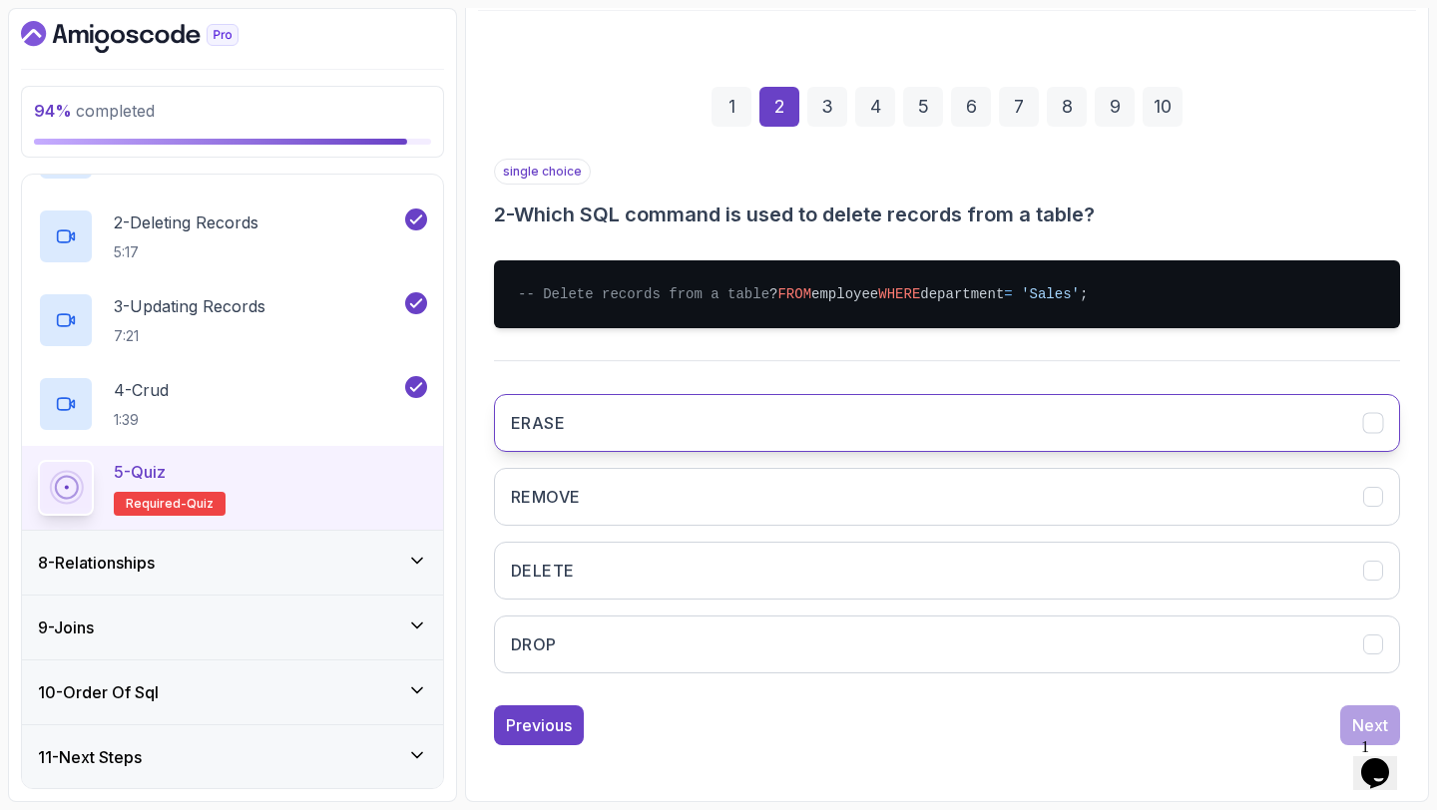
click at [944, 584] on button "DELETE" at bounding box center [947, 571] width 906 height 58
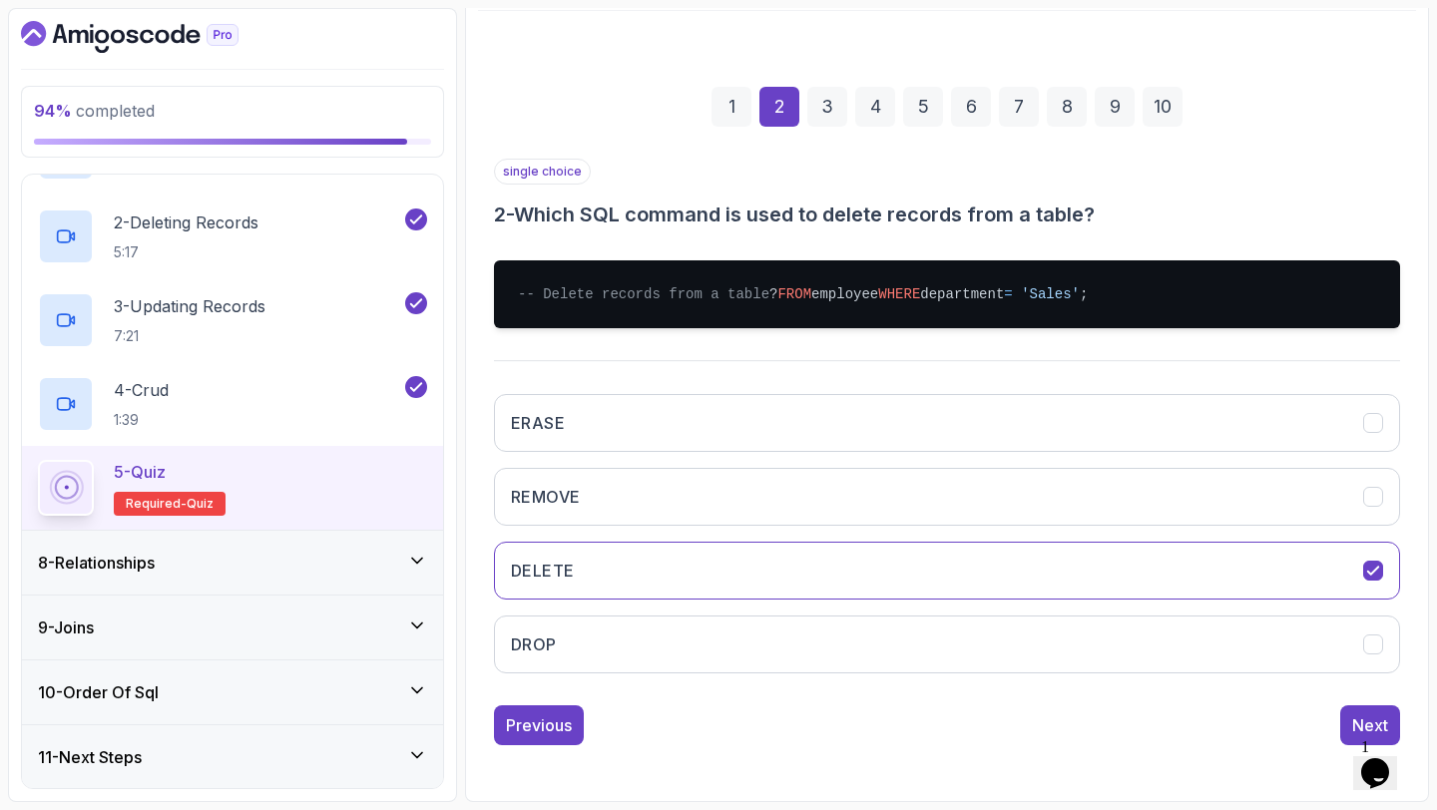
click at [1361, 738] on div "1 Opens Chat This icon Opens the chat window." at bounding box center [1385, 747] width 48 height 18
click at [1361, 716] on div "Next" at bounding box center [1370, 725] width 36 height 24
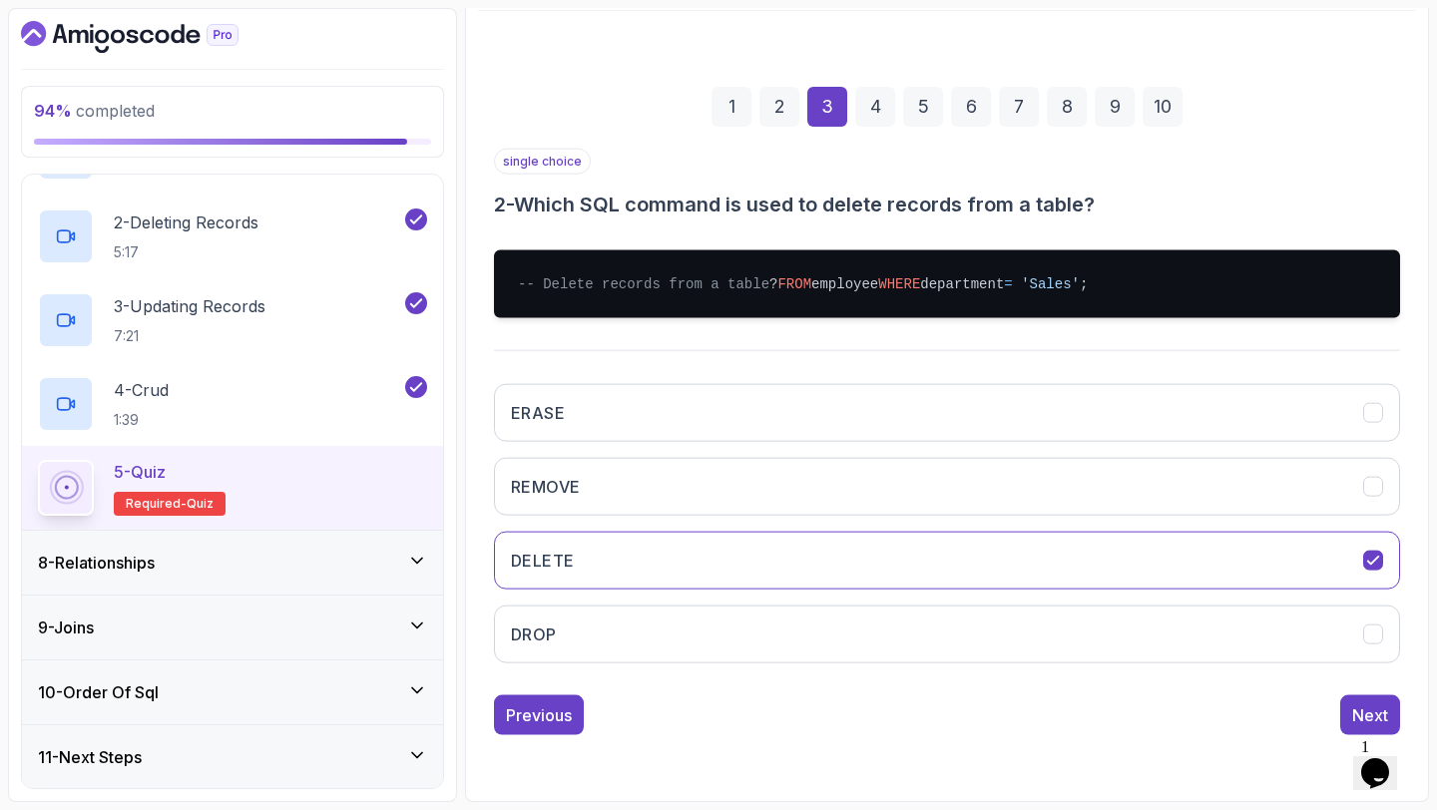
scroll to position [113, 0]
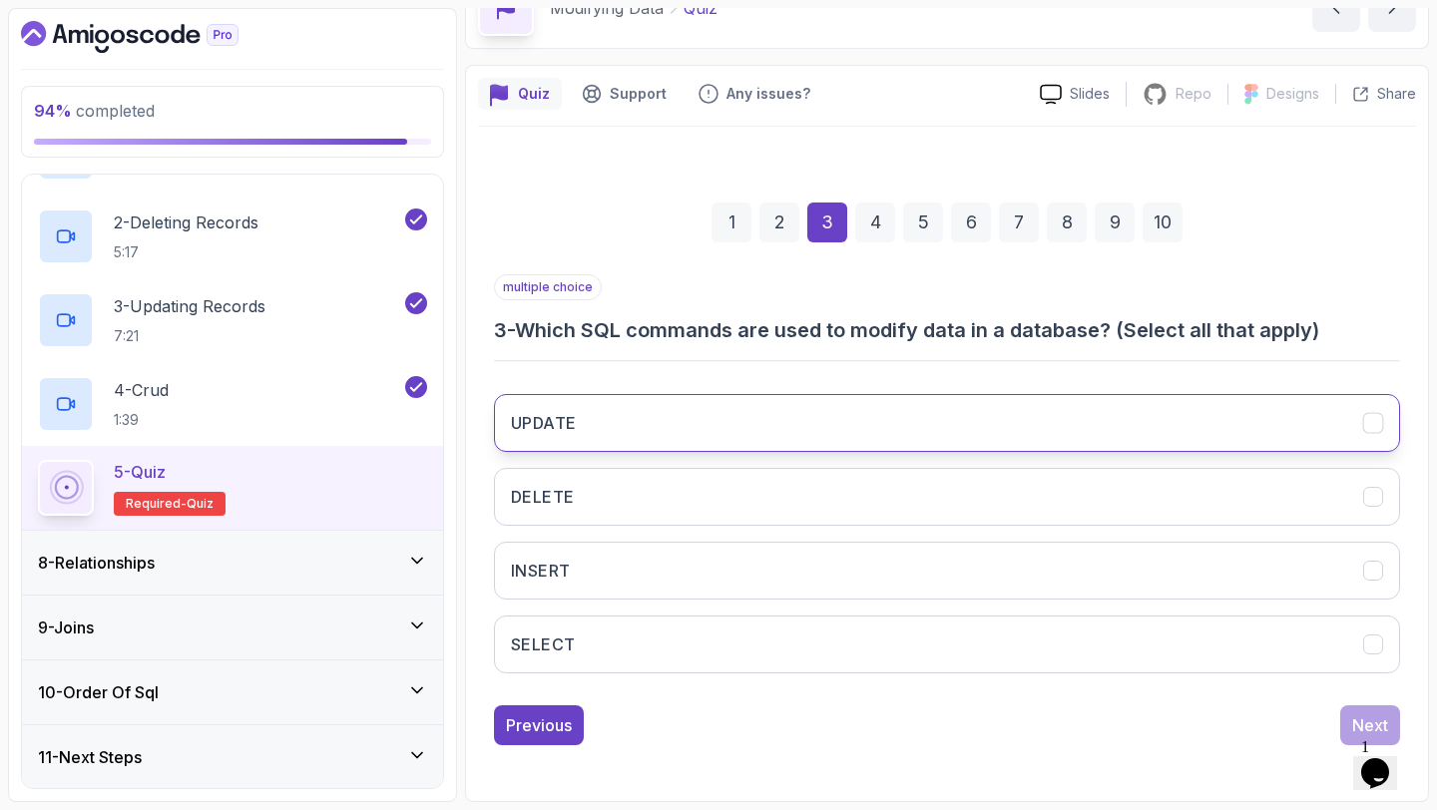
click at [770, 431] on button "UPDATE" at bounding box center [947, 423] width 906 height 58
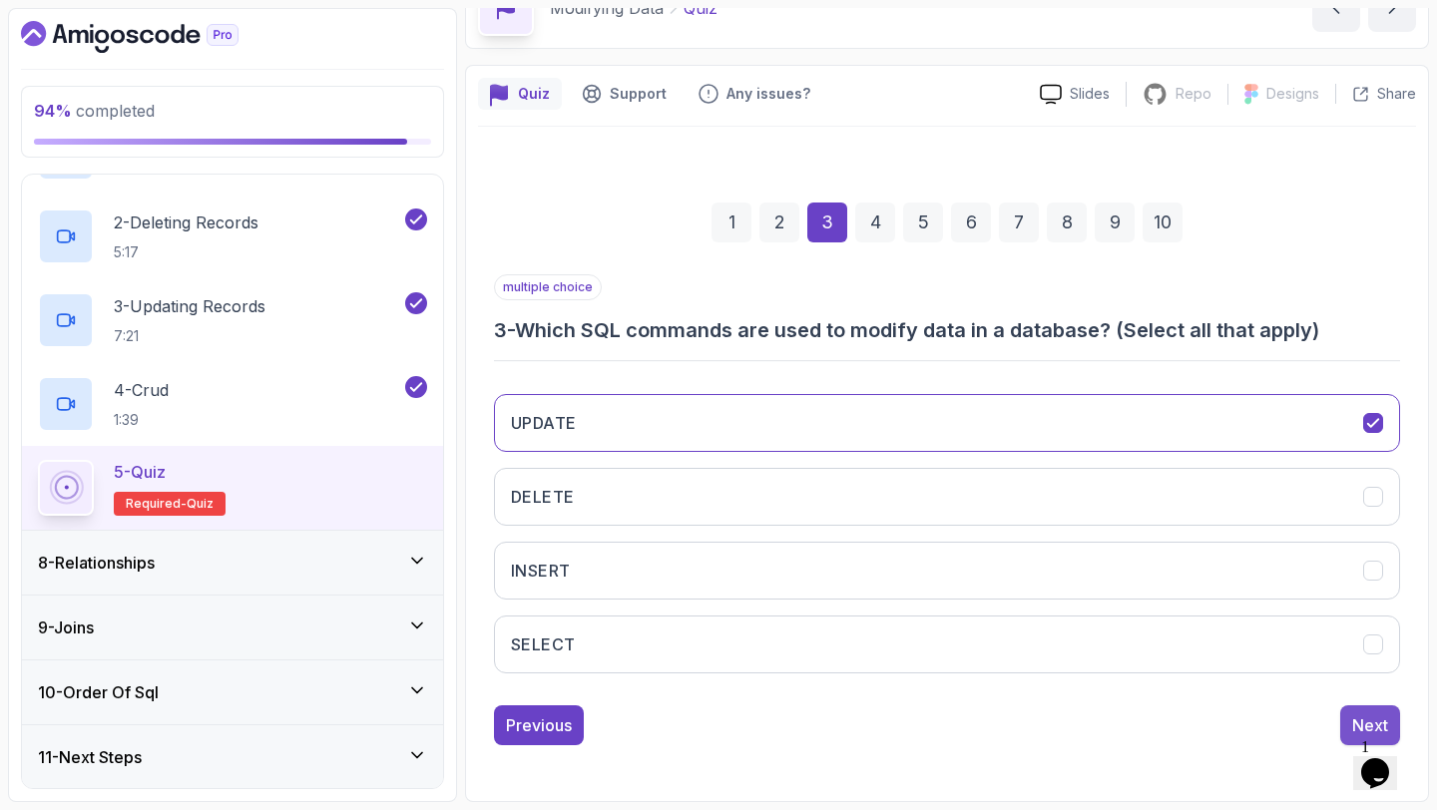
click at [1348, 729] on button "Next" at bounding box center [1370, 725] width 60 height 40
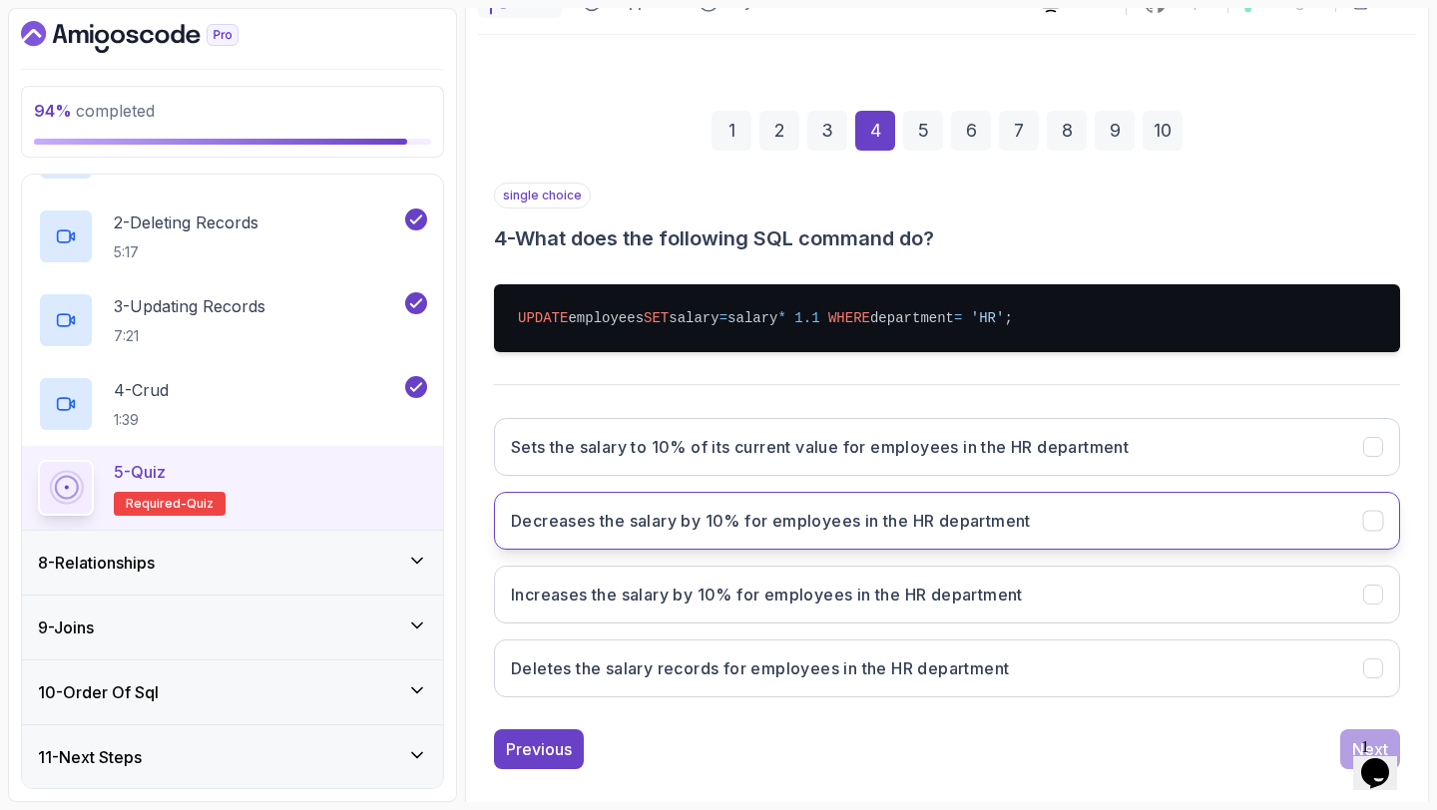
scroll to position [228, 0]
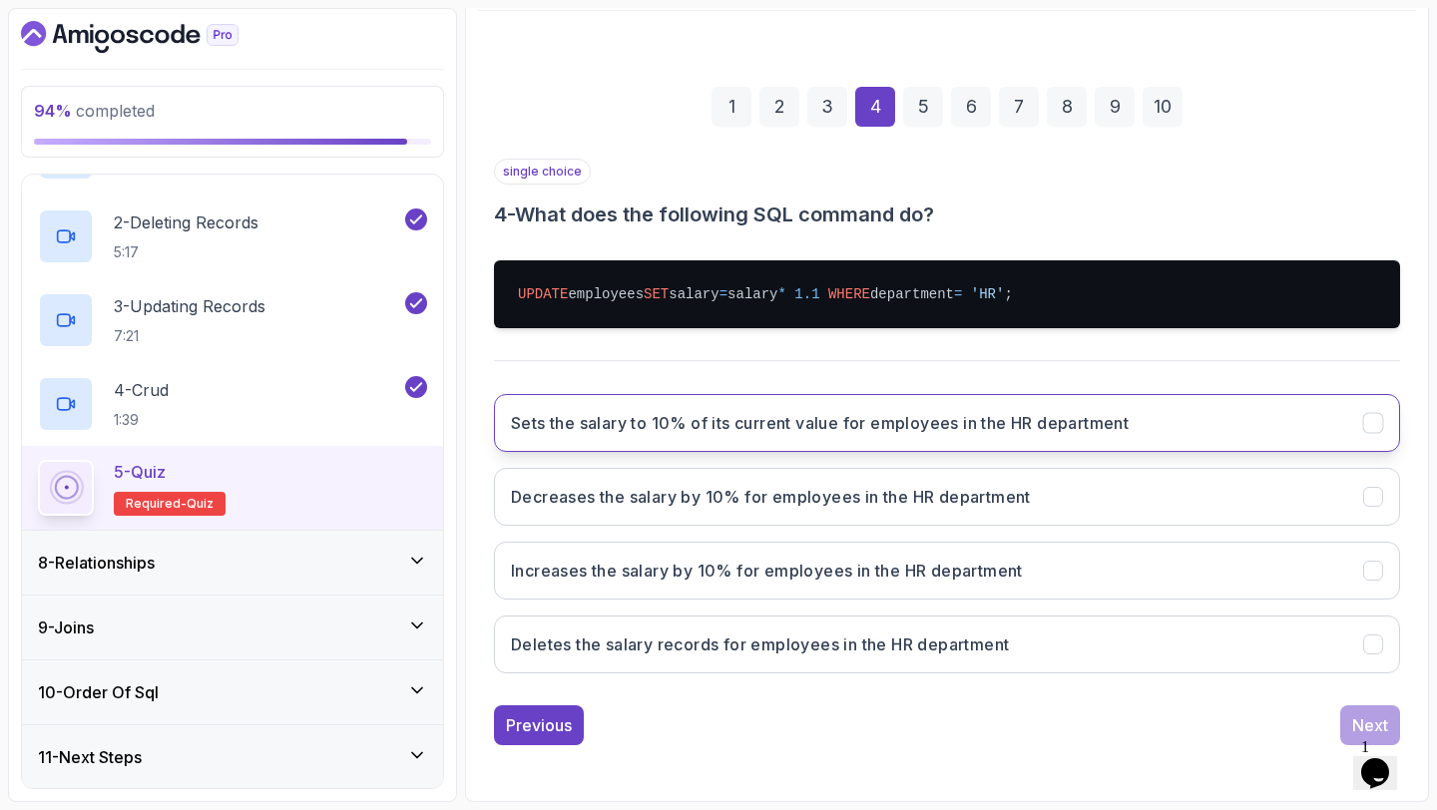
click at [812, 430] on h3 "Sets the salary to 10% of its current value for employees in the HR department" at bounding box center [820, 423] width 618 height 24
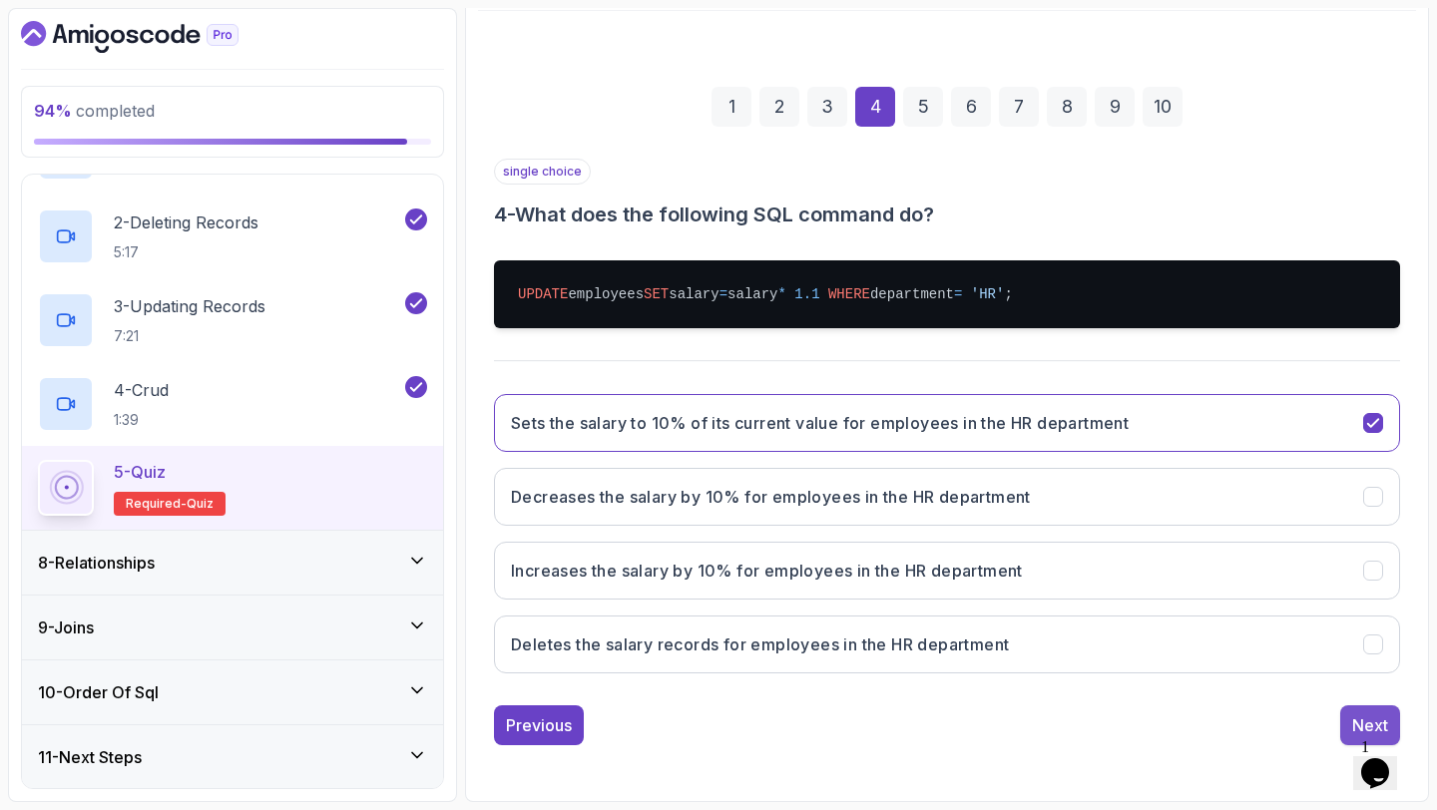
click at [1363, 718] on div "Next" at bounding box center [1370, 725] width 36 height 24
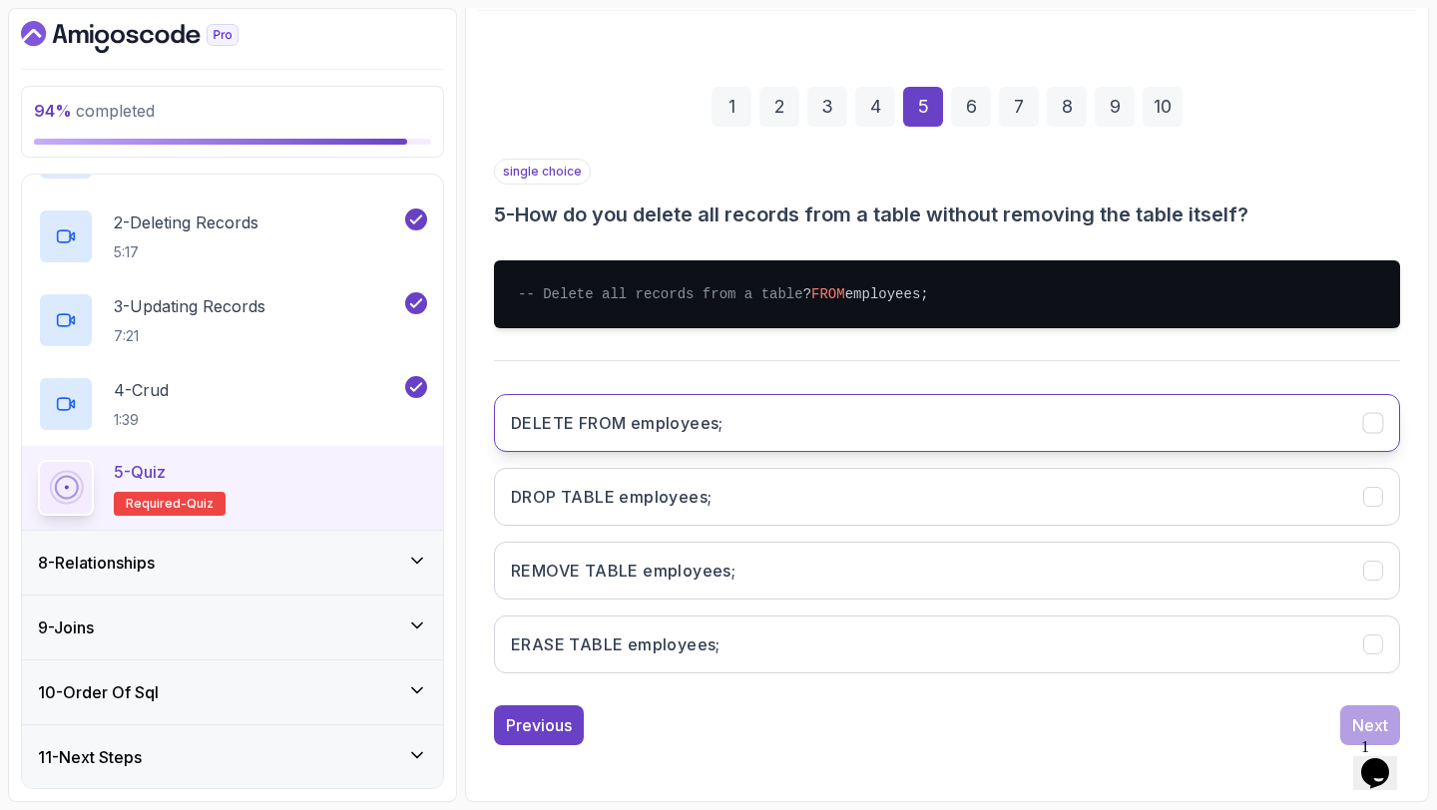
click at [751, 423] on button "DELETE FROM employees;" at bounding box center [947, 423] width 906 height 58
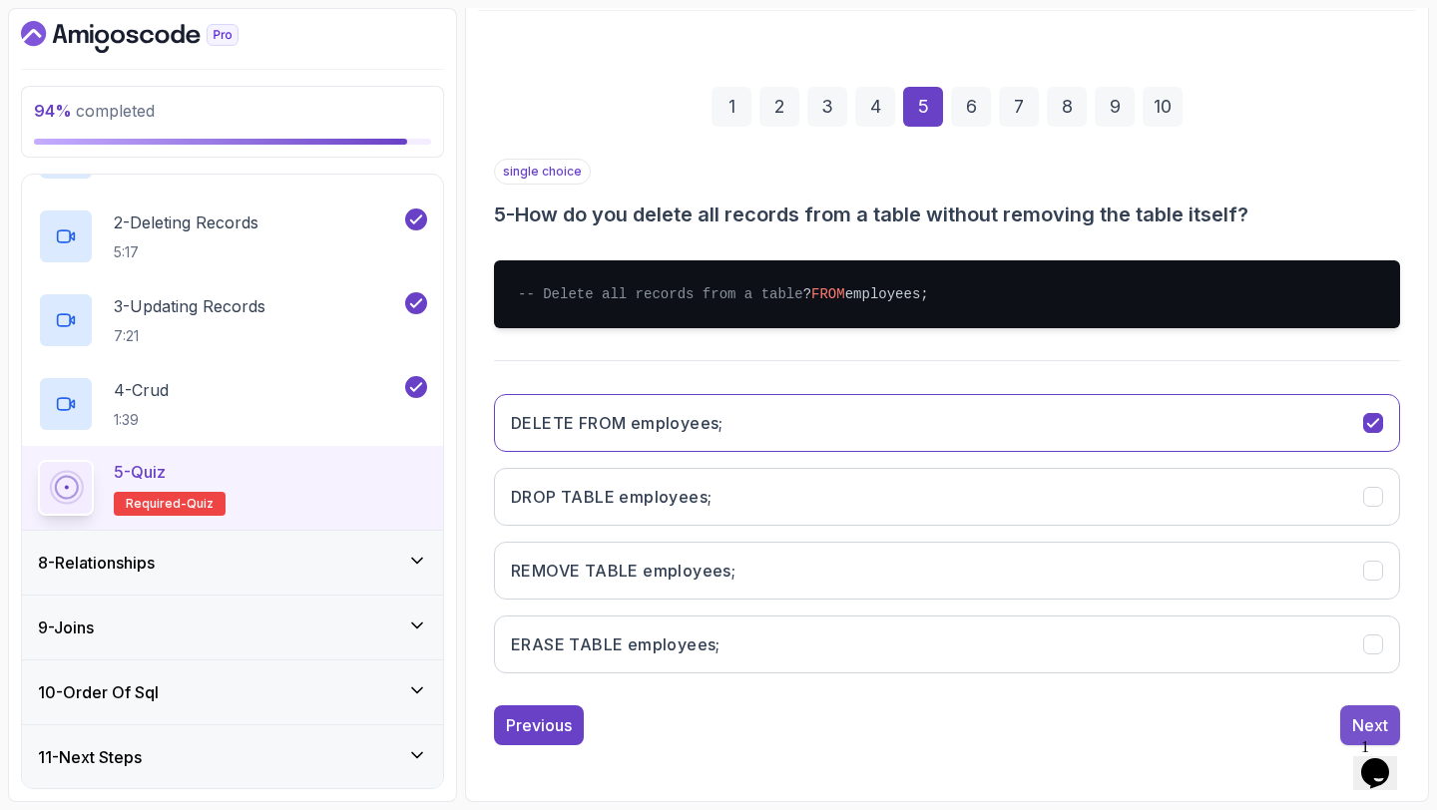
click at [1344, 737] on button "Next" at bounding box center [1370, 725] width 60 height 40
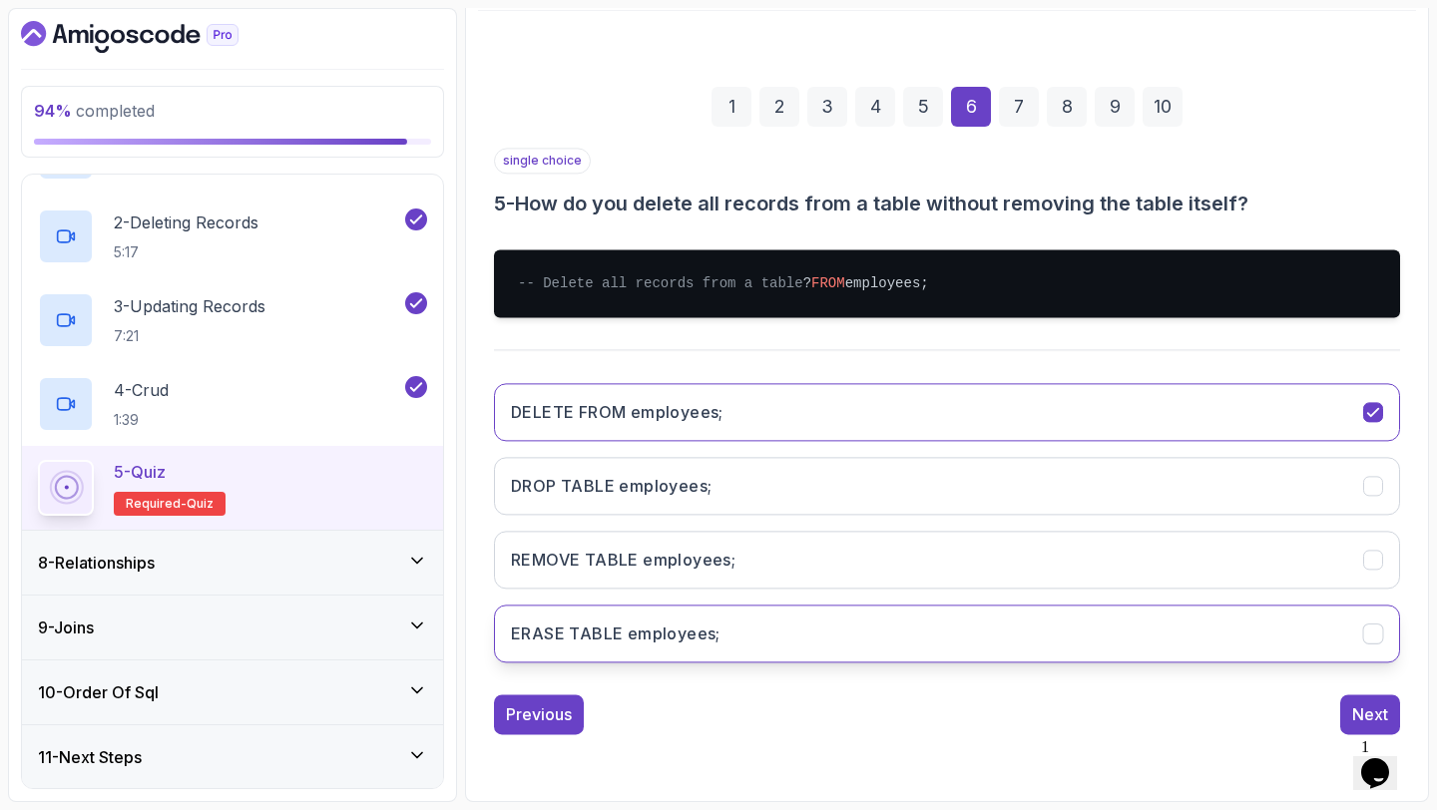
scroll to position [141, 0]
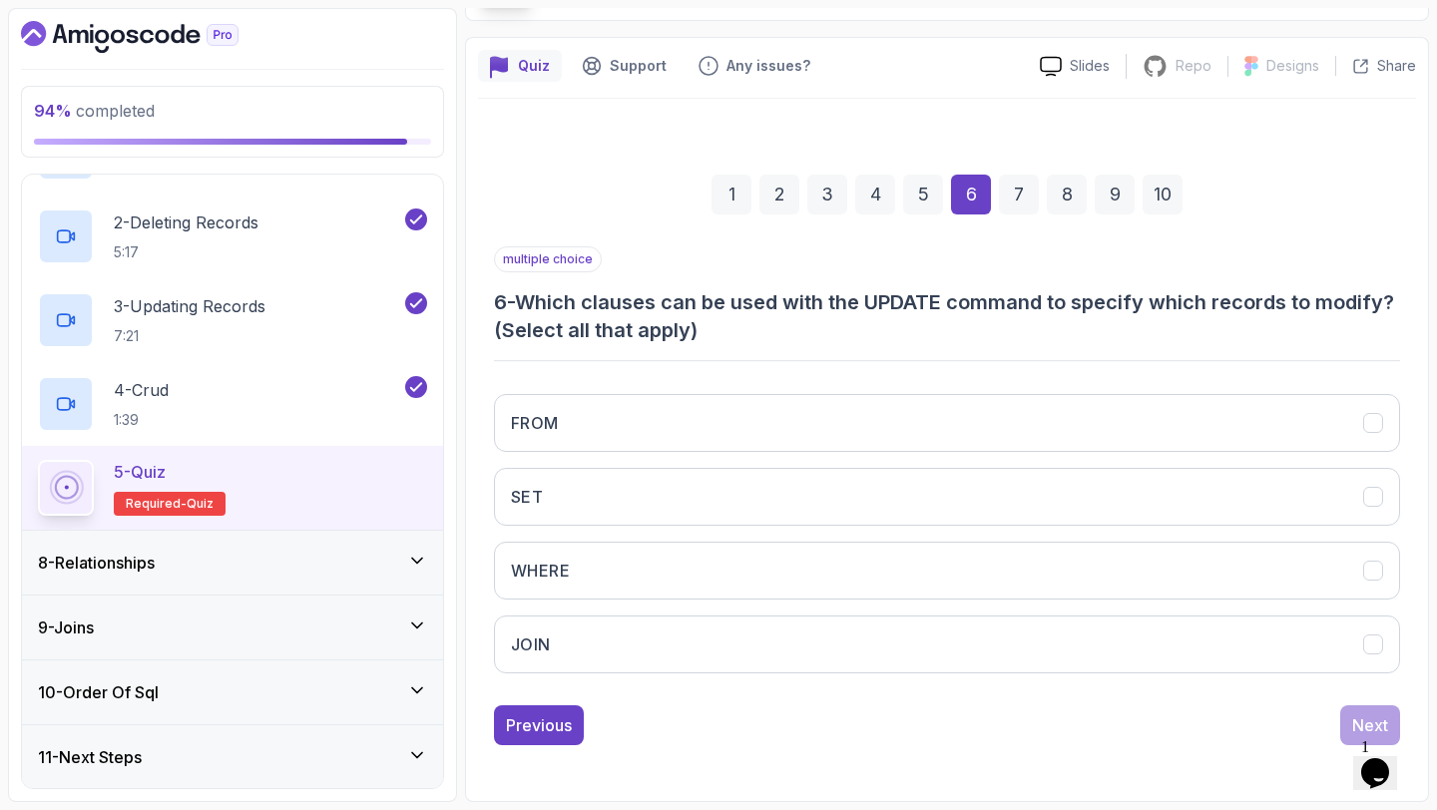
click at [1063, 587] on button "WHERE" at bounding box center [947, 571] width 906 height 58
click at [1365, 718] on div "Next" at bounding box center [1370, 725] width 36 height 24
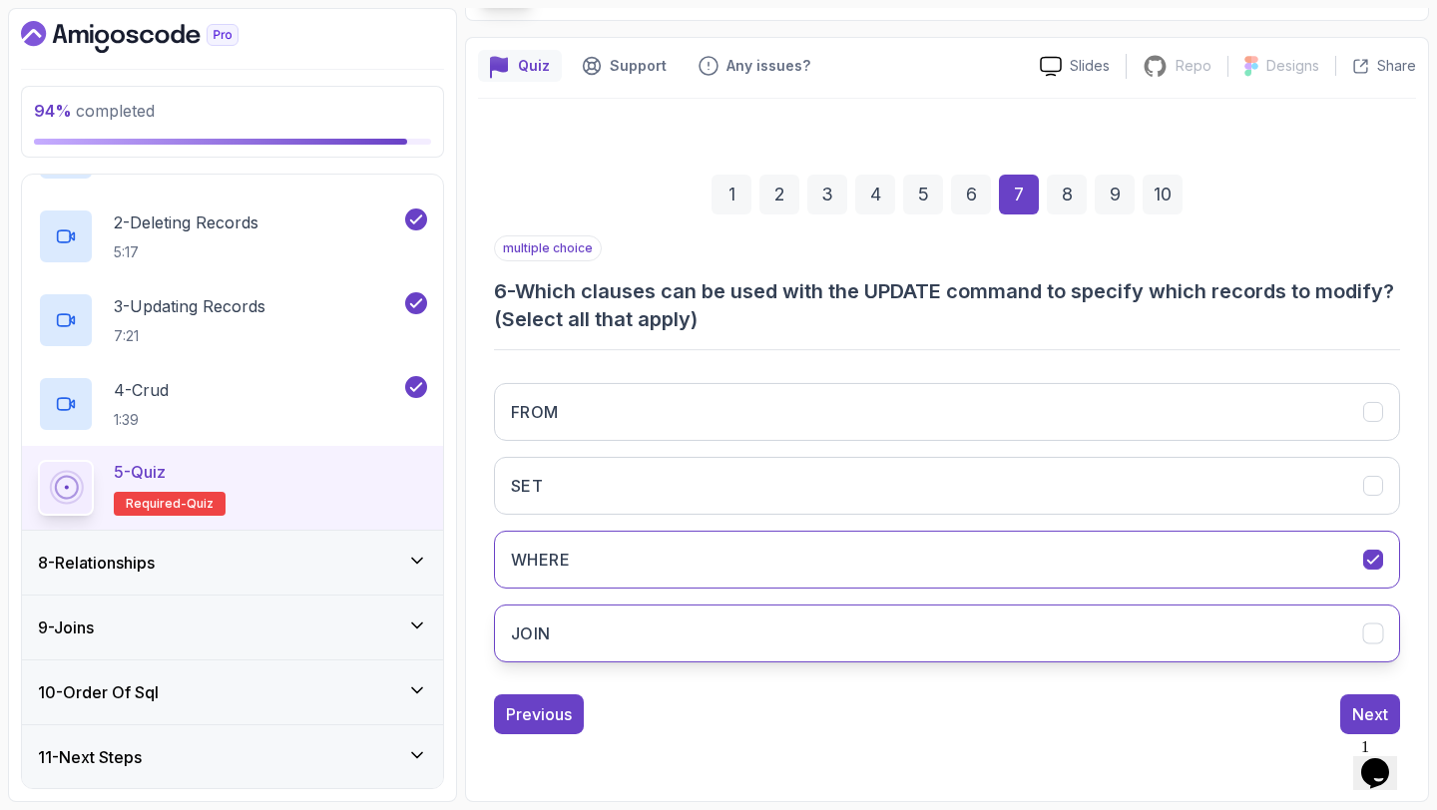
scroll to position [113, 0]
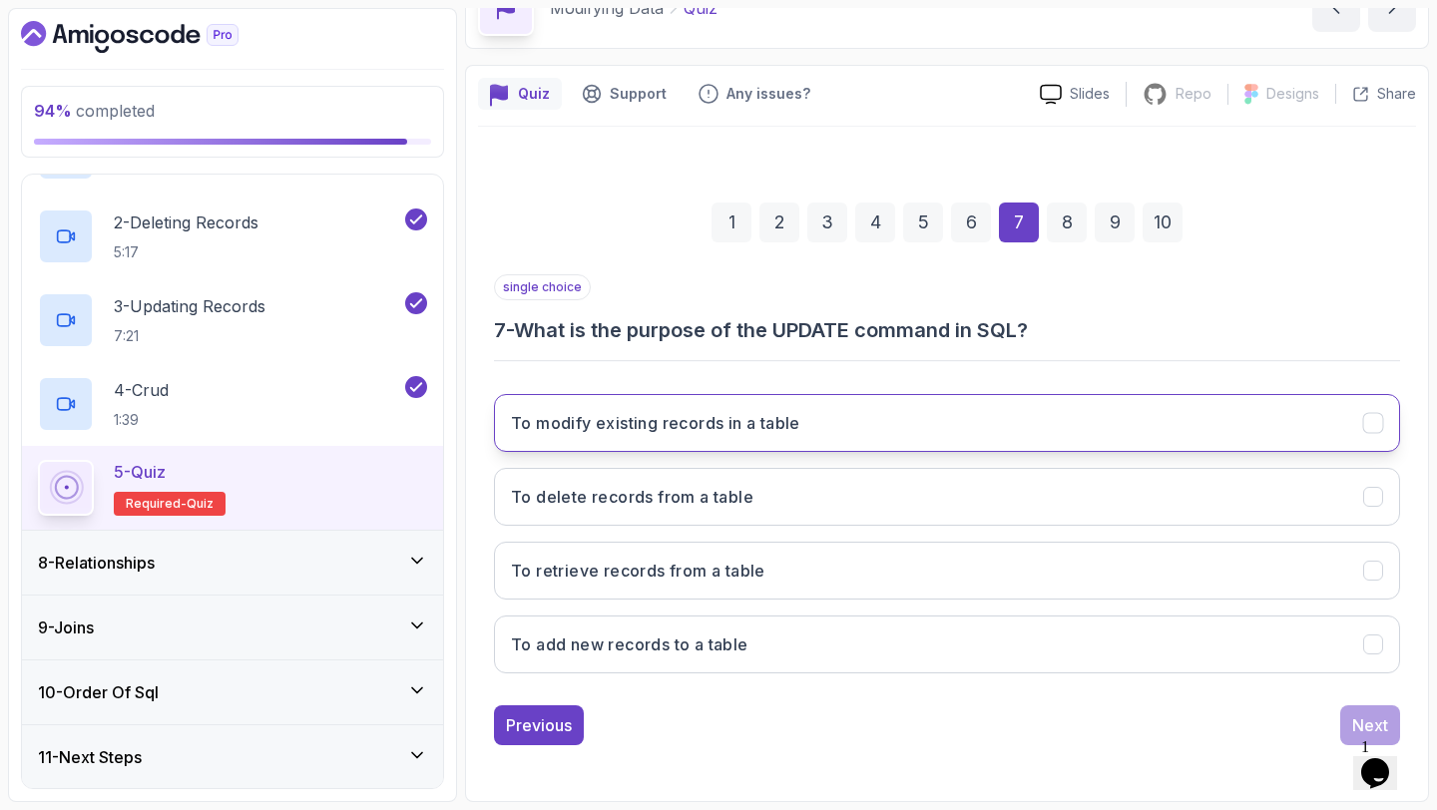
click at [837, 436] on button "To modify existing records in a table" at bounding box center [947, 423] width 906 height 58
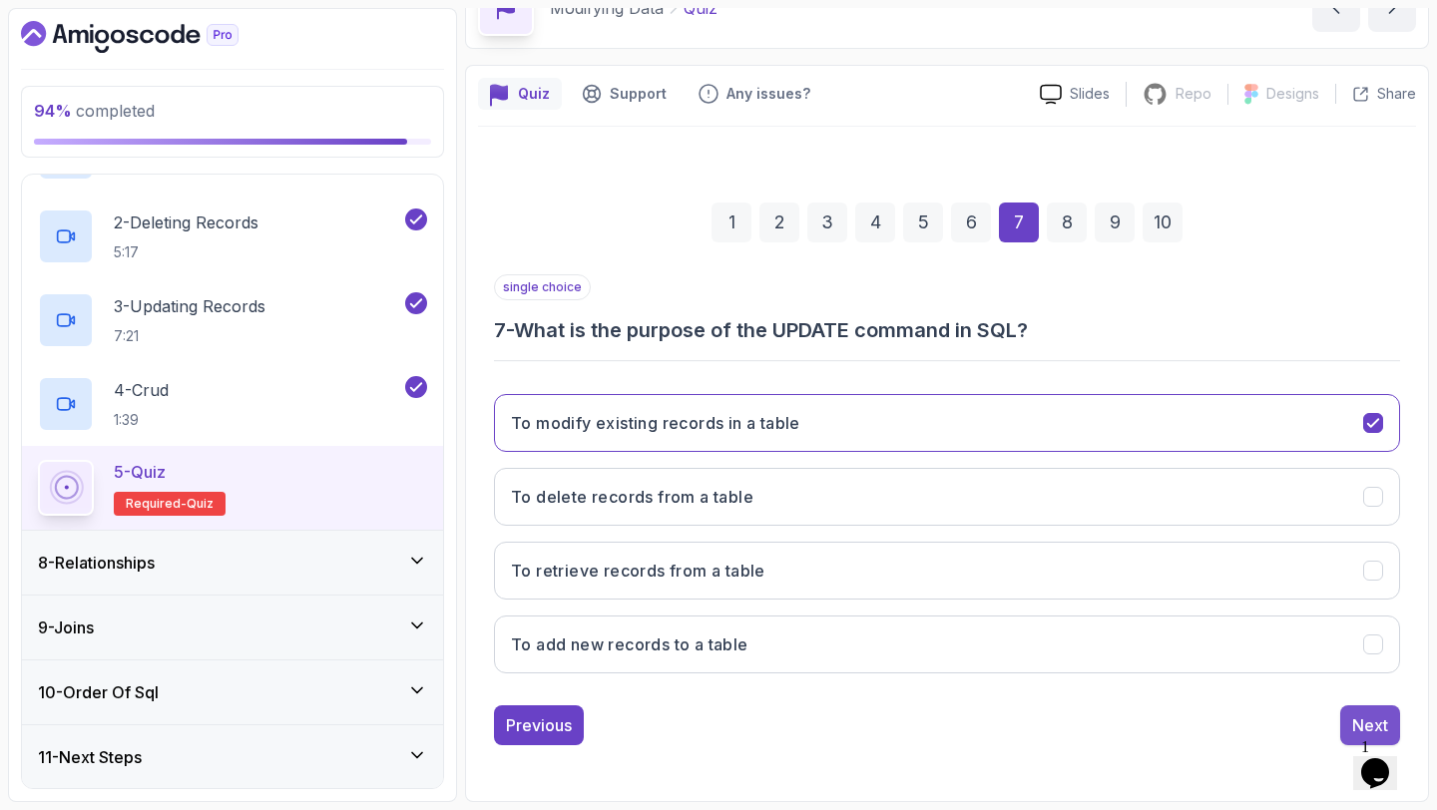
click at [1367, 714] on div "Next" at bounding box center [1370, 725] width 36 height 24
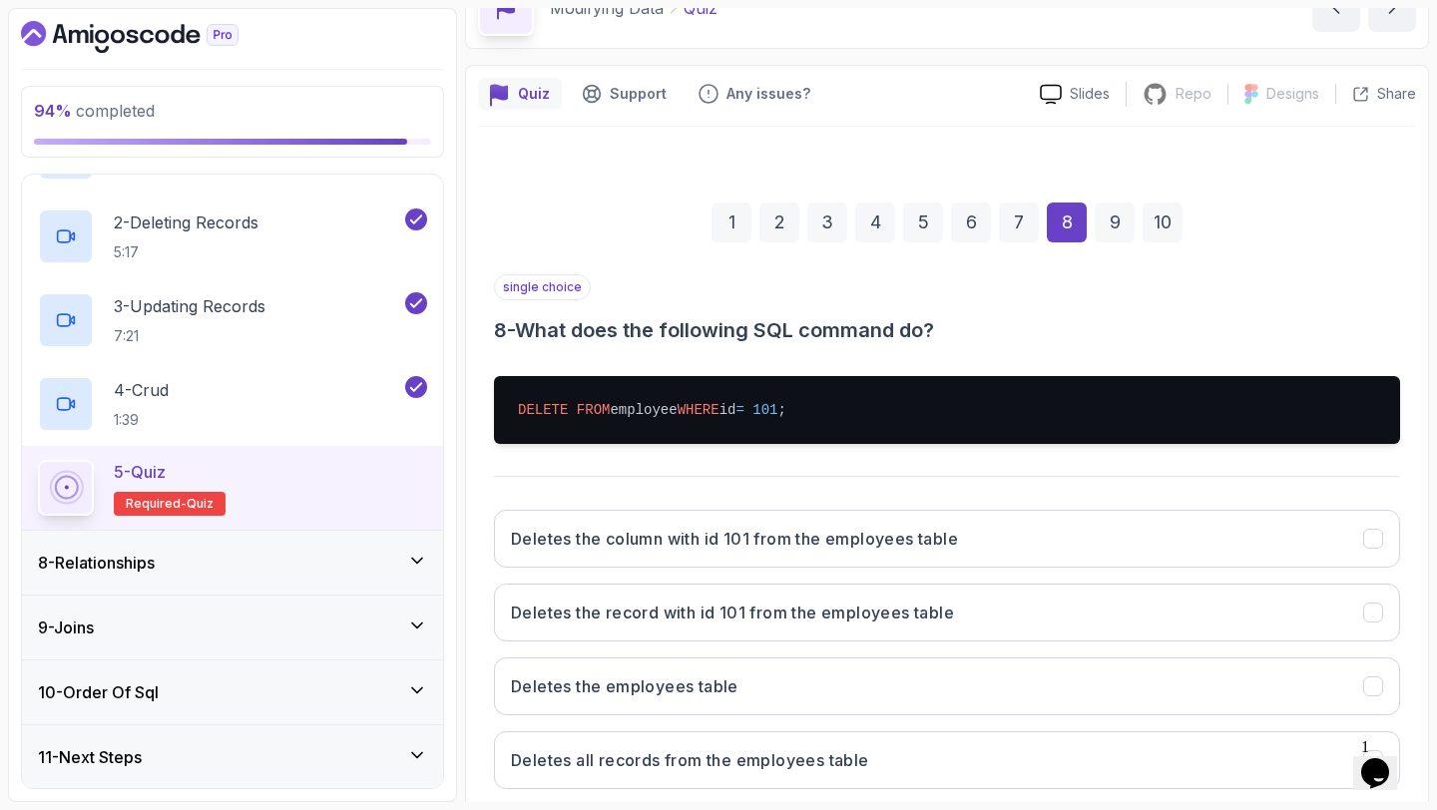
scroll to position [228, 0]
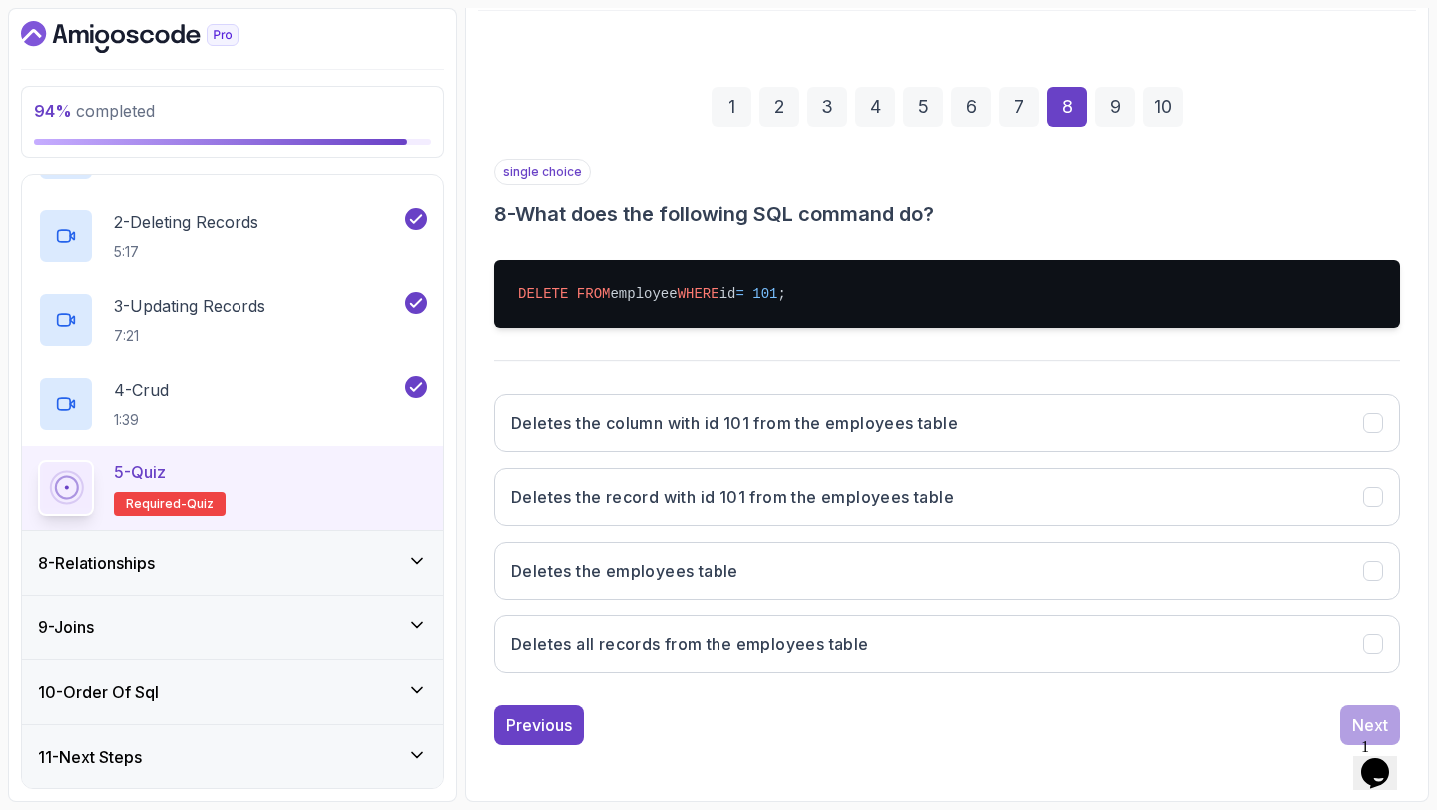
click at [993, 583] on button "Deletes the employees table" at bounding box center [947, 571] width 906 height 58
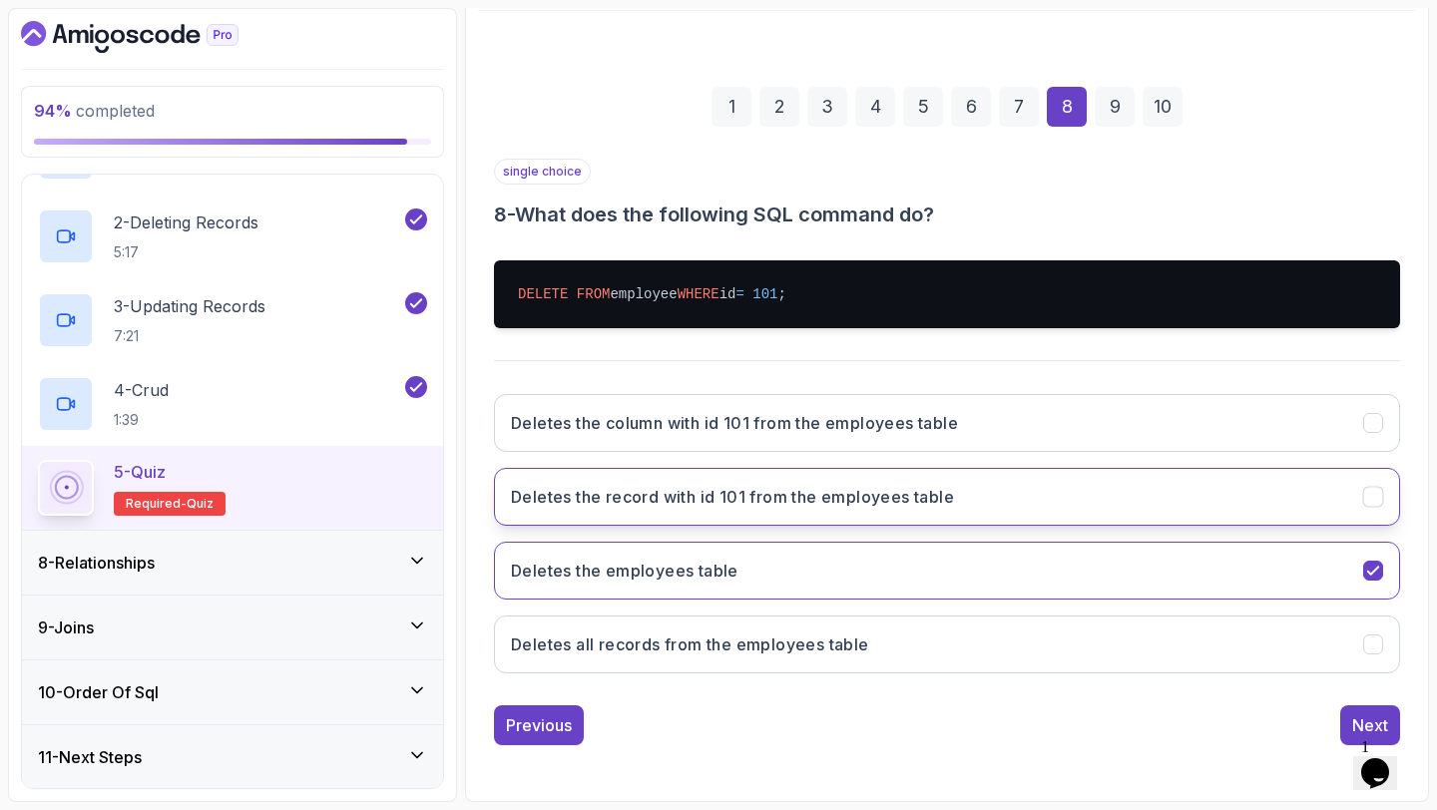
click at [981, 509] on button "Deletes the record with id 101 from the employees table" at bounding box center [947, 497] width 906 height 58
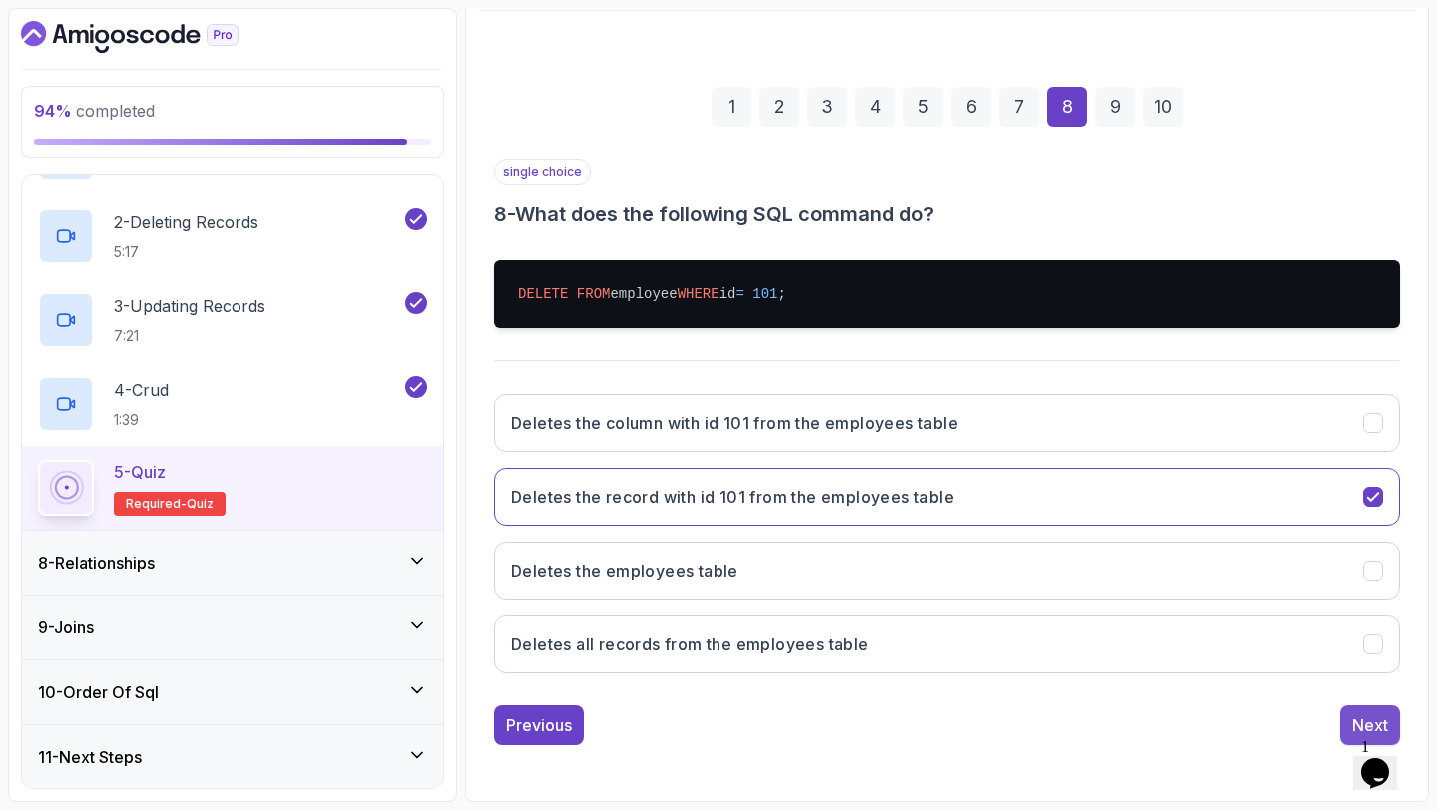
click at [1352, 716] on div "Next" at bounding box center [1370, 725] width 36 height 24
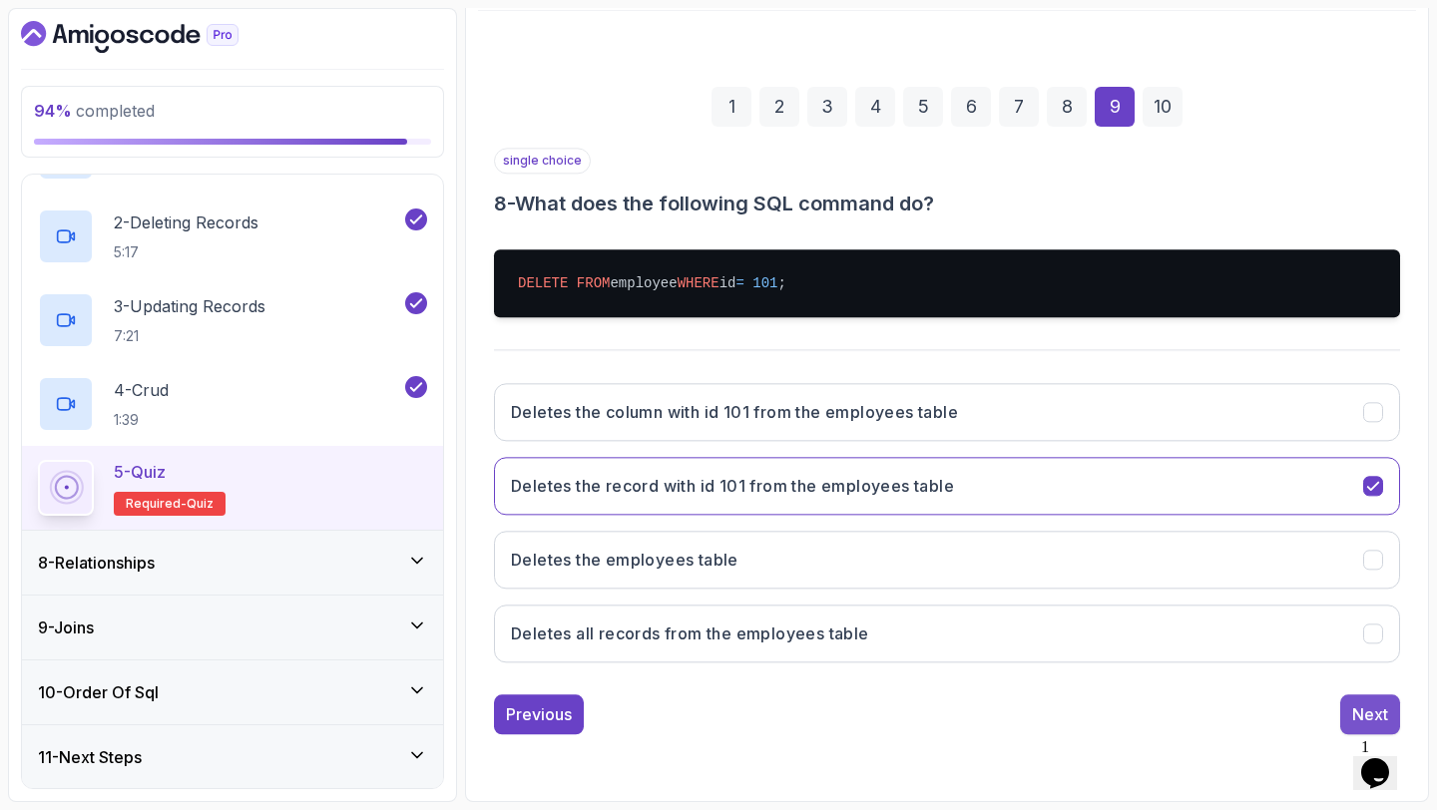
scroll to position [113, 0]
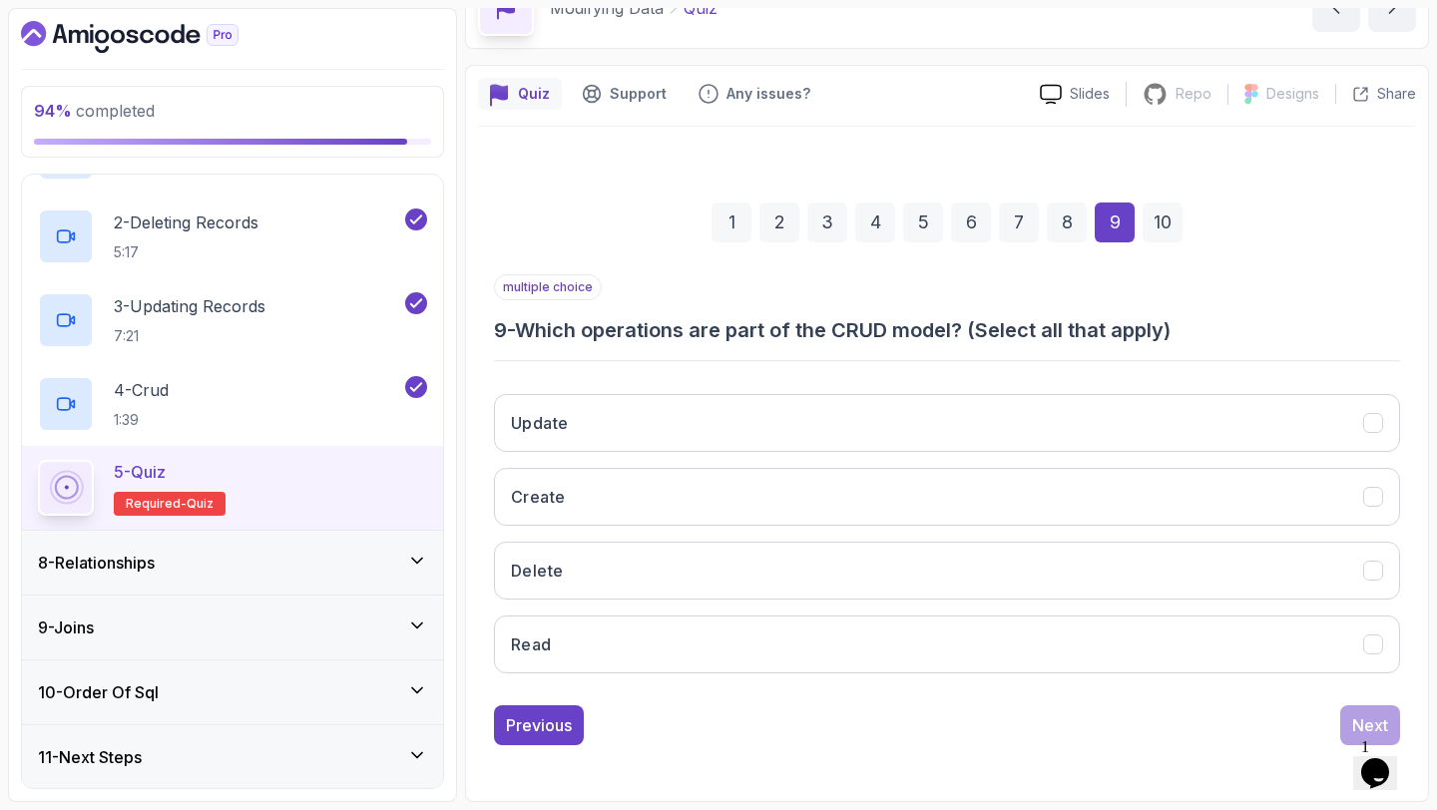
click at [1042, 409] on button "Update" at bounding box center [947, 423] width 906 height 58
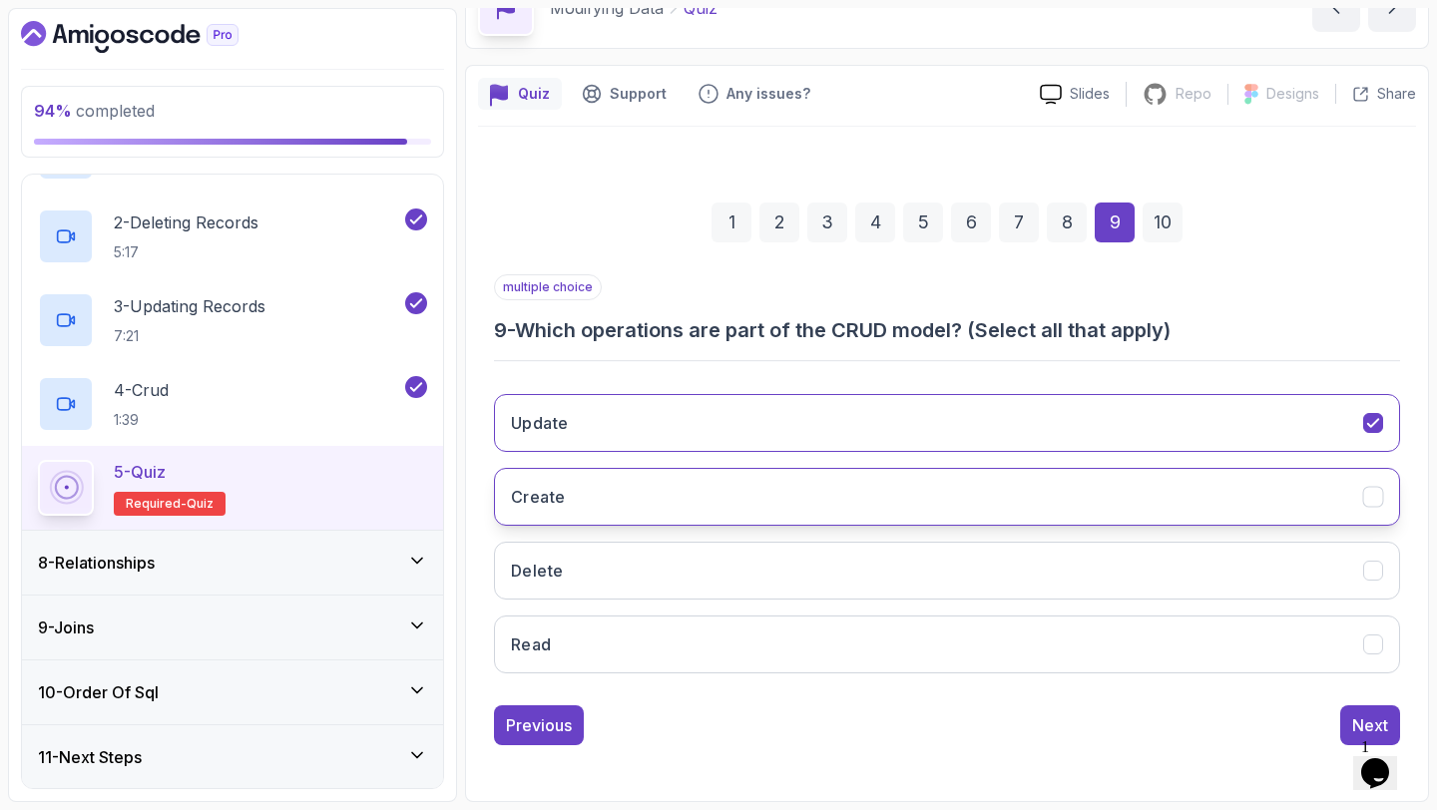
click at [987, 495] on button "Create" at bounding box center [947, 497] width 906 height 58
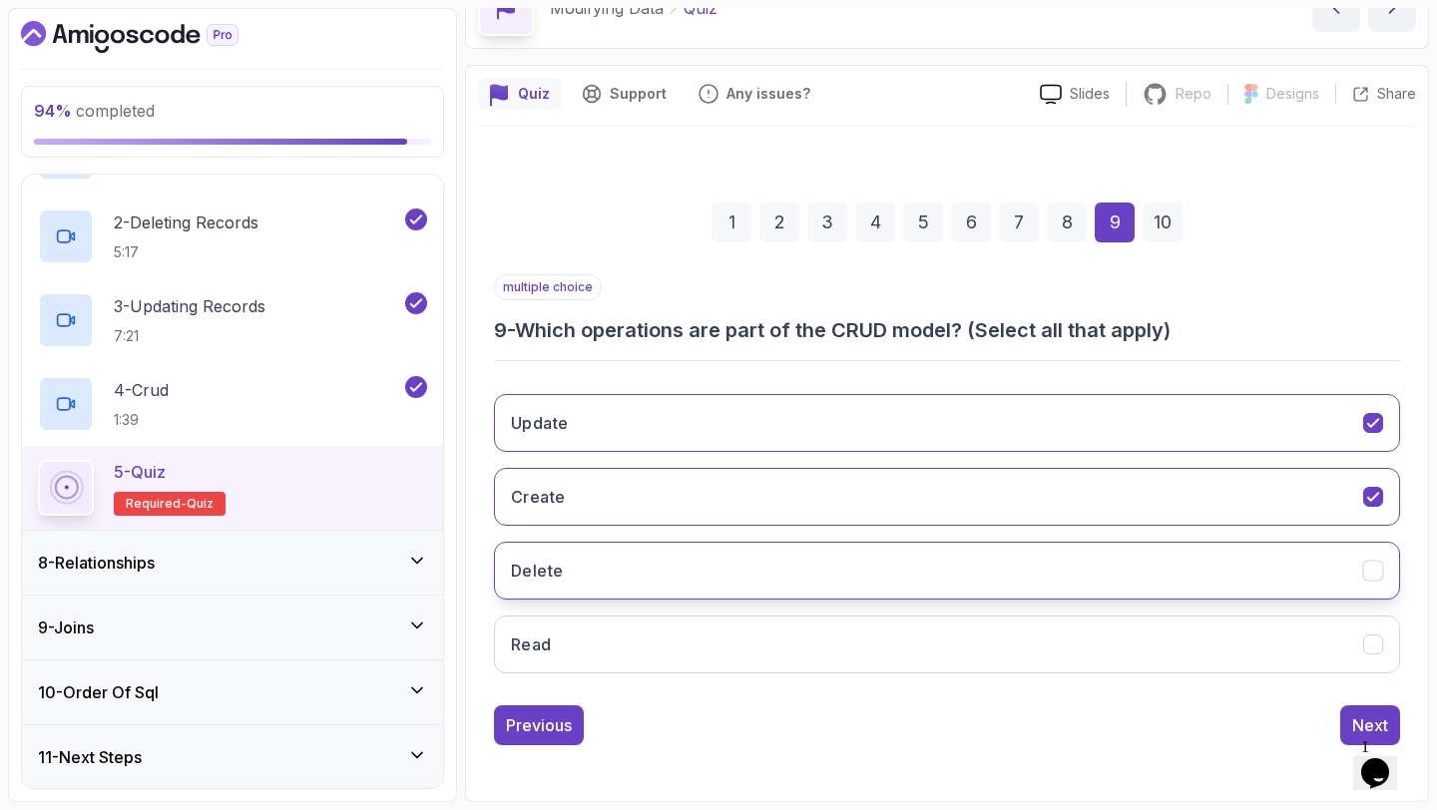
click at [952, 572] on button "Delete" at bounding box center [947, 571] width 906 height 58
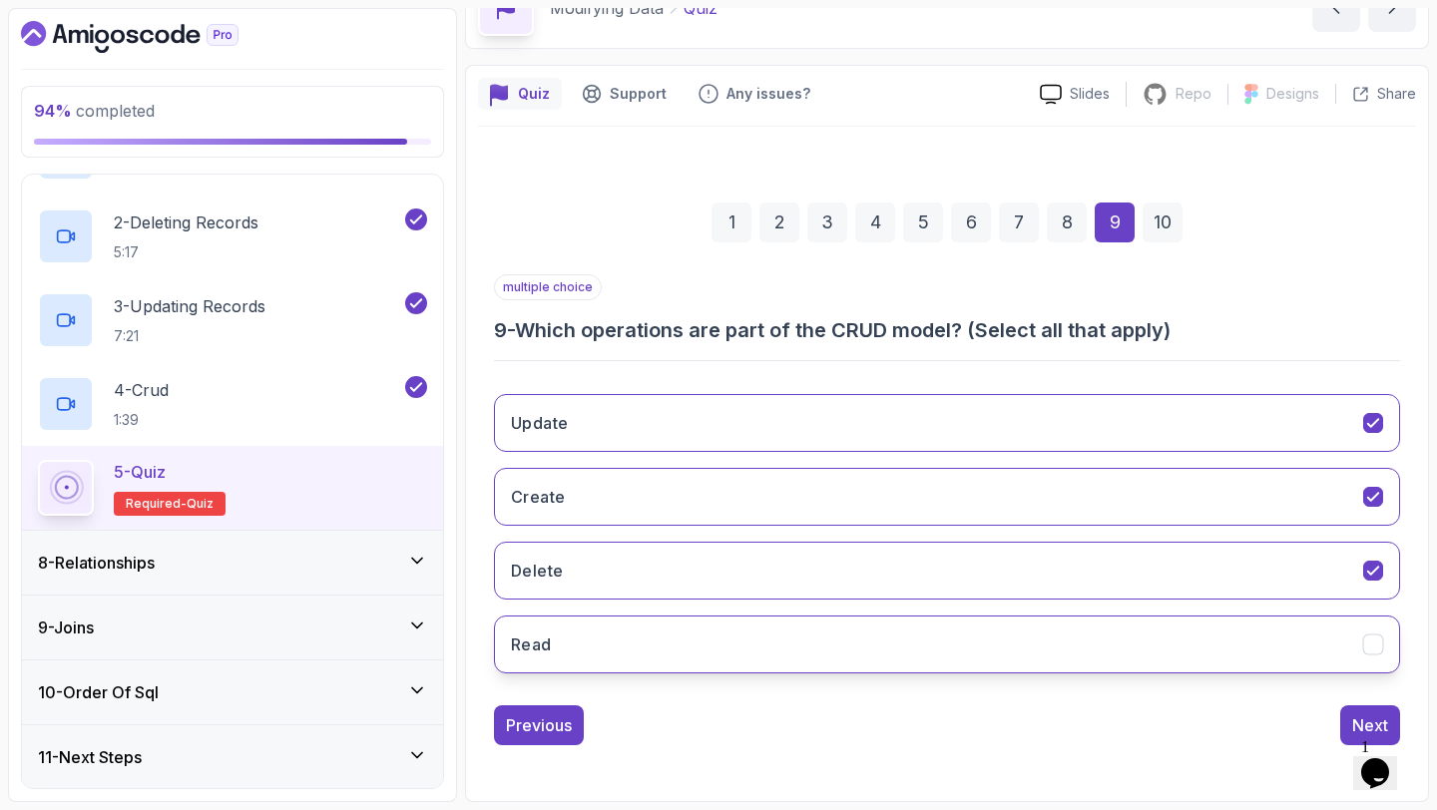
click at [942, 646] on button "Read" at bounding box center [947, 645] width 906 height 58
click at [1381, 716] on div "Next" at bounding box center [1370, 725] width 36 height 24
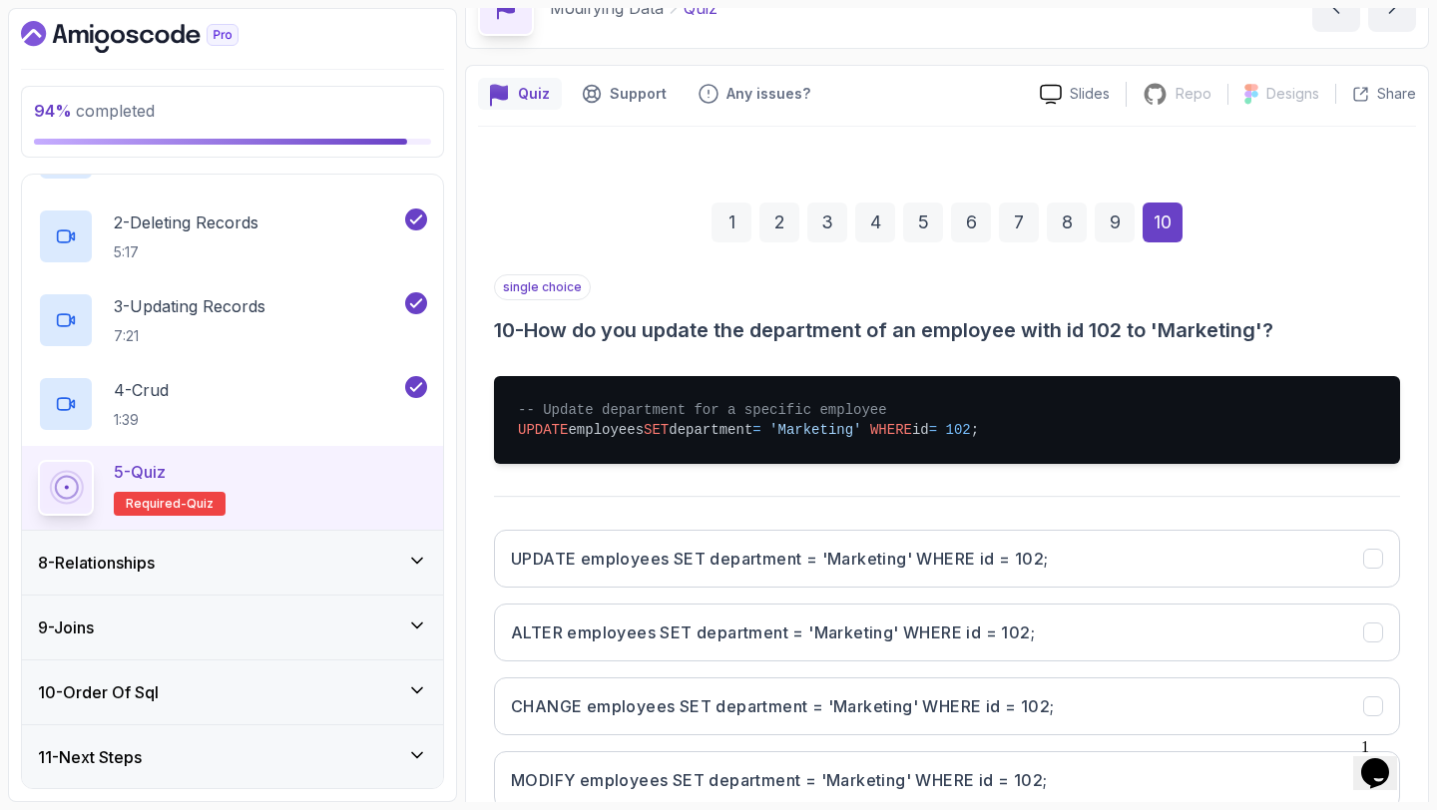
scroll to position [248, 0]
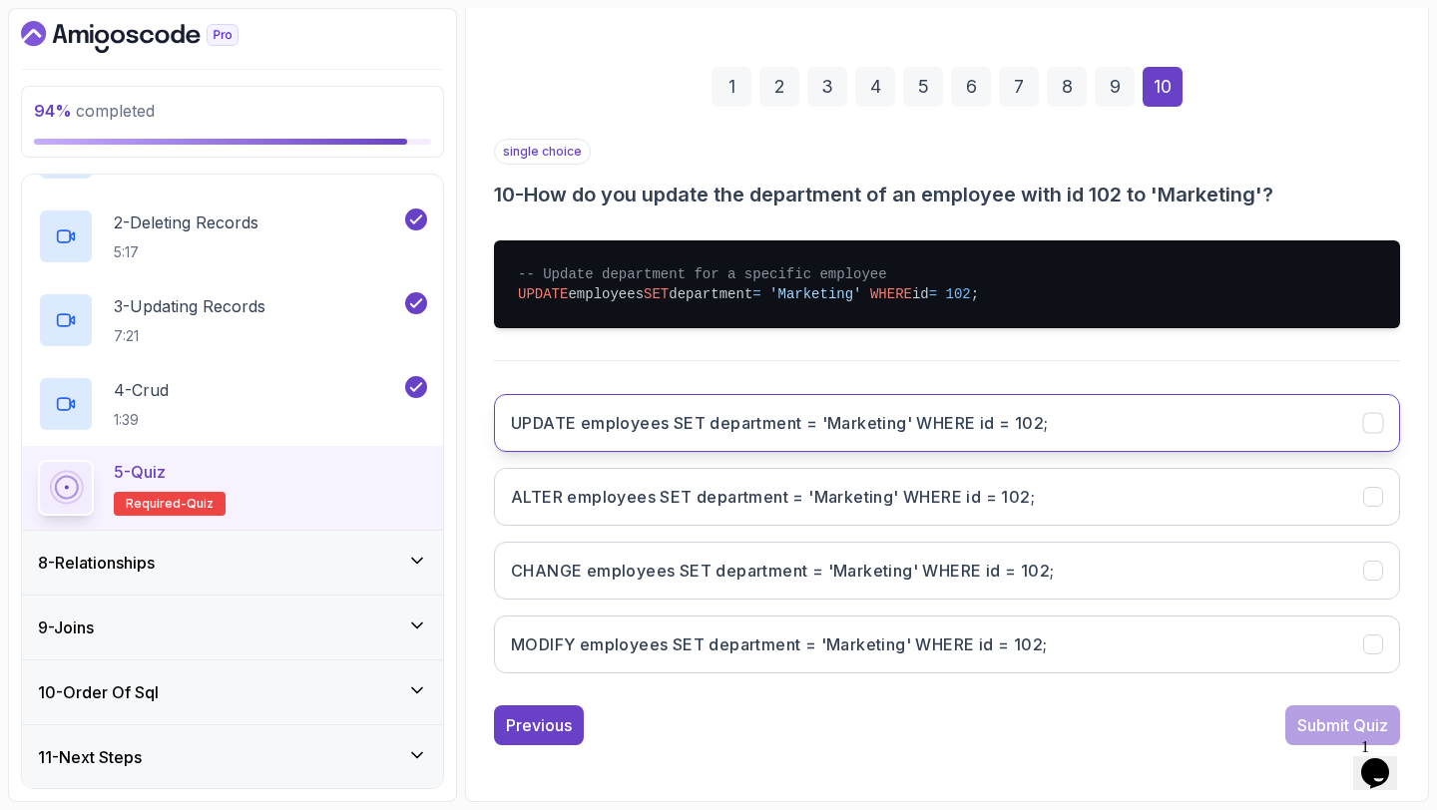
click at [950, 438] on button "UPDATE employees SET department = 'Marketing' WHERE id = 102;" at bounding box center [947, 423] width 906 height 58
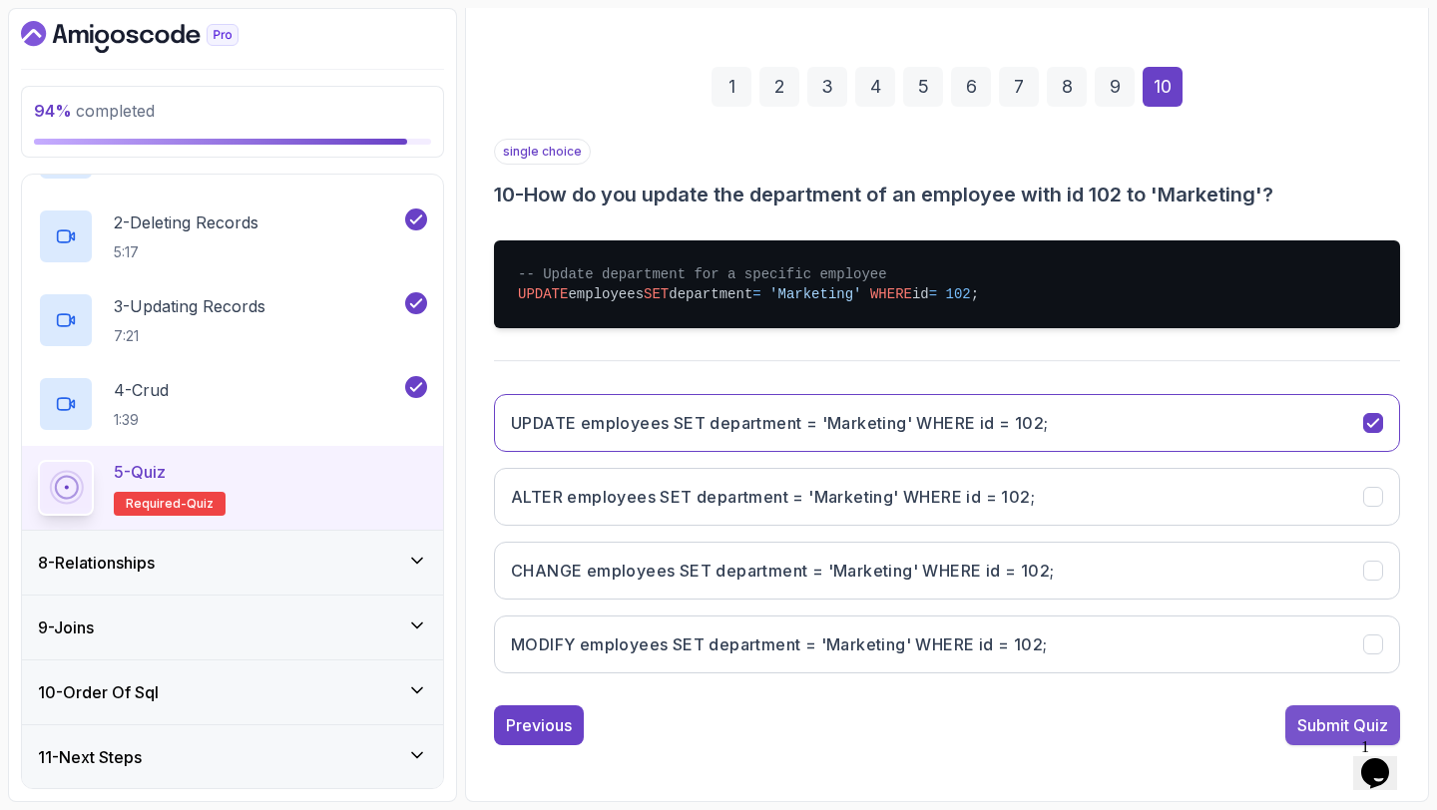
click at [1314, 718] on div "Submit Quiz" at bounding box center [1342, 725] width 91 height 24
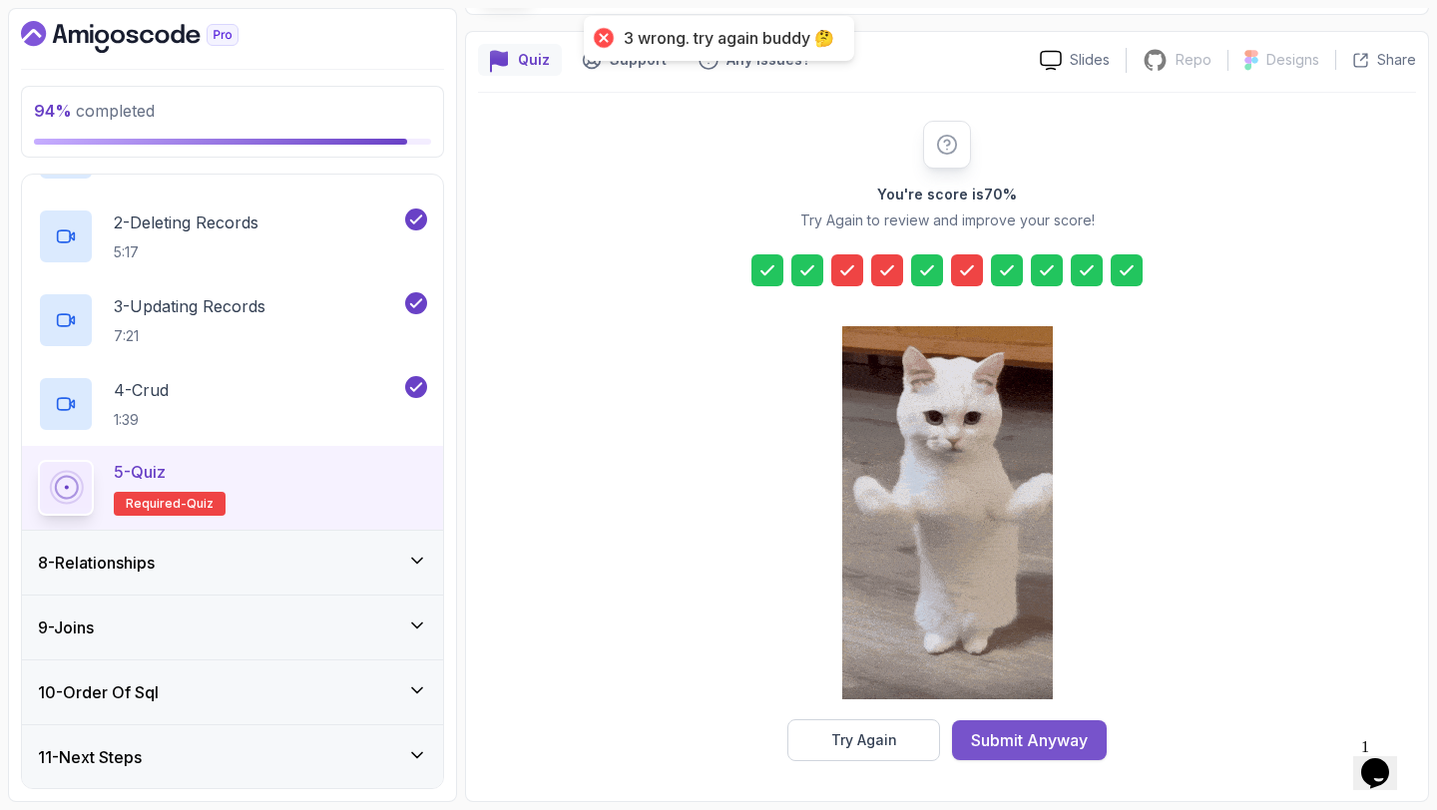
click at [1071, 744] on div "Submit Anyway" at bounding box center [1029, 740] width 117 height 24
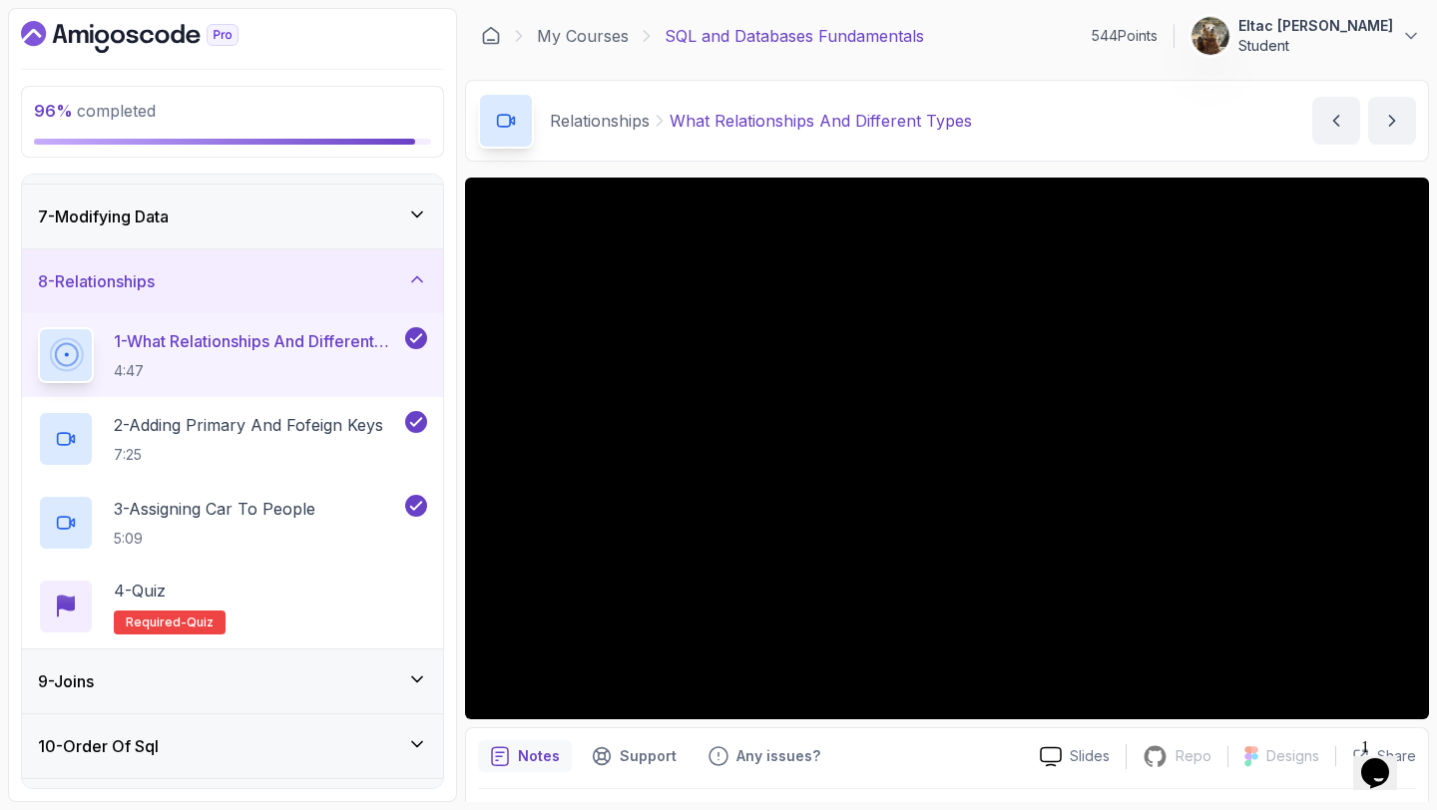
scroll to position [433, 0]
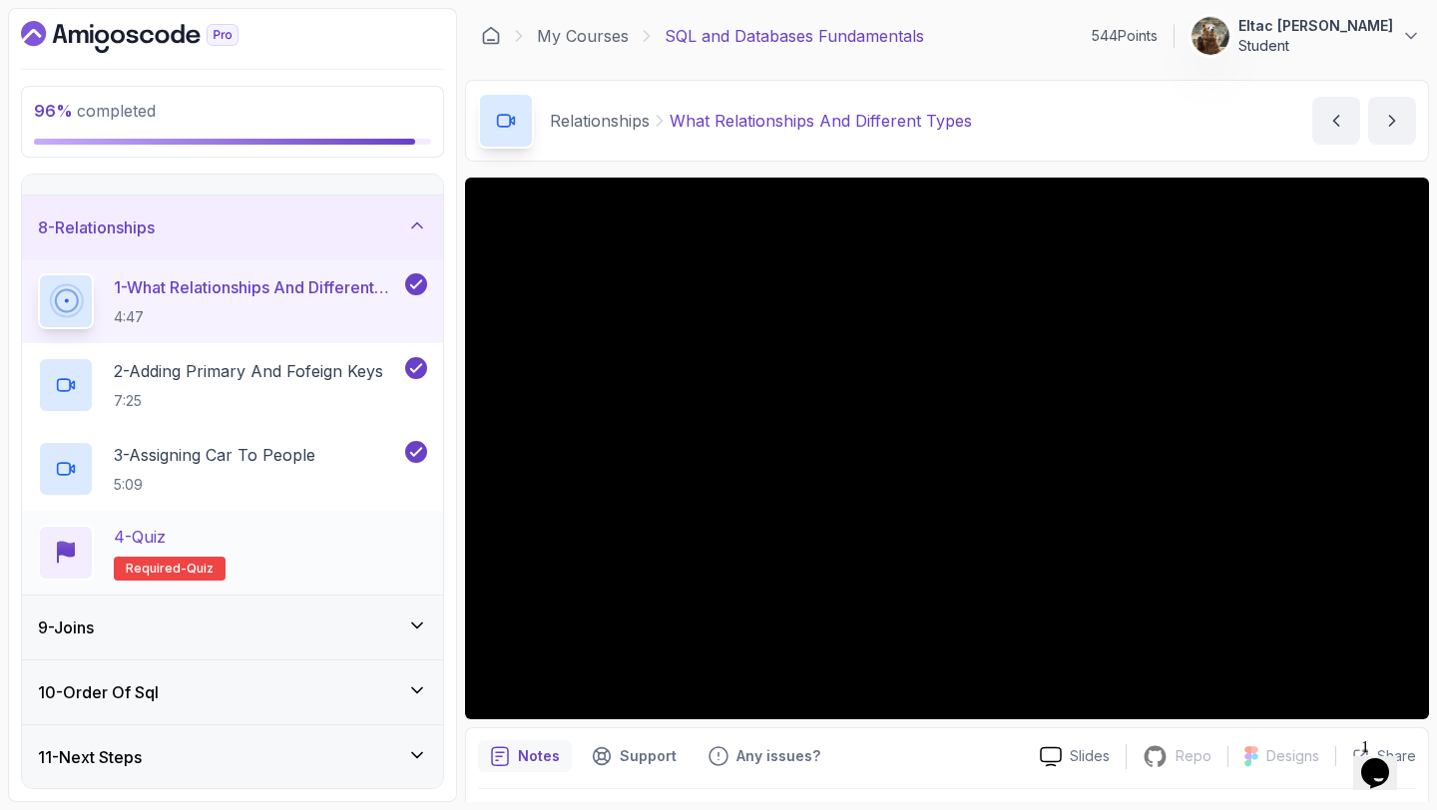
click at [349, 556] on div "4 - Quiz Required- quiz" at bounding box center [232, 553] width 389 height 56
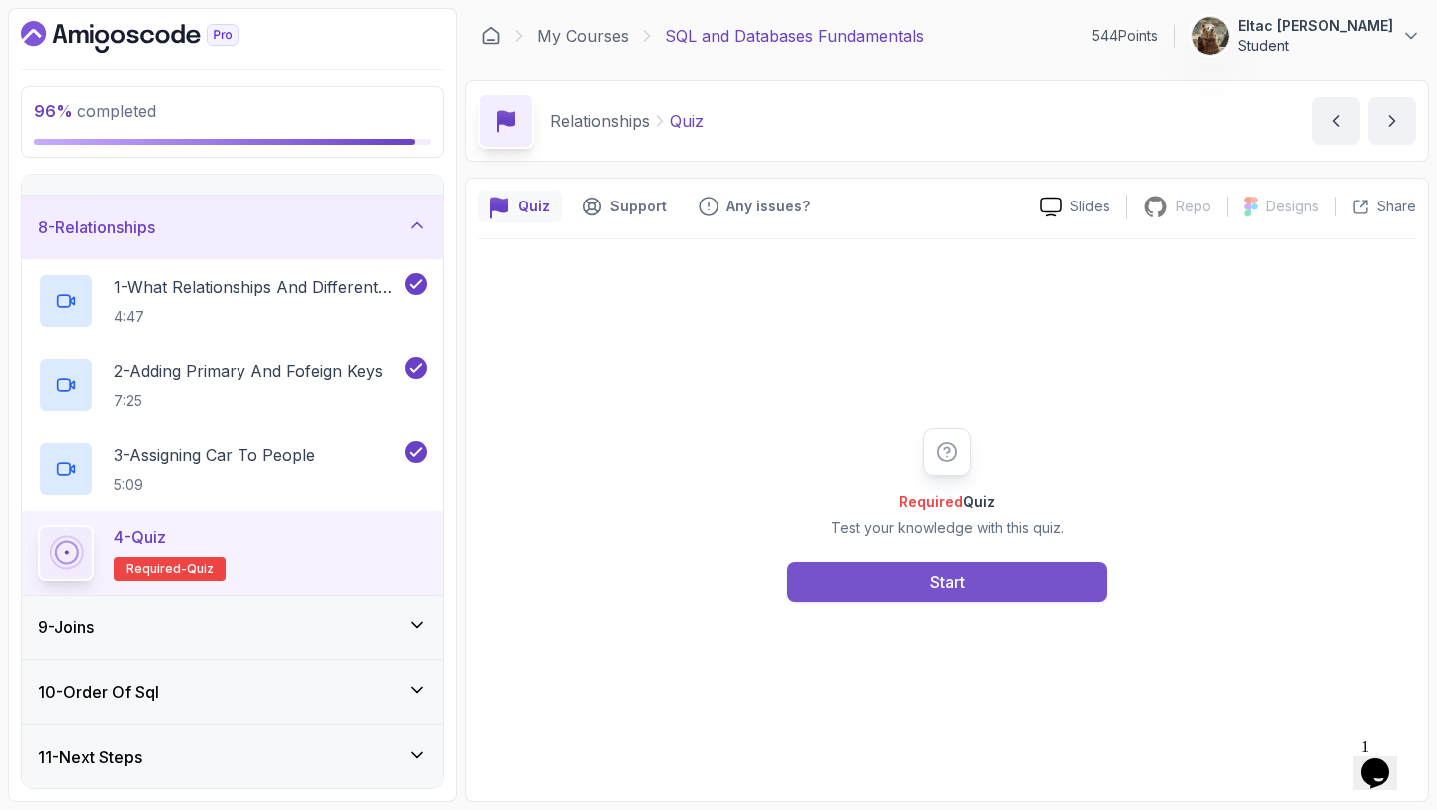
click at [865, 573] on button "Start" at bounding box center [946, 582] width 319 height 40
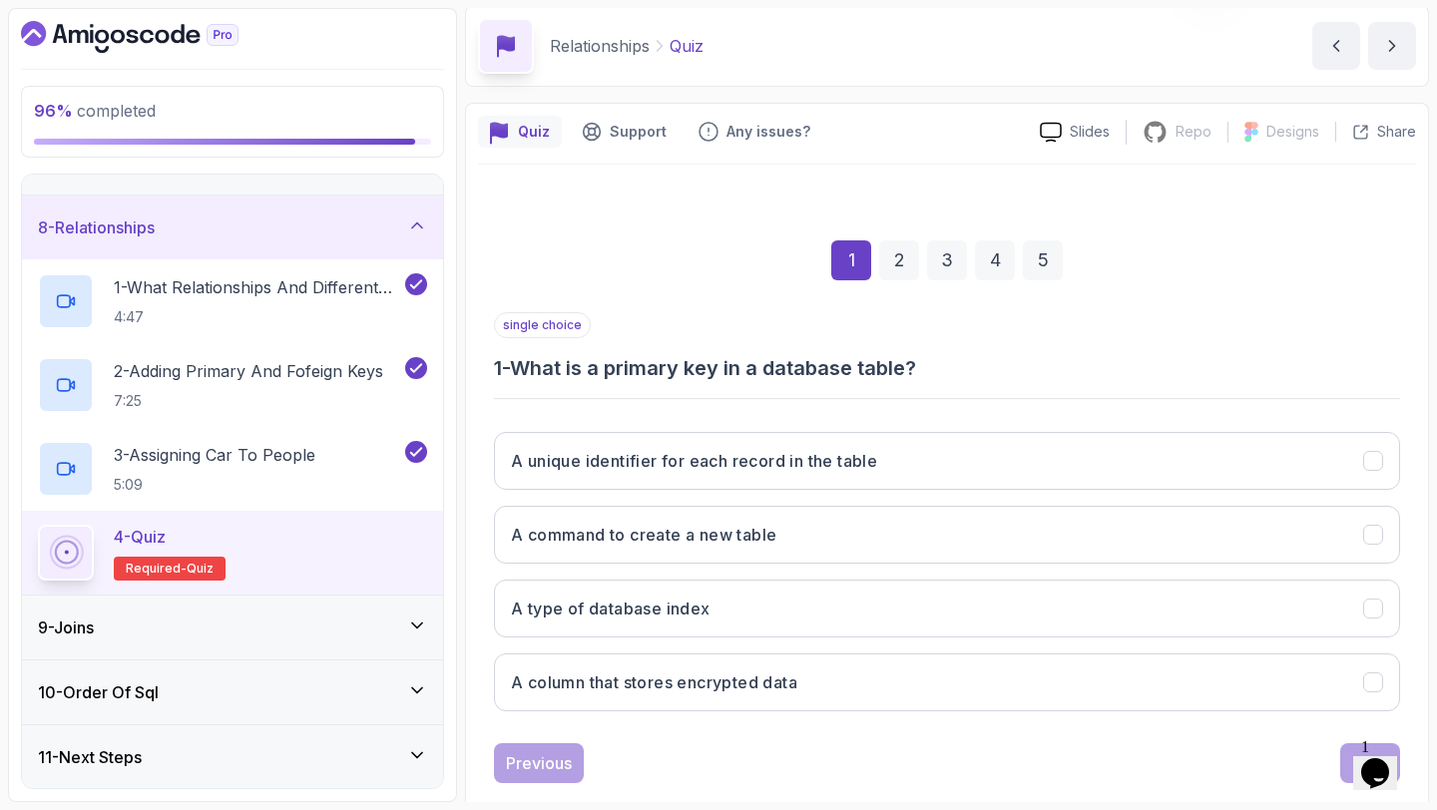
scroll to position [113, 0]
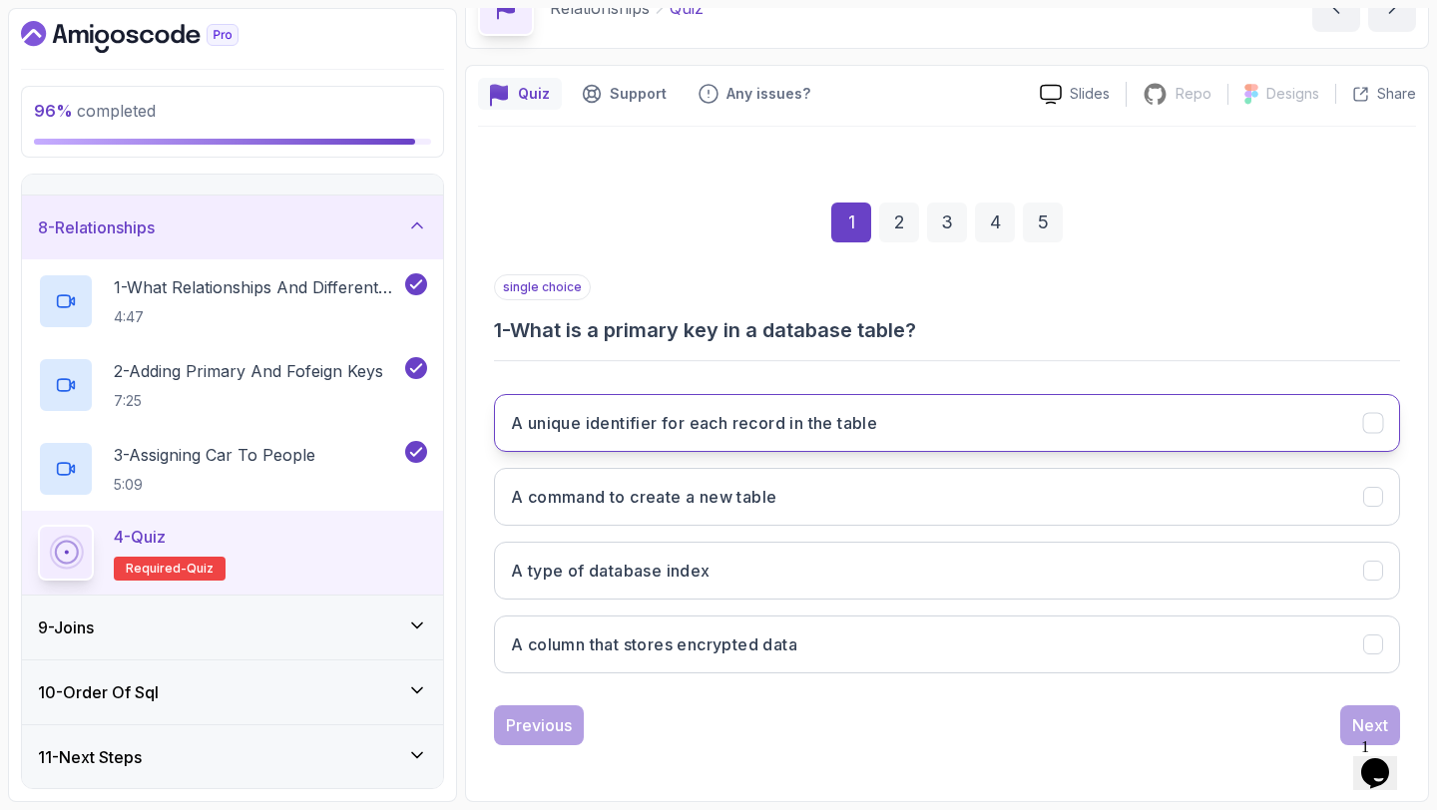
click at [852, 441] on button "A unique identifier for each record in the table" at bounding box center [947, 423] width 906 height 58
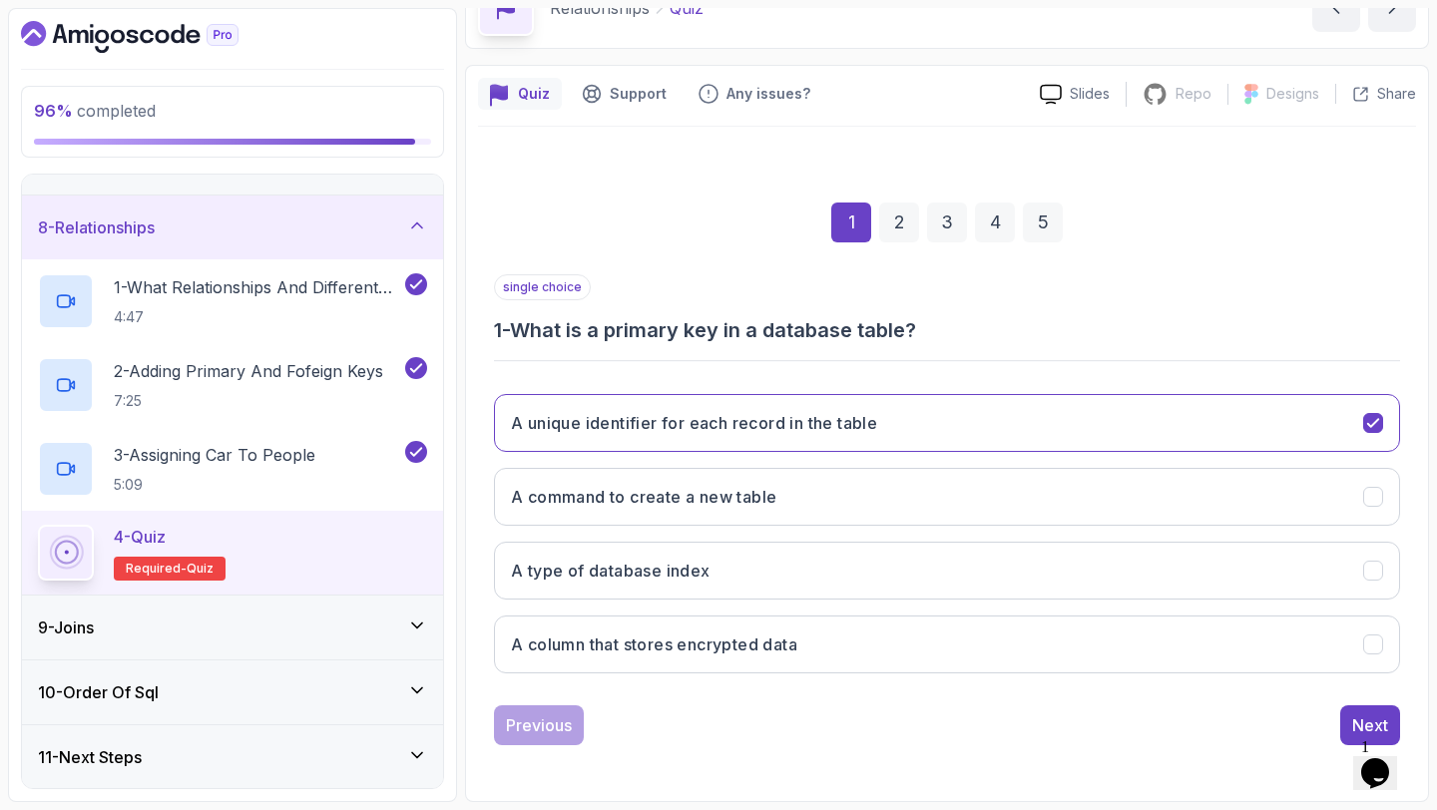
click at [1338, 717] on div "Previous Next" at bounding box center [947, 725] width 906 height 40
click at [1351, 719] on button "Next" at bounding box center [1370, 725] width 60 height 40
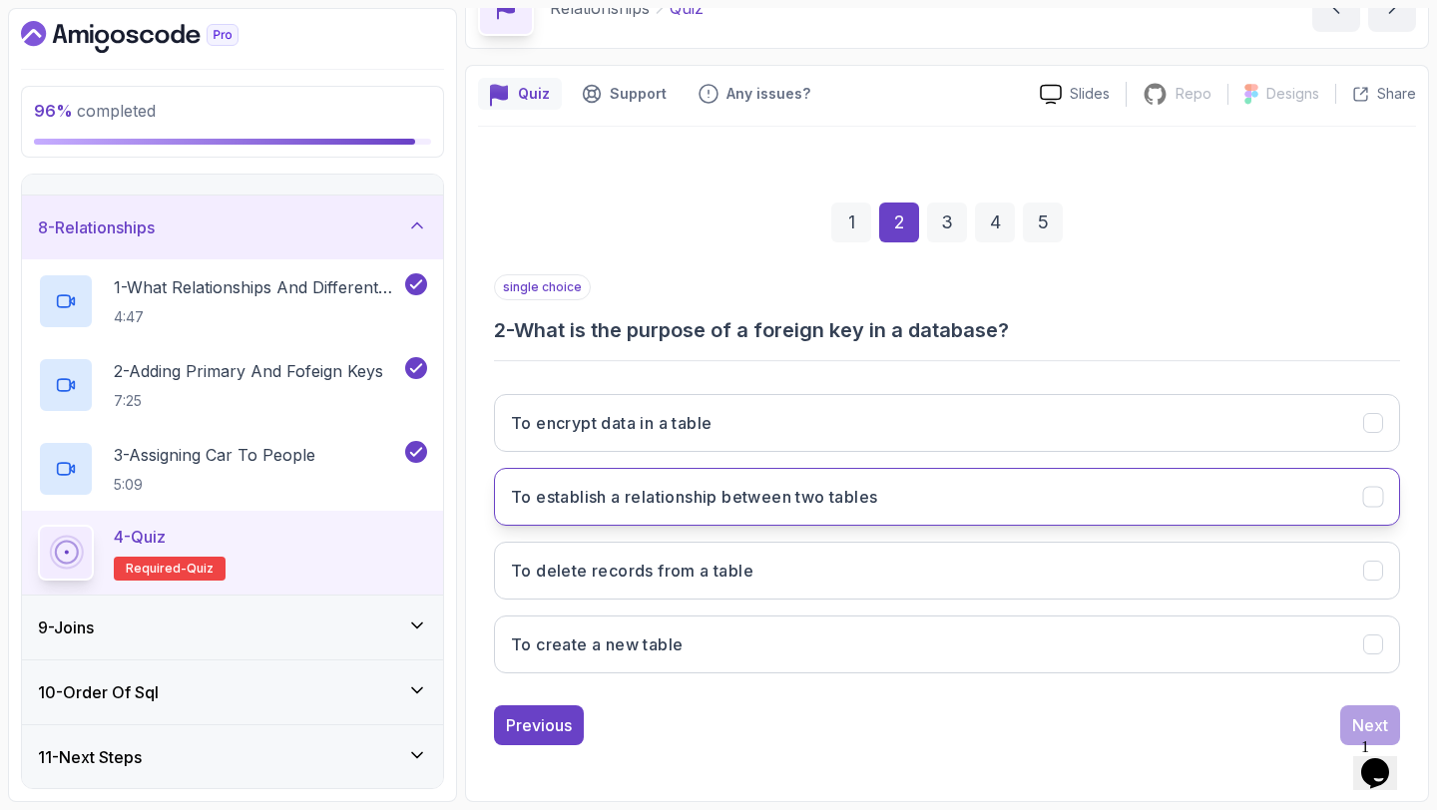
click at [929, 508] on button "To establish a relationship between two tables" at bounding box center [947, 497] width 906 height 58
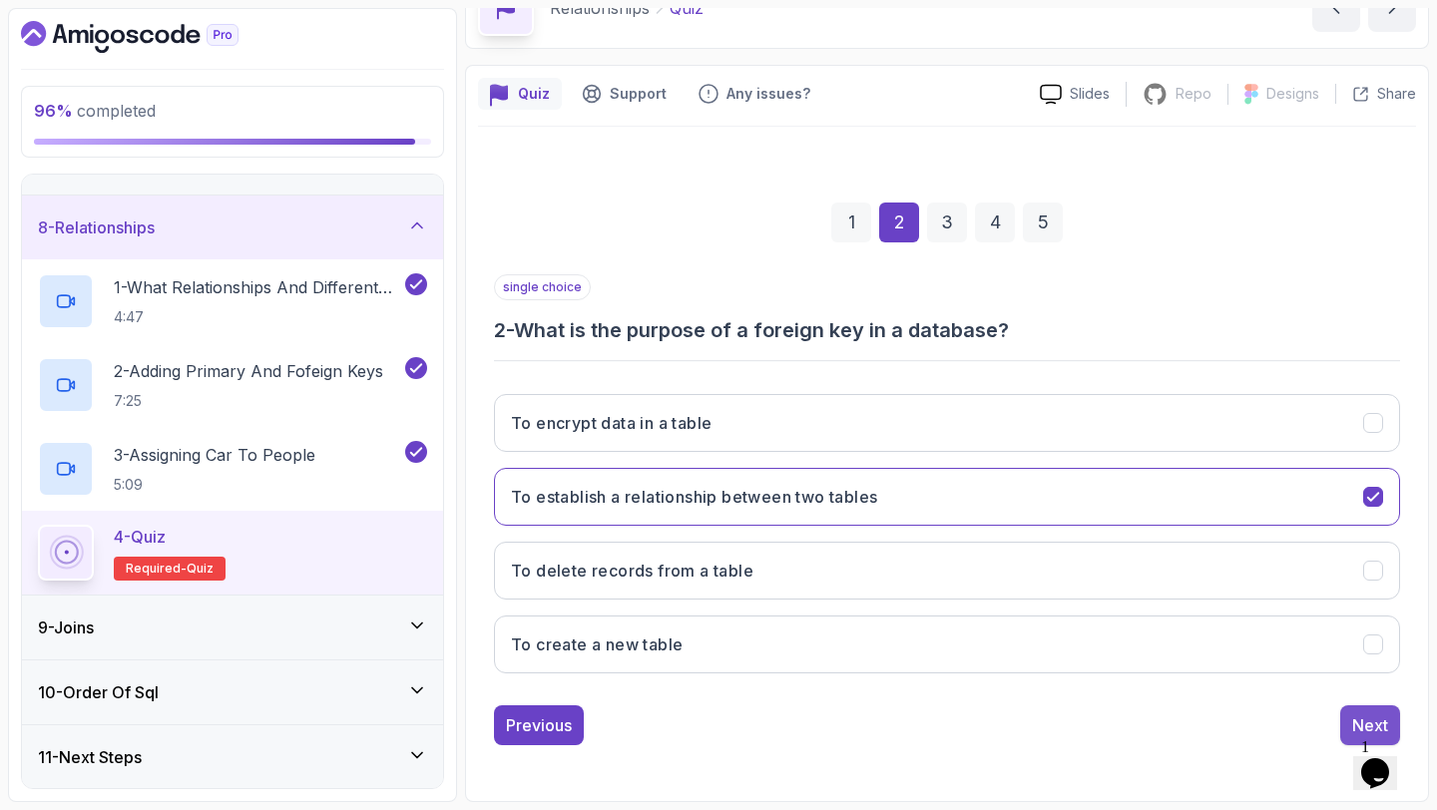
click at [1378, 714] on div "Next" at bounding box center [1370, 725] width 36 height 24
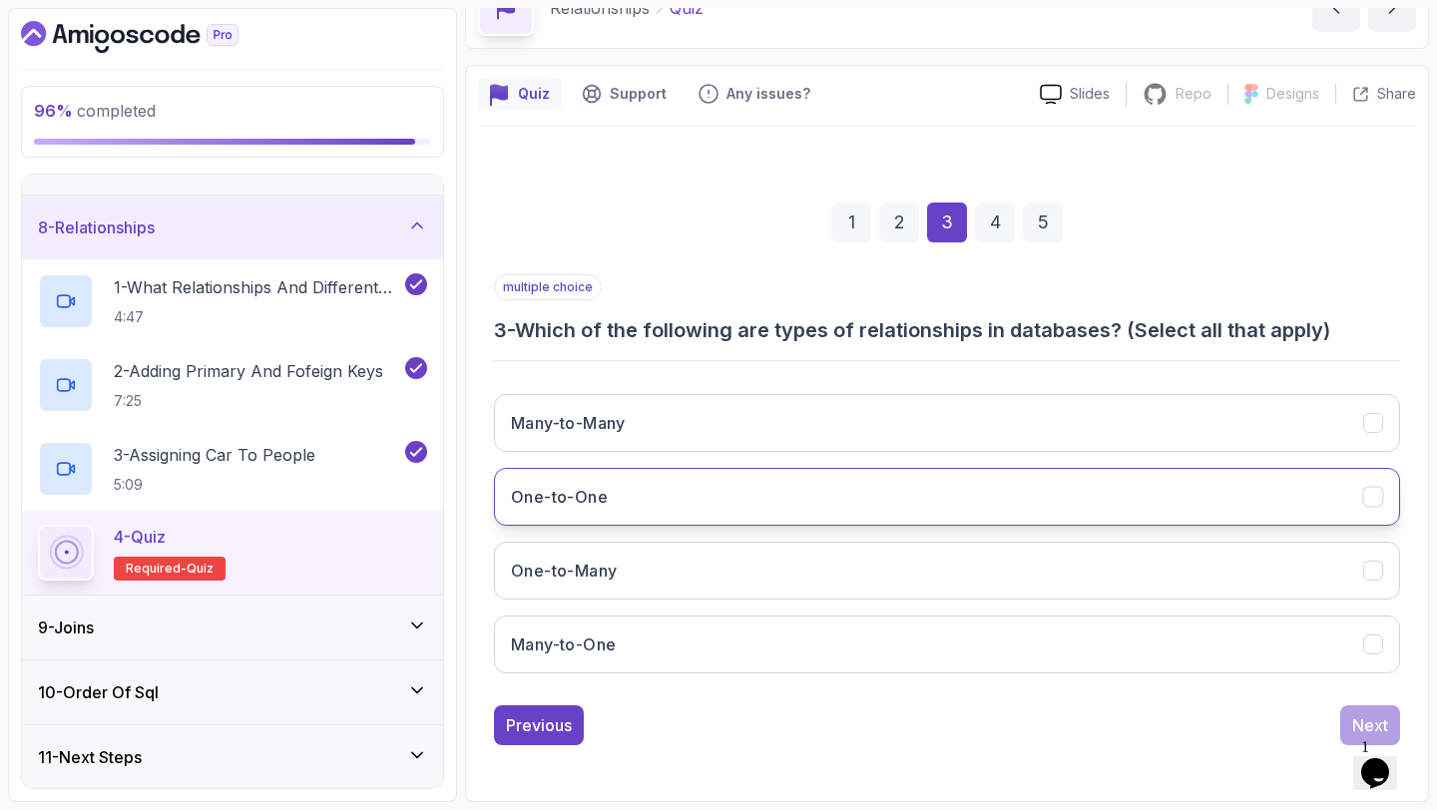
click at [812, 484] on button "One-to-One" at bounding box center [947, 497] width 906 height 58
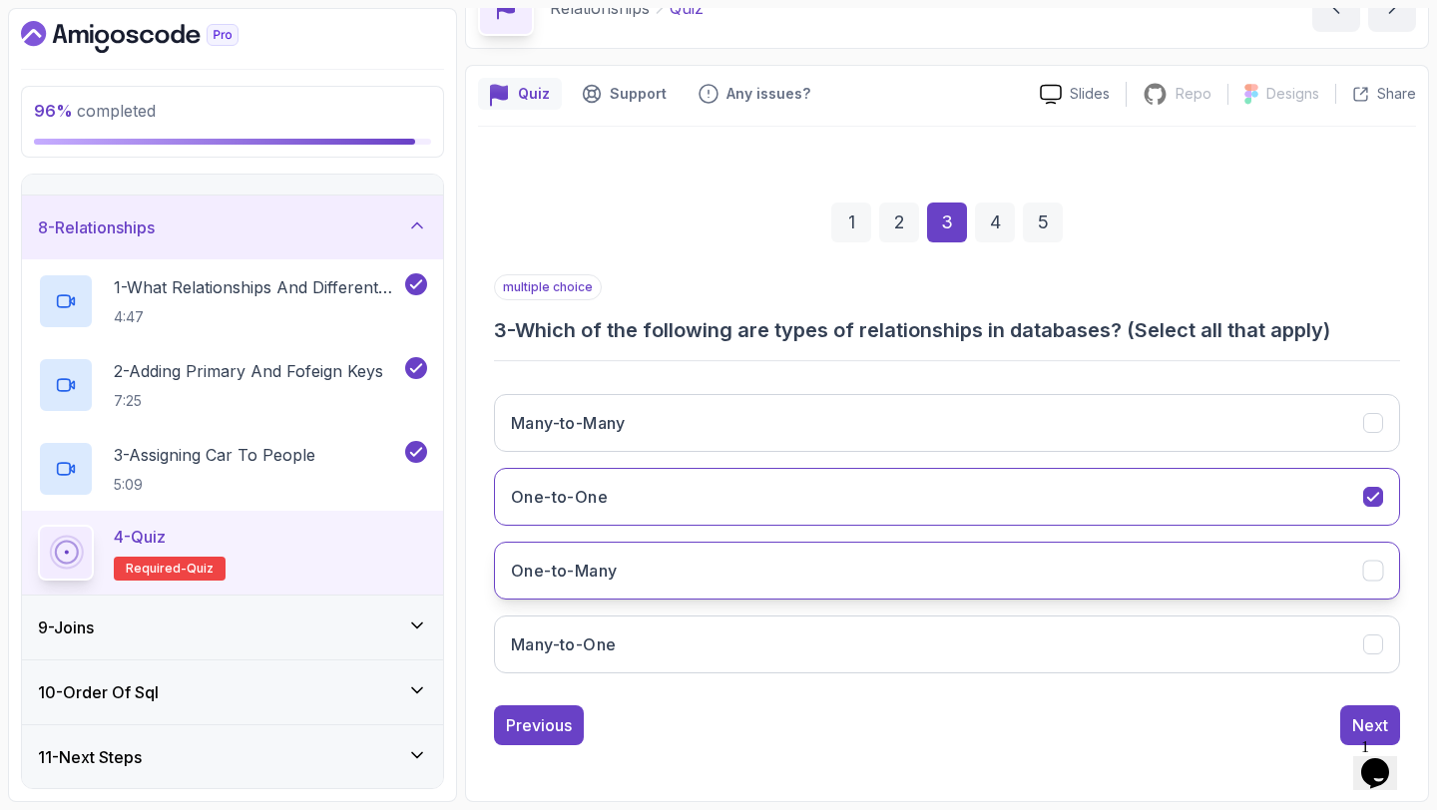
click at [791, 570] on button "One-to-Many" at bounding box center [947, 571] width 906 height 58
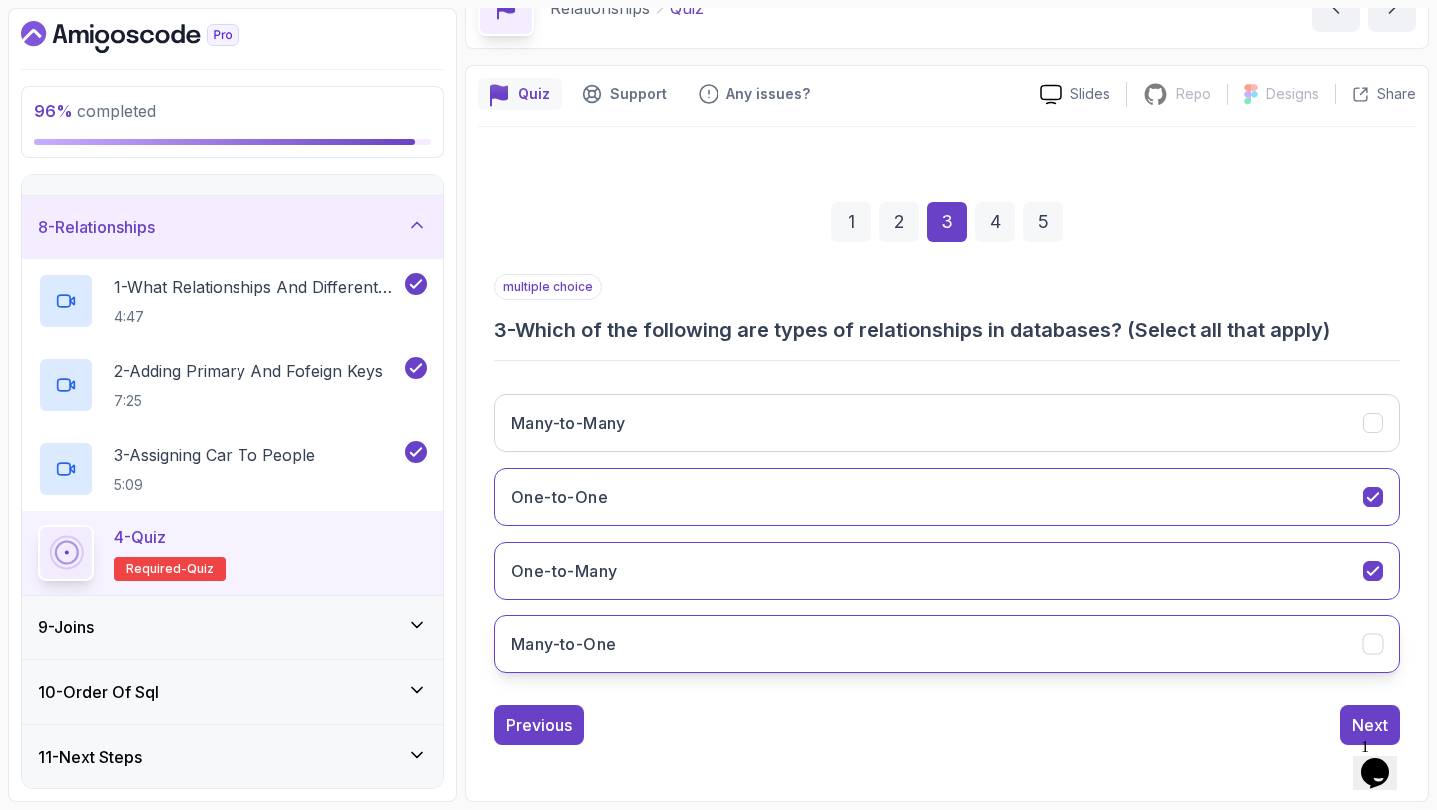
click at [785, 653] on button "Many-to-One" at bounding box center [947, 645] width 906 height 58
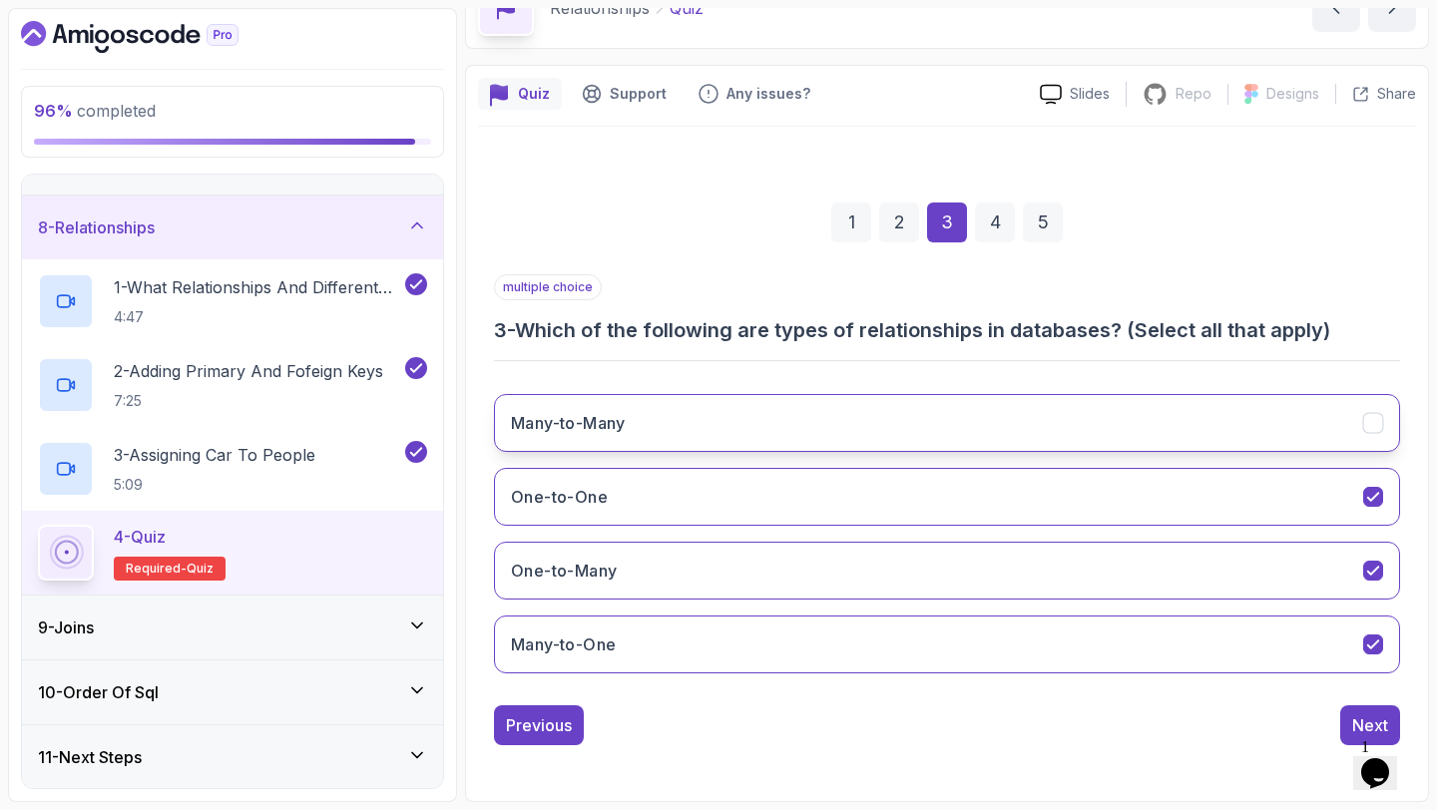
click at [819, 417] on button "Many-to-Many" at bounding box center [947, 423] width 906 height 58
click at [1360, 724] on div "Next" at bounding box center [1370, 725] width 36 height 24
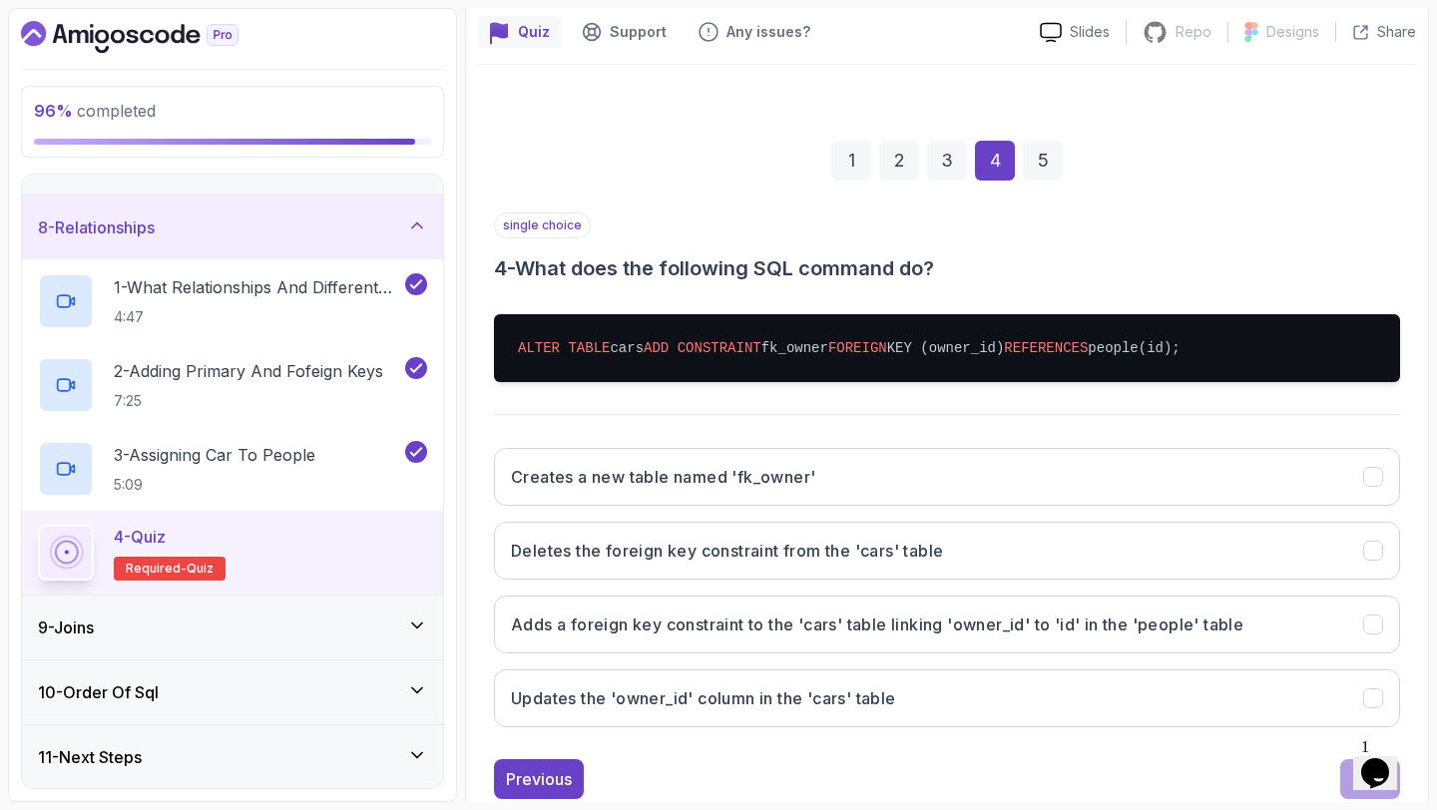
scroll to position [228, 0]
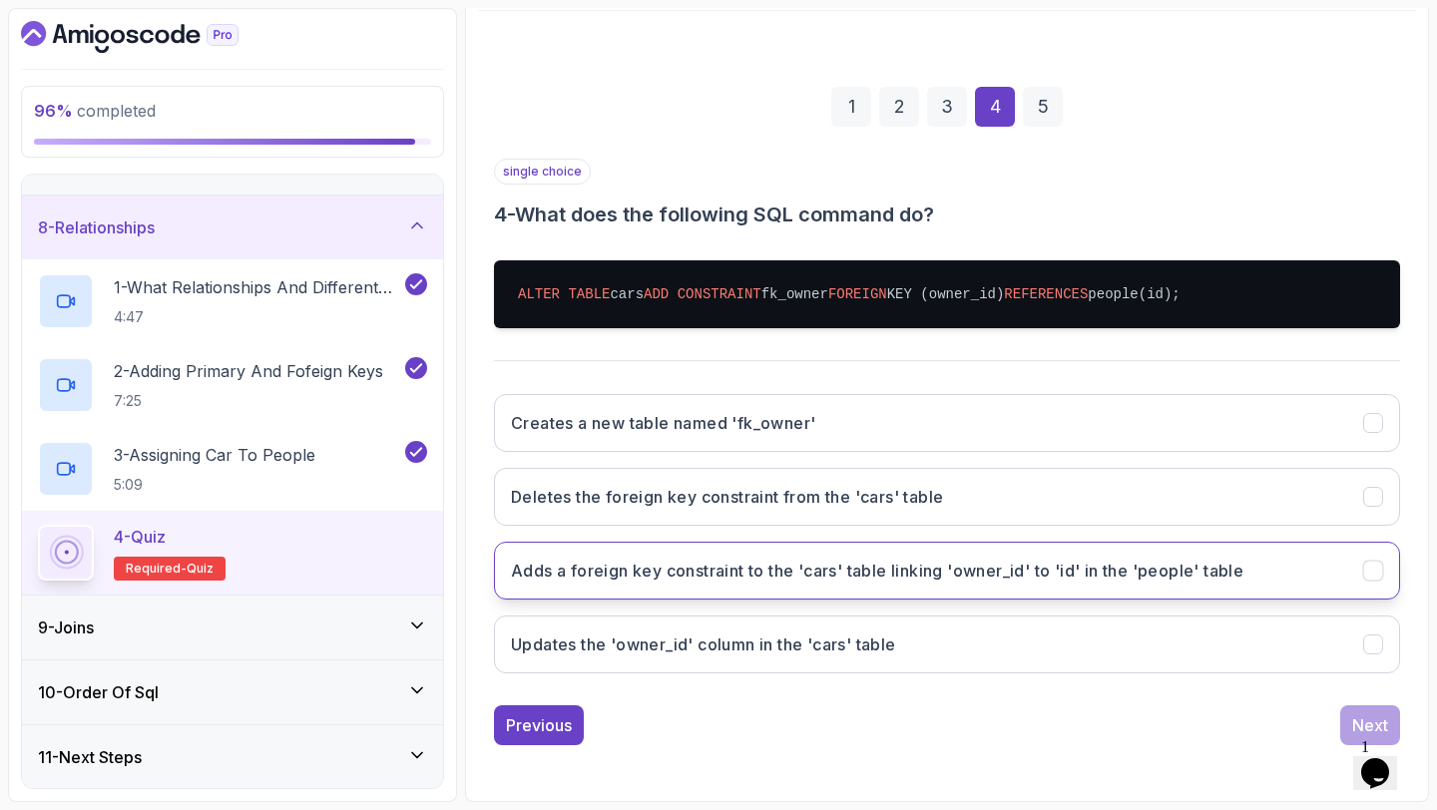
click at [923, 591] on button "Adds a foreign key constraint to the 'cars' table linking 'owner_id' to 'id' in…" at bounding box center [947, 571] width 906 height 58
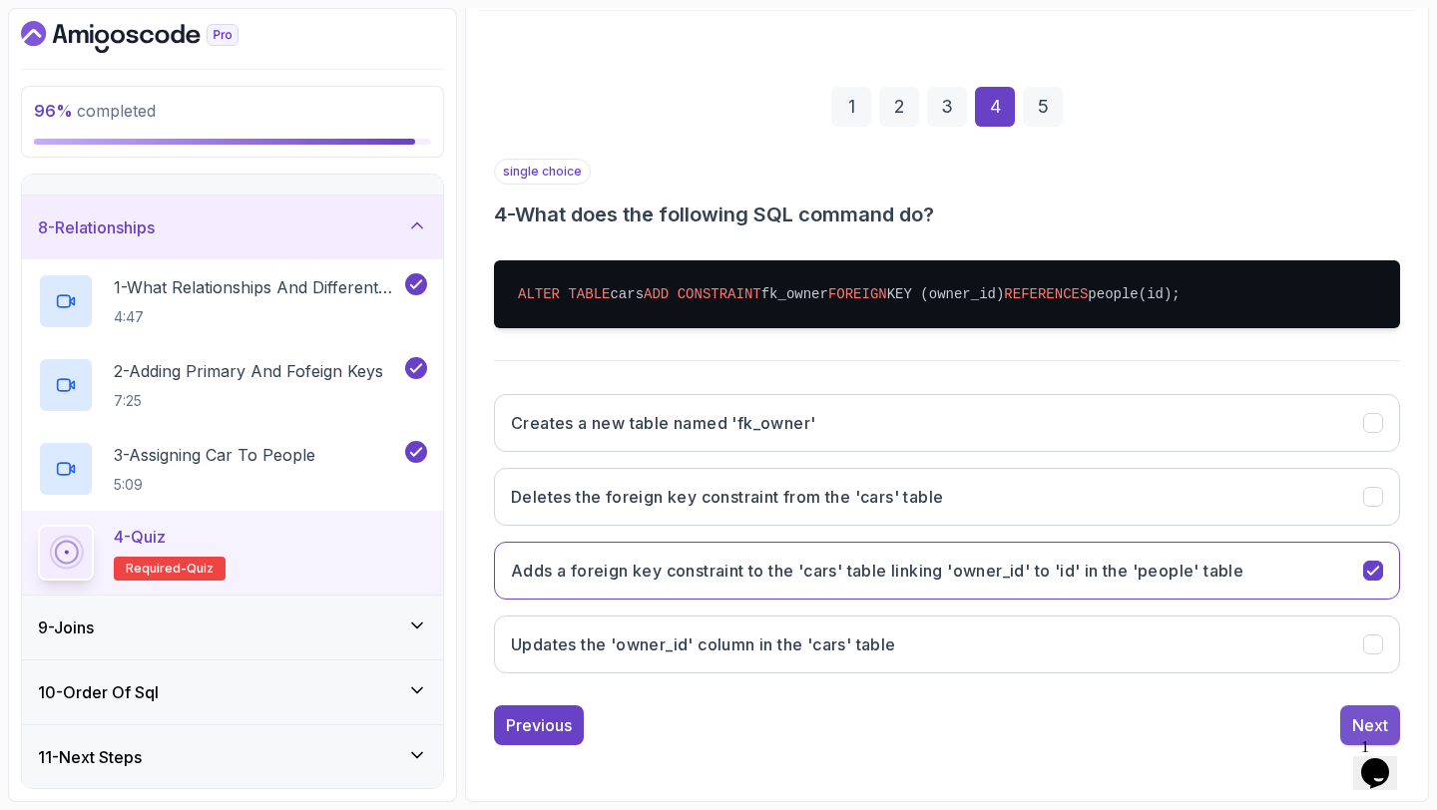
click at [1341, 721] on button "Next" at bounding box center [1370, 725] width 60 height 40
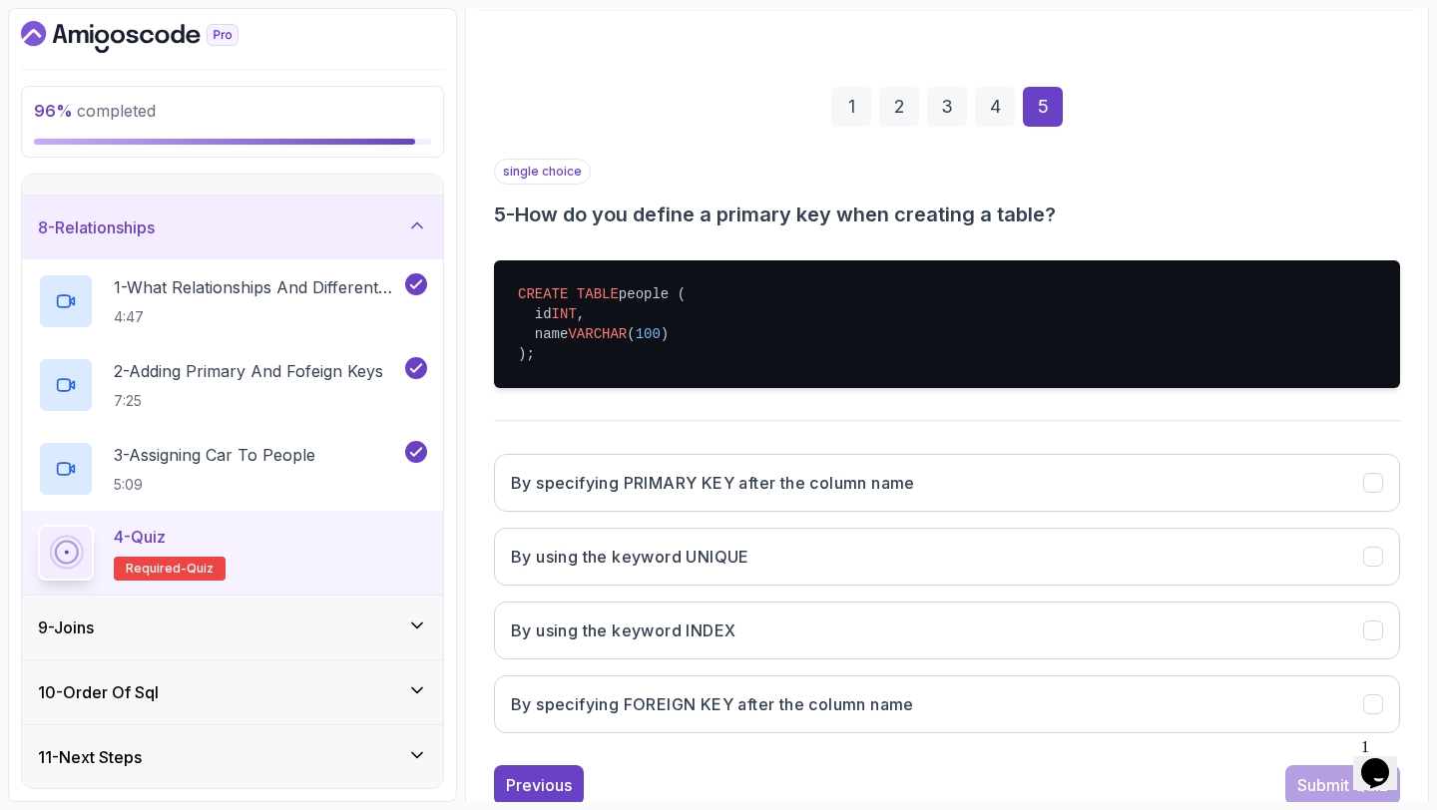
scroll to position [288, 0]
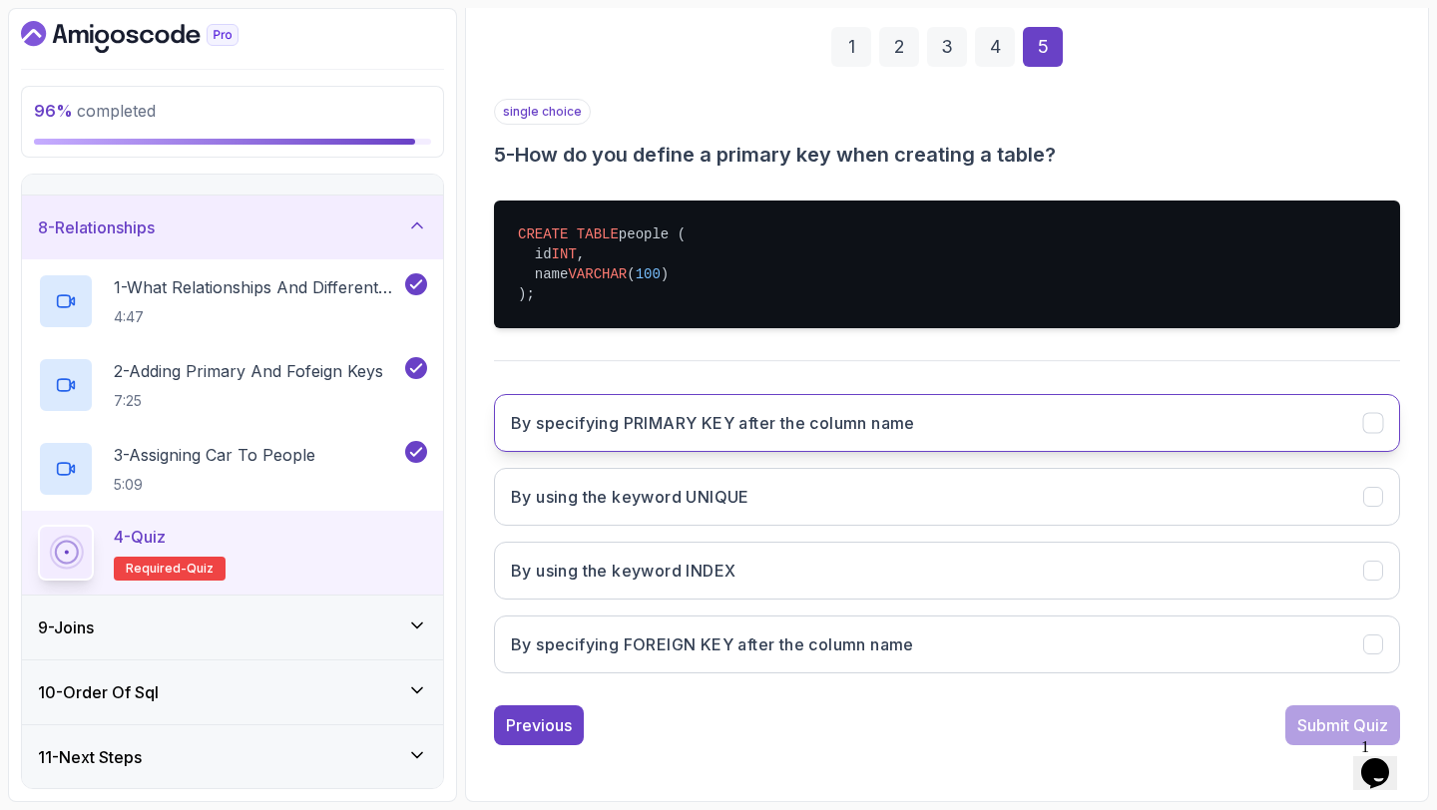
click at [760, 444] on button "By specifying PRIMARY KEY after the column name" at bounding box center [947, 423] width 906 height 58
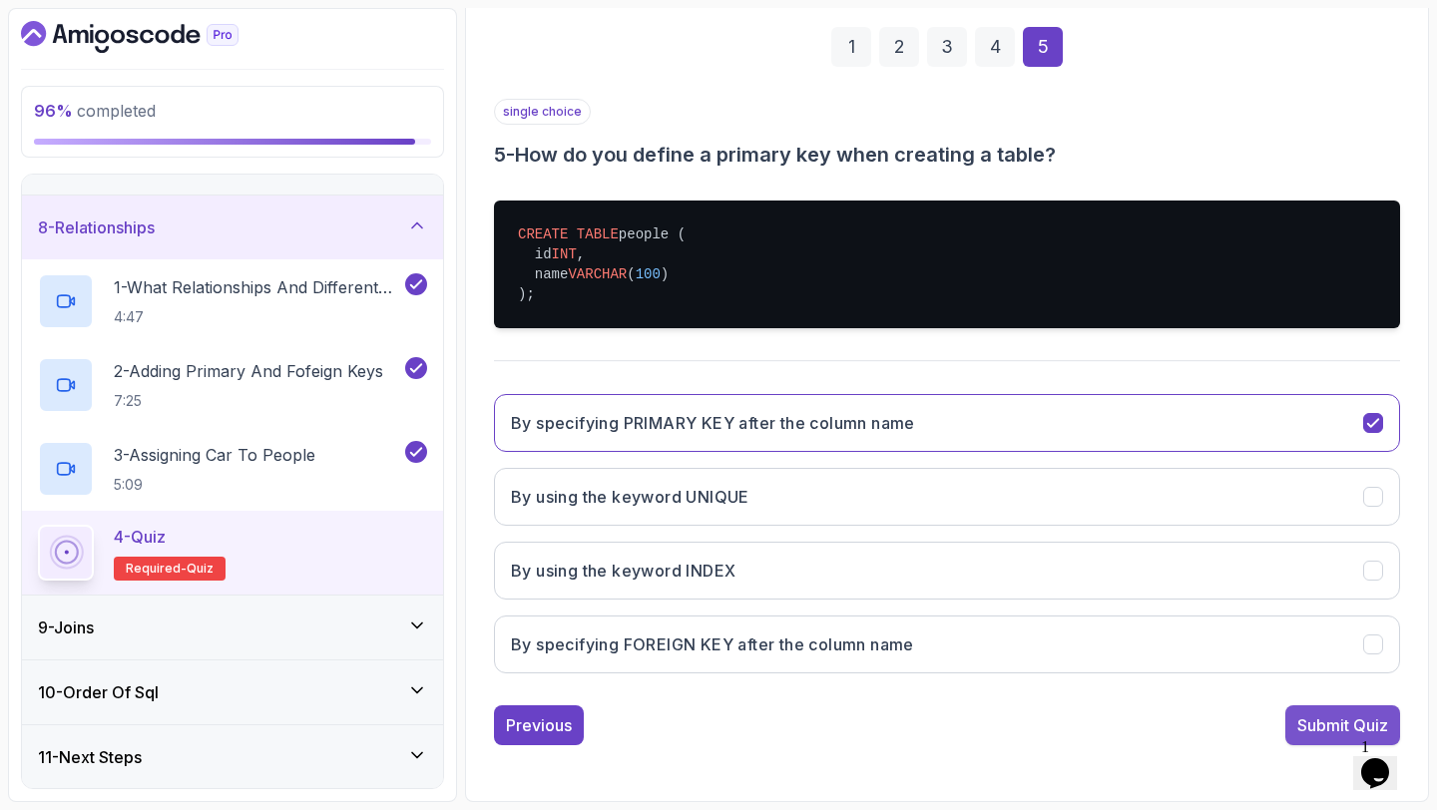
click at [1303, 718] on div "Submit Quiz" at bounding box center [1342, 725] width 91 height 24
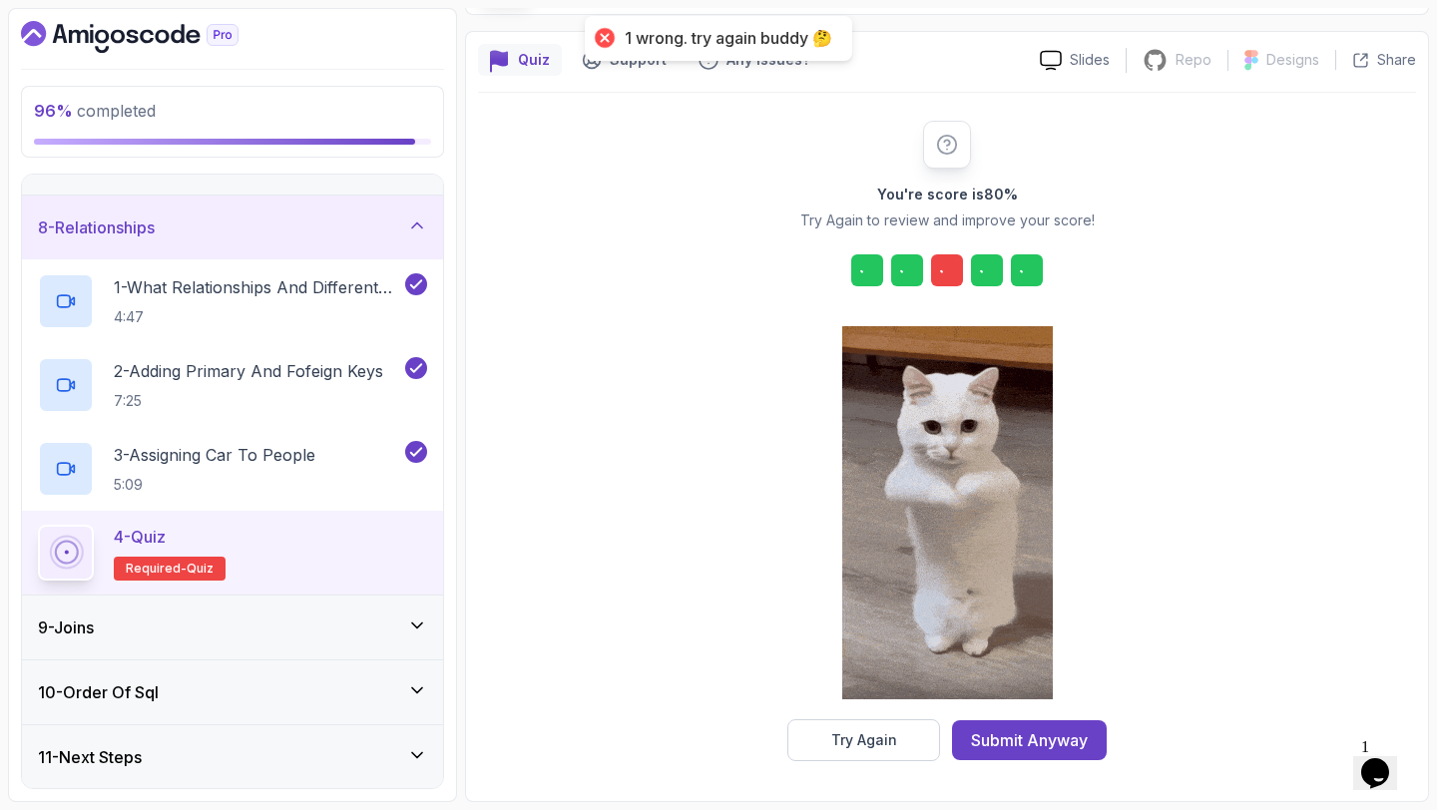
scroll to position [147, 0]
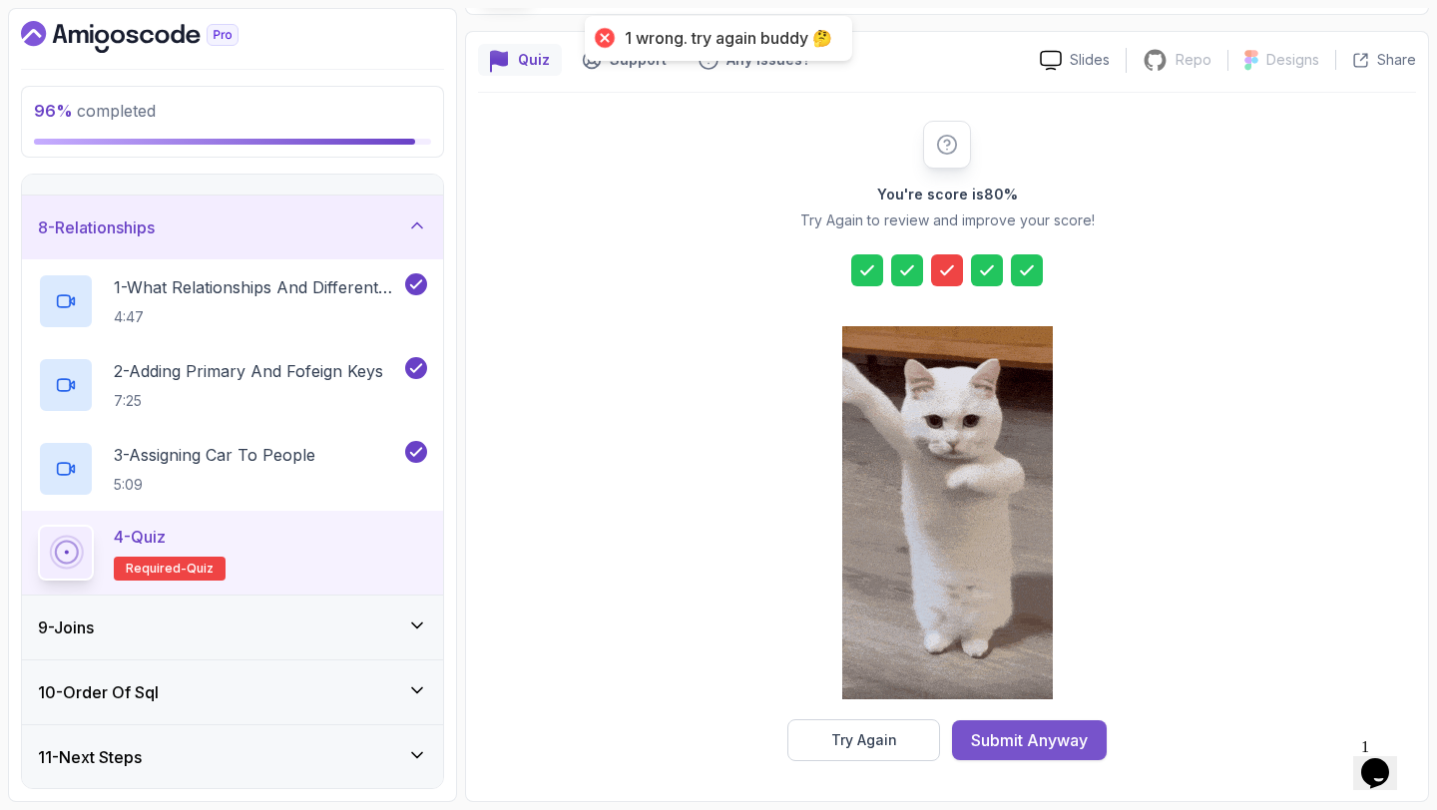
click at [1045, 733] on div "Submit Anyway" at bounding box center [1029, 740] width 117 height 24
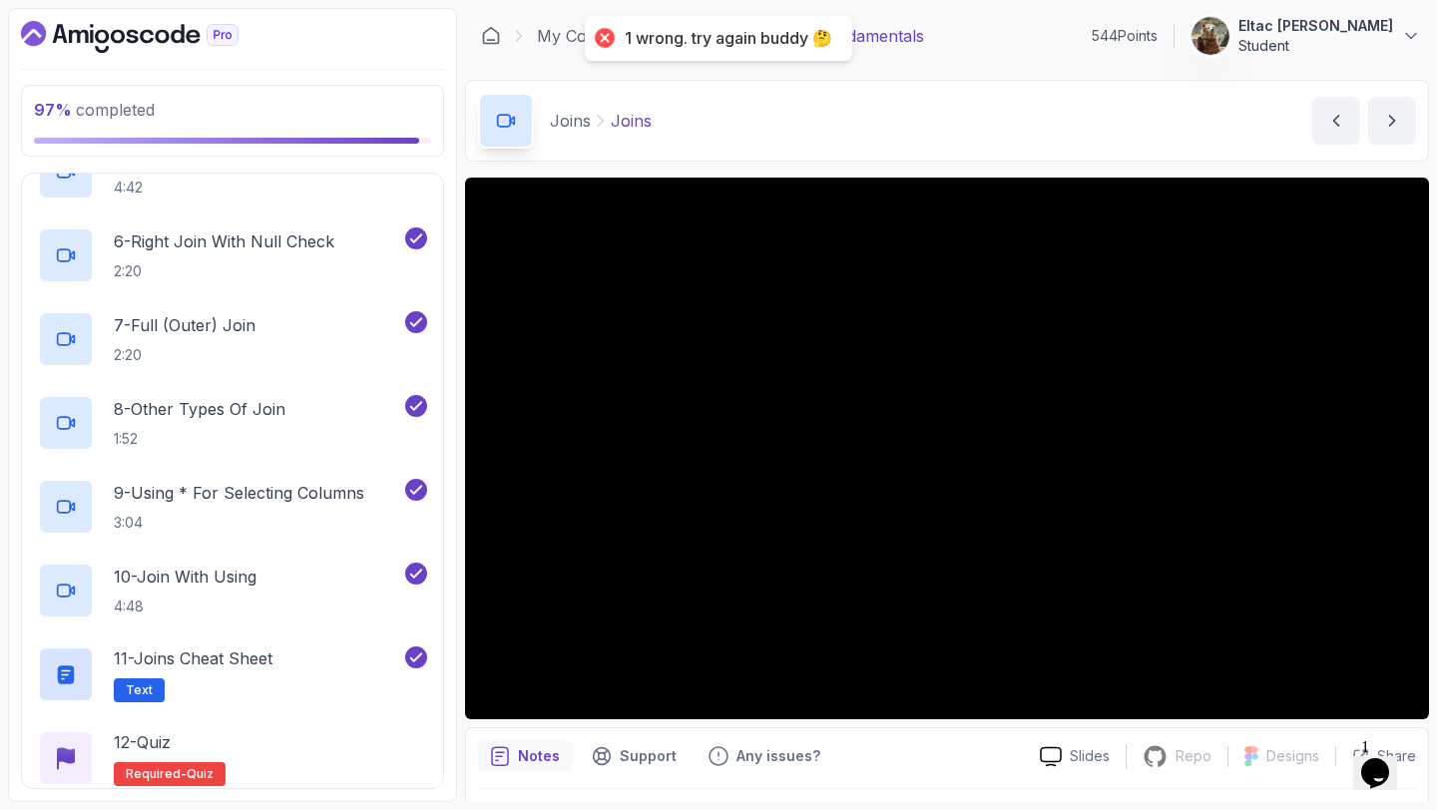
scroll to position [1069, 0]
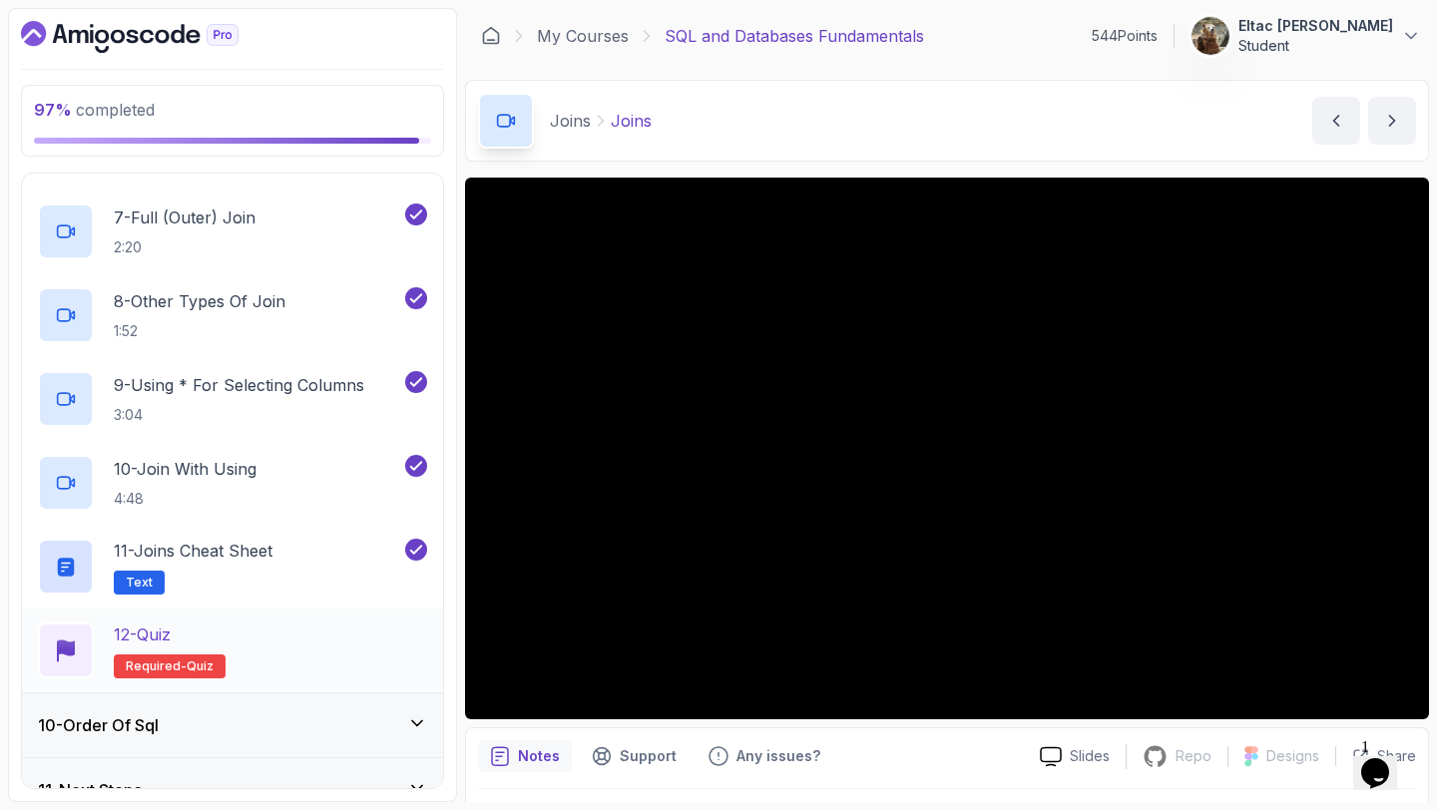
click at [288, 664] on div "12 - Quiz Required- quiz" at bounding box center [232, 650] width 389 height 56
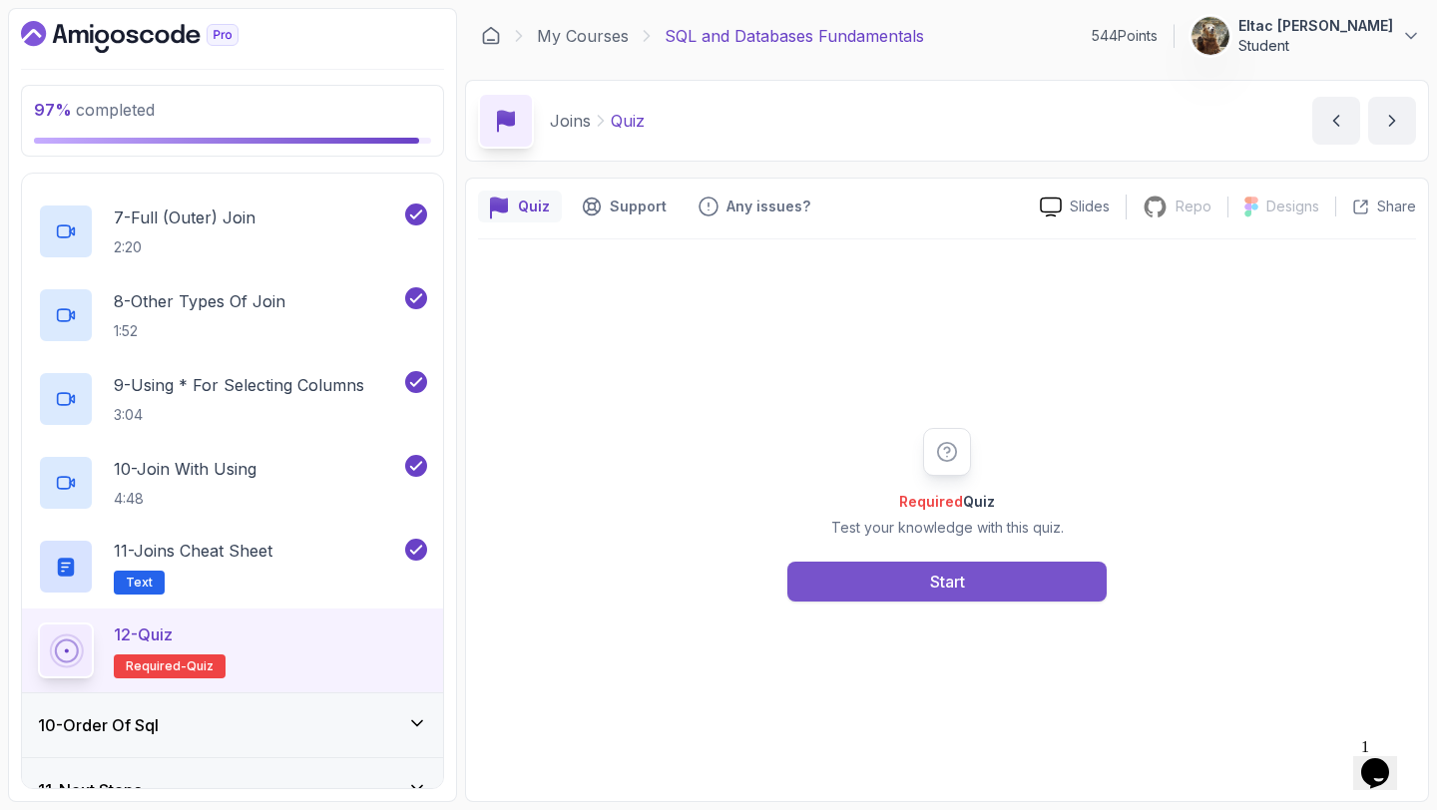
click at [869, 587] on button "Start" at bounding box center [946, 582] width 319 height 40
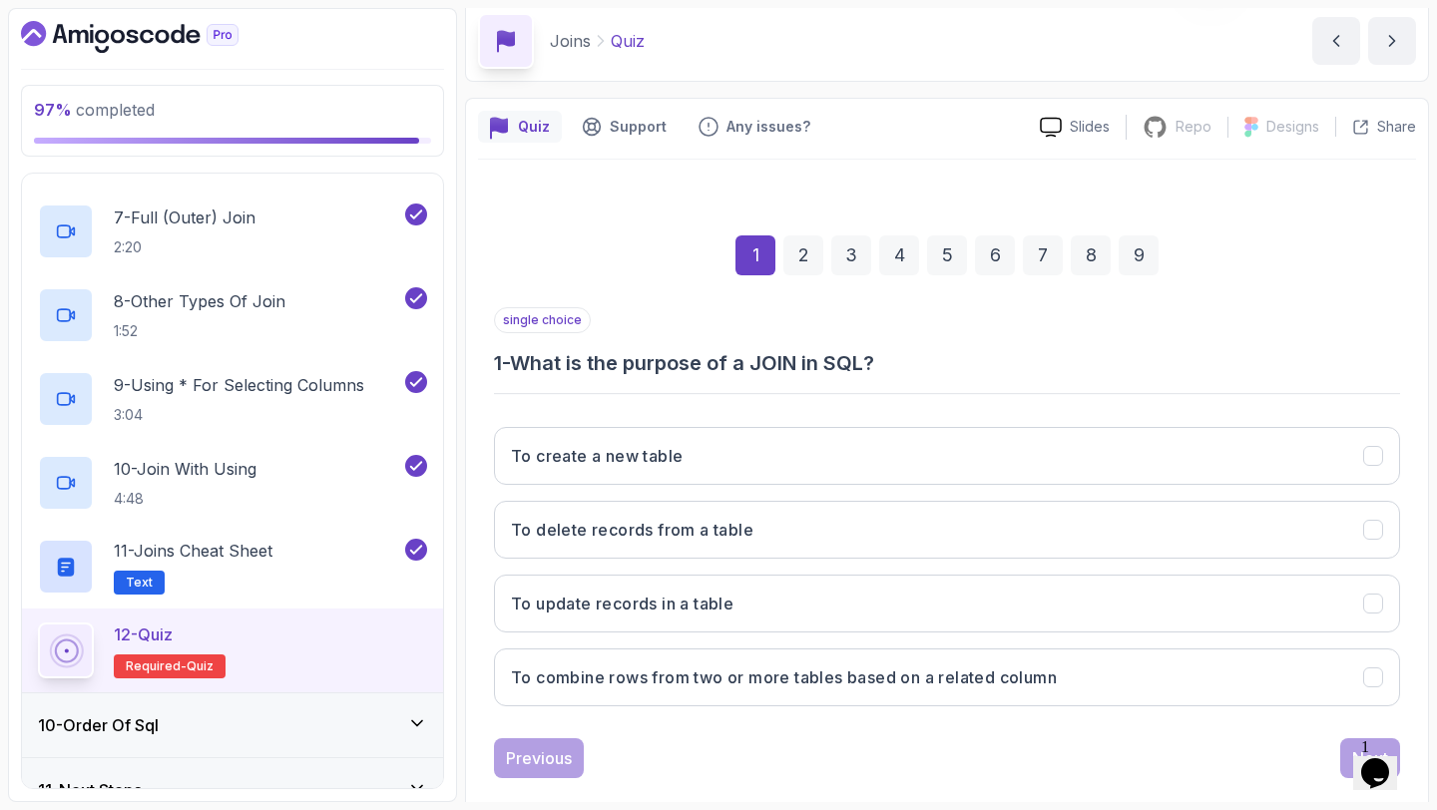
scroll to position [113, 0]
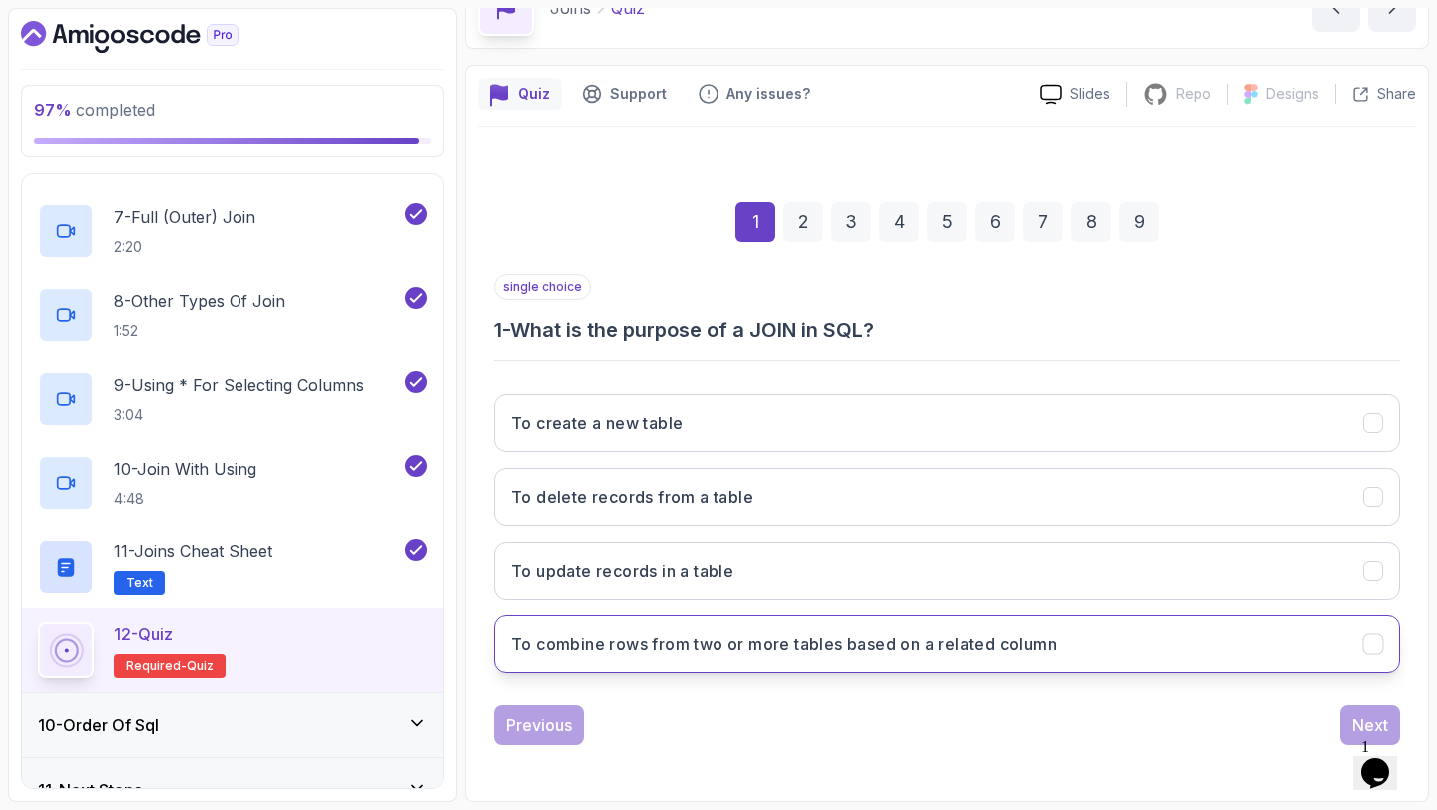
click at [738, 645] on h3 "To combine rows from two or more tables based on a related column" at bounding box center [784, 644] width 546 height 24
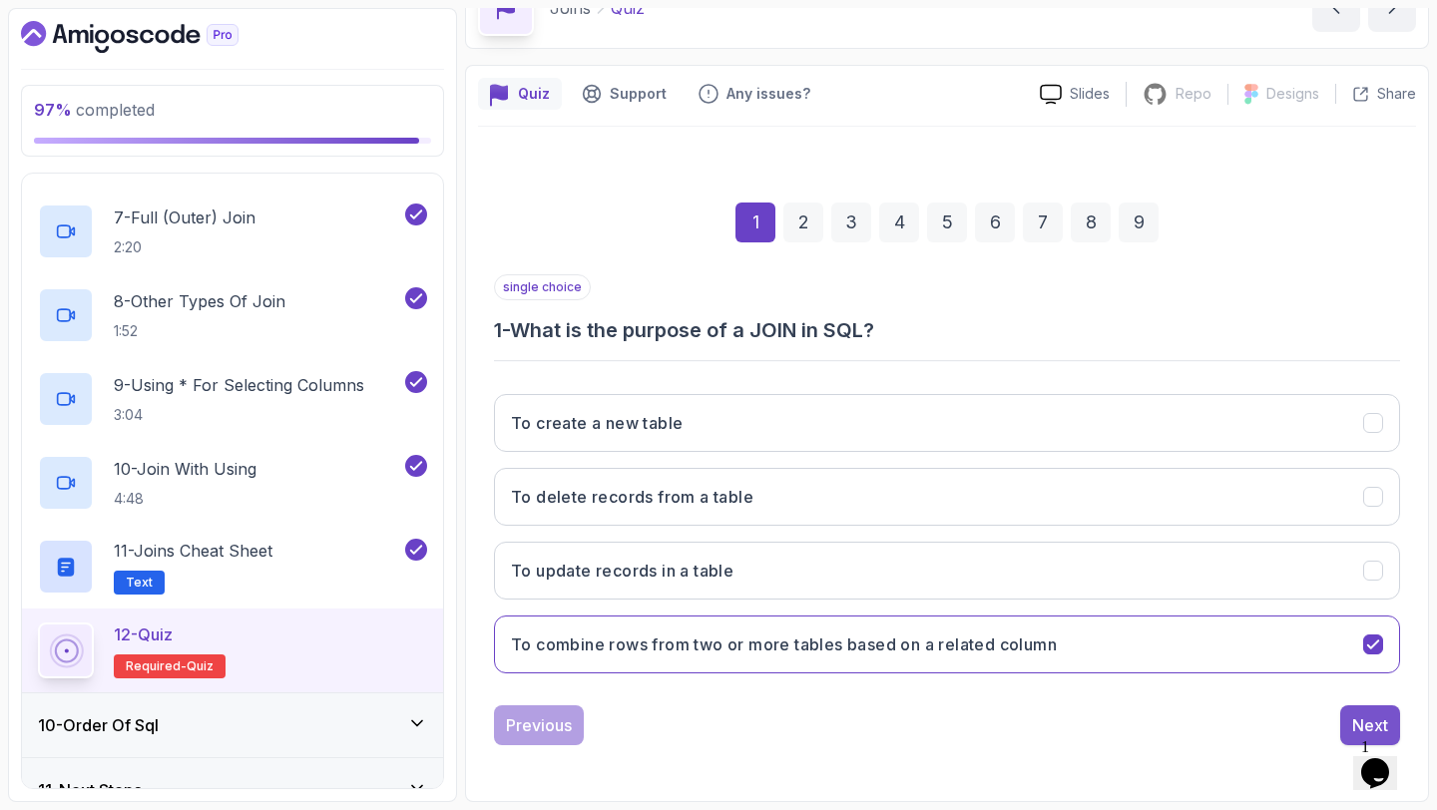
click at [1347, 715] on button "Next" at bounding box center [1370, 725] width 60 height 40
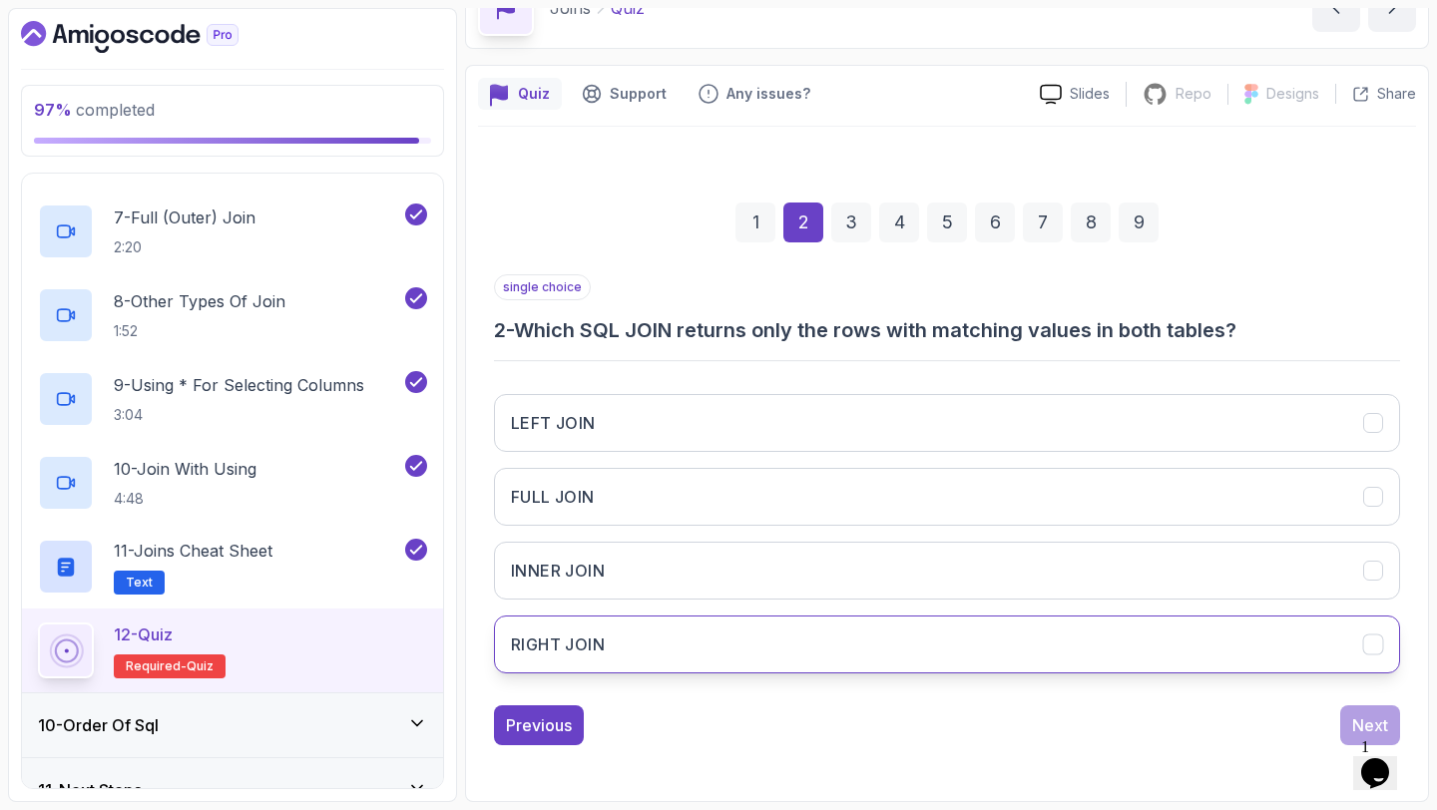
click at [1094, 630] on button "RIGHT JOIN" at bounding box center [947, 645] width 906 height 58
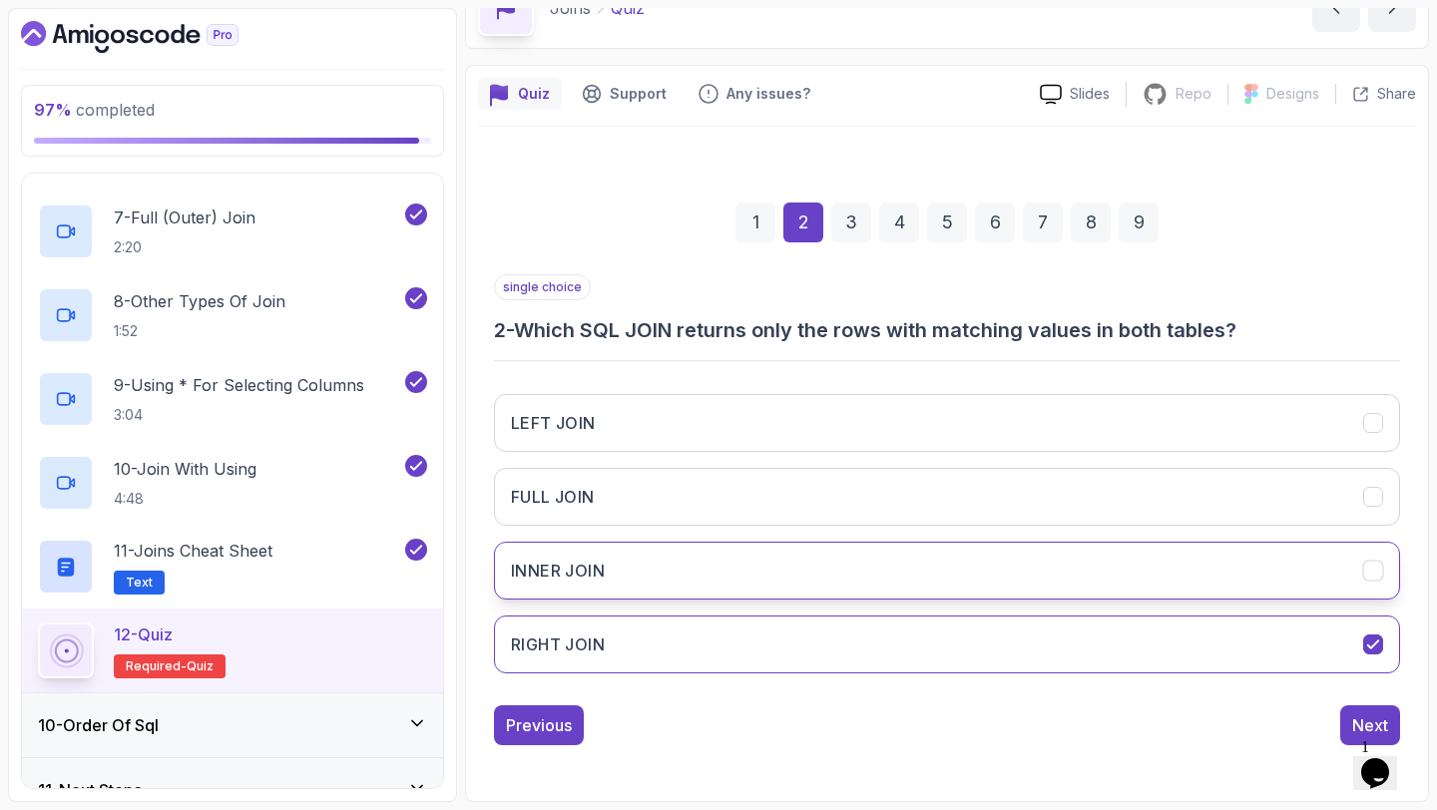
click at [972, 570] on button "INNER JOIN" at bounding box center [947, 571] width 906 height 58
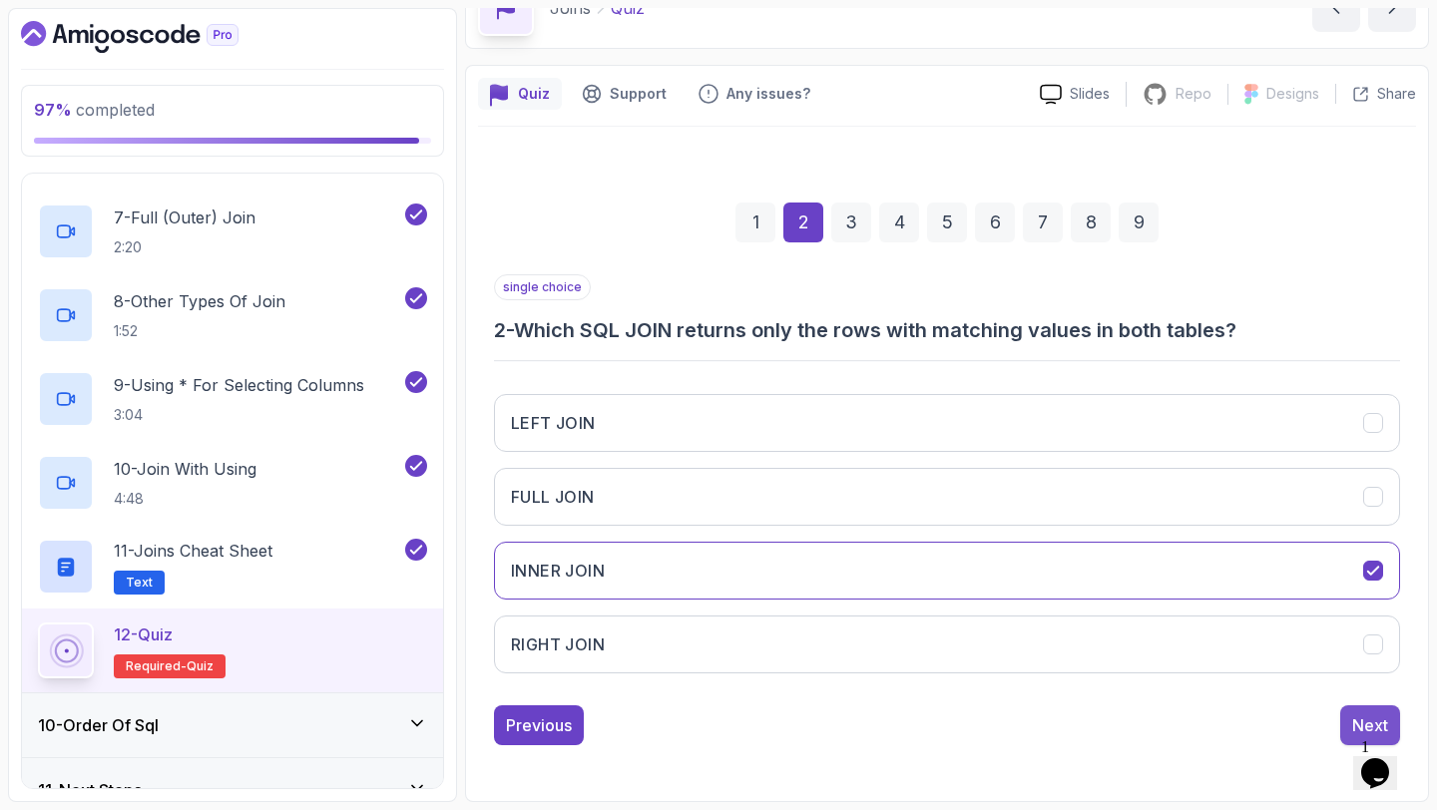
click at [1370, 716] on div "Next" at bounding box center [1370, 725] width 36 height 24
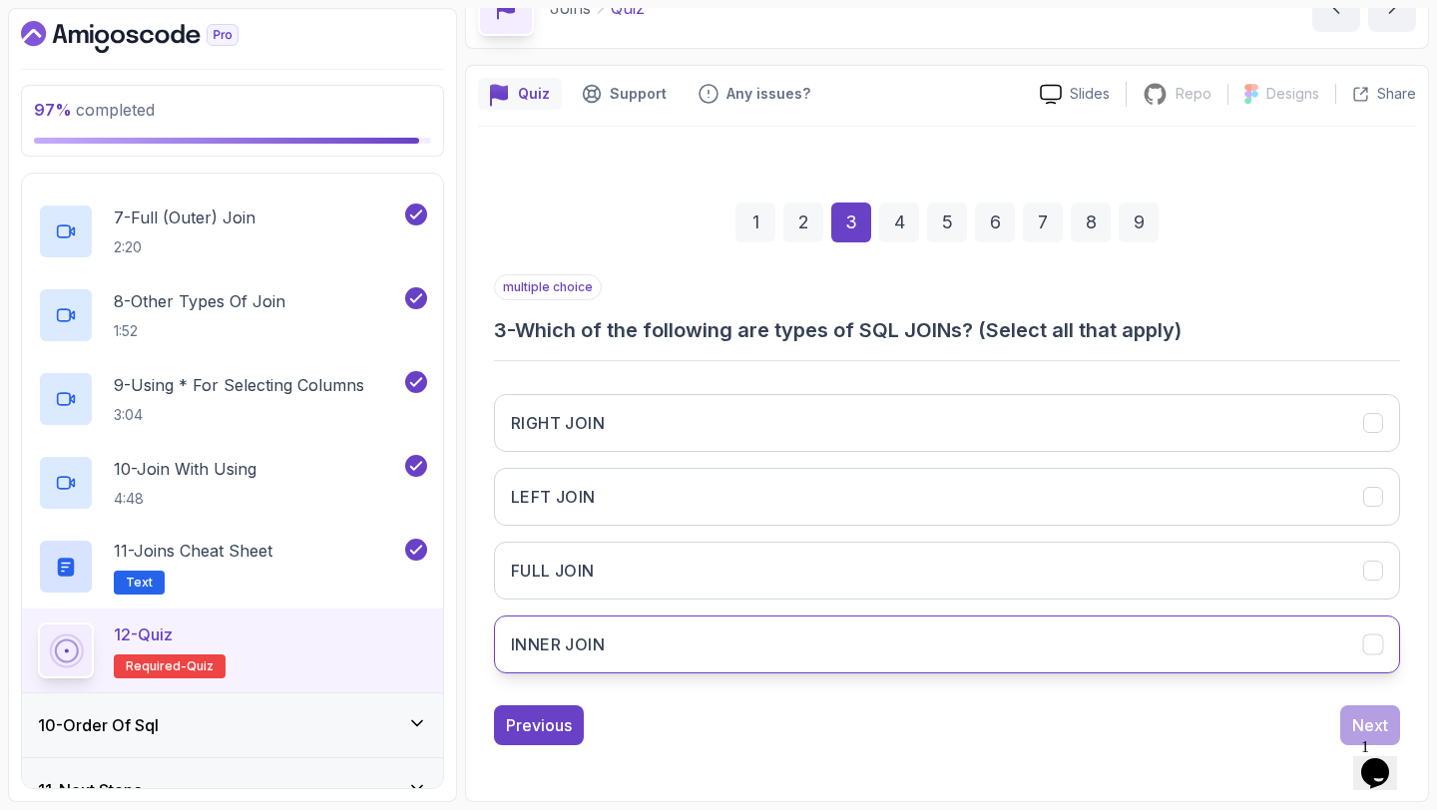
click at [859, 646] on button "INNER JOIN" at bounding box center [947, 645] width 906 height 58
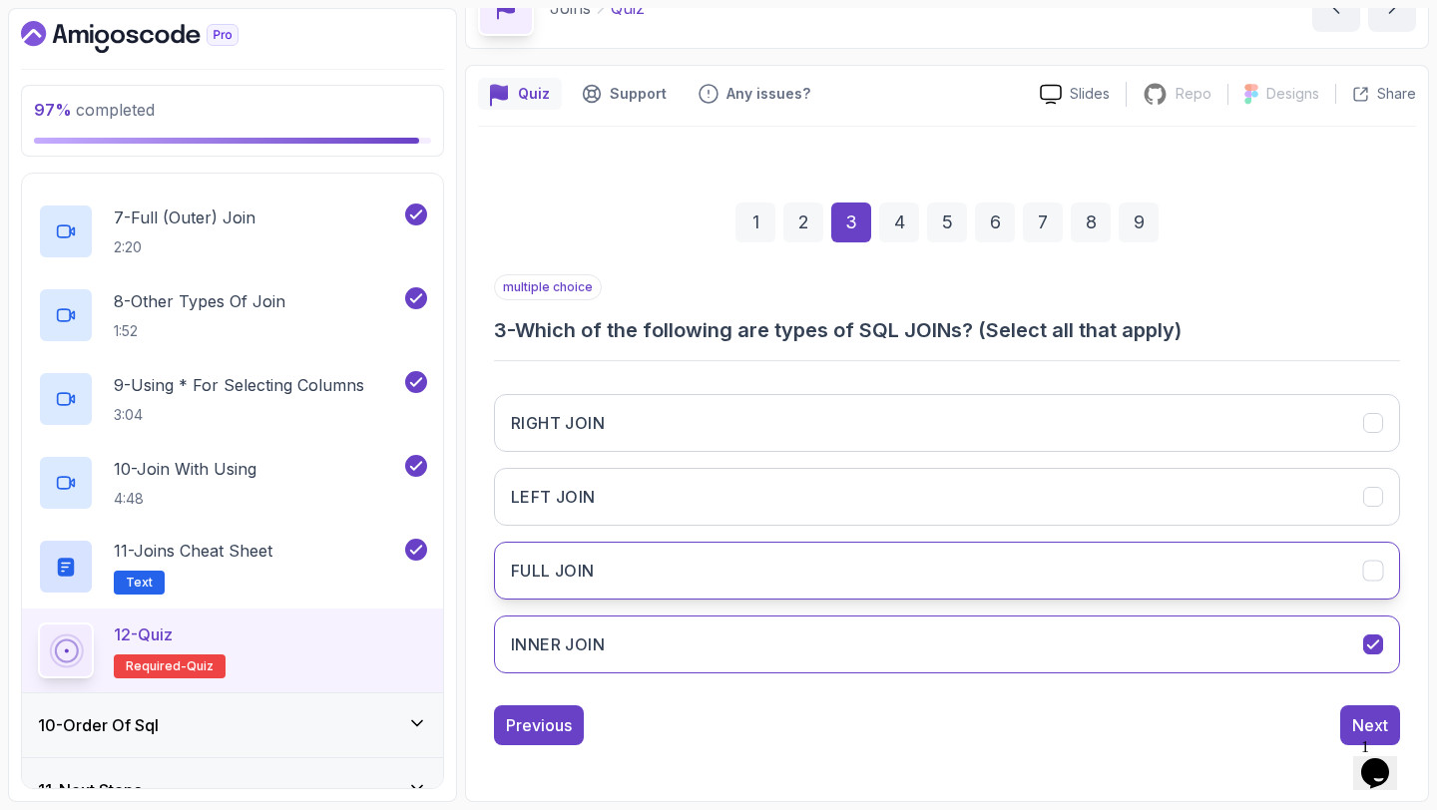
click at [860, 582] on button "FULL JOIN" at bounding box center [947, 571] width 906 height 58
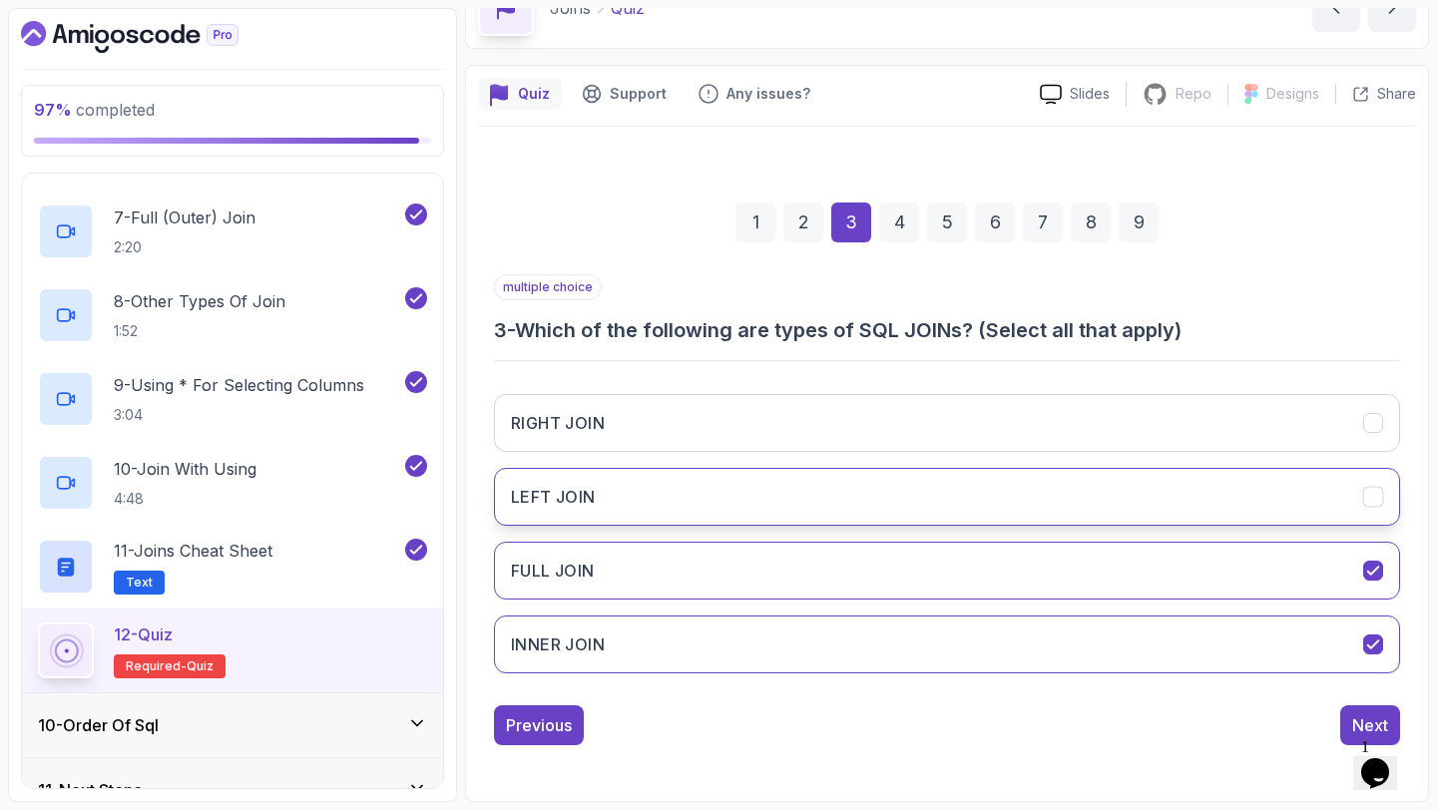
click at [869, 497] on button "LEFT JOIN" at bounding box center [947, 497] width 906 height 58
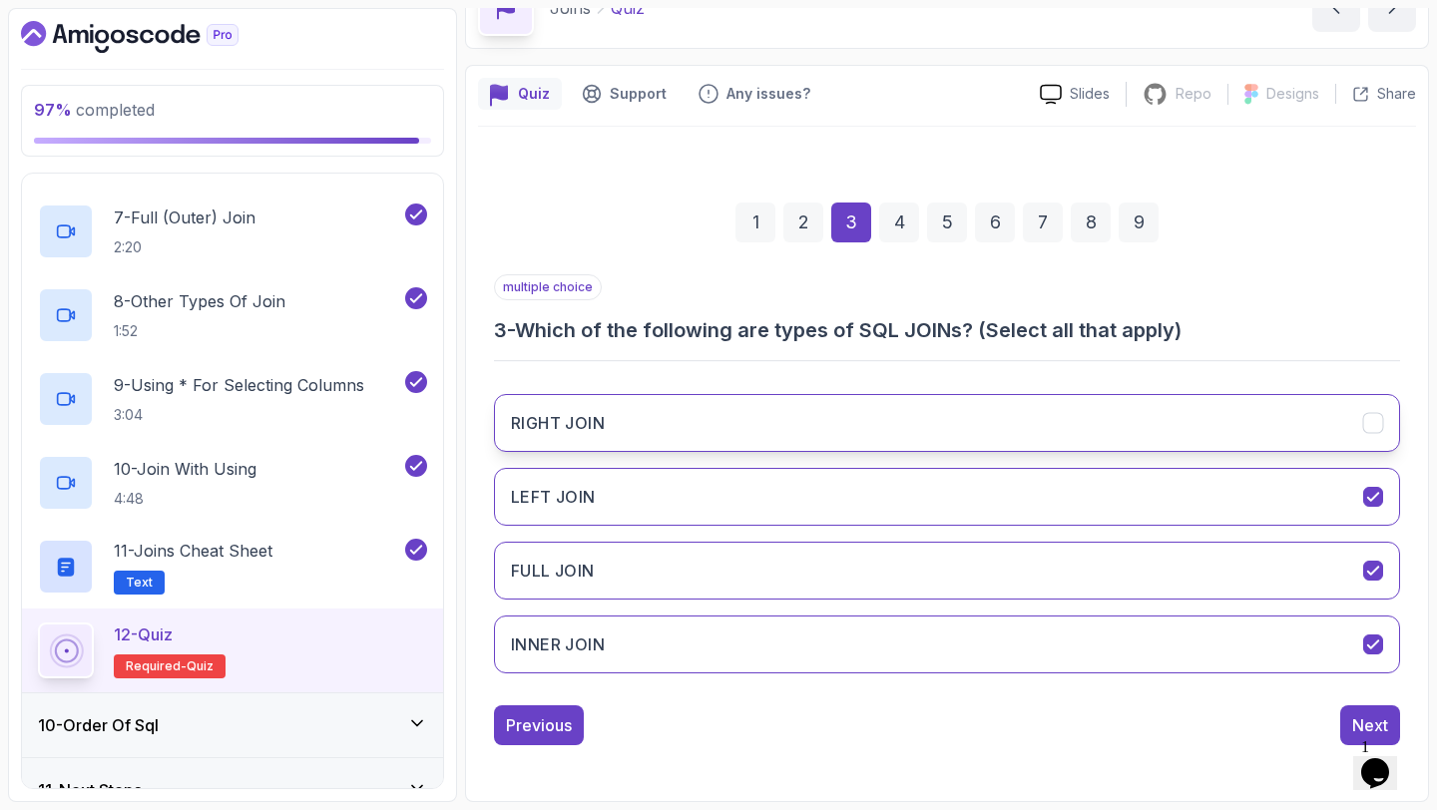
click at [879, 417] on button "RIGHT JOIN" at bounding box center [947, 423] width 906 height 58
click at [1349, 705] on button "Next" at bounding box center [1370, 725] width 60 height 40
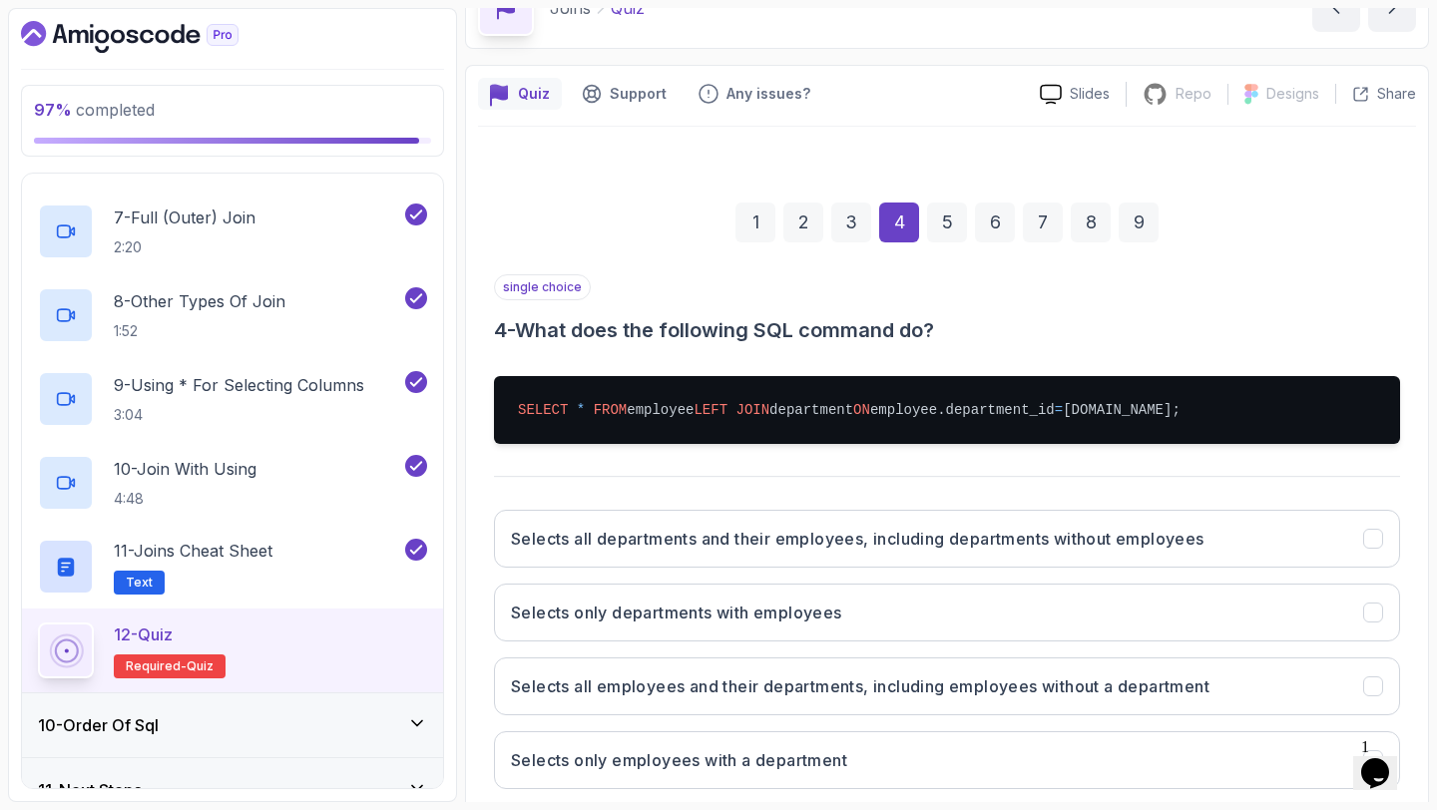
scroll to position [268, 0]
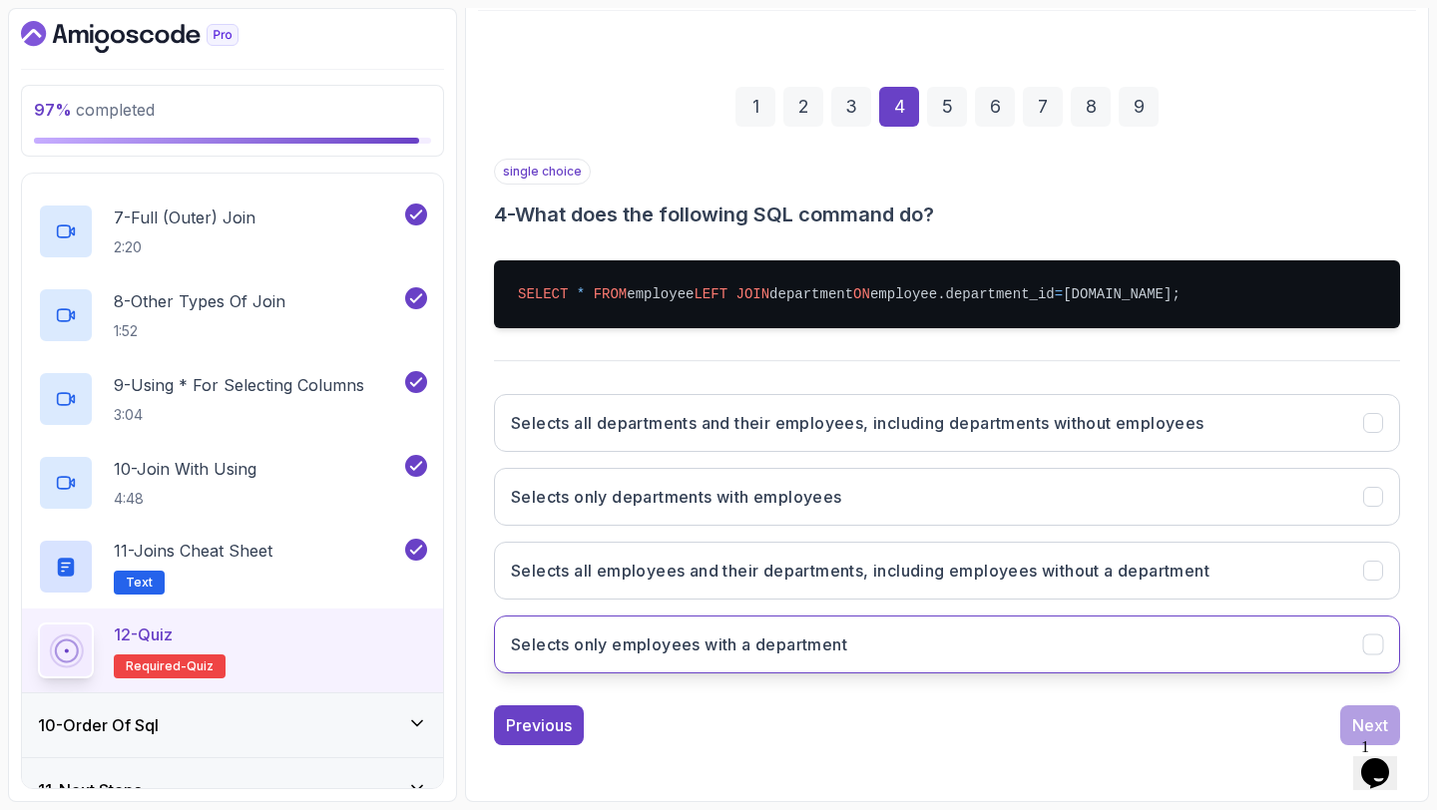
click at [1030, 664] on button "Selects only employees with a department" at bounding box center [947, 645] width 906 height 58
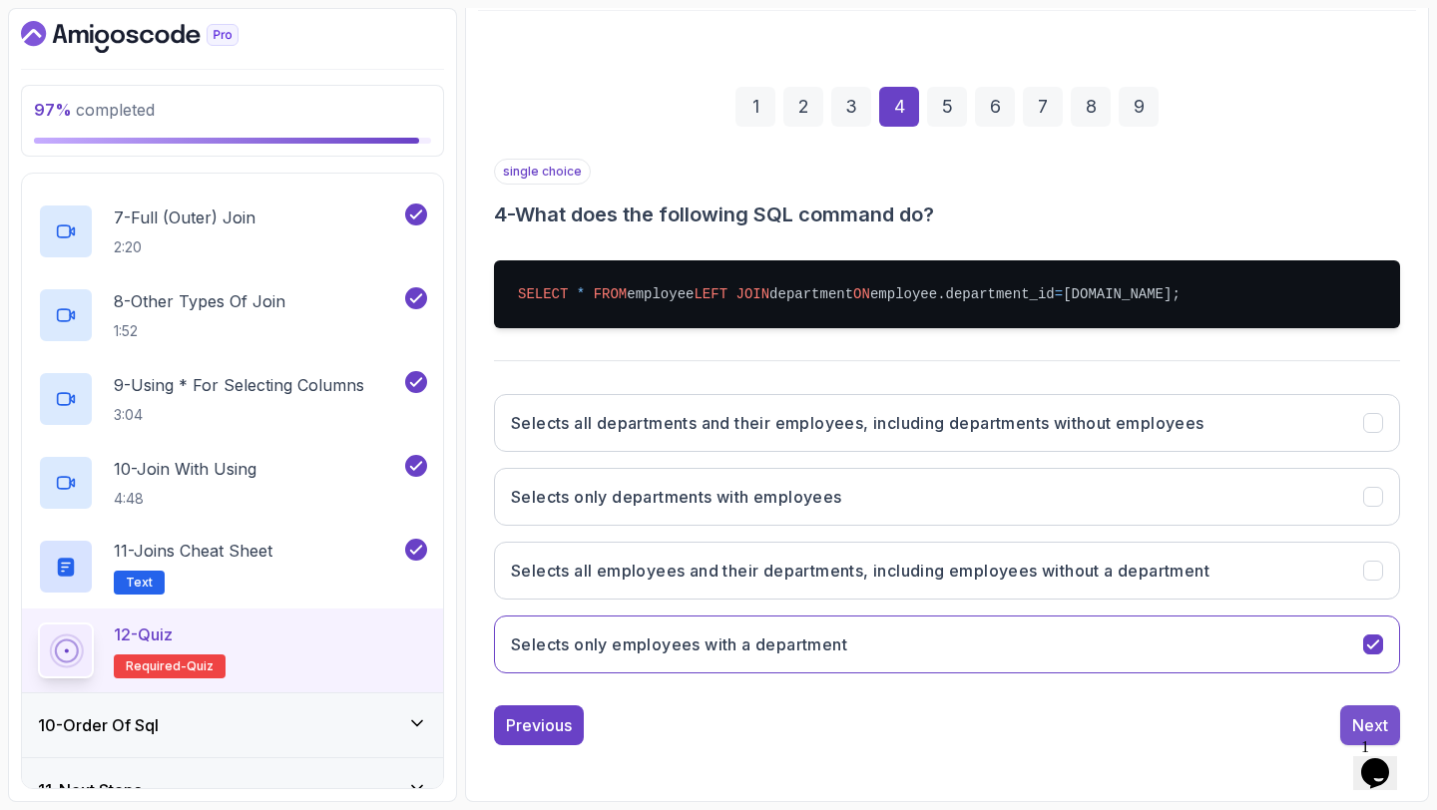
click at [1378, 715] on div "Next" at bounding box center [1370, 725] width 36 height 24
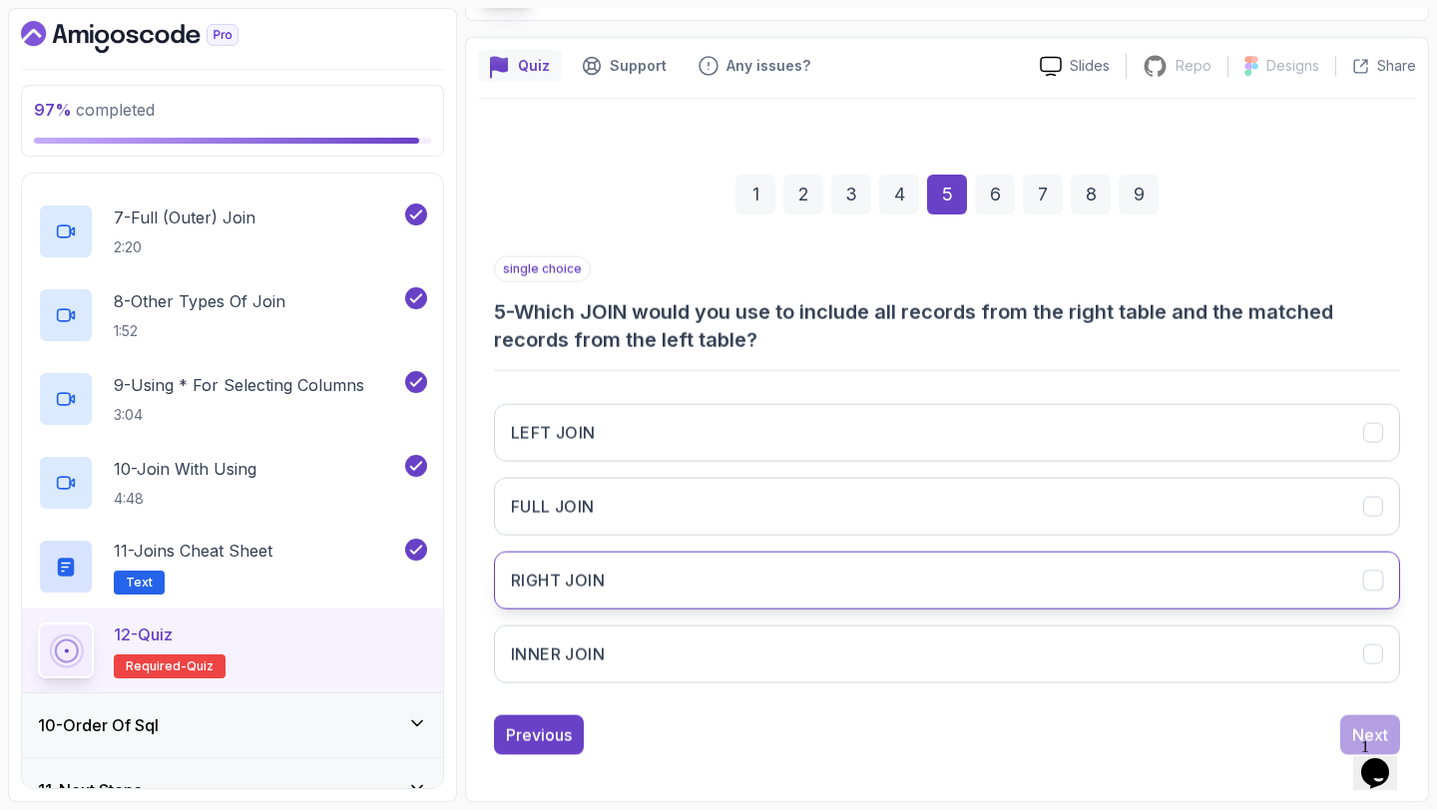
scroll to position [141, 0]
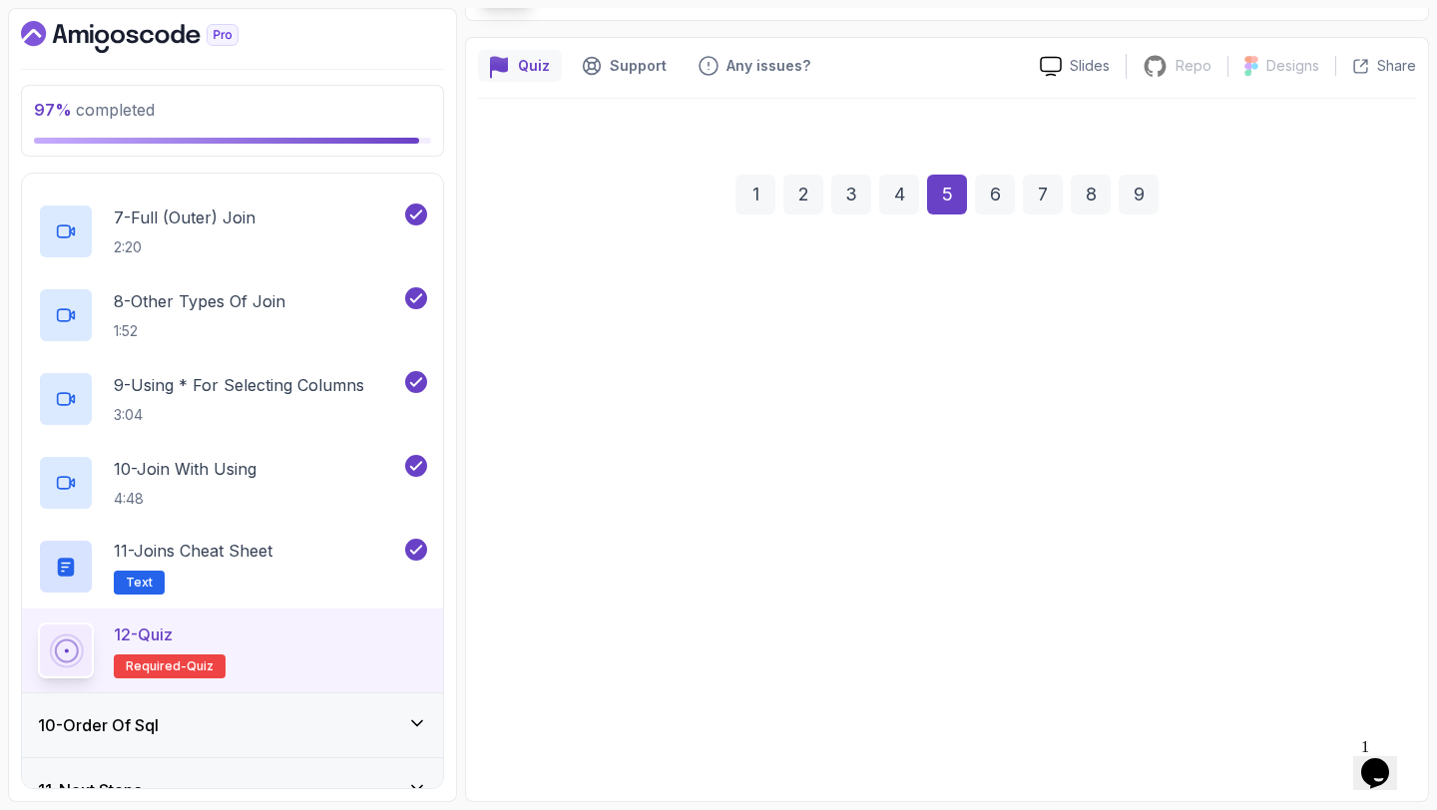
click at [960, 585] on button "RIGHT JOIN" at bounding box center [947, 571] width 906 height 58
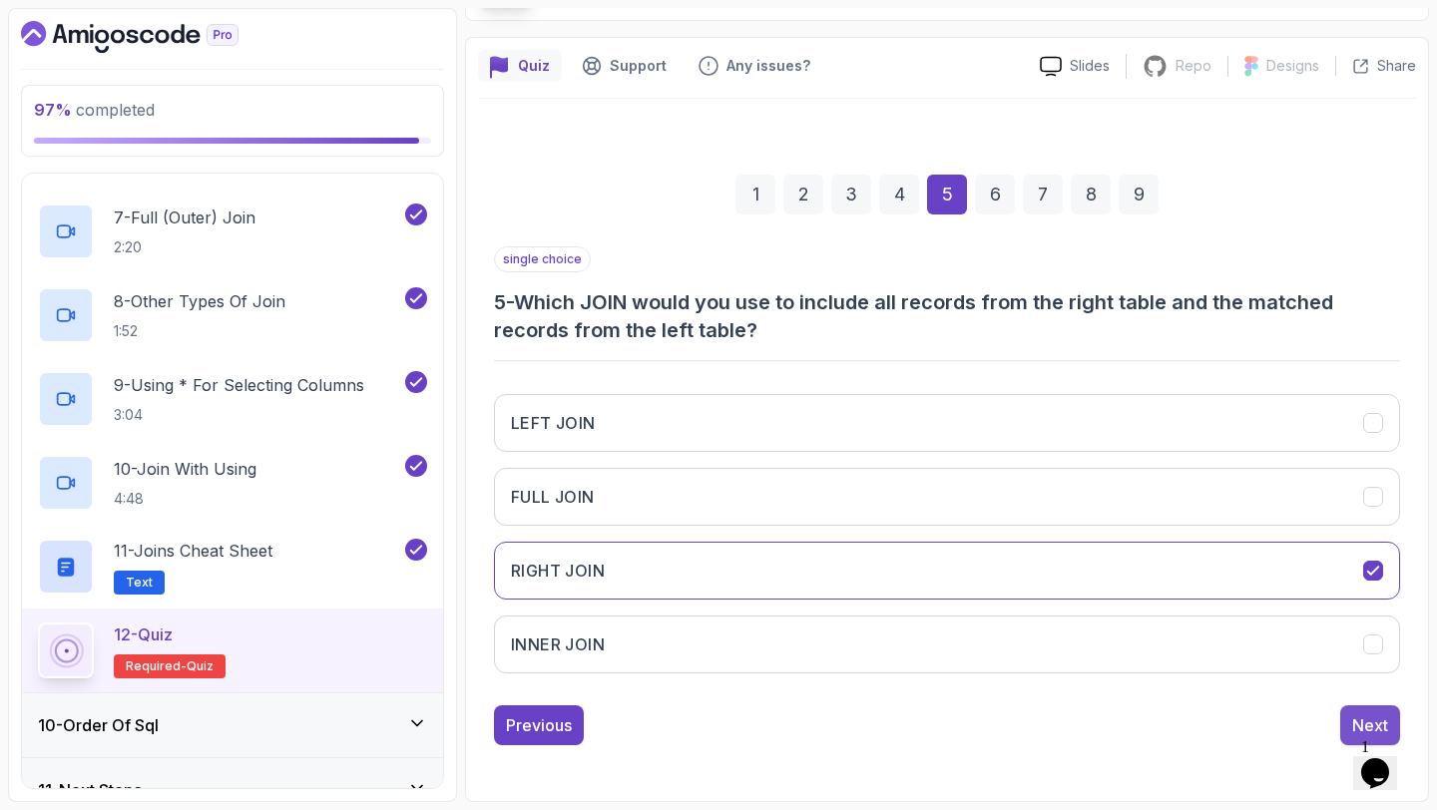
click at [1346, 719] on button "Next" at bounding box center [1370, 725] width 60 height 40
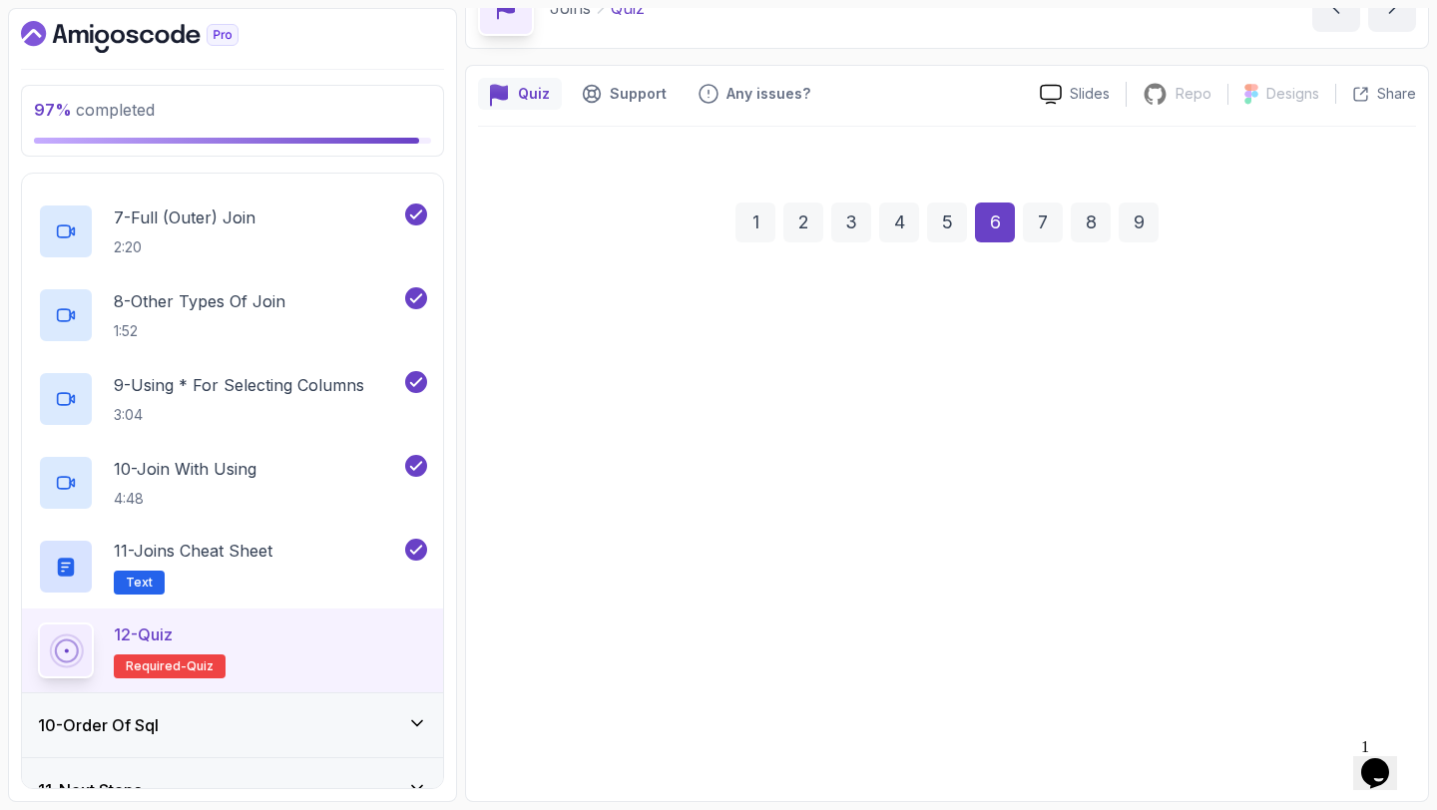
scroll to position [113, 0]
click at [1073, 536] on div "LEFT JOIN INNER JOIN FULL JOIN RIGHT JOIN" at bounding box center [947, 533] width 906 height 311
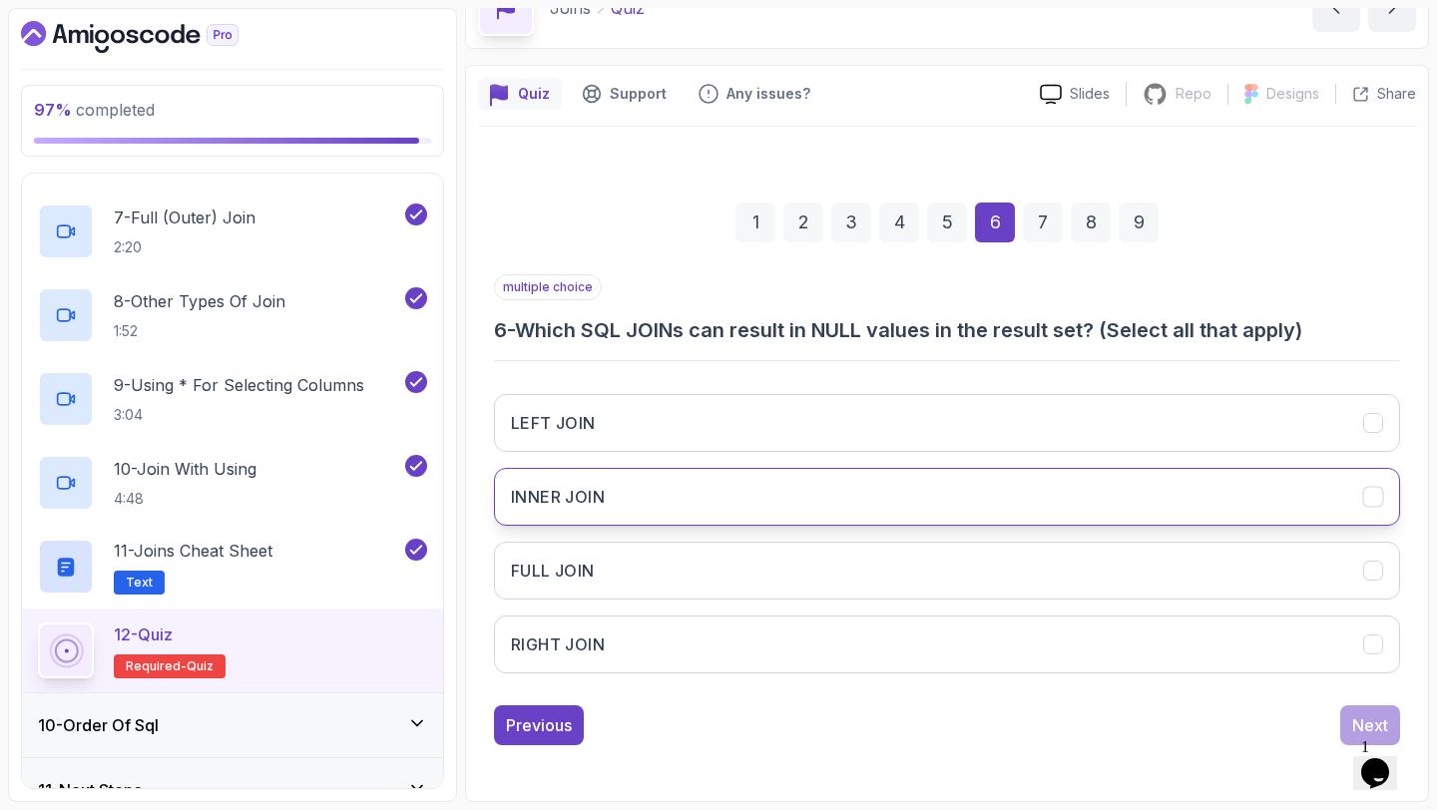
click at [1079, 499] on button "INNER JOIN" at bounding box center [947, 497] width 906 height 58
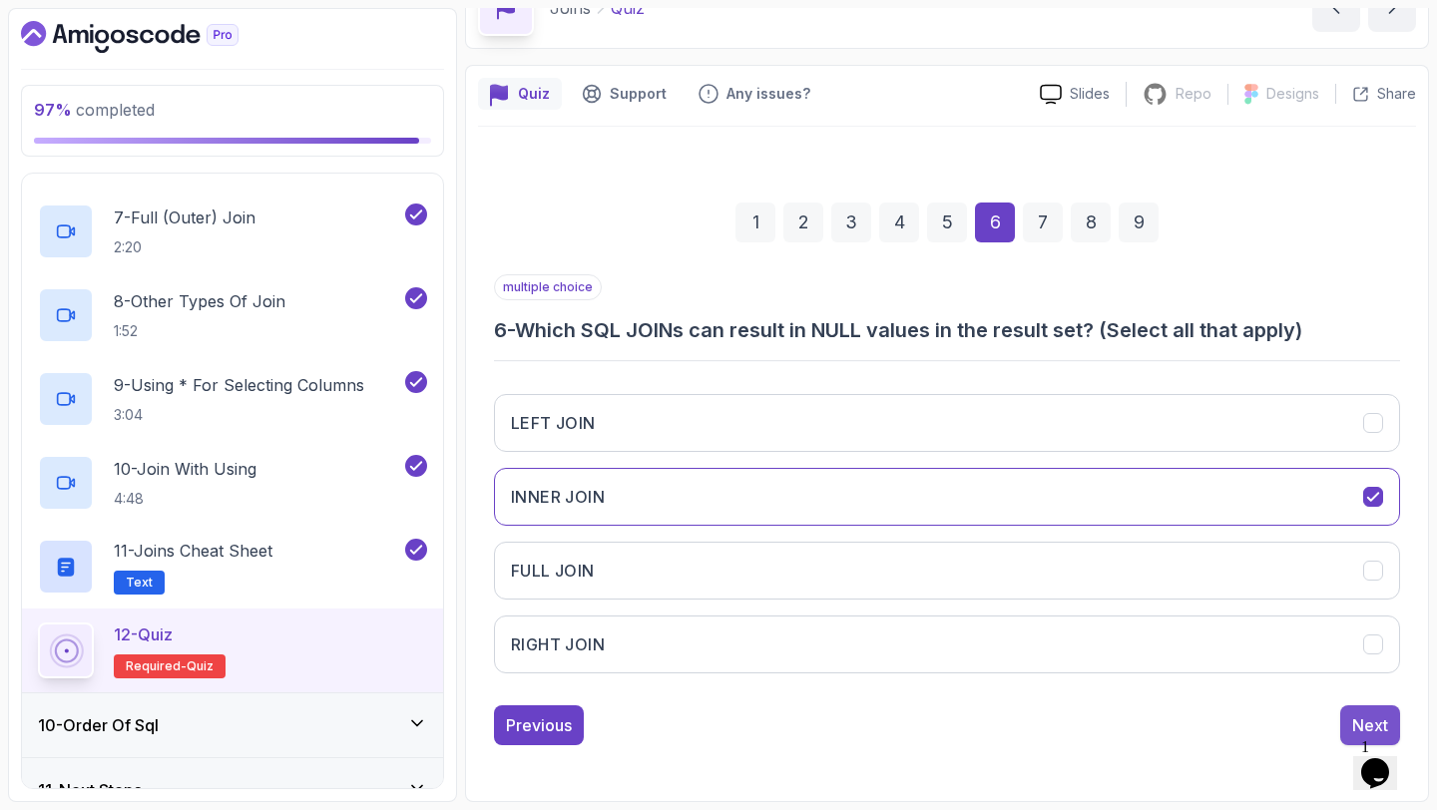
click at [1365, 715] on div "Next" at bounding box center [1370, 725] width 36 height 24
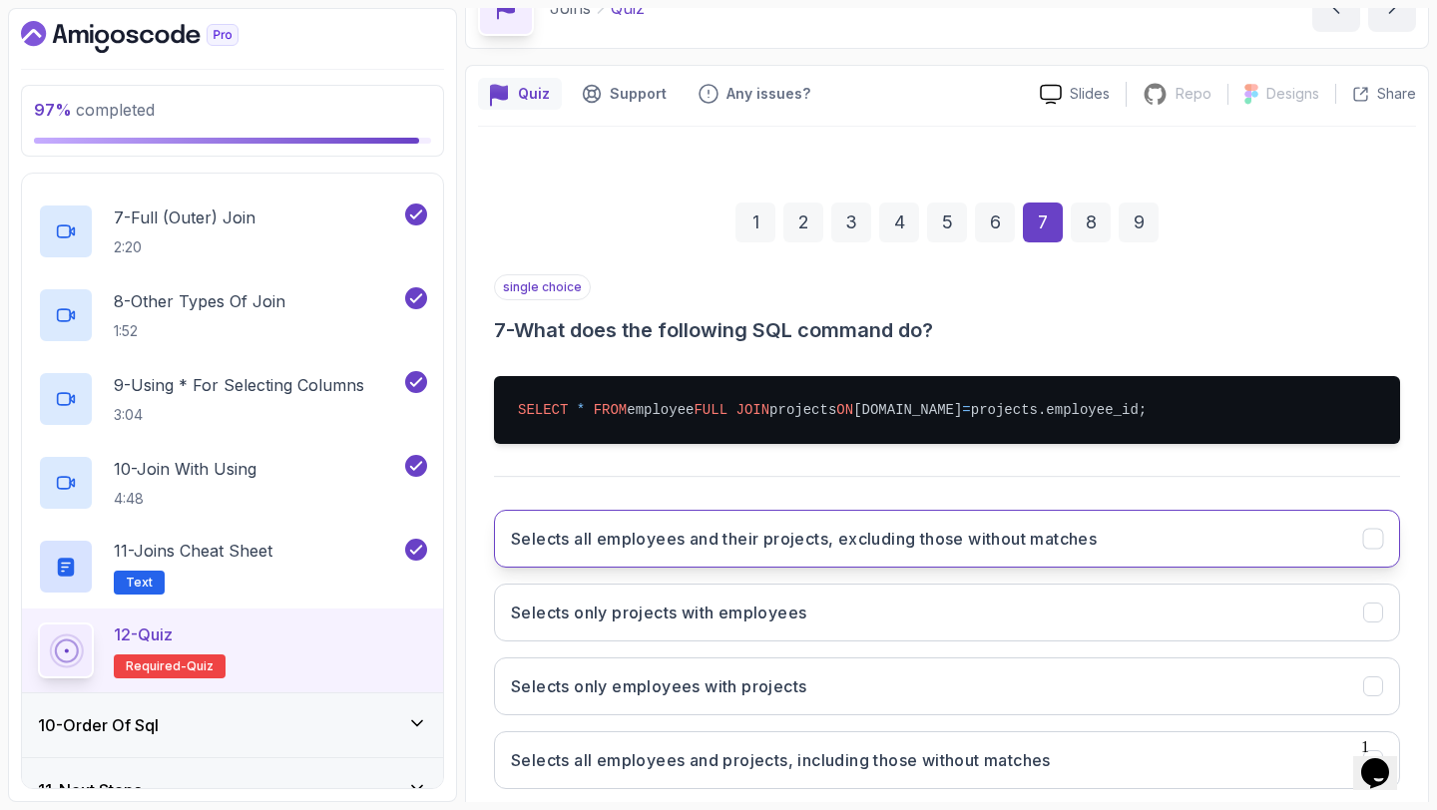
click at [1149, 568] on button "Selects all employees and their projects, excluding those without matches" at bounding box center [947, 539] width 906 height 58
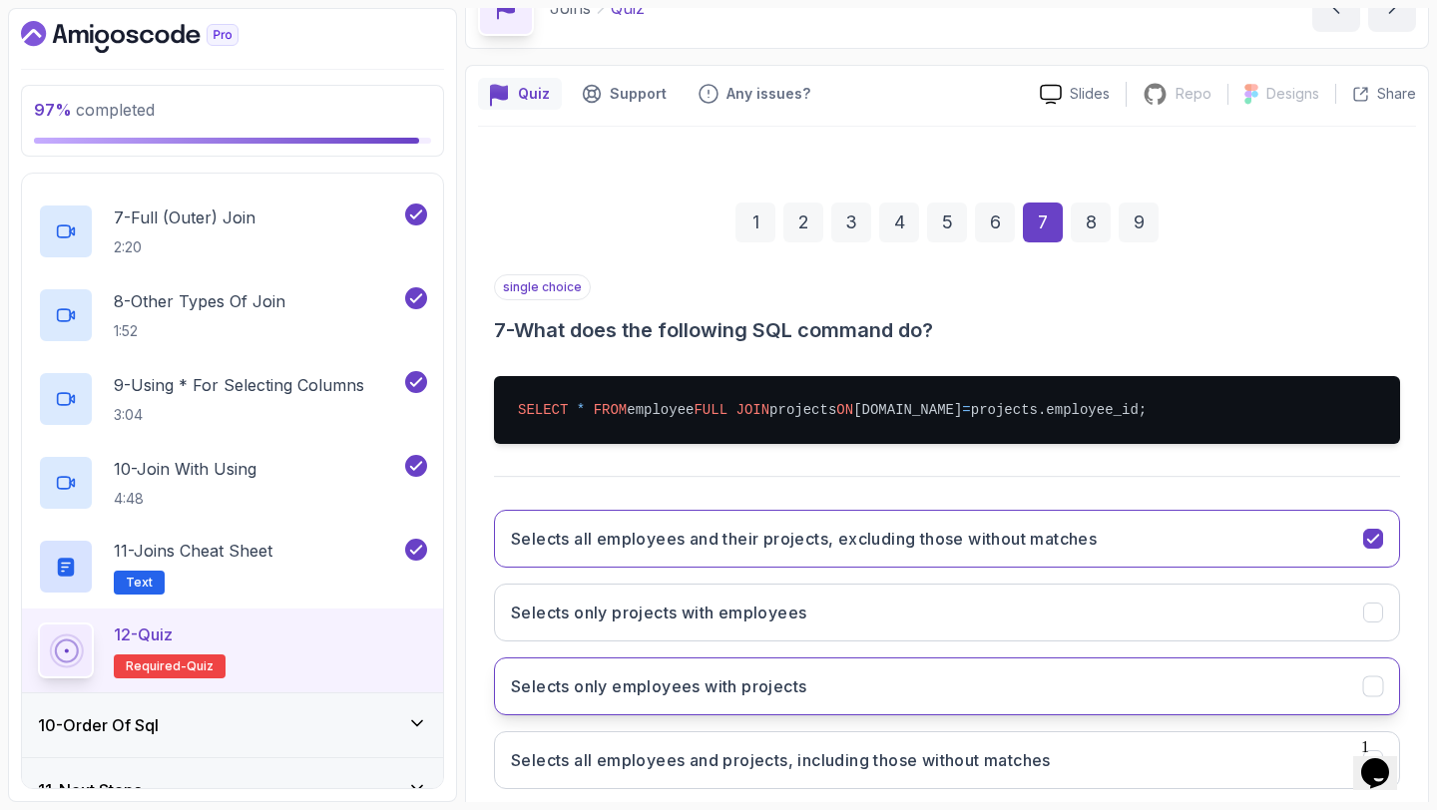
scroll to position [268, 0]
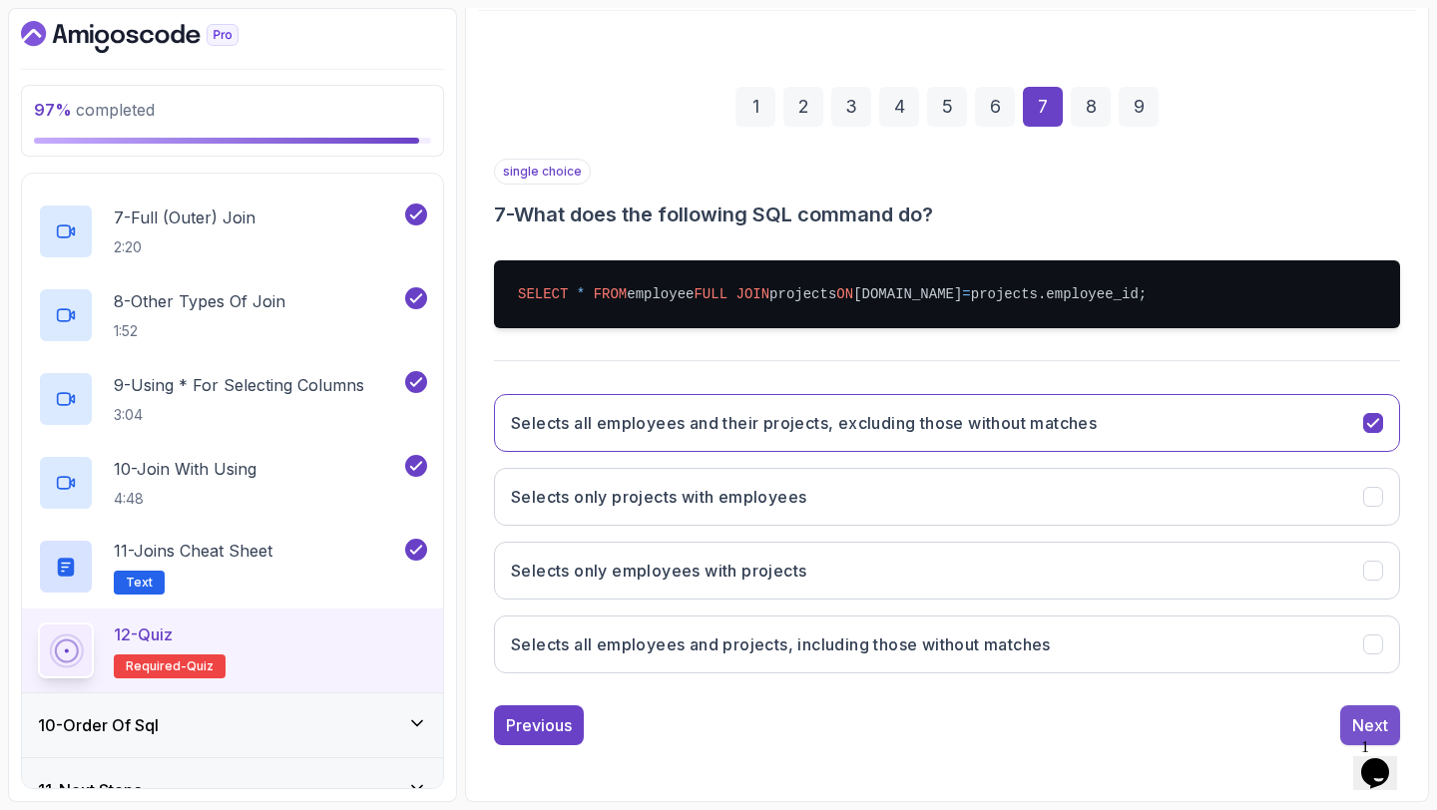
click at [1355, 728] on div "Next" at bounding box center [1370, 725] width 36 height 24
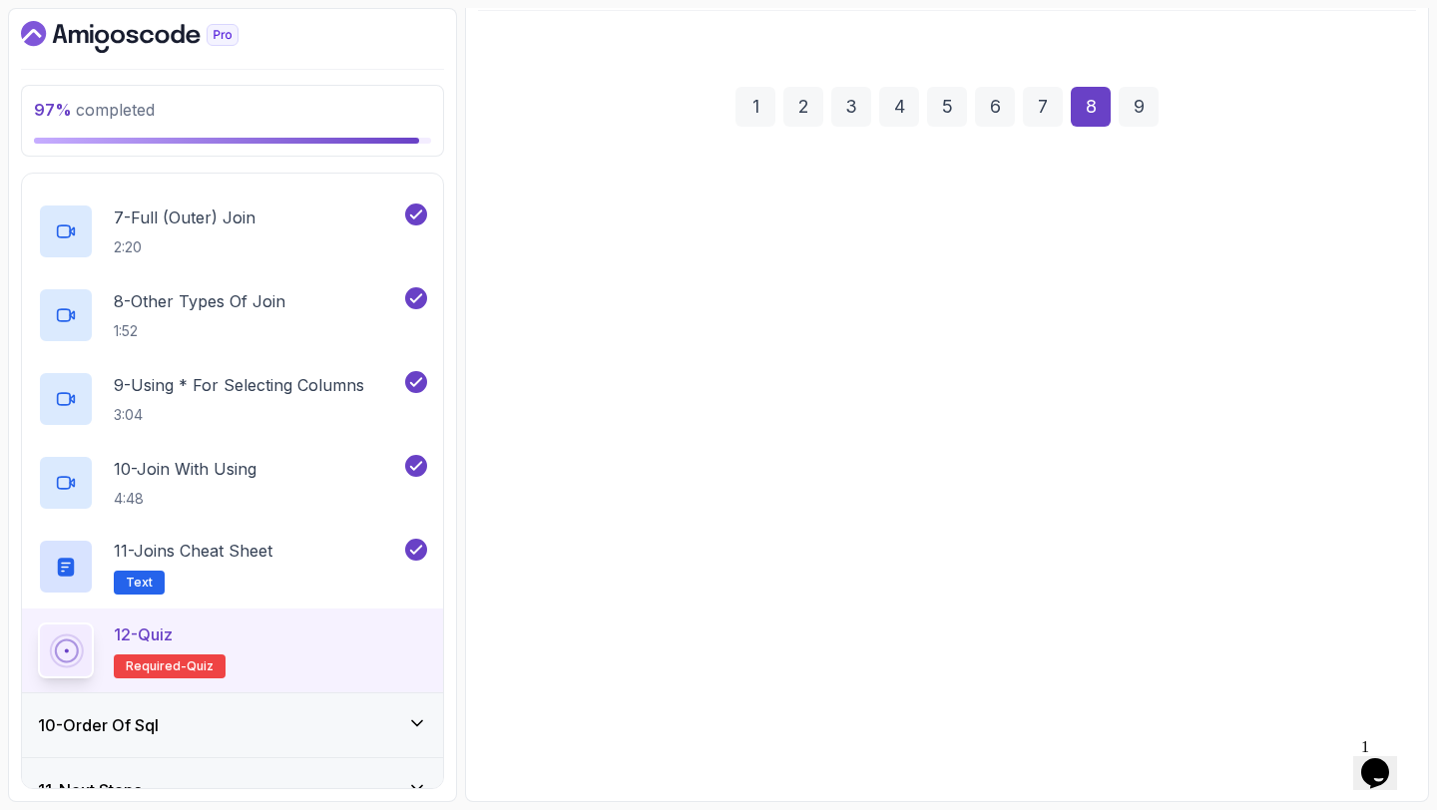
scroll to position [248, 0]
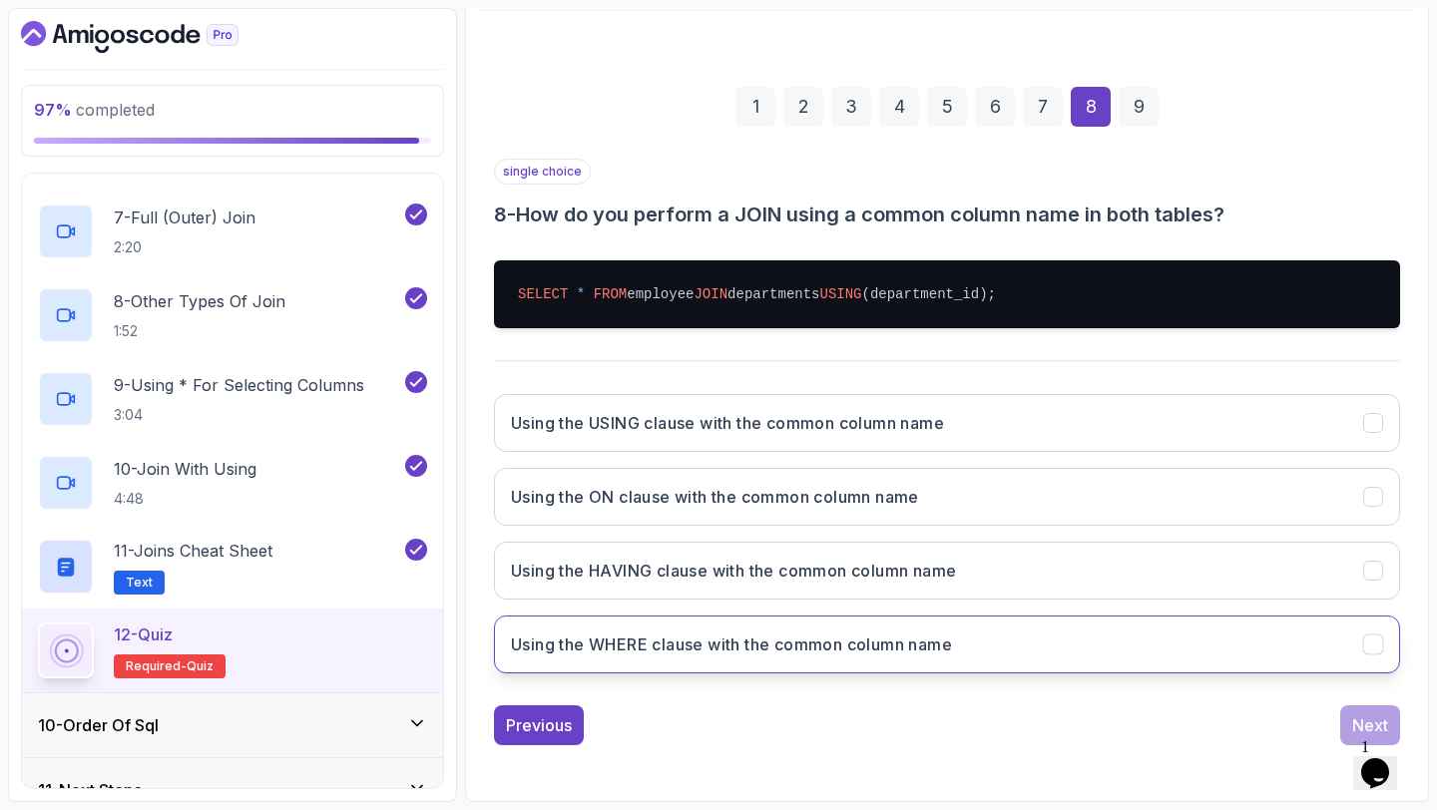
click at [1155, 637] on button "Using the WHERE clause with the common column name" at bounding box center [947, 645] width 906 height 58
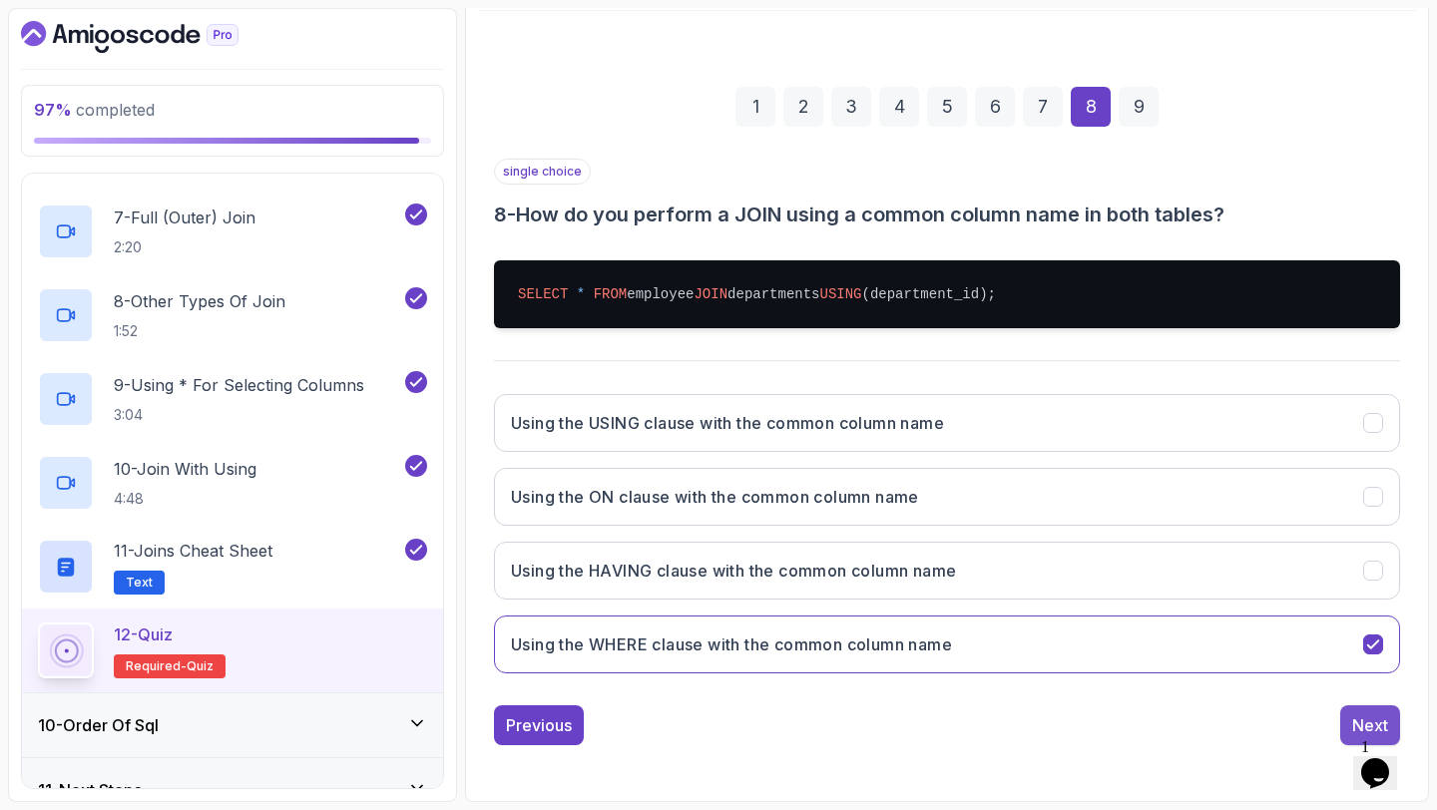
click at [1352, 719] on div "Next" at bounding box center [1370, 725] width 36 height 24
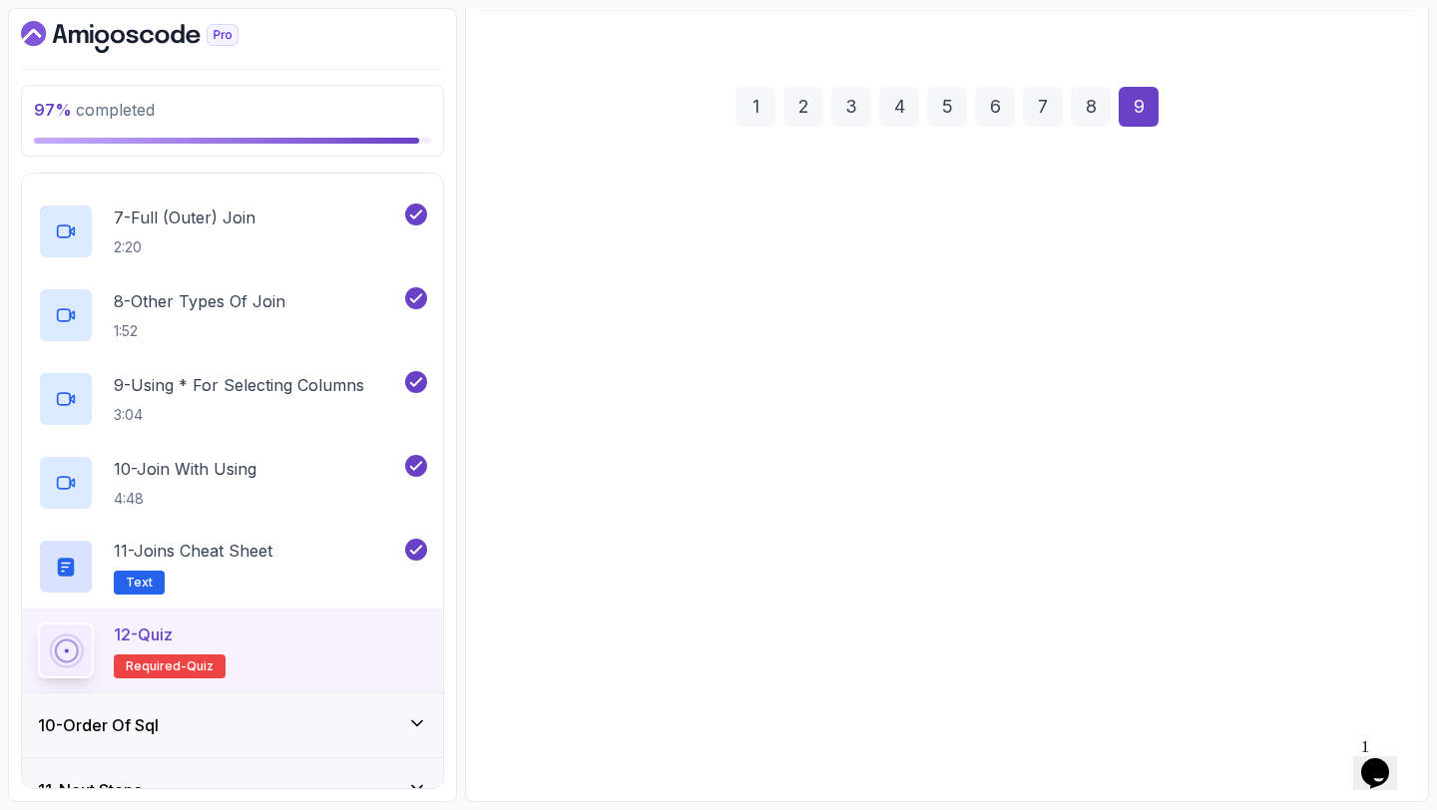
click at [1243, 645] on div "Selects employees with a department Selects all employees Selects all departmen…" at bounding box center [947, 533] width 906 height 311
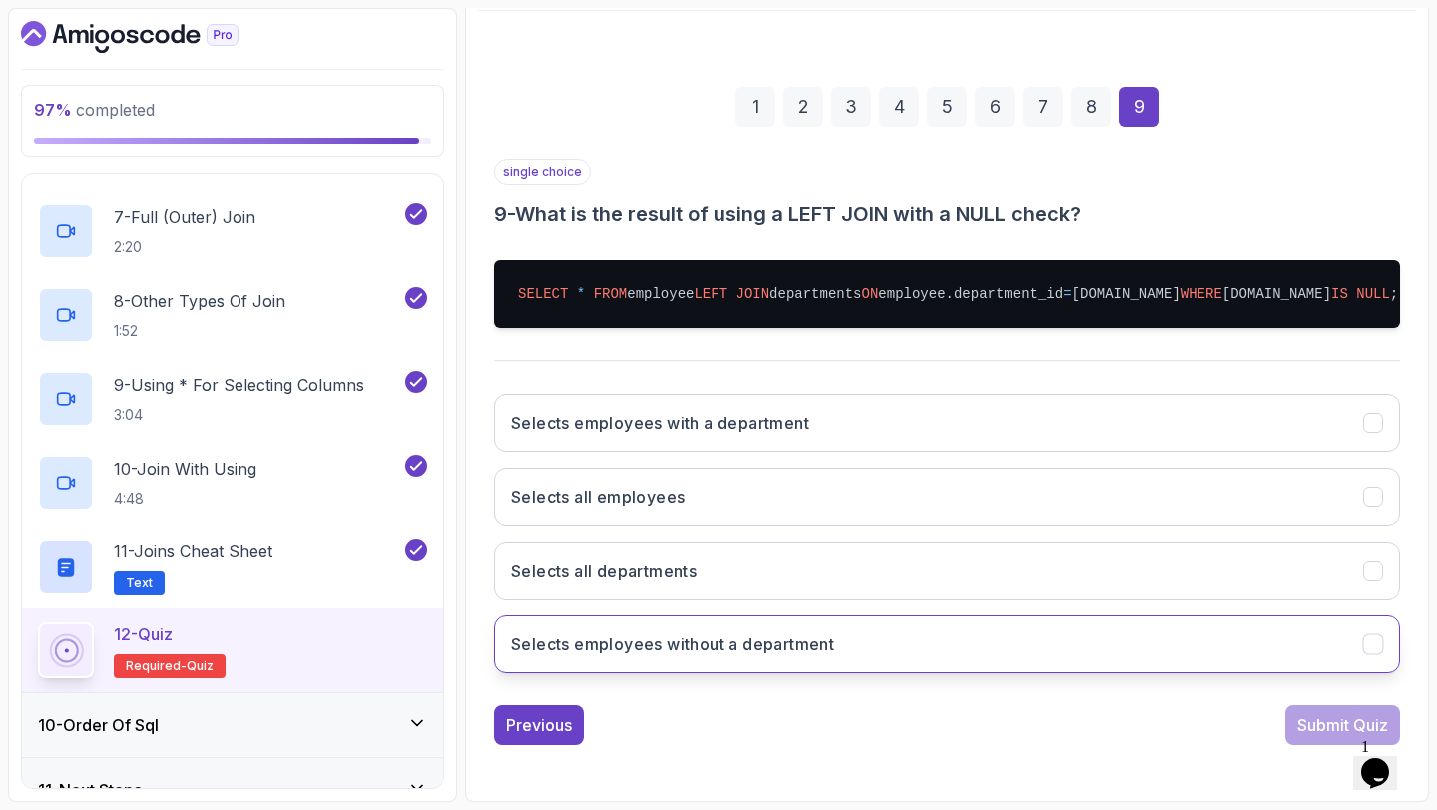
click at [1246, 673] on button "Selects employees without a department" at bounding box center [947, 645] width 906 height 58
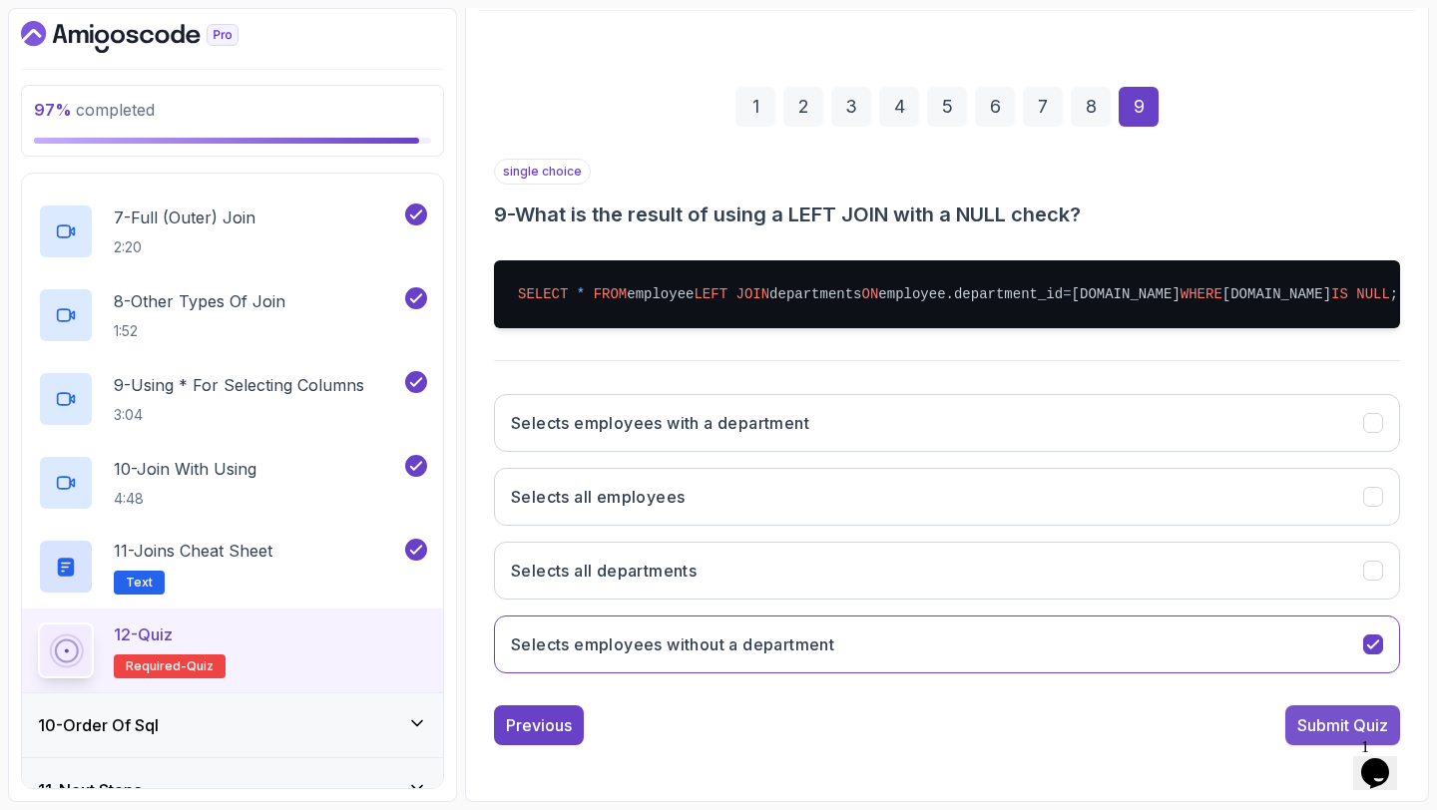
click at [1315, 737] on div "Submit Quiz" at bounding box center [1342, 725] width 91 height 24
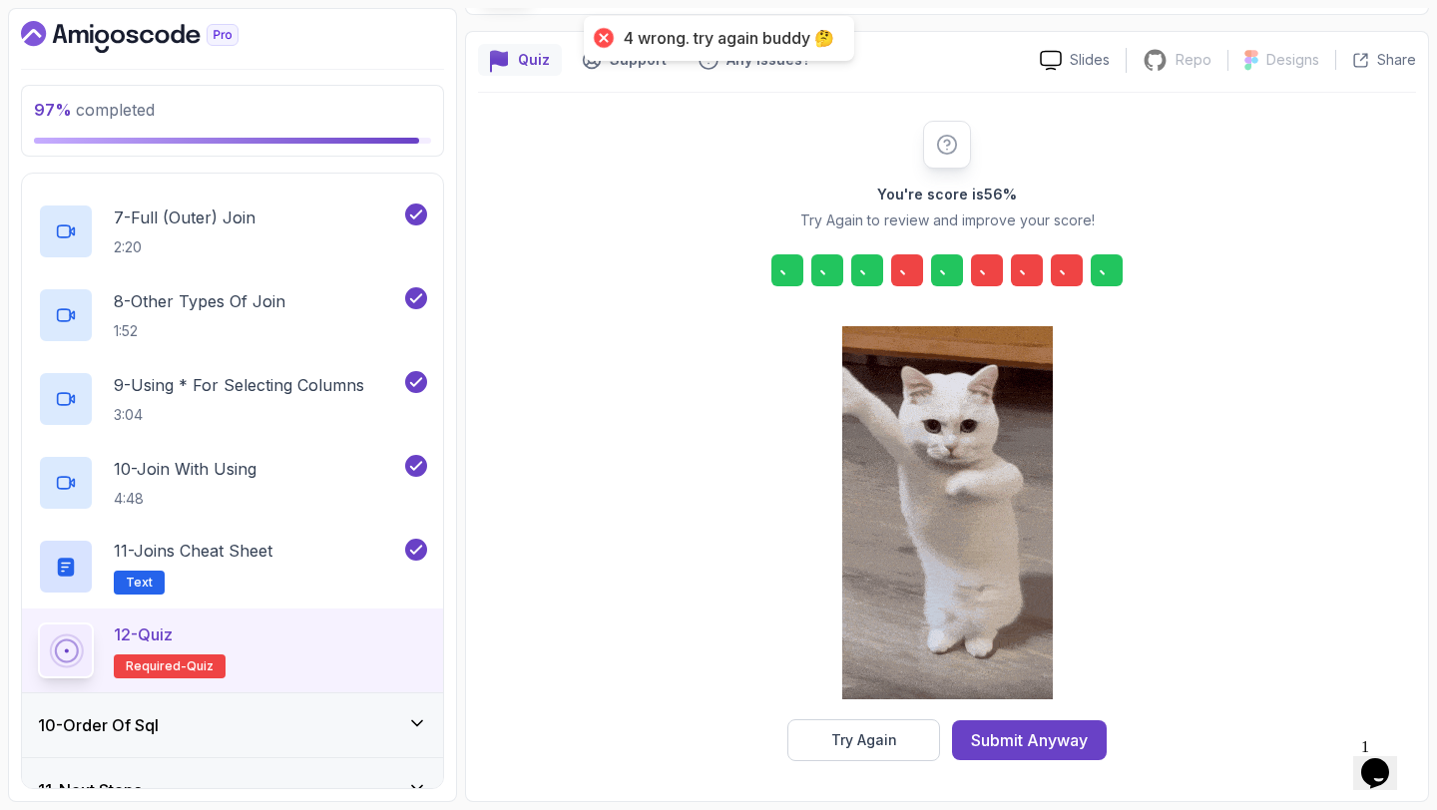
scroll to position [147, 0]
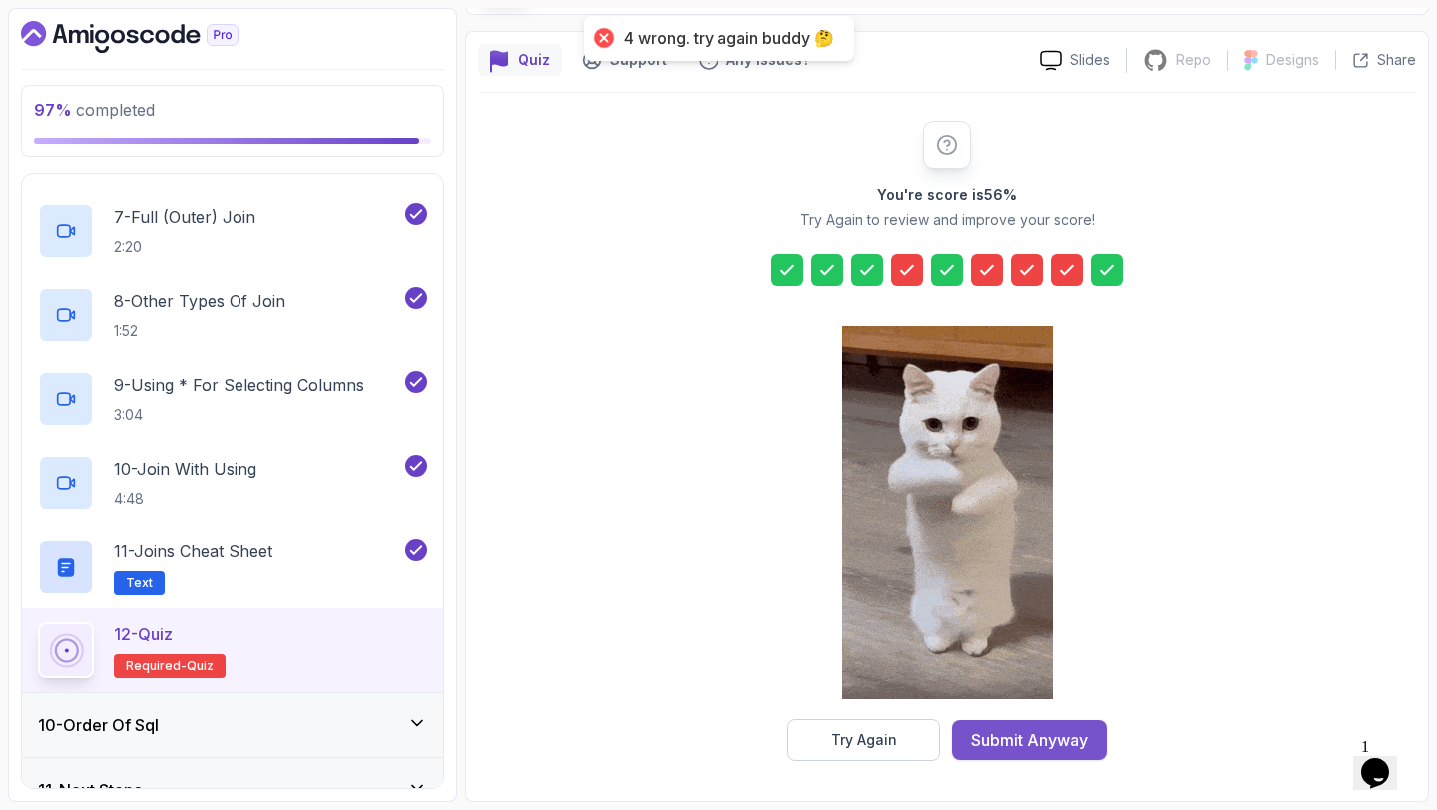
click at [998, 747] on div "Submit Anyway" at bounding box center [1029, 740] width 117 height 24
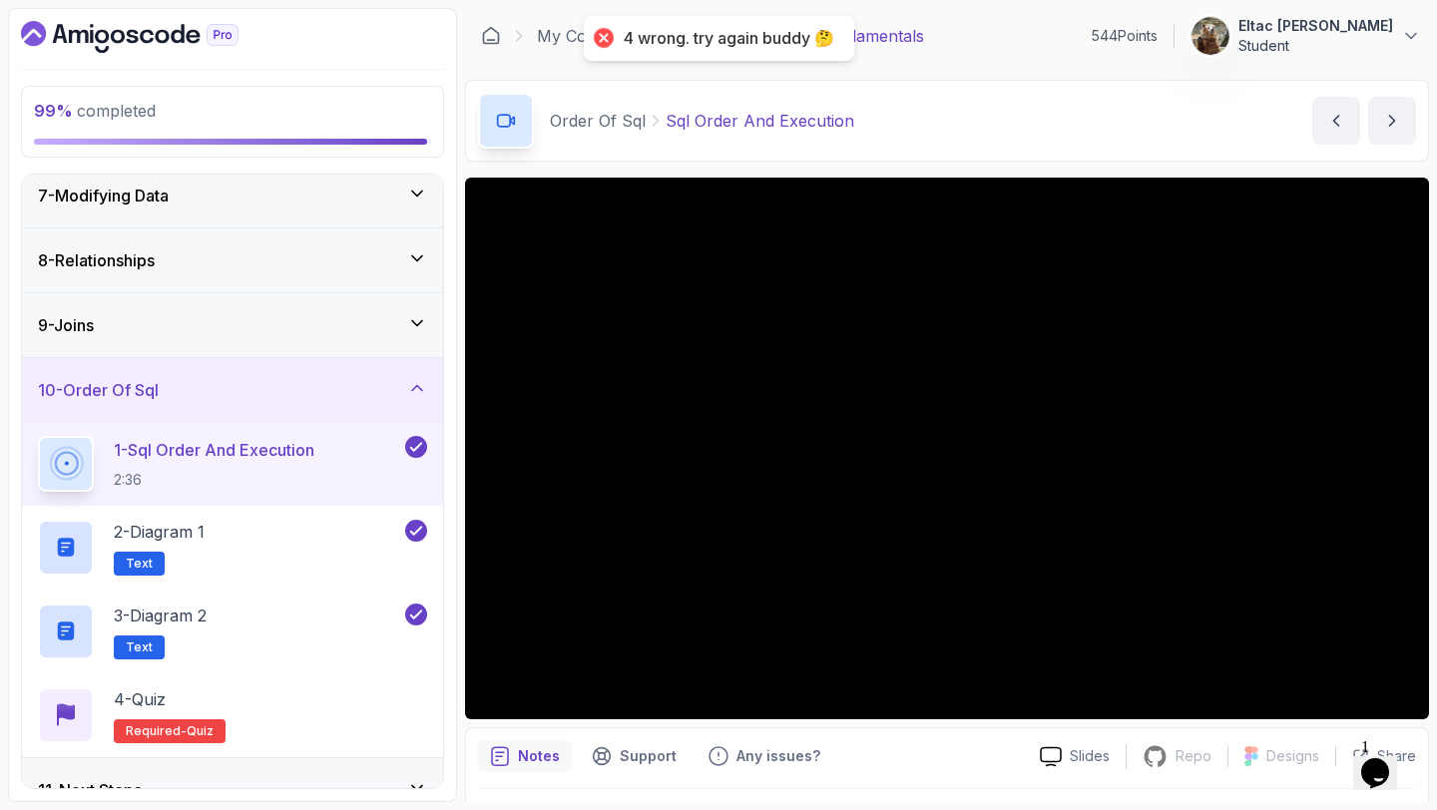
scroll to position [433, 0]
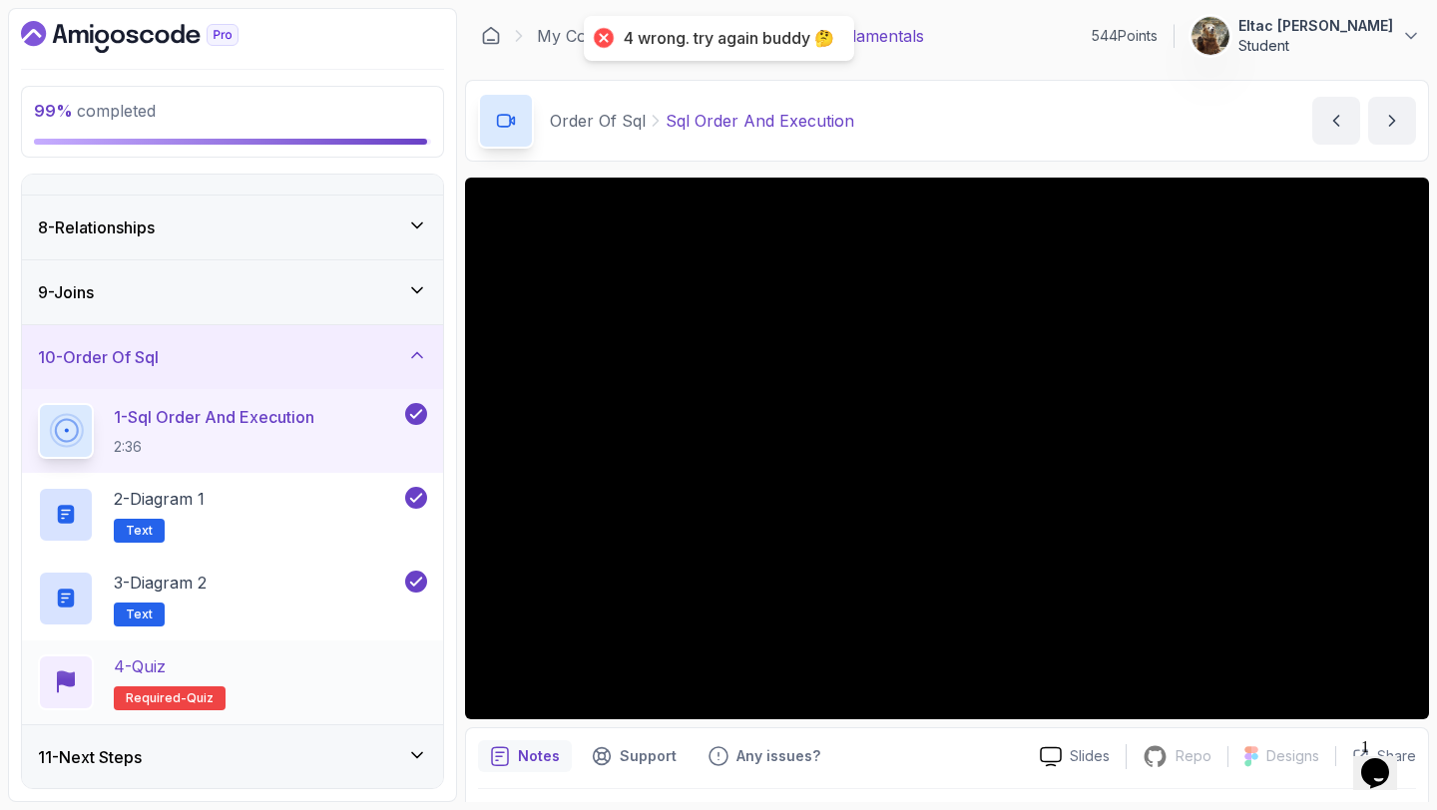
click at [298, 660] on div "4 - Quiz Required- quiz" at bounding box center [232, 682] width 389 height 56
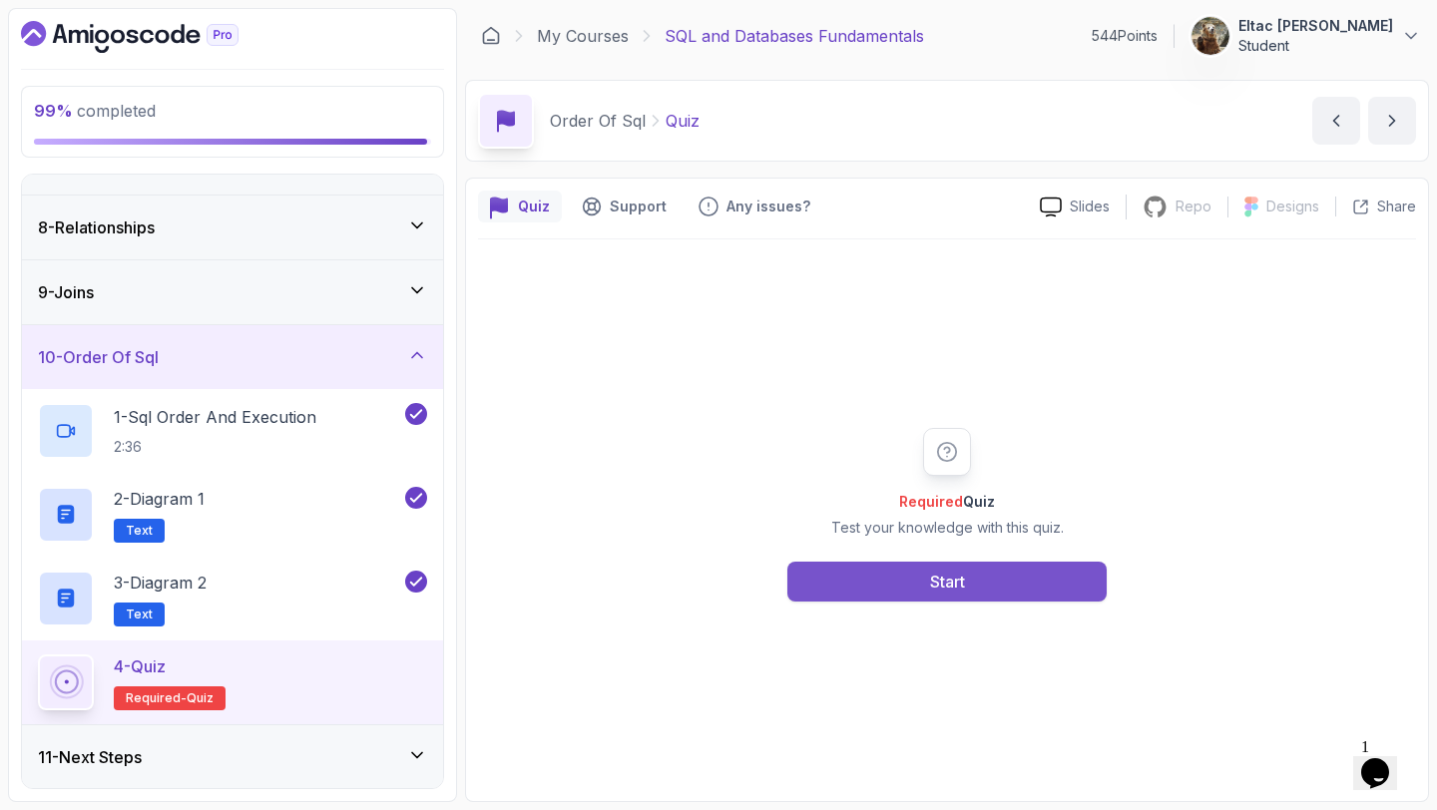
click at [851, 585] on button "Start" at bounding box center [946, 582] width 319 height 40
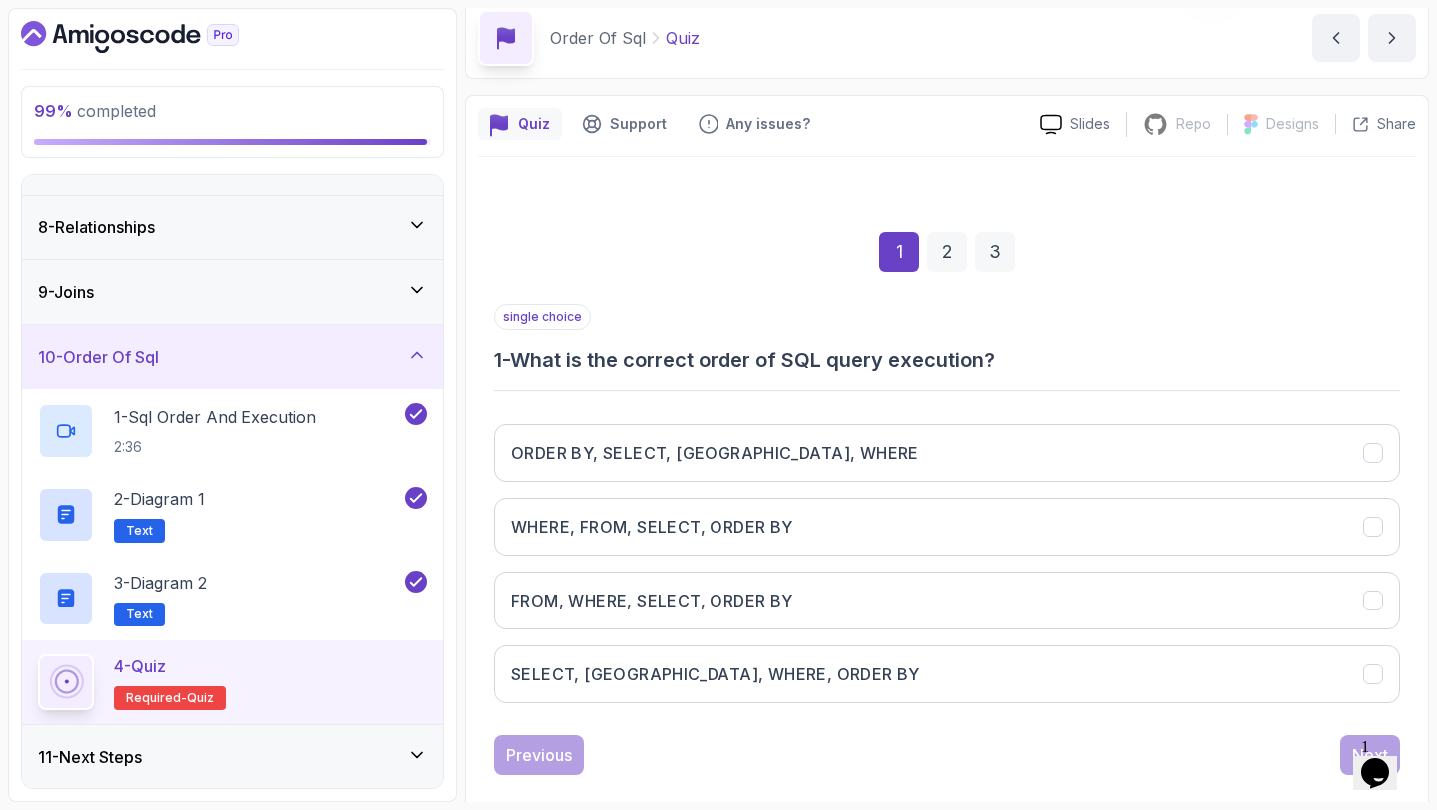
scroll to position [113, 0]
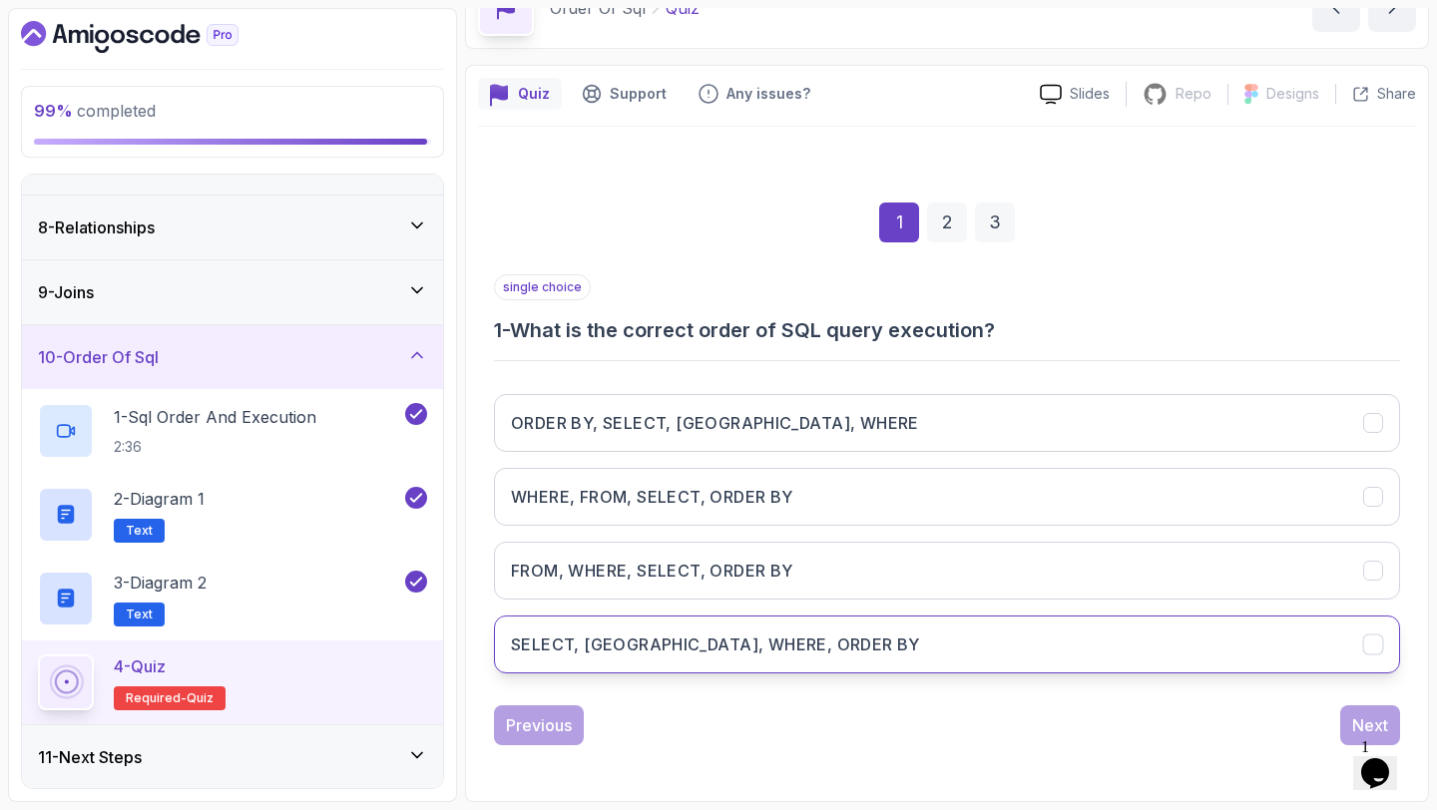
click at [715, 636] on h3 "SELECT, FROM, WHERE, ORDER BY" at bounding box center [715, 644] width 409 height 24
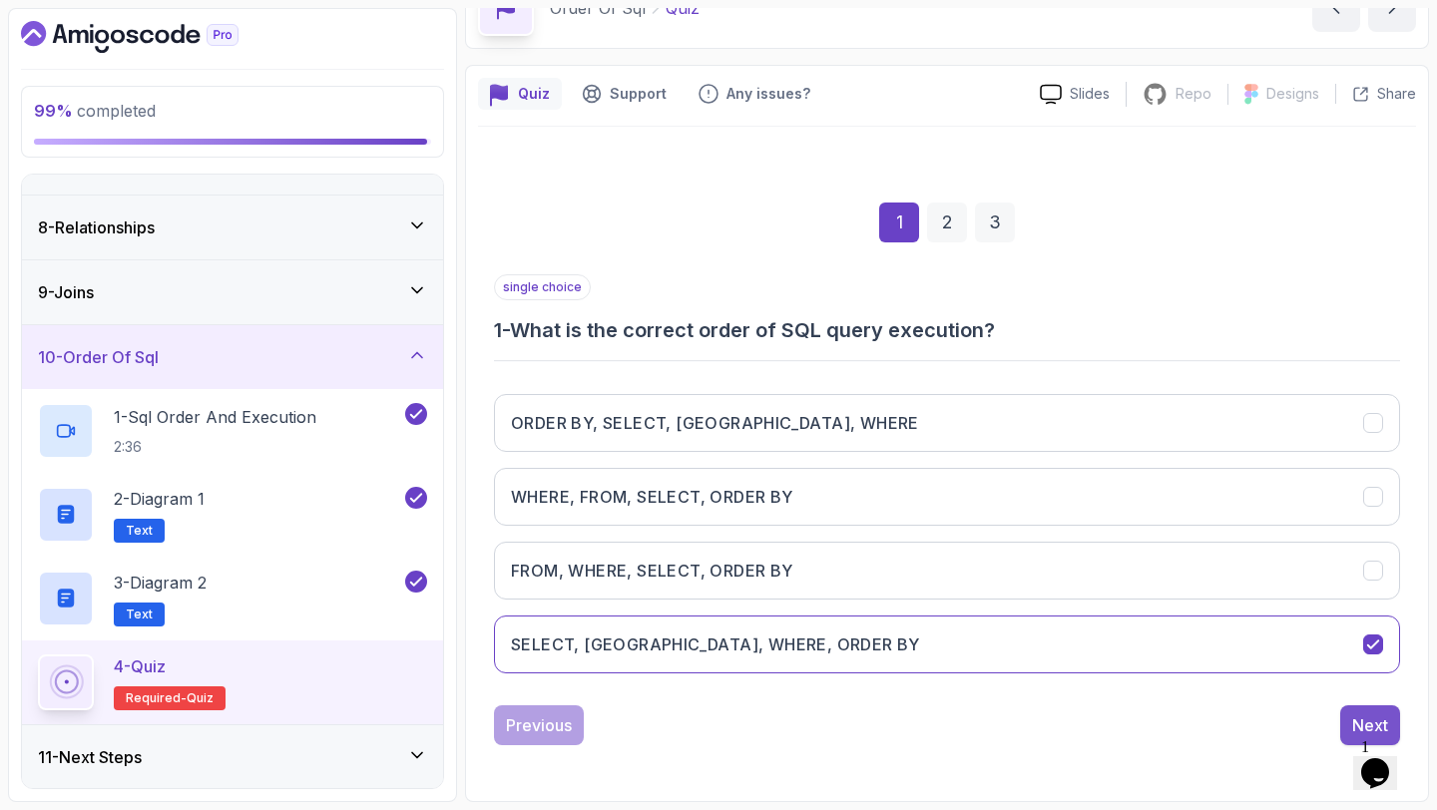
click at [1351, 712] on button "Next" at bounding box center [1370, 725] width 60 height 40
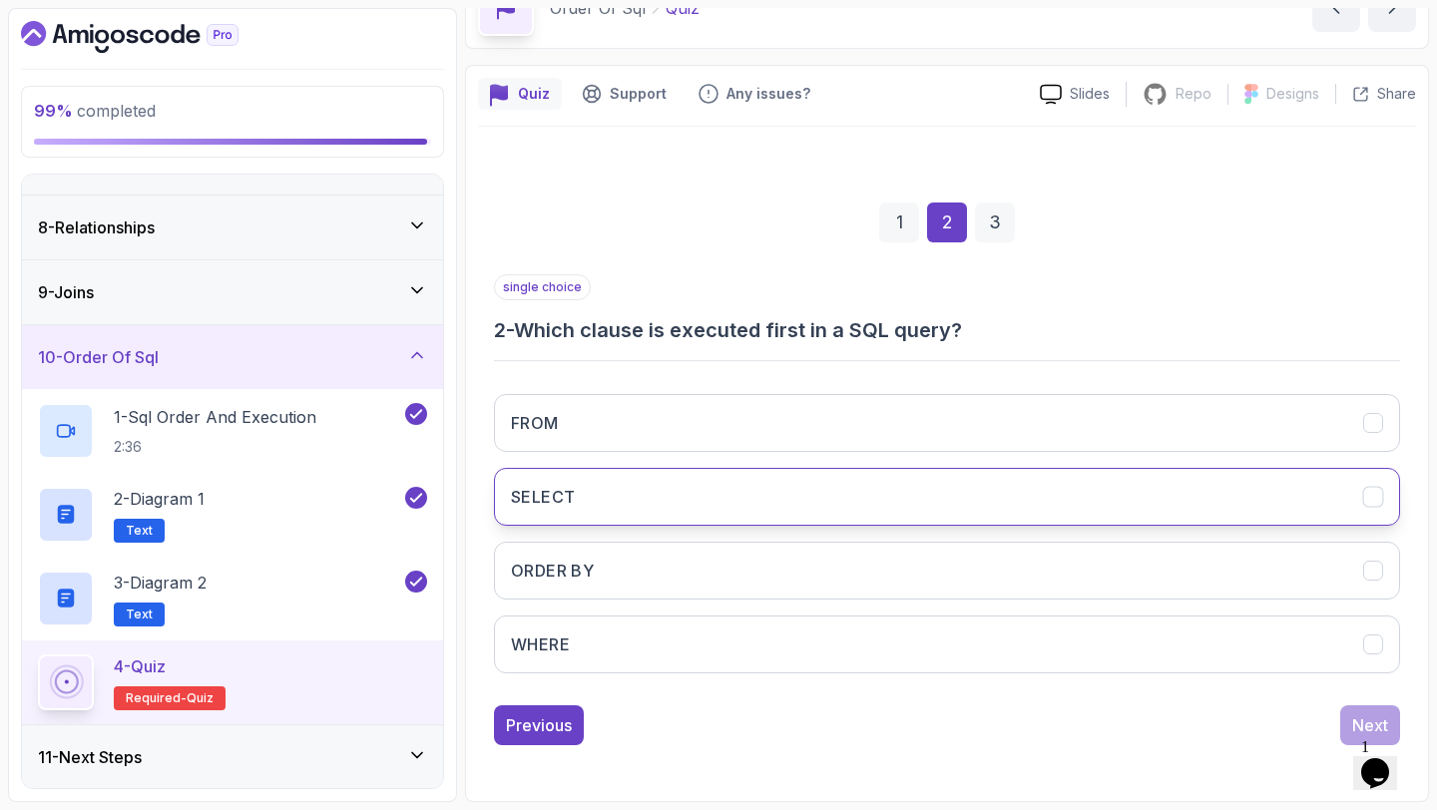
click at [792, 472] on button "SELECT" at bounding box center [947, 497] width 906 height 58
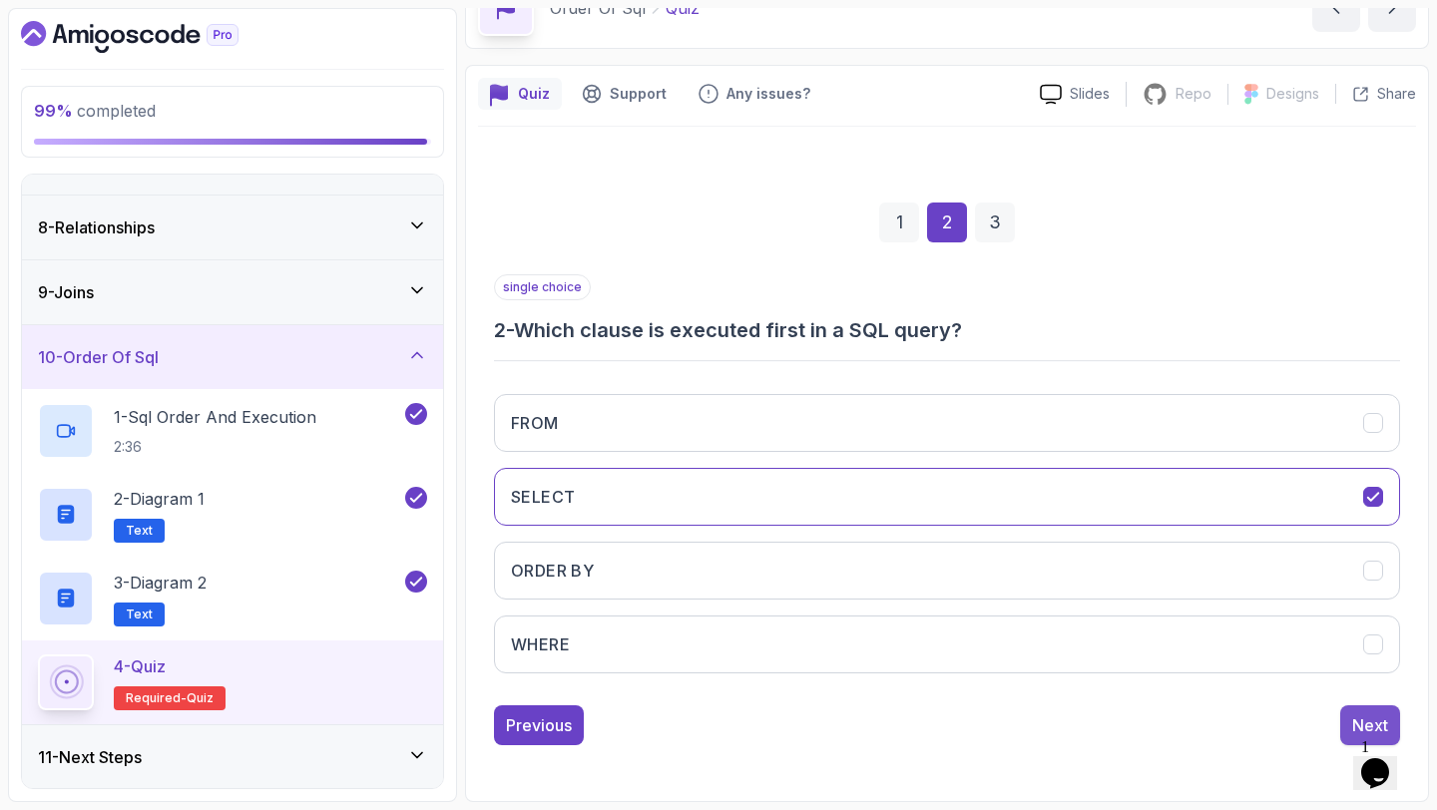
click at [1344, 717] on button "Next" at bounding box center [1370, 725] width 60 height 40
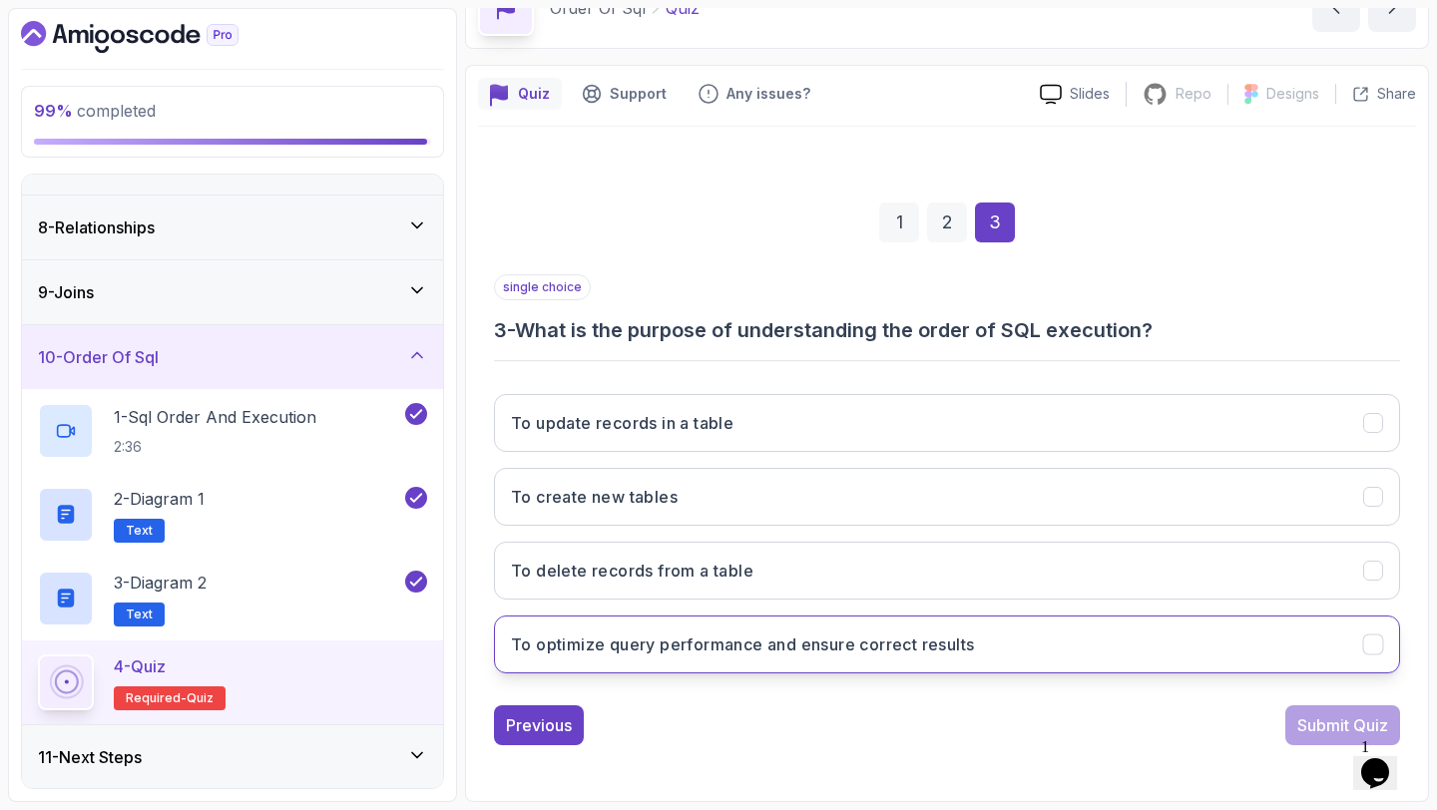
click at [905, 650] on h3 "To optimize query performance and ensure correct results" at bounding box center [742, 644] width 463 height 24
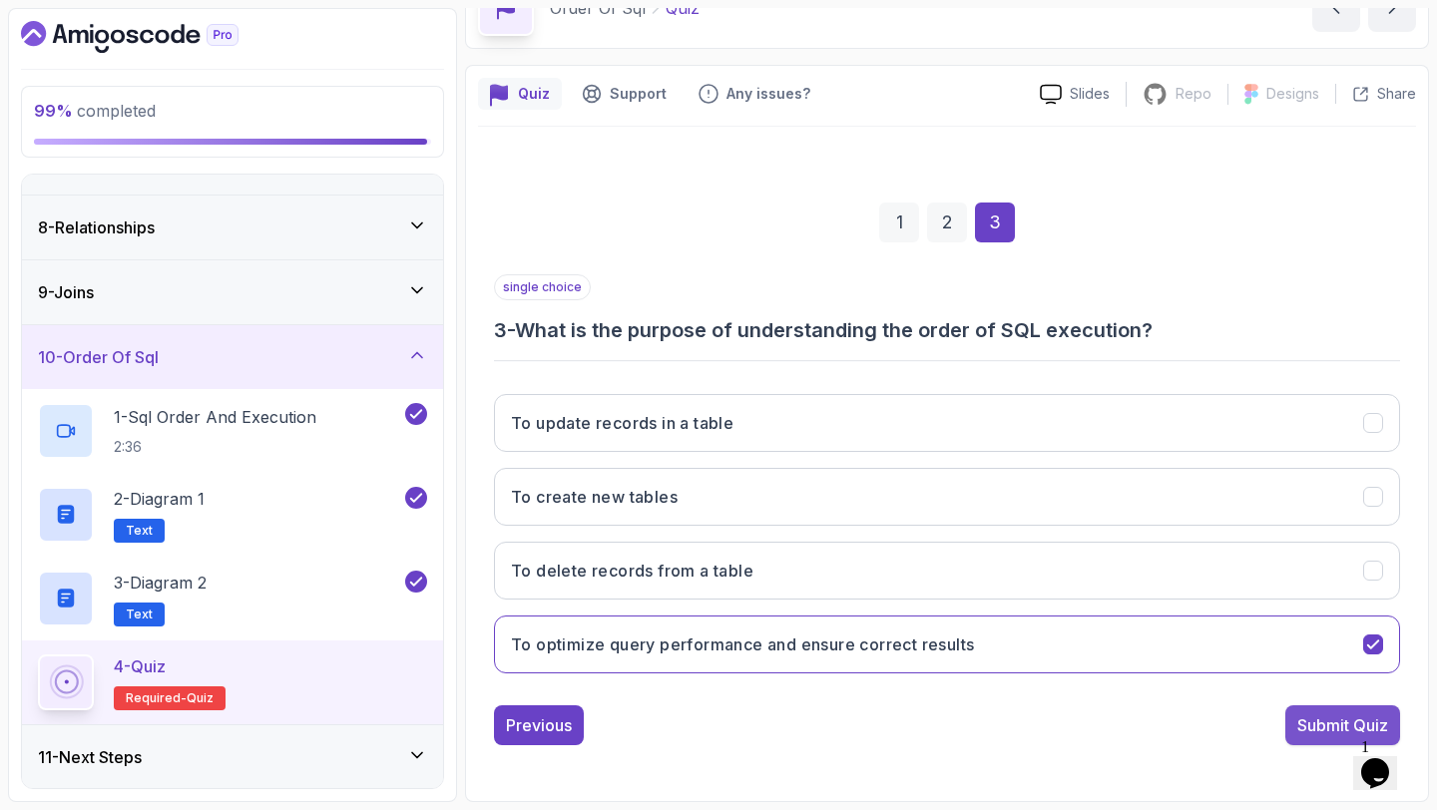
click at [1332, 713] on div "Submit Quiz" at bounding box center [1342, 725] width 91 height 24
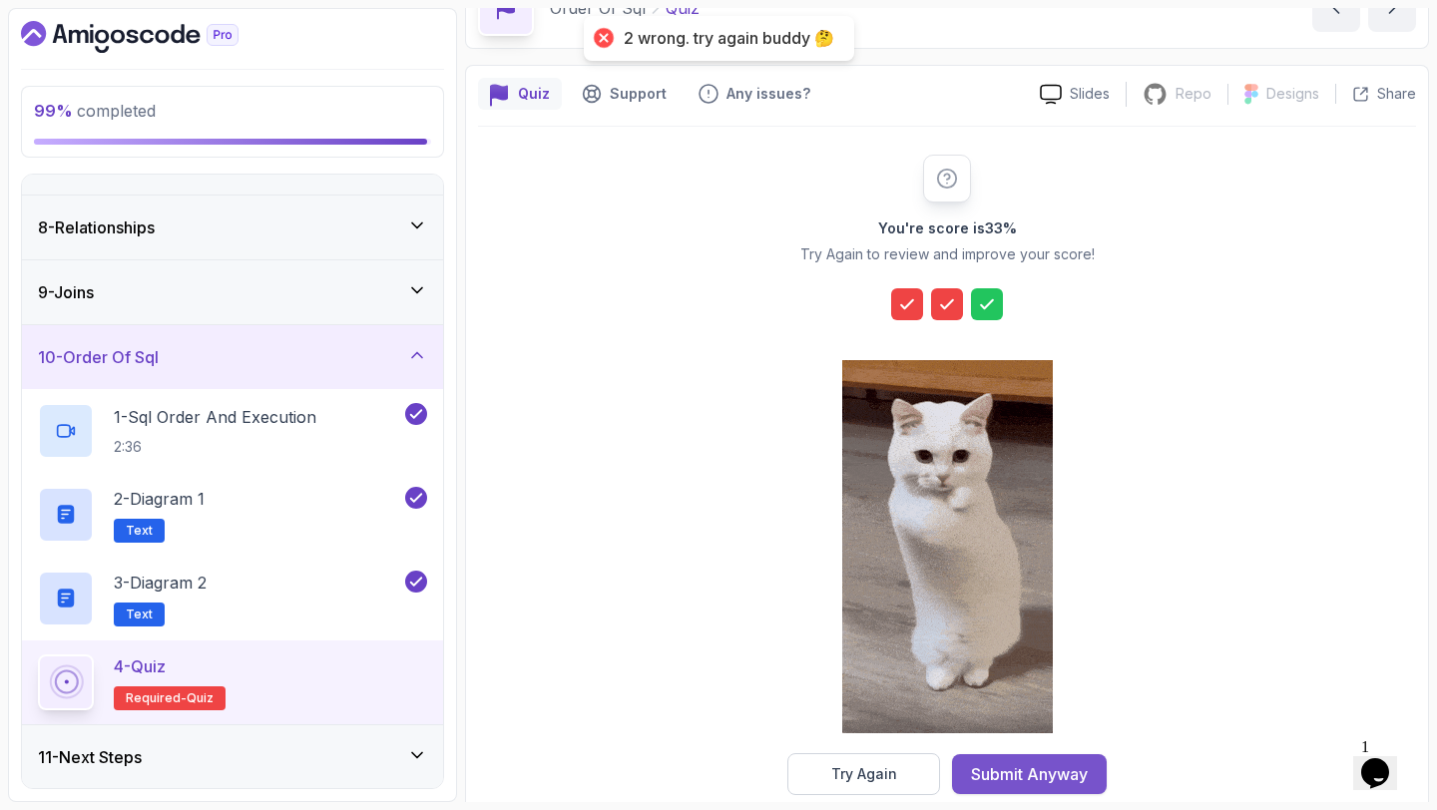
click at [1042, 766] on div "Submit Anyway" at bounding box center [1029, 774] width 117 height 24
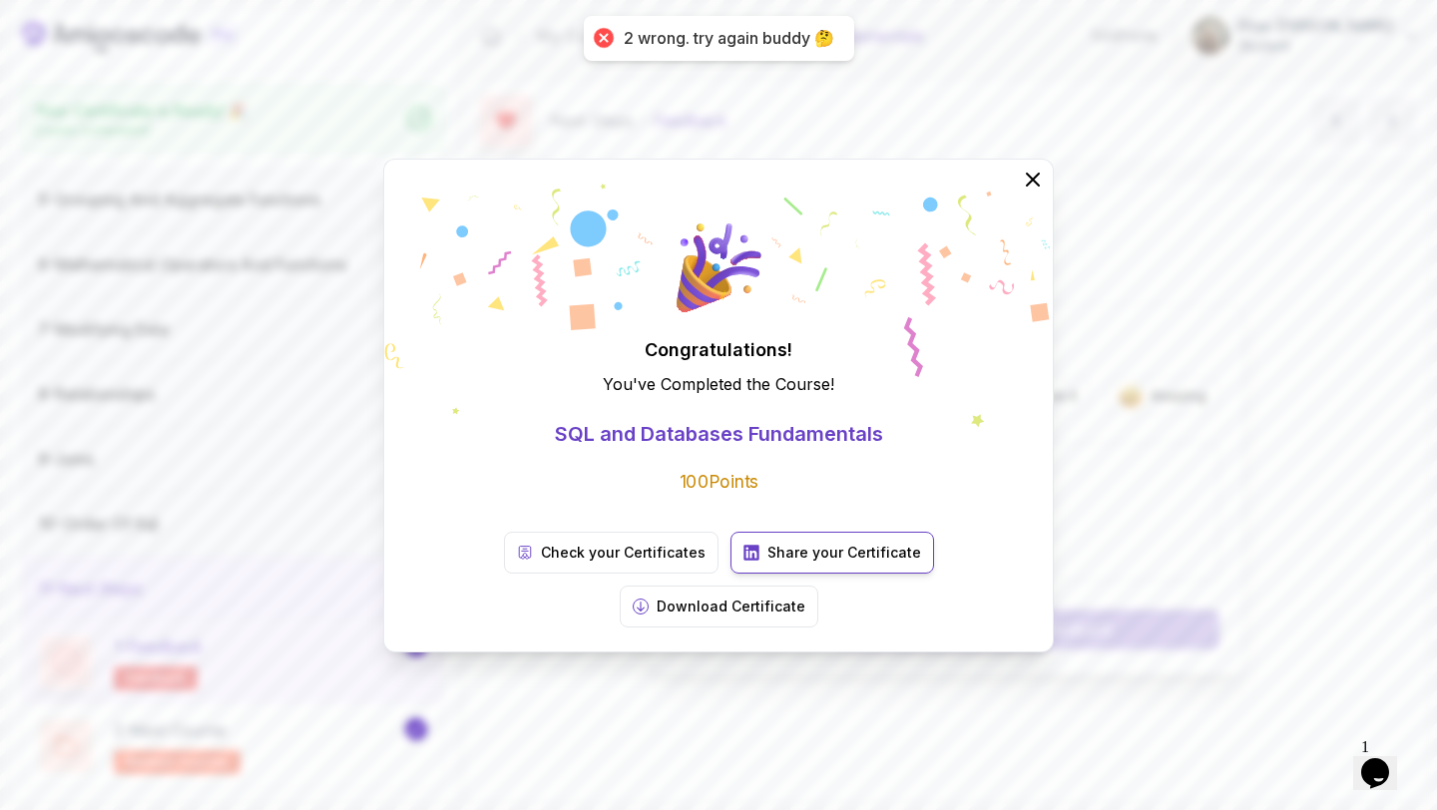
scroll to position [259, 0]
click at [1029, 192] on icon at bounding box center [1033, 179] width 26 height 26
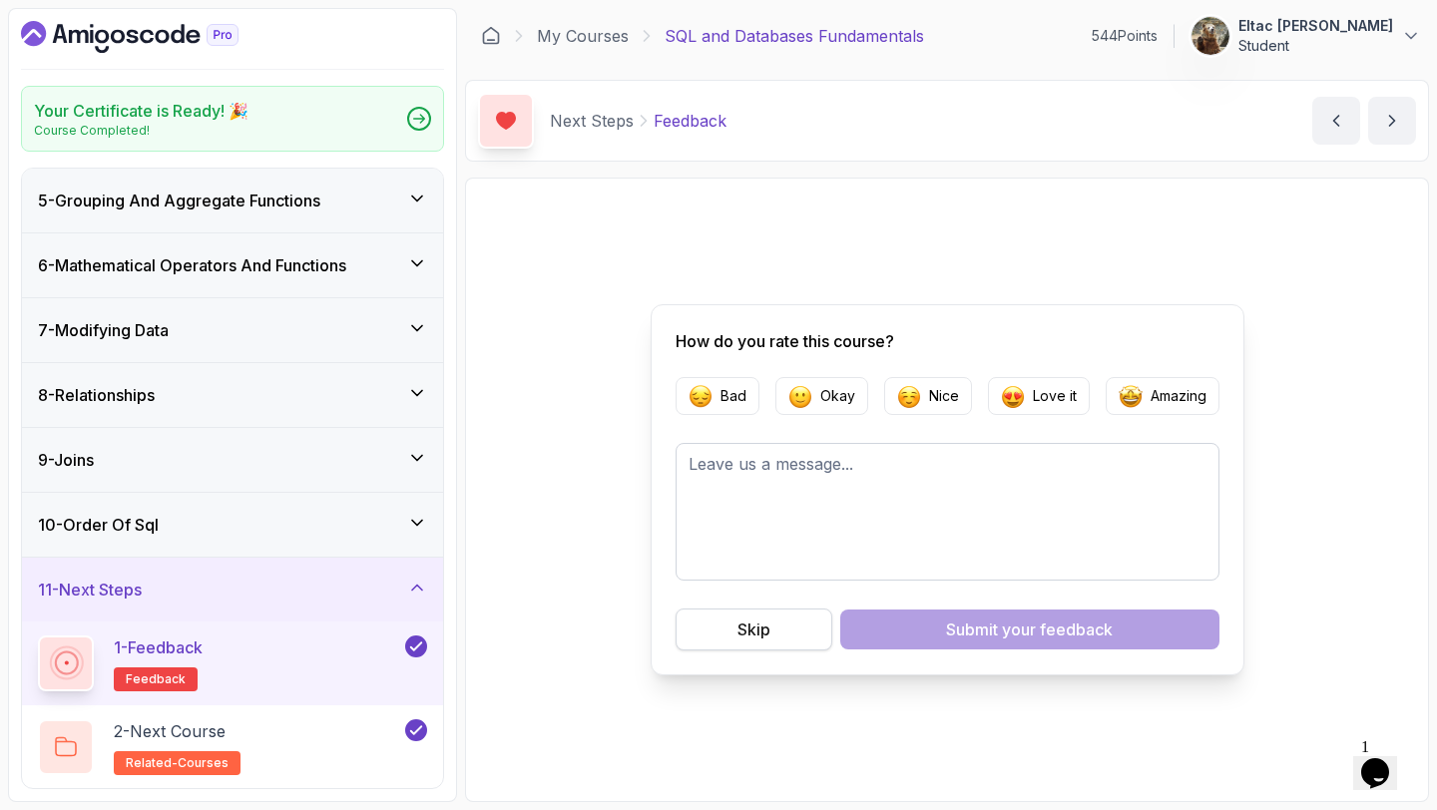
click at [761, 620] on div "Skip" at bounding box center [753, 630] width 33 height 24
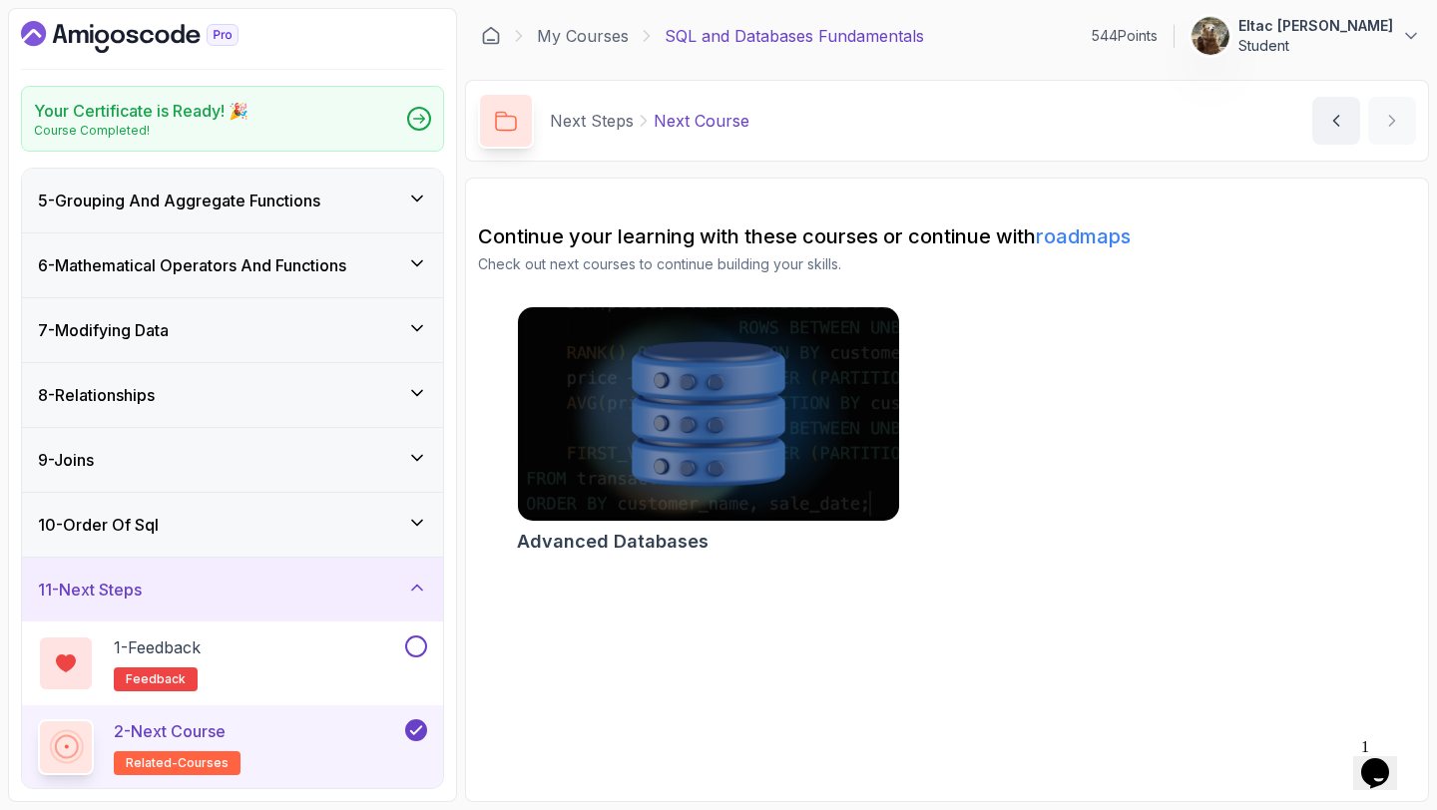
click at [151, 37] on icon "Dashboard" at bounding box center [129, 37] width 217 height 32
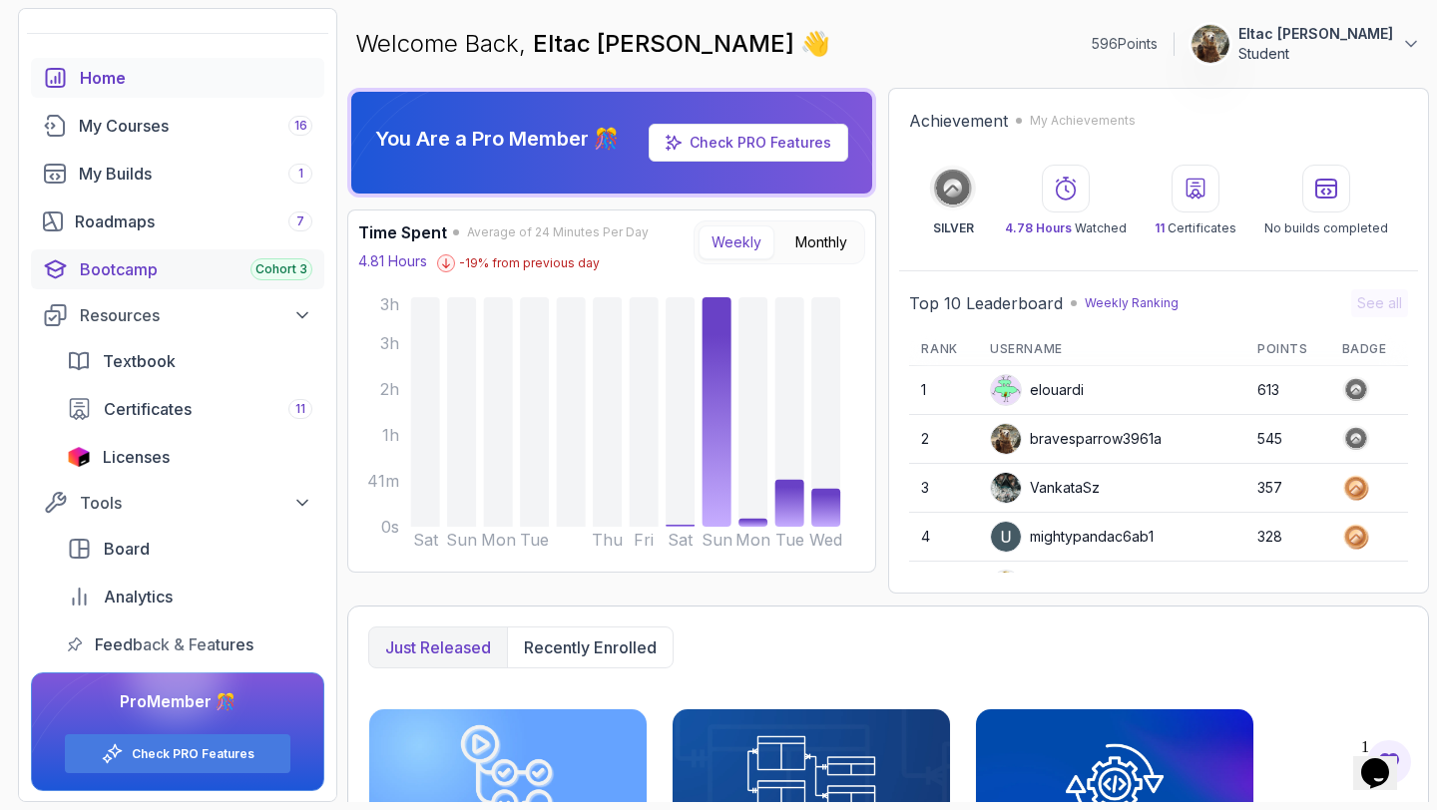
scroll to position [54, 0]
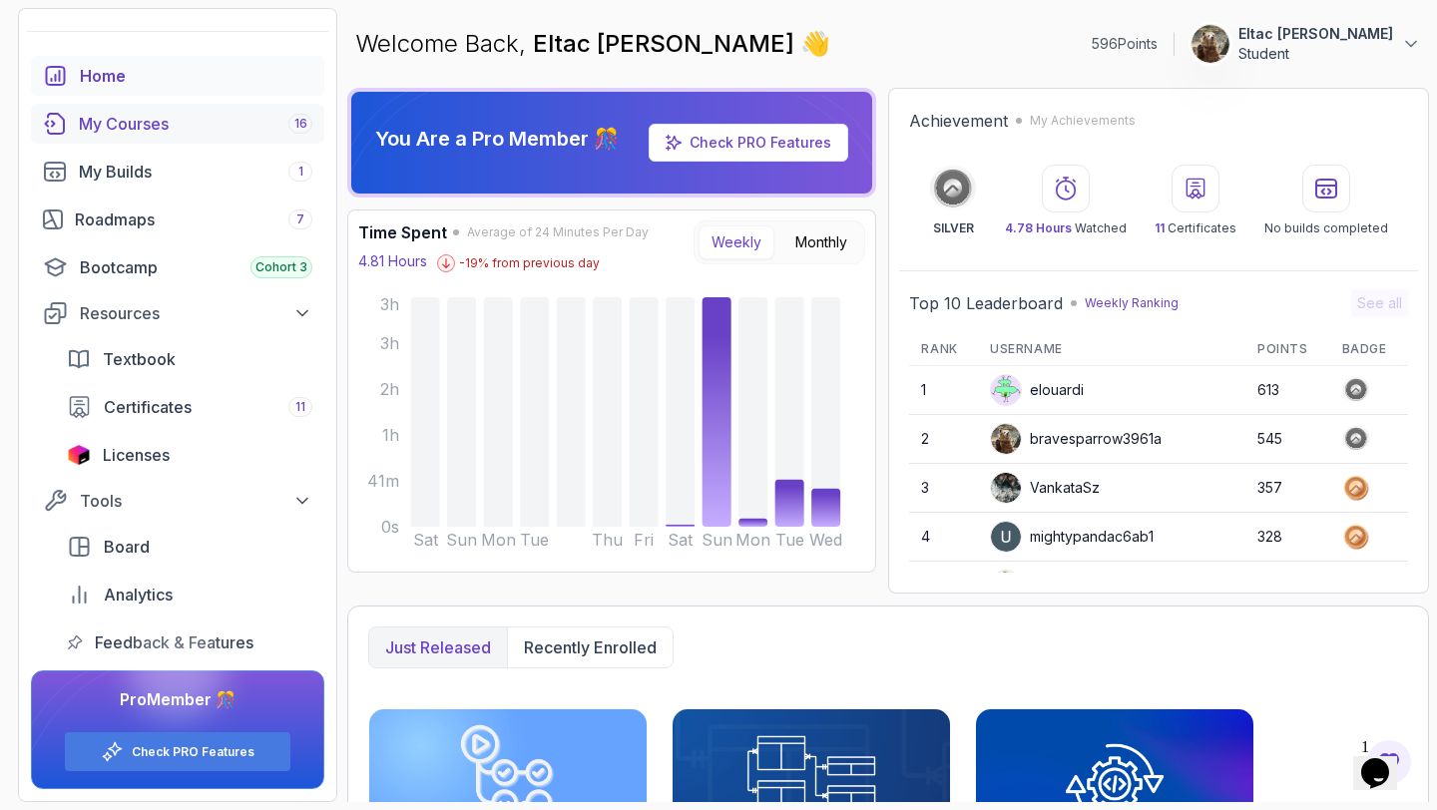
click at [199, 129] on div "My Courses 16" at bounding box center [195, 124] width 233 height 24
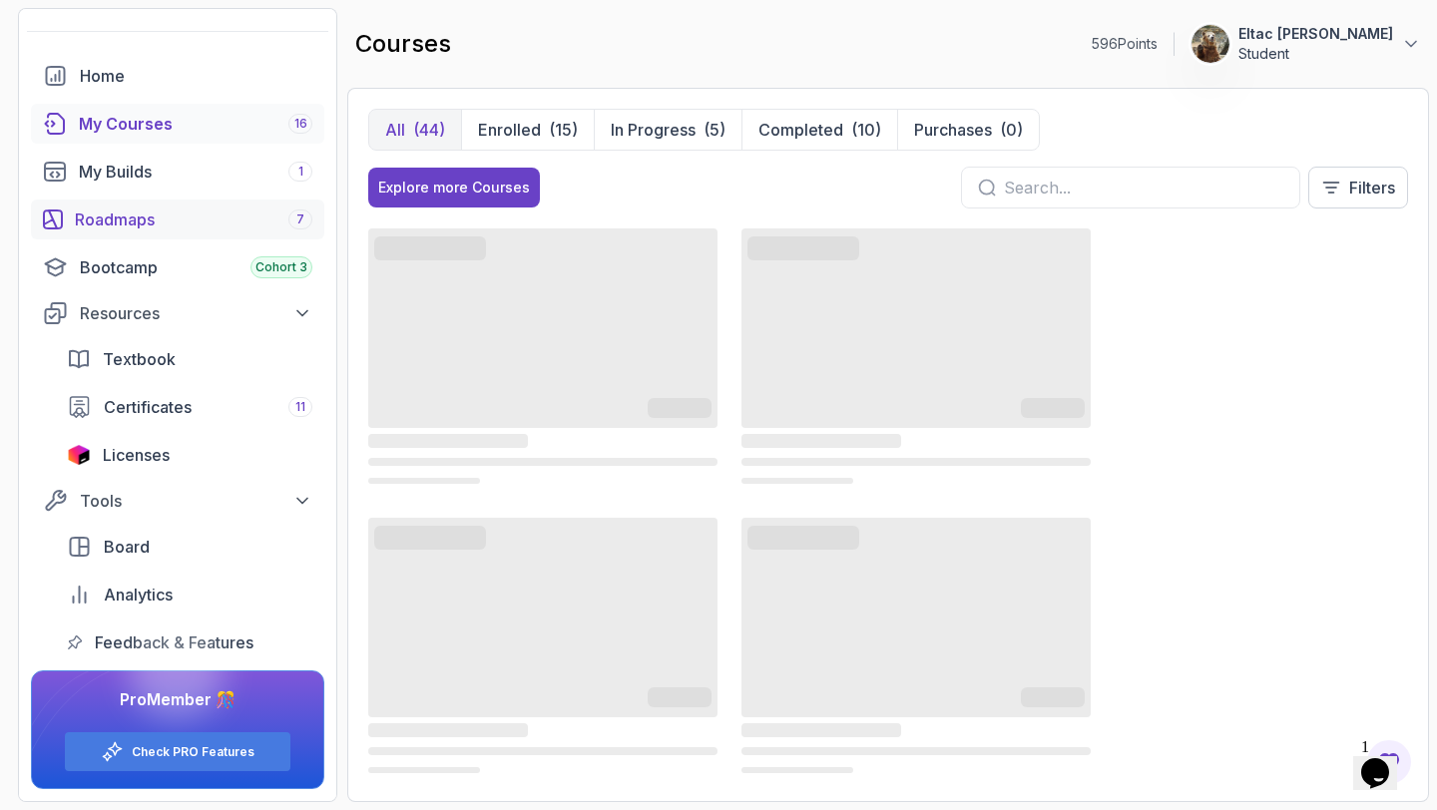
click at [196, 227] on div "Roadmaps 7" at bounding box center [193, 219] width 237 height 24
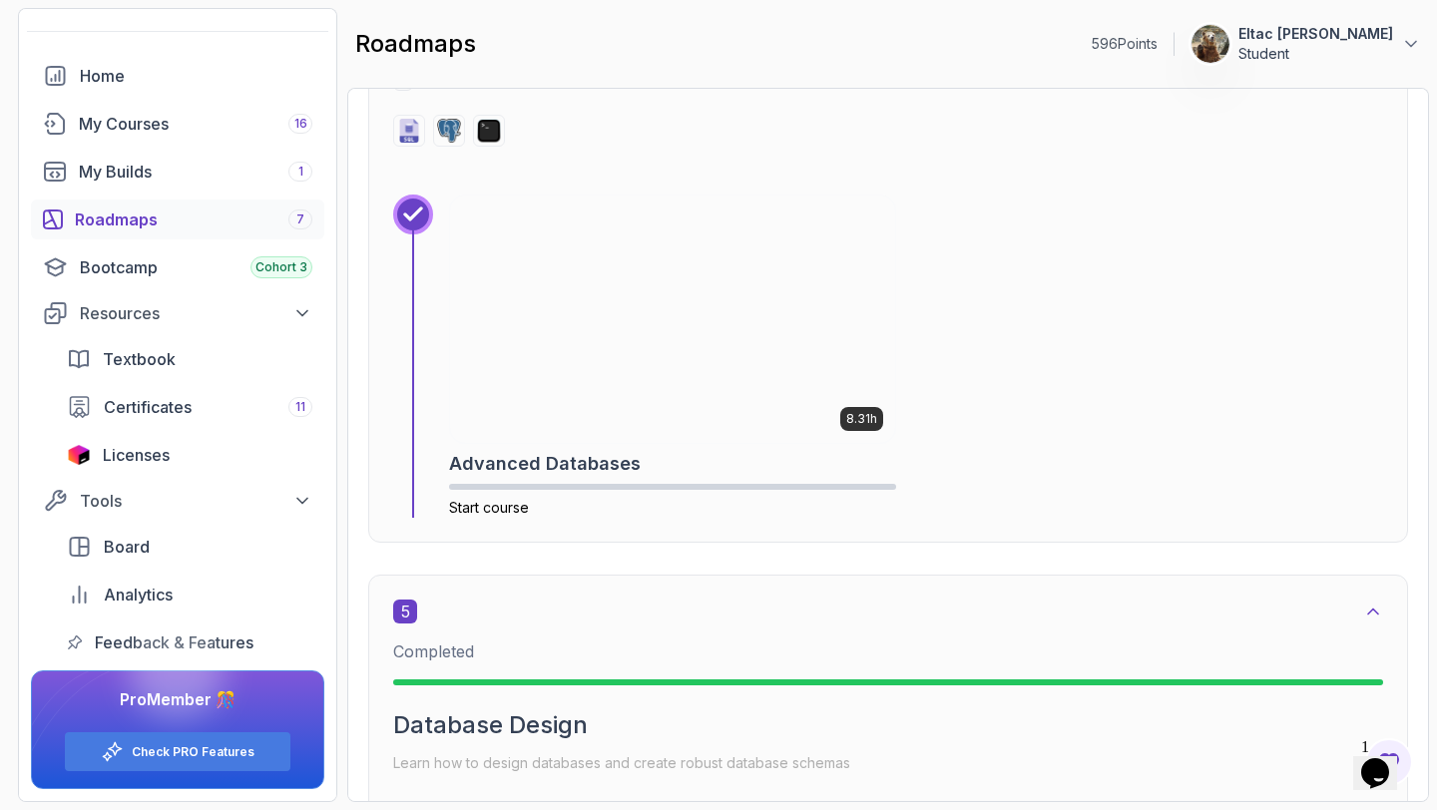
scroll to position [3248, 0]
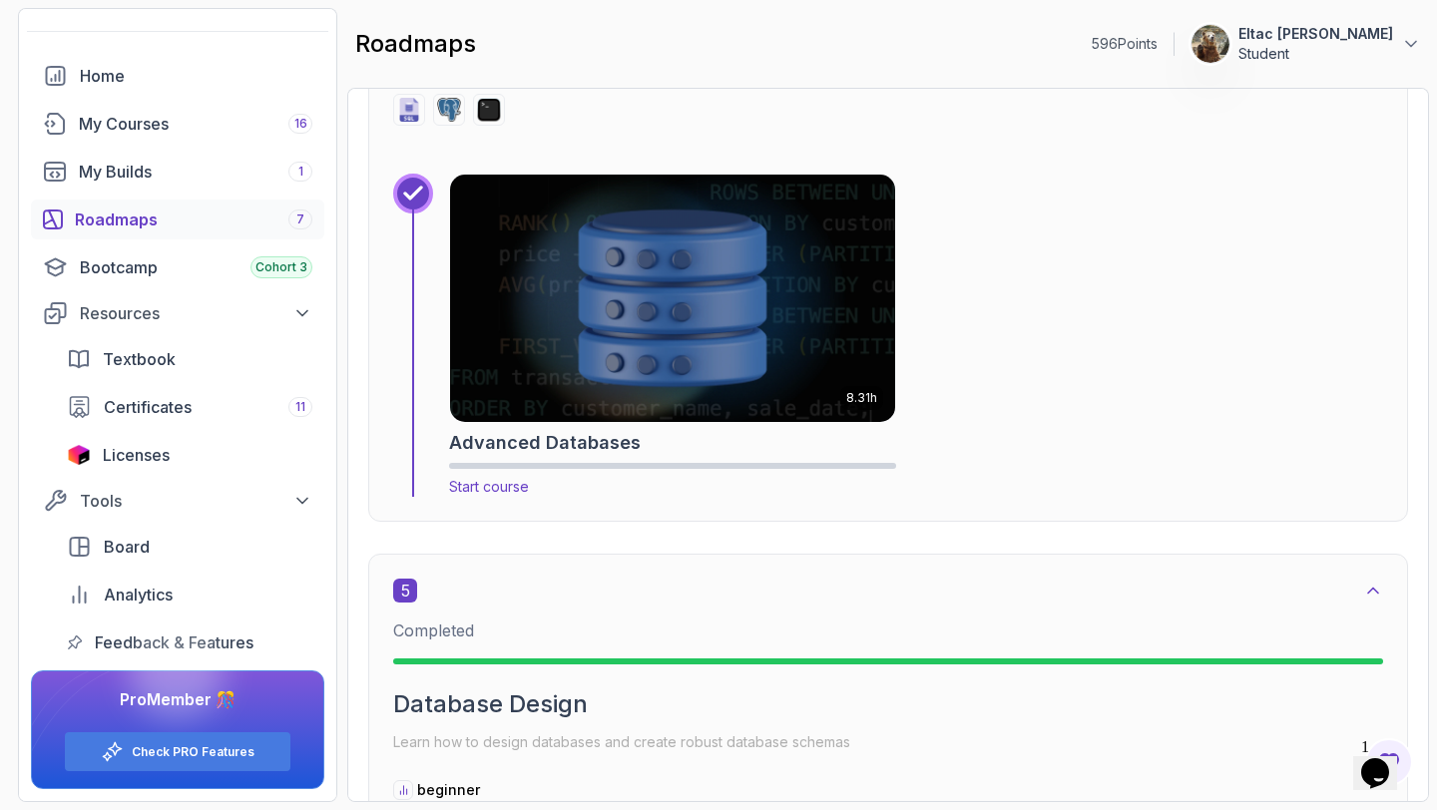
click at [574, 453] on h2 "Advanced Databases" at bounding box center [545, 443] width 192 height 28
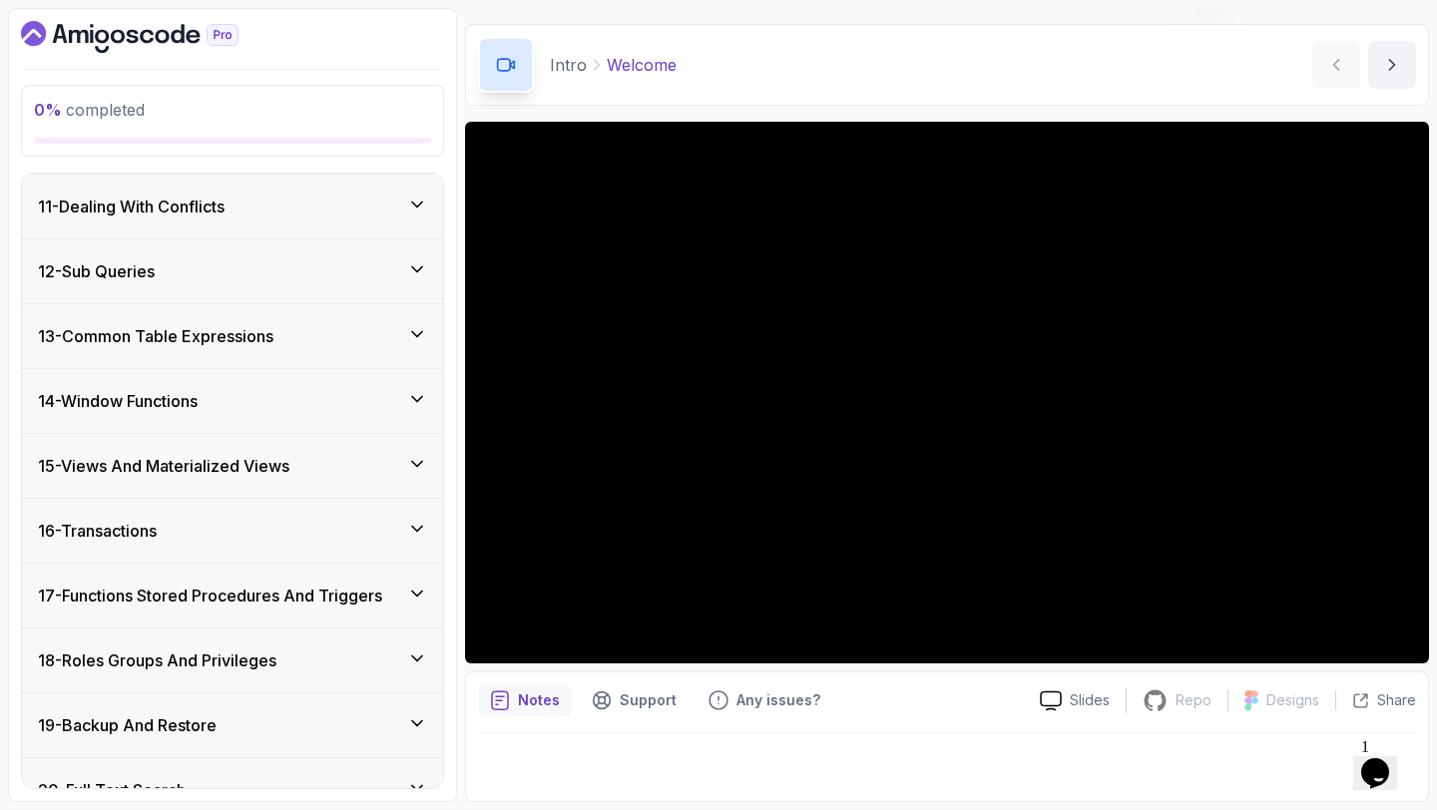
click at [183, 527] on div "16 - Transactions" at bounding box center [232, 531] width 389 height 24
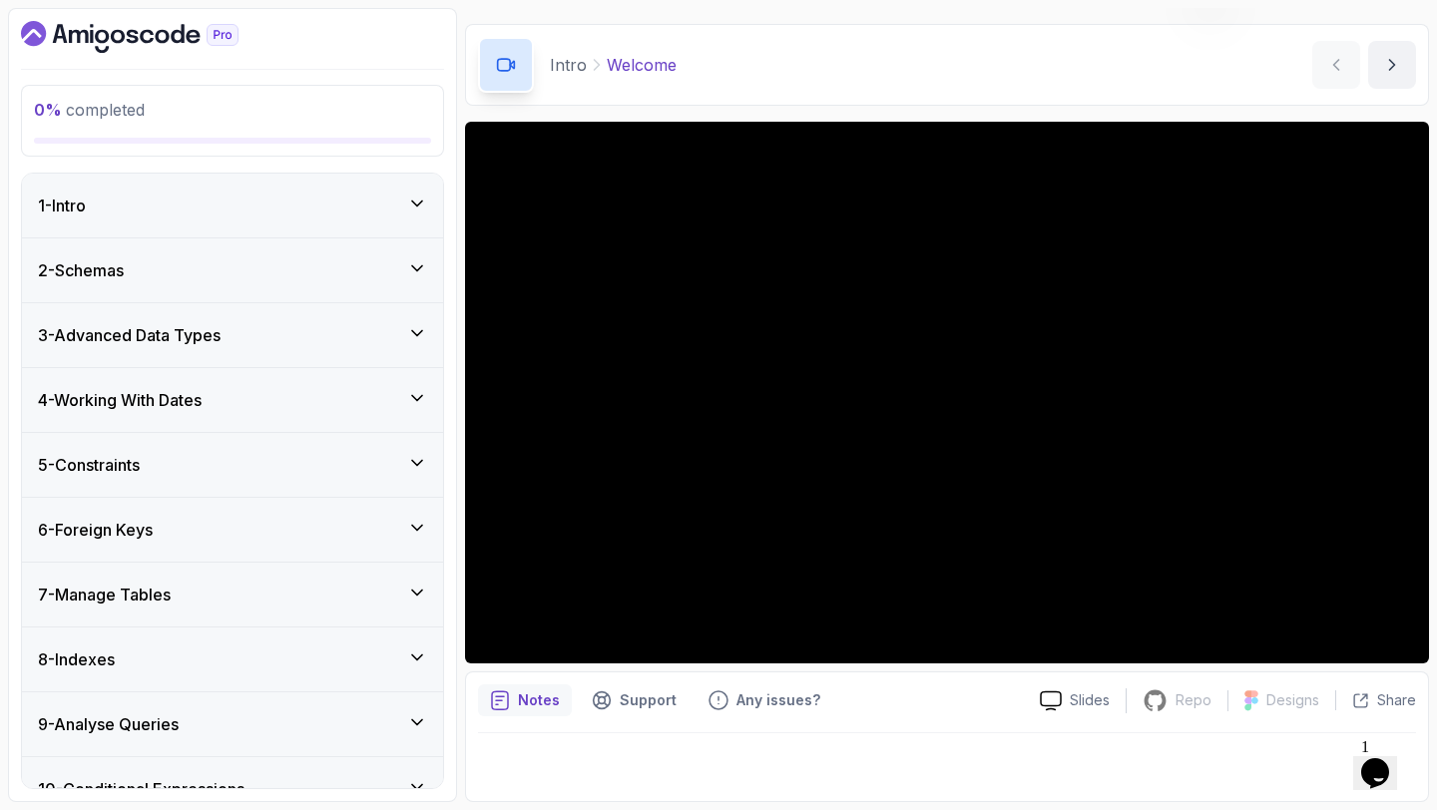
click at [177, 394] on h3 "4 - Working With Dates" at bounding box center [120, 400] width 164 height 24
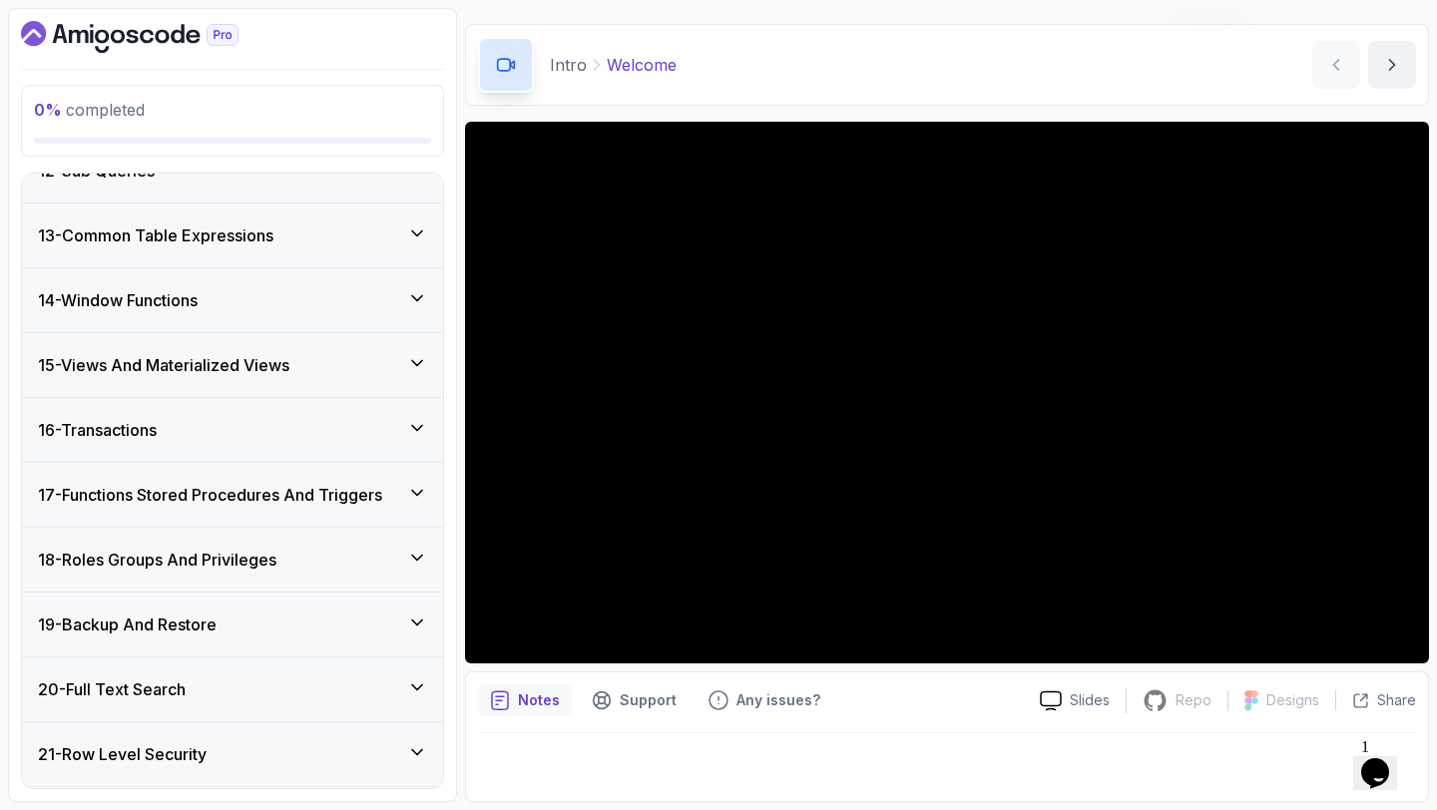
scroll to position [1230, 0]
